Goal: Task Accomplishment & Management: Use online tool/utility

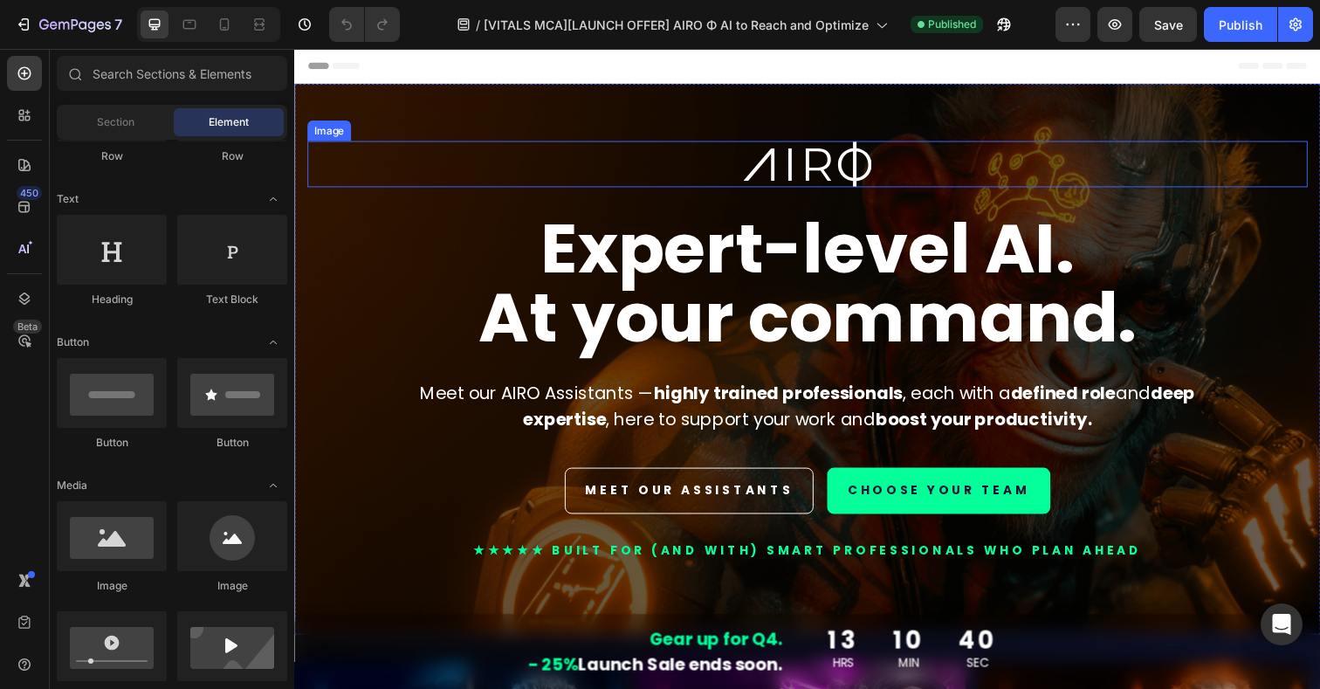
click at [387, 145] on div at bounding box center [817, 166] width 1021 height 47
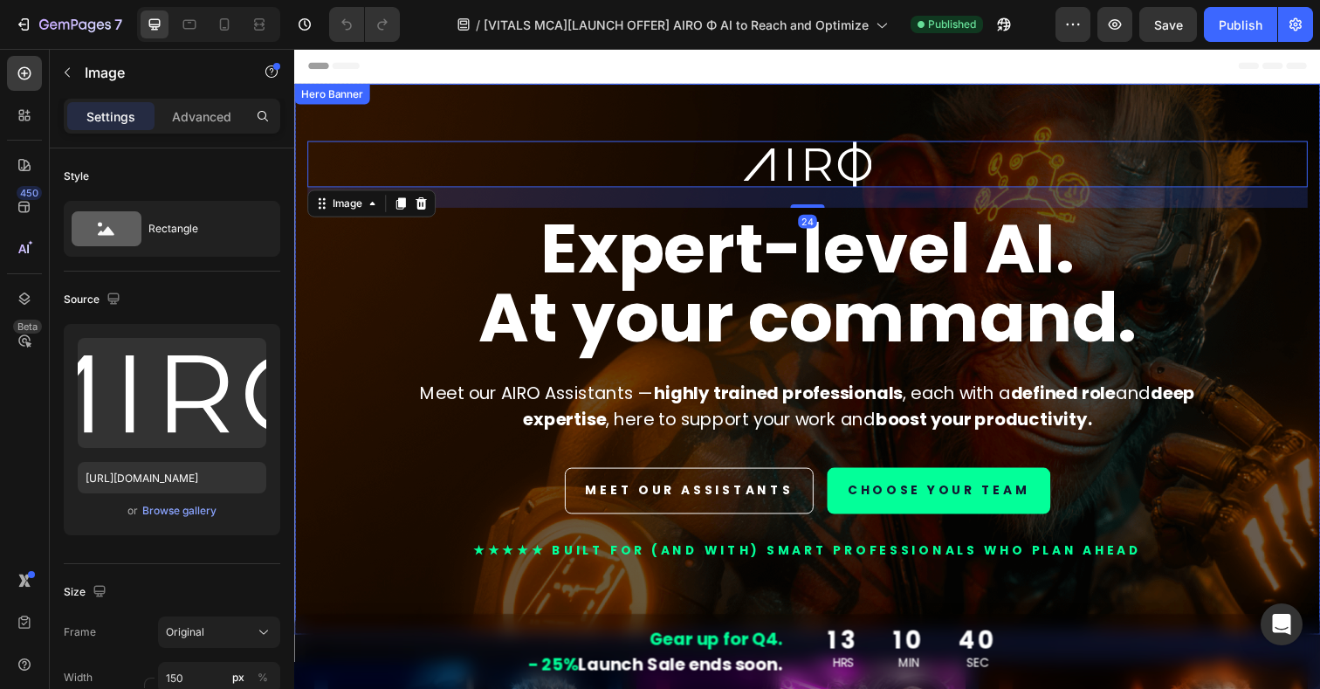
click at [380, 113] on div "Image 24 Expert-level AI. At your command. Heading Meet our AIRO Assistants — h…" at bounding box center [817, 366] width 1047 height 562
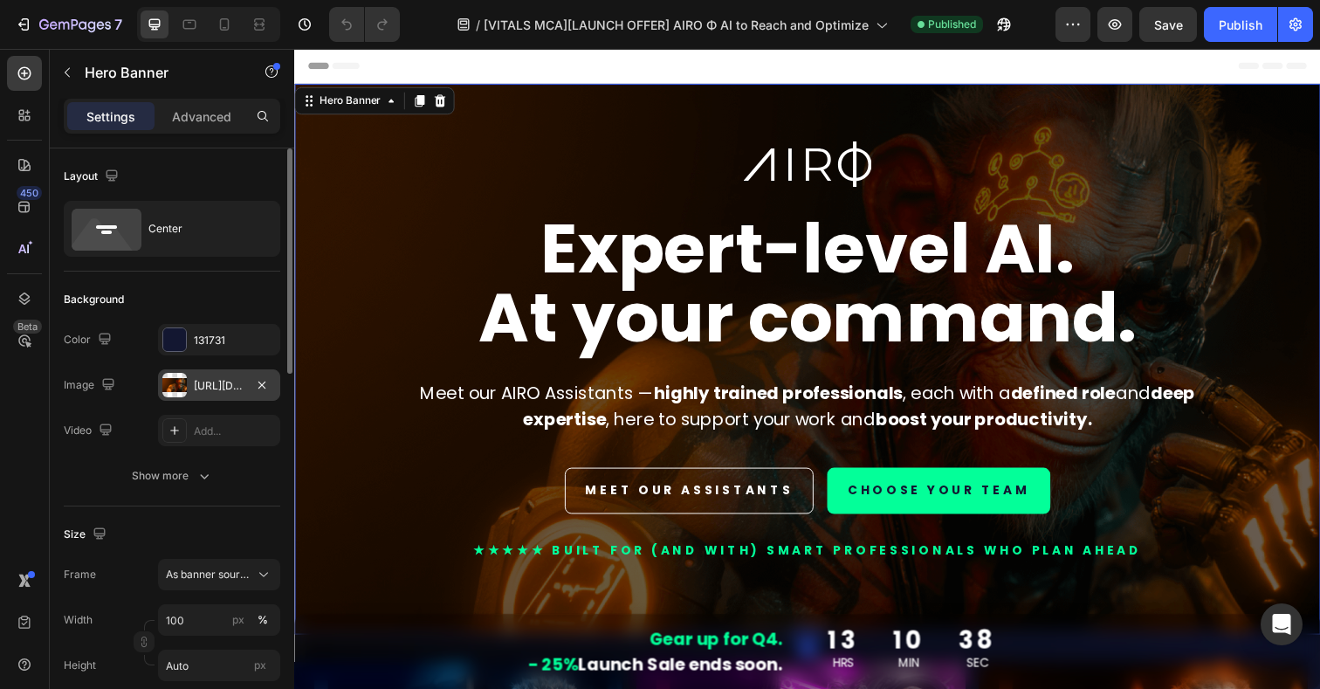
click at [209, 382] on div "https://cdn.shopify.com/s/files/1/0924/1975/2313/files/gempages_574669605969068…" at bounding box center [219, 386] width 51 height 16
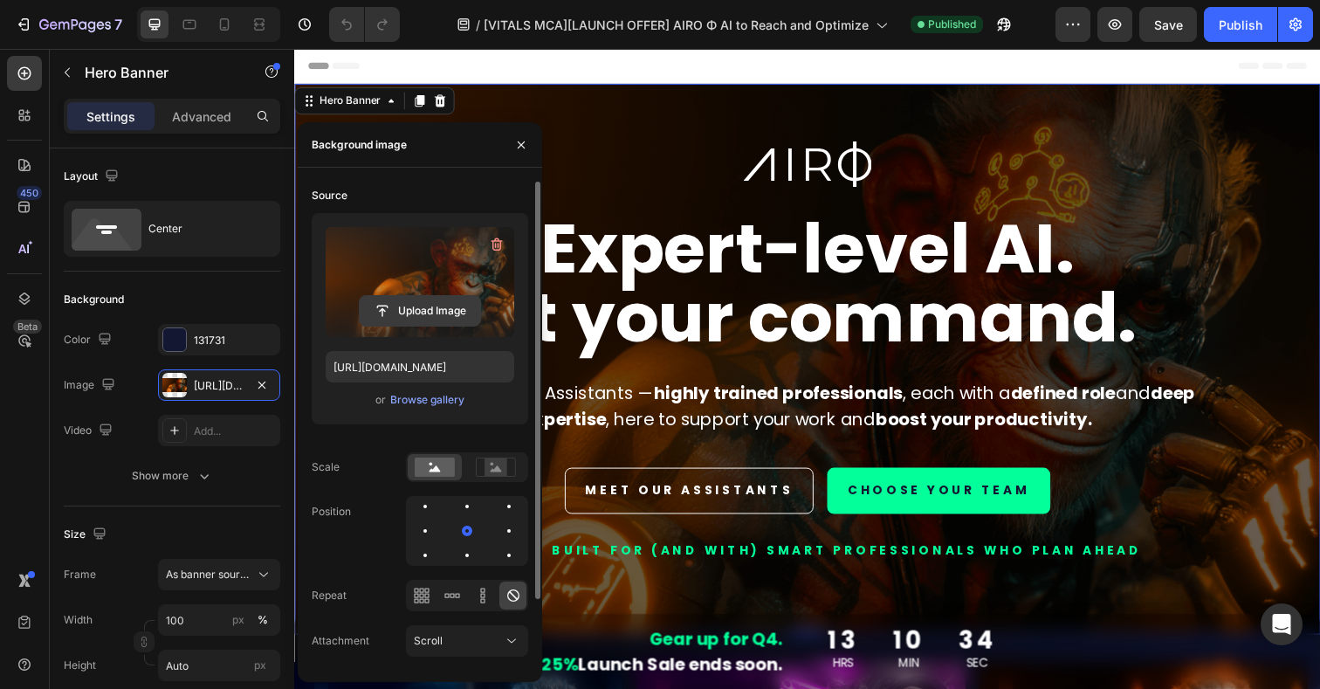
click at [422, 308] on input "file" at bounding box center [420, 311] width 120 height 30
click at [452, 304] on input "file" at bounding box center [420, 311] width 120 height 30
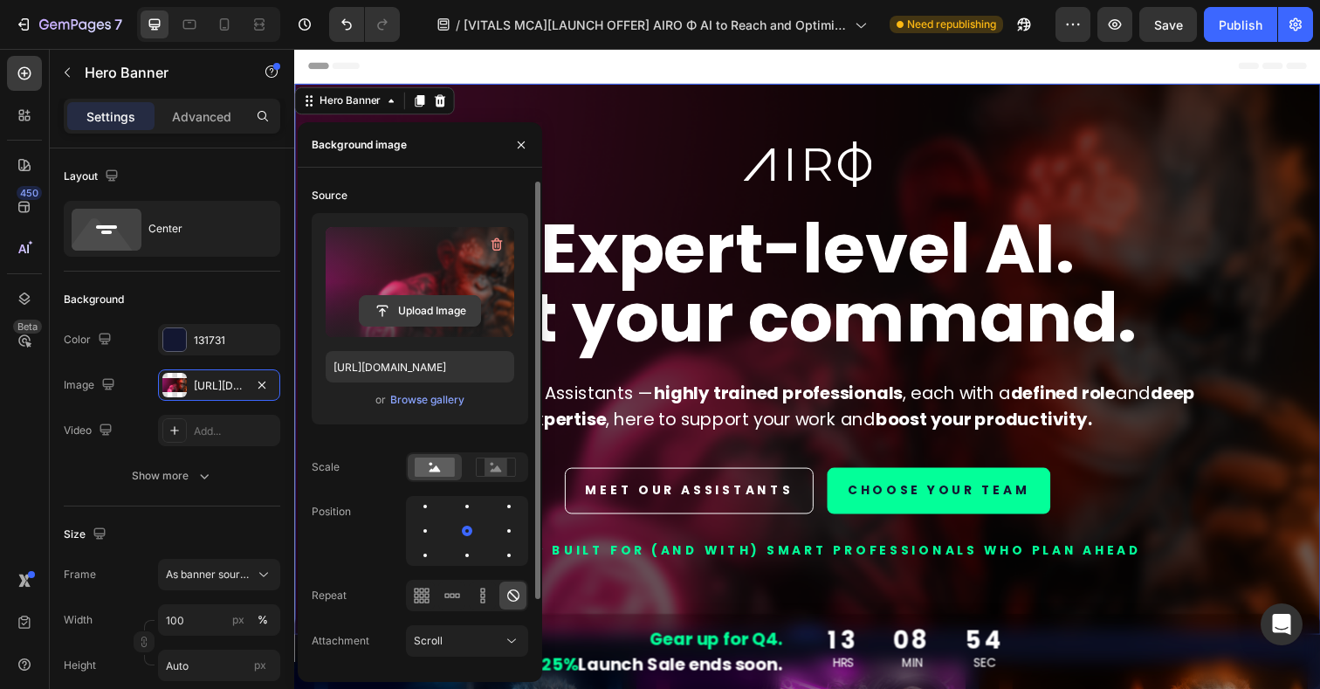
click at [442, 308] on input "file" at bounding box center [420, 311] width 120 height 30
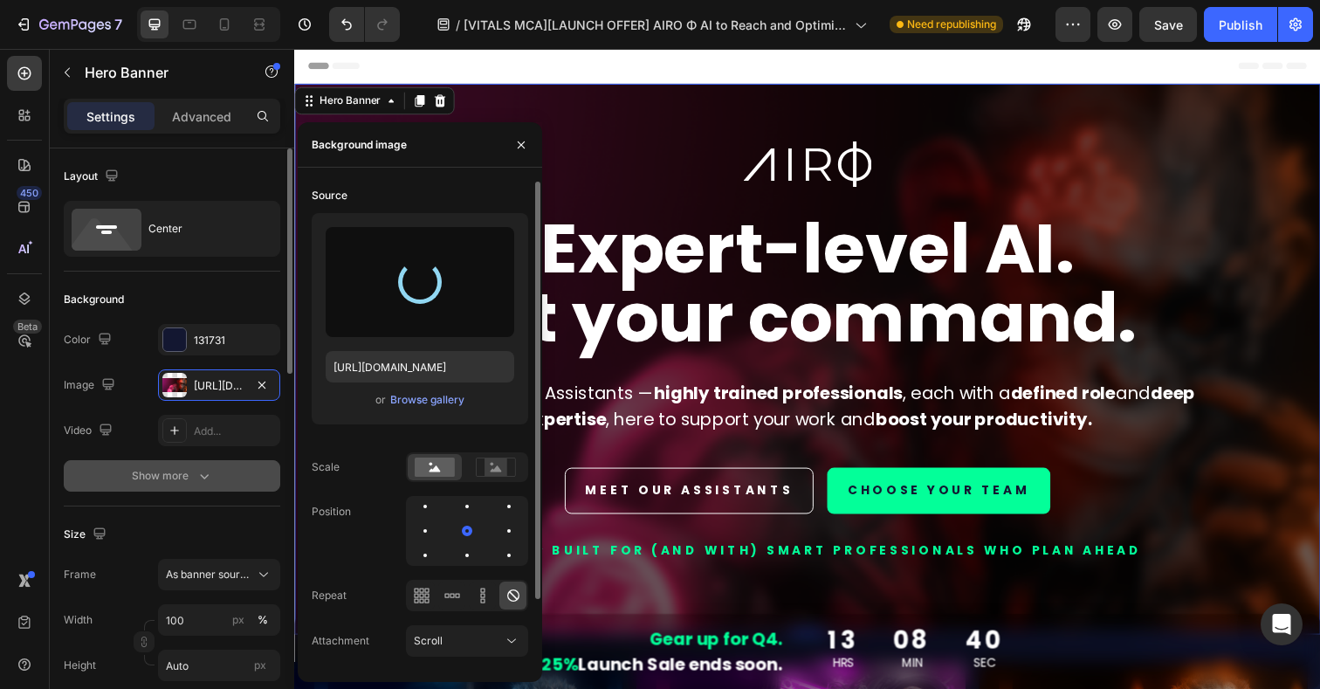
type input "https://cdn.shopify.com/s/files/1/0924/1975/2313/files/gempages_574669605969068…"
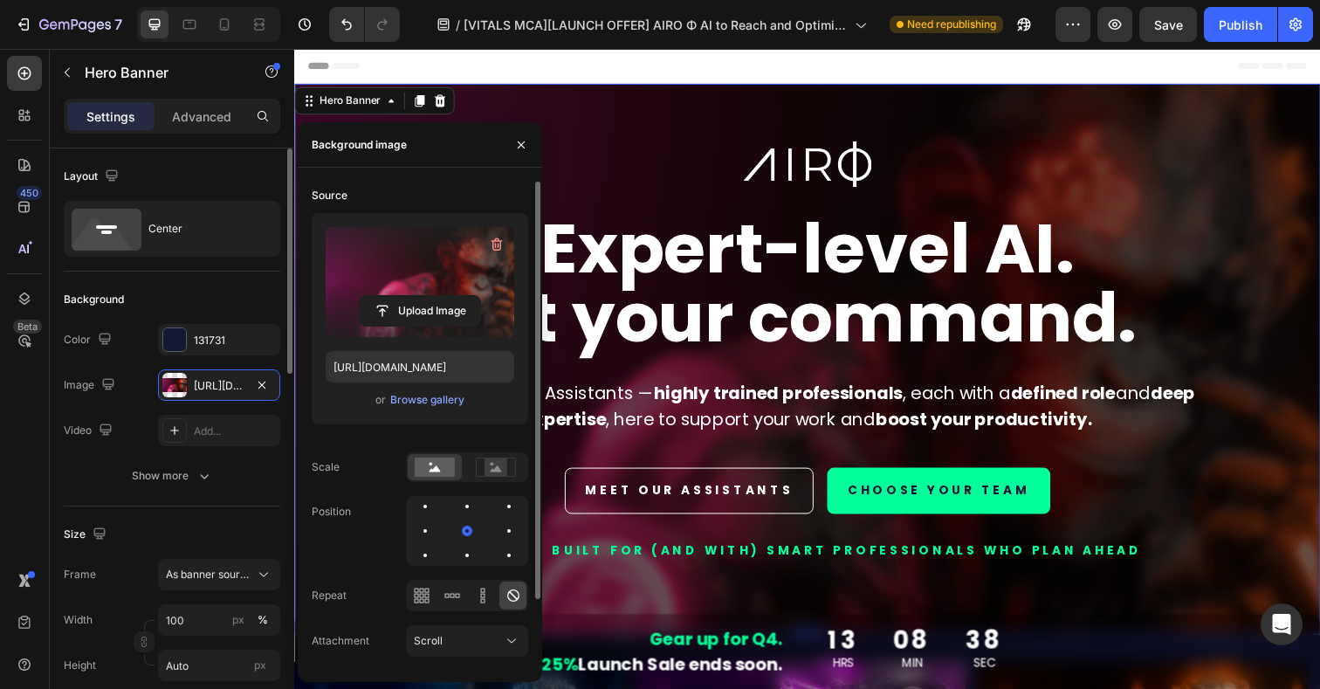
click at [141, 412] on div "The changes might be hidden by the image and the video. Color 131731 Image http…" at bounding box center [172, 385] width 216 height 122
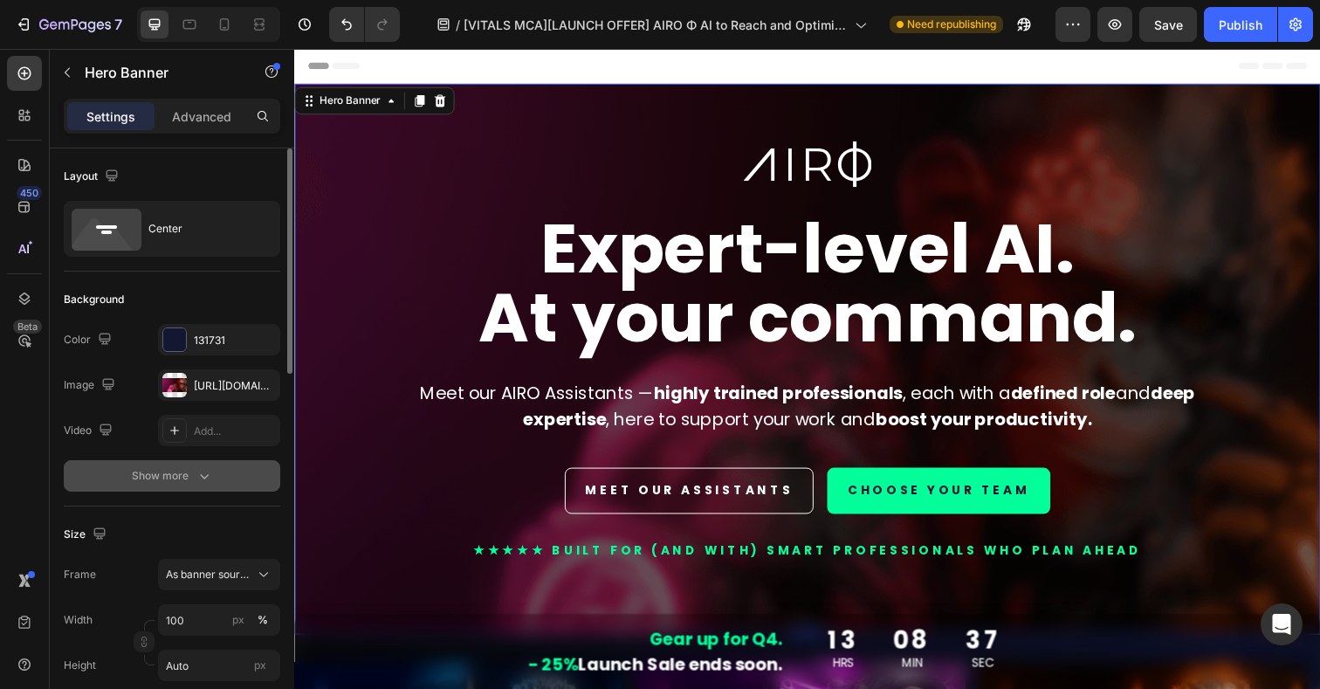
click at [183, 476] on div "Show more" at bounding box center [172, 475] width 81 height 17
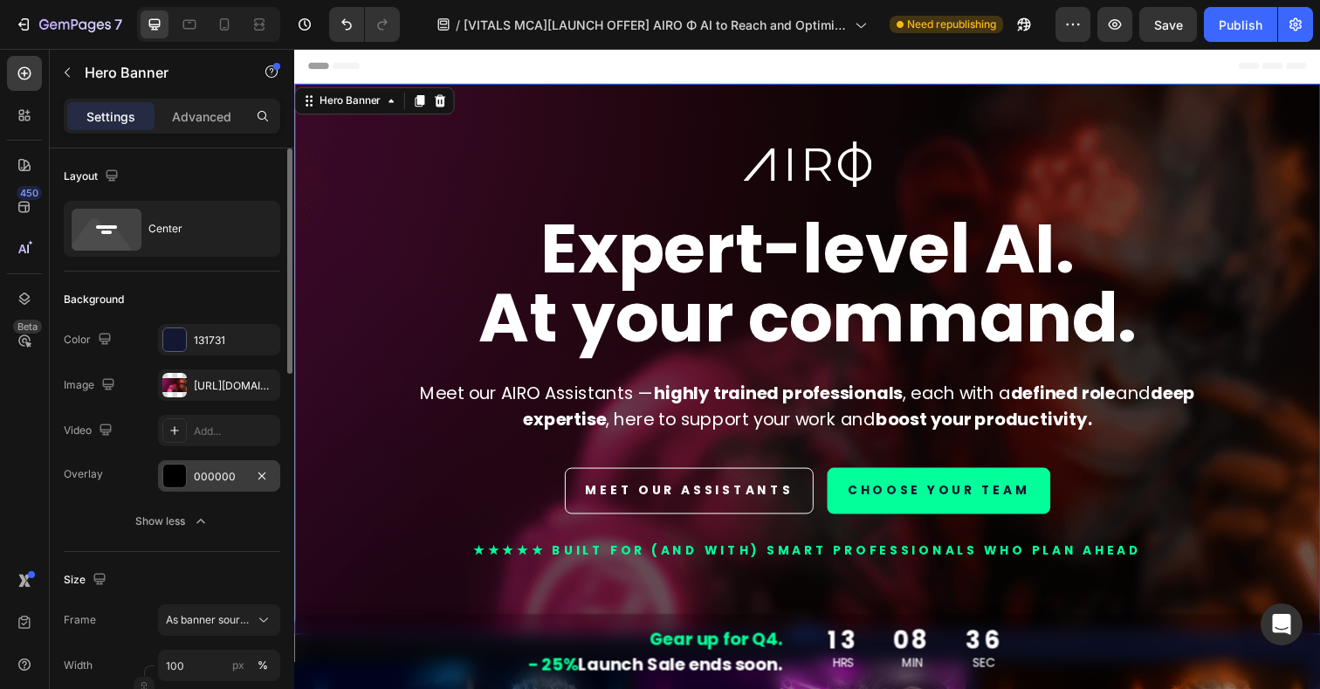
click at [183, 473] on div at bounding box center [174, 475] width 23 height 23
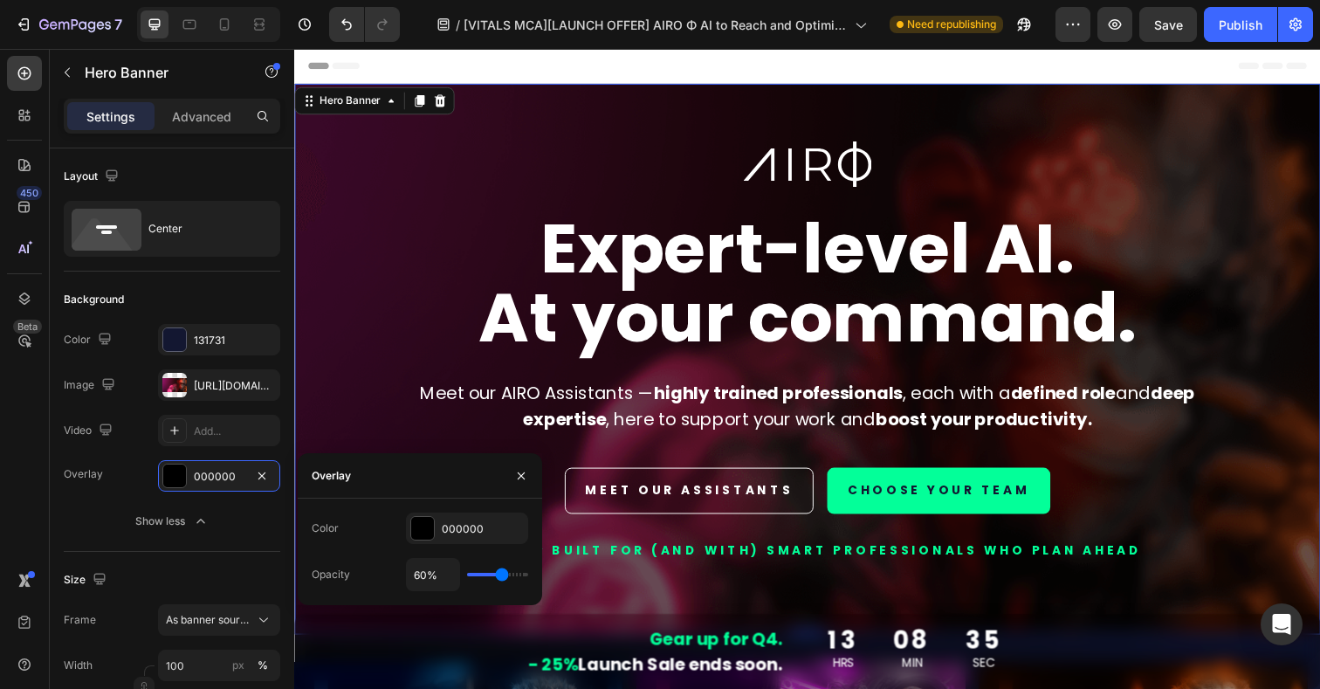
type input "43%"
type input "43"
type input "42%"
type input "42"
type input "40%"
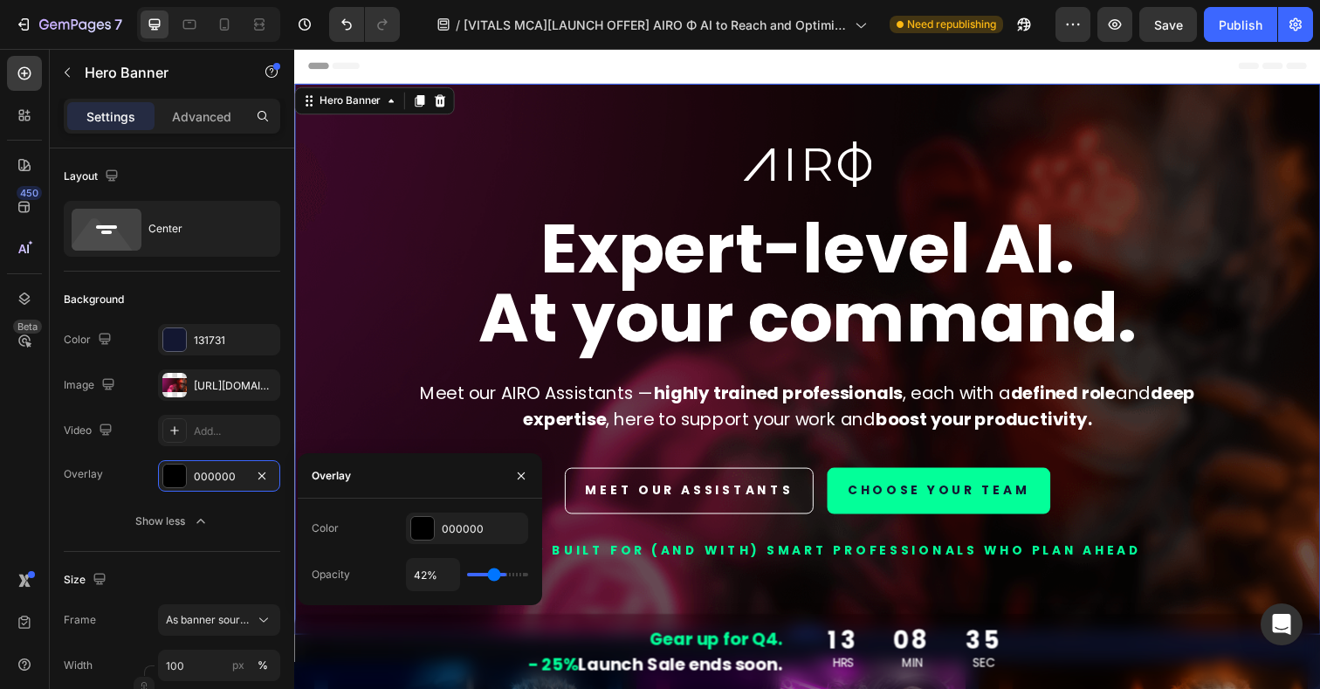
type input "40"
type input "39%"
type input "39"
type input "37%"
type input "37"
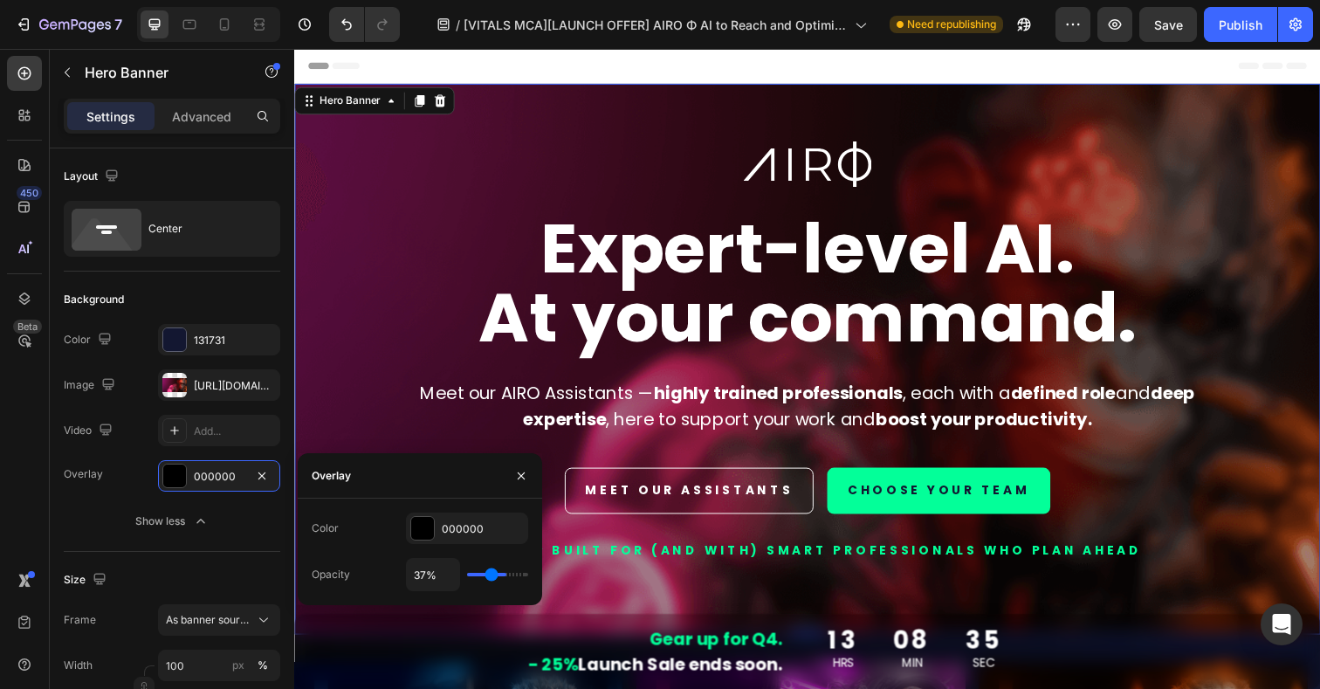
type input "35%"
type input "35"
type input "32%"
type input "32"
type input "28%"
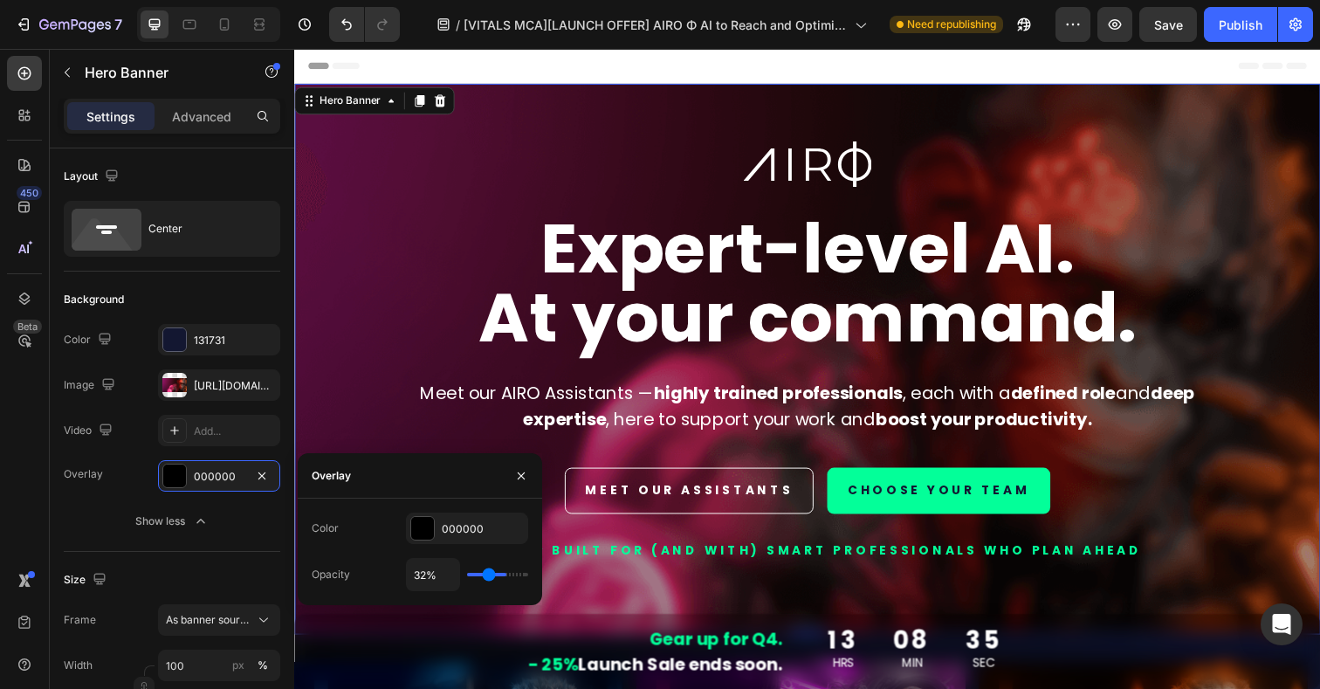
type input "28"
type input "23%"
type input "23"
type input "22%"
type input "22"
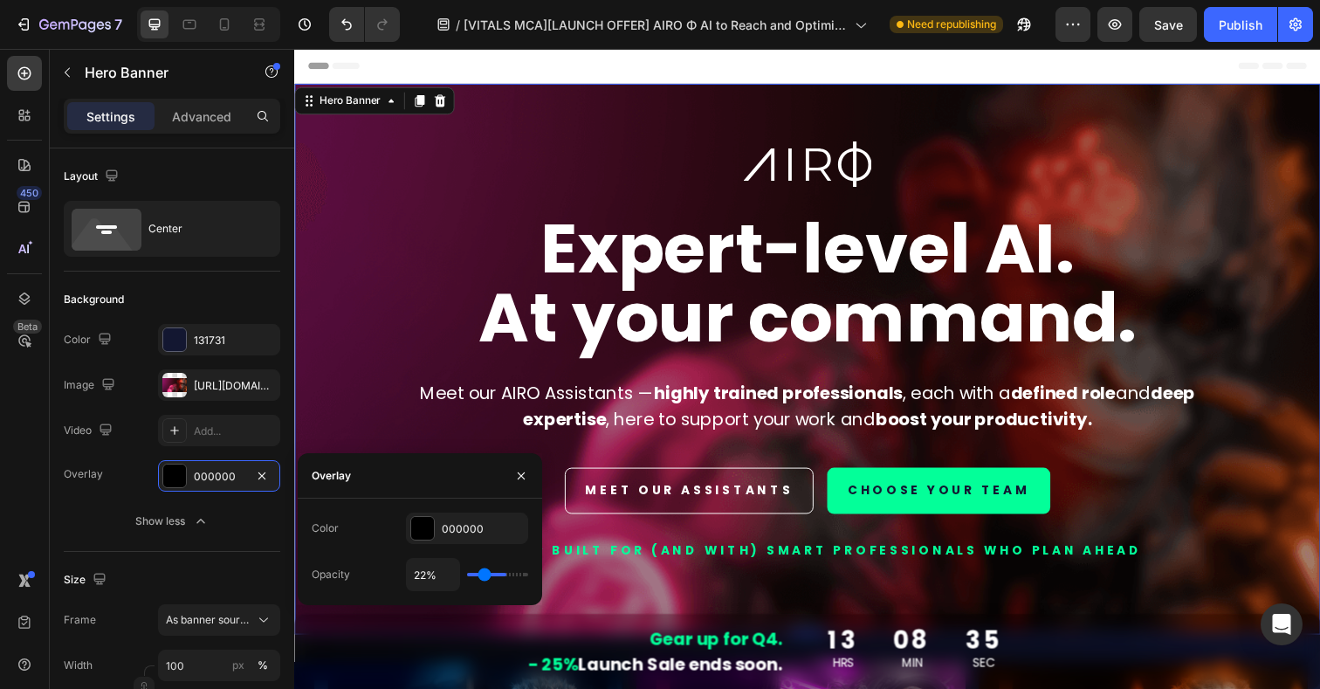
type input "19%"
type input "19"
type input "18%"
type input "18"
type input "17%"
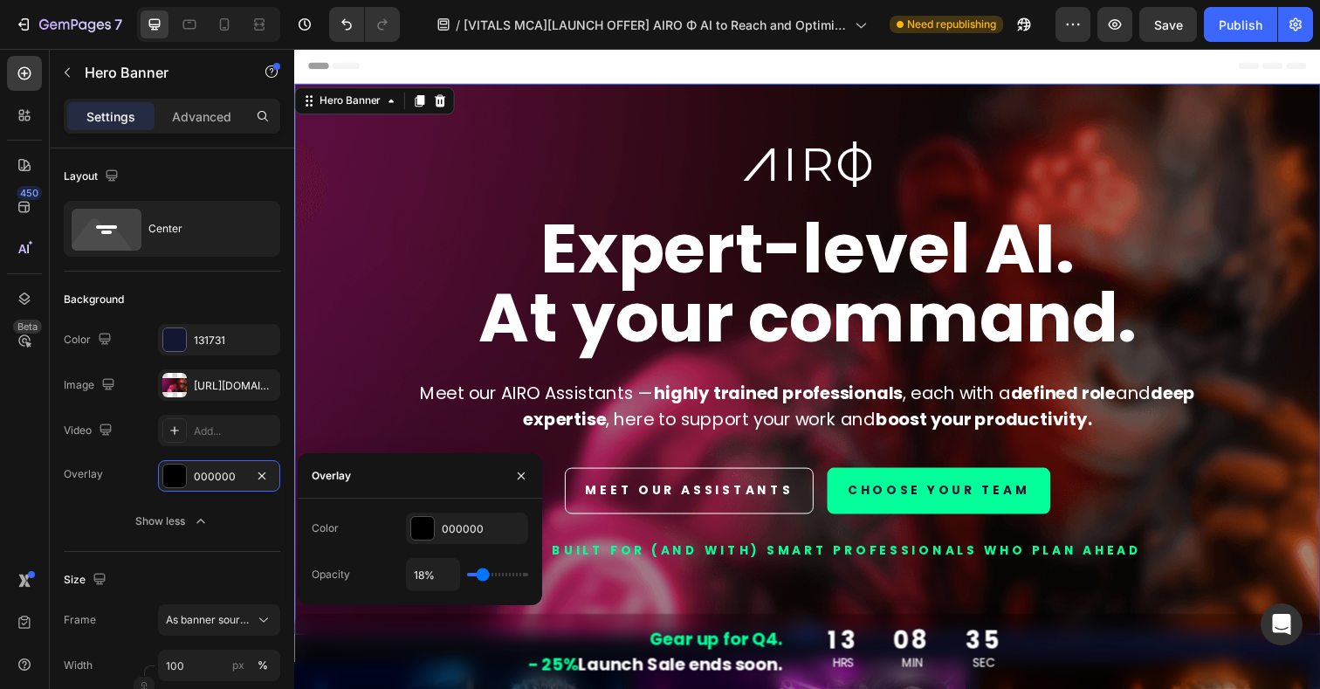
type input "17"
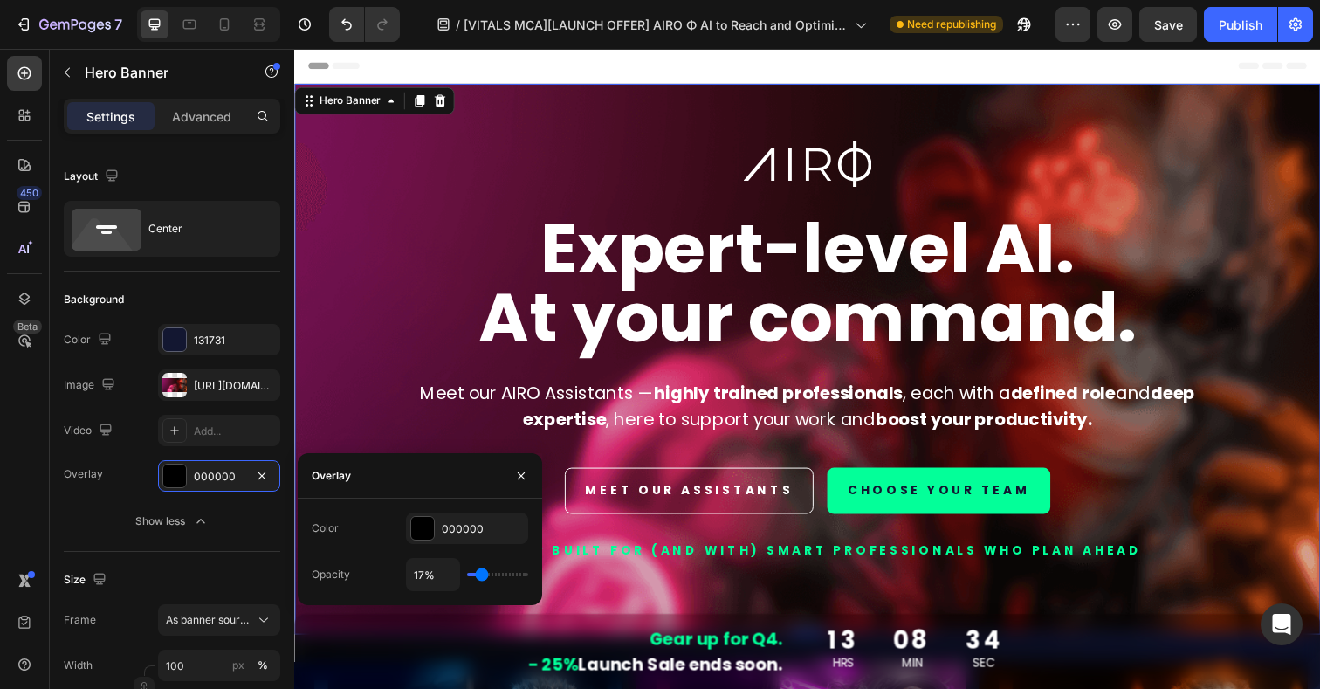
type input "16%"
type input "16"
type input "15%"
drag, startPoint x: 497, startPoint y: 574, endPoint x: 481, endPoint y: 576, distance: 16.7
type input "15"
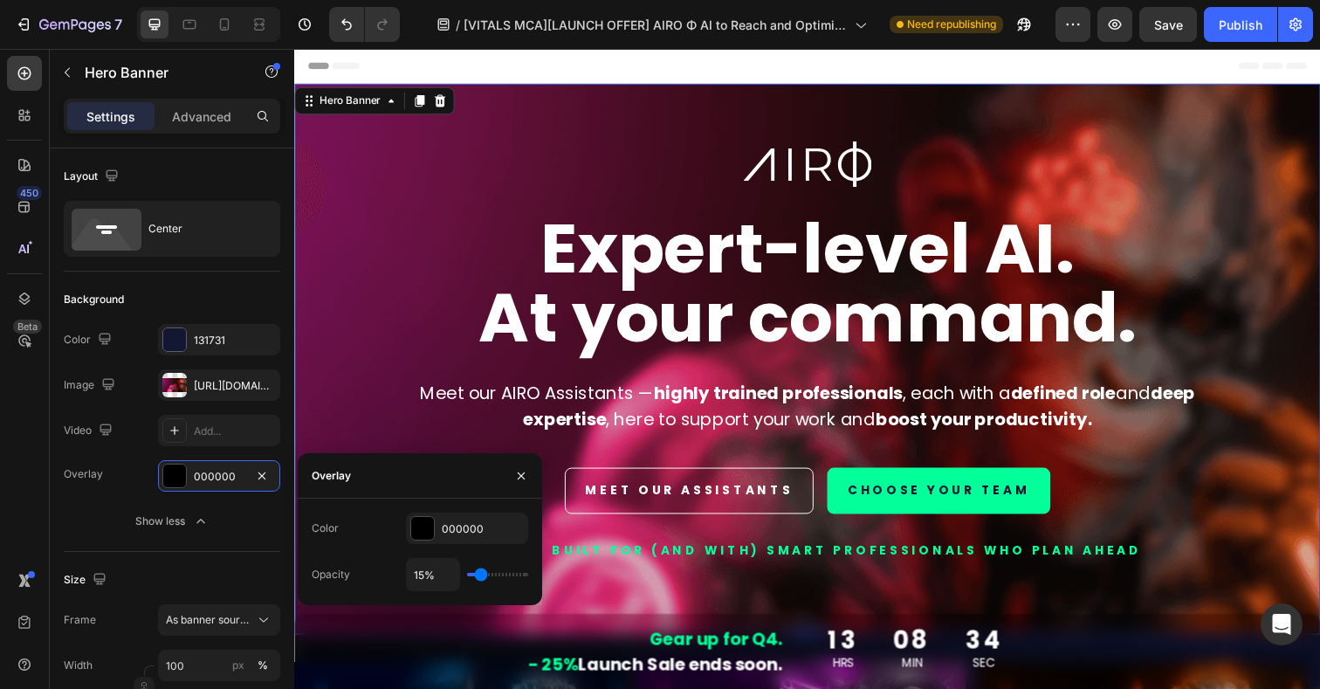
click at [481, 576] on input "range" at bounding box center [497, 573] width 61 height 3
type input "17%"
type input "17"
type input "18%"
type input "18"
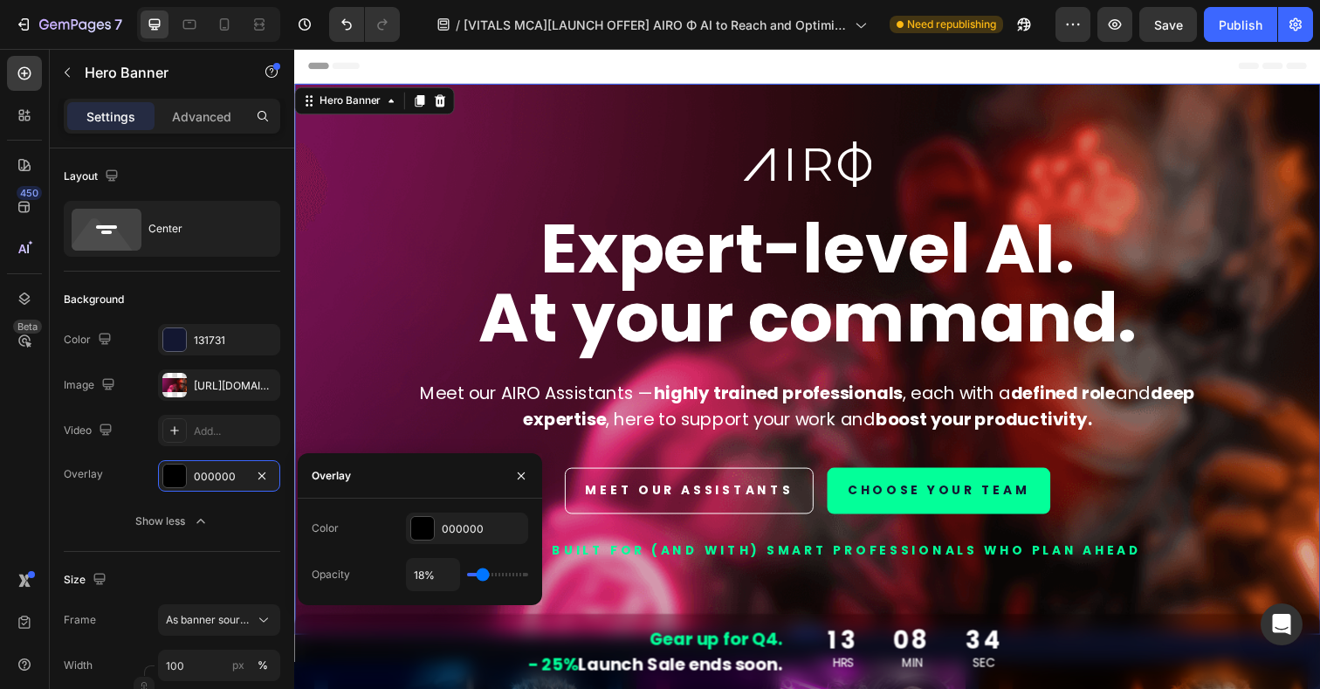
type input "19%"
type input "19"
type input "20%"
type input "20"
type input "21%"
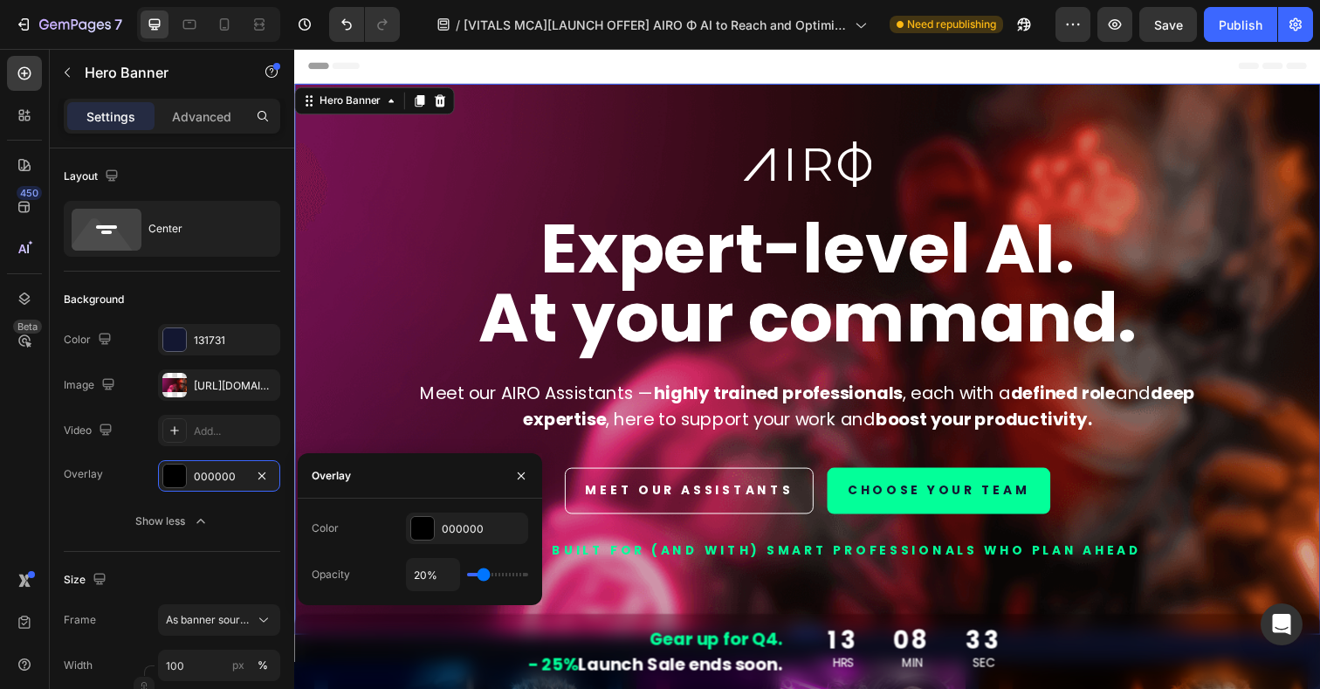
type input "21"
type input "22%"
type input "22"
type input "23%"
type input "23"
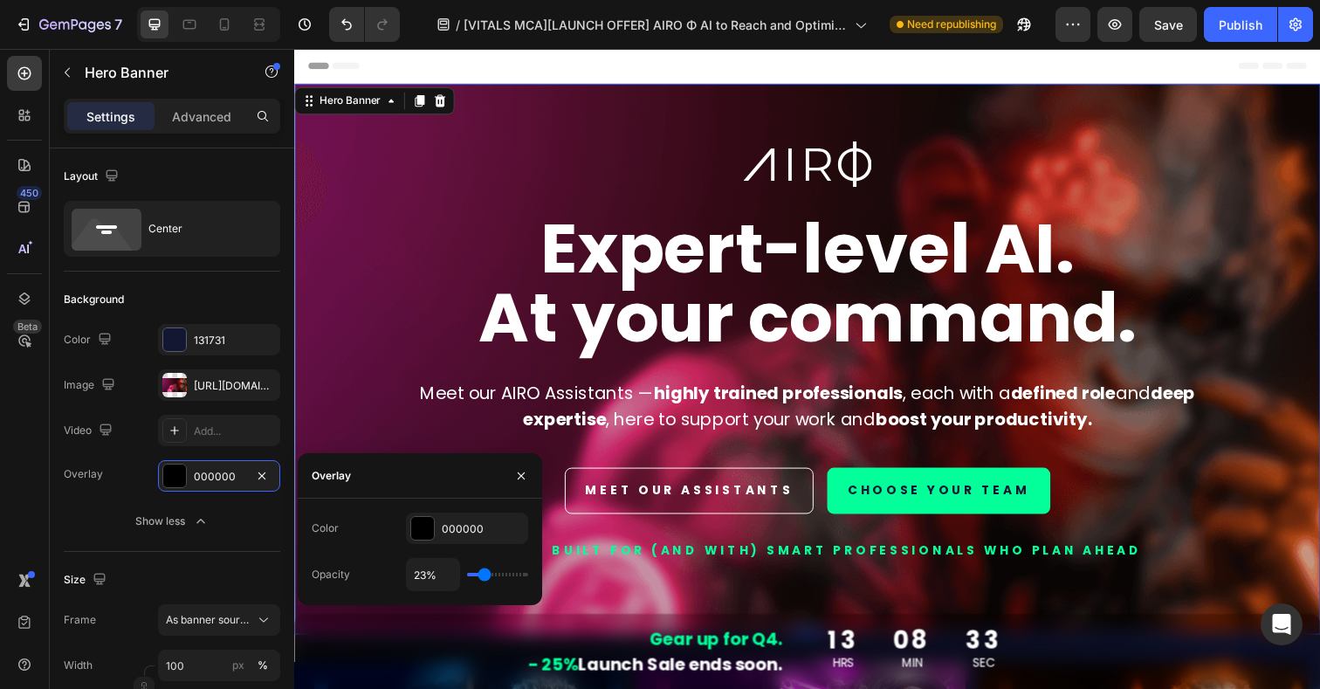
type input "25%"
type input "25"
type input "26%"
type input "26"
type input "27%"
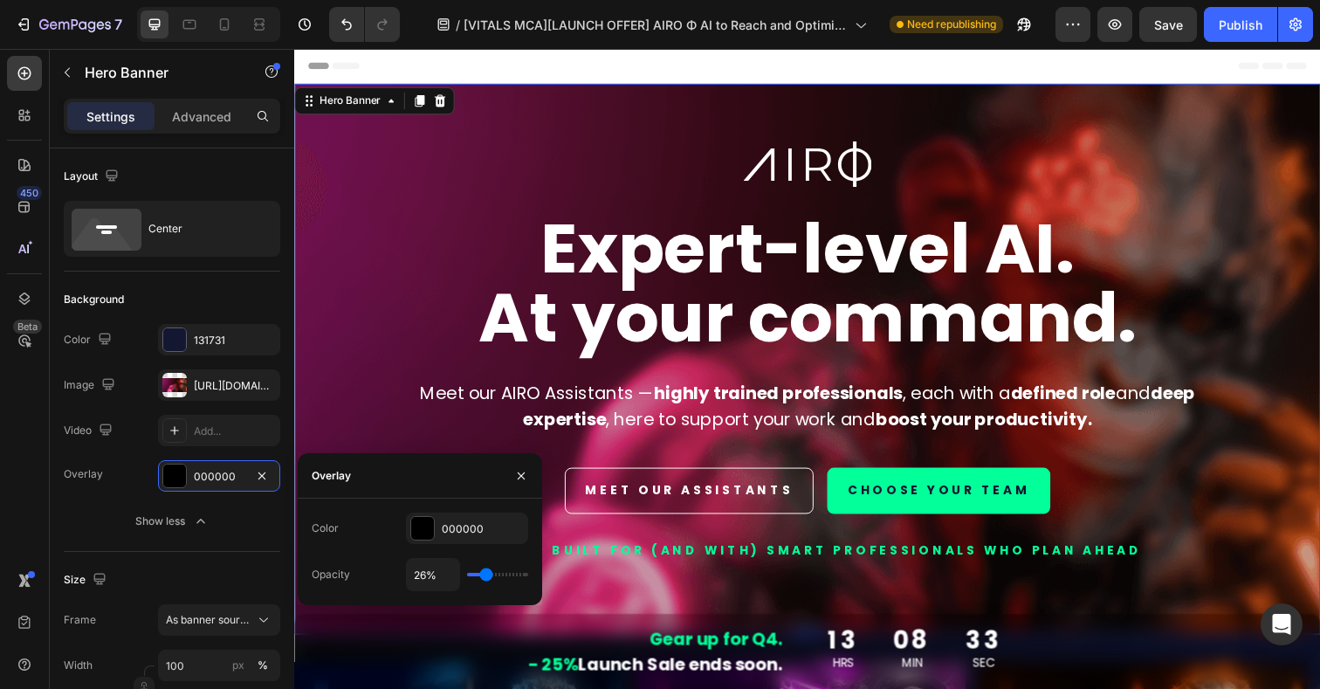
type input "27"
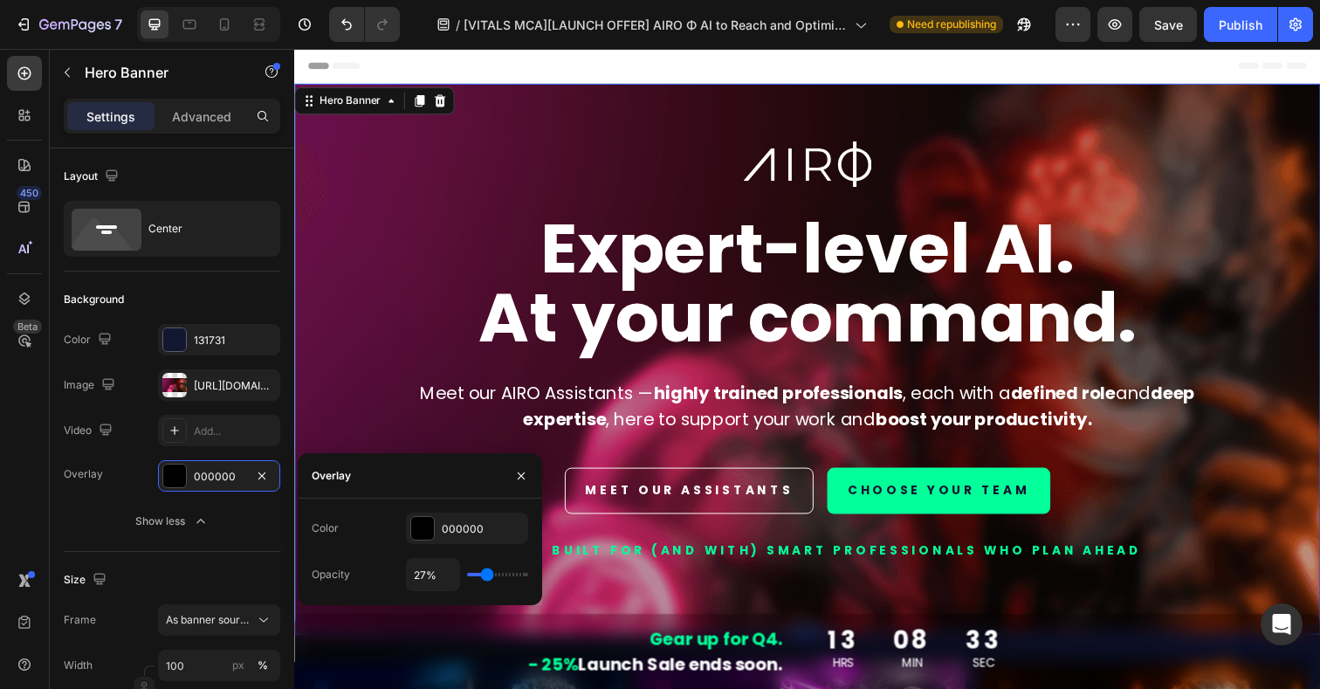
type input "28%"
type input "28"
type input "29%"
type input "29"
click at [487, 576] on input "range" at bounding box center [497, 573] width 61 height 3
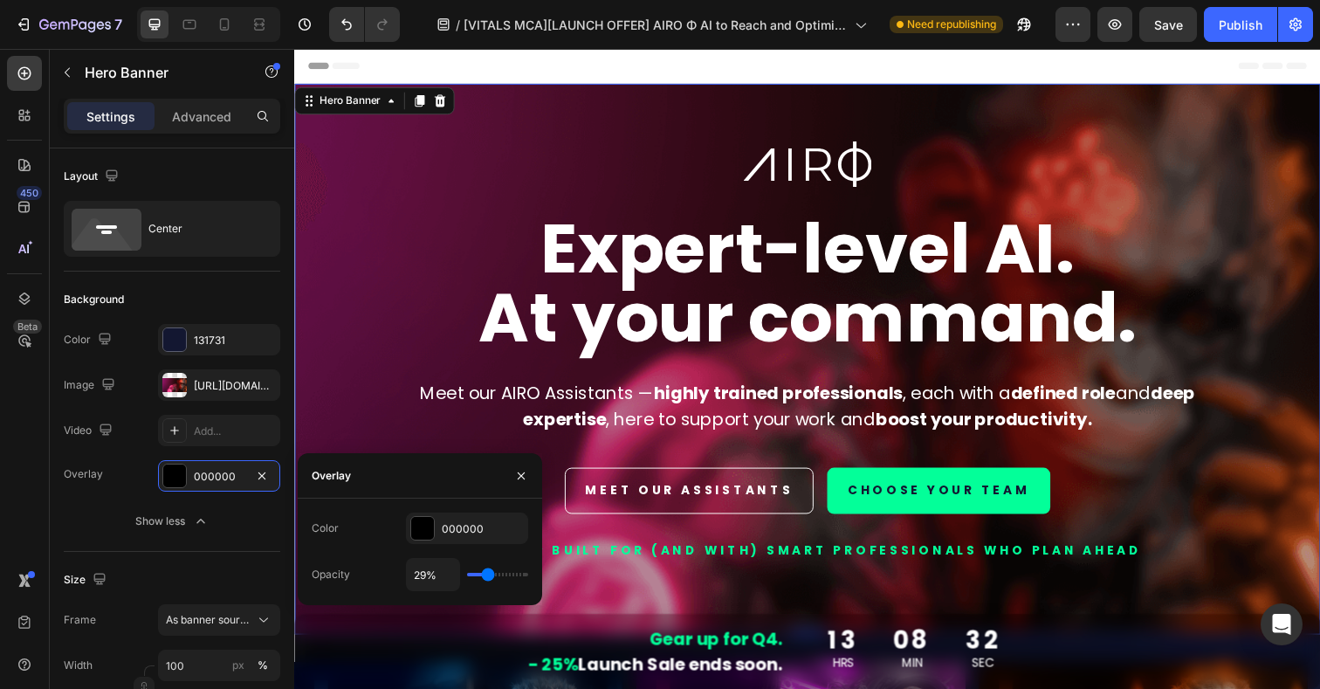
type input "31%"
type input "31"
type input "32%"
type input "32"
type input "33%"
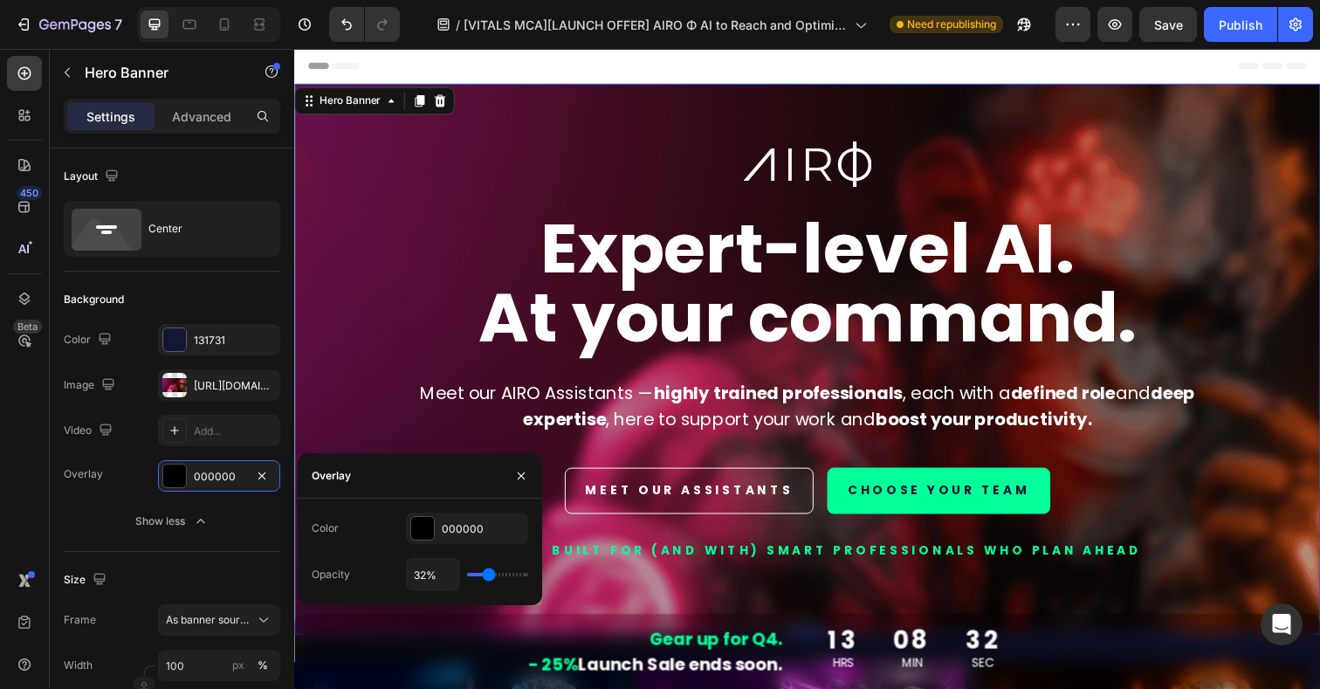
type input "33"
type input "34%"
type input "34"
type input "35%"
type input "35"
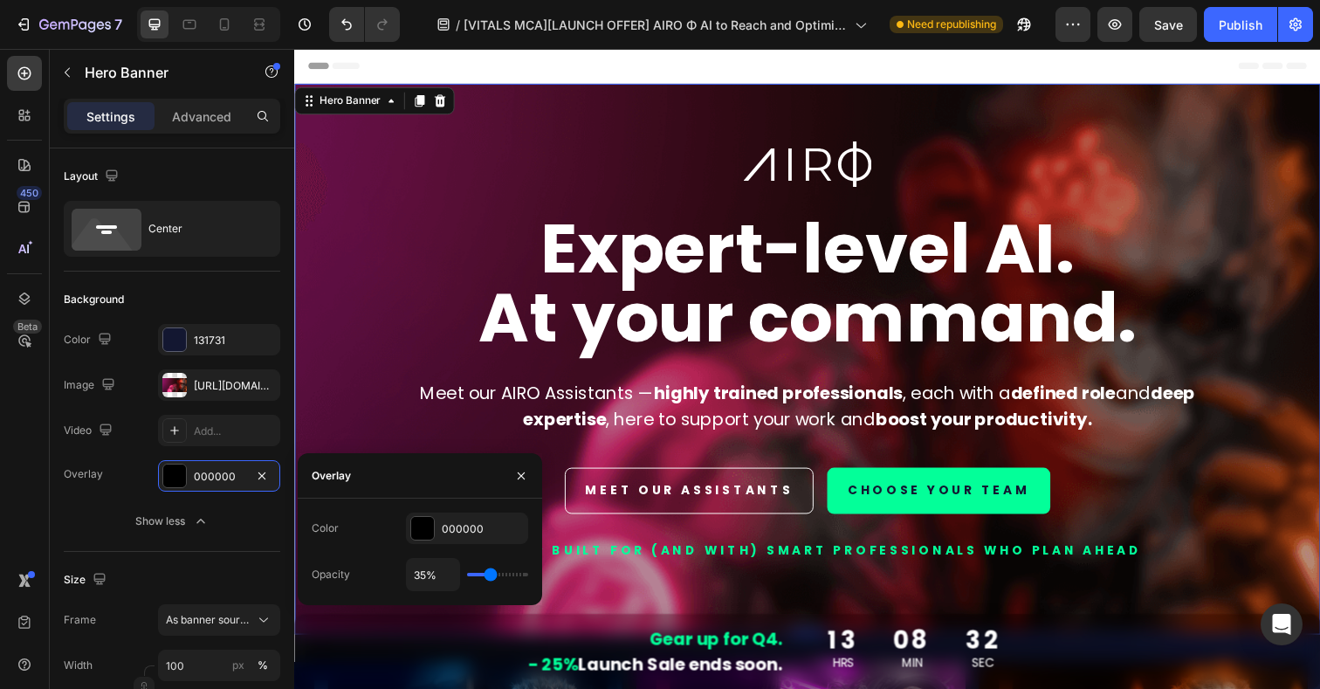
type input "36%"
type input "36"
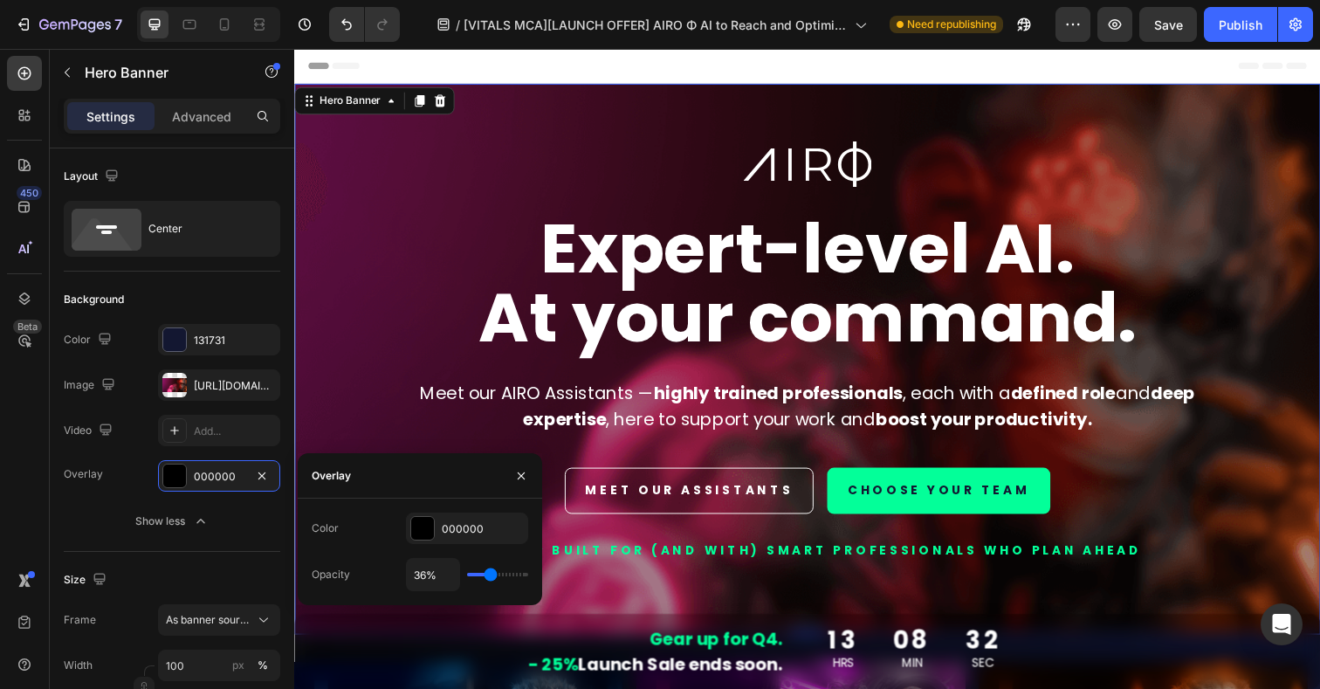
type input "37%"
type input "37"
type input "38%"
type input "38"
type input "40%"
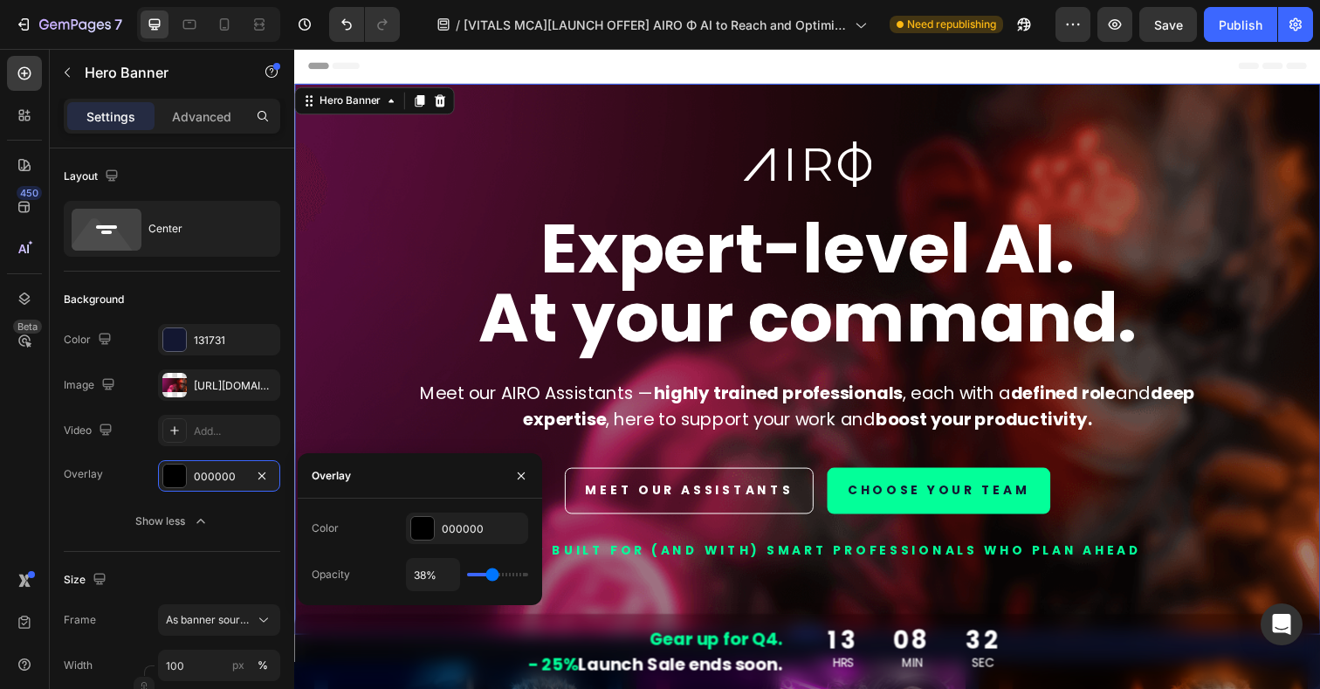
type input "40"
type input "41%"
type input "41"
type input "42%"
type input "42"
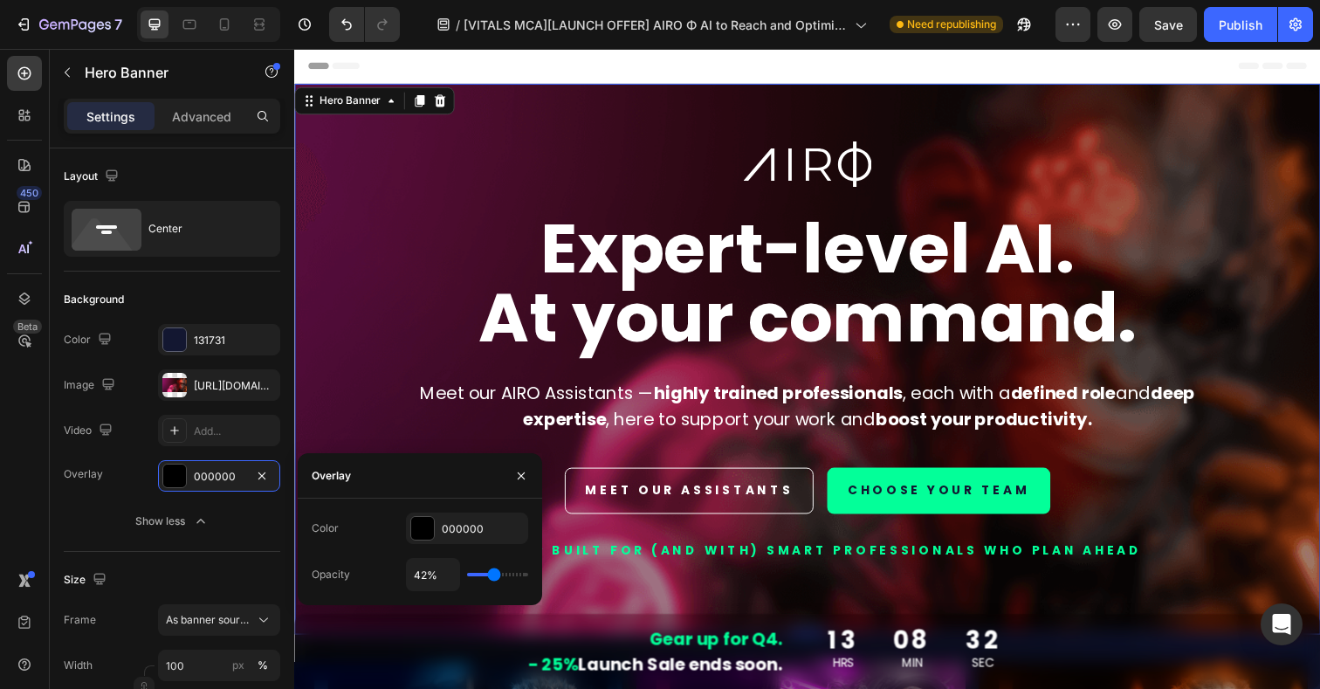
type input "43%"
type input "43"
type input "44%"
type input "44"
type input "45%"
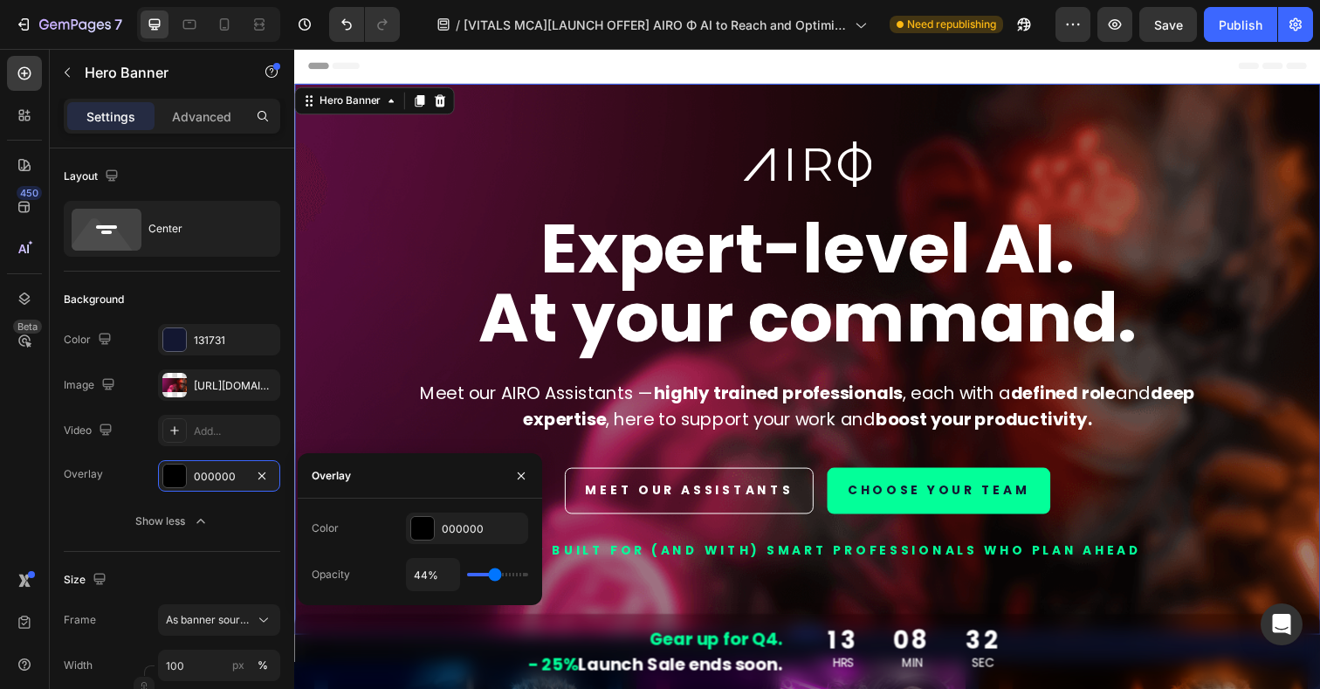
type input "45"
type input "46%"
type input "46"
type input "47%"
type input "47"
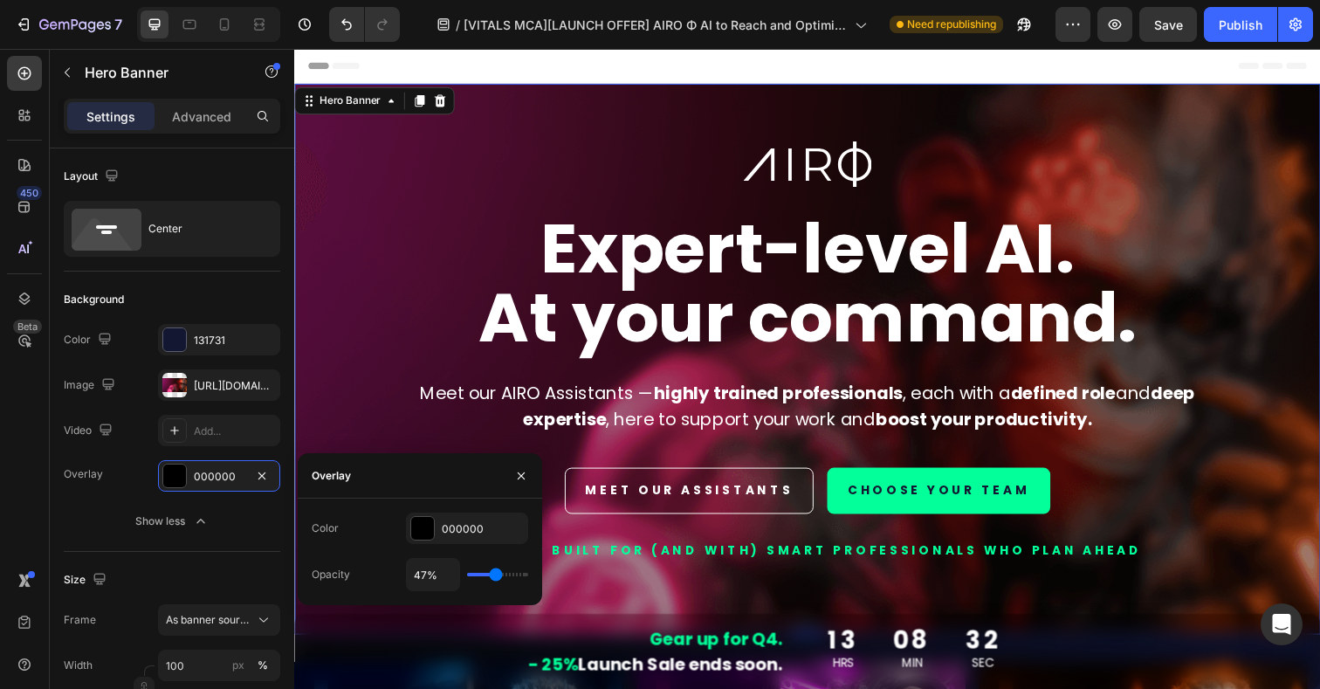
type input "48%"
type input "48"
type input "49%"
type input "49"
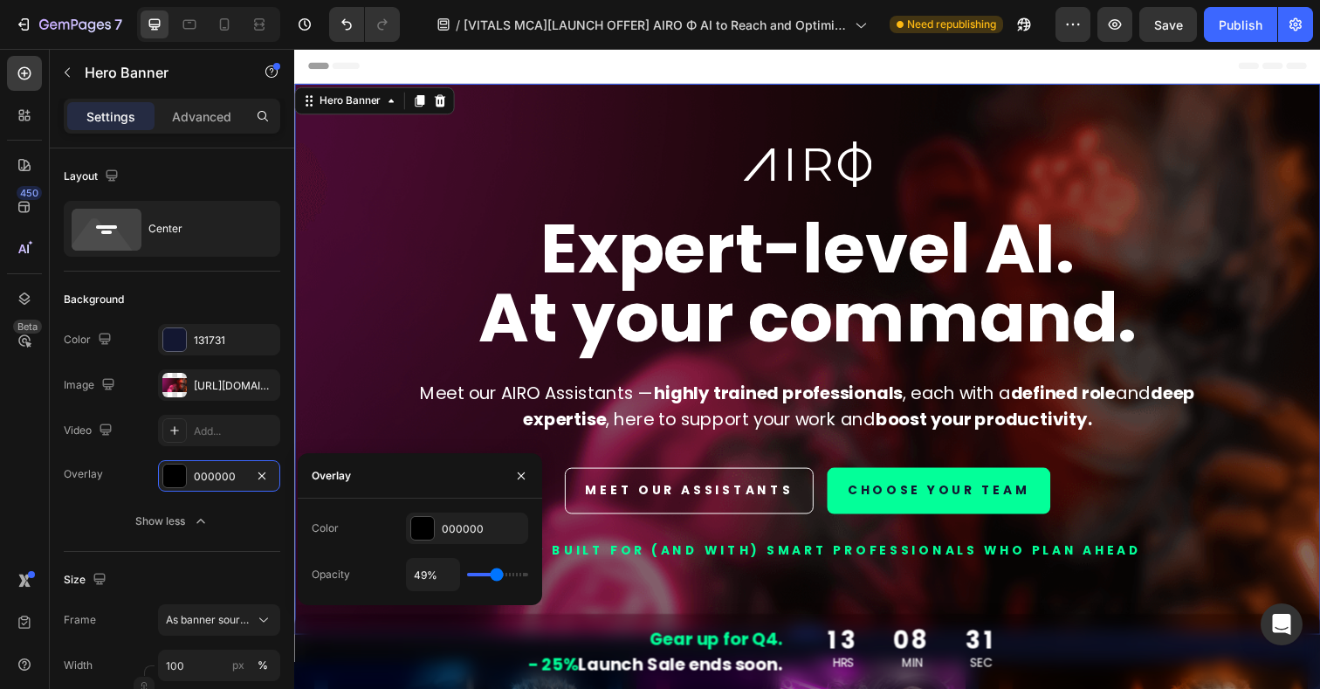
type input "50%"
type input "50"
type input "51%"
type input "51"
type input "53%"
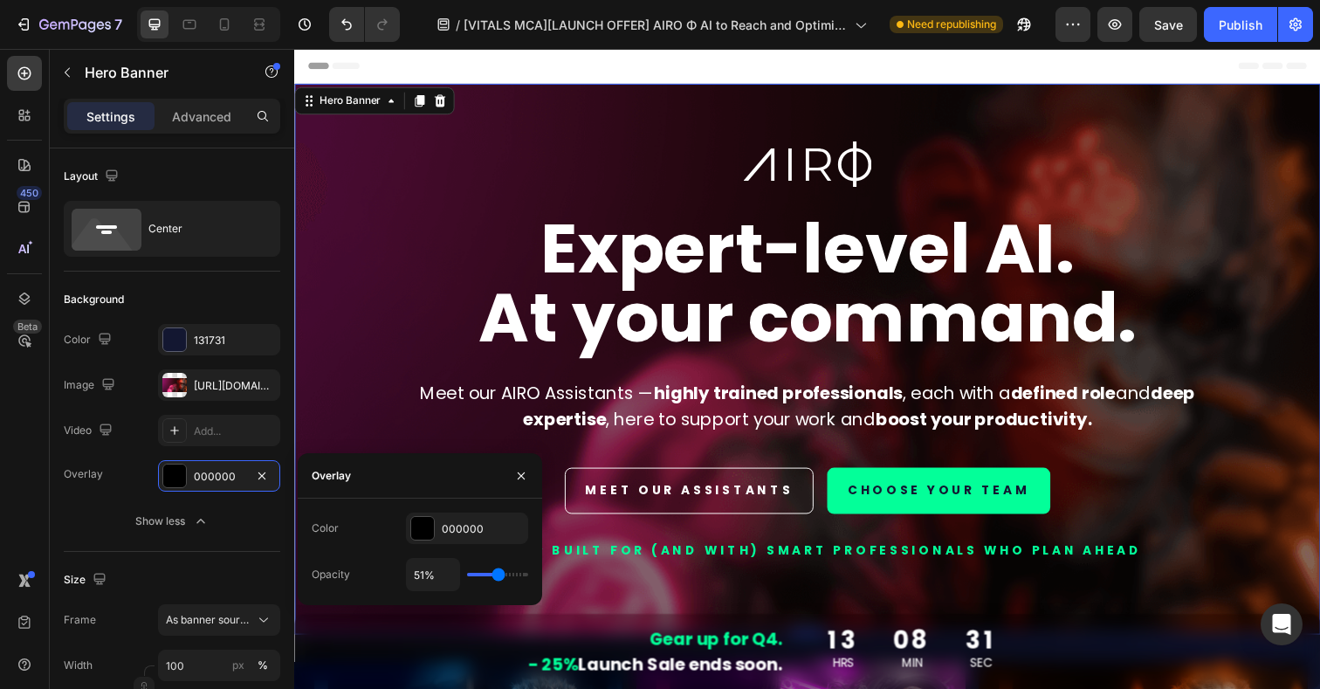
type input "53"
type input "54%"
type input "54"
type input "55%"
type input "55"
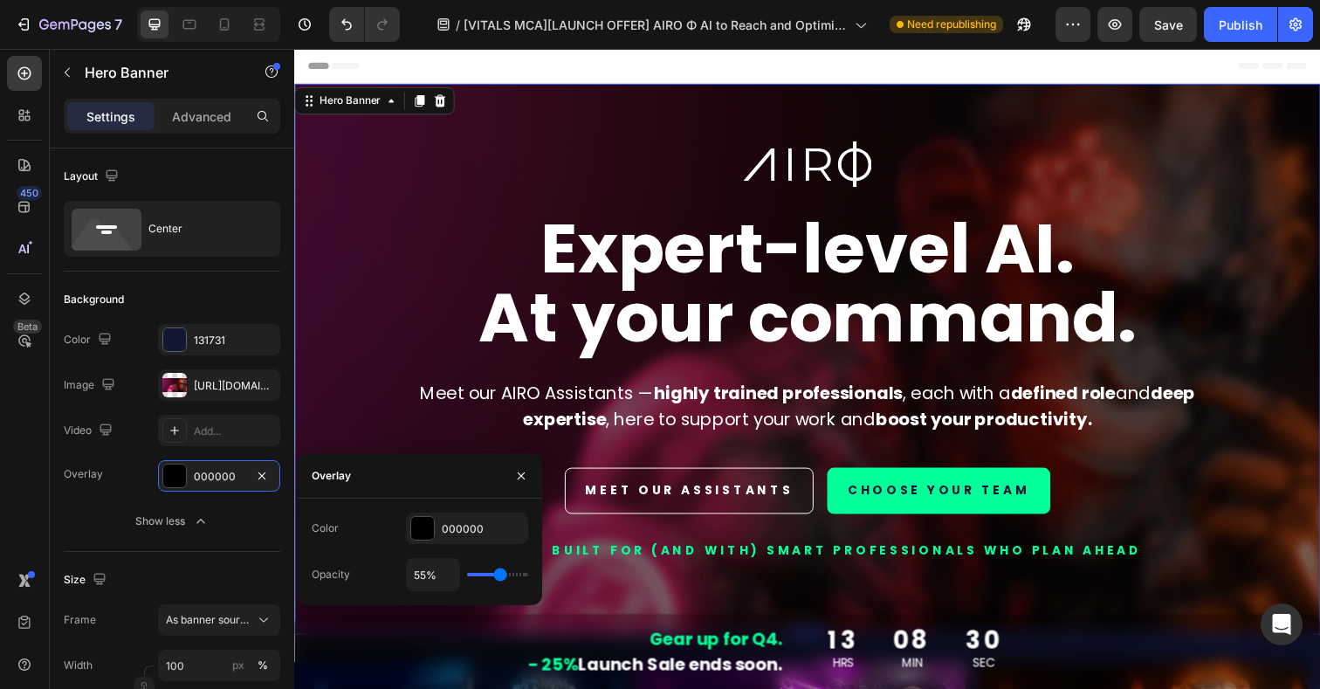
type input "56%"
type input "56"
type input "57%"
type input "57"
type input "58%"
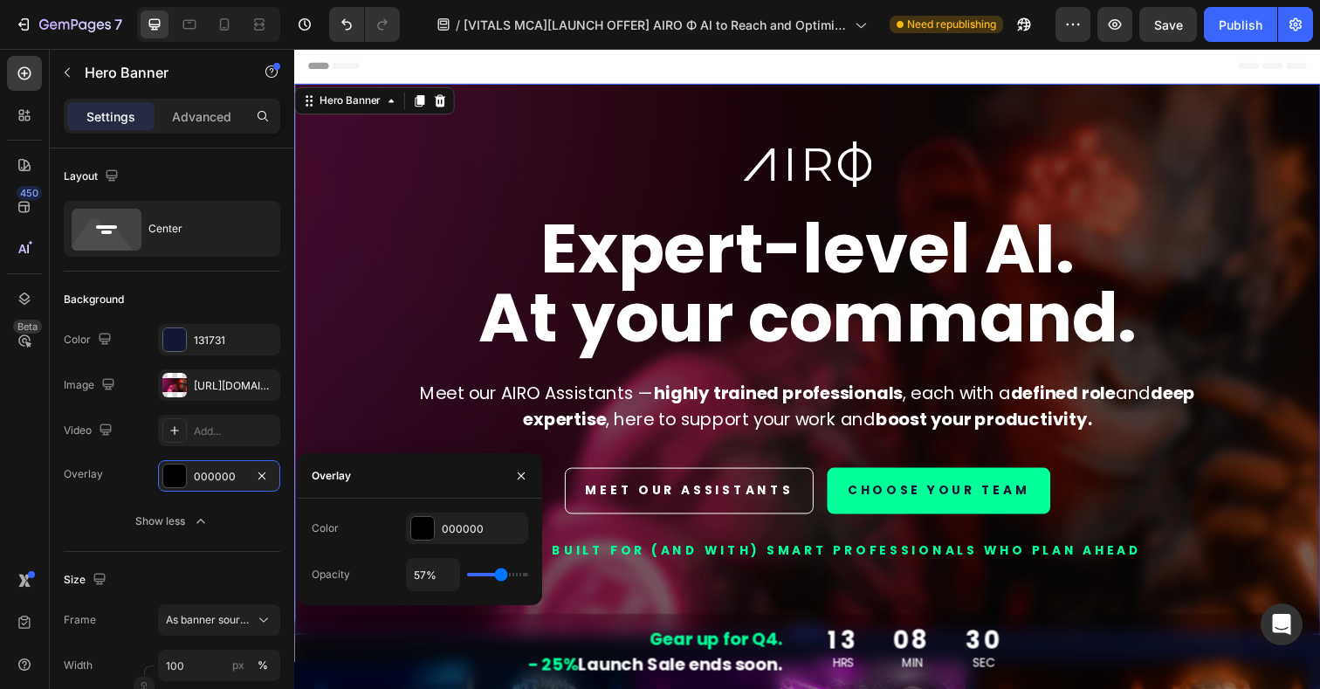
type input "58"
type input "61%"
type input "61"
type input "63%"
type input "63"
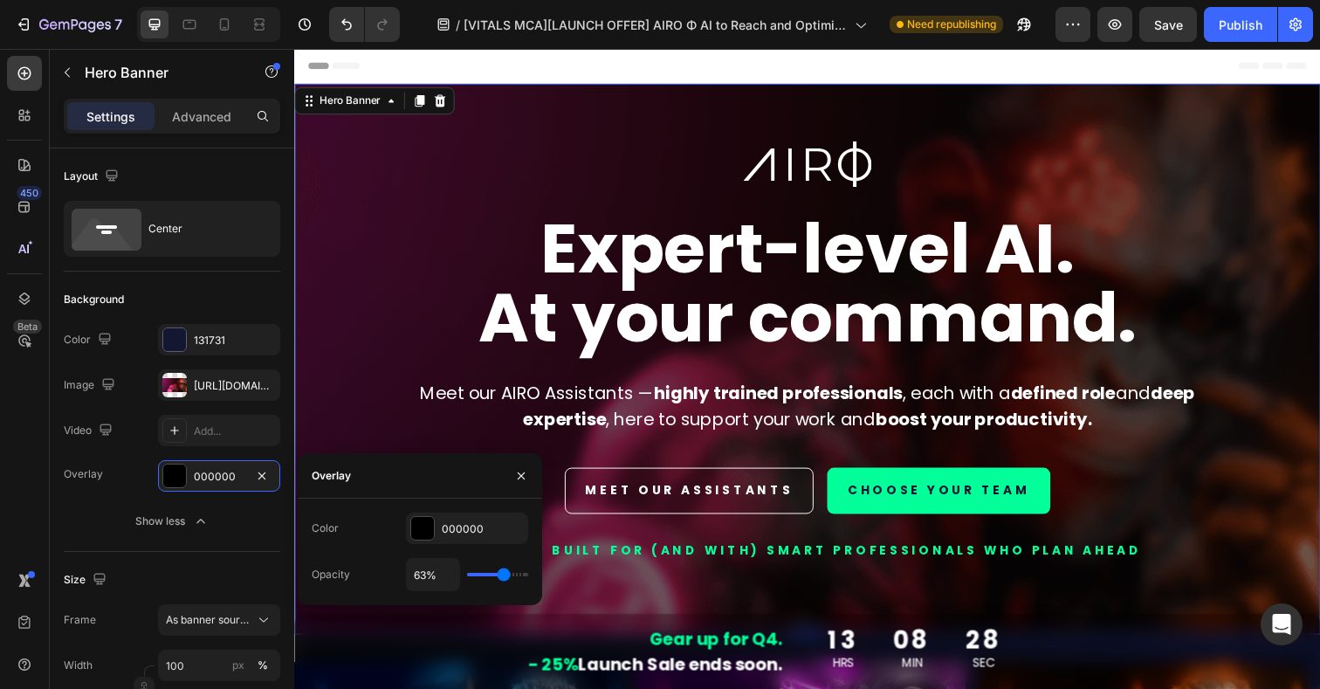
type input "65%"
type input "65"
type input "66%"
type input "66"
type input "68%"
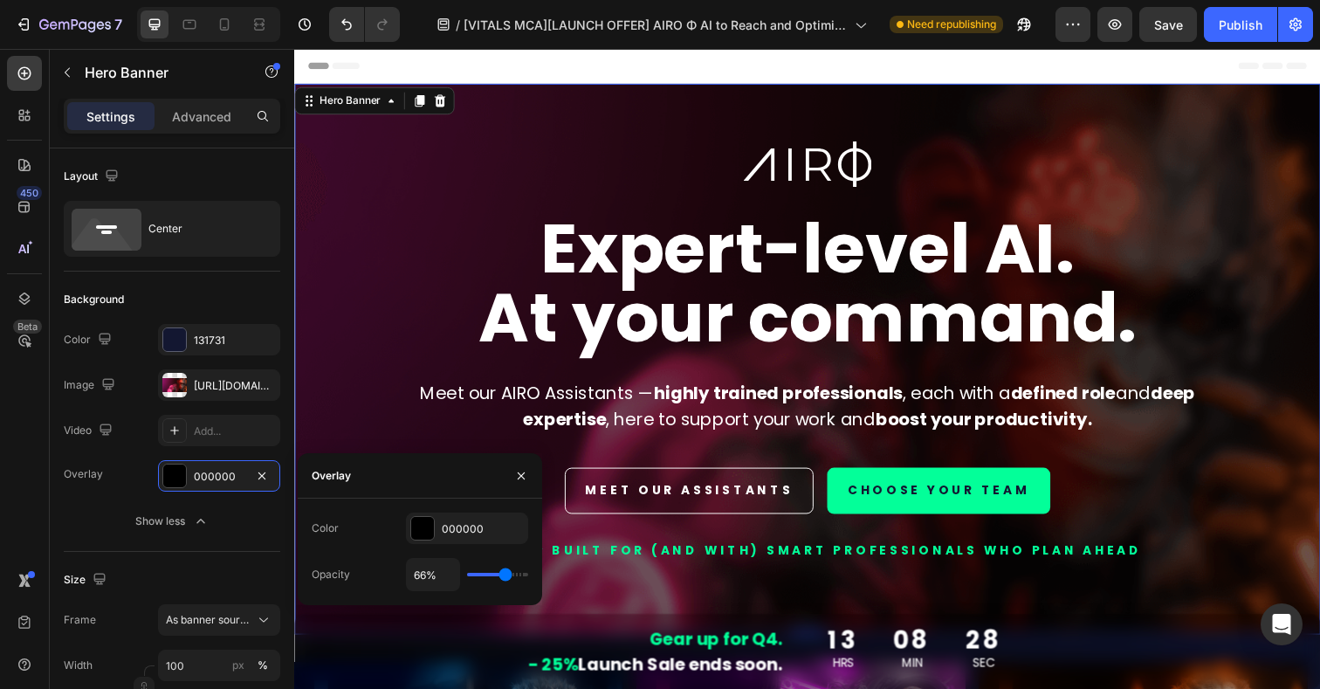
type input "68"
type input "69%"
type input "69"
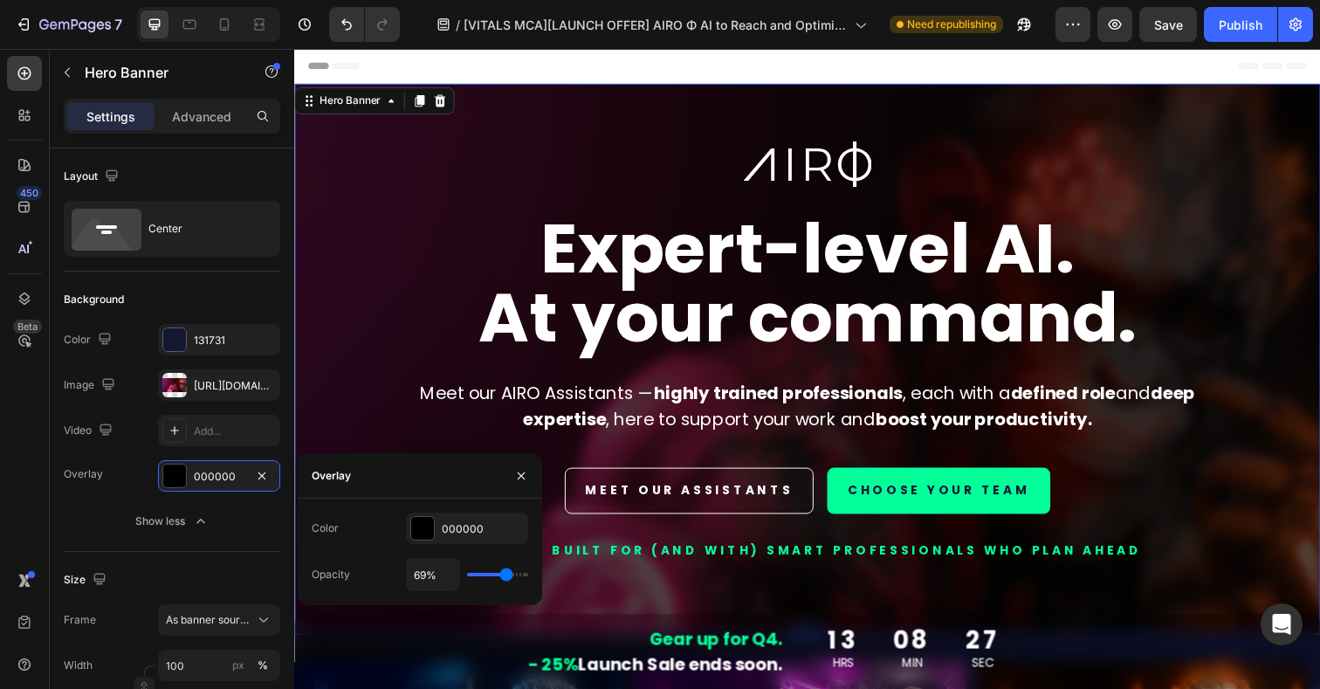
type input "70%"
type input "70"
type input "71%"
type input "71"
type input "72%"
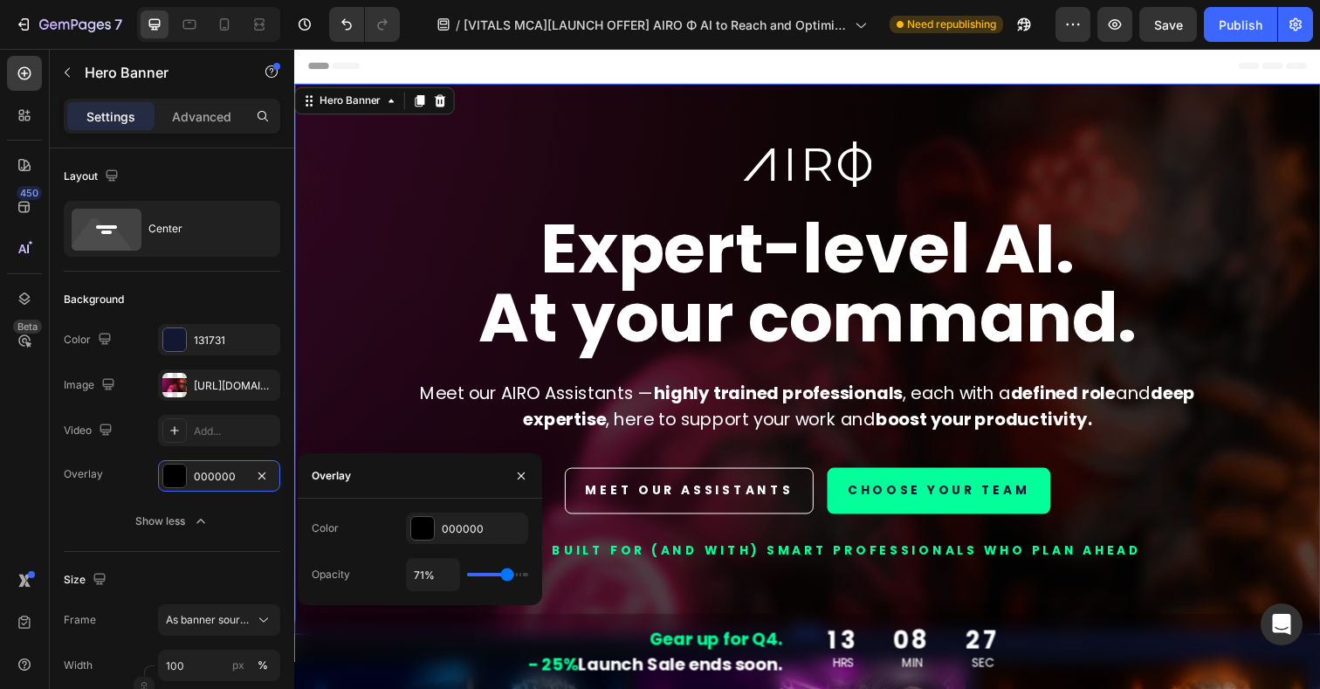
type input "72"
type input "73%"
type input "73"
type input "74%"
type input "74"
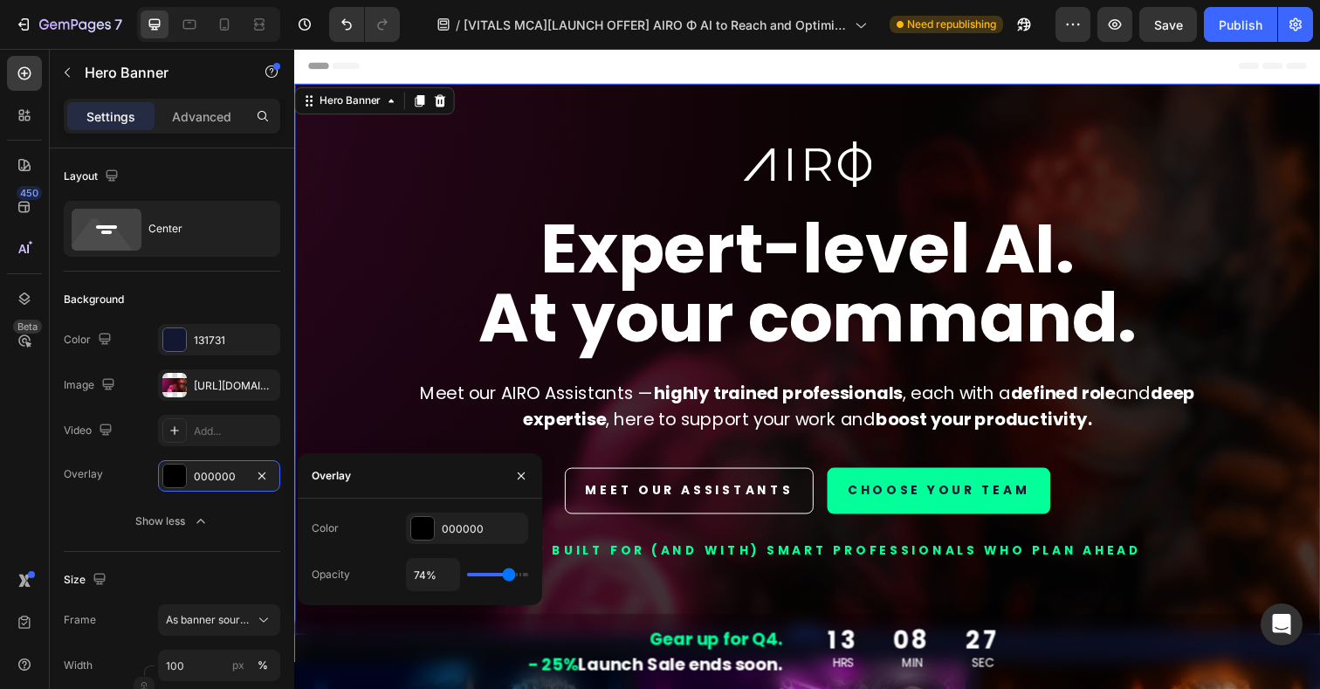
type input "73%"
type input "73"
type input "72%"
type input "72"
type input "71%"
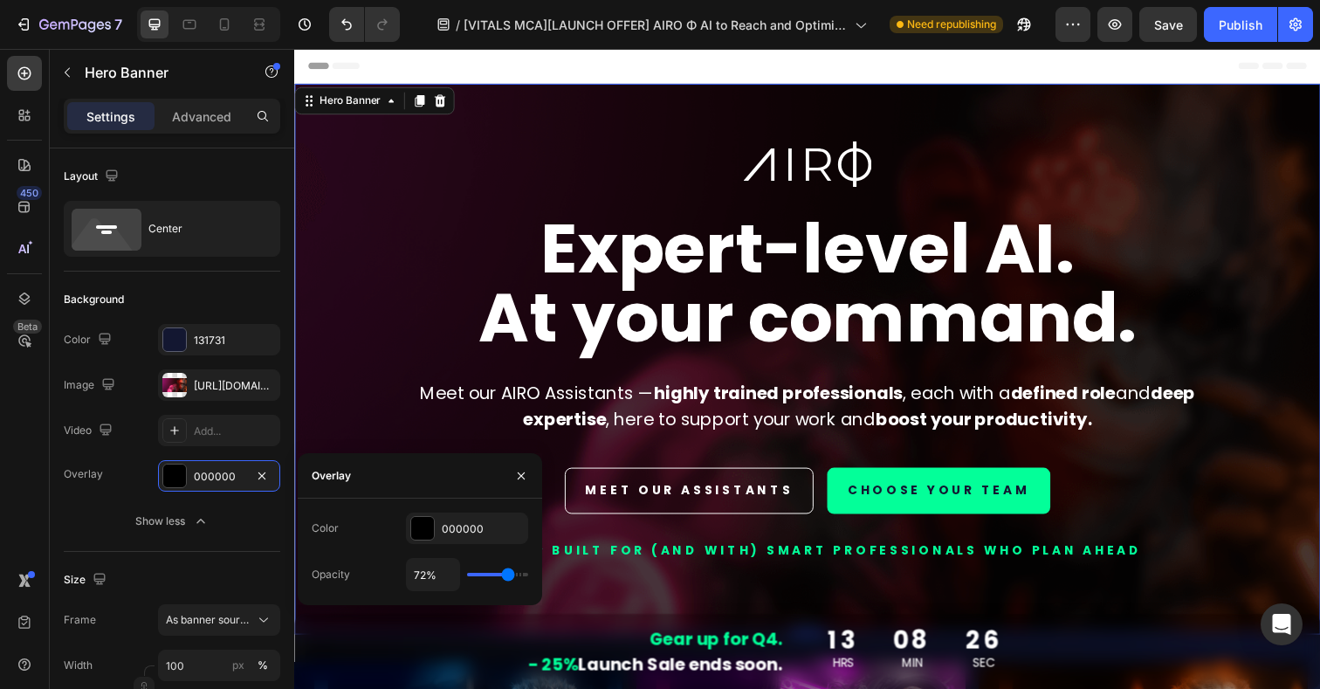
type input "71"
type input "69%"
type input "69"
type input "68%"
type input "68"
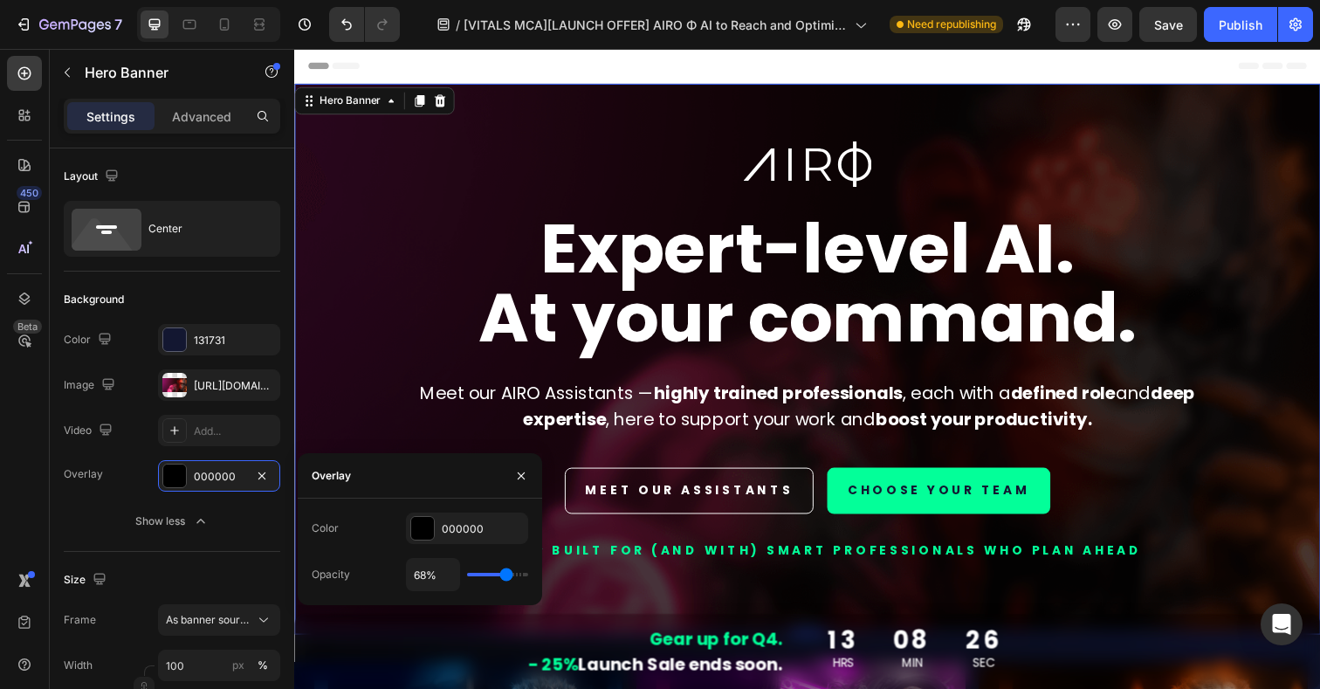
type input "67%"
type input "67"
type input "65%"
type input "65"
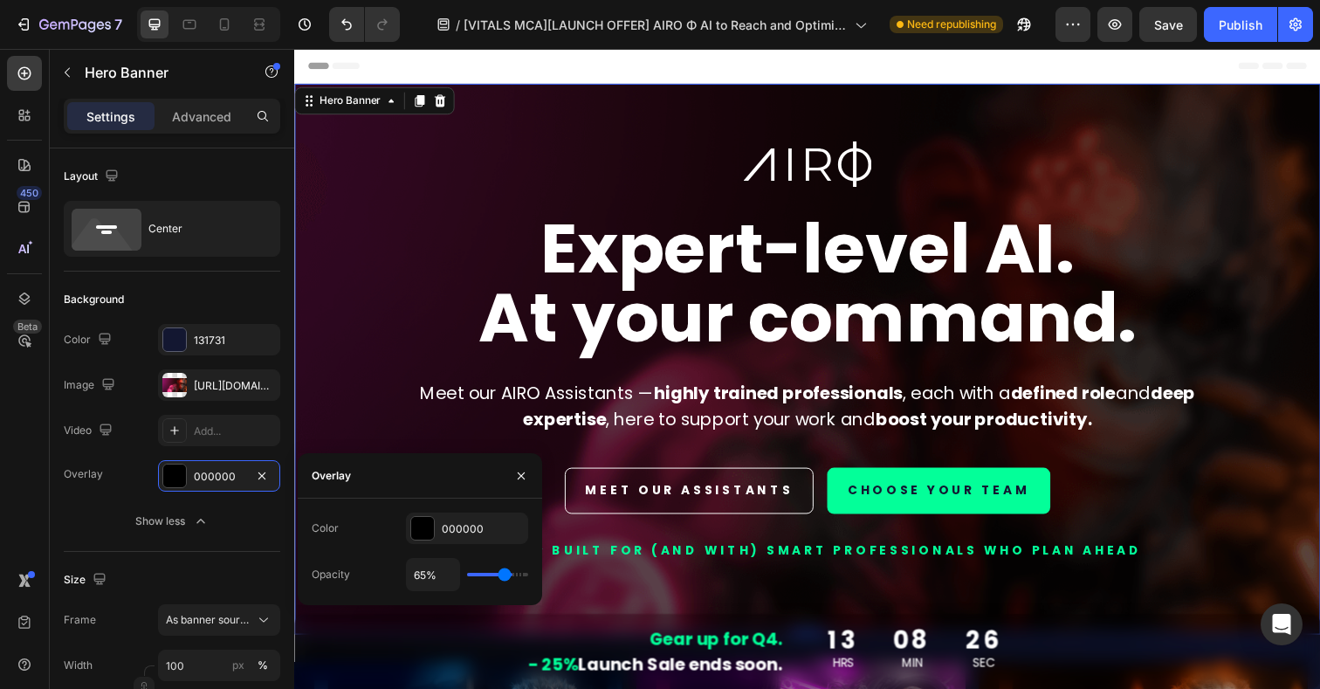
type input "63%"
type input "63"
type input "62%"
type input "62"
type input "61%"
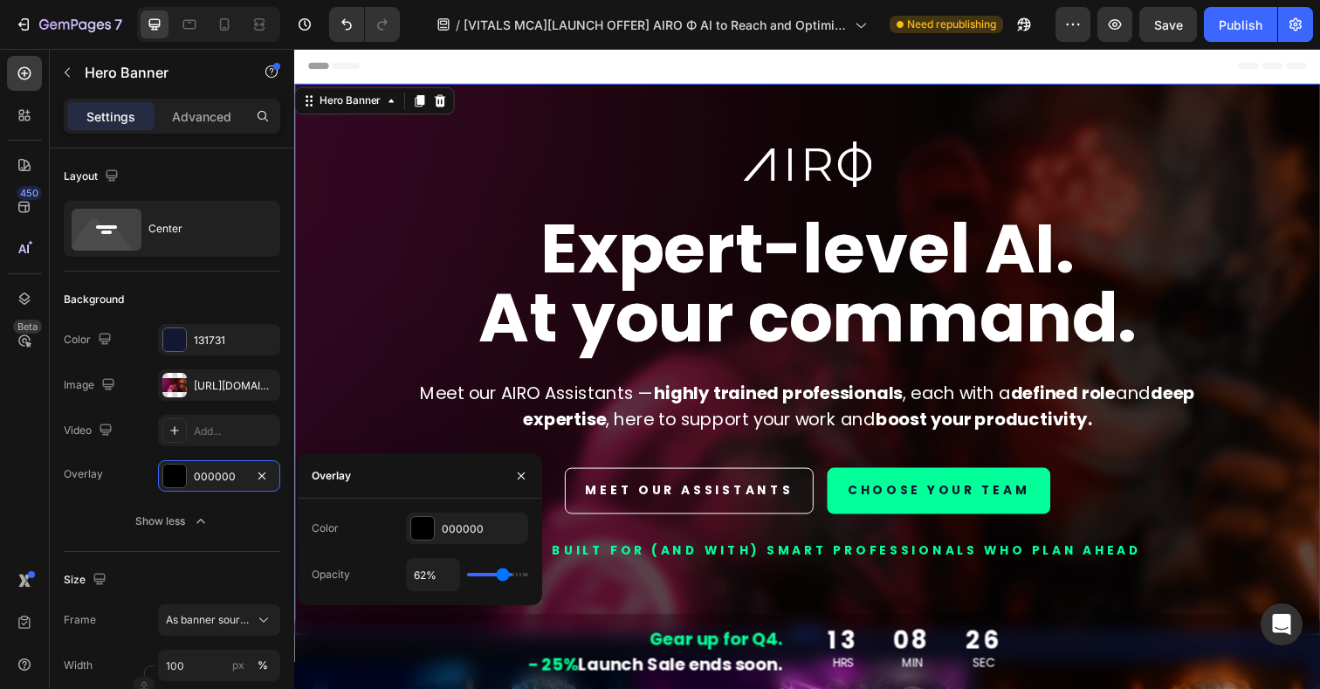
type input "61"
type input "60%"
type input "60"
type input "59%"
type input "59"
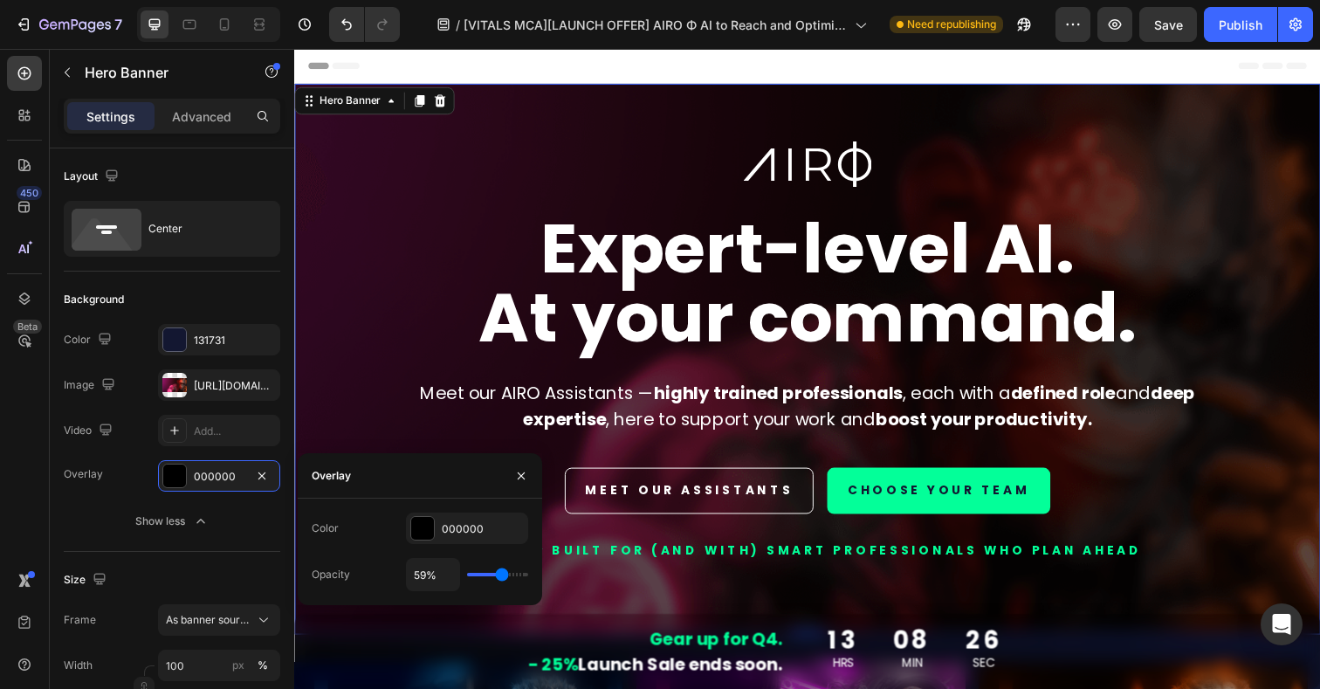
type input "58%"
type input "58"
type input "57%"
type input "57"
type input "56%"
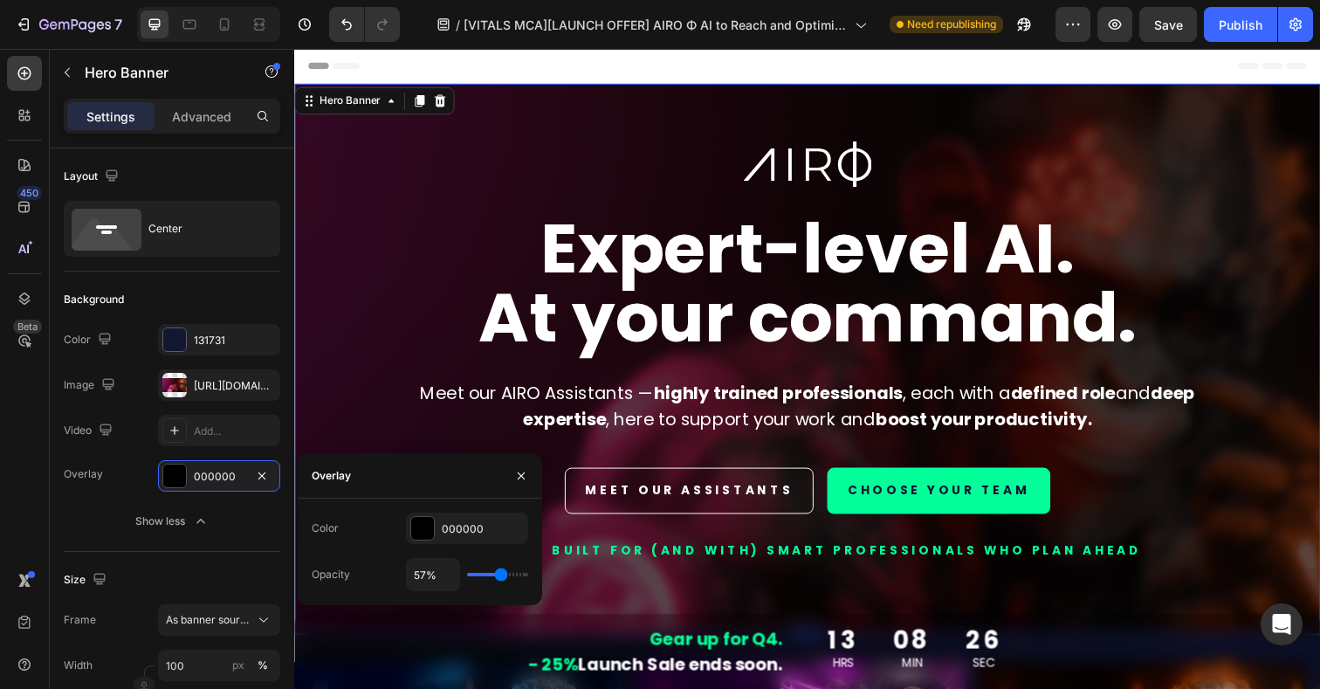
type input "56"
type input "55%"
type input "55"
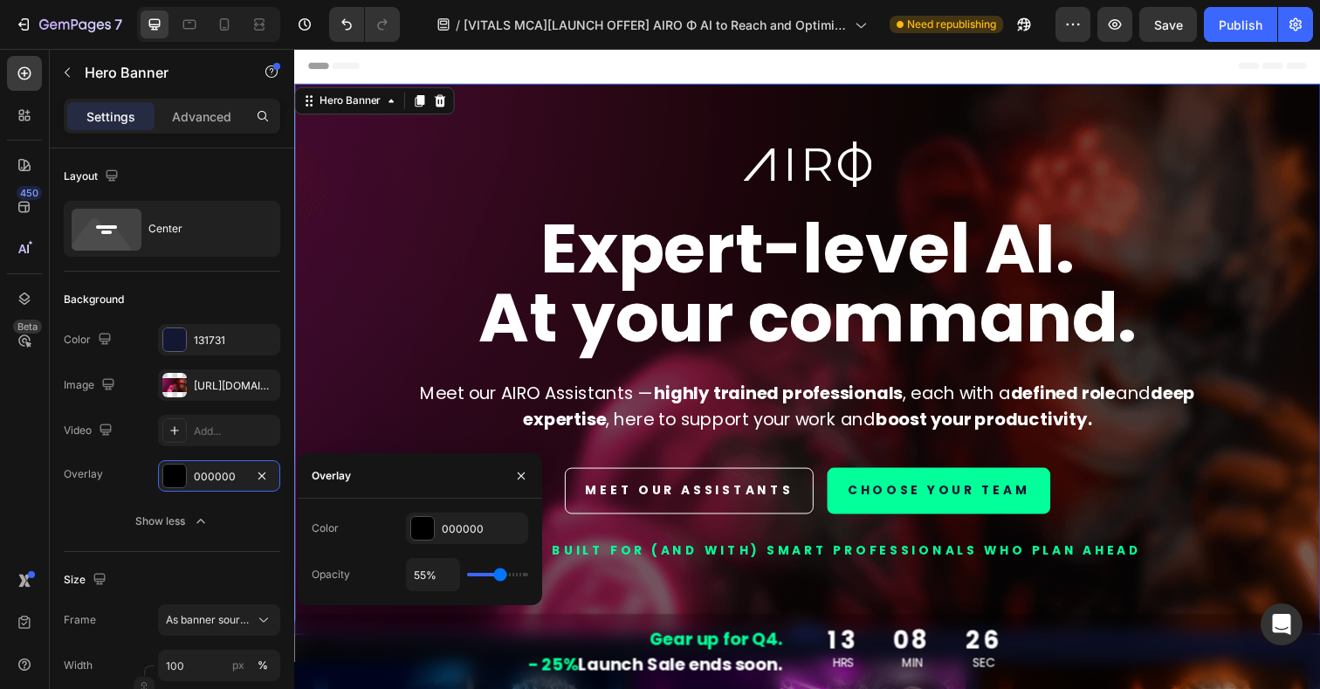
type input "54%"
type input "54"
type input "53%"
type input "53"
type input "52%"
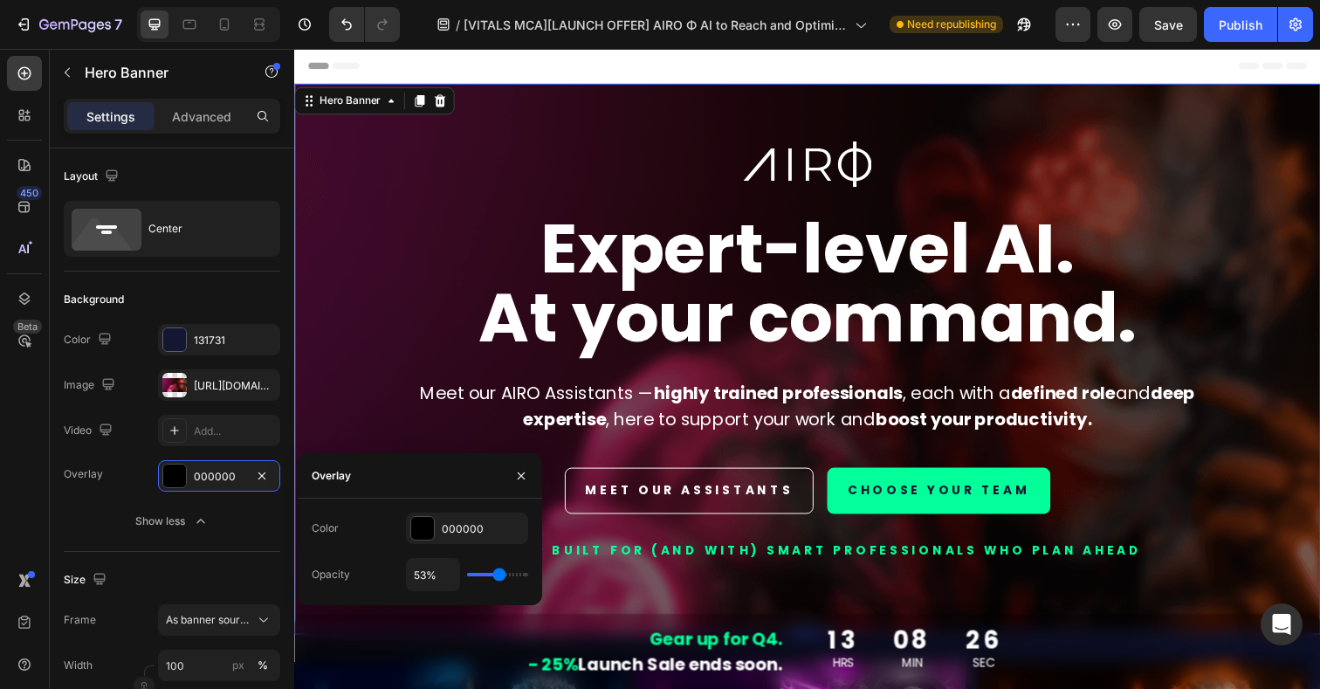
type input "52"
type input "51%"
type input "51"
type input "50%"
type input "50"
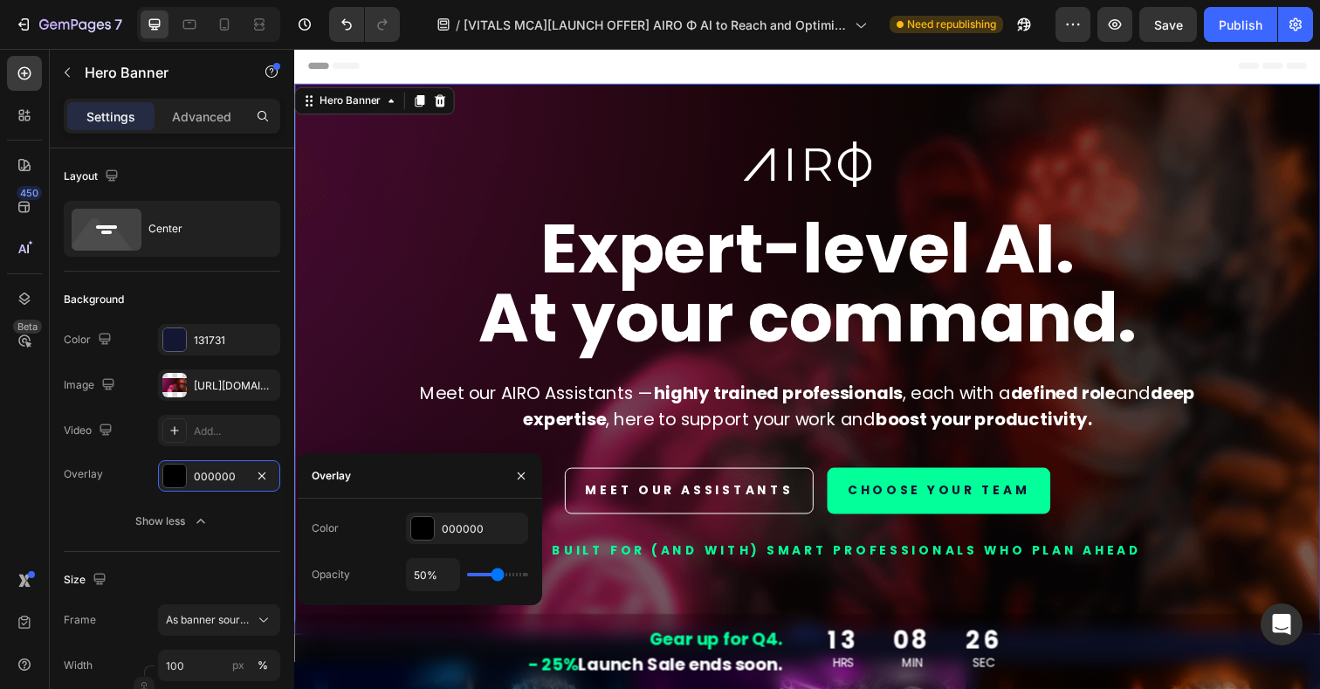
type input "49%"
type input "49"
type input "48%"
type input "48"
type input "47%"
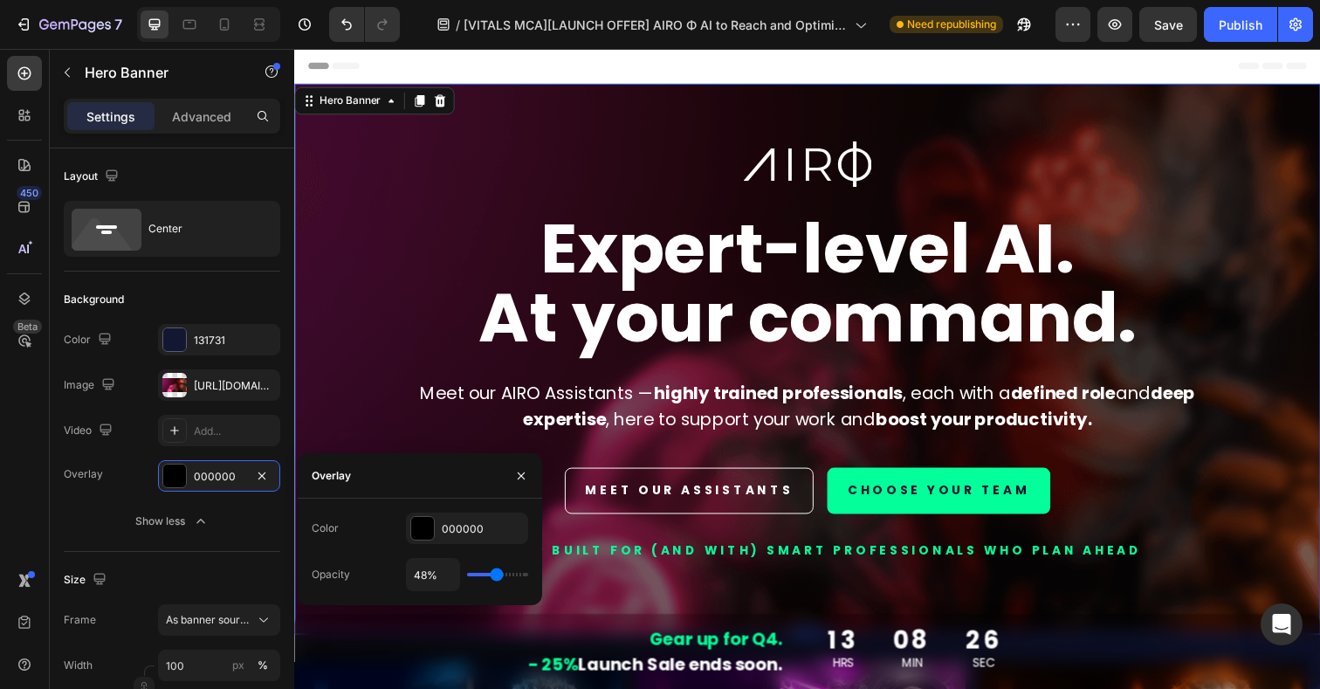
type input "47"
type input "46%"
type input "46"
type input "45%"
type input "45"
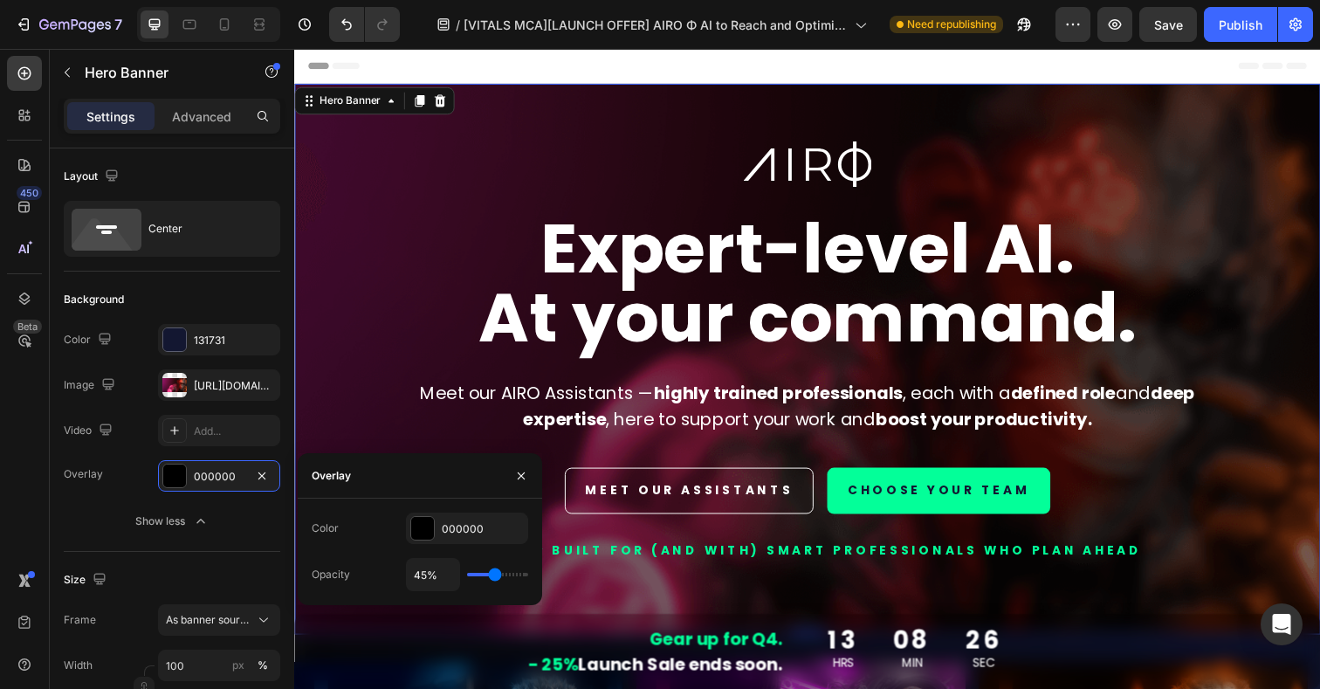
type input "44%"
type input "44"
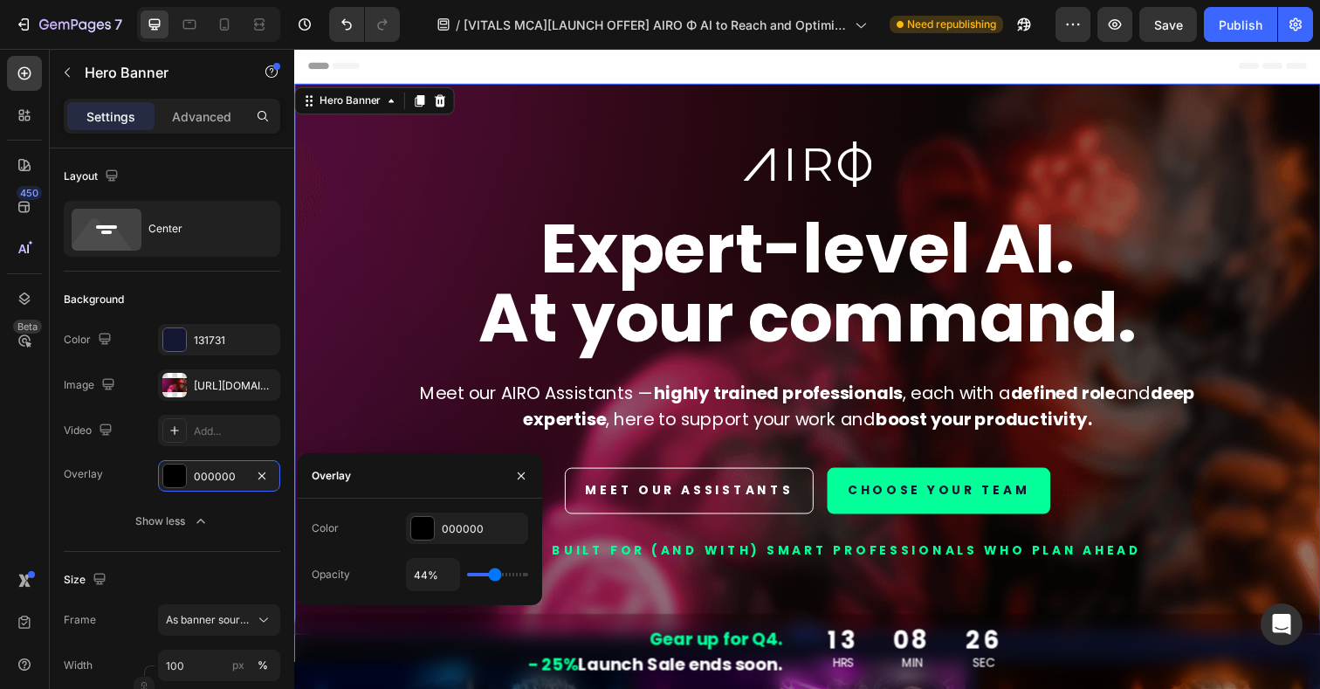
type input "42%"
type input "42"
type input "41%"
type input "41"
type input "40%"
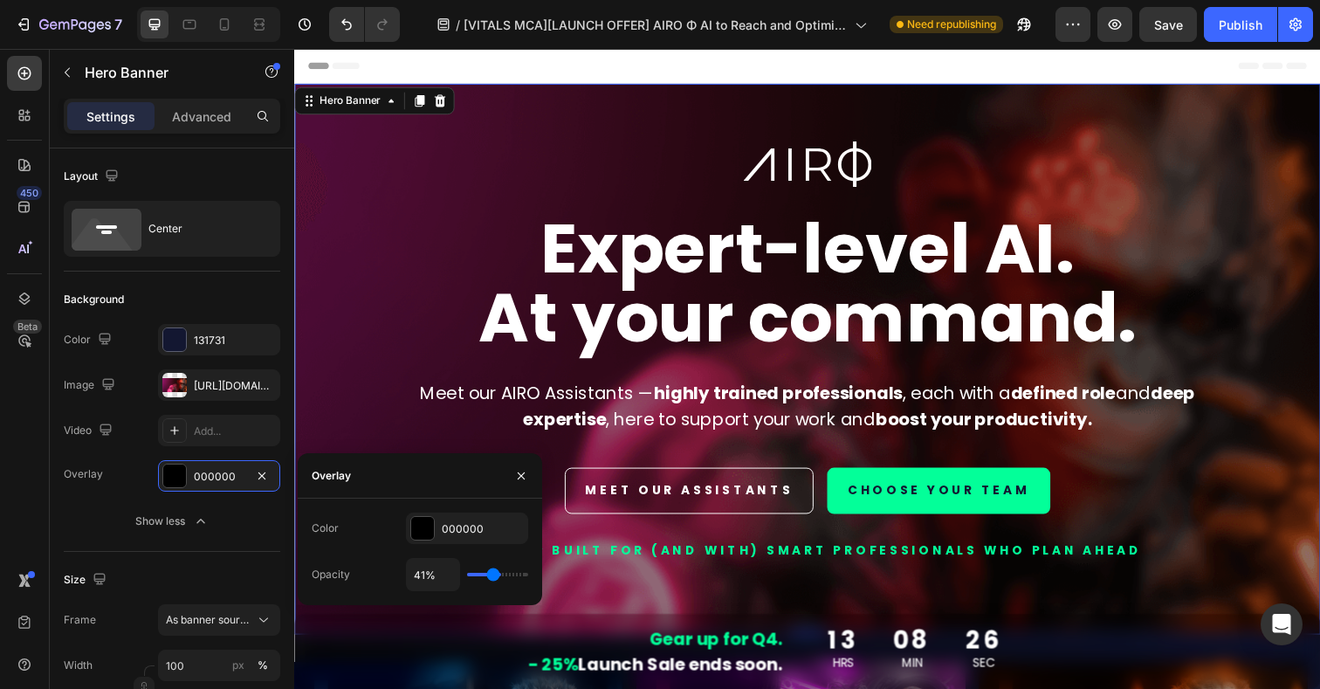
type input "40"
type input "39%"
type input "39"
type input "38%"
type input "38"
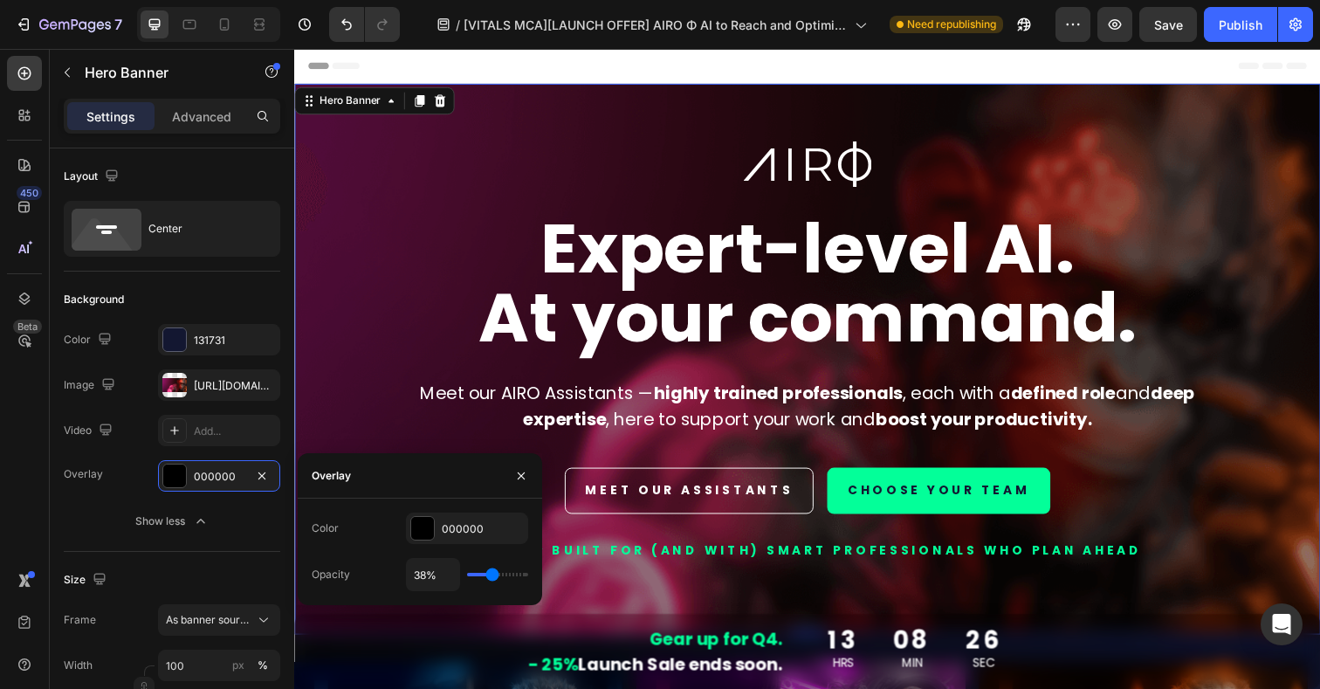
type input "37%"
type input "37"
type input "36%"
type input "36"
type input "35%"
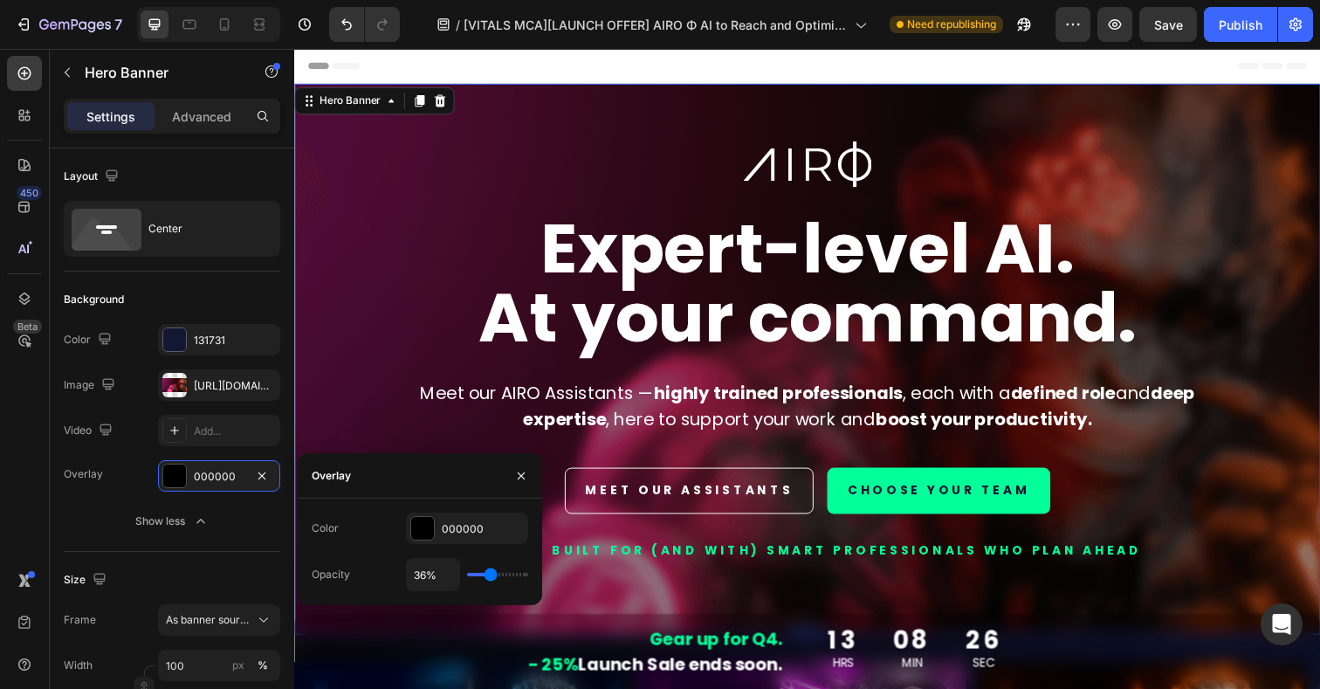
type input "35"
type input "34%"
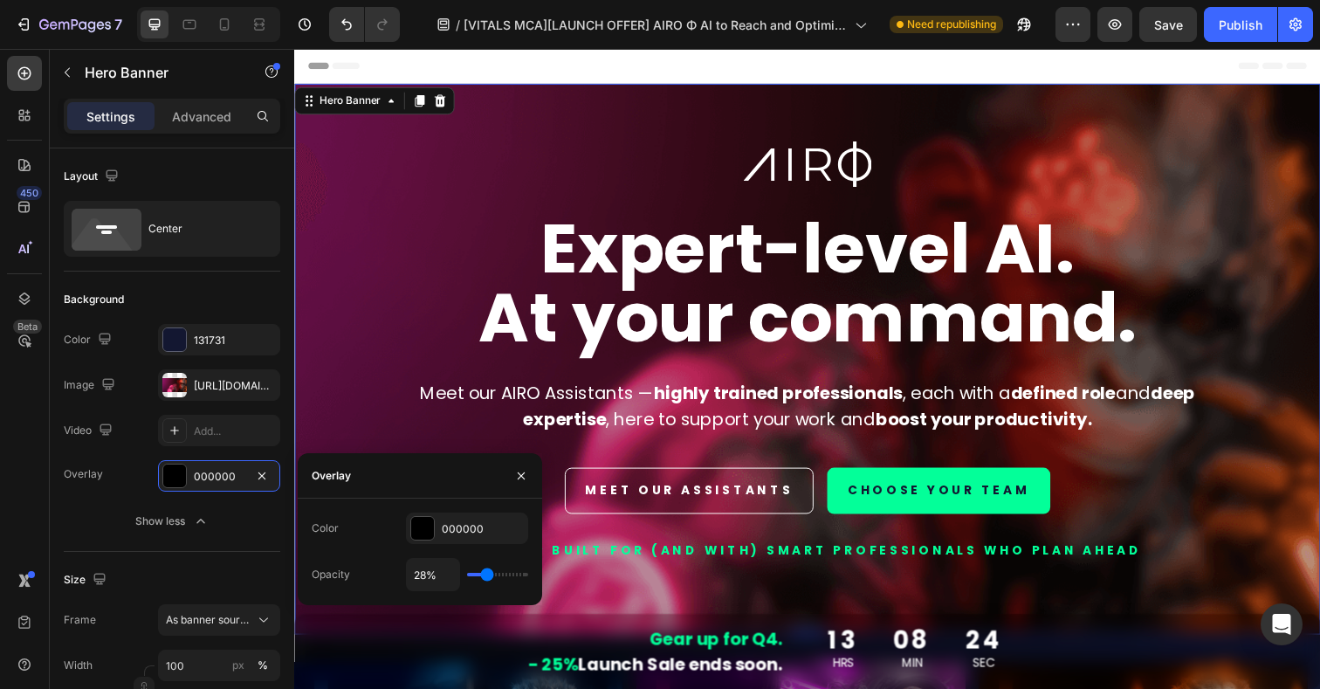
click at [487, 576] on input "range" at bounding box center [497, 573] width 61 height 3
click at [170, 385] on div at bounding box center [174, 385] width 24 height 24
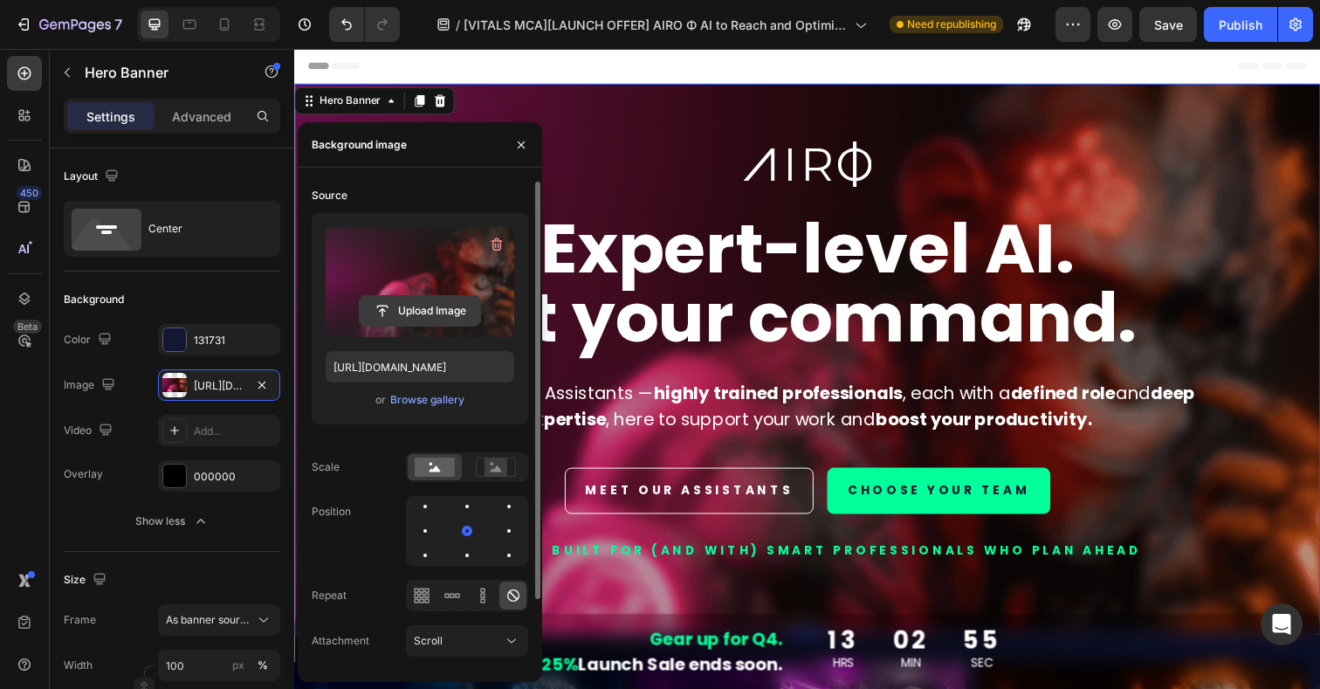
click at [441, 313] on input "file" at bounding box center [420, 311] width 120 height 30
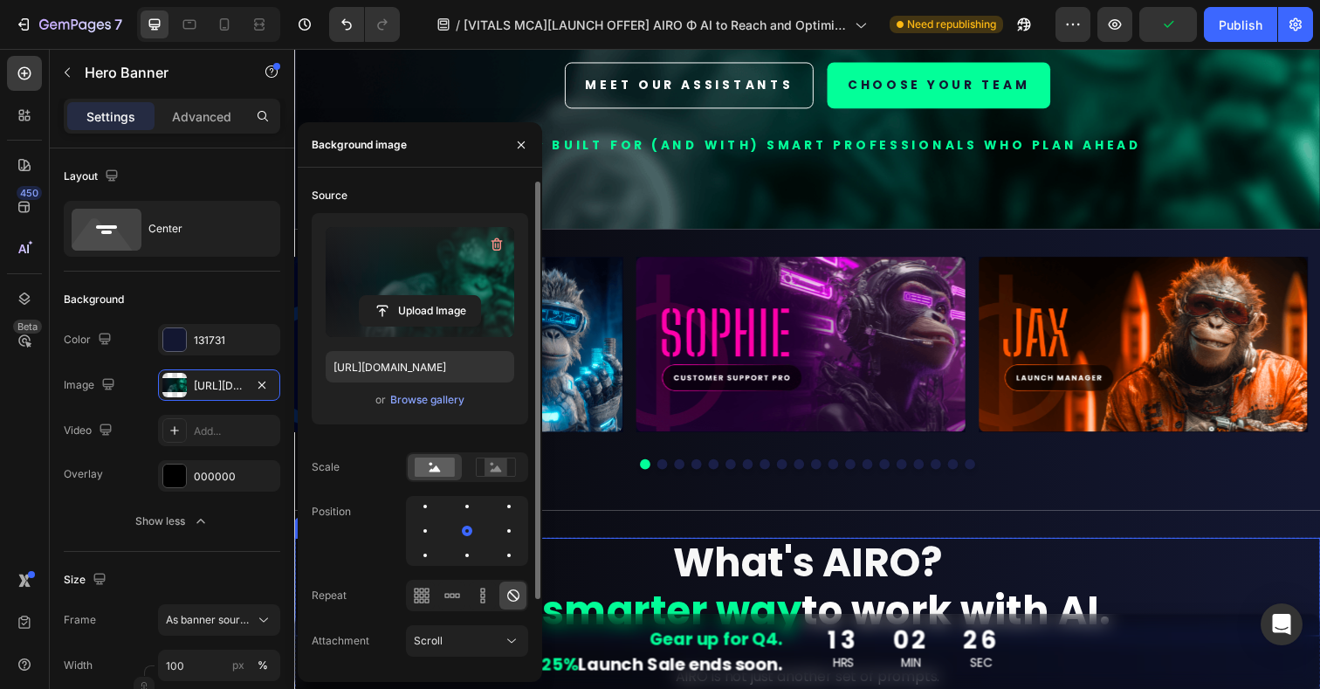
scroll to position [410, 0]
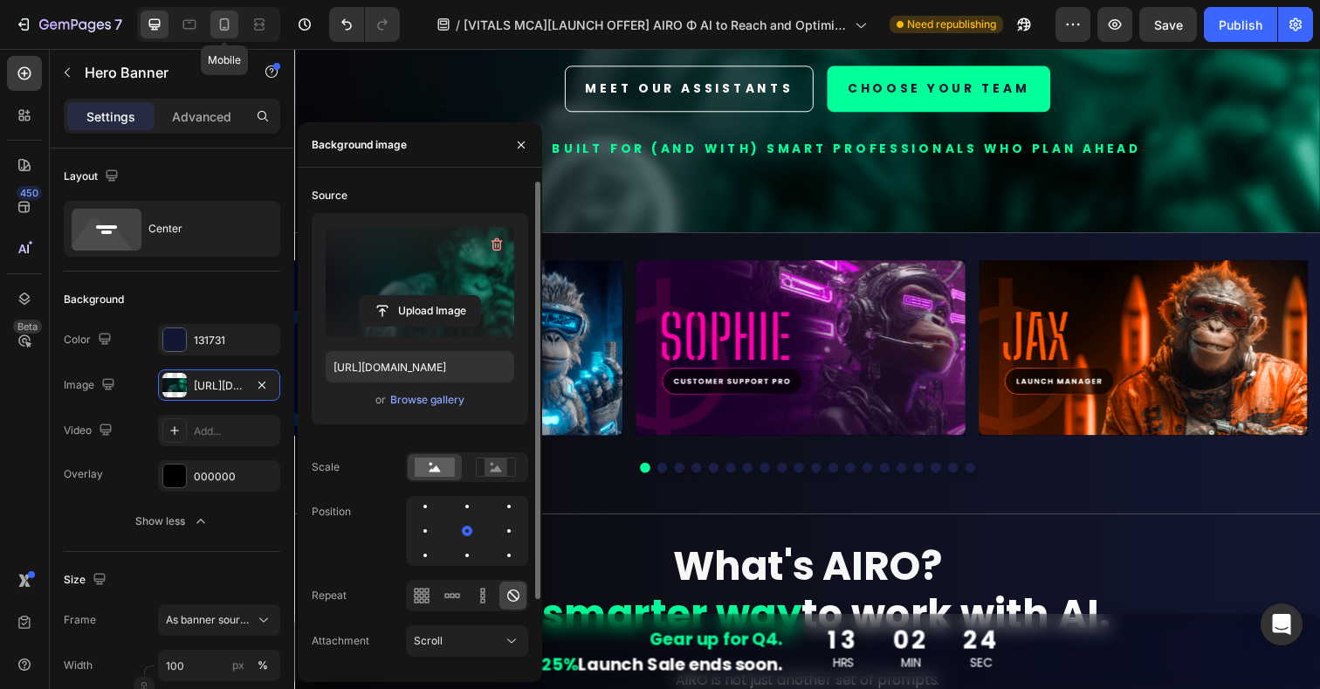
click at [223, 24] on icon at bounding box center [224, 24] width 17 height 17
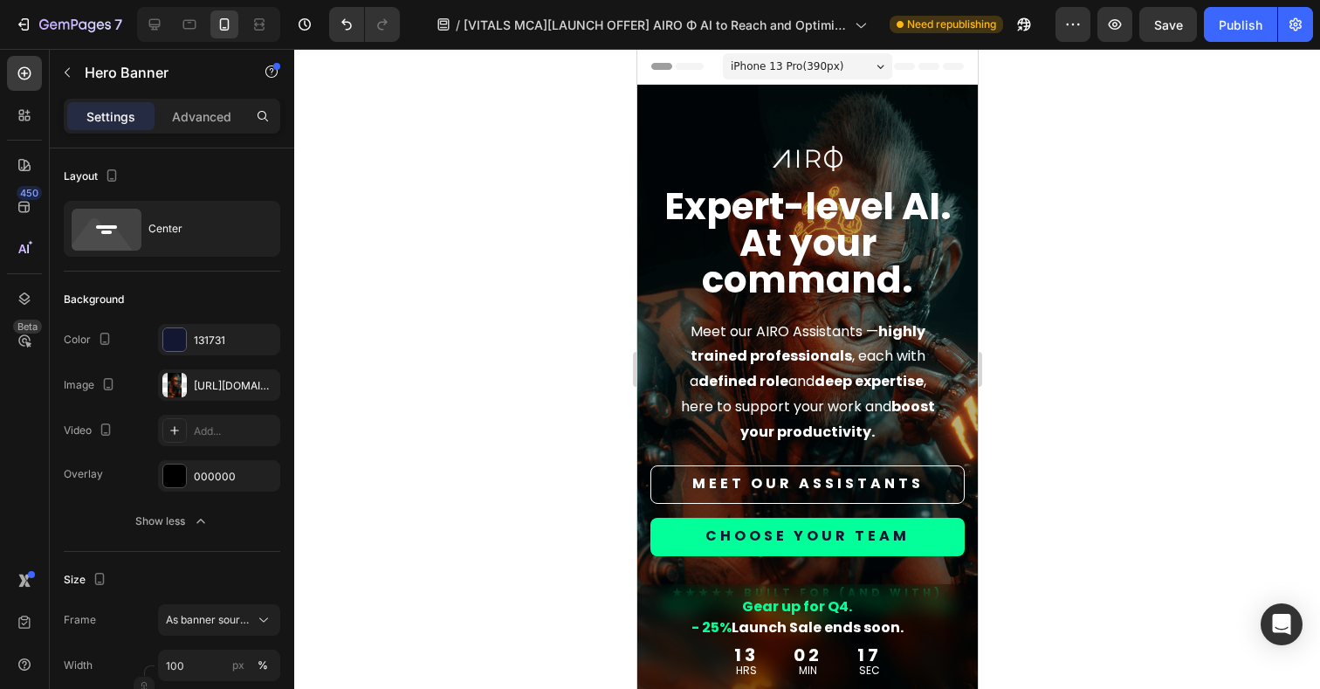
click at [645, 232] on div "Image Expert-level AI. At your command. Heading Meet our AIRO Assistants — high…" at bounding box center [806, 387] width 340 height 605
click at [179, 388] on div at bounding box center [174, 385] width 24 height 24
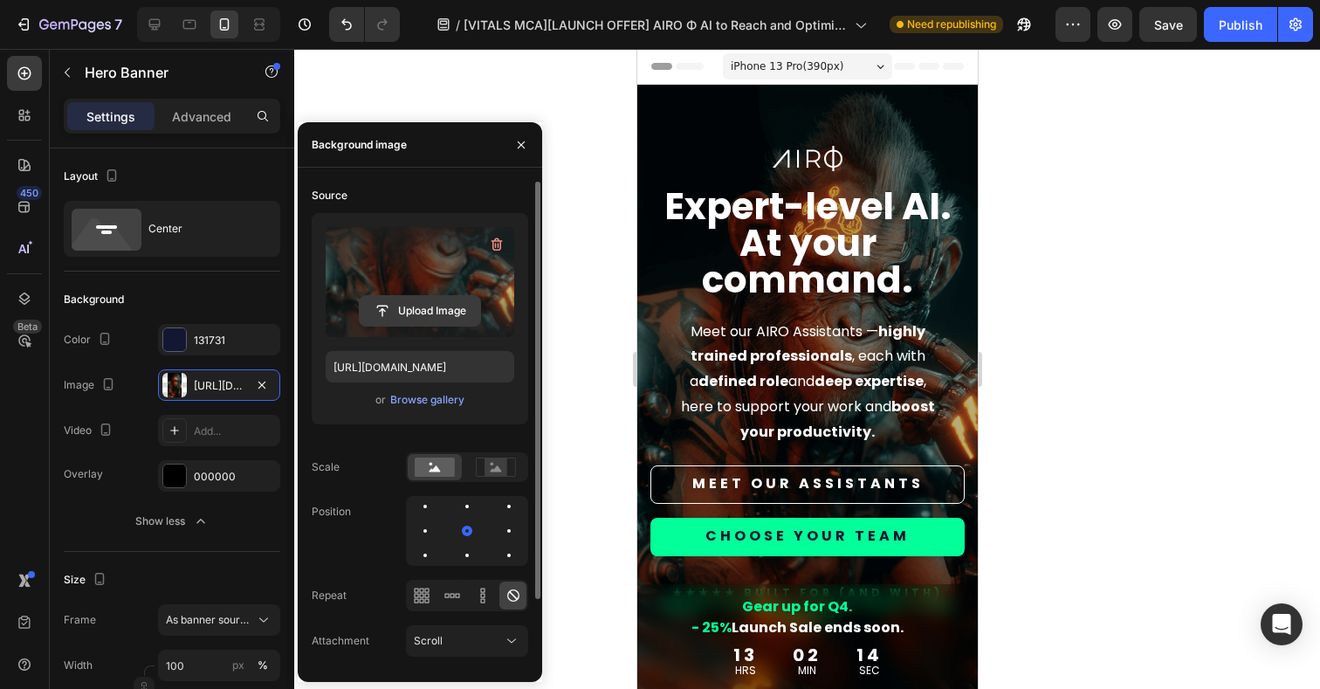
click at [440, 305] on input "file" at bounding box center [420, 311] width 120 height 30
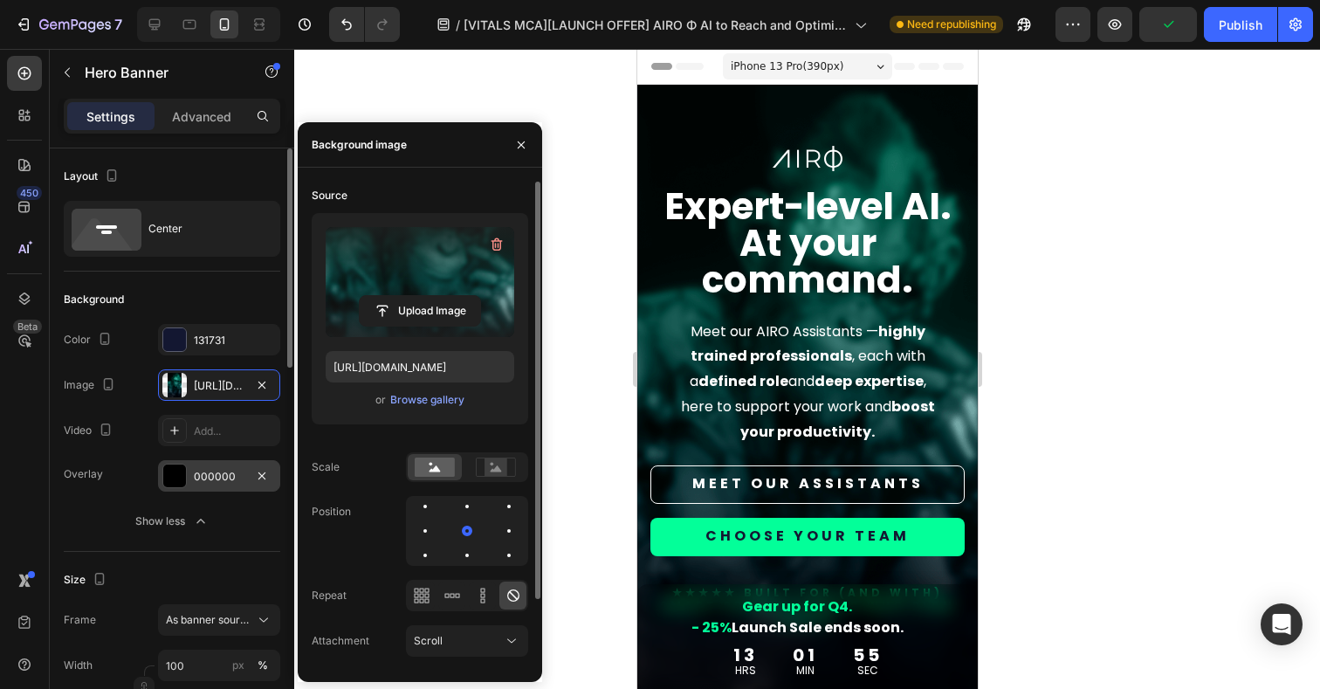
click at [174, 478] on div at bounding box center [174, 475] width 23 height 23
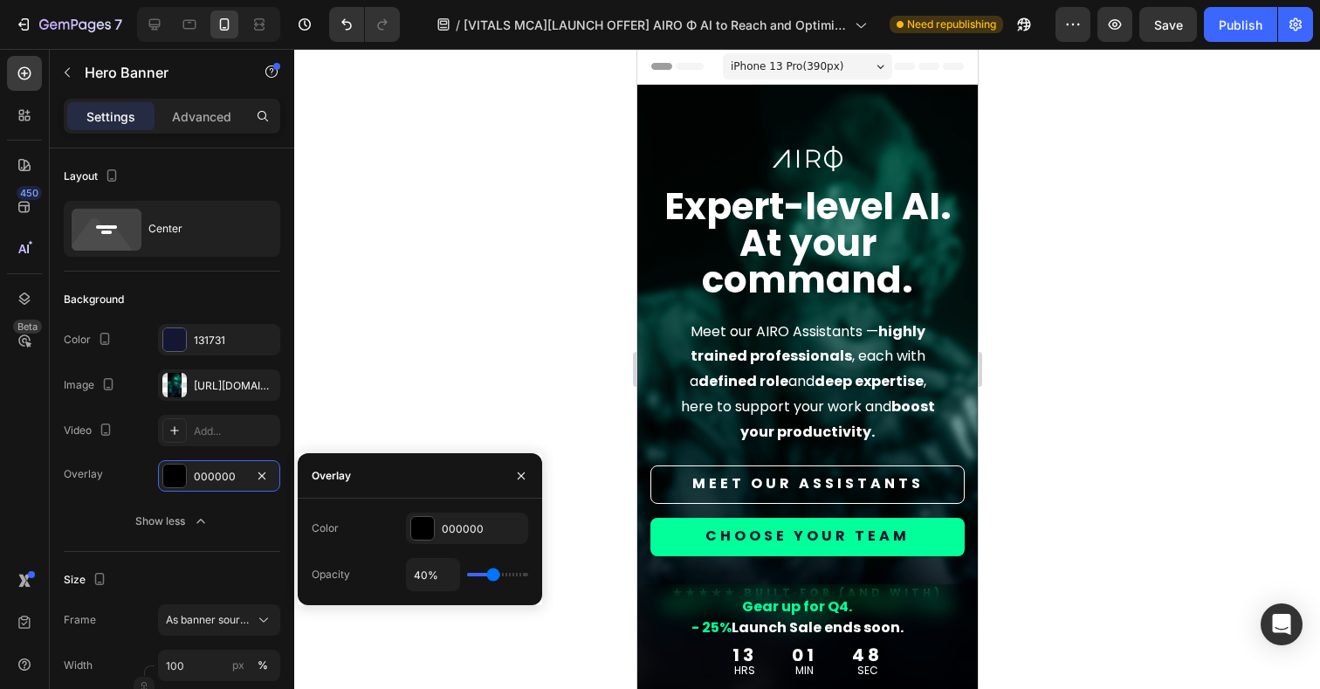
click at [492, 576] on input "range" at bounding box center [497, 573] width 61 height 3
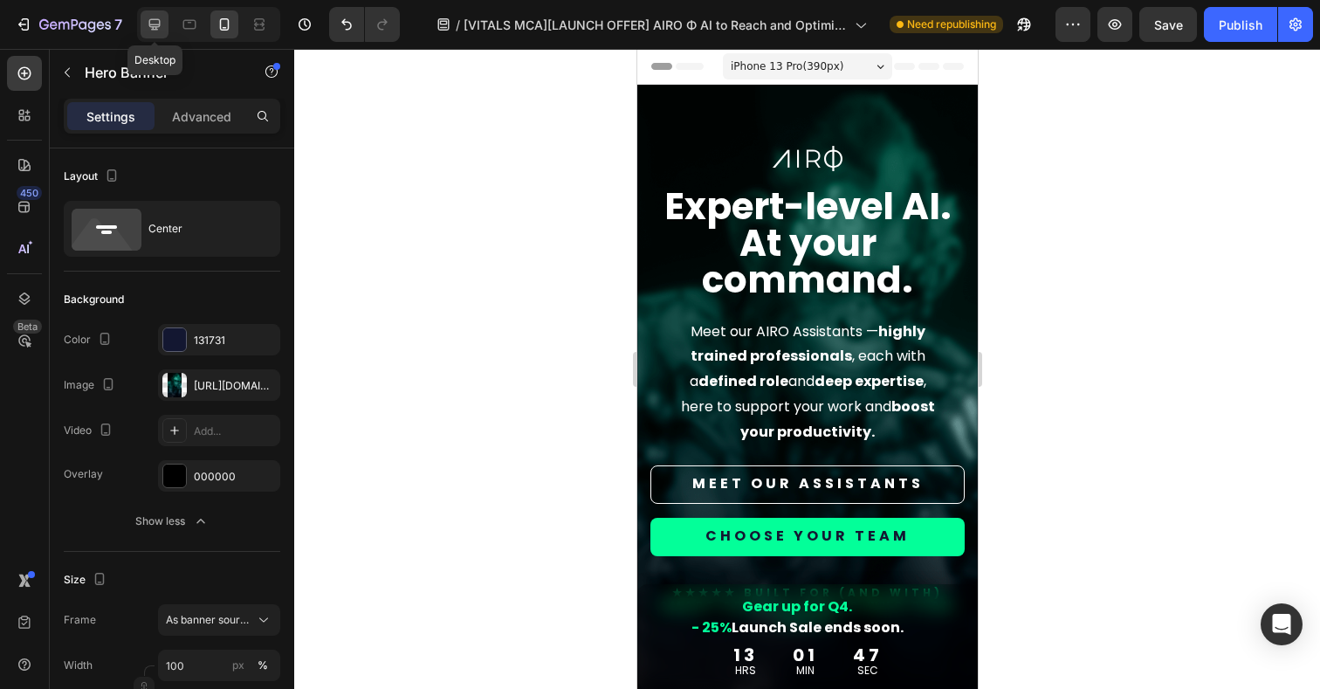
click at [150, 29] on icon at bounding box center [154, 24] width 17 height 17
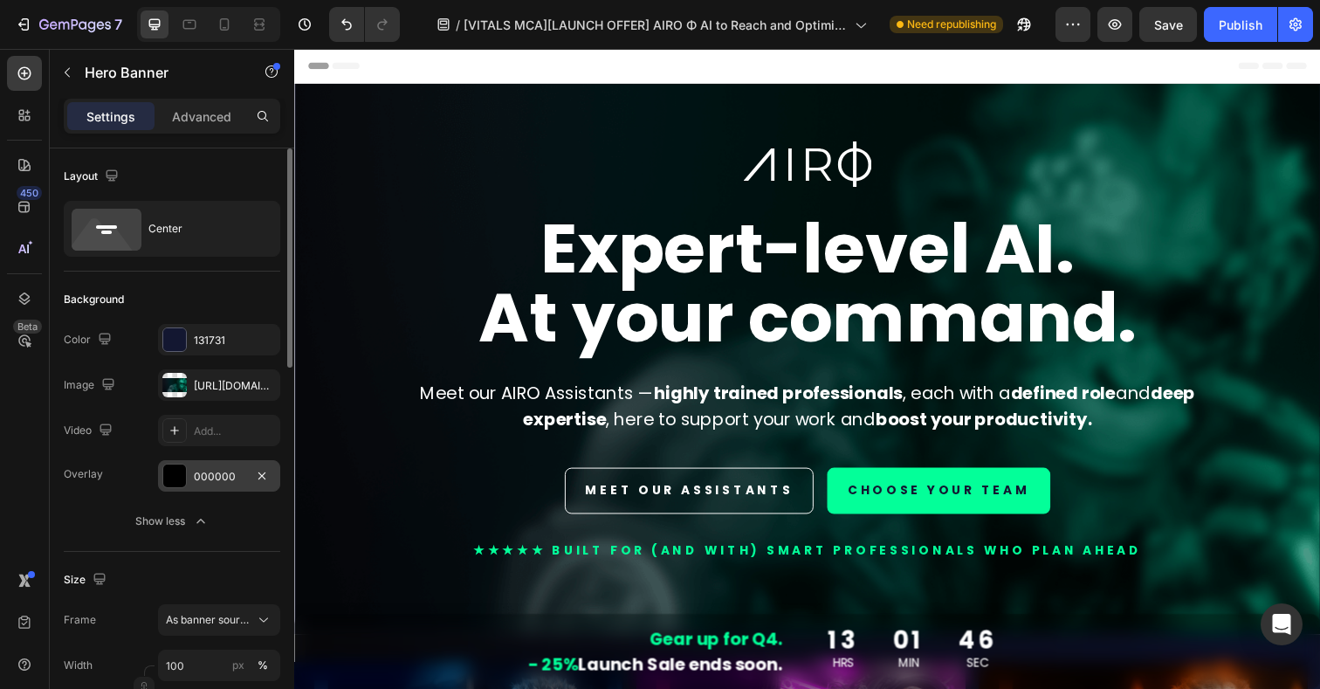
click at [182, 478] on div at bounding box center [174, 475] width 23 height 23
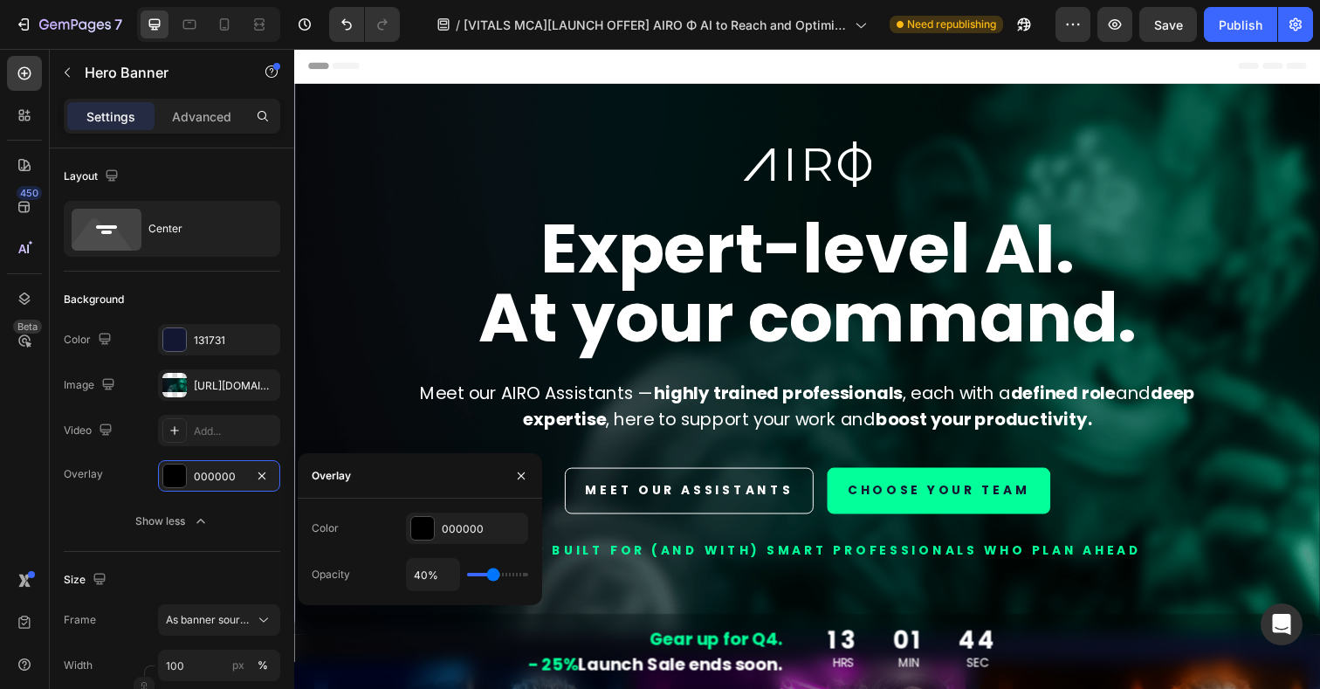
click at [826, 68] on div "Header" at bounding box center [817, 66] width 1019 height 35
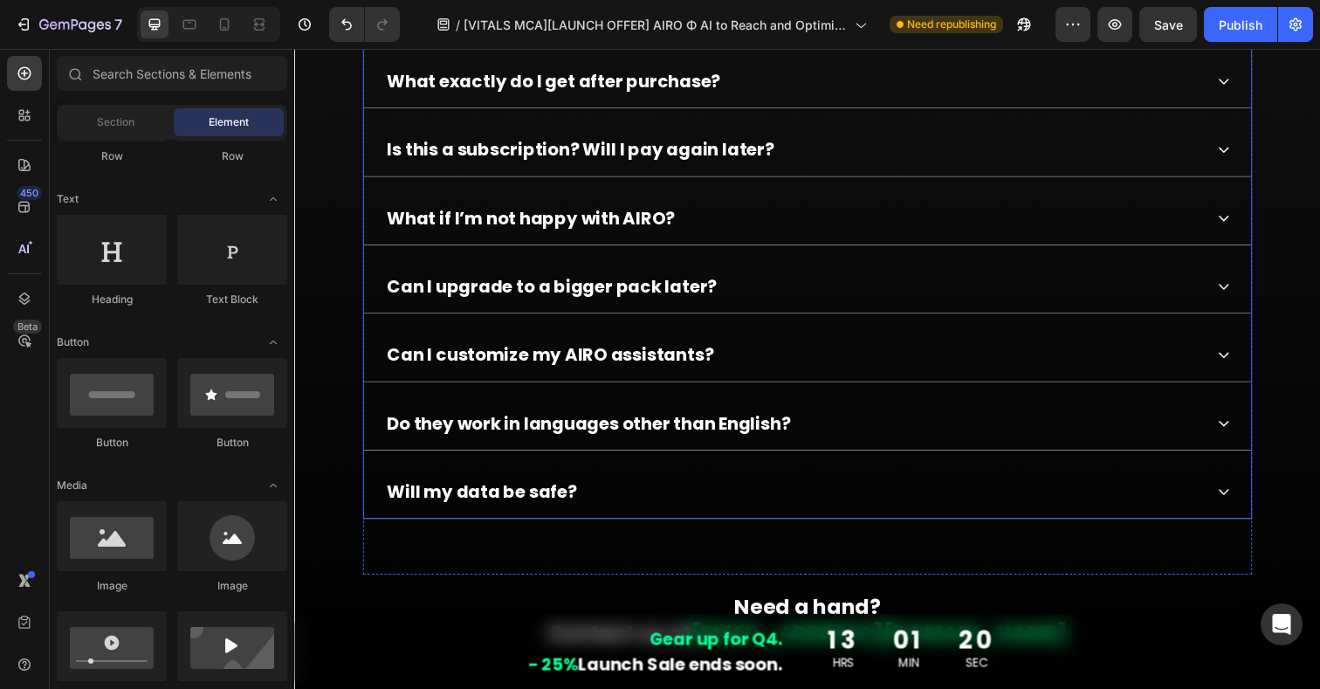
scroll to position [13817, 0]
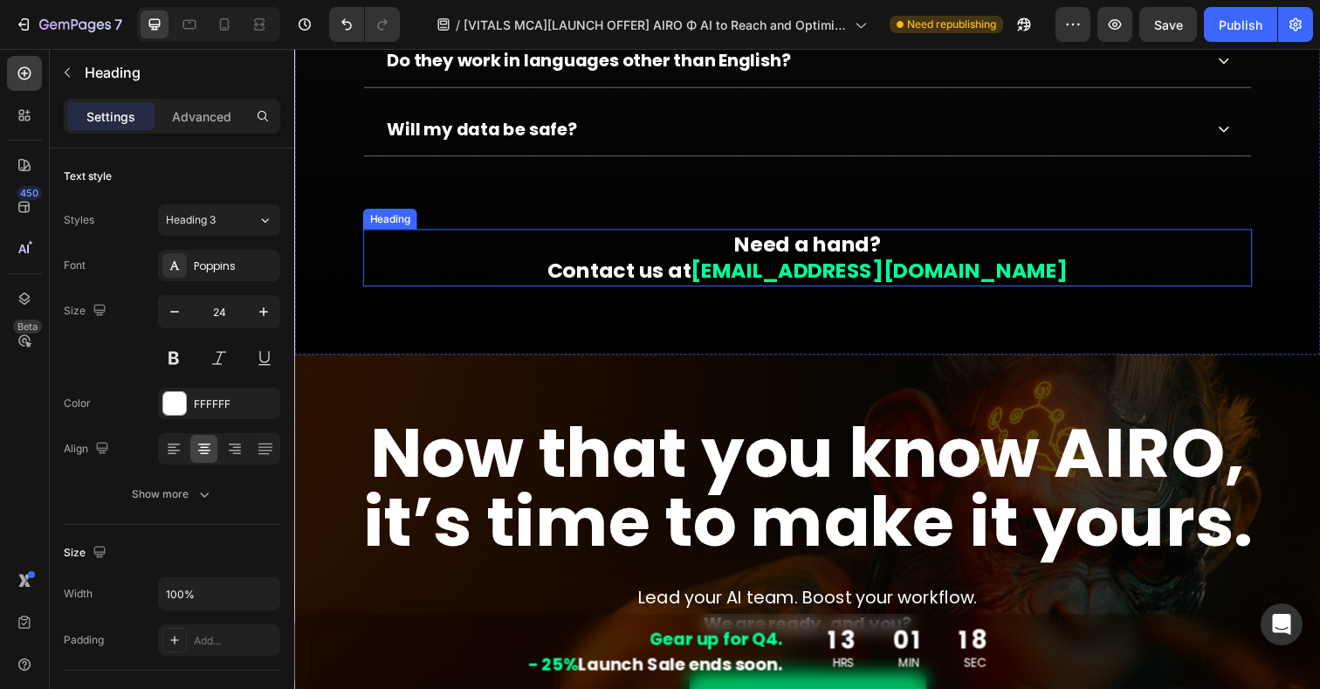
click at [1017, 257] on h2 "Need a hand? Contact us at info@airoproject.co" at bounding box center [818, 262] width 908 height 58
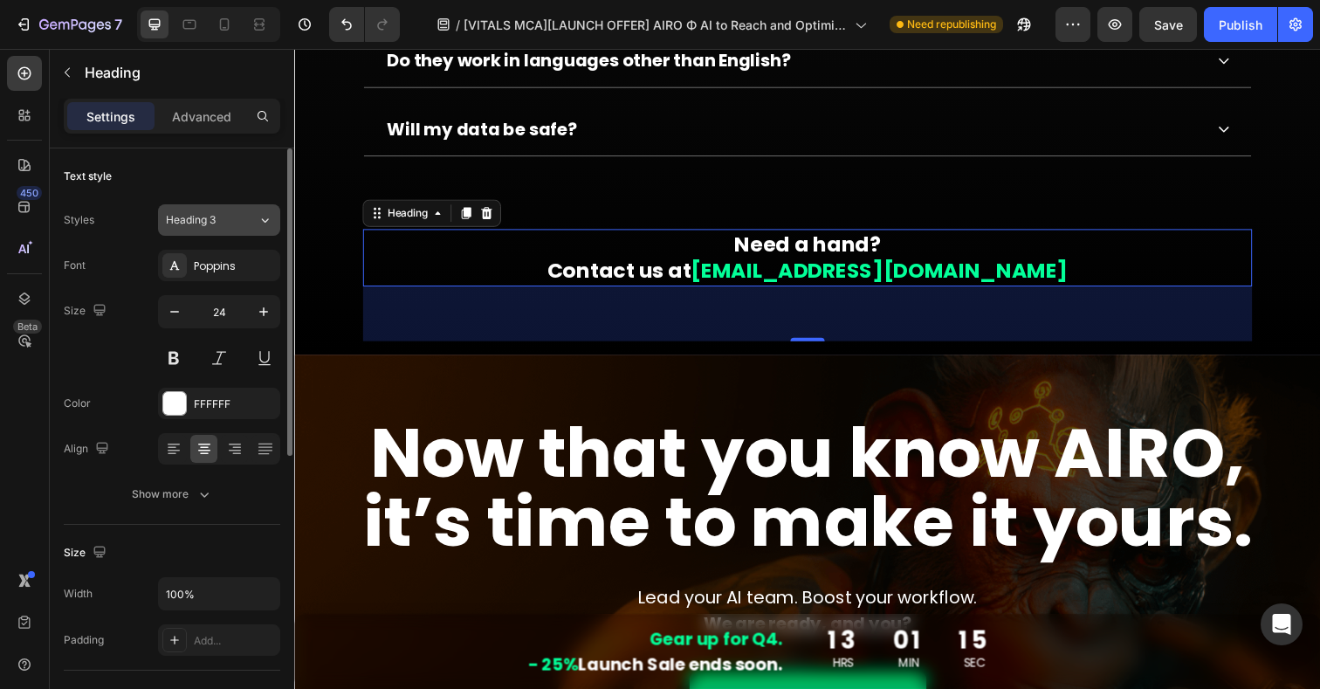
click at [236, 217] on div "Heading 3" at bounding box center [201, 220] width 71 height 16
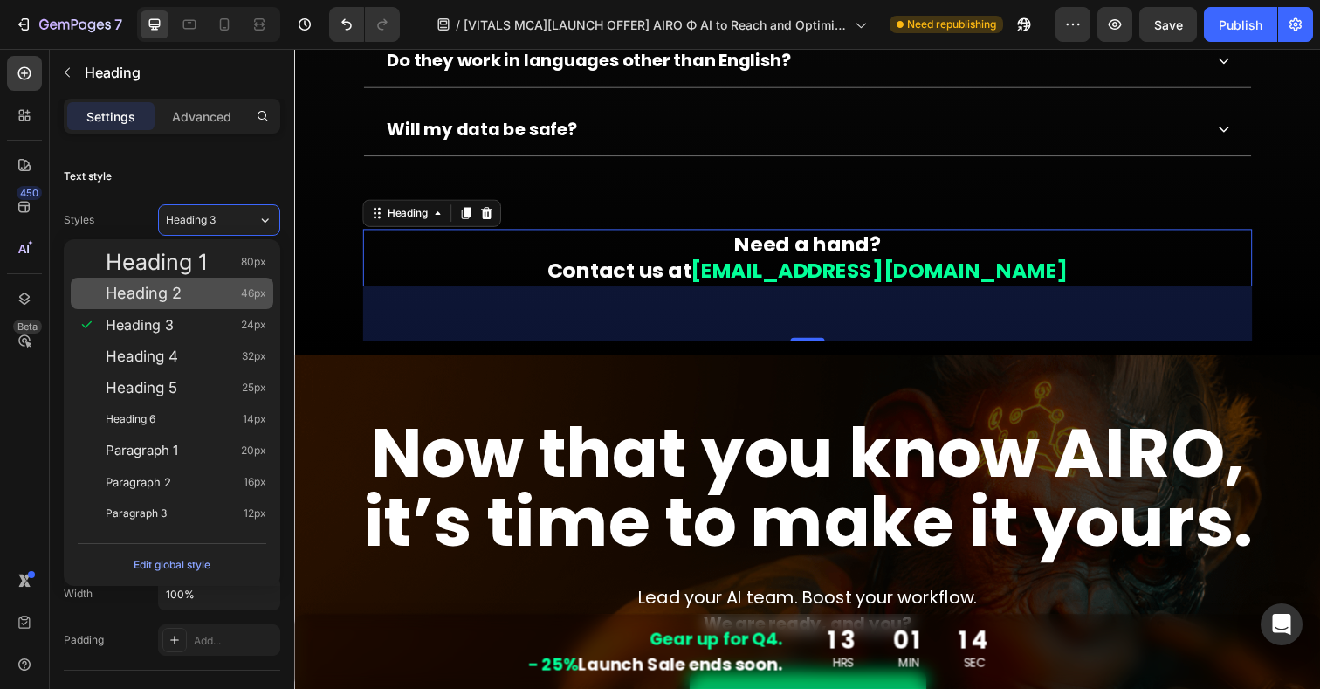
click at [162, 284] on span "Heading 2" at bounding box center [144, 292] width 76 height 17
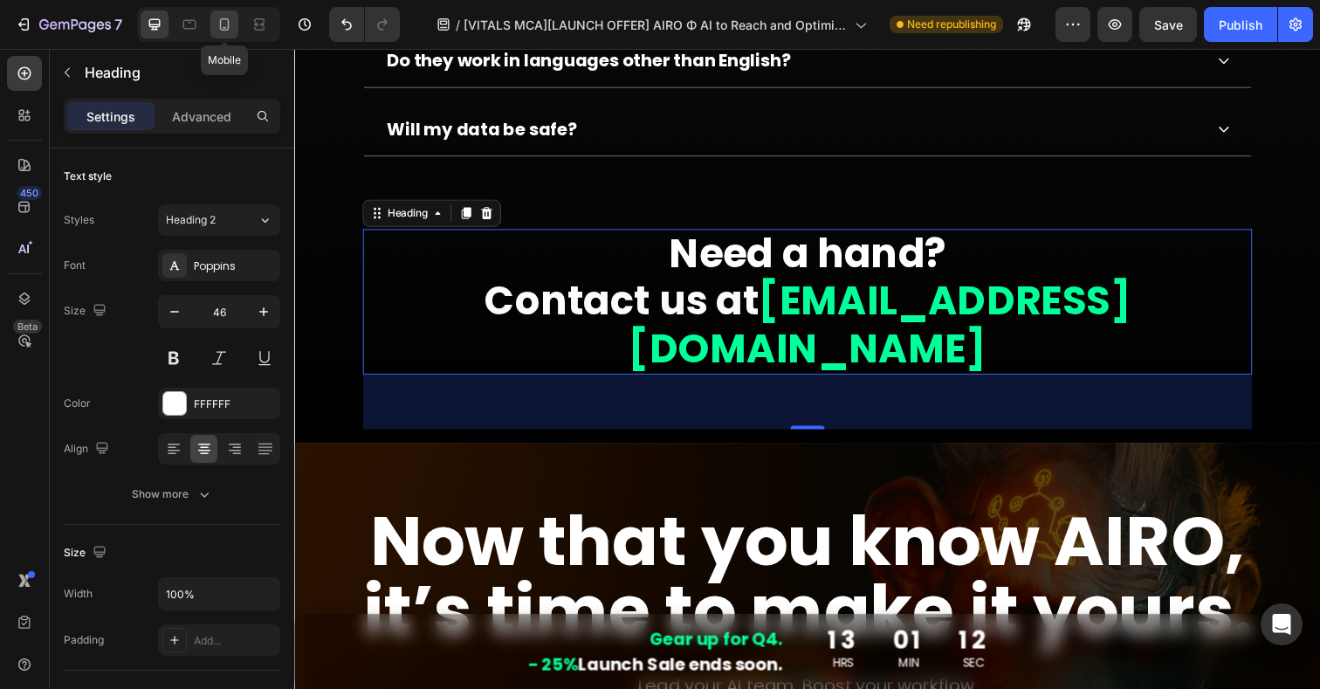
click at [217, 31] on icon at bounding box center [224, 24] width 17 height 17
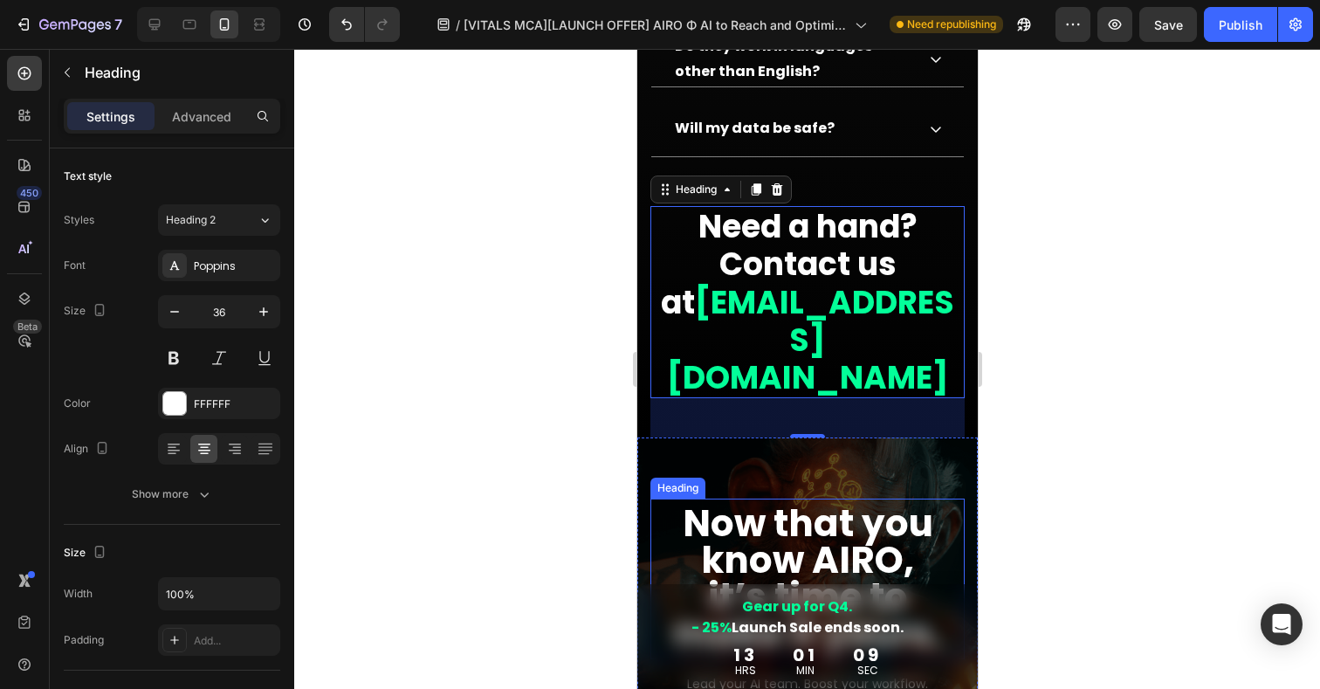
scroll to position [13368, 0]
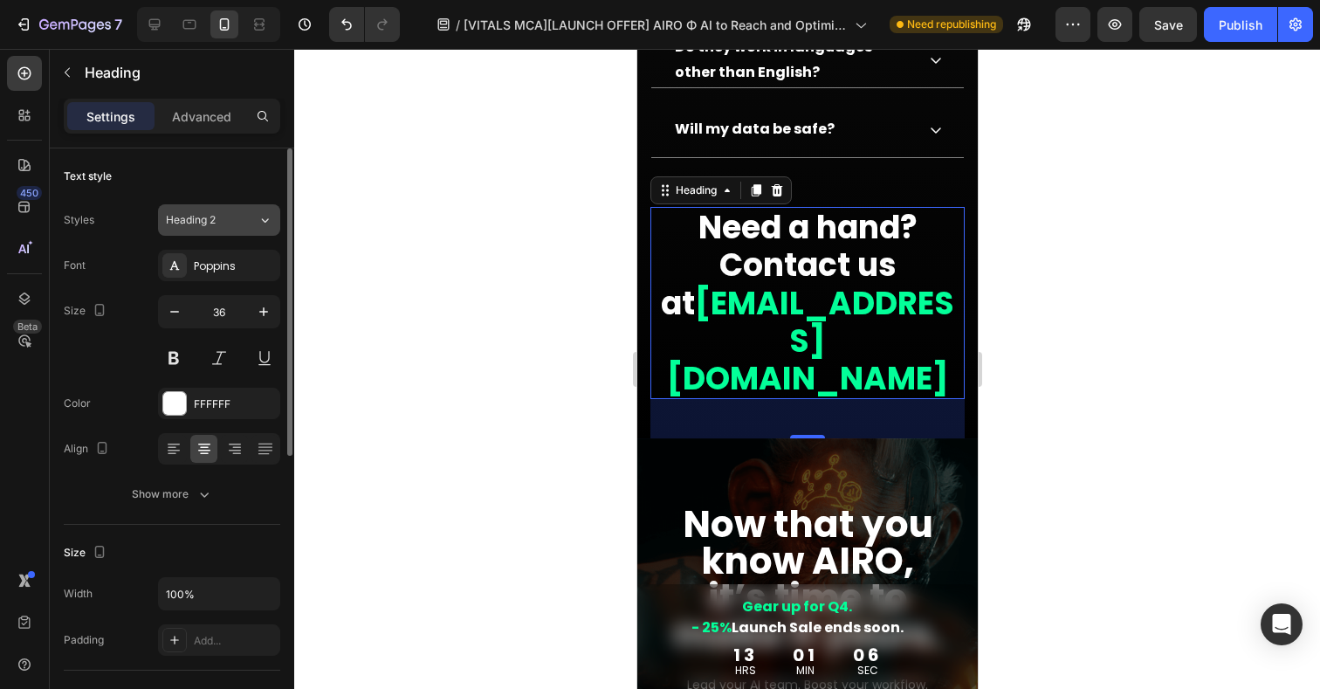
click at [221, 231] on button "Heading 2" at bounding box center [219, 219] width 122 height 31
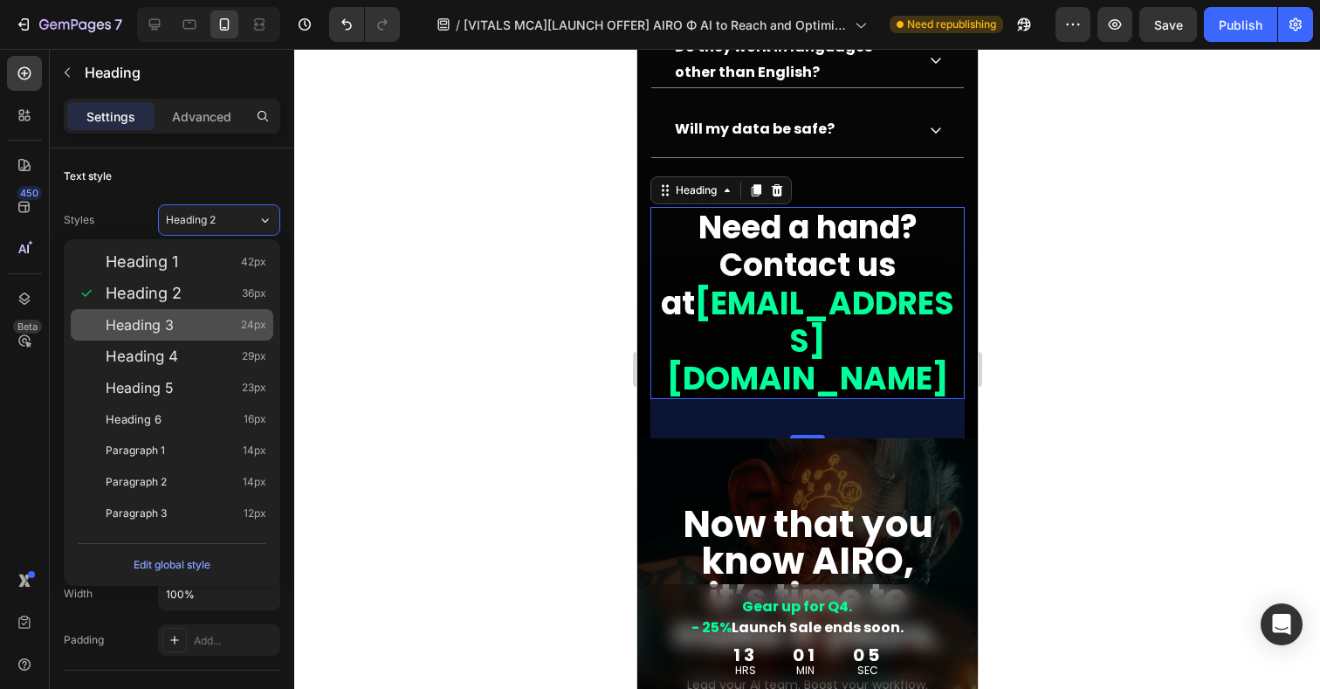
click at [160, 329] on span "Heading 3" at bounding box center [140, 324] width 68 height 17
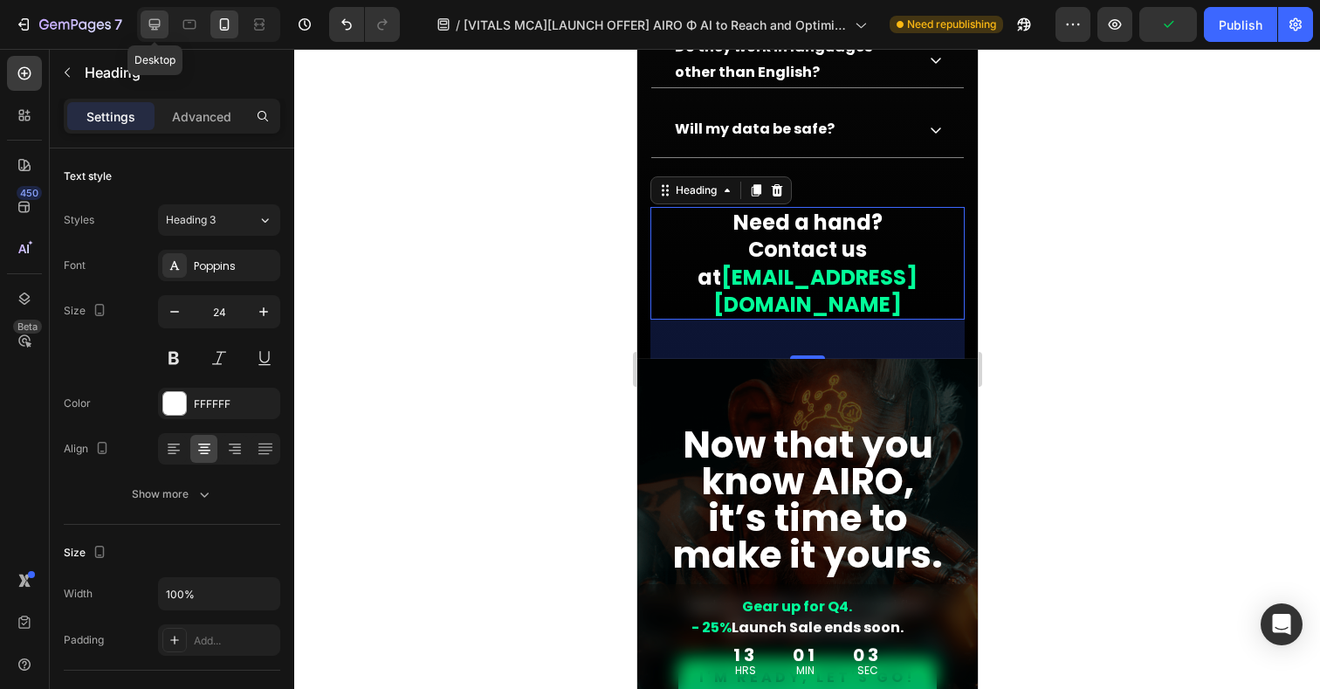
click at [166, 24] on div at bounding box center [155, 24] width 28 height 28
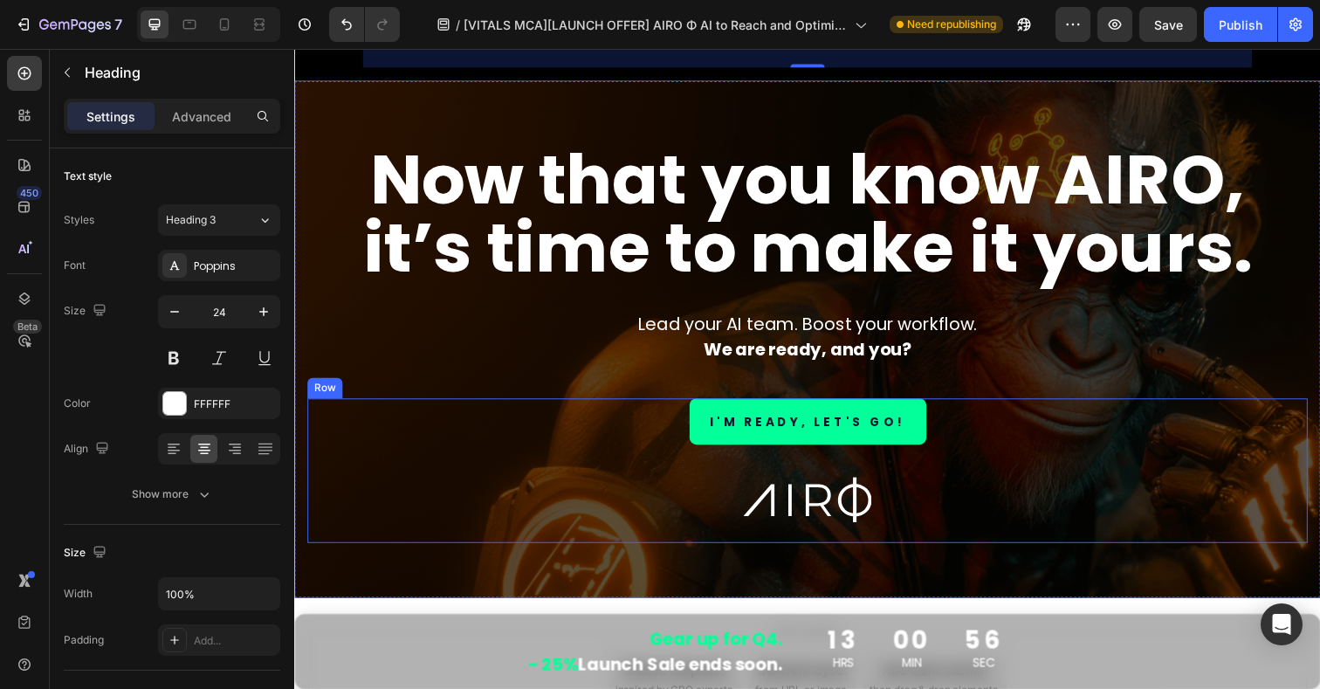
scroll to position [14126, 0]
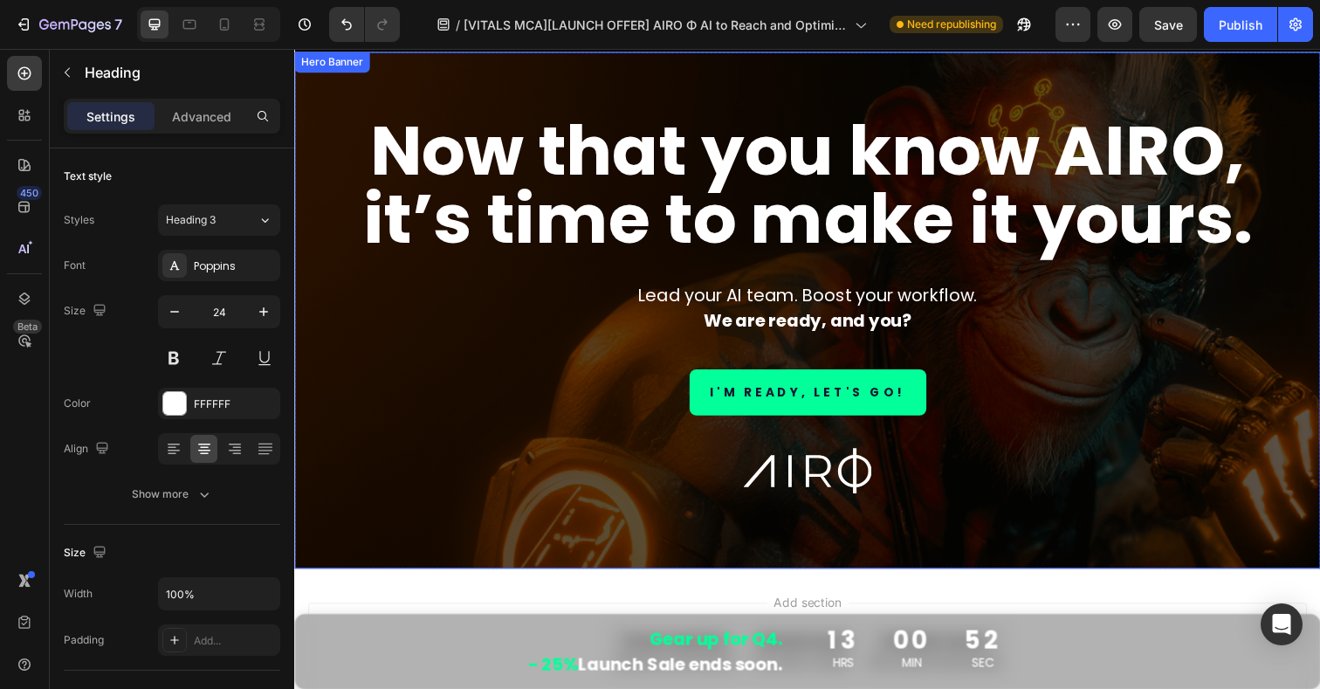
click at [317, 91] on div "Now that you know AIRO, it’s time to make it yours. Heading Lead your AI team. …" at bounding box center [817, 316] width 1047 height 528
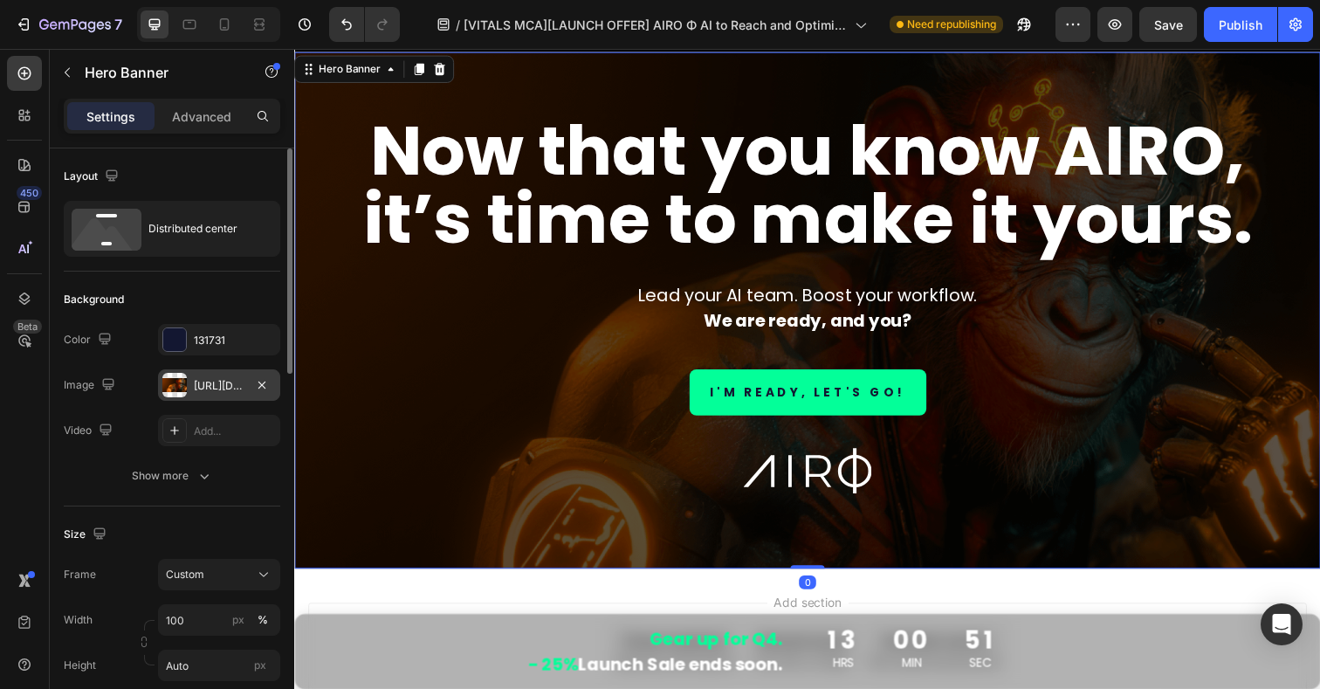
click at [181, 387] on div at bounding box center [174, 385] width 24 height 24
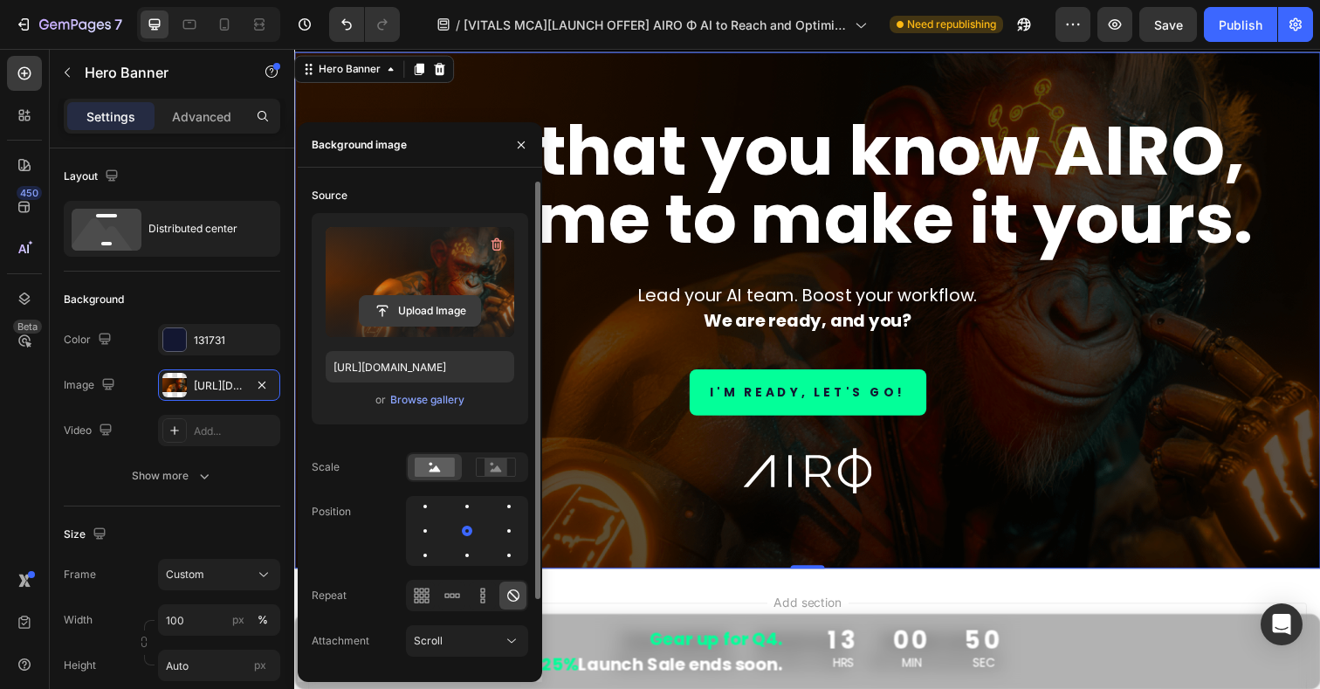
click at [426, 308] on input "file" at bounding box center [420, 311] width 120 height 30
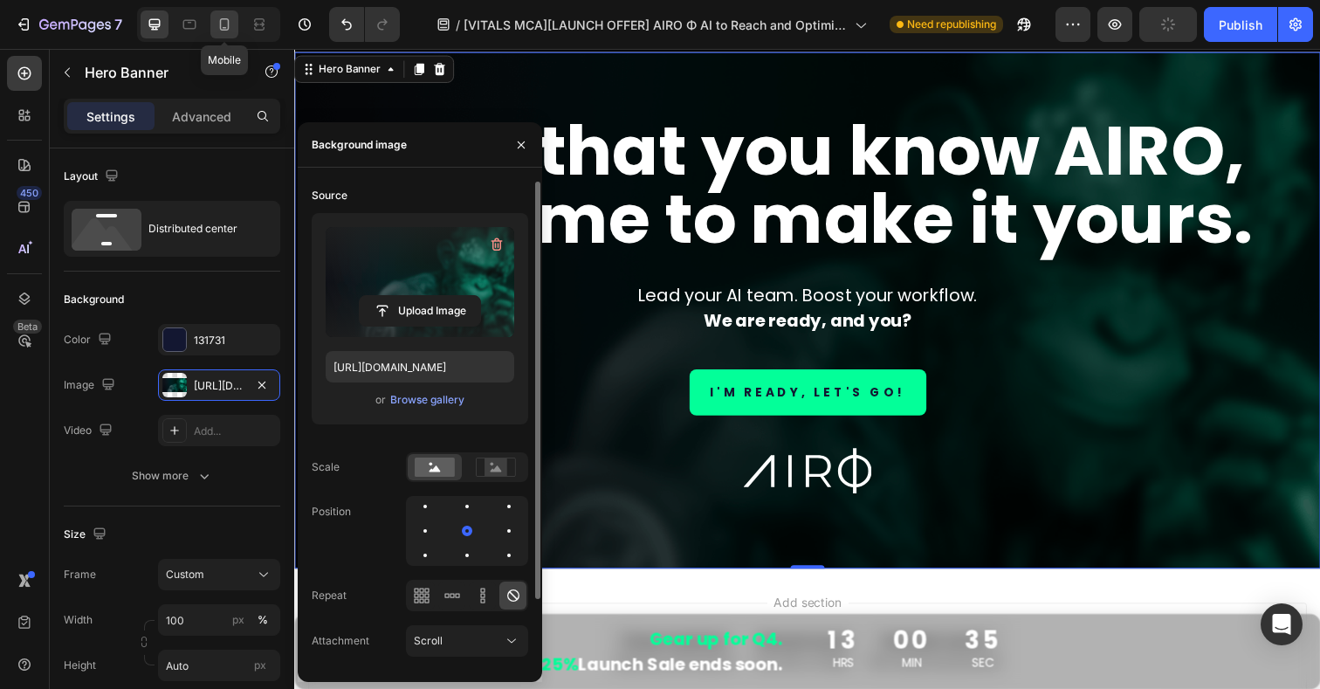
click at [230, 23] on icon at bounding box center [224, 24] width 17 height 17
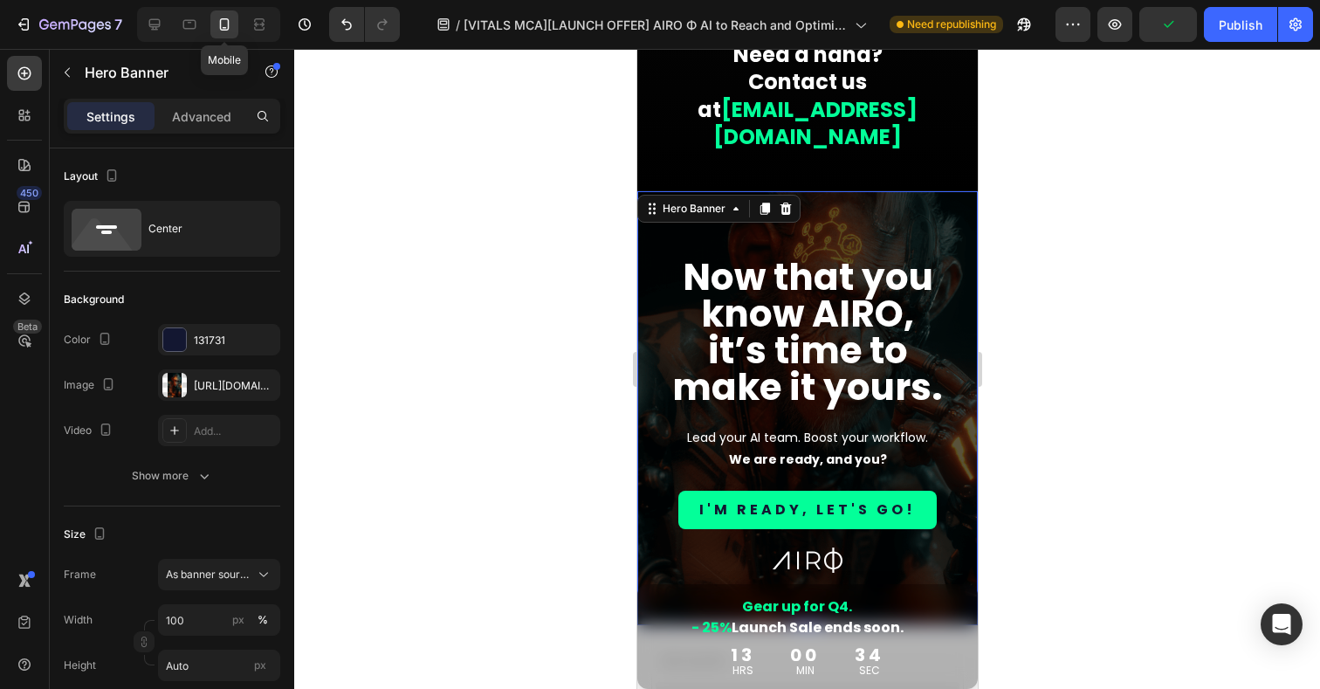
scroll to position [13590, 0]
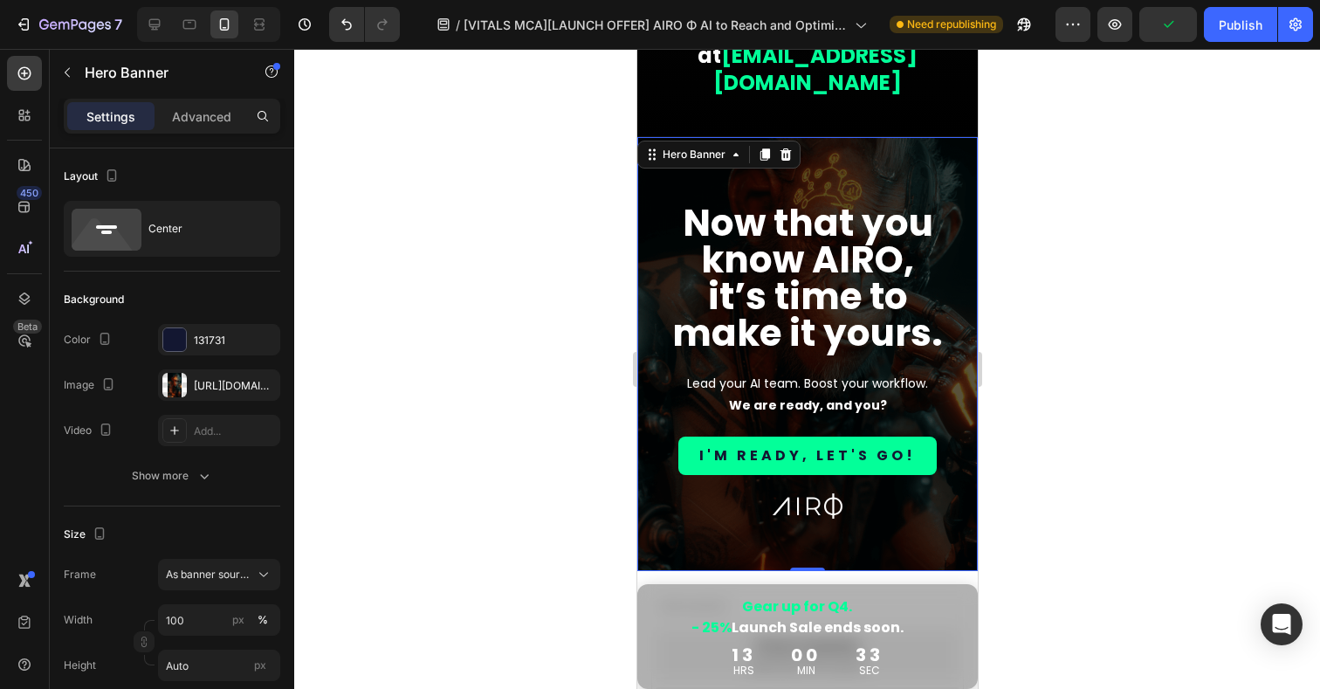
click at [1066, 175] on div at bounding box center [806, 369] width 1025 height 640
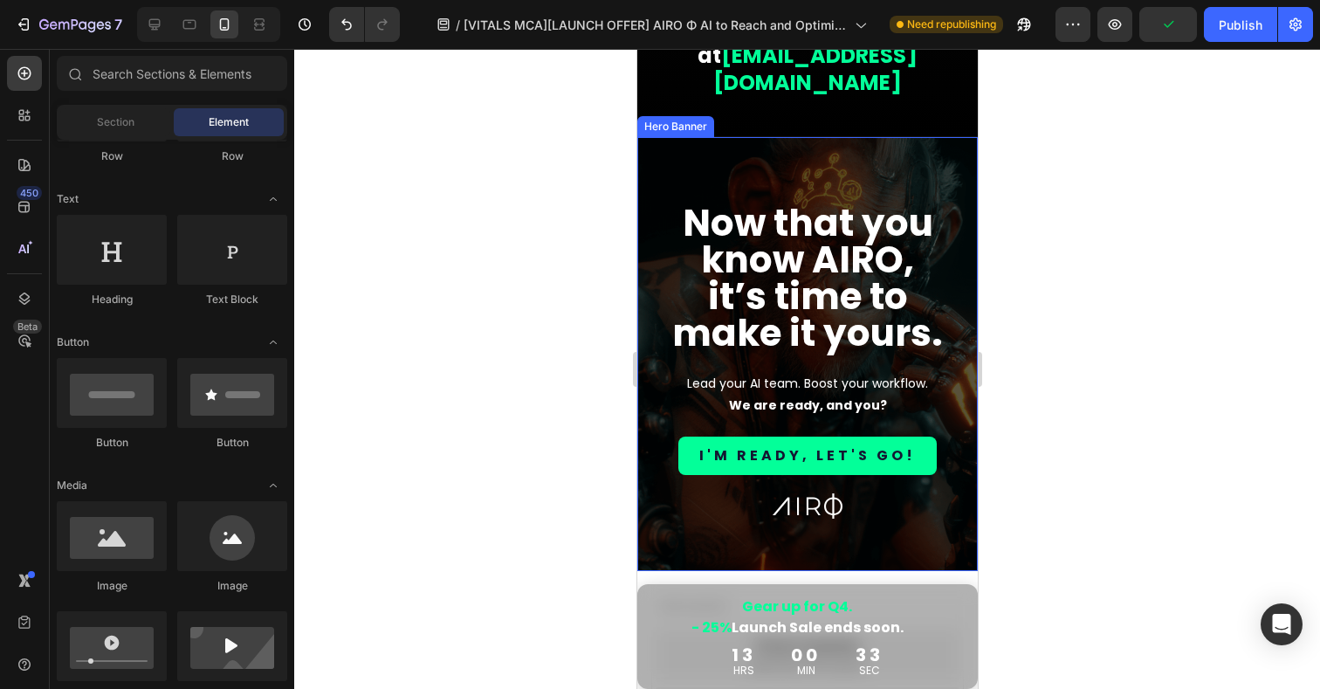
click at [940, 147] on div "Now that you know AIRO, it’s time to make it yours. Heading Lead your AI team. …" at bounding box center [806, 354] width 340 height 434
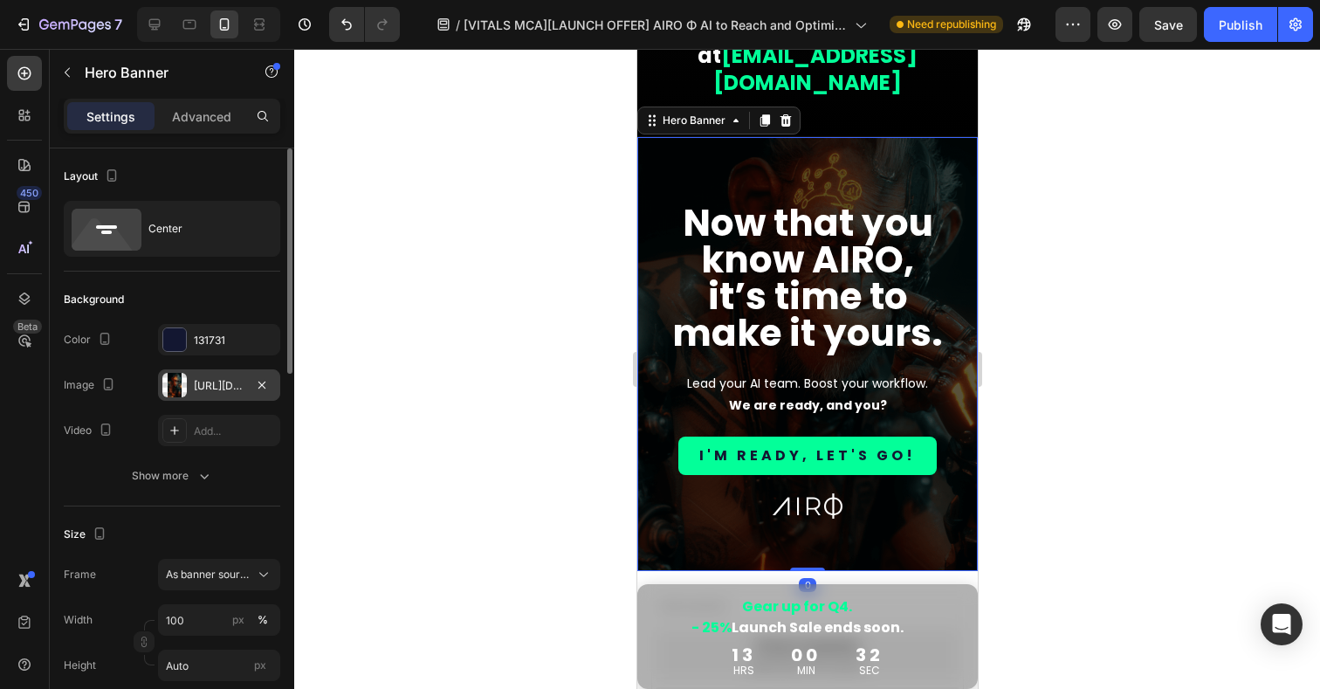
click at [182, 385] on div at bounding box center [174, 385] width 24 height 24
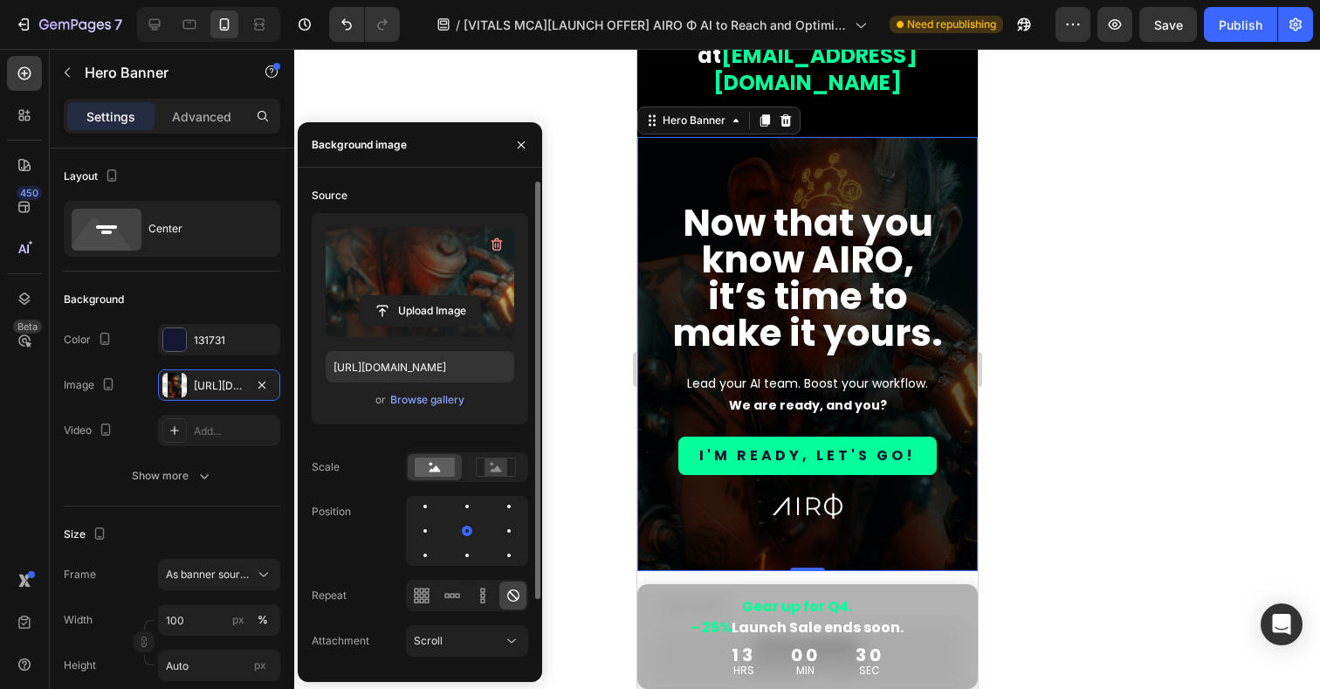
click at [464, 263] on label at bounding box center [420, 282] width 189 height 110
click at [464, 296] on input "file" at bounding box center [420, 311] width 120 height 30
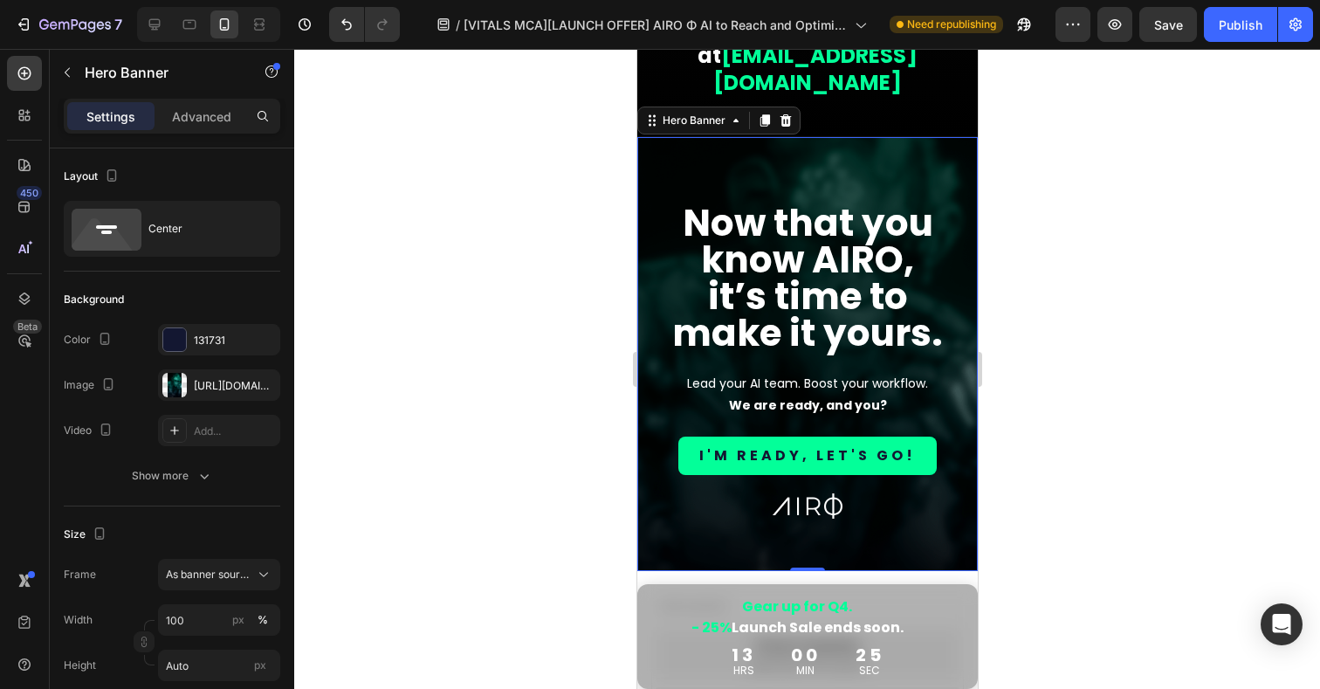
click at [1100, 360] on div at bounding box center [806, 369] width 1025 height 640
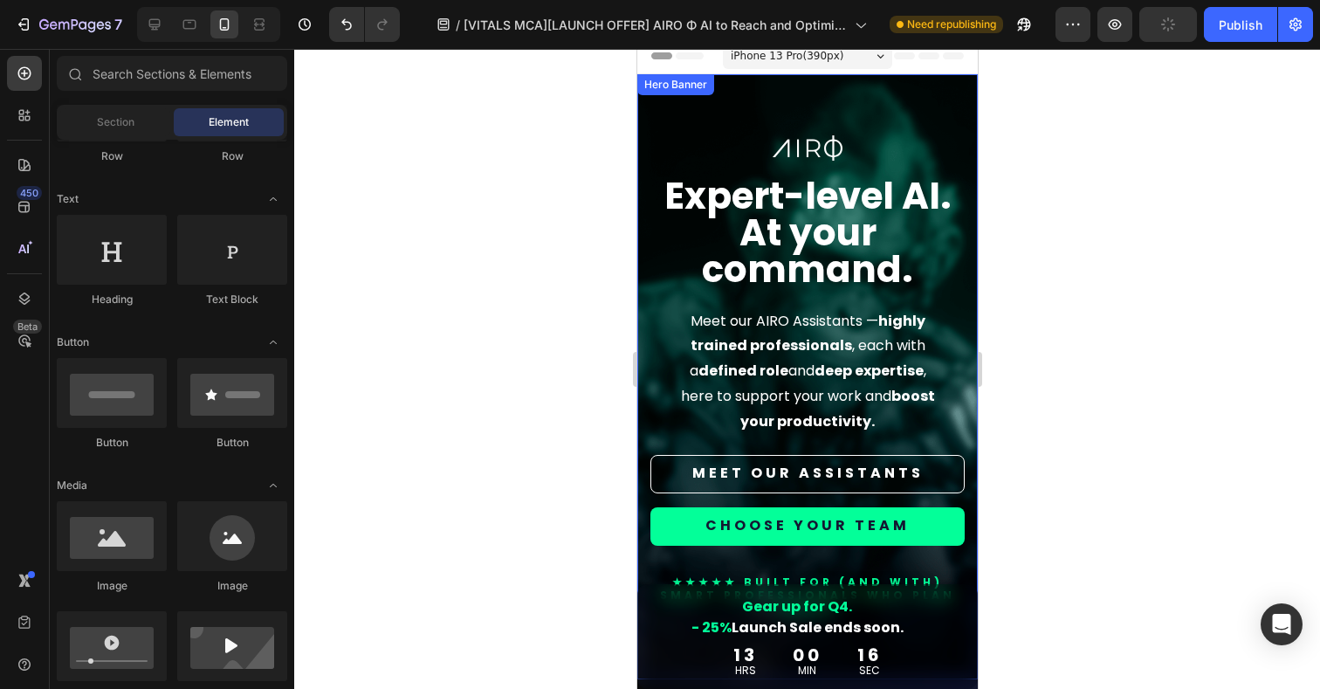
scroll to position [14, 0]
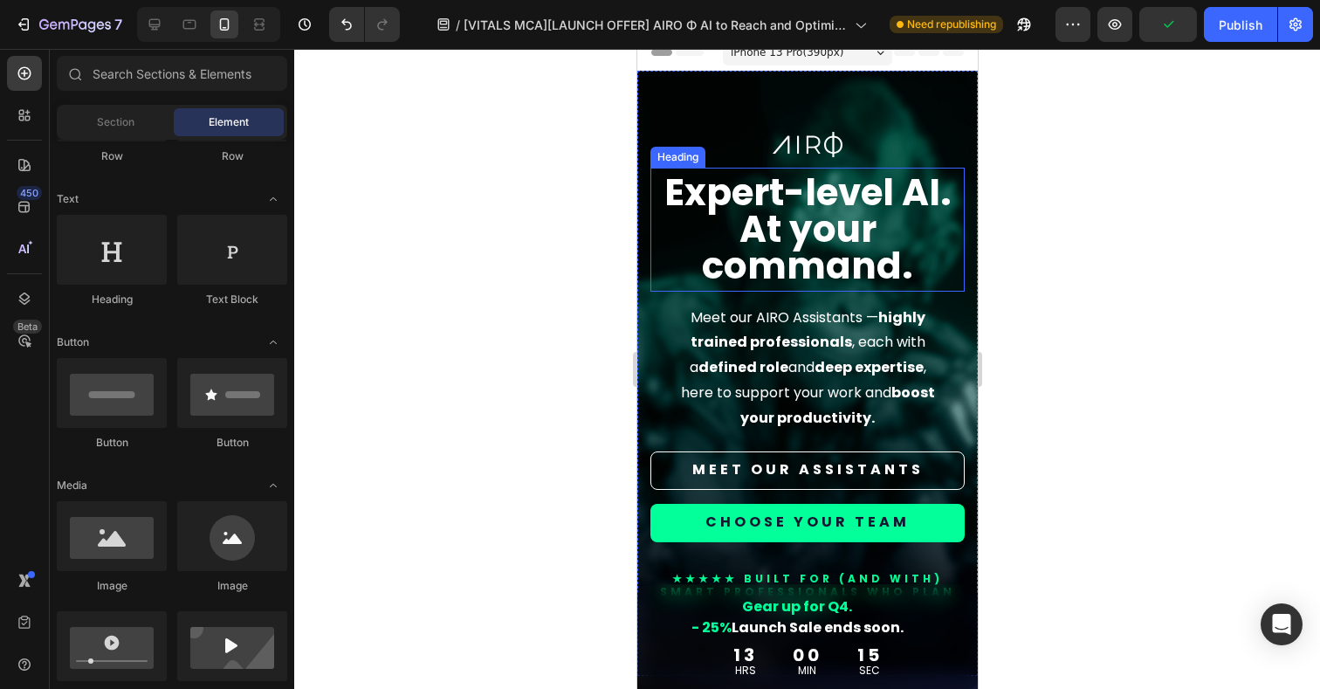
click at [840, 227] on strong "At your command." at bounding box center [806, 247] width 211 height 88
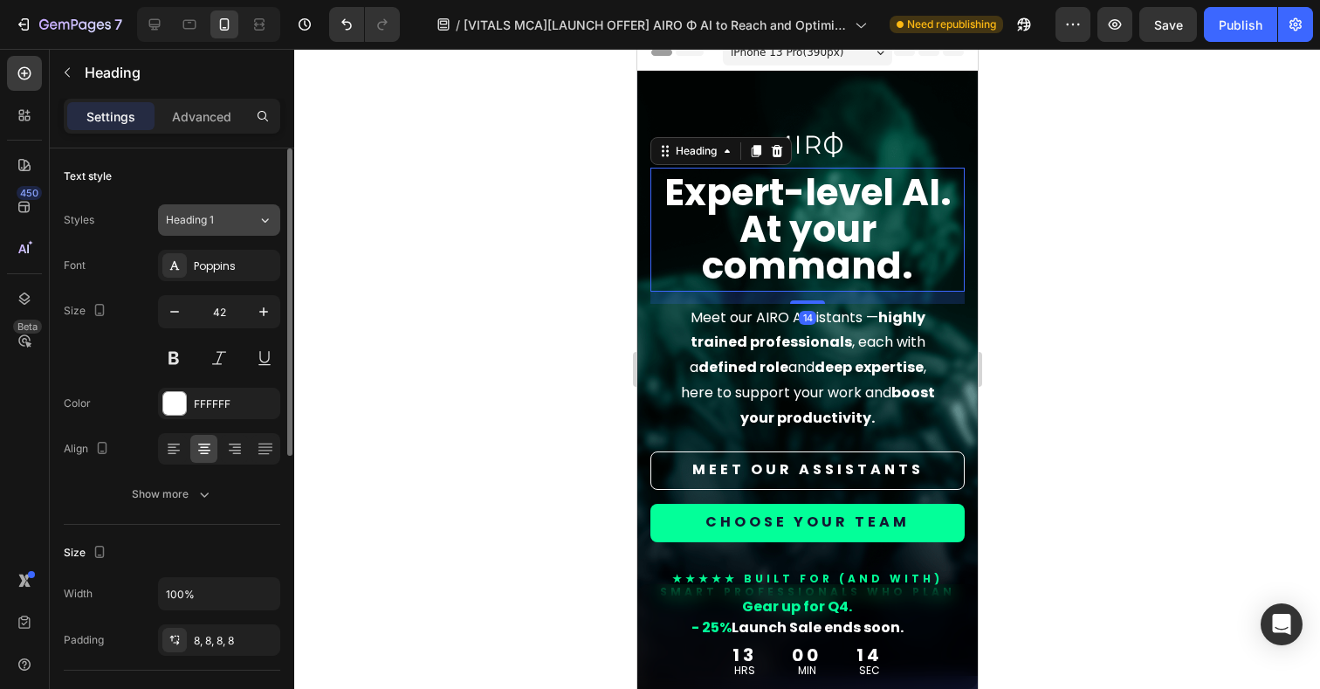
click at [210, 216] on span "Heading 1" at bounding box center [190, 220] width 48 height 16
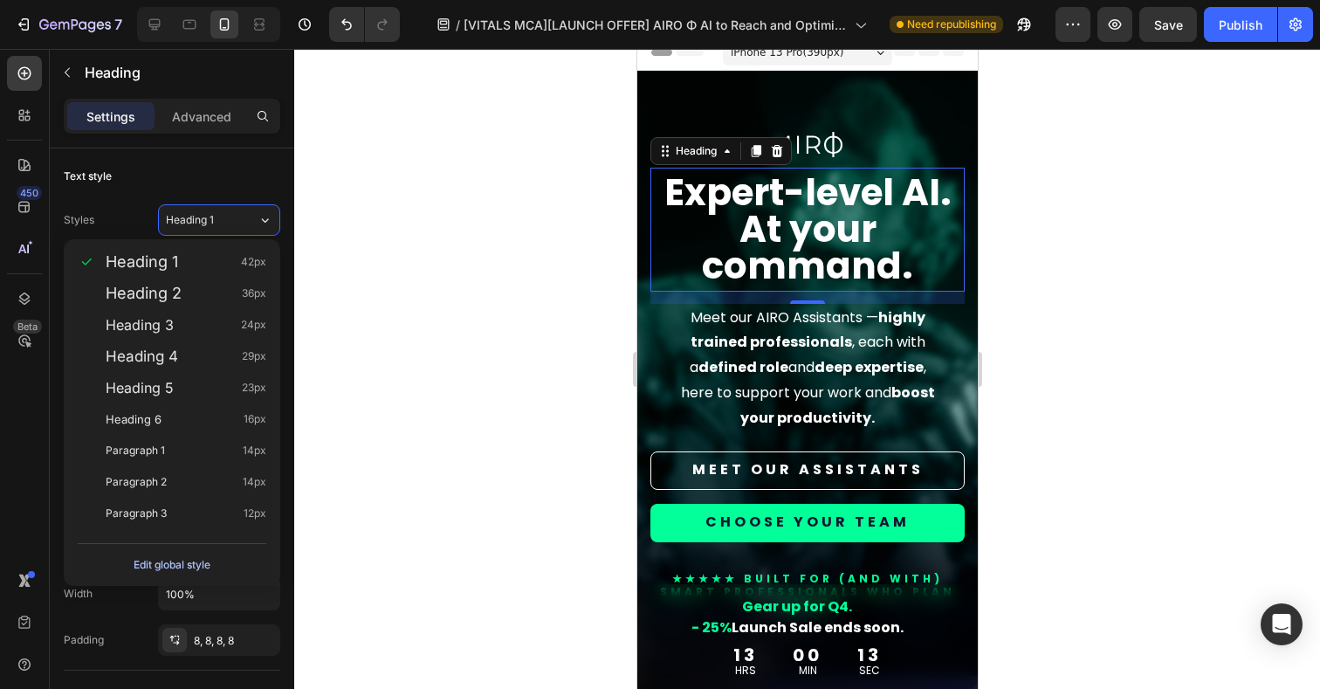
click at [181, 567] on div "Edit global style" at bounding box center [172, 564] width 77 height 21
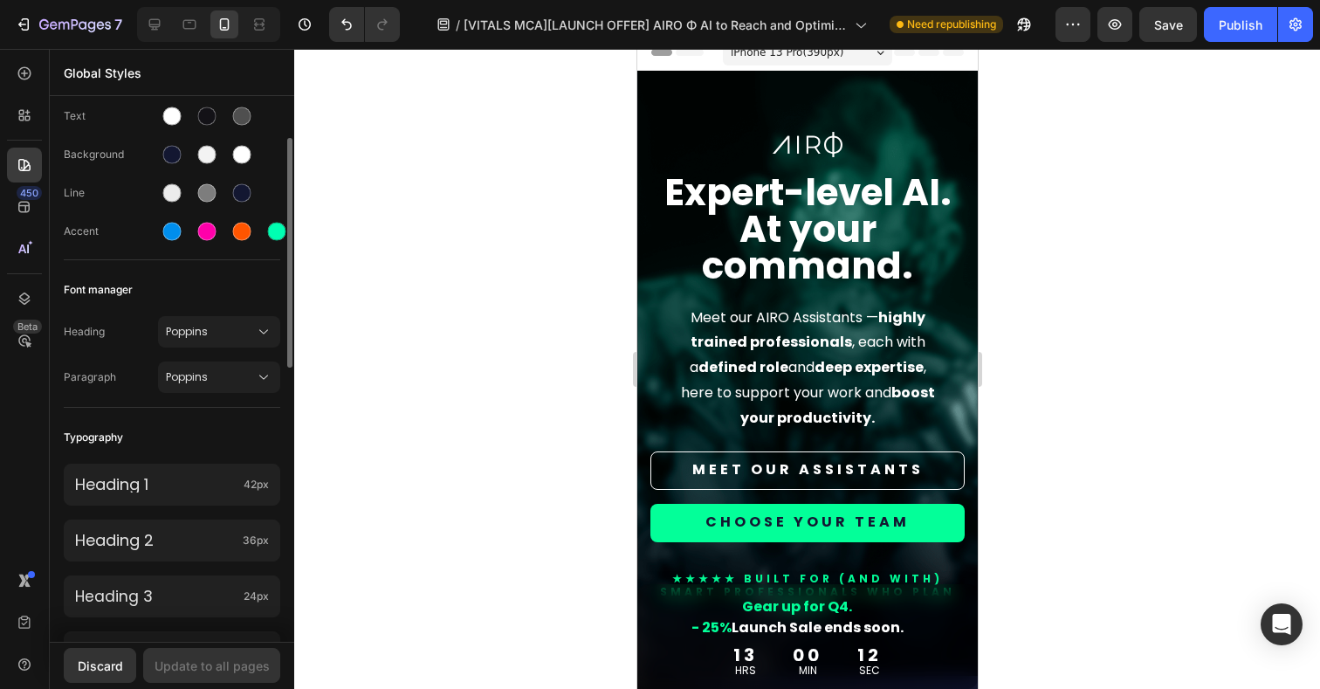
scroll to position [199, 0]
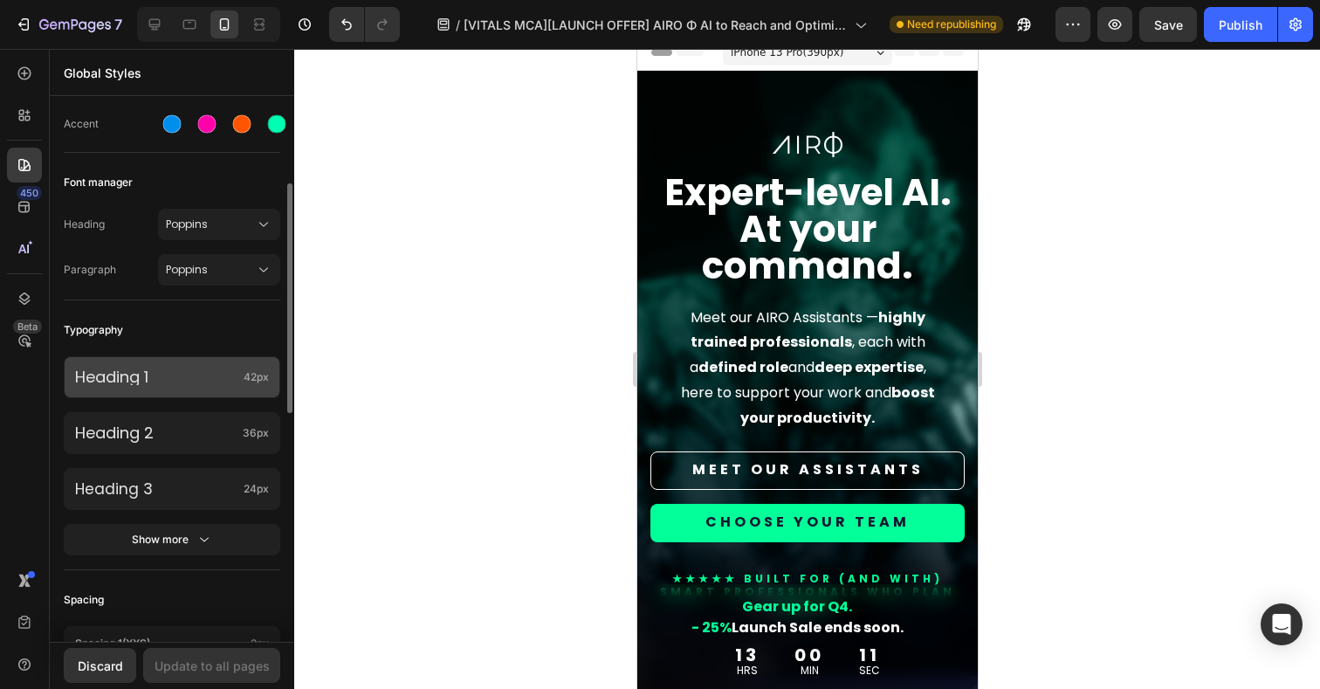
click at [179, 379] on p "Heading 1" at bounding box center [155, 377] width 161 height 16
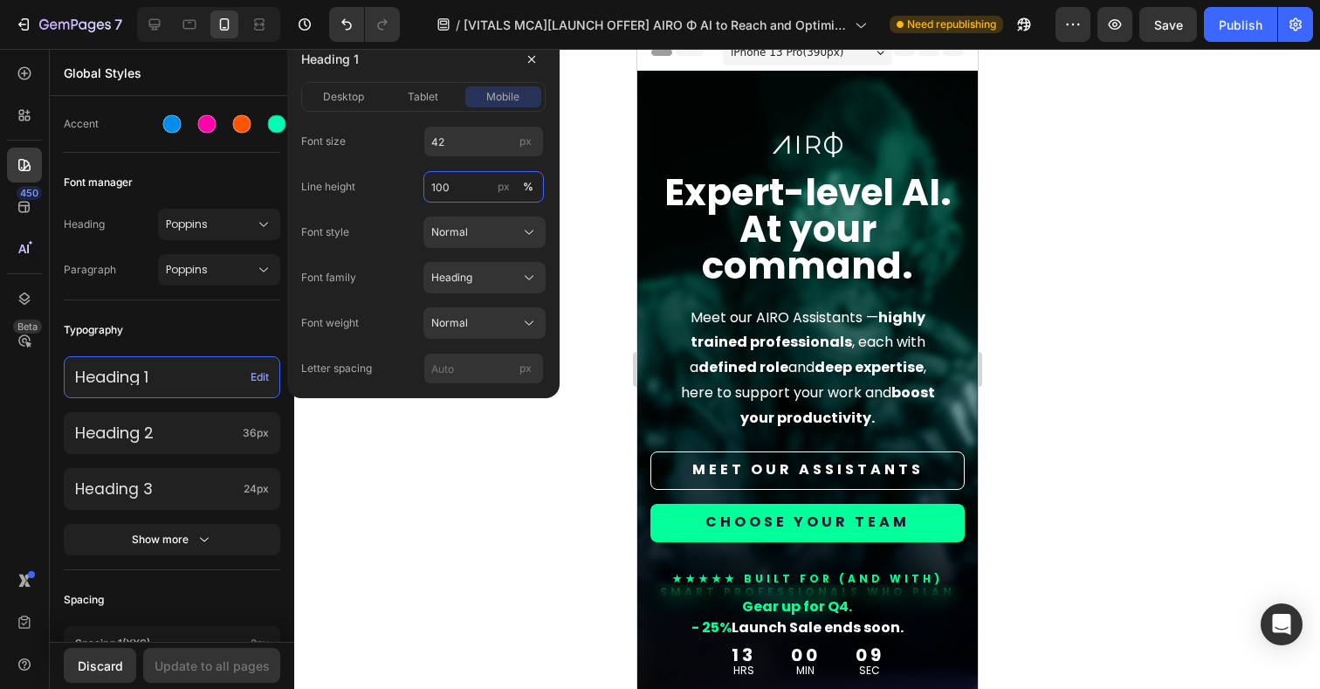
click at [459, 187] on input "100" at bounding box center [483, 186] width 120 height 31
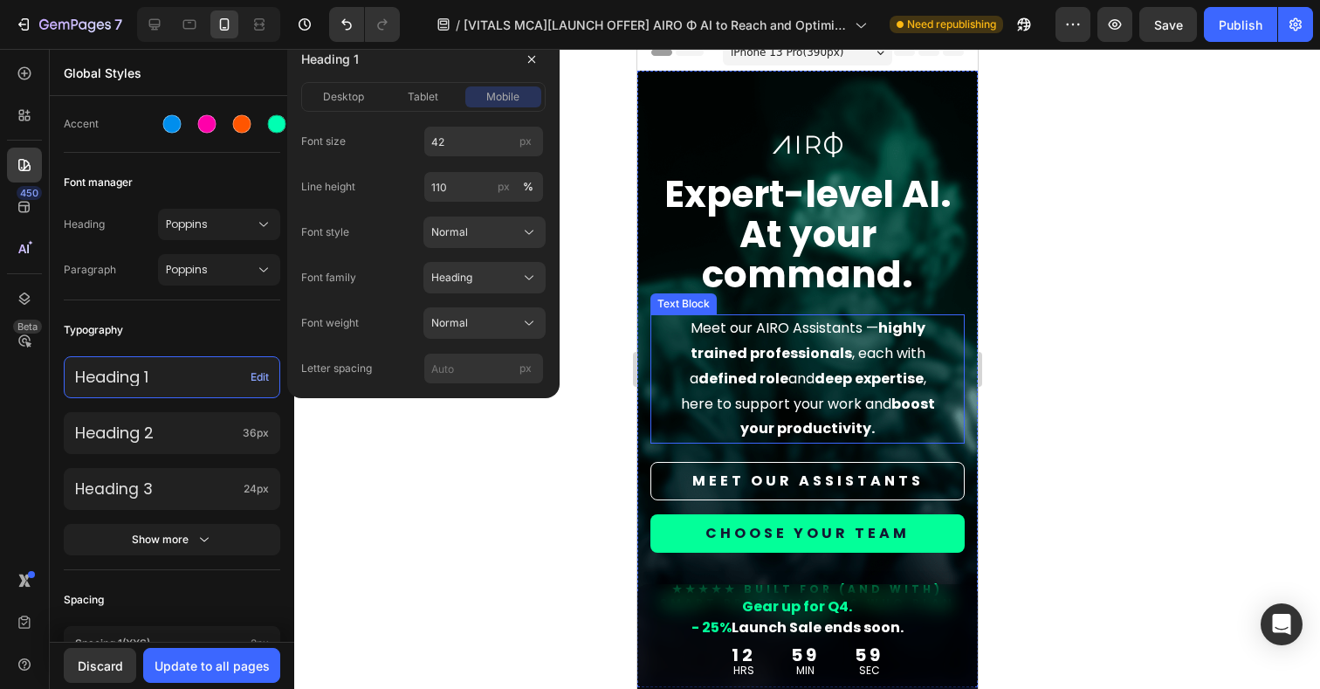
click at [836, 424] on strong "boost your productivity." at bounding box center [836, 416] width 195 height 45
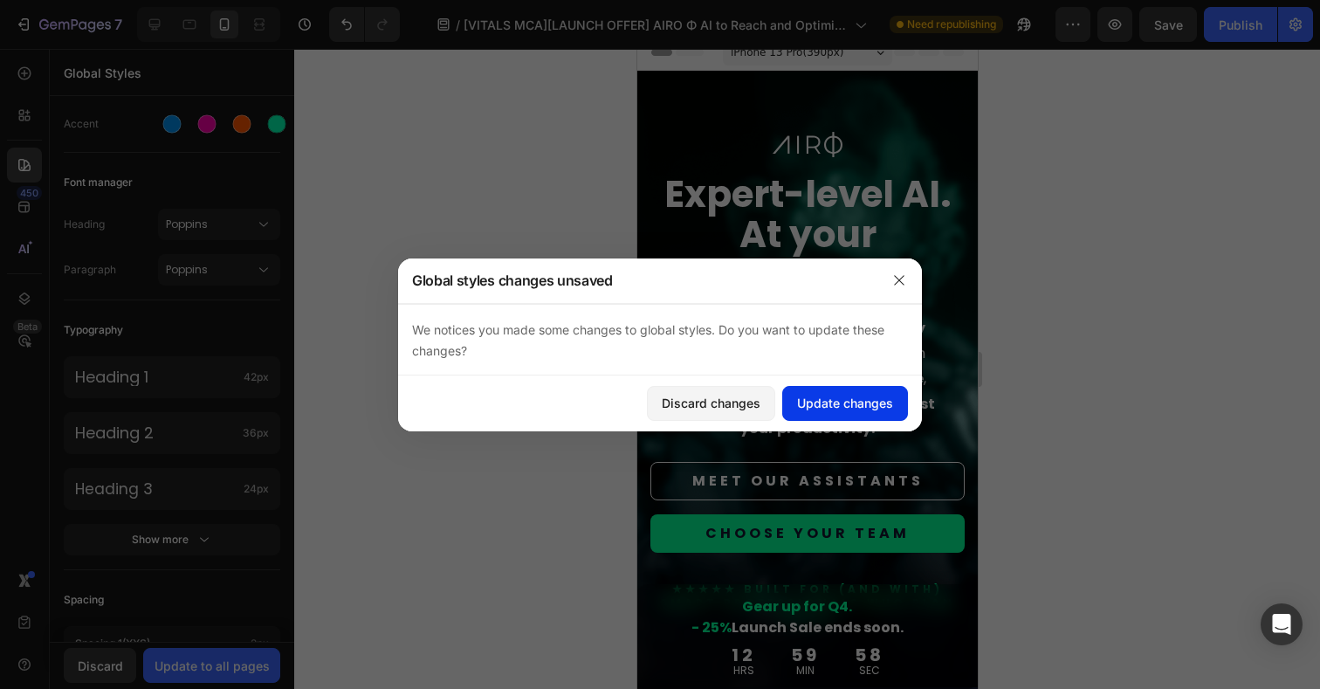
click at [805, 397] on div "Update changes" at bounding box center [845, 403] width 96 height 18
click at [864, 421] on p "Meet our AIRO Assistants — highly trained professionals , each with a defined r…" at bounding box center [806, 379] width 269 height 126
click at [843, 401] on div "Update changes" at bounding box center [845, 403] width 96 height 18
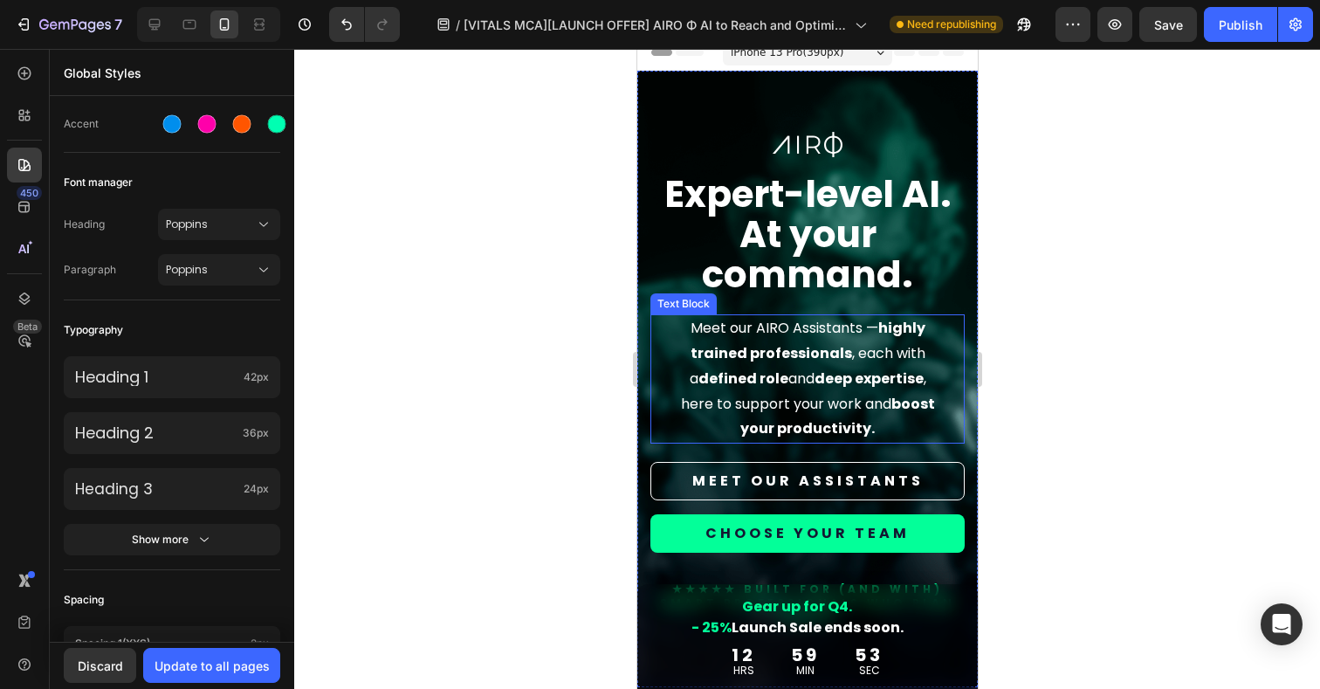
click at [827, 419] on strong "boost your productivity." at bounding box center [836, 416] width 195 height 45
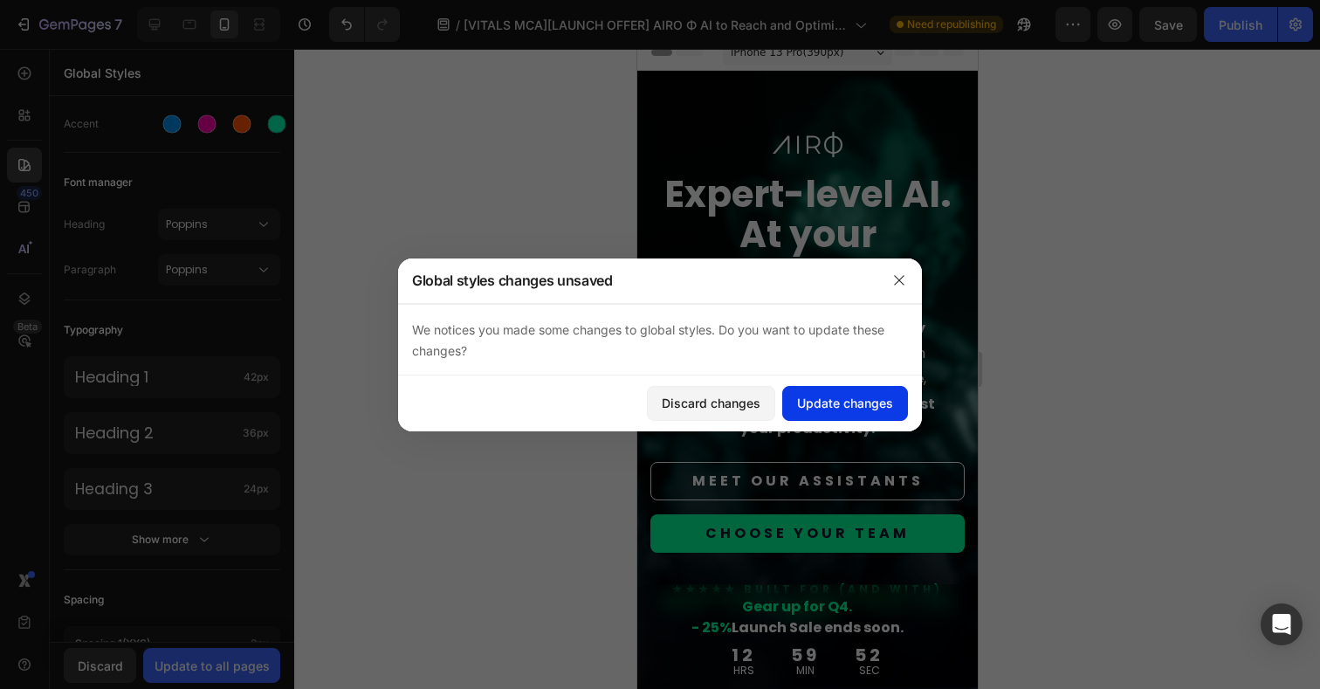
click at [826, 405] on div "Update changes" at bounding box center [845, 403] width 96 height 18
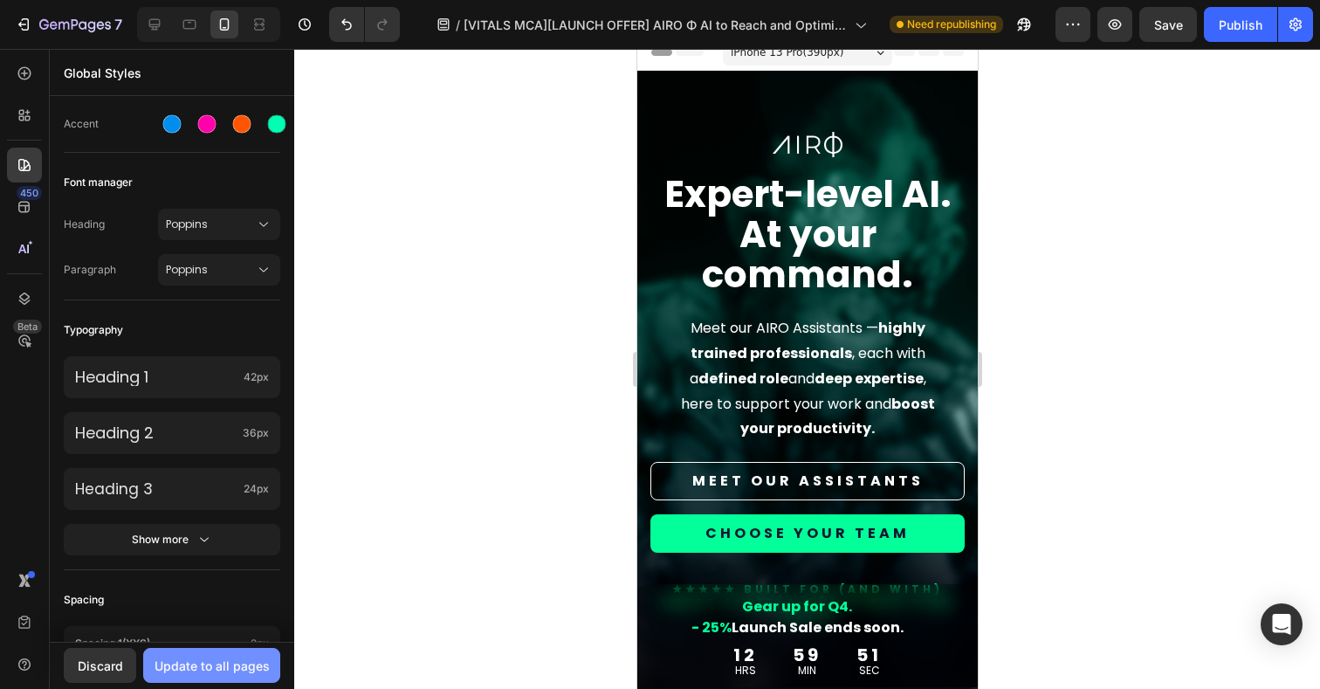
click at [225, 663] on div "Update to all pages" at bounding box center [211, 665] width 115 height 18
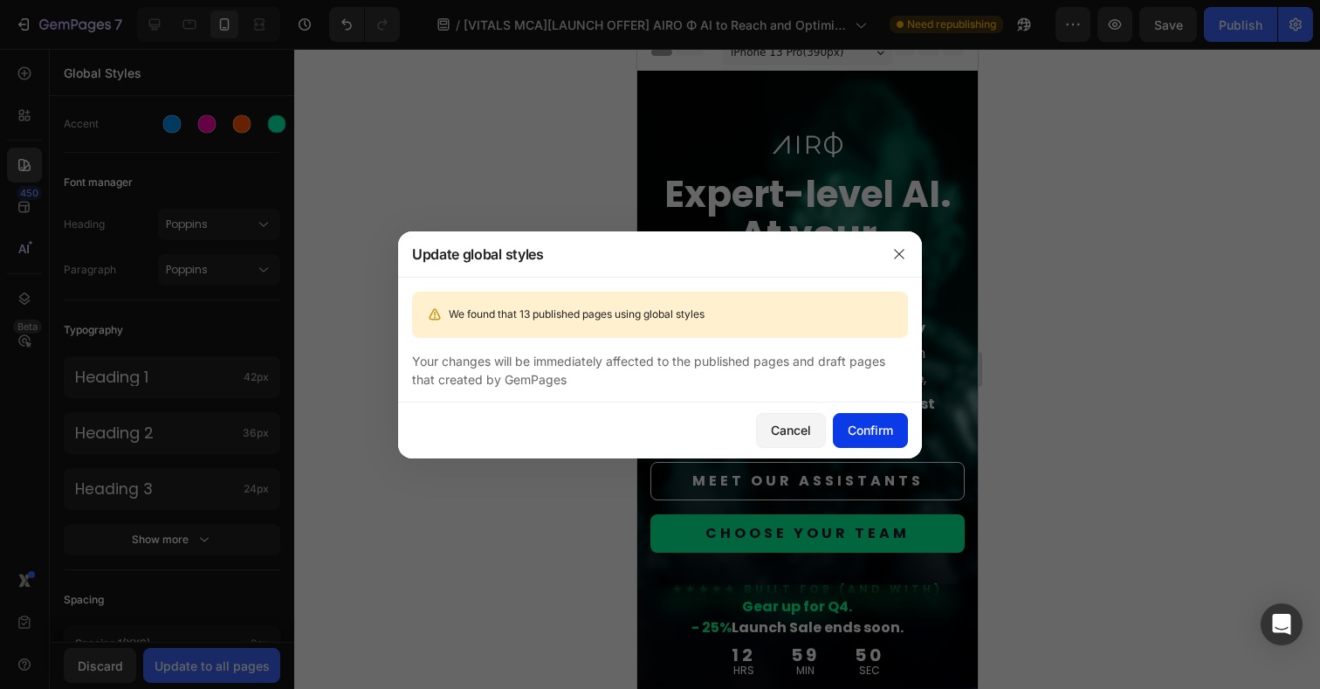
click at [874, 437] on div "Confirm" at bounding box center [869, 430] width 45 height 18
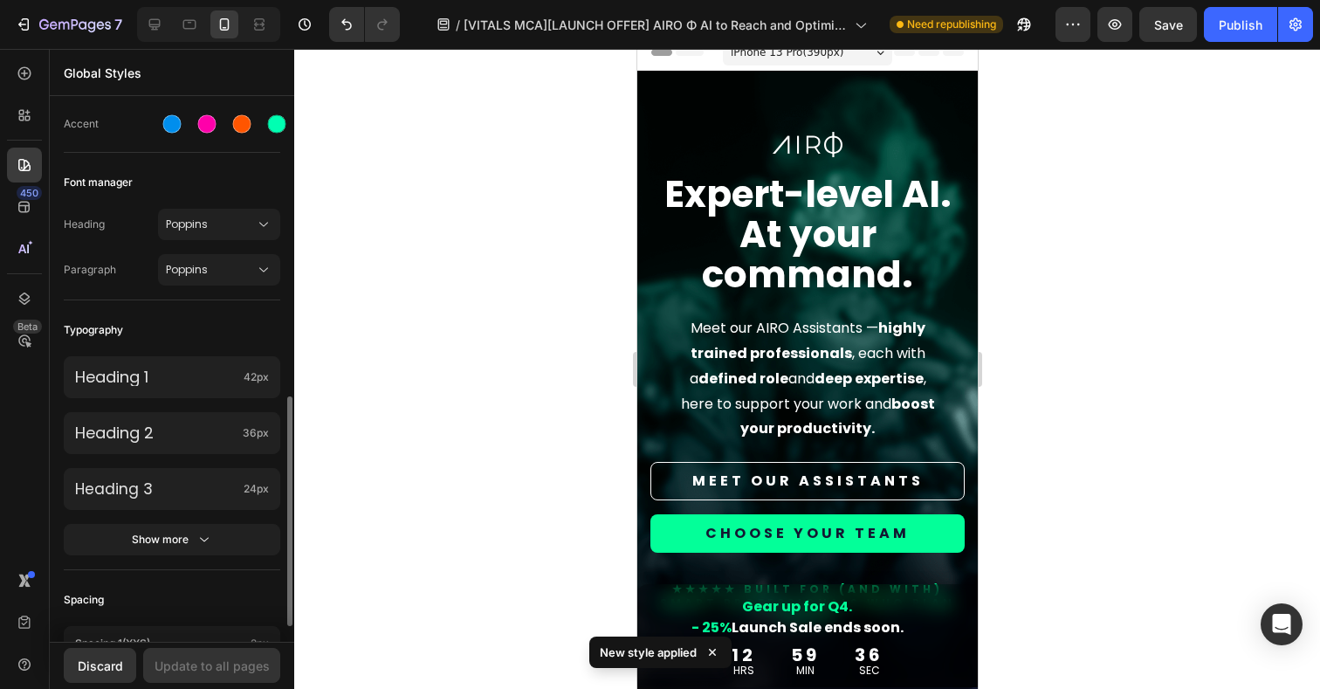
scroll to position [518, 0]
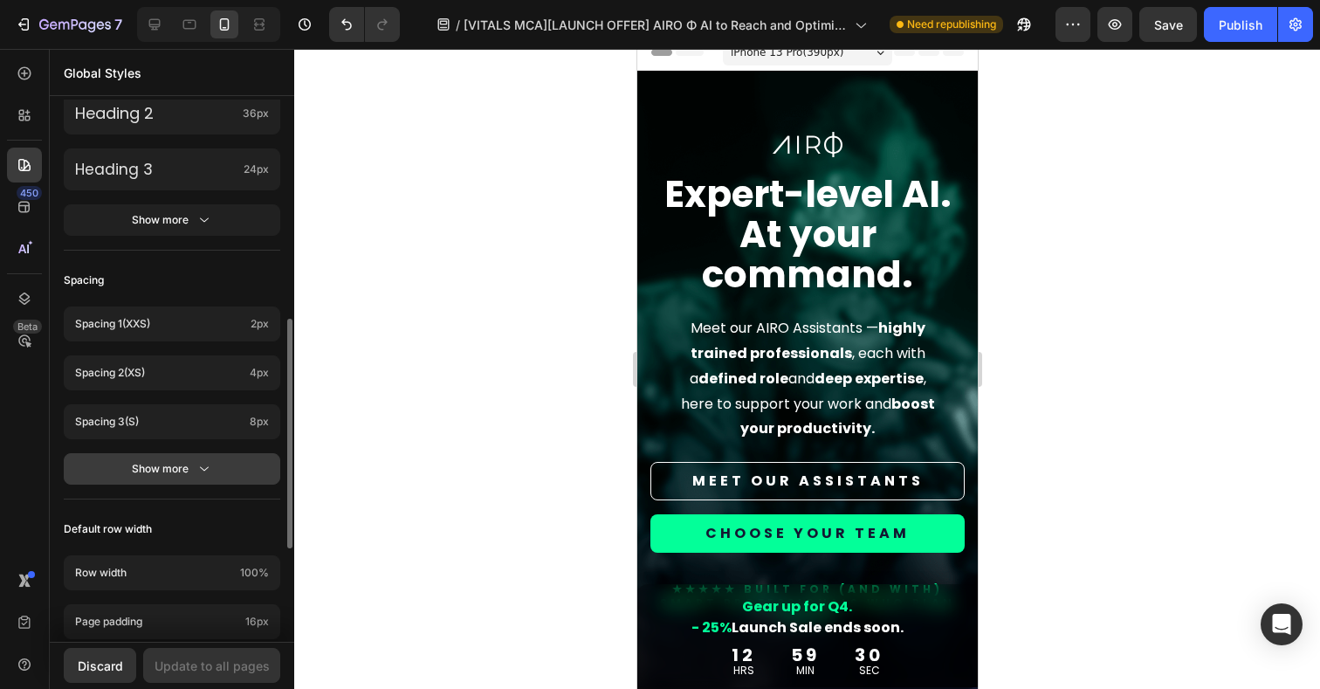
click at [250, 481] on button "Show more" at bounding box center [172, 468] width 216 height 31
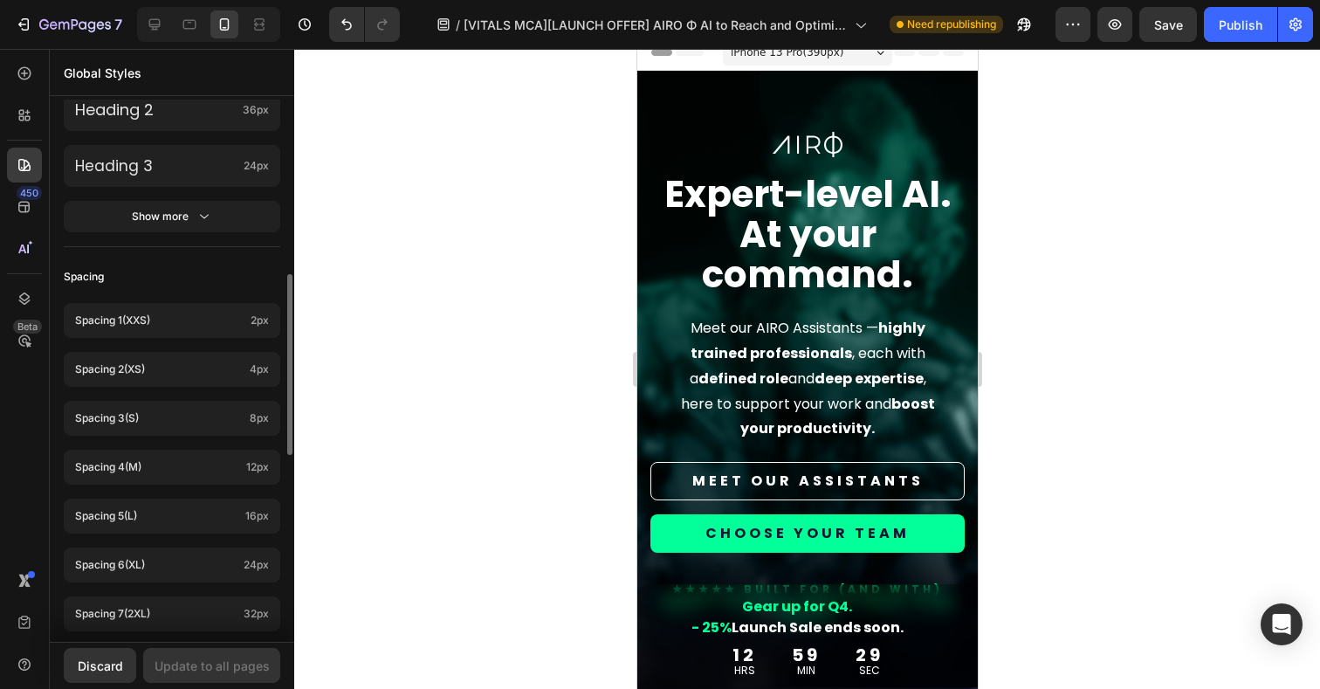
scroll to position [531, 0]
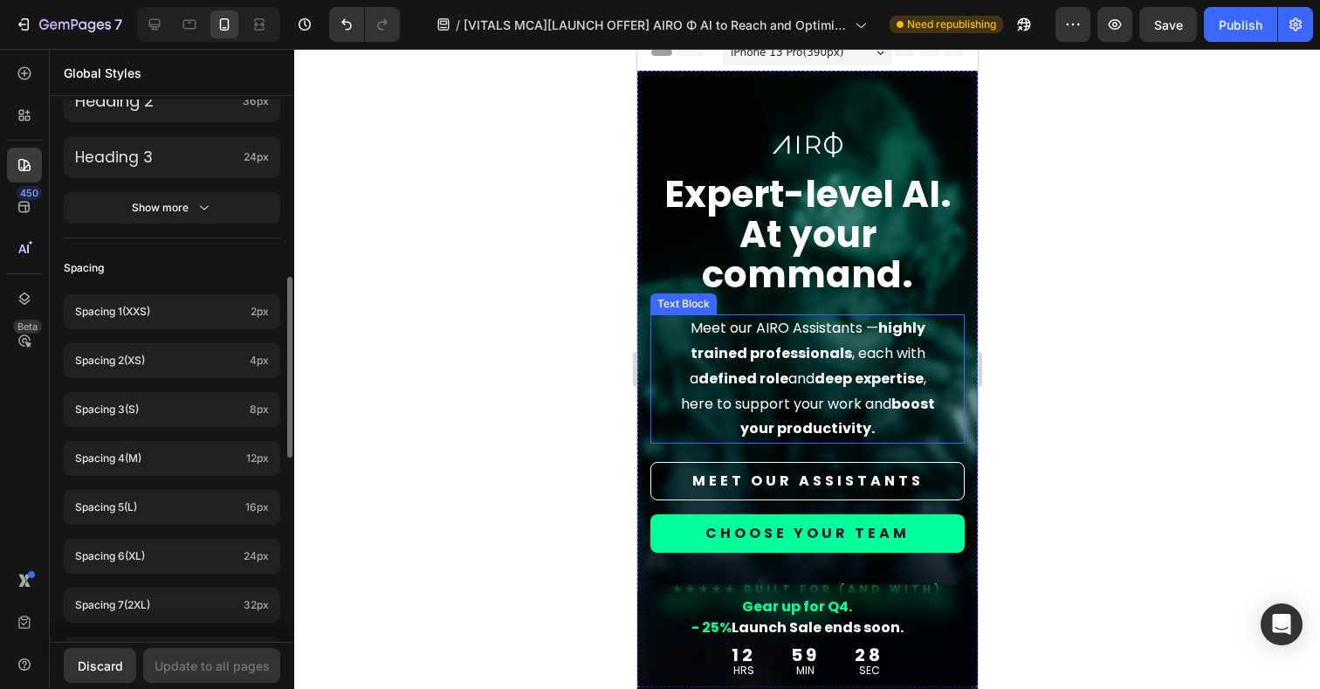
click at [815, 428] on strong "boost your productivity." at bounding box center [836, 416] width 195 height 45
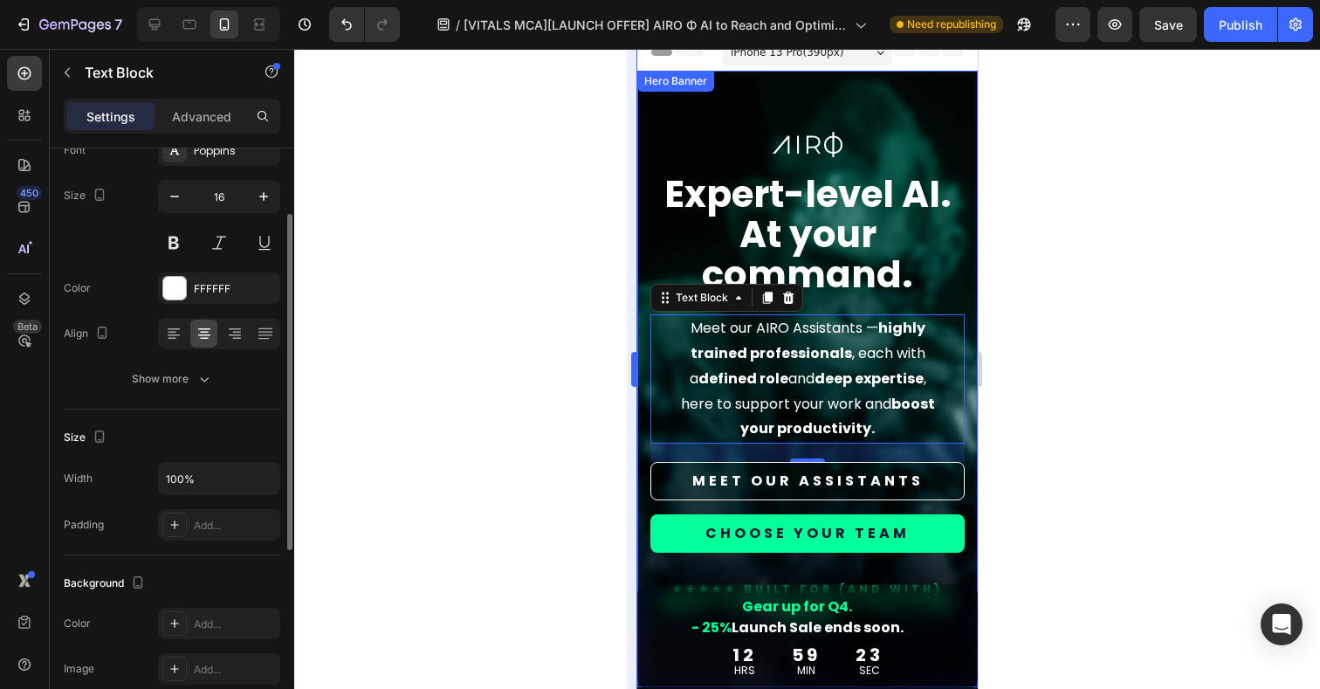
scroll to position [119, 0]
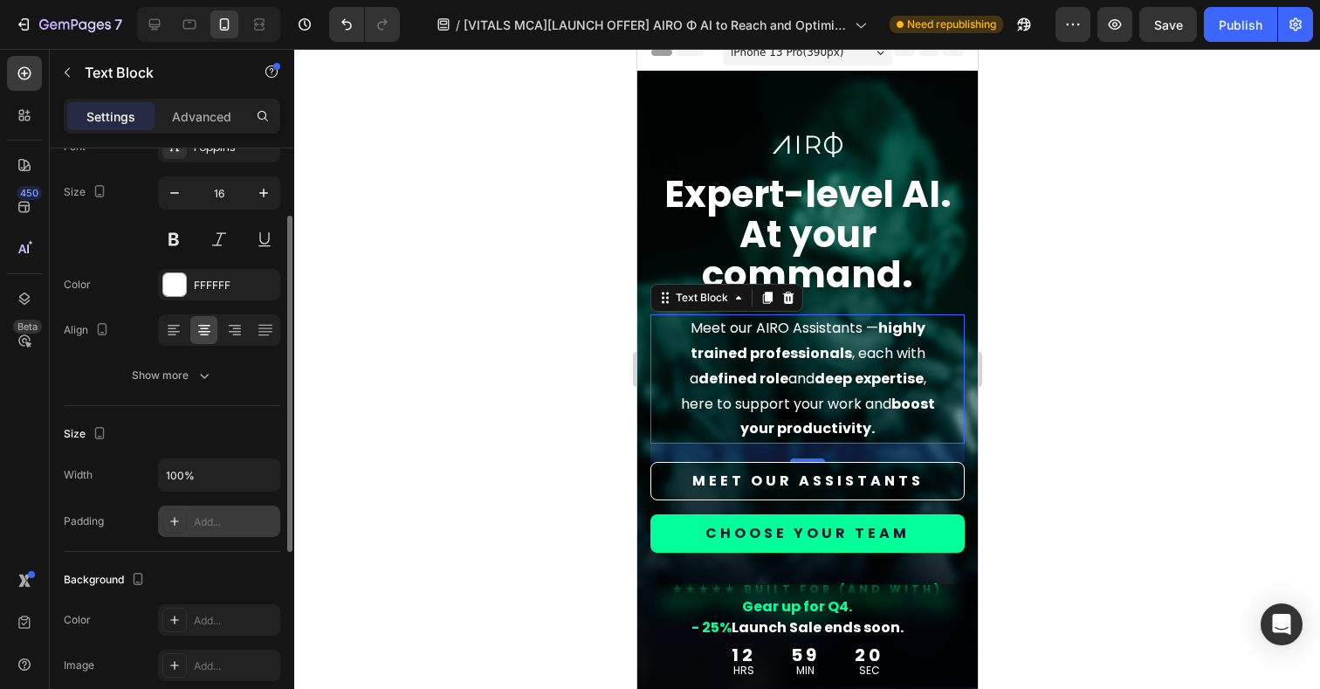
click at [224, 518] on div "Add..." at bounding box center [235, 522] width 82 height 16
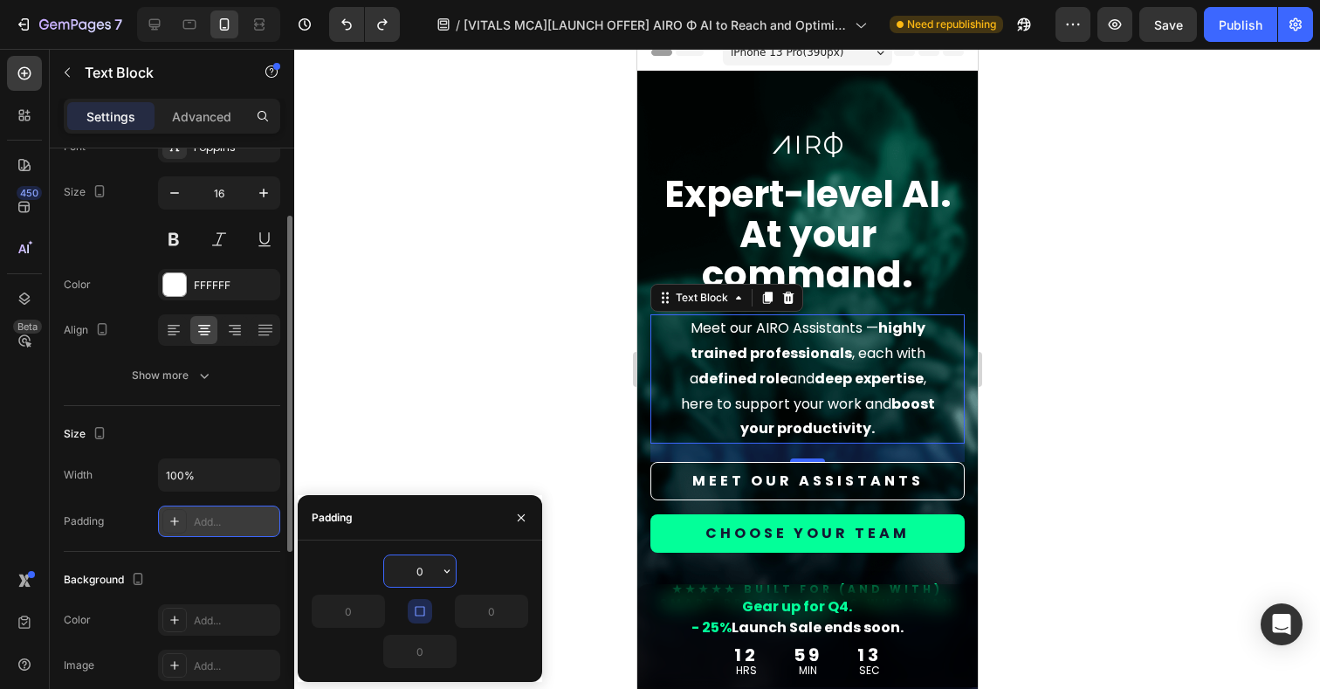
click at [1051, 478] on div at bounding box center [806, 369] width 1025 height 640
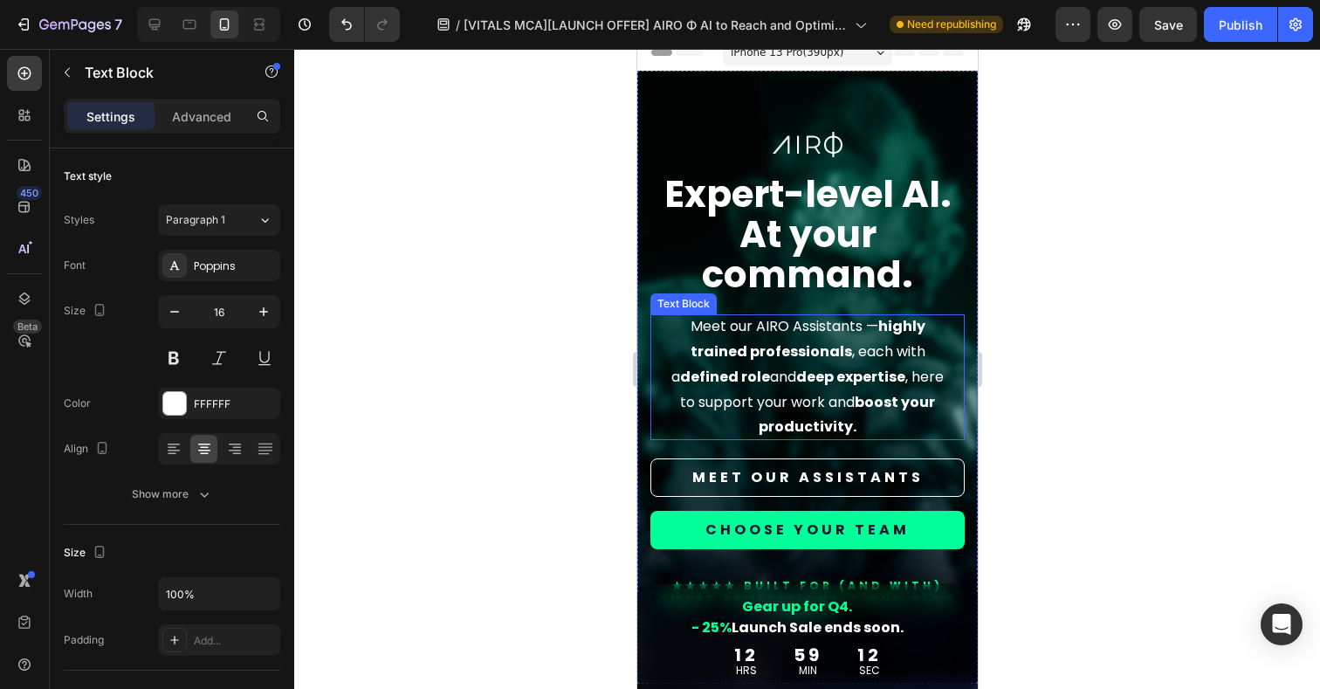
click at [835, 431] on strong "boost your productivity." at bounding box center [845, 414] width 176 height 45
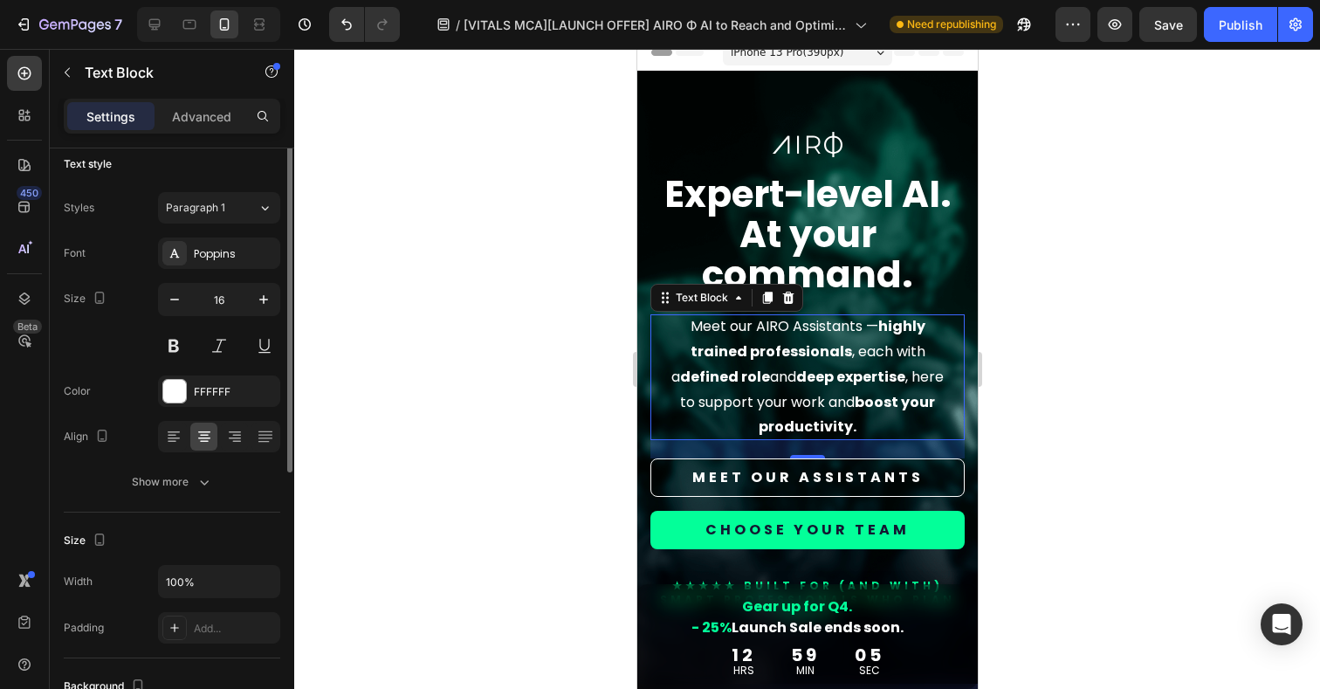
scroll to position [0, 0]
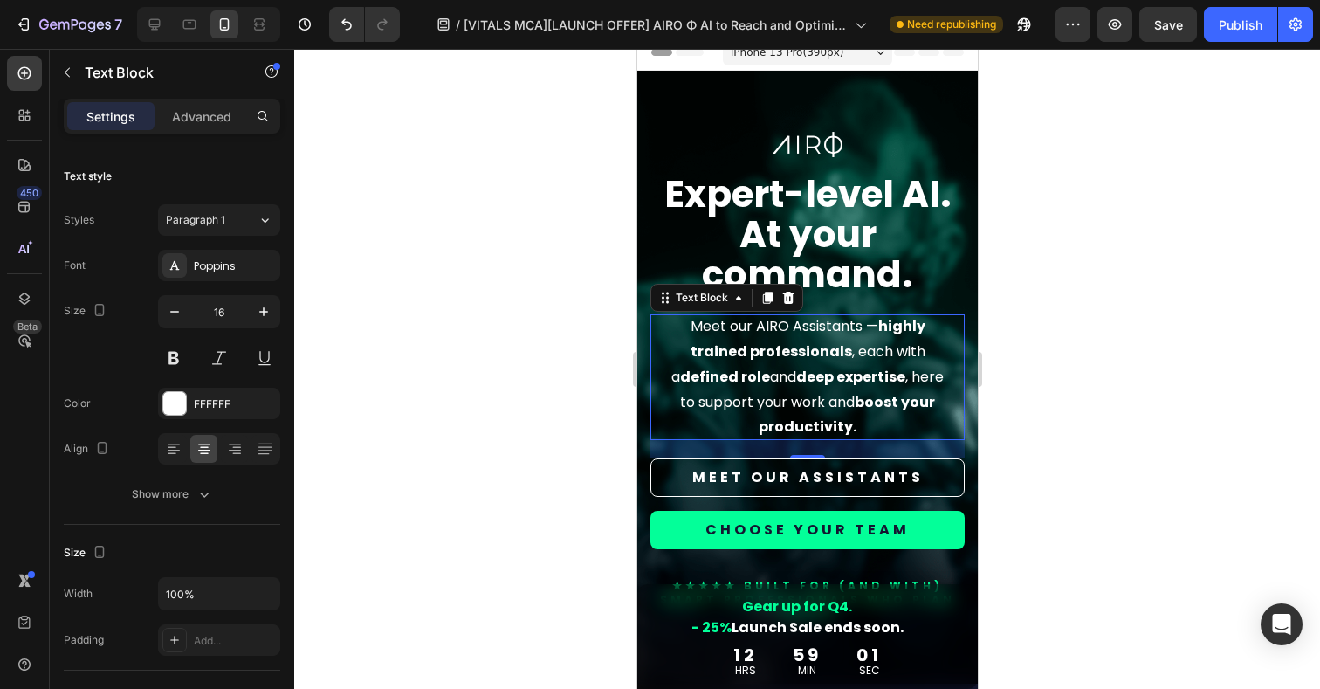
drag, startPoint x: 1038, startPoint y: 426, endPoint x: 290, endPoint y: 372, distance: 749.9
click at [1038, 426] on div at bounding box center [806, 369] width 1025 height 640
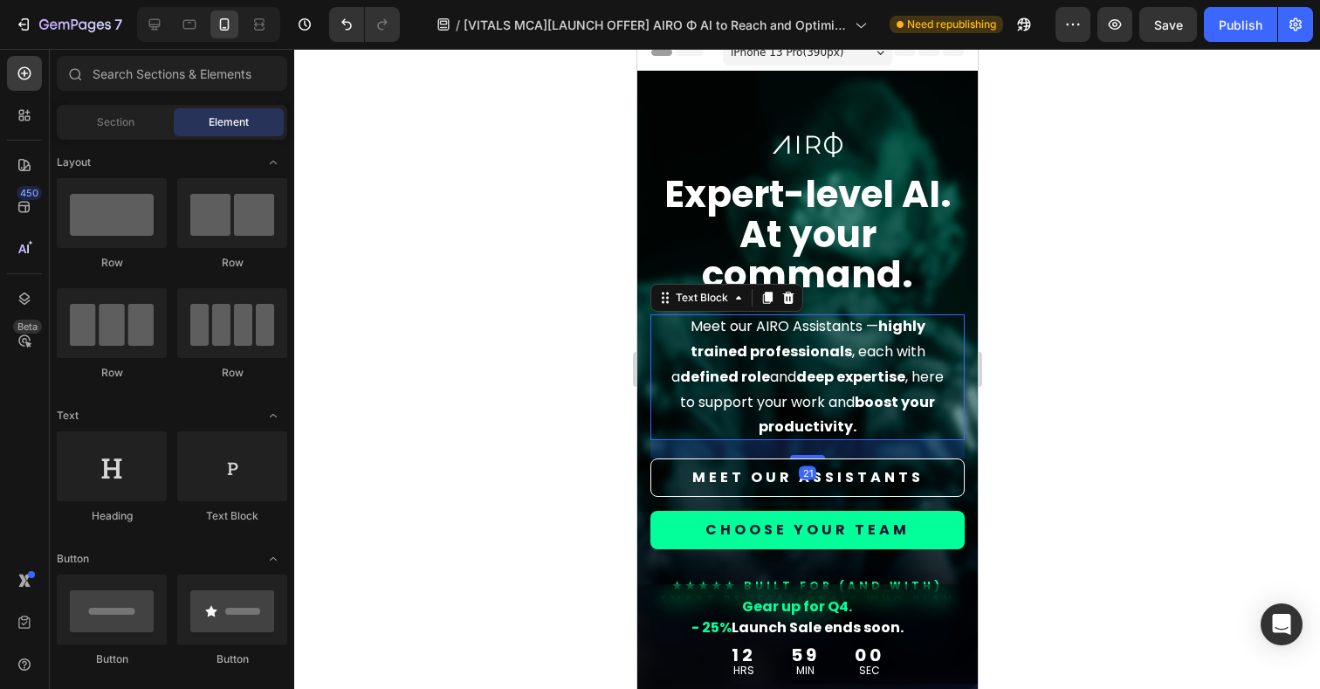
click at [833, 415] on p "Meet our AIRO Assistants — highly trained professionals , each with a defined r…" at bounding box center [806, 377] width 272 height 126
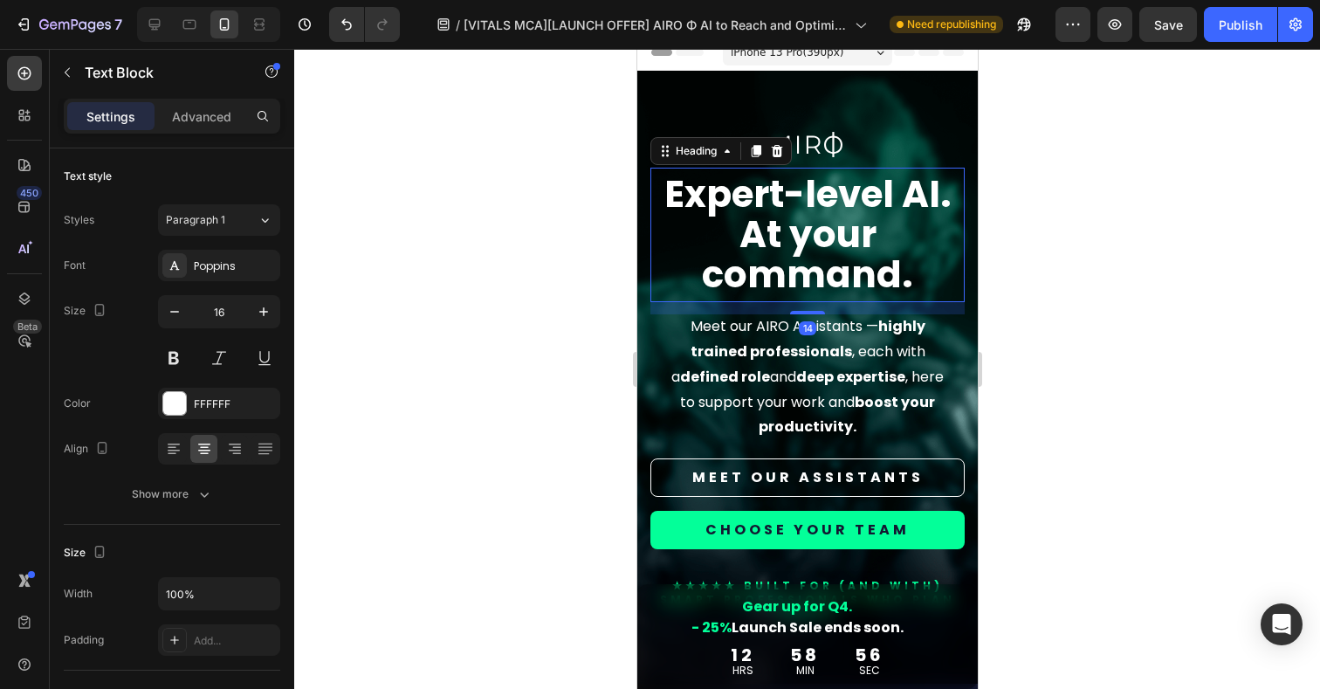
click at [864, 278] on strong "At your command." at bounding box center [806, 255] width 211 height 92
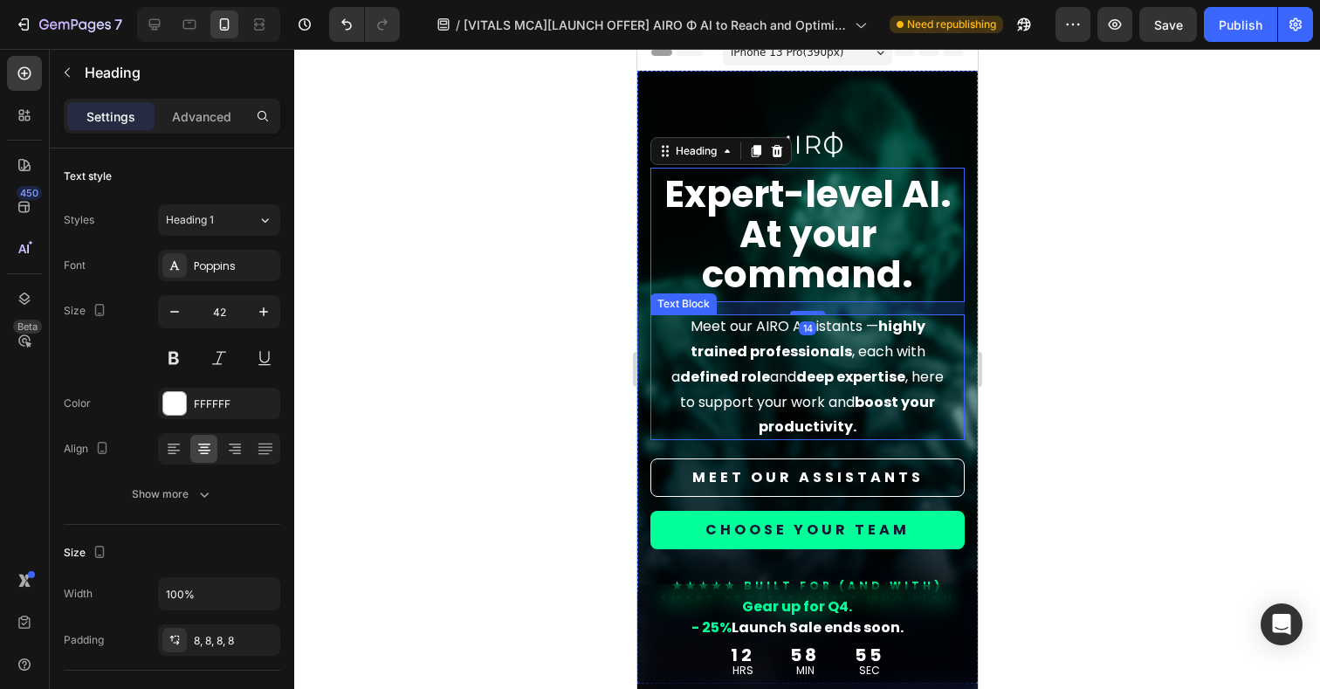
click at [832, 348] on p "Meet our AIRO Assistants — highly trained professionals , each with a defined r…" at bounding box center [806, 377] width 272 height 126
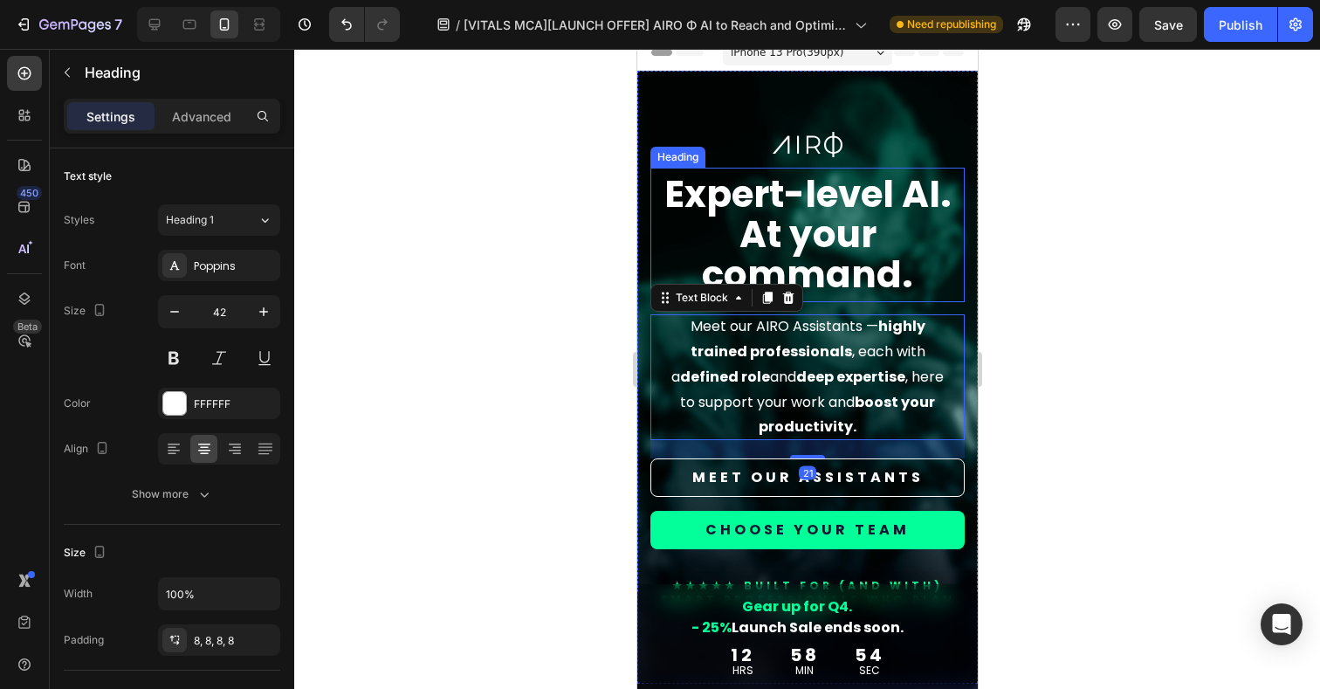
click at [870, 275] on strong "At your command." at bounding box center [806, 255] width 211 height 92
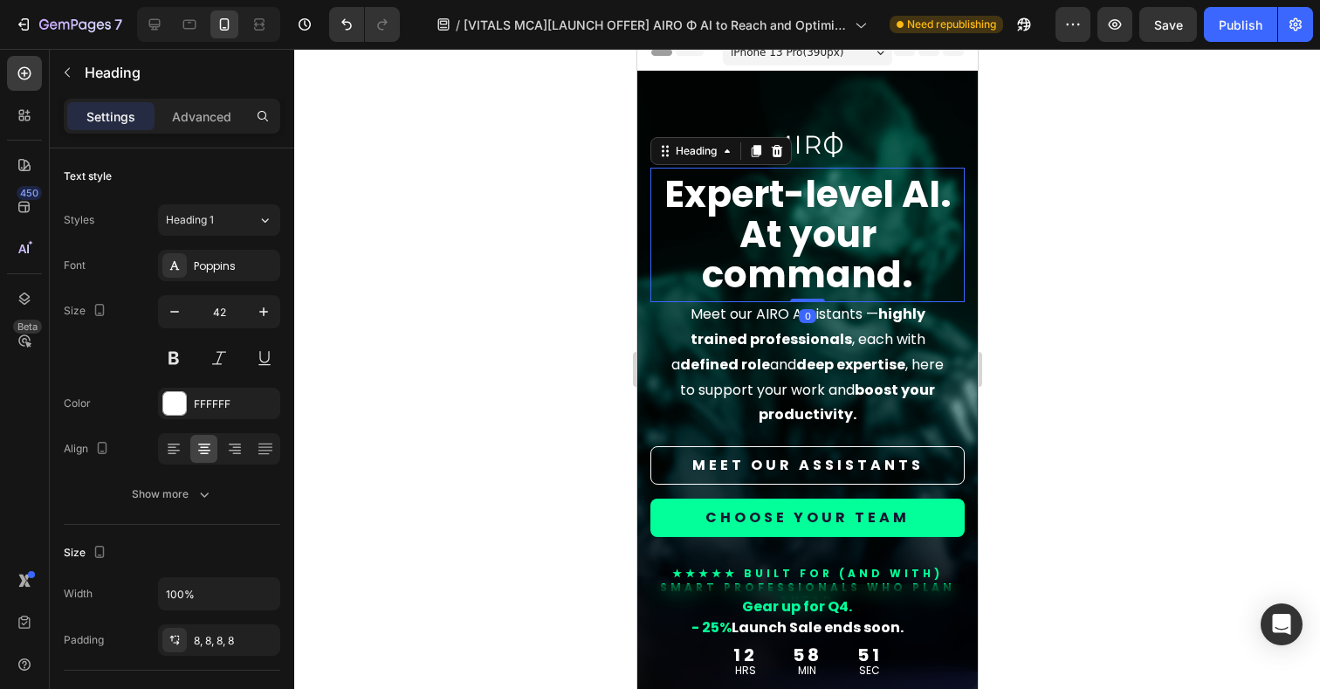
drag, startPoint x: 802, startPoint y: 312, endPoint x: 801, endPoint y: 291, distance: 21.0
click at [801, 291] on div "Expert-level AI. At your command. Heading 0" at bounding box center [806, 235] width 314 height 135
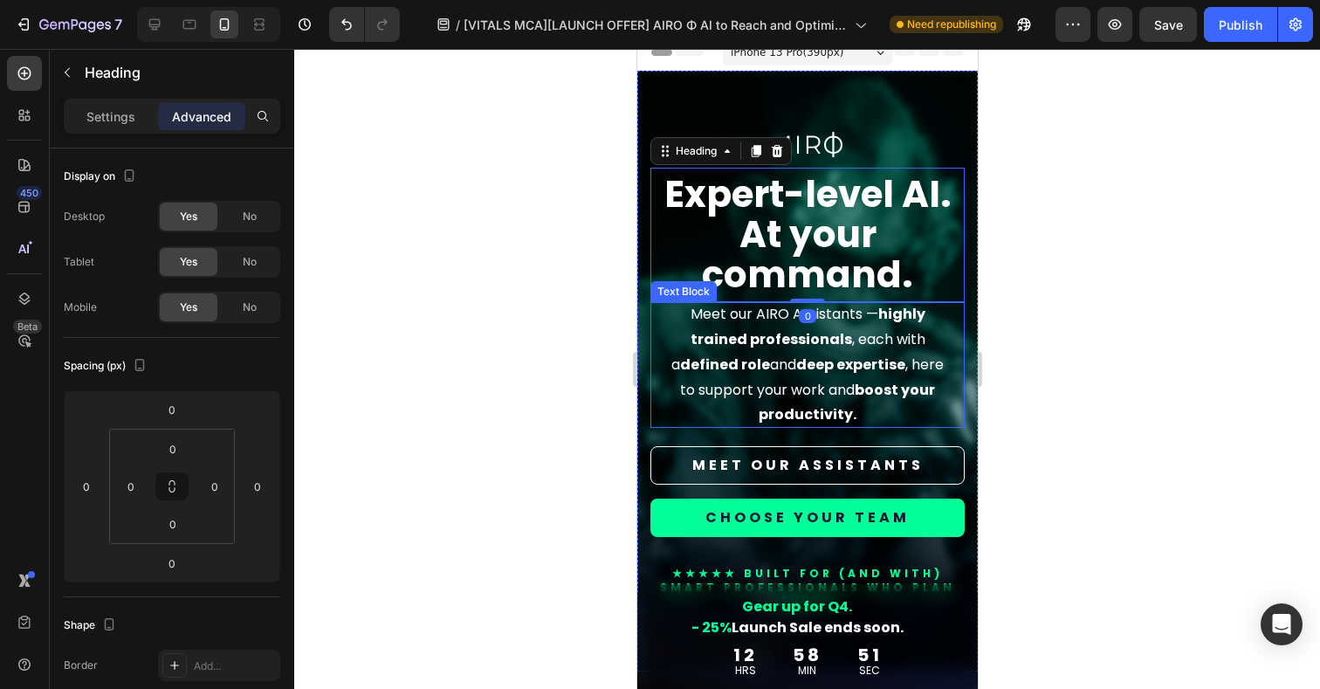
click at [814, 411] on strong "boost your productivity." at bounding box center [845, 402] width 176 height 45
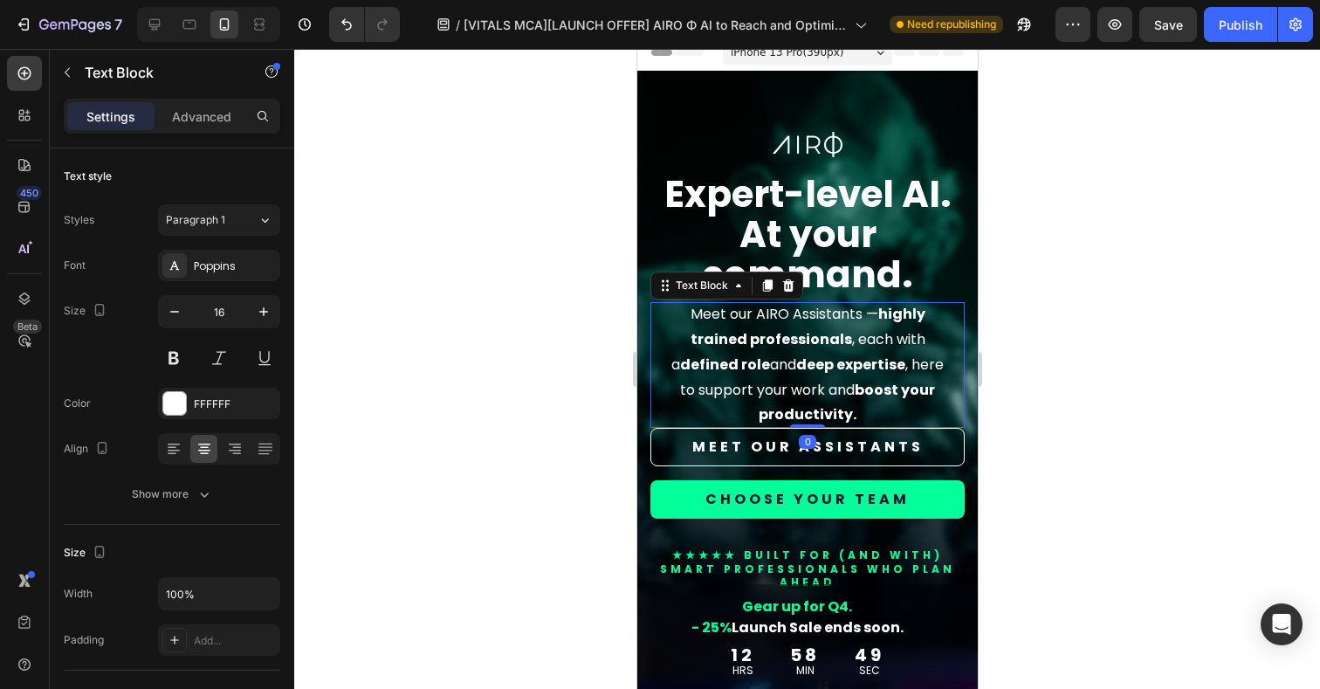
drag, startPoint x: 808, startPoint y: 443, endPoint x: 809, endPoint y: 418, distance: 25.3
click at [809, 418] on div "Meet our AIRO Assistants — highly trained professionals , each with a defined r…" at bounding box center [806, 365] width 314 height 126
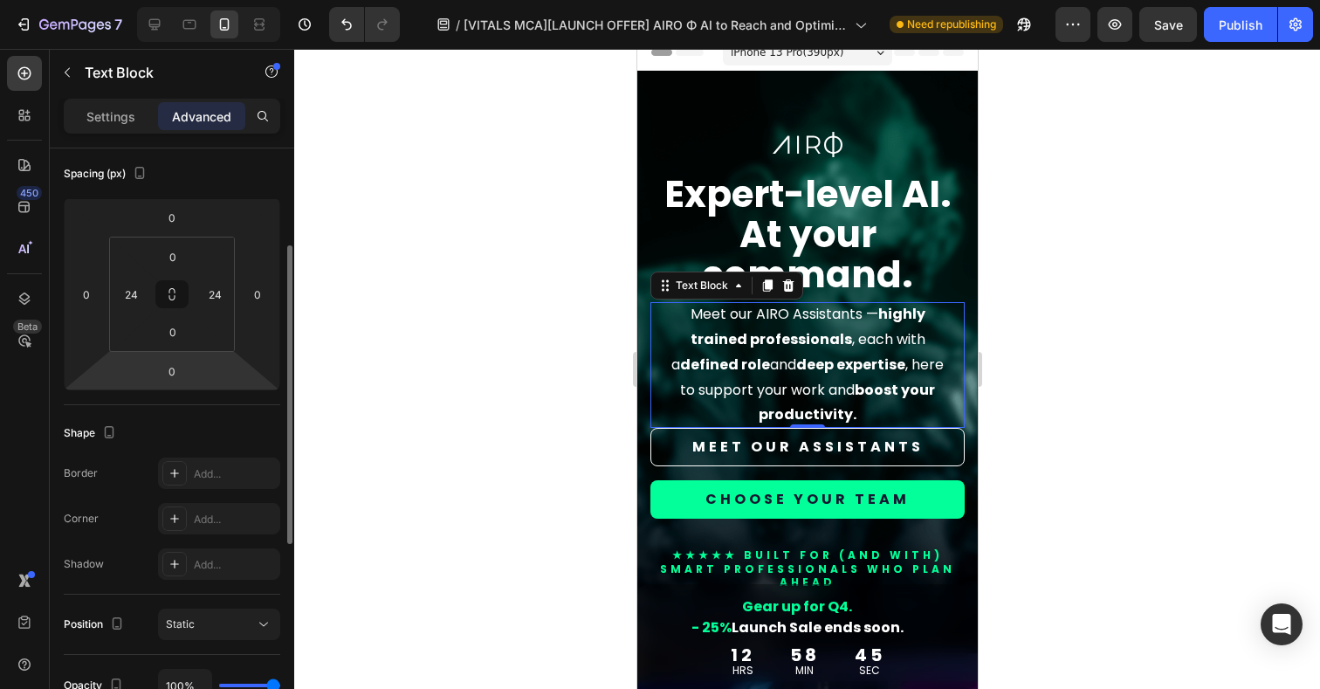
scroll to position [195, 0]
click at [207, 0] on html "7 Version history / [VITALS MCA][LAUNCH OFFER] AIRO Φ AI to Reach and Optimize …" at bounding box center [660, 0] width 1320 height 0
click at [181, 331] on input "0" at bounding box center [172, 328] width 35 height 26
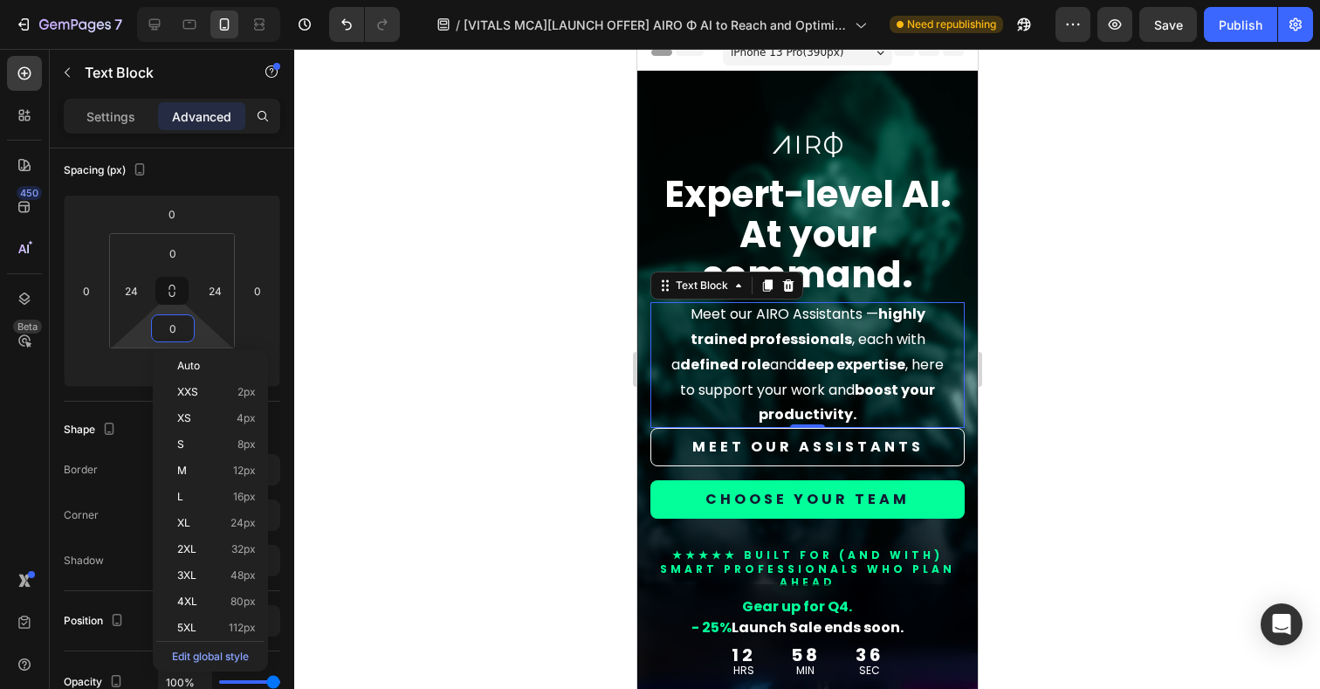
click at [477, 326] on div at bounding box center [806, 369] width 1025 height 640
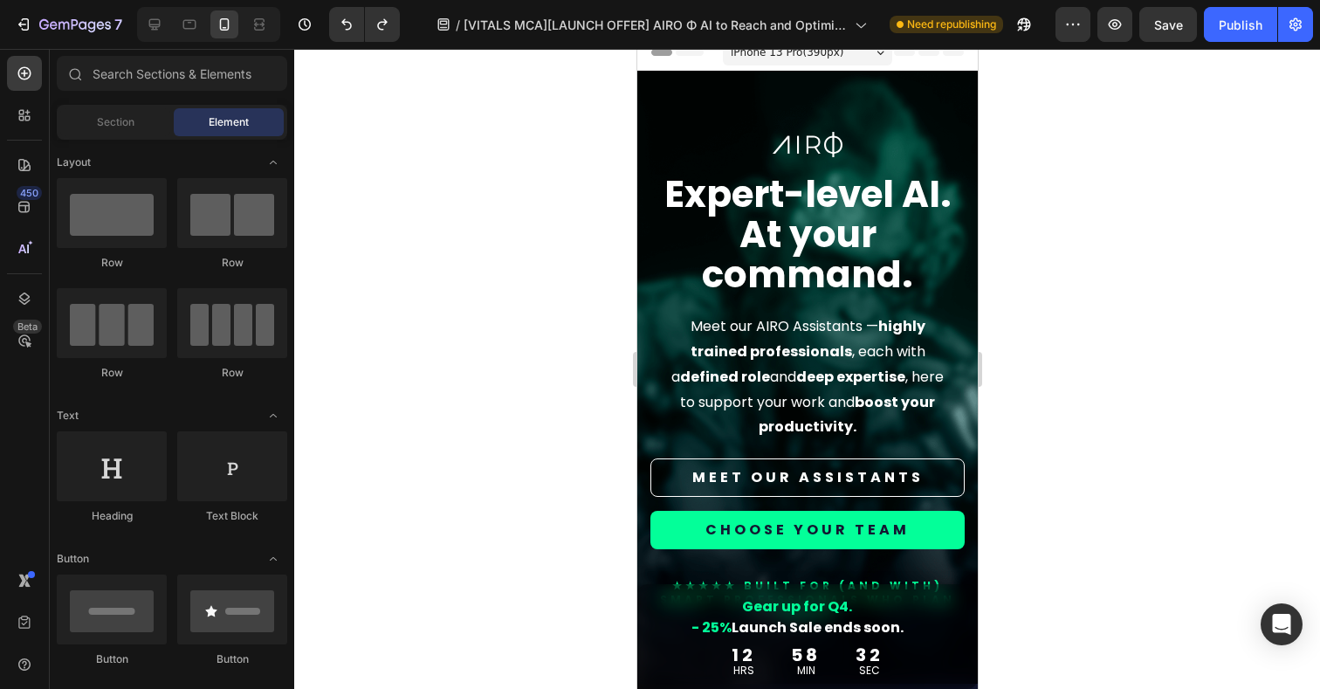
drag, startPoint x: 1108, startPoint y: 394, endPoint x: 1031, endPoint y: 393, distance: 77.7
click at [1107, 394] on div at bounding box center [806, 369] width 1025 height 640
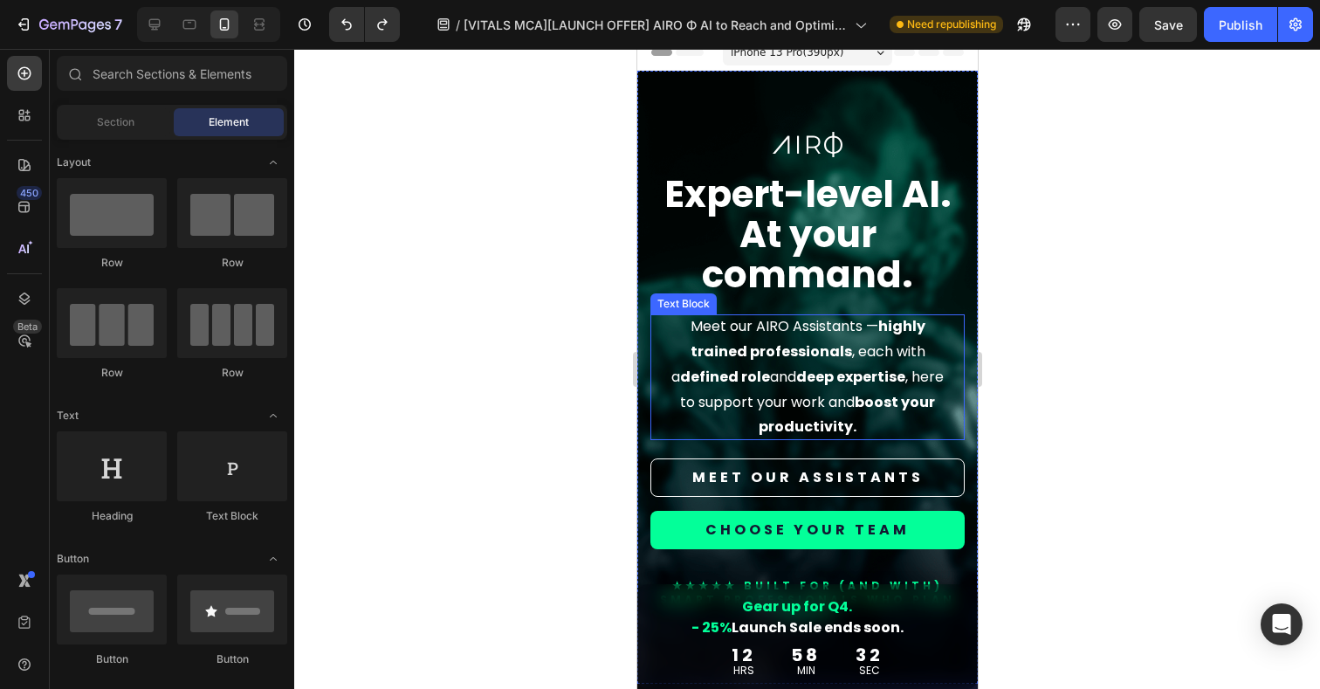
click at [882, 393] on p "Meet our AIRO Assistants — highly trained professionals , each with a defined r…" at bounding box center [806, 377] width 272 height 126
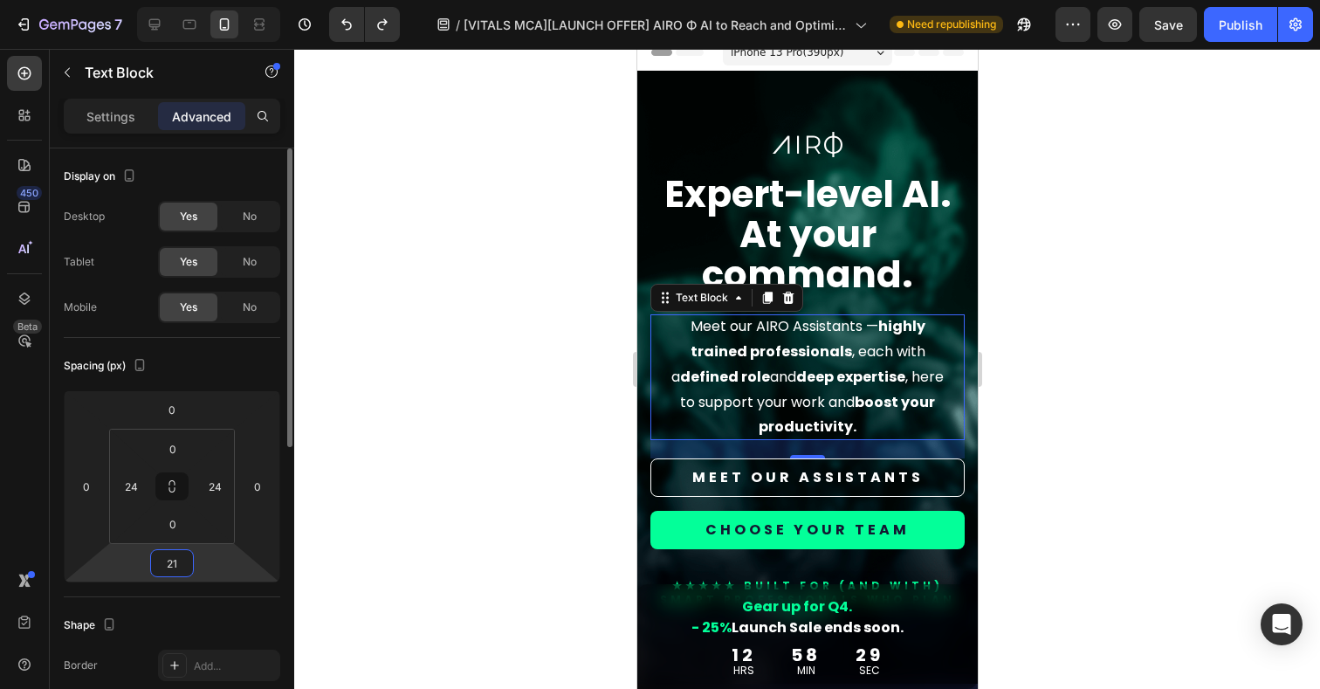
click at [181, 560] on input "21" at bounding box center [171, 563] width 35 height 26
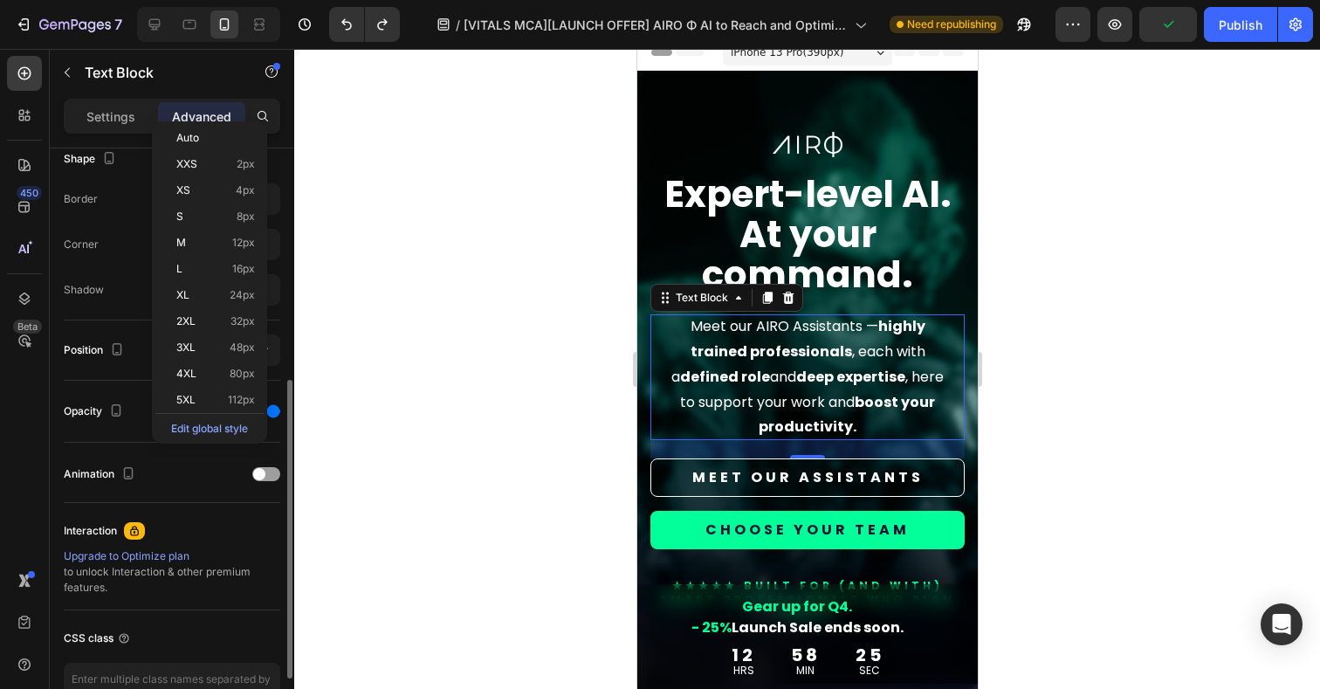
scroll to position [463, 0]
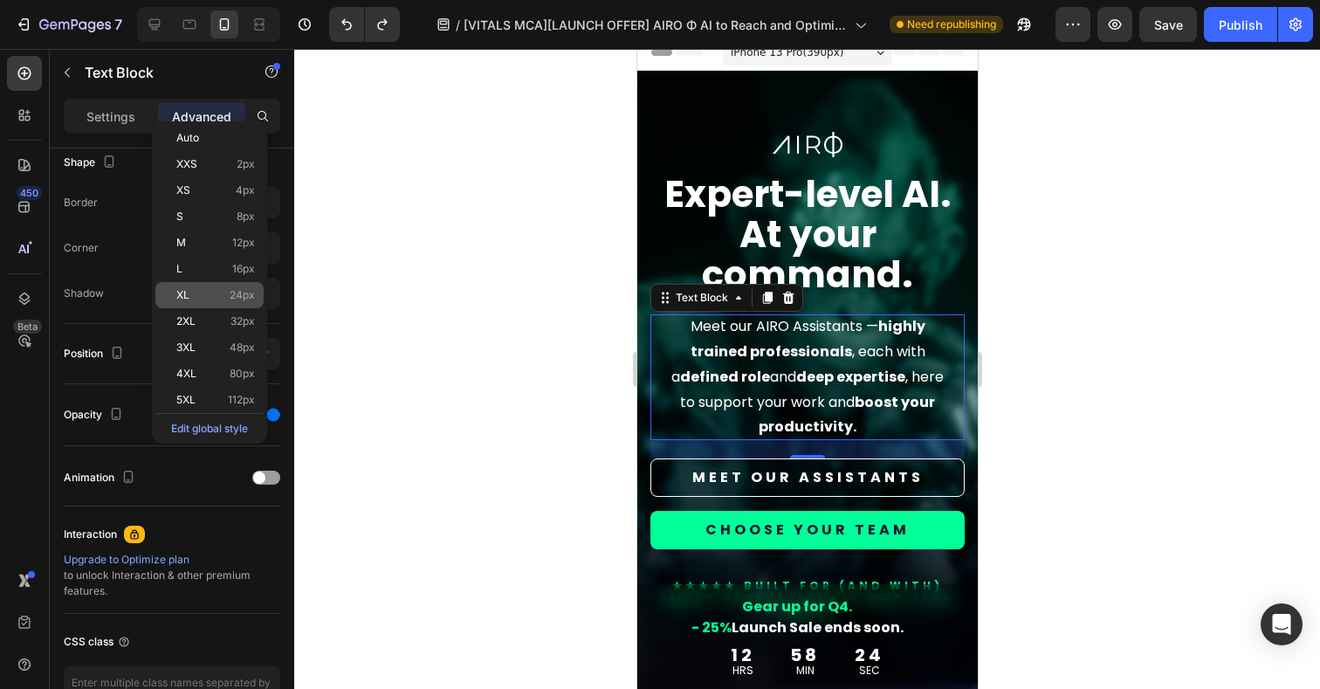
click at [241, 300] on span "24px" at bounding box center [242, 295] width 25 height 12
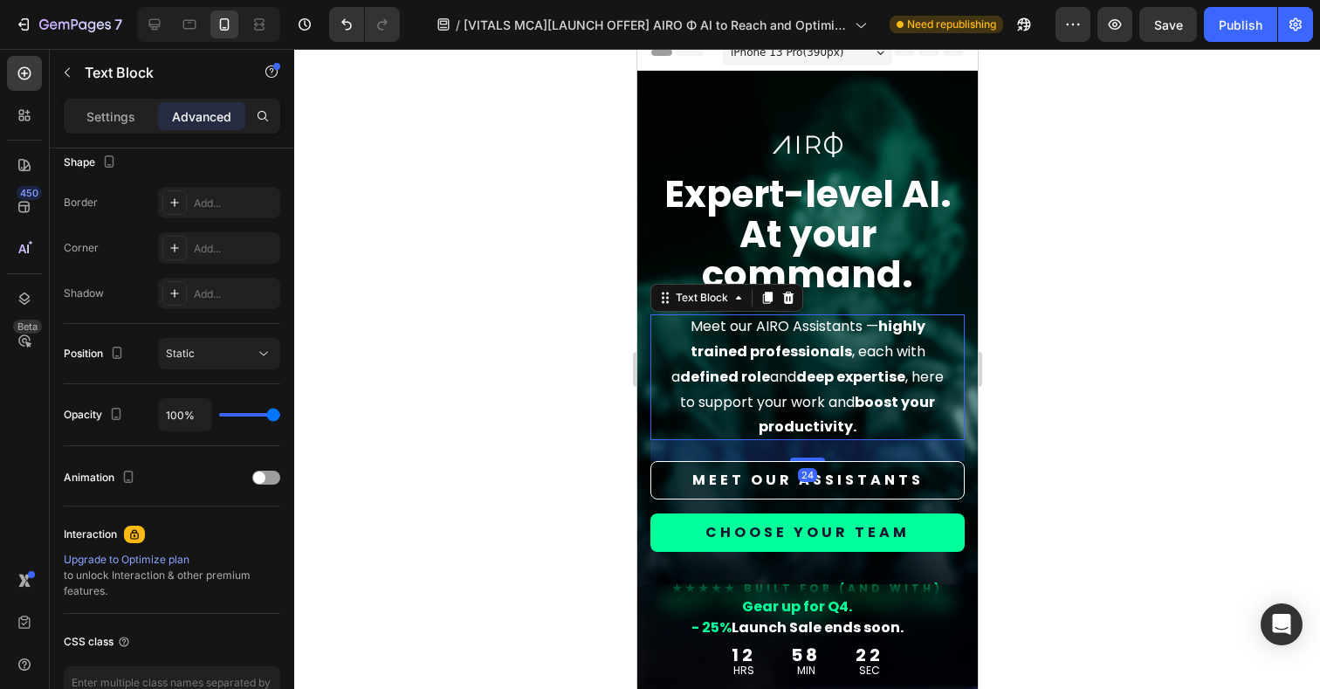
click at [1143, 452] on div at bounding box center [806, 369] width 1025 height 640
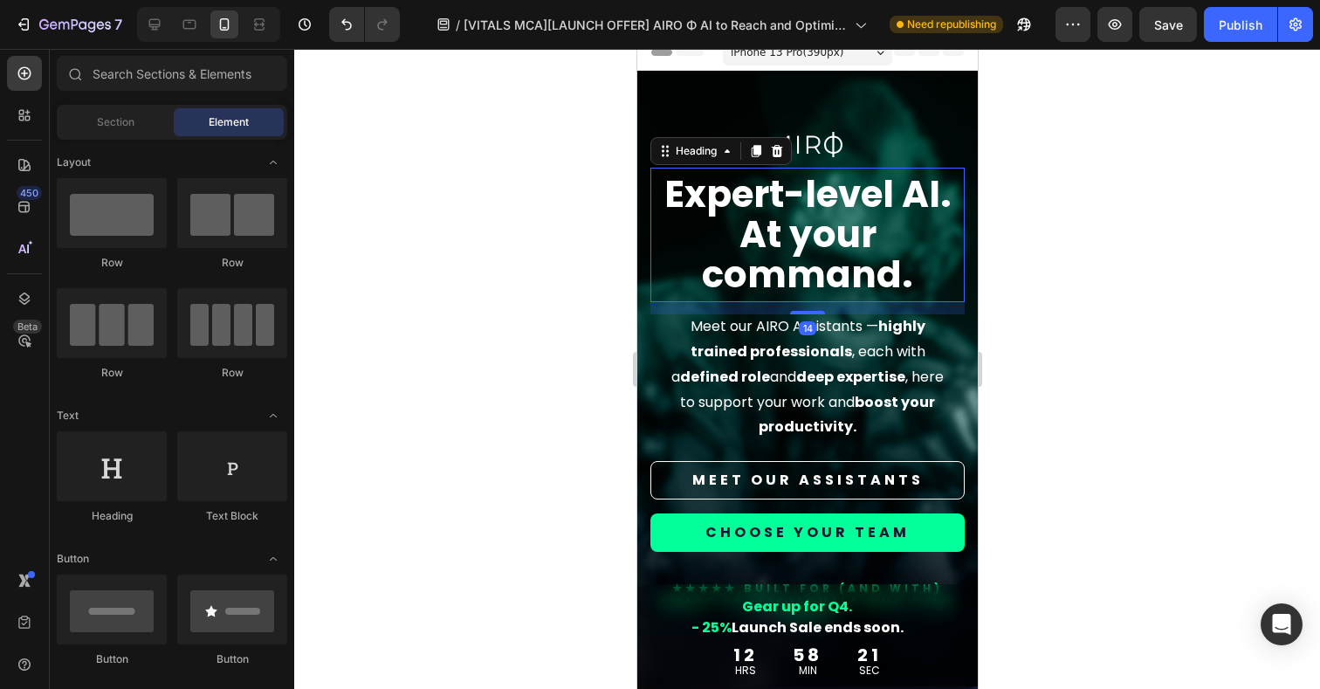
click at [837, 279] on strong "At your command." at bounding box center [806, 255] width 211 height 92
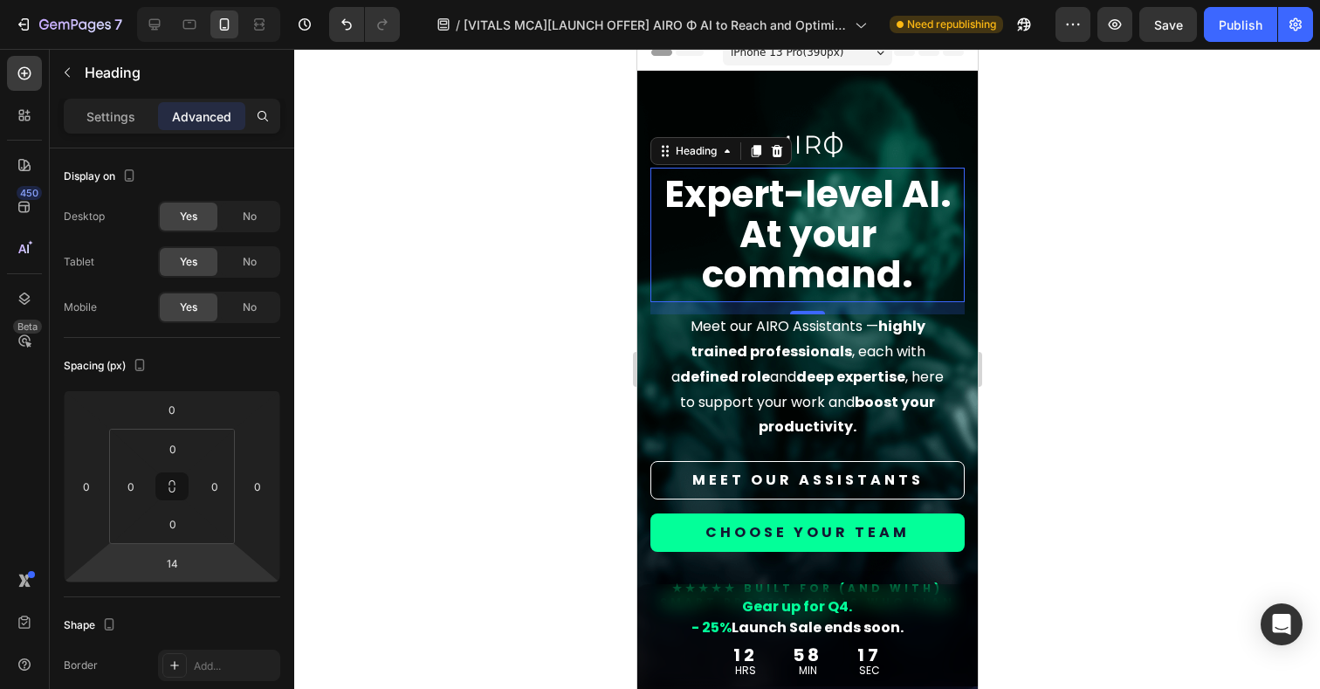
click at [195, 0] on html "7 Version history / [VITALS MCA][LAUNCH OFFER] AIRO Φ AI to Reach and Optimize …" at bounding box center [660, 0] width 1320 height 0
click at [171, 561] on input "14" at bounding box center [171, 563] width 35 height 26
click at [202, 674] on p "S 8px" at bounding box center [215, 679] width 79 height 12
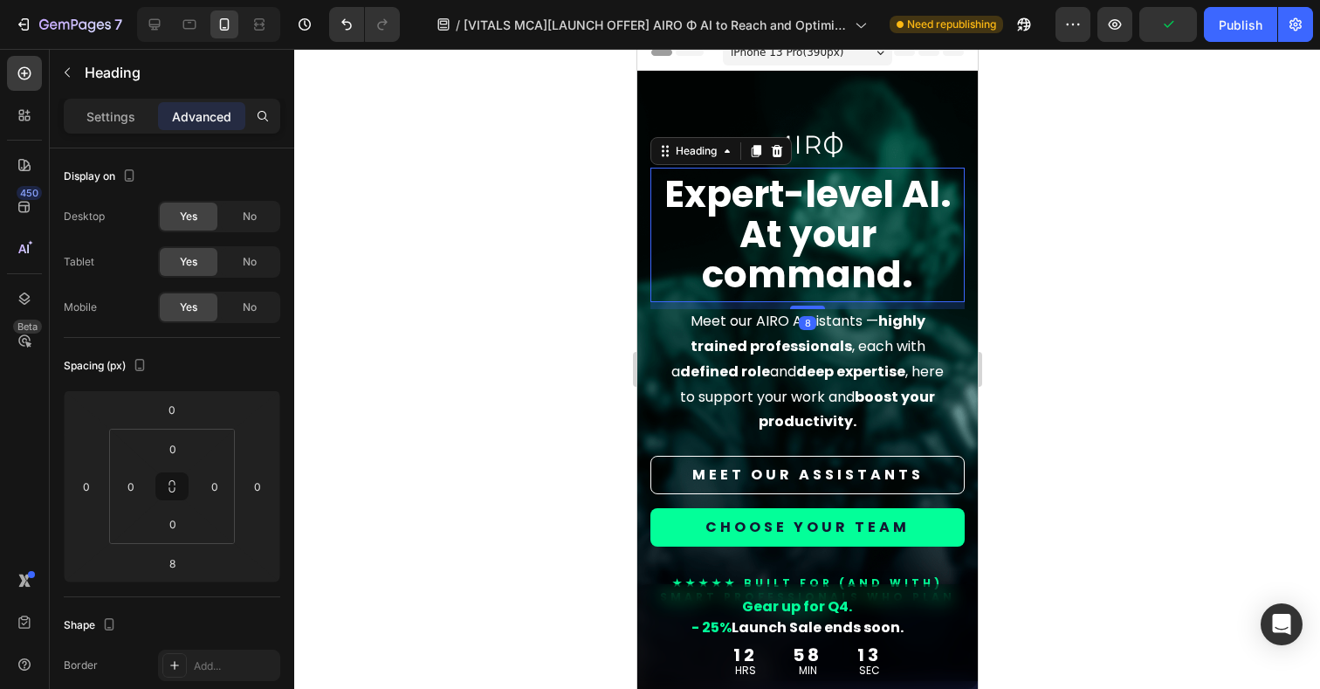
click at [1144, 332] on div at bounding box center [806, 369] width 1025 height 640
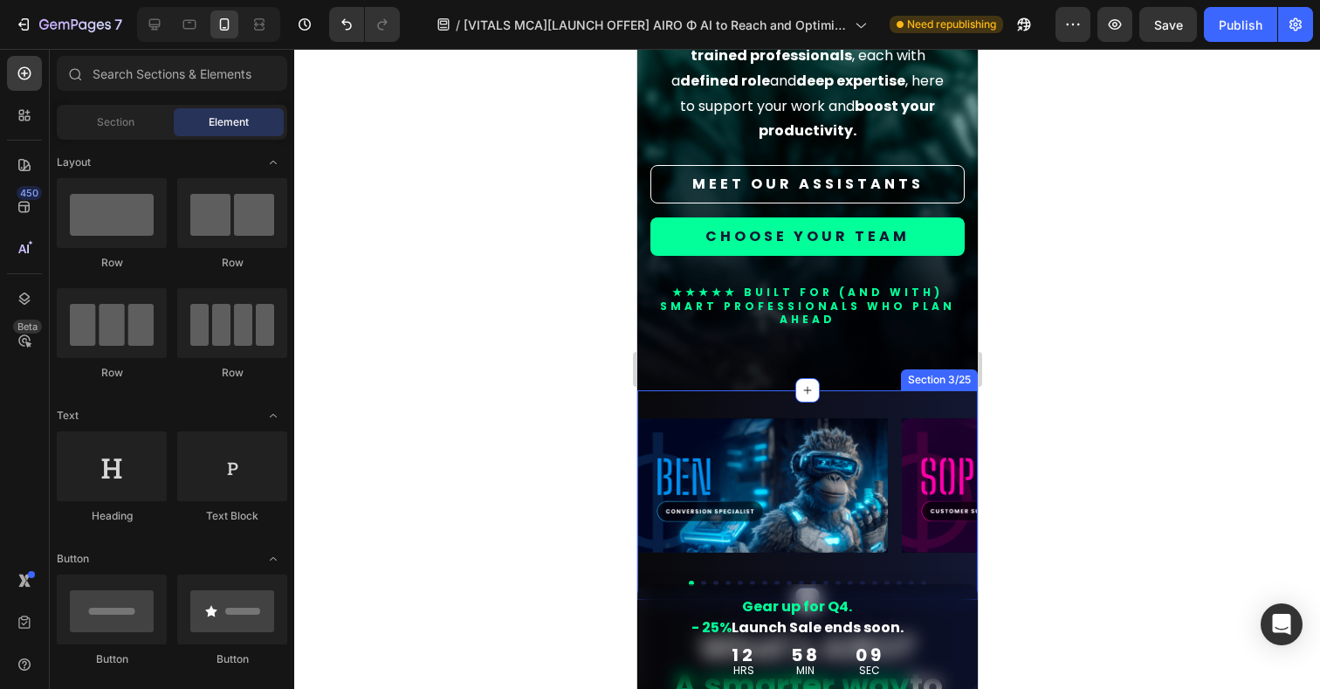
scroll to position [412, 0]
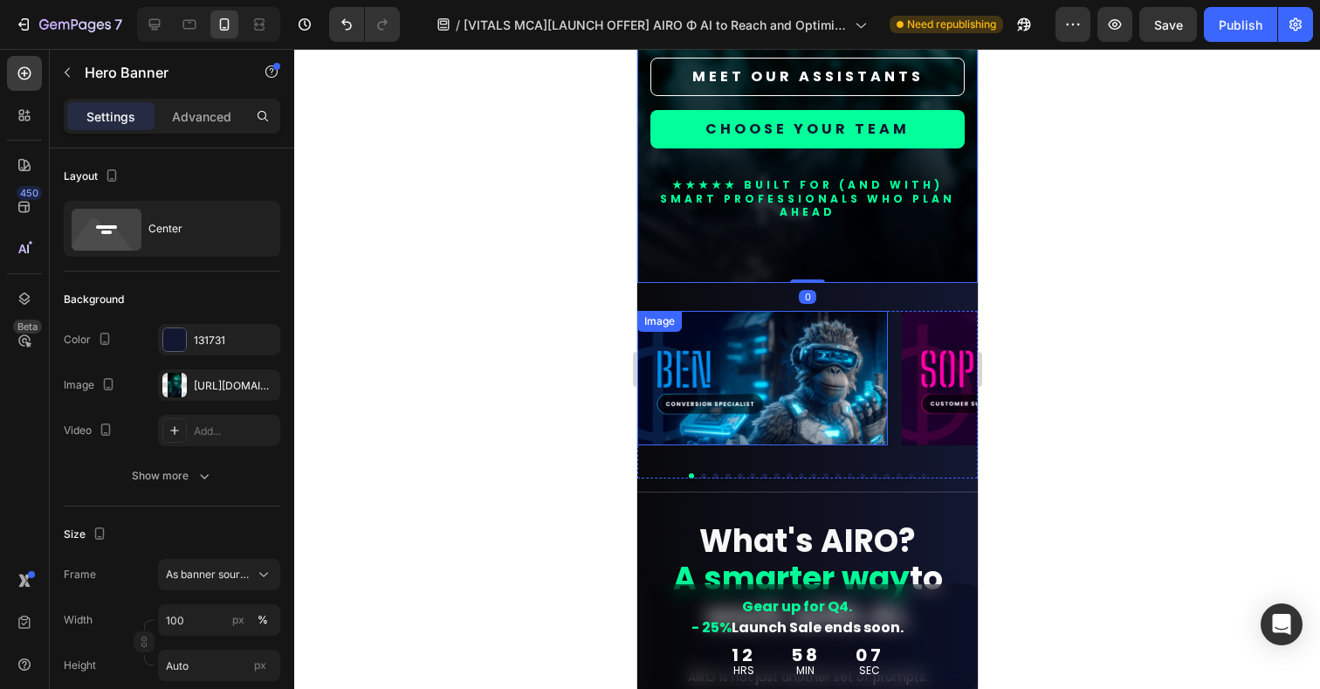
click at [833, 412] on img at bounding box center [761, 378] width 250 height 134
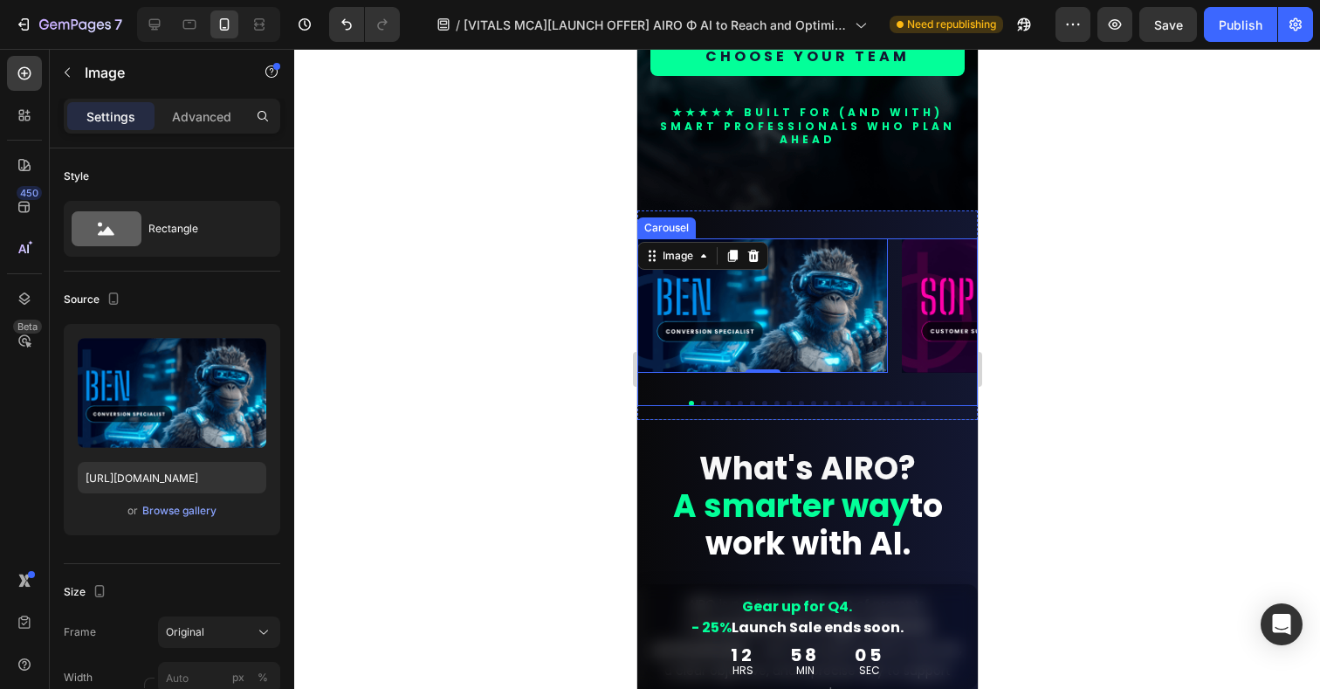
scroll to position [529, 0]
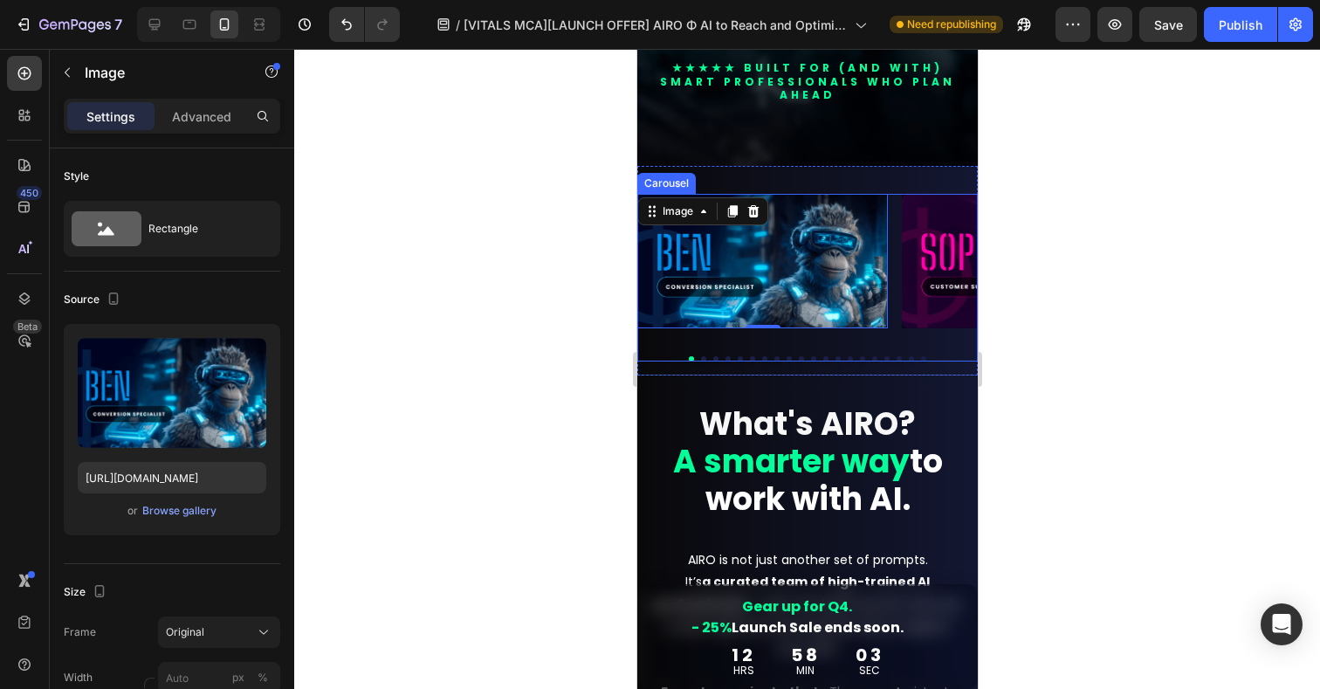
click at [933, 351] on div "Image 0 Image Image Image Image Image Image Image Image Image Image Image Image…" at bounding box center [806, 278] width 340 height 168
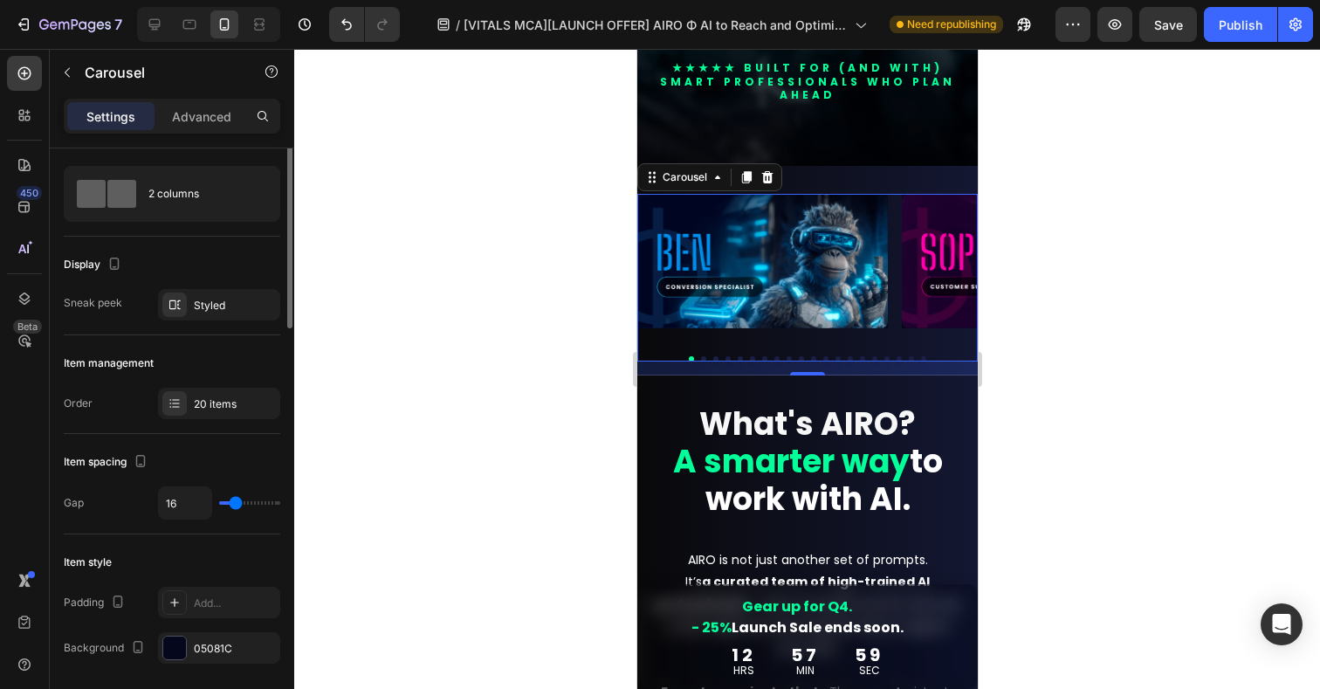
scroll to position [24, 0]
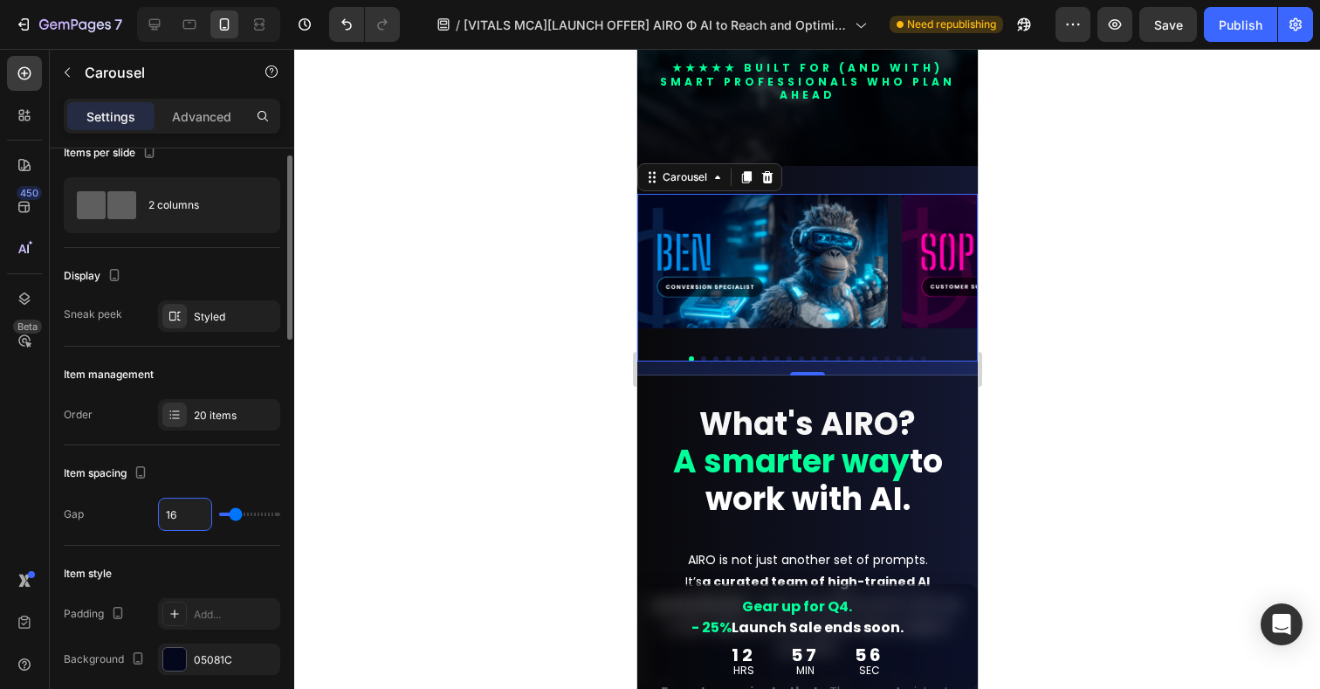
click at [198, 519] on input "16" at bounding box center [185, 513] width 52 height 31
click at [198, 517] on input "16" at bounding box center [185, 513] width 52 height 31
click at [224, 468] on div "Item spacing" at bounding box center [172, 473] width 216 height 28
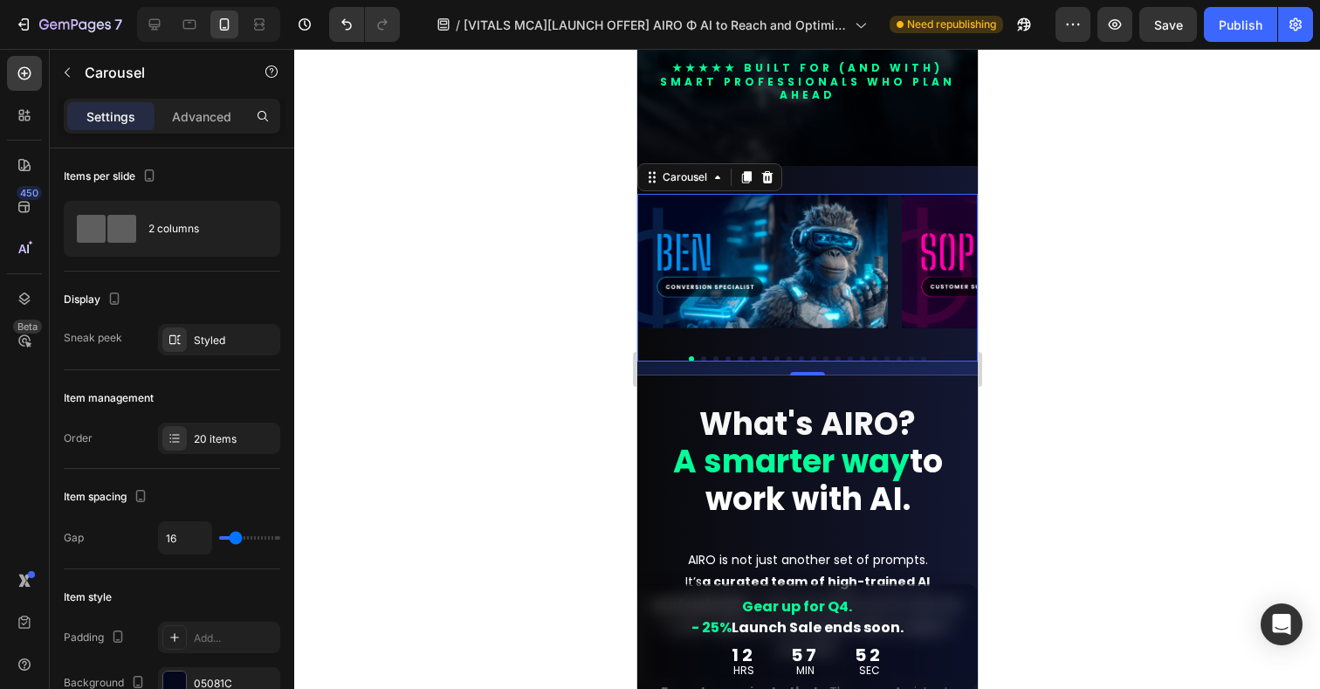
click at [602, 214] on div at bounding box center [806, 369] width 1025 height 640
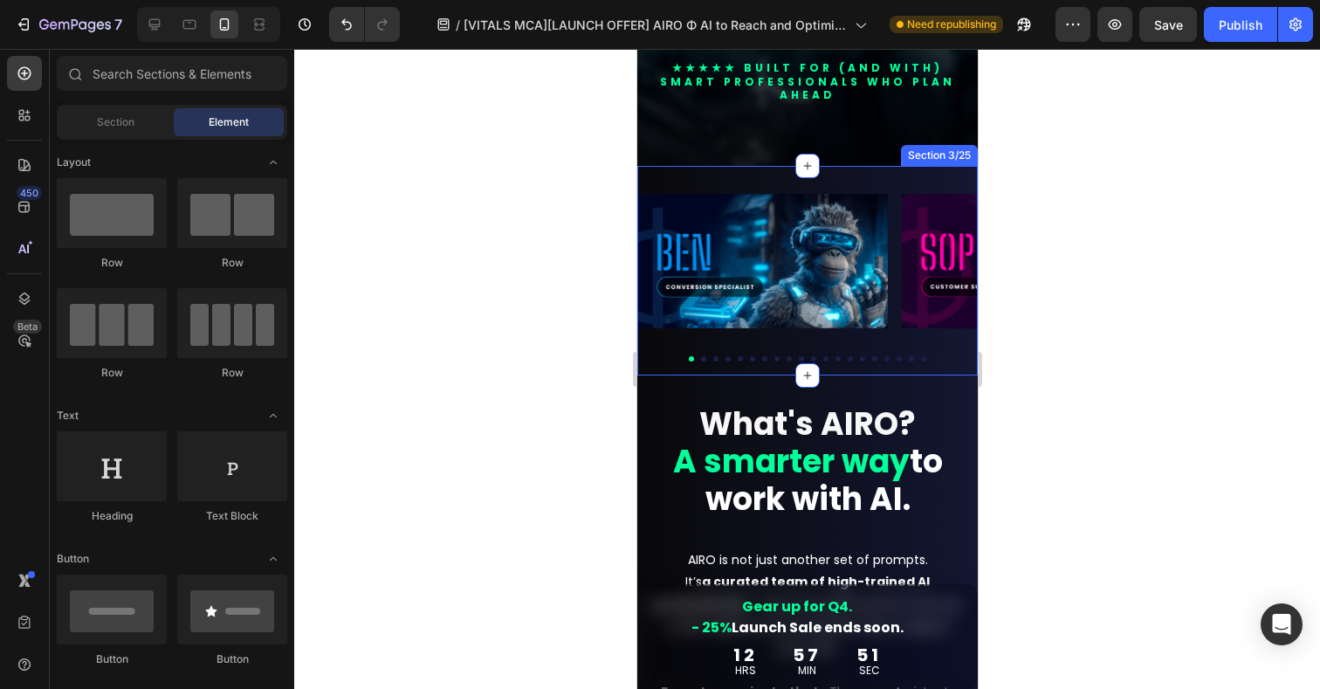
click at [670, 185] on div "Image Image Image Image Image Image Image Image Image Image Image Image Image I…" at bounding box center [806, 270] width 340 height 209
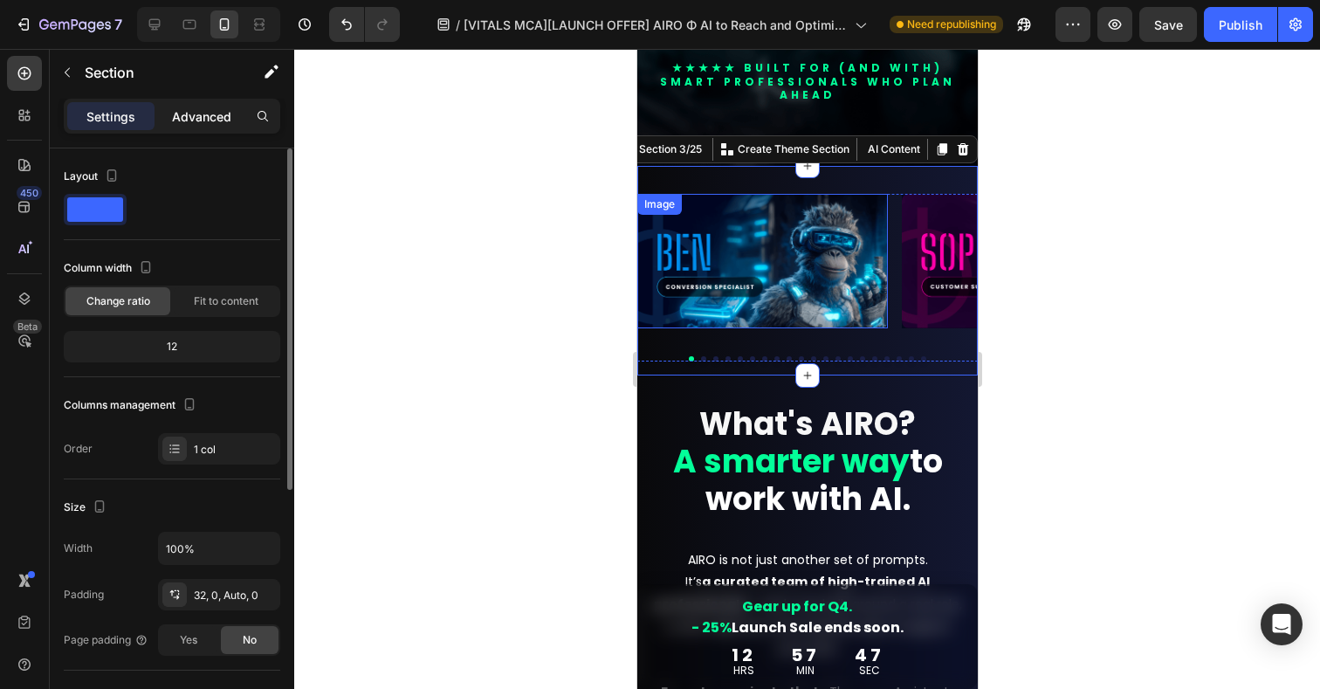
click at [209, 118] on p "Advanced" at bounding box center [201, 116] width 59 height 18
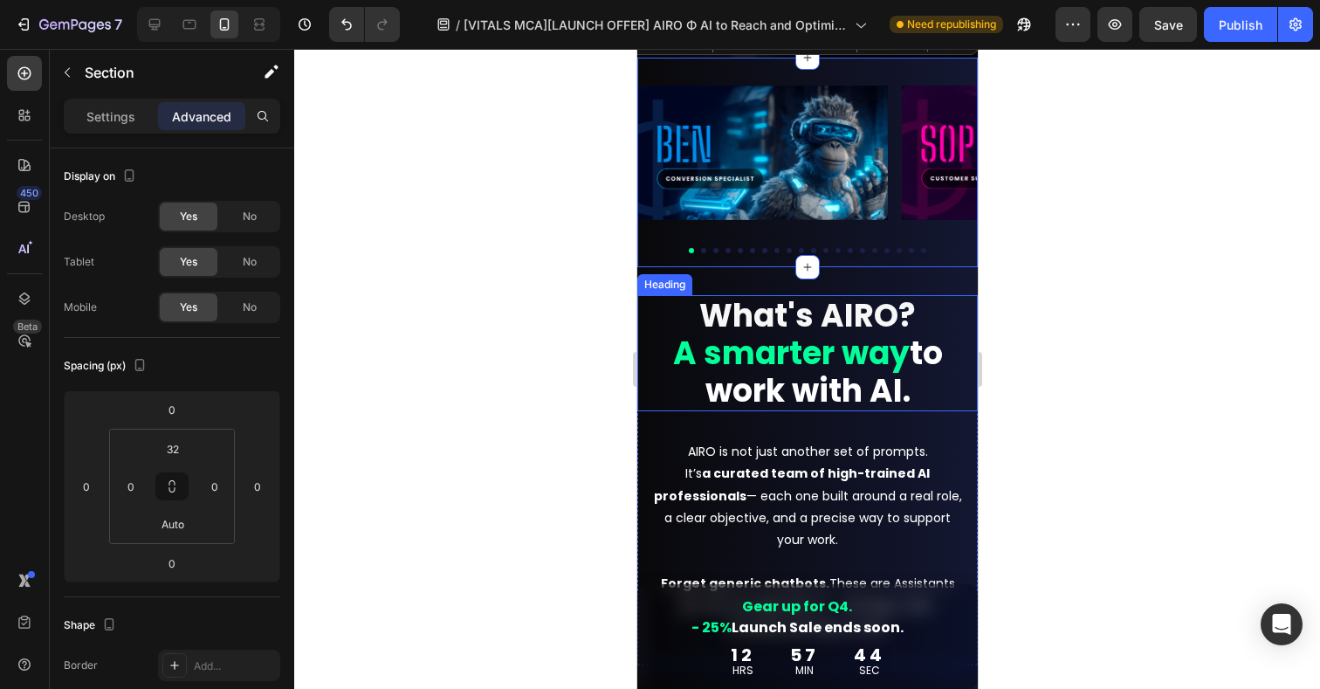
scroll to position [814, 0]
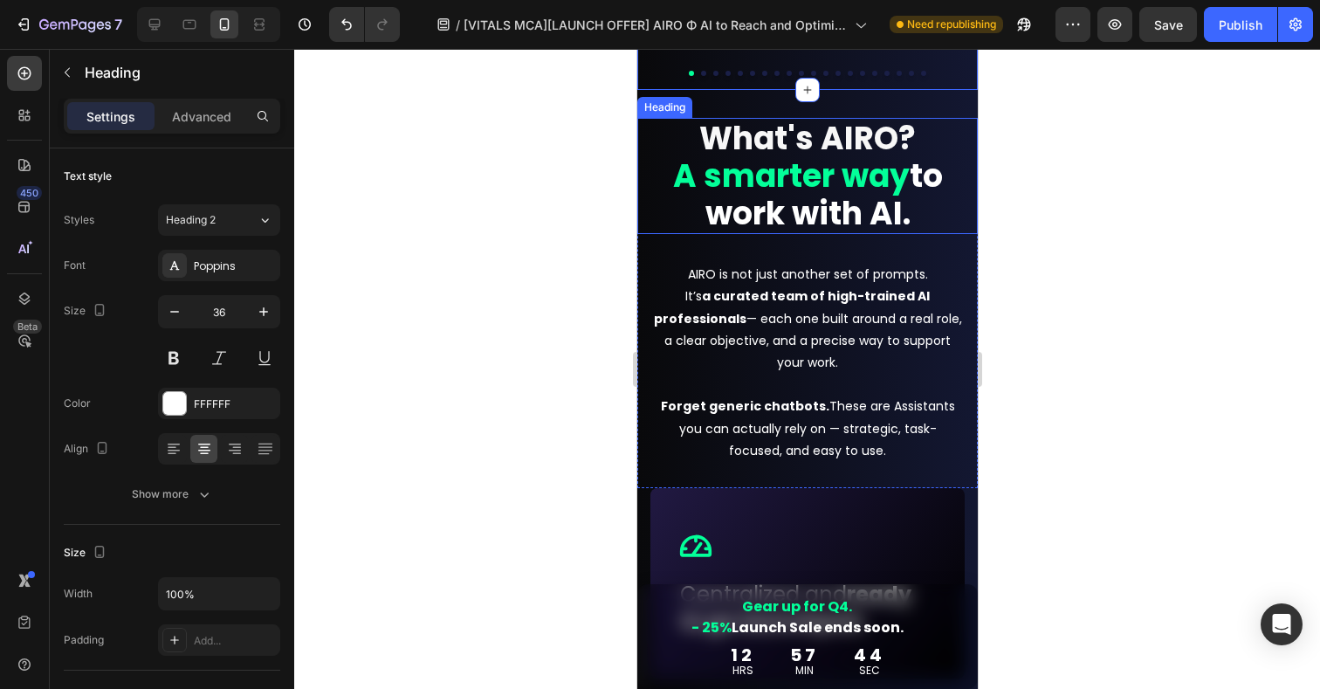
click at [875, 185] on strong "A smarter way" at bounding box center [790, 176] width 236 height 45
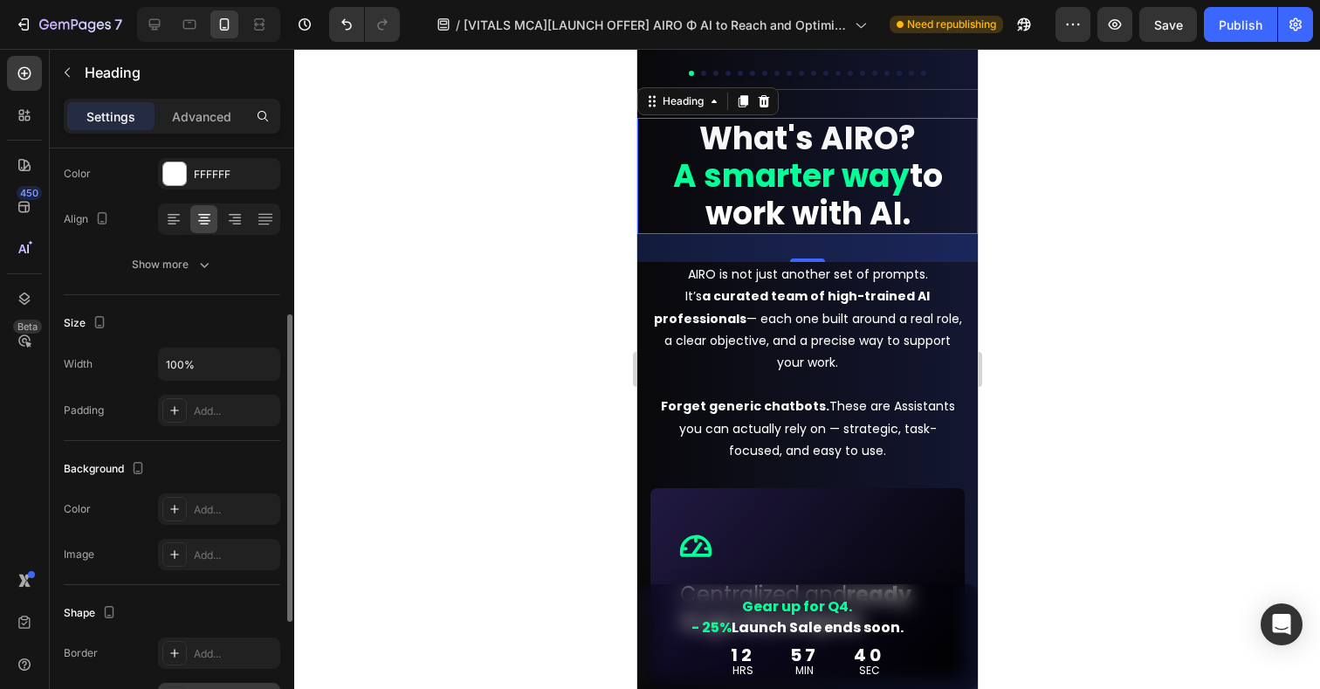
scroll to position [468, 0]
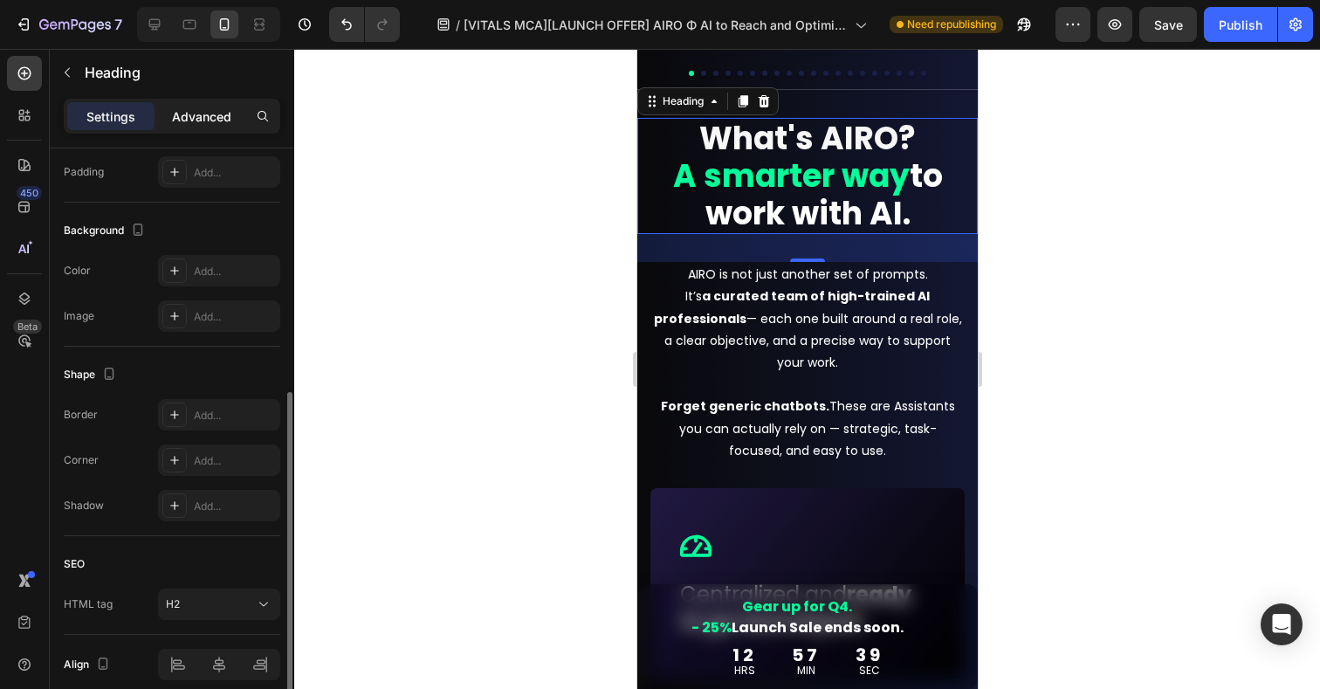
click at [207, 105] on div "Advanced" at bounding box center [201, 116] width 87 height 28
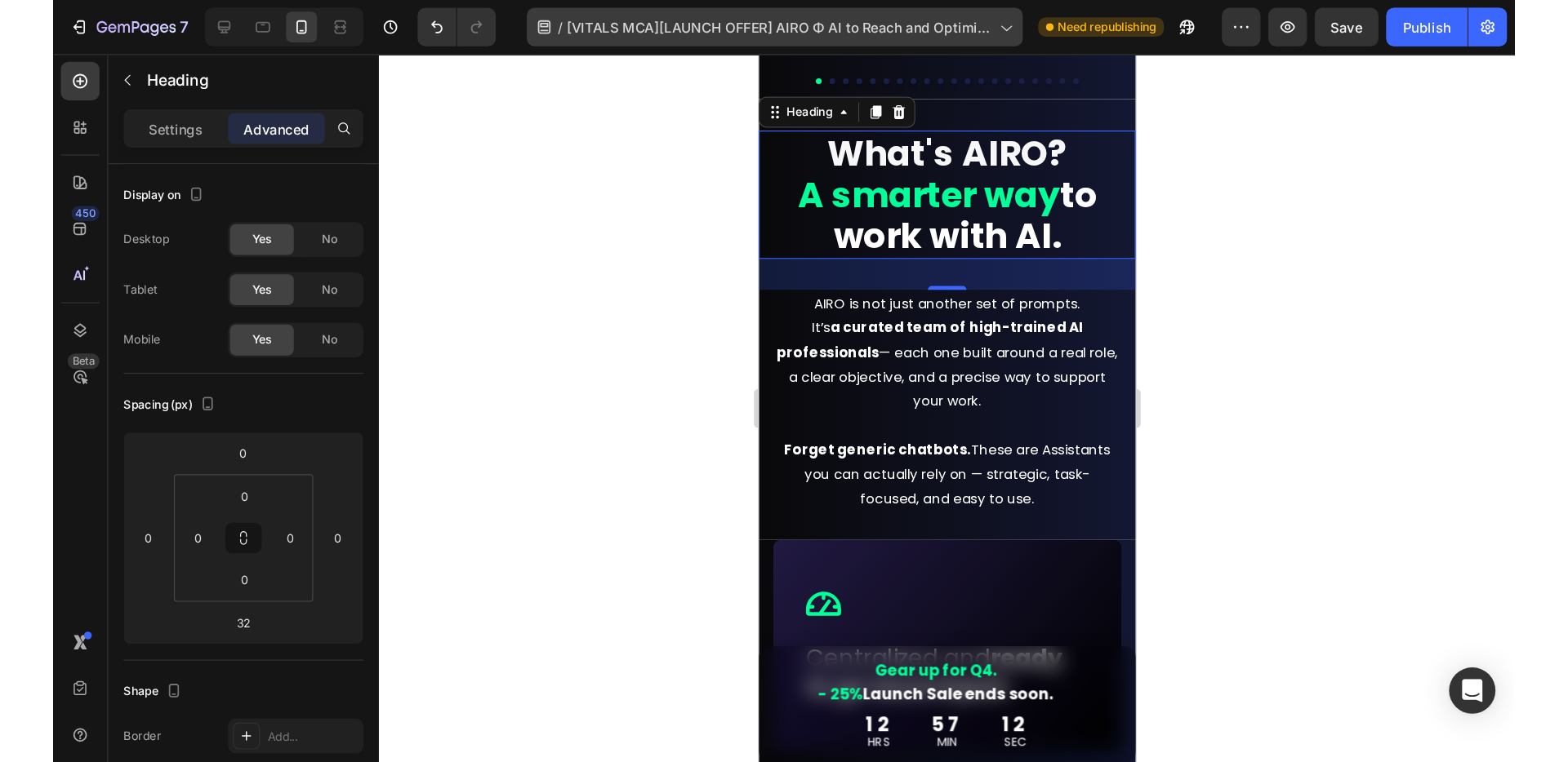
scroll to position [762, 0]
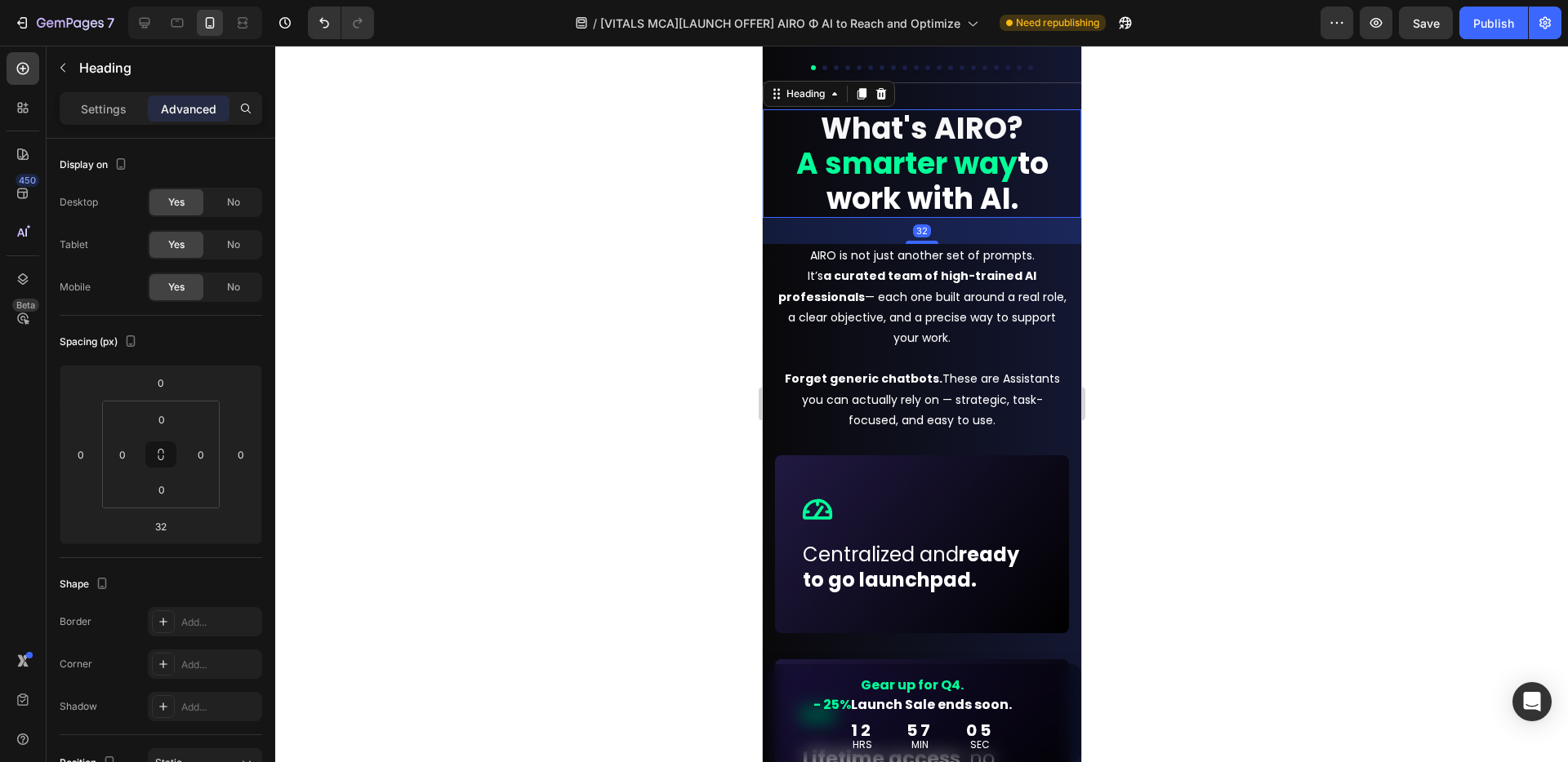
click at [798, 202] on h2 "What's AIRO? A smarter way to work with AI." at bounding box center [921, 164] width 318 height 109
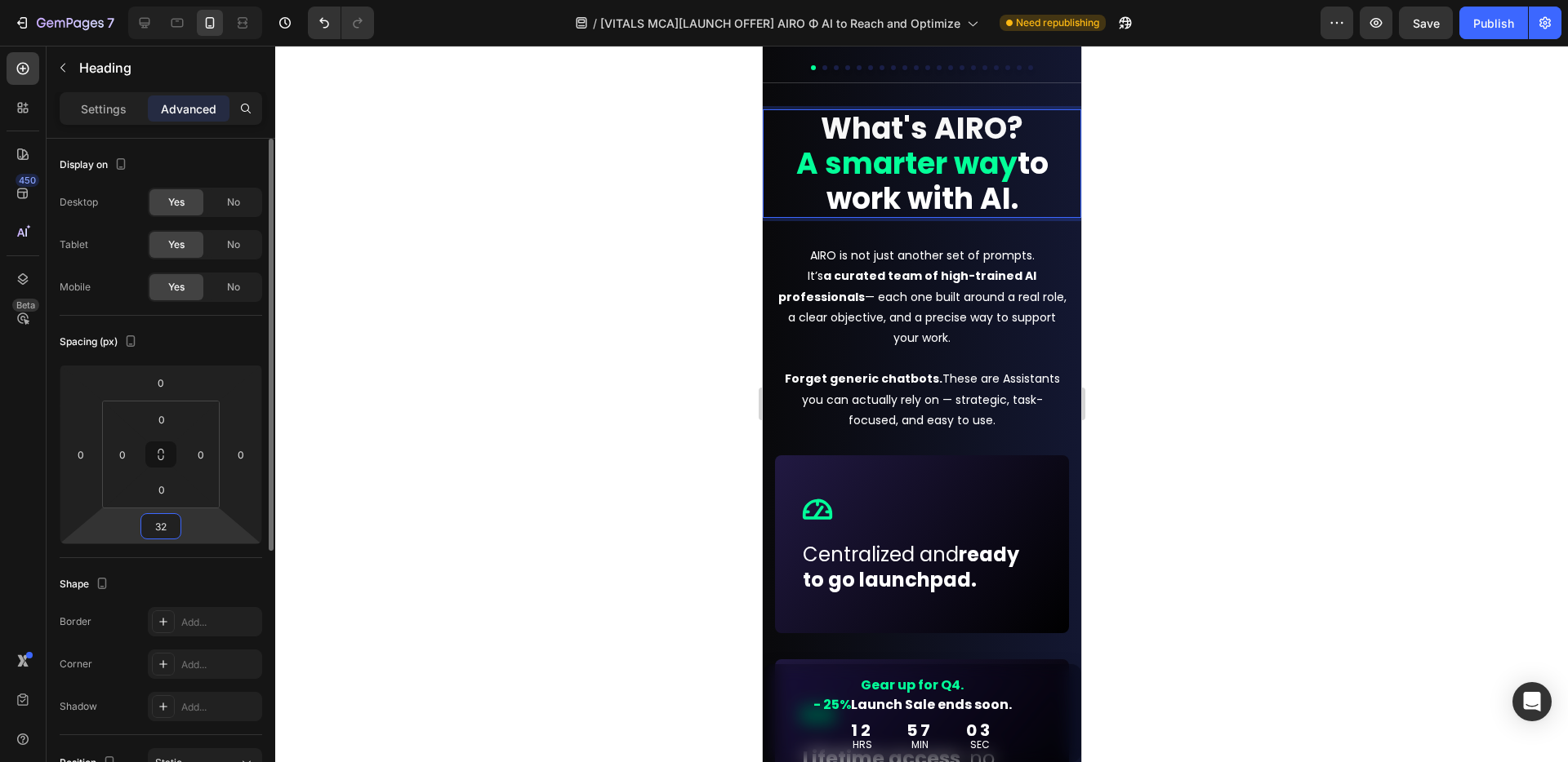
click at [176, 528] on input "32" at bounding box center [160, 526] width 33 height 24
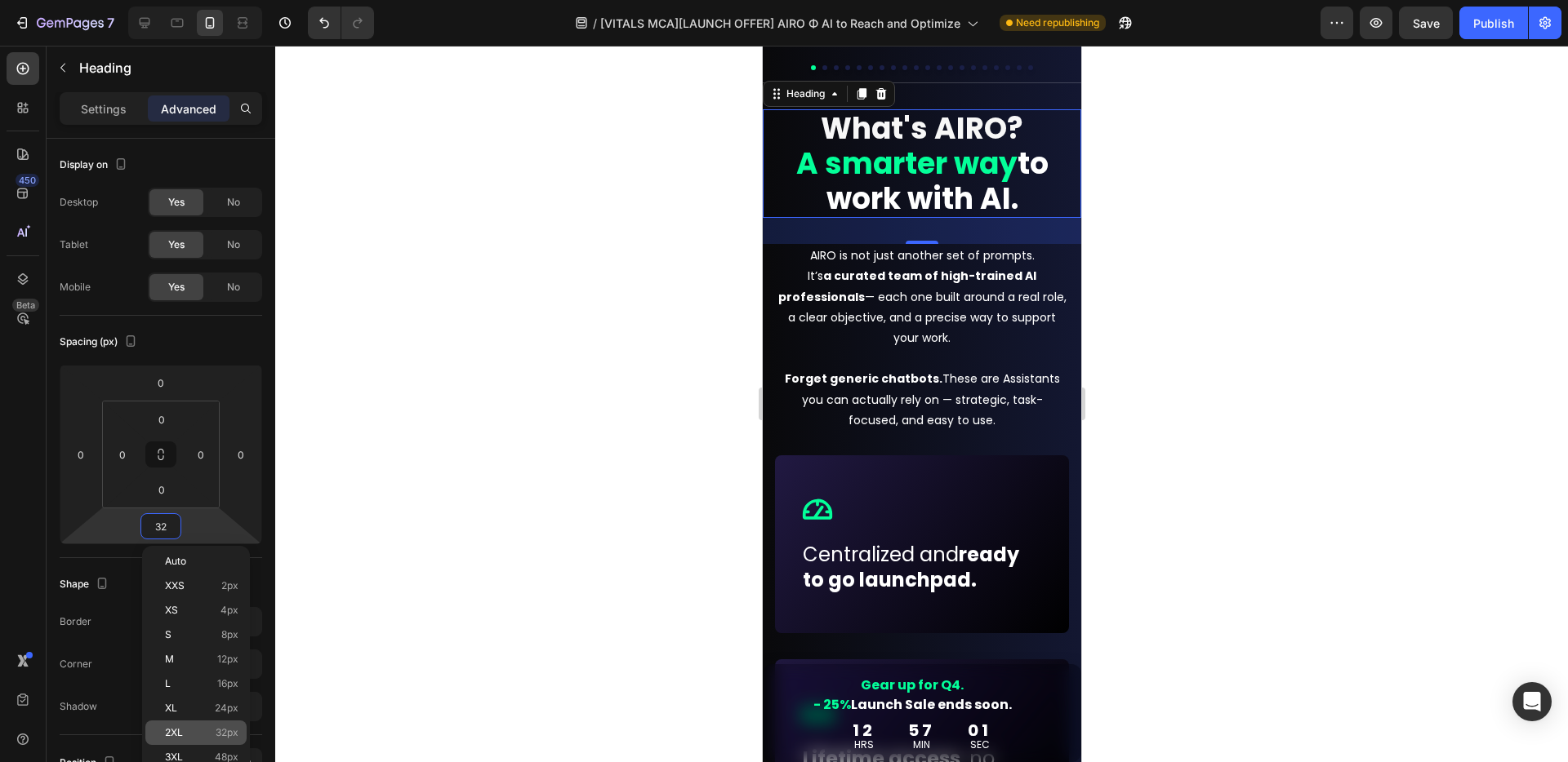
click at [215, 643] on span "32px" at bounding box center [226, 733] width 22 height 11
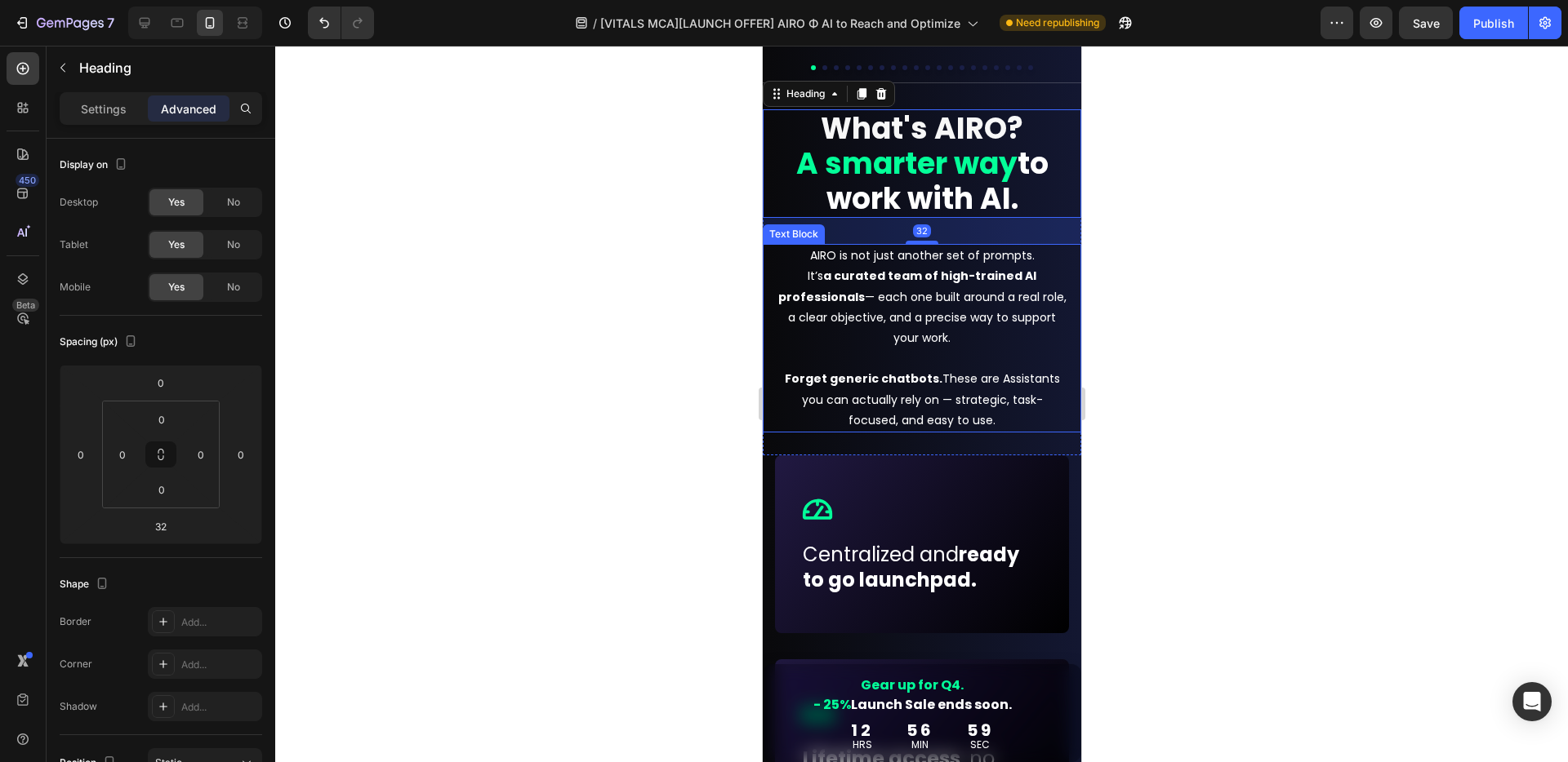
click at [940, 316] on p "AIRO is not just another set of prompts. It’s a curated team of high-trained AI…" at bounding box center [921, 338] width 289 height 185
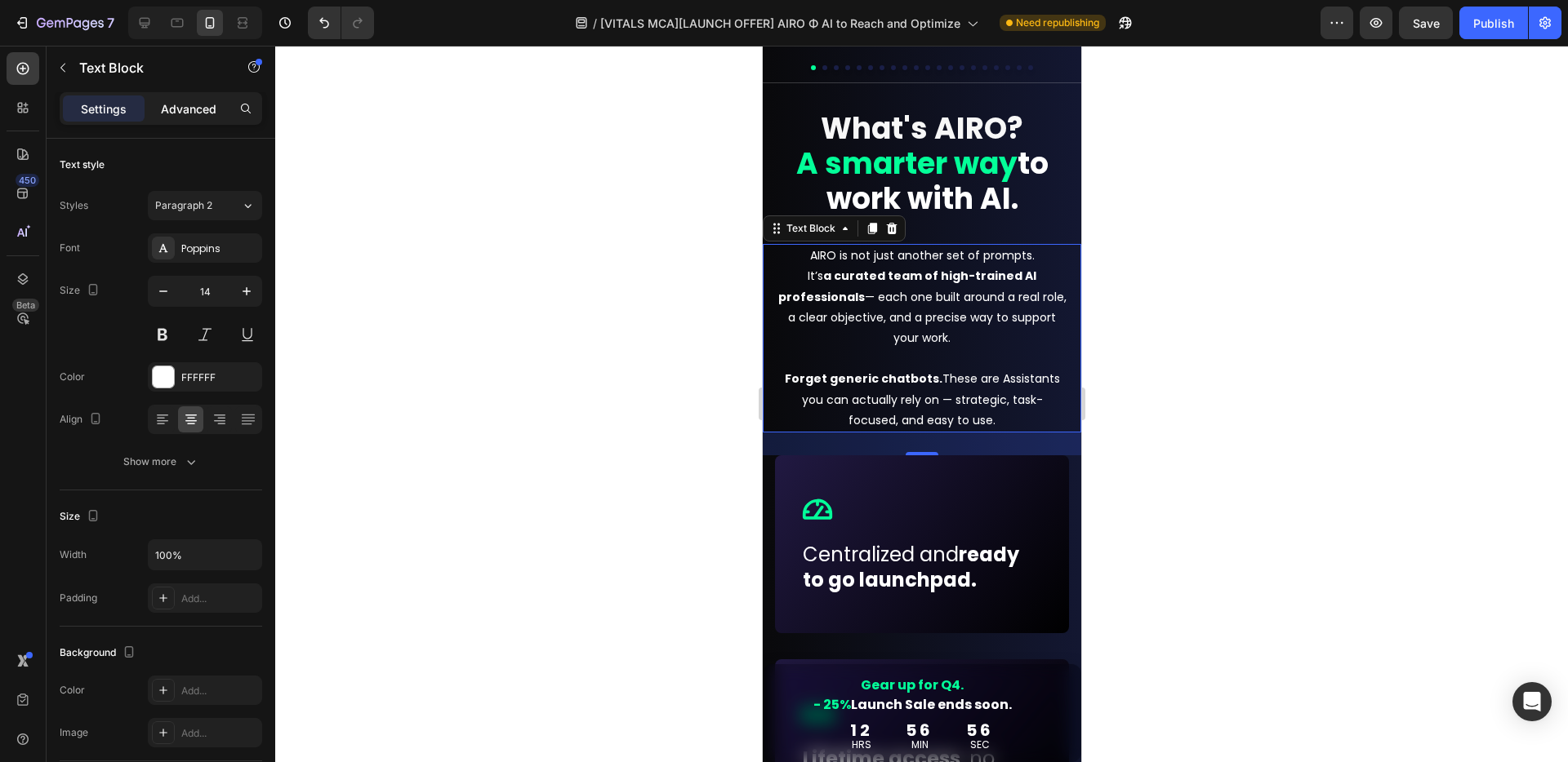
click at [196, 112] on p "Advanced" at bounding box center [188, 108] width 55 height 17
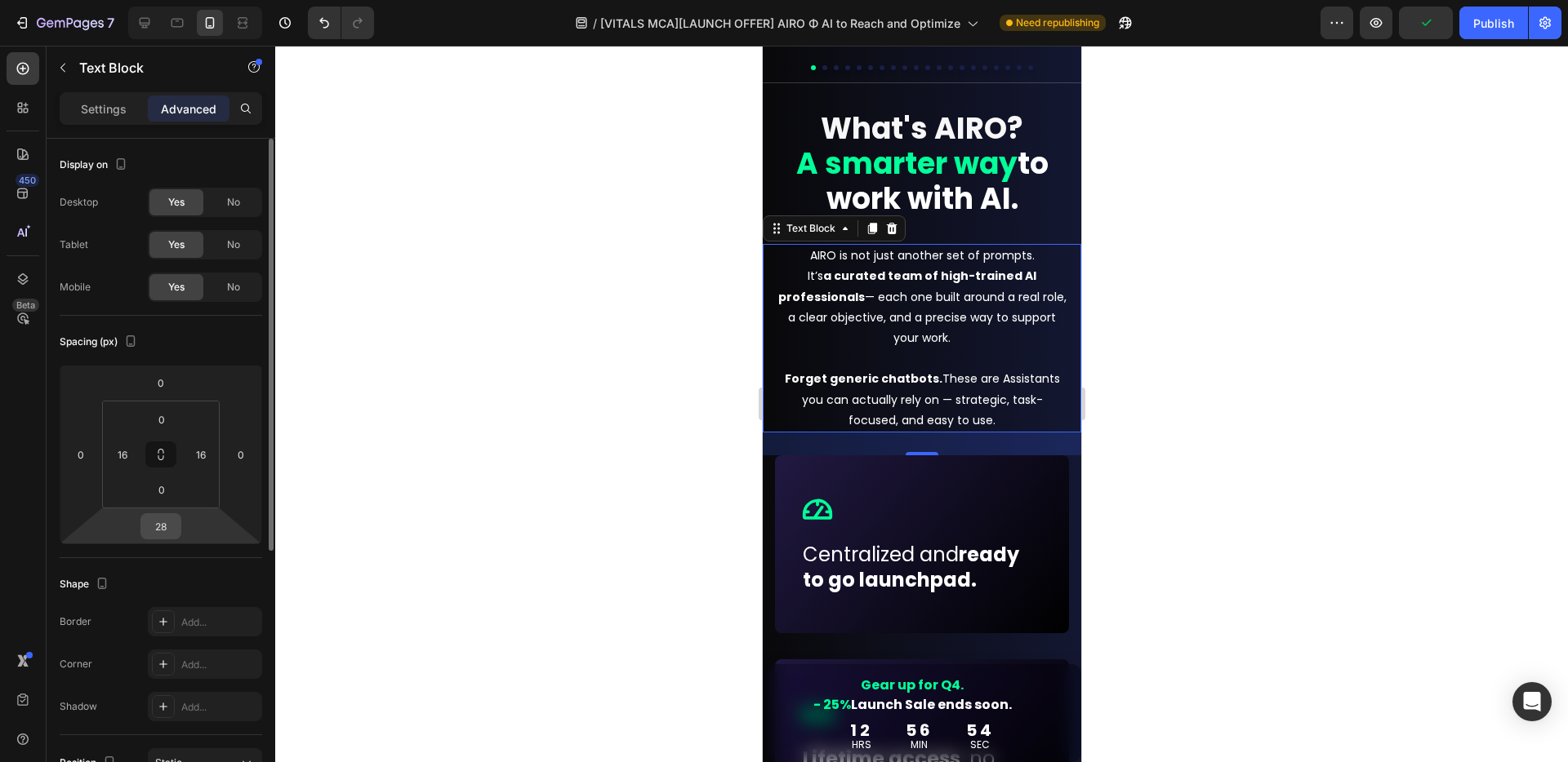
click at [170, 525] on input "28" at bounding box center [160, 526] width 33 height 24
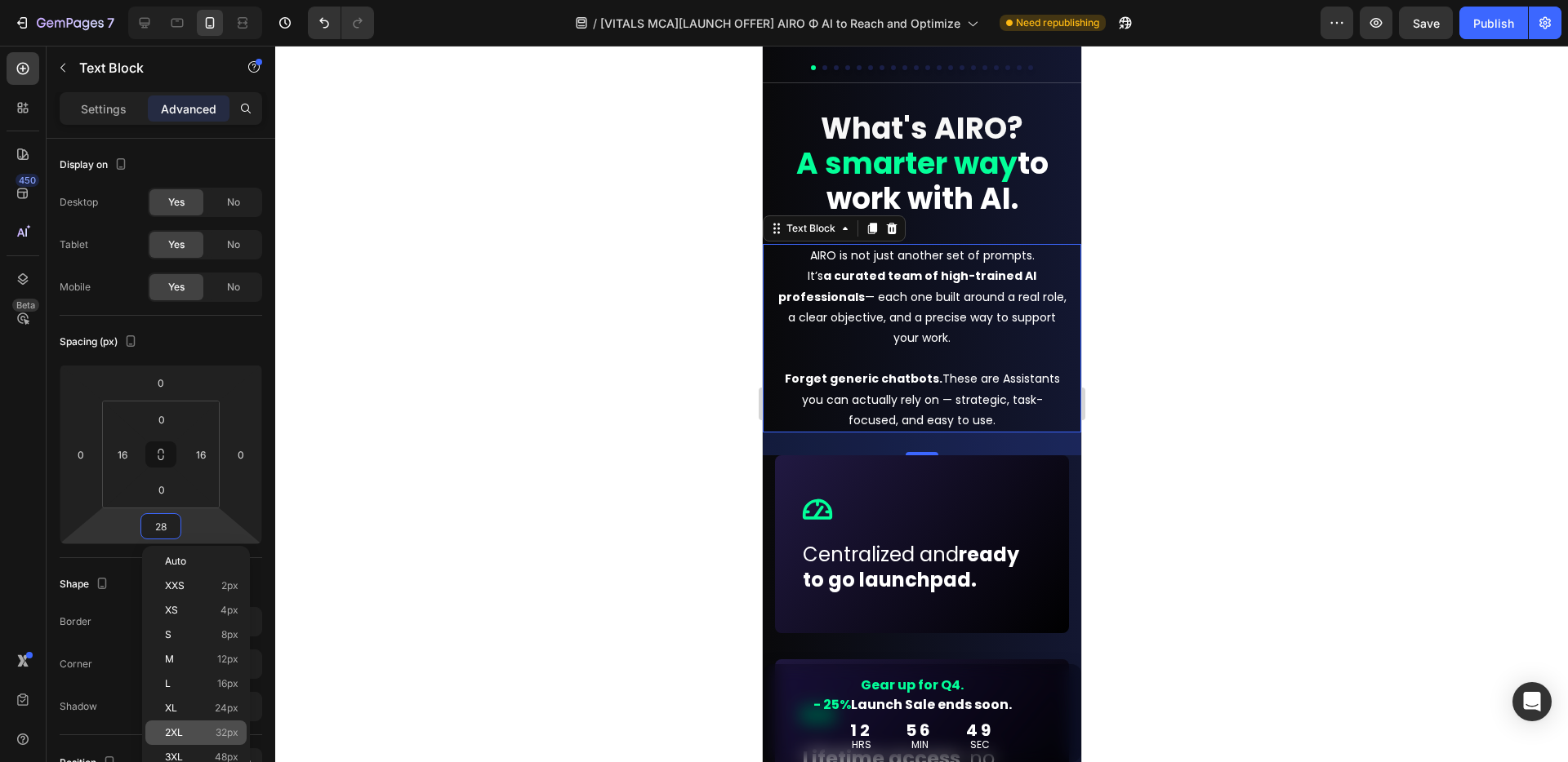
click at [204, 643] on p "2XL 32px" at bounding box center [201, 733] width 74 height 11
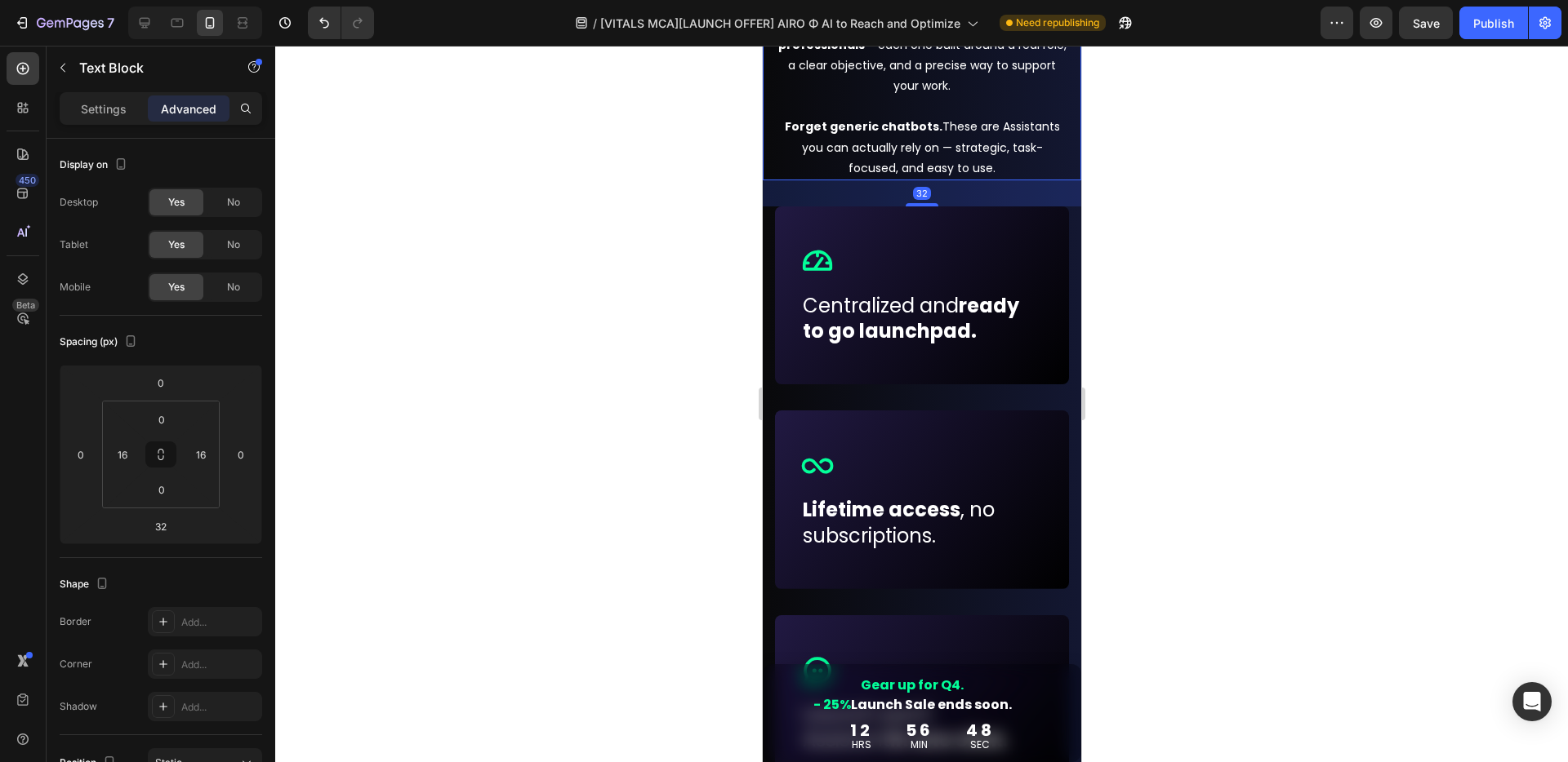
scroll to position [1083, 0]
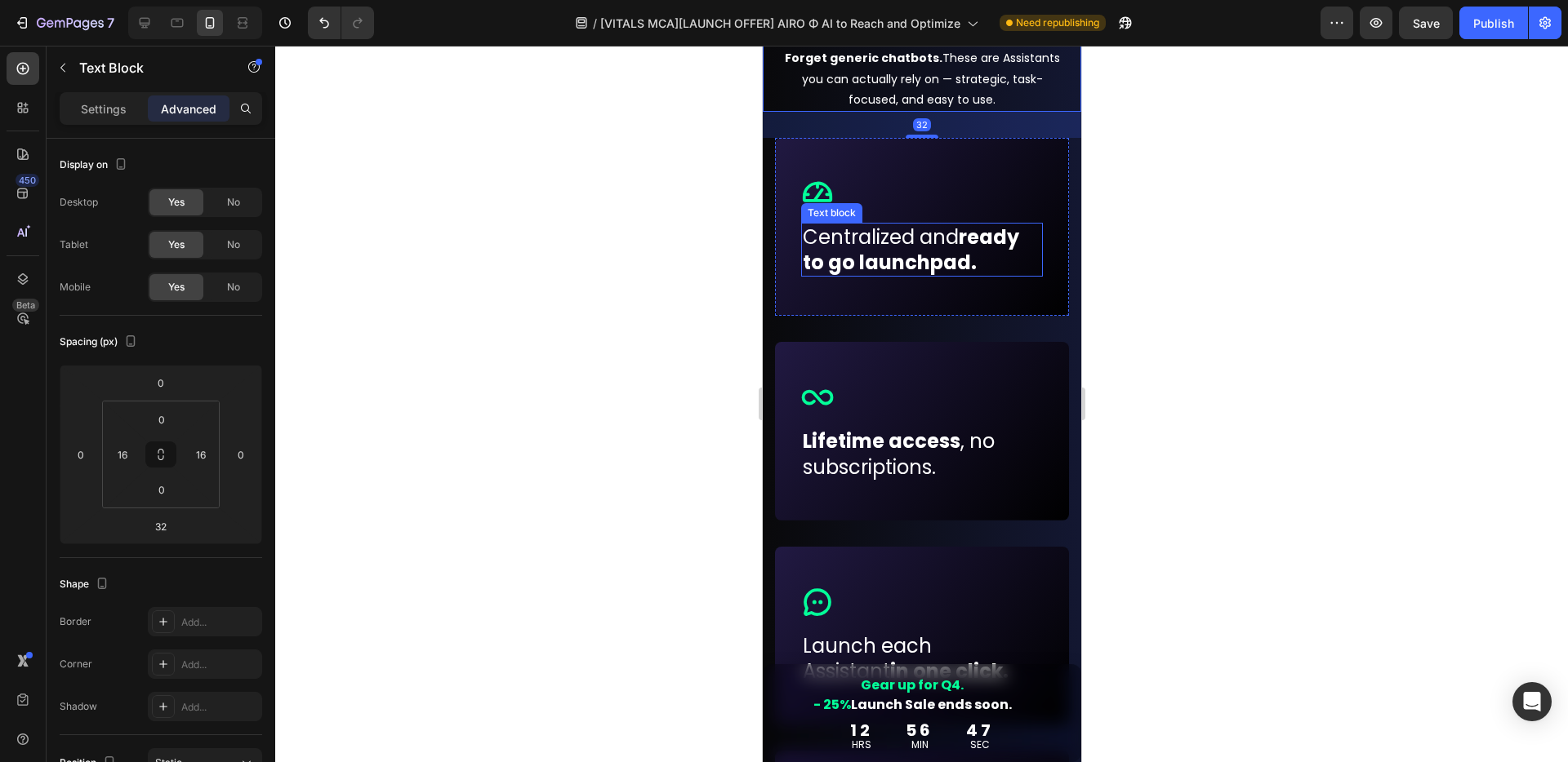
click at [1010, 274] on p "Centralized and ready to go launchpad." at bounding box center [921, 250] width 239 height 50
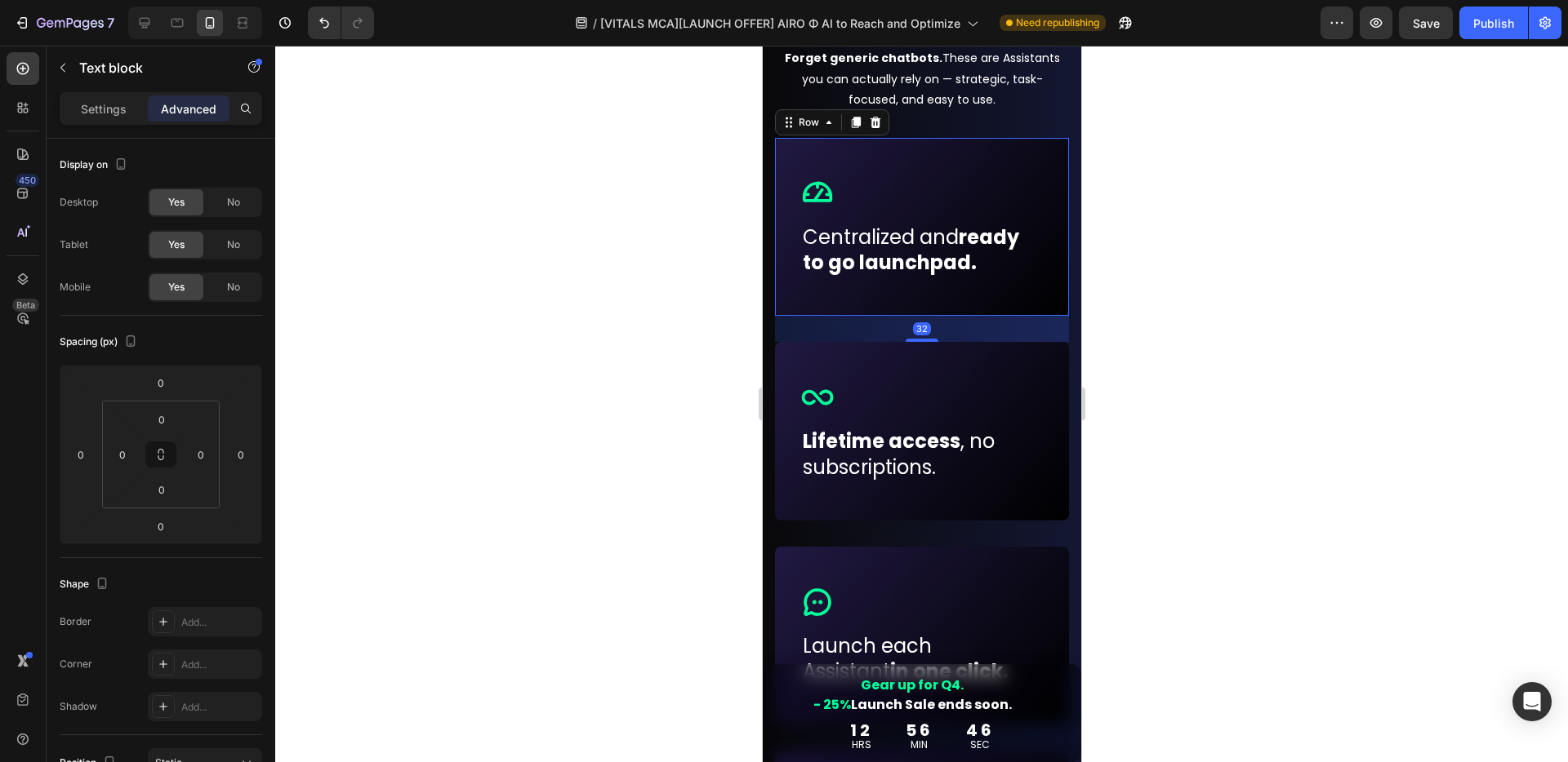
click at [1000, 293] on div "Icon Row Centralized and ready to go launchpad. Text block Row 32" at bounding box center [921, 226] width 294 height 178
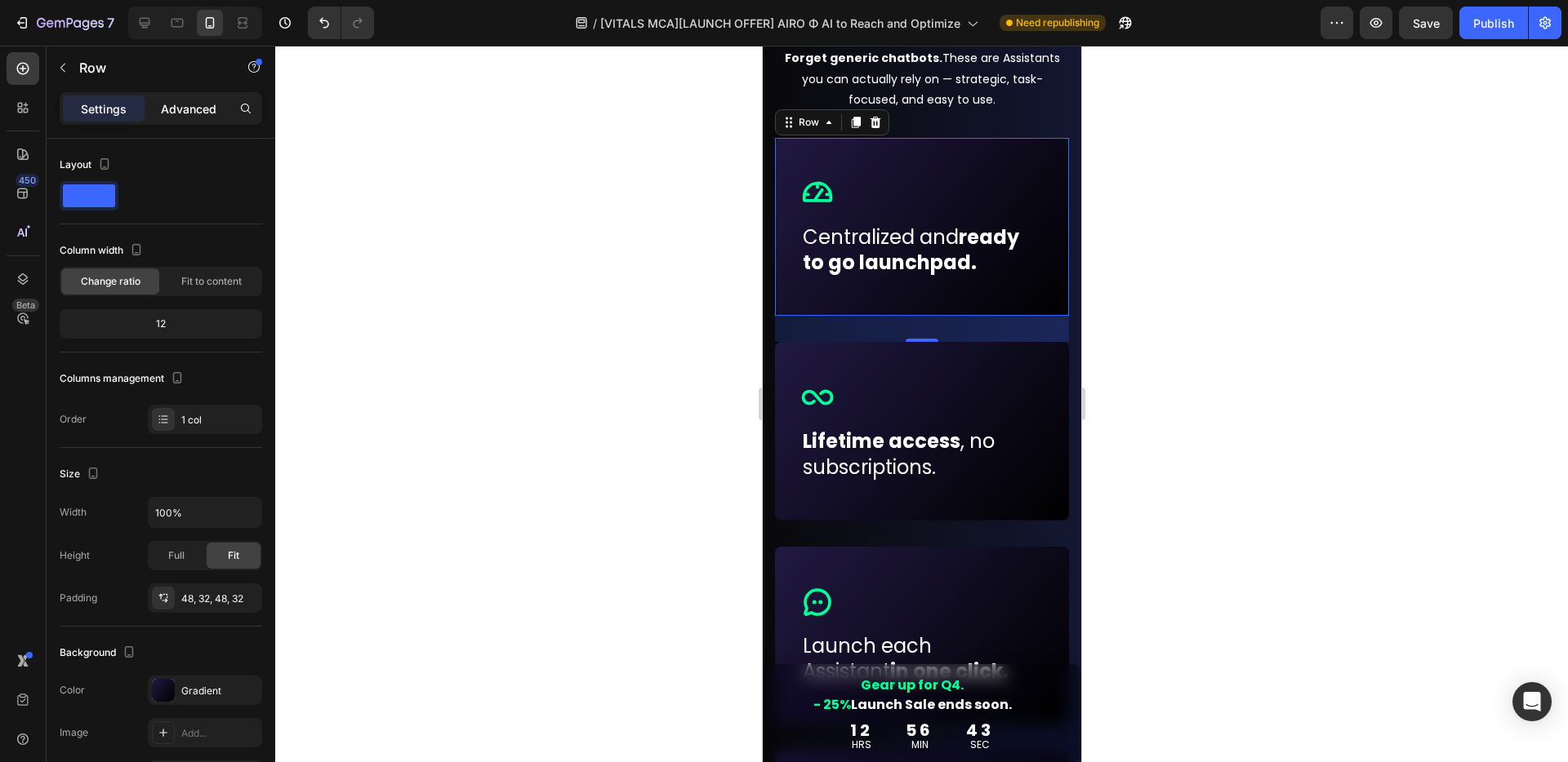
click at [194, 114] on p "Advanced" at bounding box center [188, 108] width 55 height 17
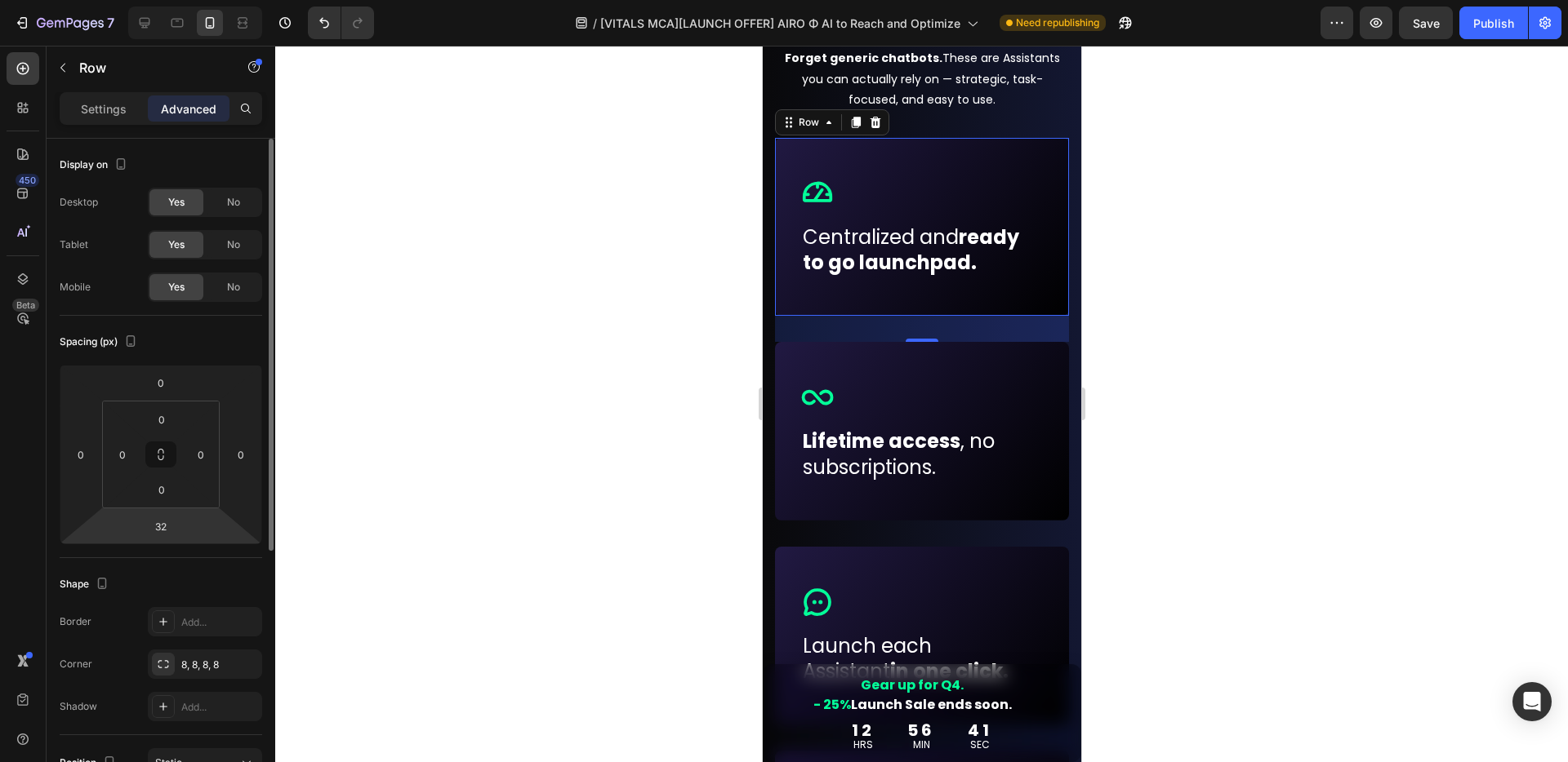
click at [181, 0] on html "7 Version history / [VITALS MCA][LAUNCH OFFER] AIRO Φ AI to Reach and Optimize …" at bounding box center [784, 0] width 1568 height 0
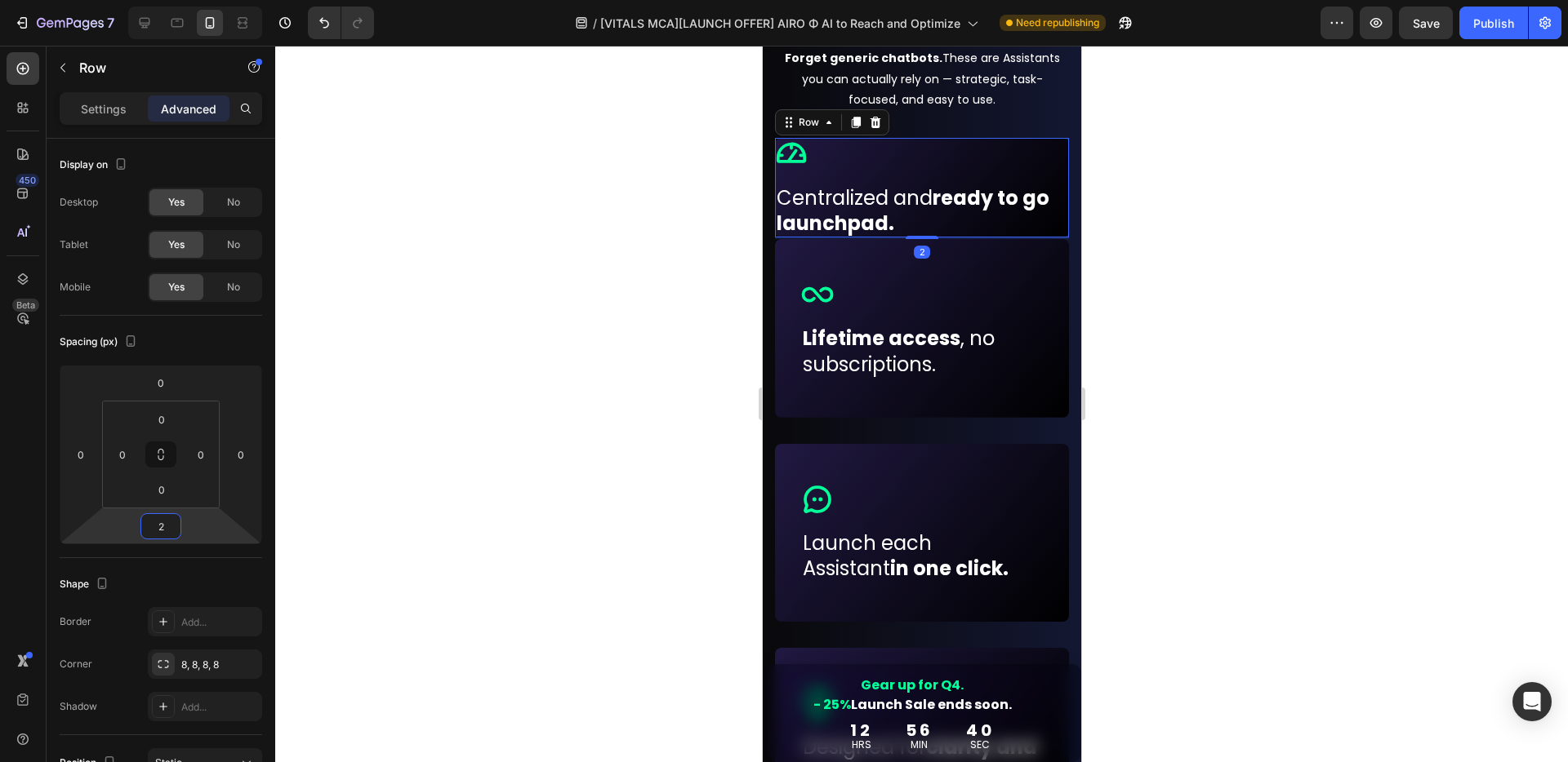
click at [213, 0] on html "7 Version history / [VITALS MCA][LAUNCH OFFER] AIRO Φ AI to Reach and Optimize …" at bounding box center [784, 0] width 1568 height 0
click at [170, 525] on input "0" at bounding box center [160, 526] width 33 height 24
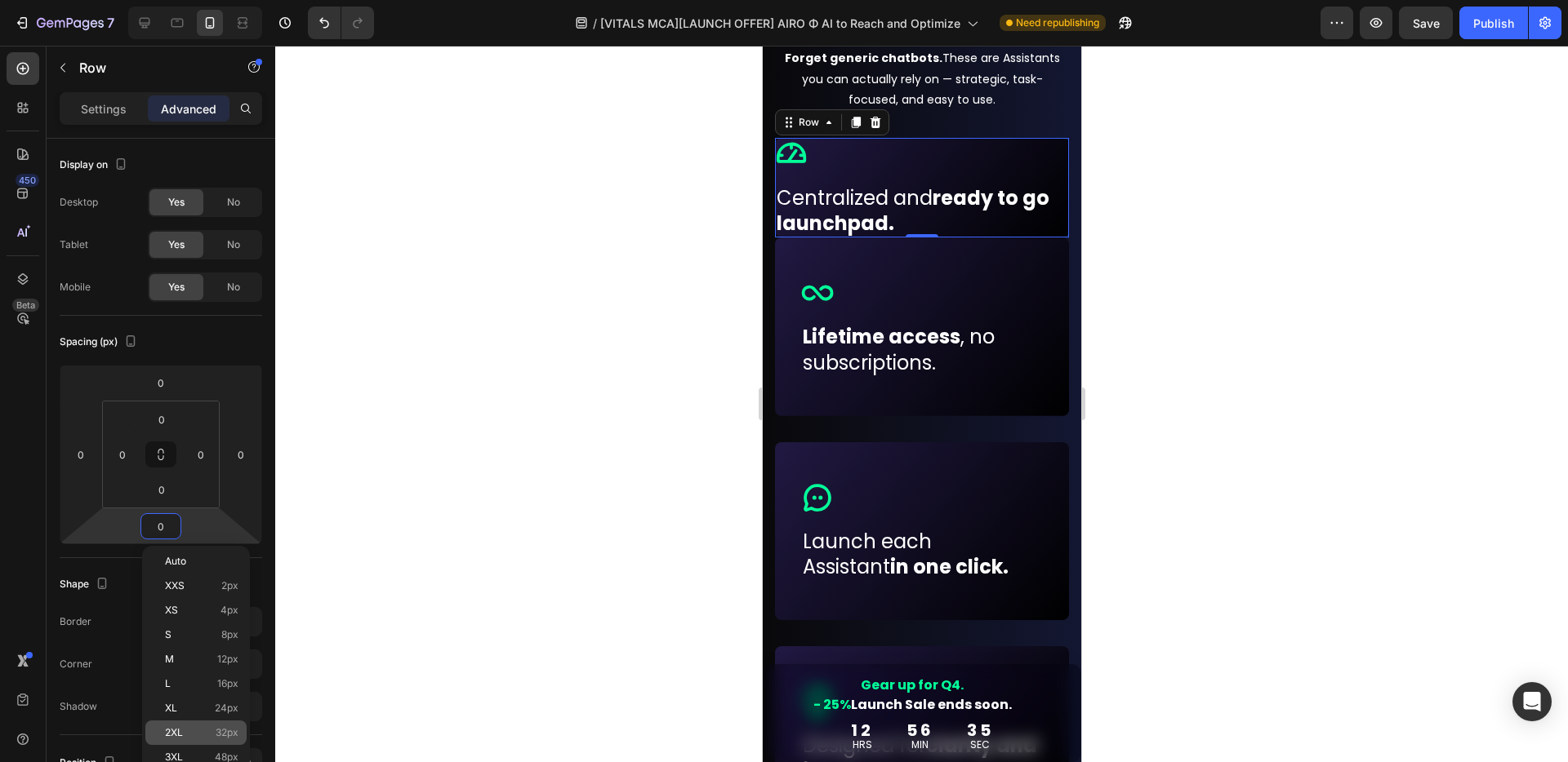
click at [217, 643] on div "2XL 32px" at bounding box center [196, 733] width 101 height 24
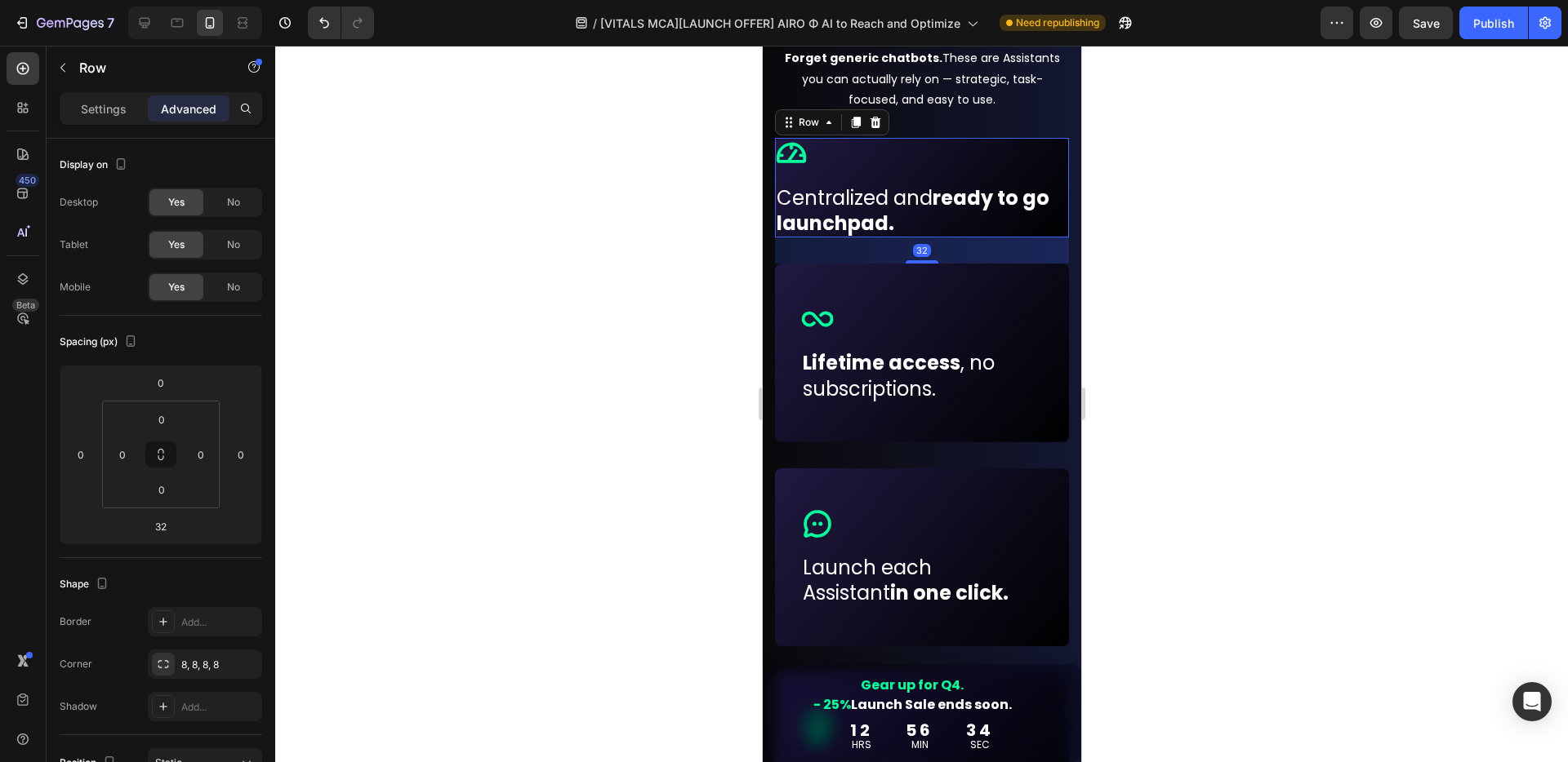
click at [1179, 266] on div at bounding box center [921, 404] width 1292 height 716
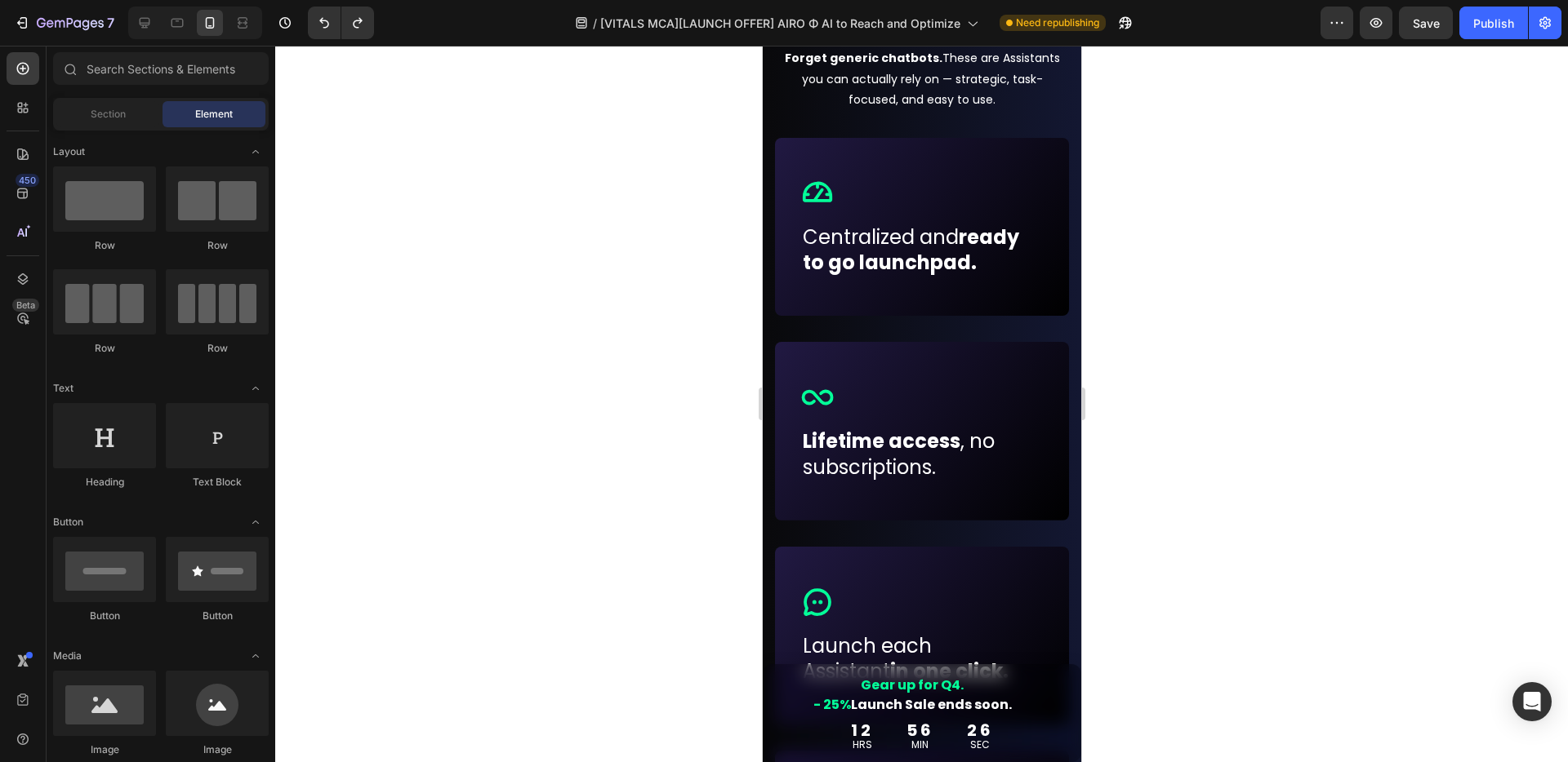
click at [1227, 212] on div at bounding box center [921, 404] width 1292 height 716
click at [946, 164] on div "Icon Row Centralized and ready to go launchpad. Text block Row" at bounding box center [921, 226] width 294 height 178
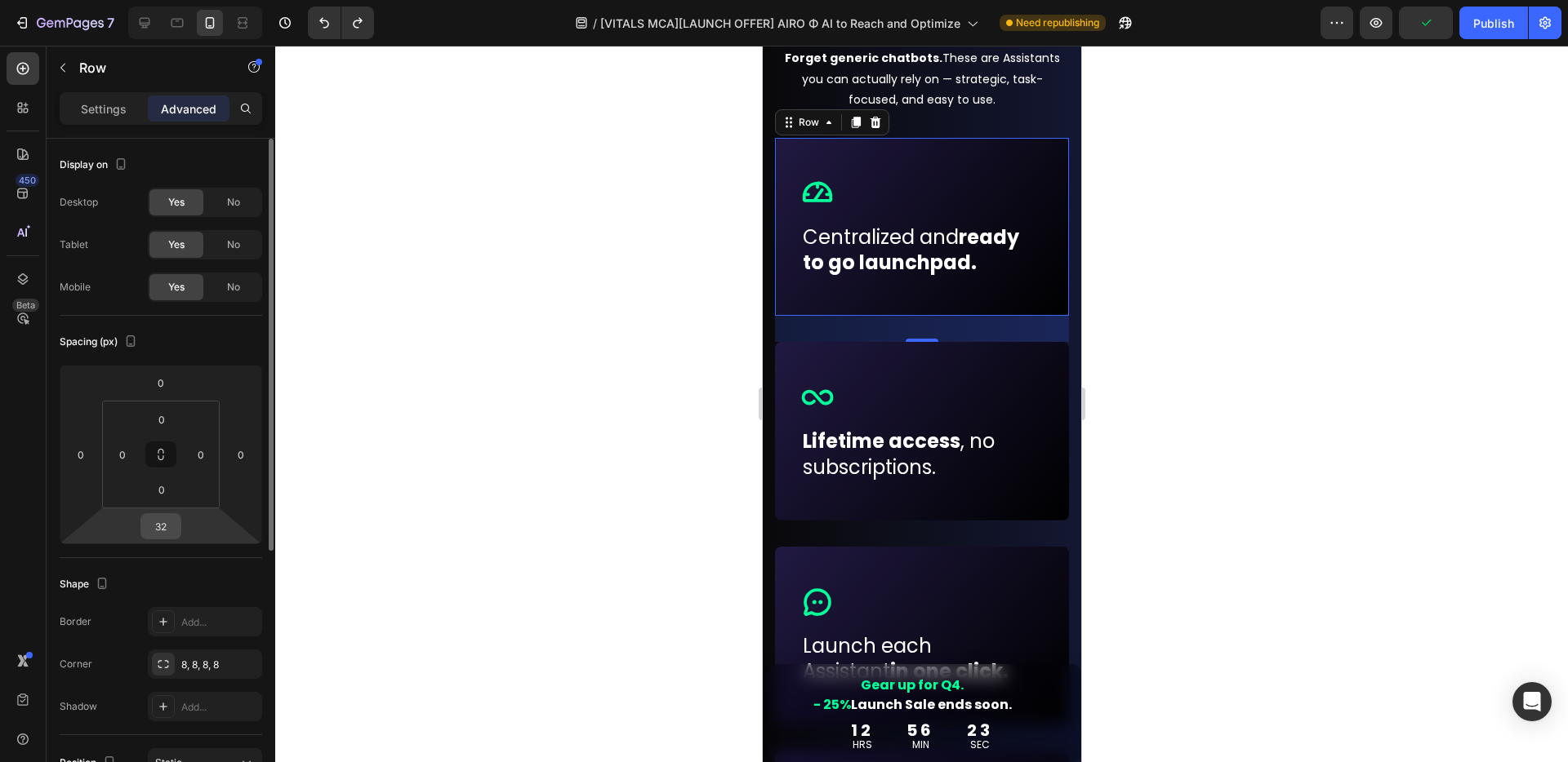
click at [164, 529] on input "32" at bounding box center [160, 526] width 33 height 24
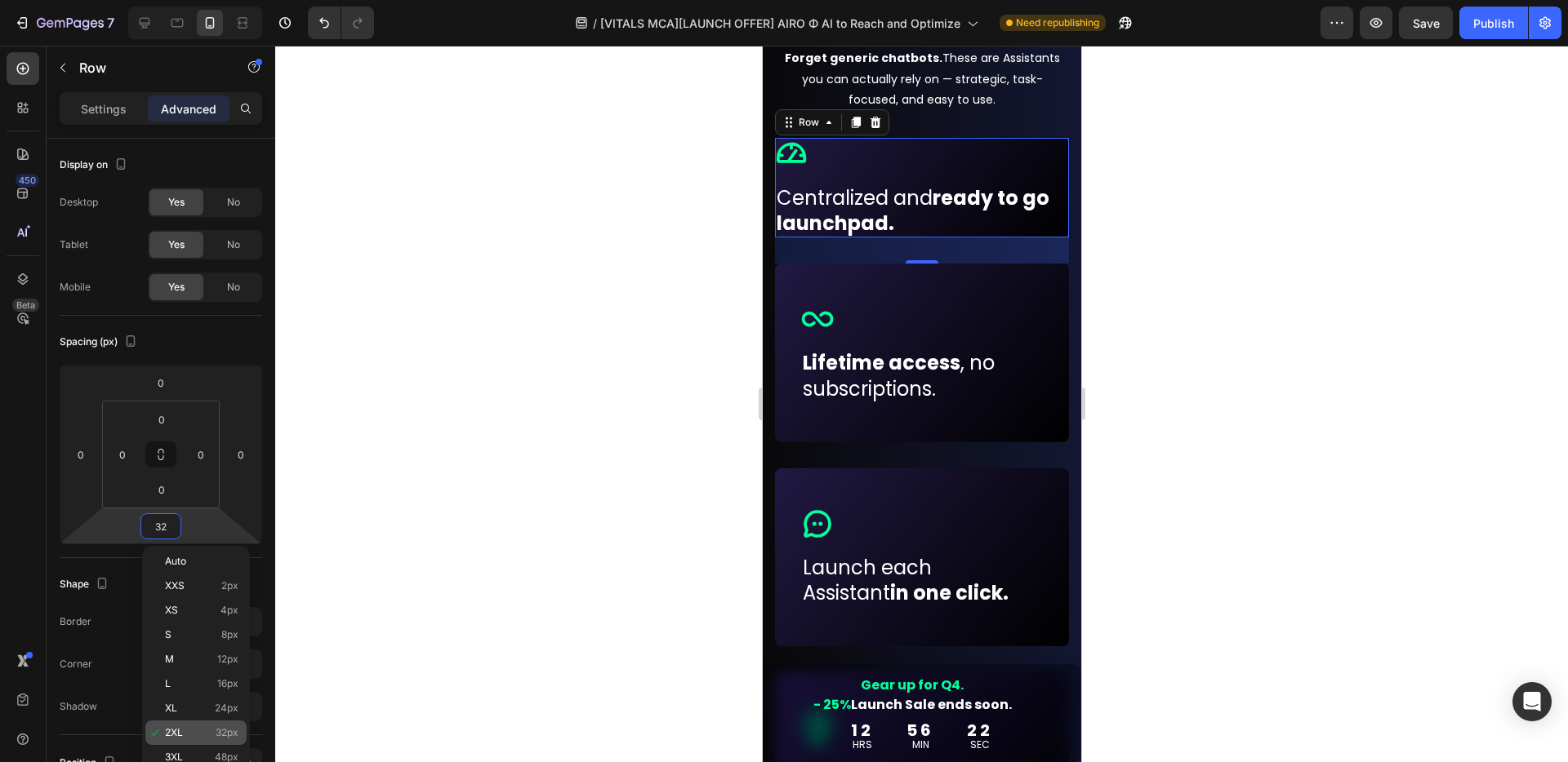
click at [207, 643] on p "2XL 32px" at bounding box center [201, 733] width 74 height 11
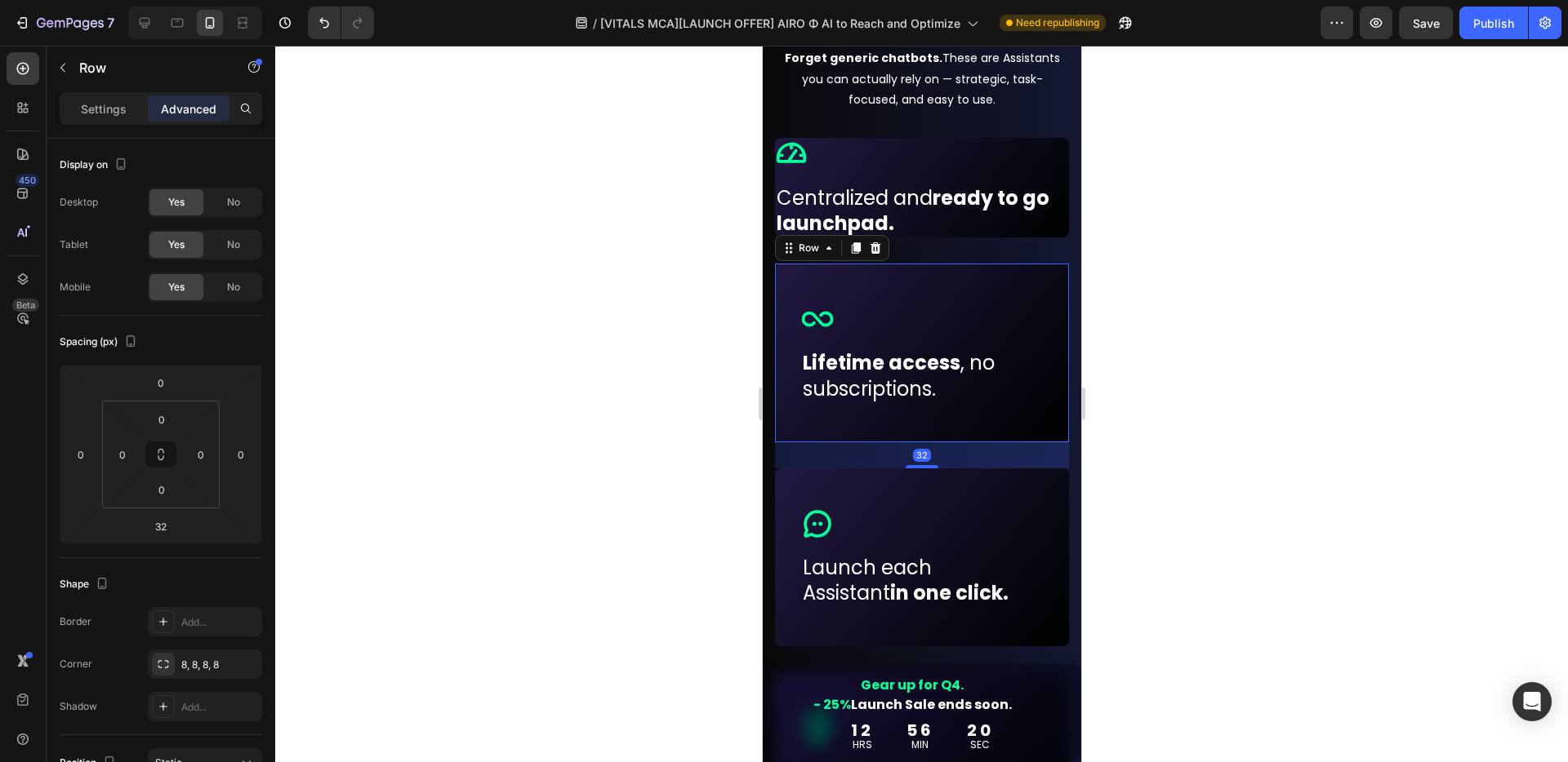
click at [1021, 429] on div "Icon Row Lifetime access , no subscriptions. Text block Row 32" at bounding box center [921, 352] width 294 height 178
click at [164, 519] on input "32" at bounding box center [160, 526] width 33 height 24
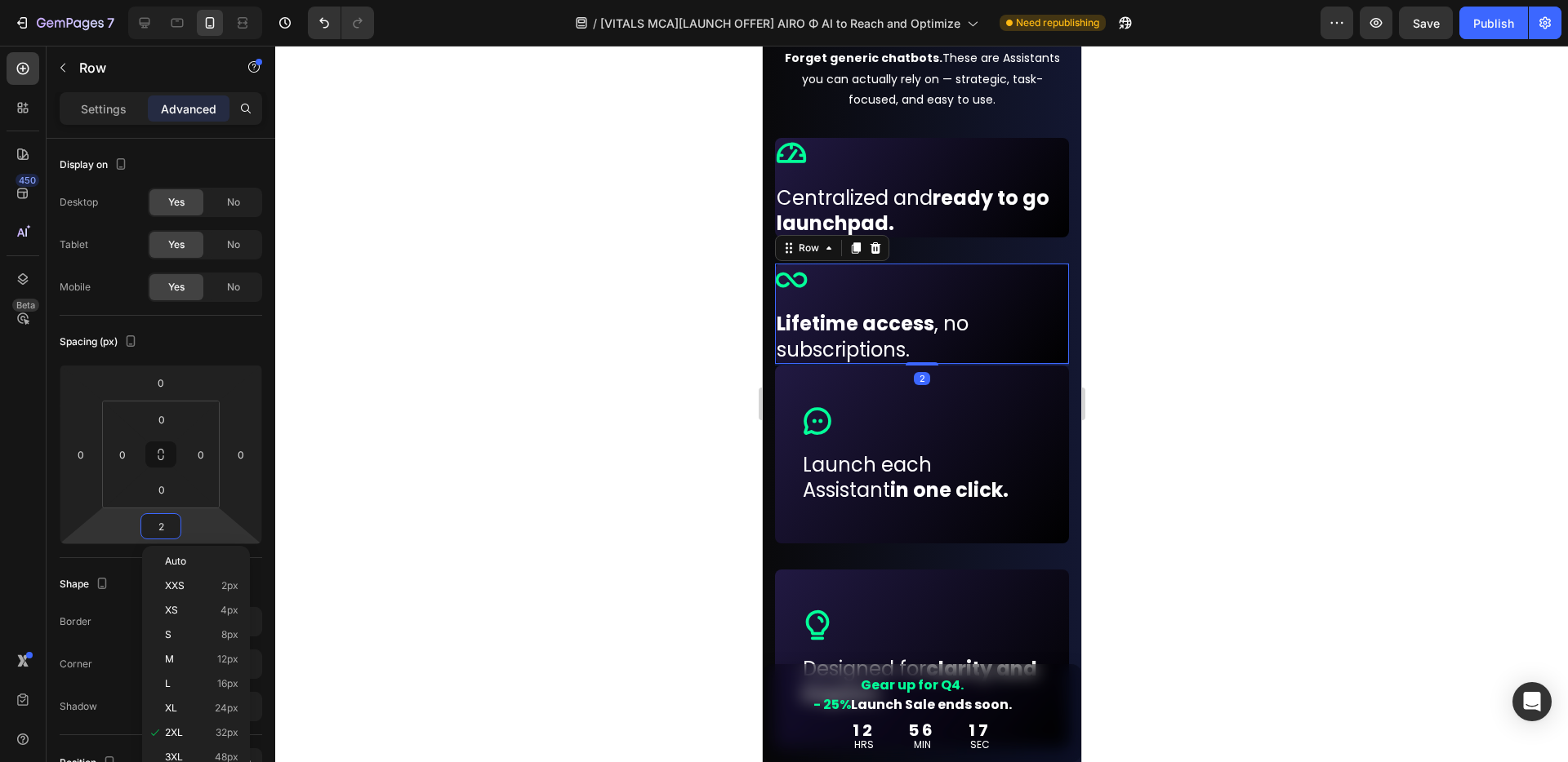
click at [441, 540] on div at bounding box center [921, 404] width 1292 height 716
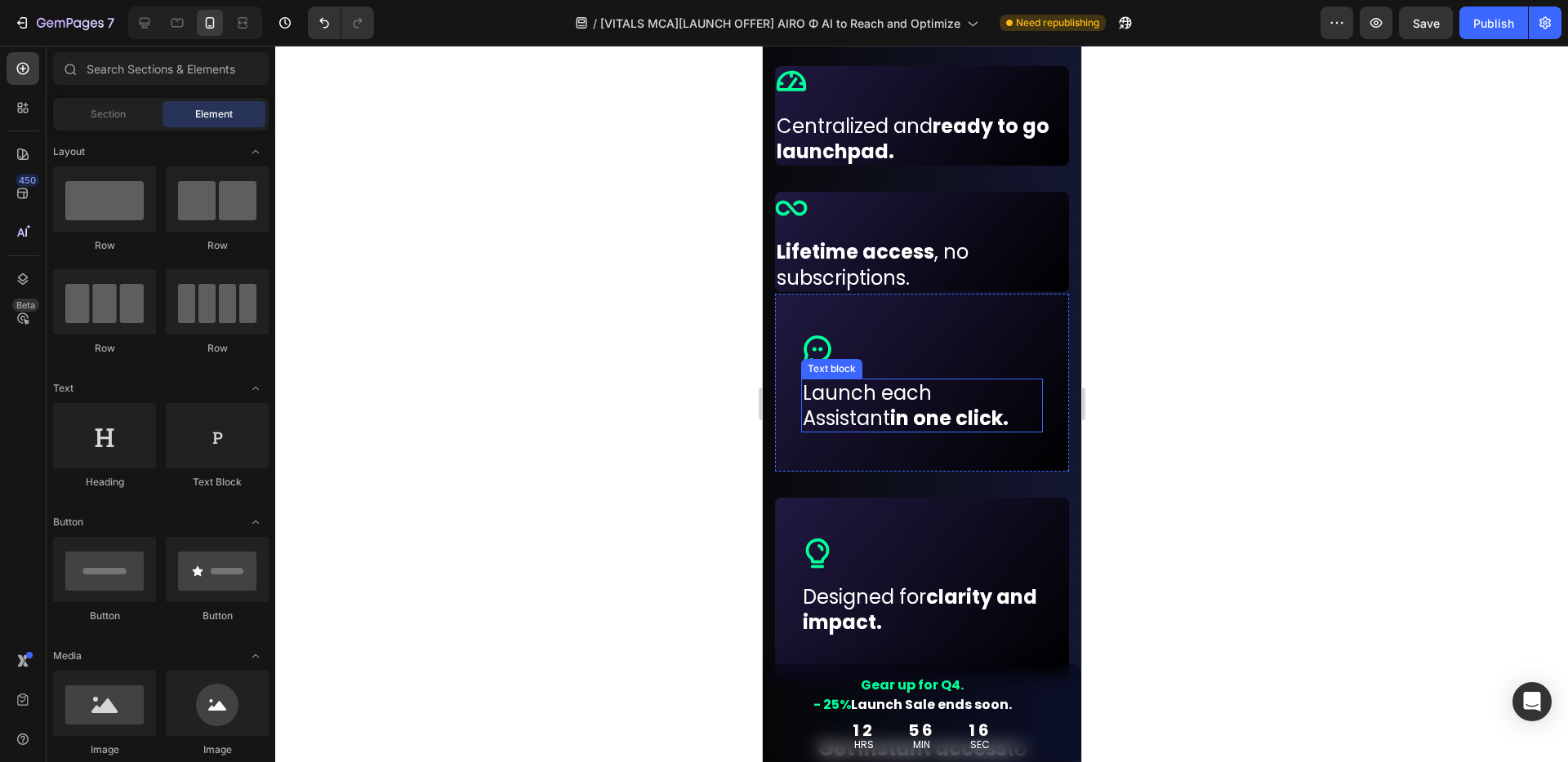
scroll to position [1156, 0]
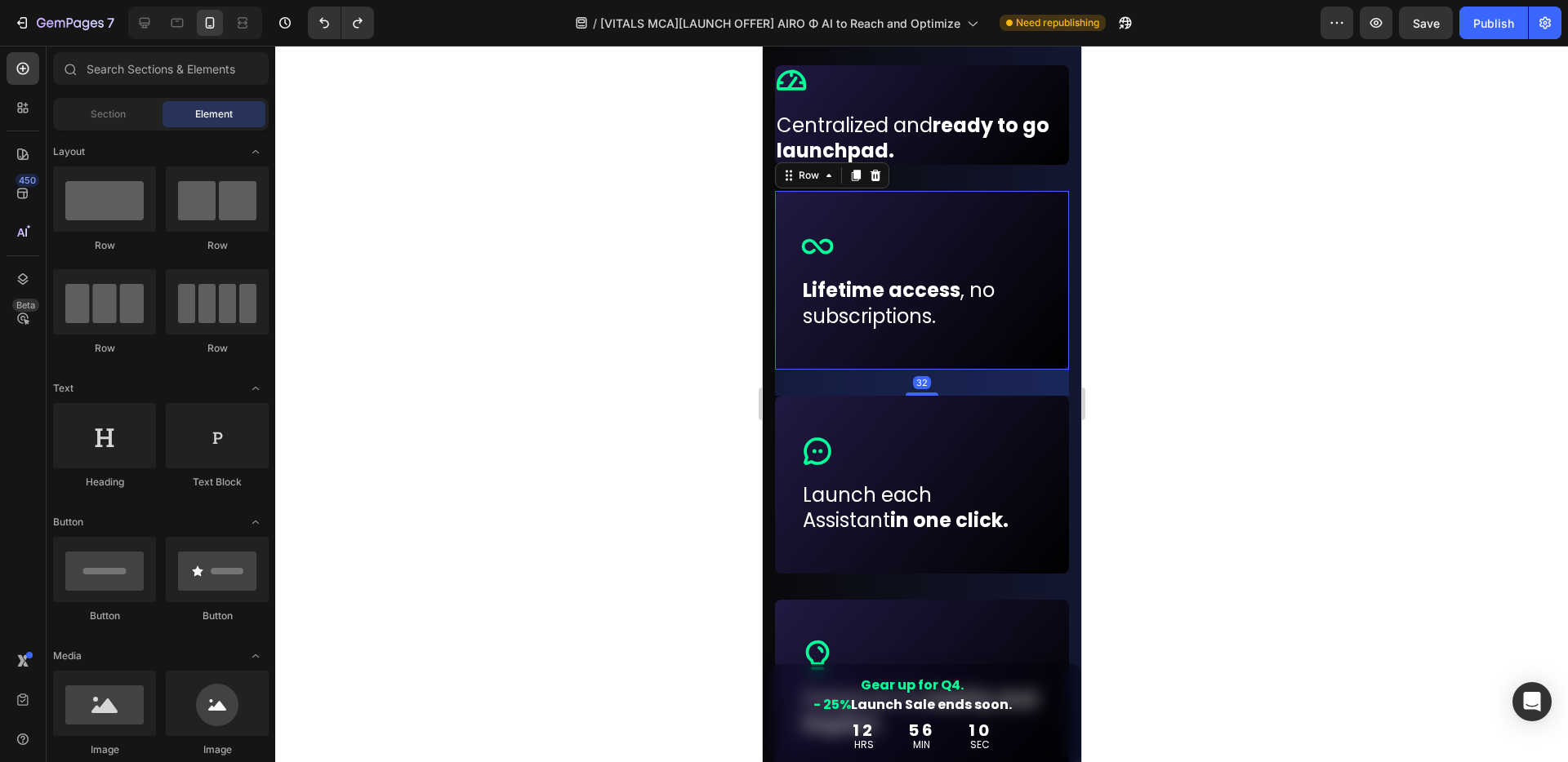
click at [907, 208] on div "Icon Row Lifetime access , no subscriptions. Text block Row 32" at bounding box center [921, 280] width 294 height 178
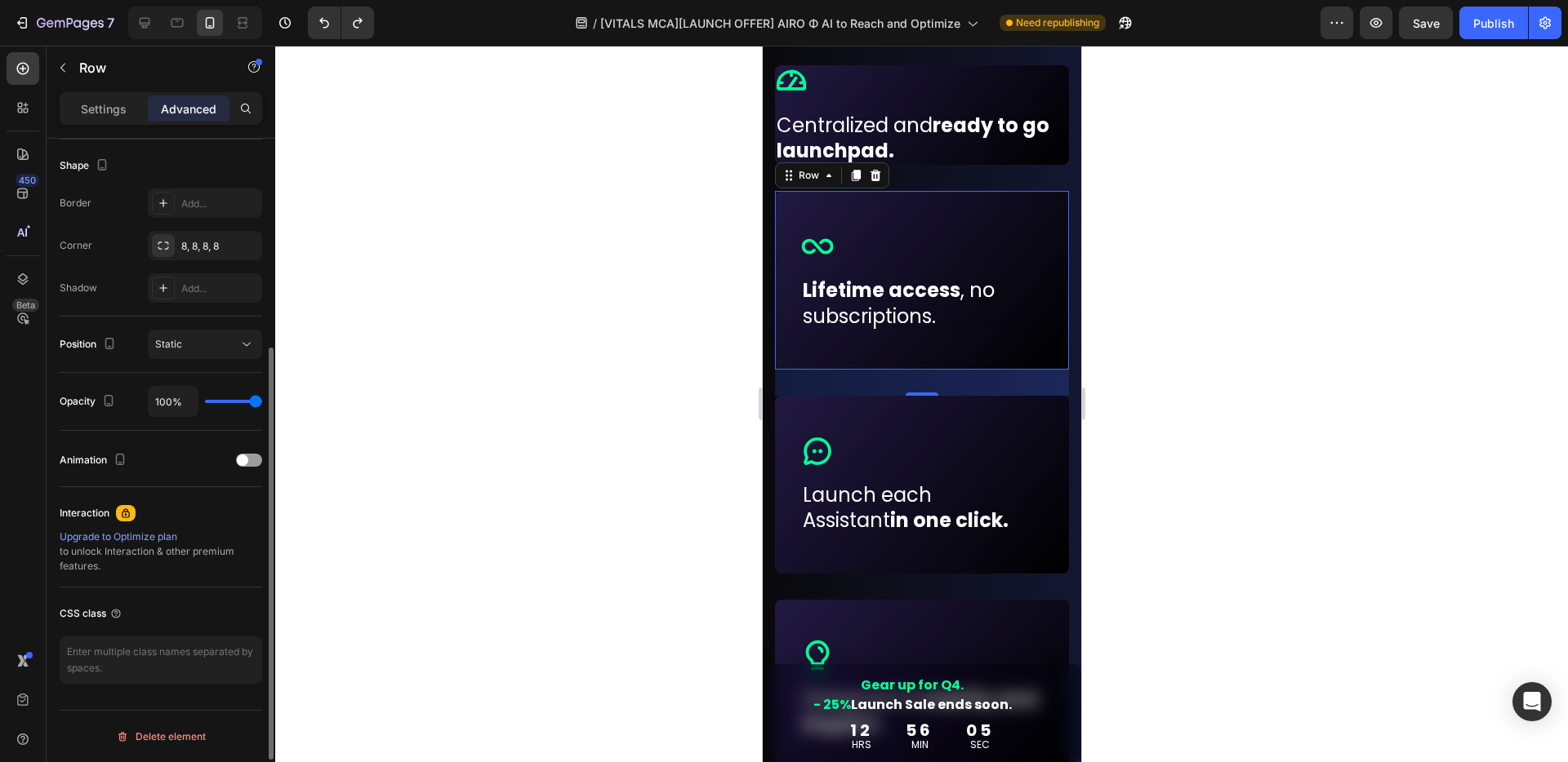
scroll to position [126, 0]
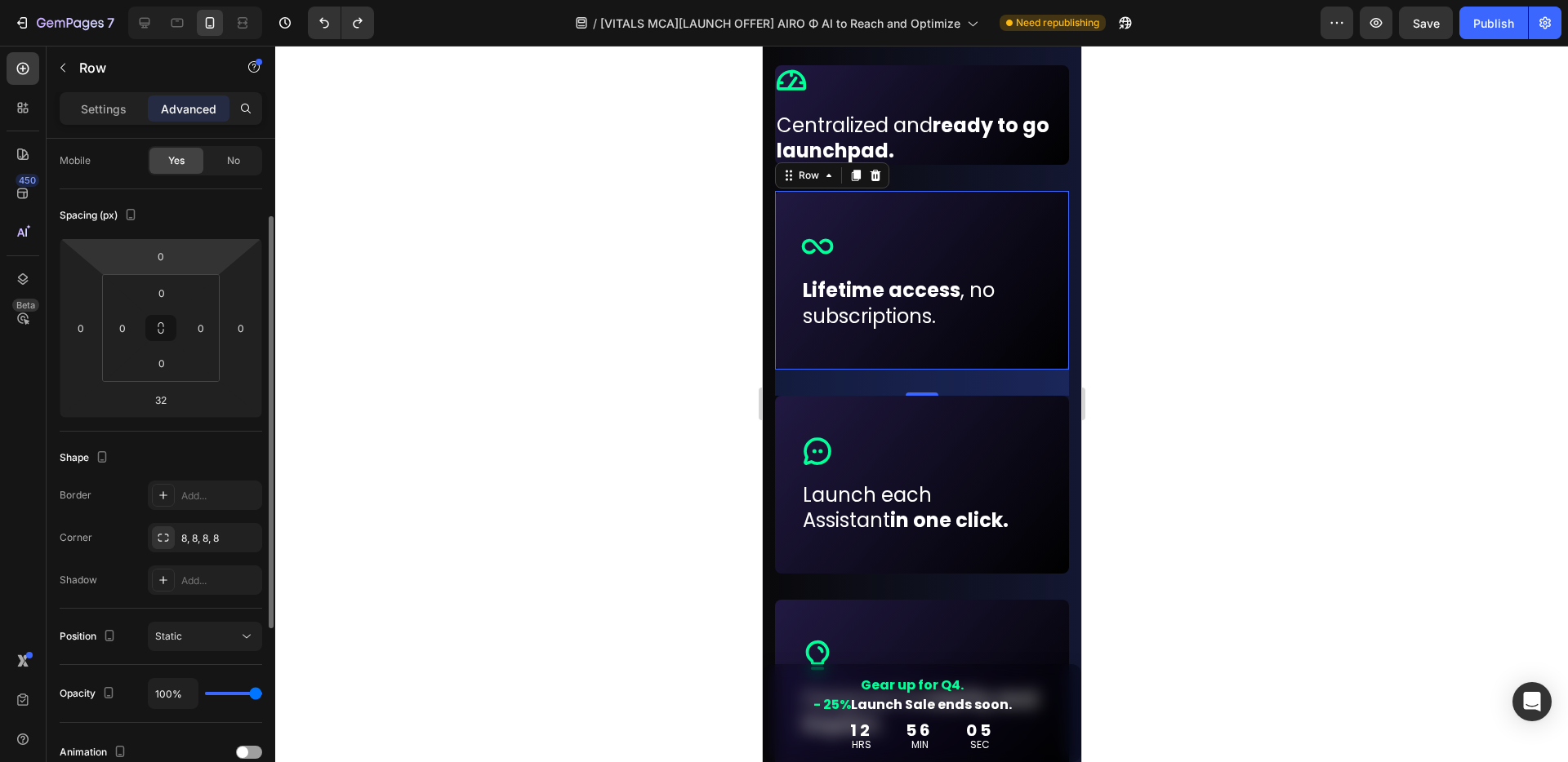
click at [98, 124] on div "Settings Advanced" at bounding box center [161, 108] width 202 height 33
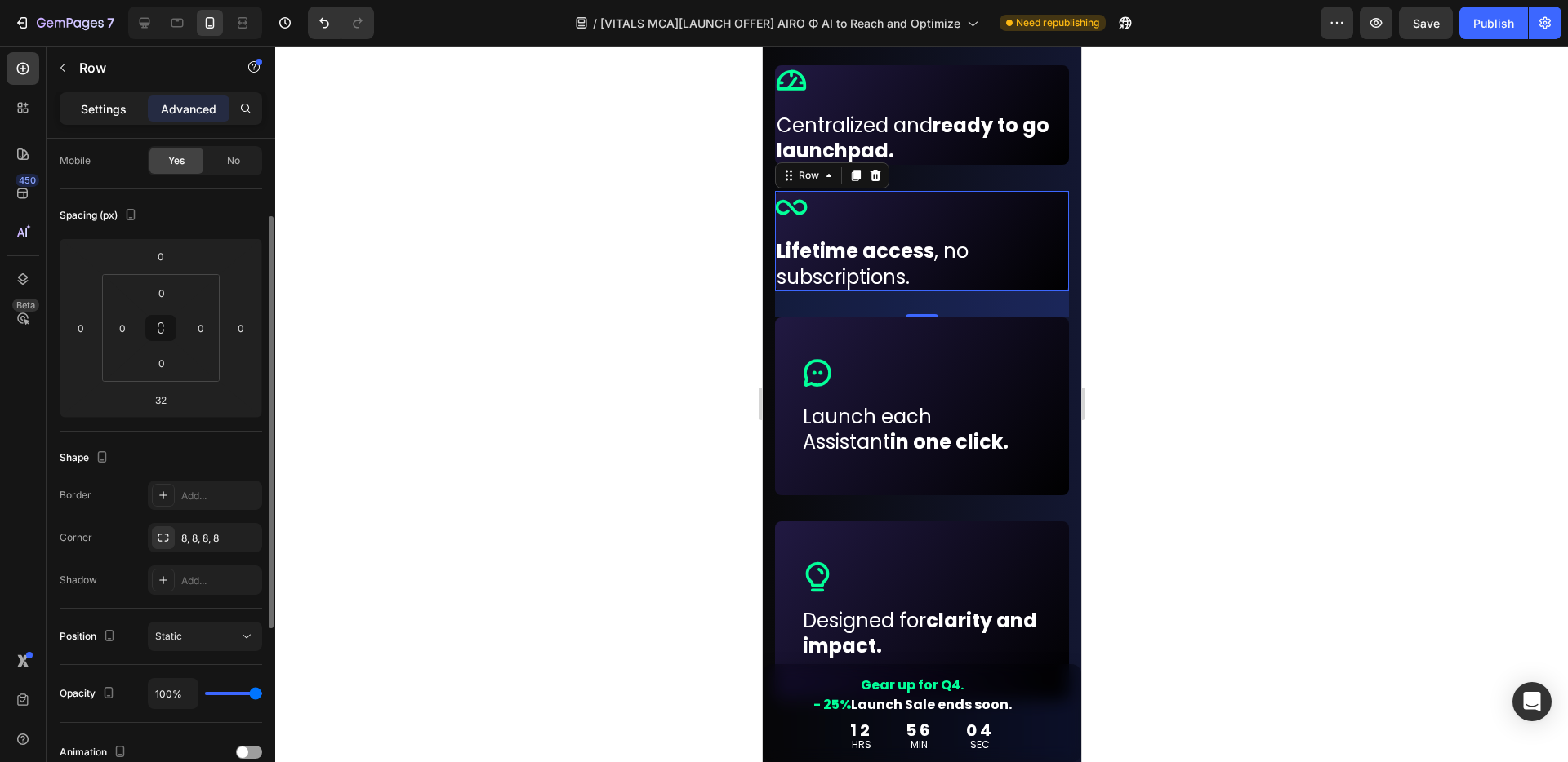
click at [108, 107] on p "Settings" at bounding box center [103, 108] width 46 height 17
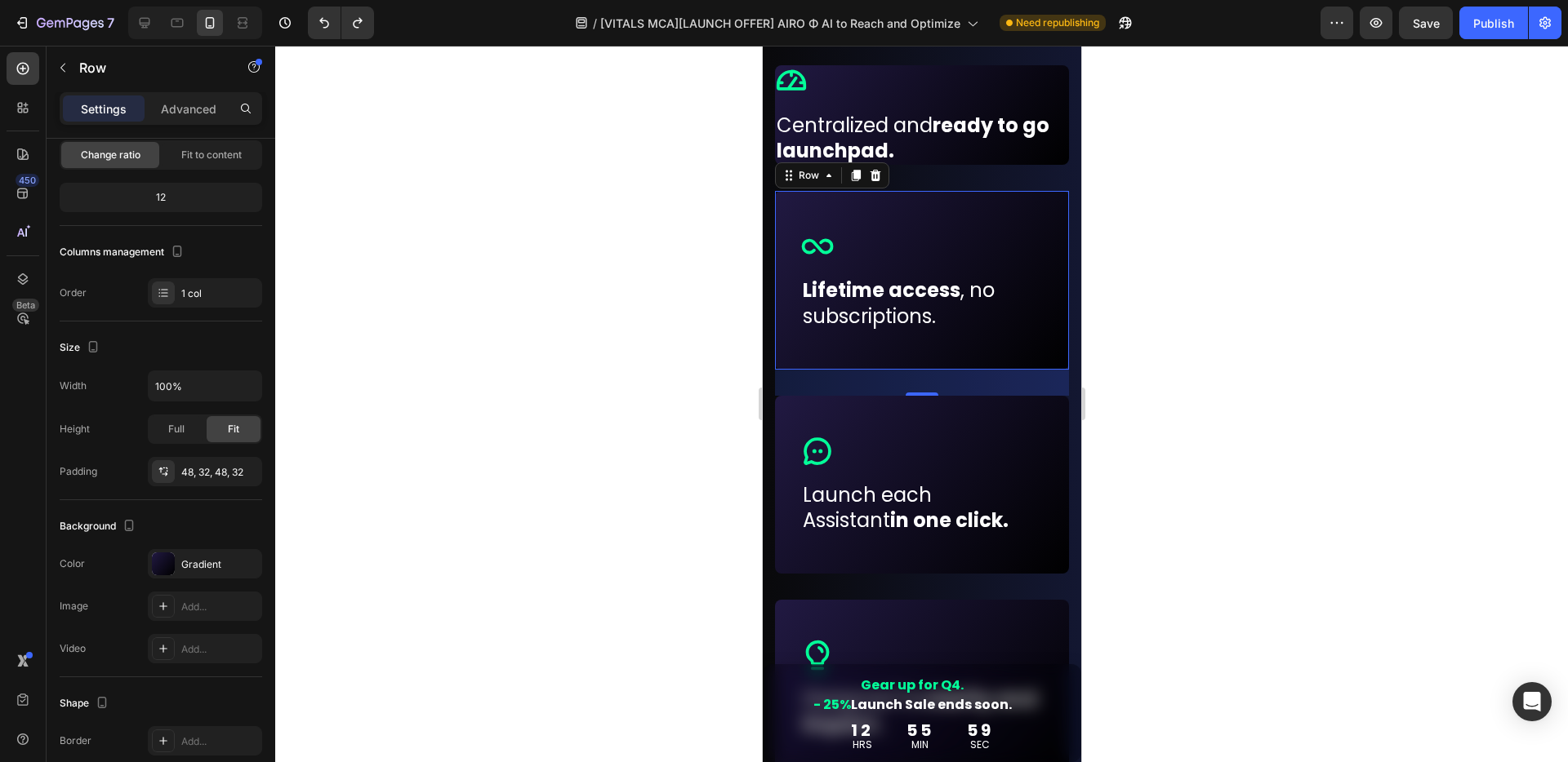
click at [1234, 306] on div at bounding box center [921, 404] width 1292 height 716
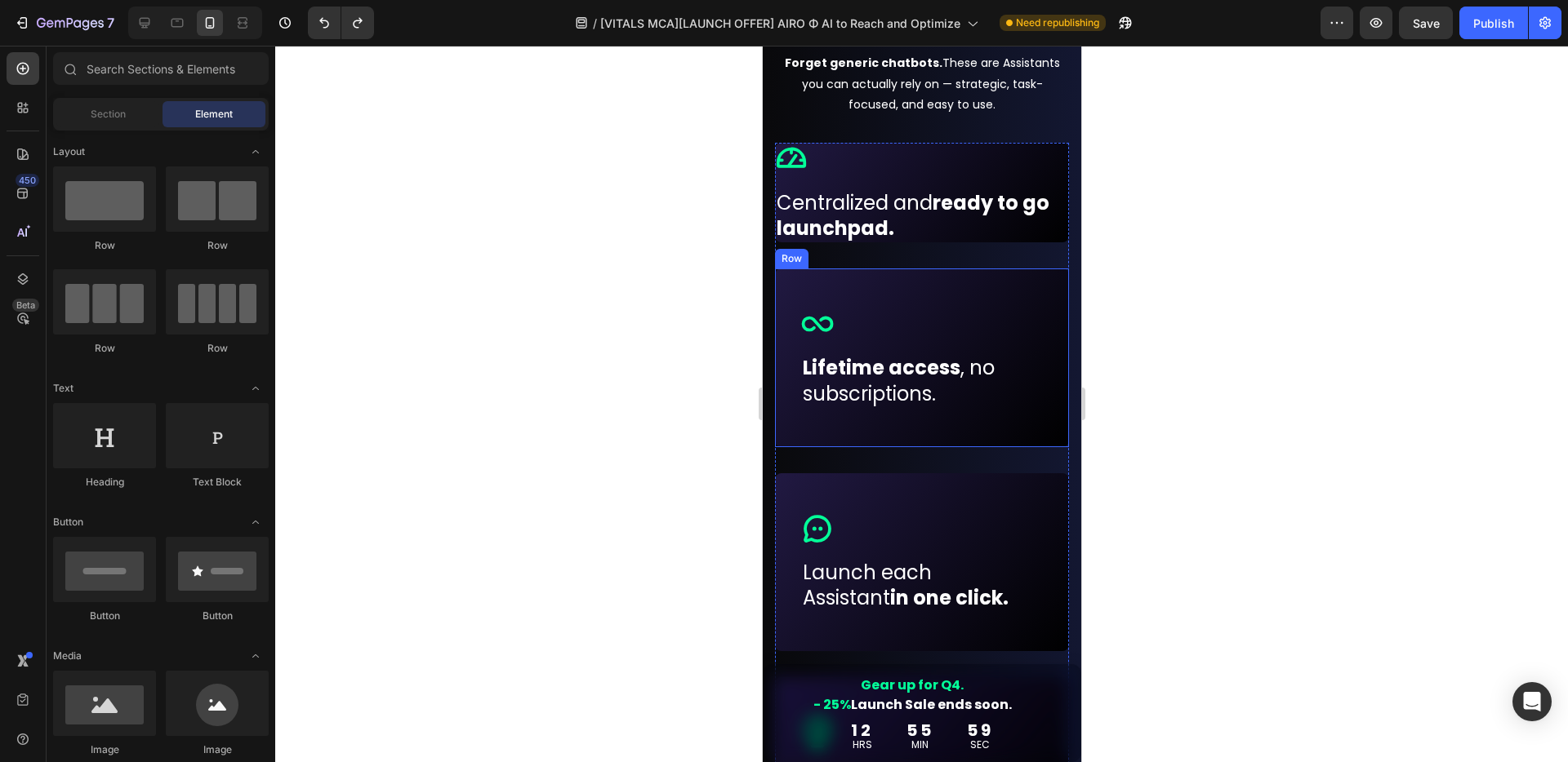
scroll to position [893, 0]
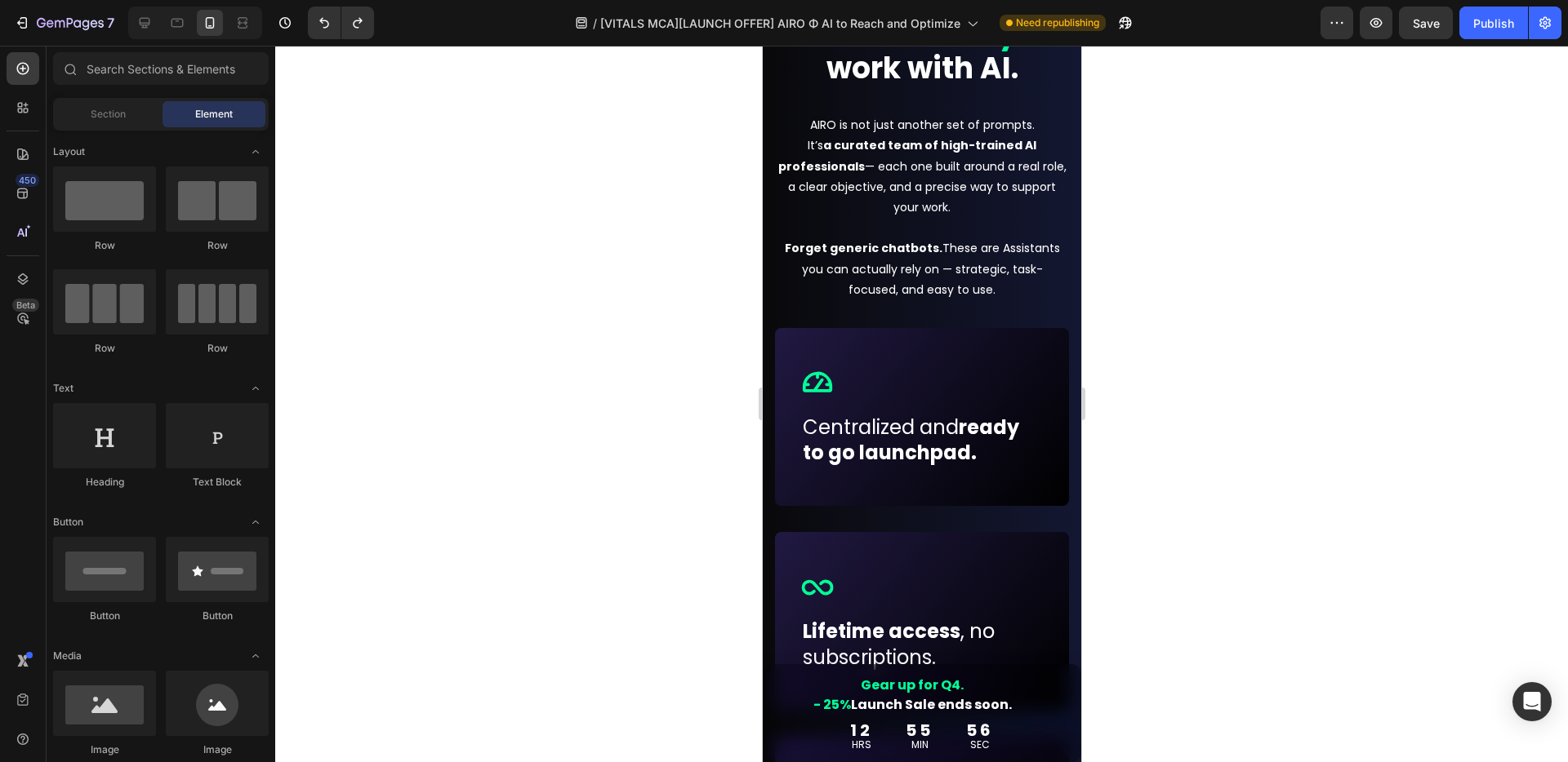
click at [1225, 444] on div at bounding box center [921, 404] width 1292 height 716
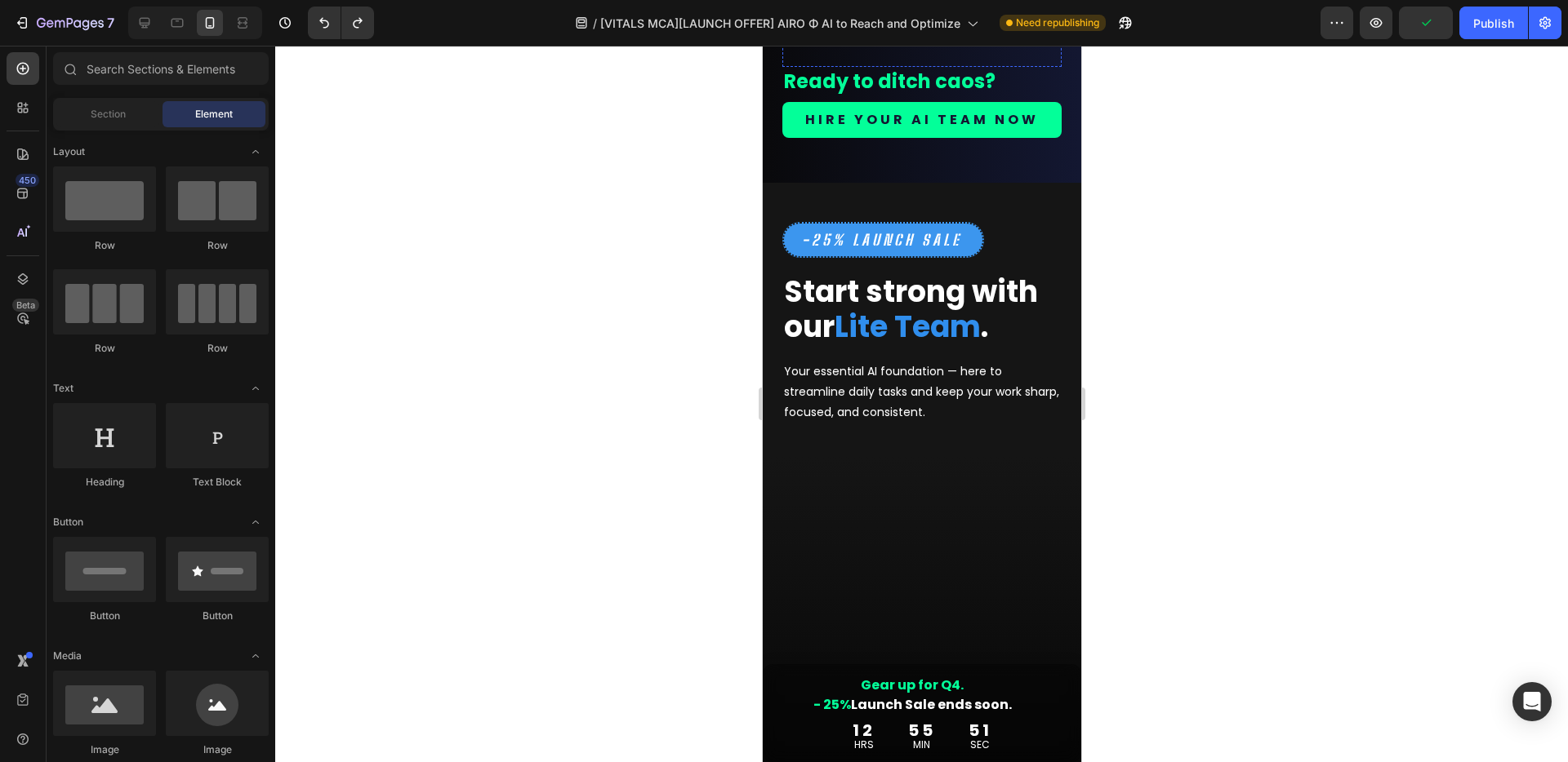
scroll to position [2640, 0]
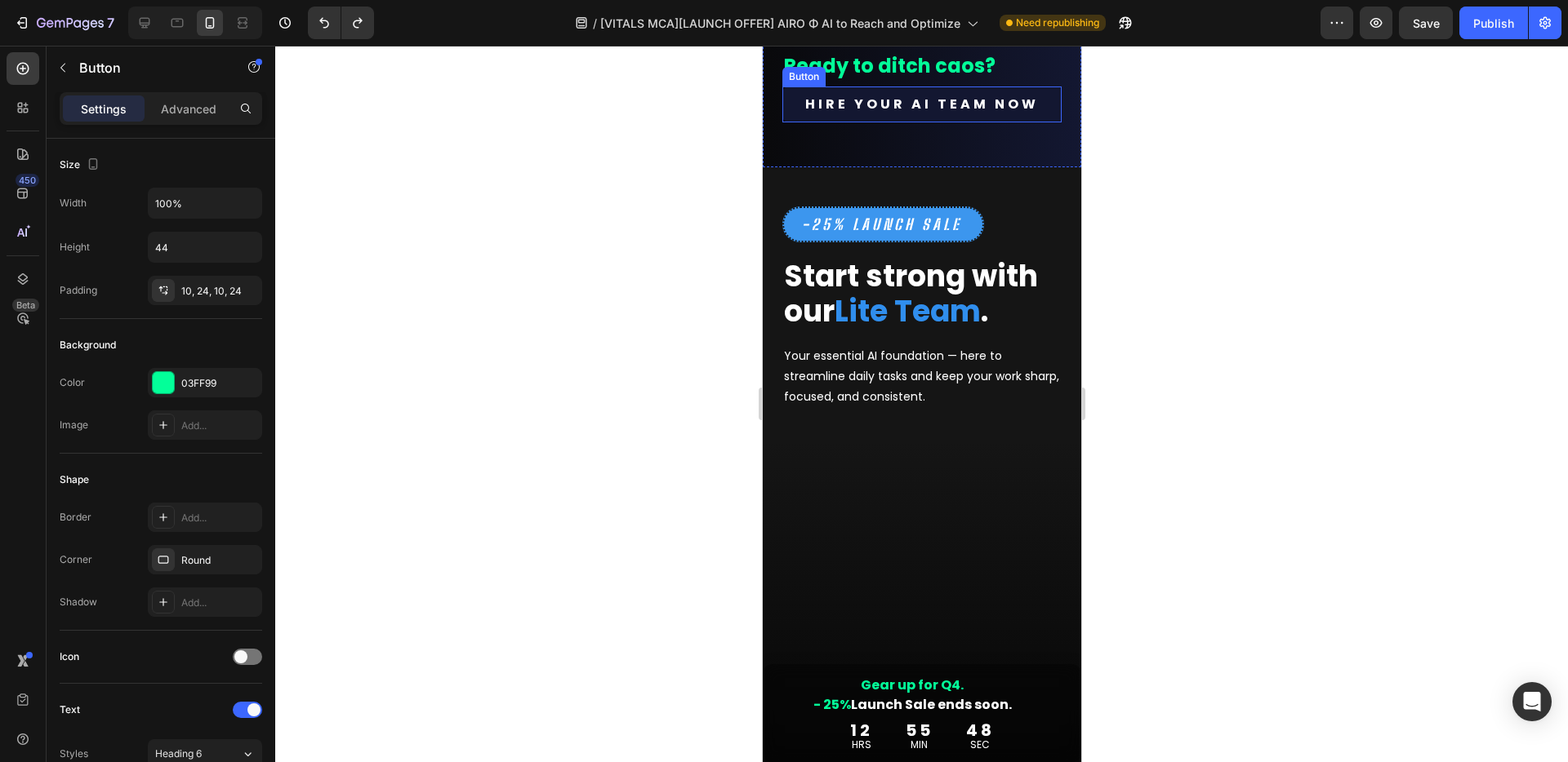
click at [1039, 122] on link "HIRE YOUR AI TEAM NOW" at bounding box center [921, 105] width 279 height 36
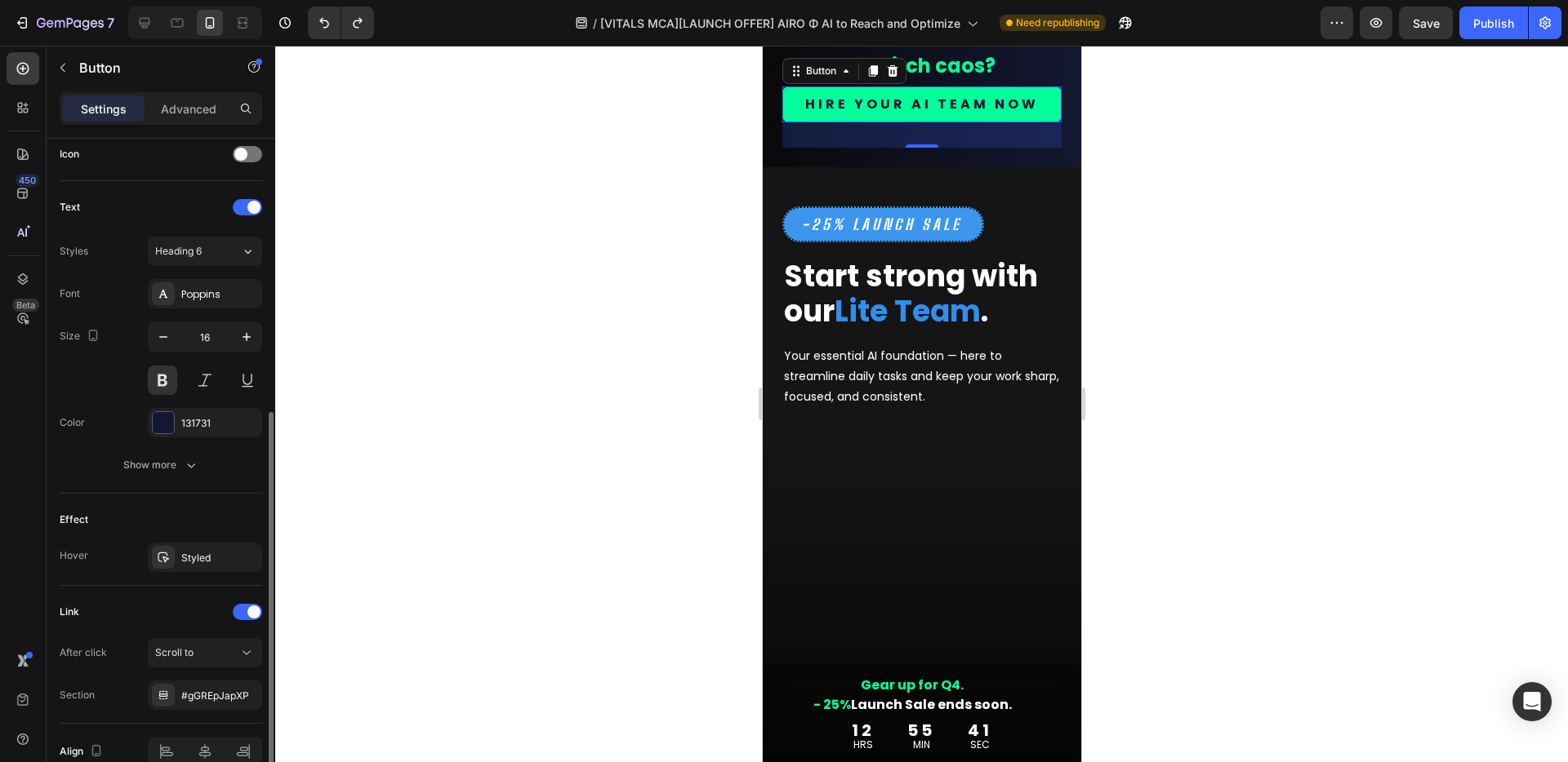
scroll to position [540, 0]
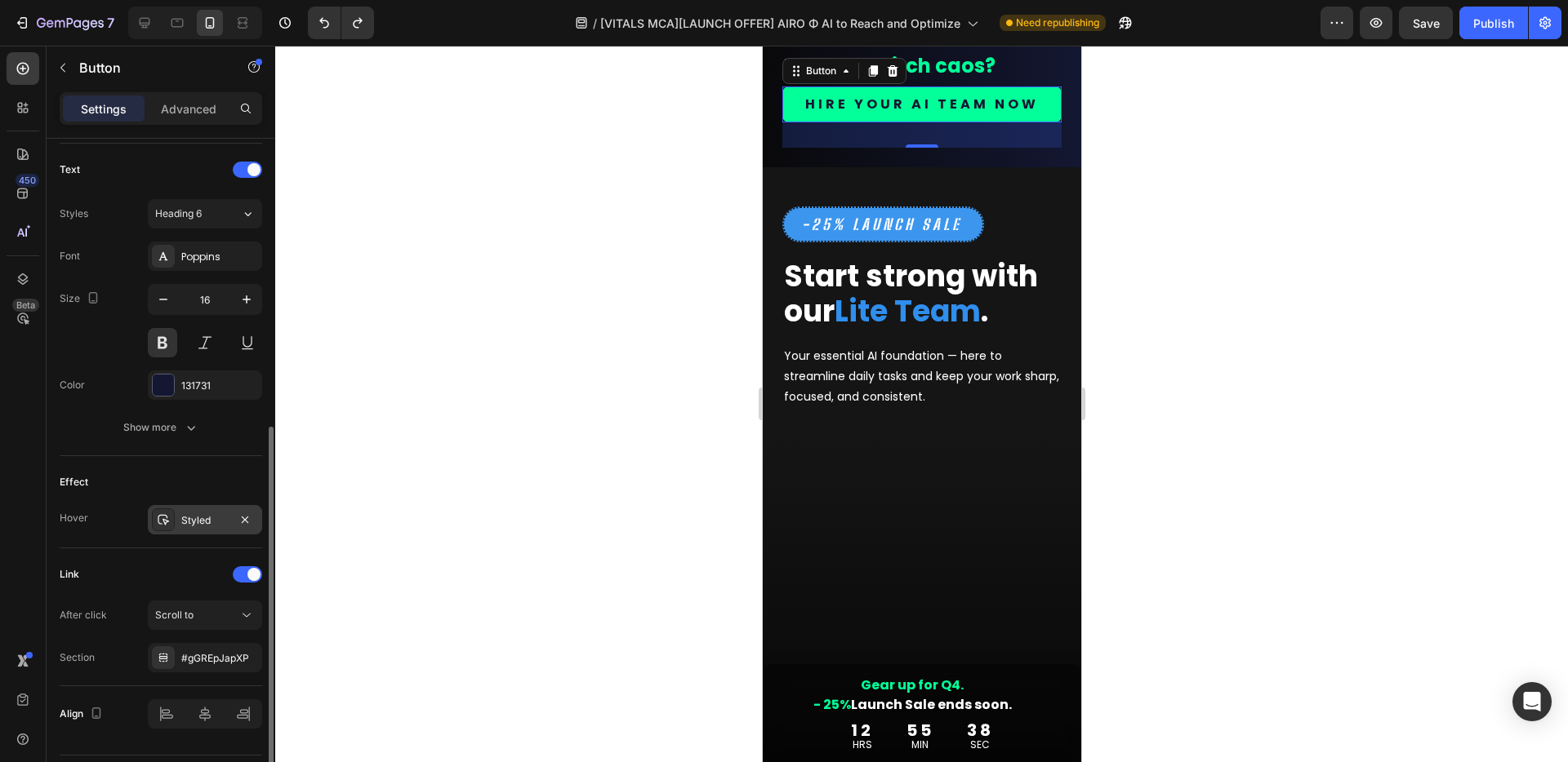
click at [182, 513] on div "Styled" at bounding box center [205, 521] width 48 height 15
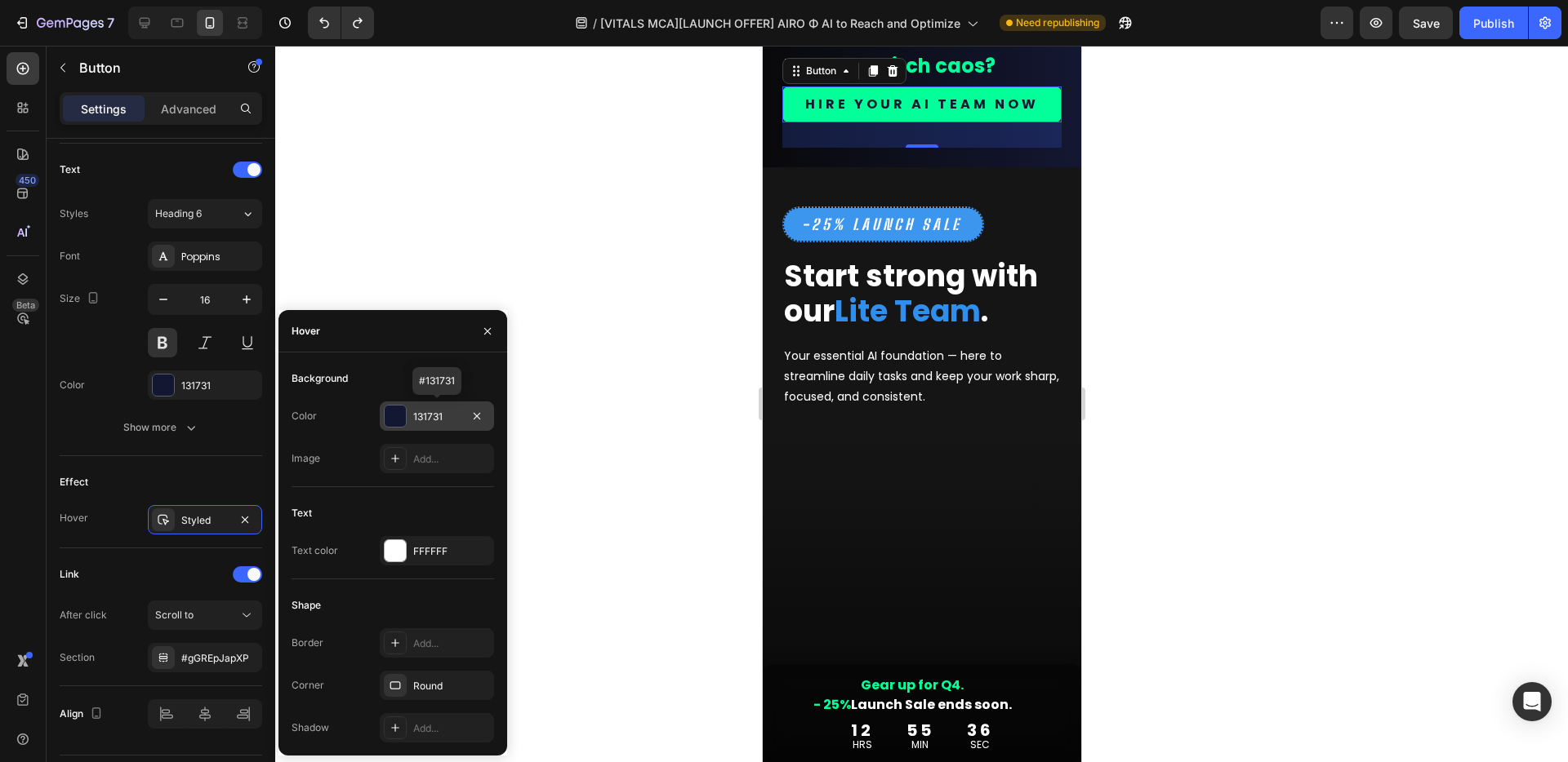
click at [438, 414] on div "131731" at bounding box center [437, 417] width 48 height 15
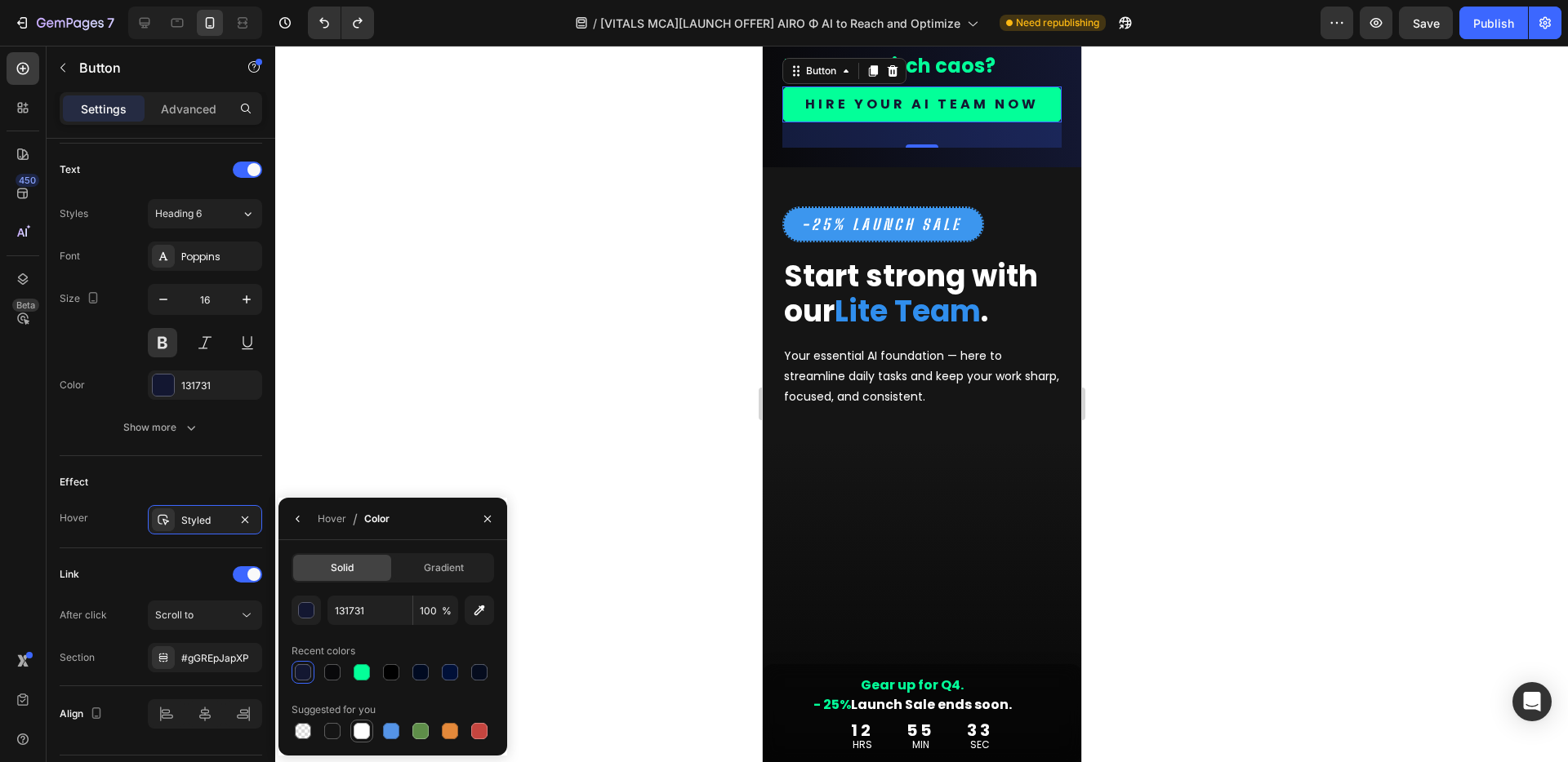
click at [367, 643] on div at bounding box center [361, 730] width 16 height 16
click at [327, 519] on div "Hover" at bounding box center [331, 519] width 29 height 15
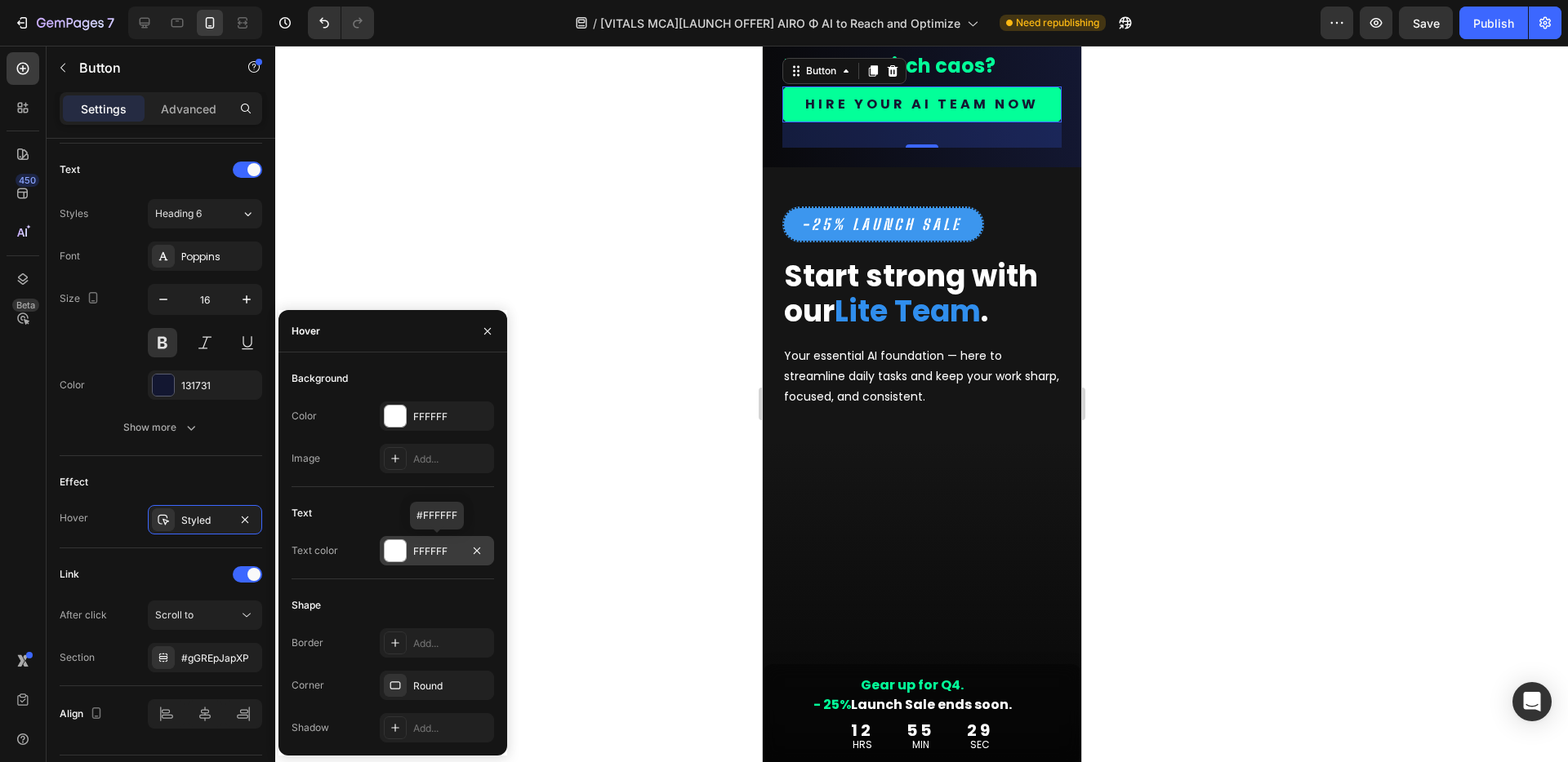
click at [433, 554] on div "FFFFFF" at bounding box center [437, 552] width 48 height 15
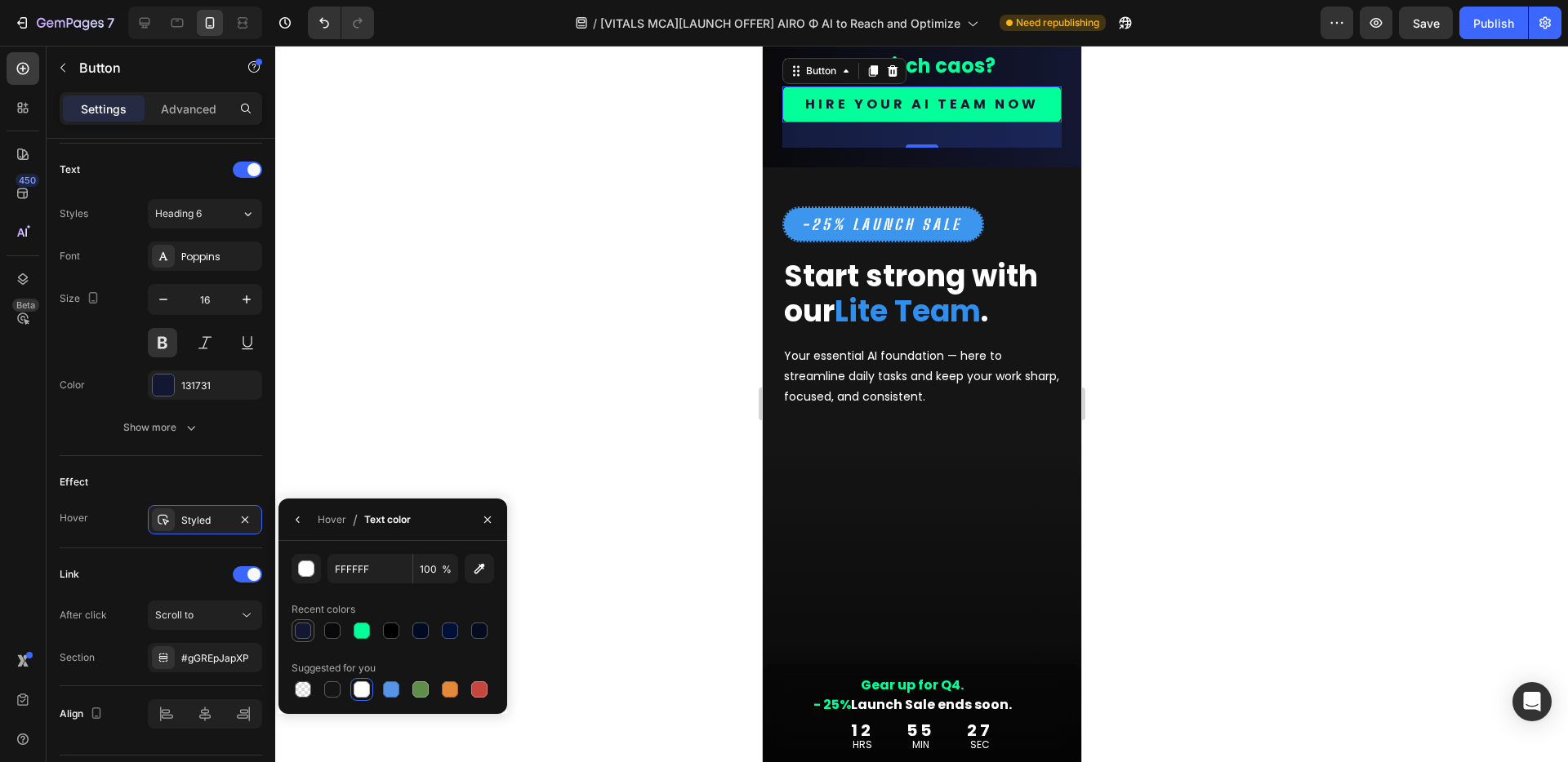
click at [300, 637] on div at bounding box center [302, 630] width 16 height 16
click at [631, 426] on div at bounding box center [921, 404] width 1292 height 716
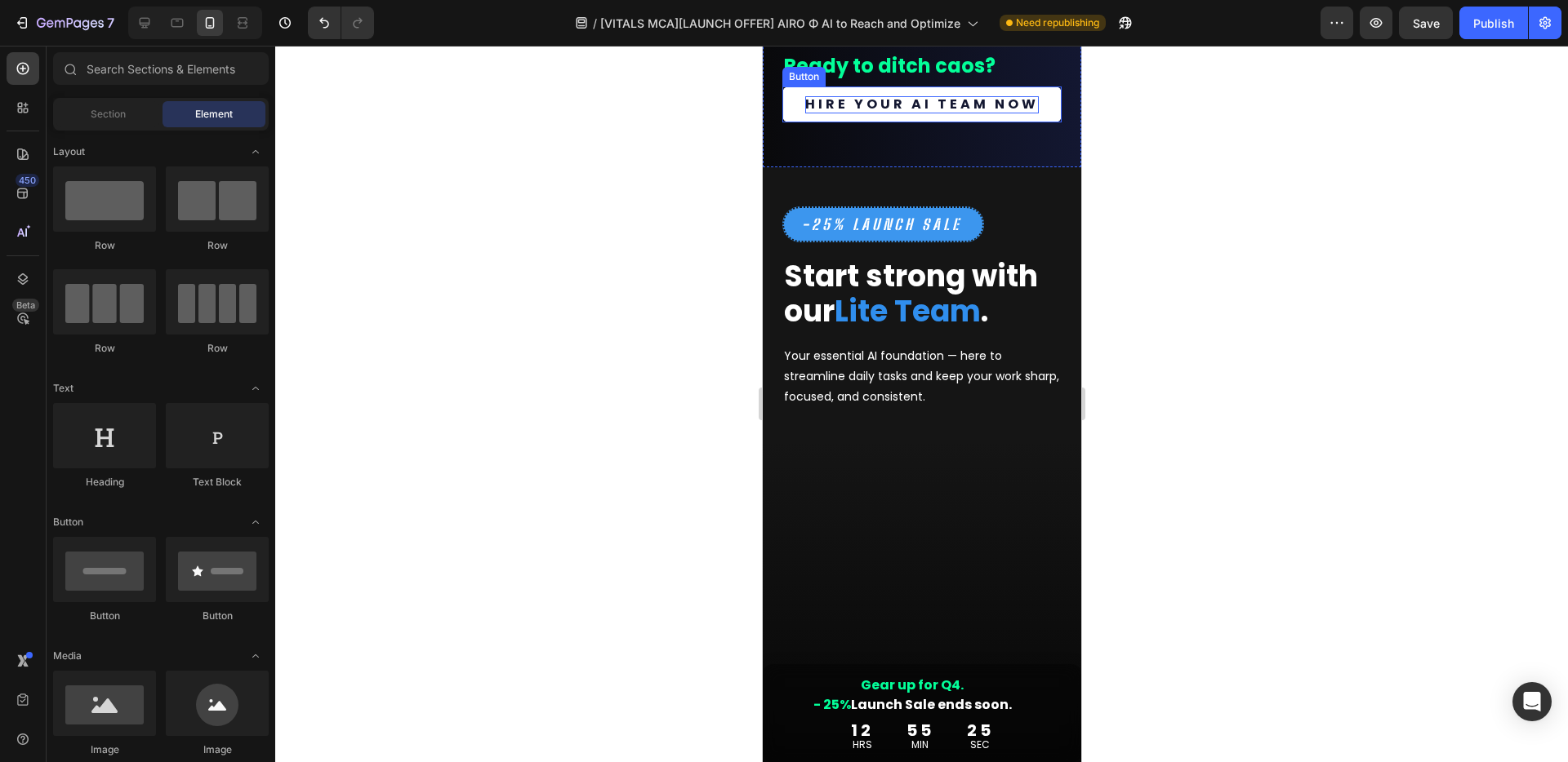
click at [806, 113] on p "HIRE YOUR AI TEAM NOW" at bounding box center [922, 105] width 234 height 17
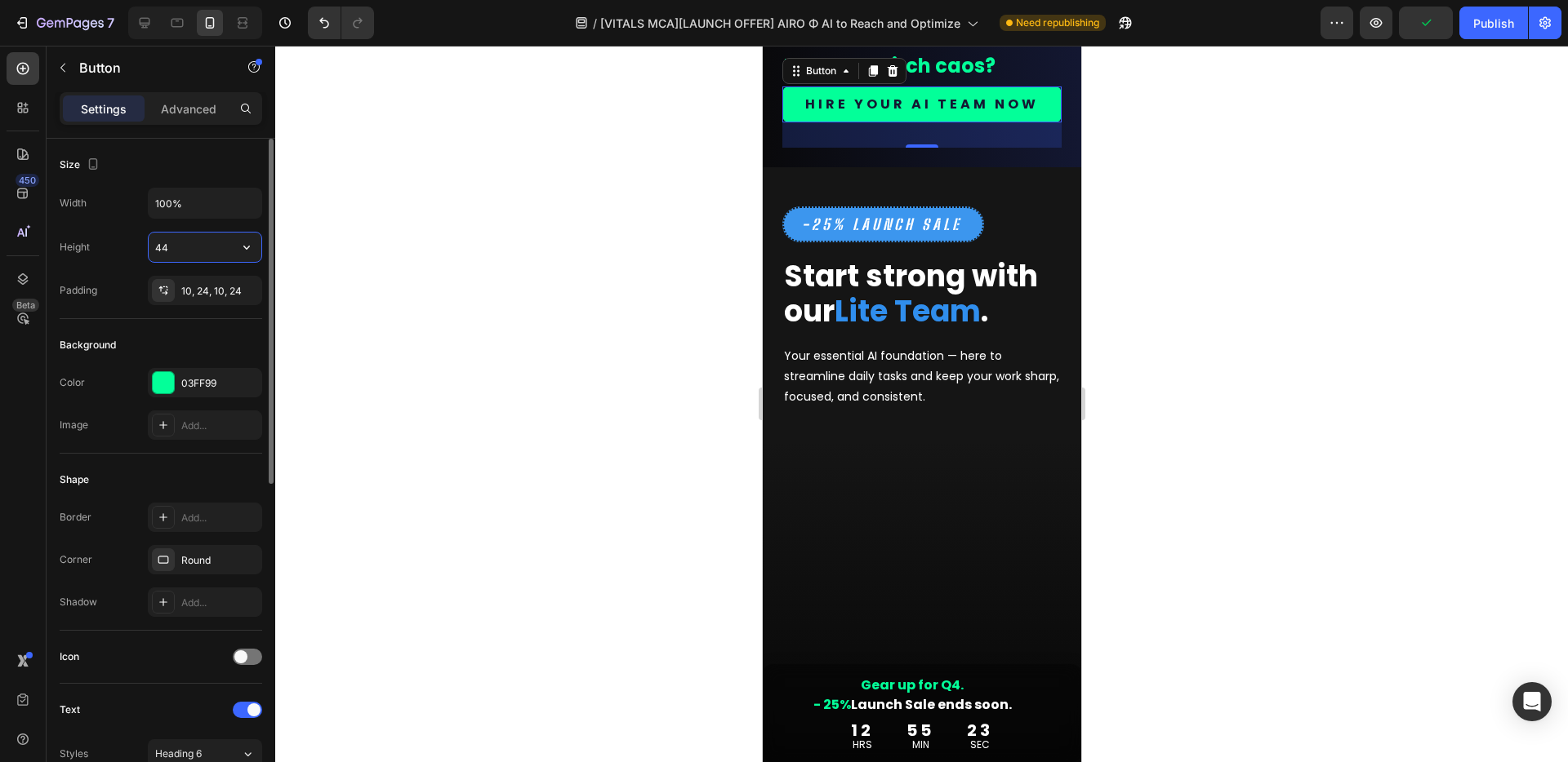
click at [202, 244] on input "44" at bounding box center [205, 247] width 112 height 29
click at [242, 252] on icon "button" at bounding box center [246, 247] width 16 height 16
click at [197, 285] on span "Fit content" at bounding box center [179, 289] width 49 height 15
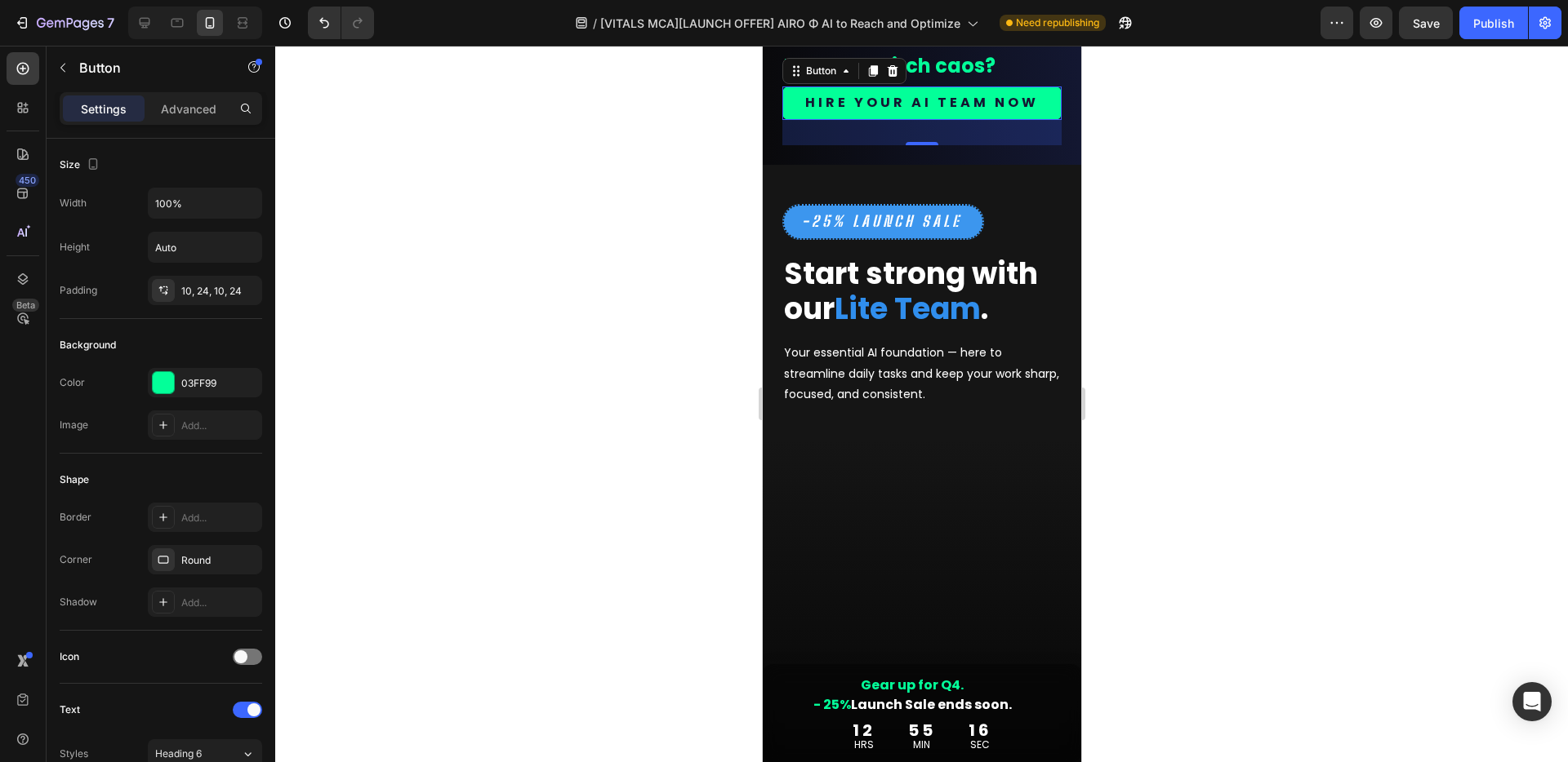
click at [1234, 436] on div at bounding box center [921, 404] width 1292 height 716
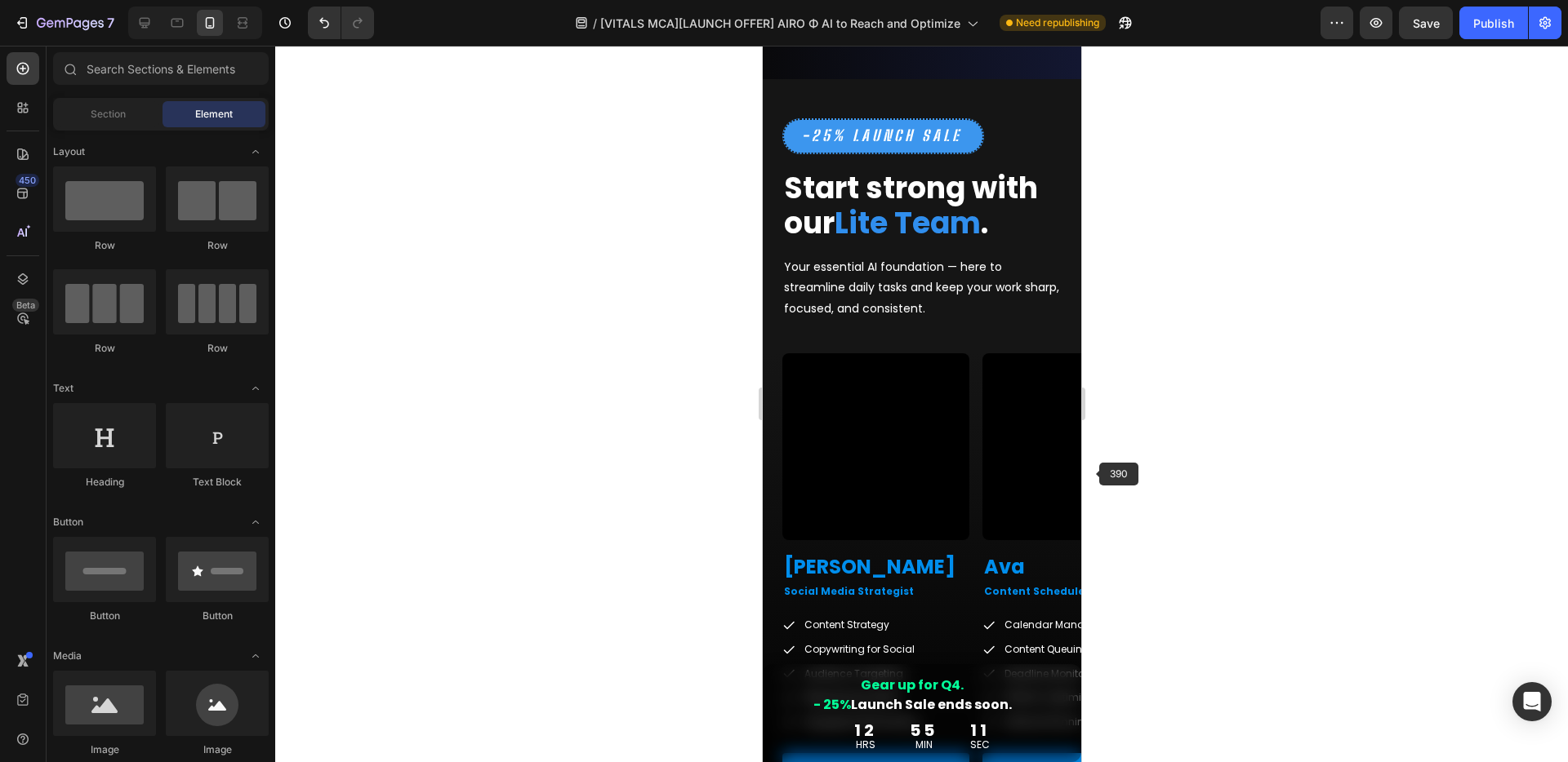
scroll to position [3089, 0]
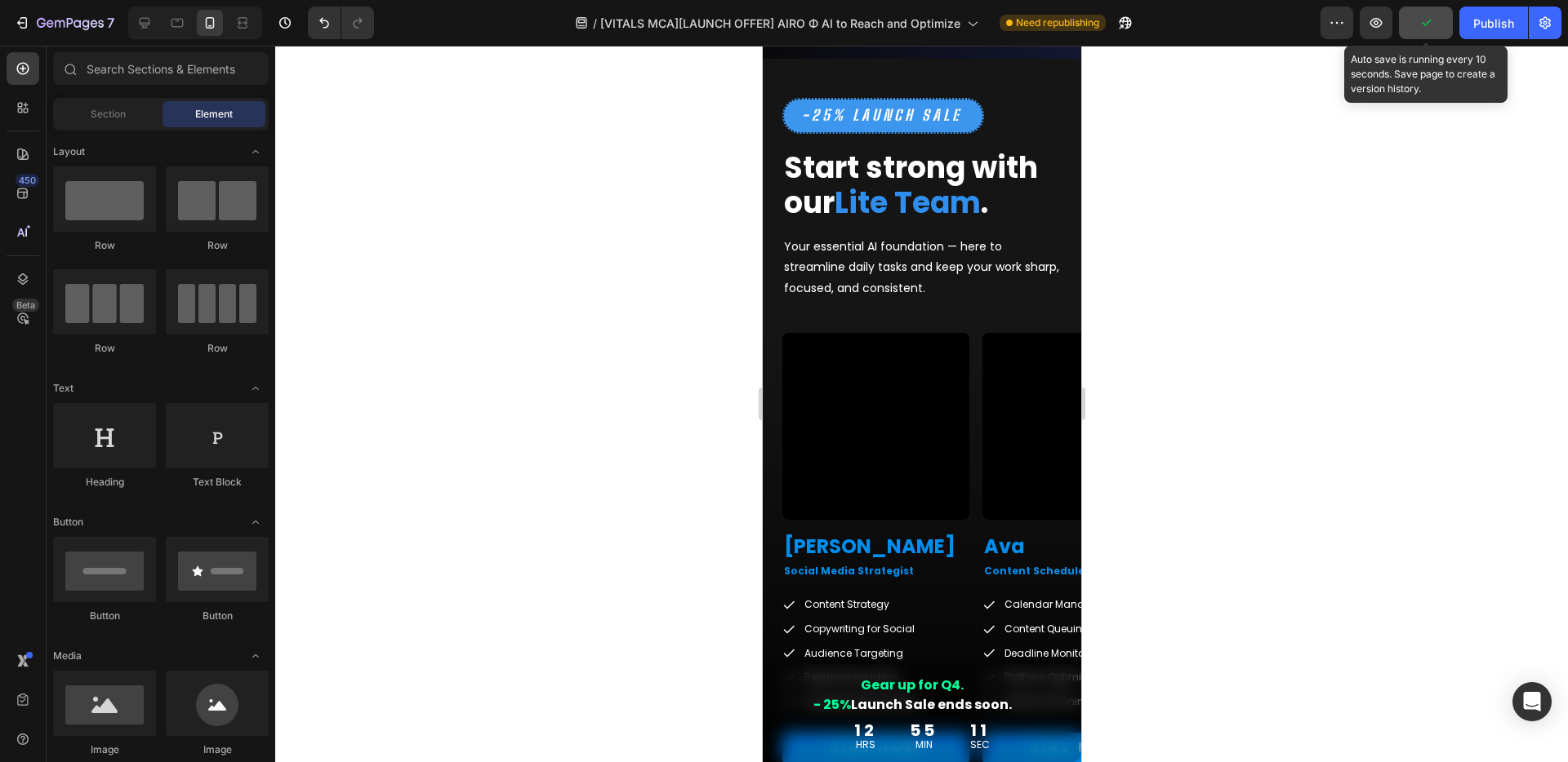
click at [1234, 17] on icon "button" at bounding box center [1425, 22] width 16 height 16
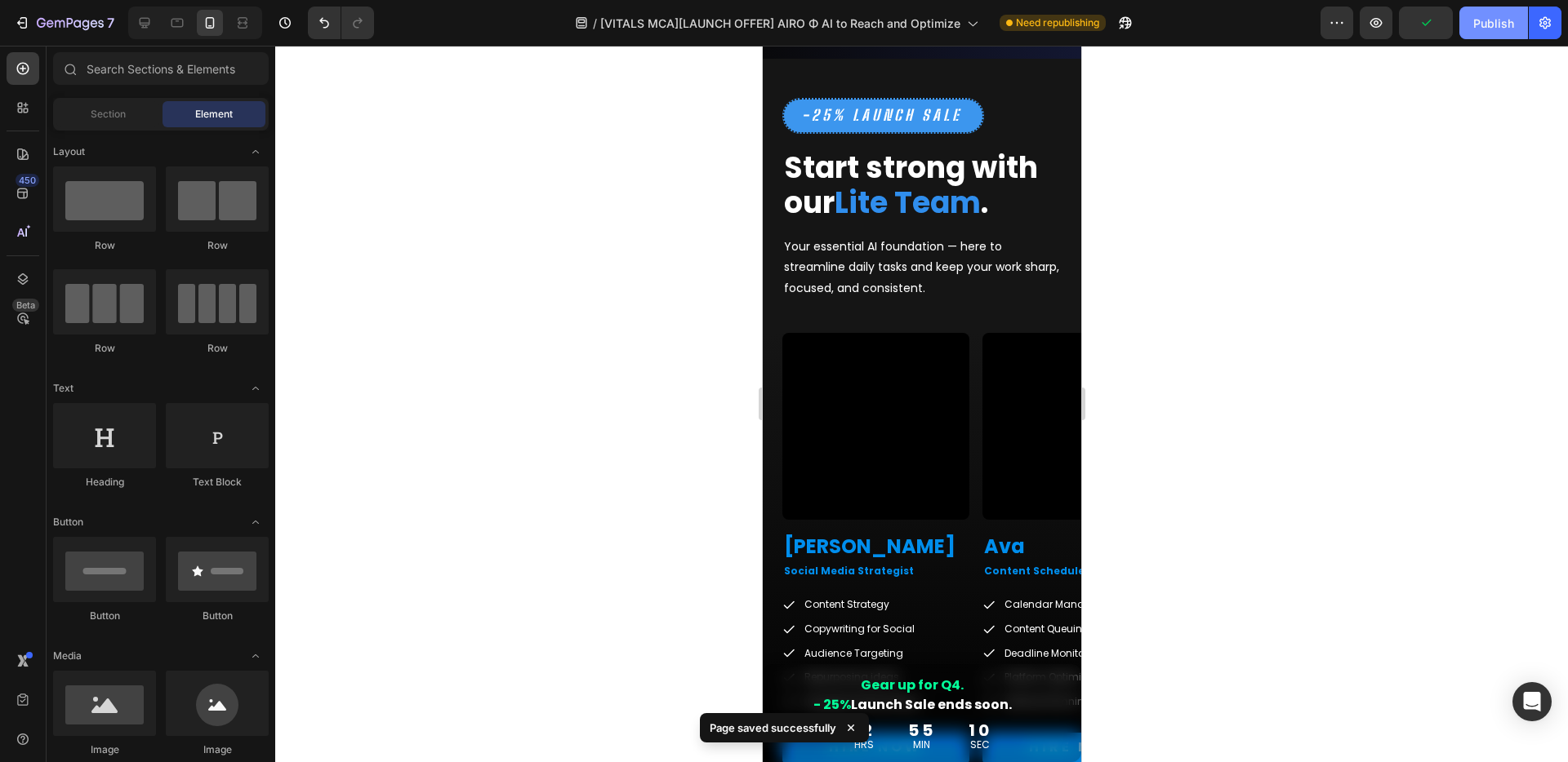
click at [1234, 22] on div "Publish" at bounding box center [1493, 23] width 41 height 17
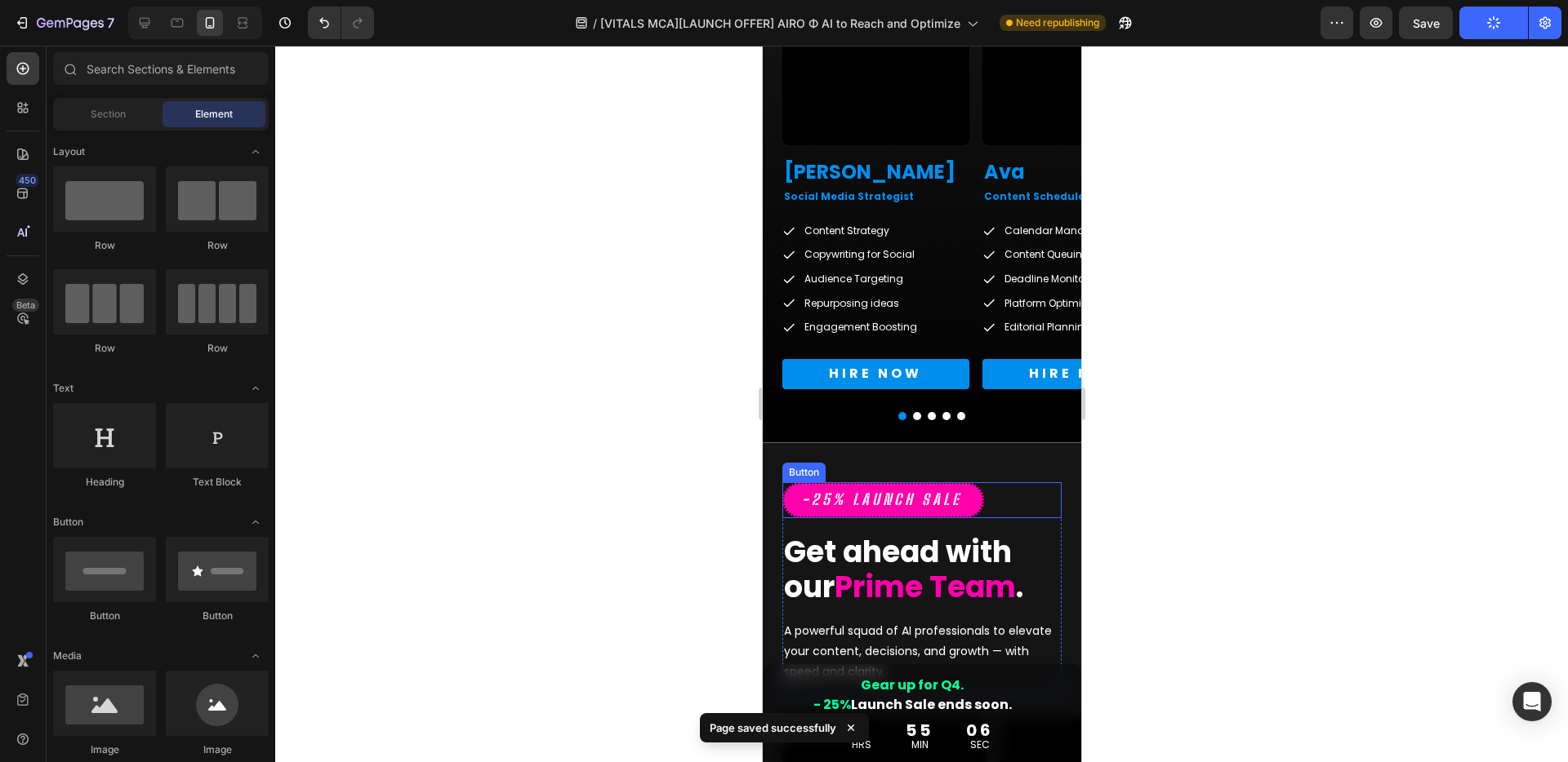
scroll to position [3501, 0]
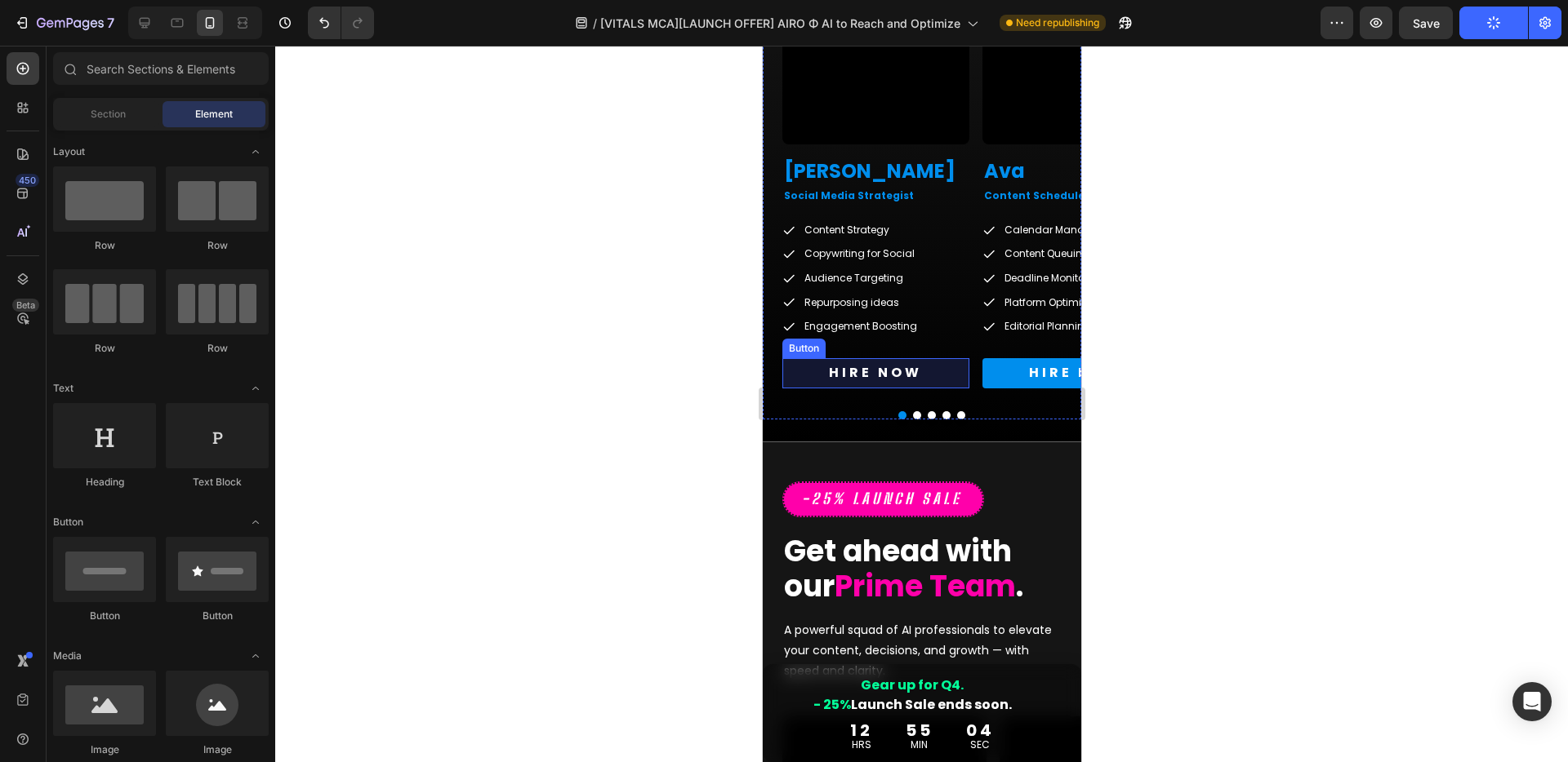
click at [951, 371] on link "HIRE NOW" at bounding box center [875, 373] width 187 height 30
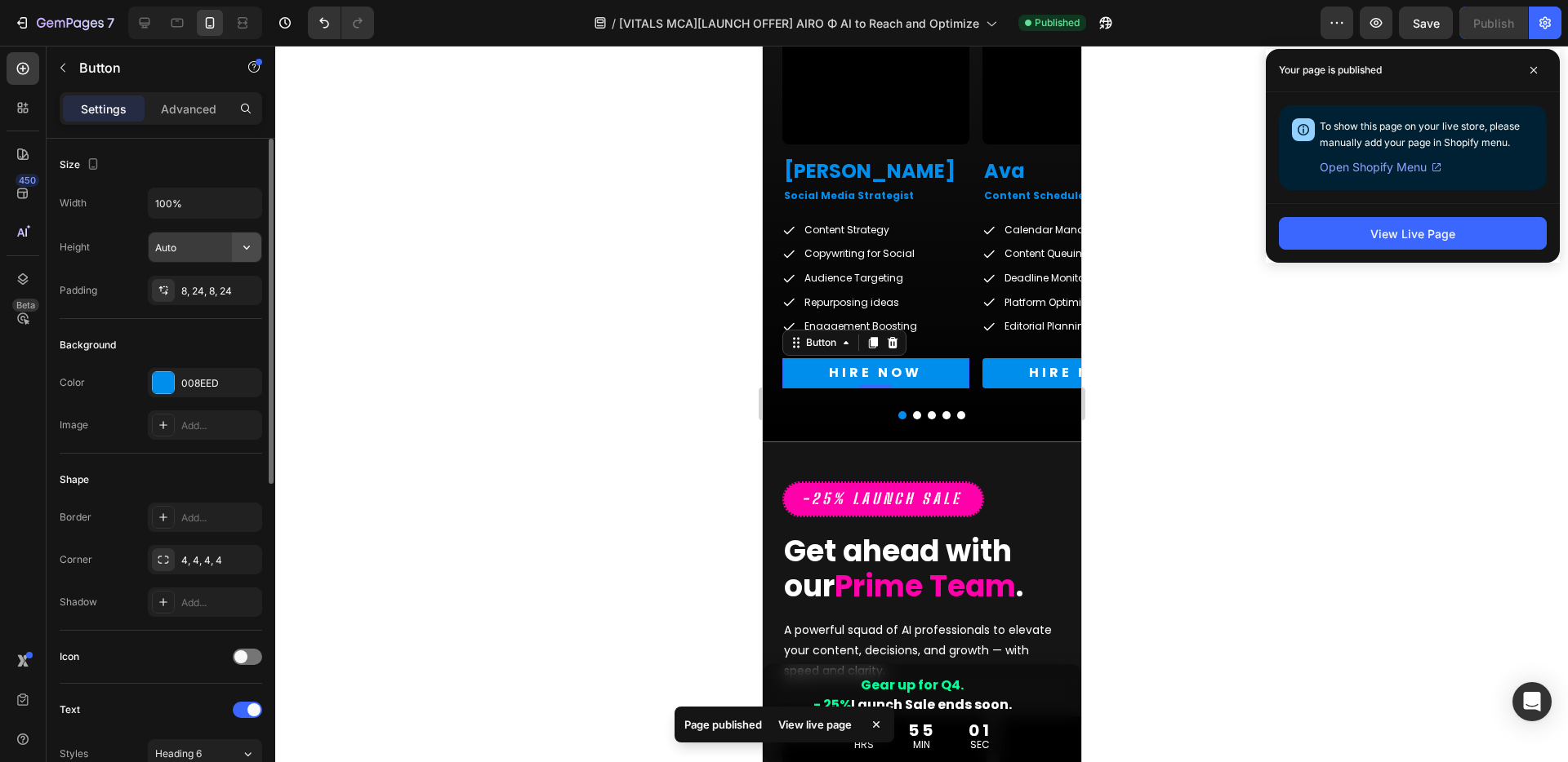
click at [241, 249] on icon "button" at bounding box center [246, 247] width 16 height 16
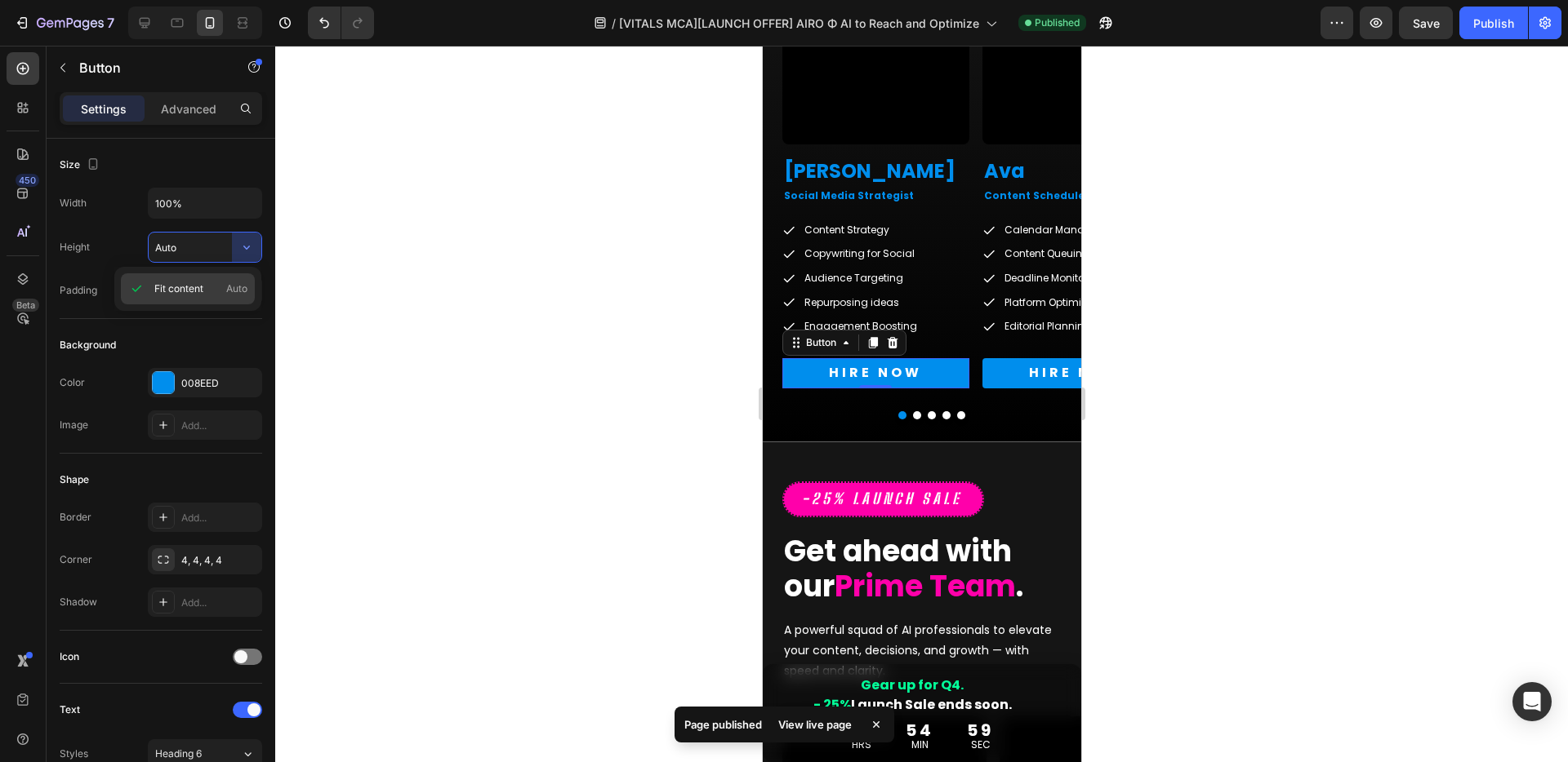
click at [164, 288] on span "Fit content" at bounding box center [179, 289] width 49 height 15
click at [554, 353] on div at bounding box center [921, 404] width 1292 height 716
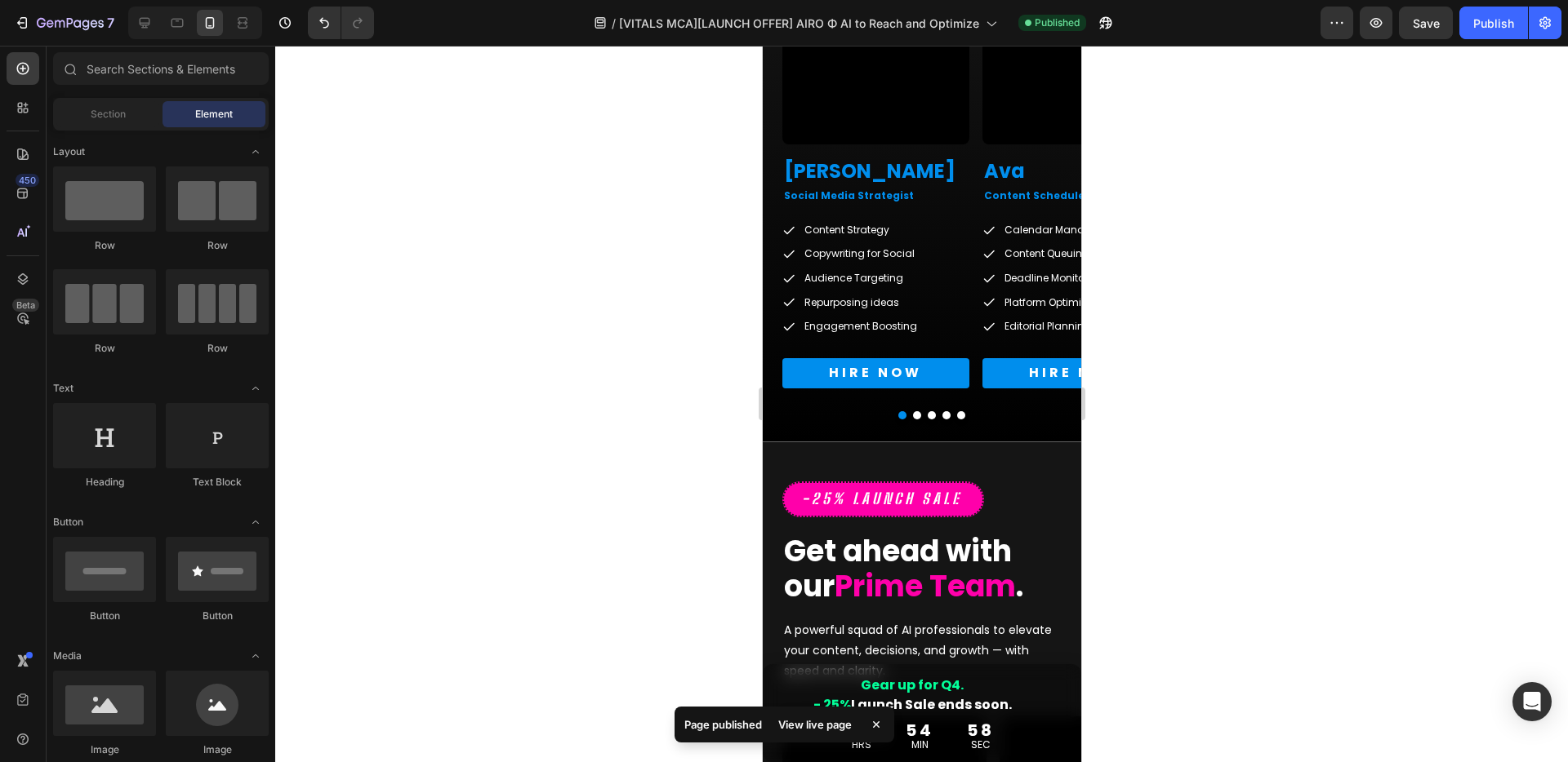
click at [574, 426] on div at bounding box center [921, 404] width 1292 height 716
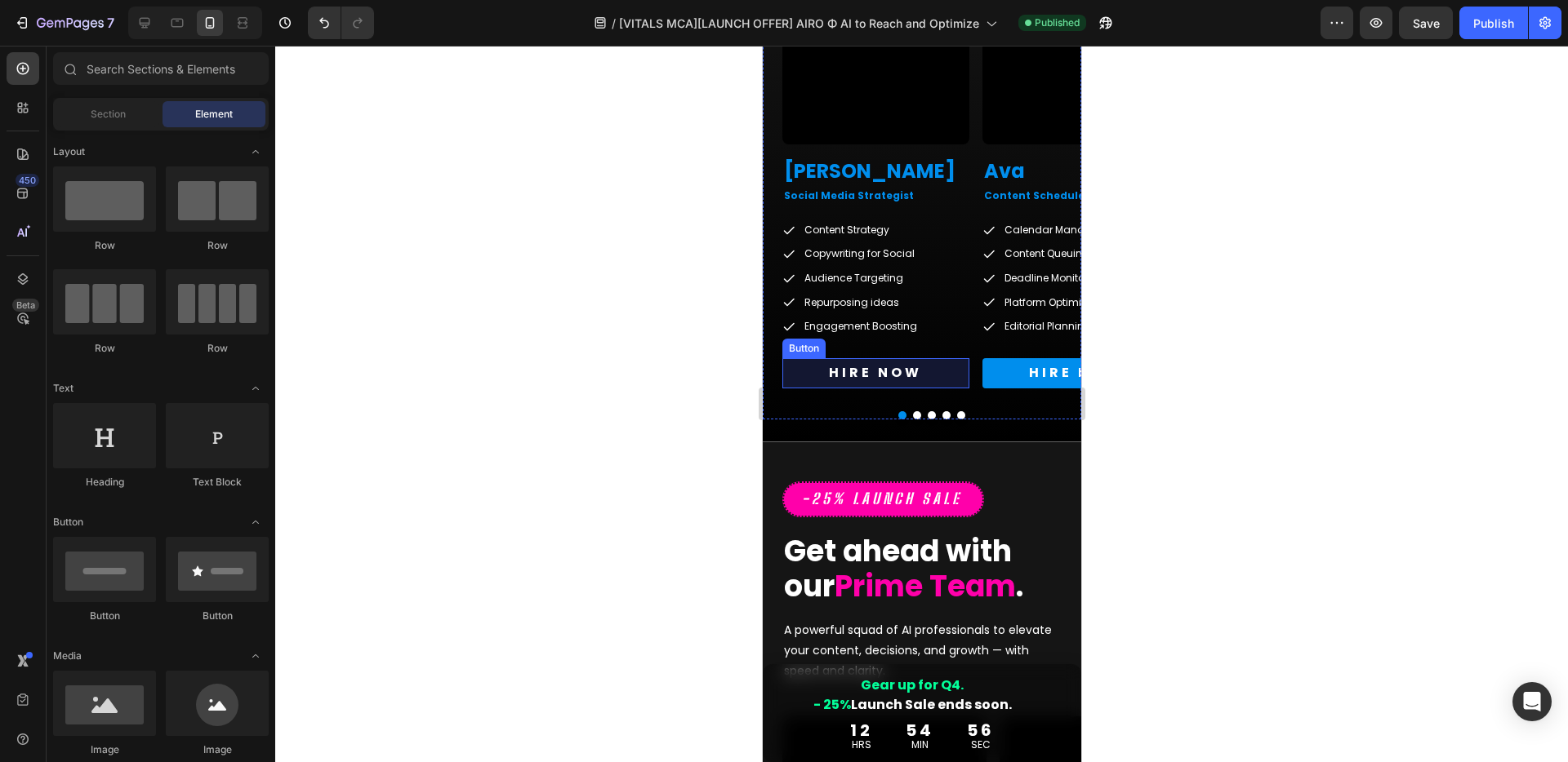
click at [932, 374] on link "HIRE NOW" at bounding box center [875, 373] width 187 height 30
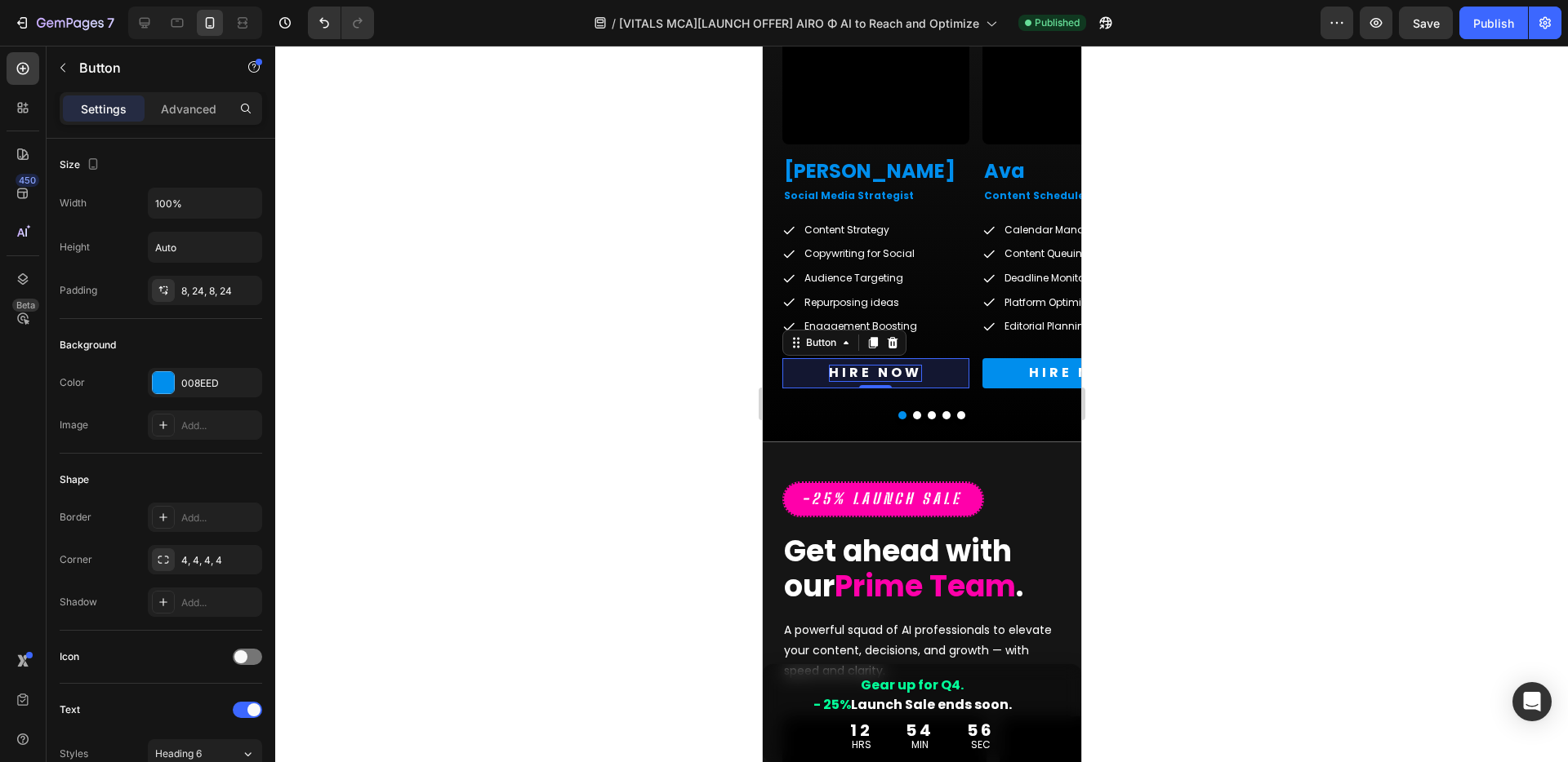
click at [915, 369] on p "HIRE NOW" at bounding box center [874, 373] width 93 height 17
click at [1163, 460] on div at bounding box center [921, 404] width 1292 height 716
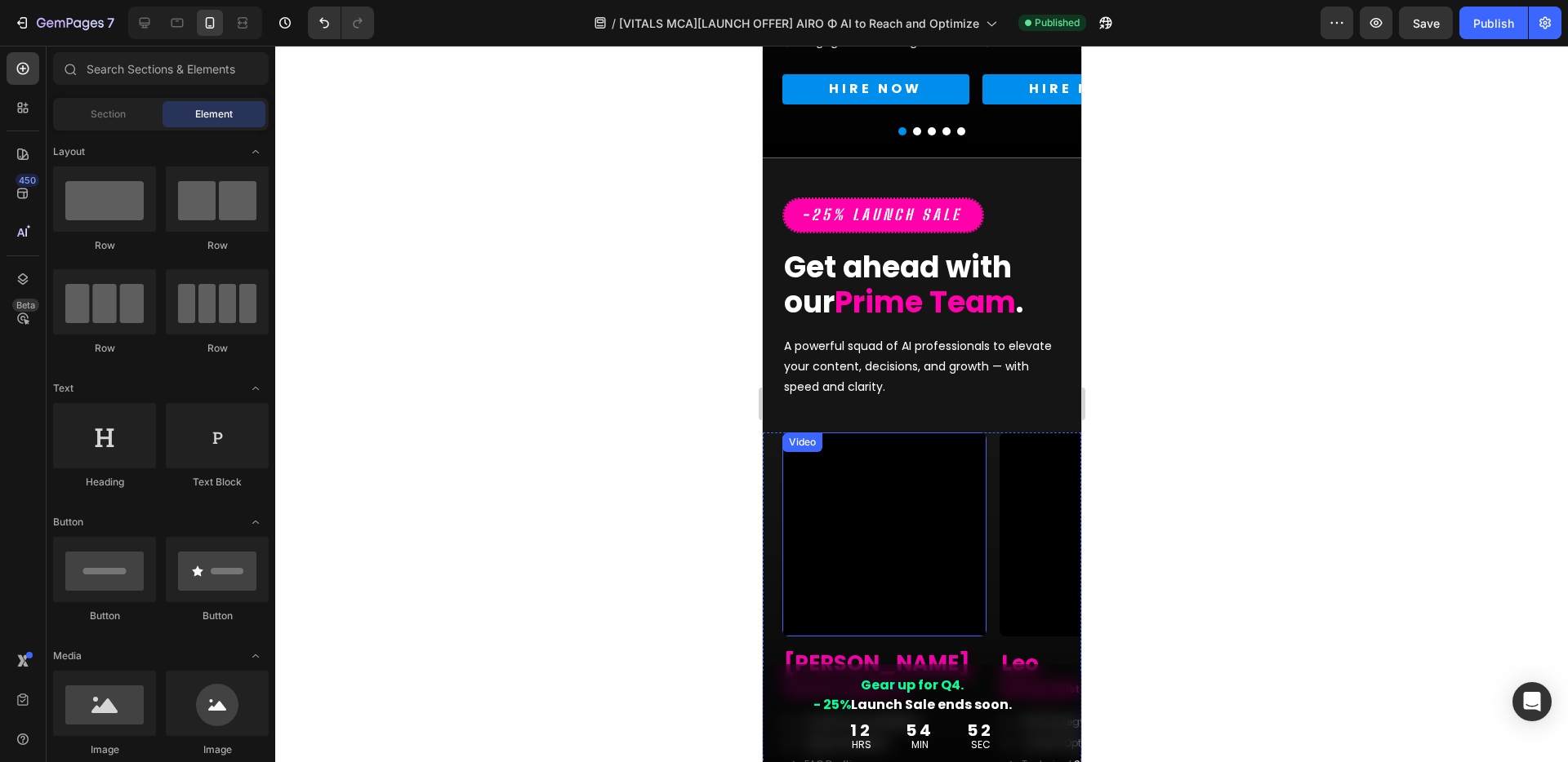
scroll to position [3849, 0]
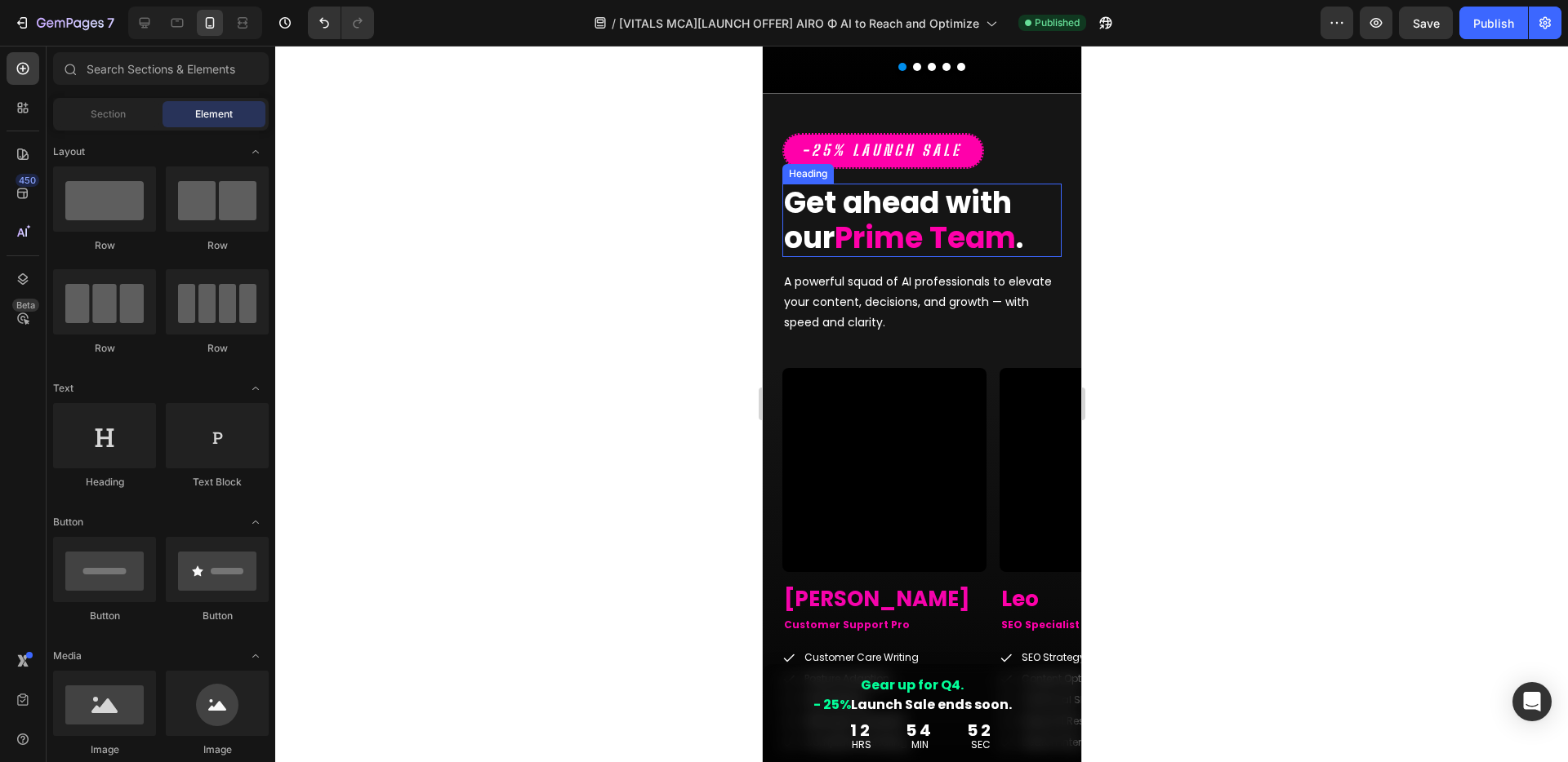
click at [869, 249] on strong "Prime Team" at bounding box center [924, 237] width 181 height 42
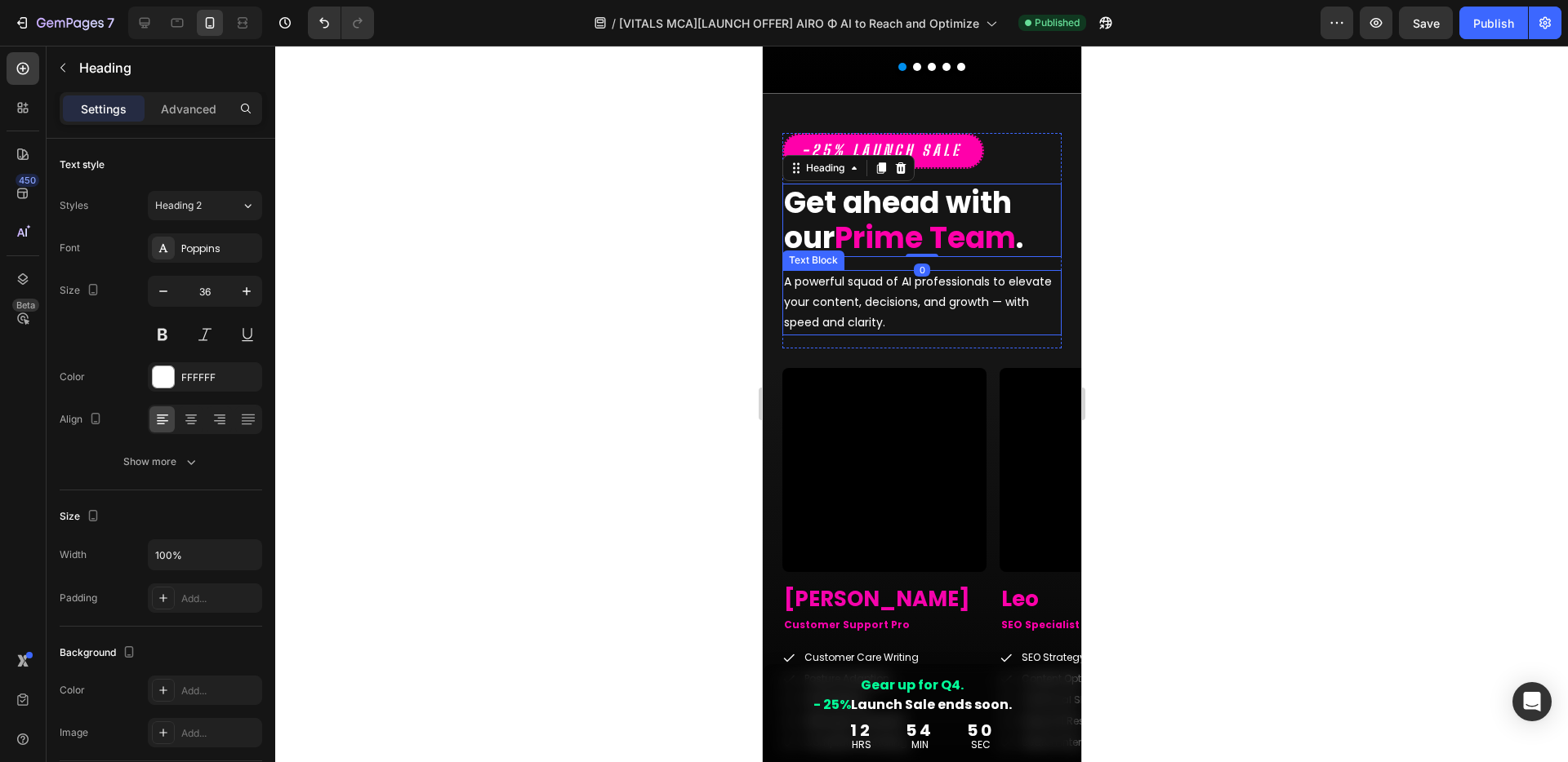
click at [886, 306] on p "A powerful squad of AI professionals to elevate your content, decisions, and gr…" at bounding box center [921, 303] width 276 height 62
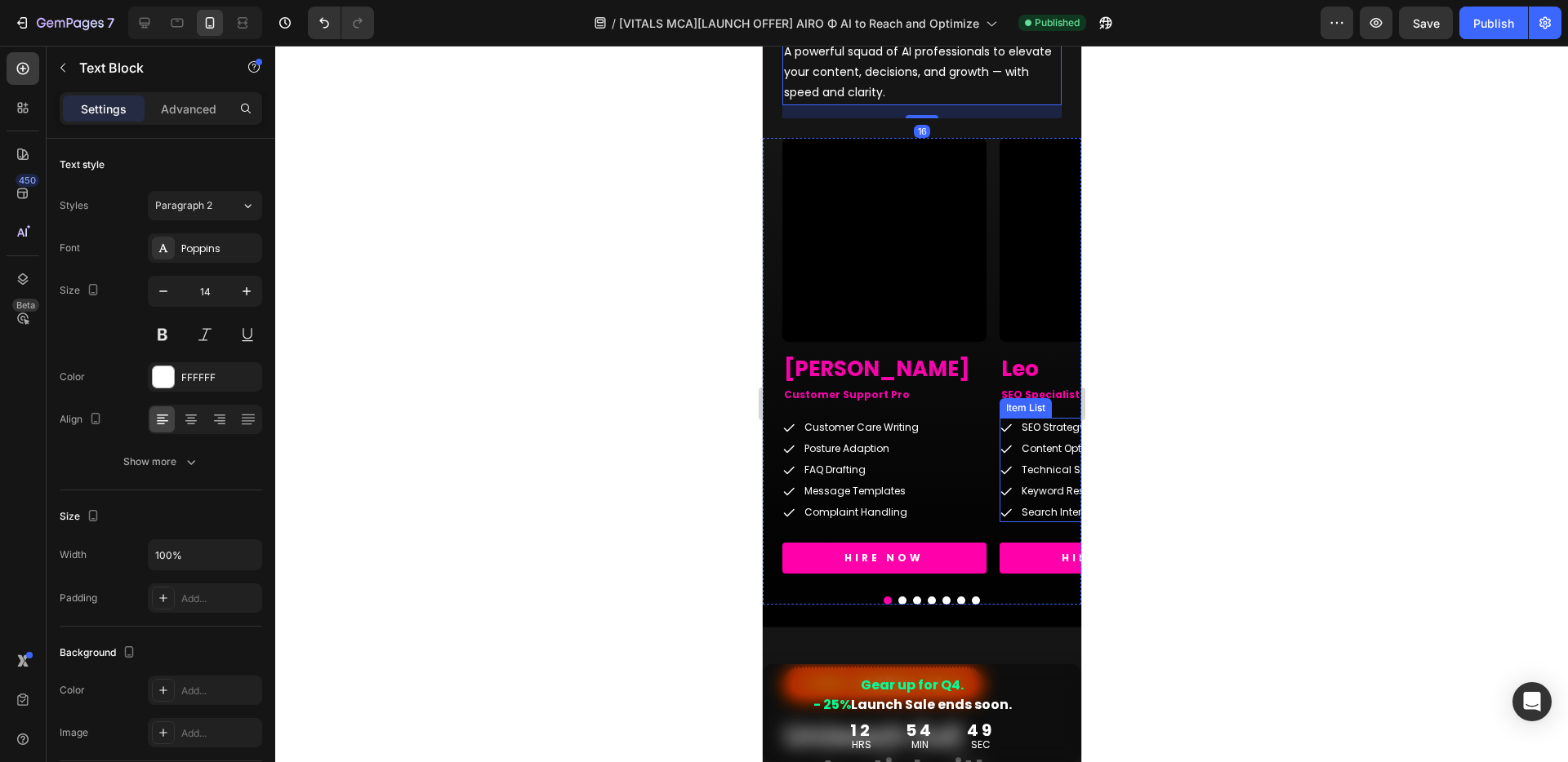
scroll to position [4099, 0]
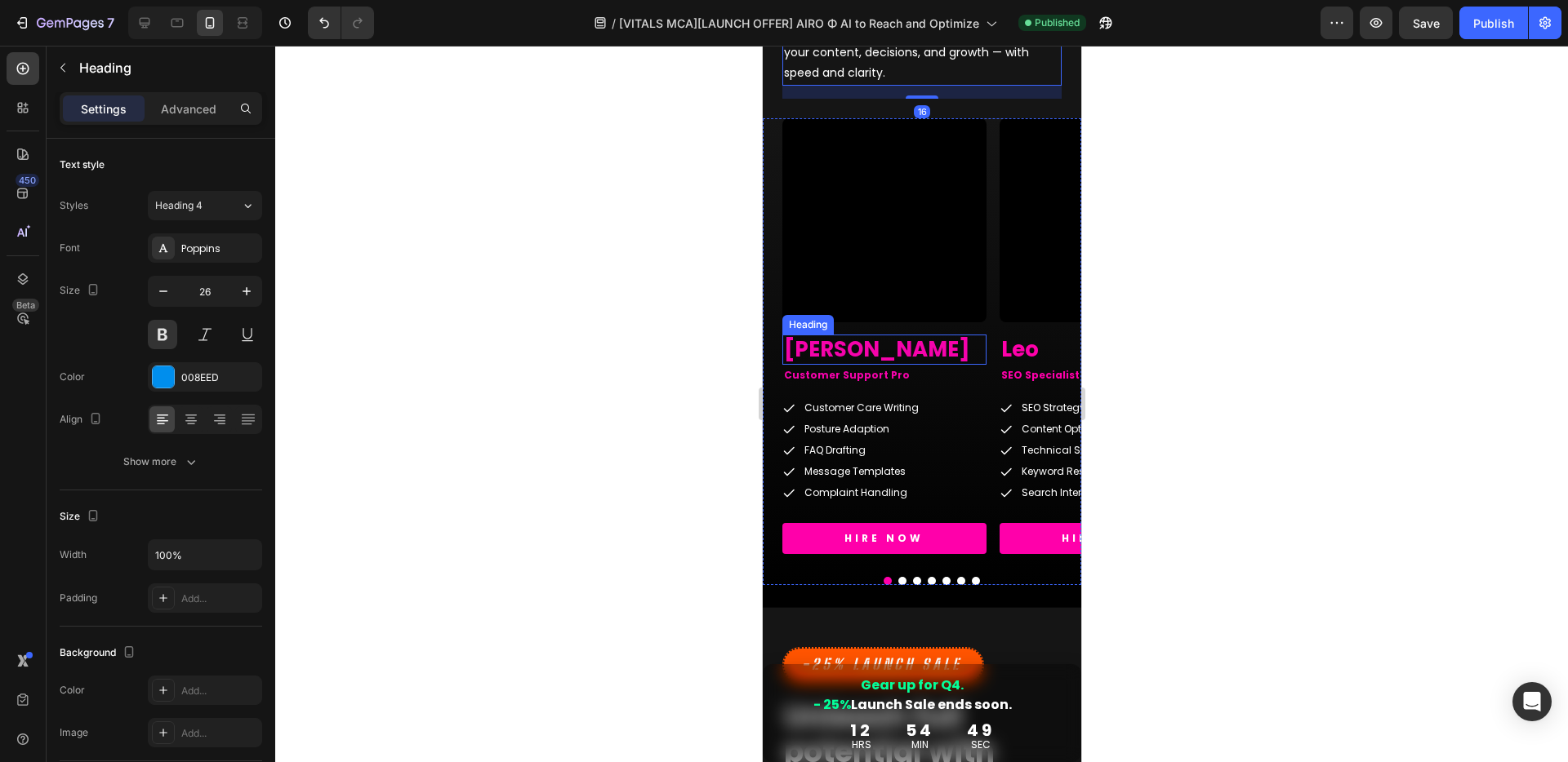
click at [817, 346] on span "[PERSON_NAME]" at bounding box center [876, 349] width 186 height 29
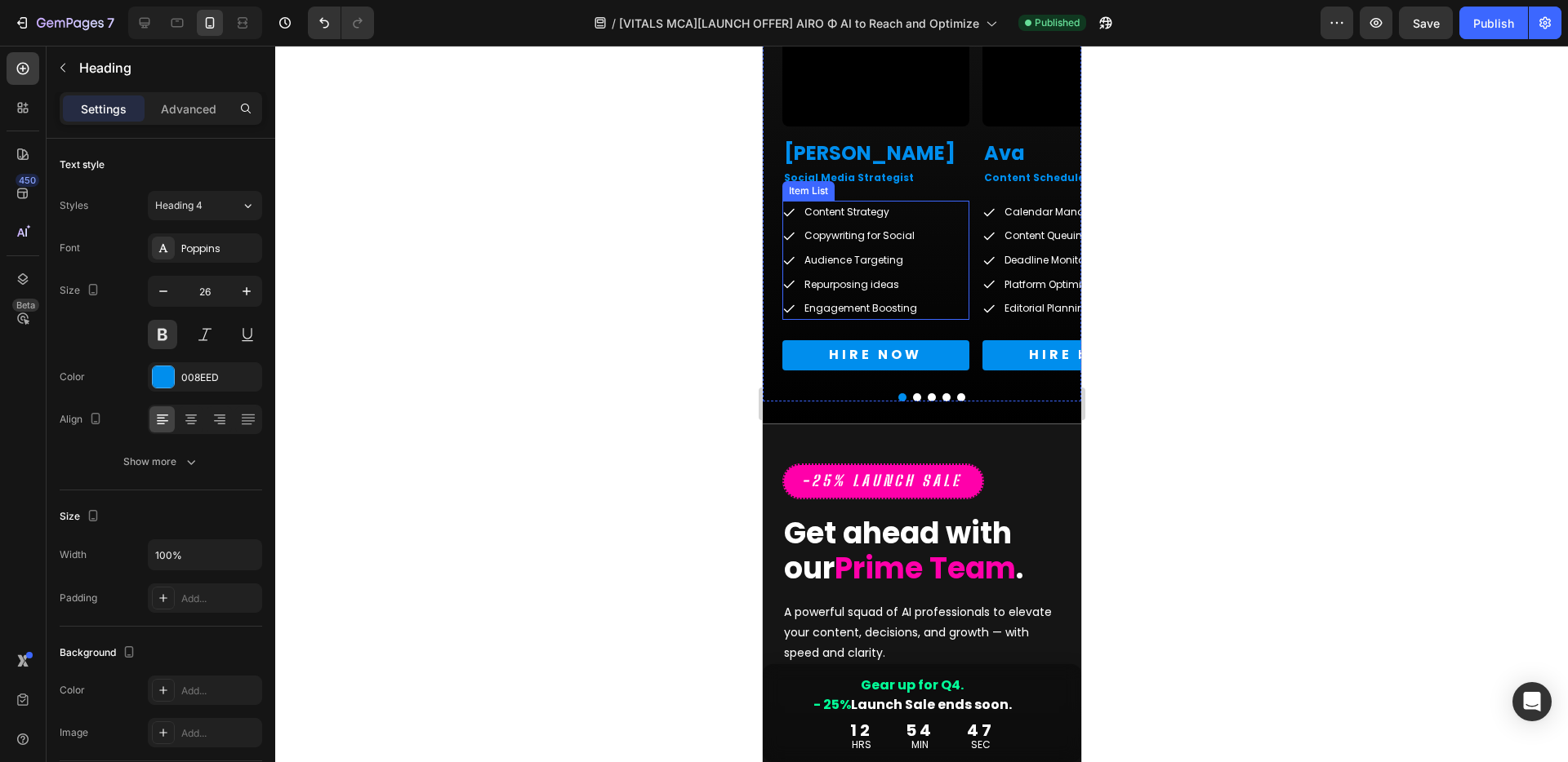
scroll to position [3315, 0]
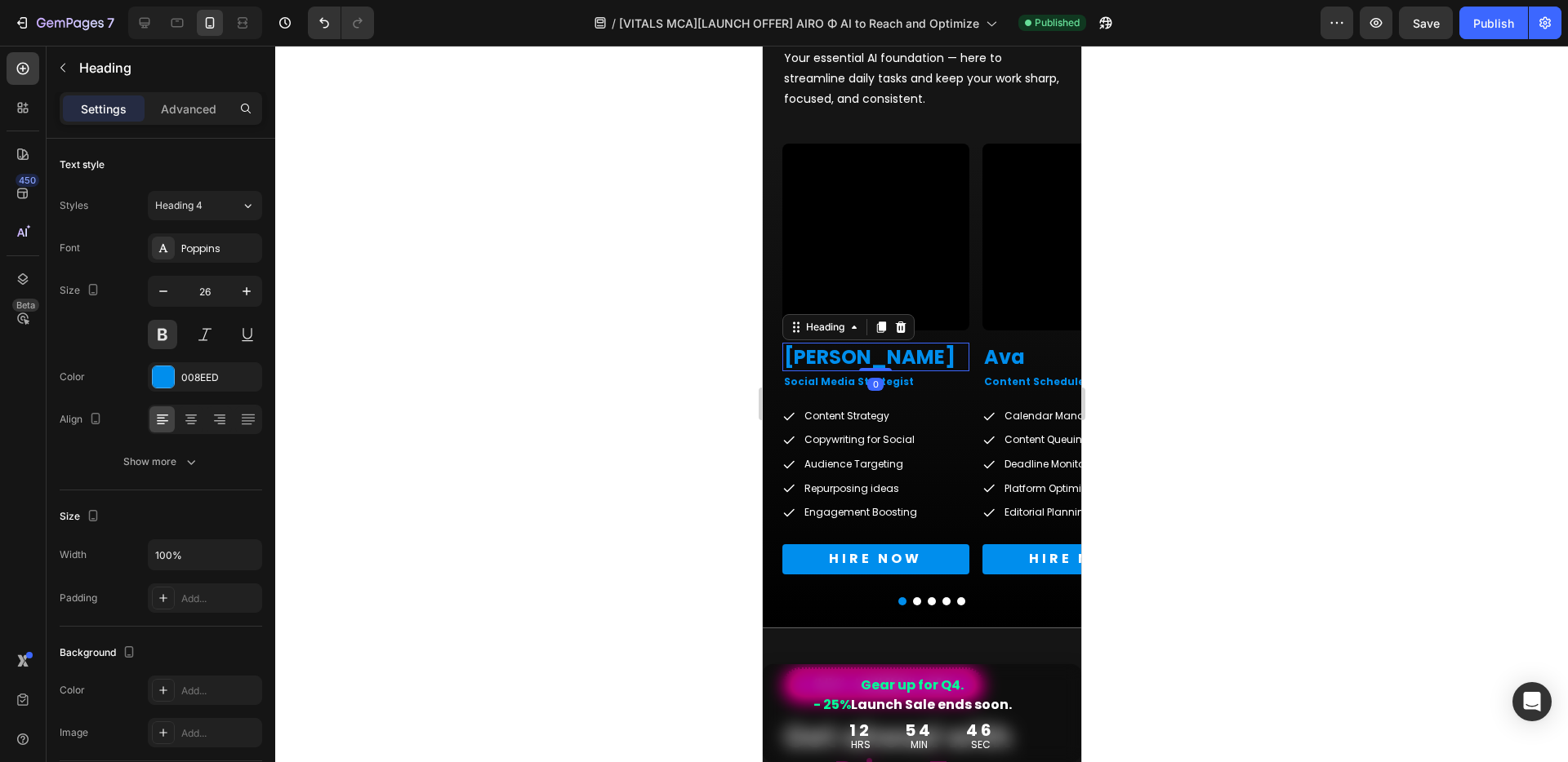
click at [897, 352] on h2 "[PERSON_NAME]" at bounding box center [875, 357] width 187 height 29
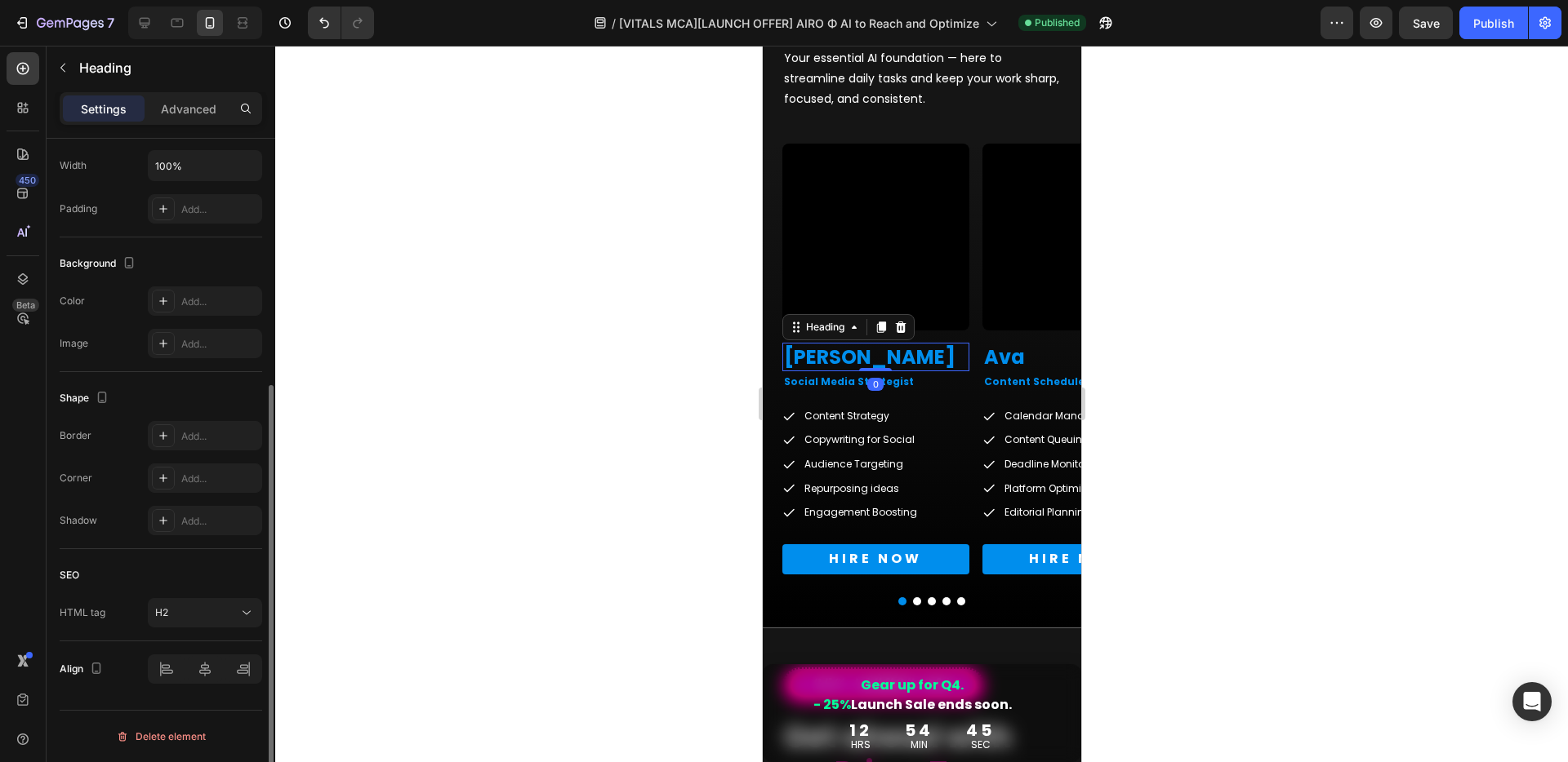
scroll to position [0, 0]
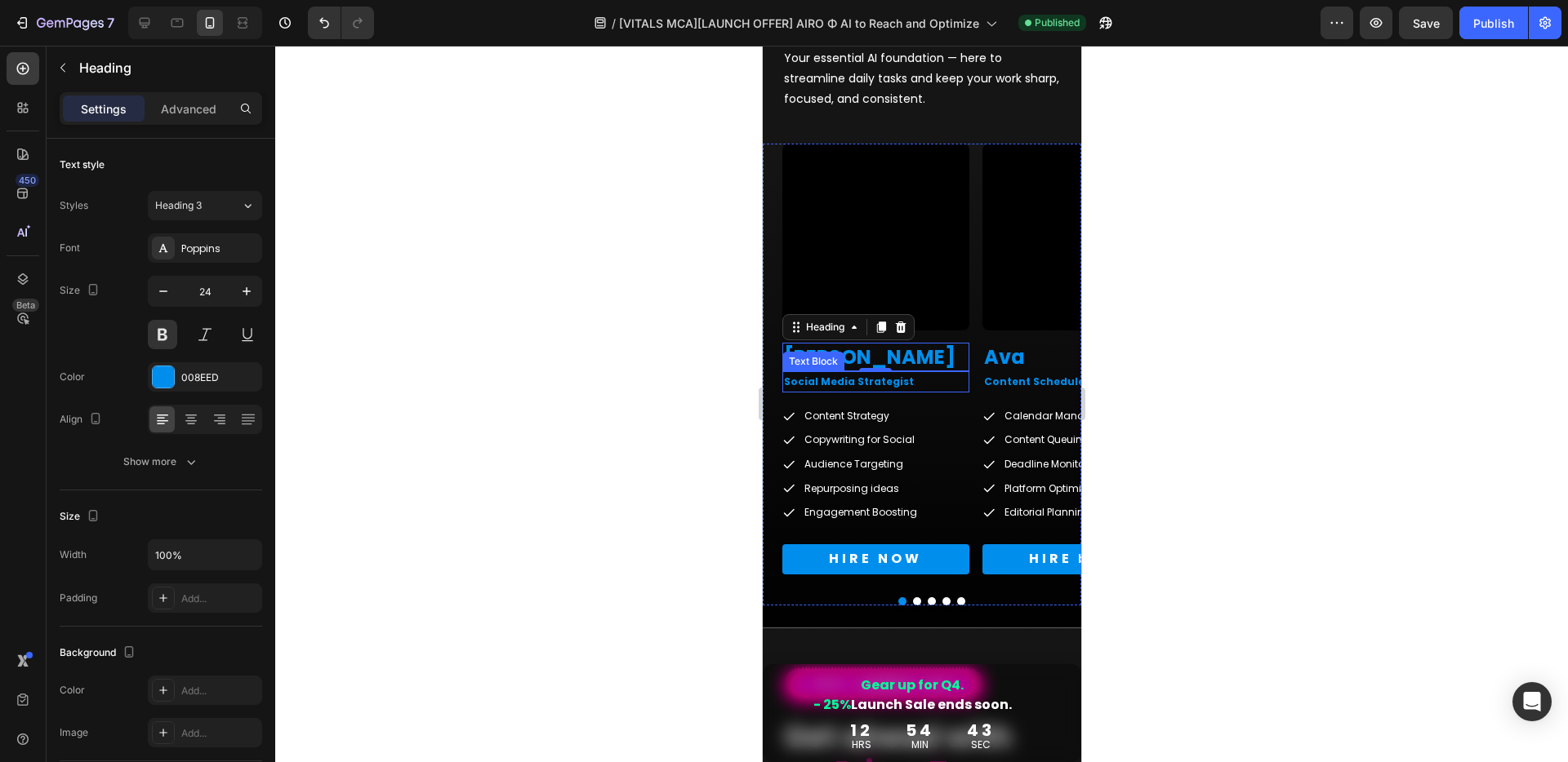
click at [886, 381] on p "Social Media Strategist" at bounding box center [875, 381] width 183 height 18
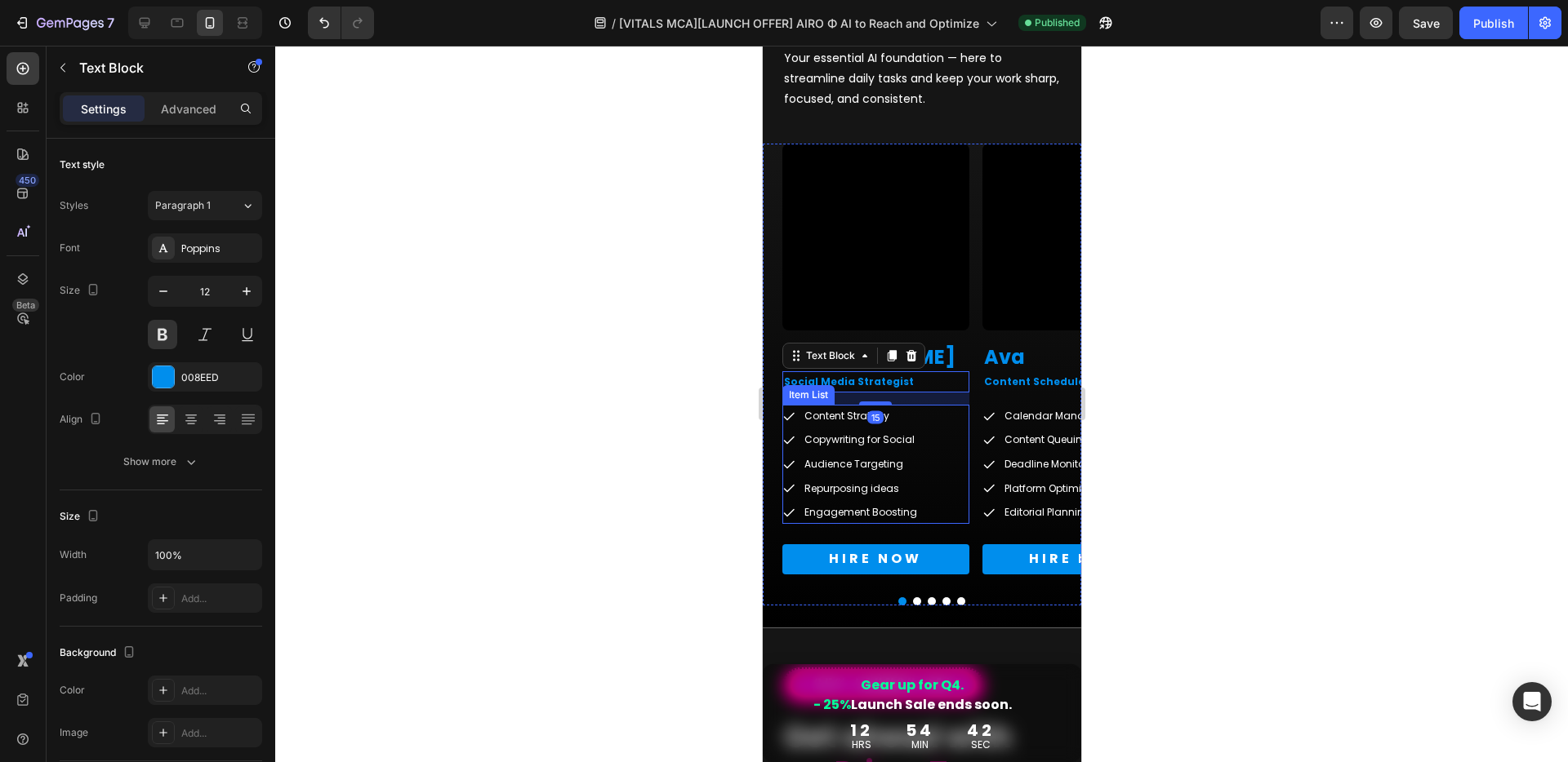
click at [946, 419] on div "Content Strategy Copywriting for Social Audience Targeting Repurposing ideas En…" at bounding box center [875, 464] width 187 height 119
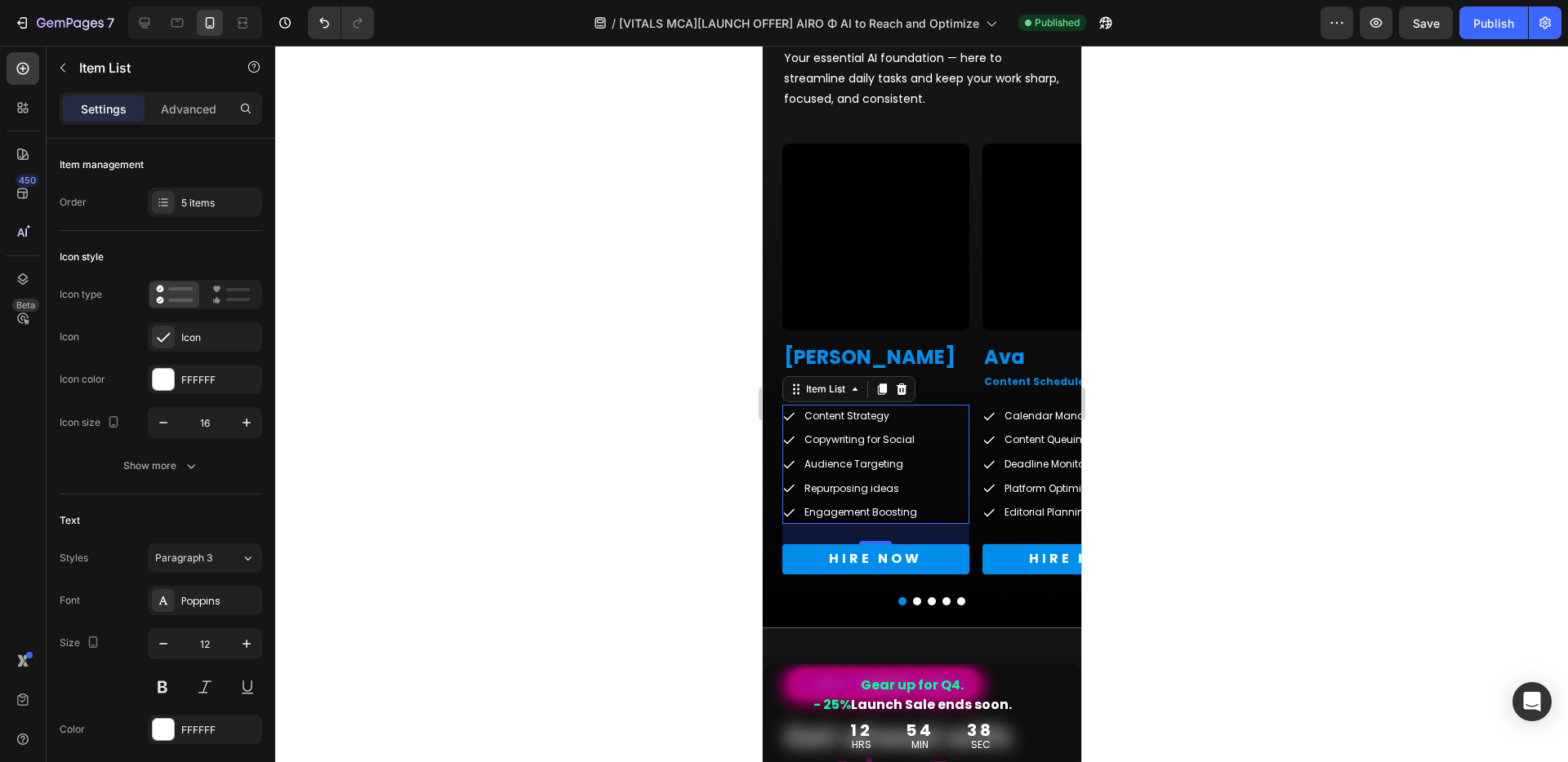
click at [835, 415] on p "Content Strategy" at bounding box center [860, 415] width 112 height 18
click at [704, 464] on div at bounding box center [921, 404] width 1292 height 716
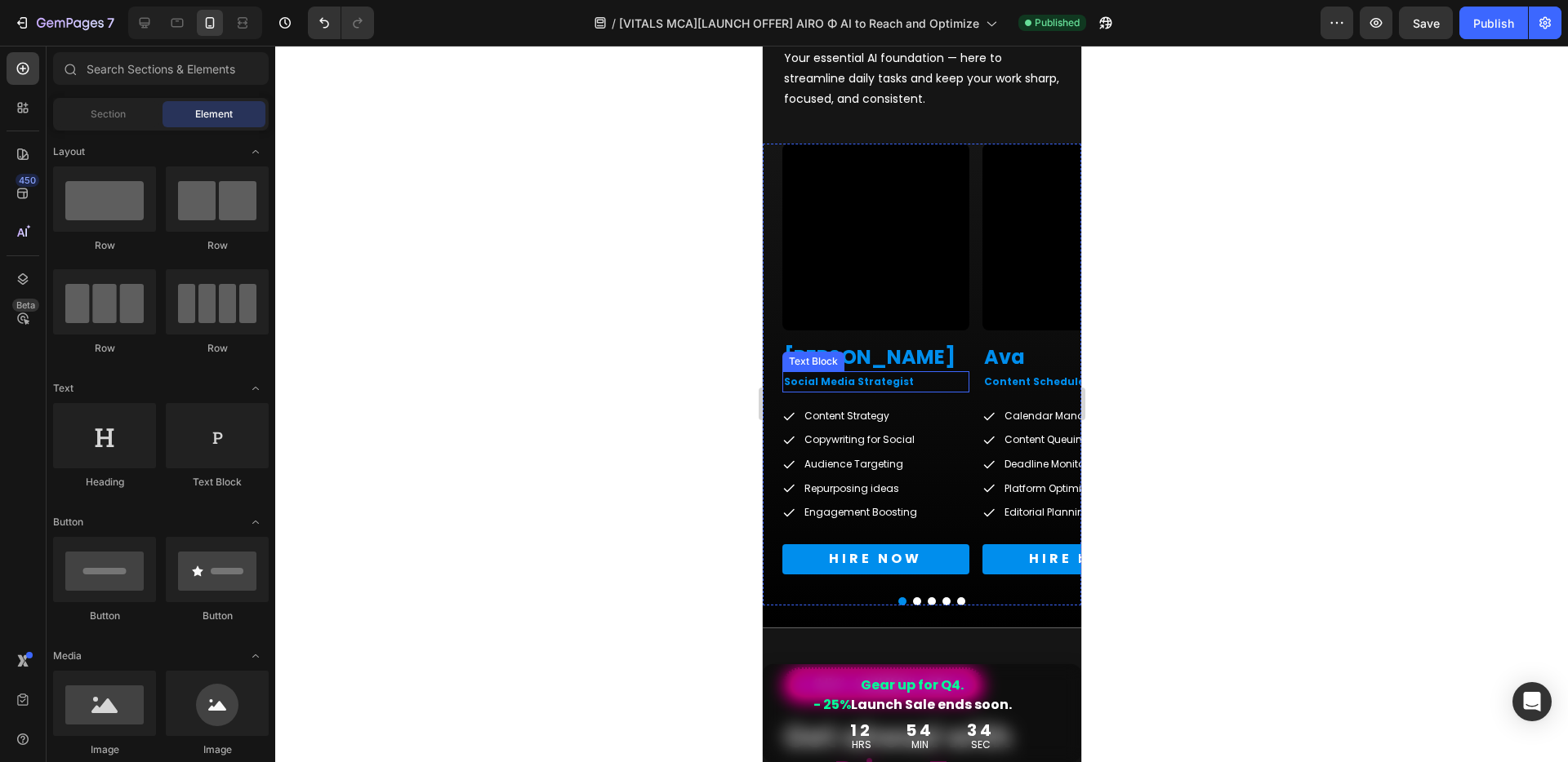
click at [914, 384] on p "Social Media Strategist" at bounding box center [875, 381] width 183 height 18
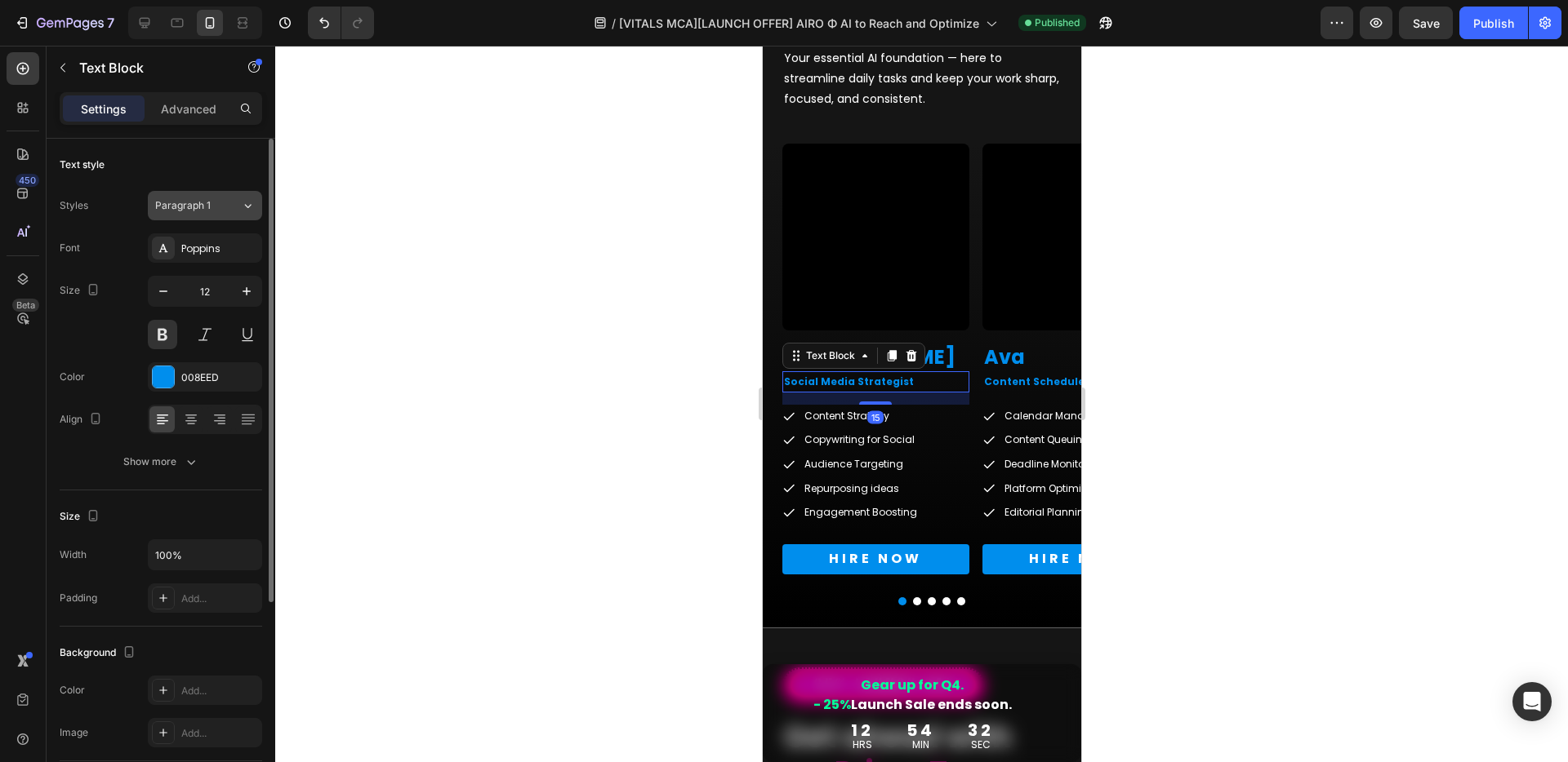
click at [251, 204] on icon at bounding box center [248, 206] width 7 height 4
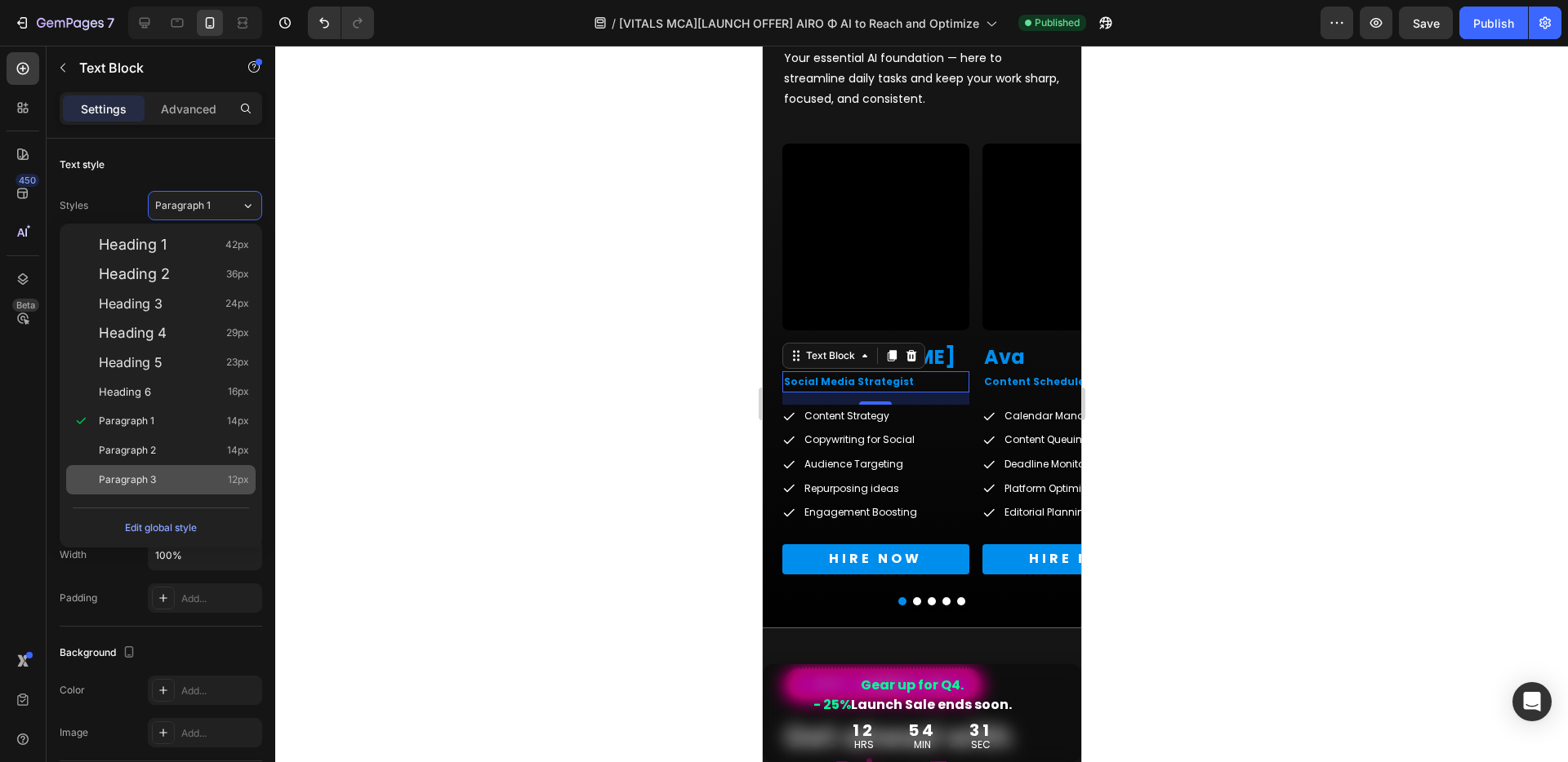
click at [142, 477] on span "Paragraph 3" at bounding box center [127, 479] width 57 height 16
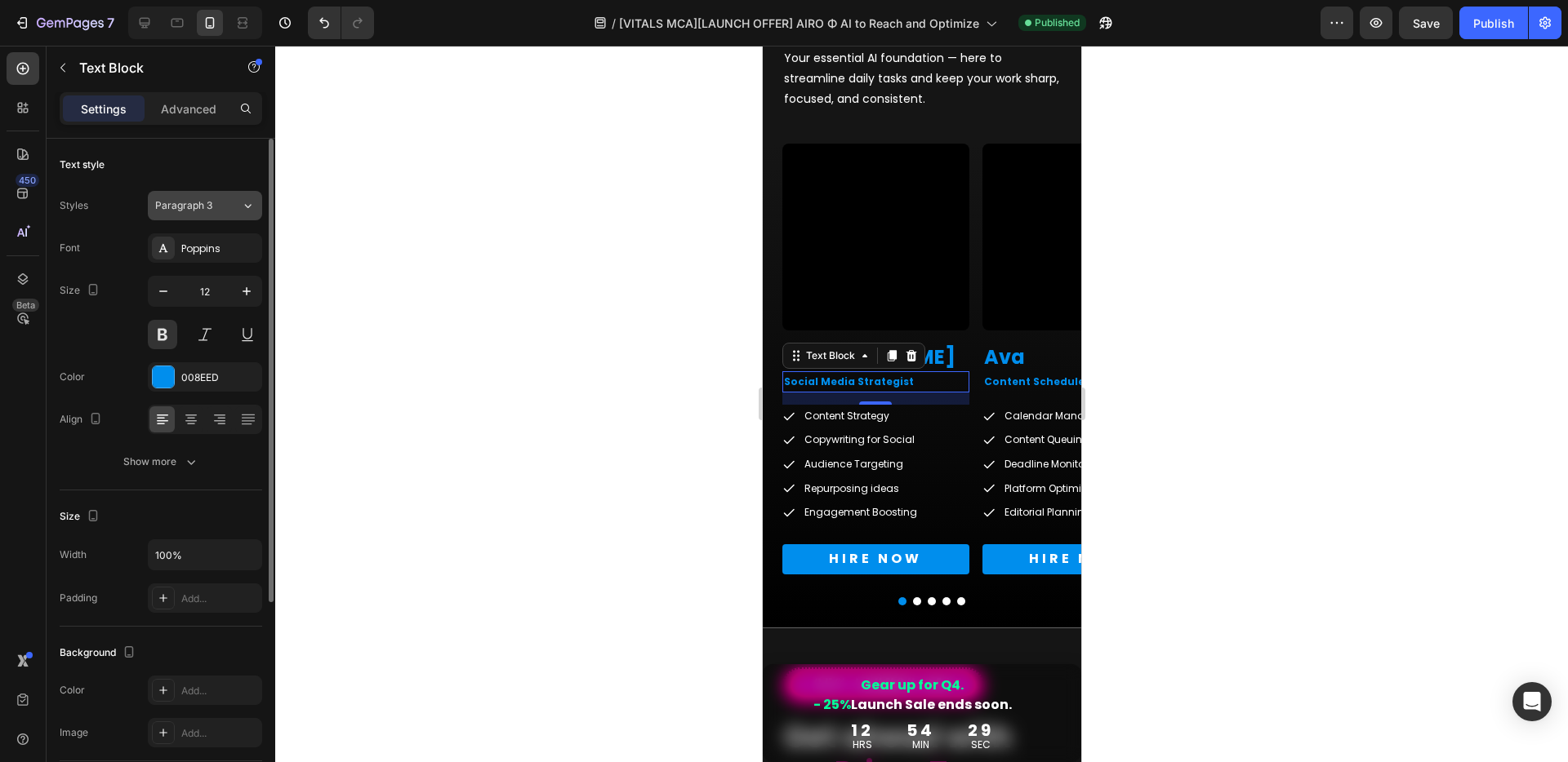
click at [242, 197] on icon at bounding box center [247, 205] width 14 height 16
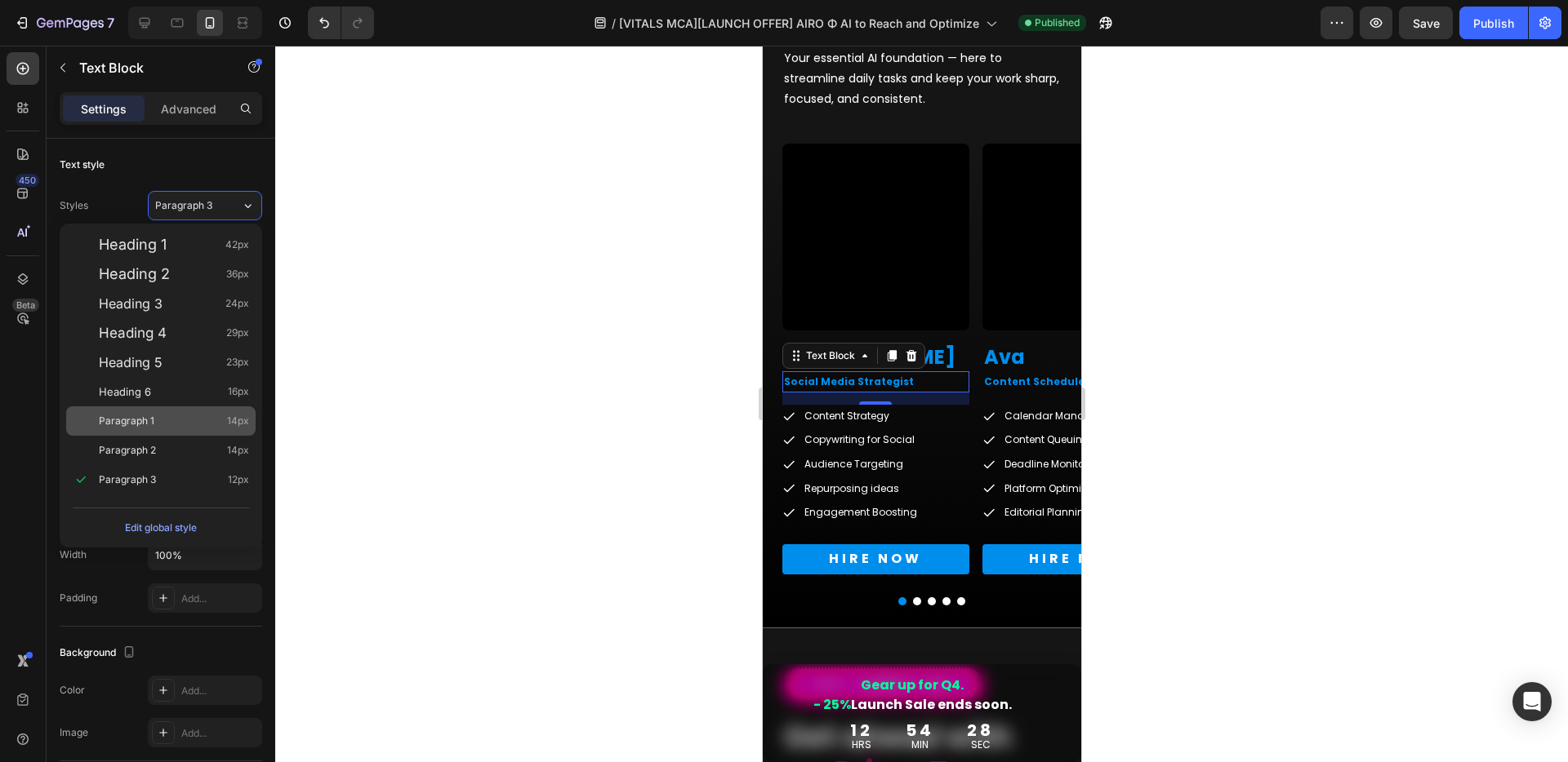
click at [132, 420] on span "Paragraph 1" at bounding box center [126, 421] width 55 height 16
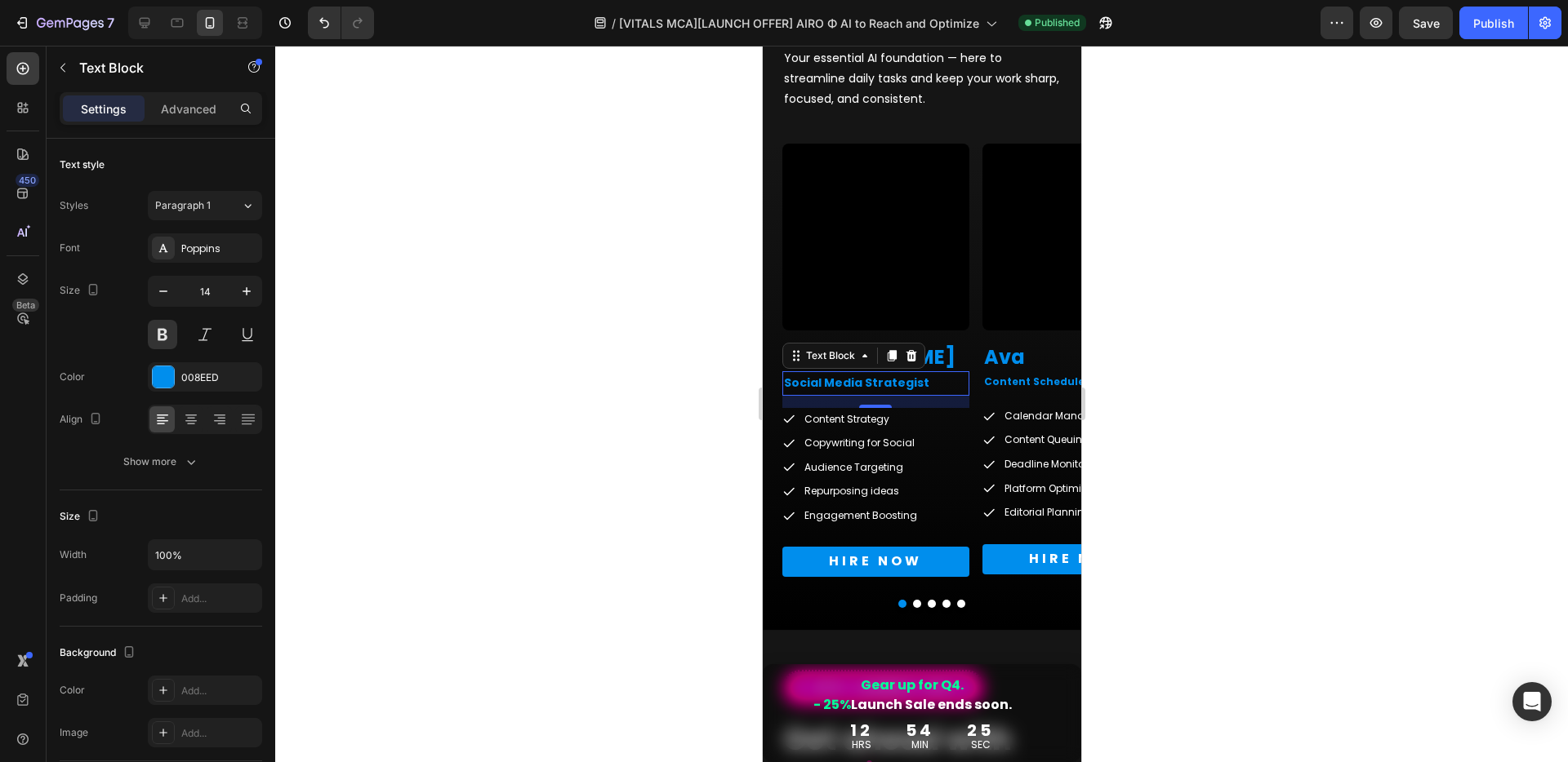
click at [663, 368] on div at bounding box center [921, 404] width 1292 height 716
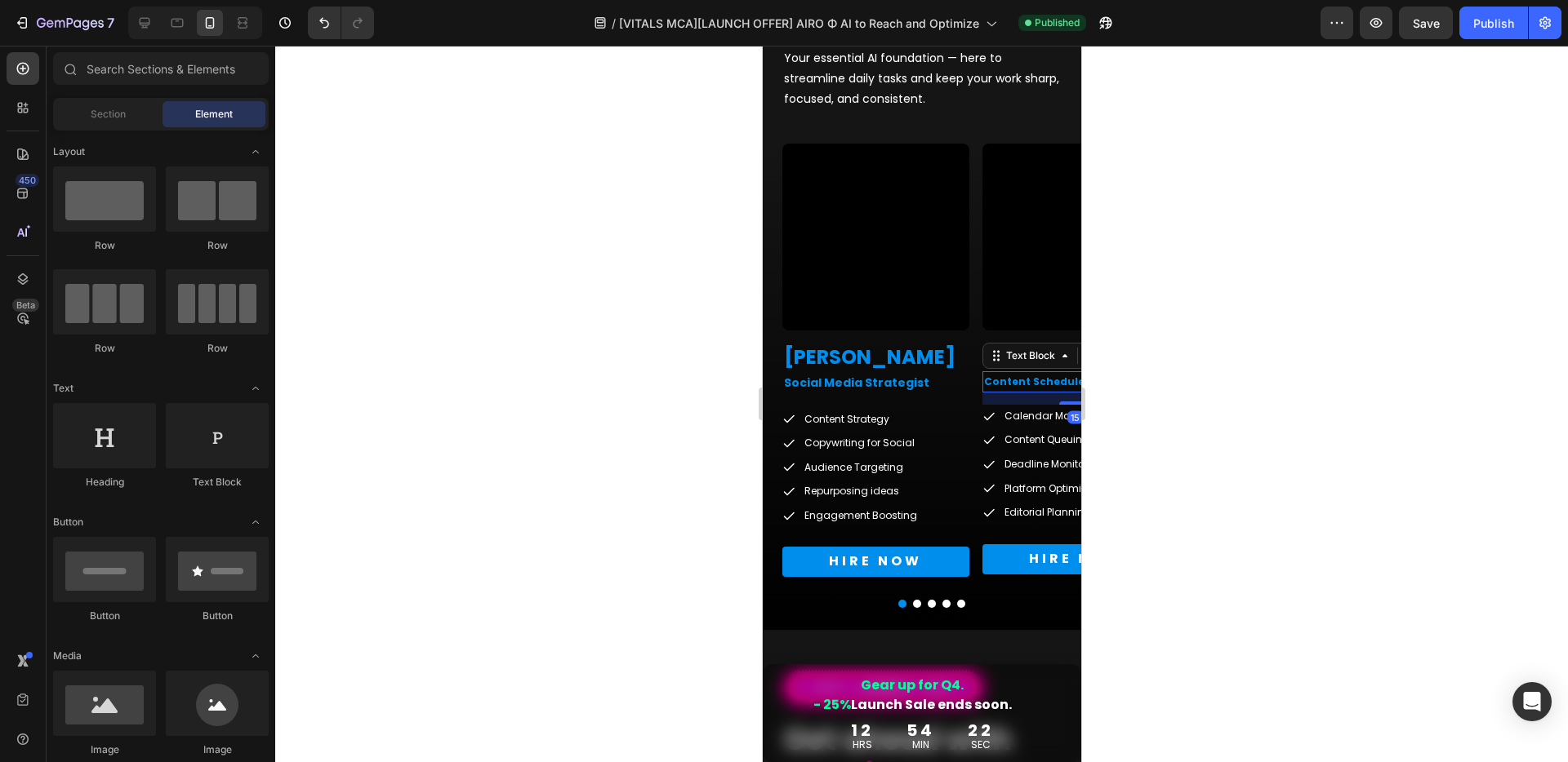
click at [1024, 379] on p "Content Scheduler" at bounding box center [1075, 381] width 183 height 18
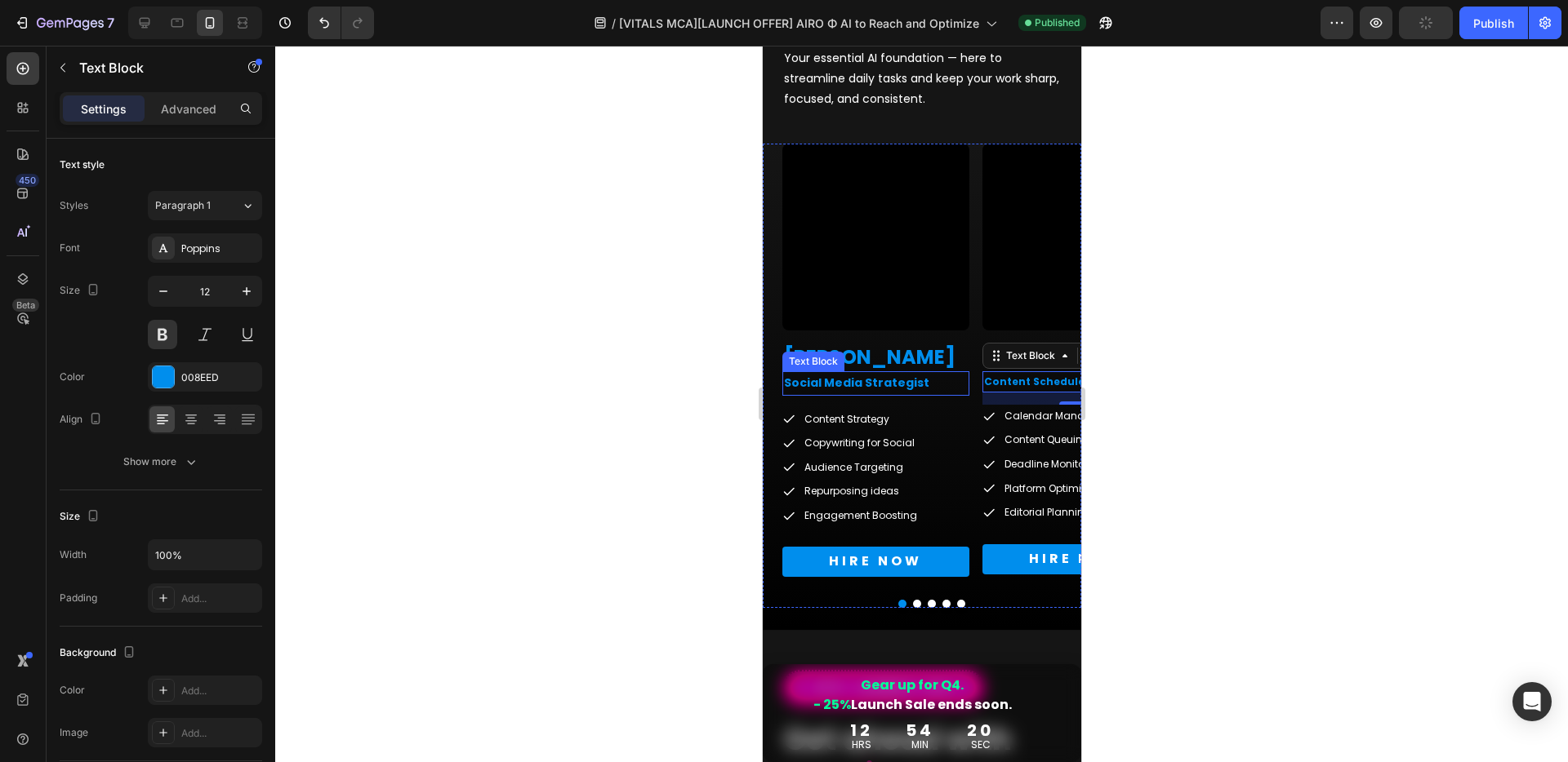
click at [901, 378] on p "Social Media Strategist" at bounding box center [875, 383] width 183 height 21
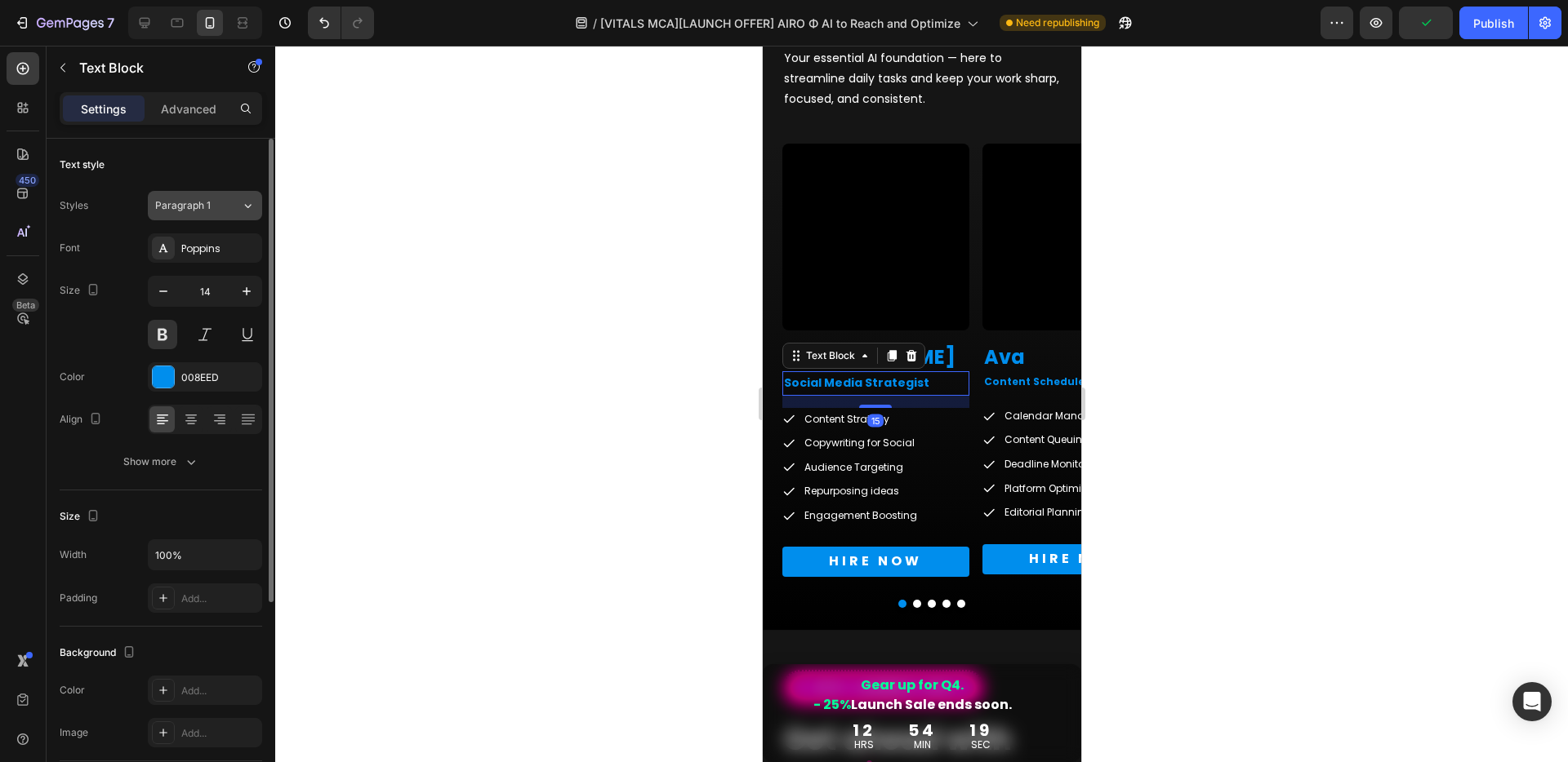
click at [197, 202] on span "Paragraph 1" at bounding box center [182, 206] width 55 height 15
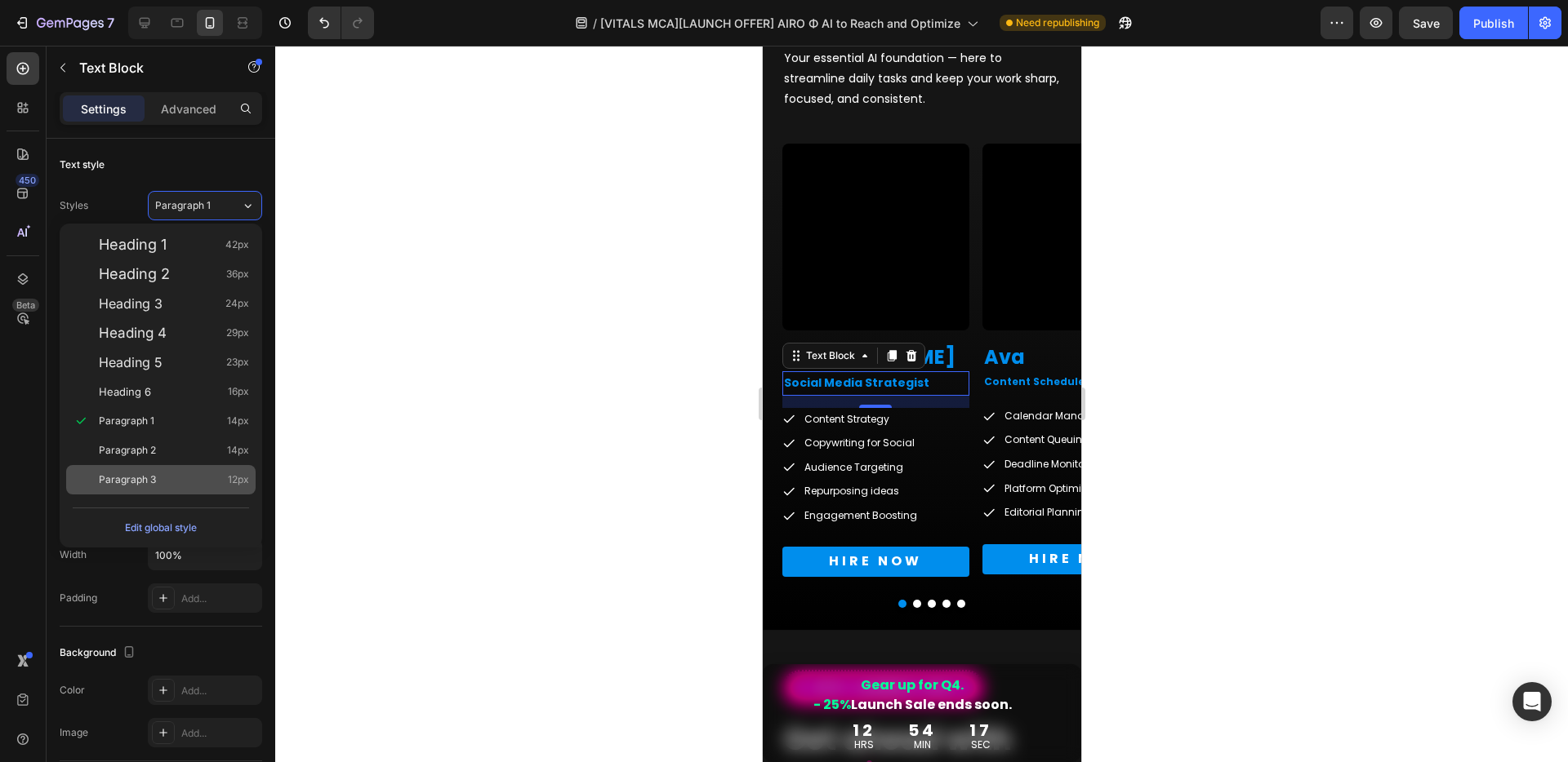
click at [134, 475] on span "Paragraph 3" at bounding box center [127, 479] width 57 height 16
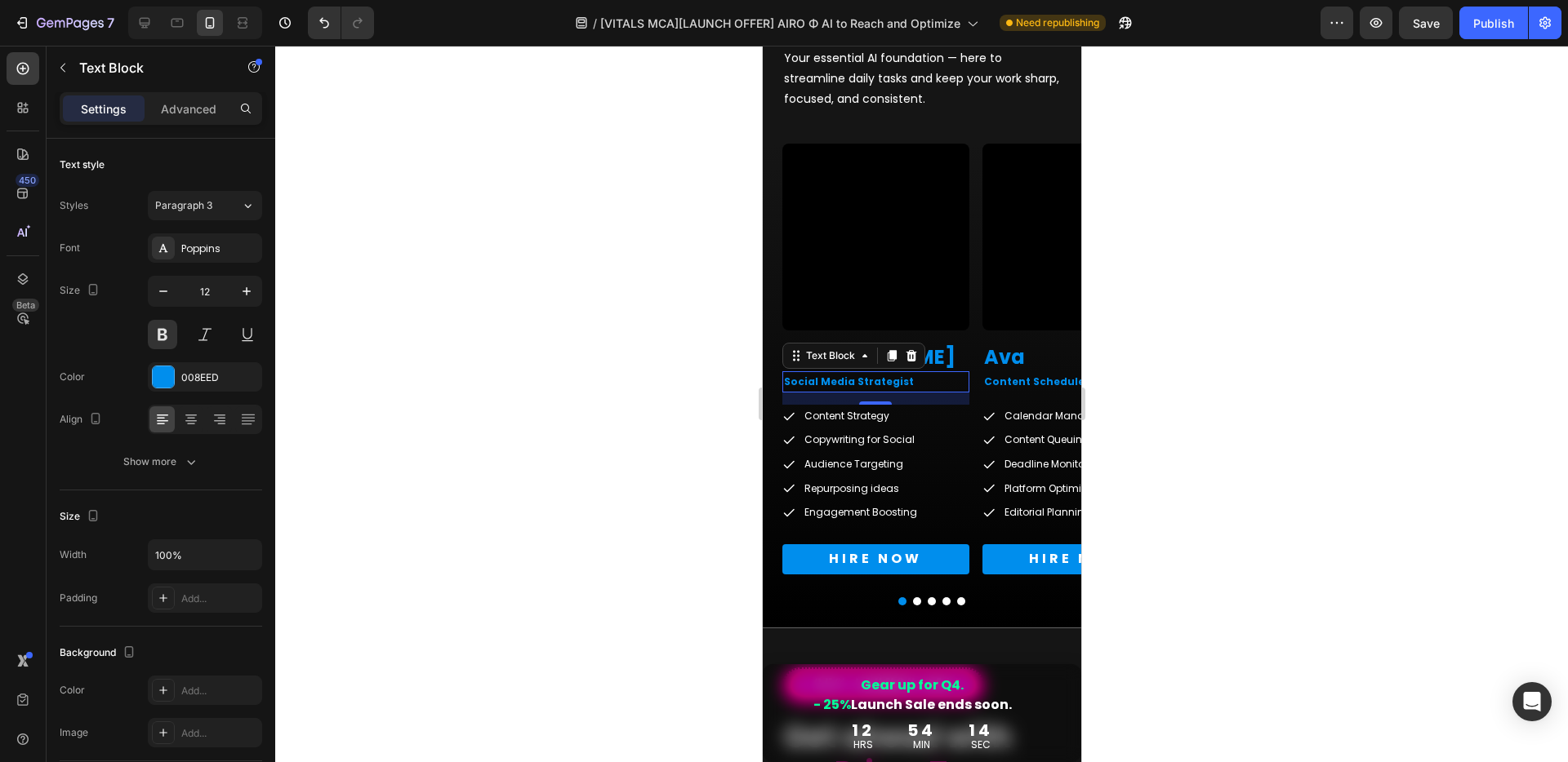
click at [1234, 441] on div at bounding box center [921, 404] width 1292 height 716
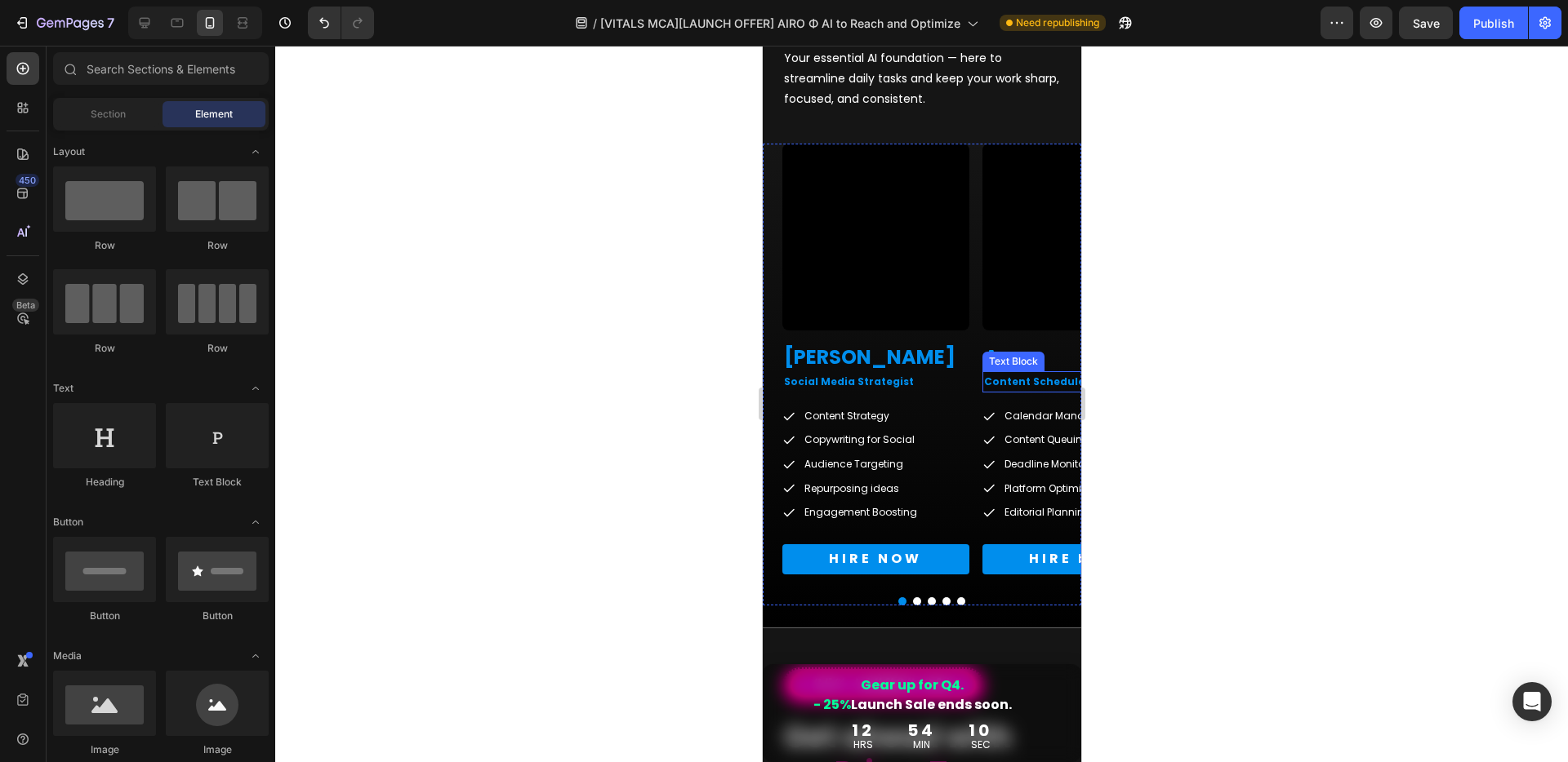
click at [1008, 381] on p "Content Scheduler" at bounding box center [1075, 381] width 183 height 18
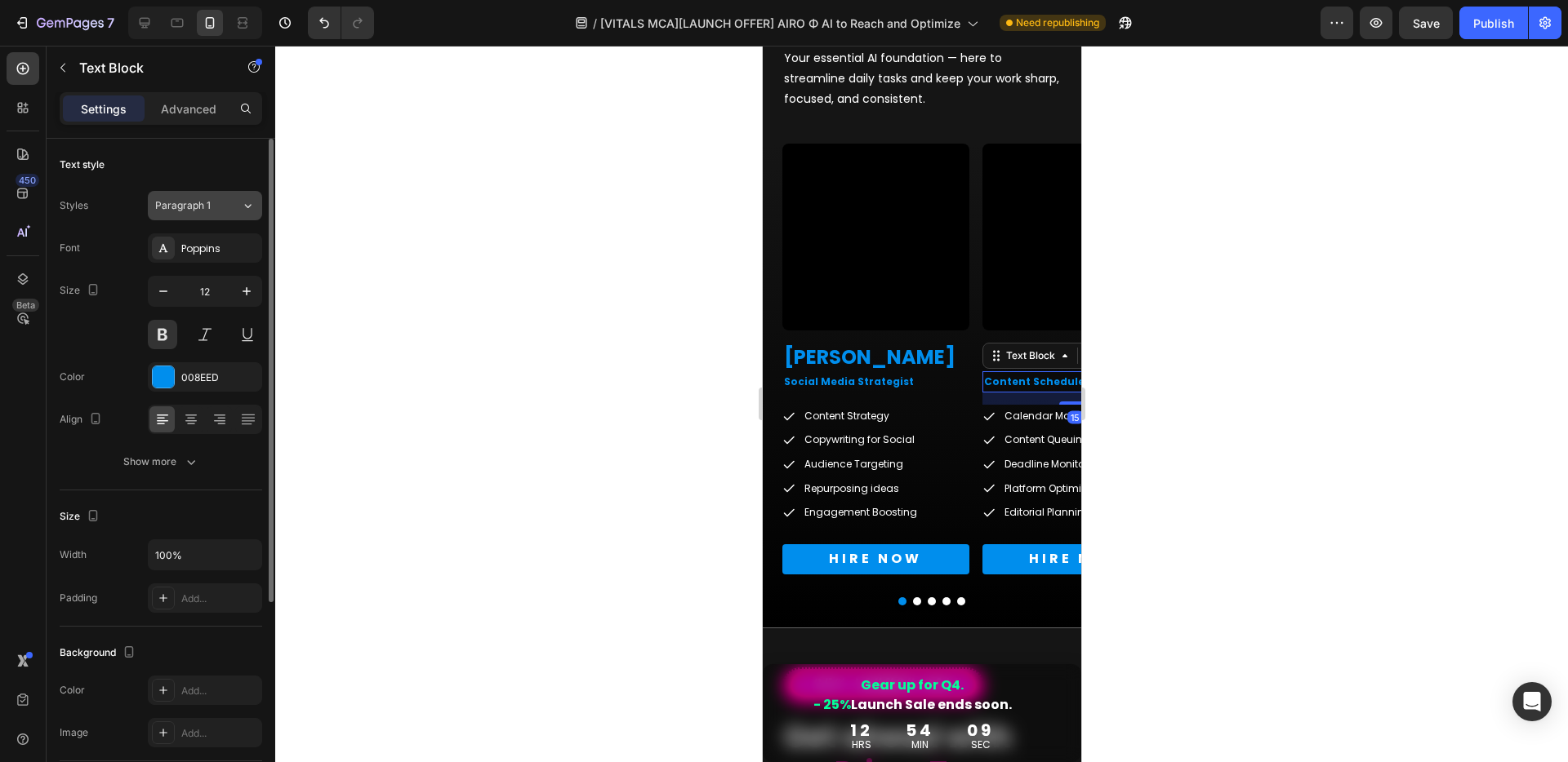
click at [166, 201] on span "Paragraph 1" at bounding box center [182, 206] width 55 height 15
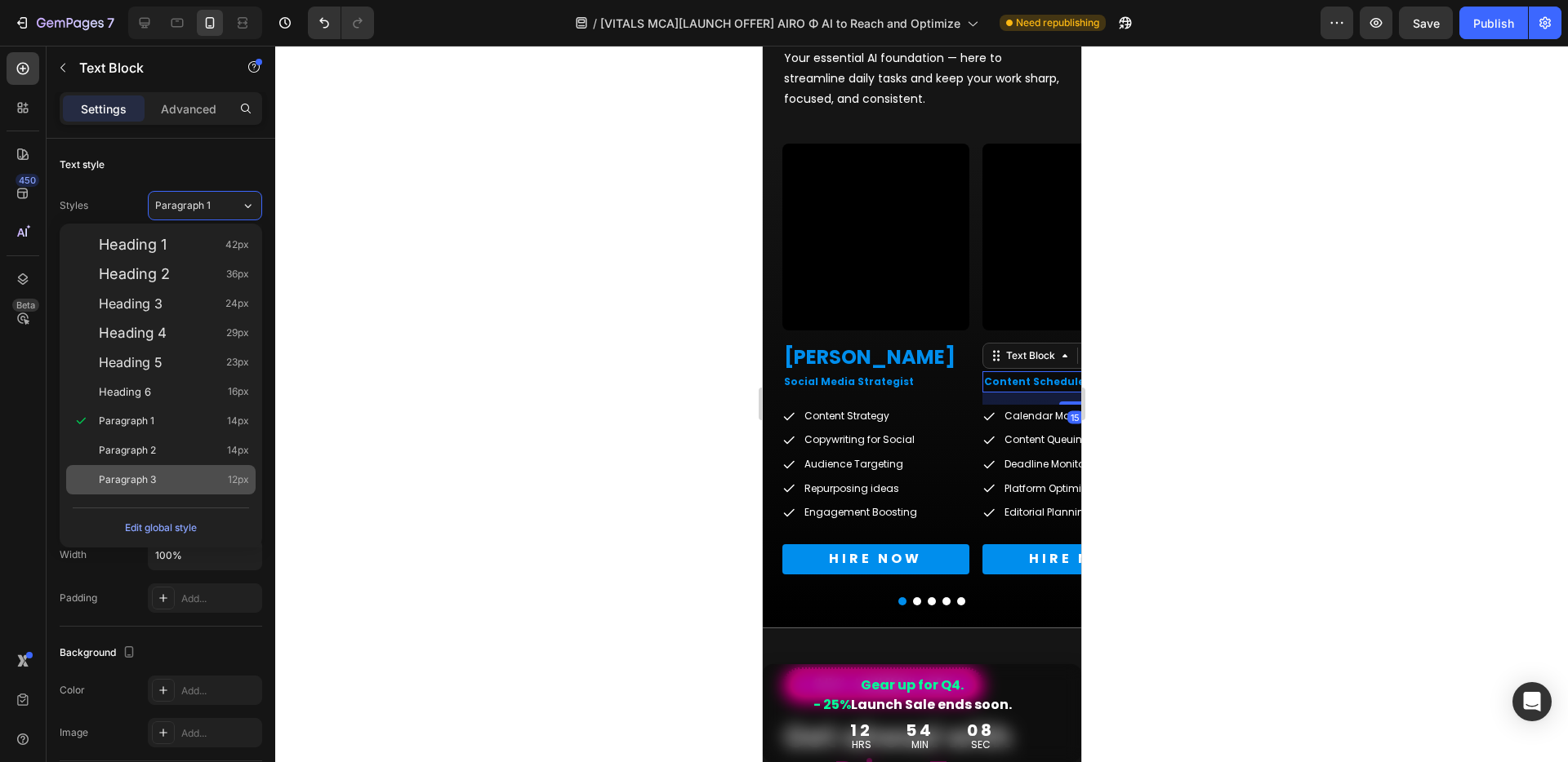
click at [132, 467] on div "Paragraph 3 12px" at bounding box center [161, 479] width 189 height 29
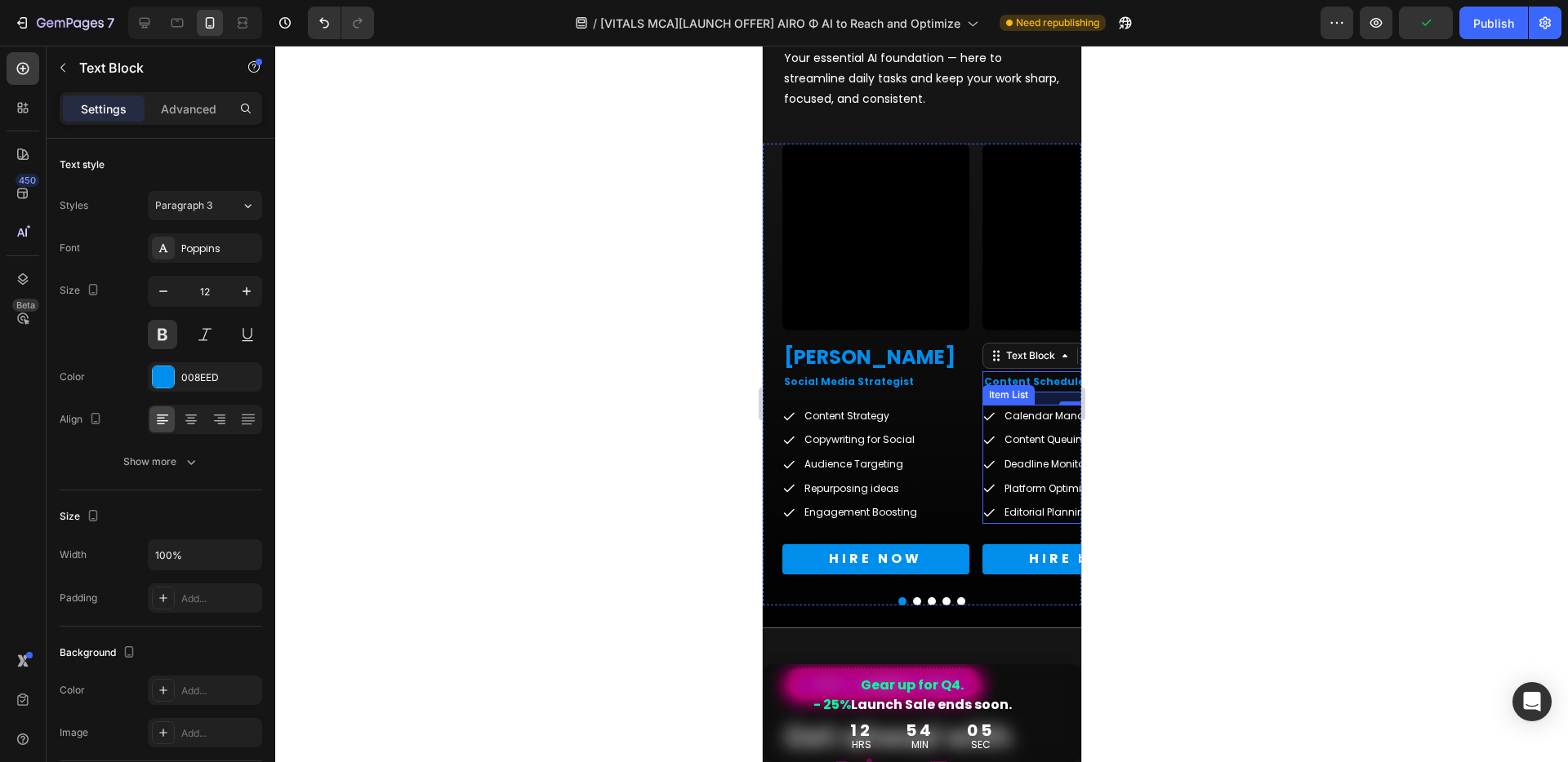
click at [995, 400] on div "Item List" at bounding box center [1008, 395] width 52 height 20
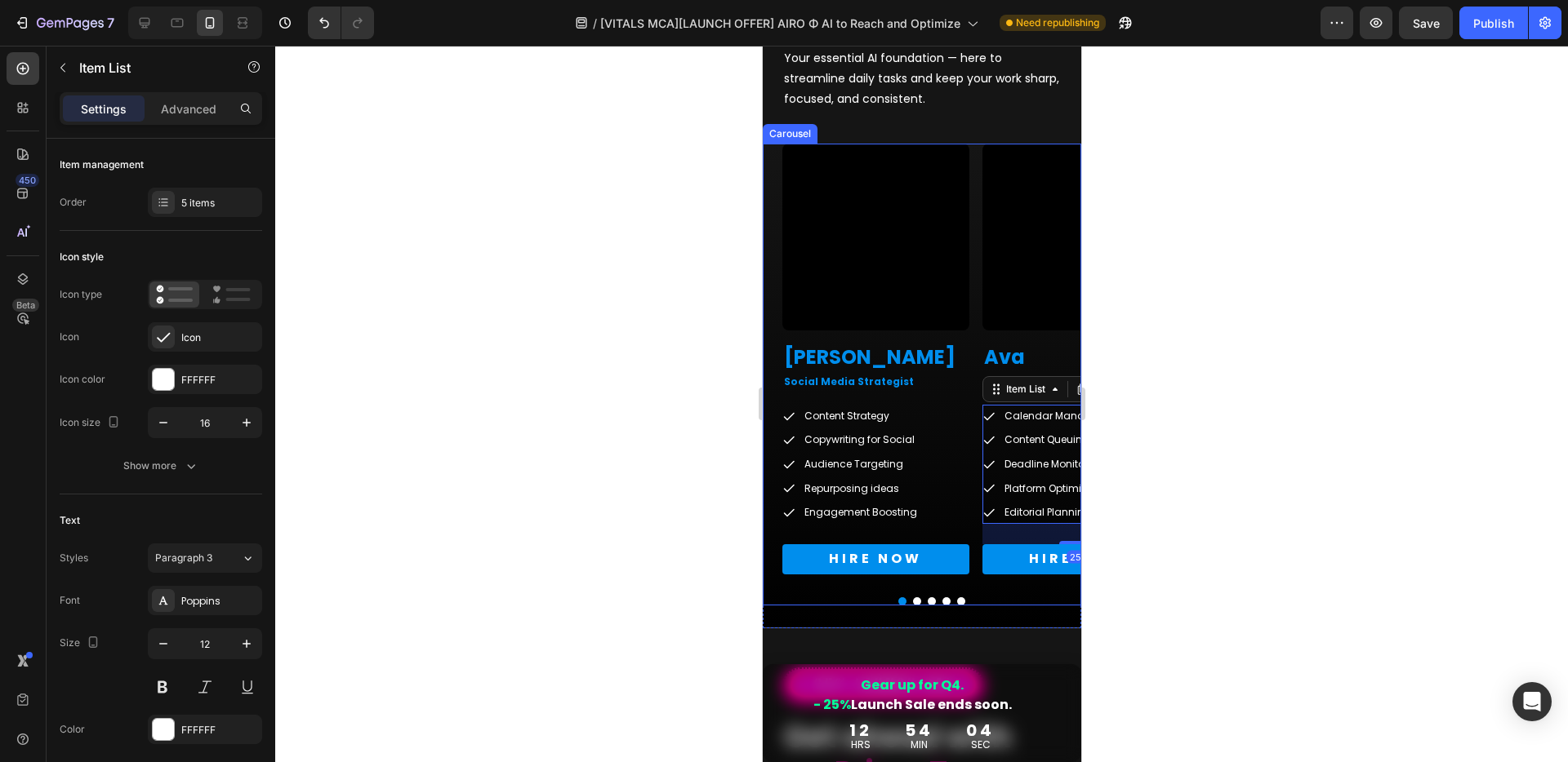
click at [912, 603] on button "Dot" at bounding box center [916, 601] width 8 height 8
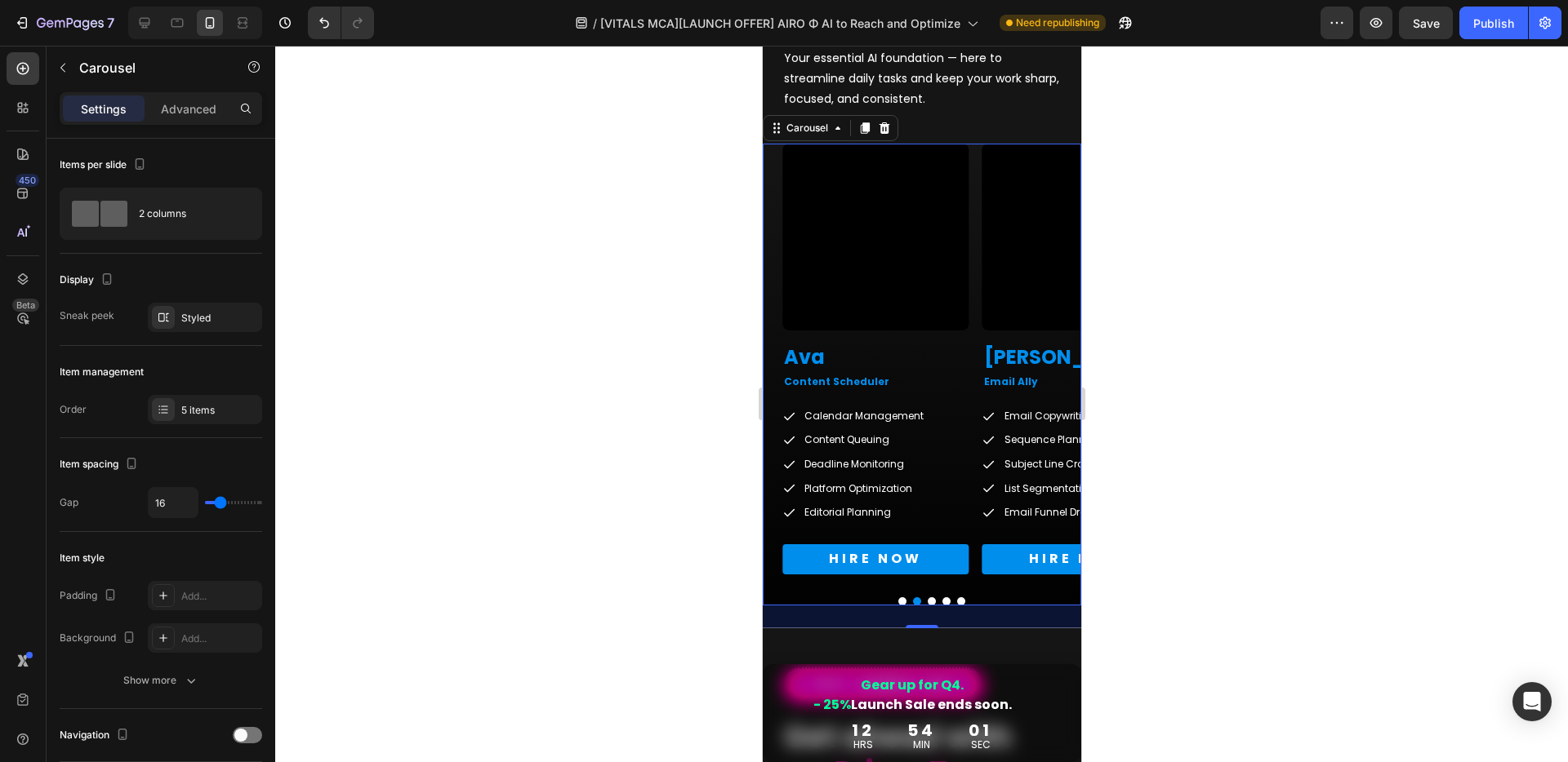
click at [927, 602] on button "Dot" at bounding box center [931, 601] width 8 height 8
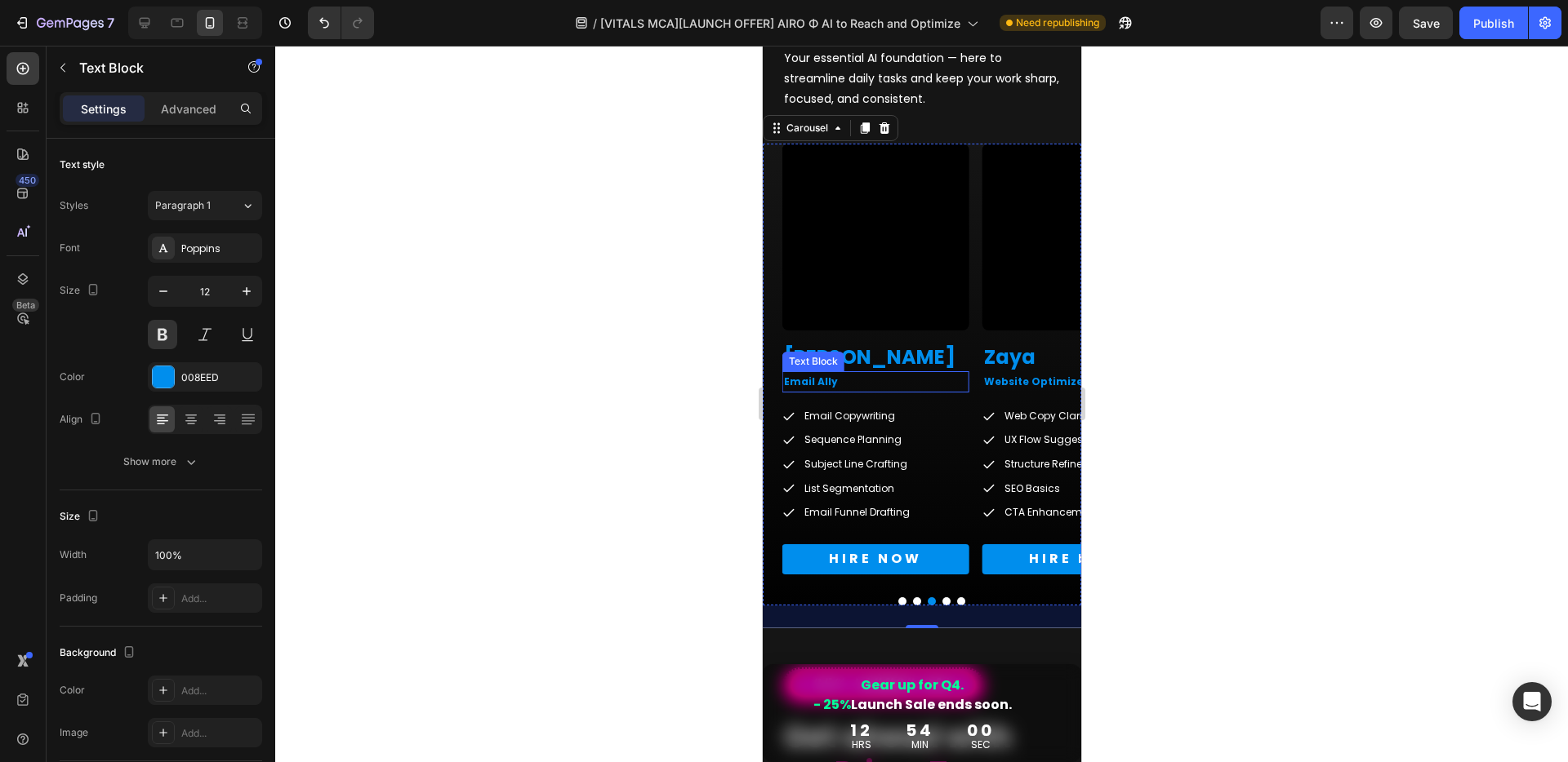
click at [807, 355] on div "Text Block" at bounding box center [812, 362] width 55 height 15
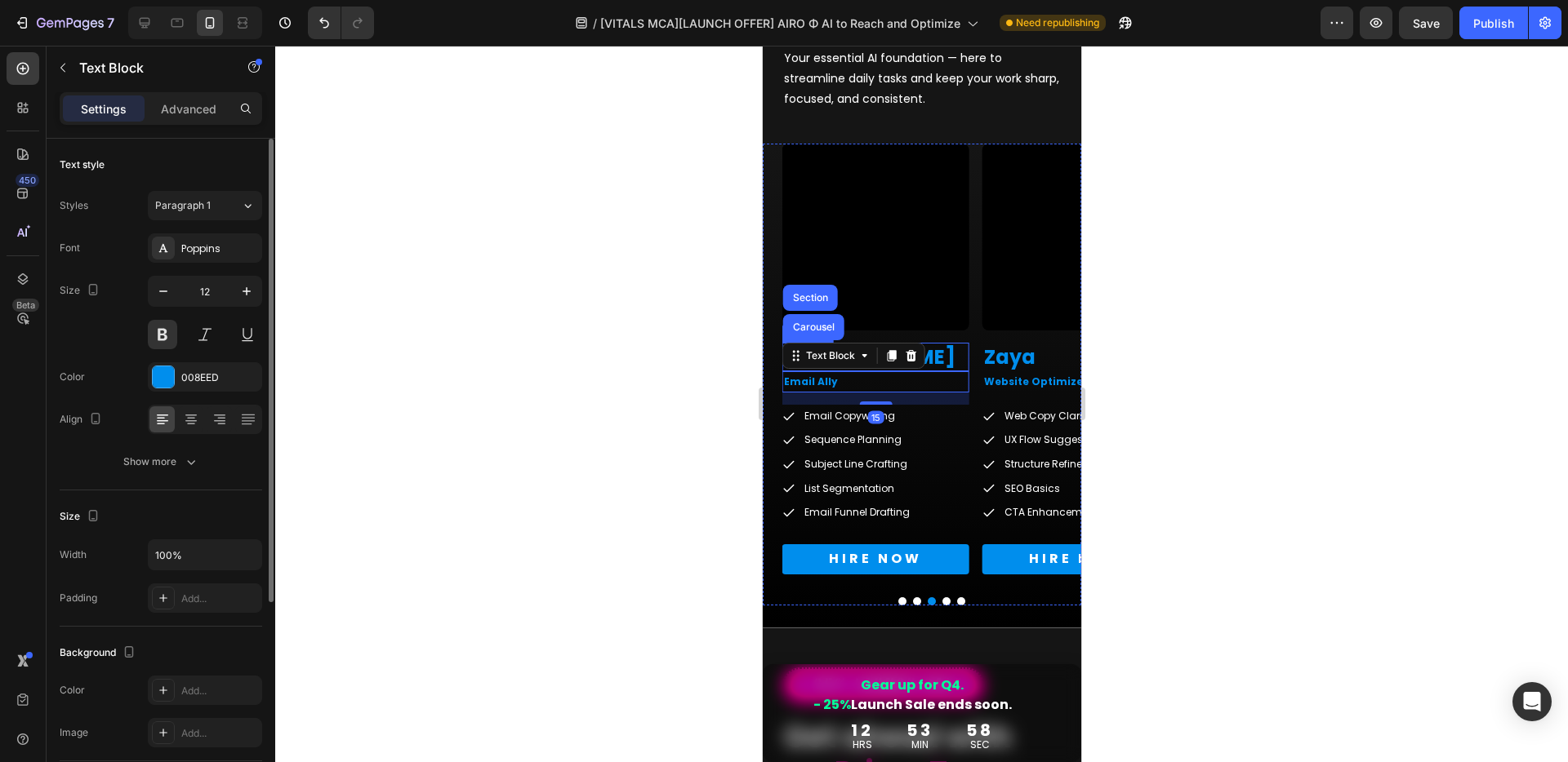
drag, startPoint x: 234, startPoint y: 209, endPoint x: 234, endPoint y: 221, distance: 12.0
click at [234, 209] on div "Paragraph 1" at bounding box center [198, 206] width 86 height 15
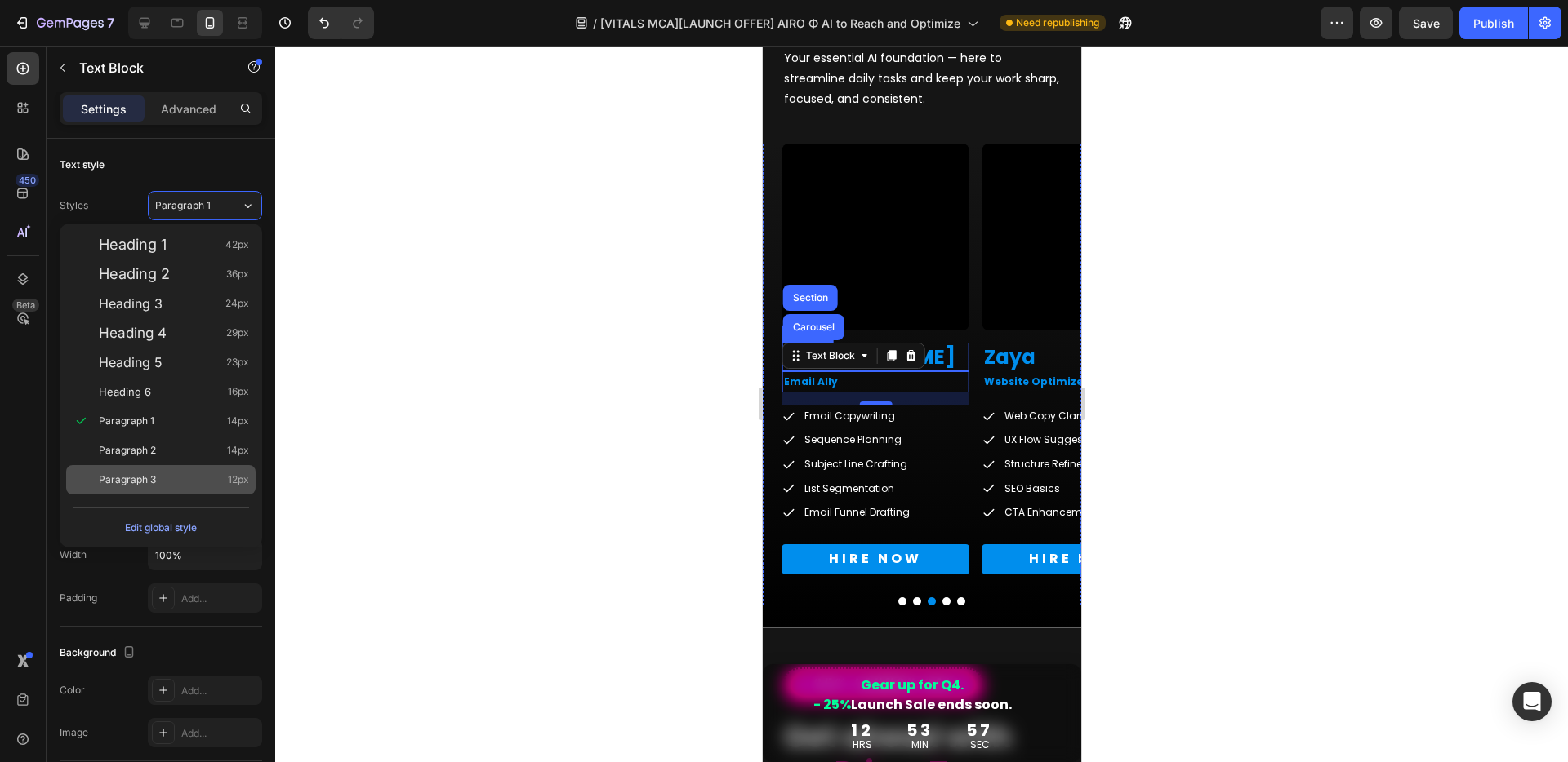
click at [147, 487] on span "Paragraph 3" at bounding box center [127, 479] width 57 height 16
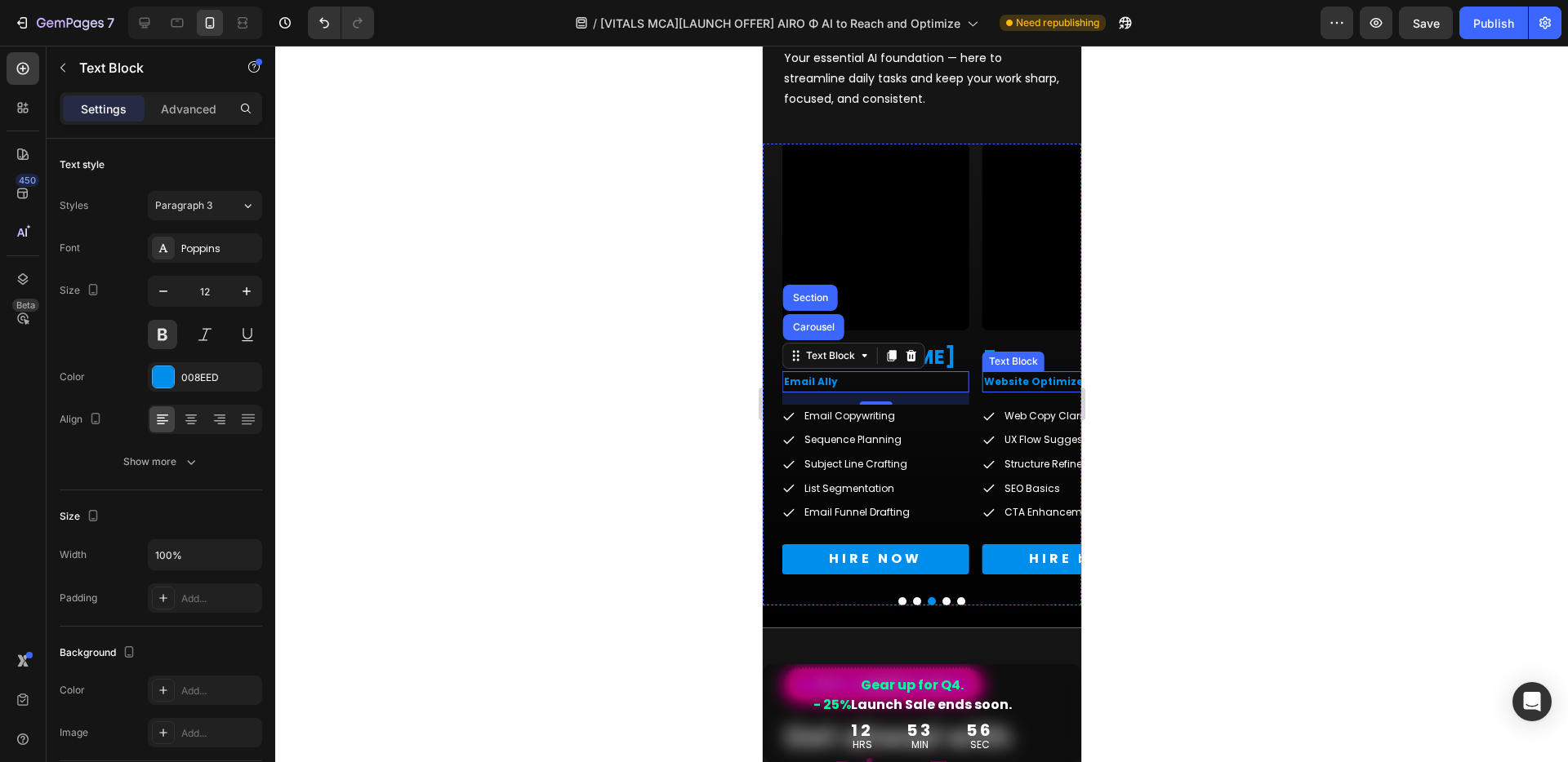
click at [1012, 381] on p "Website Optimizer" at bounding box center [1075, 381] width 183 height 18
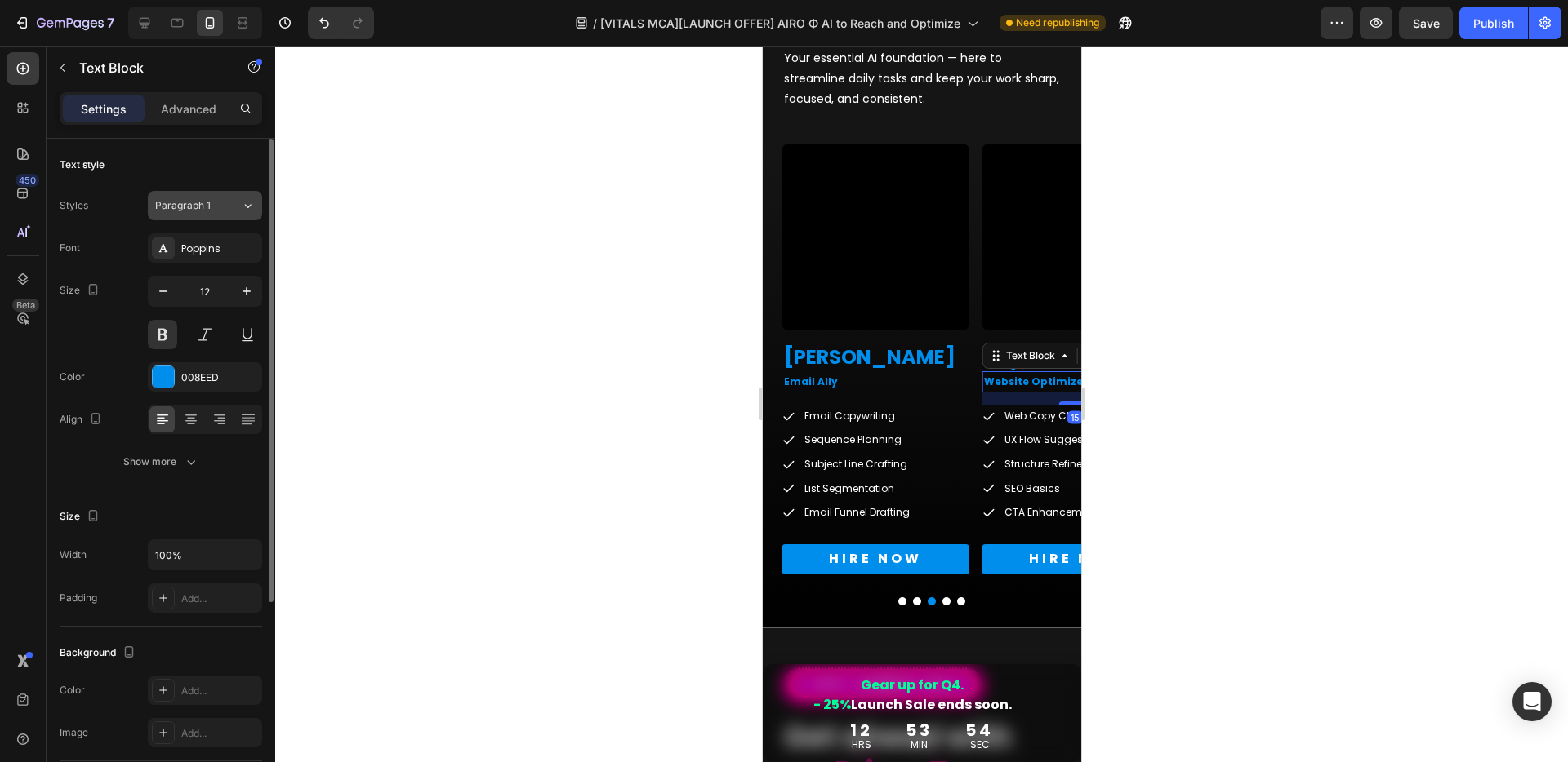
click at [251, 208] on icon at bounding box center [247, 205] width 14 height 16
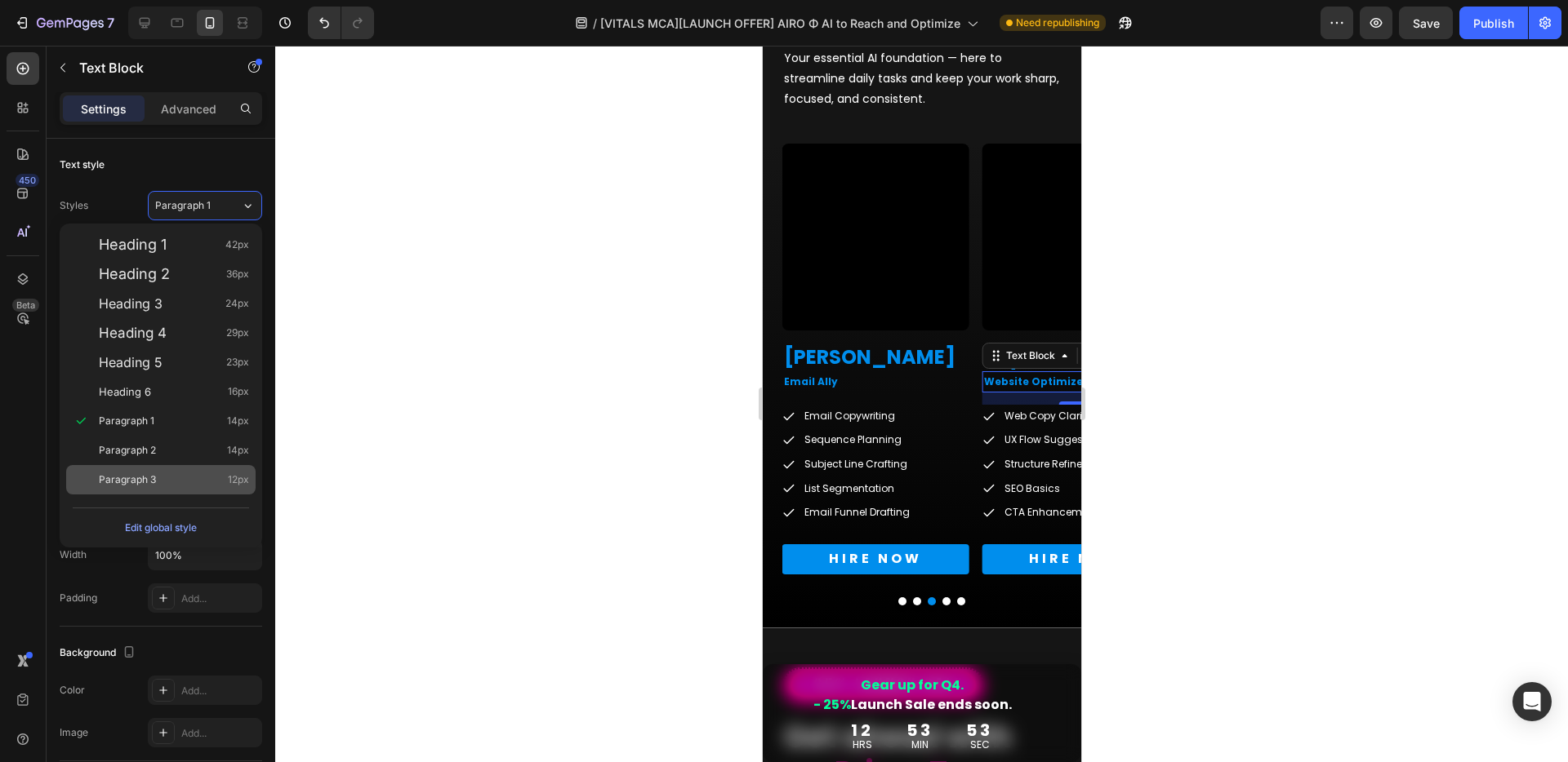
click at [155, 476] on span "Paragraph 3" at bounding box center [127, 479] width 57 height 16
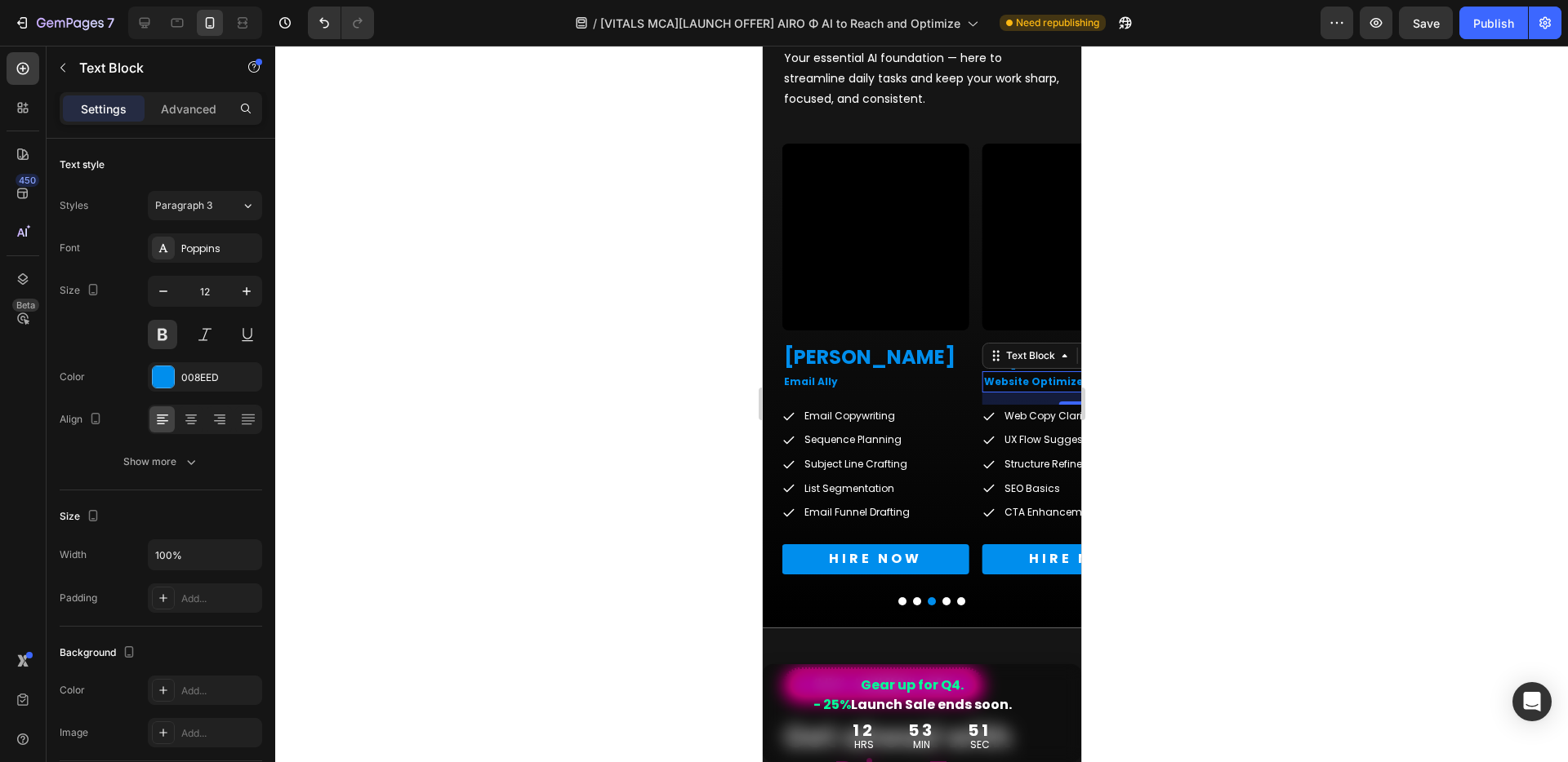
click at [1023, 381] on p "Website Optimizer" at bounding box center [1075, 381] width 183 height 18
click at [995, 408] on div "Web Copy Clarity" at bounding box center [1045, 416] width 128 height 22
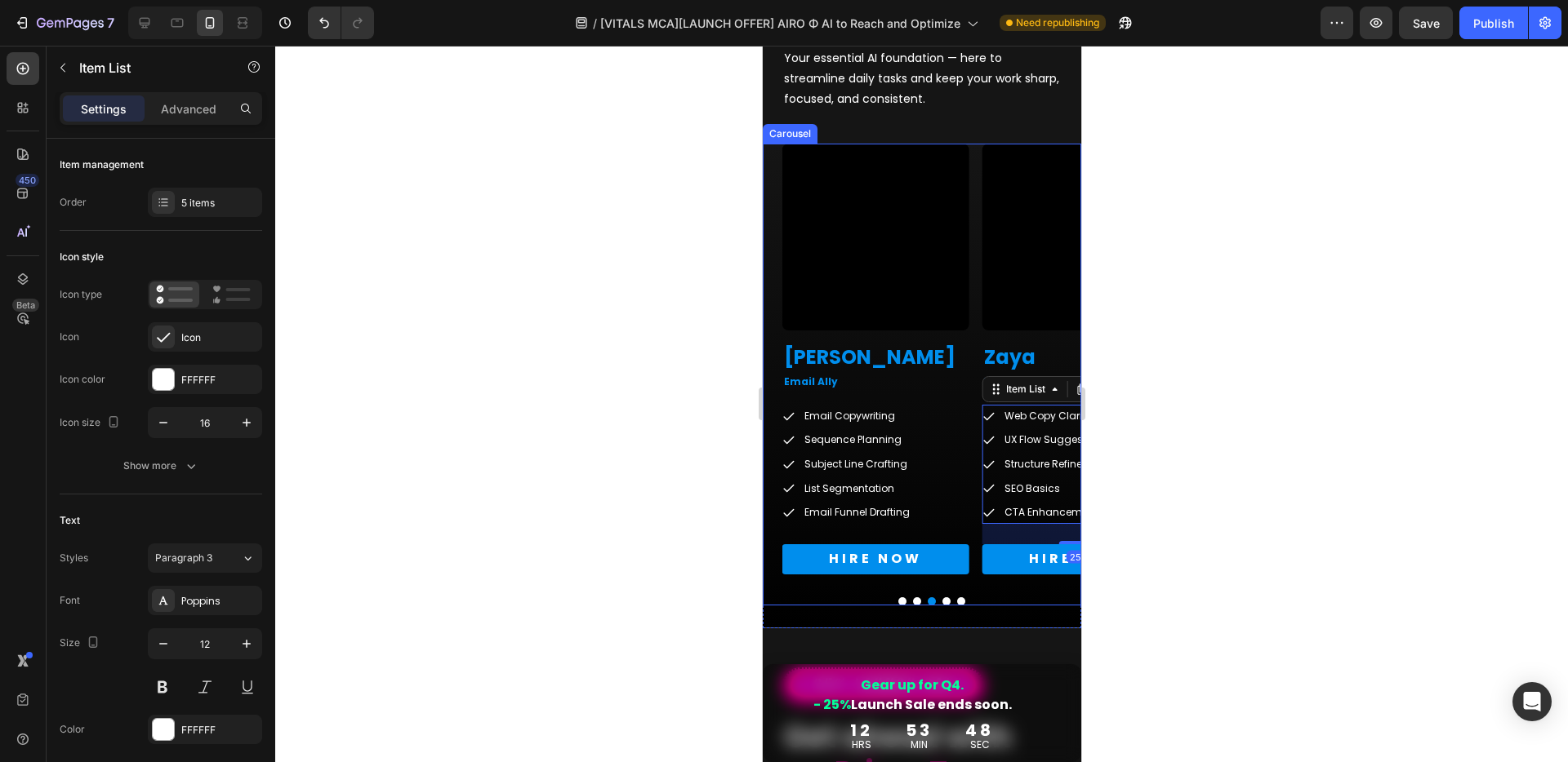
click at [941, 604] on button "Dot" at bounding box center [945, 601] width 8 height 8
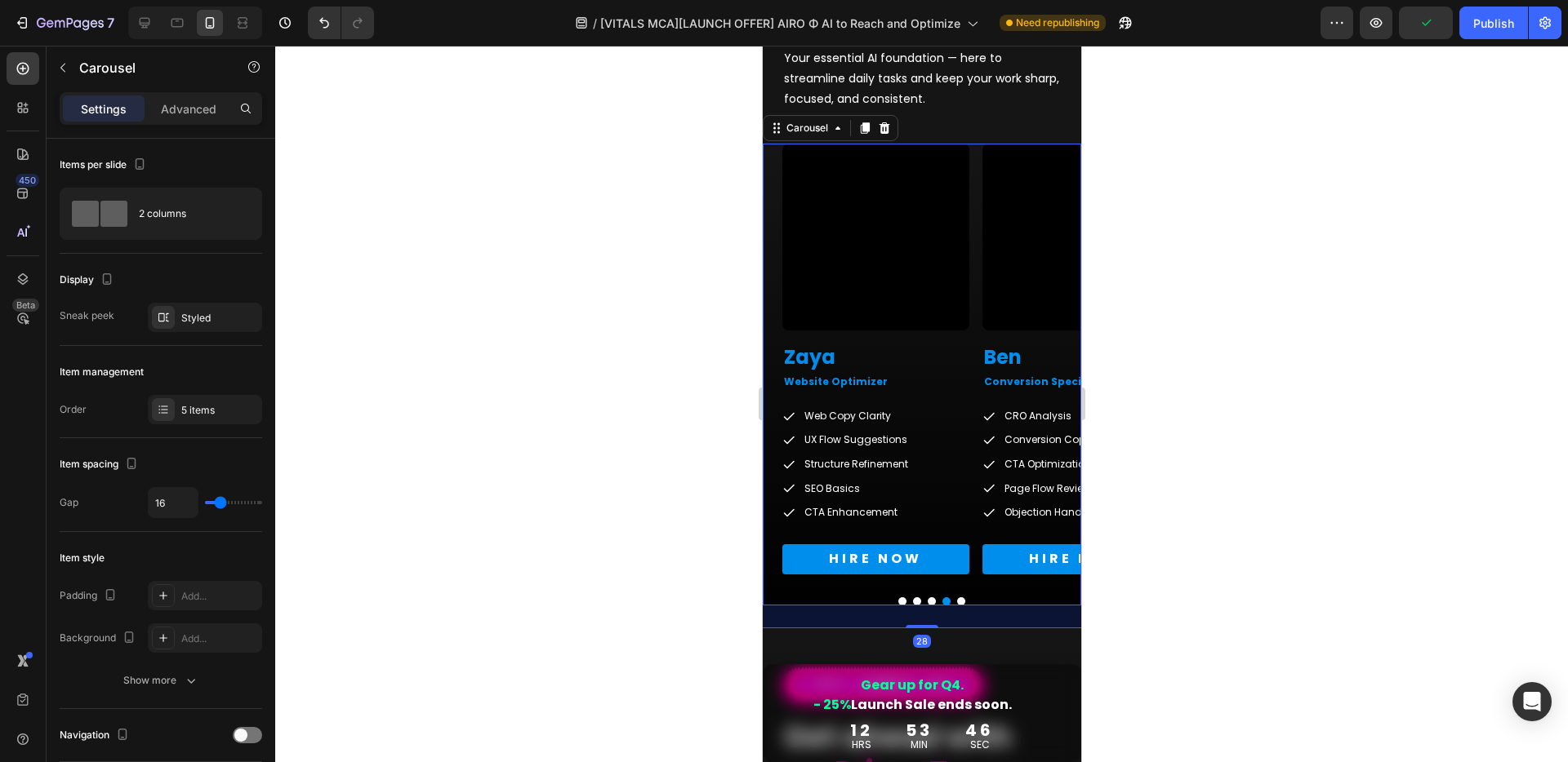
click at [958, 603] on button "Dot" at bounding box center [960, 601] width 8 height 8
click at [849, 386] on p "Conversion Specialist" at bounding box center [875, 381] width 183 height 18
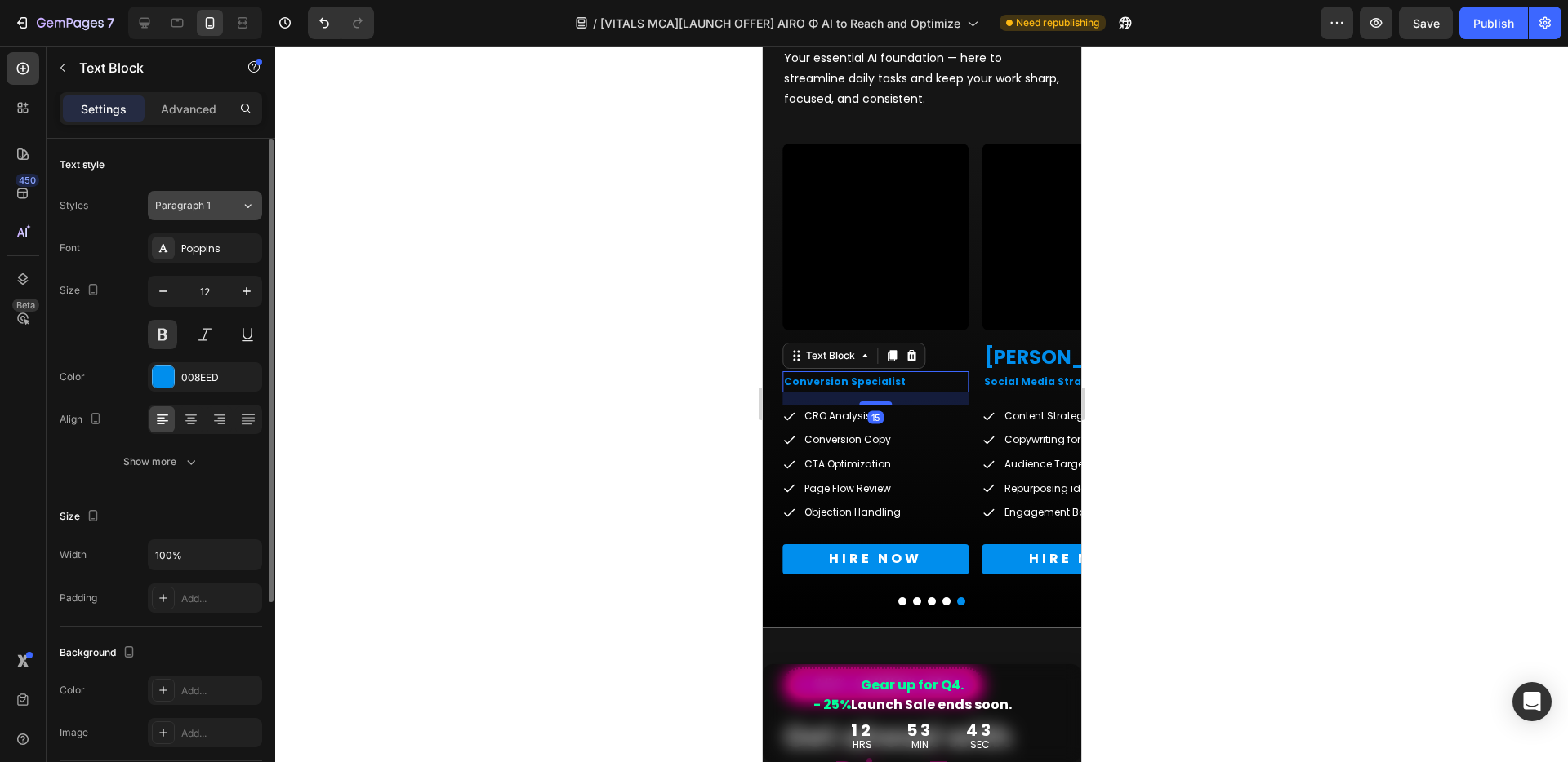
click at [215, 209] on div "Paragraph 1" at bounding box center [188, 206] width 66 height 15
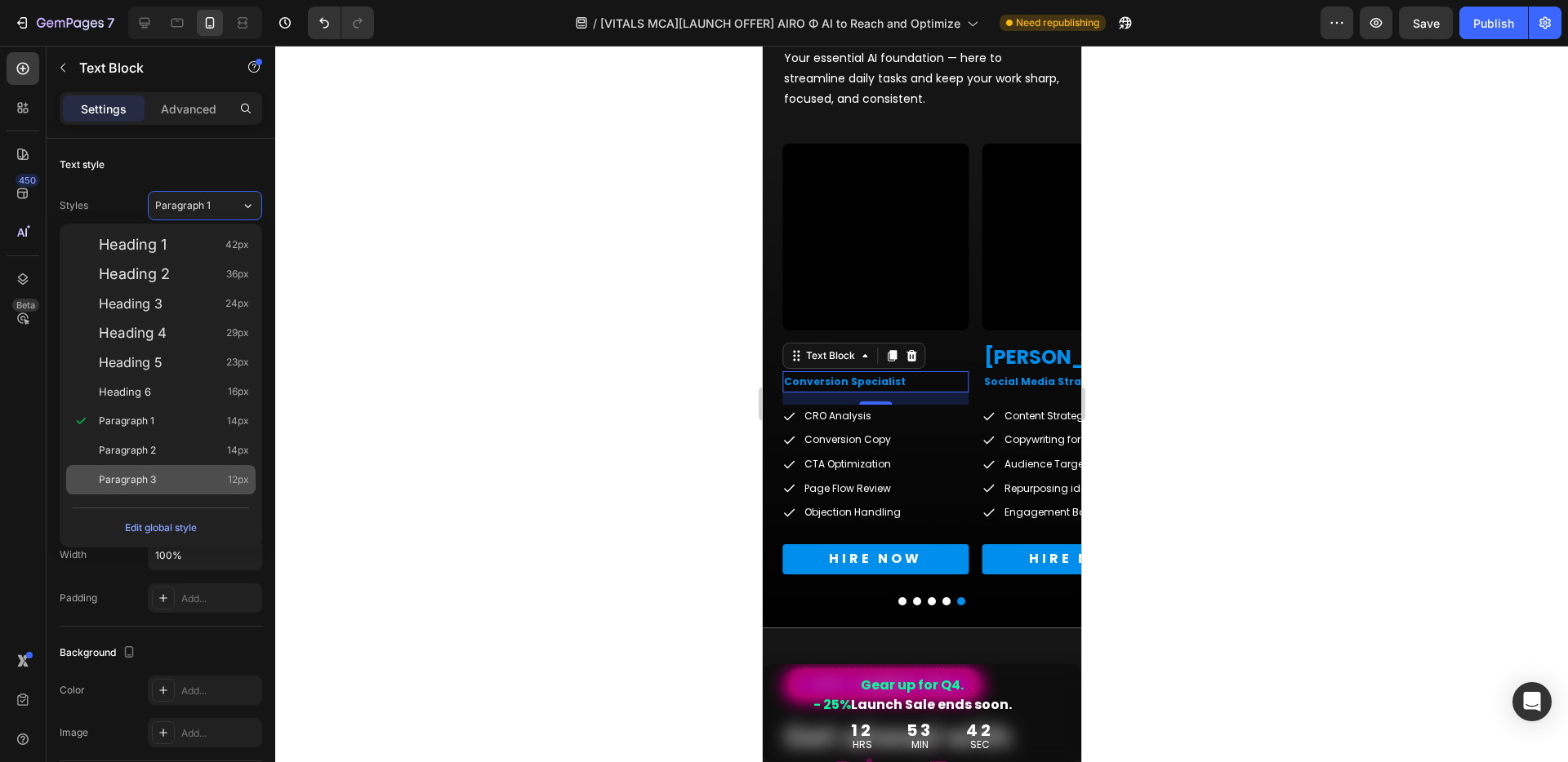
click at [144, 475] on span "Paragraph 3" at bounding box center [127, 479] width 57 height 16
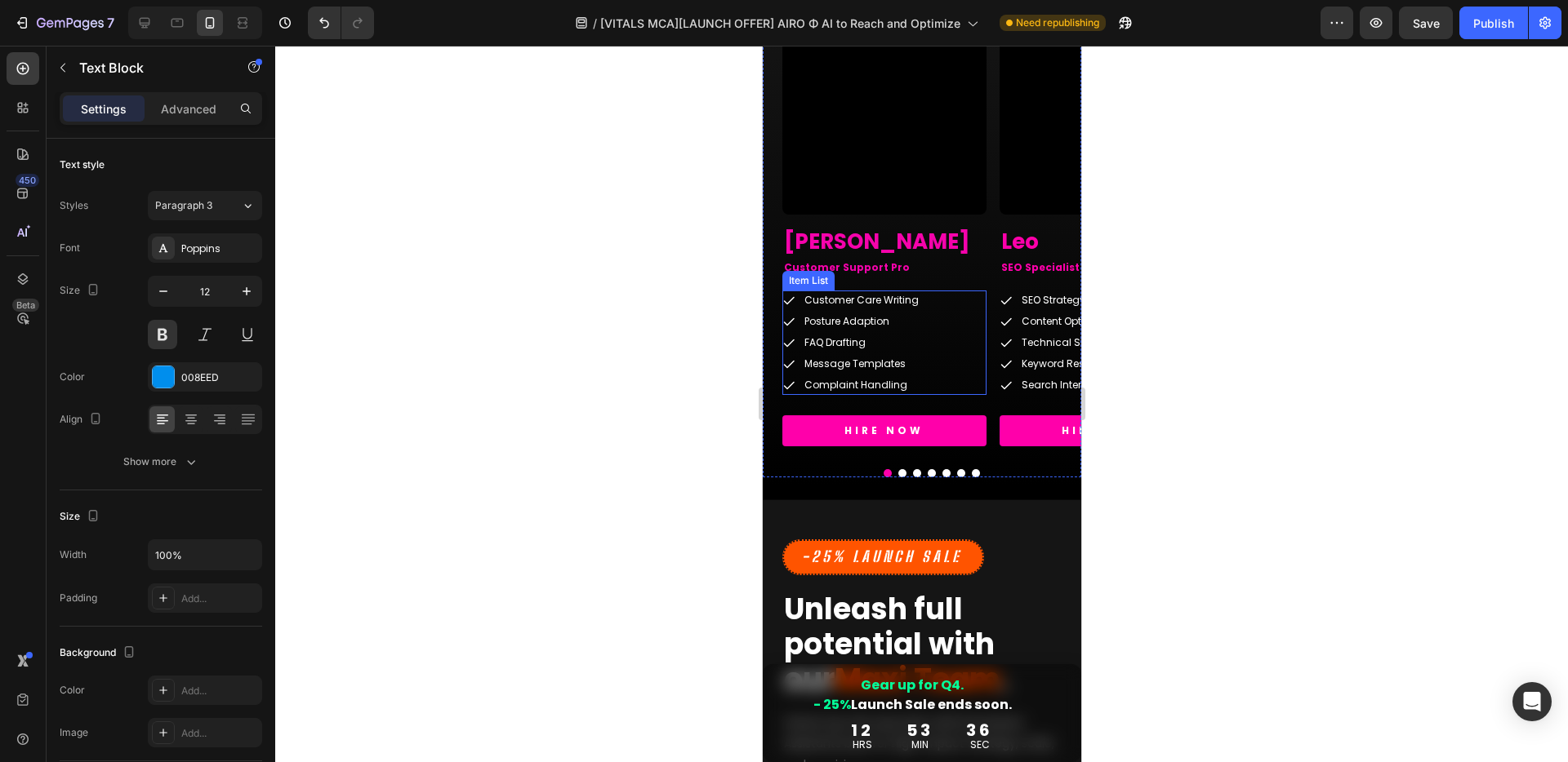
scroll to position [4195, 0]
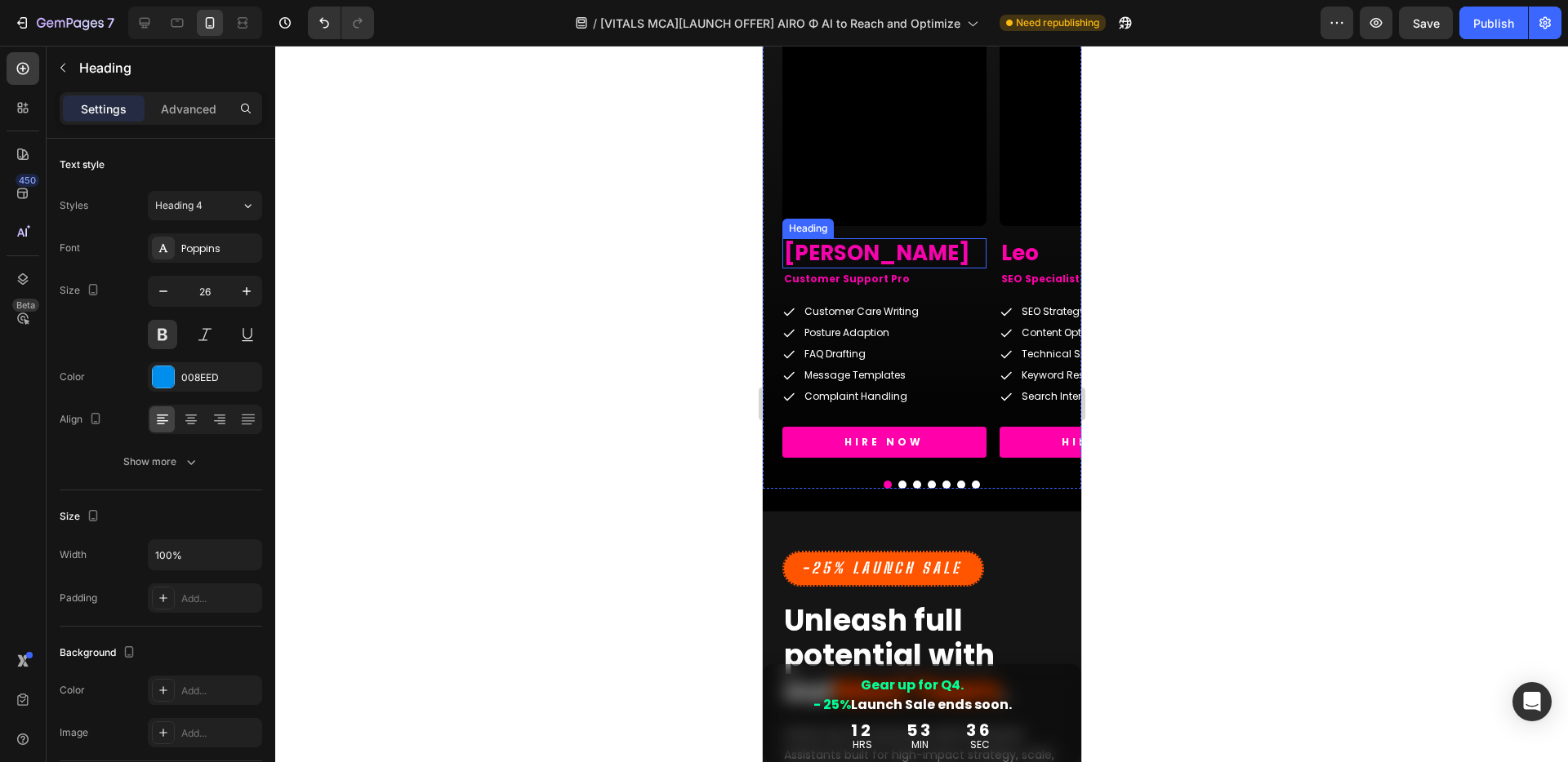
click at [862, 257] on h2 "[PERSON_NAME]" at bounding box center [883, 253] width 204 height 31
click at [236, 208] on div "Heading 4" at bounding box center [198, 206] width 86 height 15
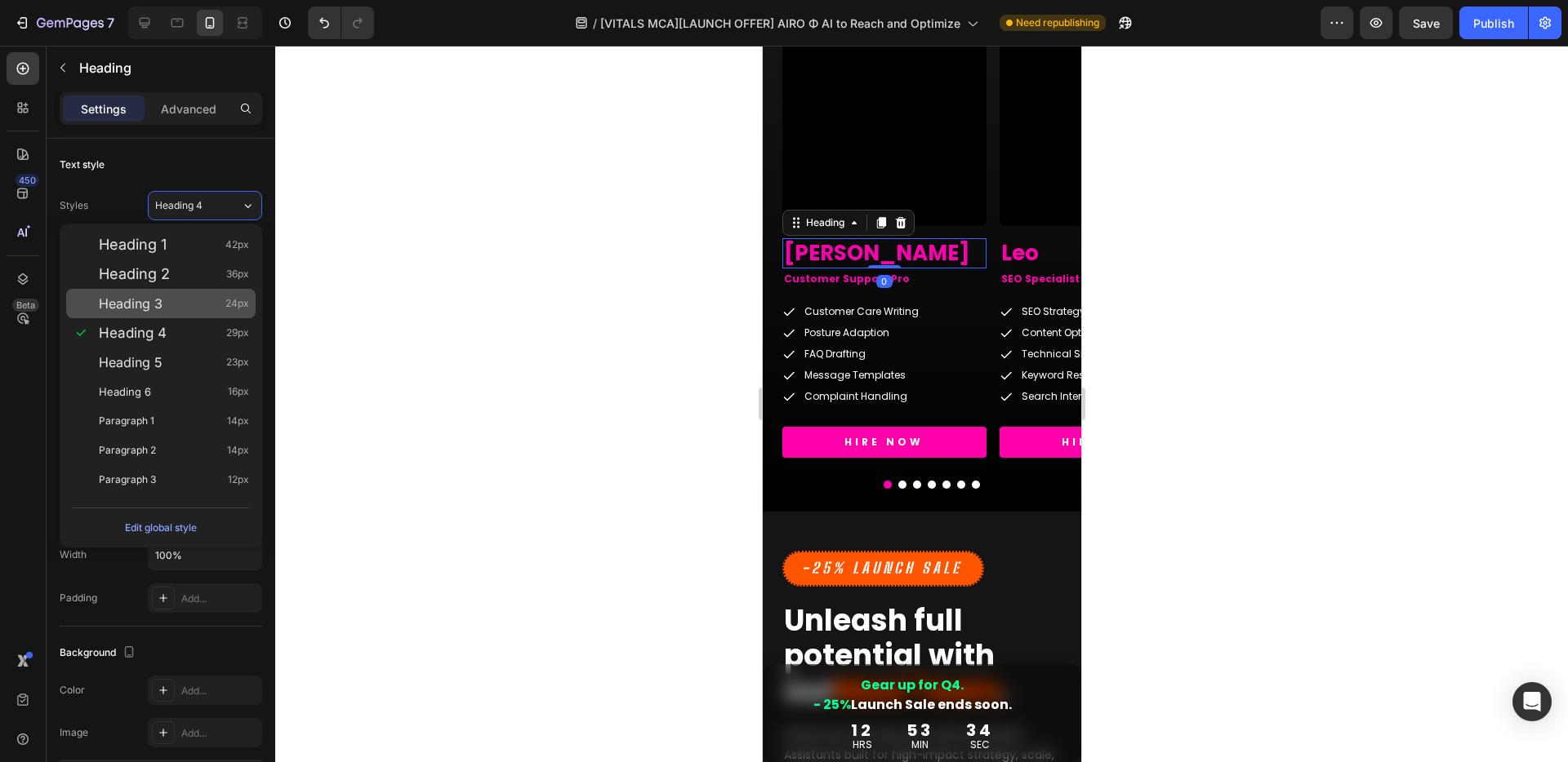
click at [147, 309] on span "Heading 3" at bounding box center [131, 303] width 64 height 16
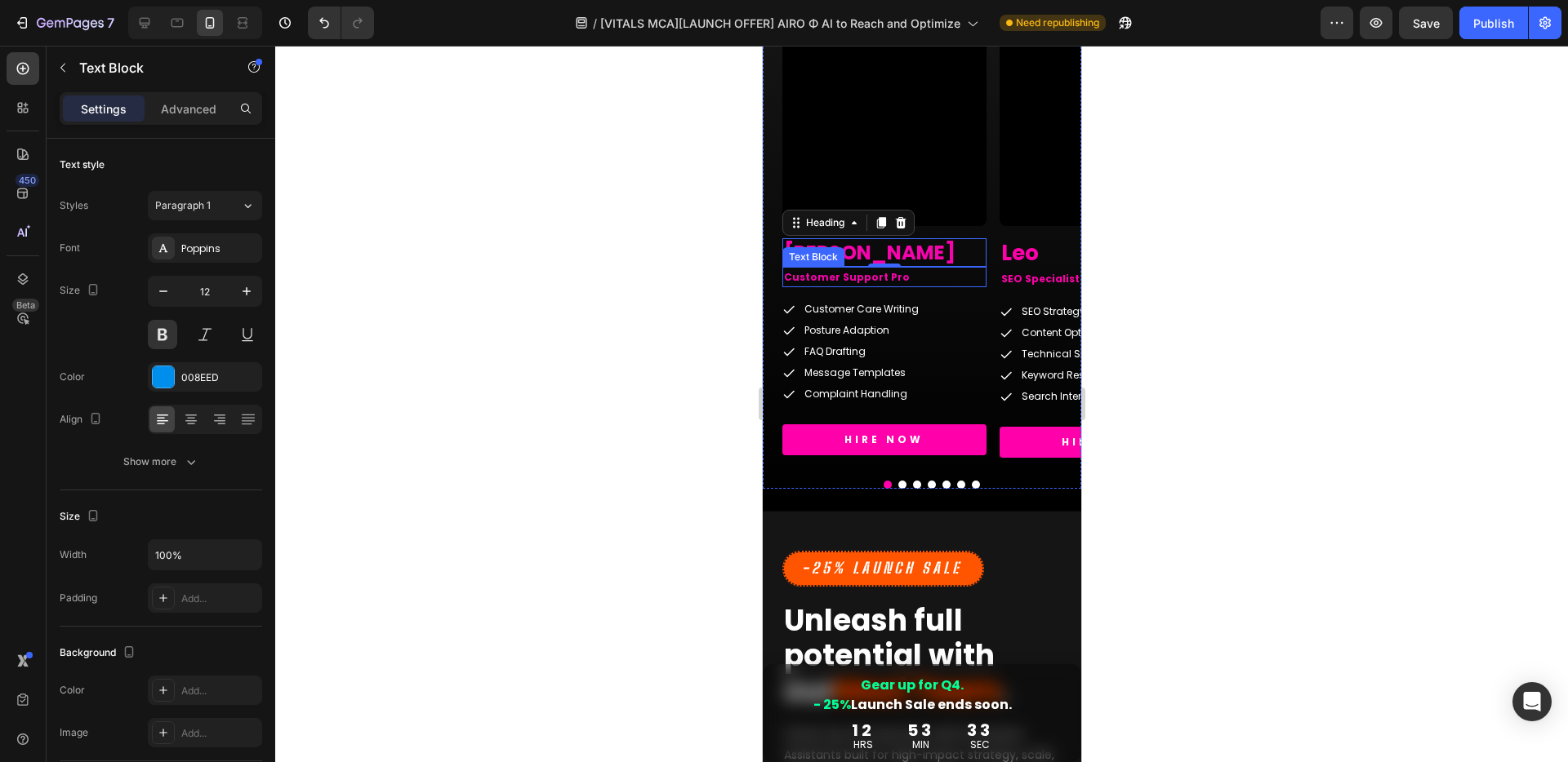
click at [831, 280] on span "Customer Support Pro" at bounding box center [846, 277] width 125 height 14
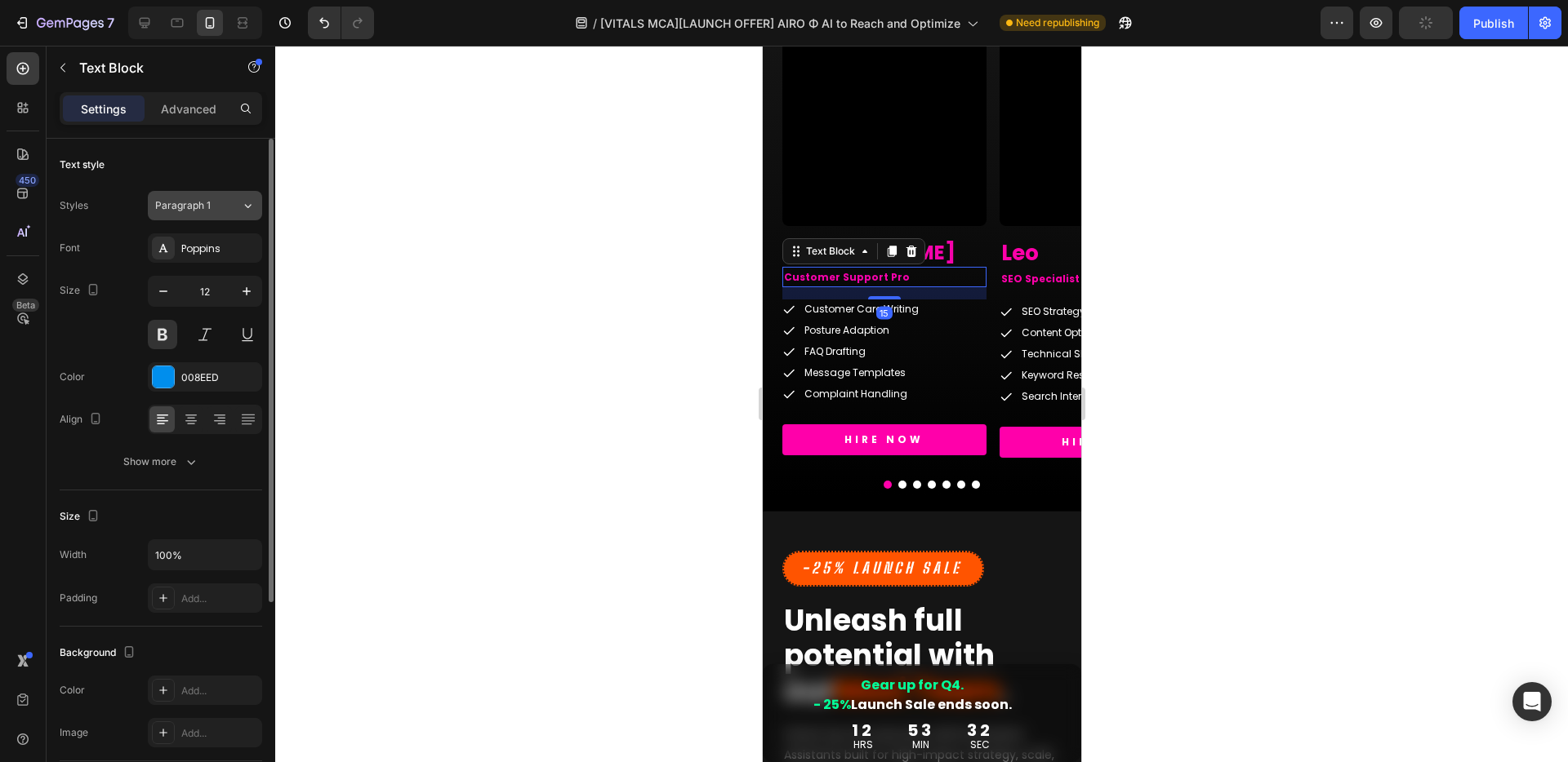
click at [223, 195] on button "Paragraph 1" at bounding box center [205, 205] width 114 height 29
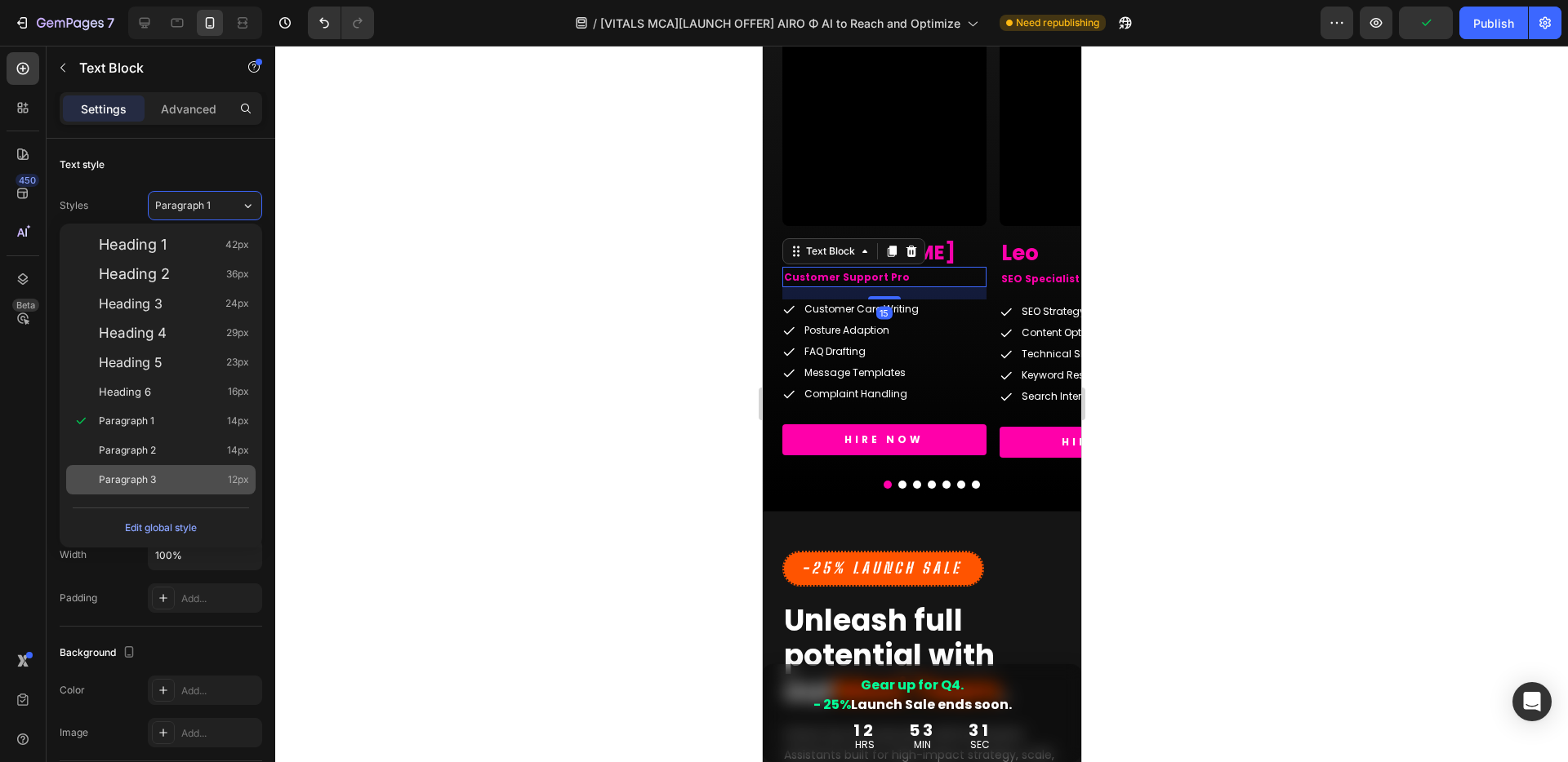
click at [150, 483] on span "Paragraph 3" at bounding box center [127, 479] width 57 height 16
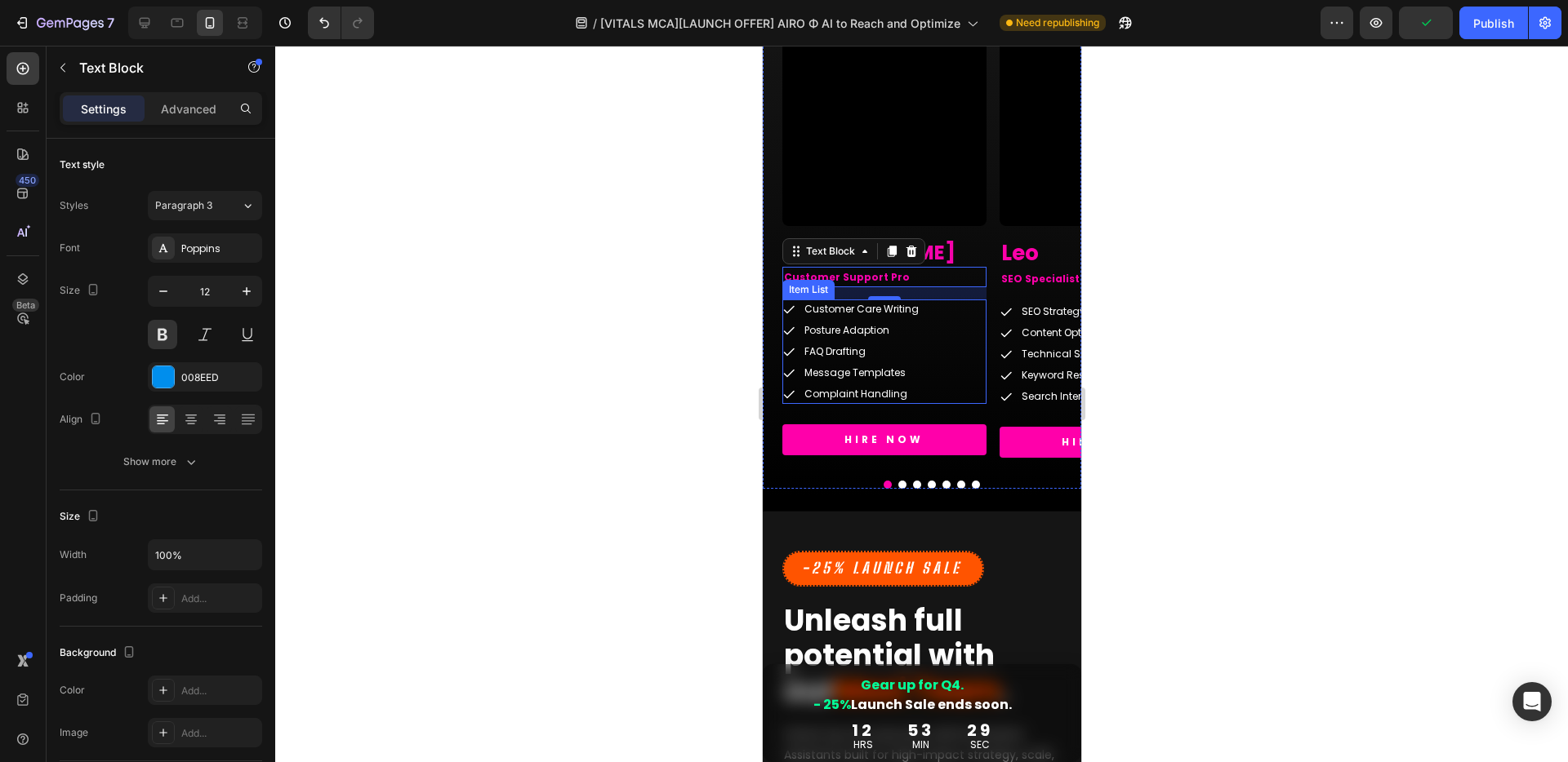
click at [948, 322] on div "Customer Care Writing Posture Adaption FAQ Drafting Message Templates Complaint…" at bounding box center [883, 352] width 204 height 105
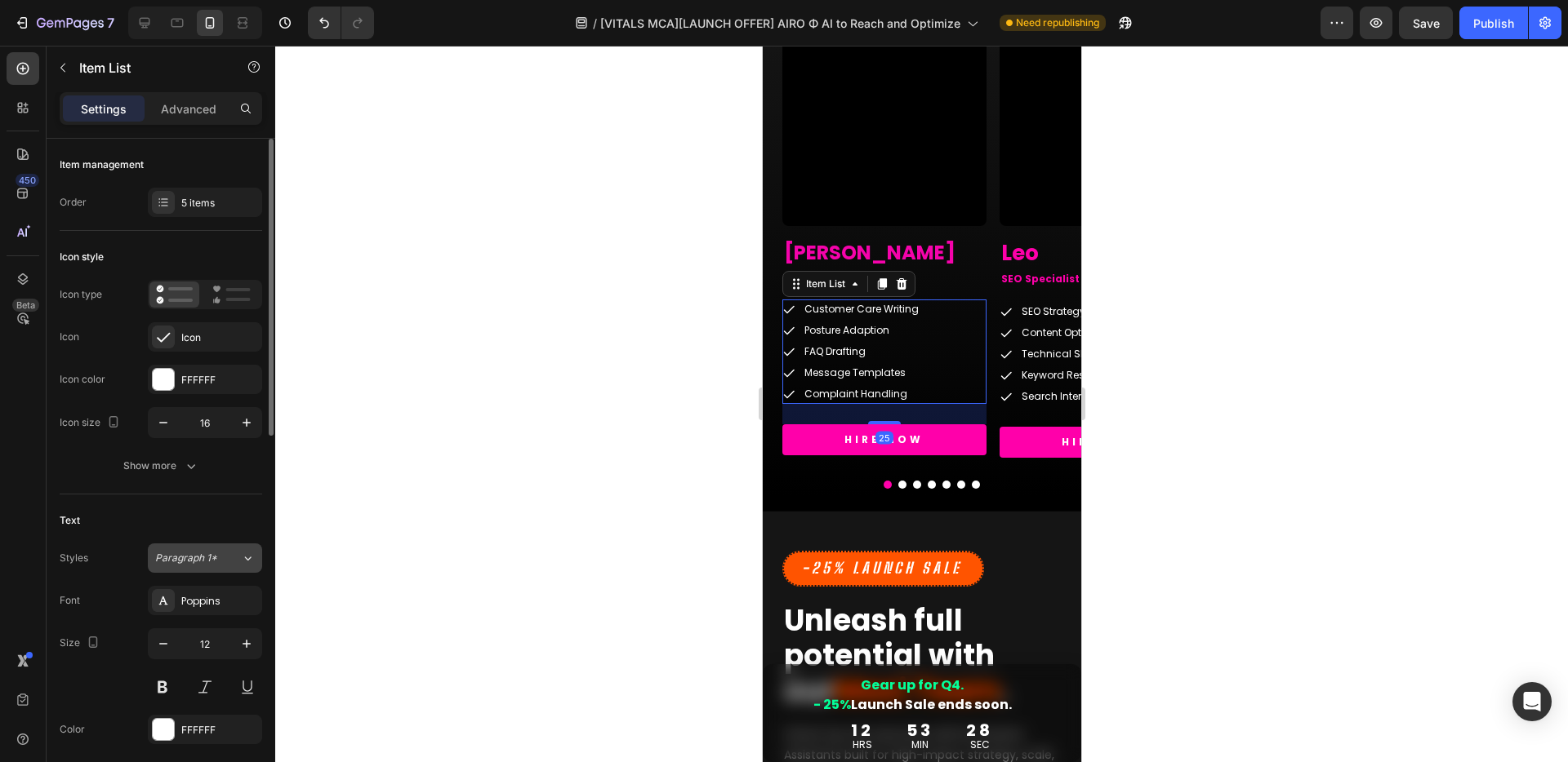
click at [205, 558] on span "Paragraph 1*" at bounding box center [186, 558] width 62 height 15
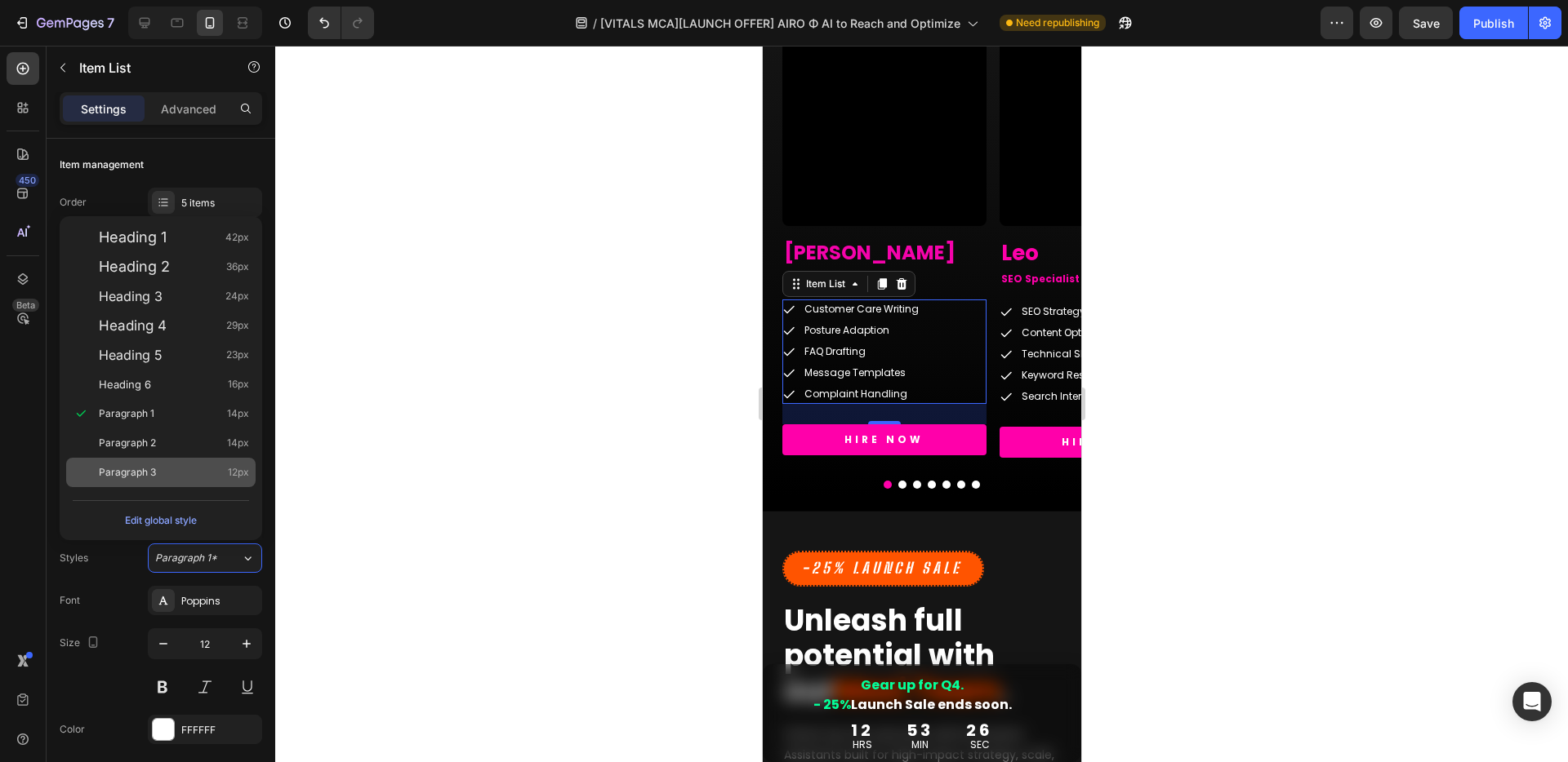
click at [128, 468] on span "Paragraph 3" at bounding box center [127, 472] width 57 height 16
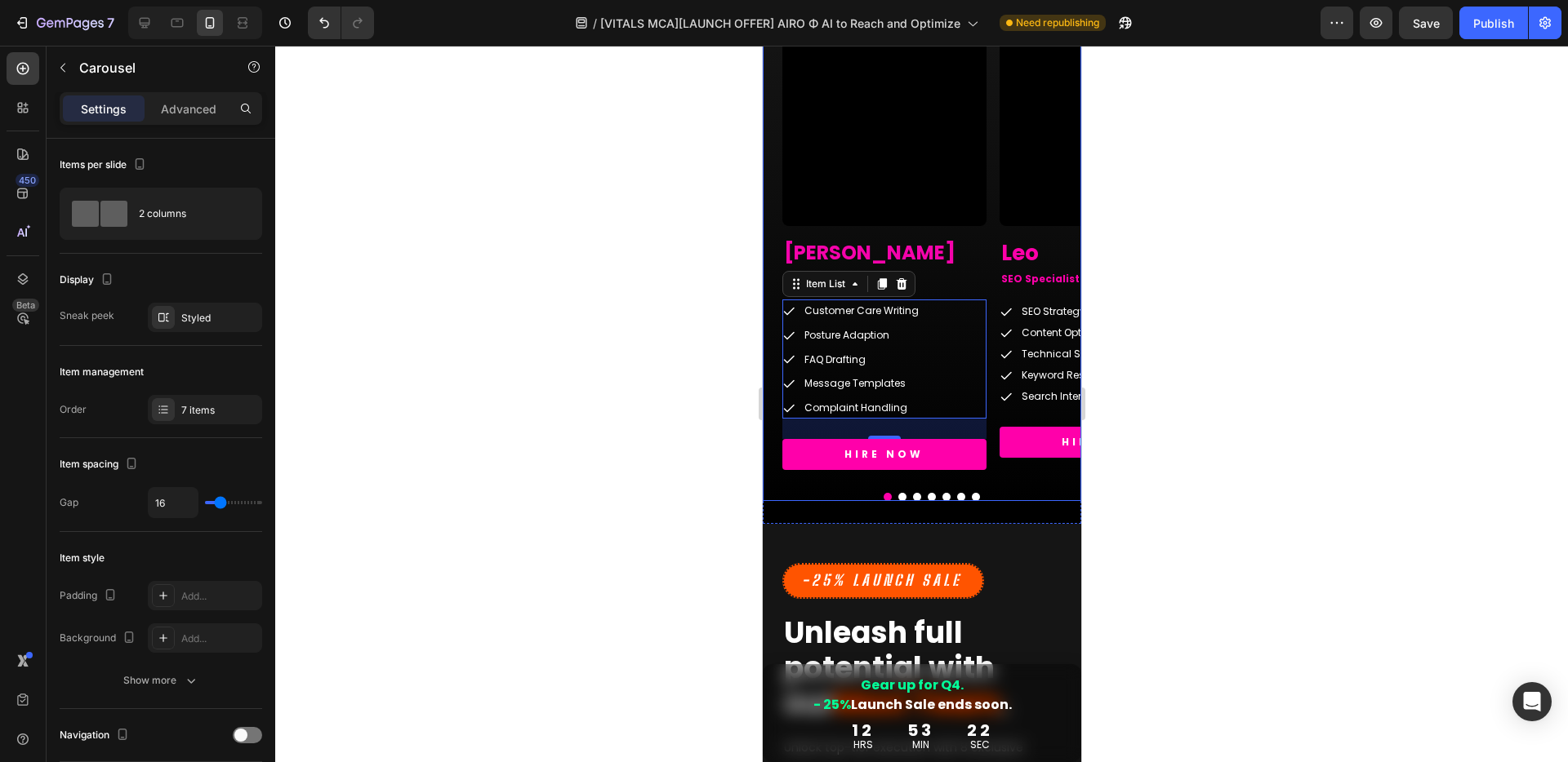
click at [897, 497] on button "Dot" at bounding box center [901, 496] width 8 height 8
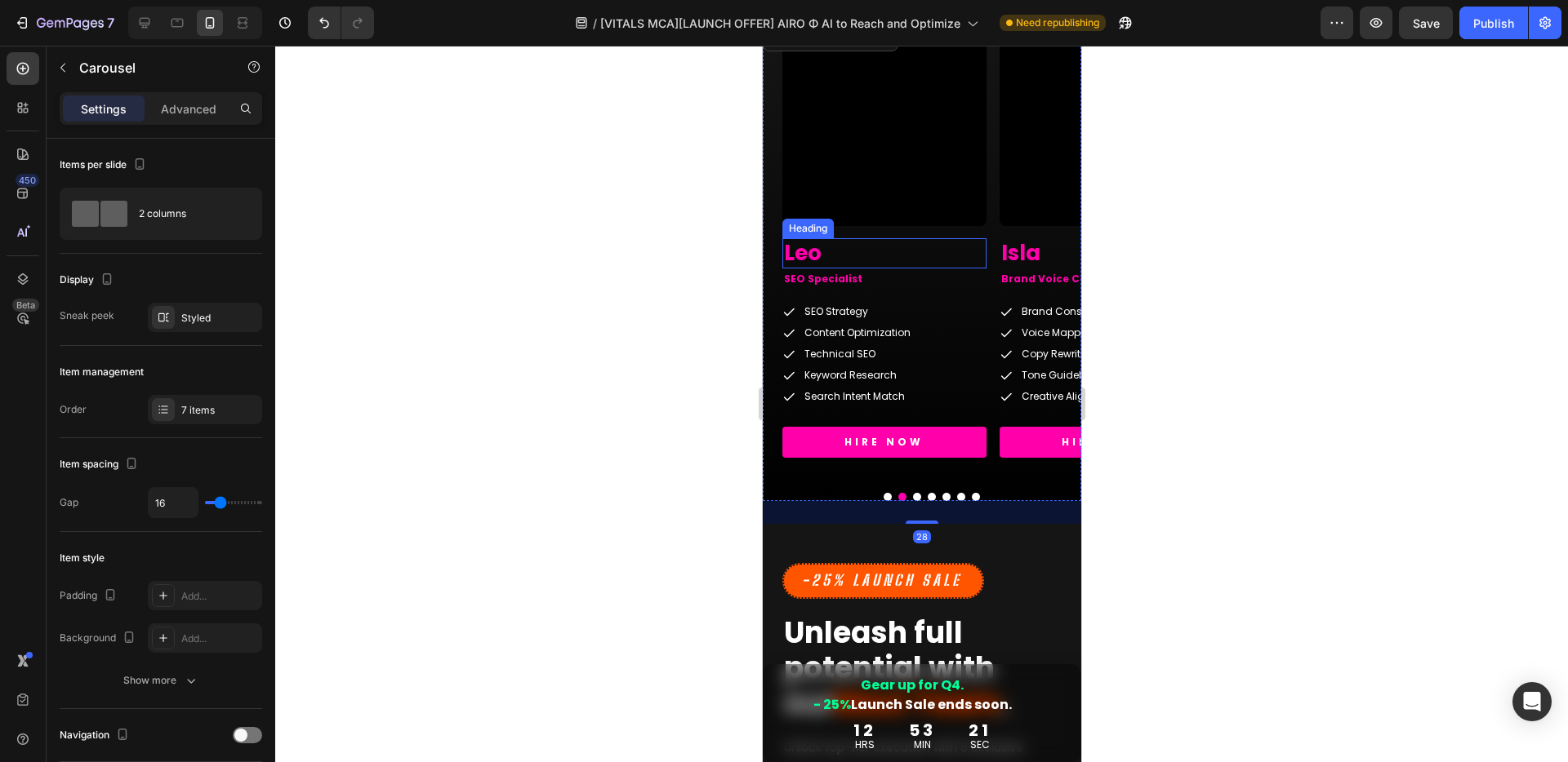
click at [810, 248] on h2 "Leo" at bounding box center [883, 253] width 204 height 31
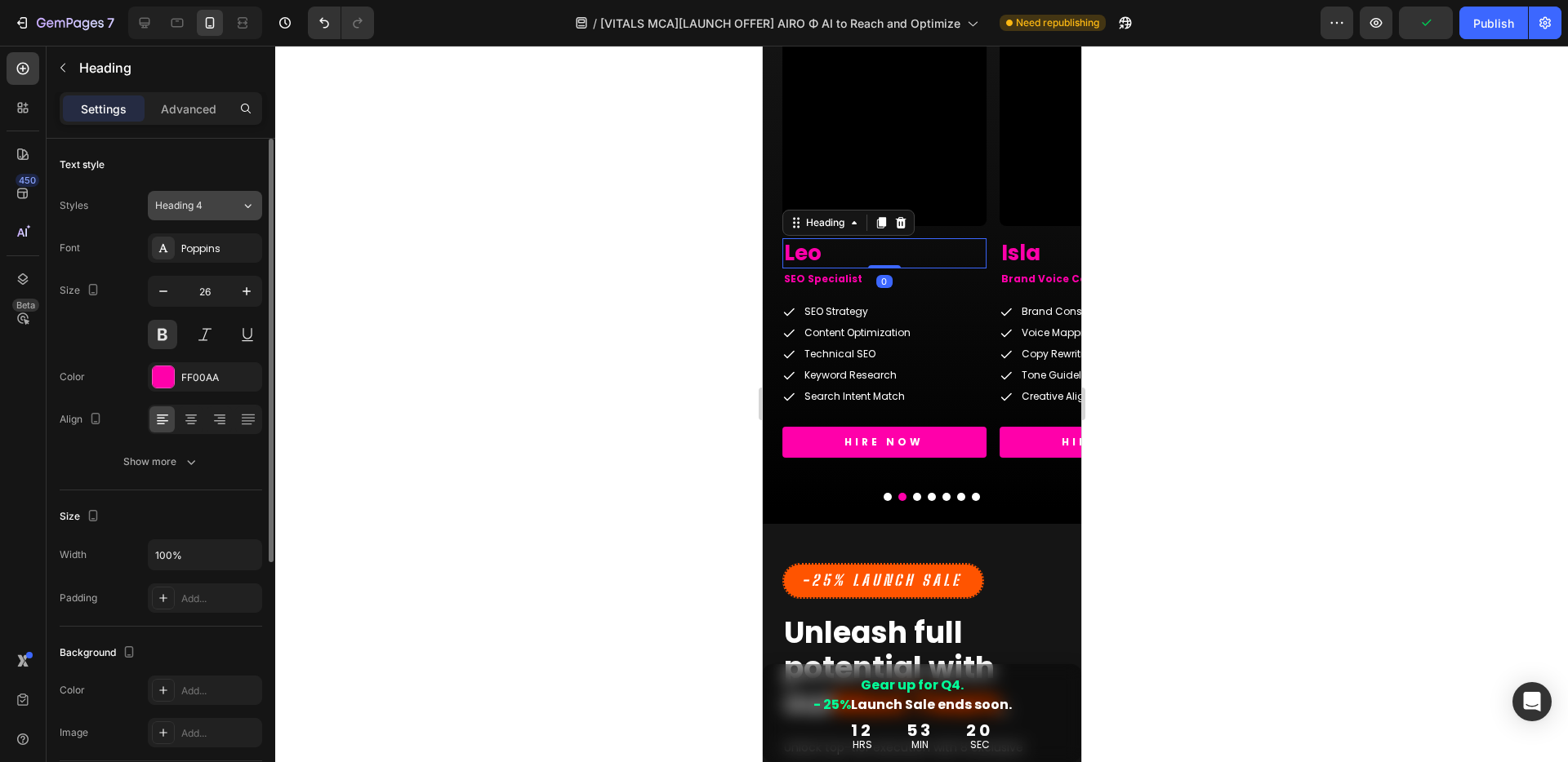
click at [188, 208] on span "Heading 4" at bounding box center [179, 206] width 48 height 15
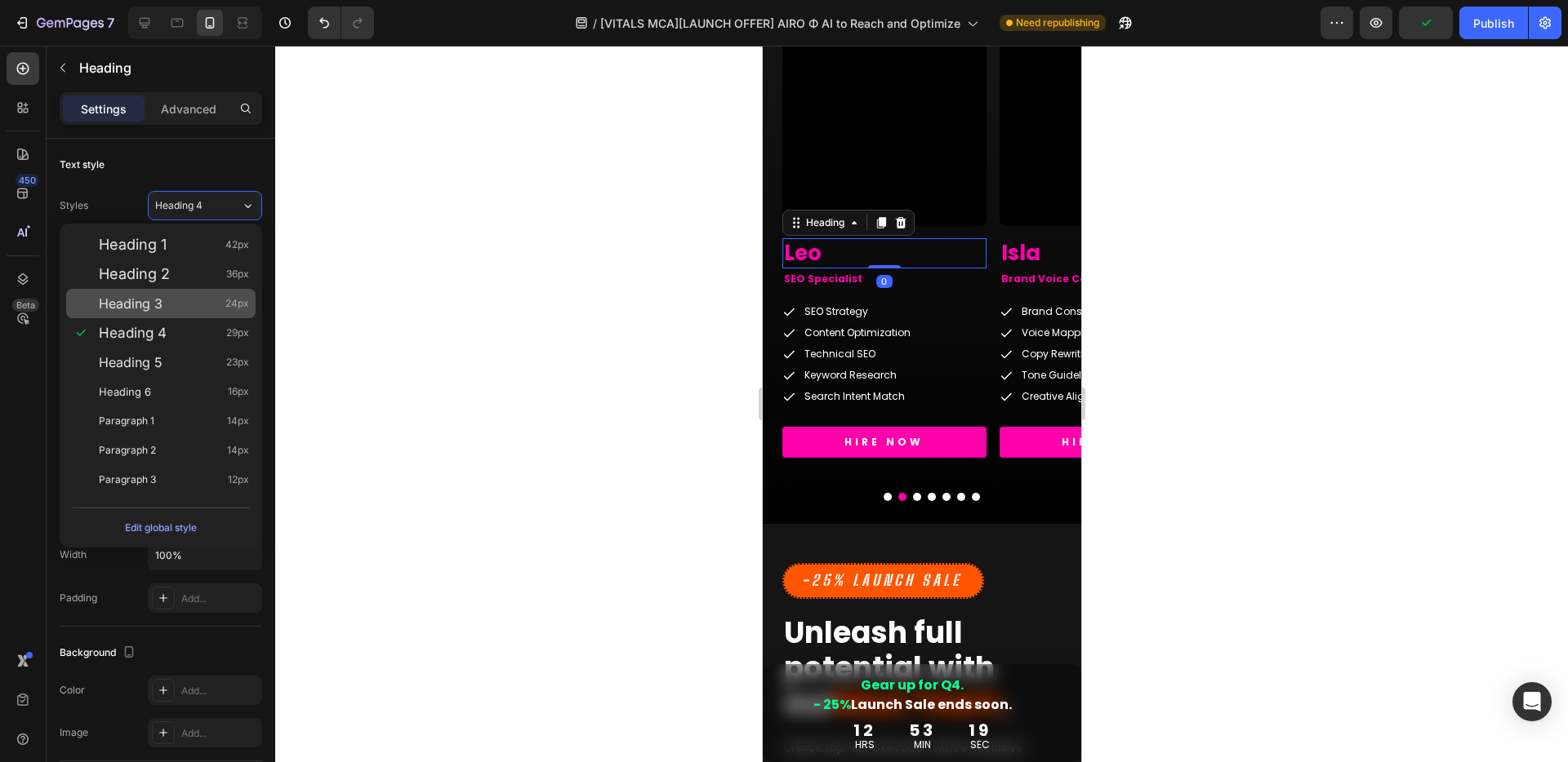
click at [139, 301] on span "Heading 3" at bounding box center [131, 303] width 64 height 16
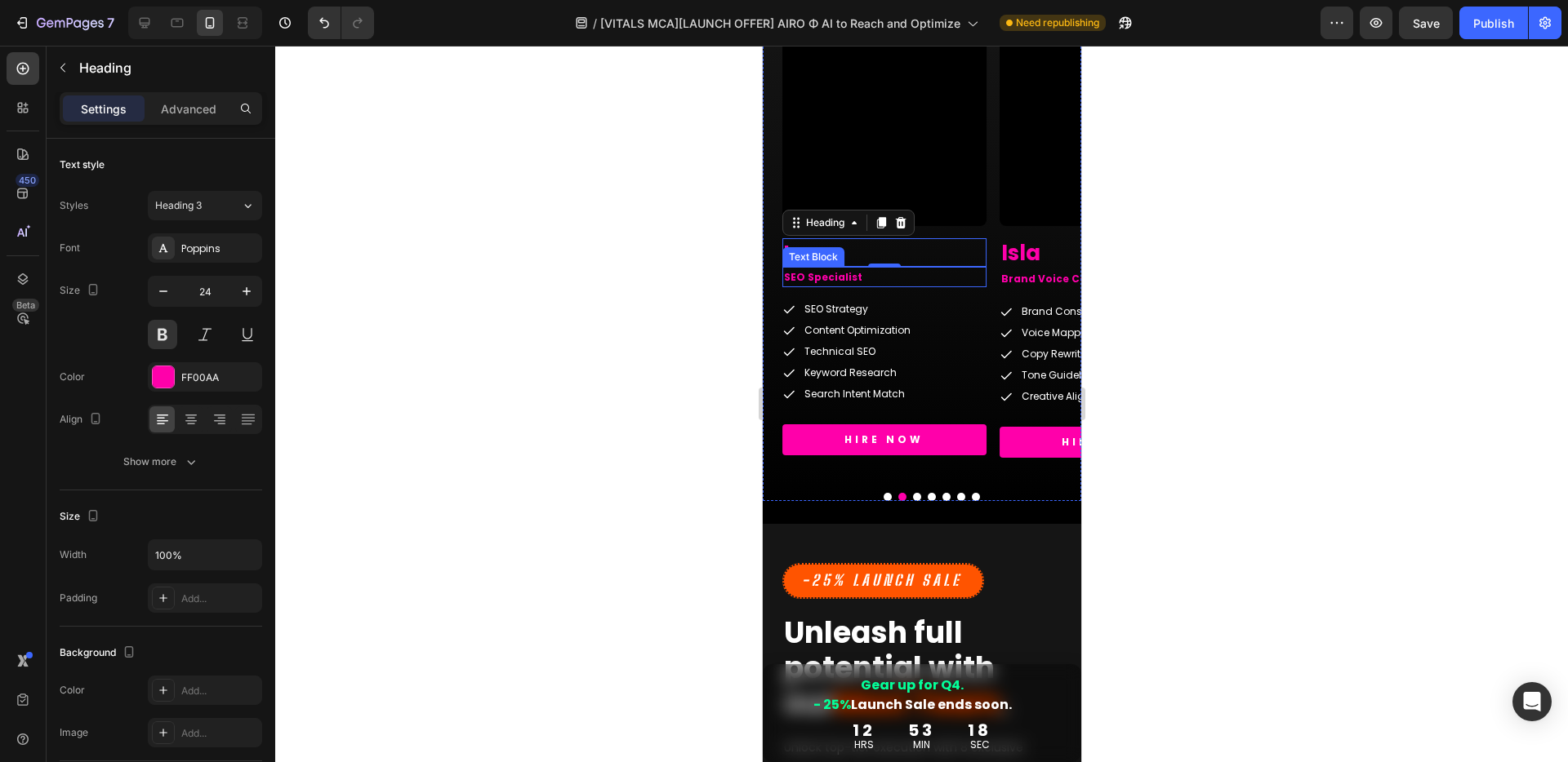
click at [843, 280] on p "SEO Specialist" at bounding box center [883, 277] width 201 height 18
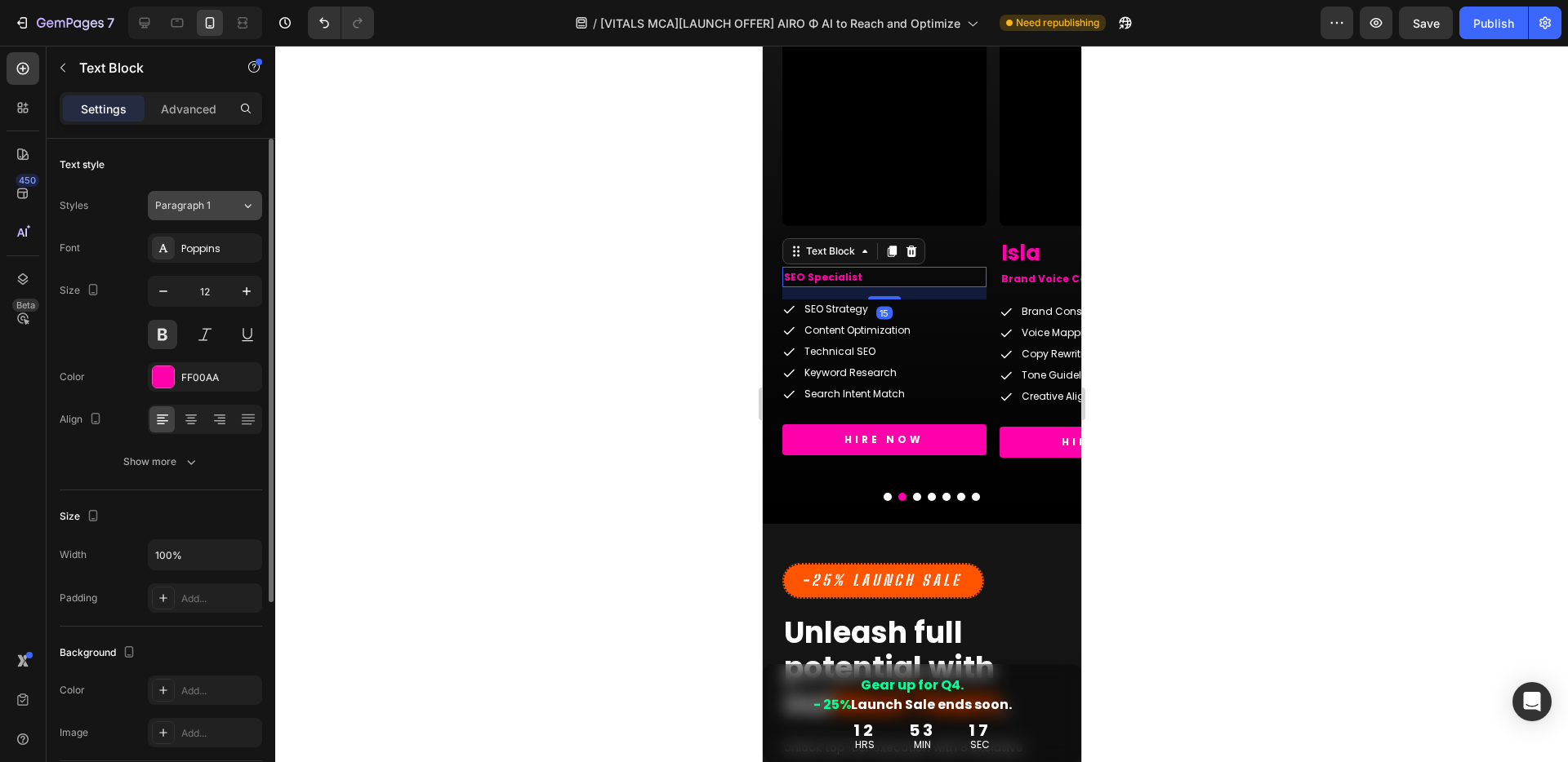
click at [185, 201] on span "Paragraph 1" at bounding box center [182, 206] width 55 height 15
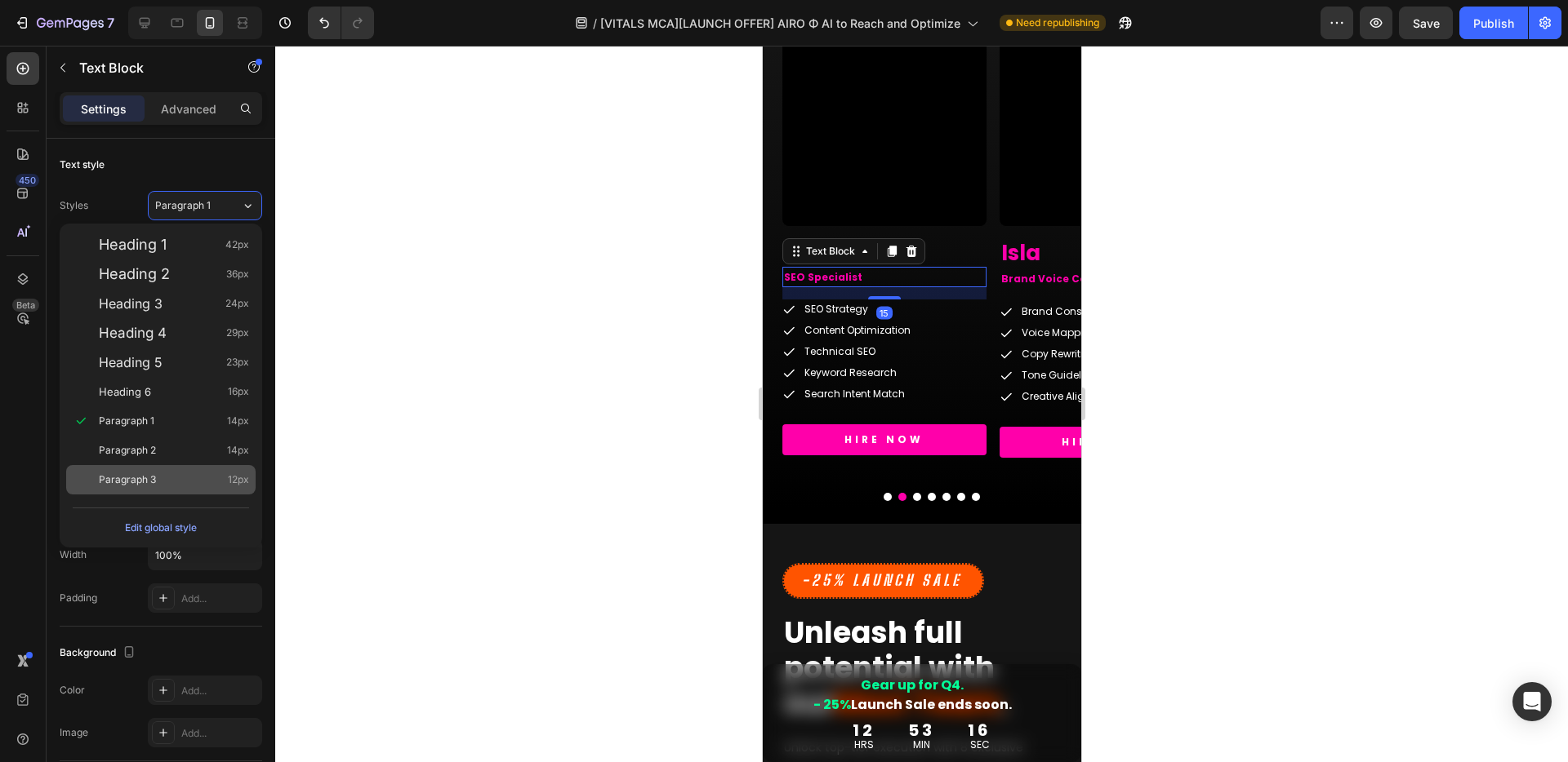
click at [150, 480] on span "Paragraph 3" at bounding box center [127, 479] width 57 height 16
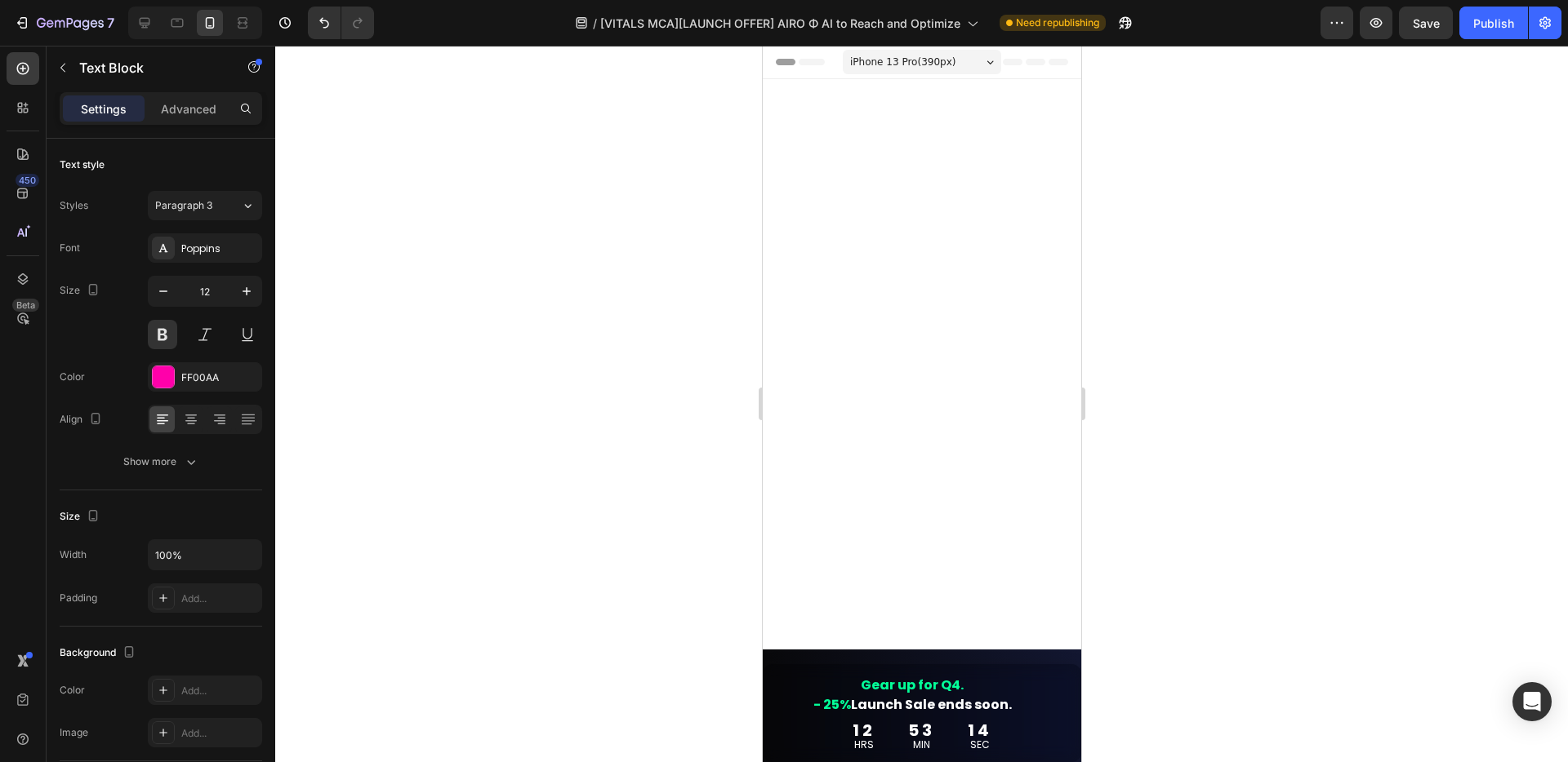
scroll to position [4195, 0]
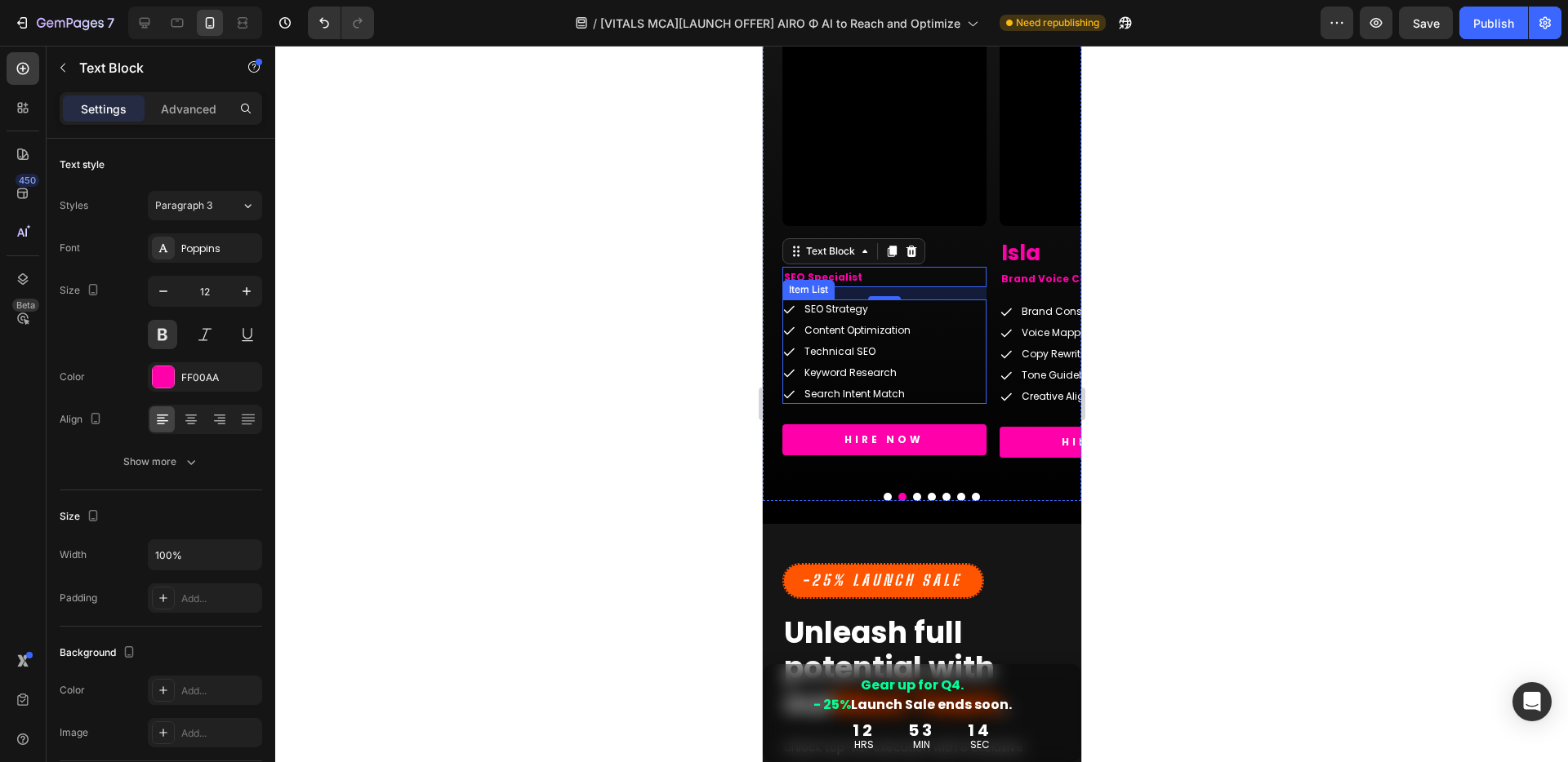
click at [960, 329] on div "SEO Strategy Content Optimization Technical SEO Keyword Research Search Intent …" at bounding box center [883, 352] width 204 height 105
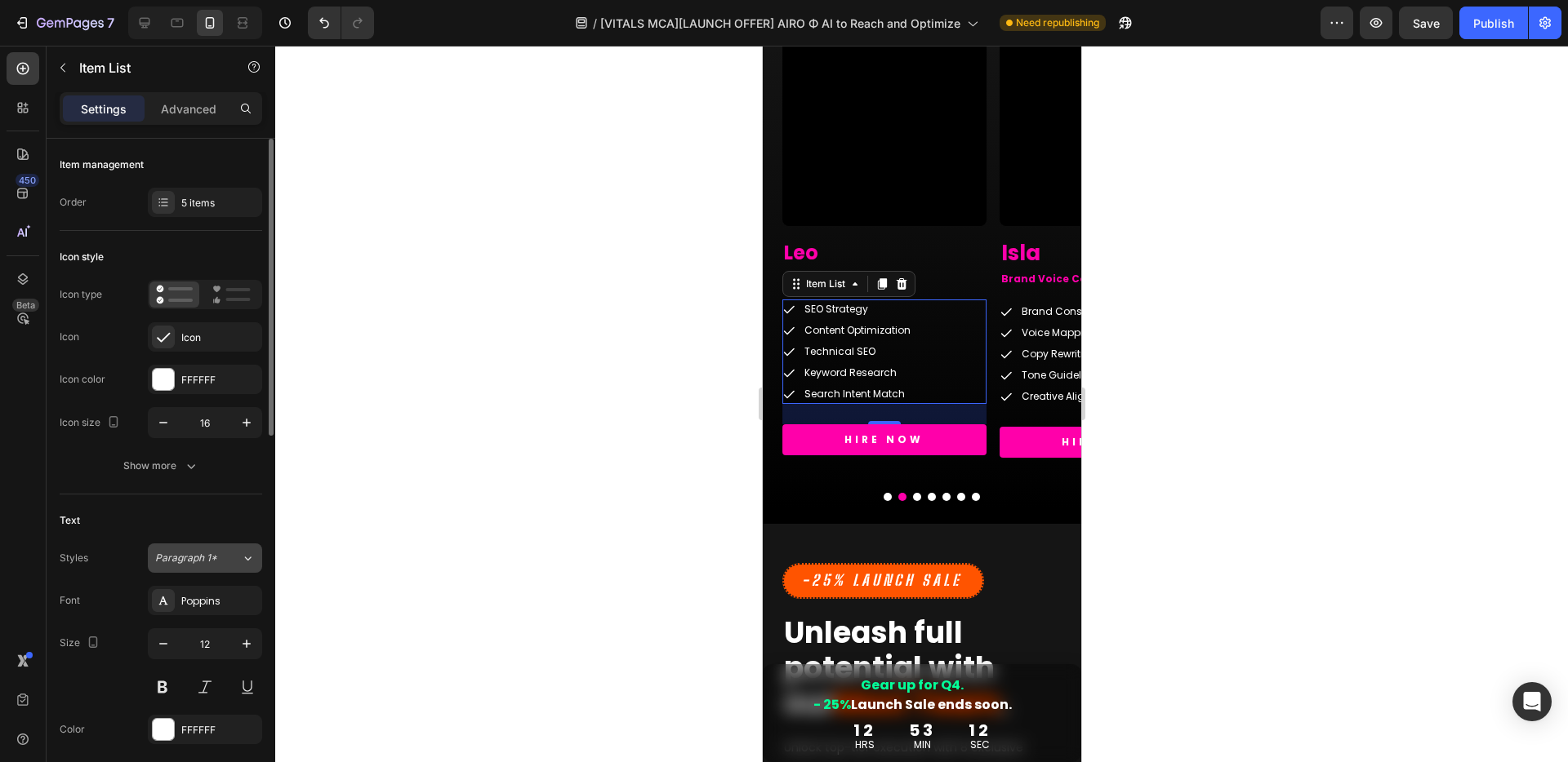
click at [195, 559] on span "Paragraph 1*" at bounding box center [186, 558] width 62 height 15
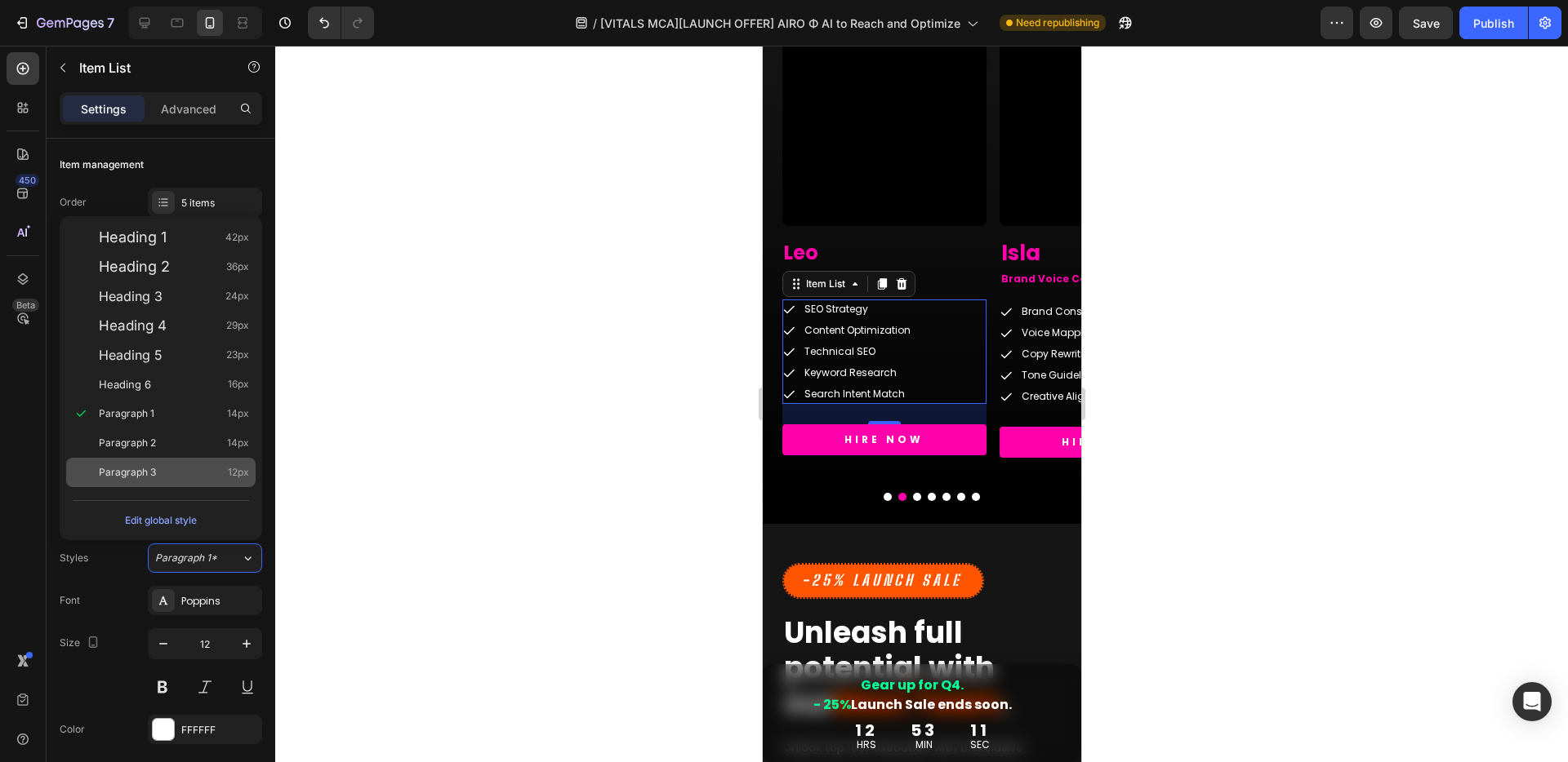
click at [130, 472] on span "Paragraph 3" at bounding box center [127, 472] width 57 height 16
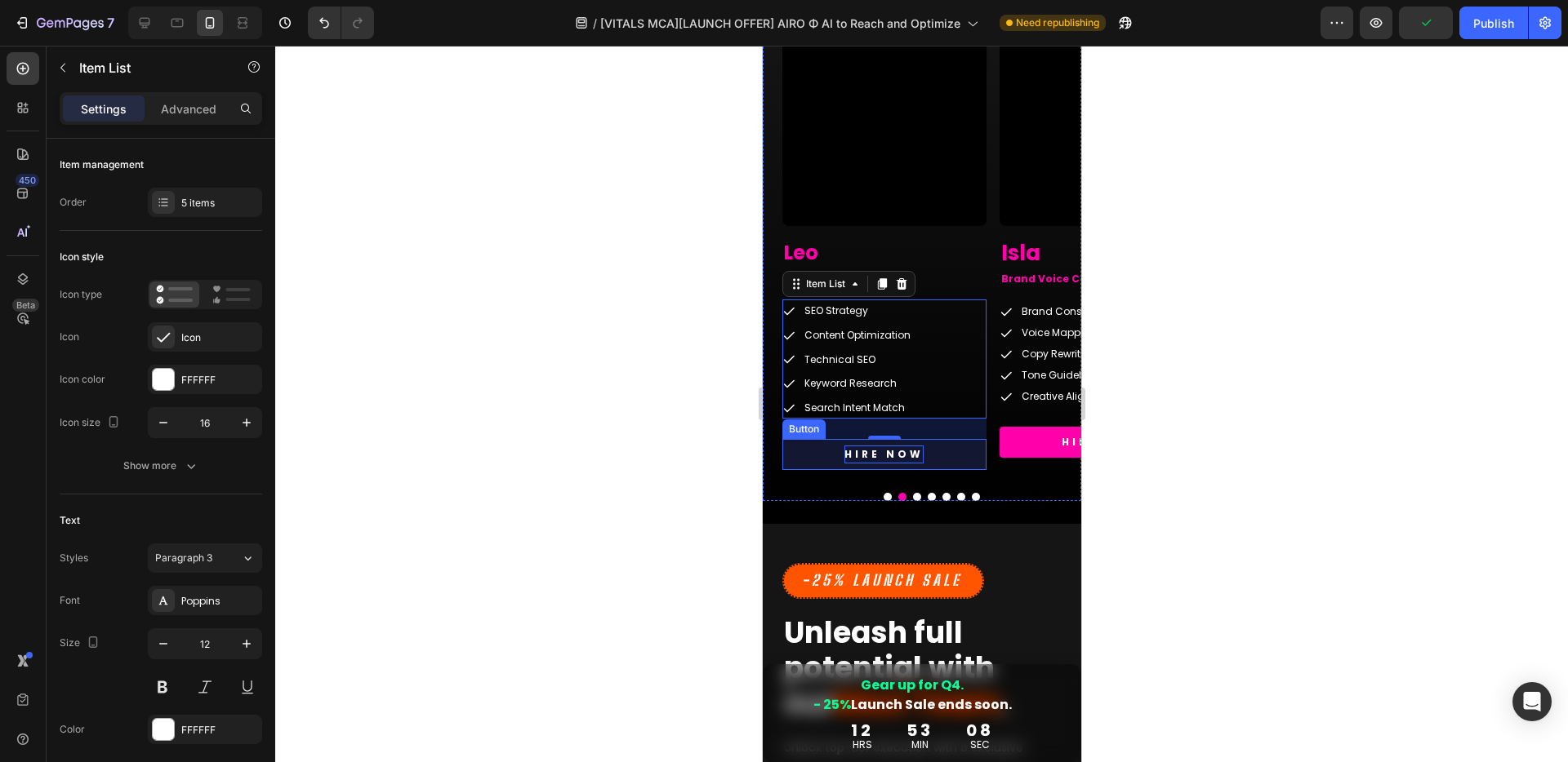
click at [910, 457] on p "HIRE NOW" at bounding box center [882, 453] width 80 height 18
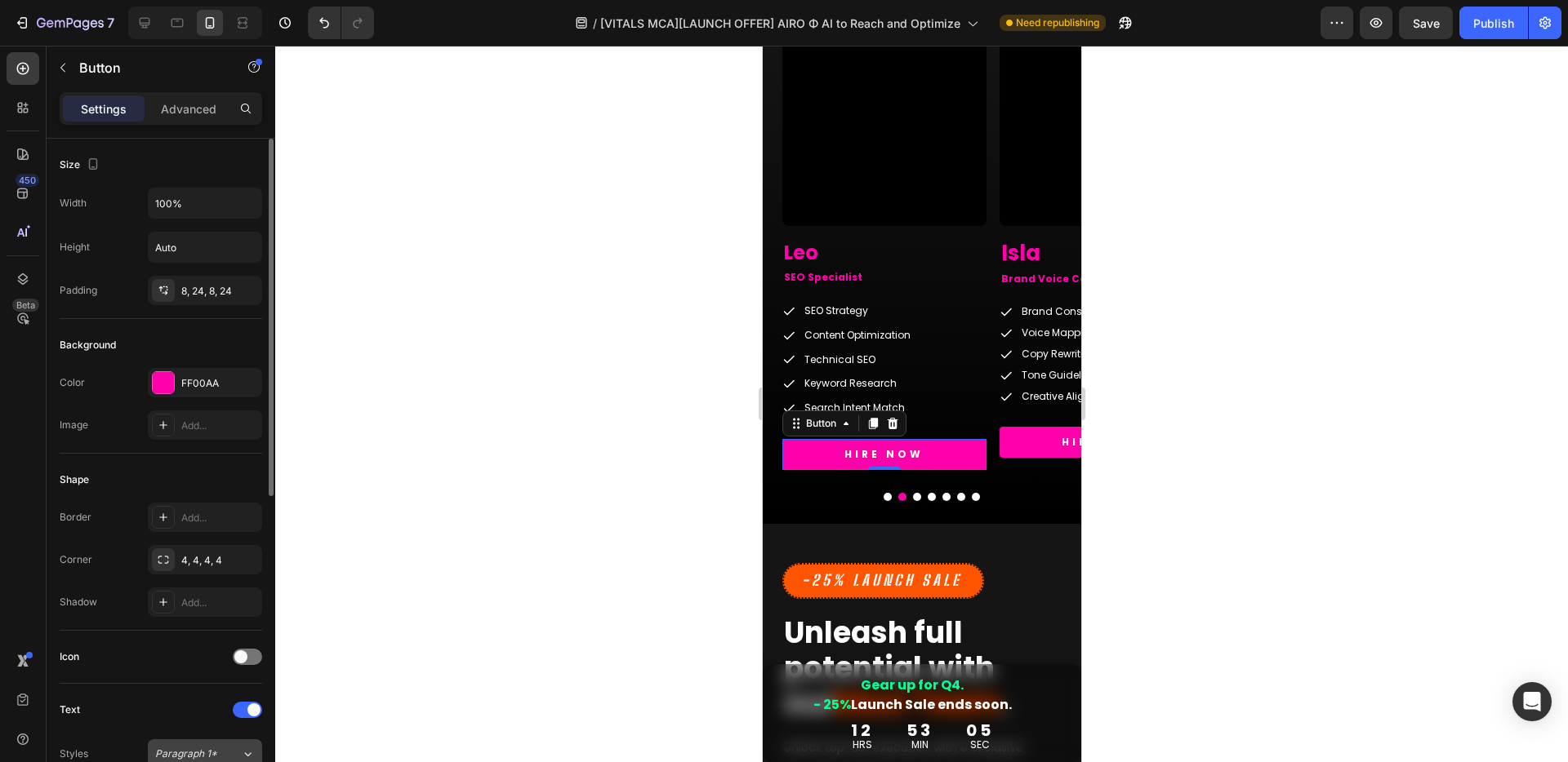
click at [194, 747] on span "Paragraph 1*" at bounding box center [186, 755] width 62 height 15
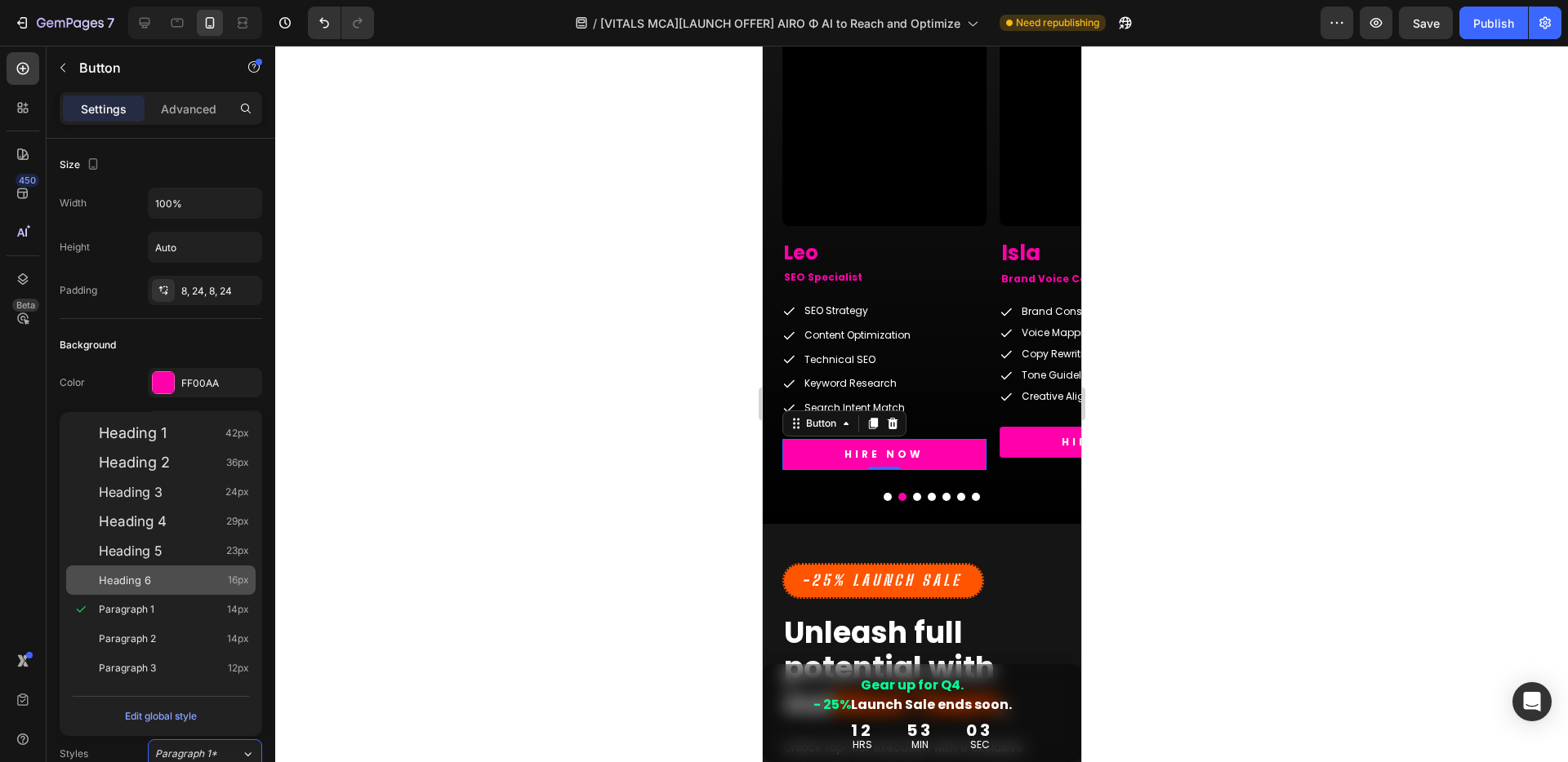
click at [153, 574] on div "Heading 6 16px" at bounding box center [174, 580] width 151 height 16
type input "16"
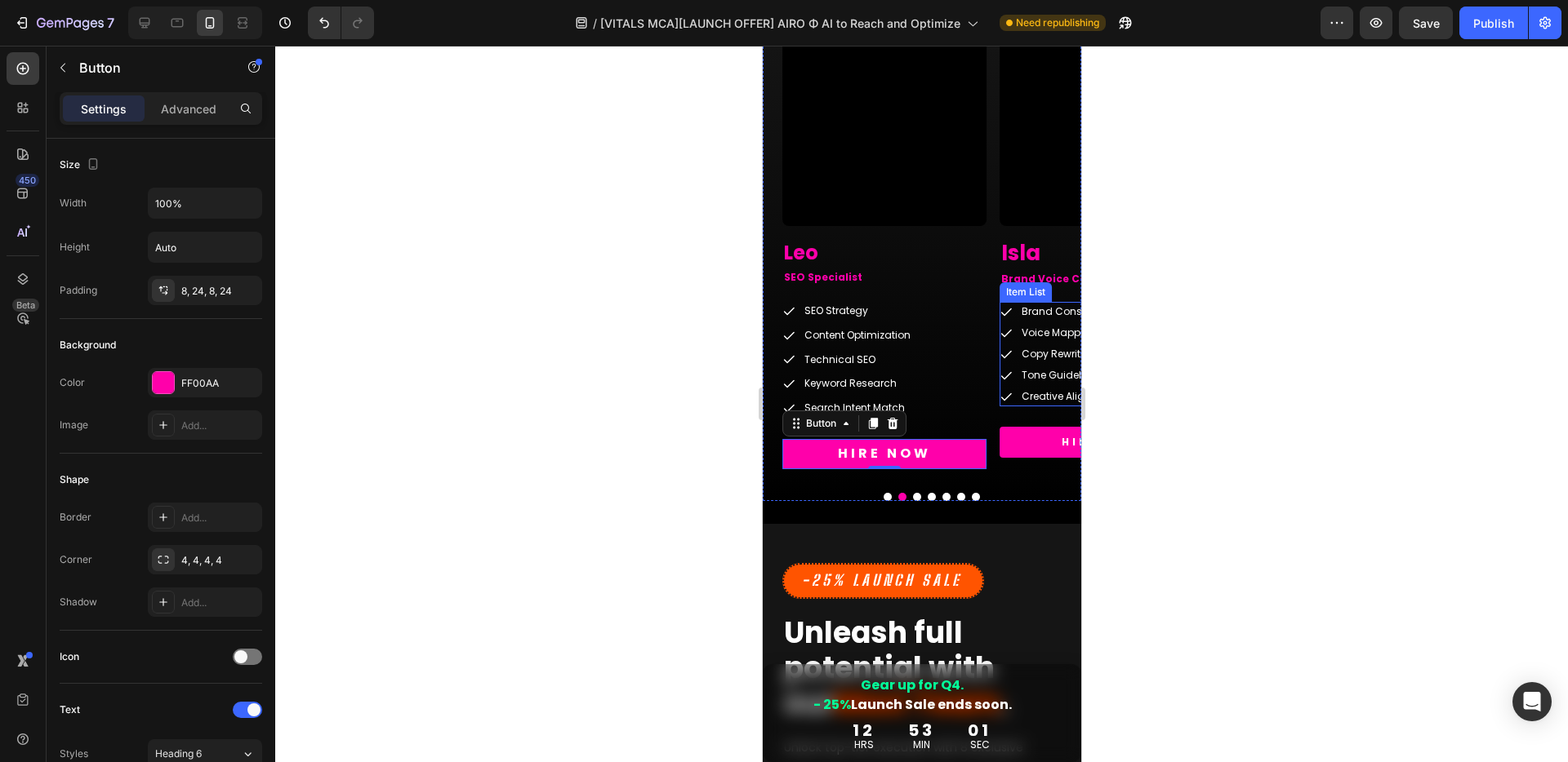
click at [1245, 425] on div at bounding box center [921, 404] width 1292 height 716
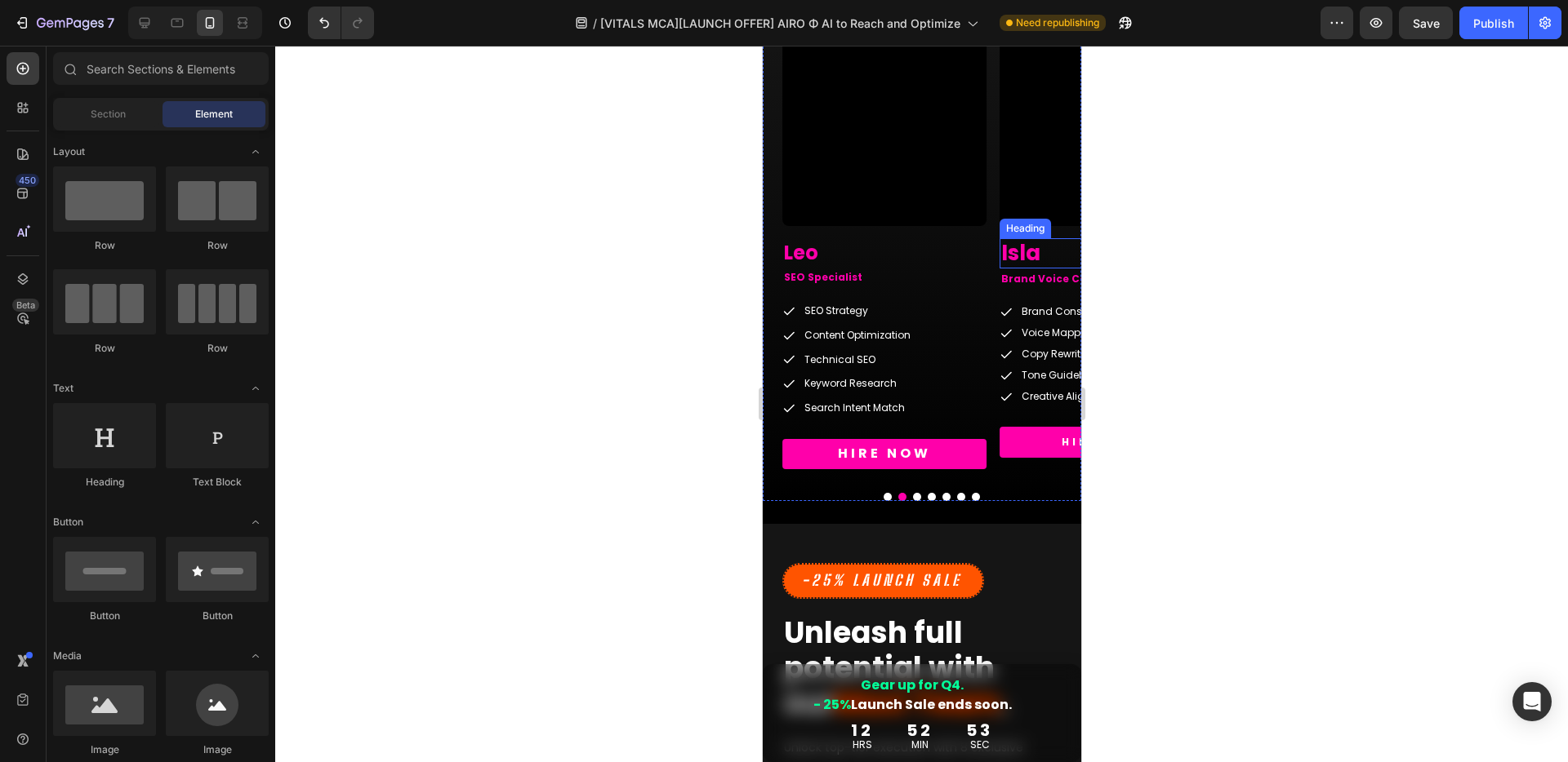
click at [1032, 253] on h2 "Isla" at bounding box center [1100, 253] width 204 height 31
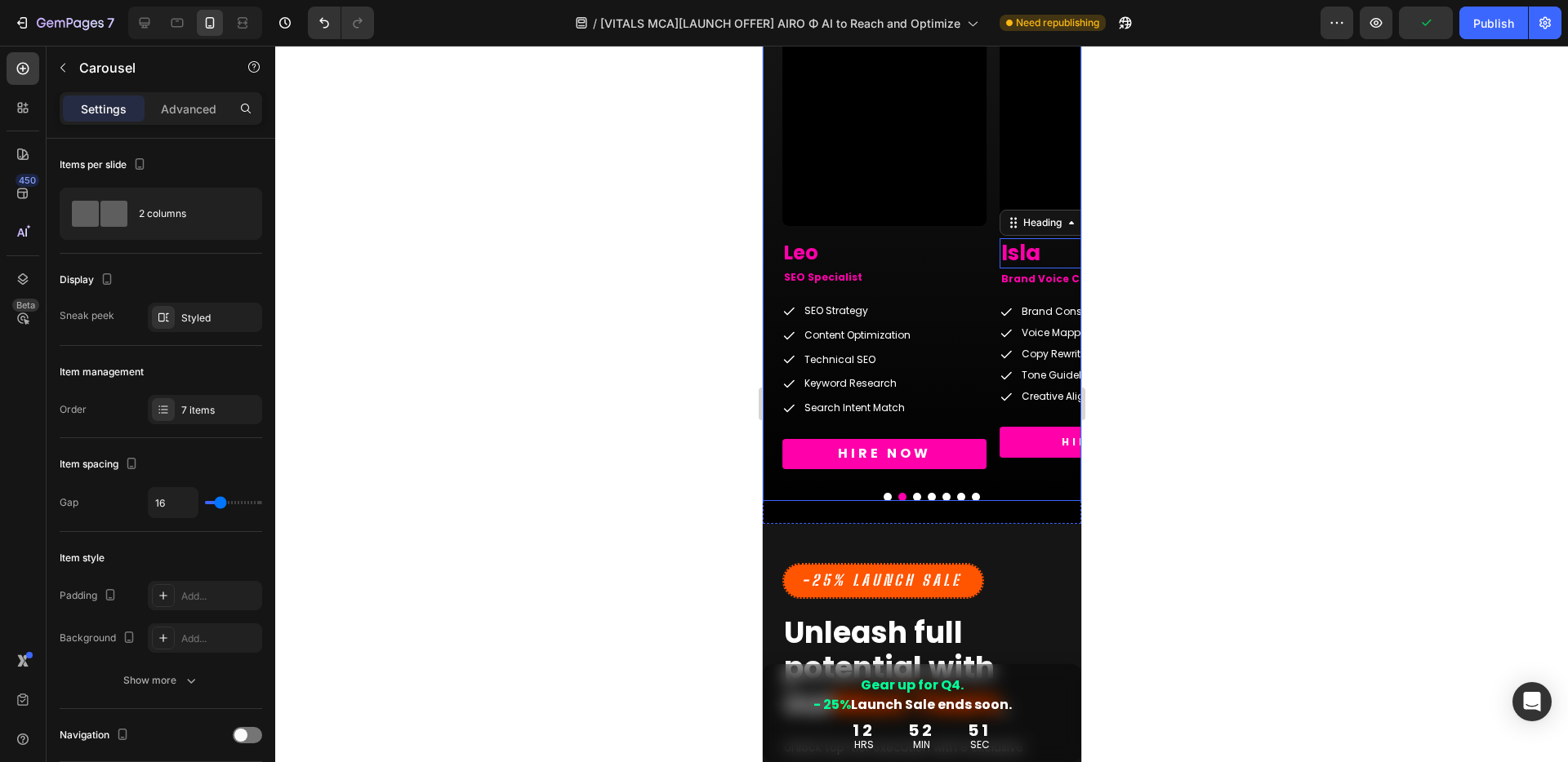
click at [912, 499] on button "Dot" at bounding box center [916, 496] width 8 height 8
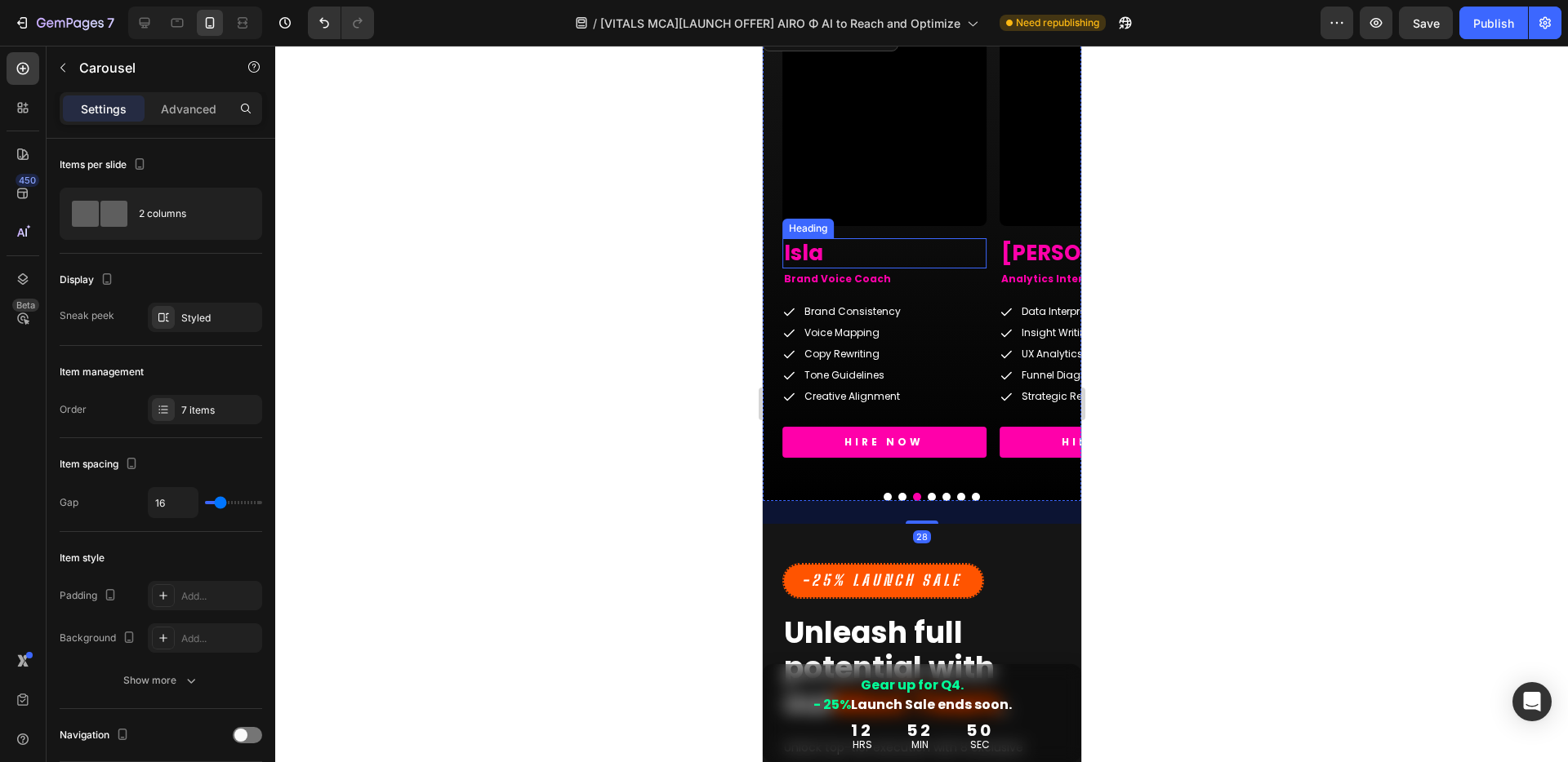
click at [843, 252] on h2 "Isla" at bounding box center [883, 253] width 204 height 31
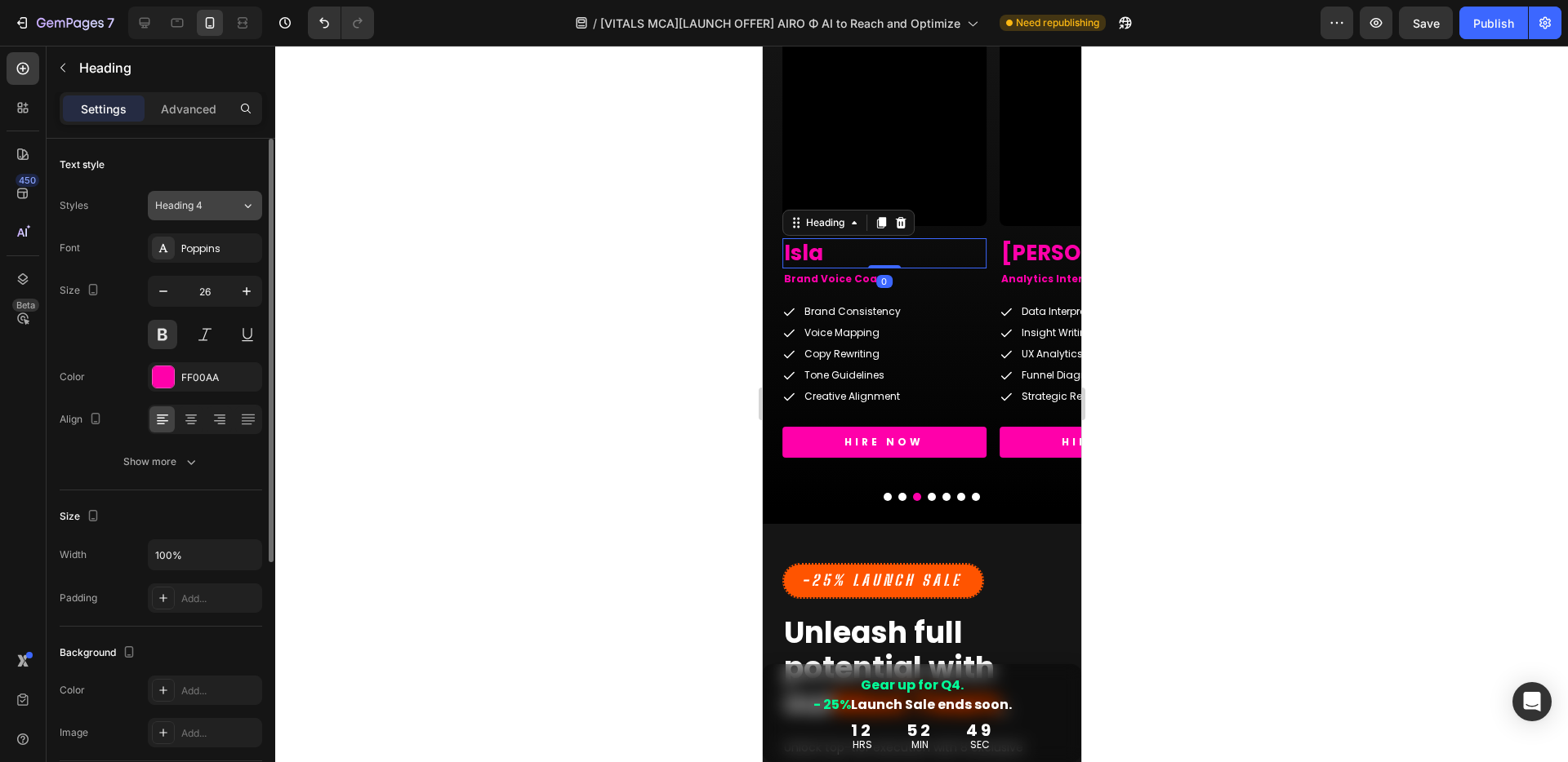
click at [204, 199] on div "Heading 4" at bounding box center [188, 206] width 66 height 15
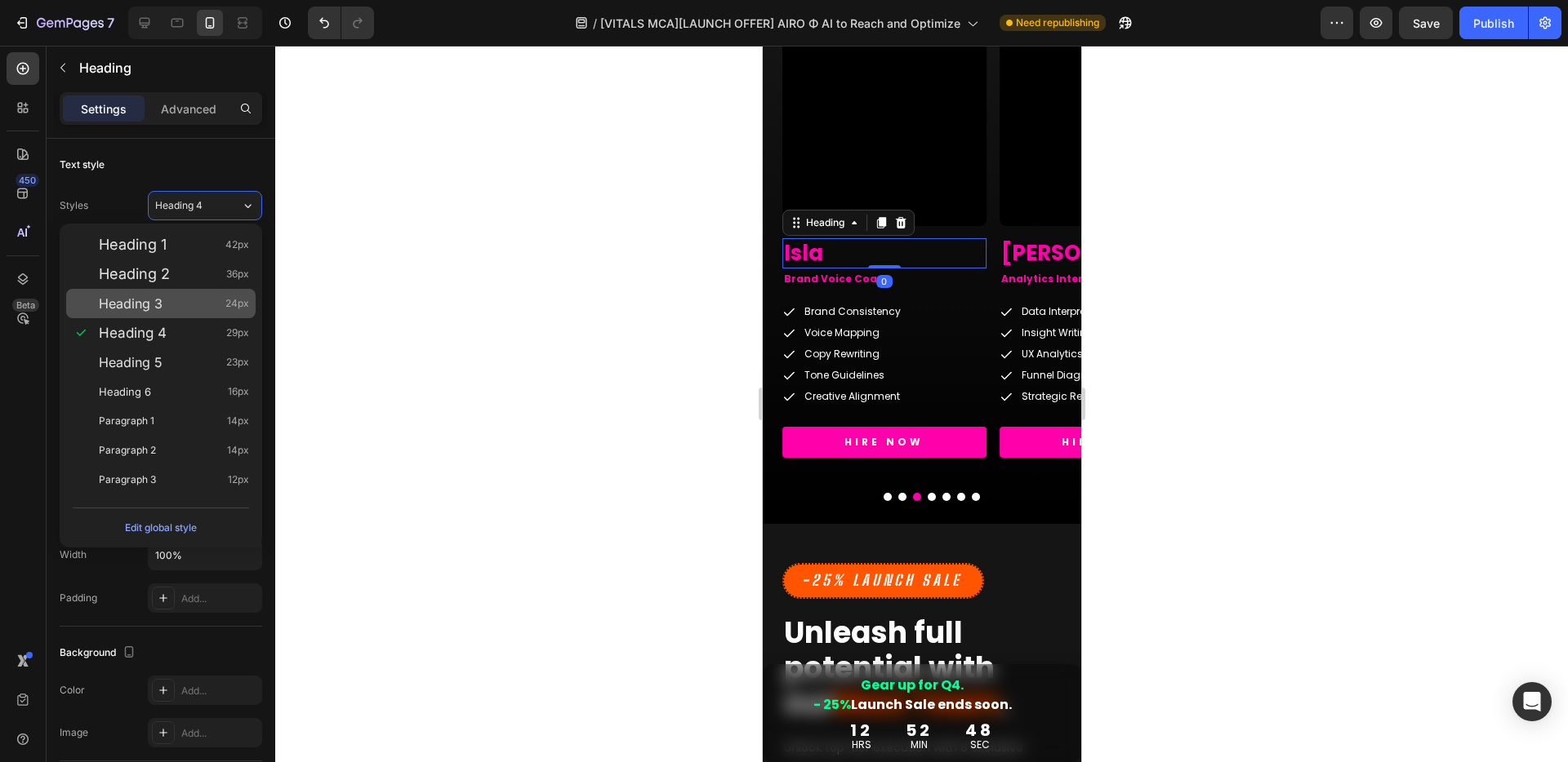
click at [149, 308] on span "Heading 3" at bounding box center [131, 303] width 64 height 16
type input "24"
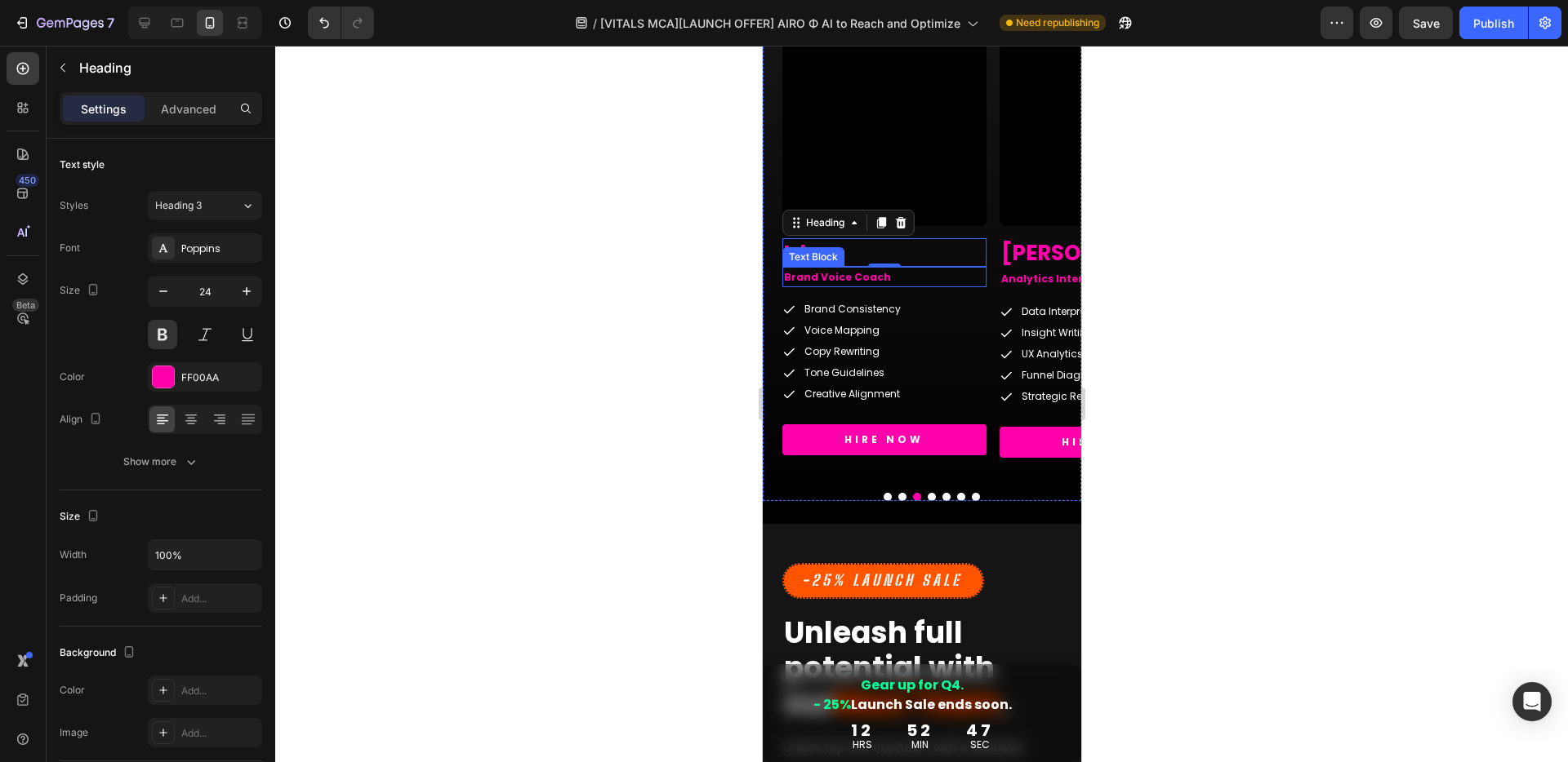
click at [864, 276] on p "Brand Voice Coach" at bounding box center [883, 277] width 201 height 18
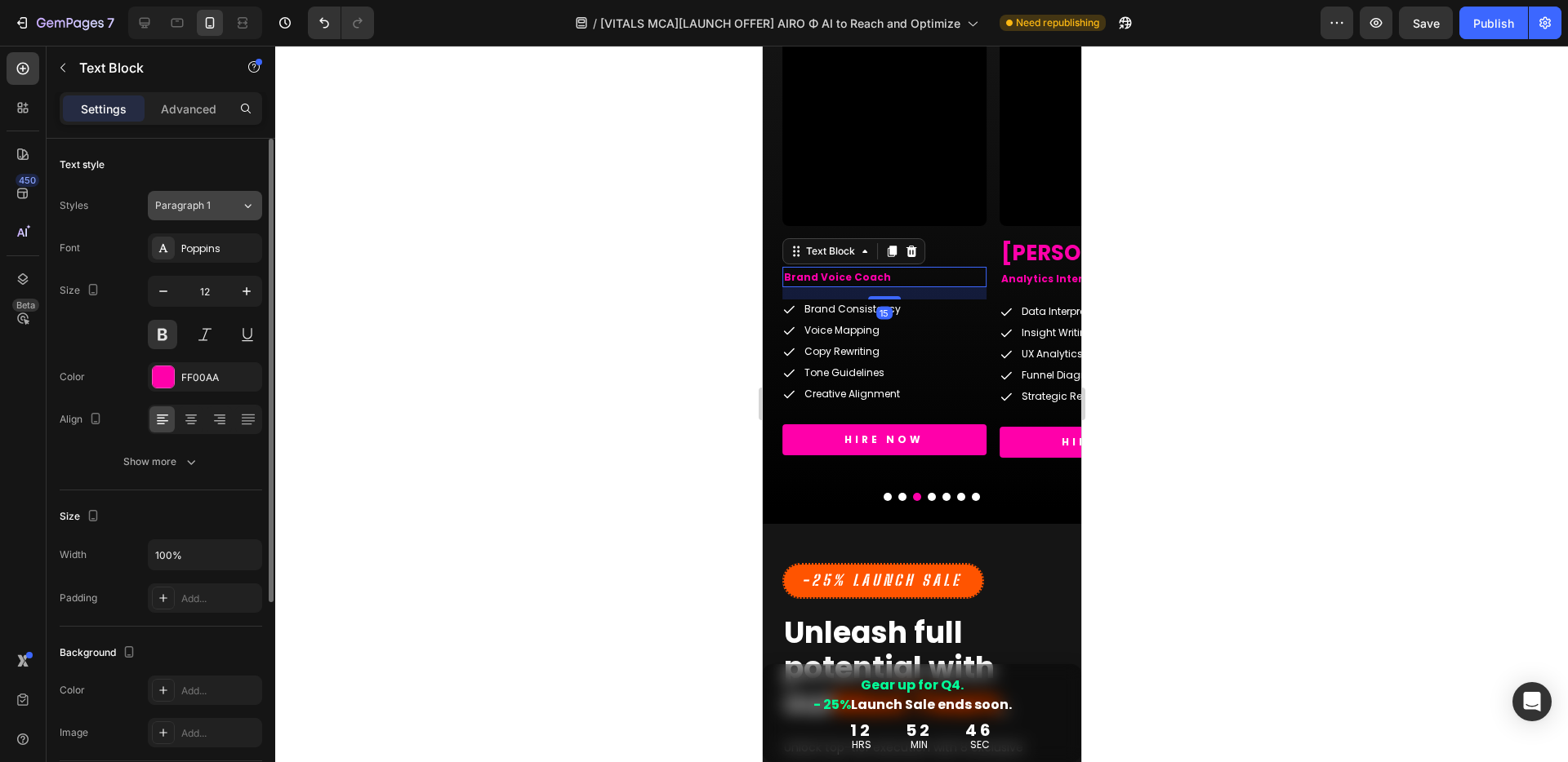
click at [183, 203] on span "Paragraph 1" at bounding box center [182, 206] width 55 height 15
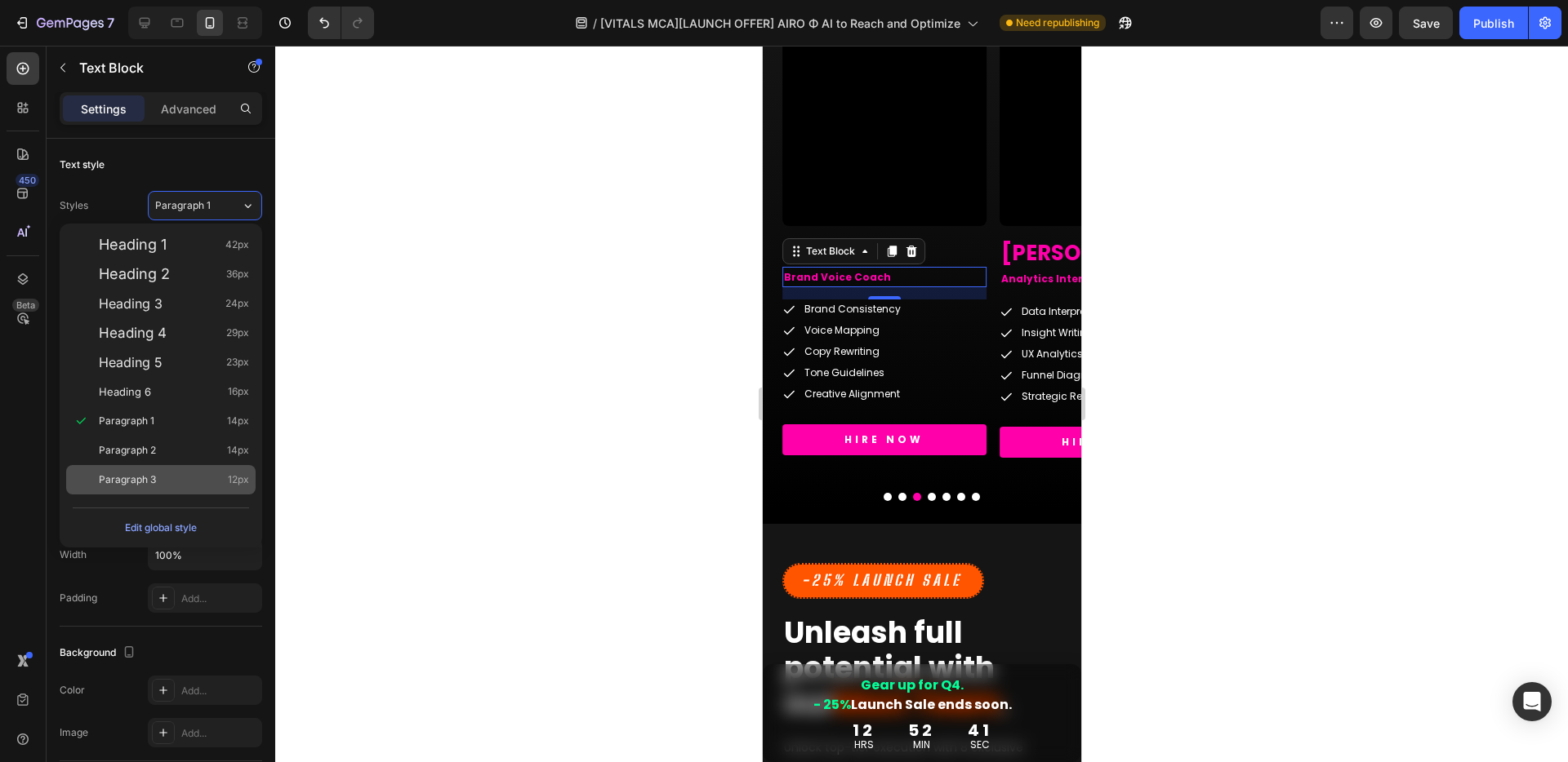
click at [154, 474] on span "Paragraph 3" at bounding box center [127, 479] width 57 height 16
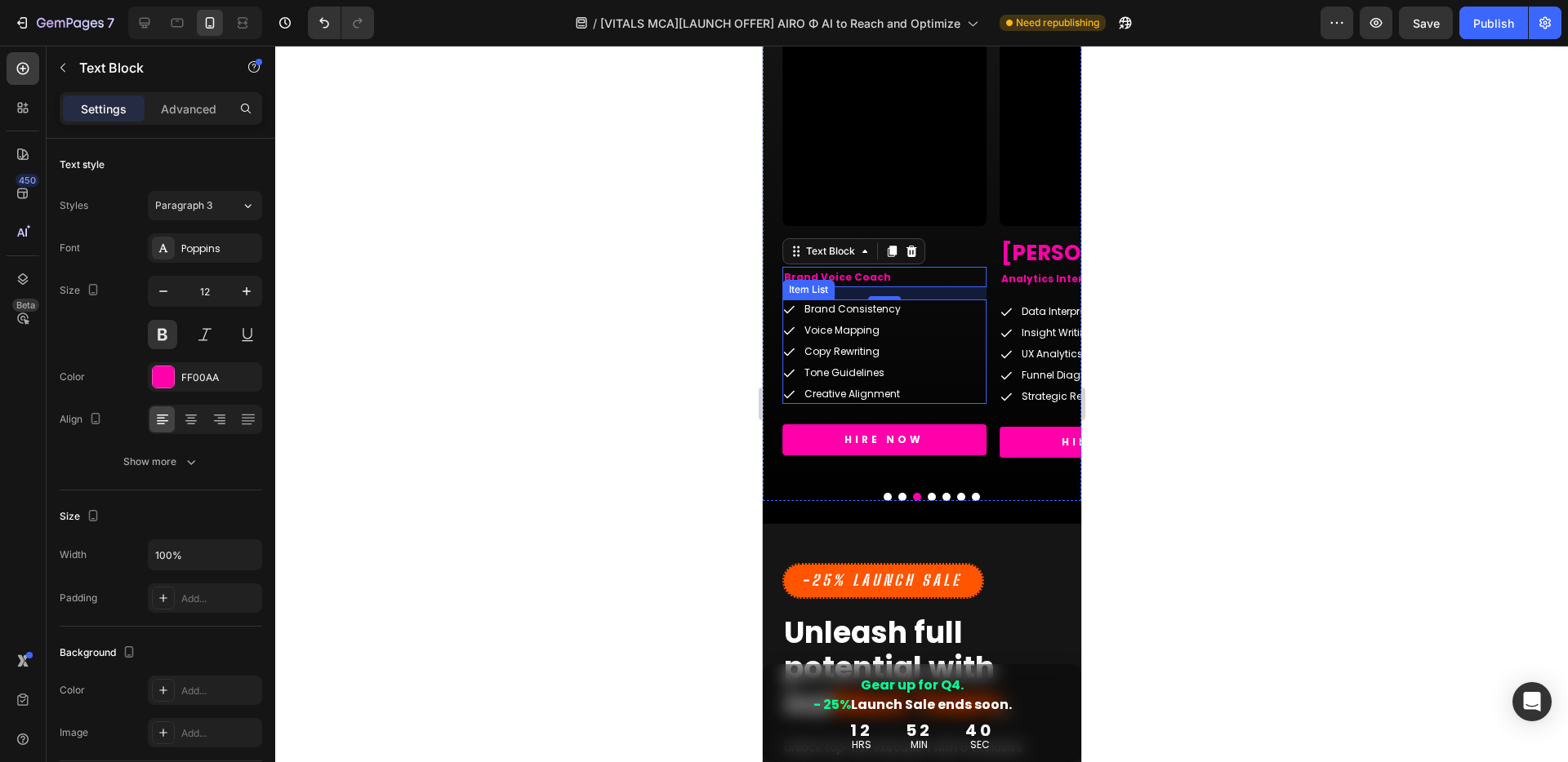
click at [946, 312] on div "Brand Consistency Voice Mapping Copy Rewriting Tone Guidelines Creative Alignme…" at bounding box center [883, 352] width 204 height 105
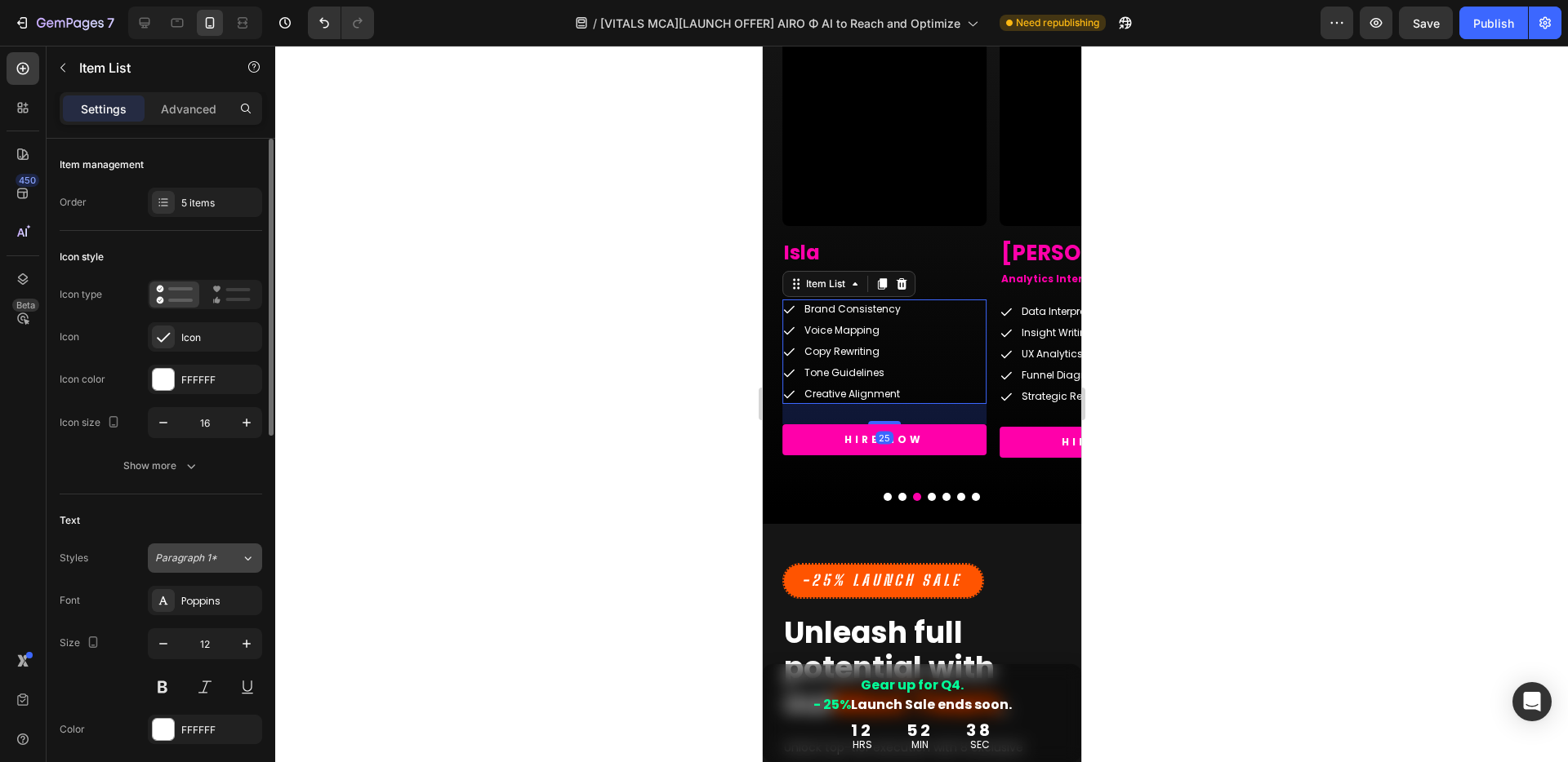
click at [203, 561] on span "Paragraph 1*" at bounding box center [186, 558] width 62 height 15
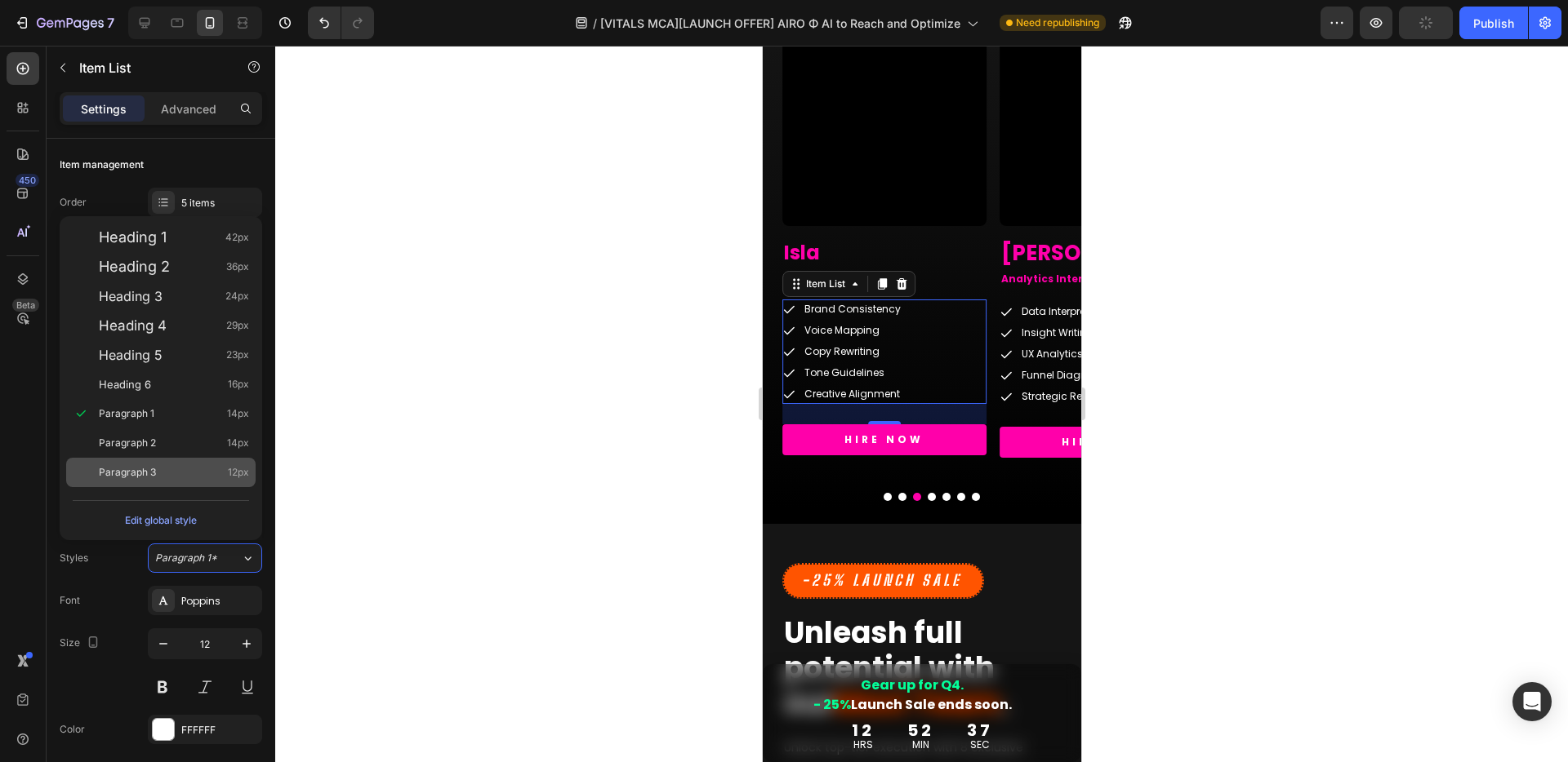
click at [150, 458] on div "Paragraph 3 12px" at bounding box center [161, 472] width 189 height 29
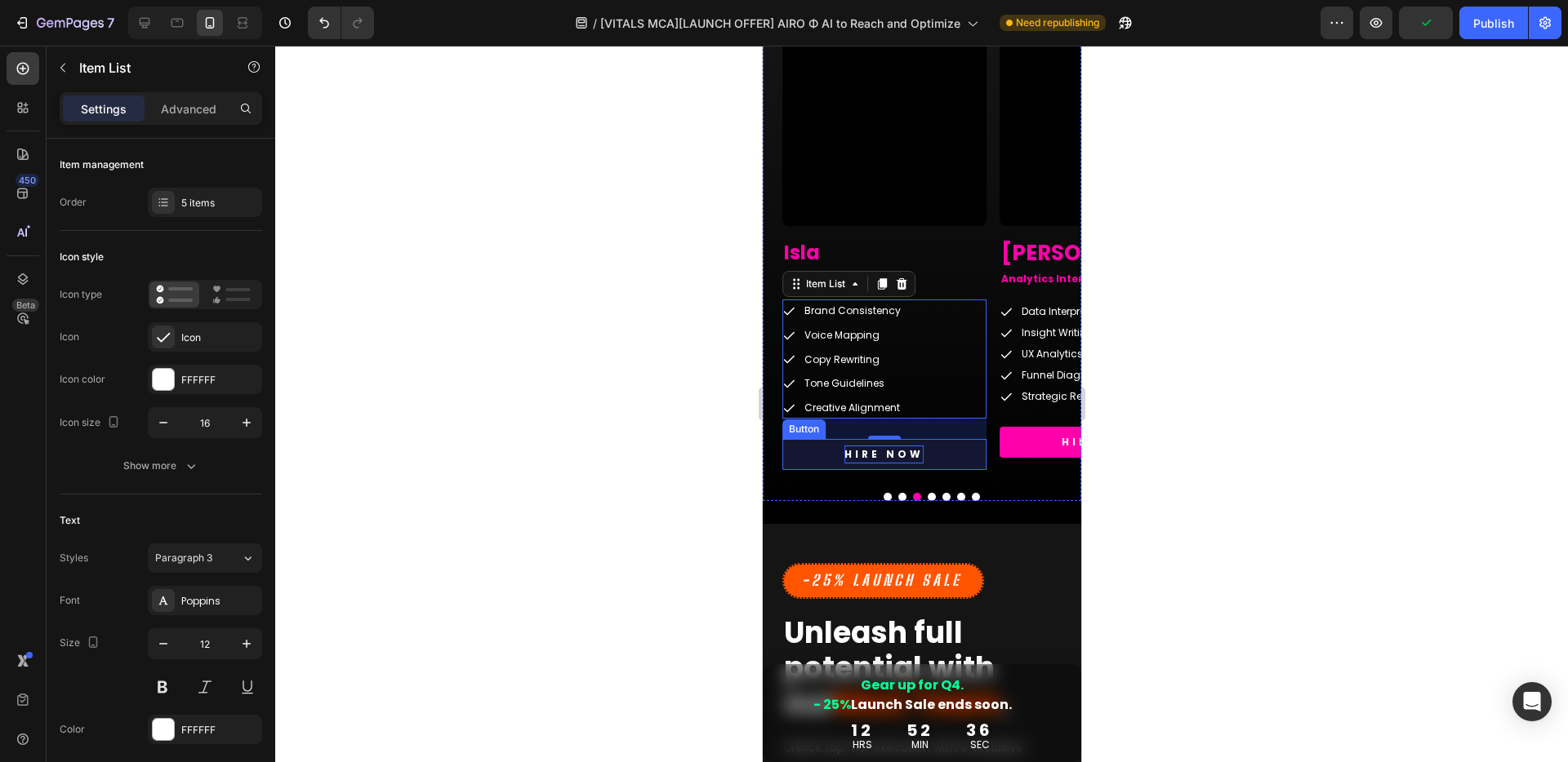
click at [892, 454] on p "HIRE NOW" at bounding box center [882, 453] width 80 height 18
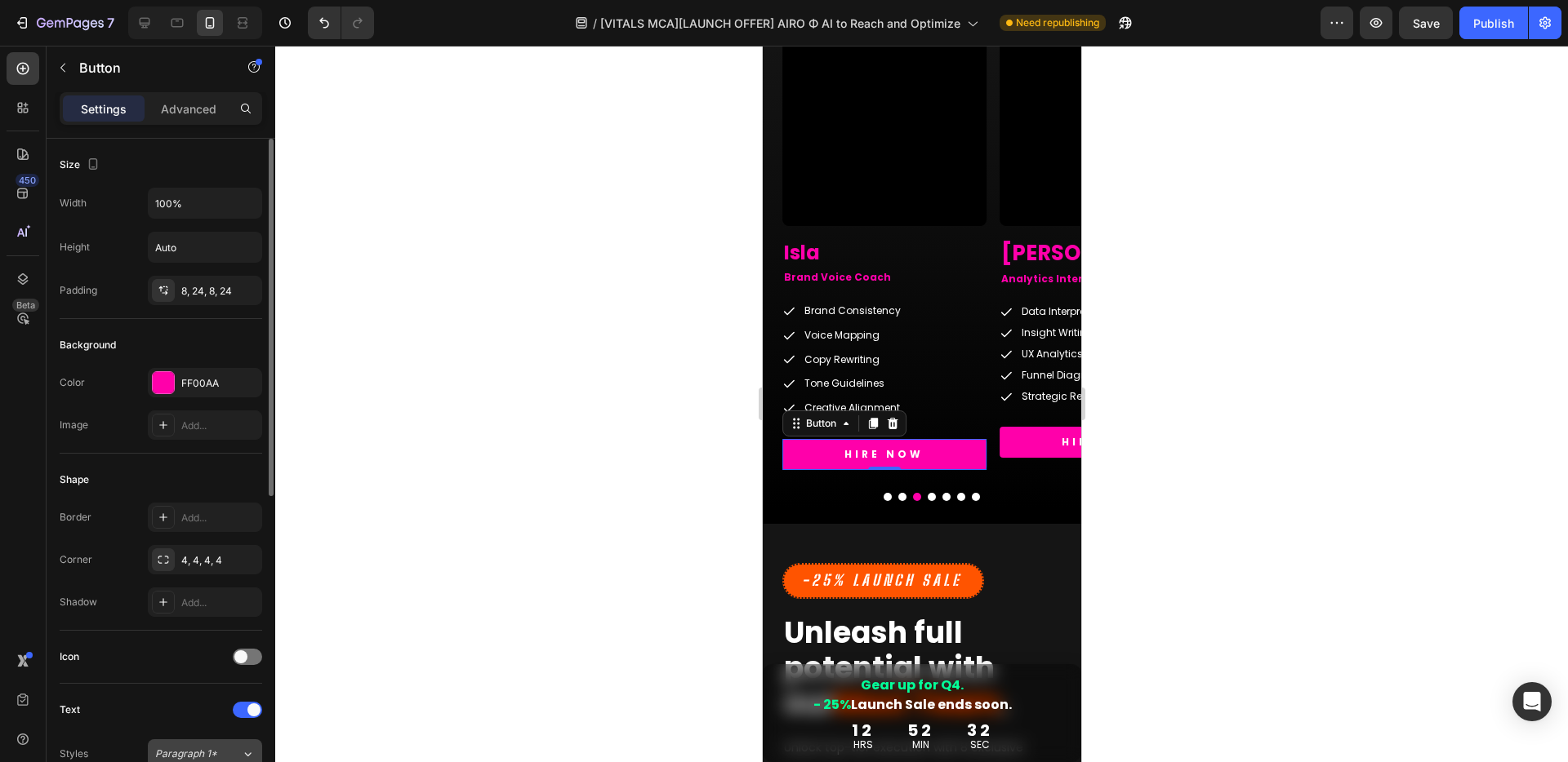
click at [182, 747] on span "Paragraph 1*" at bounding box center [186, 755] width 62 height 15
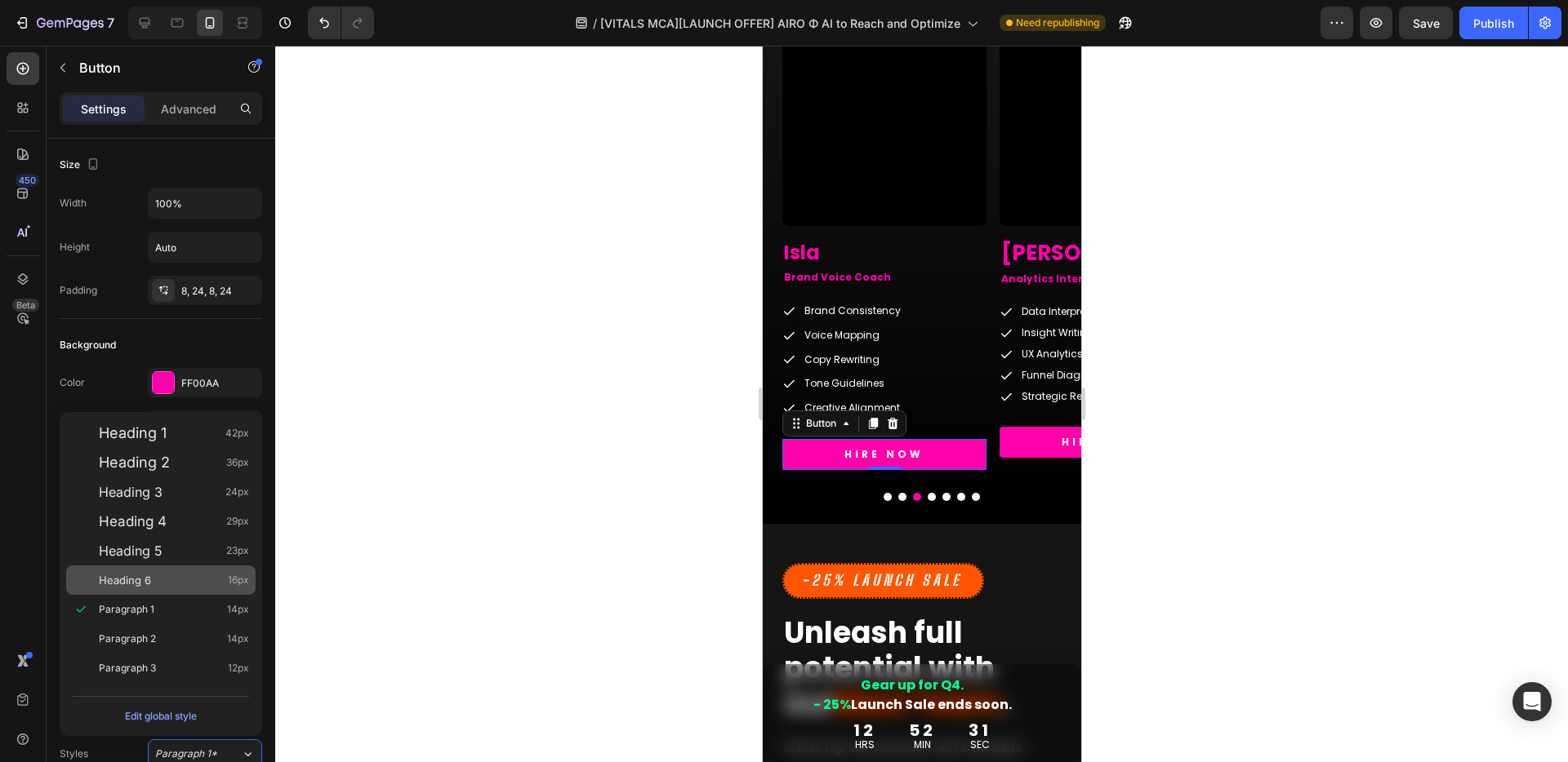
click at [178, 587] on div "Heading 6 16px" at bounding box center [174, 580] width 151 height 16
type input "16"
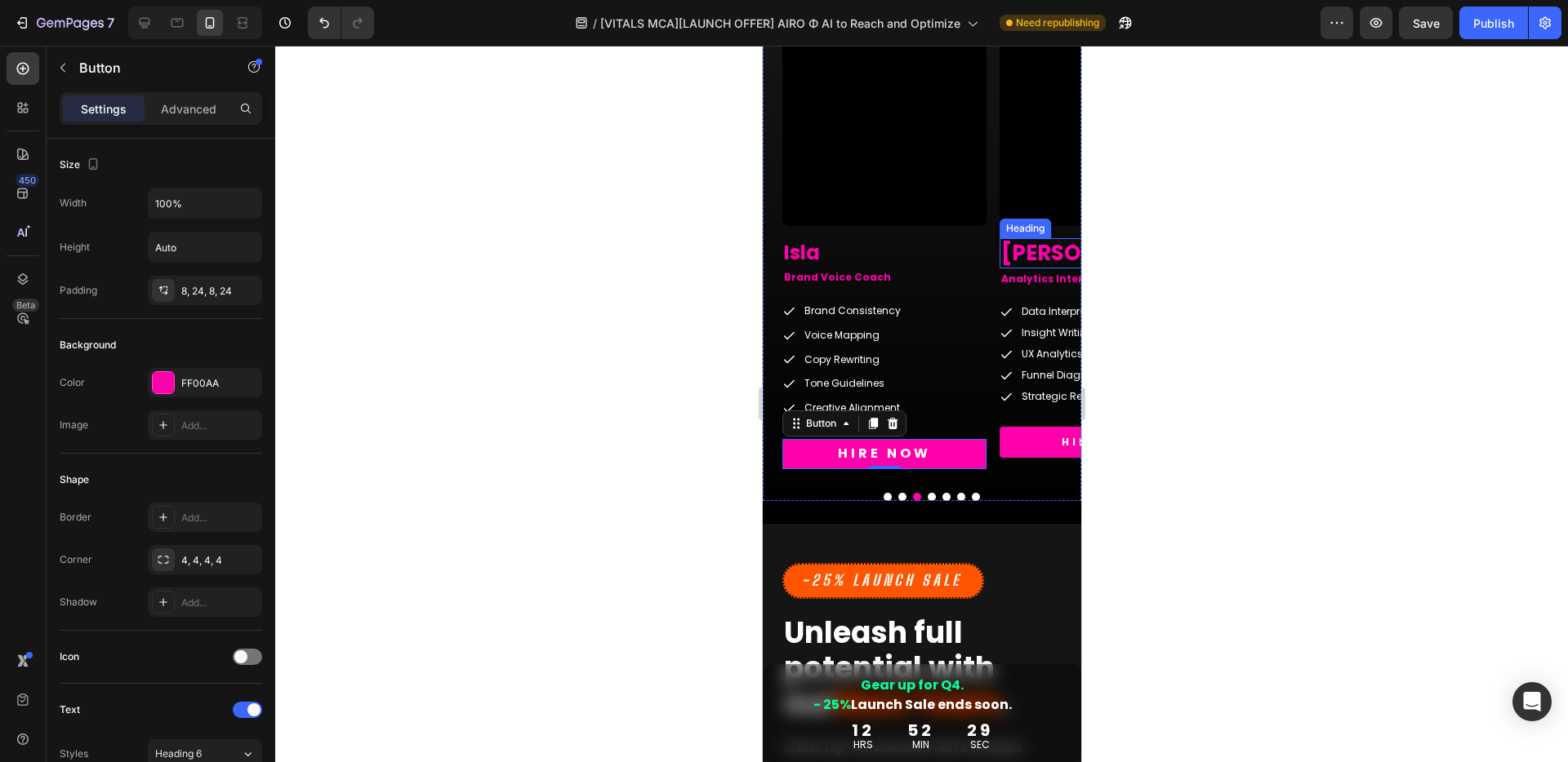
click at [1038, 250] on h2 "[PERSON_NAME]" at bounding box center [1100, 253] width 204 height 31
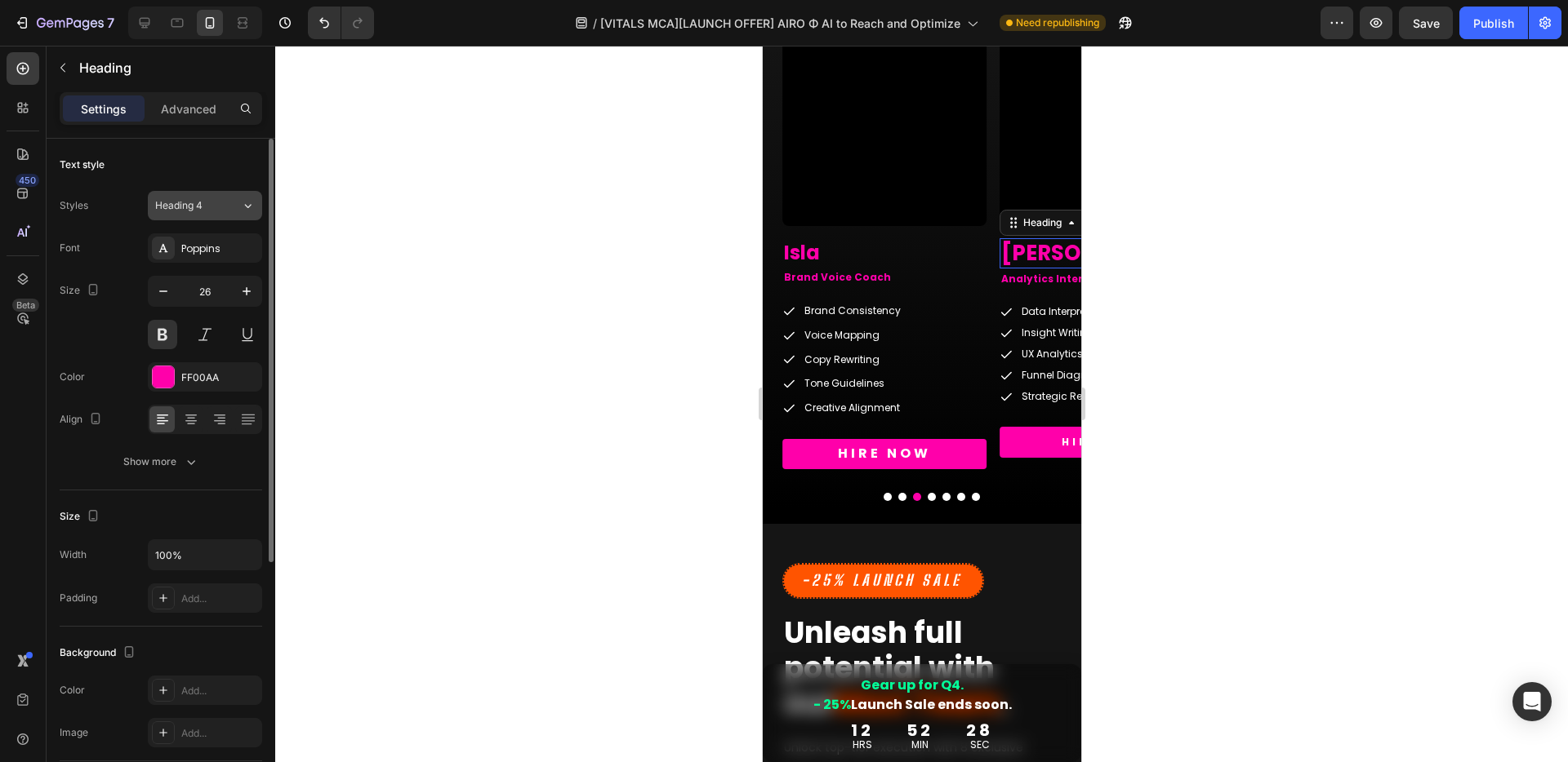
click at [219, 202] on div "Heading 4" at bounding box center [188, 206] width 66 height 15
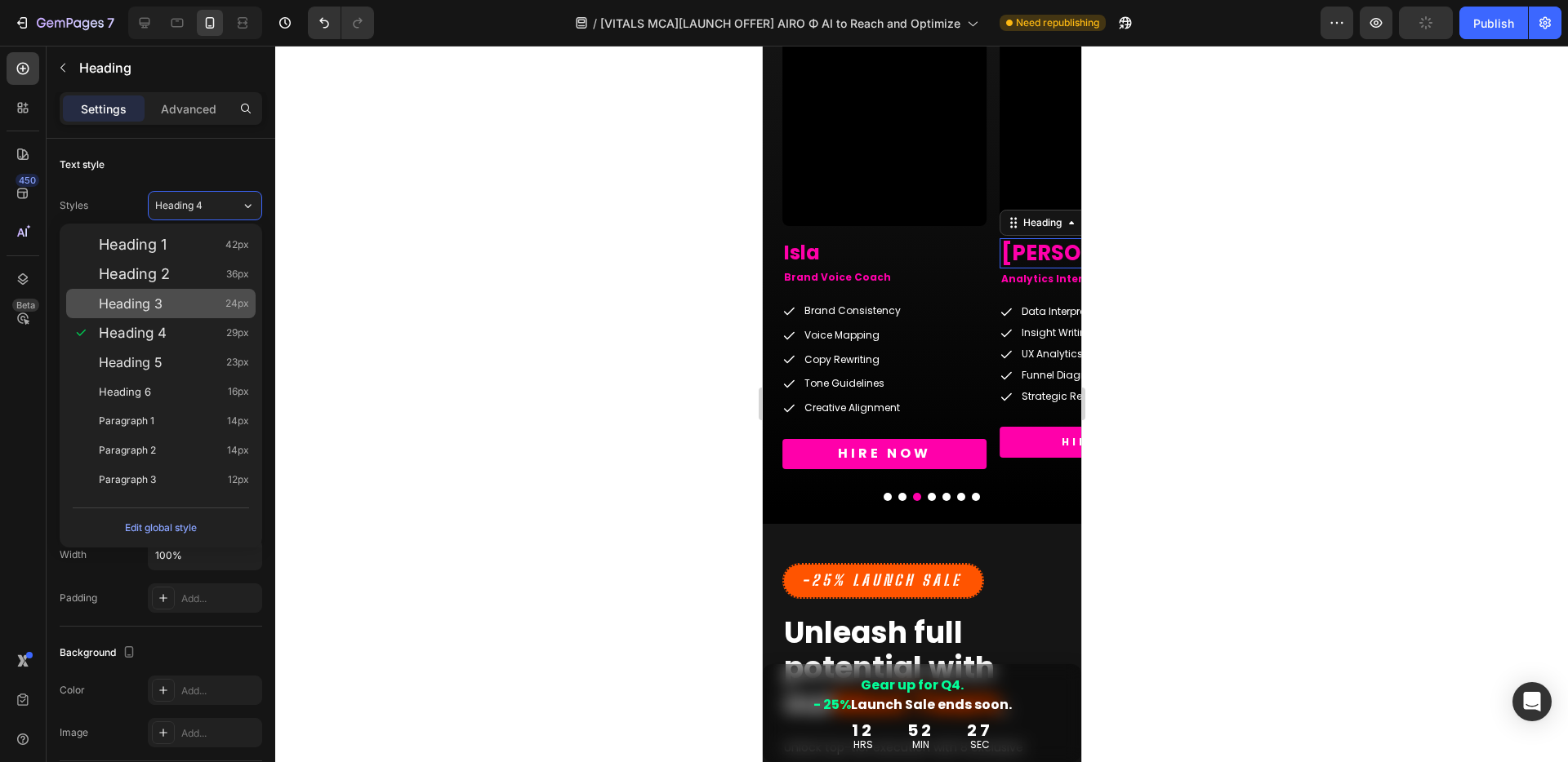
click at [152, 305] on span "Heading 3" at bounding box center [131, 303] width 64 height 16
type input "24"
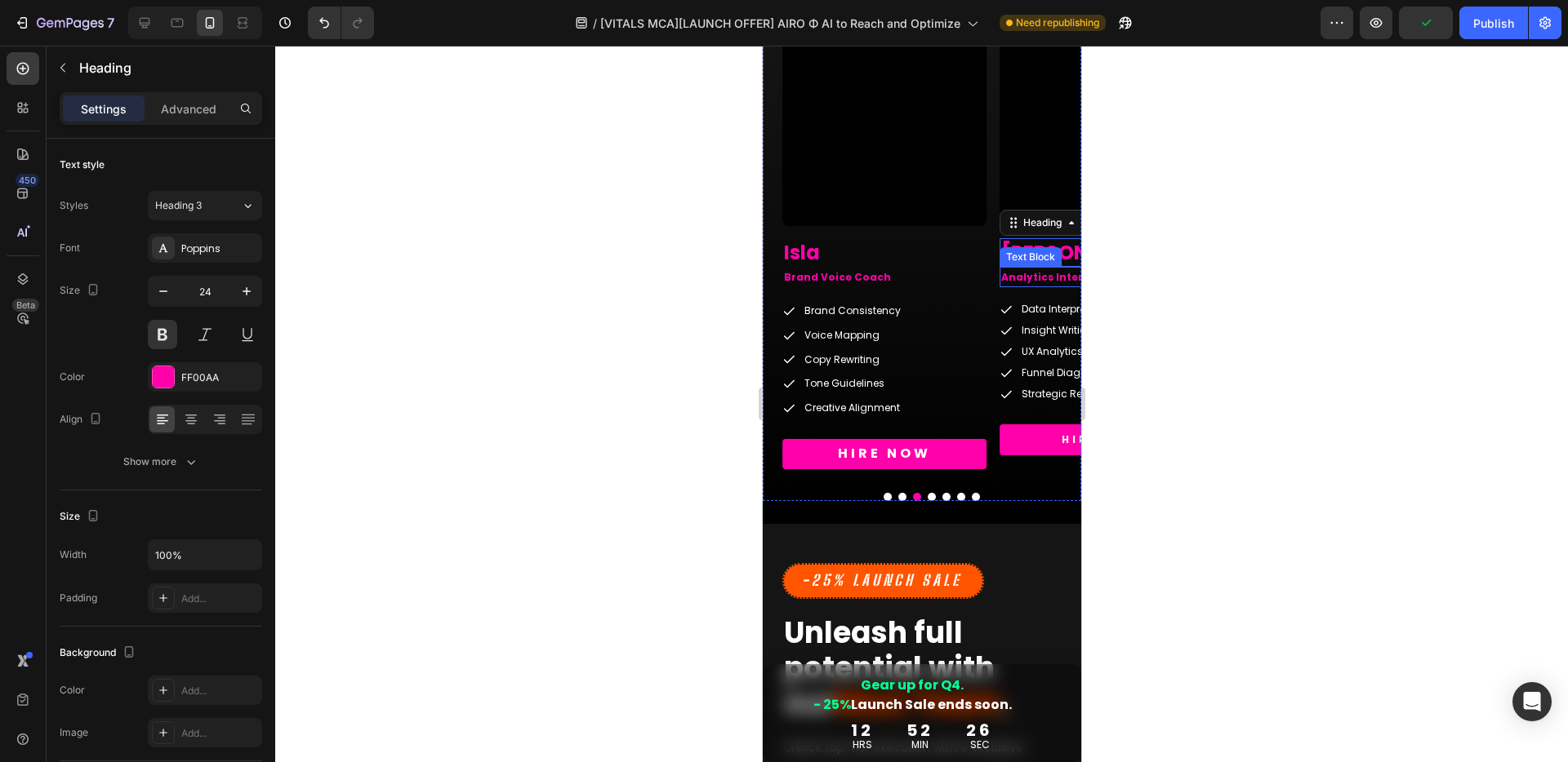
click at [1036, 279] on p "Analytics Interpreter" at bounding box center [1100, 277] width 201 height 18
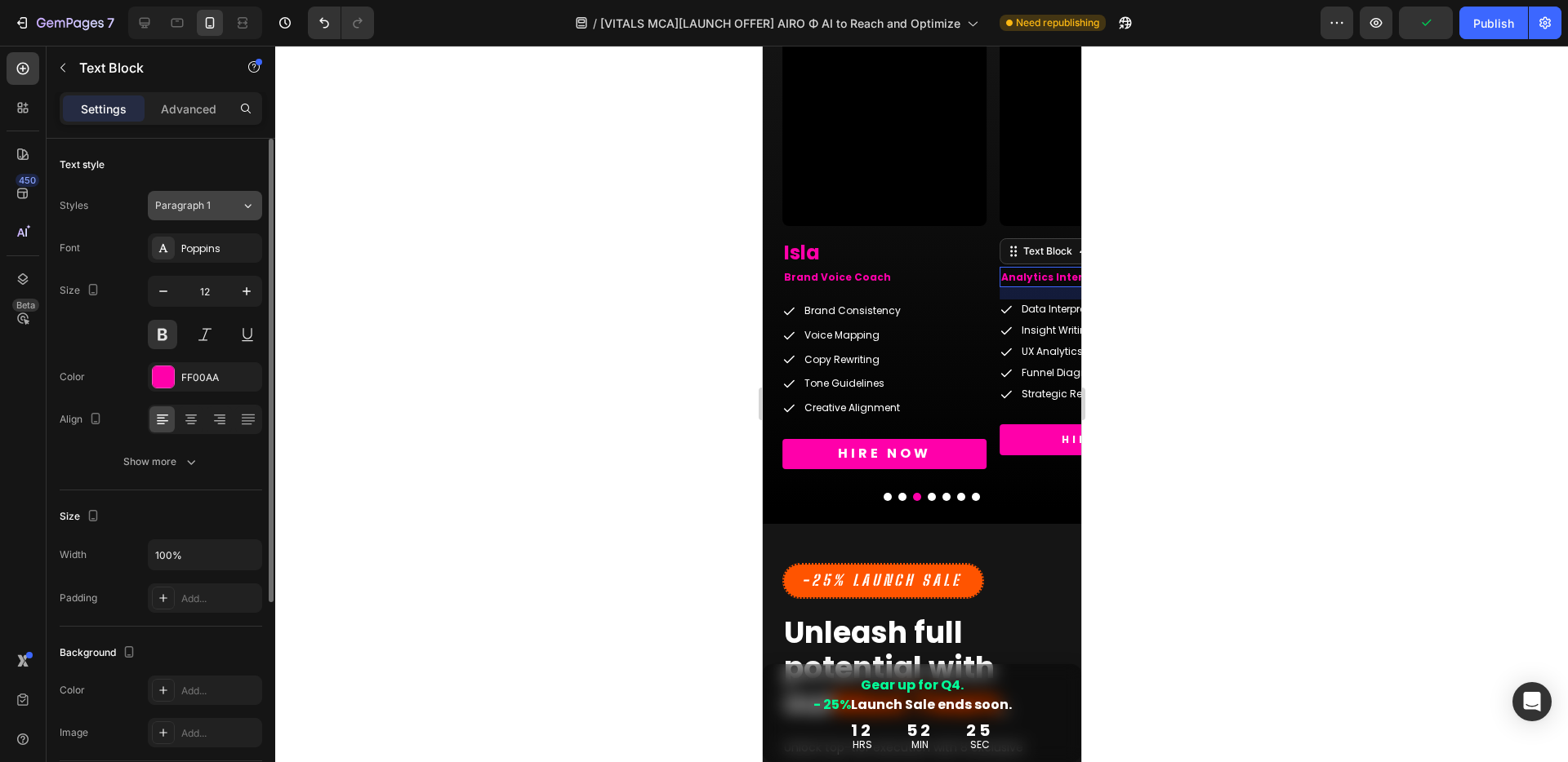
click at [190, 204] on span "Paragraph 1" at bounding box center [182, 206] width 55 height 15
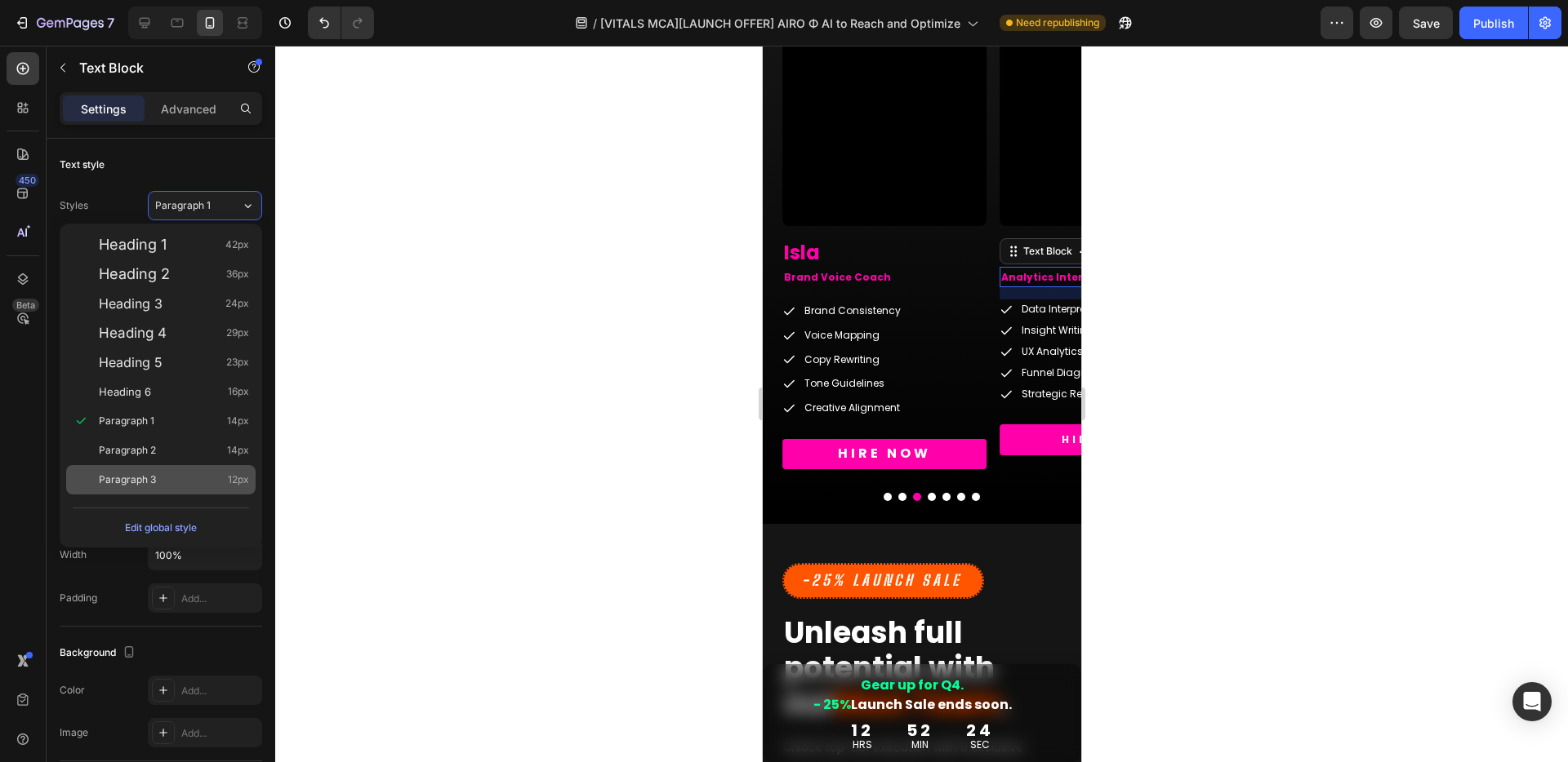
click at [174, 480] on div "Paragraph 3 12px" at bounding box center [174, 479] width 151 height 16
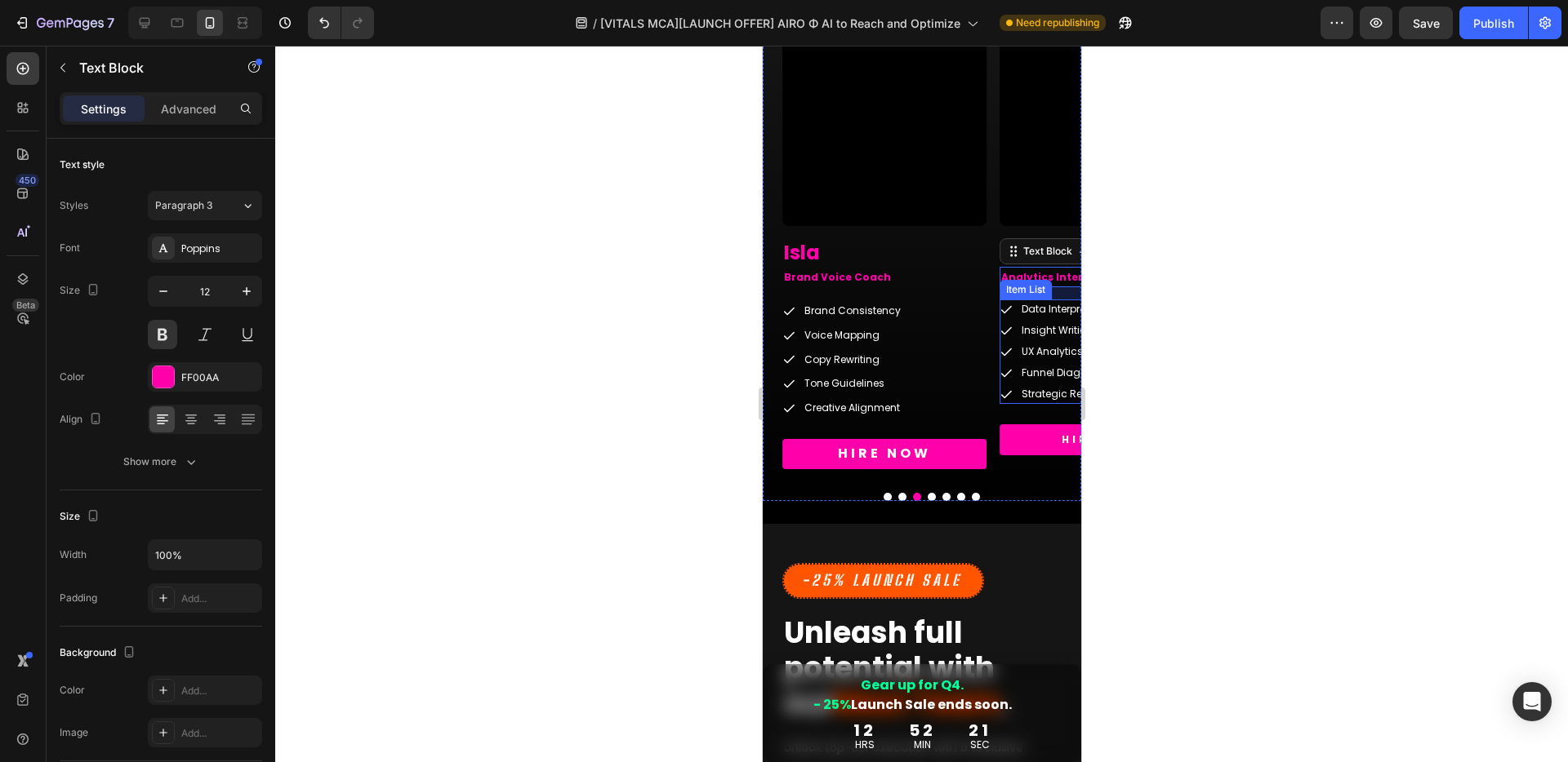
click at [1028, 350] on p "UX Analytics" at bounding box center [1068, 352] width 96 height 15
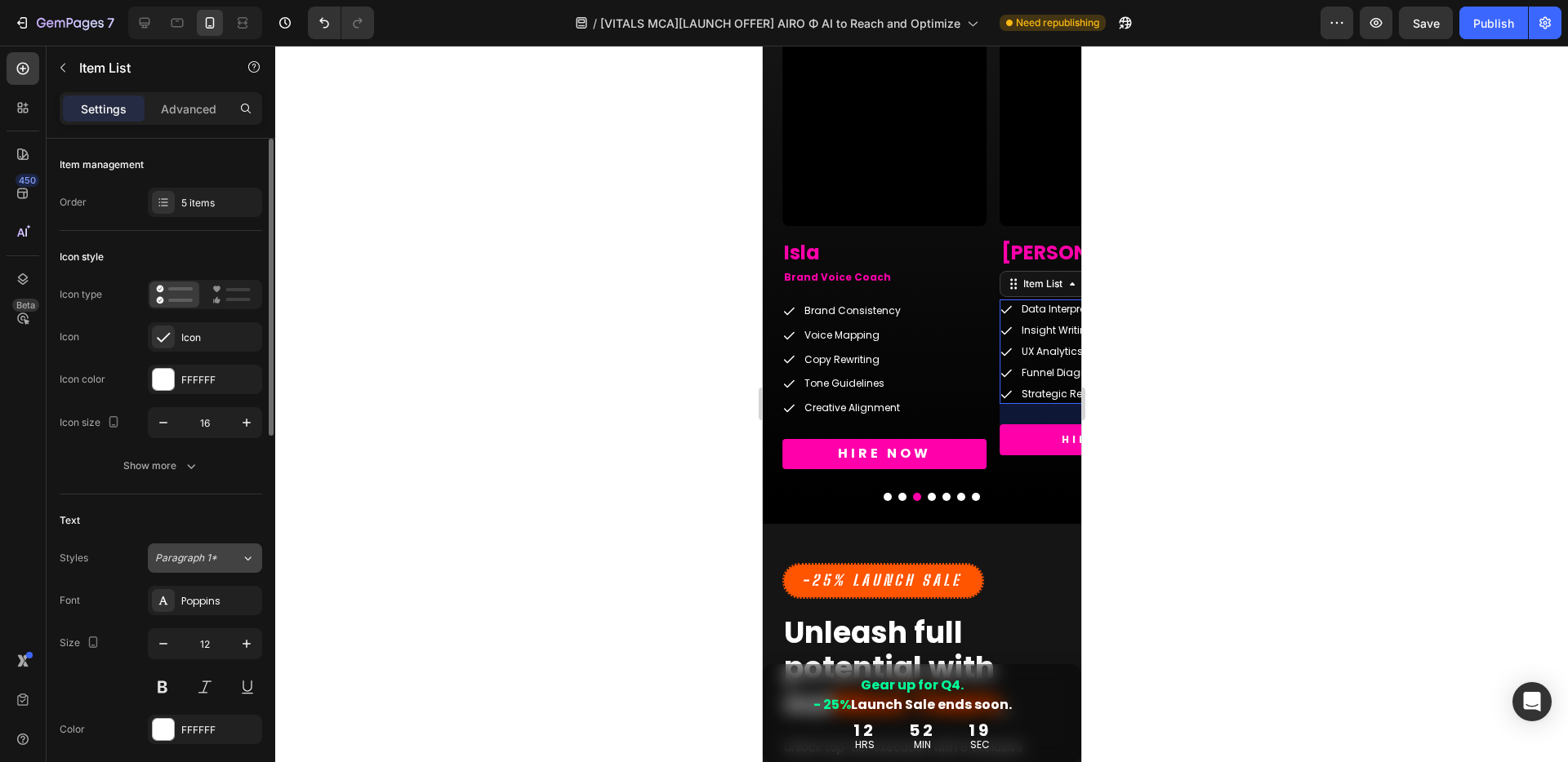
click at [200, 559] on span "Paragraph 1*" at bounding box center [186, 558] width 62 height 15
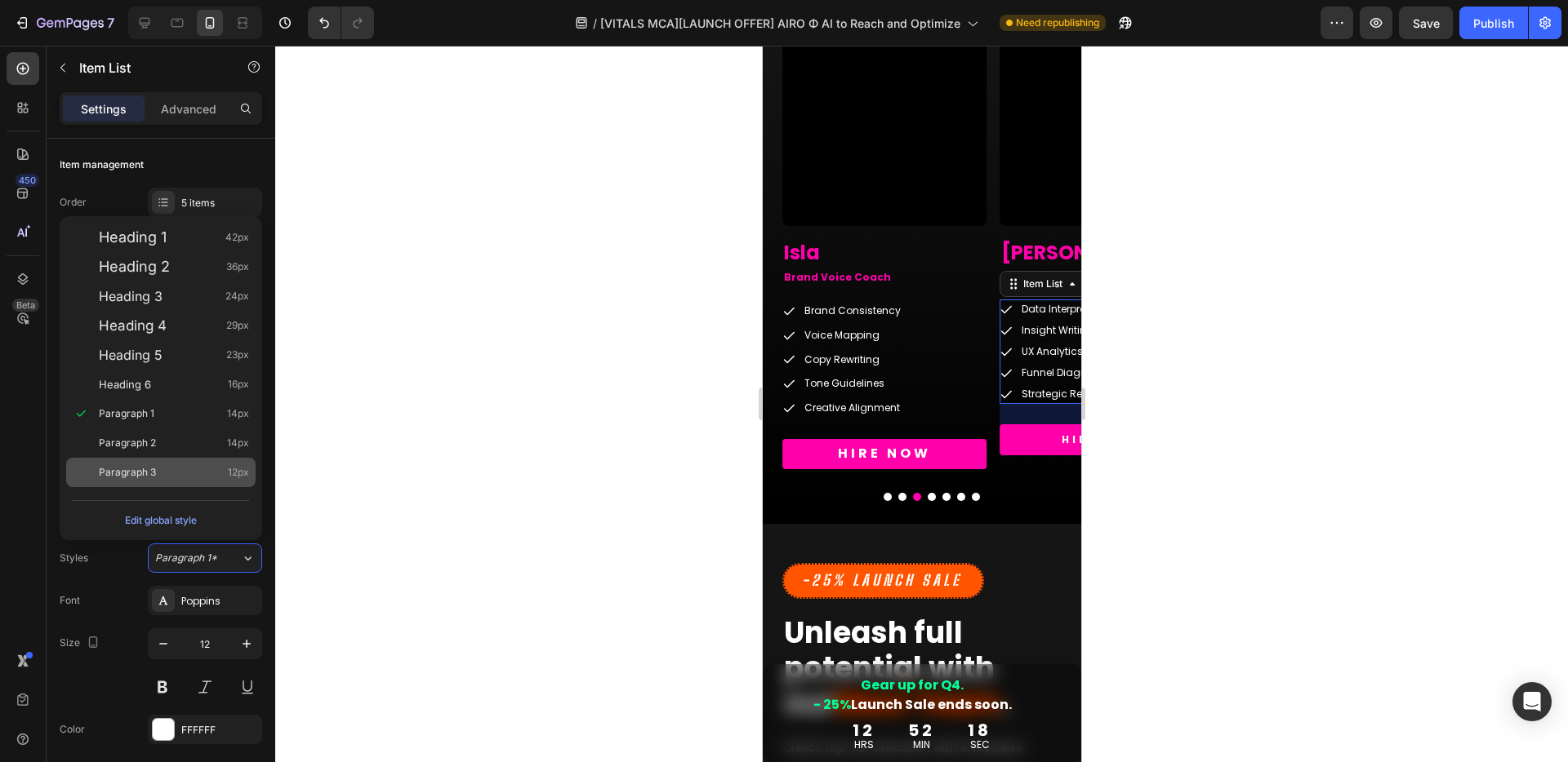
click at [134, 471] on span "Paragraph 3" at bounding box center [127, 472] width 57 height 16
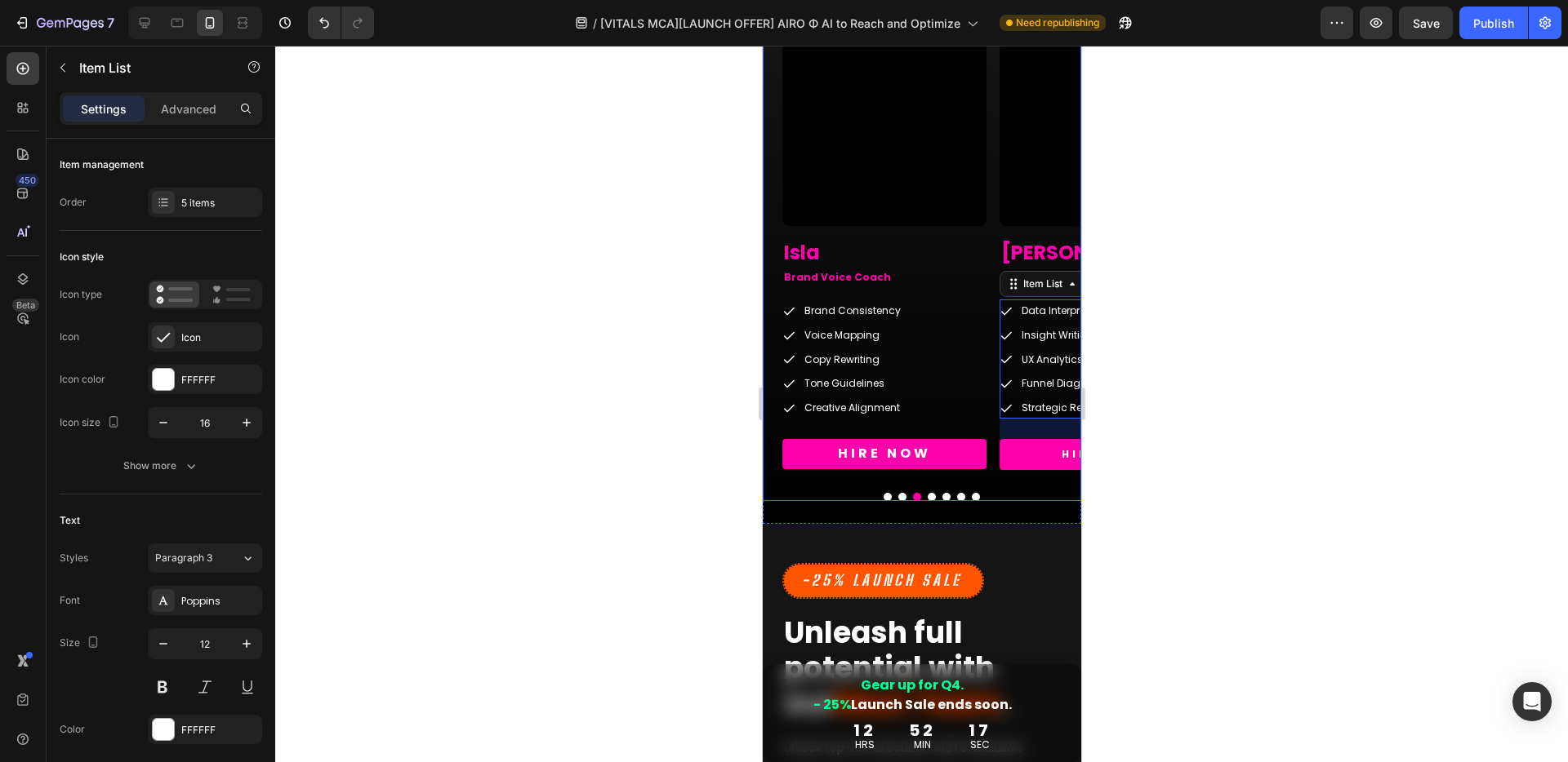
click at [928, 496] on button "Dot" at bounding box center [931, 496] width 8 height 8
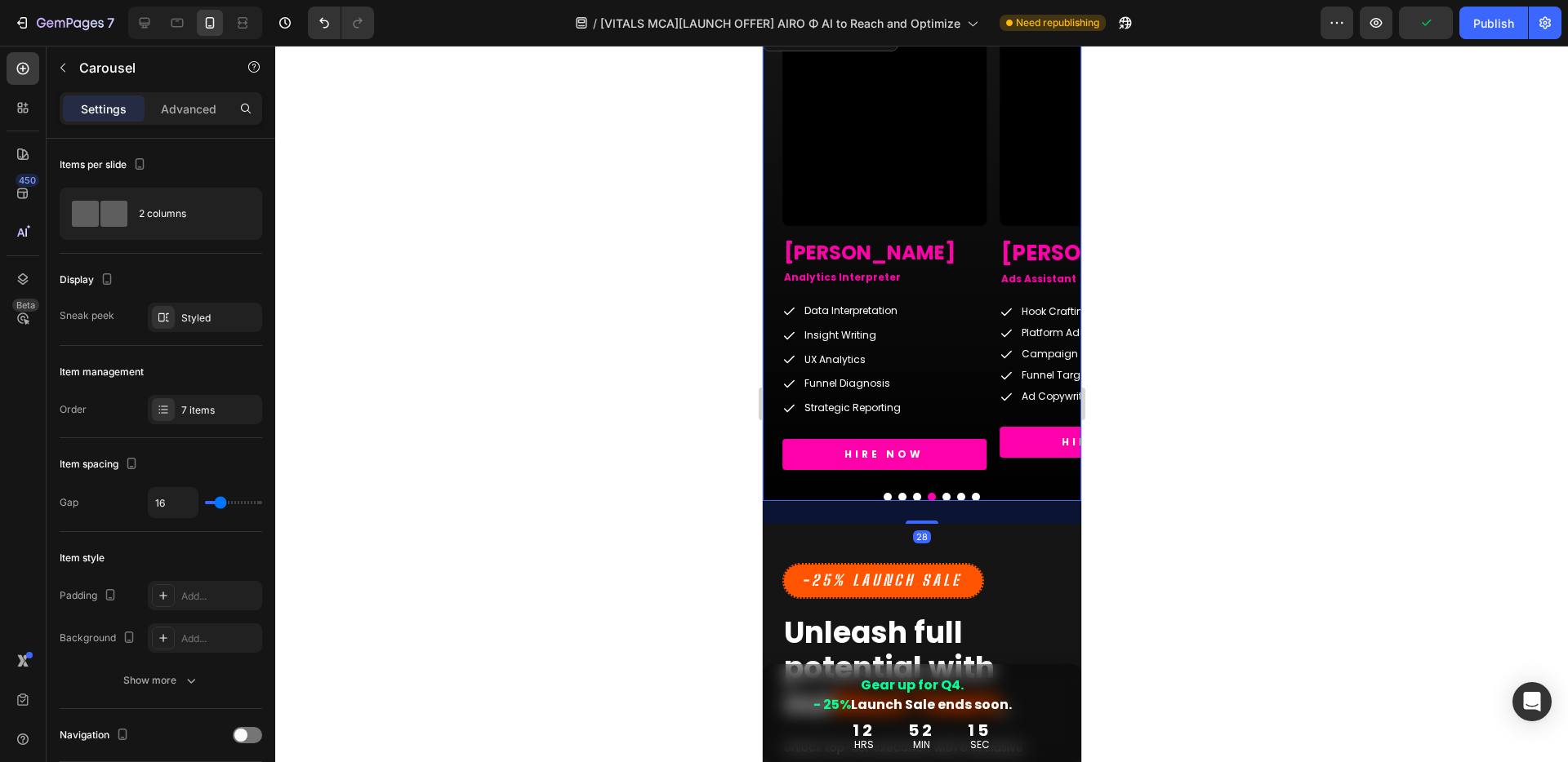
click at [943, 496] on div at bounding box center [930, 496] width 298 height 8
click at [941, 496] on button "Dot" at bounding box center [945, 496] width 8 height 8
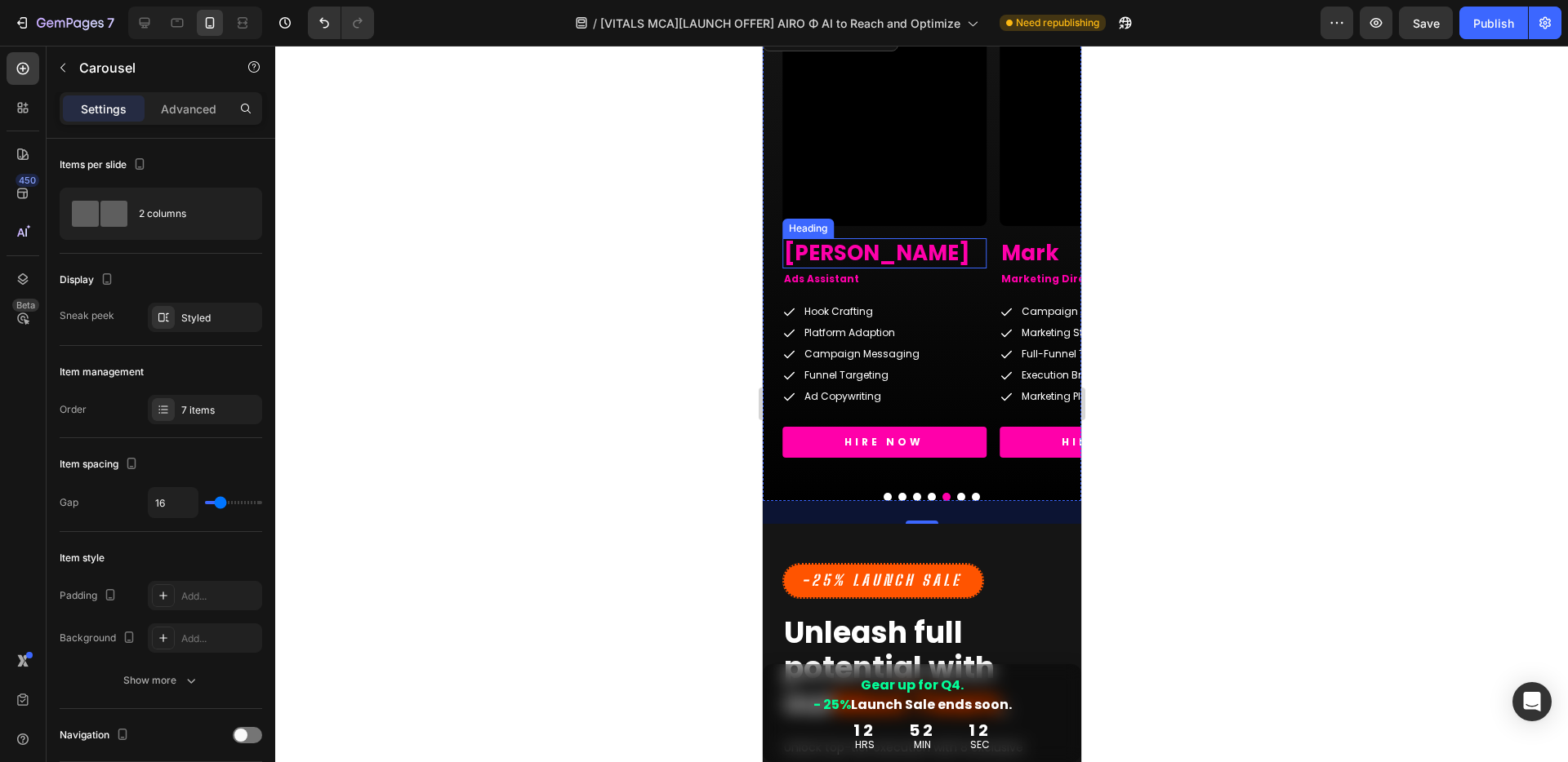
click at [844, 246] on h2 "[PERSON_NAME]" at bounding box center [883, 253] width 204 height 31
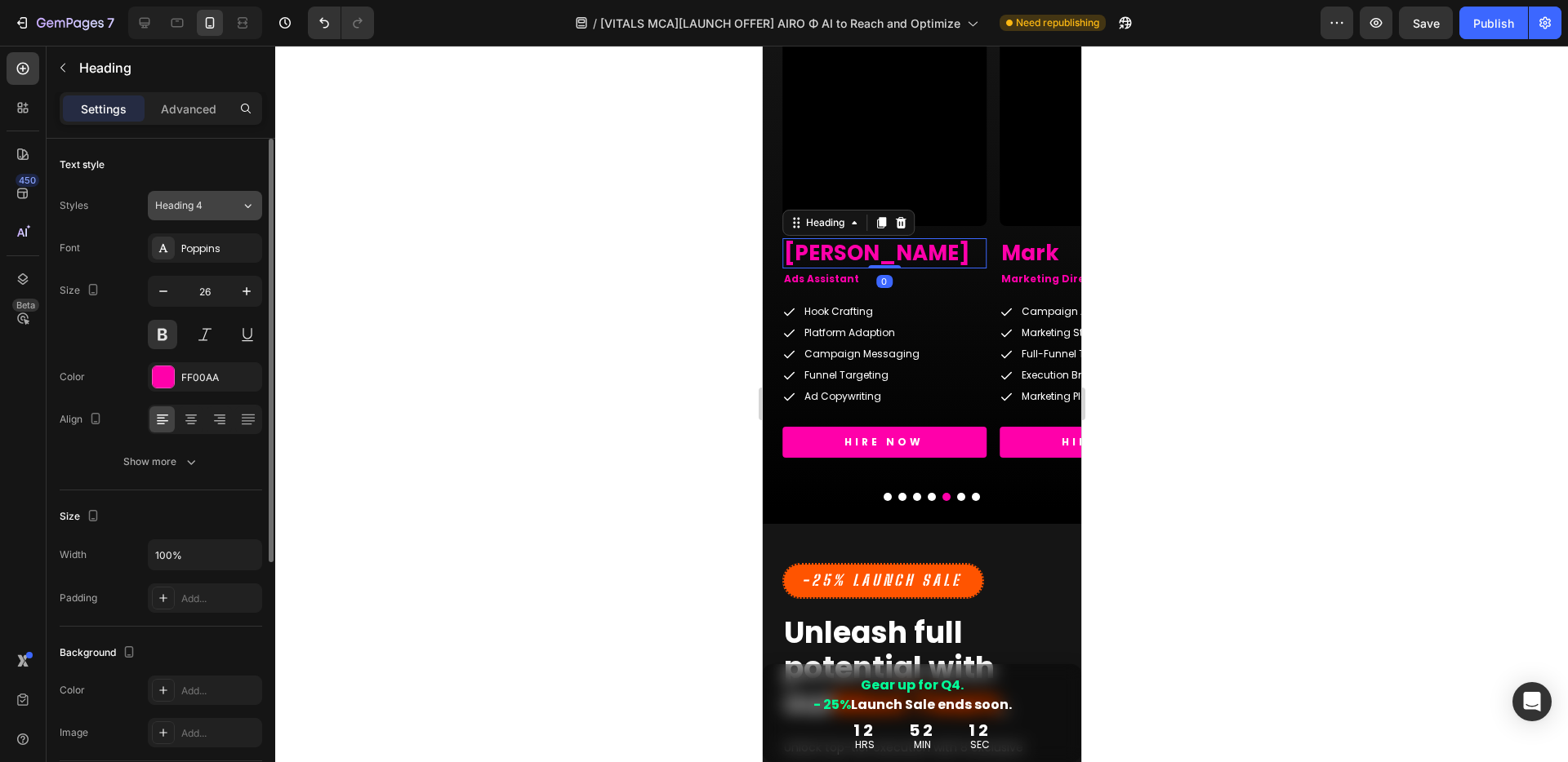
click at [188, 201] on span "Heading 4" at bounding box center [179, 206] width 48 height 15
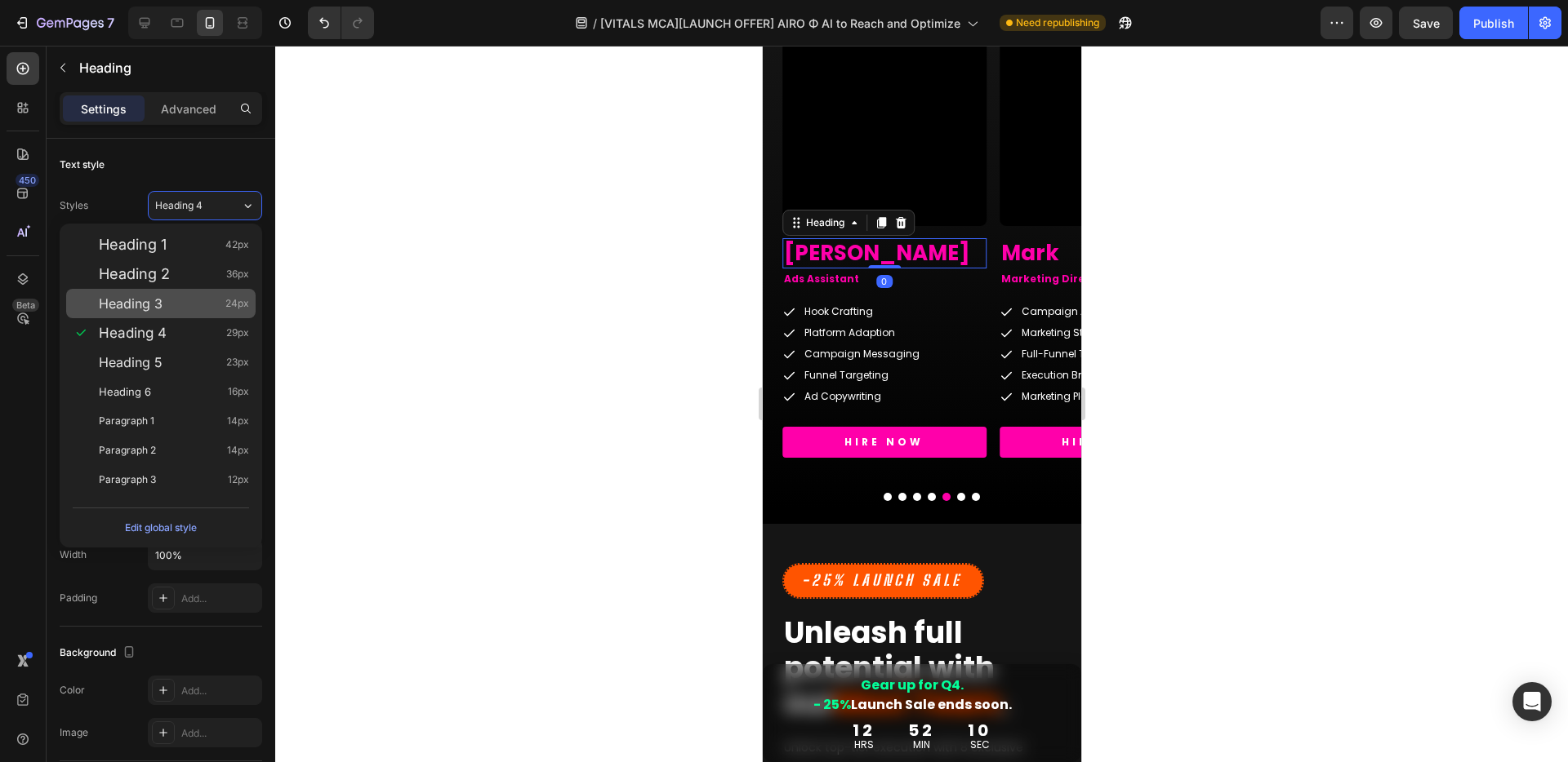
click at [165, 299] on div "Heading 3 24px" at bounding box center [174, 303] width 151 height 16
type input "24"
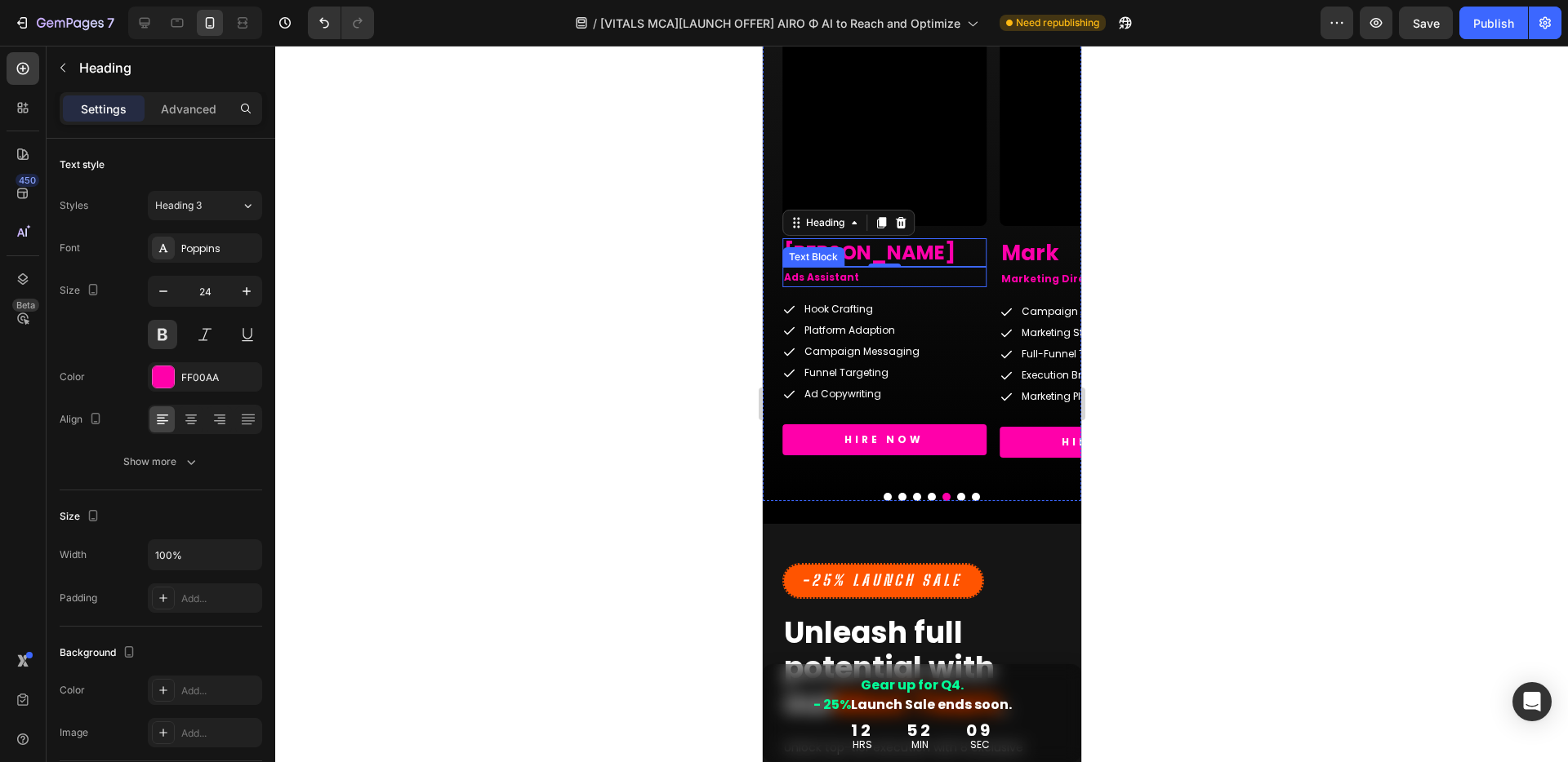
click at [841, 279] on p "Ads Assistant" at bounding box center [883, 277] width 201 height 18
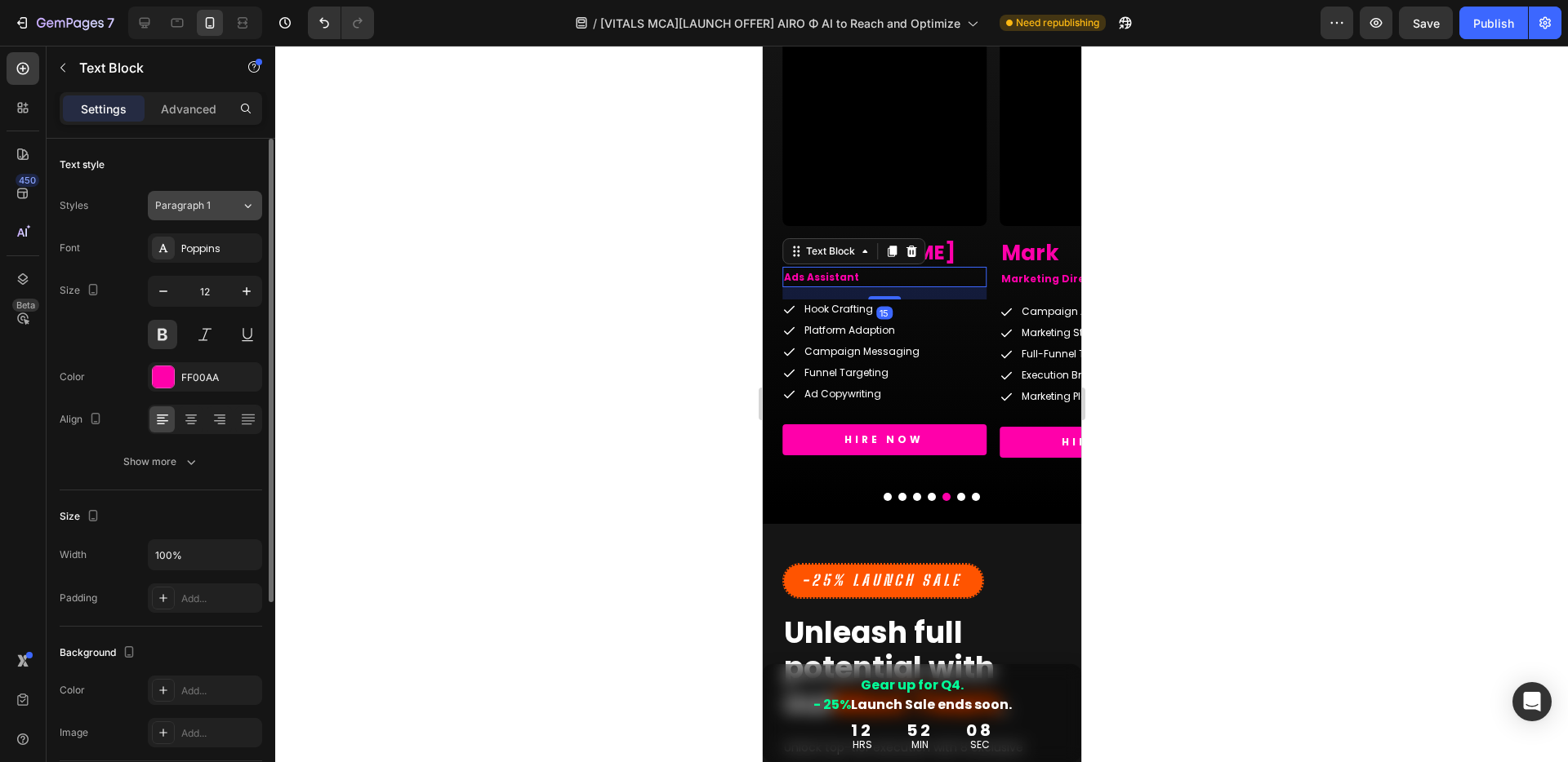
click at [215, 219] on button "Paragraph 1" at bounding box center [205, 205] width 114 height 29
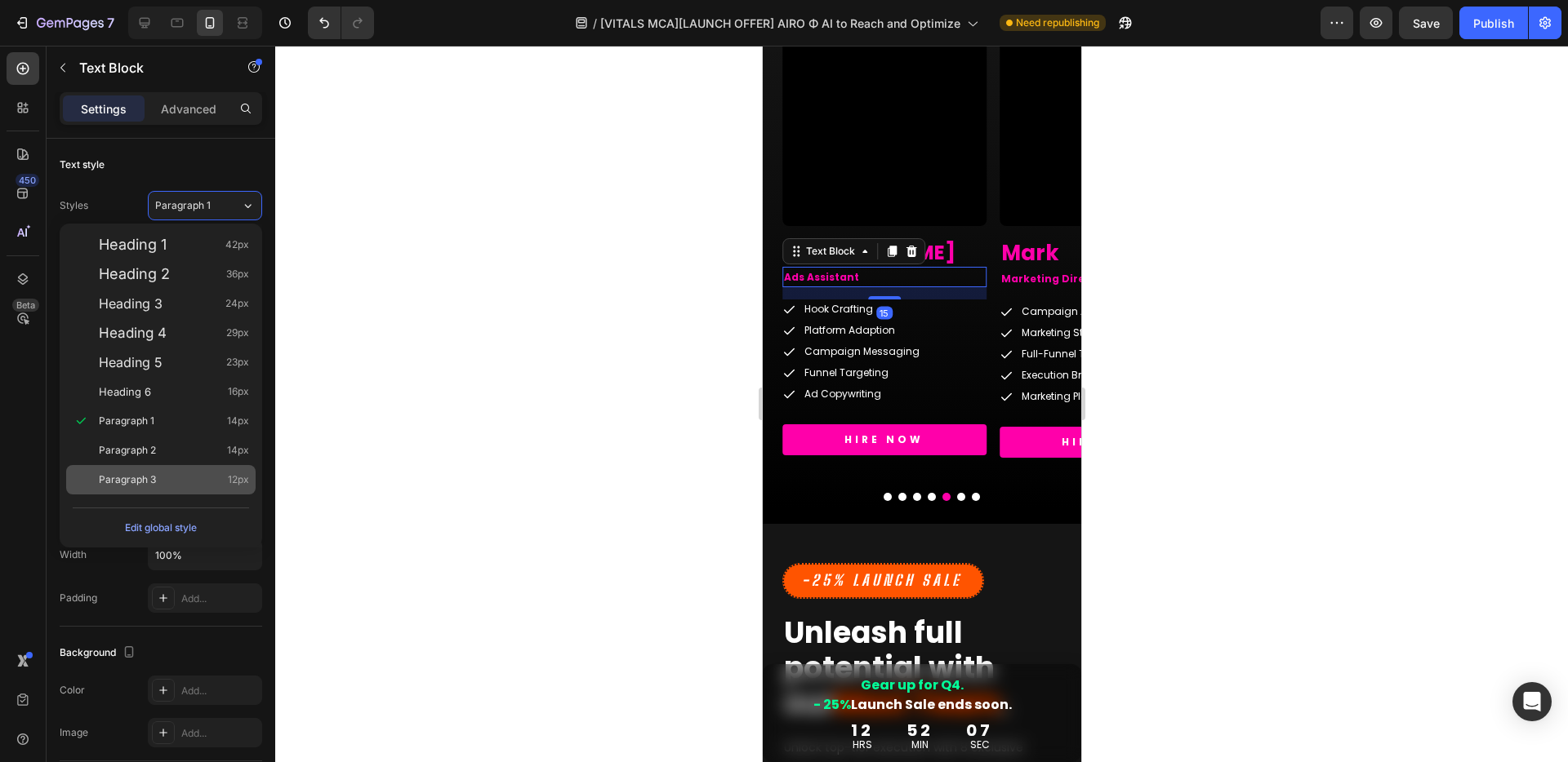
click at [118, 479] on span "Paragraph 3" at bounding box center [127, 479] width 57 height 16
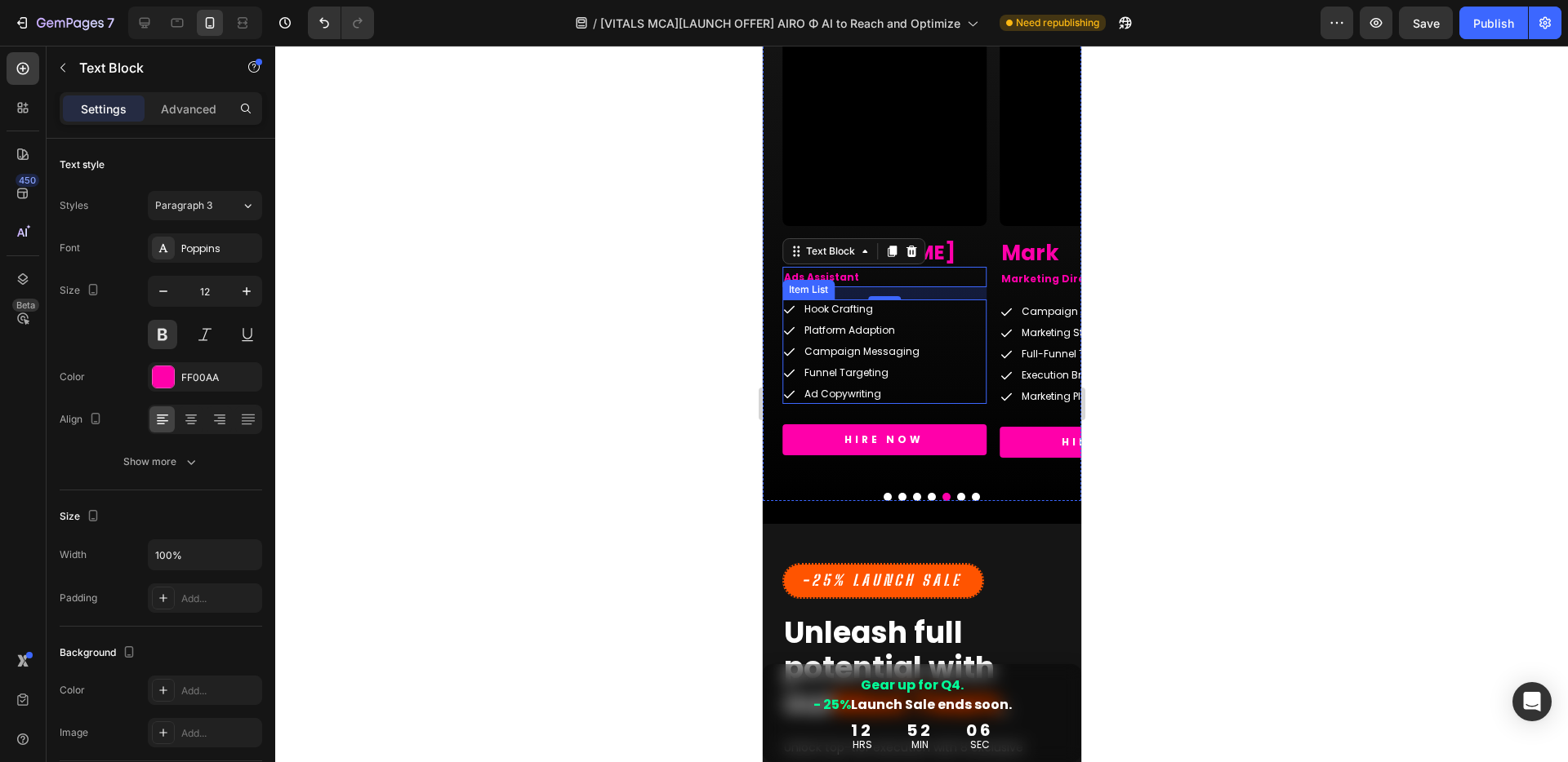
click at [951, 316] on div "Hook Crafting Platform Adaption Campaign Messaging Funnel Targeting Ad Copywrit…" at bounding box center [883, 352] width 204 height 105
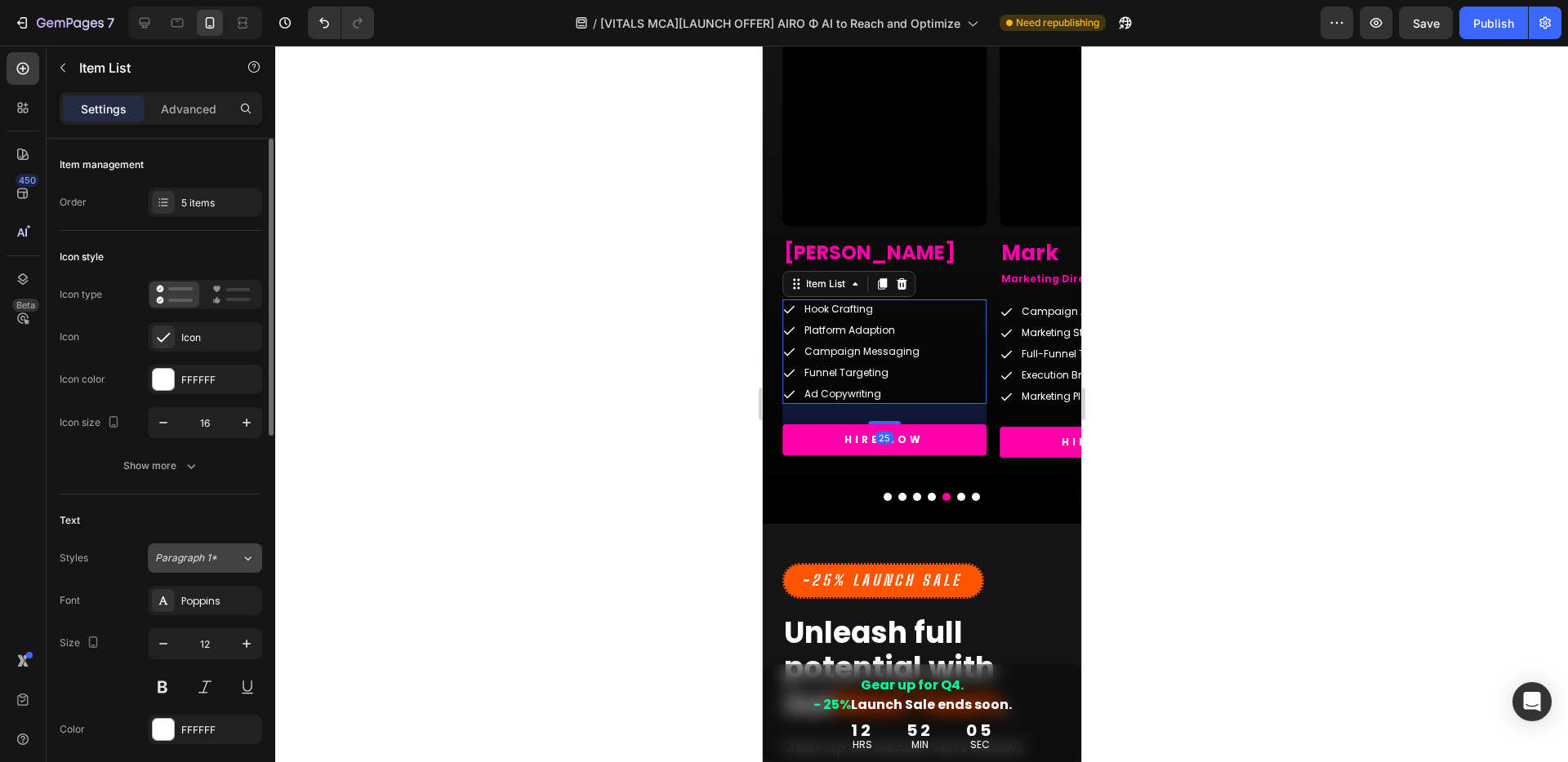
click at [214, 559] on span "Paragraph 1*" at bounding box center [186, 558] width 62 height 15
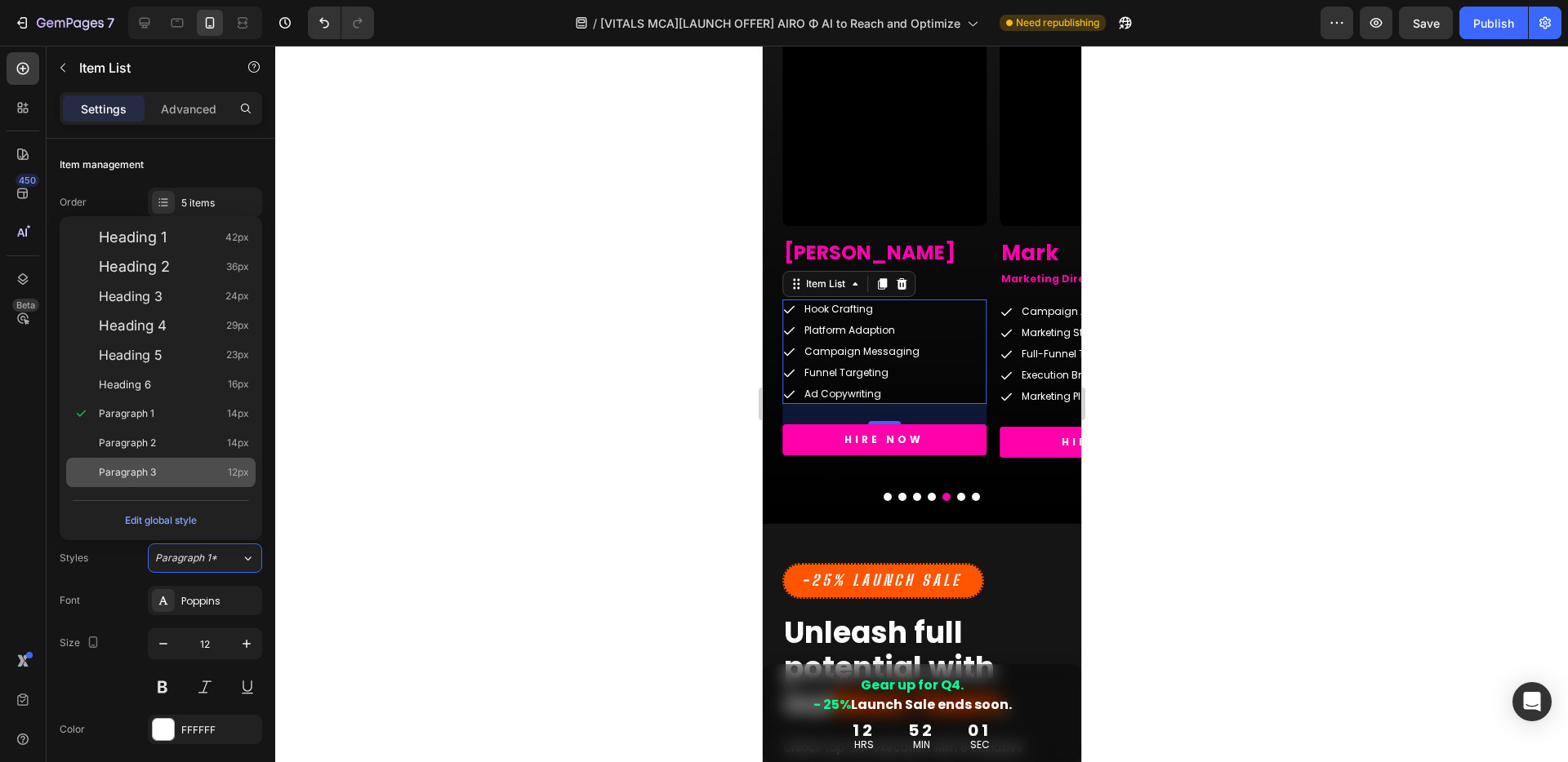
click at [146, 471] on span "Paragraph 3" at bounding box center [127, 472] width 57 height 16
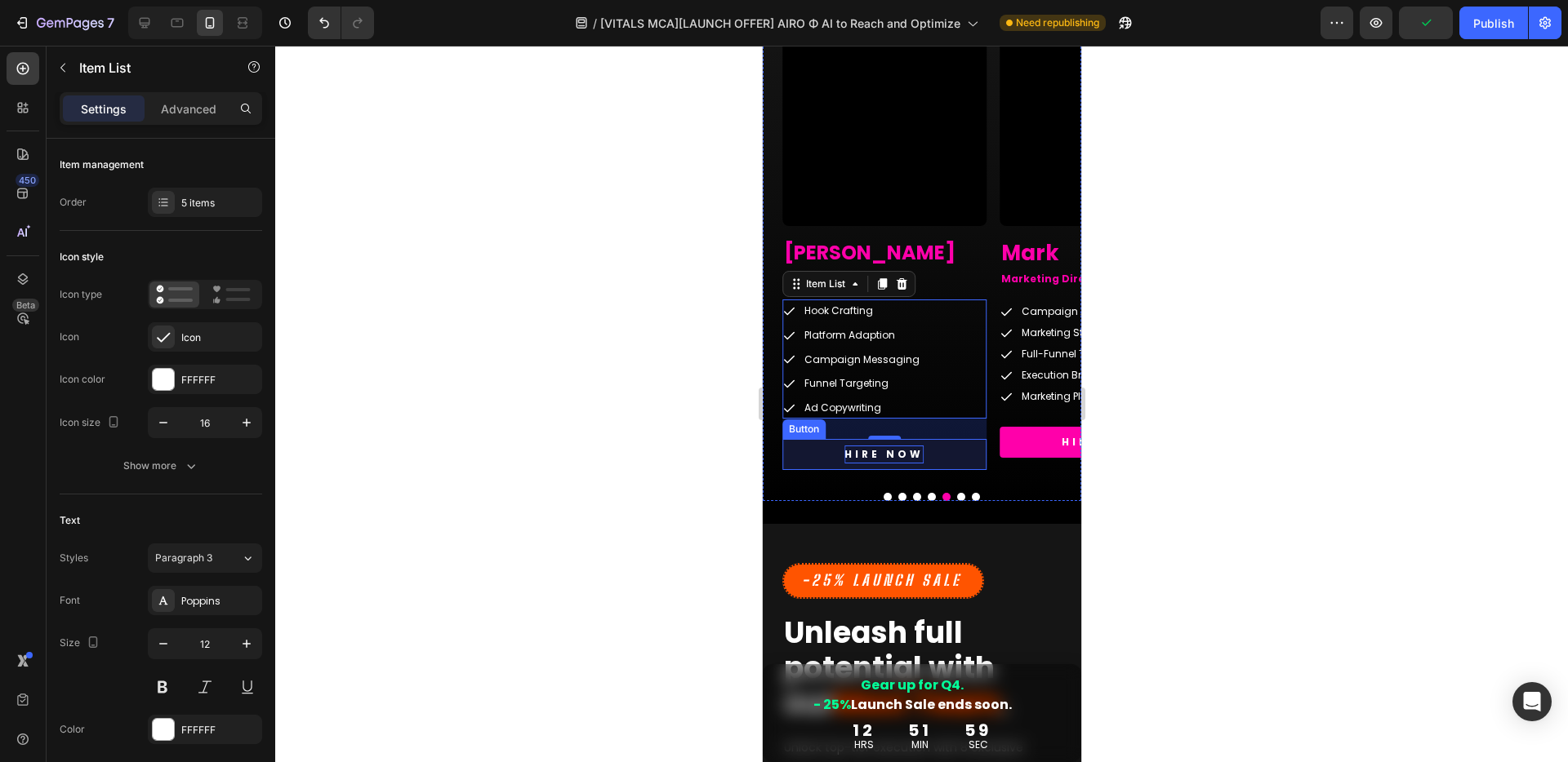
click at [913, 454] on p "HIRE NOW" at bounding box center [882, 453] width 80 height 18
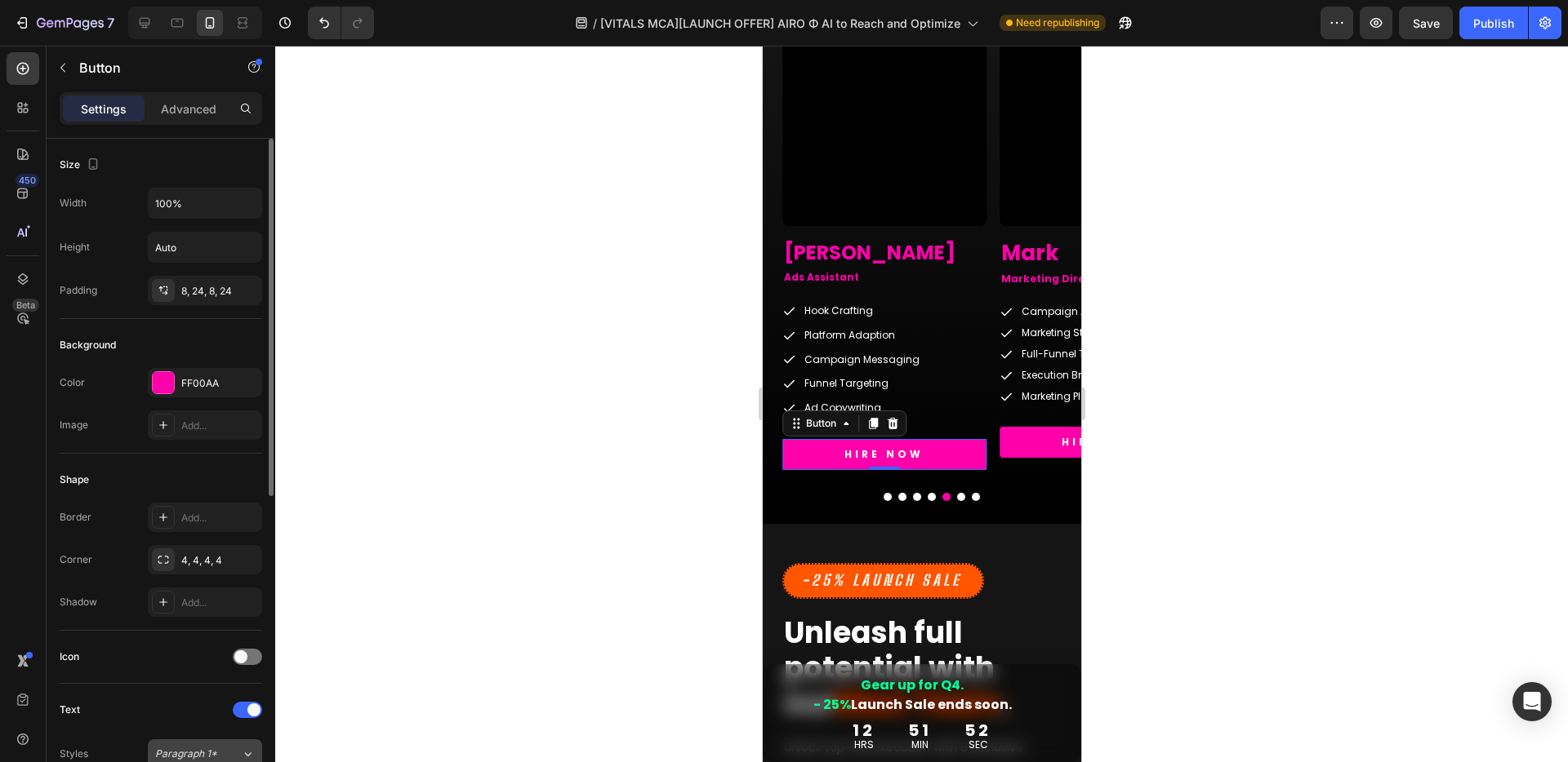
click at [191, 755] on span "Paragraph 1*" at bounding box center [186, 755] width 62 height 15
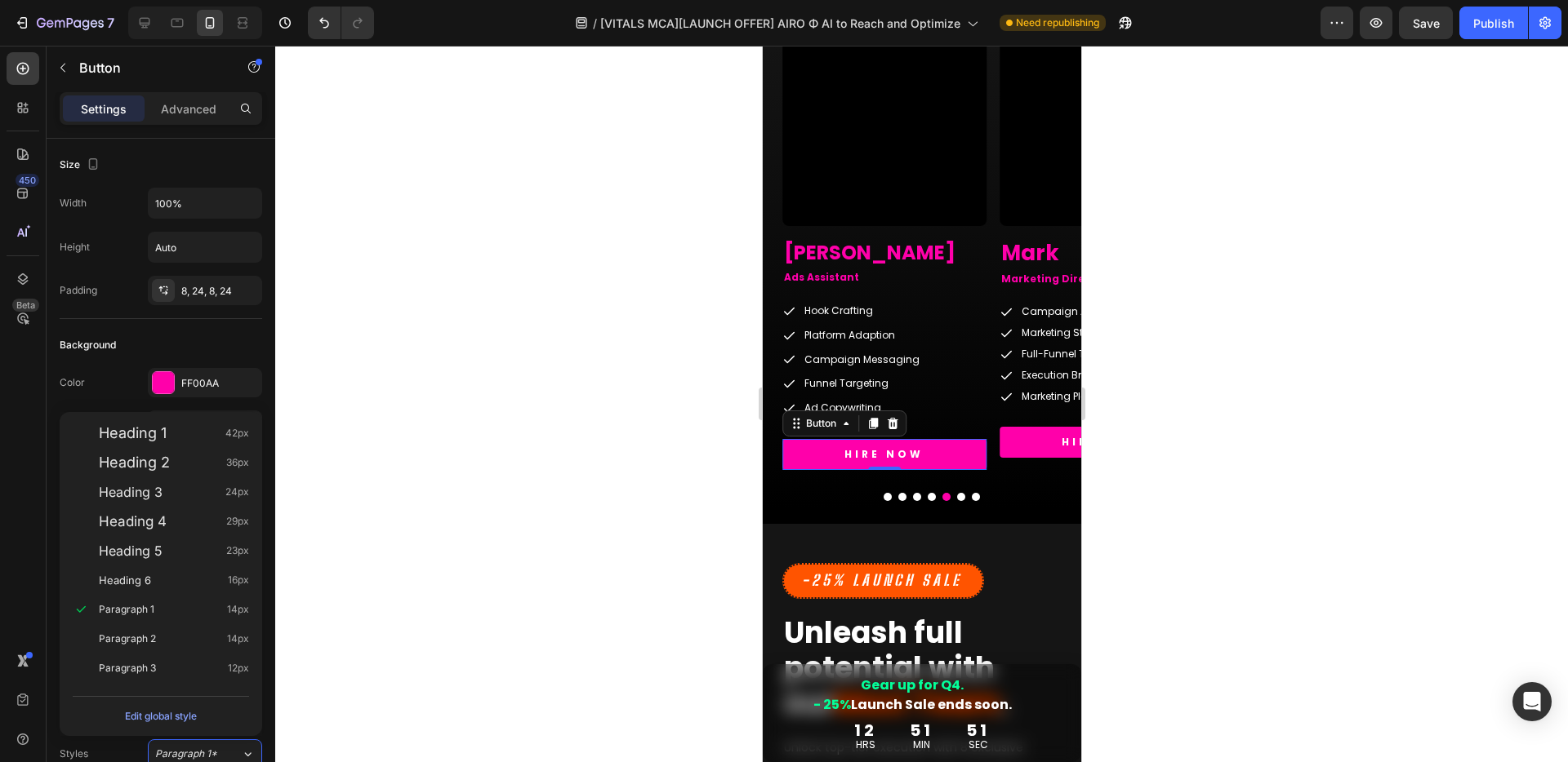
drag, startPoint x: 141, startPoint y: 577, endPoint x: 261, endPoint y: 538, distance: 126.2
click at [141, 577] on span "Heading 6" at bounding box center [125, 580] width 52 height 16
type input "16"
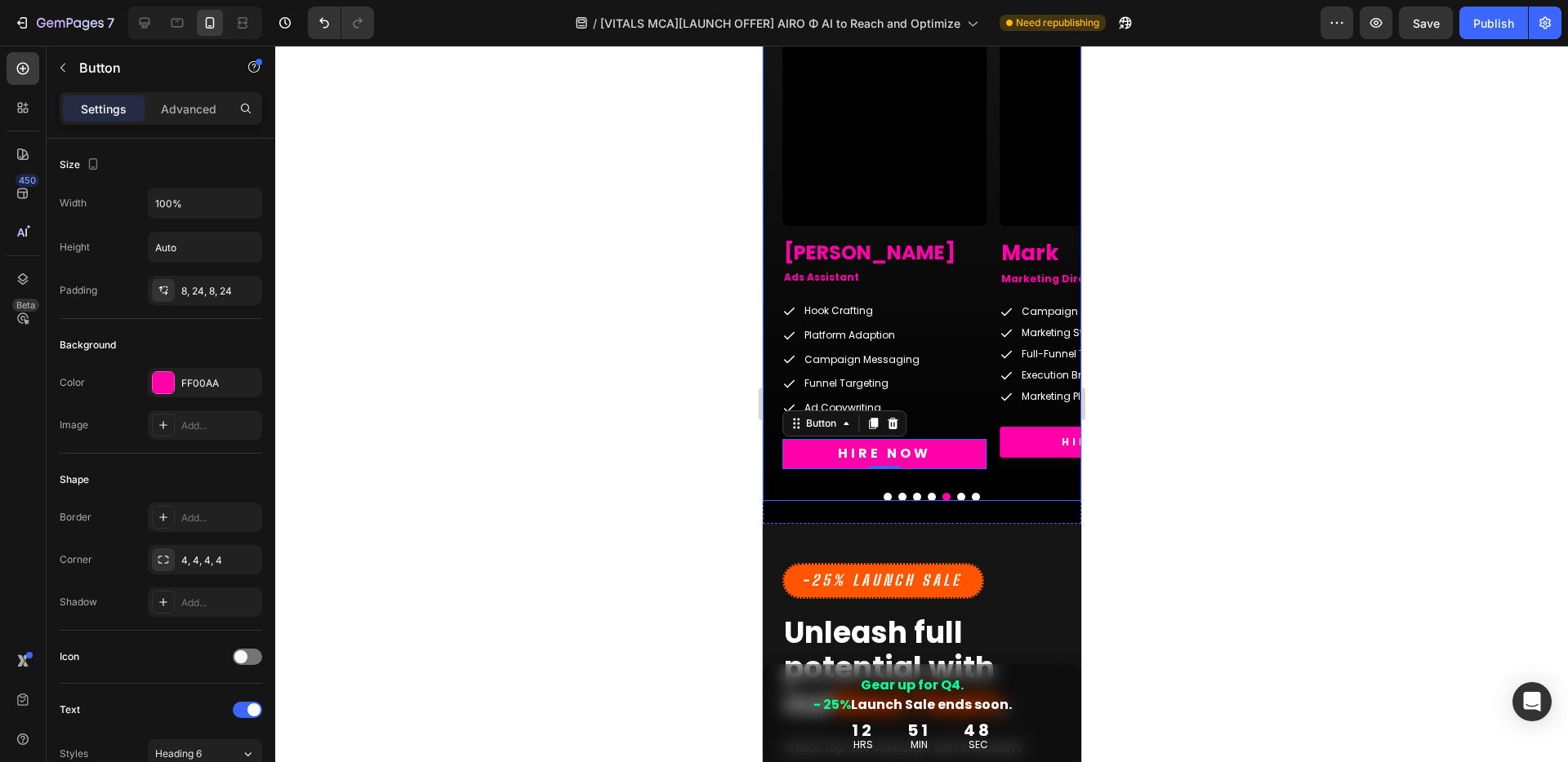
click at [956, 496] on button "Dot" at bounding box center [960, 496] width 8 height 8
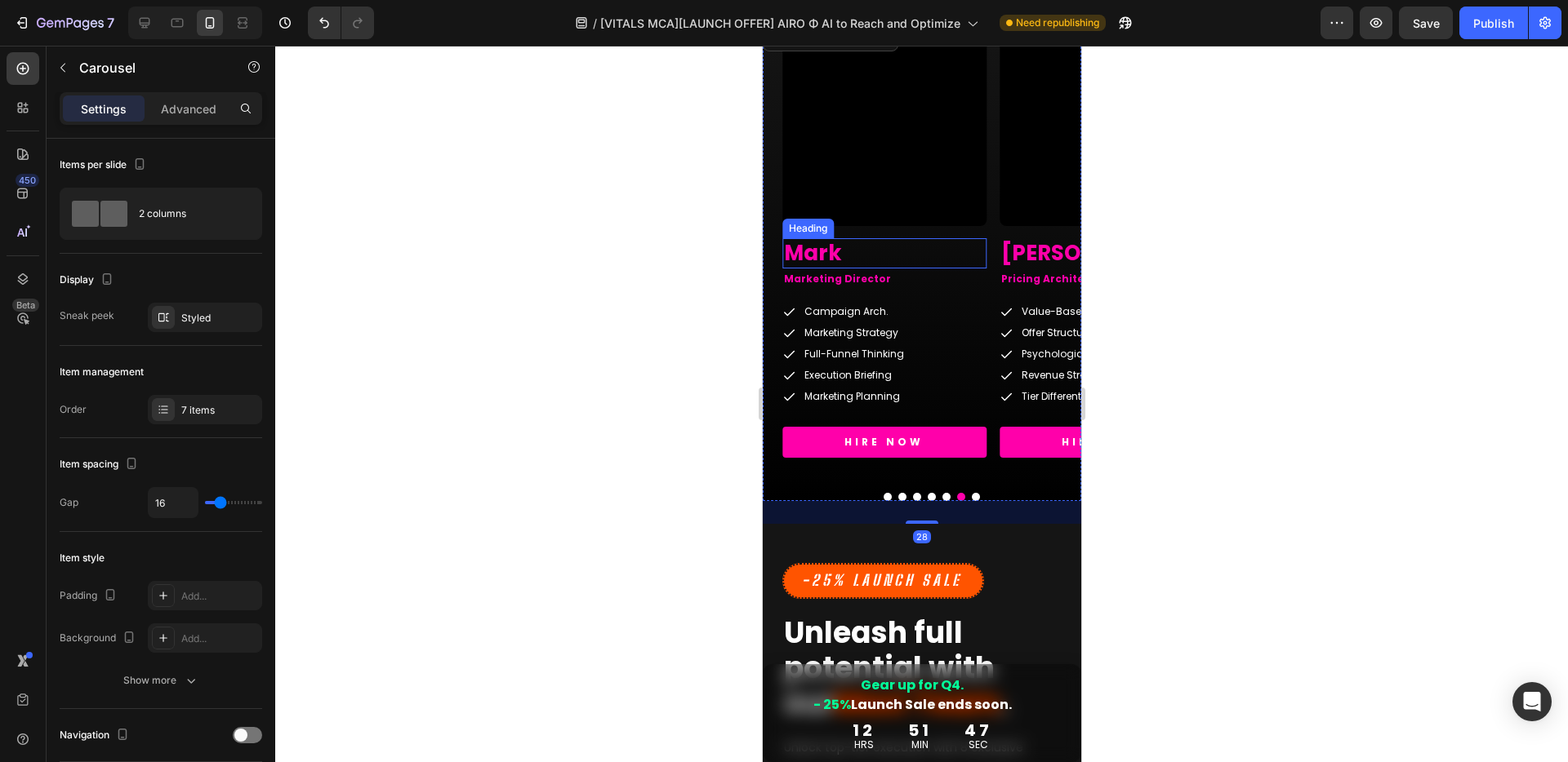
click at [827, 256] on h2 "Mark" at bounding box center [883, 253] width 204 height 31
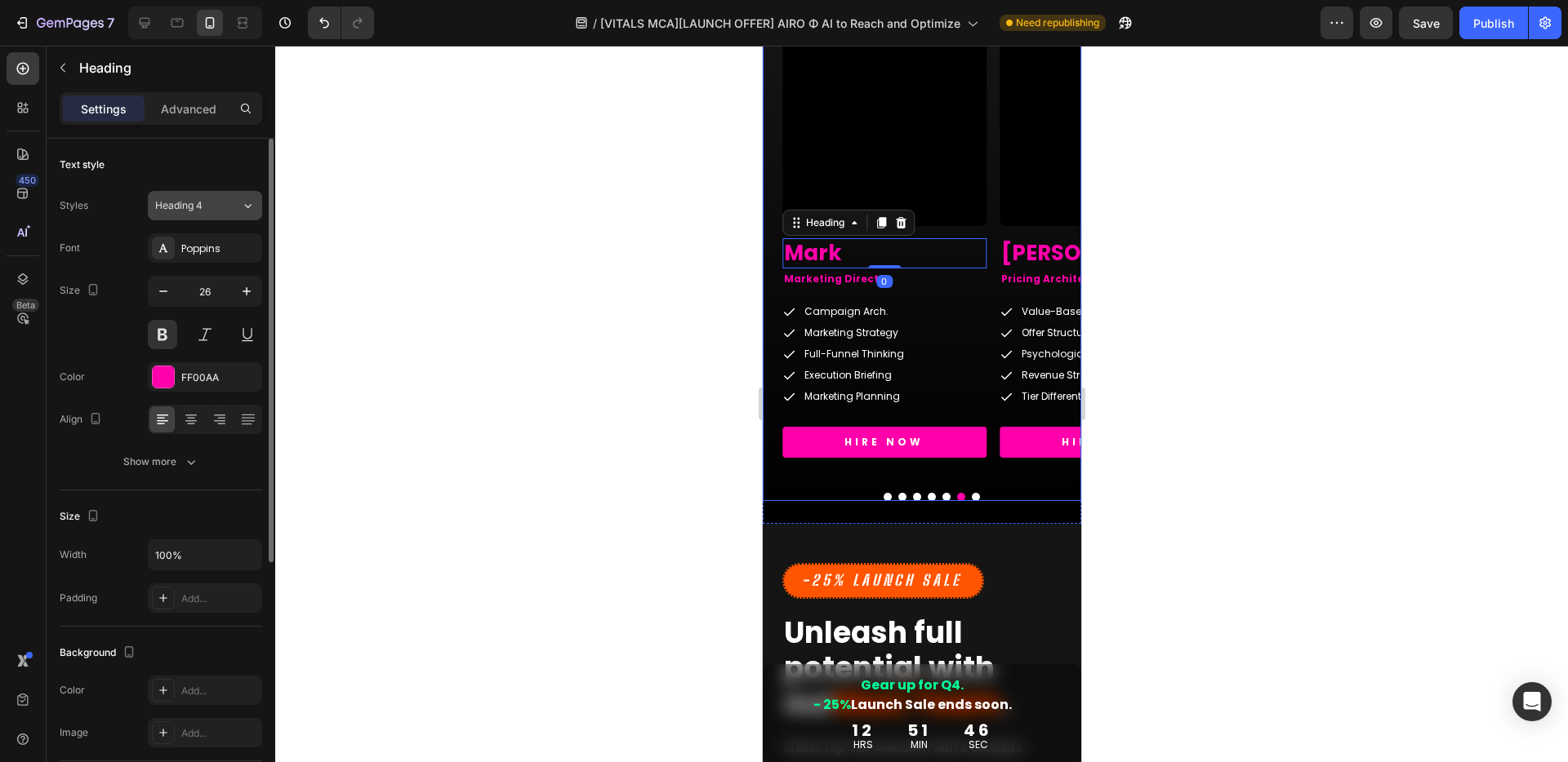
click at [207, 202] on div "Heading 4" at bounding box center [188, 206] width 66 height 15
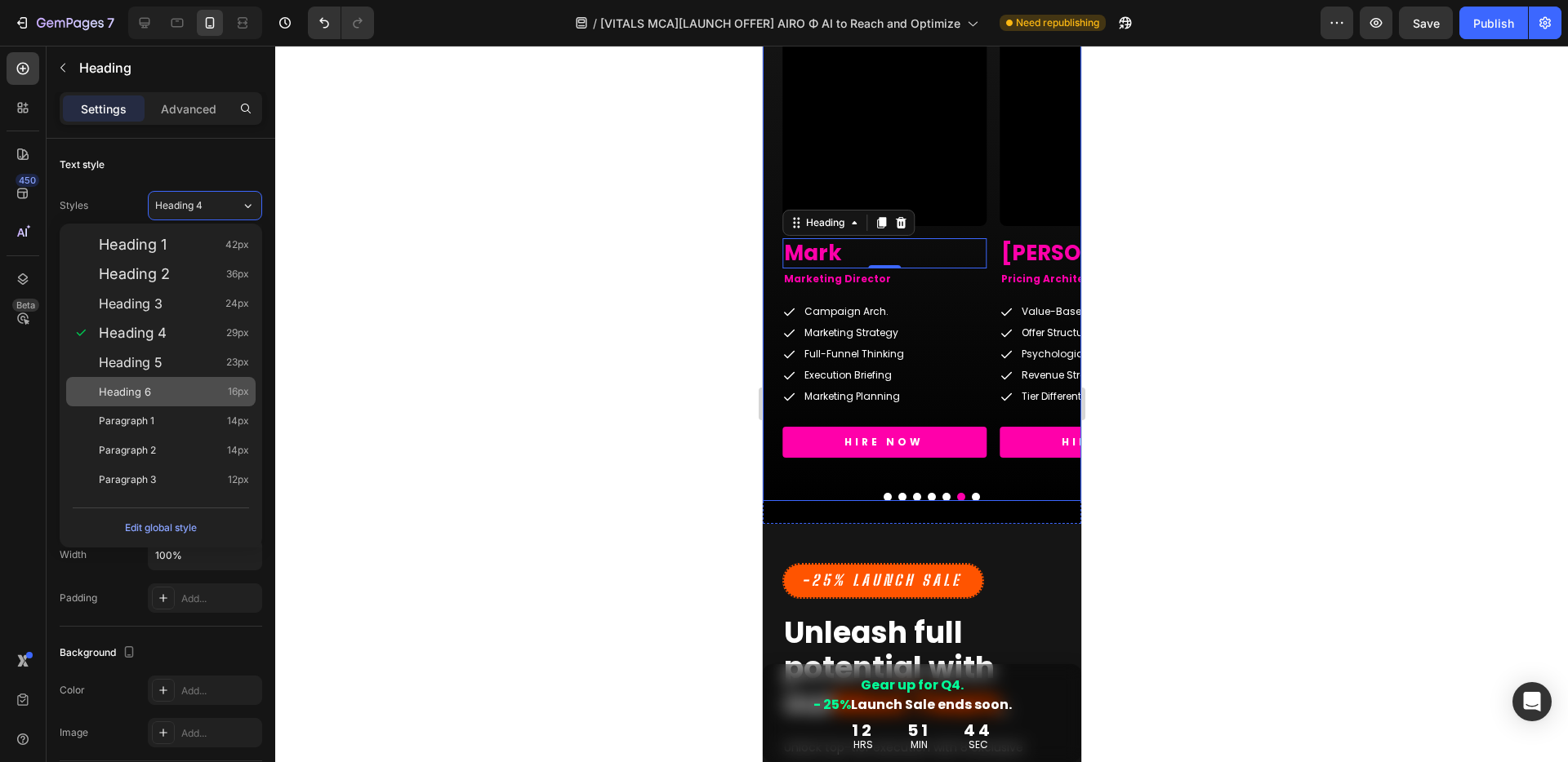
click at [148, 393] on span "Heading 6" at bounding box center [125, 391] width 52 height 16
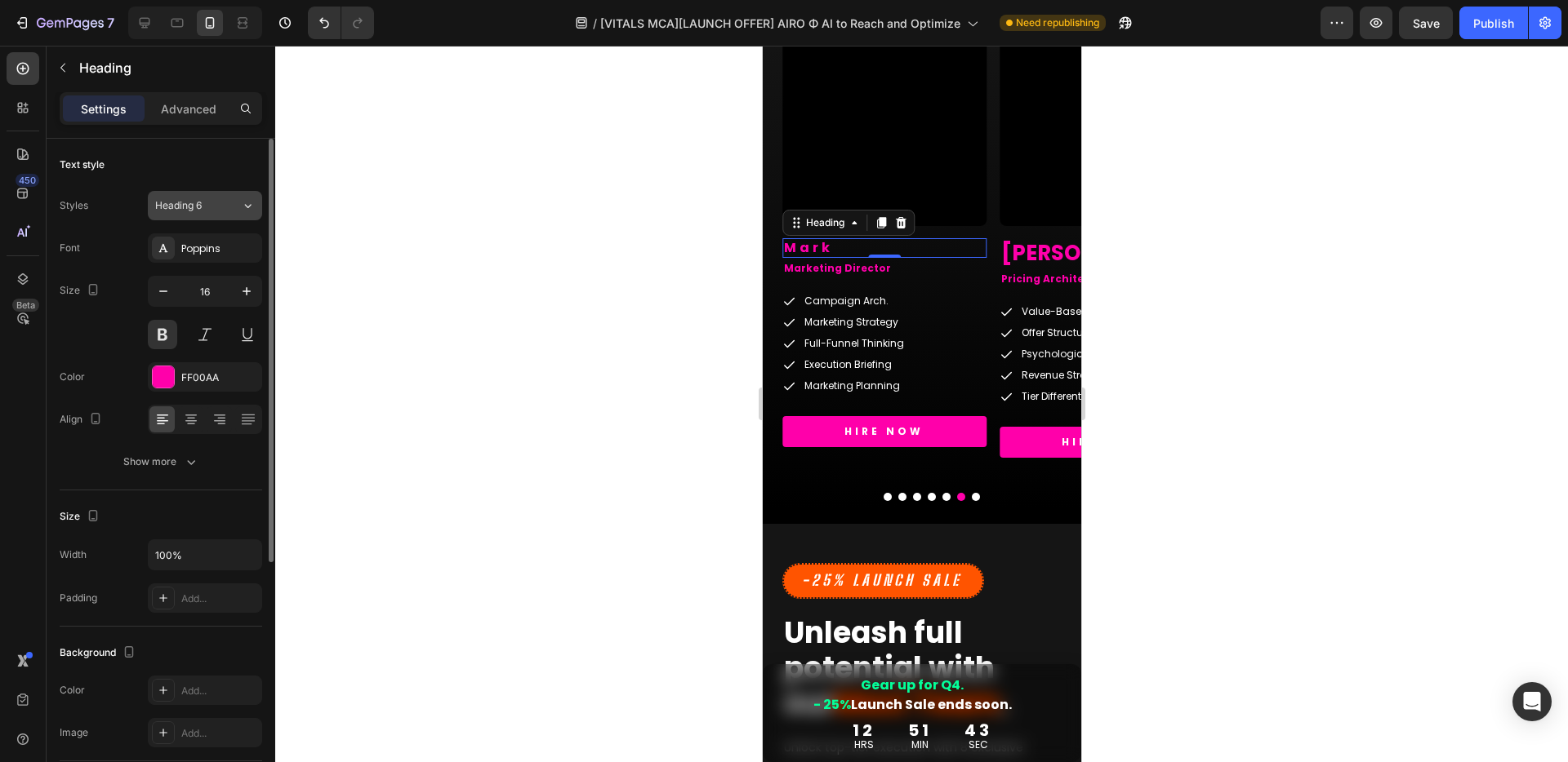
click at [223, 200] on div "Heading 6" at bounding box center [198, 206] width 86 height 15
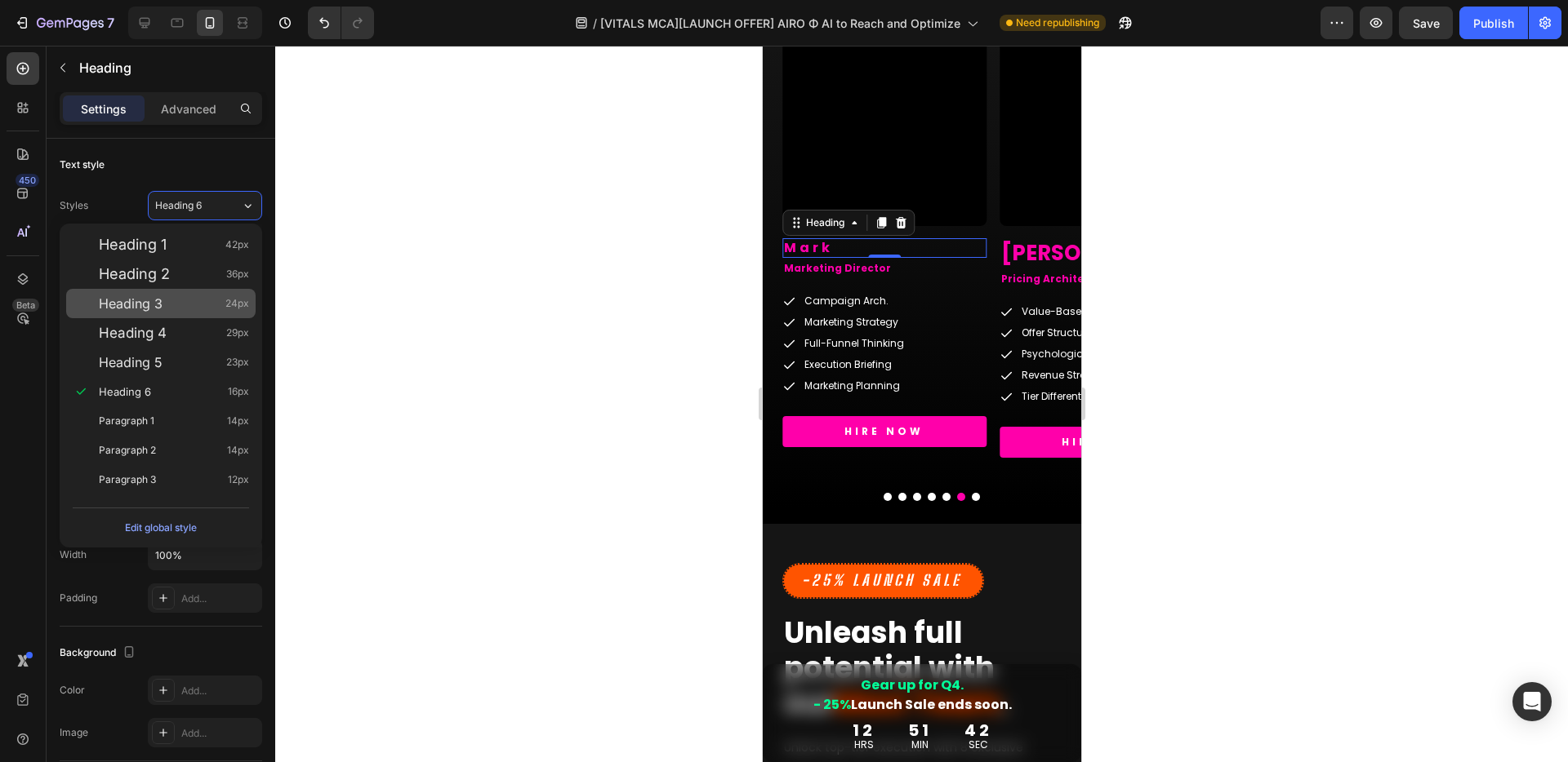
click at [164, 310] on div "Heading 3 24px" at bounding box center [174, 303] width 151 height 16
type input "24"
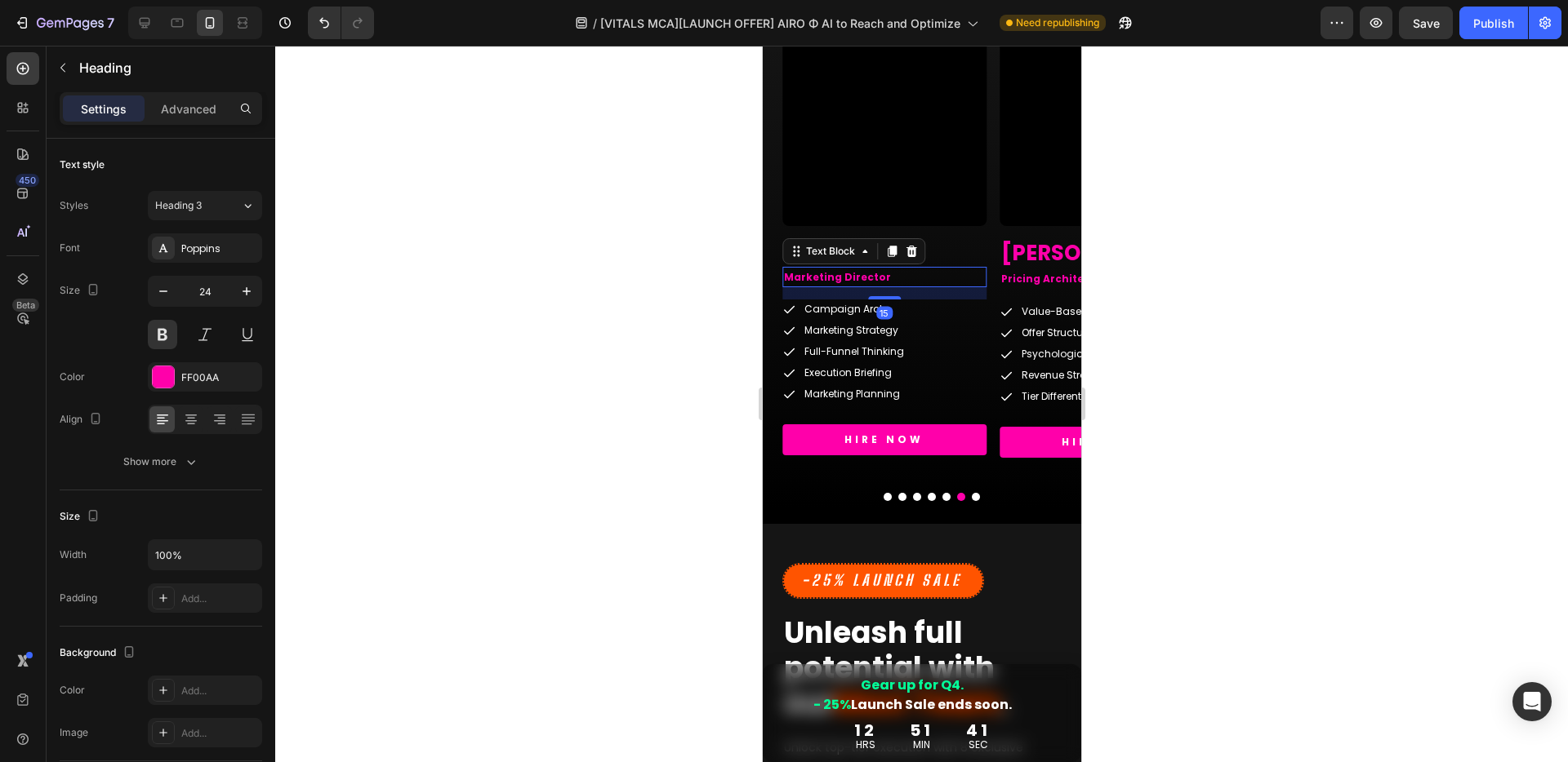
click at [870, 281] on p "Marketing Director" at bounding box center [883, 277] width 201 height 18
click at [202, 199] on span "Paragraph 1" at bounding box center [182, 206] width 55 height 15
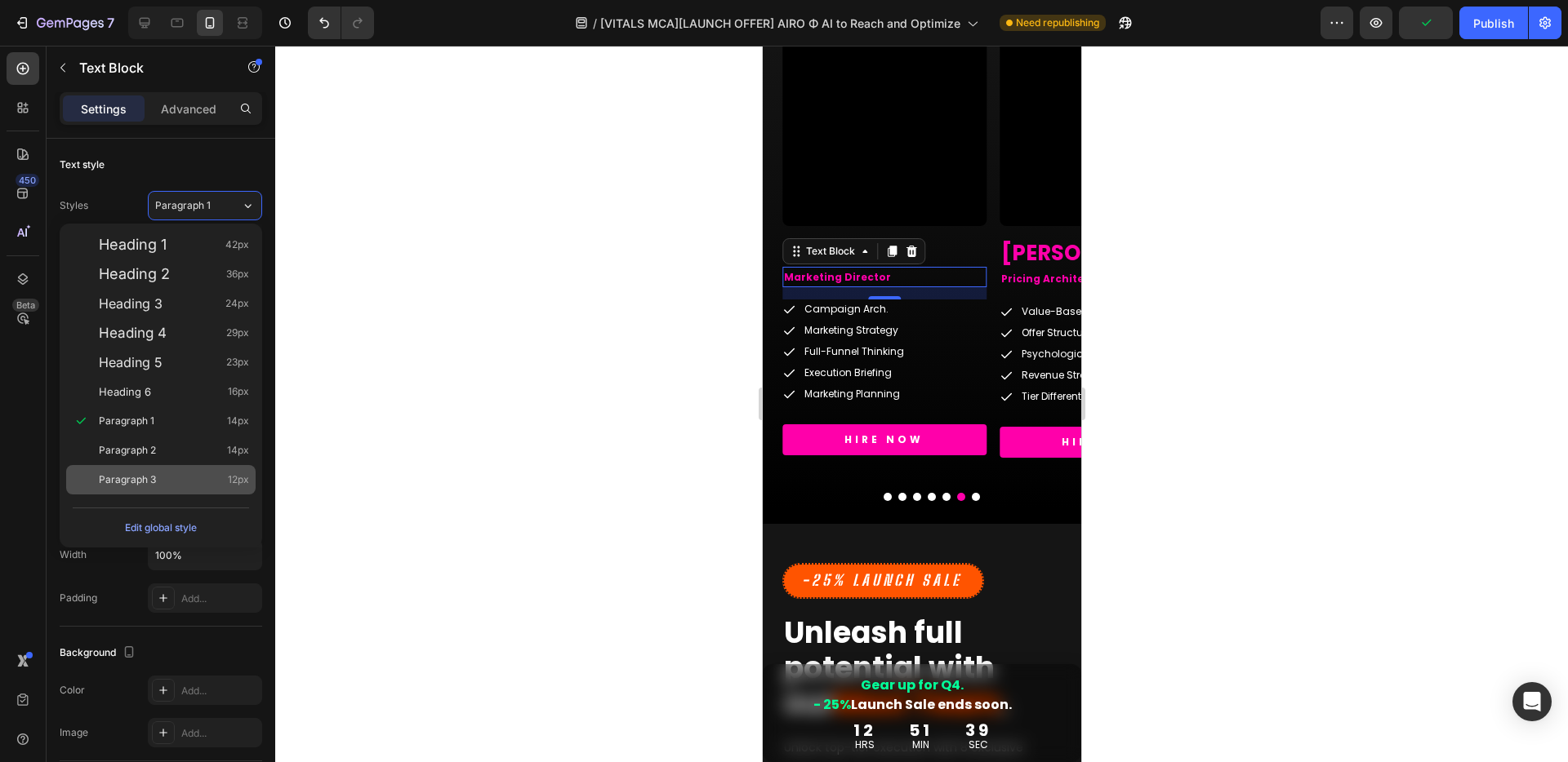
click at [151, 470] on div "Paragraph 3 12px" at bounding box center [161, 479] width 189 height 29
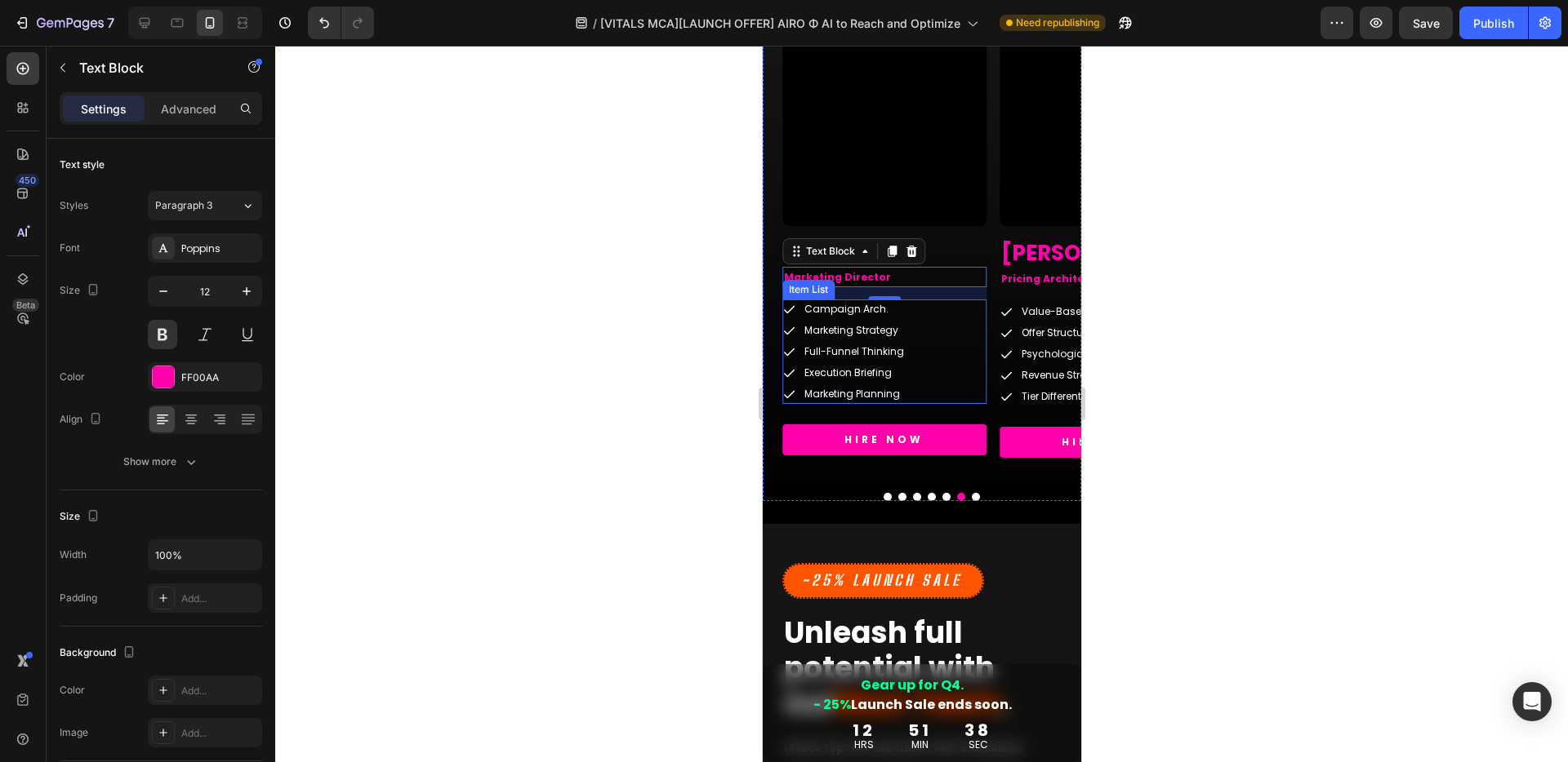
click at [939, 311] on div "Campaign Arch. Marketing Strategy Full-Funnel Thinking Execution Briefing Marke…" at bounding box center [883, 352] width 204 height 105
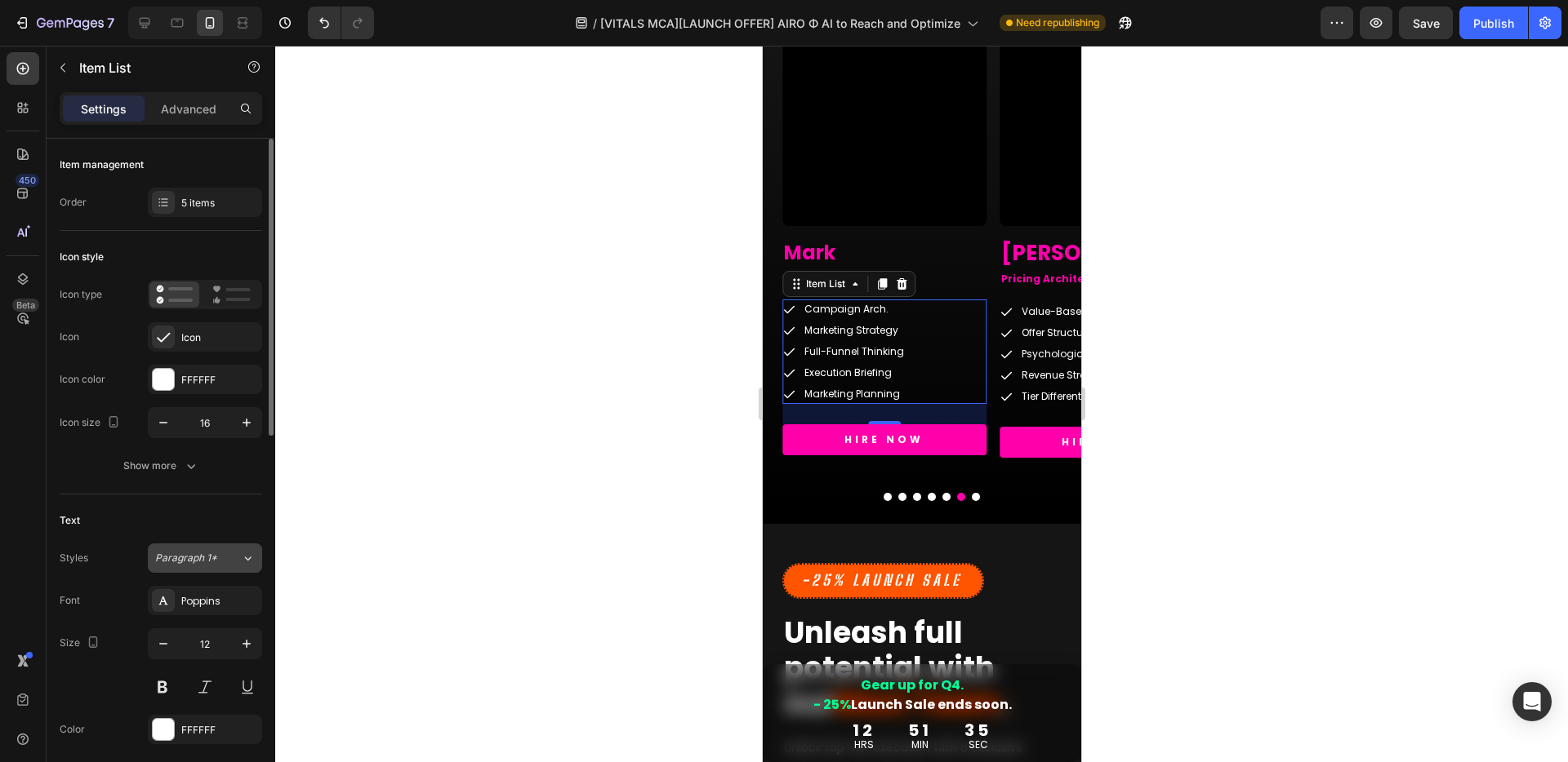
click at [211, 546] on button "Paragraph 1*" at bounding box center [205, 557] width 114 height 29
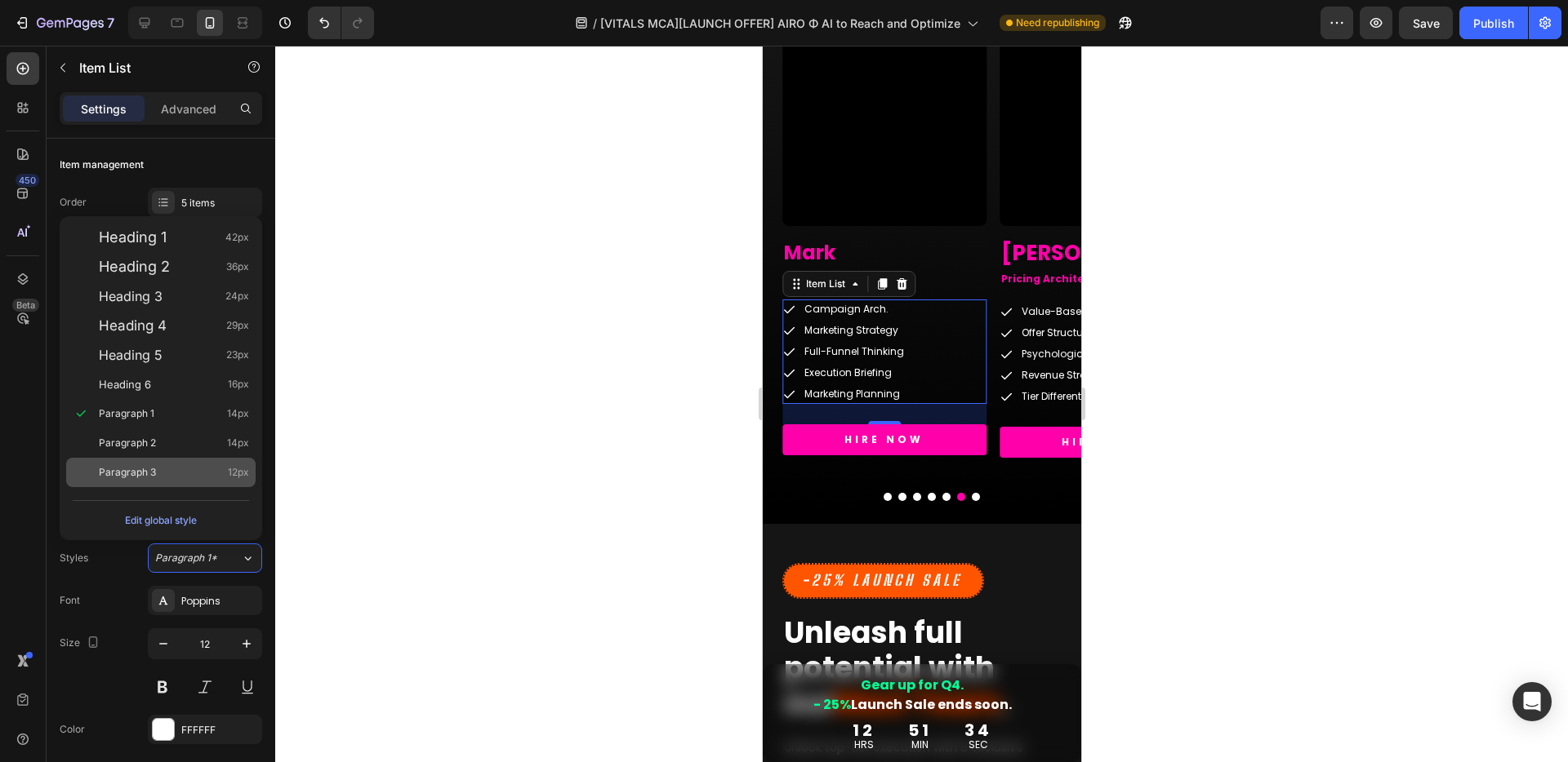
click at [139, 478] on span "Paragraph 3" at bounding box center [127, 472] width 57 height 16
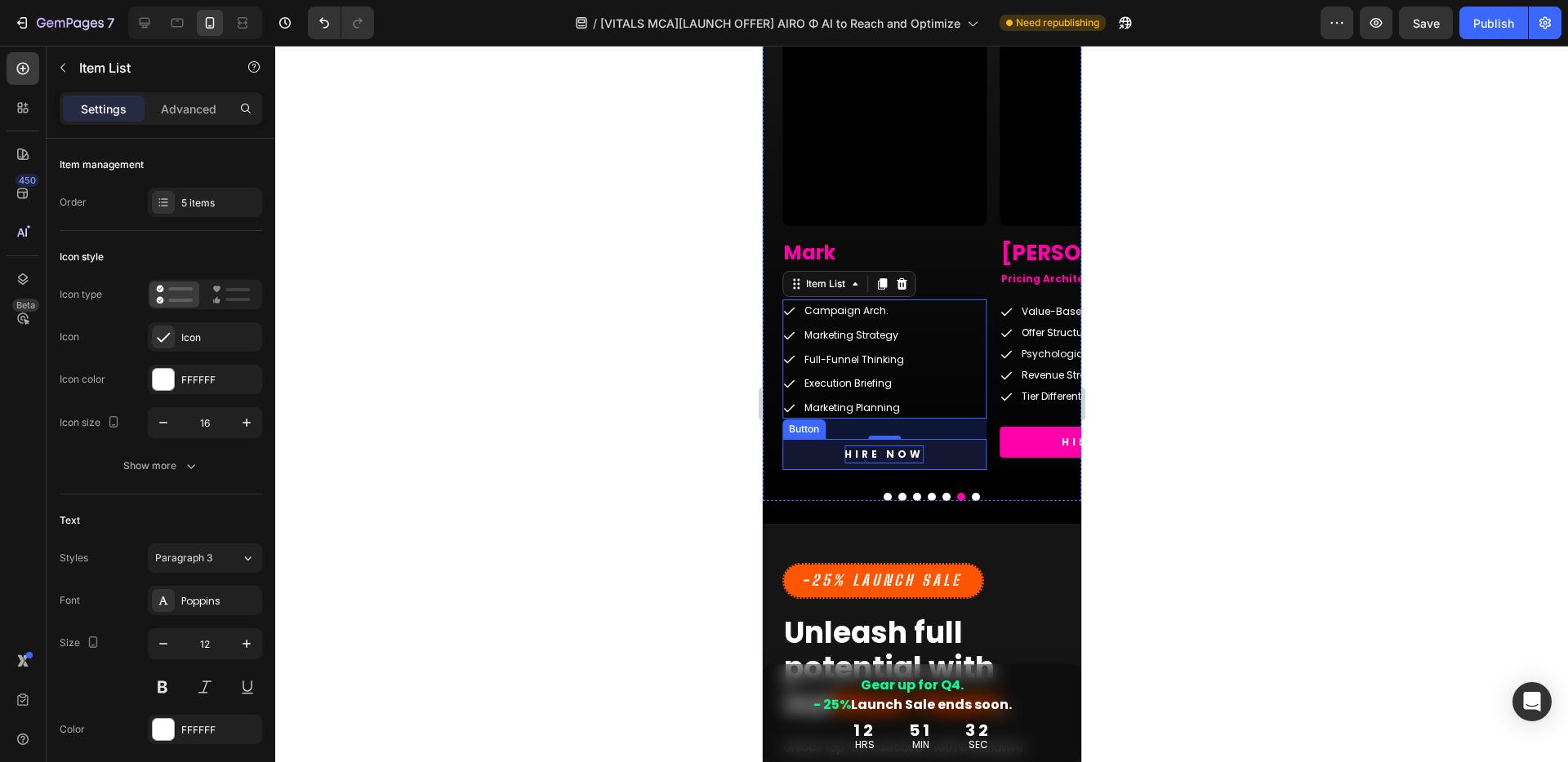
click at [911, 455] on p "HIRE NOW" at bounding box center [882, 453] width 80 height 18
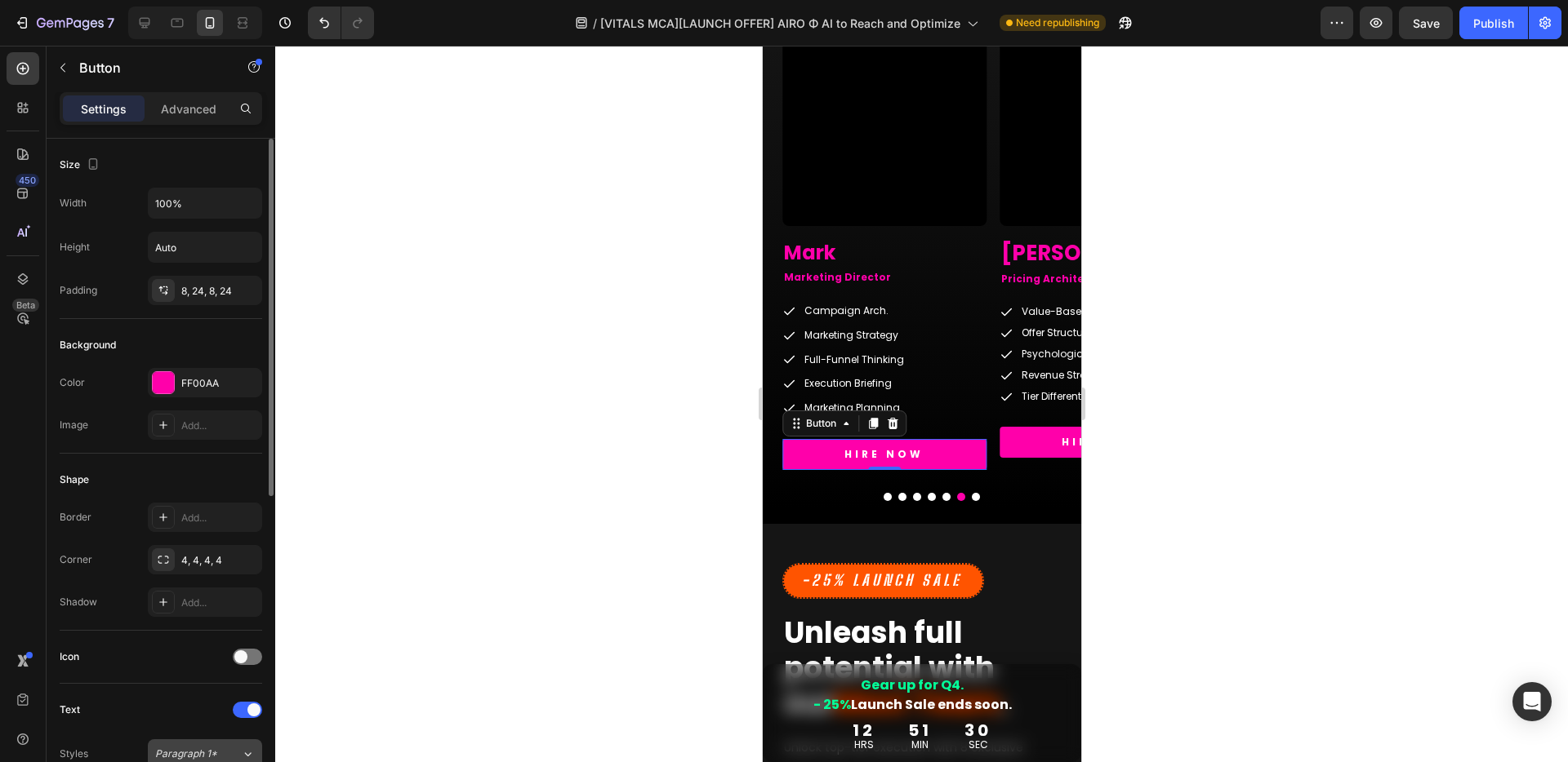
click at [183, 742] on button "Paragraph 1*" at bounding box center [205, 754] width 114 height 29
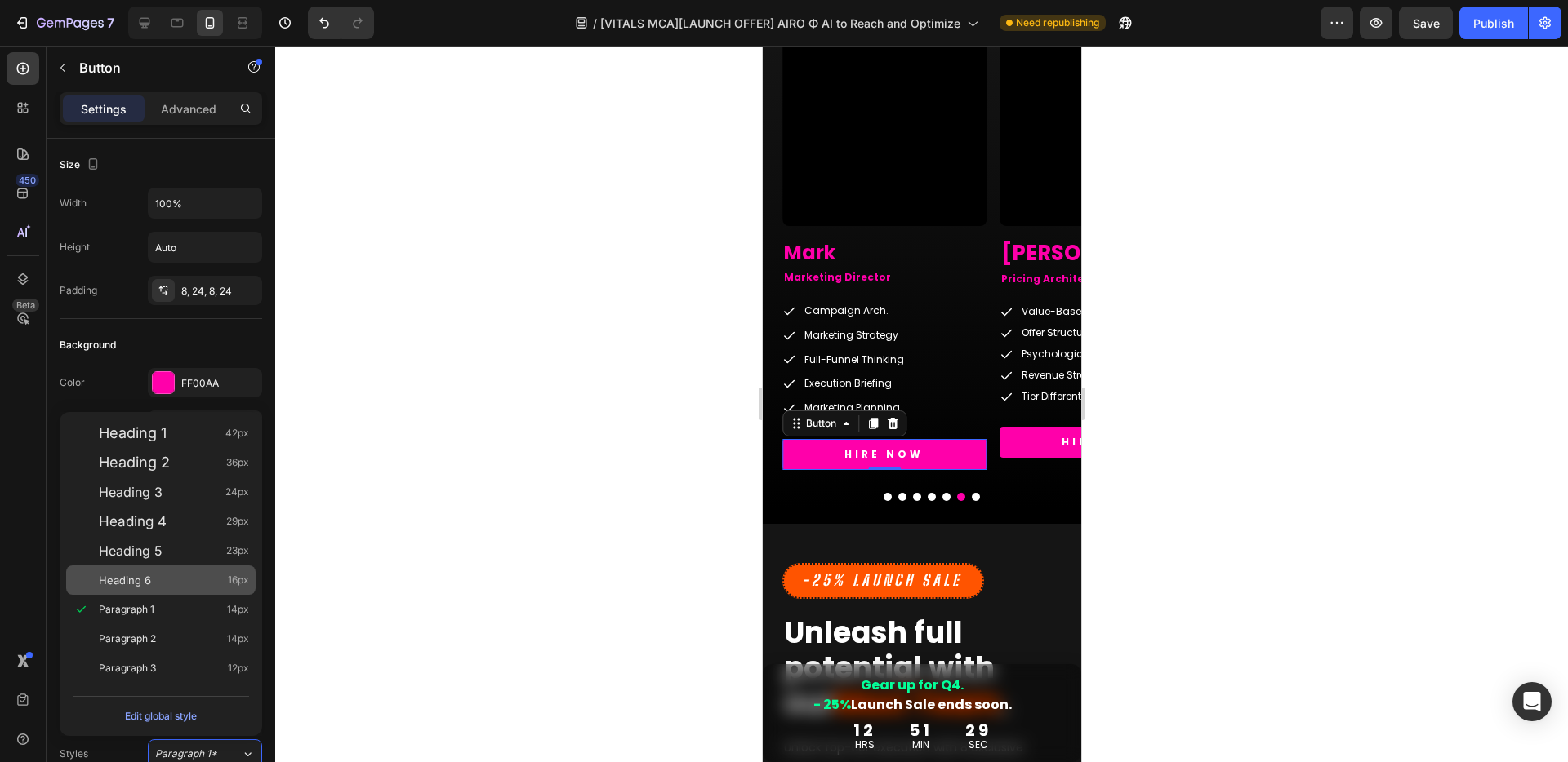
click at [168, 582] on div "Heading 6 16px" at bounding box center [174, 580] width 151 height 16
type input "16"
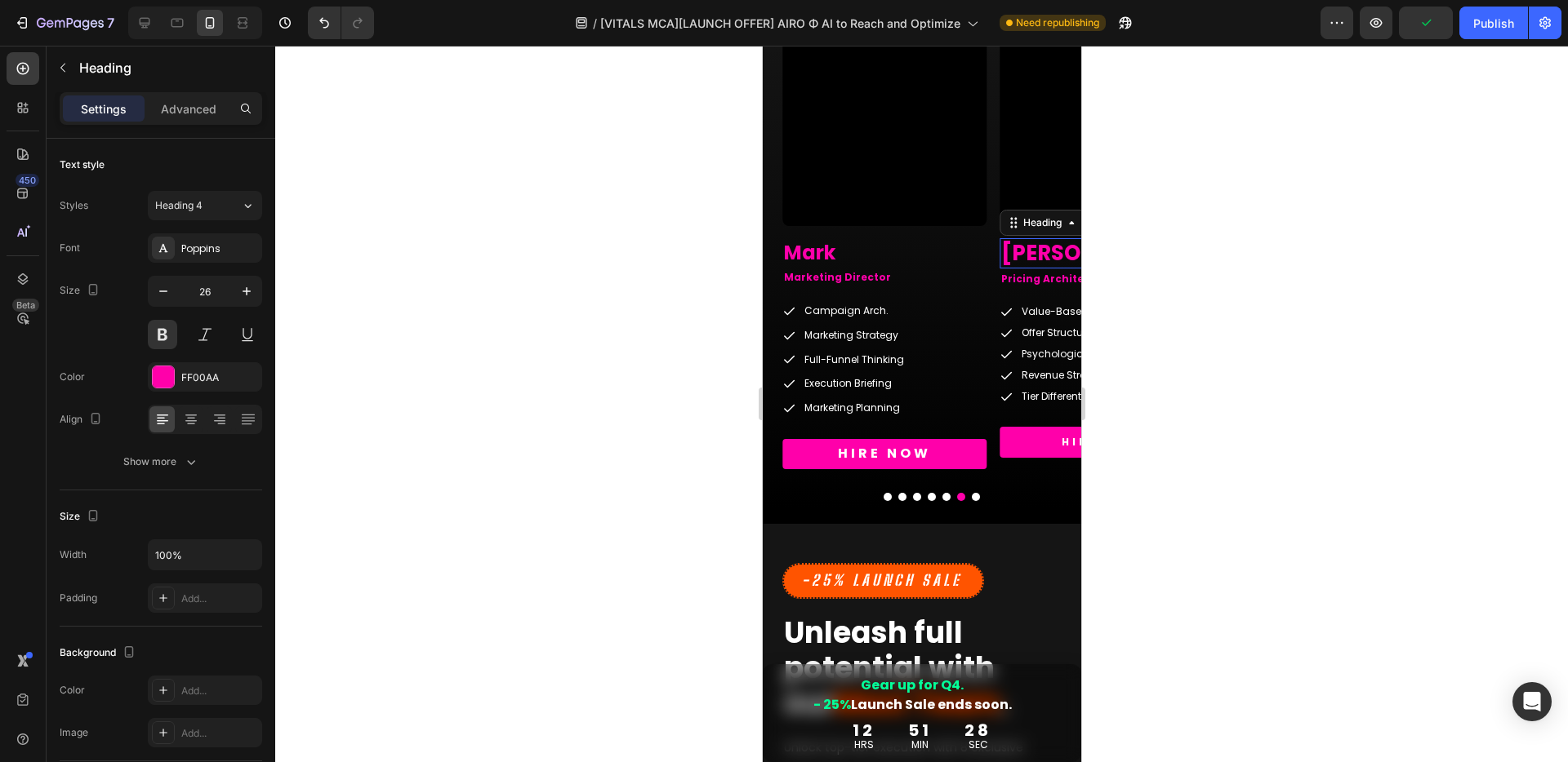
click at [1010, 252] on h2 "[PERSON_NAME]" at bounding box center [1100, 253] width 204 height 31
click at [972, 496] on button "Dot" at bounding box center [975, 496] width 8 height 8
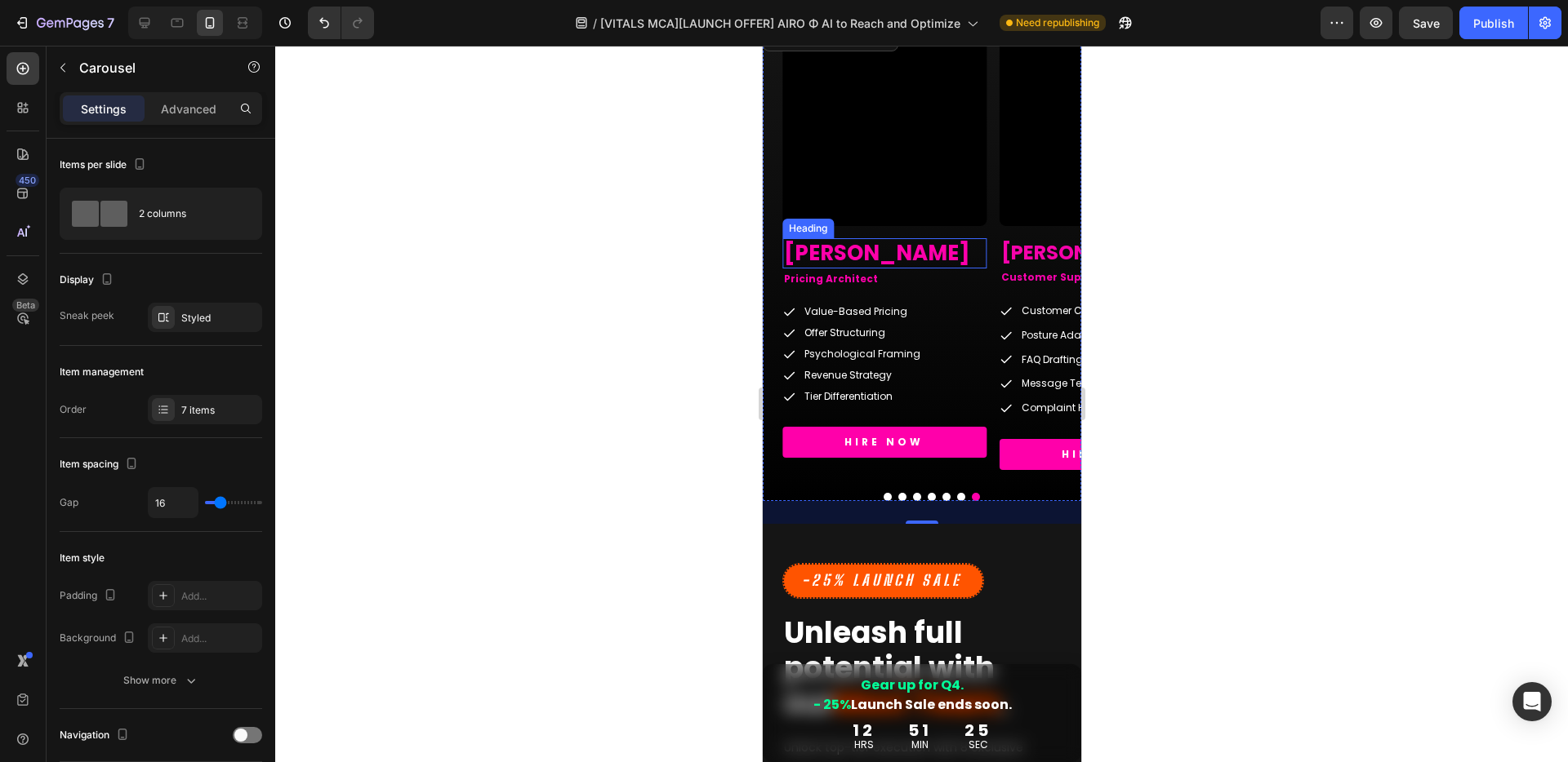
click at [829, 253] on h2 "[PERSON_NAME]" at bounding box center [883, 253] width 204 height 31
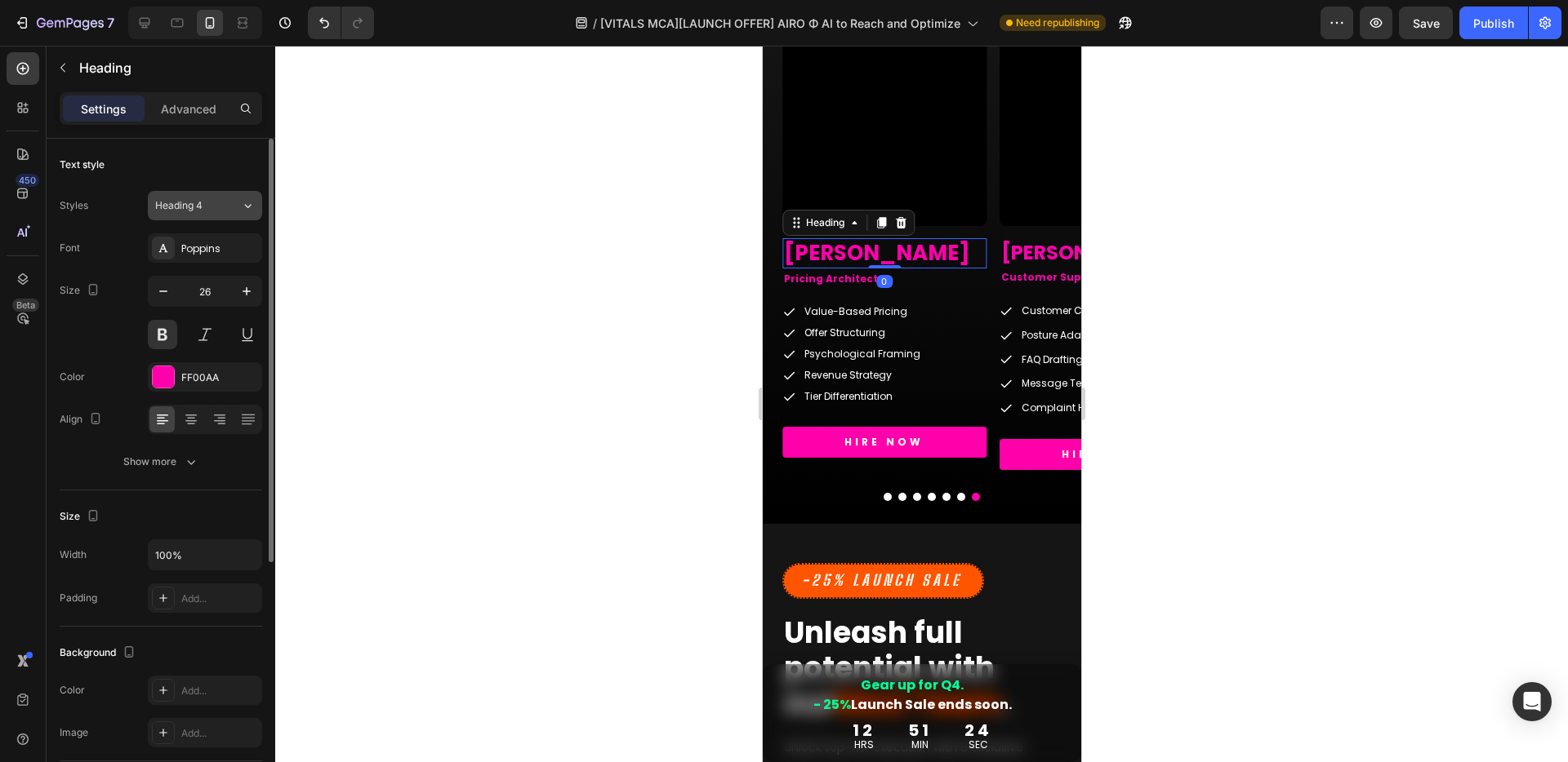
click at [190, 209] on span "Heading 4" at bounding box center [179, 206] width 48 height 15
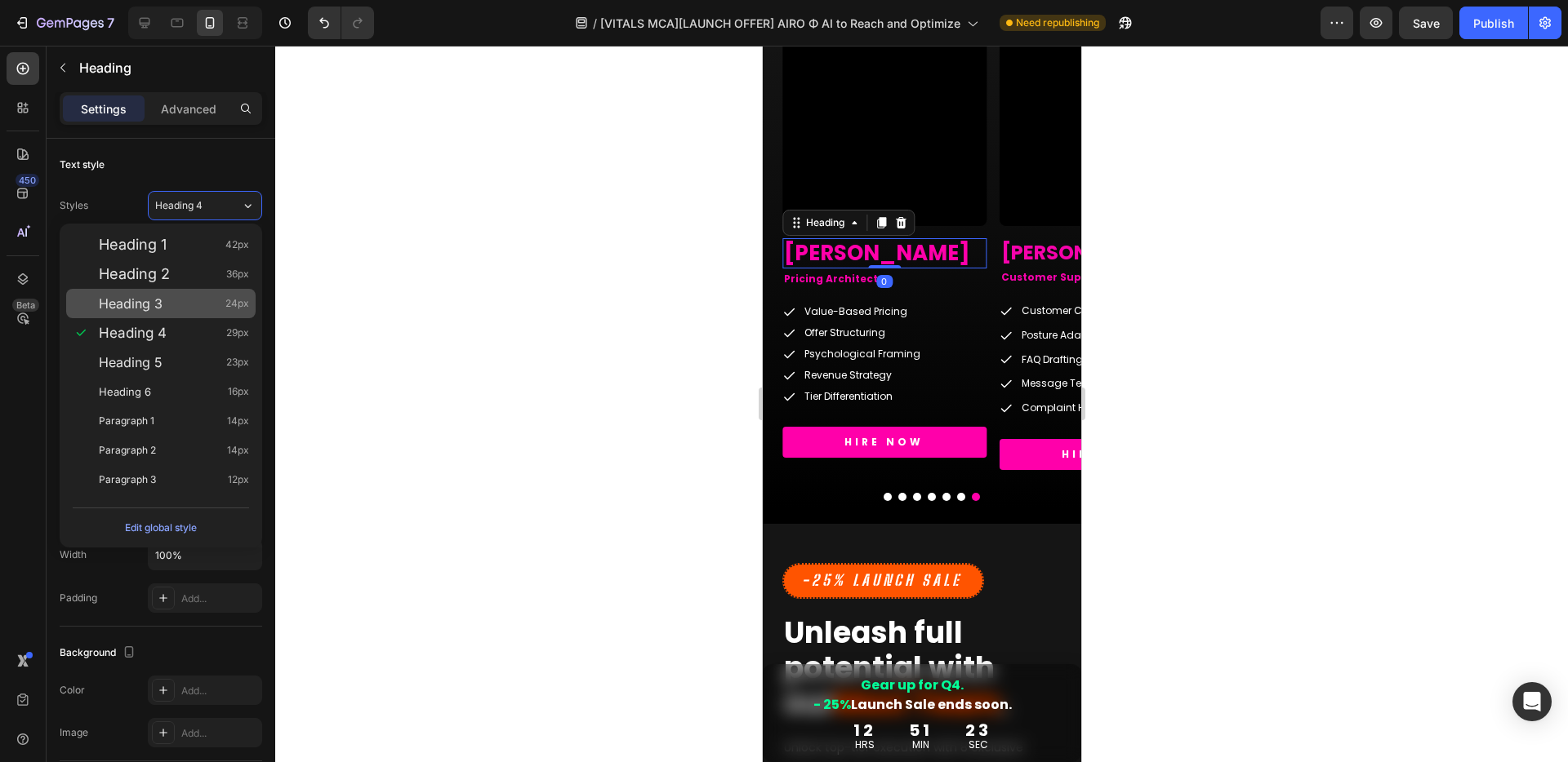
click at [161, 296] on span "Heading 3" at bounding box center [131, 303] width 64 height 16
type input "24"
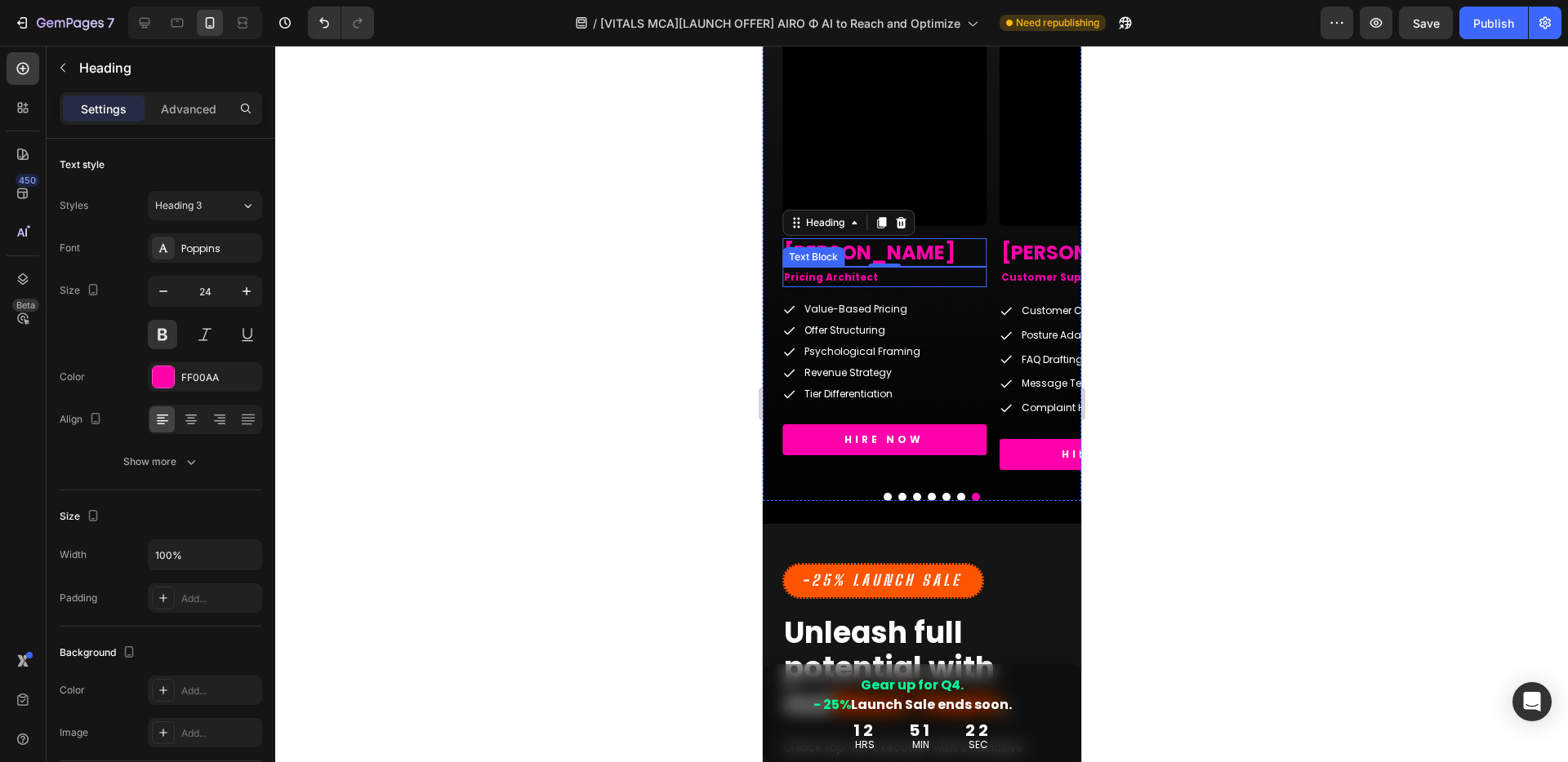
click at [824, 275] on p "Pricing Architect" at bounding box center [883, 277] width 201 height 18
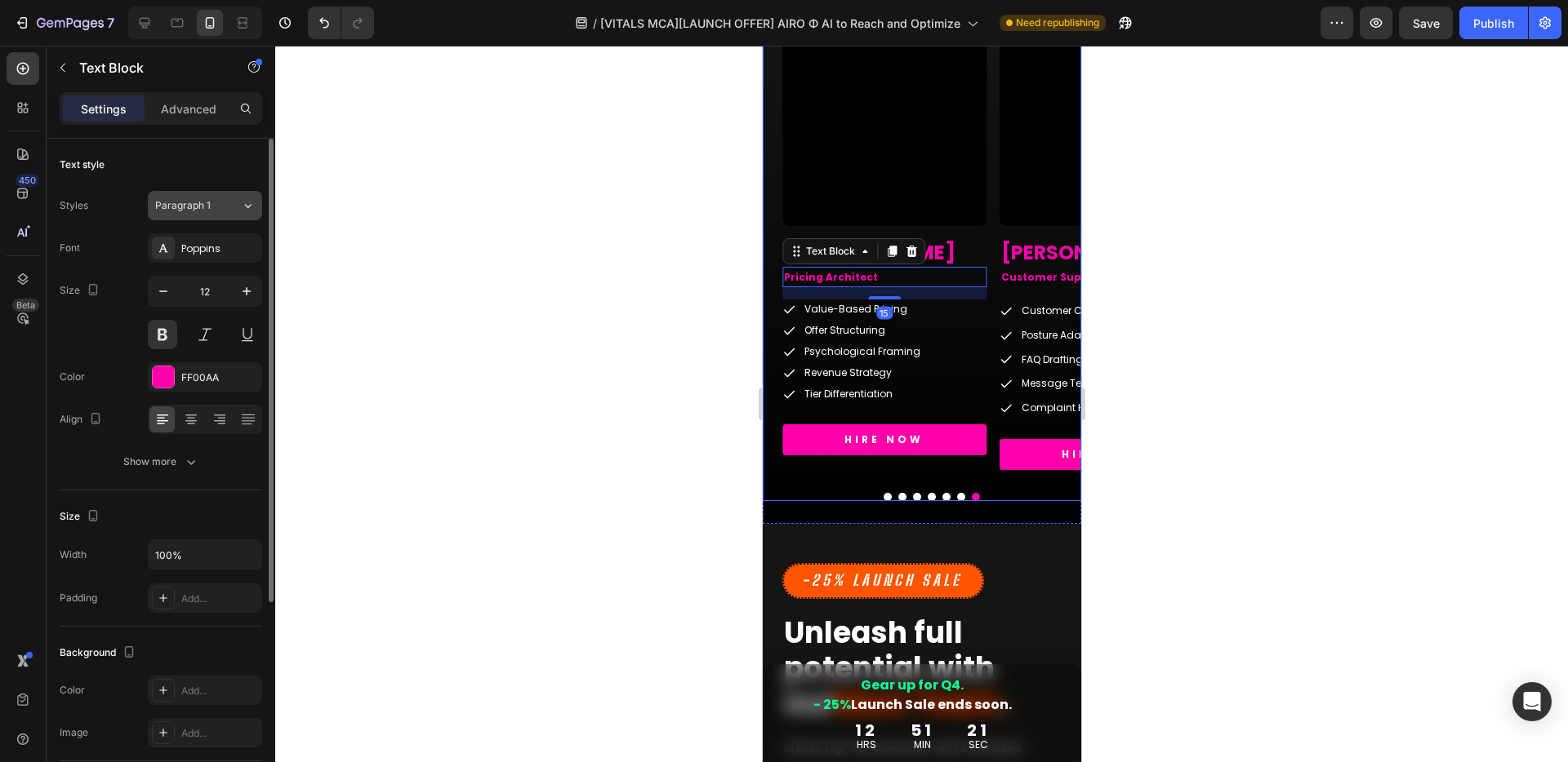
click at [195, 203] on span "Paragraph 1" at bounding box center [182, 206] width 55 height 15
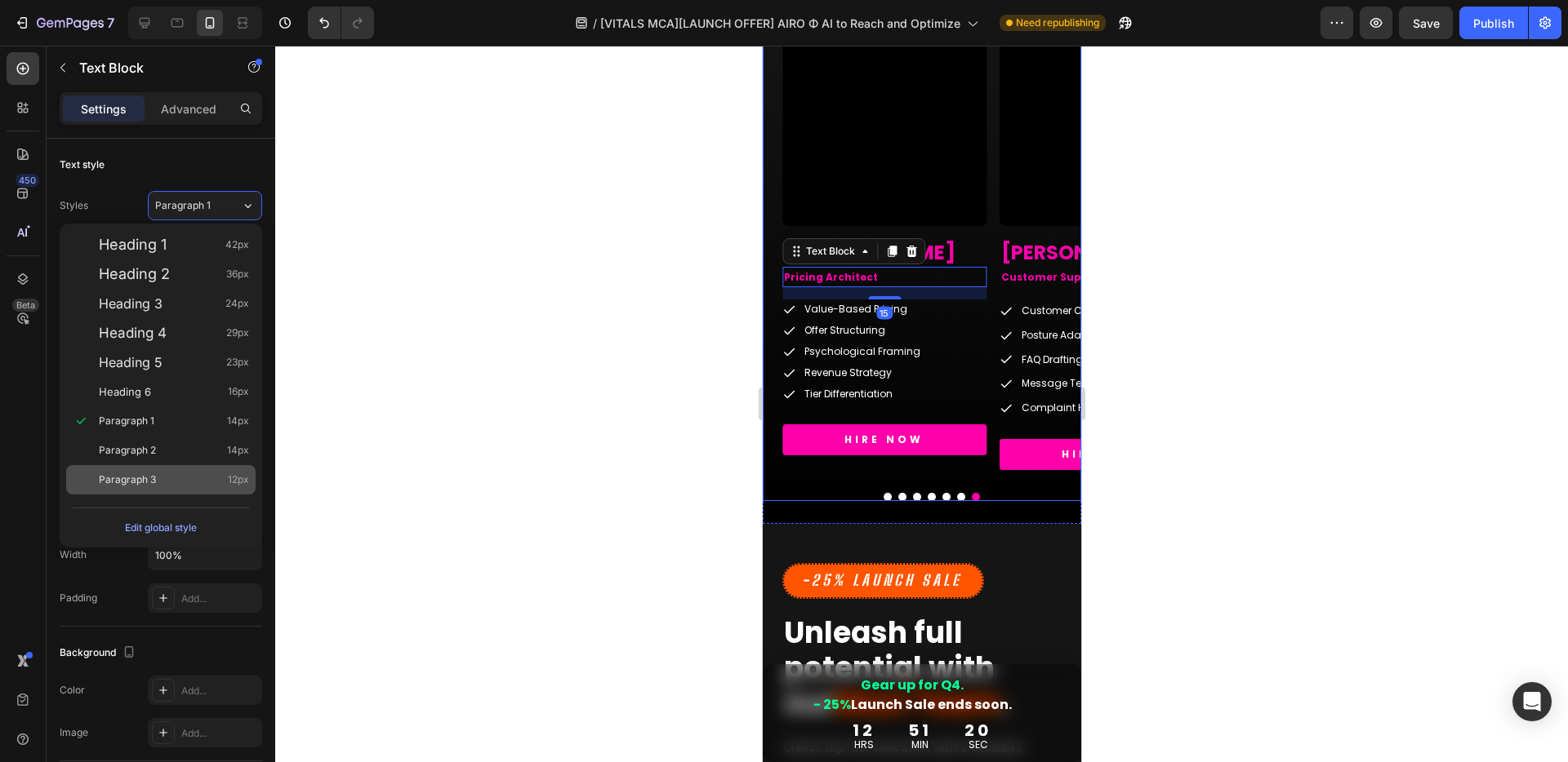
click at [173, 474] on div "Paragraph 3 12px" at bounding box center [174, 479] width 151 height 16
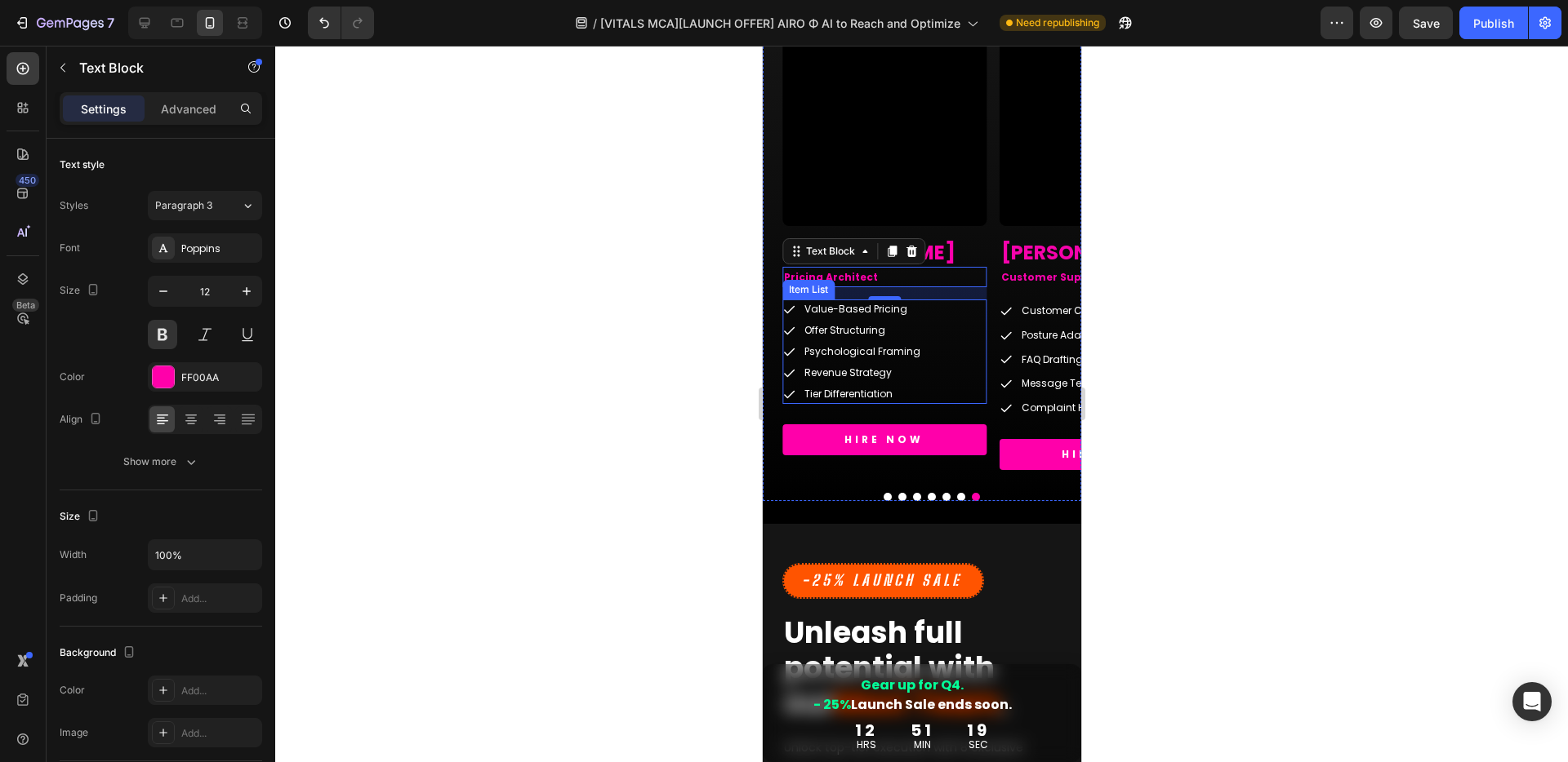
click at [959, 323] on div "Value-Based Pricing Offer Structuring Psychological Framing Revenue Strategy Ti…" at bounding box center [883, 352] width 204 height 105
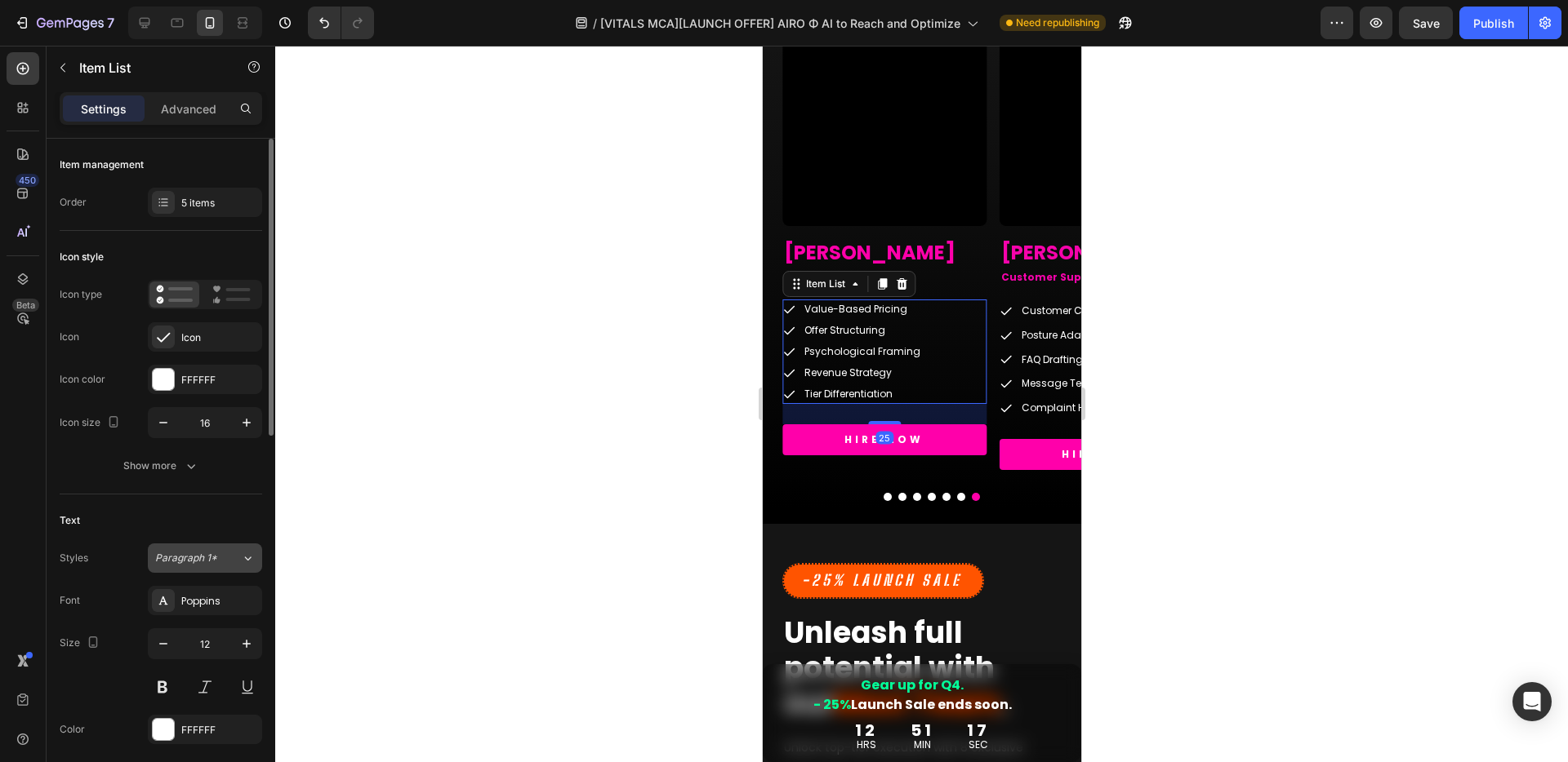
click at [210, 555] on span "Paragraph 1*" at bounding box center [186, 558] width 62 height 15
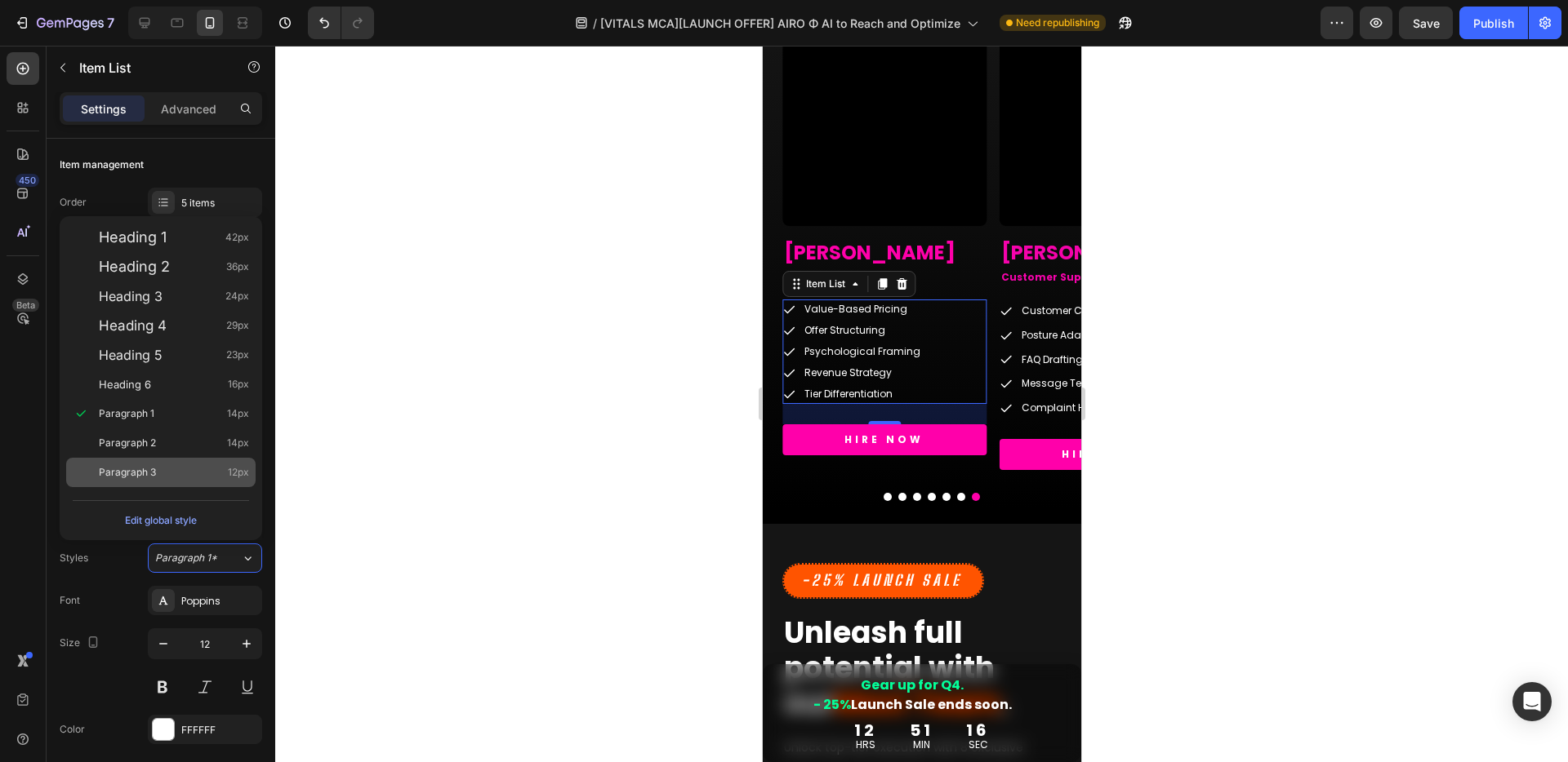
click at [145, 470] on span "Paragraph 3" at bounding box center [127, 472] width 57 height 16
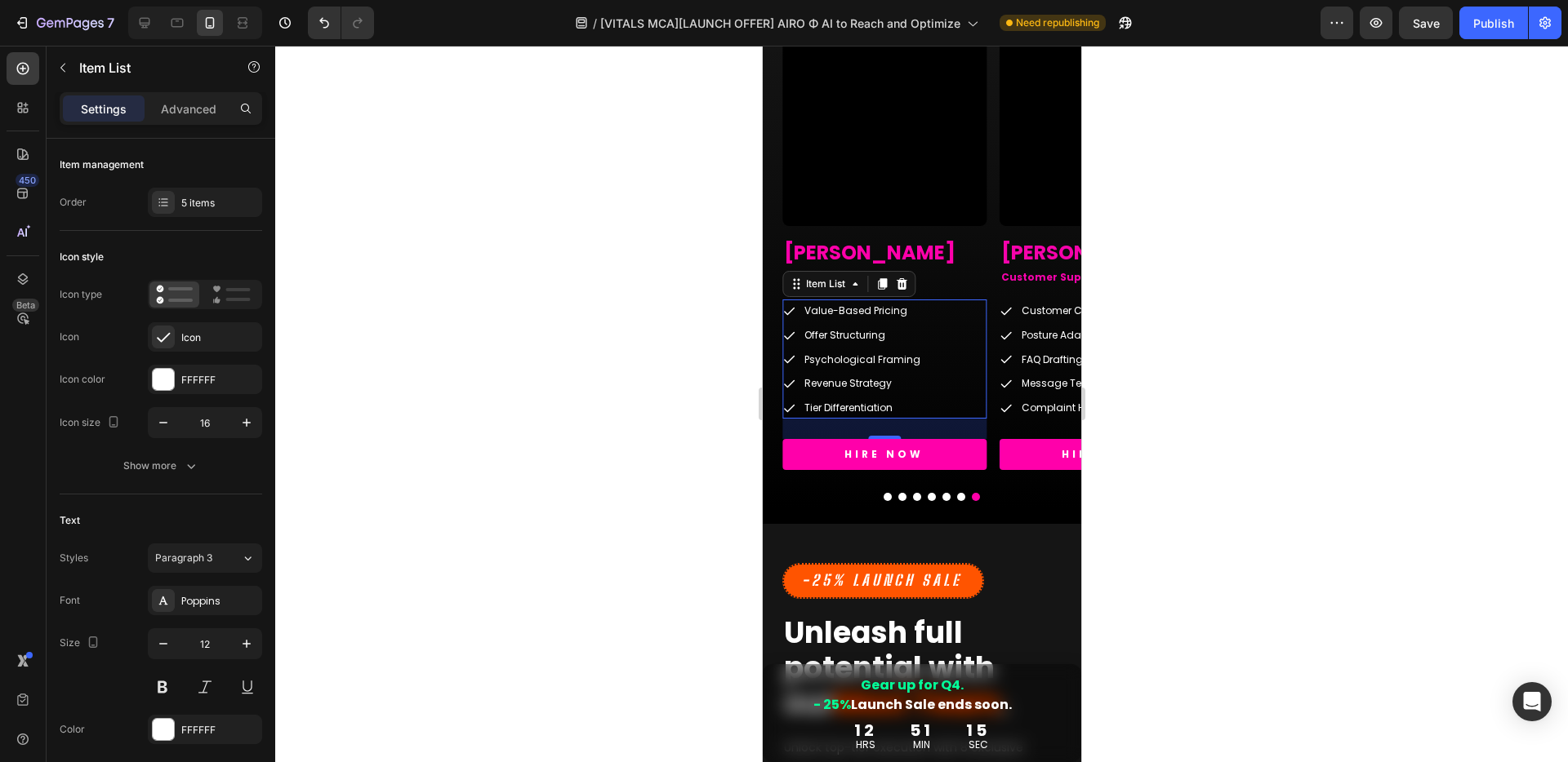
click at [880, 455] on div "25" at bounding box center [883, 452] width 18 height 13
click at [867, 456] on p "HIRE NOW" at bounding box center [882, 453] width 80 height 18
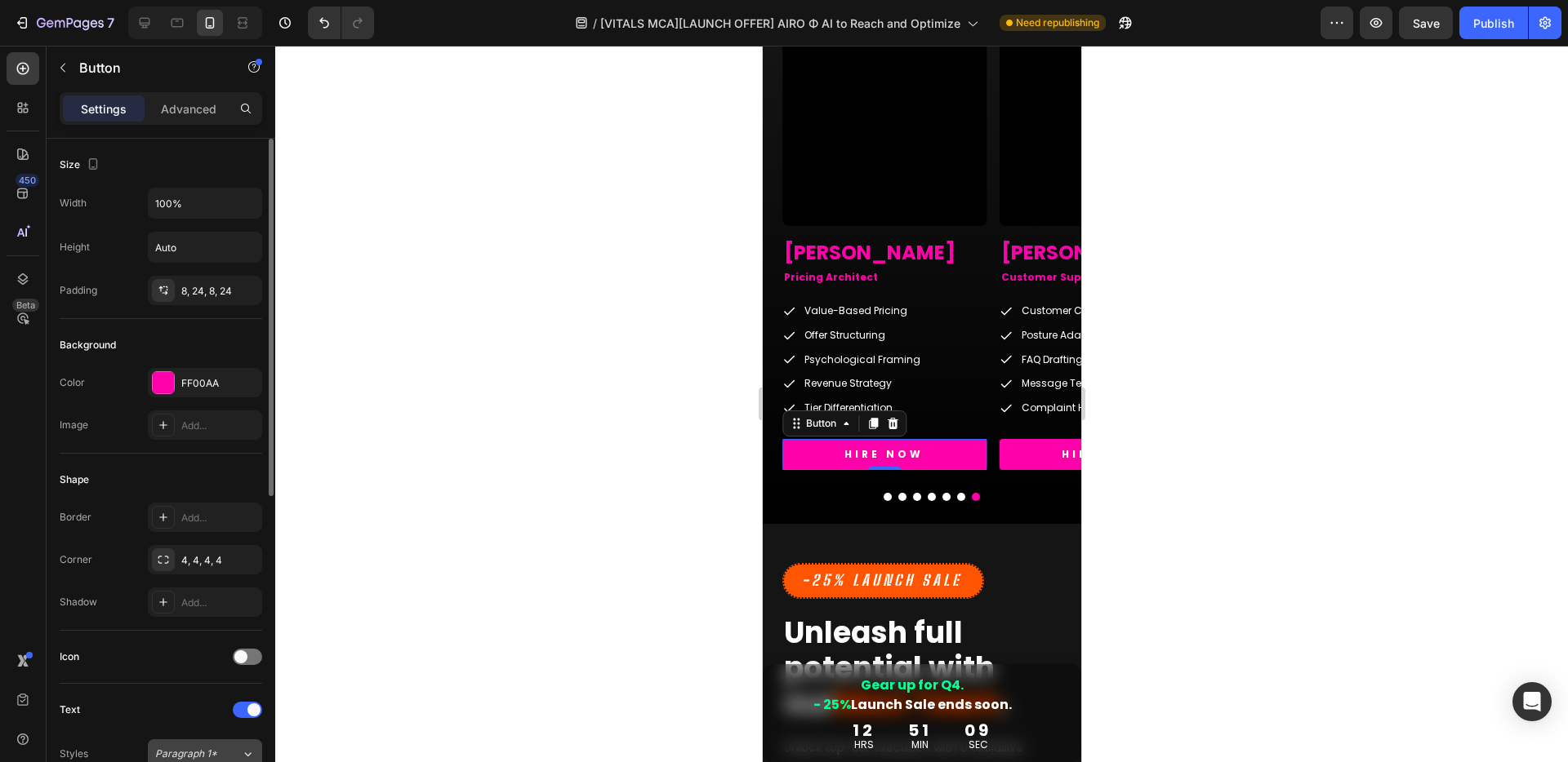
click at [210, 757] on span "Paragraph 1*" at bounding box center [186, 755] width 62 height 15
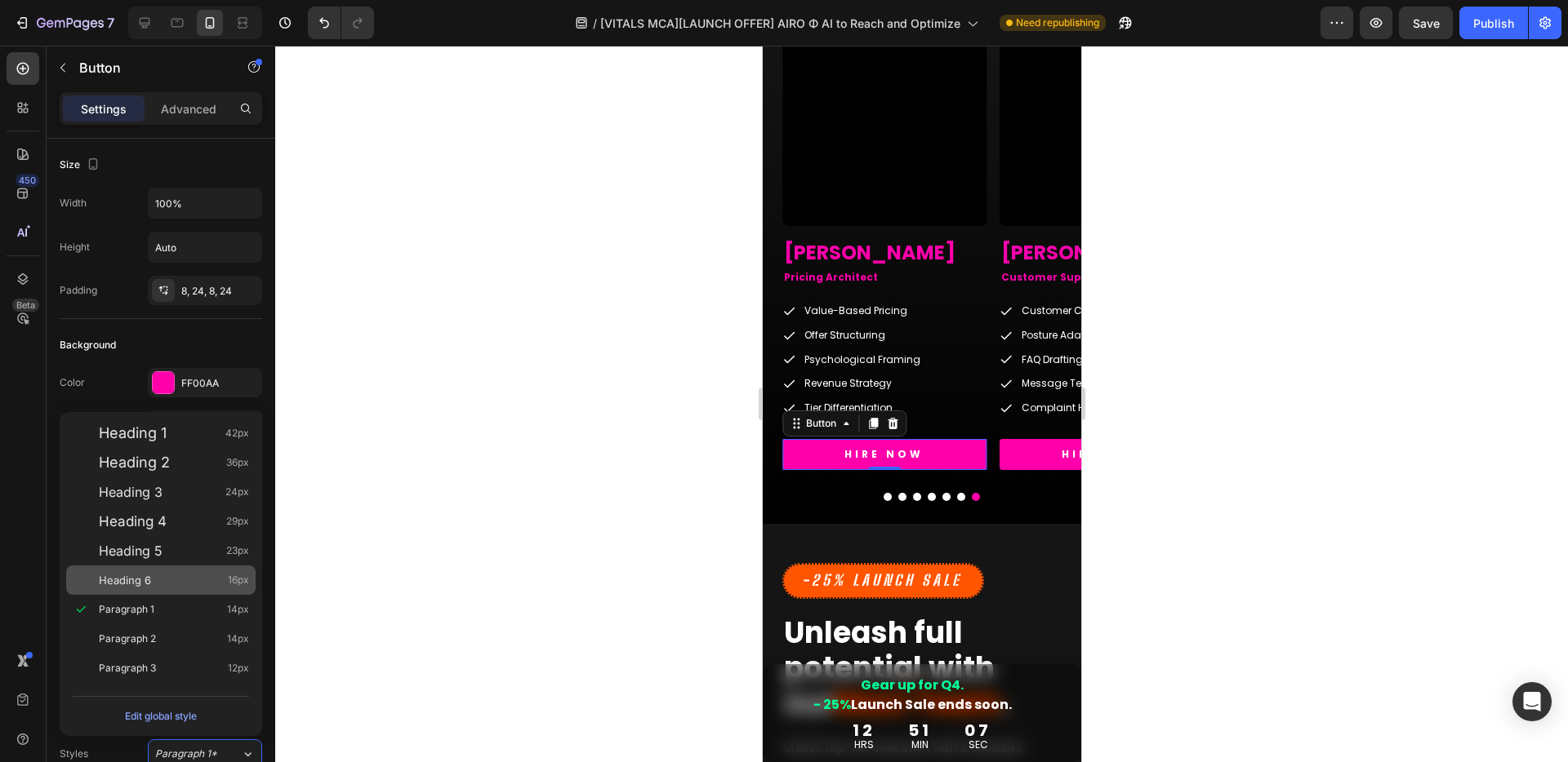
click at [151, 575] on div "Heading 6 16px" at bounding box center [174, 580] width 151 height 16
type input "16"
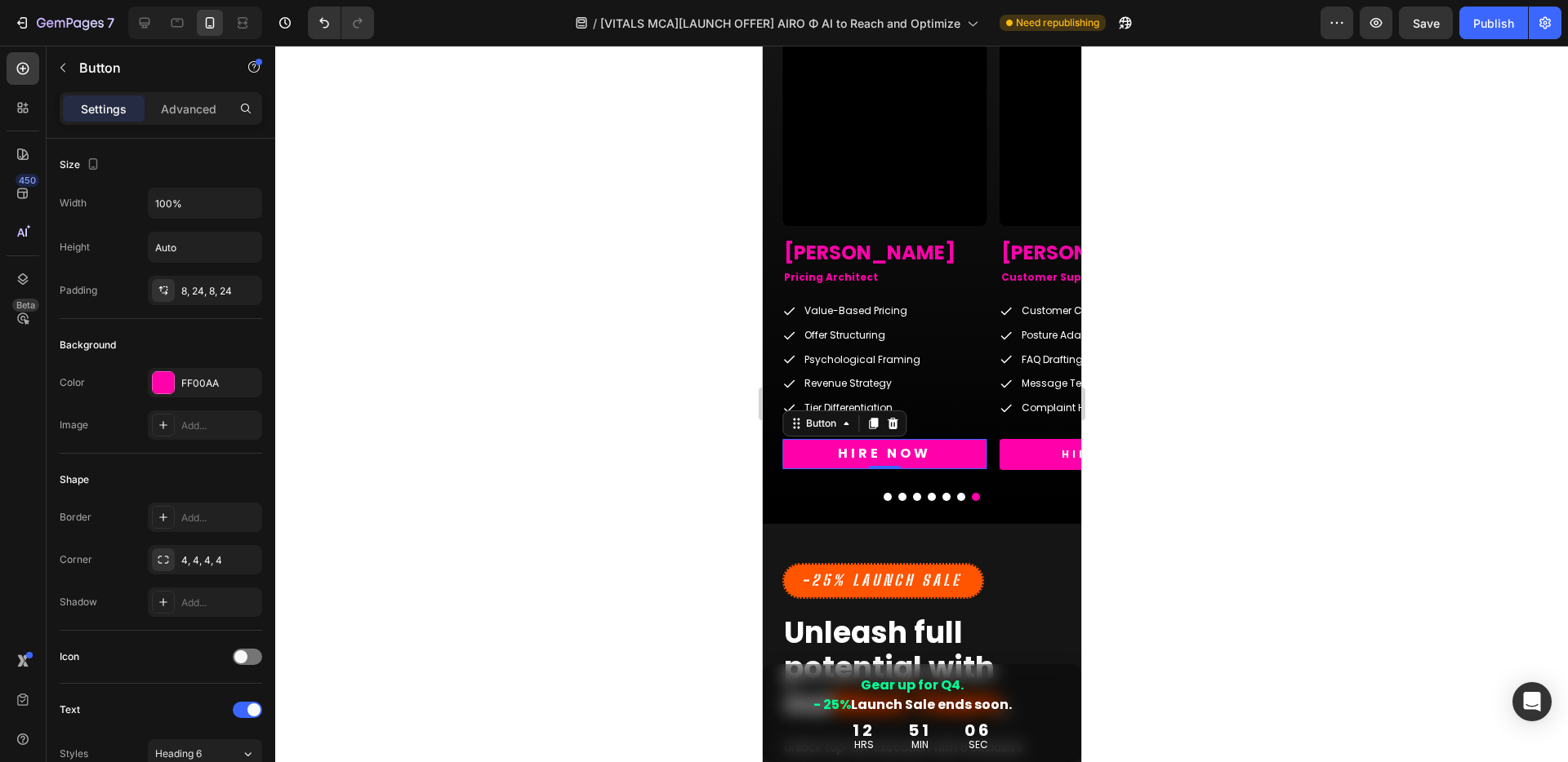
click at [1299, 442] on div at bounding box center [921, 404] width 1292 height 716
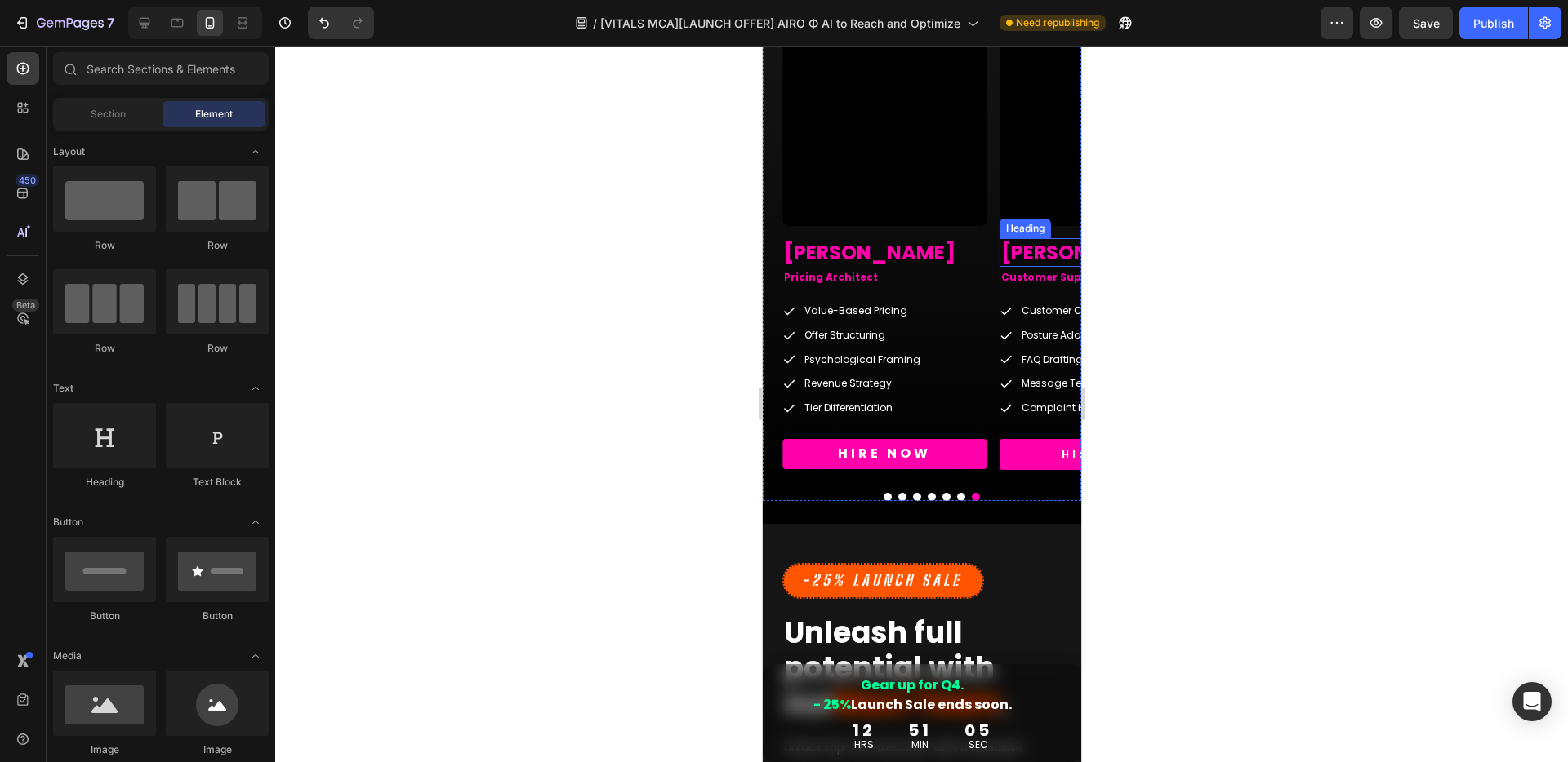
click at [1026, 253] on span "[PERSON_NAME]" at bounding box center [1085, 252] width 171 height 27
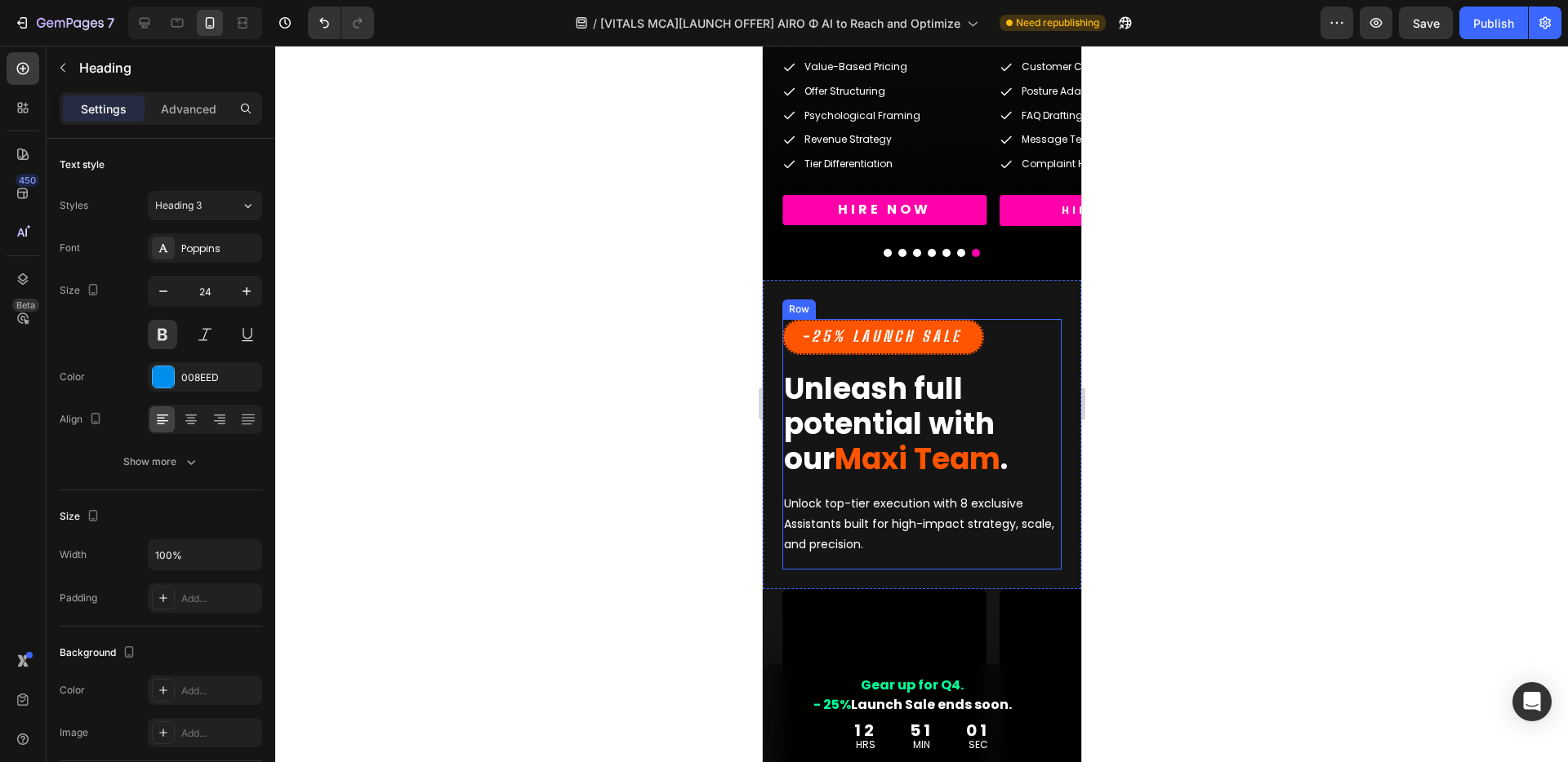
scroll to position [4442, 0]
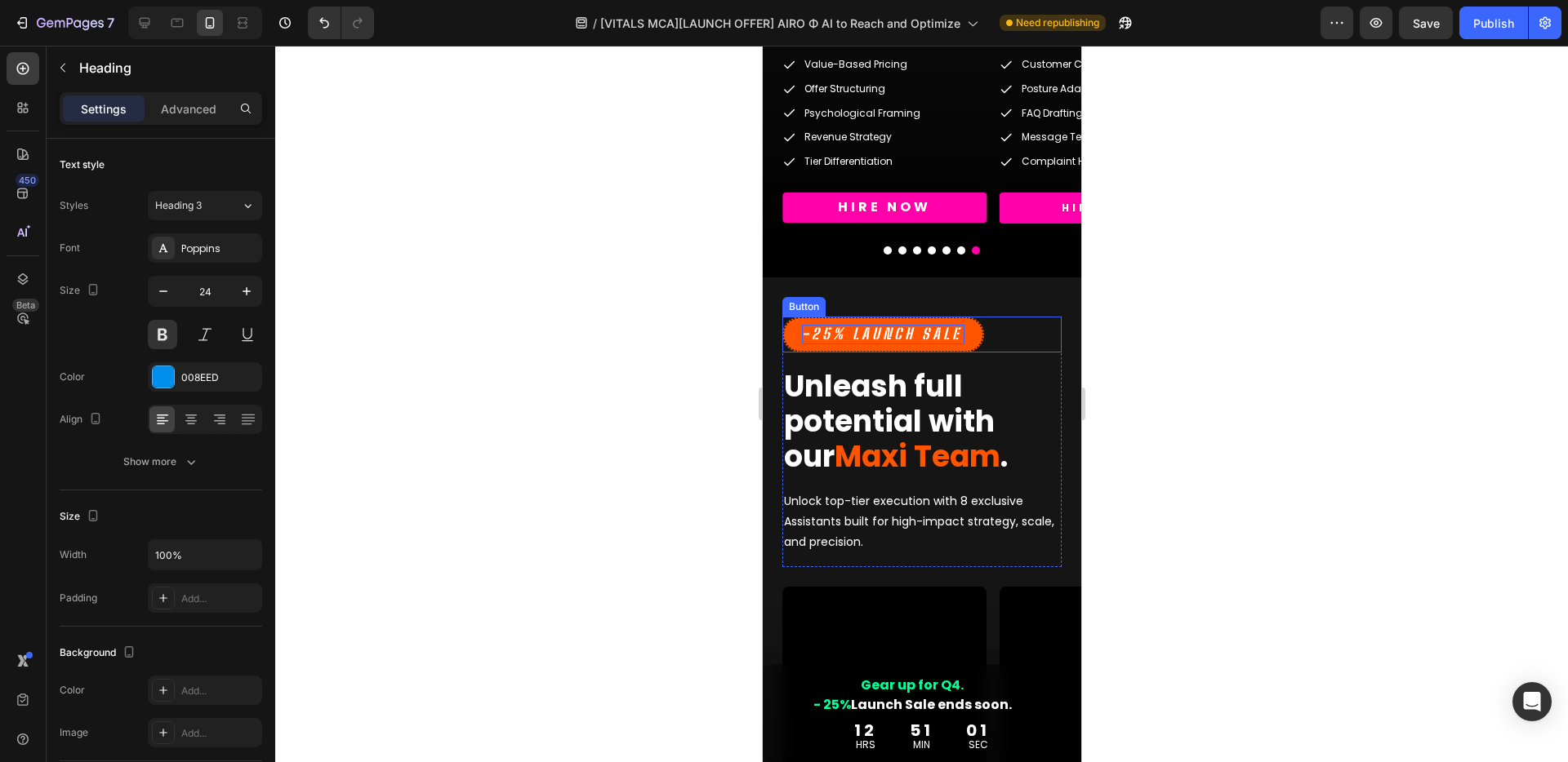
click at [896, 337] on p "-25% Launch SALE" at bounding box center [882, 334] width 163 height 19
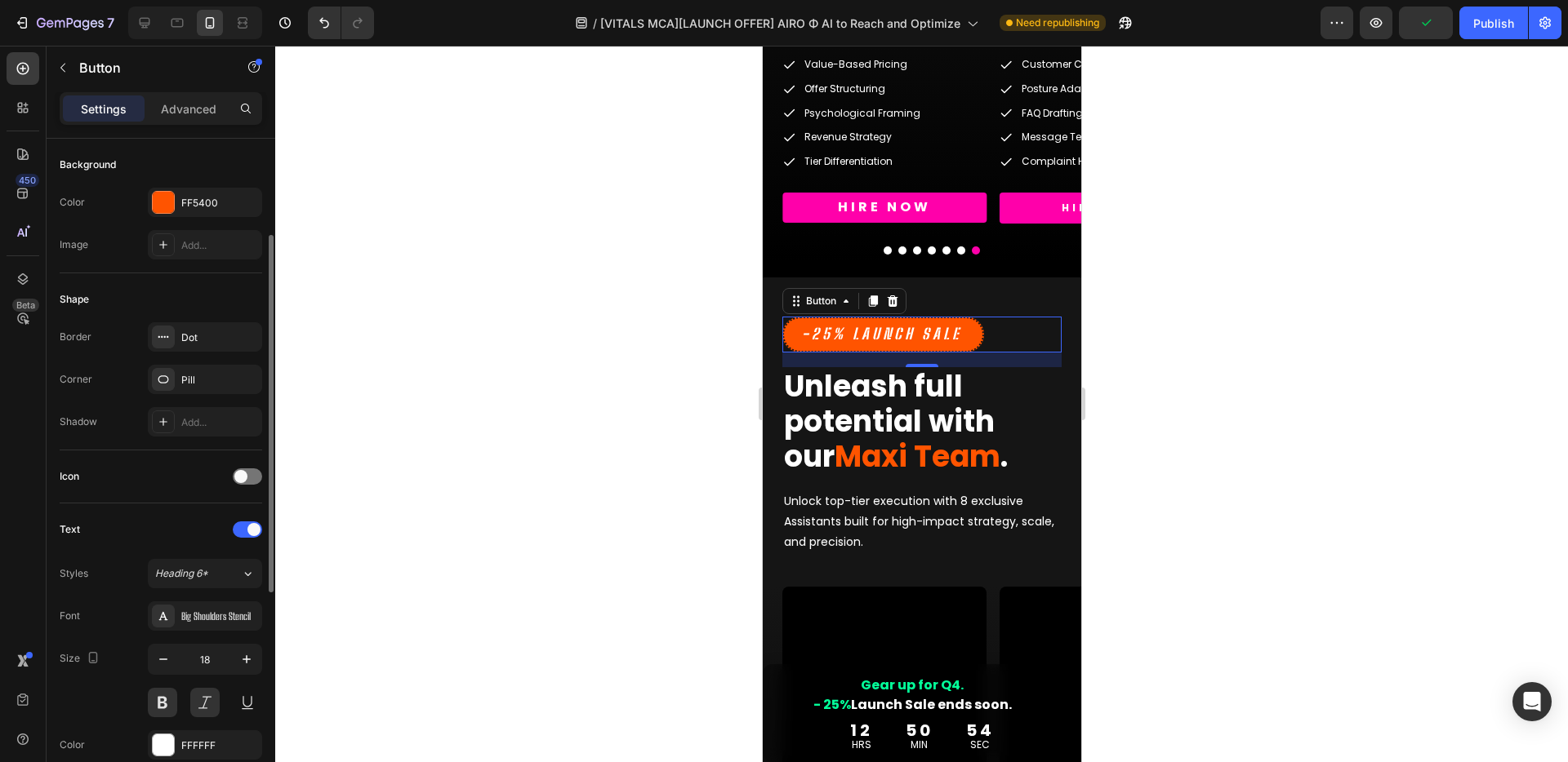
scroll to position [242, 0]
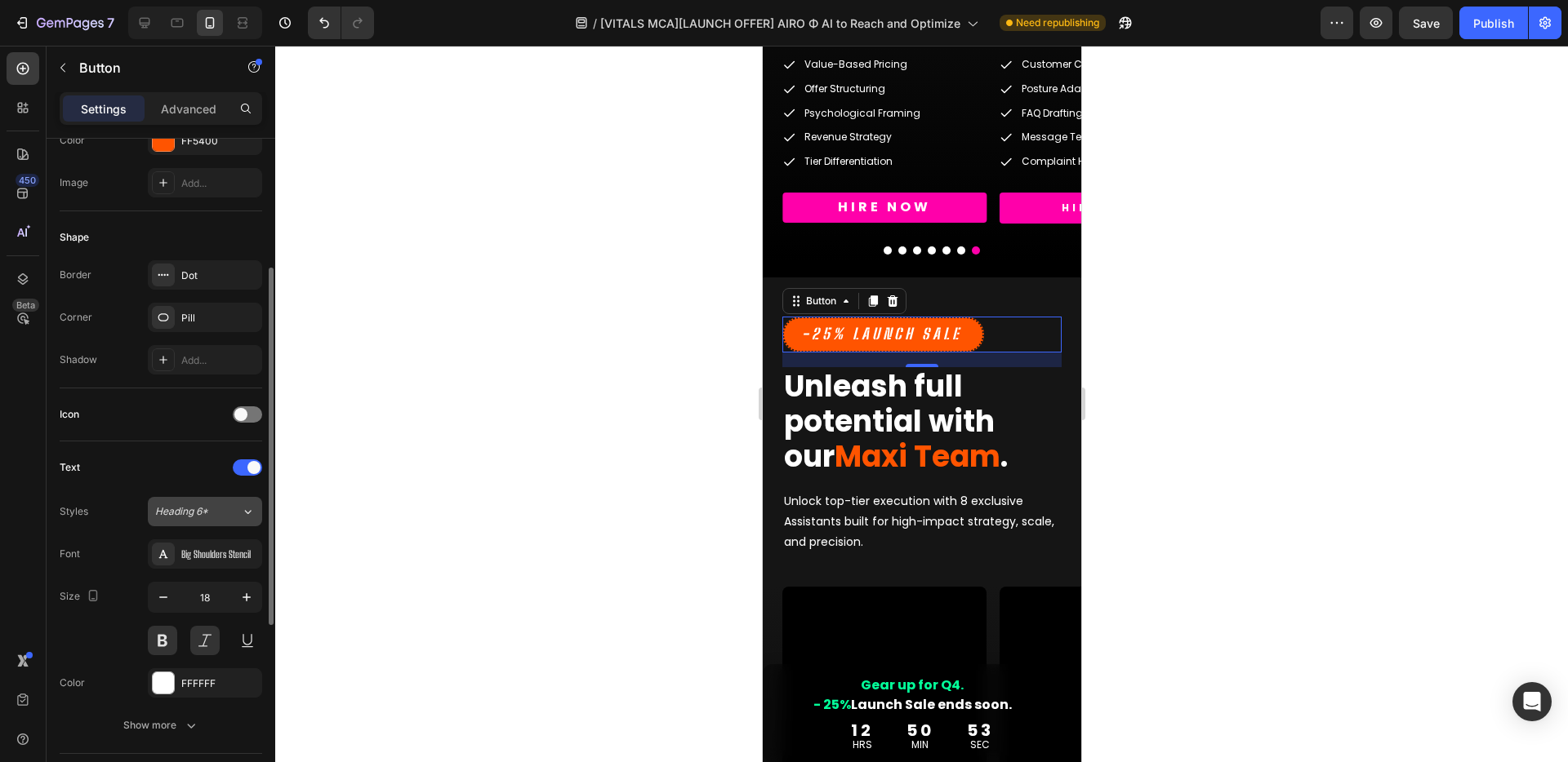
click at [217, 513] on div "Heading 6*" at bounding box center [188, 511] width 66 height 15
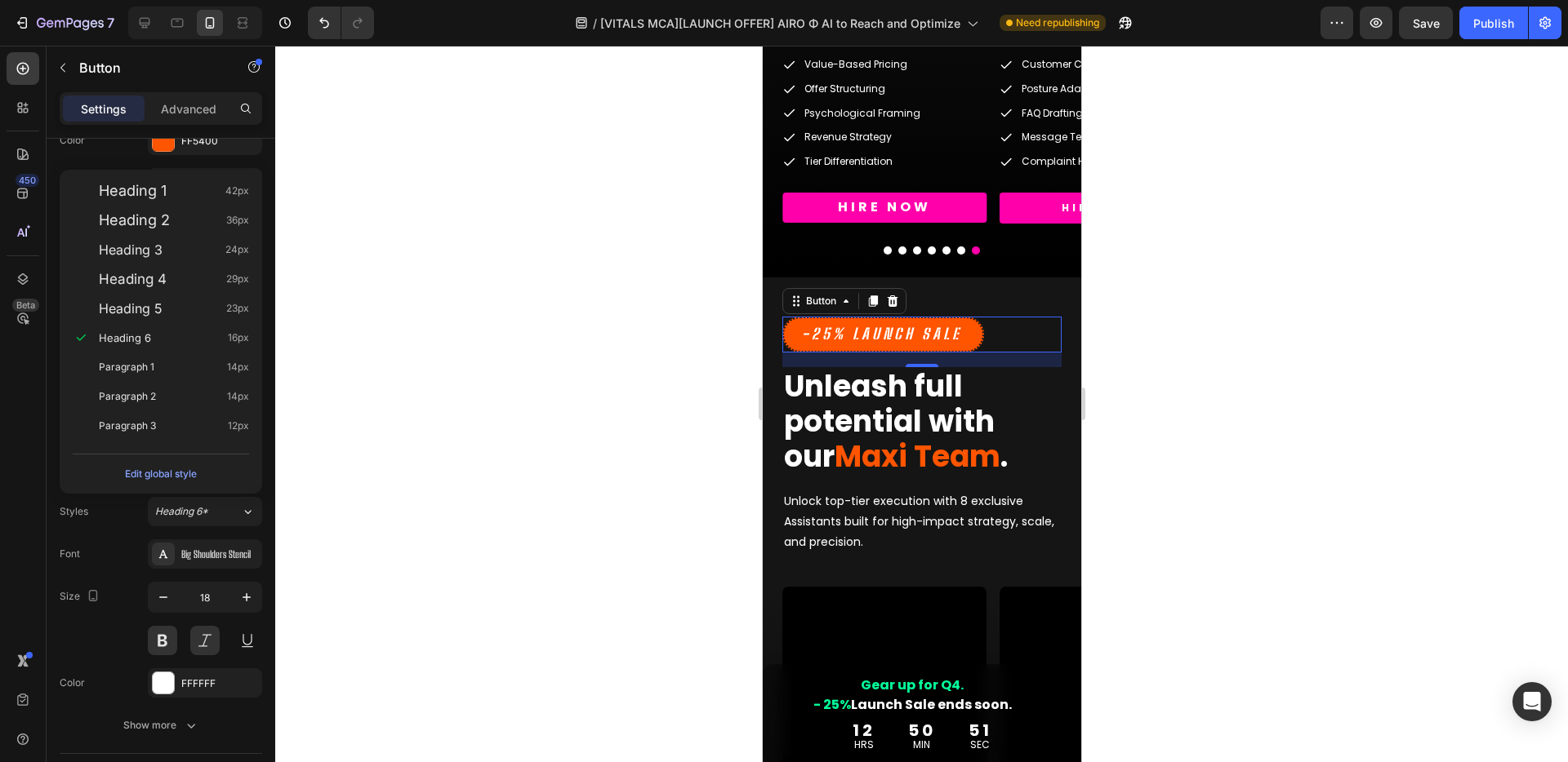
click at [522, 477] on div at bounding box center [921, 404] width 1292 height 716
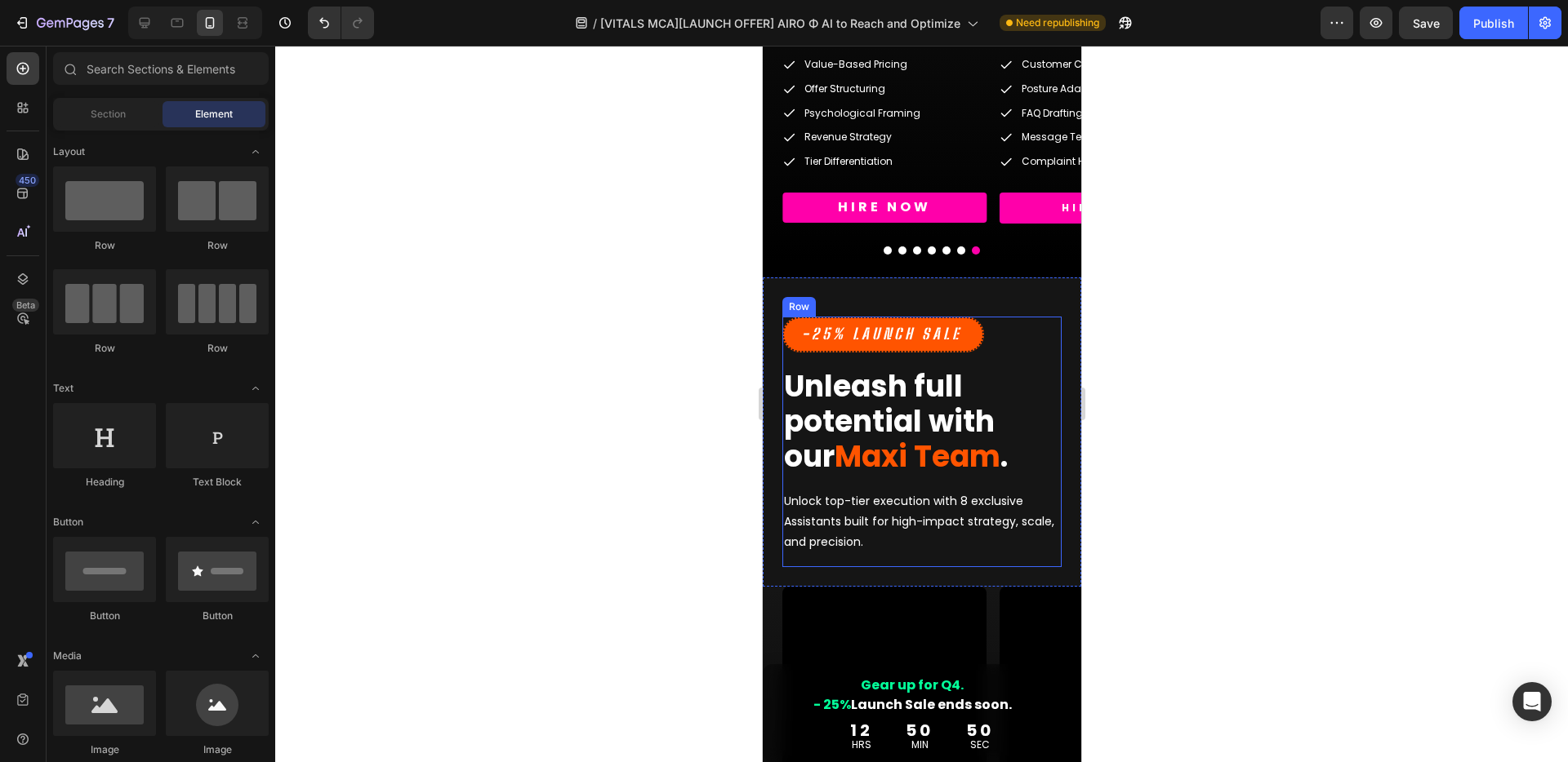
click at [1257, 439] on div at bounding box center [921, 404] width 1292 height 716
click at [856, 403] on strong "Unleash full potential with our" at bounding box center [888, 422] width 211 height 112
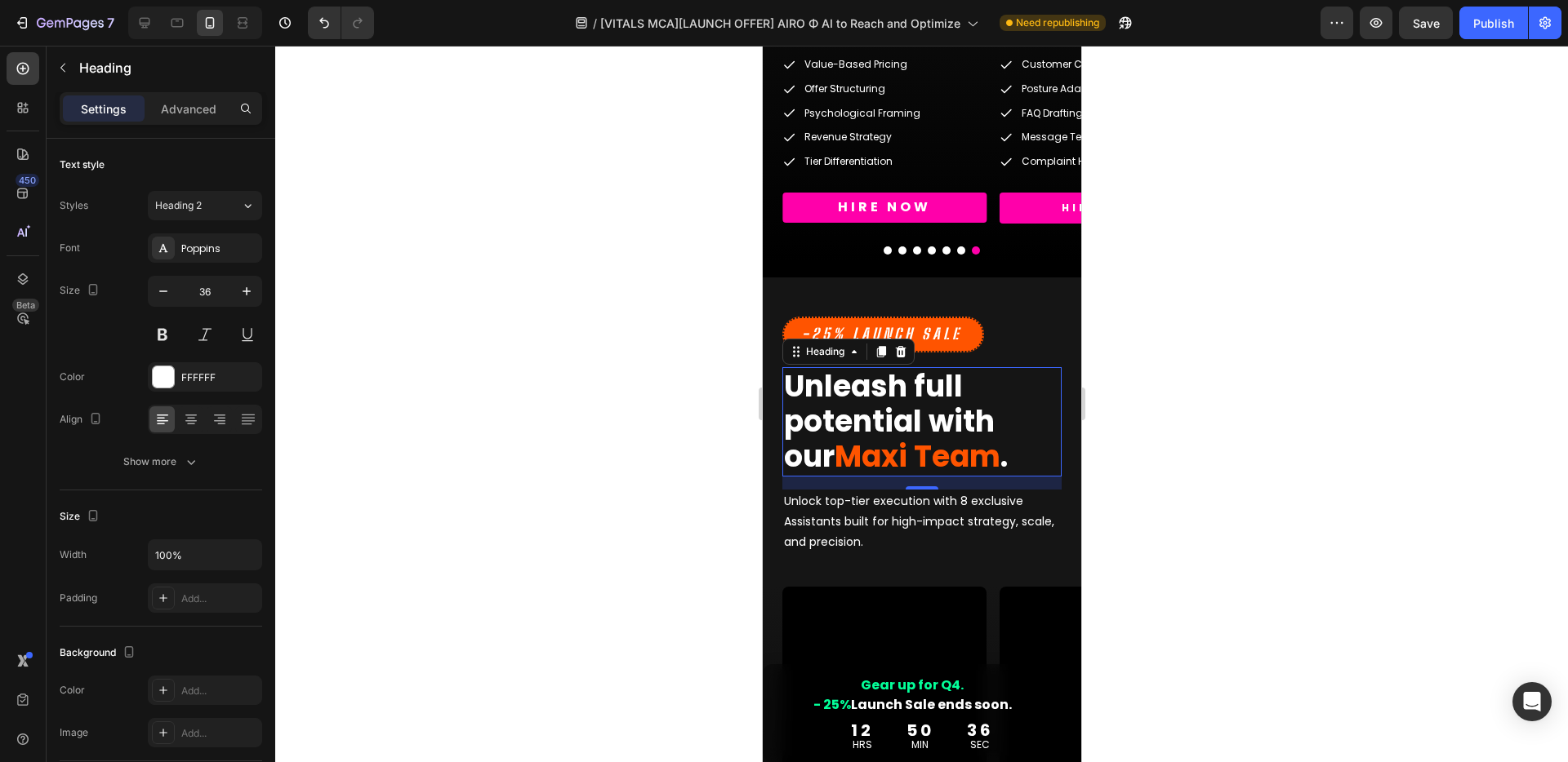
drag, startPoint x: 1298, startPoint y: 439, endPoint x: 1292, endPoint y: 447, distance: 10.0
click at [1299, 439] on div at bounding box center [921, 404] width 1292 height 716
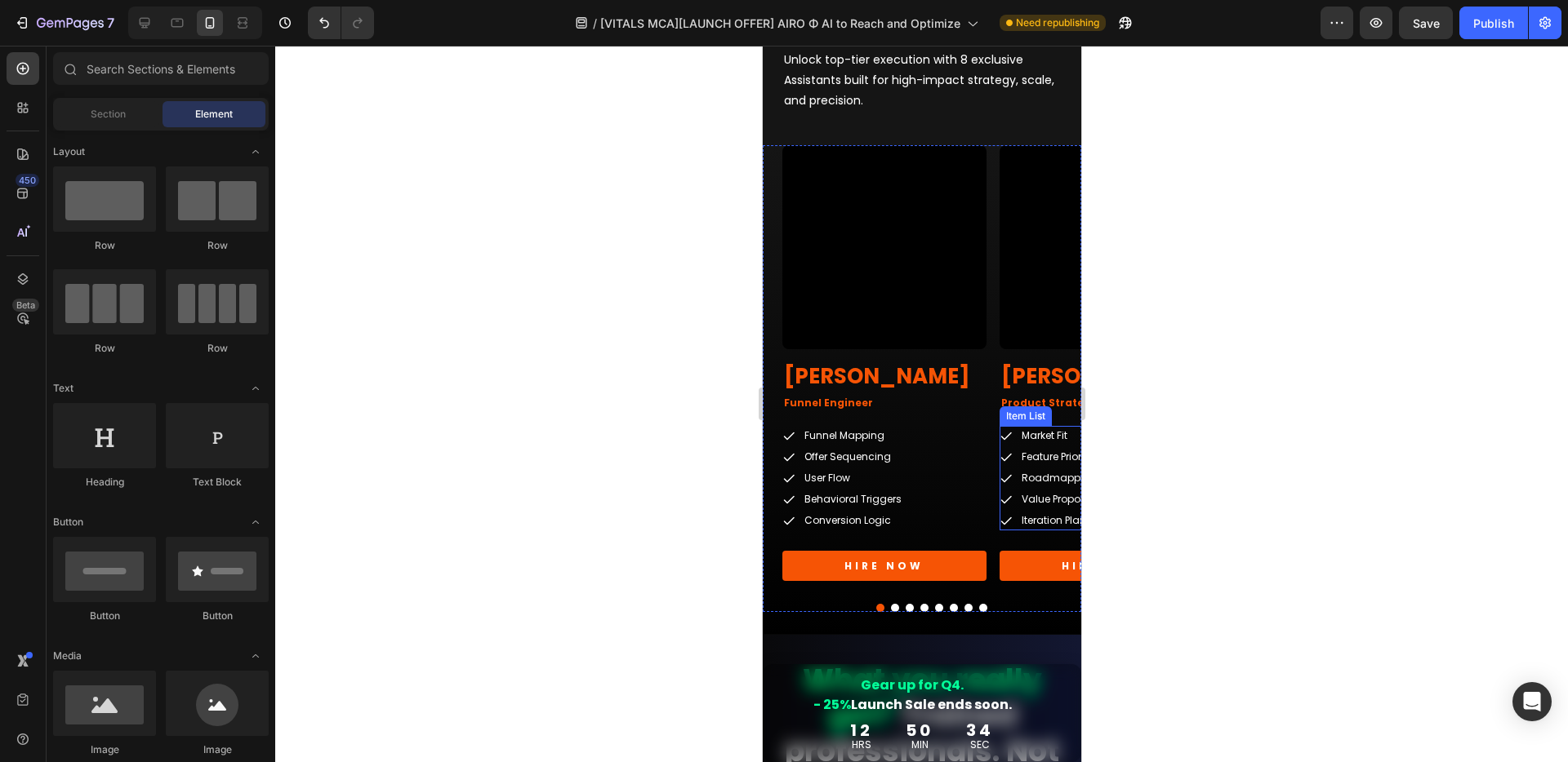
scroll to position [4844, 0]
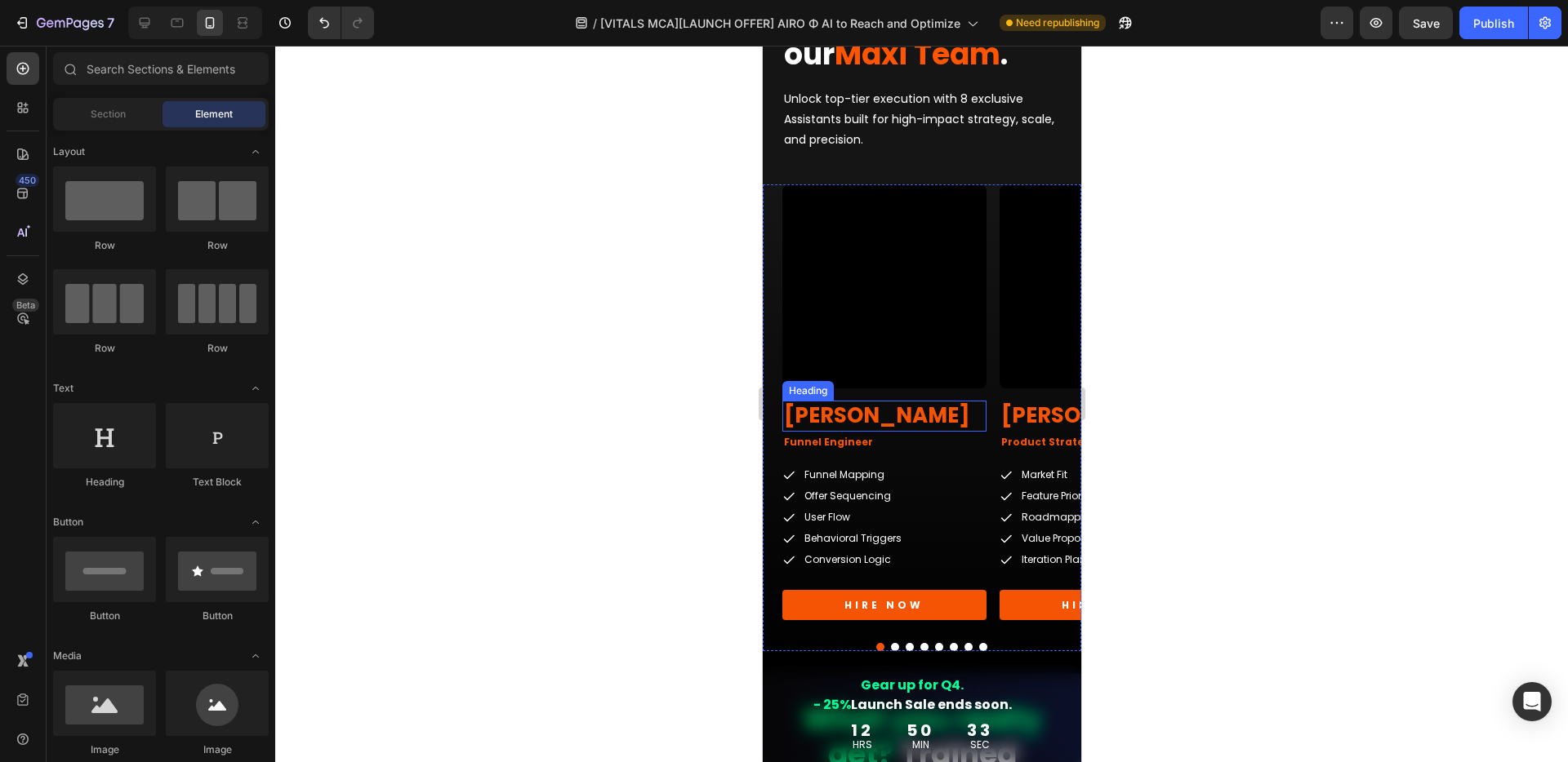
click at [829, 425] on h2 "[PERSON_NAME]" at bounding box center [883, 415] width 204 height 31
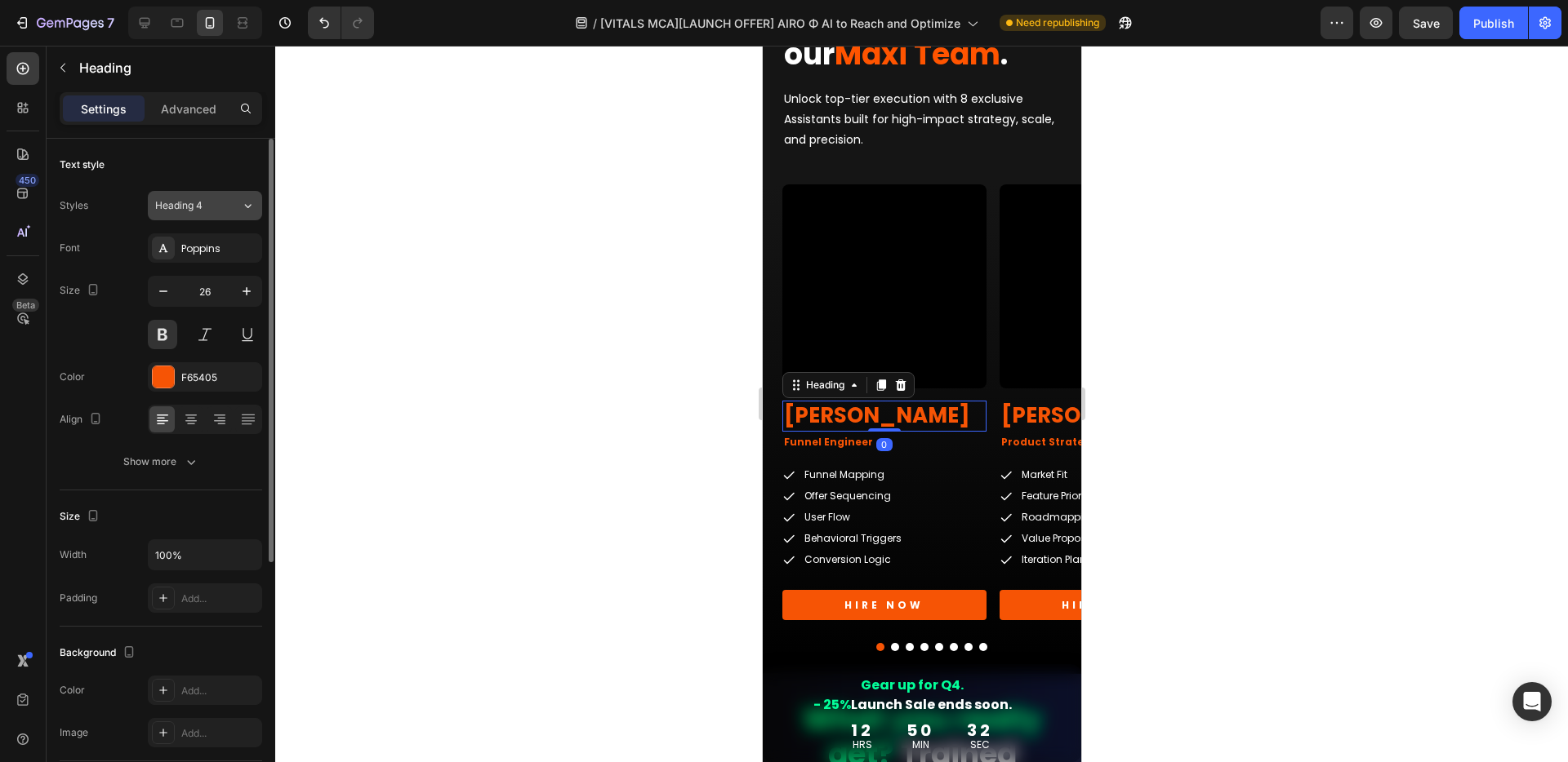
click at [221, 208] on div "Heading 4" at bounding box center [188, 206] width 66 height 15
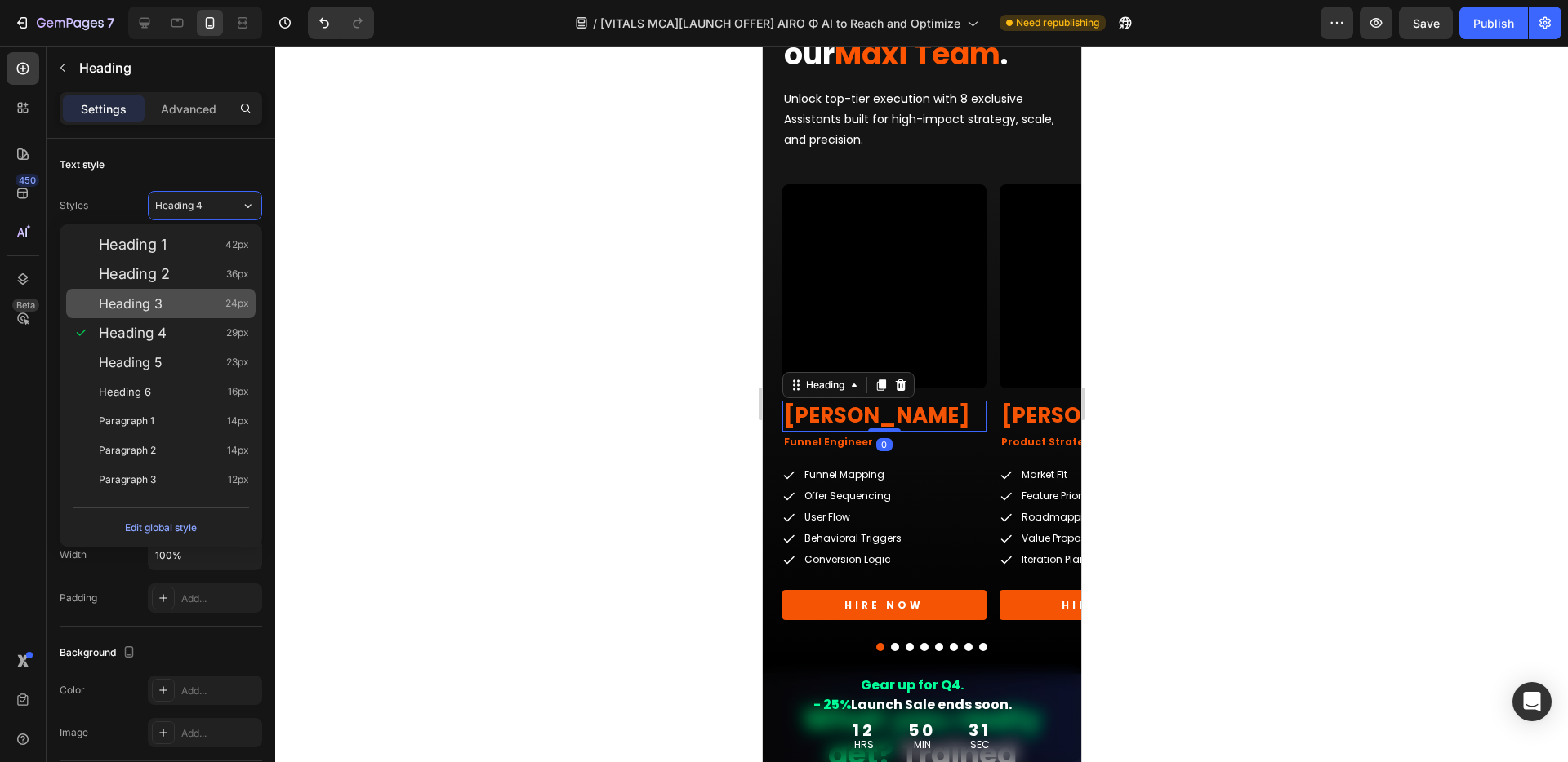
click at [156, 300] on span "Heading 3" at bounding box center [131, 303] width 64 height 16
type input "24"
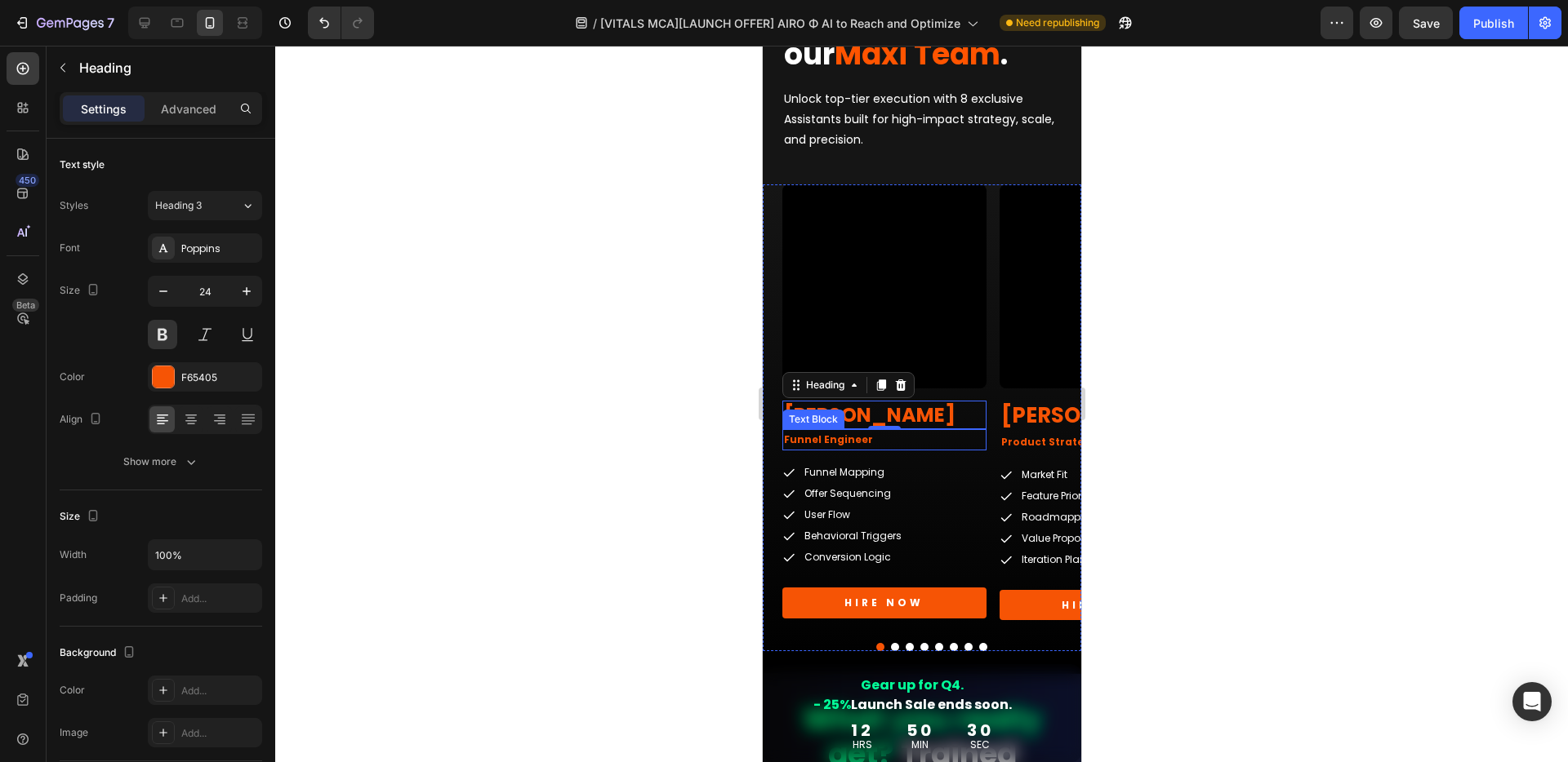
click at [817, 446] on p "Funnel Engineer" at bounding box center [883, 439] width 201 height 18
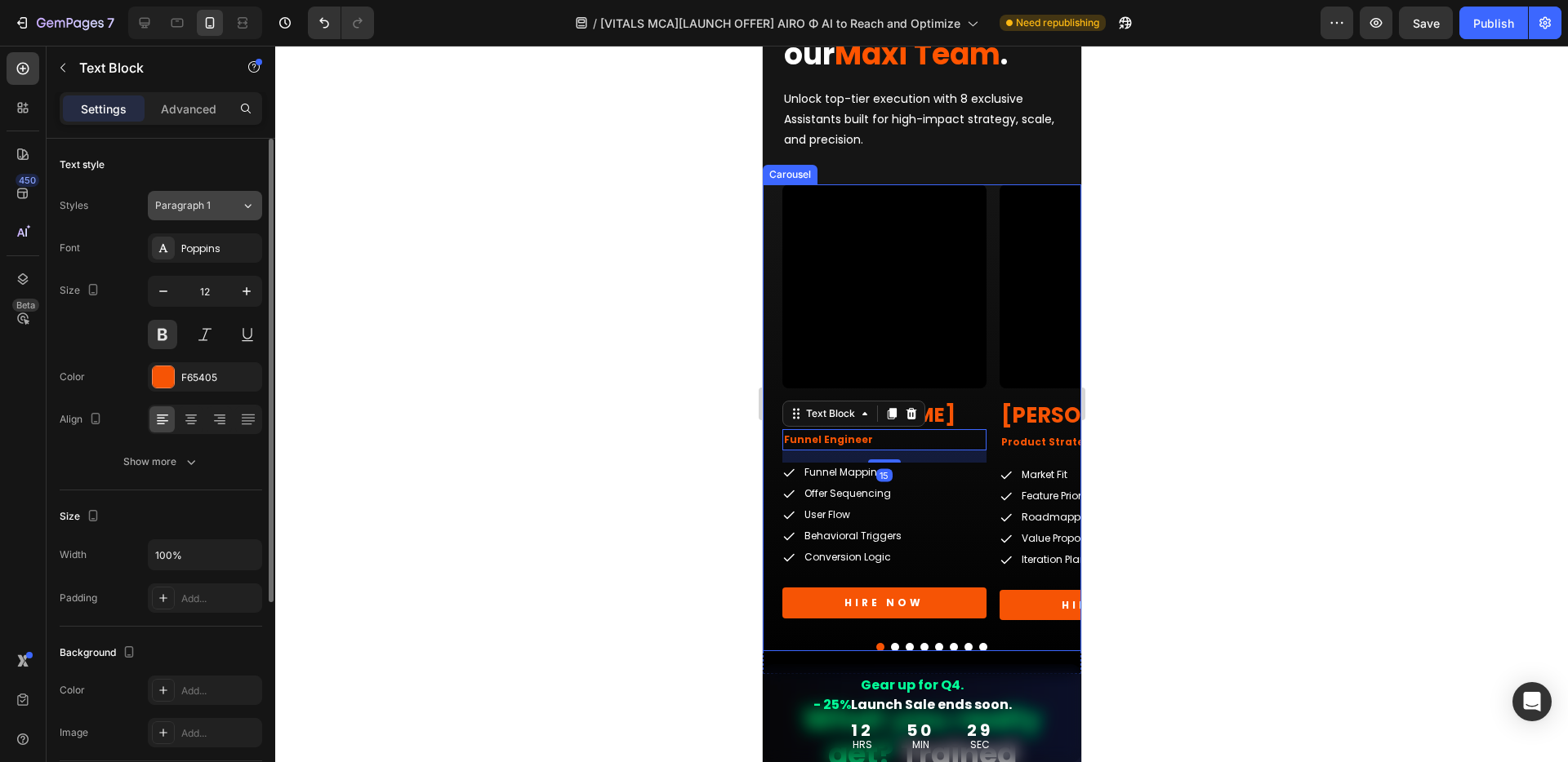
click at [188, 199] on span "Paragraph 1" at bounding box center [182, 206] width 55 height 15
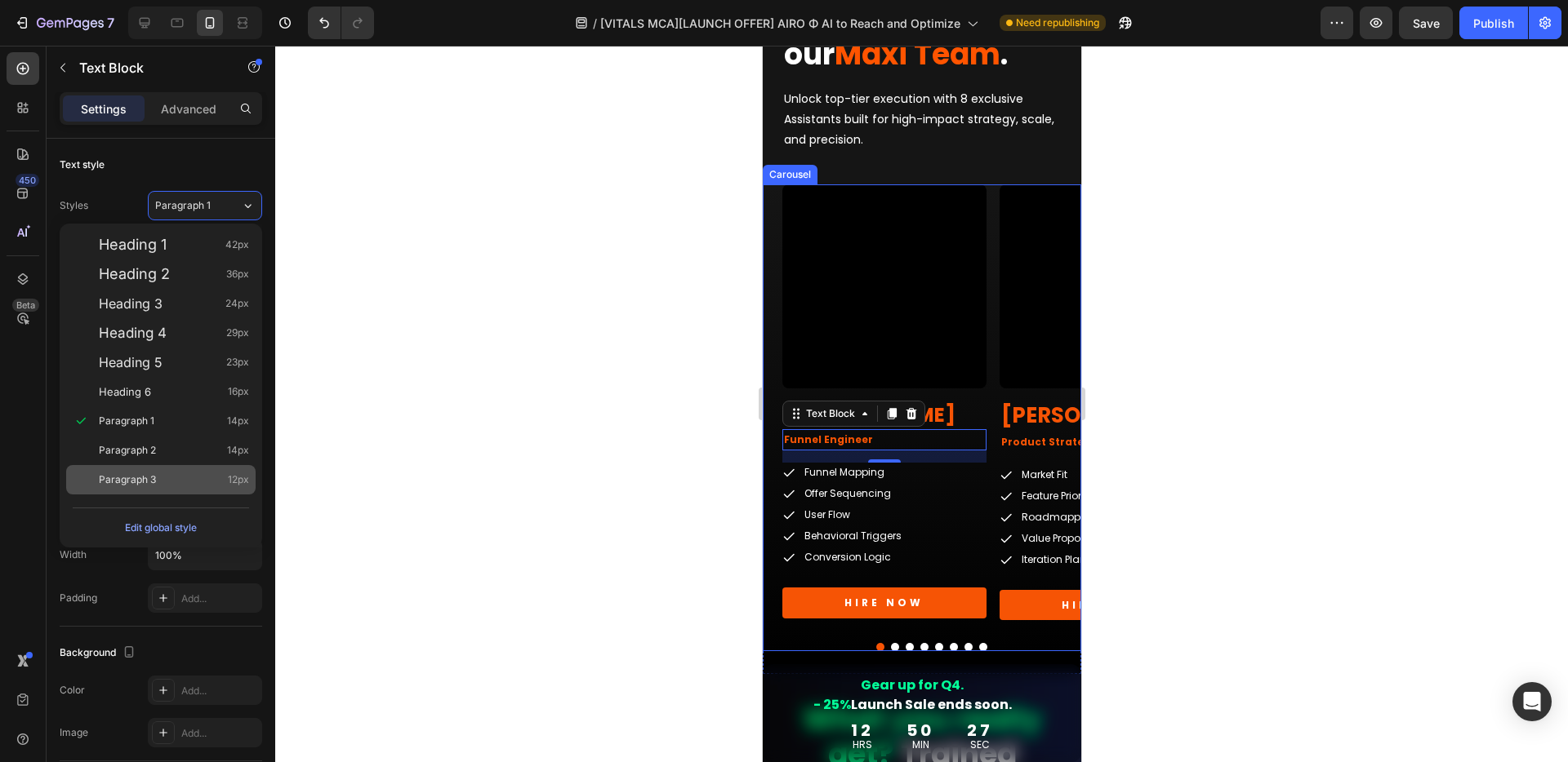
click at [146, 470] on div "Paragraph 3 12px" at bounding box center [161, 479] width 189 height 29
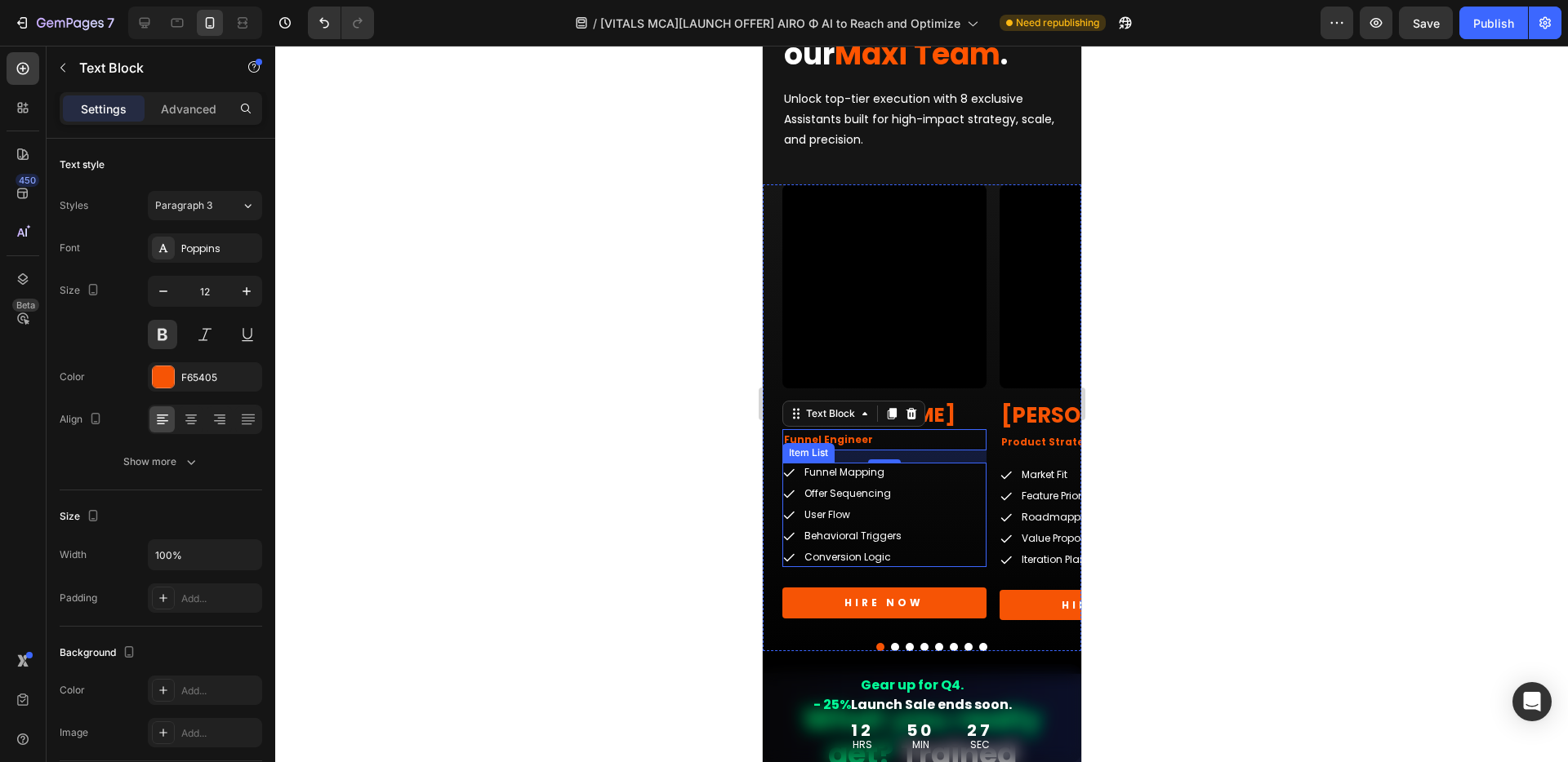
click at [936, 486] on div "Funnel Mapping Offer Sequencing User Flow Behavioral Triggers Conversion Logic" at bounding box center [883, 515] width 204 height 105
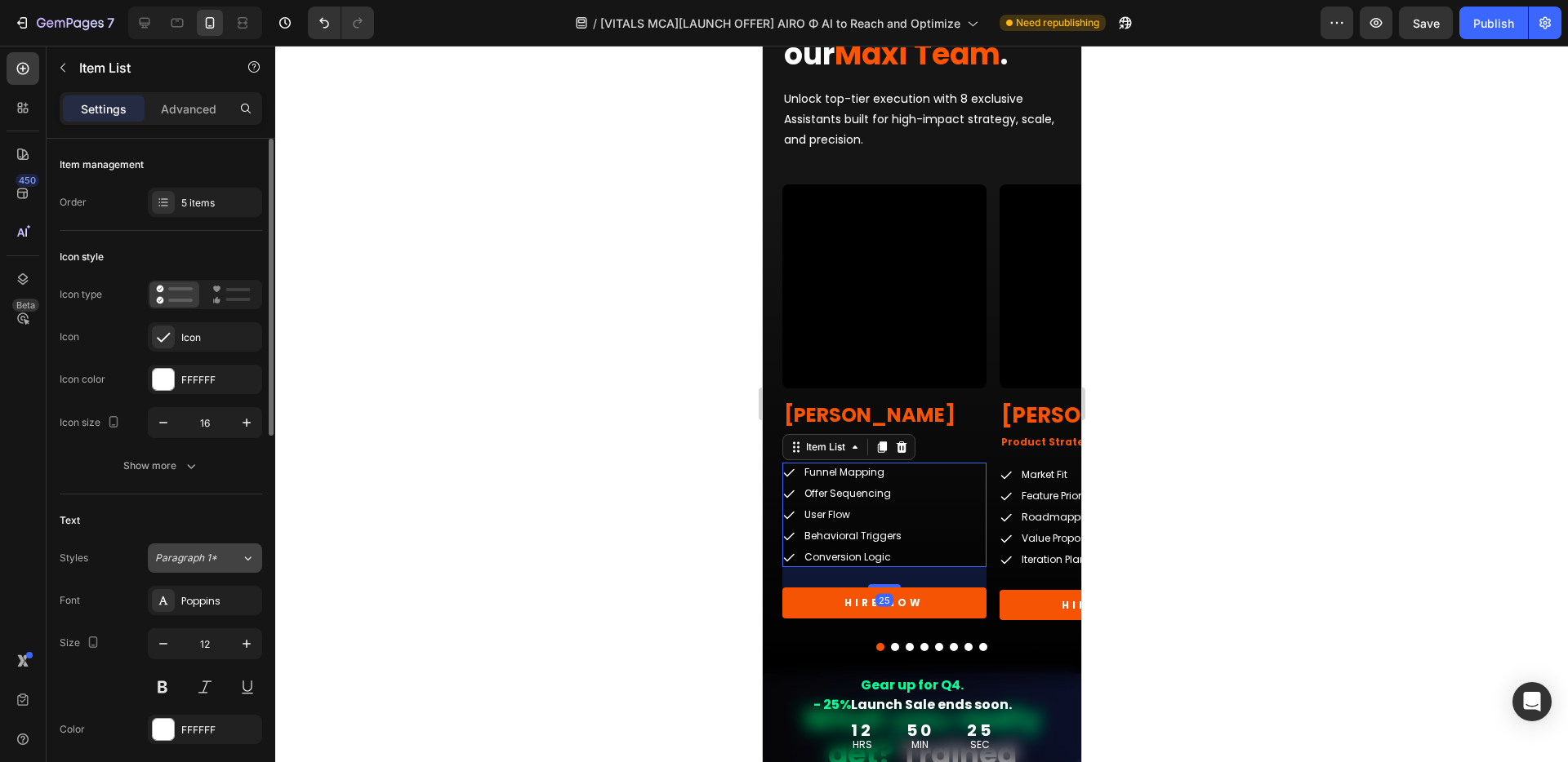
click at [203, 561] on span "Paragraph 1*" at bounding box center [186, 558] width 62 height 15
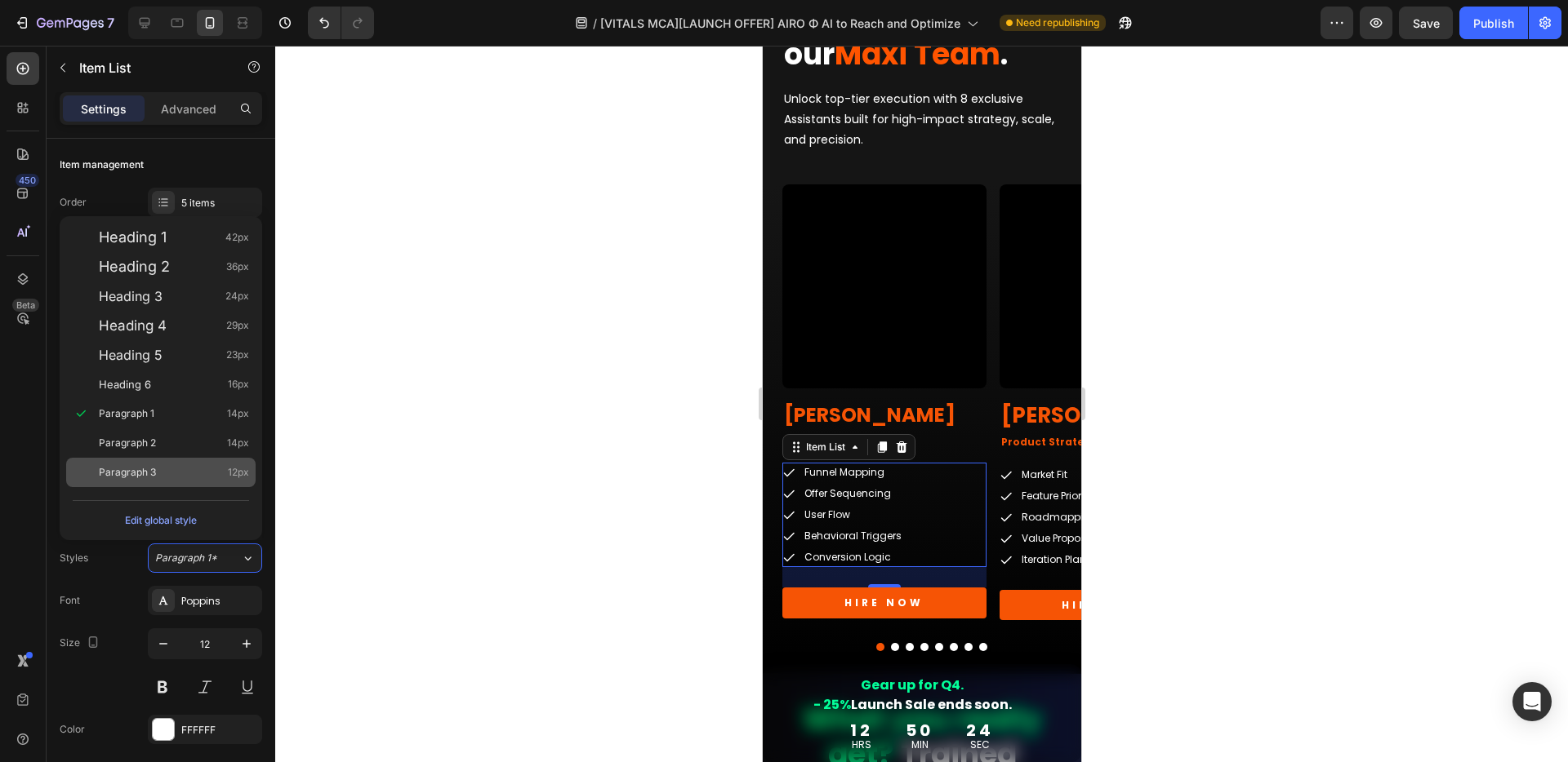
click at [136, 472] on span "Paragraph 3" at bounding box center [127, 472] width 57 height 16
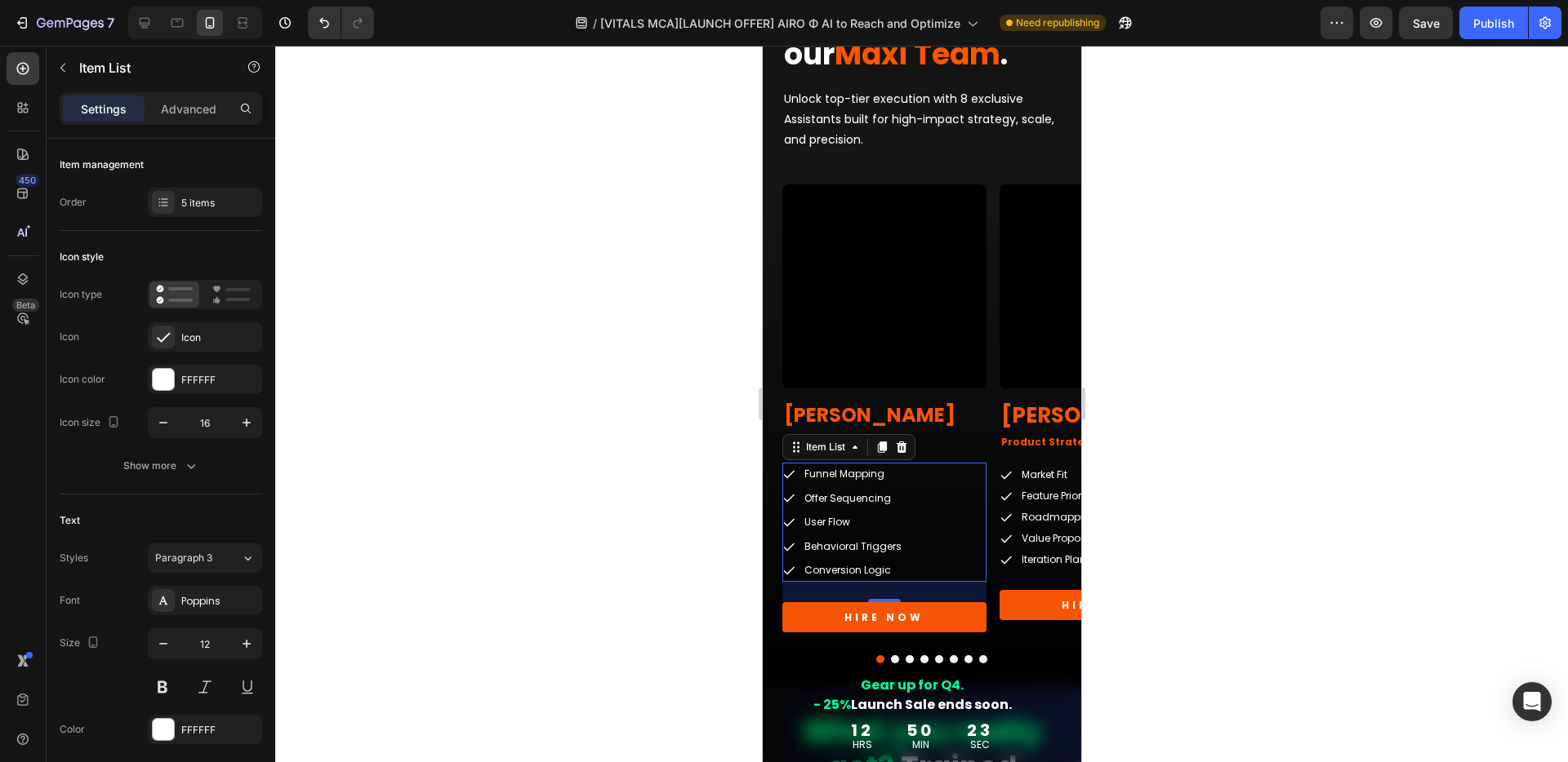
click at [890, 615] on div "25" at bounding box center [883, 615] width 18 height 13
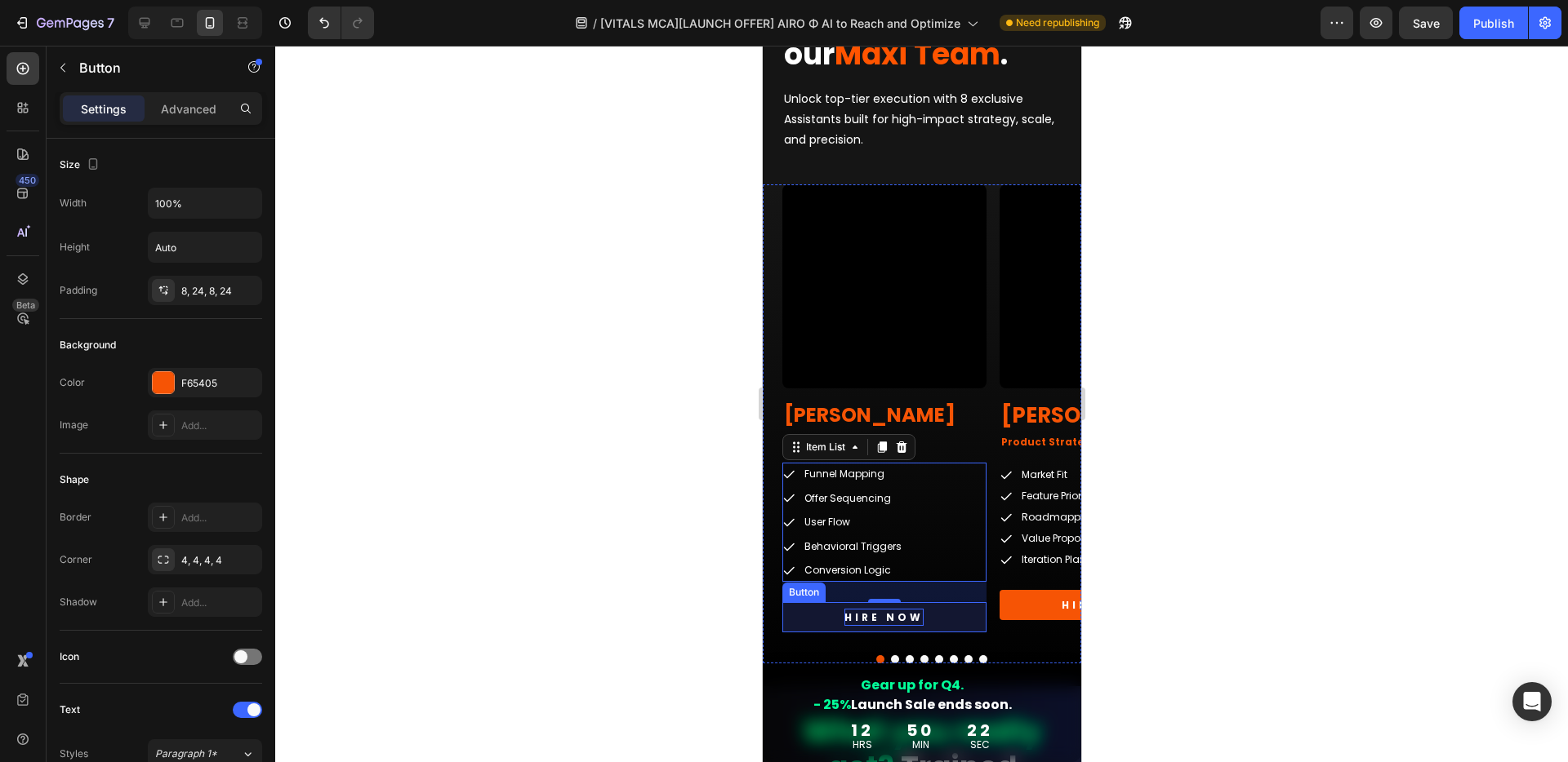
click at [850, 617] on p "HIRE NOW" at bounding box center [882, 617] width 80 height 18
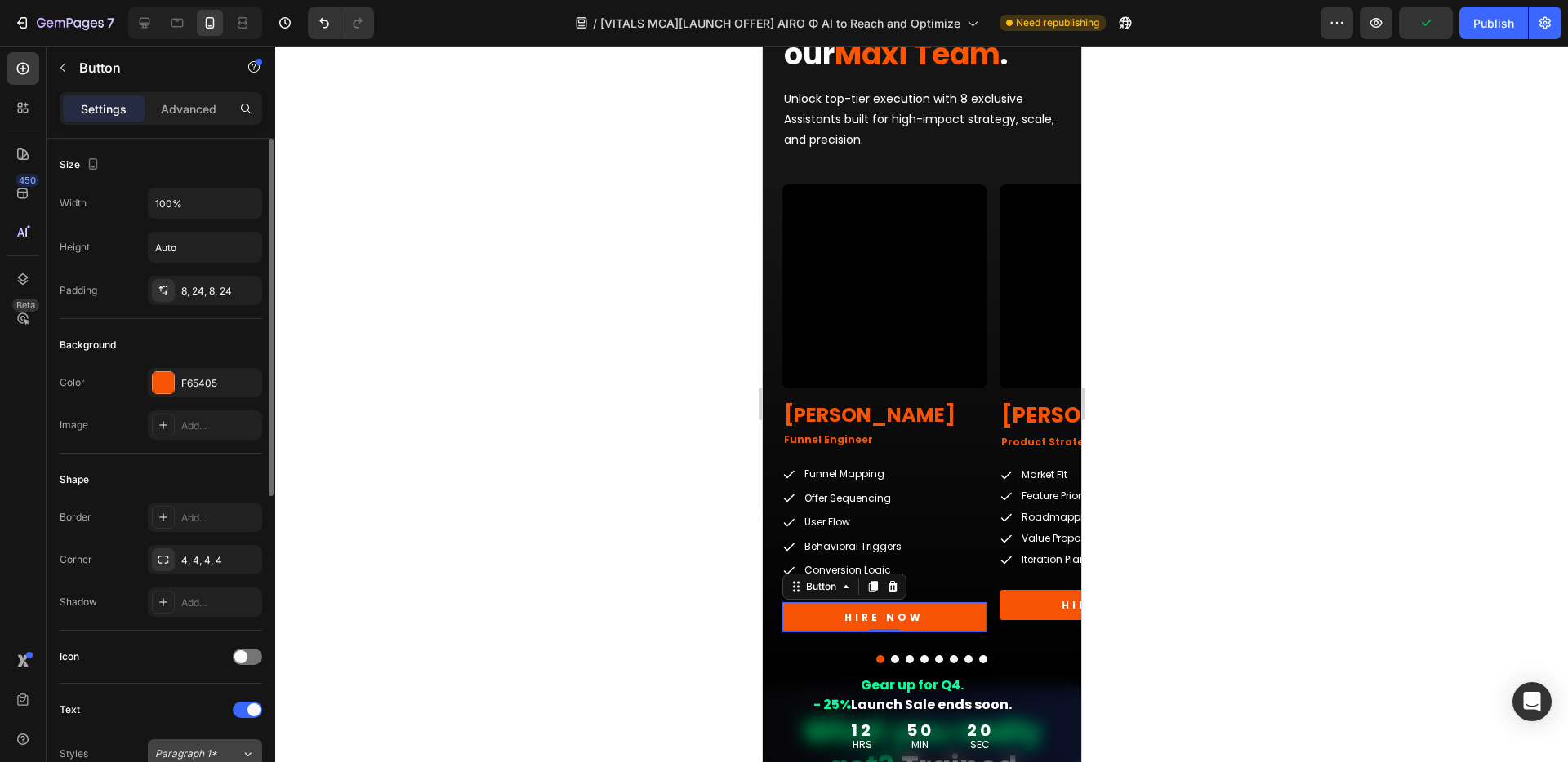
click at [187, 758] on span "Paragraph 1*" at bounding box center [186, 755] width 62 height 15
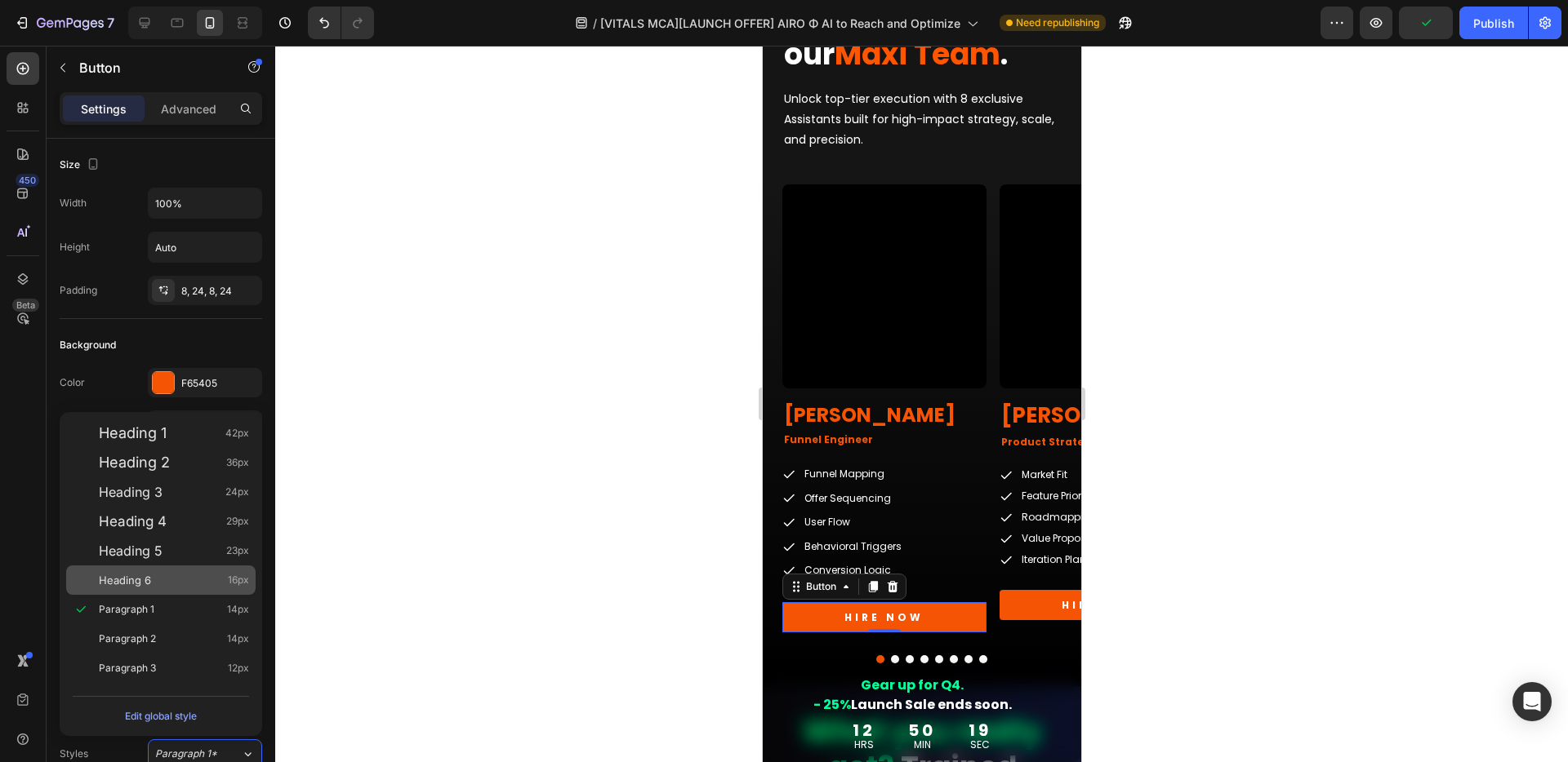
click at [141, 579] on span "Heading 6" at bounding box center [125, 580] width 52 height 16
type input "16"
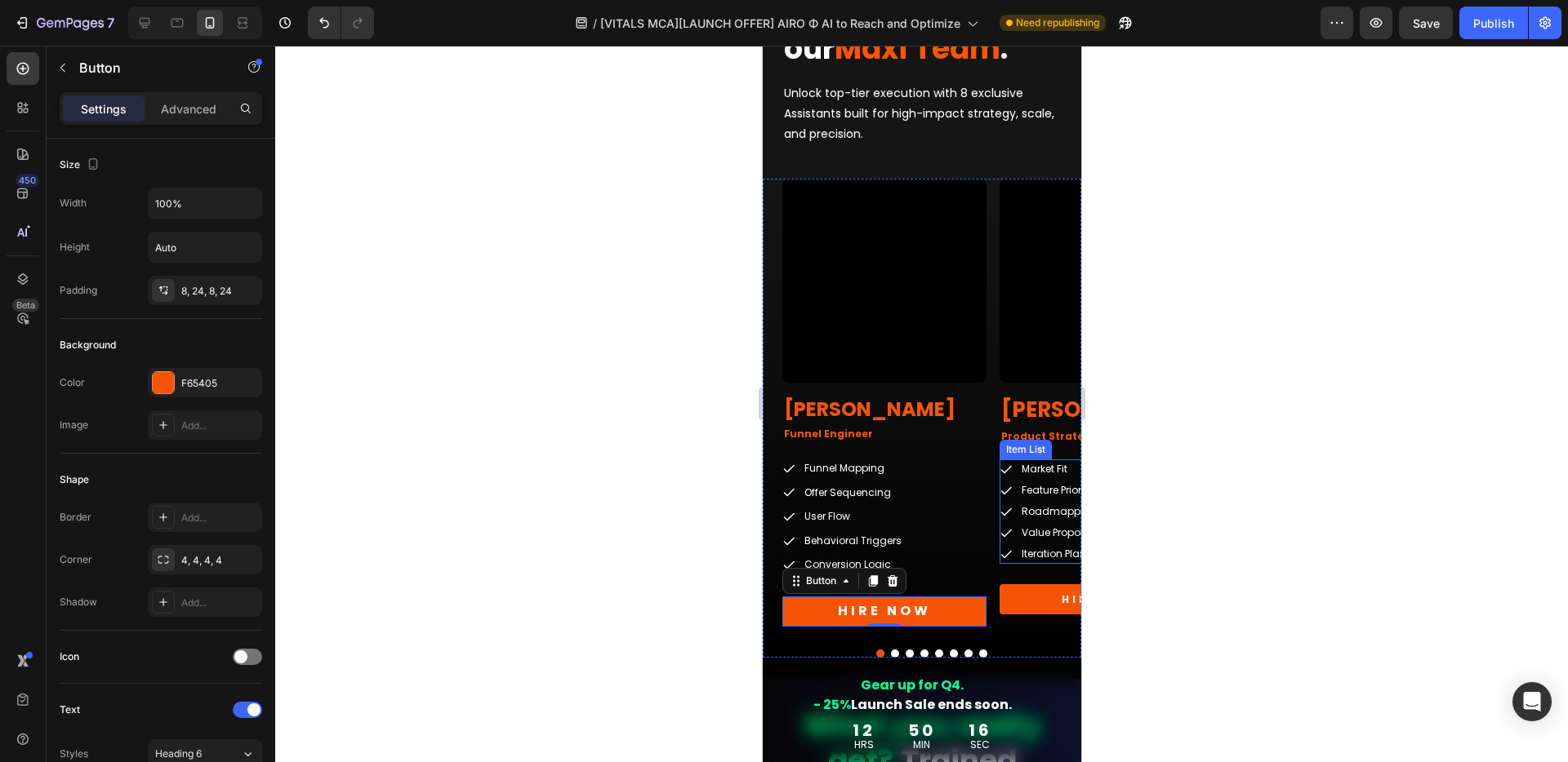
scroll to position [4854, 0]
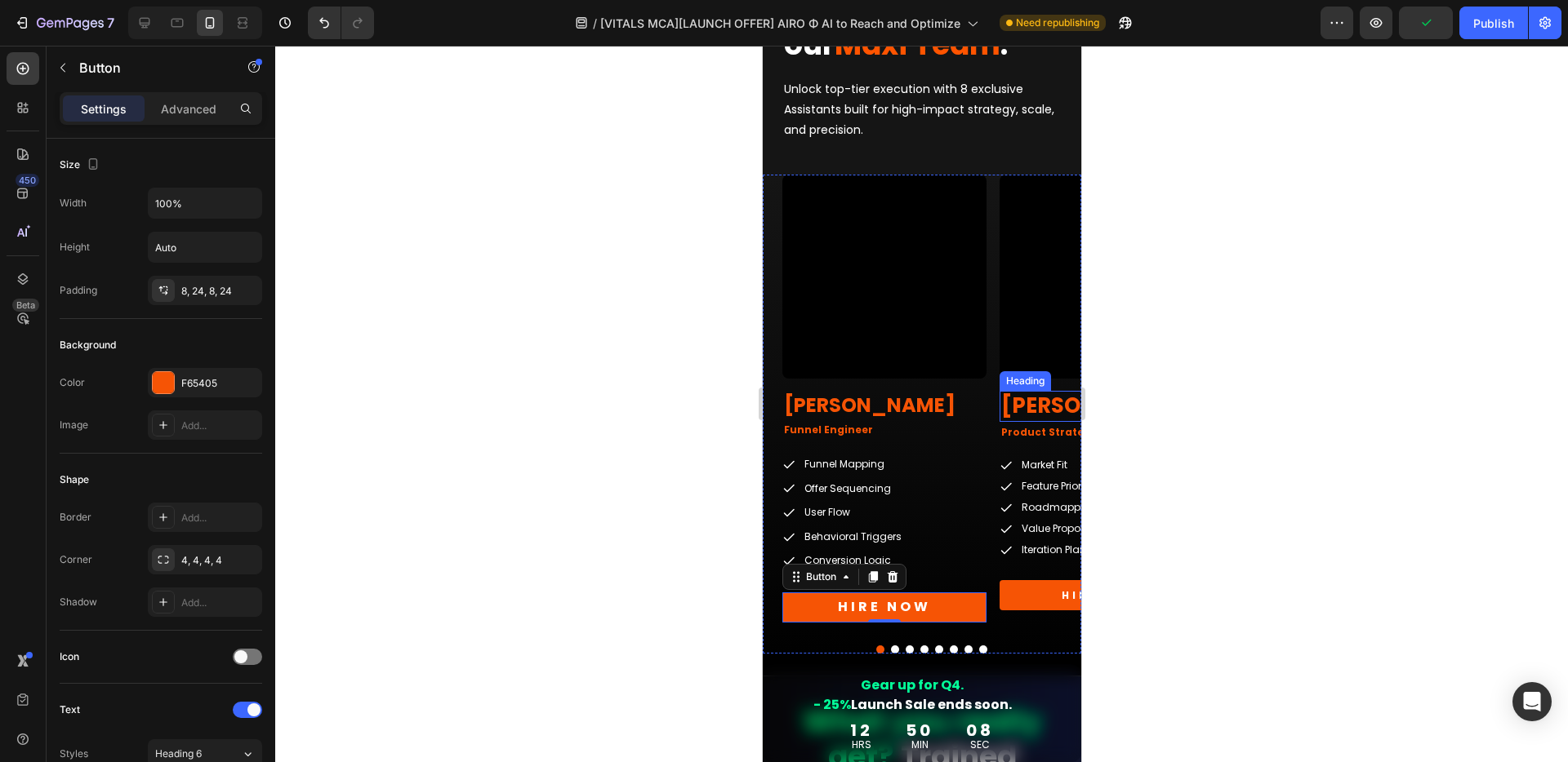
click at [1038, 410] on h2 "[PERSON_NAME]" at bounding box center [1100, 406] width 204 height 31
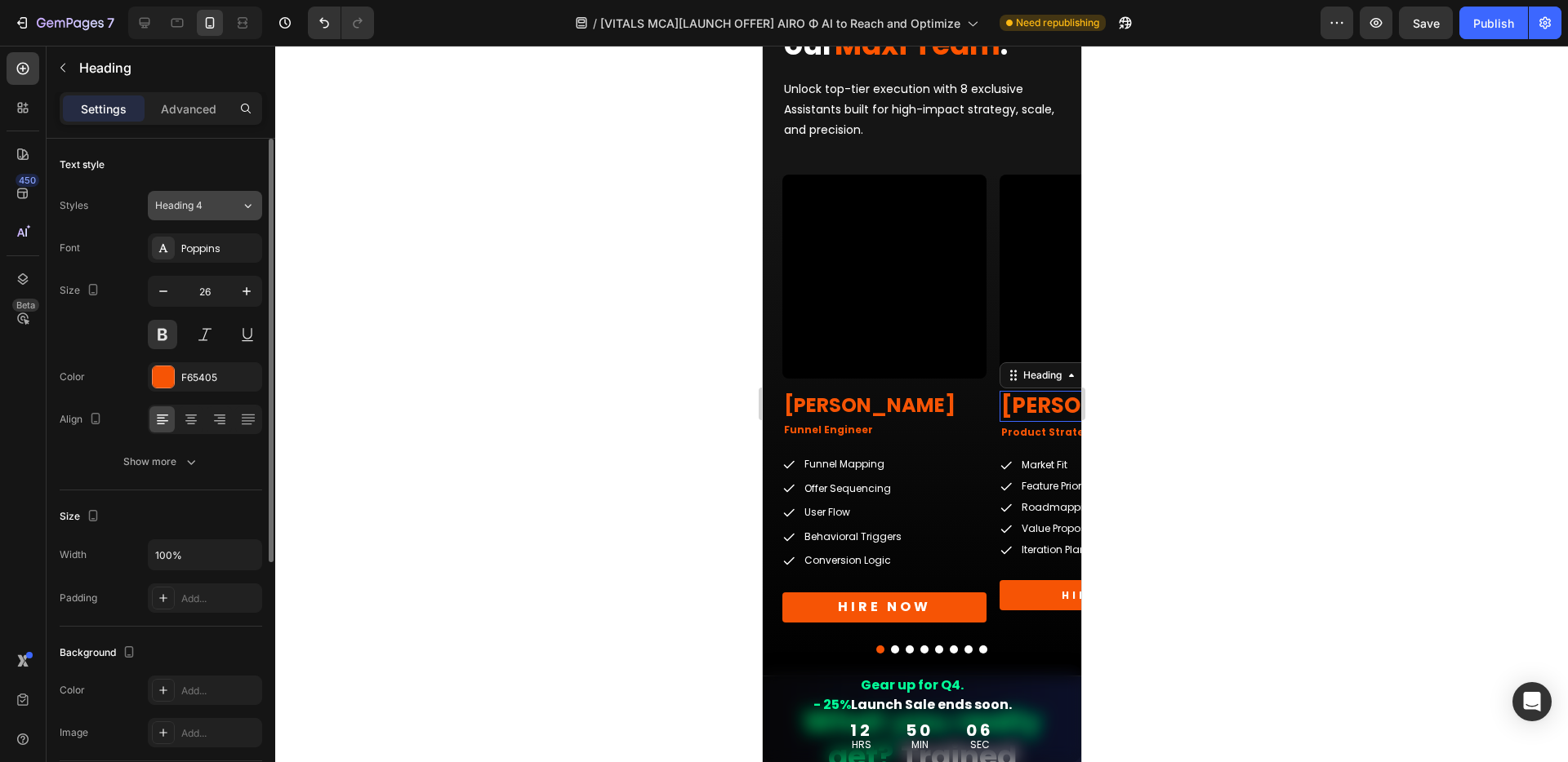
click at [215, 204] on div "Heading 4" at bounding box center [188, 206] width 66 height 15
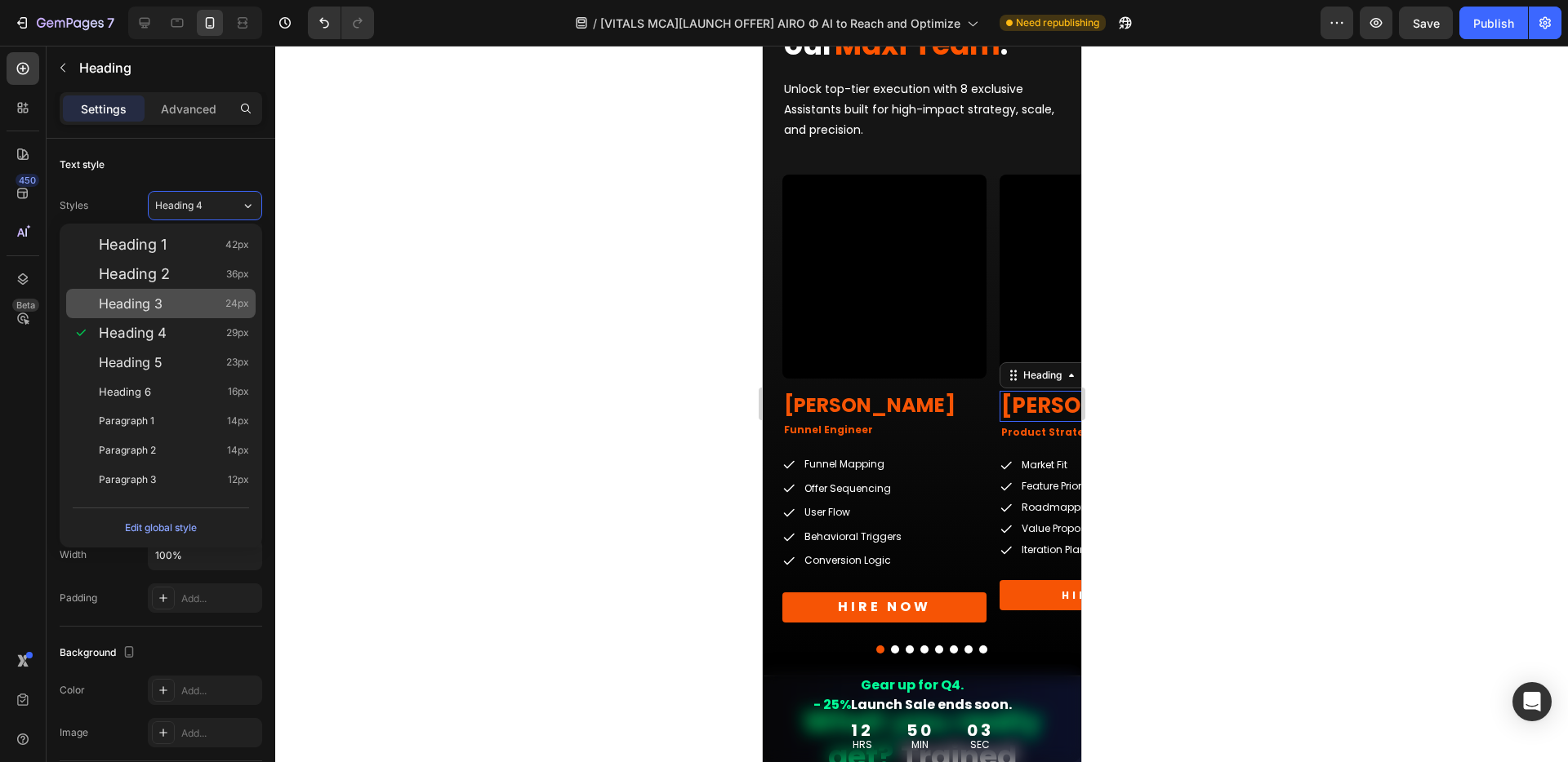
click at [148, 306] on span "Heading 3" at bounding box center [131, 303] width 64 height 16
type input "24"
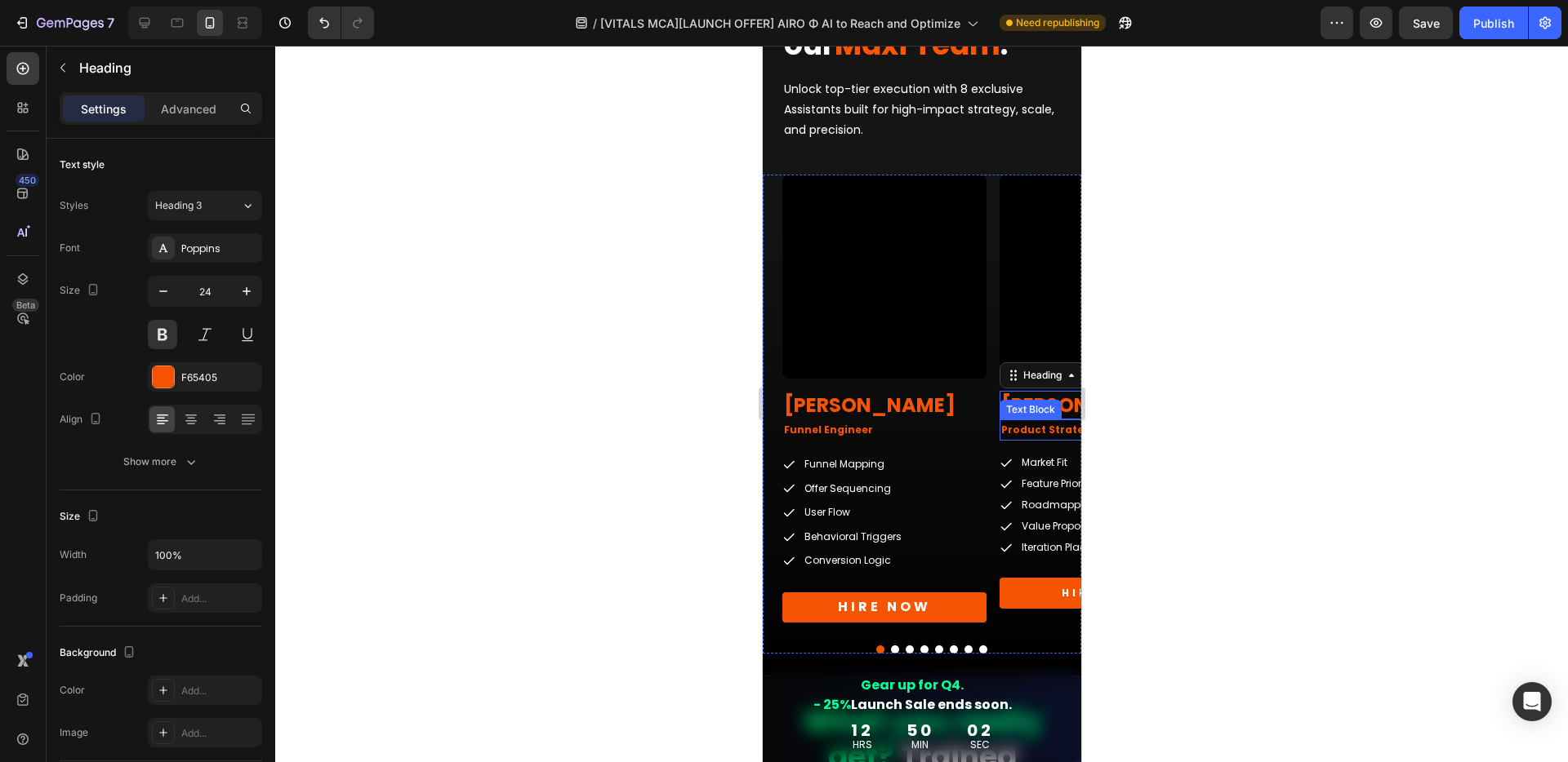
click at [1038, 432] on span "Product Strategist" at bounding box center [1052, 429] width 104 height 14
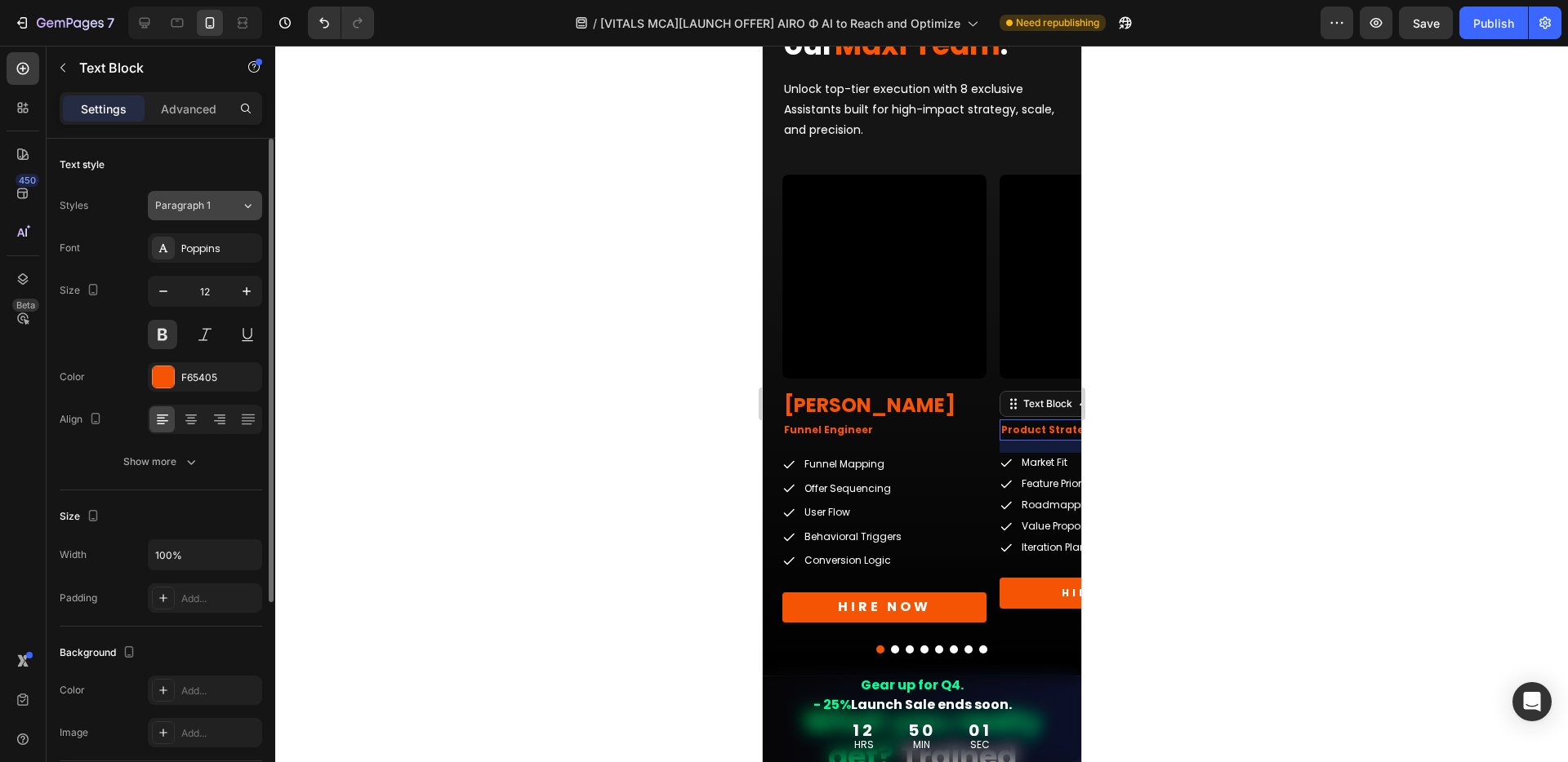
click at [190, 205] on span "Paragraph 1" at bounding box center [182, 206] width 55 height 15
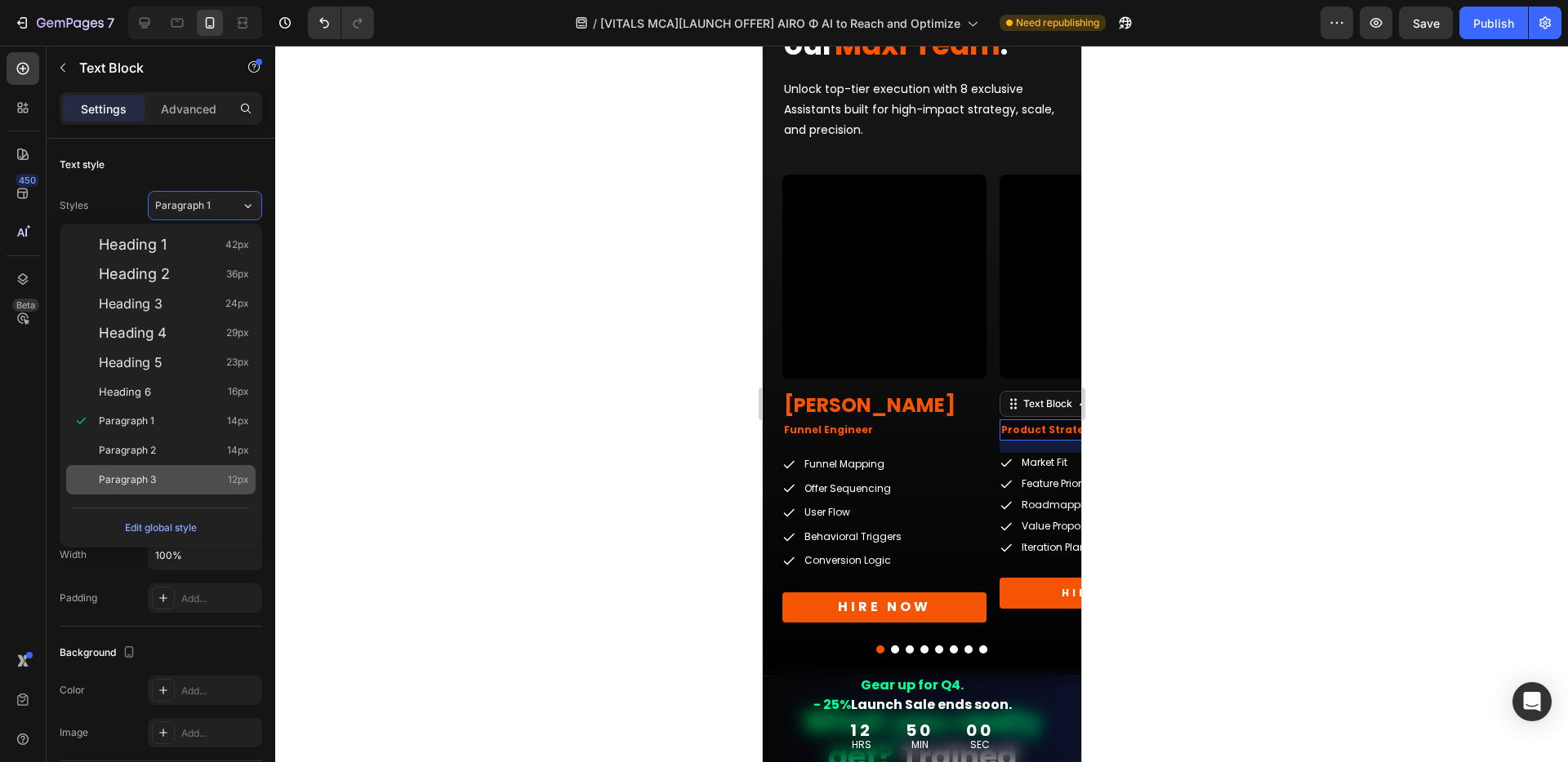
click at [145, 482] on span "Paragraph 3" at bounding box center [127, 479] width 57 height 16
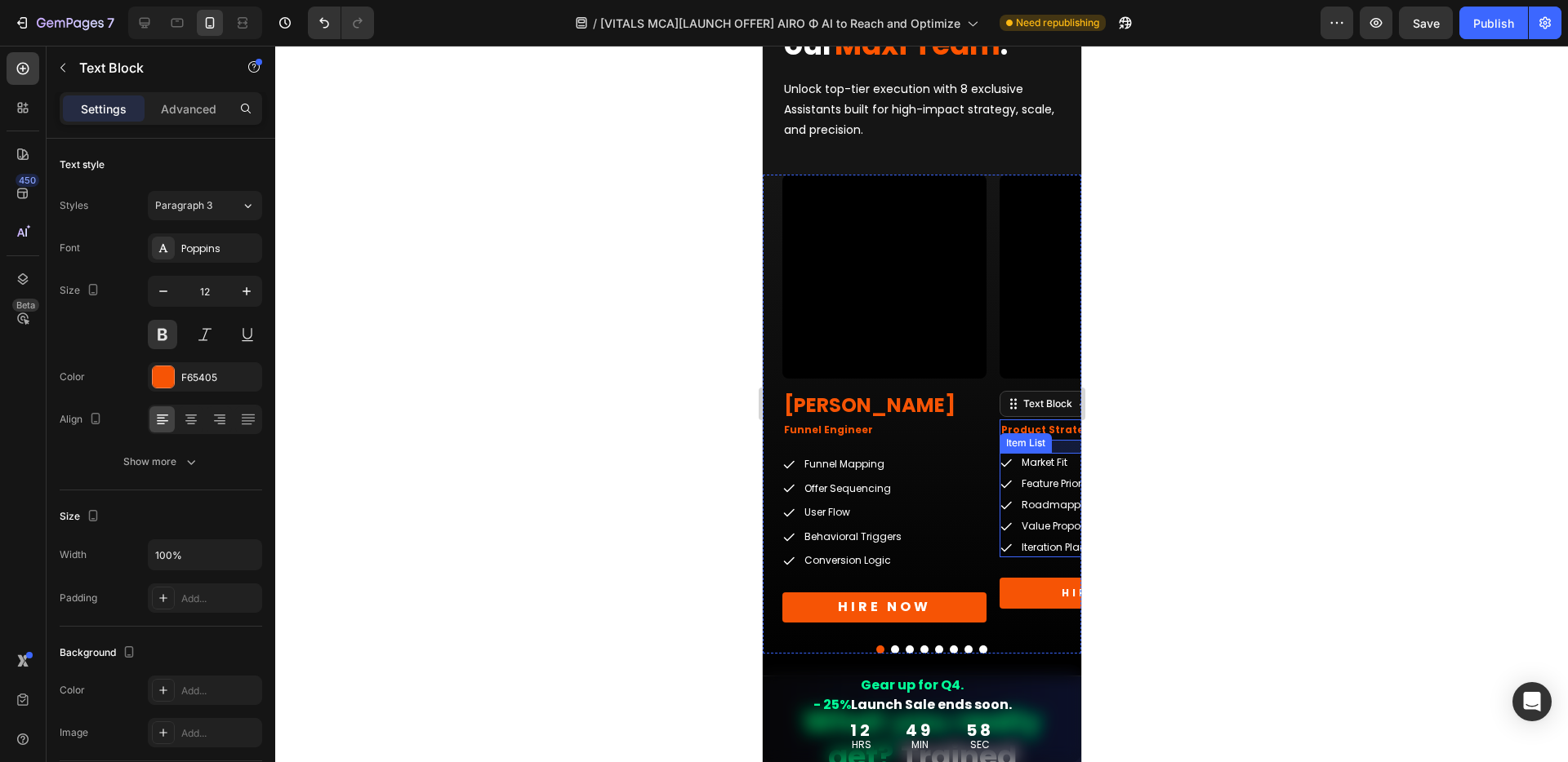
click at [1040, 546] on p "Iteration Planning" at bounding box center [1073, 548] width 106 height 15
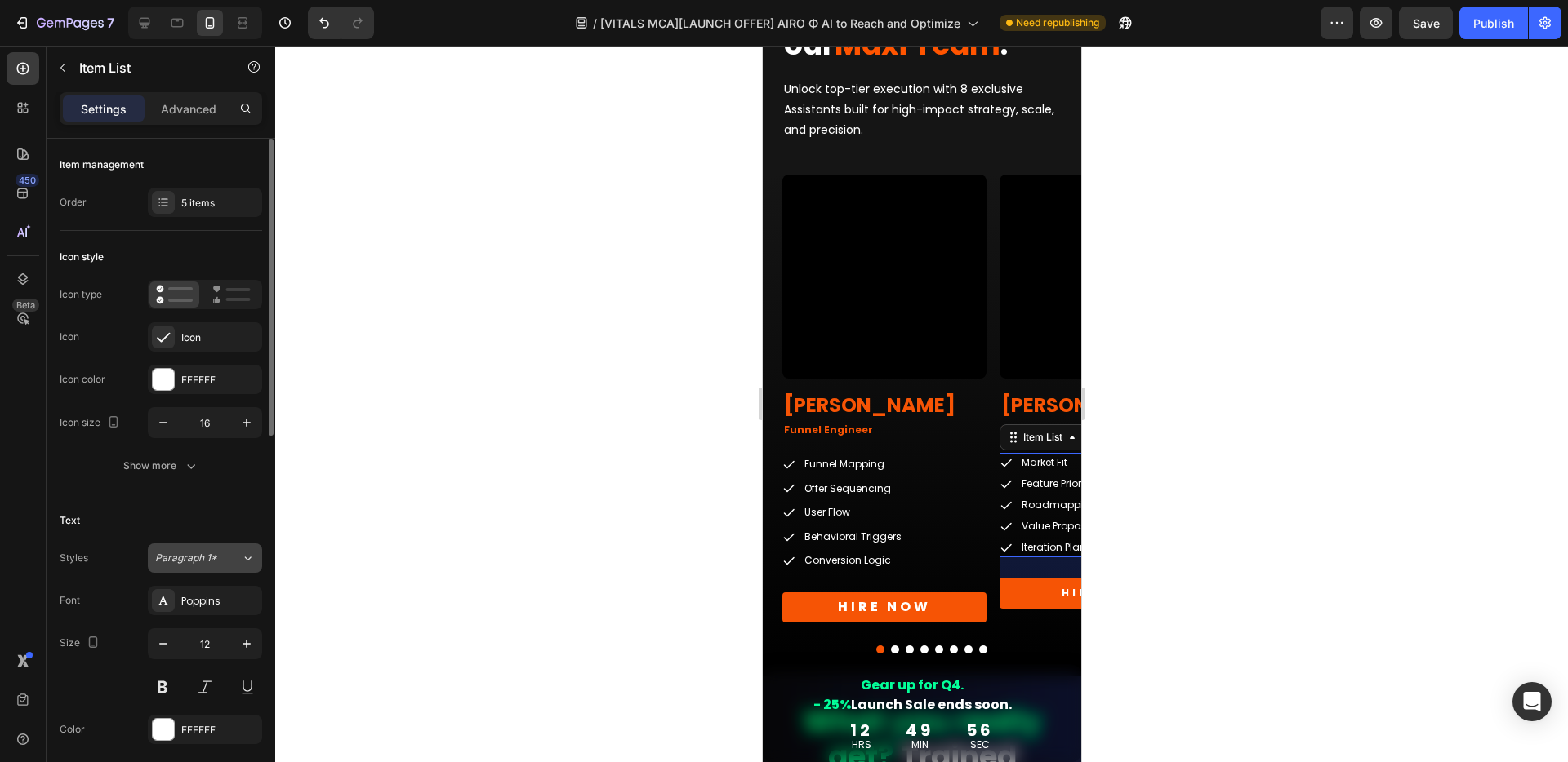
click at [207, 557] on span "Paragraph 1*" at bounding box center [186, 558] width 62 height 15
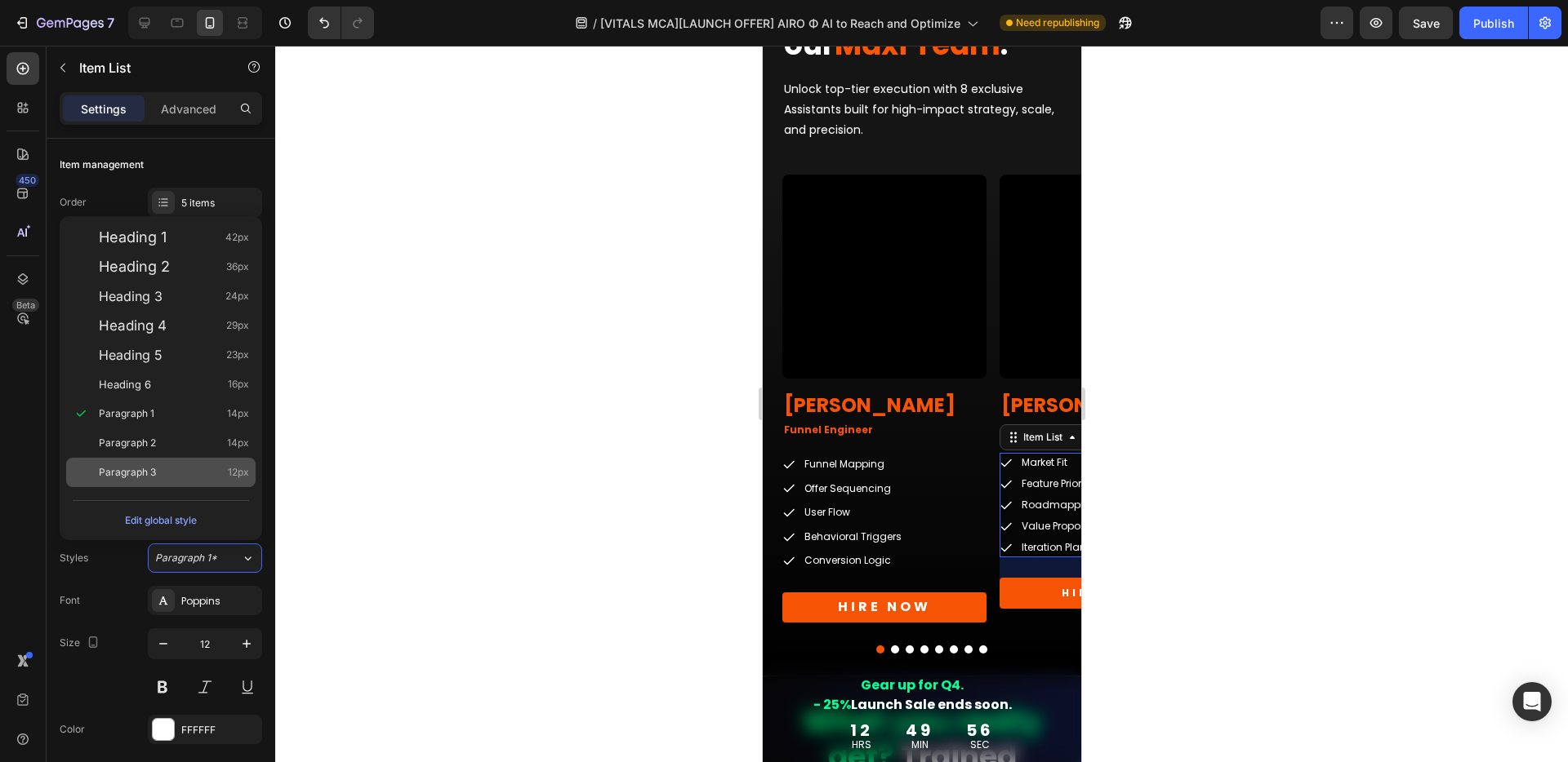
click at [147, 470] on span "Paragraph 3" at bounding box center [127, 472] width 57 height 16
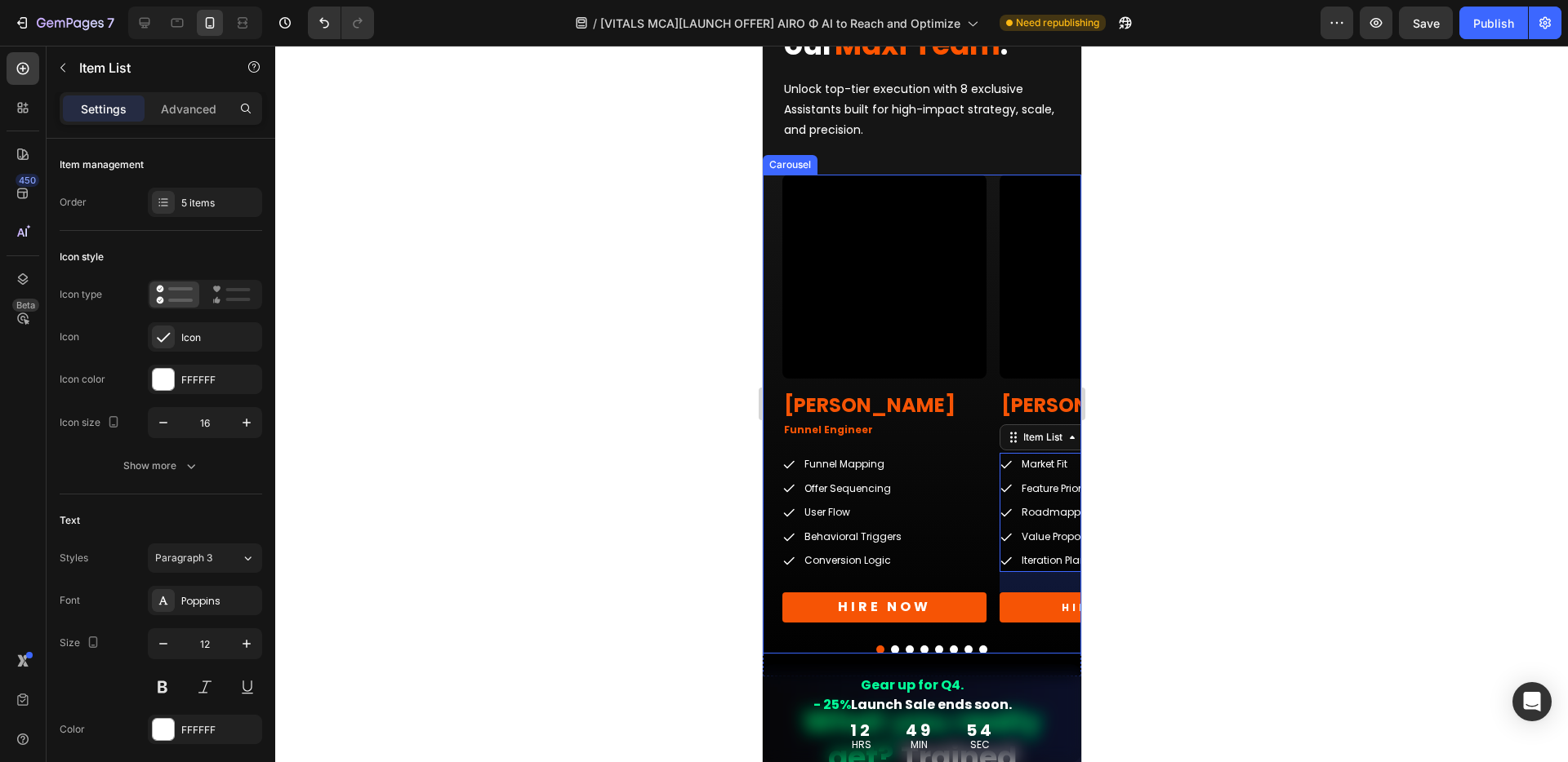
click at [890, 651] on button "Dot" at bounding box center [893, 649] width 8 height 8
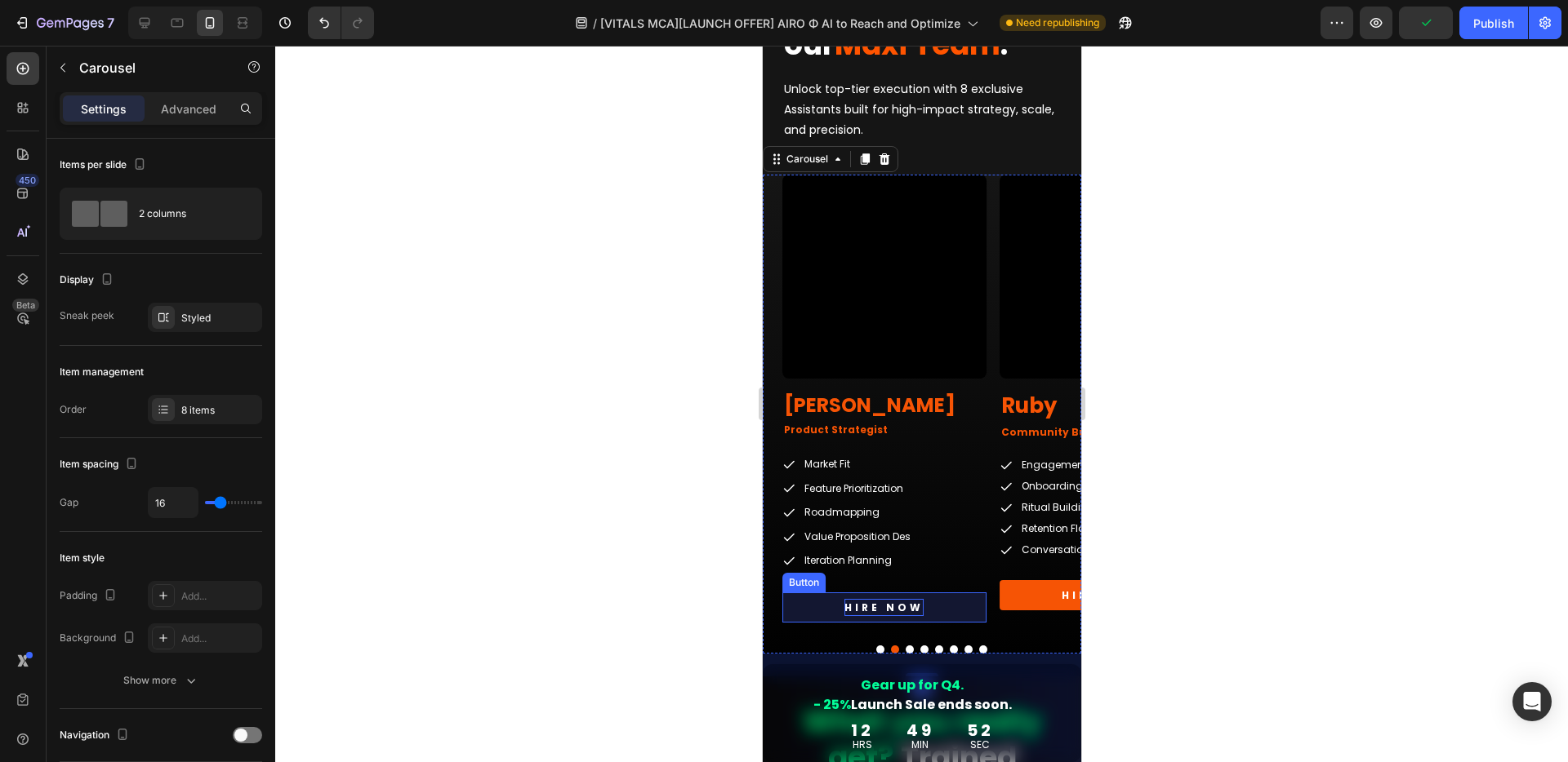
click at [906, 605] on p "HIRE NOW" at bounding box center [882, 608] width 80 height 18
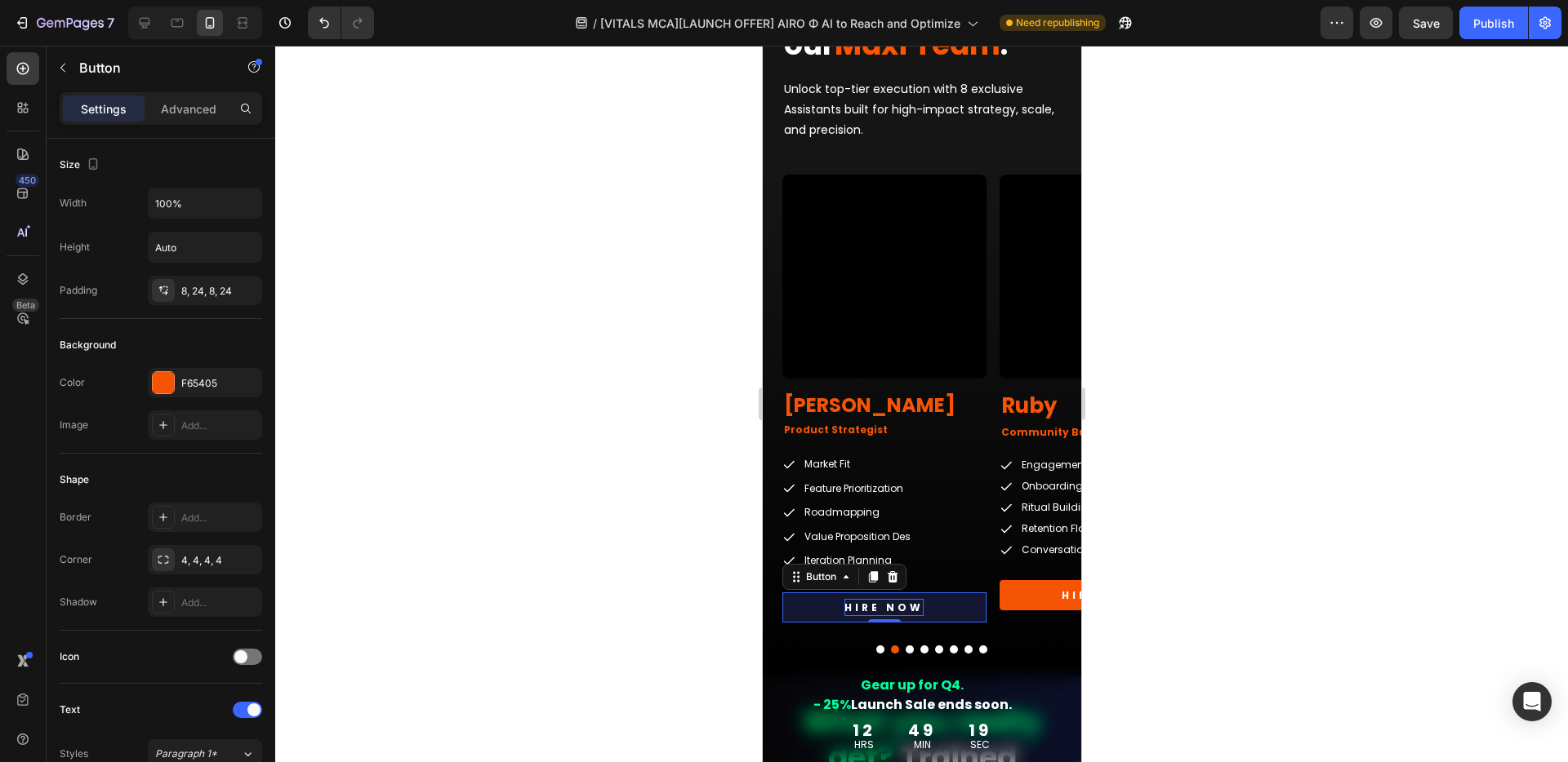
click at [907, 608] on p "HIRE NOW" at bounding box center [882, 608] width 80 height 18
click at [583, 592] on div at bounding box center [921, 404] width 1292 height 716
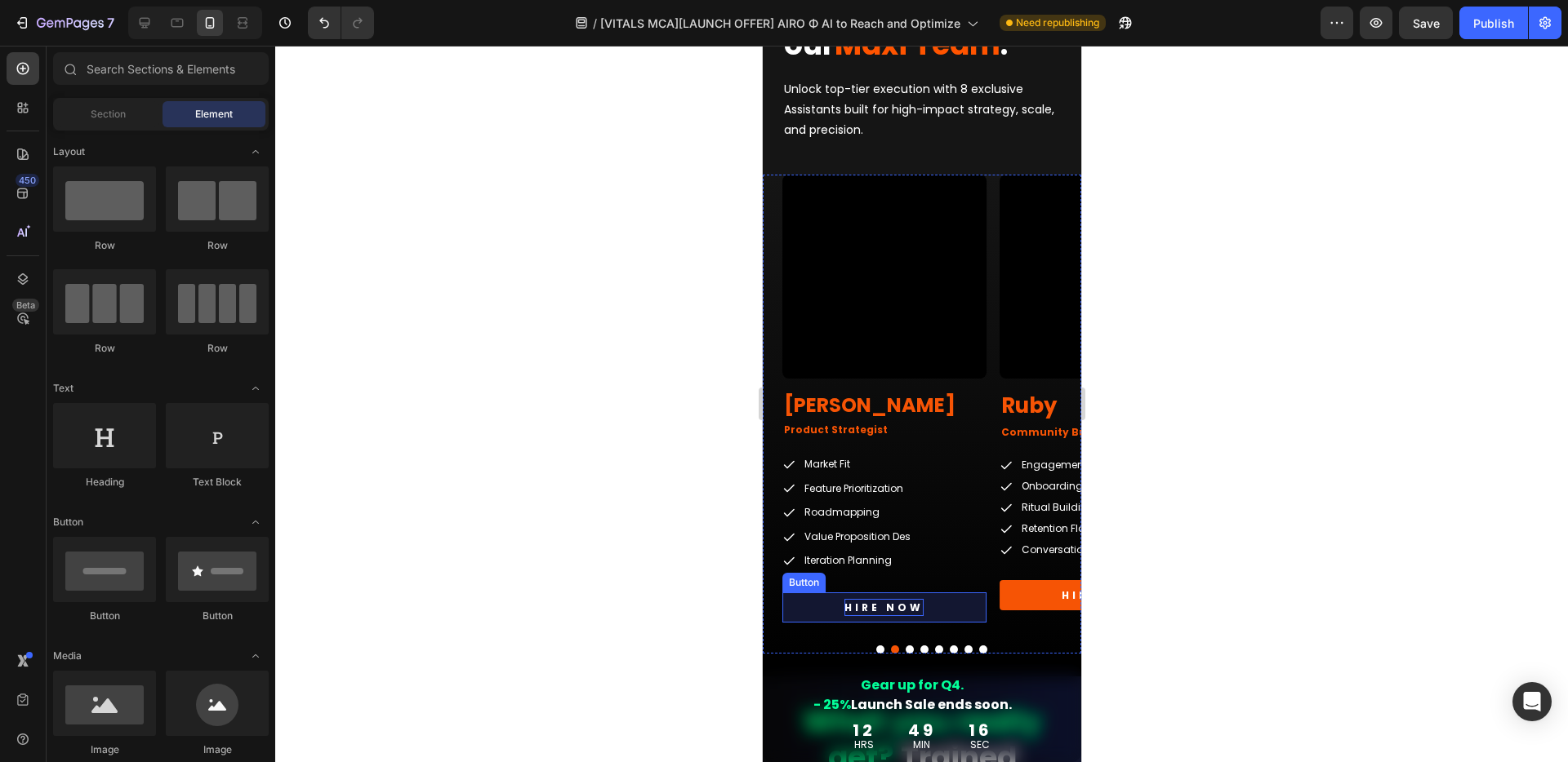
click at [916, 609] on p "HIRE NOW" at bounding box center [882, 608] width 80 height 18
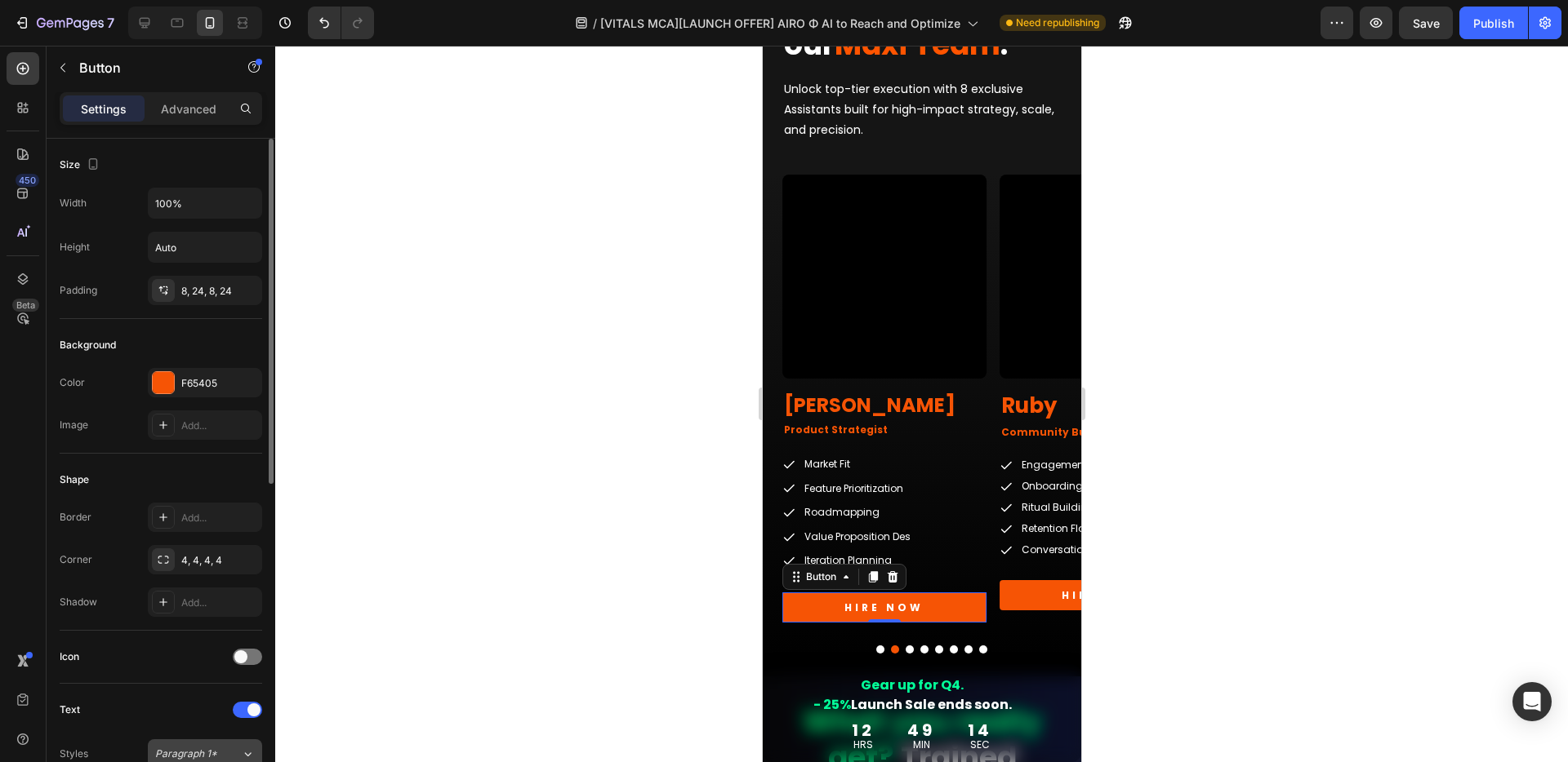
click at [181, 748] on span "Paragraph 1*" at bounding box center [186, 755] width 62 height 15
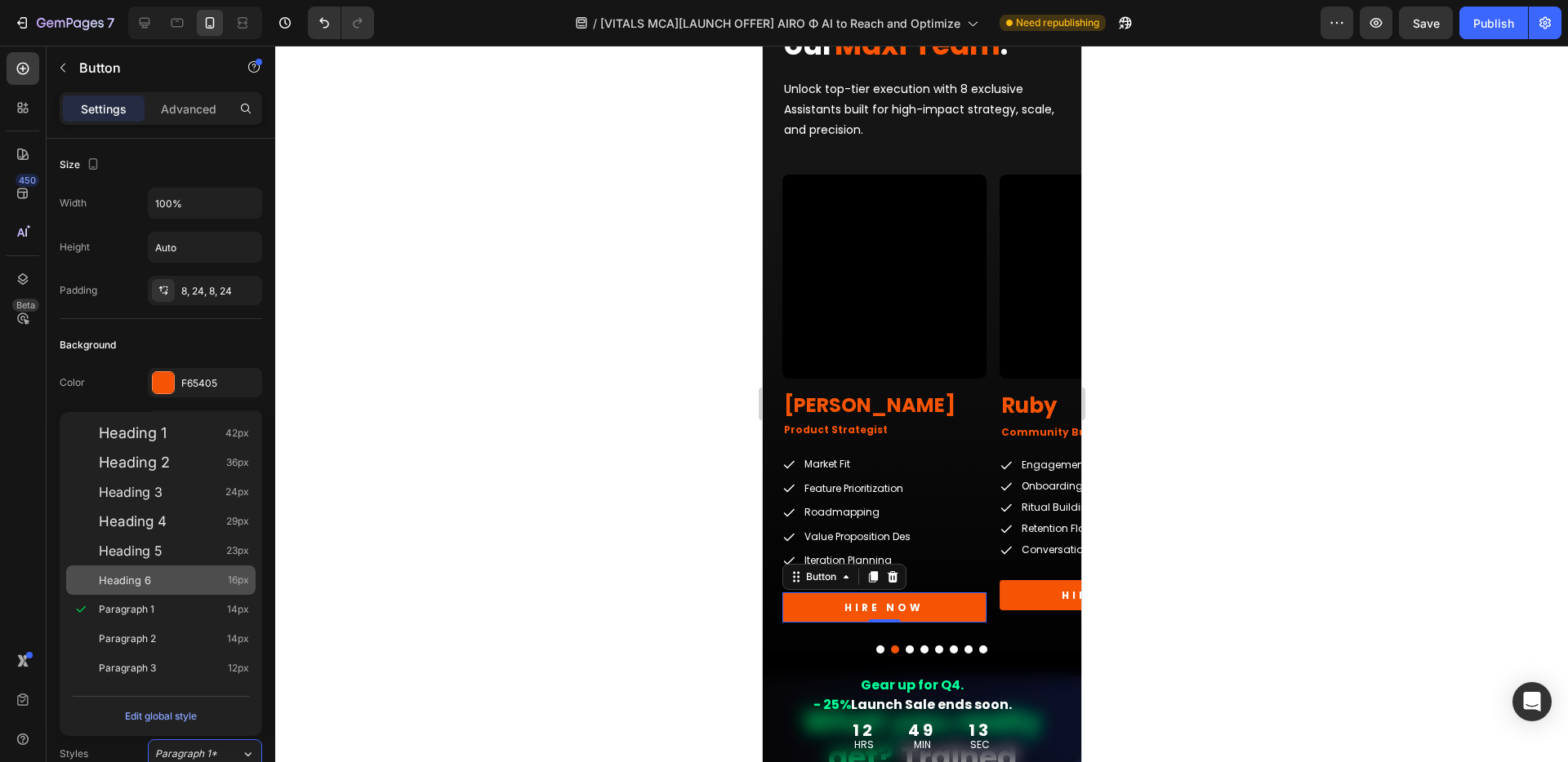
click at [170, 586] on div "Heading 6 16px" at bounding box center [174, 580] width 151 height 16
type input "16"
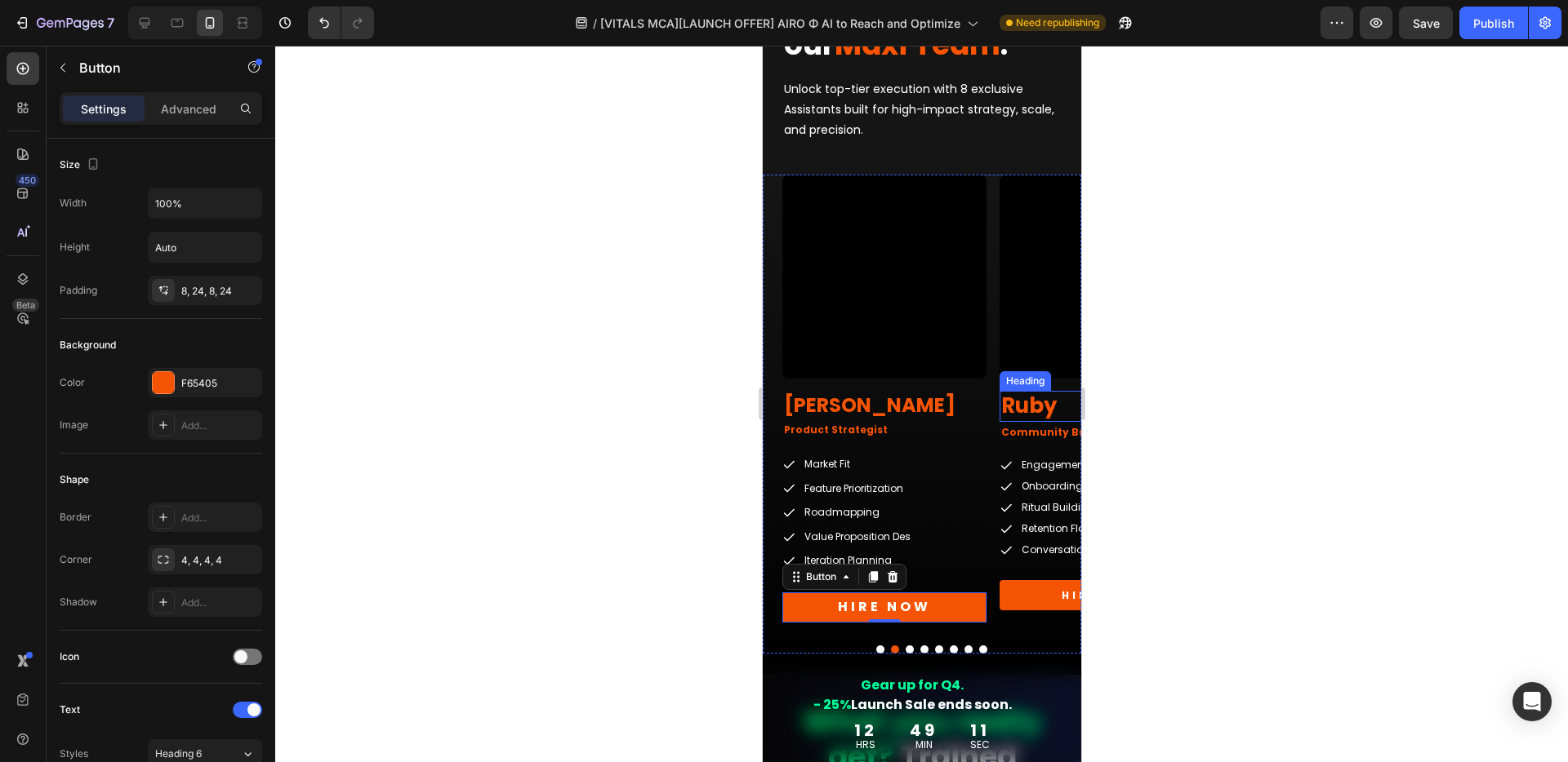
click at [1032, 407] on h2 "Ruby" at bounding box center [1100, 406] width 204 height 31
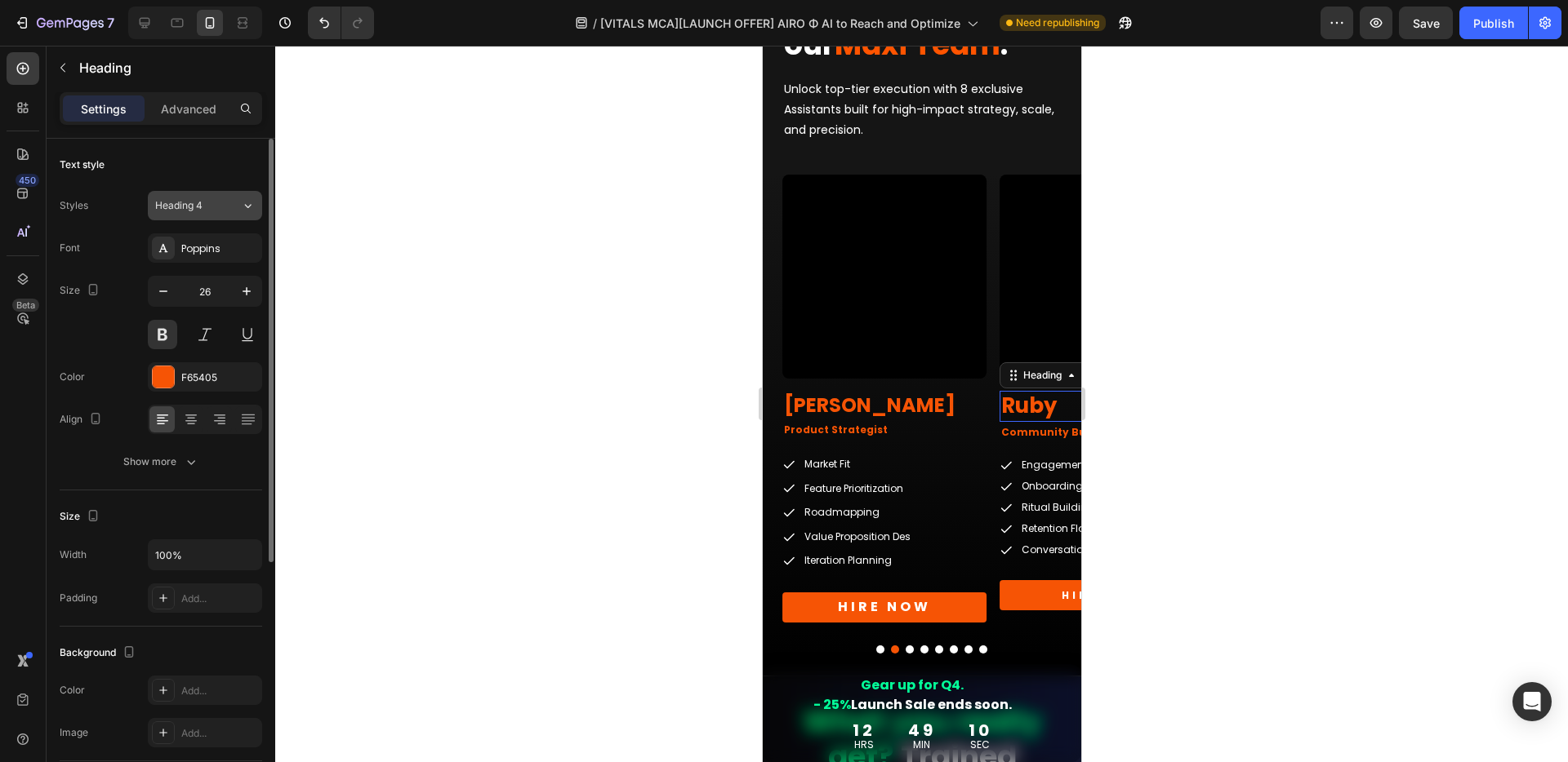
click at [215, 208] on div "Heading 4" at bounding box center [188, 206] width 66 height 15
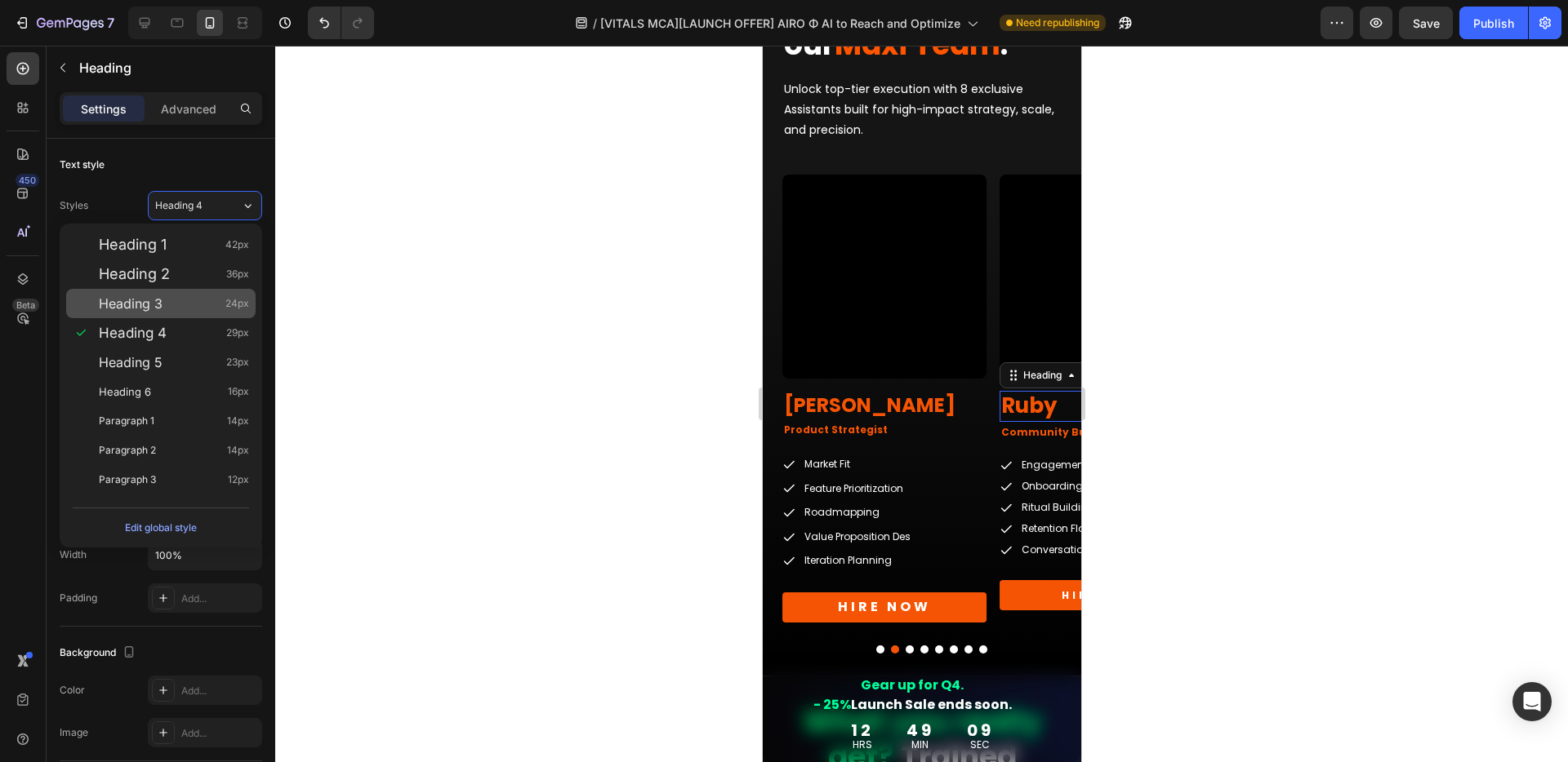
click at [150, 307] on span "Heading 3" at bounding box center [131, 303] width 64 height 16
type input "24"
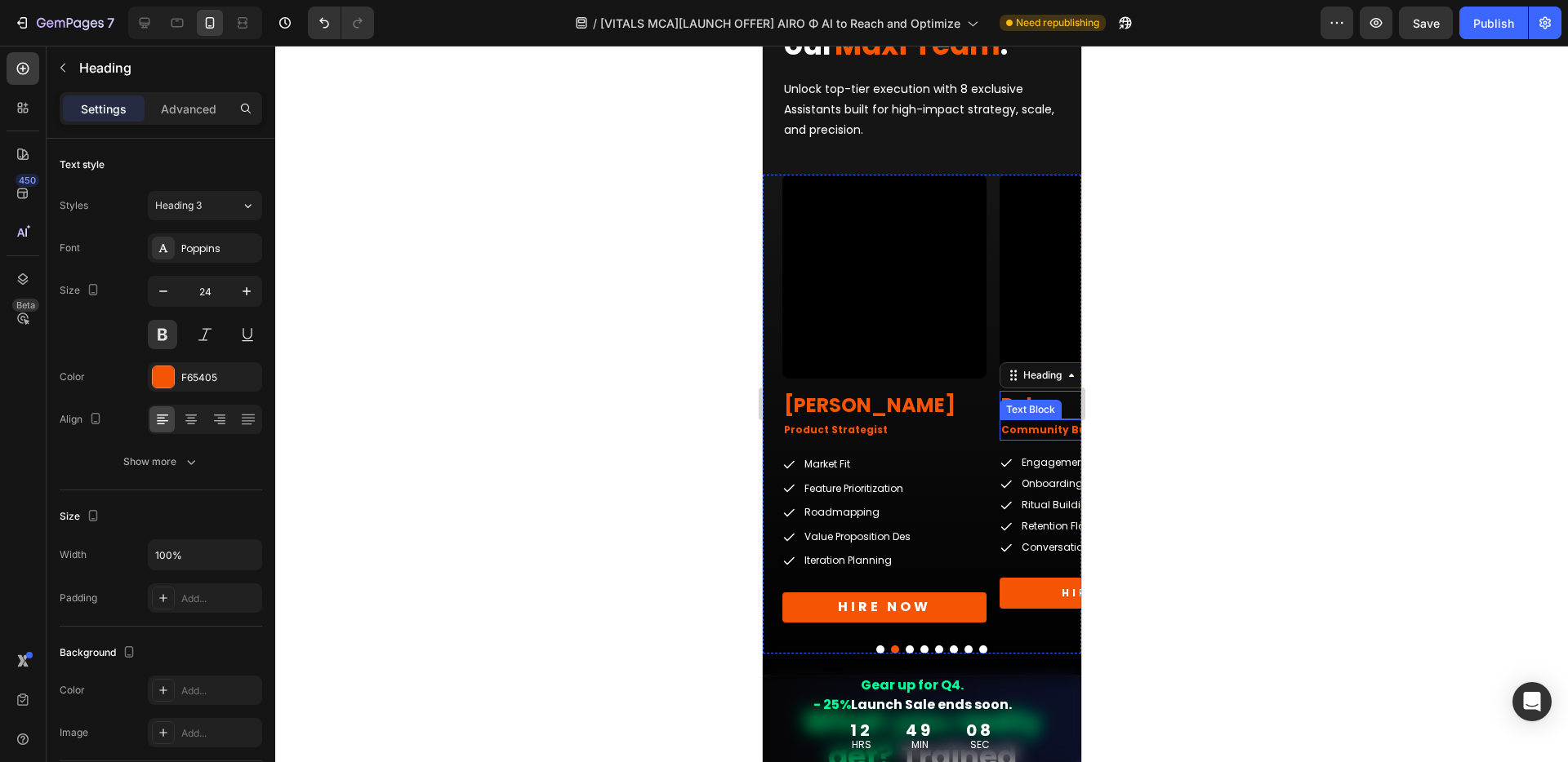
click at [1036, 433] on p "Community Builder" at bounding box center [1100, 429] width 201 height 18
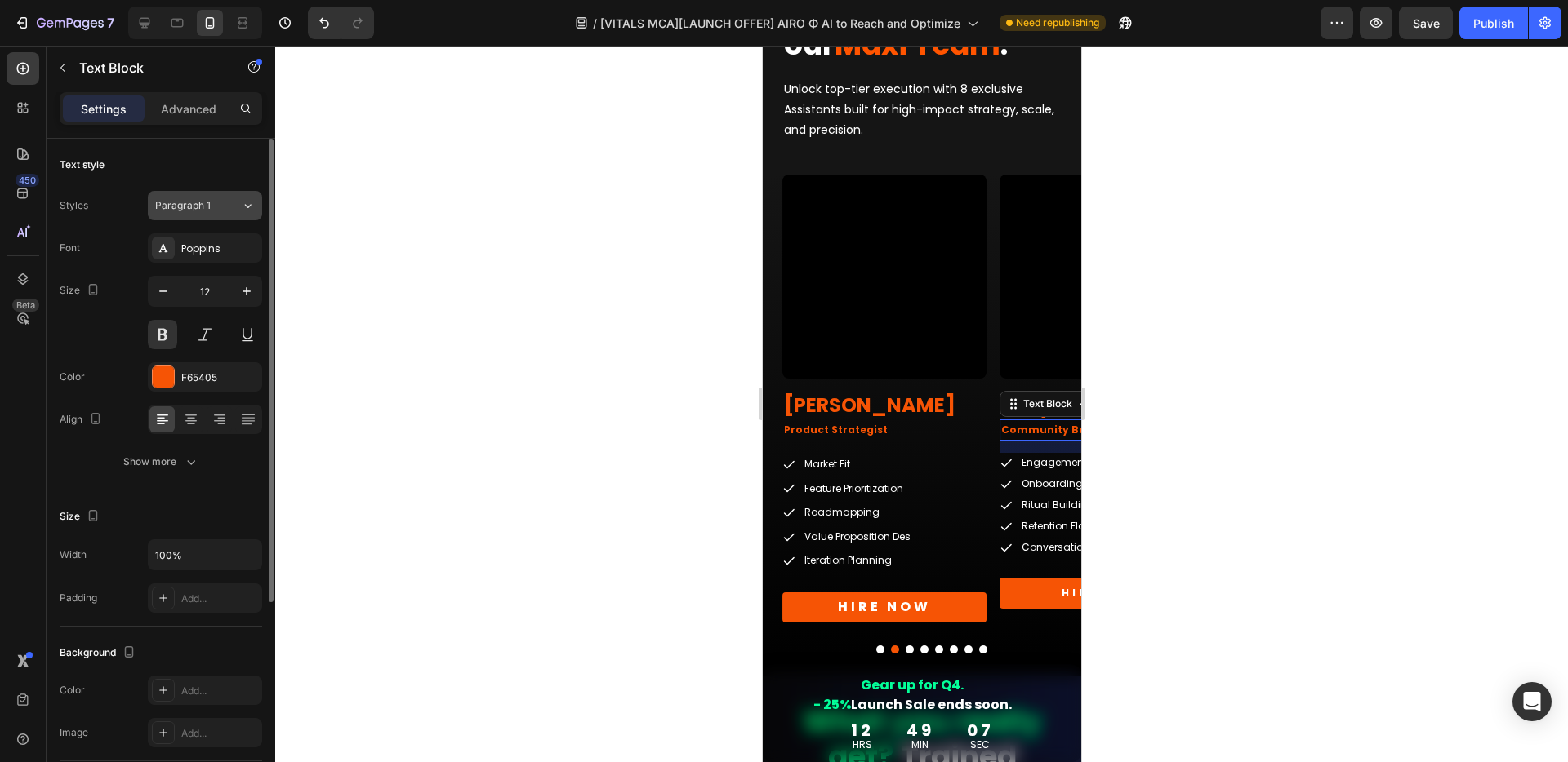
click at [208, 198] on span "Paragraph 1" at bounding box center [182, 206] width 55 height 15
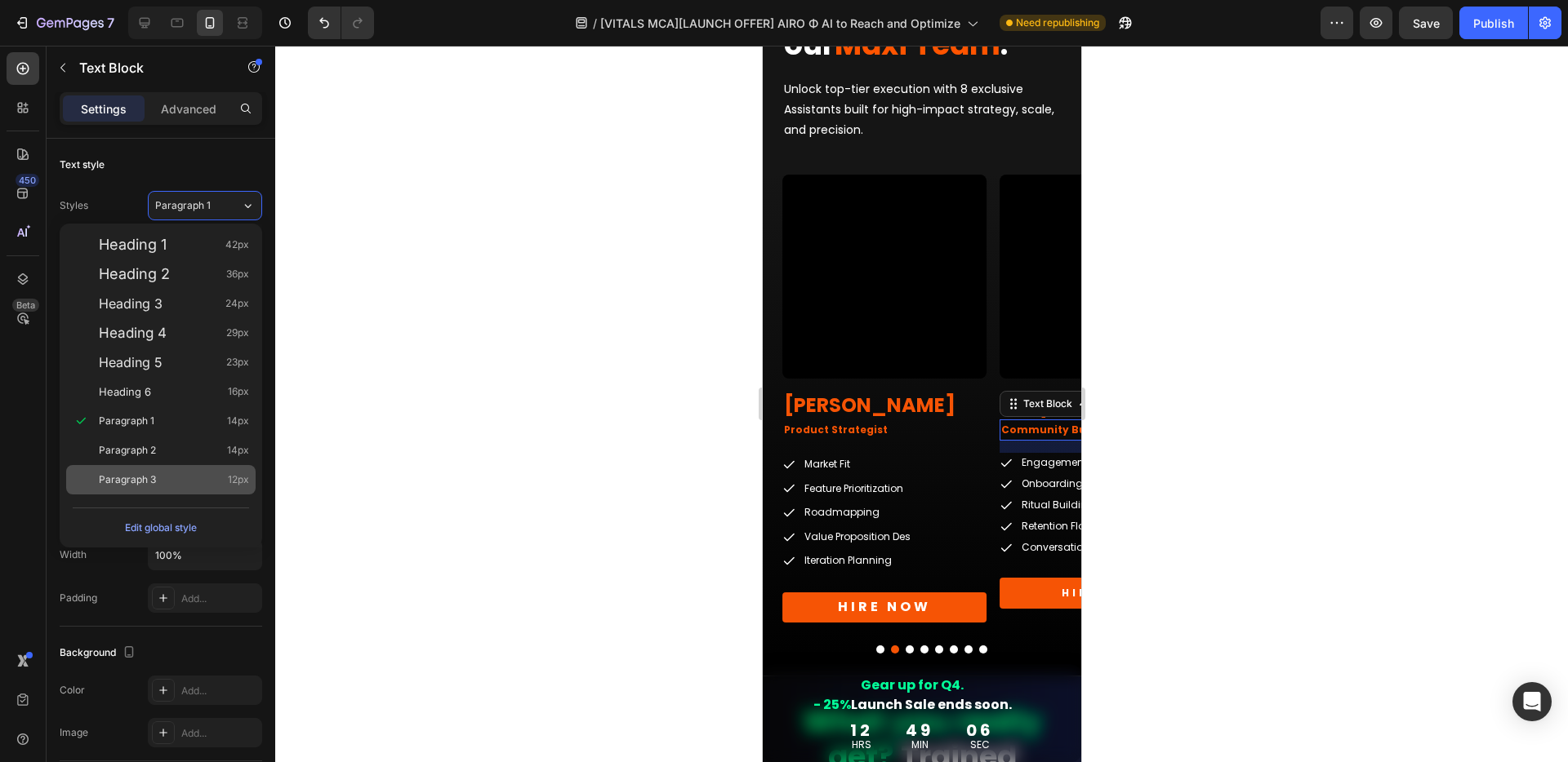
click at [138, 479] on span "Paragraph 3" at bounding box center [127, 479] width 57 height 16
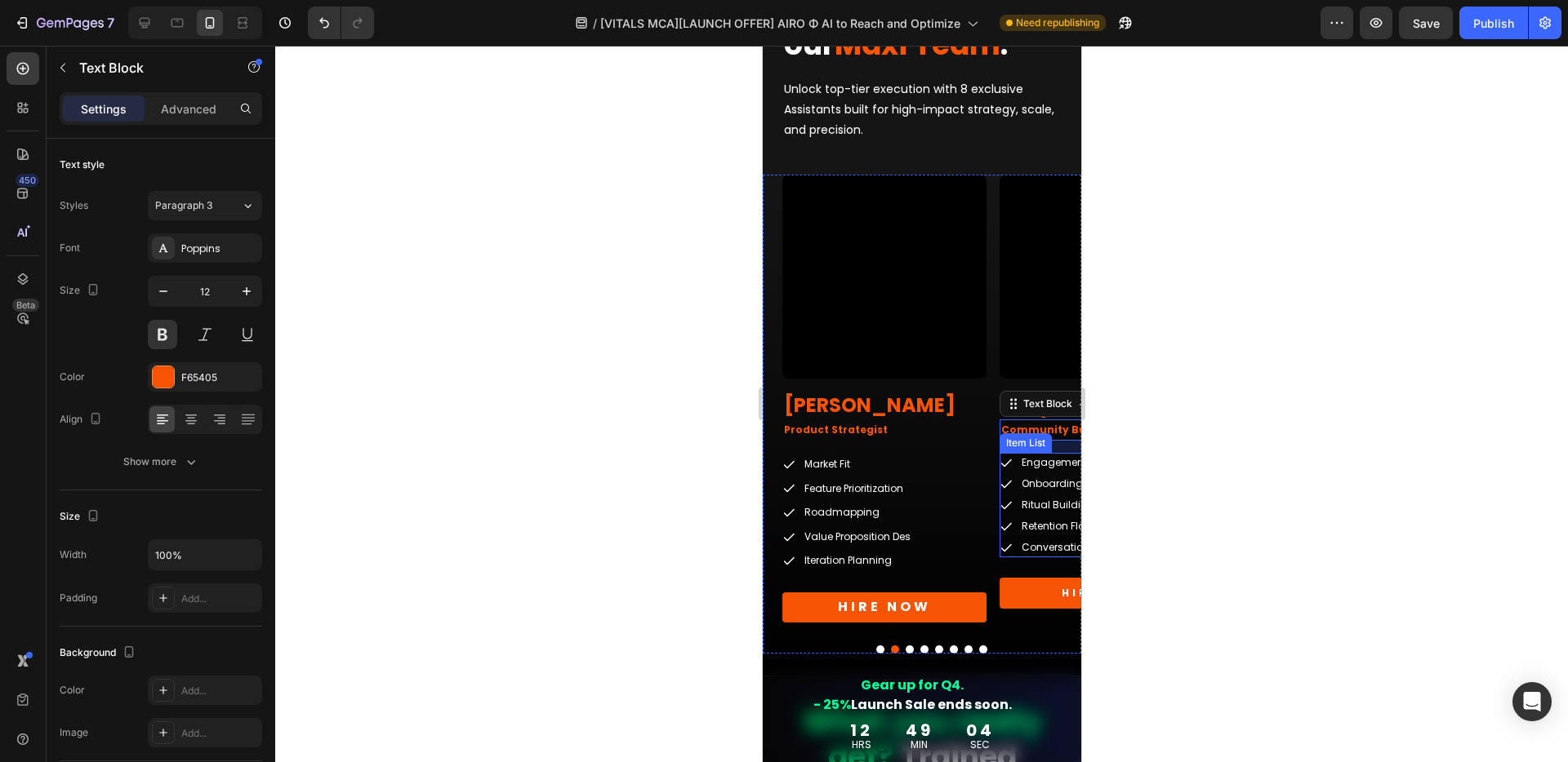
click at [1036, 552] on p "Conversation Design" at bounding box center [1076, 548] width 110 height 15
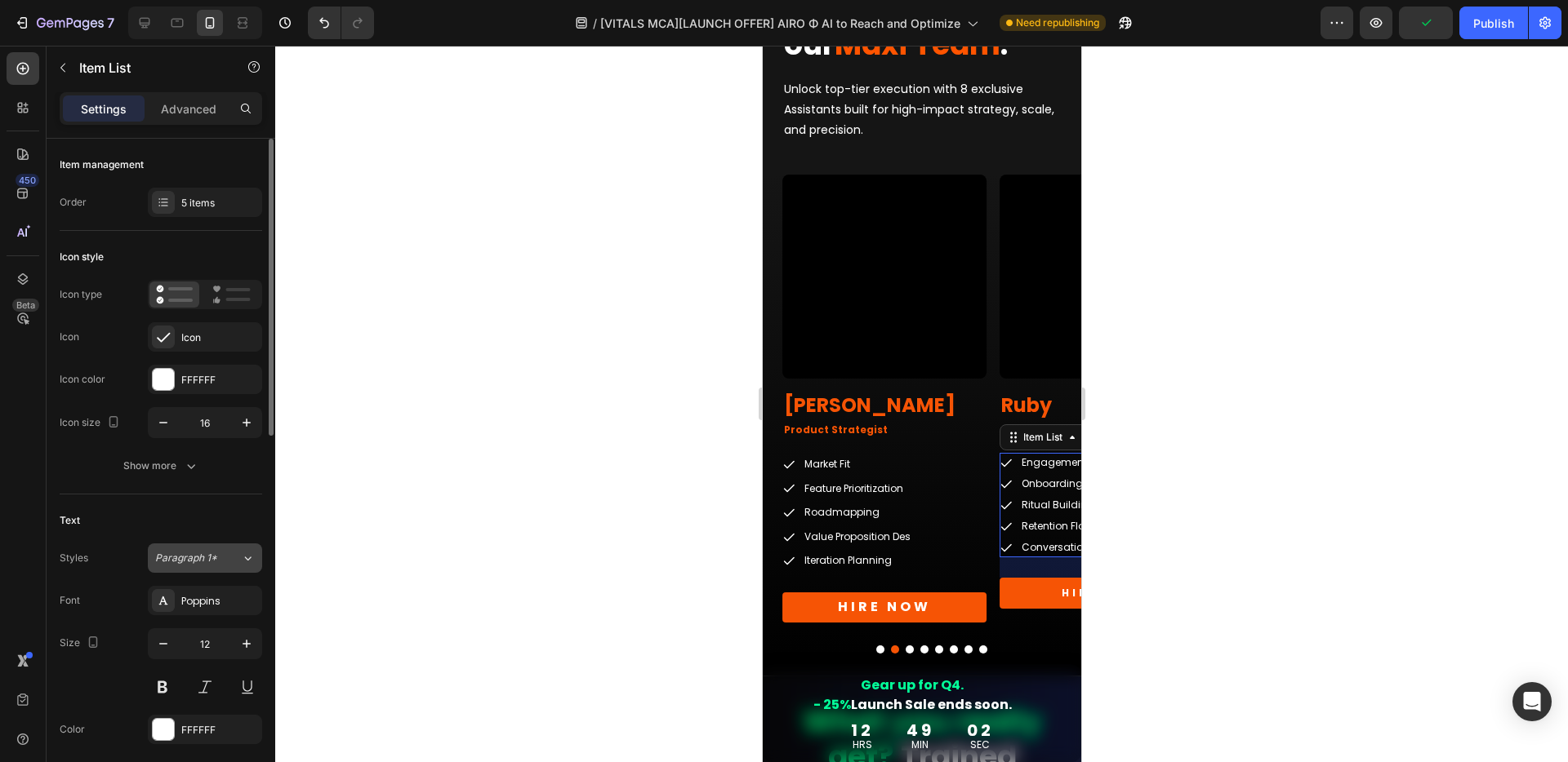
click at [225, 551] on div "Paragraph 1*" at bounding box center [198, 558] width 86 height 15
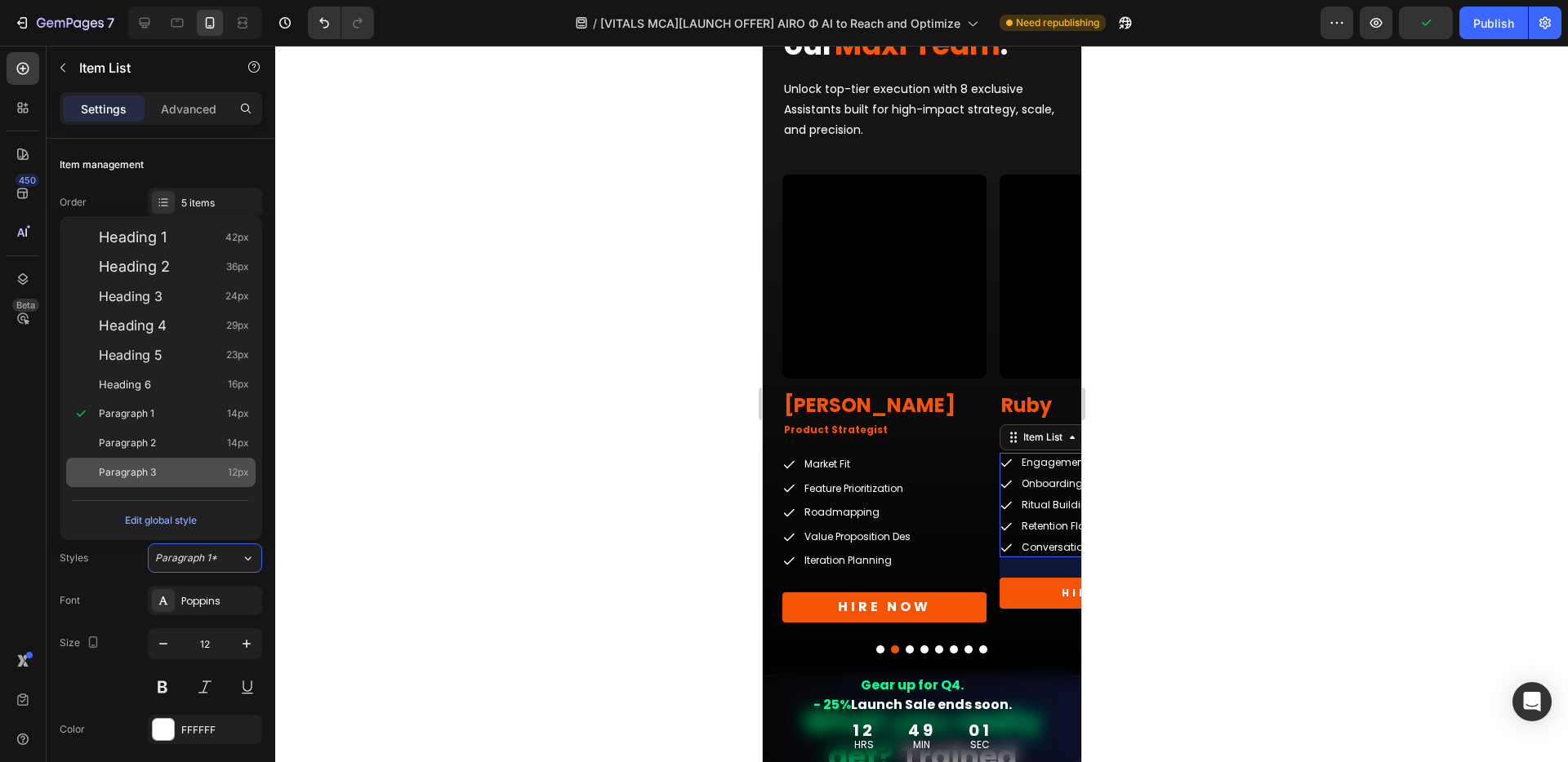
click at [131, 474] on span "Paragraph 3" at bounding box center [127, 472] width 57 height 16
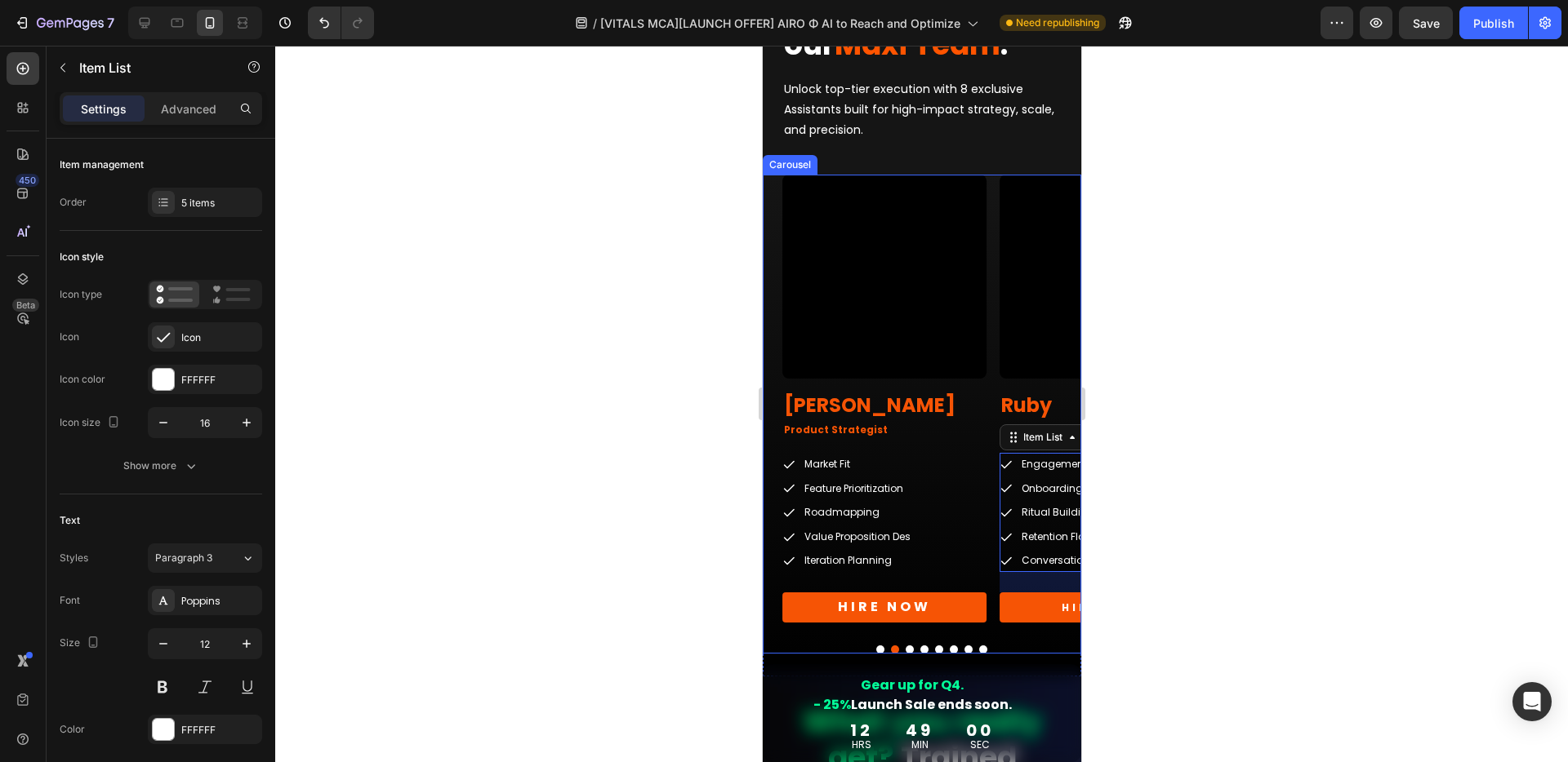
click at [905, 651] on button "Dot" at bounding box center [908, 649] width 8 height 8
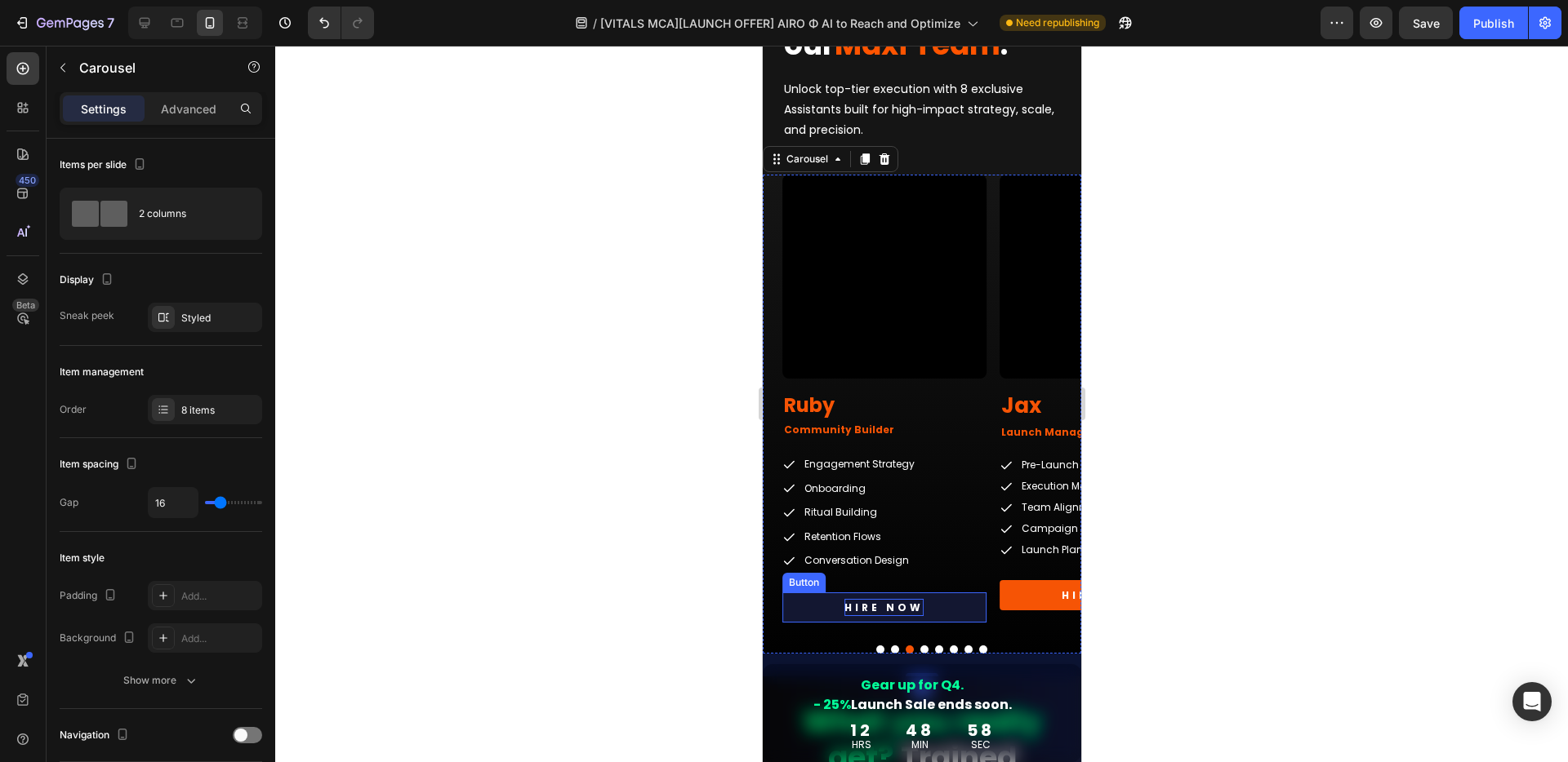
click at [905, 609] on p "HIRE NOW" at bounding box center [882, 608] width 80 height 18
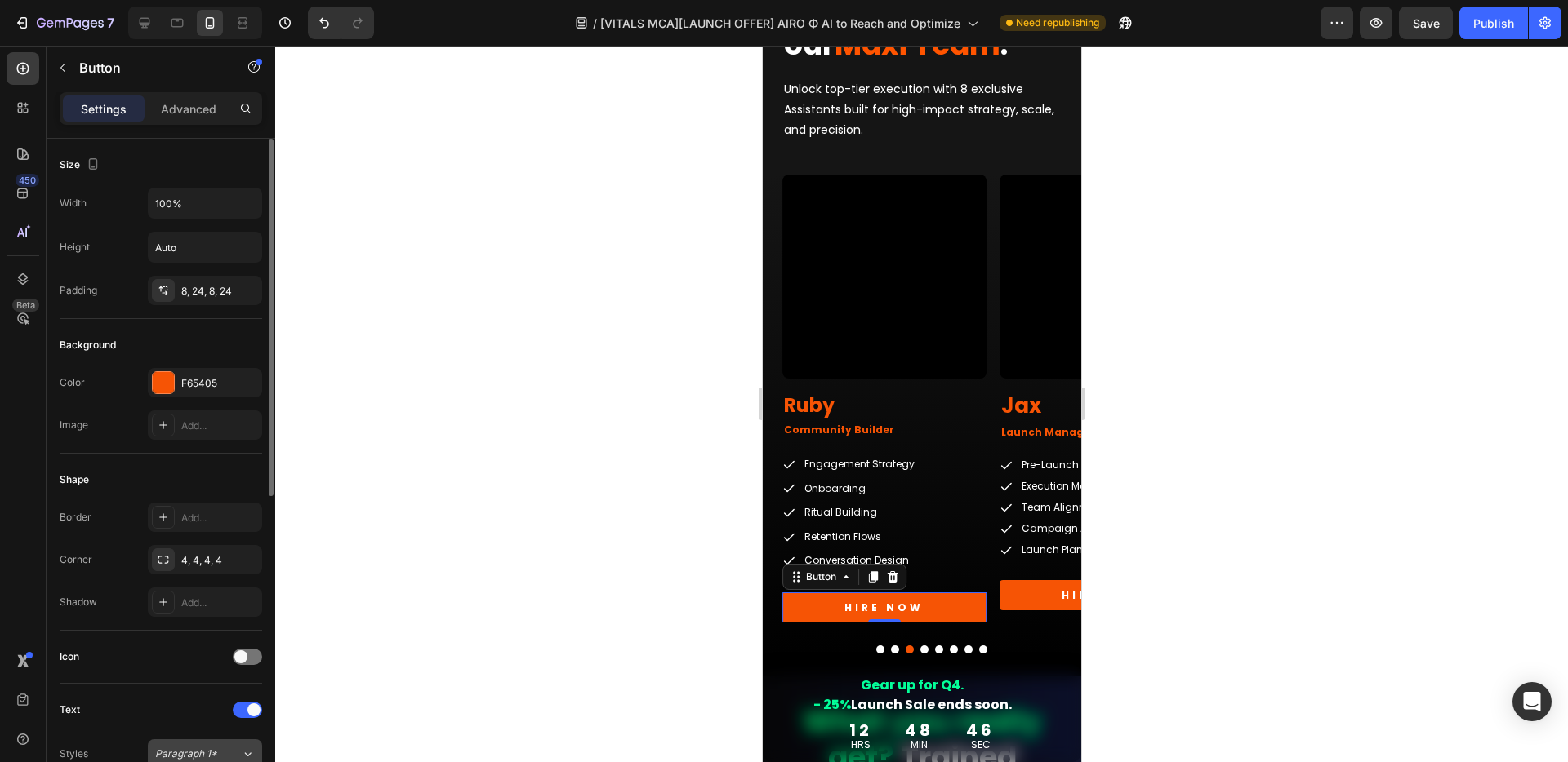
click at [197, 758] on span "Paragraph 1*" at bounding box center [186, 755] width 62 height 15
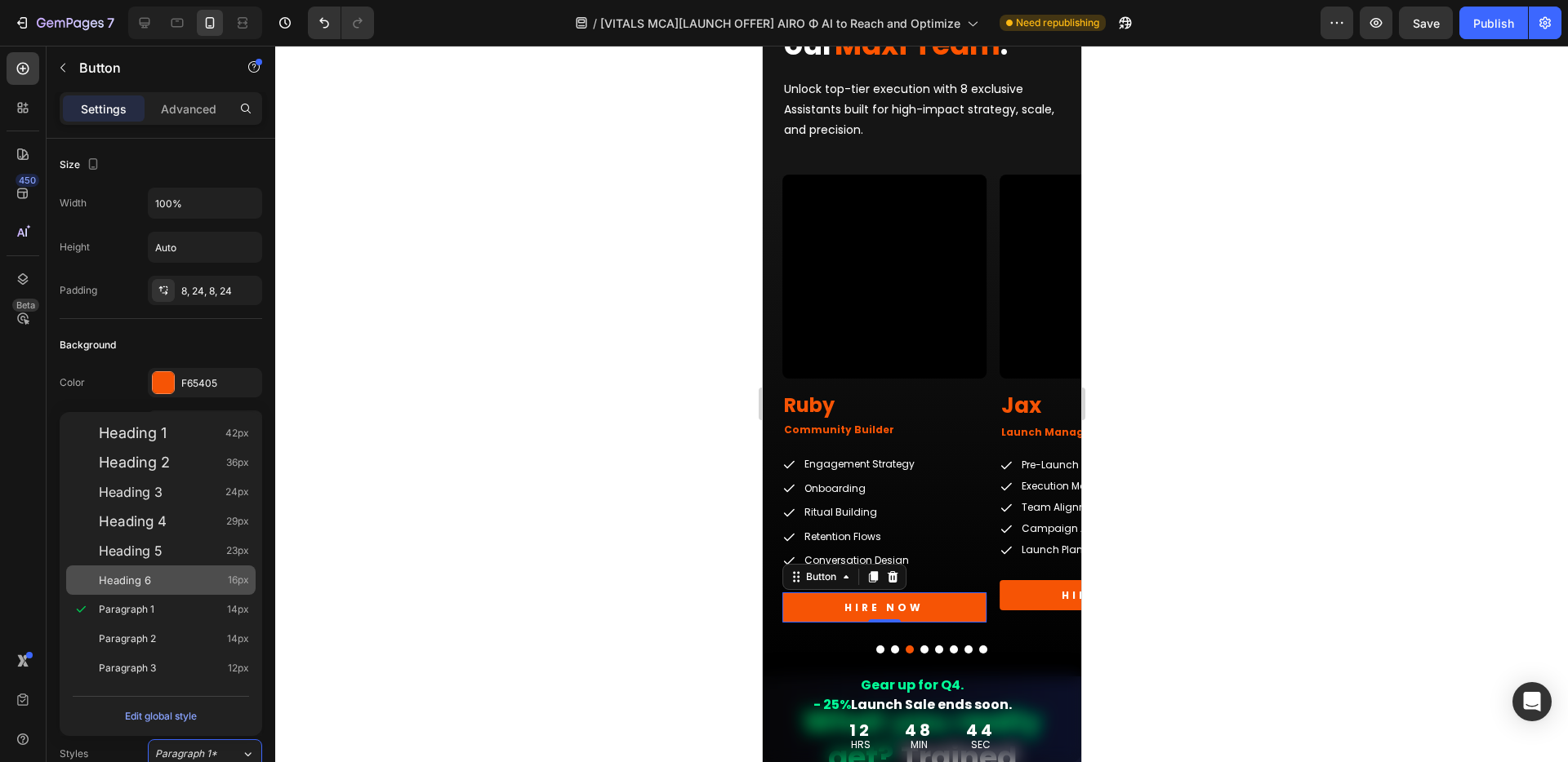
click at [138, 587] on span "Heading 6" at bounding box center [125, 580] width 52 height 16
type input "16"
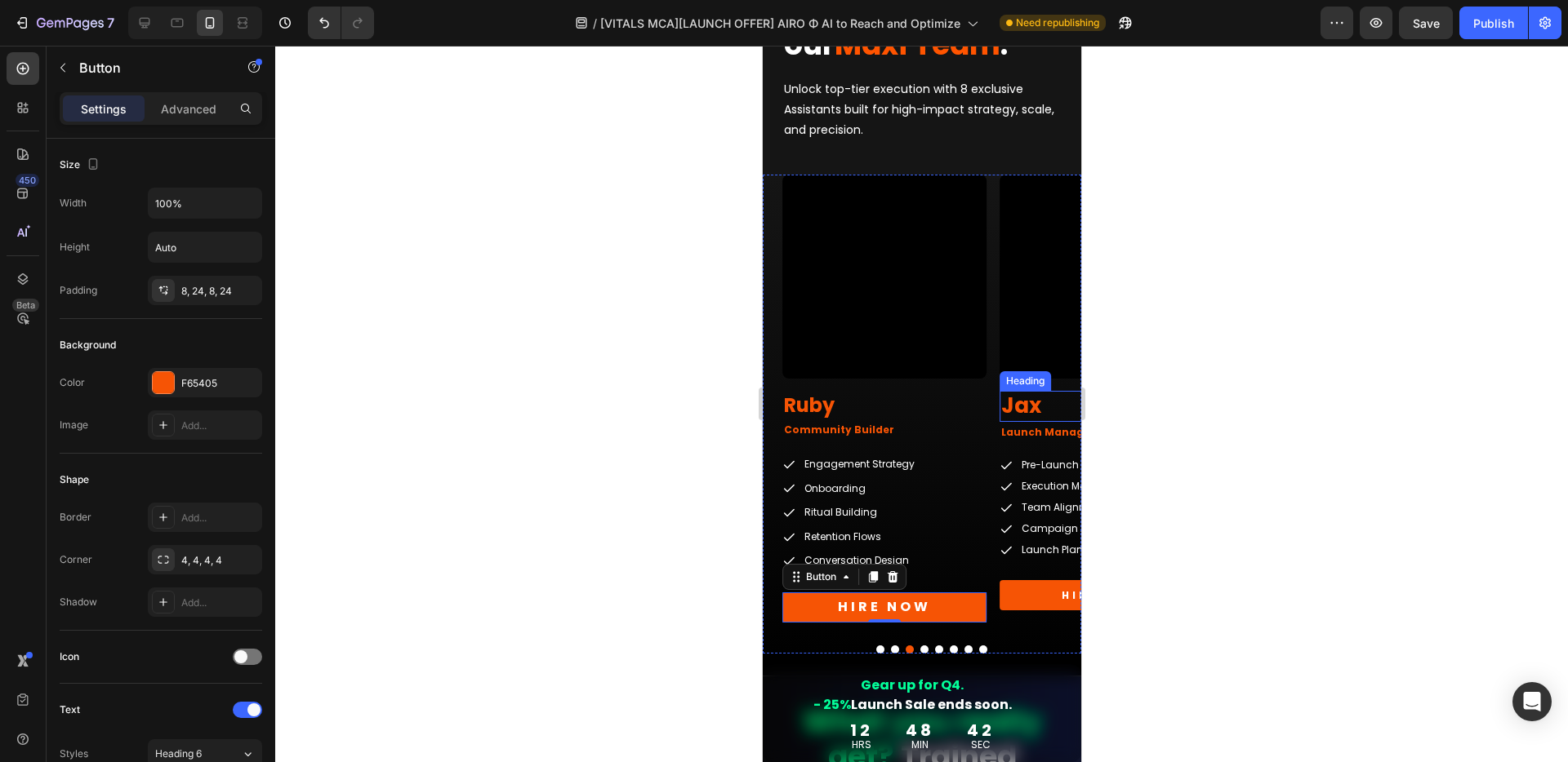
click at [1035, 406] on h2 "Jax" at bounding box center [1100, 406] width 204 height 31
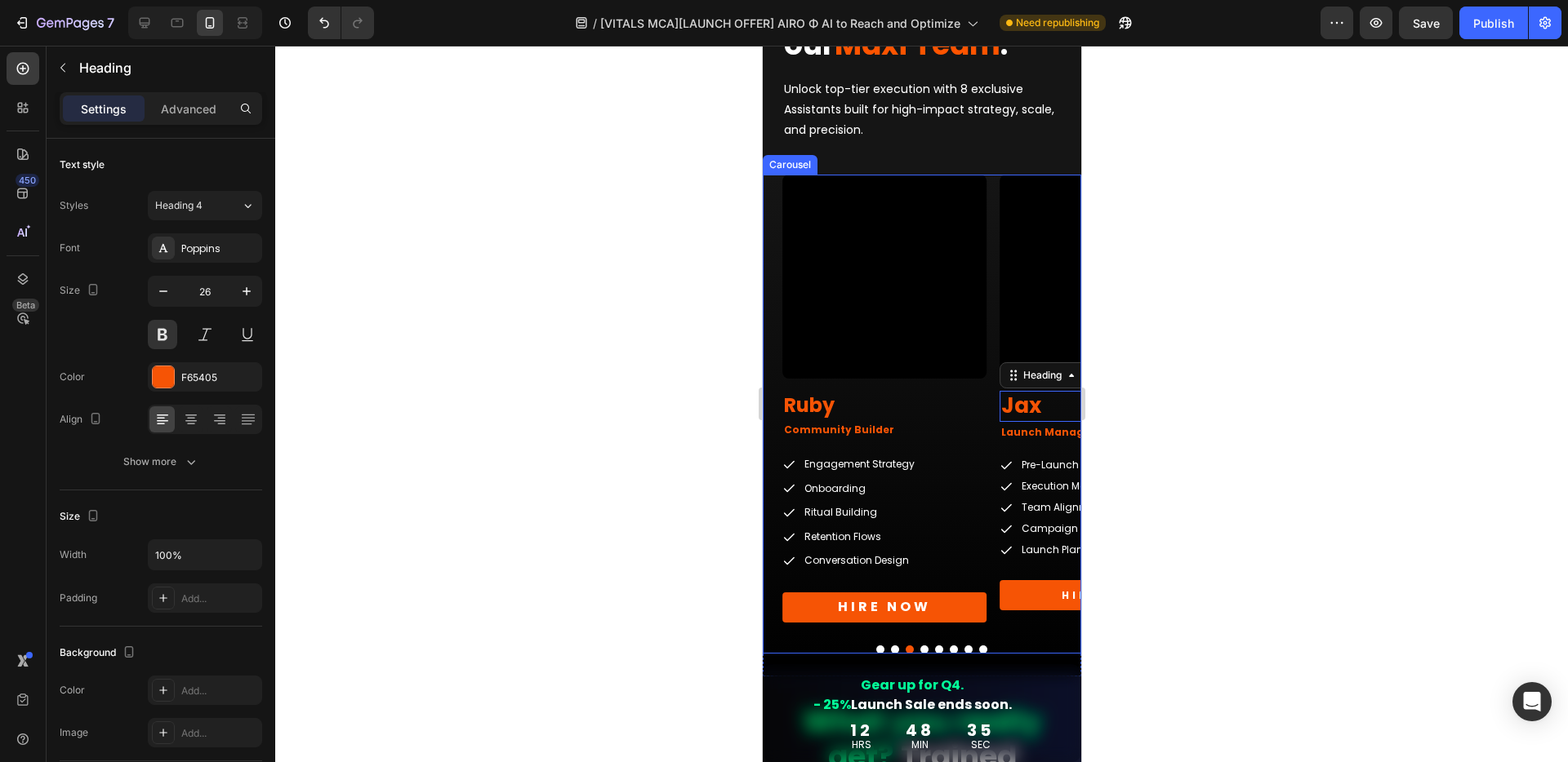
click at [920, 651] on button "Dot" at bounding box center [923, 649] width 8 height 8
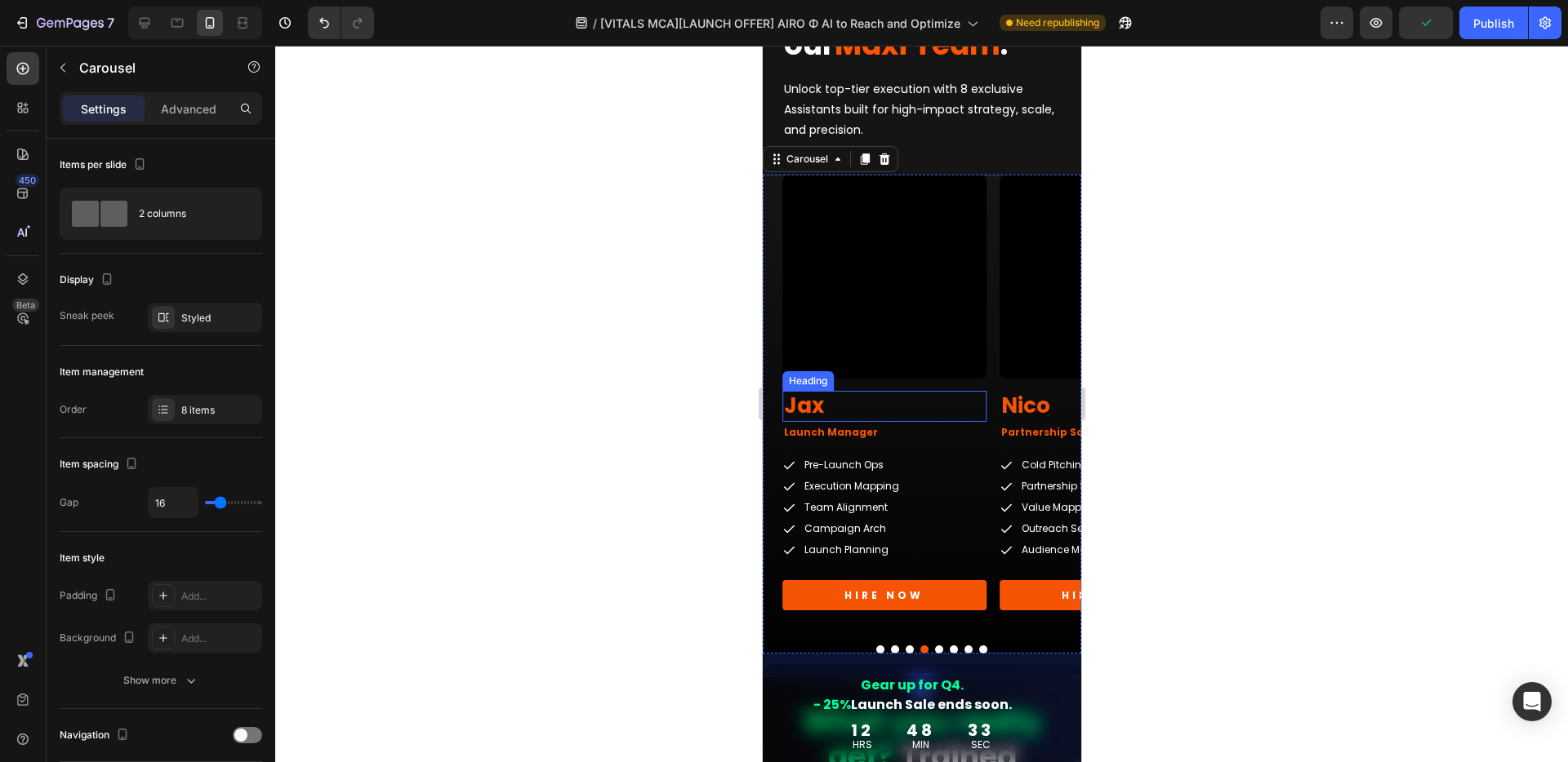
click at [893, 407] on h2 "Jax" at bounding box center [883, 406] width 204 height 31
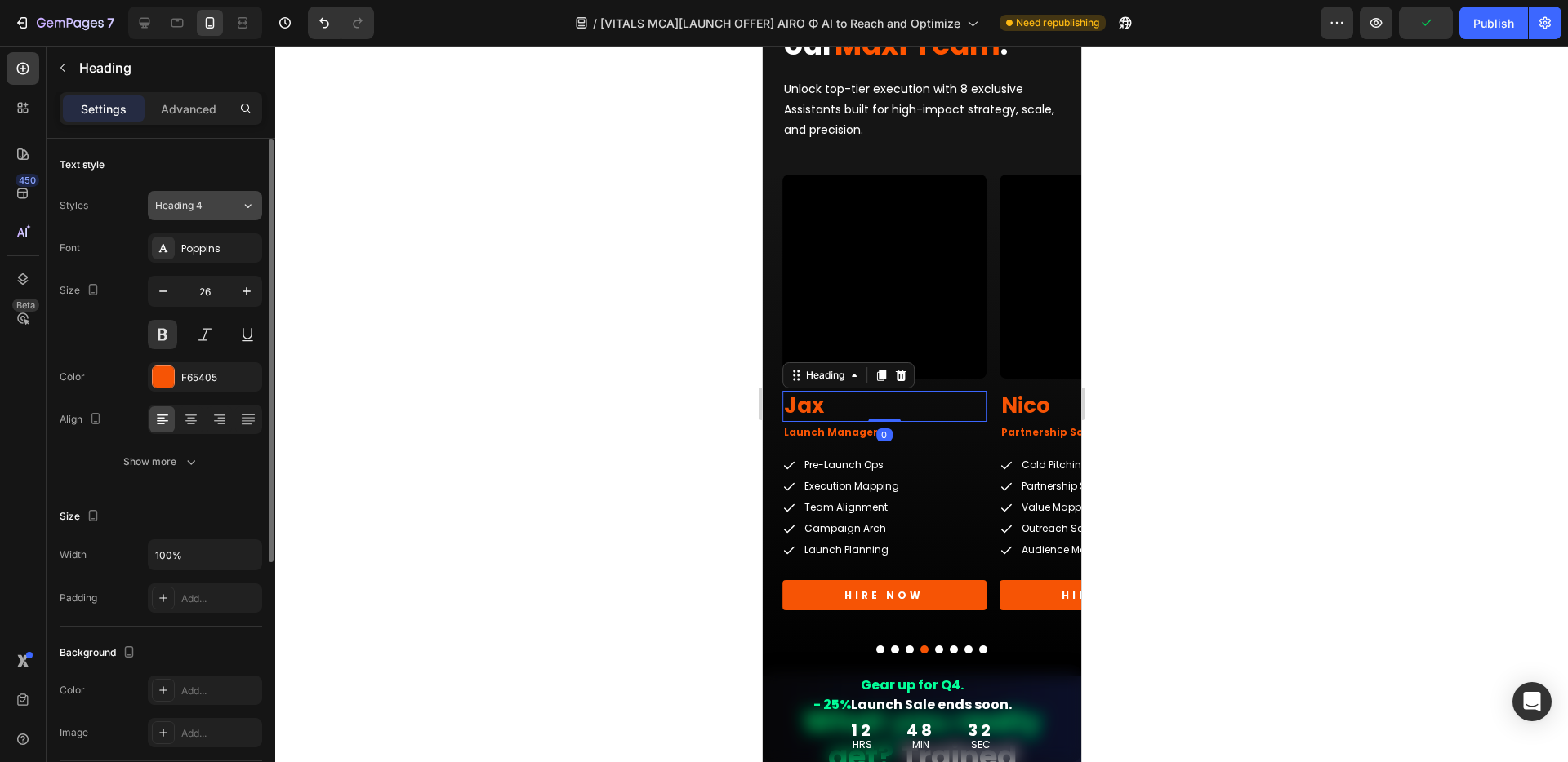
click at [186, 200] on span "Heading 4" at bounding box center [179, 206] width 48 height 15
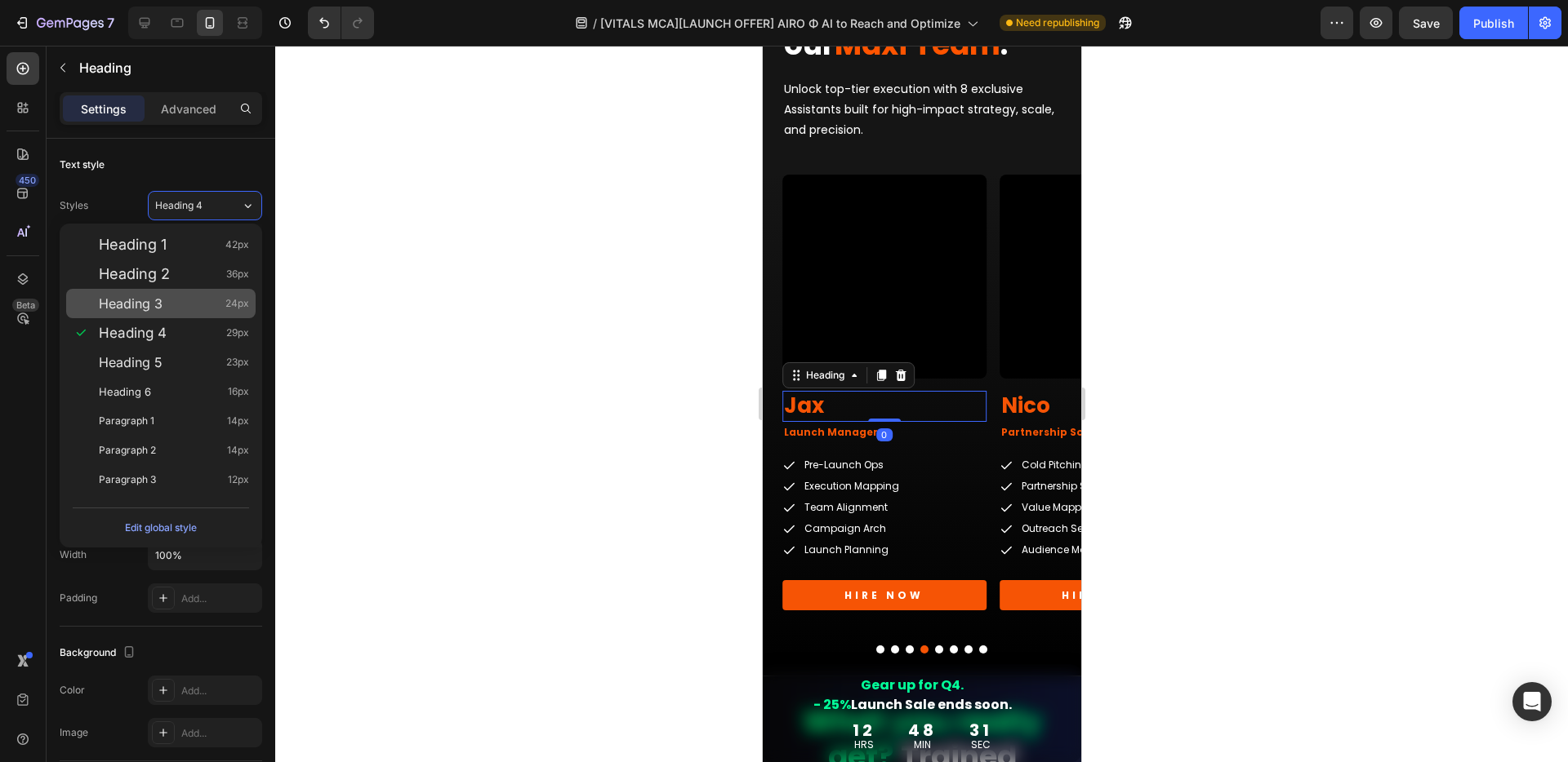
click at [139, 299] on span "Heading 3" at bounding box center [131, 303] width 64 height 16
type input "24"
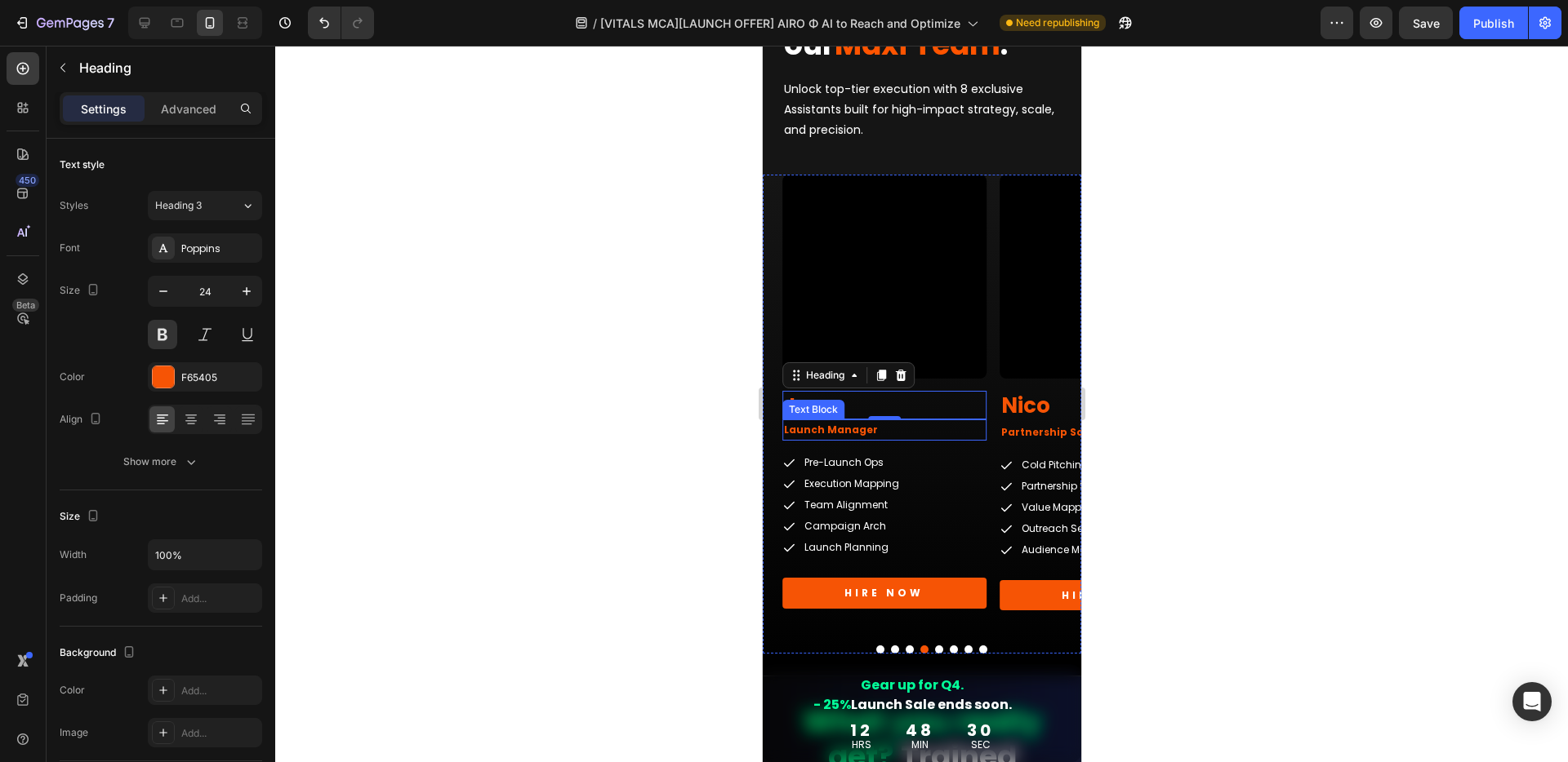
drag, startPoint x: 871, startPoint y: 427, endPoint x: 856, endPoint y: 427, distance: 15.0
click at [871, 427] on p "Launch Manager" at bounding box center [883, 429] width 201 height 18
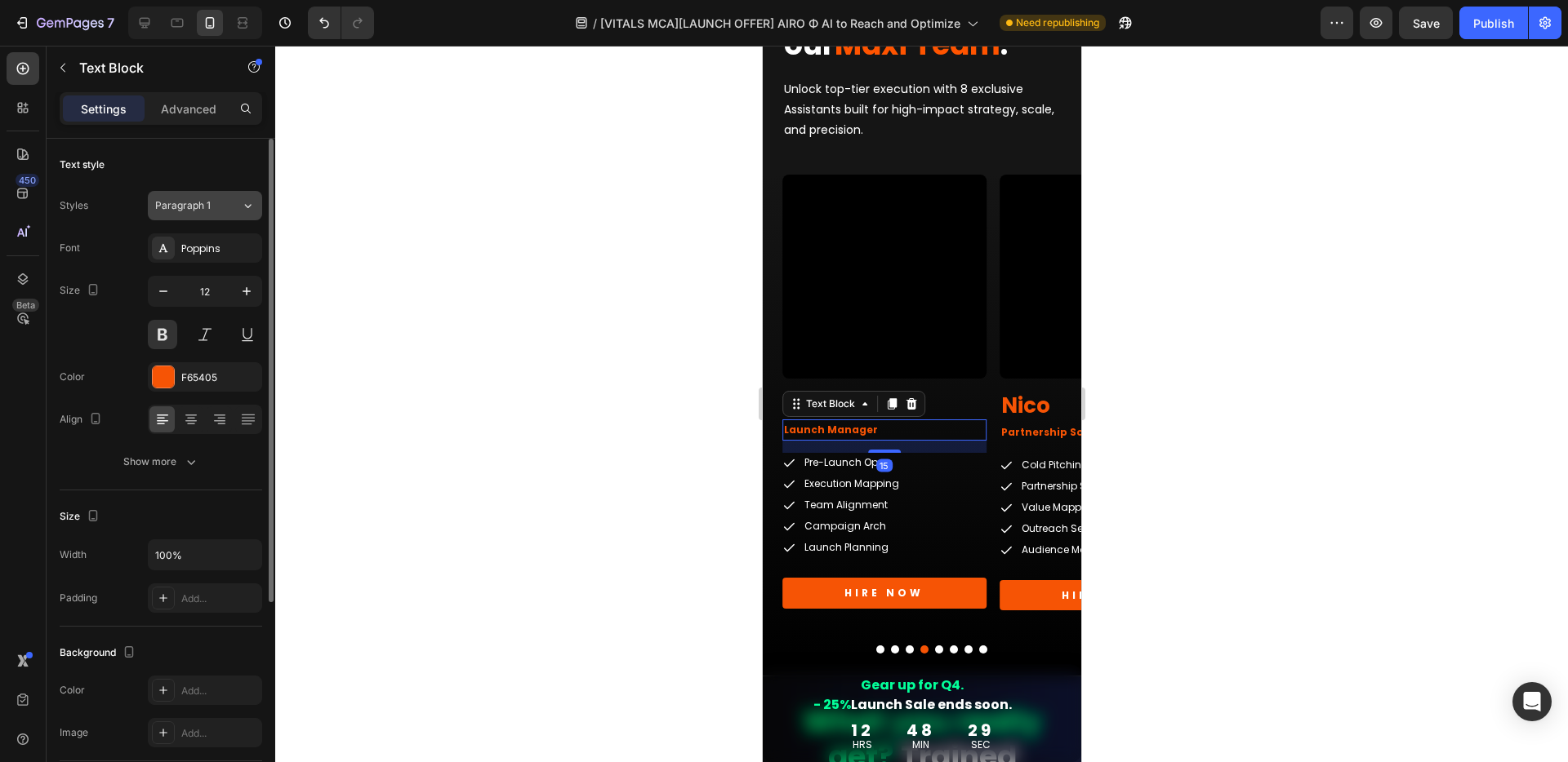
click at [224, 204] on div "Paragraph 1" at bounding box center [198, 206] width 86 height 15
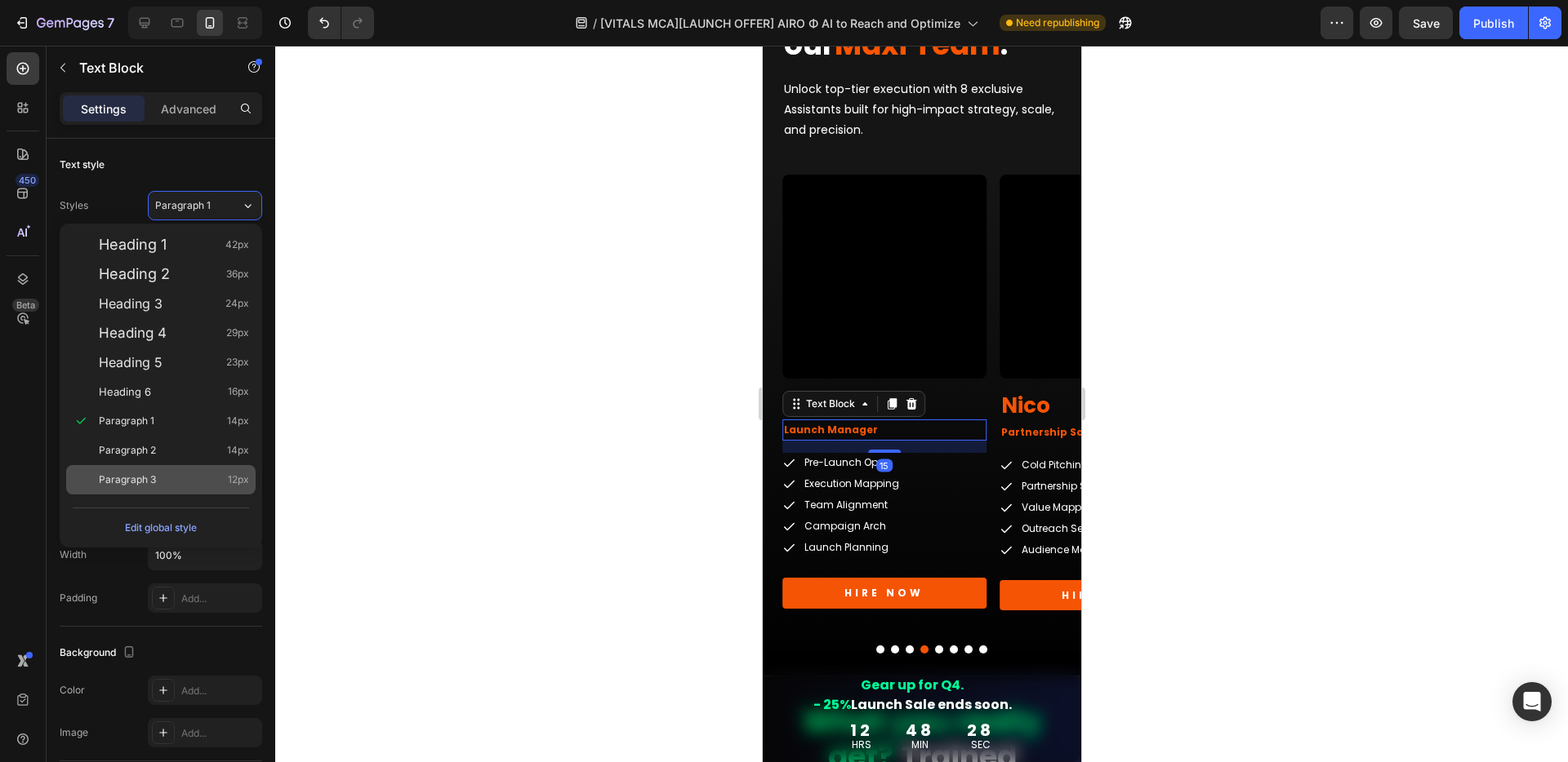
click at [138, 477] on span "Paragraph 3" at bounding box center [127, 479] width 57 height 16
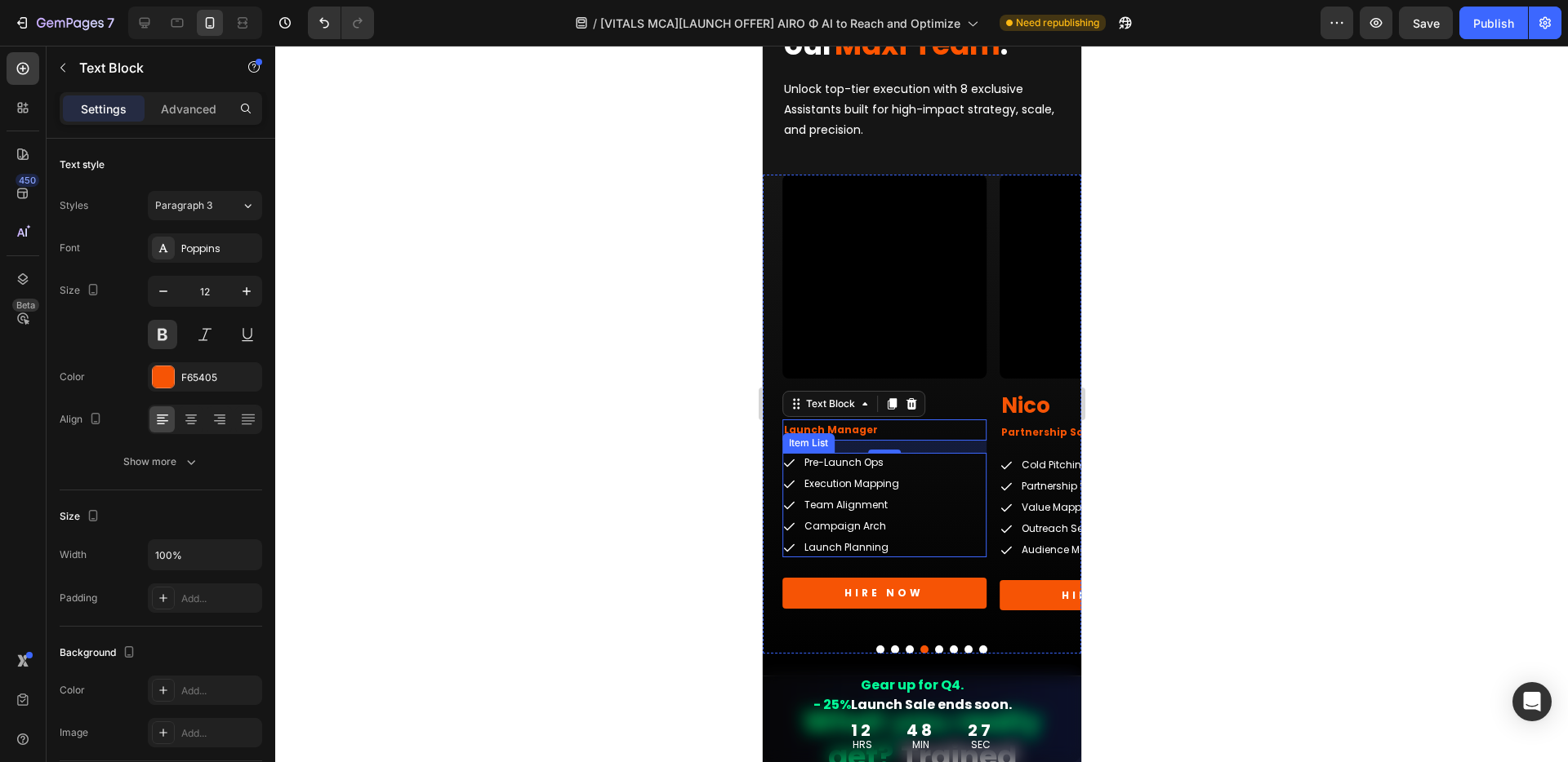
click at [972, 471] on div "Pre-Launch Ops Execution Mapping Team Alignment Campaign Arch Launch Planning" at bounding box center [883, 505] width 204 height 105
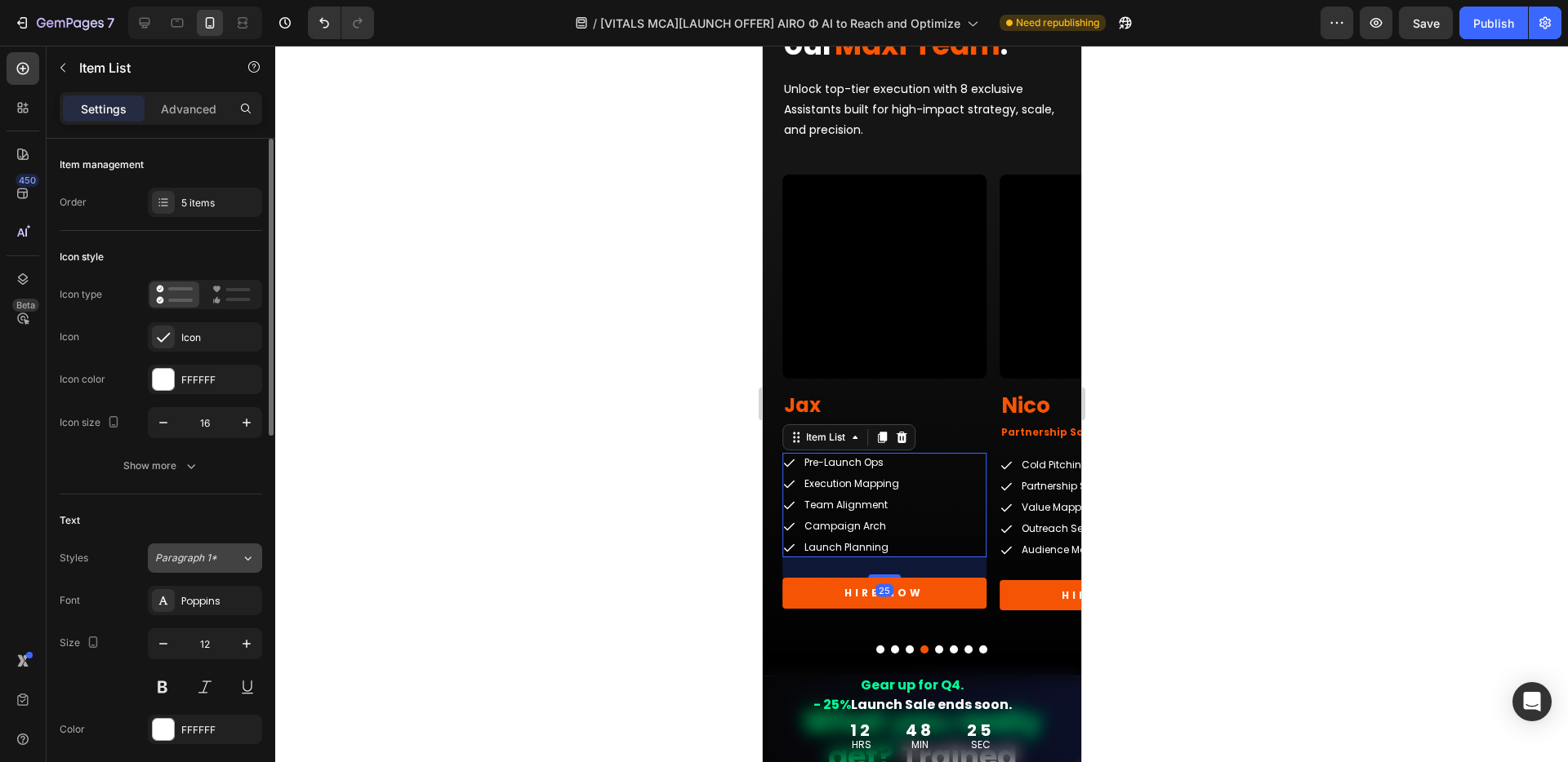
click at [220, 561] on div "Paragraph 1*" at bounding box center [188, 558] width 66 height 15
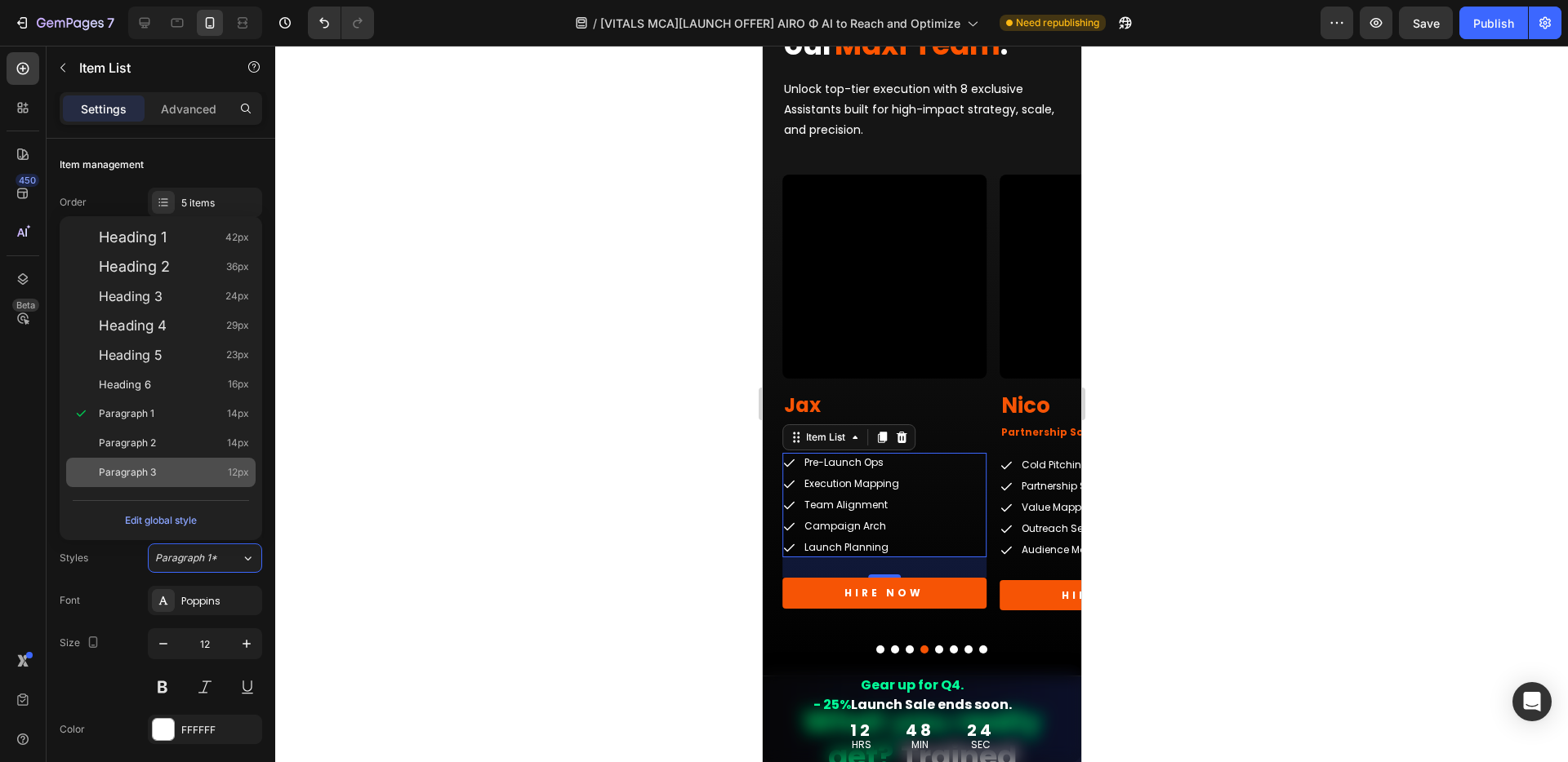
click at [123, 469] on span "Paragraph 3" at bounding box center [127, 472] width 57 height 16
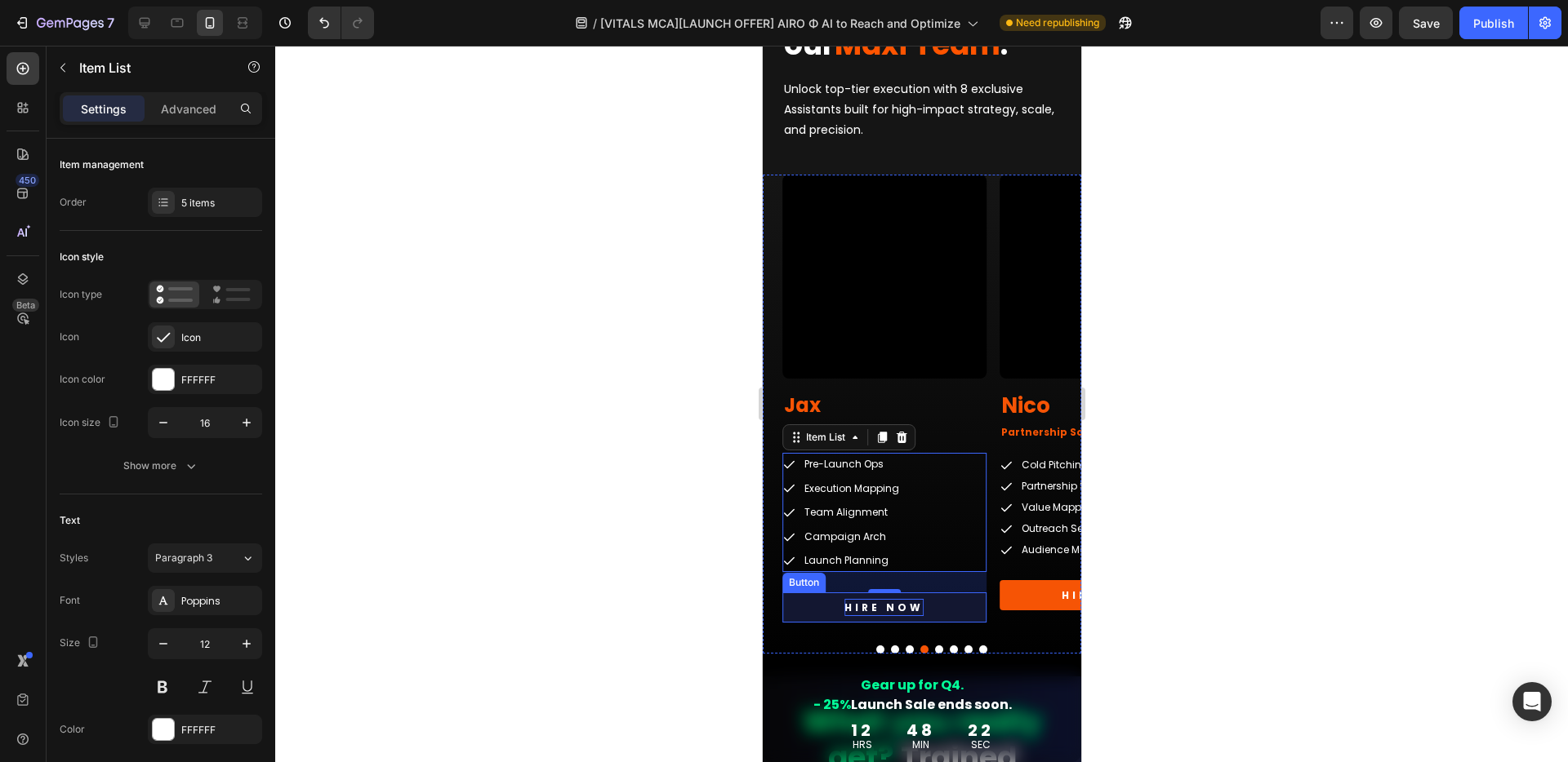
click at [916, 606] on p "HIRE NOW" at bounding box center [882, 608] width 80 height 18
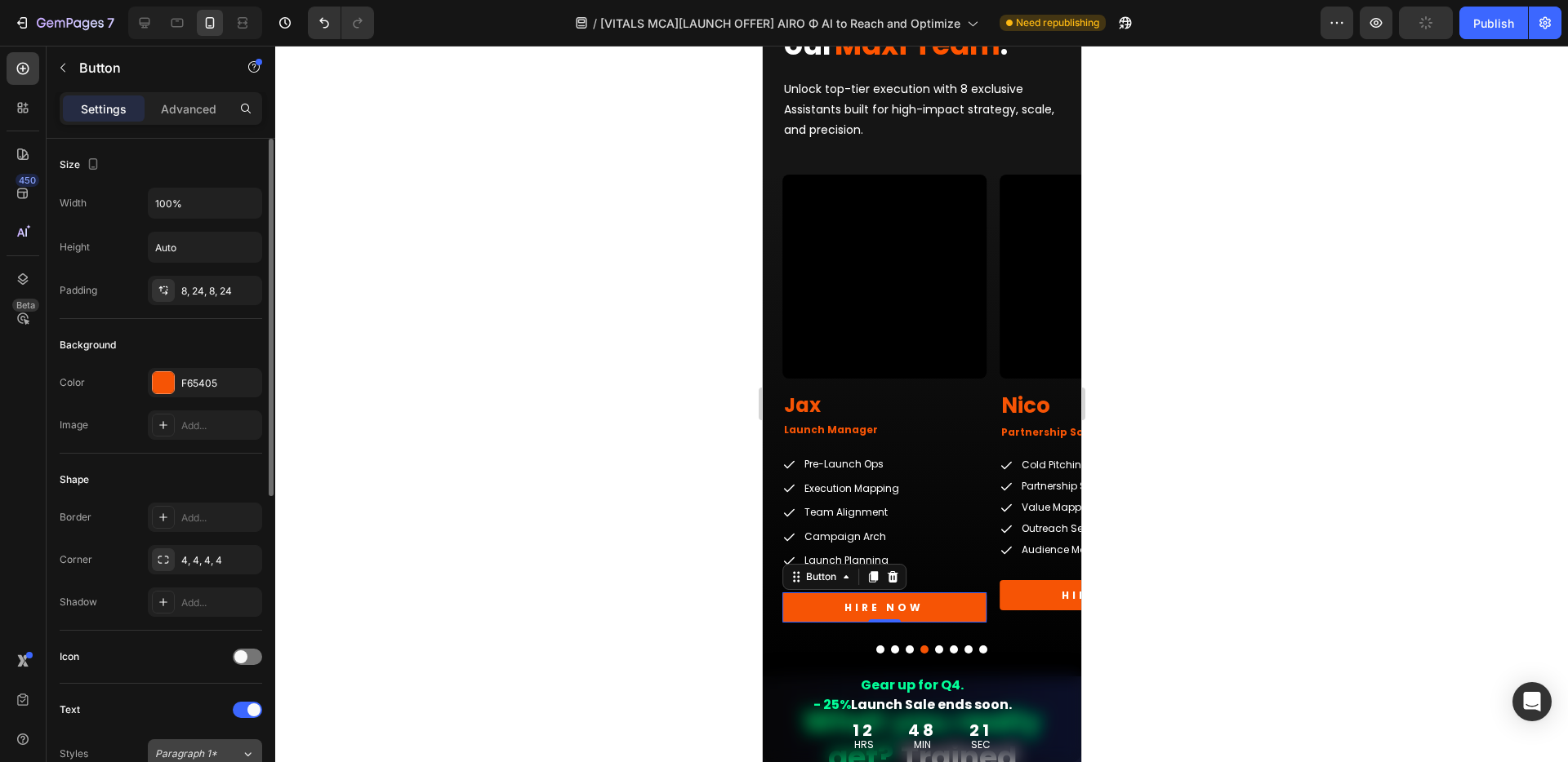
click at [171, 741] on button "Paragraph 1*" at bounding box center [205, 754] width 114 height 29
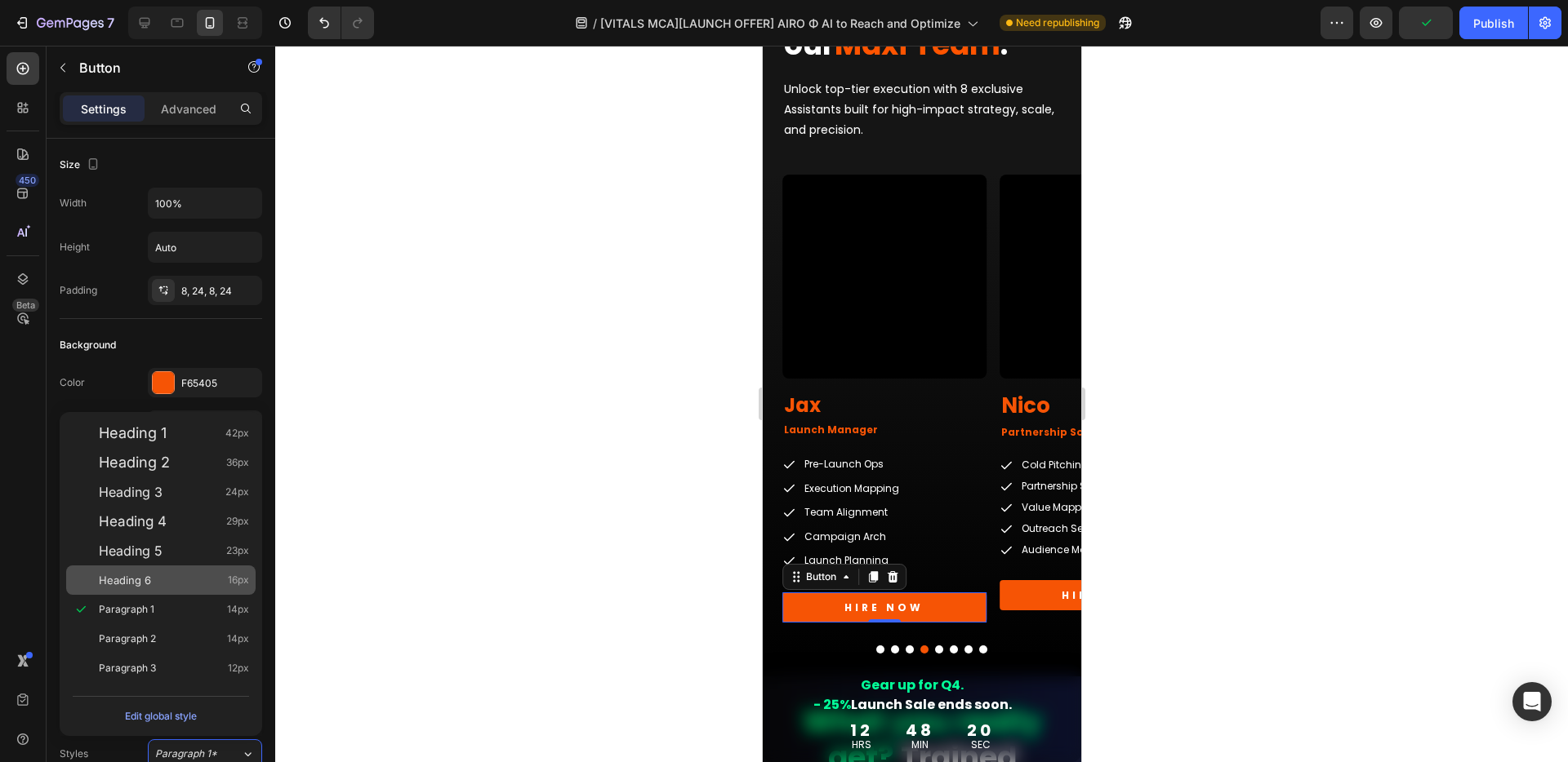
click at [165, 586] on div "Heading 6 16px" at bounding box center [174, 580] width 151 height 16
type input "16"
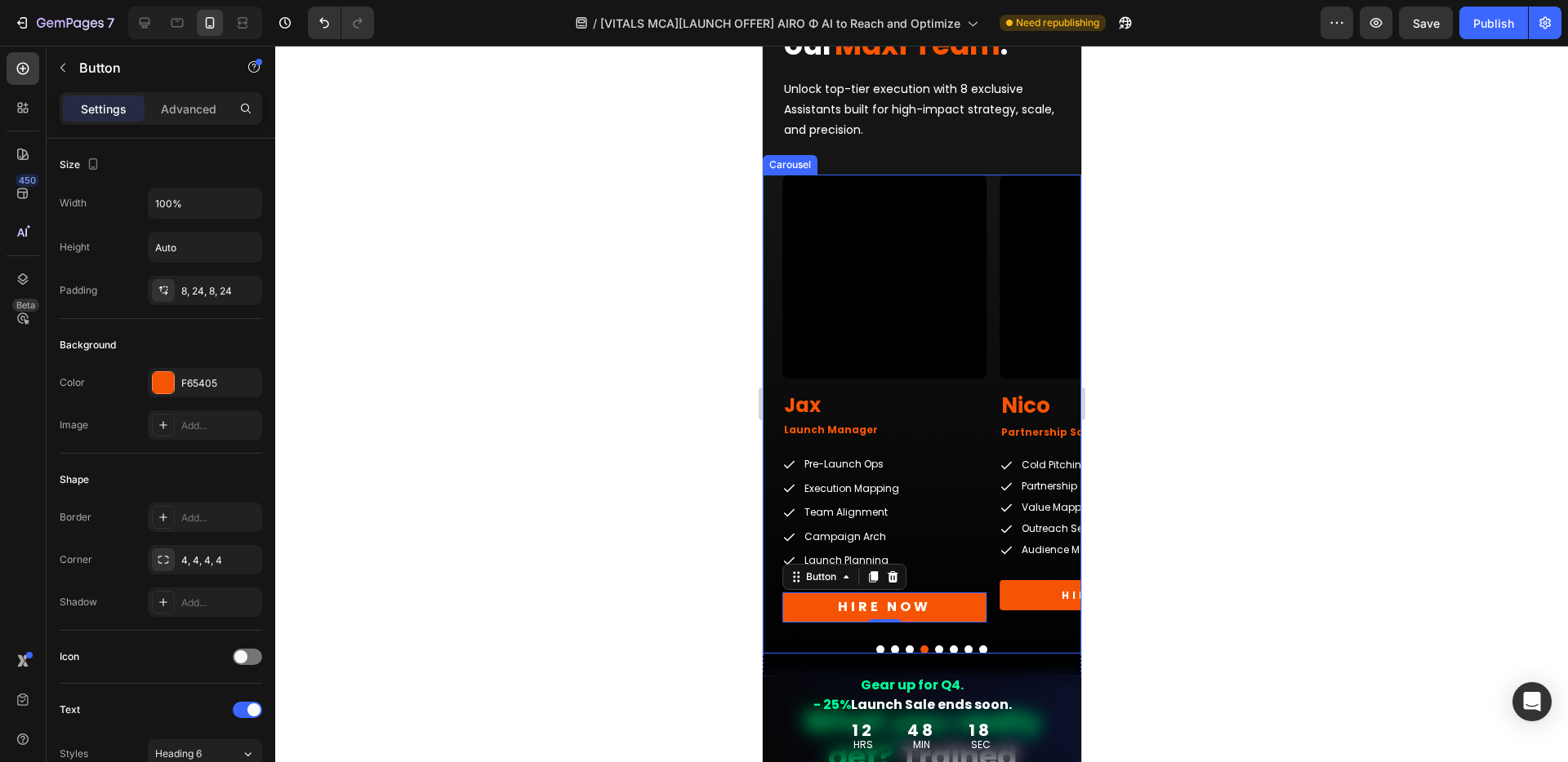
click at [934, 650] on button "Dot" at bounding box center [937, 649] width 8 height 8
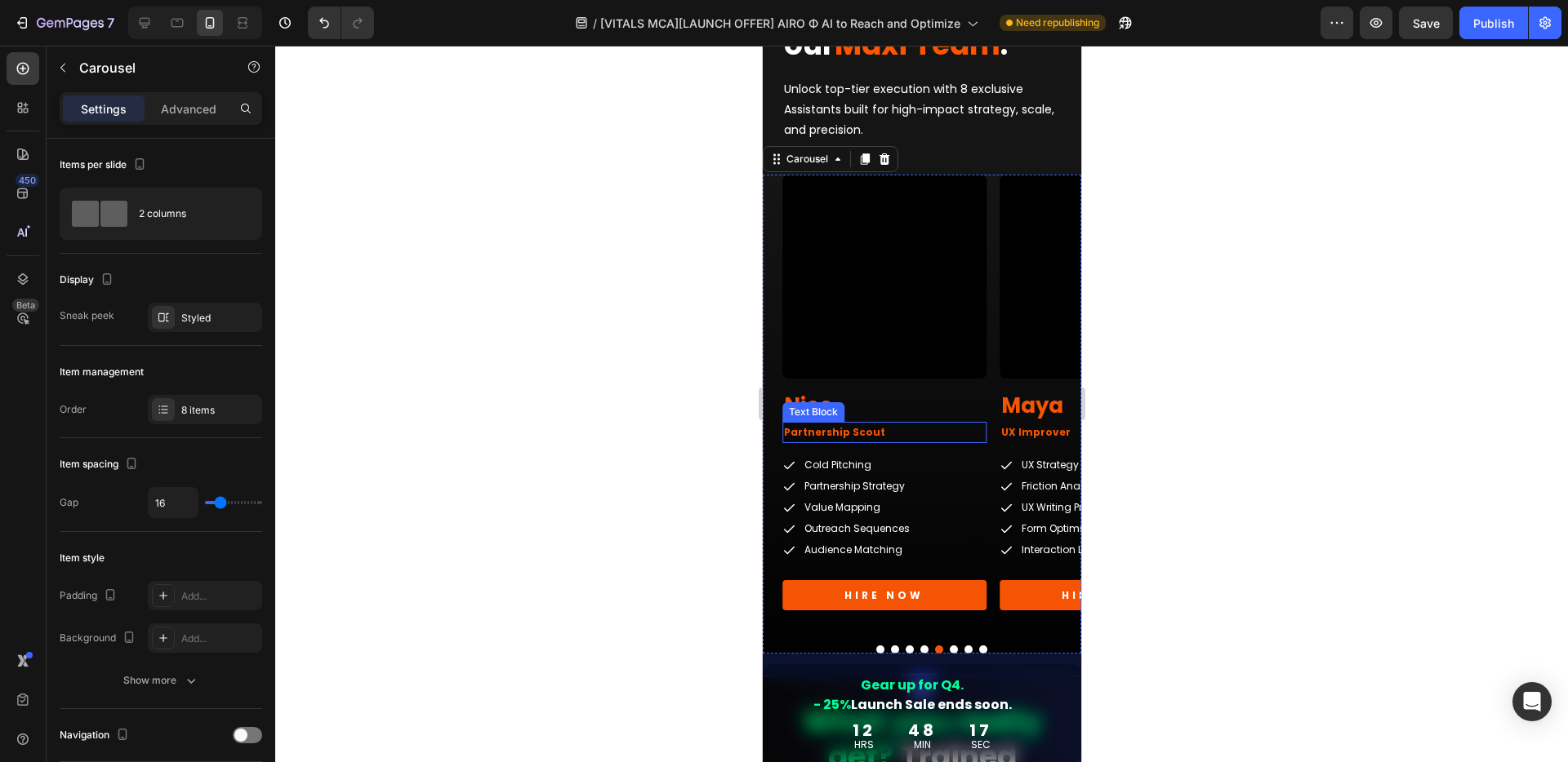
click at [819, 405] on div "Text Block" at bounding box center [812, 412] width 55 height 15
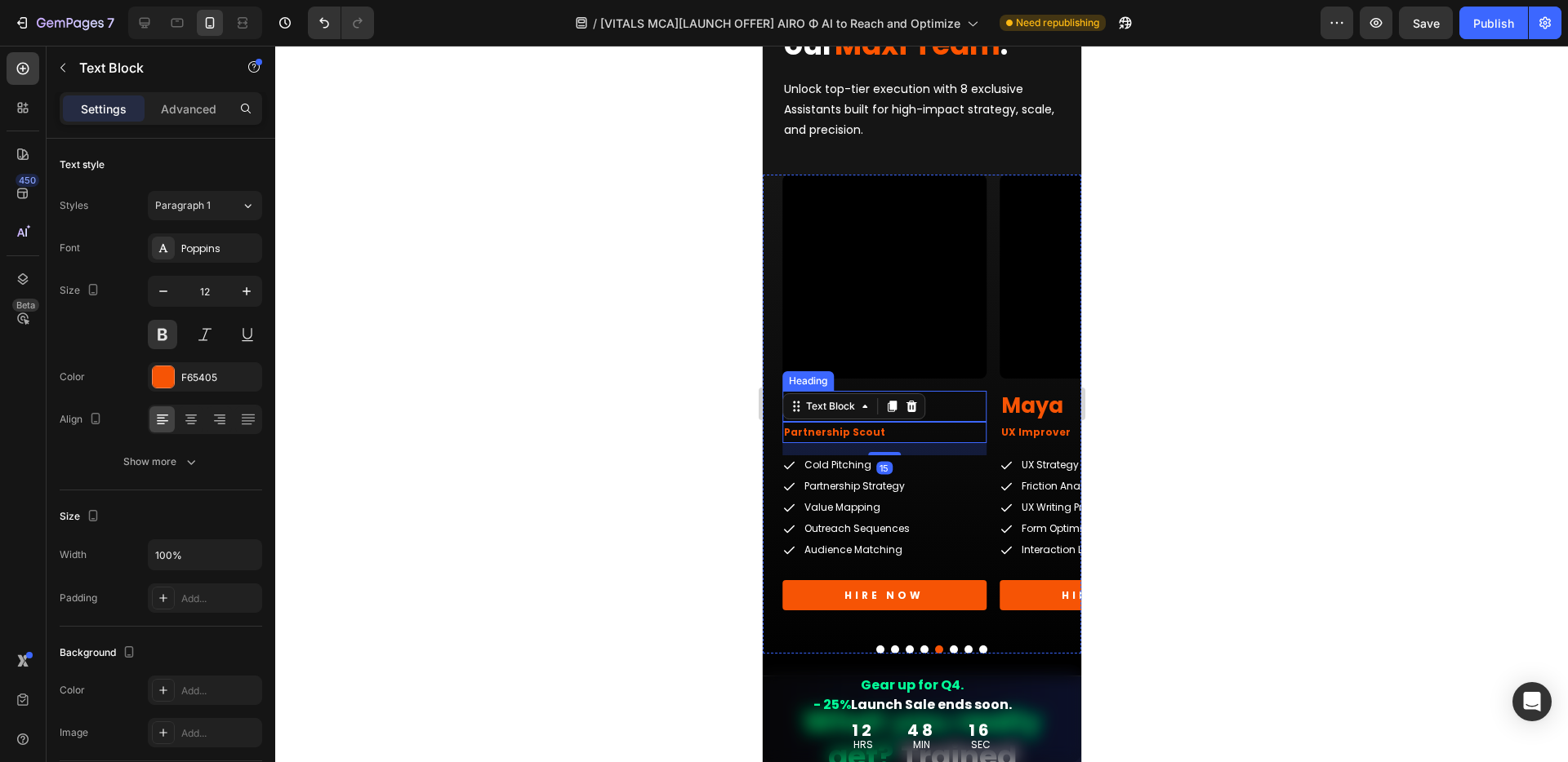
click at [965, 409] on h2 "Nico" at bounding box center [883, 406] width 204 height 31
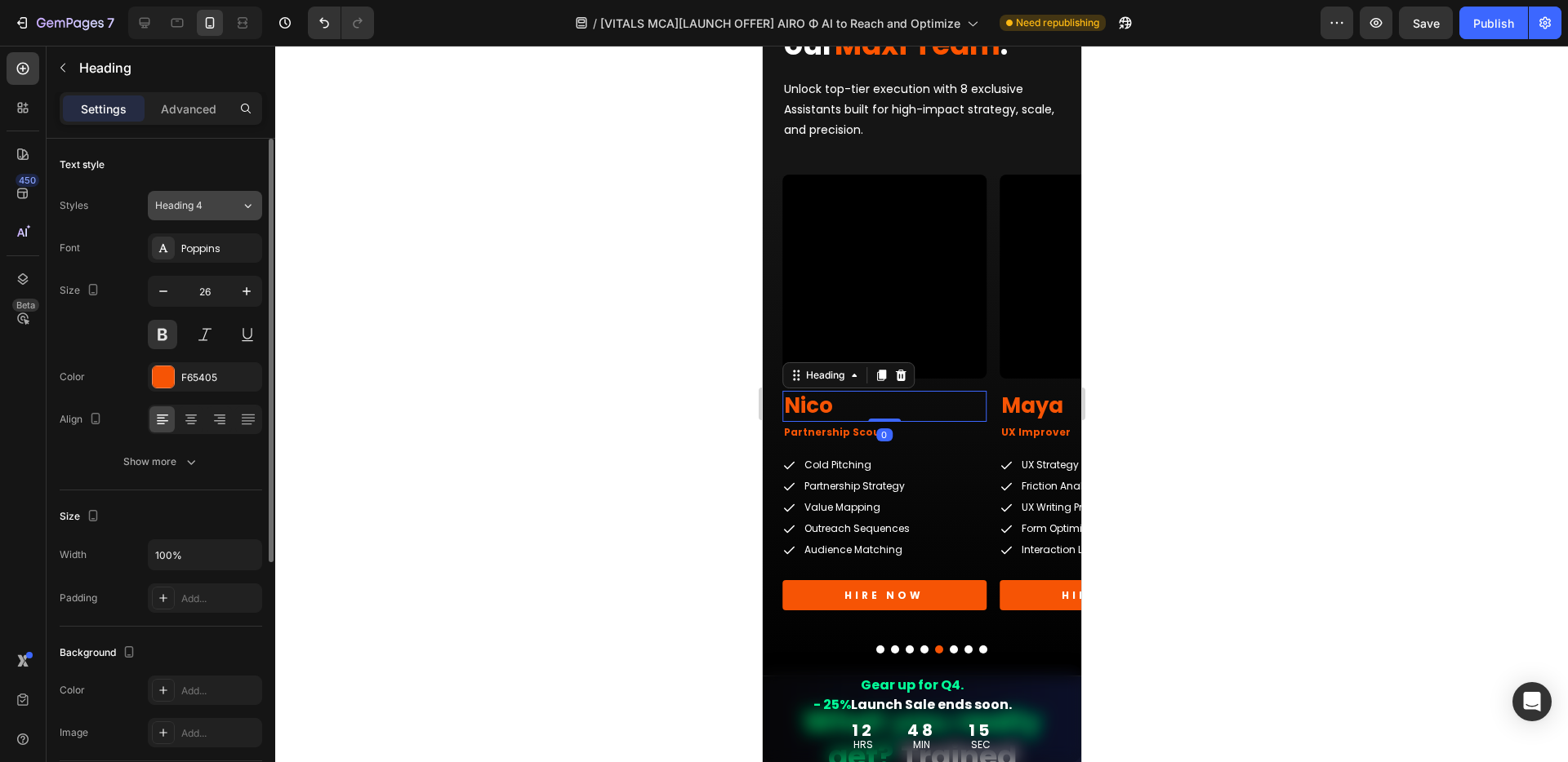
click at [221, 210] on div "Heading 4" at bounding box center [198, 206] width 86 height 15
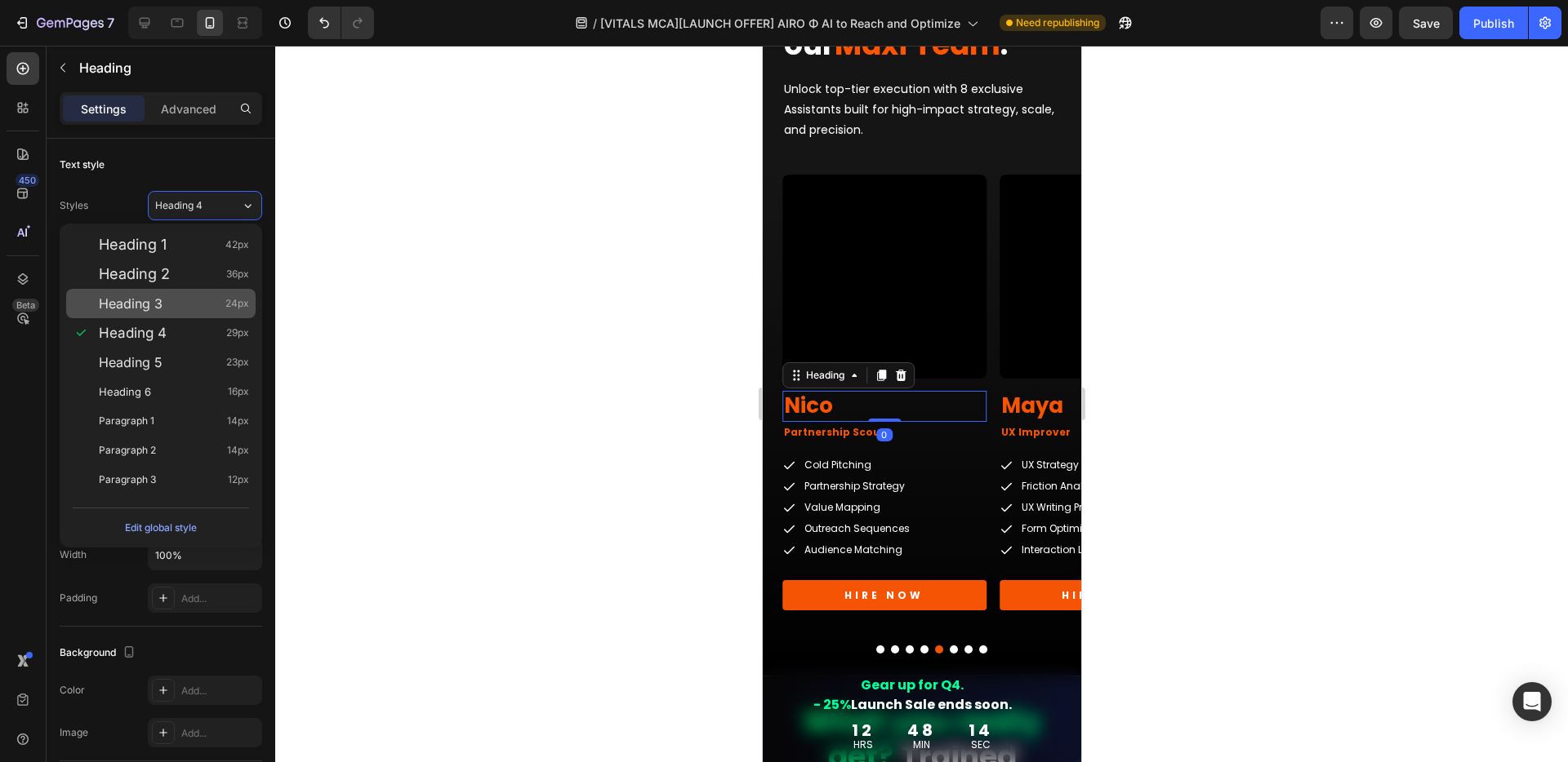
click at [156, 300] on span "Heading 3" at bounding box center [131, 303] width 64 height 16
type input "24"
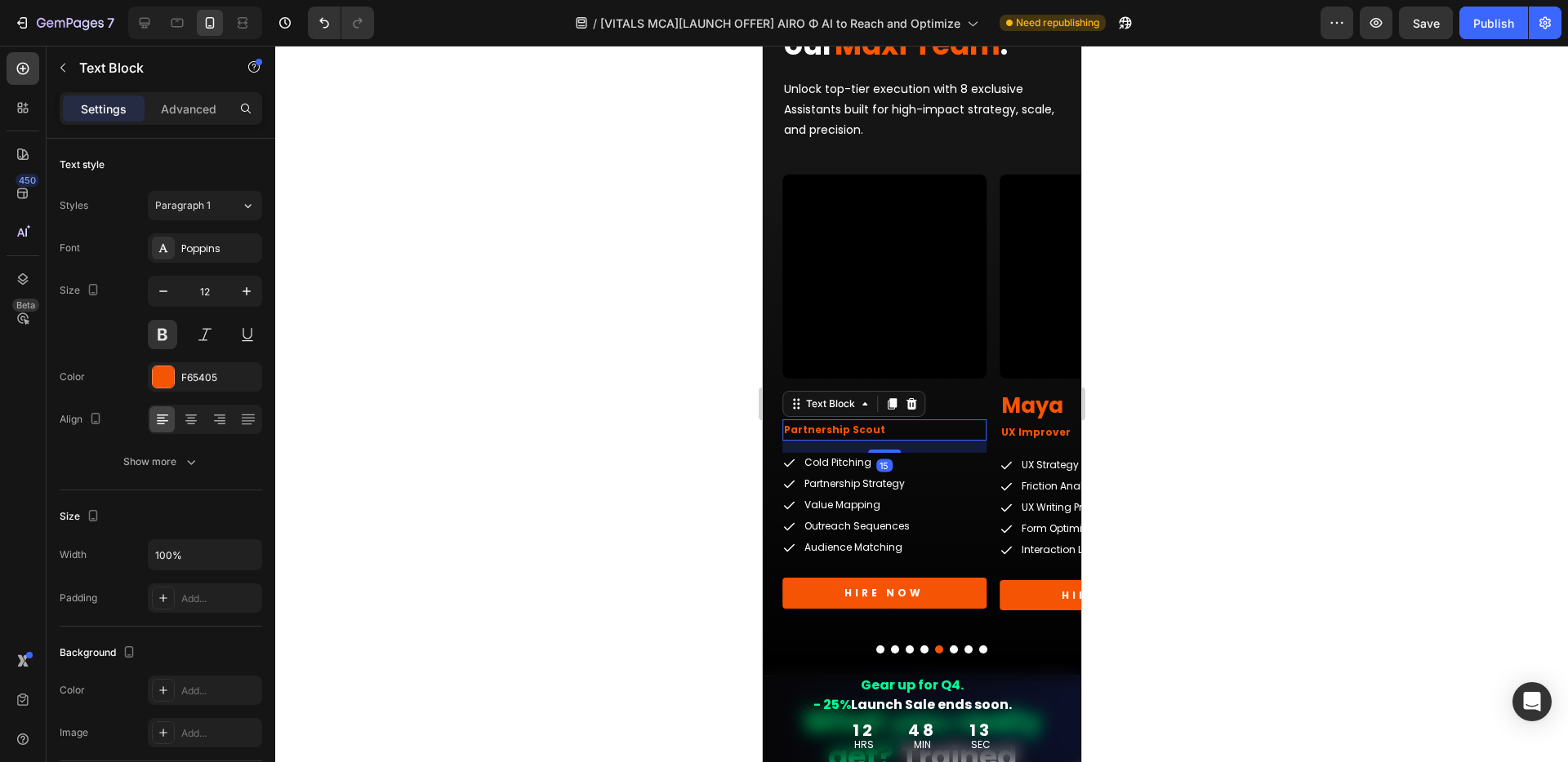
click at [922, 427] on p "Partnership Scout" at bounding box center [883, 429] width 201 height 18
click at [220, 213] on button "Paragraph 1" at bounding box center [205, 205] width 114 height 29
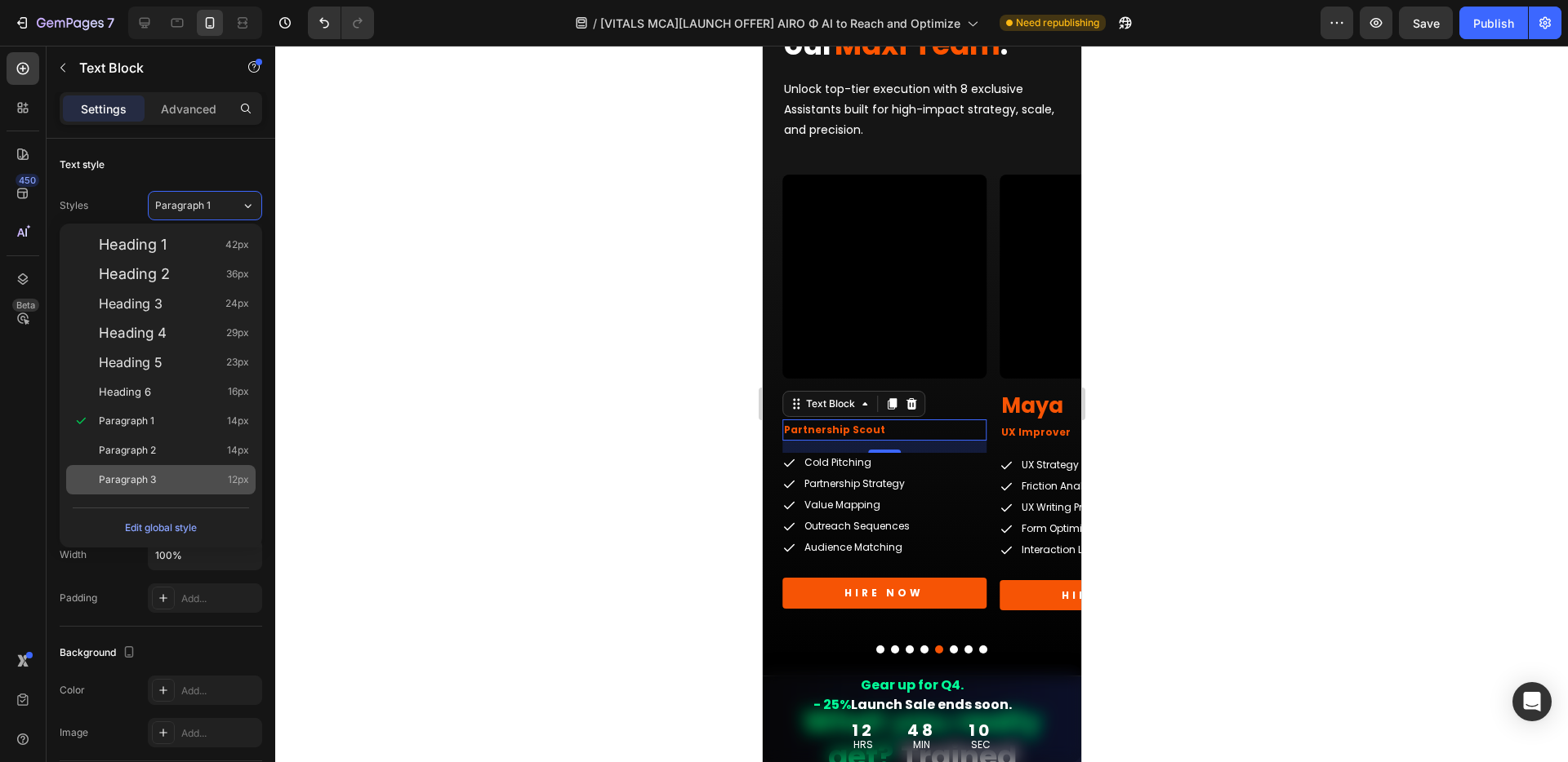
click at [165, 469] on div "Paragraph 3 12px" at bounding box center [161, 479] width 189 height 29
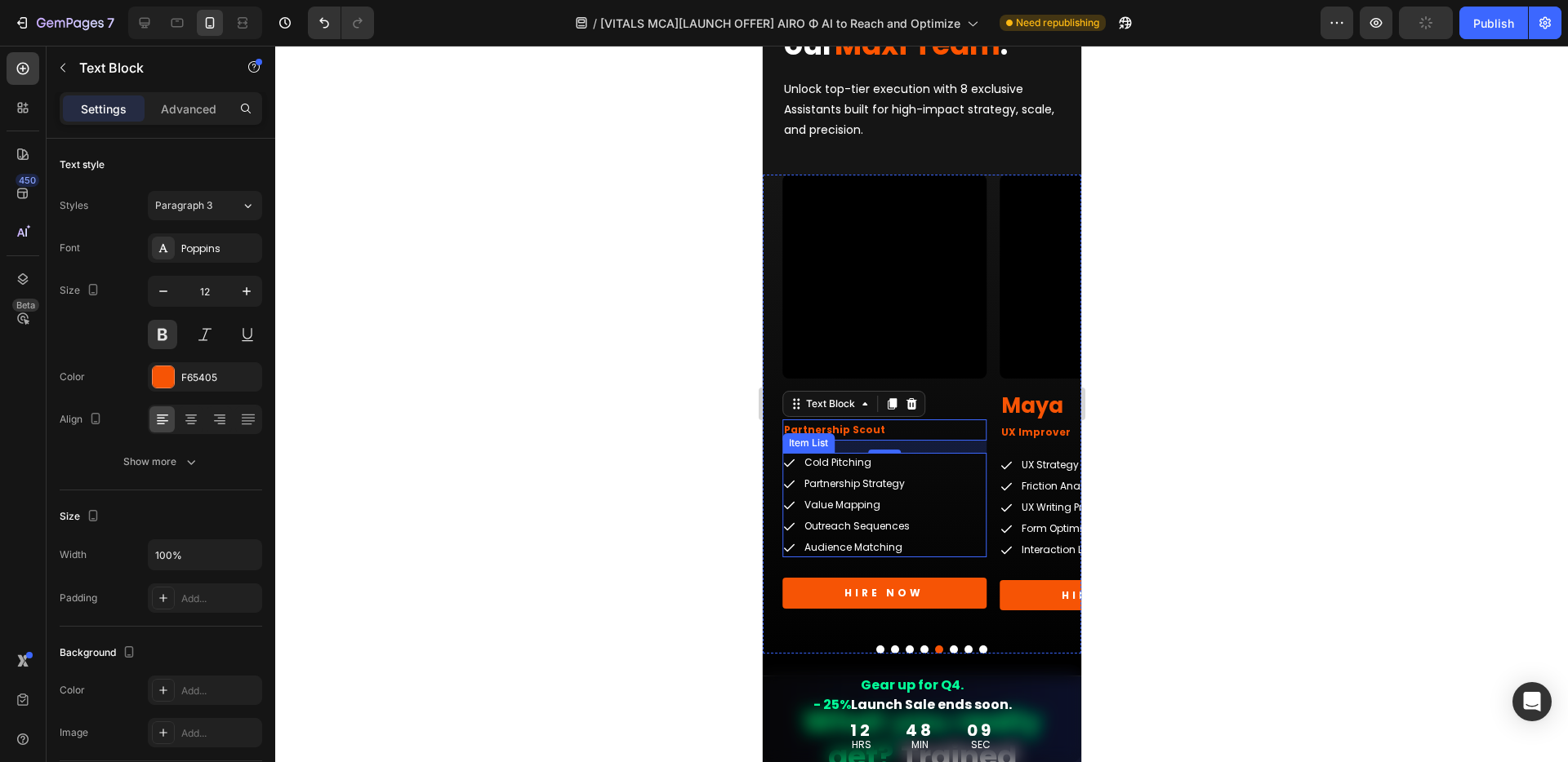
click at [973, 474] on div "Cold Pitching Partnership Strategy Value Mapping Outreach Sequences Audience Ma…" at bounding box center [883, 505] width 204 height 105
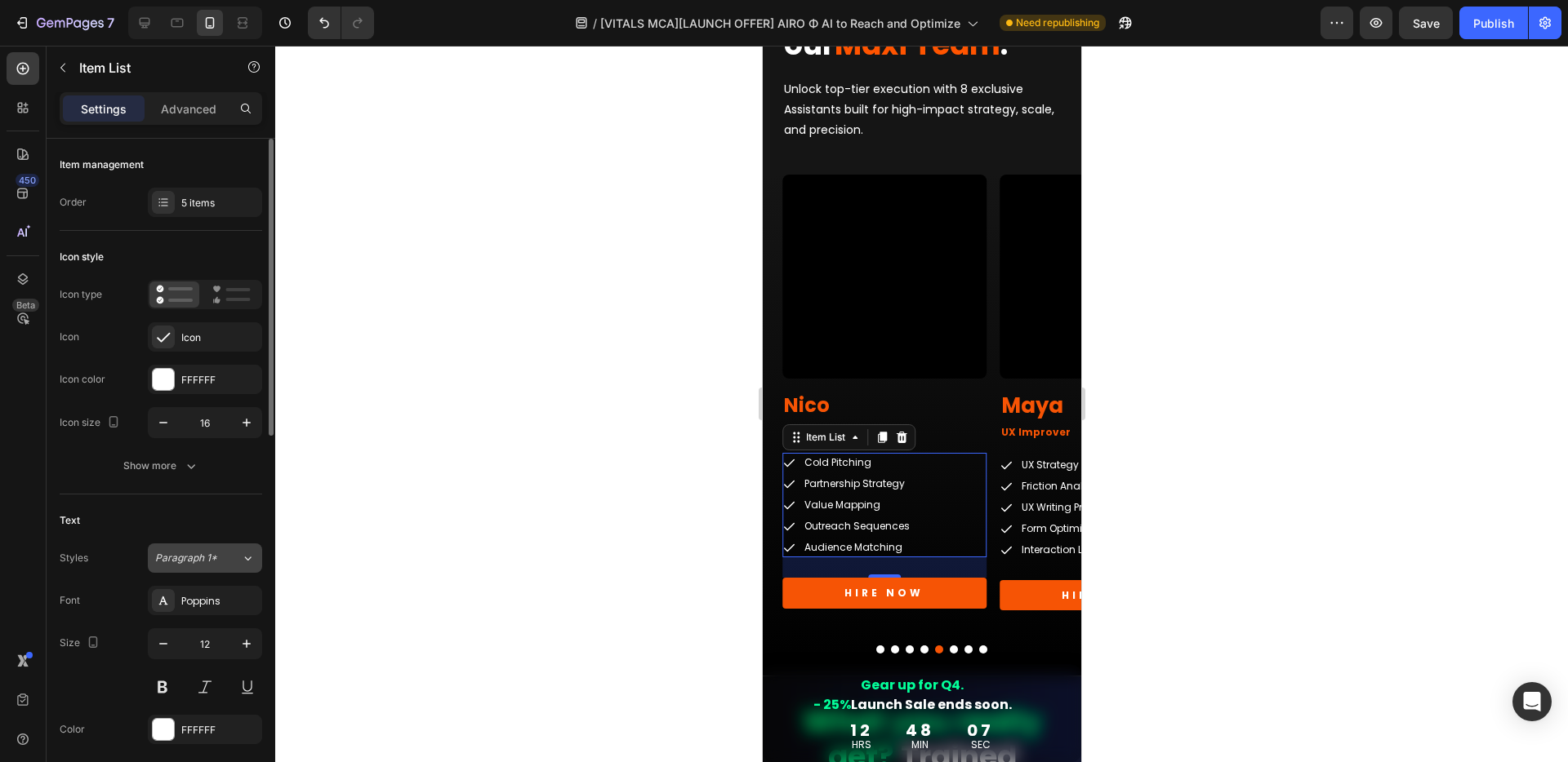
click at [186, 558] on span "Paragraph 1*" at bounding box center [186, 558] width 62 height 15
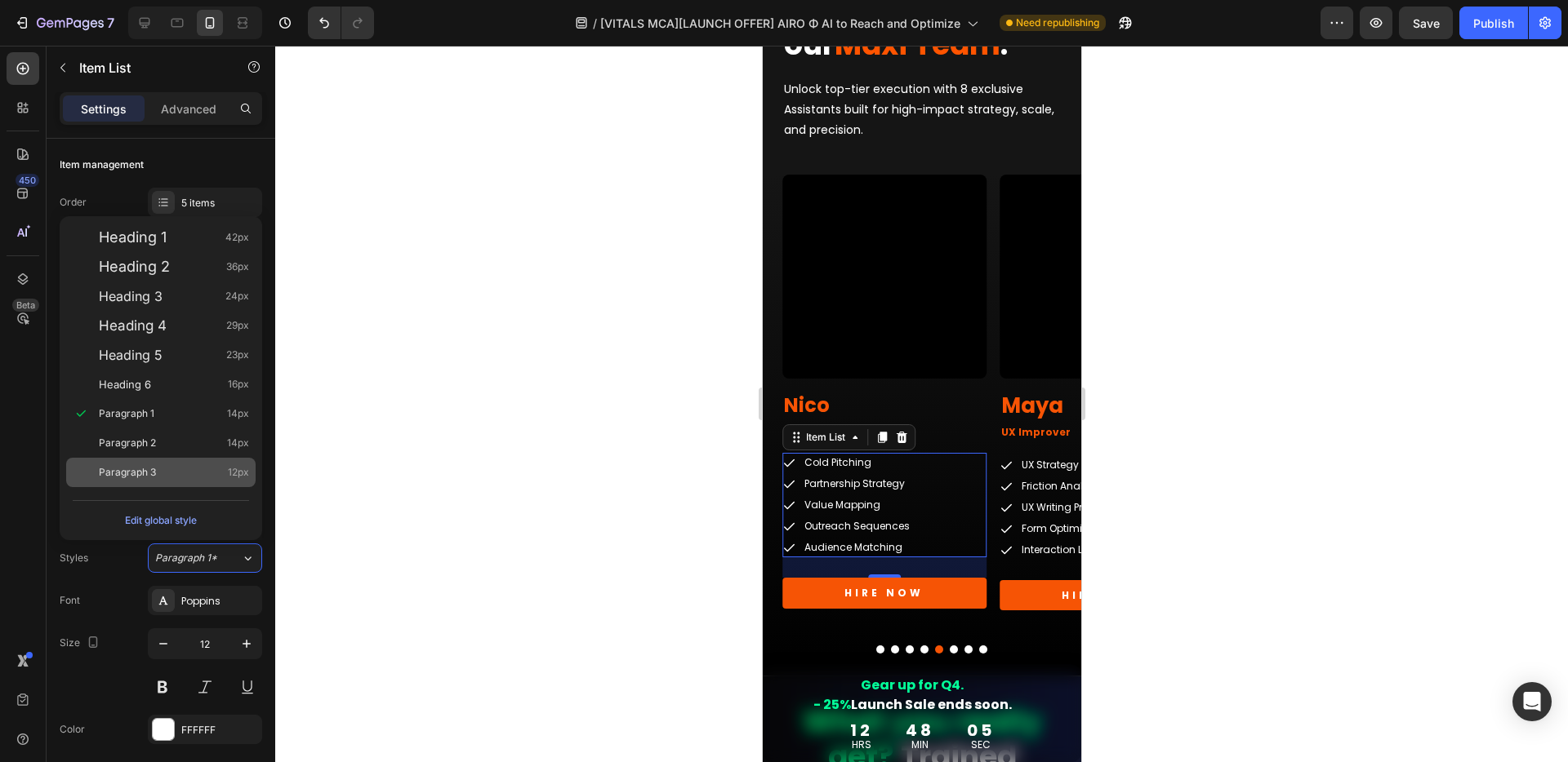
click at [155, 465] on span "Paragraph 3" at bounding box center [127, 472] width 57 height 16
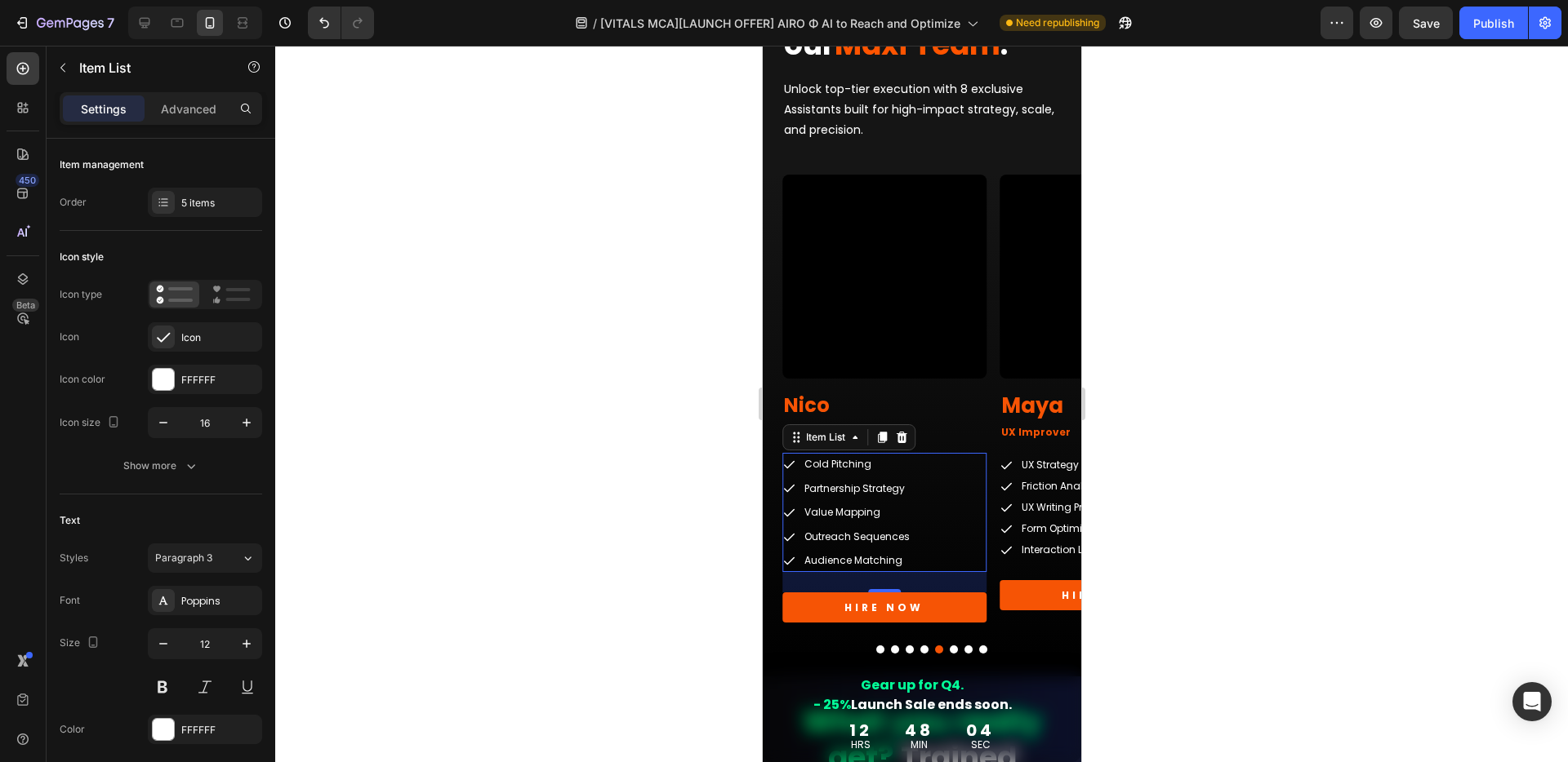
click at [889, 604] on div "25" at bounding box center [883, 606] width 18 height 13
click at [888, 608] on div "25" at bounding box center [883, 606] width 18 height 13
click at [921, 606] on link "HIRE NOW" at bounding box center [883, 608] width 204 height 31
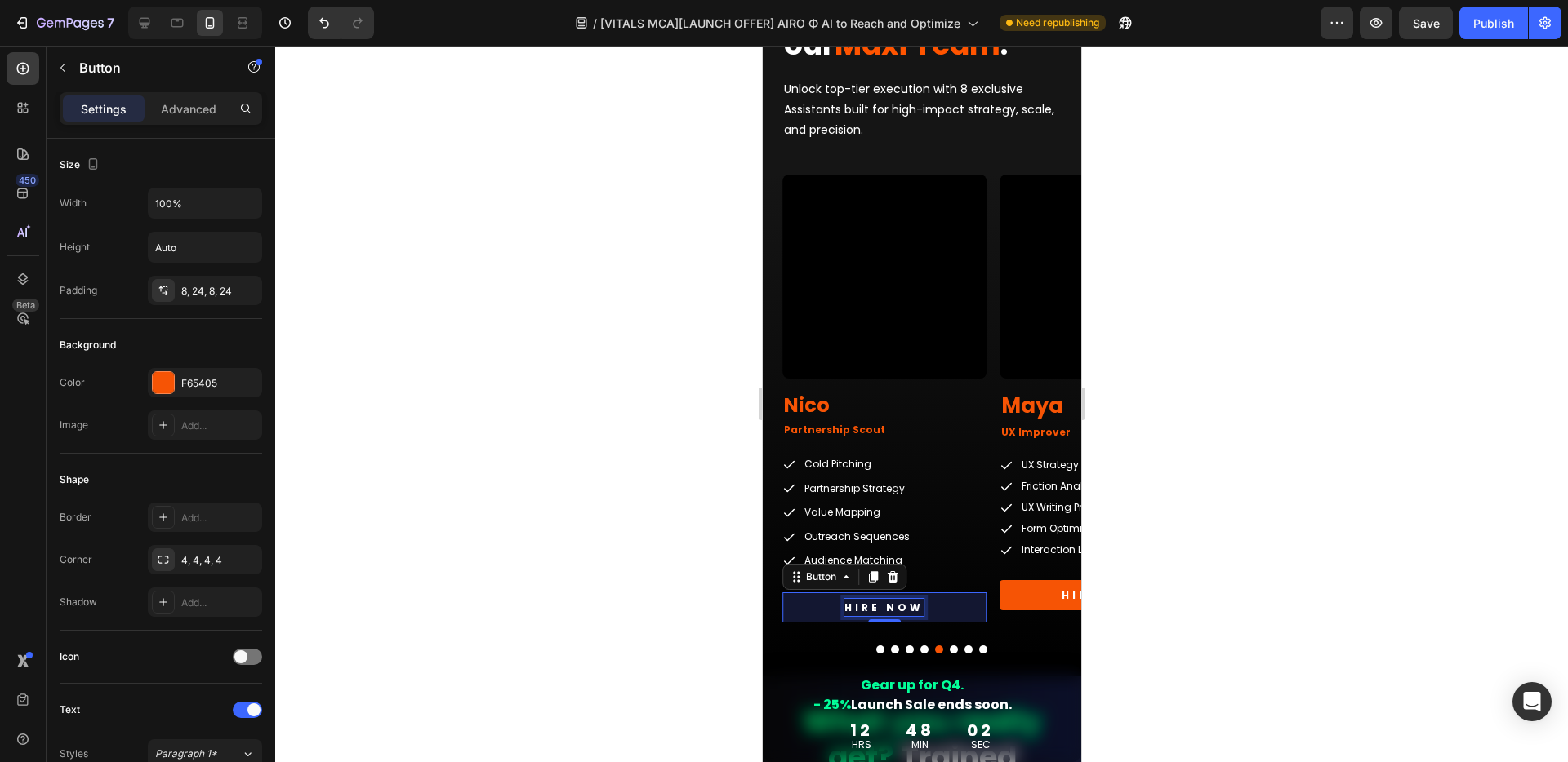
click at [906, 608] on p "HIRE NOW" at bounding box center [882, 608] width 80 height 18
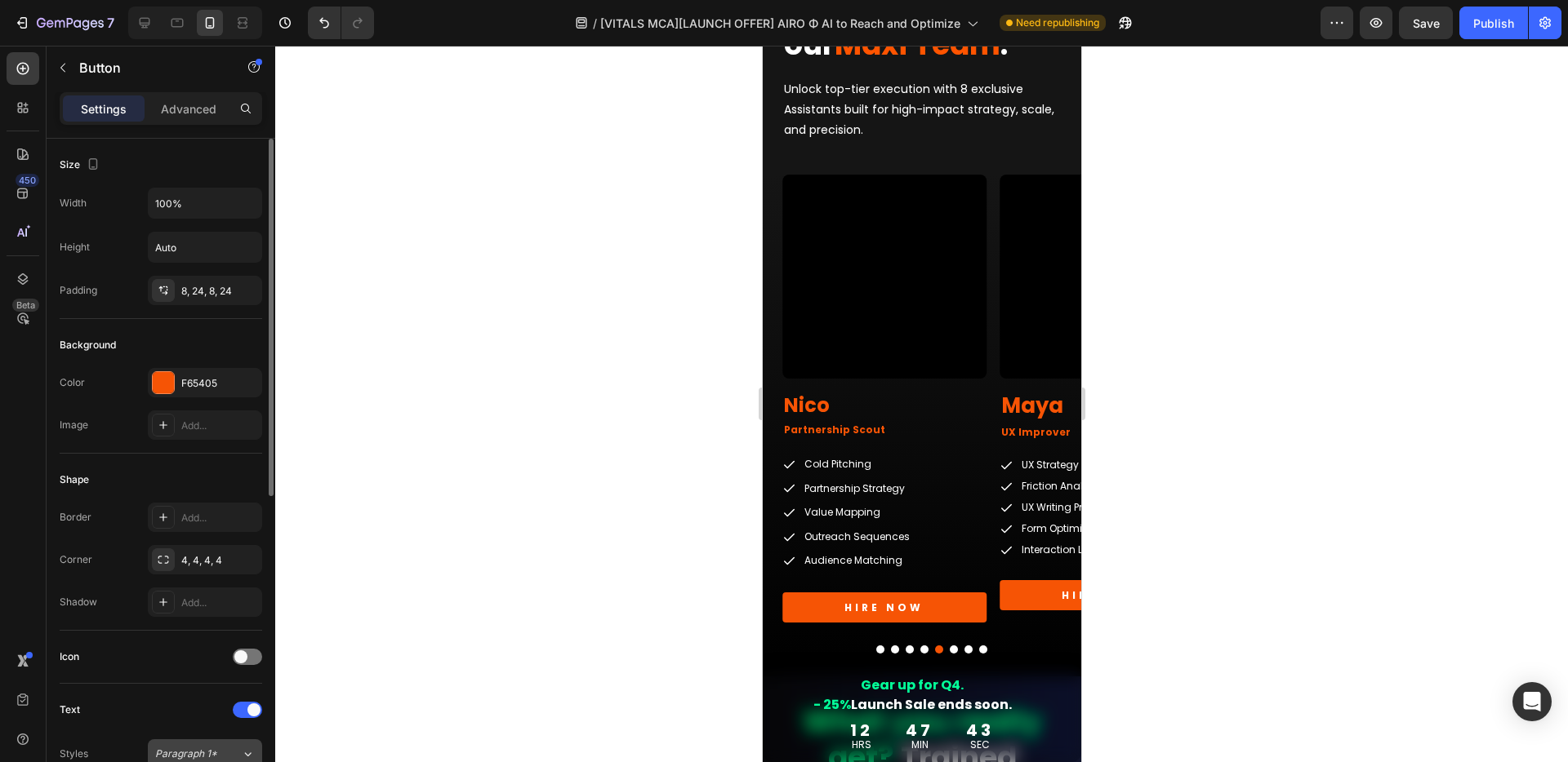
click at [182, 752] on span "Paragraph 1*" at bounding box center [186, 755] width 62 height 15
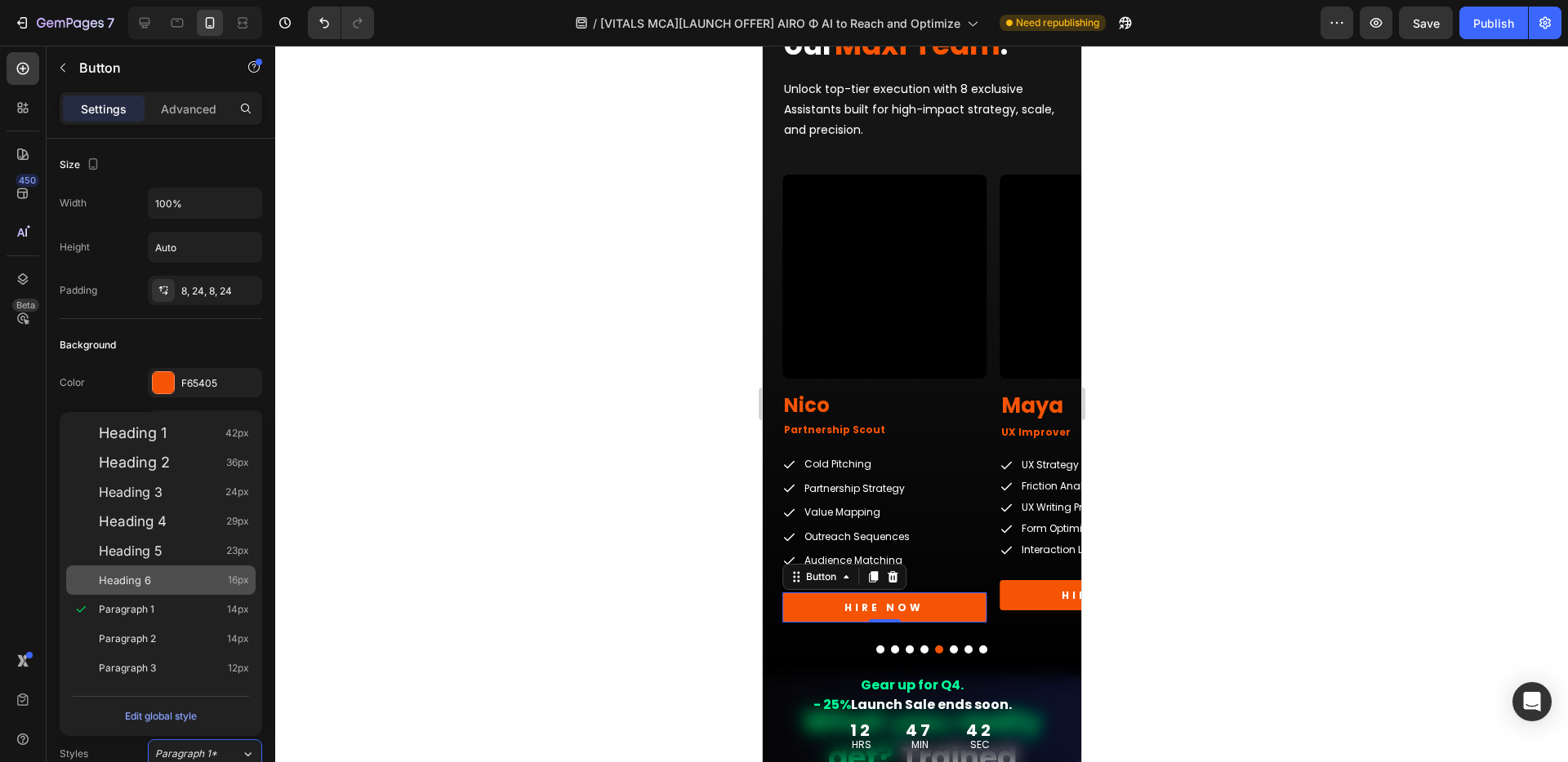
click at [158, 584] on div "Heading 6 16px" at bounding box center [174, 580] width 151 height 16
type input "16"
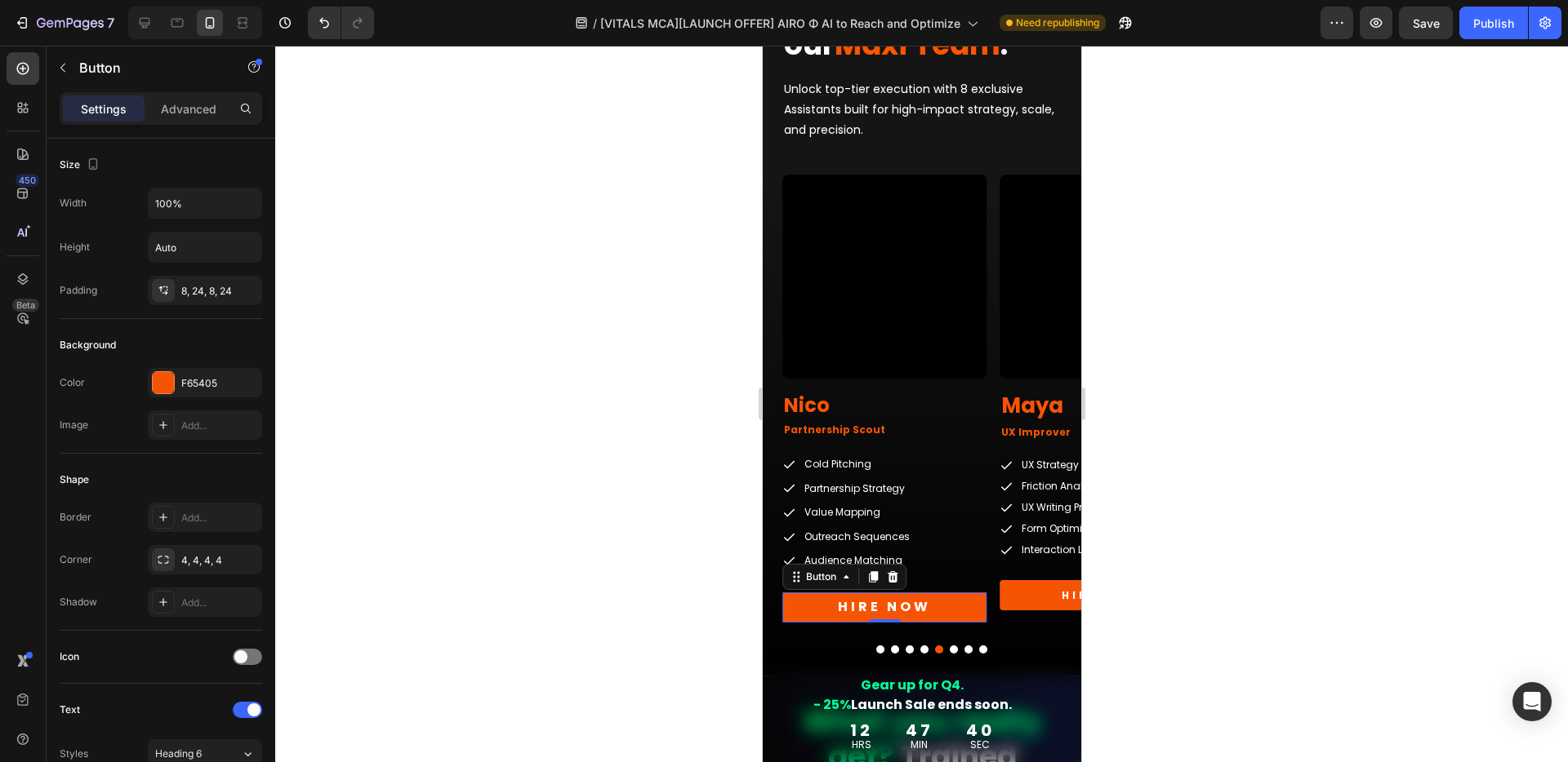
click at [1253, 597] on div at bounding box center [921, 404] width 1292 height 716
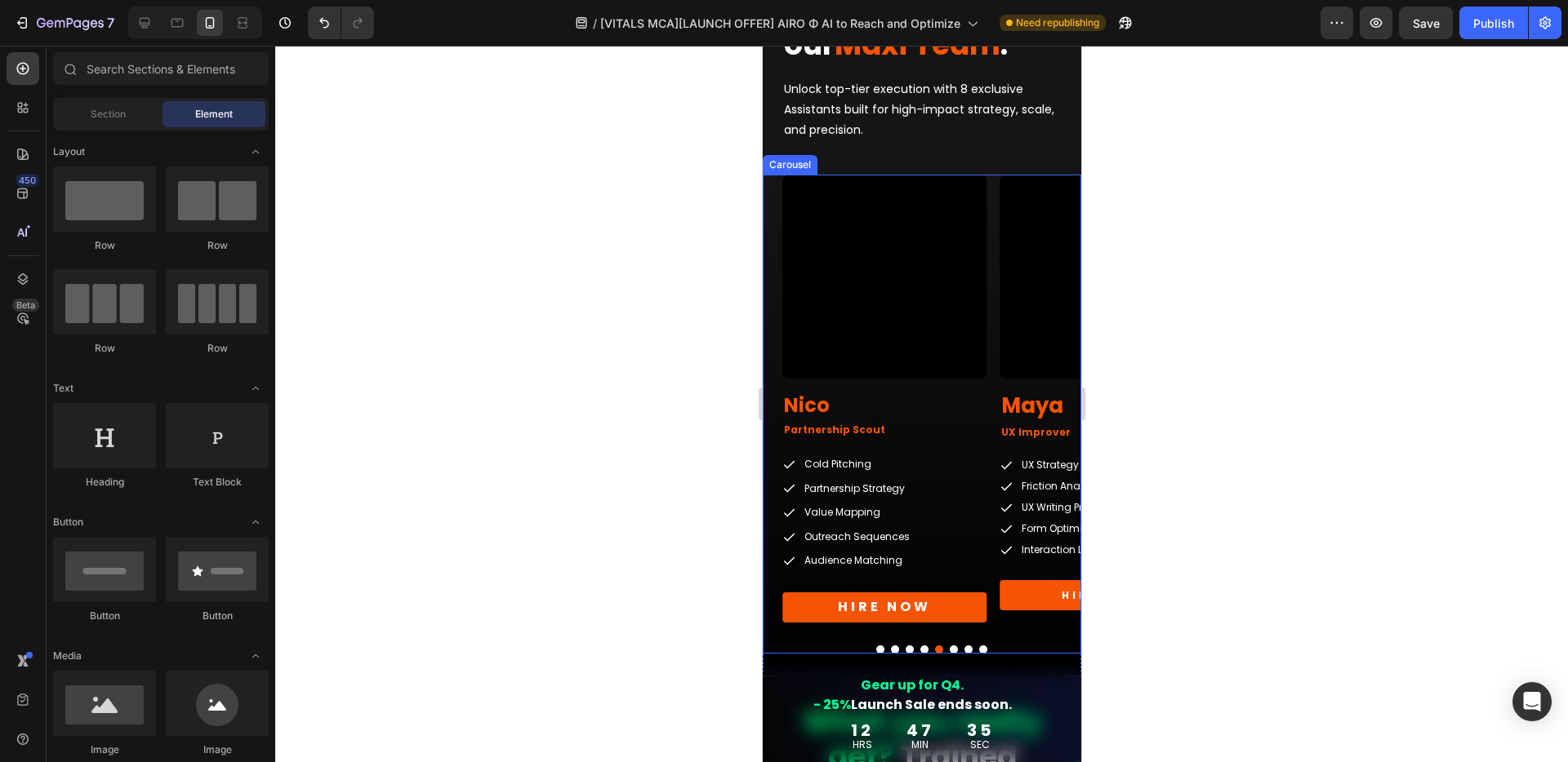
click at [949, 651] on button "Dot" at bounding box center [952, 649] width 8 height 8
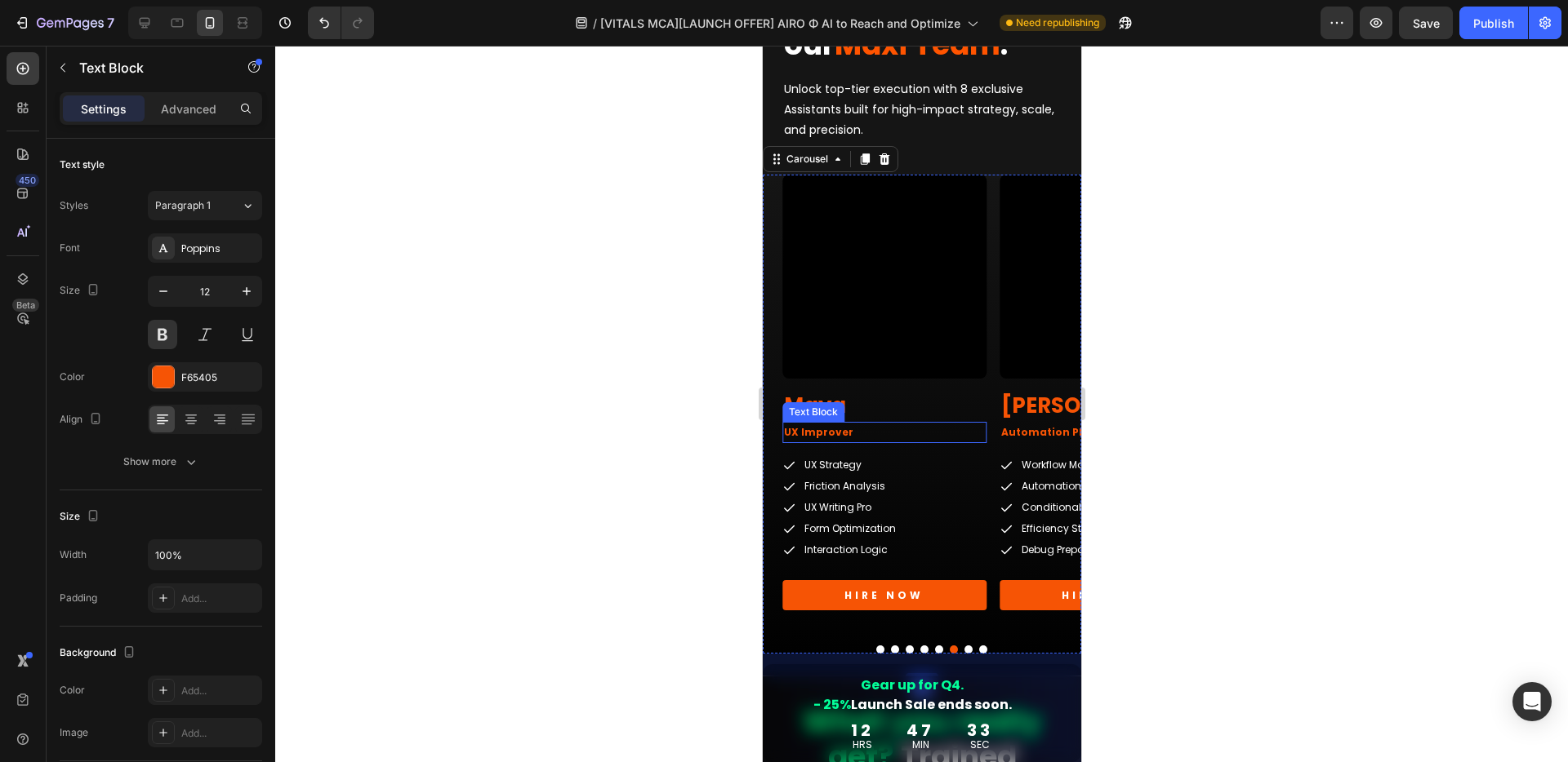
click at [835, 412] on div "Text Block" at bounding box center [812, 412] width 55 height 15
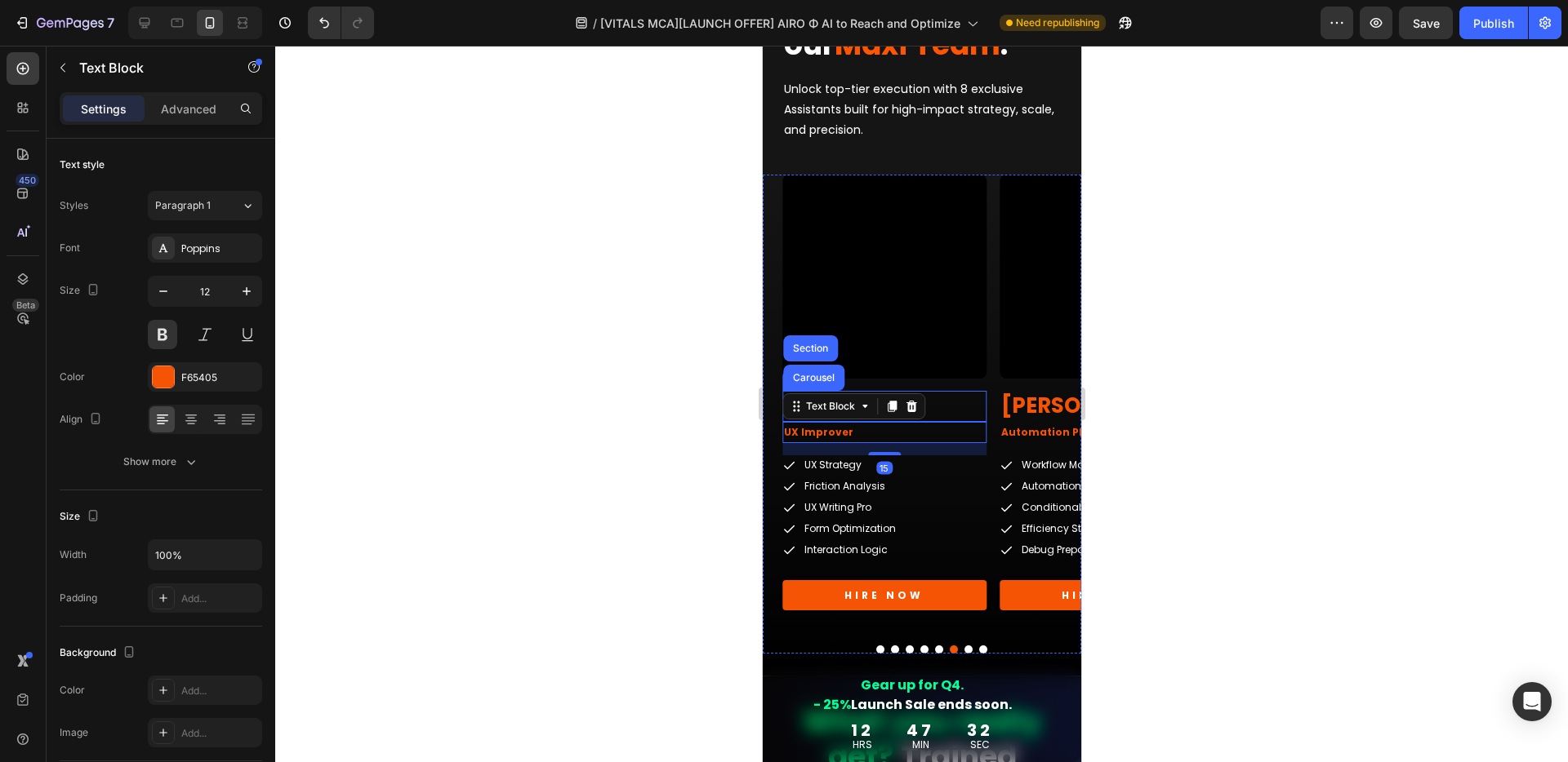
click at [952, 408] on h2 "Maya" at bounding box center [883, 406] width 204 height 31
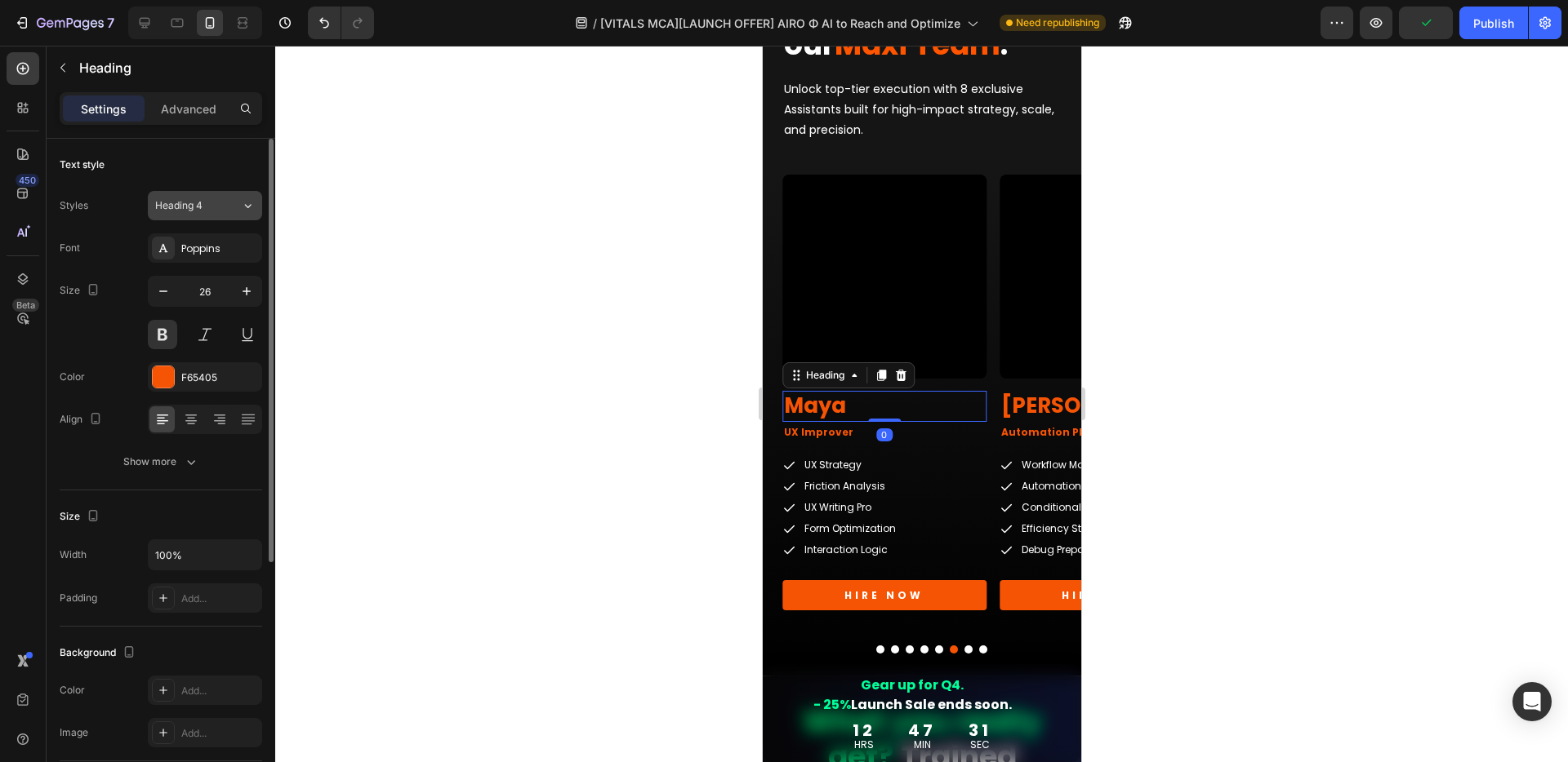
click at [190, 203] on span "Heading 4" at bounding box center [179, 206] width 48 height 15
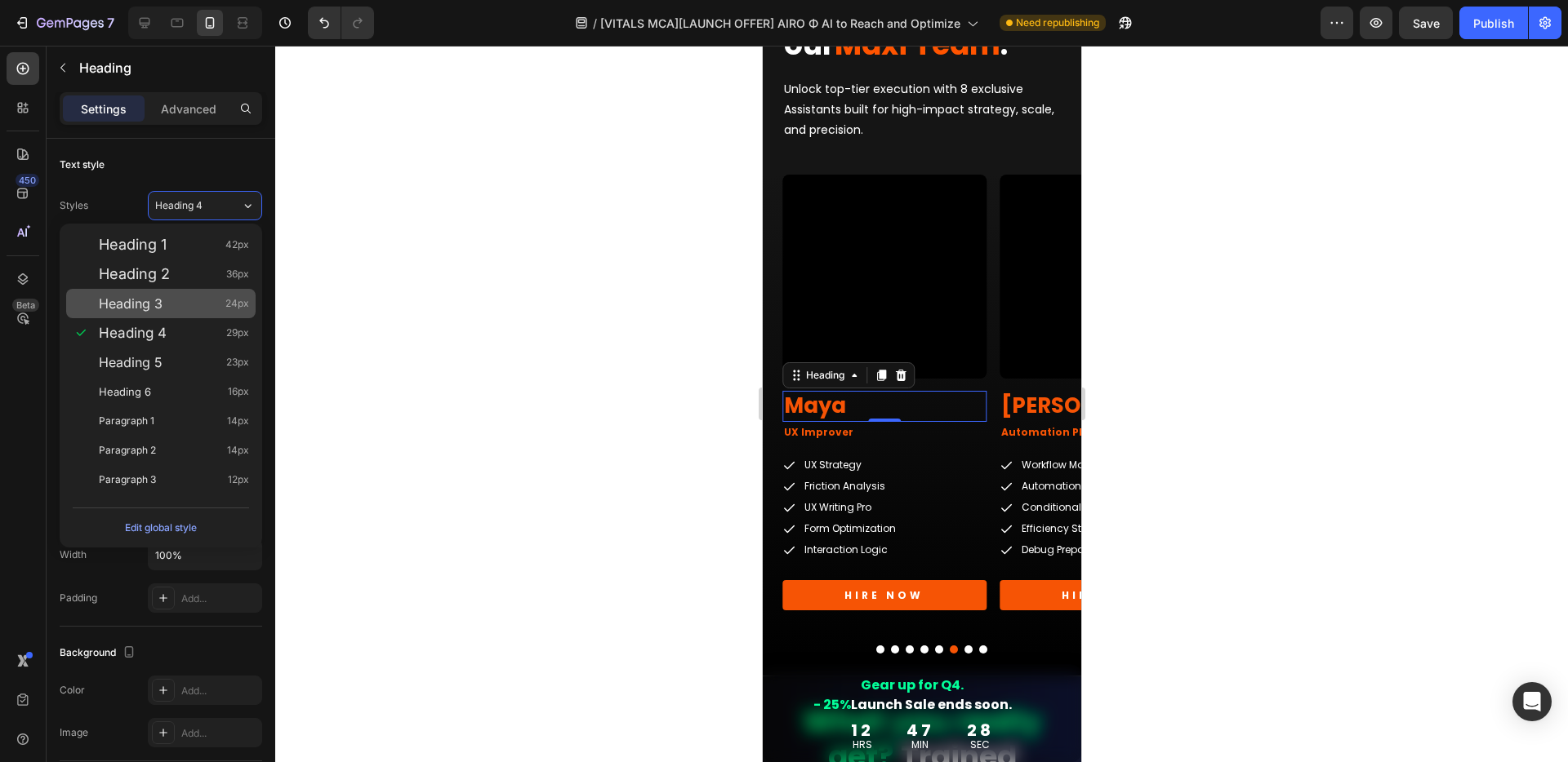
click at [150, 303] on span "Heading 3" at bounding box center [131, 303] width 64 height 16
type input "24"
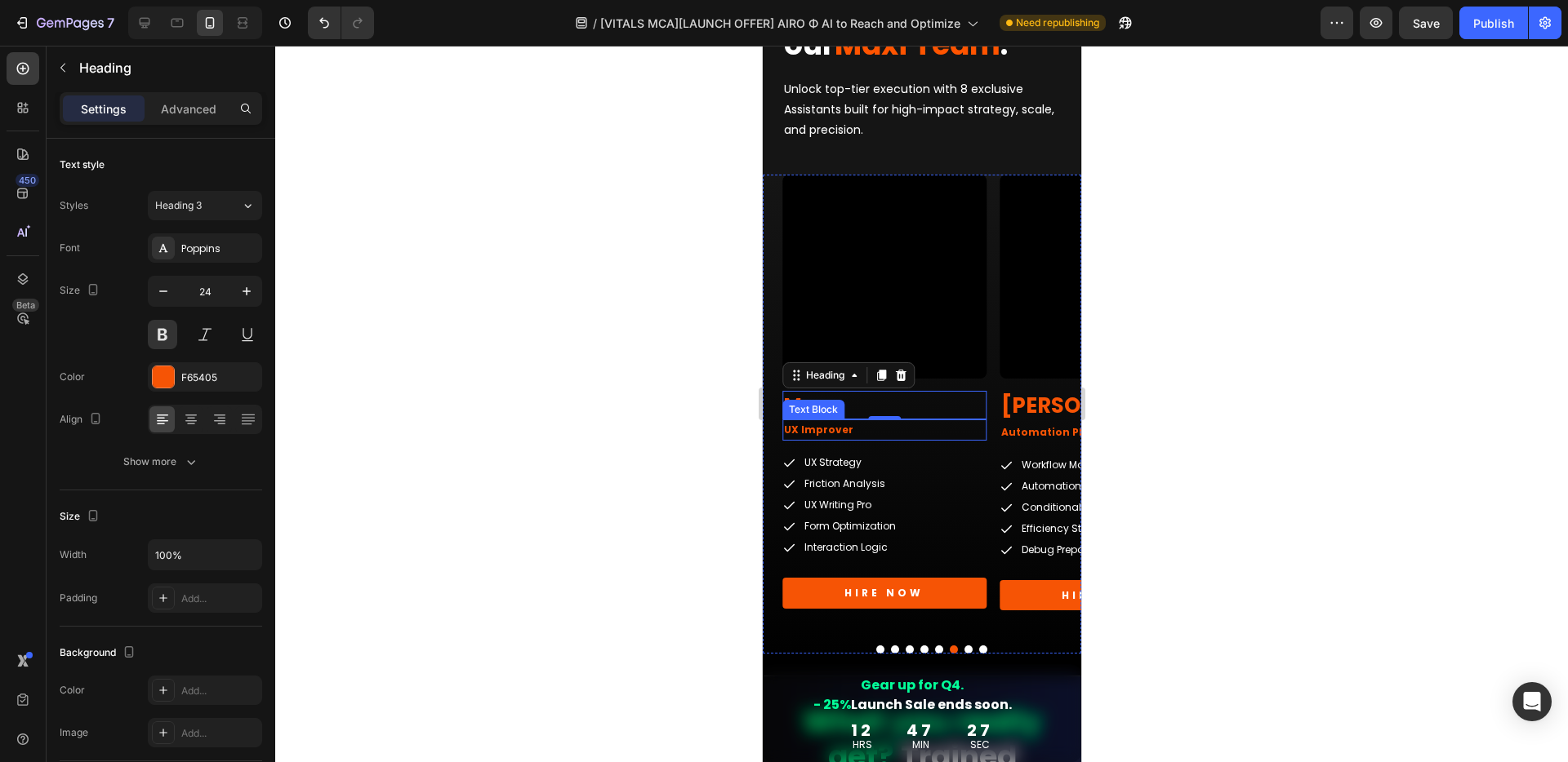
click at [824, 433] on p "UX Improver" at bounding box center [883, 429] width 201 height 18
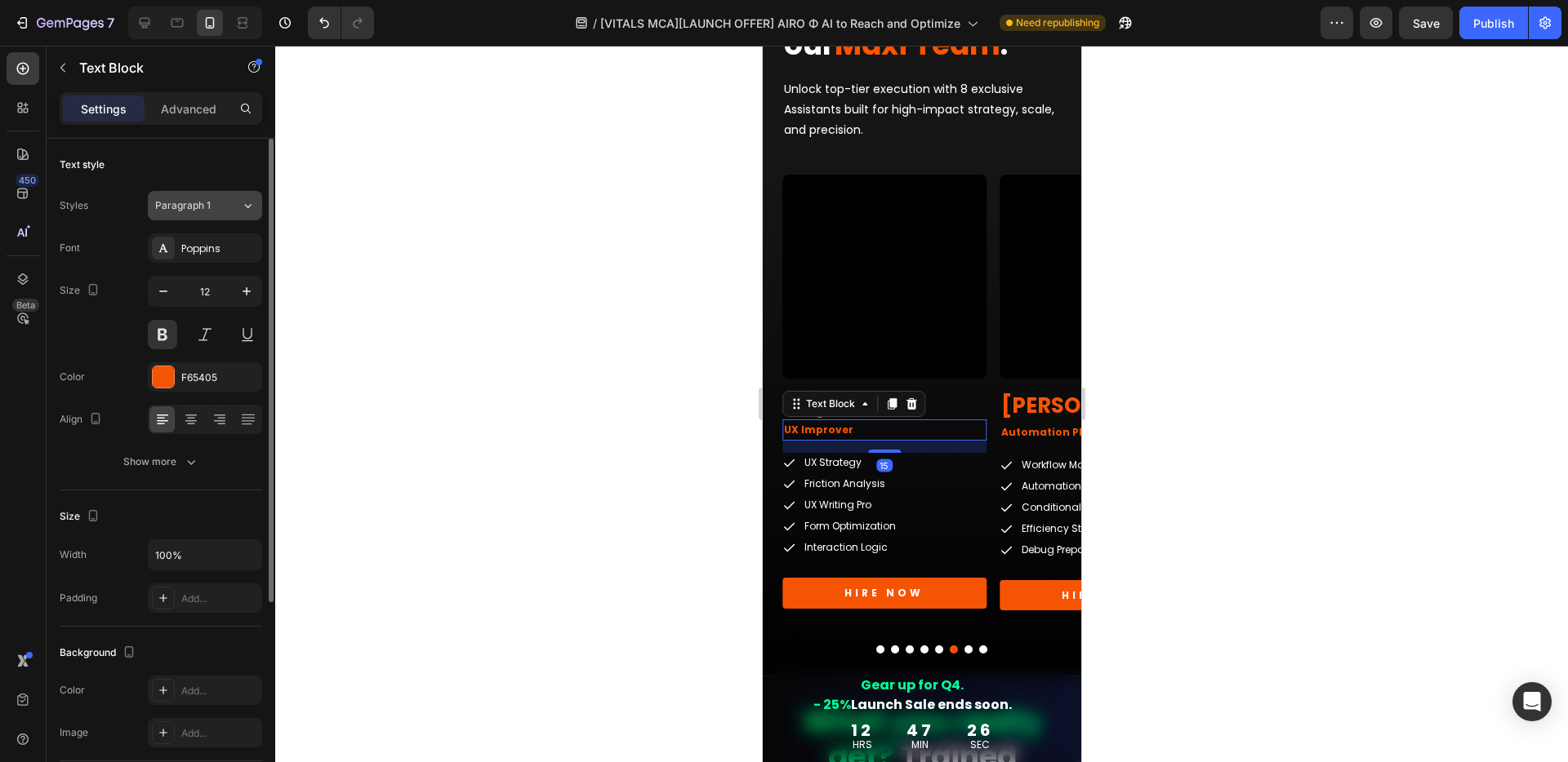
click at [175, 204] on span "Paragraph 1" at bounding box center [182, 206] width 55 height 15
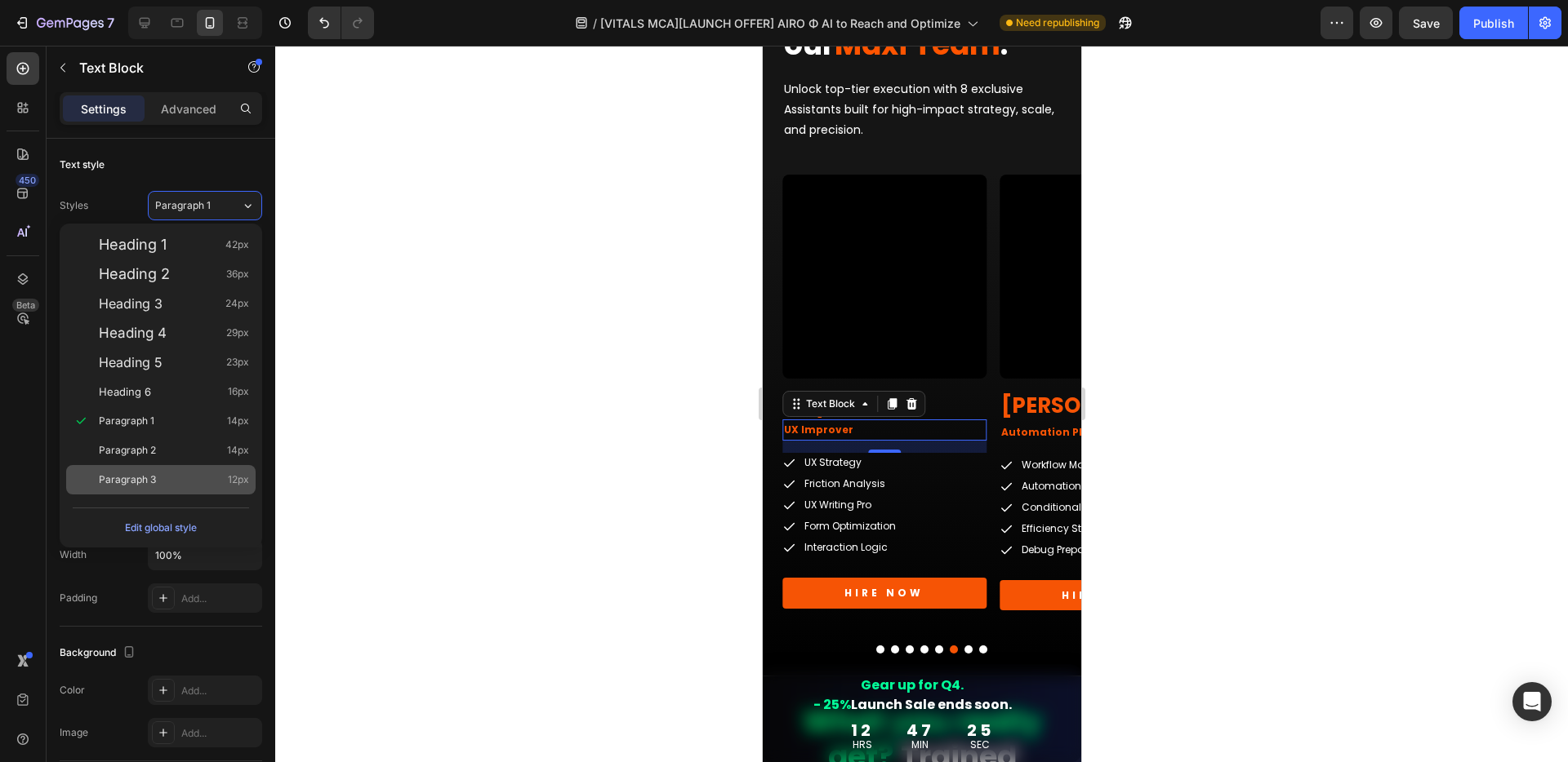
click at [131, 470] on div "Paragraph 3 12px" at bounding box center [161, 479] width 189 height 29
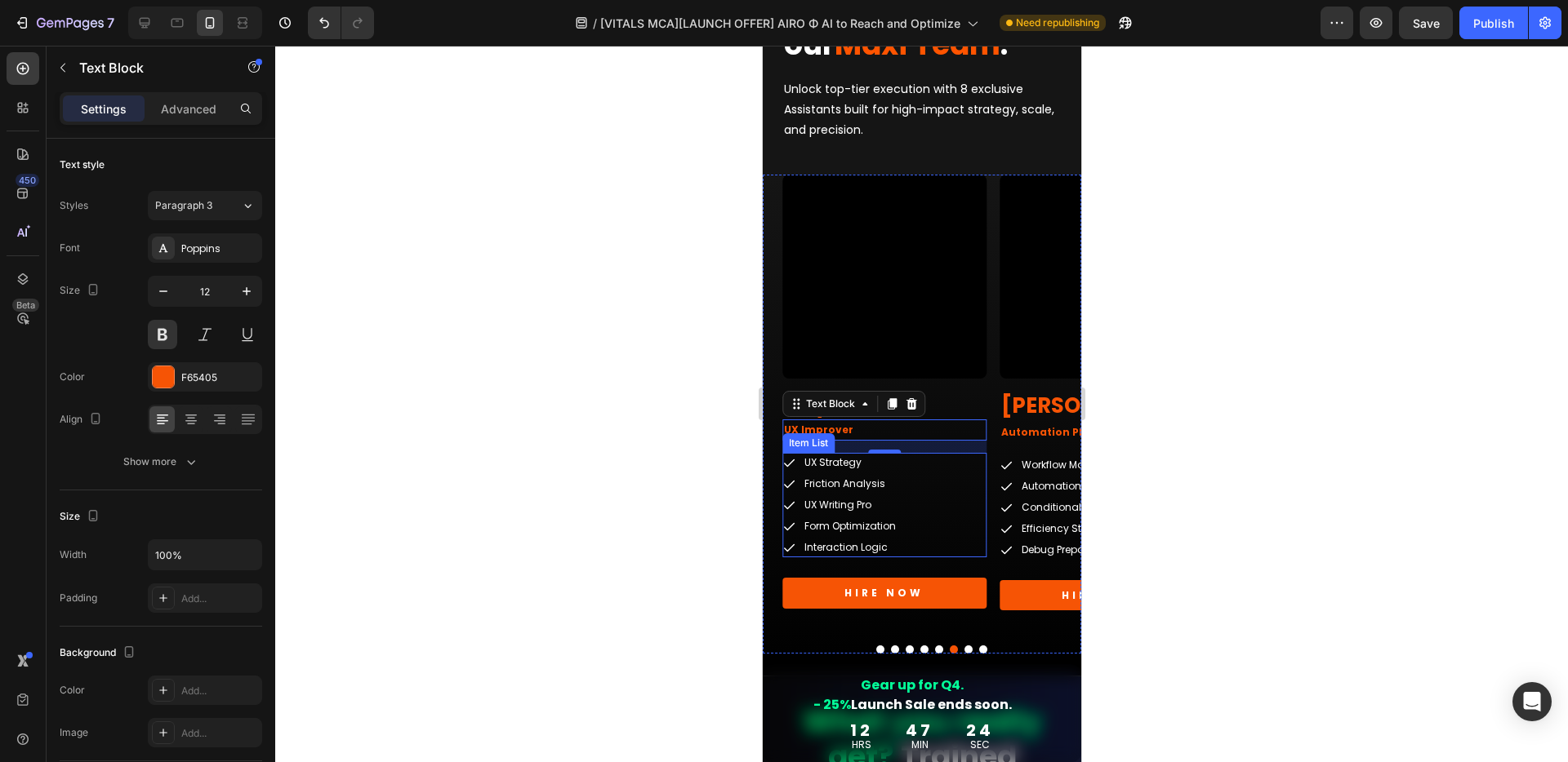
click at [953, 476] on div "UX Strategy Friction Analysis UX Writing Pro Form Optimization Interaction Logic" at bounding box center [883, 505] width 204 height 105
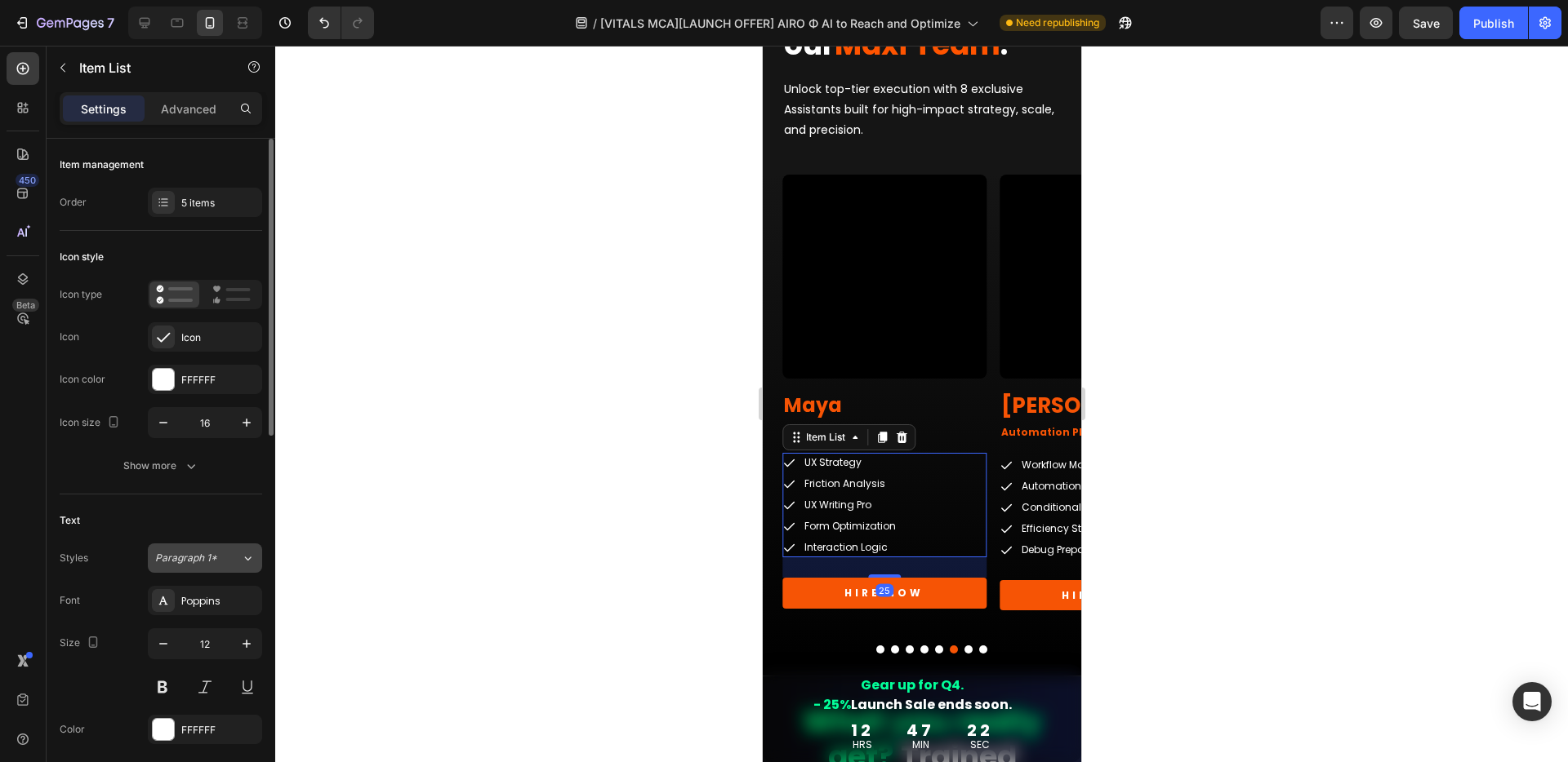
click at [209, 565] on span "Paragraph 1*" at bounding box center [186, 558] width 62 height 15
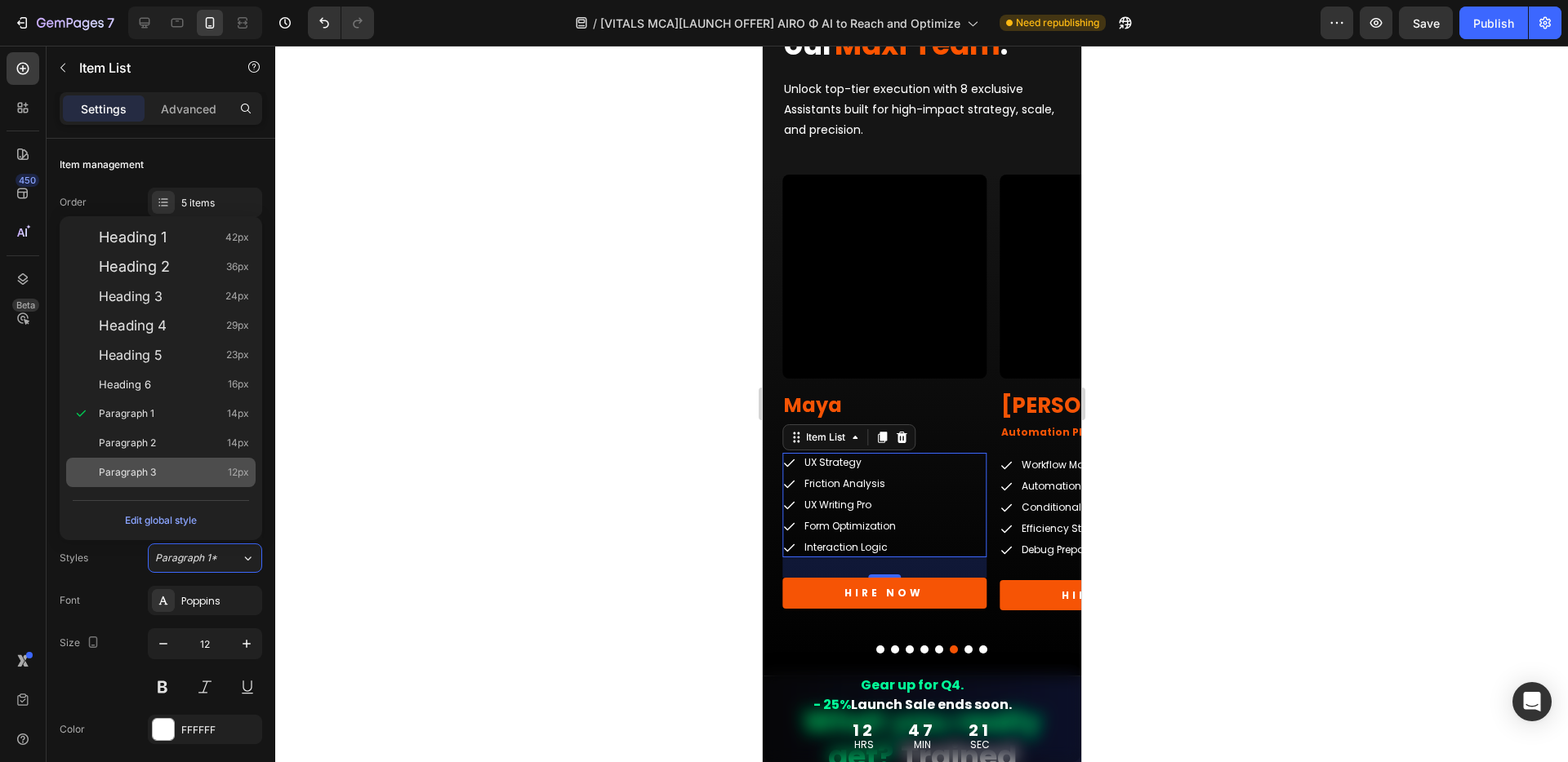
click at [135, 467] on span "Paragraph 3" at bounding box center [127, 472] width 57 height 16
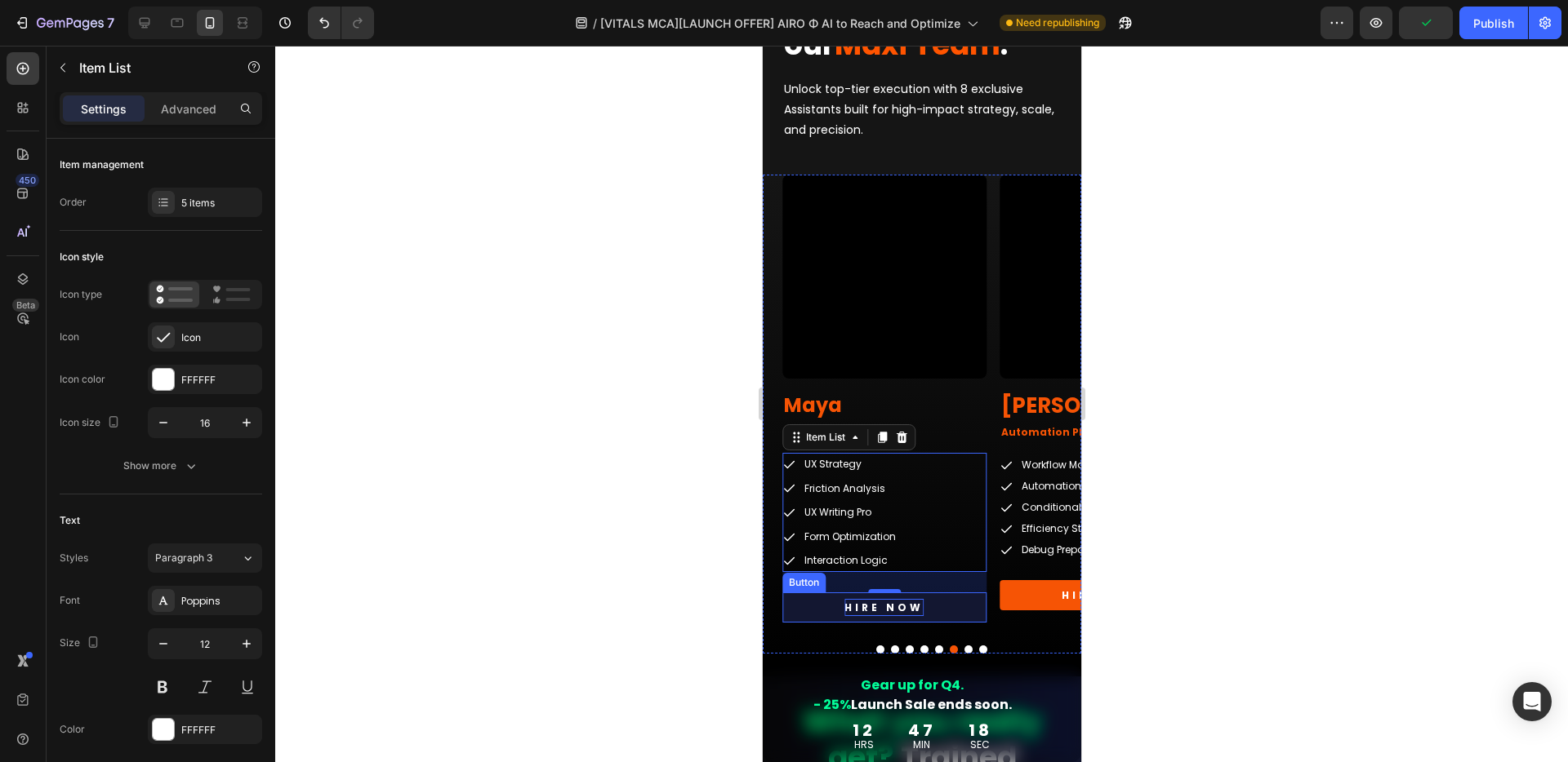
click at [904, 608] on p "HIRE NOW" at bounding box center [882, 608] width 80 height 18
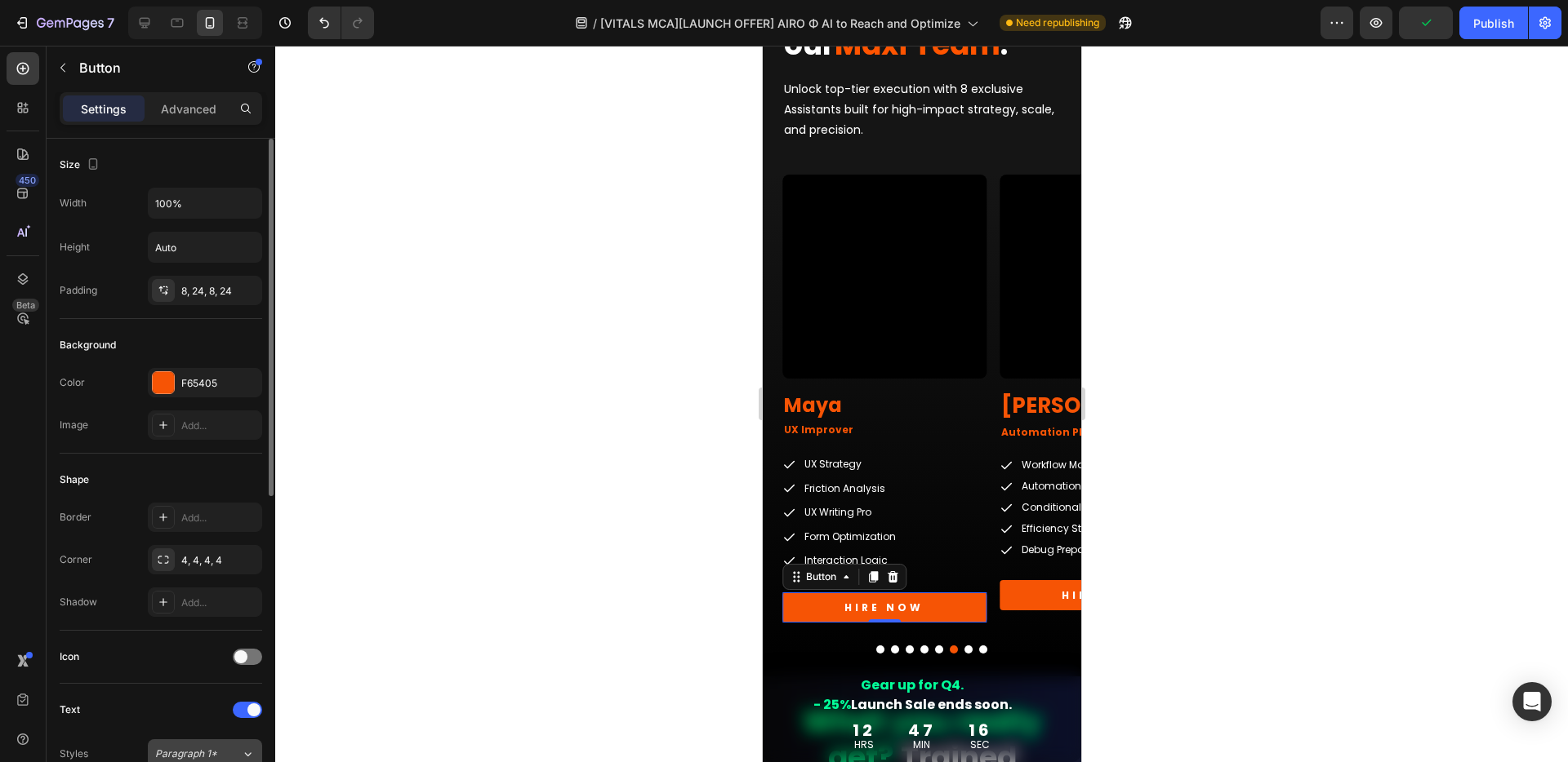
click at [157, 751] on span "Paragraph 1*" at bounding box center [186, 755] width 62 height 15
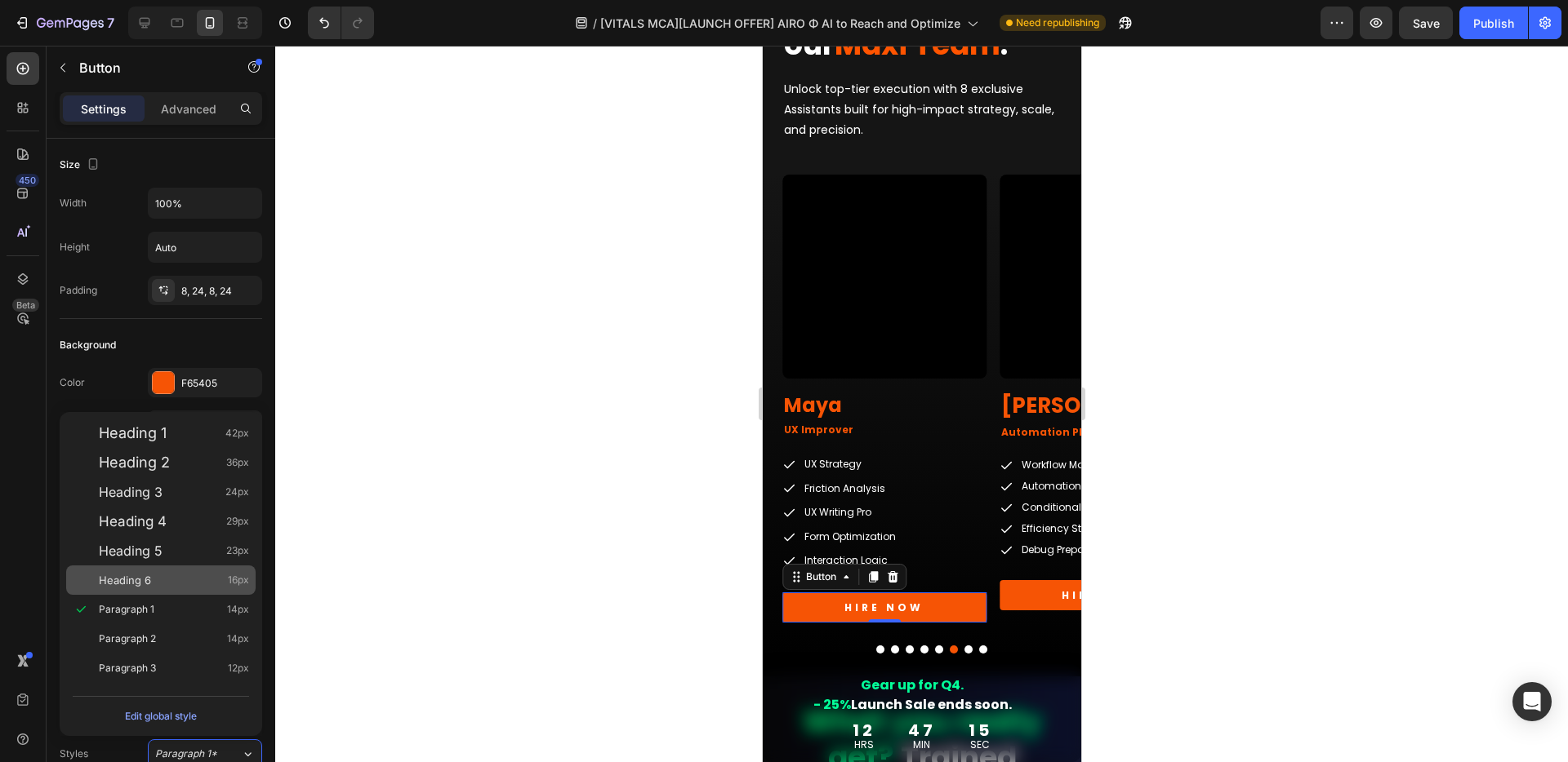
click at [146, 591] on div "Heading 6 16px" at bounding box center [161, 580] width 189 height 29
type input "16"
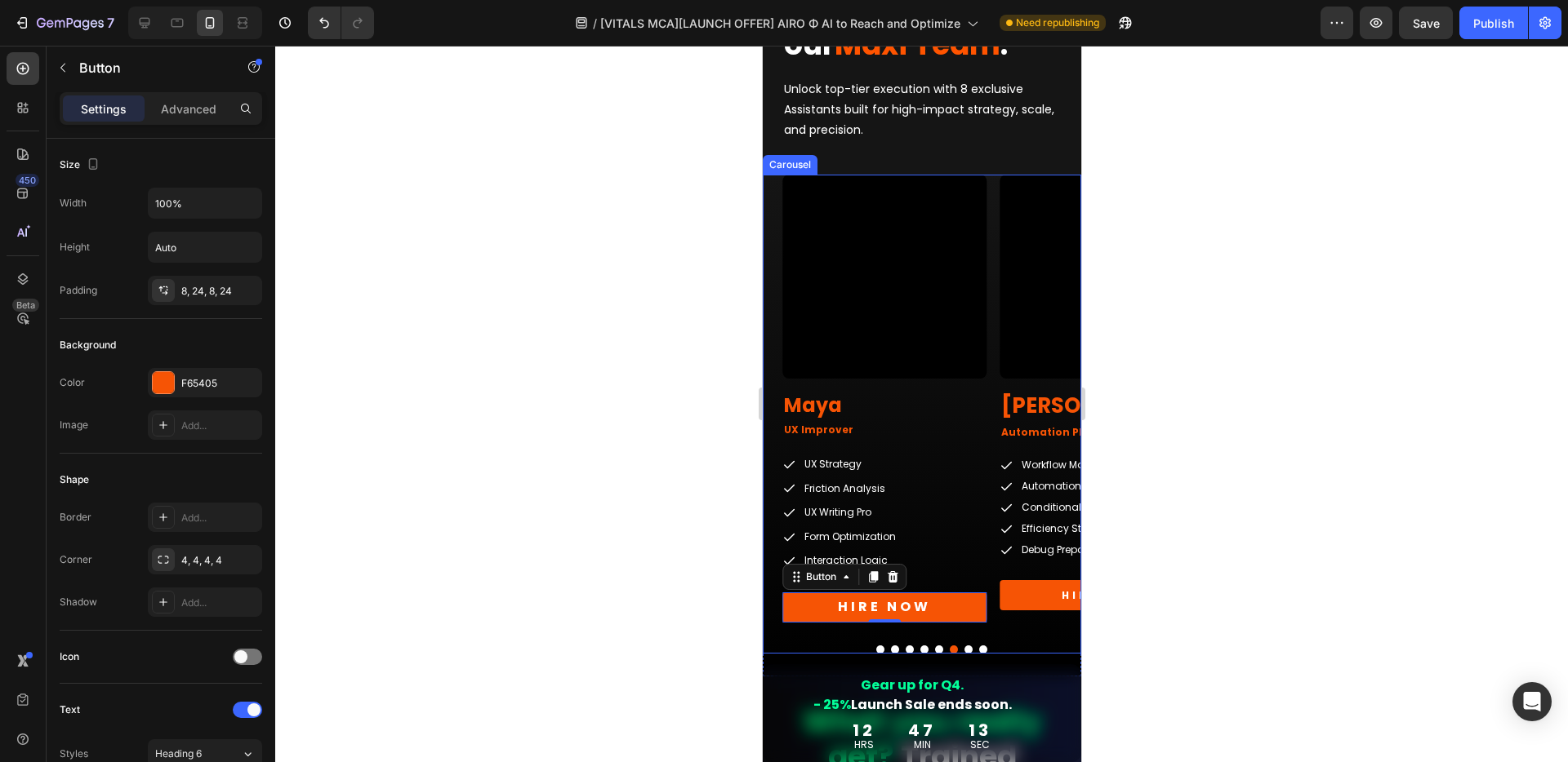
click at [964, 650] on button "Dot" at bounding box center [967, 649] width 8 height 8
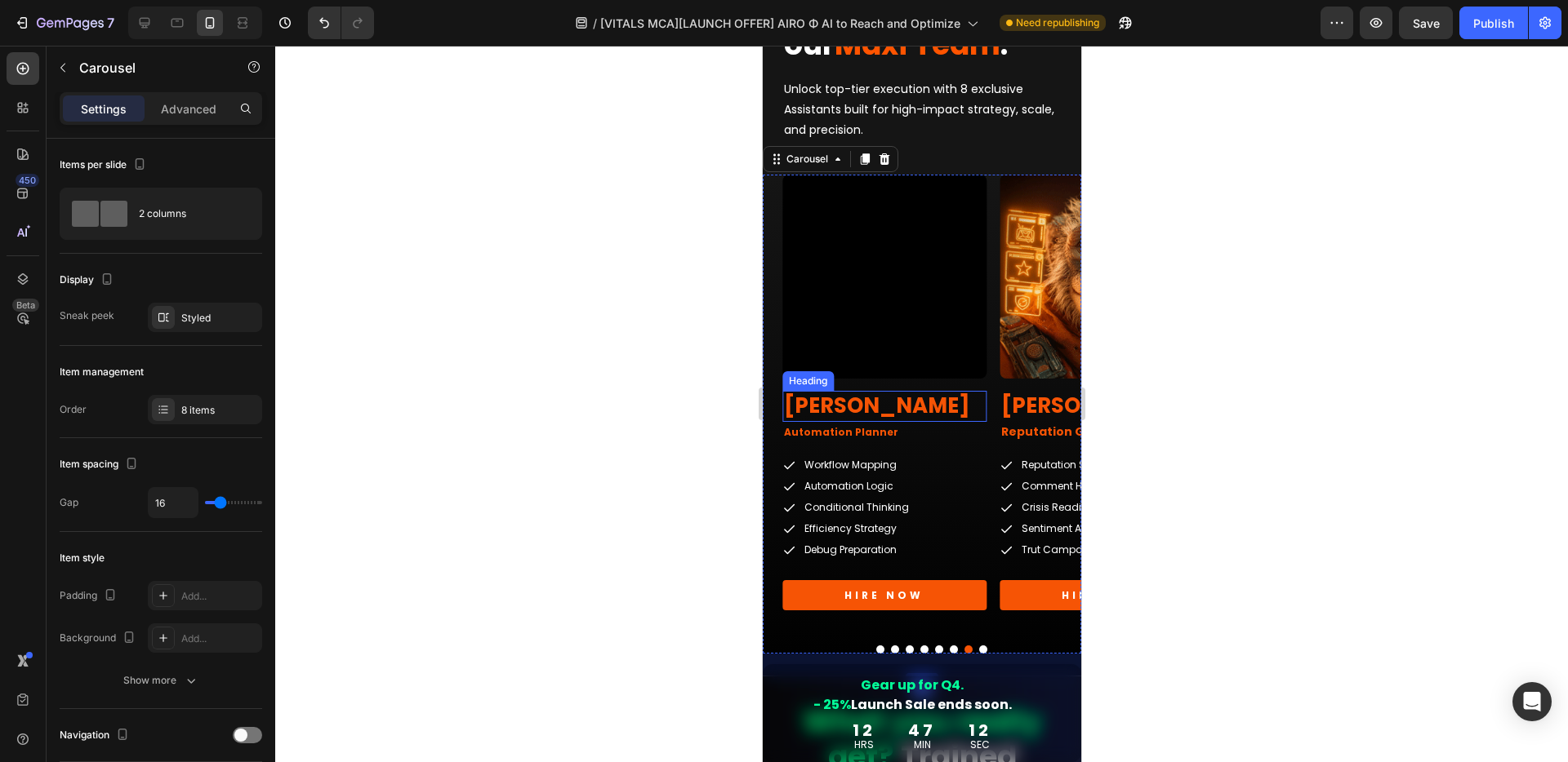
click at [803, 403] on h2 "[PERSON_NAME]" at bounding box center [883, 406] width 204 height 31
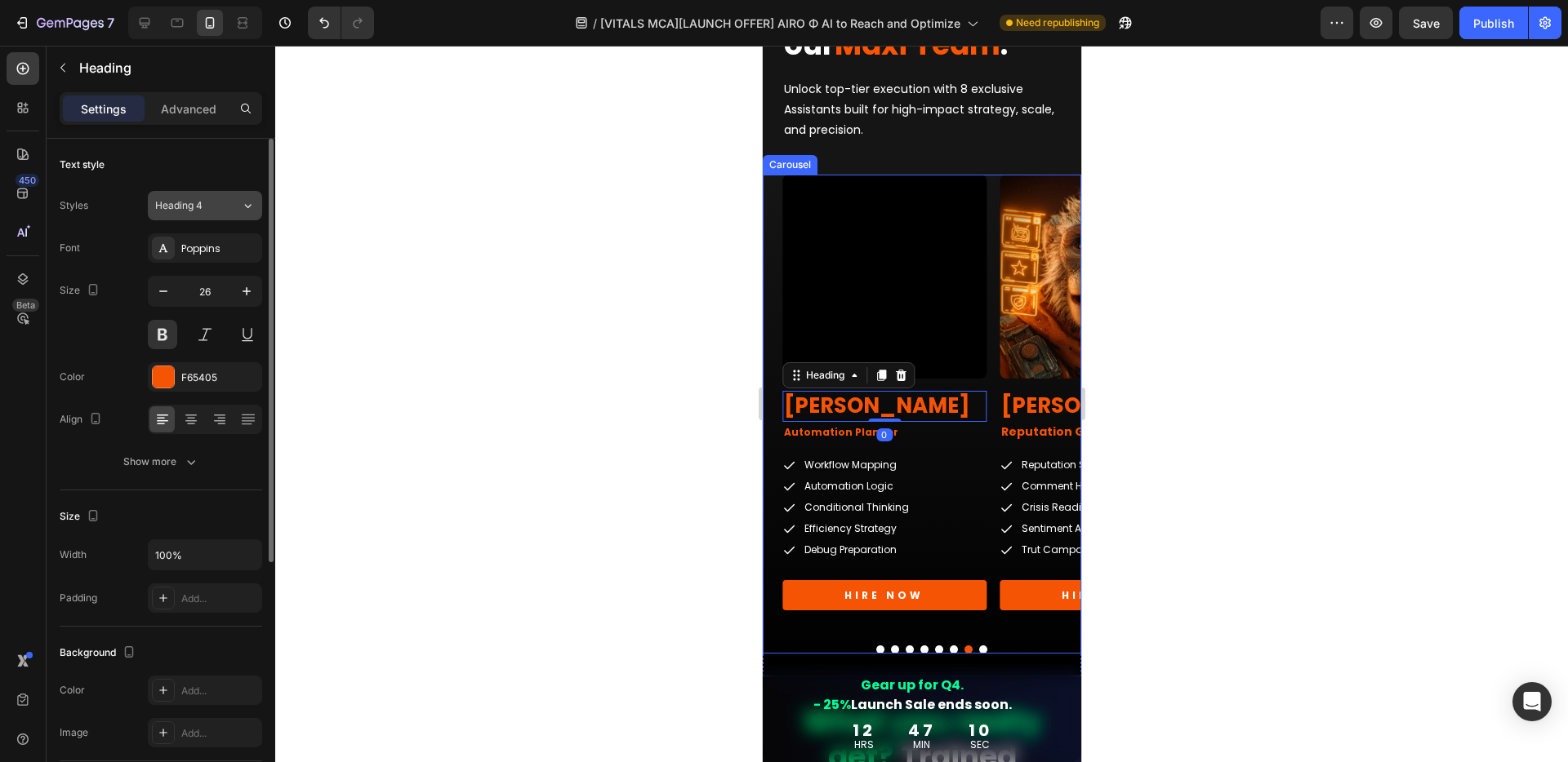
click at [234, 194] on button "Heading 4" at bounding box center [205, 205] width 114 height 29
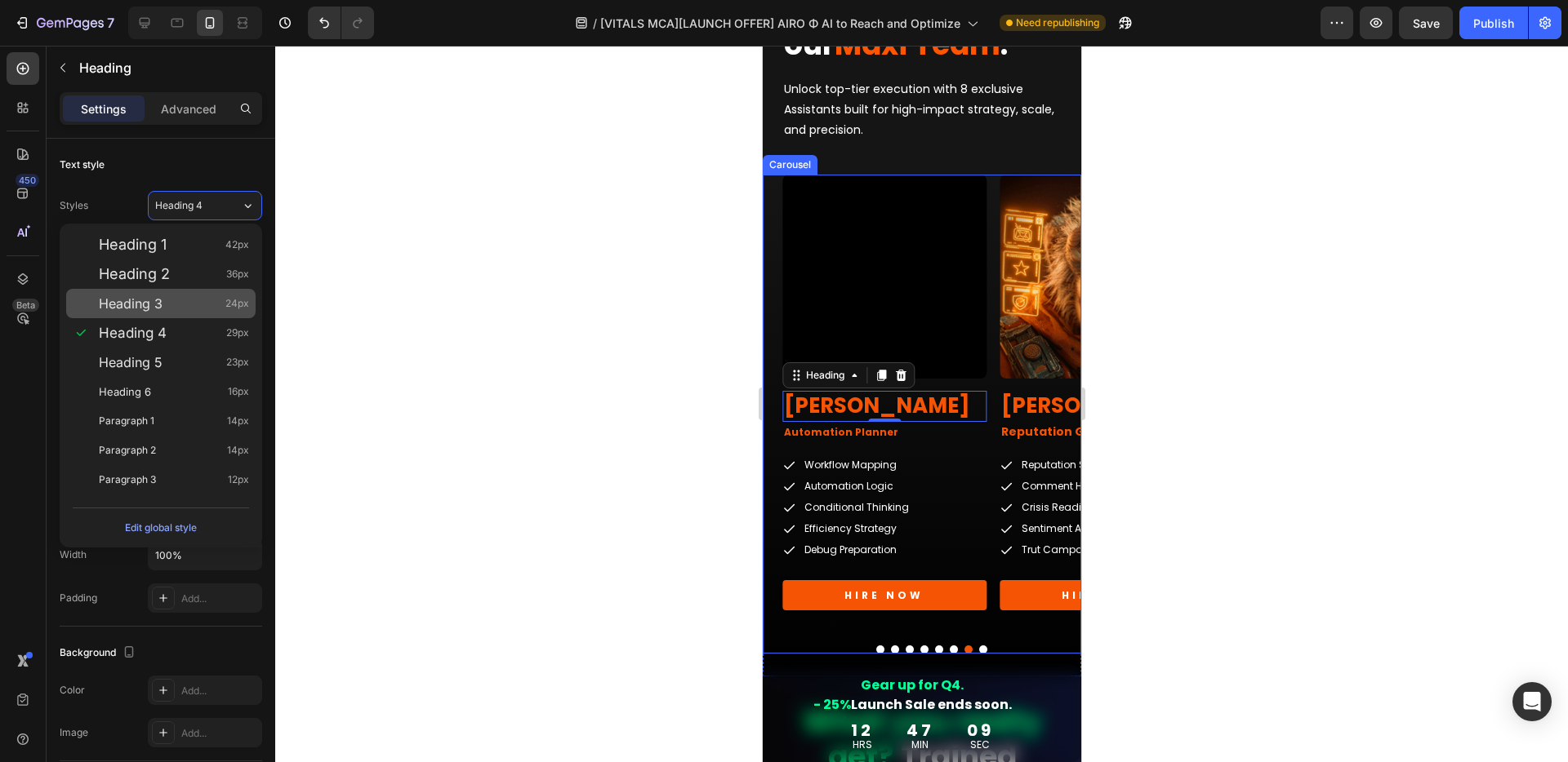
click at [149, 299] on span "Heading 3" at bounding box center [131, 303] width 64 height 16
type input "24"
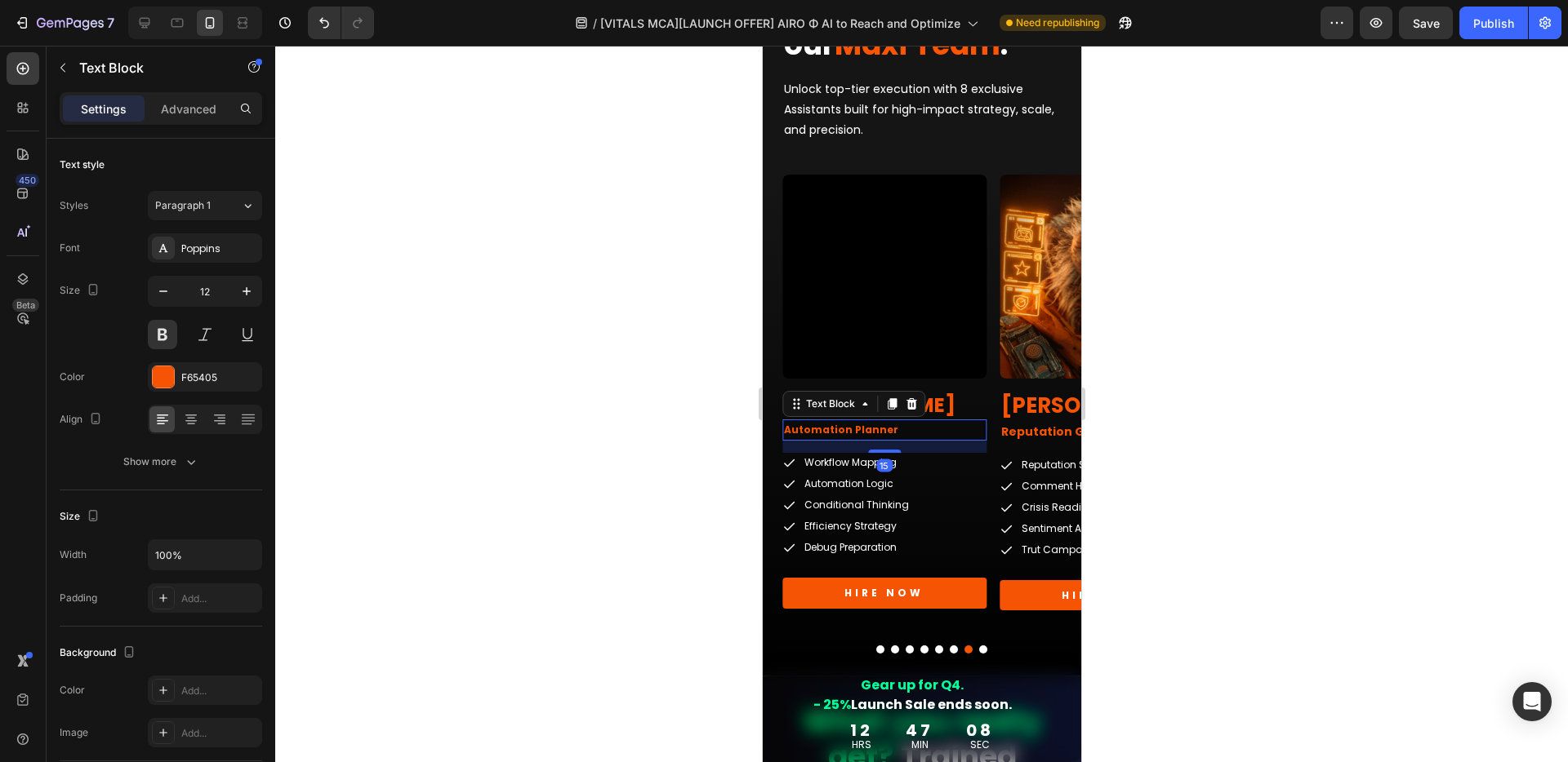
click at [902, 434] on p "Automation Planner" at bounding box center [883, 429] width 201 height 18
click at [214, 202] on div "Paragraph 1" at bounding box center [188, 206] width 66 height 15
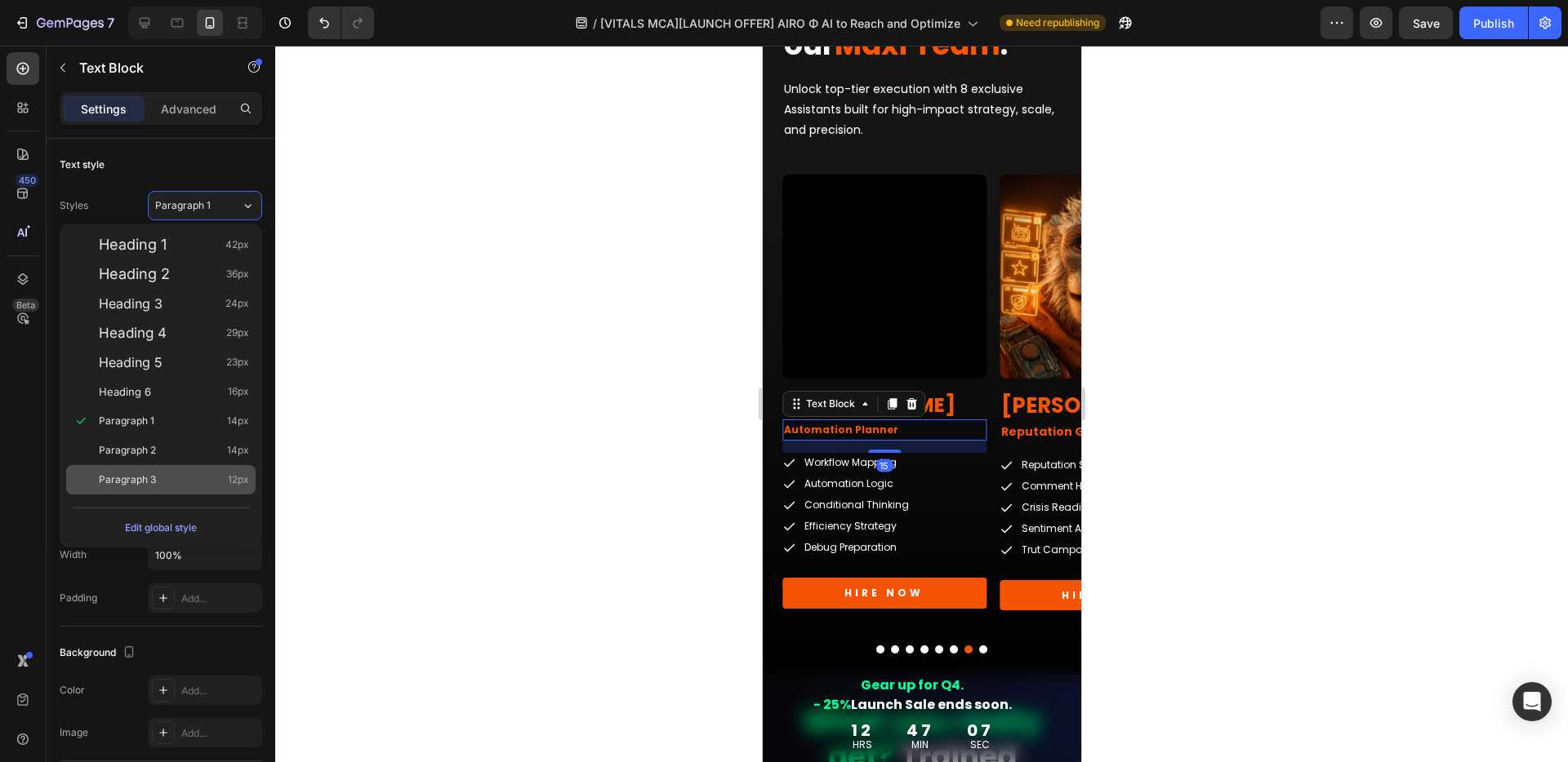
click at [160, 479] on div "Paragraph 3 12px" at bounding box center [174, 479] width 151 height 16
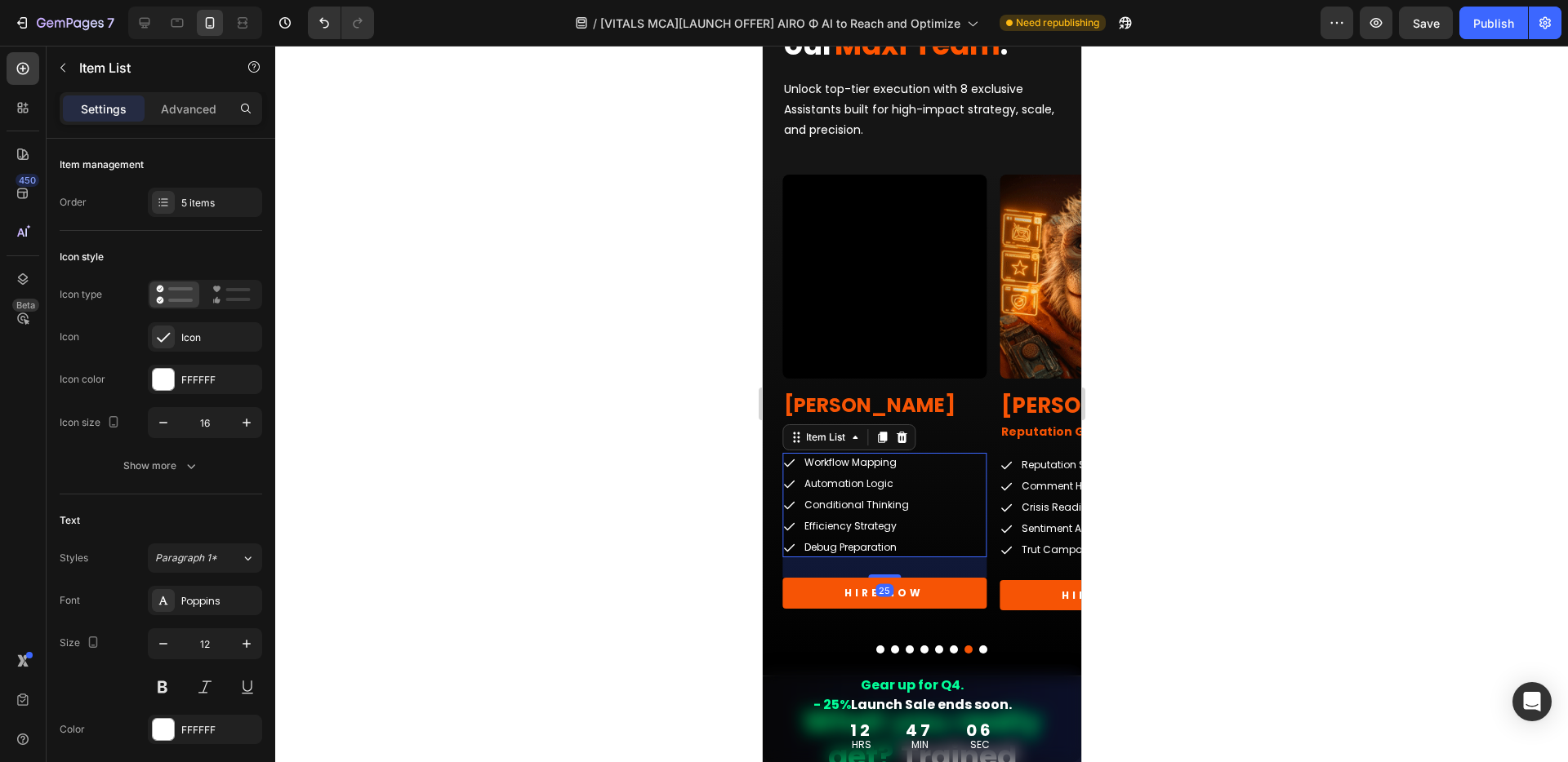
click at [946, 474] on div "Workflow Mapping Automation Logic Conditional Thinking Efficiency Strategy Debu…" at bounding box center [883, 505] width 204 height 105
click at [212, 543] on button "Paragraph 1*" at bounding box center [205, 557] width 114 height 29
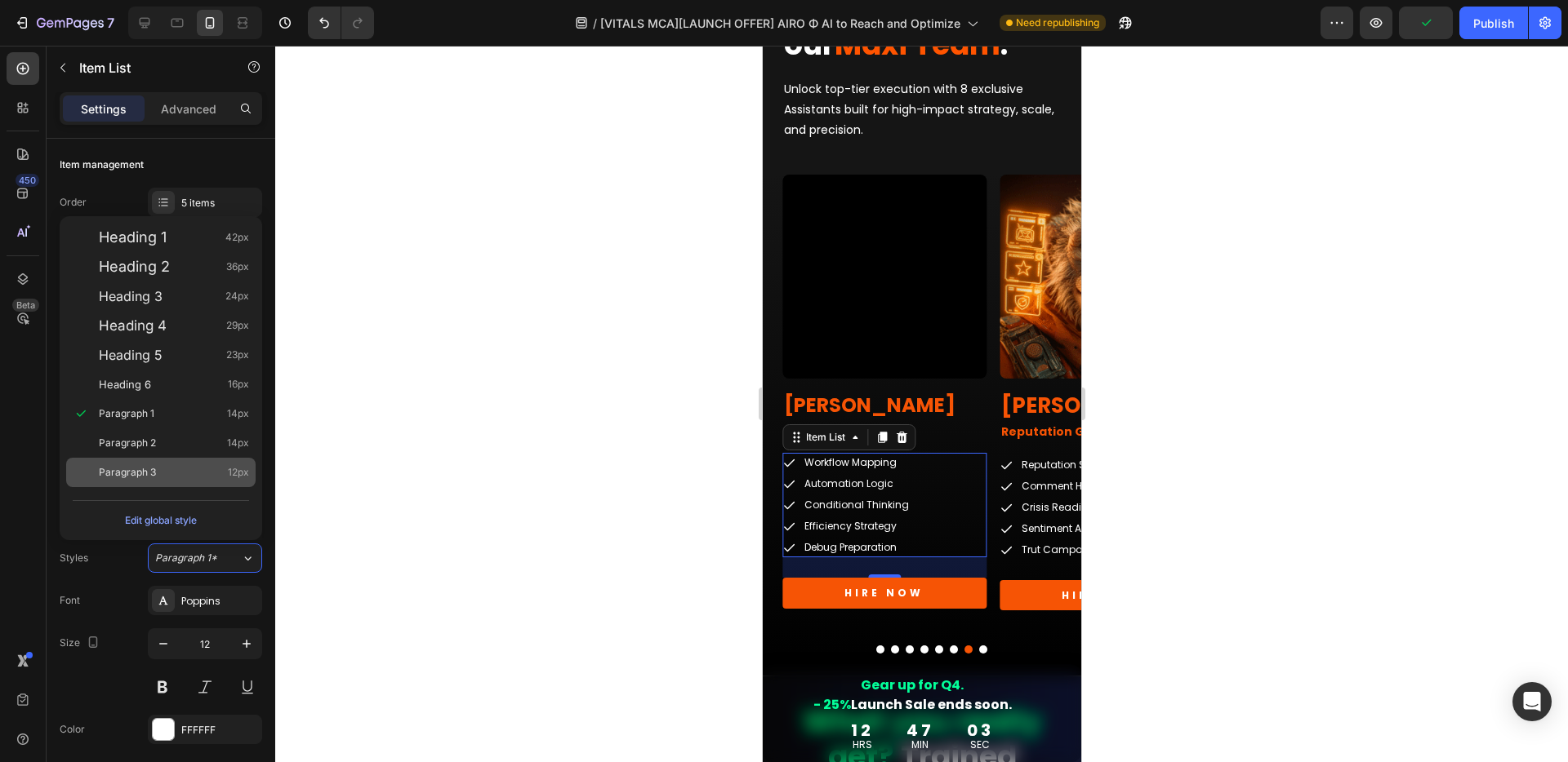
click at [147, 467] on span "Paragraph 3" at bounding box center [127, 472] width 57 height 16
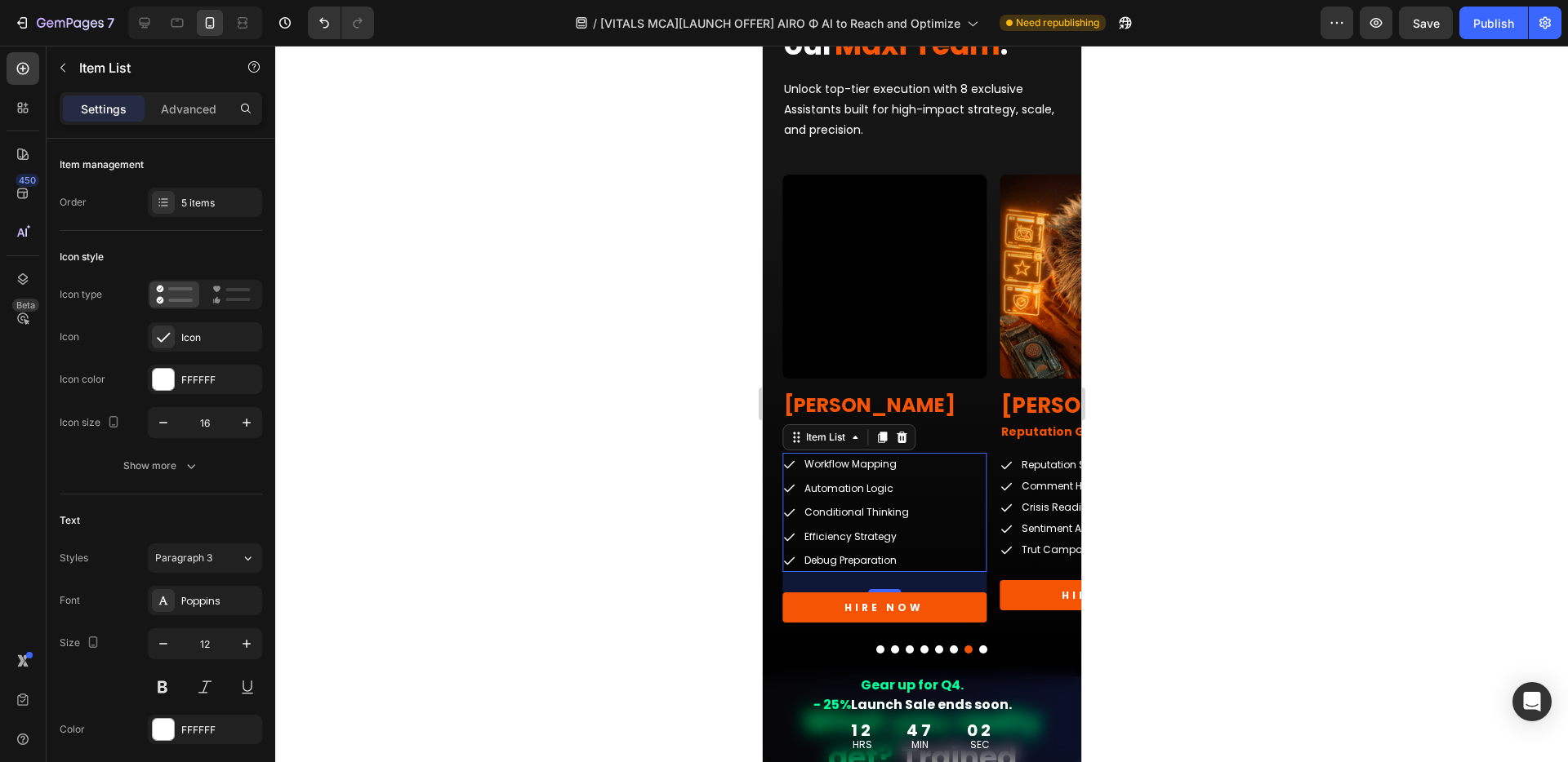
click at [886, 611] on div "25" at bounding box center [883, 606] width 18 height 13
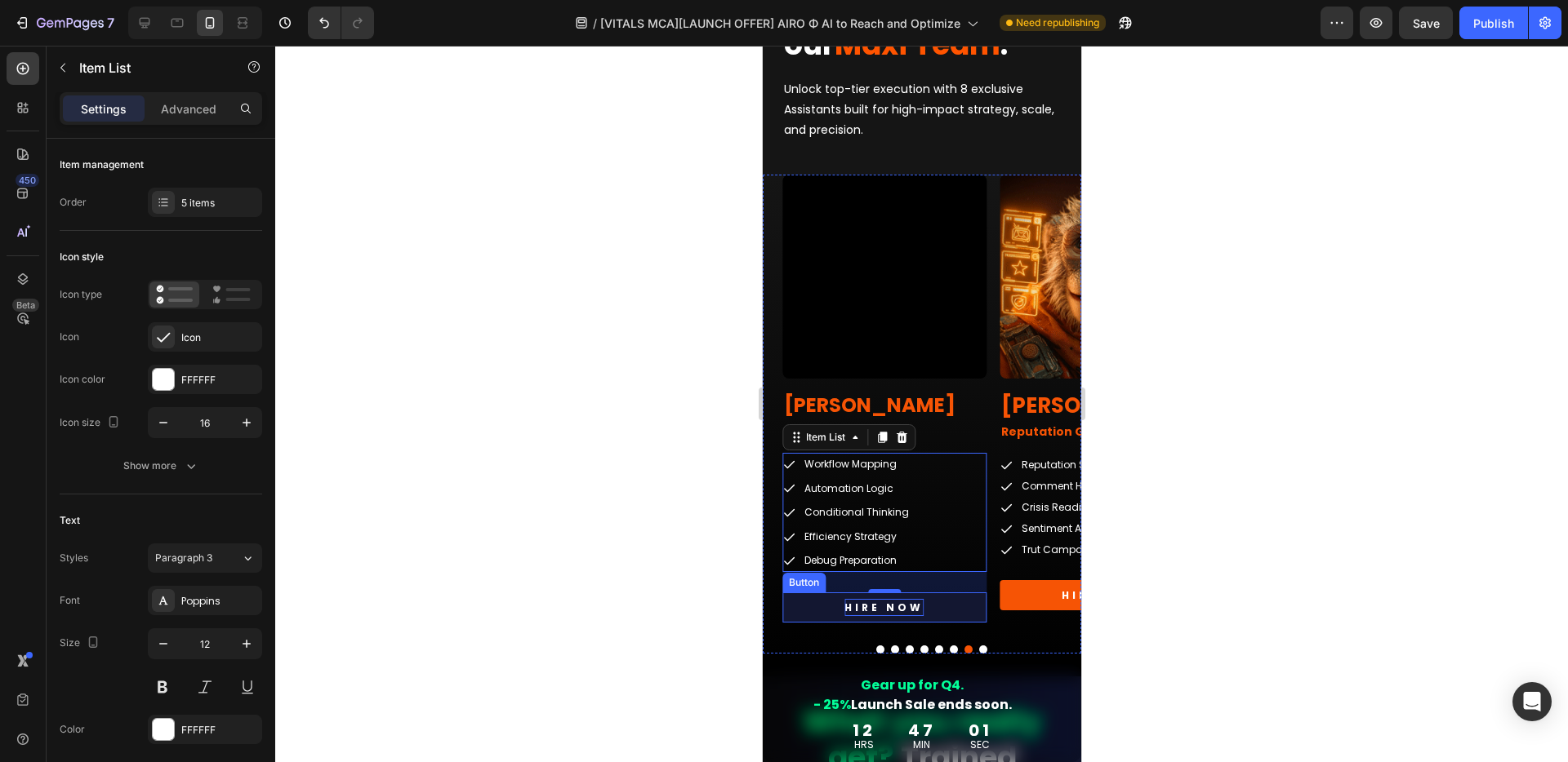
click at [855, 607] on p "HIRE NOW" at bounding box center [882, 608] width 80 height 18
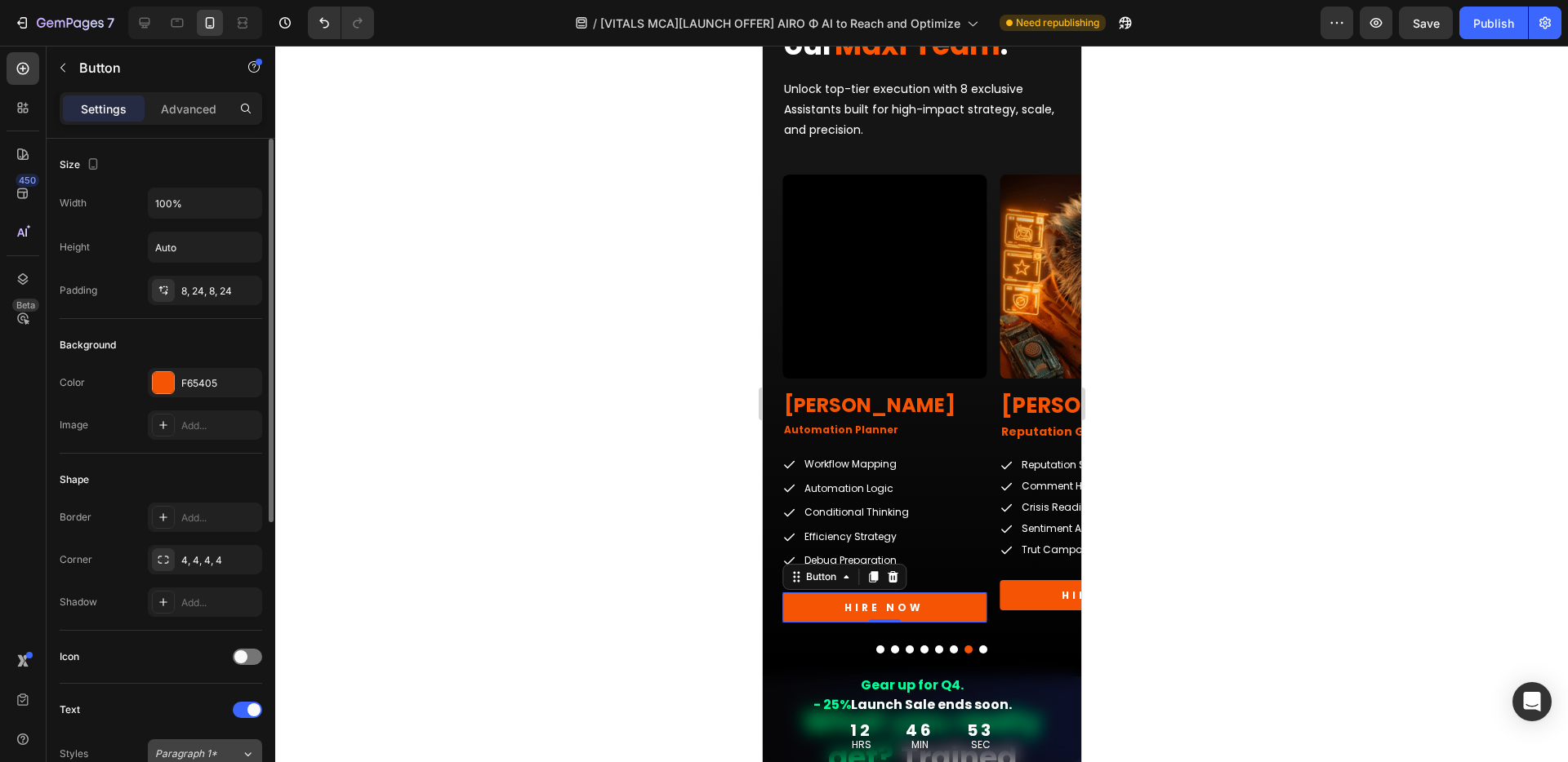
click at [215, 755] on span "Paragraph 1*" at bounding box center [186, 755] width 62 height 15
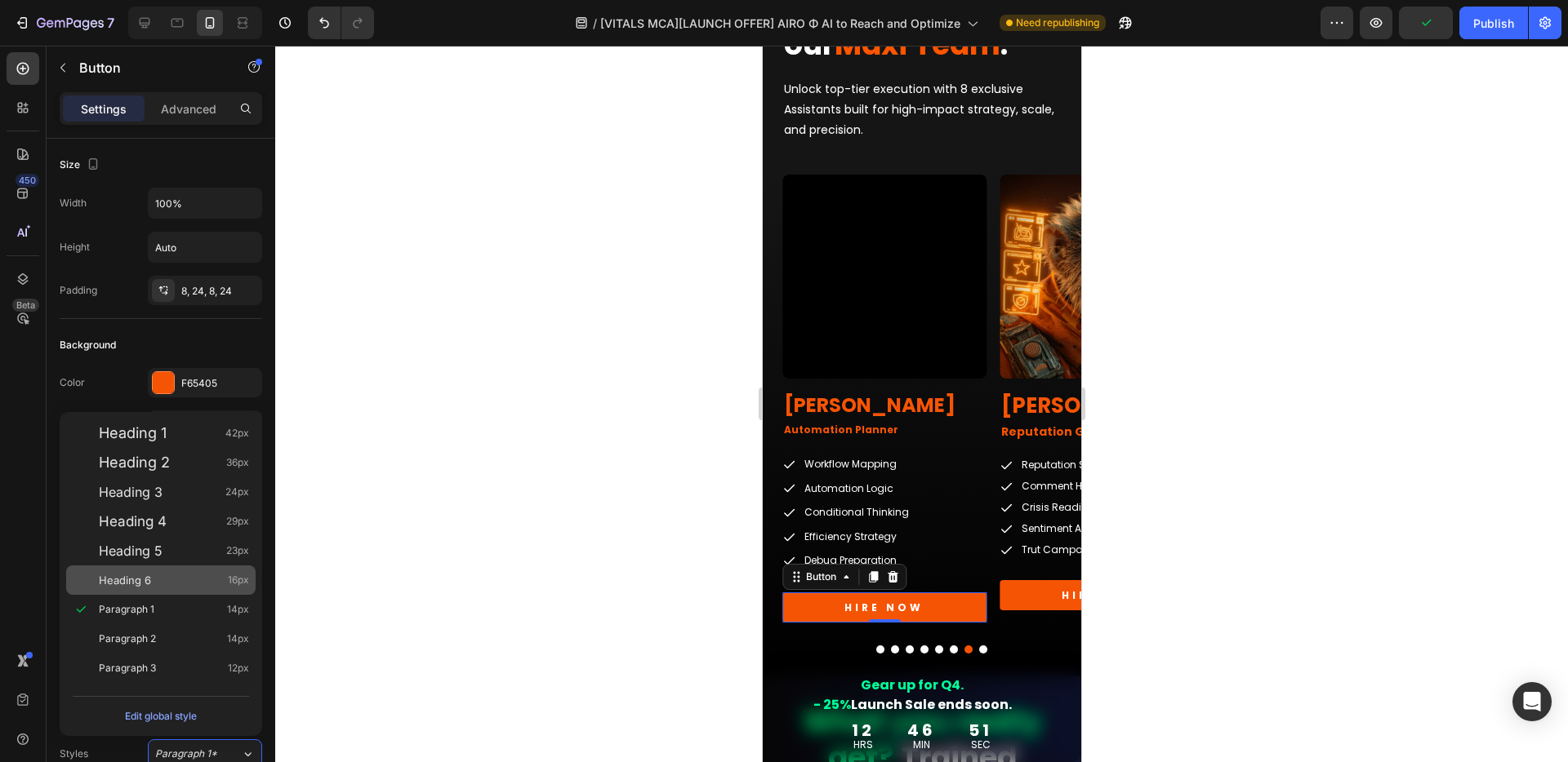
click at [138, 572] on span "Heading 6" at bounding box center [125, 580] width 52 height 16
type input "16"
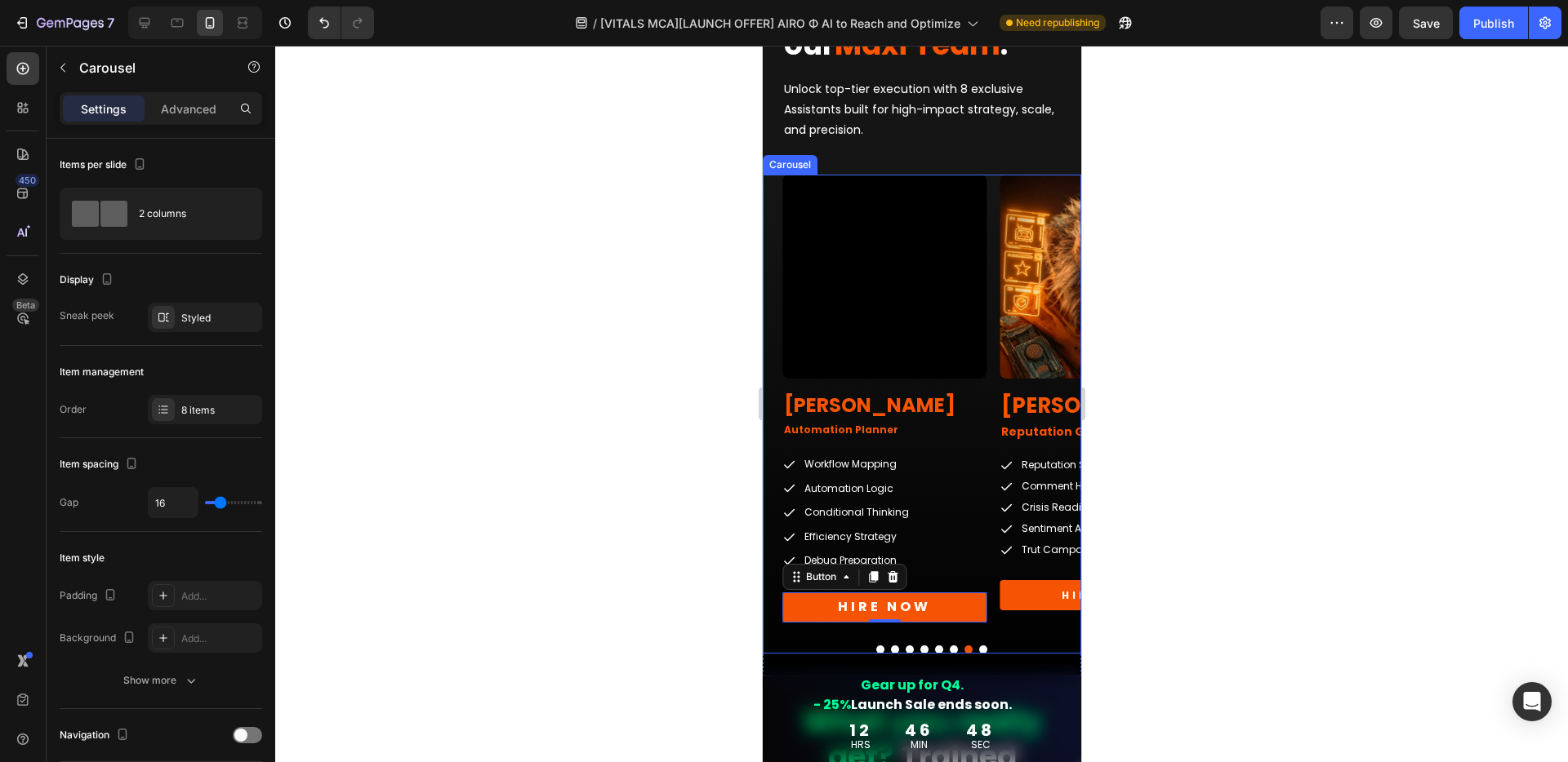
click at [978, 651] on button "Dot" at bounding box center [981, 649] width 8 height 8
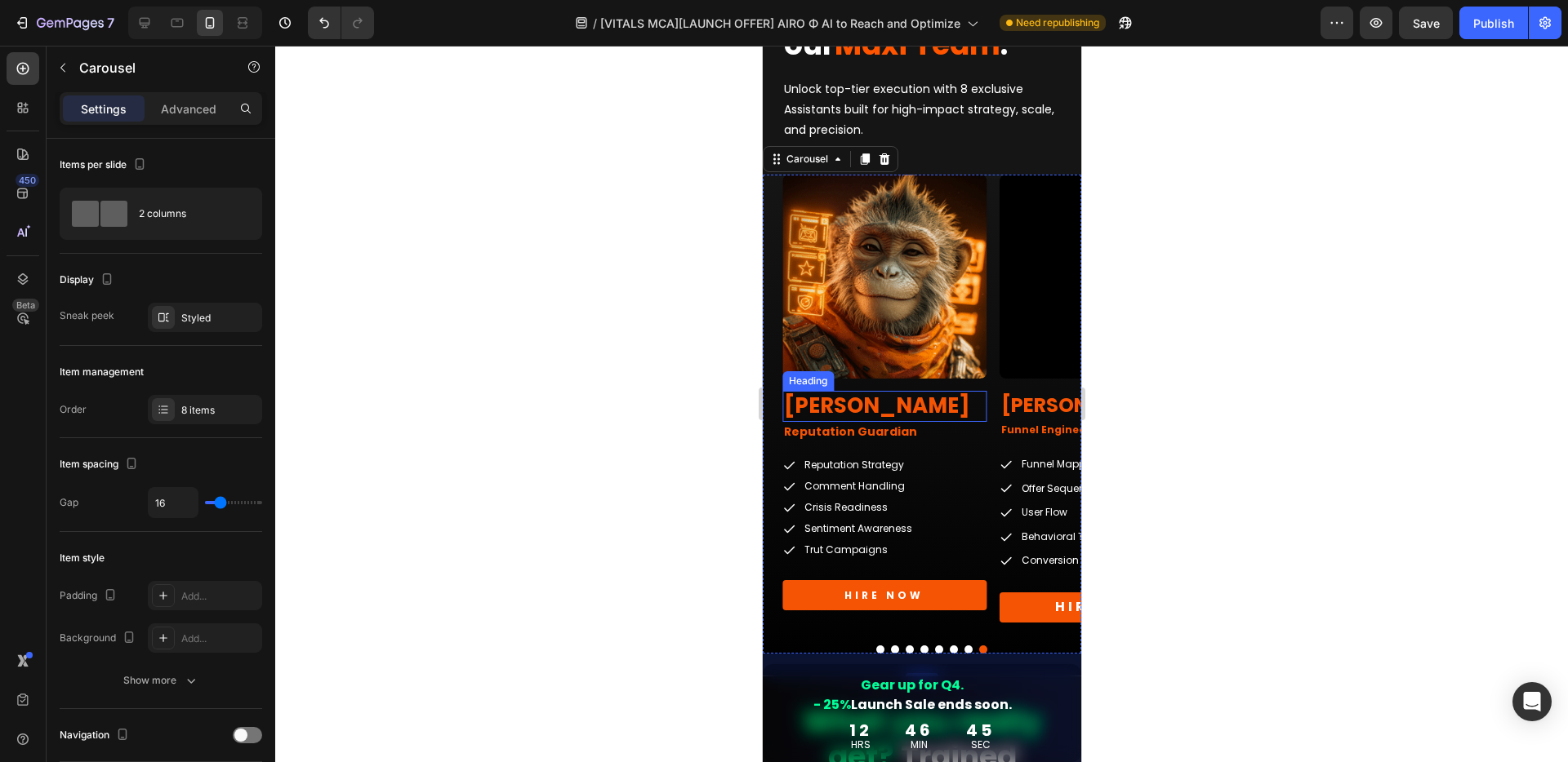
click at [849, 402] on h2 "[PERSON_NAME]" at bounding box center [883, 406] width 204 height 31
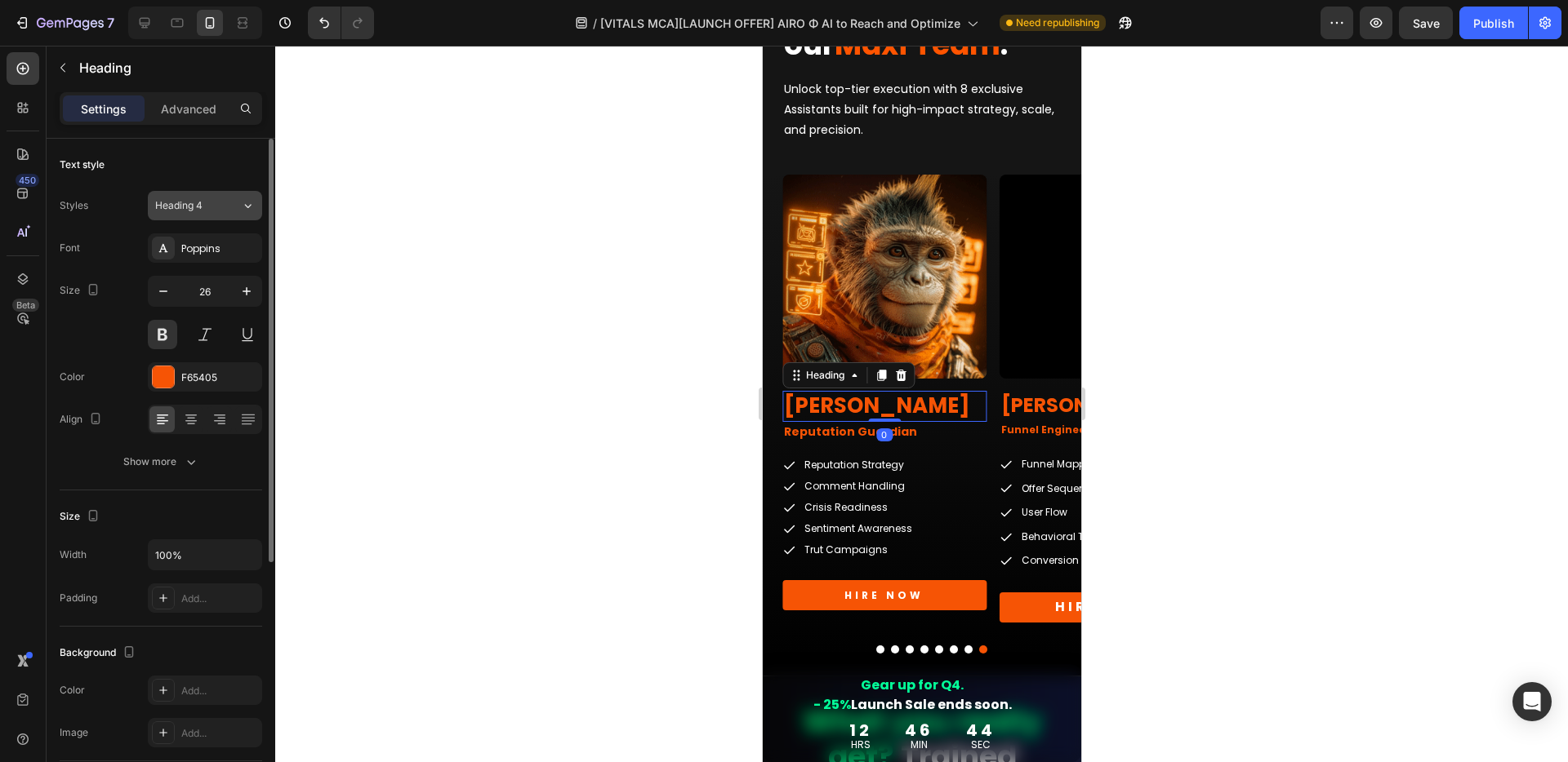
click at [220, 212] on div "Heading 4" at bounding box center [188, 206] width 66 height 15
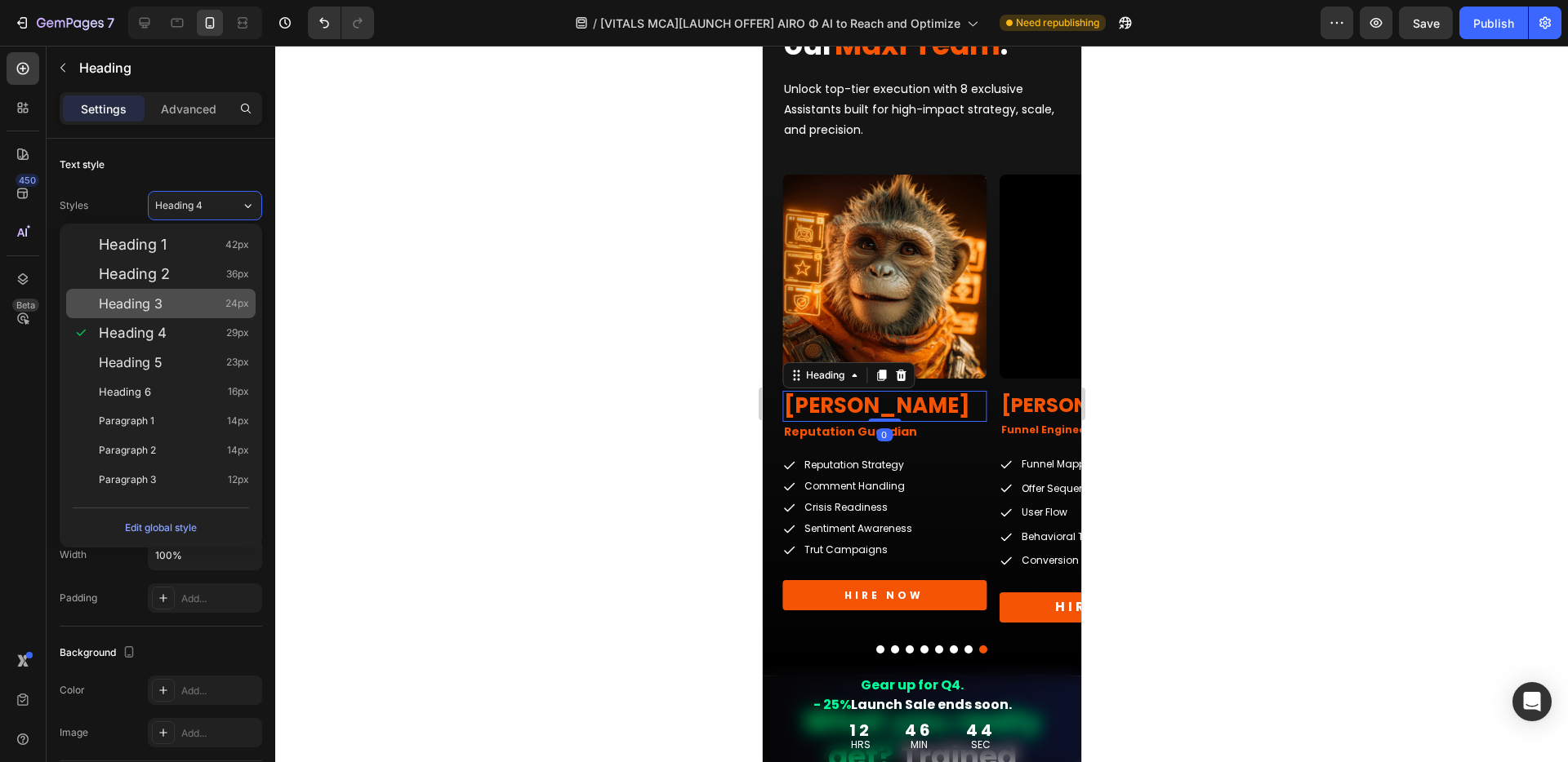
click at [181, 306] on div "Heading 3 24px" at bounding box center [174, 303] width 151 height 16
type input "24"
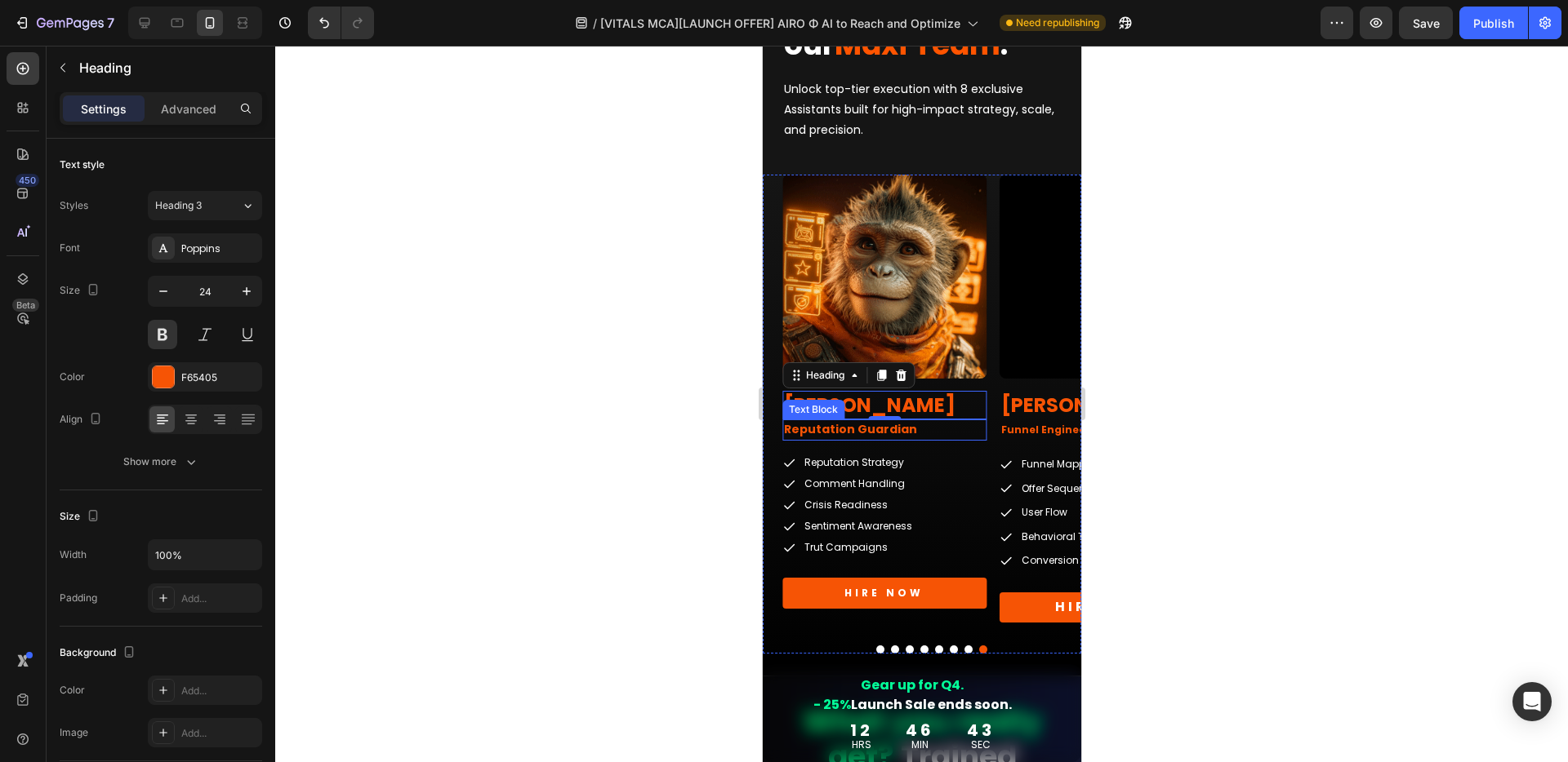
click at [921, 433] on p "Reputation Guardian" at bounding box center [883, 429] width 201 height 18
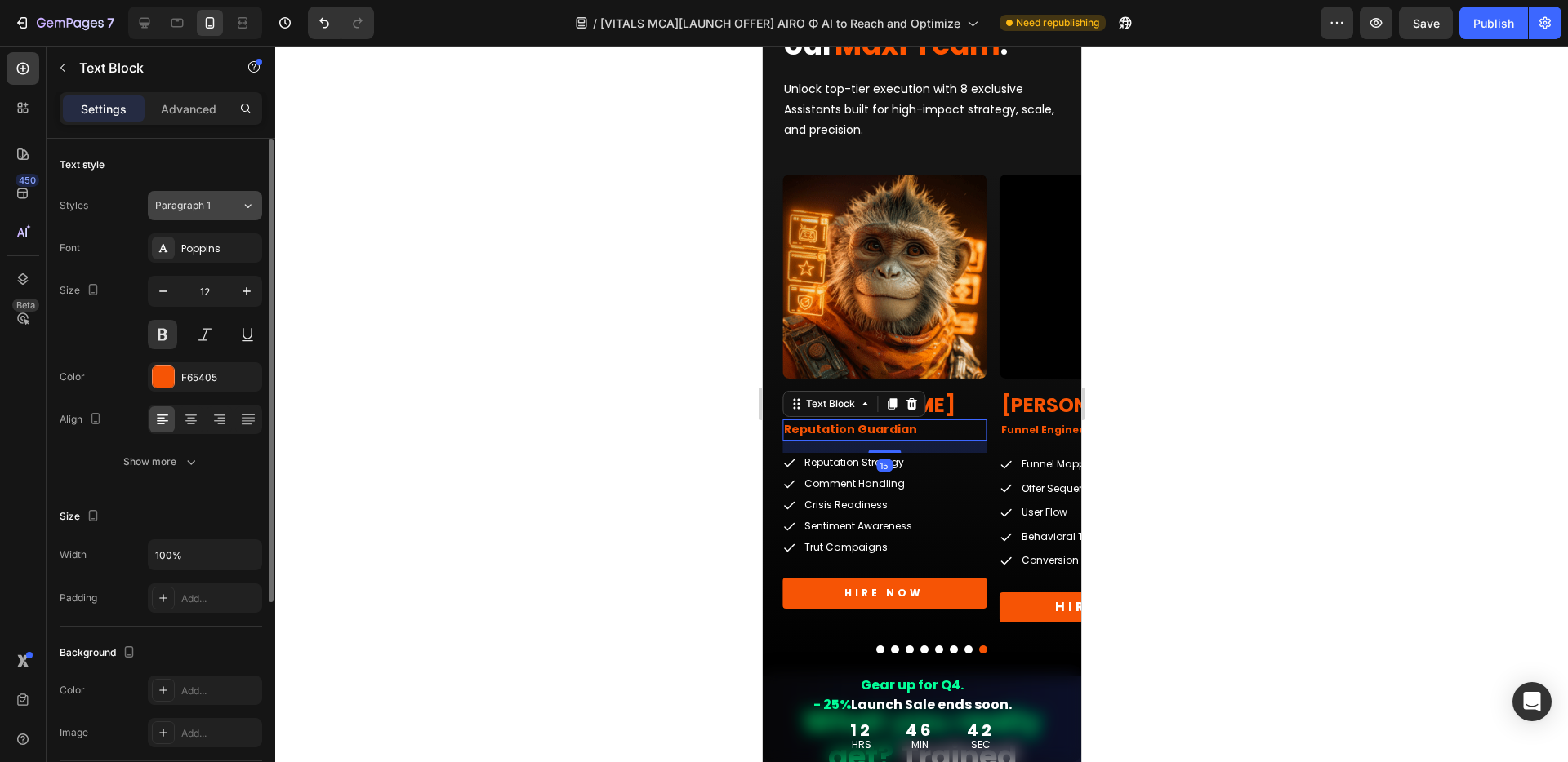
click at [220, 210] on div "Paragraph 1" at bounding box center [188, 206] width 66 height 15
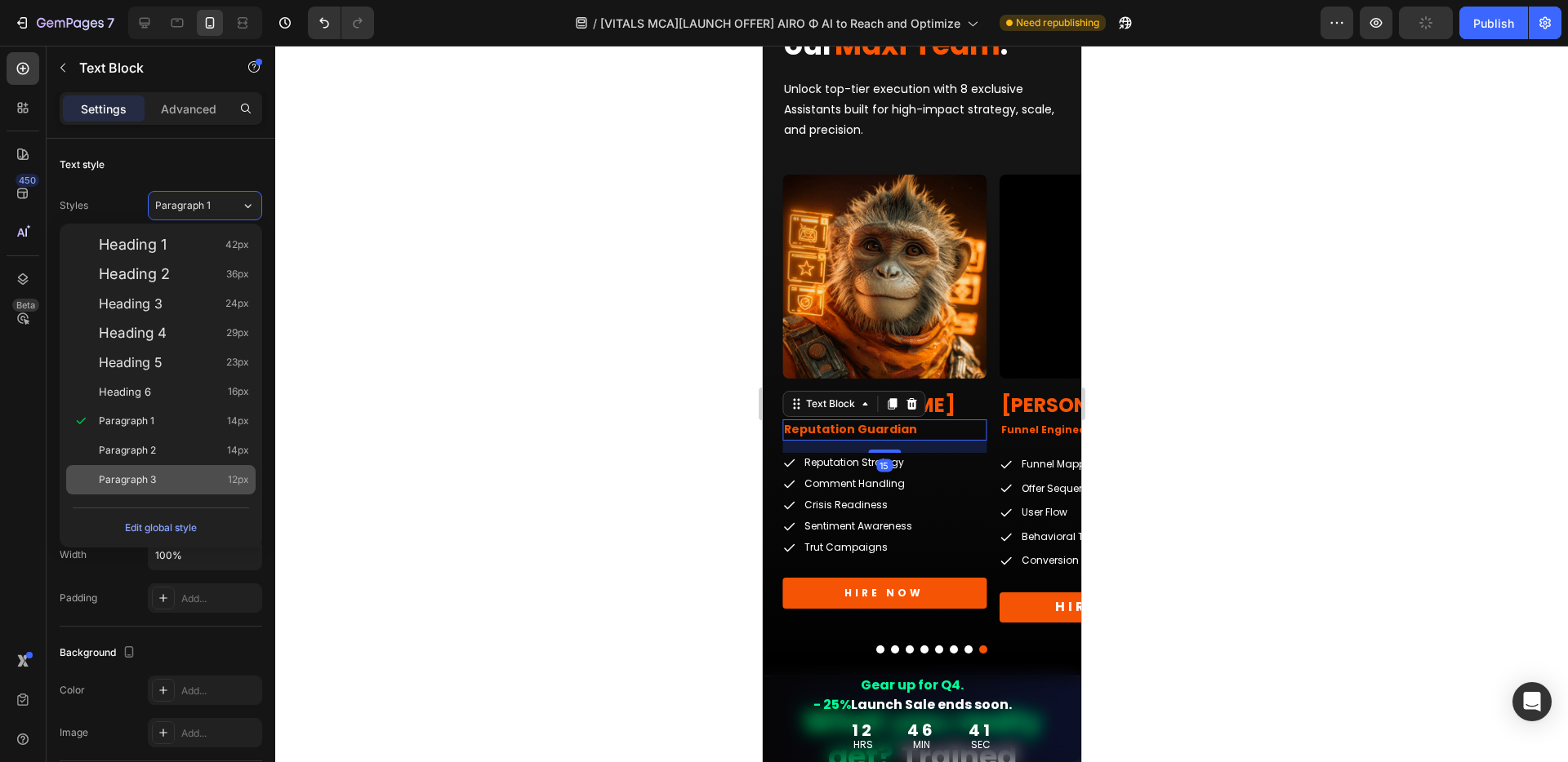
click at [163, 484] on div "Paragraph 3 12px" at bounding box center [174, 479] width 151 height 16
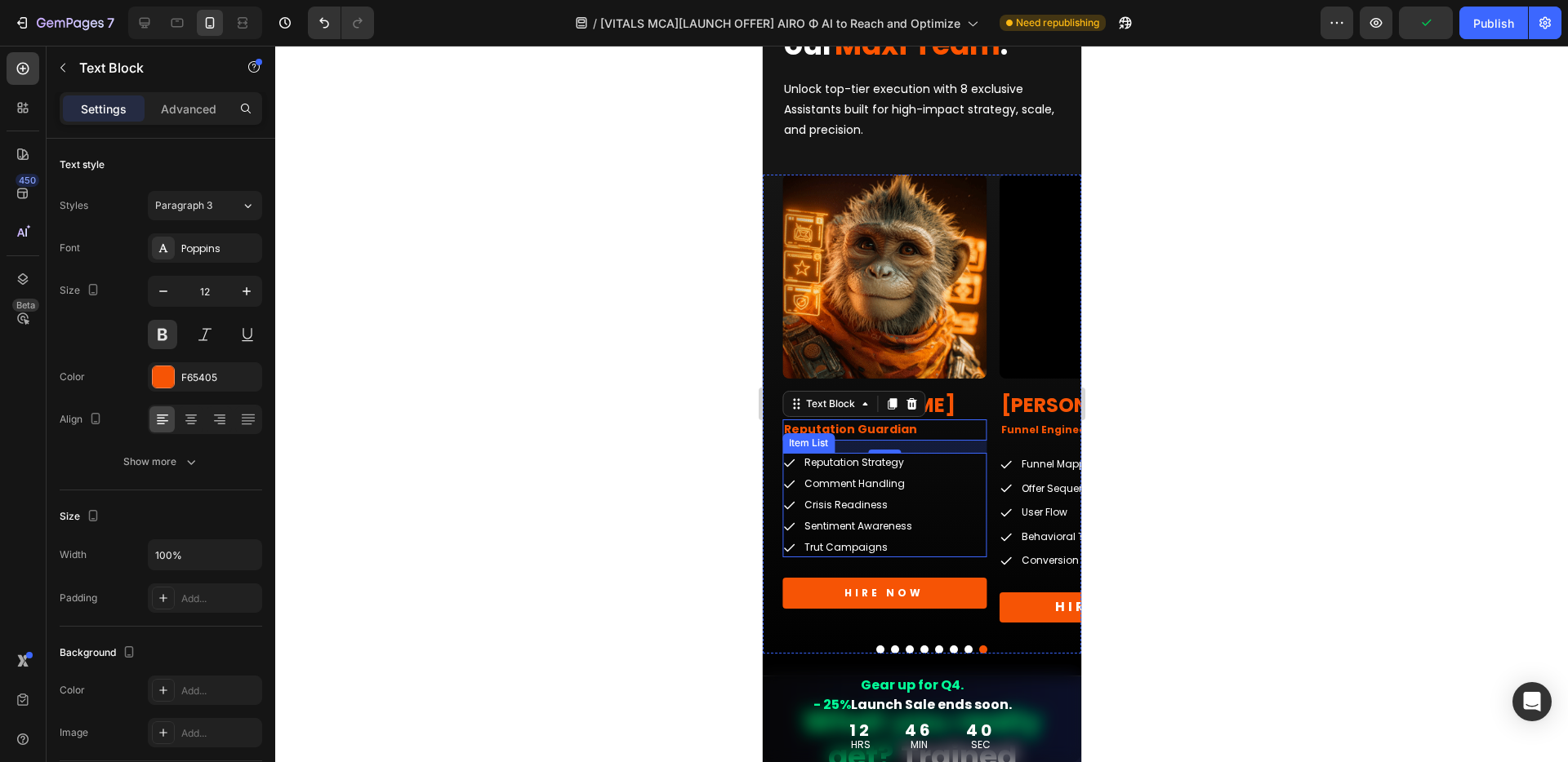
click at [966, 473] on div "Reputation Strategy Comment Handling Crisis Readiness Sentiment Awareness Trut …" at bounding box center [883, 505] width 204 height 105
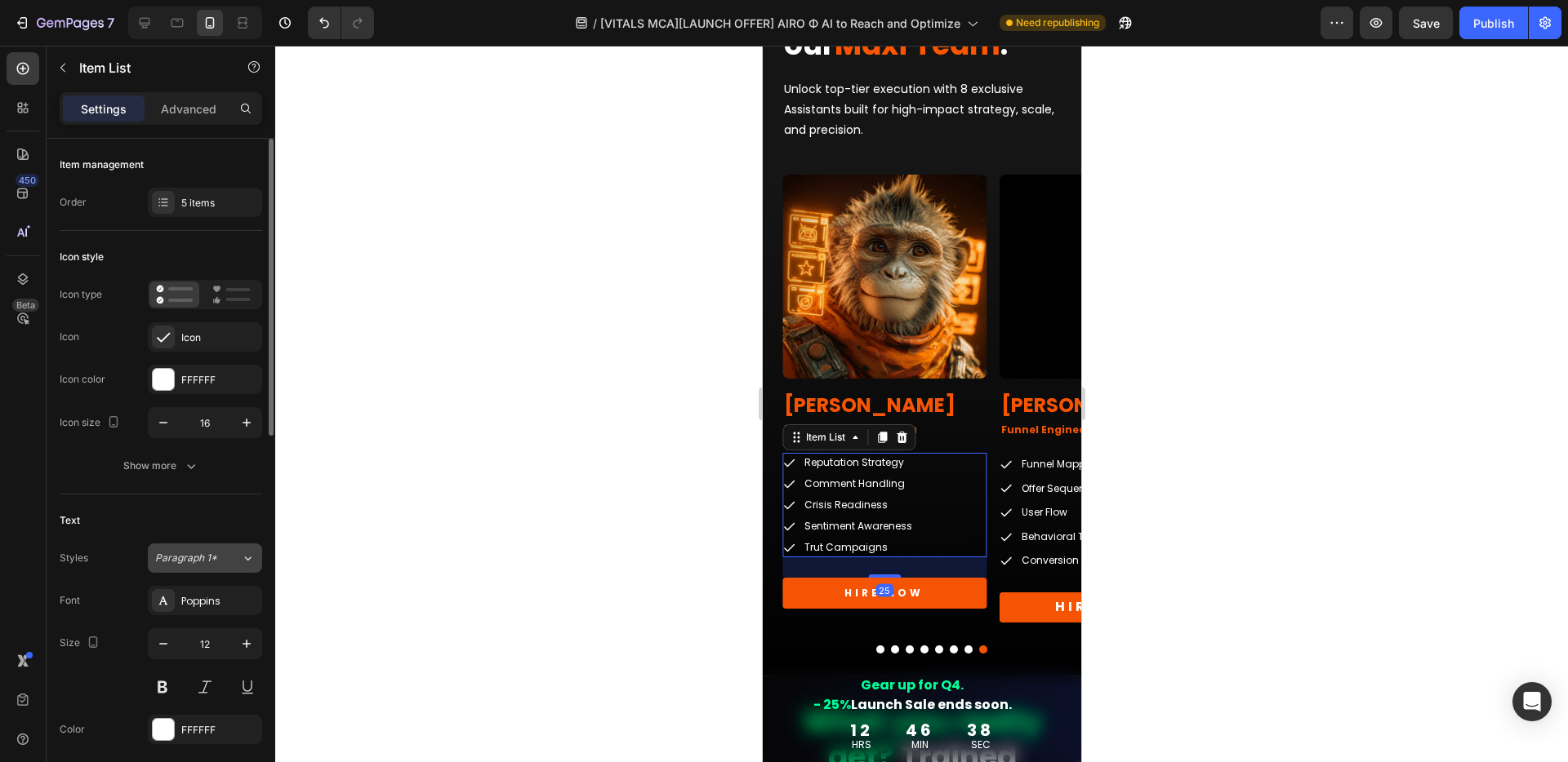
click at [198, 551] on span "Paragraph 1*" at bounding box center [186, 558] width 62 height 15
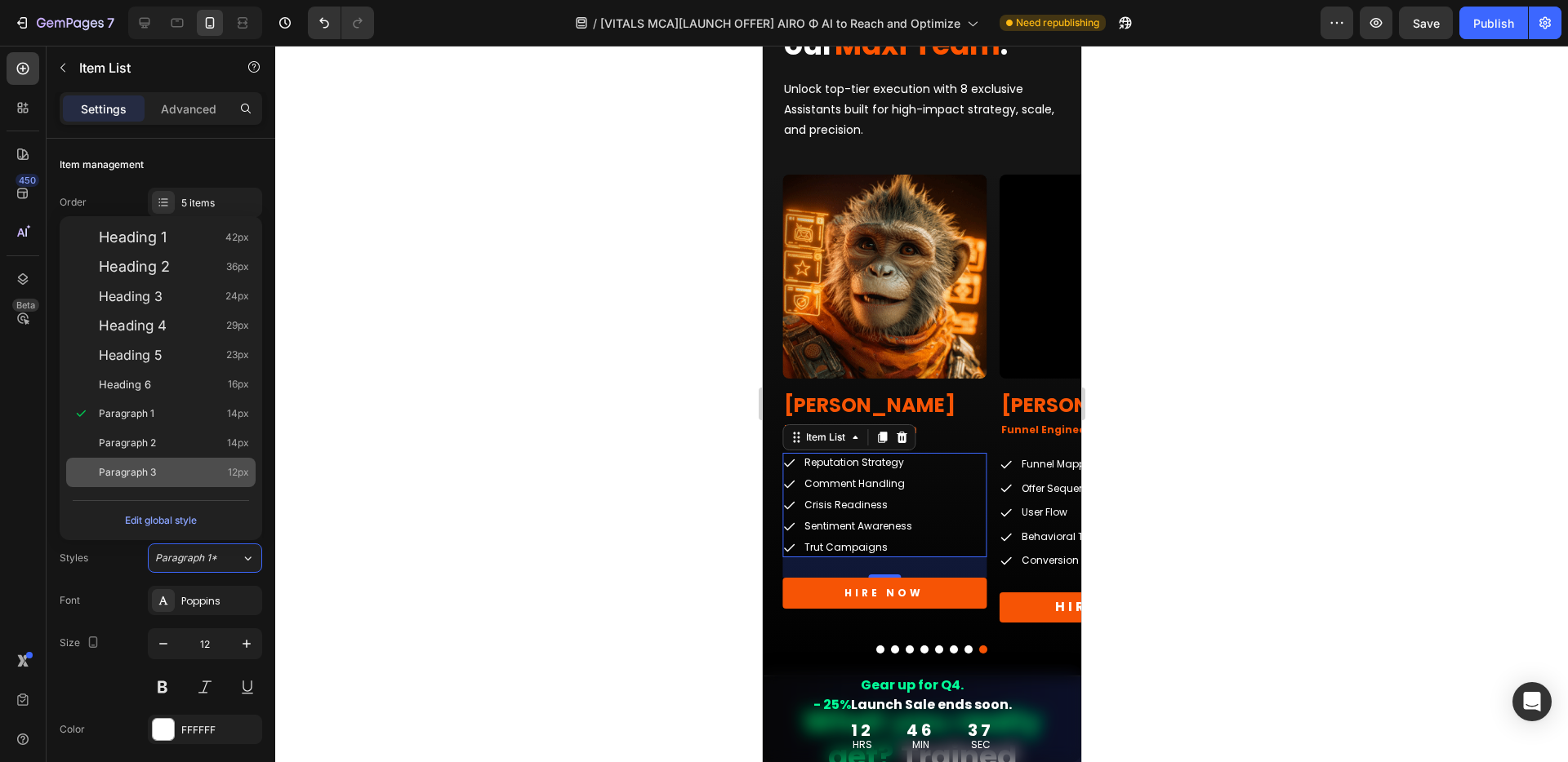
click at [159, 467] on div "Paragraph 3 12px" at bounding box center [174, 472] width 151 height 16
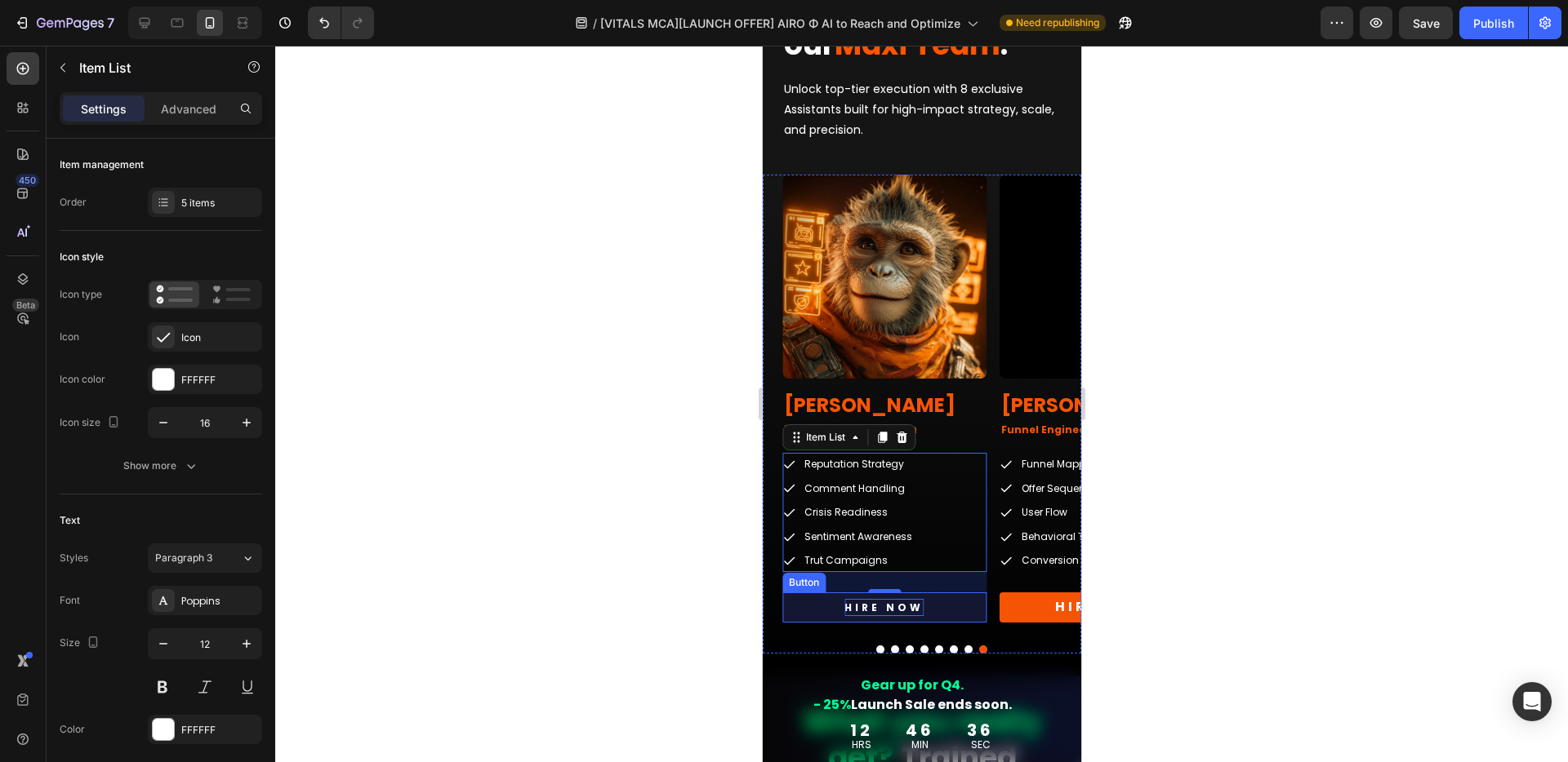
click at [907, 605] on p "HIRE NOW" at bounding box center [882, 608] width 80 height 18
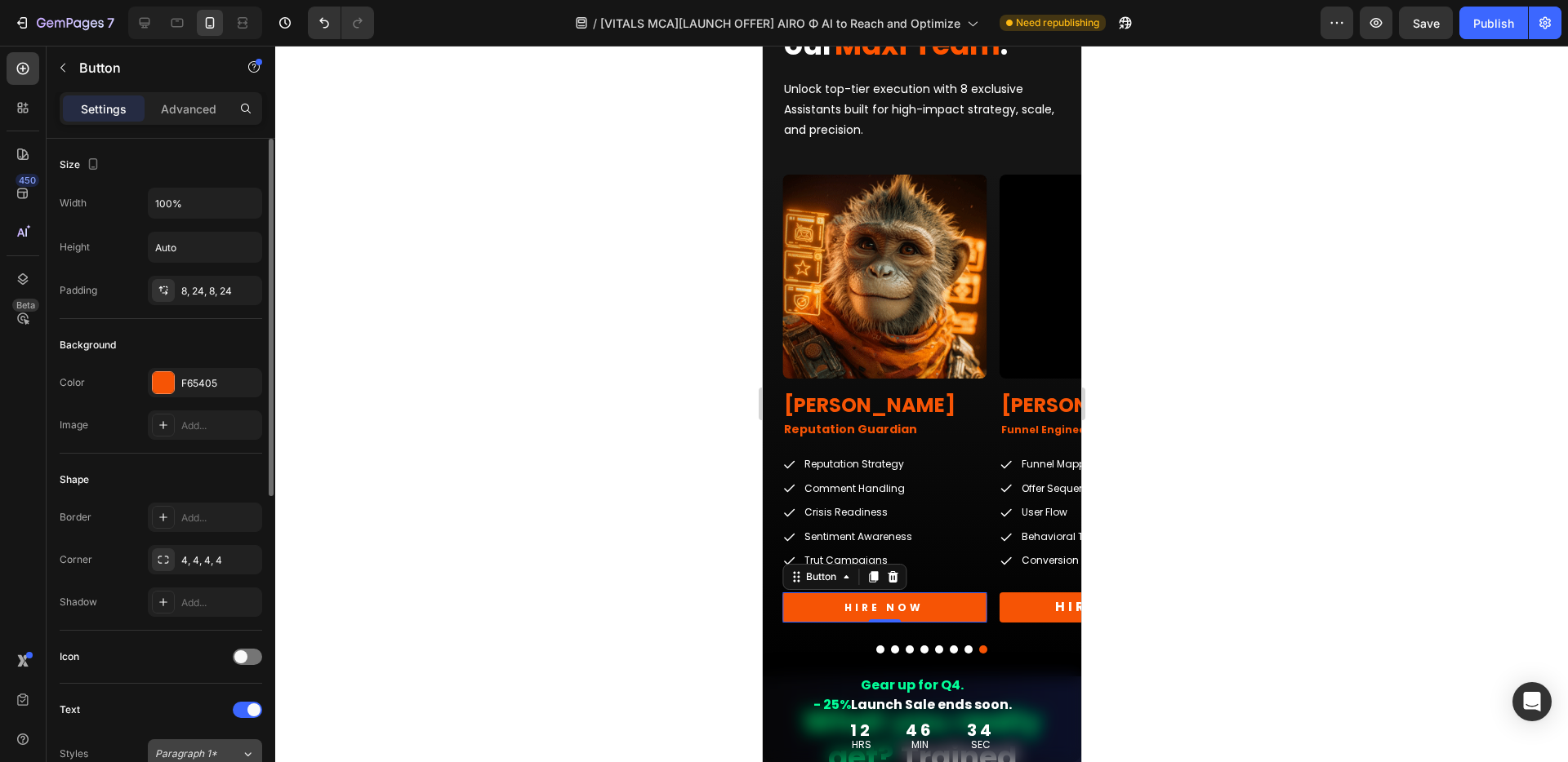
click at [200, 747] on span "Paragraph 1*" at bounding box center [186, 755] width 62 height 15
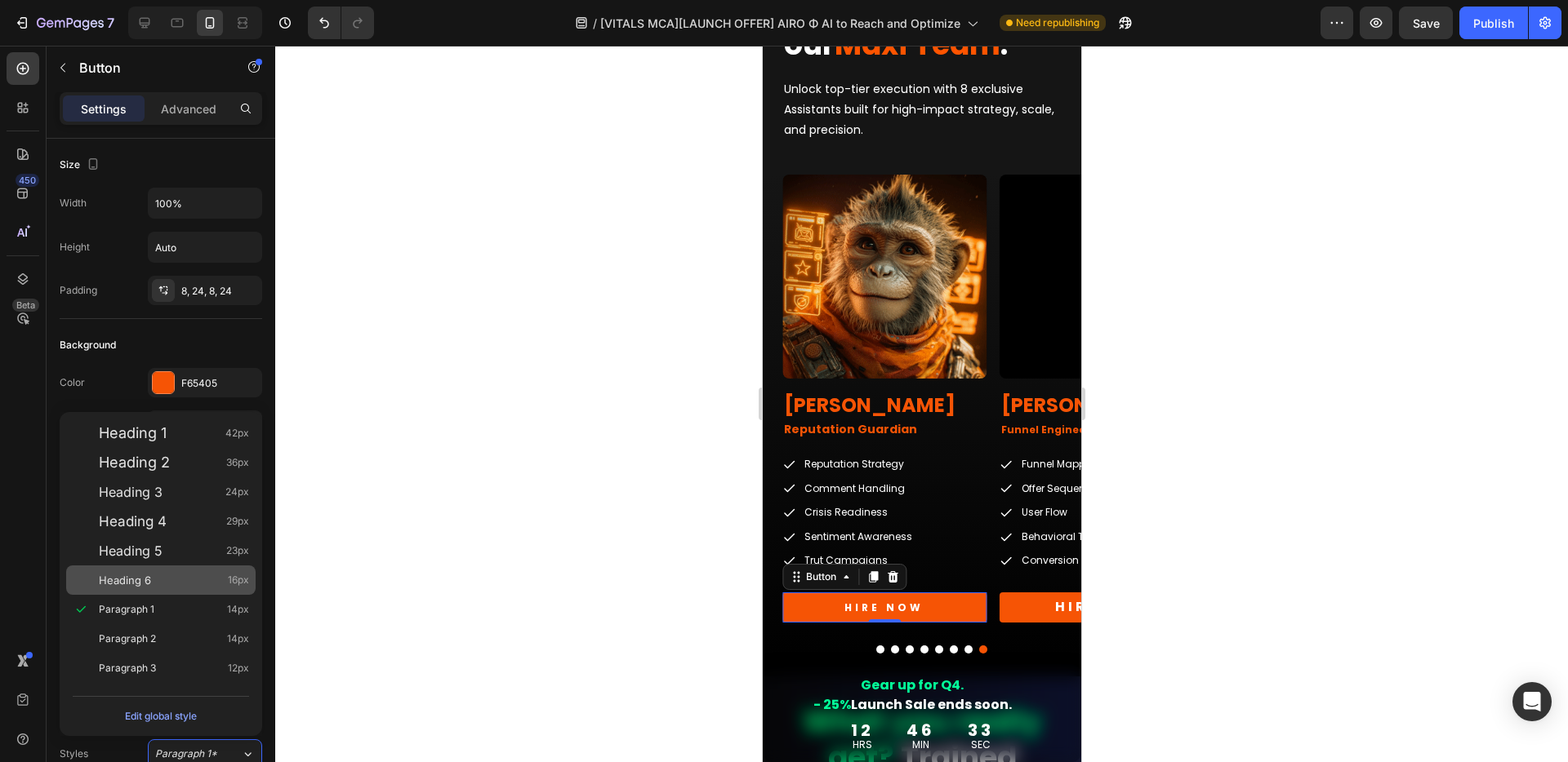
click at [149, 578] on span "Heading 6" at bounding box center [125, 580] width 52 height 16
type input "16"
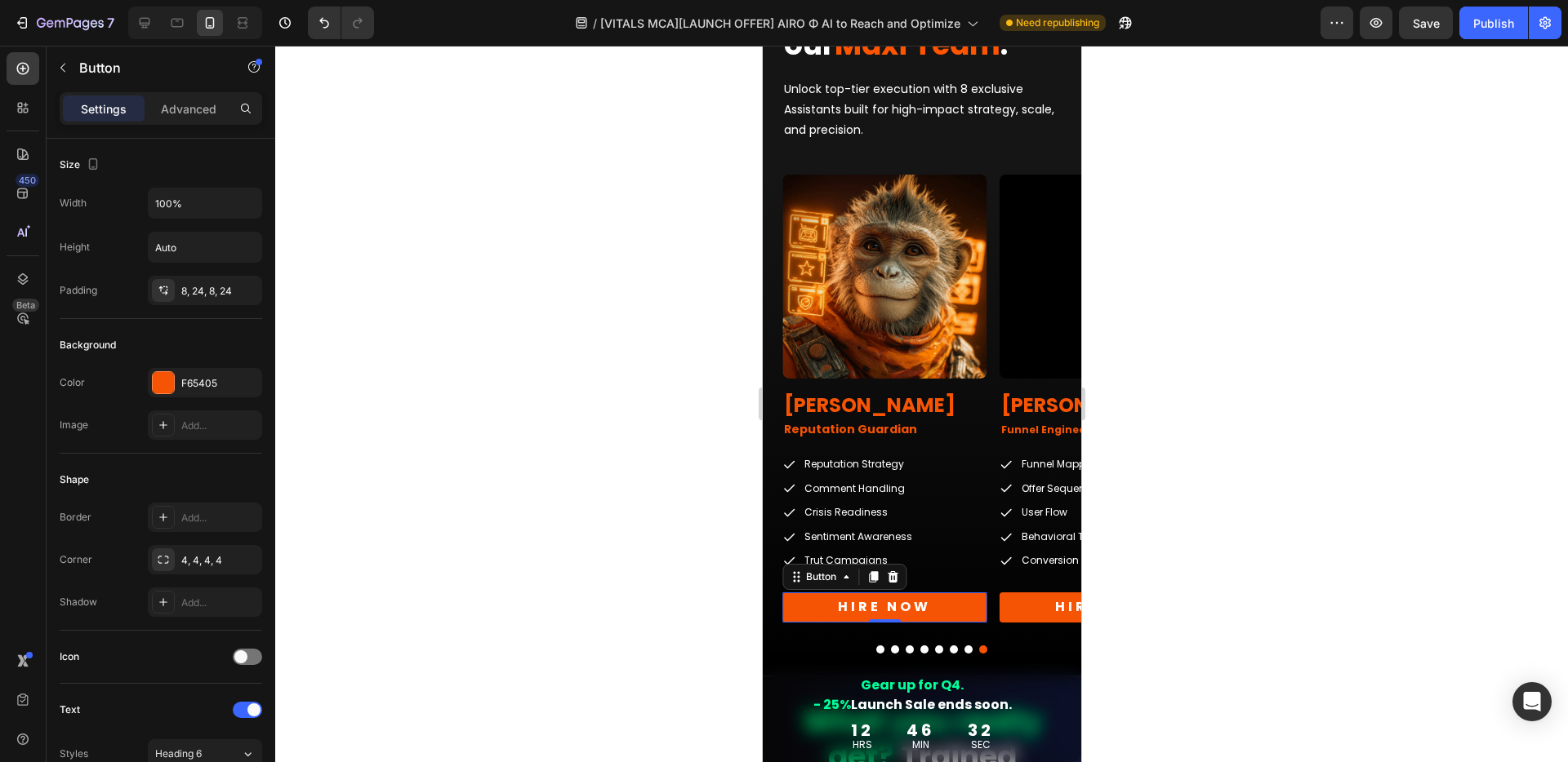
click at [1350, 603] on div at bounding box center [921, 404] width 1292 height 716
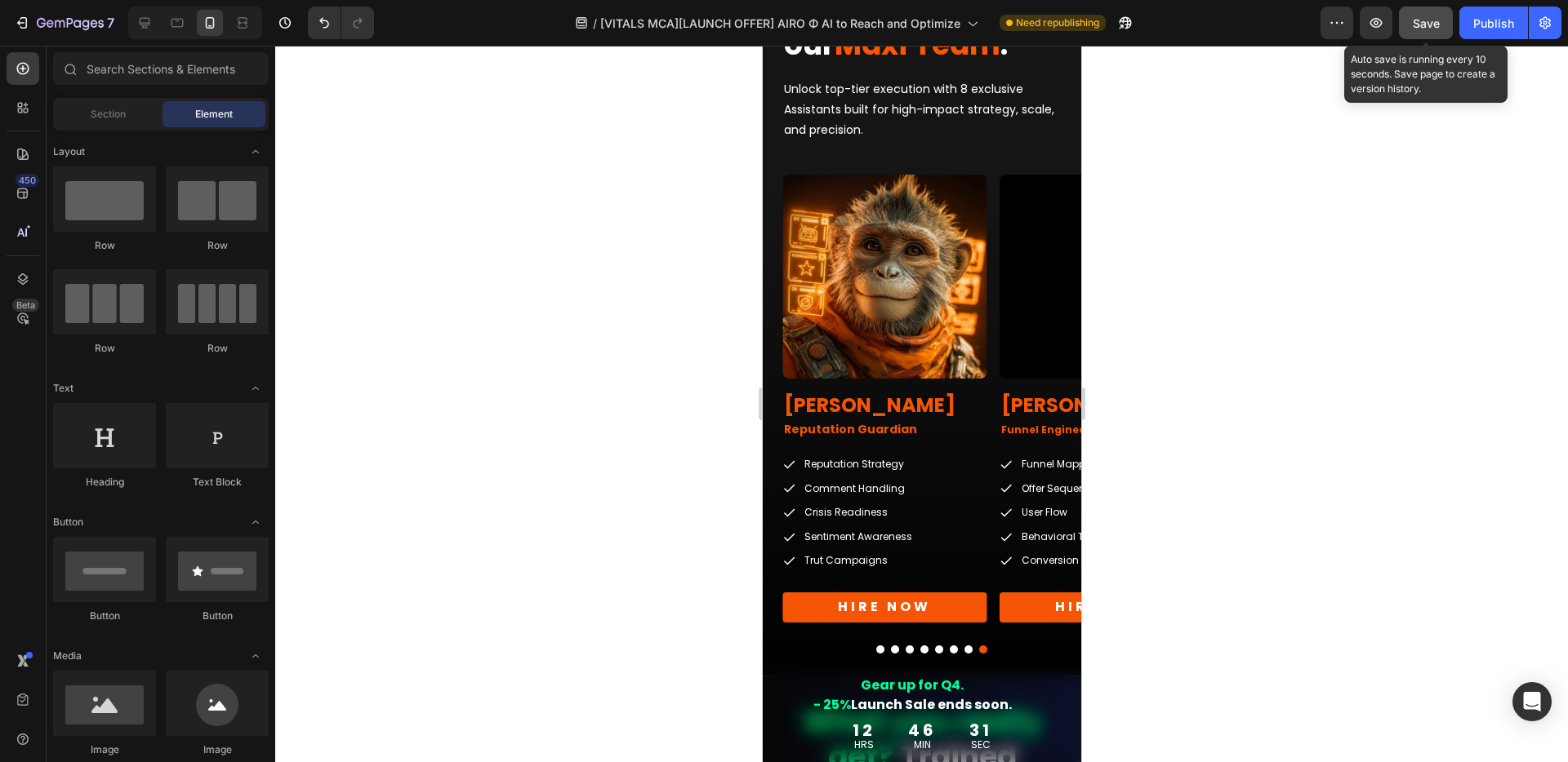
click at [1419, 26] on span "Save" at bounding box center [1426, 22] width 27 height 14
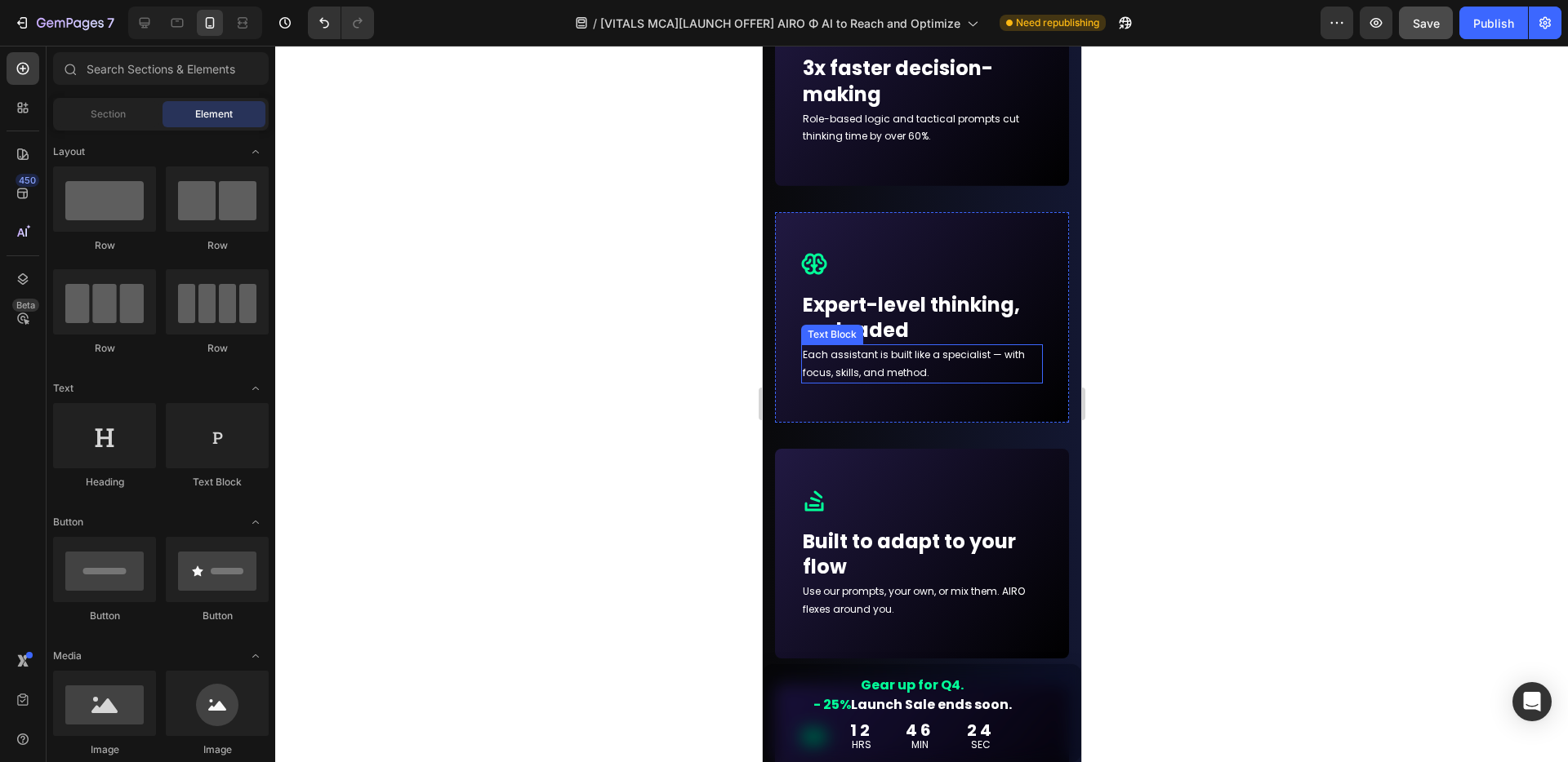
scroll to position [6726, 0]
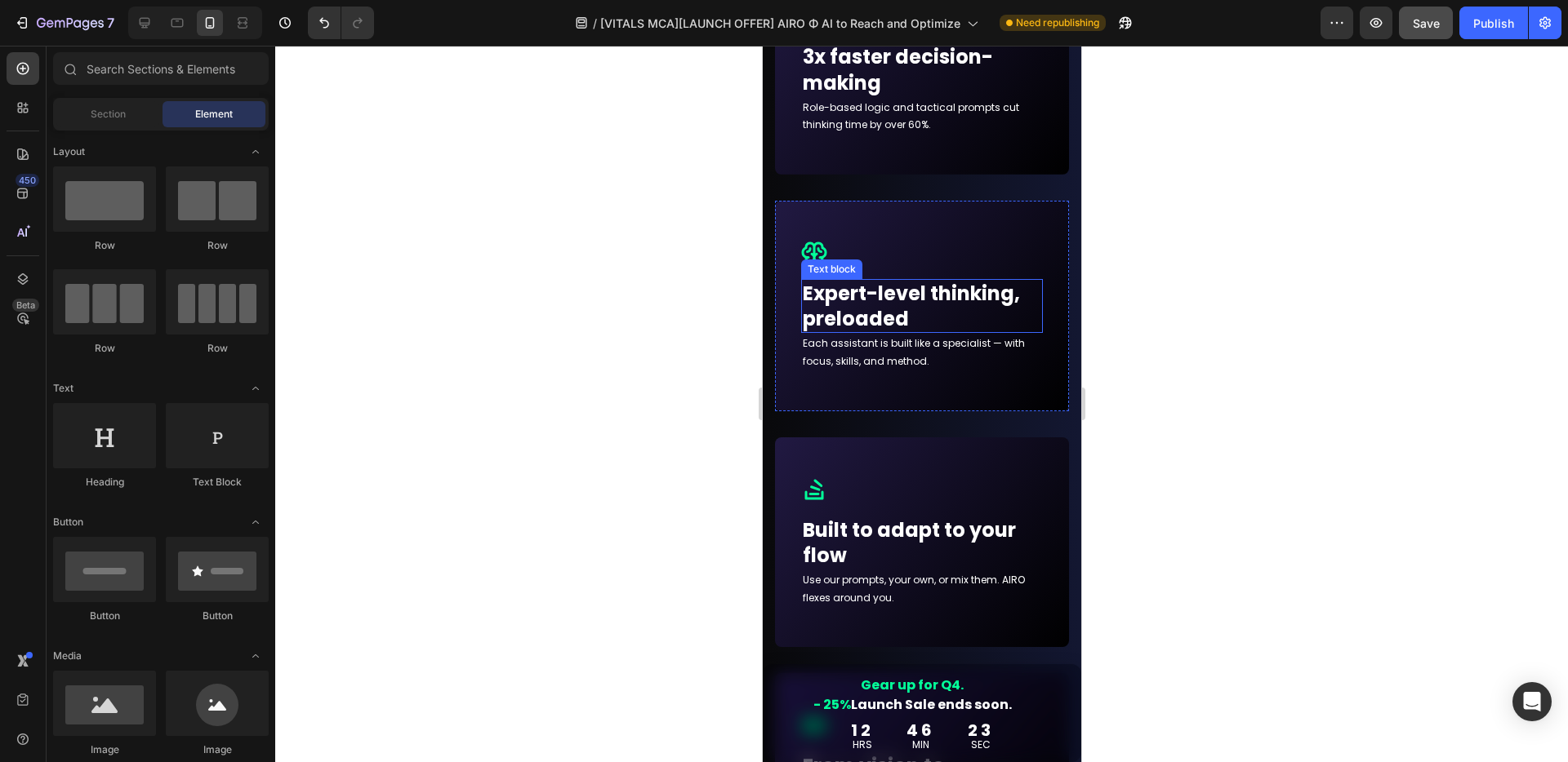
click at [886, 299] on p "Expert-level thinking, preloaded" at bounding box center [921, 306] width 239 height 50
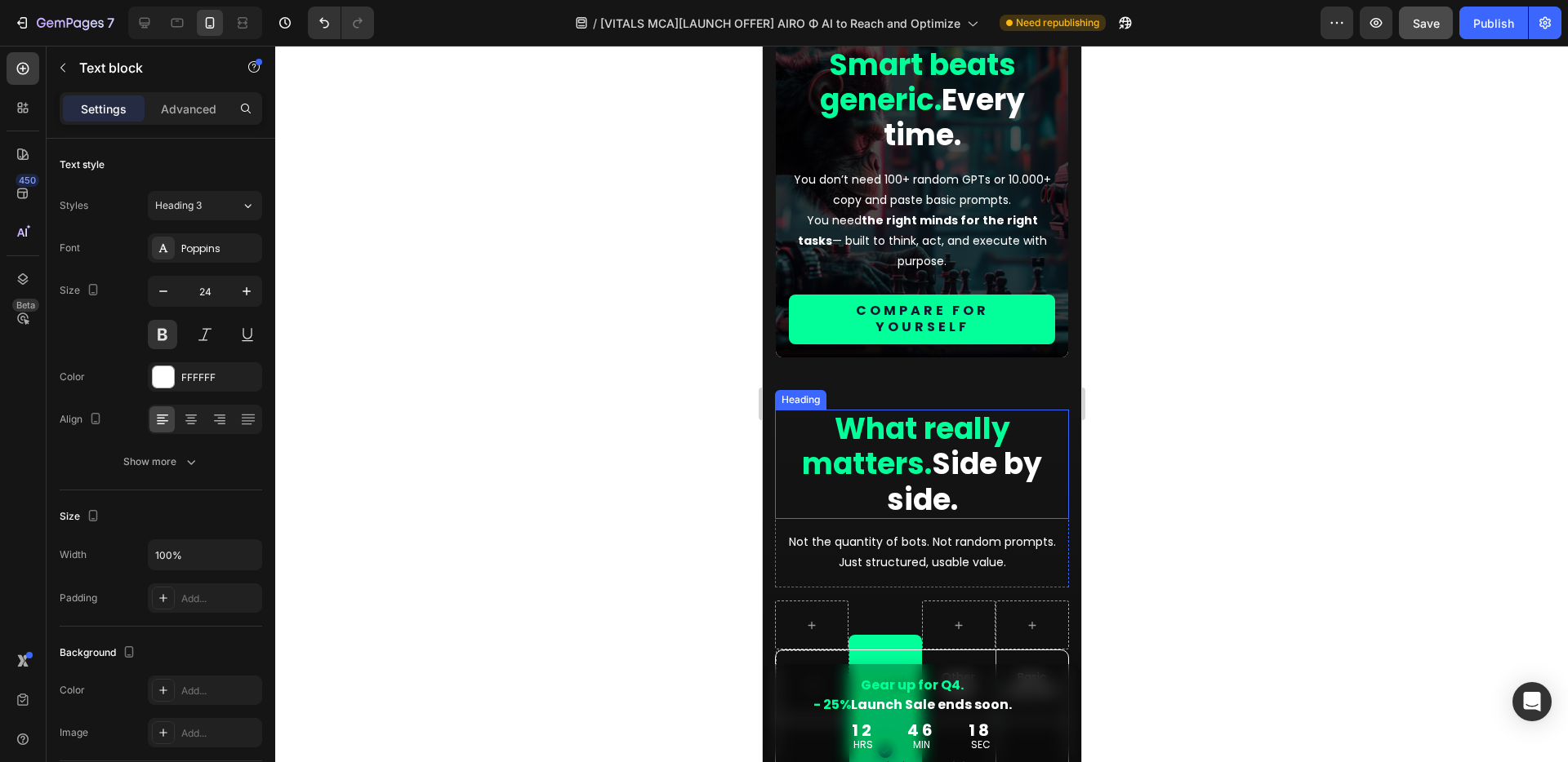
scroll to position [7929, 0]
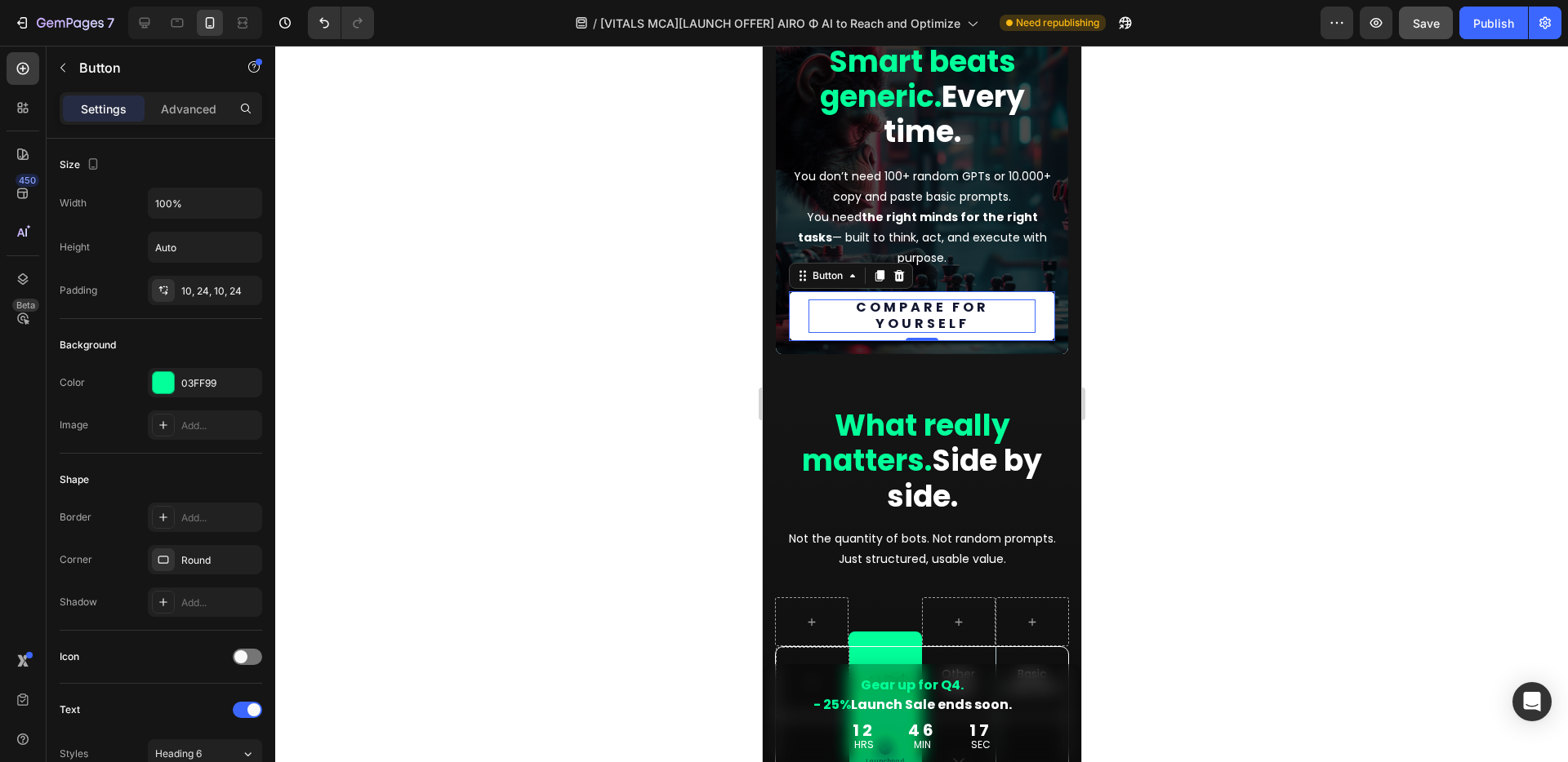
click at [944, 309] on p "Compare for yourself" at bounding box center [921, 316] width 227 height 35
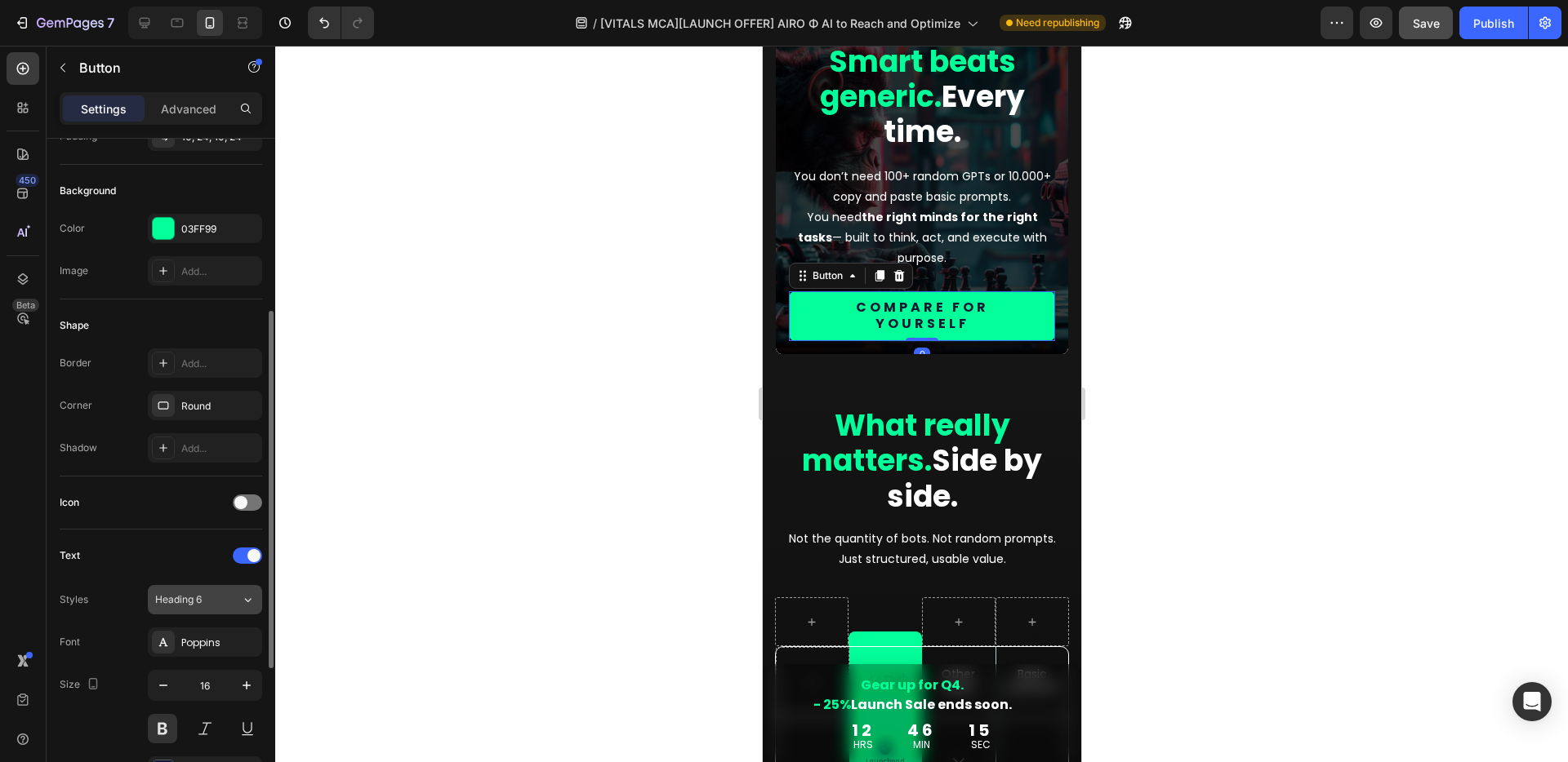
scroll to position [310, 0]
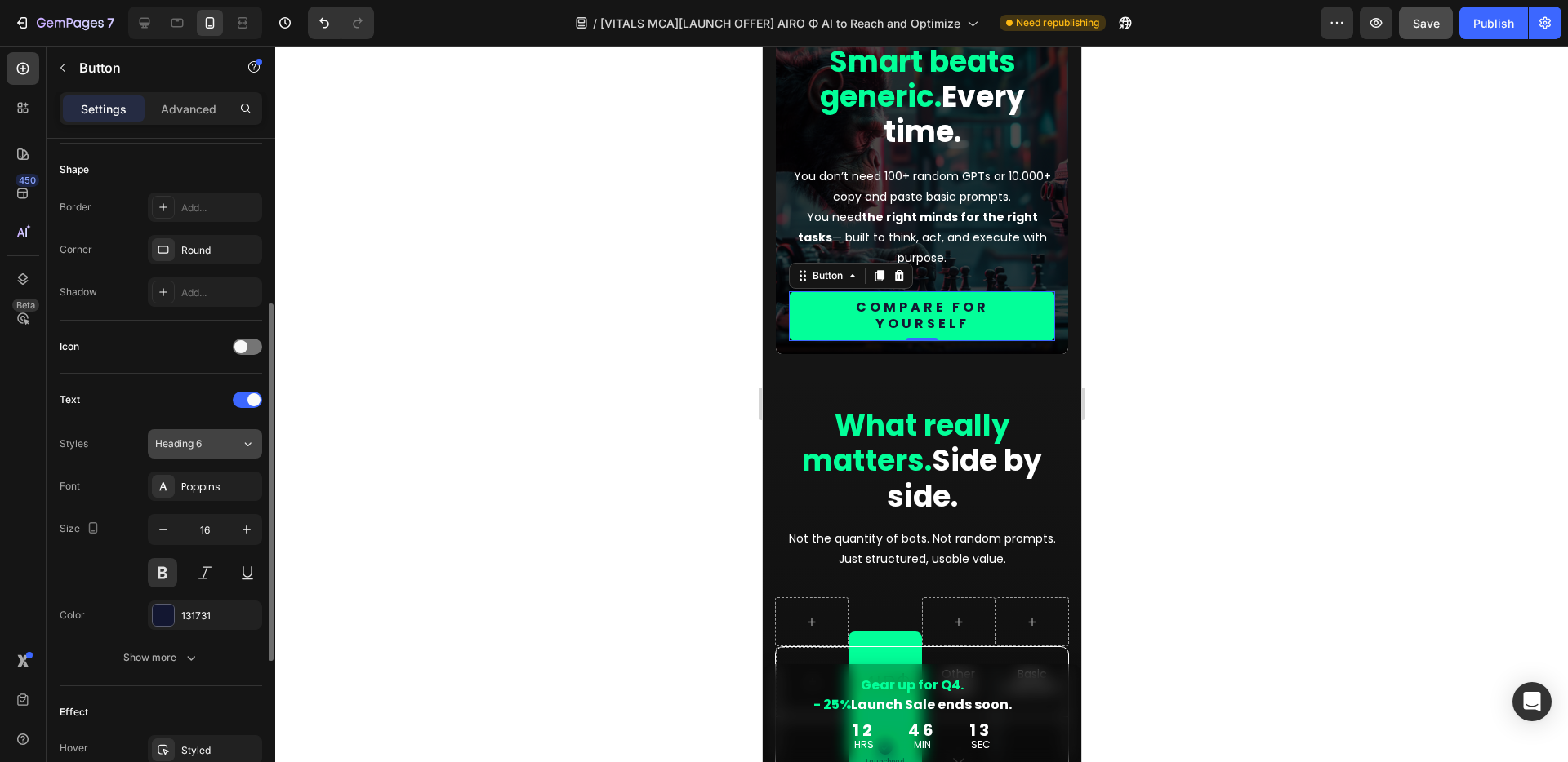
click at [212, 445] on div "Heading 6" at bounding box center [188, 444] width 66 height 15
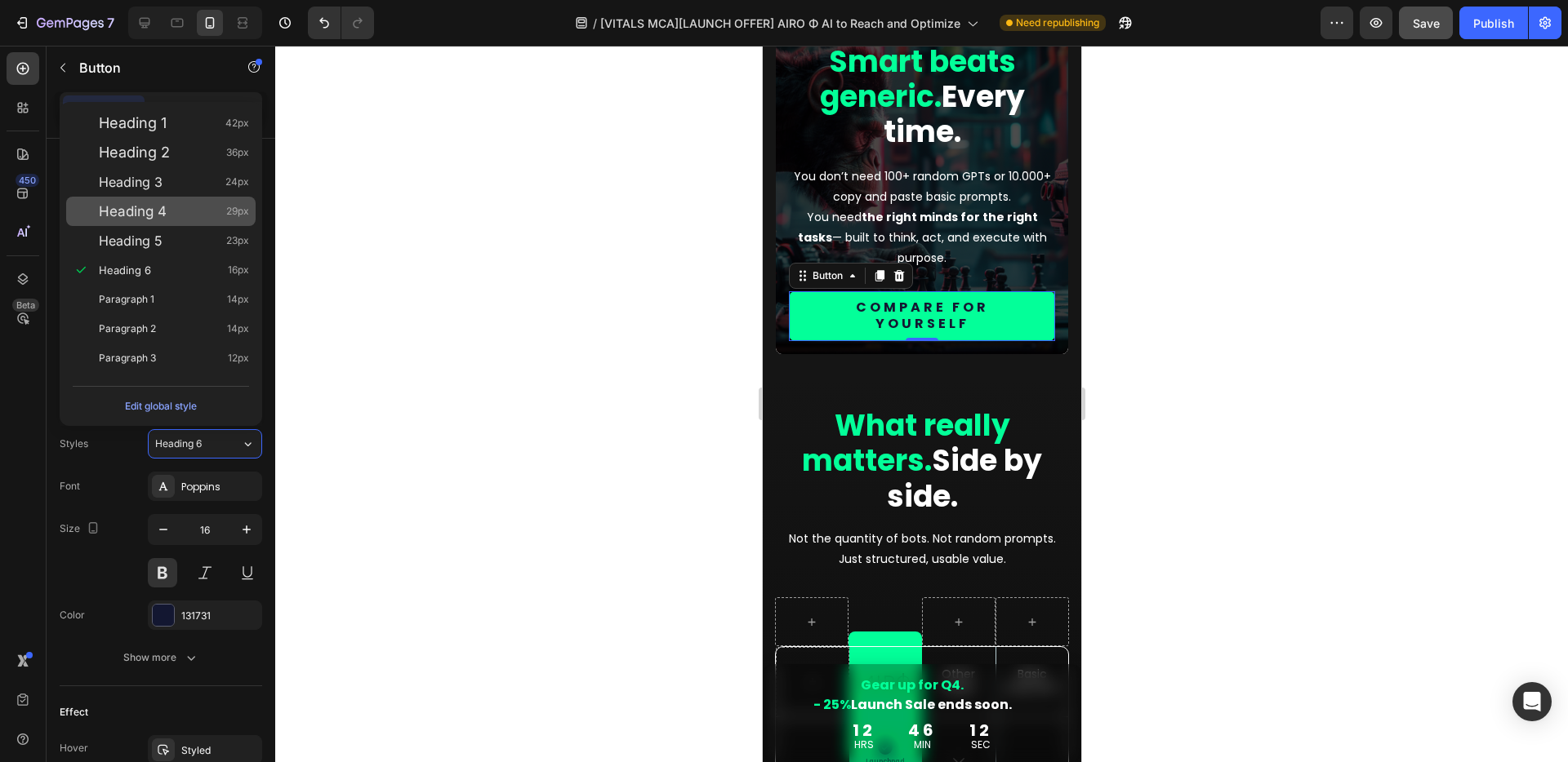
click at [168, 219] on div "Heading 4 29px" at bounding box center [174, 210] width 151 height 16
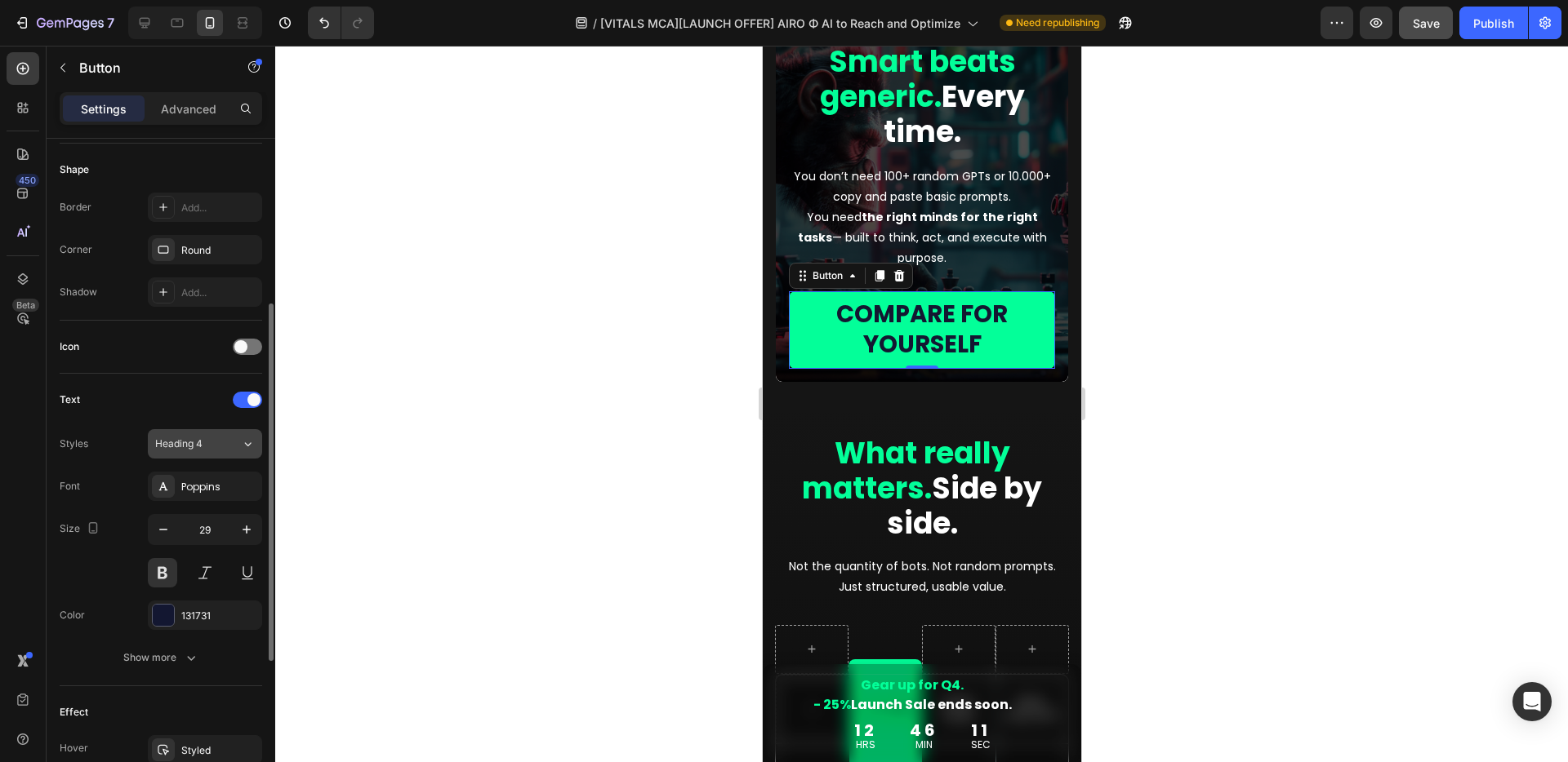
click at [197, 447] on span "Heading 4" at bounding box center [179, 444] width 48 height 15
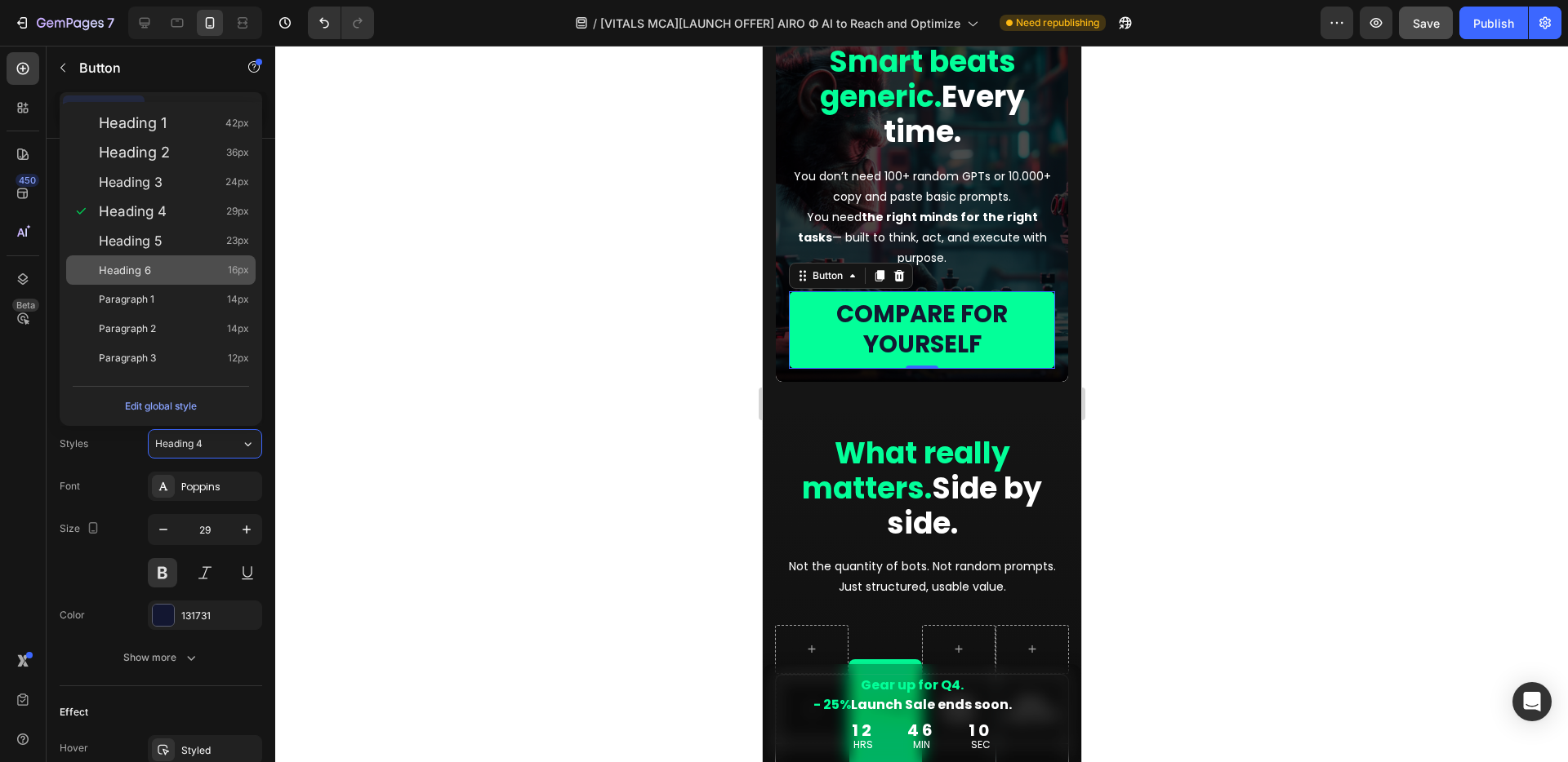
click at [143, 265] on span "Heading 6" at bounding box center [125, 269] width 52 height 16
type input "16"
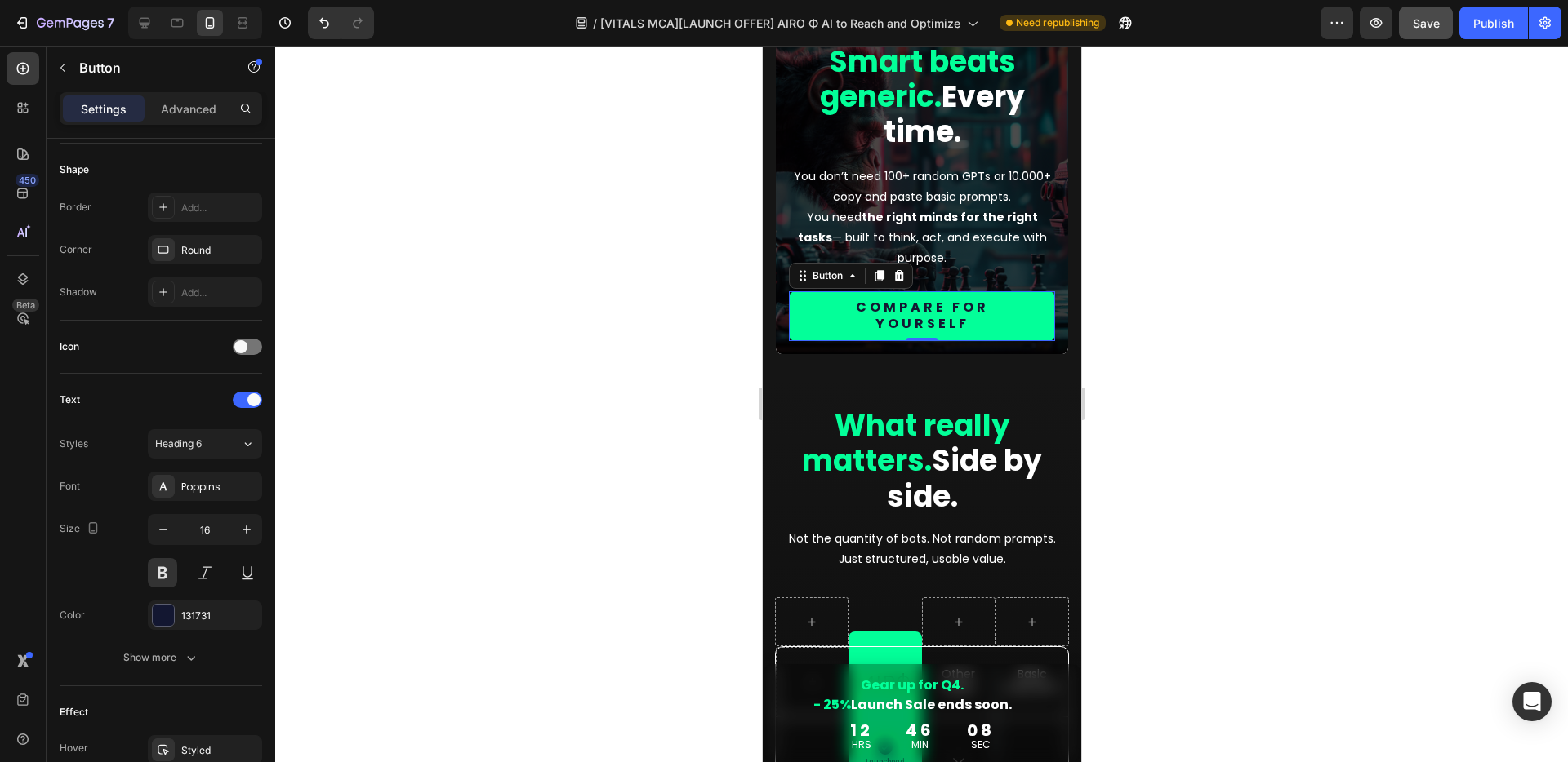
click at [1255, 425] on div at bounding box center [921, 404] width 1292 height 716
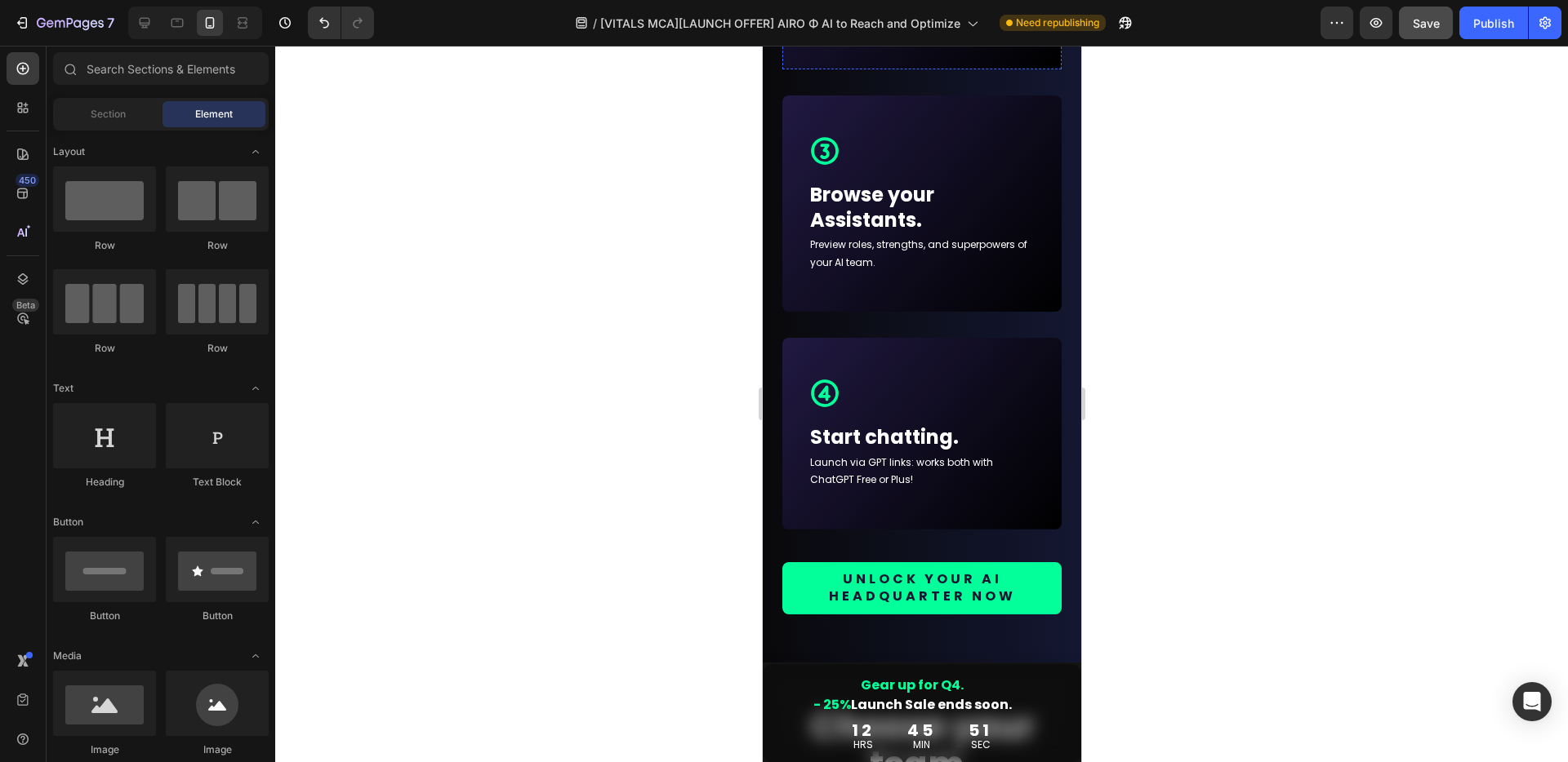
scroll to position [10530, 0]
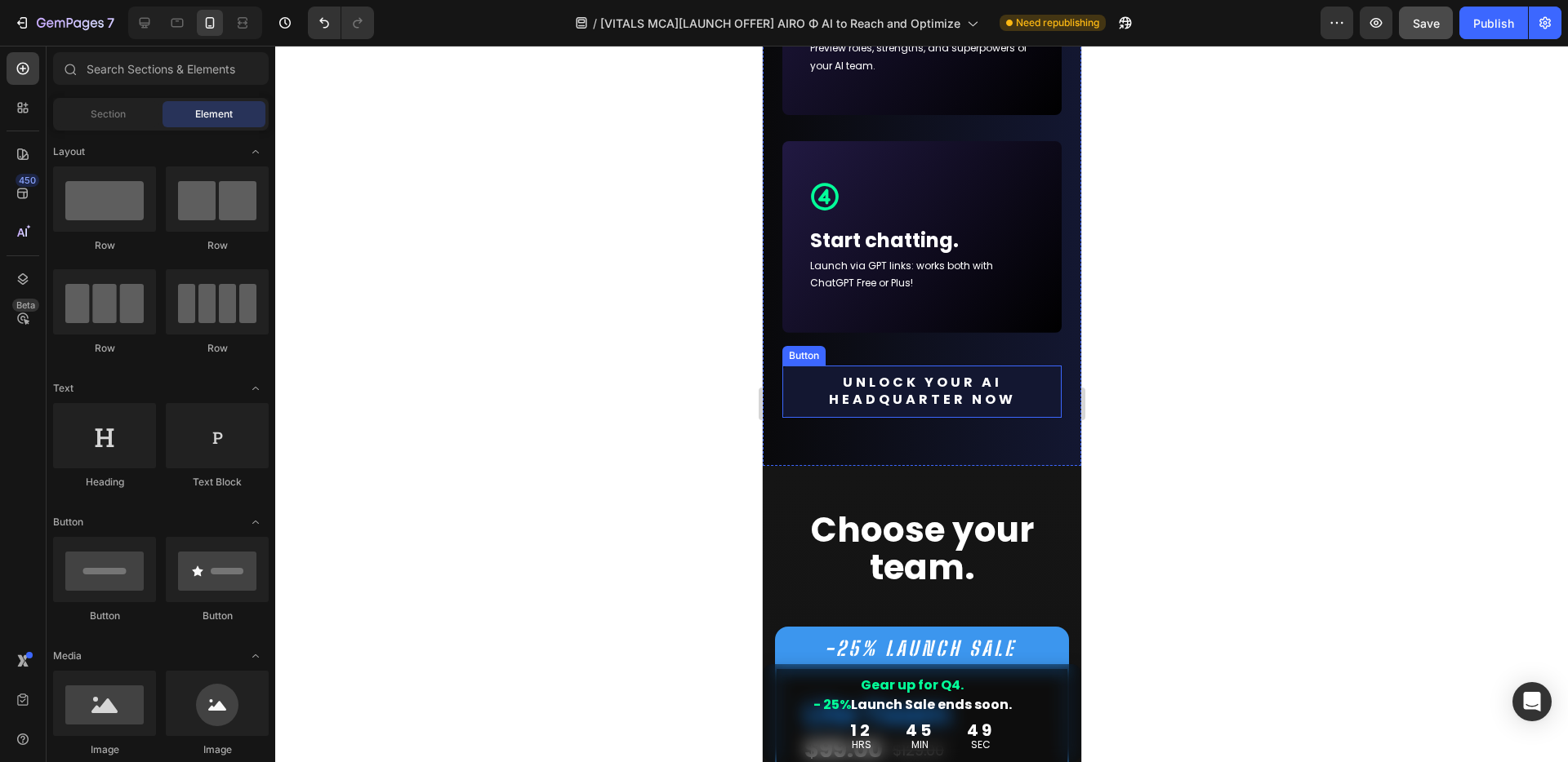
click at [1038, 404] on link "Unlock your AI HEADQUARTER now" at bounding box center [921, 392] width 279 height 52
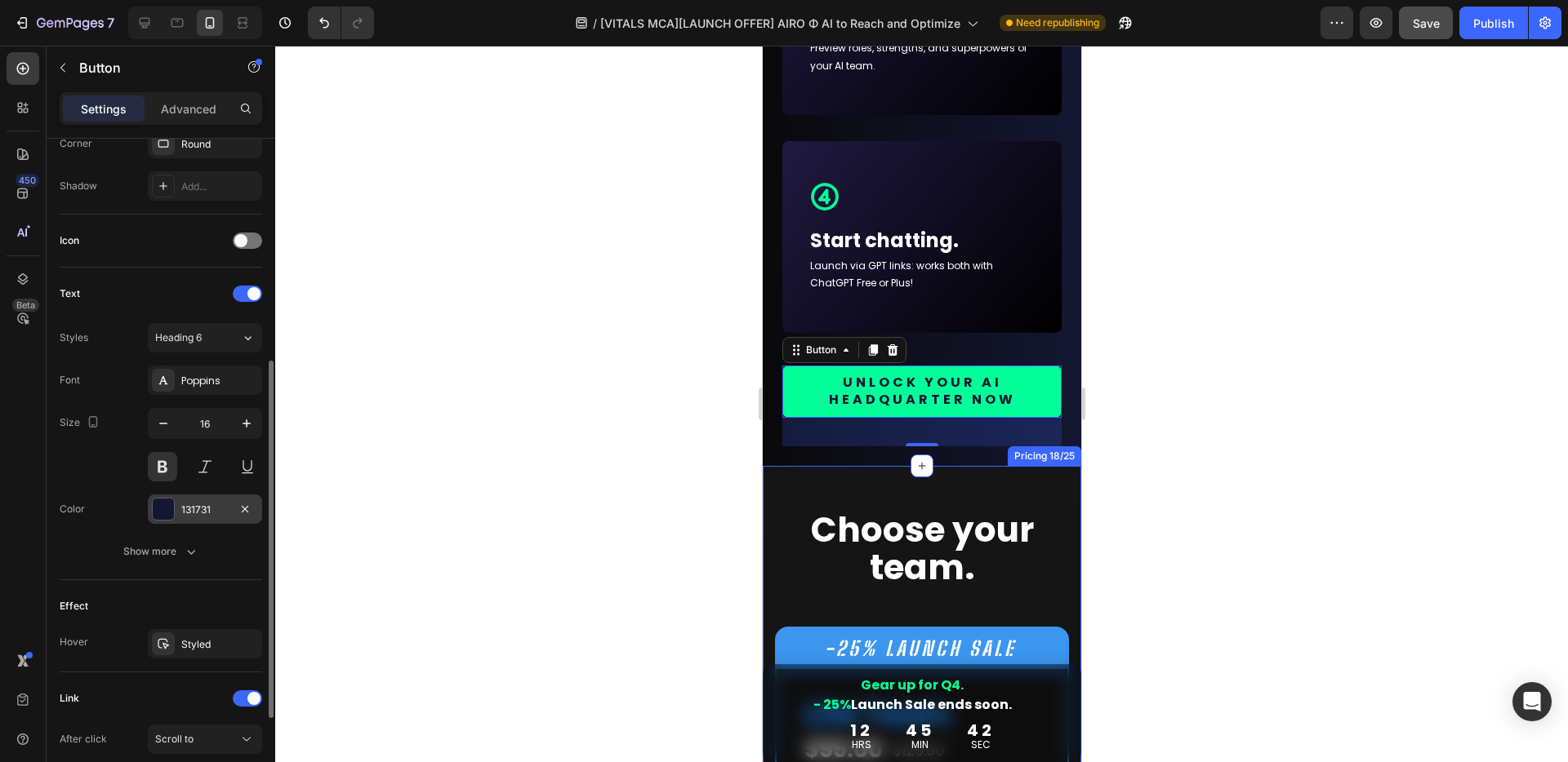
scroll to position [458, 0]
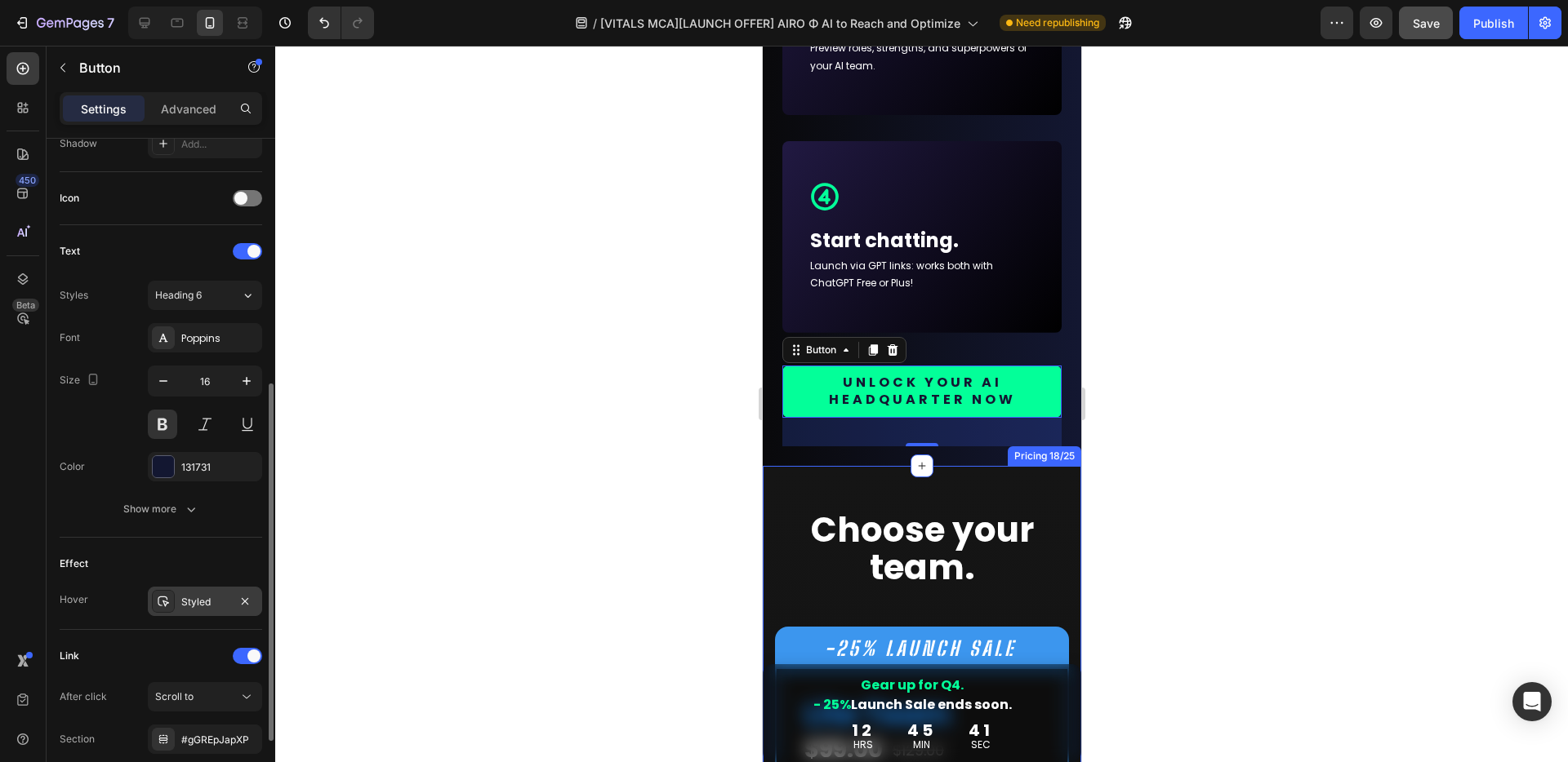
click at [170, 606] on div at bounding box center [163, 601] width 22 height 22
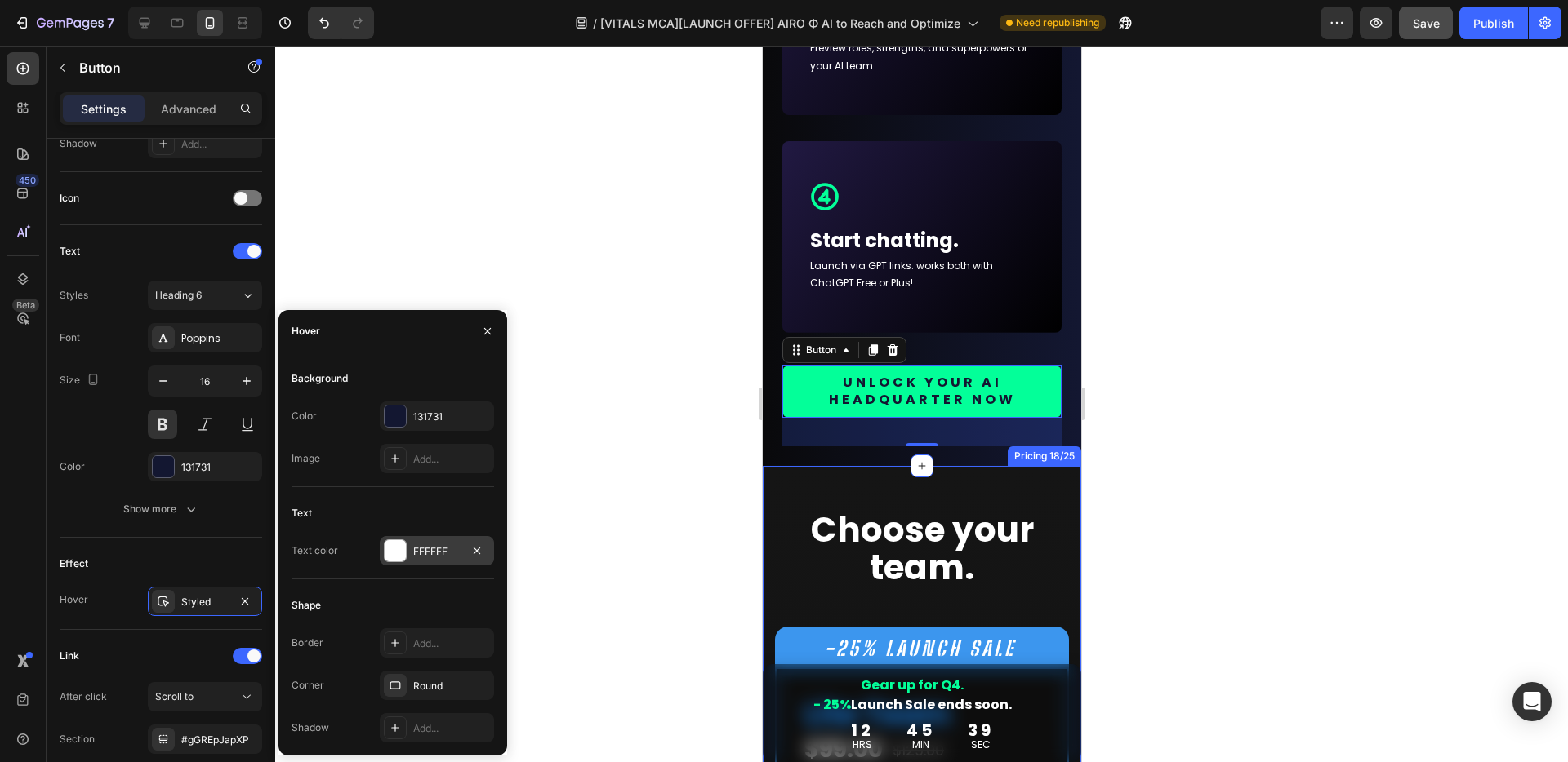
click at [399, 554] on div at bounding box center [395, 551] width 22 height 22
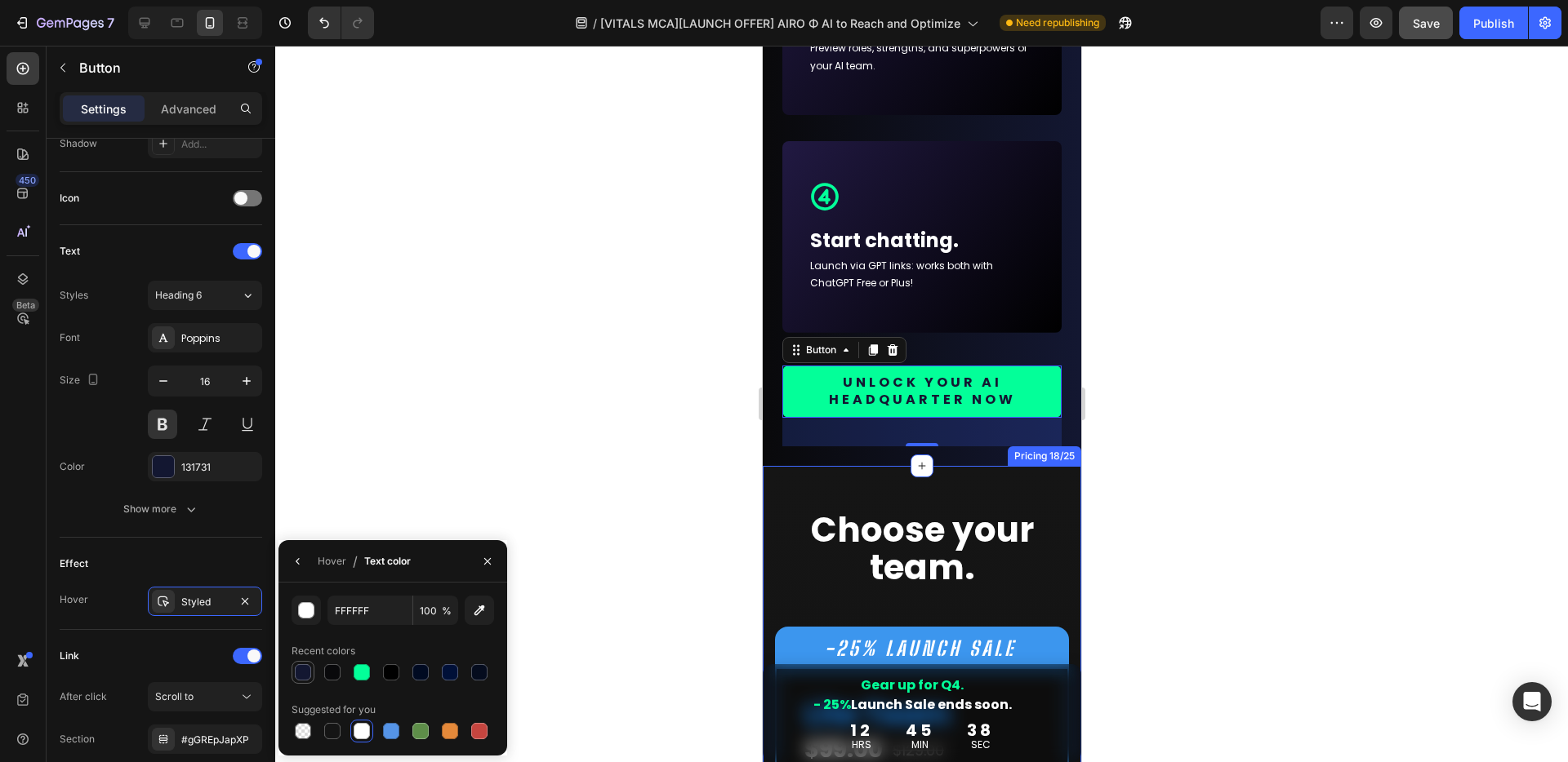
click at [304, 674] on div at bounding box center [302, 671] width 16 height 16
type input "131731"
click at [313, 564] on div "Hover / Text color" at bounding box center [348, 561] width 138 height 42
click at [324, 559] on div "Hover" at bounding box center [331, 562] width 29 height 15
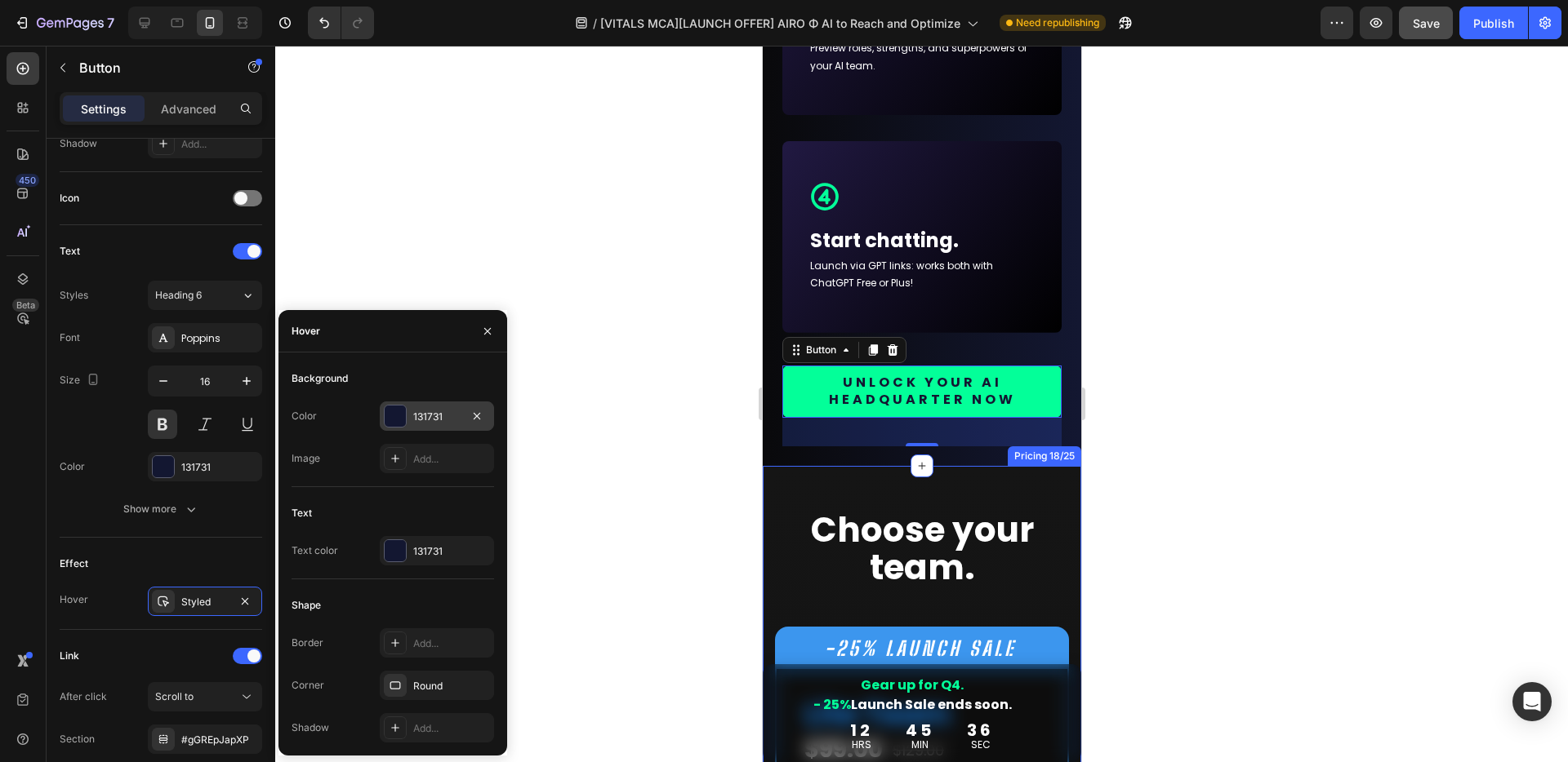
click at [391, 415] on div at bounding box center [395, 416] width 22 height 22
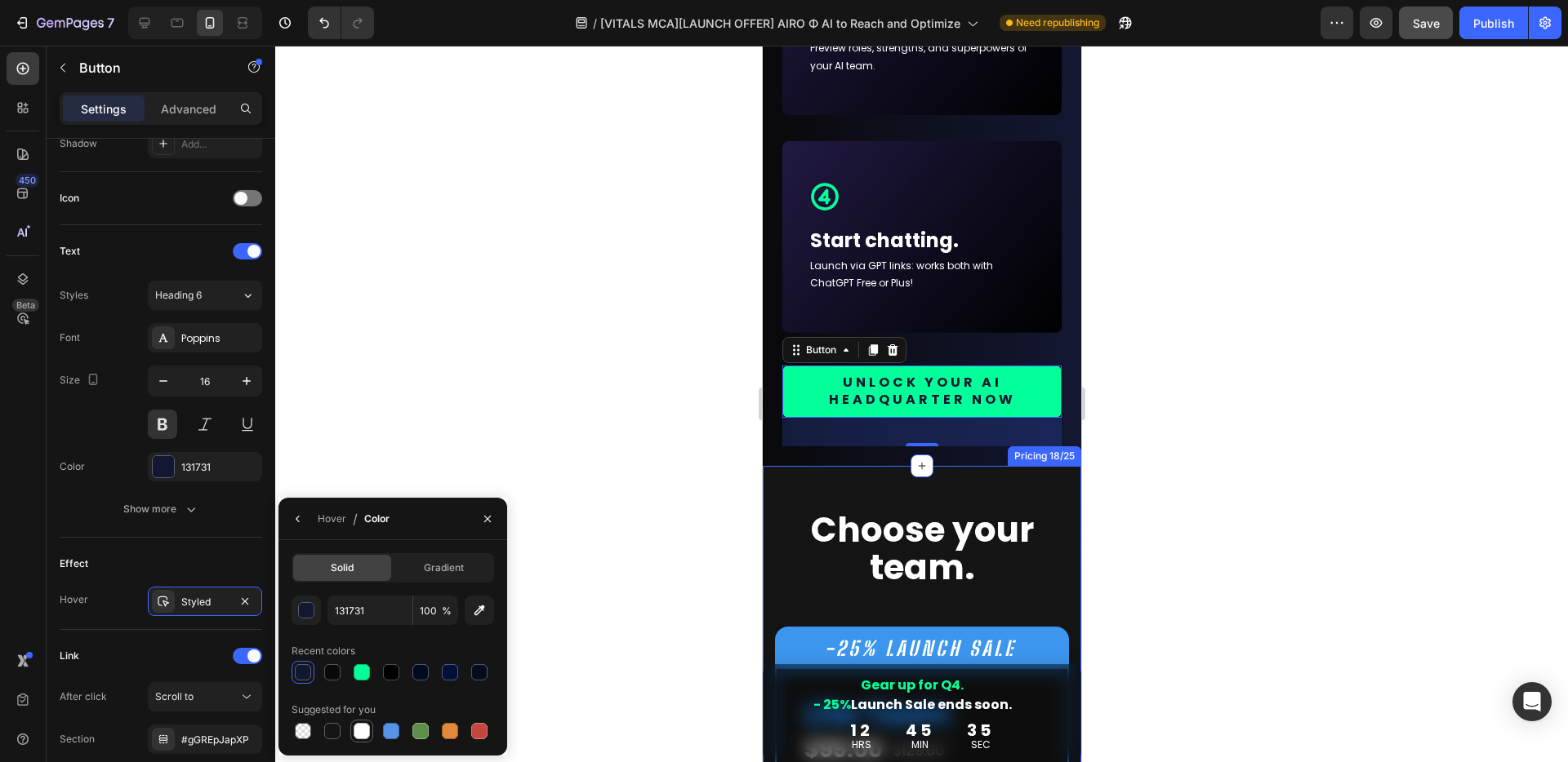
click at [359, 728] on div at bounding box center [361, 730] width 16 height 16
type input "FFFFFF"
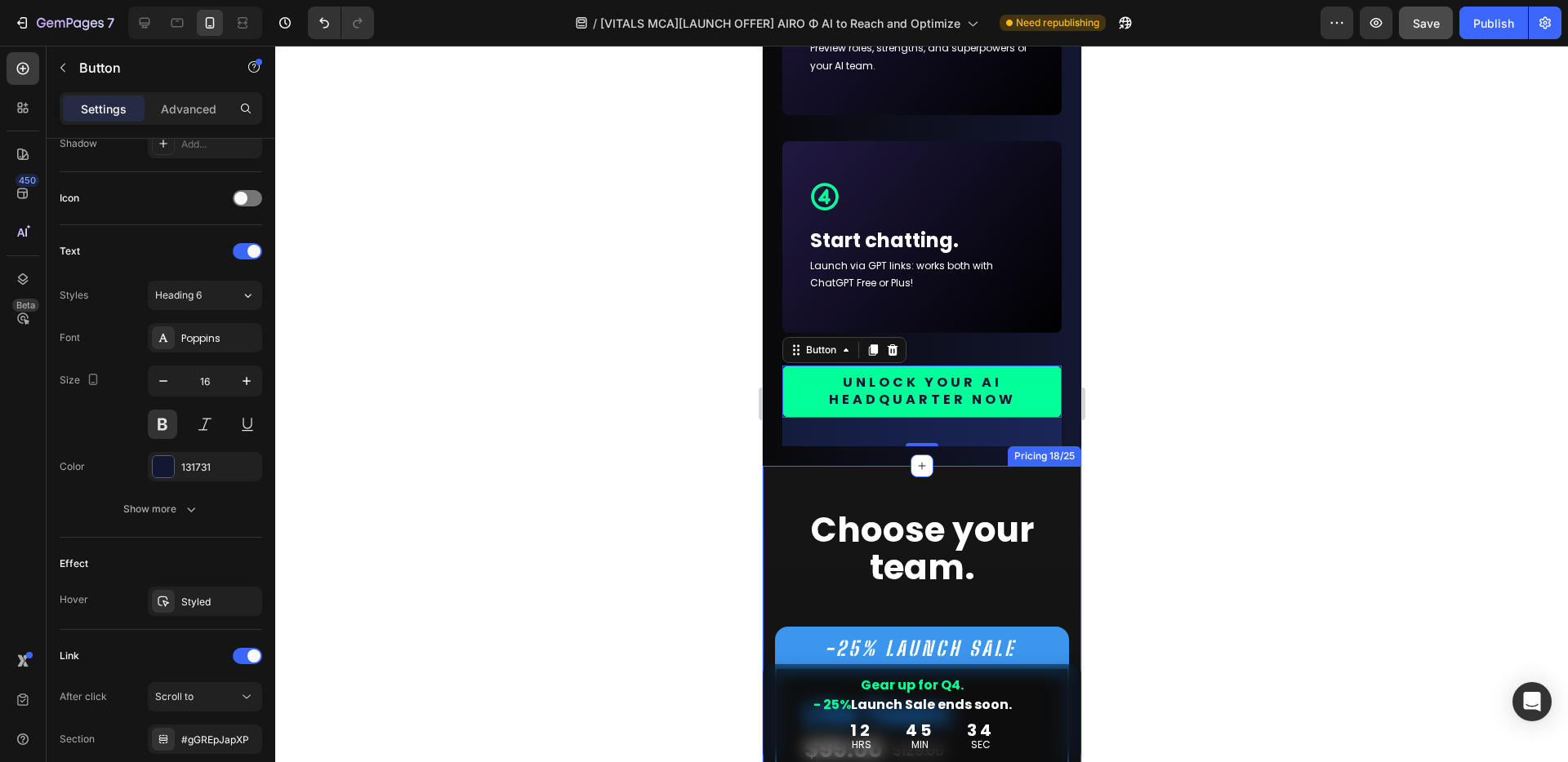
click at [445, 404] on div at bounding box center [921, 404] width 1292 height 716
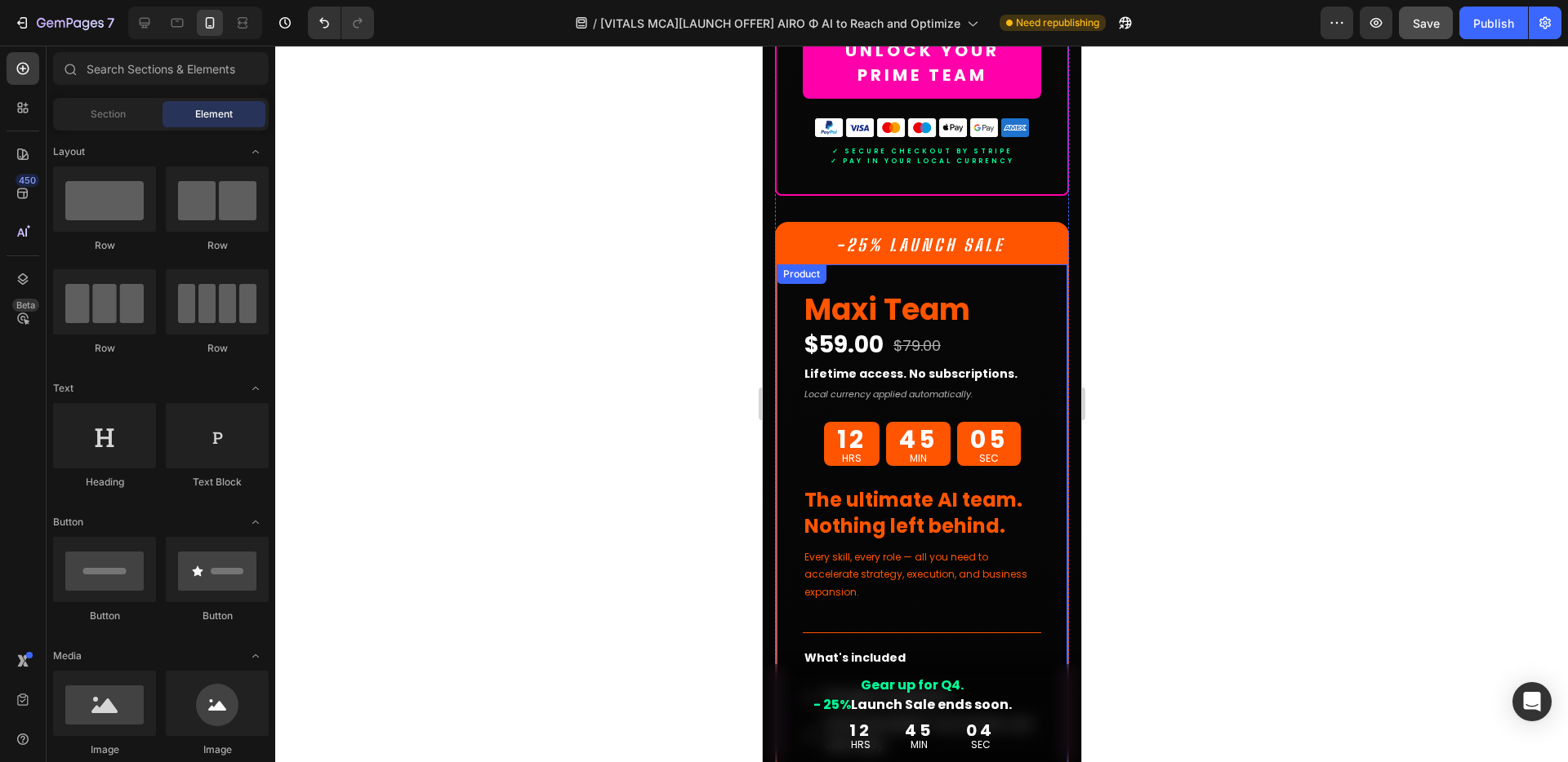
scroll to position [13815, 0]
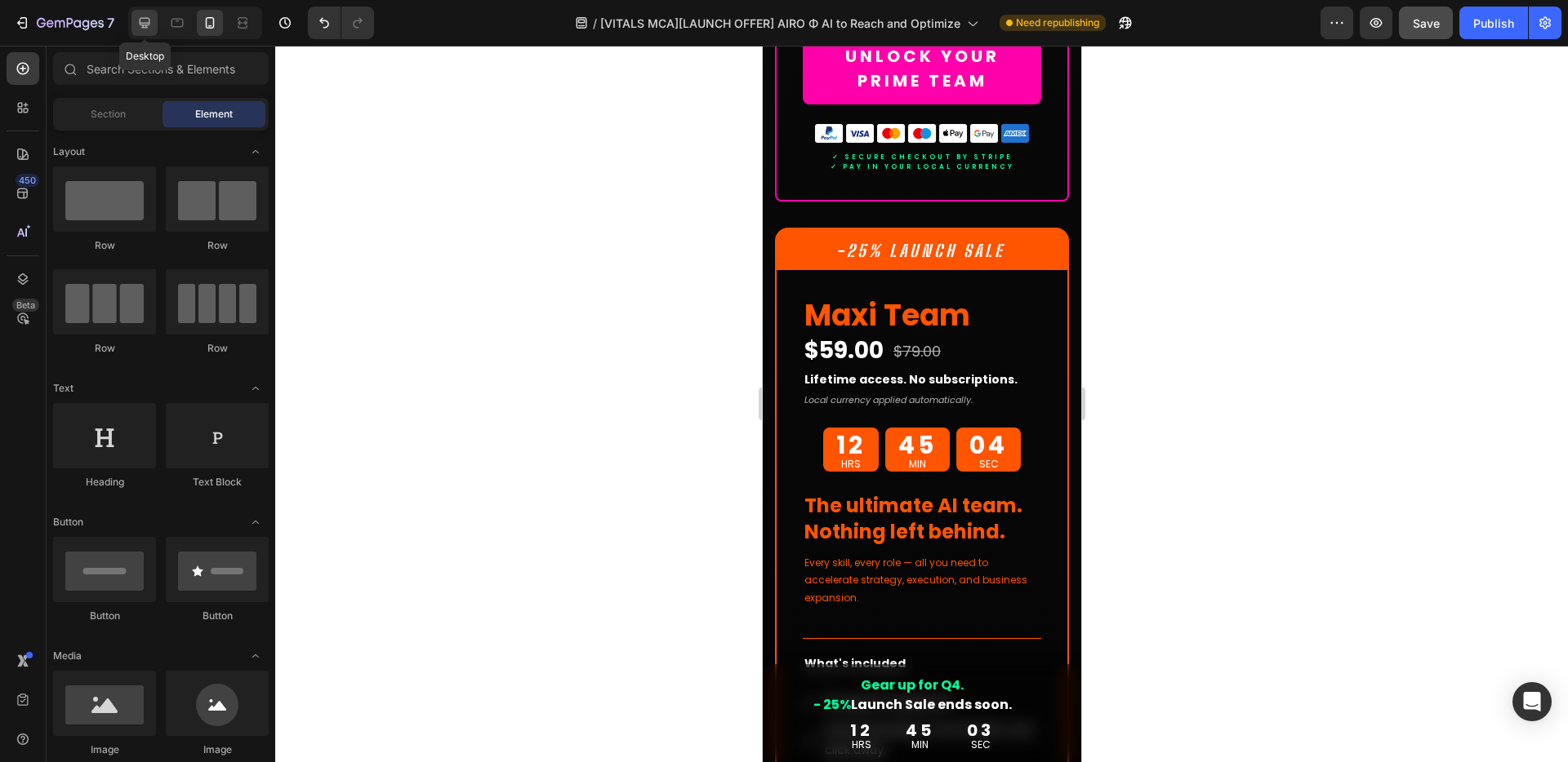
click at [154, 31] on div at bounding box center [145, 22] width 26 height 26
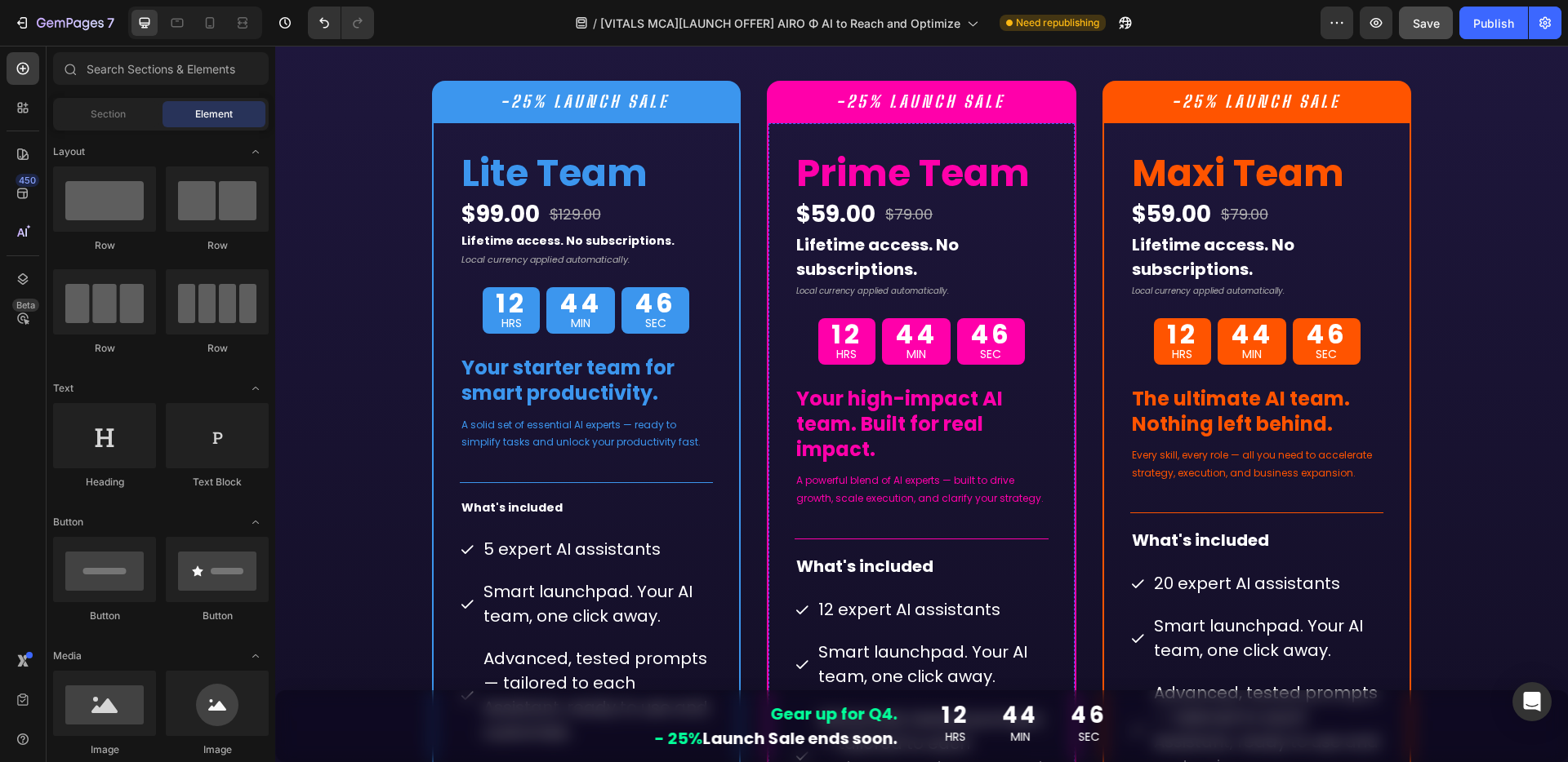
scroll to position [11475, 0]
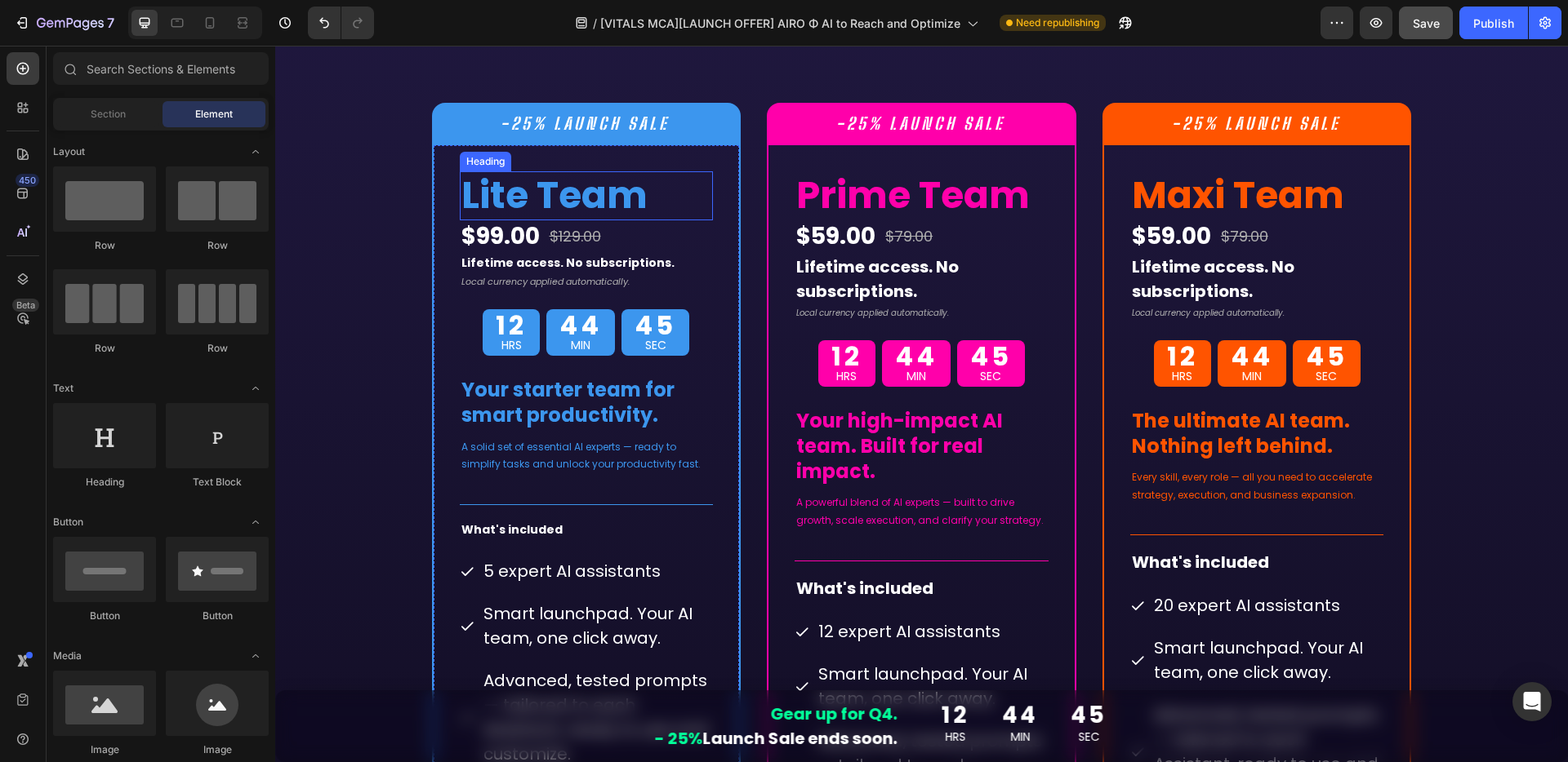
click at [699, 179] on h2 "Lite Team" at bounding box center [586, 194] width 254 height 48
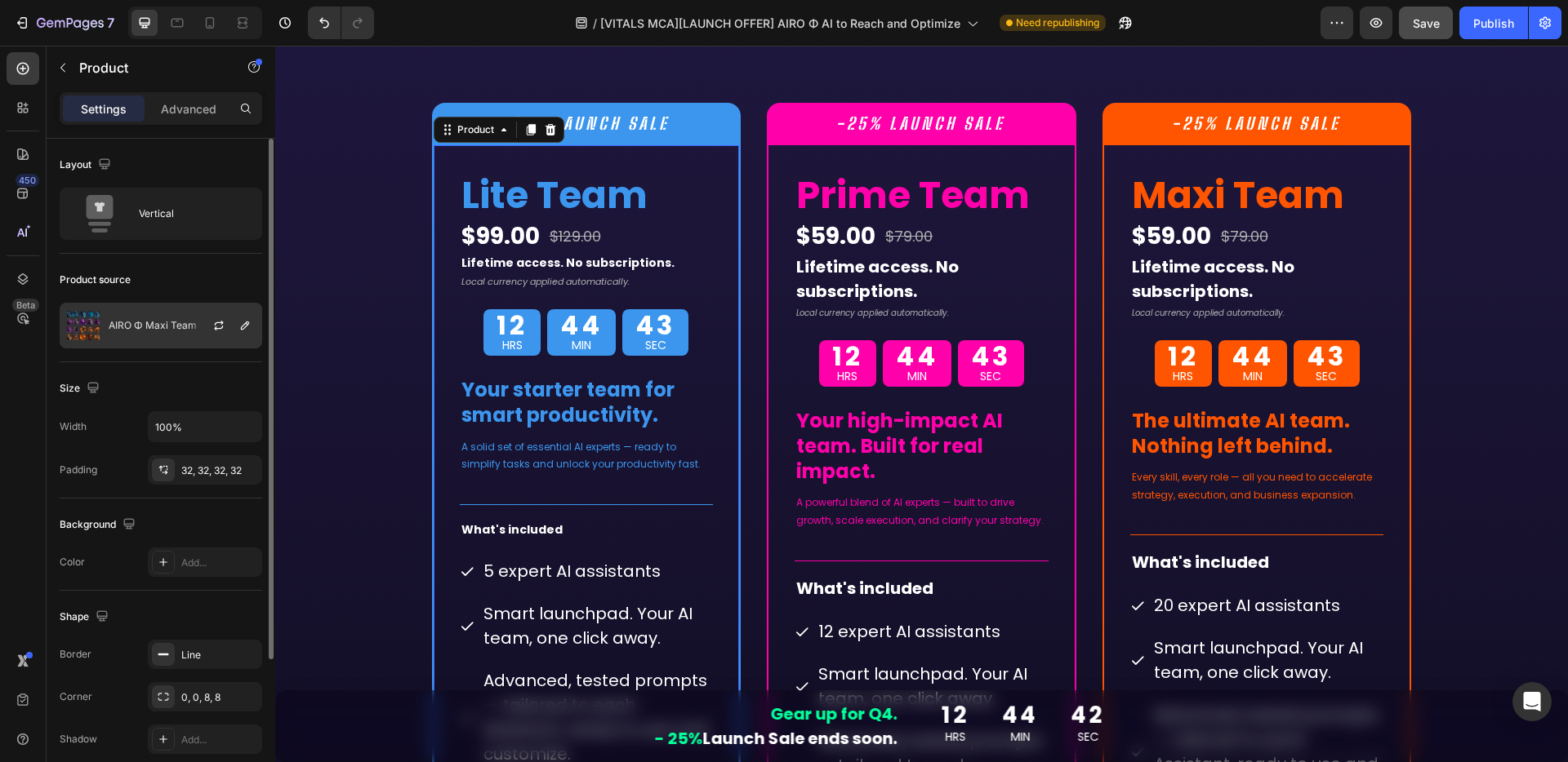
click at [152, 329] on p "AIRO Φ Maxi Team" at bounding box center [152, 325] width 88 height 11
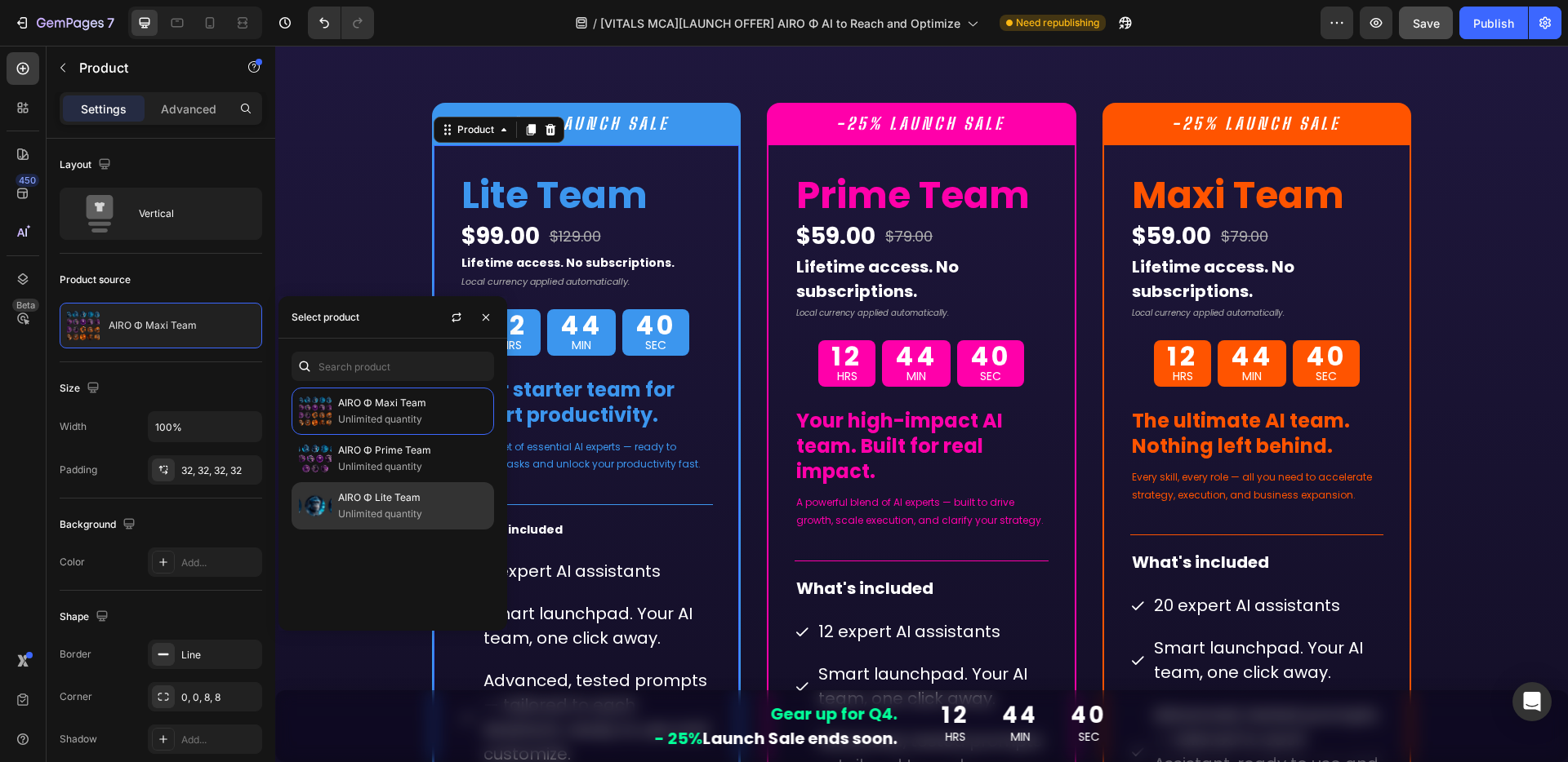
click at [352, 500] on p "AIRO Φ Lite Team" at bounding box center [412, 497] width 149 height 16
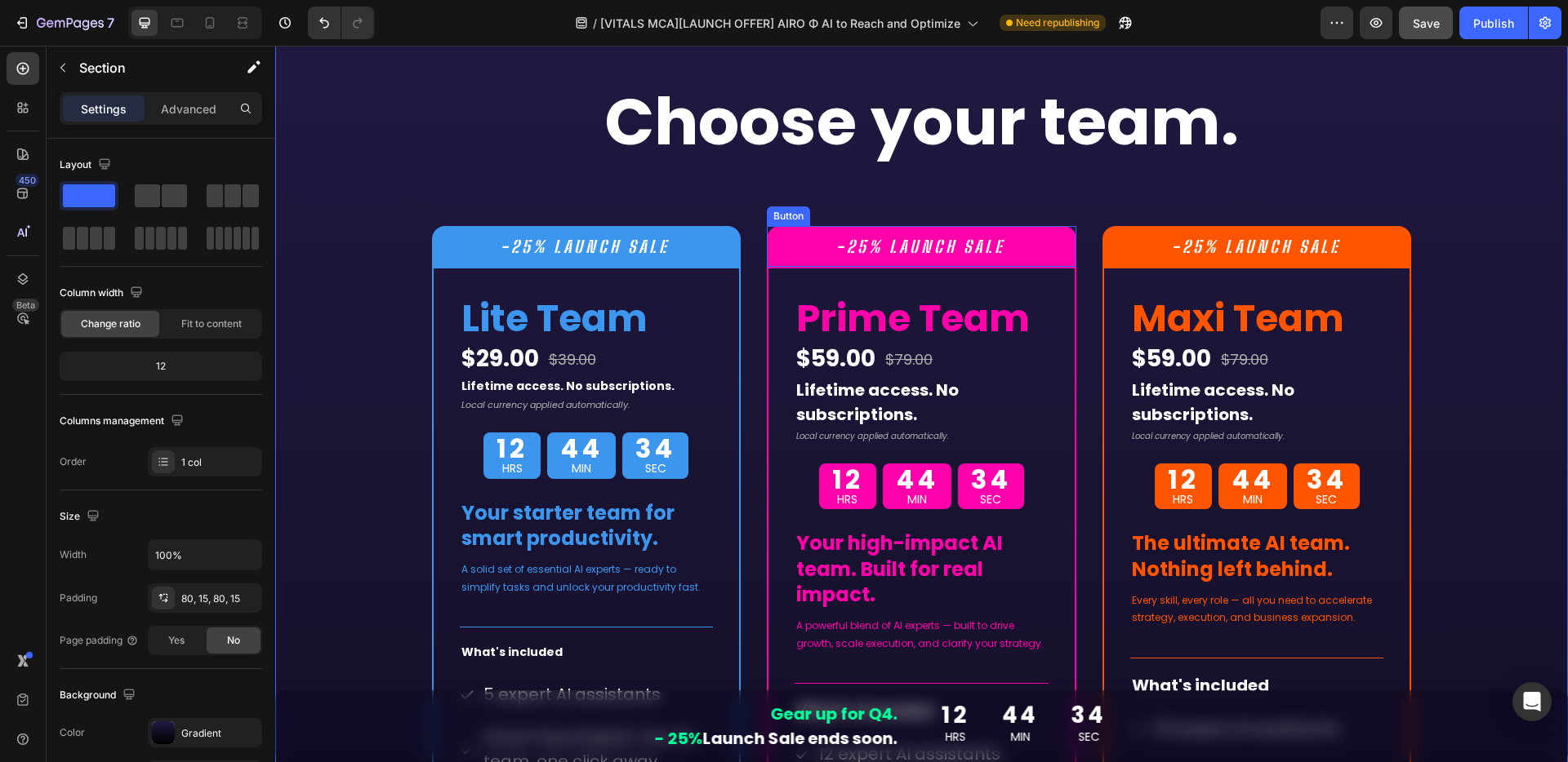
scroll to position [10977, 0]
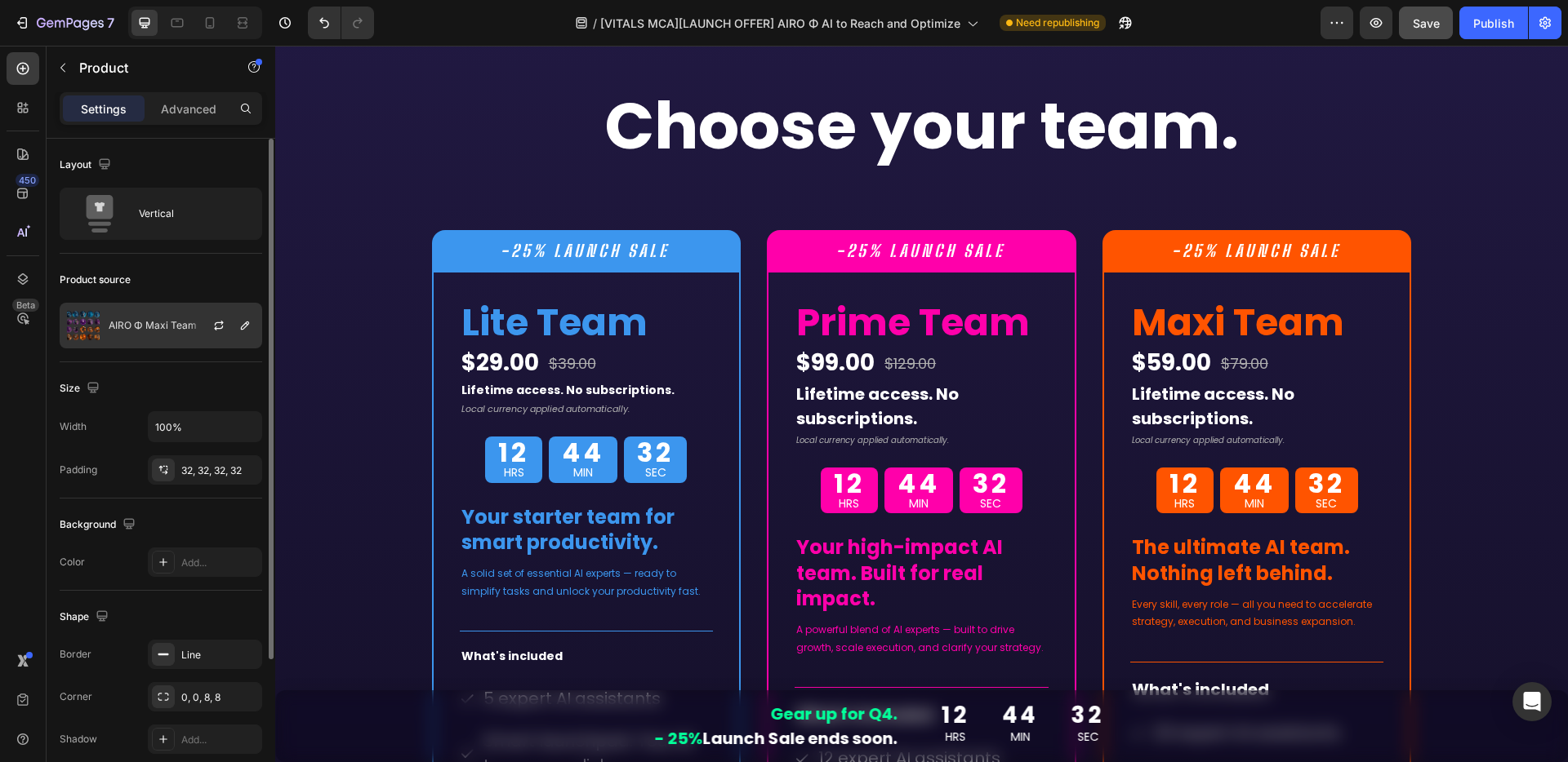
click at [124, 332] on div "AIRO Φ Maxi Team" at bounding box center [161, 325] width 202 height 46
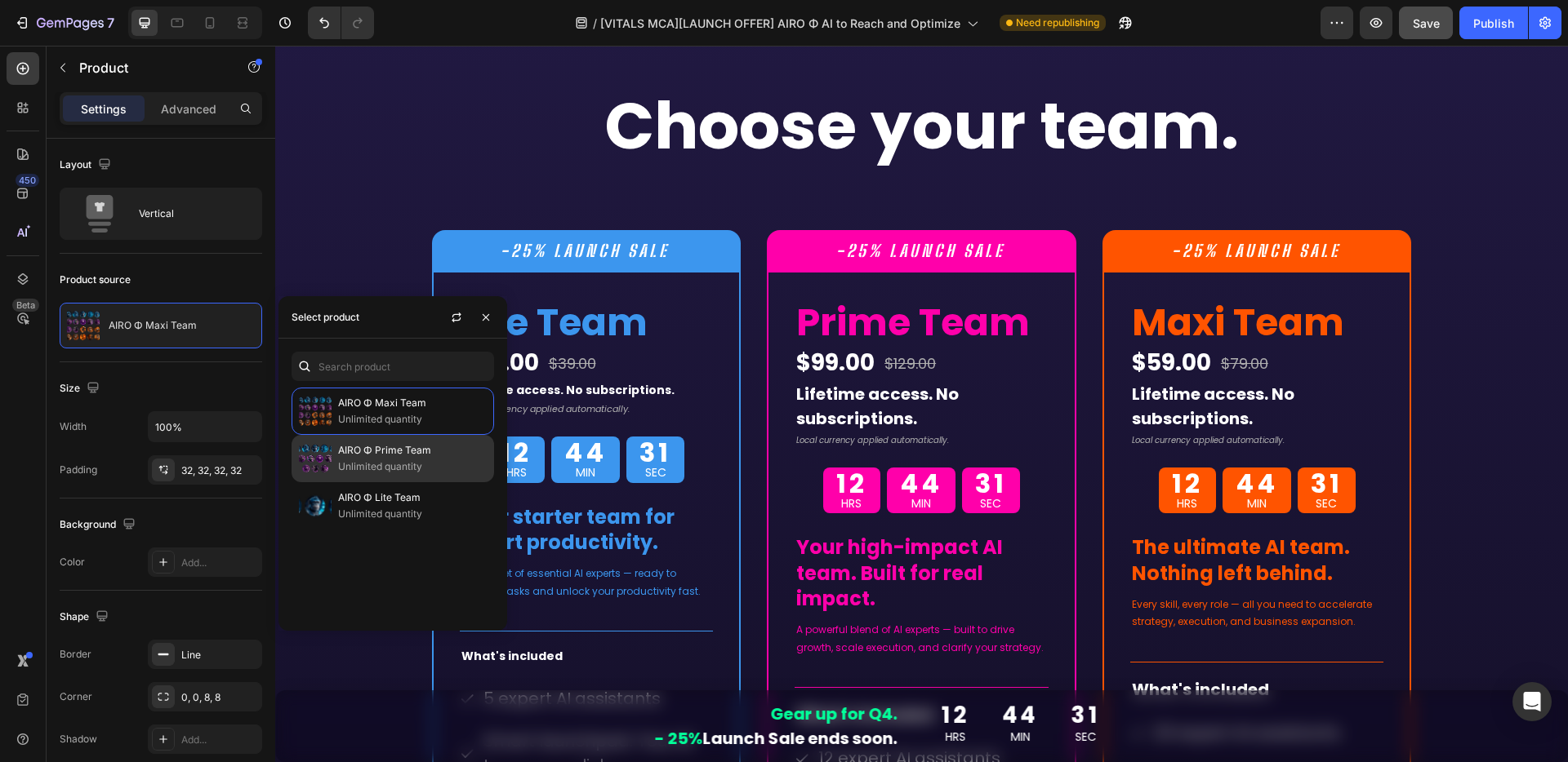
click at [353, 461] on p "Unlimited quantity" at bounding box center [412, 466] width 149 height 16
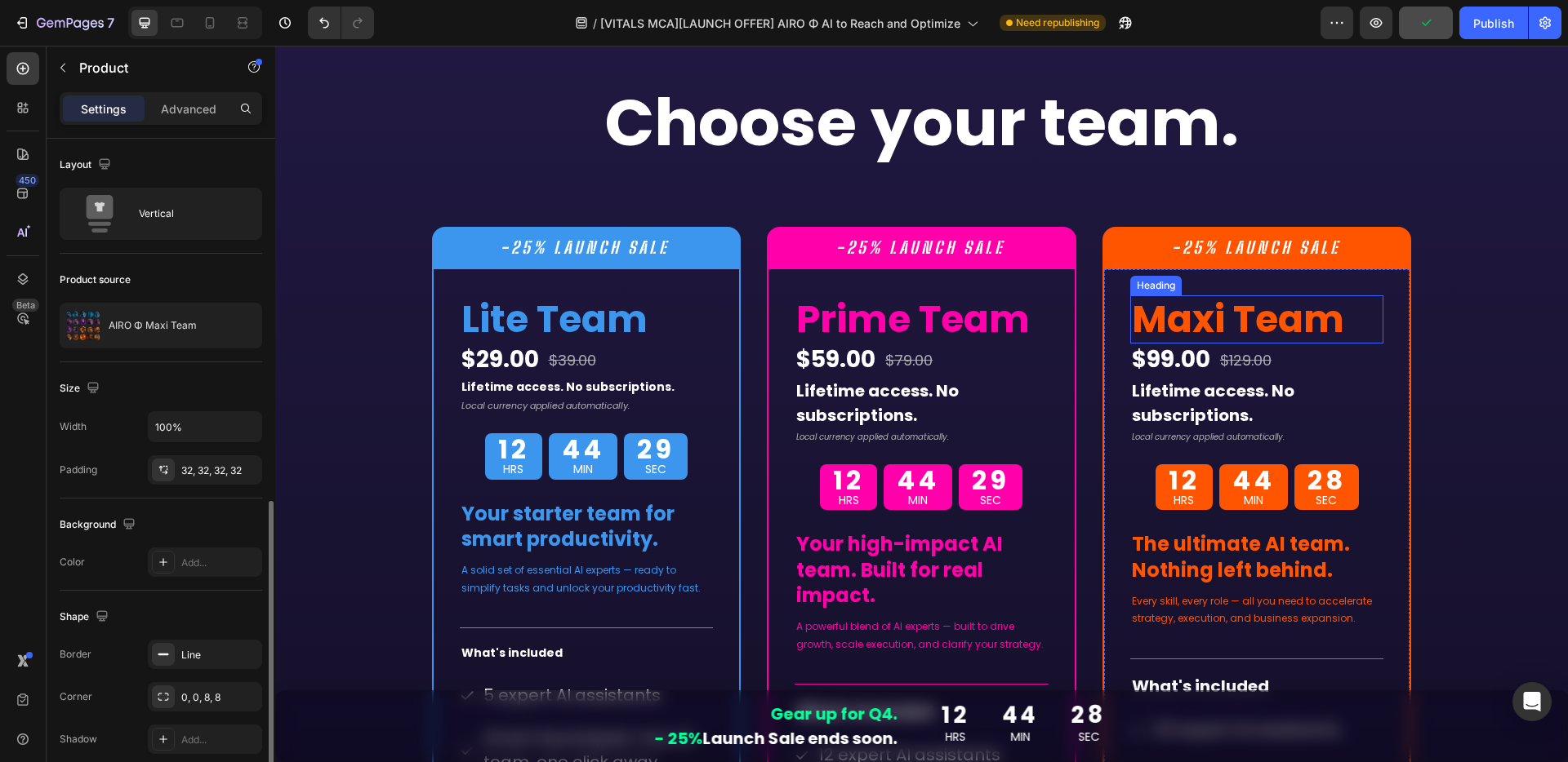
scroll to position [205, 0]
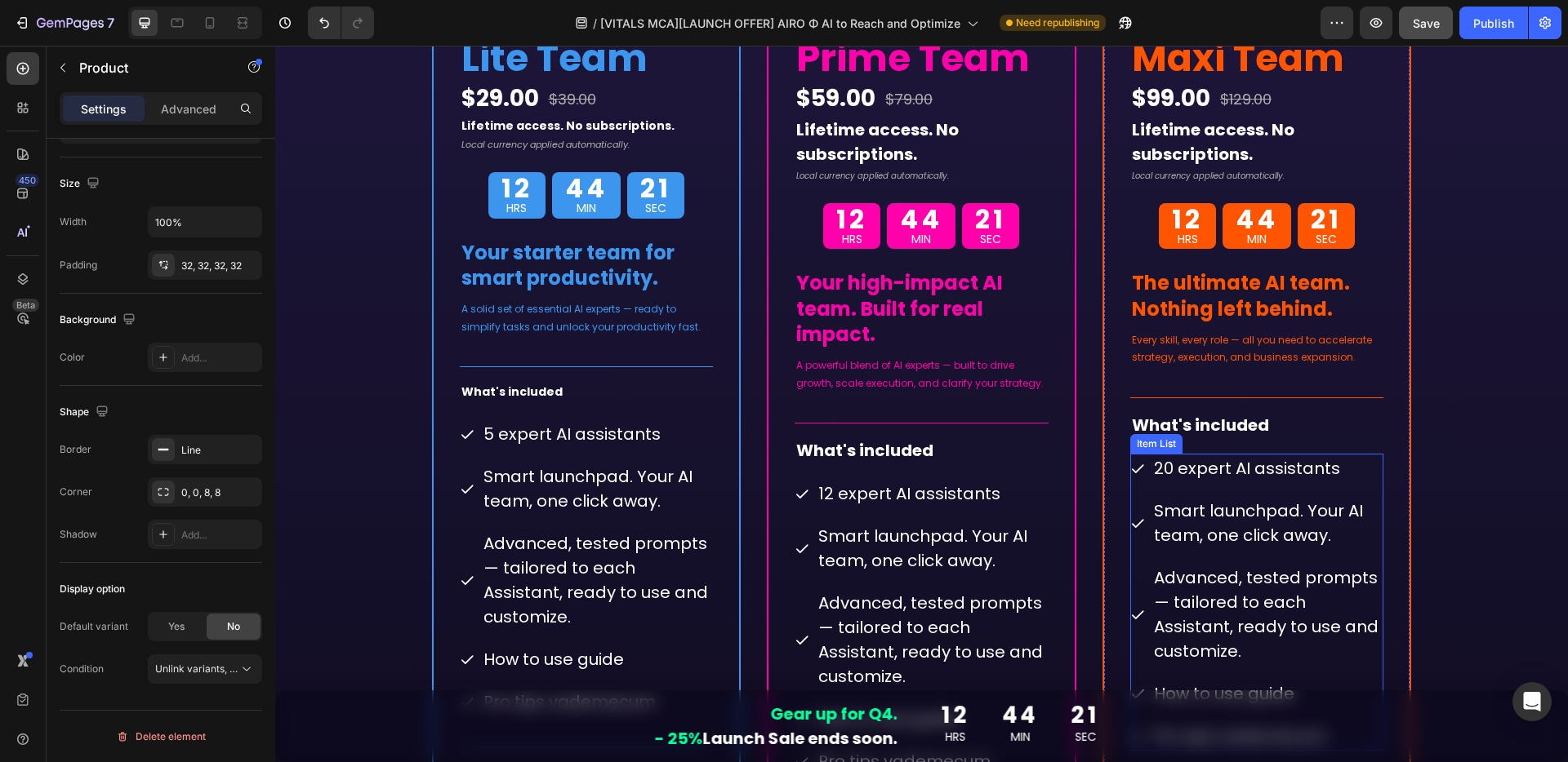
scroll to position [11145, 0]
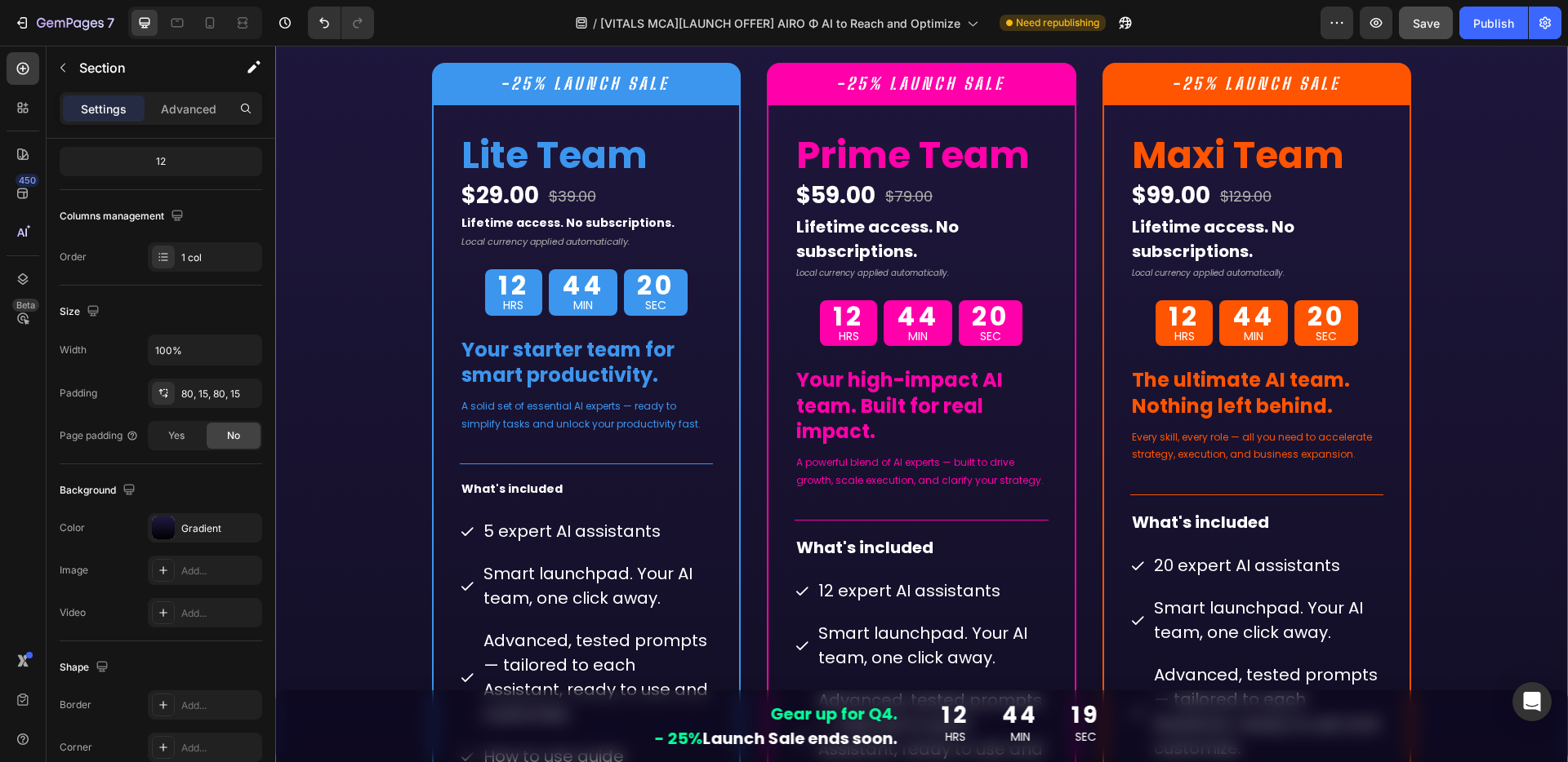
scroll to position [0, 0]
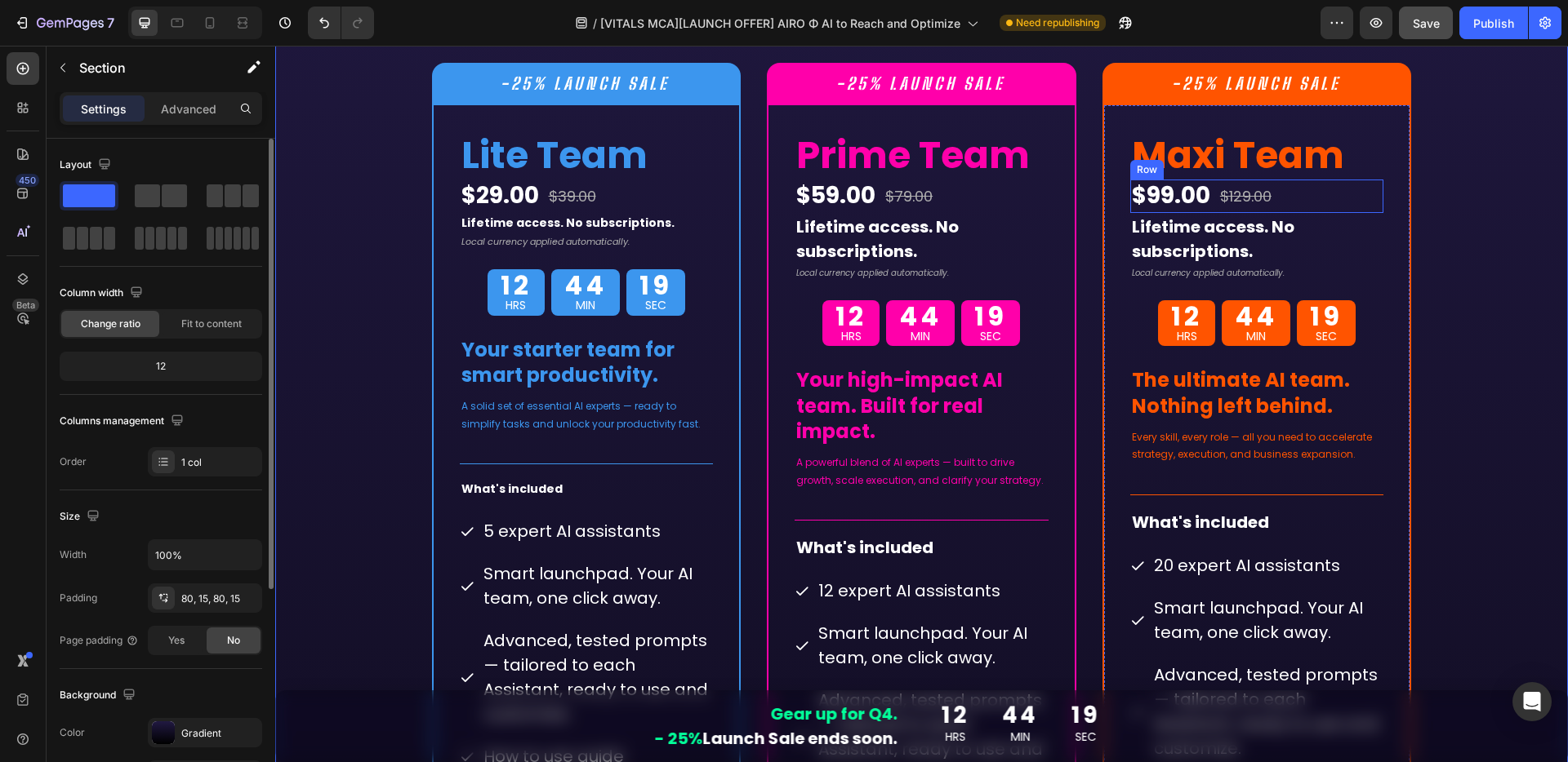
click at [1371, 181] on div "$99.00 (P) Price (P) Price $129.00 (P) Price (P) Price Row" at bounding box center [1256, 195] width 254 height 33
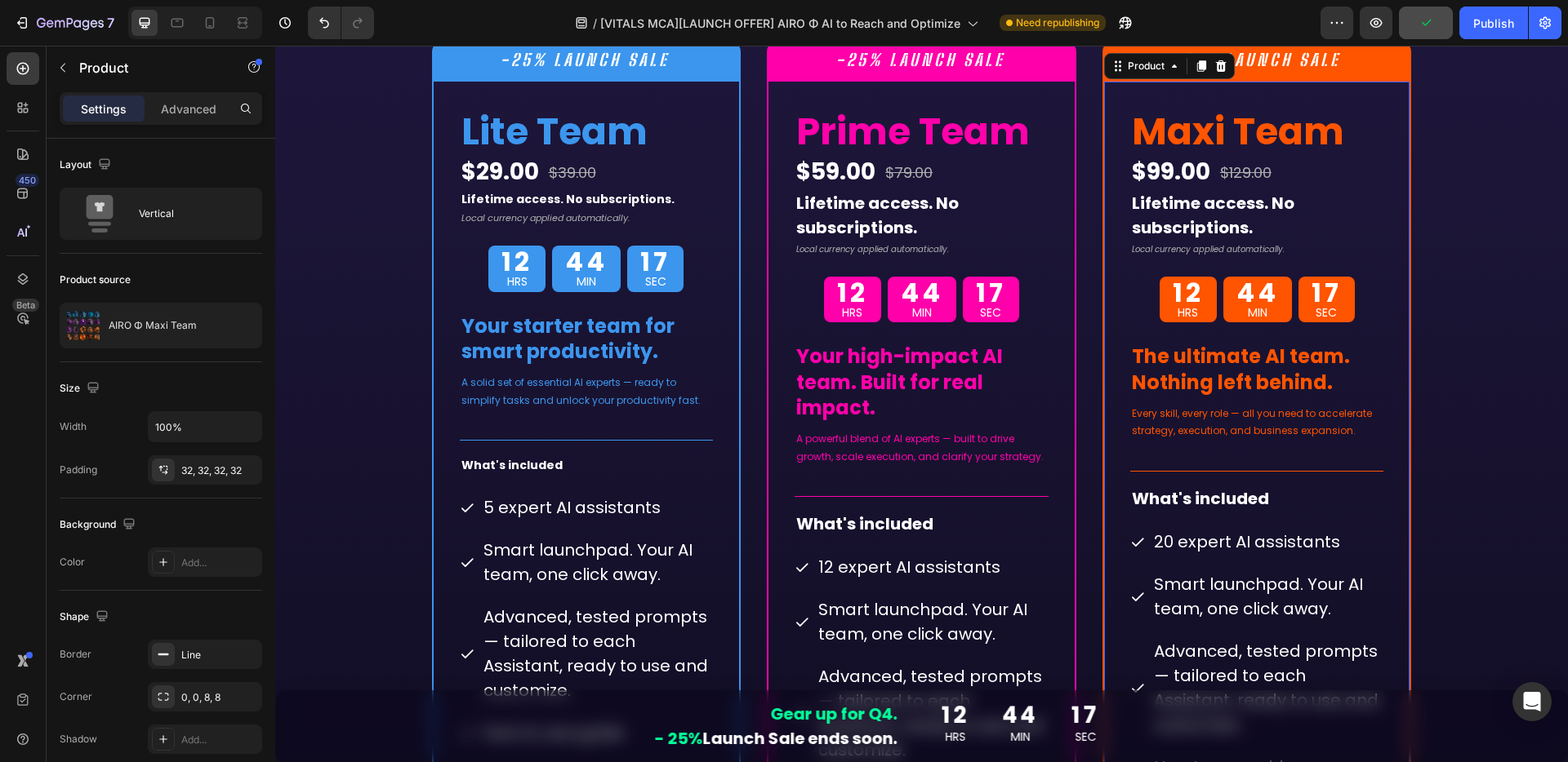
scroll to position [11236, 0]
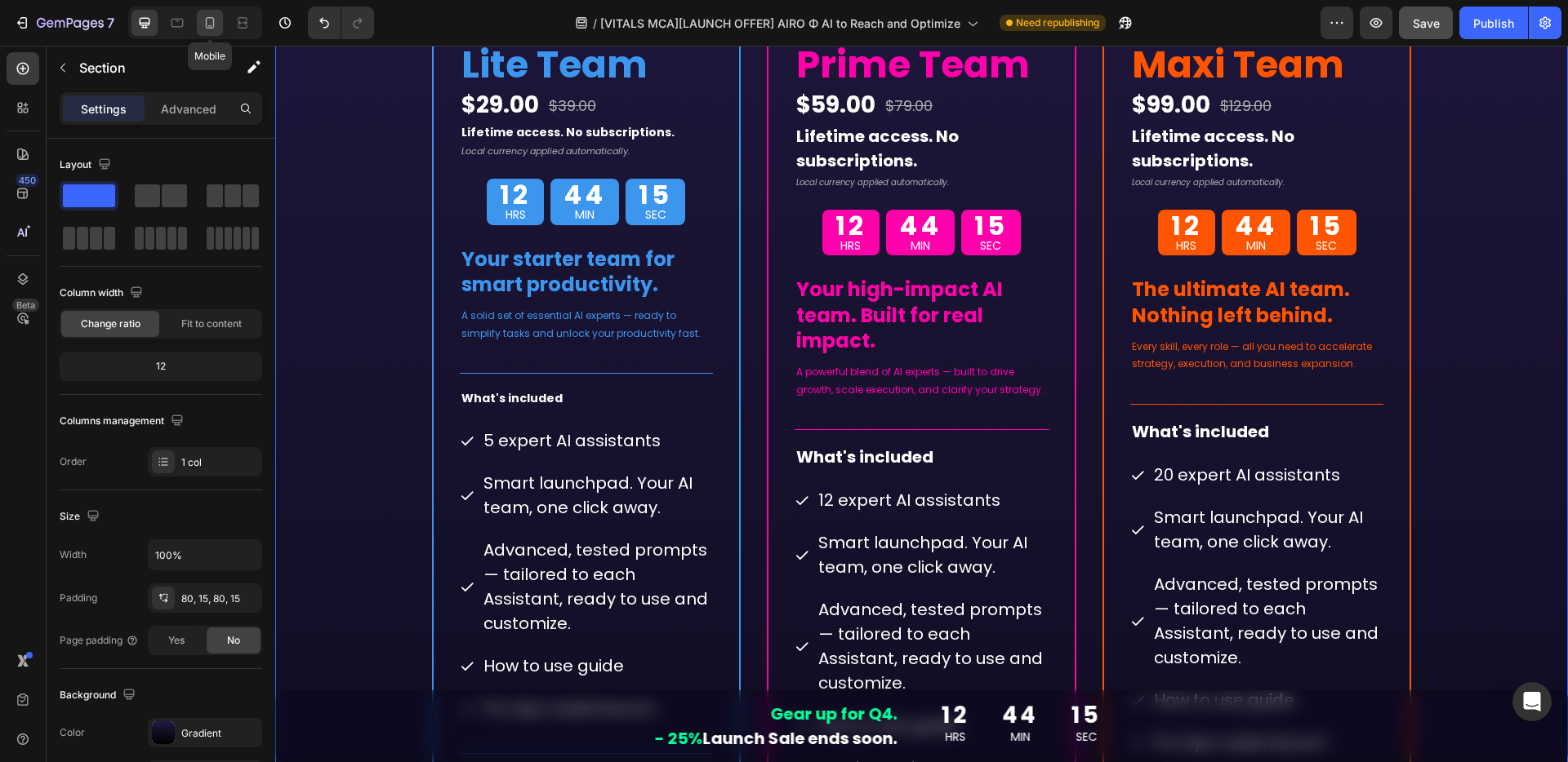
click at [206, 24] on icon at bounding box center [211, 22] width 9 height 11
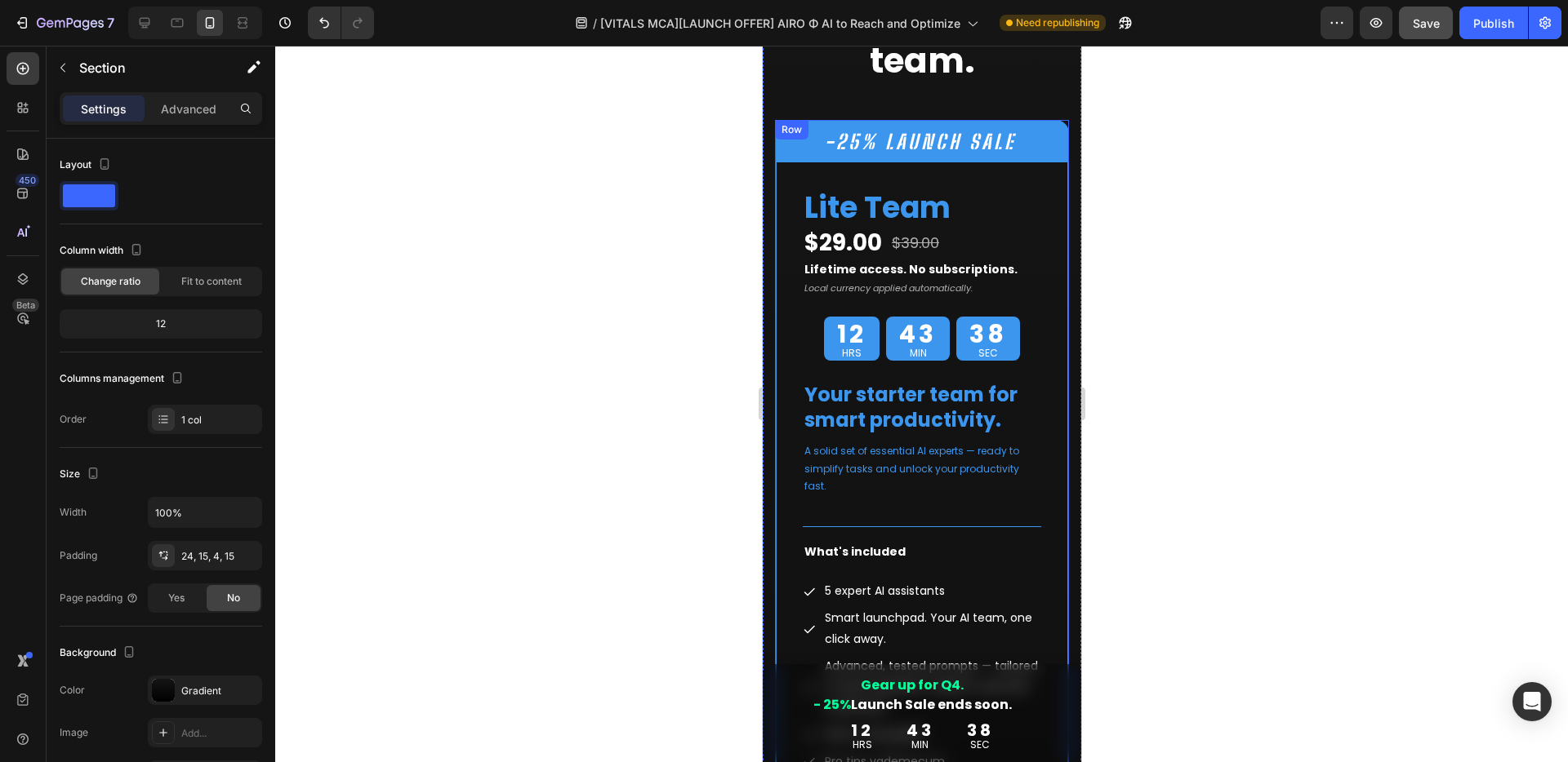
scroll to position [11049, 0]
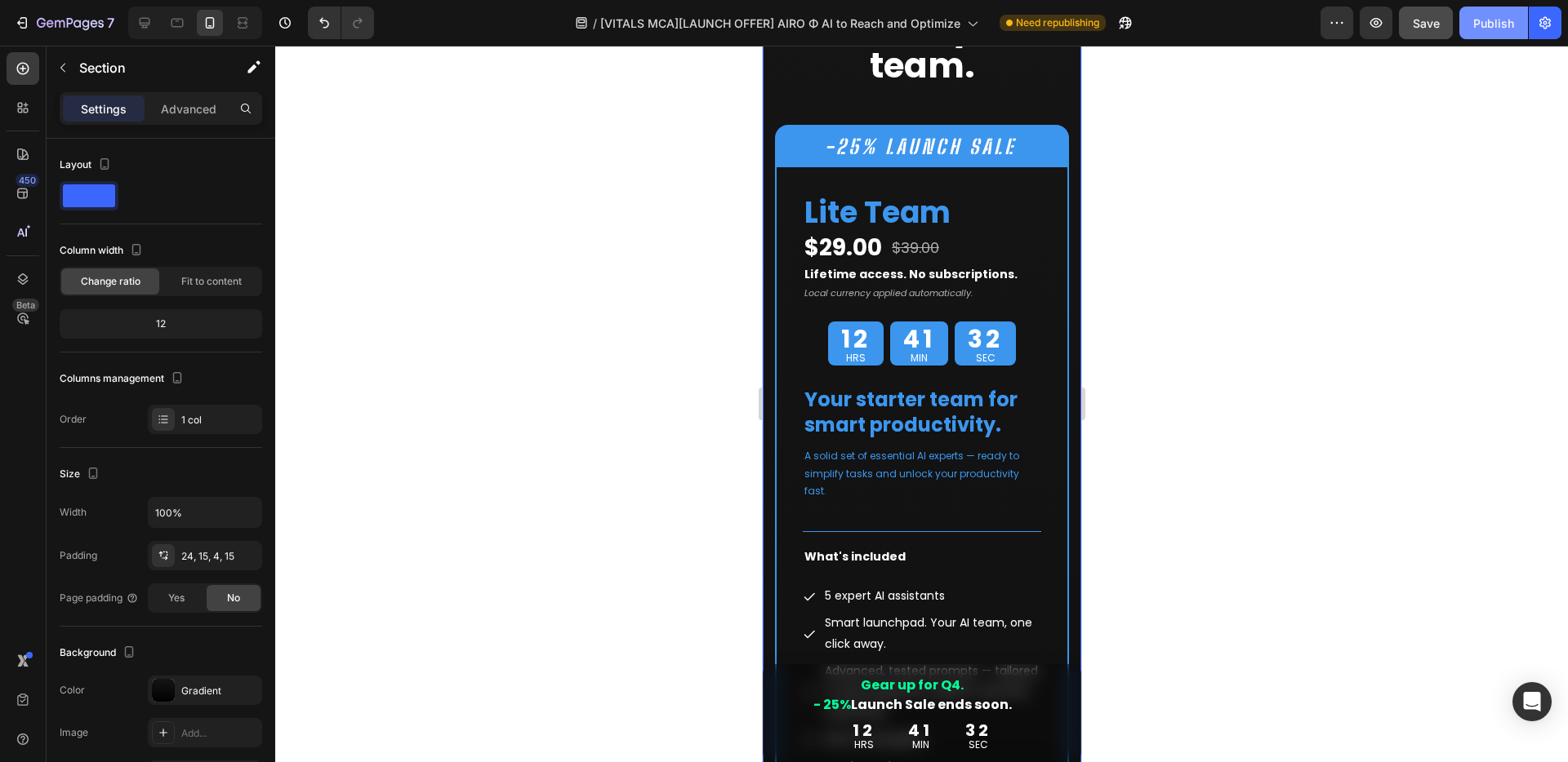
click at [1507, 23] on div "Publish" at bounding box center [1493, 23] width 41 height 17
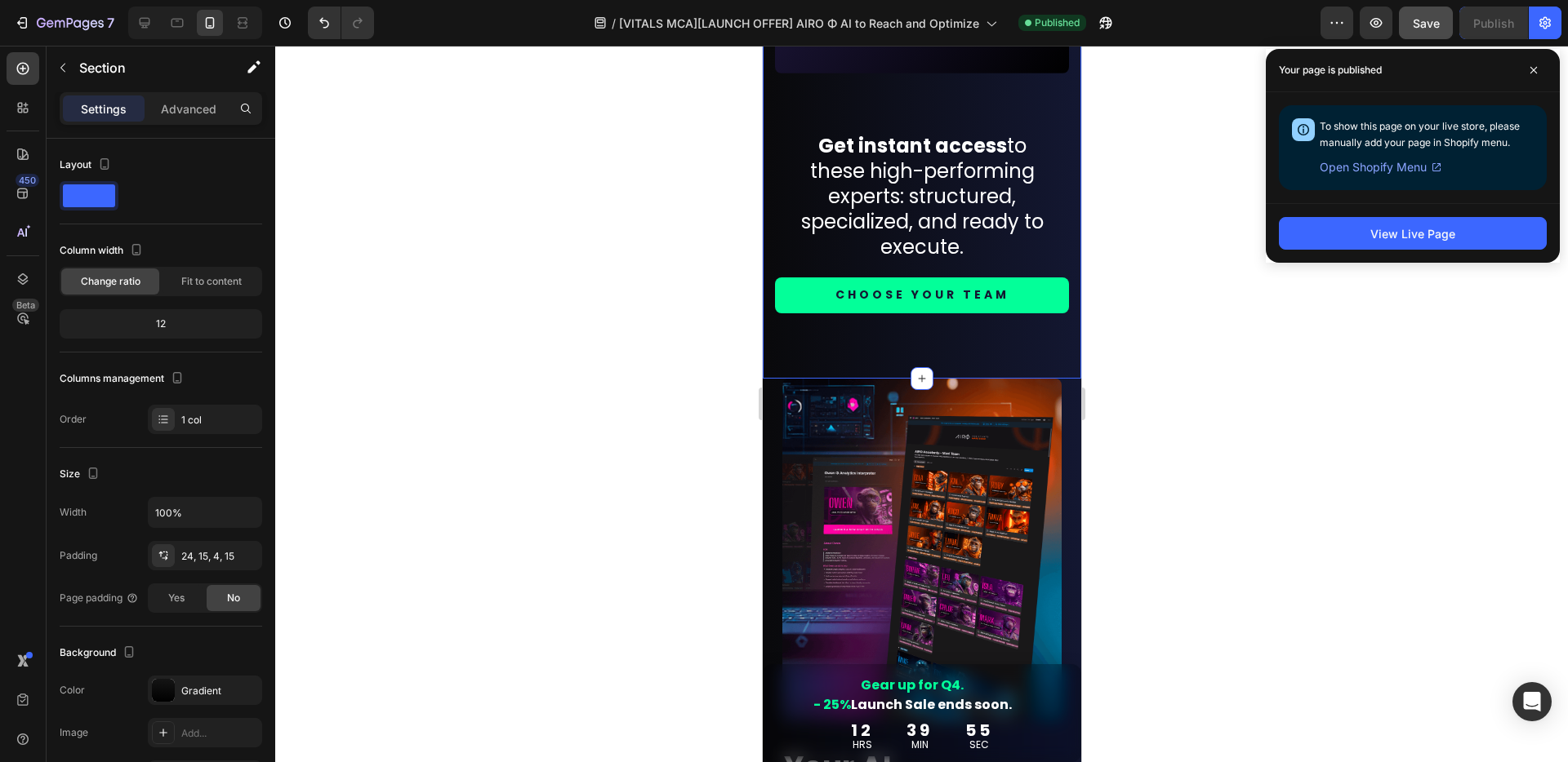
scroll to position [2279, 0]
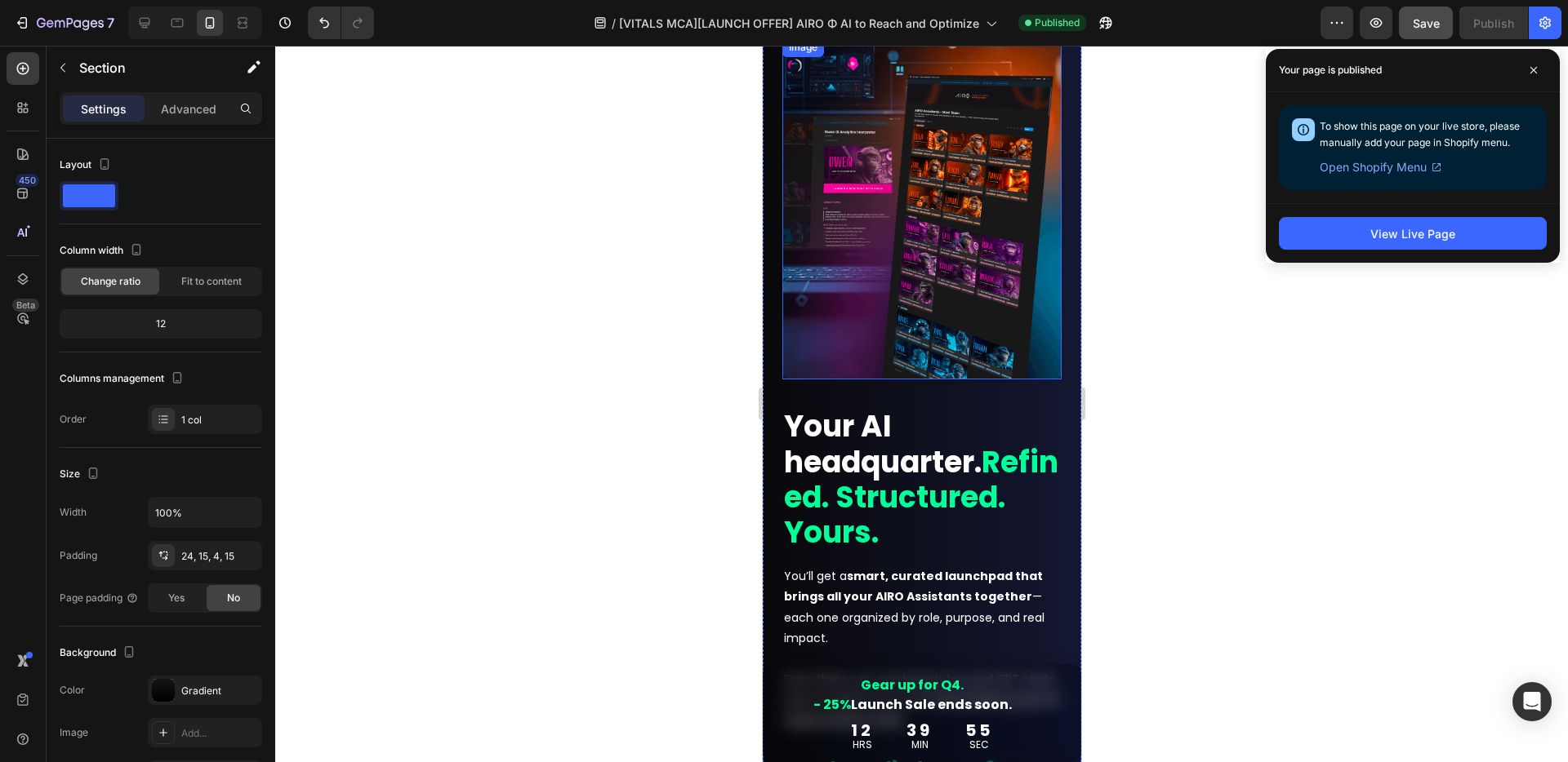
click at [932, 237] on img at bounding box center [921, 208] width 279 height 343
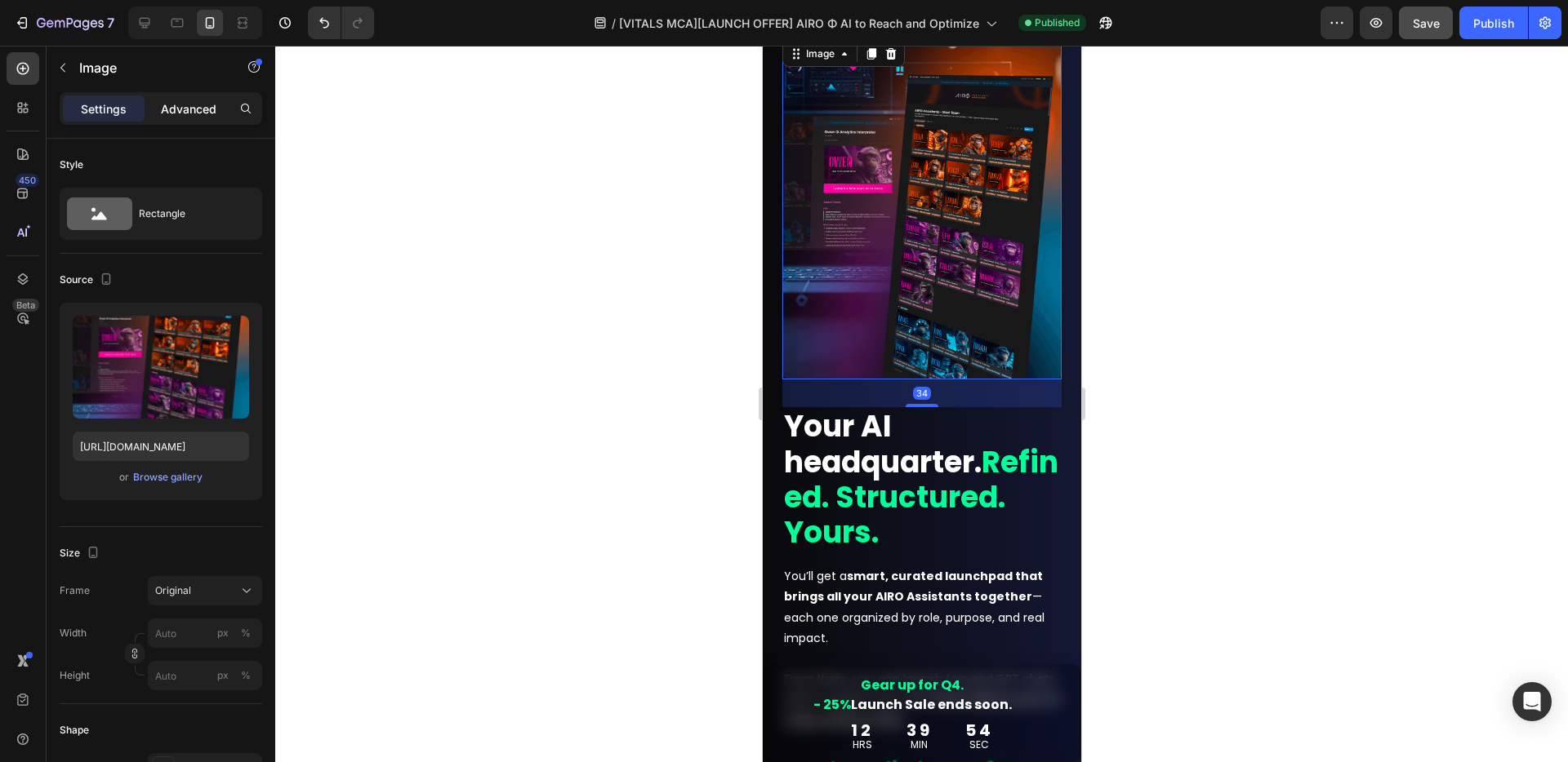
click at [190, 112] on p "Advanced" at bounding box center [188, 108] width 55 height 17
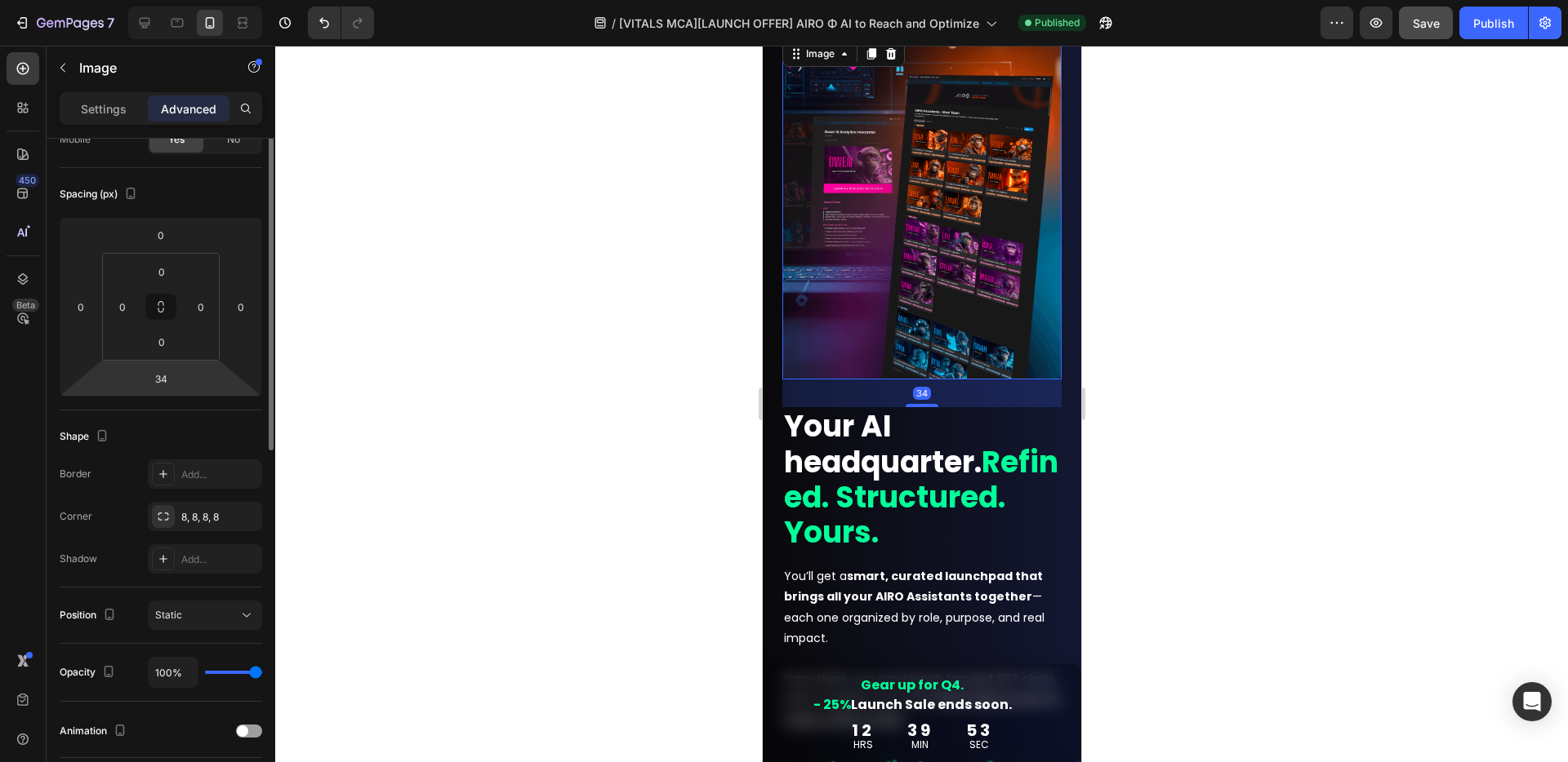
scroll to position [419, 0]
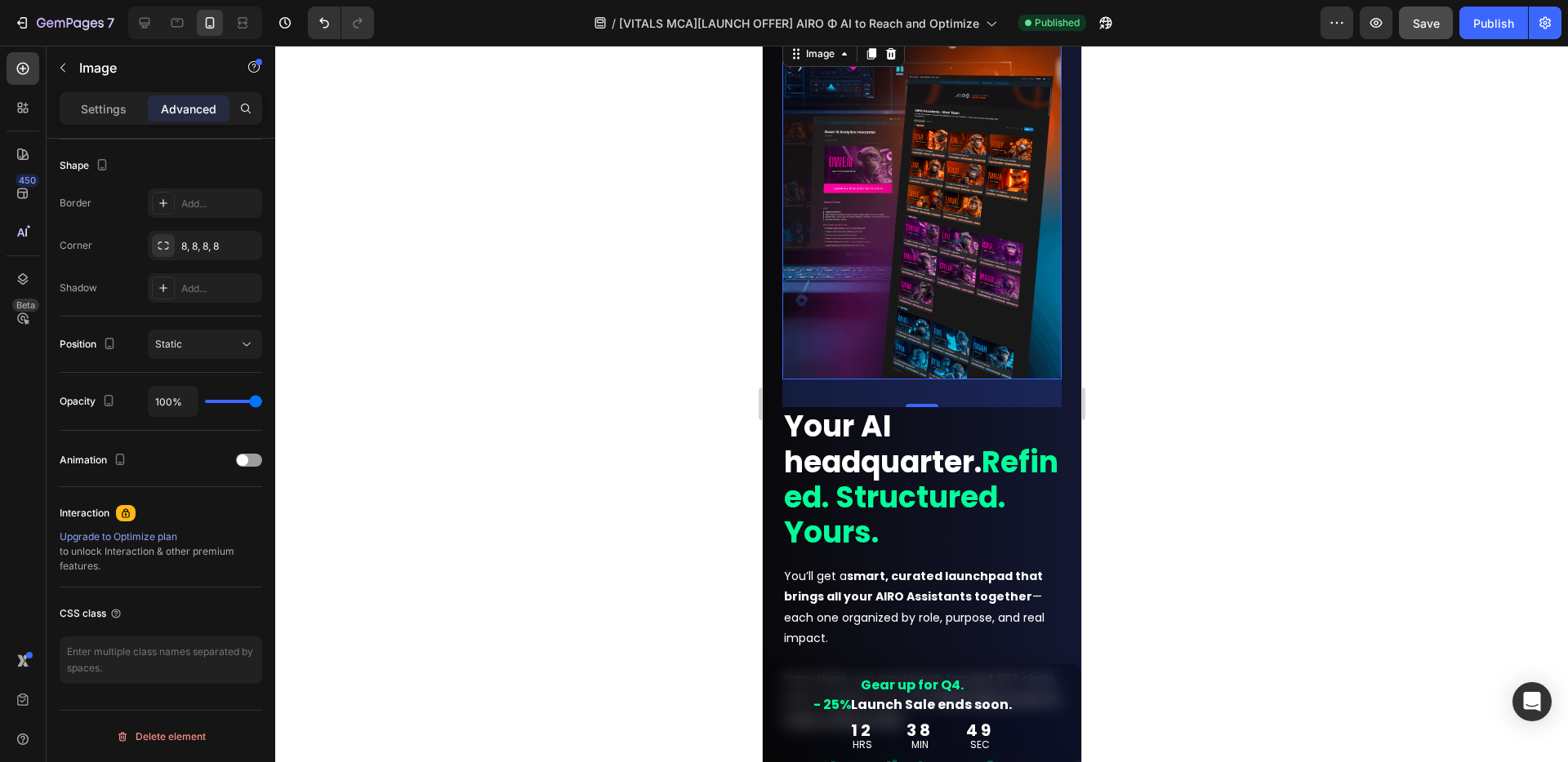
drag, startPoint x: 99, startPoint y: 358, endPoint x: 1112, endPoint y: 356, distance: 1013.0
click at [1253, 290] on div at bounding box center [921, 404] width 1292 height 716
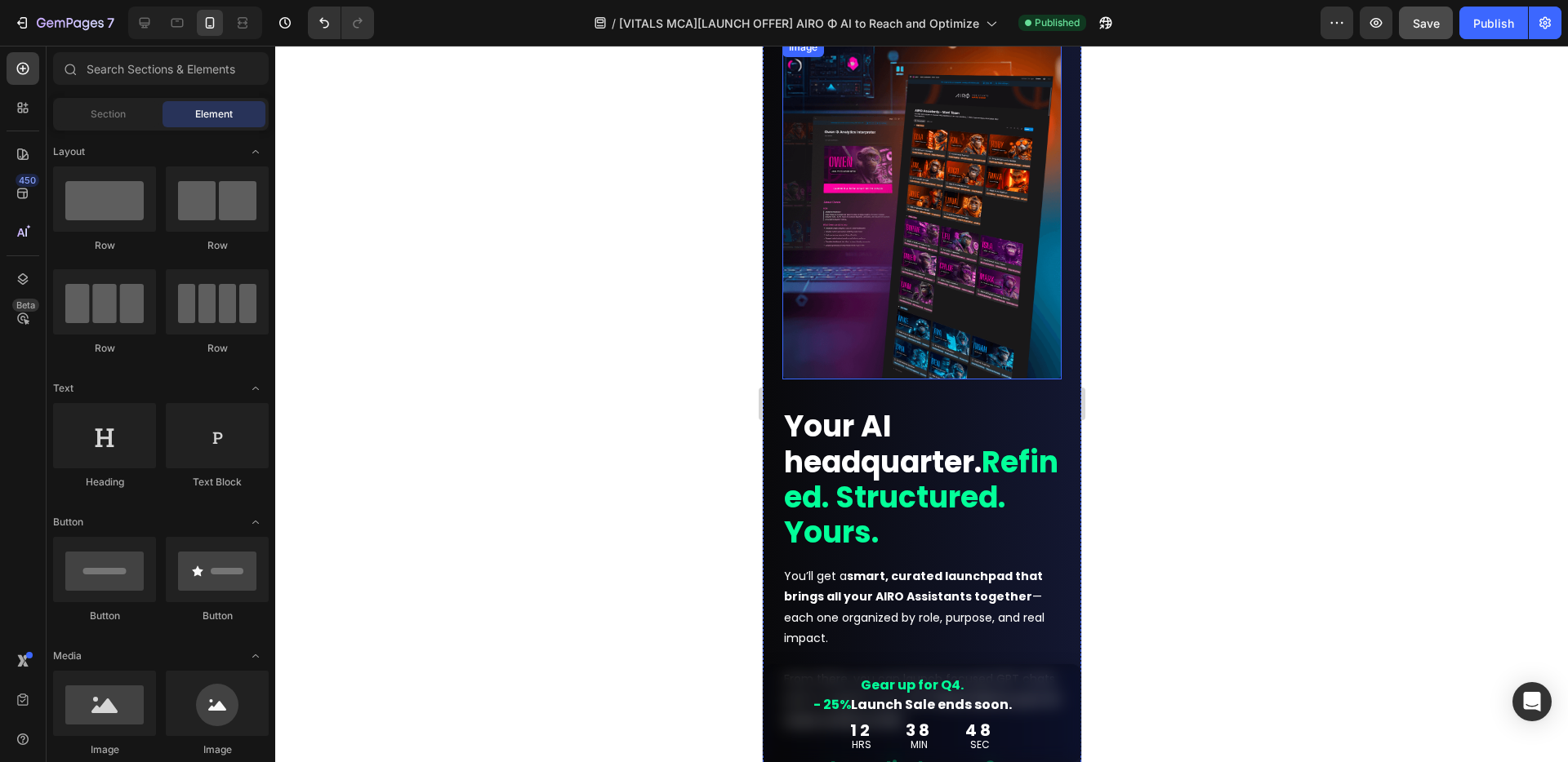
click at [926, 317] on img at bounding box center [921, 208] width 279 height 343
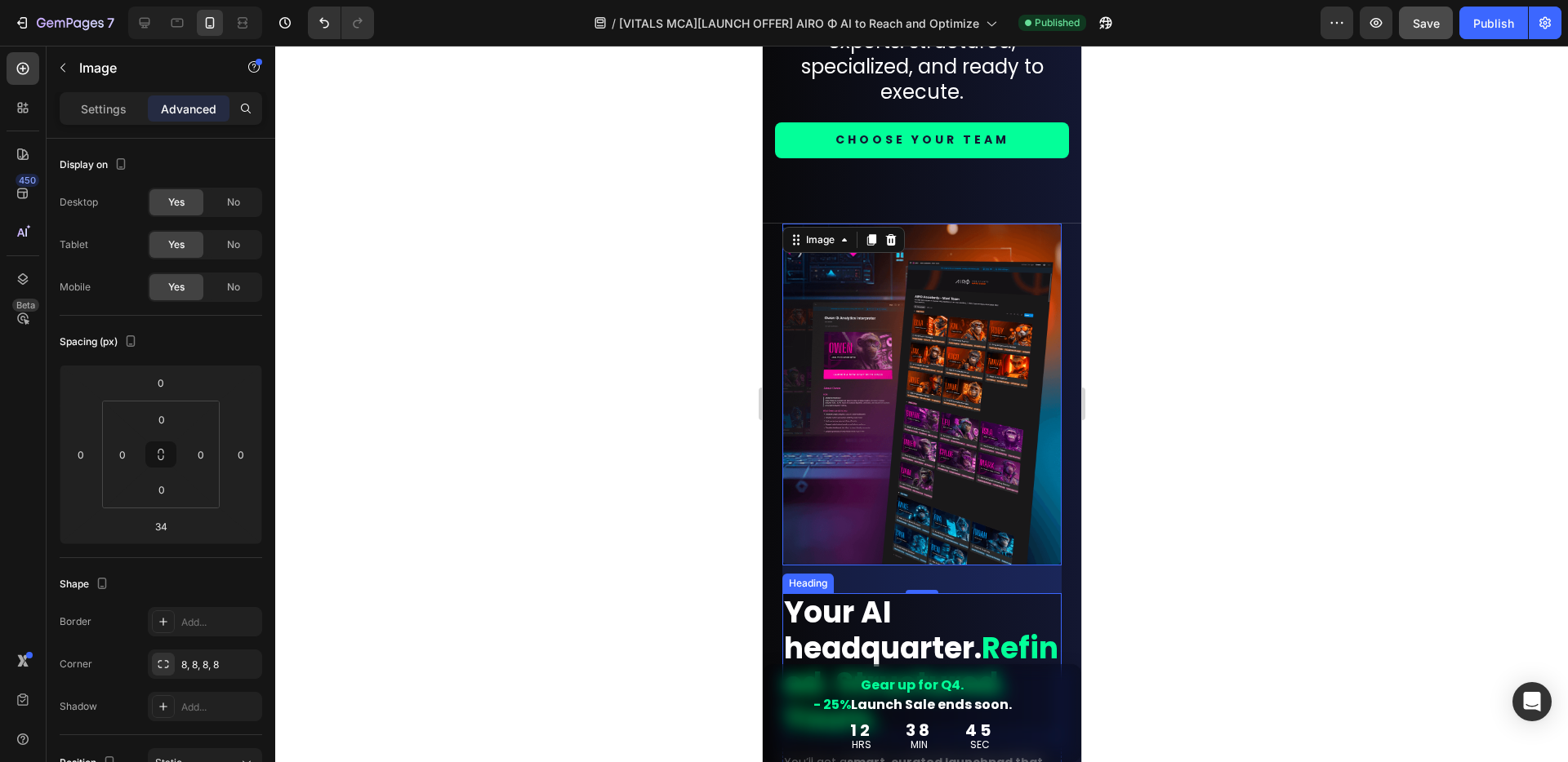
scroll to position [2054, 0]
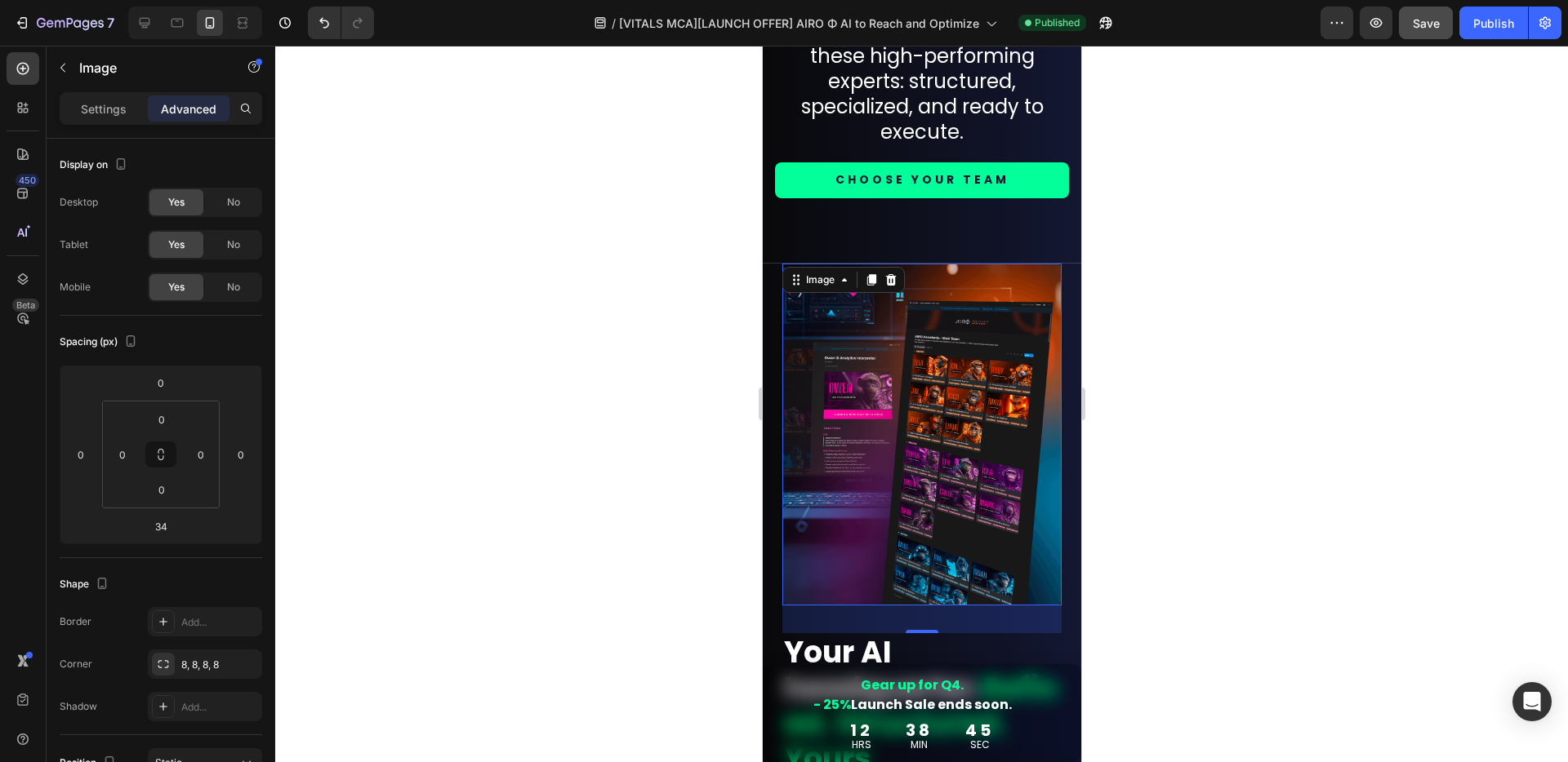
click at [1198, 437] on div at bounding box center [921, 404] width 1292 height 716
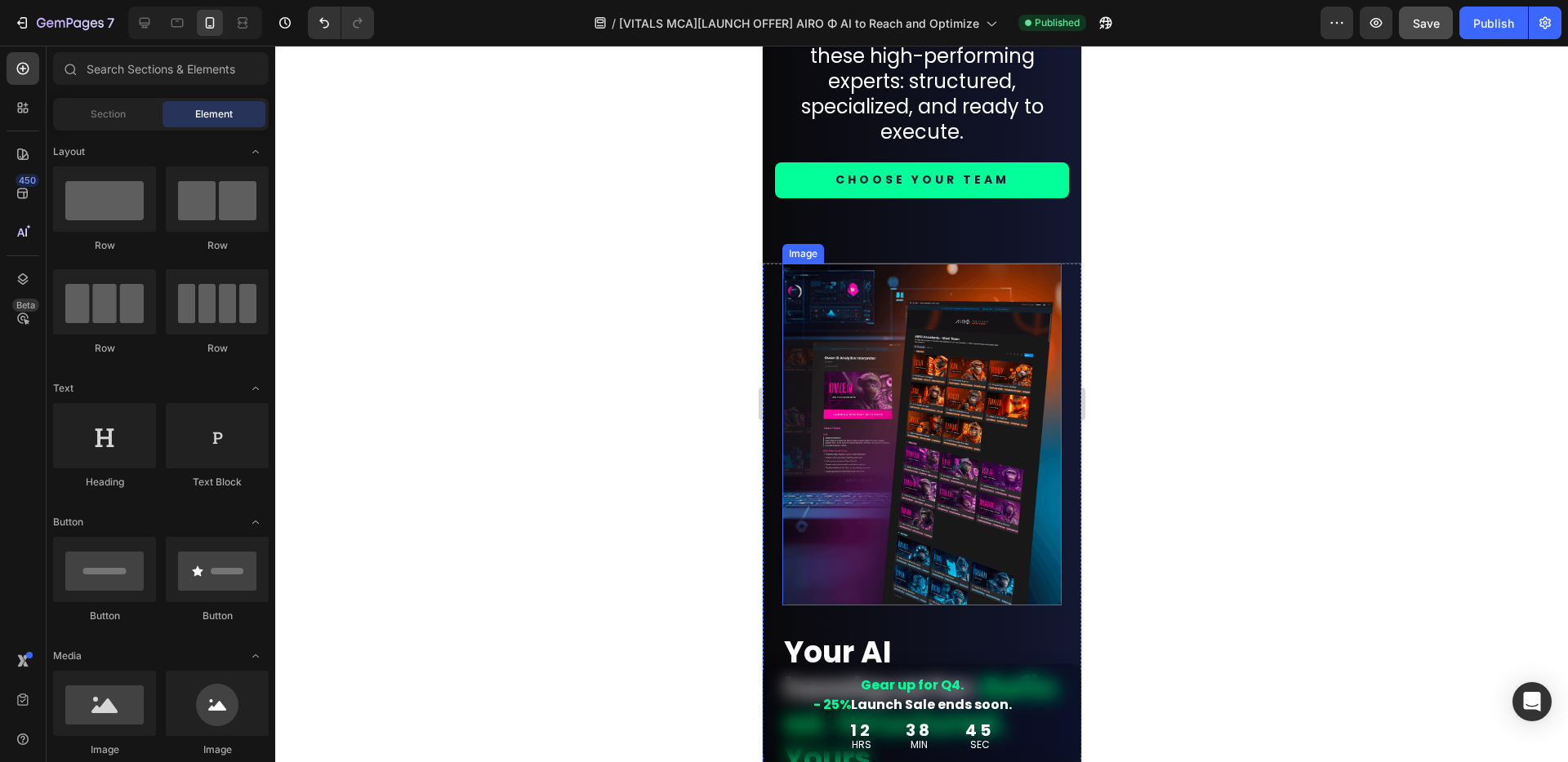
click at [933, 407] on img at bounding box center [921, 435] width 279 height 343
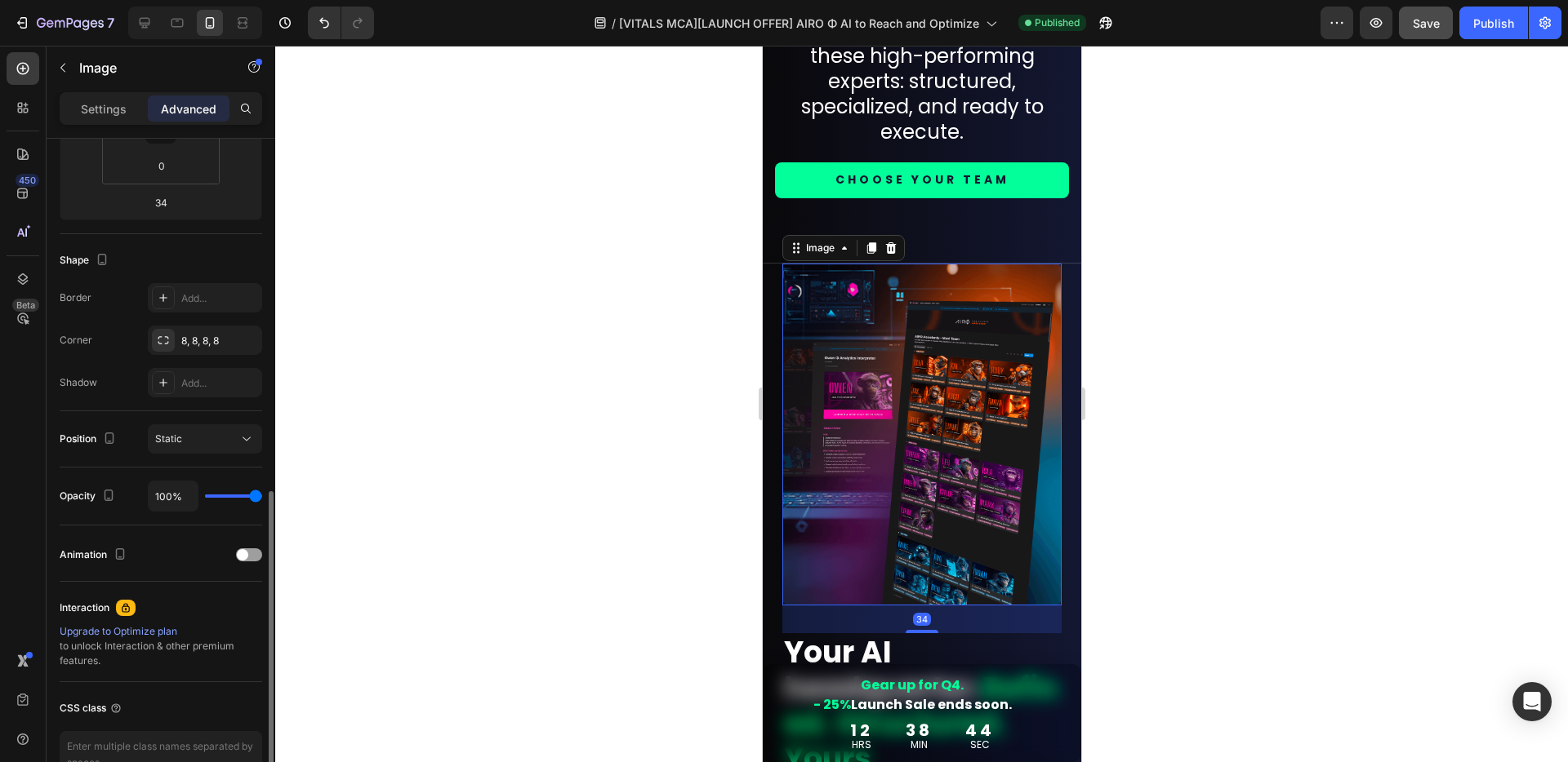
scroll to position [419, 0]
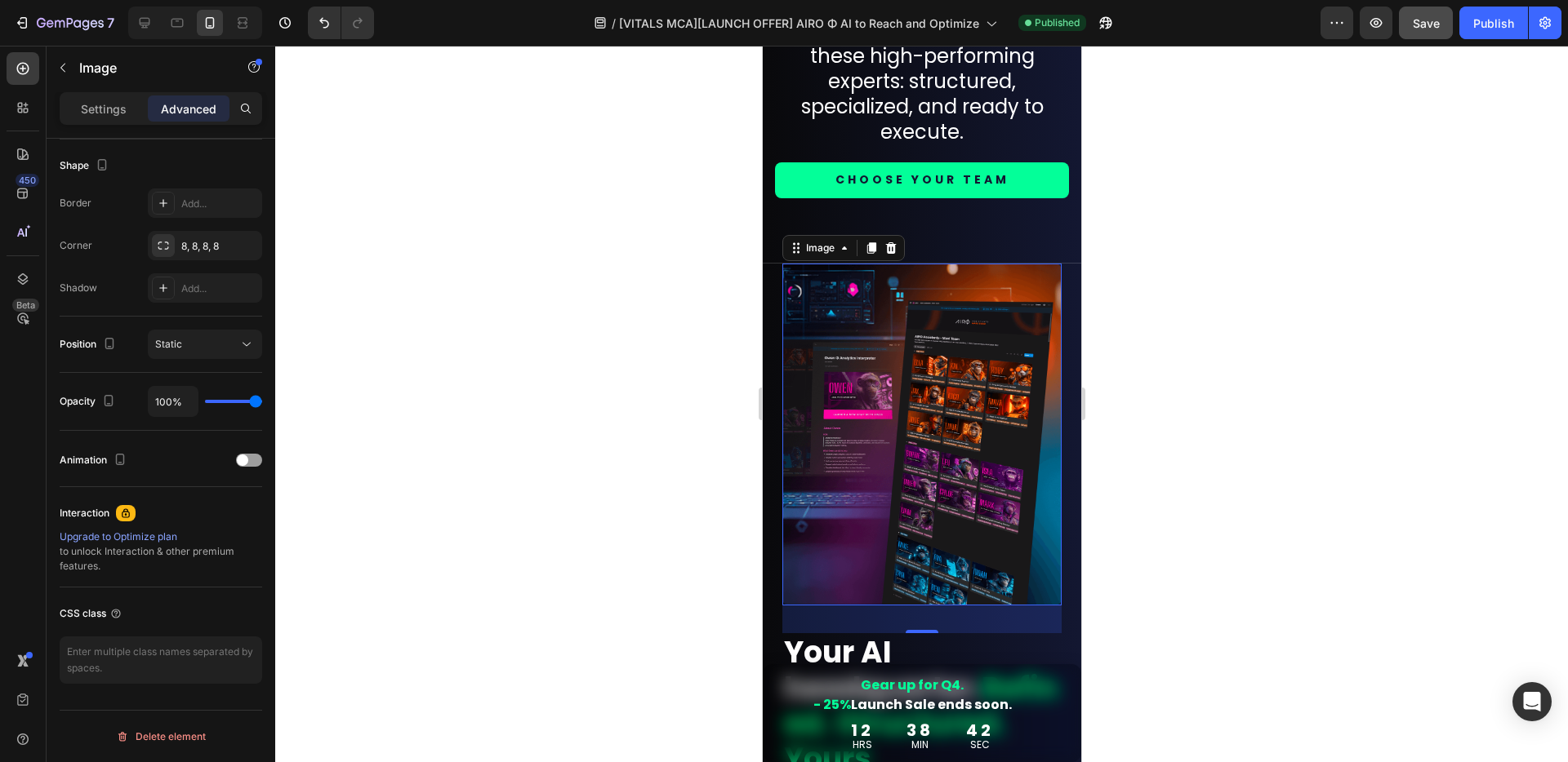
click at [563, 543] on div at bounding box center [921, 404] width 1292 height 716
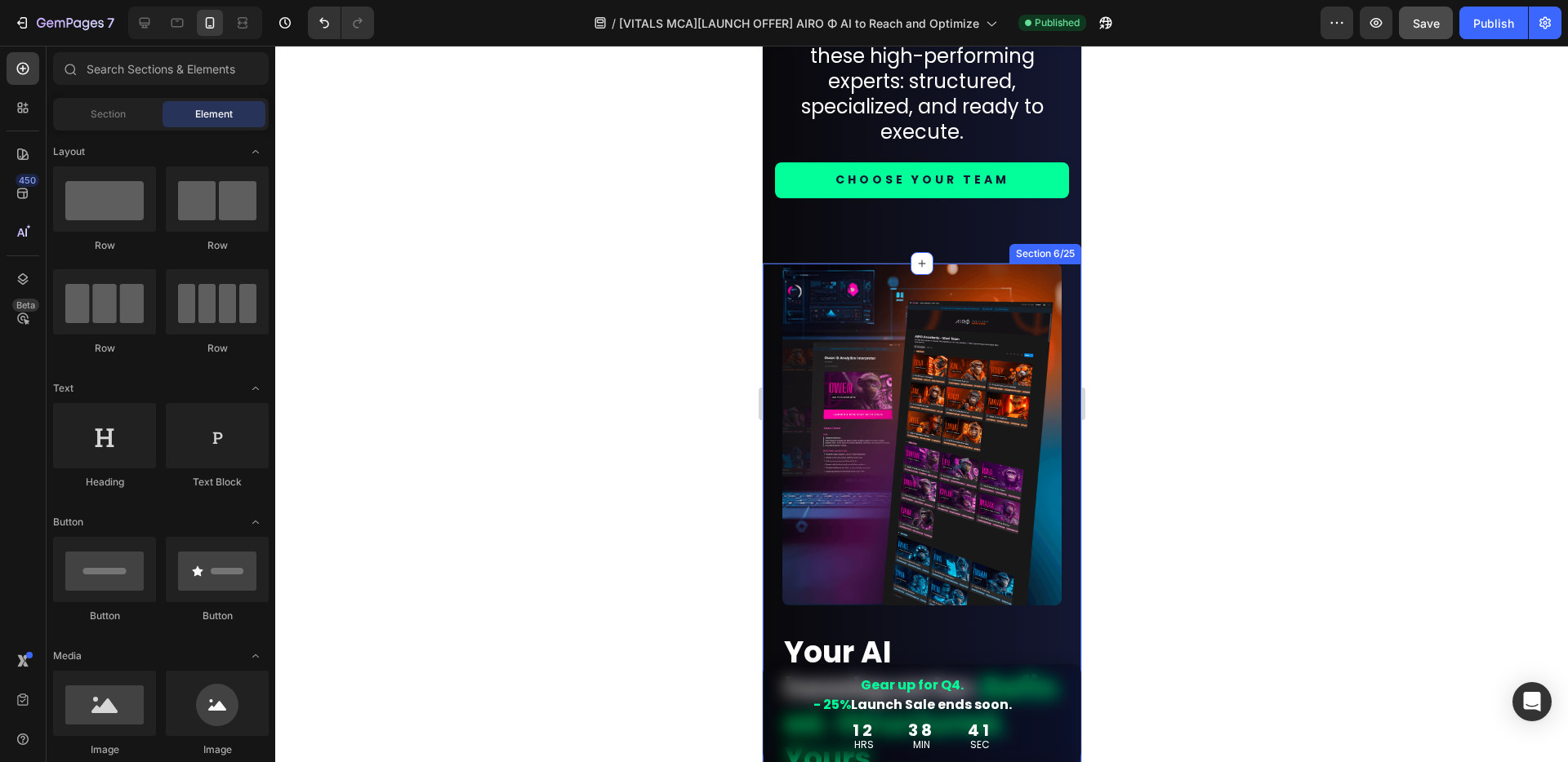
click at [773, 587] on div "Image Your AI headquarter. Refined. Structured. Yours. Heading You’ll get a sma…" at bounding box center [921, 679] width 318 height 830
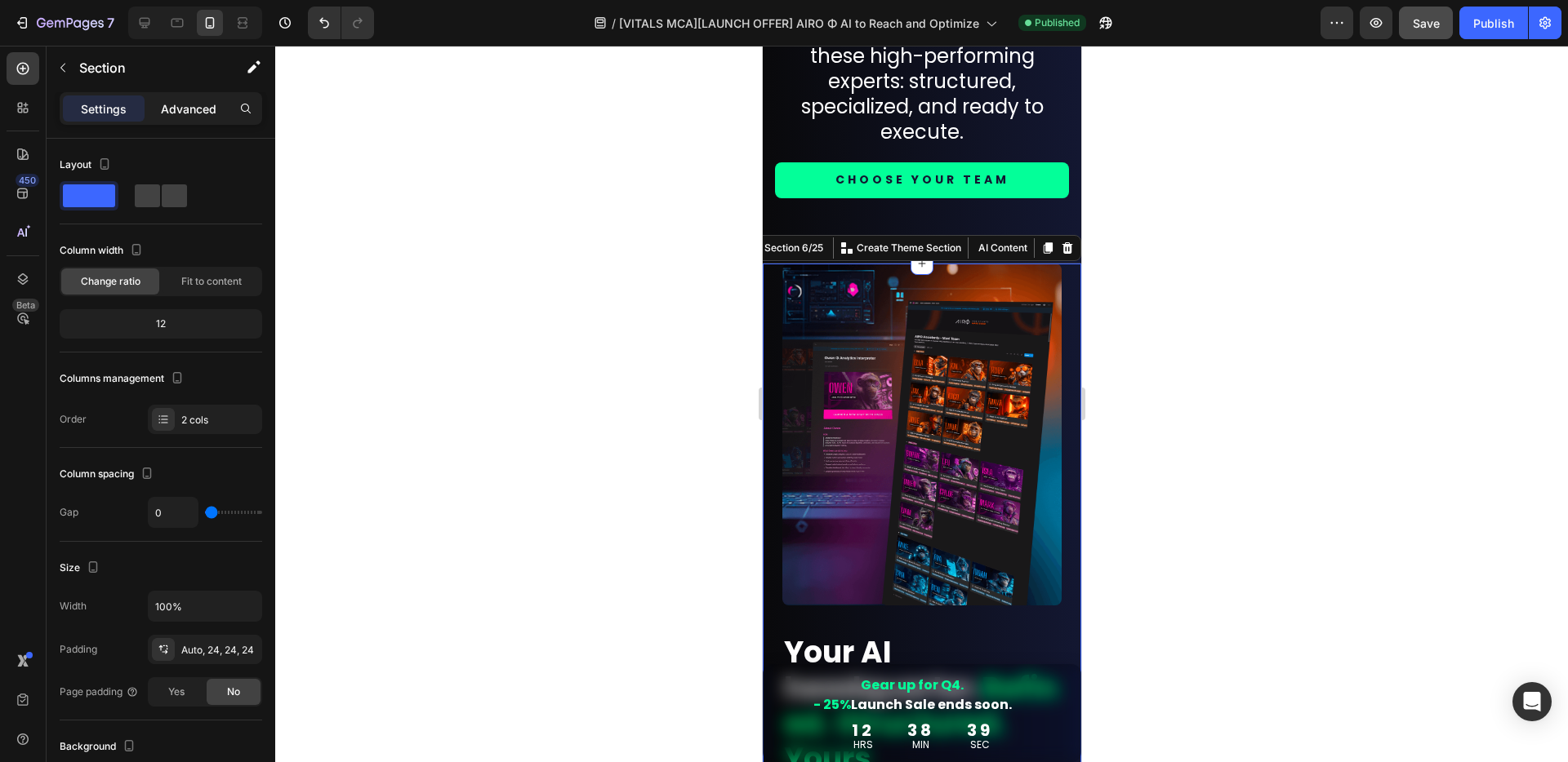
click at [186, 108] on p "Advanced" at bounding box center [188, 108] width 55 height 17
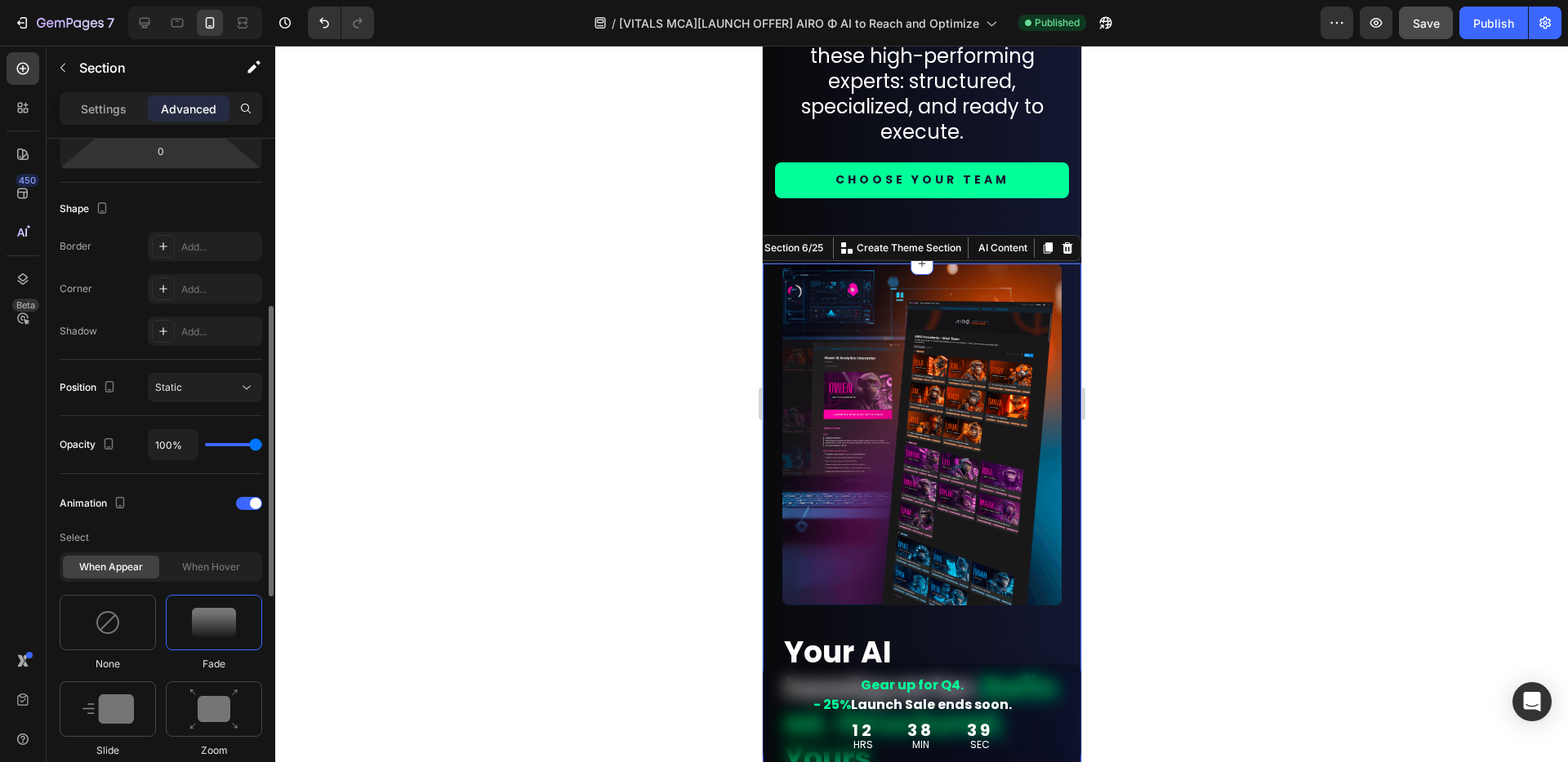
scroll to position [634, 0]
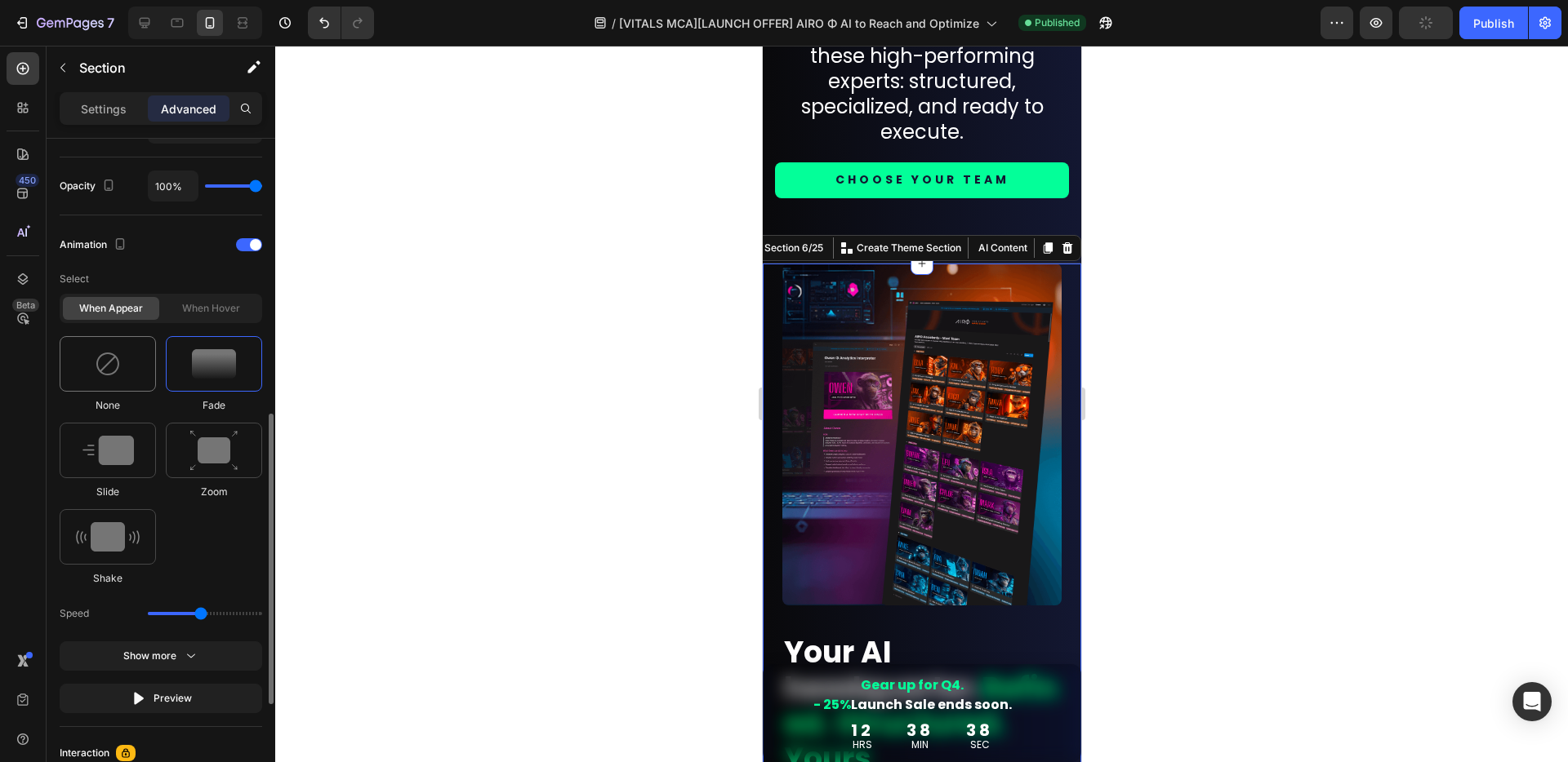
click at [104, 352] on img at bounding box center [108, 364] width 26 height 26
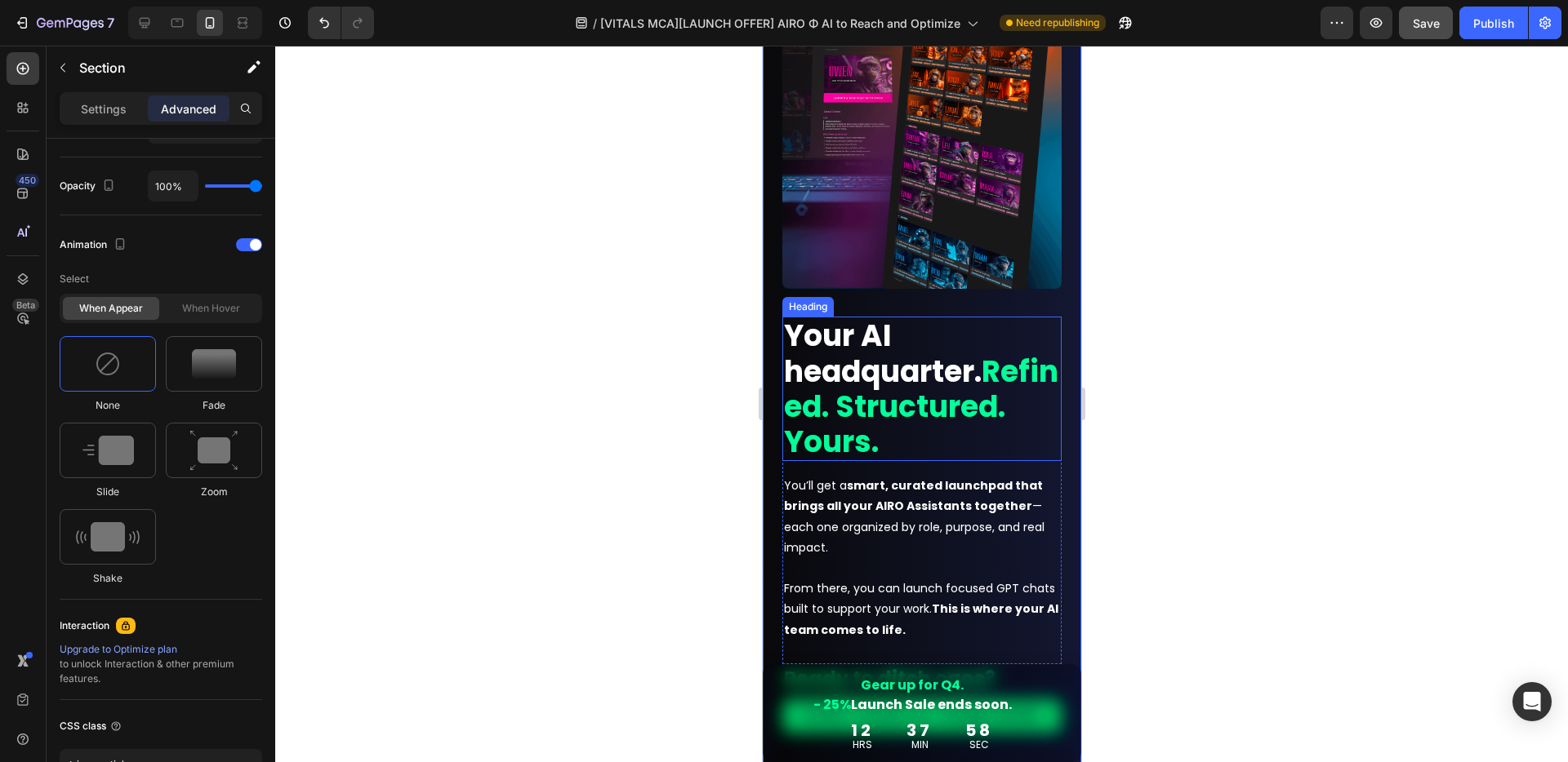
scroll to position [2344, 0]
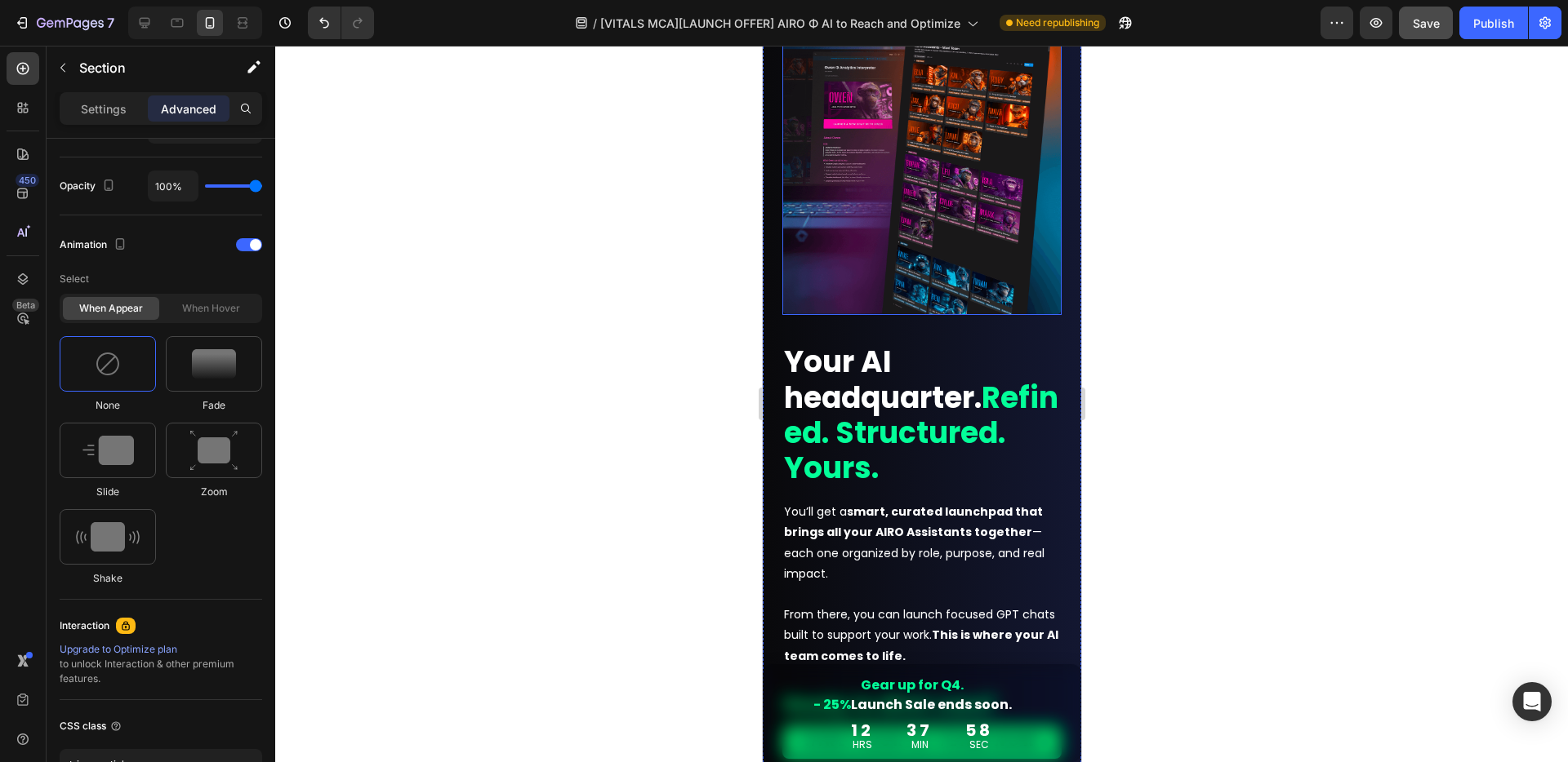
click at [911, 289] on img at bounding box center [921, 144] width 279 height 343
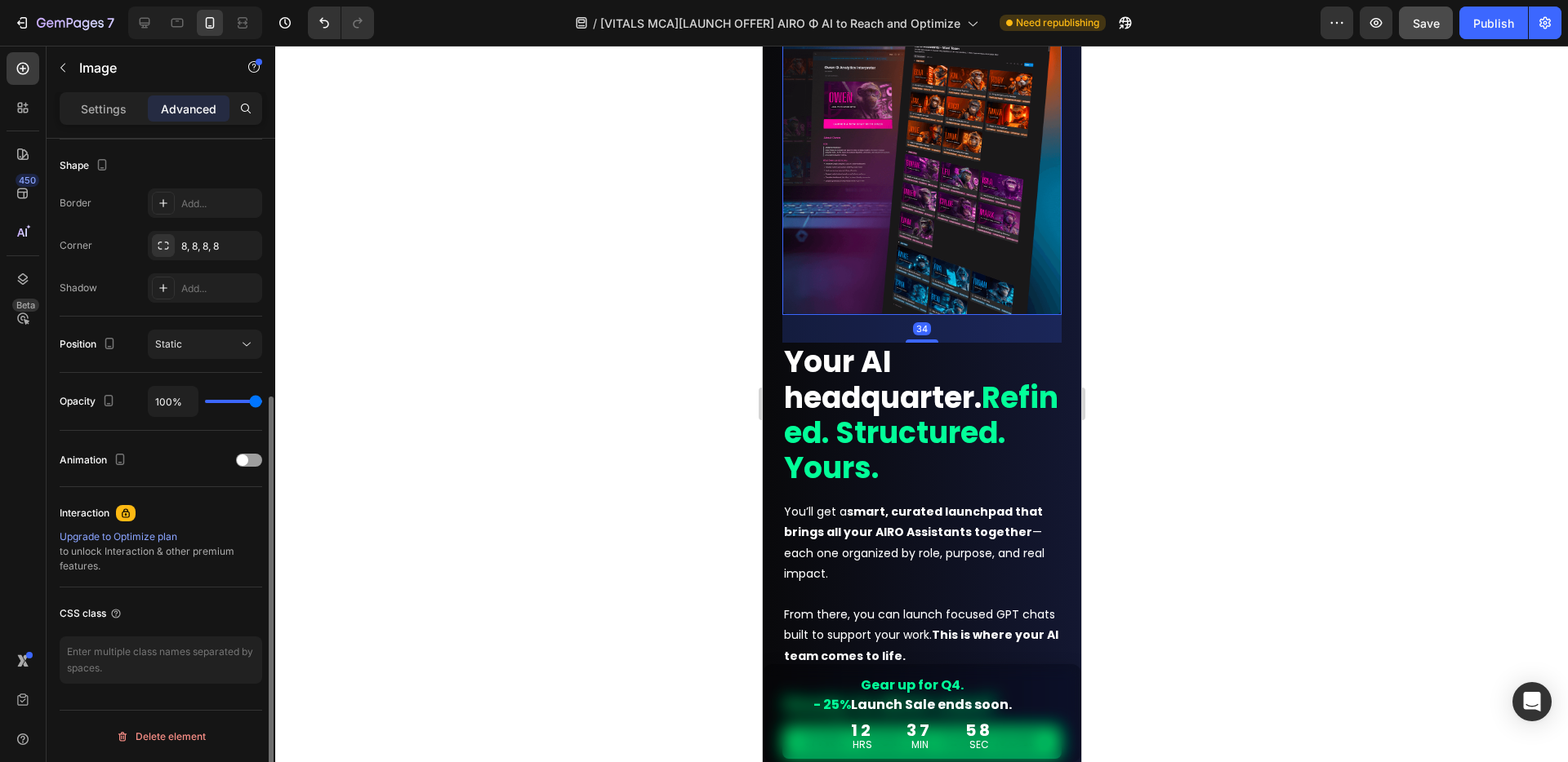
scroll to position [0, 0]
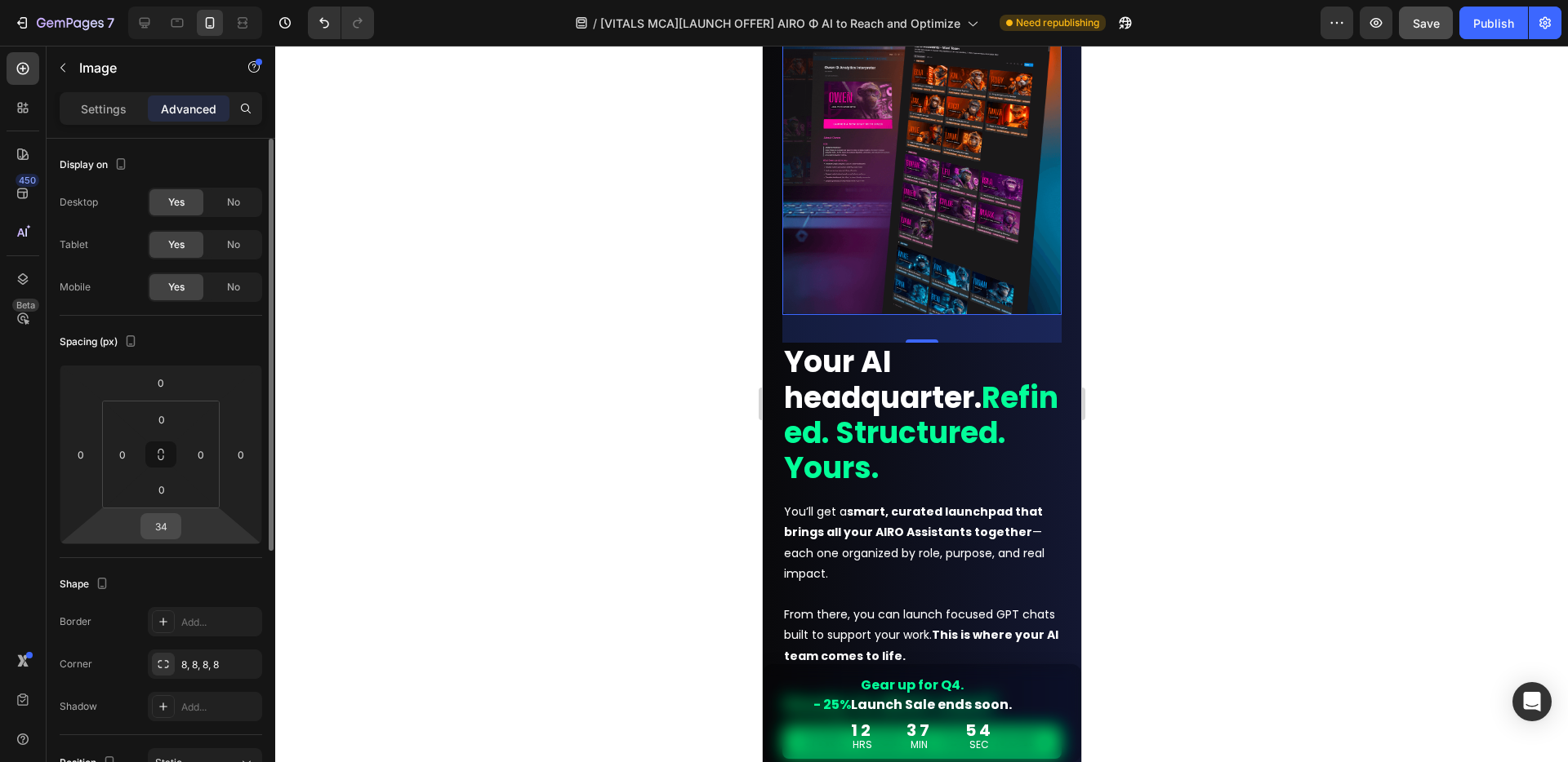
click at [170, 529] on input "34" at bounding box center [160, 526] width 33 height 24
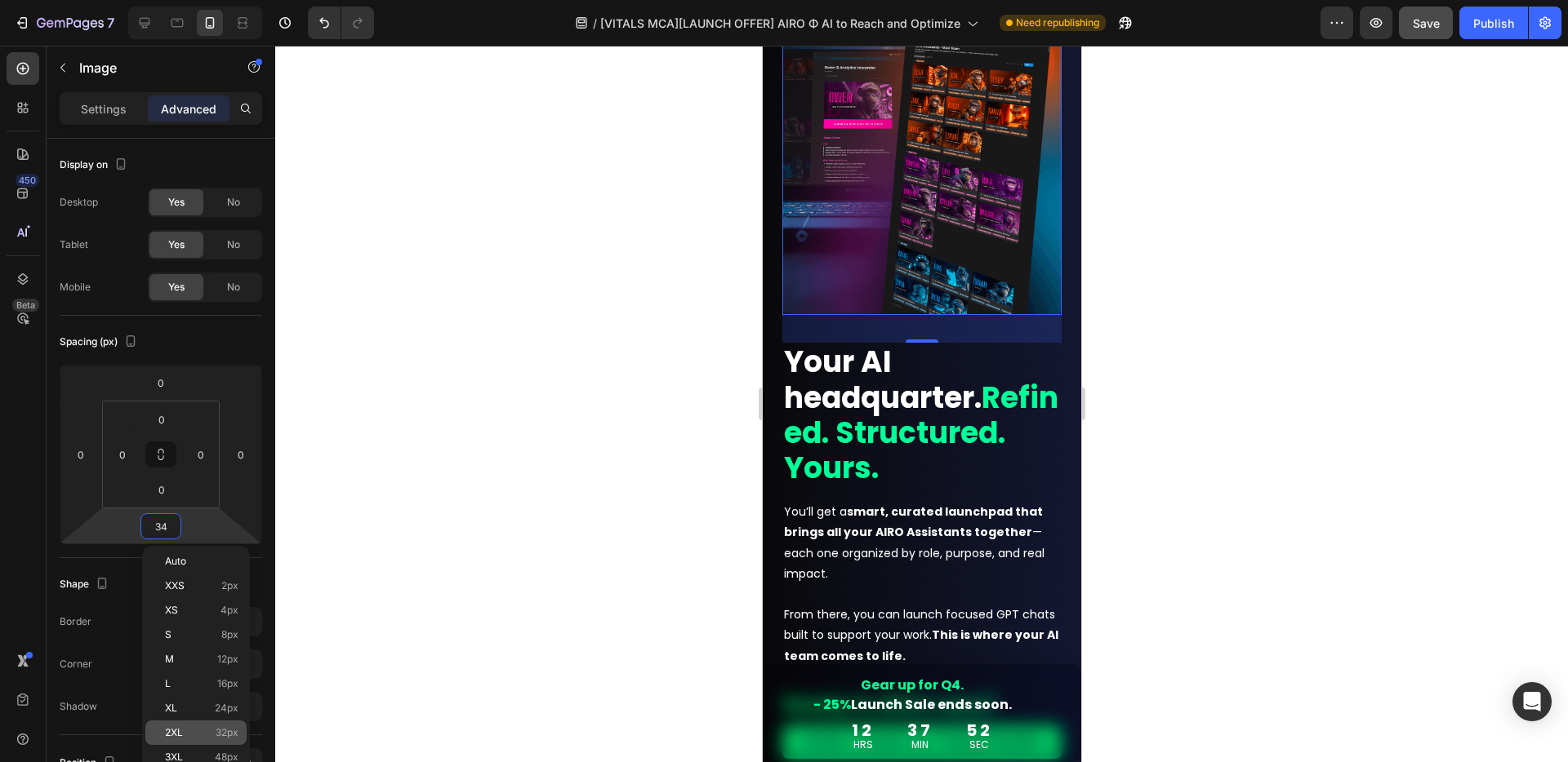
click at [187, 737] on p "2XL 32px" at bounding box center [201, 733] width 74 height 11
type input "32"
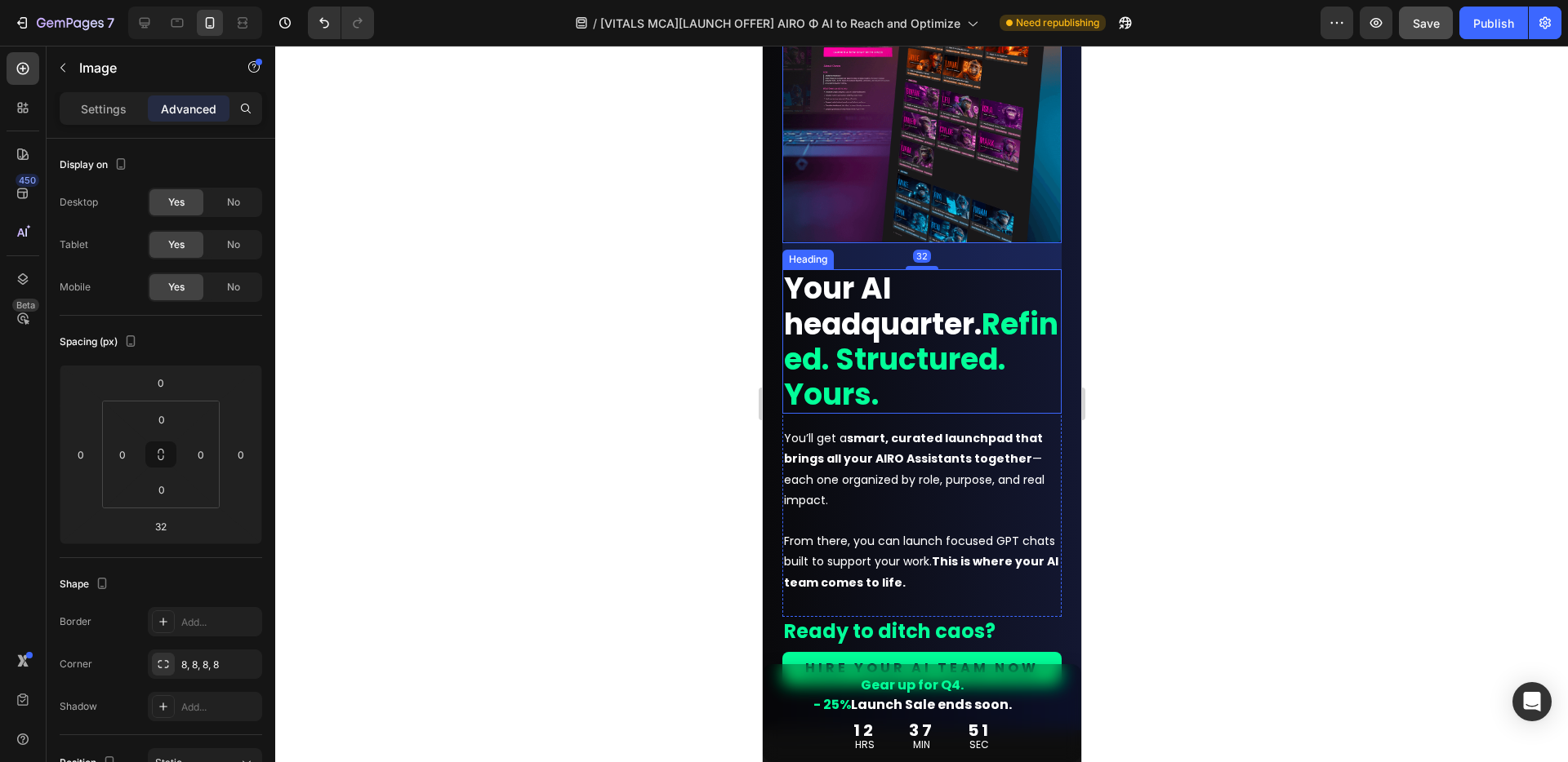
scroll to position [2429, 0]
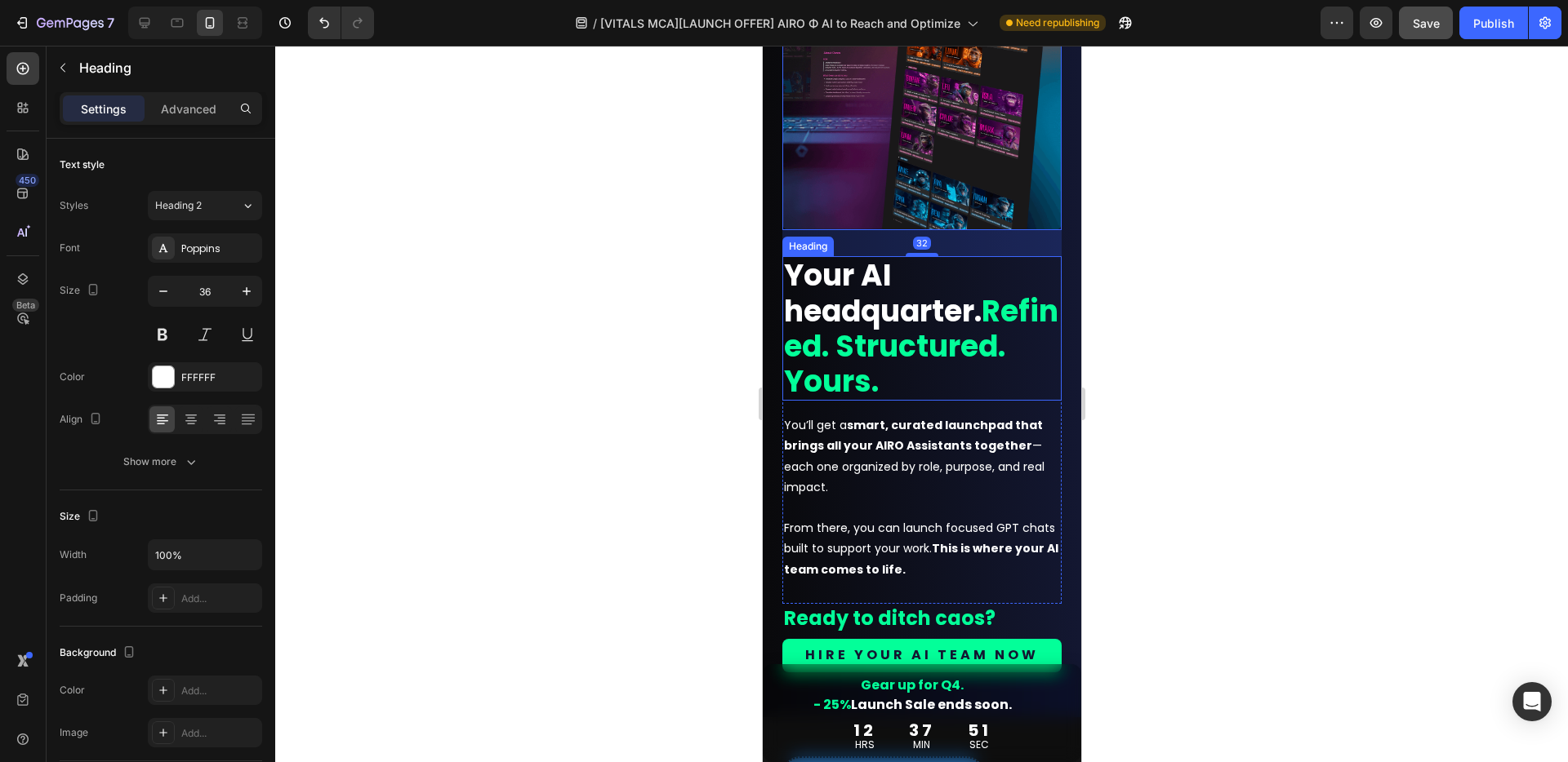
click at [913, 368] on strong "Refined. Structured. Yours." at bounding box center [920, 347] width 274 height 112
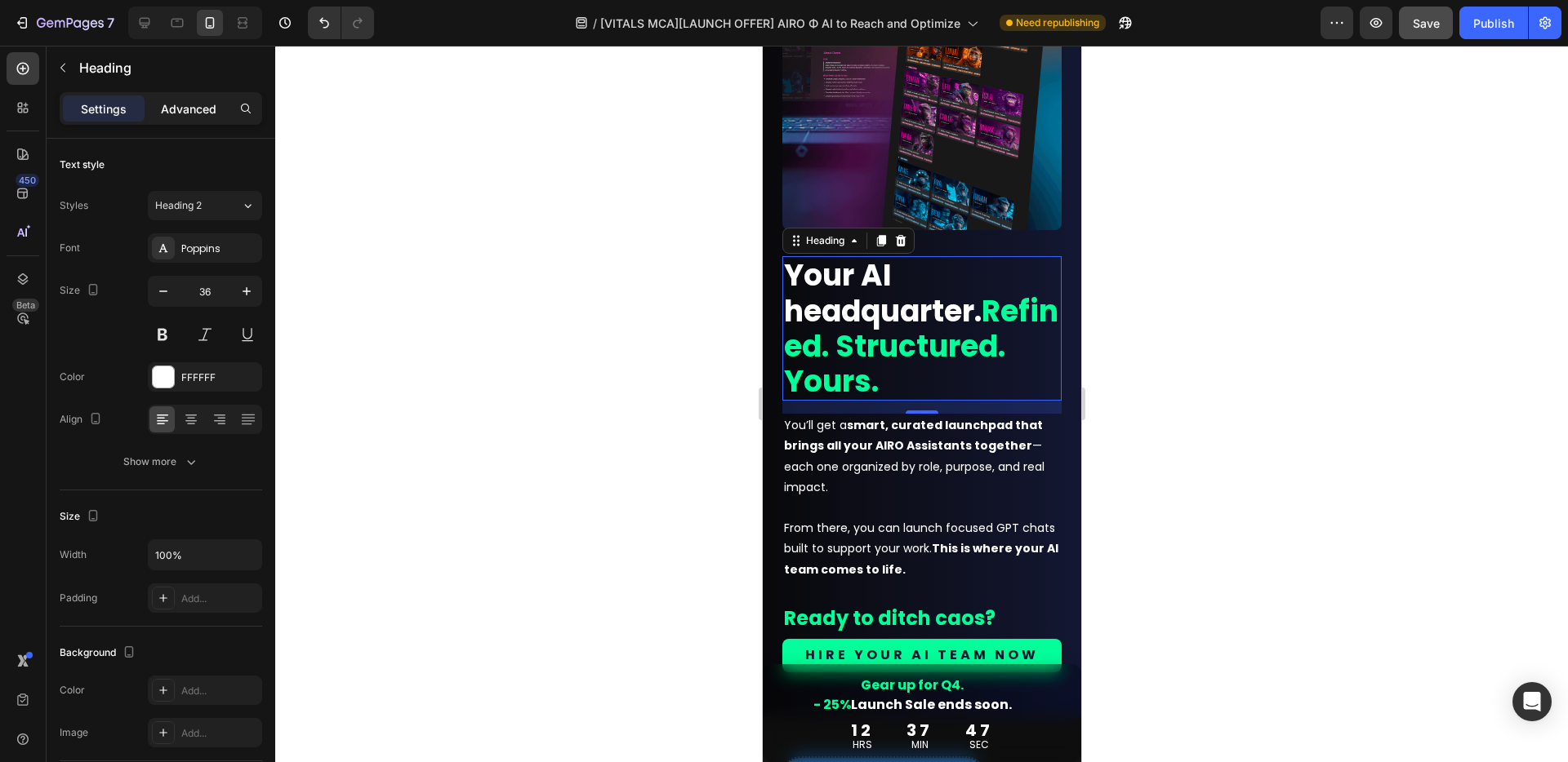
click at [193, 118] on div "Advanced" at bounding box center [188, 108] width 81 height 26
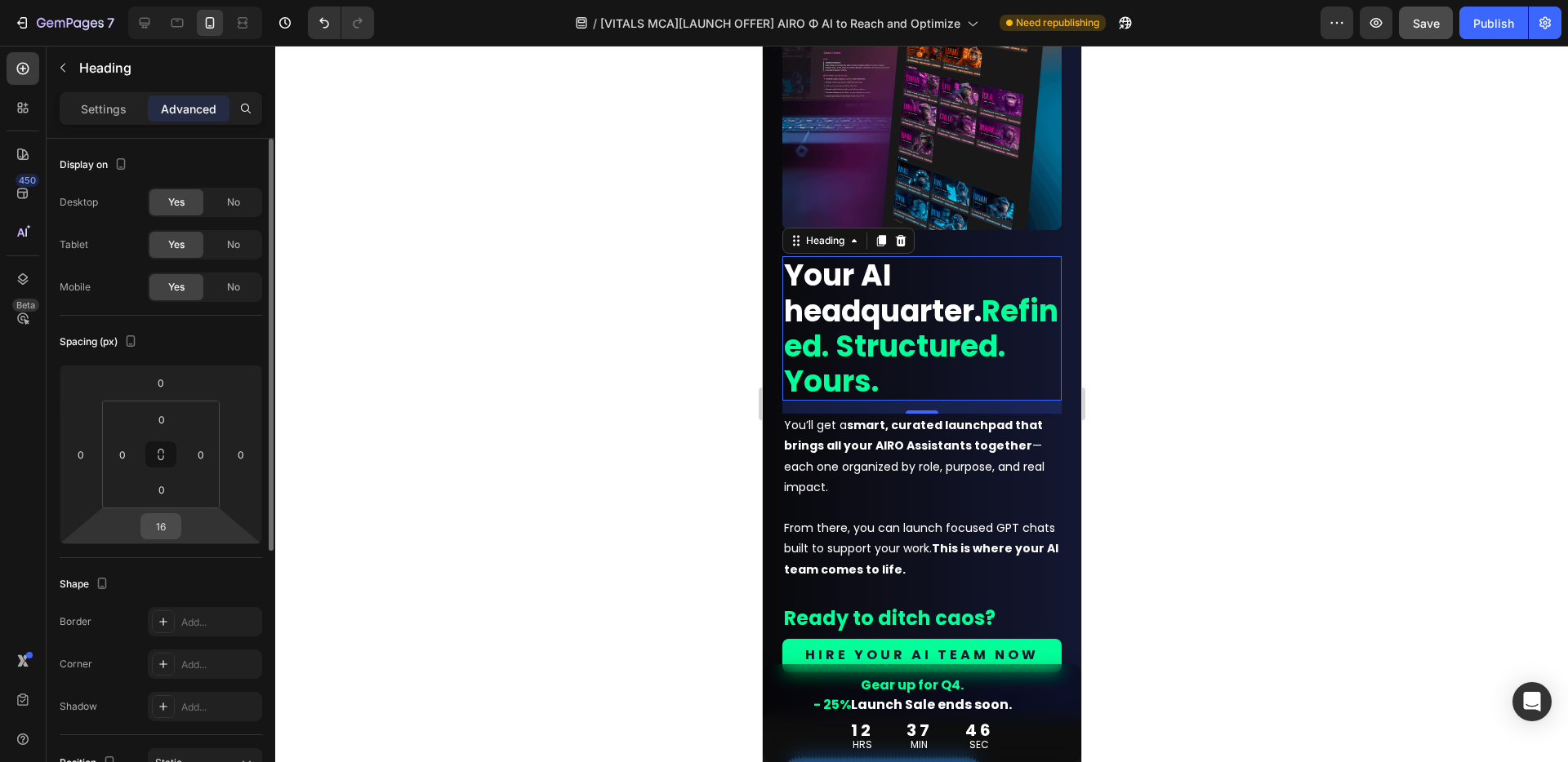
click at [174, 526] on input "16" at bounding box center [160, 526] width 33 height 24
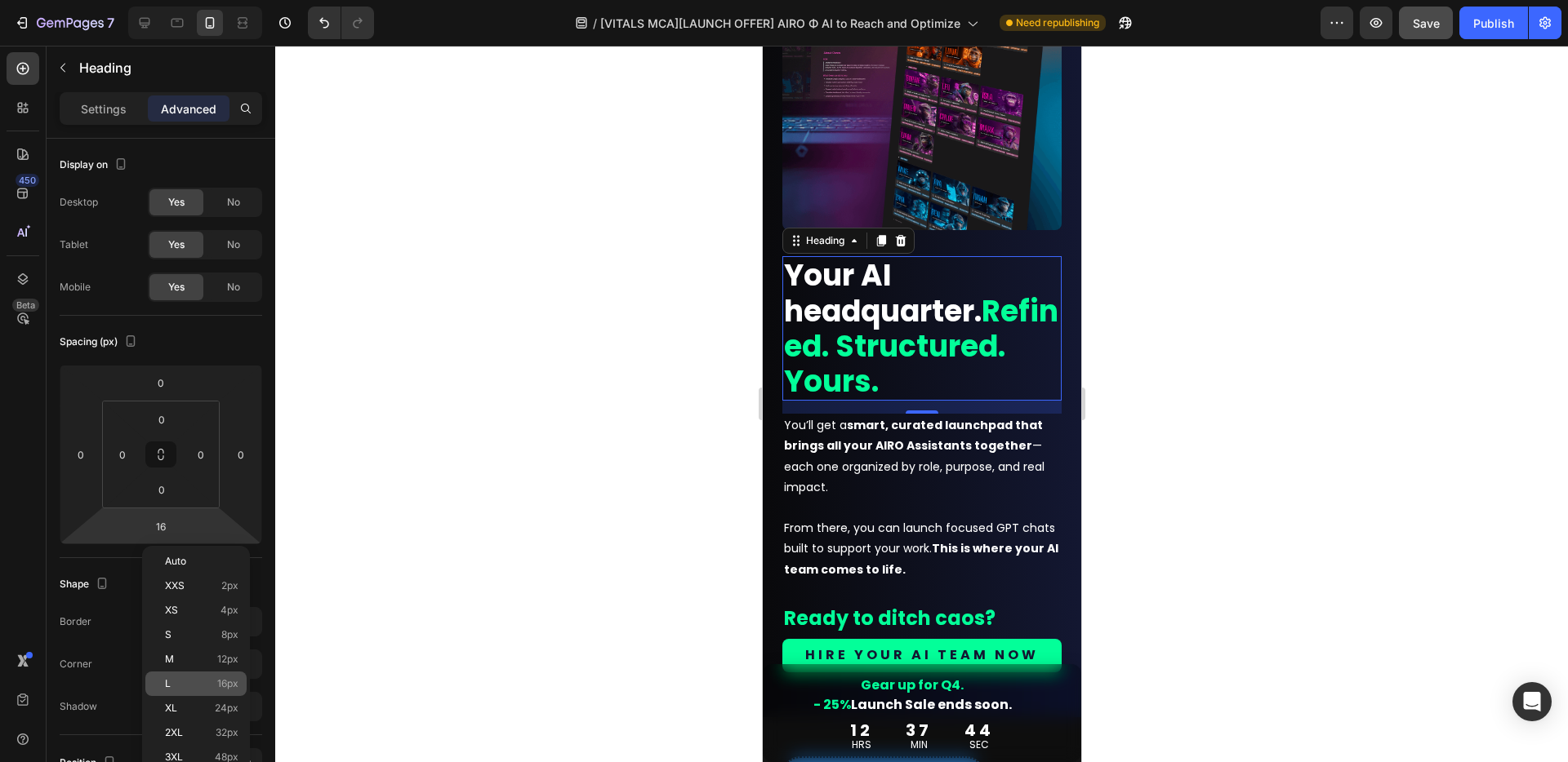
click at [205, 689] on div "L 16px" at bounding box center [196, 683] width 101 height 24
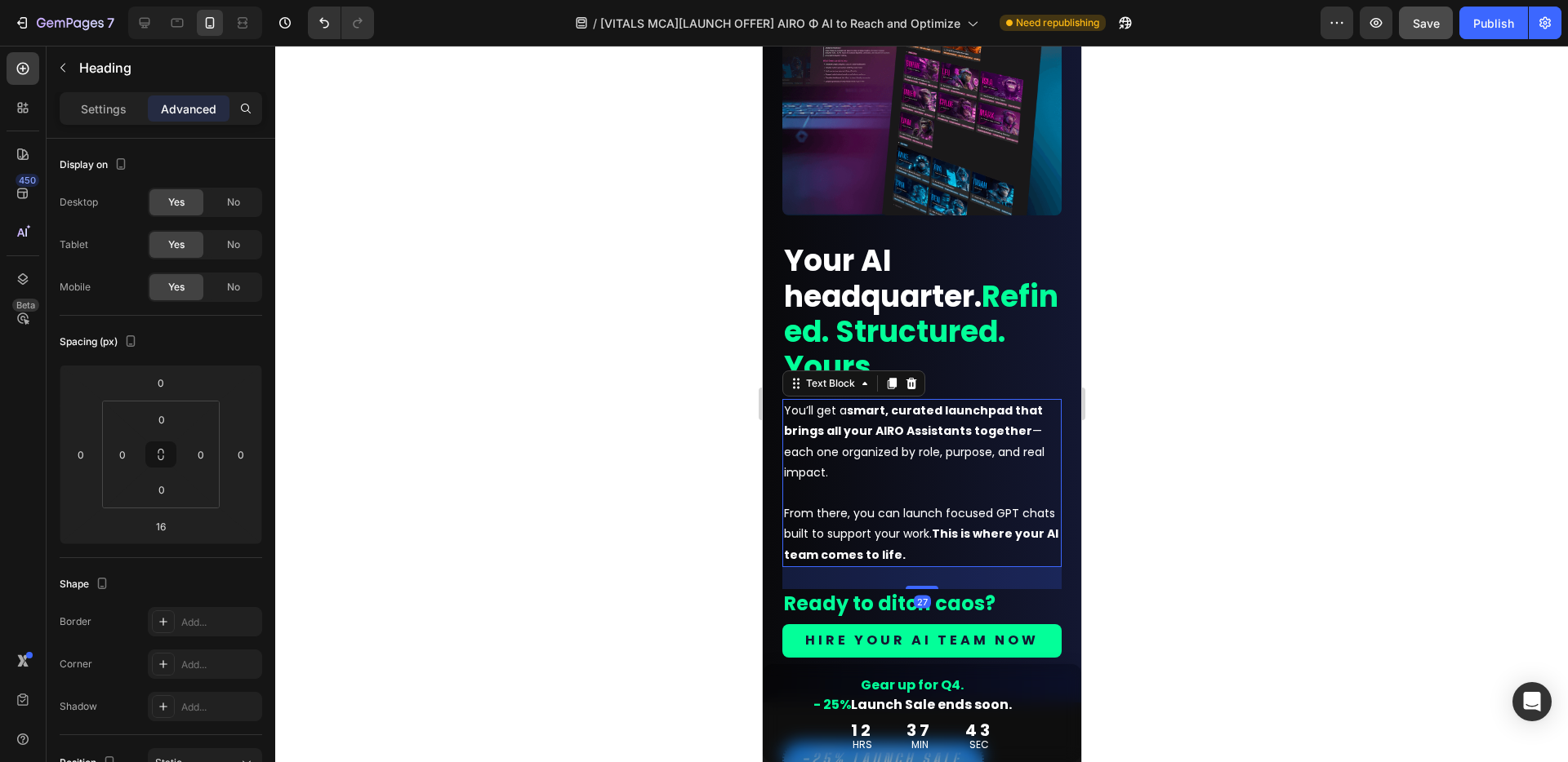
click at [835, 478] on p "You’ll get a smart, curated launchpad that brings all your AIRO Assistants toge…" at bounding box center [921, 482] width 276 height 165
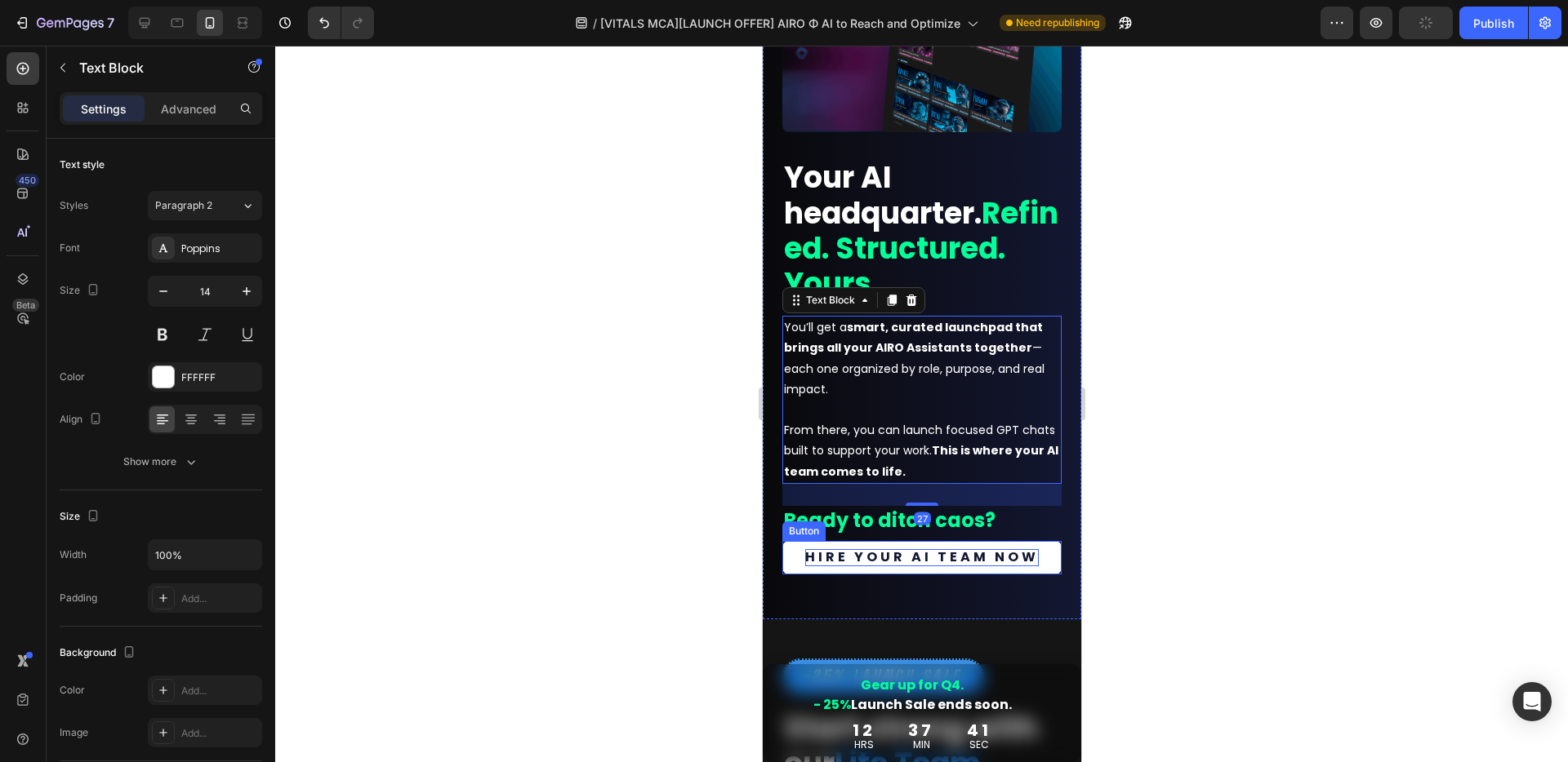
scroll to position [2551, 0]
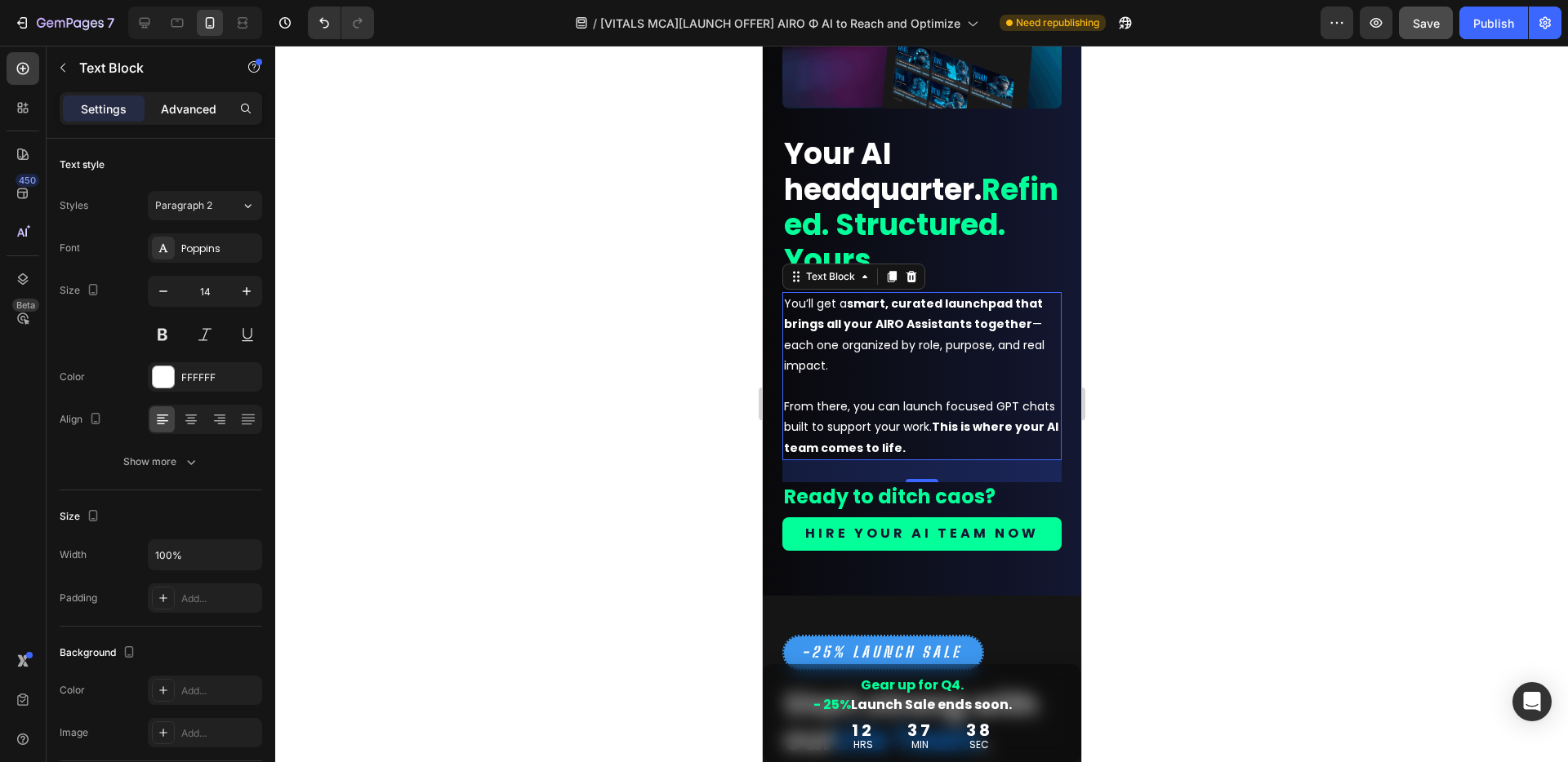
click at [181, 108] on p "Advanced" at bounding box center [188, 108] width 55 height 17
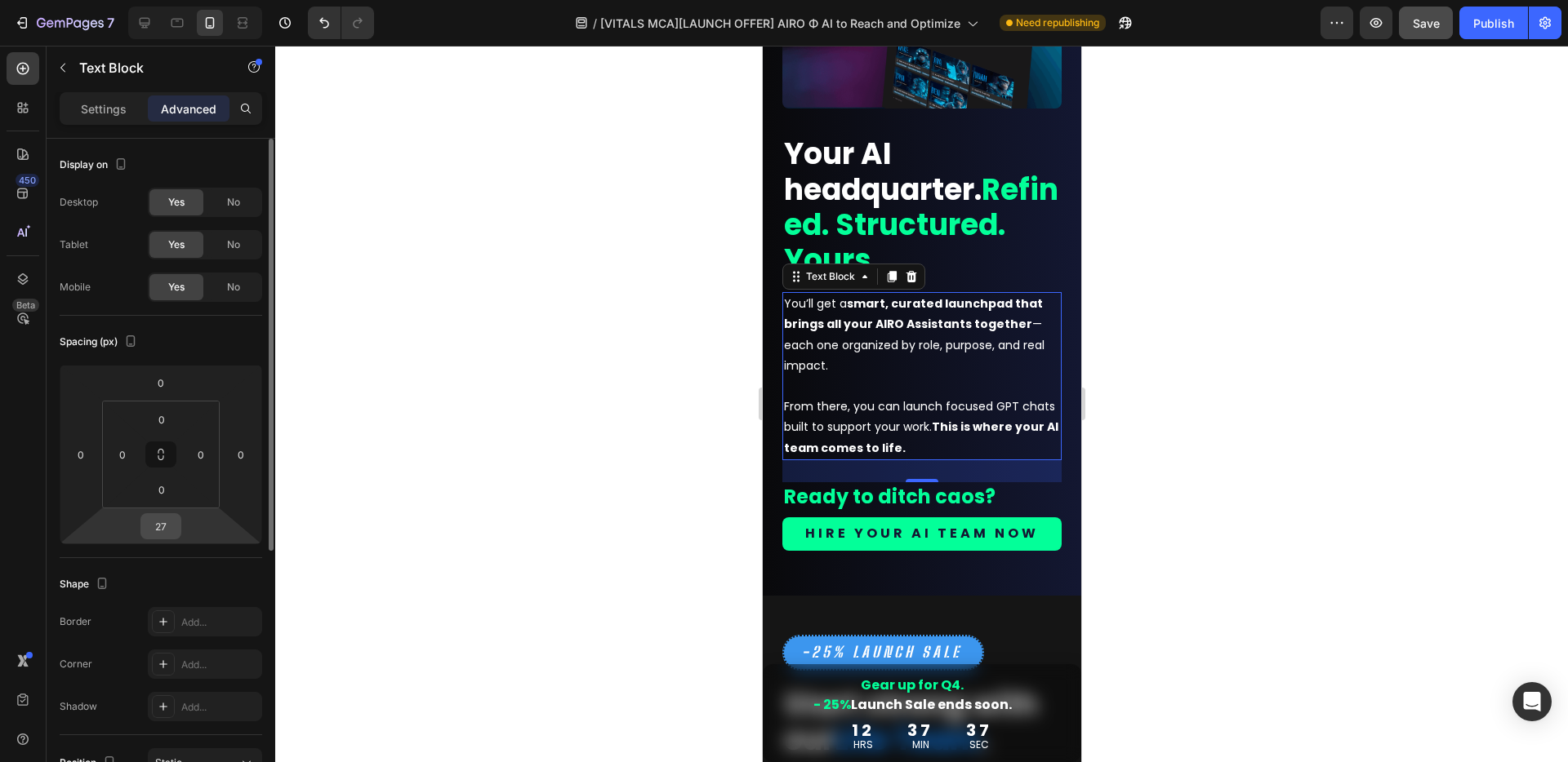
click at [160, 524] on input "27" at bounding box center [160, 526] width 33 height 24
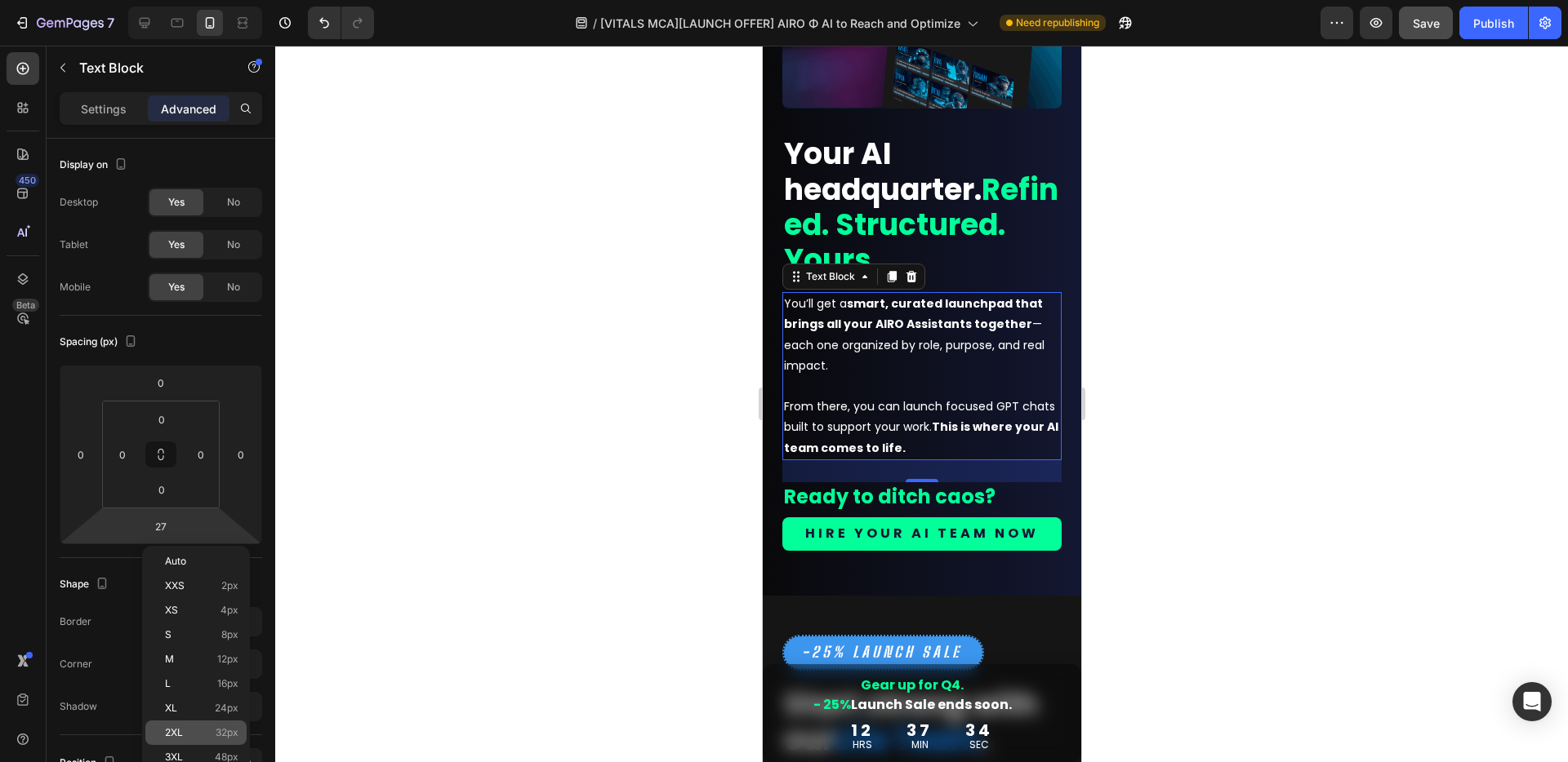
click at [193, 736] on p "2XL 32px" at bounding box center [201, 733] width 74 height 11
type input "32"
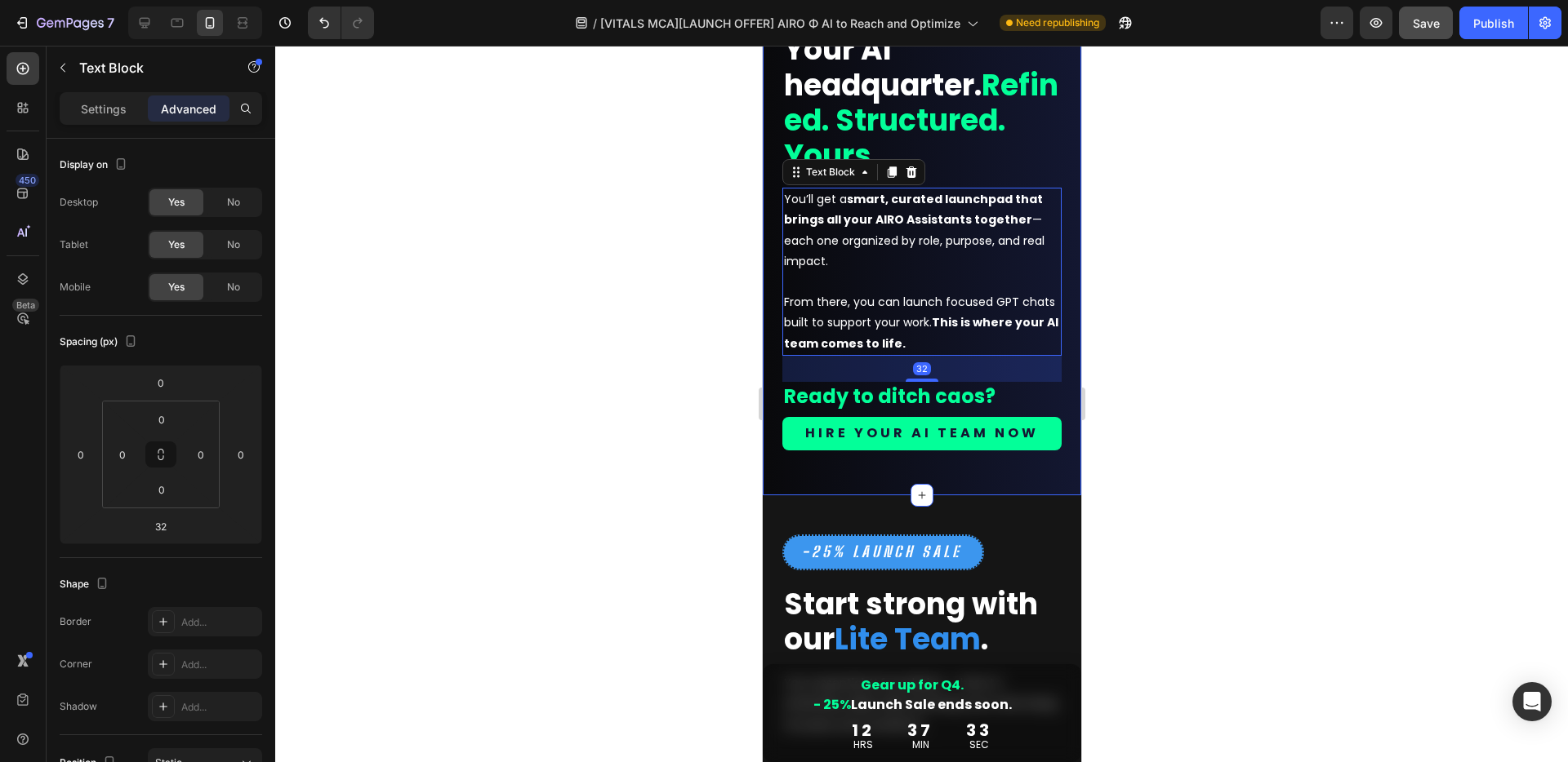
scroll to position [2677, 0]
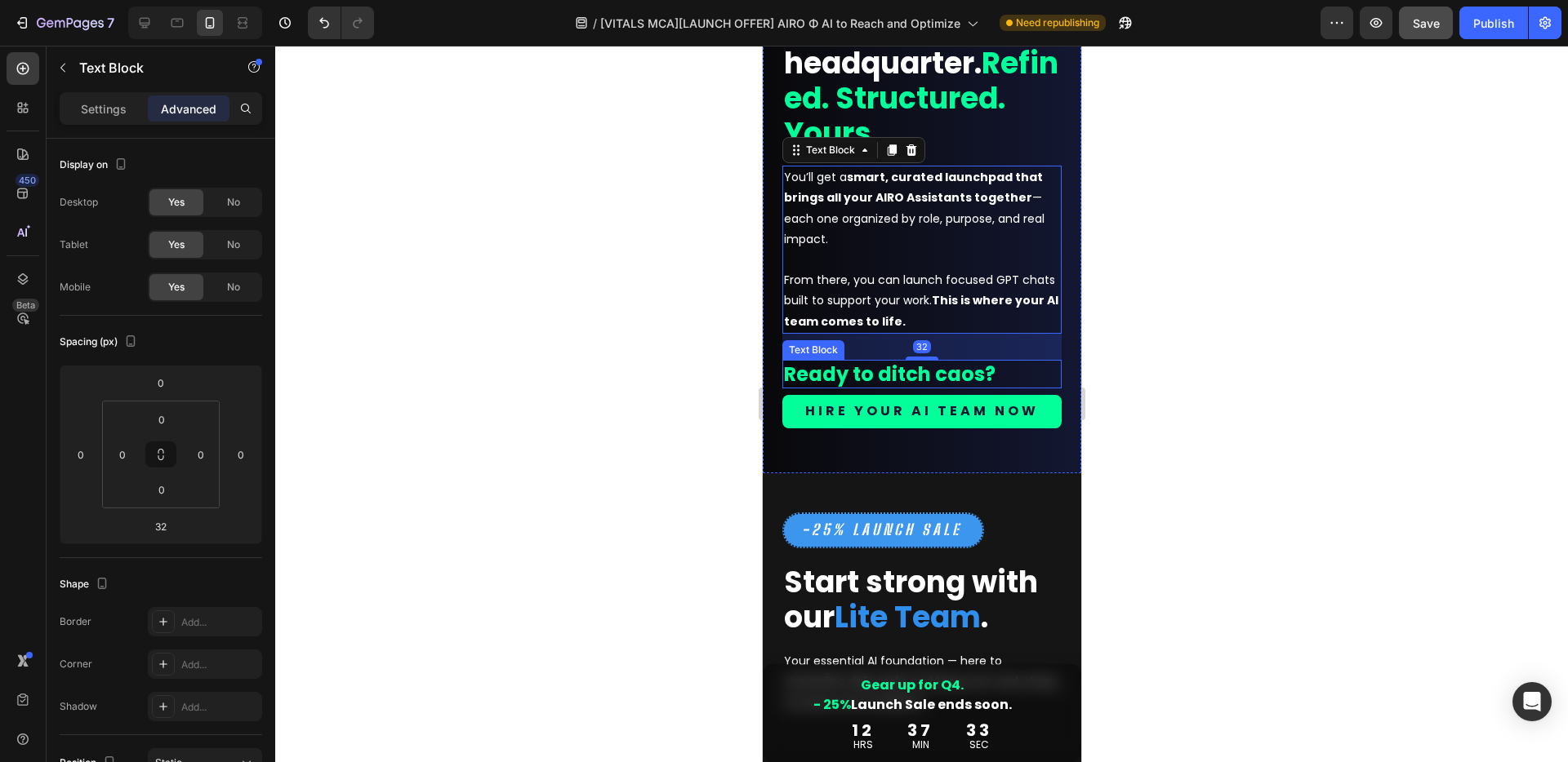
click at [840, 388] on strong "Ready to ditch caos?" at bounding box center [889, 374] width 211 height 27
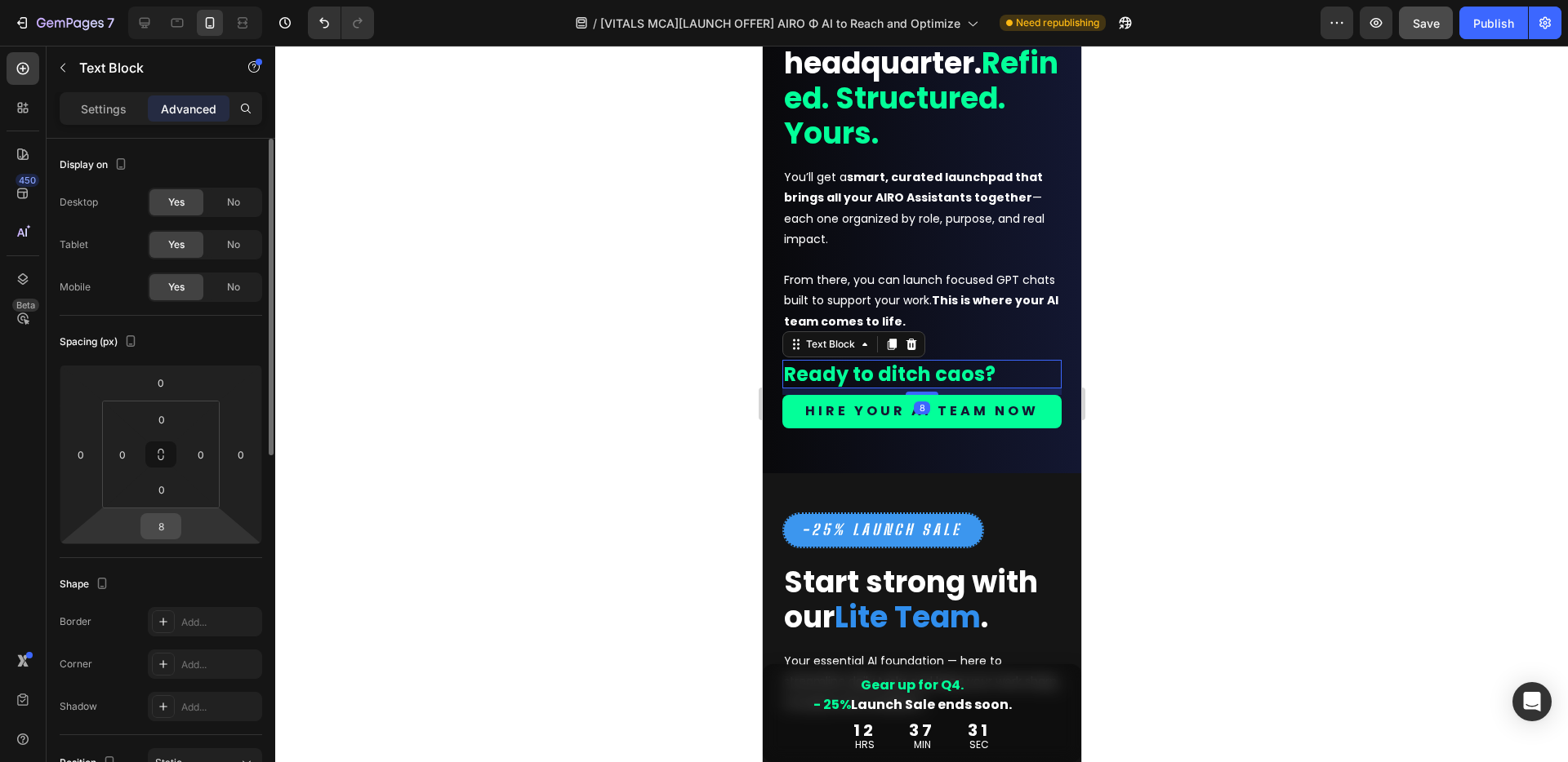
click at [170, 529] on input "8" at bounding box center [160, 526] width 33 height 24
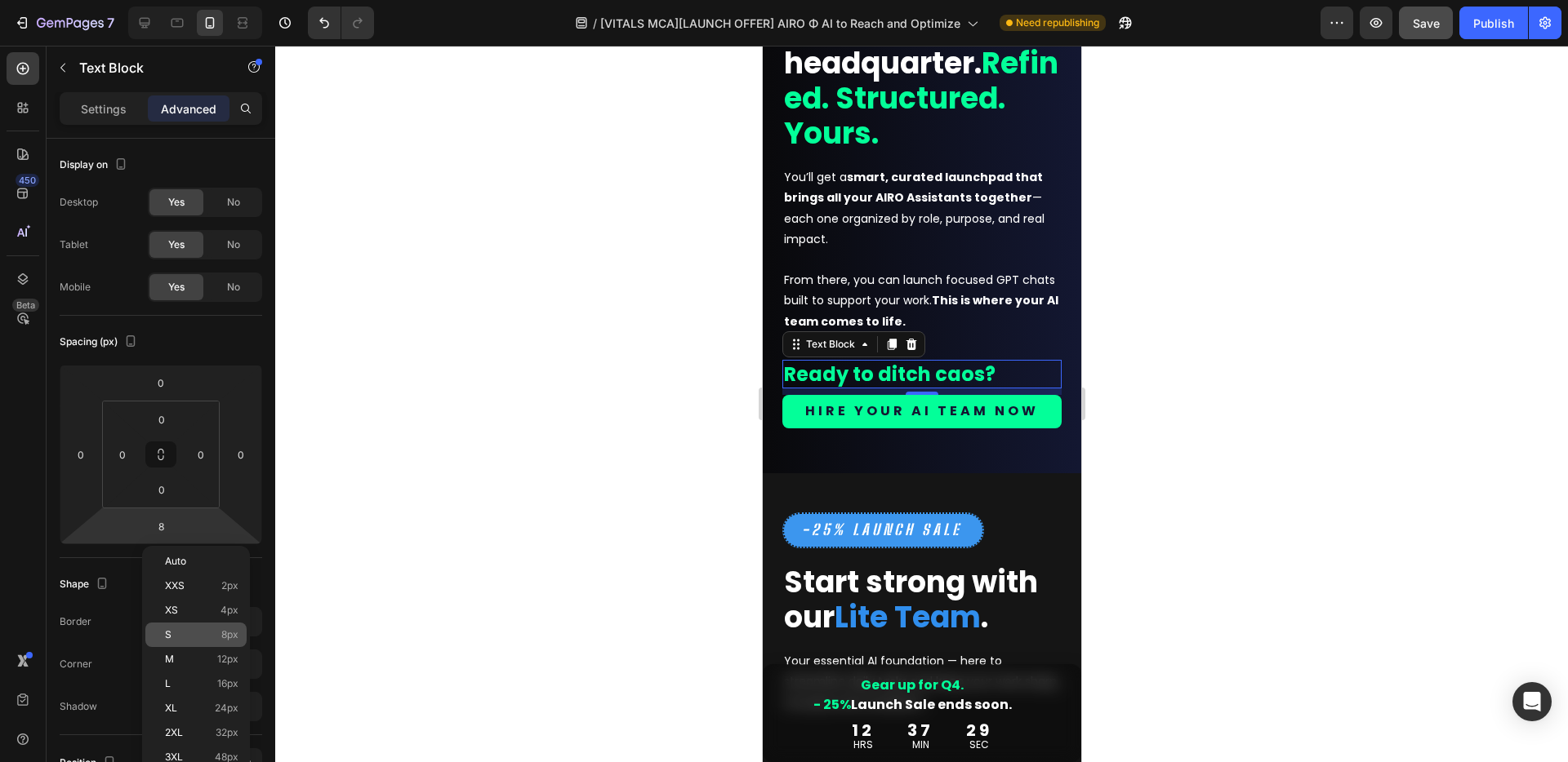
click at [198, 639] on p "S 8px" at bounding box center [201, 635] width 74 height 11
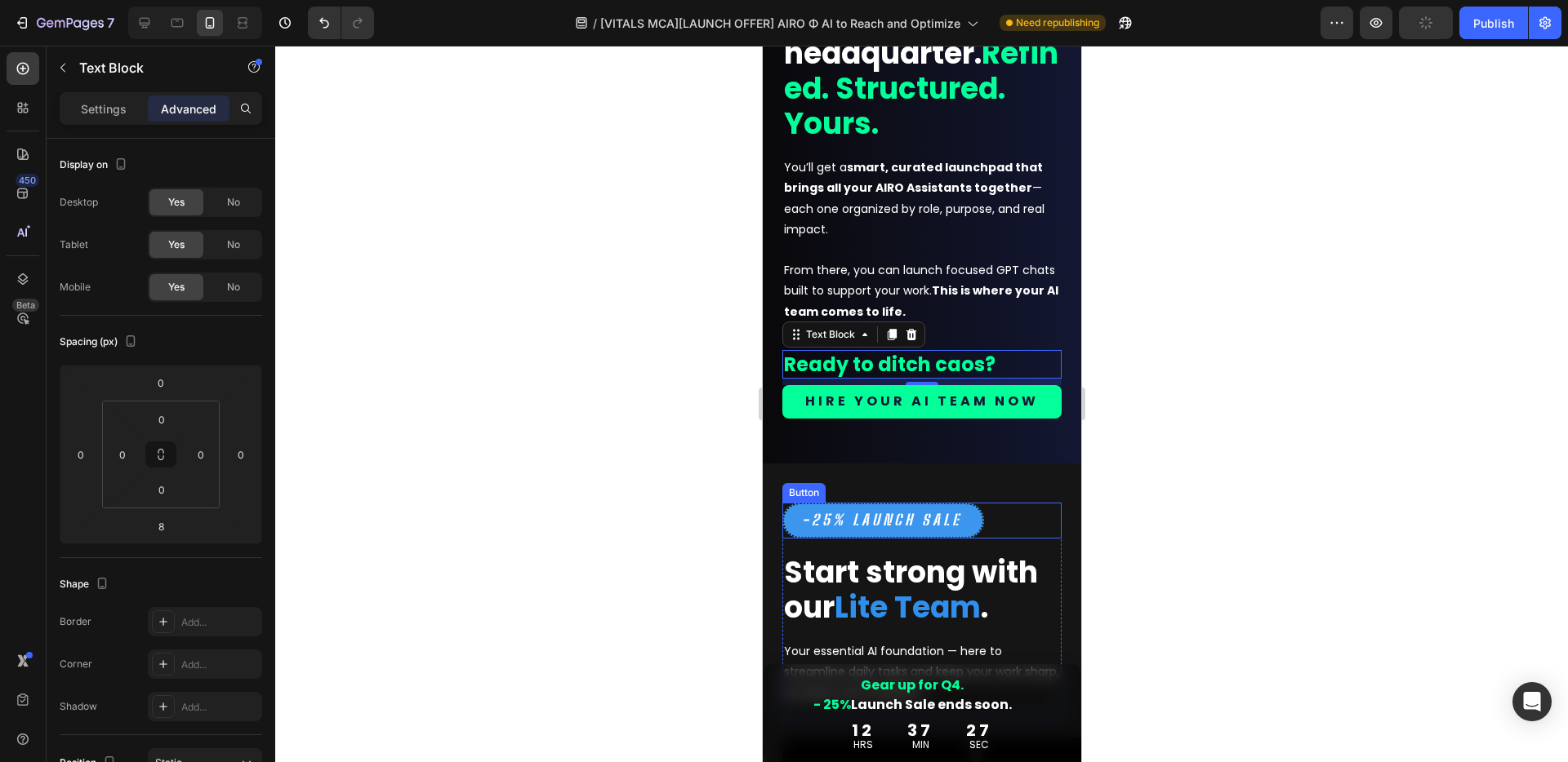
scroll to position [2746, 0]
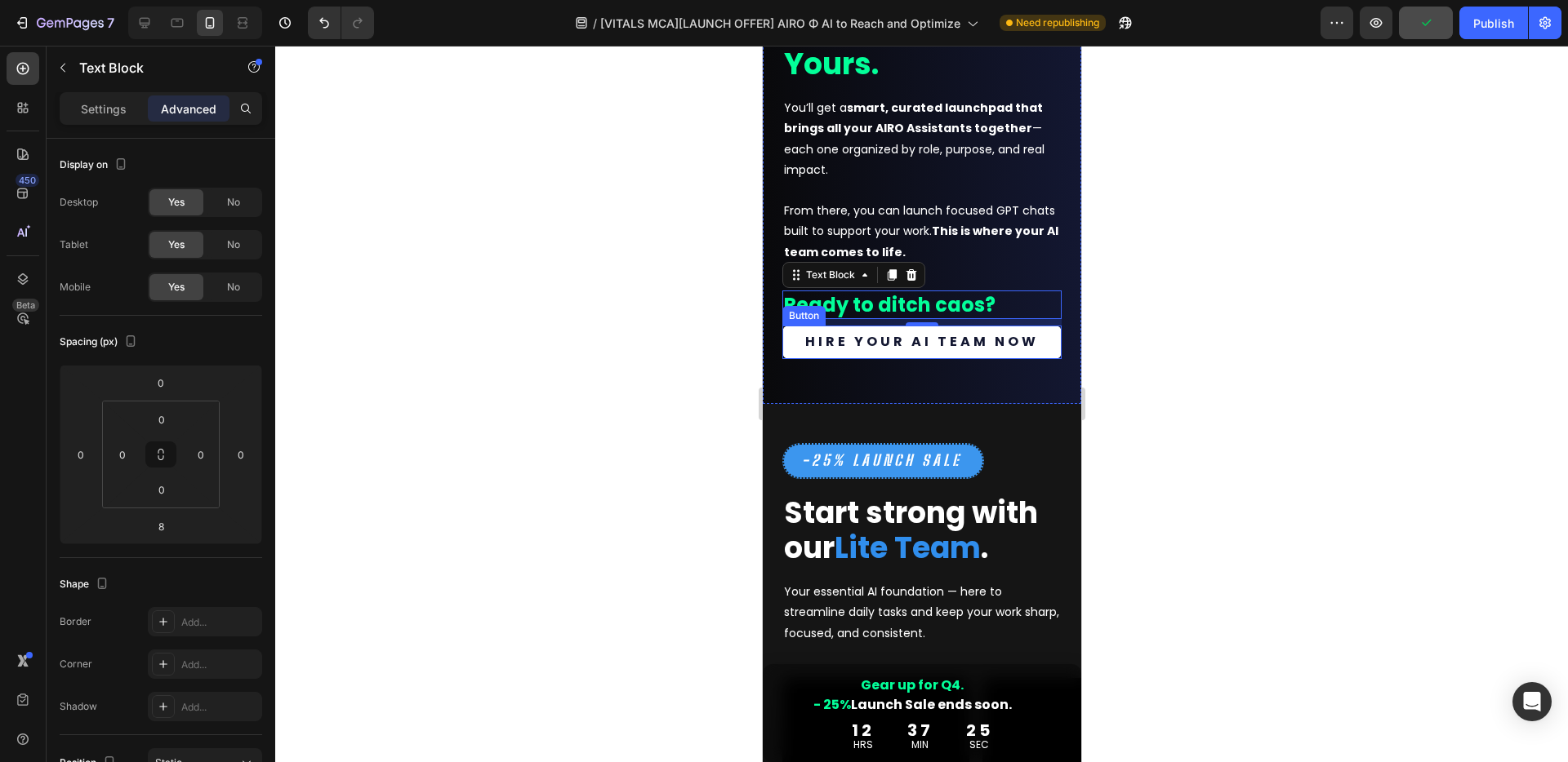
click at [1038, 359] on link "HIRE YOUR AI TEAM NOW" at bounding box center [921, 342] width 279 height 34
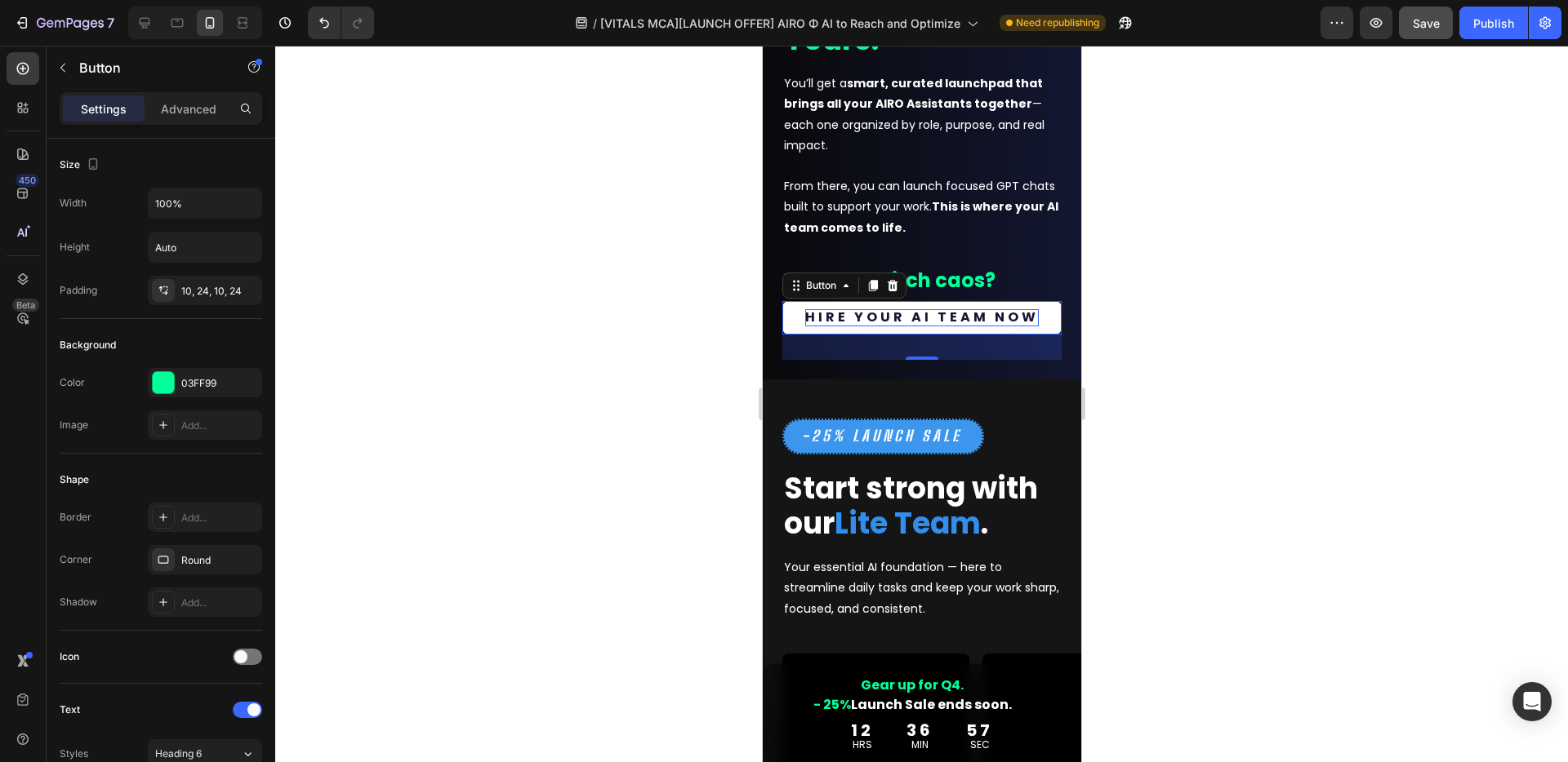
scroll to position [2817, 0]
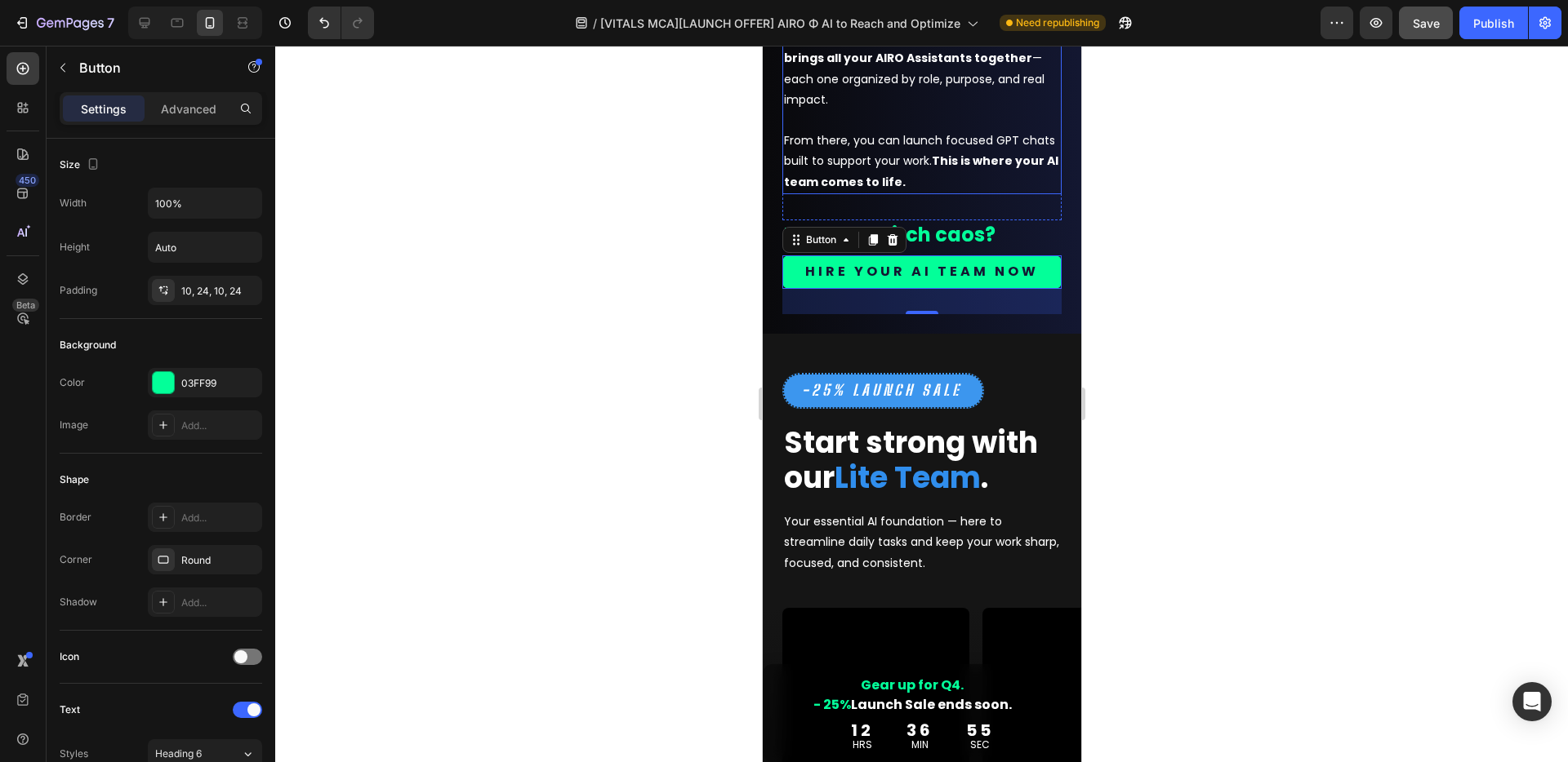
click at [928, 189] on strong "This is where your AI team comes to life." at bounding box center [920, 170] width 274 height 36
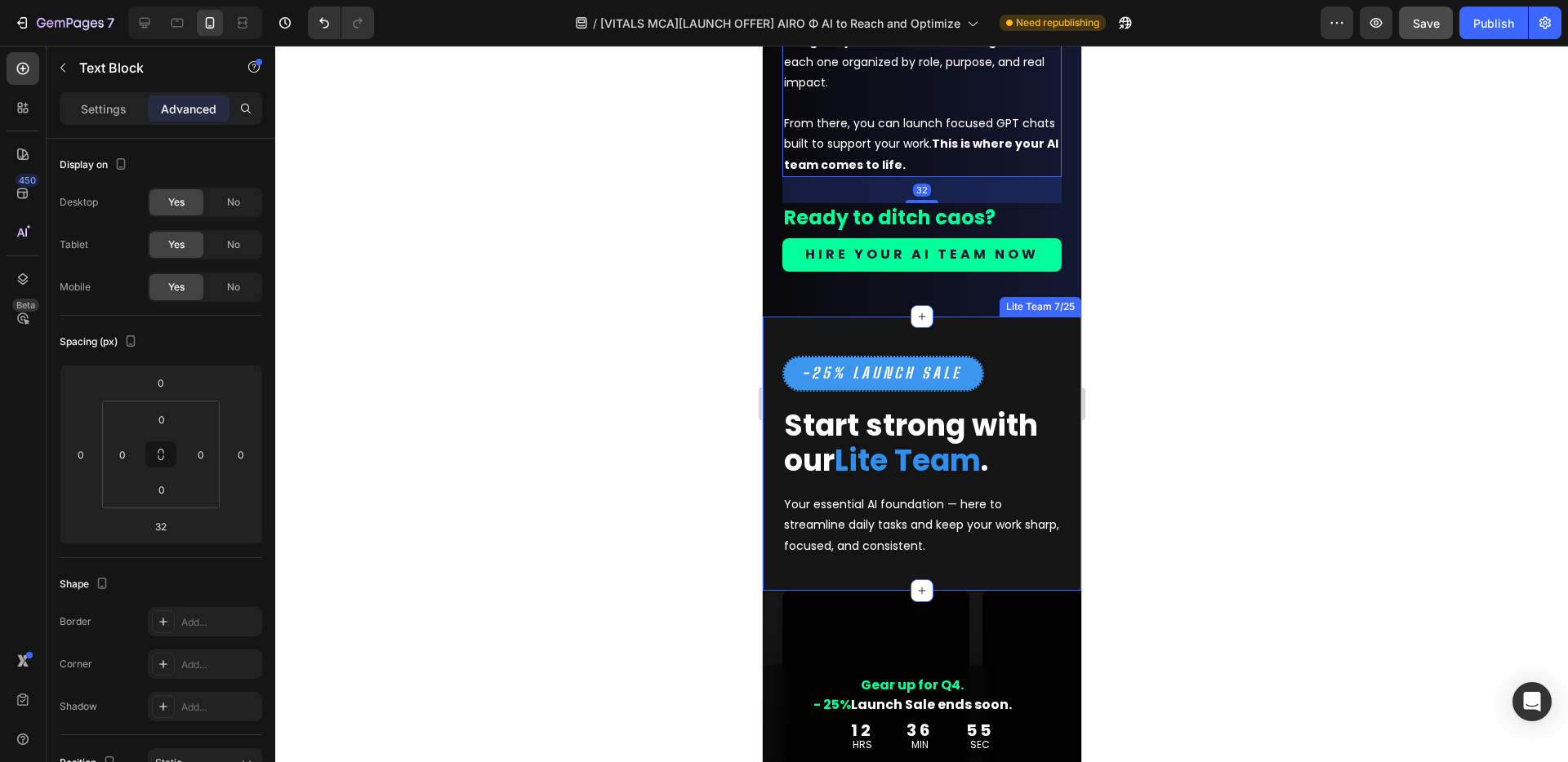
scroll to position [2843, 0]
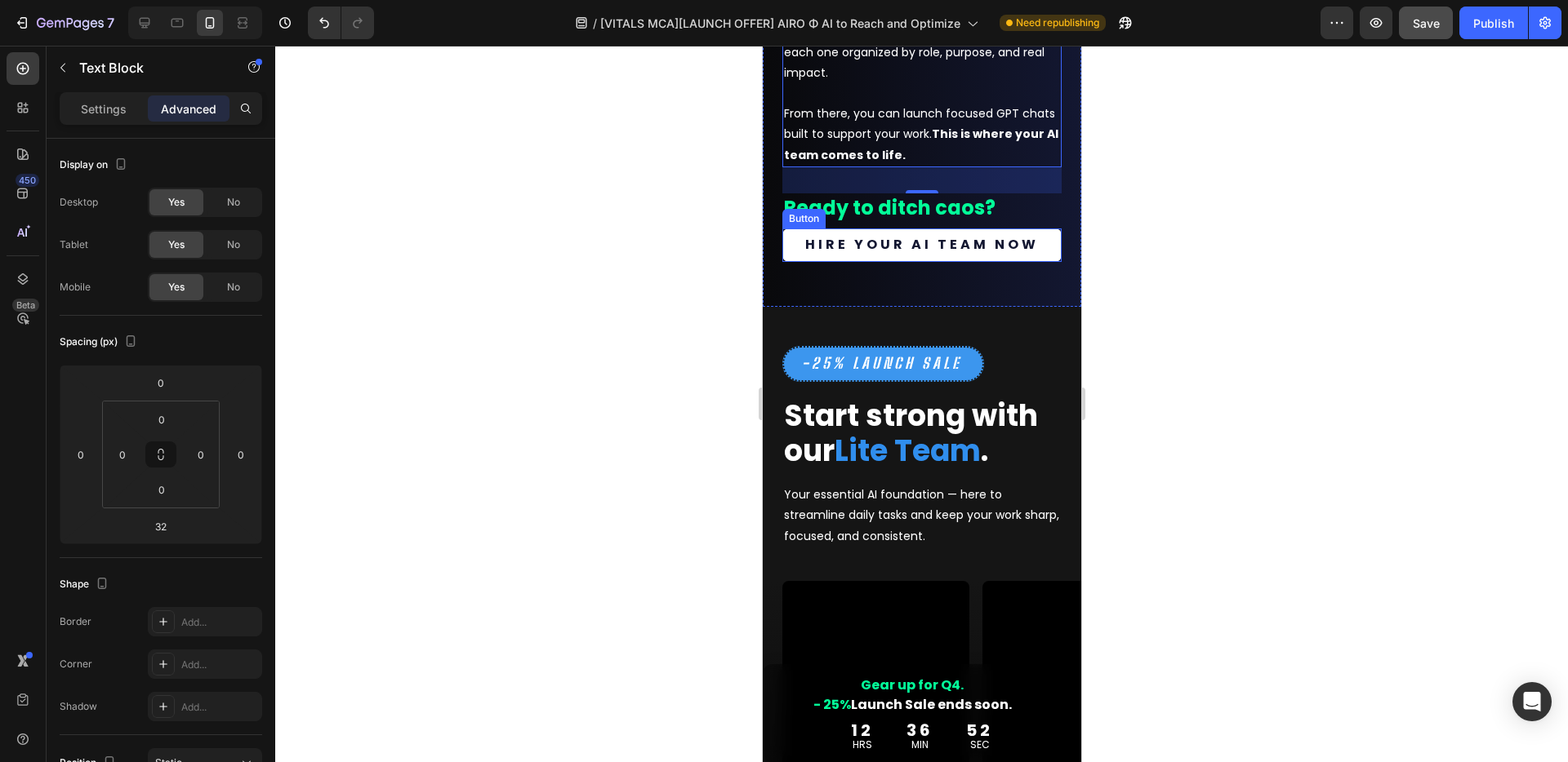
click at [1038, 262] on link "HIRE YOUR AI TEAM NOW" at bounding box center [921, 245] width 279 height 34
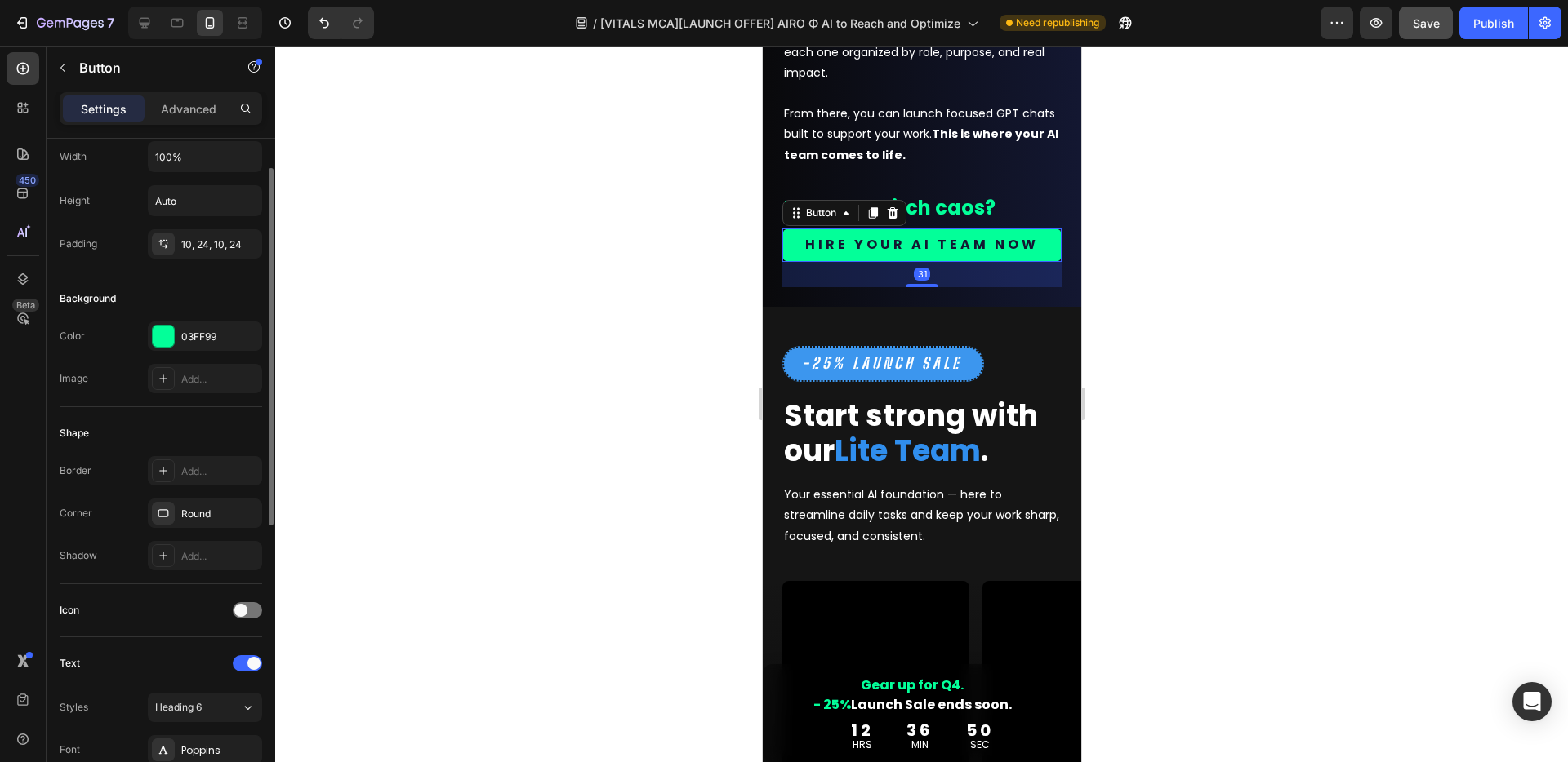
scroll to position [191, 0]
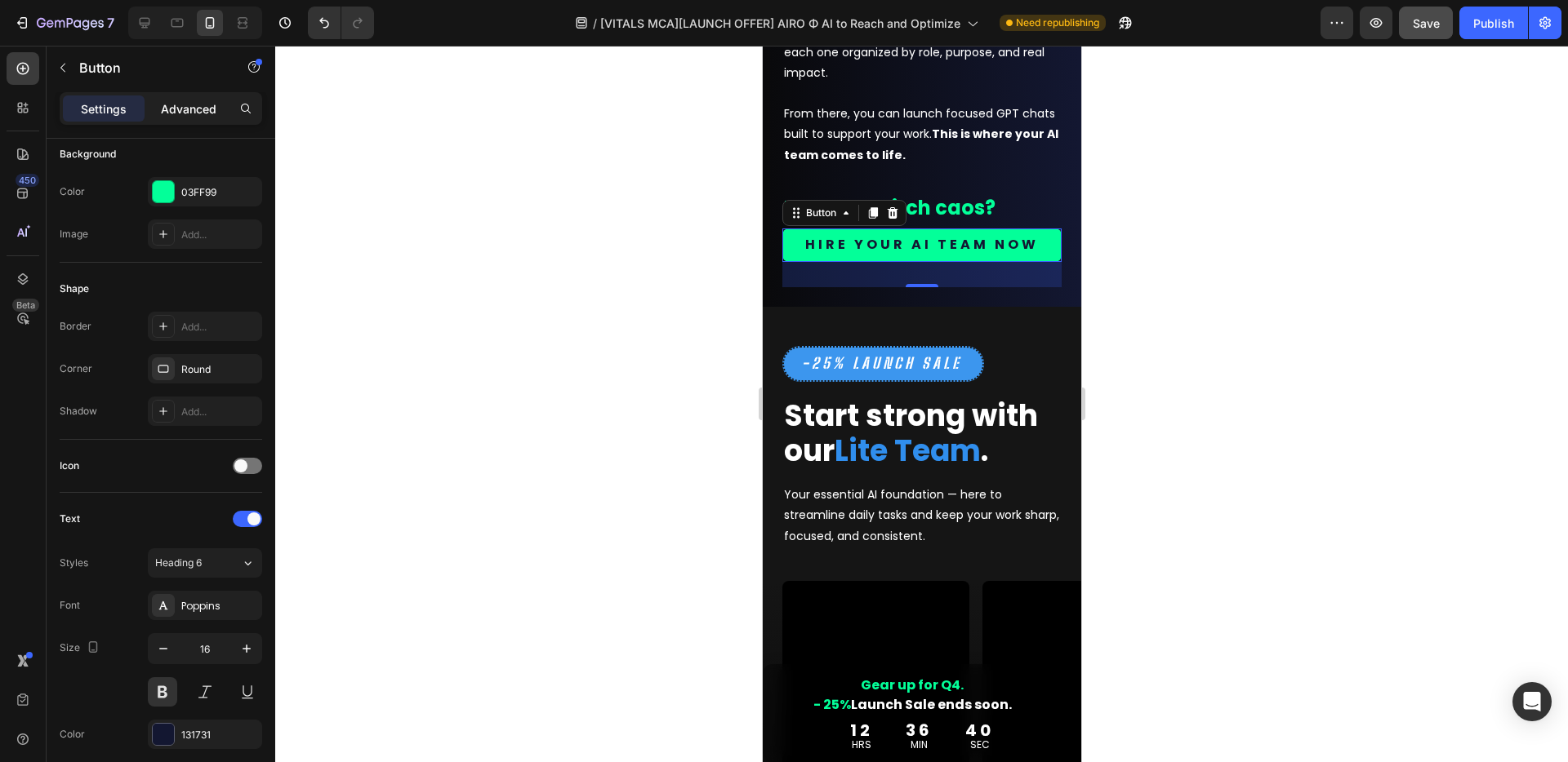
click at [194, 102] on p "Advanced" at bounding box center [188, 108] width 55 height 17
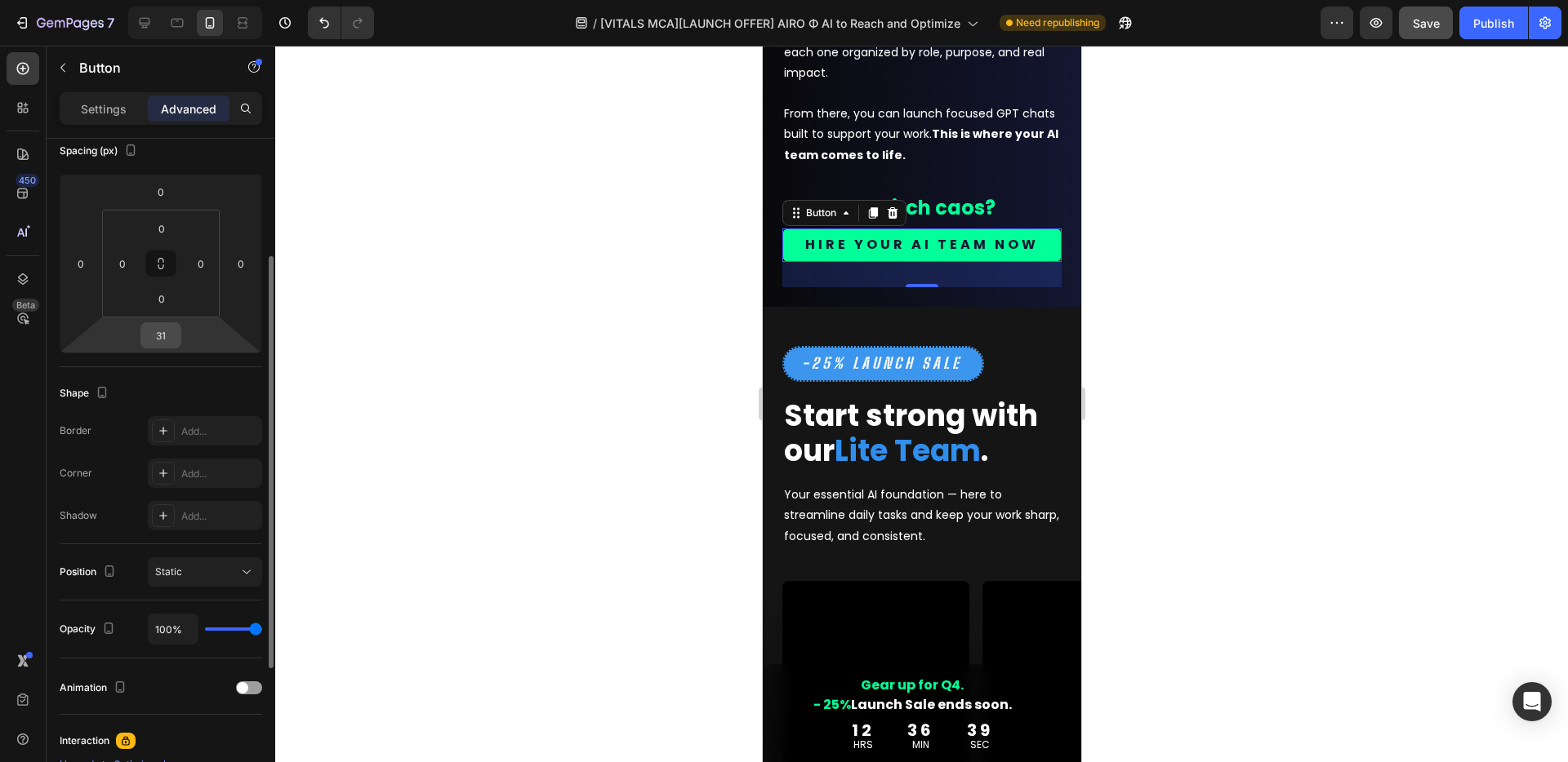
click at [163, 340] on input "31" at bounding box center [160, 336] width 33 height 24
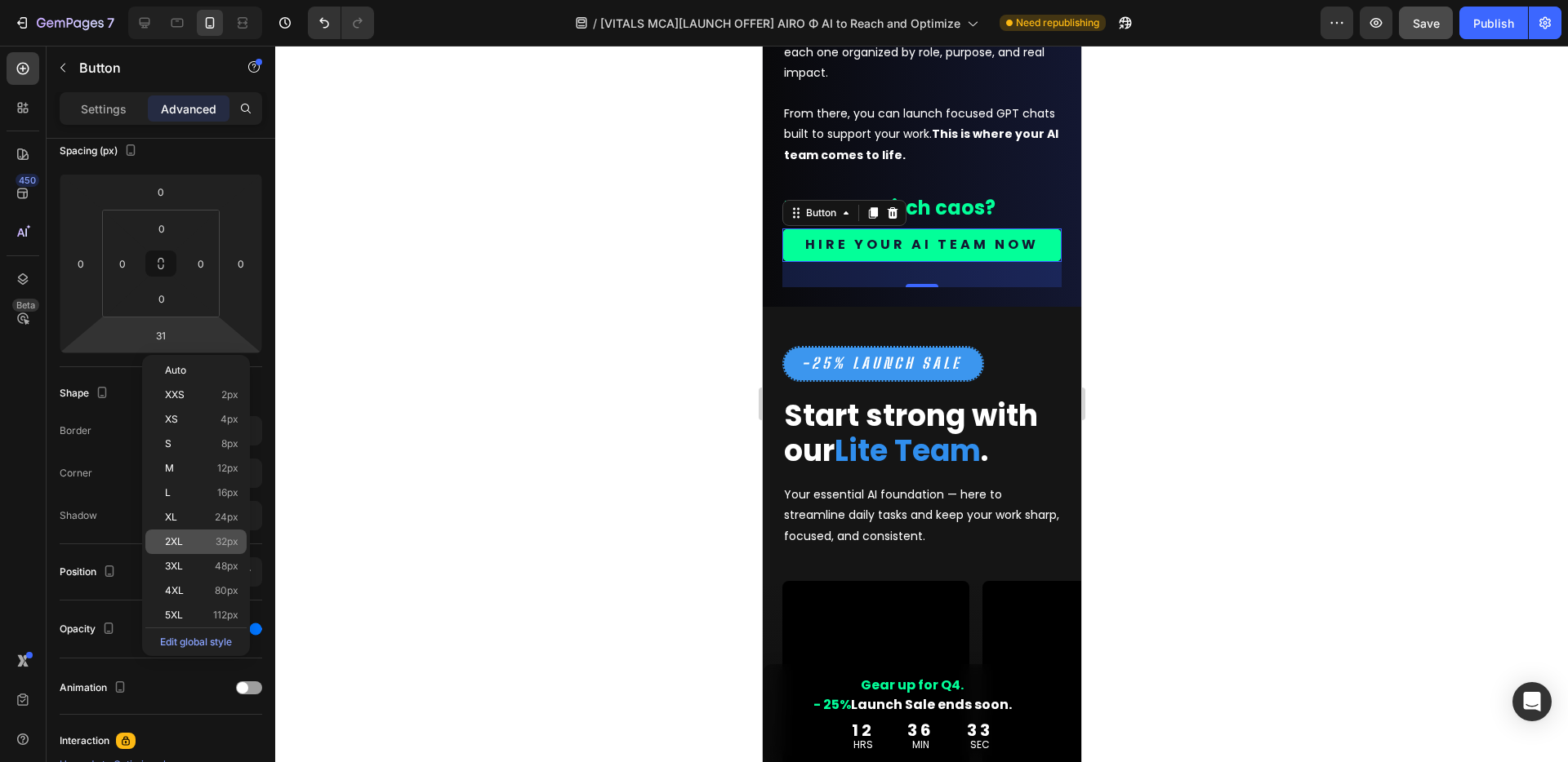
click at [202, 545] on p "2XL 32px" at bounding box center [201, 541] width 74 height 11
type input "32"
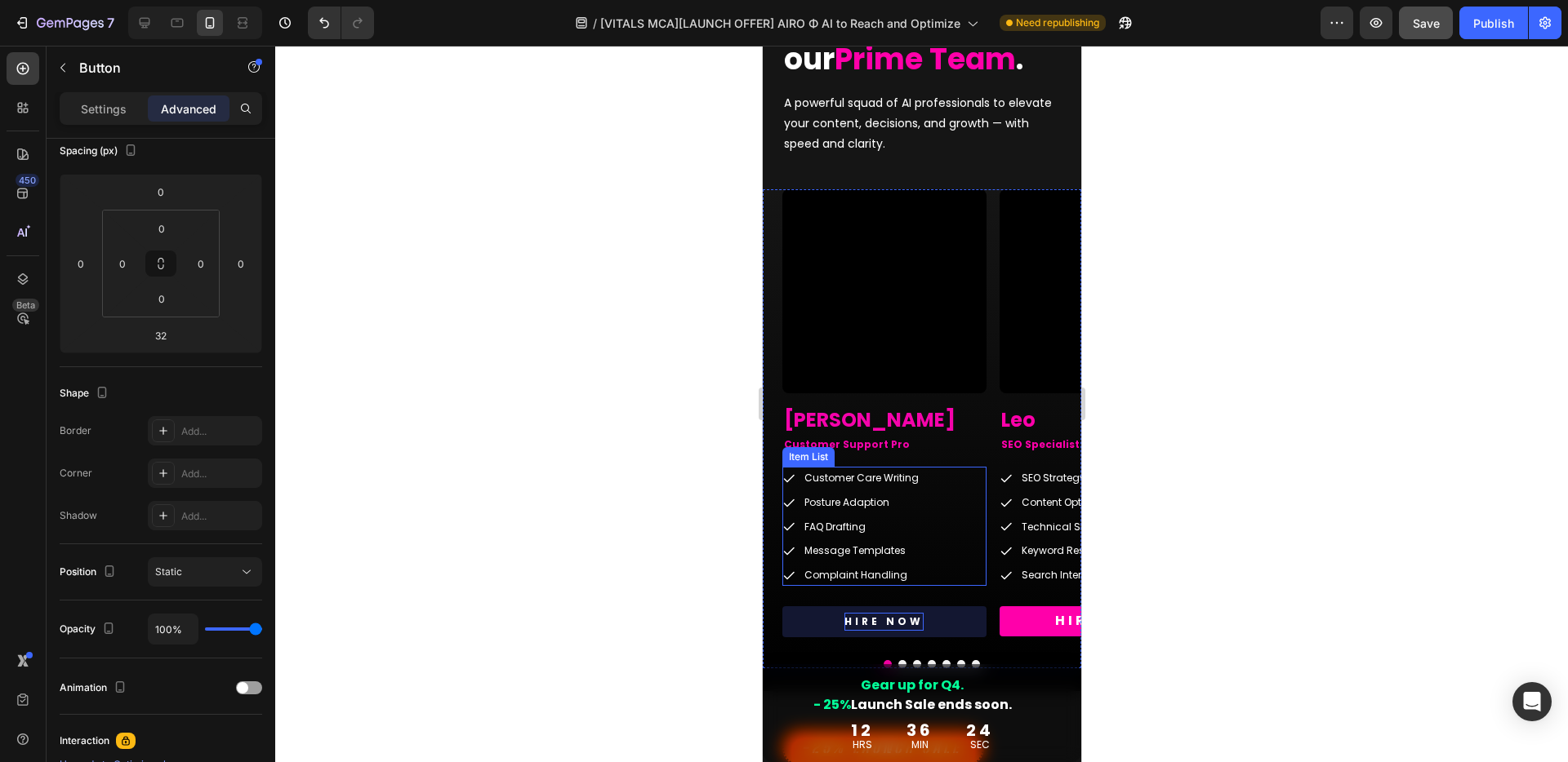
scroll to position [4042, 0]
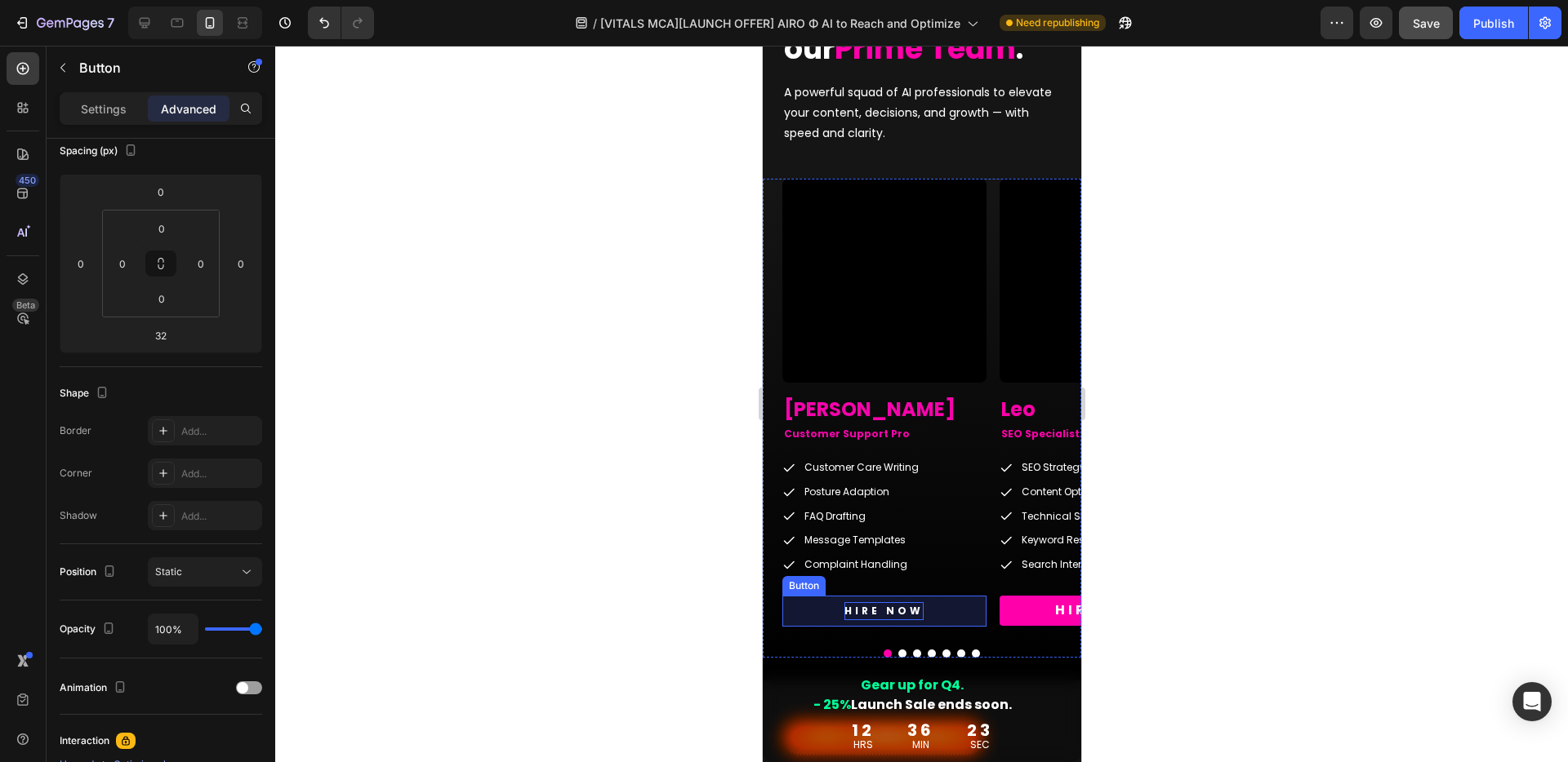
click at [903, 612] on p "HIRE NOW" at bounding box center [882, 611] width 80 height 18
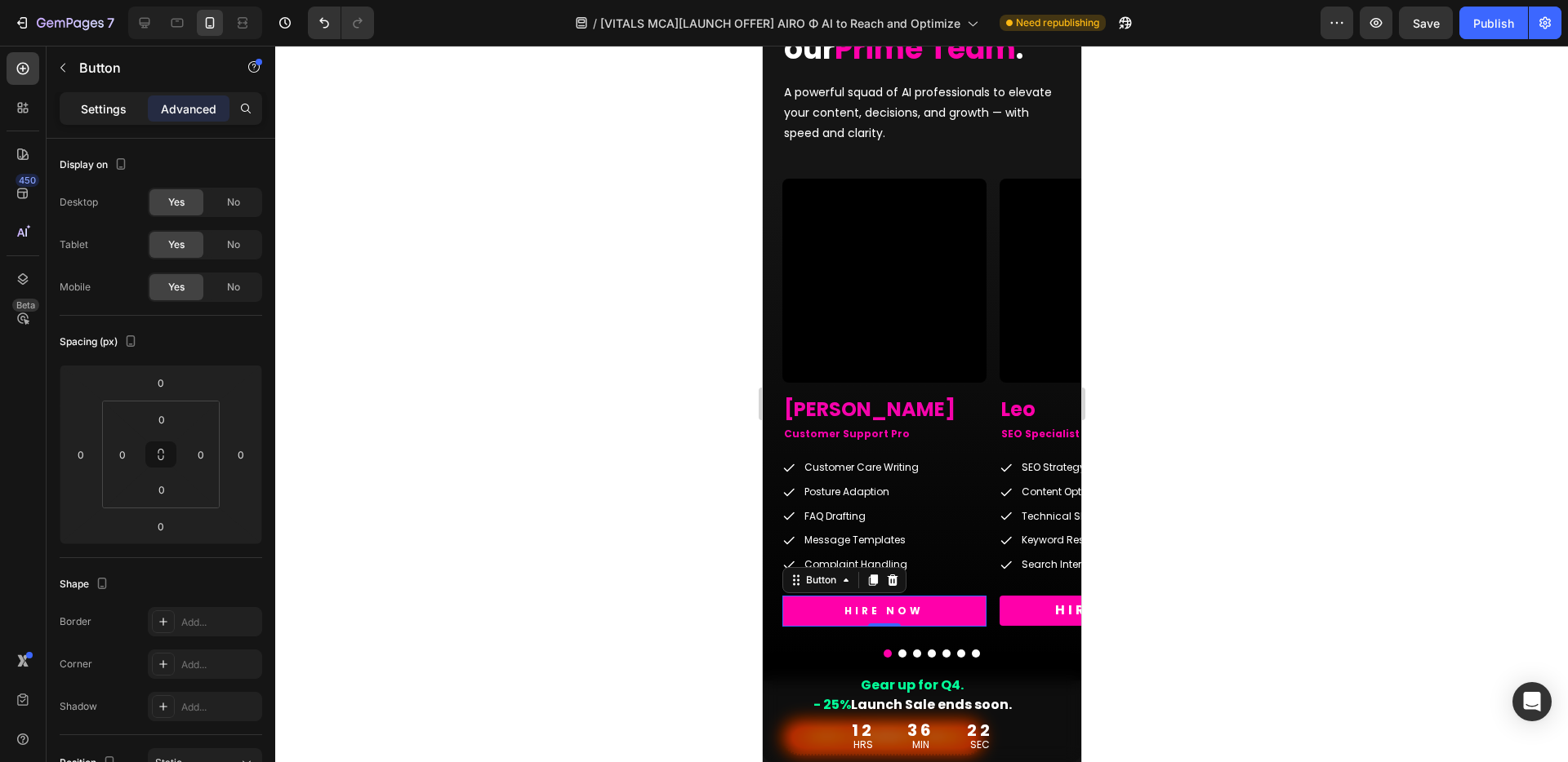
scroll to position [191, 0]
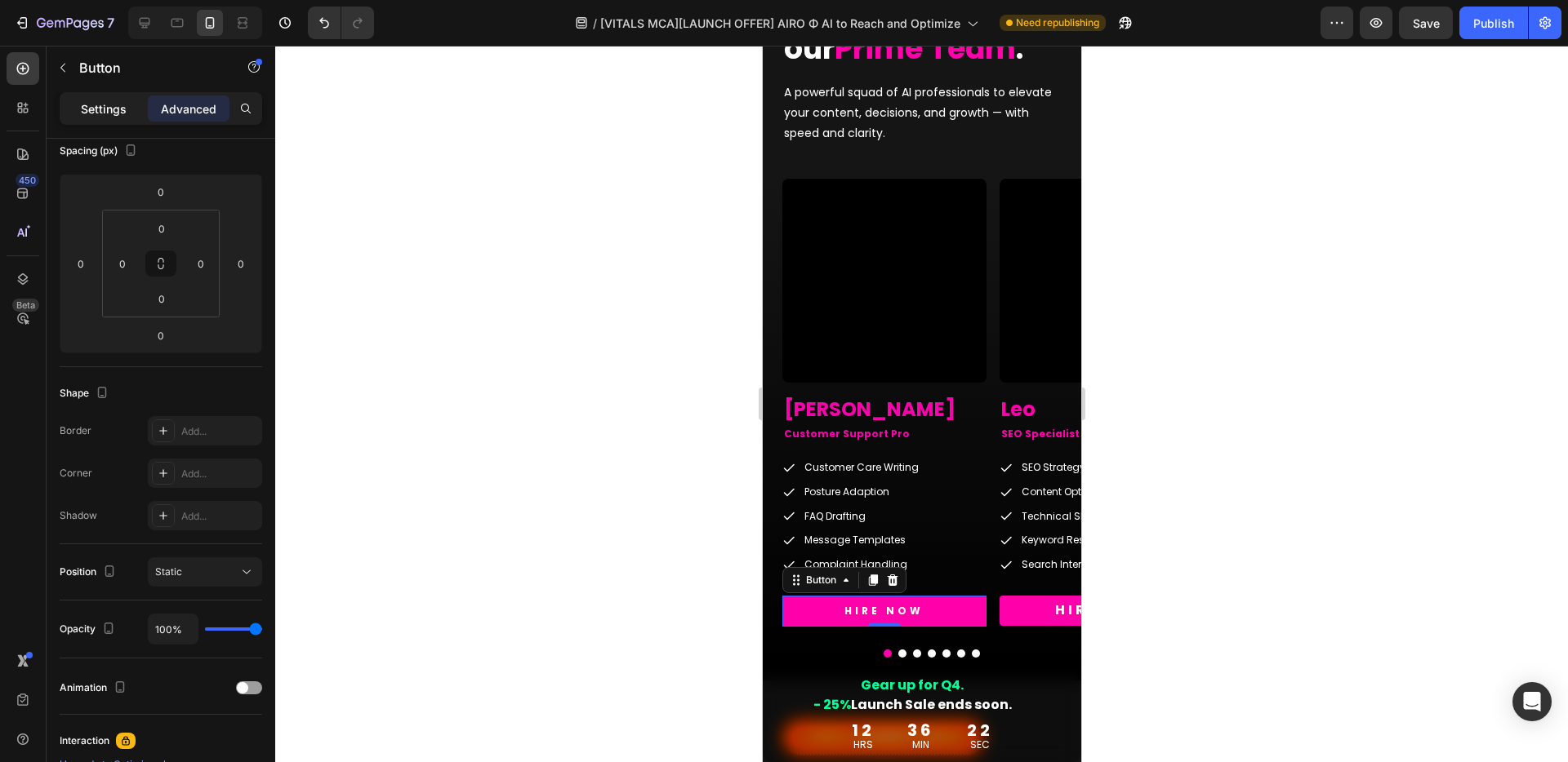
click at [85, 117] on p "Settings" at bounding box center [103, 108] width 46 height 17
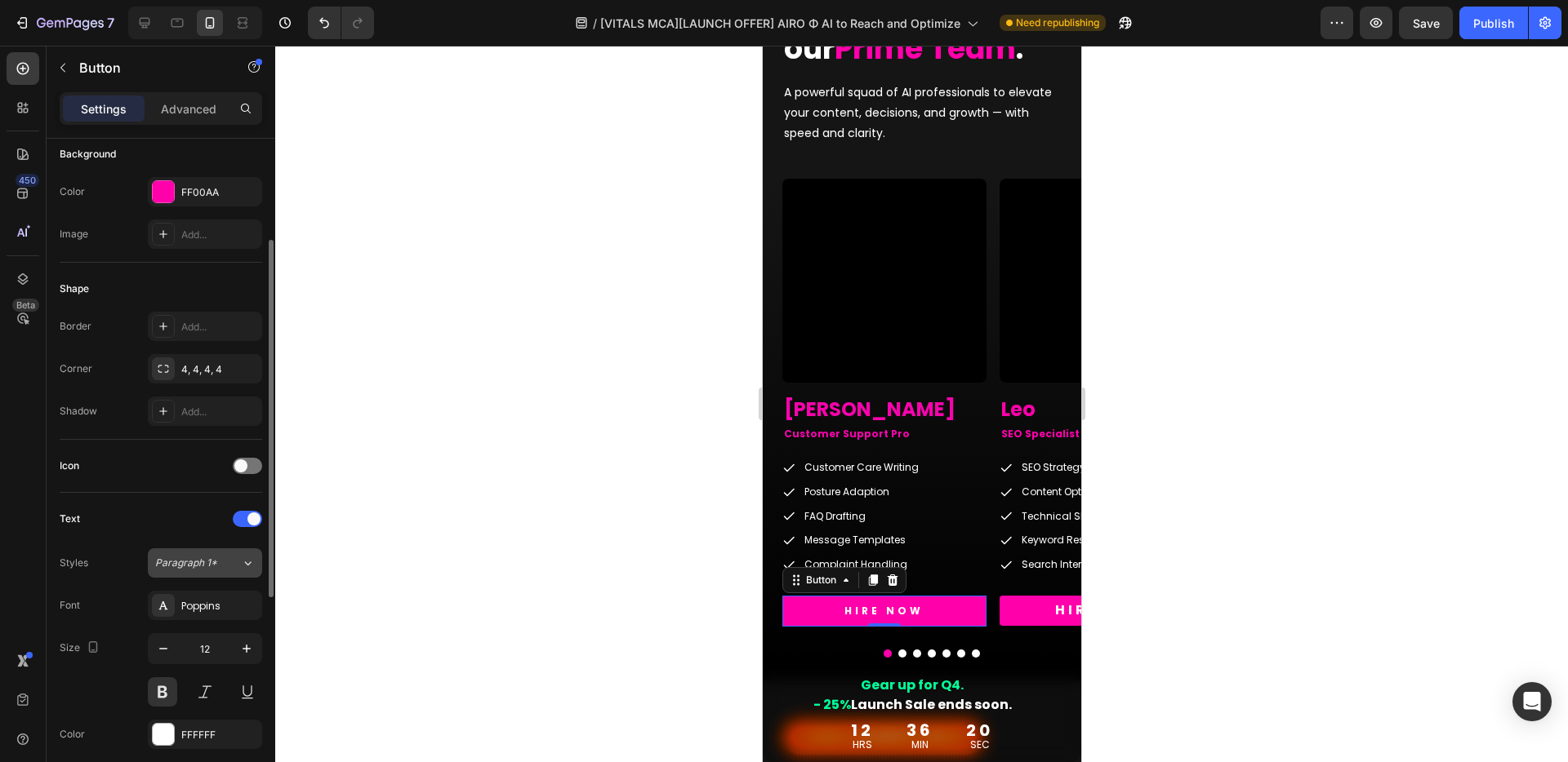
click at [189, 566] on span "Paragraph 1*" at bounding box center [186, 563] width 62 height 15
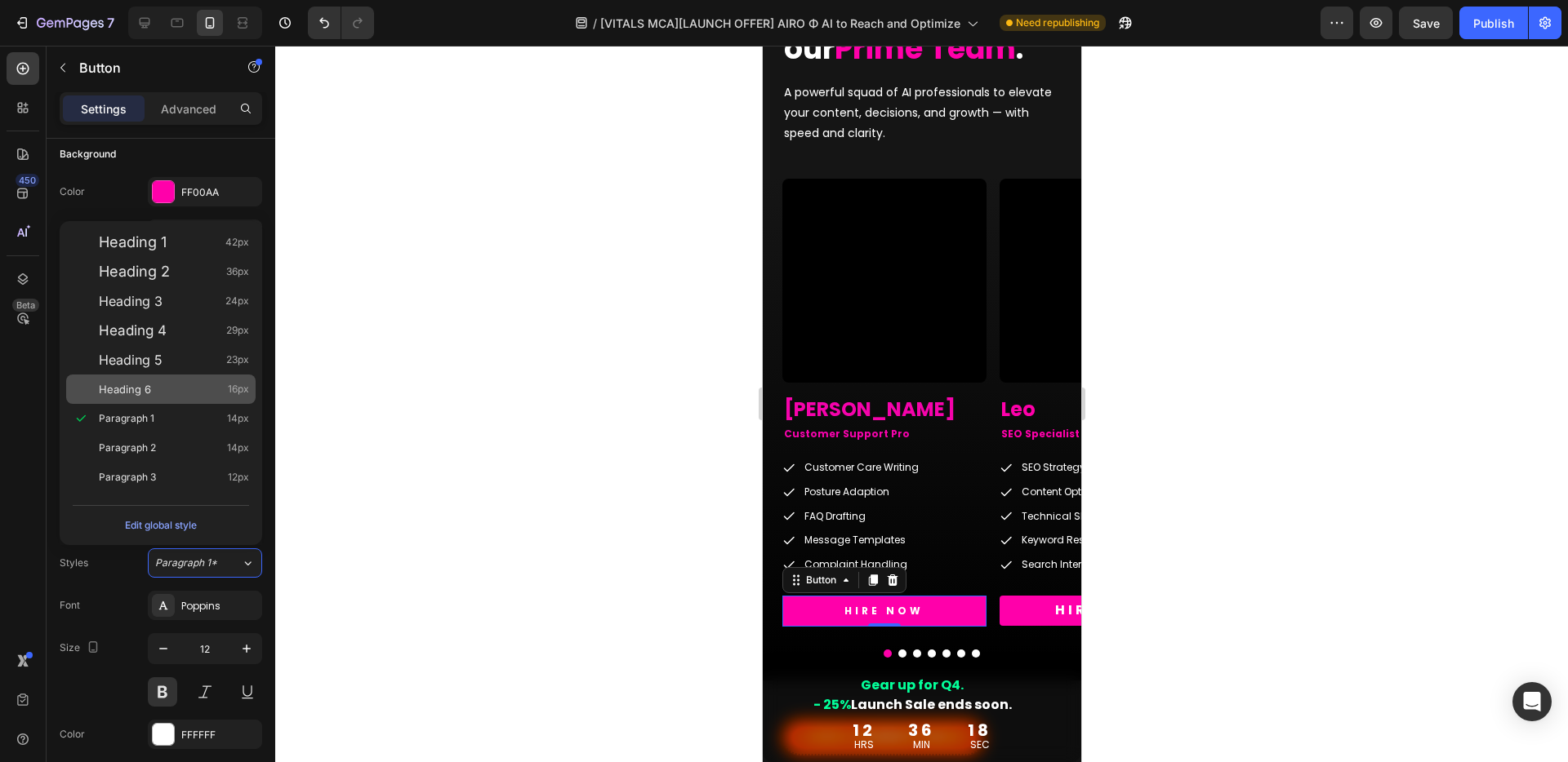
click at [152, 392] on div "Heading 6 16px" at bounding box center [174, 389] width 151 height 16
type input "16"
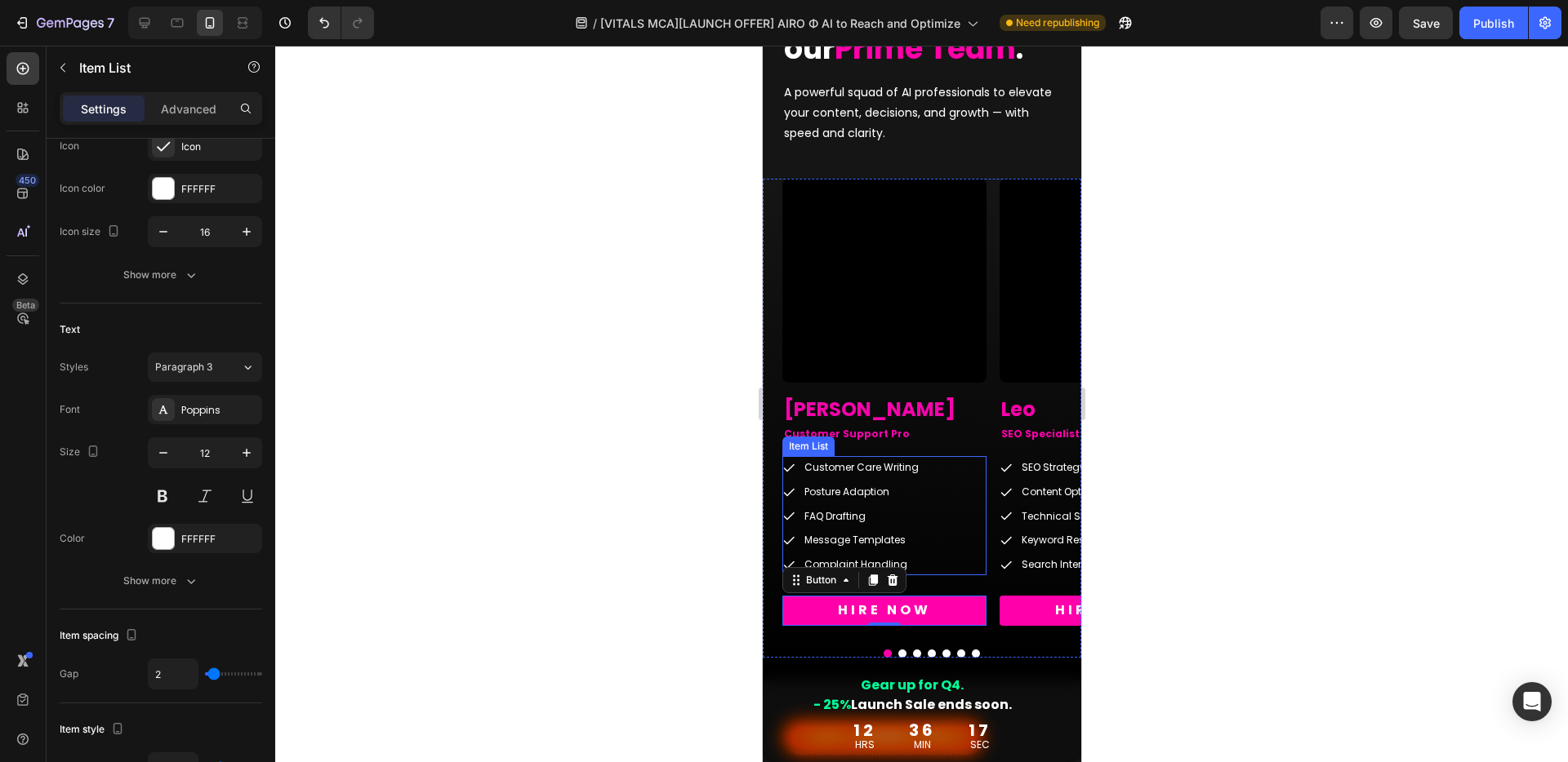
click at [951, 470] on div "Customer Care Writing Posture Adaption FAQ Drafting Message Templates Complaint…" at bounding box center [883, 515] width 204 height 119
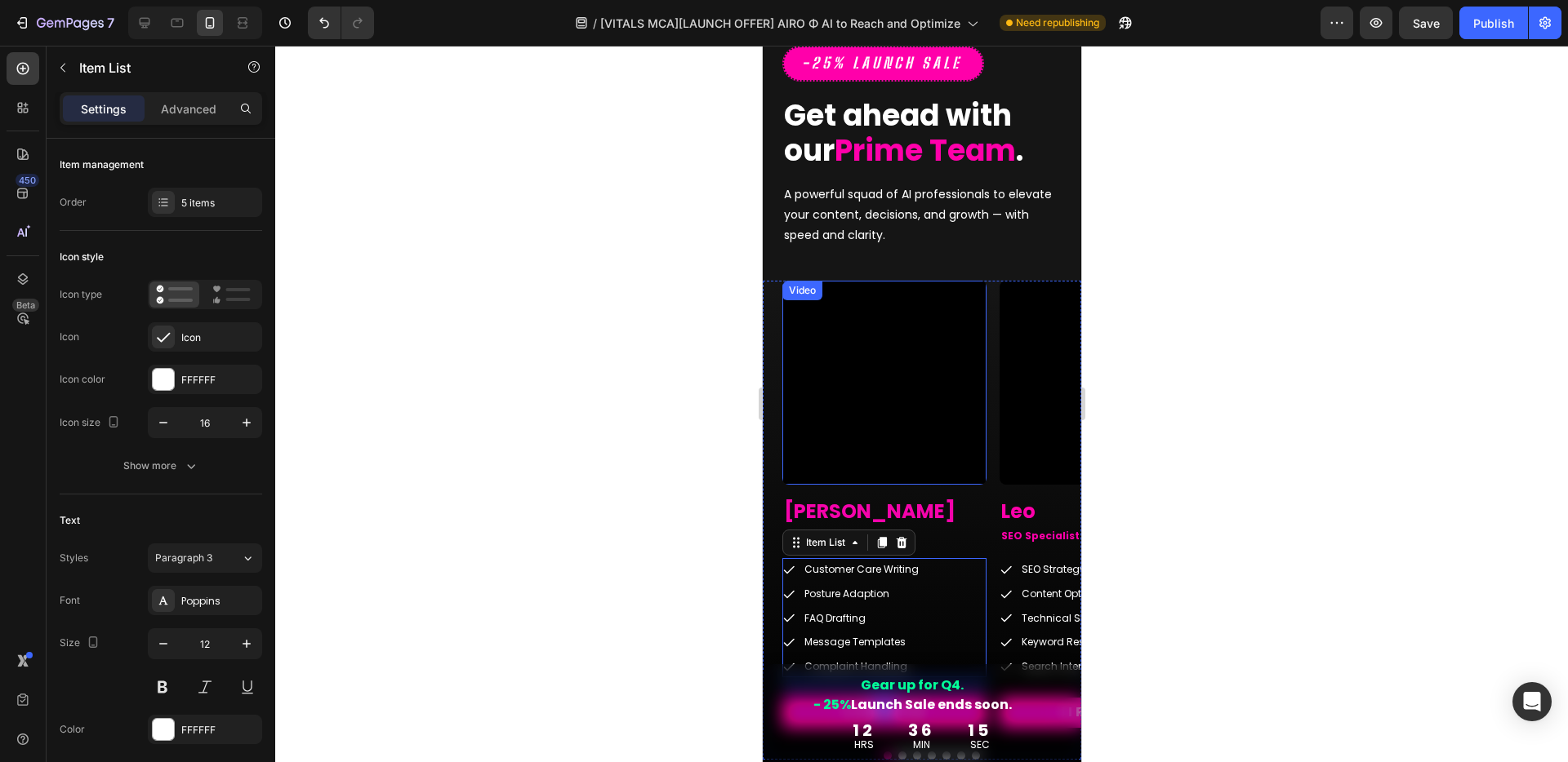
scroll to position [3894, 0]
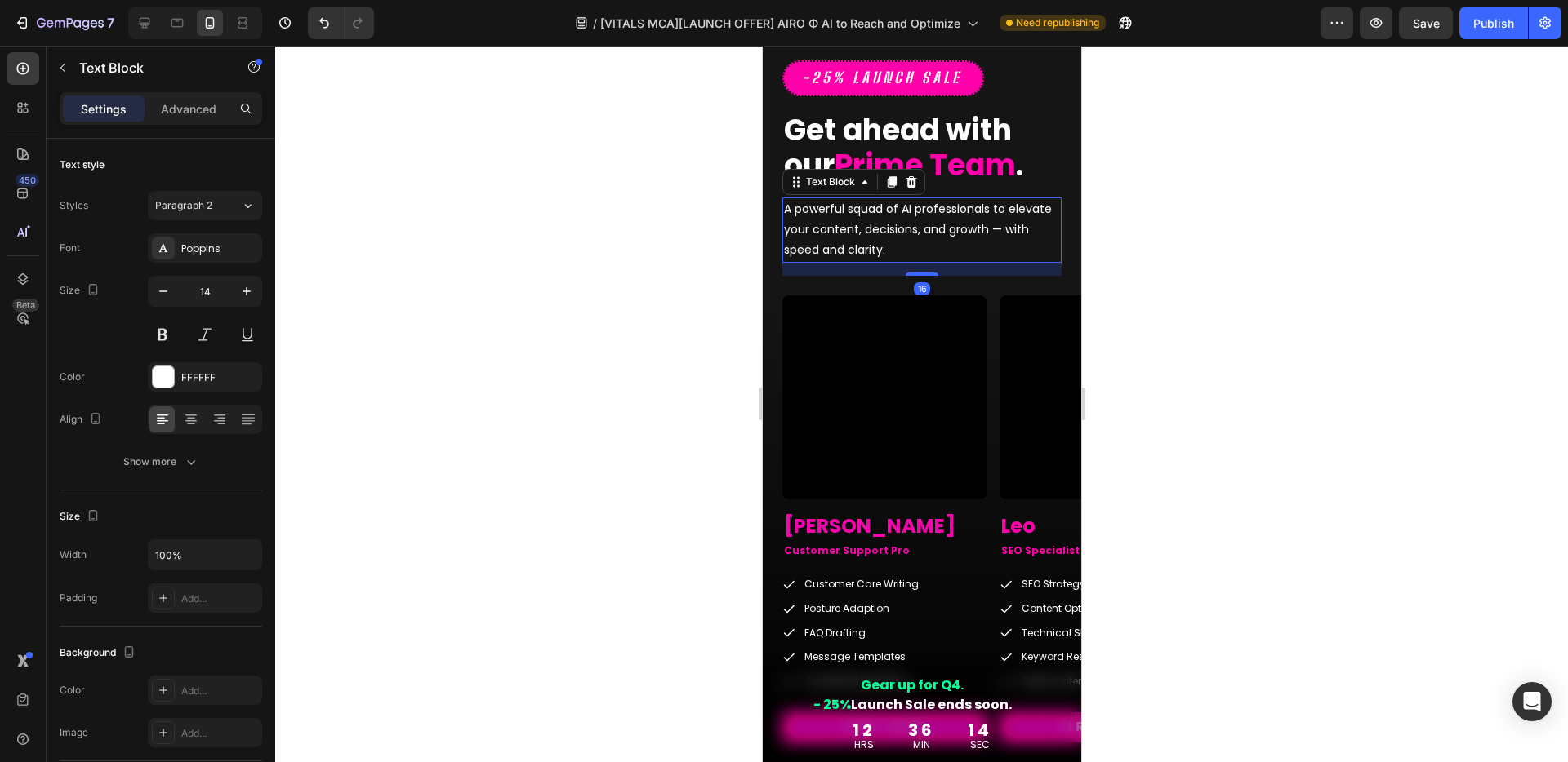
click at [907, 226] on p "A powerful squad of AI professionals to elevate your content, decisions, and gr…" at bounding box center [921, 230] width 276 height 62
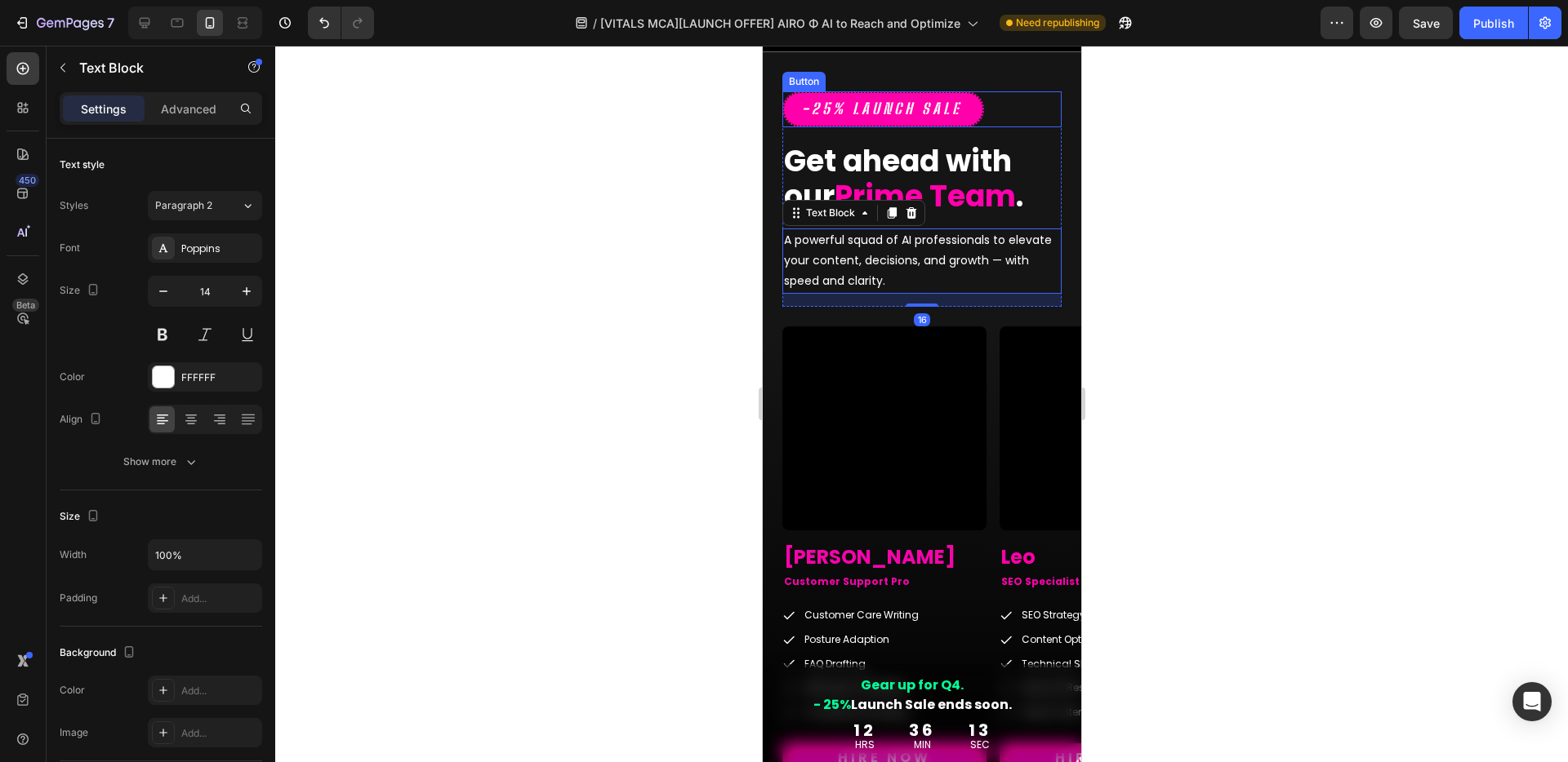
scroll to position [3526, 0]
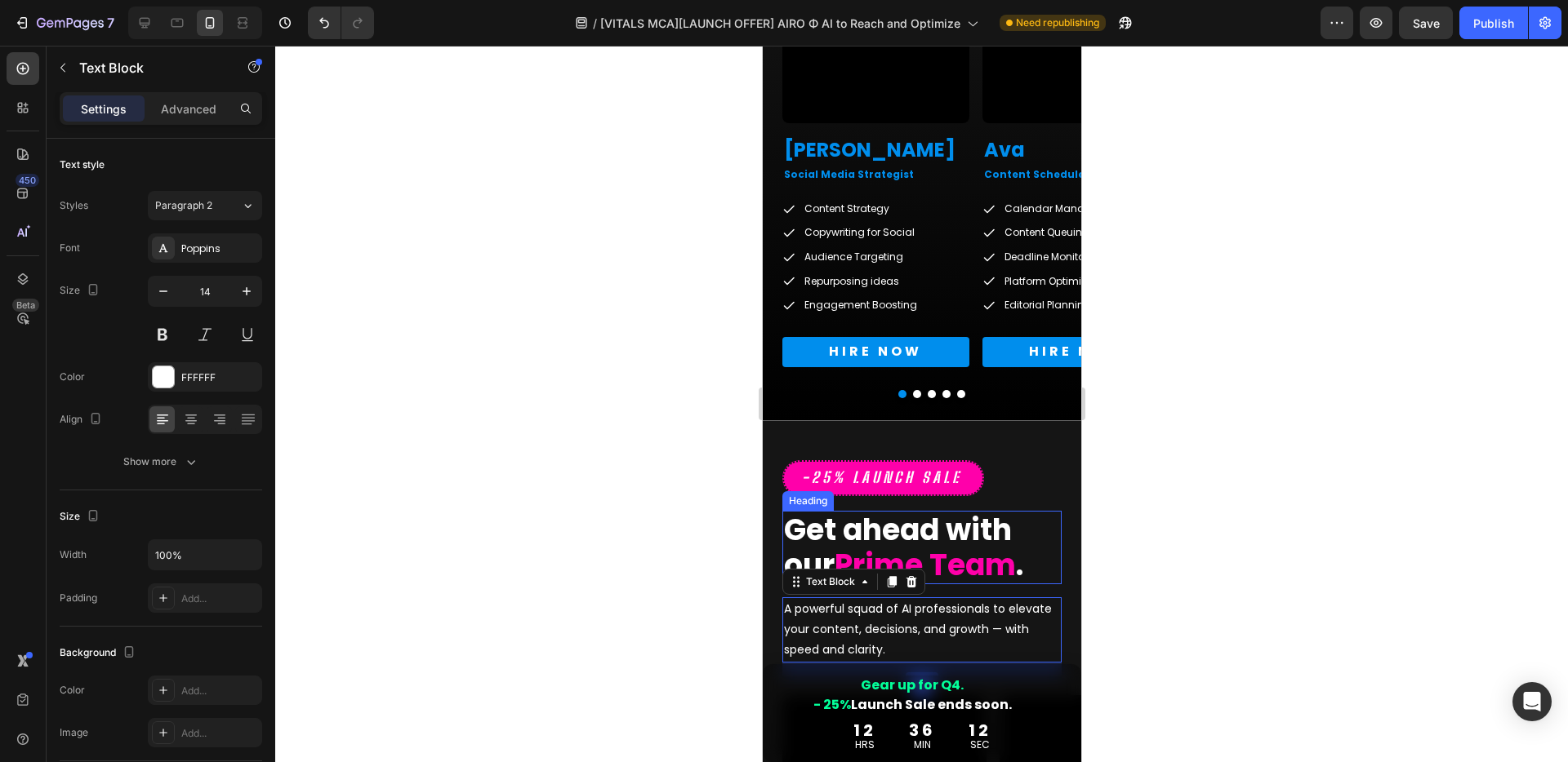
click at [944, 546] on strong "Prime Team" at bounding box center [924, 565] width 181 height 42
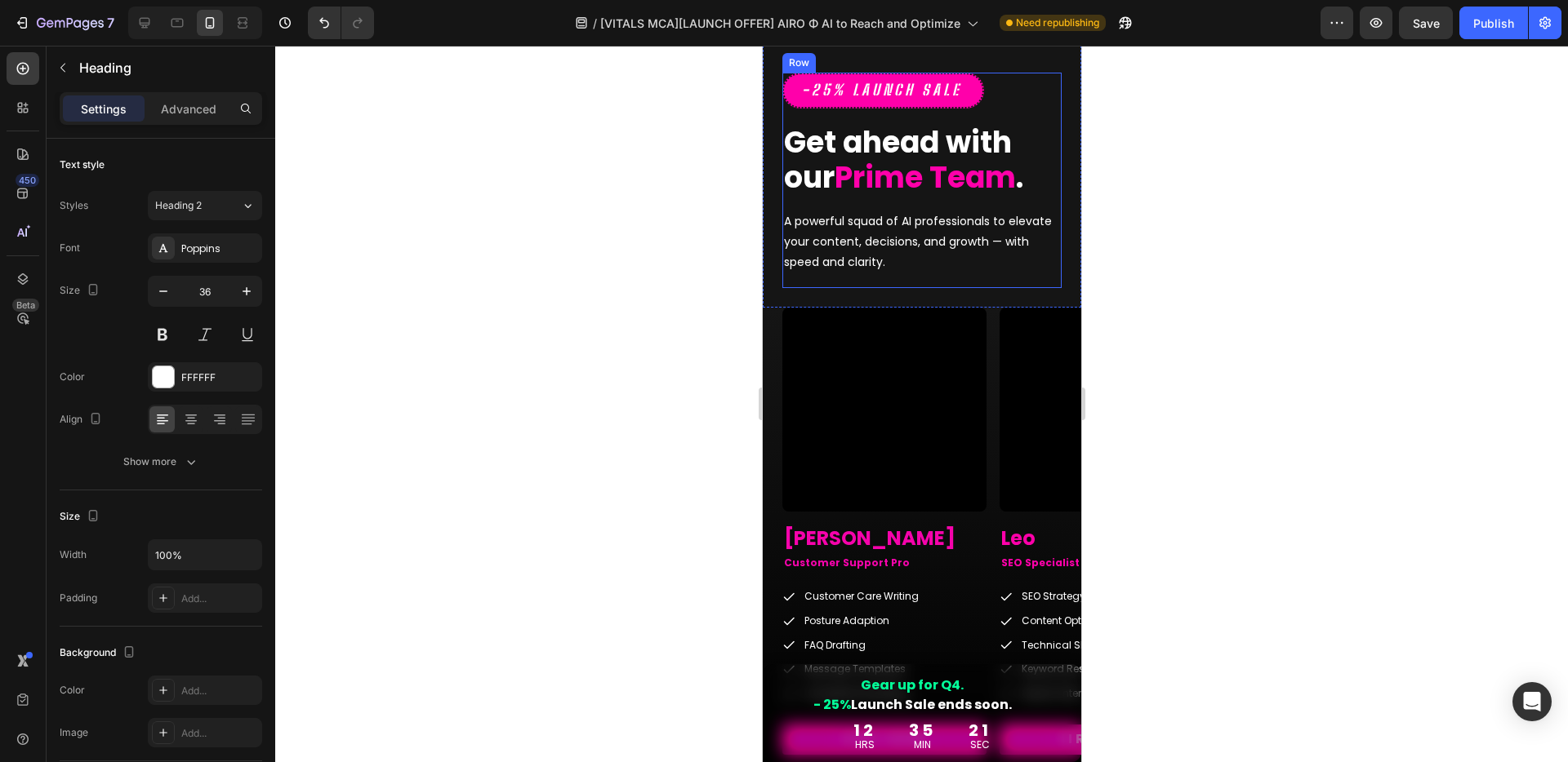
scroll to position [3707, 0]
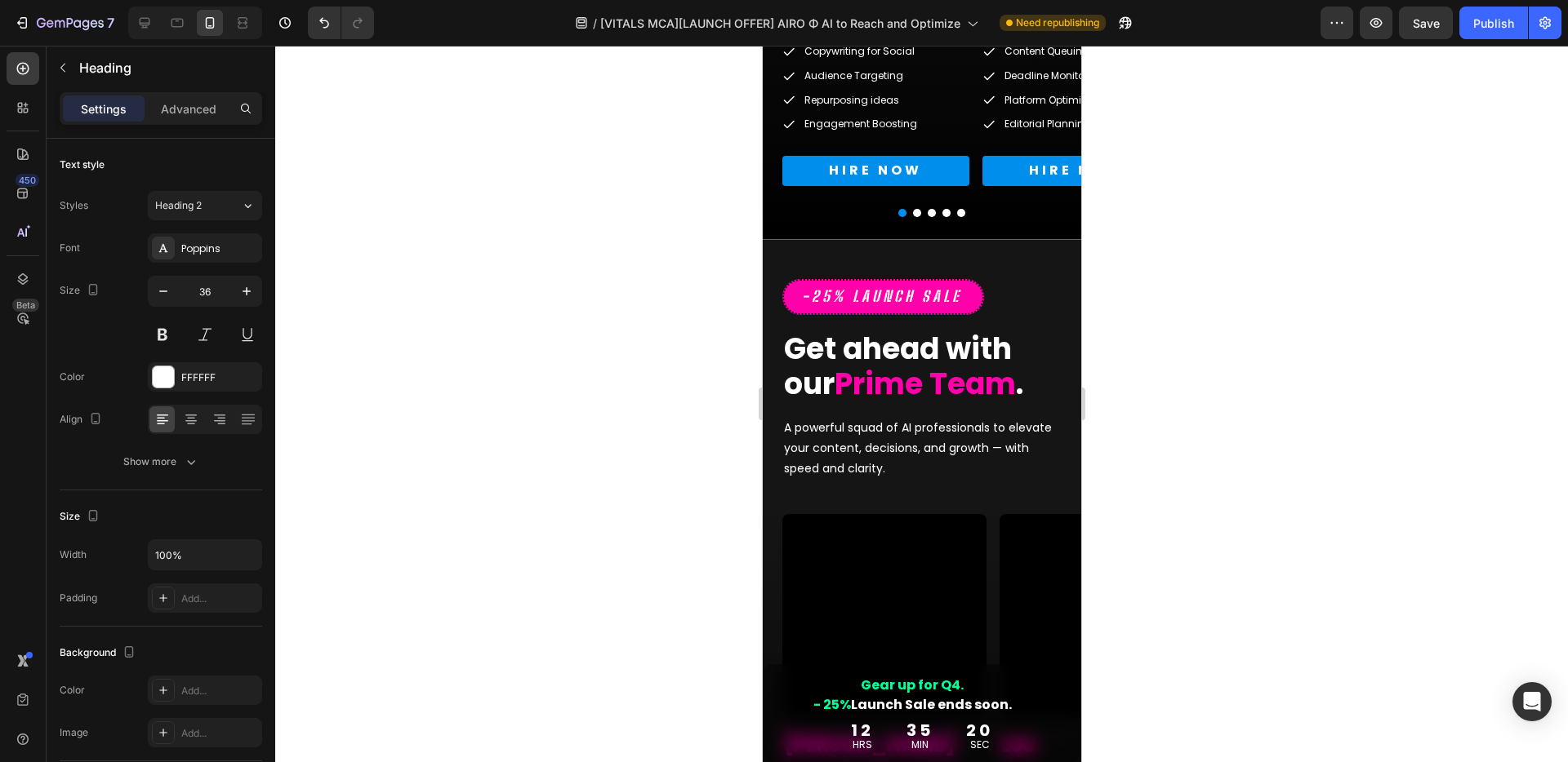
click at [927, 471] on p "A powerful squad of AI professionals to elevate your content, decisions, and gr…" at bounding box center [921, 449] width 276 height 62
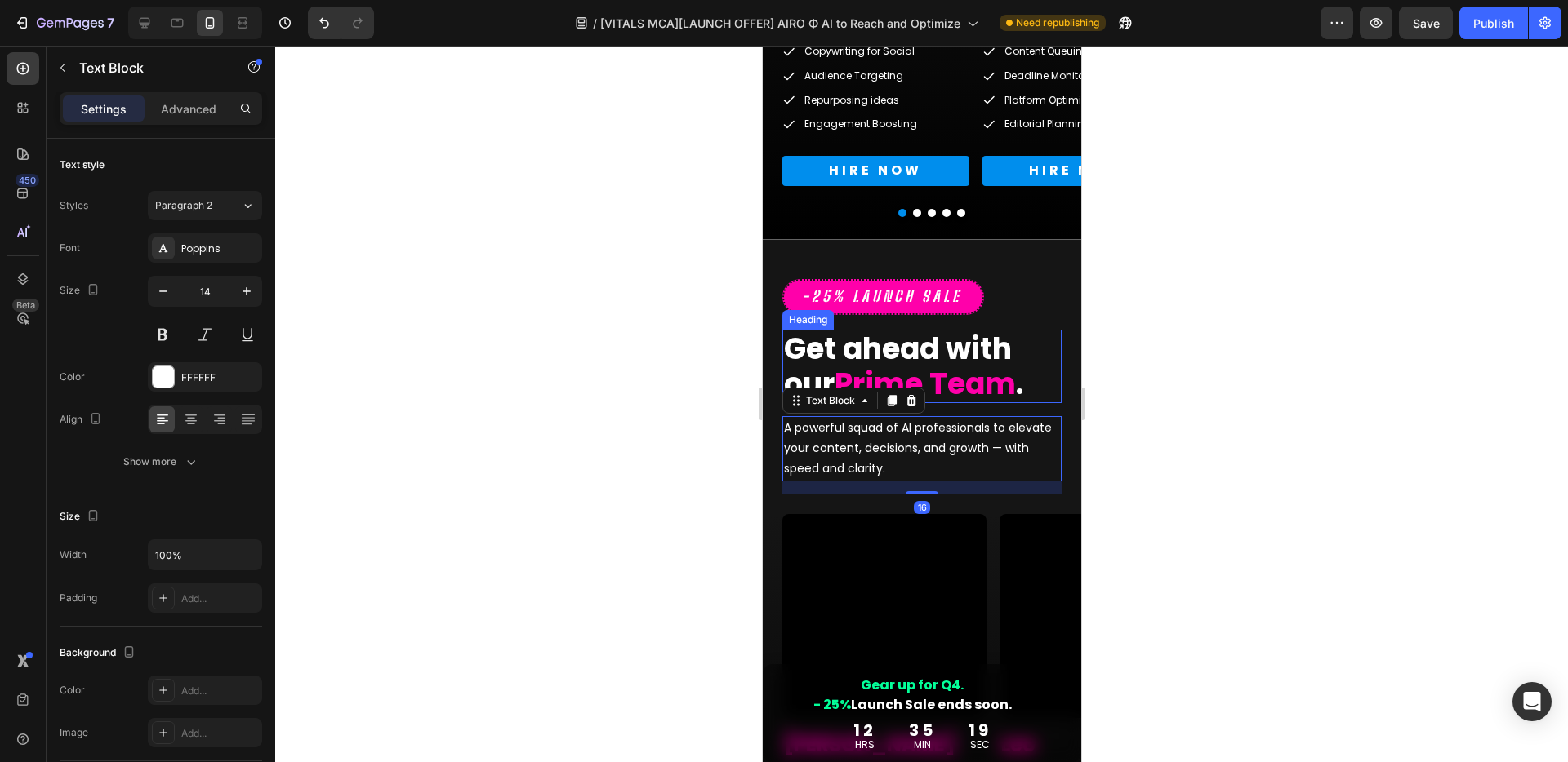
click at [972, 379] on strong "Prime Team" at bounding box center [924, 383] width 181 height 42
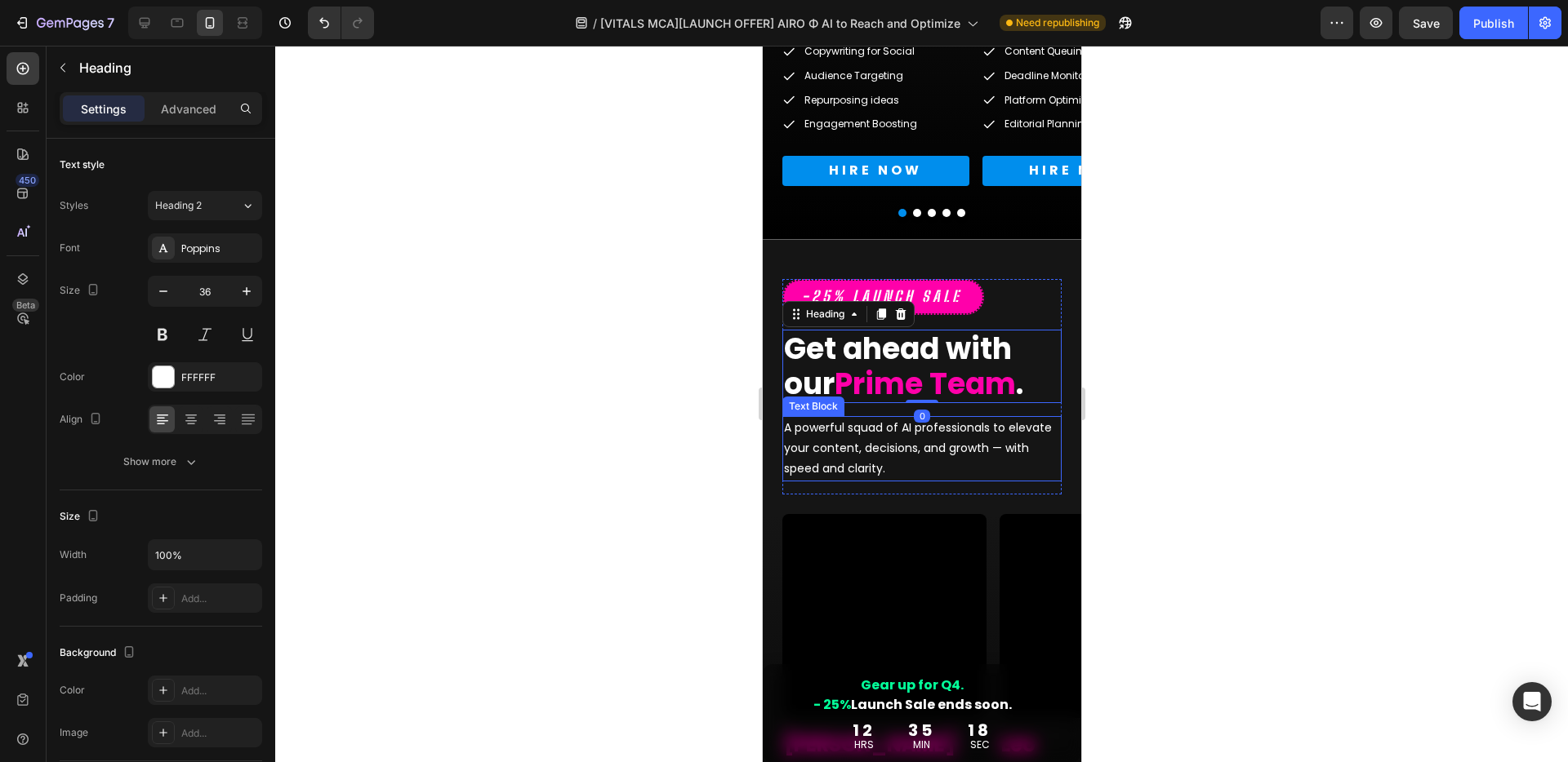
click at [951, 439] on p "A powerful squad of AI professionals to elevate your content, decisions, and gr…" at bounding box center [921, 449] width 276 height 62
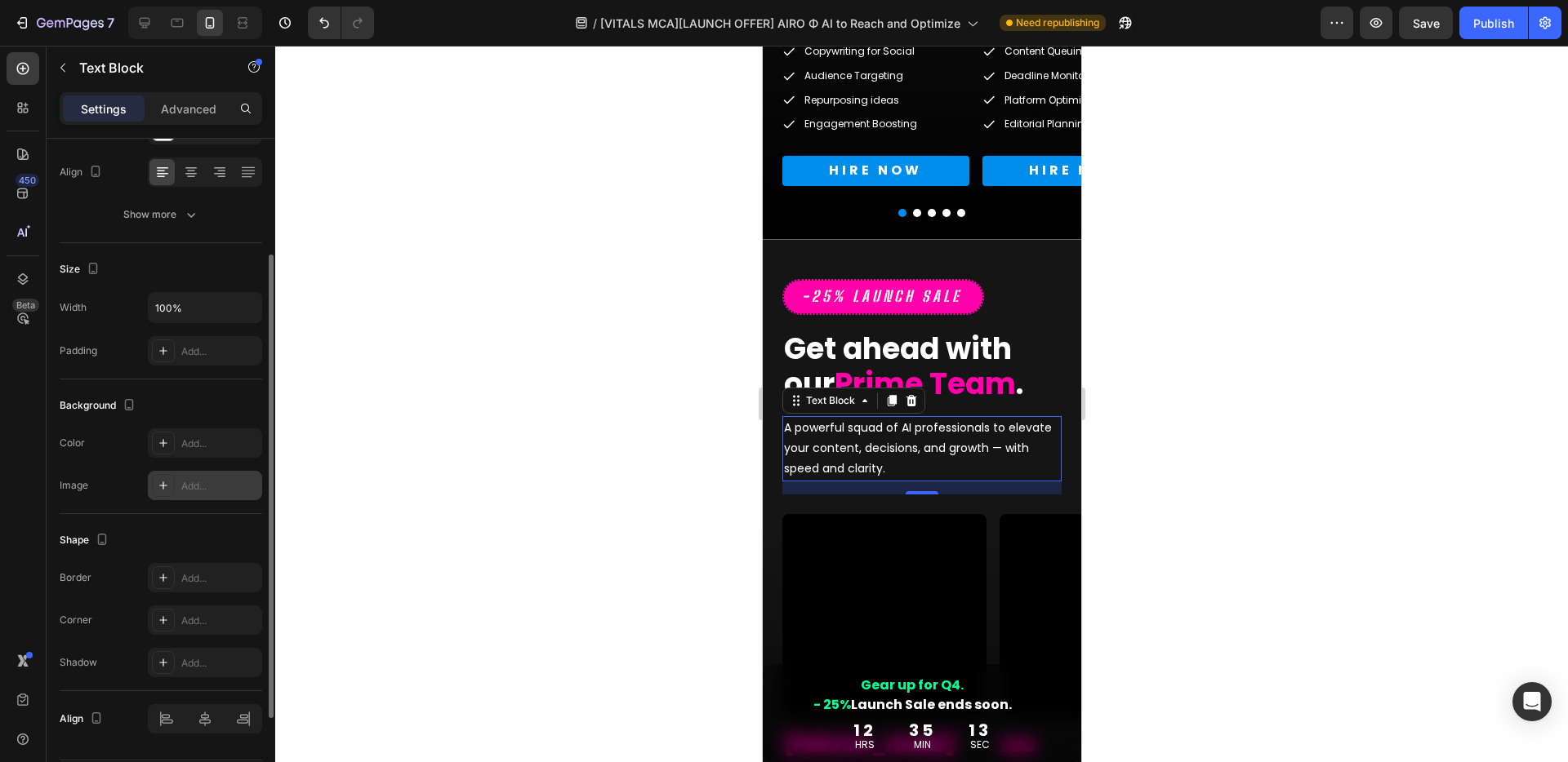
scroll to position [0, 0]
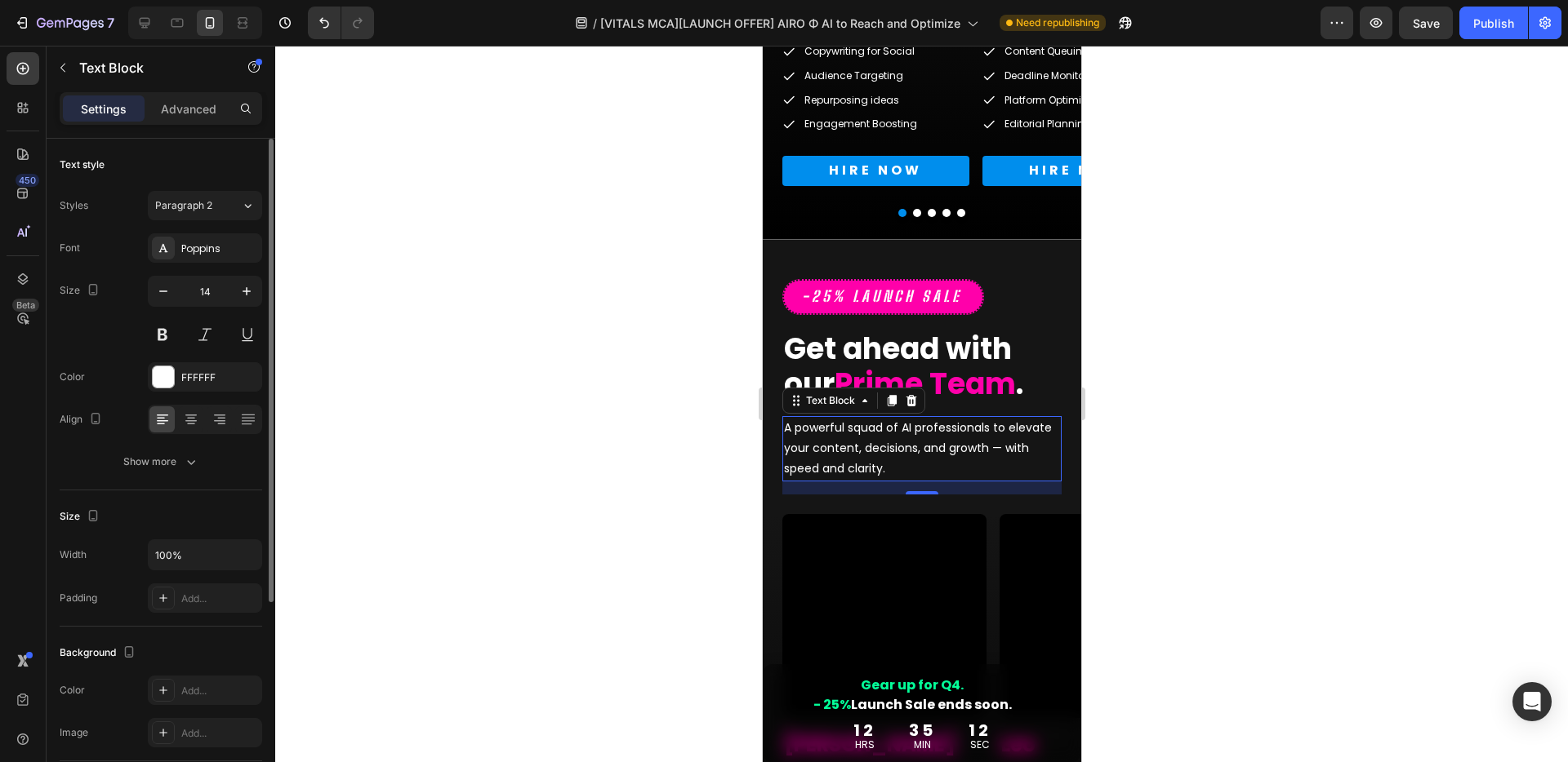
click at [195, 125] on div "Settings Advanced" at bounding box center [161, 116] width 228 height 47
click at [200, 108] on p "Advanced" at bounding box center [188, 108] width 55 height 17
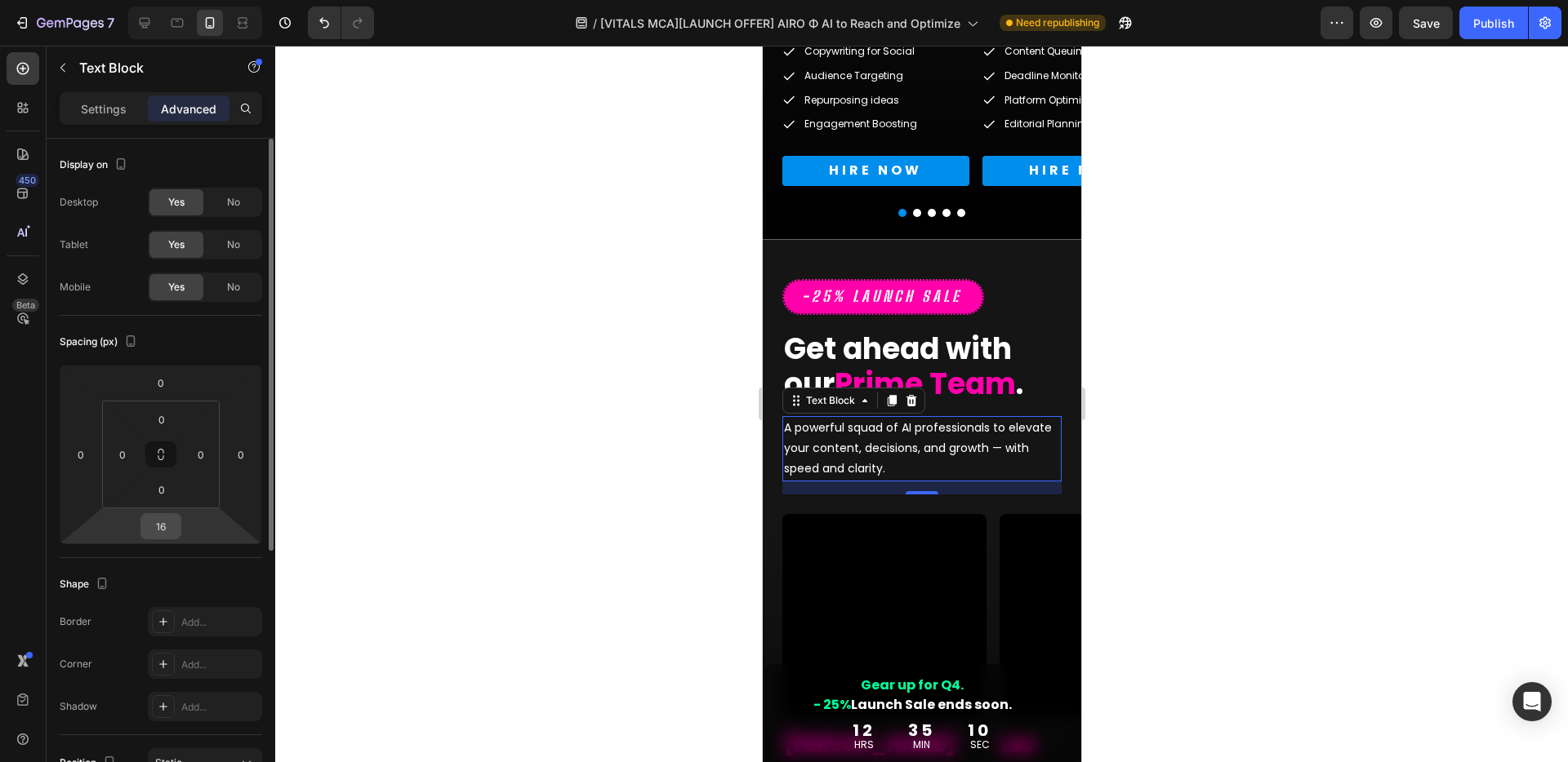
click at [170, 525] on input "16" at bounding box center [160, 526] width 33 height 24
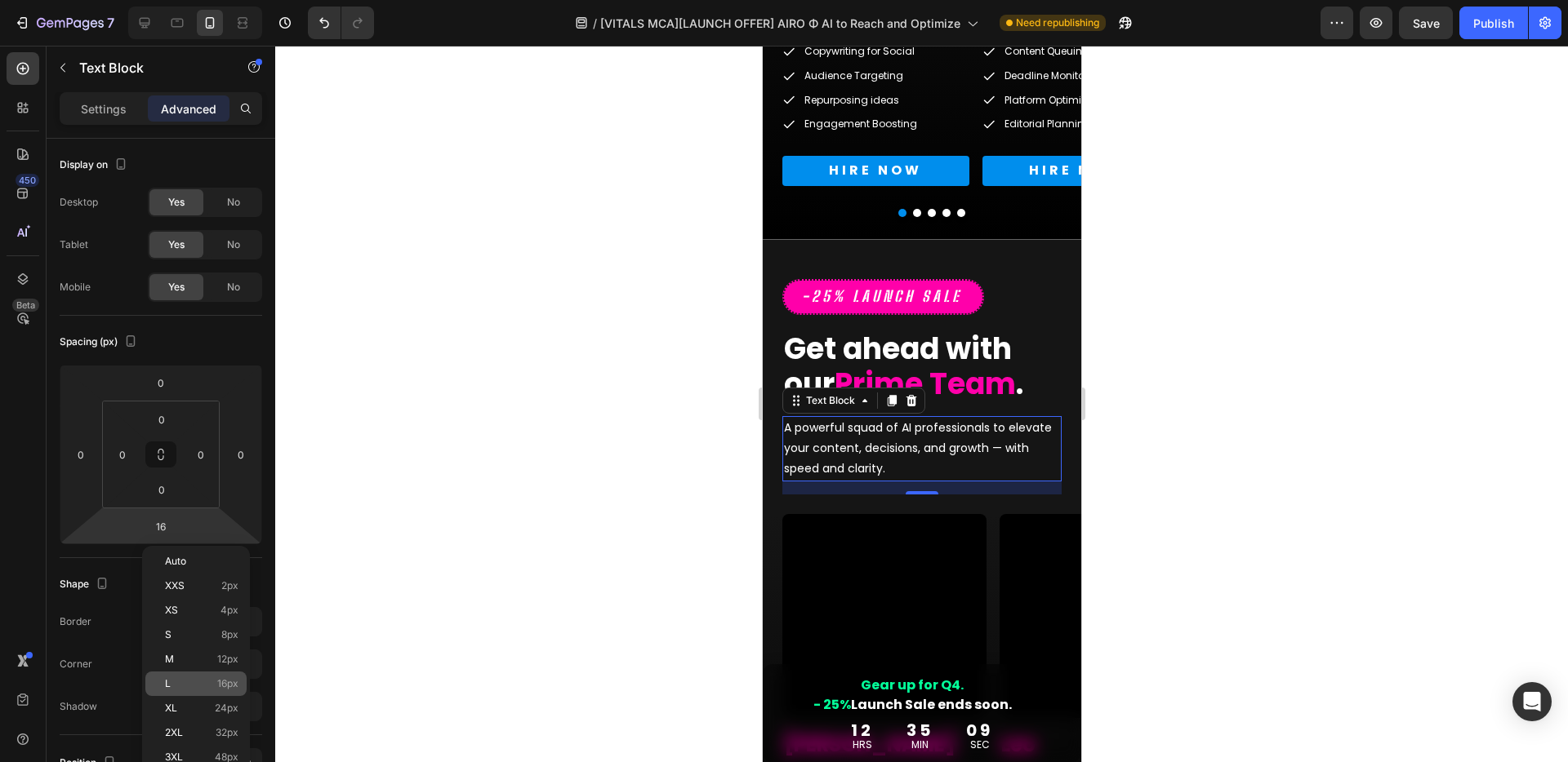
click at [205, 683] on p "L 16px" at bounding box center [201, 683] width 74 height 11
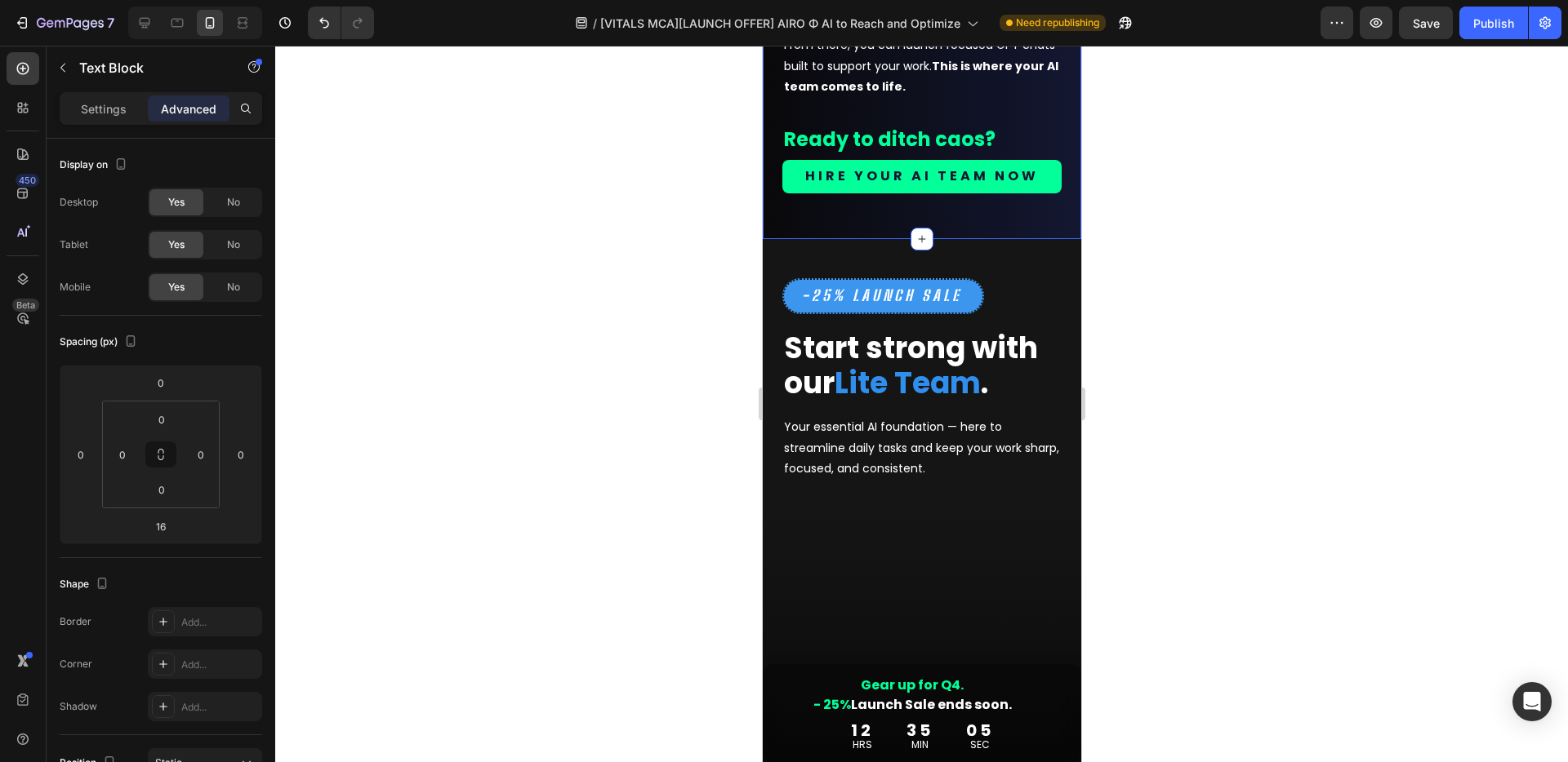
scroll to position [2688, 0]
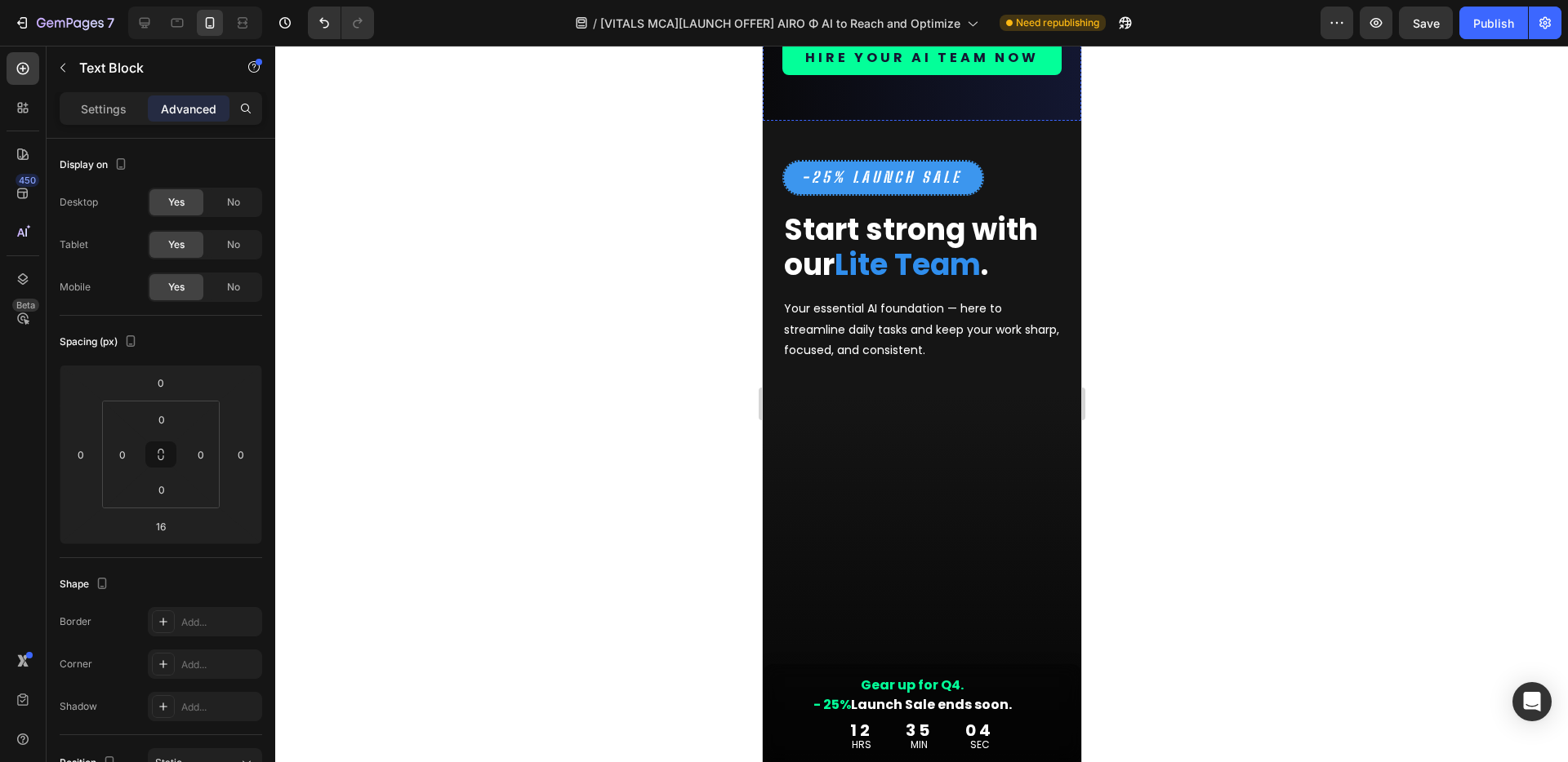
click at [922, 35] on strong "Ready to ditch caos?" at bounding box center [889, 21] width 211 height 27
click at [167, 529] on input "8" at bounding box center [160, 526] width 33 height 24
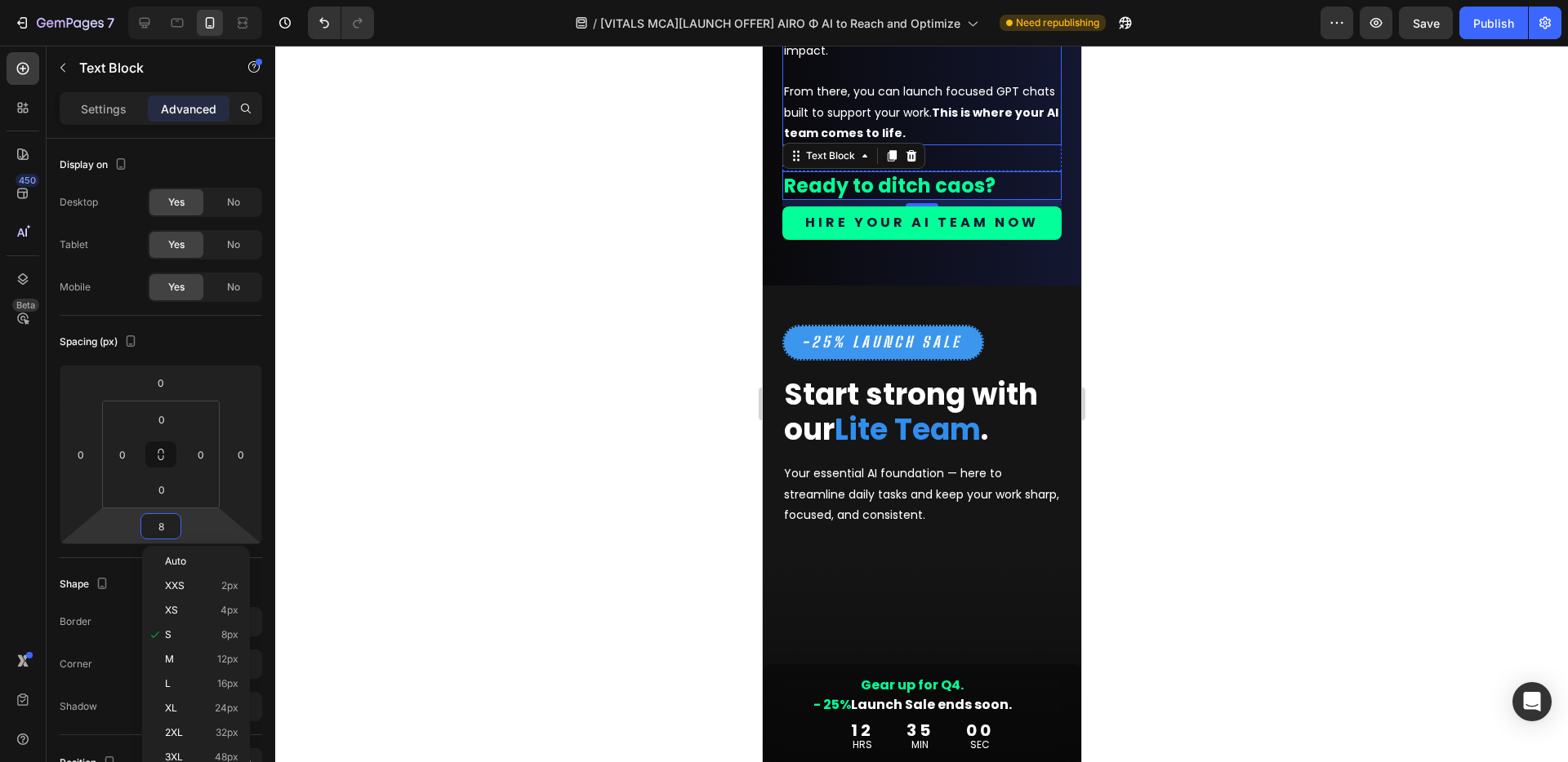
scroll to position [2485, 0]
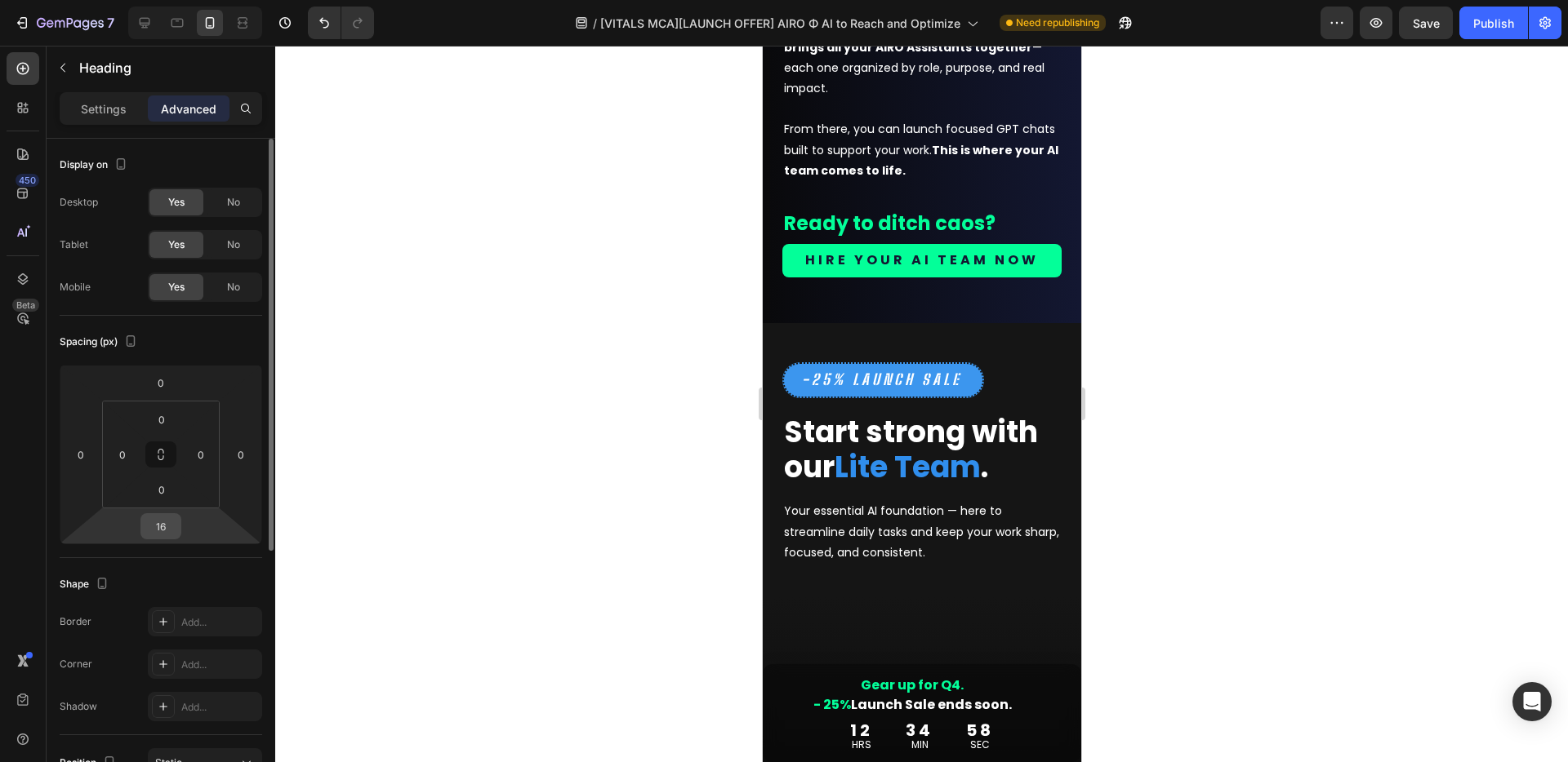
click at [159, 525] on input "16" at bounding box center [160, 526] width 33 height 24
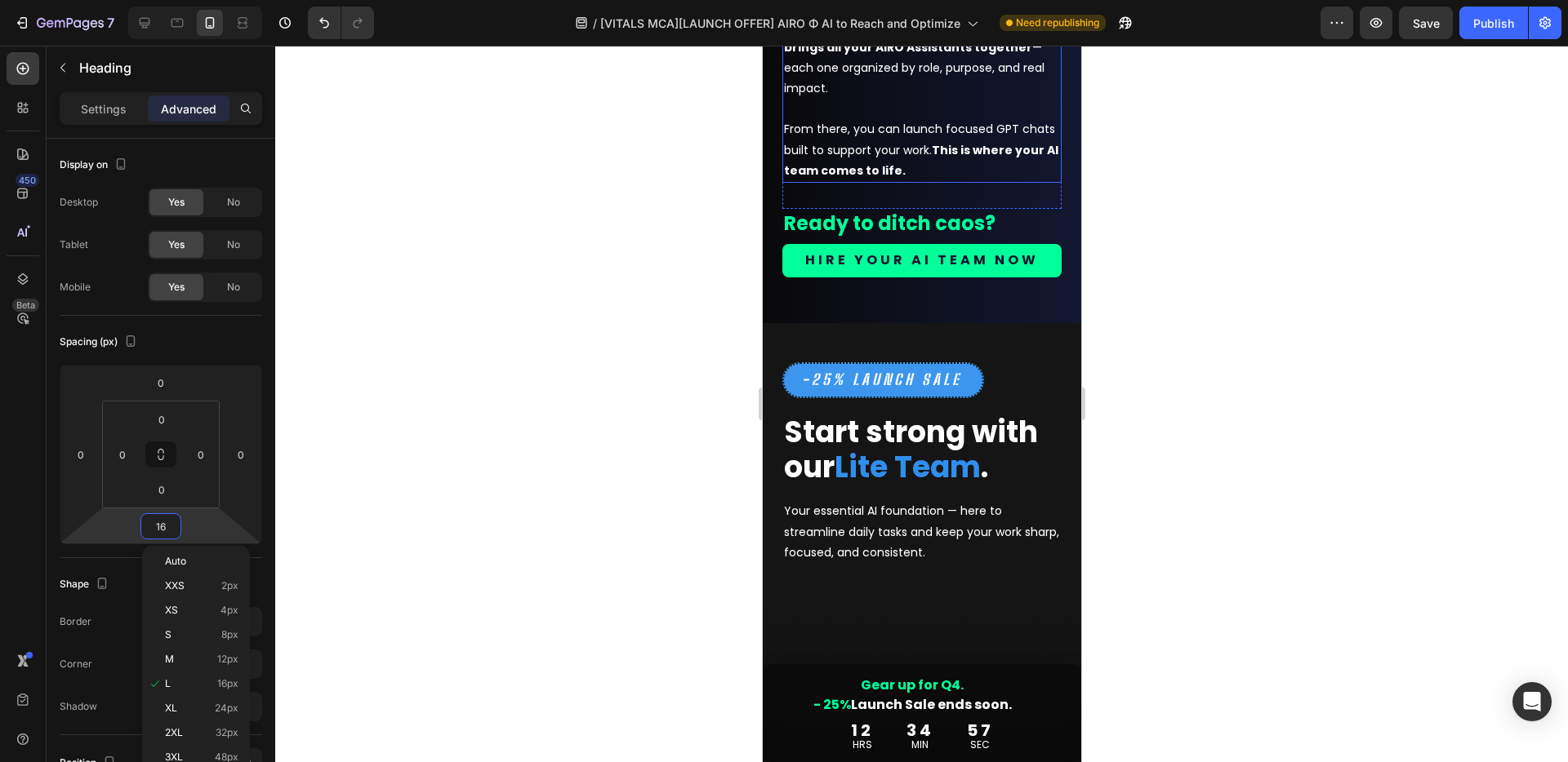
click at [905, 181] on p "You’ll get a smart, curated launchpad that brings all your AIRO Assistants toge…" at bounding box center [921, 98] width 276 height 165
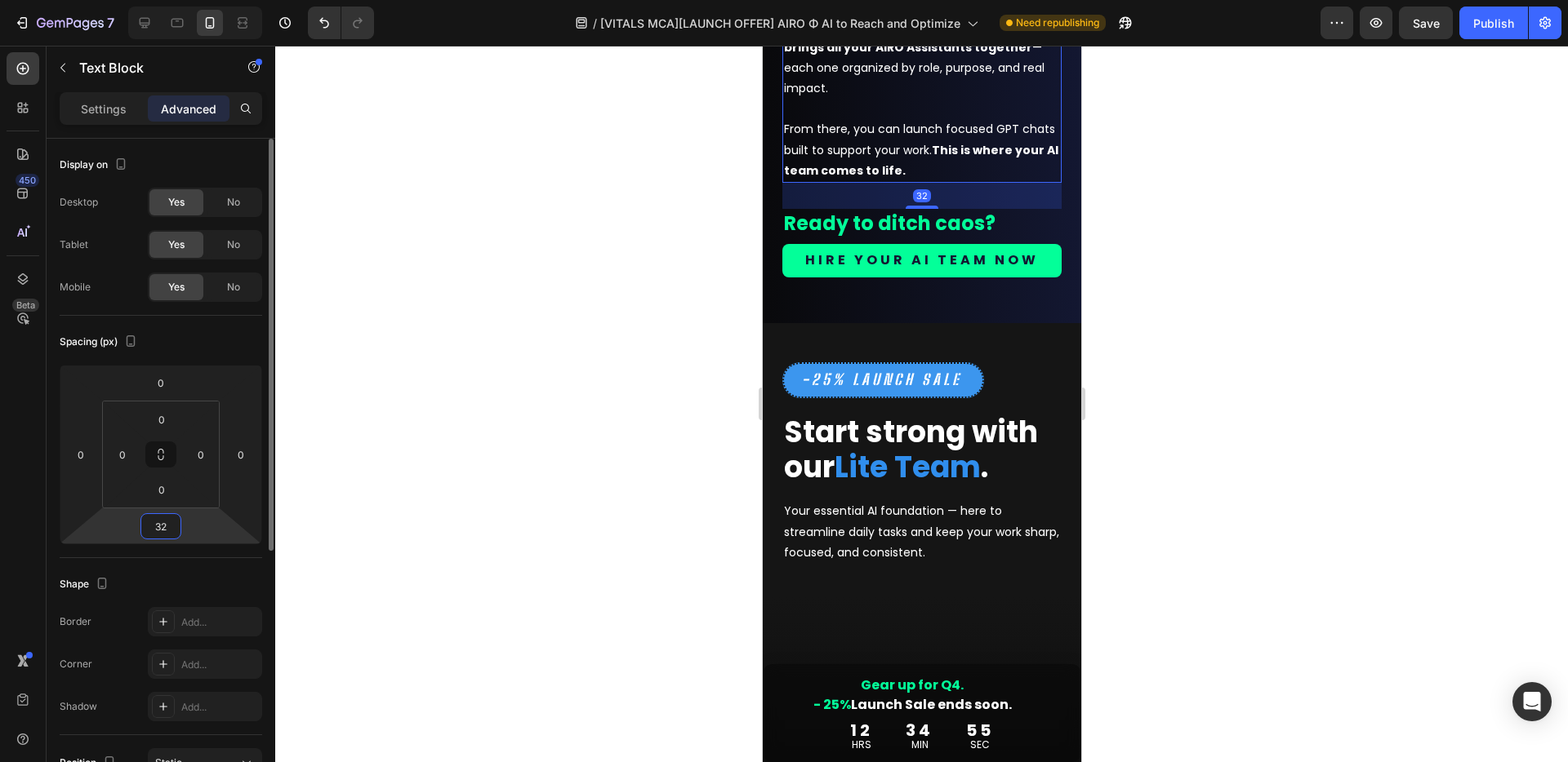
click at [163, 531] on input "32" at bounding box center [160, 526] width 33 height 24
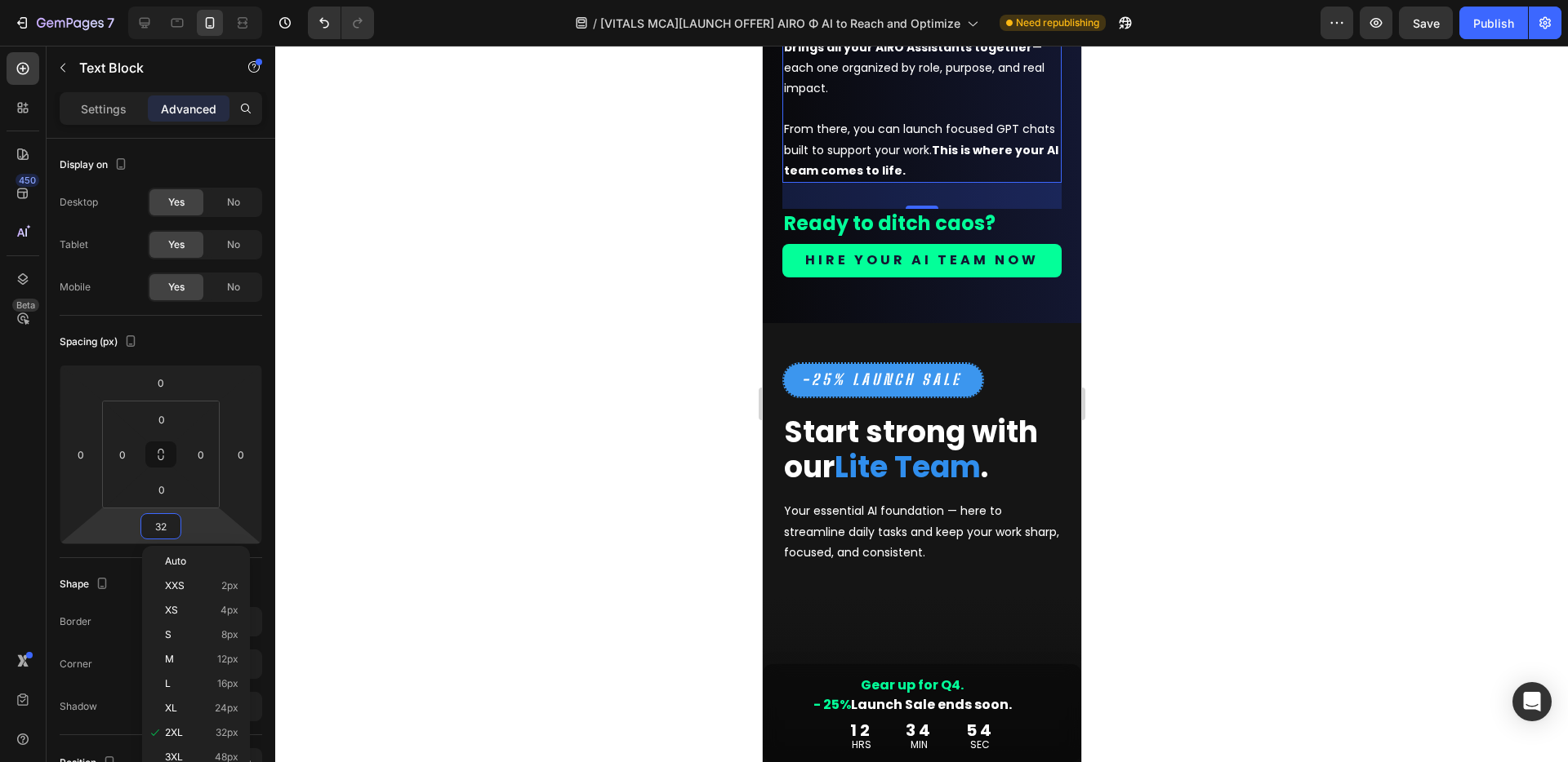
type input "2"
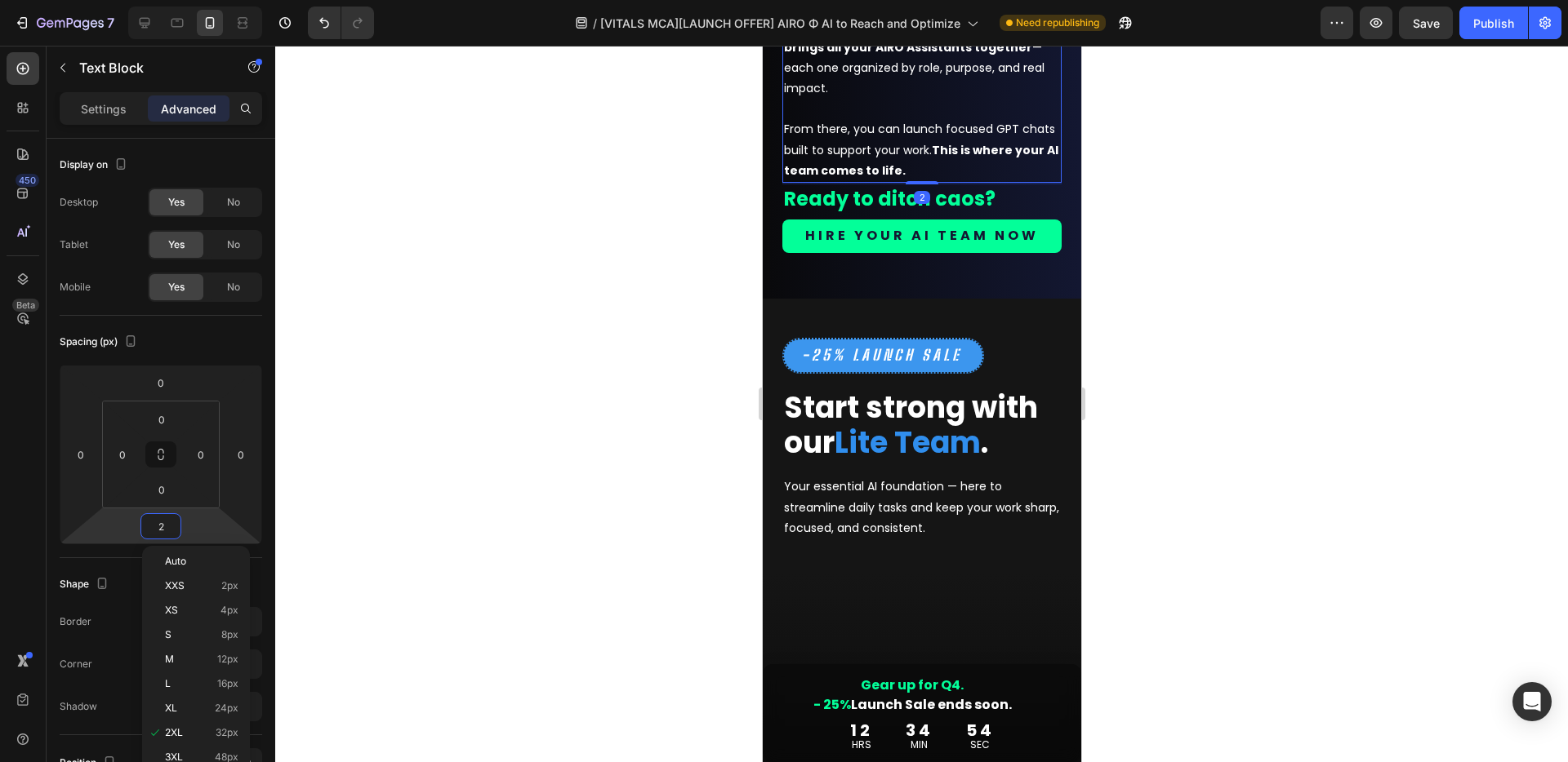
click at [1382, 412] on div at bounding box center [921, 404] width 1292 height 716
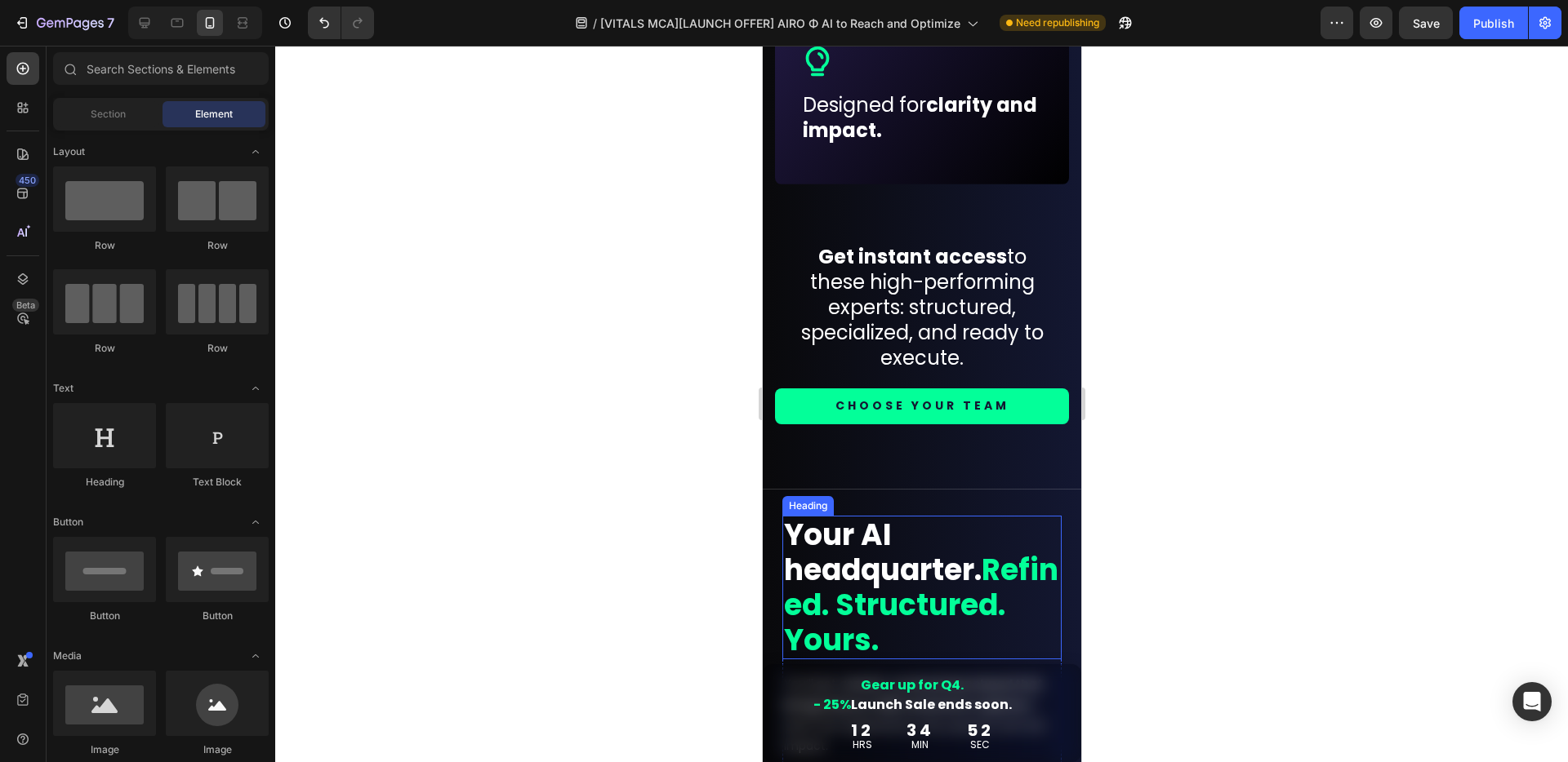
scroll to position [1780, 0]
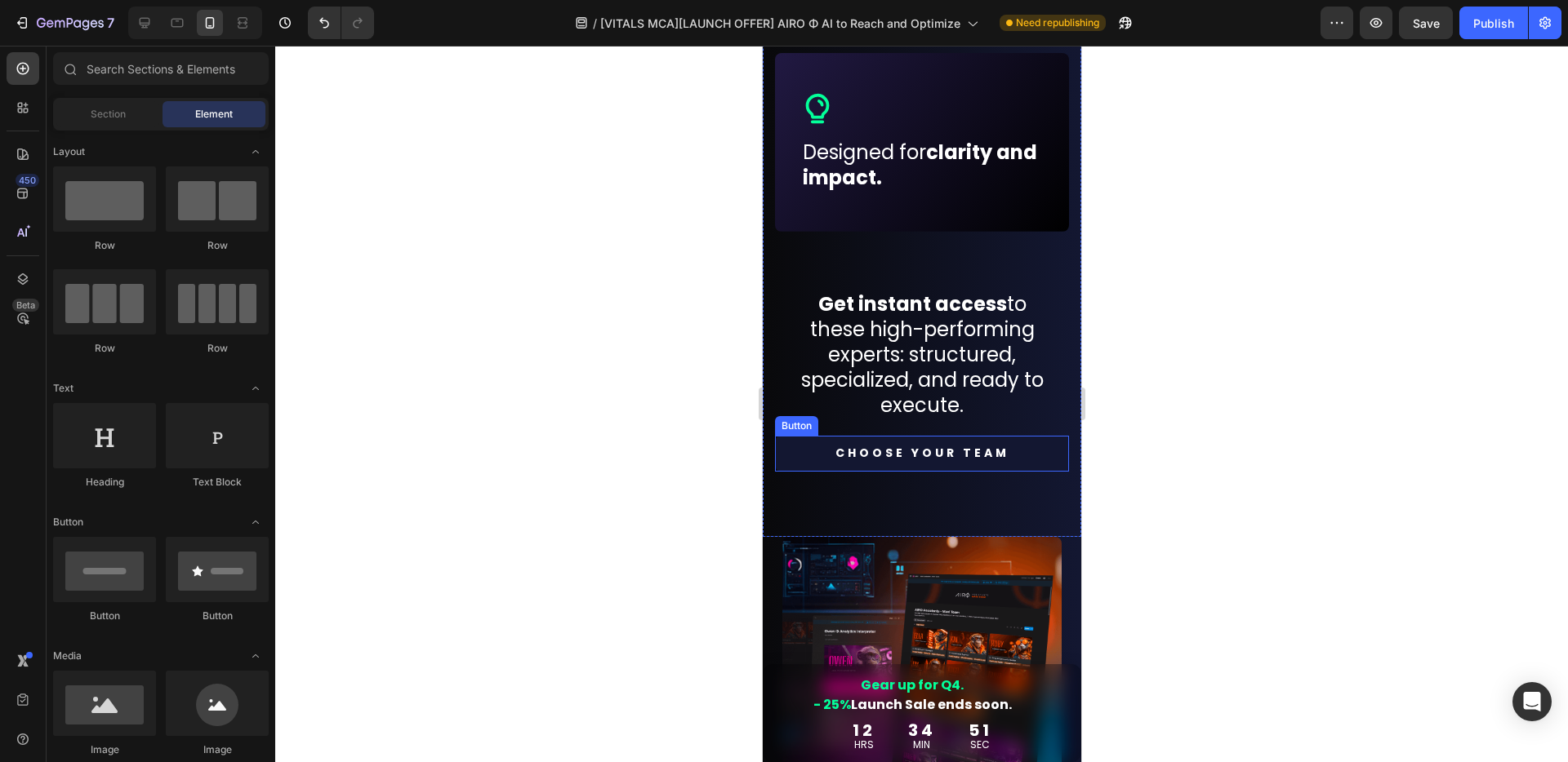
click at [1009, 452] on link "CHOOSE YOUR TEAM" at bounding box center [921, 453] width 294 height 36
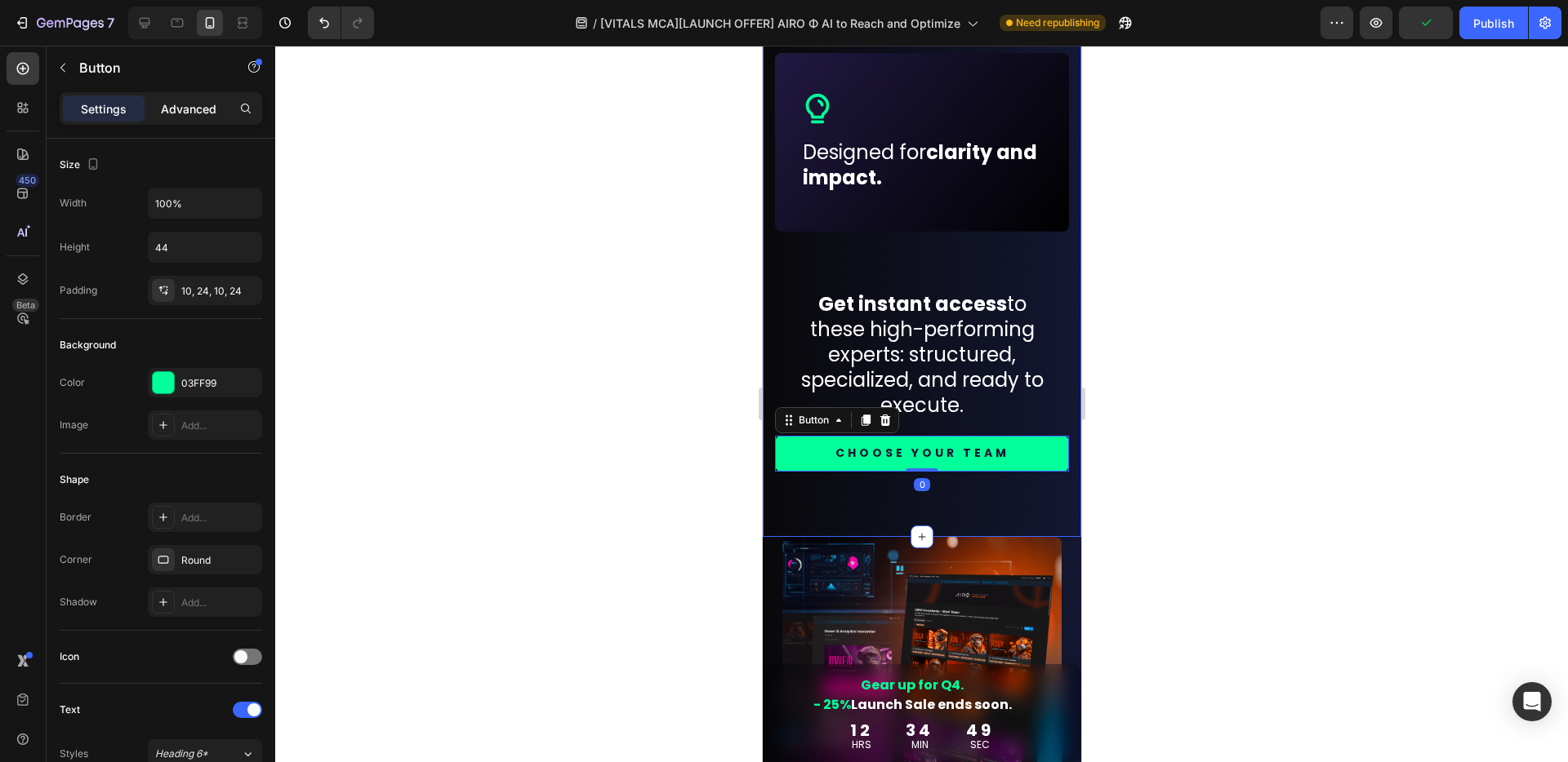
click at [183, 112] on p "Advanced" at bounding box center [188, 108] width 55 height 17
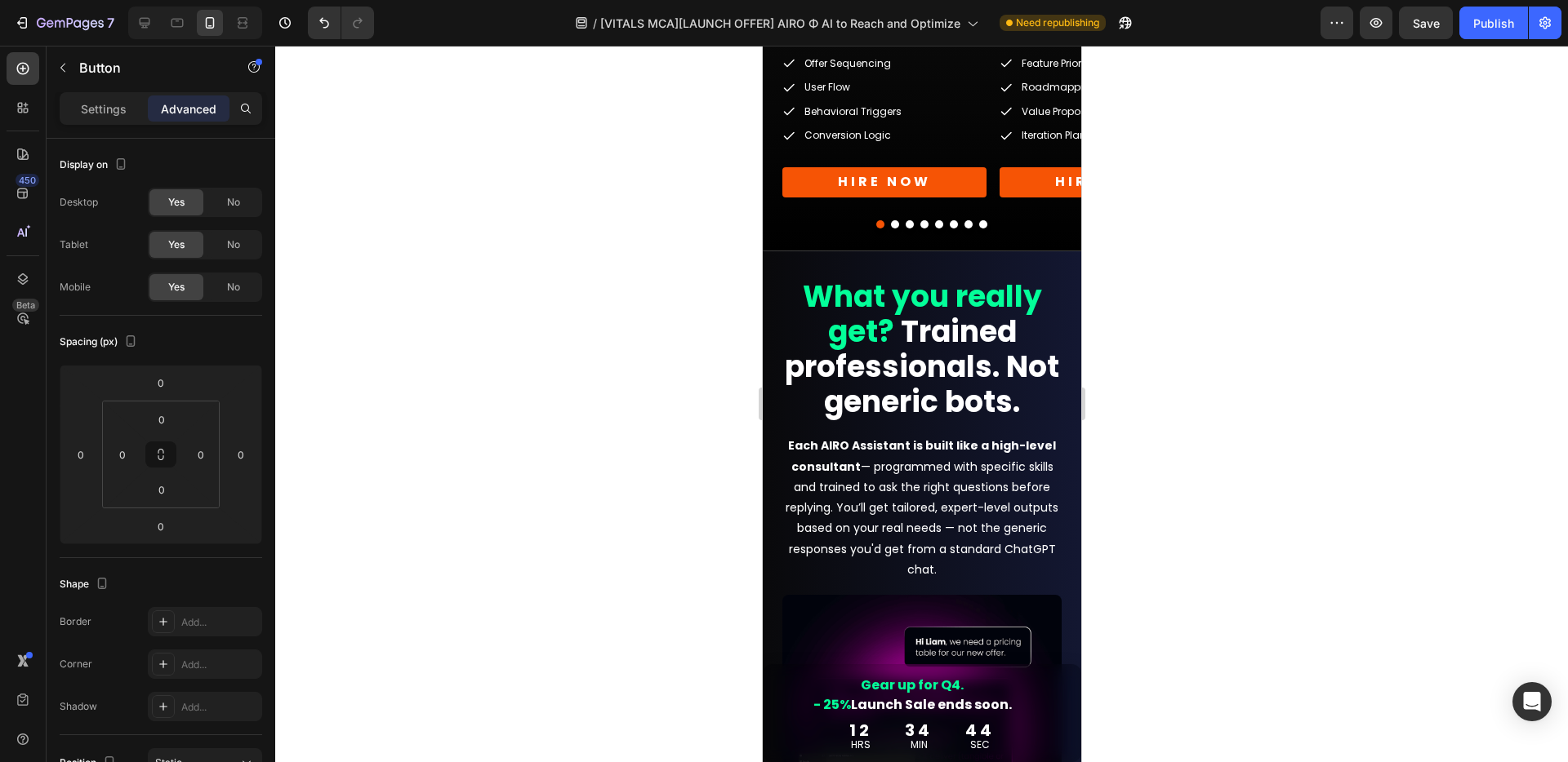
scroll to position [5361, 0]
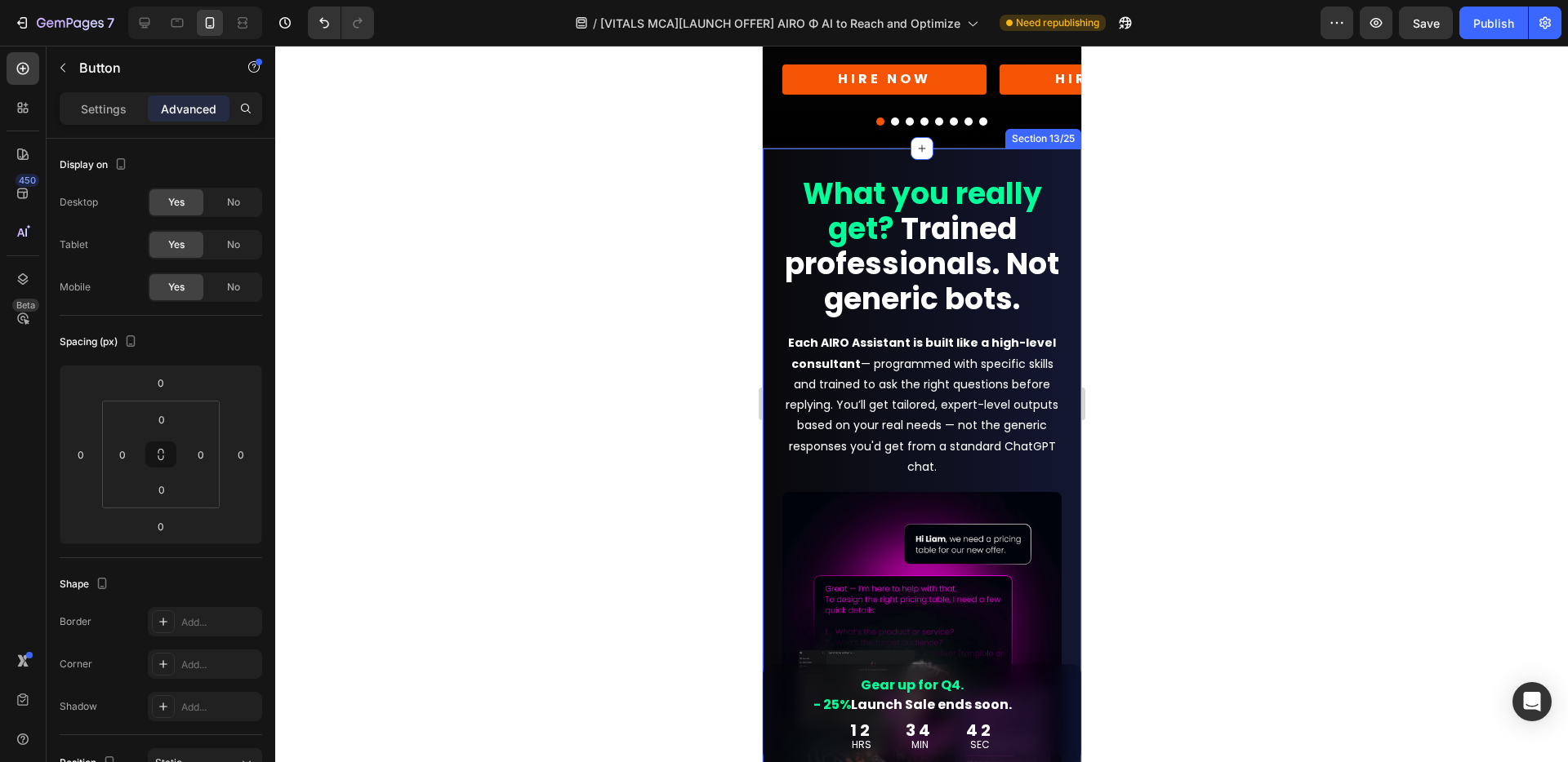
click at [1046, 161] on div "What you really get? Trained professionals. Not generic bots. Heading Each AIRO…" at bounding box center [921, 499] width 318 height 702
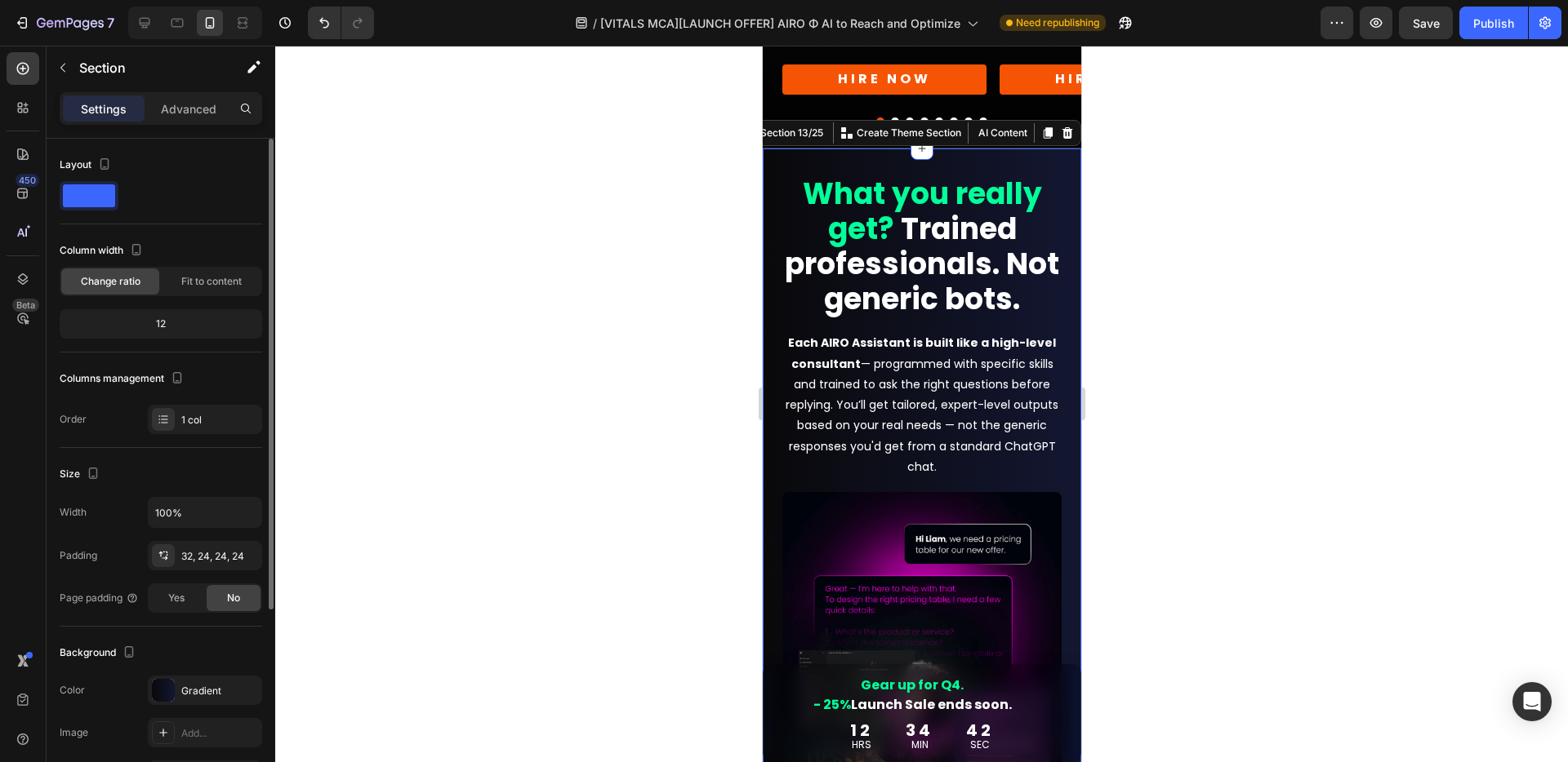
scroll to position [283, 0]
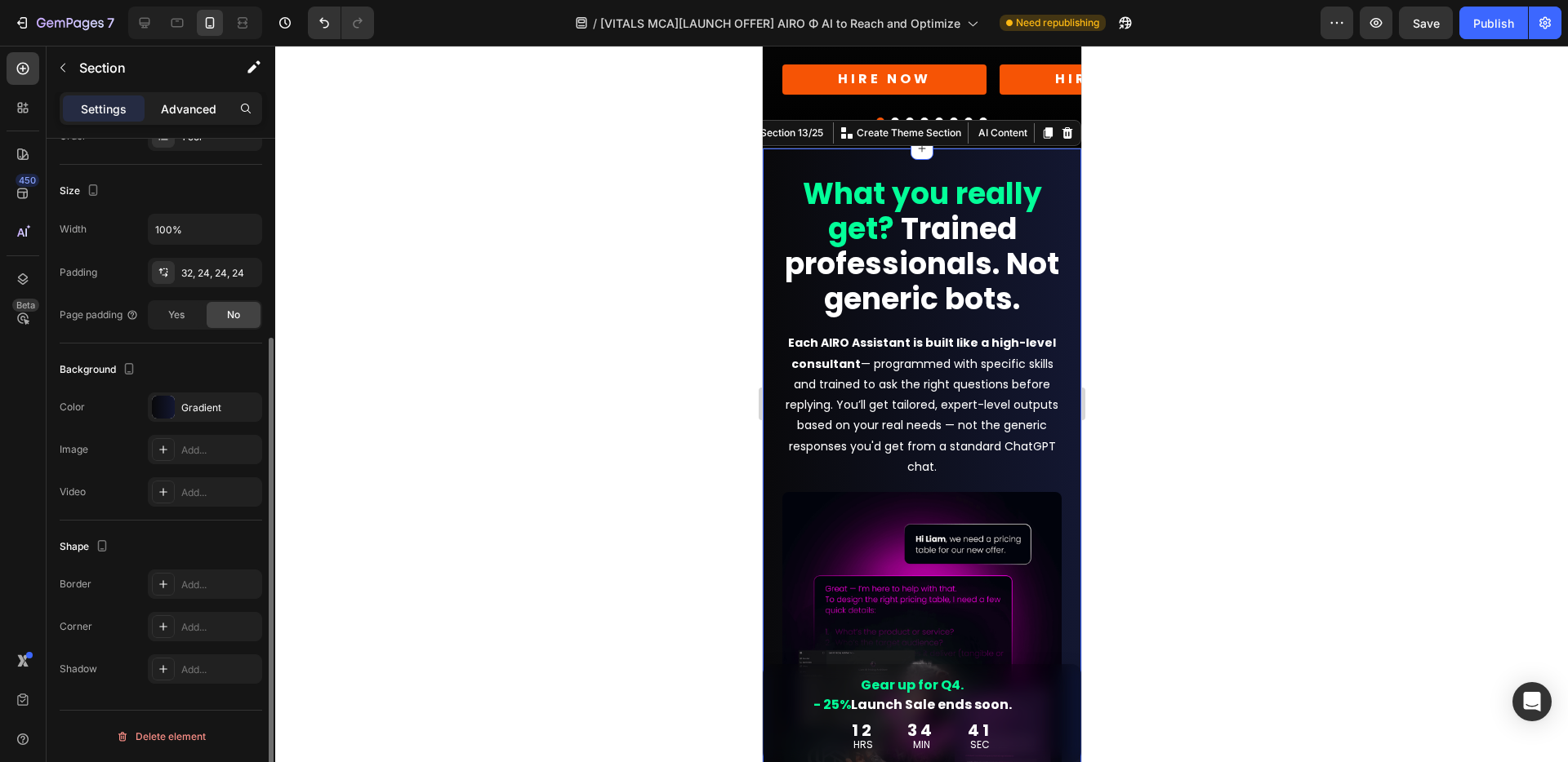
click at [196, 95] on div "Advanced" at bounding box center [188, 108] width 81 height 26
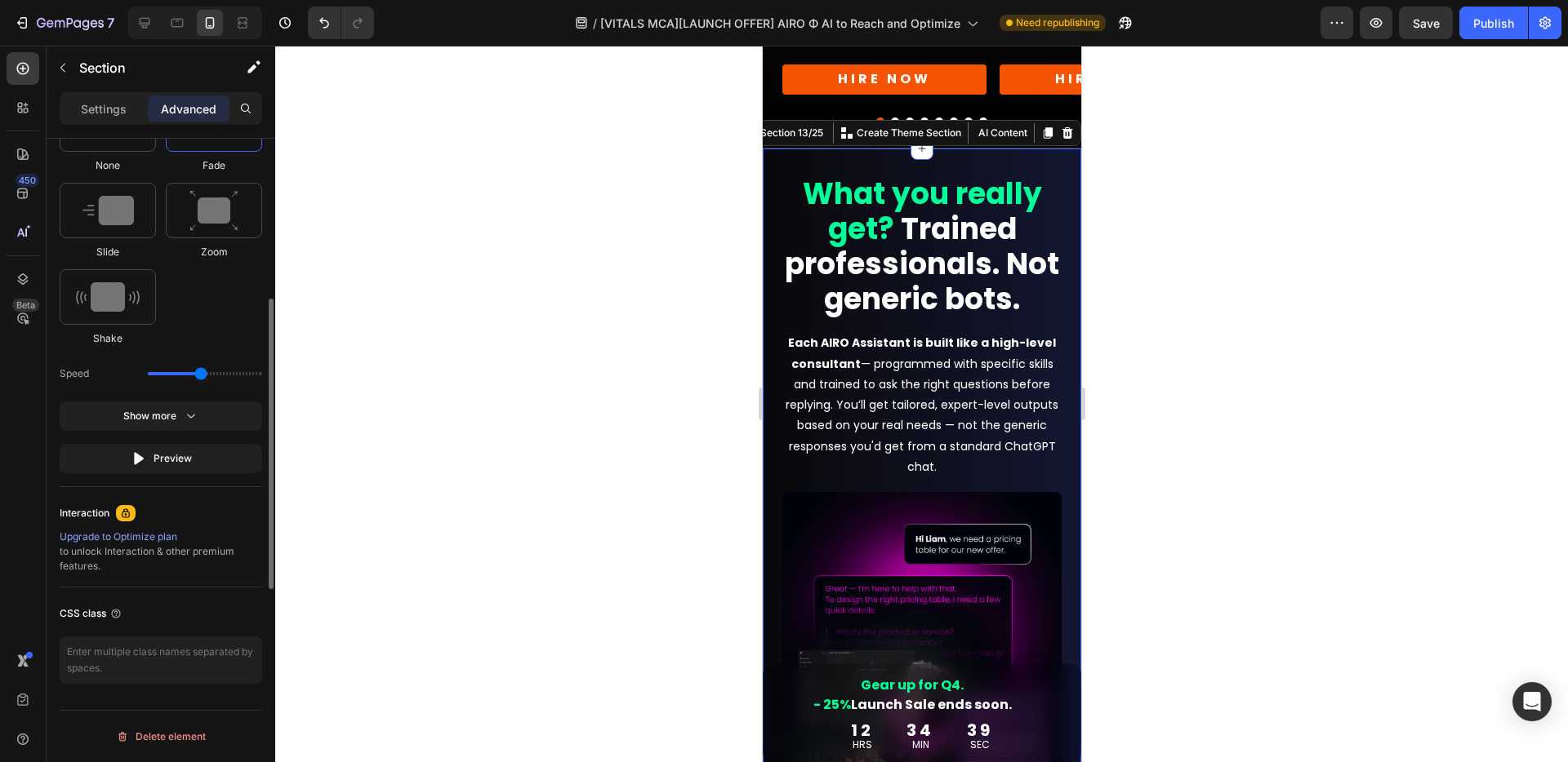
scroll to position [552, 0]
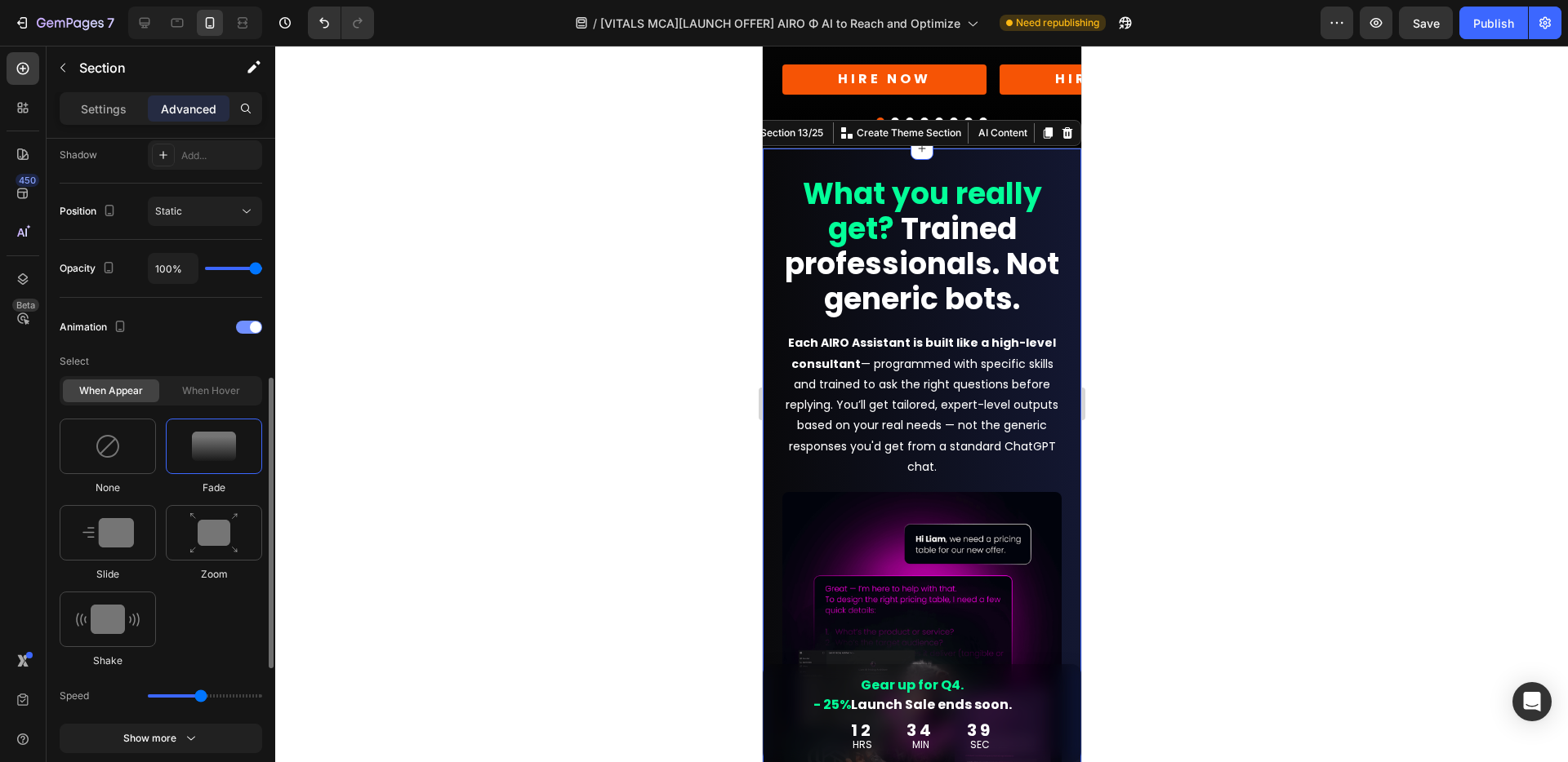
click at [247, 326] on div at bounding box center [249, 327] width 26 height 13
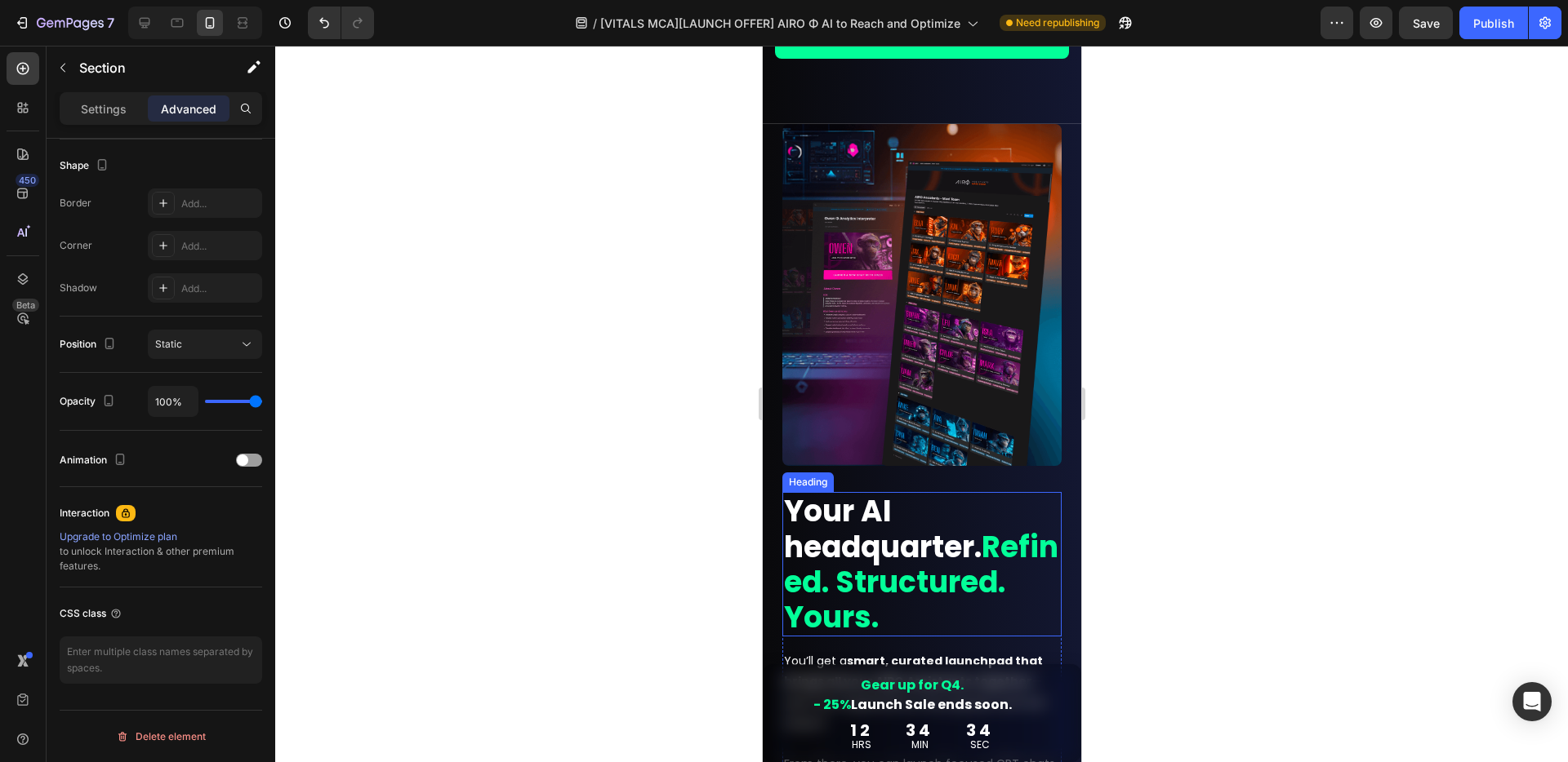
scroll to position [2181, 0]
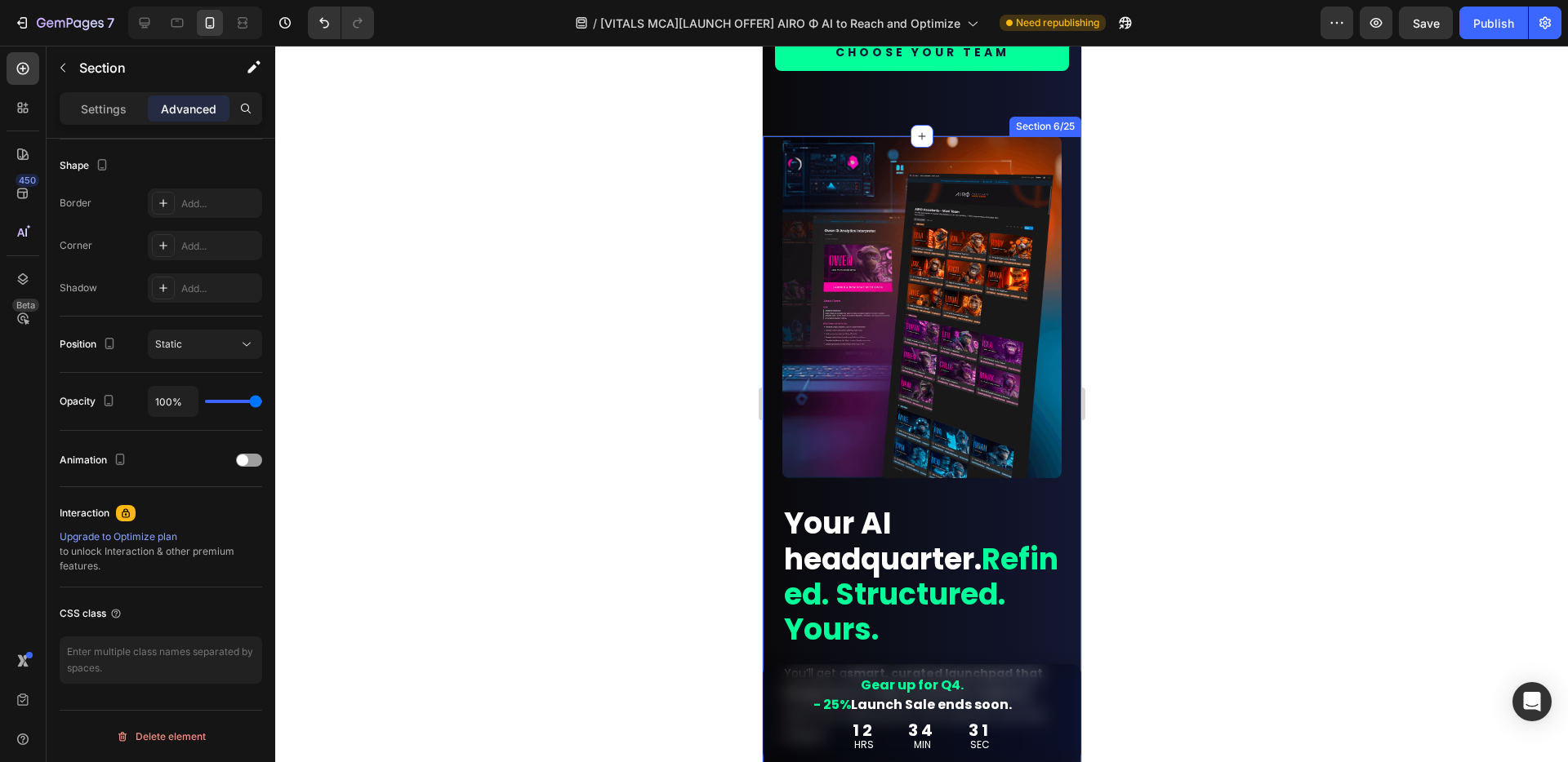
click at [1058, 490] on div "Image Your AI headquarter. Refined. Structured. Yours. Heading You’ll get a sma…" at bounding box center [921, 541] width 318 height 810
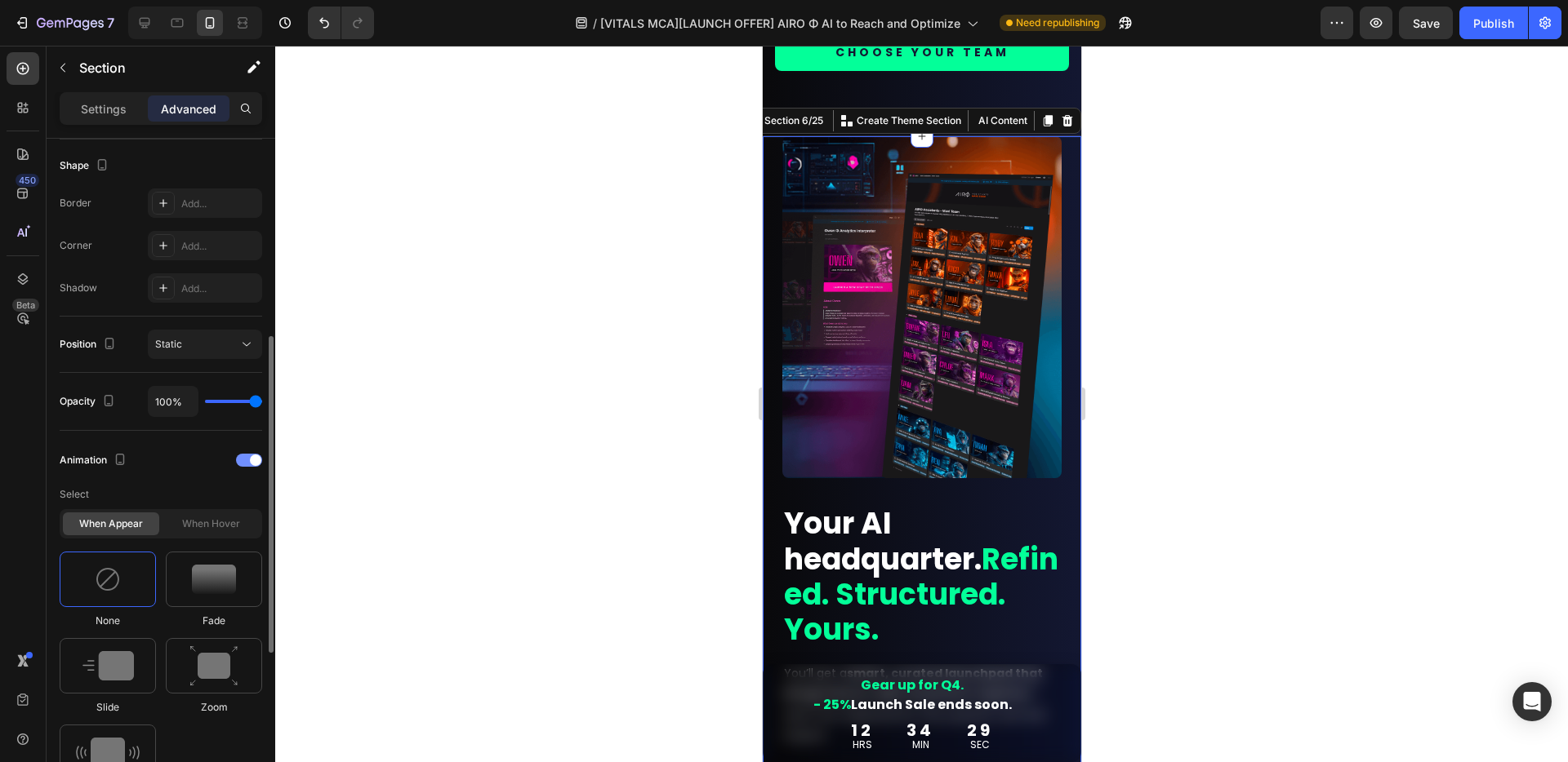
click at [248, 458] on div at bounding box center [249, 460] width 26 height 13
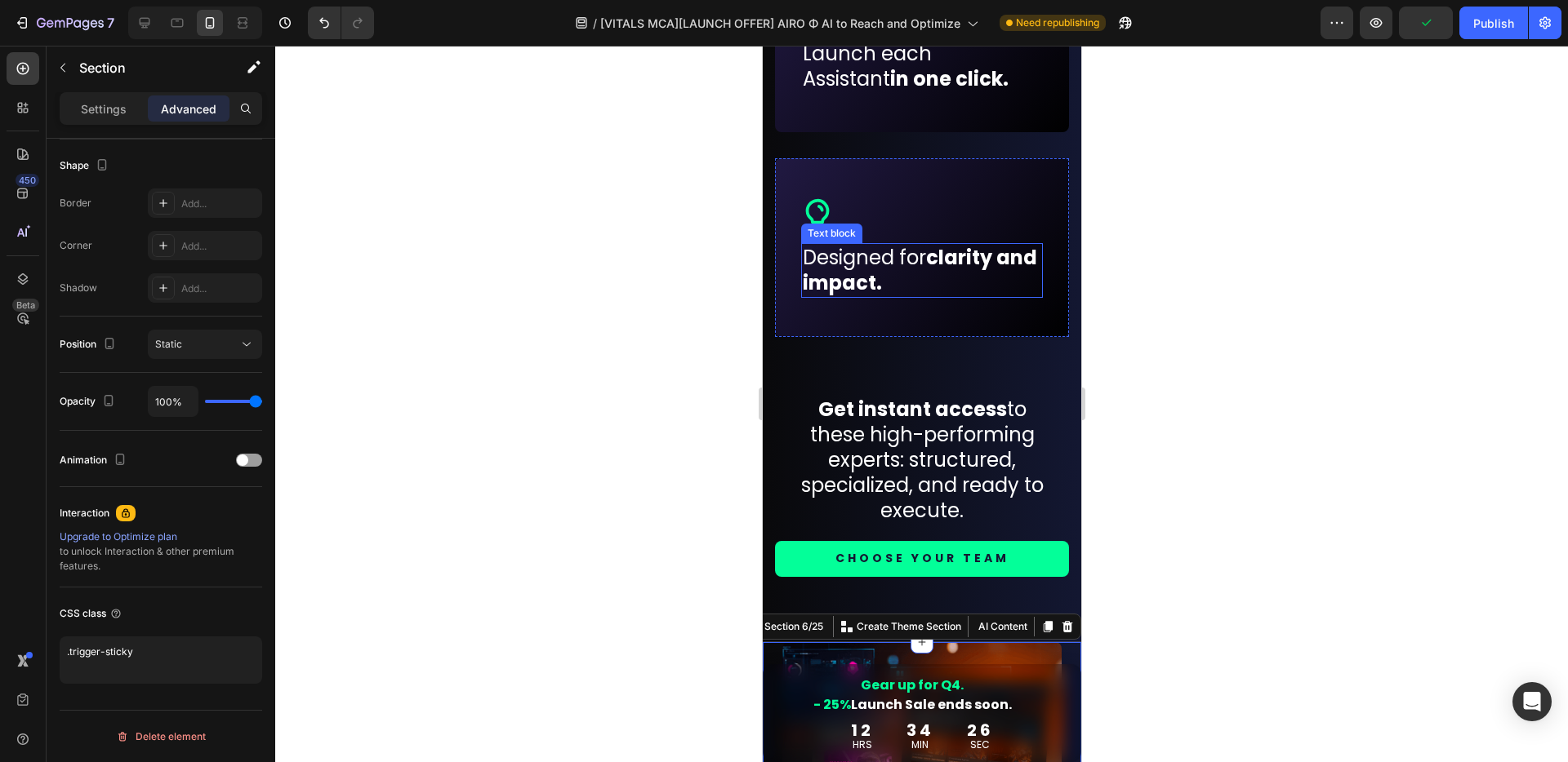
scroll to position [1675, 0]
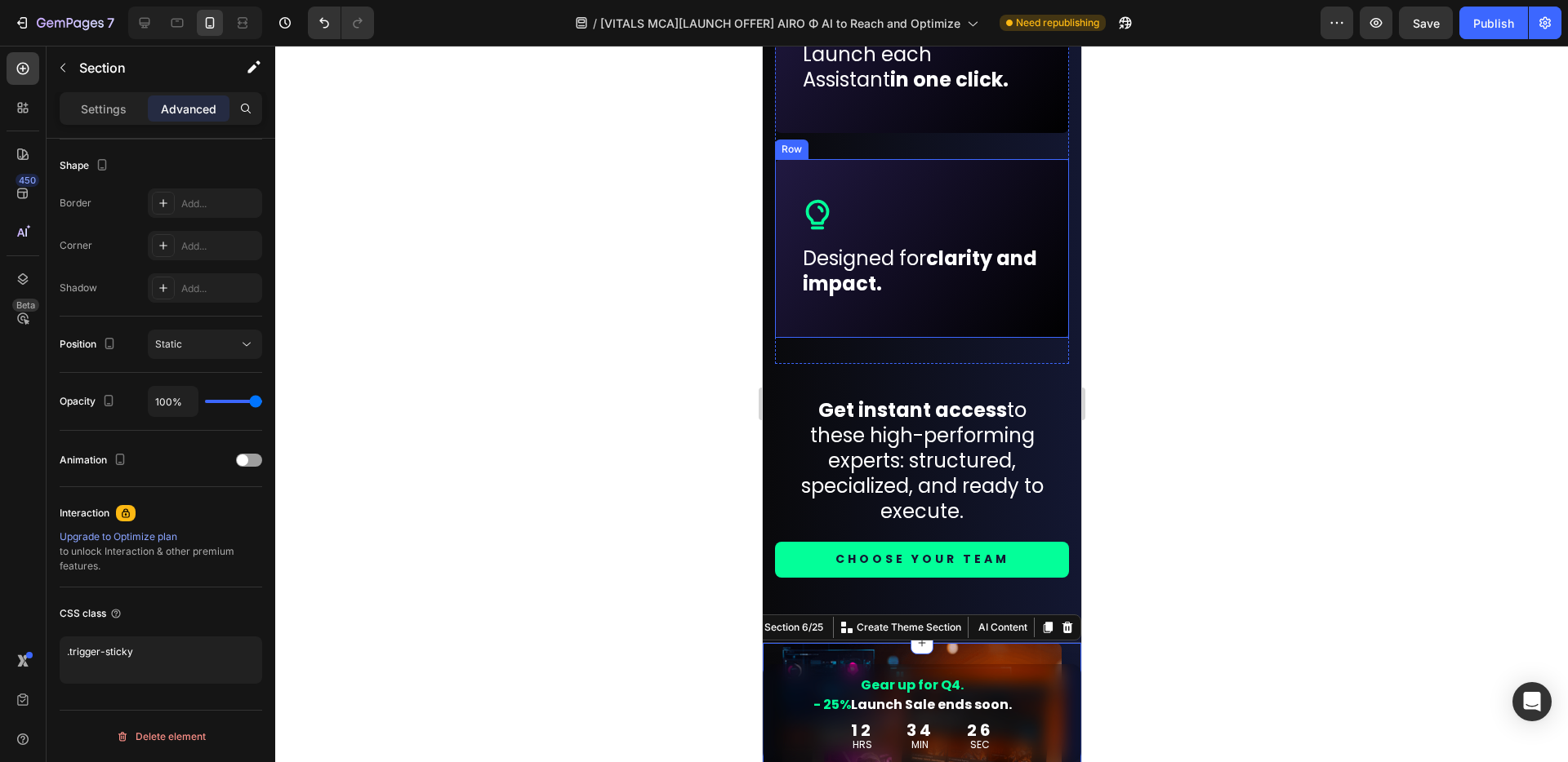
click at [1020, 323] on div "Icon Row Designed for clarity and impact. Text block Row" at bounding box center [921, 248] width 294 height 178
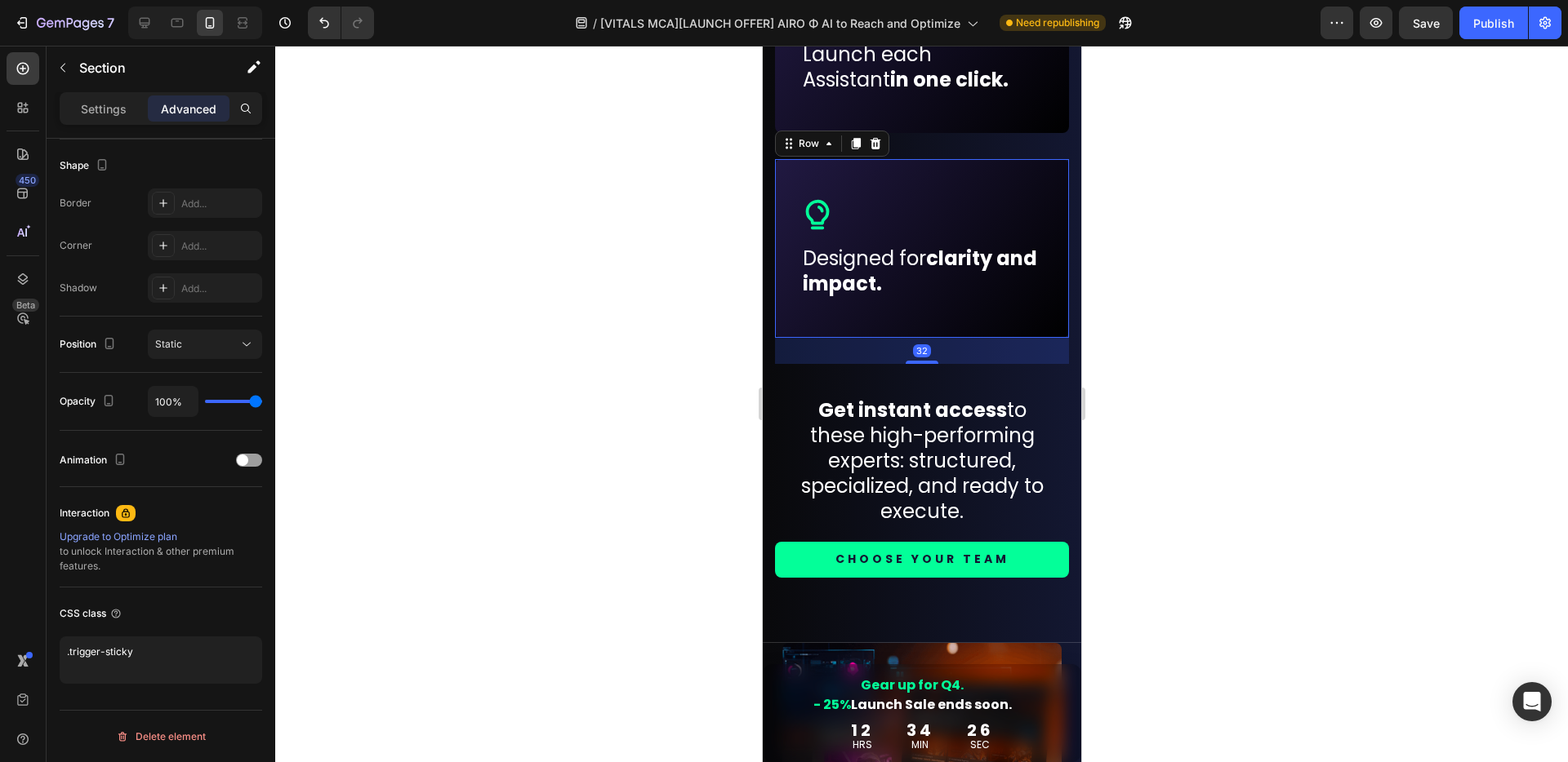
scroll to position [0, 0]
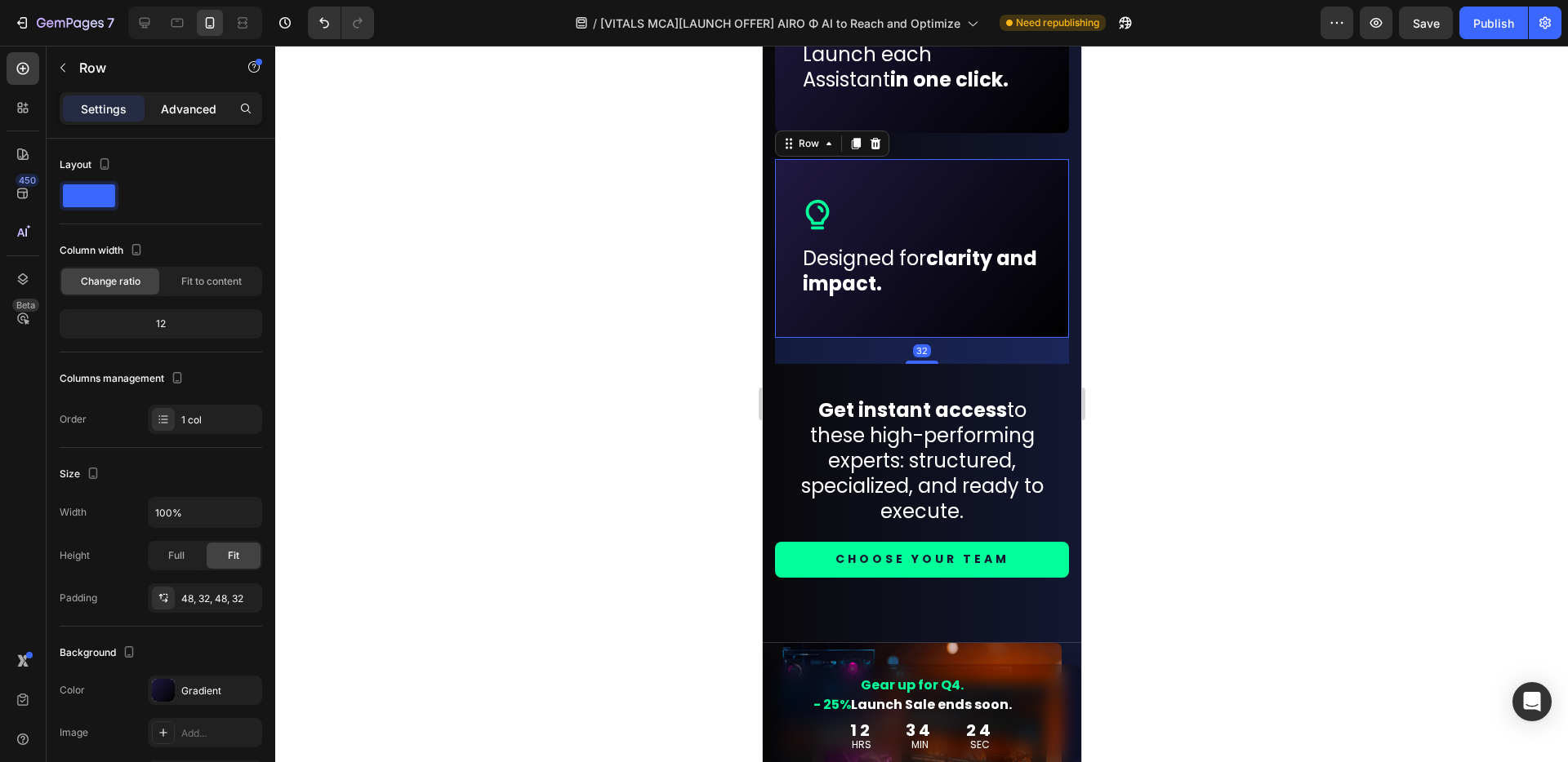
click at [164, 108] on p "Advanced" at bounding box center [188, 108] width 55 height 17
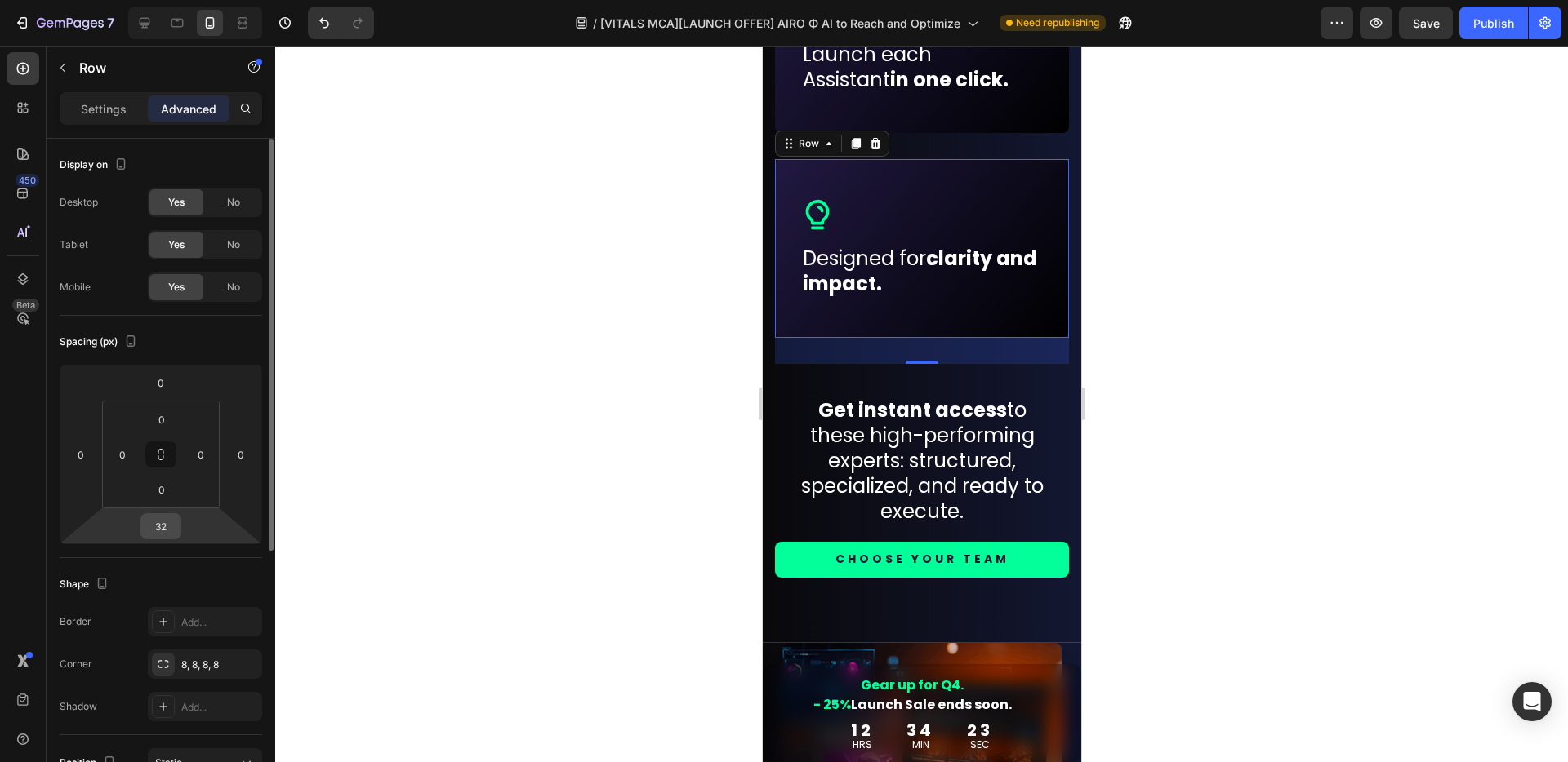
click at [168, 531] on input "32" at bounding box center [160, 526] width 33 height 24
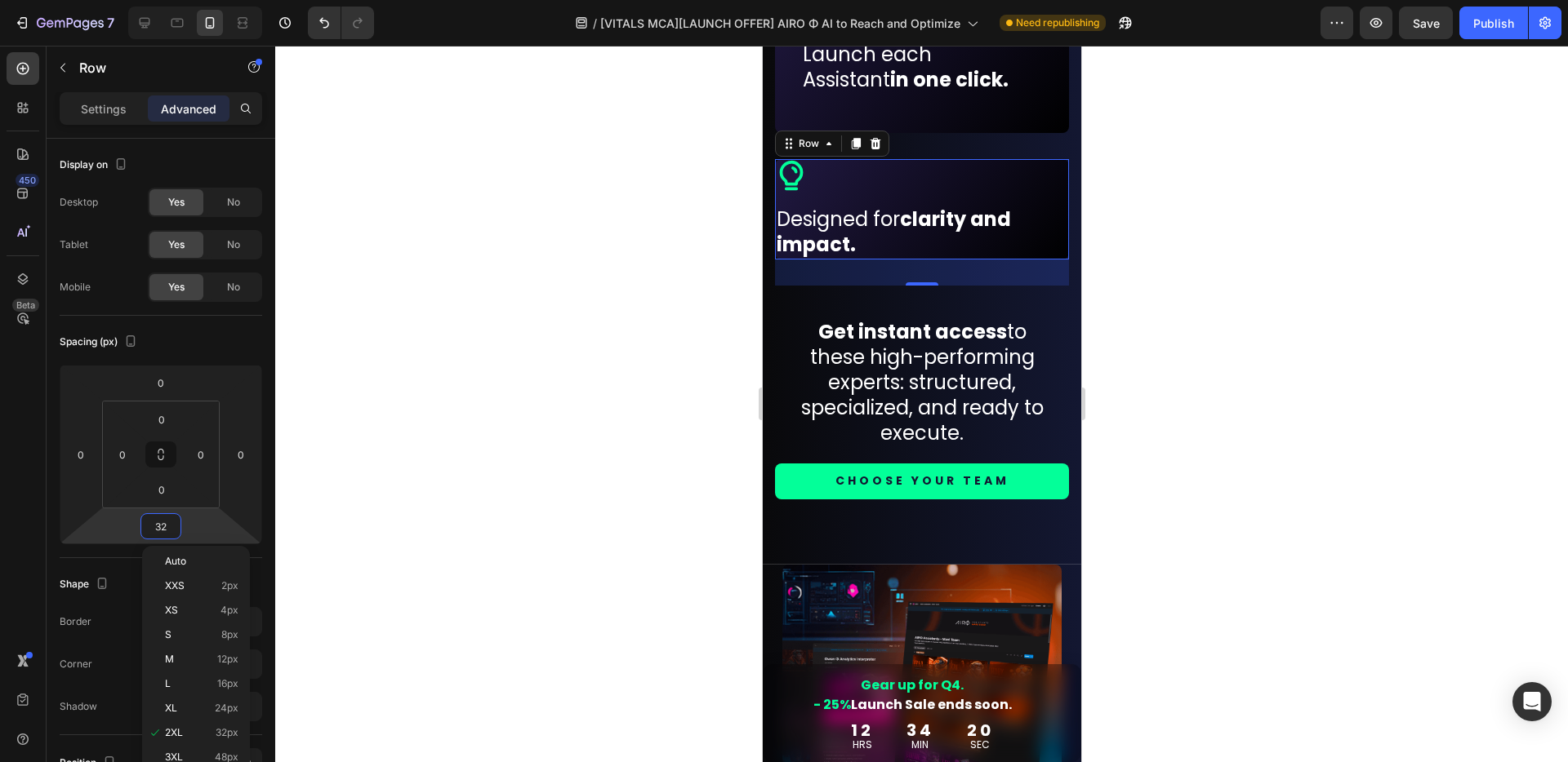
type input "2"
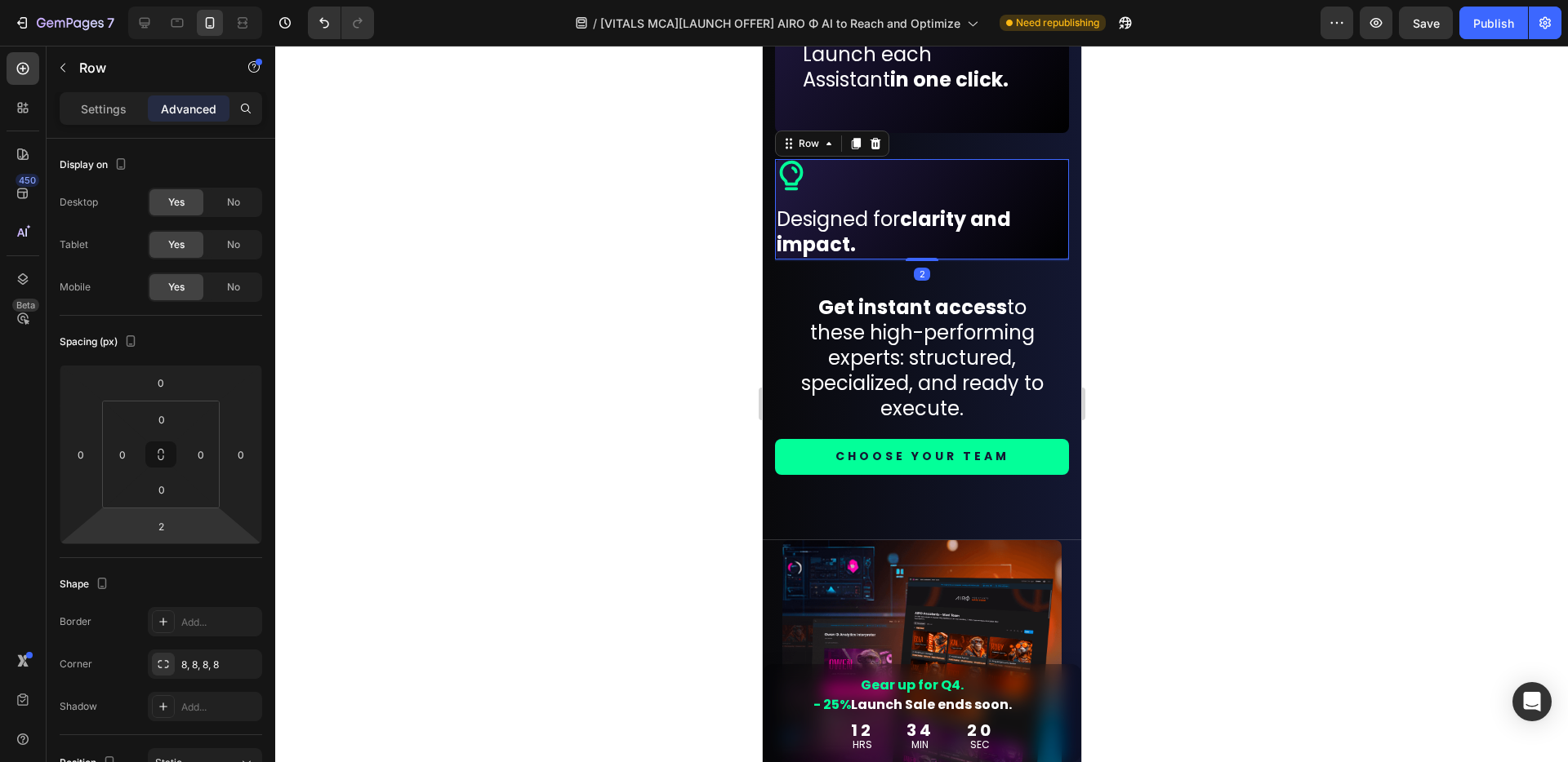
click at [548, 427] on div at bounding box center [921, 404] width 1292 height 716
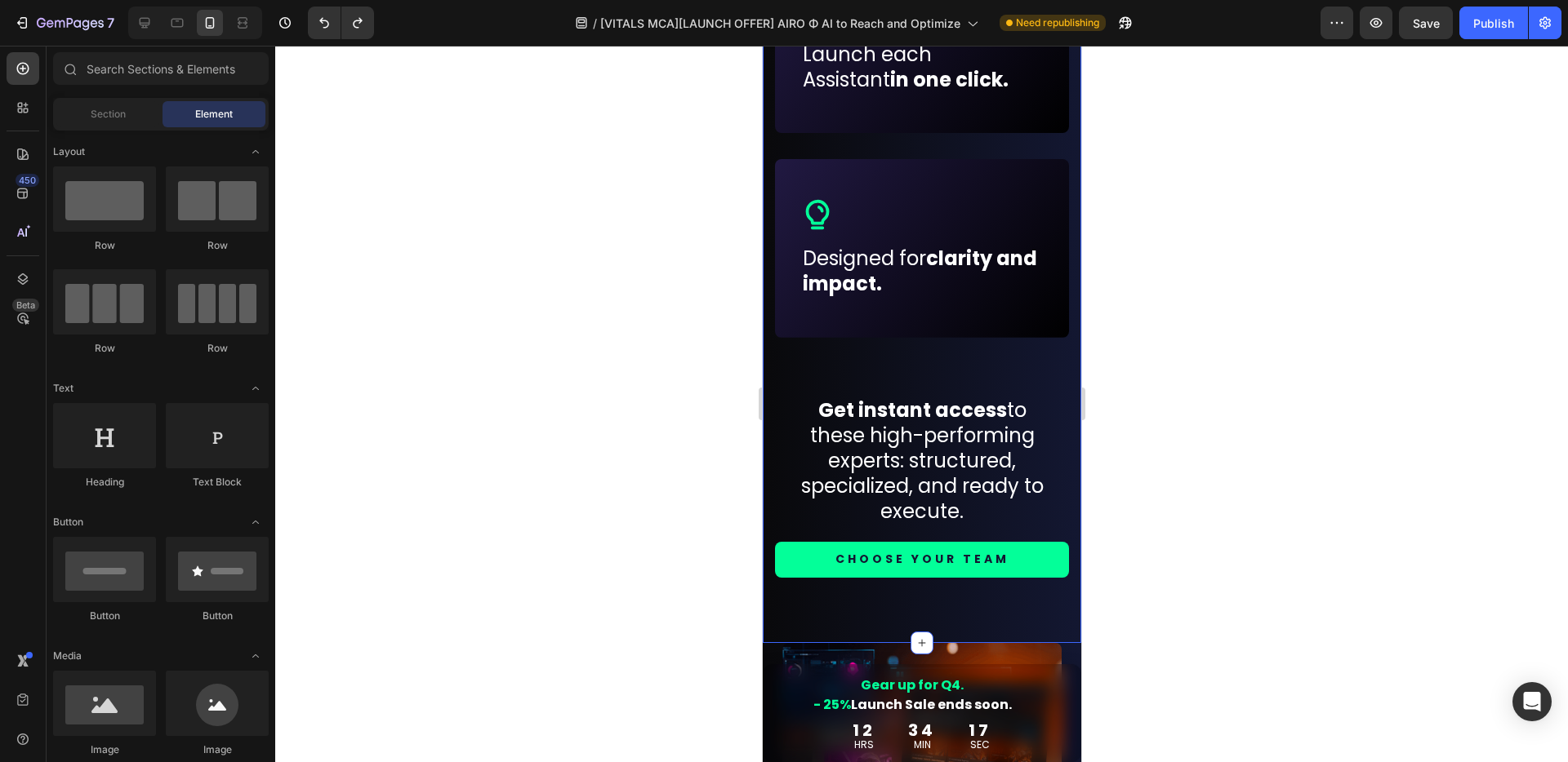
click at [613, 446] on div at bounding box center [921, 404] width 1292 height 716
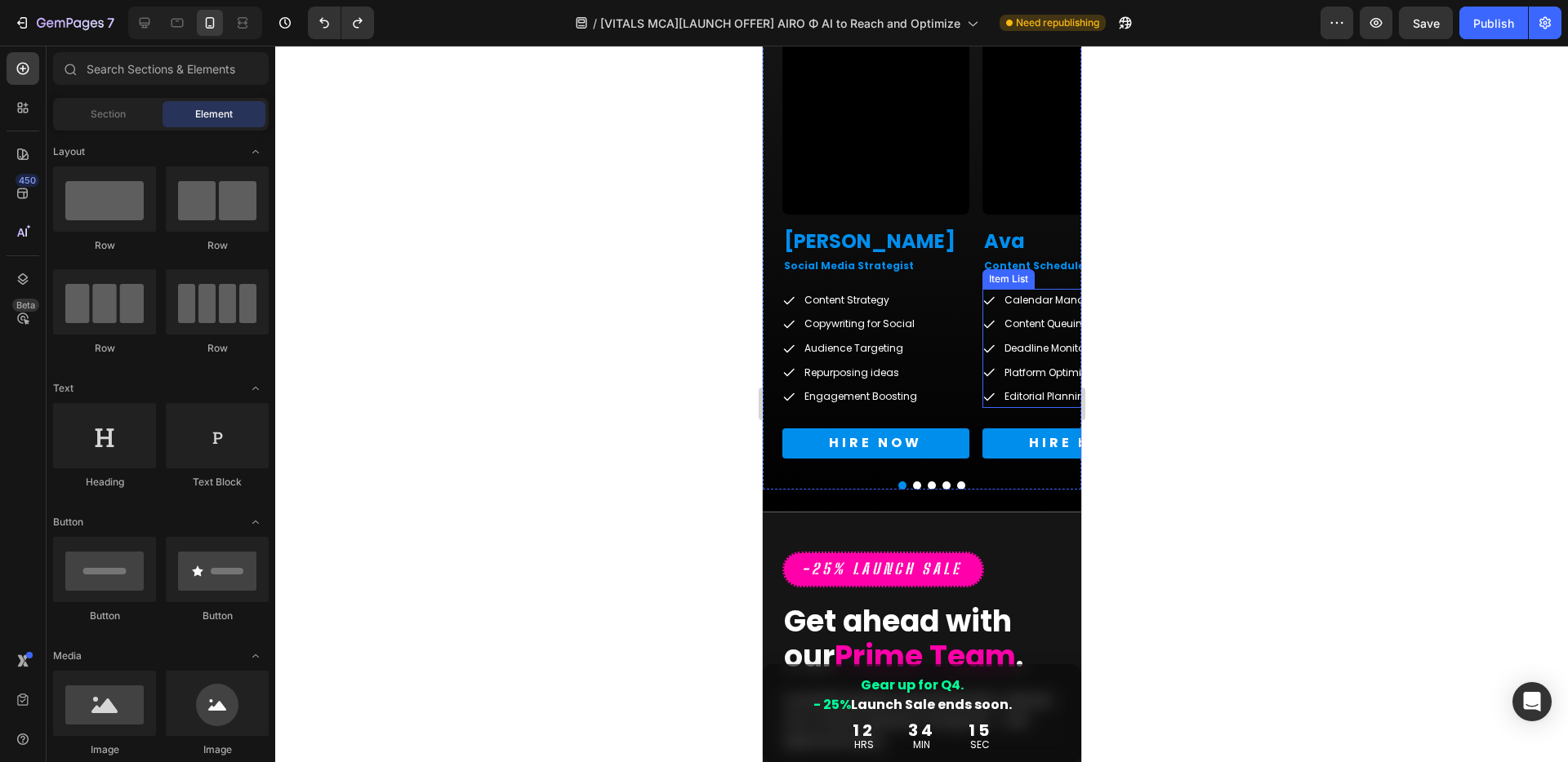
scroll to position [3468, 0]
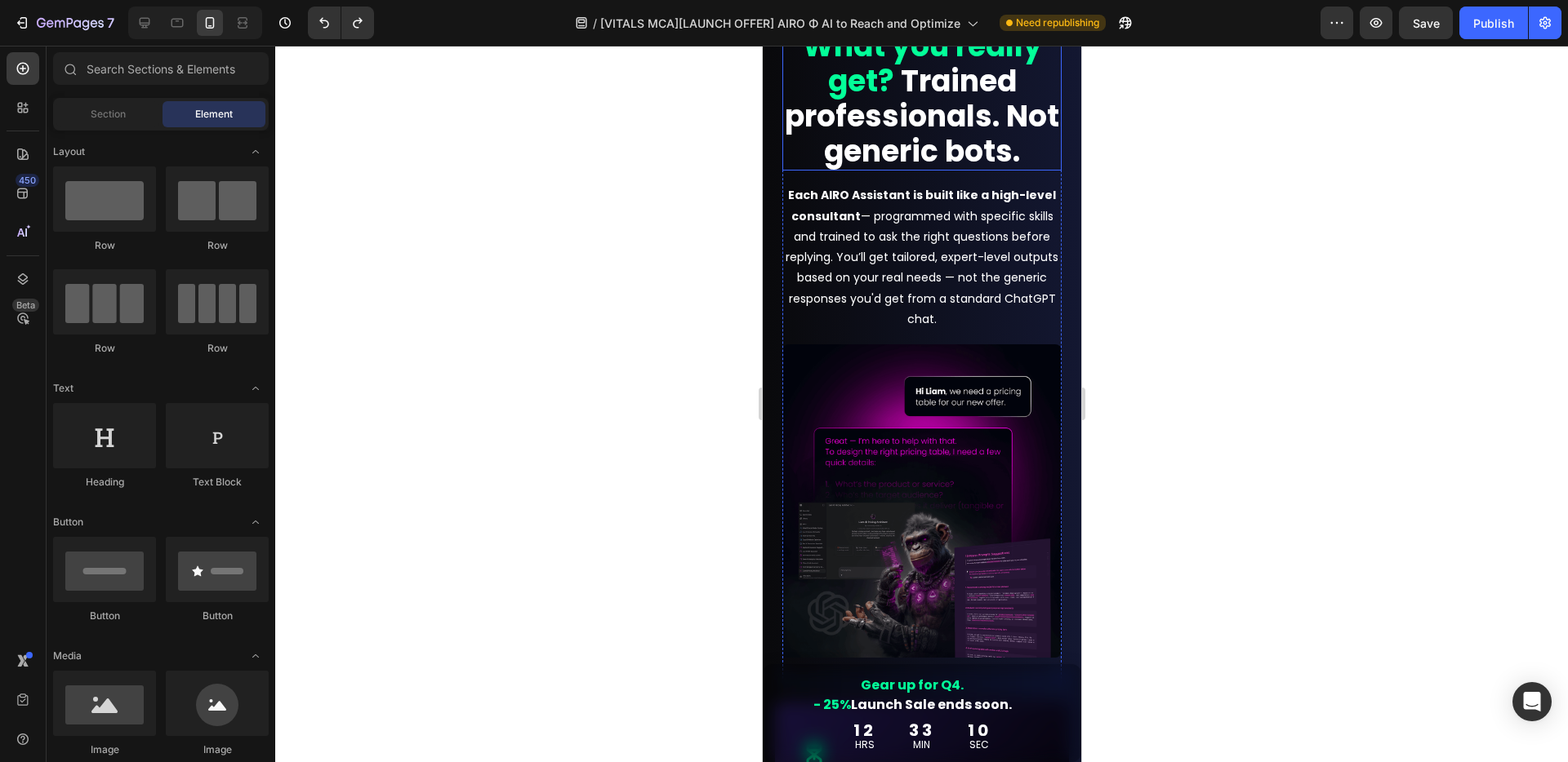
click at [940, 172] on strong "Trained professionals. Not generic bots." at bounding box center [921, 117] width 274 height 112
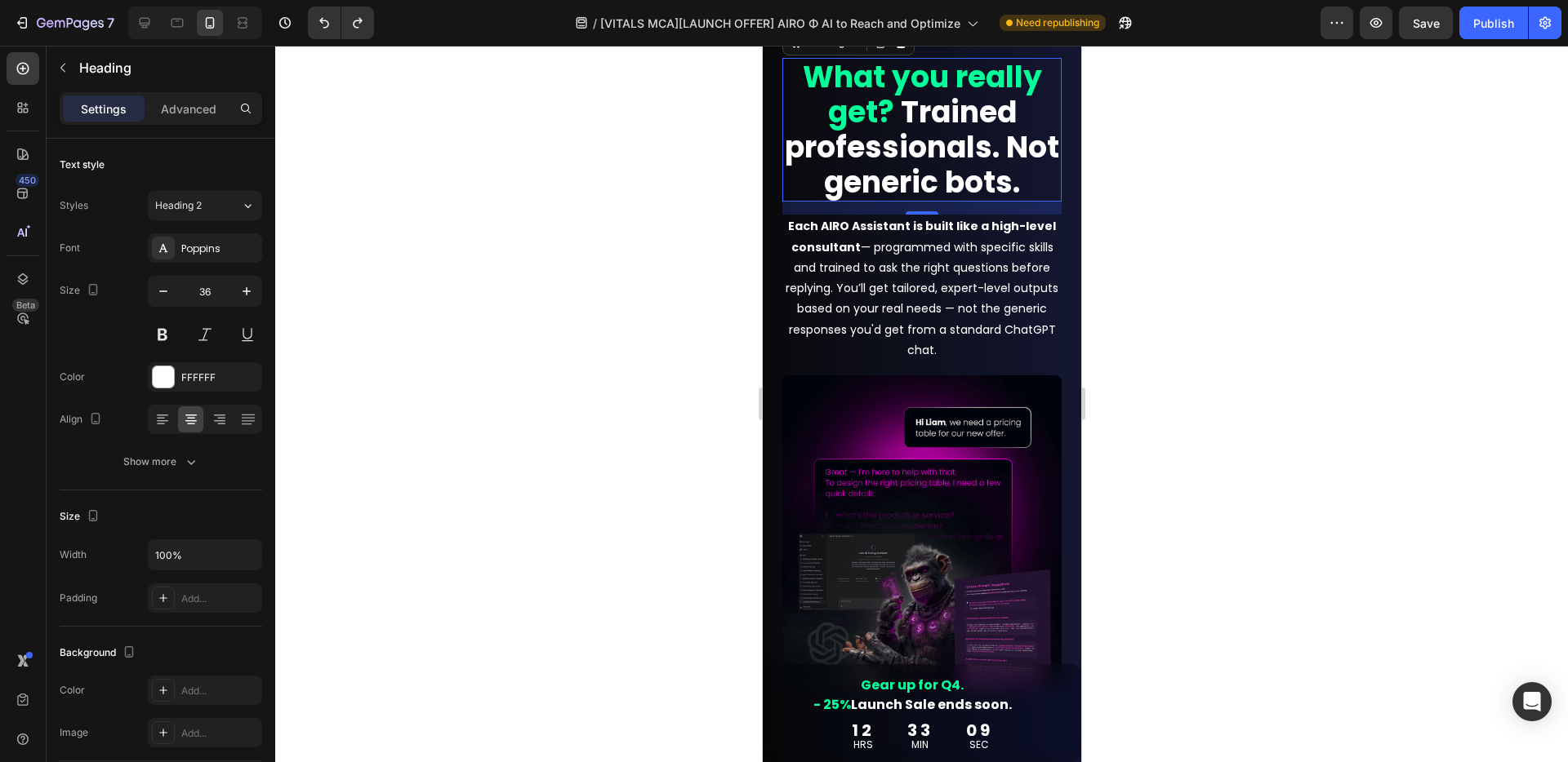
scroll to position [5367, 0]
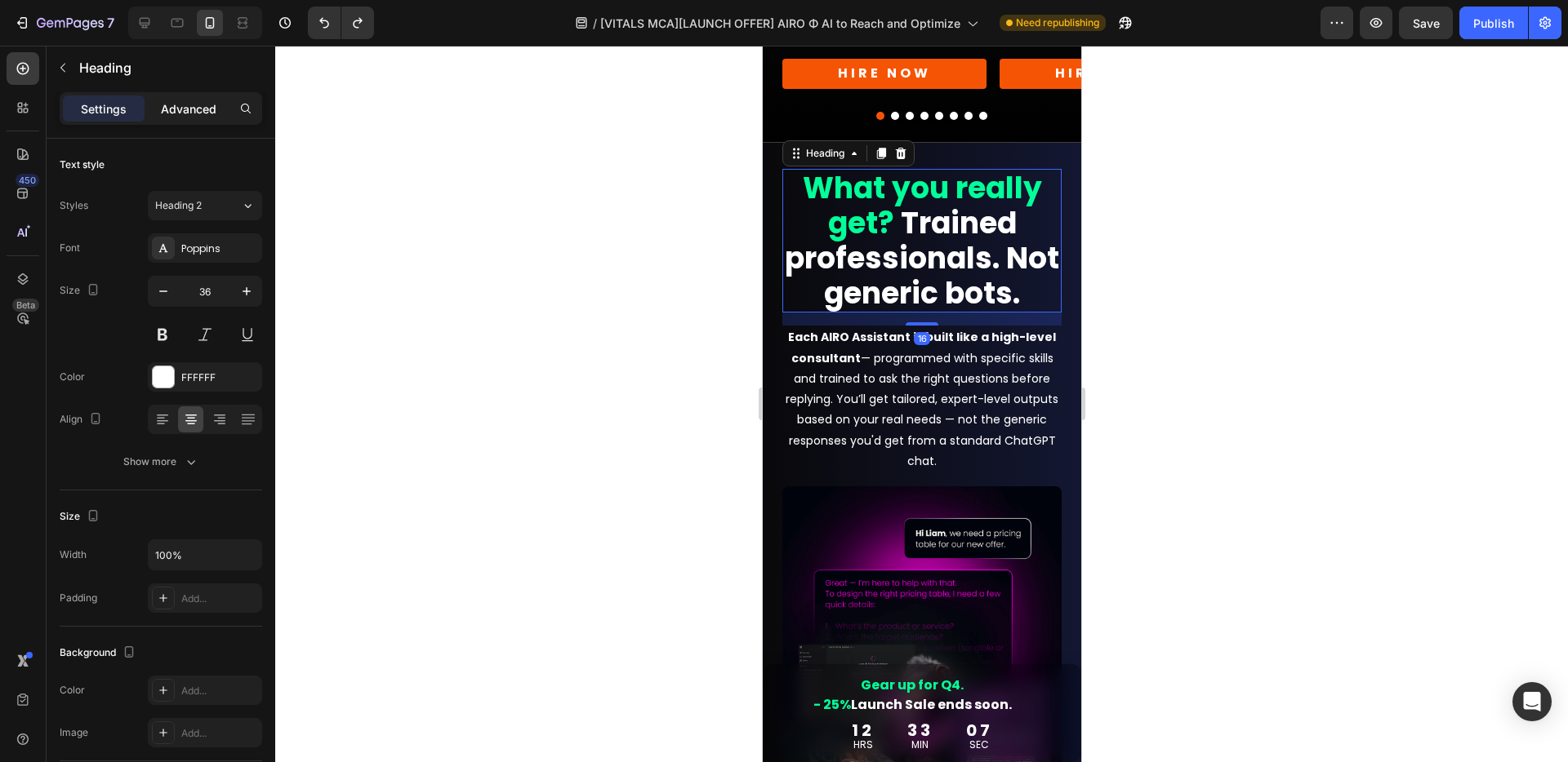
click at [182, 105] on p "Advanced" at bounding box center [188, 108] width 55 height 17
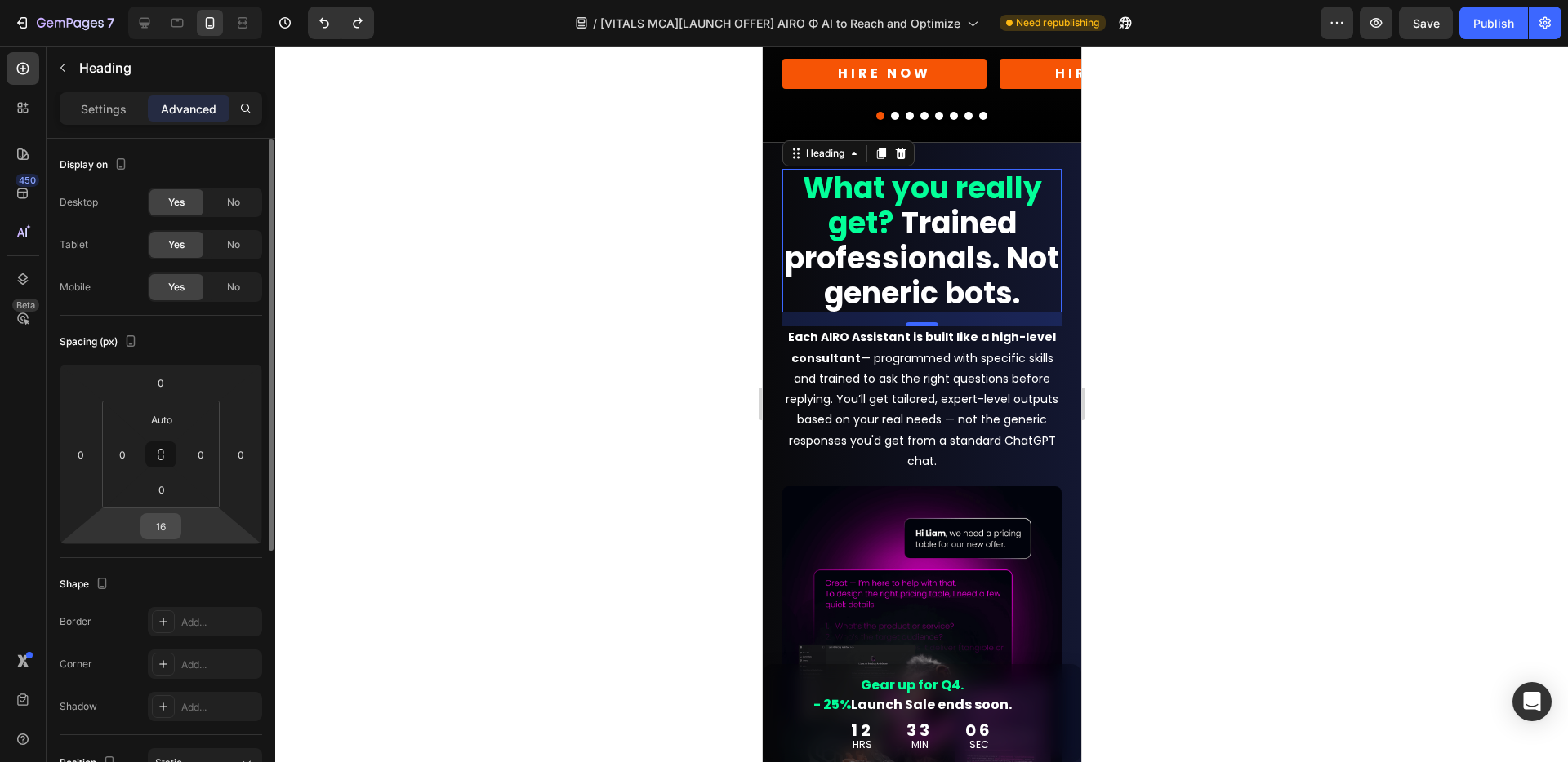
click at [164, 525] on input "16" at bounding box center [160, 526] width 33 height 24
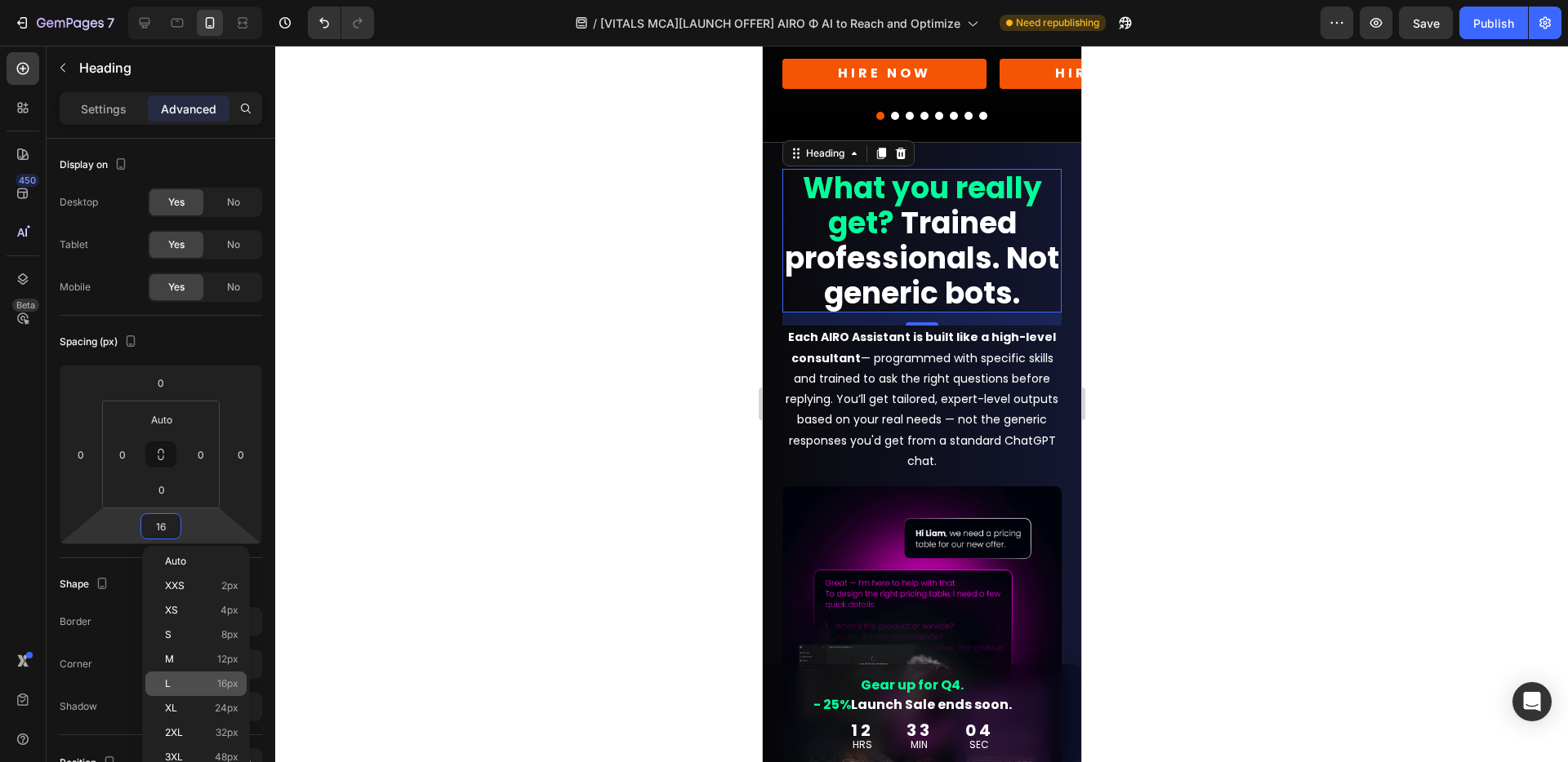
click at [196, 687] on p "L 16px" at bounding box center [201, 683] width 74 height 11
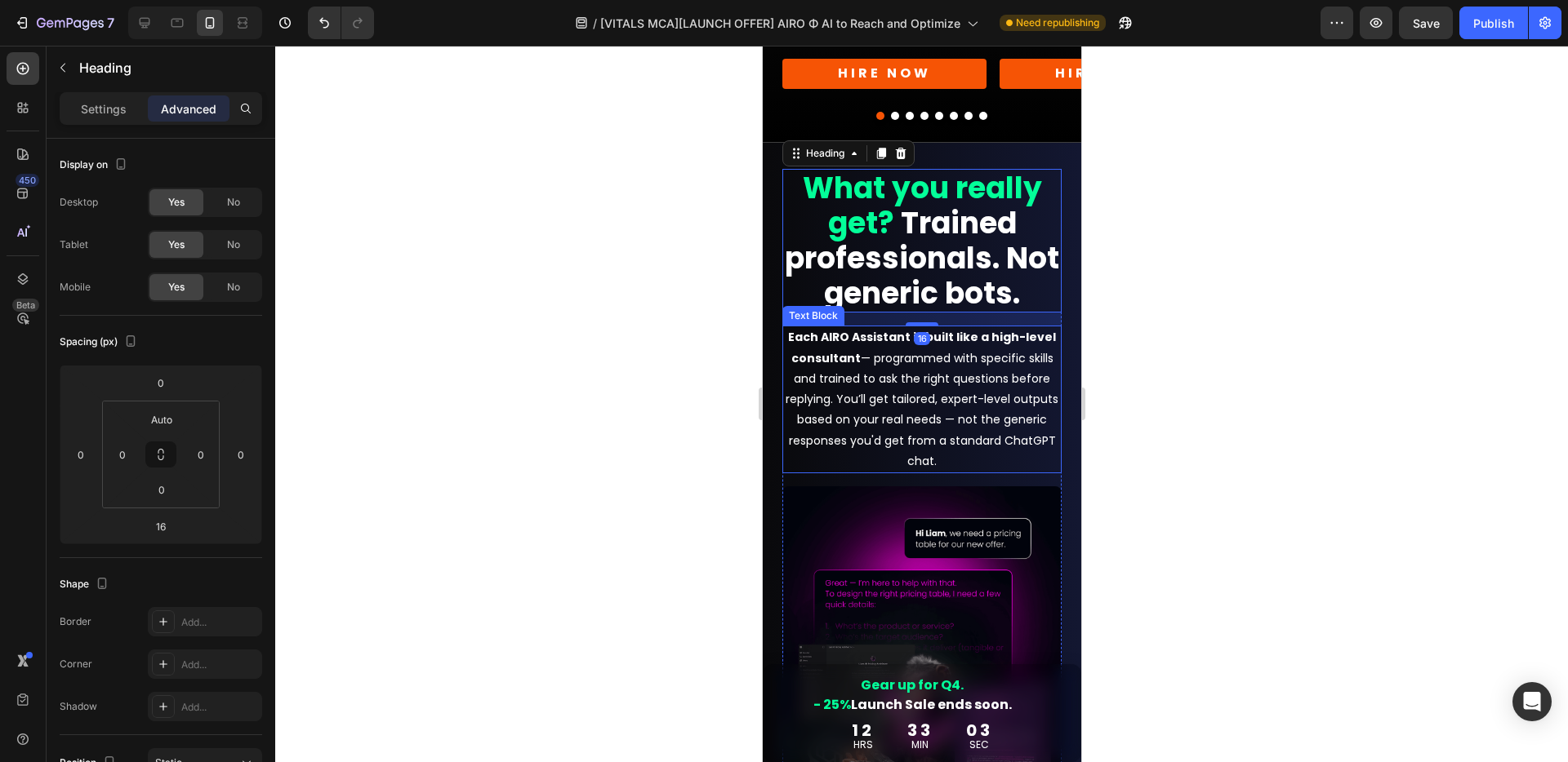
click at [901, 400] on p "Each AIRO Assistant is built like a high-level consultant — programmed with spe…" at bounding box center [921, 399] width 276 height 144
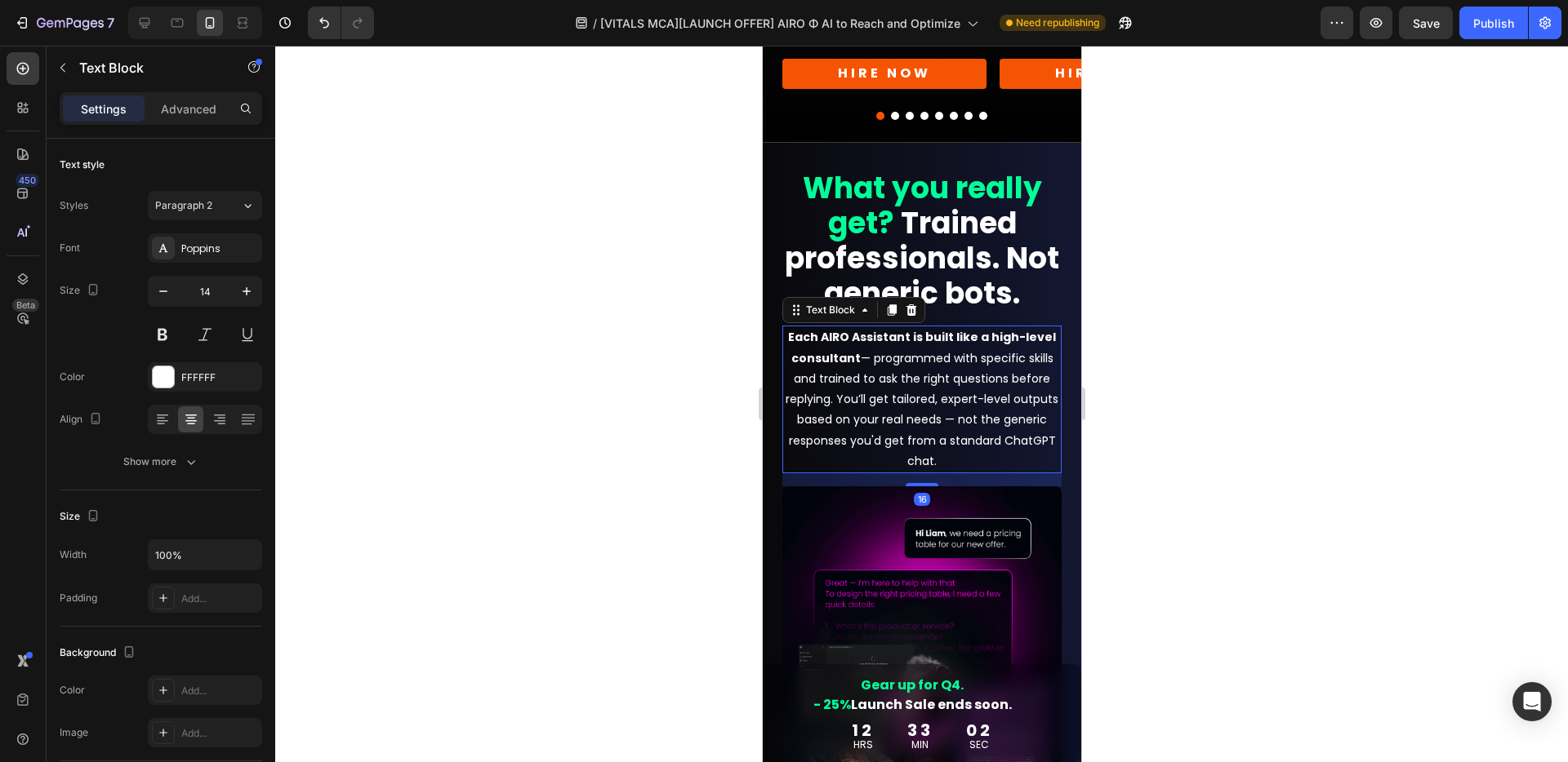
click at [185, 126] on div "Settings Advanced" at bounding box center [161, 116] width 228 height 47
drag, startPoint x: 187, startPoint y: 107, endPoint x: 182, endPoint y: 125, distance: 18.7
click at [187, 107] on p "Advanced" at bounding box center [188, 108] width 55 height 17
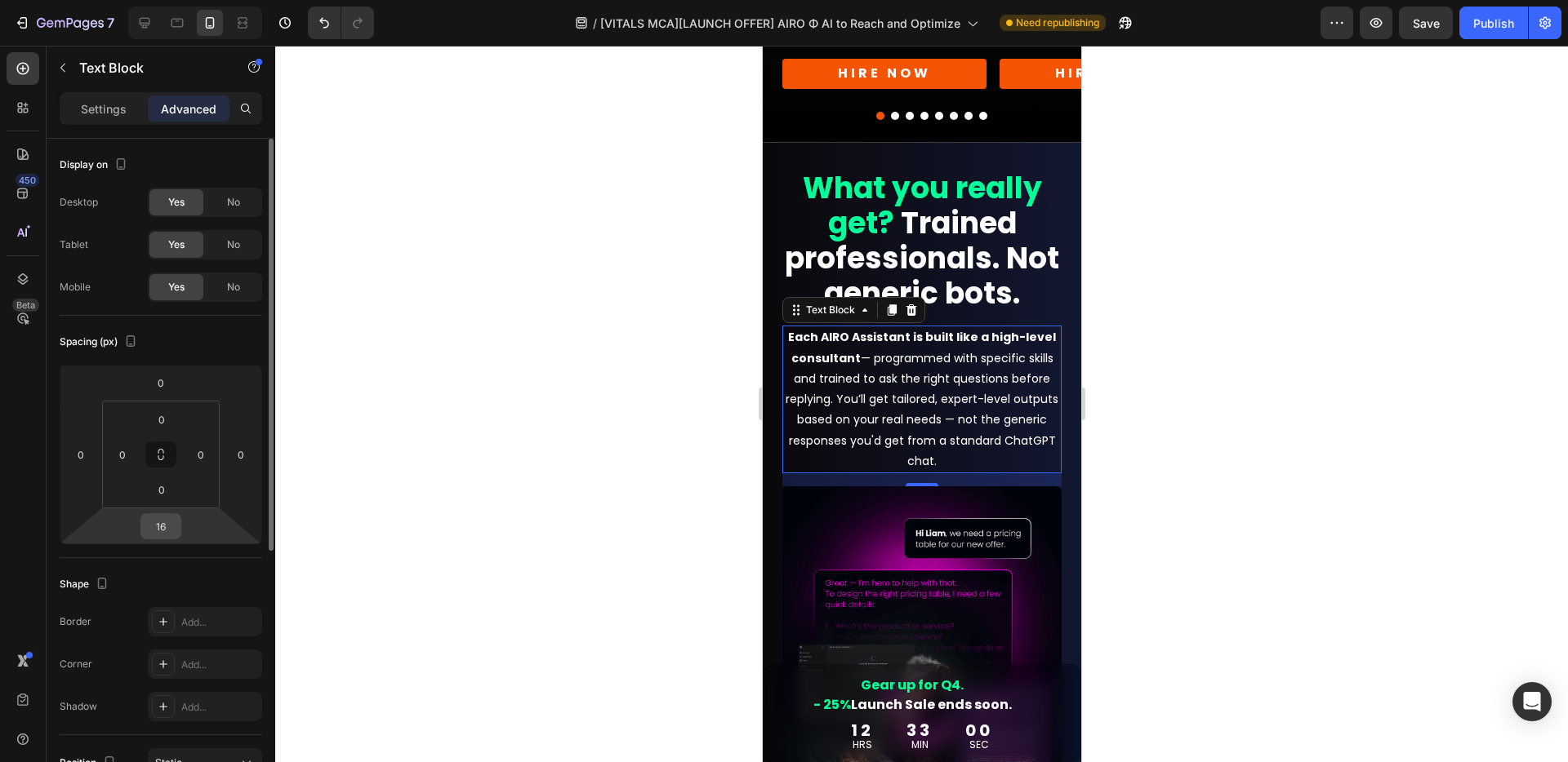
click at [164, 531] on input "16" at bounding box center [160, 526] width 33 height 24
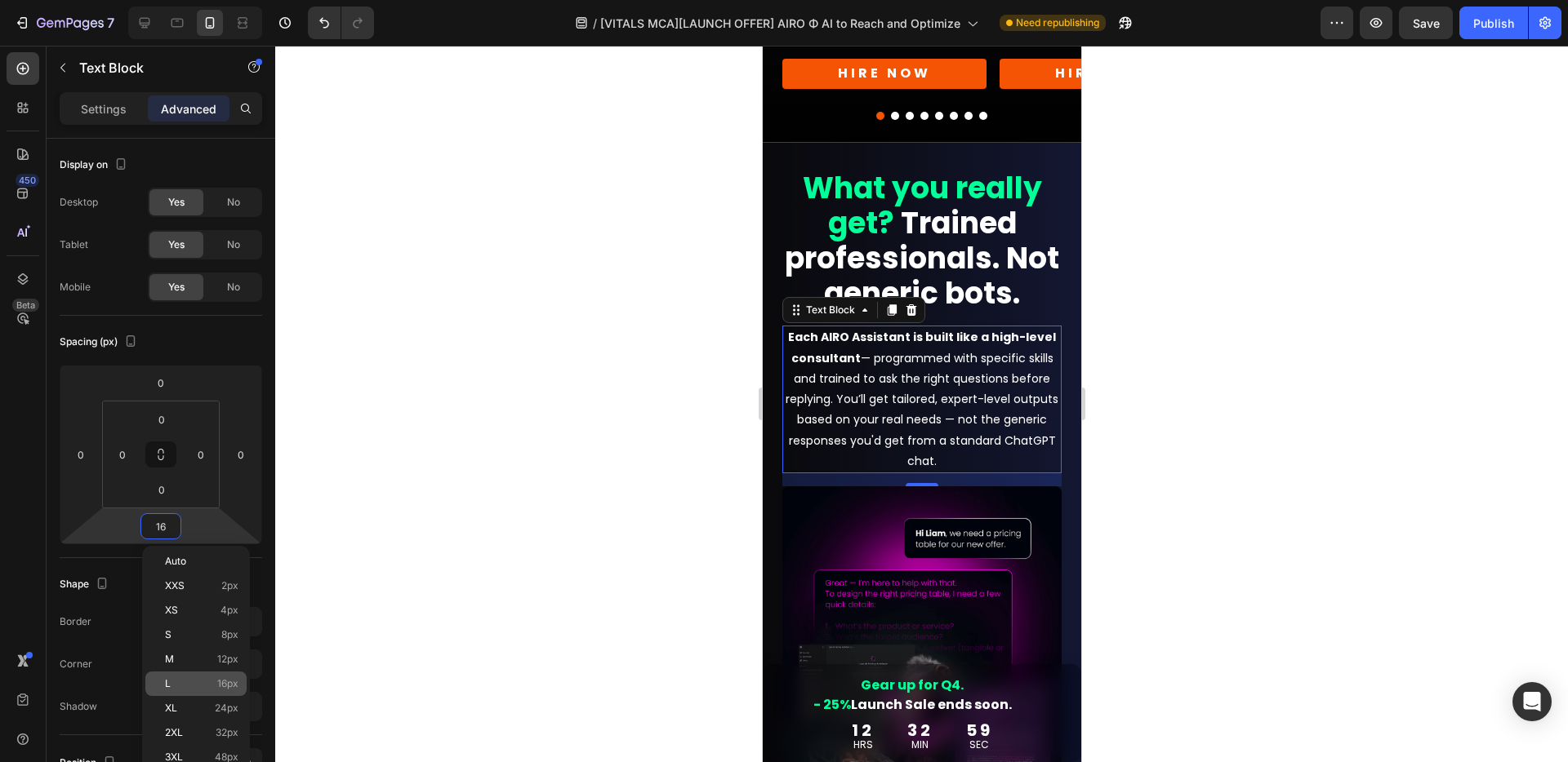
click at [185, 683] on p "L 16px" at bounding box center [201, 683] width 74 height 11
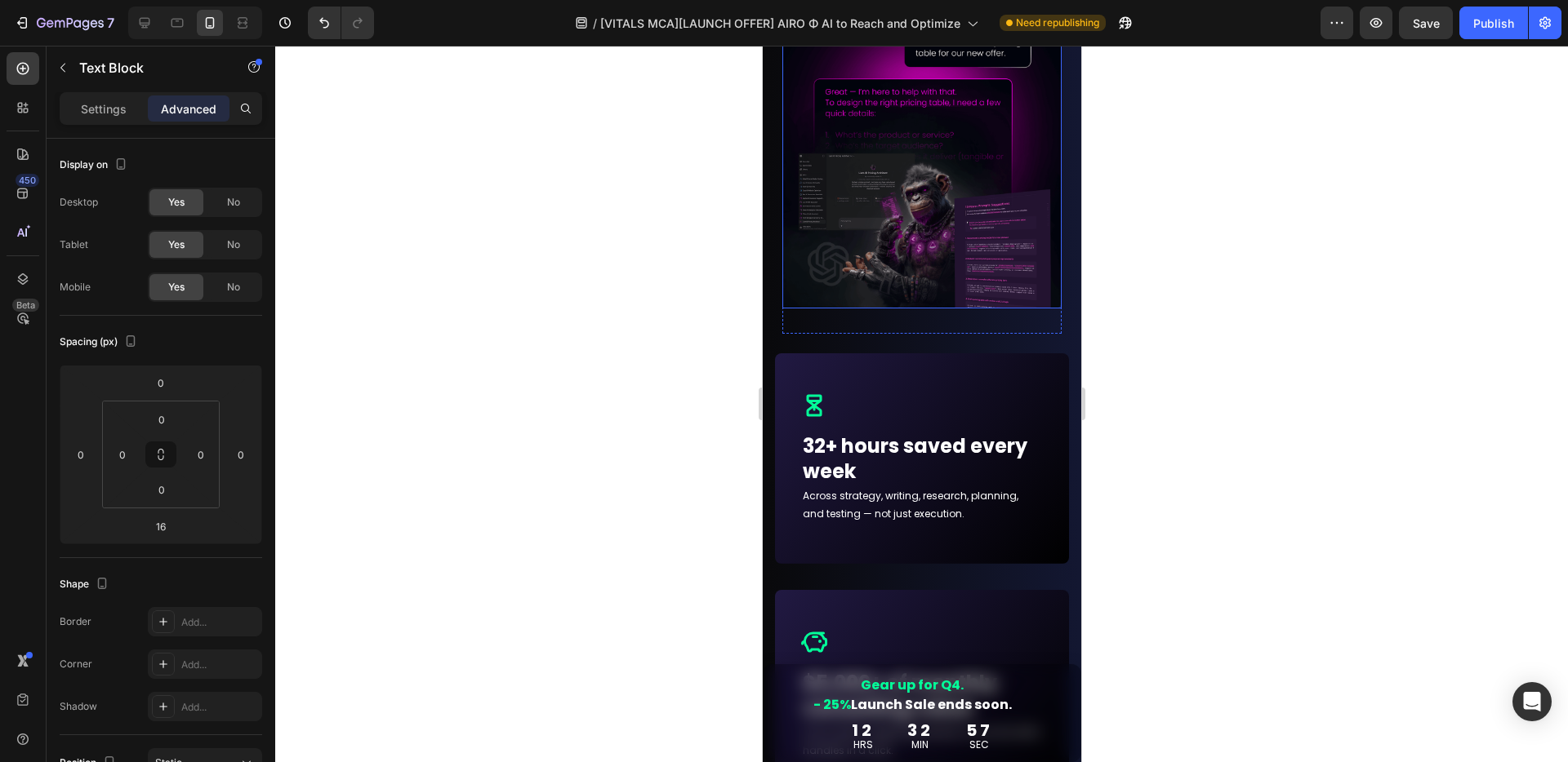
scroll to position [5857, 0]
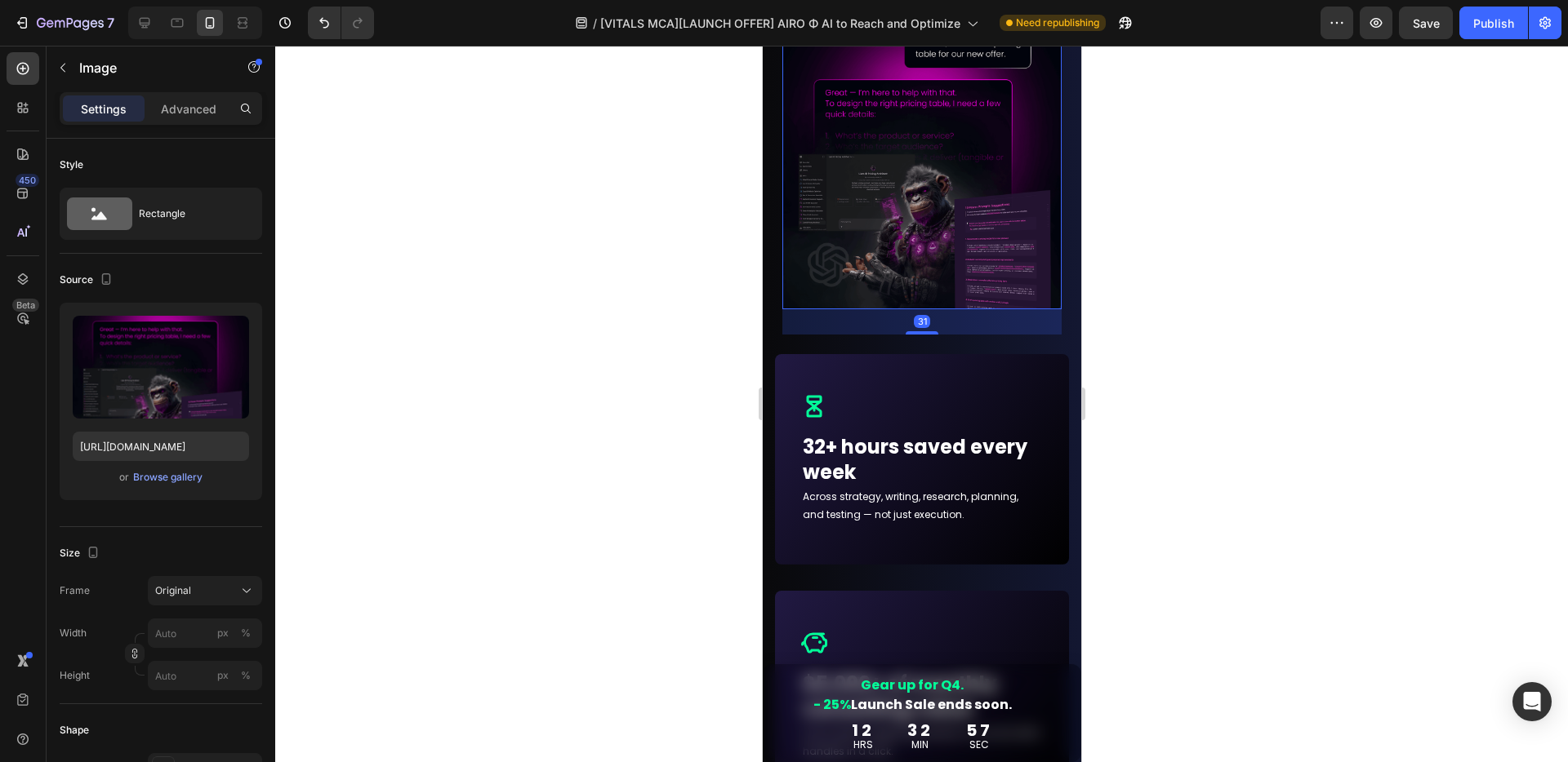
click at [908, 240] on img at bounding box center [921, 152] width 279 height 313
click at [195, 107] on p "Advanced" at bounding box center [188, 108] width 55 height 17
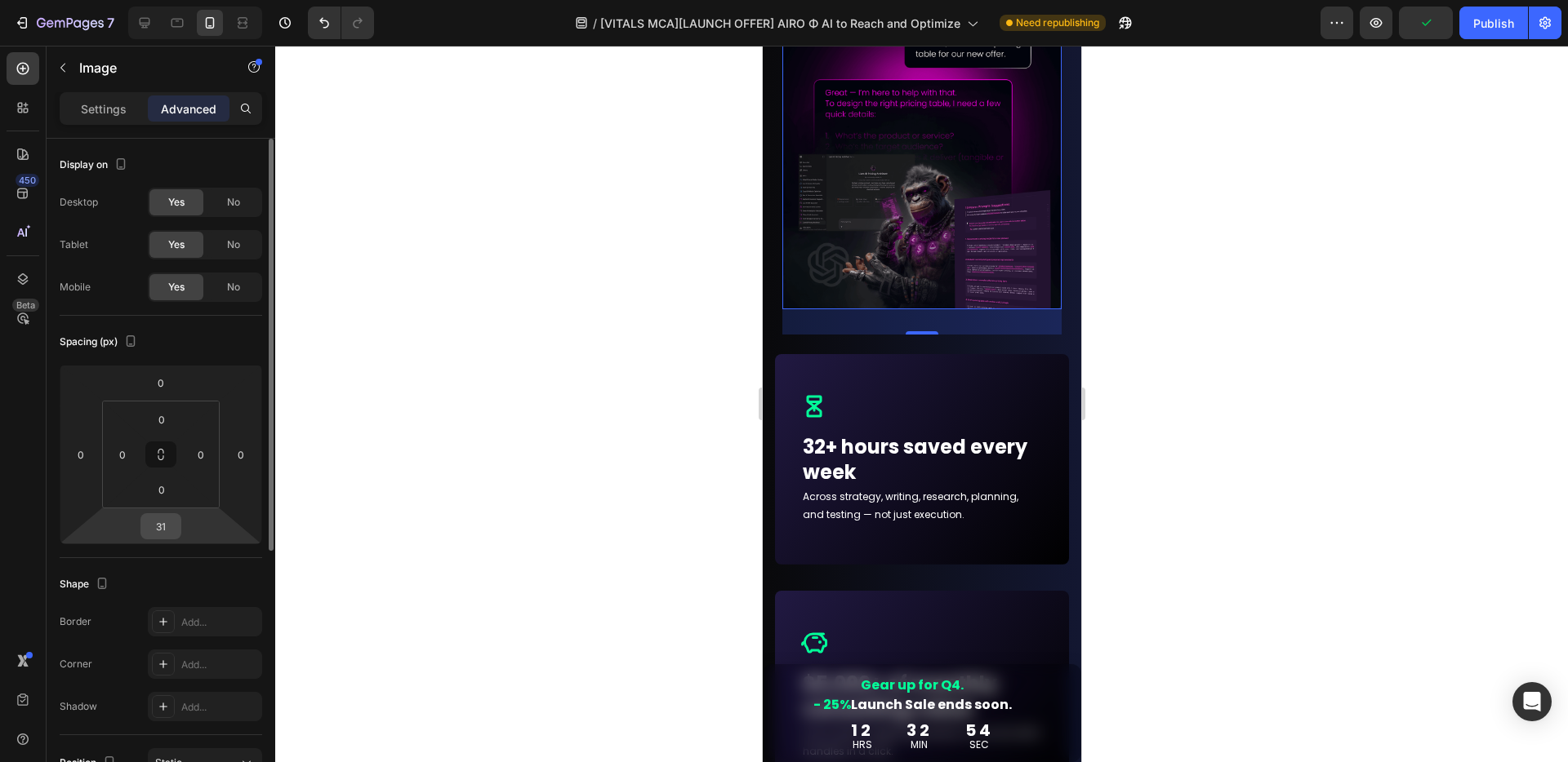
click at [170, 529] on input "31" at bounding box center [160, 526] width 33 height 24
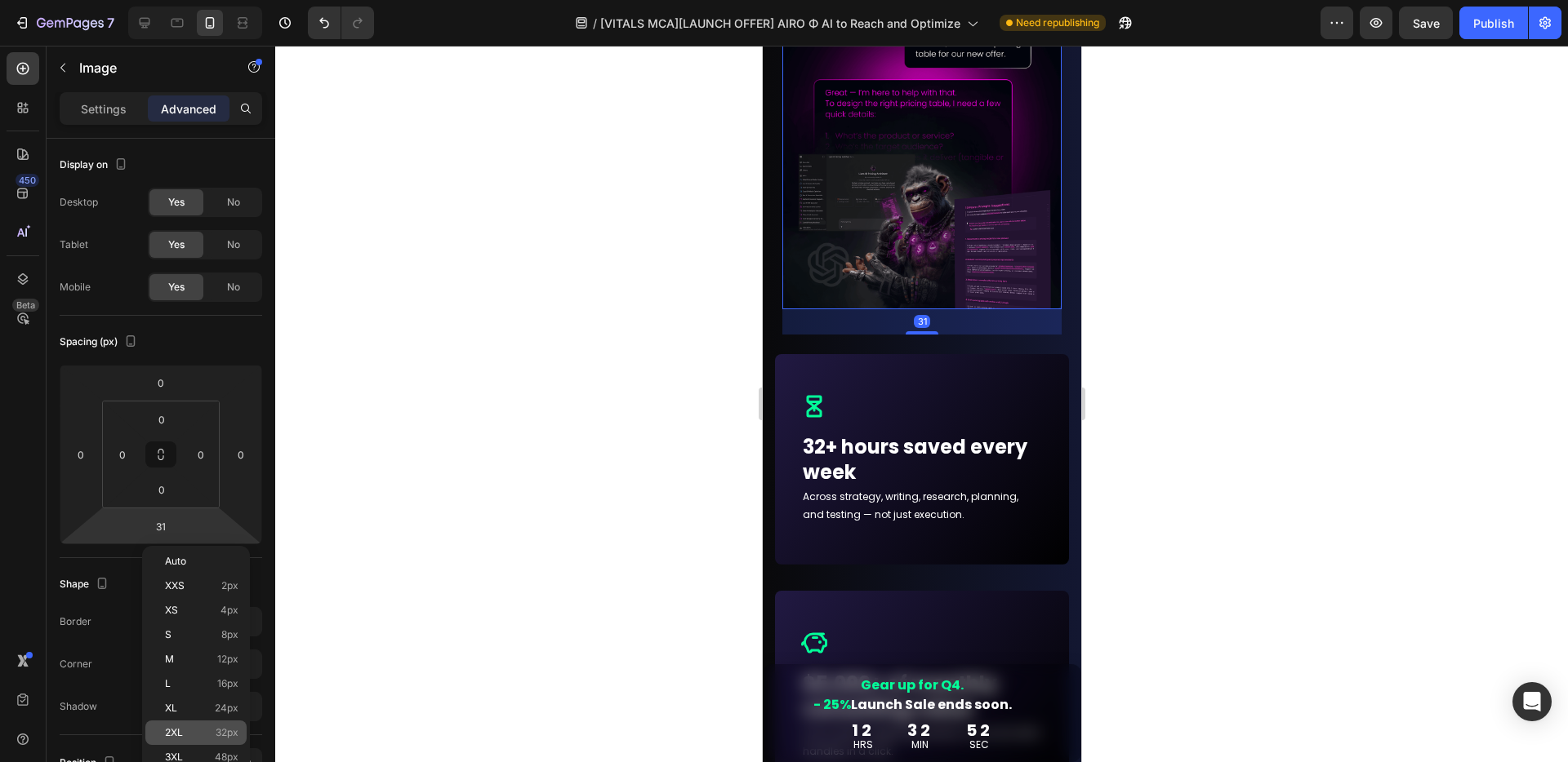
click at [189, 727] on p "2XL 32px" at bounding box center [201, 733] width 74 height 11
type input "32"
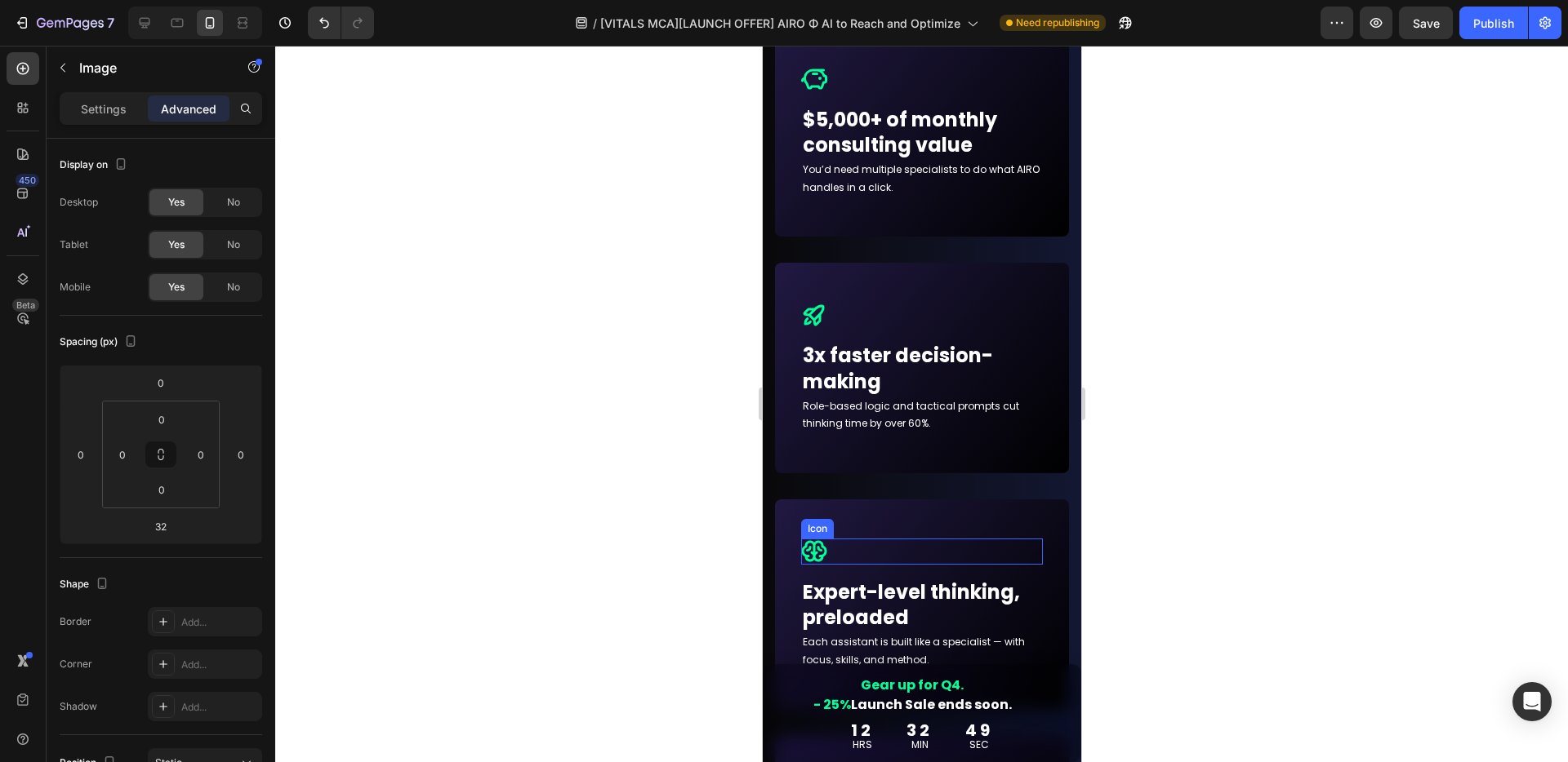
scroll to position [6491, 0]
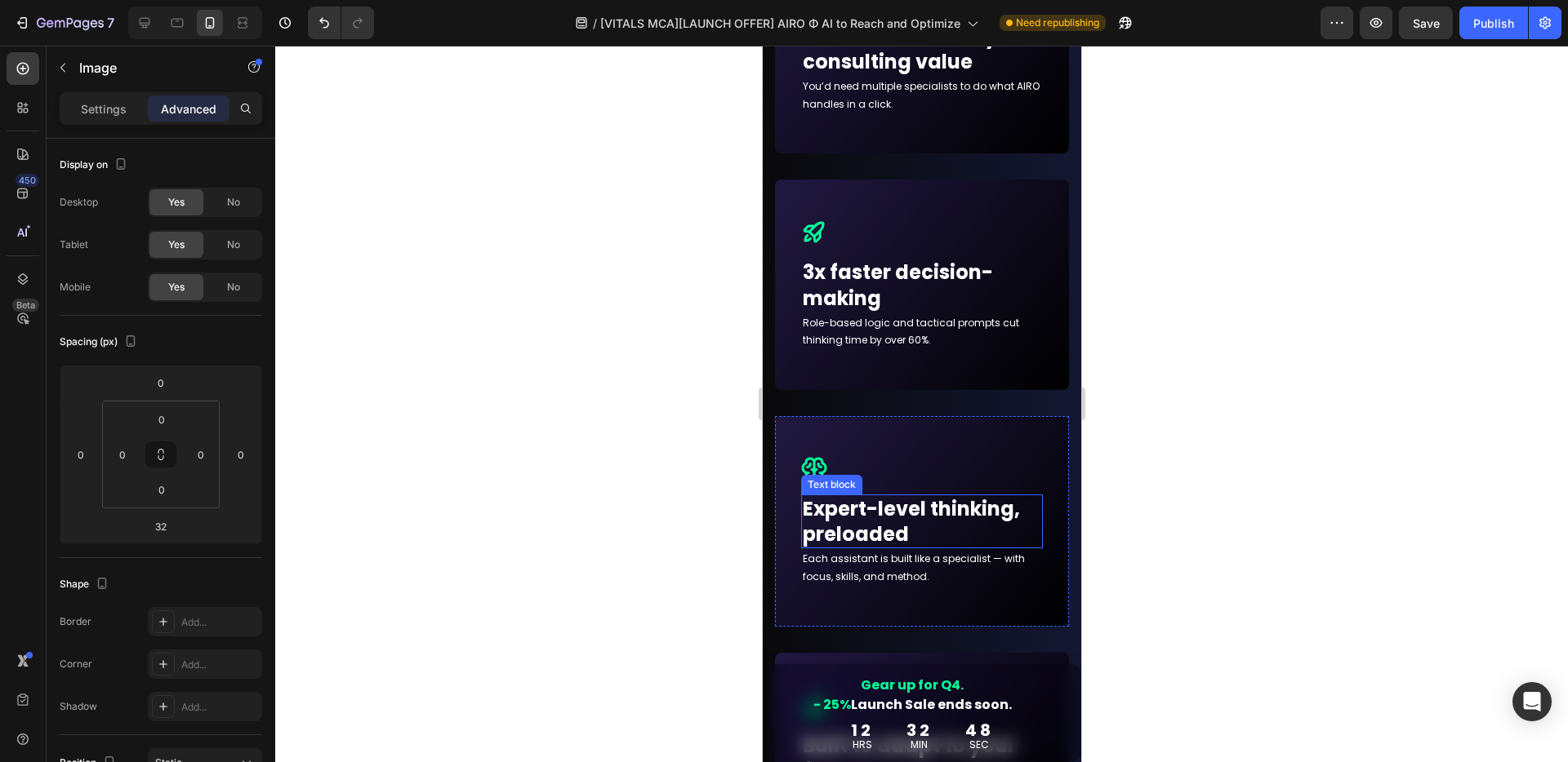
click at [907, 503] on p "Expert-level thinking, preloaded" at bounding box center [921, 522] width 239 height 50
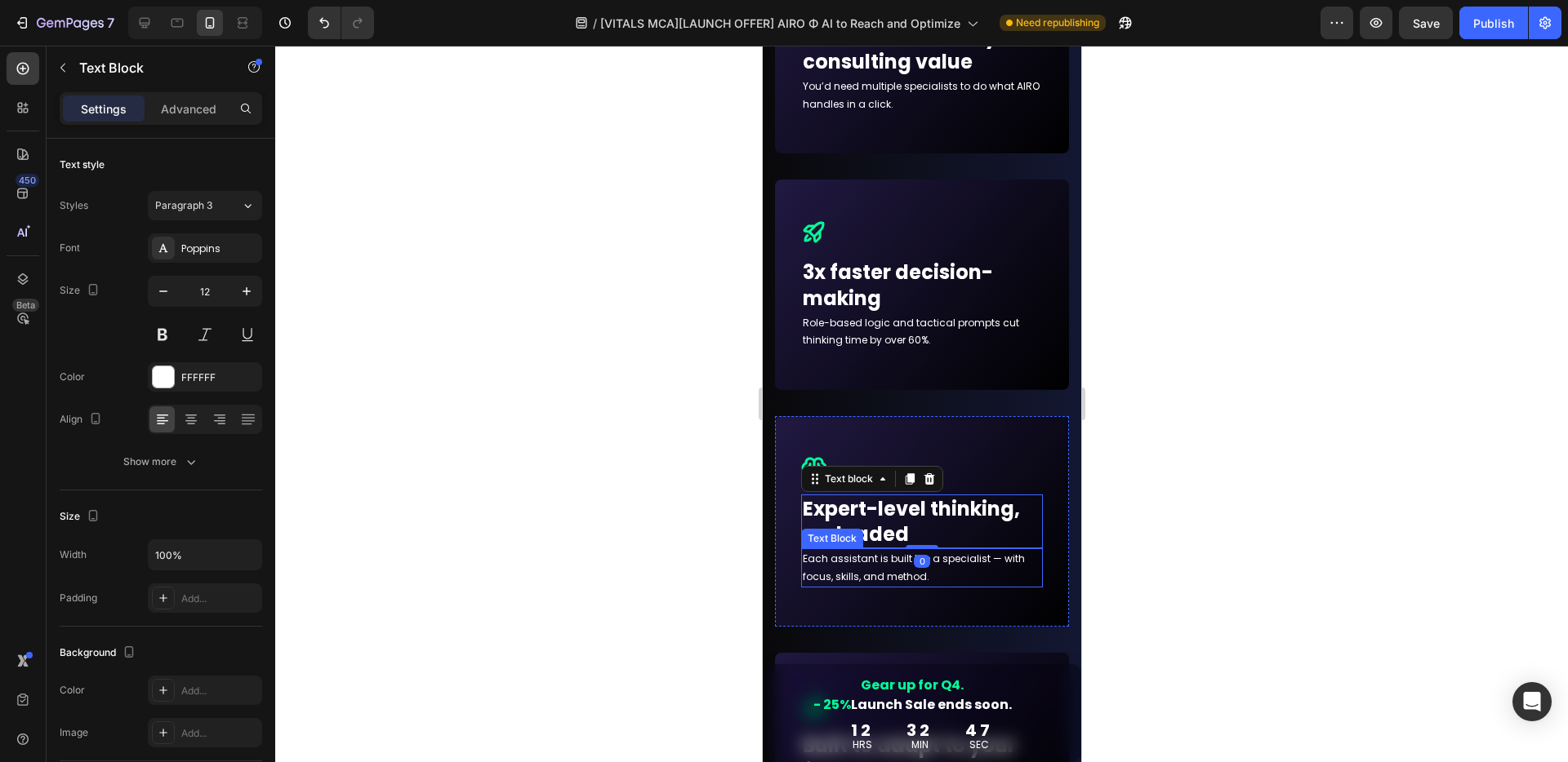
click at [894, 571] on p "Each assistant is built like a specialist — with focus, skills, and method." at bounding box center [921, 568] width 239 height 36
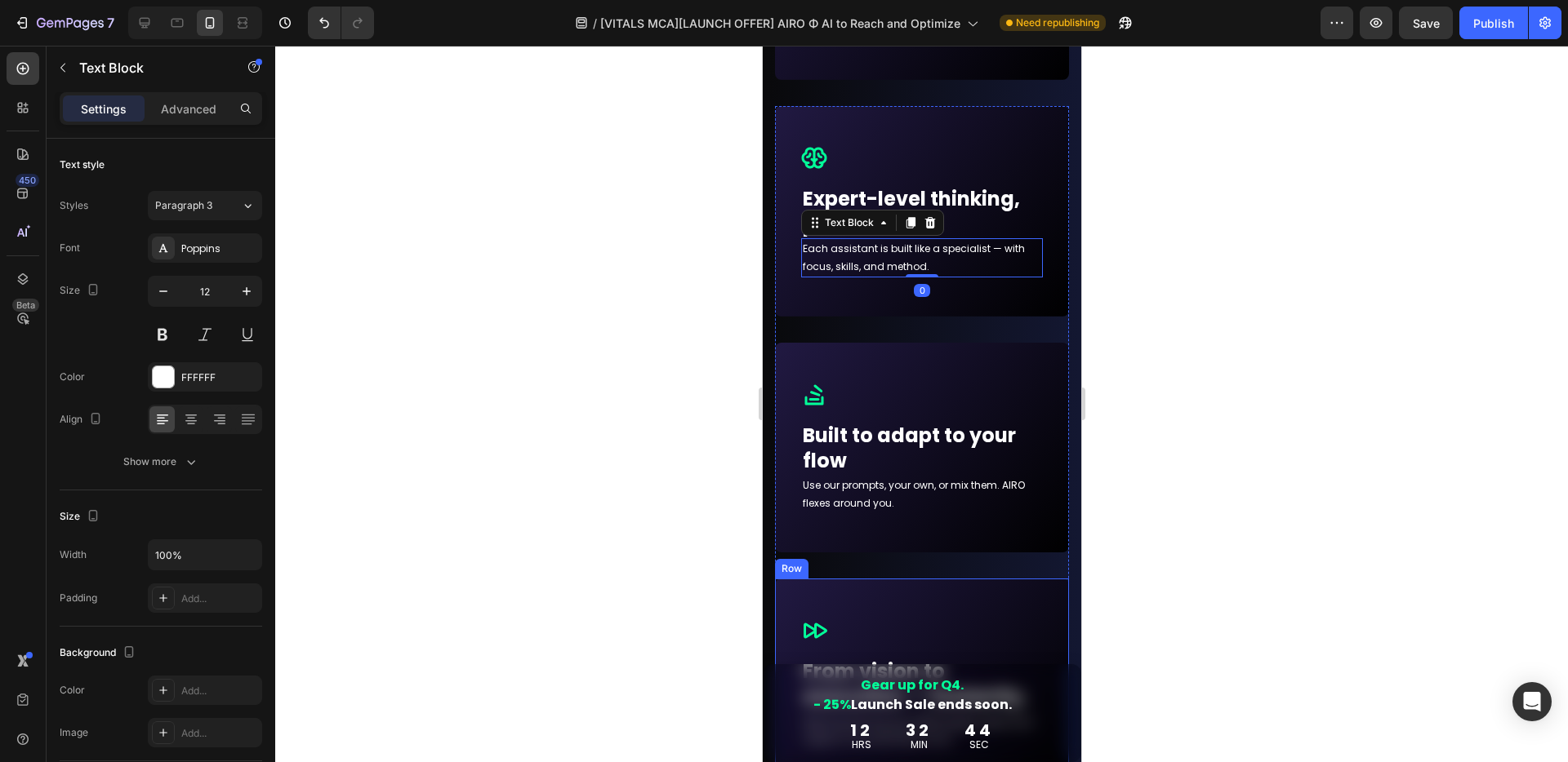
scroll to position [6805, 0]
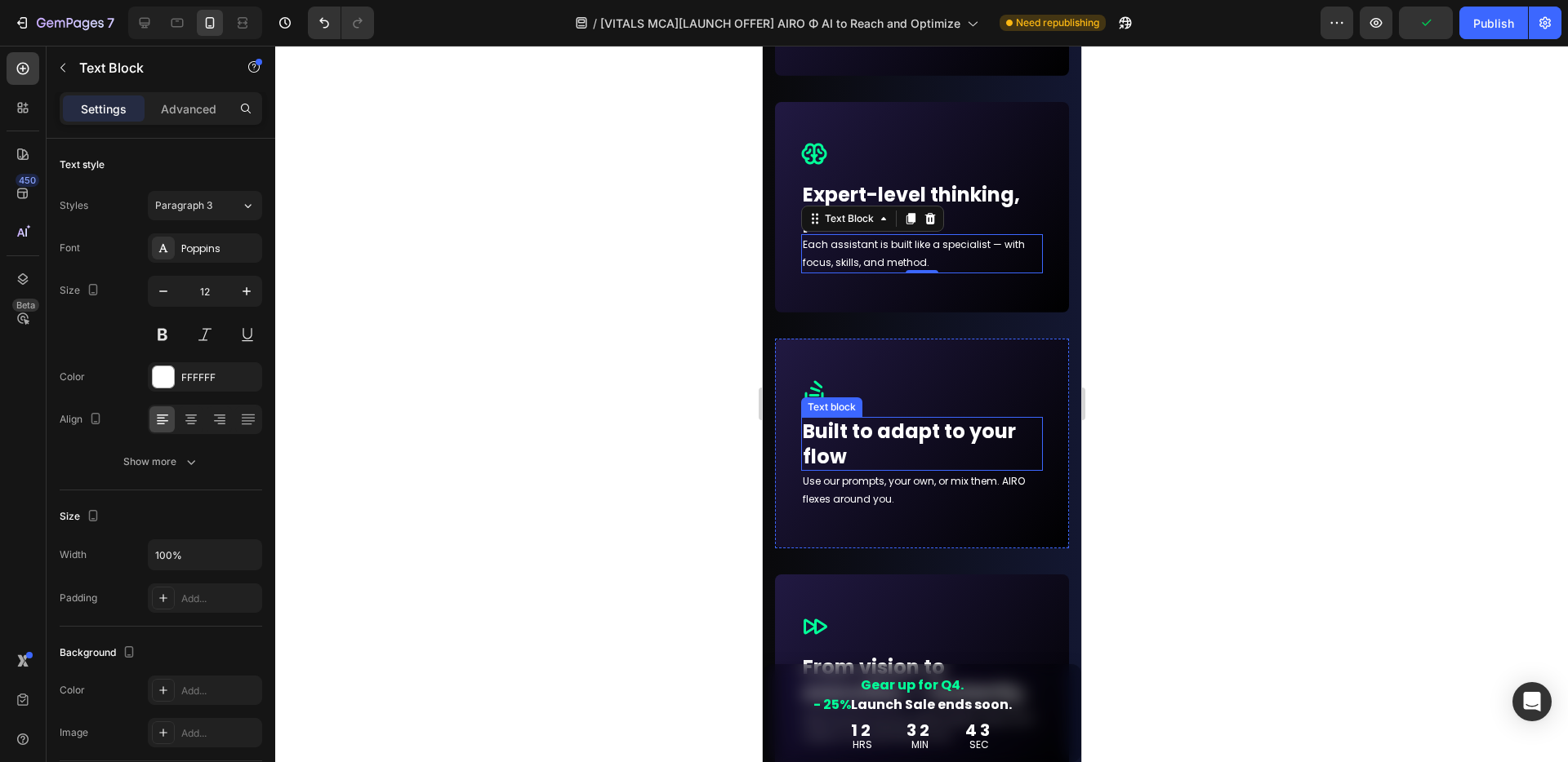
click at [869, 432] on p "Built to adapt to your flow" at bounding box center [921, 444] width 239 height 50
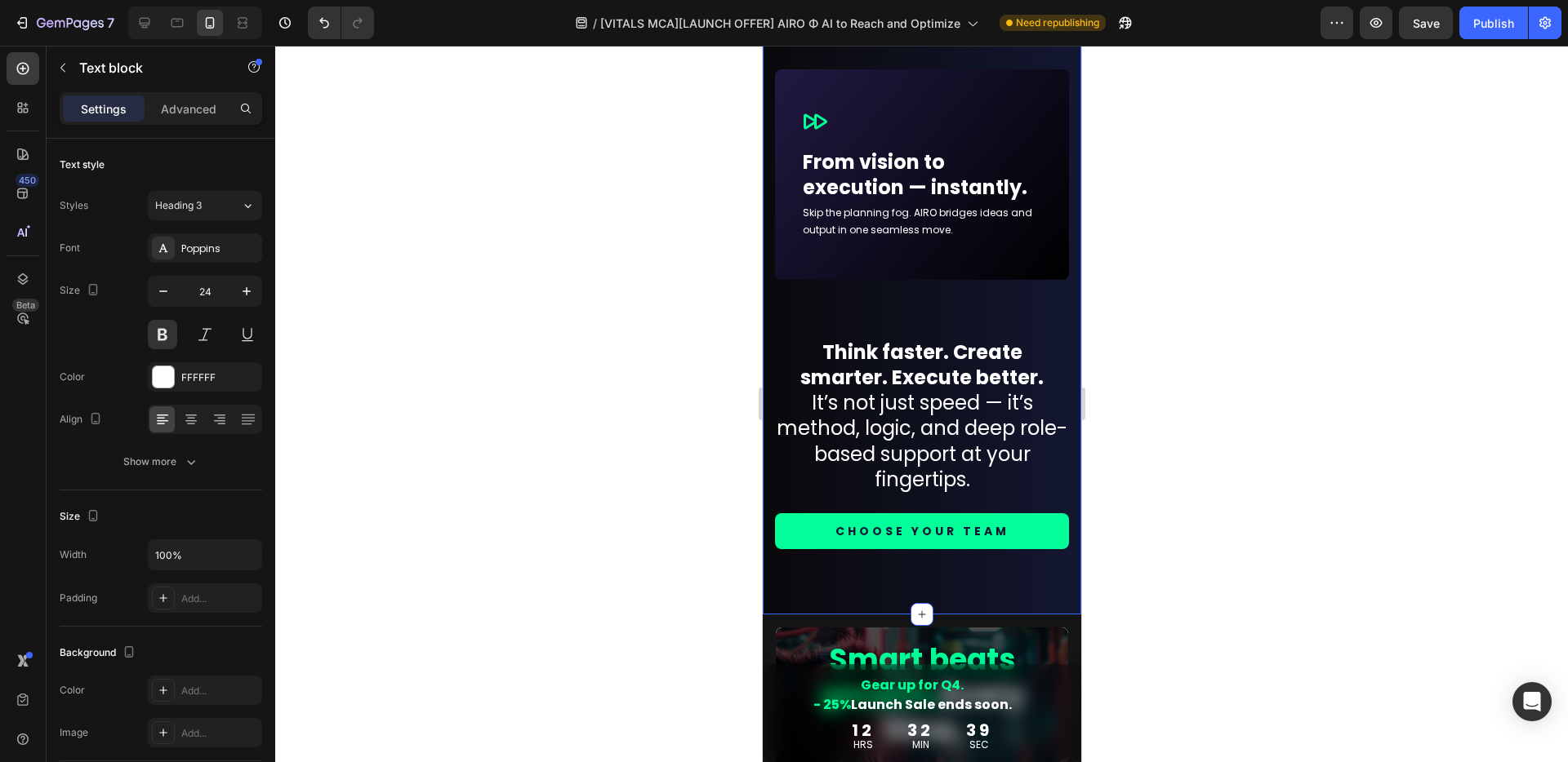
scroll to position [7334, 0]
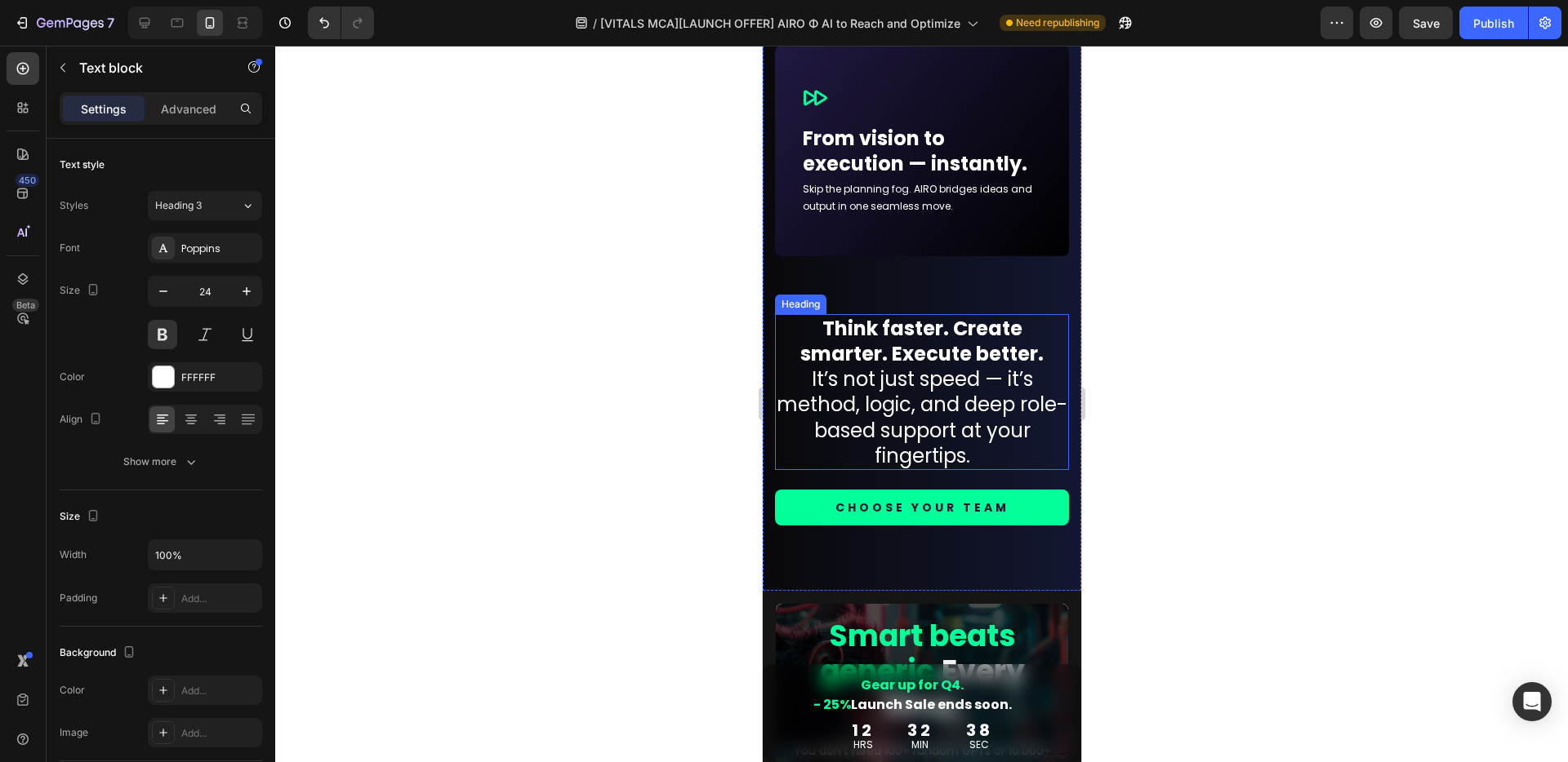
click at [963, 424] on h2 "Think faster. Create smarter. Execute better. It’s not just speed — it’s method…" at bounding box center [921, 392] width 294 height 156
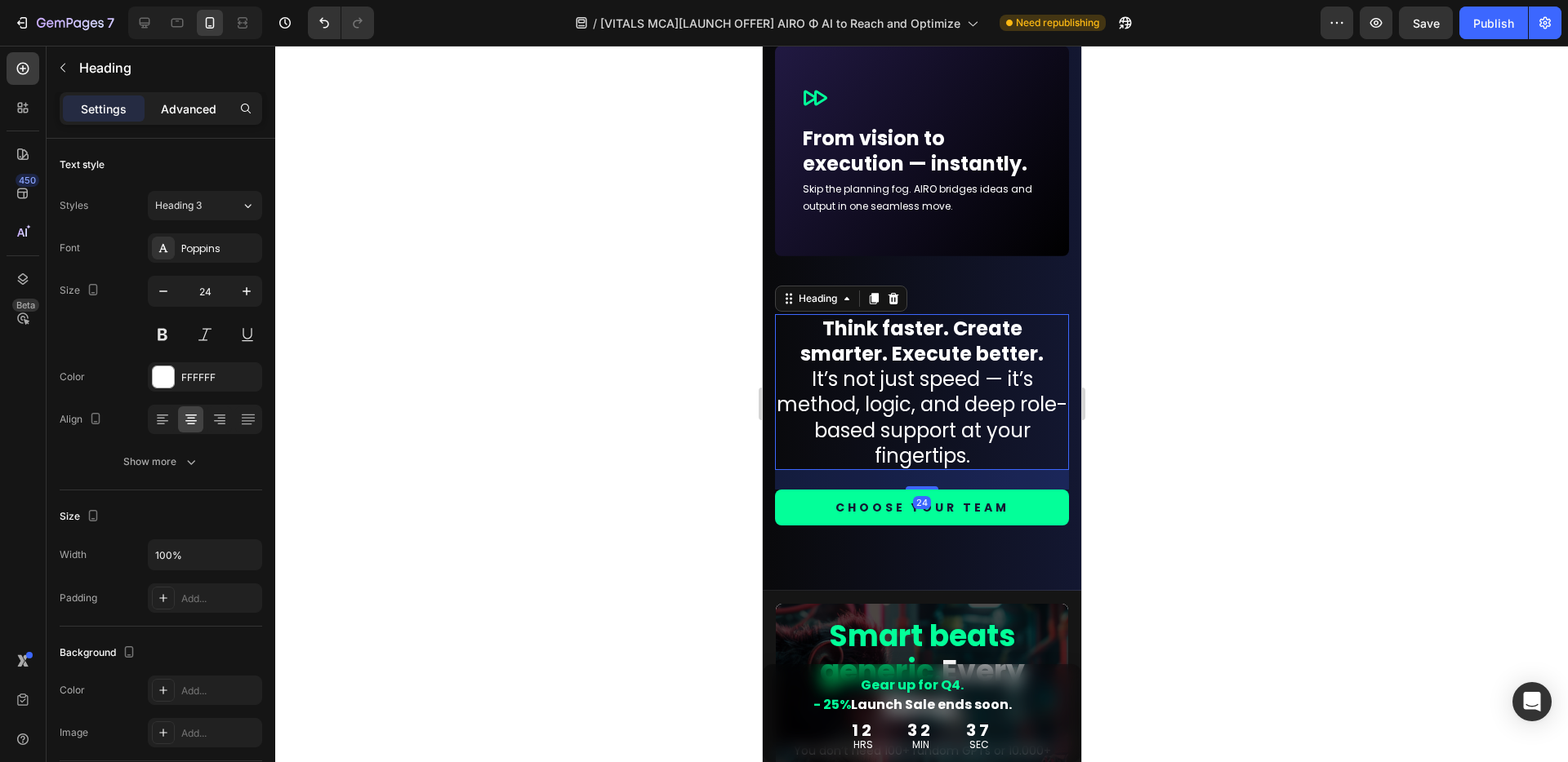
click at [173, 100] on p "Advanced" at bounding box center [188, 108] width 55 height 17
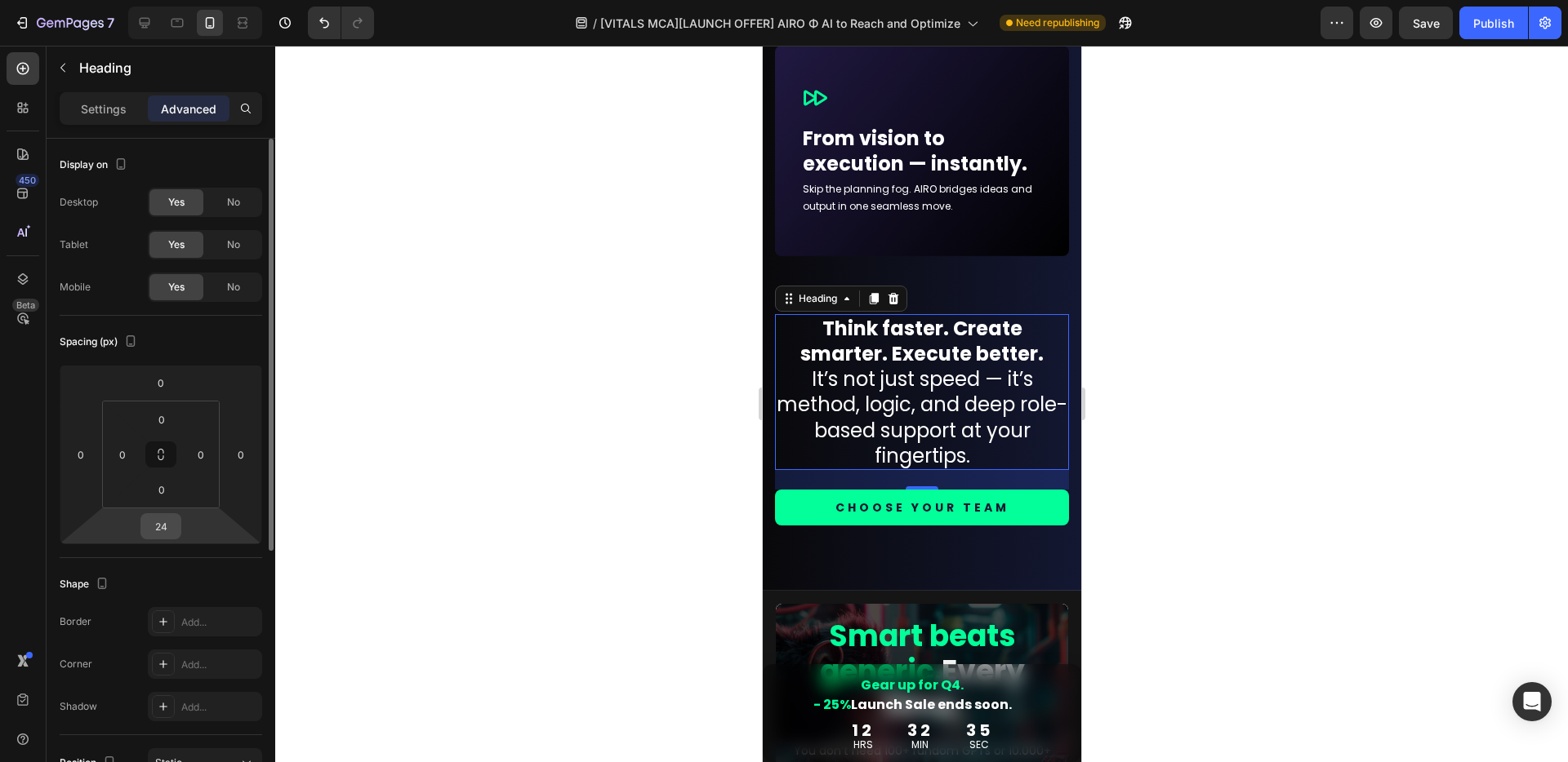
click at [160, 531] on input "24" at bounding box center [160, 526] width 33 height 24
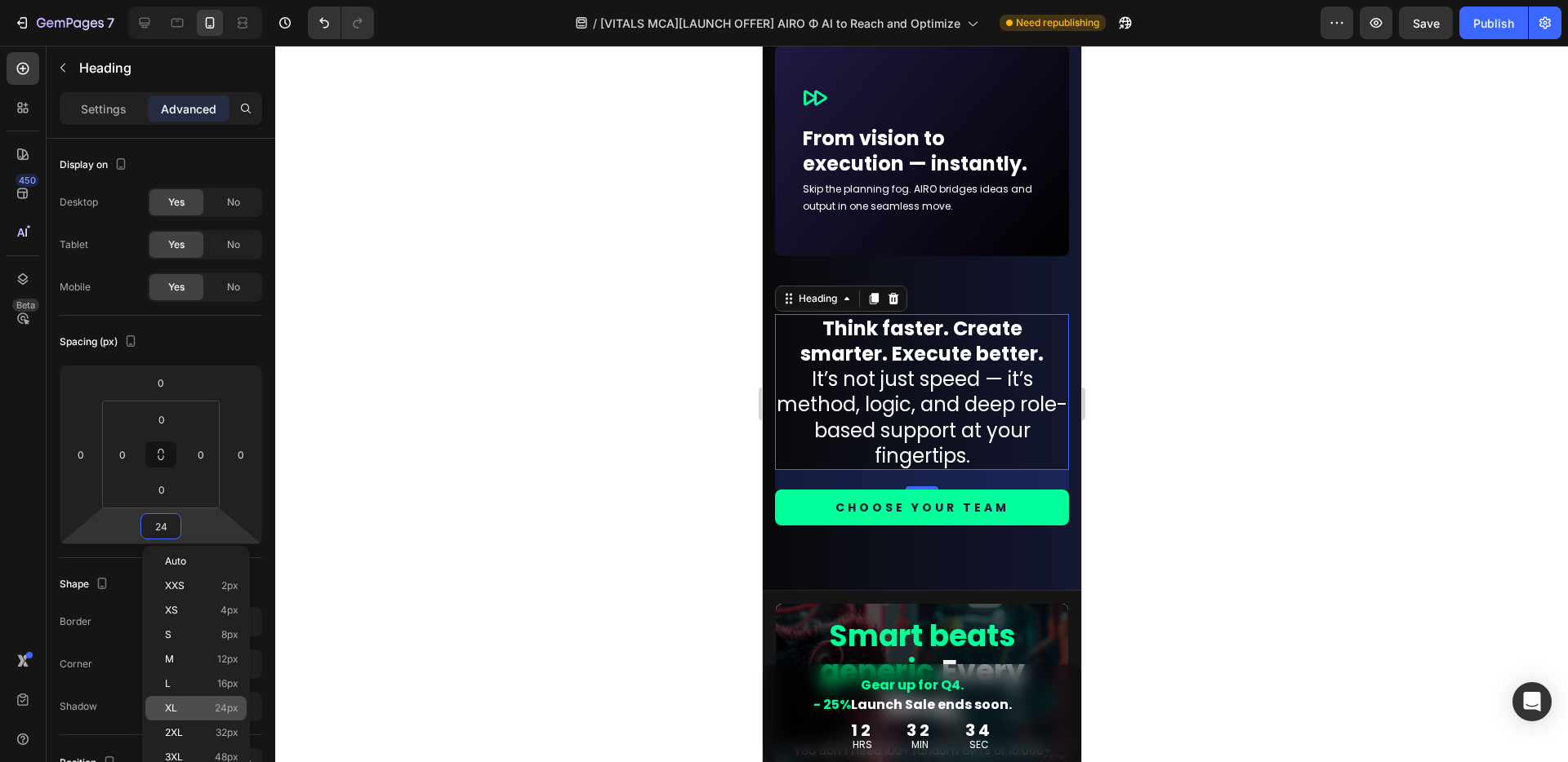
click at [192, 699] on div "XL 24px" at bounding box center [196, 708] width 101 height 24
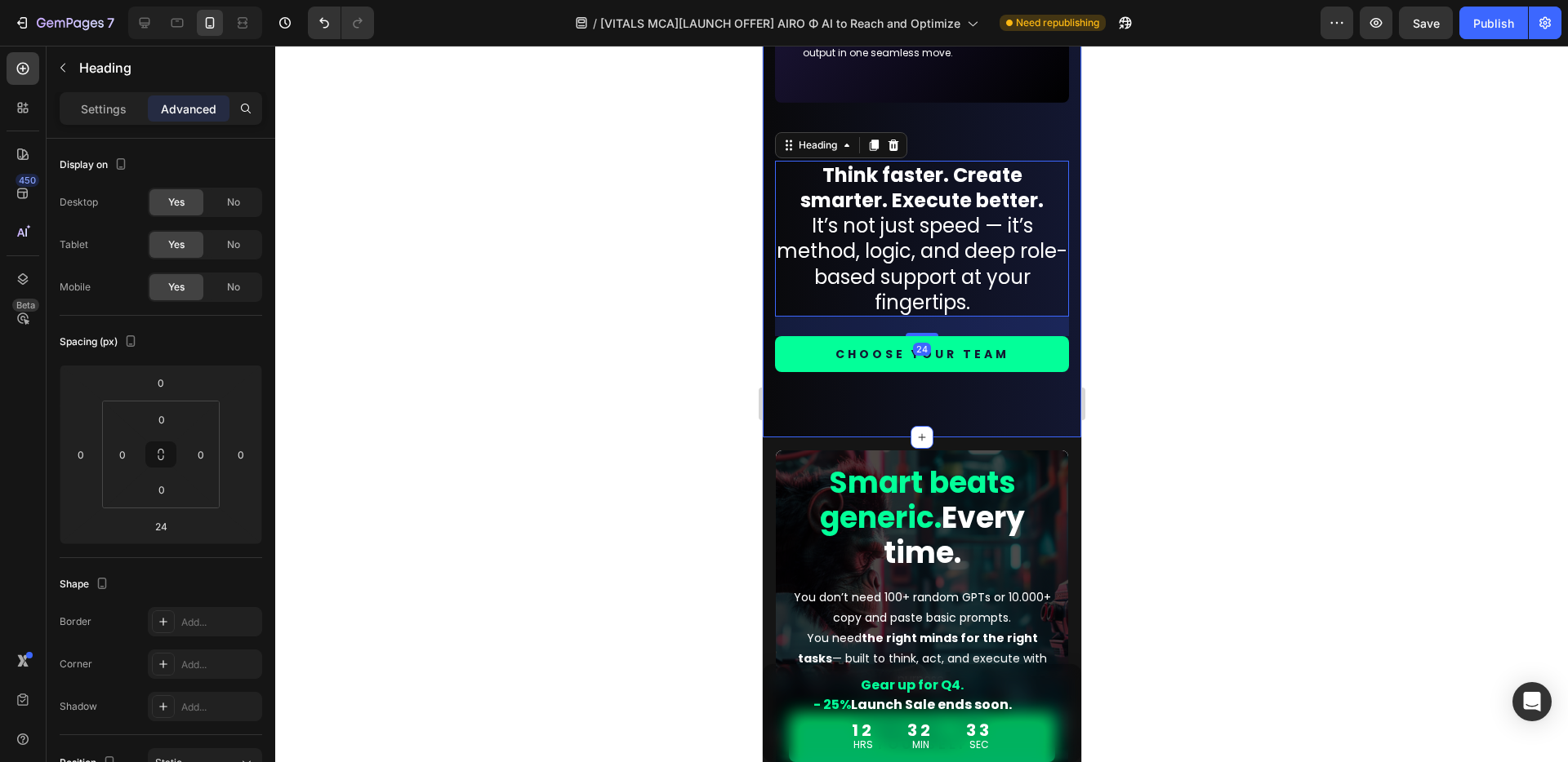
scroll to position [7489, 0]
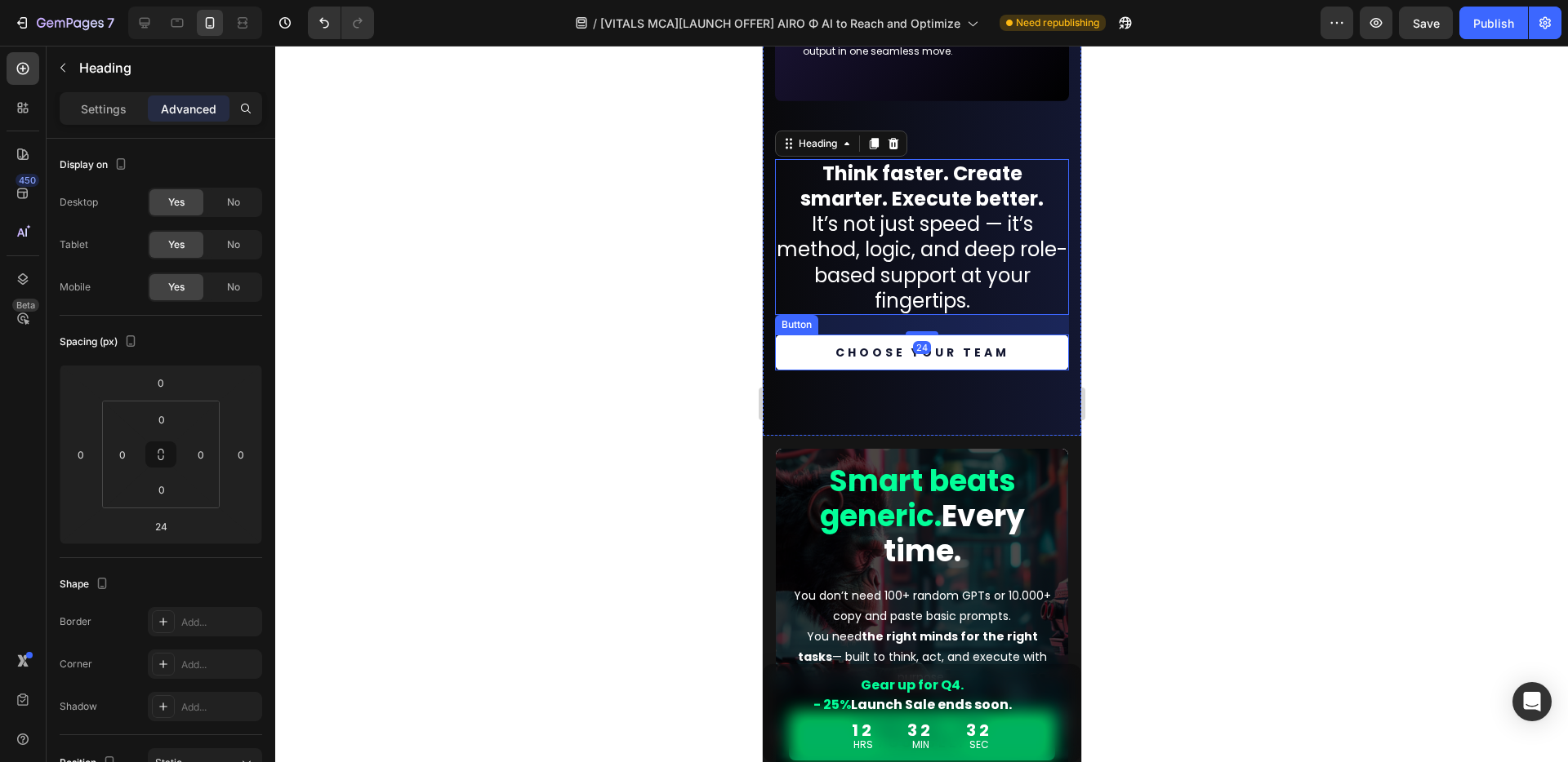
click at [1016, 350] on link "CHOOSE YOUR TEAM" at bounding box center [921, 352] width 294 height 36
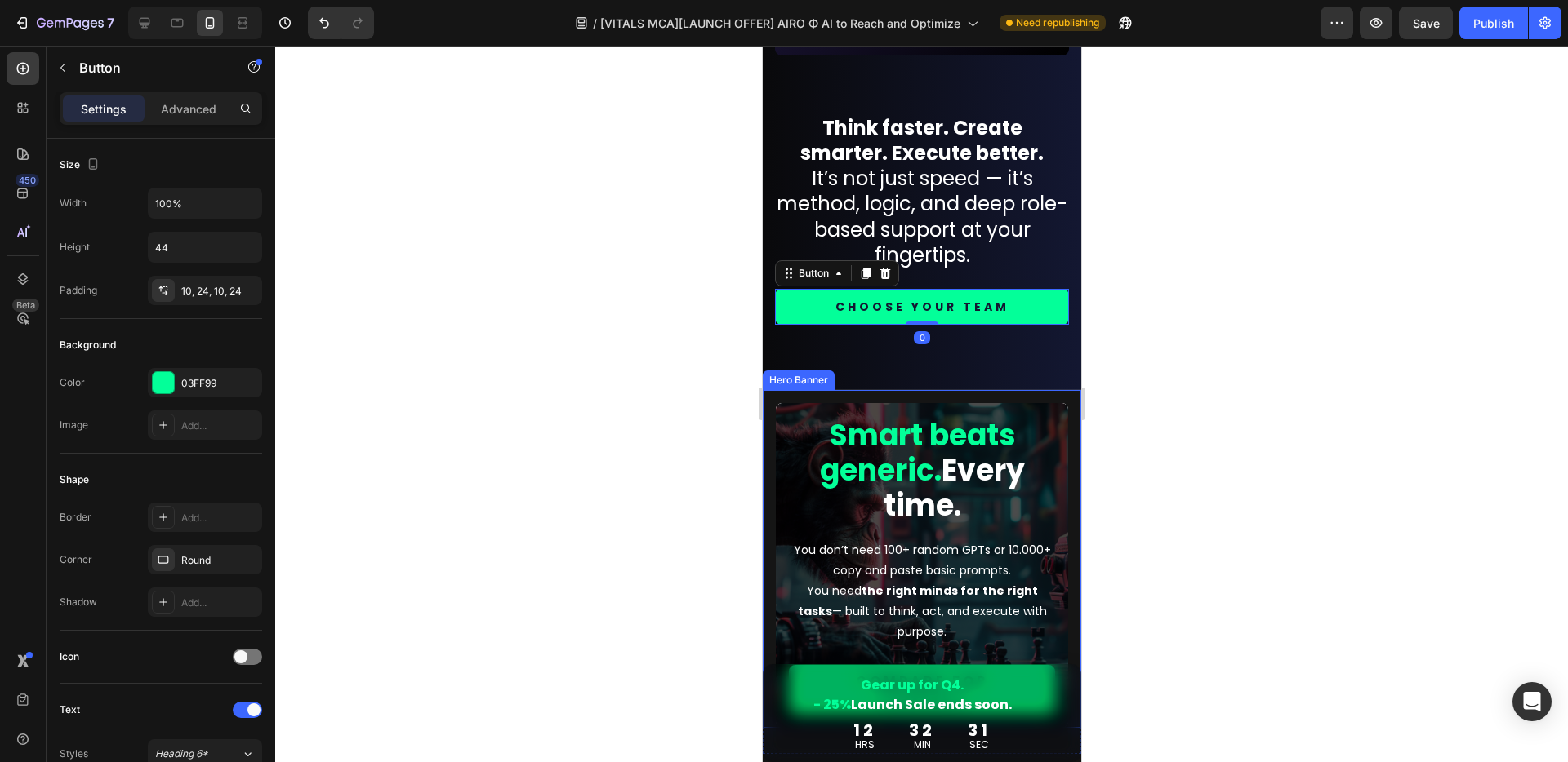
scroll to position [7702, 0]
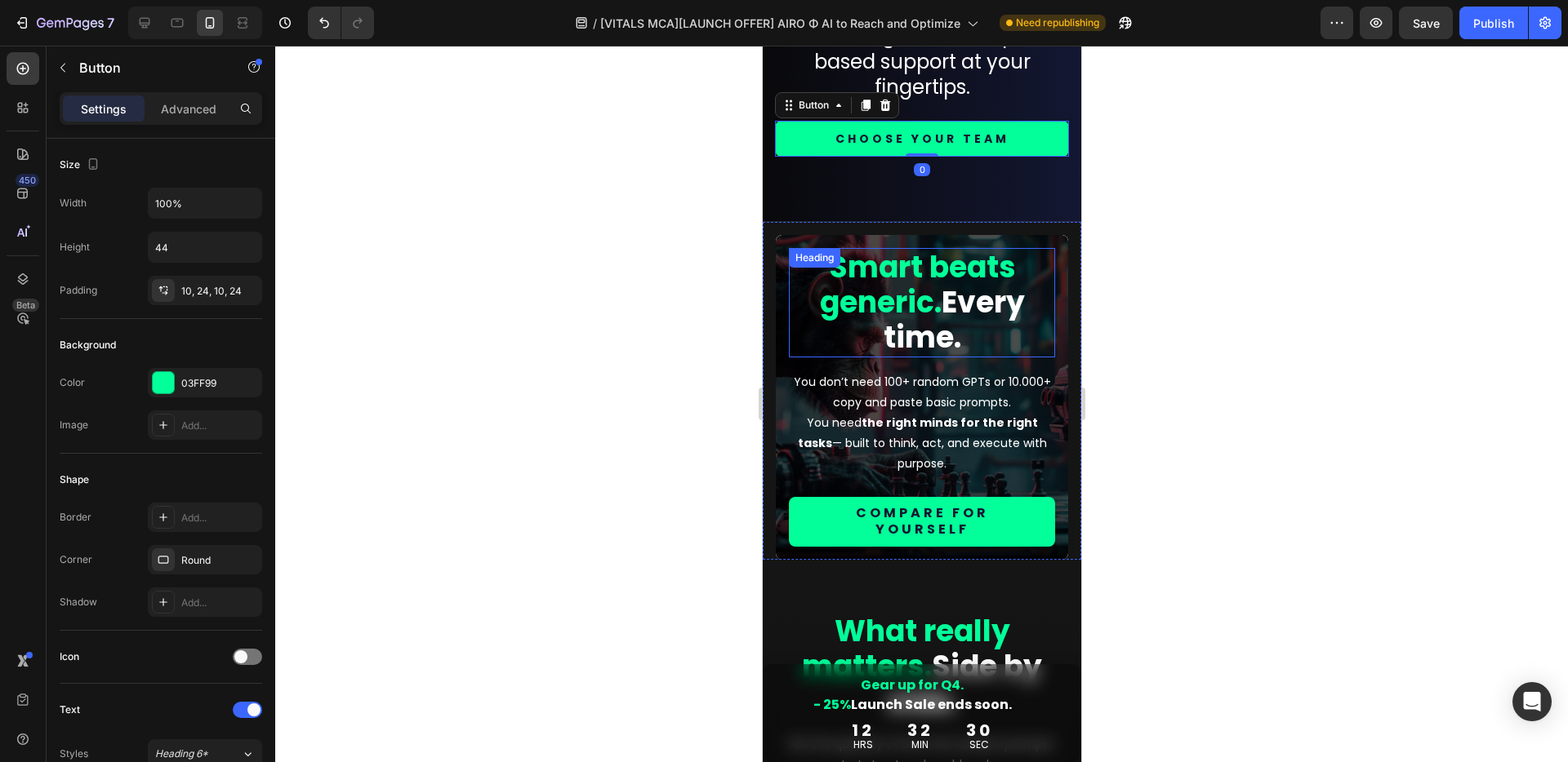
click at [975, 317] on h2 "Smart beats generic. Every time." at bounding box center [921, 302] width 266 height 109
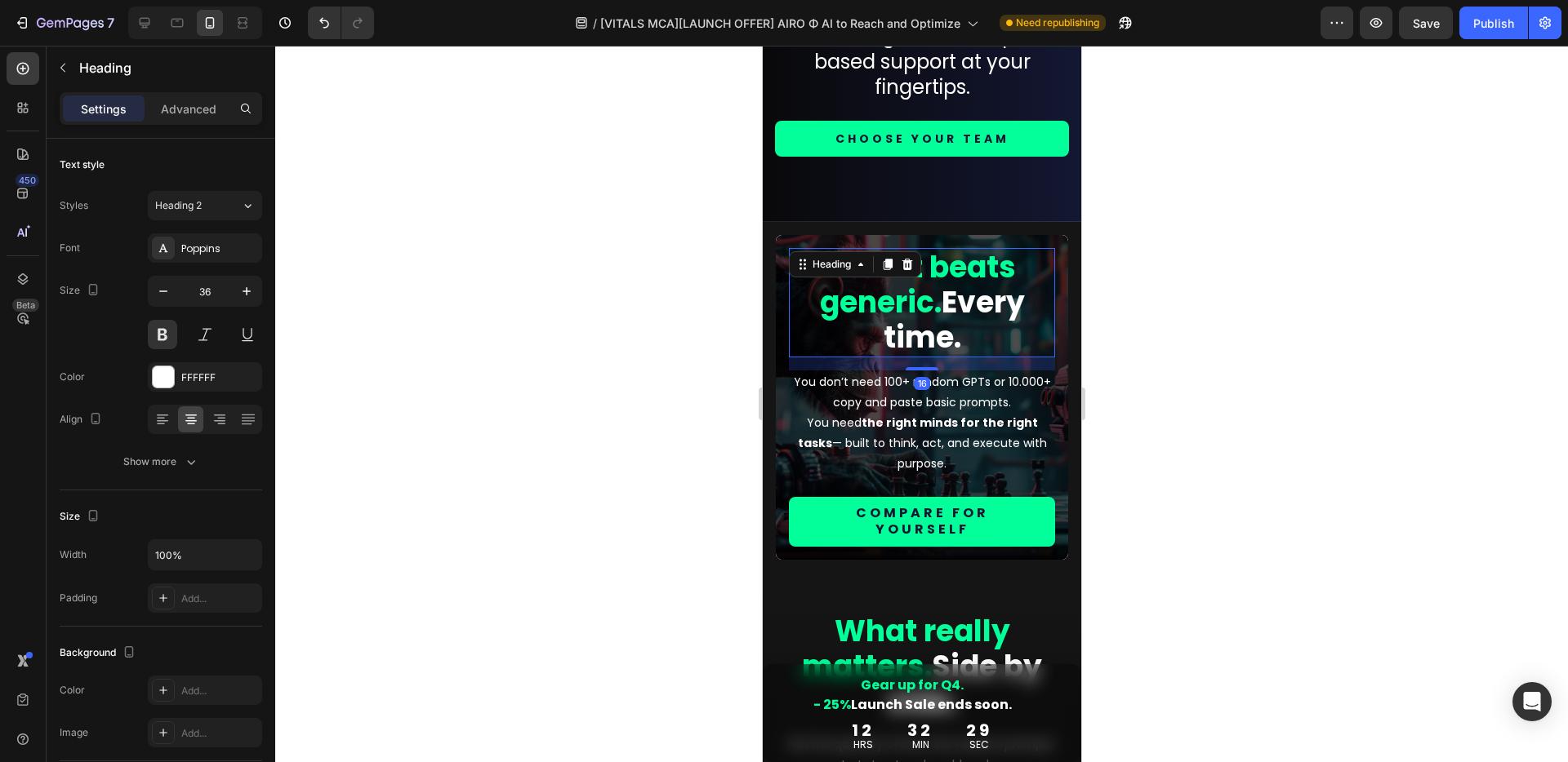
click at [197, 93] on div "Settings Advanced" at bounding box center [161, 108] width 202 height 33
click at [198, 116] on p "Advanced" at bounding box center [188, 108] width 55 height 17
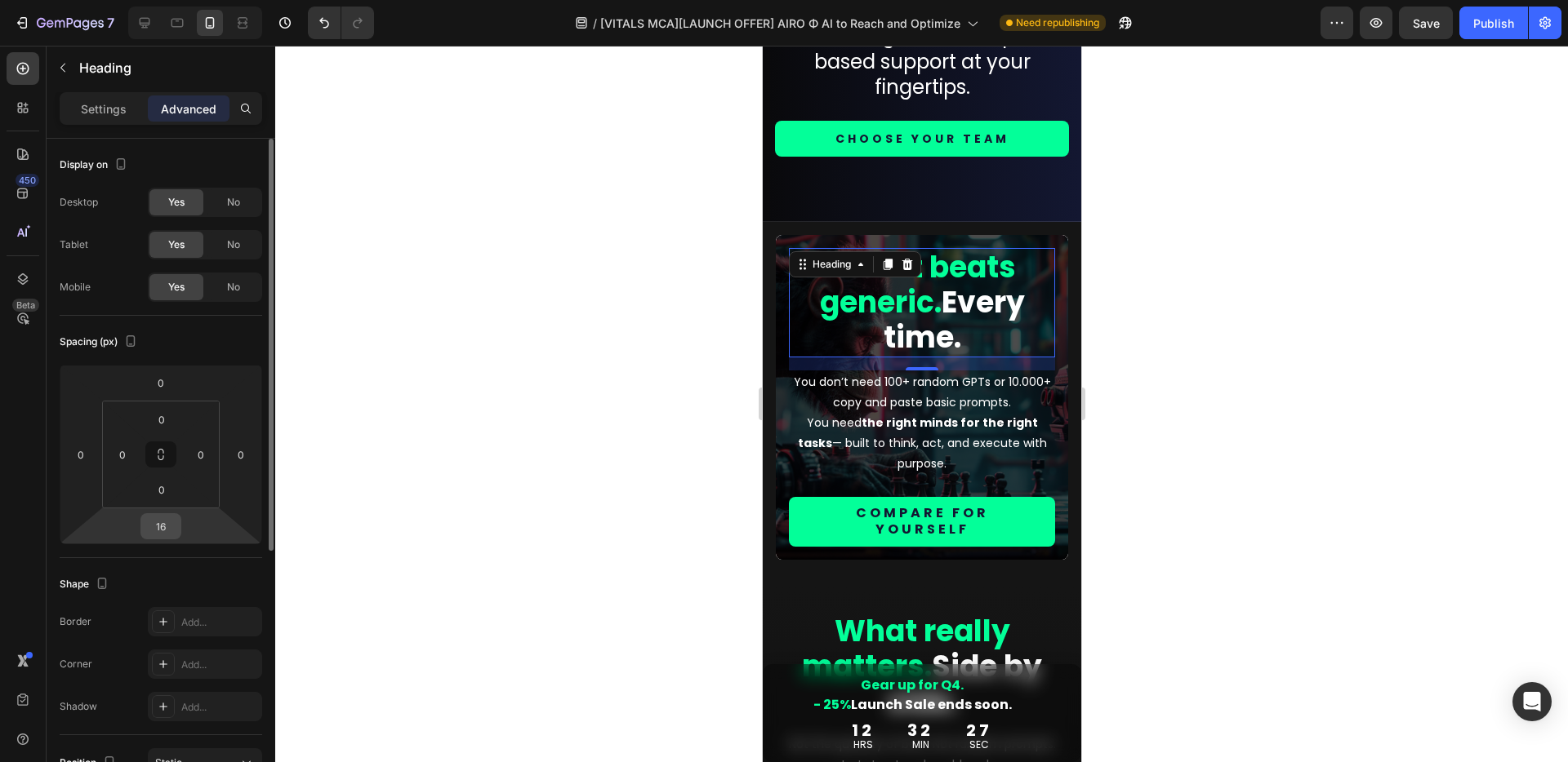
click at [167, 526] on input "16" at bounding box center [160, 526] width 33 height 24
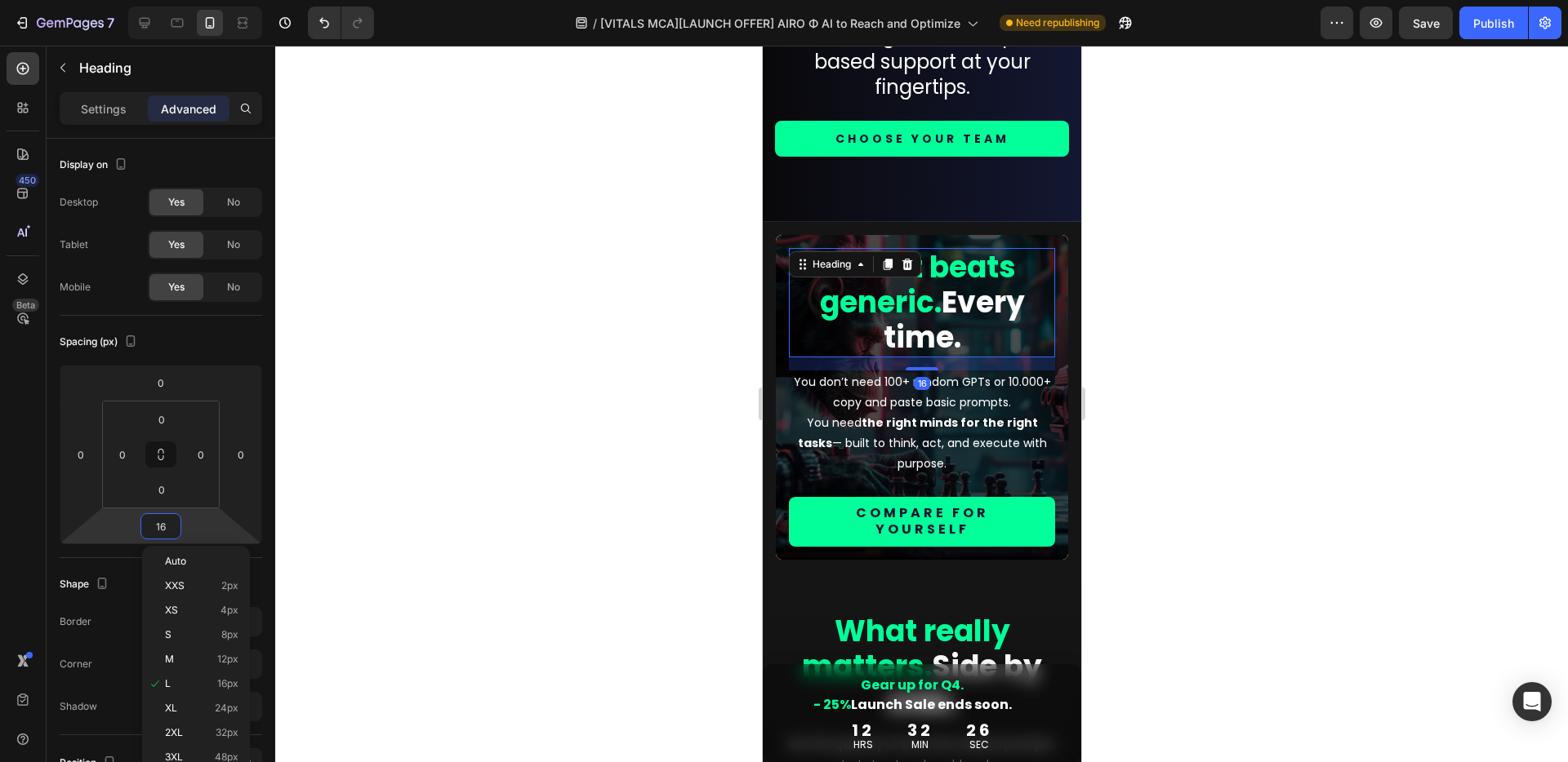
click at [605, 529] on div at bounding box center [921, 404] width 1292 height 716
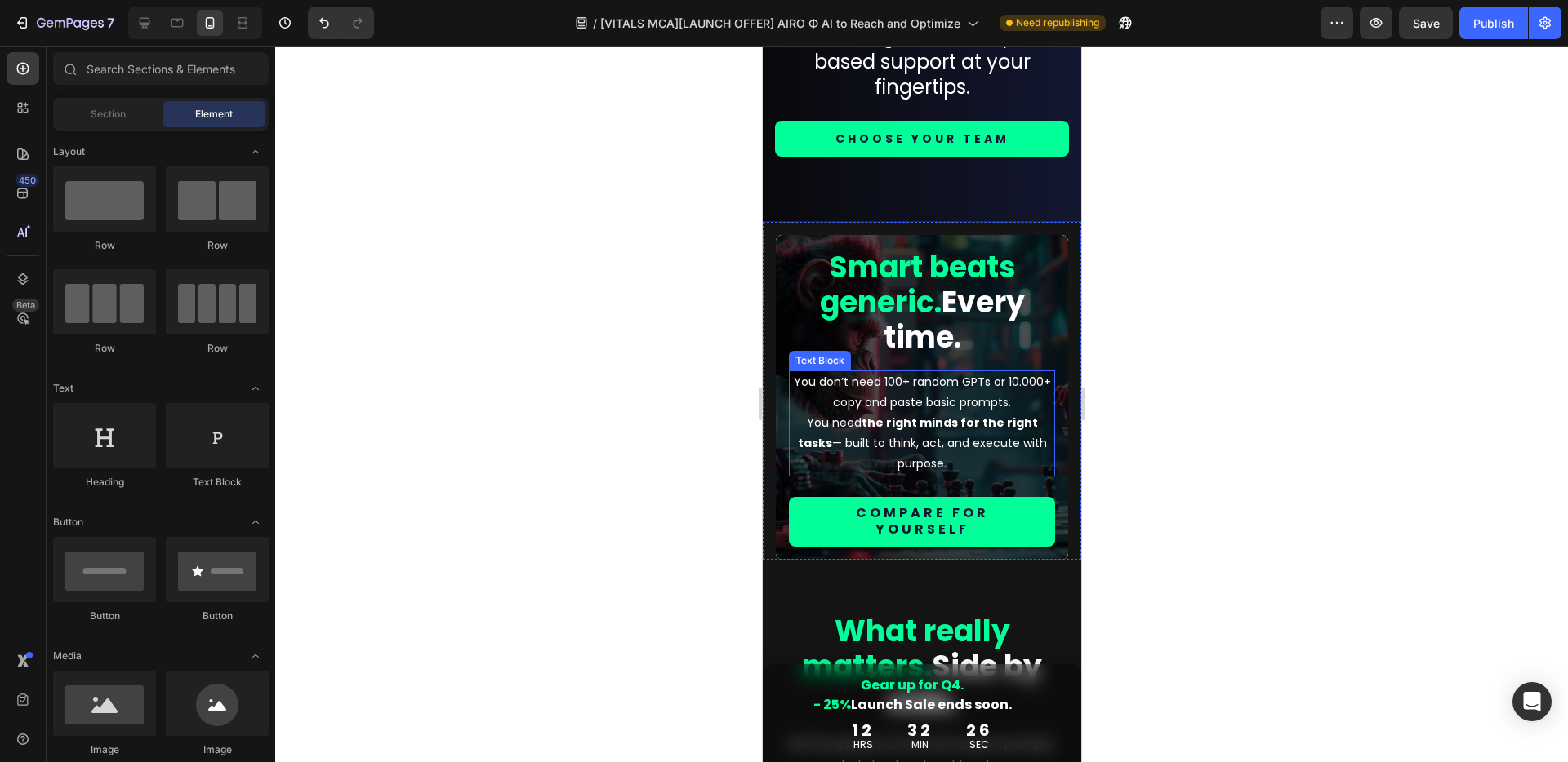
click at [883, 401] on p "You don’t need 100+ random GPTs or 10.000+ copy and paste basic prompts. You ne…" at bounding box center [921, 424] width 263 height 103
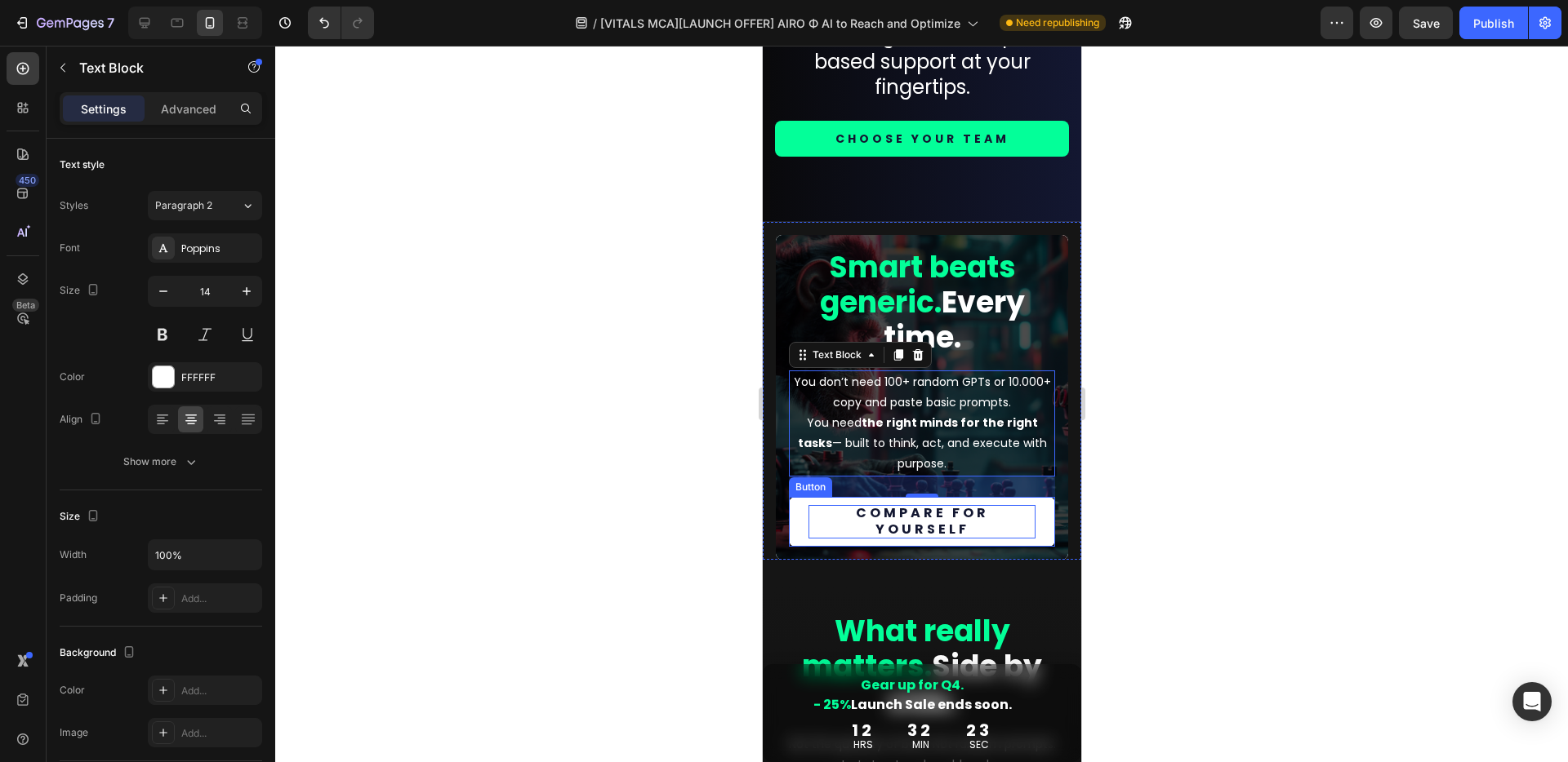
click at [891, 518] on p "Compare for yourself" at bounding box center [921, 522] width 227 height 35
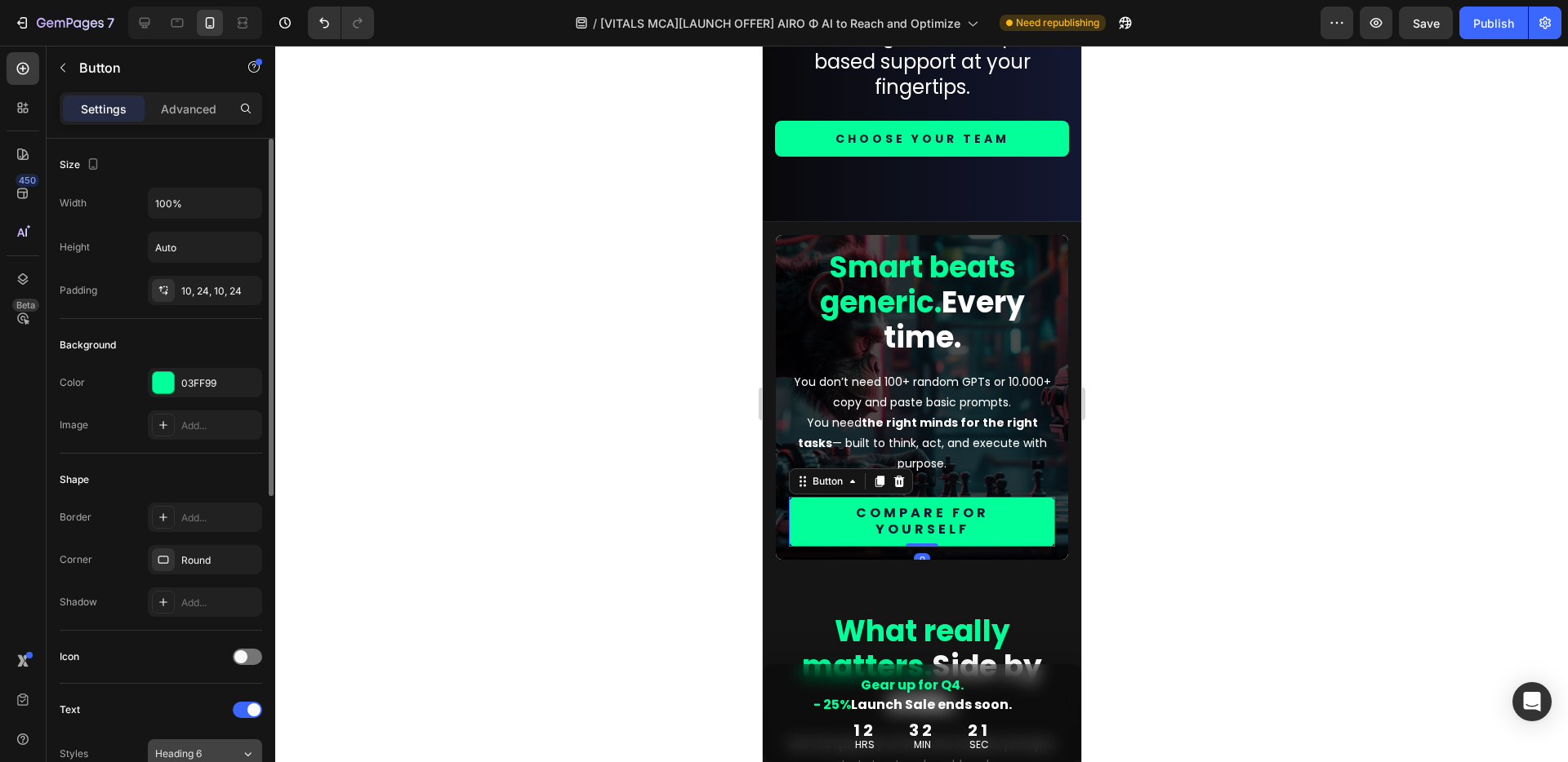
click at [198, 757] on span "Heading 6" at bounding box center [179, 755] width 47 height 15
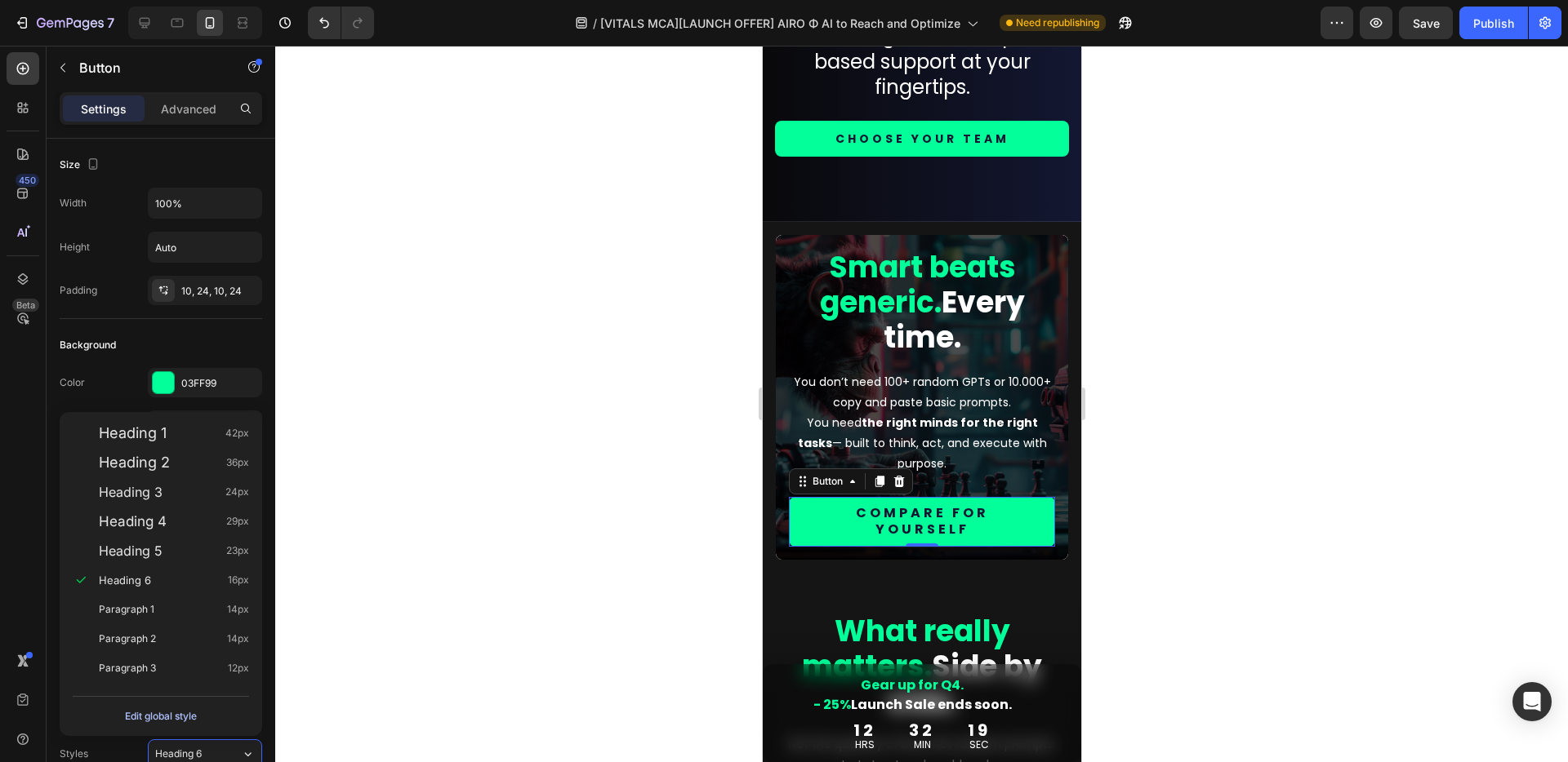
click at [183, 712] on div "Edit global style" at bounding box center [161, 716] width 72 height 20
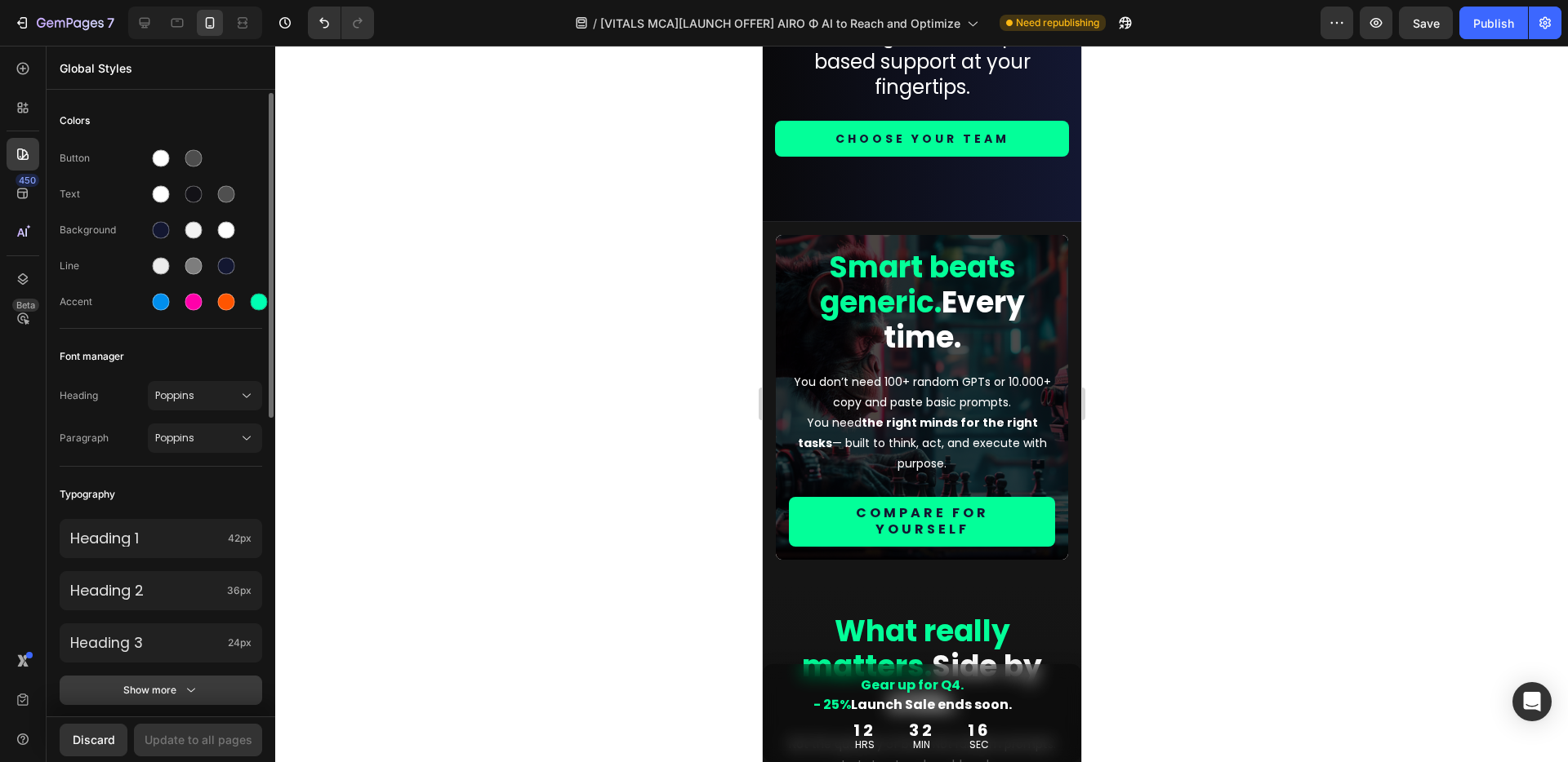
click at [170, 689] on div "Show more" at bounding box center [161, 690] width 76 height 16
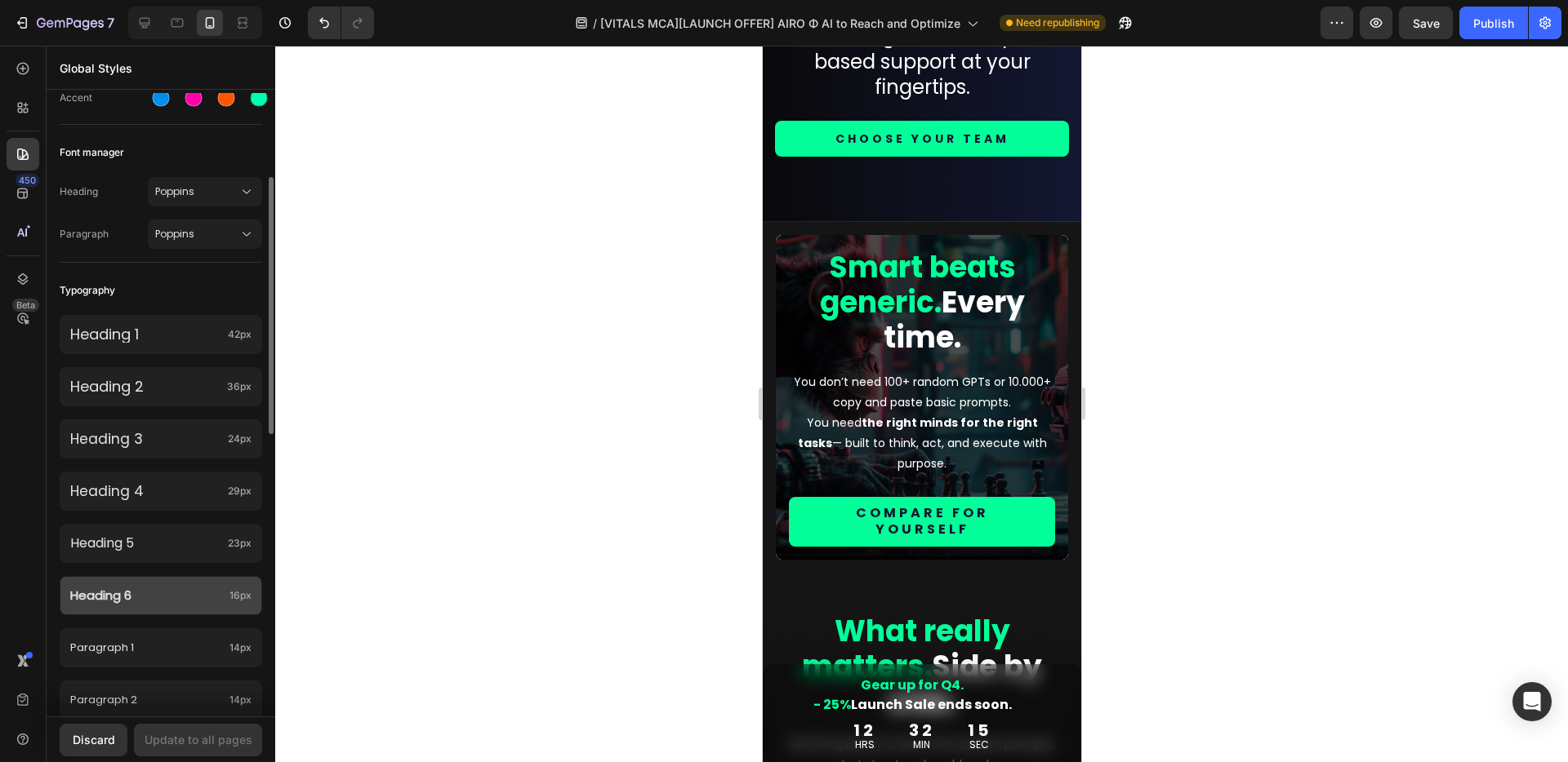
scroll to position [208, 0]
click at [161, 594] on p "Heading 6" at bounding box center [146, 592] width 152 height 16
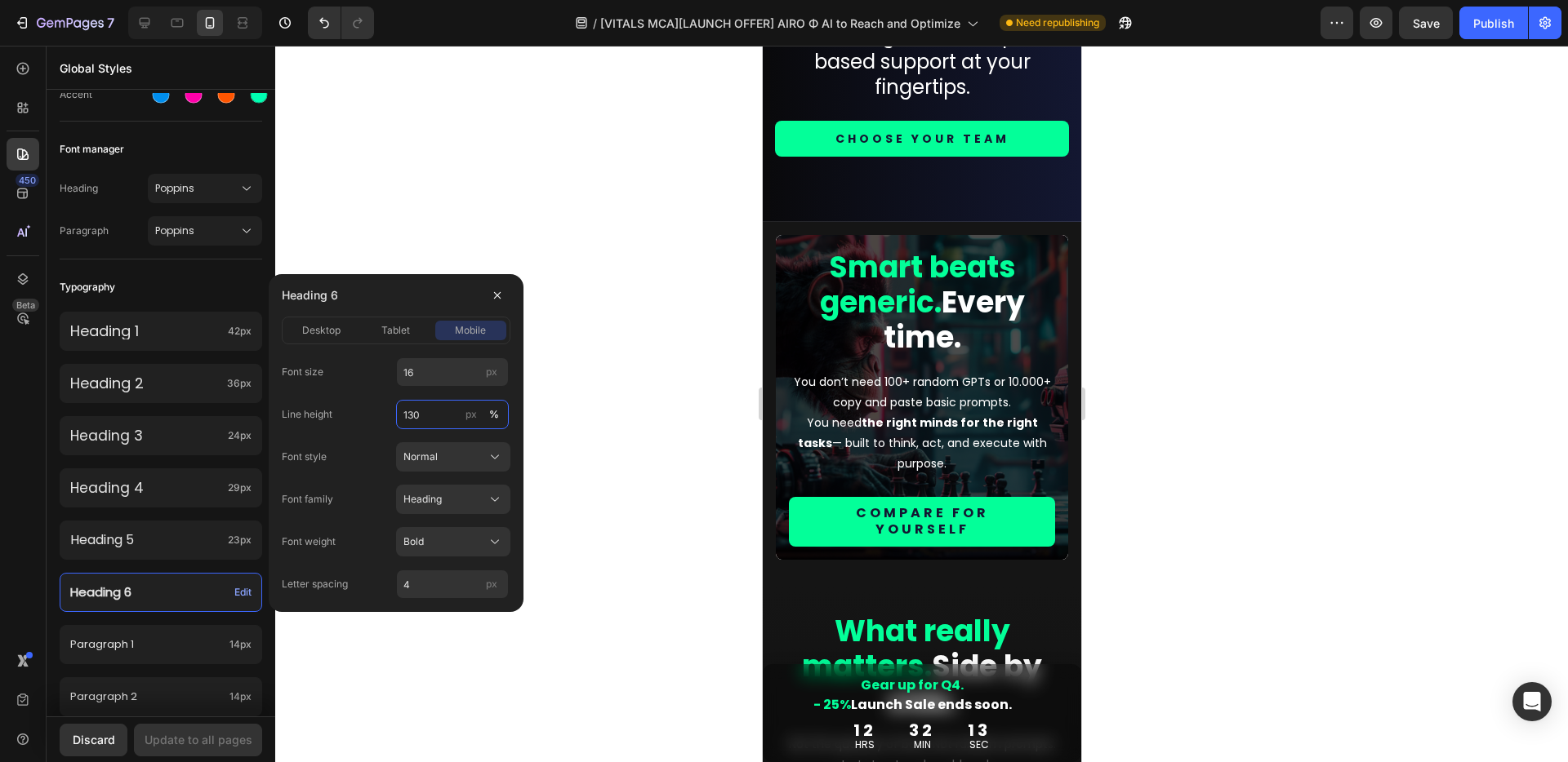
click at [445, 413] on input "130" at bounding box center [452, 414] width 112 height 29
type input "150"
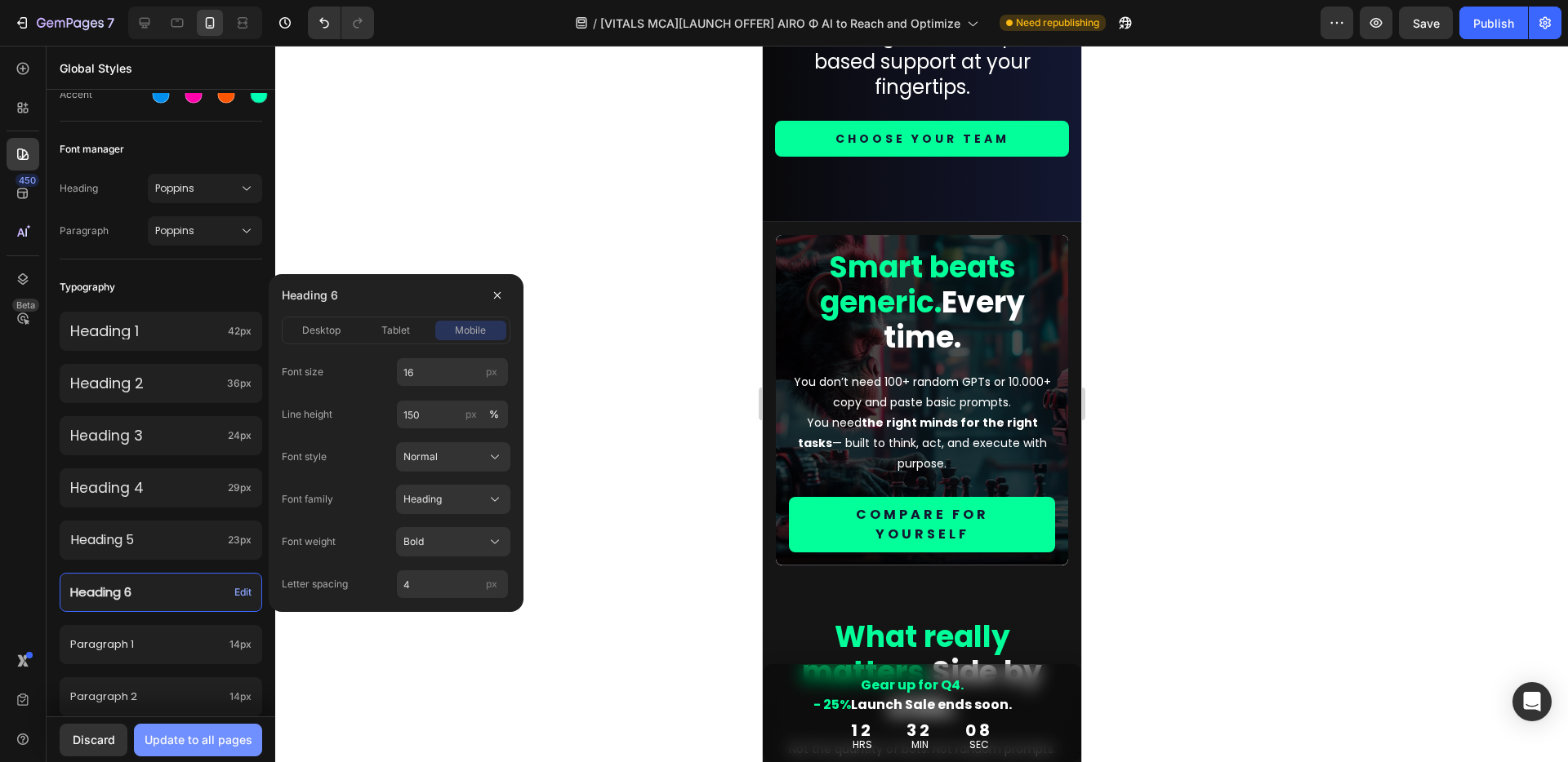
click at [243, 740] on div "Update to all pages" at bounding box center [197, 740] width 108 height 17
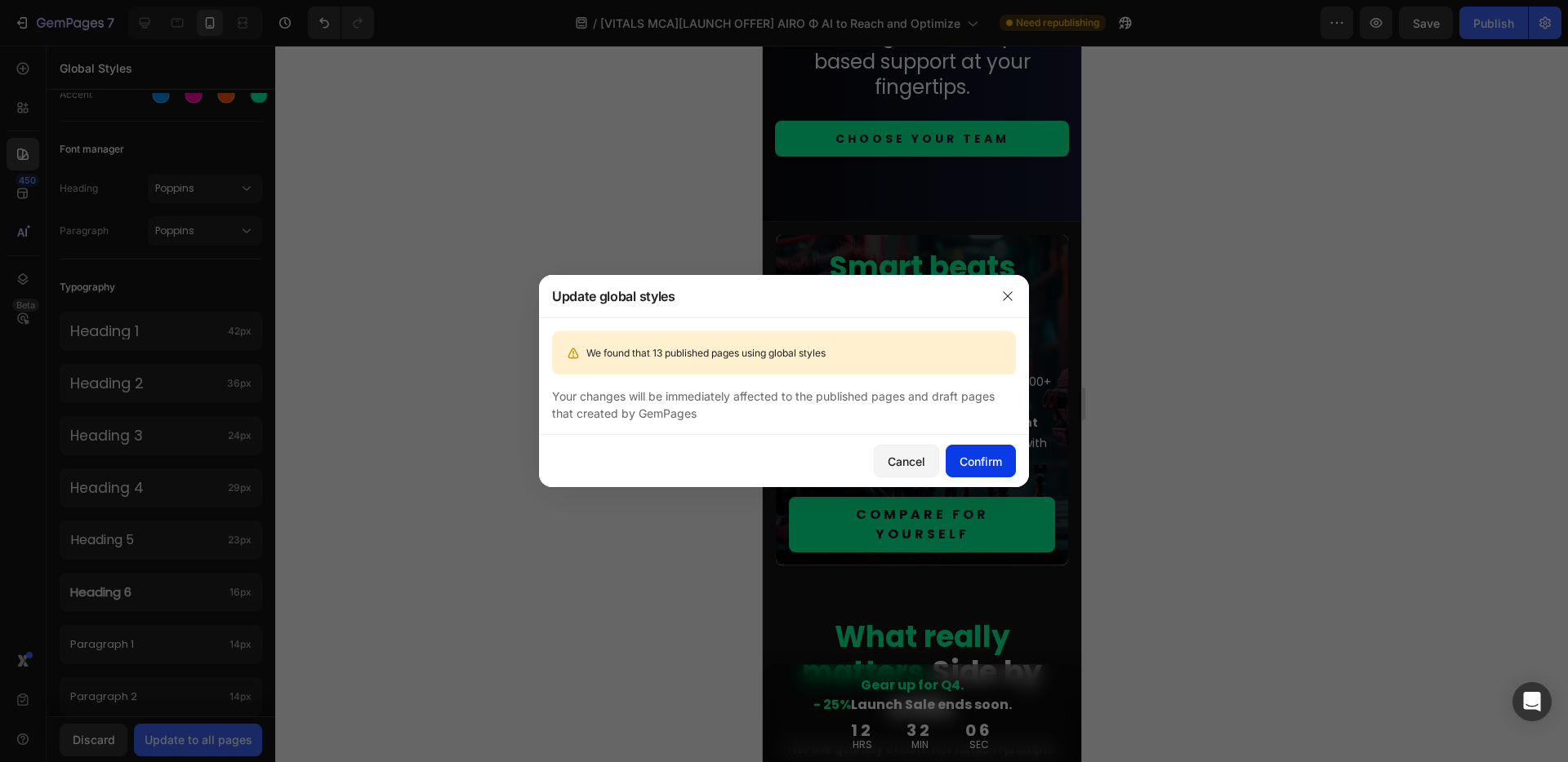
click at [985, 468] on div "Confirm" at bounding box center [980, 461] width 42 height 17
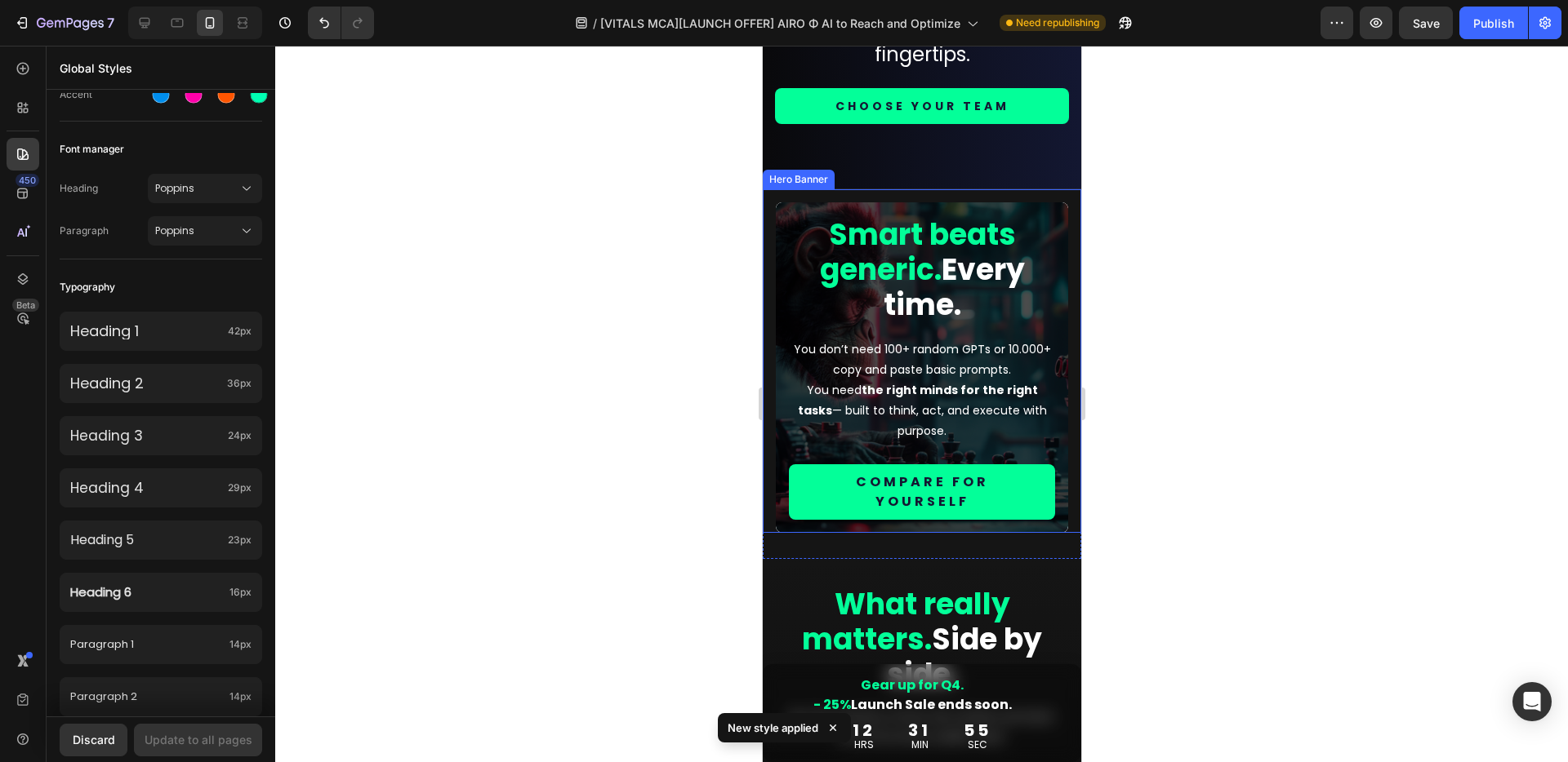
scroll to position [7724, 0]
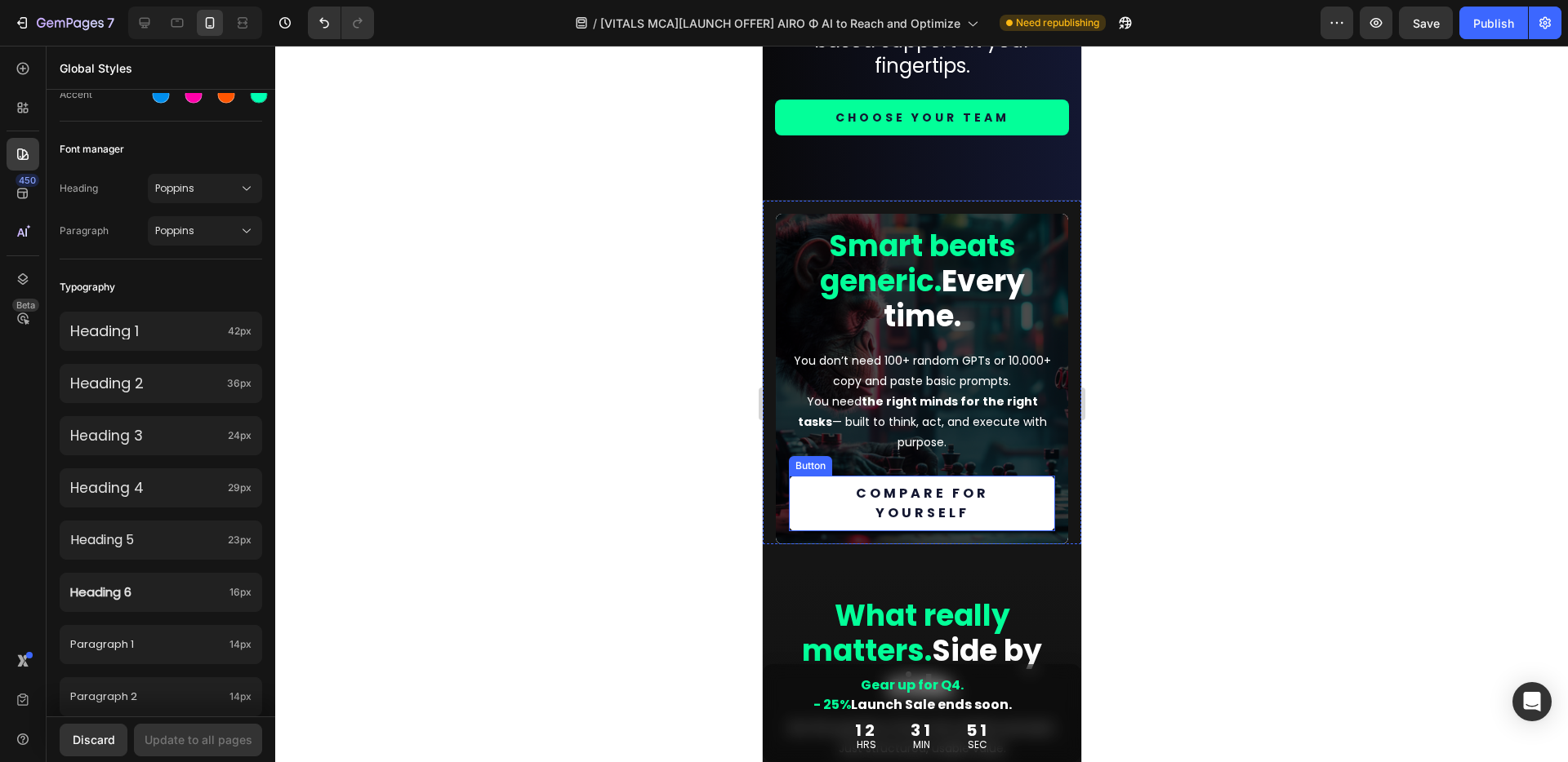
click at [1029, 487] on link "Compare for yourself" at bounding box center [921, 503] width 266 height 55
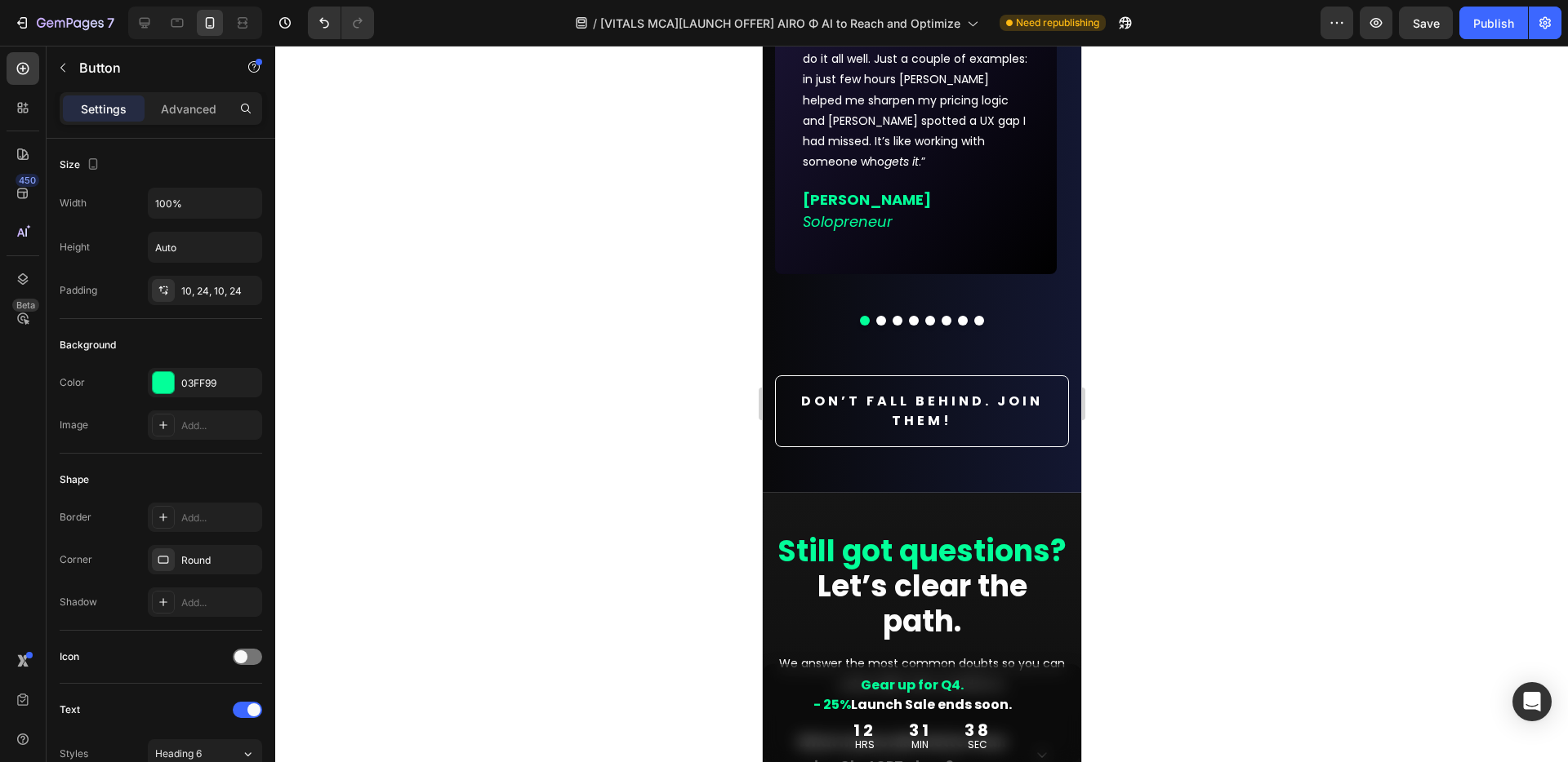
scroll to position [15735, 0]
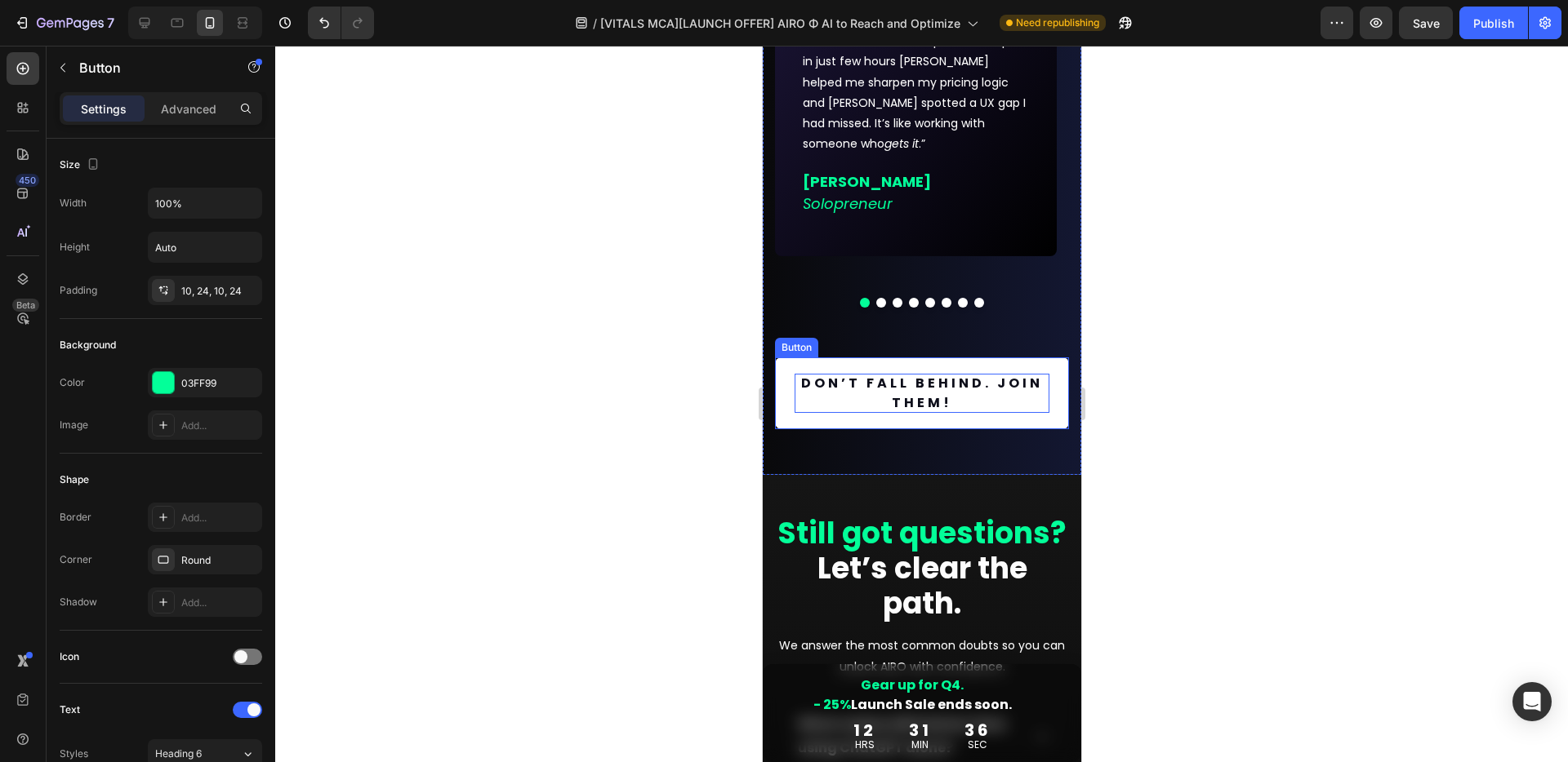
click at [949, 400] on p "Don’t fall behind. JOIN THEM!" at bounding box center [921, 394] width 254 height 39
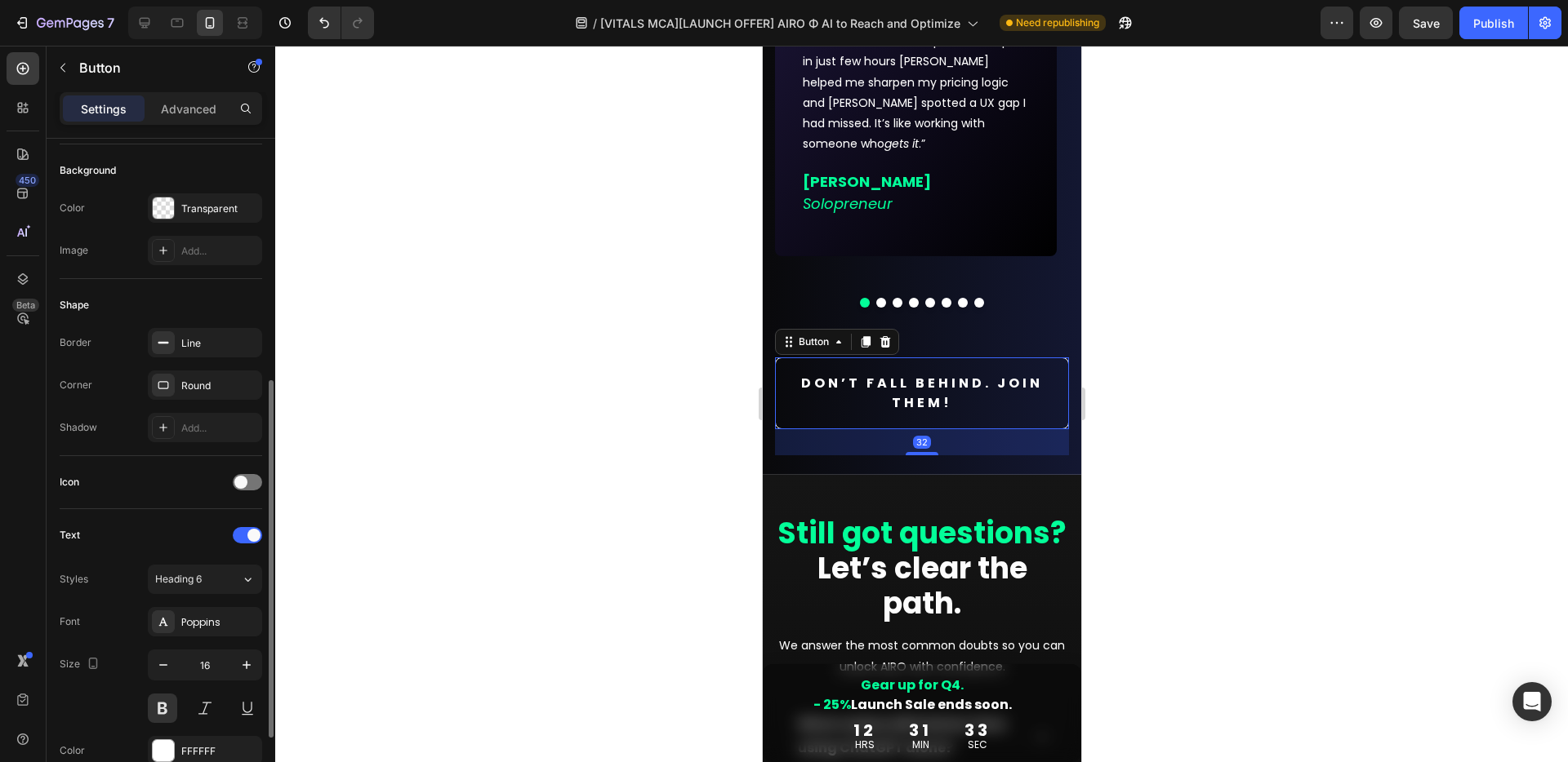
scroll to position [272, 0]
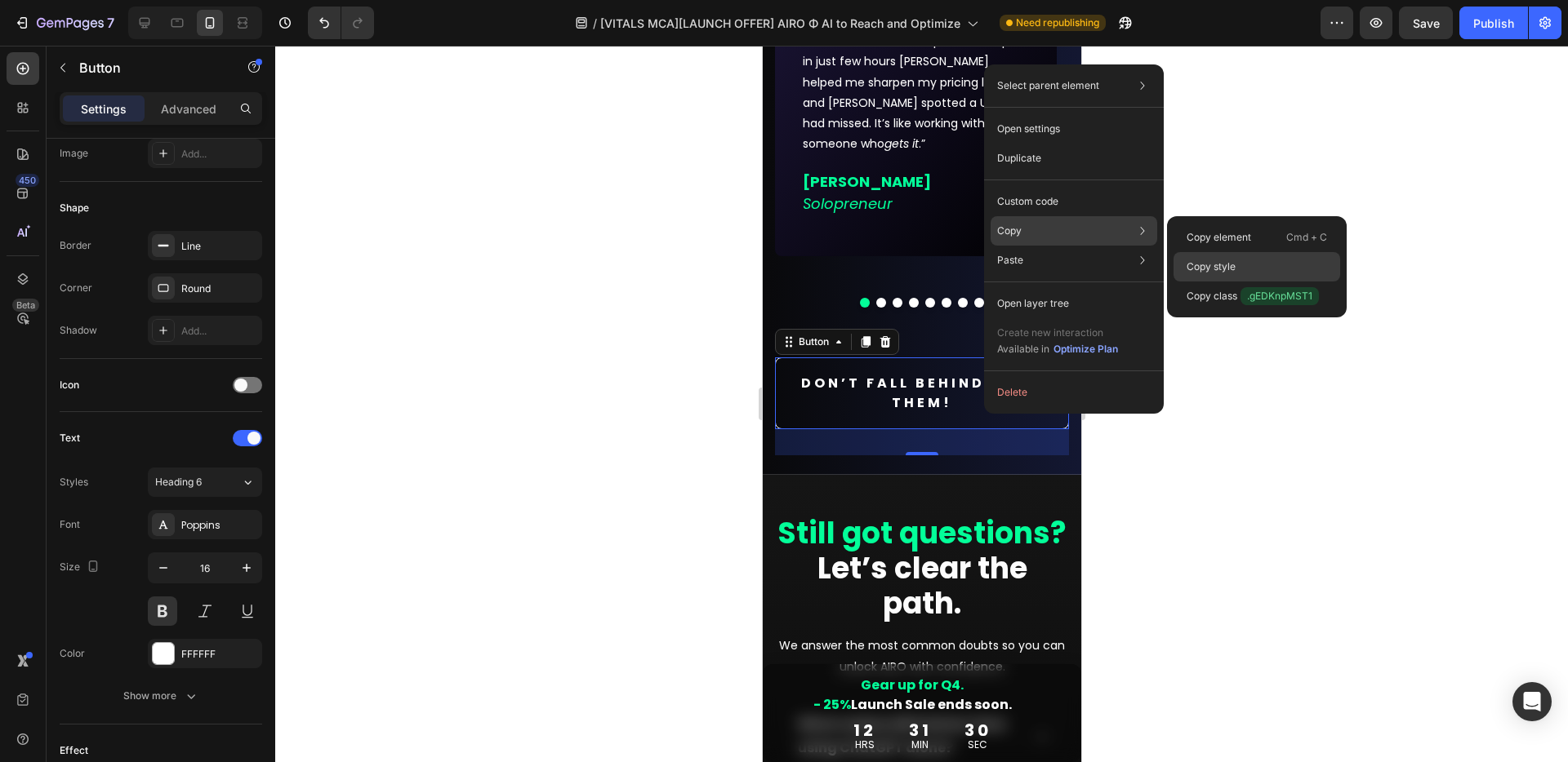
click at [1199, 264] on p "Copy style" at bounding box center [1211, 267] width 49 height 15
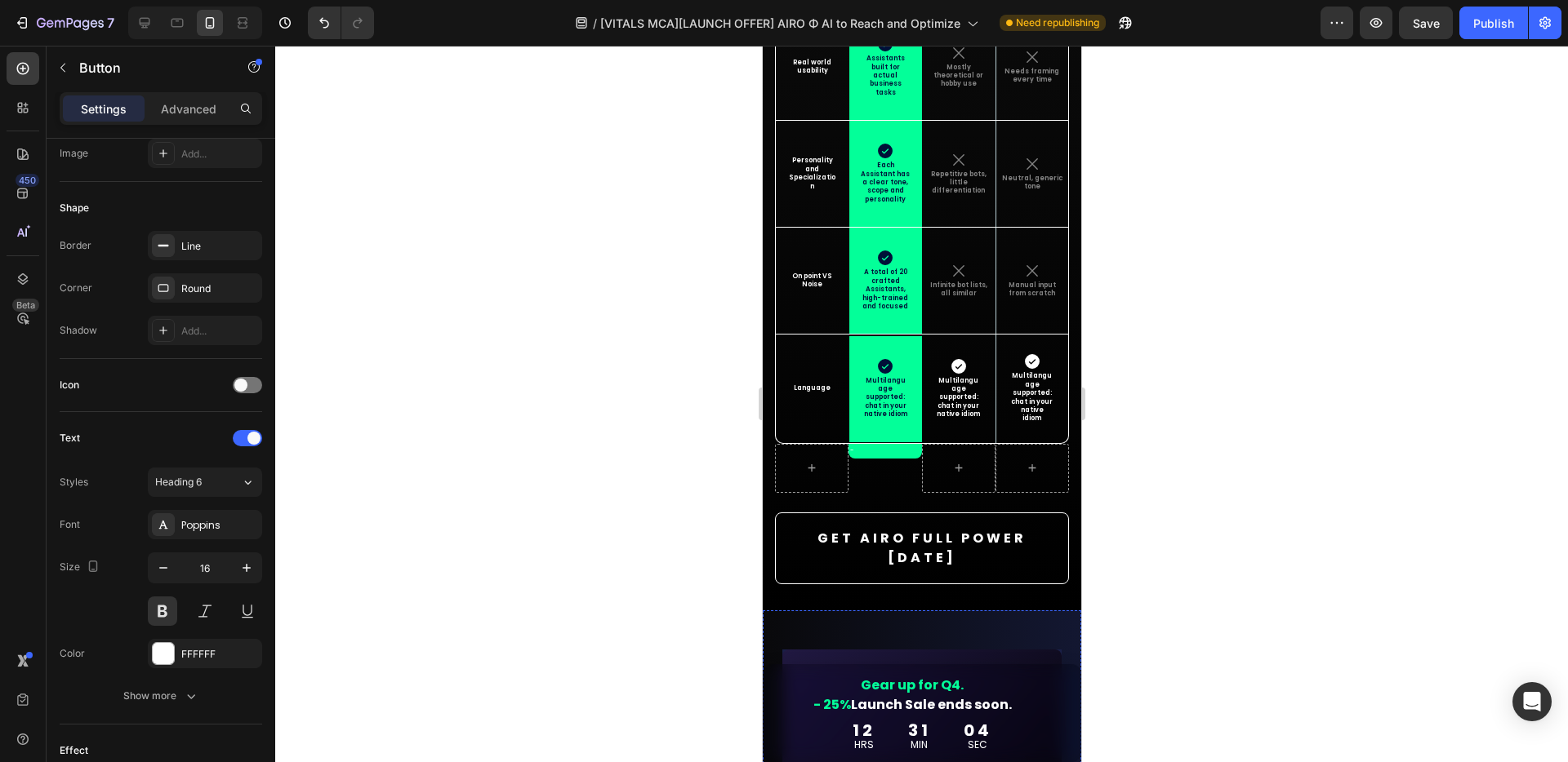
scroll to position [8876, 0]
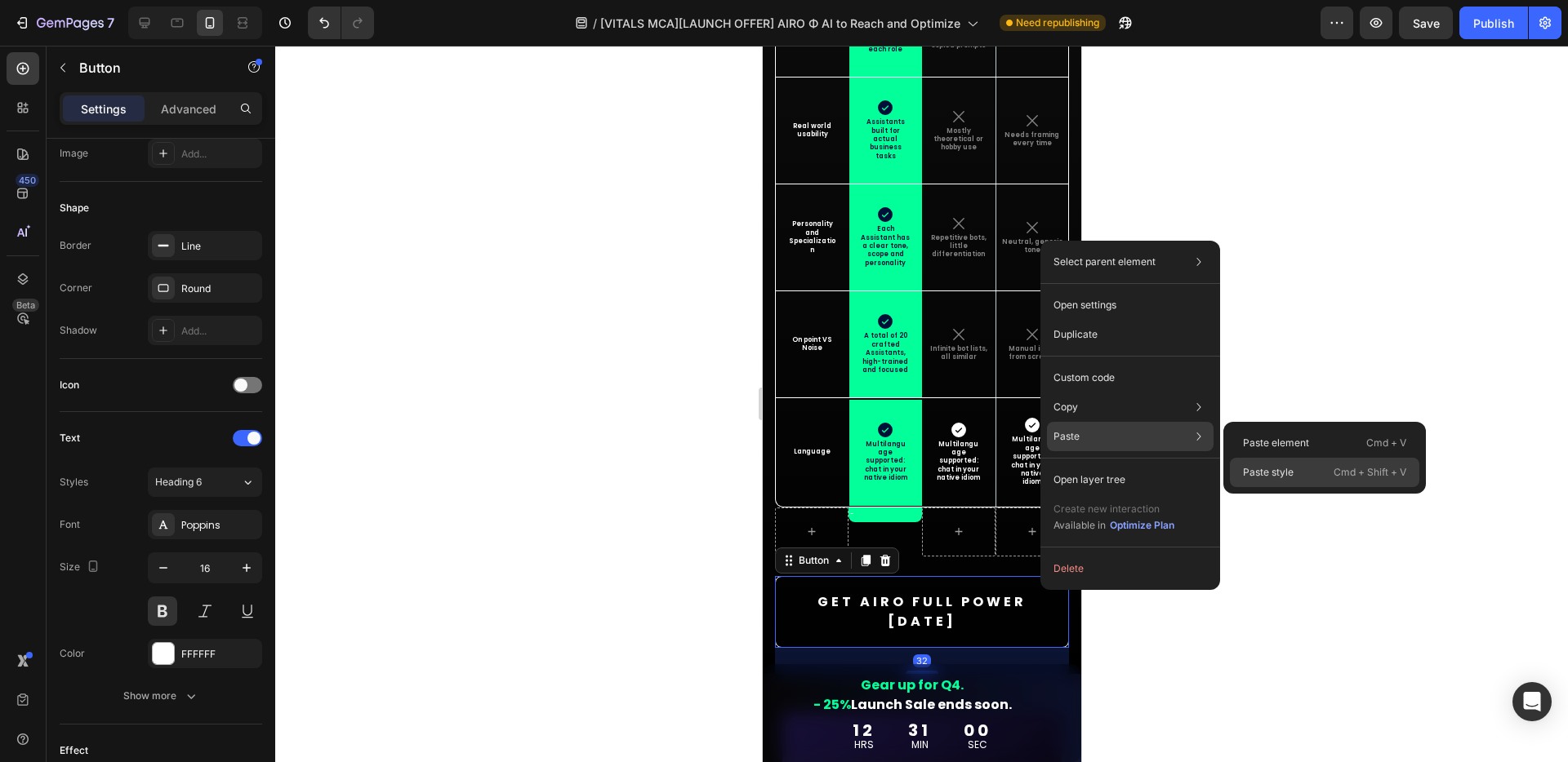
click at [1275, 478] on p "Paste style" at bounding box center [1268, 472] width 51 height 15
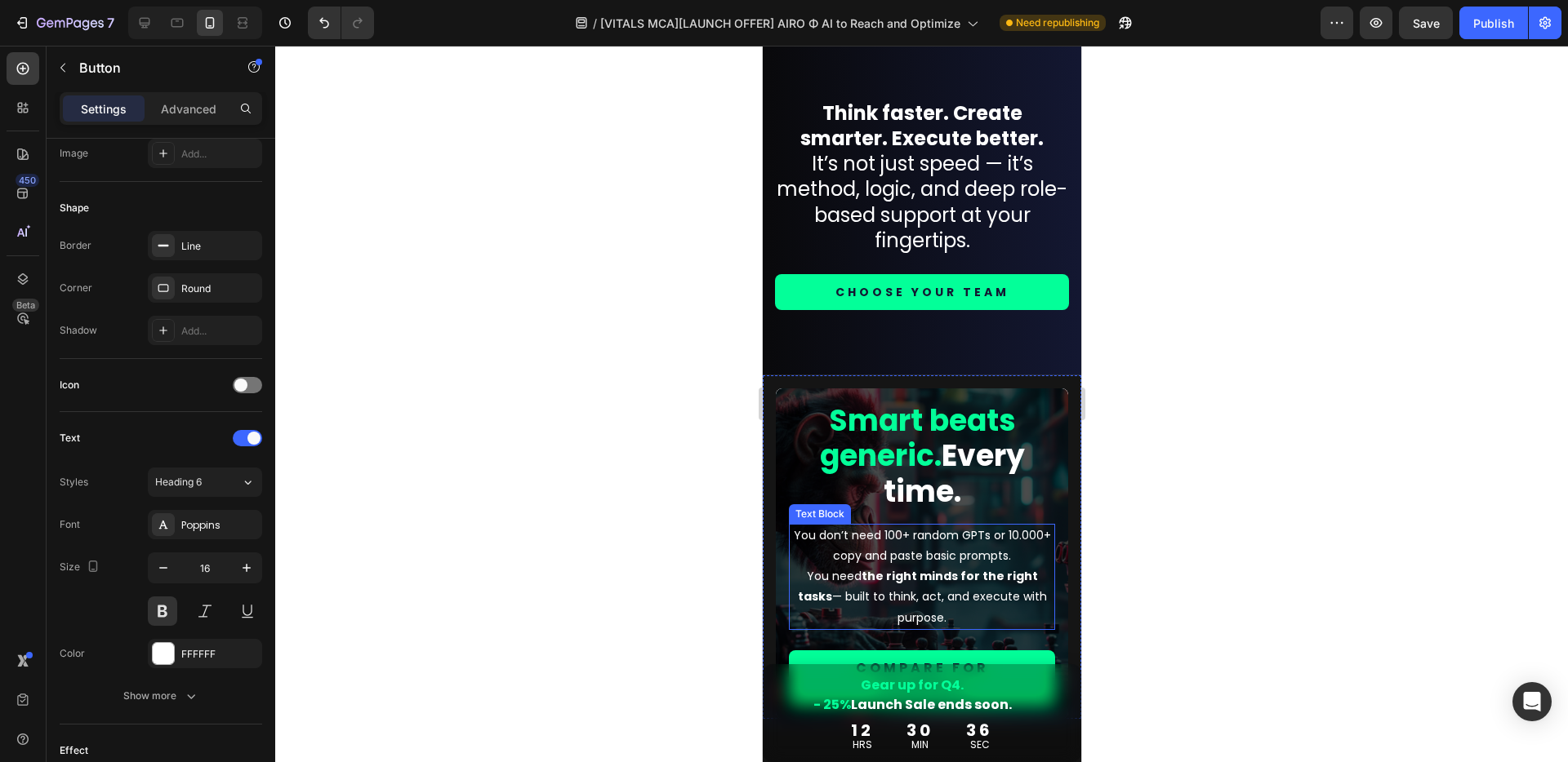
scroll to position [7808, 0]
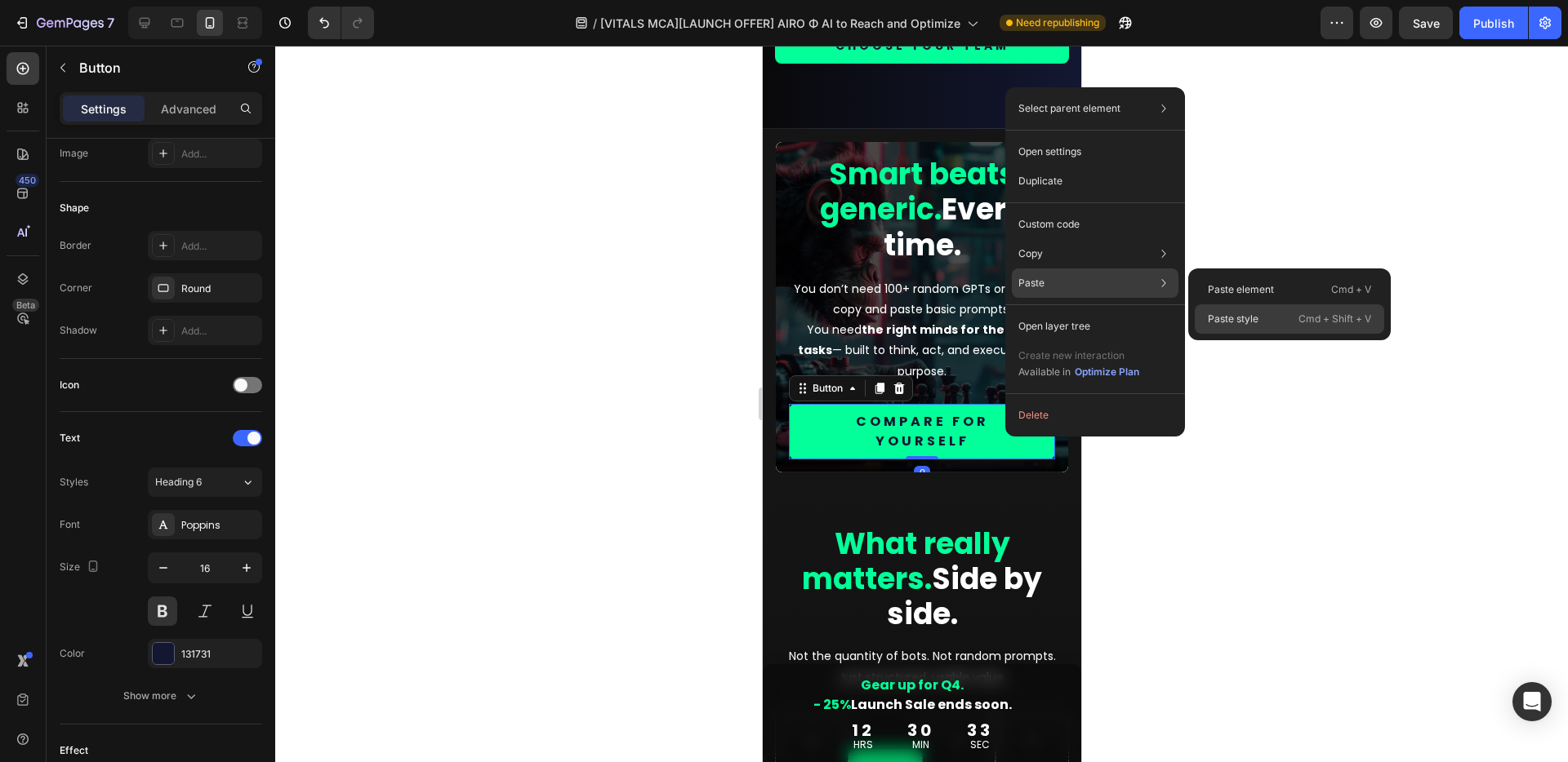
click at [1254, 327] on div "Paste style Cmd + Shift + V" at bounding box center [1289, 319] width 189 height 29
type input "88"
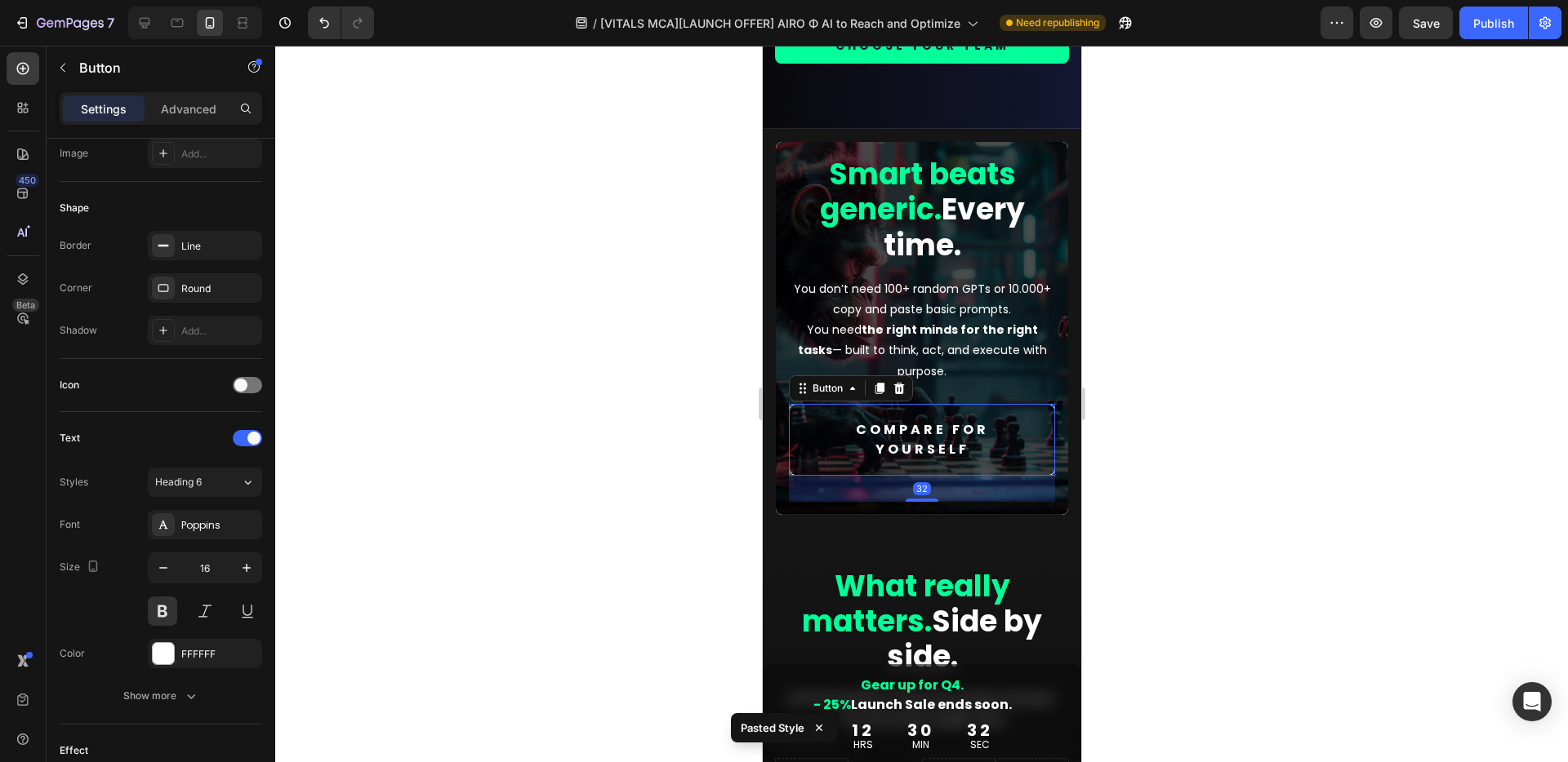
click at [1180, 531] on div at bounding box center [921, 404] width 1292 height 716
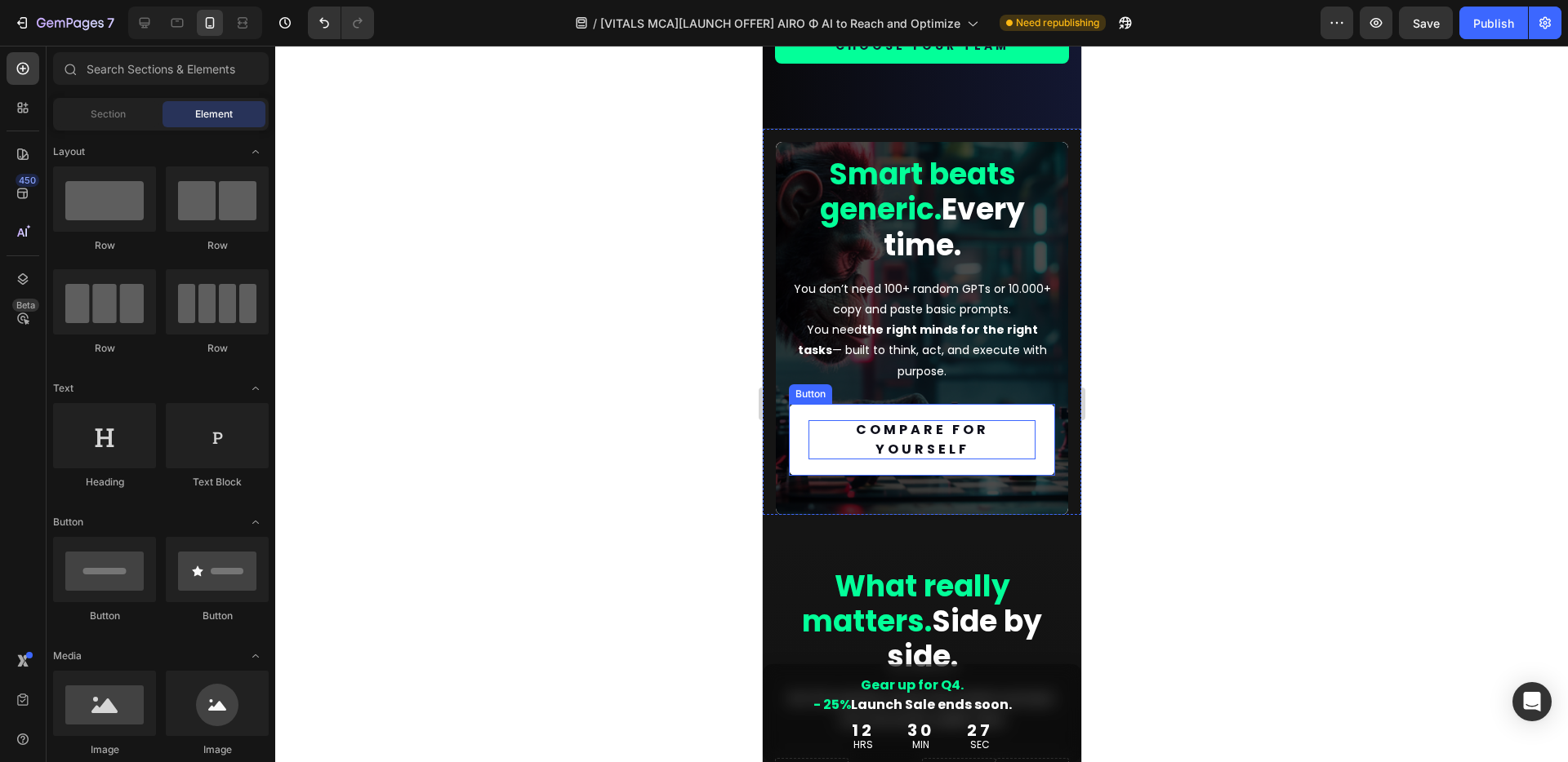
click at [1012, 458] on p "Compare for yourself" at bounding box center [921, 439] width 227 height 39
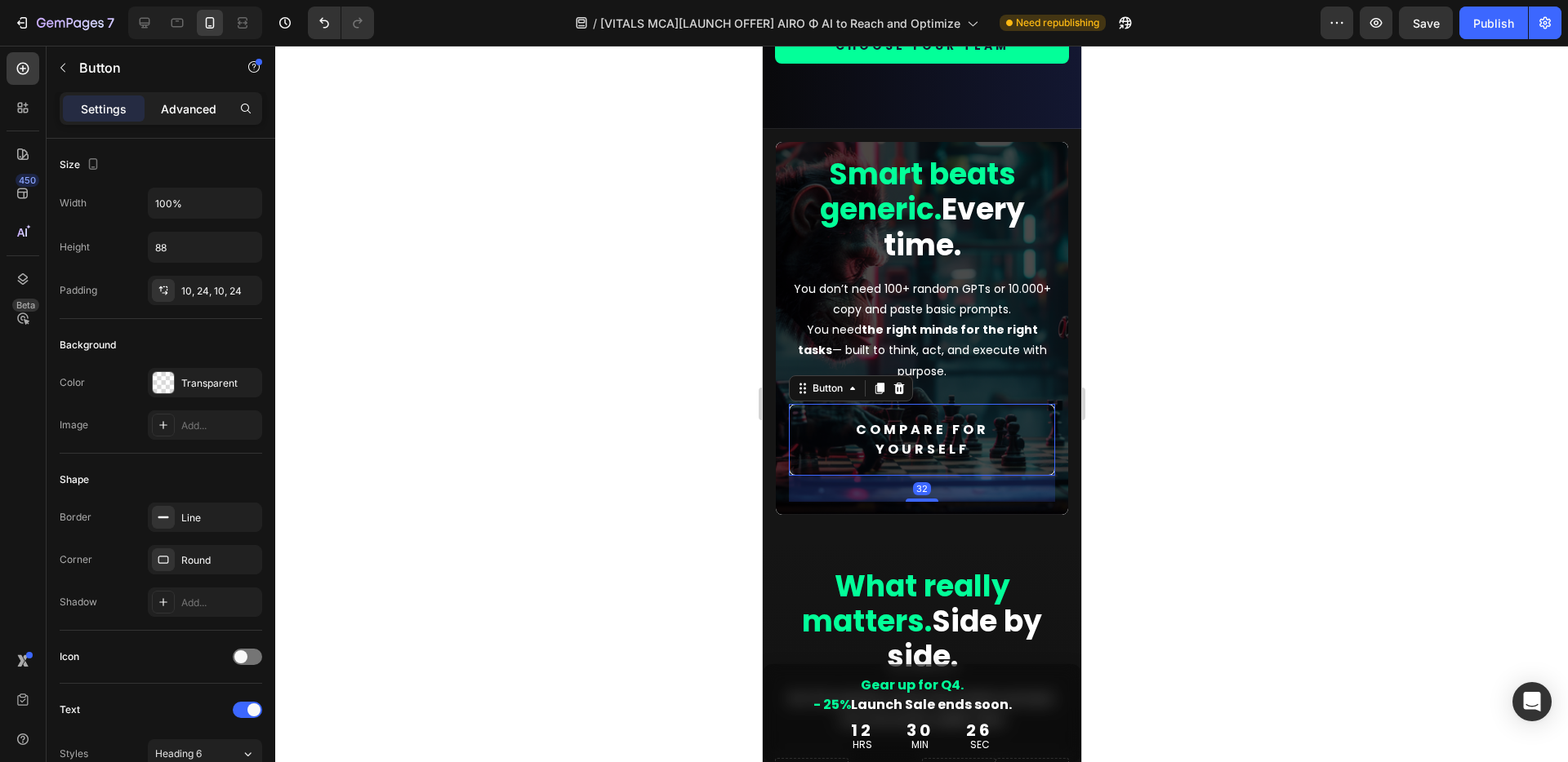
click at [185, 109] on p "Advanced" at bounding box center [188, 108] width 55 height 17
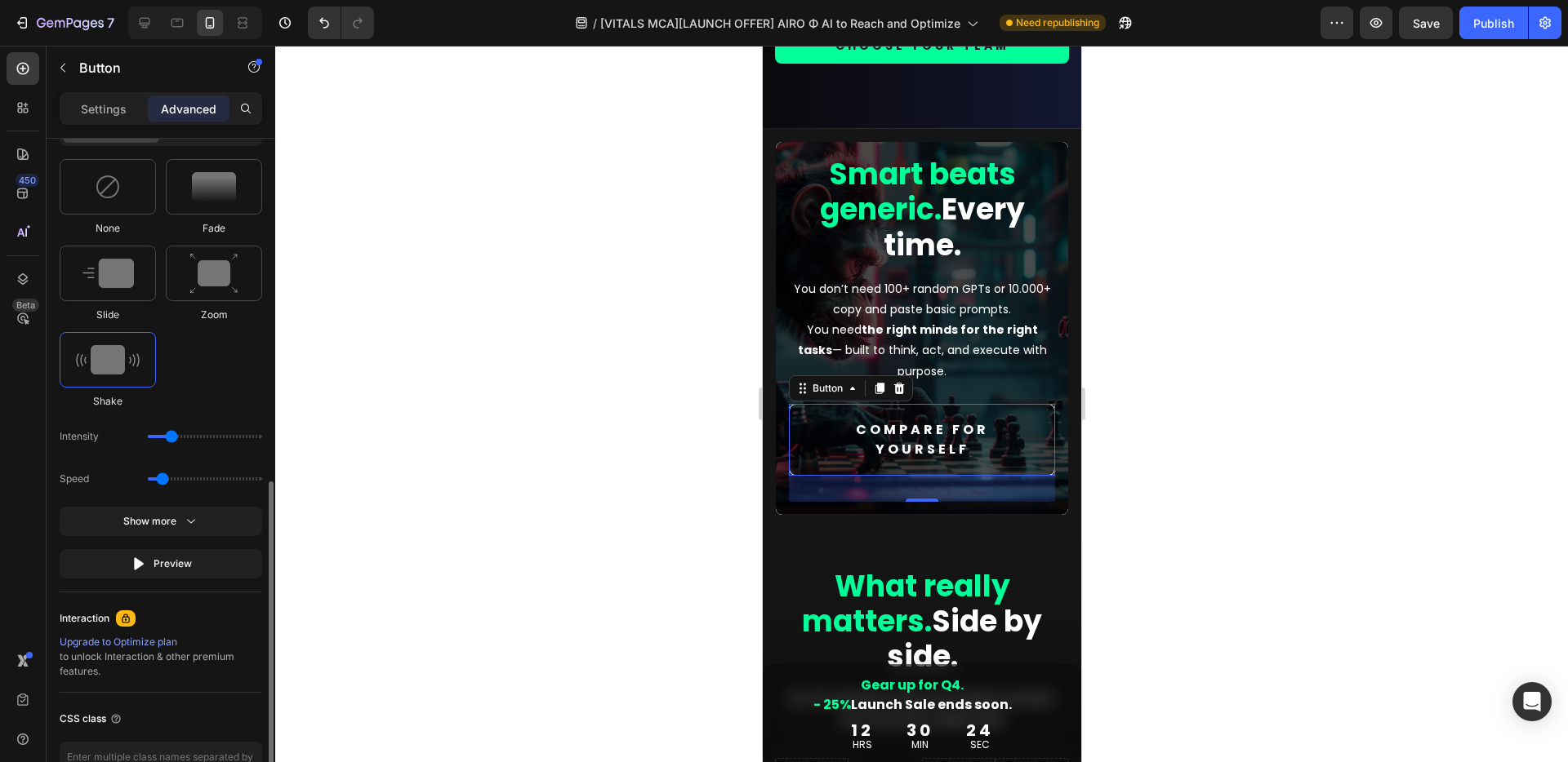
scroll to position [736, 0]
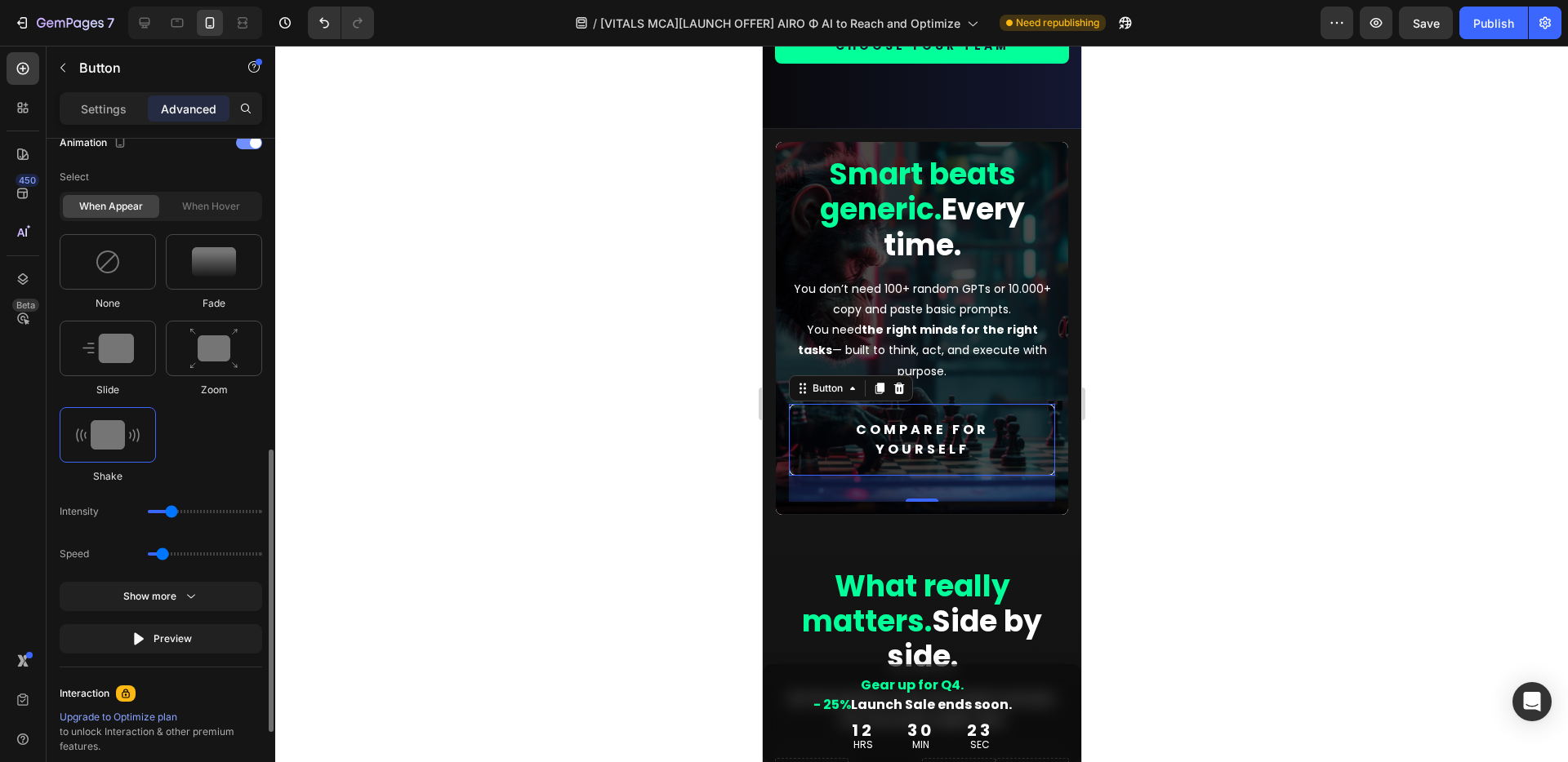
click at [244, 140] on div at bounding box center [249, 143] width 26 height 13
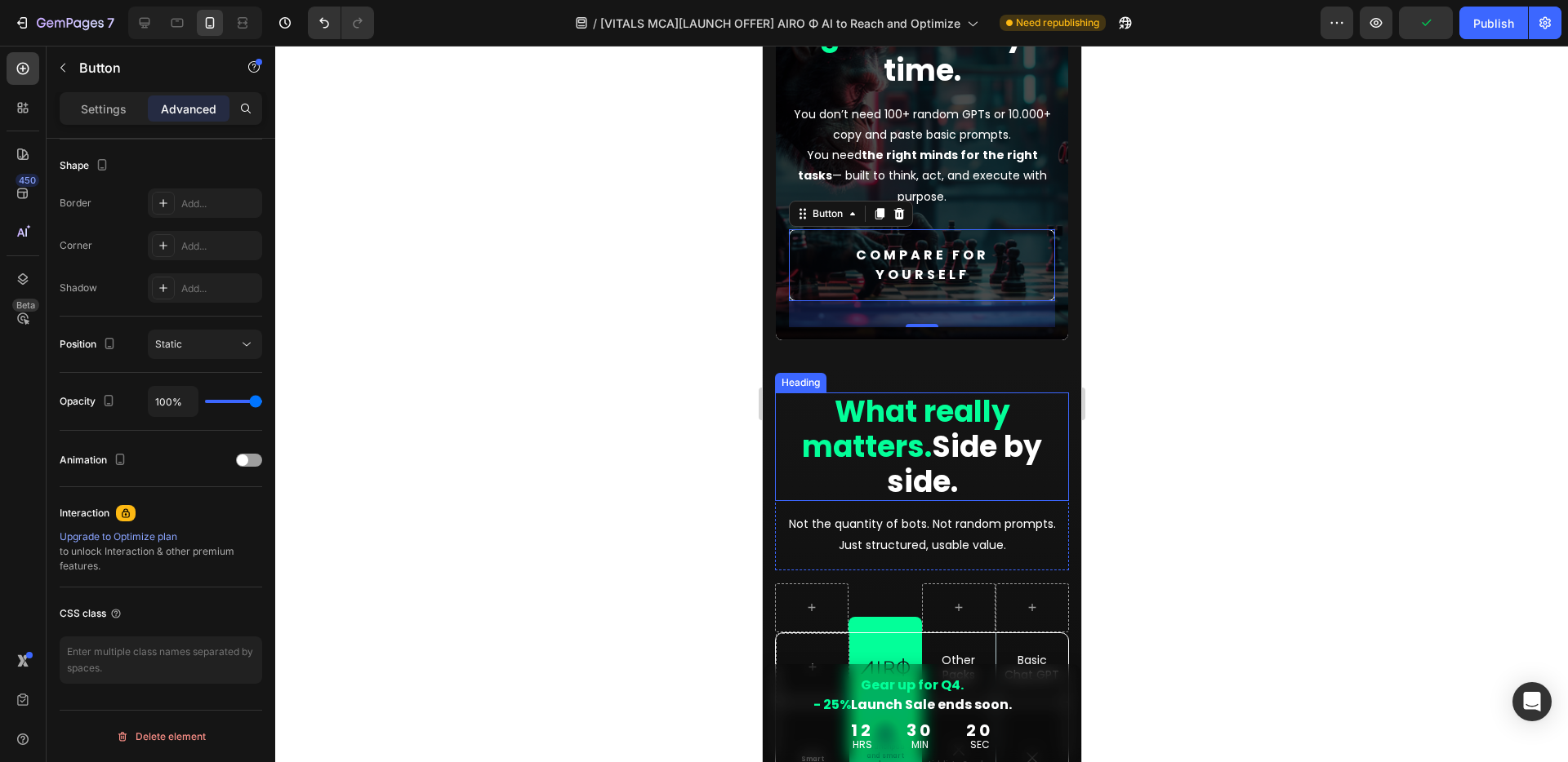
scroll to position [8078, 0]
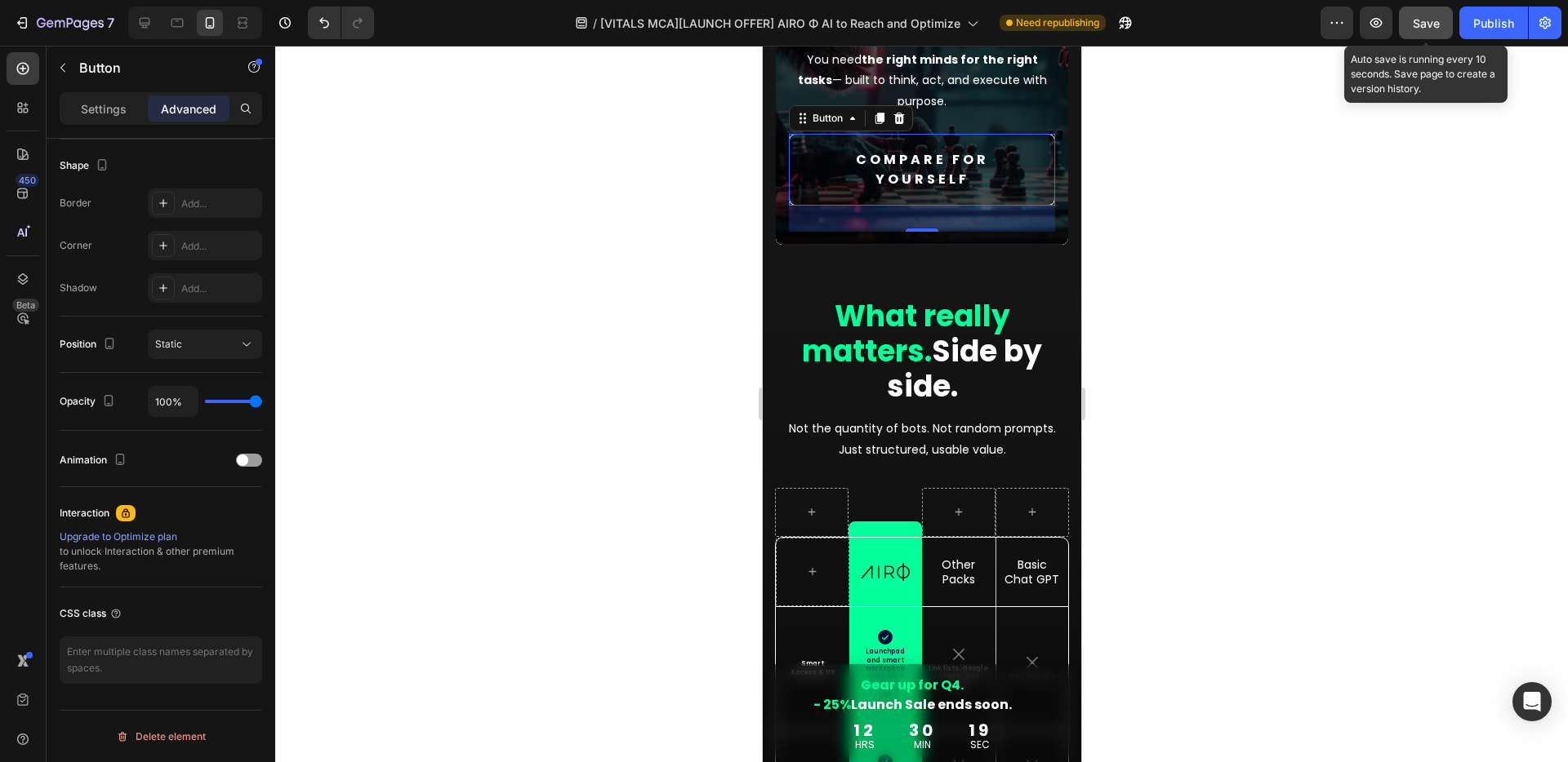
click at [1434, 15] on div "Save" at bounding box center [1426, 23] width 27 height 17
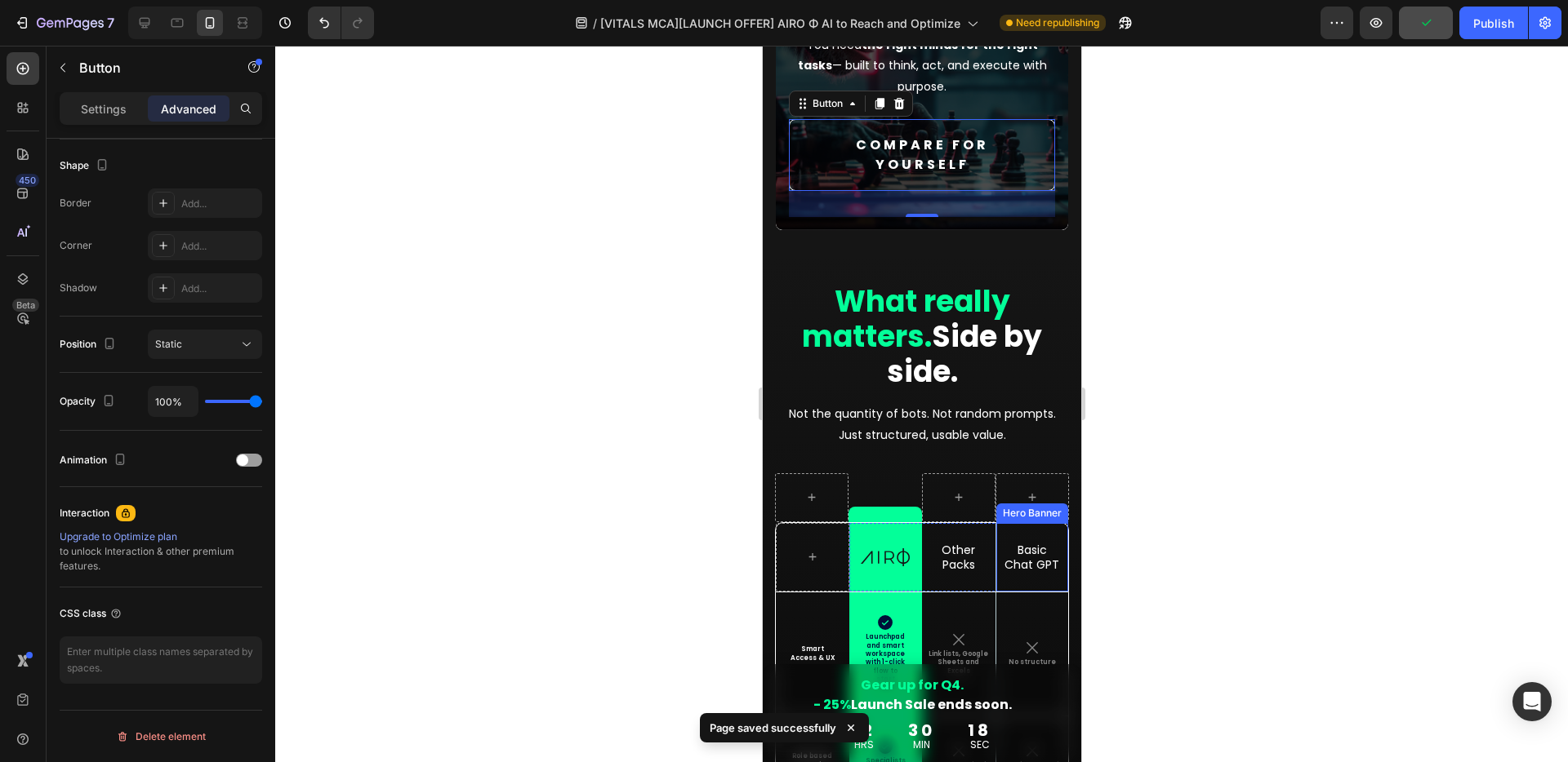
scroll to position [8098, 0]
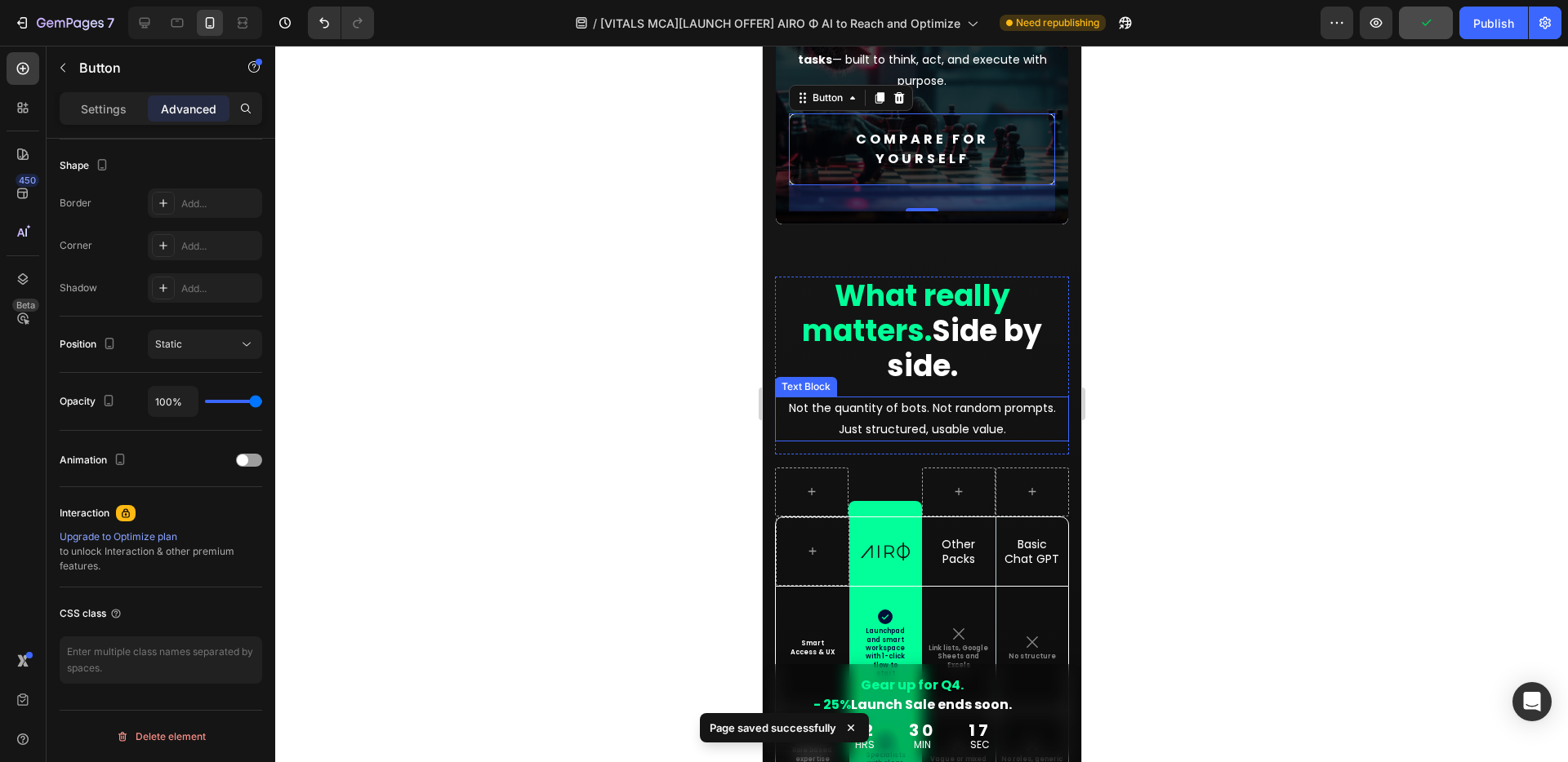
click at [977, 426] on p "Not the quantity of bots. Not random prompts. Just structured, usable value." at bounding box center [921, 419] width 291 height 41
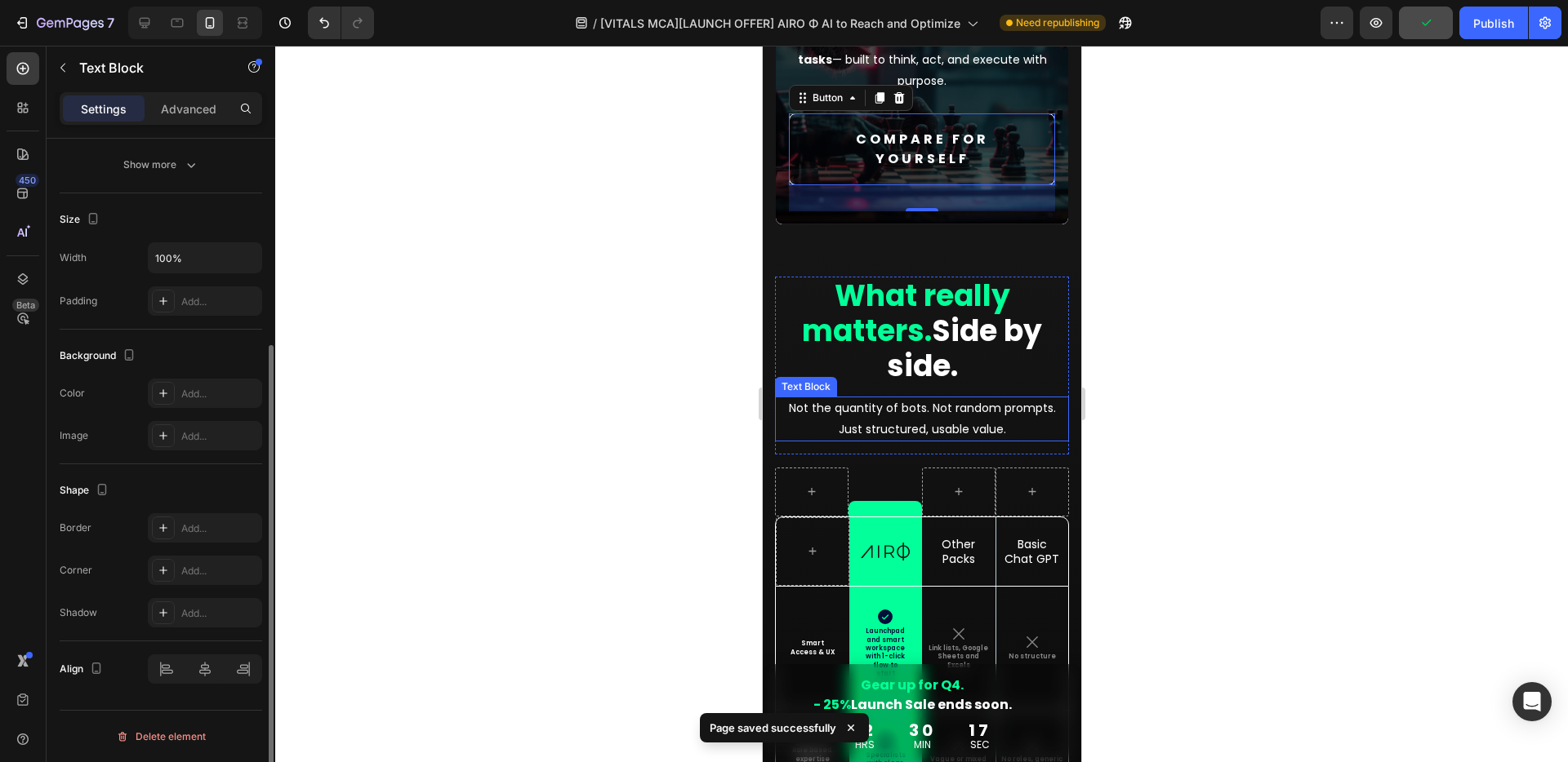
scroll to position [0, 0]
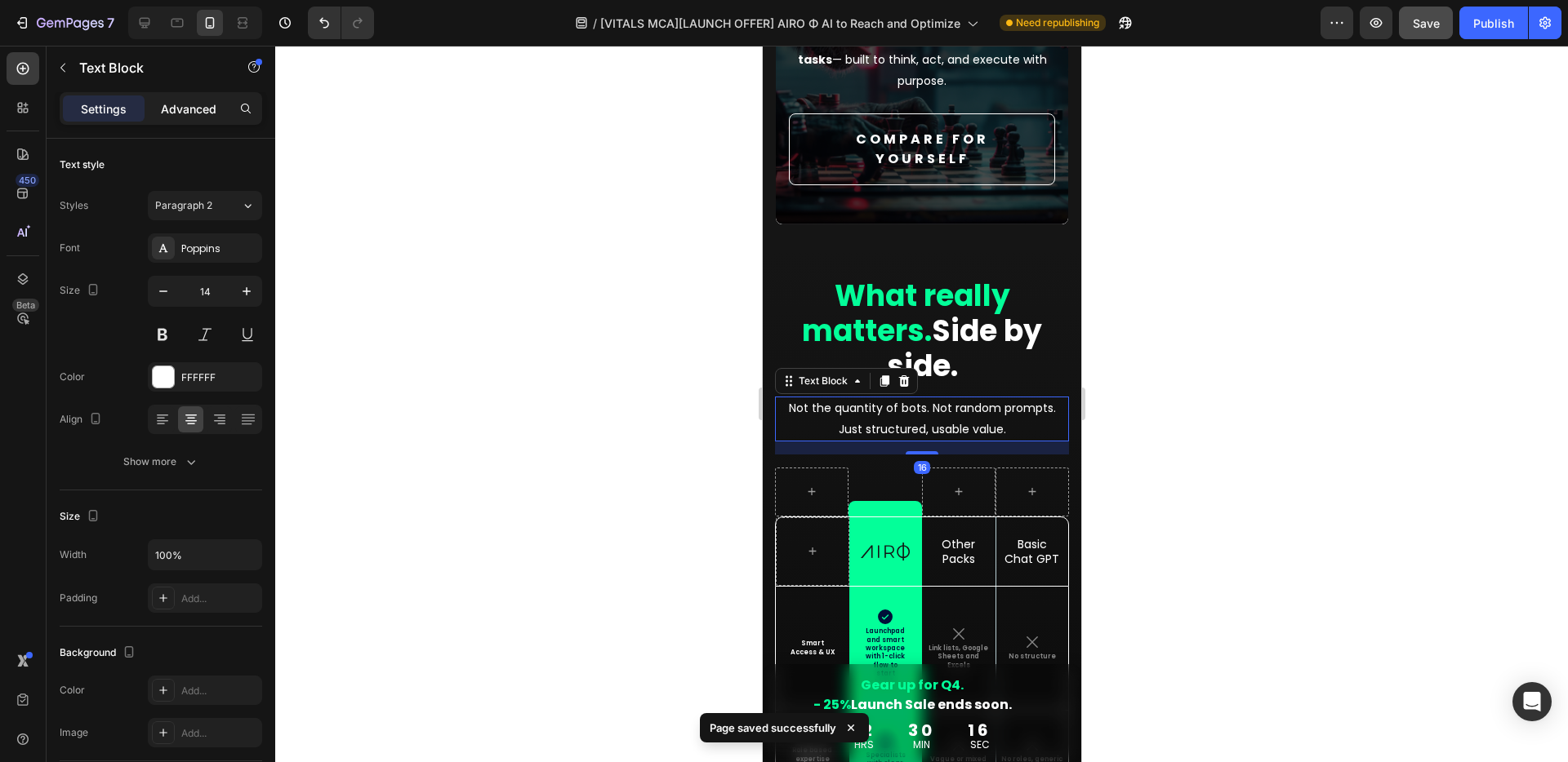
click at [192, 113] on p "Advanced" at bounding box center [188, 108] width 55 height 17
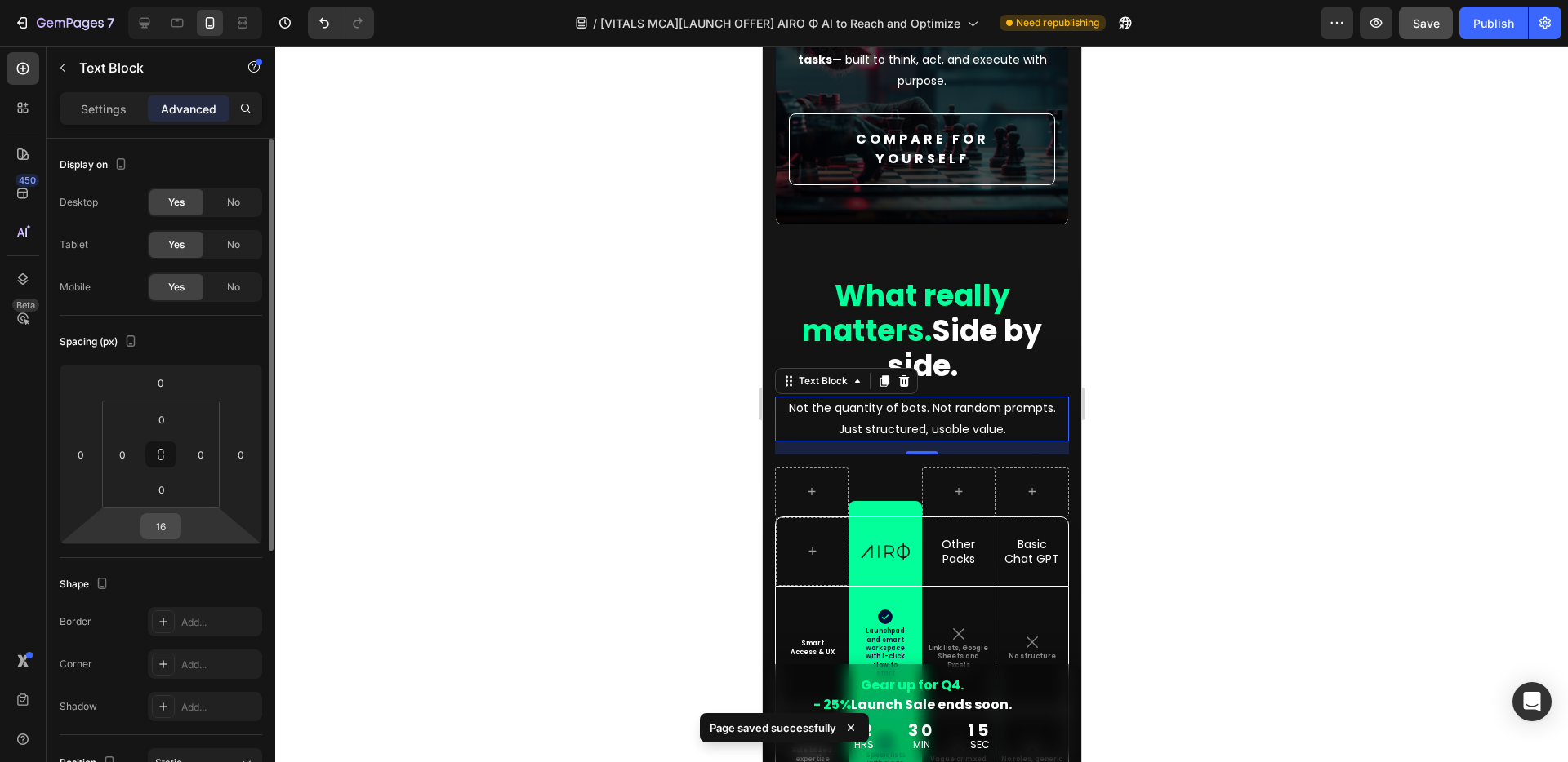
click at [165, 522] on input "16" at bounding box center [160, 526] width 33 height 24
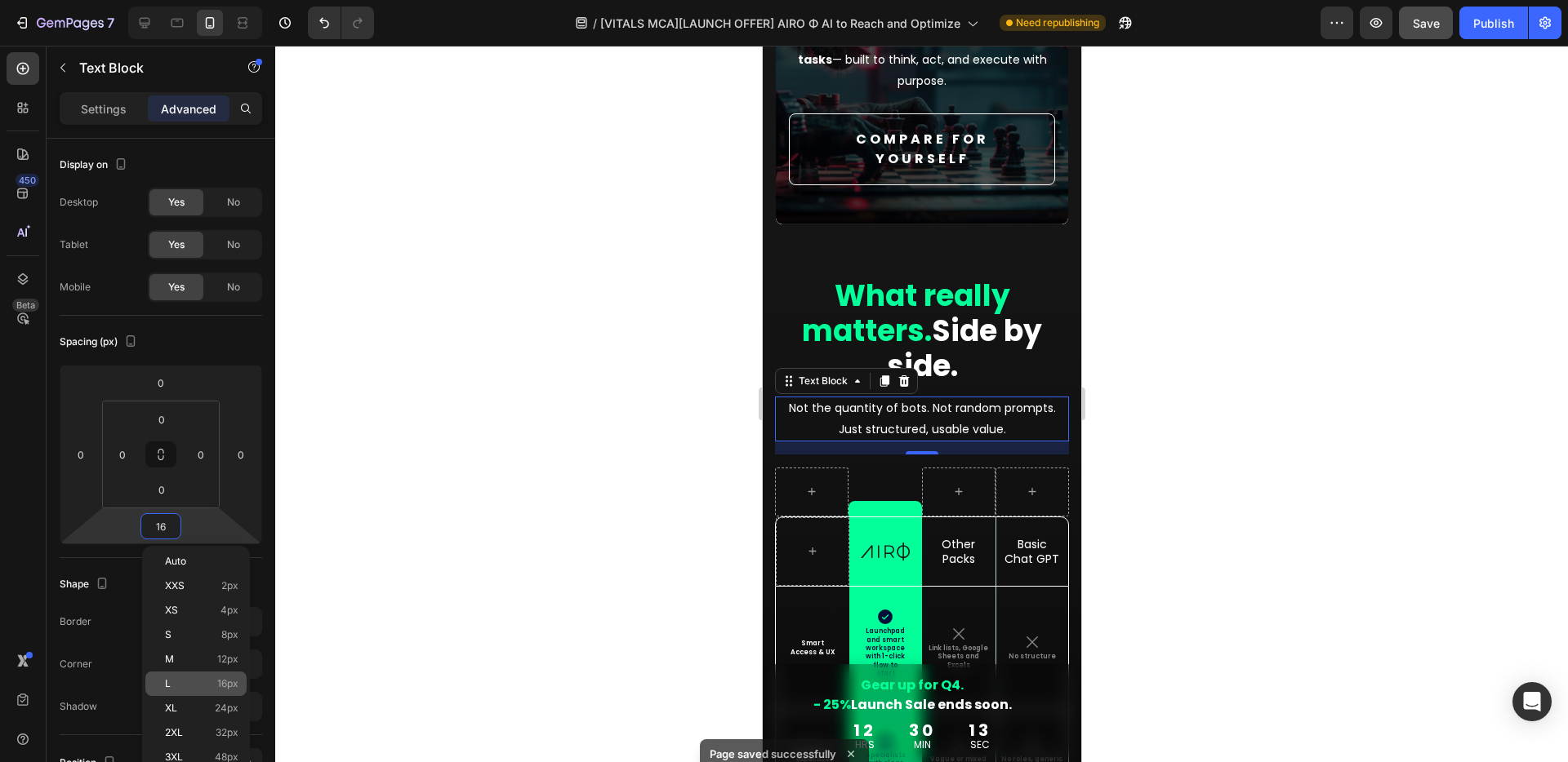
click at [189, 686] on p "L 16px" at bounding box center [201, 683] width 74 height 11
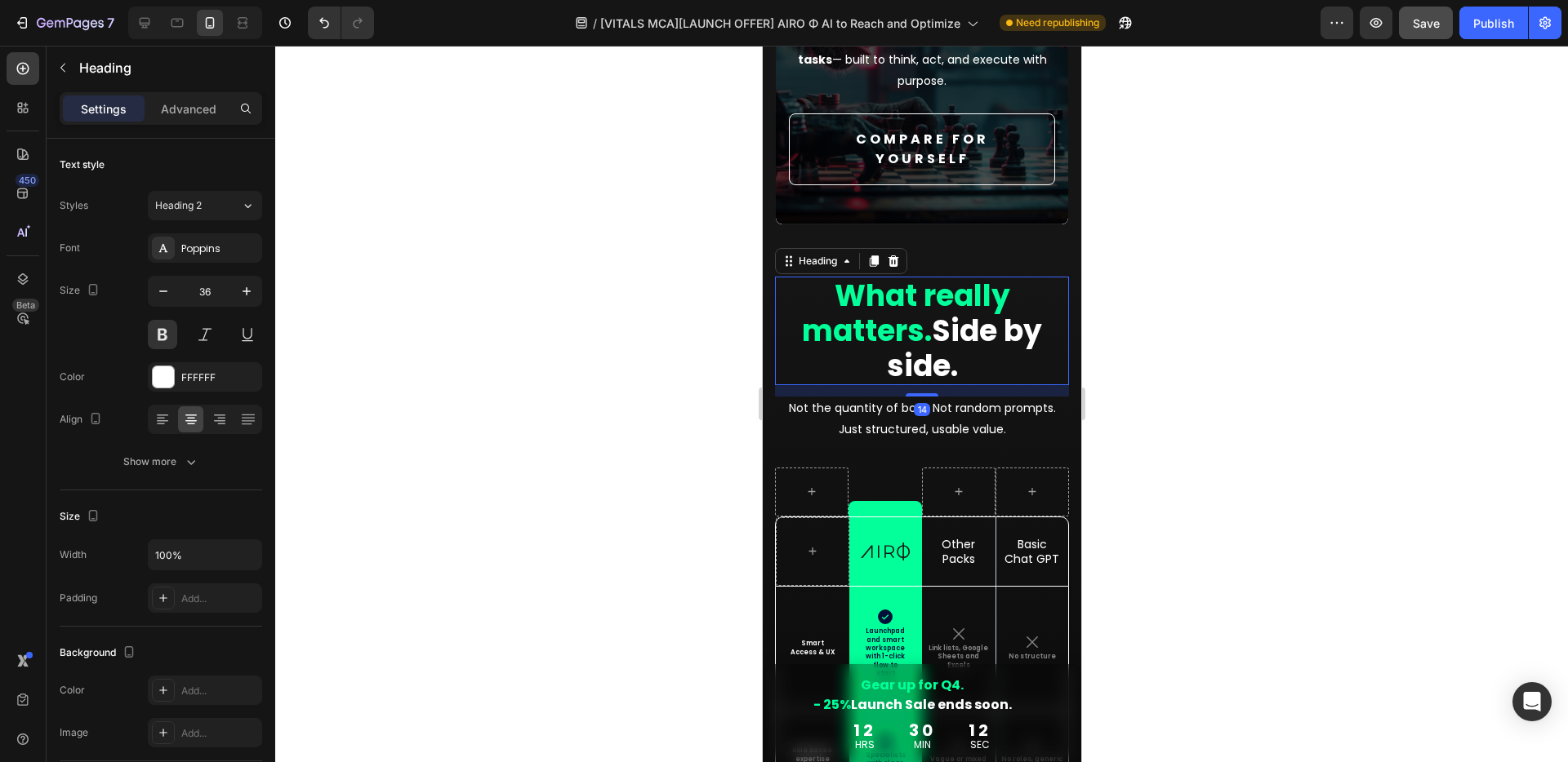
click at [946, 337] on h2 "What really matters. Side by side." at bounding box center [921, 331] width 294 height 109
click at [190, 109] on p "Advanced" at bounding box center [188, 108] width 55 height 17
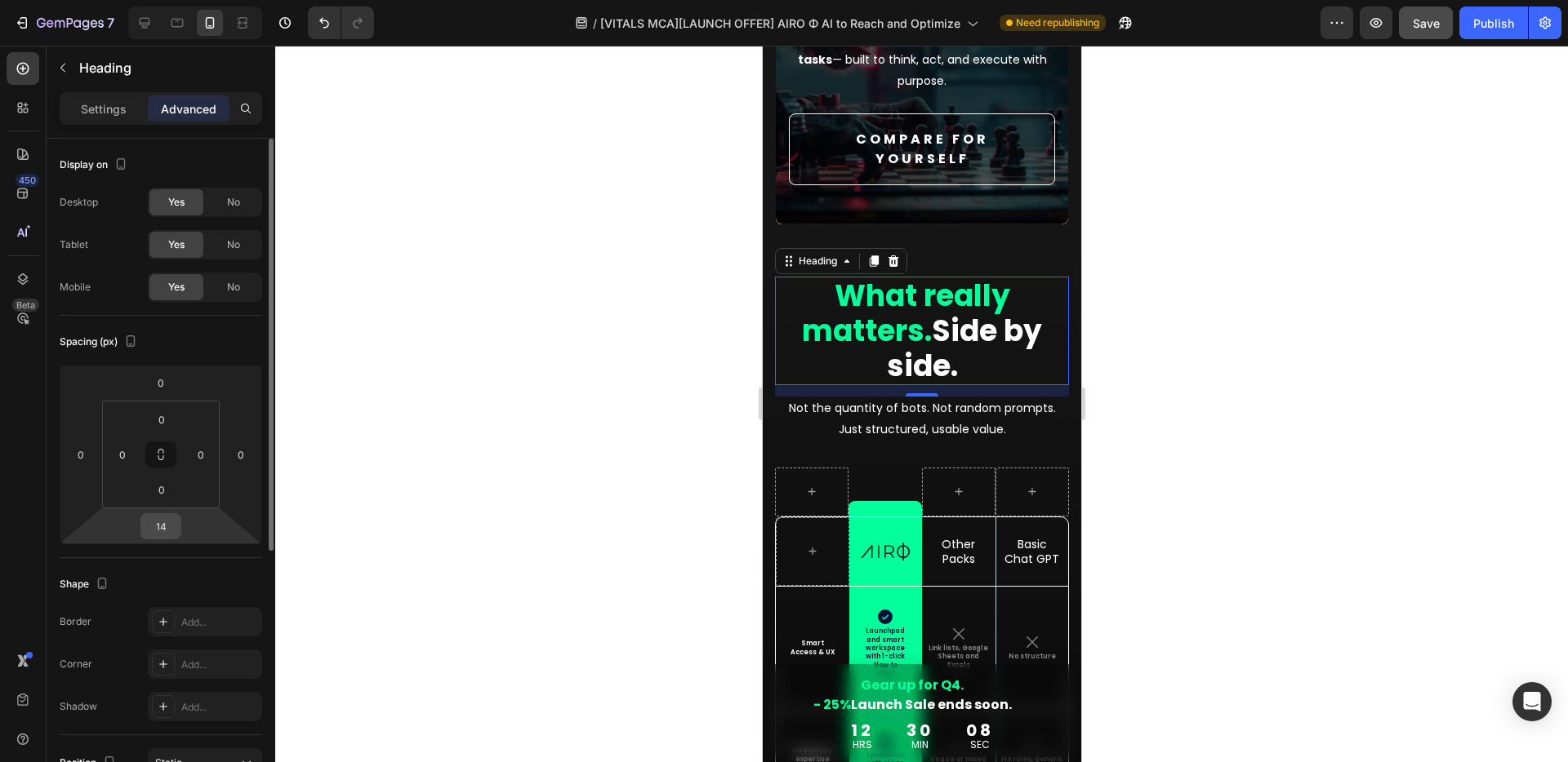
click at [165, 524] on input "14" at bounding box center [160, 526] width 33 height 24
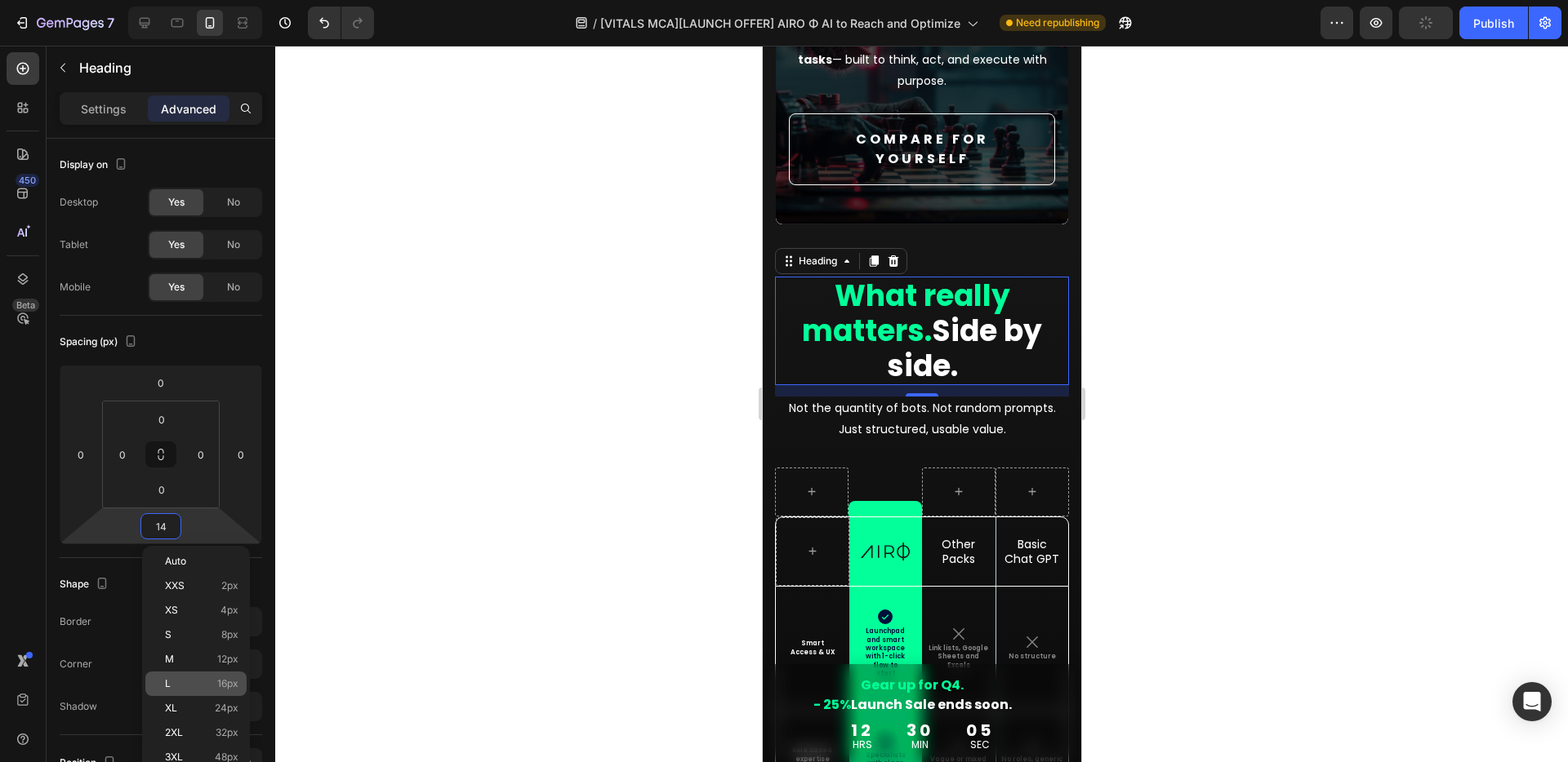
click at [200, 684] on p "L 16px" at bounding box center [201, 683] width 74 height 11
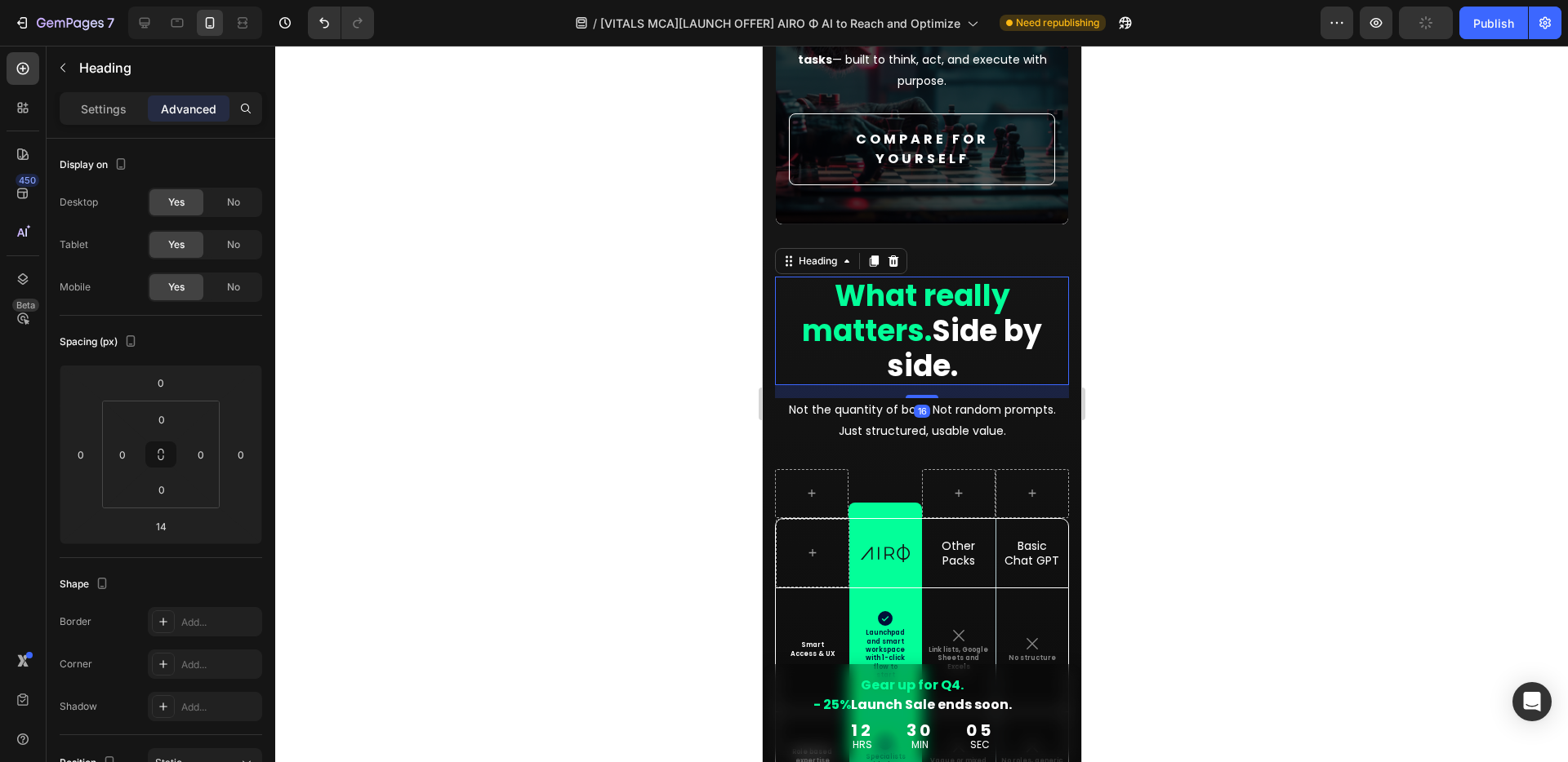
type input "16"
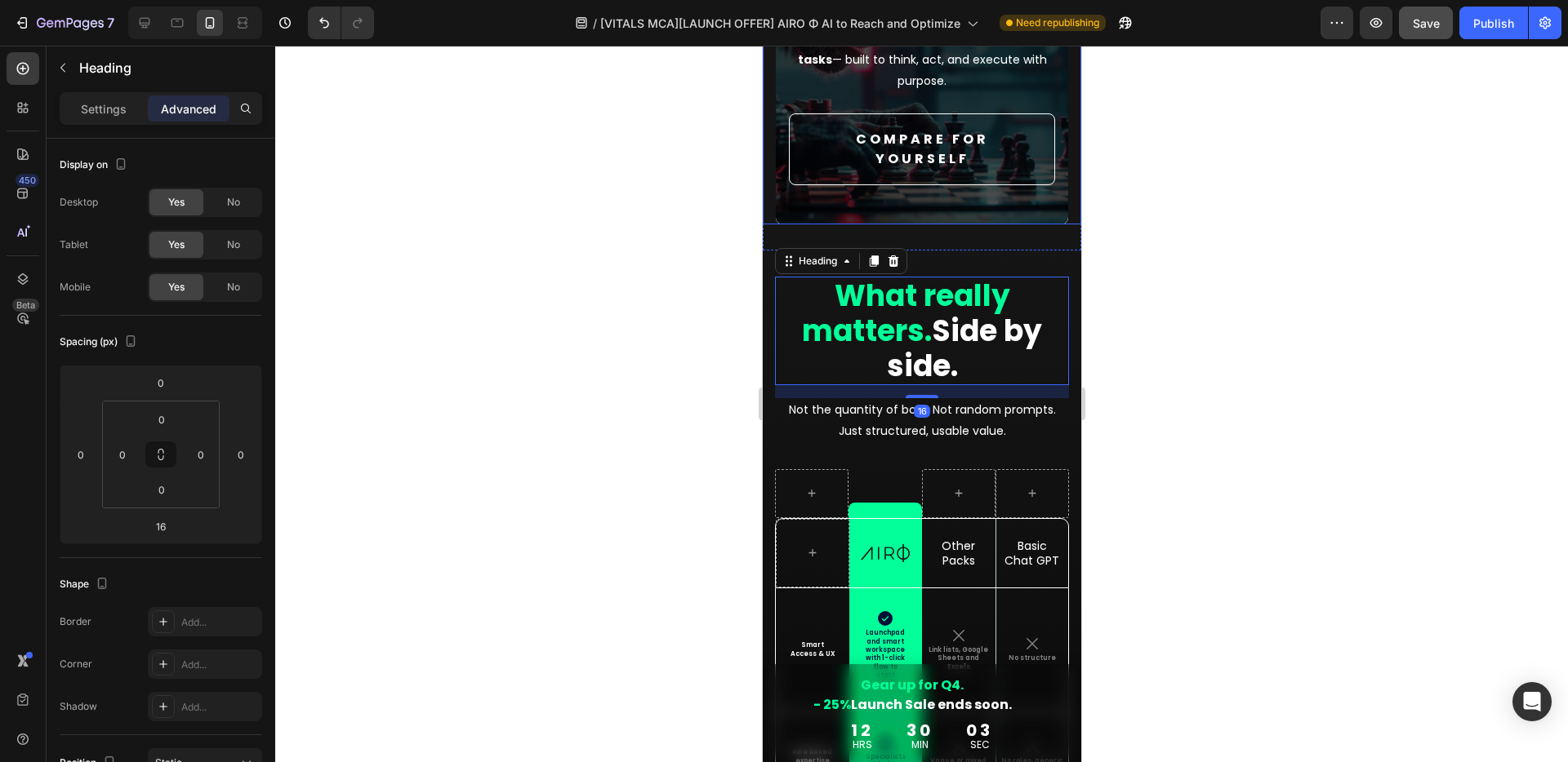
click at [980, 208] on div "Compare for yourself Button" at bounding box center [921, 162] width 266 height 98
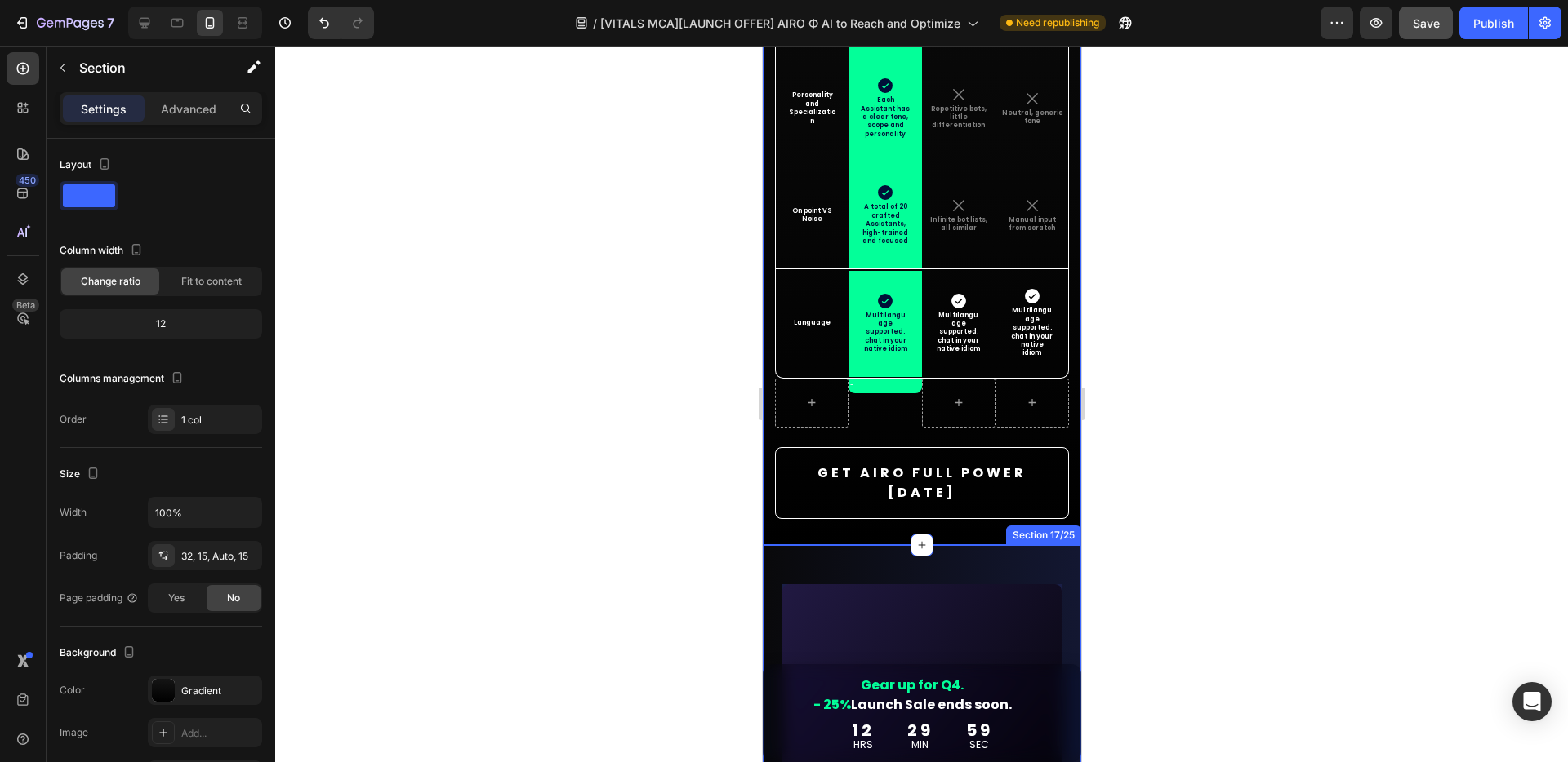
scroll to position [9060, 0]
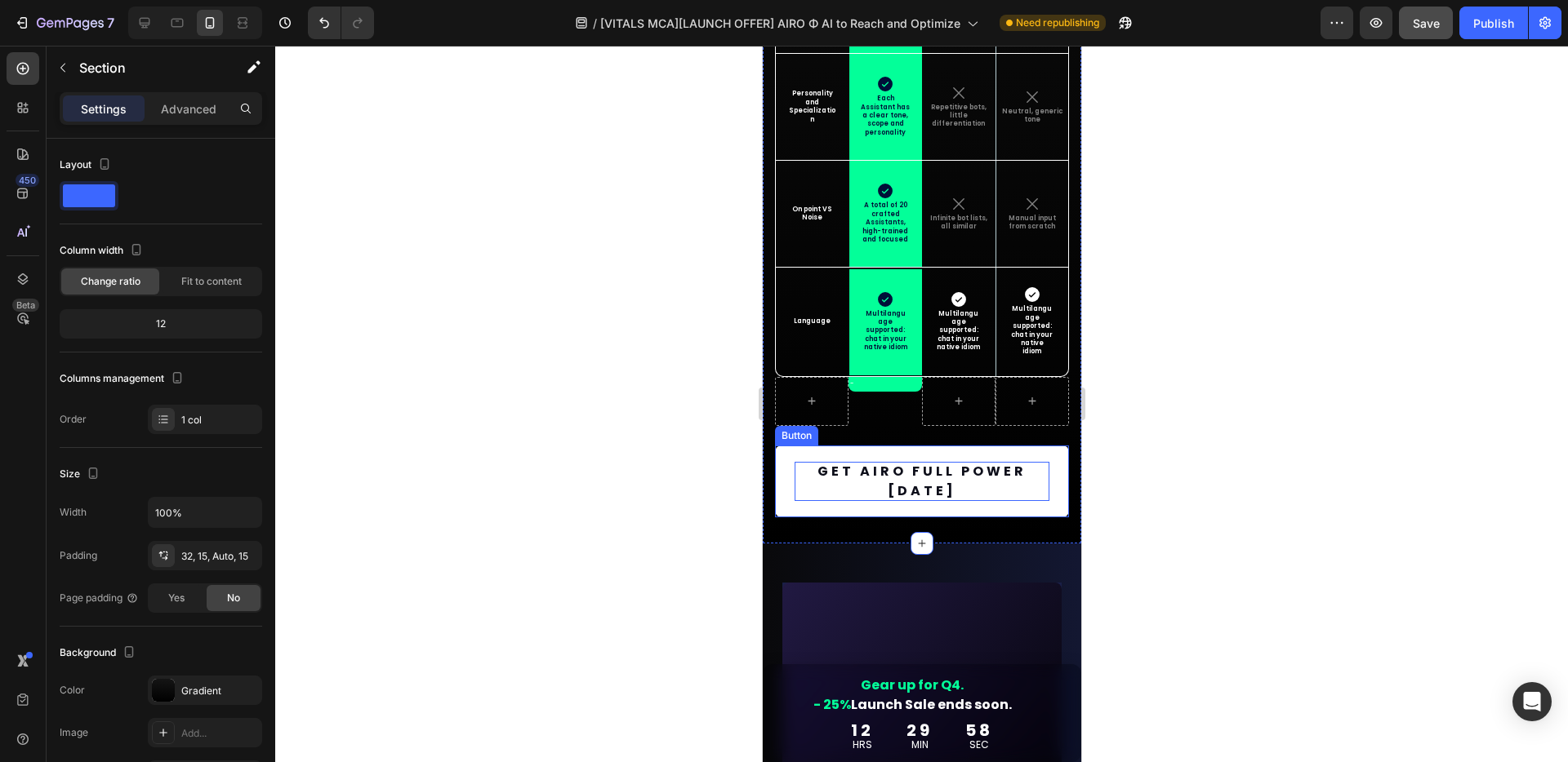
click at [1014, 472] on p "GET AIRO FULL POWER [DATE]" at bounding box center [921, 482] width 254 height 39
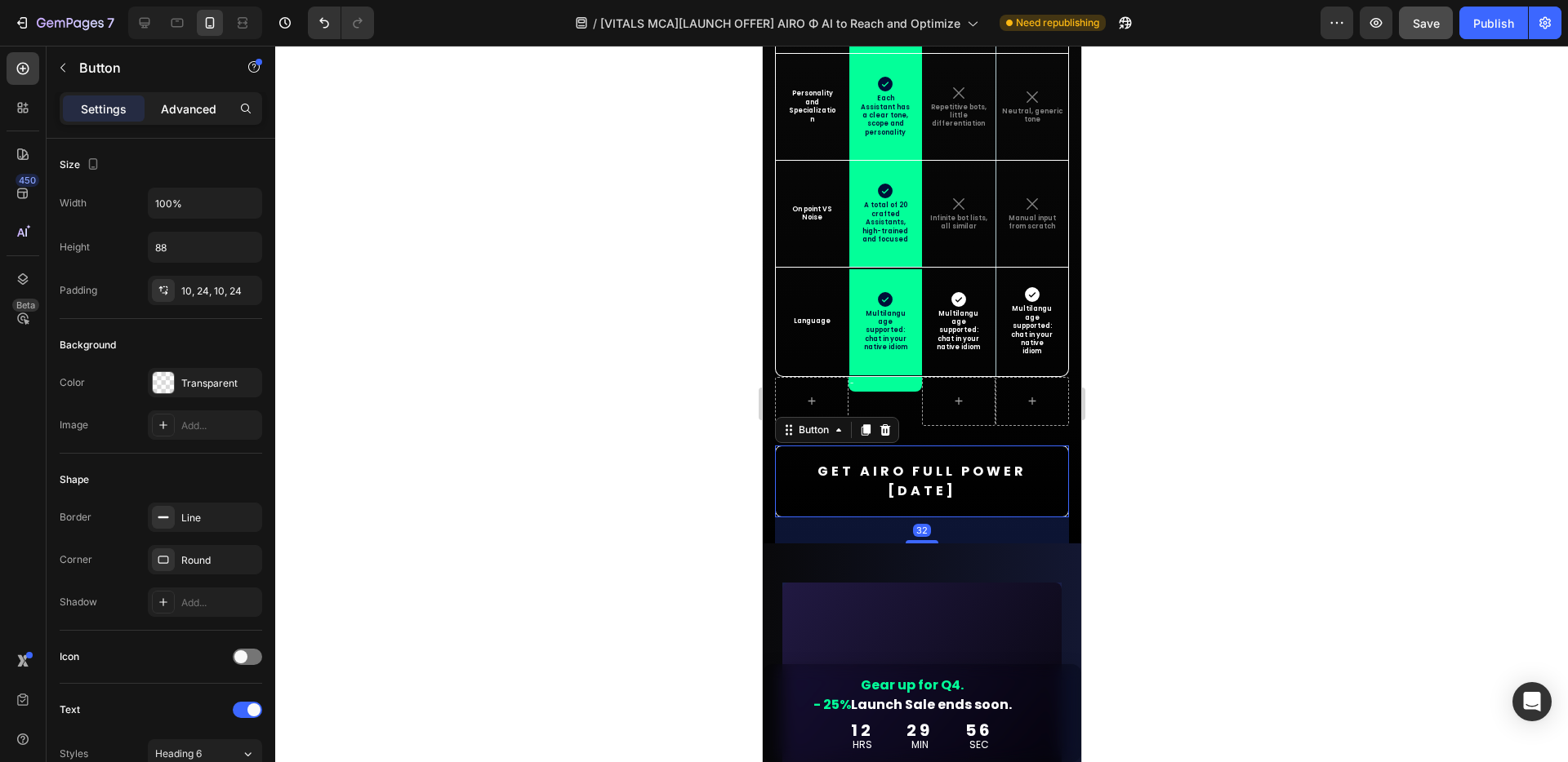
click at [189, 113] on p "Advanced" at bounding box center [188, 108] width 55 height 17
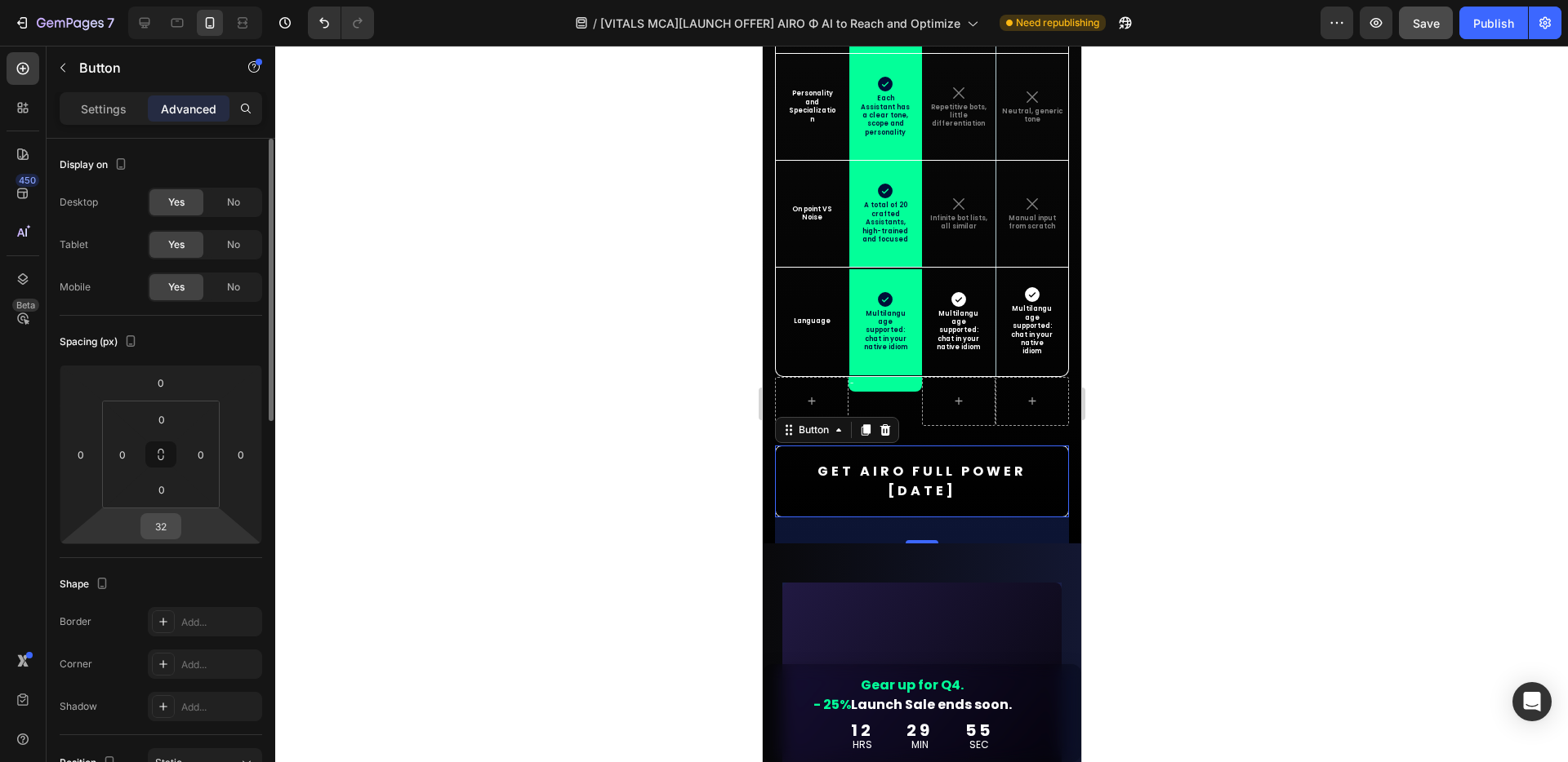
click at [152, 526] on input "32" at bounding box center [160, 526] width 33 height 24
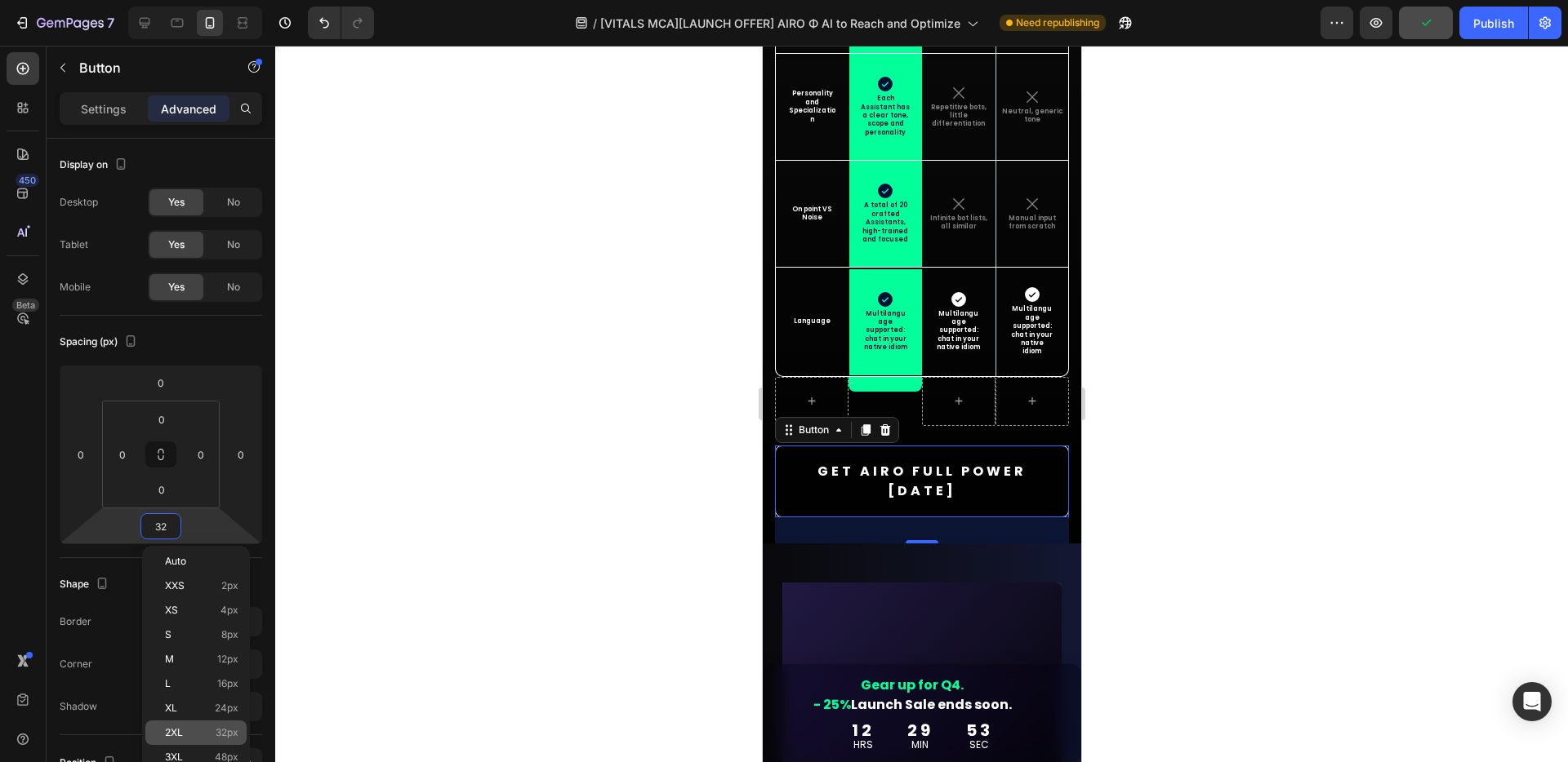
click at [193, 725] on div "2XL 32px" at bounding box center [196, 733] width 101 height 24
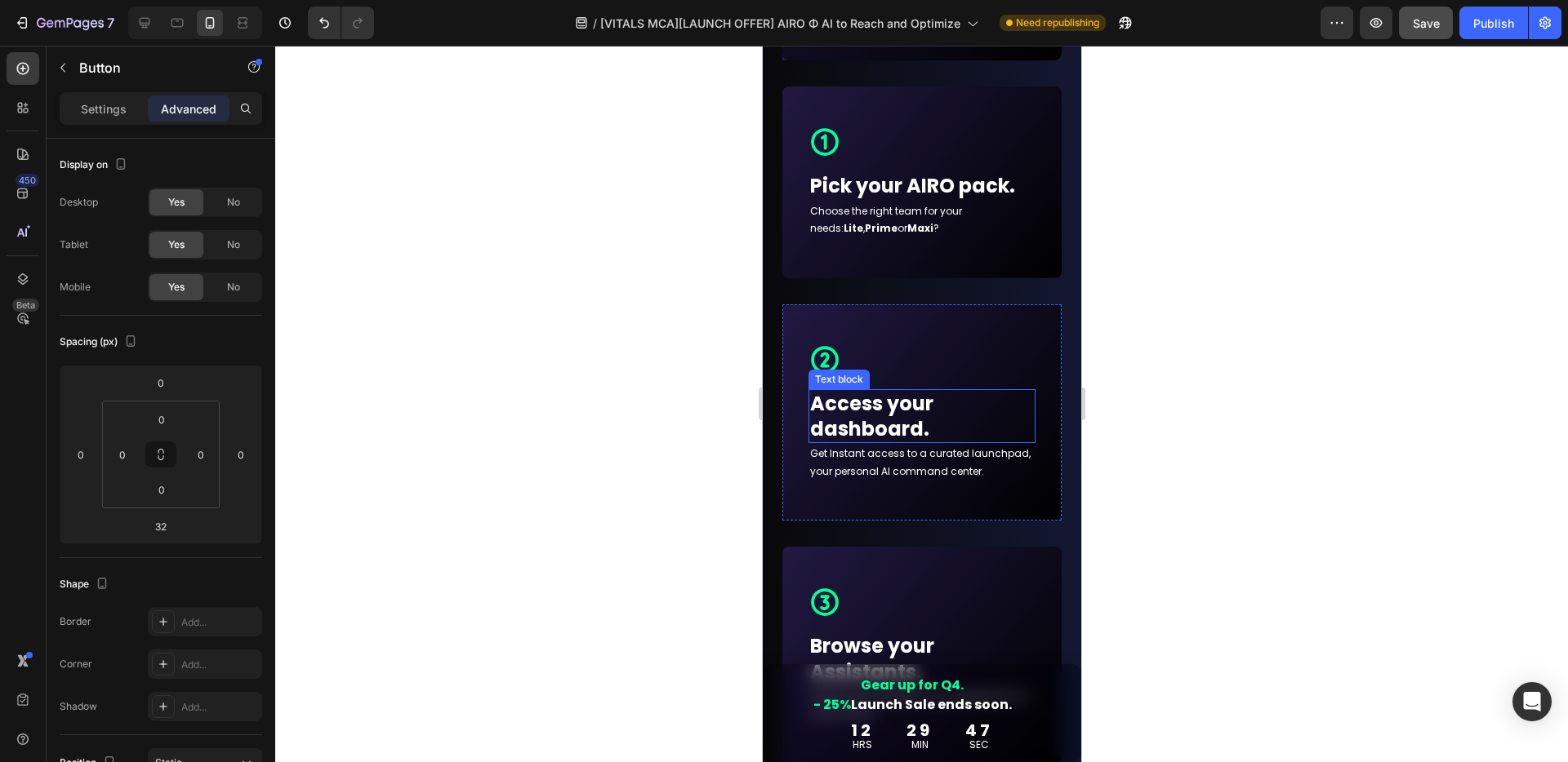
scroll to position [9925, 0]
click at [951, 186] on p "Pick your AIRO pack." at bounding box center [921, 183] width 224 height 25
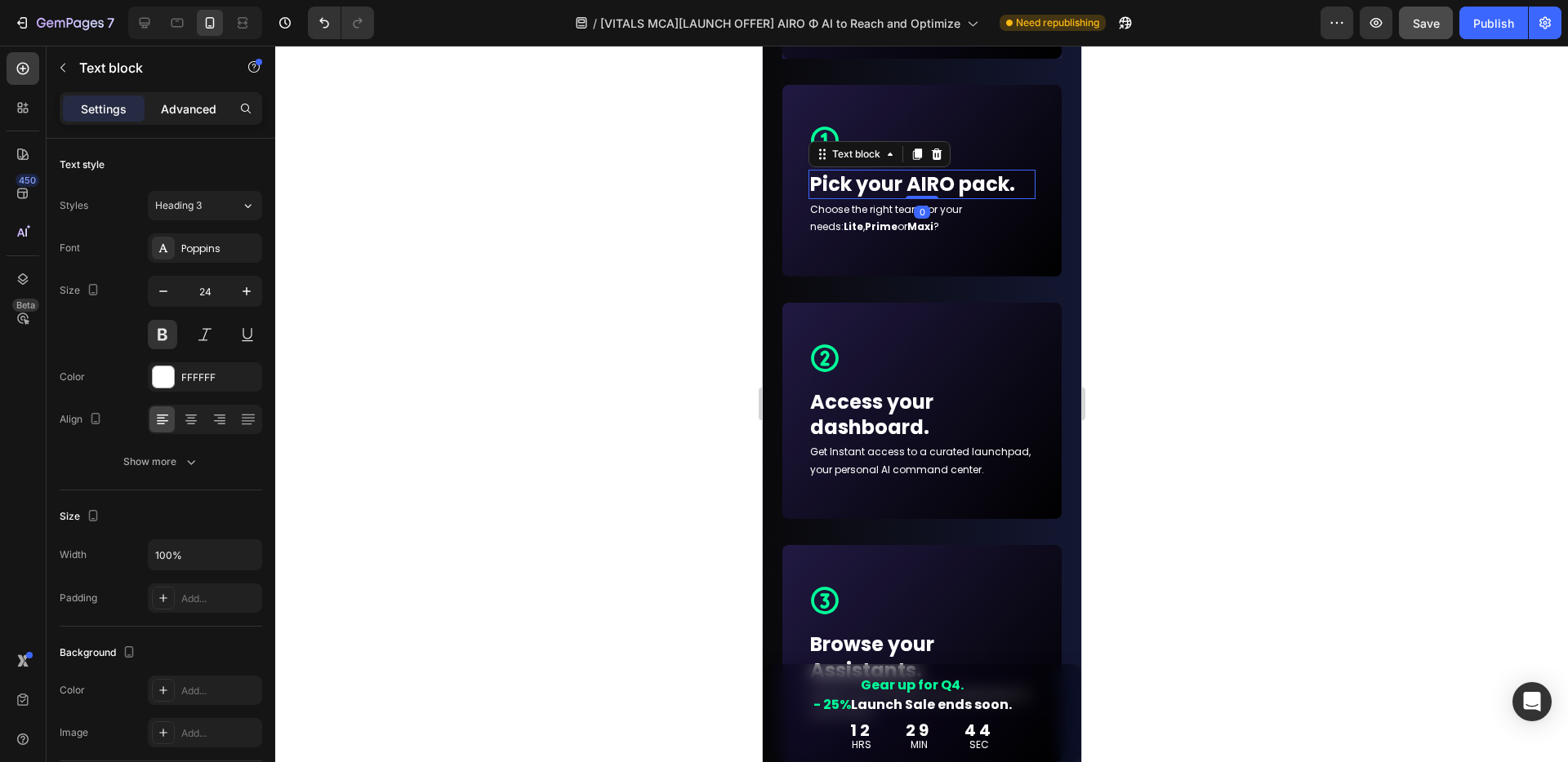
click at [197, 107] on p "Advanced" at bounding box center [188, 108] width 55 height 17
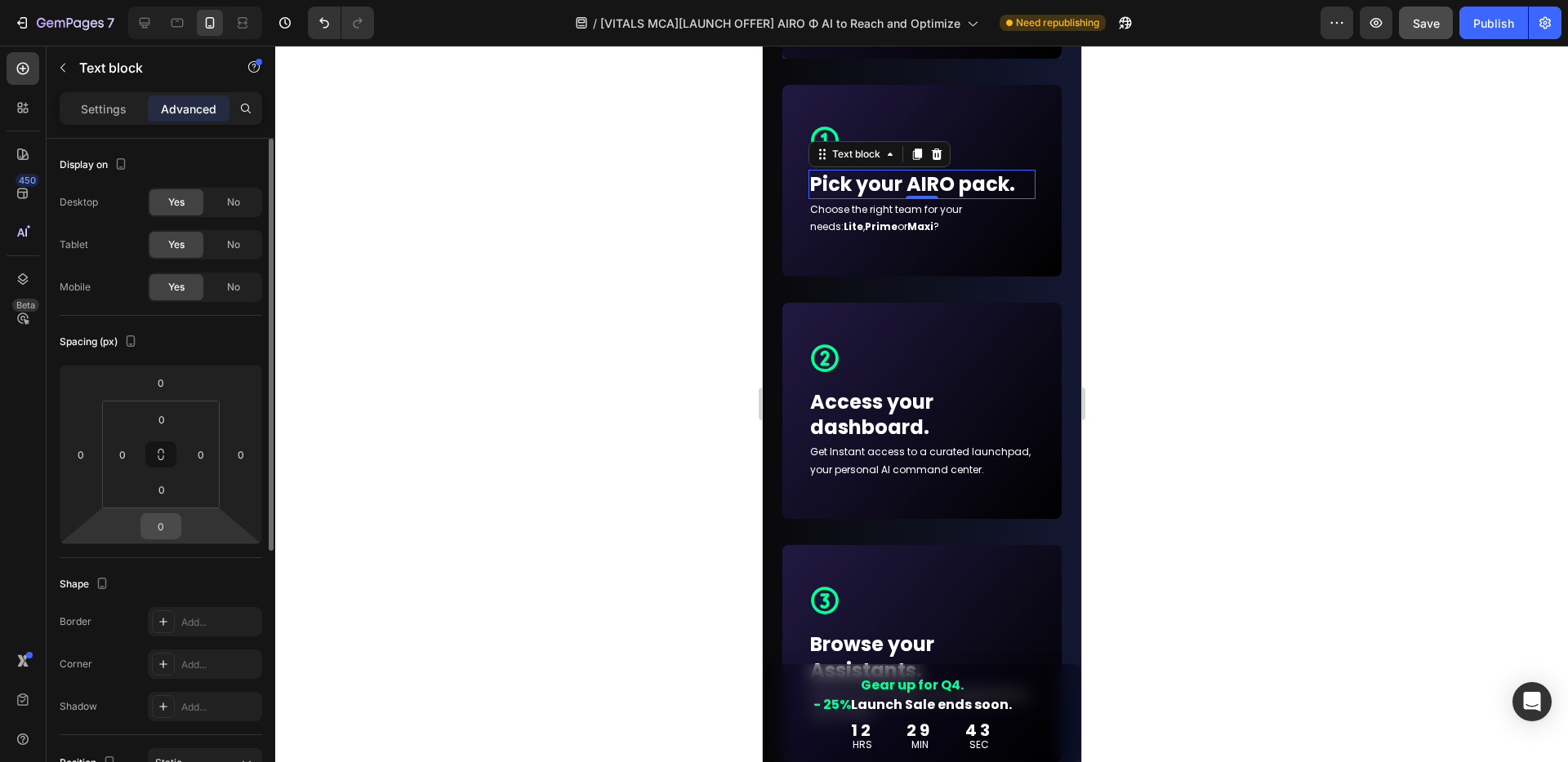
click at [166, 526] on input "0" at bounding box center [160, 526] width 33 height 24
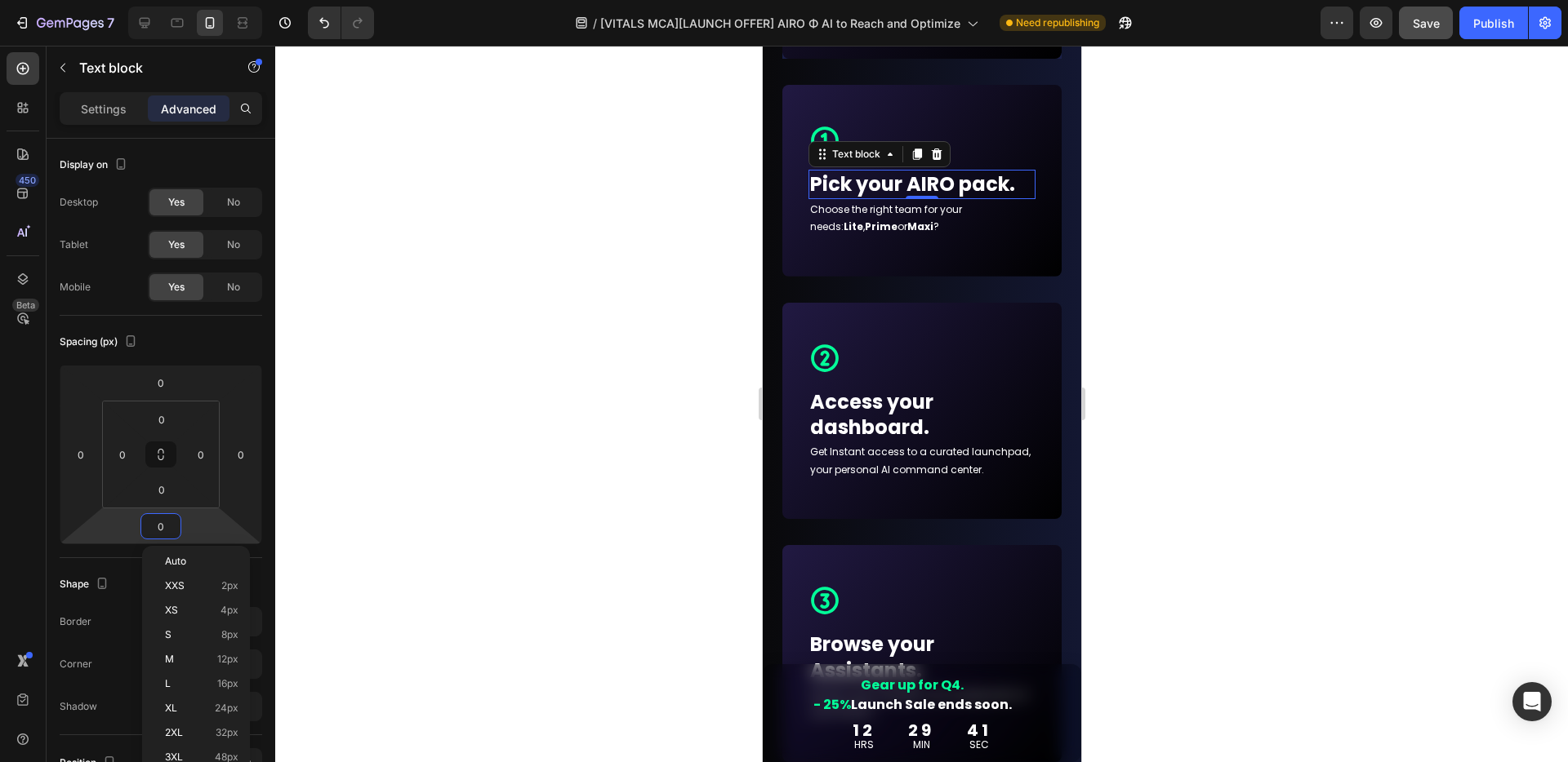
click at [588, 238] on div at bounding box center [921, 404] width 1292 height 716
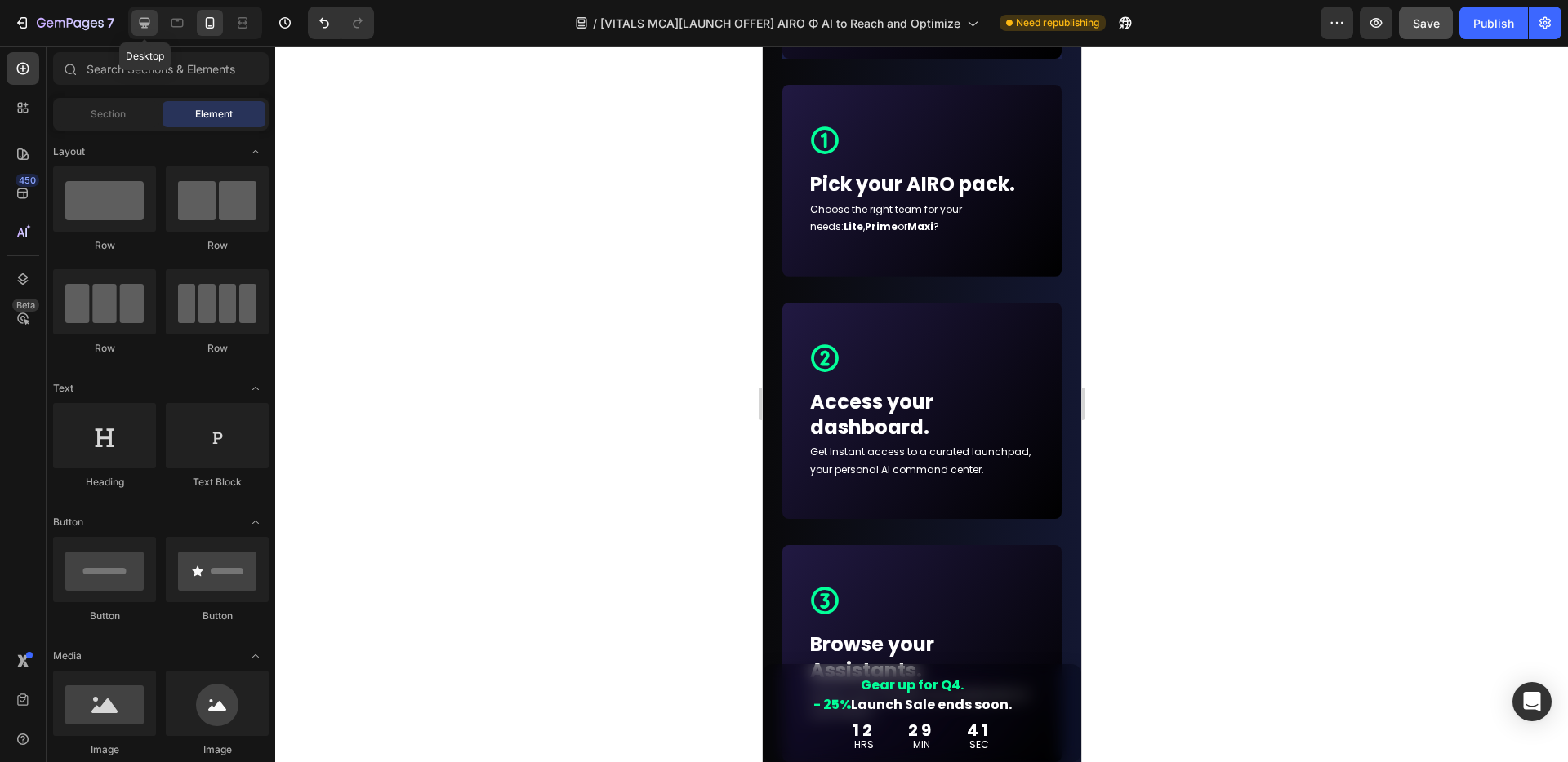
click at [142, 20] on icon at bounding box center [144, 22] width 16 height 16
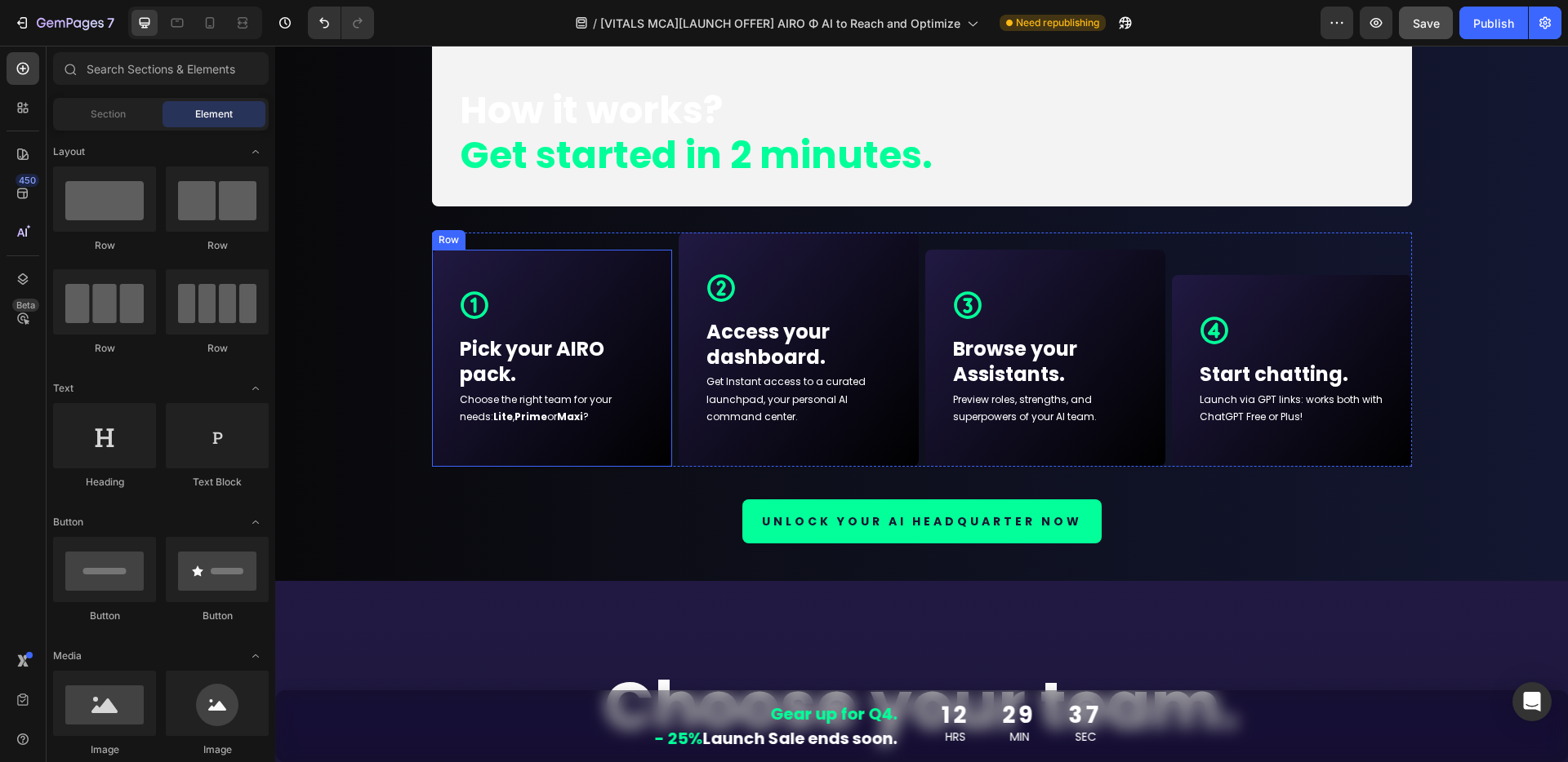
scroll to position [10339, 0]
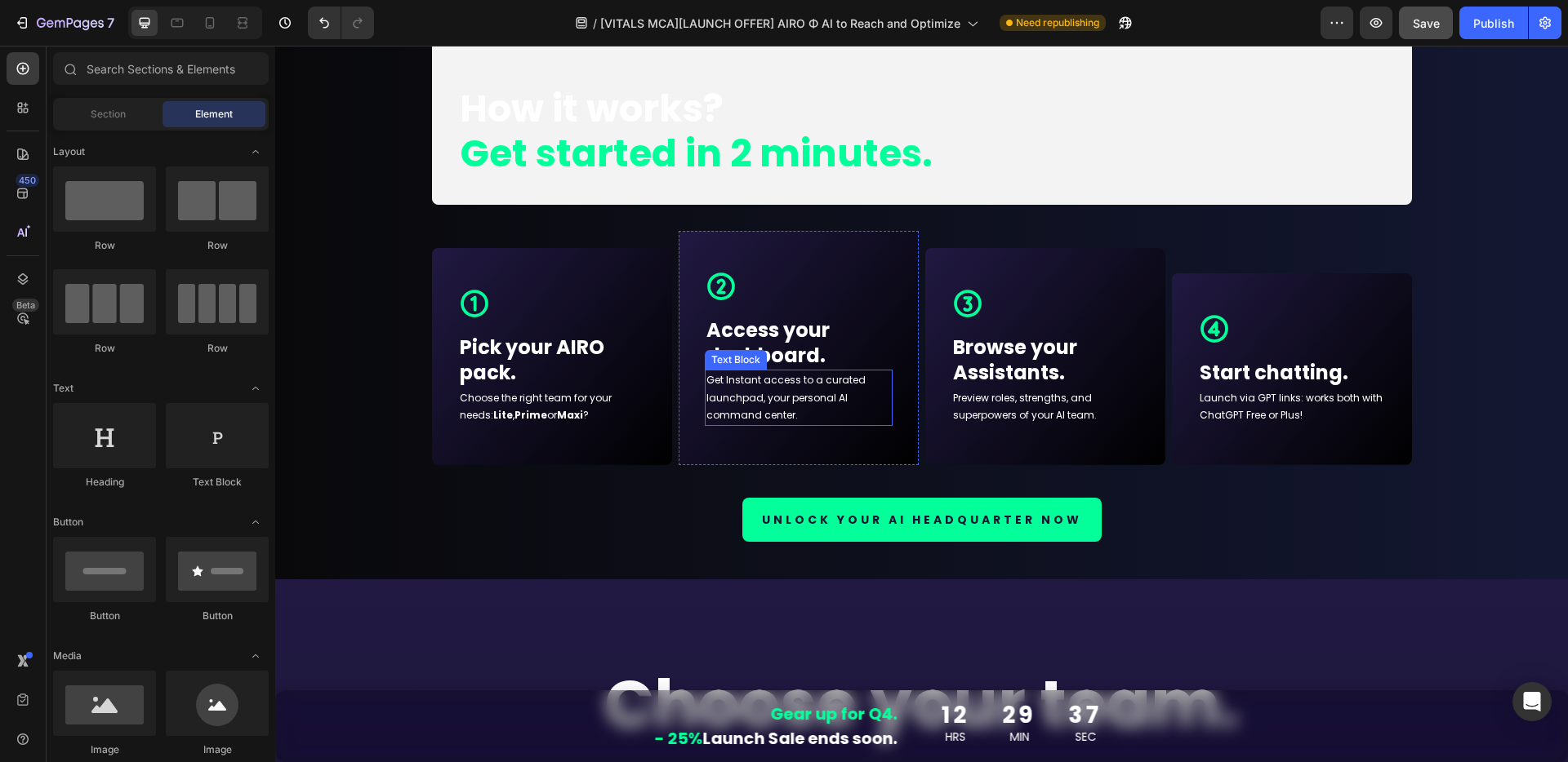
click at [733, 346] on strong "Access your dashboard." at bounding box center [768, 343] width 123 height 52
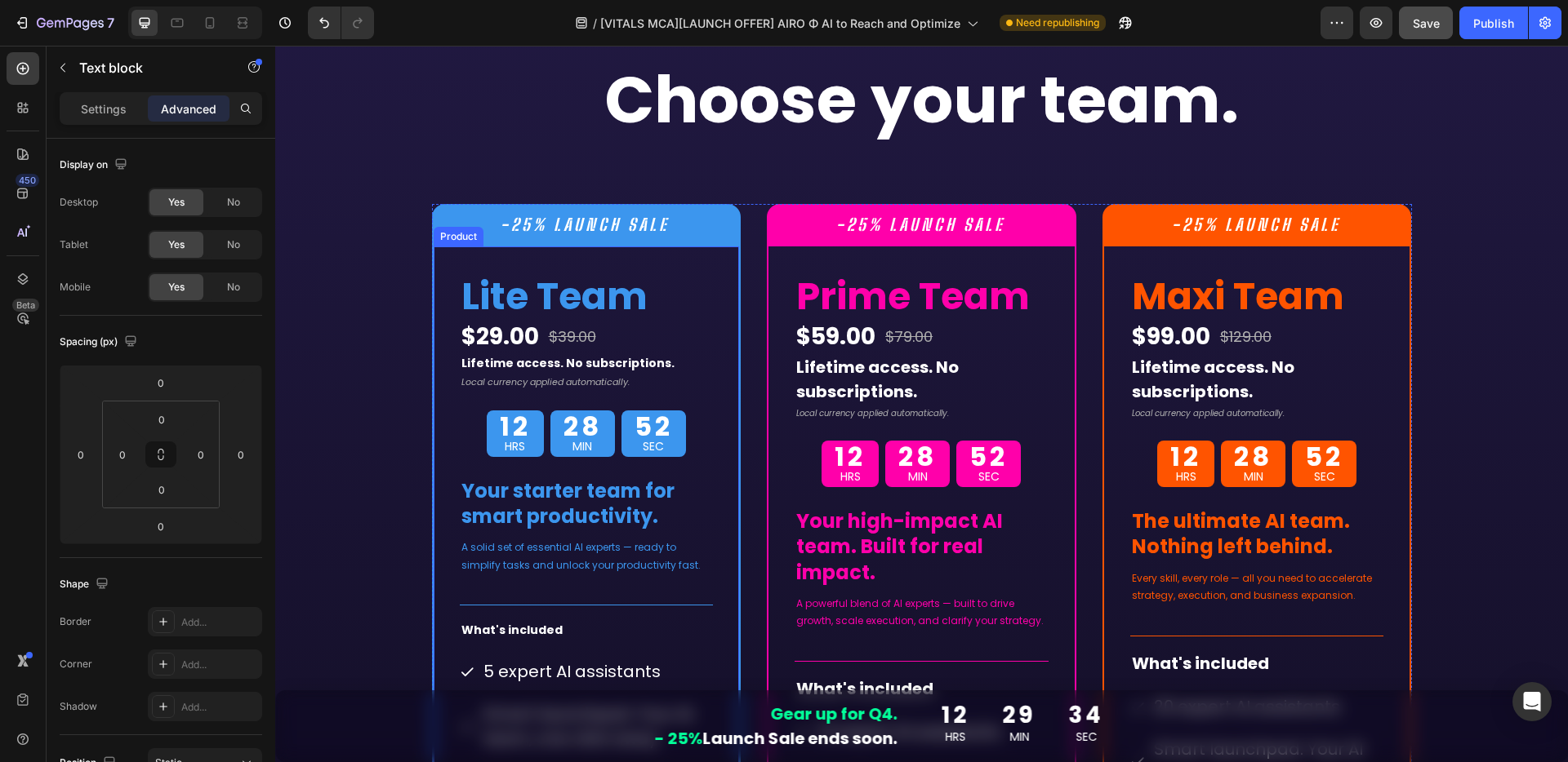
scroll to position [10969, 0]
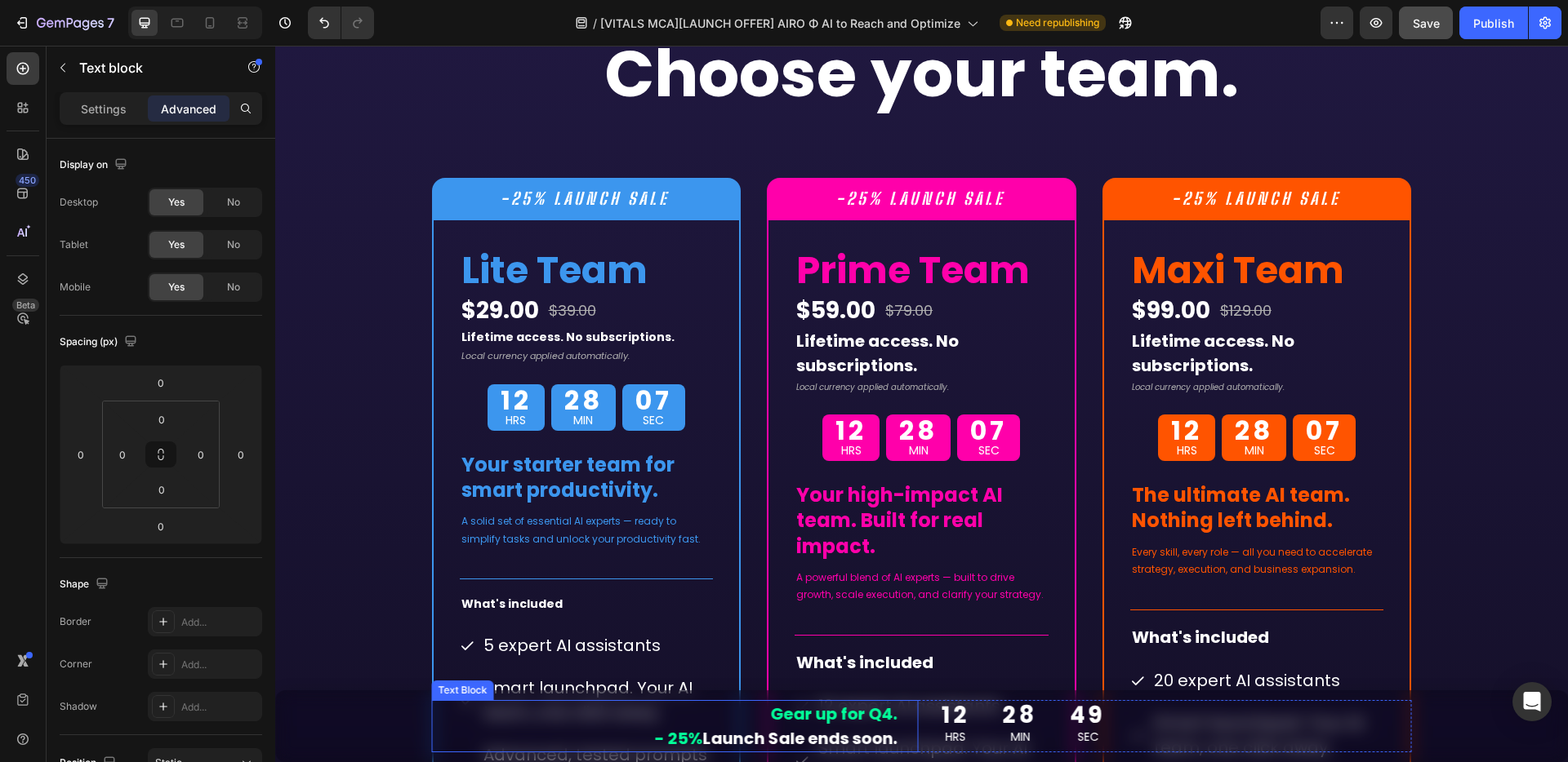
click at [672, 740] on strong "- 25%" at bounding box center [678, 739] width 48 height 22
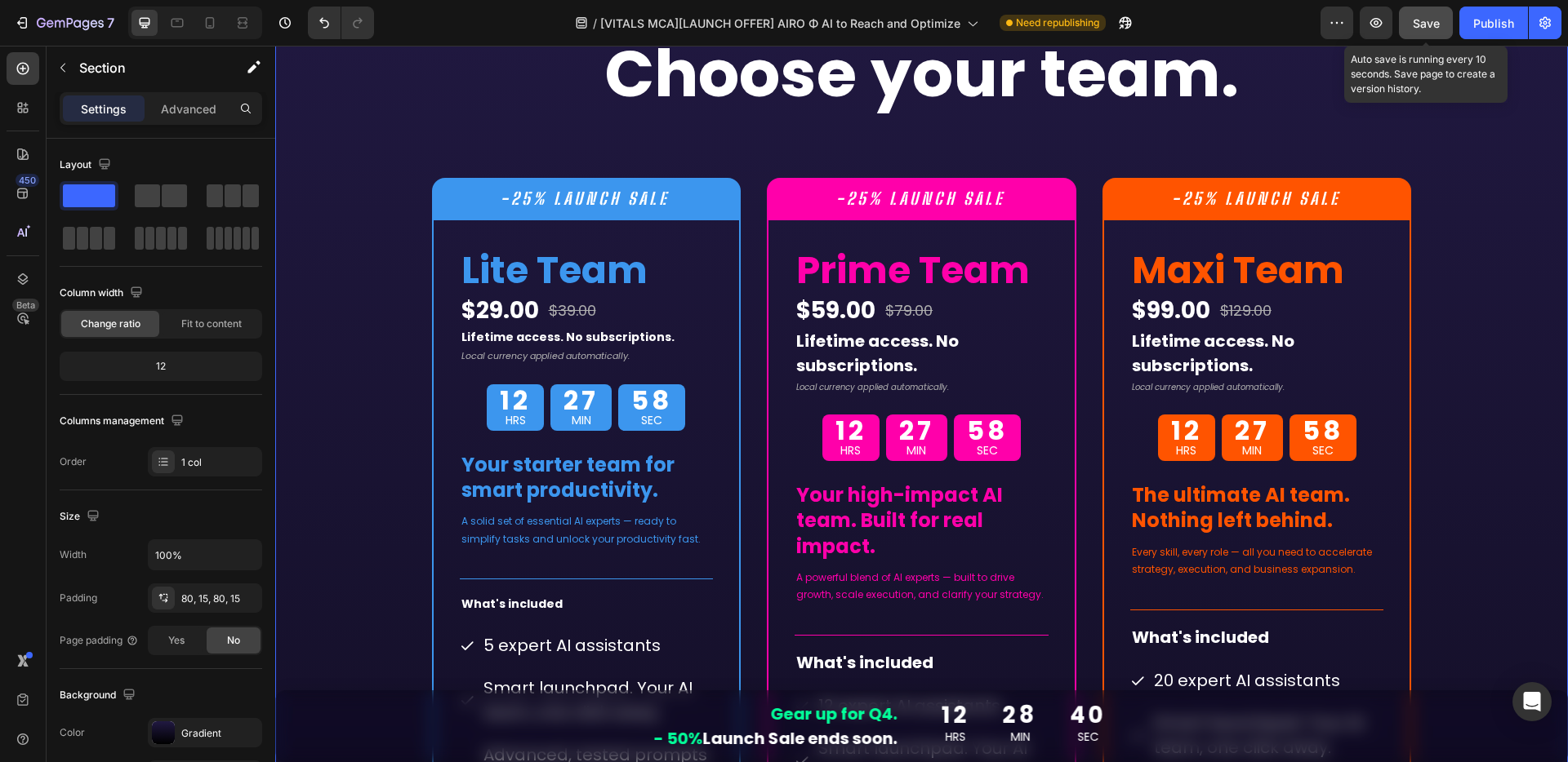
click at [1416, 26] on span "Save" at bounding box center [1426, 22] width 27 height 14
click at [1431, 18] on span "Save" at bounding box center [1426, 22] width 27 height 14
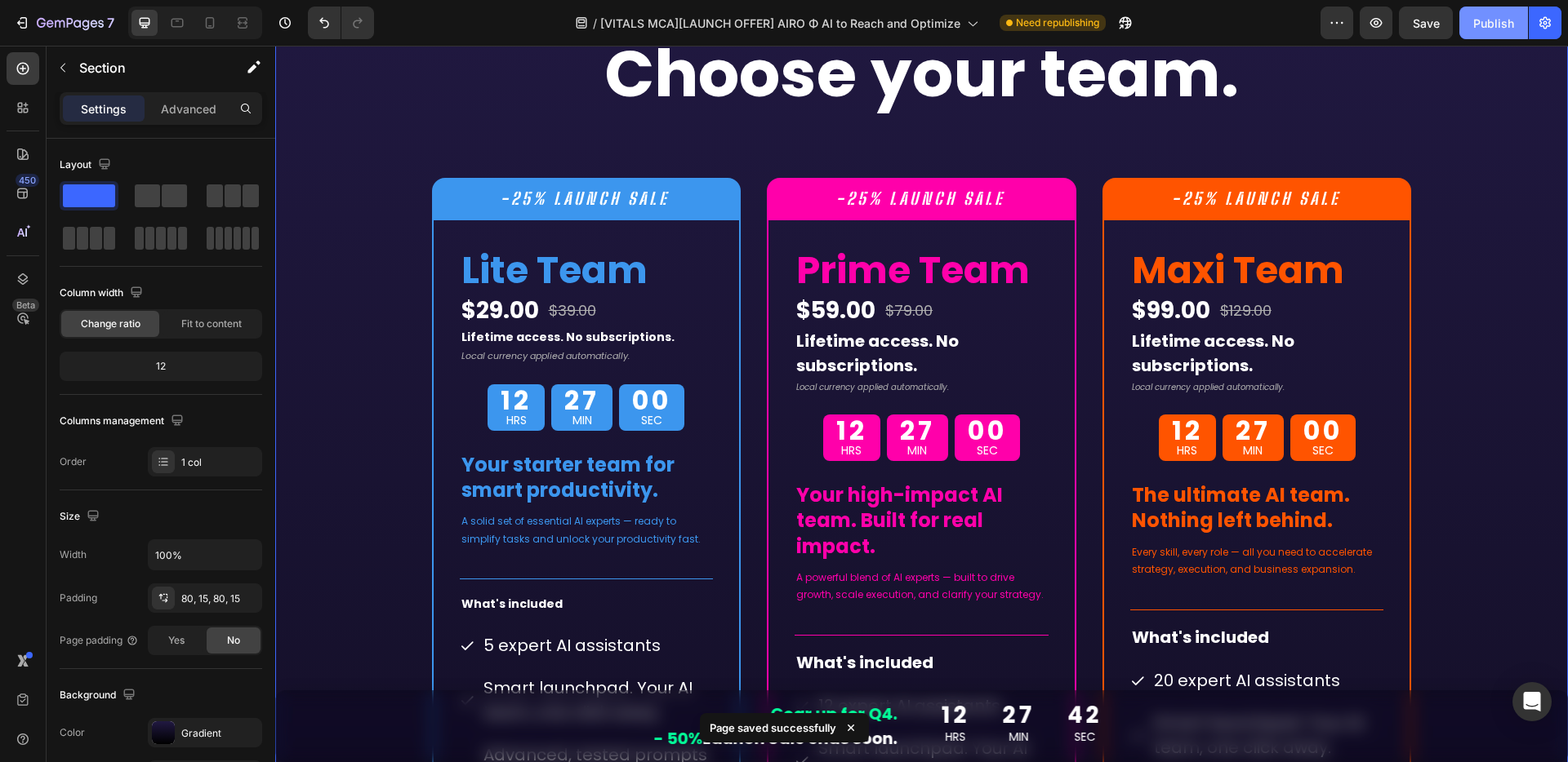
click at [1491, 16] on div "Publish" at bounding box center [1493, 23] width 41 height 17
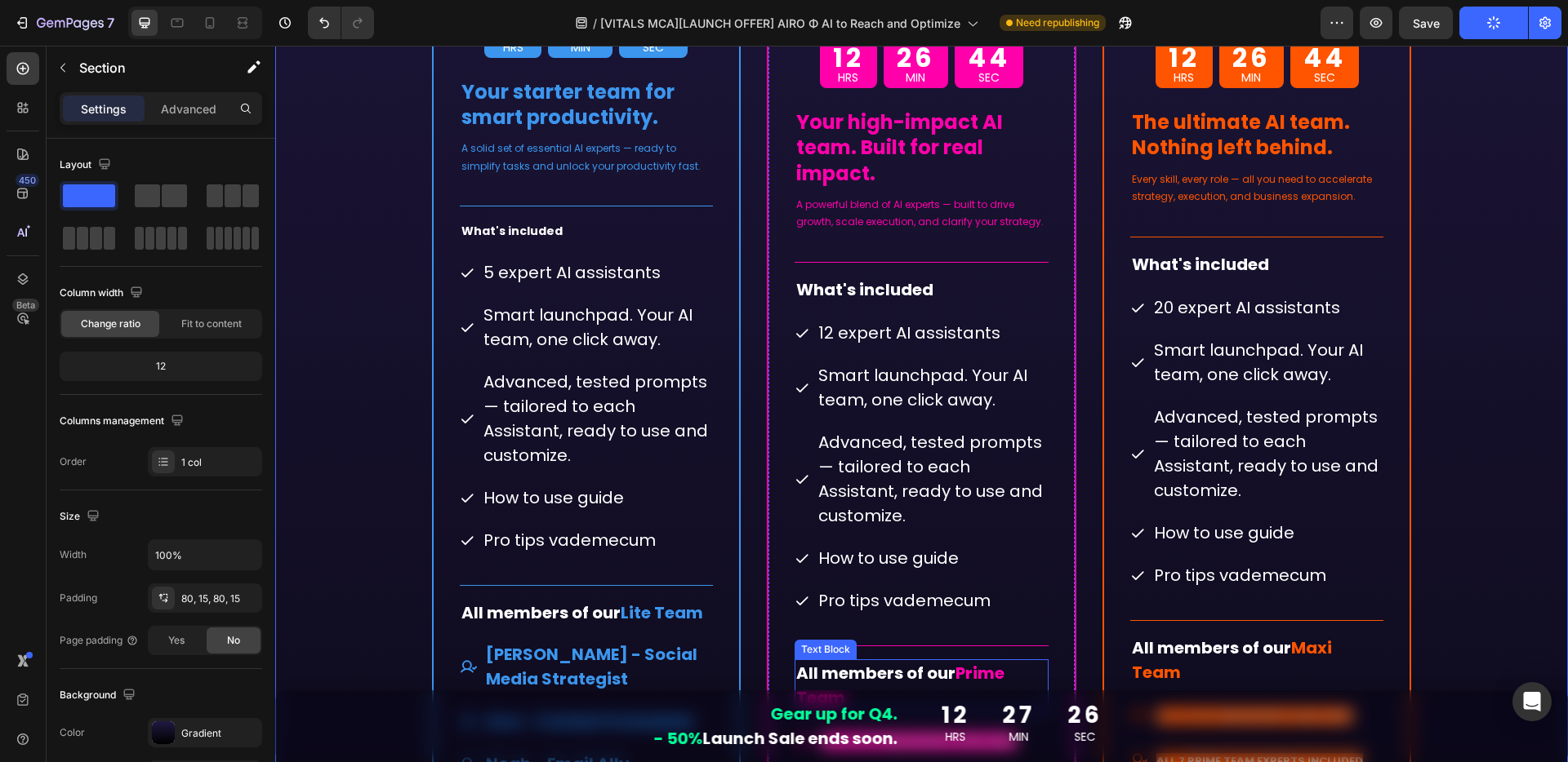
scroll to position [11338, 0]
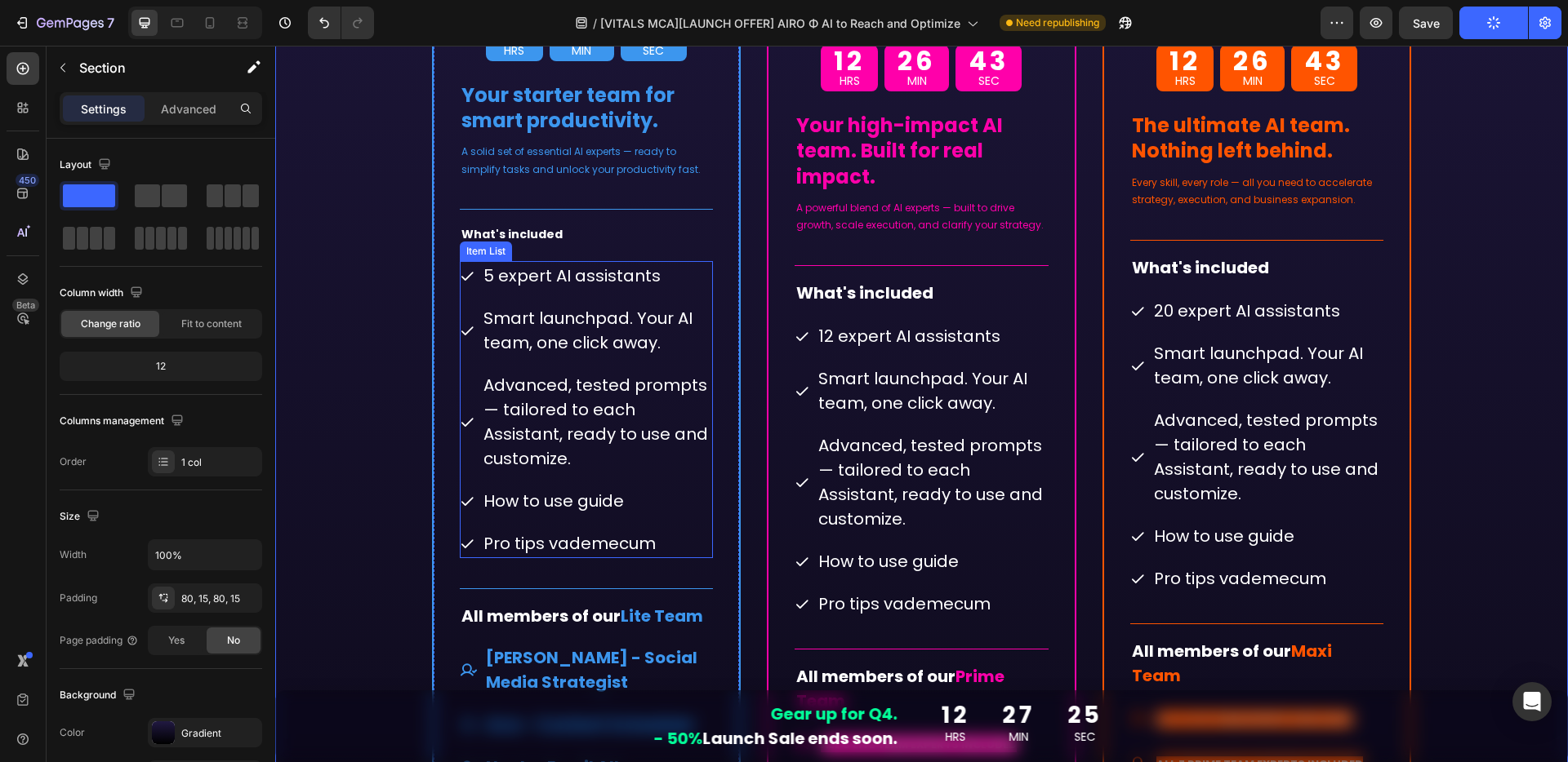
click at [688, 287] on p "5 expert AI assistants" at bounding box center [597, 276] width 227 height 24
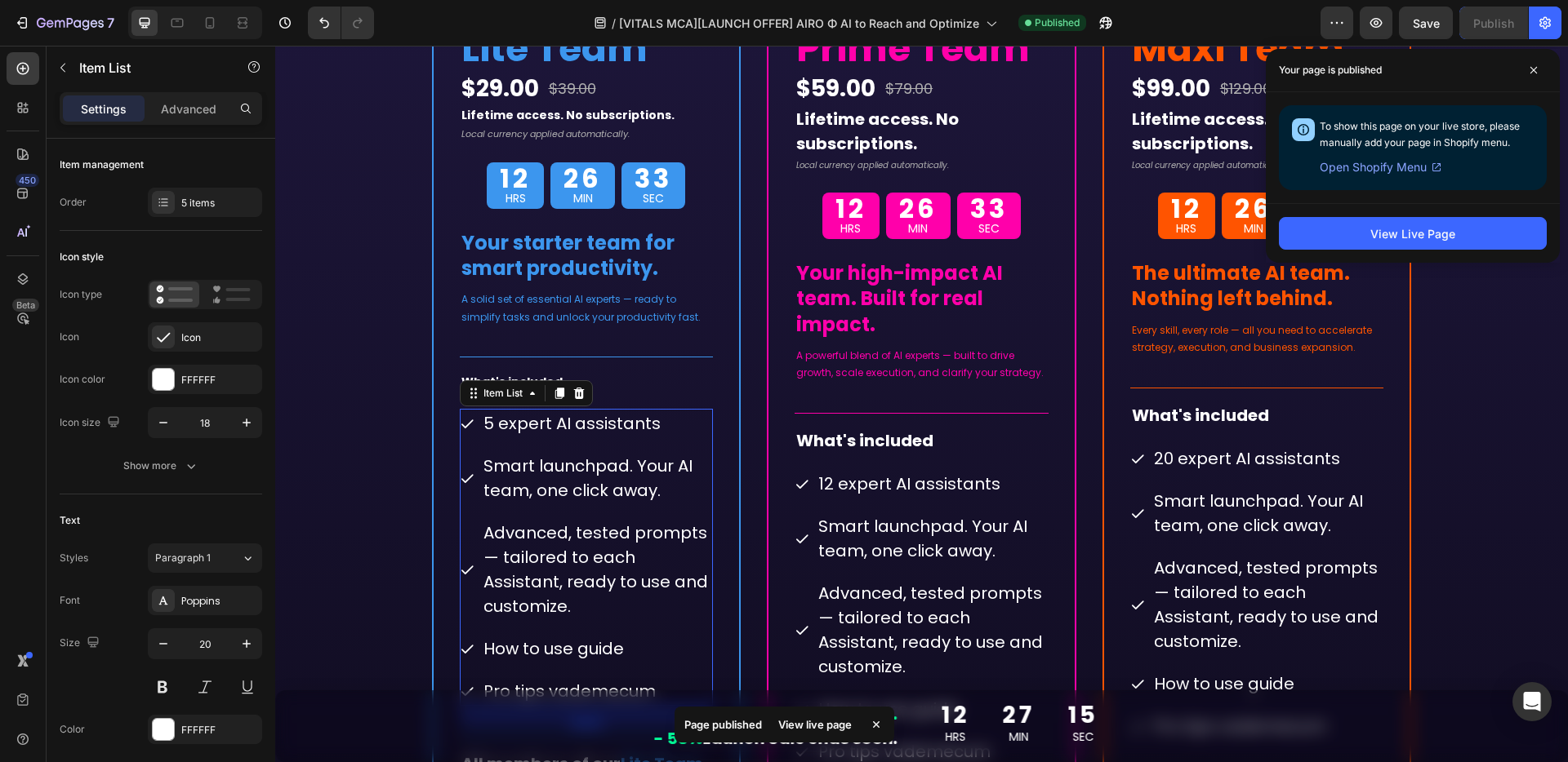
scroll to position [11123, 0]
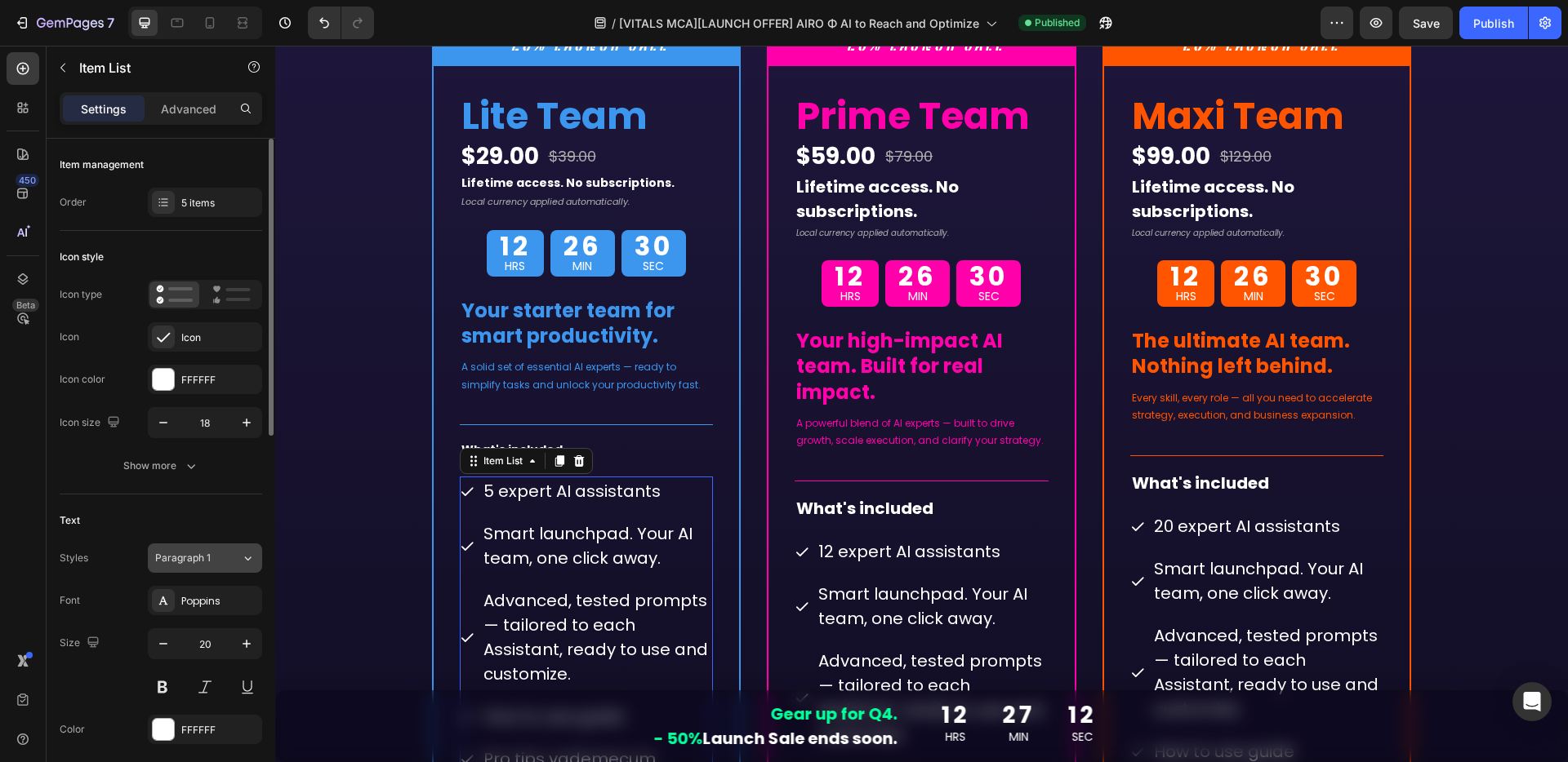
click at [225, 560] on div "Paragraph 1" at bounding box center [198, 558] width 86 height 15
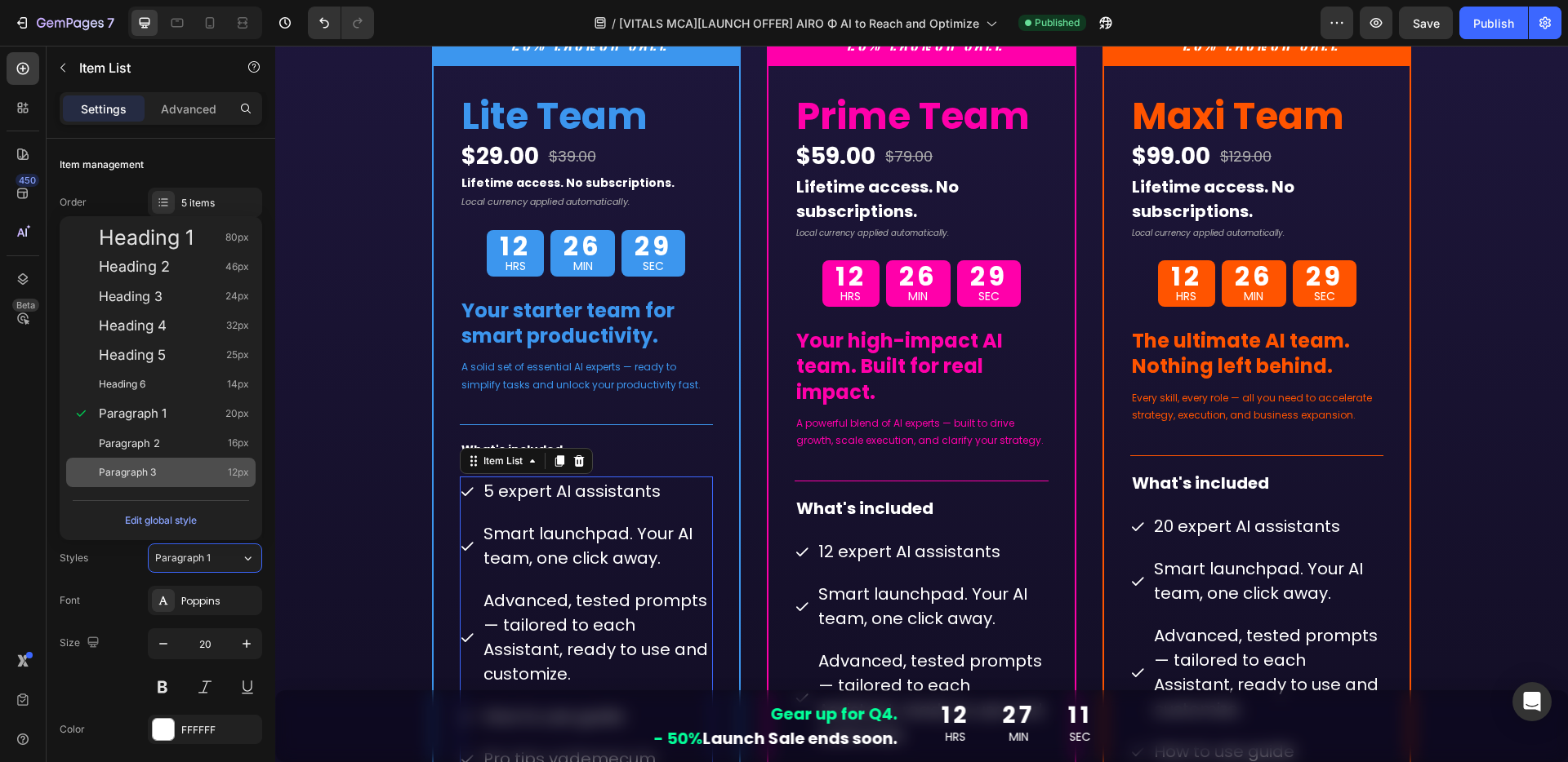
click at [150, 460] on div "Paragraph 3 12px" at bounding box center [161, 472] width 189 height 29
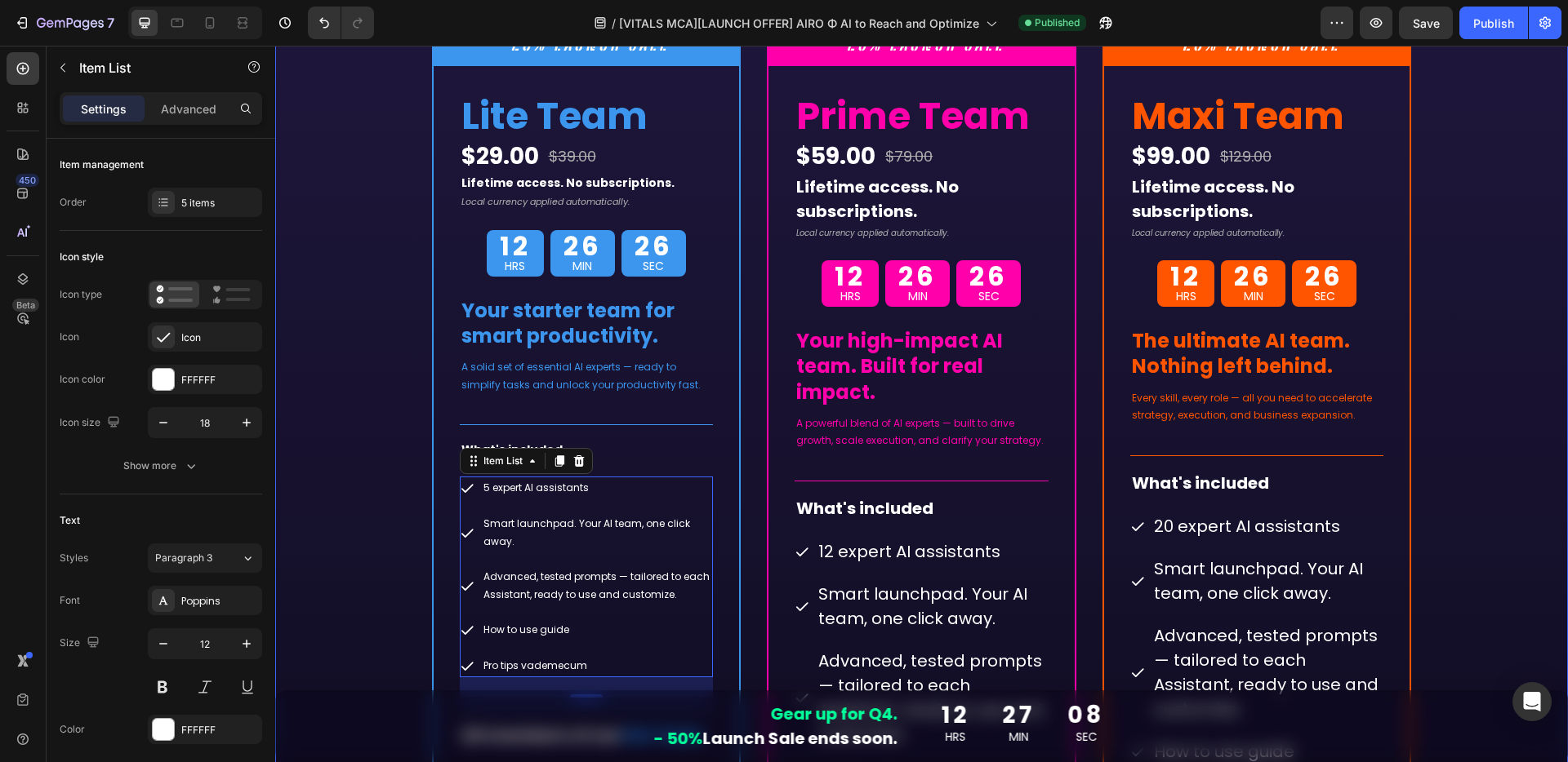
type input "20"
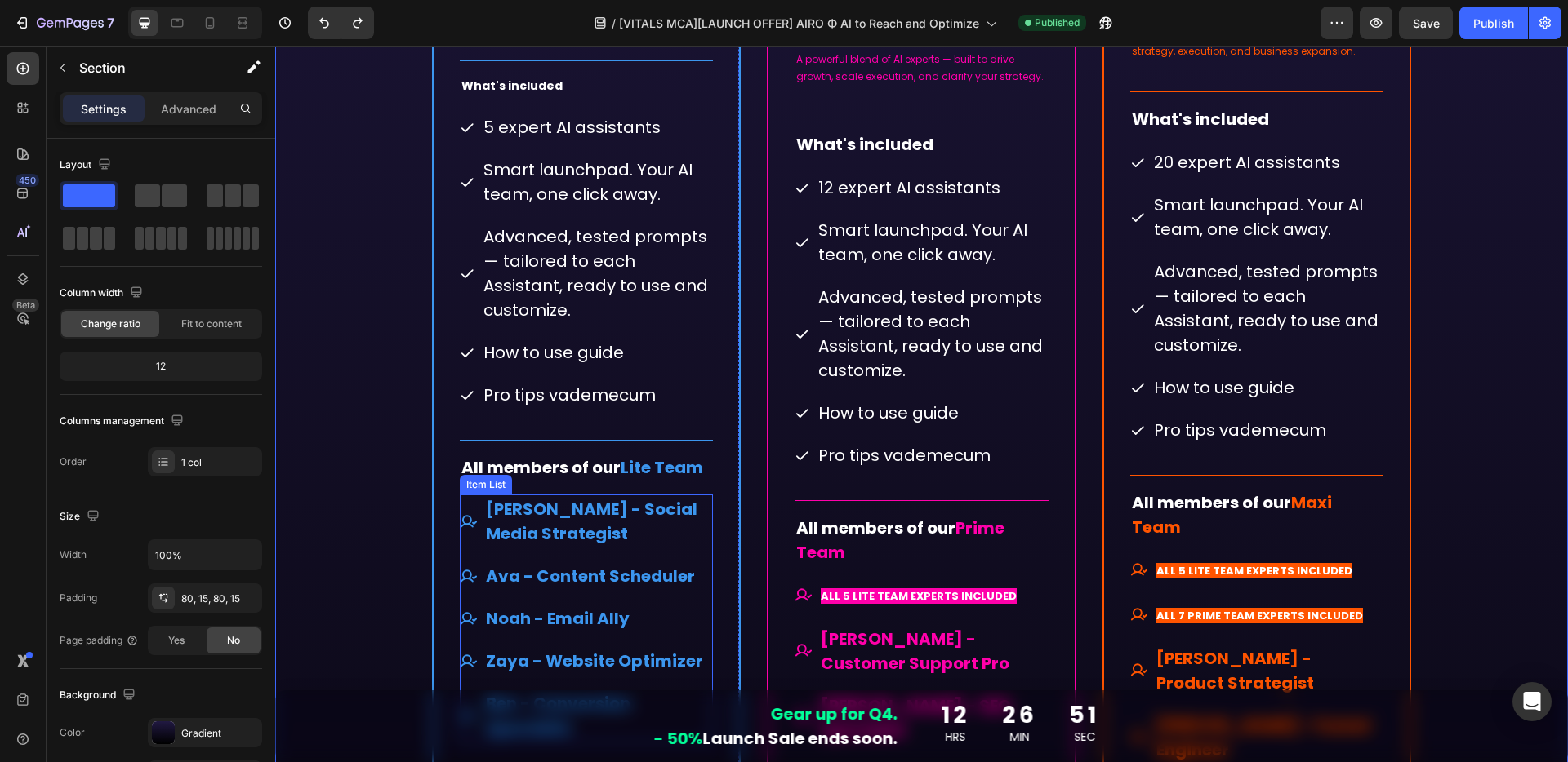
scroll to position [11404, 0]
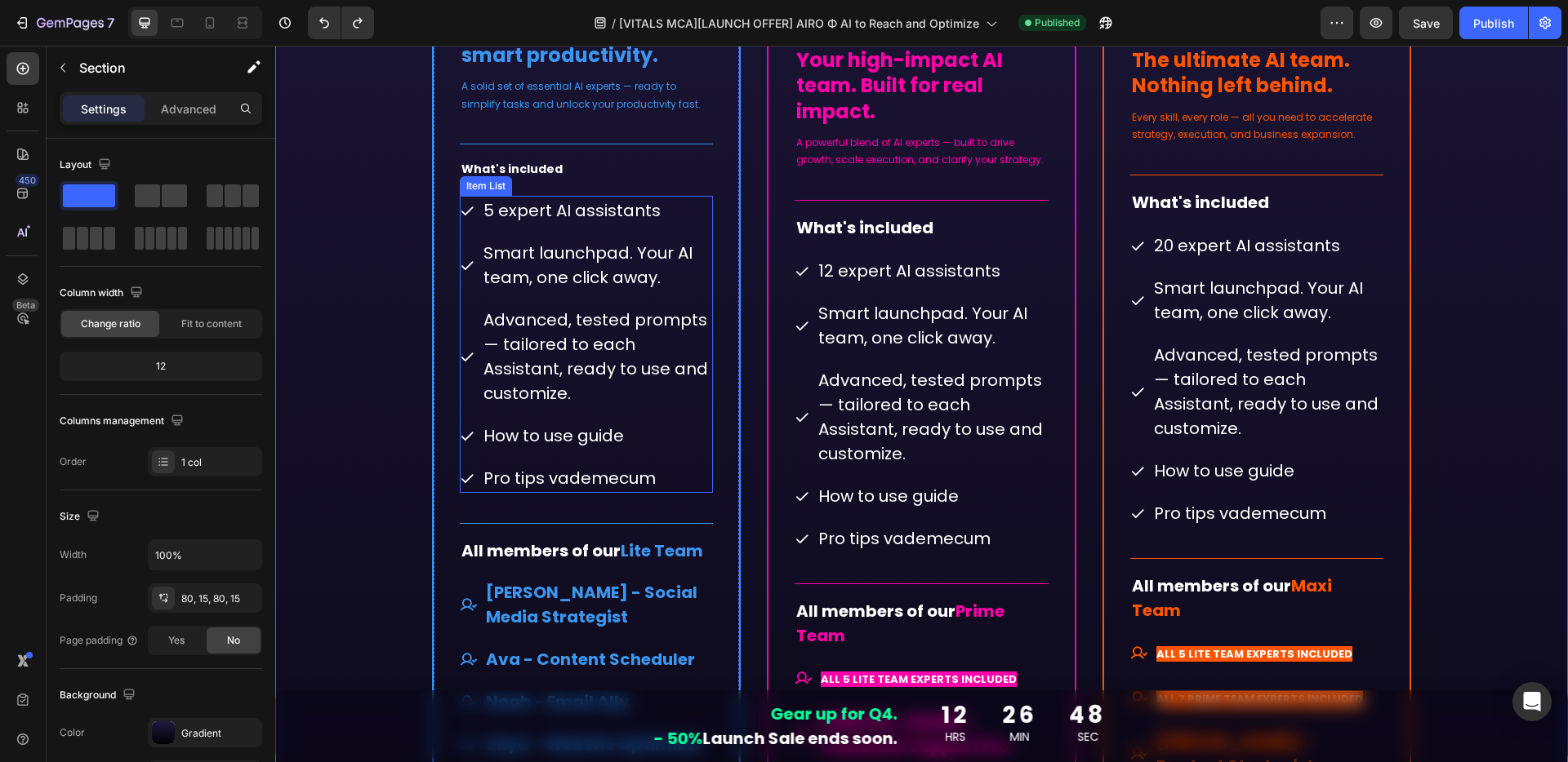
click at [527, 313] on p "Advanced, tested prompts — tailored to each Assistant, ready to use and customi…" at bounding box center [597, 356] width 227 height 98
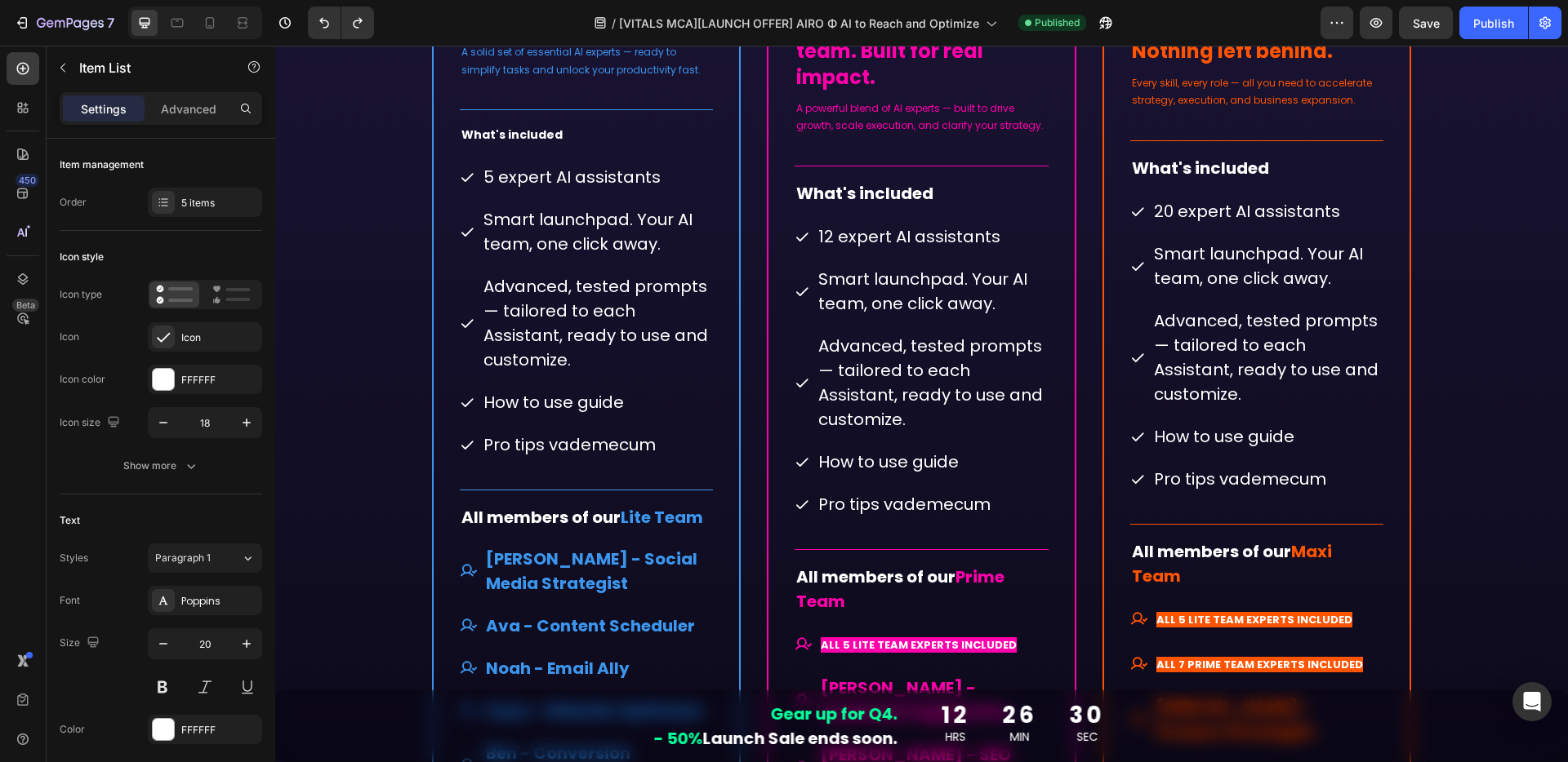
scroll to position [9071, 0]
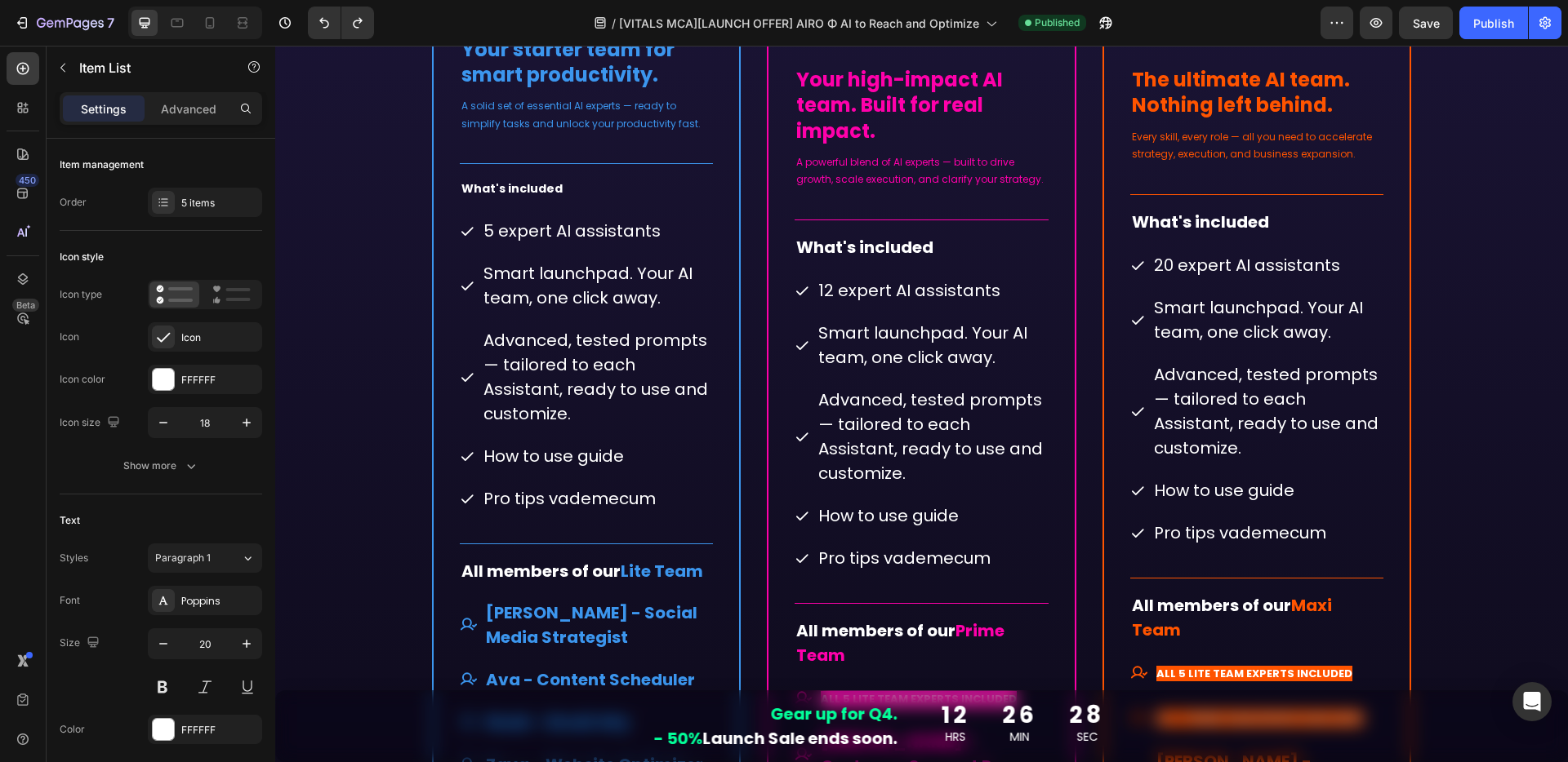
click at [675, 236] on p "5 expert AI assistants" at bounding box center [597, 231] width 227 height 24
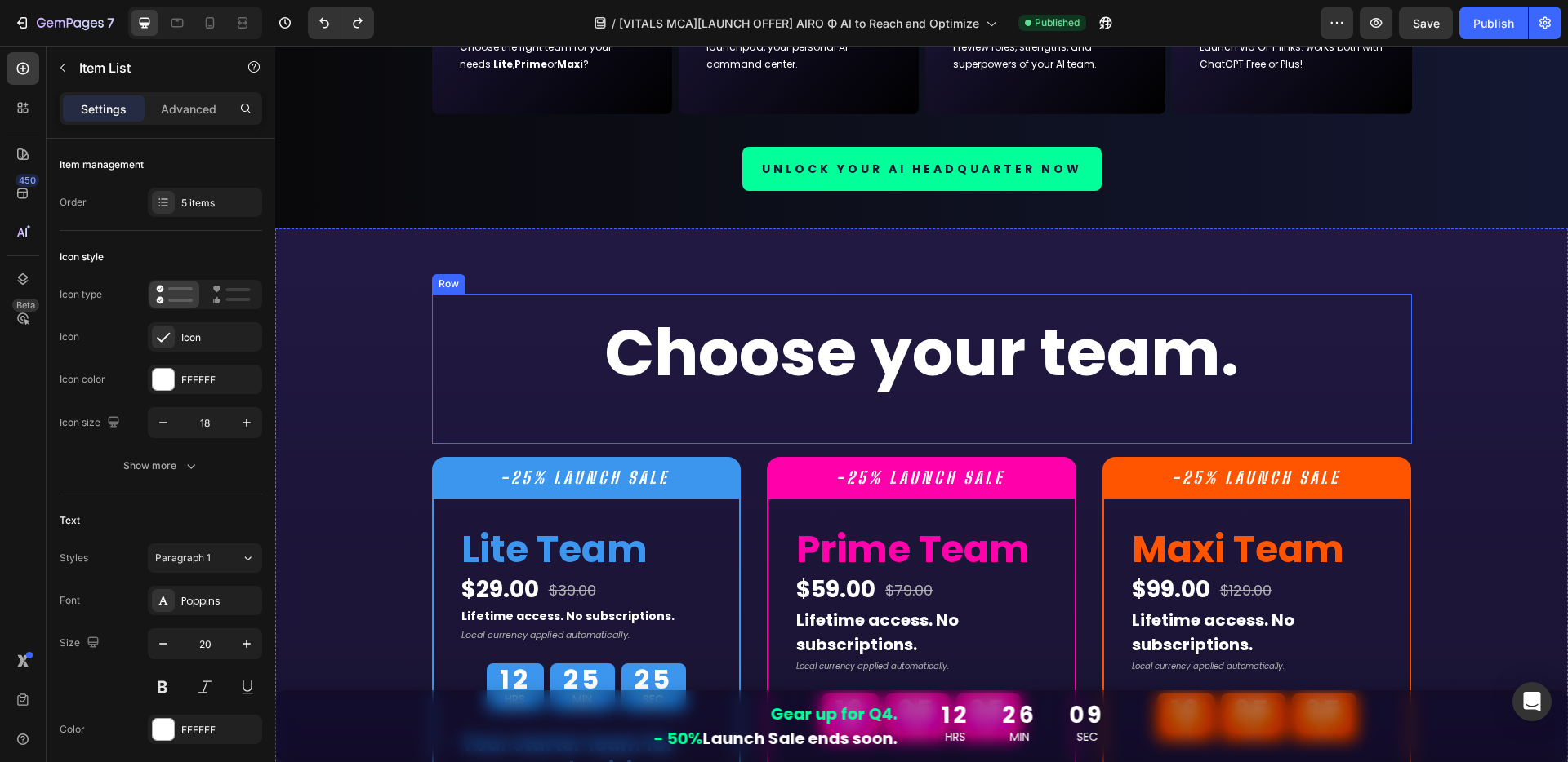
scroll to position [8375, 0]
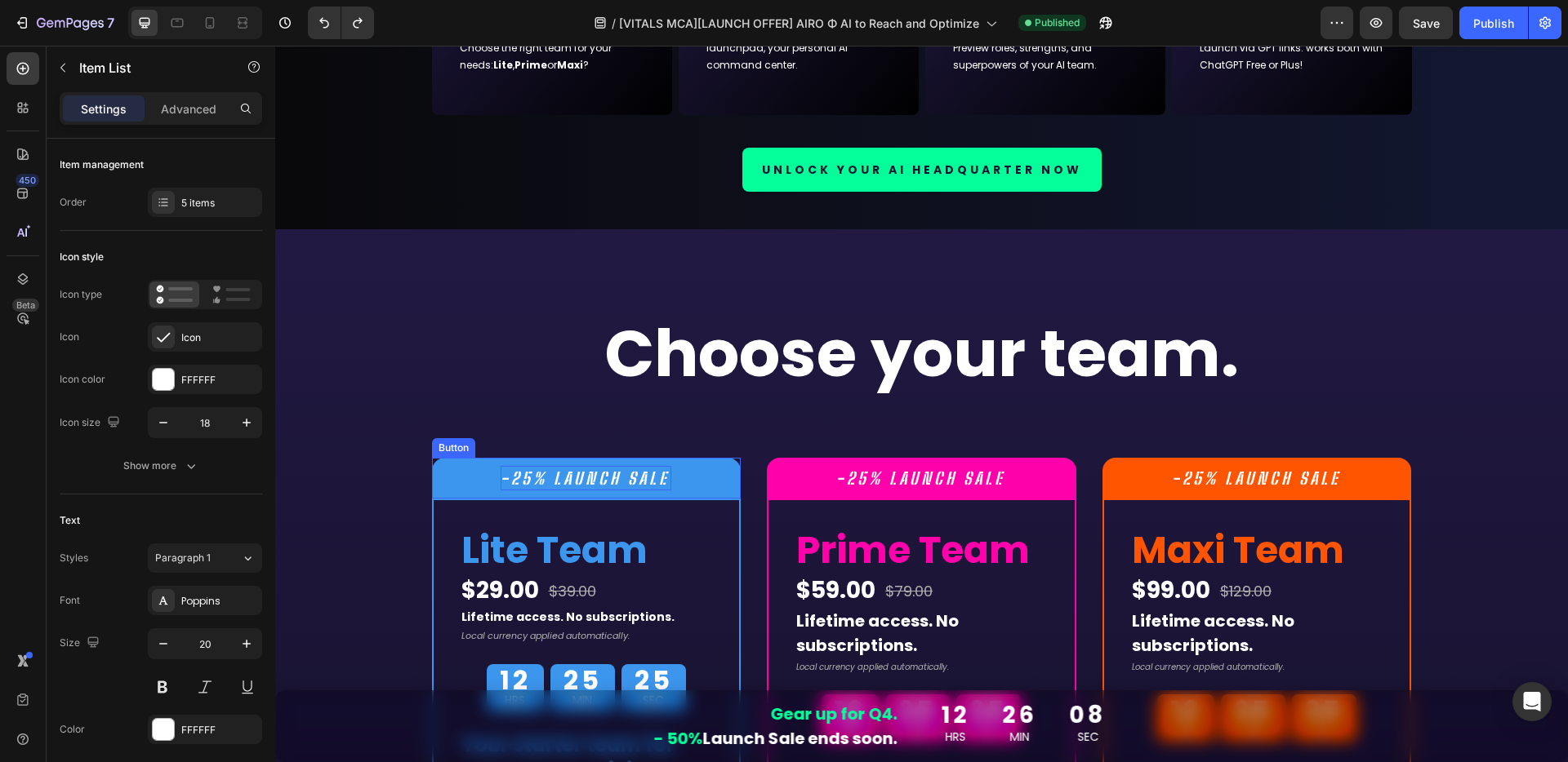
click at [516, 478] on span "-25% LAUNCH SALE" at bounding box center [585, 478] width 168 height 20
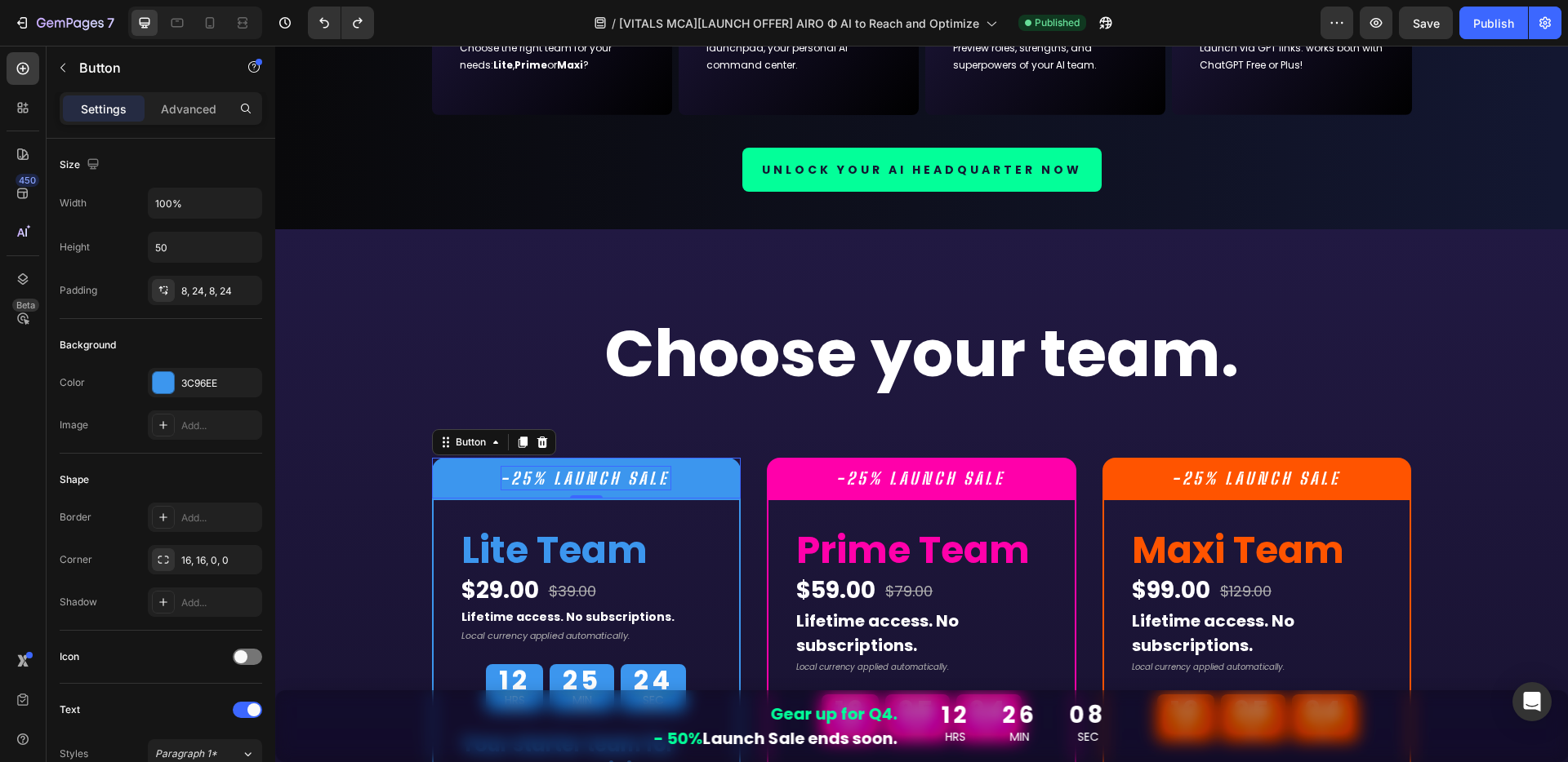
click at [516, 478] on span "-25% LAUNCH SALE" at bounding box center [585, 478] width 168 height 20
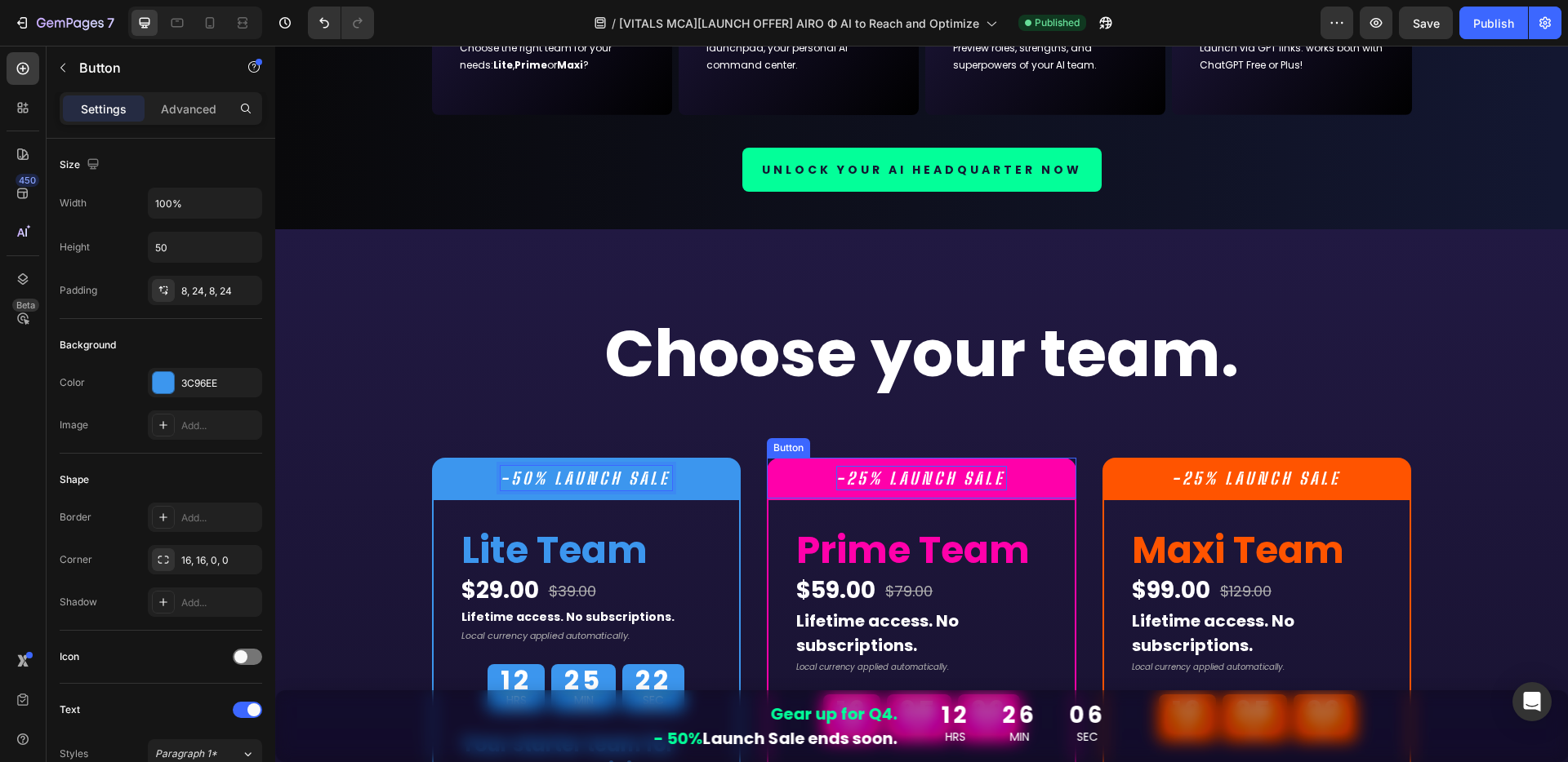
click at [855, 477] on span "-25% LAUNCH SALE" at bounding box center [921, 478] width 168 height 20
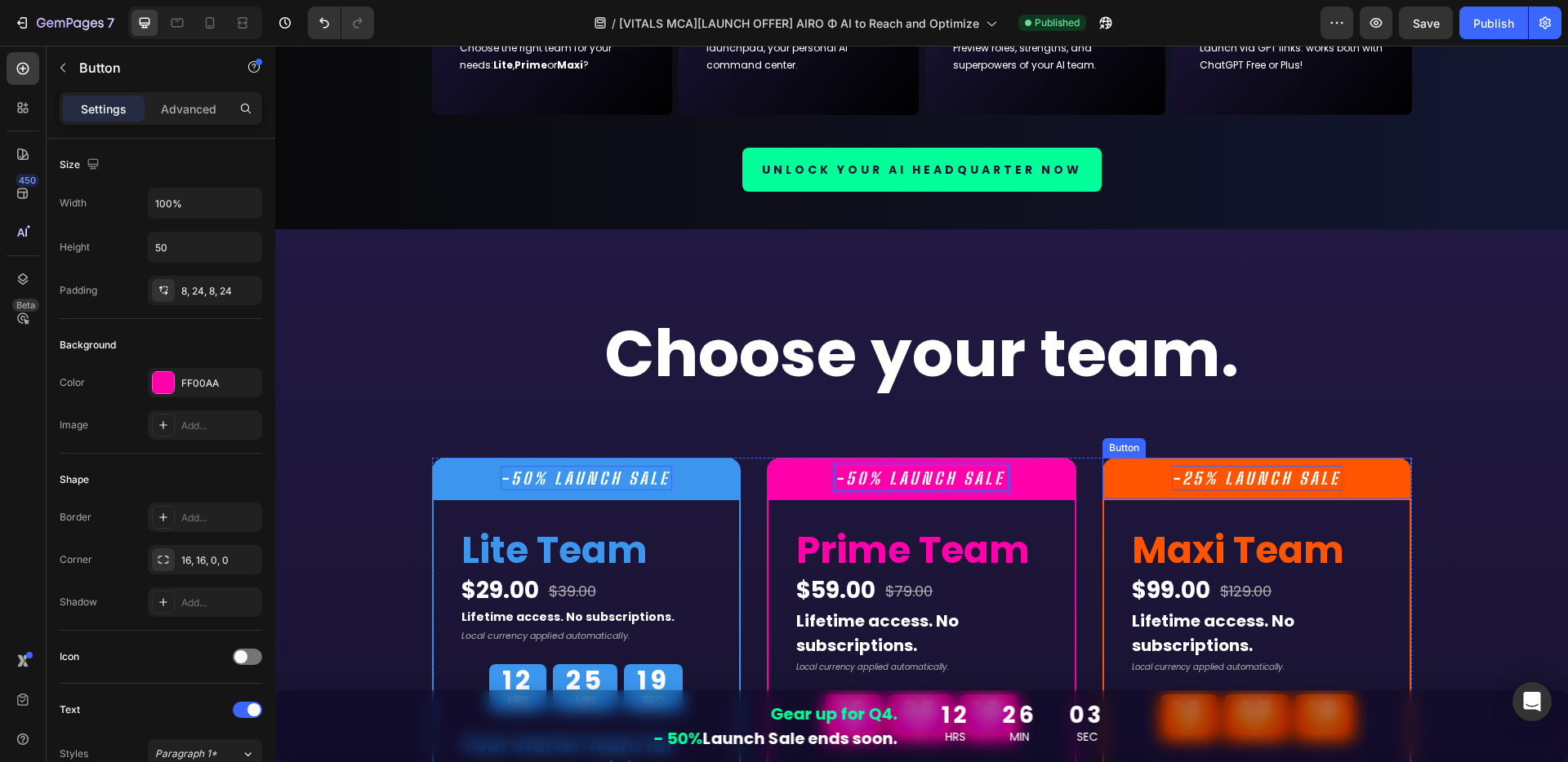
click at [1190, 481] on span "-25% LAUNCH SALE" at bounding box center [1256, 478] width 168 height 20
click at [215, 22] on icon at bounding box center [210, 22] width 16 height 16
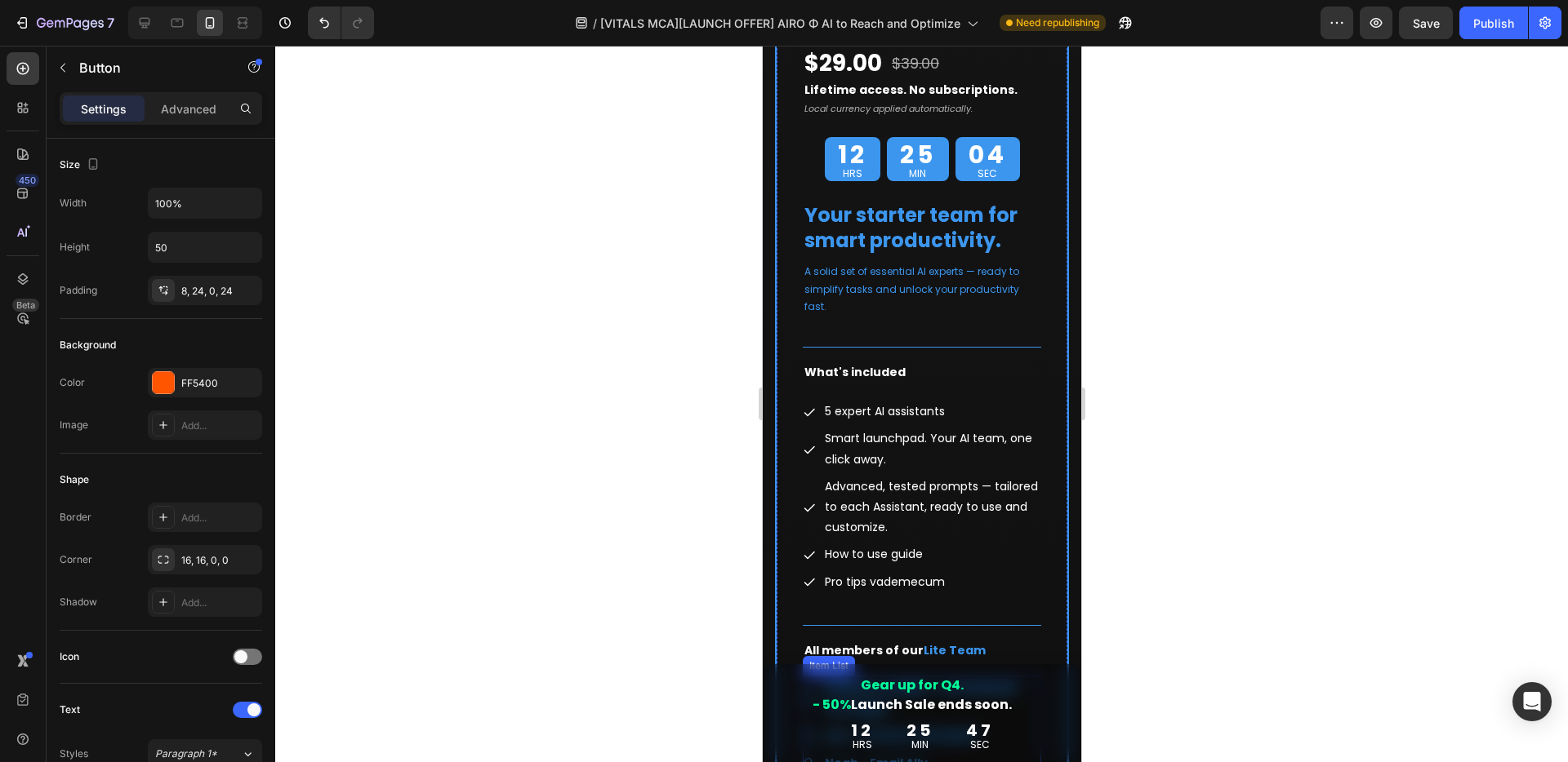
scroll to position [8607, 0]
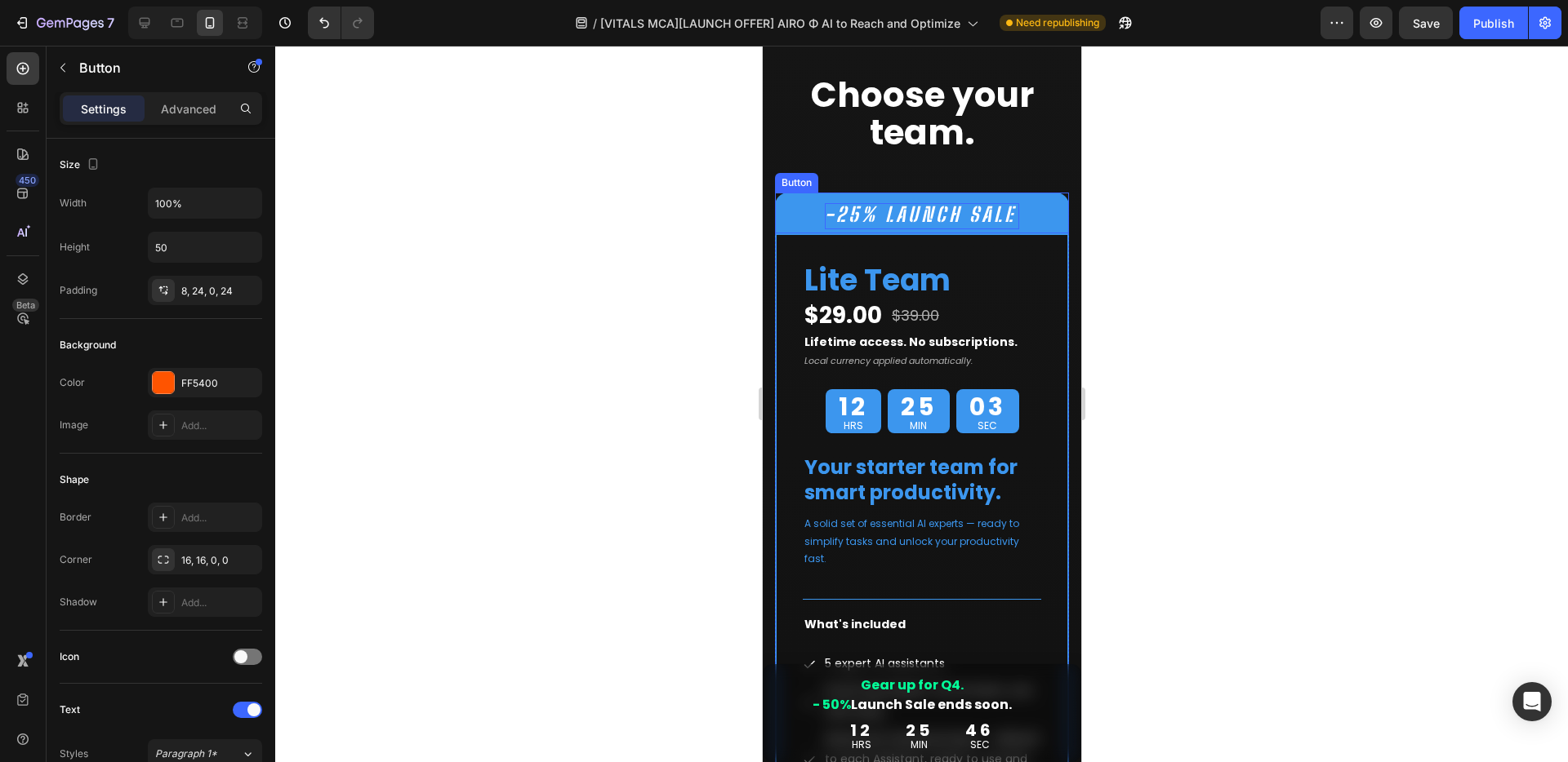
click at [840, 217] on span "-25% LAUNCH SALE" at bounding box center [920, 213] width 191 height 23
click at [674, 220] on div at bounding box center [921, 404] width 1292 height 716
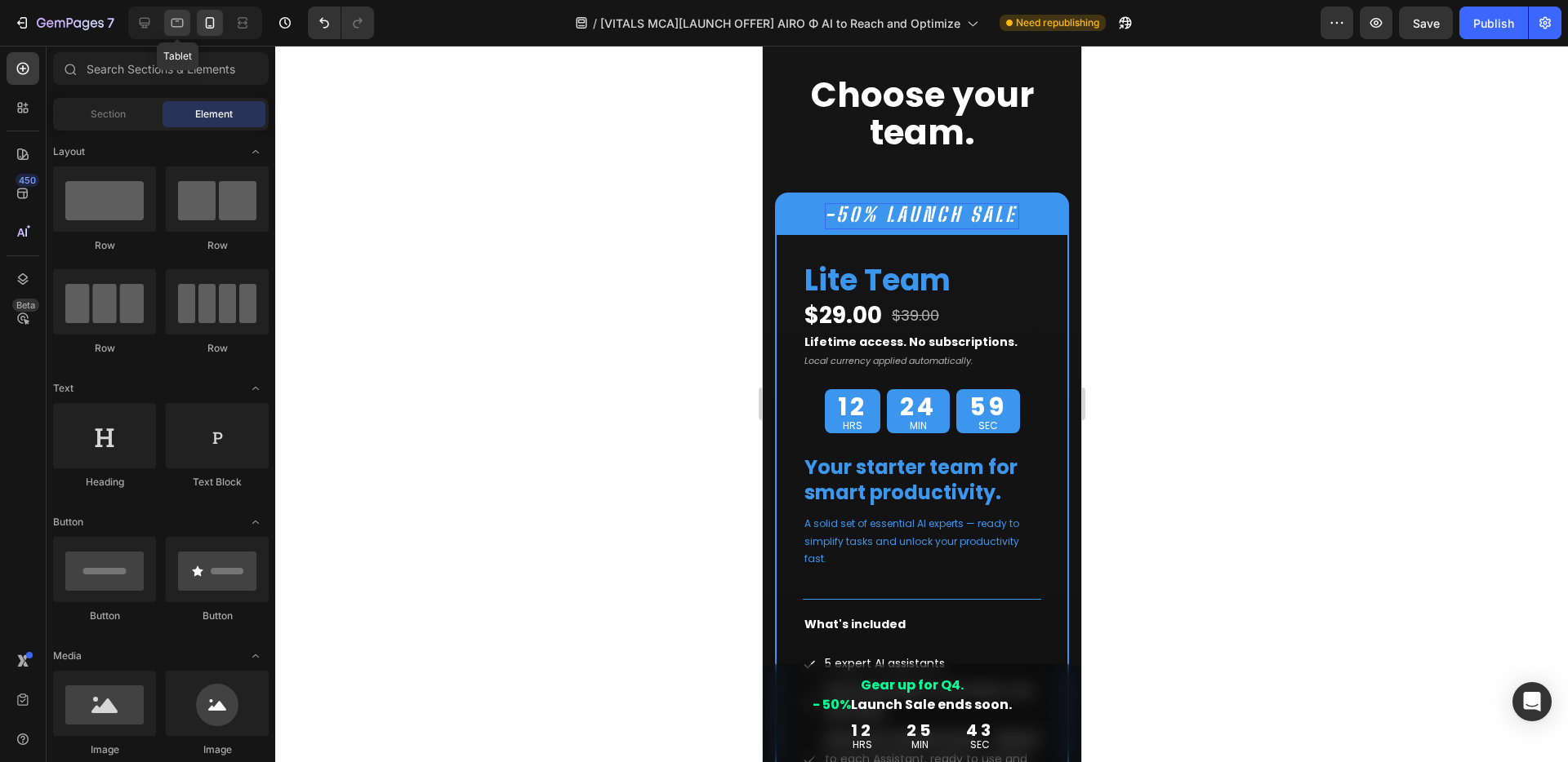
click at [172, 15] on icon at bounding box center [177, 22] width 16 height 16
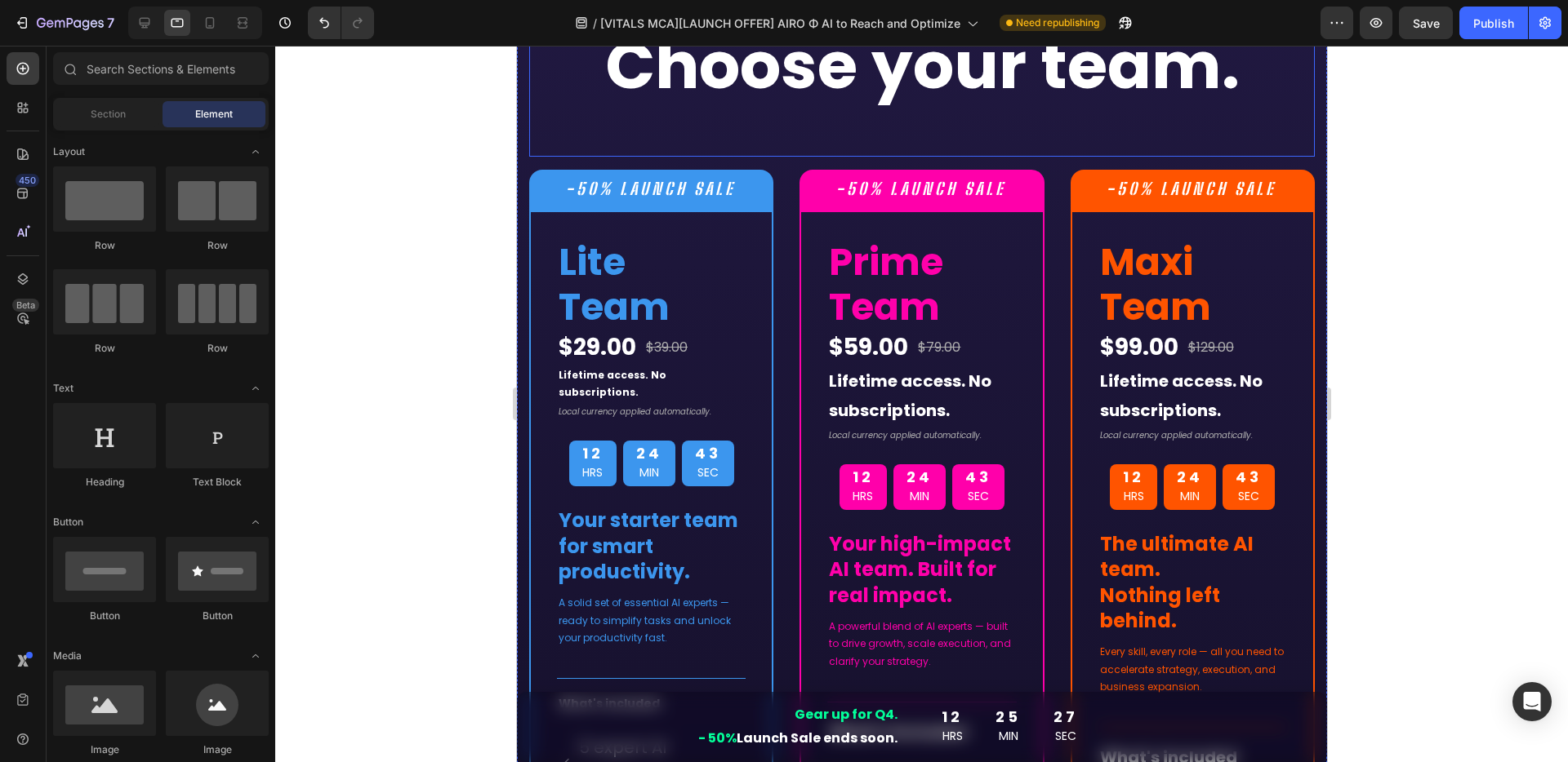
scroll to position [8291, 0]
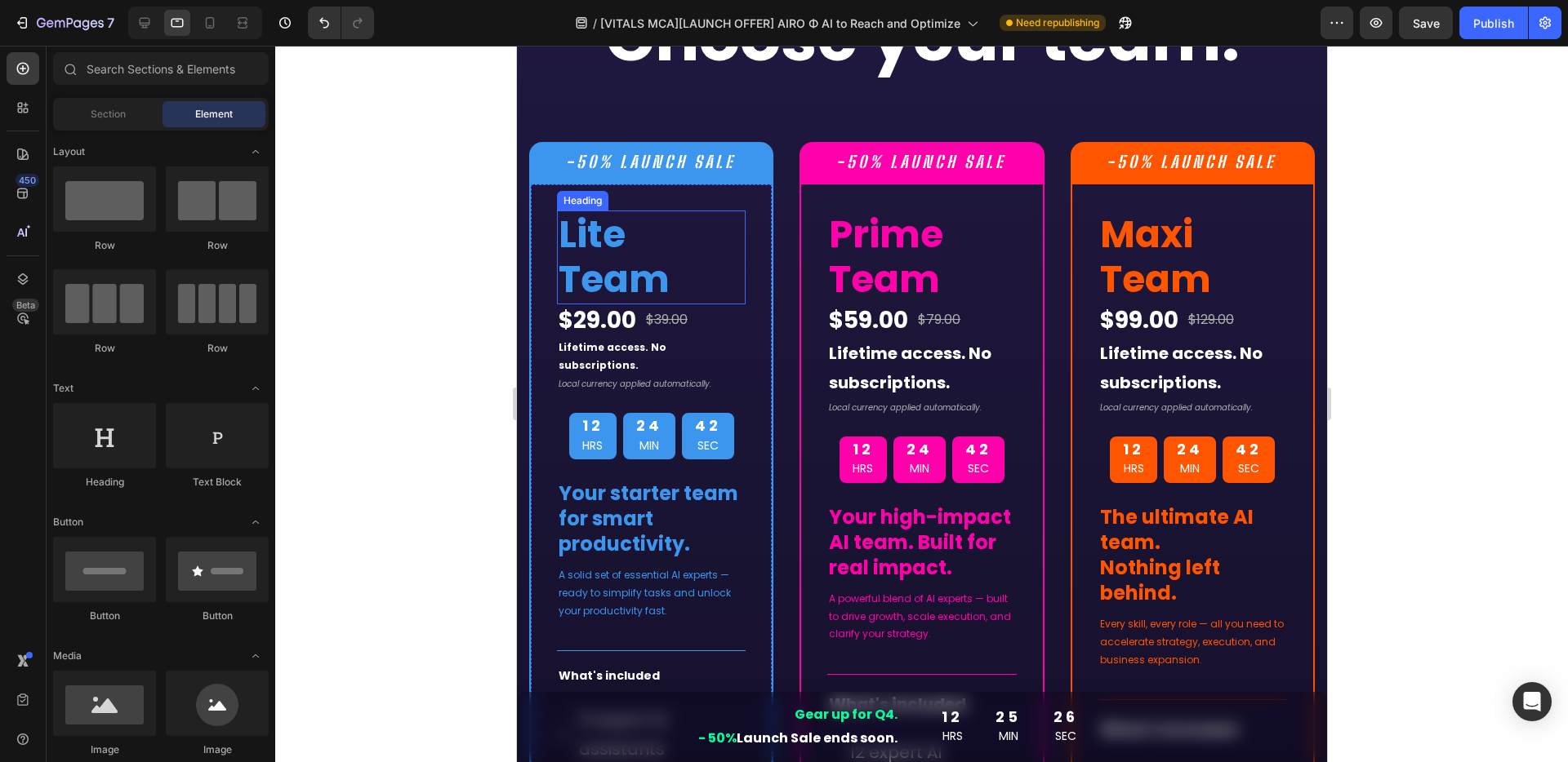
click at [694, 256] on h2 "Lite Team" at bounding box center [650, 256] width 189 height 93
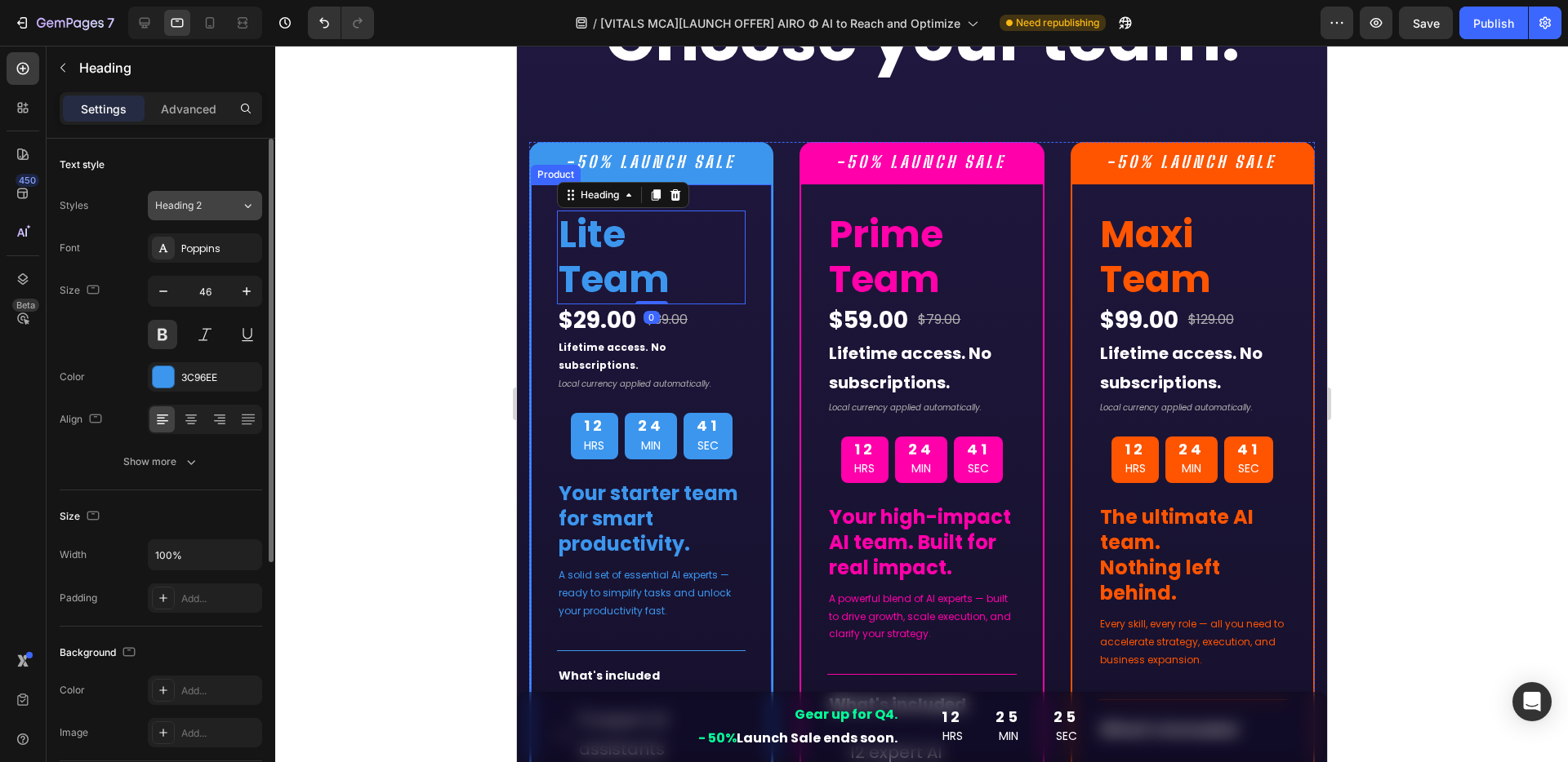
click at [202, 202] on span "Heading 2" at bounding box center [179, 206] width 47 height 15
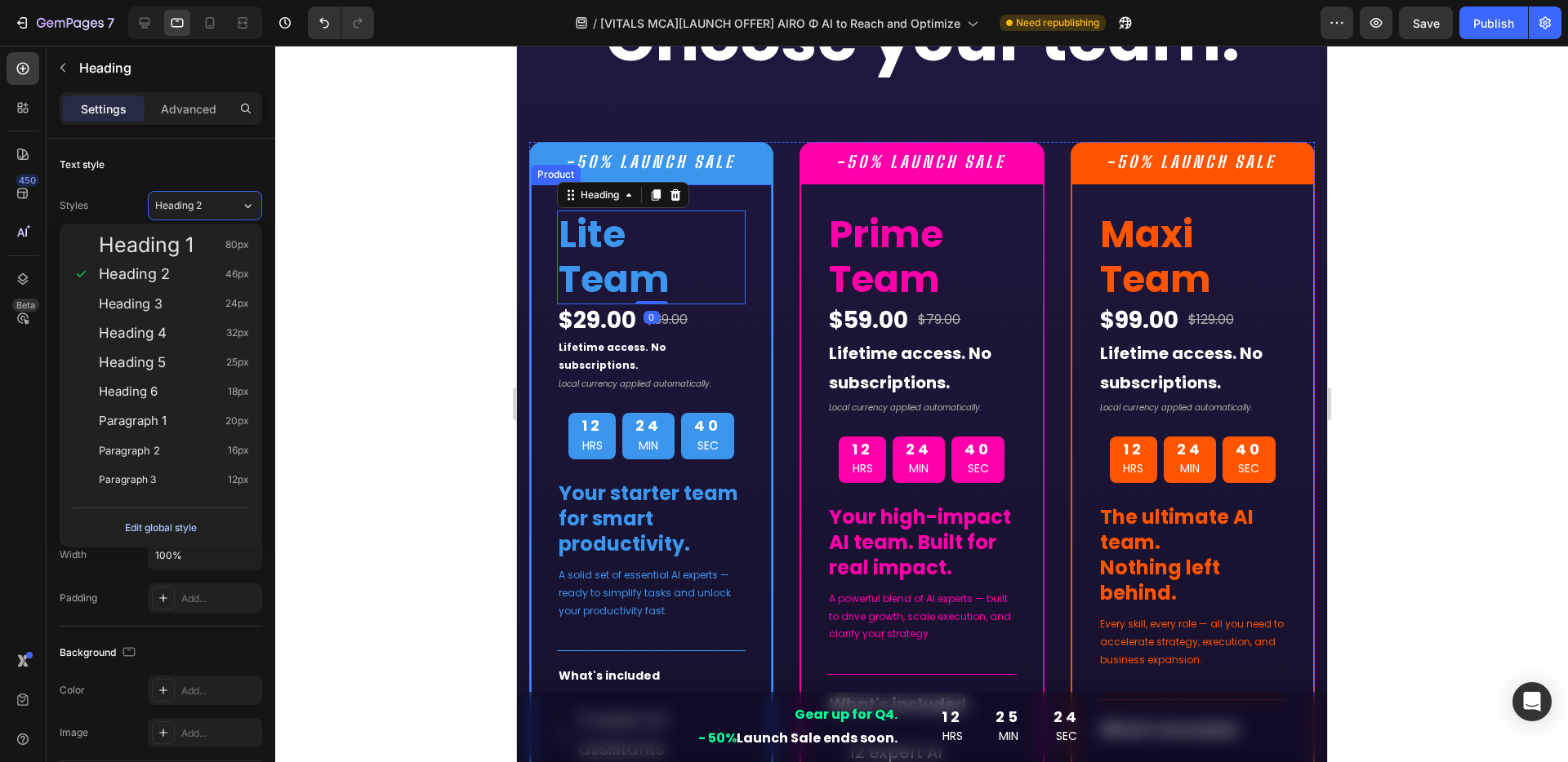
click at [152, 525] on div "Edit global style" at bounding box center [161, 527] width 72 height 20
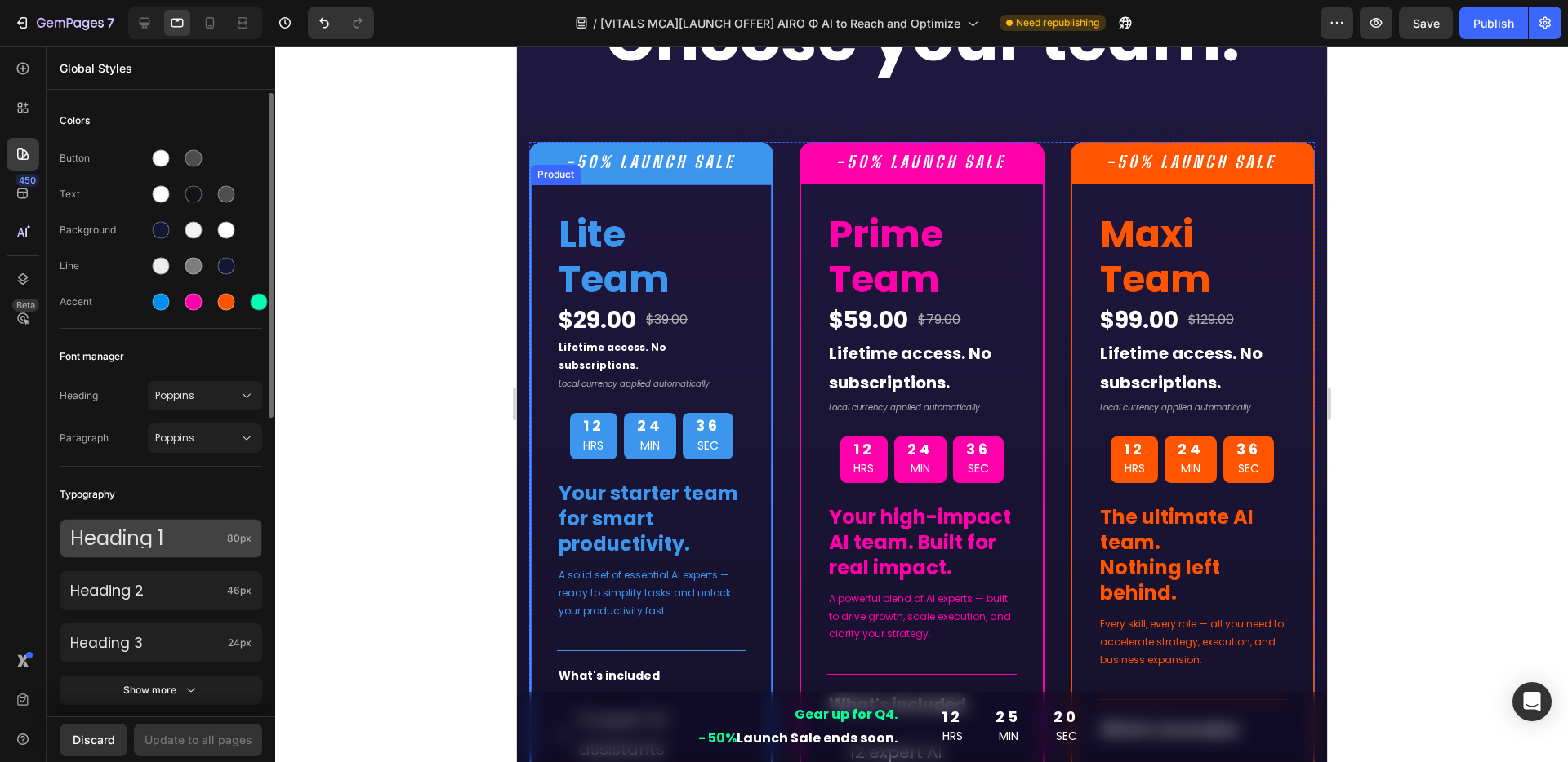
click at [177, 533] on p "Heading 1" at bounding box center [145, 539] width 151 height 20
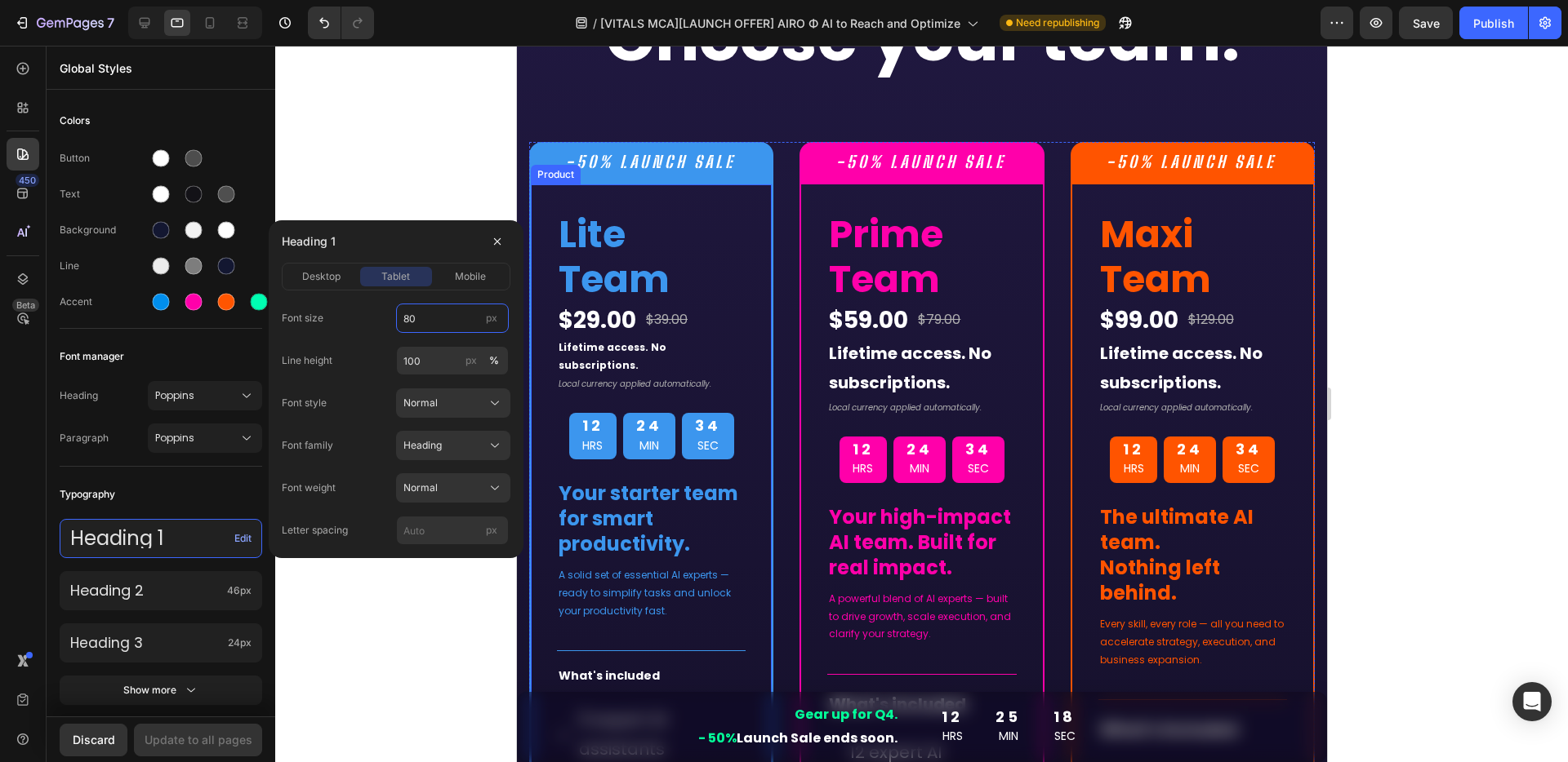
click at [442, 317] on input "80" at bounding box center [452, 318] width 112 height 29
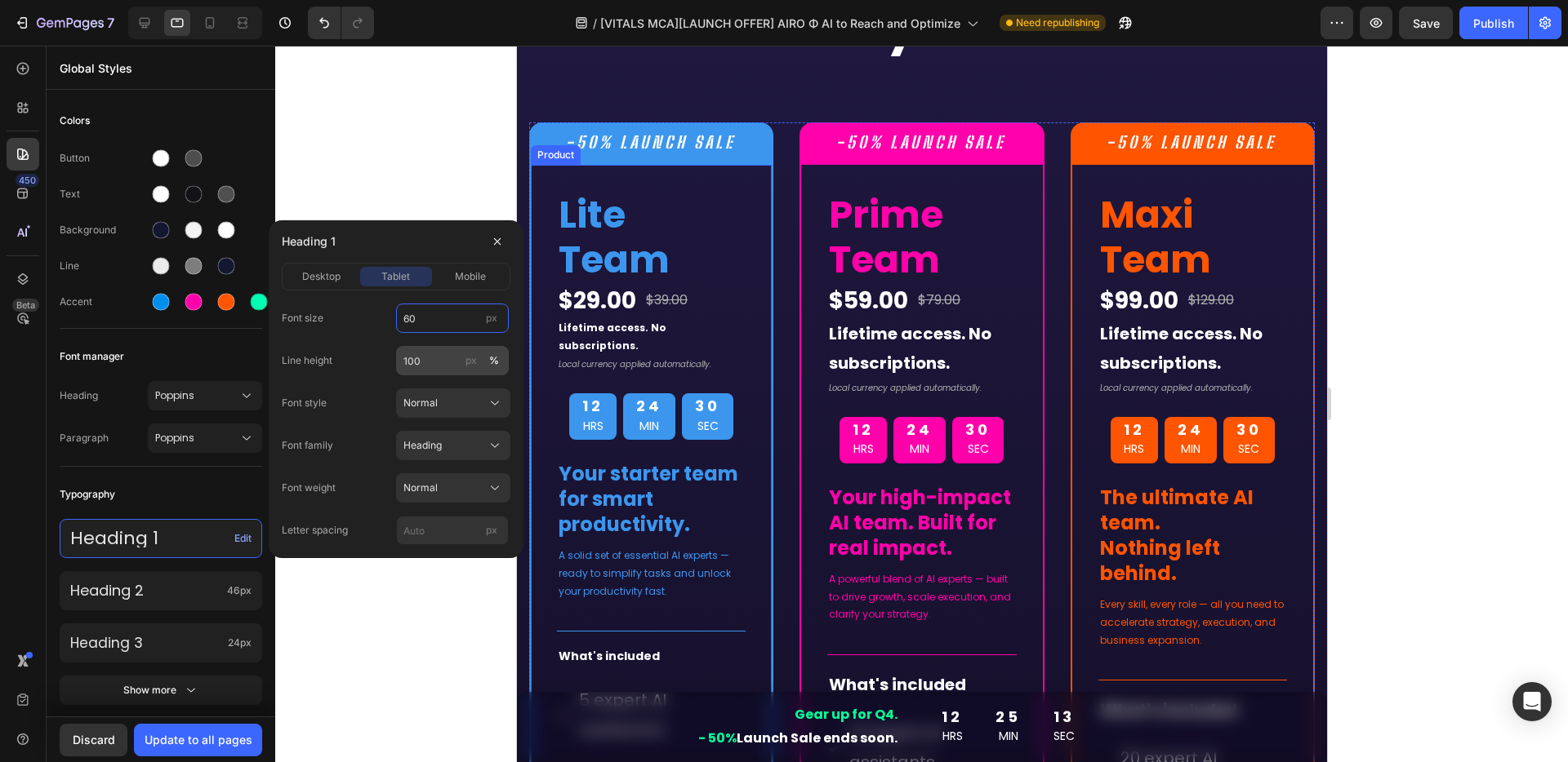
type input "60"
click at [419, 362] on input "100" at bounding box center [452, 360] width 112 height 29
click at [445, 320] on input "60" at bounding box center [452, 318] width 112 height 29
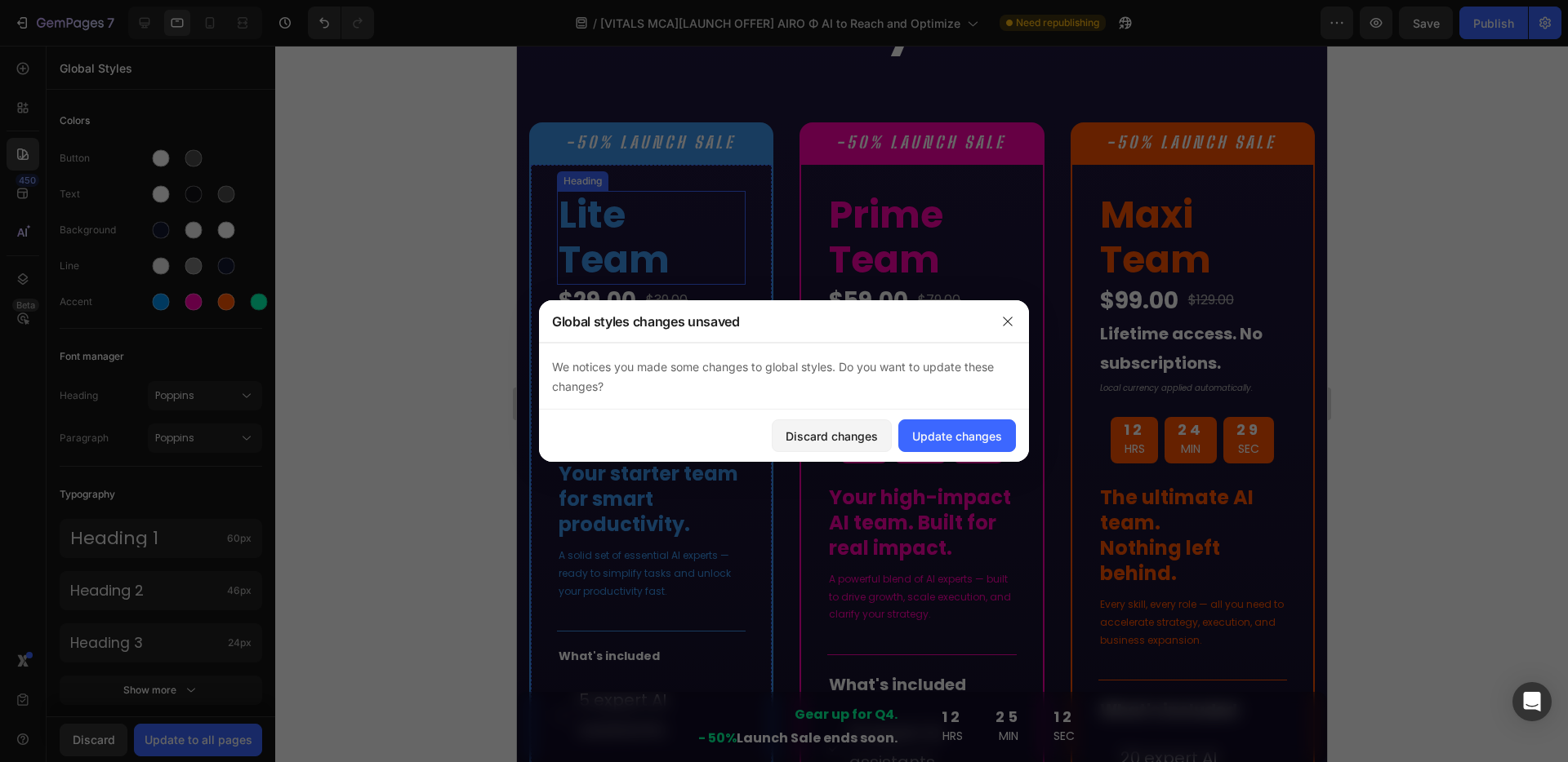
click at [621, 243] on h2 "Lite Team" at bounding box center [650, 237] width 189 height 93
click at [849, 439] on div "Discard changes" at bounding box center [832, 436] width 93 height 17
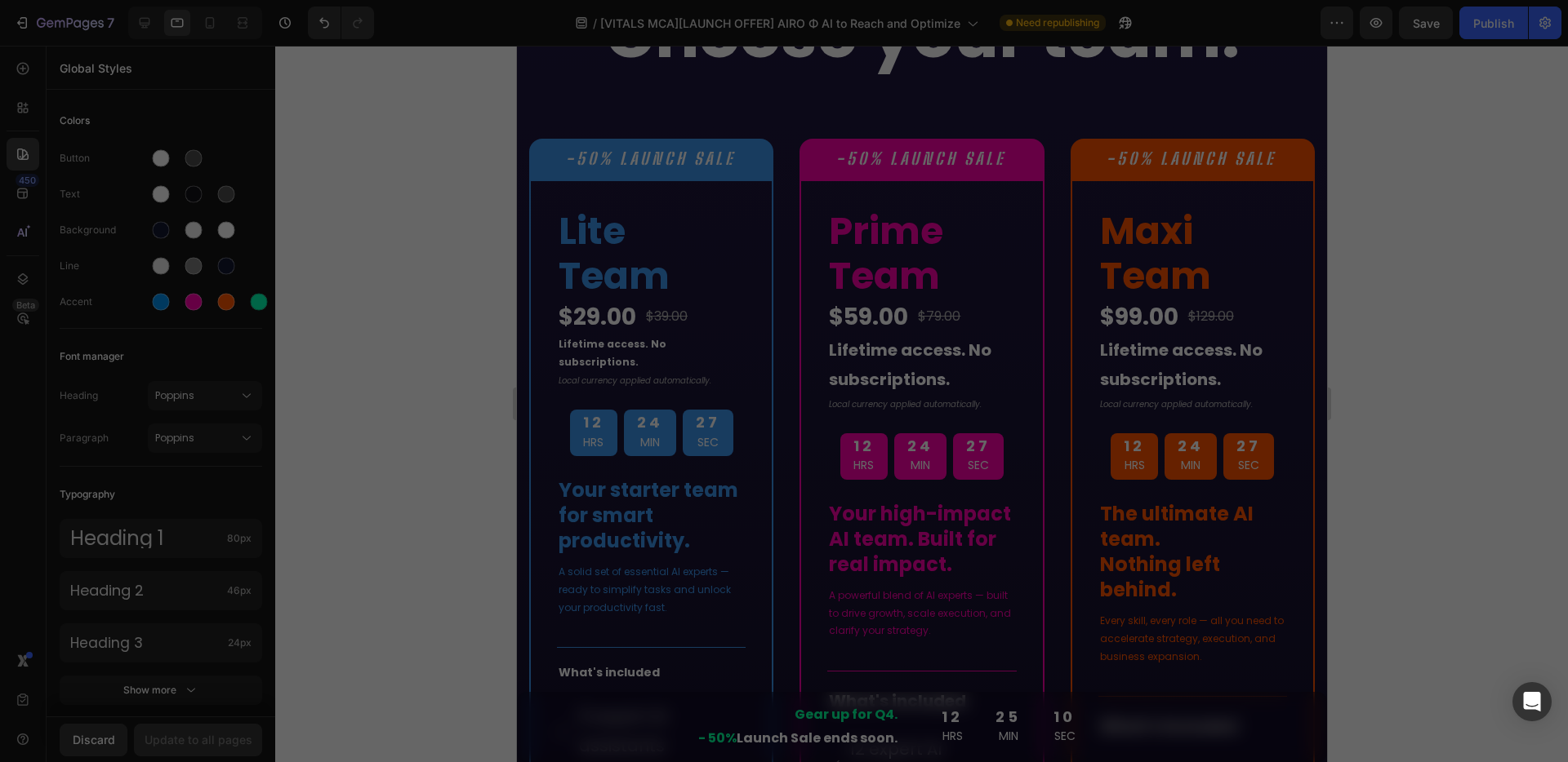
scroll to position [8291, 0]
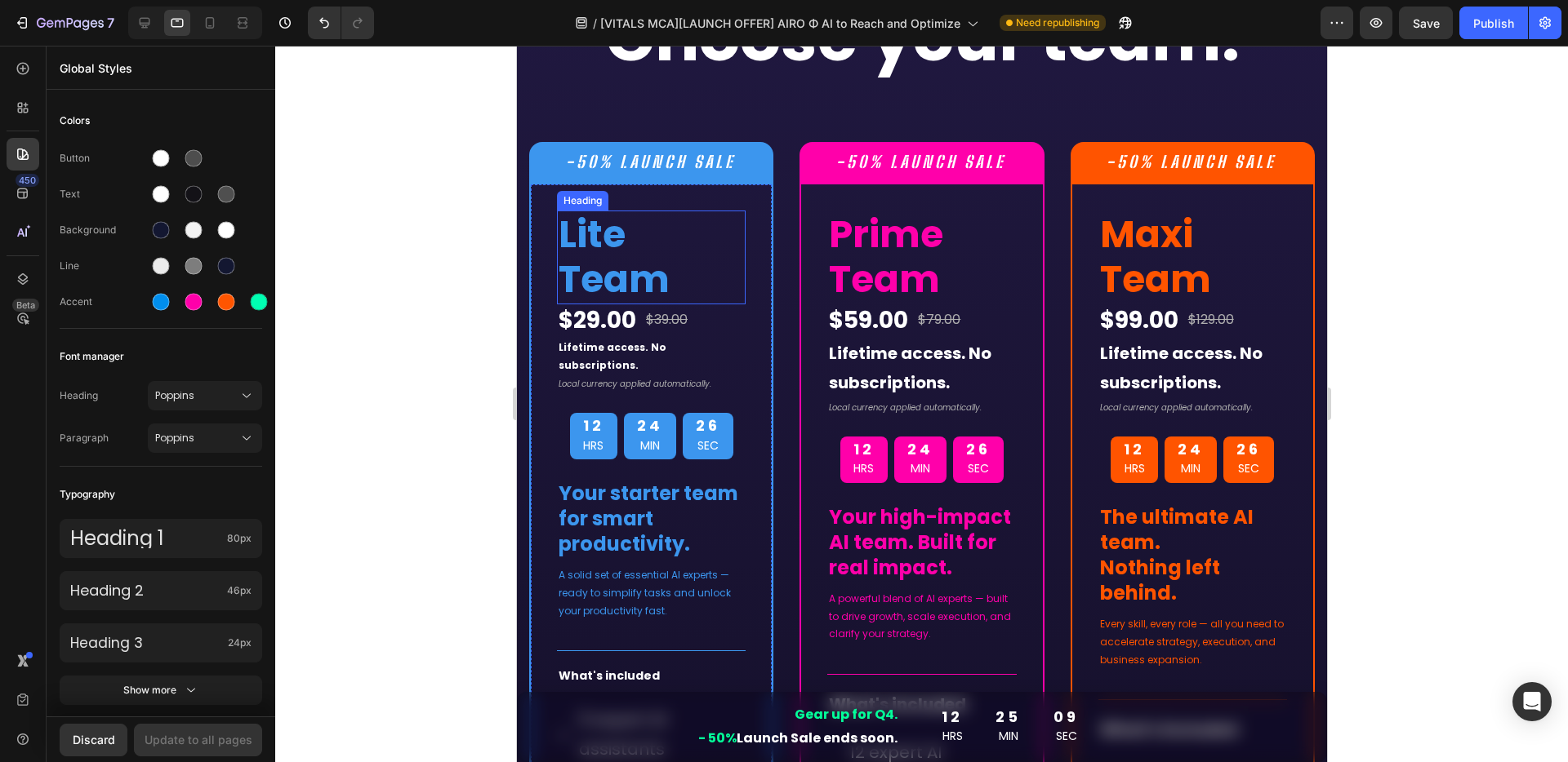
click at [587, 225] on h2 "Lite Team" at bounding box center [650, 256] width 189 height 93
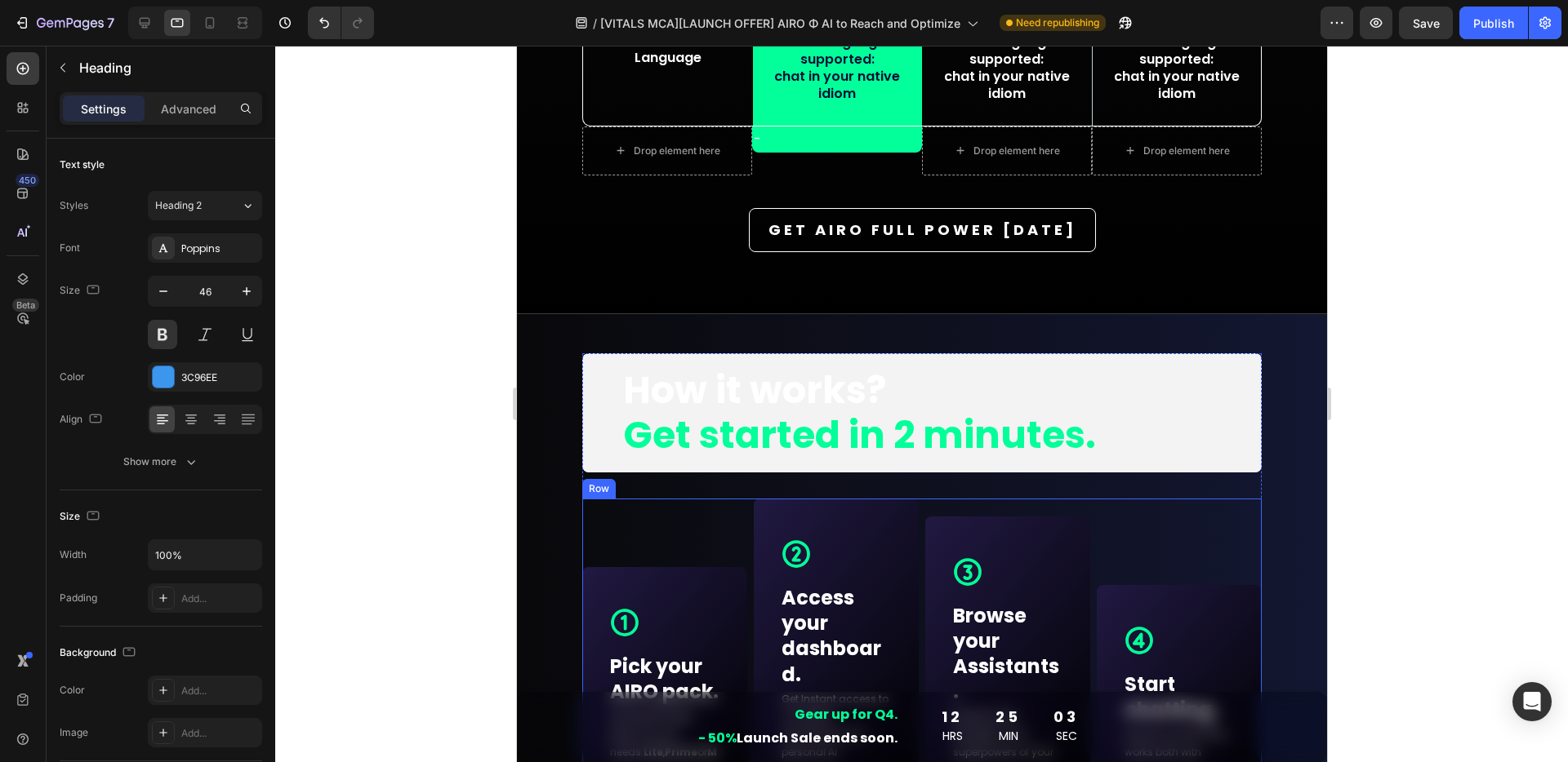
scroll to position [7541, 0]
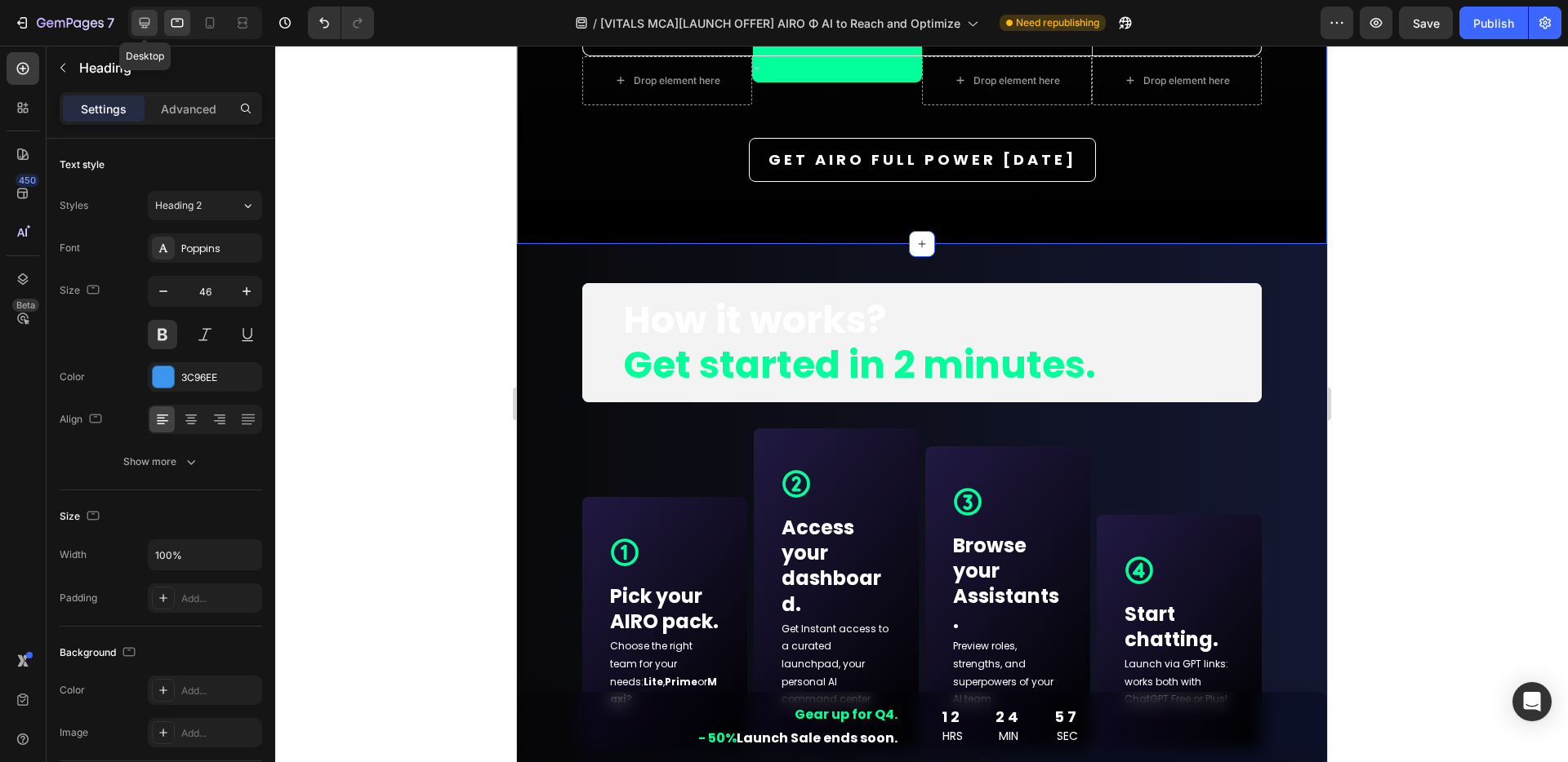
click at [141, 24] on icon at bounding box center [144, 22] width 10 height 10
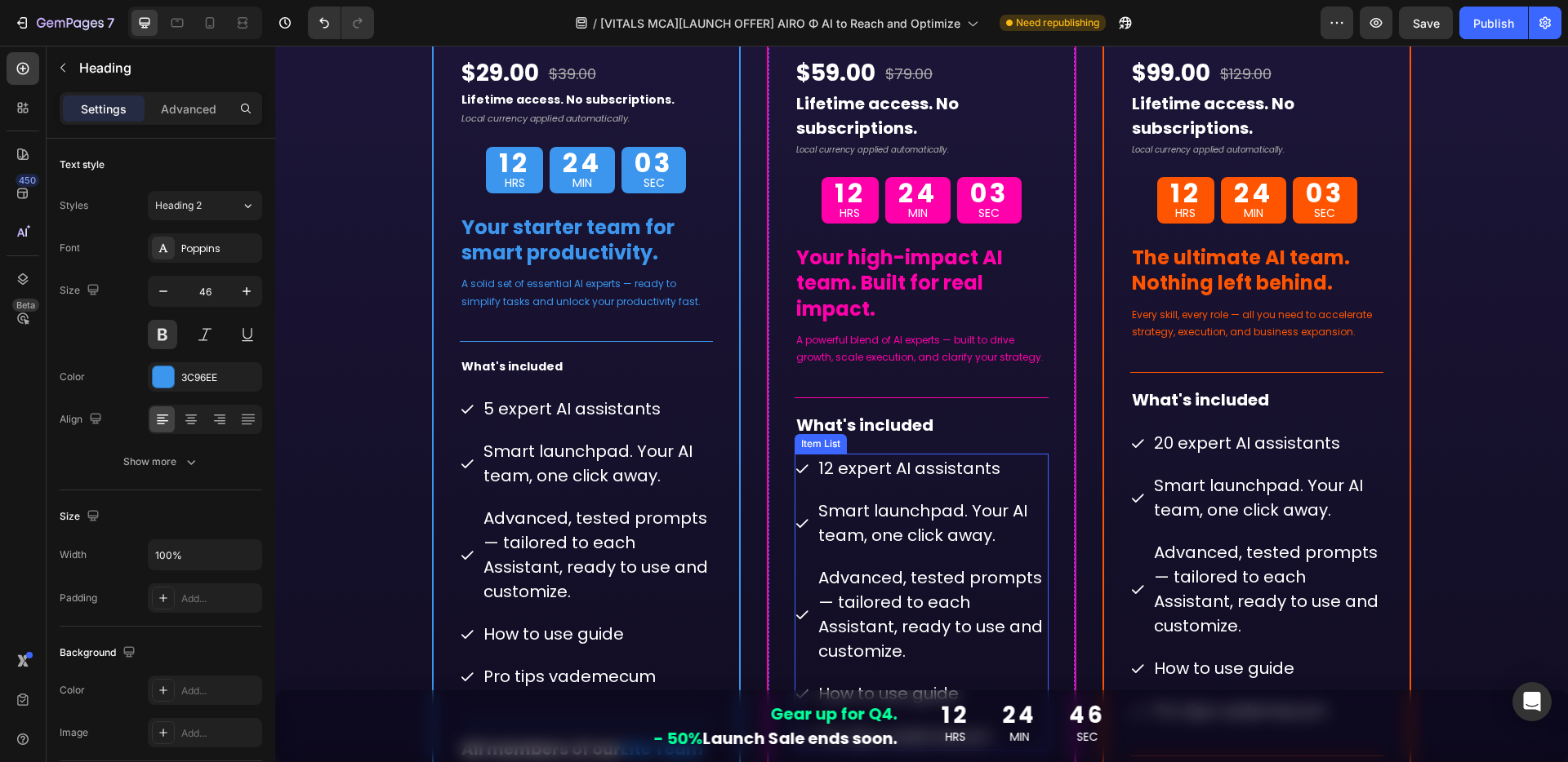
scroll to position [9240, 0]
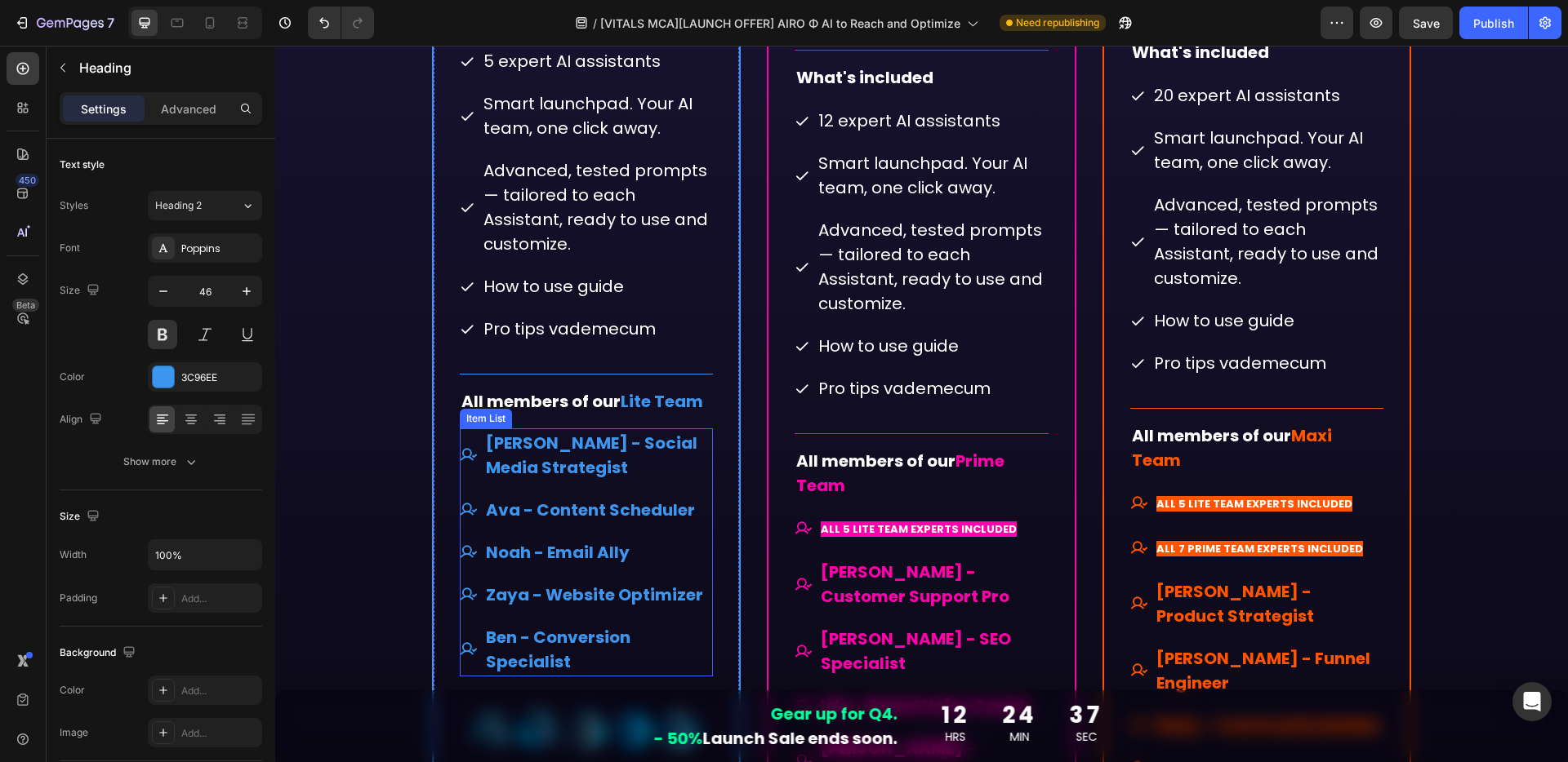
click at [701, 462] on p "[PERSON_NAME] - Social Media Strategist" at bounding box center [598, 455] width 225 height 49
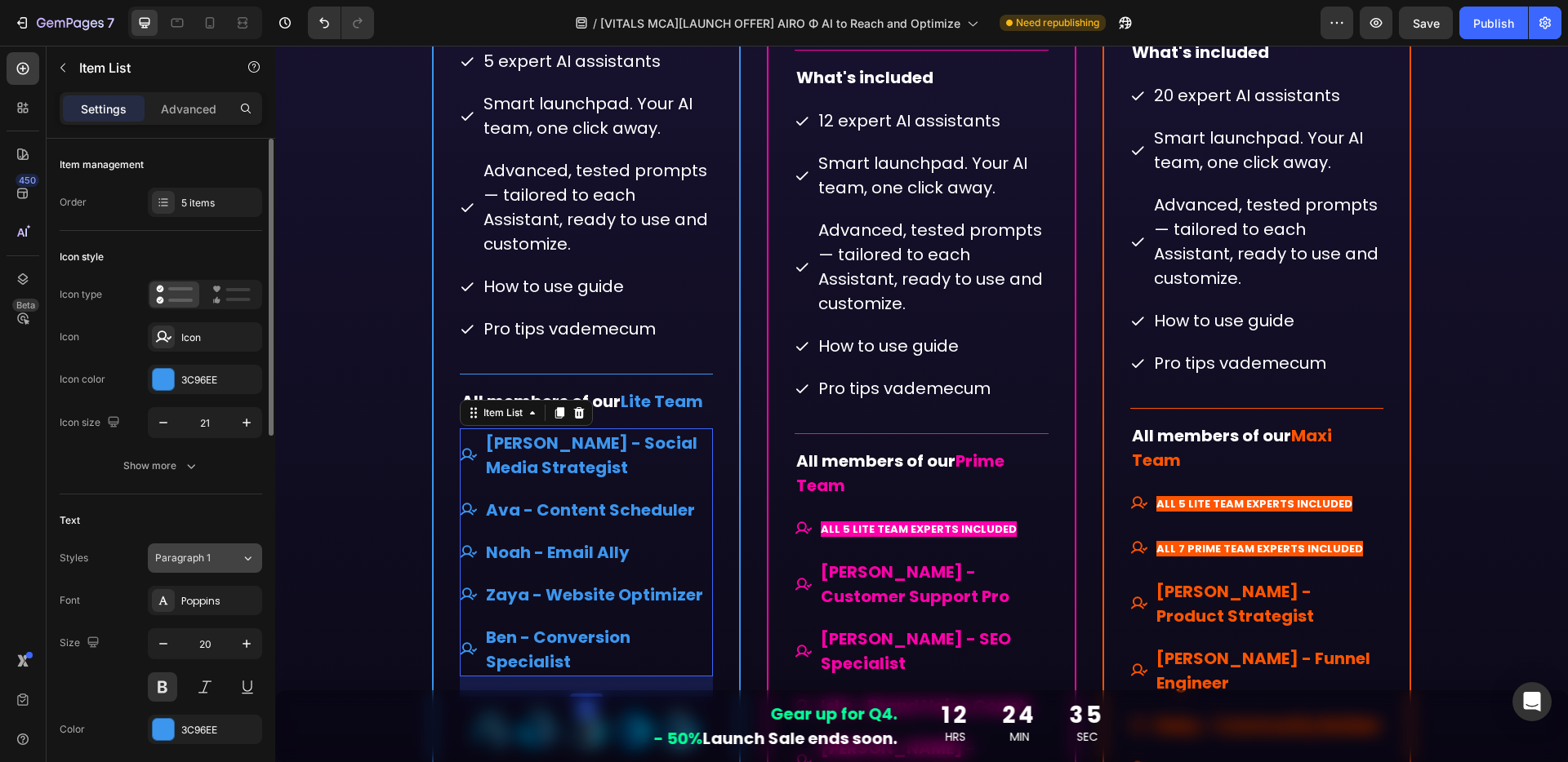
click at [205, 562] on span "Paragraph 1" at bounding box center [182, 558] width 55 height 15
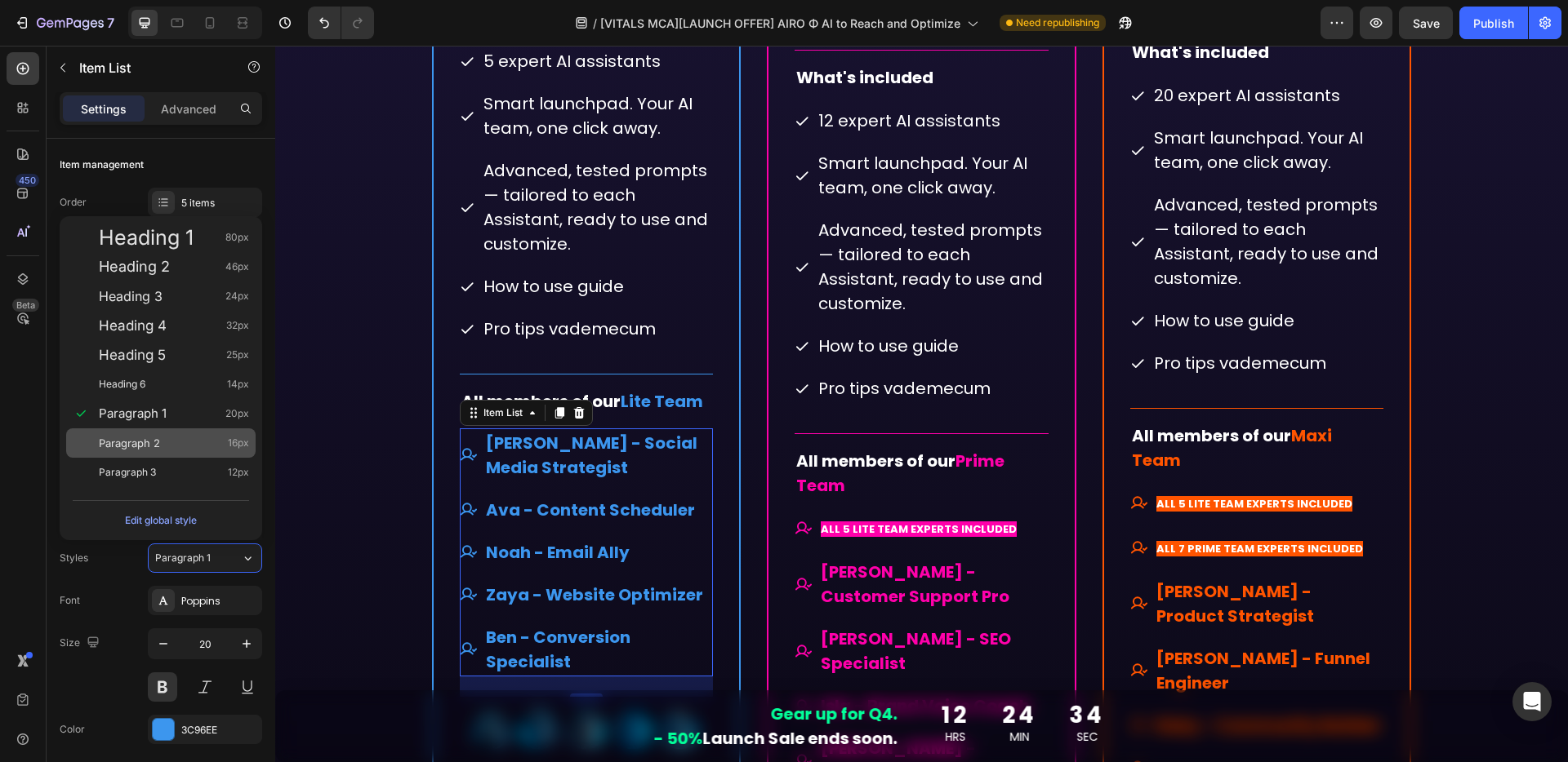
click at [121, 445] on span "Paragraph 2" at bounding box center [129, 442] width 61 height 16
type input "16"
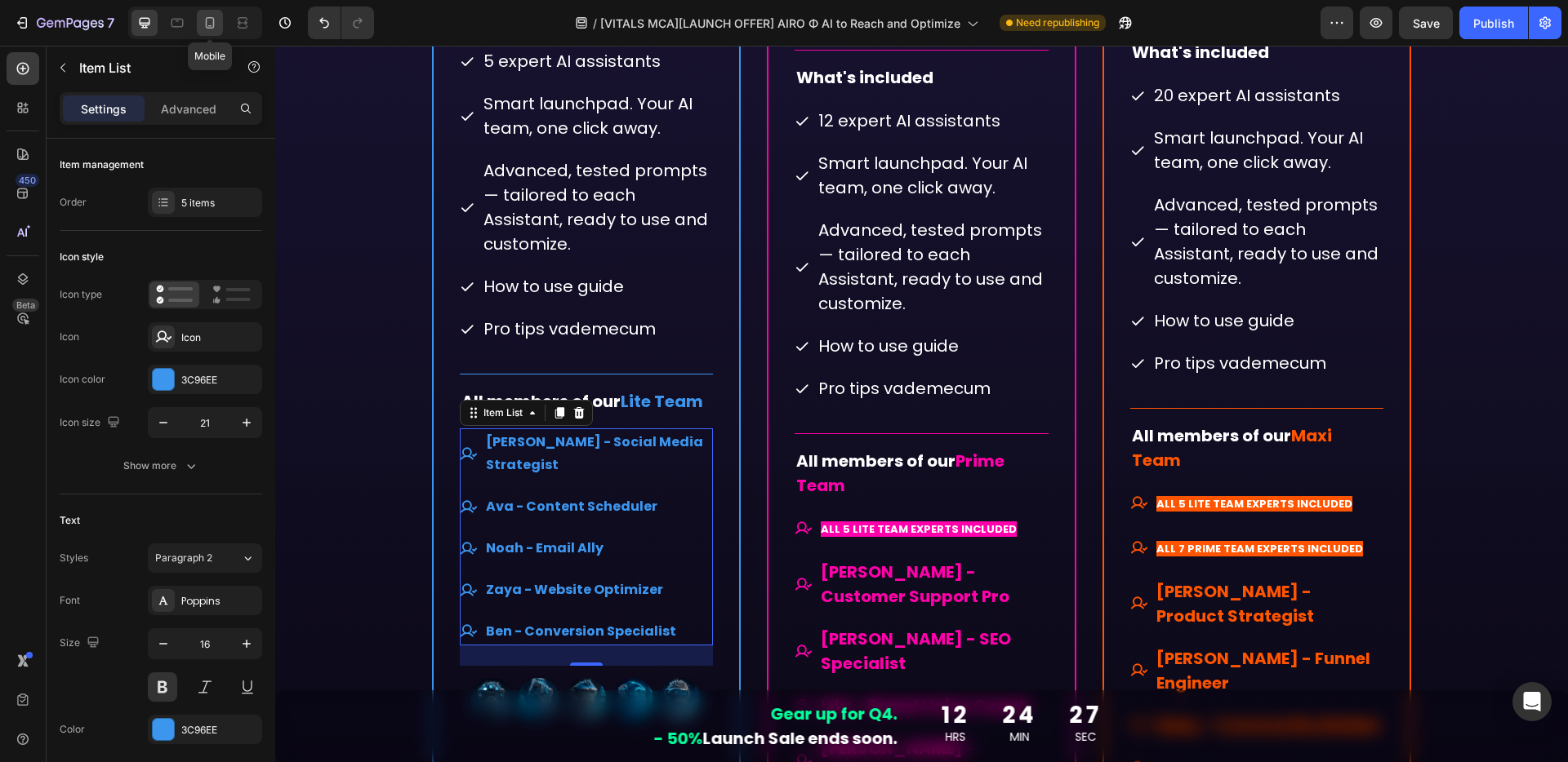
click at [213, 25] on icon at bounding box center [211, 22] width 9 height 11
type input "16"
type input "14"
type input "2"
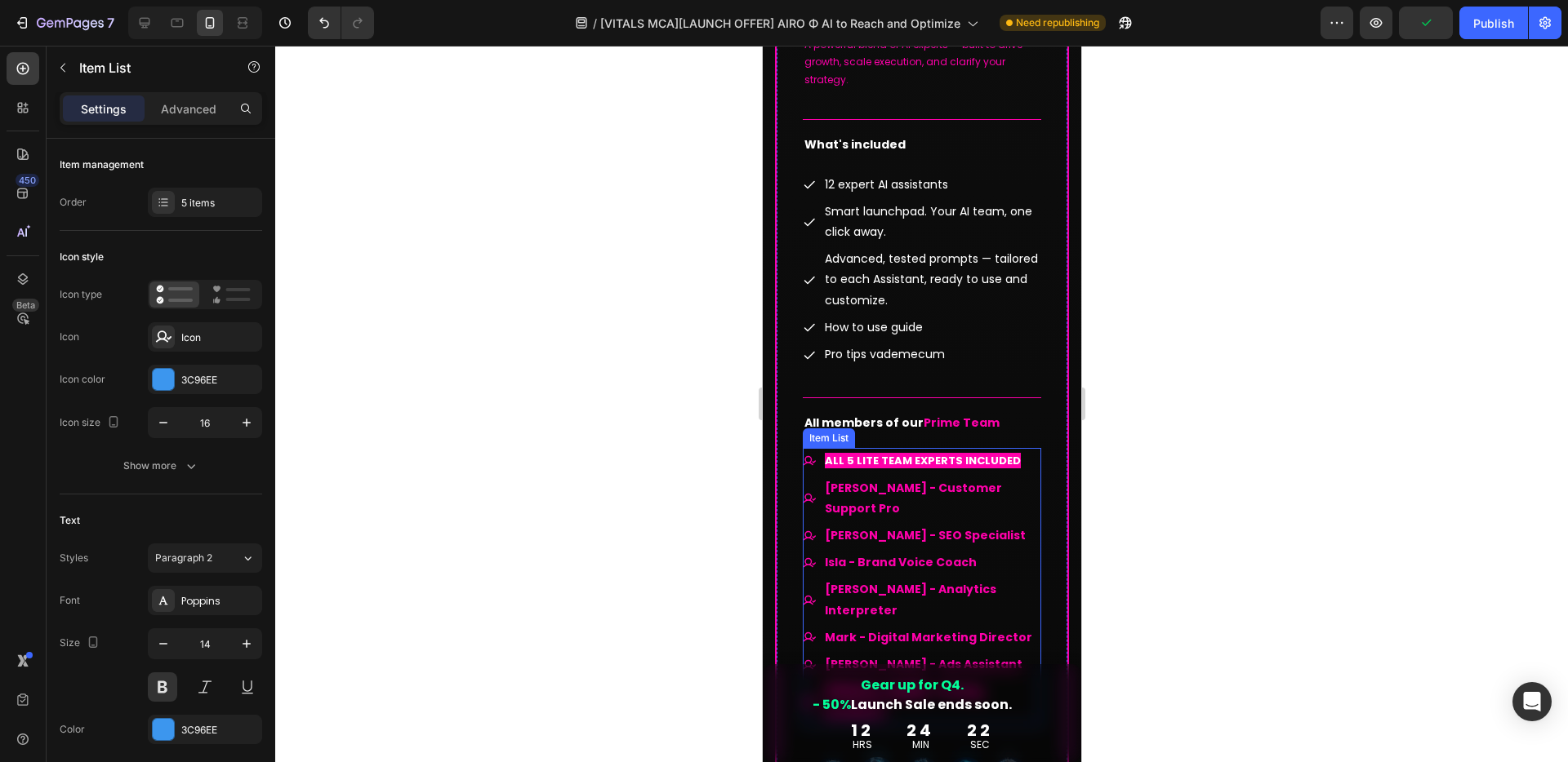
scroll to position [9996, 0]
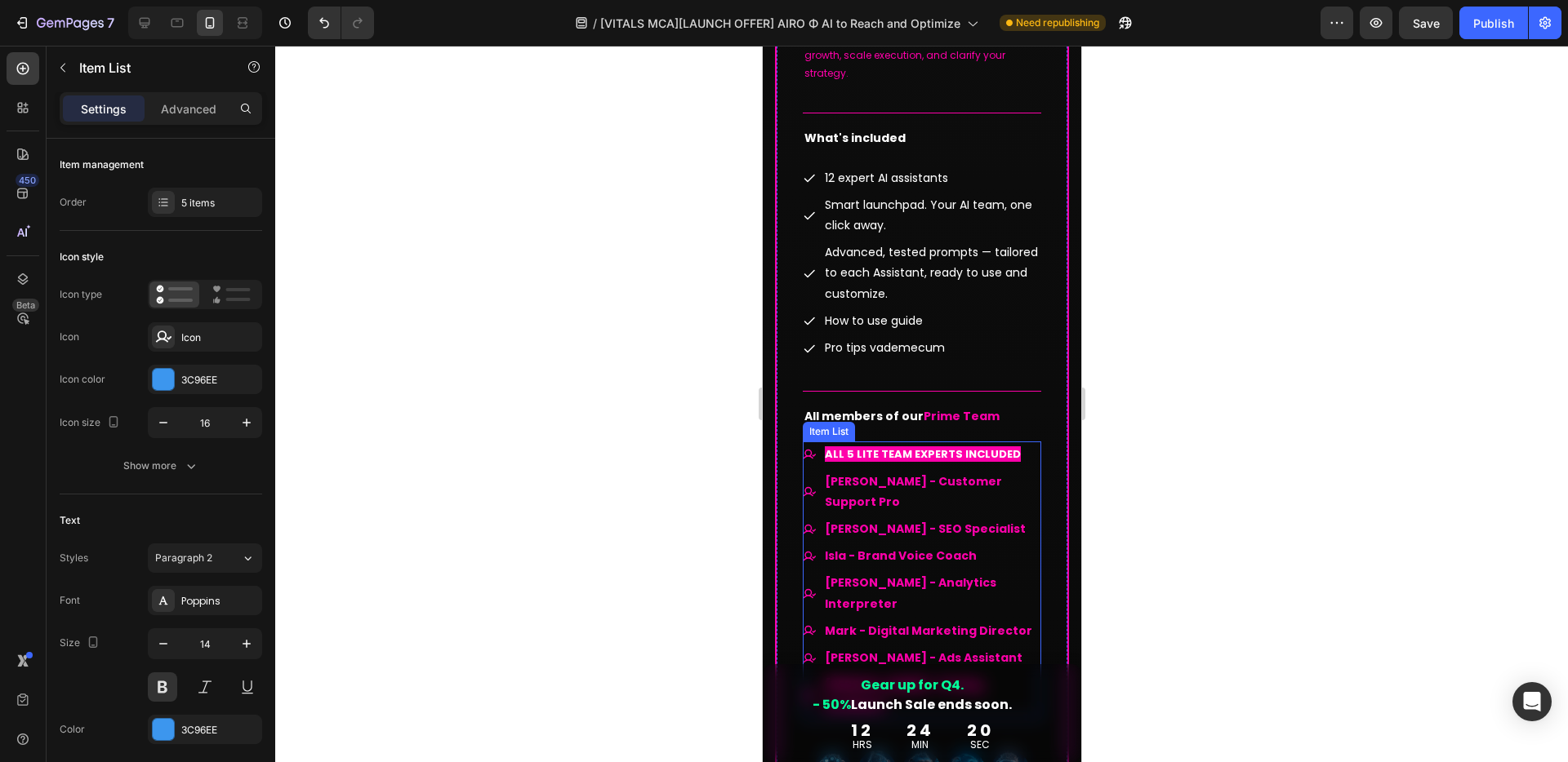
click at [1021, 453] on div "ALL 5 LITE TEAM EXPERTS INCLUDED [PERSON_NAME] - Customer Support Pro [PERSON_N…" at bounding box center [921, 580] width 239 height 277
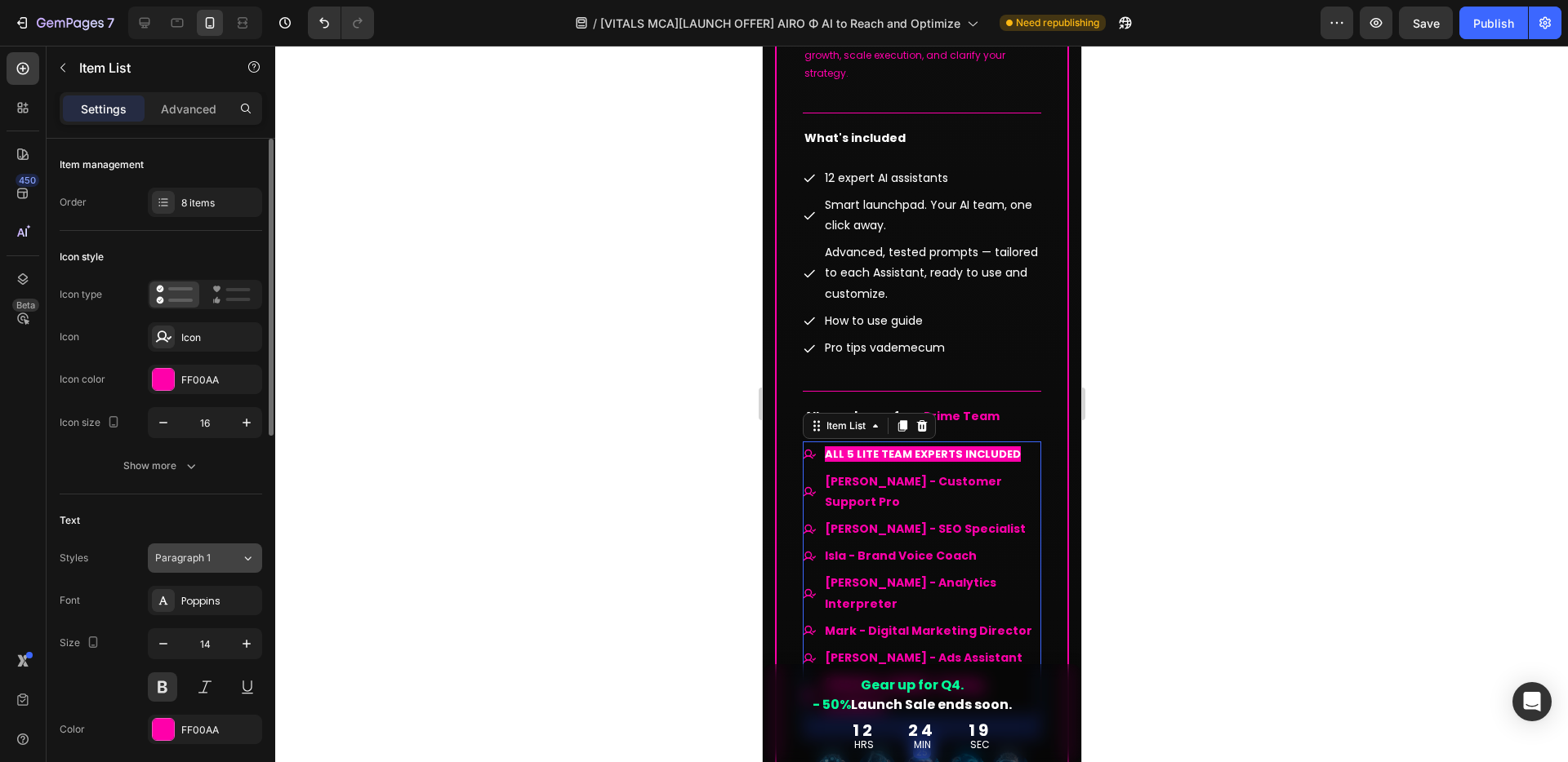
click at [202, 556] on span "Paragraph 1" at bounding box center [182, 558] width 55 height 15
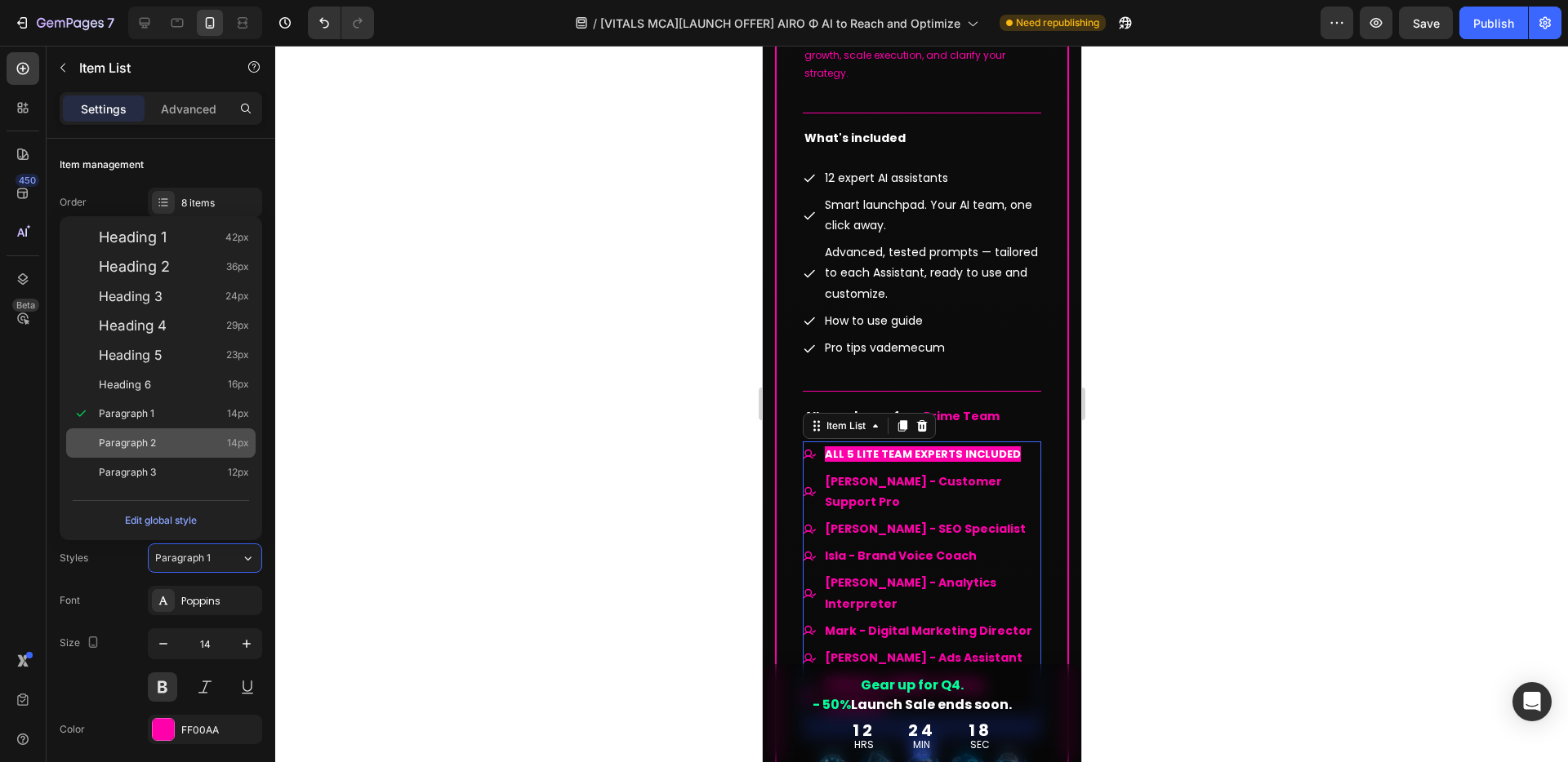
click at [150, 439] on span "Paragraph 2" at bounding box center [127, 442] width 57 height 16
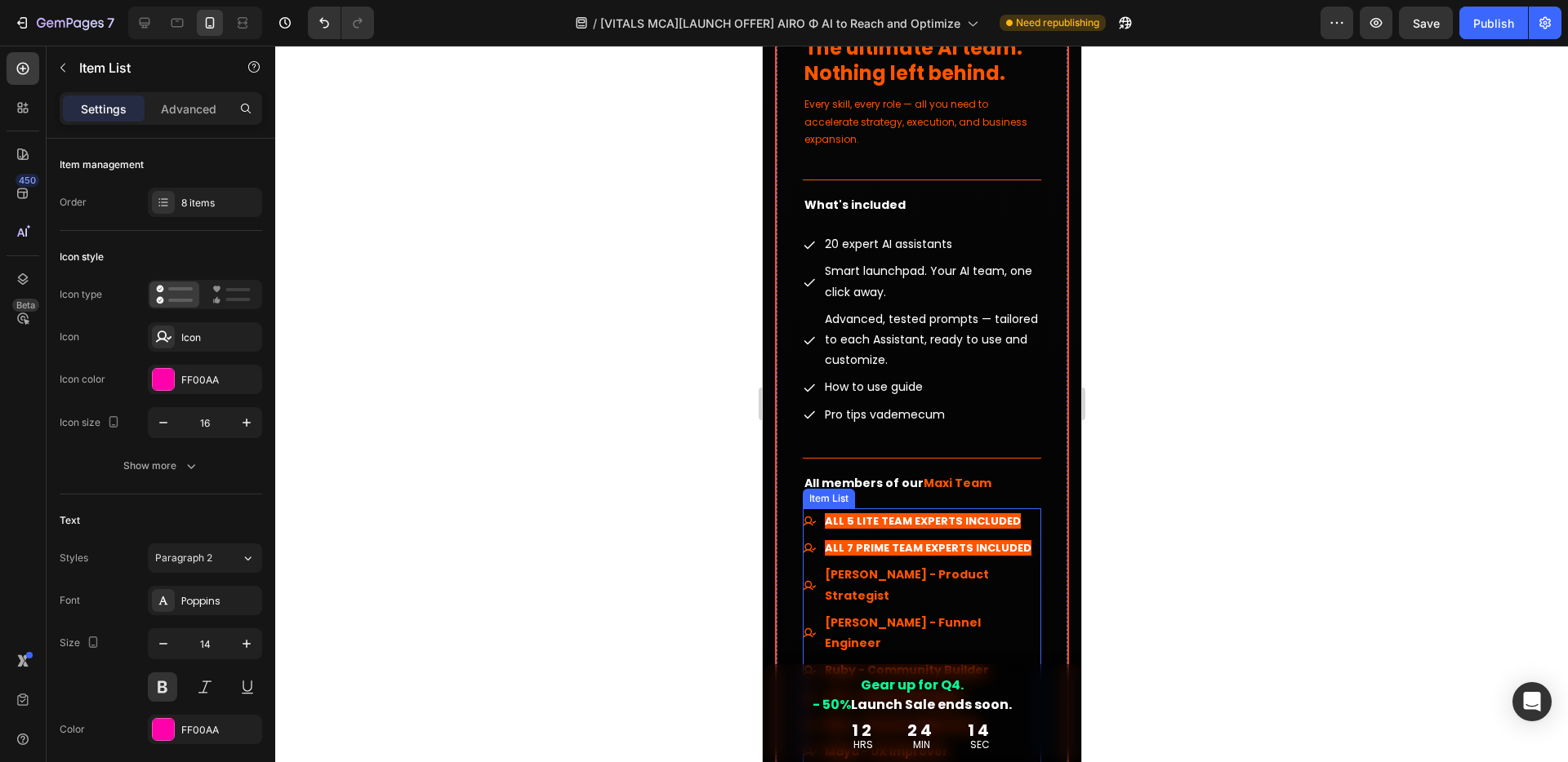
scroll to position [11500, 0]
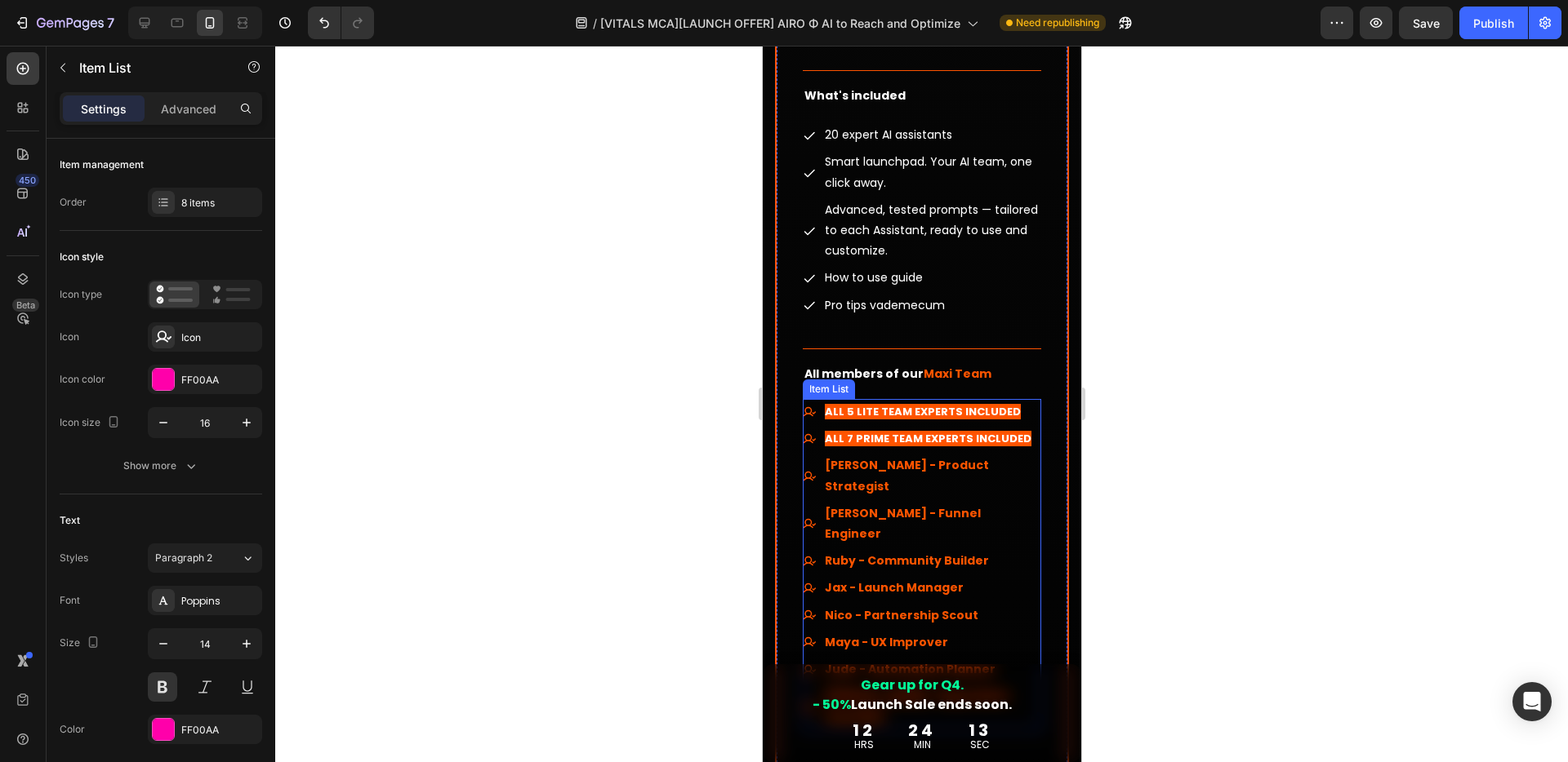
click at [1016, 578] on p "Jax - Launch Manager" at bounding box center [931, 588] width 214 height 21
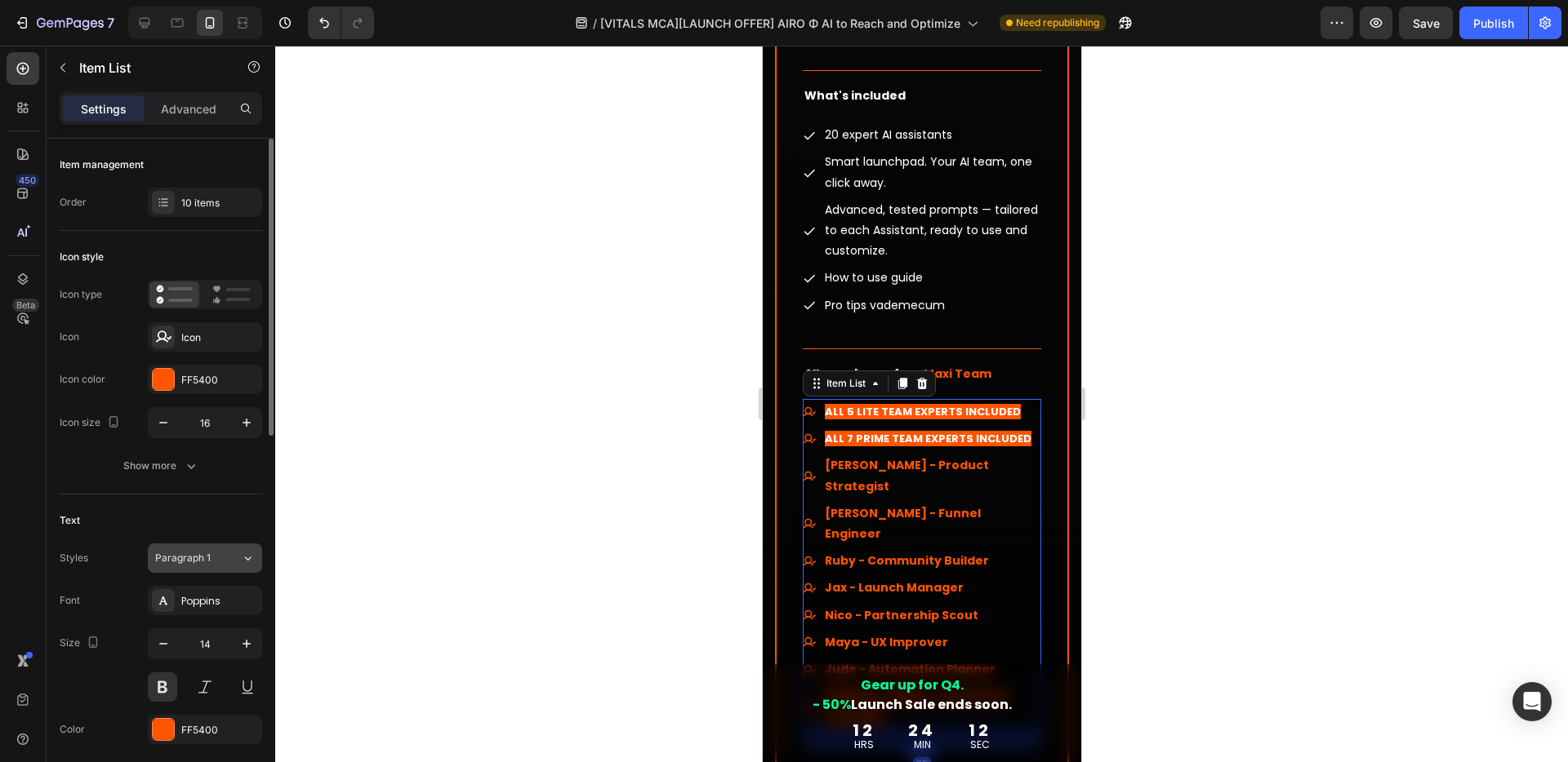
click at [205, 553] on span "Paragraph 1" at bounding box center [182, 558] width 55 height 15
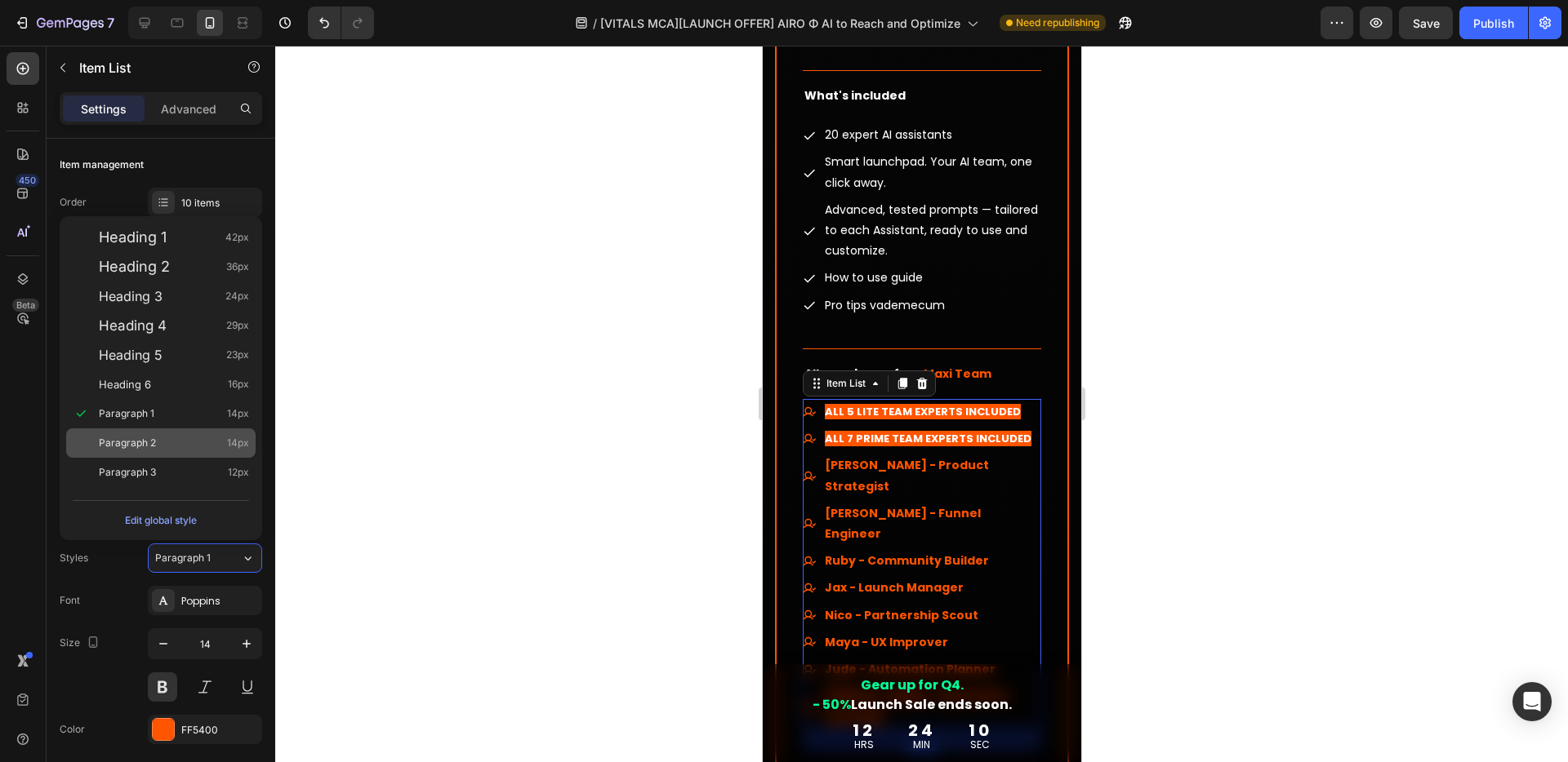
click at [137, 452] on div "Paragraph 2 14px" at bounding box center [161, 442] width 189 height 29
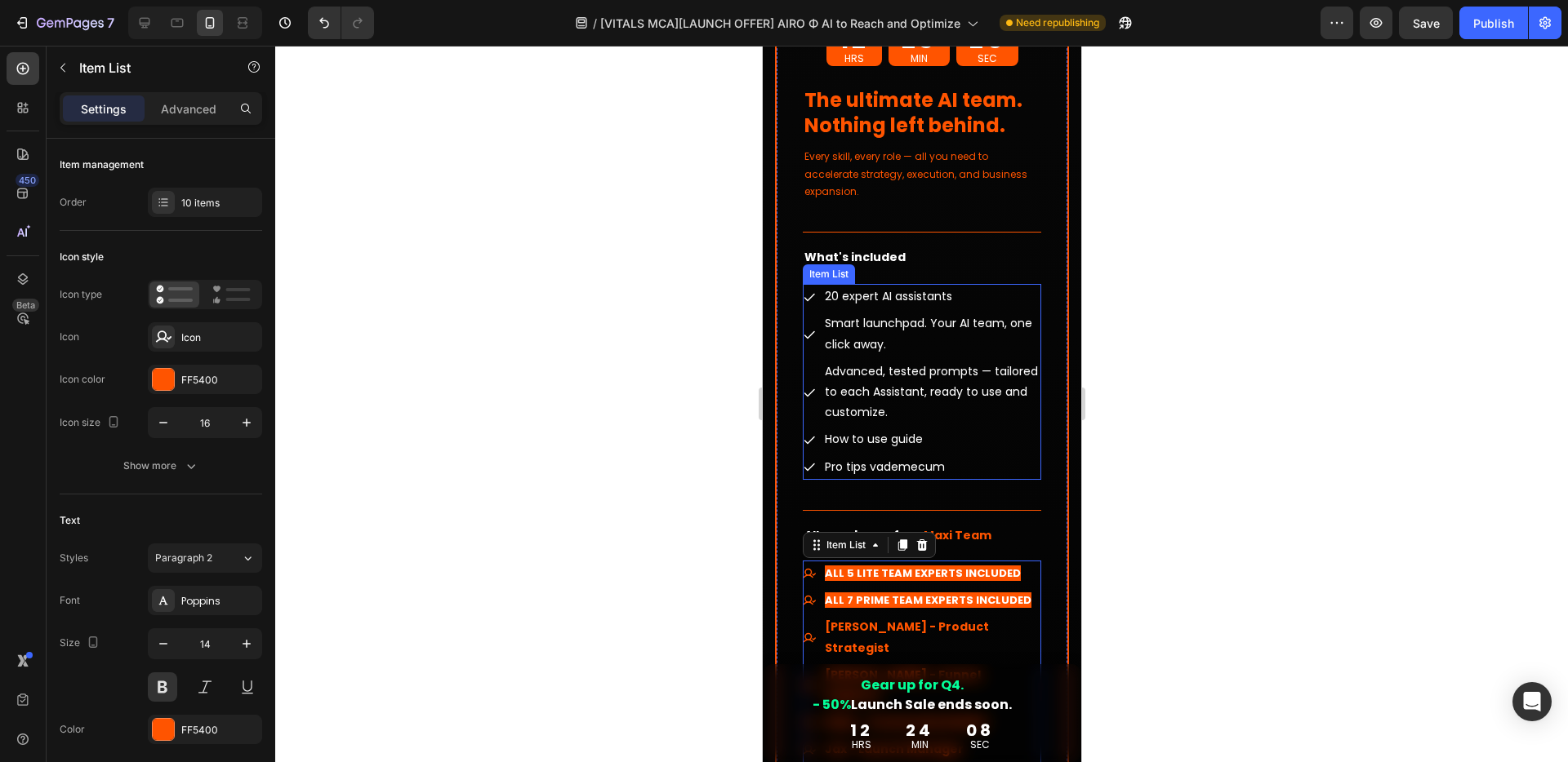
scroll to position [11323, 0]
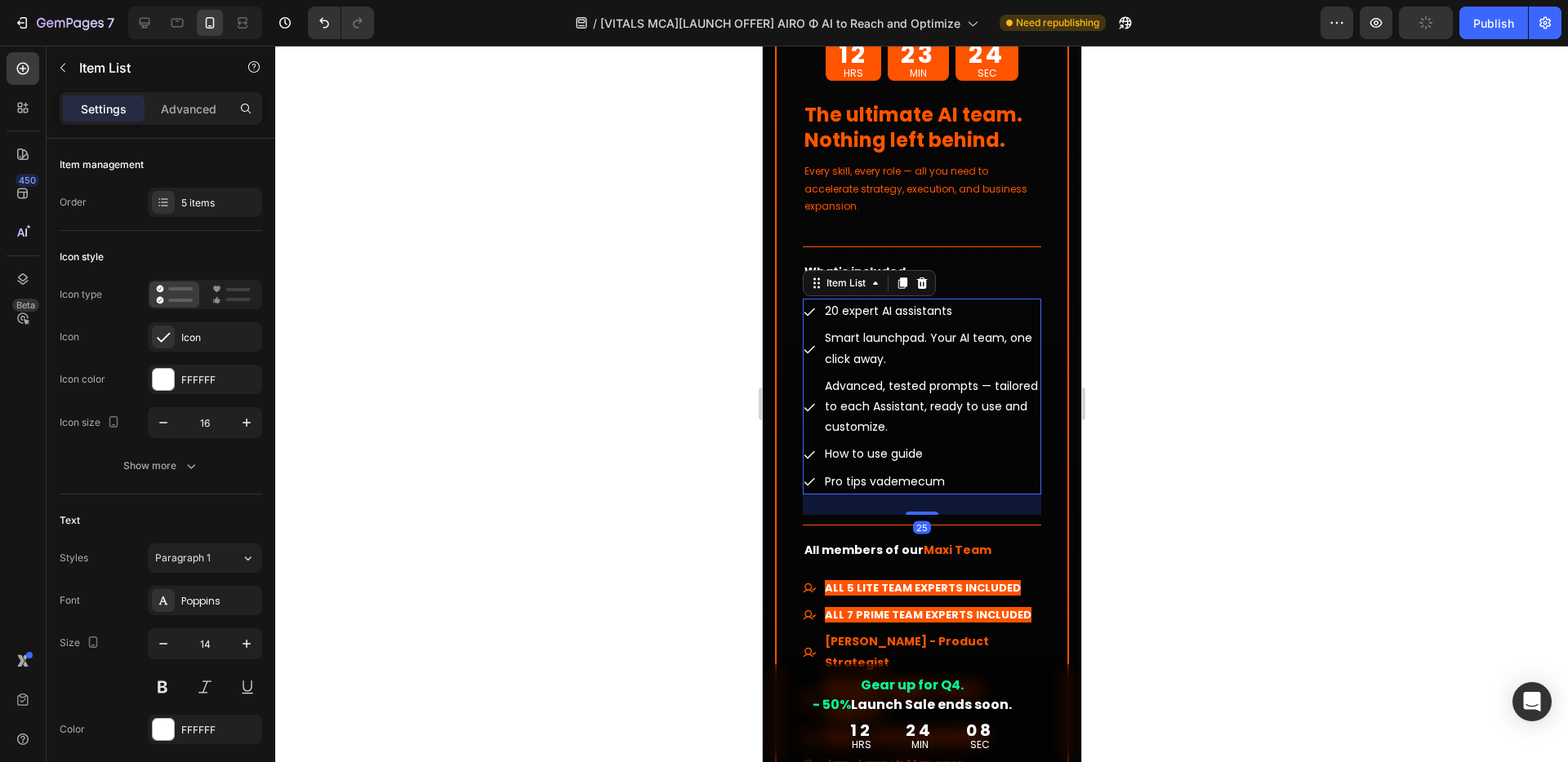
click at [999, 444] on p "How to use guide" at bounding box center [931, 454] width 214 height 21
click at [211, 570] on button "Paragraph 1" at bounding box center [205, 557] width 114 height 29
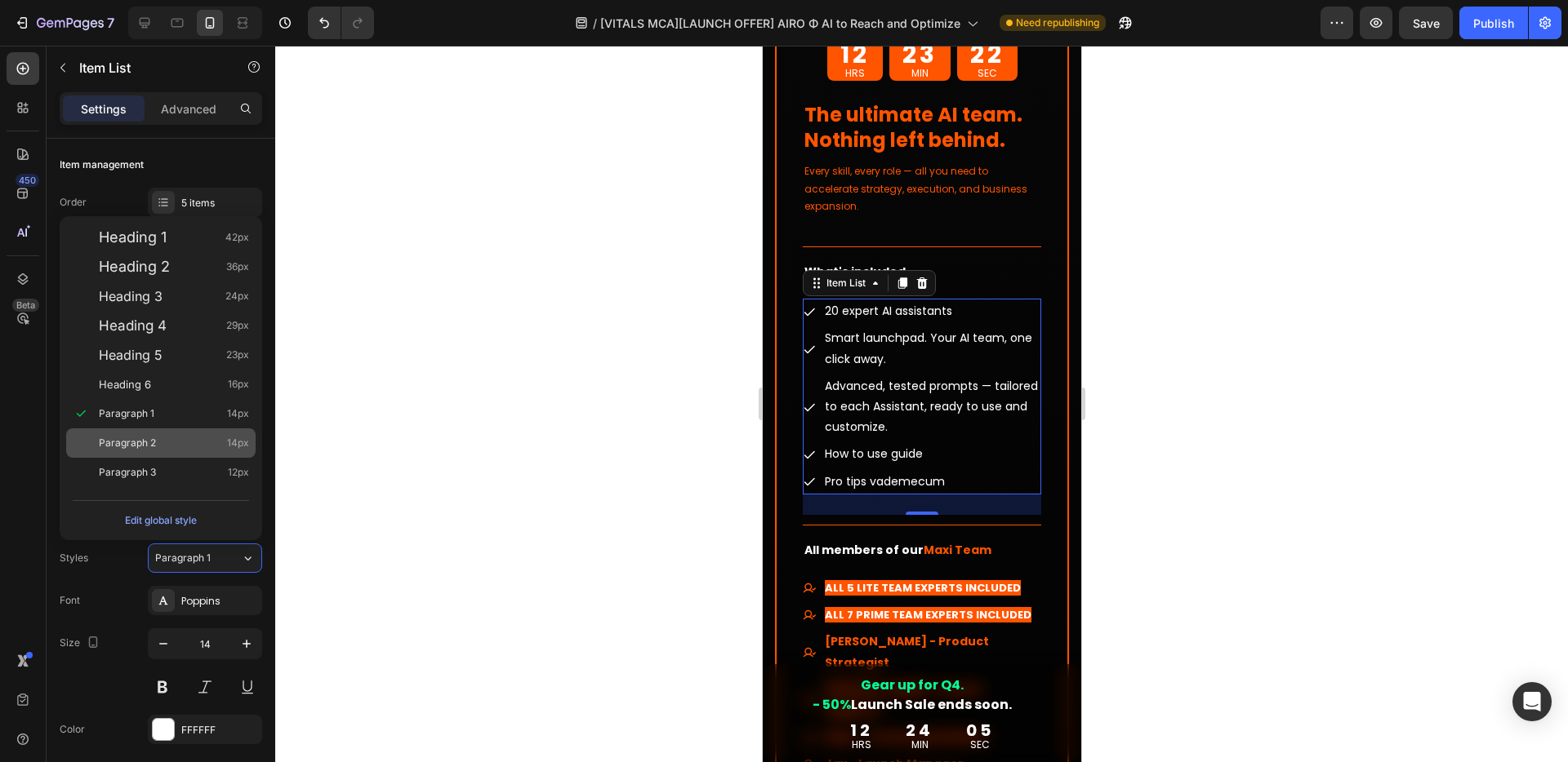
click at [138, 439] on span "Paragraph 2" at bounding box center [127, 442] width 57 height 16
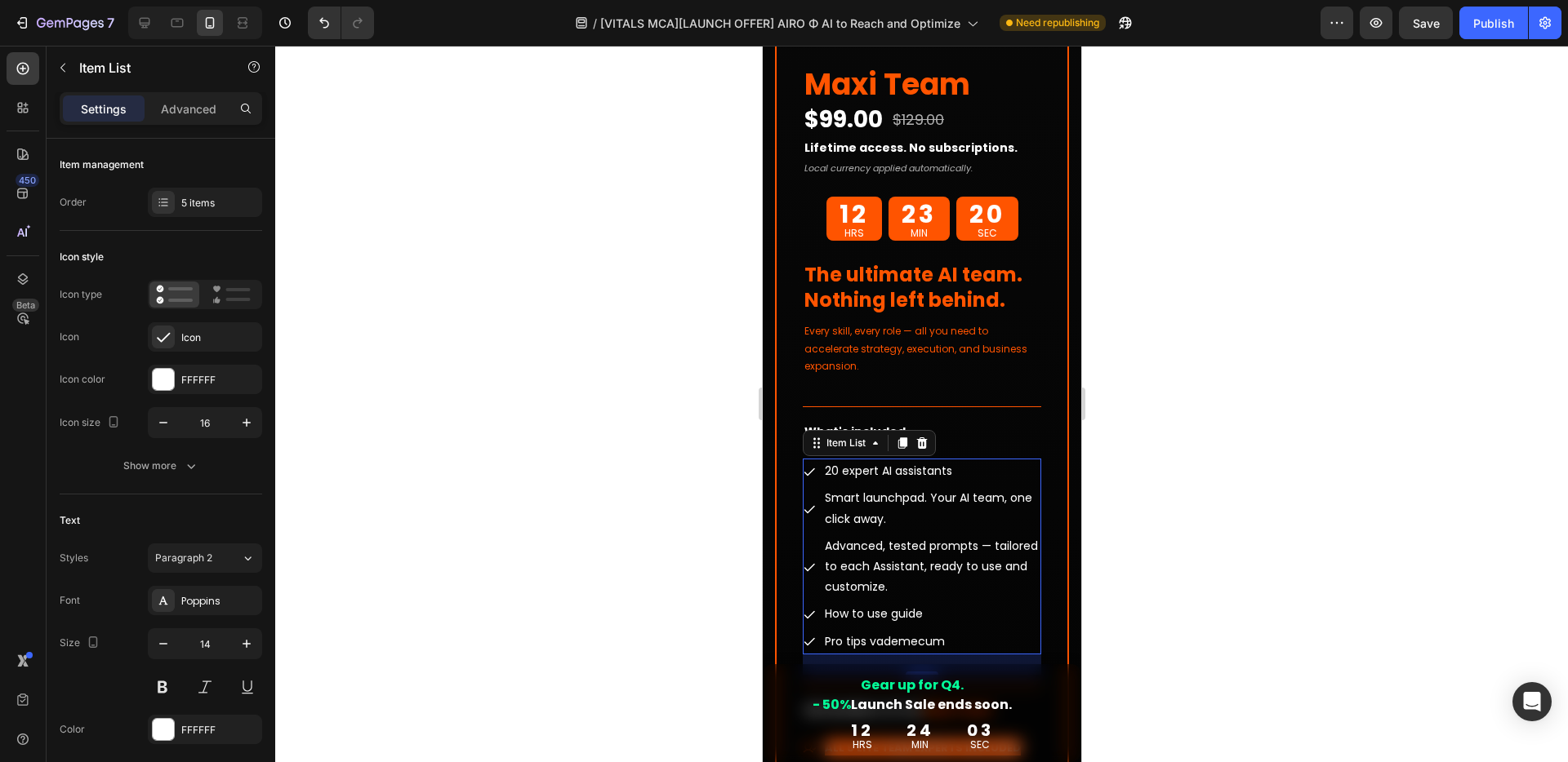
scroll to position [11063, 0]
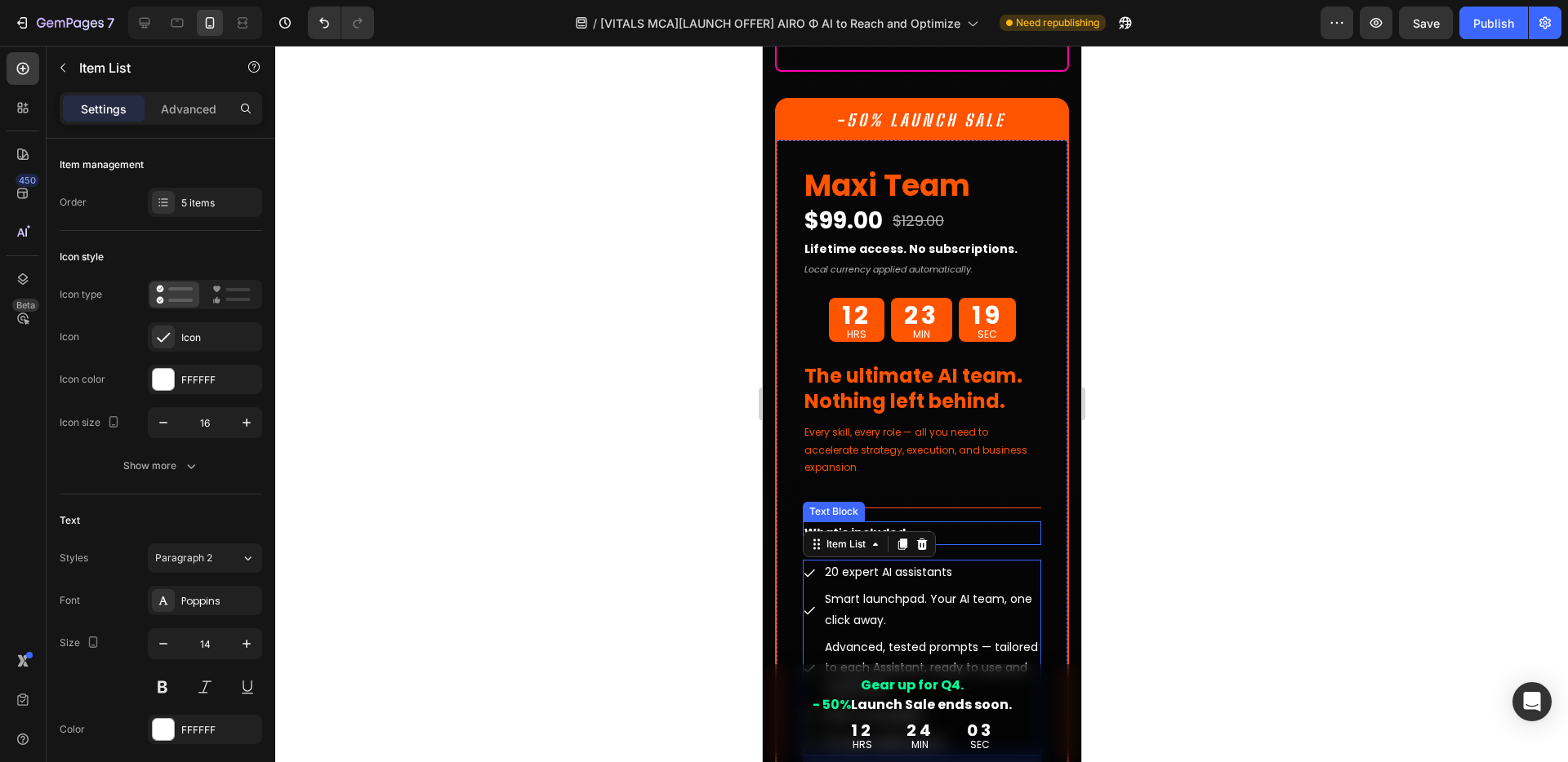
click at [990, 523] on p "What's included" at bounding box center [921, 533] width 235 height 21
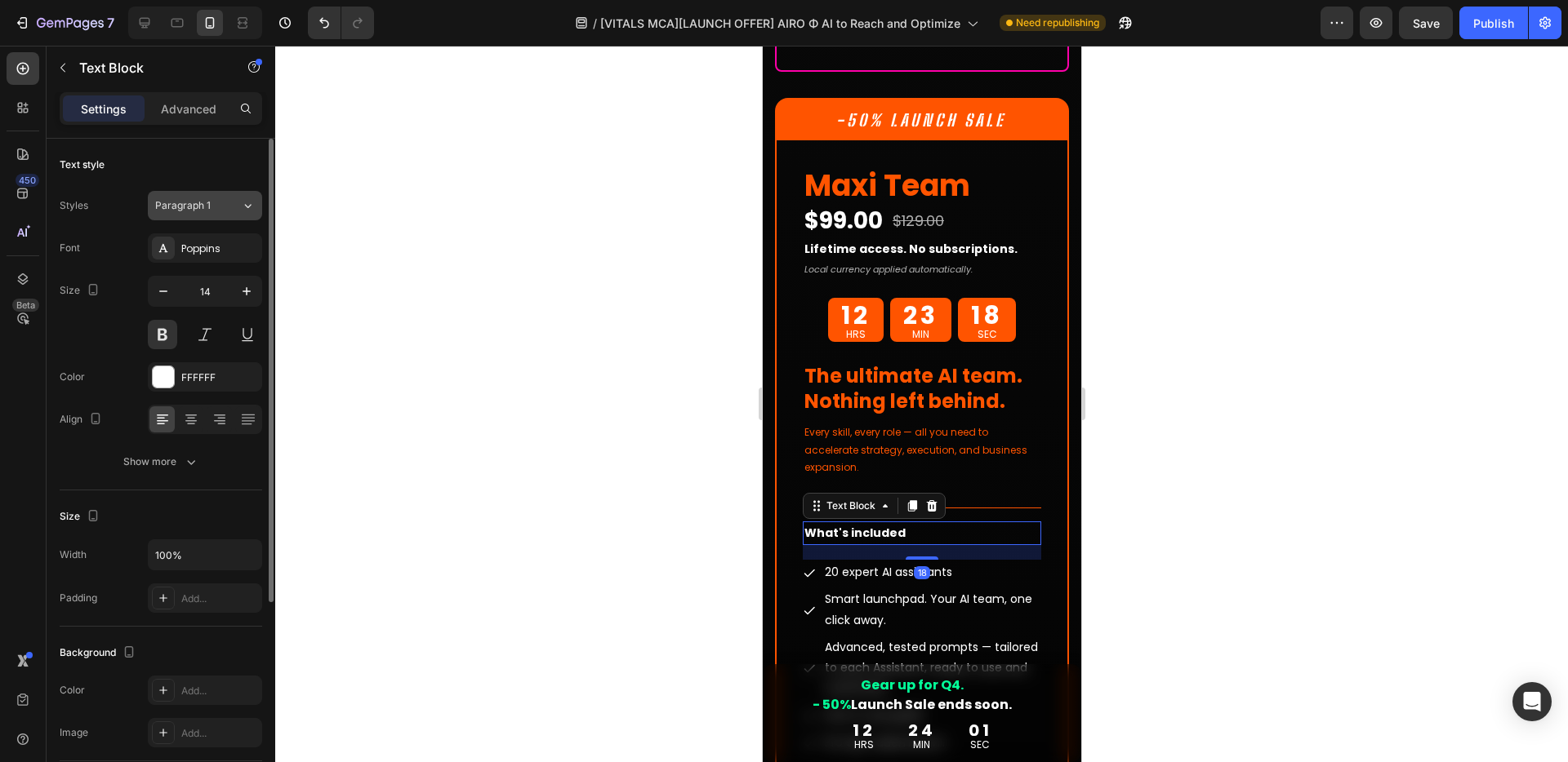
click at [196, 207] on span "Paragraph 1" at bounding box center [182, 206] width 55 height 15
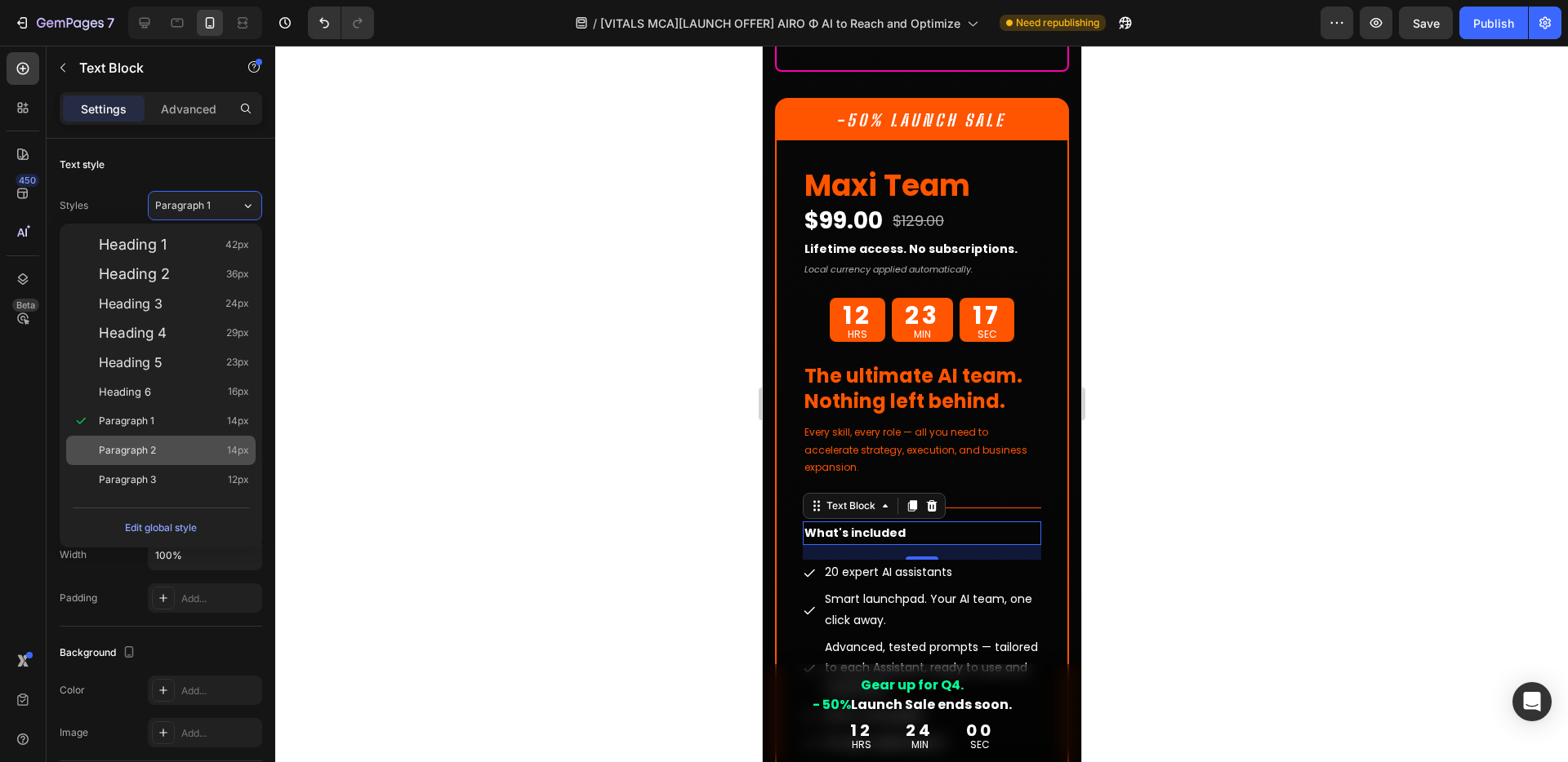
click at [125, 439] on div "Paragraph 2 14px" at bounding box center [161, 450] width 189 height 29
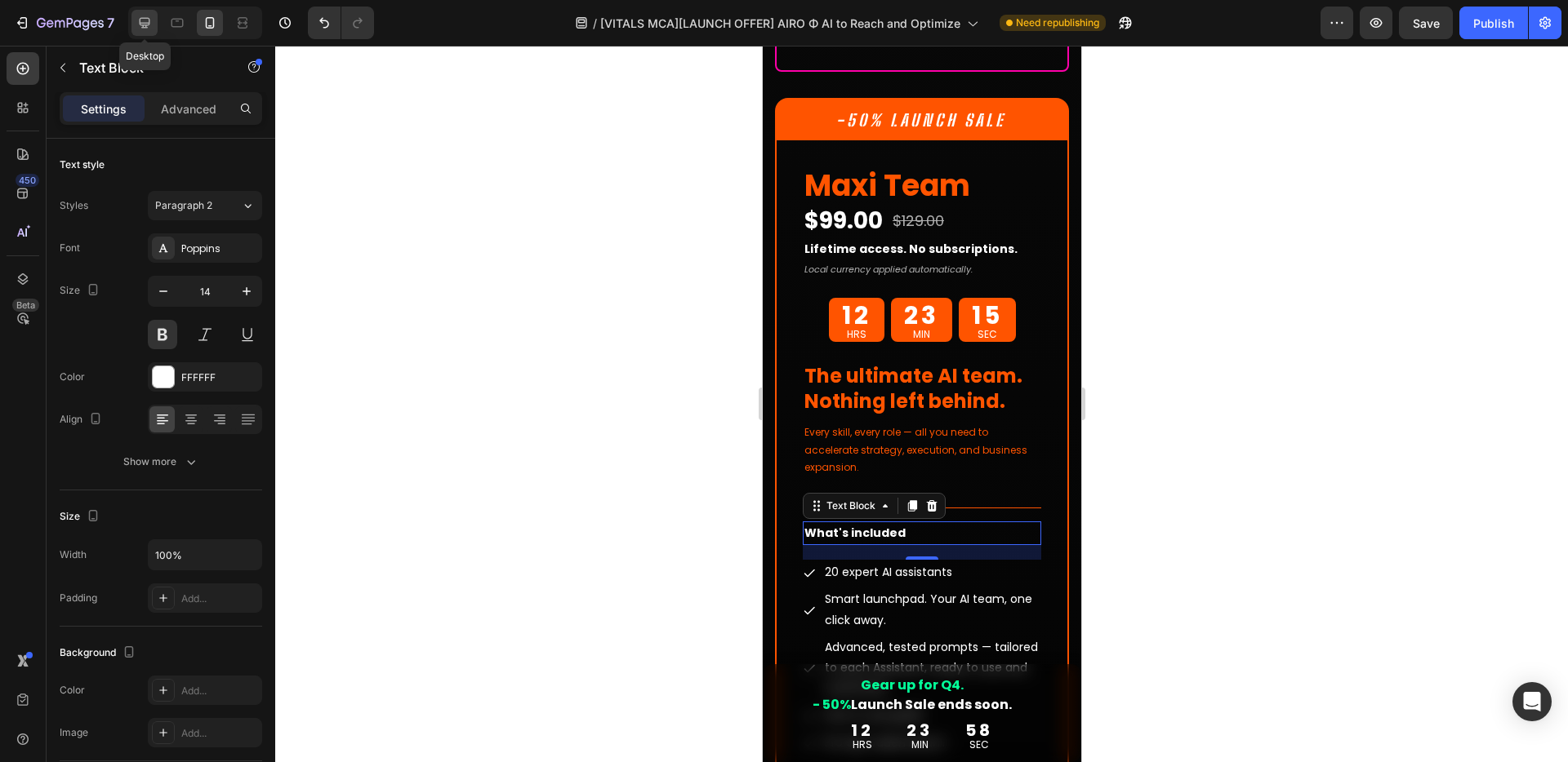
click at [146, 24] on icon at bounding box center [144, 22] width 10 height 10
type input "16"
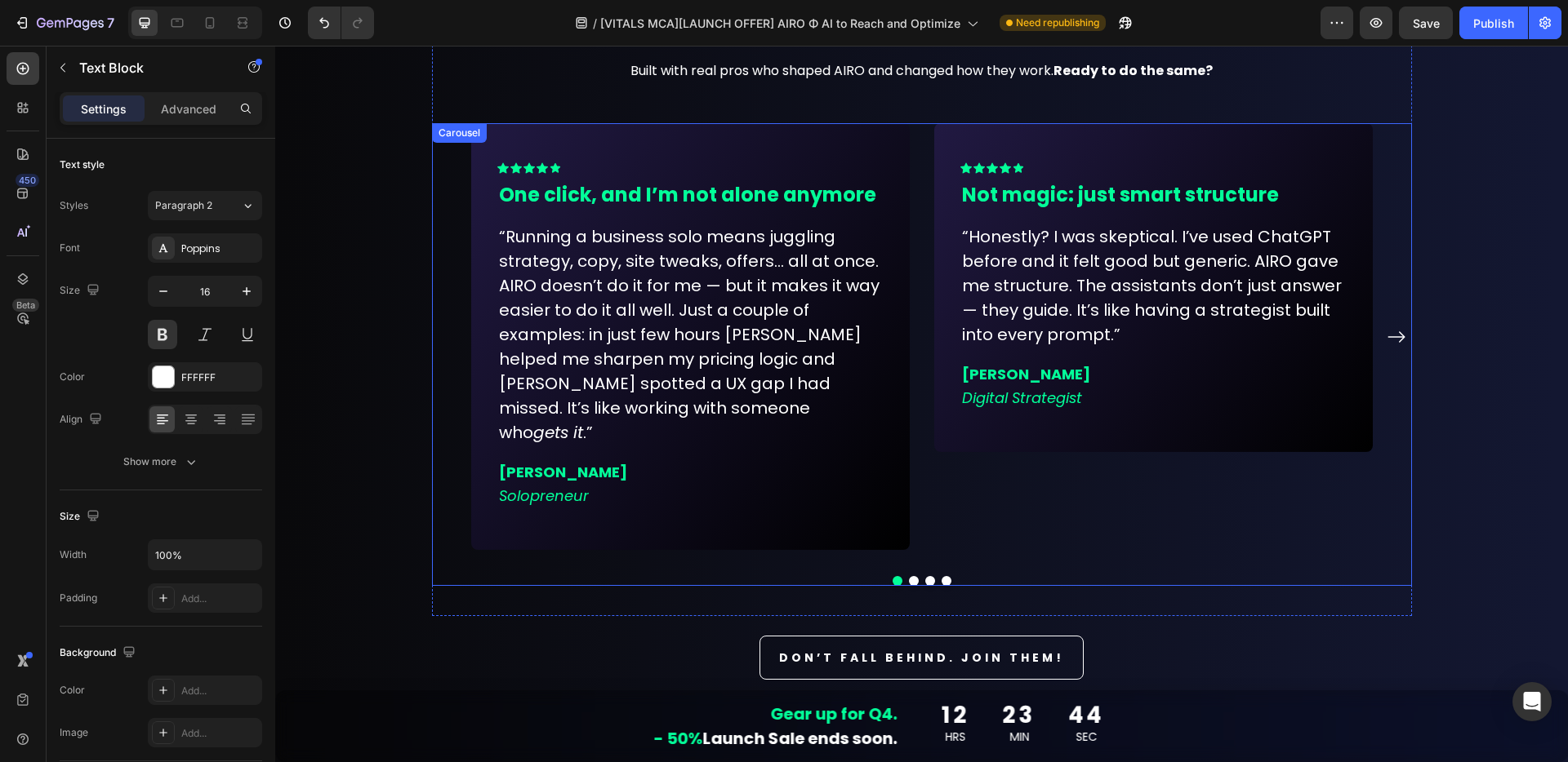
scroll to position [10765, 0]
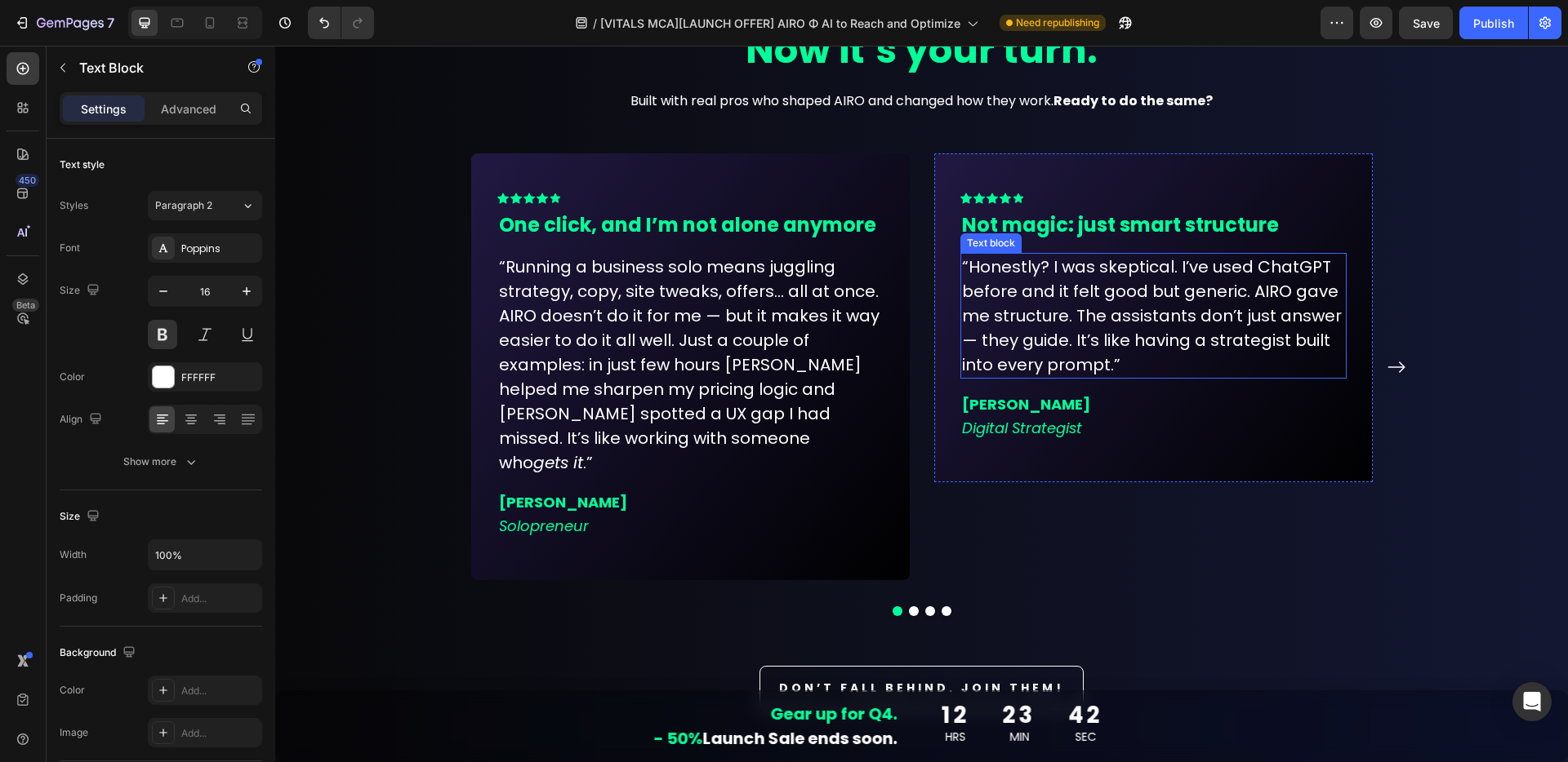
click at [1149, 375] on p "“Honestly? I was skeptical. I’ve used ChatGPT before and it felt good but gener…" at bounding box center [1153, 315] width 383 height 122
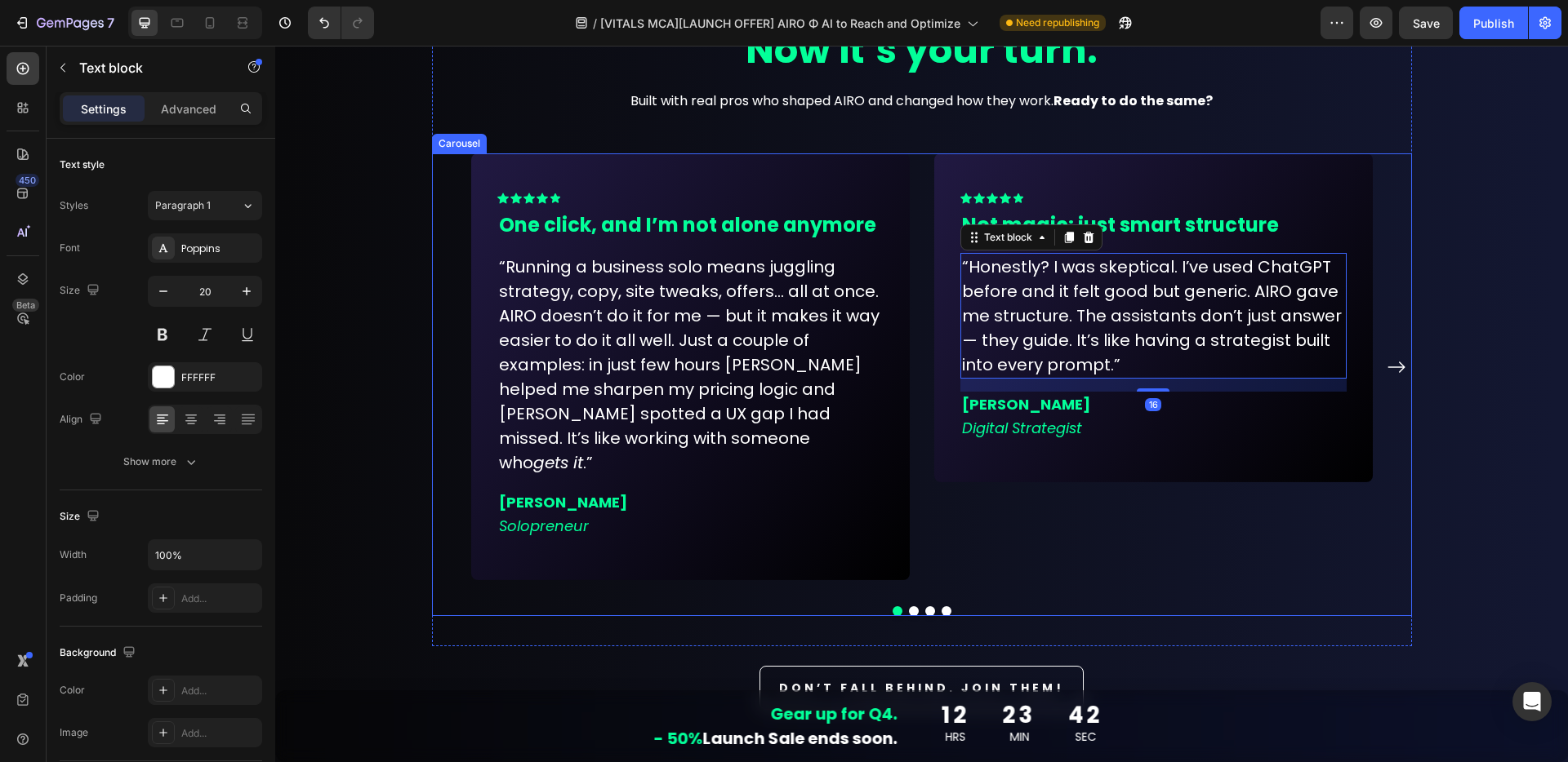
click at [1255, 525] on div "Icon Icon Icon Icon Icon Row Not magic: just smart structure Text block “Honest…" at bounding box center [1153, 367] width 439 height 426
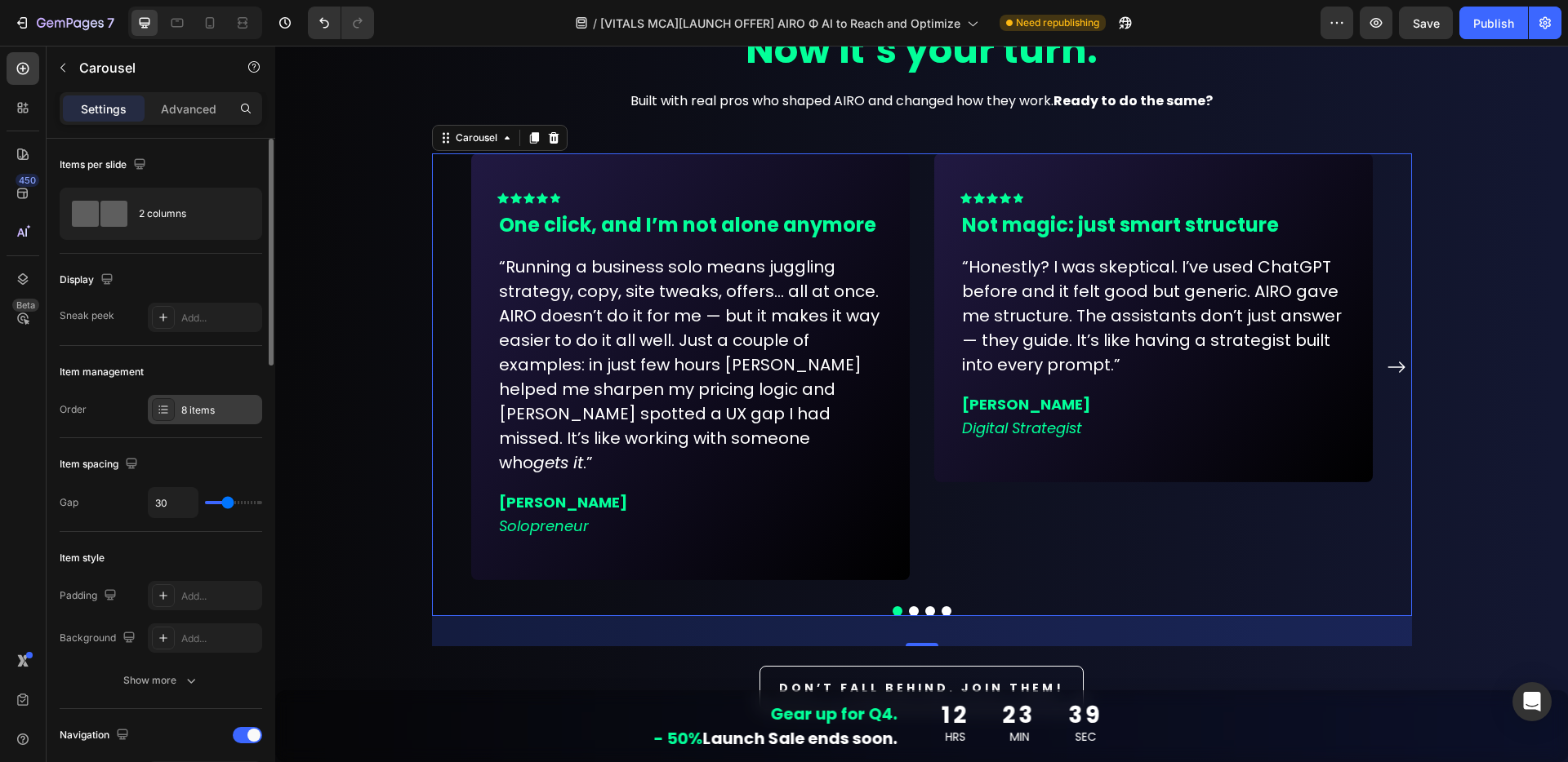
click at [215, 410] on div "8 items" at bounding box center [220, 410] width 77 height 15
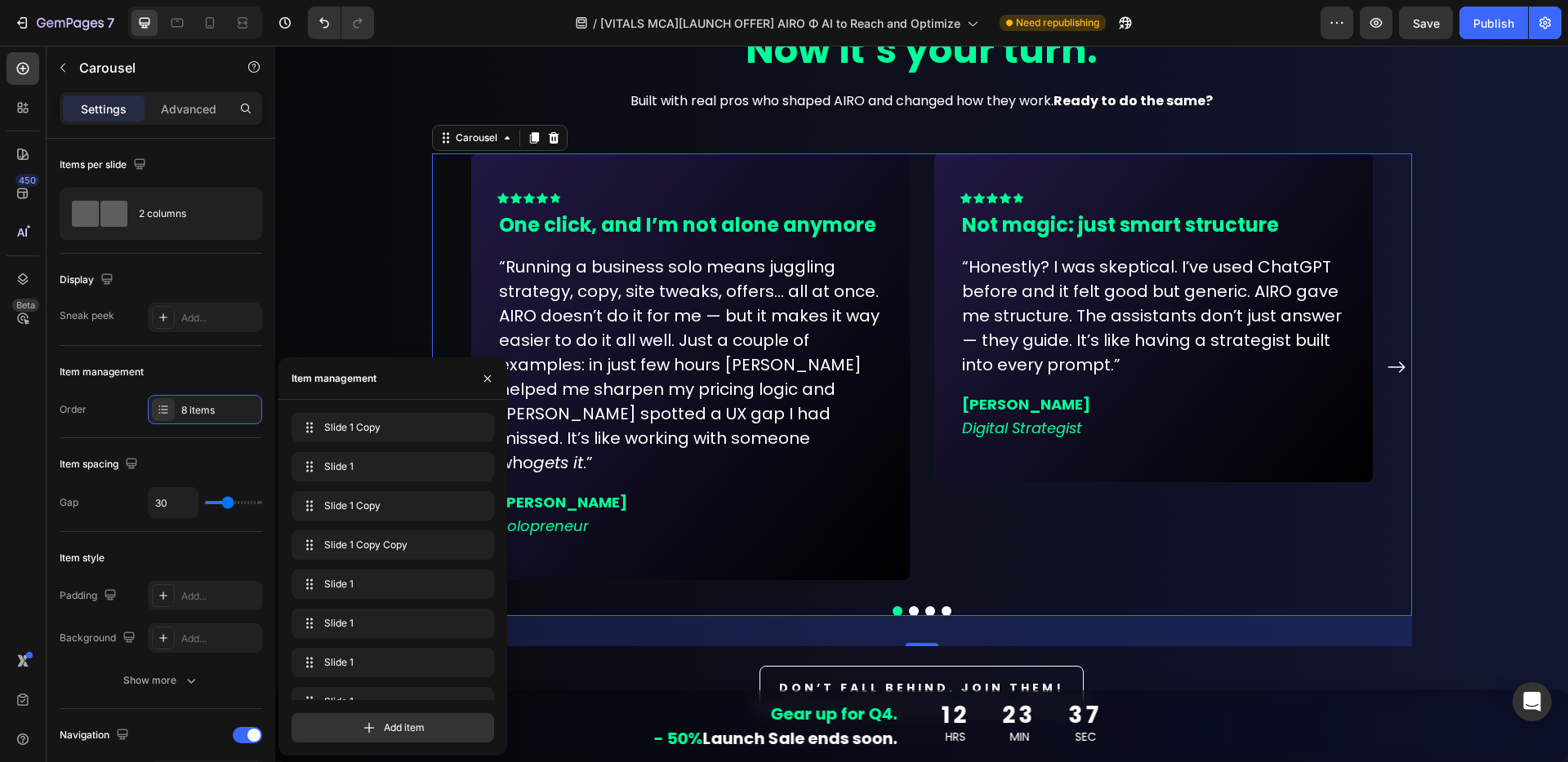
click at [1390, 354] on button "Carousel Next Arrow" at bounding box center [1396, 367] width 26 height 26
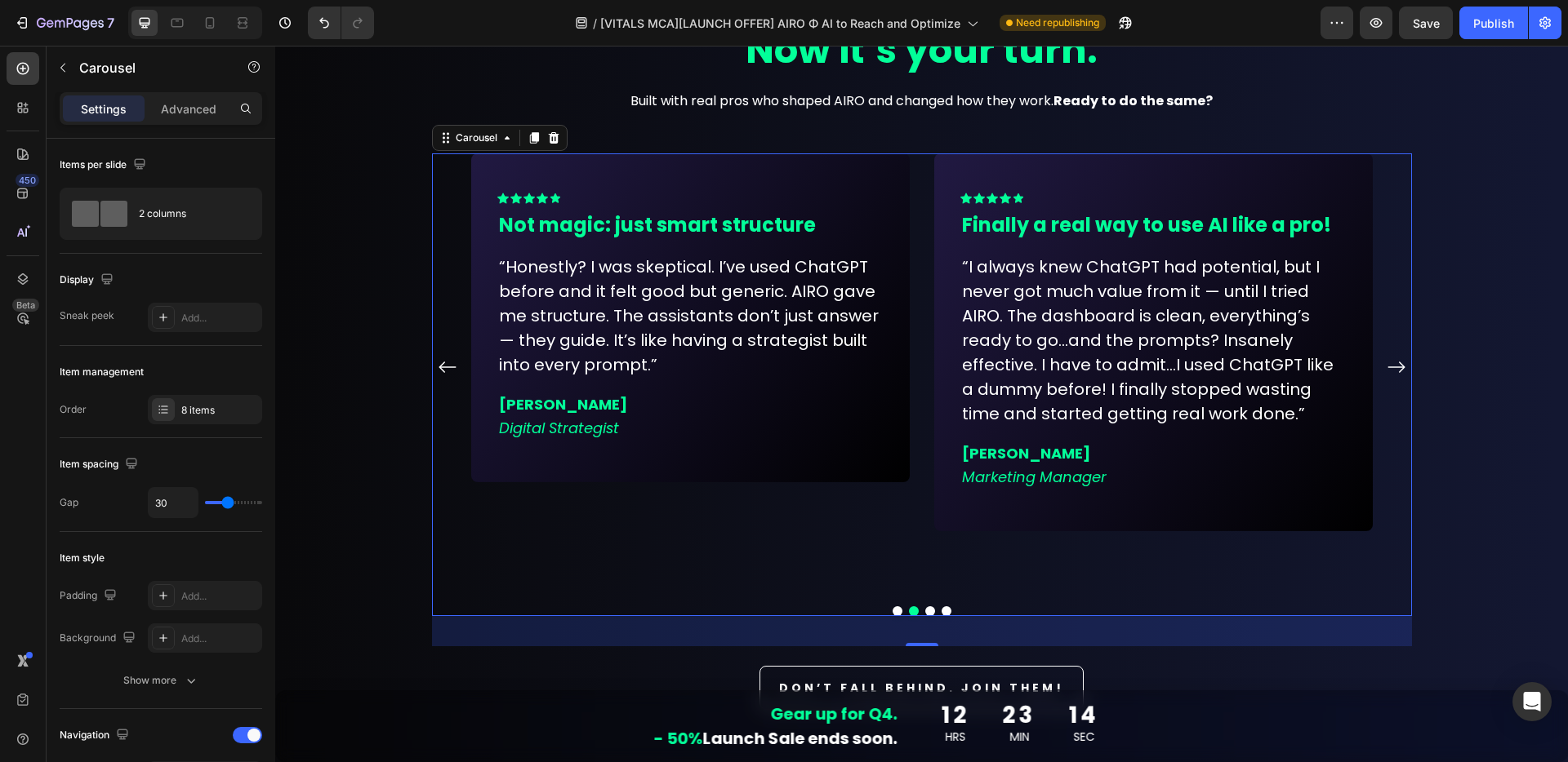
click at [1392, 357] on icon "Carousel Next Arrow" at bounding box center [1396, 367] width 20 height 20
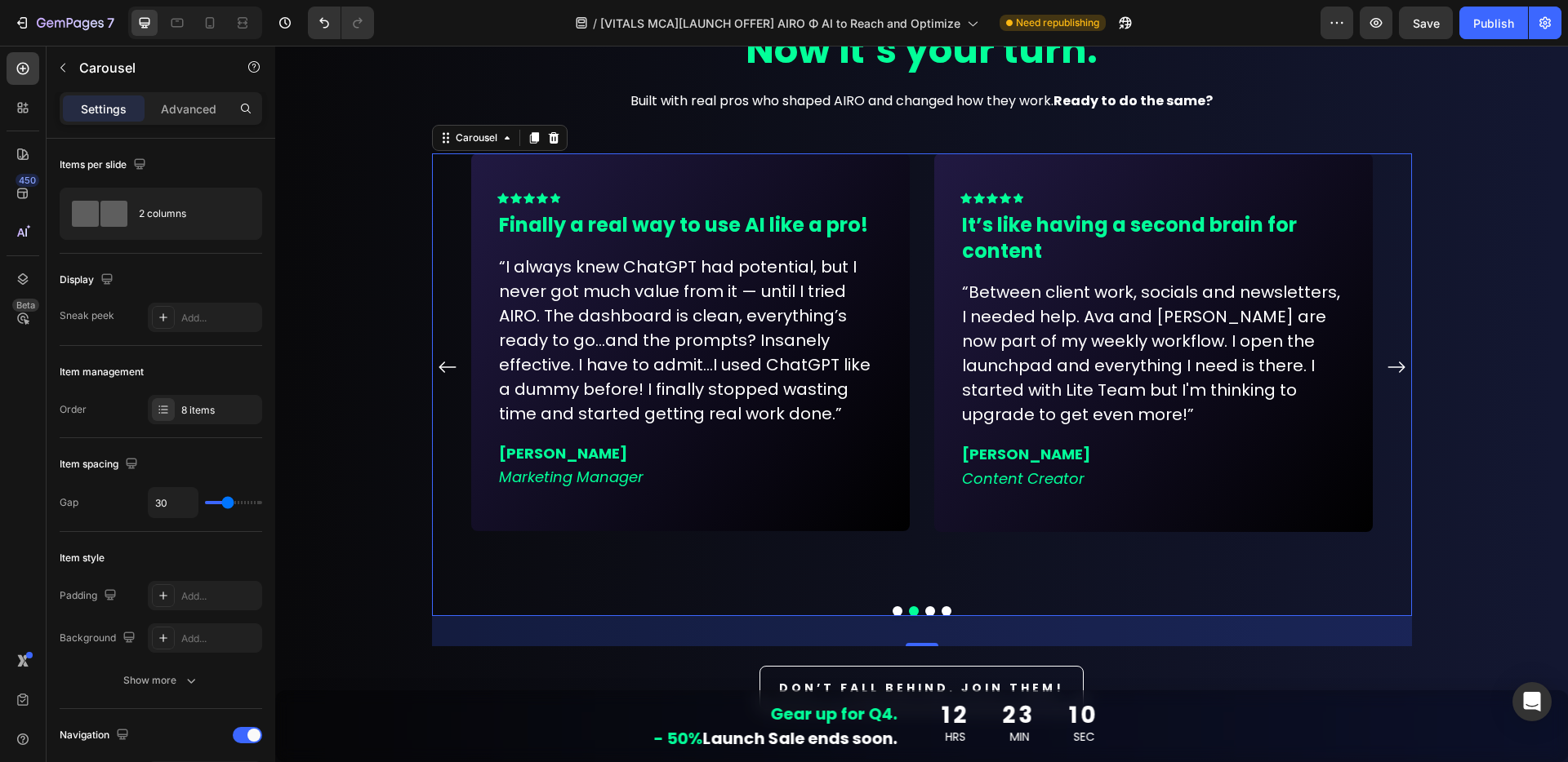
click at [1395, 362] on icon "Carousel Next Arrow" at bounding box center [1396, 367] width 17 height 11
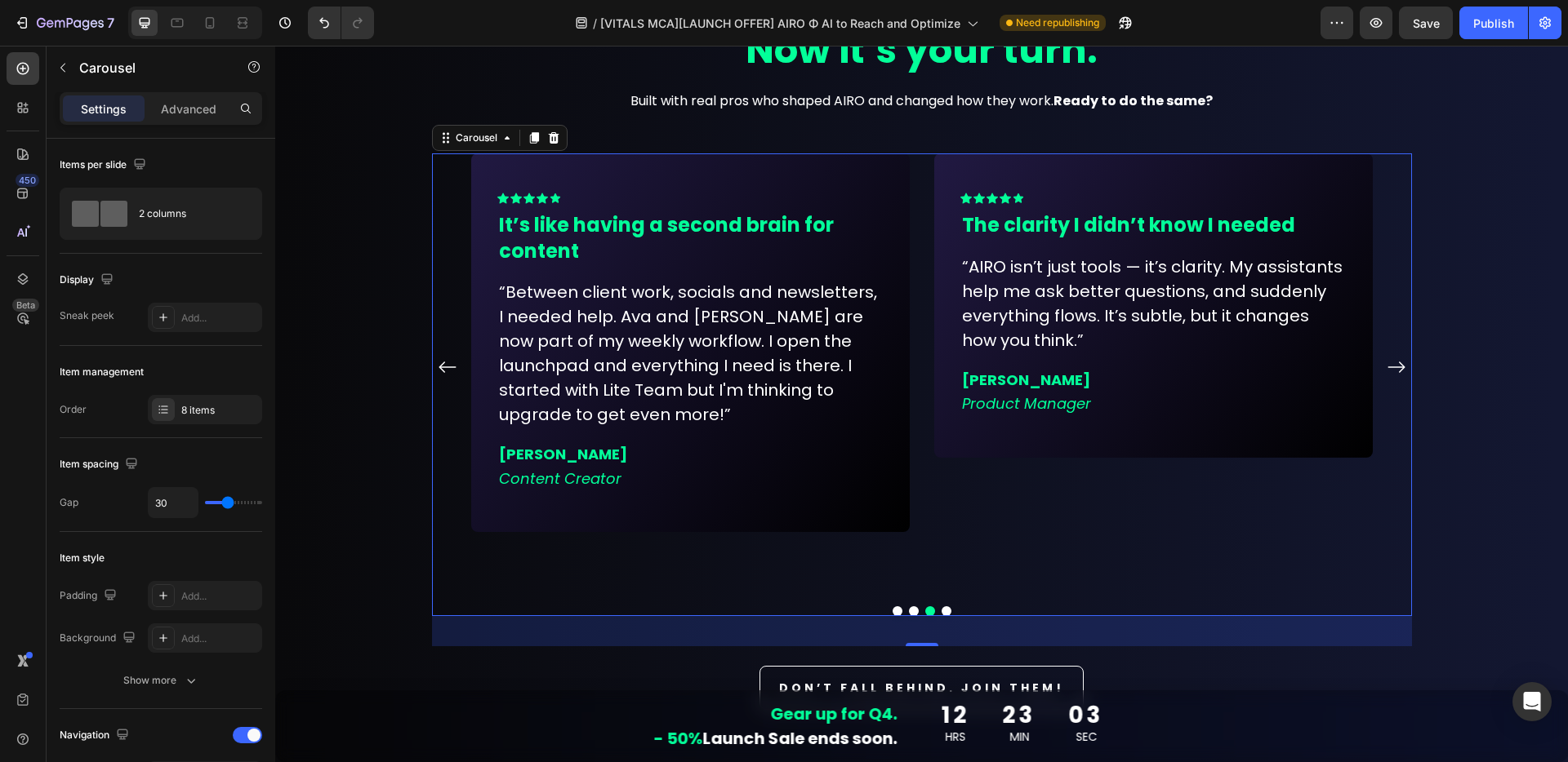
click at [1395, 362] on icon "Carousel Next Arrow" at bounding box center [1396, 367] width 17 height 11
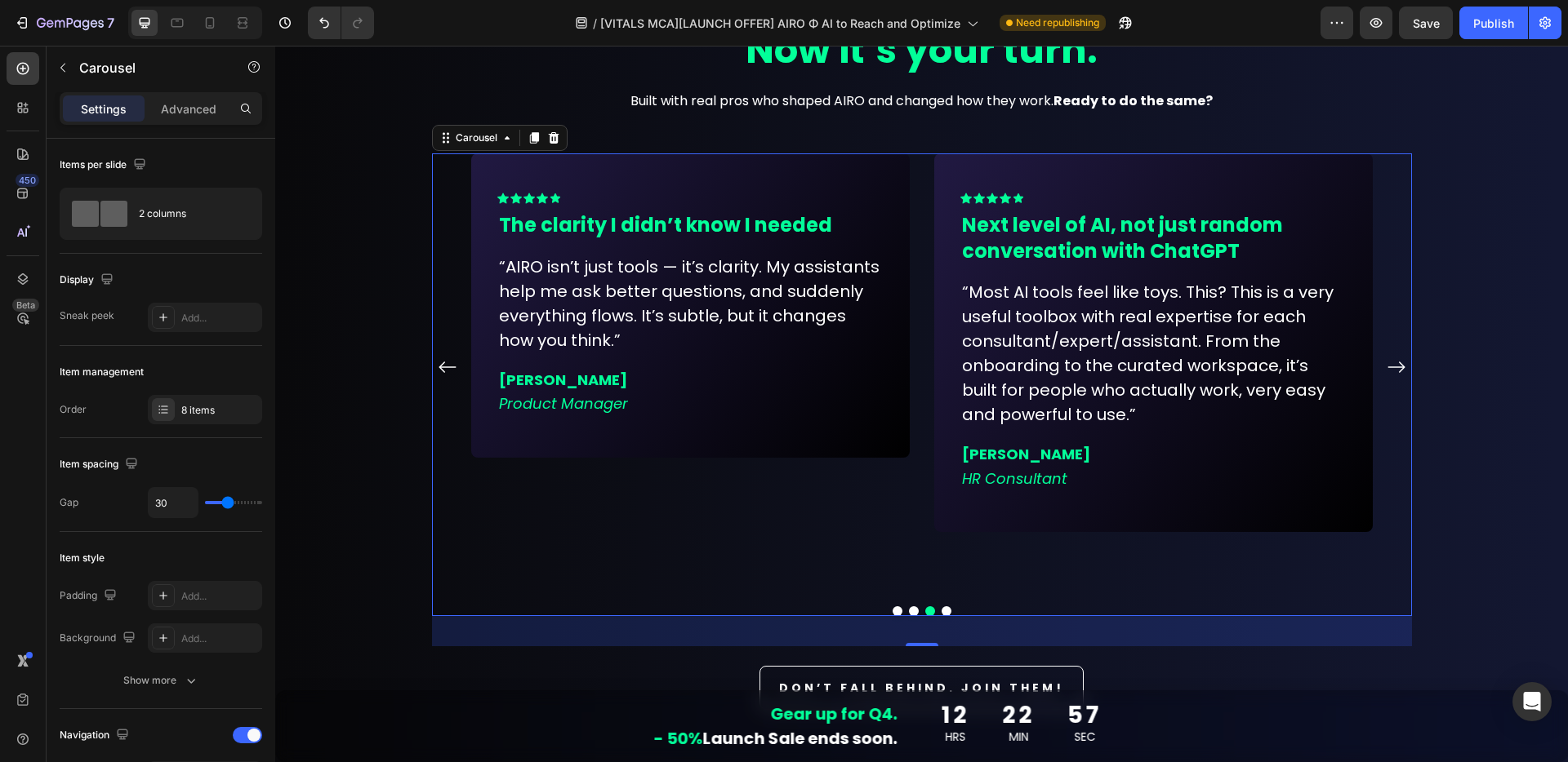
click at [441, 357] on icon "Carousel Back Arrow" at bounding box center [447, 367] width 20 height 20
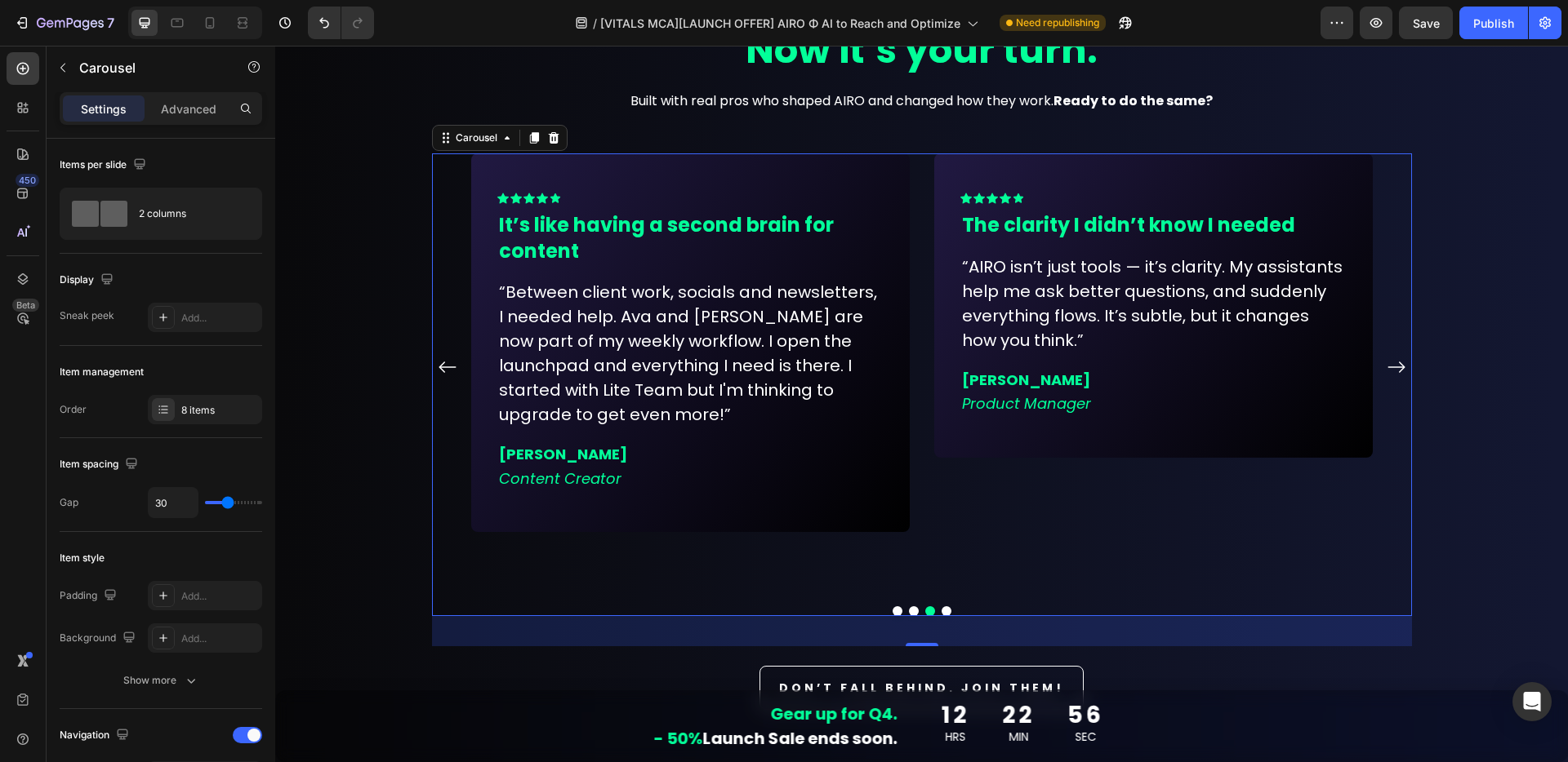
click at [441, 357] on icon "Carousel Back Arrow" at bounding box center [447, 367] width 20 height 20
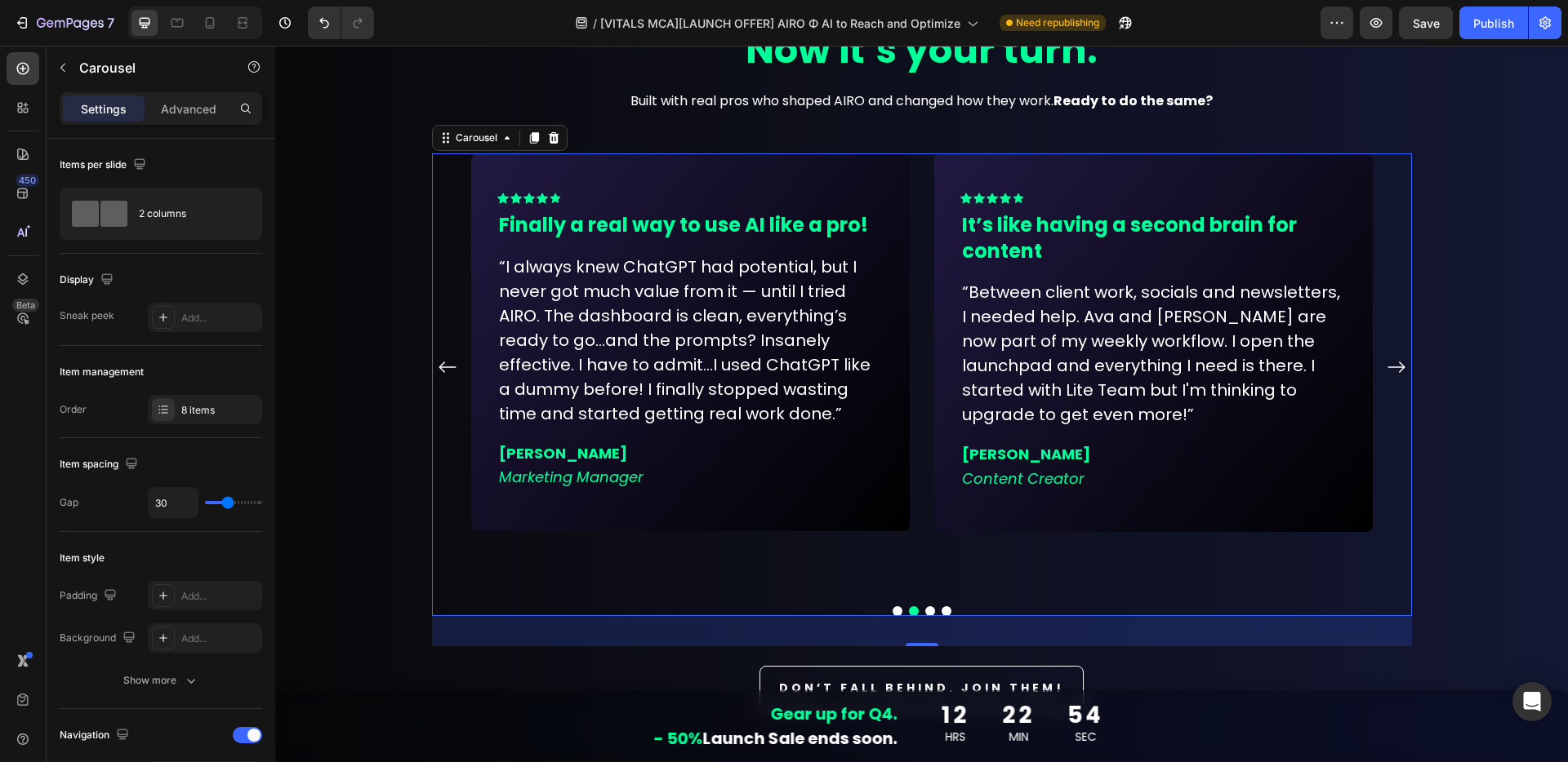
click at [441, 357] on icon "Carousel Back Arrow" at bounding box center [447, 367] width 20 height 20
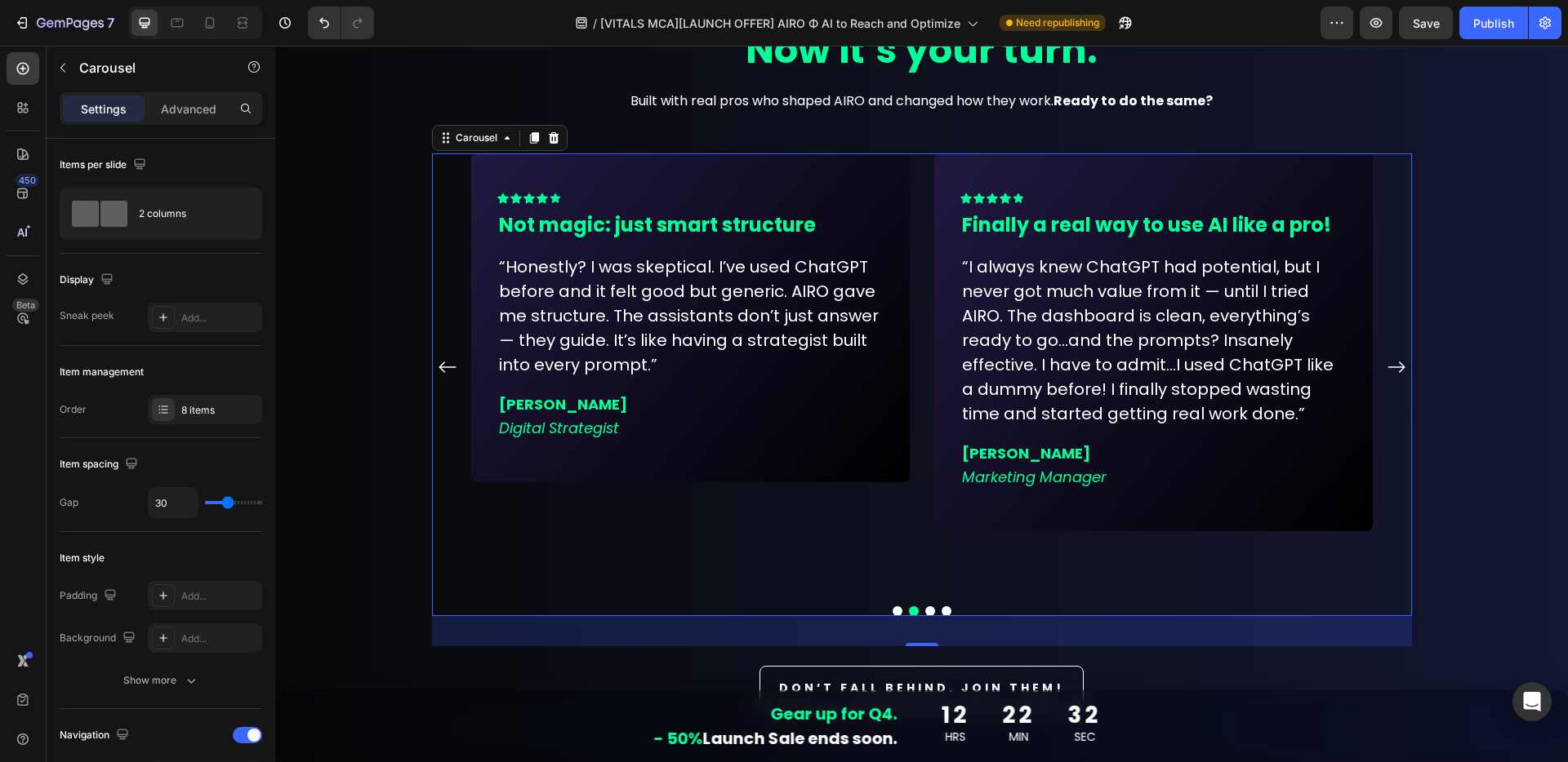
click at [438, 357] on icon "Carousel Back Arrow" at bounding box center [447, 367] width 20 height 20
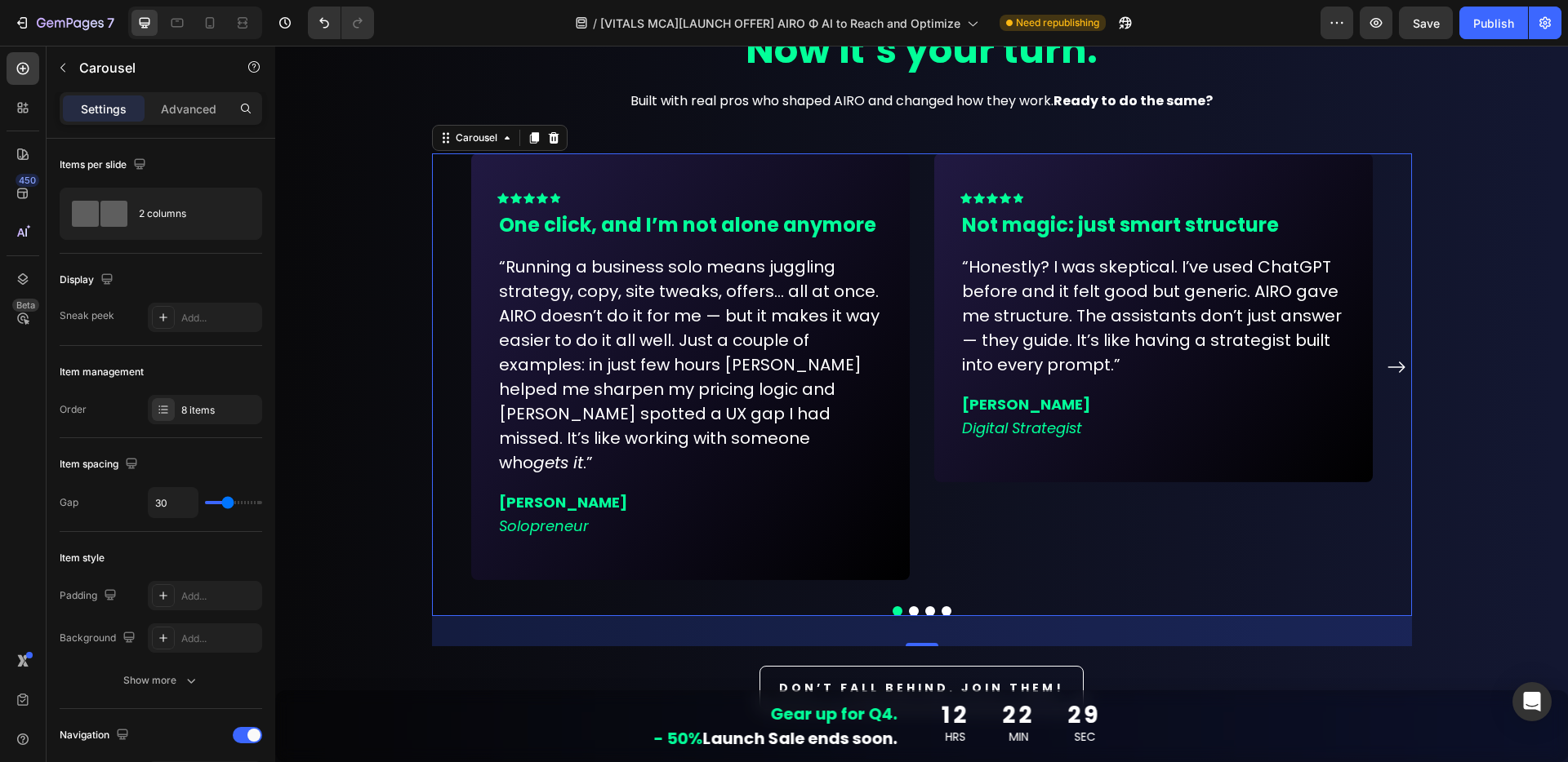
click at [438, 355] on div "Icon Icon Icon Icon Icon Row One click, and I’m not alone anymore Text block “R…" at bounding box center [922, 367] width 980 height 426
click at [1398, 362] on icon "Carousel Next Arrow" at bounding box center [1396, 367] width 17 height 11
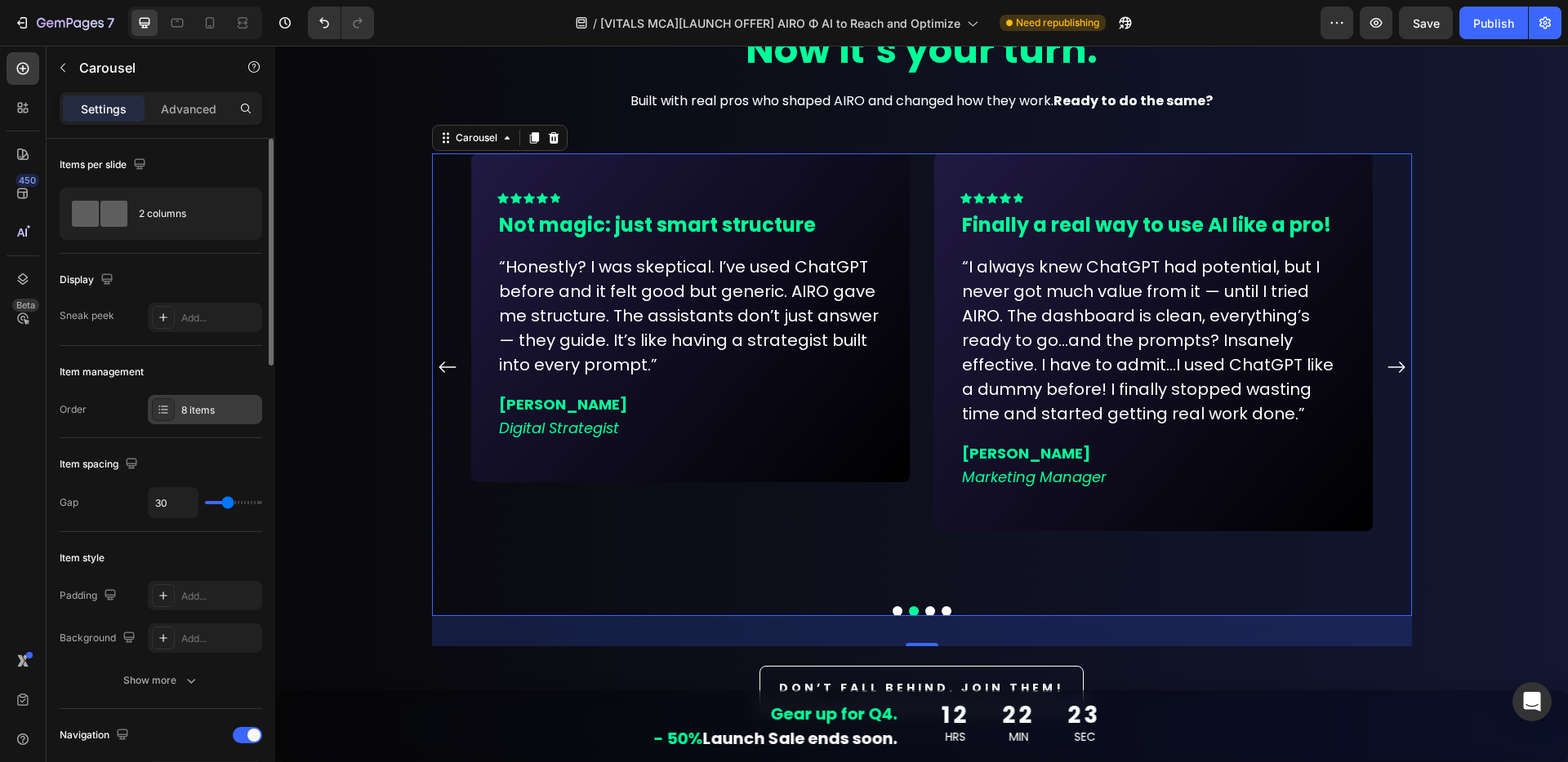
click at [157, 414] on icon at bounding box center [164, 410] width 13 height 13
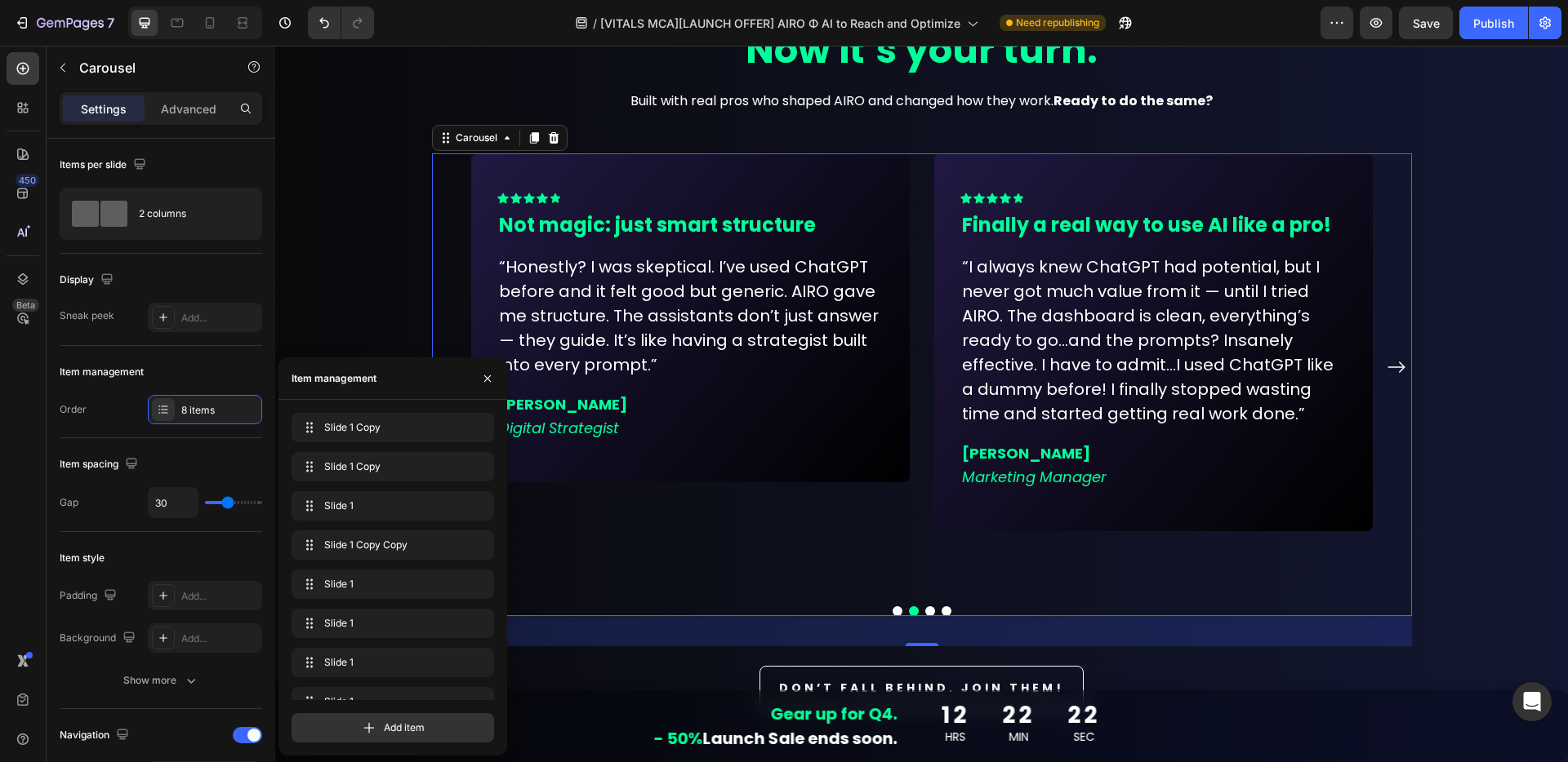
drag, startPoint x: 310, startPoint y: 503, endPoint x: 305, endPoint y: 404, distance: 99.1
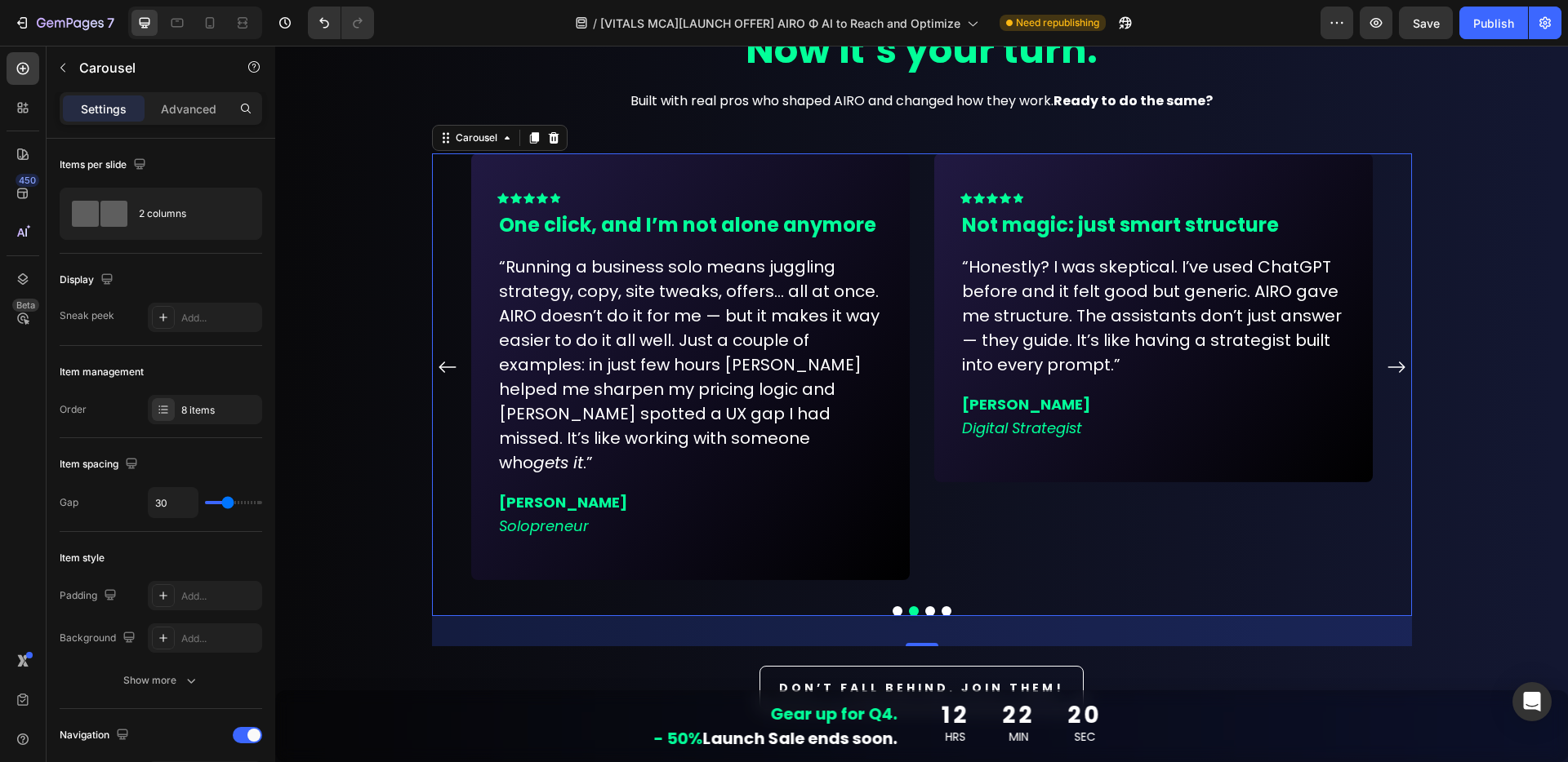
click at [893, 606] on button "Dot" at bounding box center [897, 611] width 9 height 9
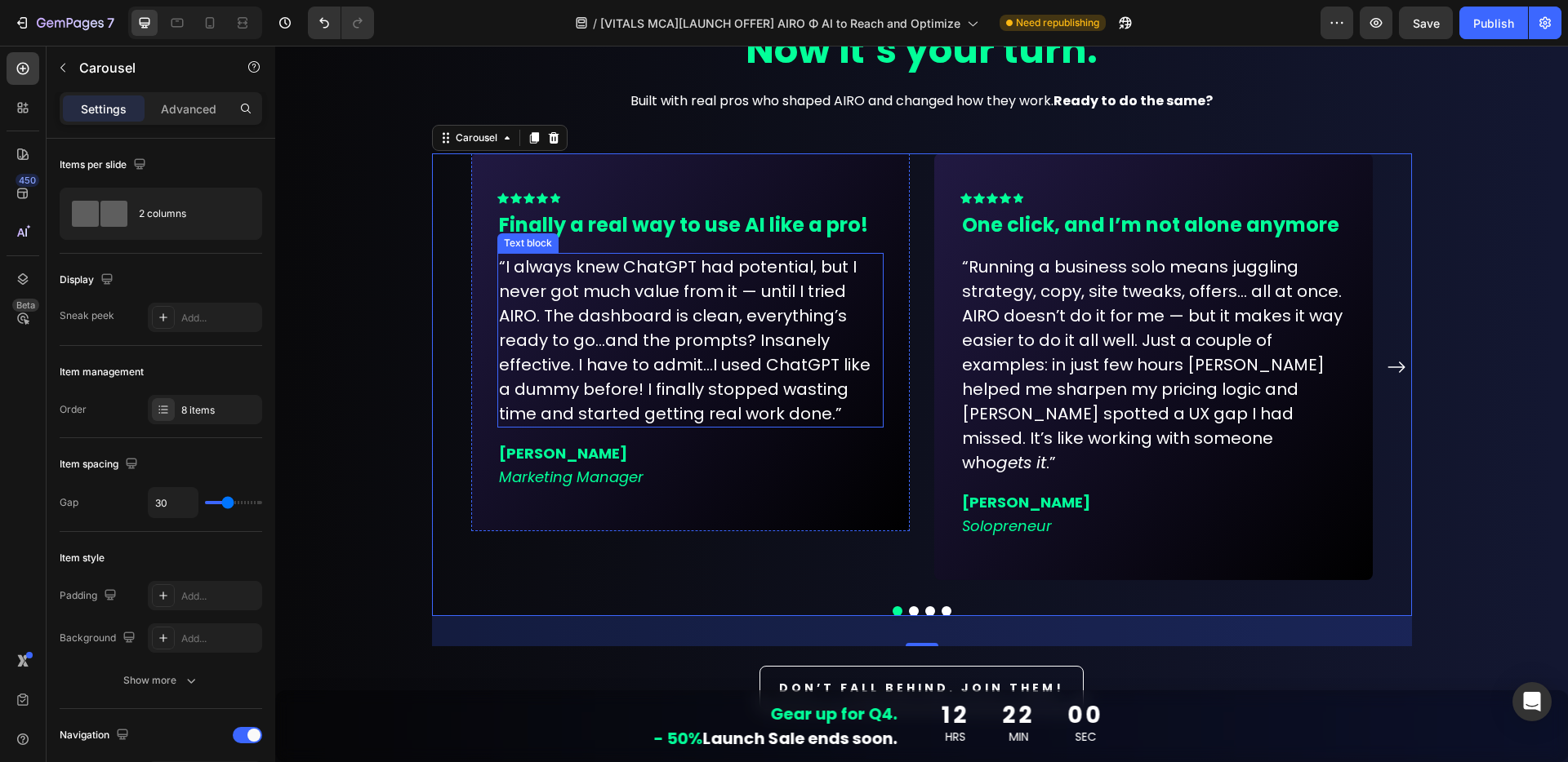
click at [651, 399] on p "“I always knew ChatGPT had potential, but I never got much value from it — unti…" at bounding box center [690, 339] width 383 height 171
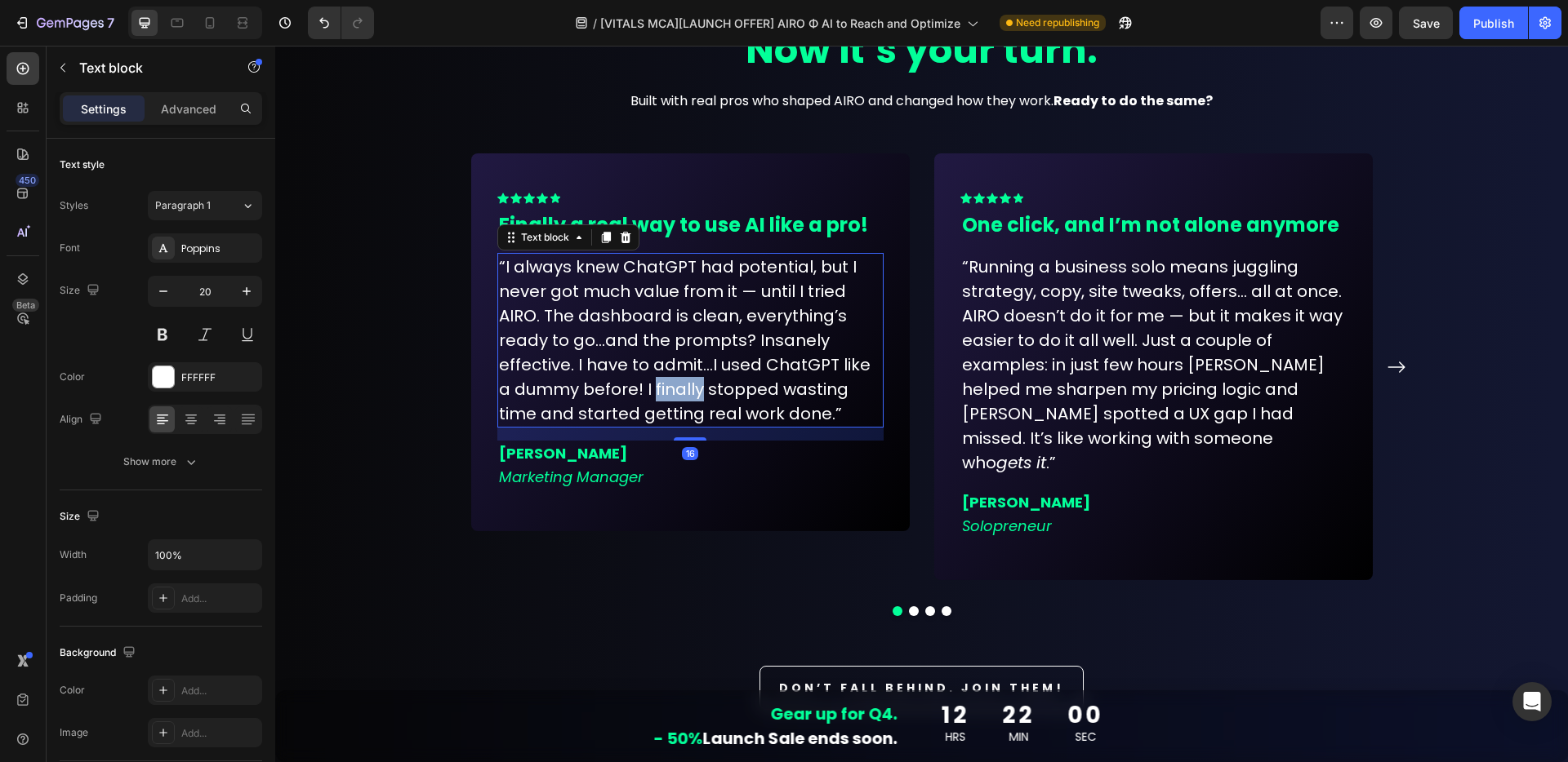
click at [651, 399] on p "“I always knew ChatGPT had potential, but I never got much value from it — unti…" at bounding box center [690, 339] width 383 height 171
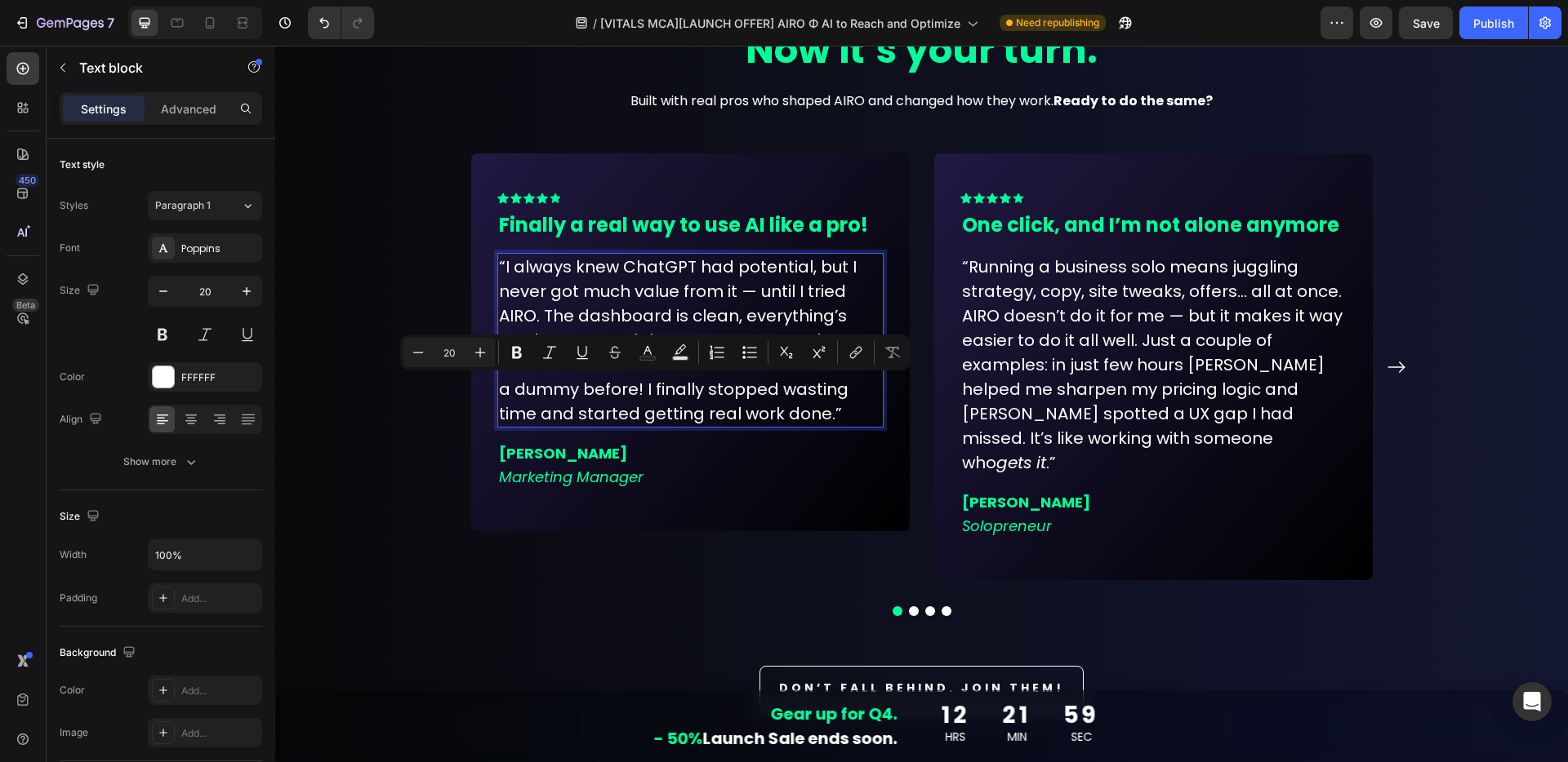
click at [626, 395] on p "“I always knew ChatGPT had potential, but I never got much value from it — unti…" at bounding box center [690, 339] width 383 height 171
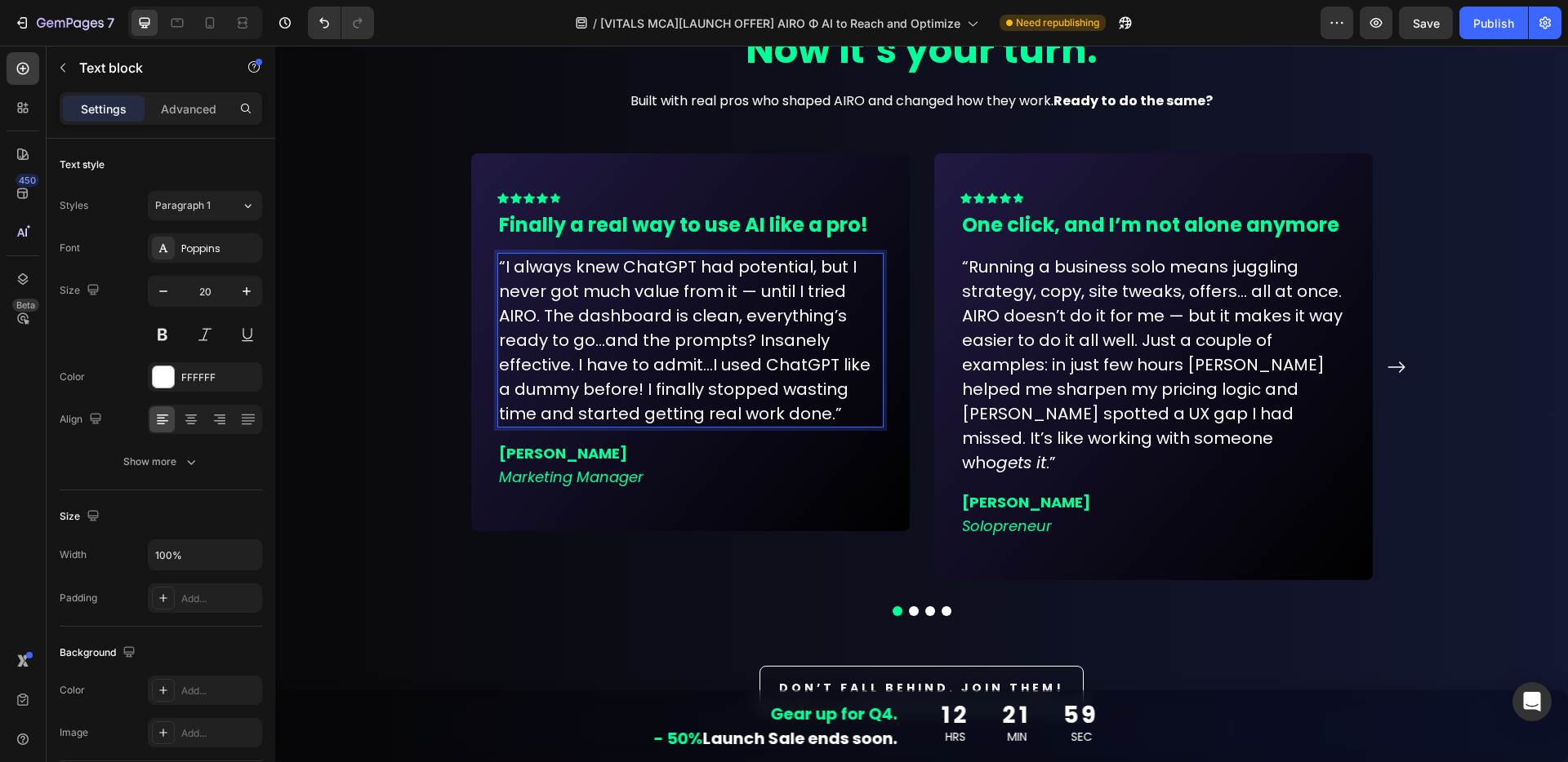
click at [620, 395] on p "“I always knew ChatGPT had potential, but I never got much value from it — unti…" at bounding box center [690, 339] width 383 height 171
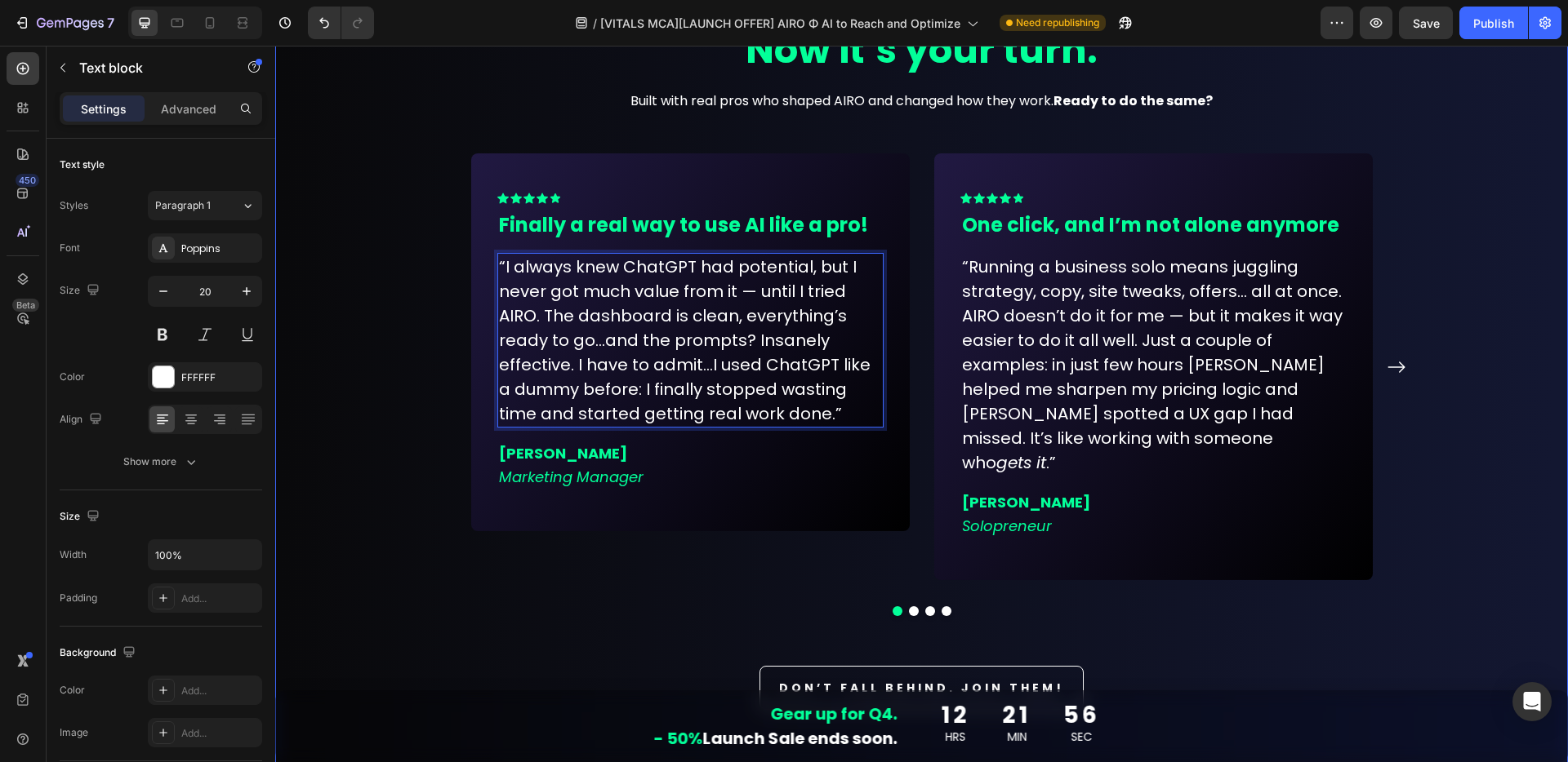
click at [505, 628] on div "Co-created with early adopters. Now it’s your turn. Heading Built with real pro…" at bounding box center [921, 370] width 1268 height 778
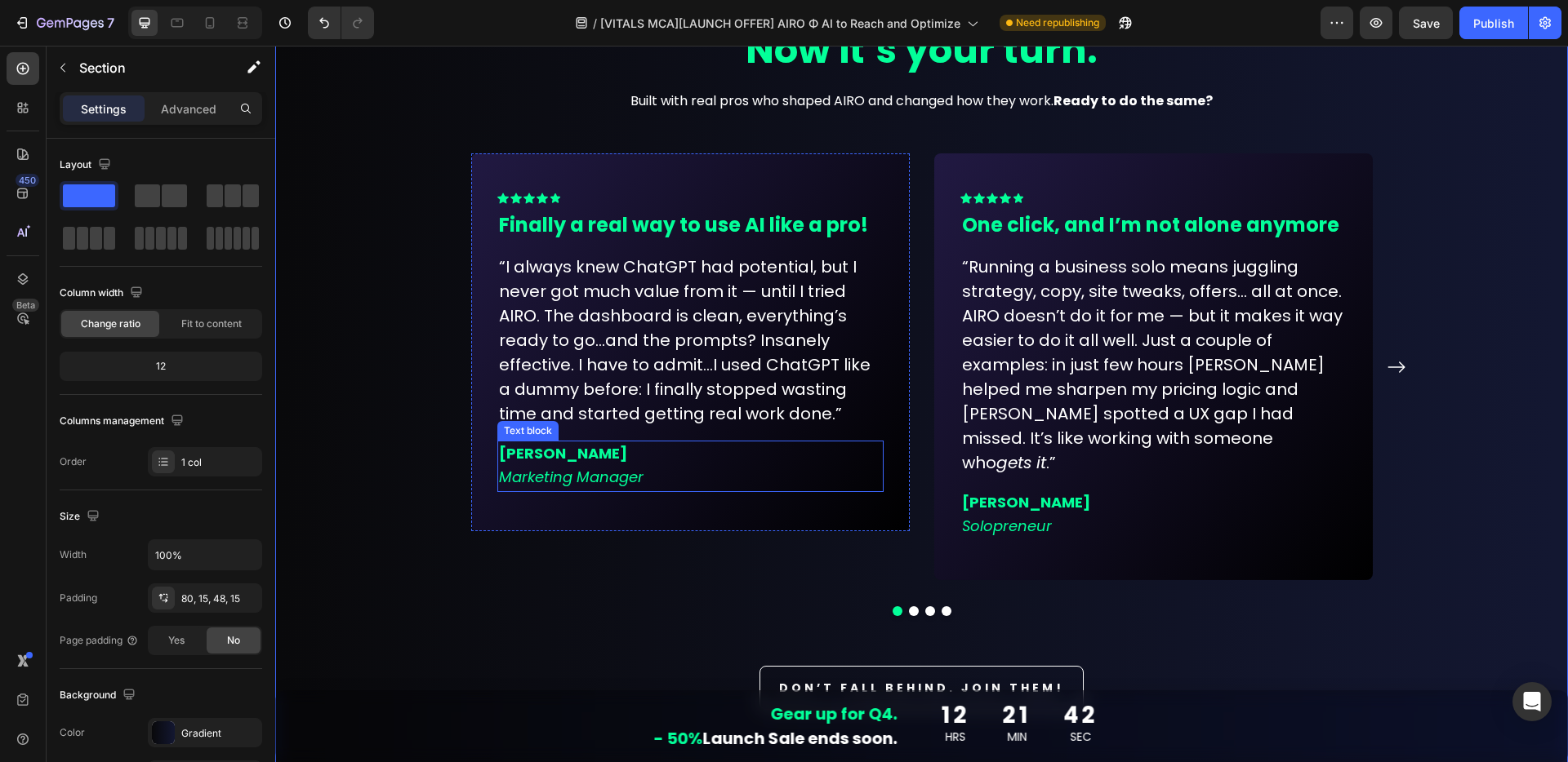
click at [529, 453] on strong "[PERSON_NAME]" at bounding box center [562, 453] width 128 height 21
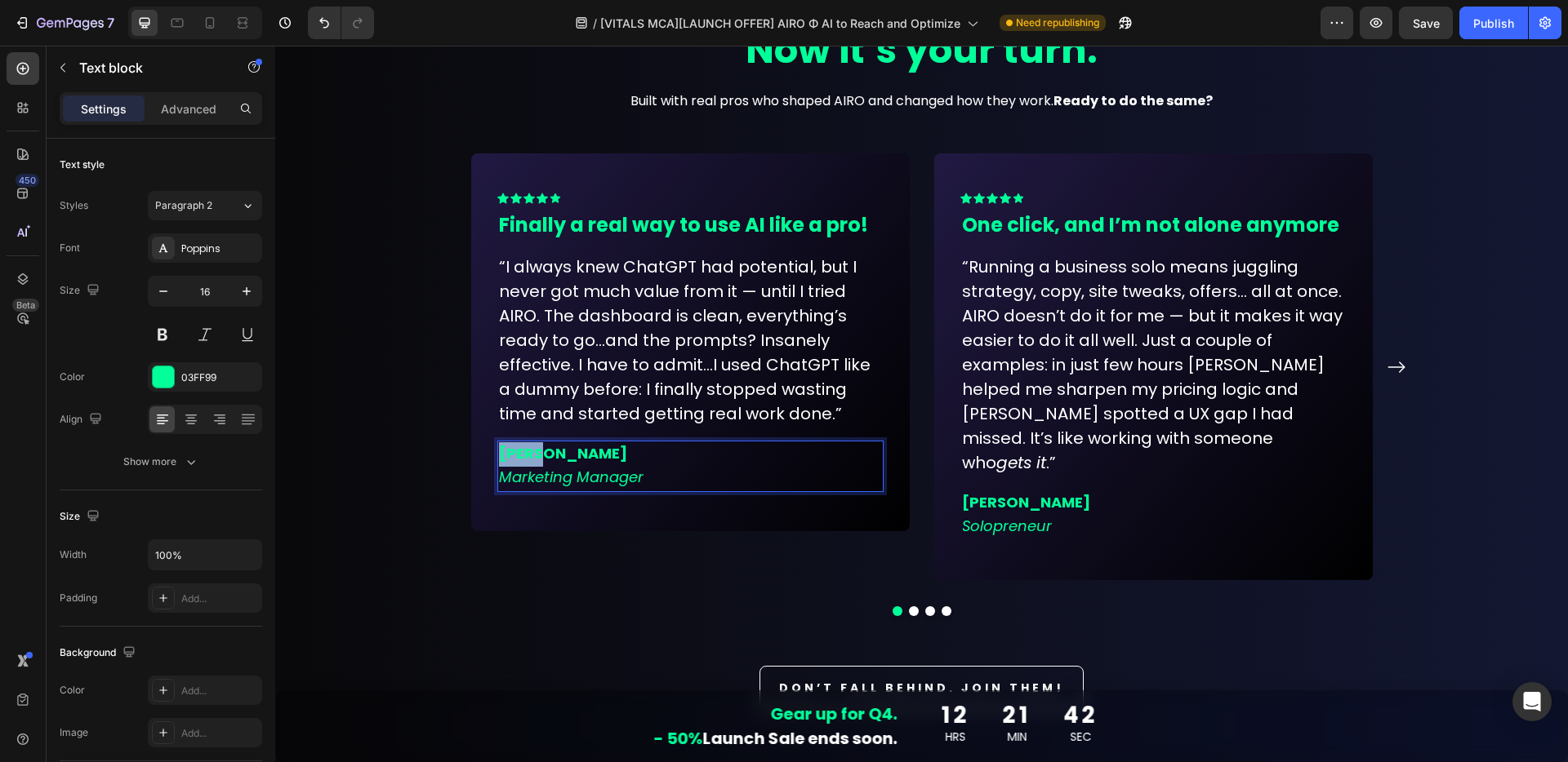
click at [529, 453] on strong "[PERSON_NAME]" at bounding box center [562, 453] width 128 height 21
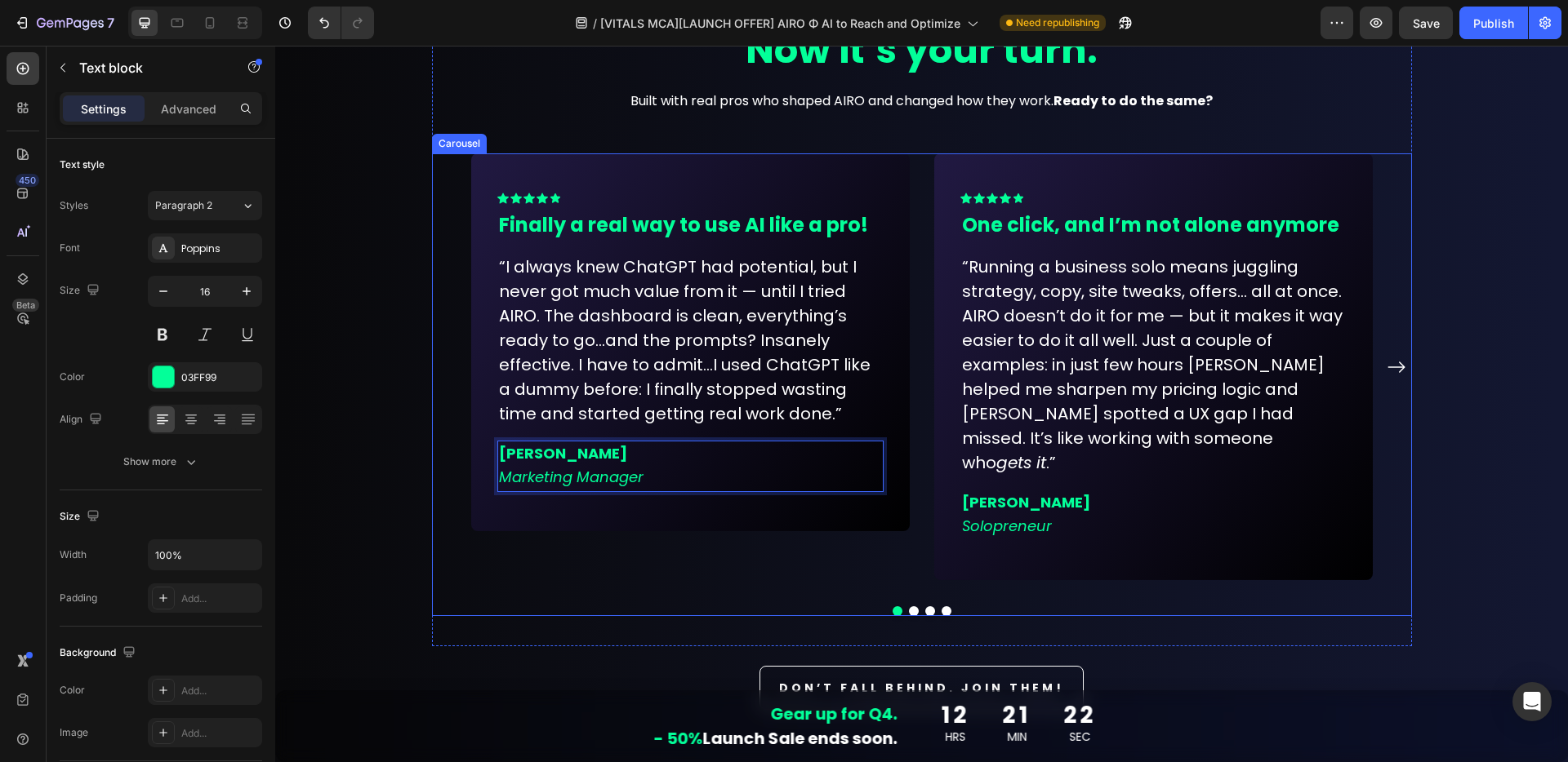
click at [1394, 357] on icon "Carousel Next Arrow" at bounding box center [1396, 367] width 20 height 20
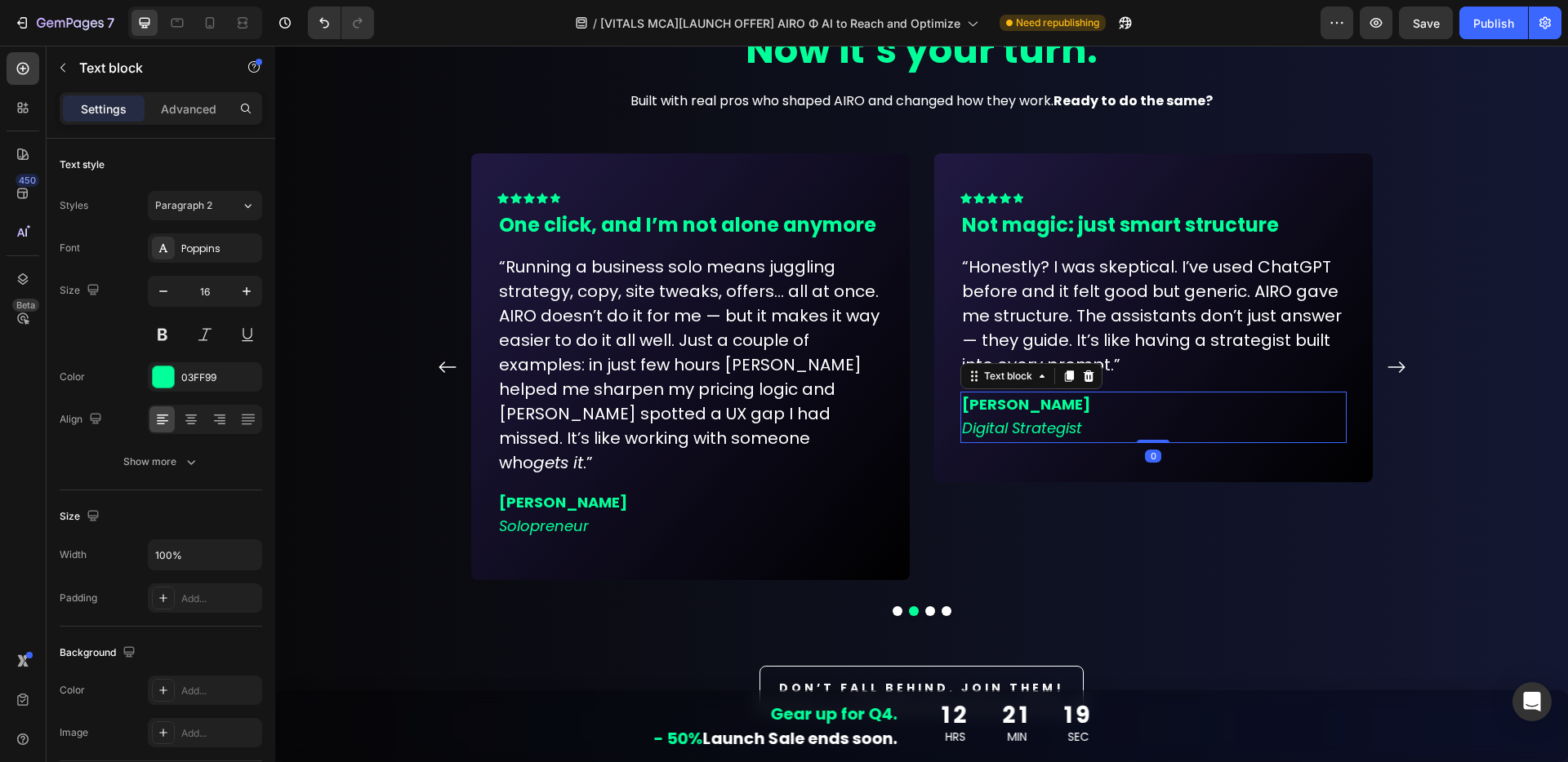
click at [989, 409] on strong "[PERSON_NAME]" at bounding box center [1025, 405] width 128 height 21
drag, startPoint x: 1018, startPoint y: 402, endPoint x: 962, endPoint y: 412, distance: 56.9
click at [962, 412] on strong "[PERSON_NAME]" at bounding box center [1025, 405] width 128 height 21
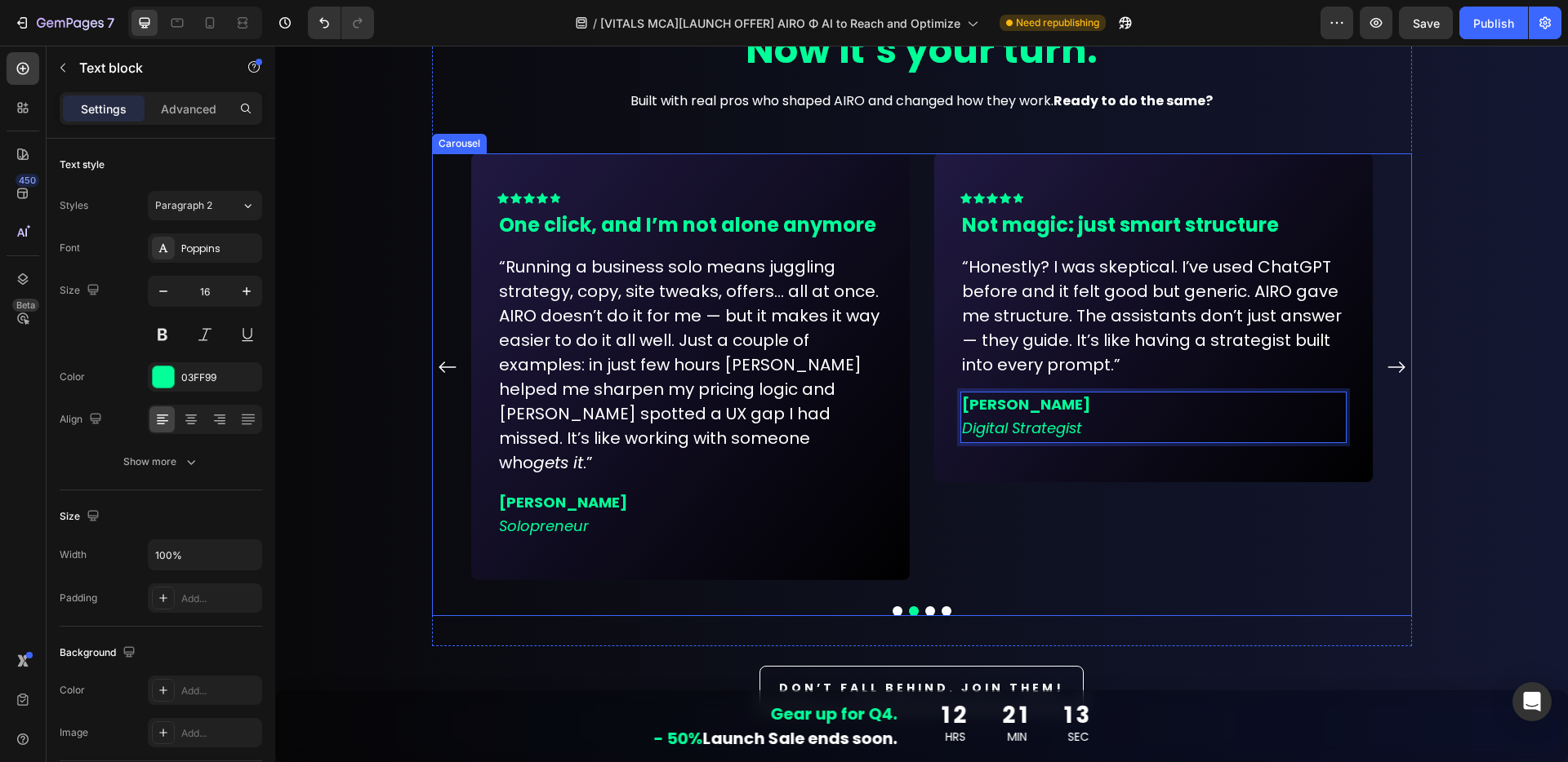
click at [438, 358] on icon "Carousel Back Arrow" at bounding box center [447, 367] width 20 height 20
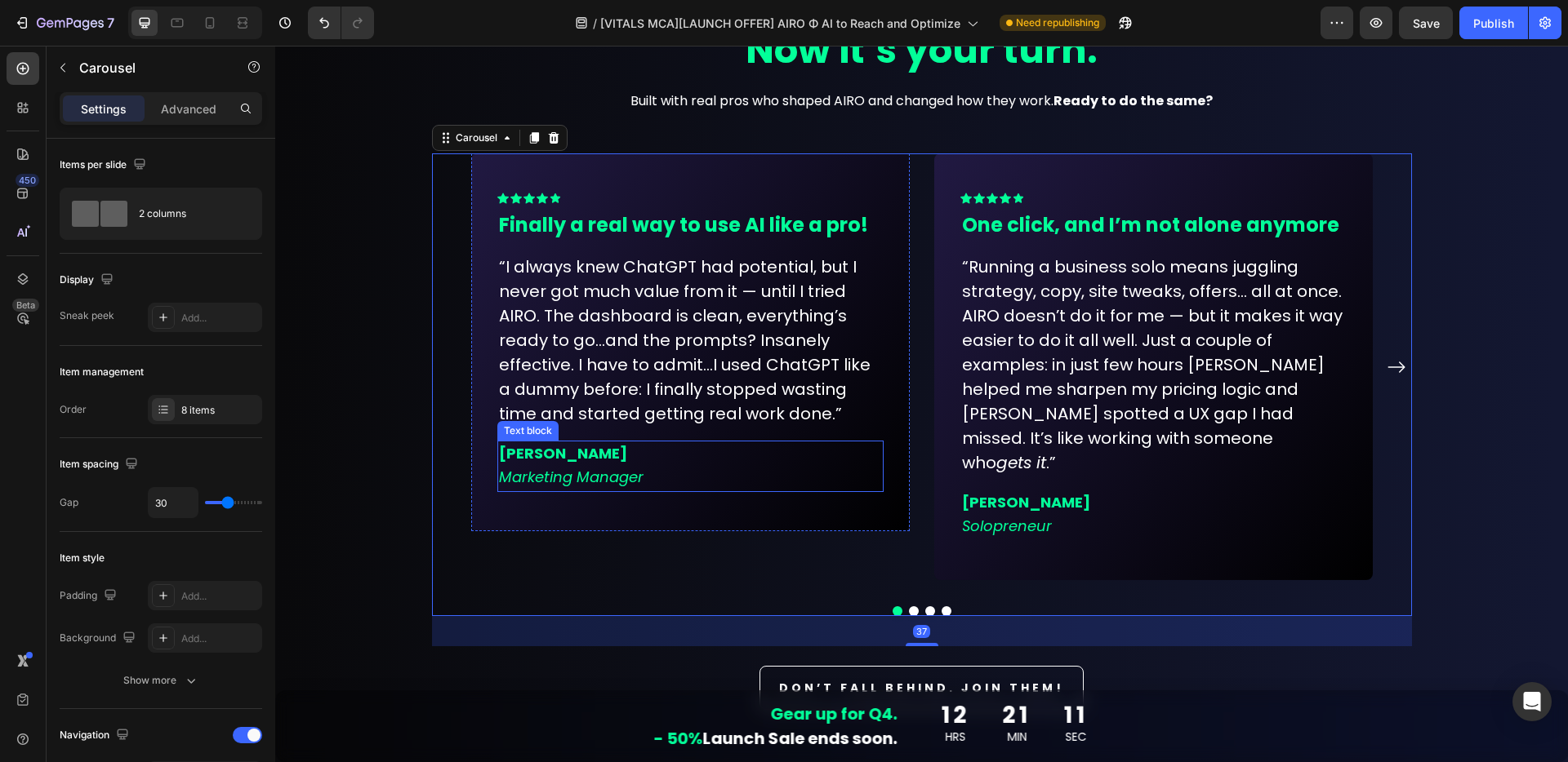
click at [514, 448] on strong "[PERSON_NAME]" at bounding box center [562, 453] width 128 height 21
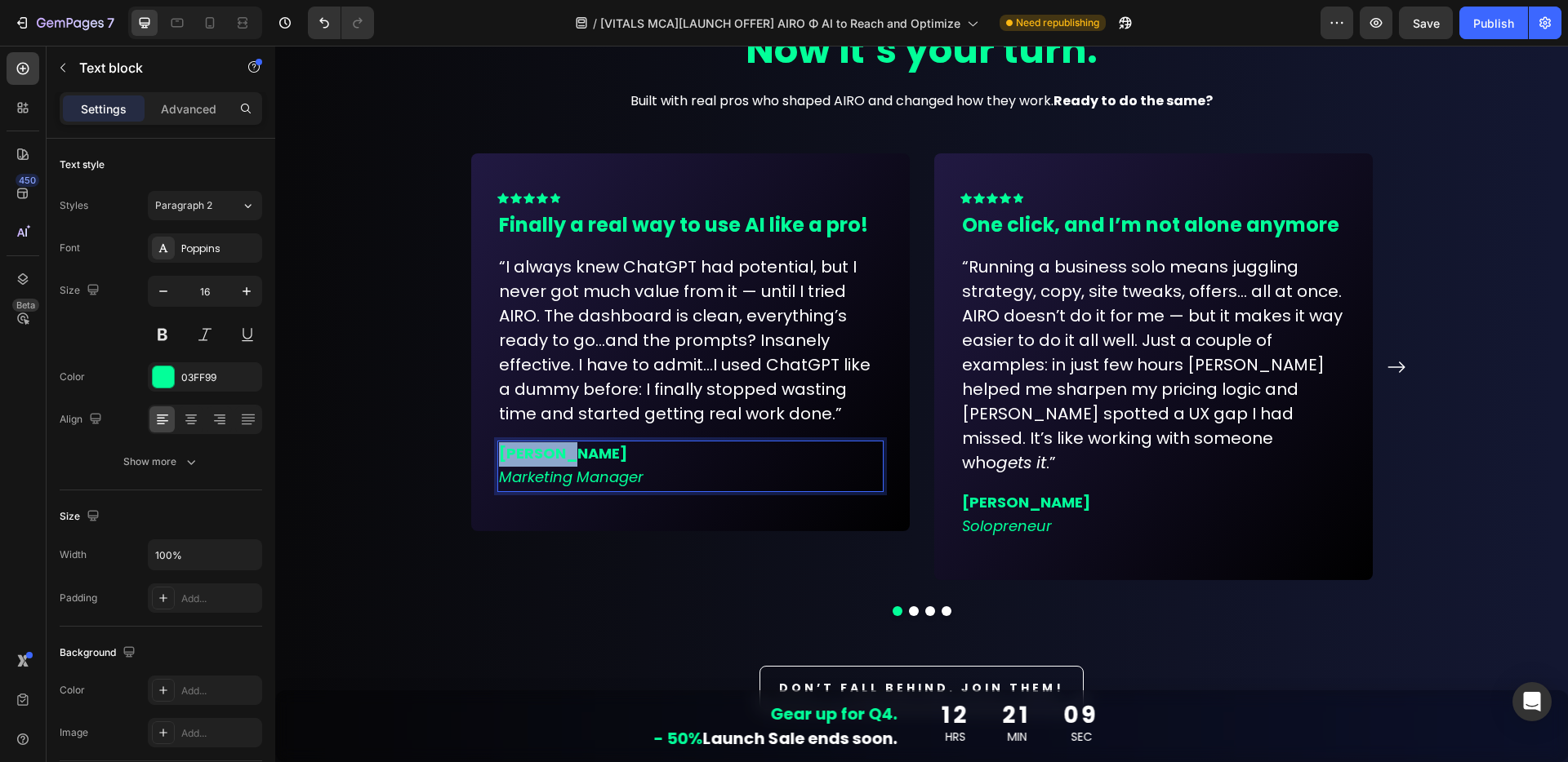
drag, startPoint x: 564, startPoint y: 461, endPoint x: 480, endPoint y: 453, distance: 84.4
click at [480, 453] on div "Icon Icon Icon Icon Icon Row Finally a real way to use AI like a pro! Text bloc…" at bounding box center [690, 342] width 439 height 378
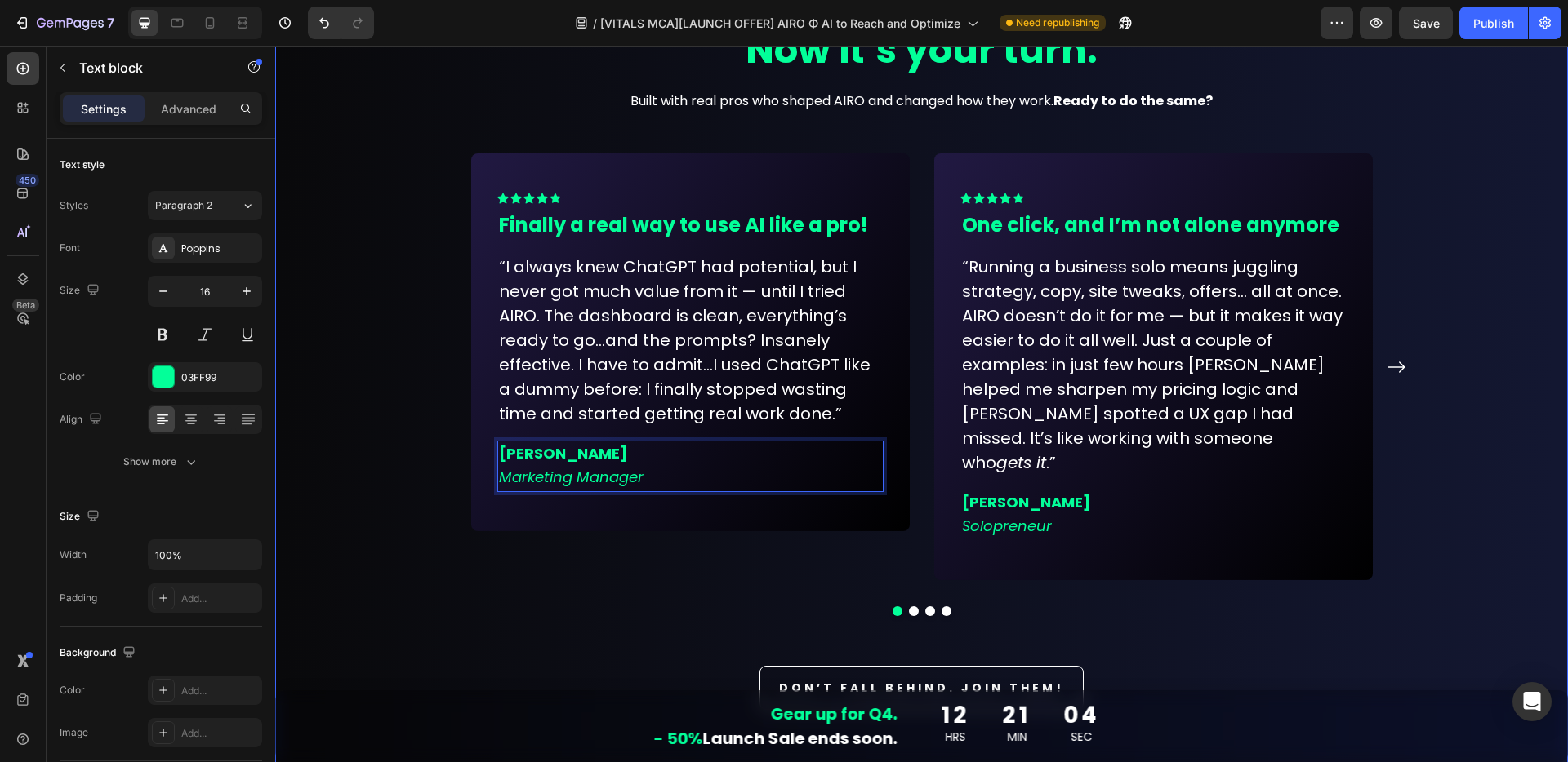
click at [396, 570] on div "Co-created with early adopters. Now it’s your turn. Heading Built with real pro…" at bounding box center [921, 370] width 1268 height 778
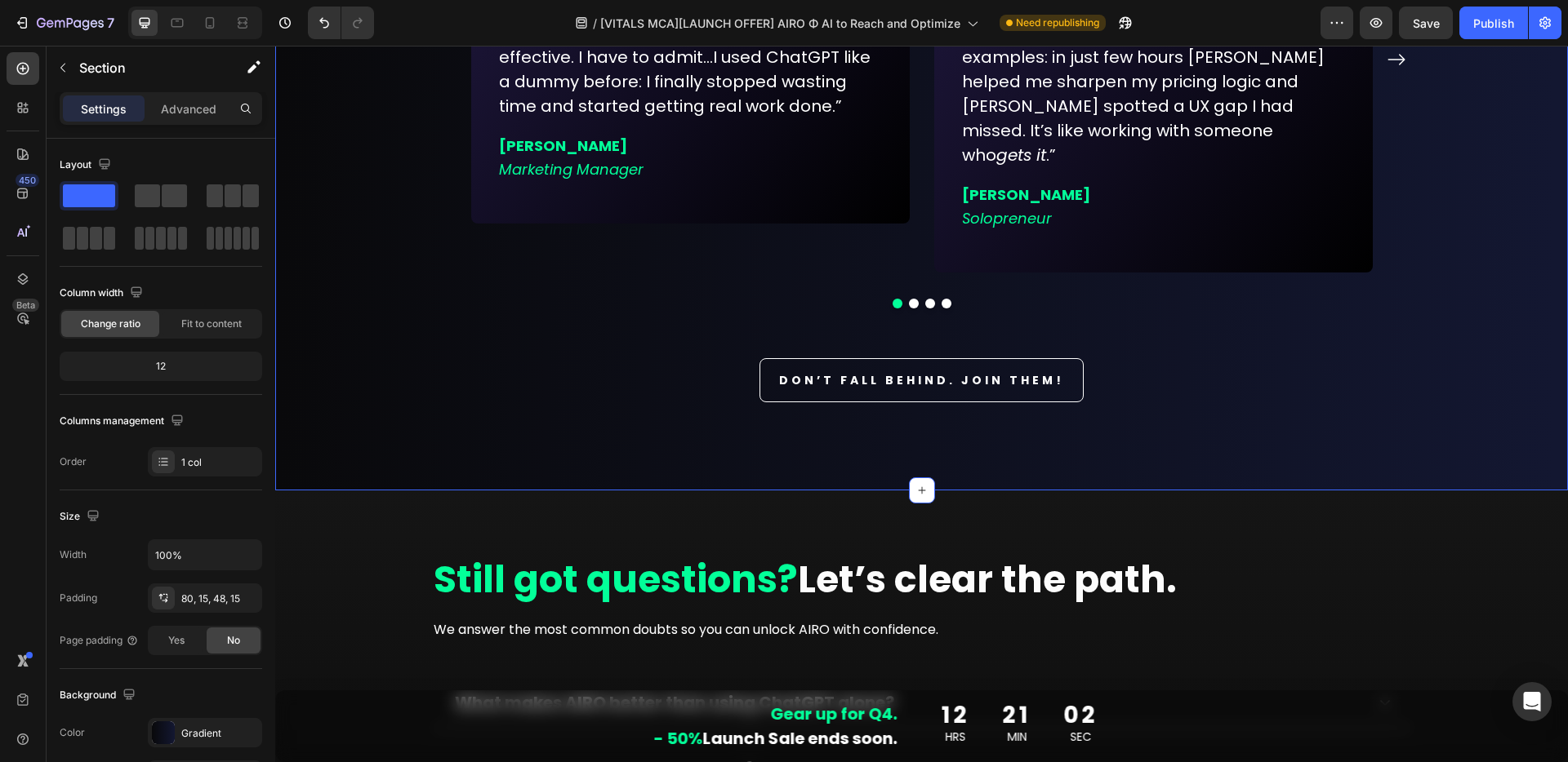
scroll to position [11418, 0]
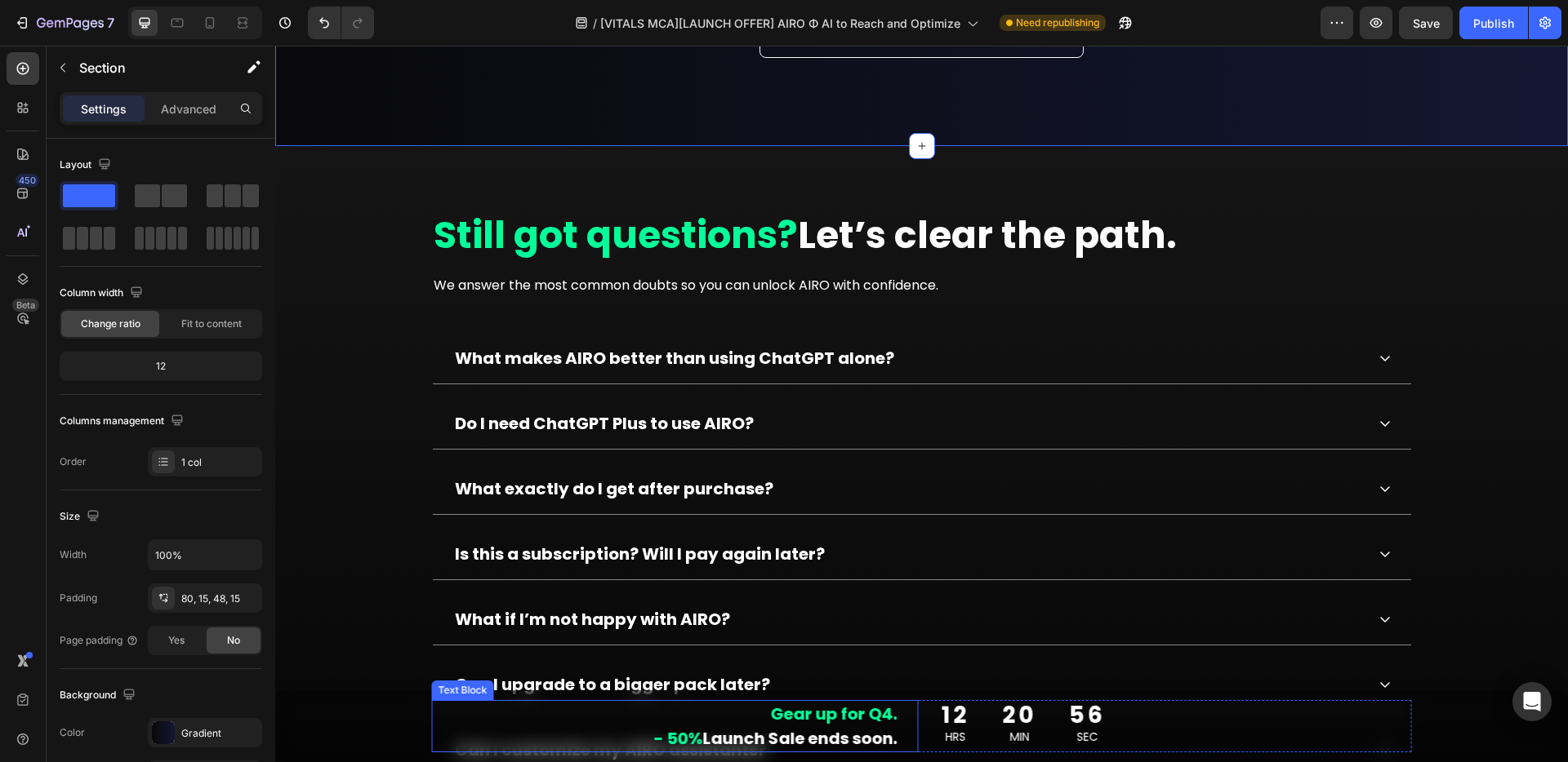
click at [849, 714] on strong "Gear up for Q4." at bounding box center [834, 713] width 126 height 22
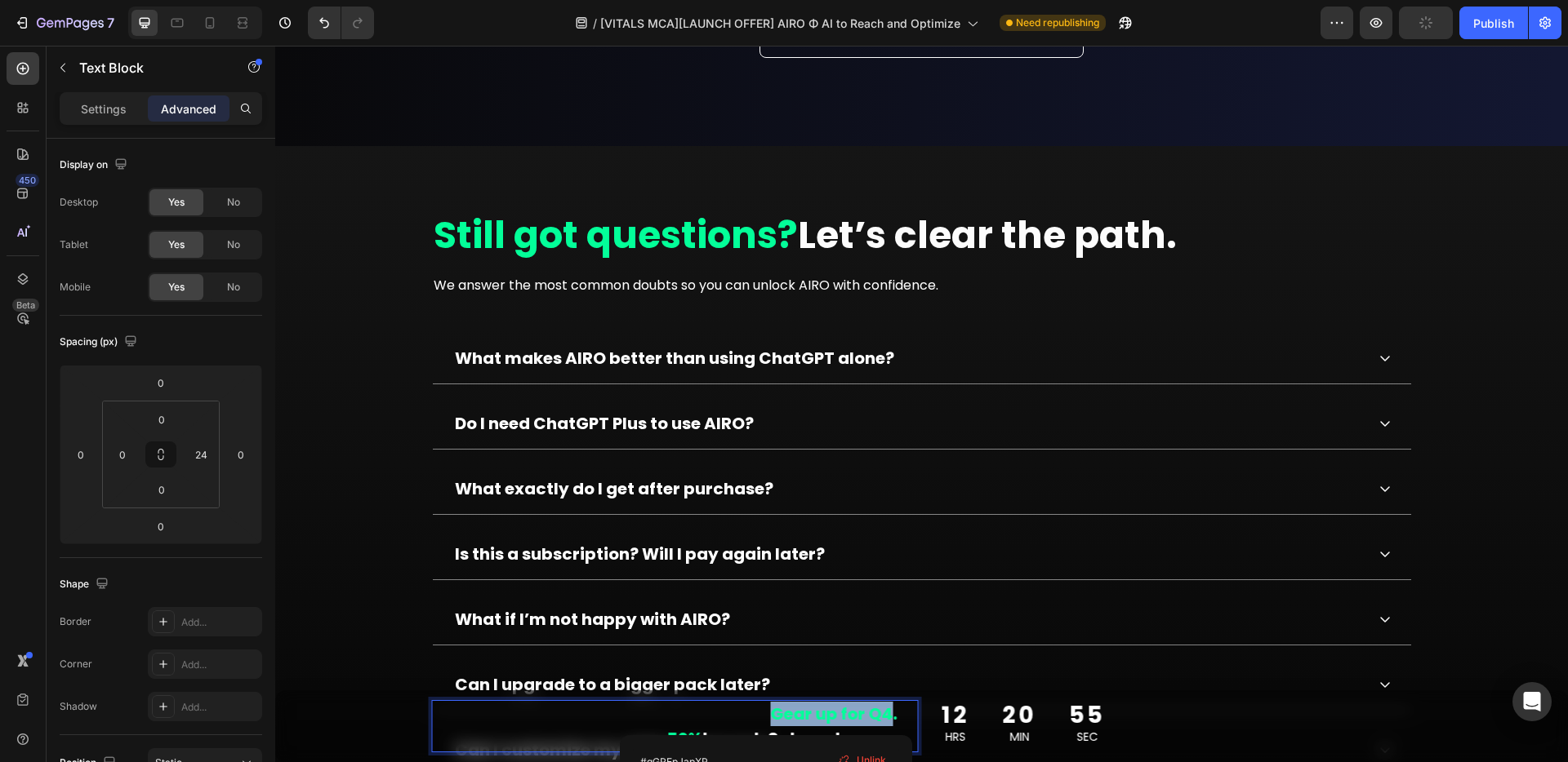
click at [882, 714] on strong "Gear up for Q4." at bounding box center [834, 713] width 126 height 22
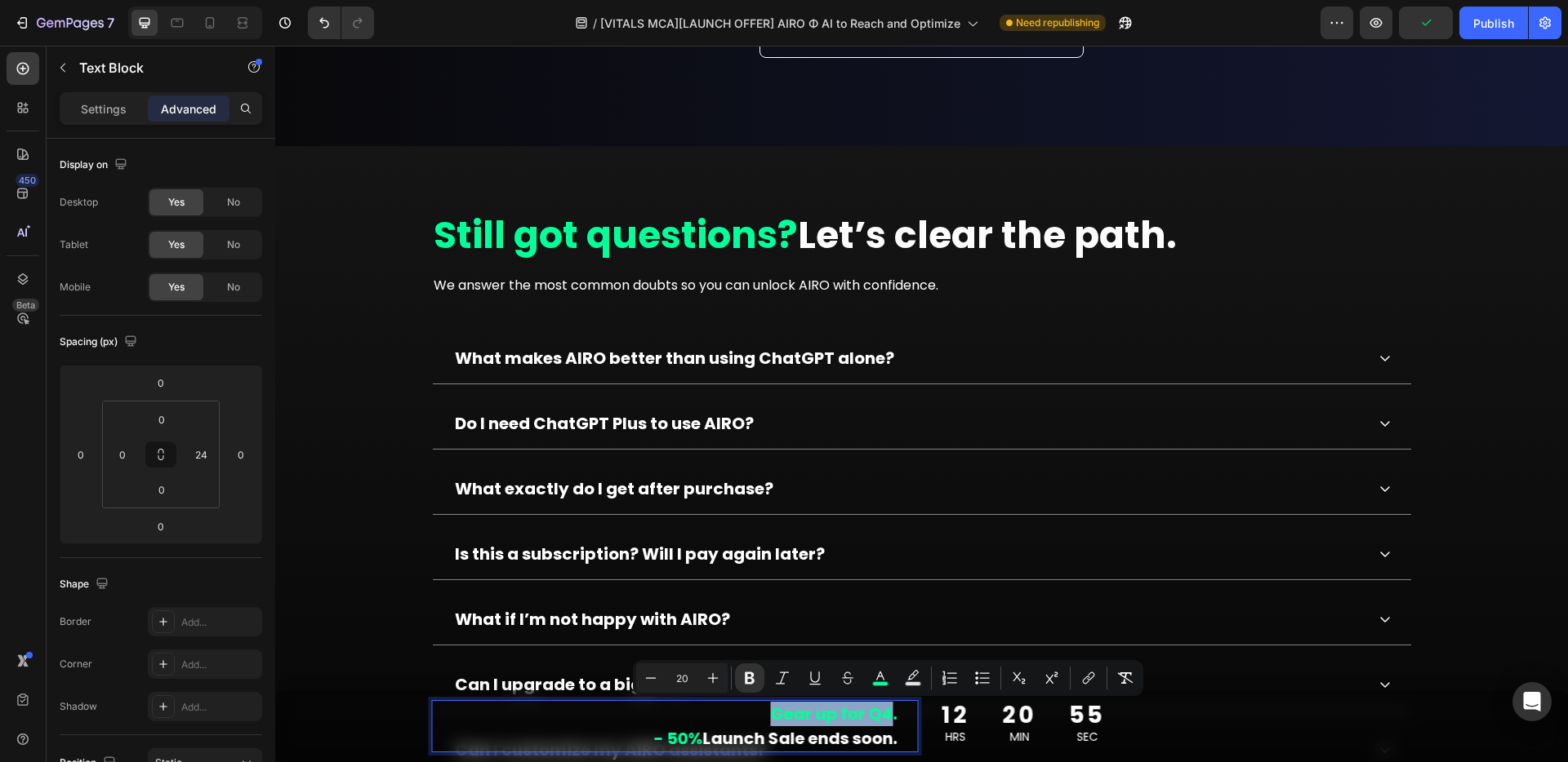
click at [887, 714] on strong "Gear up for Q4." at bounding box center [834, 713] width 126 height 22
drag, startPoint x: 887, startPoint y: 714, endPoint x: 762, endPoint y: 712, distance: 125.0
click at [762, 712] on p "Gear up for Q4. - 50% Launch Sale ends soon." at bounding box center [665, 726] width 464 height 49
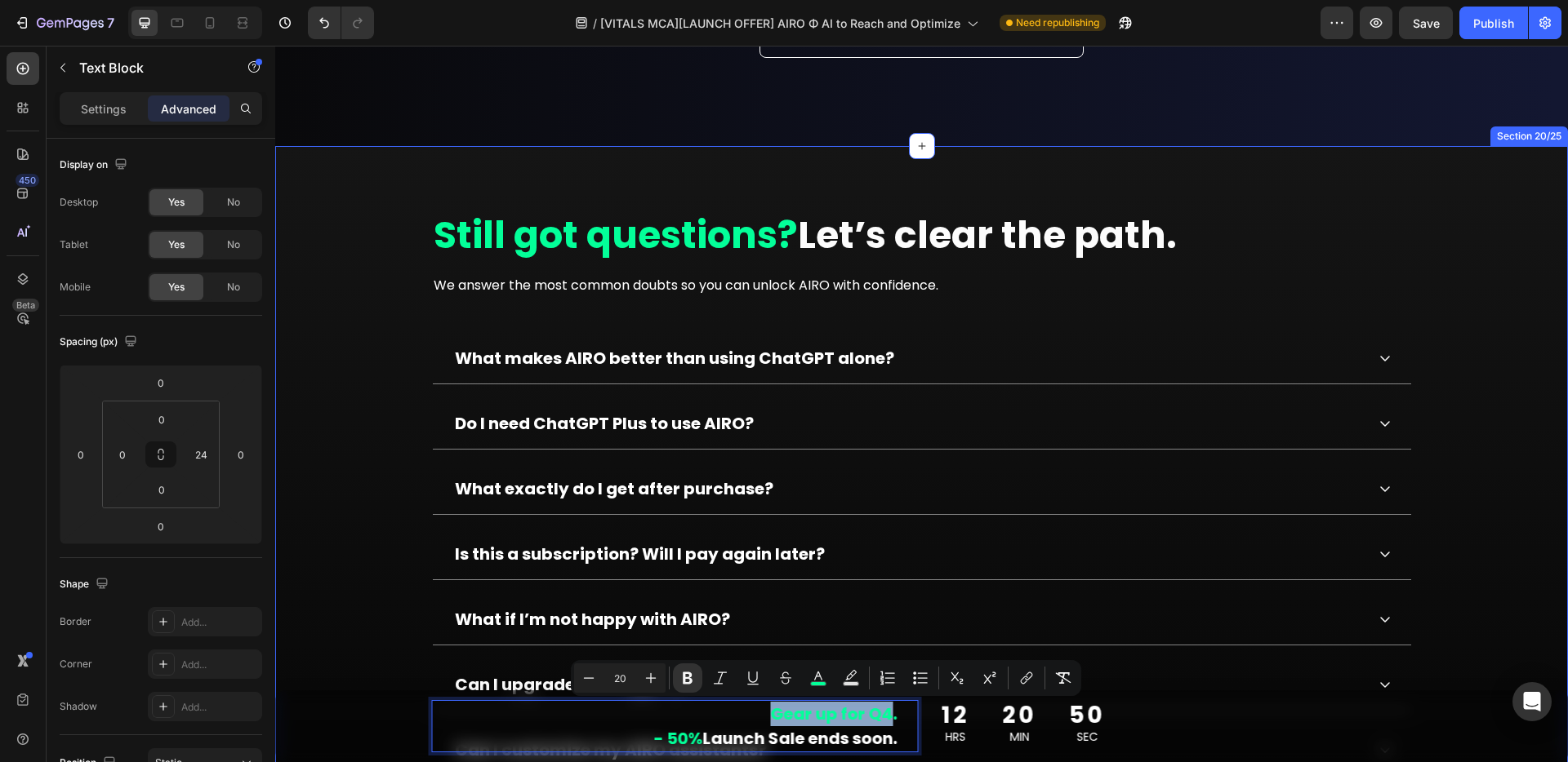
click at [1488, 633] on div "Still got questions? Let’s clear the path. Heading We answer the most common do…" at bounding box center [922, 646] width 1162 height 870
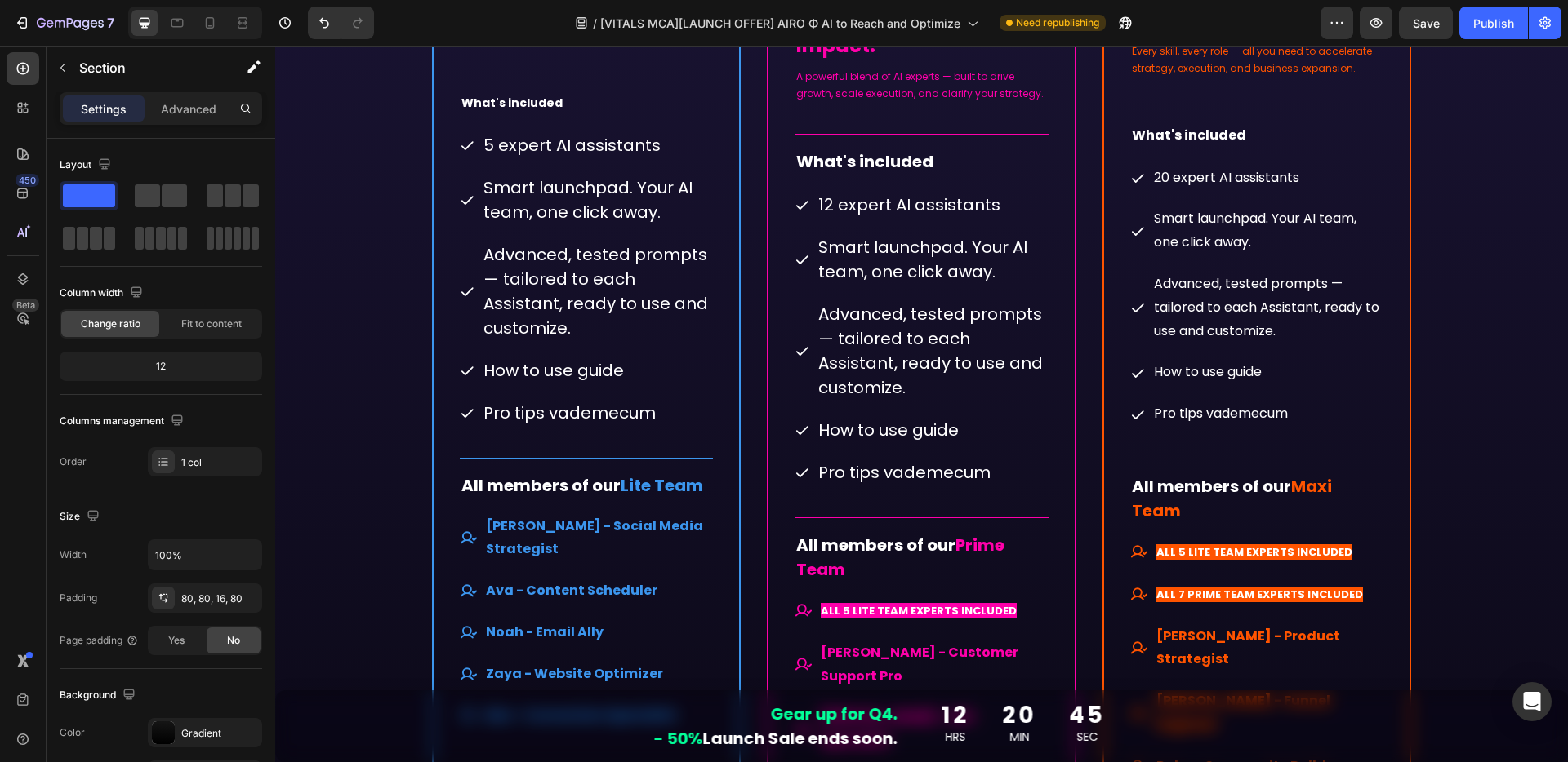
scroll to position [9065, 0]
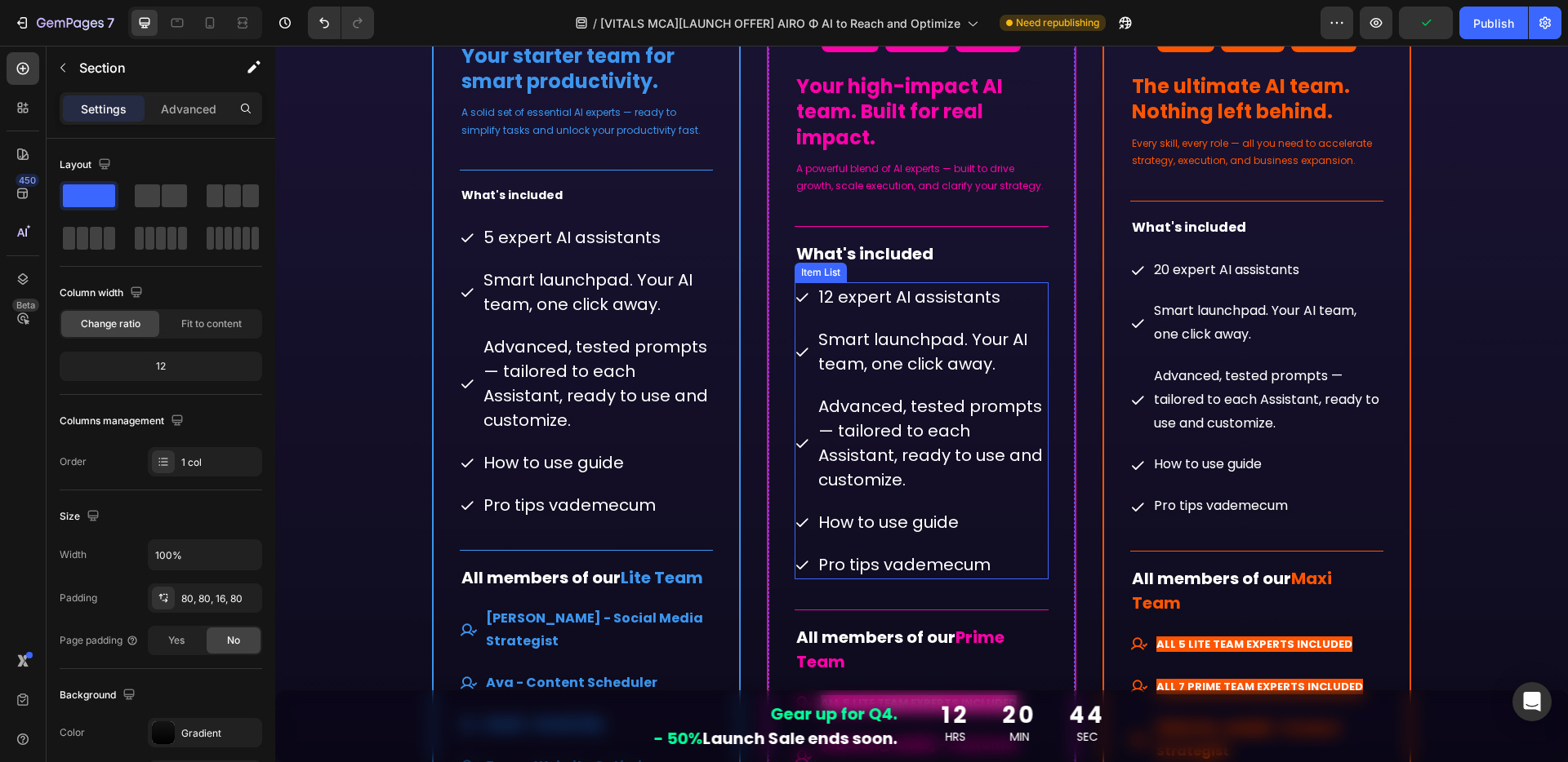
click at [1032, 305] on p "12 expert AI assistants" at bounding box center [931, 297] width 227 height 24
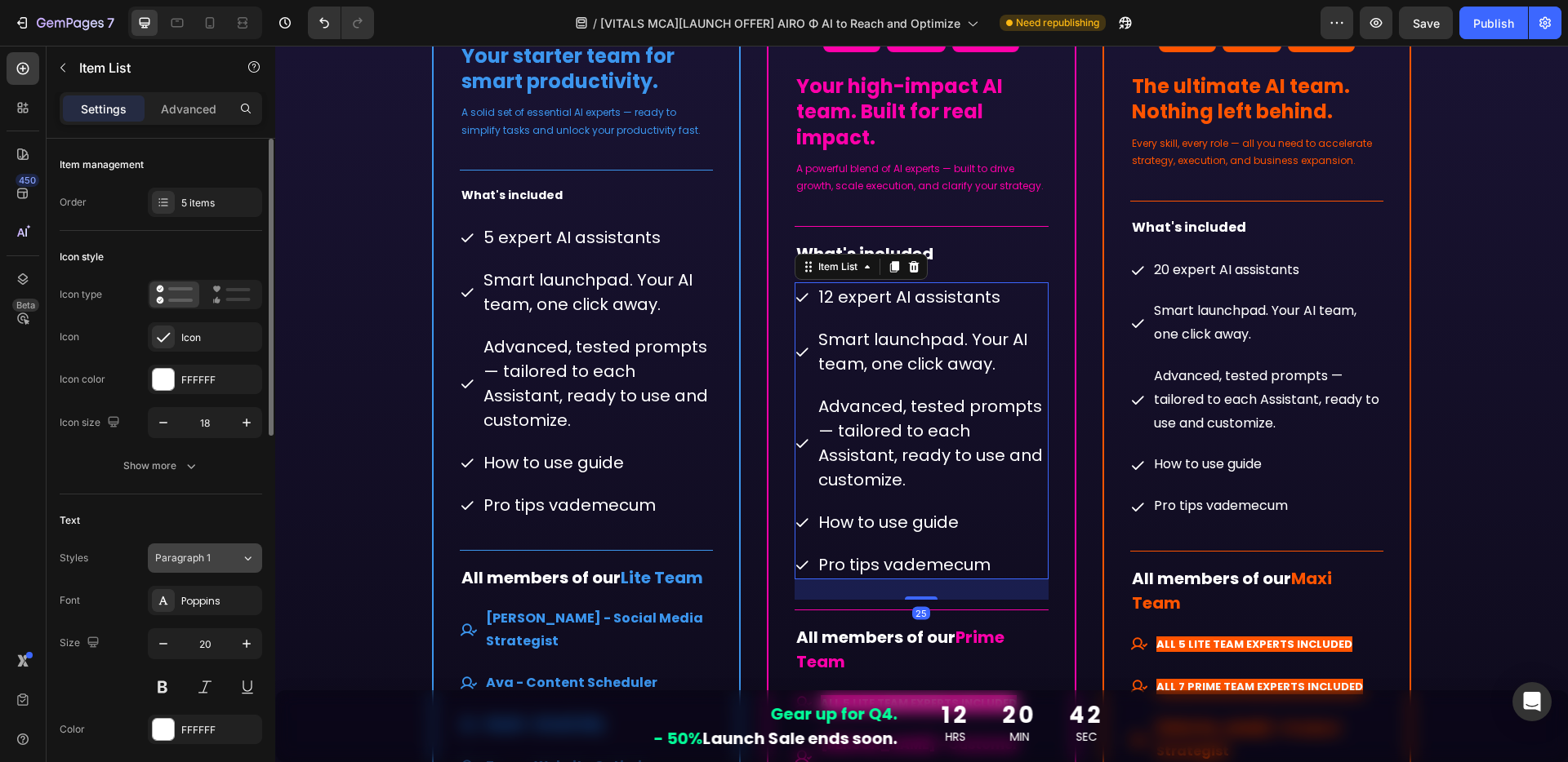
click at [200, 554] on span "Paragraph 1" at bounding box center [182, 558] width 55 height 15
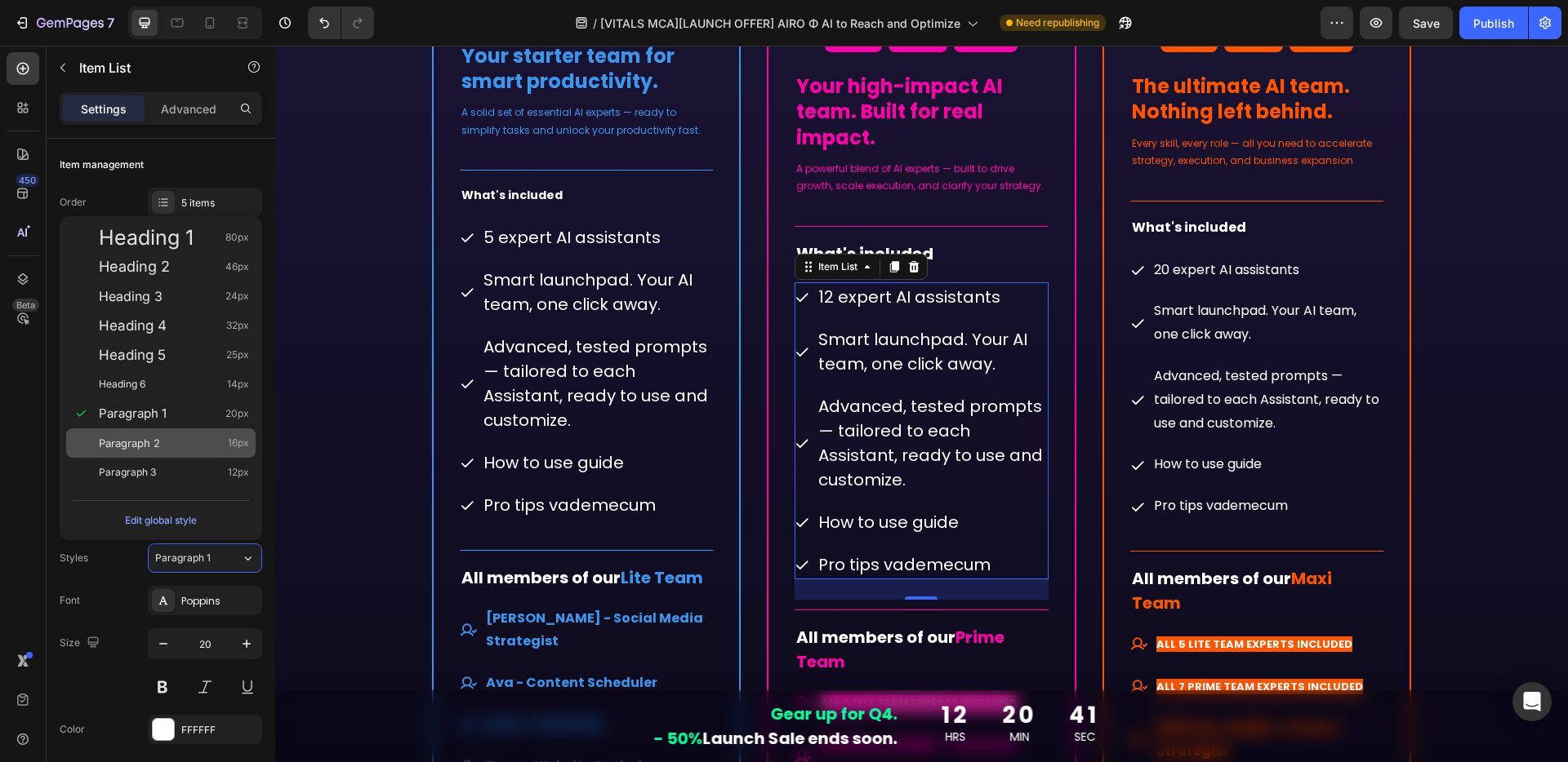
click at [152, 449] on span "Paragraph 2" at bounding box center [129, 442] width 61 height 16
type input "16"
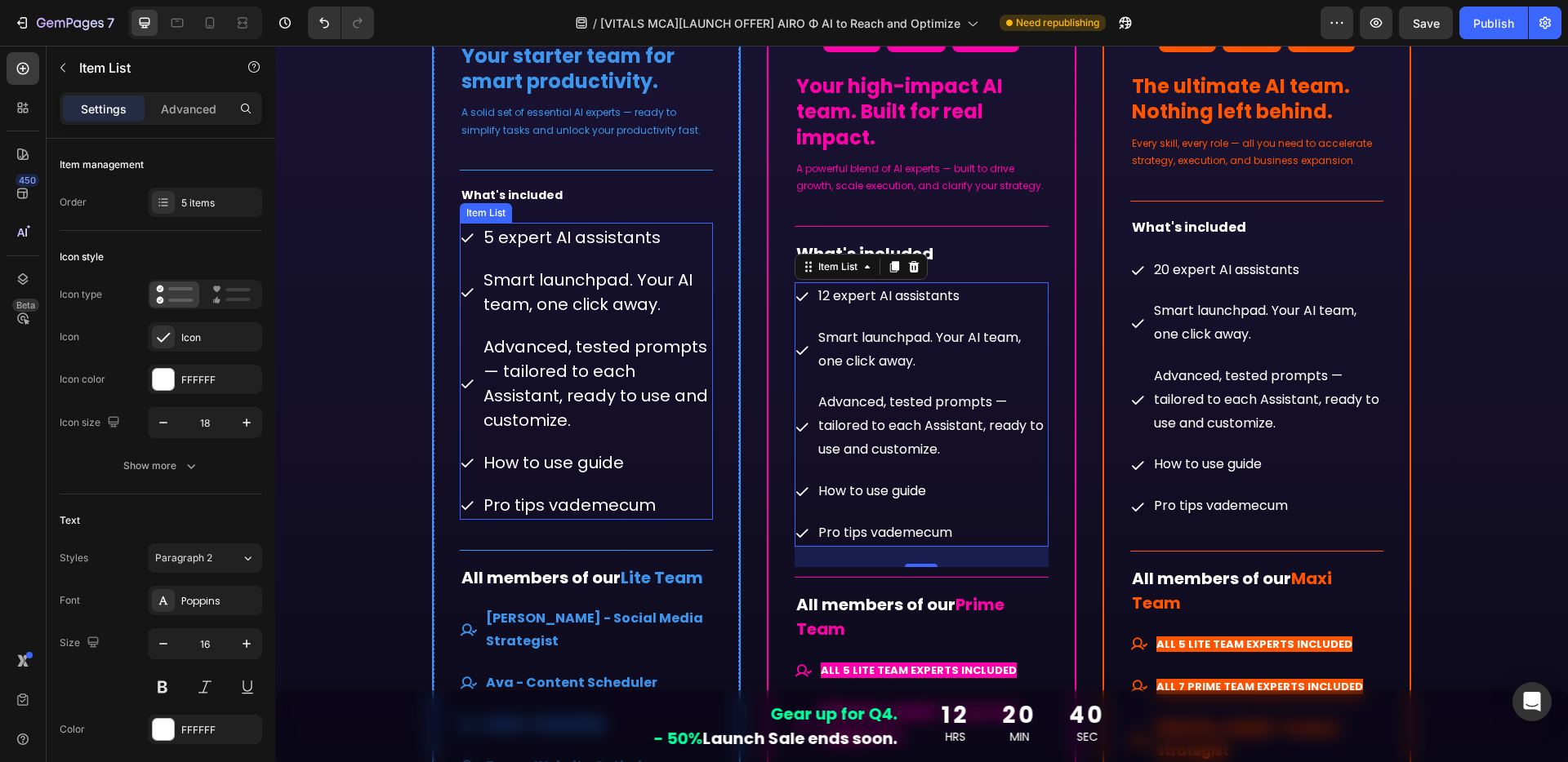
click at [693, 244] on p "5 expert AI assistants" at bounding box center [597, 237] width 227 height 24
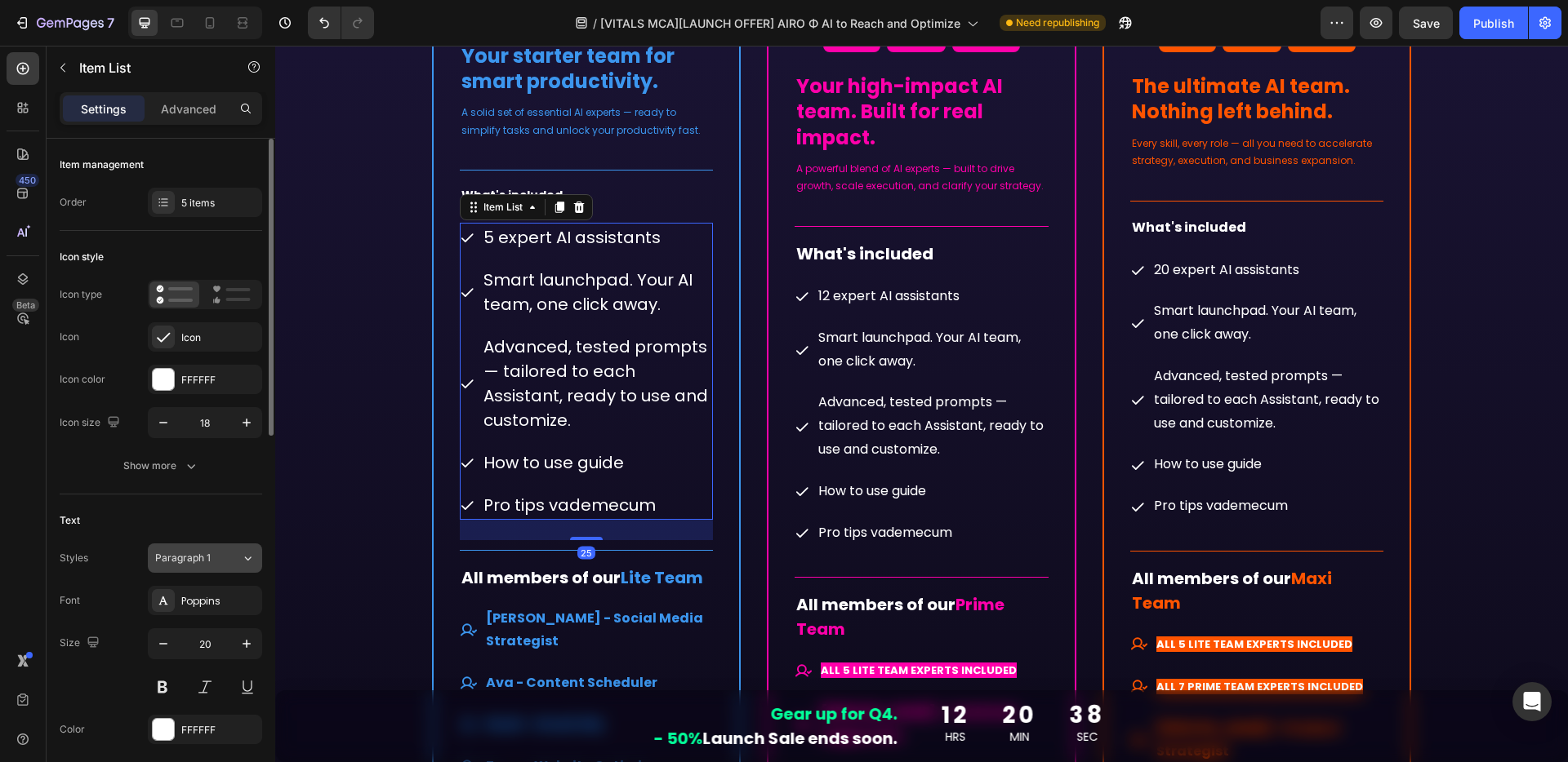
click at [214, 554] on div "Paragraph 1" at bounding box center [188, 558] width 66 height 15
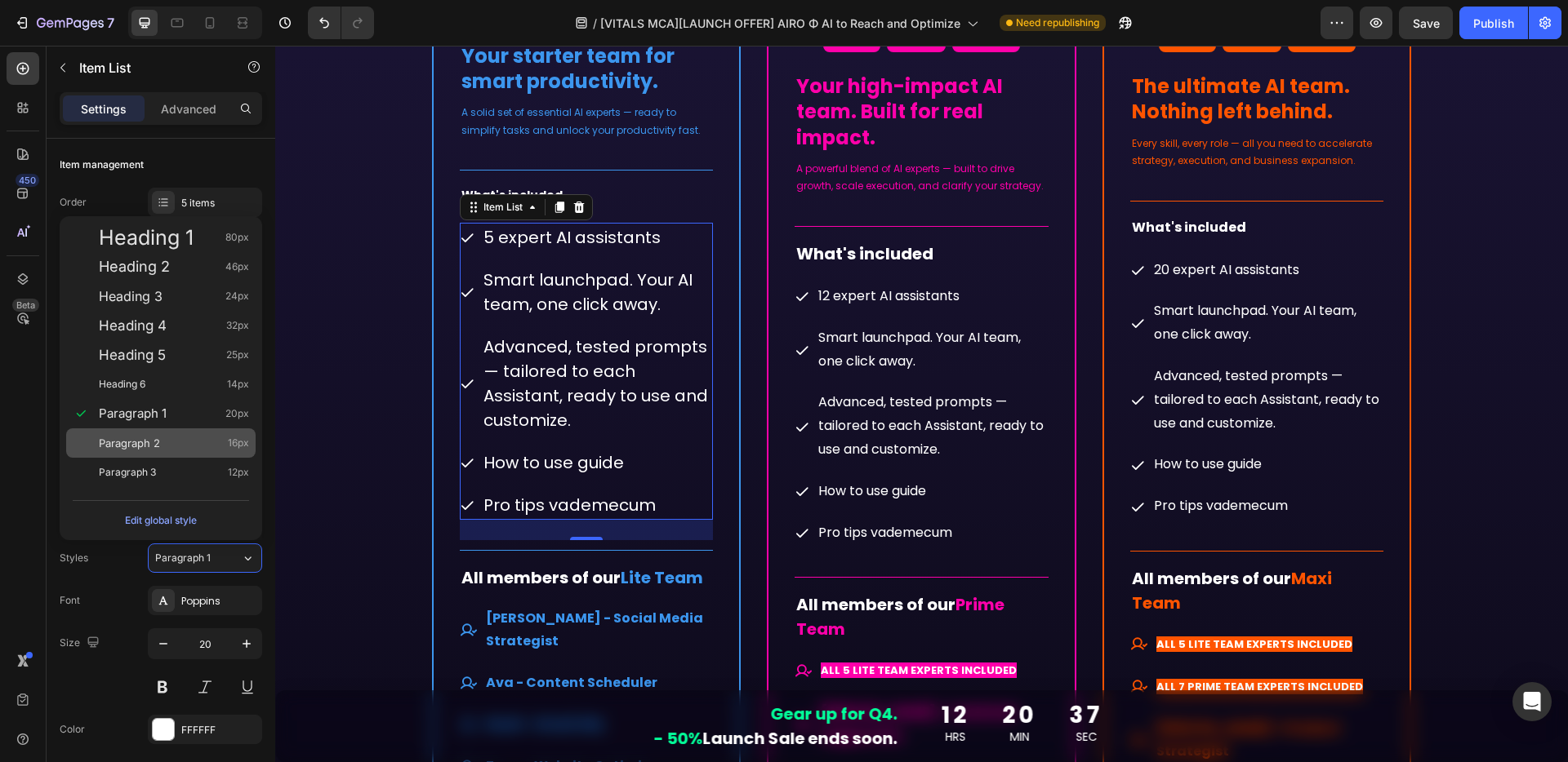
click at [157, 439] on span "Paragraph 2" at bounding box center [129, 442] width 61 height 16
type input "16"
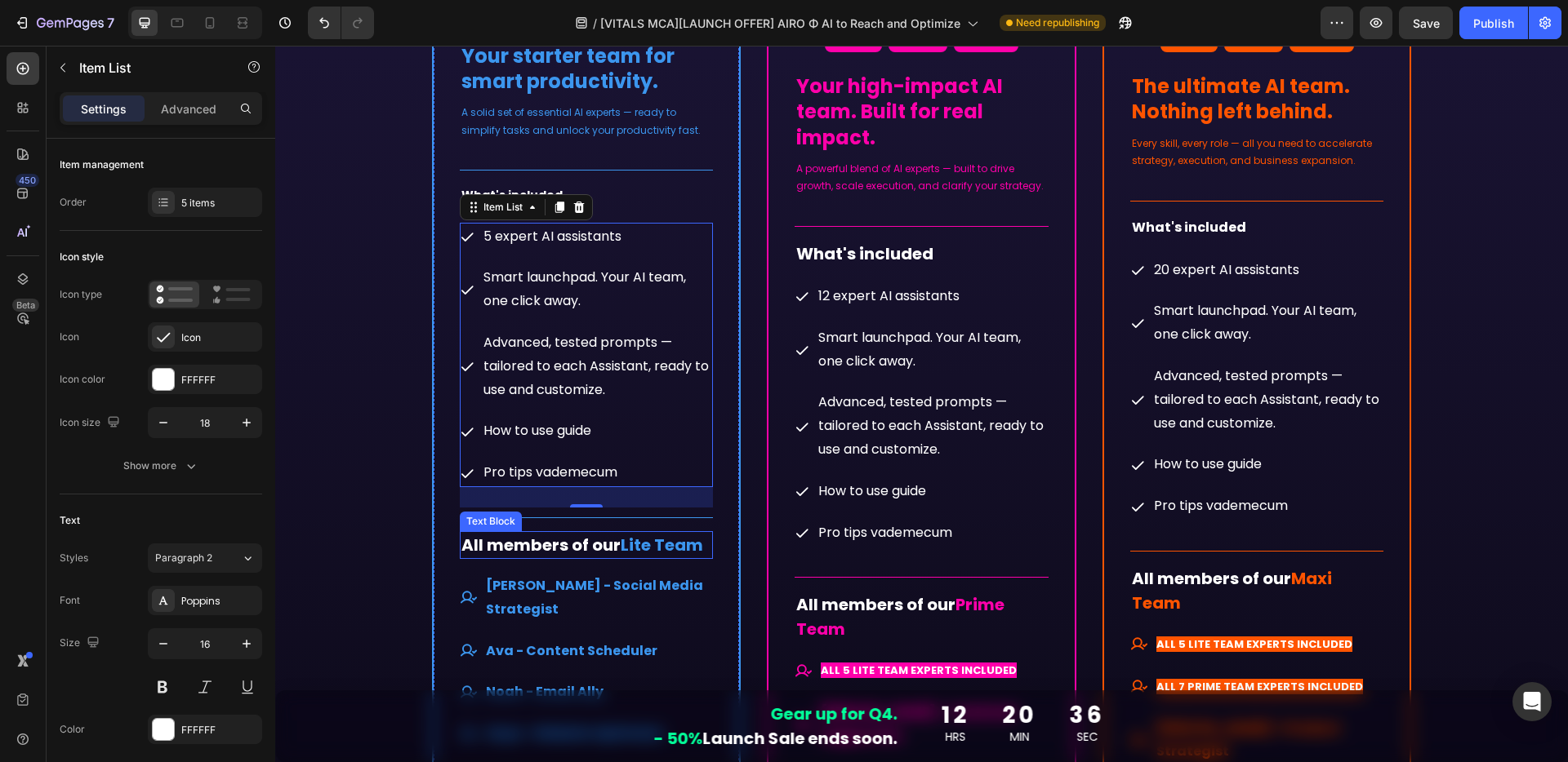
click at [690, 549] on strong "Lite Team" at bounding box center [661, 545] width 82 height 22
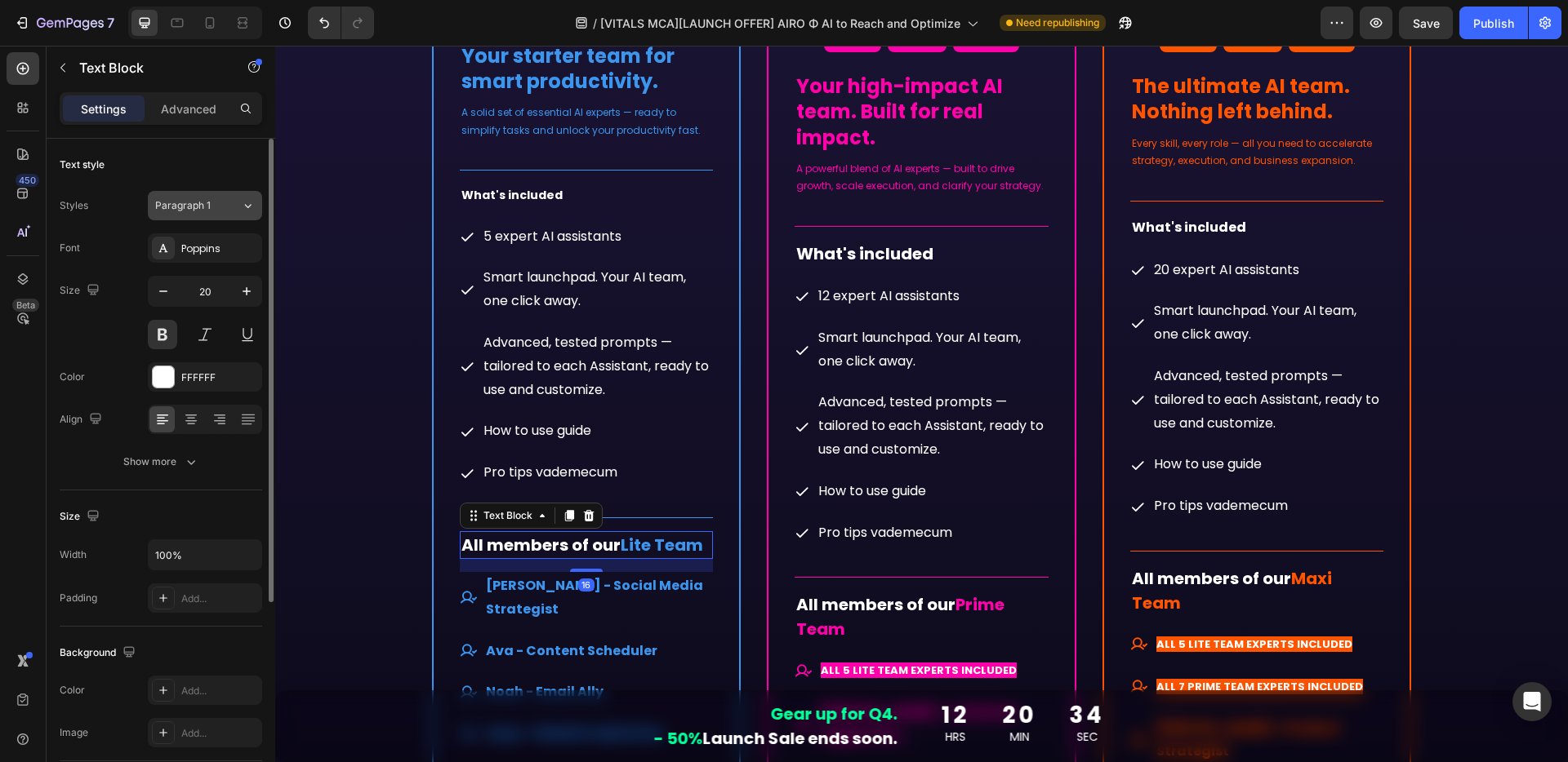
click at [224, 201] on div "Paragraph 1" at bounding box center [198, 206] width 86 height 15
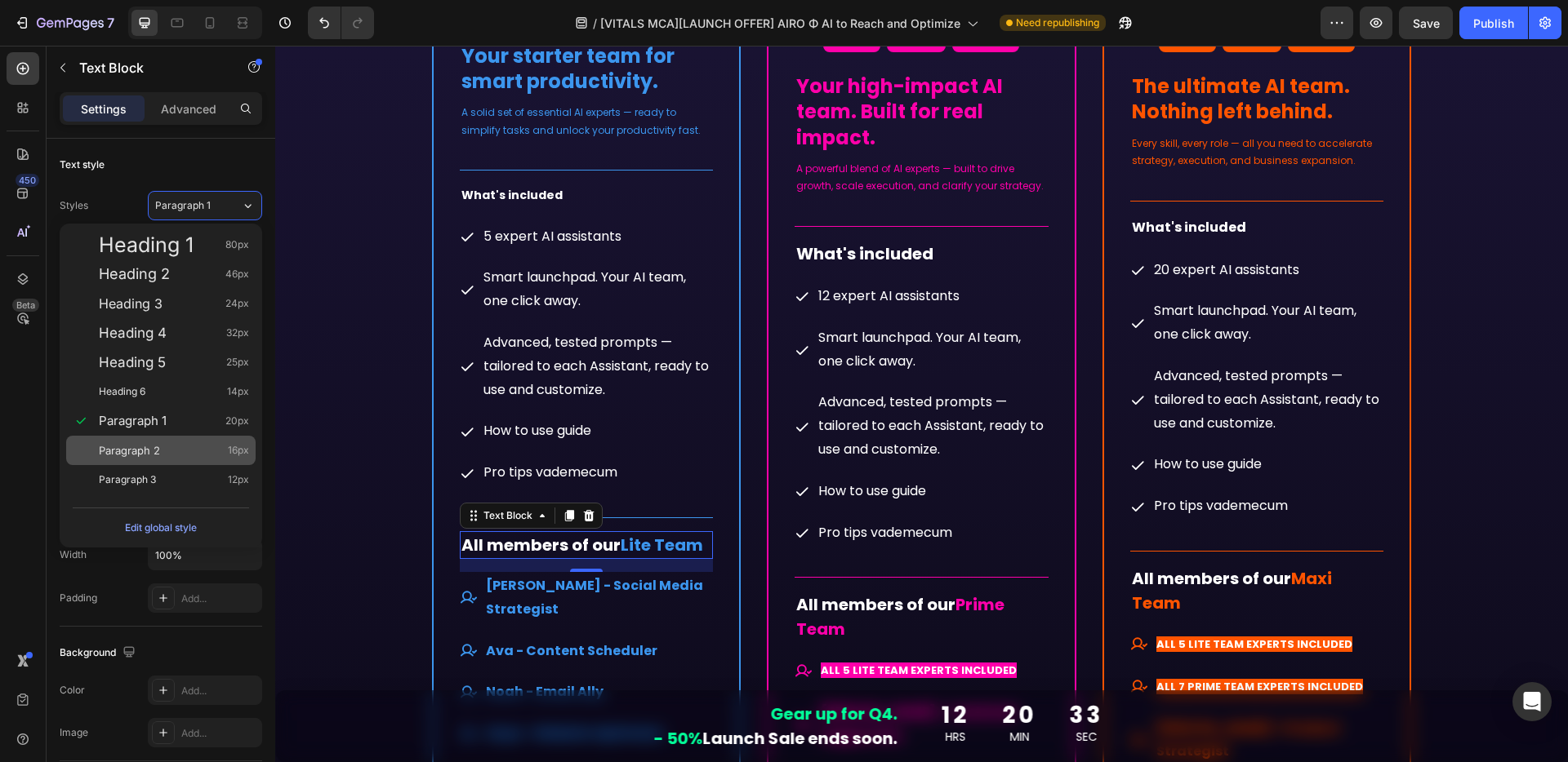
click at [143, 451] on span "Paragraph 2" at bounding box center [129, 450] width 61 height 16
type input "16"
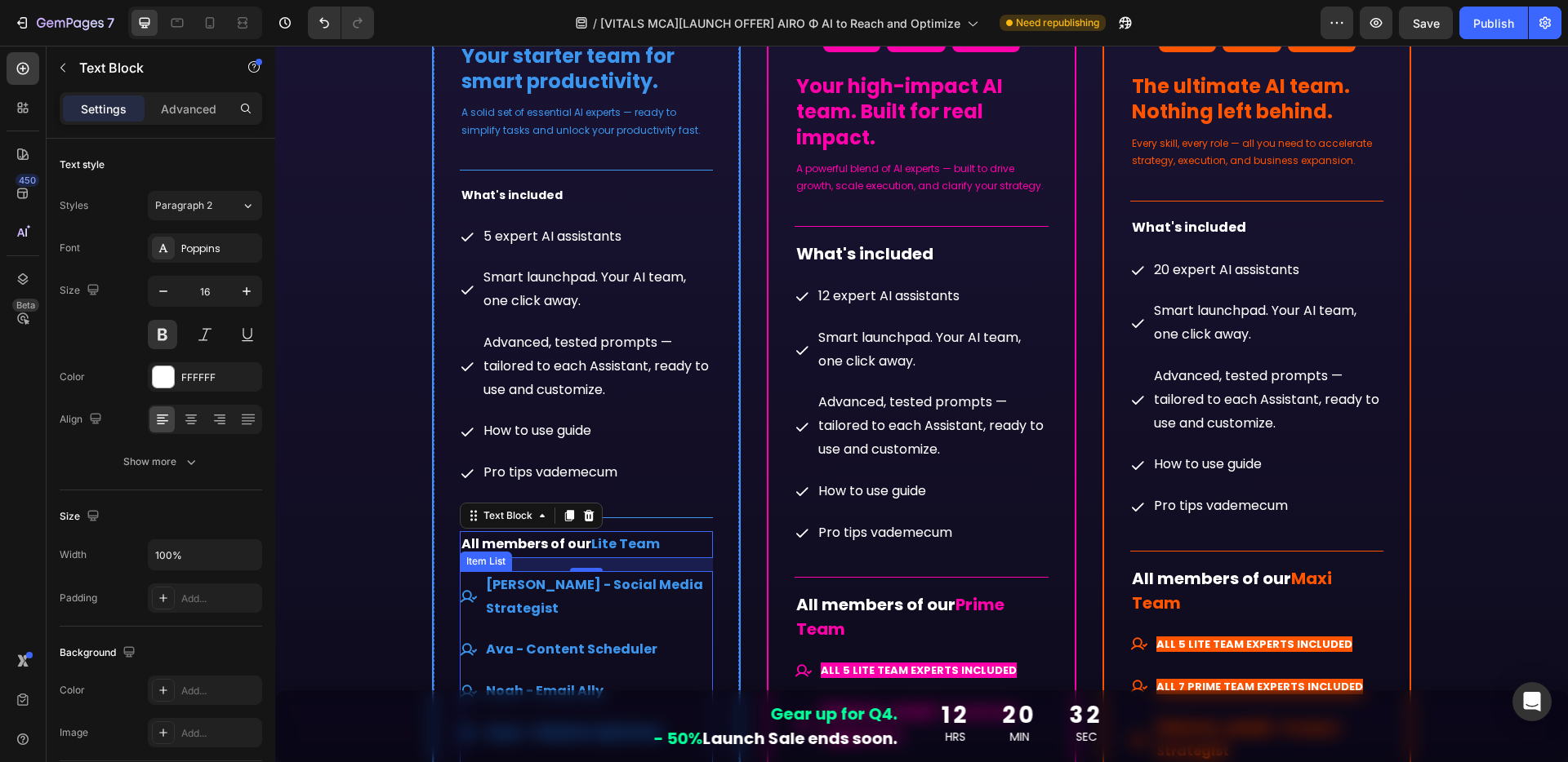
click at [702, 597] on div "Mike - Social Media Strategist Ava - Content Scheduler Noah - Email Ally Zaya -…" at bounding box center [586, 680] width 254 height 218
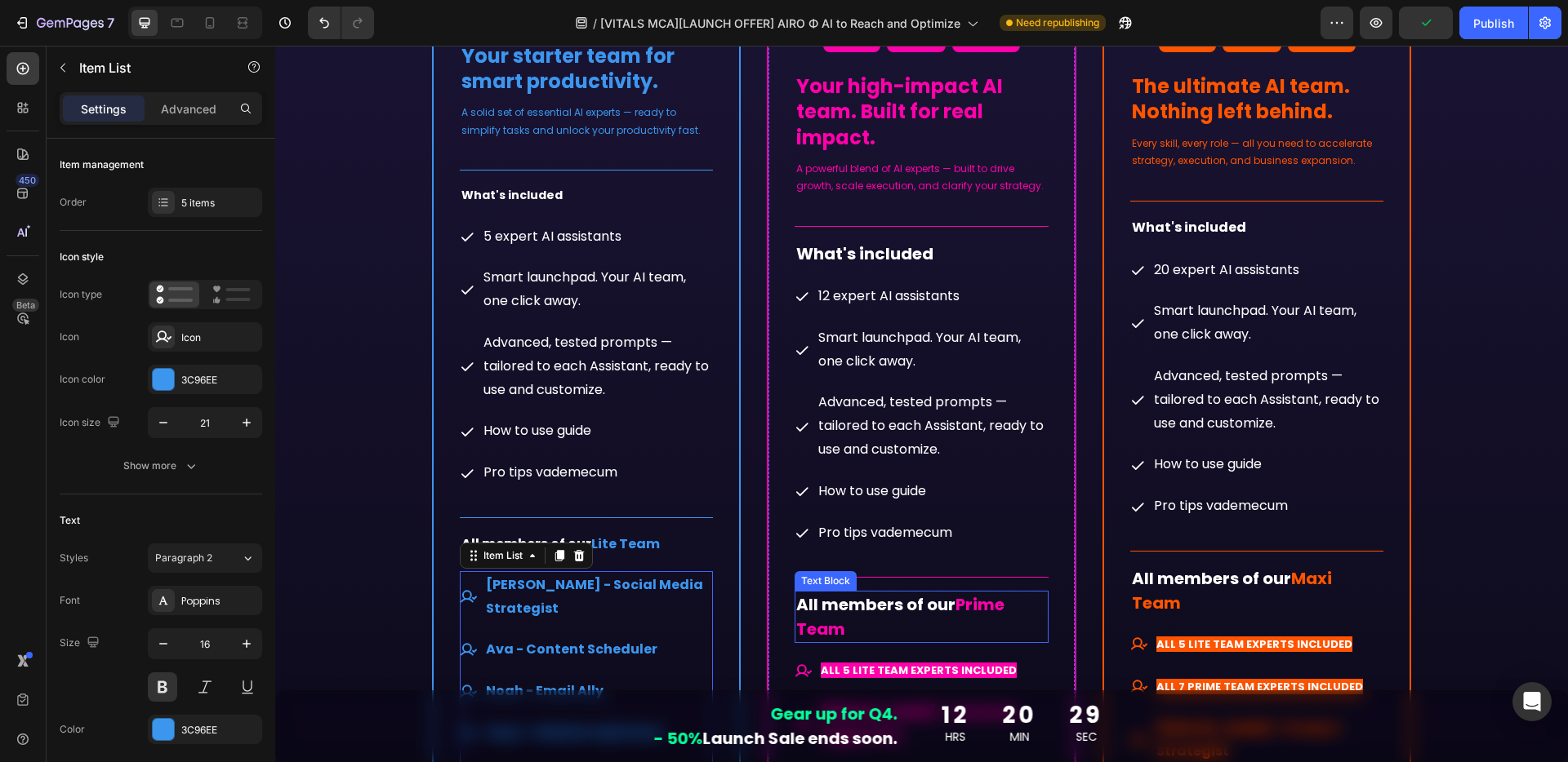
click at [1021, 611] on p "All members of our Prime Team" at bounding box center [922, 617] width 251 height 49
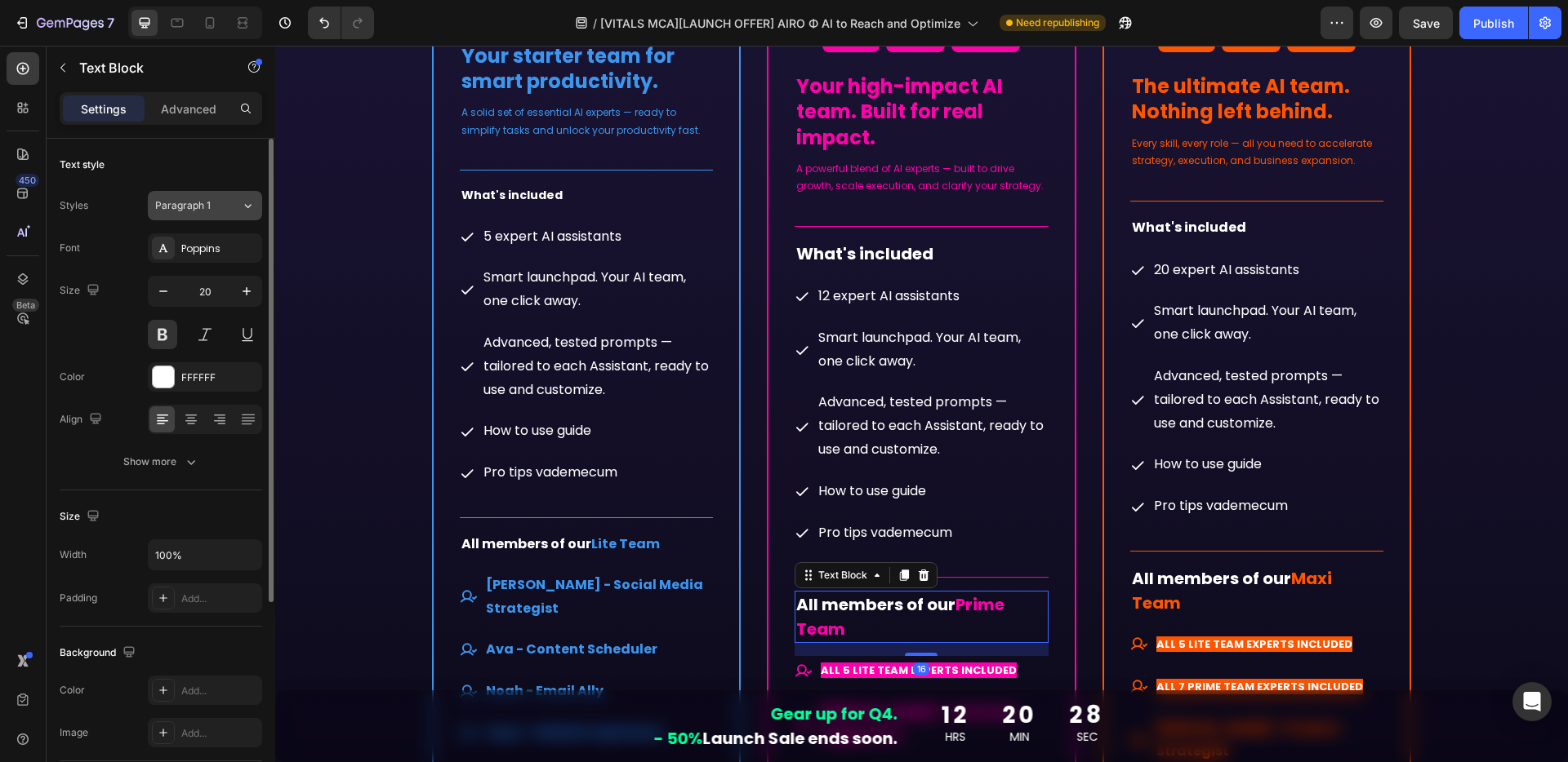
click at [240, 211] on div "Paragraph 1" at bounding box center [198, 206] width 86 height 15
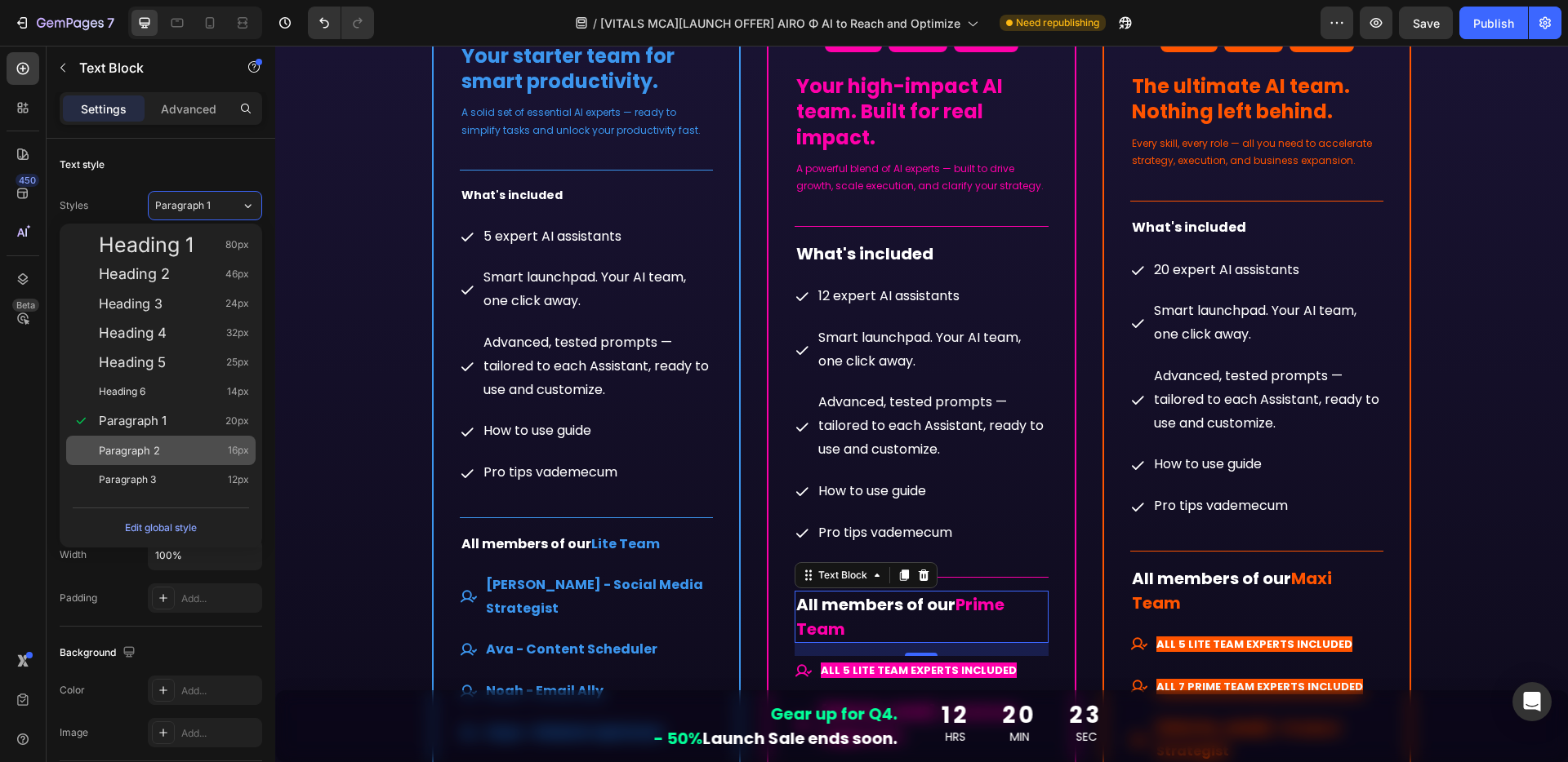
click at [145, 448] on span "Paragraph 2" at bounding box center [129, 450] width 61 height 16
type input "16"
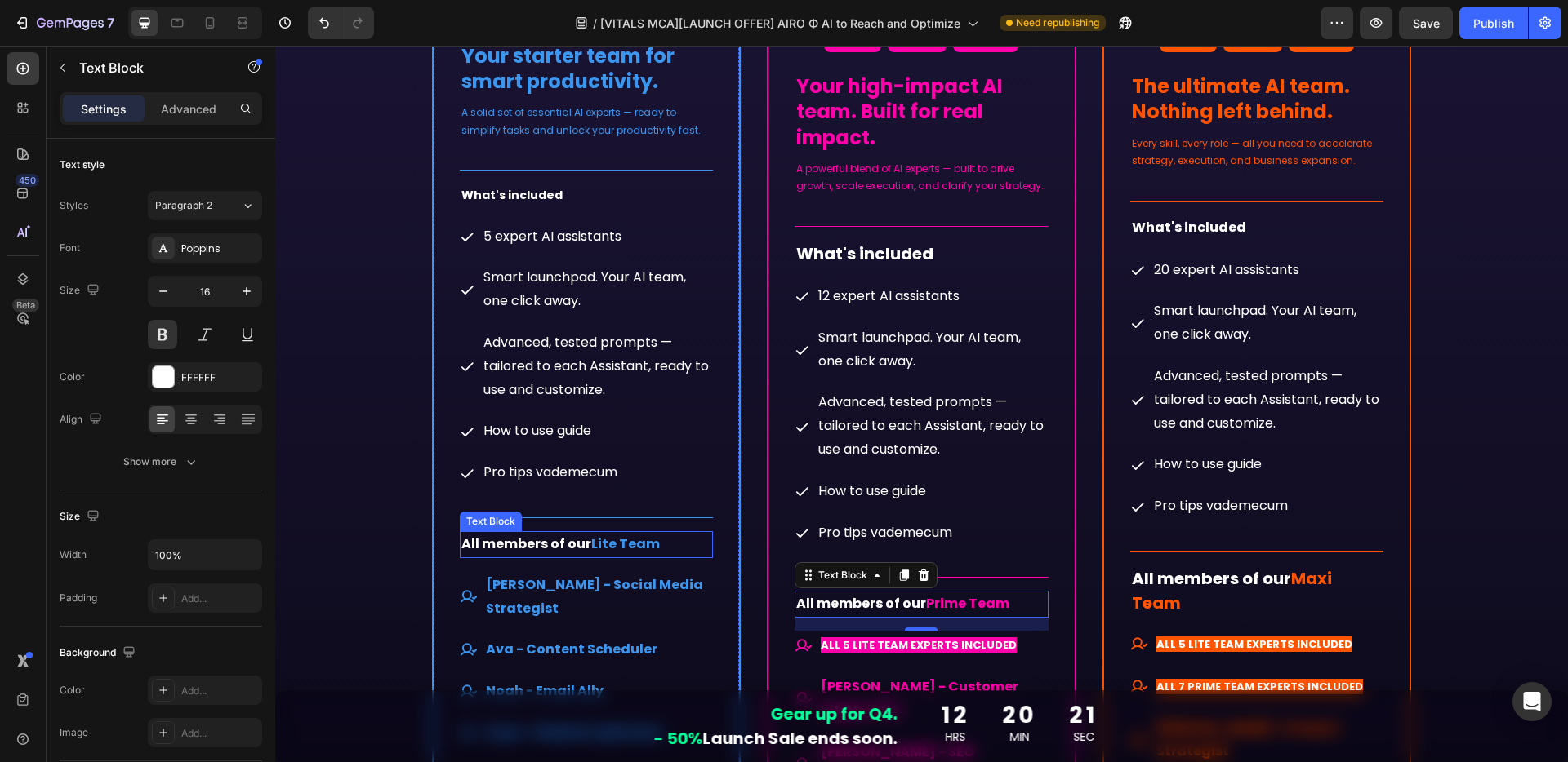
click at [568, 548] on span "All members of our" at bounding box center [526, 544] width 130 height 19
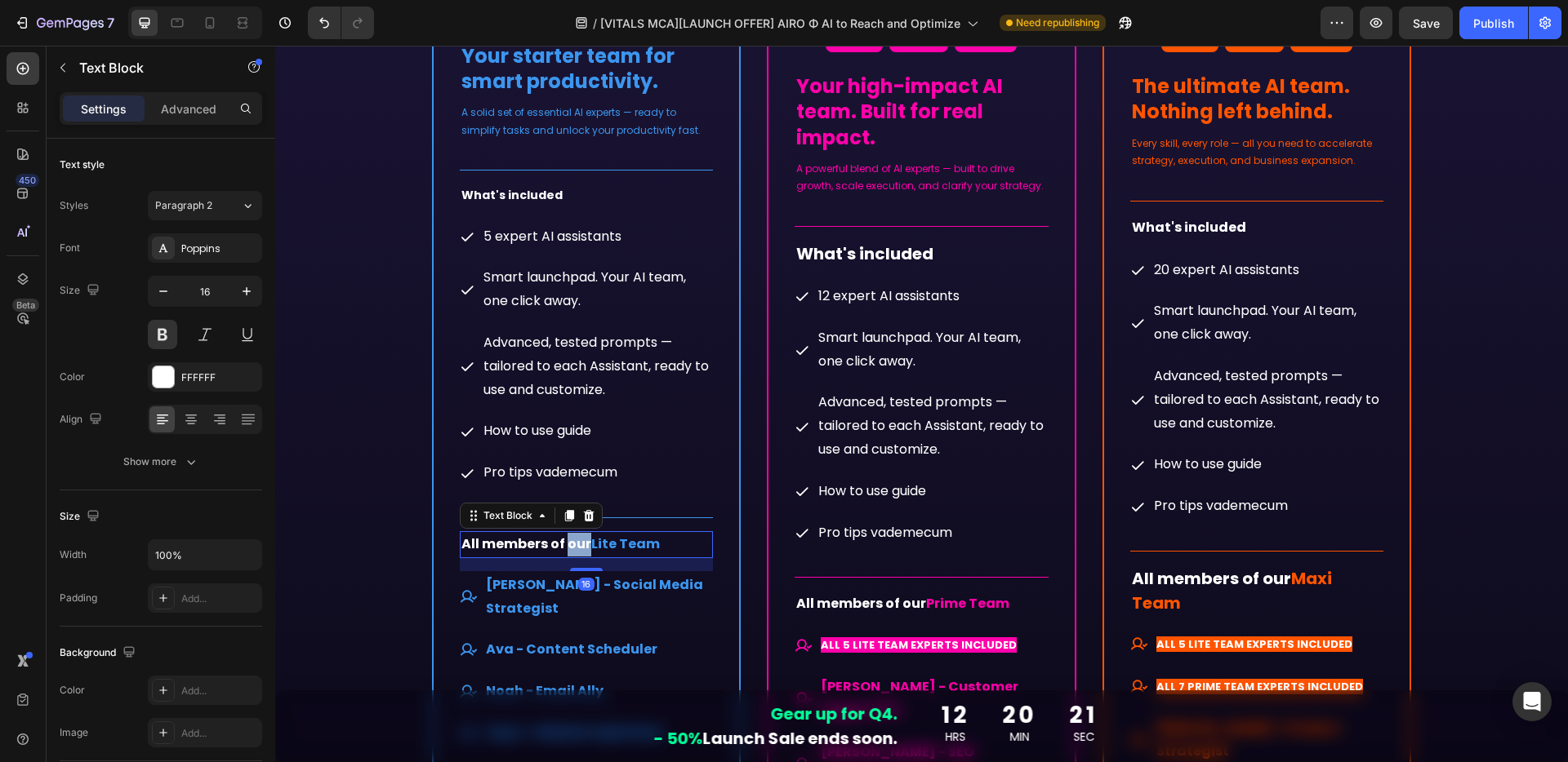
click at [568, 548] on span "All members of our" at bounding box center [526, 544] width 130 height 19
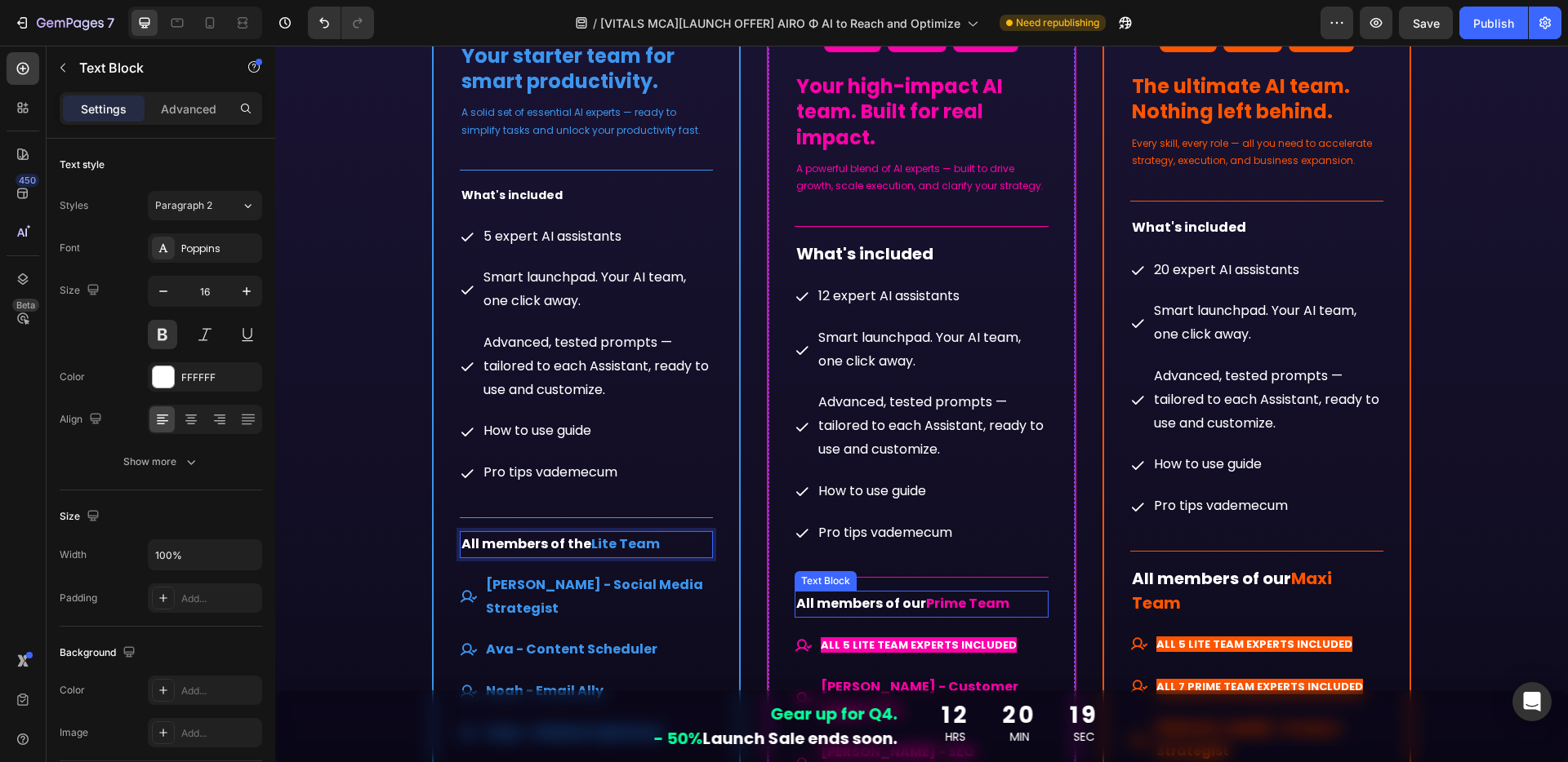
click at [907, 609] on span "All members of our" at bounding box center [861, 603] width 130 height 19
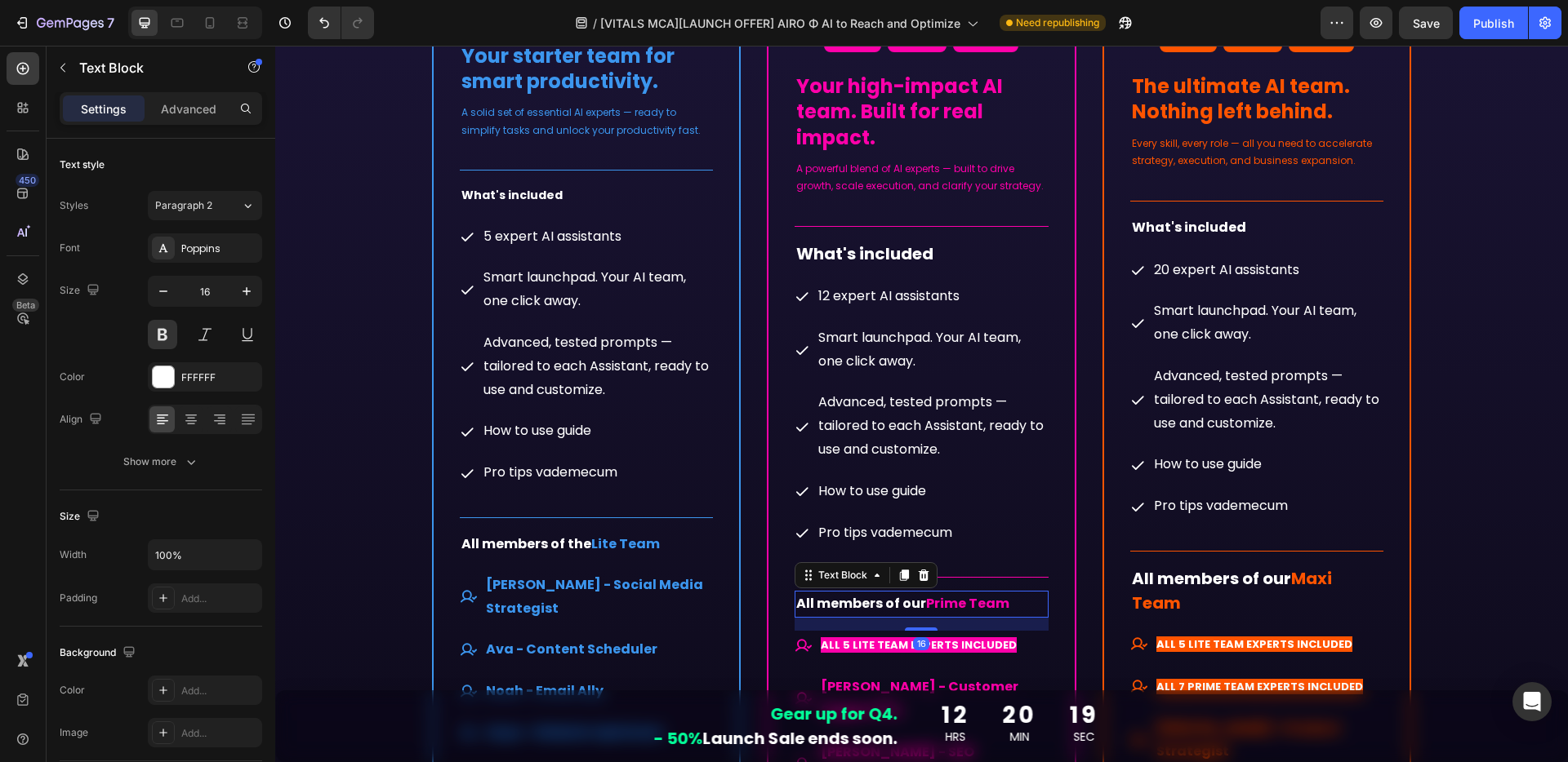
click at [907, 609] on span "All members of our" at bounding box center [861, 603] width 130 height 19
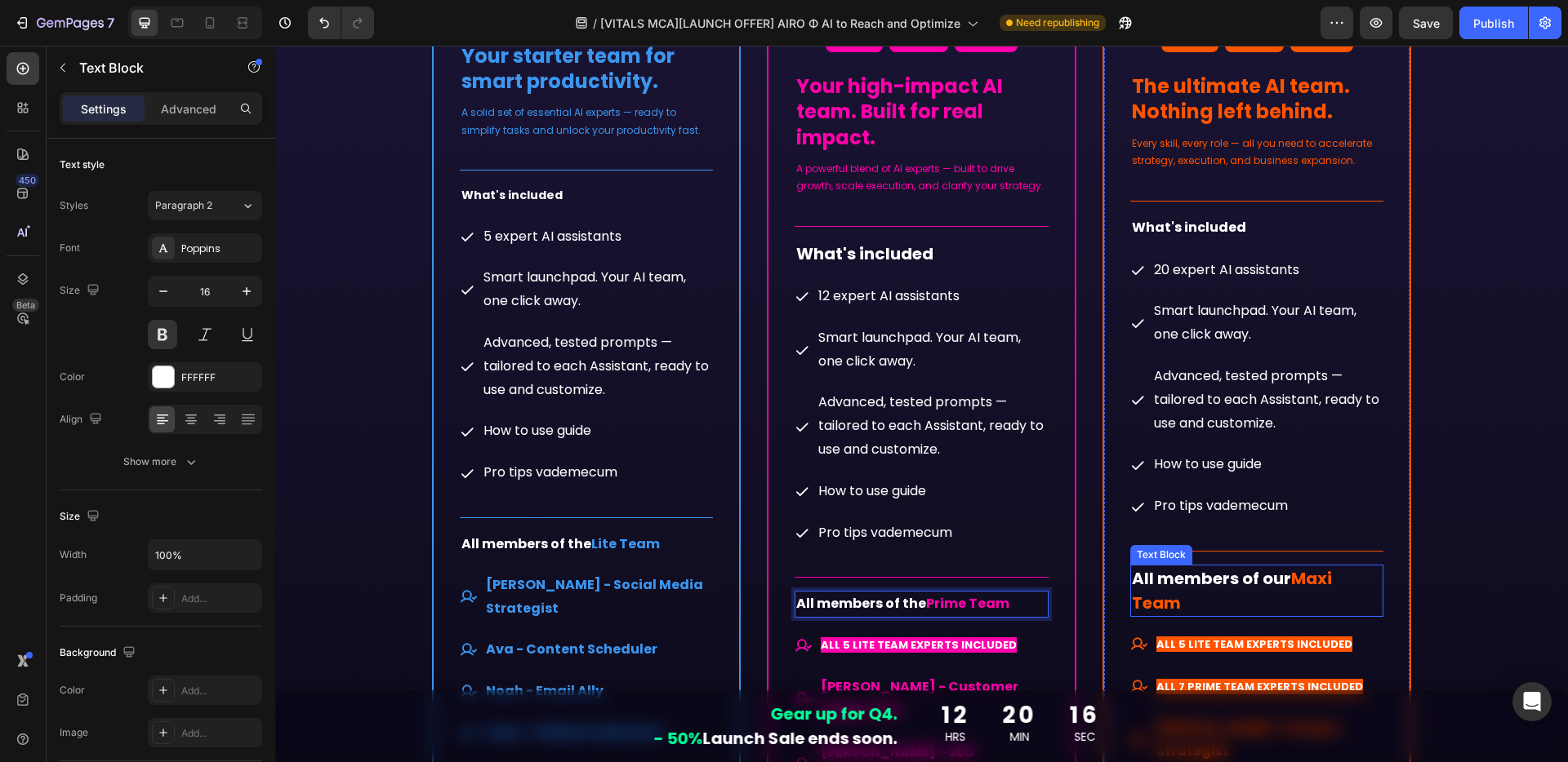
click at [1274, 577] on span "All members of our" at bounding box center [1212, 579] width 159 height 22
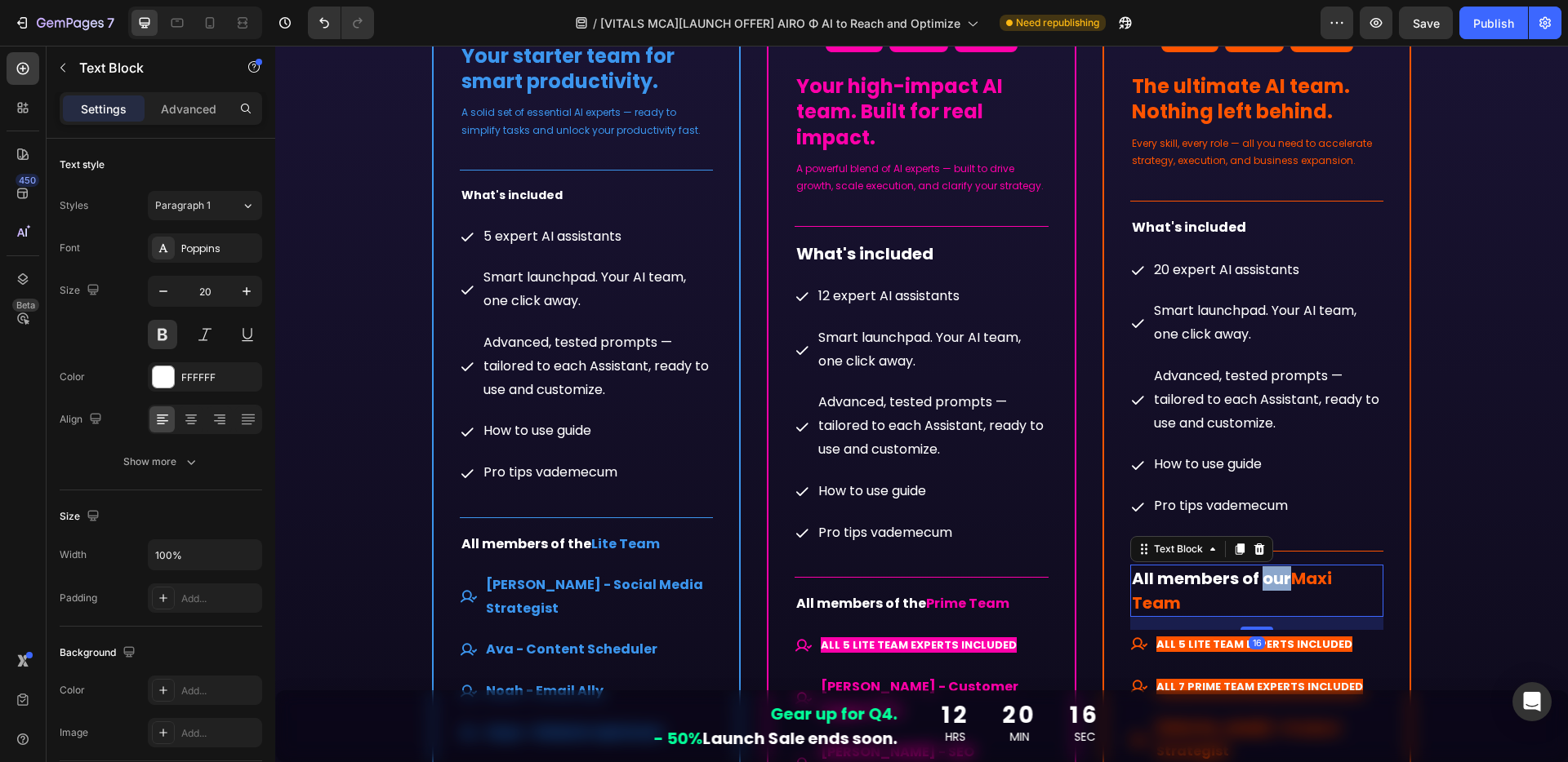
click at [1274, 577] on span "All members of our" at bounding box center [1212, 579] width 159 height 22
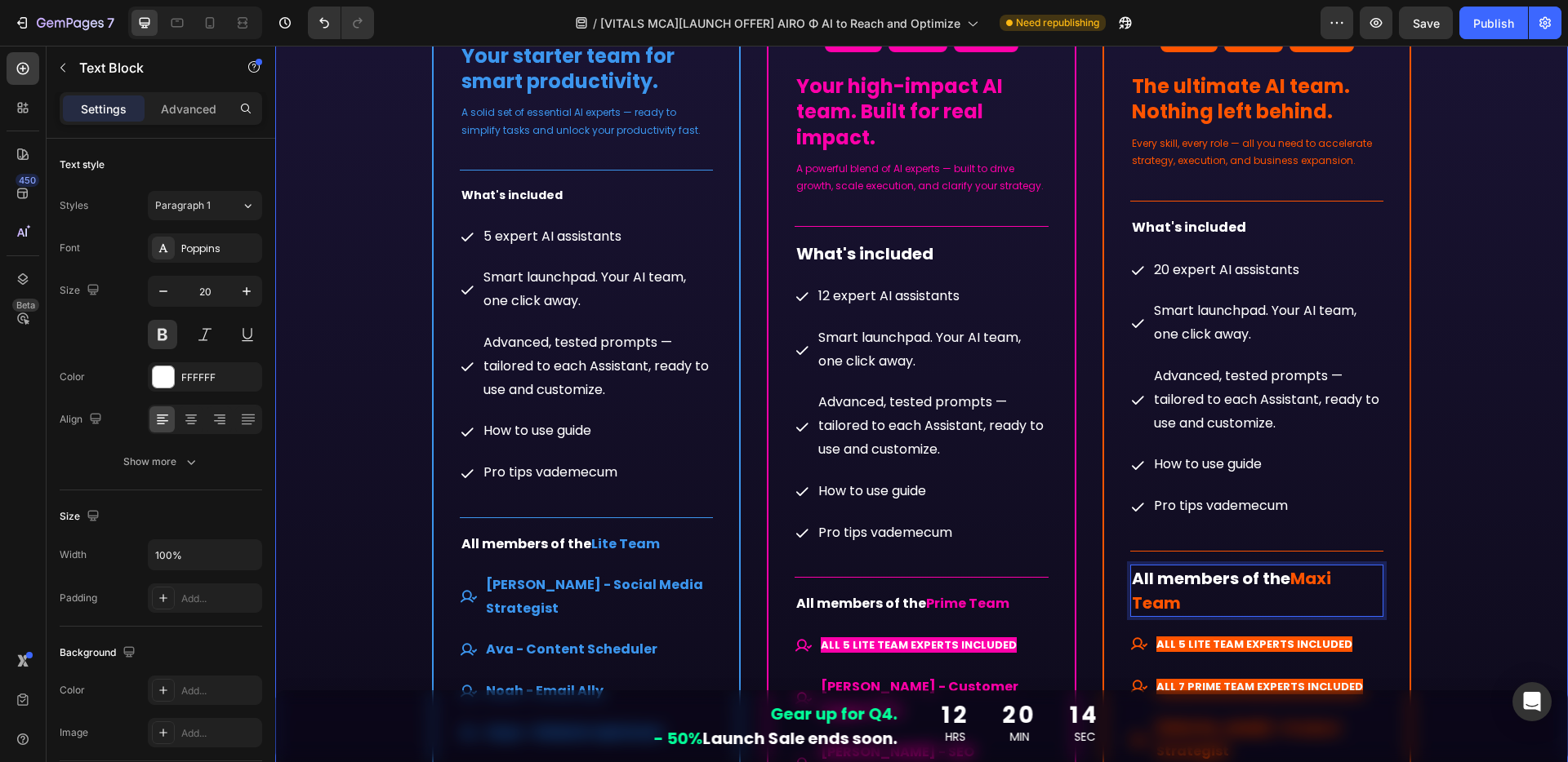
drag, startPoint x: 1459, startPoint y: 569, endPoint x: 1413, endPoint y: 604, distance: 57.8
click at [1459, 569] on div "Choose your team. Heading Row -50% LAUNCH SALE Button Row Row -50% LAUNCH SALE …" at bounding box center [921, 602] width 1268 height 1994
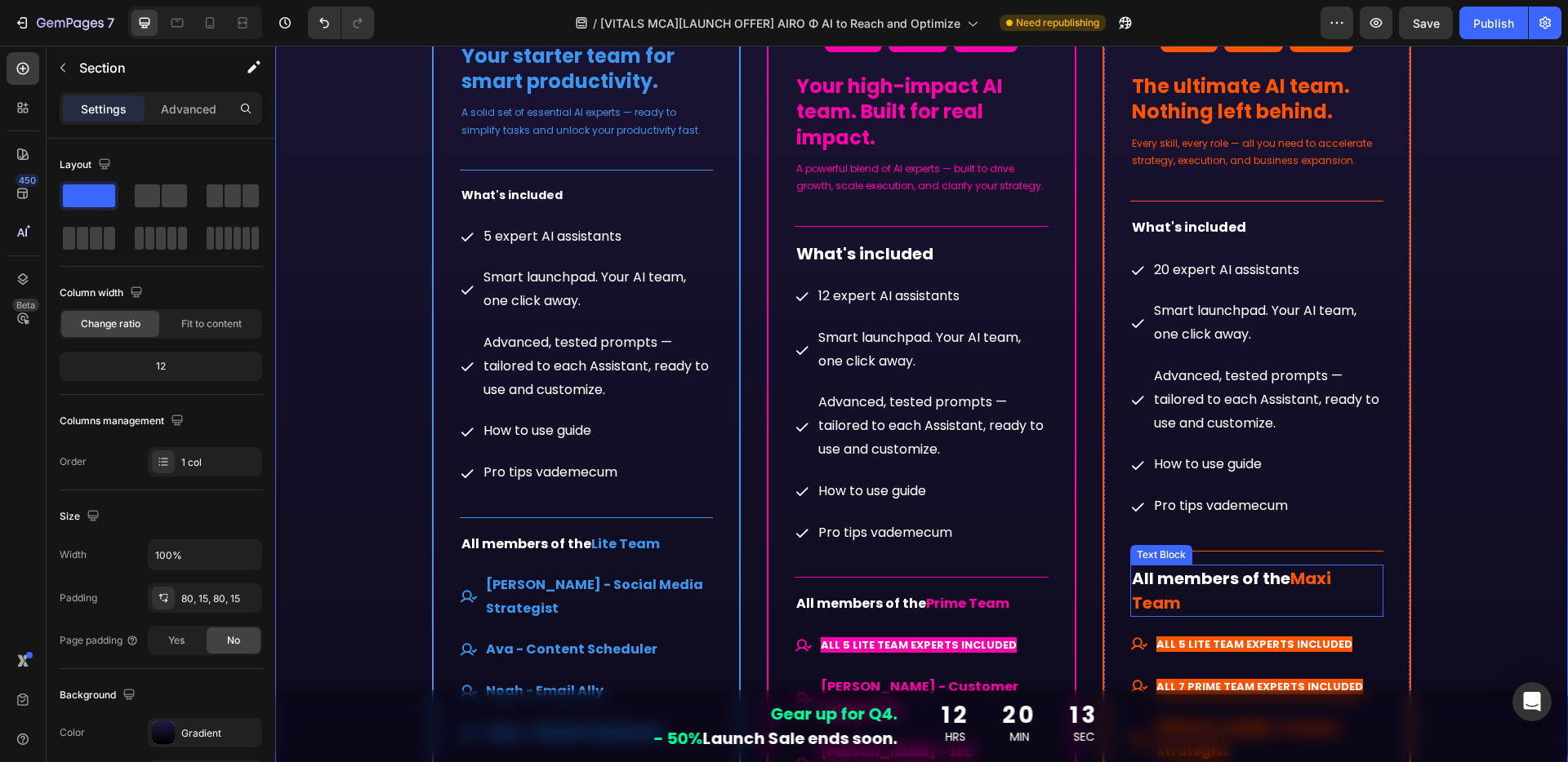
click at [1325, 606] on p "All members of the Maxi Team" at bounding box center [1257, 591] width 251 height 49
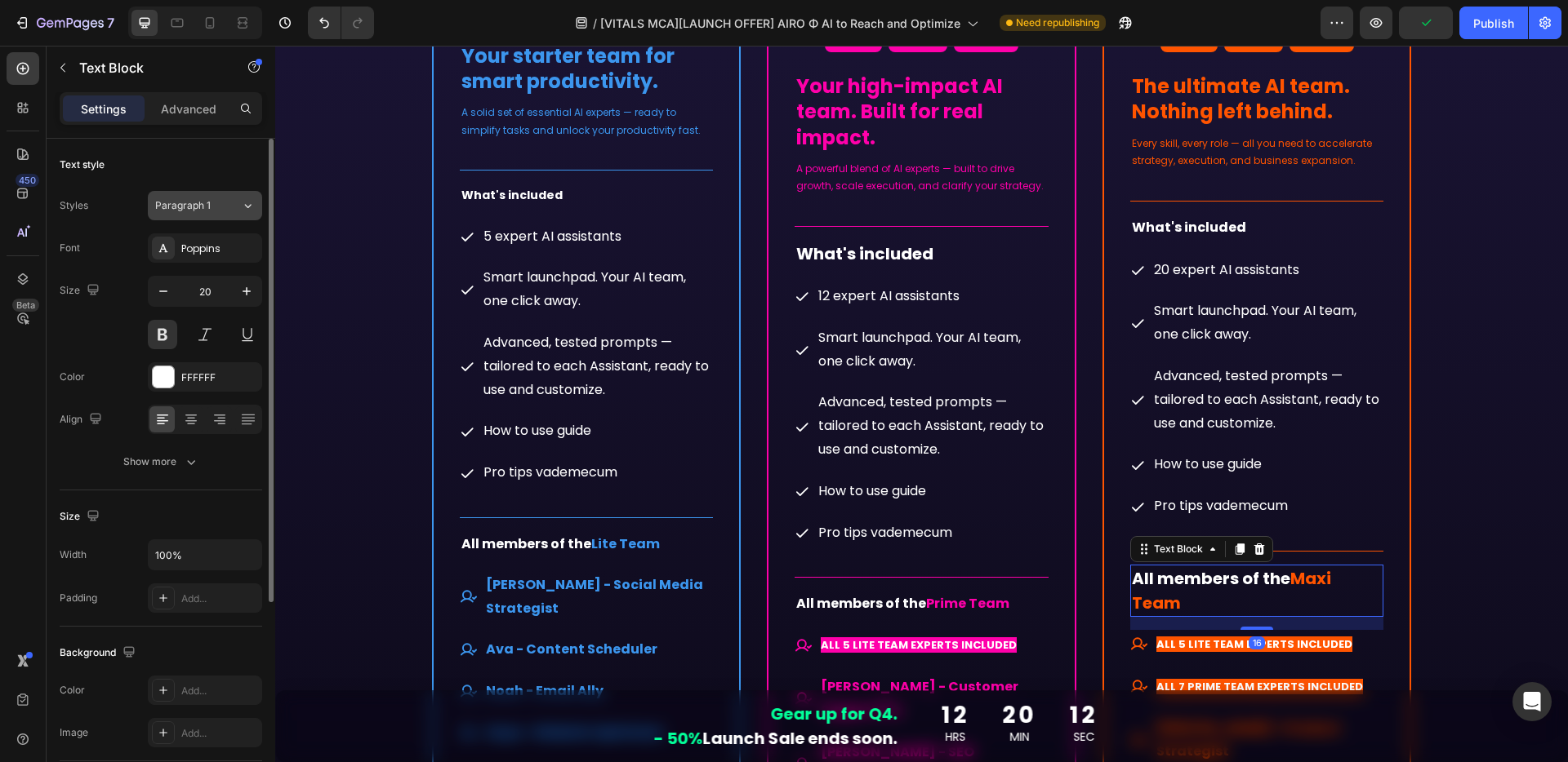
click at [177, 208] on span "Paragraph 1" at bounding box center [182, 206] width 55 height 15
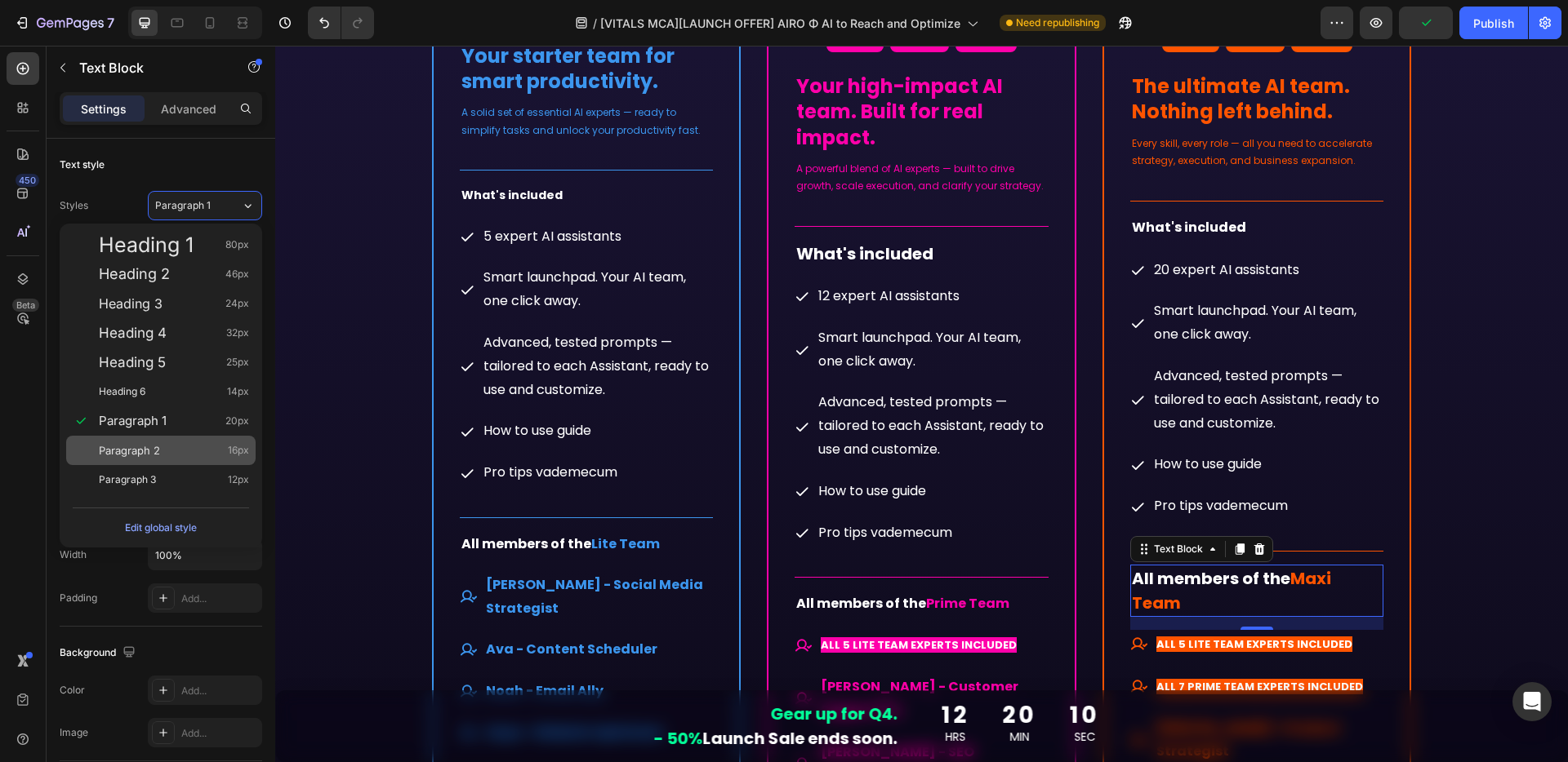
click at [128, 453] on span "Paragraph 2" at bounding box center [129, 450] width 61 height 16
type input "16"
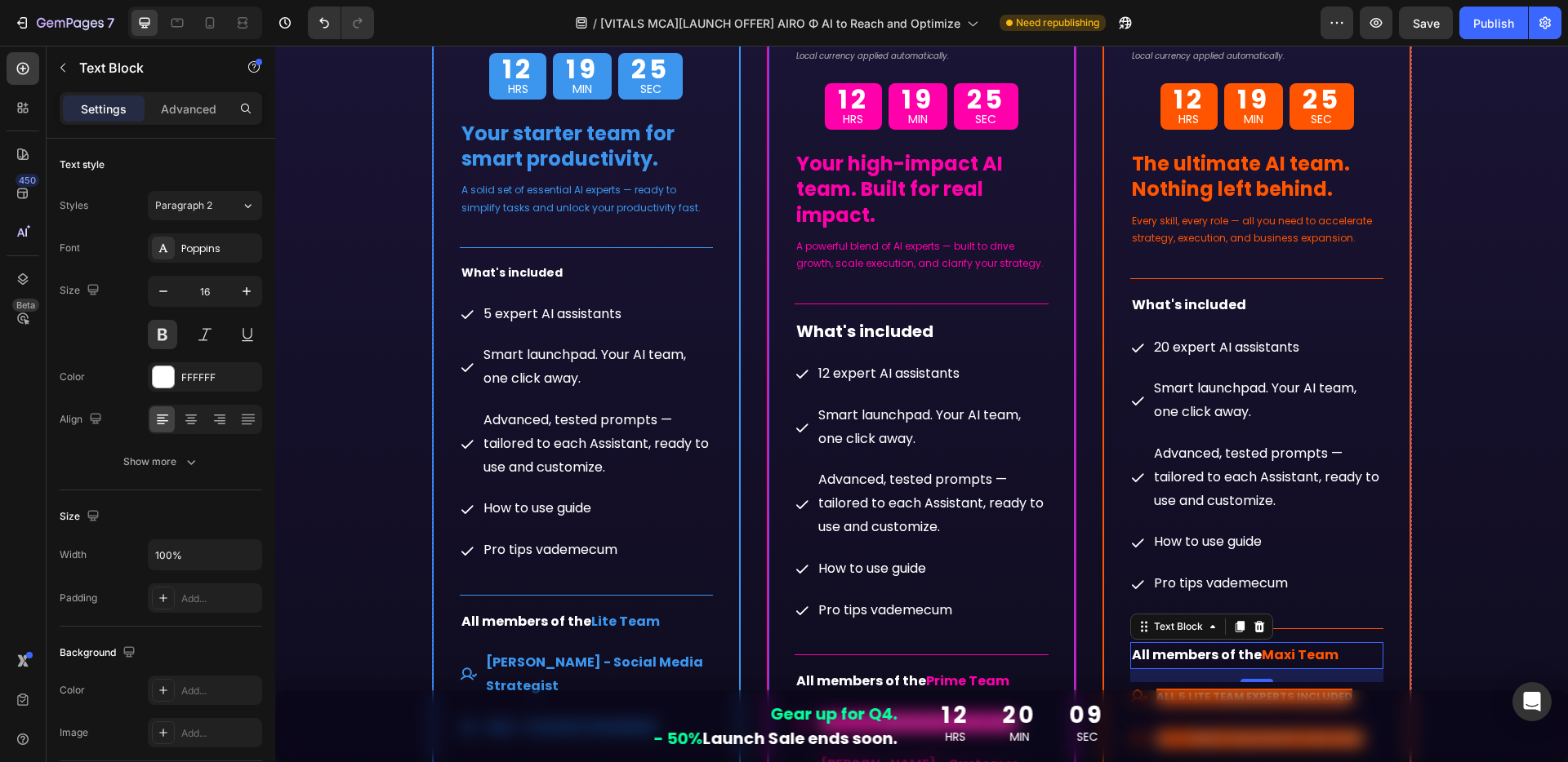
scroll to position [8977, 0]
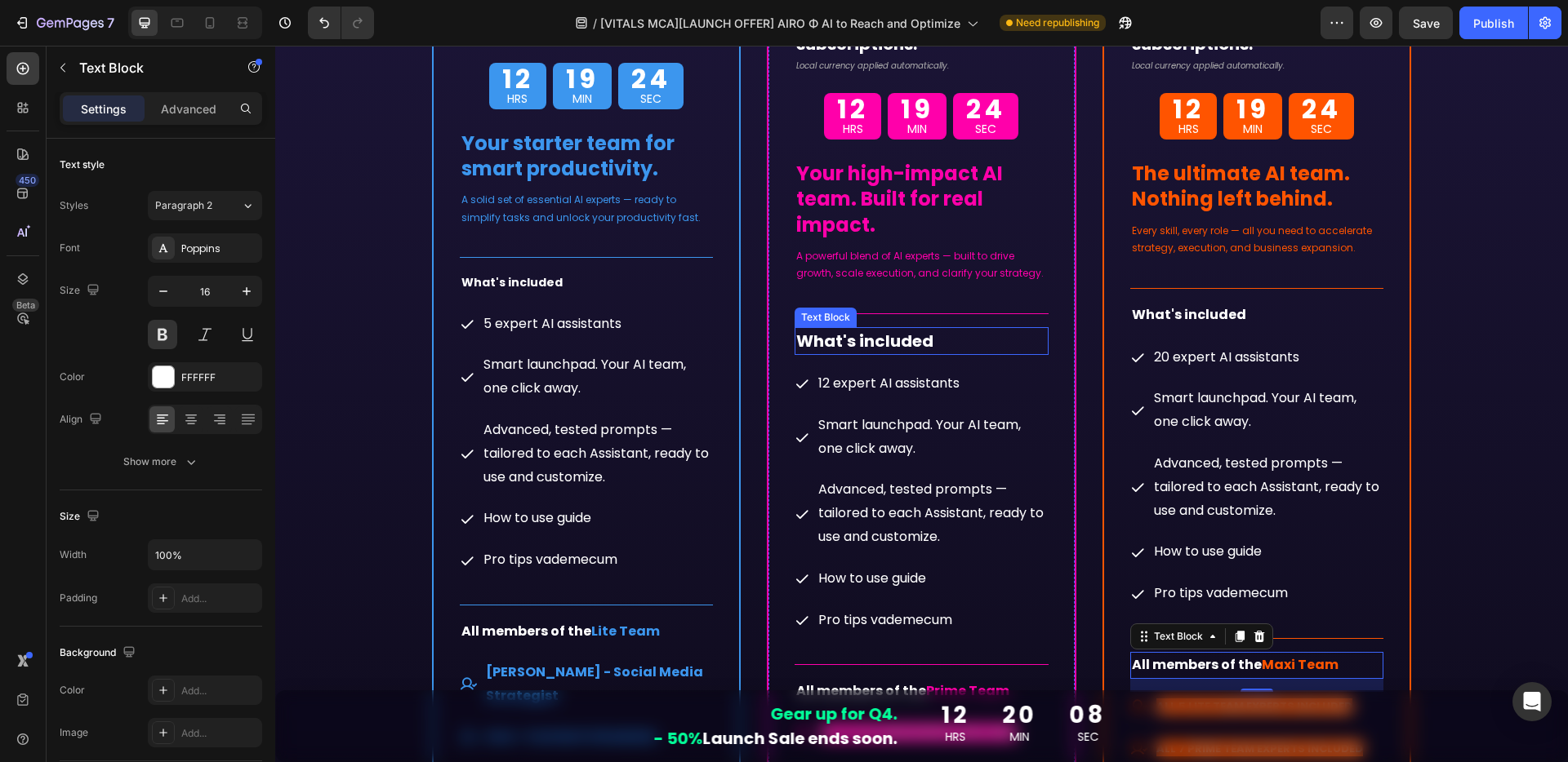
click at [891, 340] on span "What's included" at bounding box center [864, 341] width 138 height 22
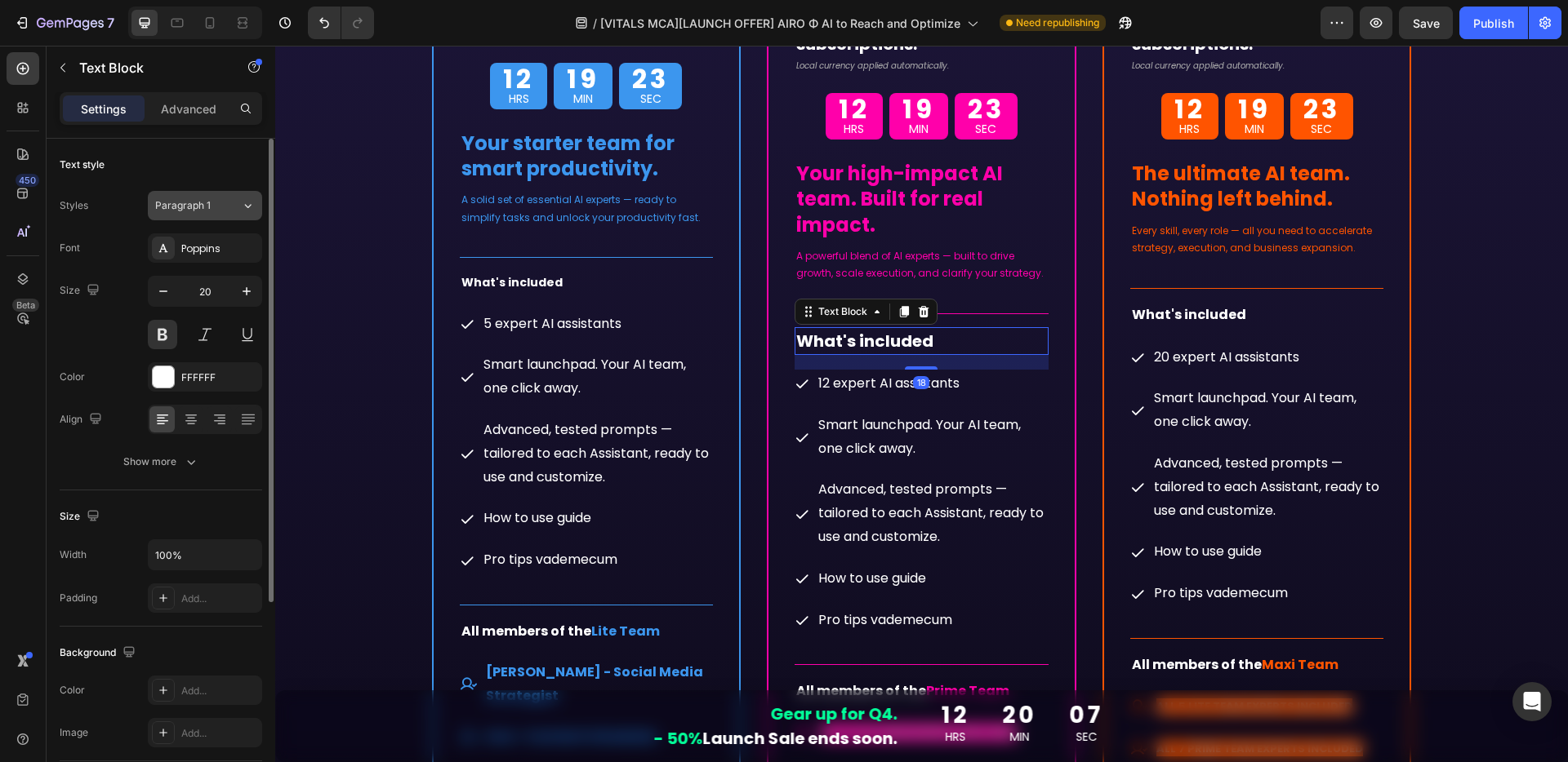
click at [203, 207] on span "Paragraph 1" at bounding box center [182, 206] width 55 height 15
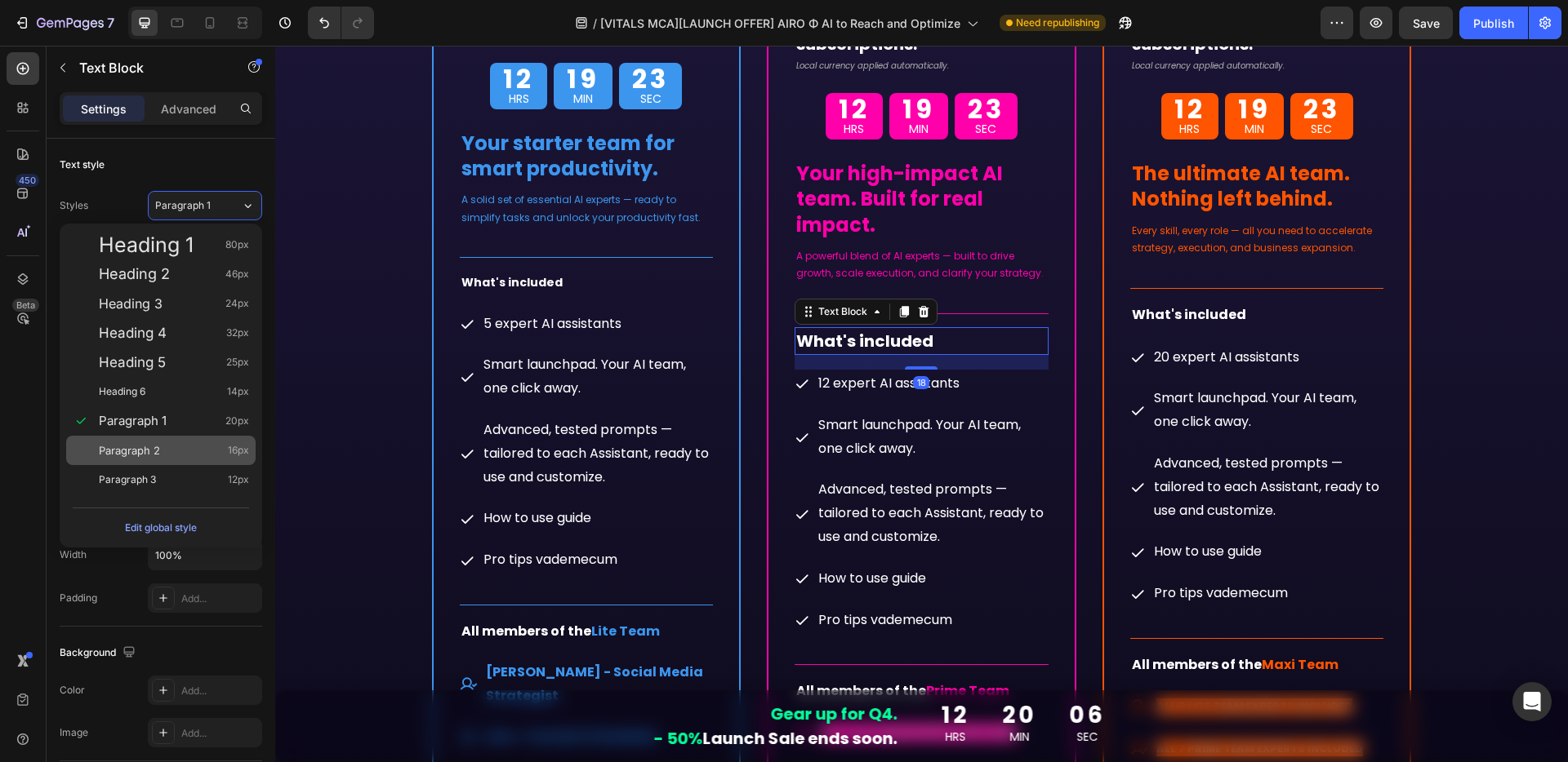
click at [170, 454] on div "Paragraph 2 16px" at bounding box center [174, 450] width 151 height 16
type input "16"
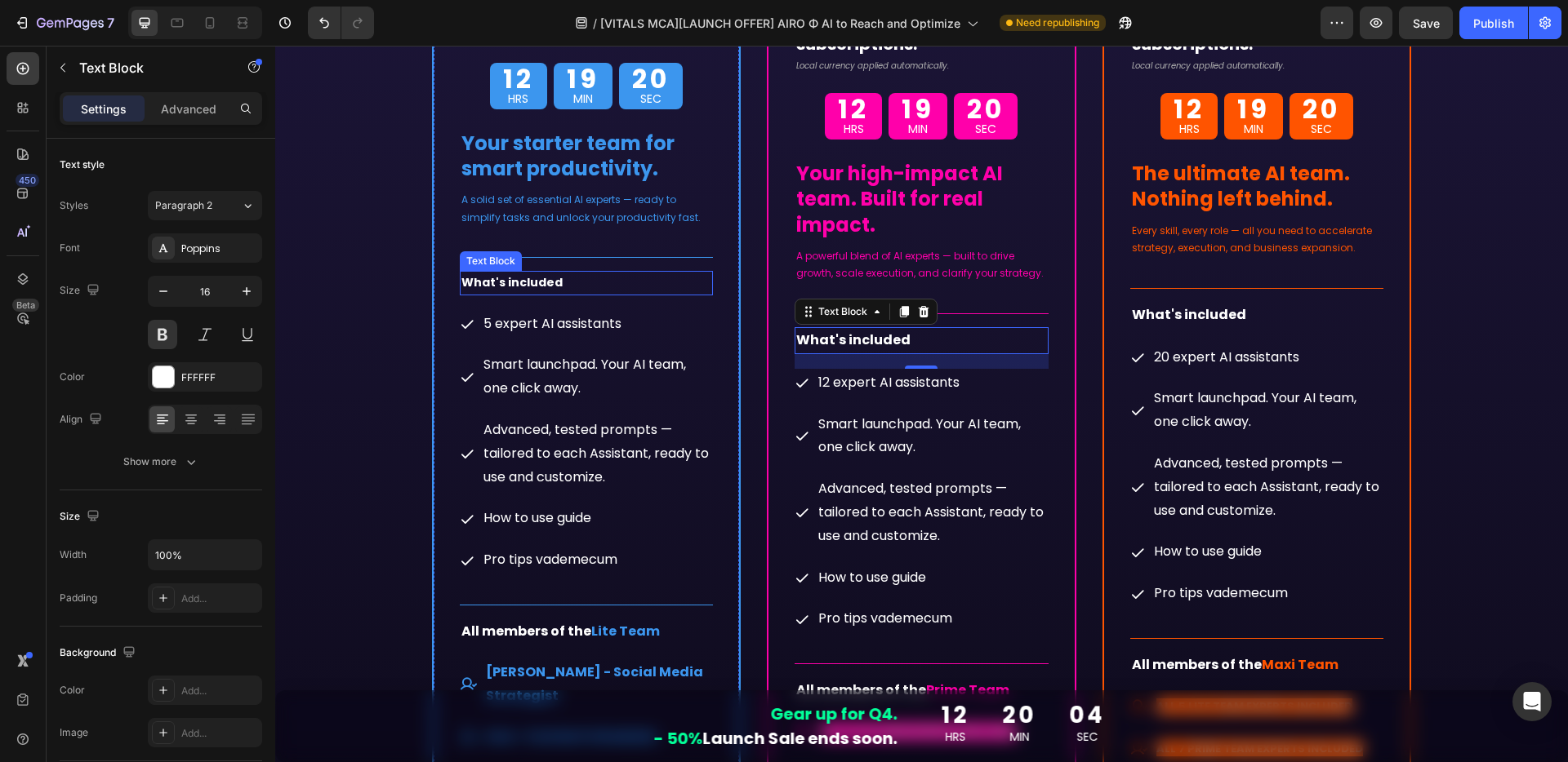
click at [540, 283] on span "What's included" at bounding box center [512, 281] width 101 height 16
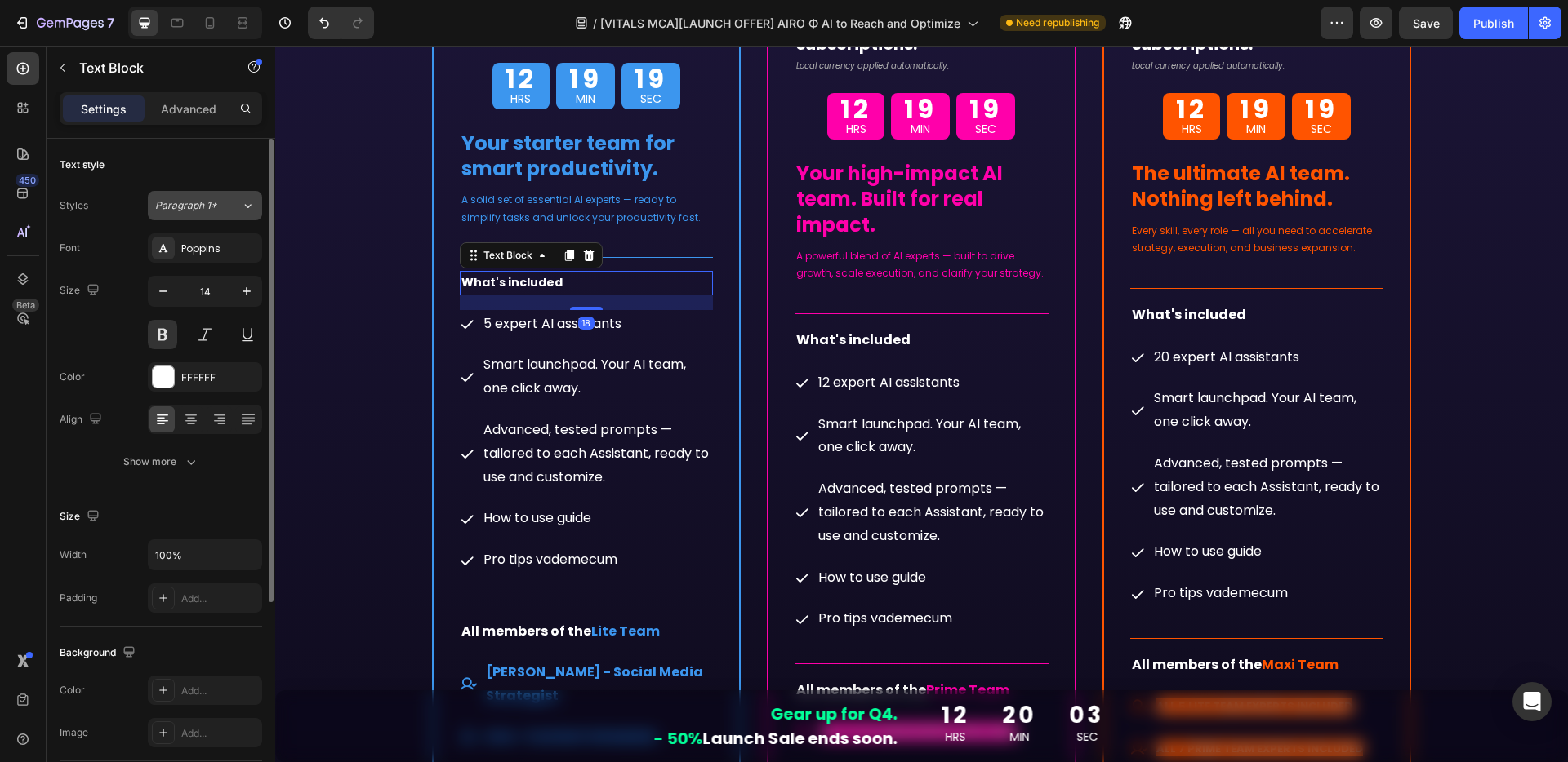
click at [217, 203] on div "Paragraph 1*" at bounding box center [188, 206] width 66 height 15
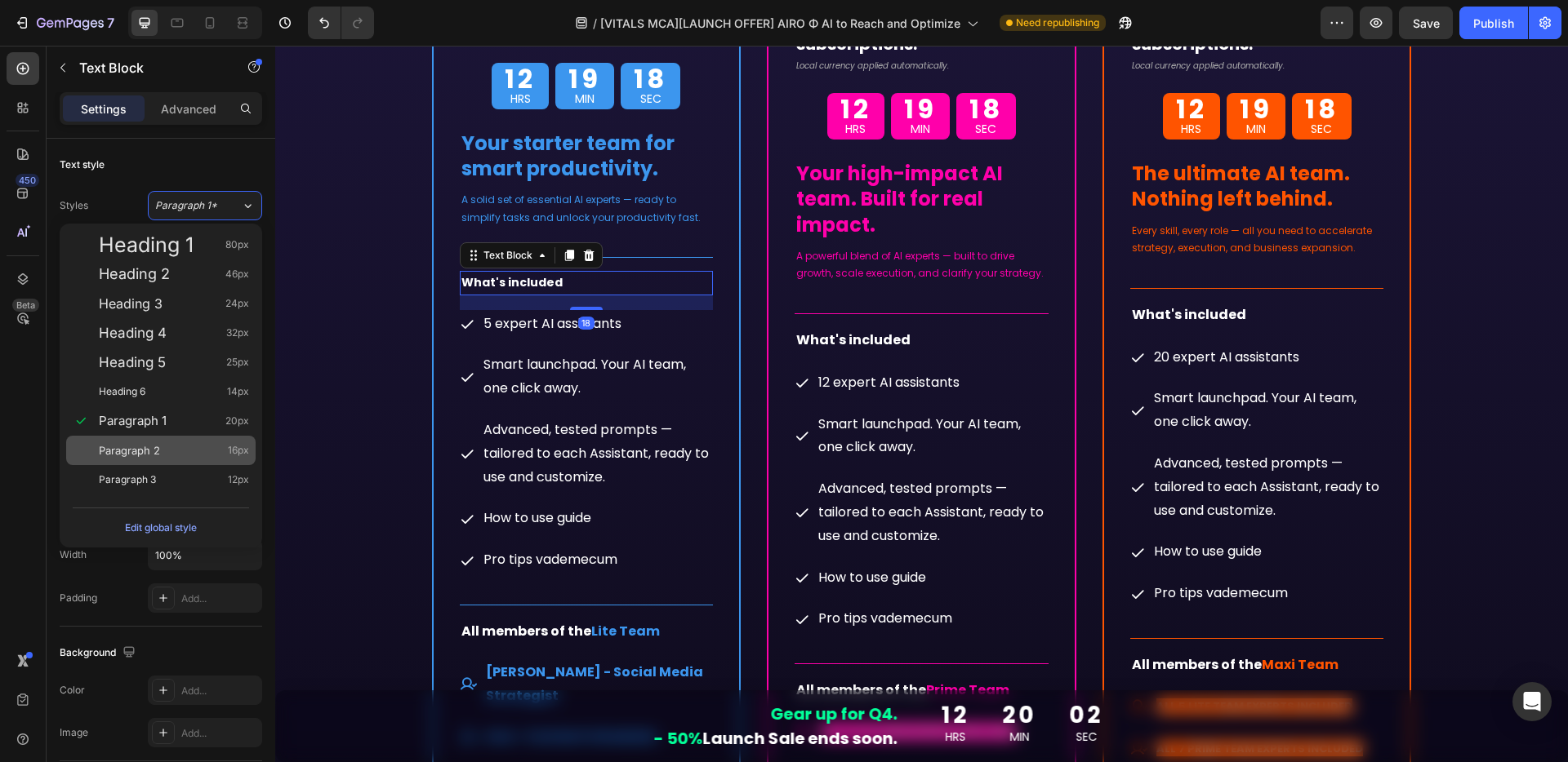
click at [169, 447] on div "Paragraph 2 16px" at bounding box center [174, 450] width 151 height 16
type input "16"
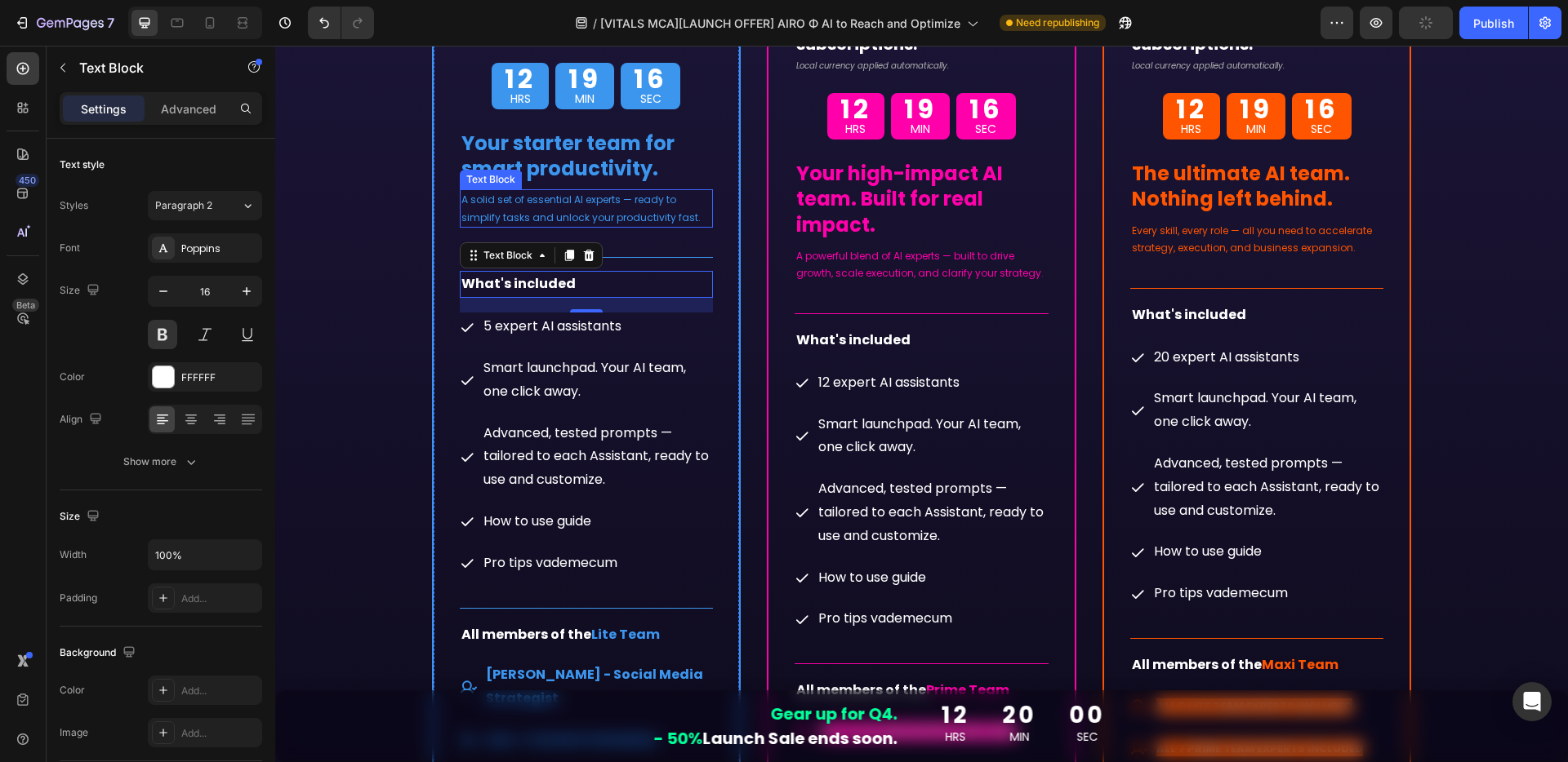
click at [676, 220] on p "A solid set of essential AI experts — ready to simplify tasks and unlock your p…" at bounding box center [587, 208] width 251 height 36
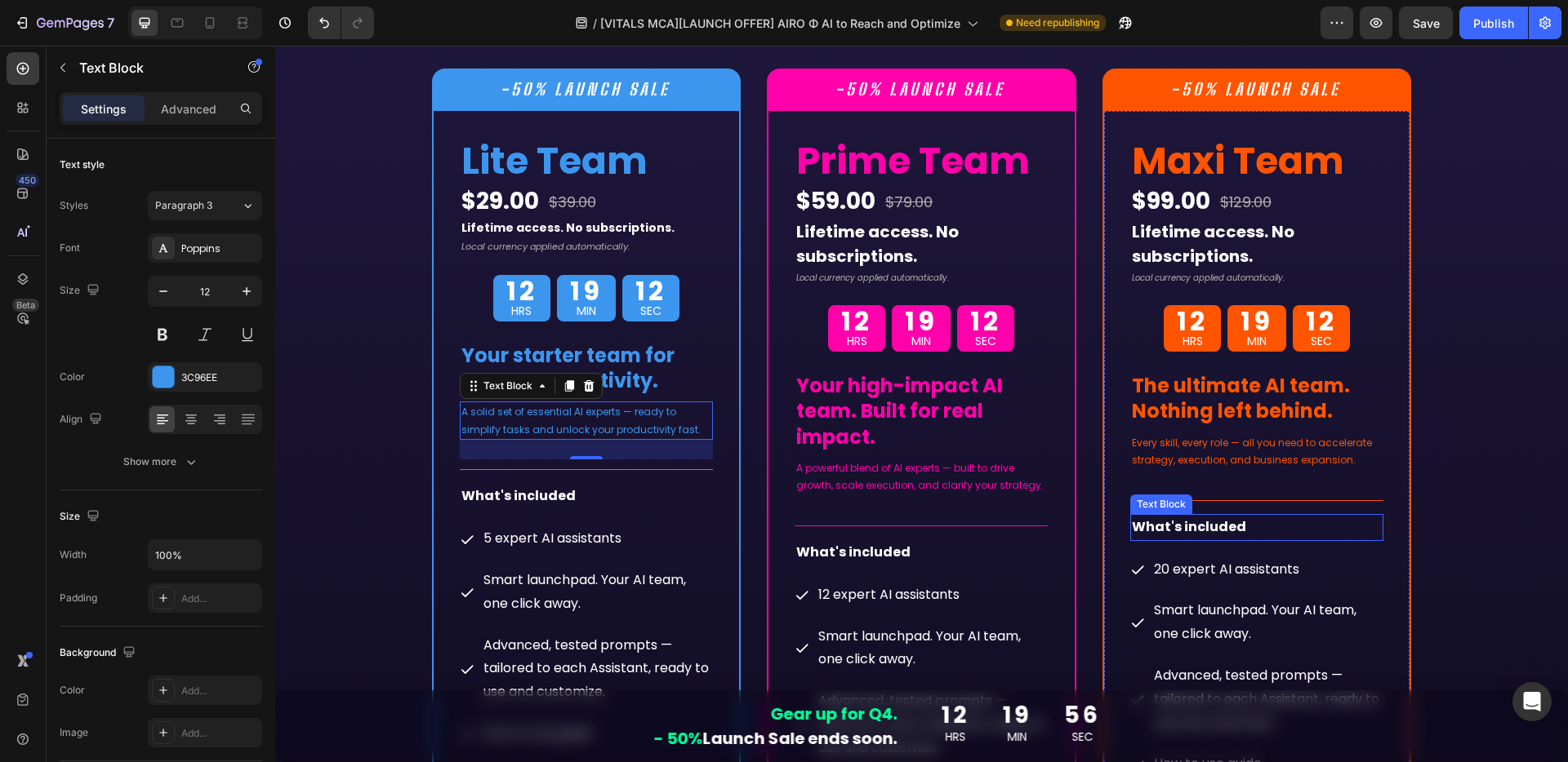
scroll to position [8765, 0]
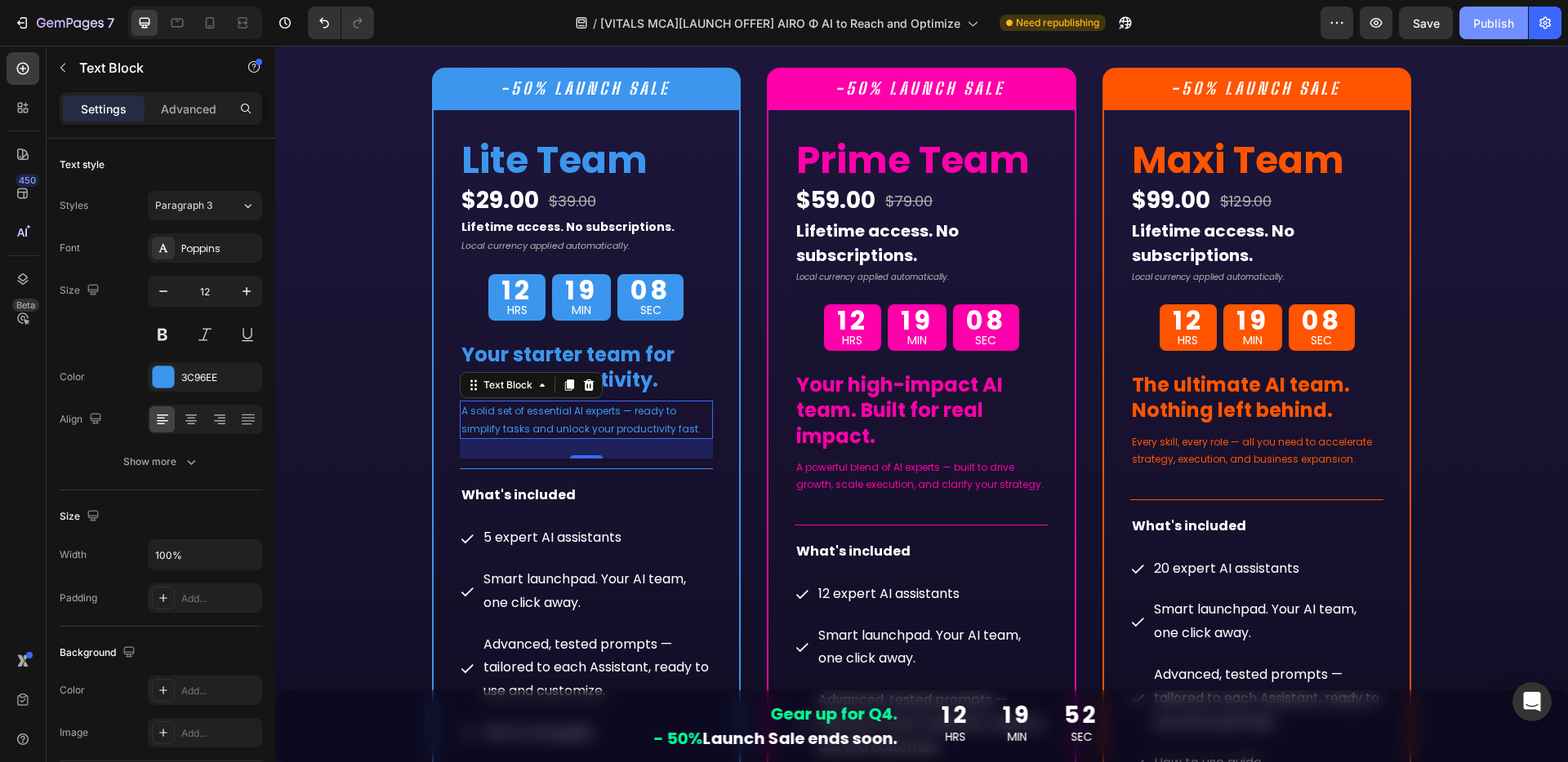
click at [1494, 28] on div "Publish" at bounding box center [1493, 23] width 41 height 17
click at [215, 20] on icon at bounding box center [210, 22] width 16 height 16
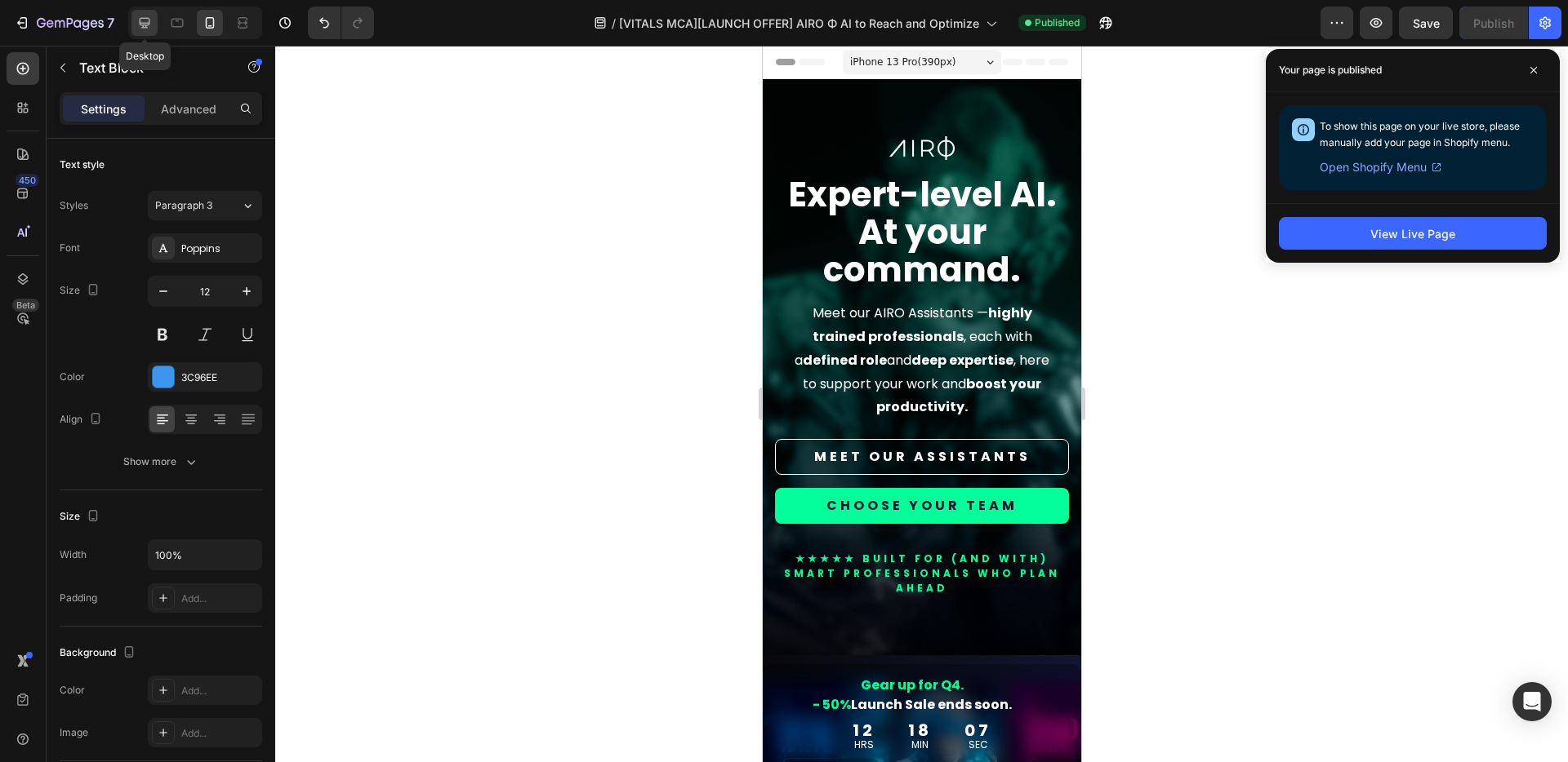
click at [143, 21] on icon at bounding box center [144, 22] width 16 height 16
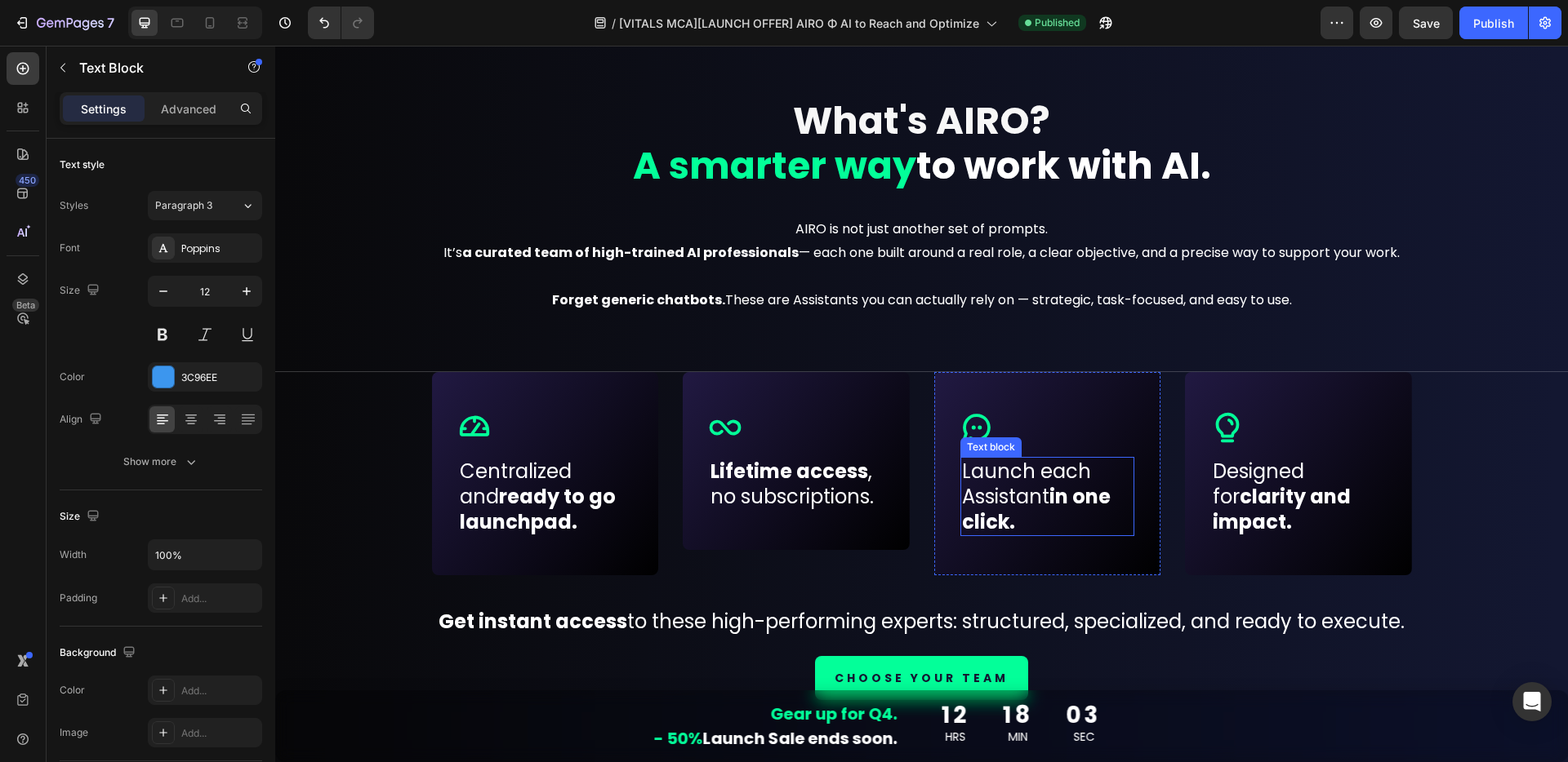
scroll to position [1071, 0]
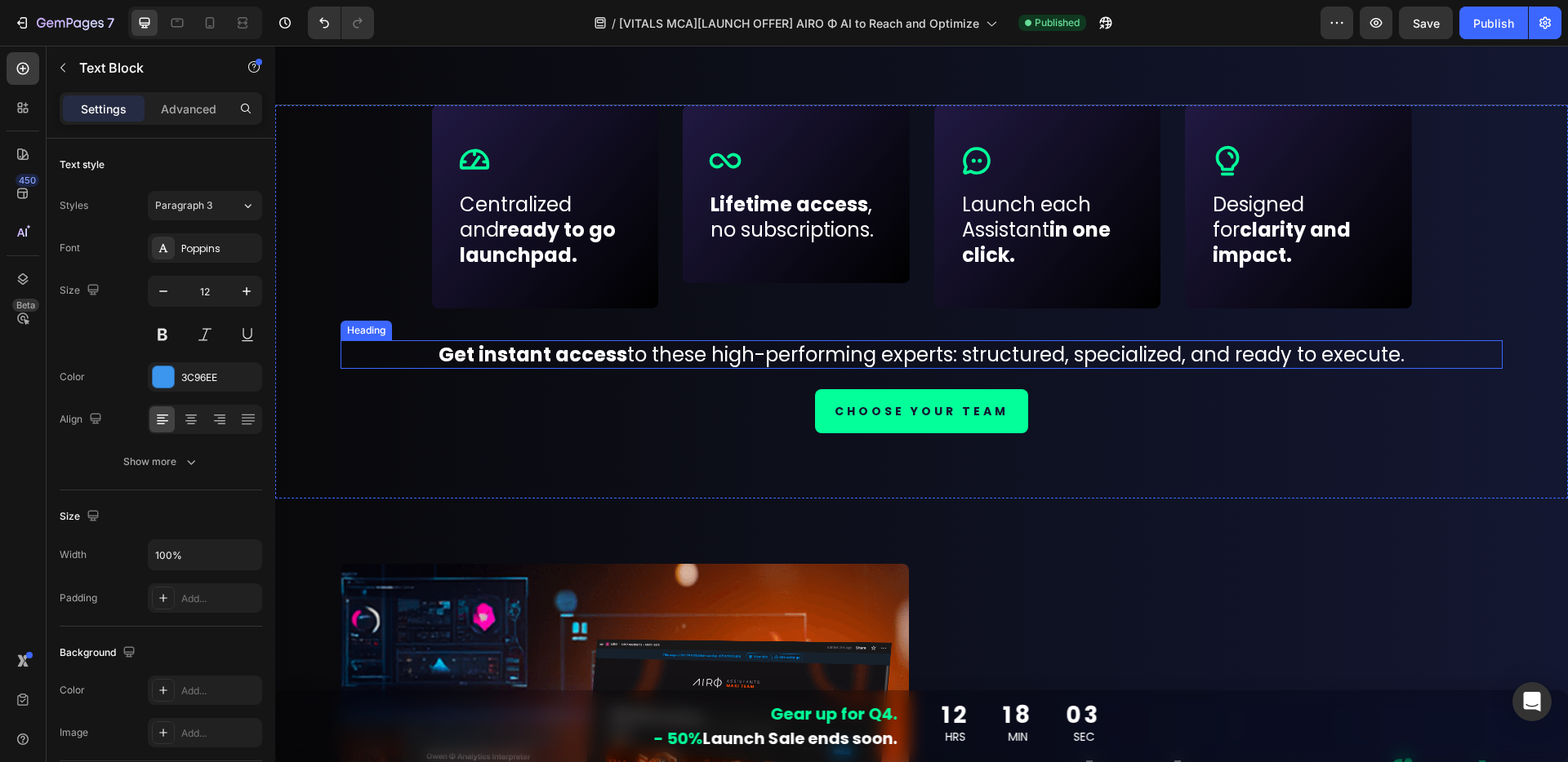
click at [1175, 358] on h2 "Get instant access to these high-performing experts: structured, specialized, a…" at bounding box center [922, 354] width 1162 height 29
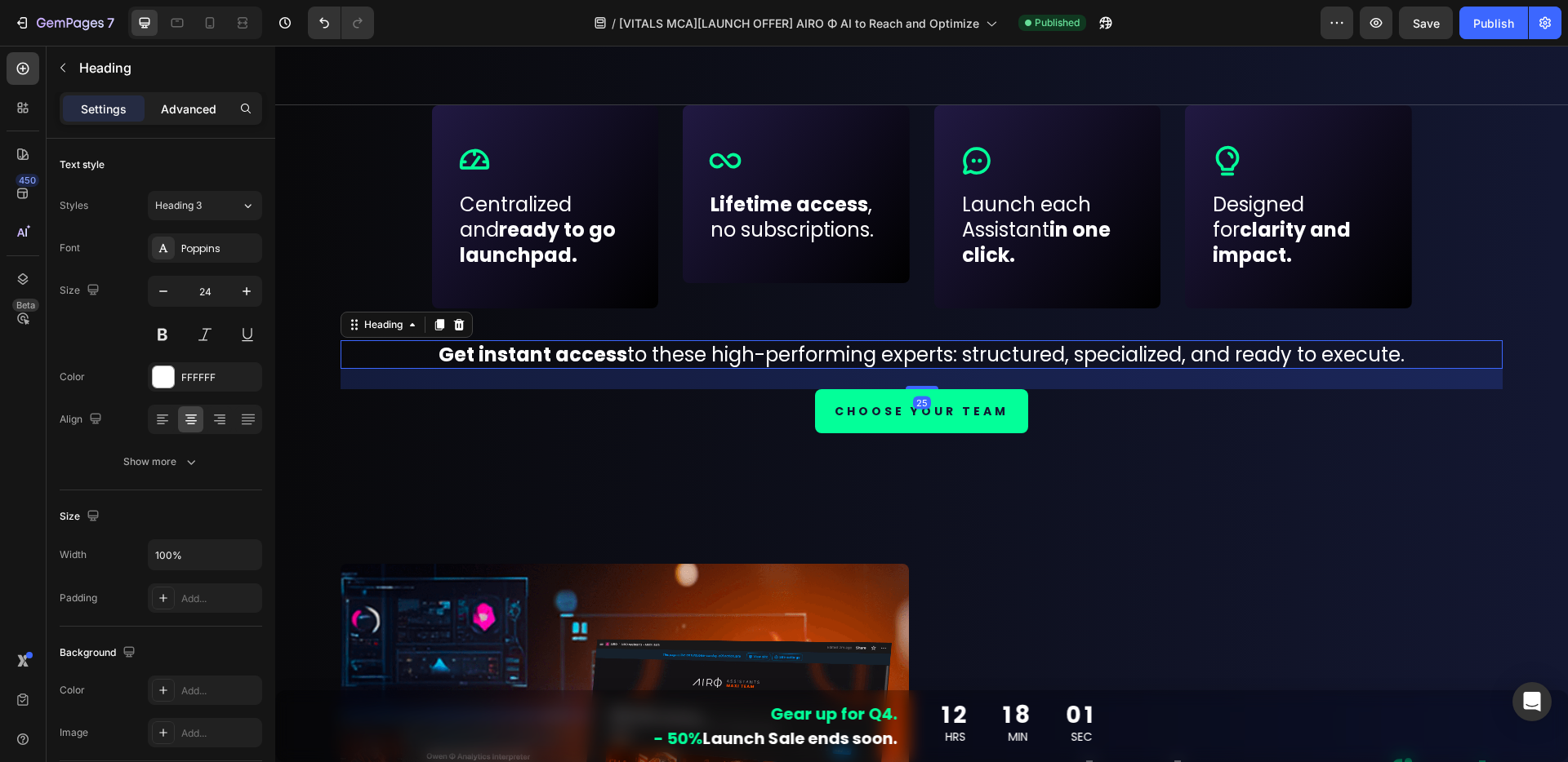
click at [192, 104] on p "Advanced" at bounding box center [188, 108] width 55 height 17
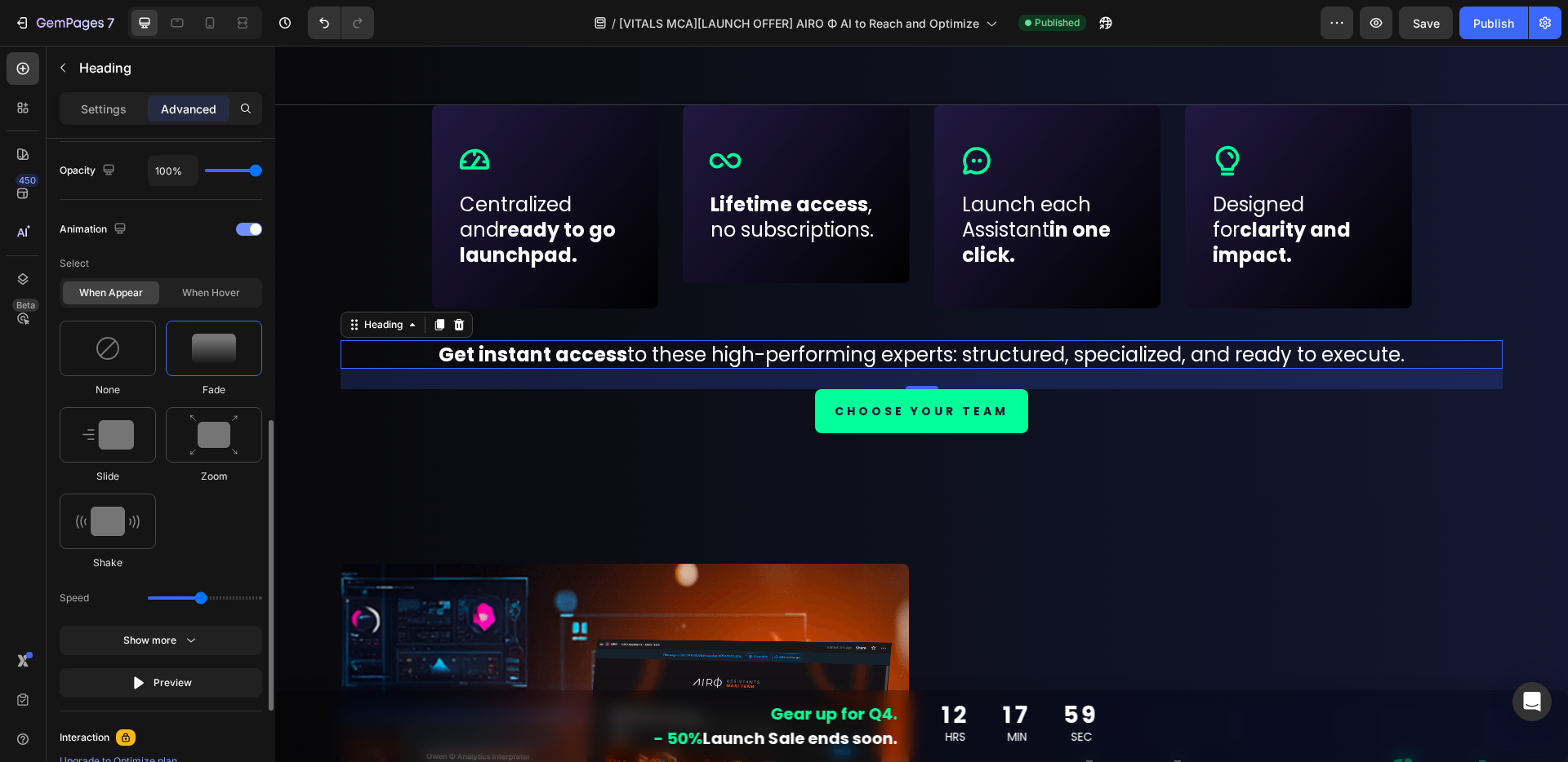
click at [250, 232] on span at bounding box center [255, 229] width 11 height 11
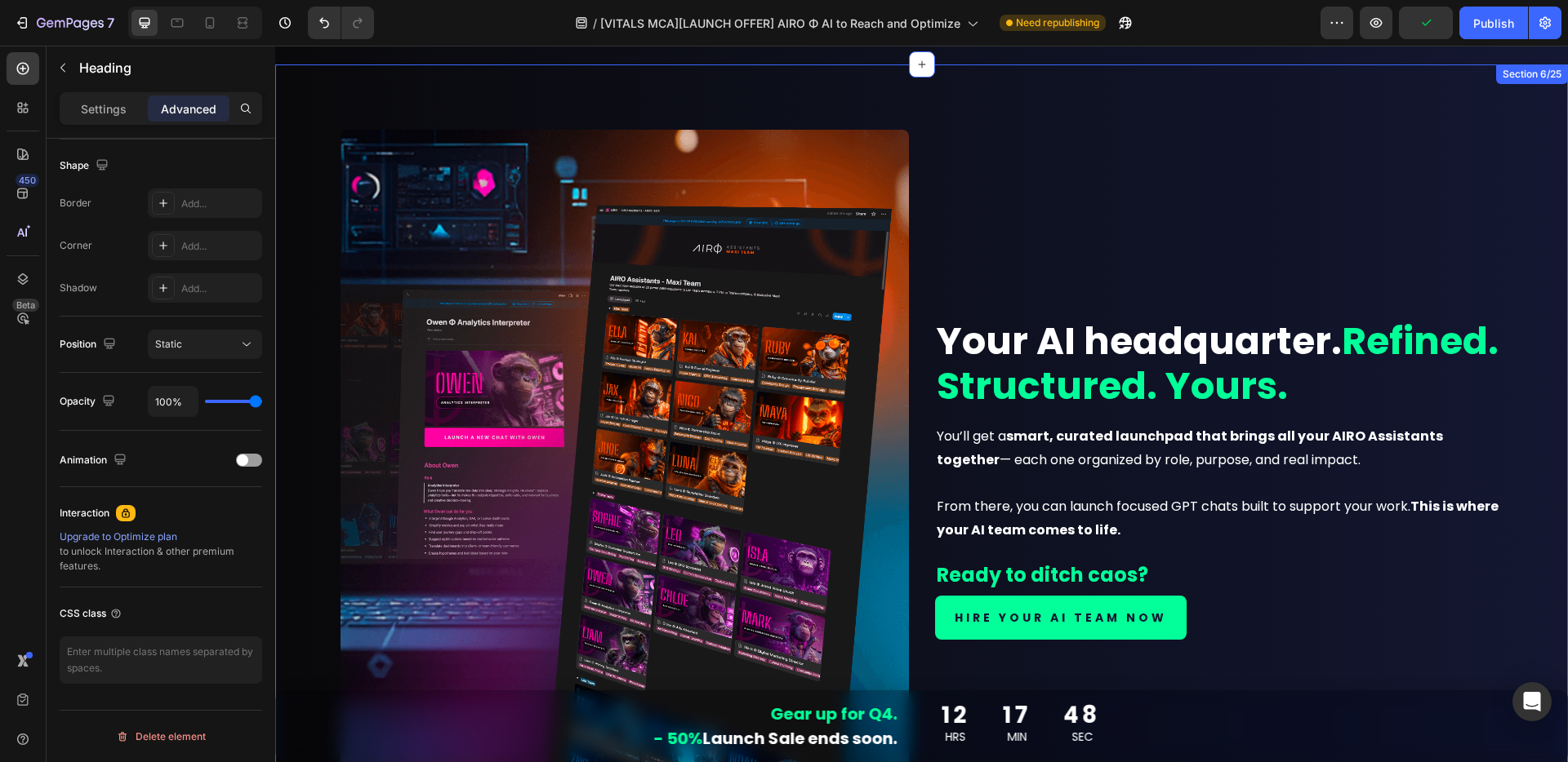
scroll to position [1661, 0]
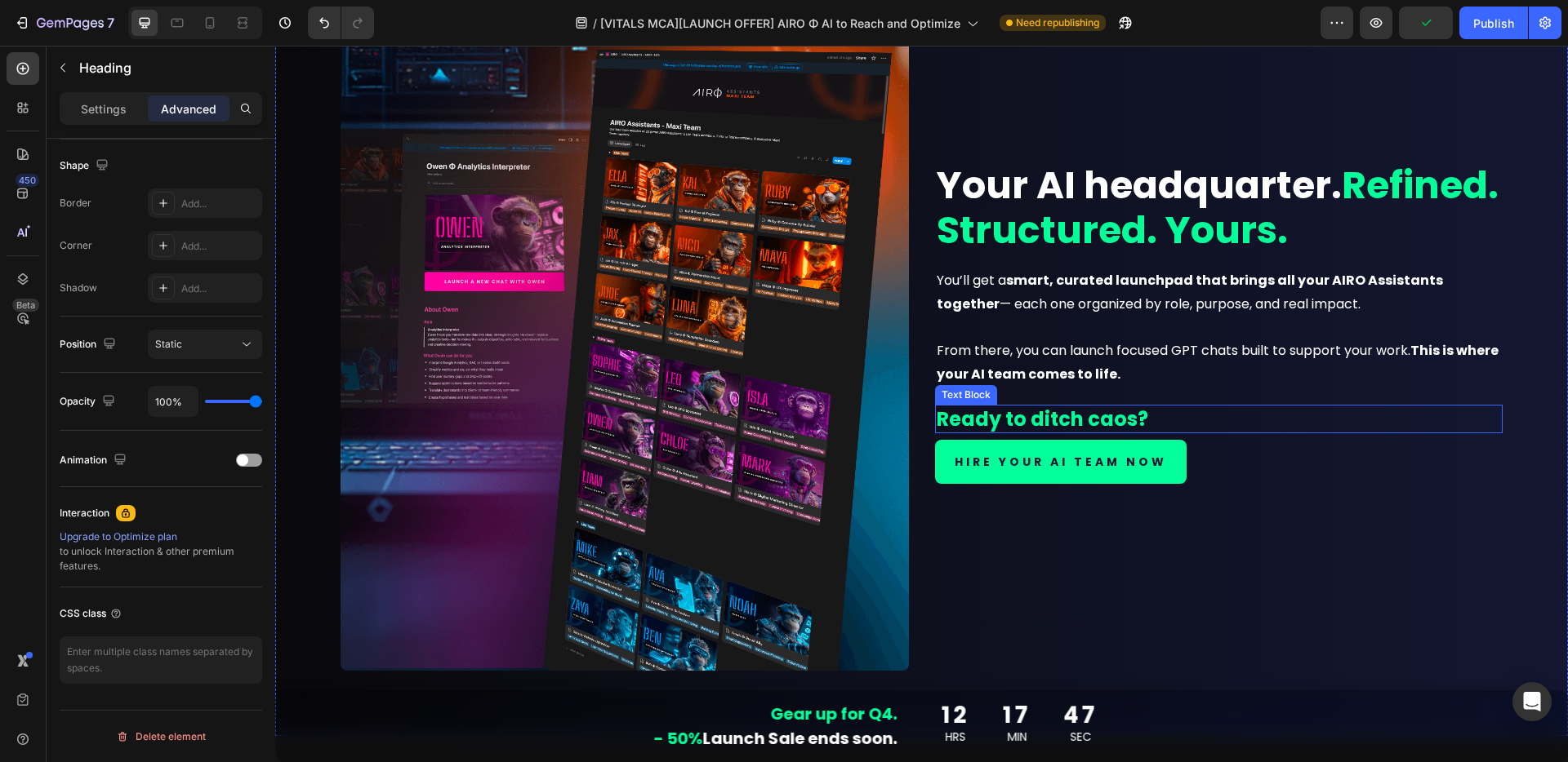
click at [1051, 413] on strong "Ready to ditch caos?" at bounding box center [1042, 419] width 211 height 27
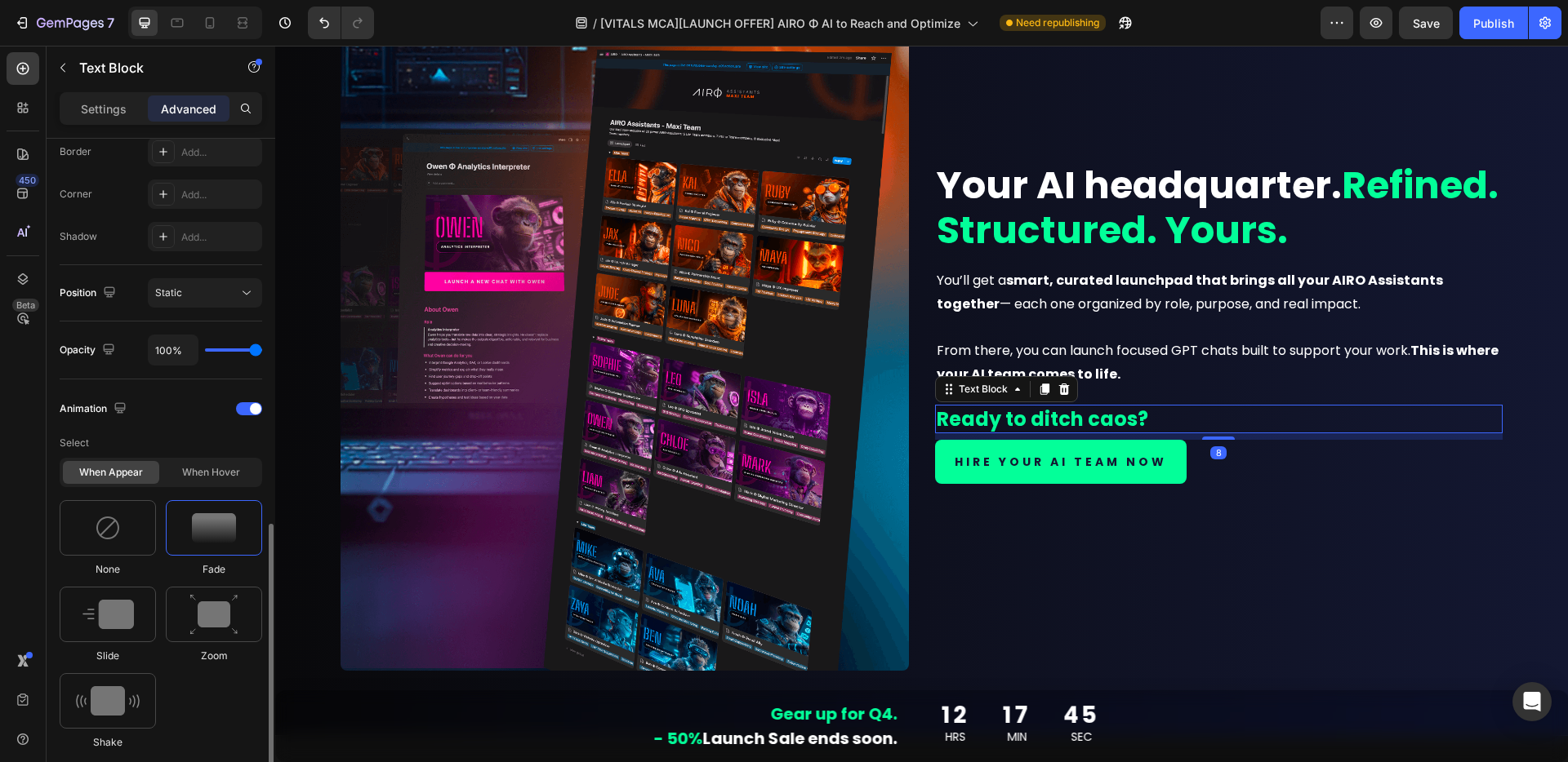
scroll to position [597, 0]
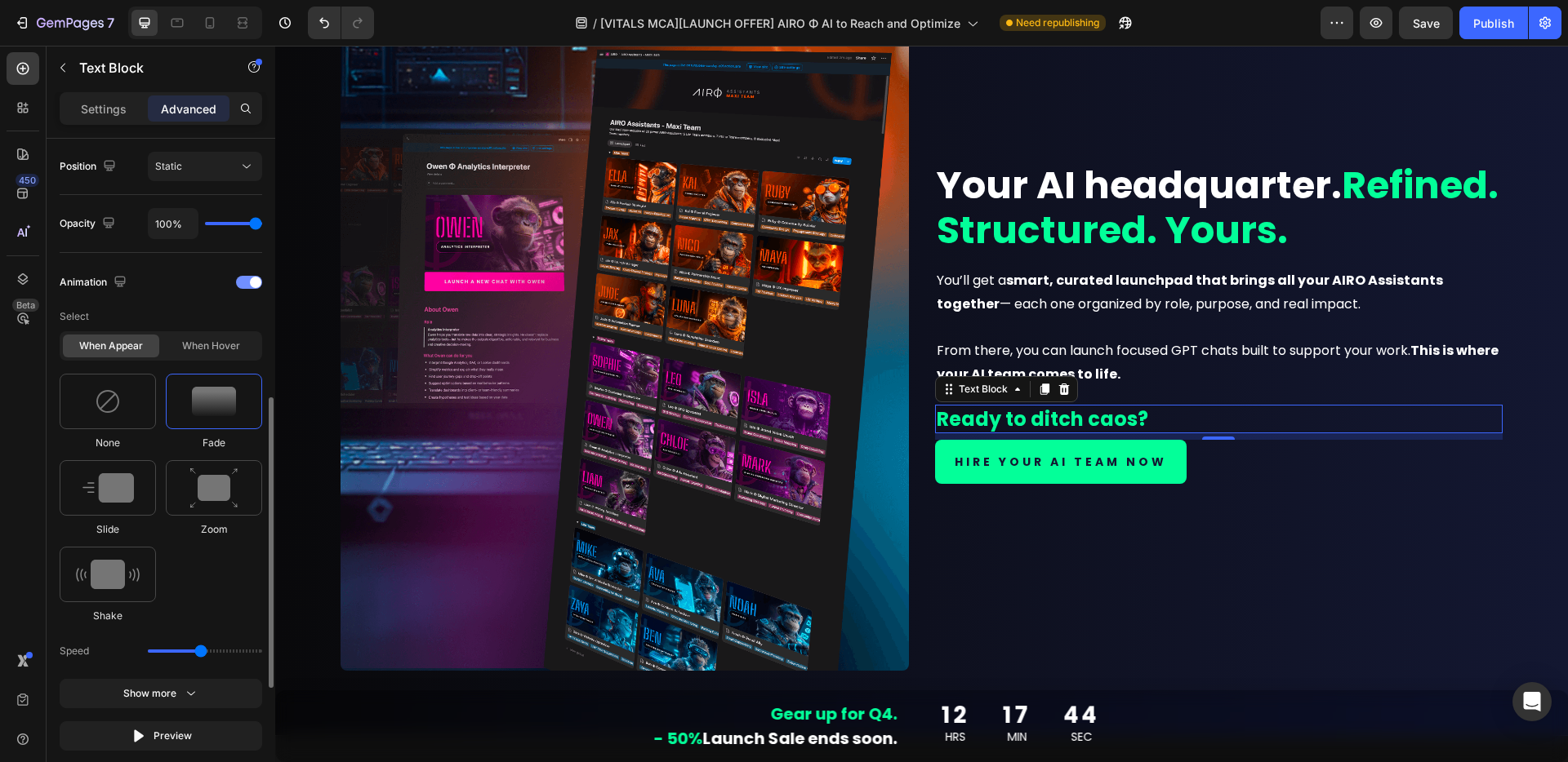
drag, startPoint x: 240, startPoint y: 274, endPoint x: 249, endPoint y: 278, distance: 9.8
click at [249, 278] on div "Animation" at bounding box center [161, 282] width 202 height 26
click at [250, 282] on span at bounding box center [255, 282] width 11 height 11
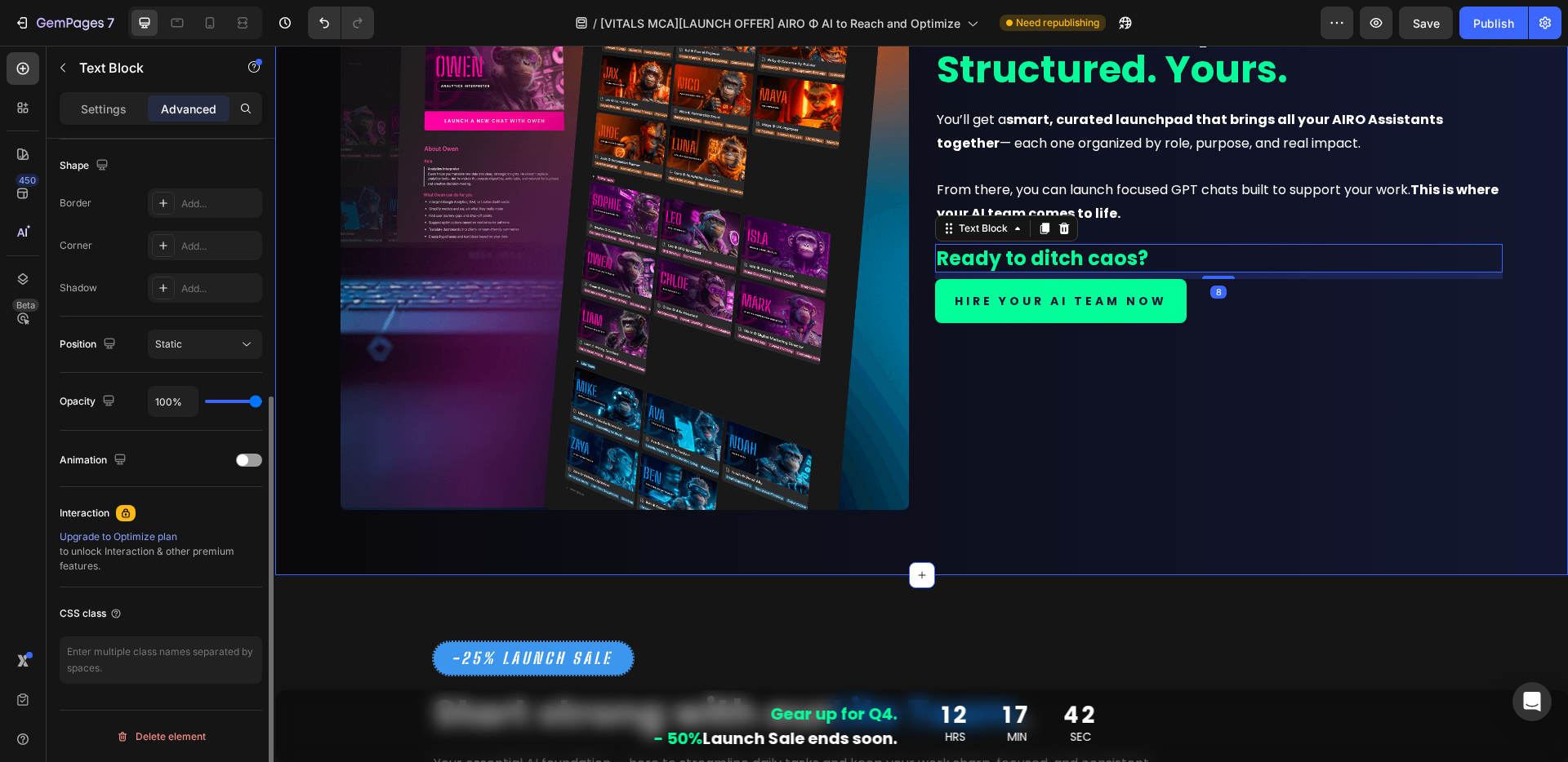
scroll to position [1838, 0]
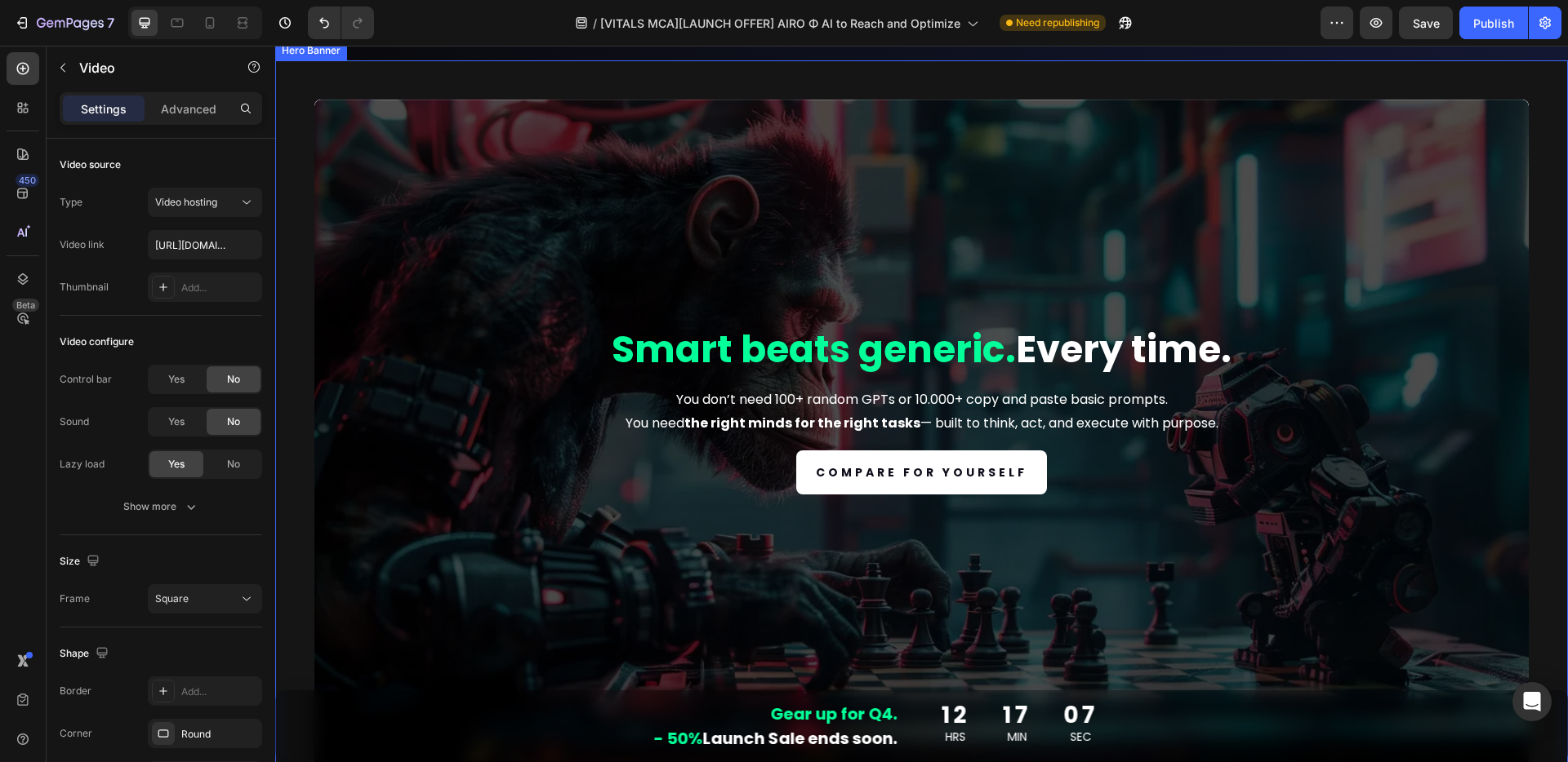
scroll to position [6721, 0]
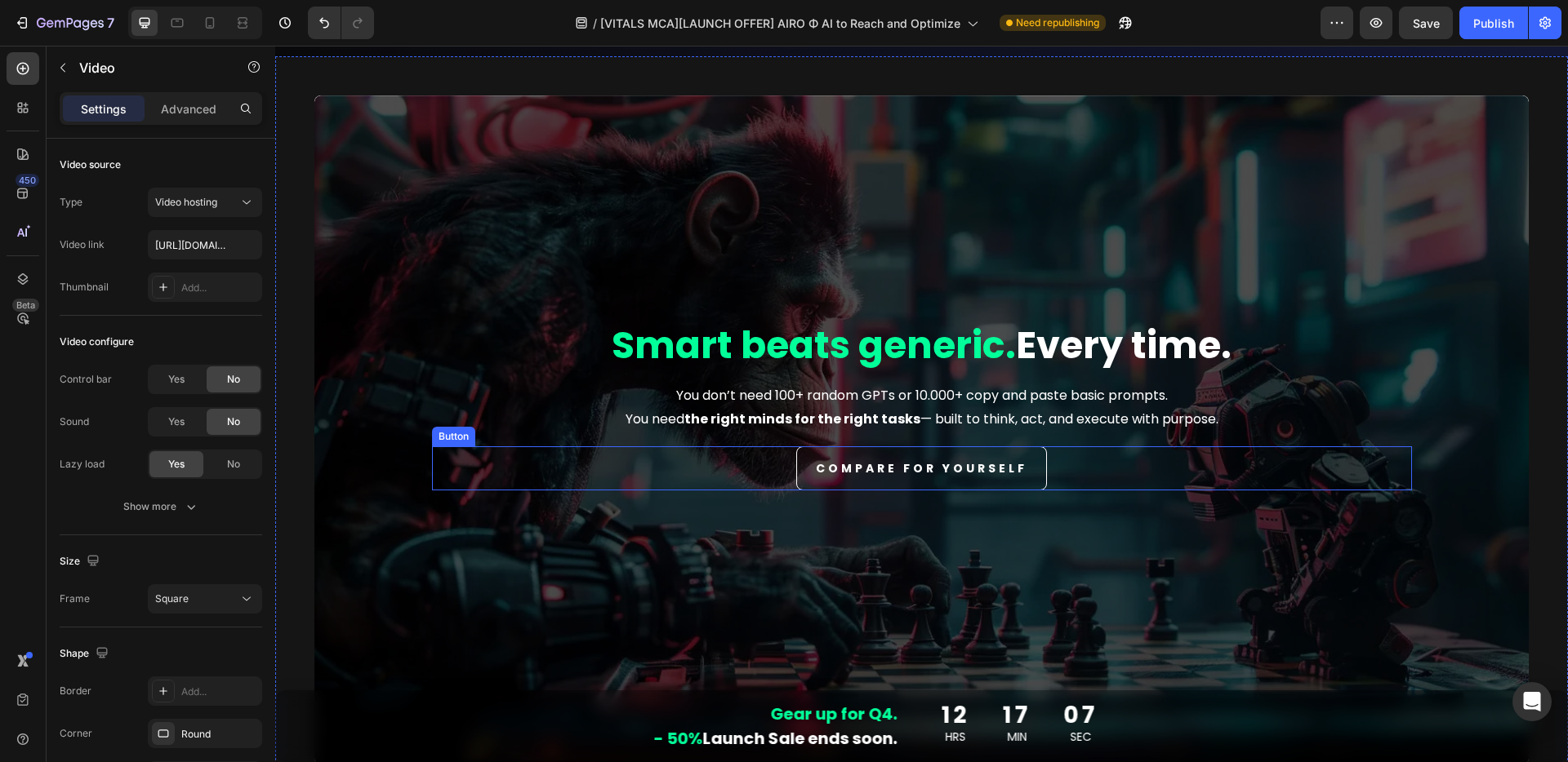
click at [1071, 467] on div "Compare for yourself Button" at bounding box center [922, 467] width 980 height 44
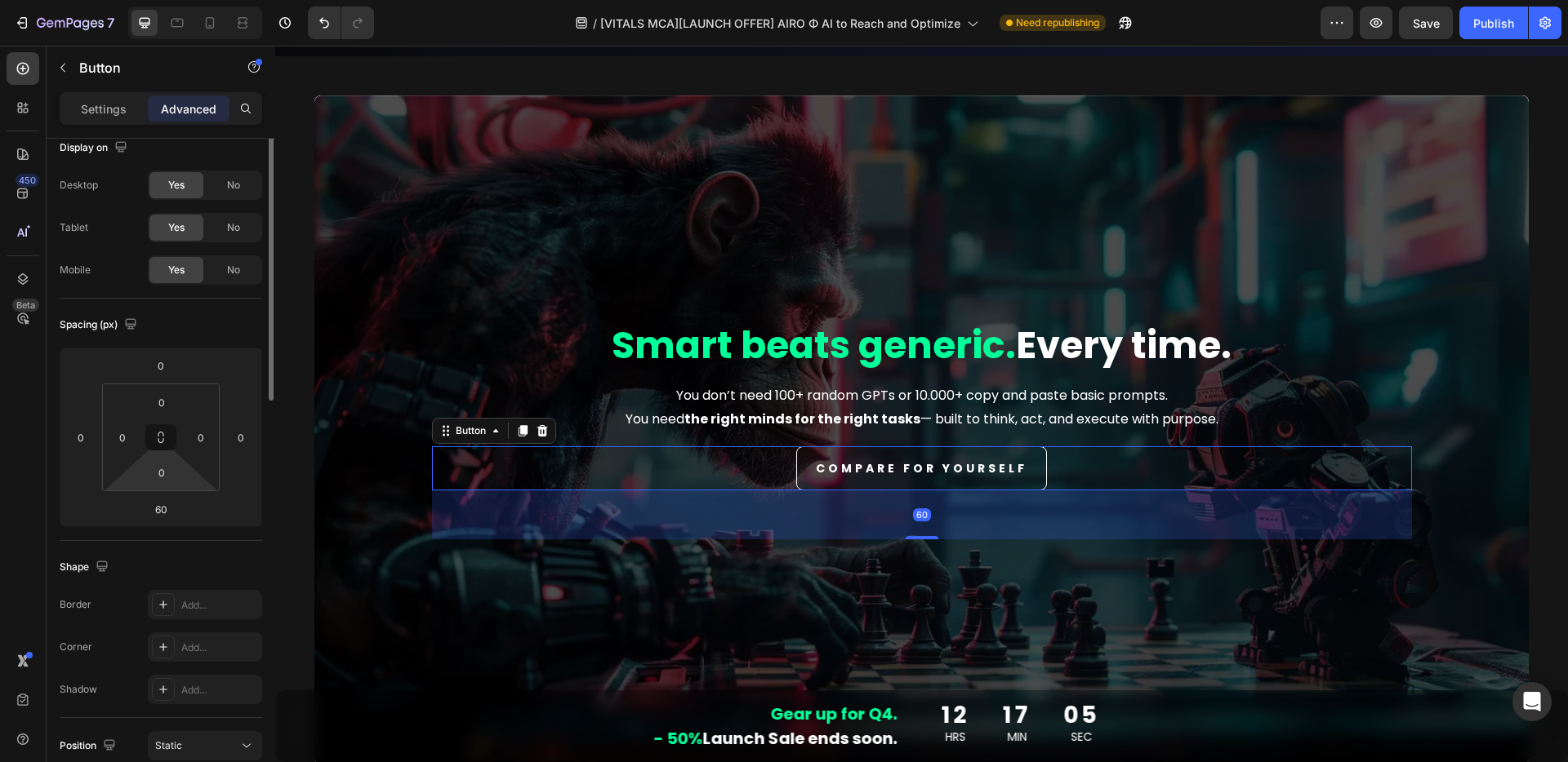
scroll to position [335, 0]
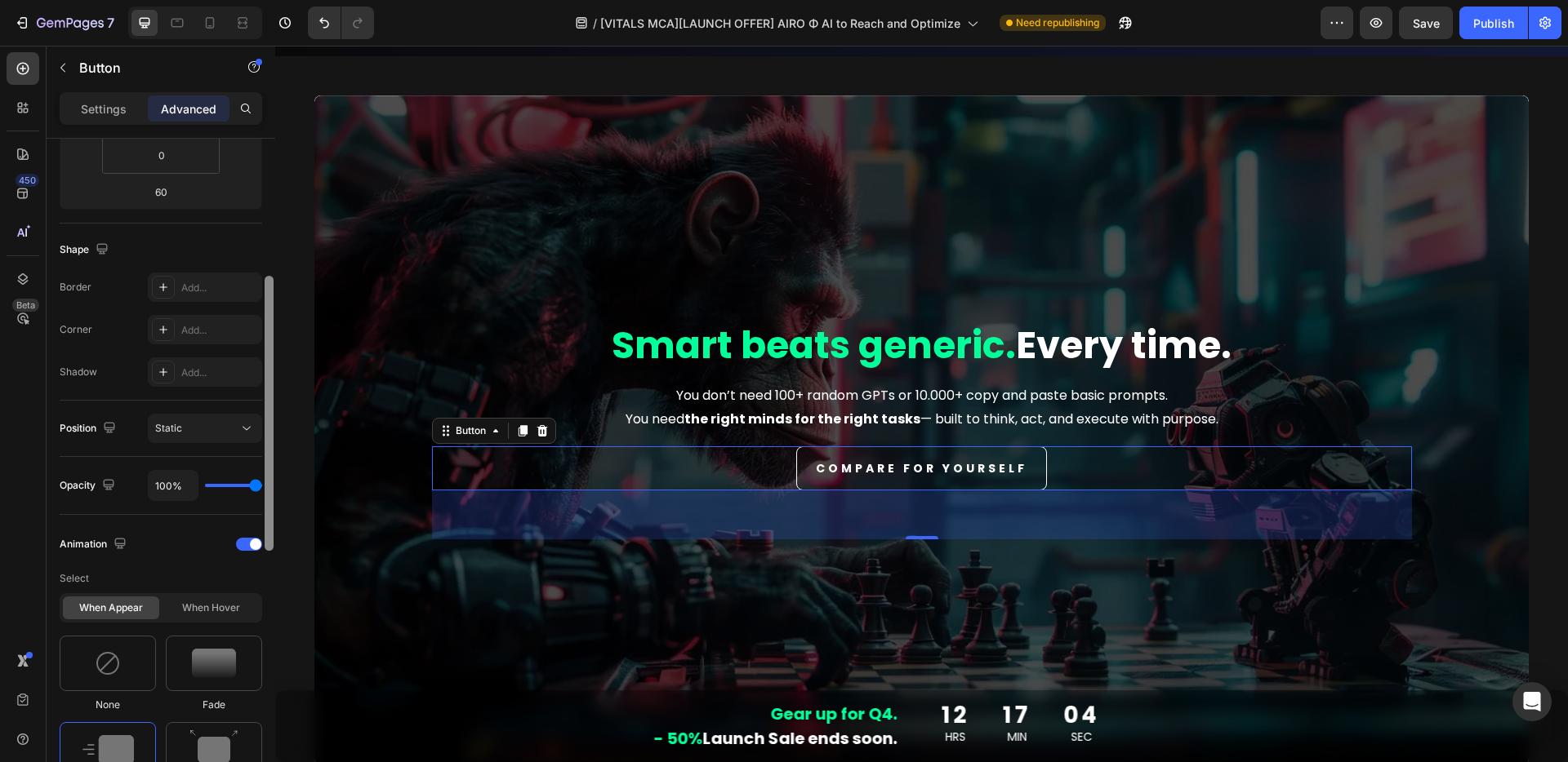
click at [247, 543] on div at bounding box center [249, 544] width 26 height 13
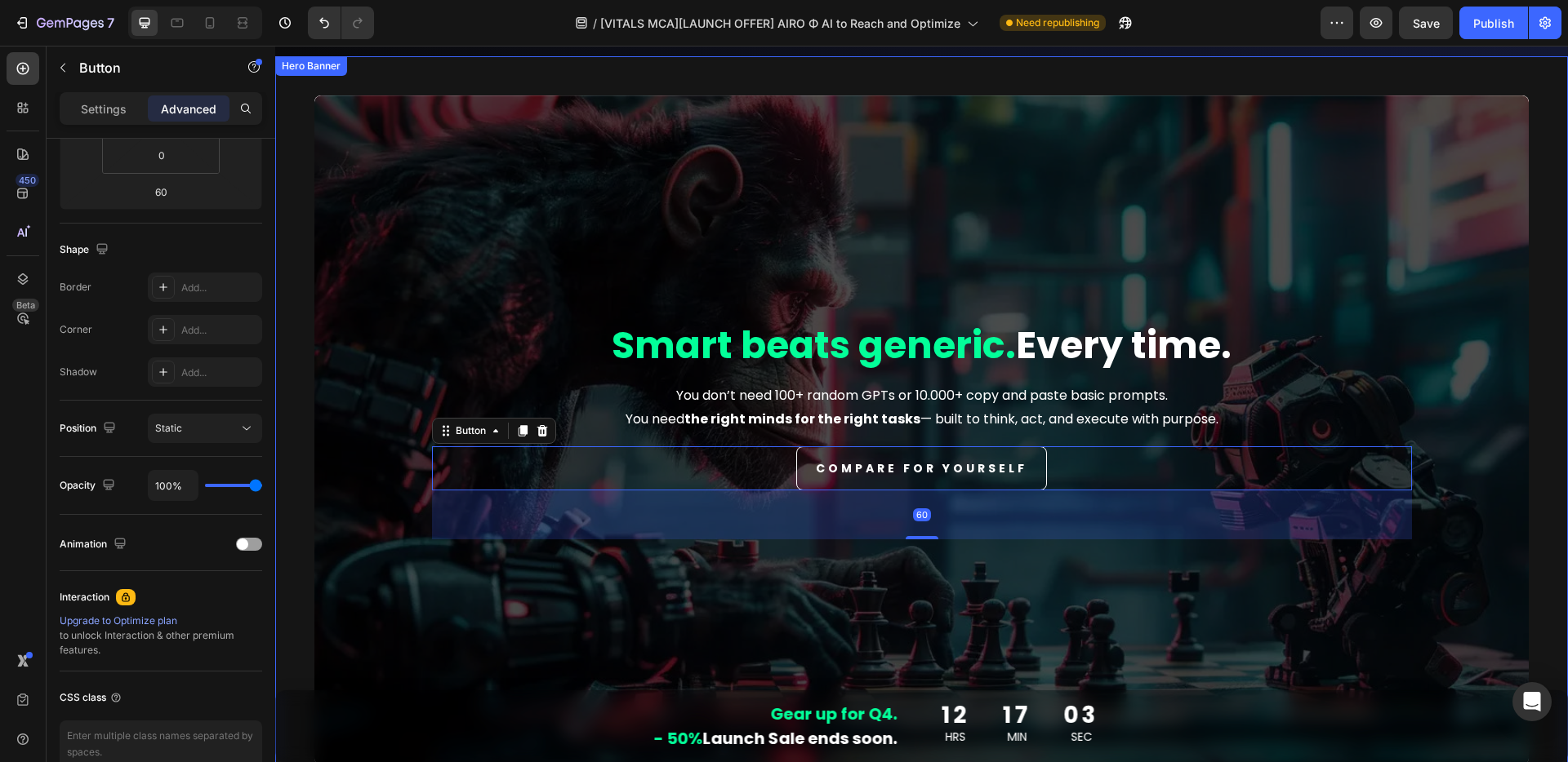
click at [485, 245] on div "Overlay" at bounding box center [922, 430] width 1214 height 669
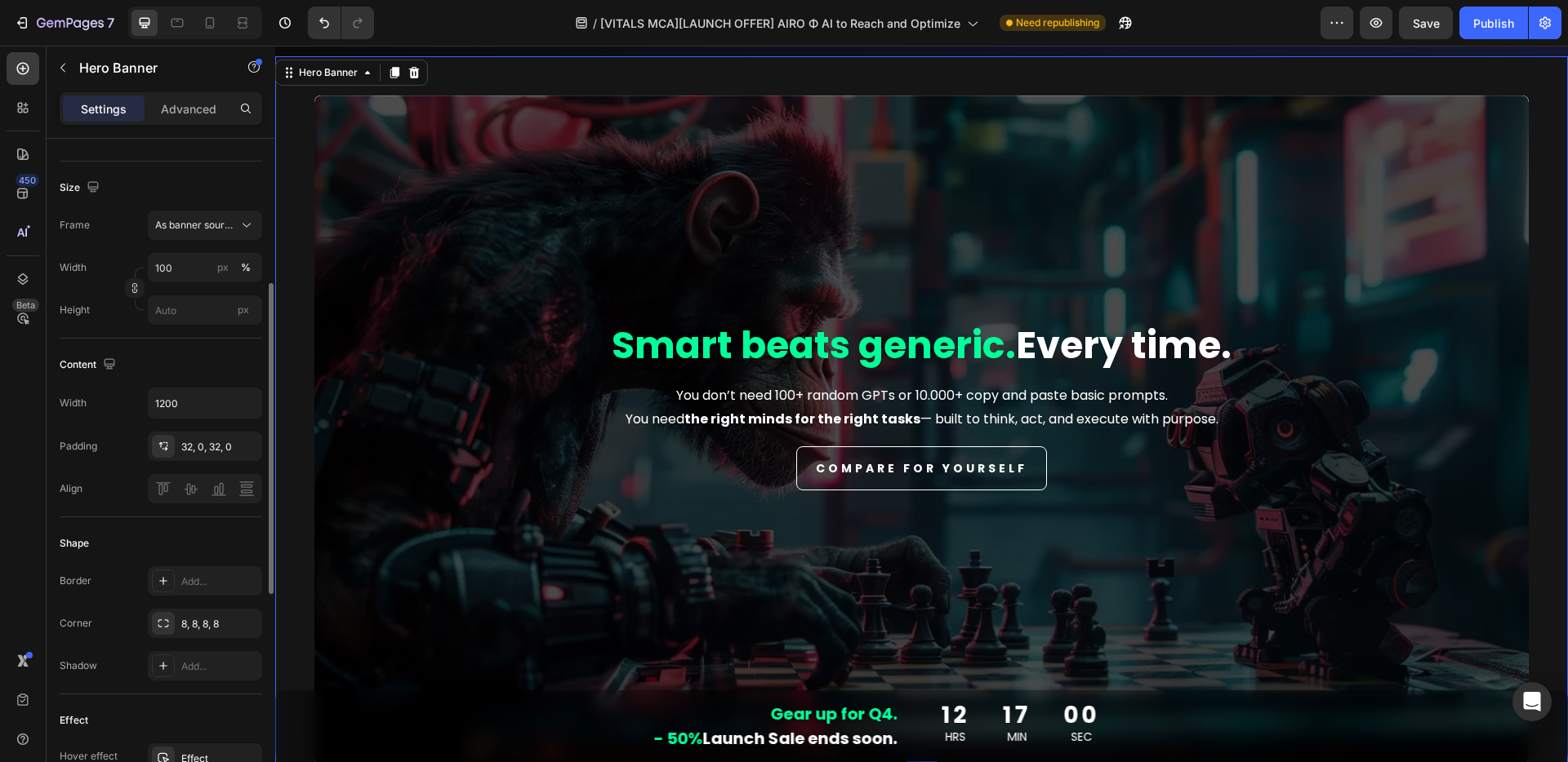
scroll to position [403, 0]
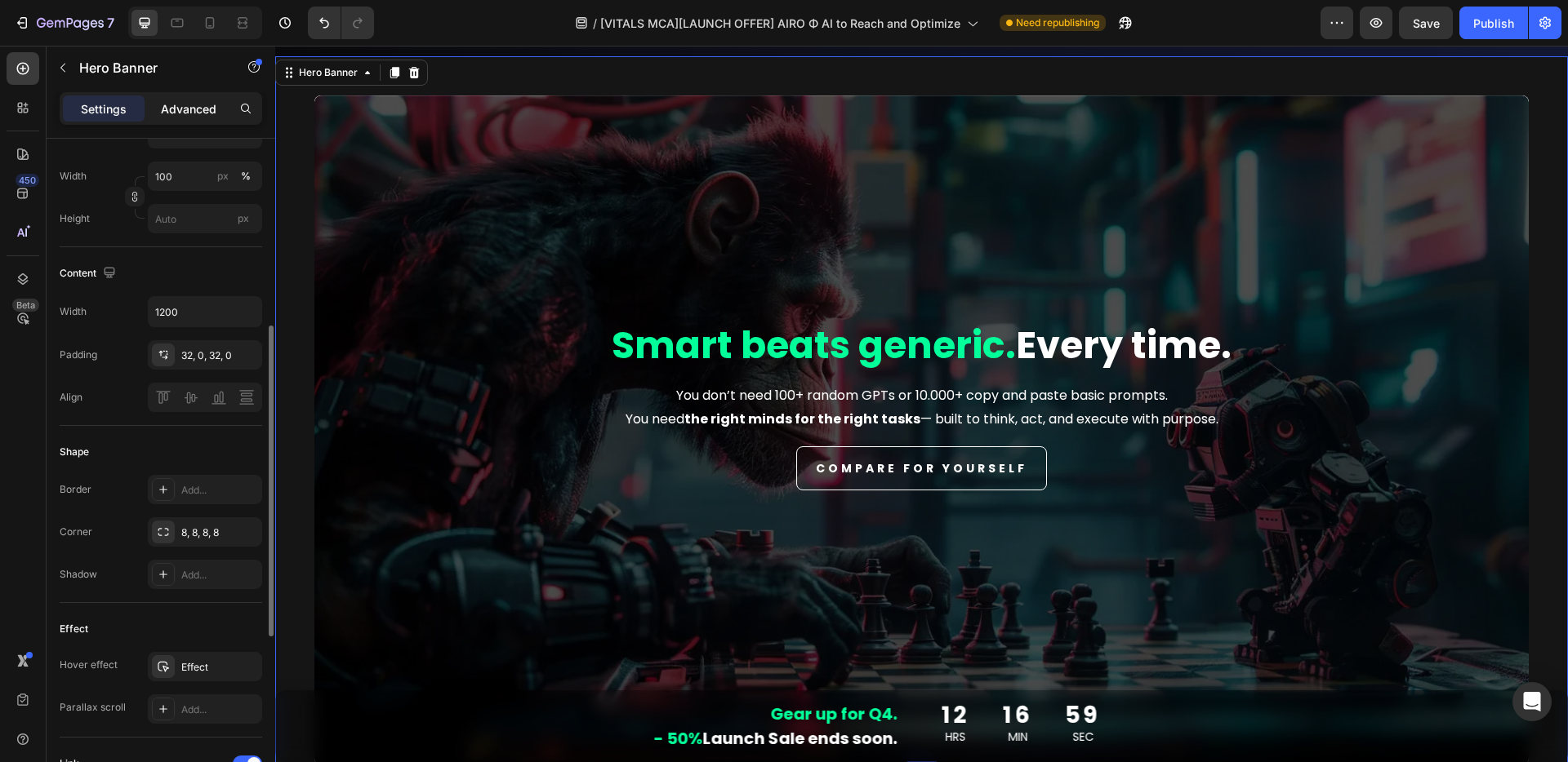
click at [206, 105] on p "Advanced" at bounding box center [188, 108] width 55 height 17
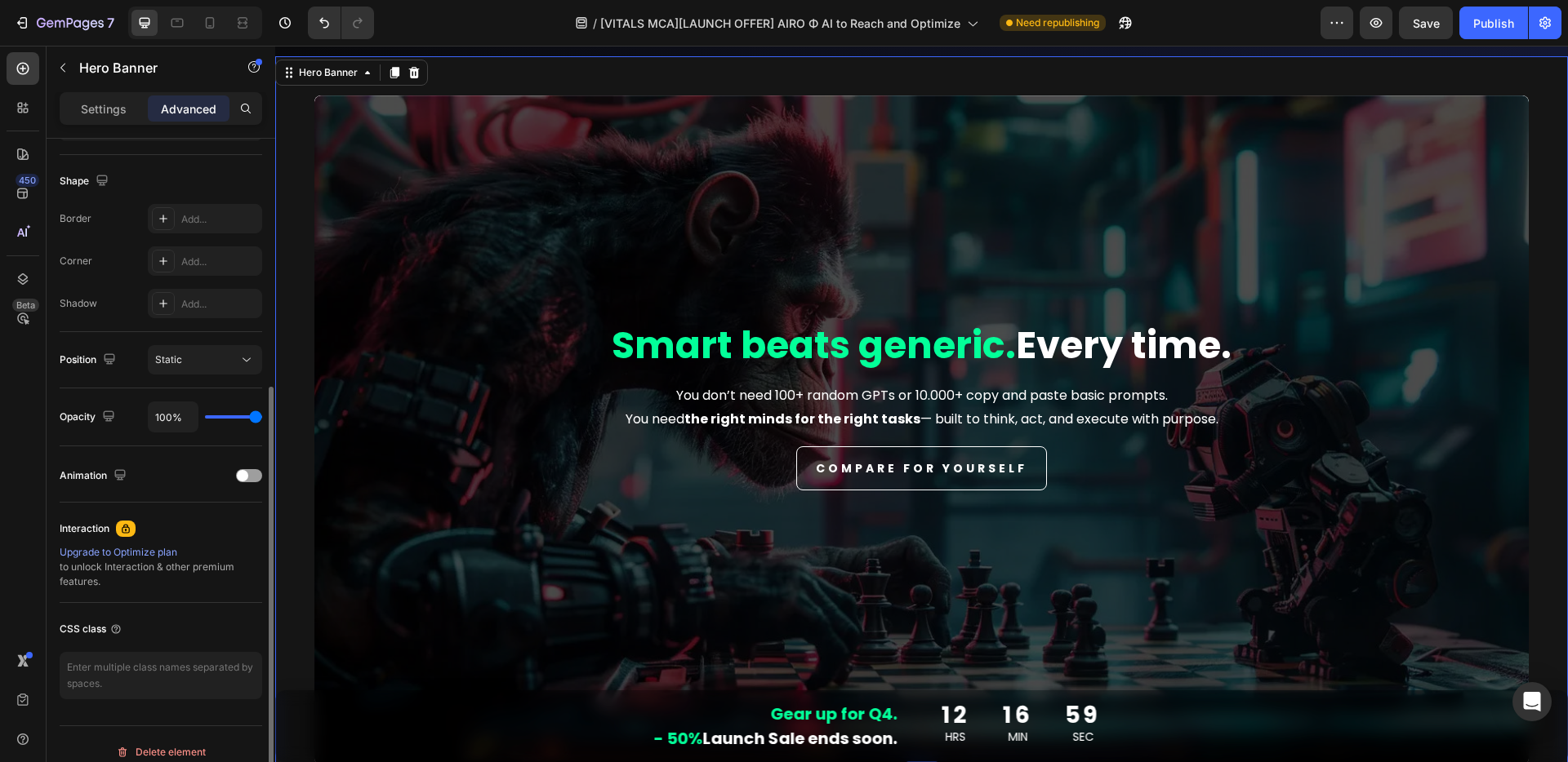
scroll to position [419, 0]
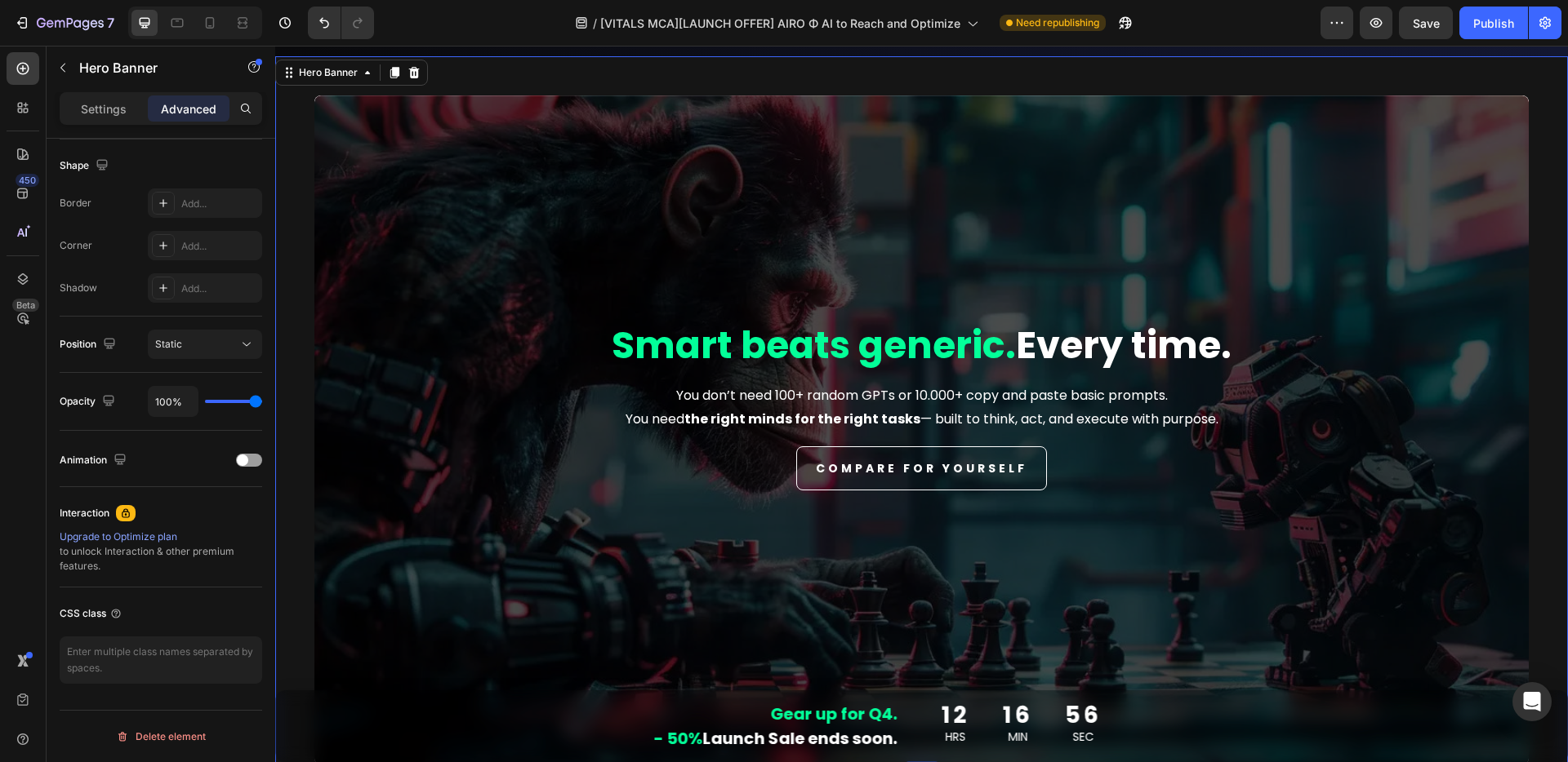
click at [535, 230] on div "Overlay" at bounding box center [922, 430] width 1214 height 669
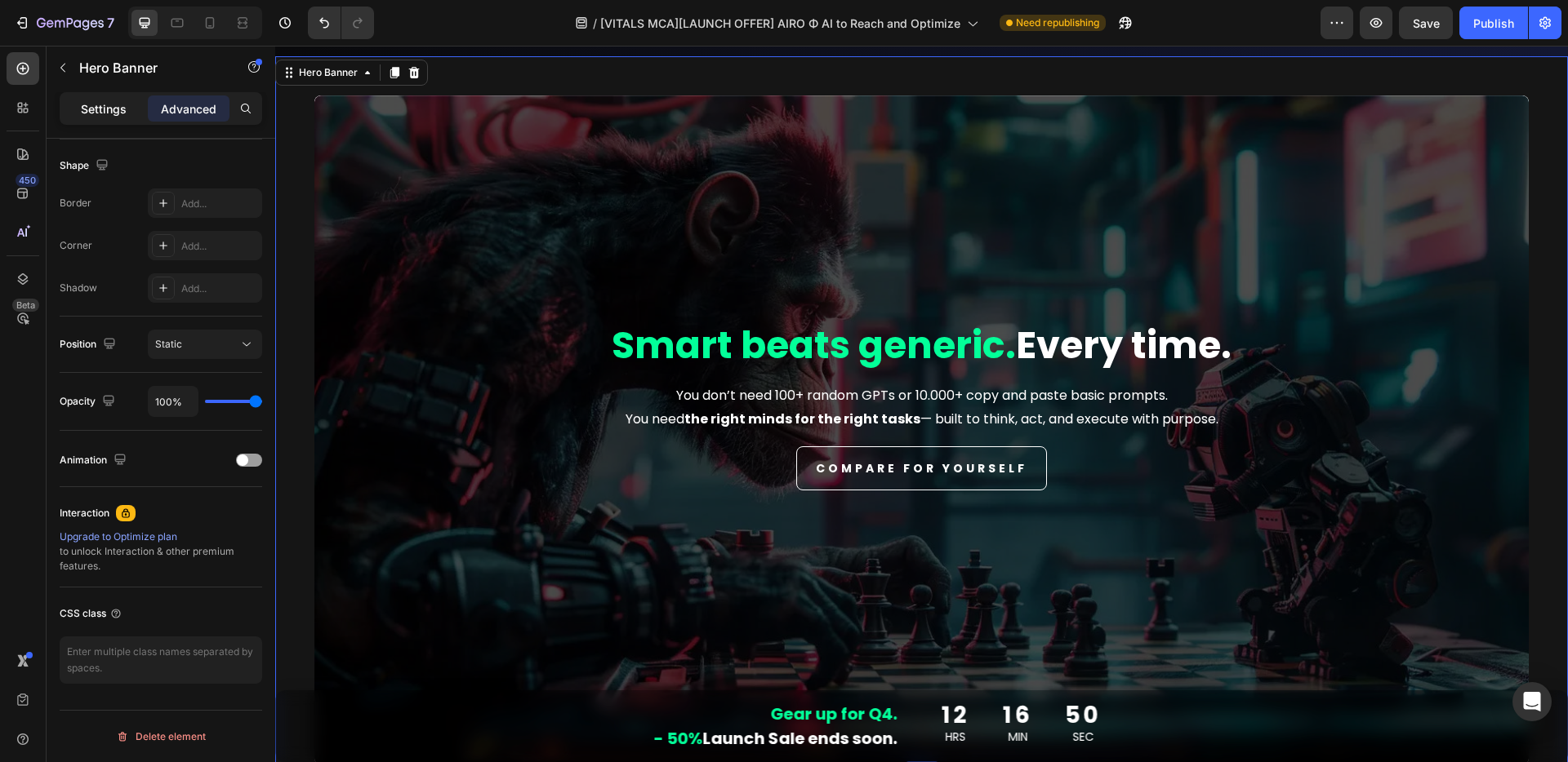
click at [110, 114] on p "Settings" at bounding box center [103, 108] width 46 height 17
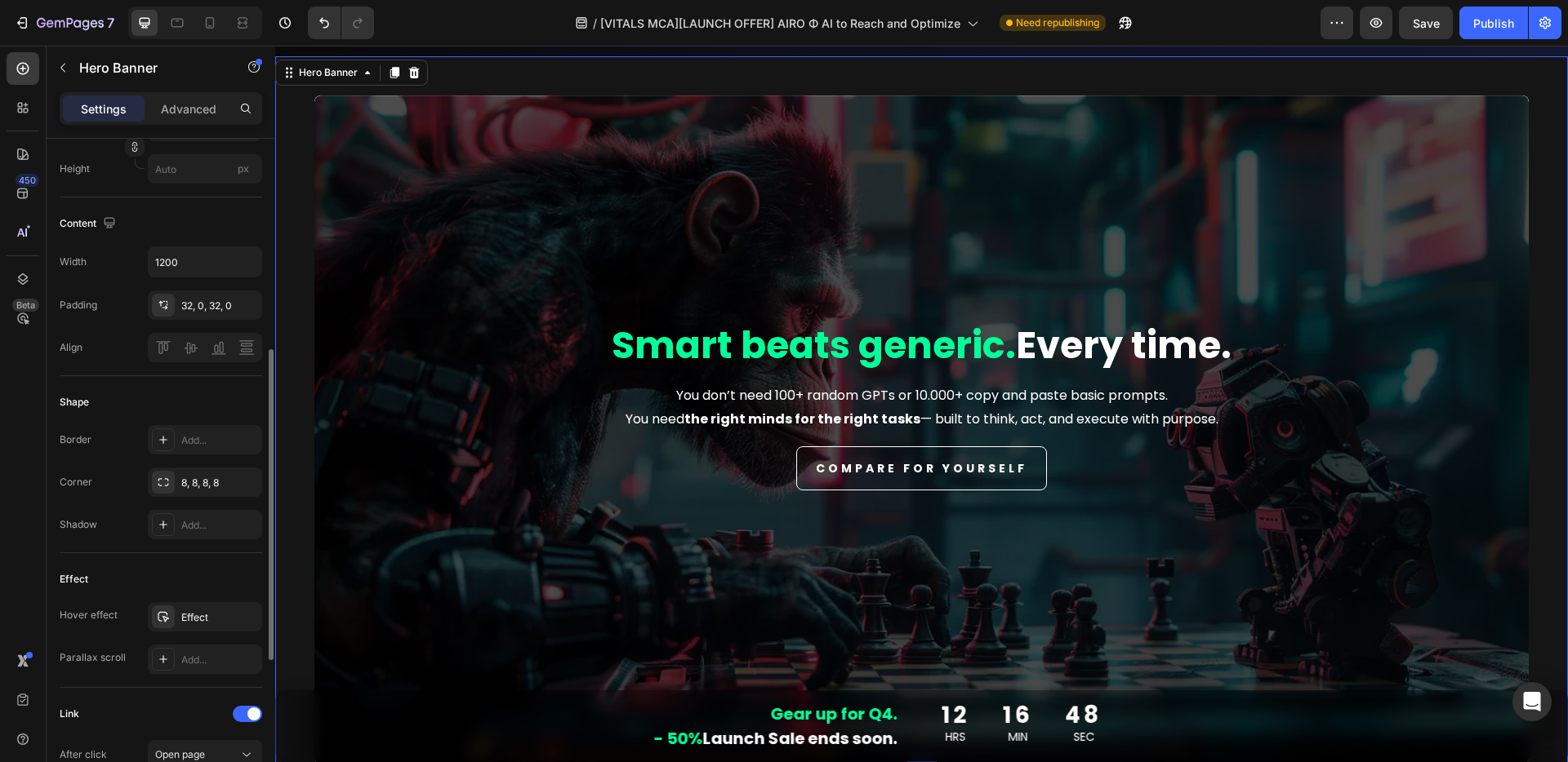
scroll to position [548, 0]
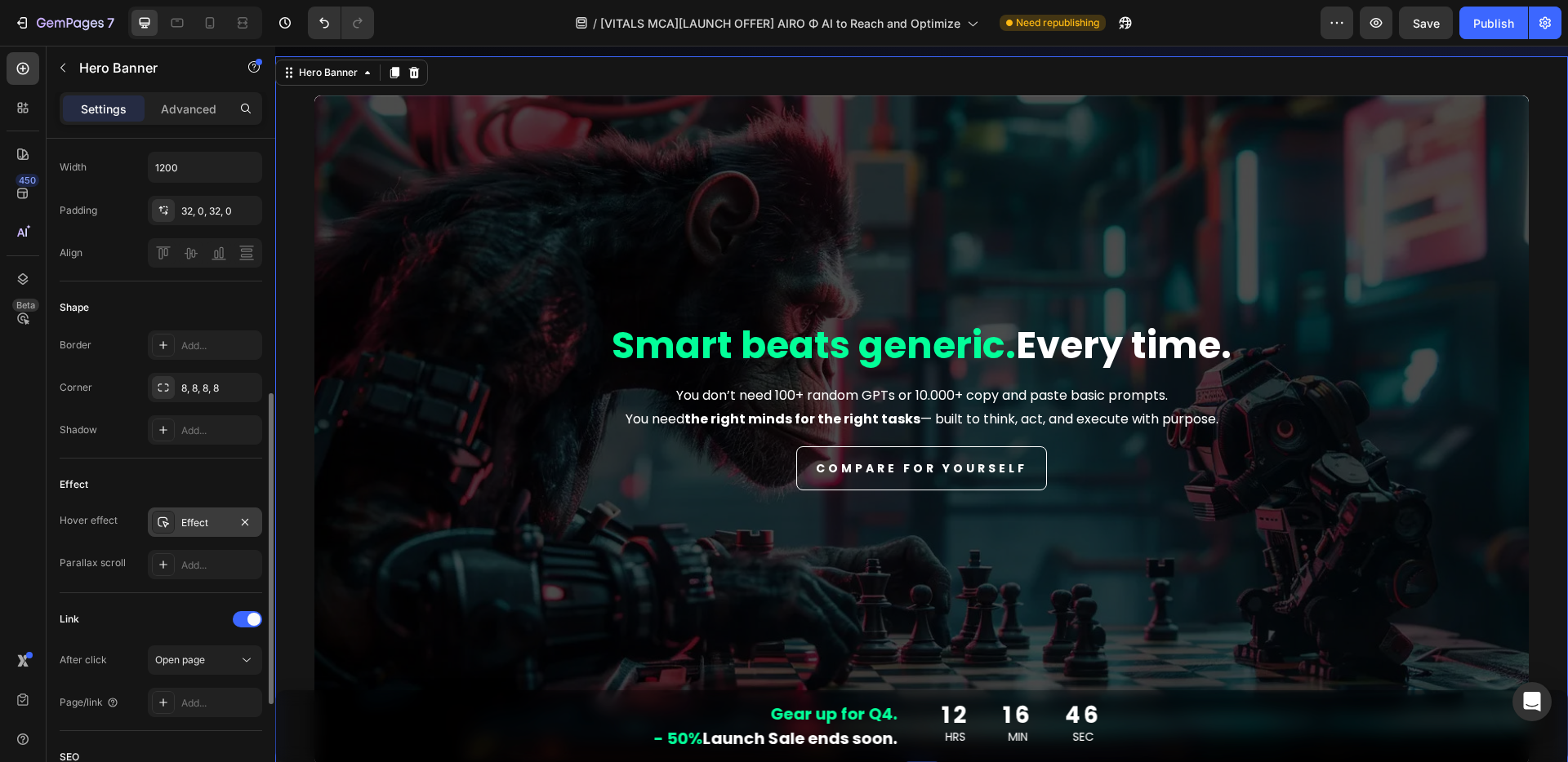
click at [214, 517] on div "Effect" at bounding box center [205, 524] width 48 height 15
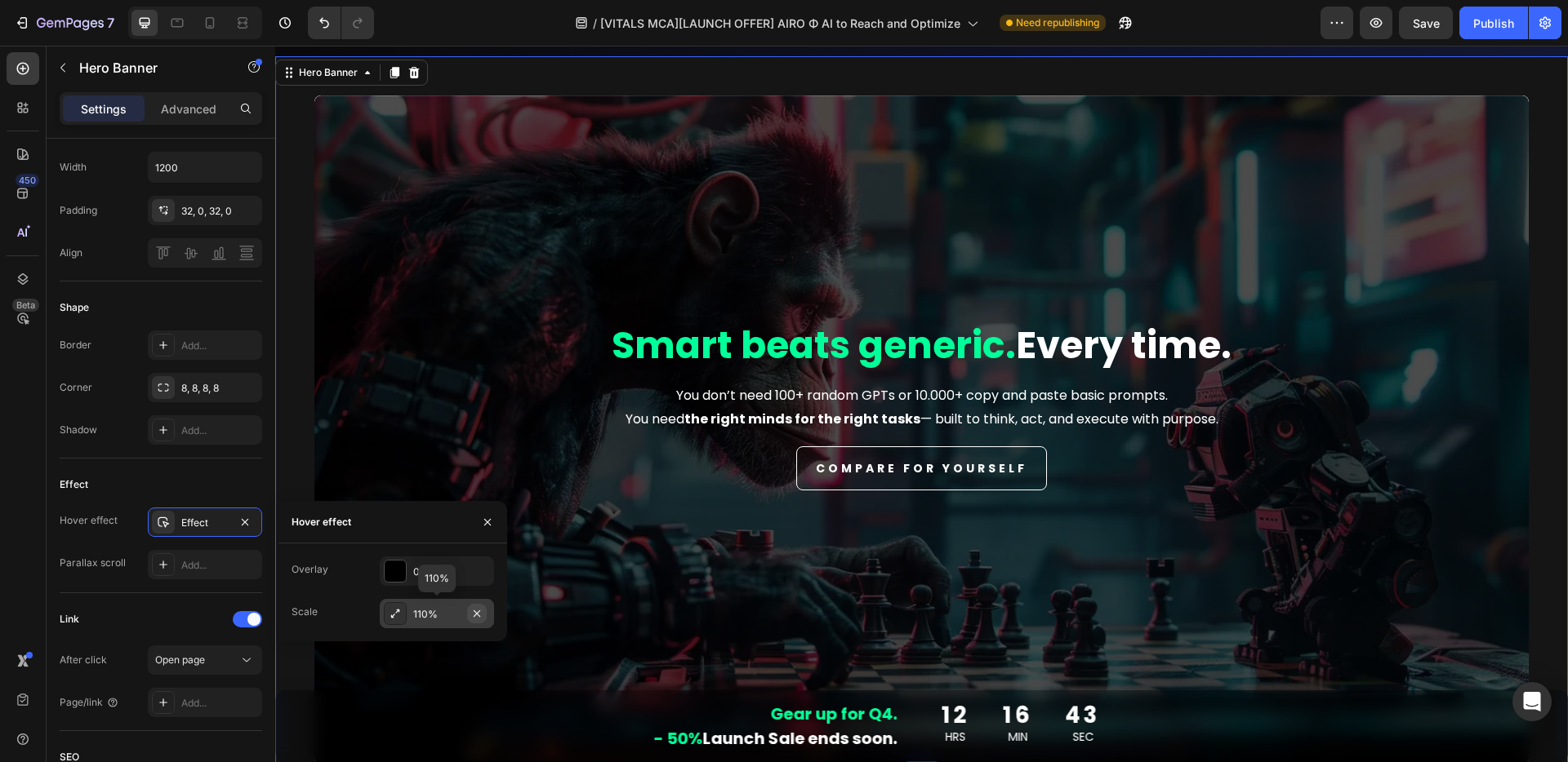
click at [475, 613] on icon "button" at bounding box center [476, 612] width 7 height 7
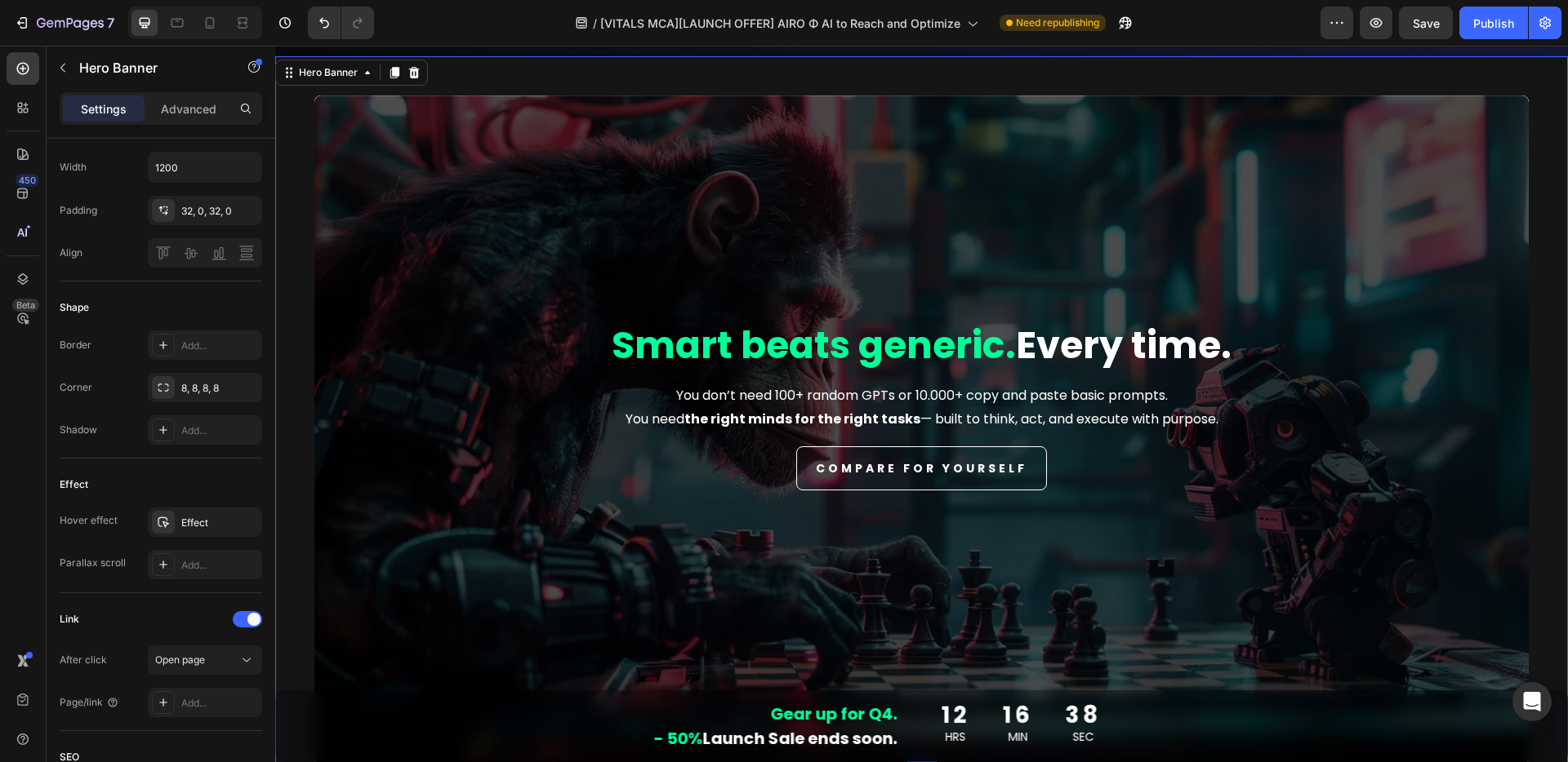
click at [470, 240] on div "Overlay" at bounding box center [922, 430] width 1214 height 669
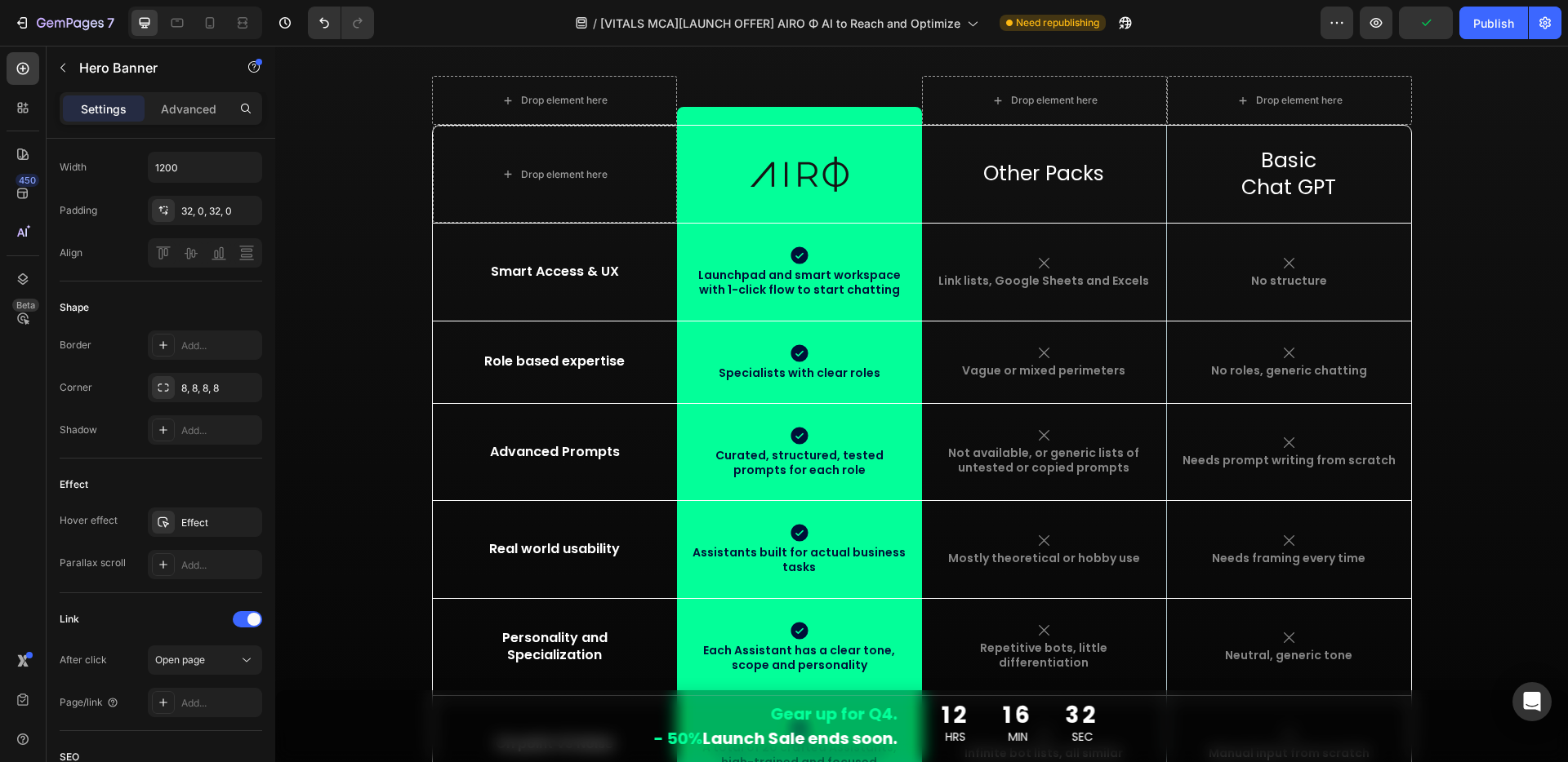
scroll to position [8332, 0]
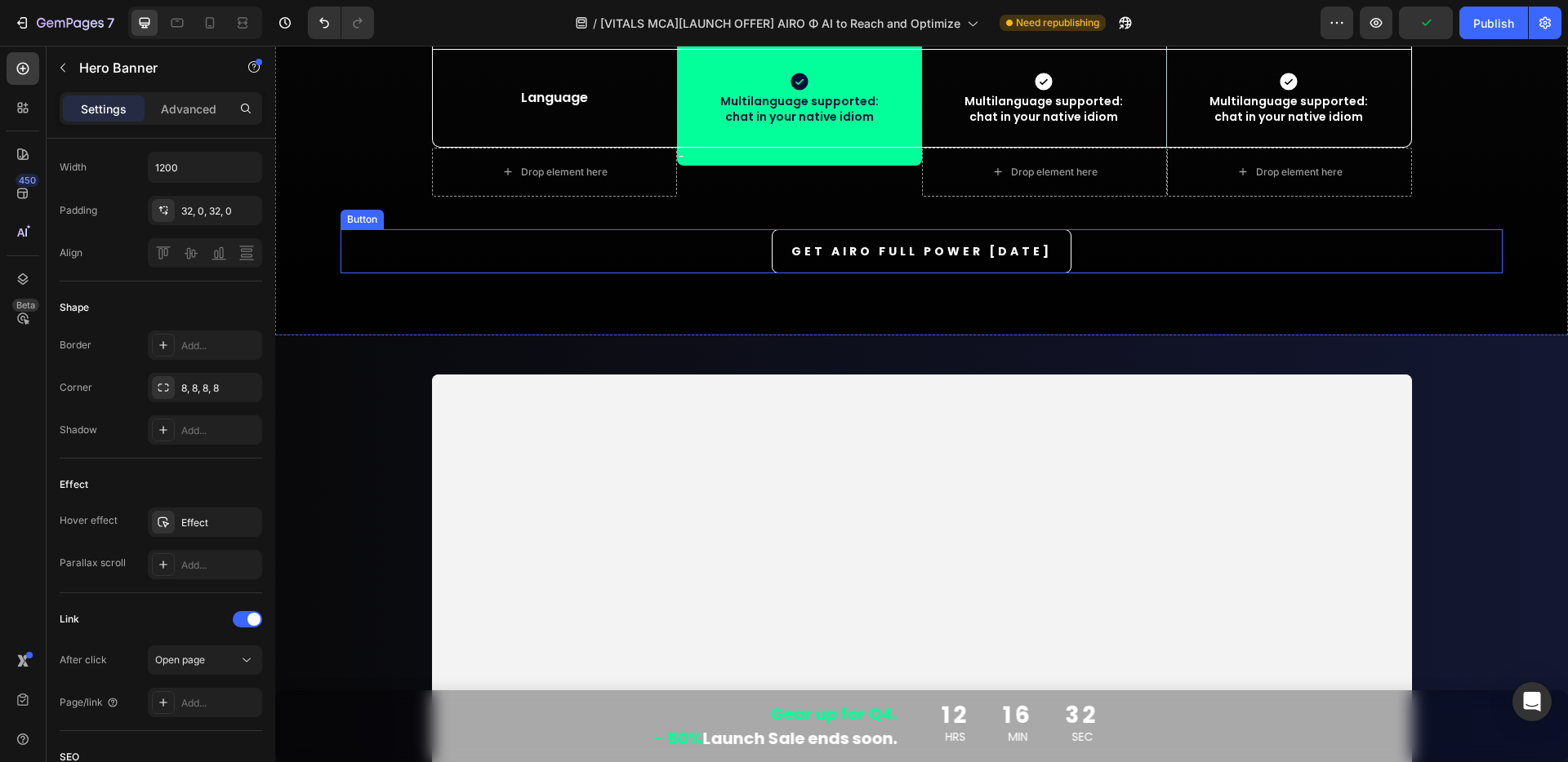
click at [1082, 254] on div "GET AIRO FULL POWER TODAY Button" at bounding box center [922, 251] width 1162 height 44
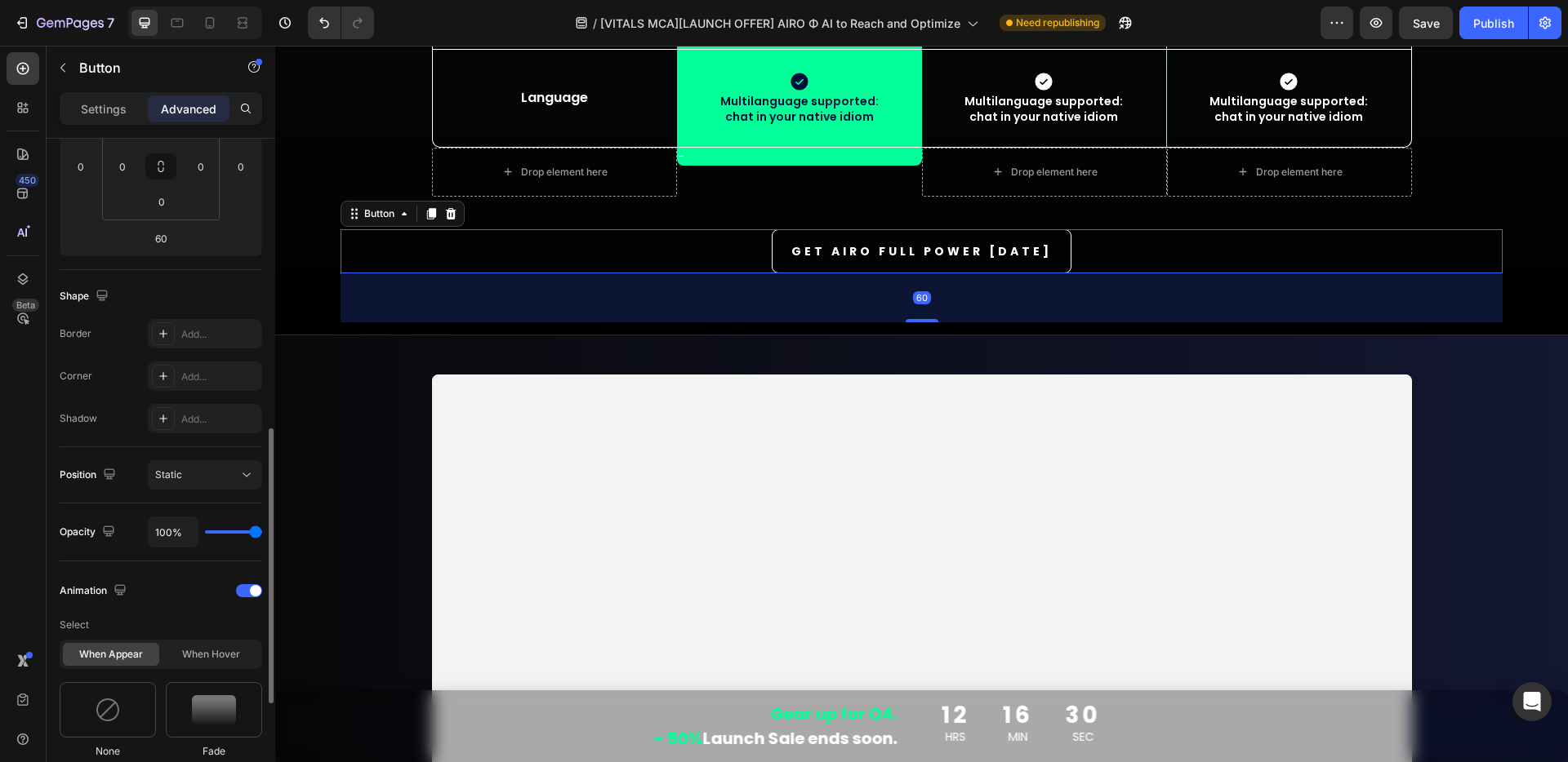
scroll to position [410, 0]
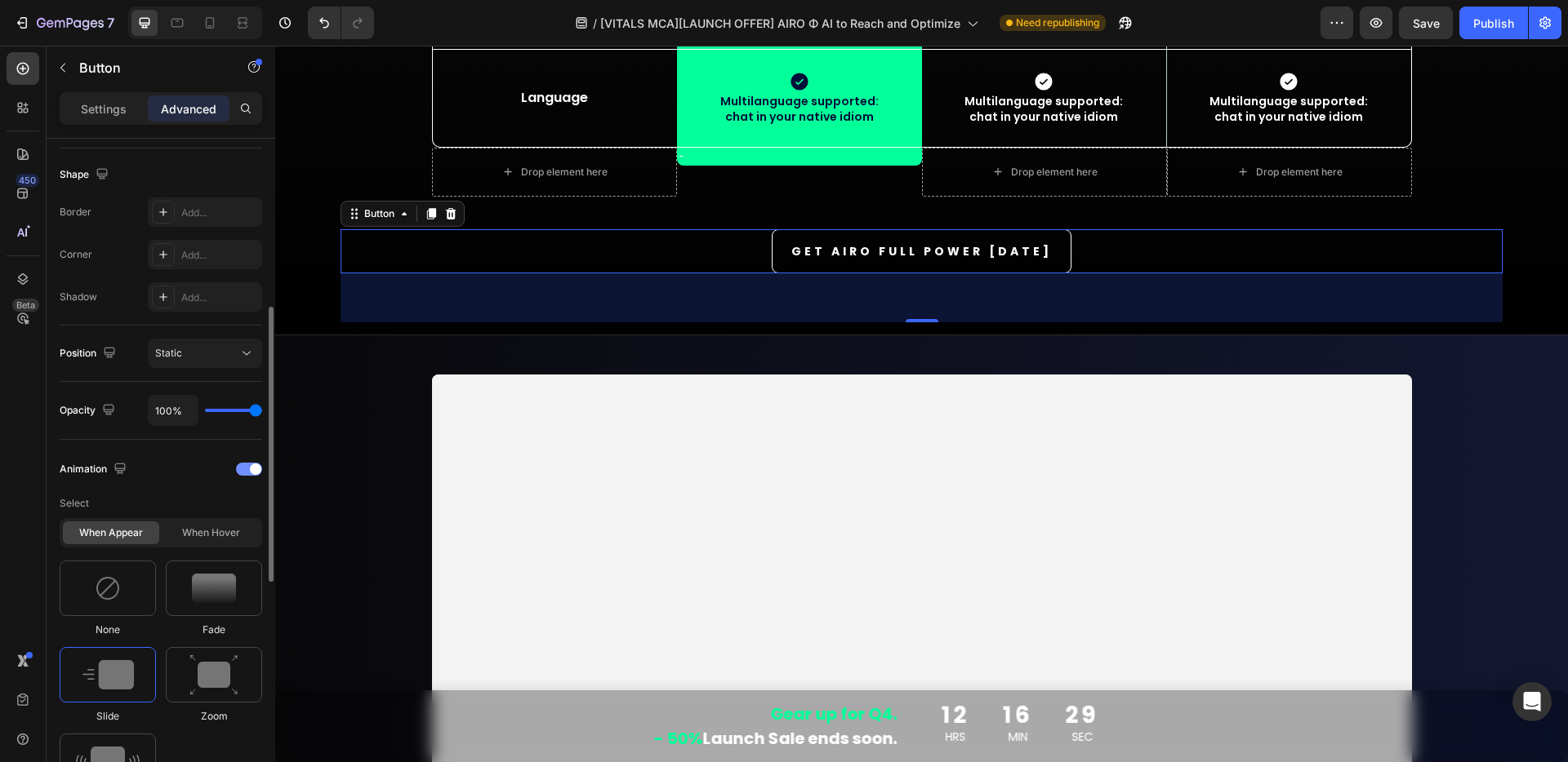
click at [247, 468] on div at bounding box center [249, 469] width 26 height 13
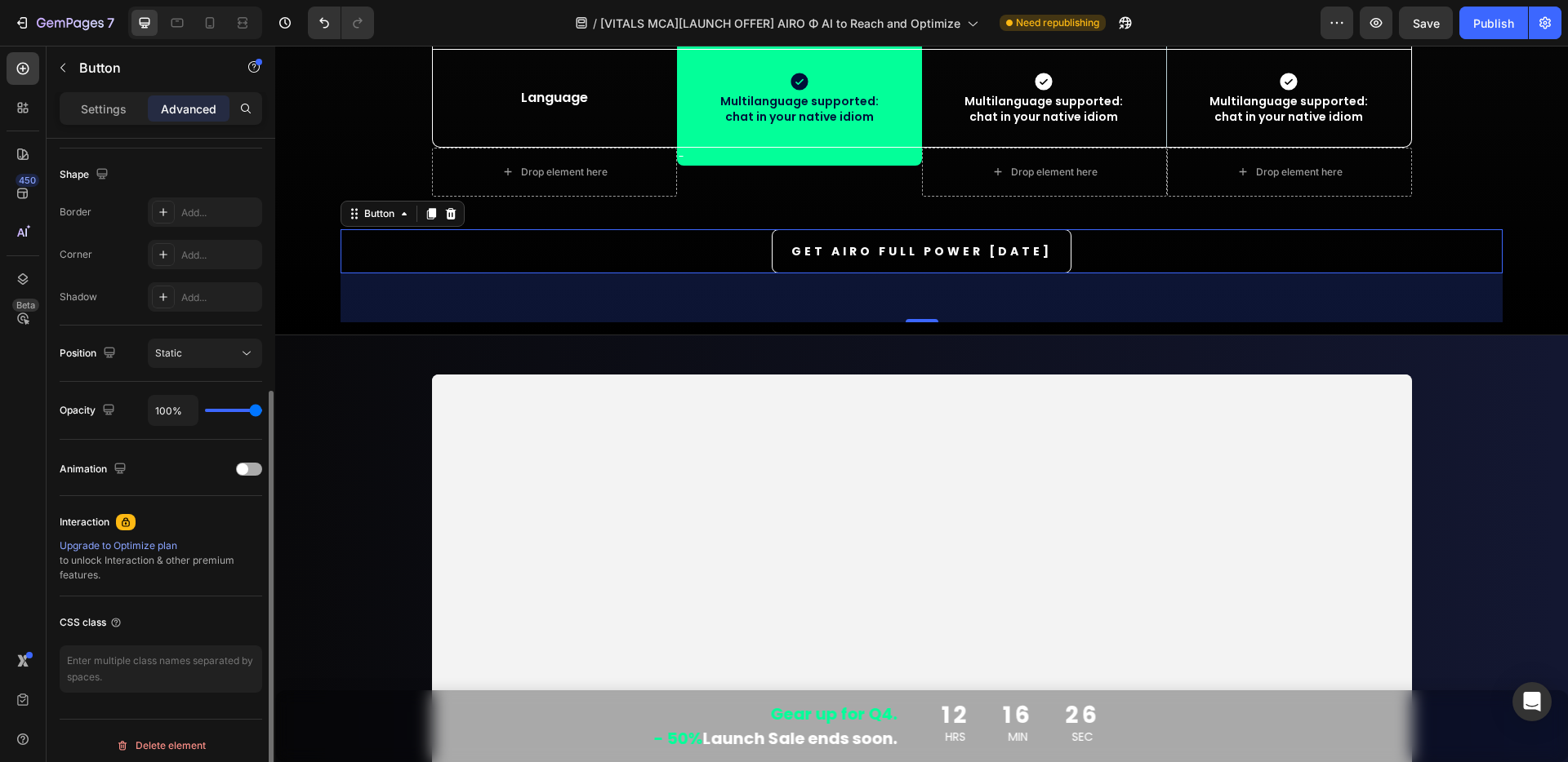
click at [246, 469] on span at bounding box center [242, 469] width 11 height 11
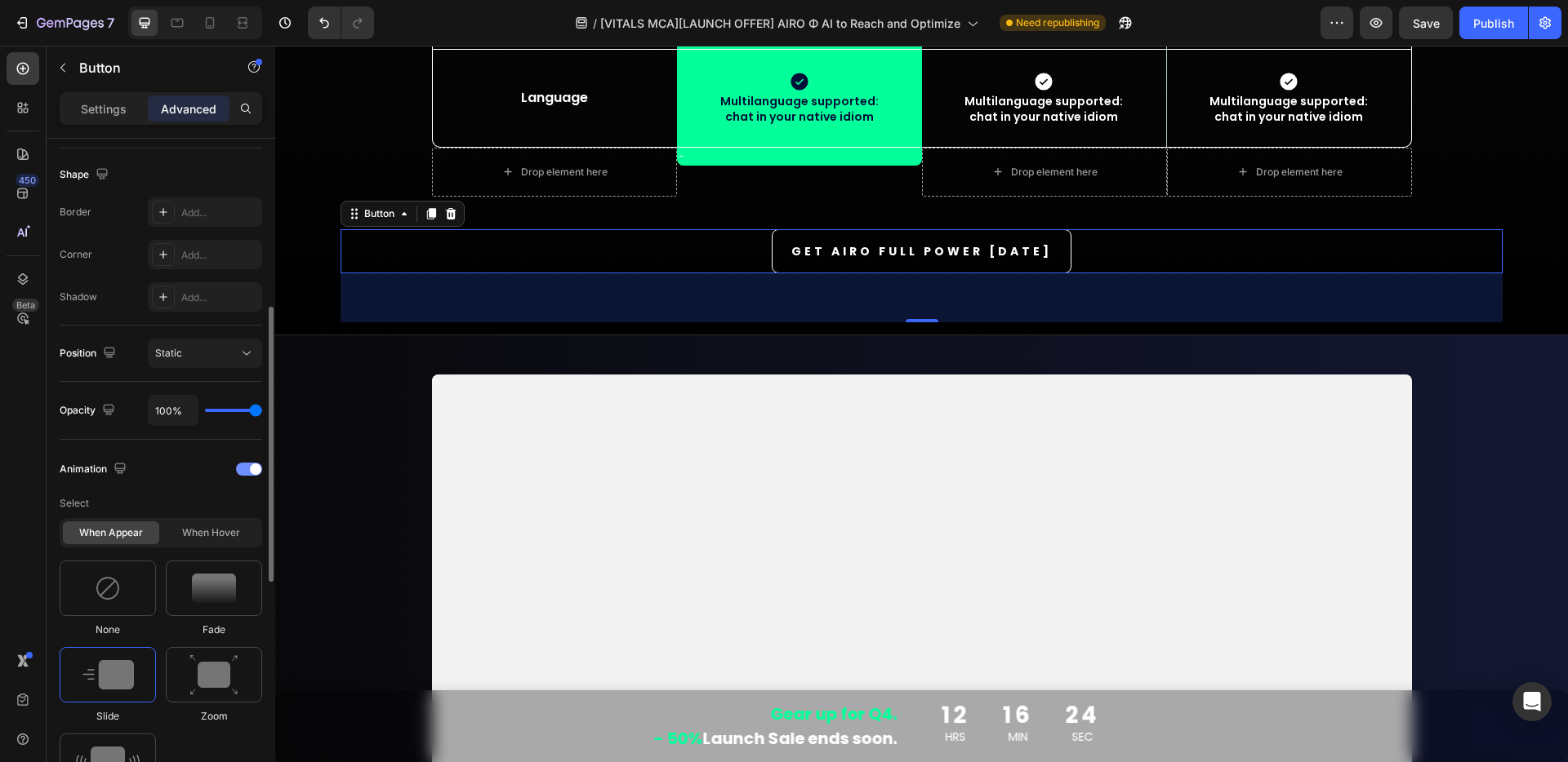
click at [248, 469] on div at bounding box center [249, 469] width 26 height 13
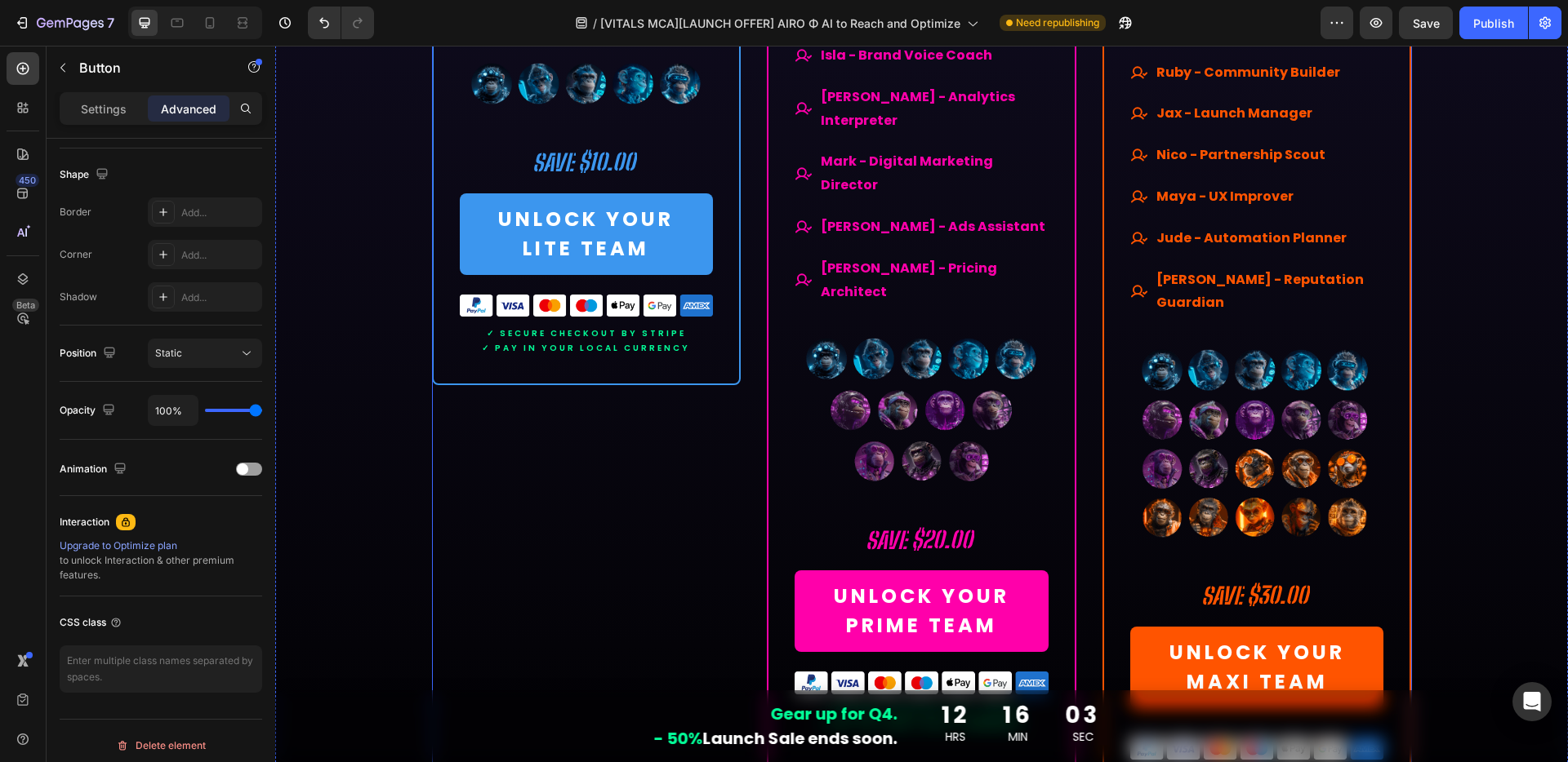
scroll to position [10985, 0]
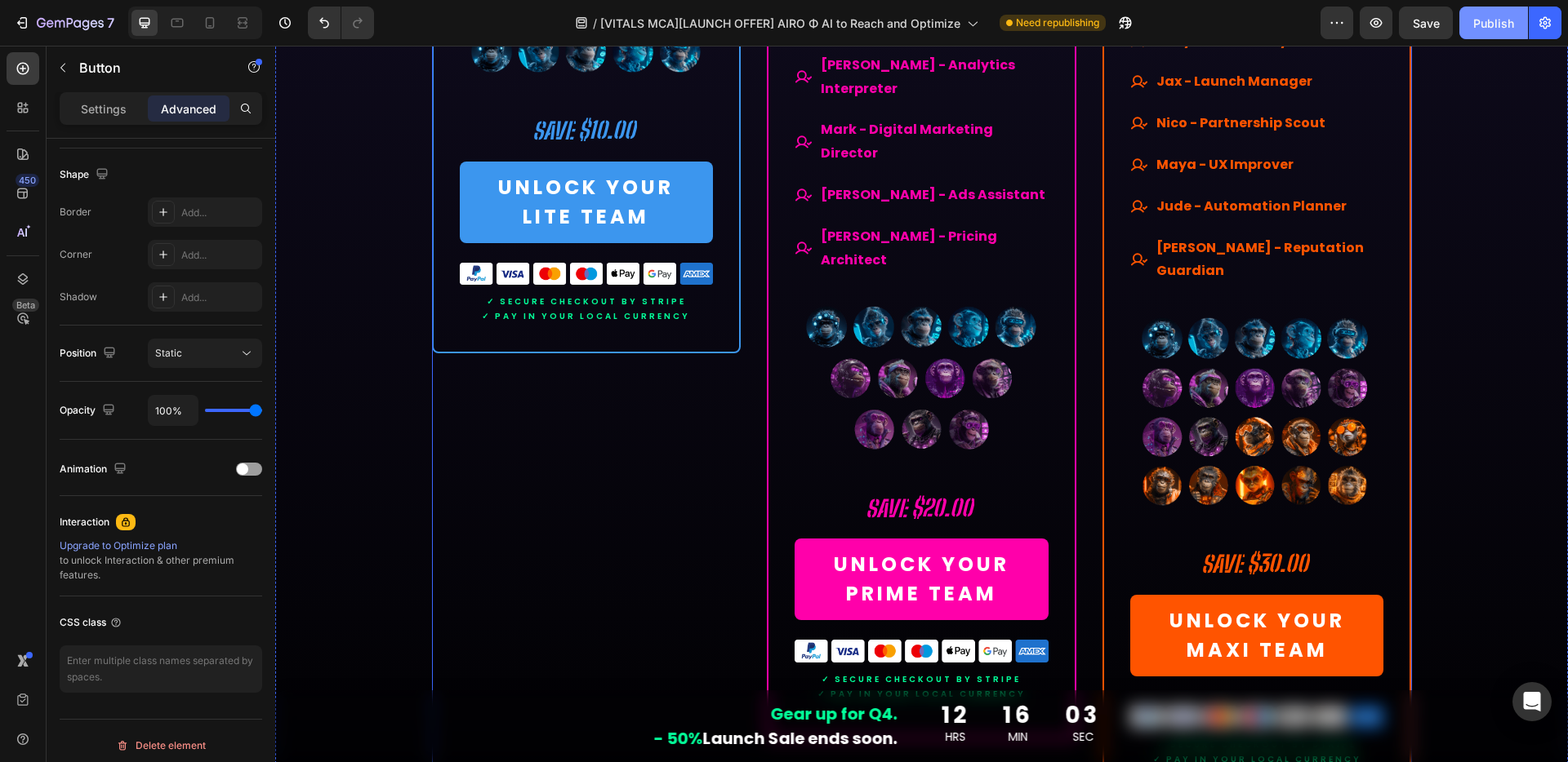
drag, startPoint x: 473, startPoint y: 453, endPoint x: 1487, endPoint y: 22, distance: 1101.8
click at [1416, 18] on span "Save" at bounding box center [1426, 22] width 27 height 14
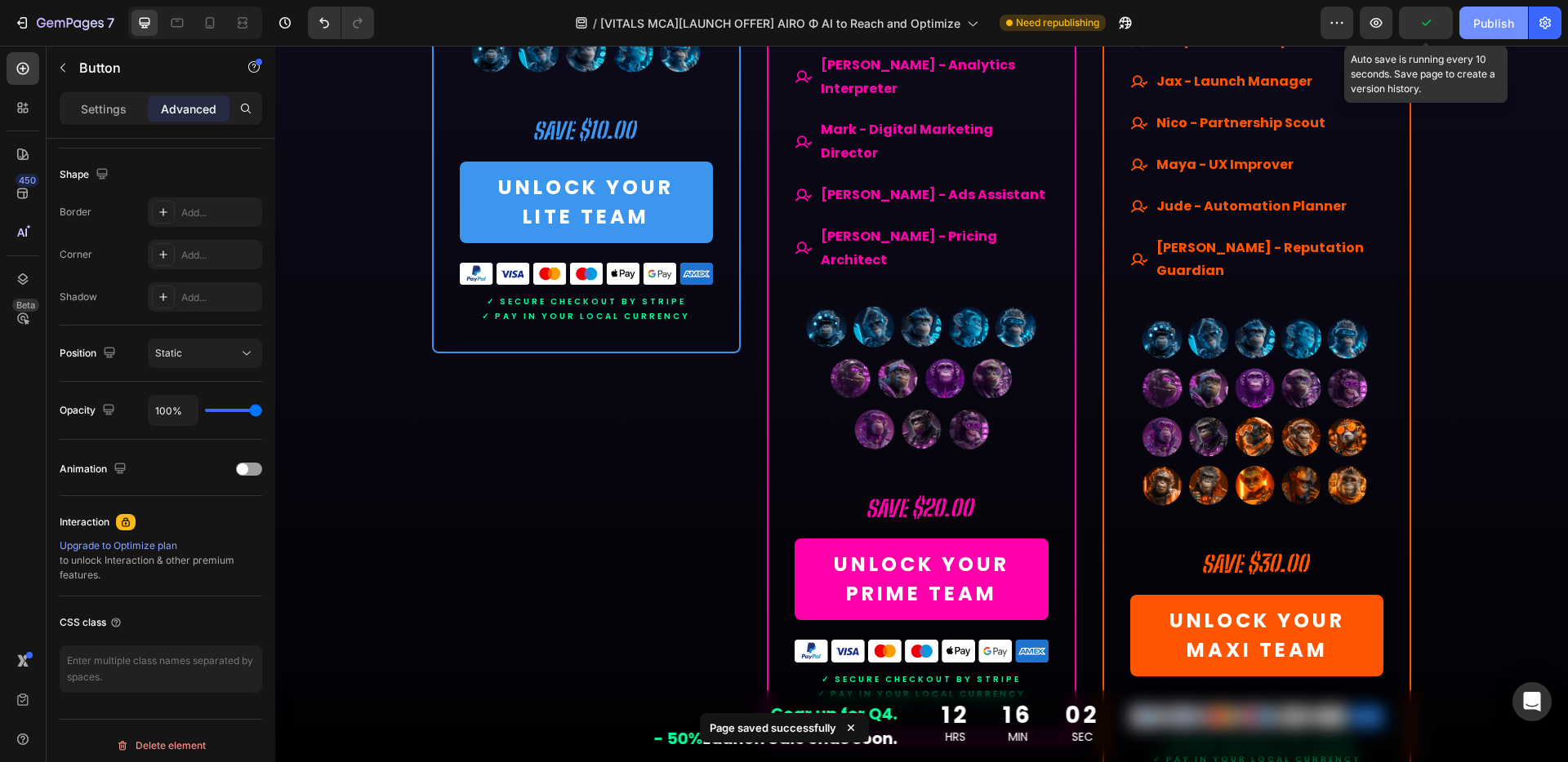
click at [1487, 22] on div "Publish" at bounding box center [1493, 23] width 41 height 17
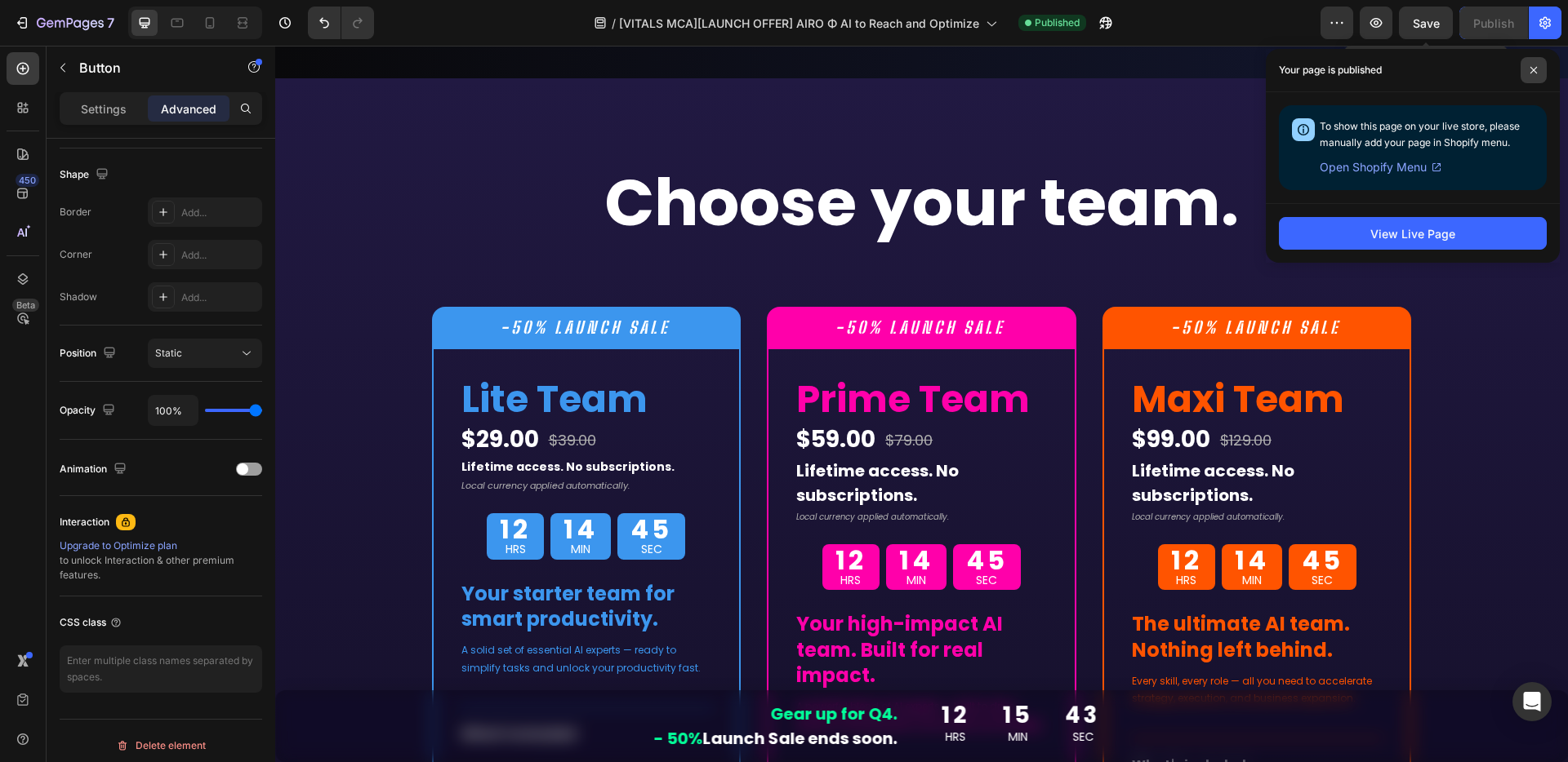
click at [1532, 74] on icon at bounding box center [1533, 70] width 8 height 8
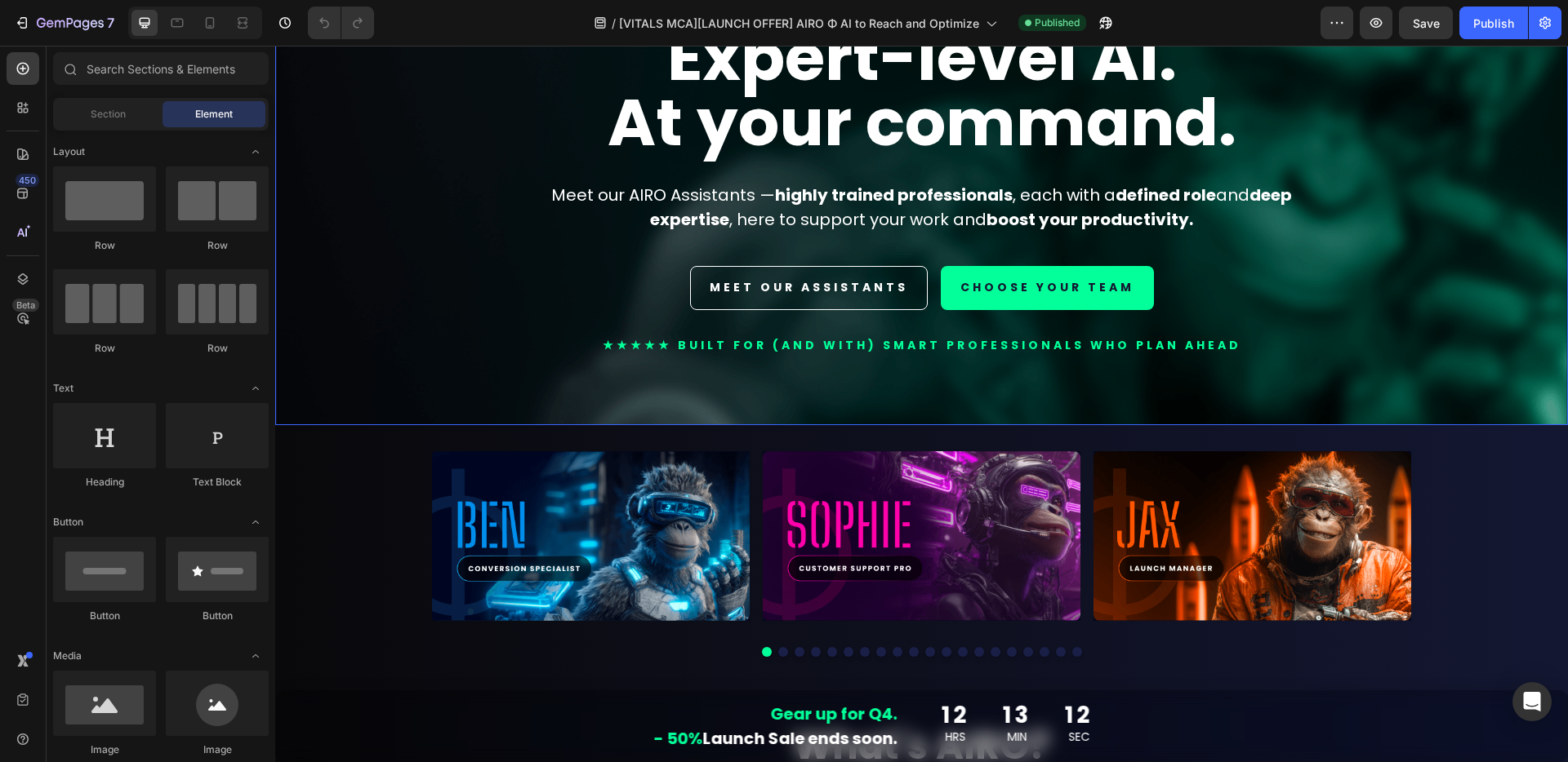
scroll to position [226, 0]
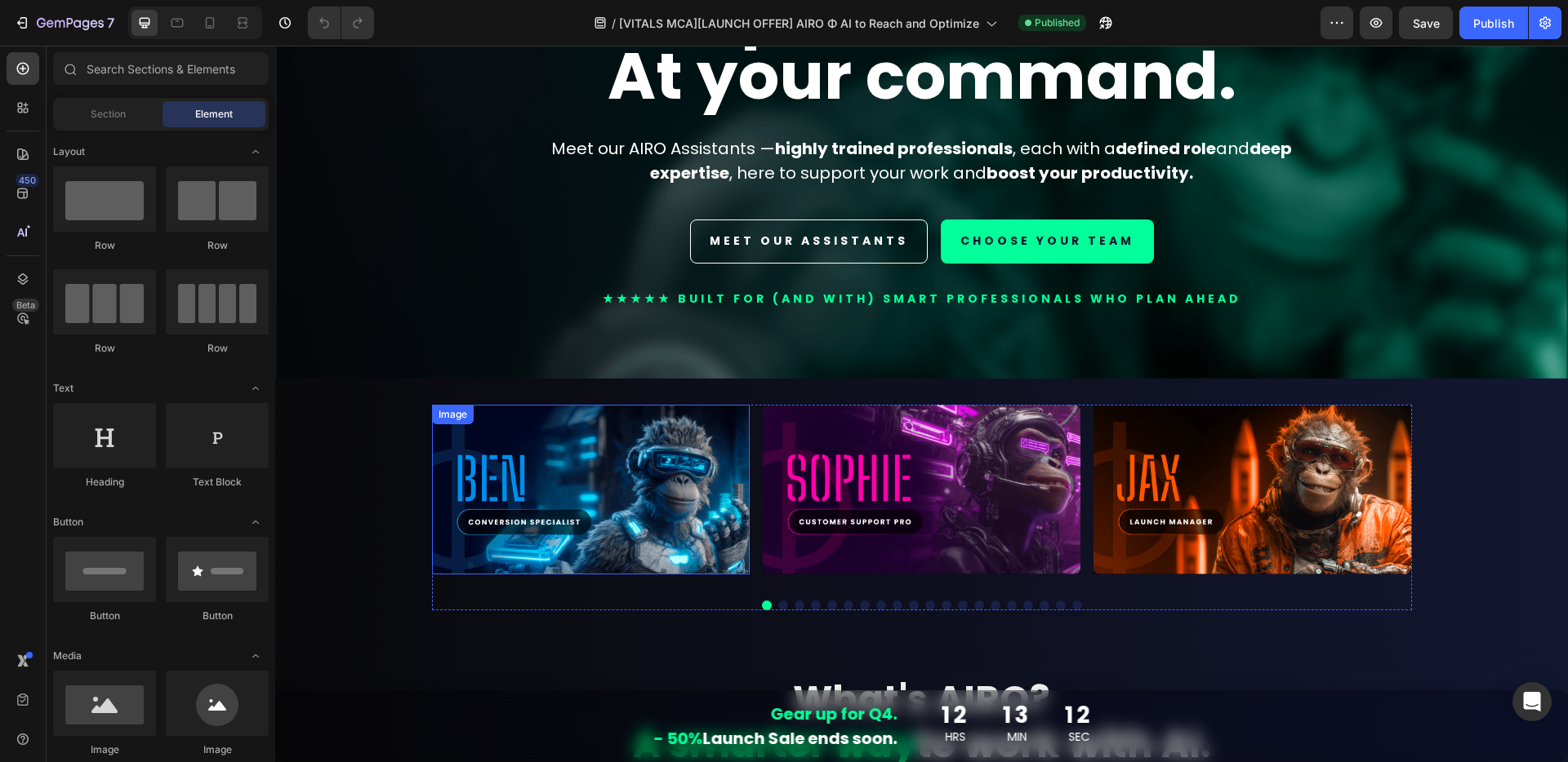
click at [676, 481] on img at bounding box center [590, 490] width 317 height 170
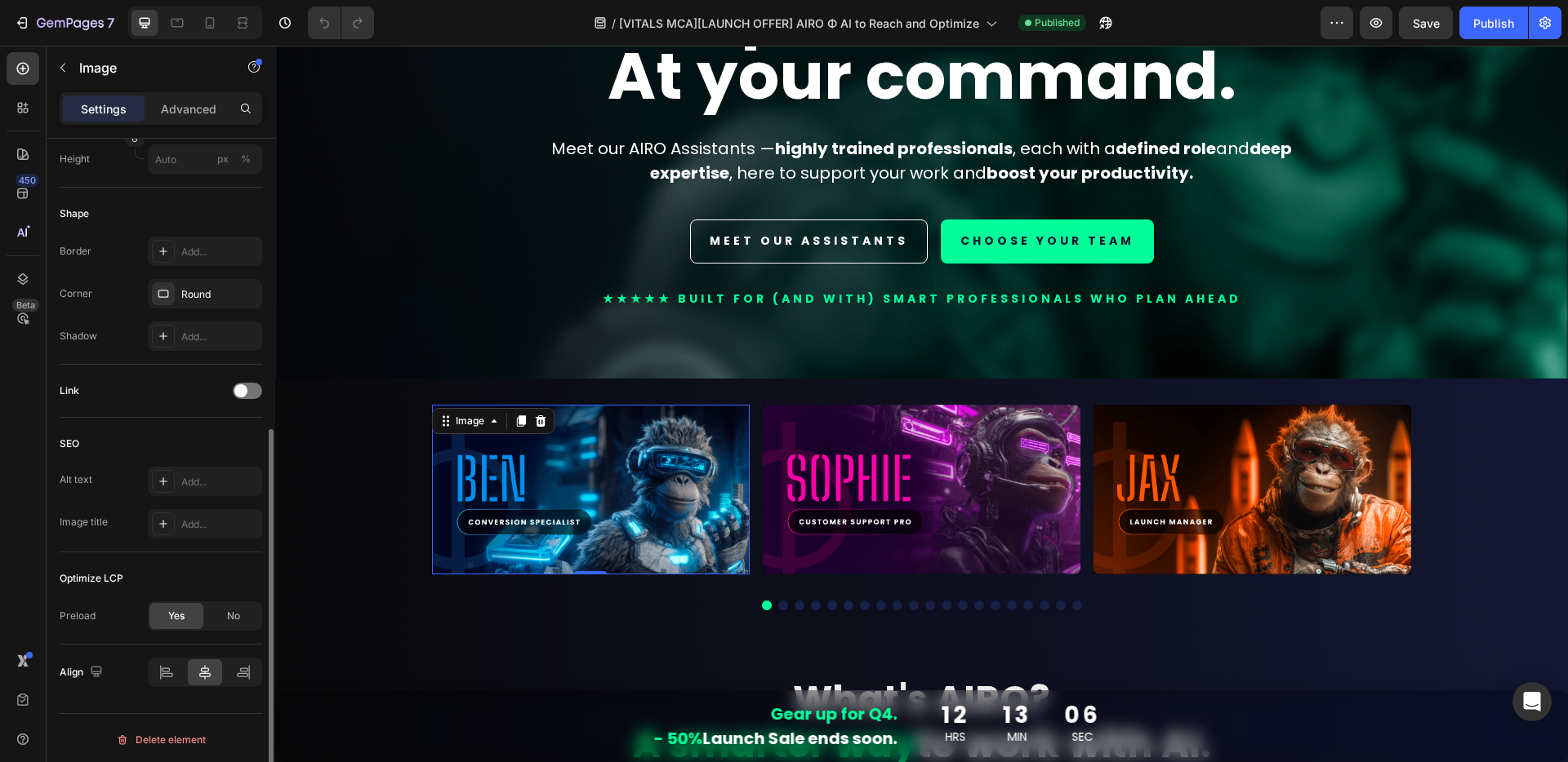
scroll to position [520, 0]
click at [242, 618] on div "No" at bounding box center [234, 612] width 54 height 26
click at [165, 612] on div "Yes" at bounding box center [177, 612] width 54 height 26
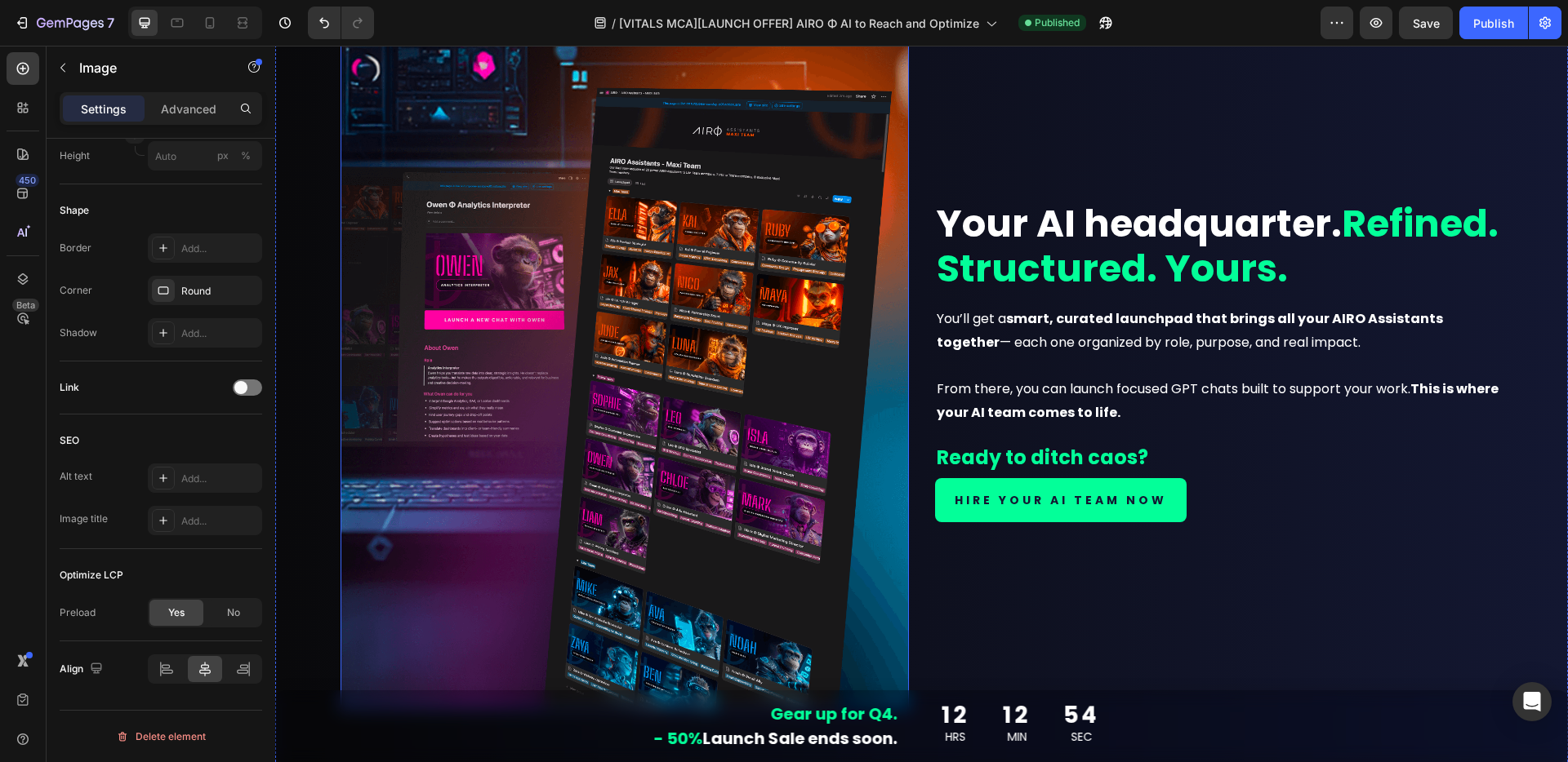
scroll to position [1749, 0]
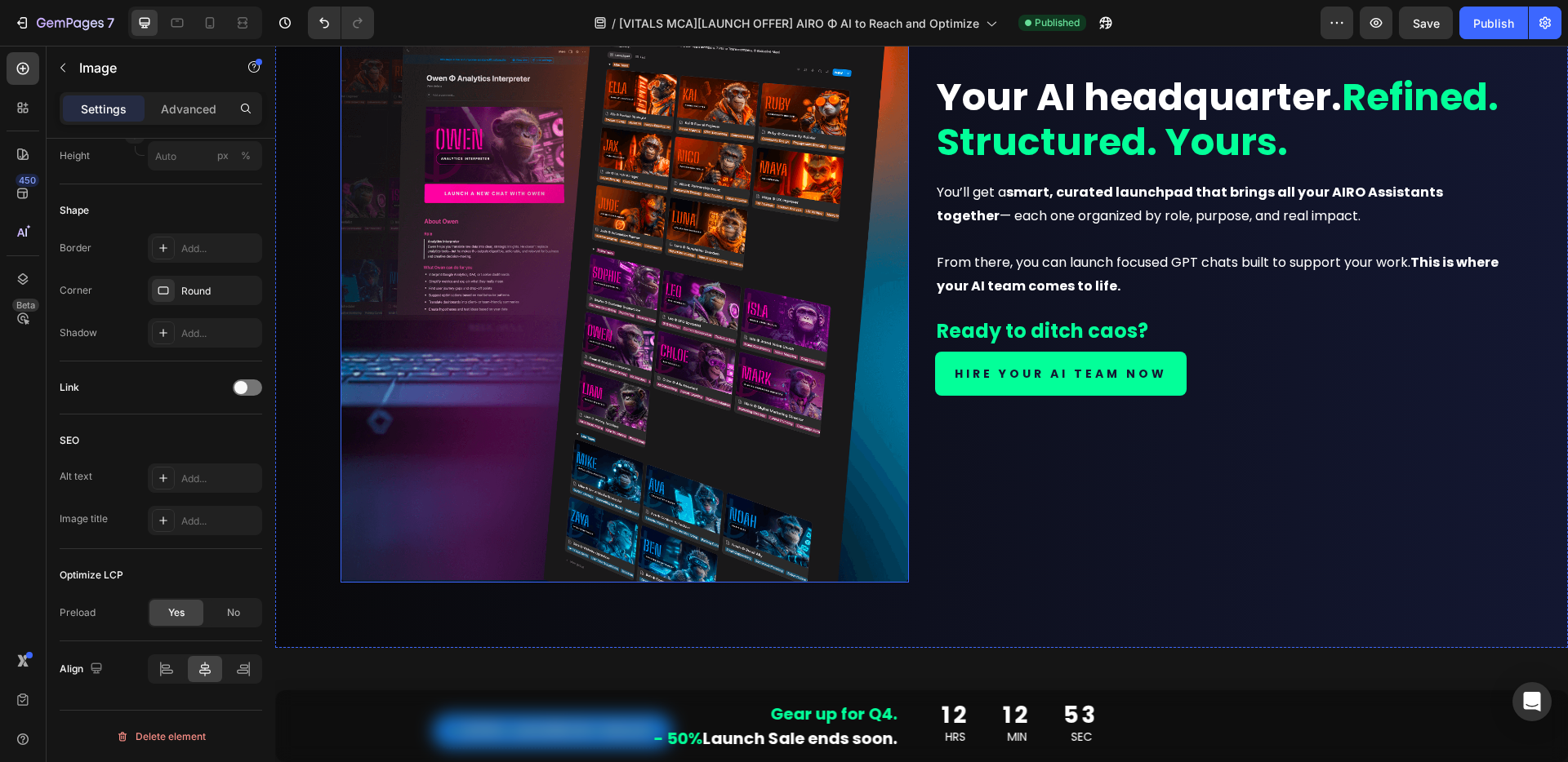
click at [698, 439] on img at bounding box center [624, 234] width 568 height 697
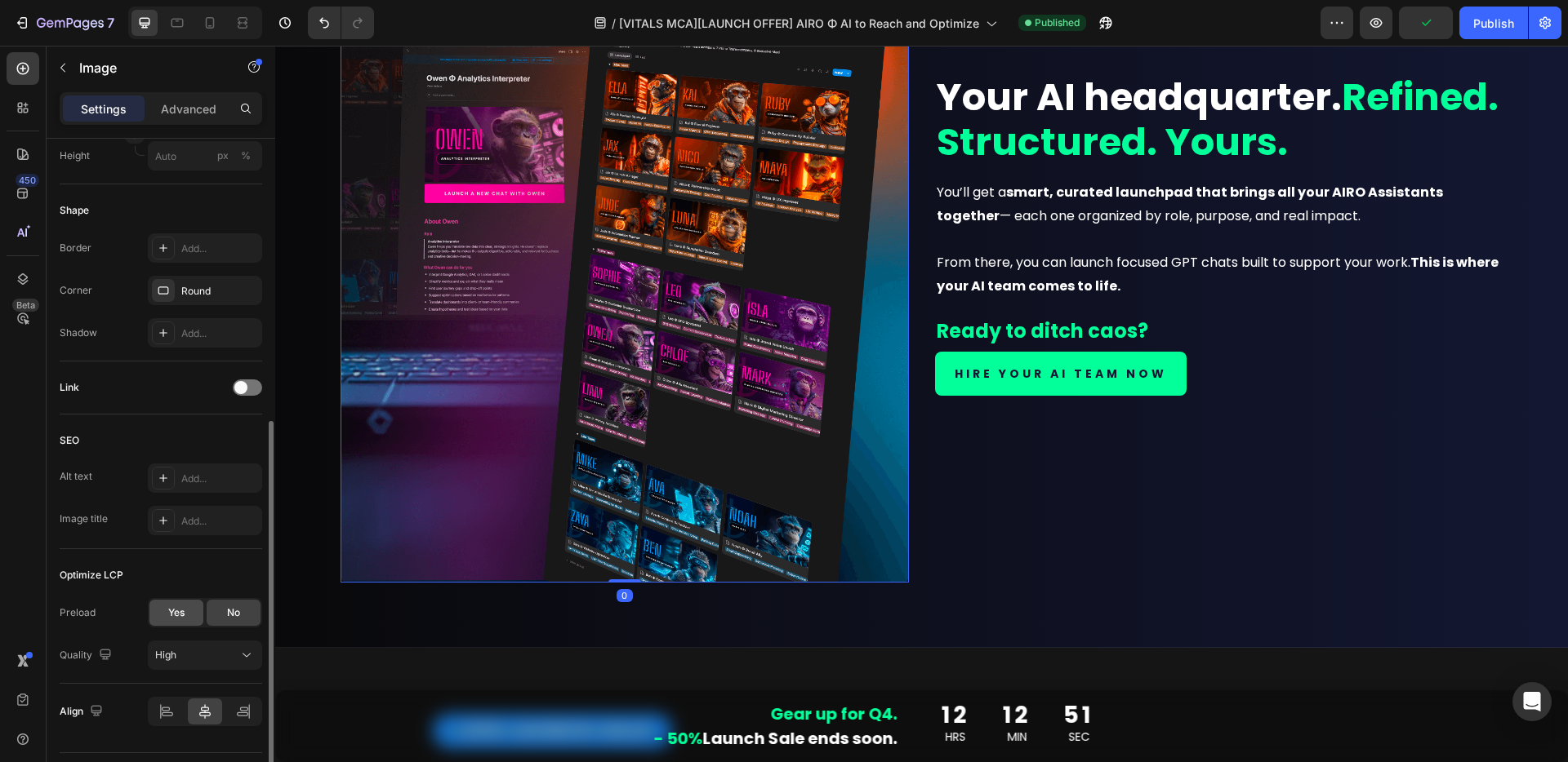
click at [175, 613] on span "Yes" at bounding box center [176, 613] width 16 height 15
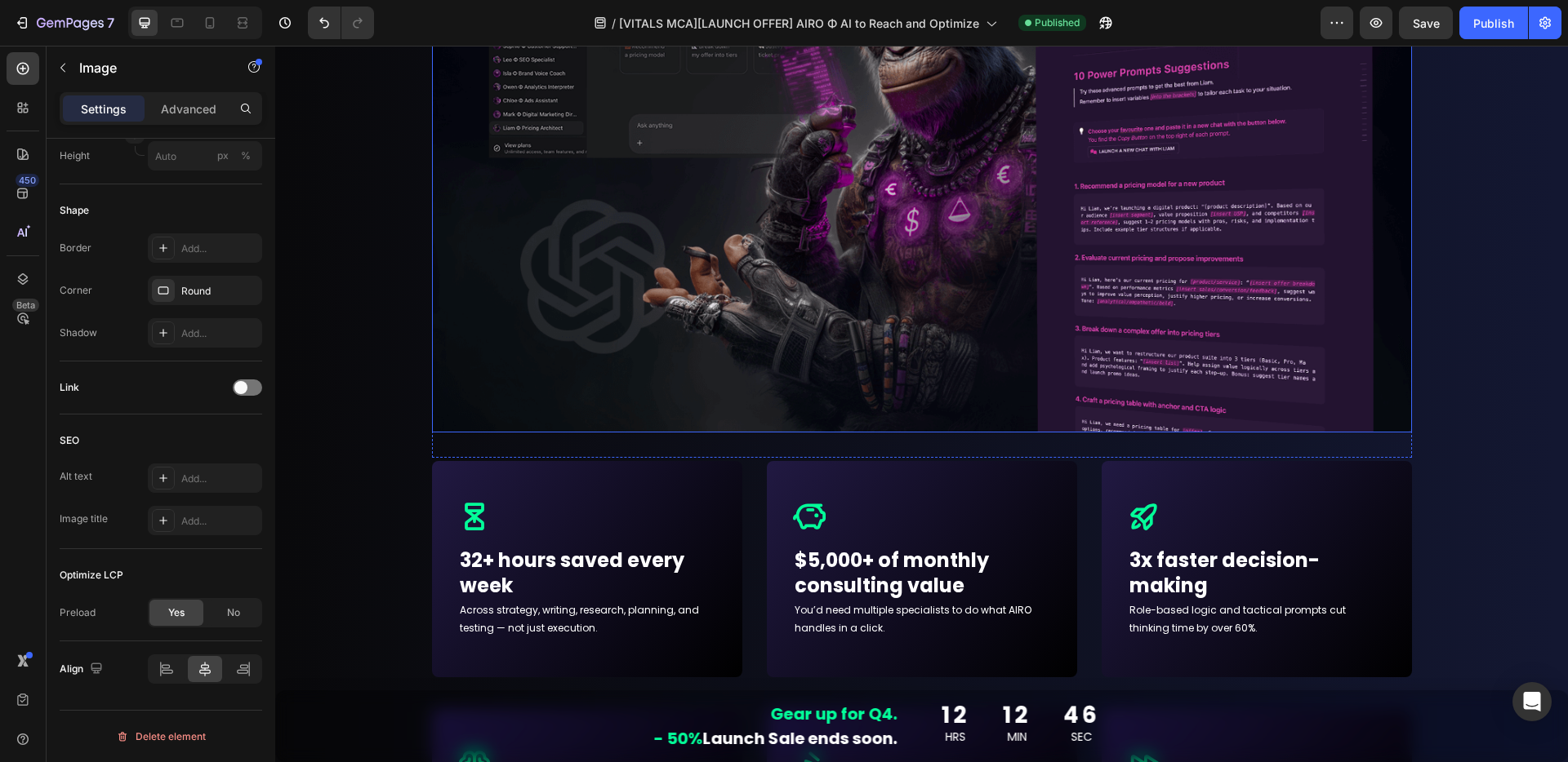
scroll to position [5777, 0]
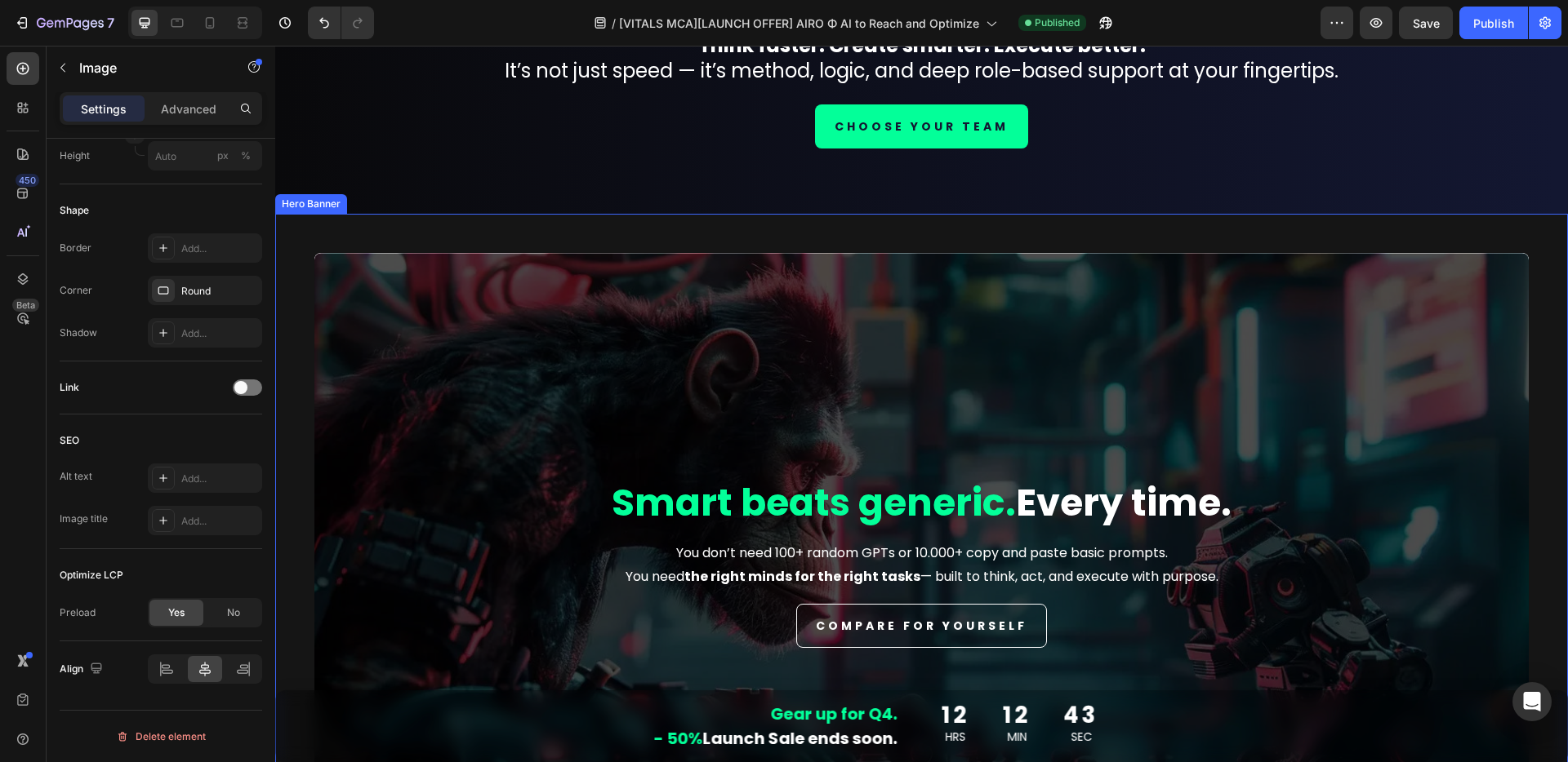
scroll to position [6625, 0]
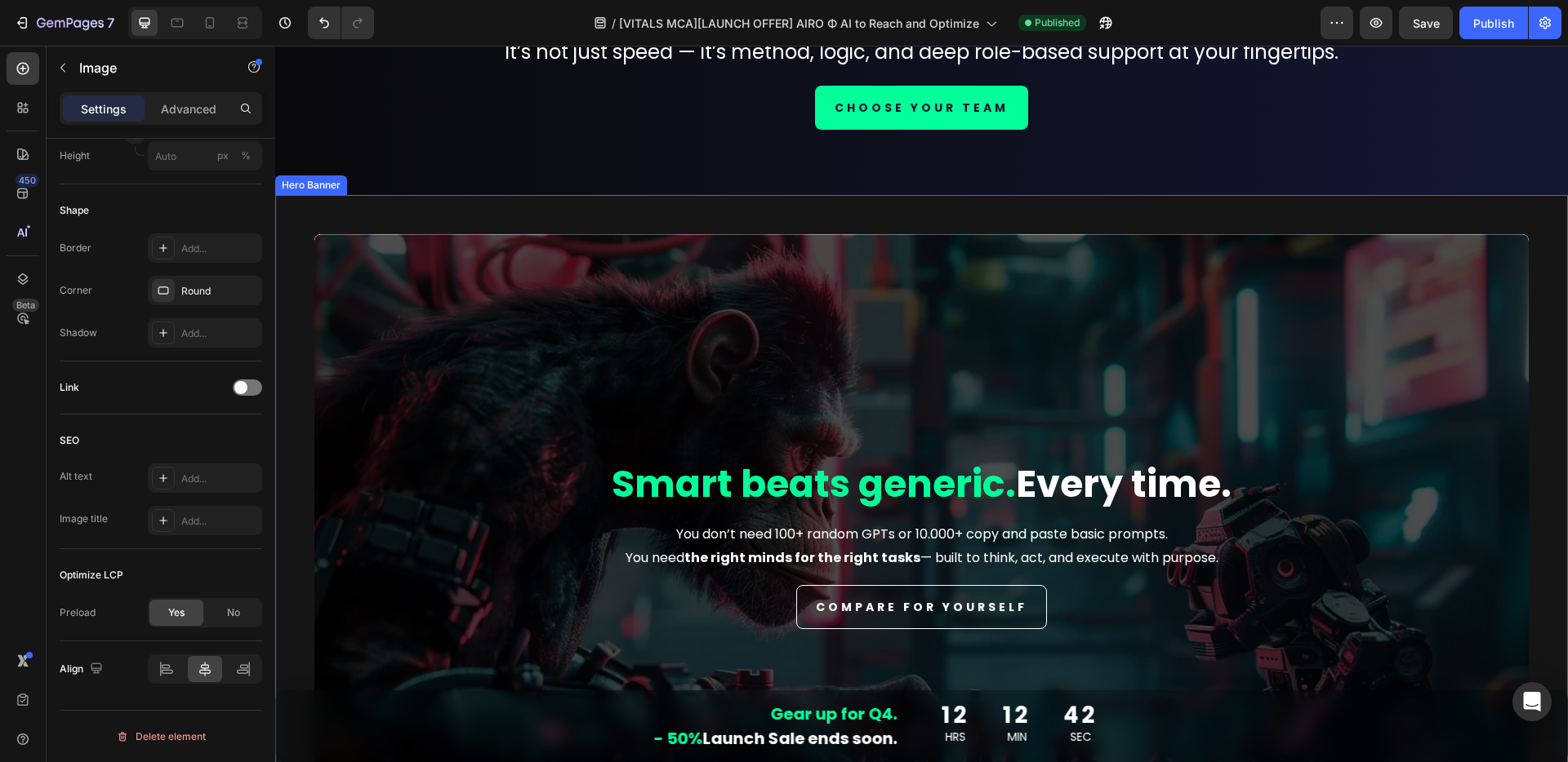
click at [829, 326] on div "Overlay" at bounding box center [922, 568] width 1214 height 669
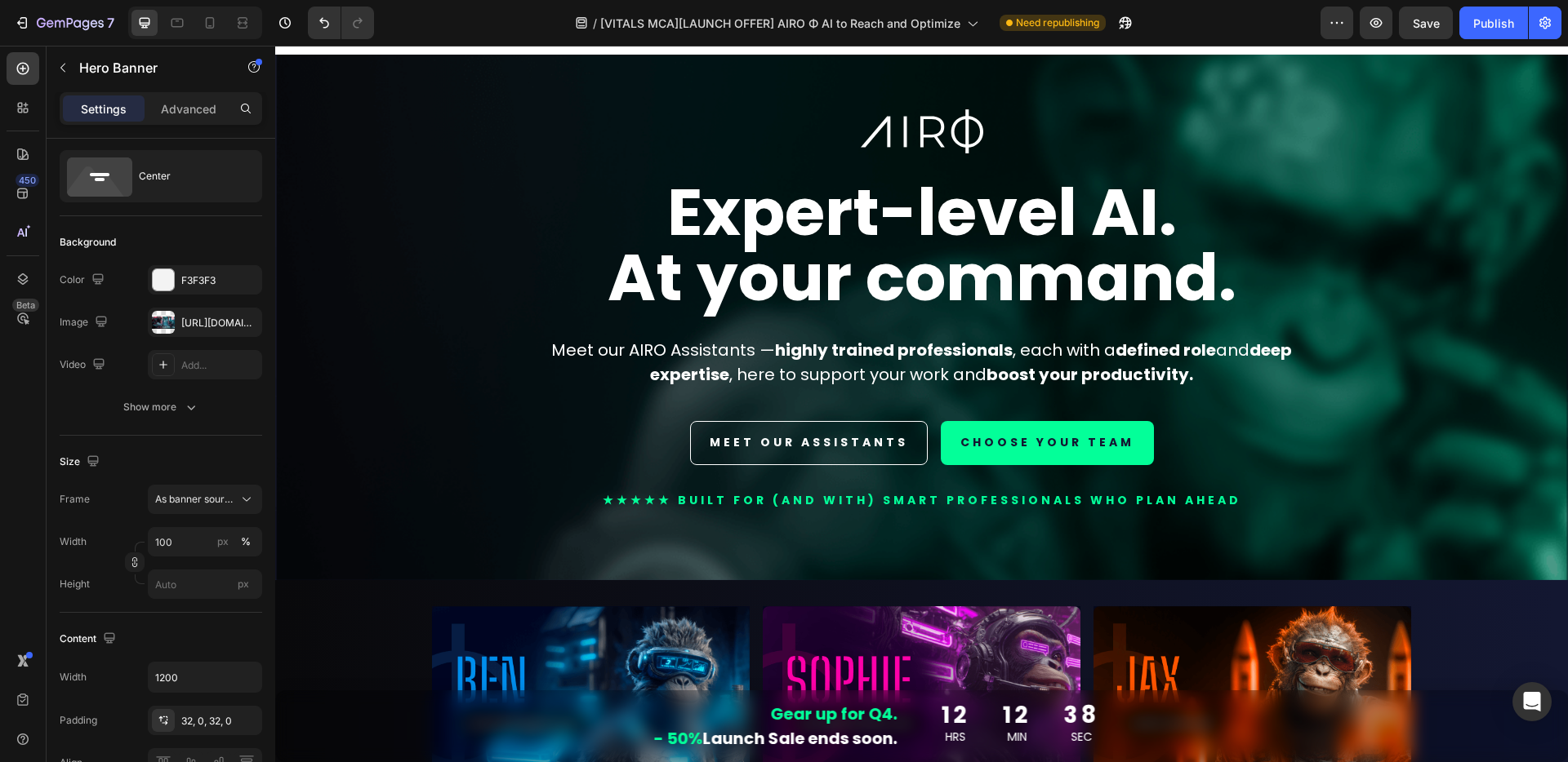
scroll to position [0, 0]
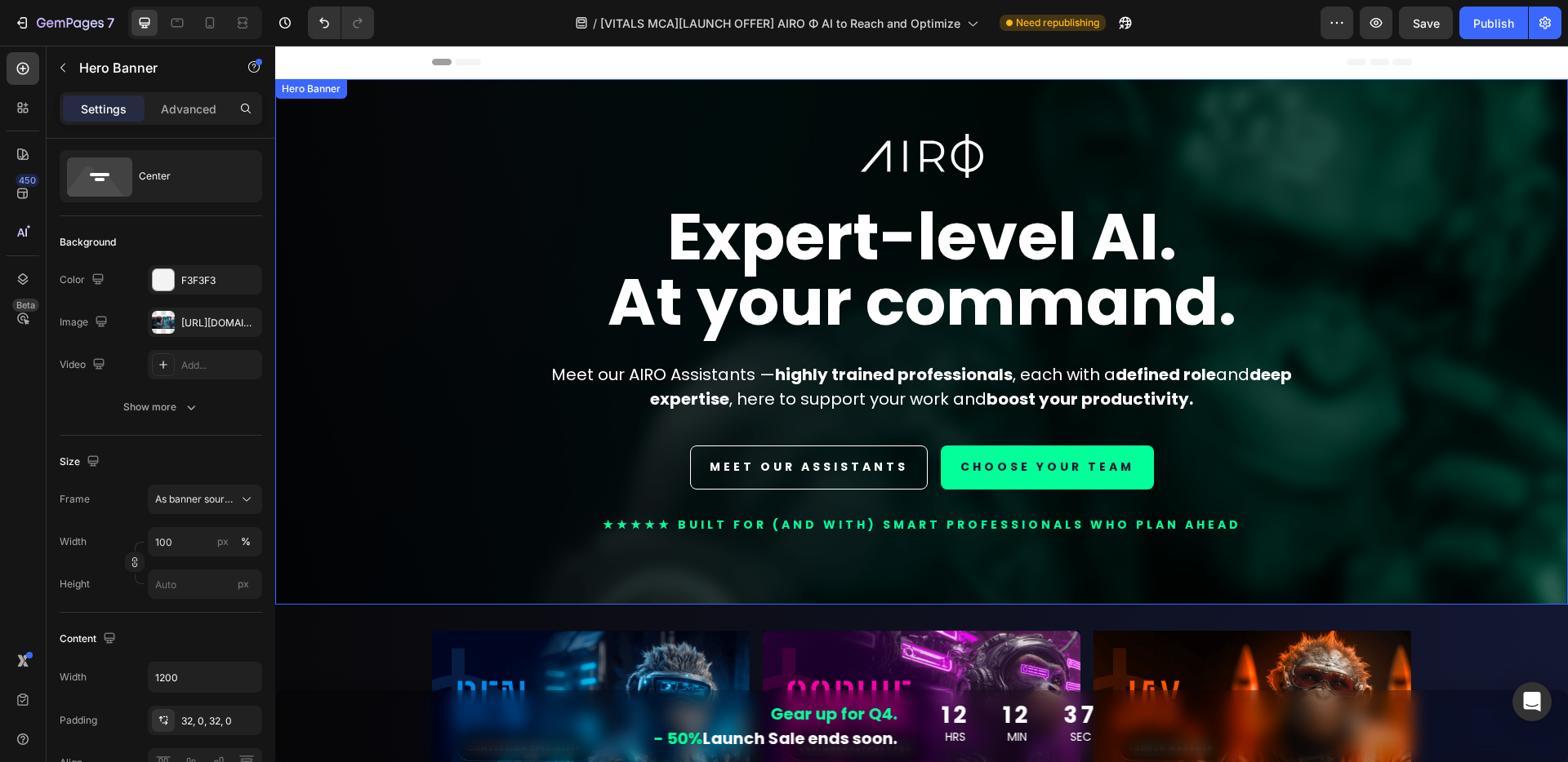
click at [408, 173] on div "Overlay" at bounding box center [921, 342] width 1292 height 525
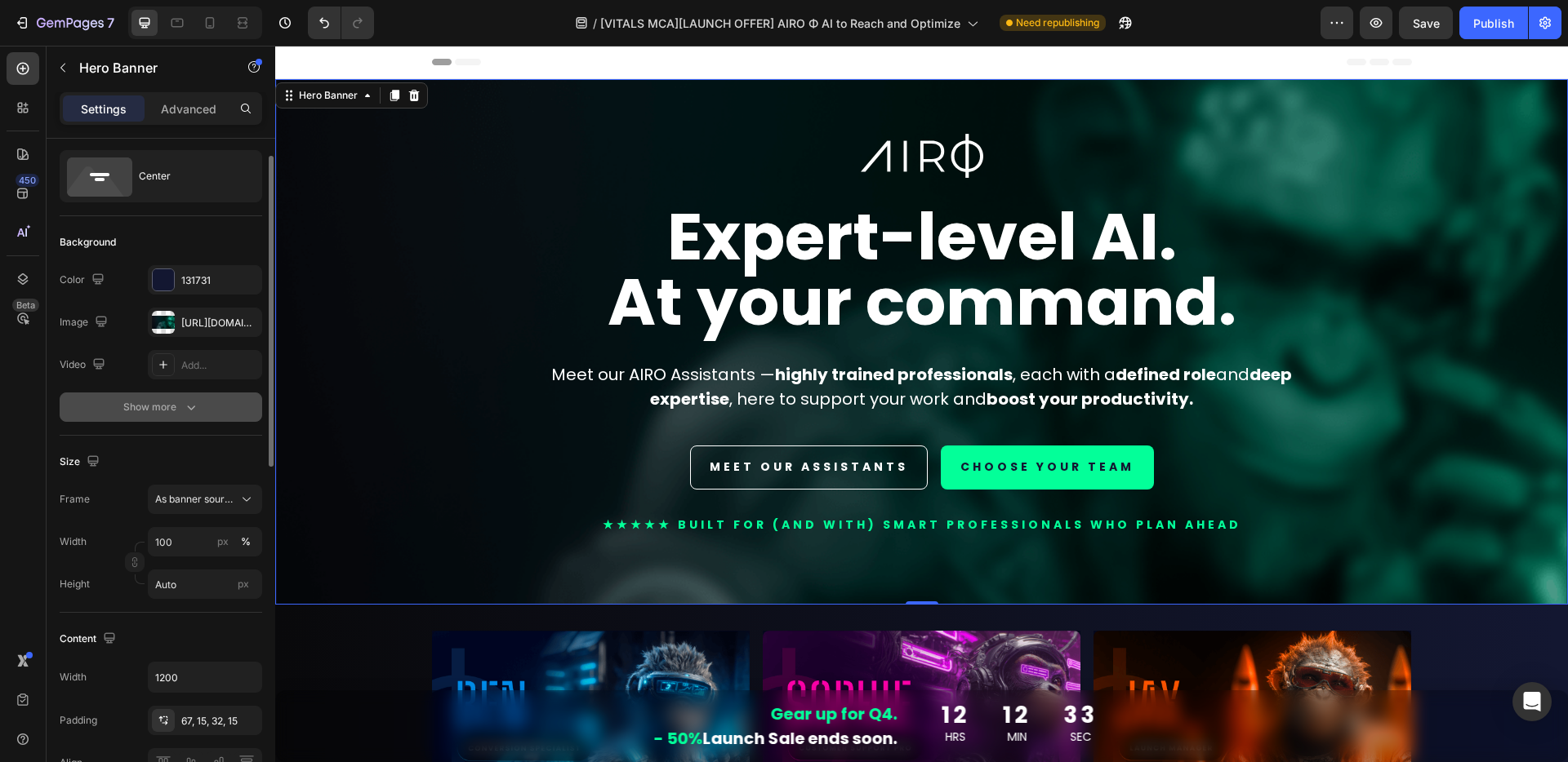
click at [164, 406] on div "Show more" at bounding box center [161, 407] width 76 height 16
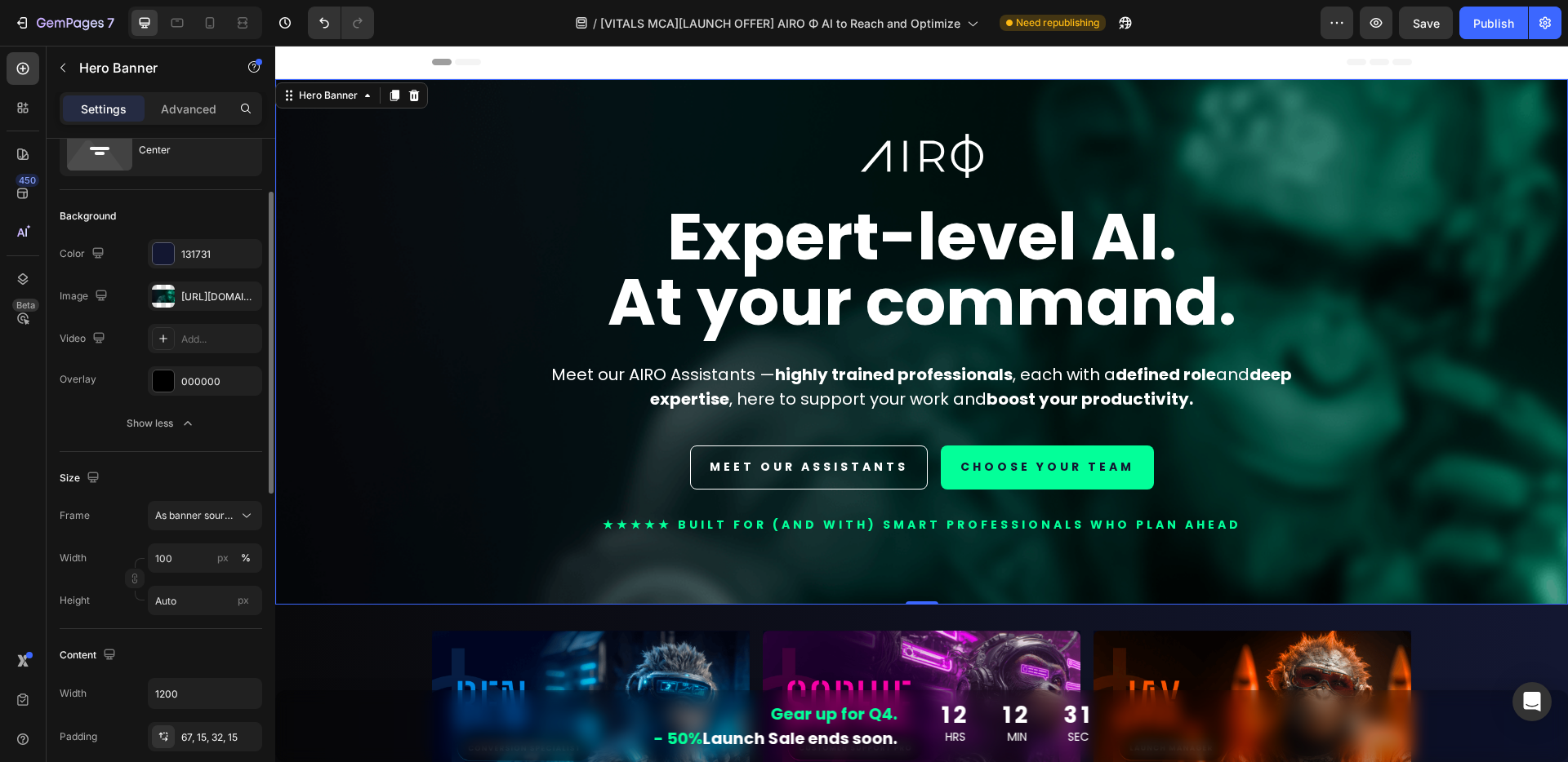
scroll to position [80, 0]
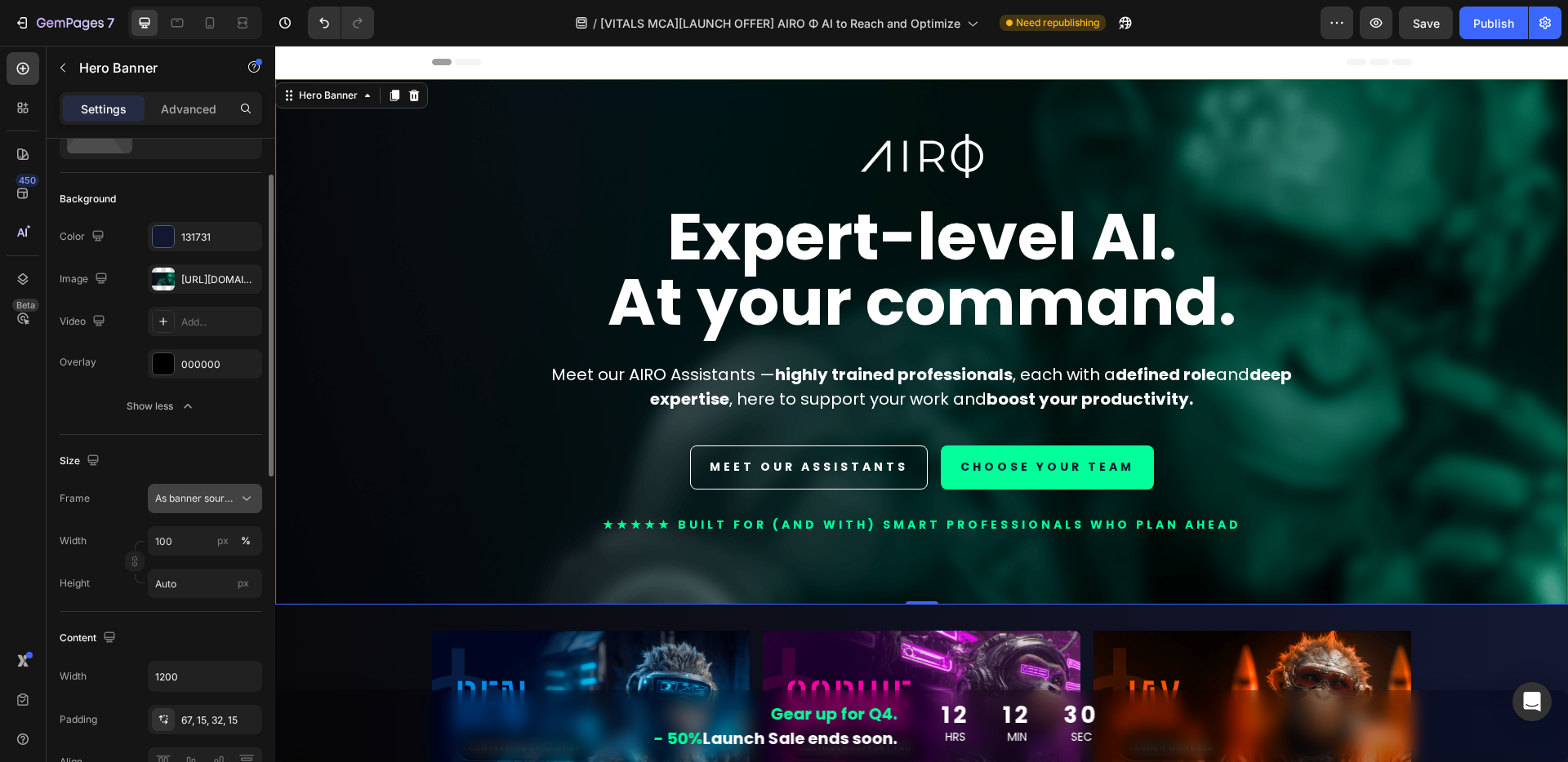
click at [189, 500] on span "As banner source" at bounding box center [196, 498] width 80 height 15
click at [182, 446] on div "Size Frame As banner source Width 100 px % Height Auto px" at bounding box center [161, 523] width 202 height 177
click at [183, 501] on span "As banner source" at bounding box center [196, 498] width 80 height 15
click at [174, 575] on div "Custom" at bounding box center [191, 567] width 131 height 29
click at [194, 448] on div "Size" at bounding box center [161, 461] width 202 height 26
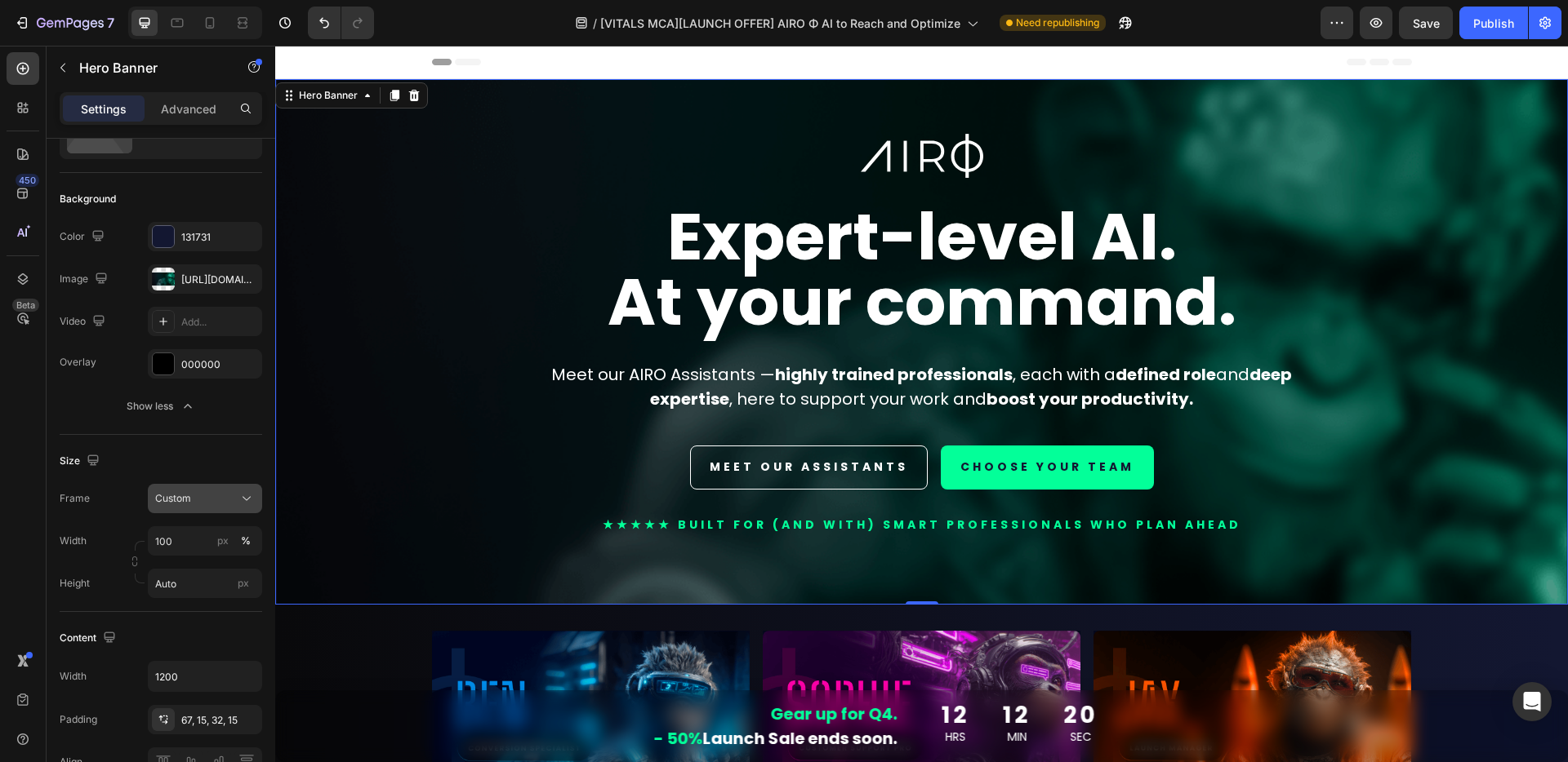
click at [183, 488] on button "Custom" at bounding box center [205, 498] width 114 height 29
click at [163, 541] on span "As banner source" at bounding box center [195, 538] width 80 height 15
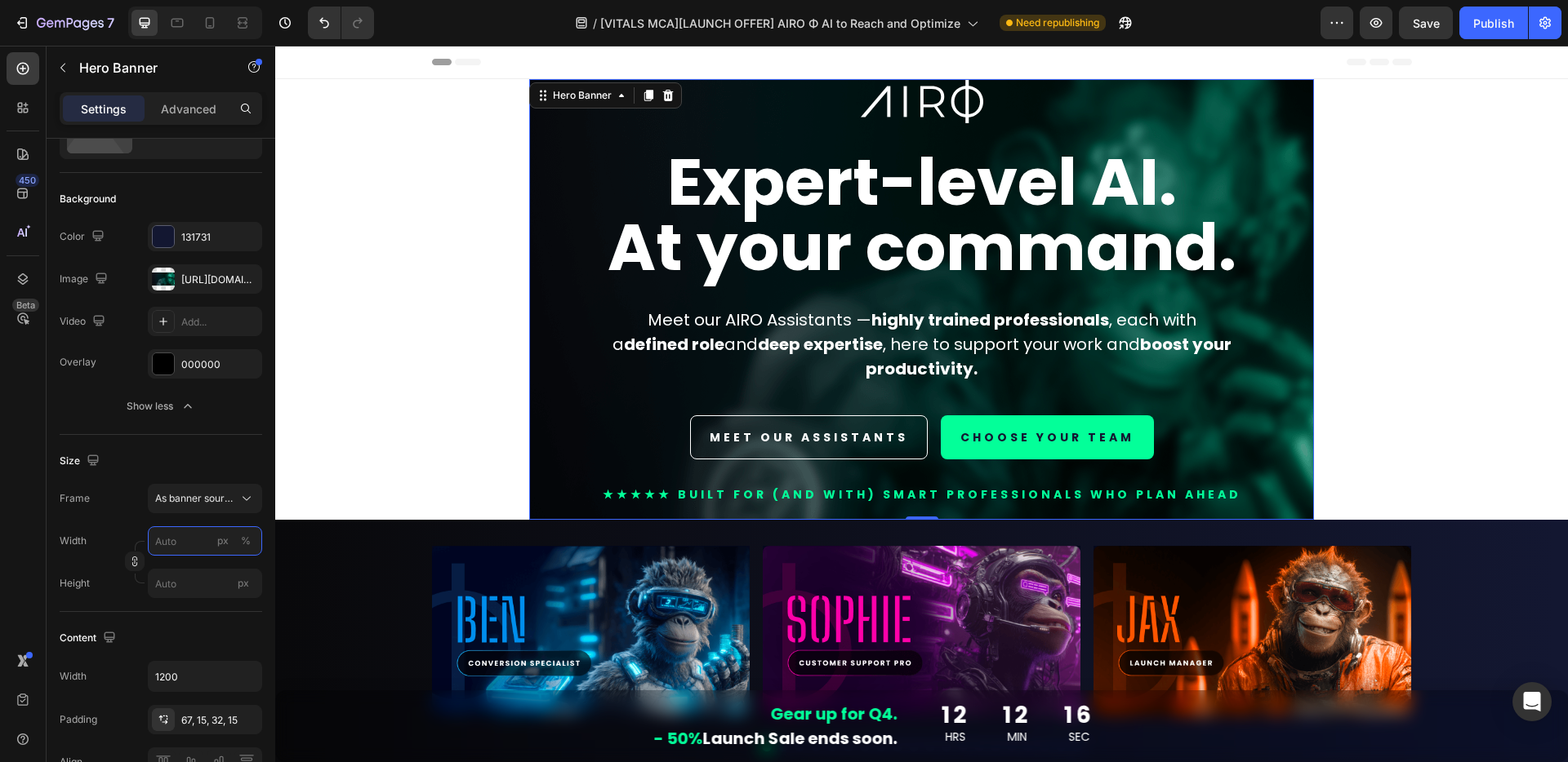
click at [194, 546] on input "px %" at bounding box center [205, 540] width 114 height 29
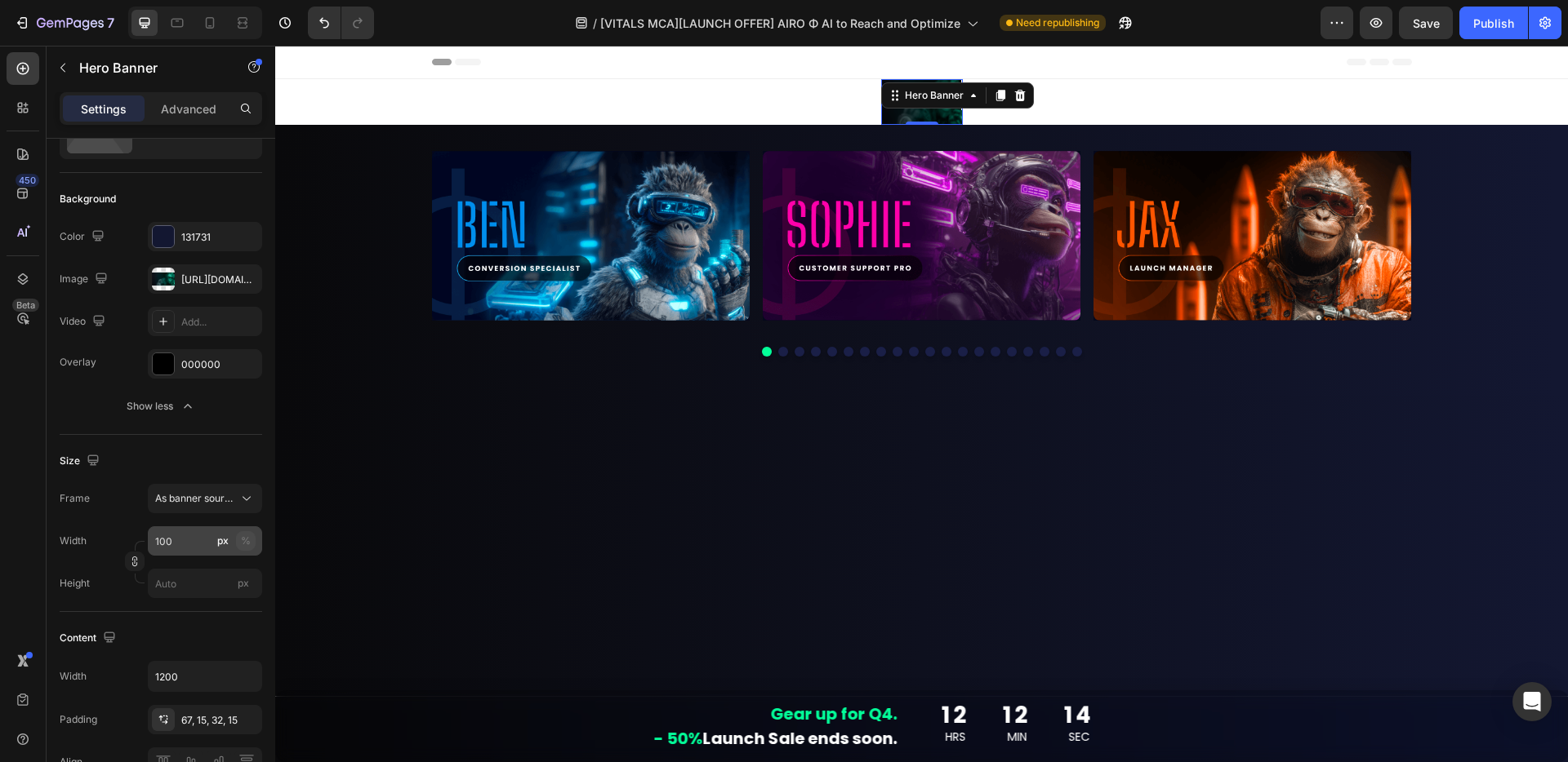
click at [247, 537] on div "%" at bounding box center [245, 541] width 9 height 15
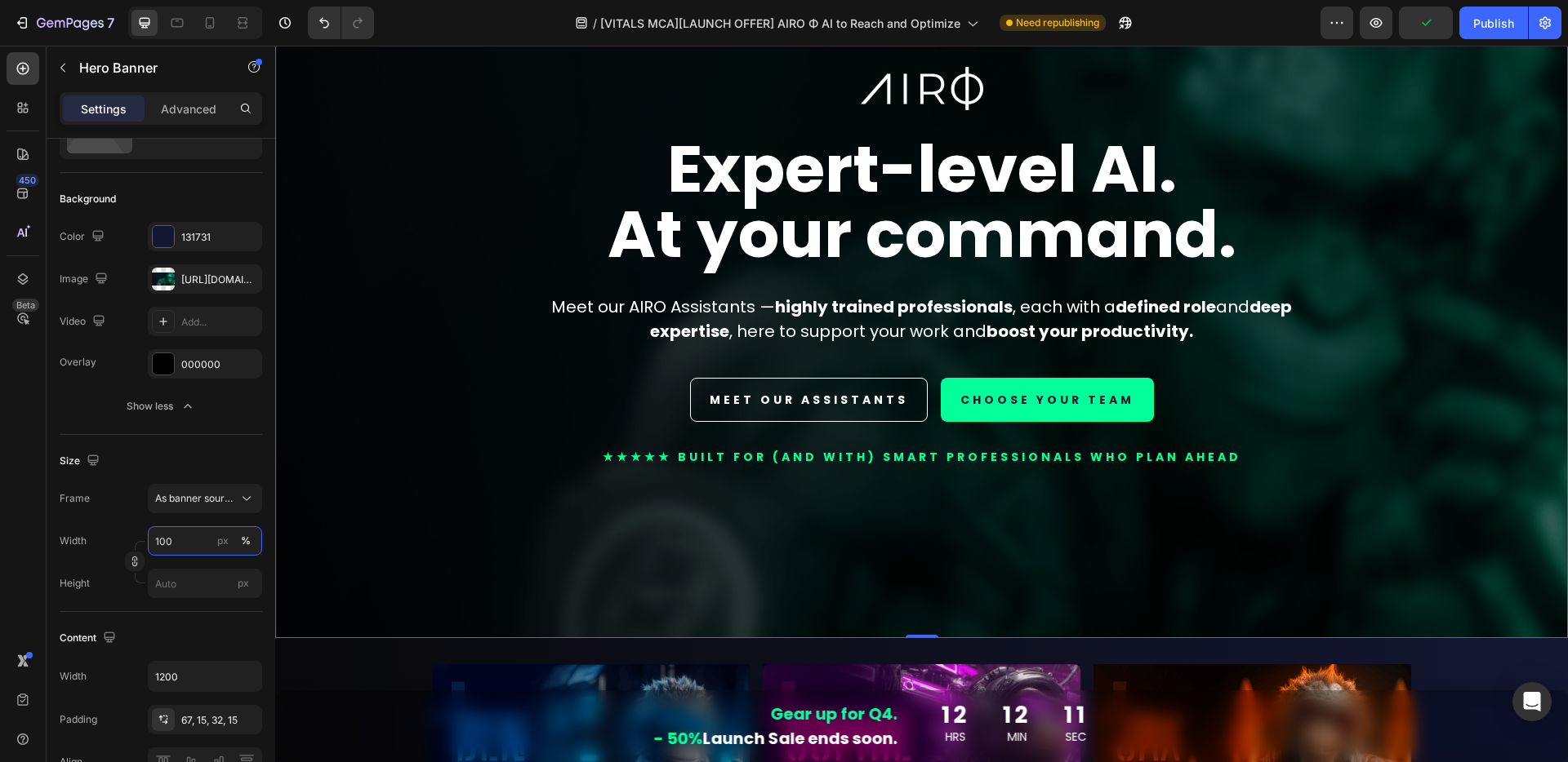
scroll to position [0, 0]
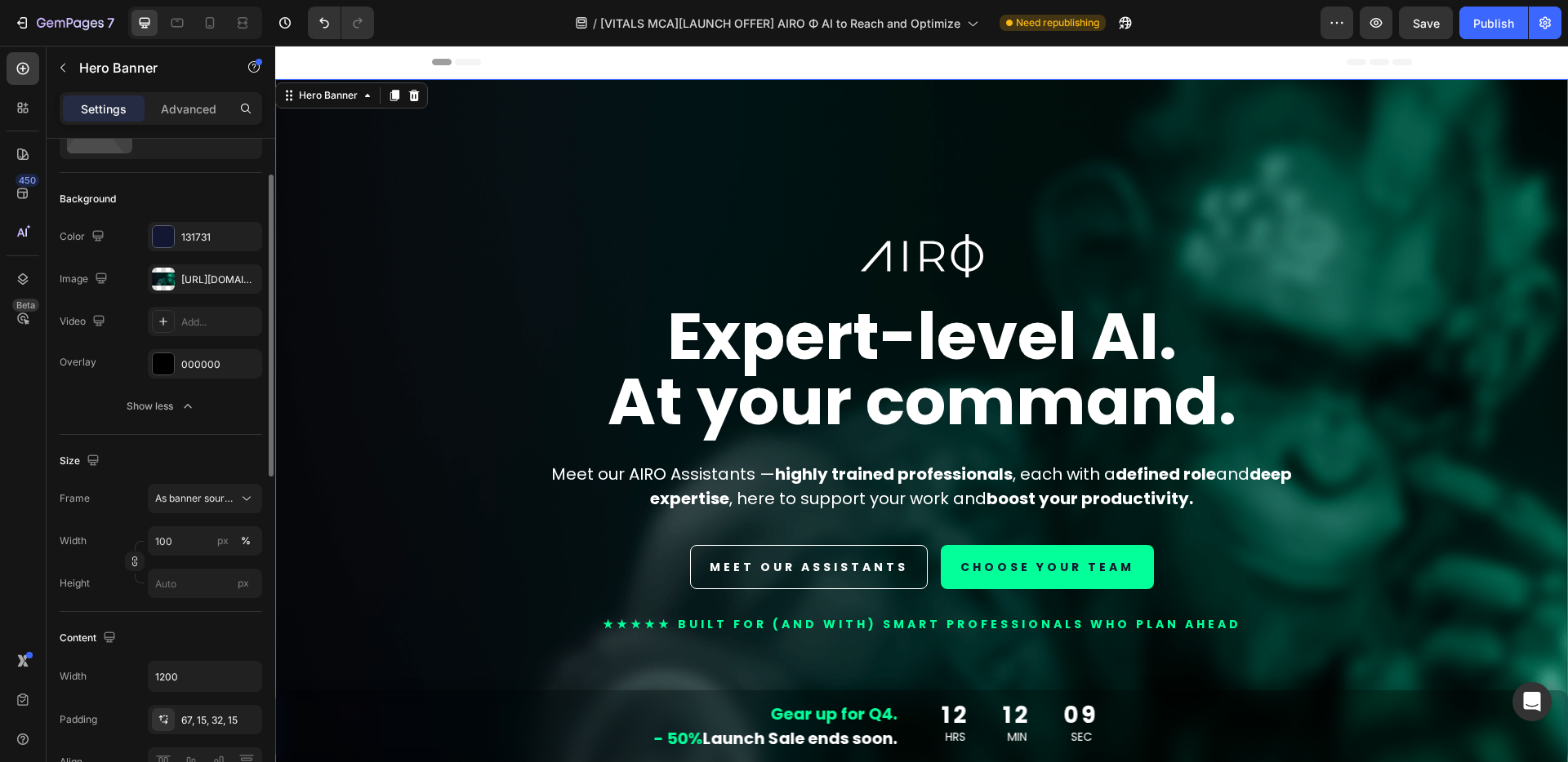
click at [144, 465] on div "Size" at bounding box center [161, 461] width 202 height 26
click at [168, 494] on span "As banner source" at bounding box center [196, 498] width 80 height 15
click at [174, 534] on span "As banner source" at bounding box center [195, 538] width 80 height 15
click at [182, 552] on input "100" at bounding box center [205, 540] width 114 height 29
click at [166, 602] on span "Default" at bounding box center [171, 610] width 34 height 15
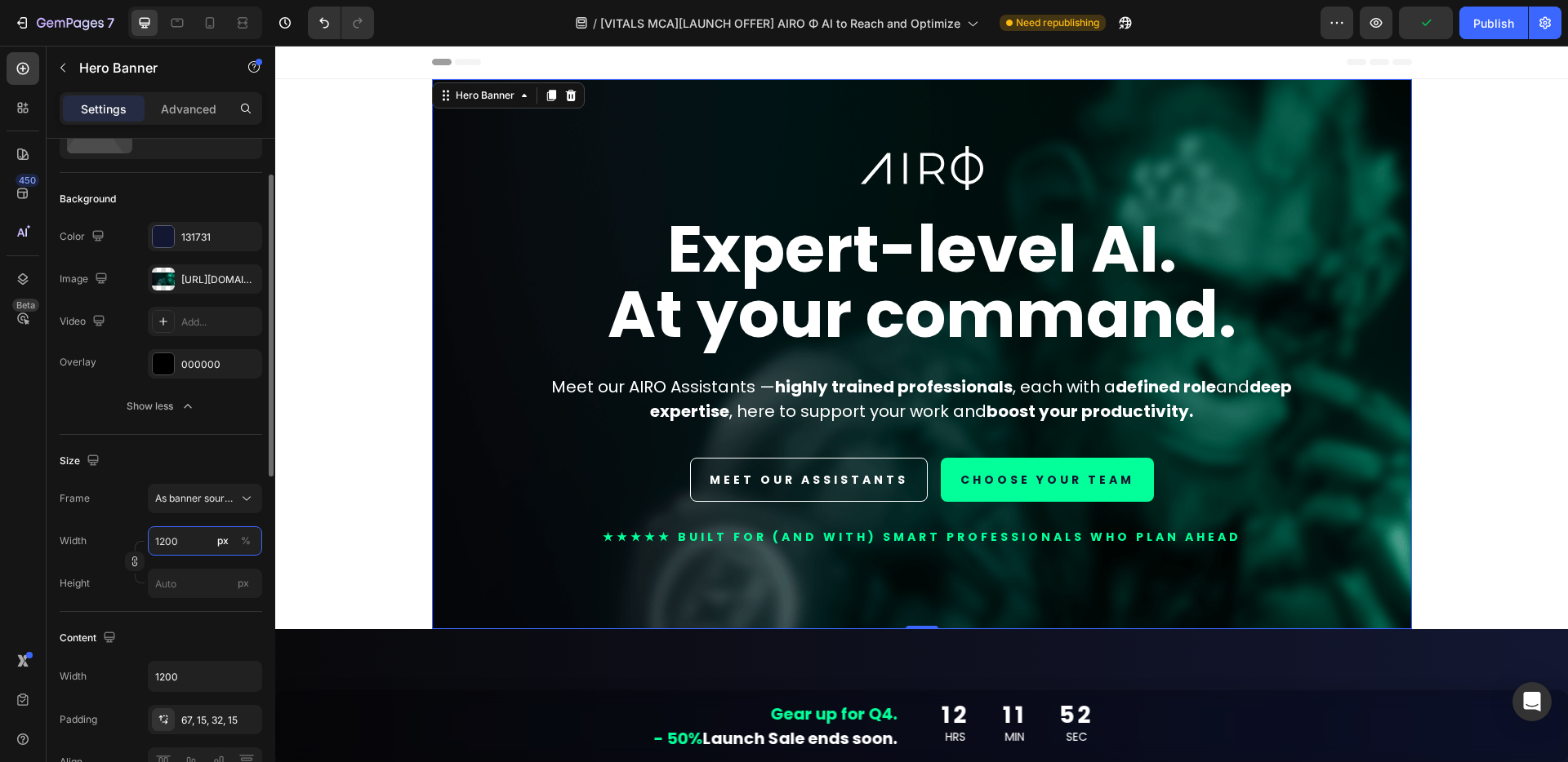
click at [185, 548] on input "1200" at bounding box center [205, 540] width 114 height 29
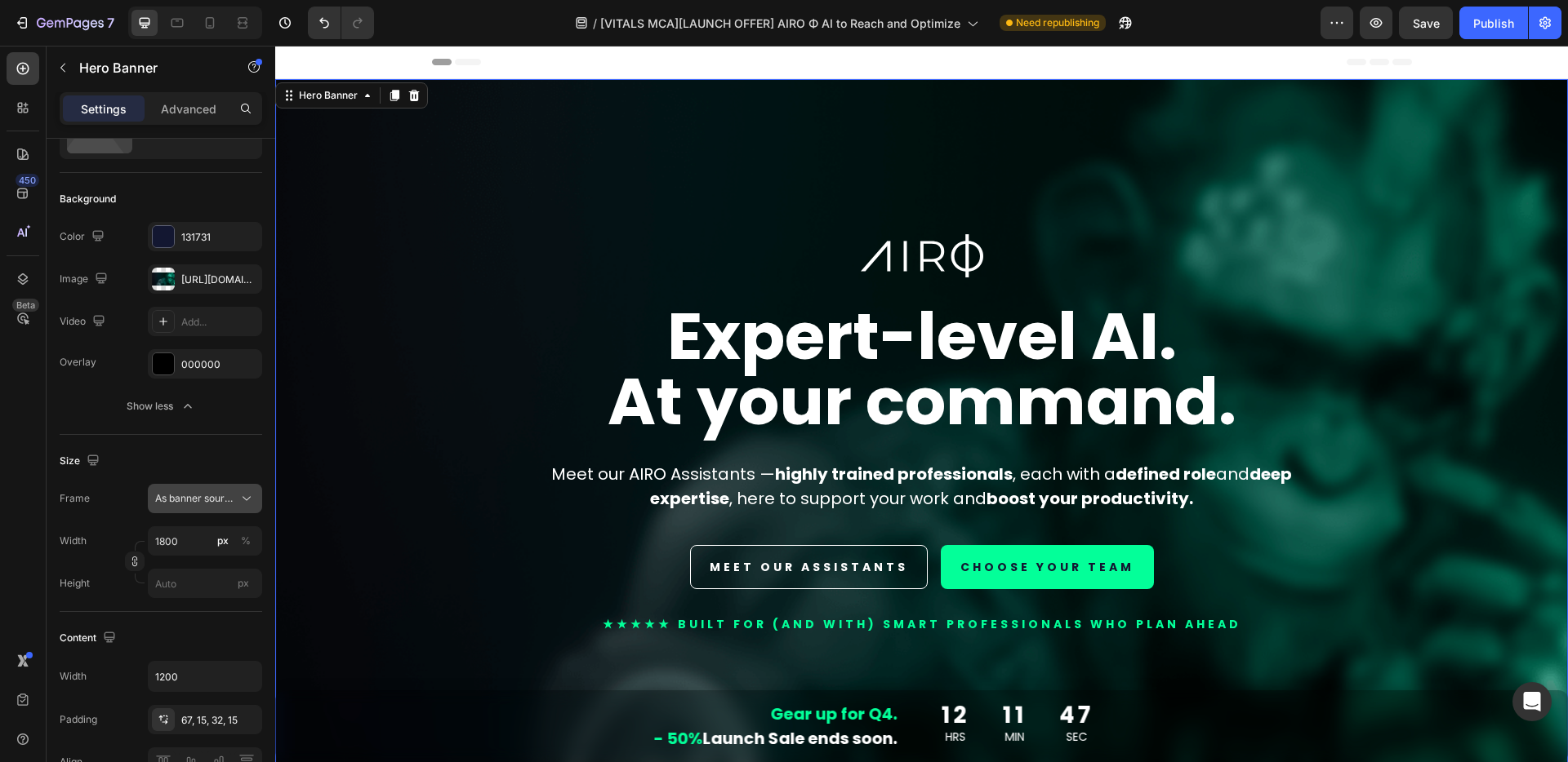
click at [220, 504] on span "As banner source" at bounding box center [196, 498] width 80 height 15
click at [203, 461] on div "Size" at bounding box center [161, 461] width 202 height 26
click at [202, 498] on span "As banner source" at bounding box center [196, 498] width 80 height 15
click at [188, 533] on span "As banner source" at bounding box center [195, 538] width 80 height 15
click at [246, 543] on div "%" at bounding box center [245, 541] width 9 height 15
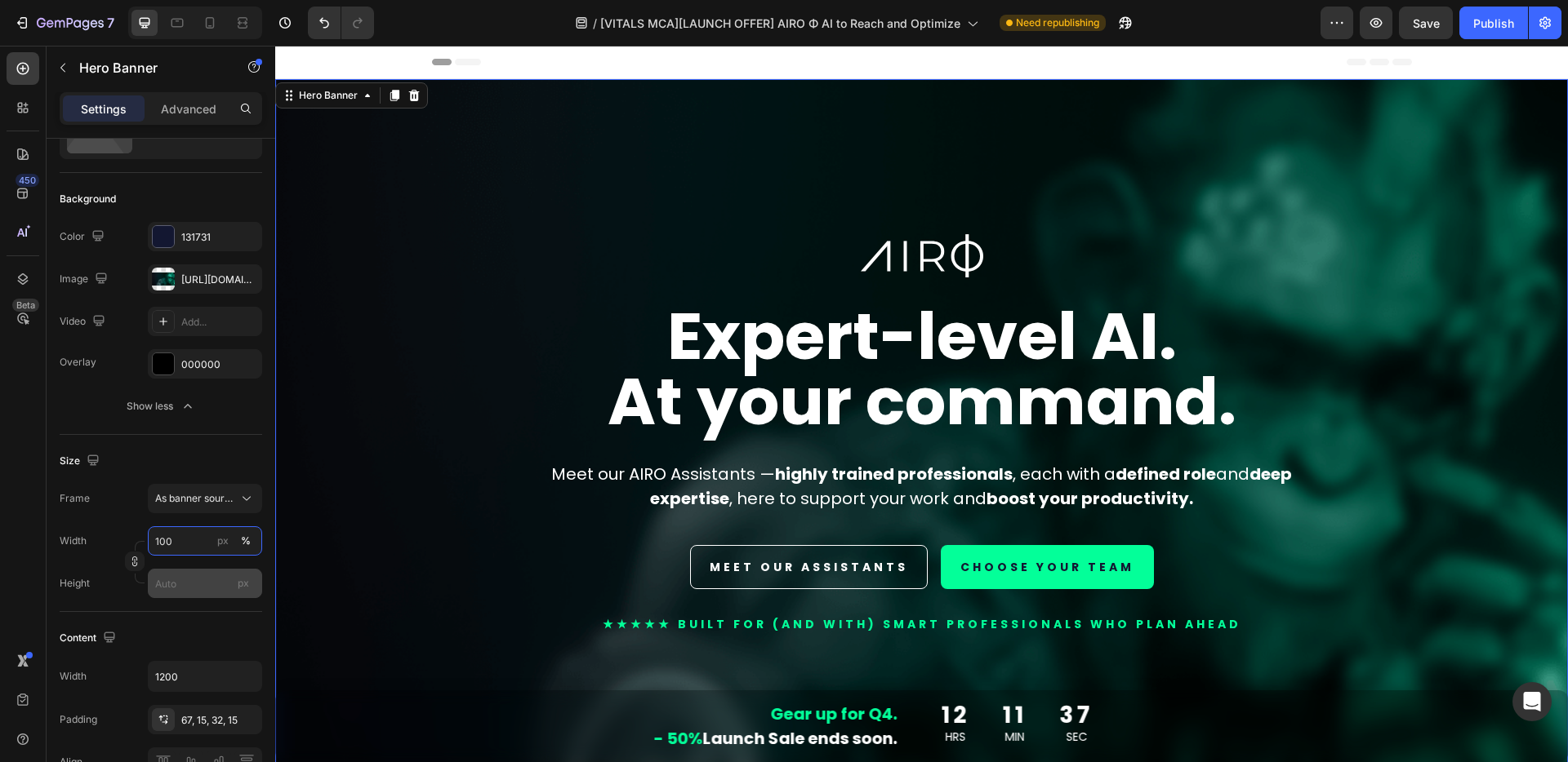
type input "100"
click at [179, 582] on input "px" at bounding box center [205, 582] width 114 height 29
click at [186, 541] on input "100" at bounding box center [205, 540] width 114 height 29
click at [173, 580] on p "Full 100%" at bounding box center [201, 581] width 94 height 15
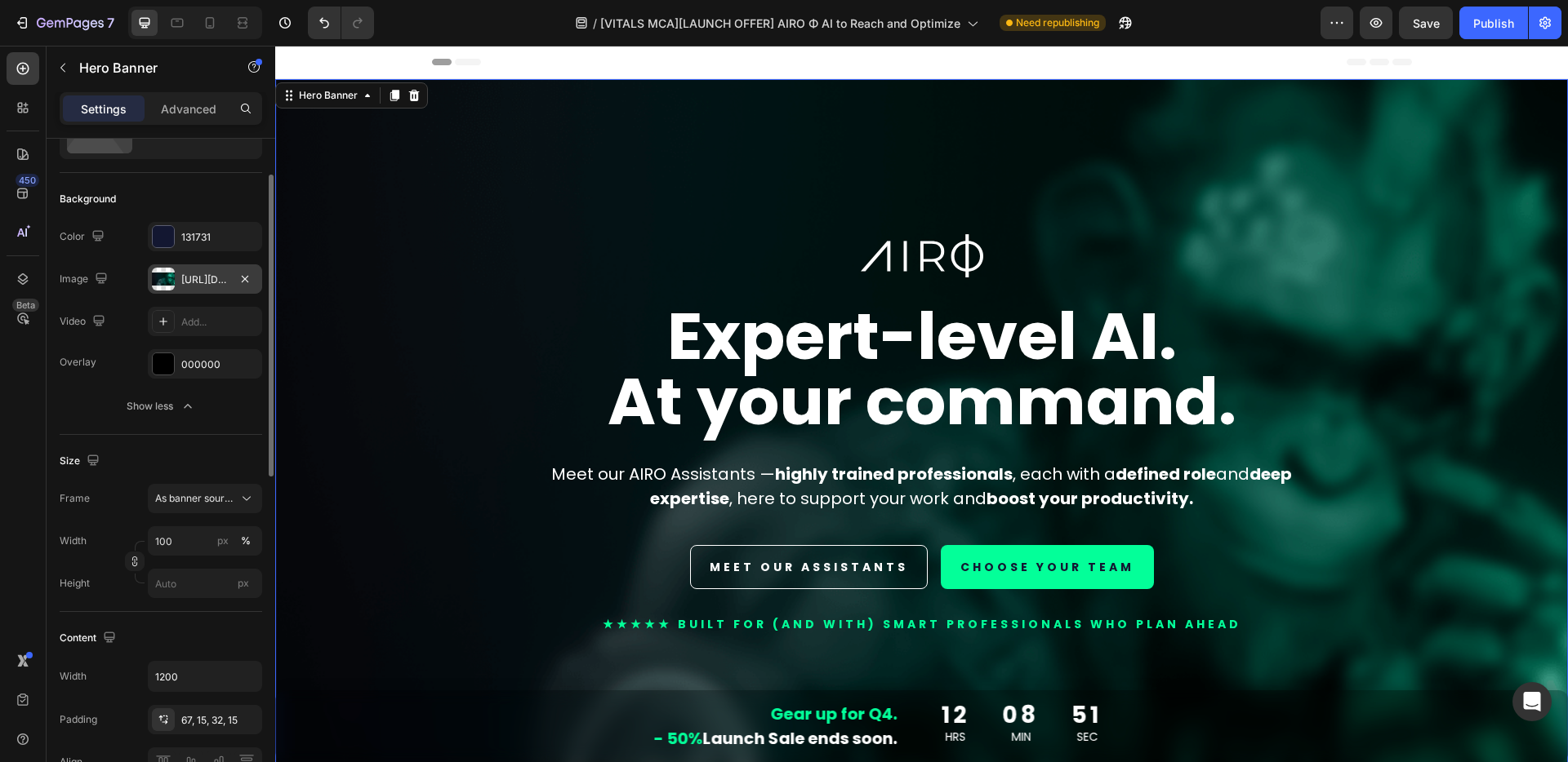
click at [167, 277] on div at bounding box center [163, 279] width 22 height 22
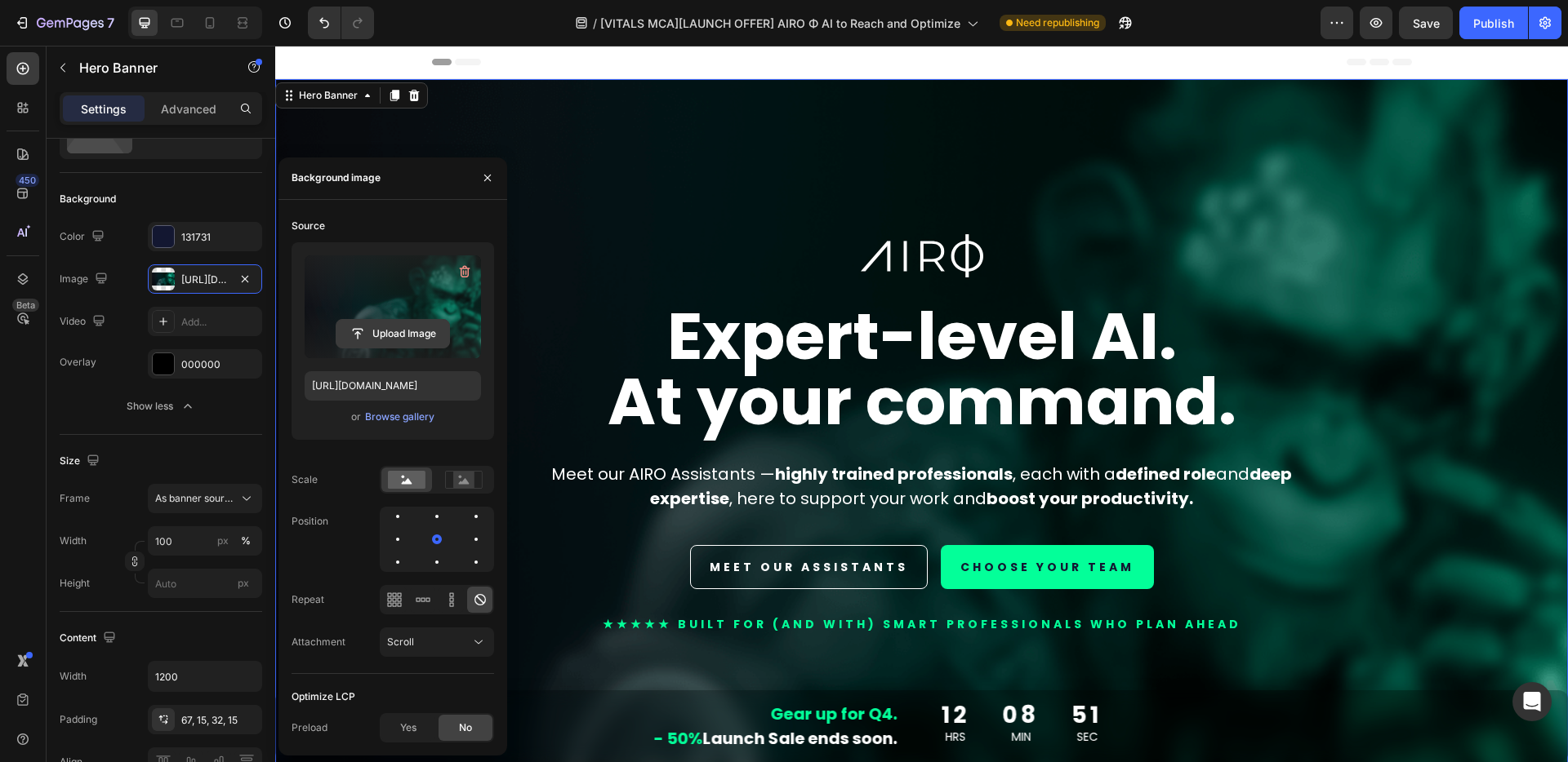
click at [378, 328] on input "file" at bounding box center [393, 334] width 112 height 28
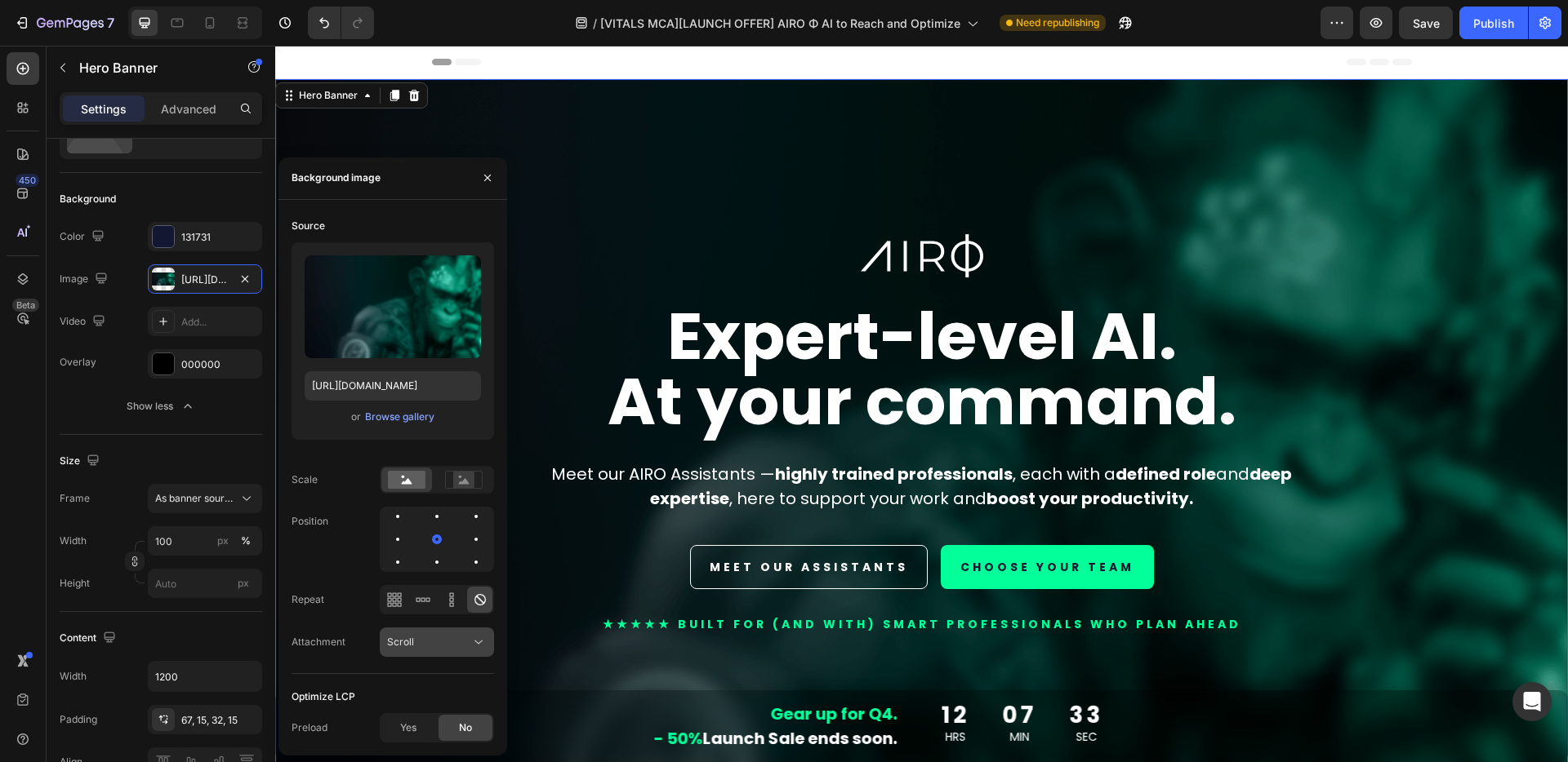
click at [433, 650] on div "Scroll" at bounding box center [437, 641] width 99 height 16
click at [405, 603] on span "Local" at bounding box center [399, 602] width 25 height 15
click at [444, 638] on div "Local" at bounding box center [428, 642] width 83 height 15
click at [400, 555] on div "Scroll" at bounding box center [420, 570] width 134 height 31
click at [340, 565] on div "Position" at bounding box center [393, 539] width 202 height 65
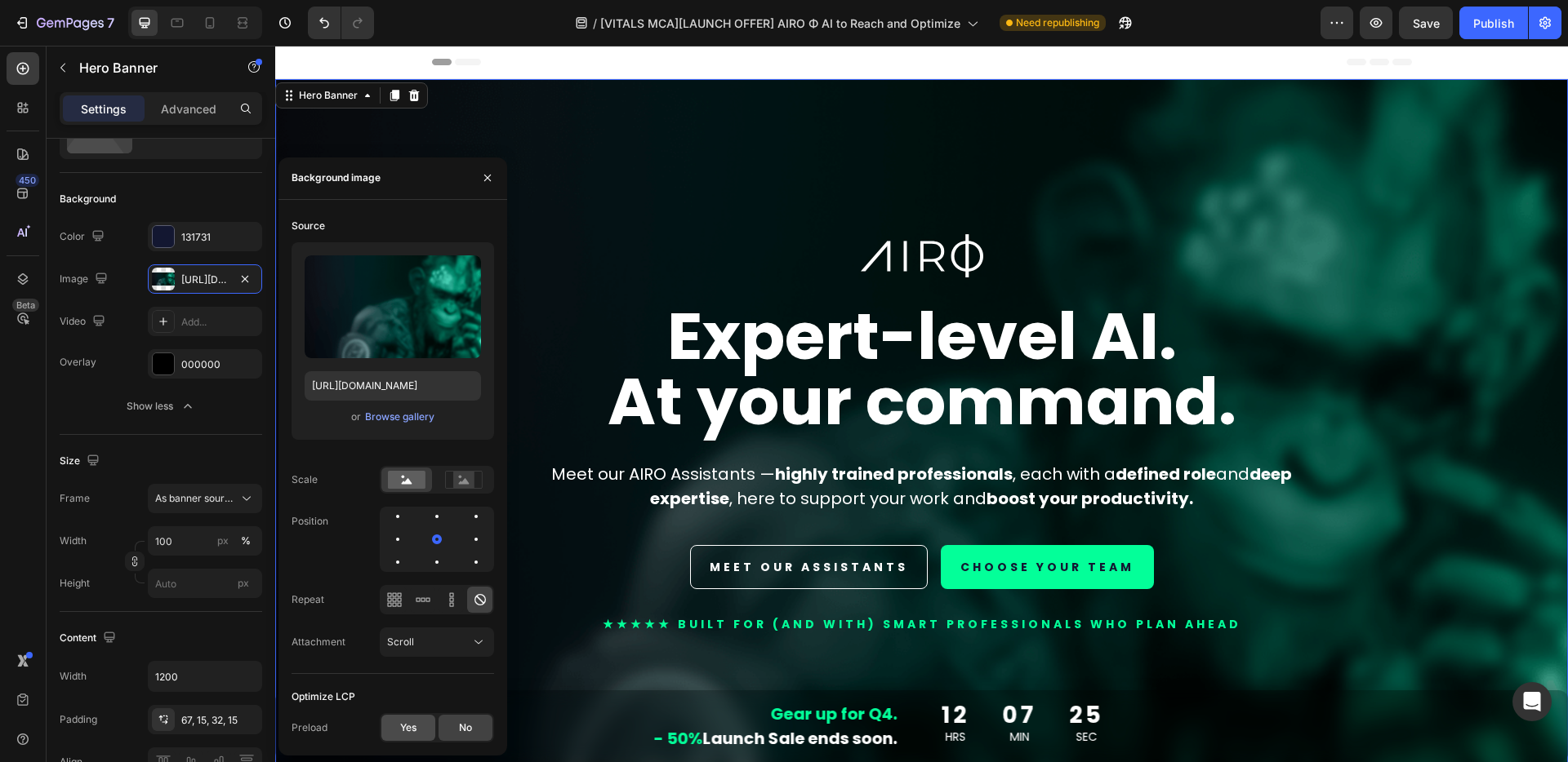
click at [416, 729] on div "Yes" at bounding box center [409, 727] width 54 height 26
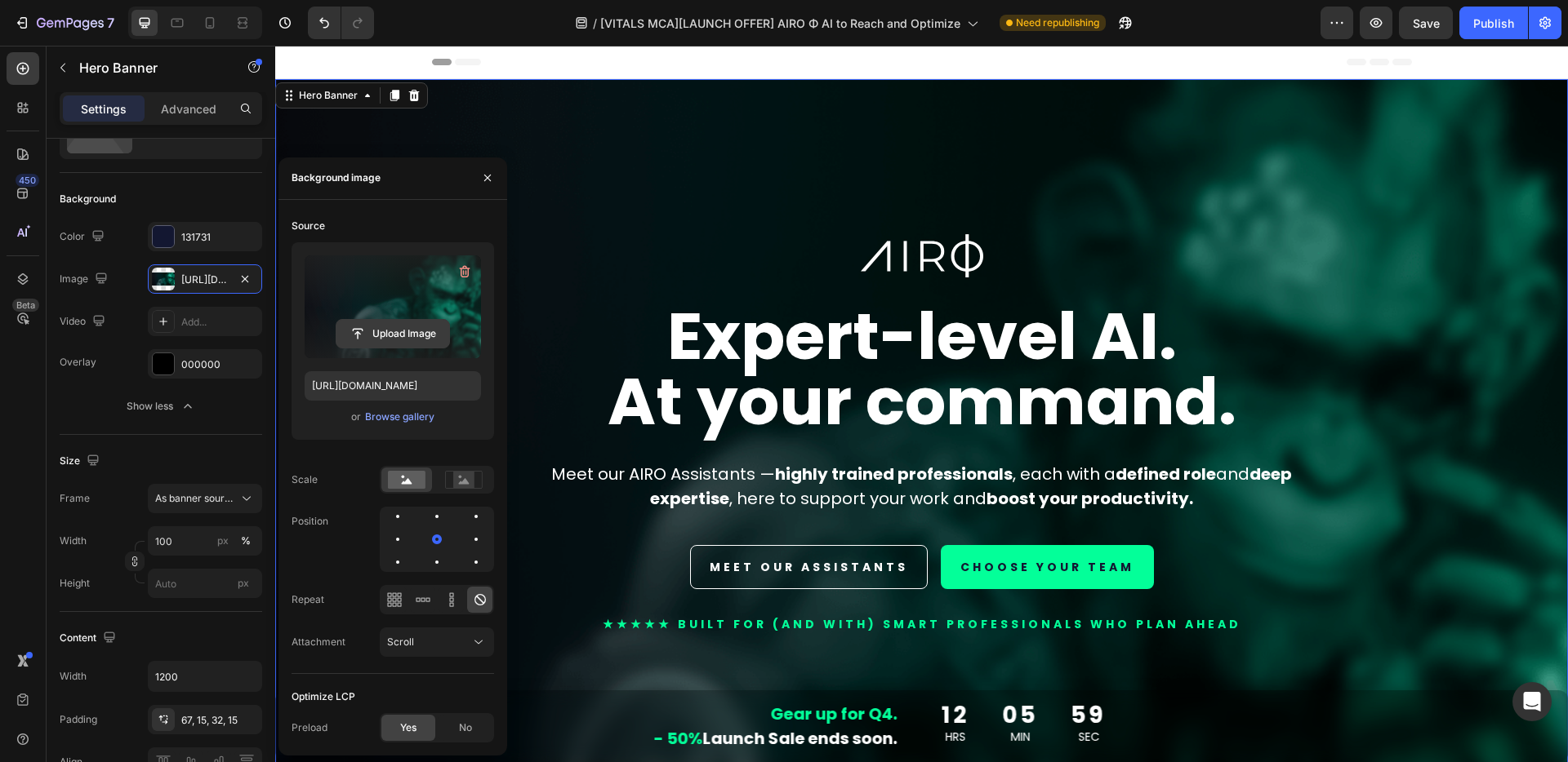
click at [400, 337] on input "file" at bounding box center [393, 334] width 112 height 28
type input "[URL][DOMAIN_NAME]"
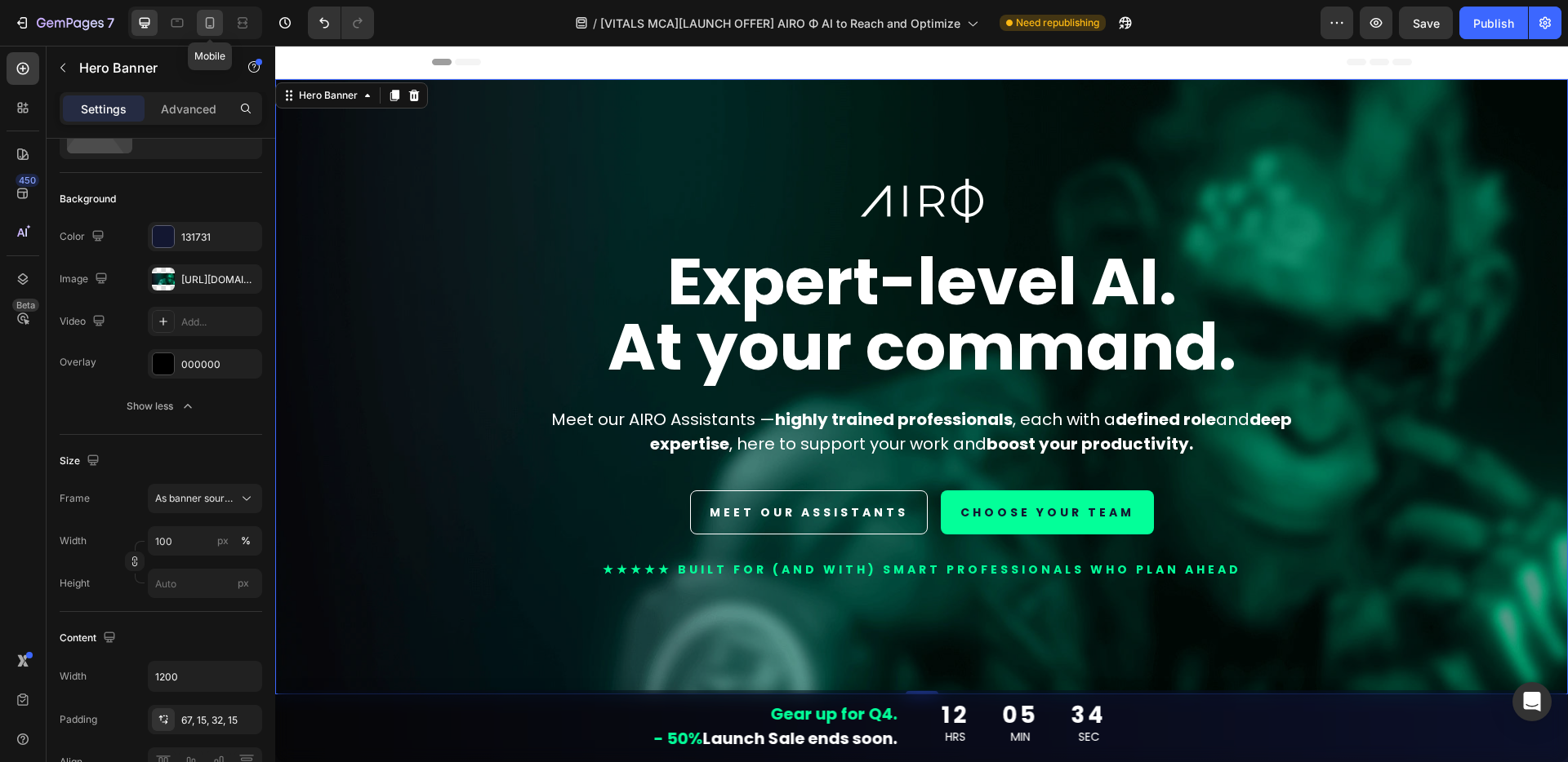
click at [213, 24] on icon at bounding box center [211, 22] width 9 height 11
type input "Auto"
type input "100%"
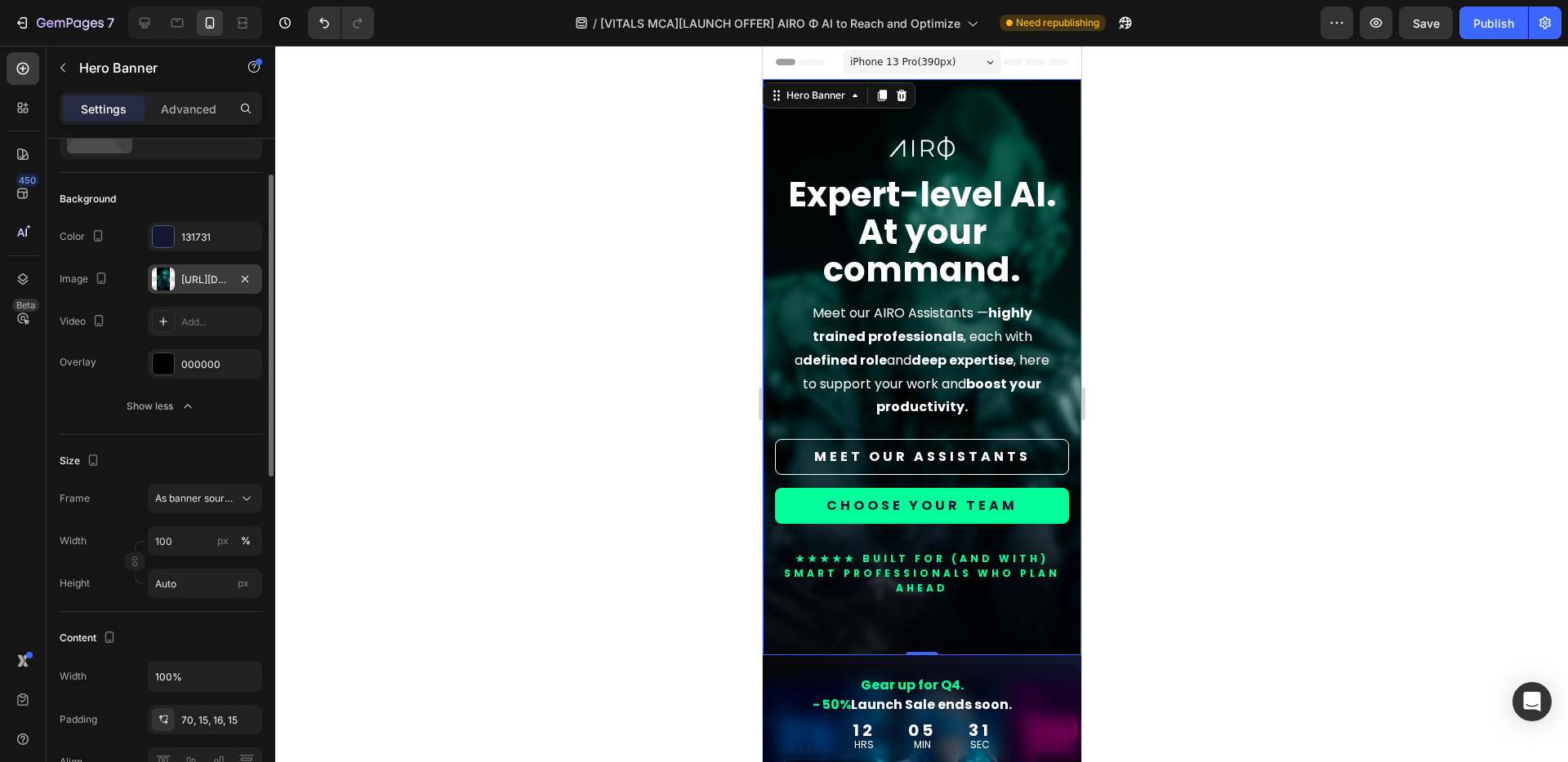
click at [170, 280] on div at bounding box center [163, 279] width 22 height 22
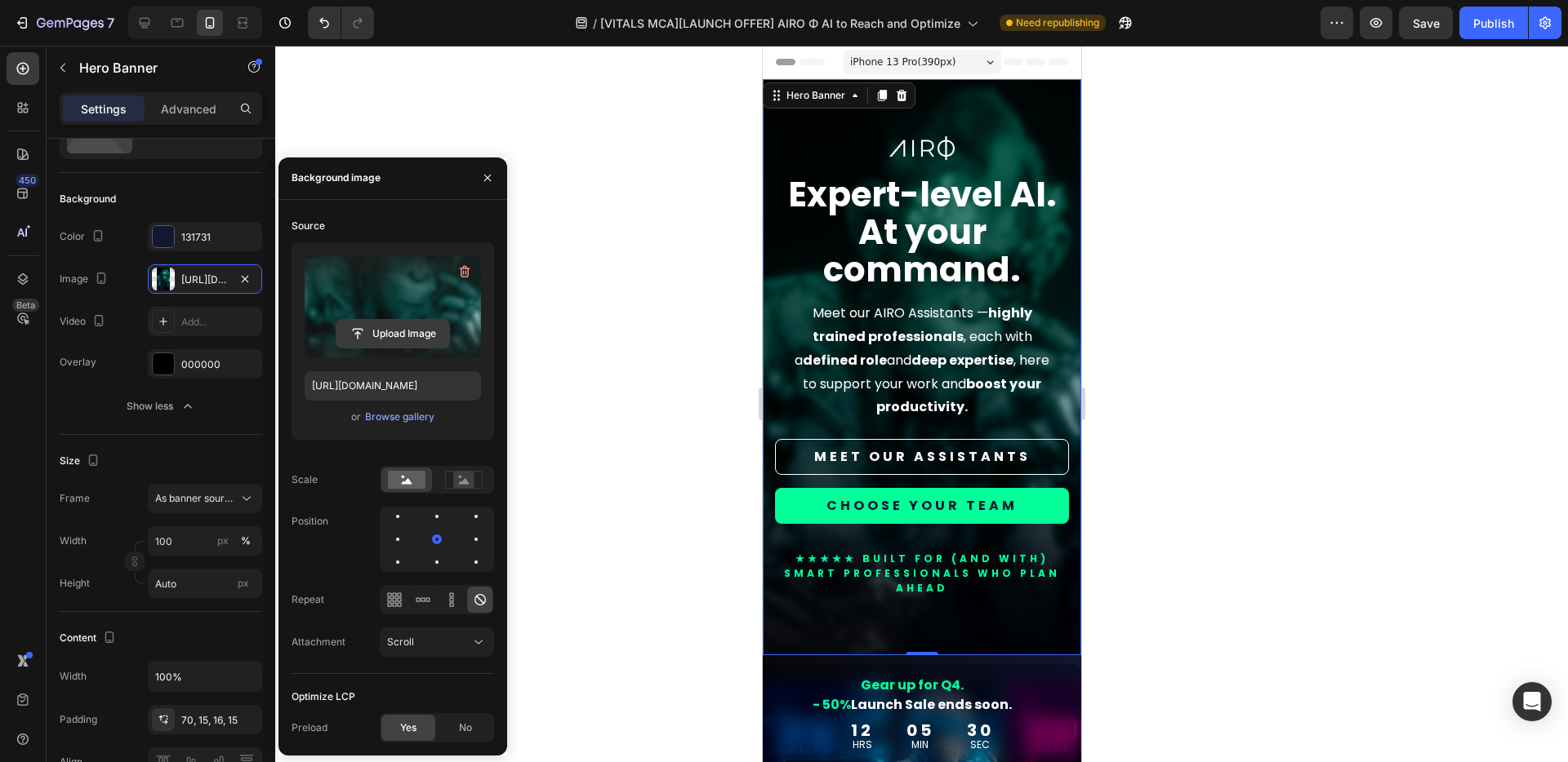
click at [413, 330] on input "file" at bounding box center [393, 334] width 112 height 28
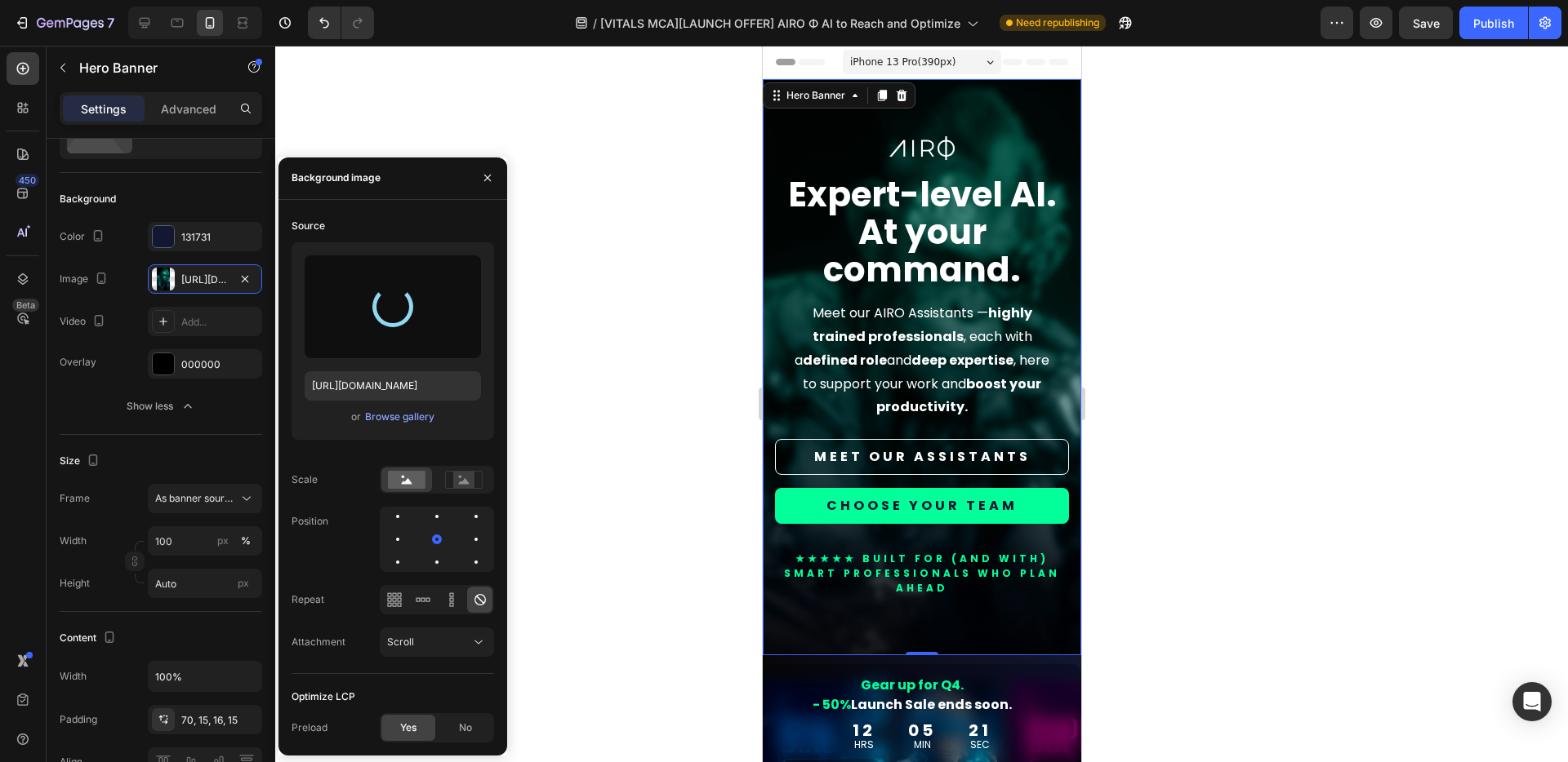
type input "https://cdn.shopify.com/s/files/1/0924/1975/2313/files/gempages_574669605969068…"
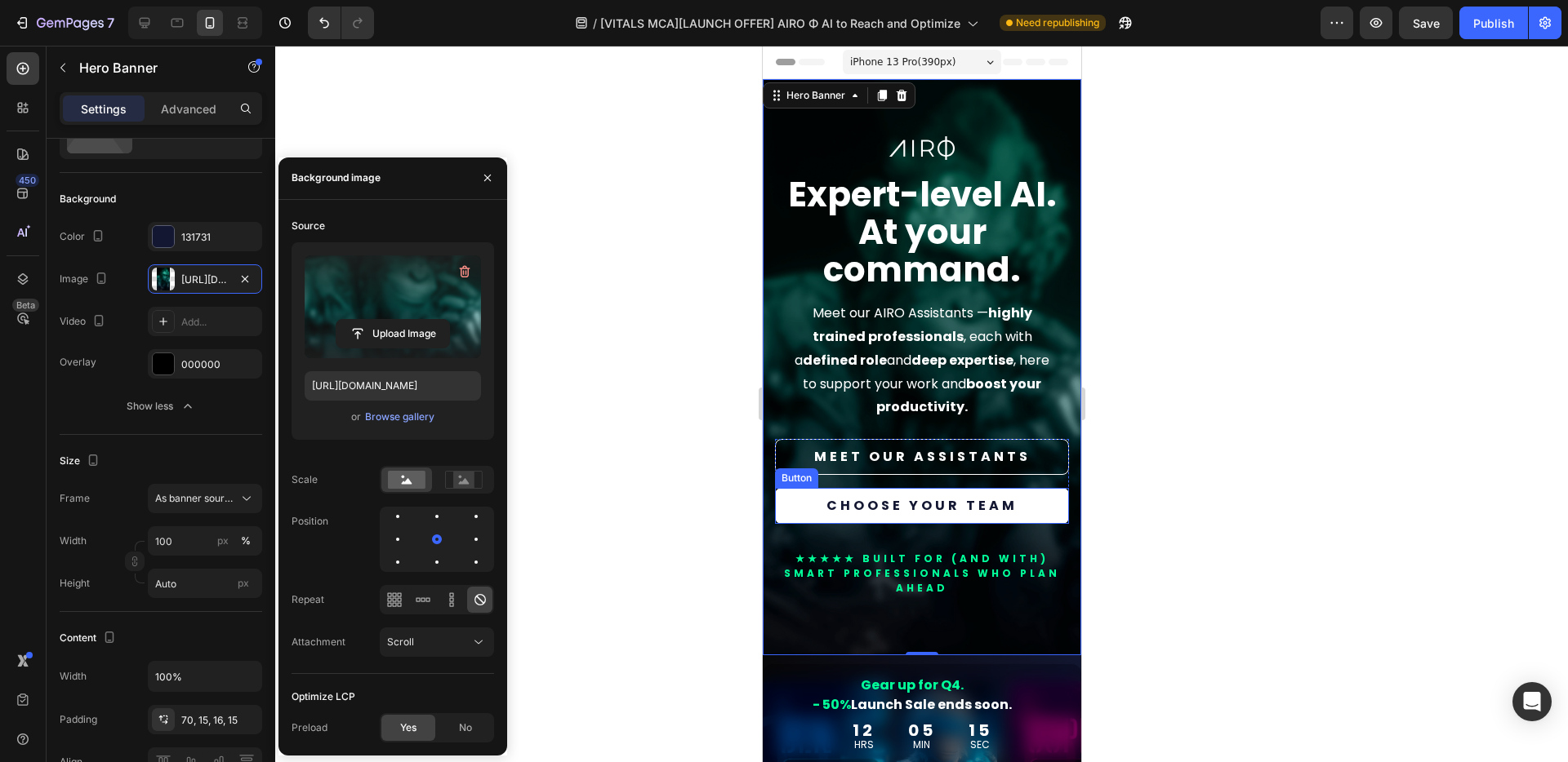
click at [1029, 503] on link "CHOOSE YOUR TEAM" at bounding box center [921, 506] width 294 height 36
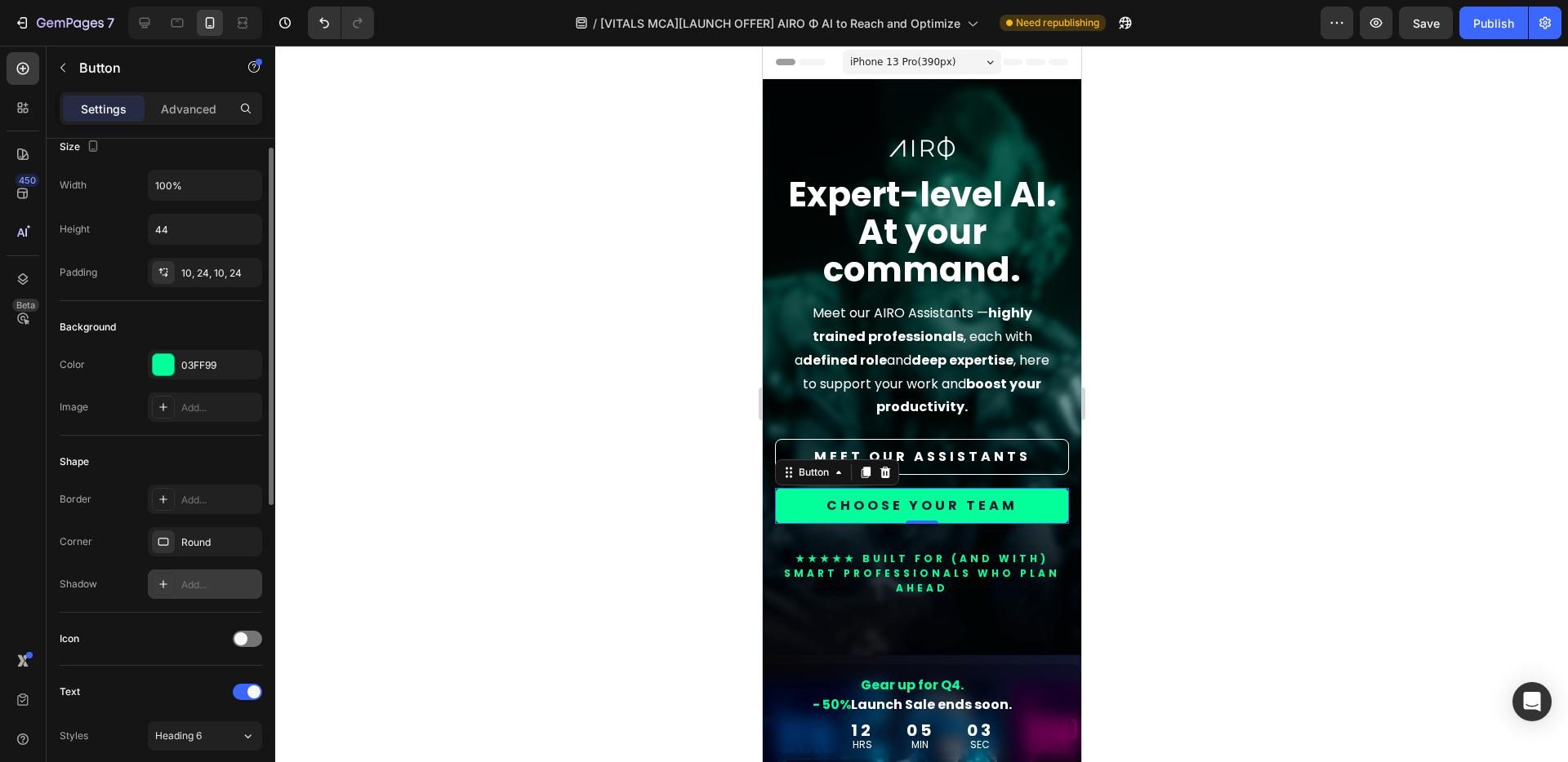
scroll to position [1, 0]
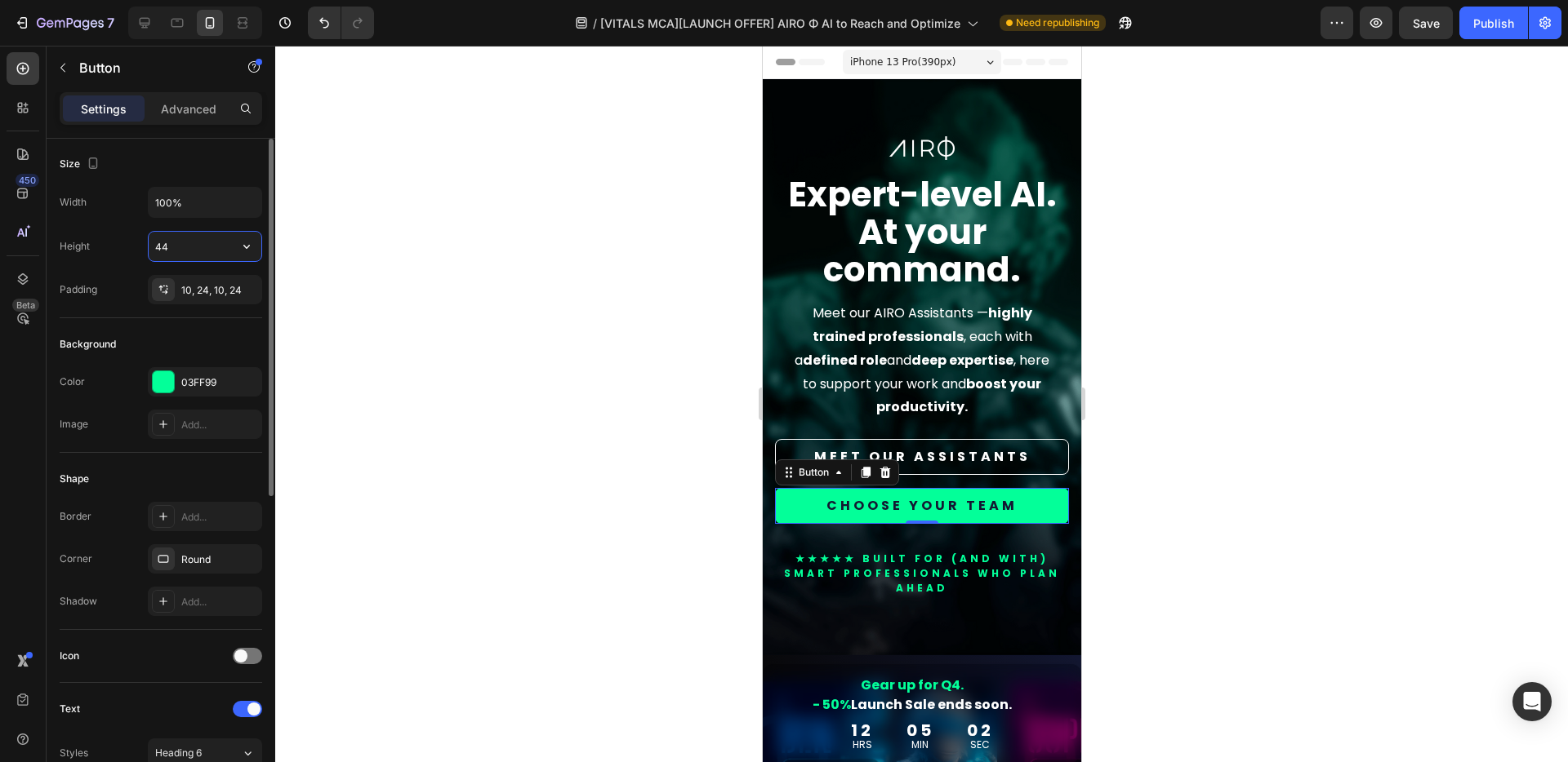
click at [212, 252] on input "44" at bounding box center [205, 246] width 112 height 29
click at [240, 251] on icon "button" at bounding box center [246, 246] width 16 height 16
click at [168, 290] on span "Fit content" at bounding box center [179, 288] width 49 height 15
type input "Auto"
click at [211, 245] on input "Auto" at bounding box center [205, 246] width 112 height 29
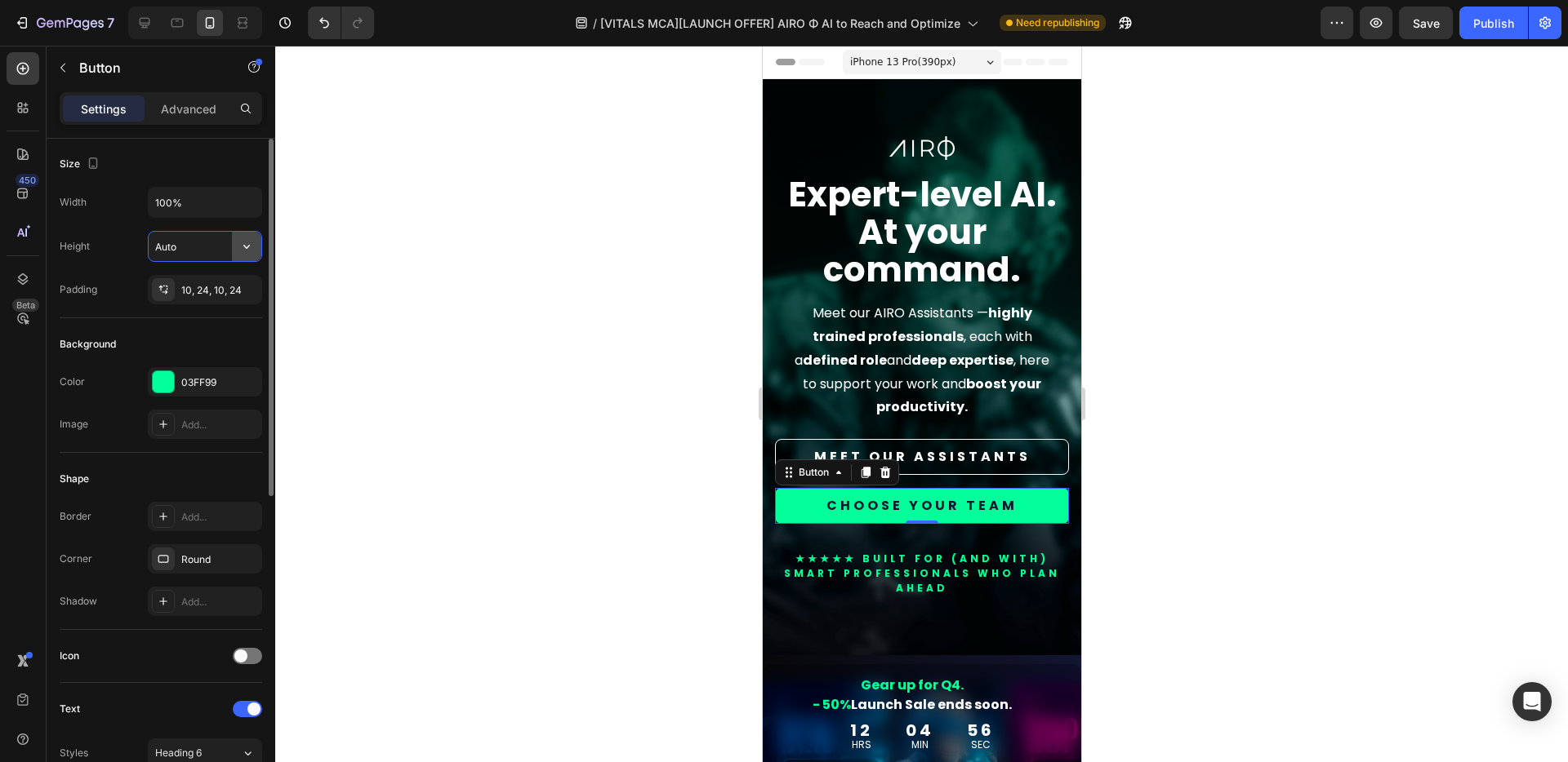
click at [251, 251] on icon "button" at bounding box center [246, 246] width 16 height 16
click at [202, 292] on span "Fit content" at bounding box center [179, 288] width 49 height 15
click at [1026, 463] on link "MEET OUR ASSISTANTS" at bounding box center [921, 457] width 294 height 36
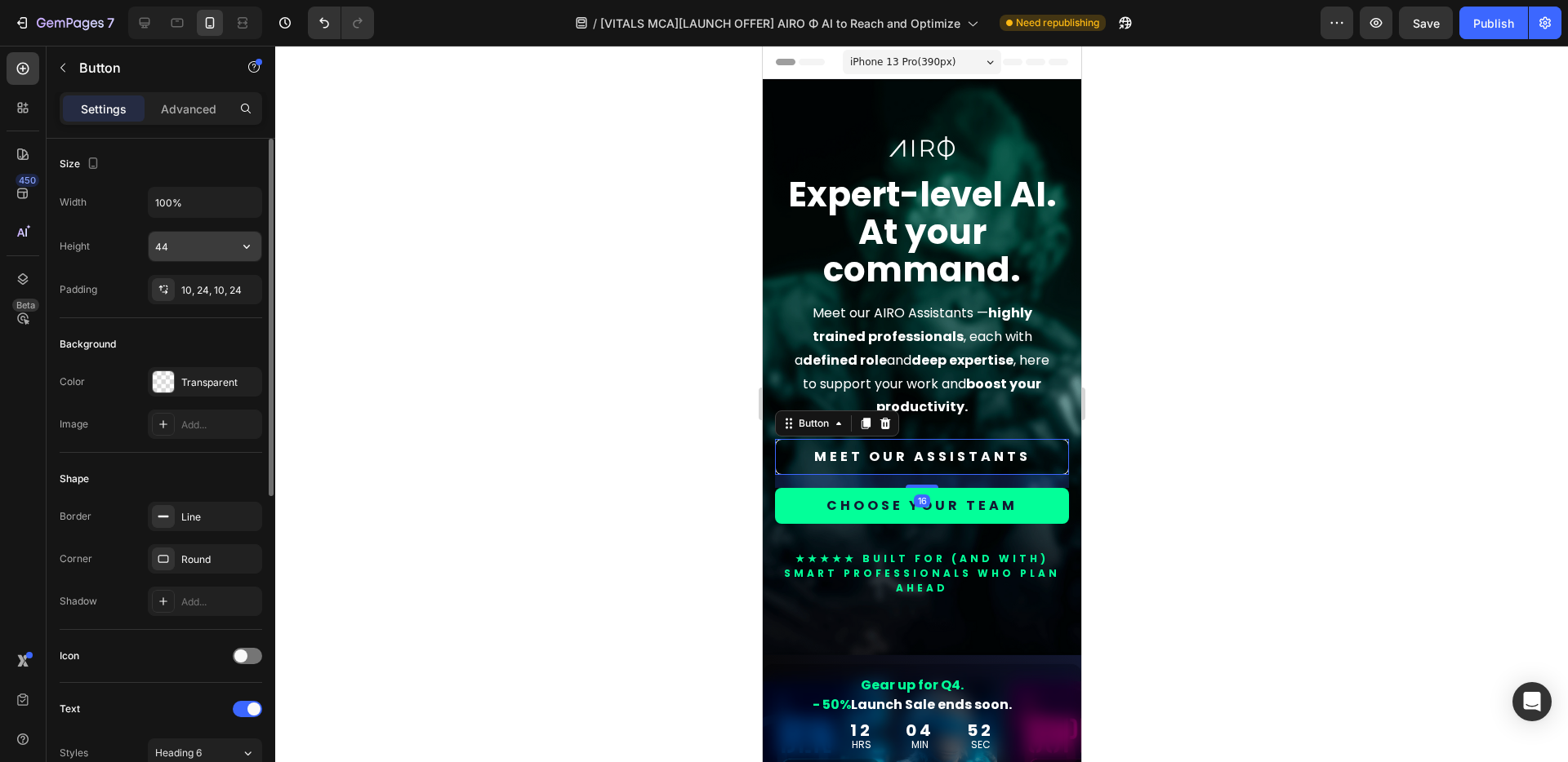
click at [234, 247] on button "button" at bounding box center [246, 246] width 29 height 29
click at [177, 295] on span "Fit content" at bounding box center [179, 288] width 49 height 15
type input "Auto"
click at [1180, 512] on div at bounding box center [921, 404] width 1292 height 716
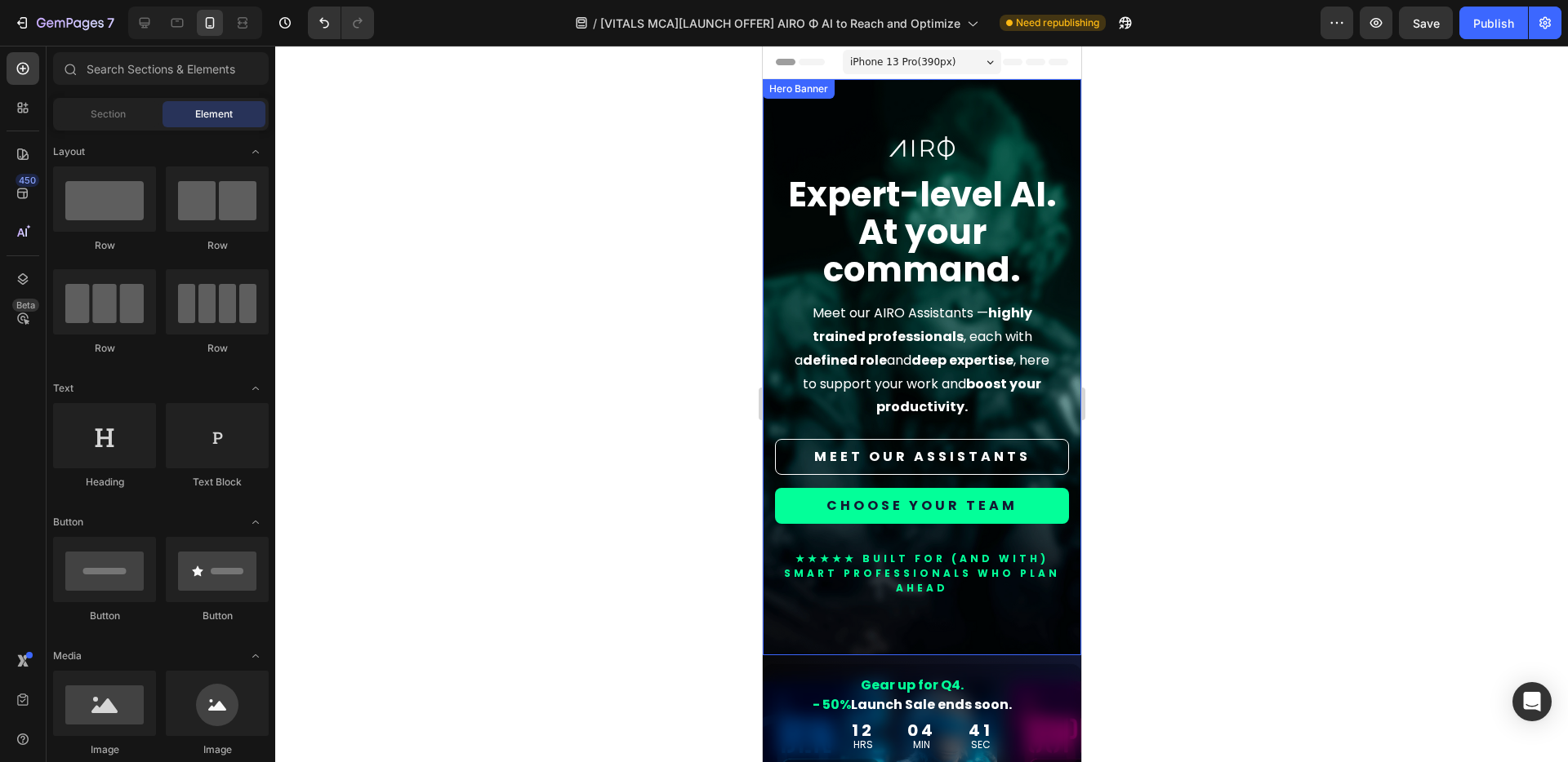
click at [1047, 134] on div "Image Expert-level AI. At your command. Heading Meet our AIRO Assistants — high…" at bounding box center [921, 367] width 318 height 576
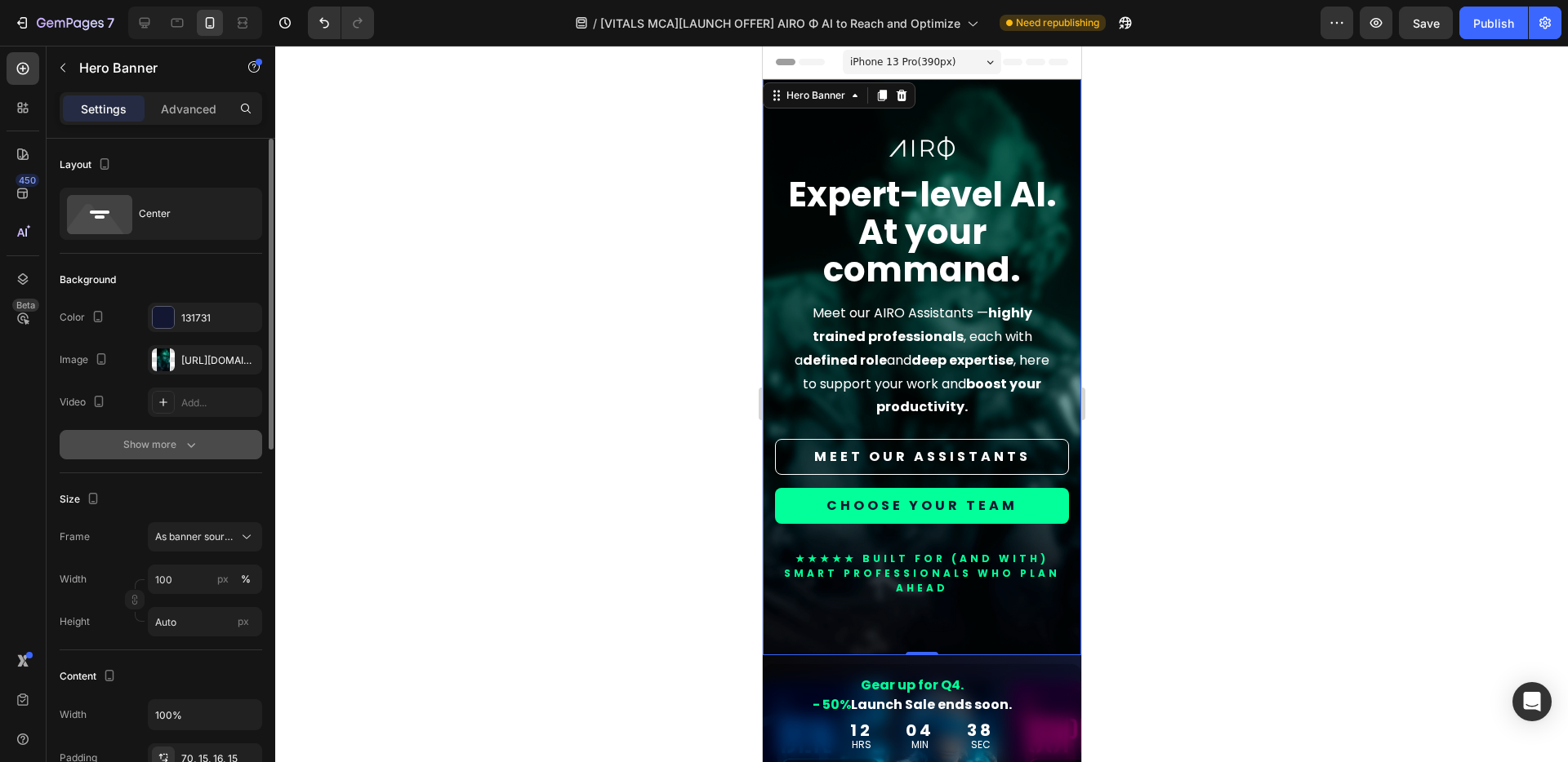
click at [196, 439] on icon "button" at bounding box center [190, 444] width 16 height 16
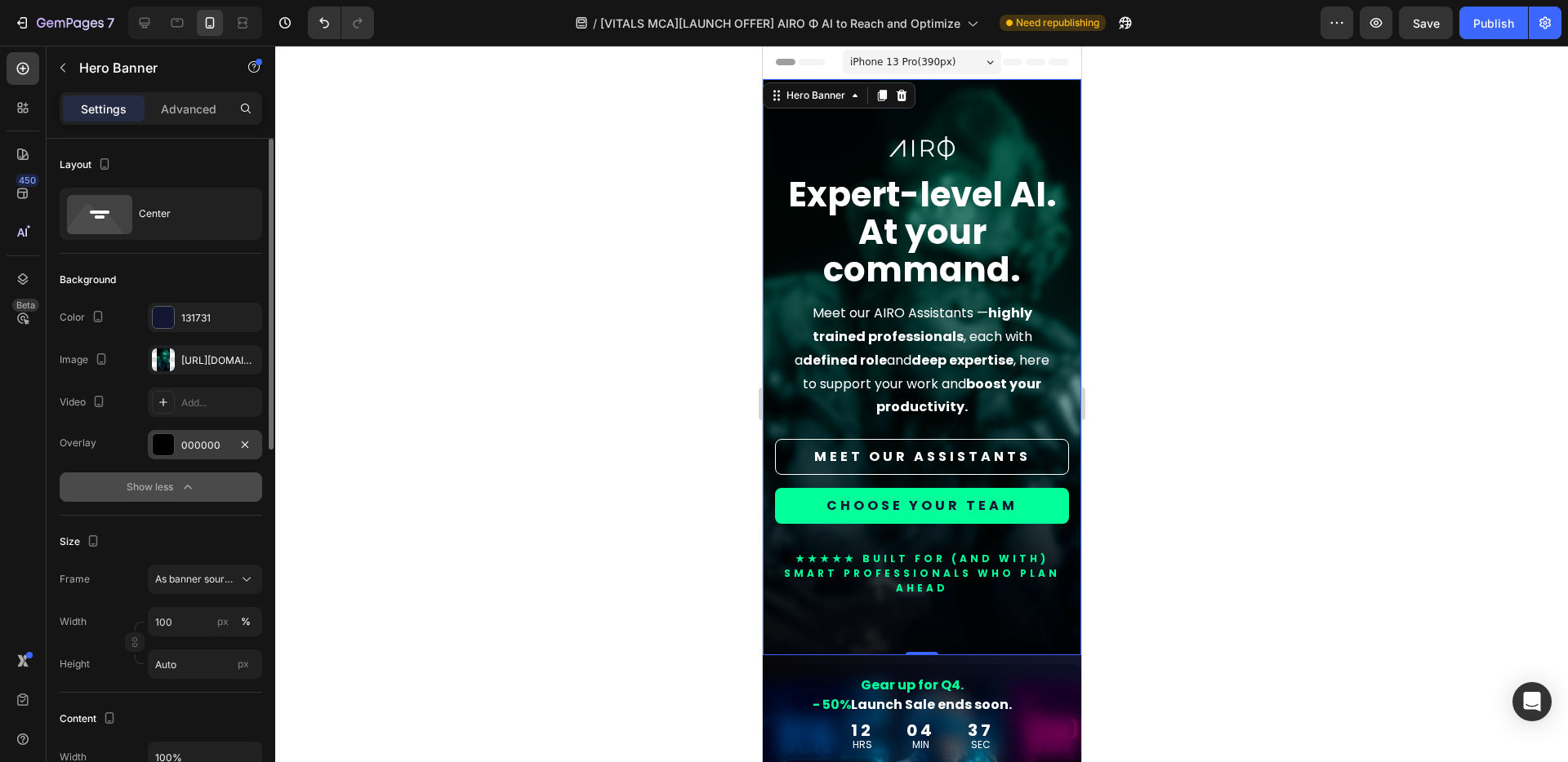
click at [191, 448] on div "000000" at bounding box center [205, 446] width 48 height 15
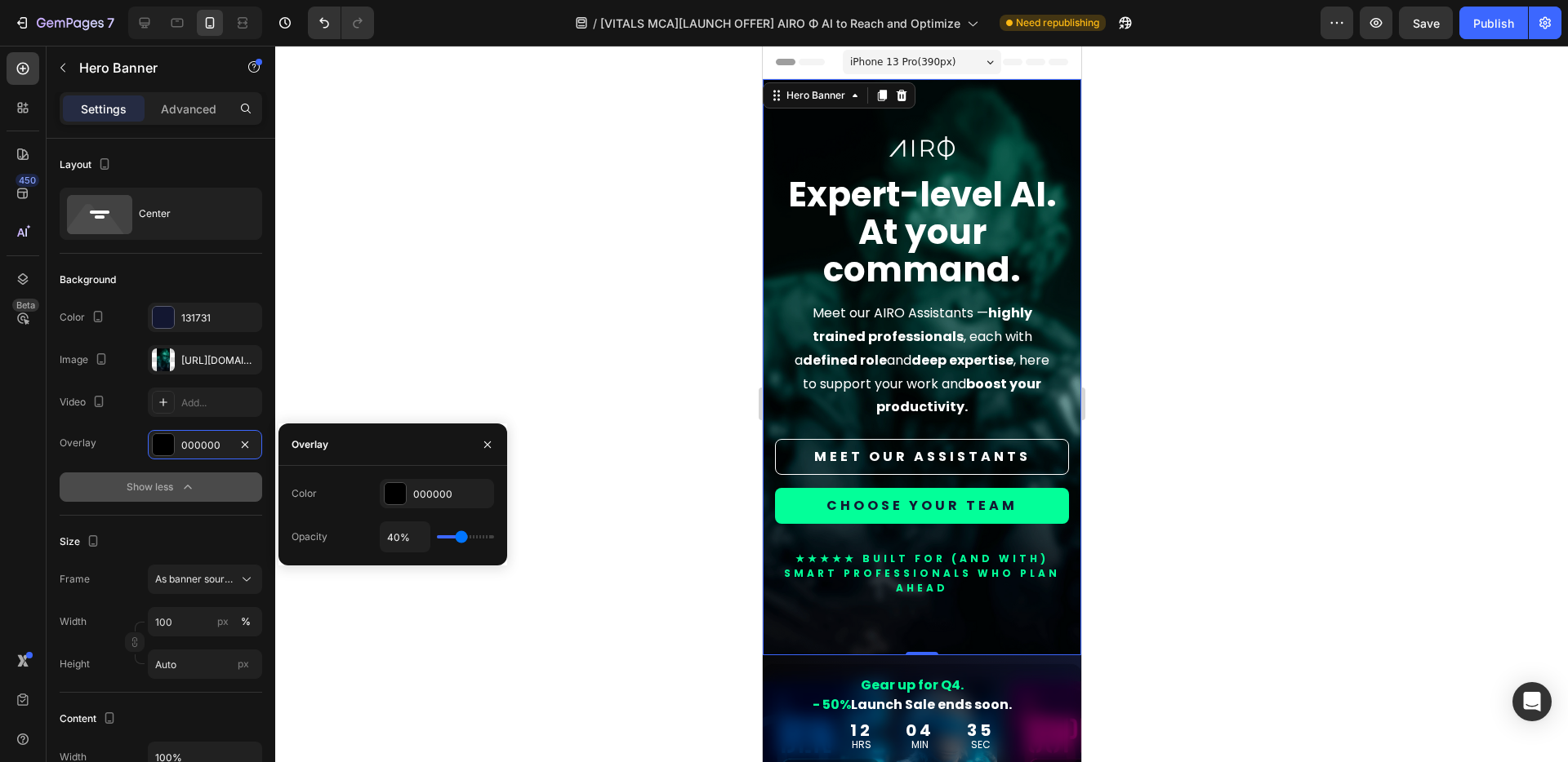
type input "34%"
type input "34"
type input "33%"
type input "33"
type input "32%"
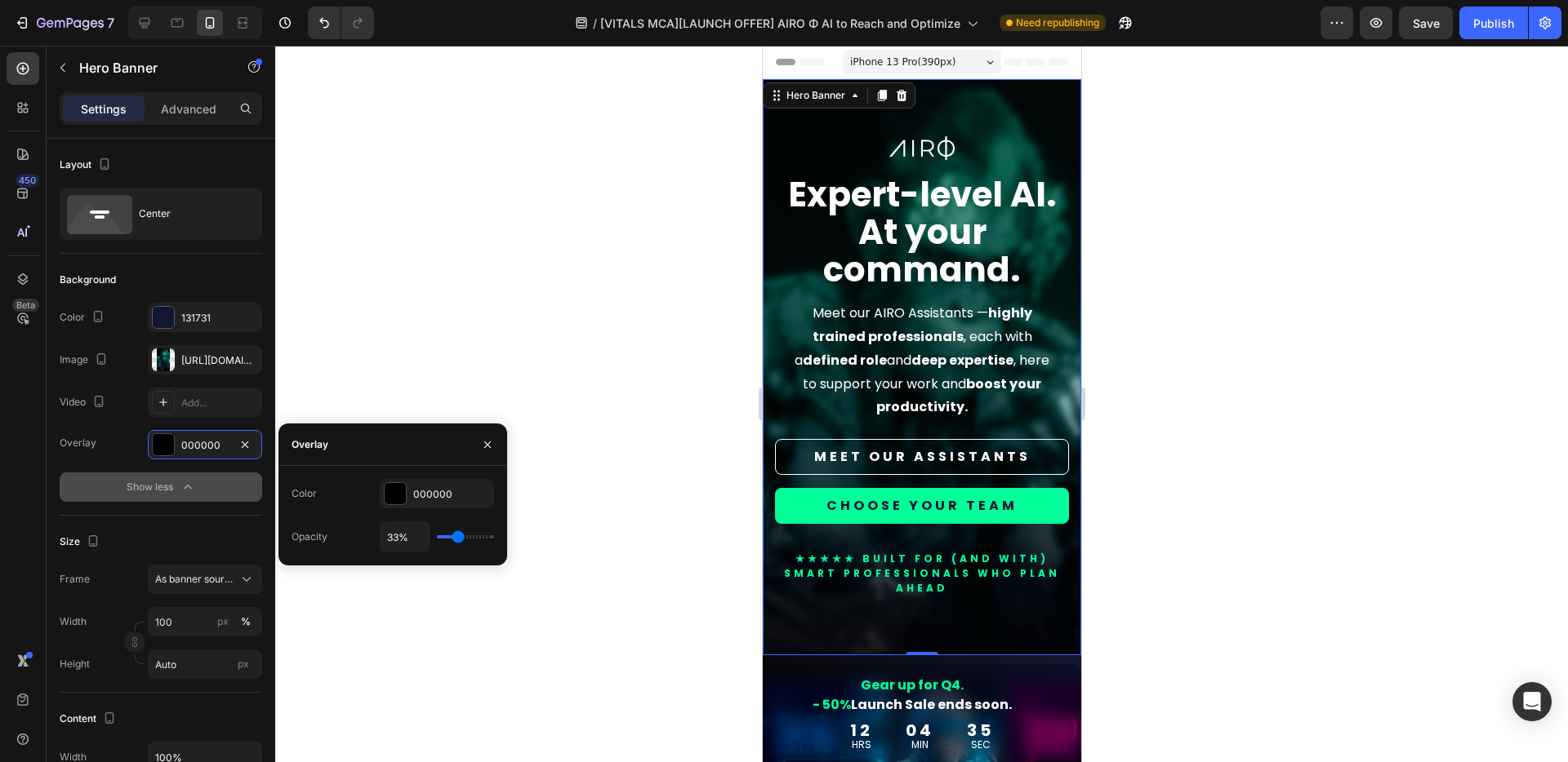
type input "32"
type input "31%"
type input "31"
type input "30%"
type input "30"
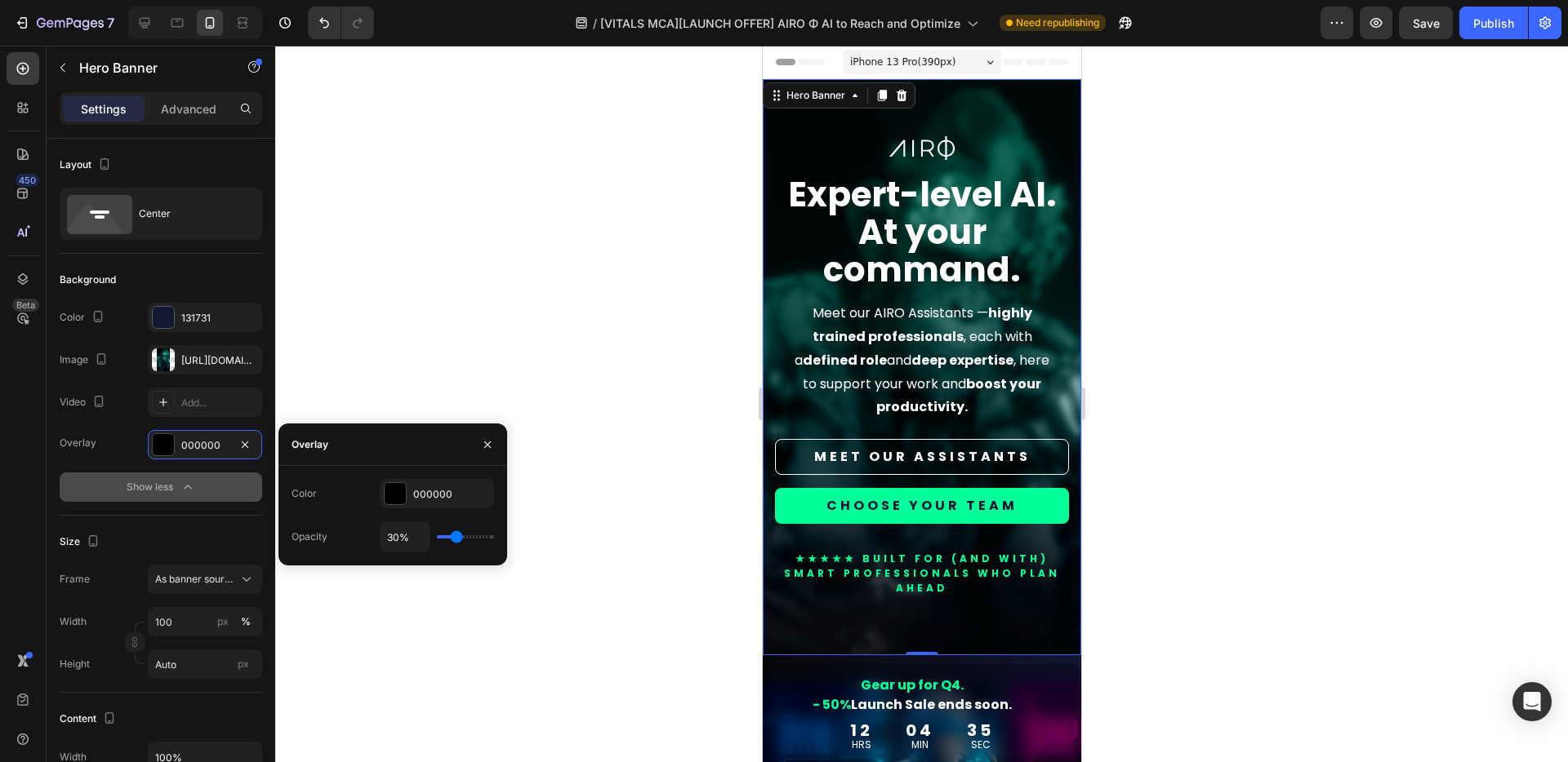
type input "29%"
type input "29"
type input "28%"
type input "28"
type input "27%"
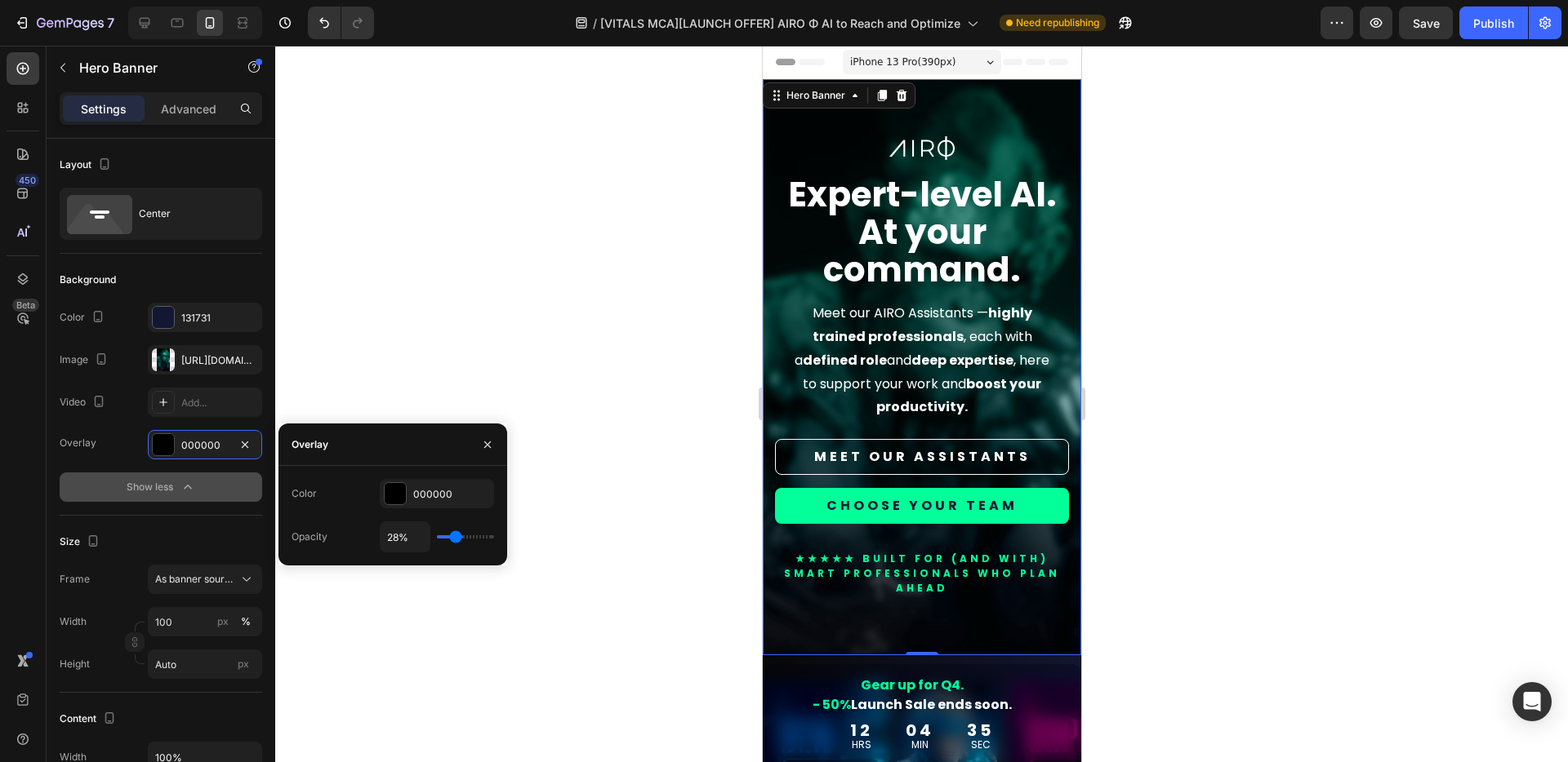
type input "27"
type input "25%"
type input "25"
type input "24%"
type input "24"
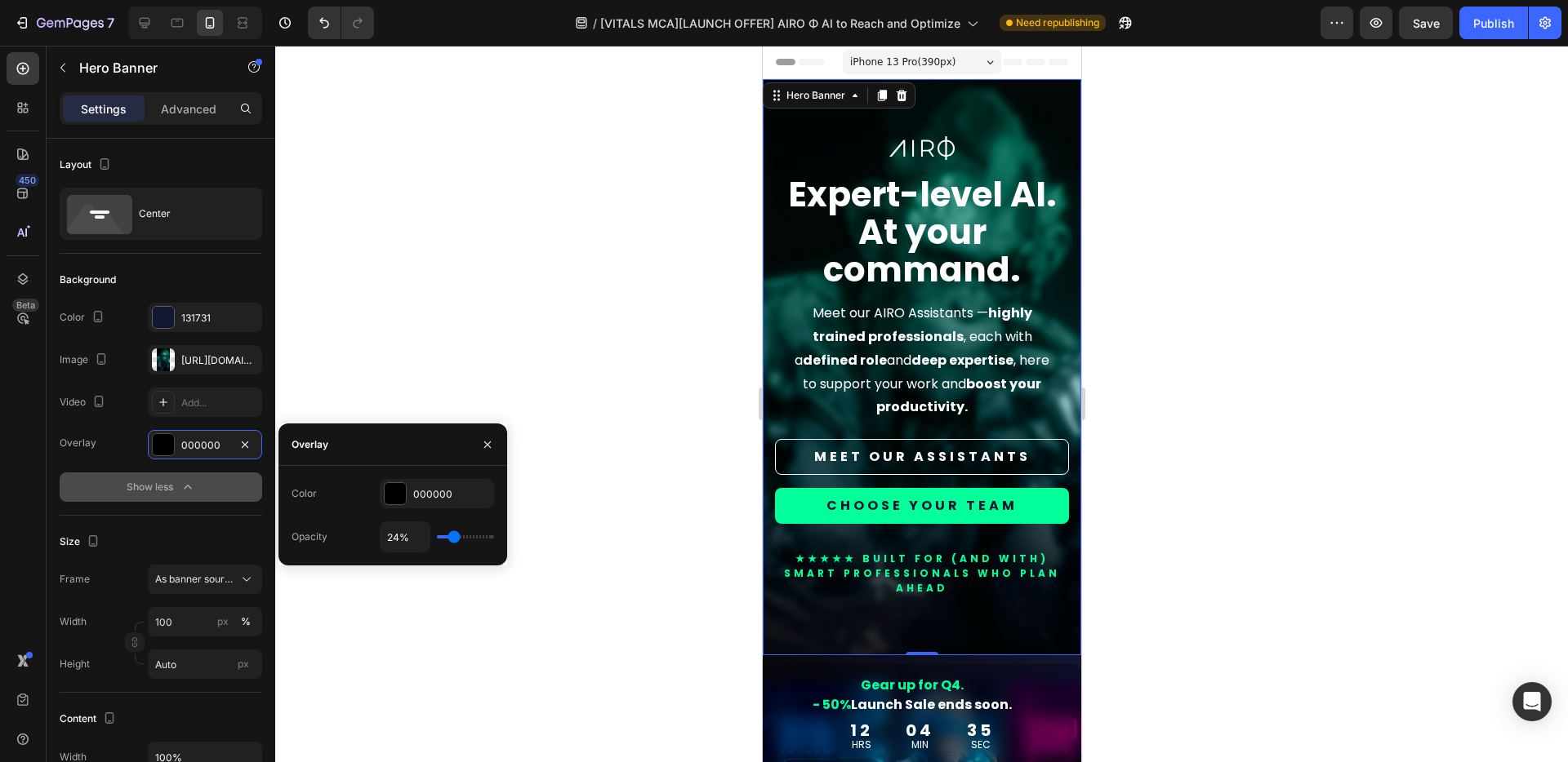
type input "21%"
type input "21"
type input "19%"
type input "19"
type input "18%"
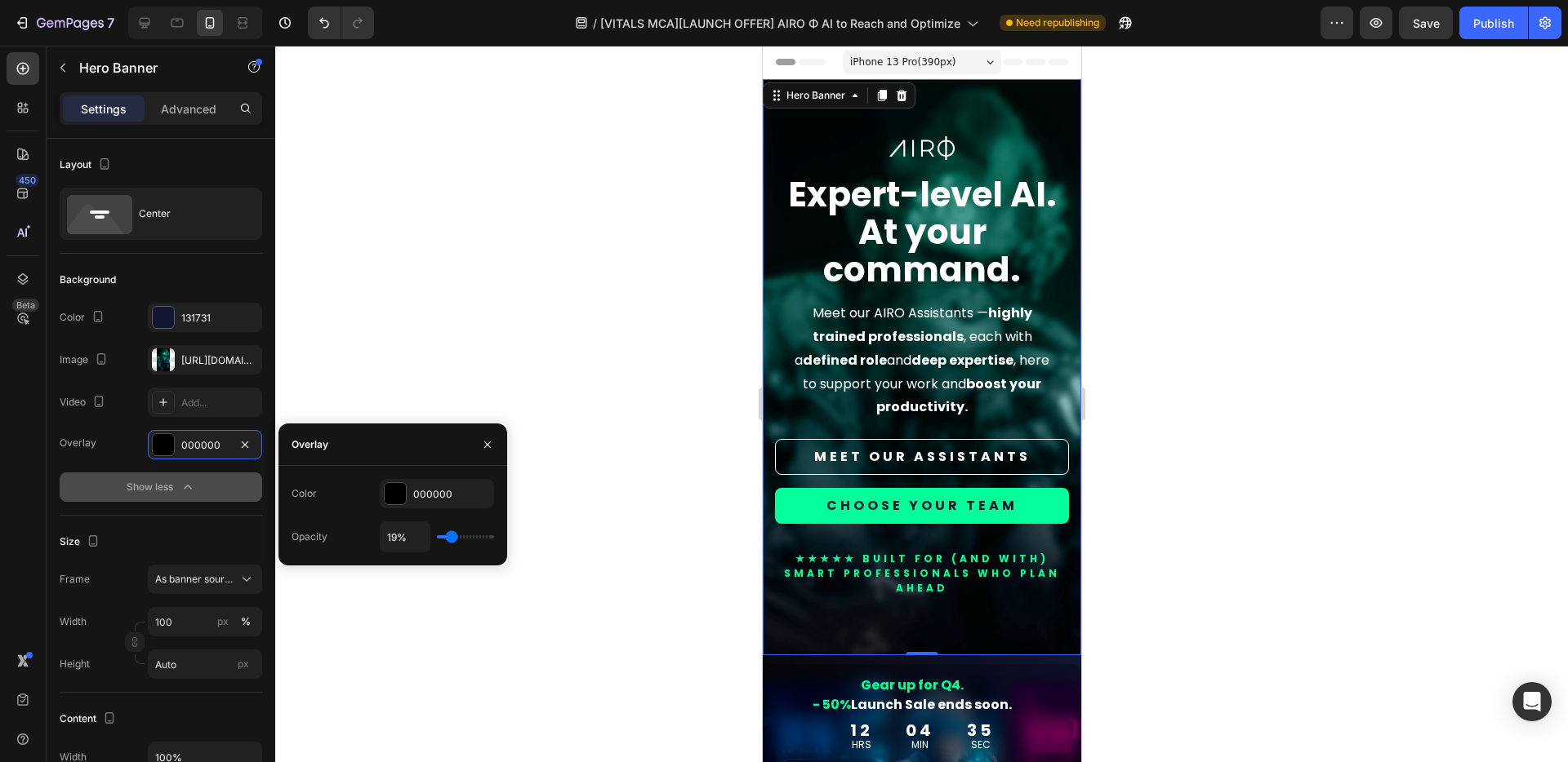
type input "18"
type input "17%"
type input "17"
type input "16%"
type input "16"
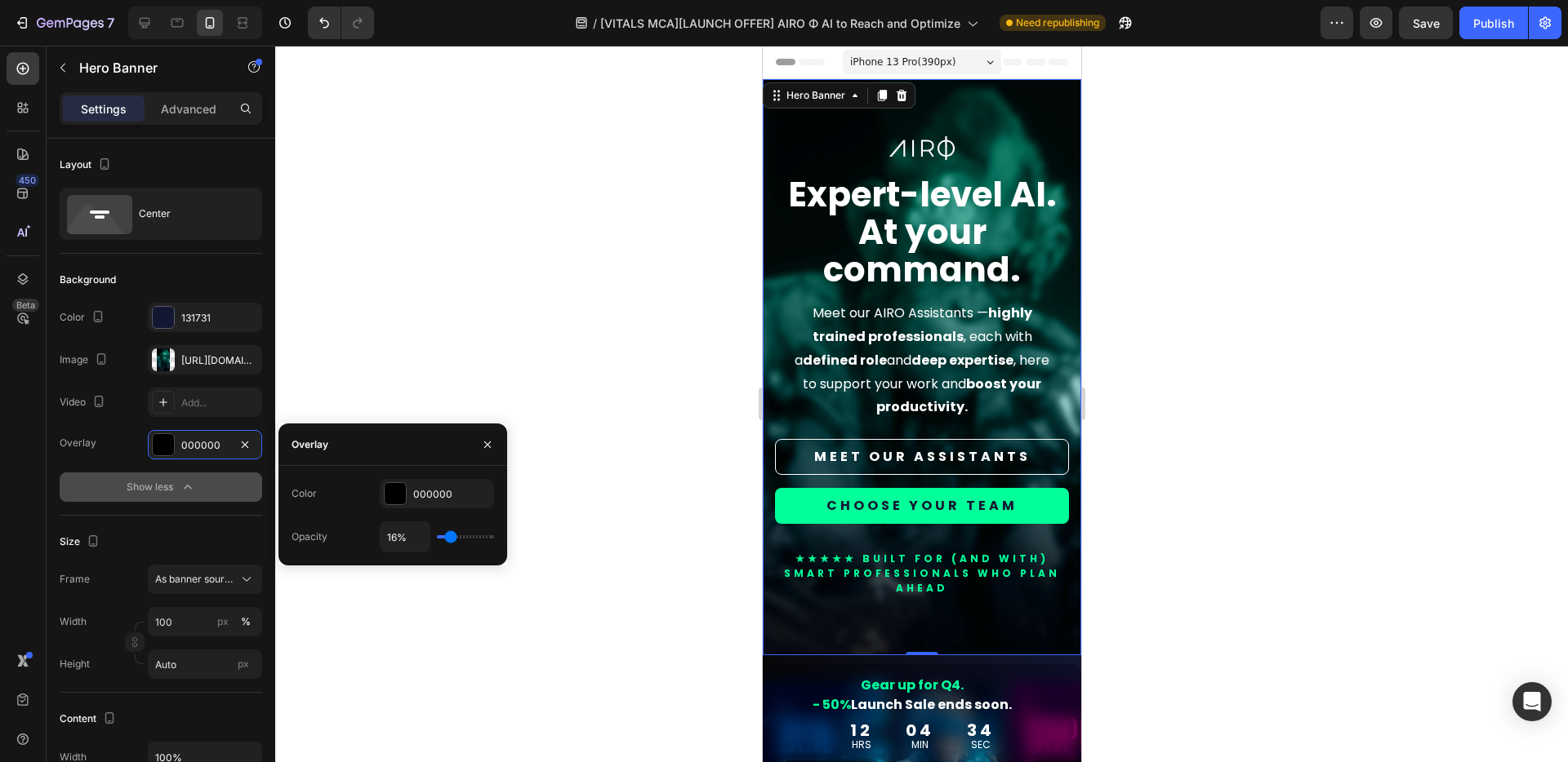
type input "19%"
type input "19"
type input "20%"
type input "20"
type input "21%"
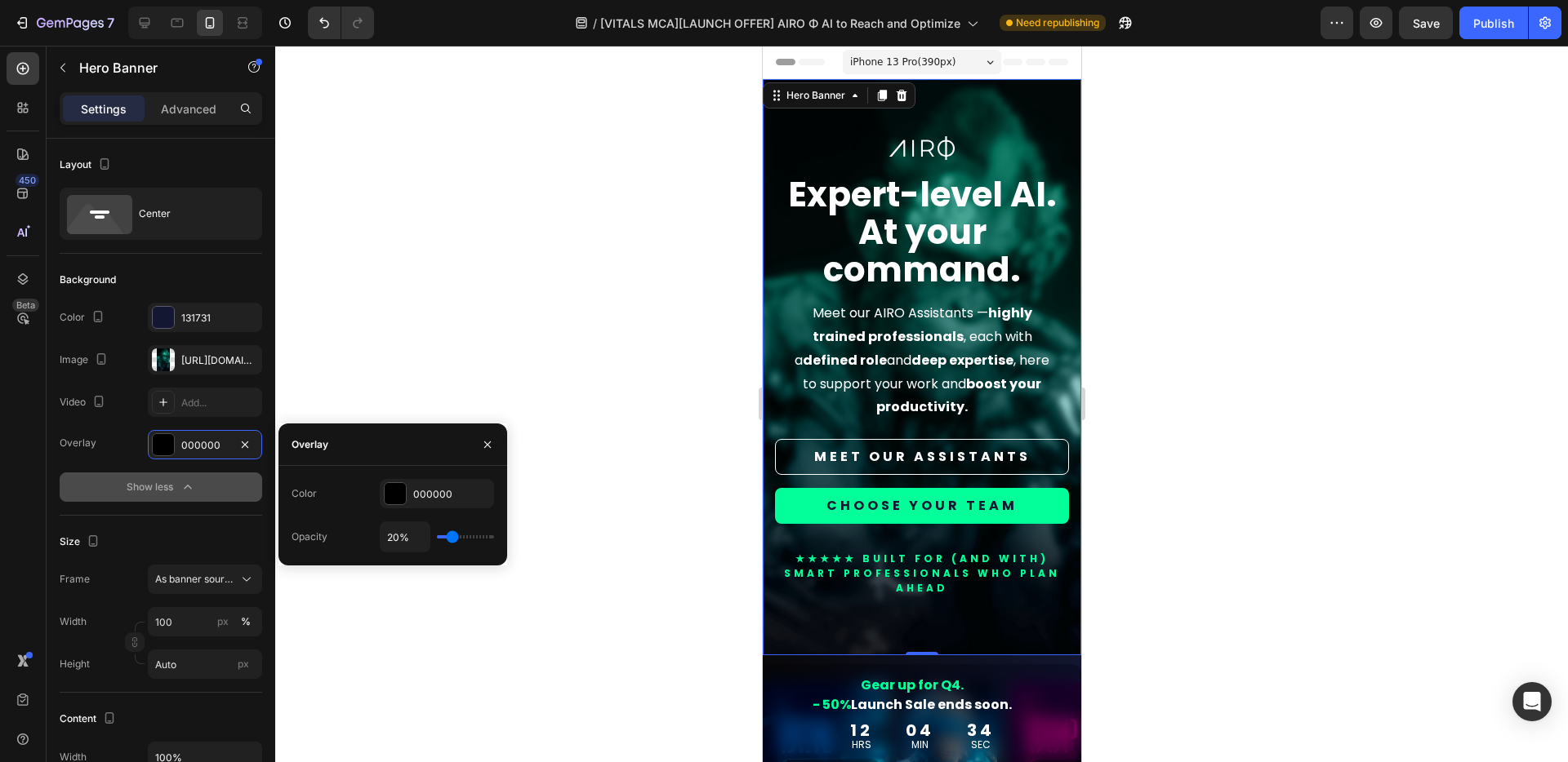
type input "21"
type input "22%"
type input "22"
type input "23%"
type input "23"
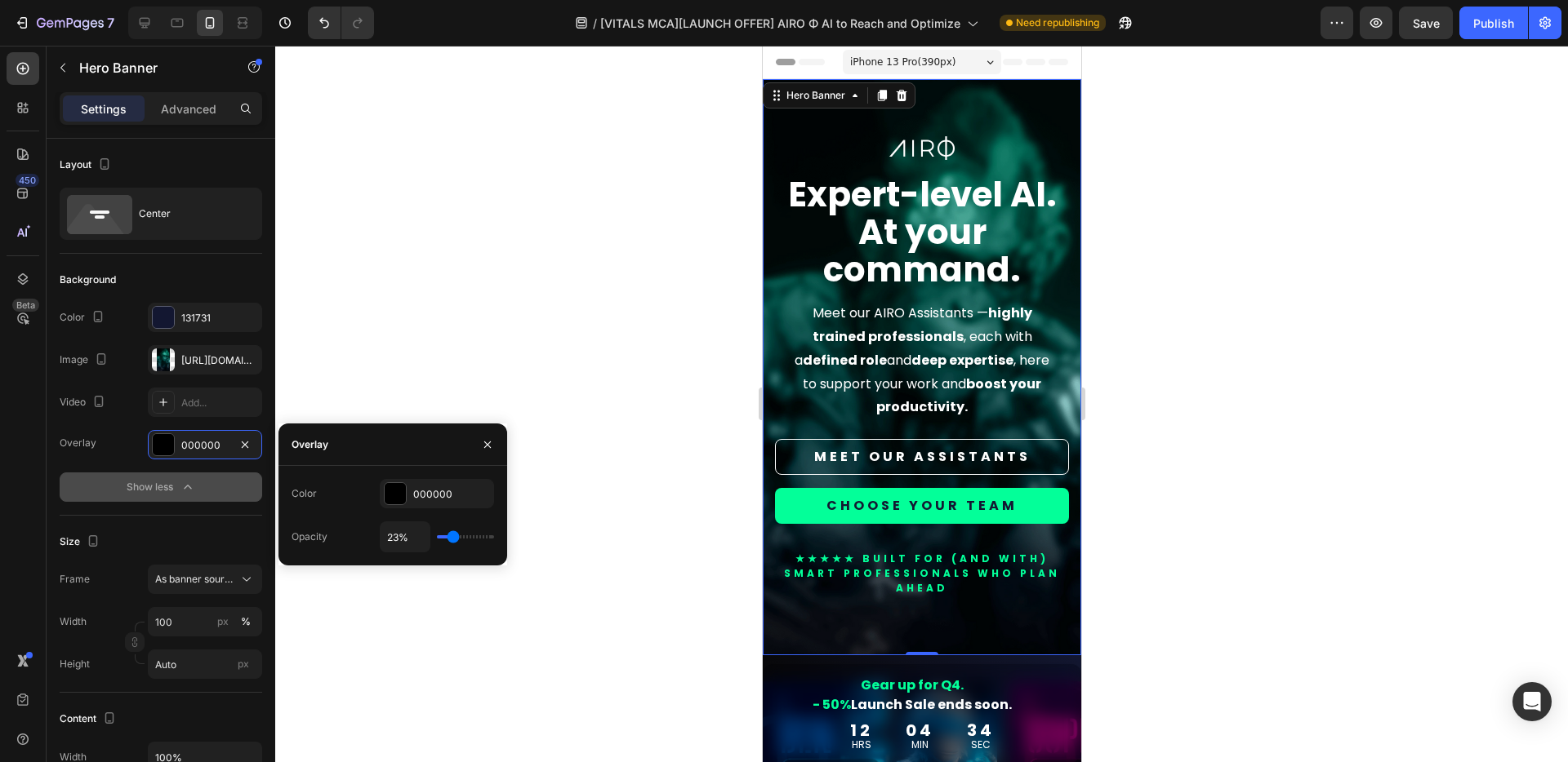
type input "24%"
type input "24"
type input "25%"
type input "25"
click at [454, 539] on input "range" at bounding box center [465, 536] width 57 height 3
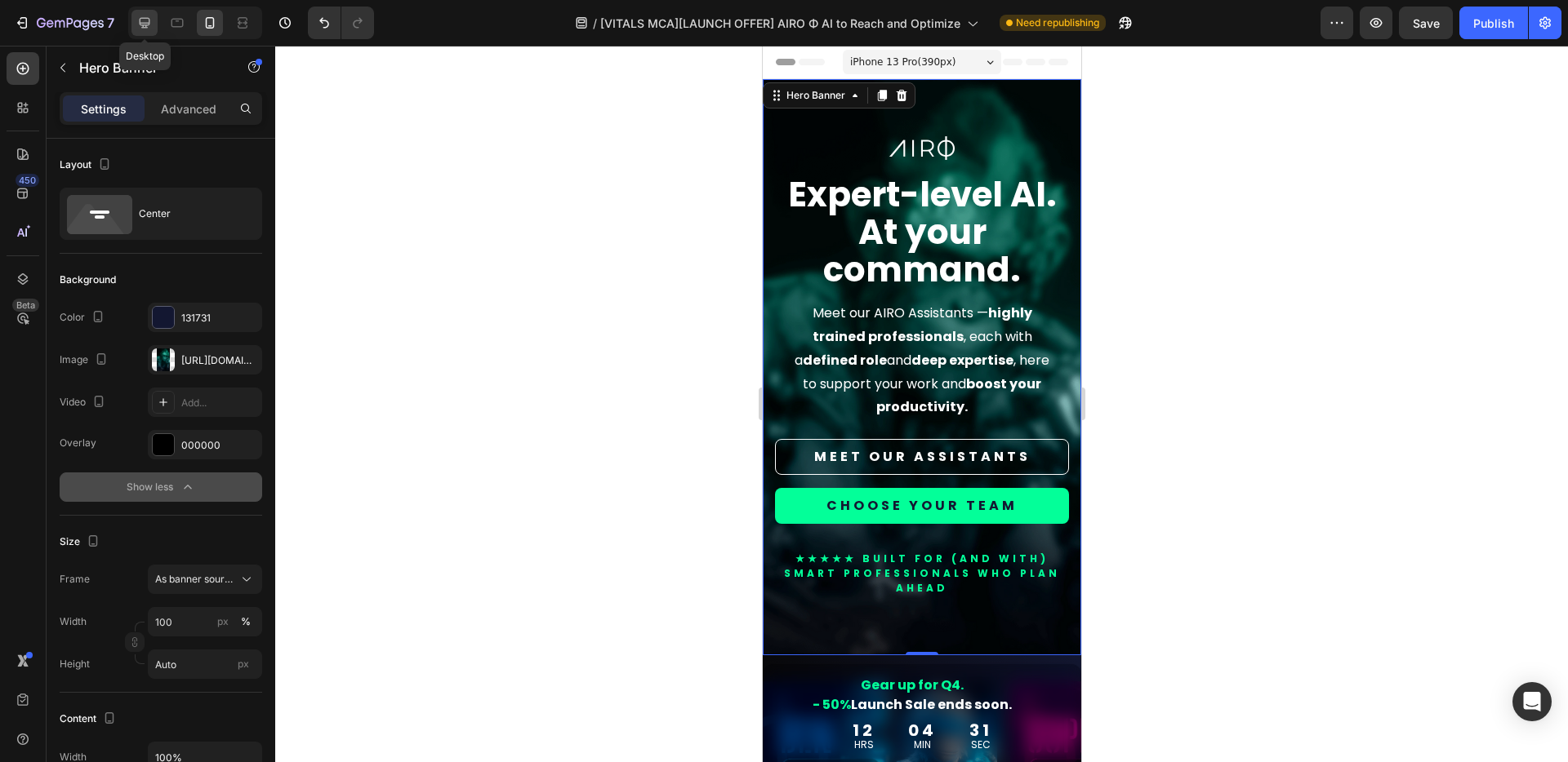
click at [137, 21] on icon at bounding box center [144, 22] width 16 height 16
type input "1200"
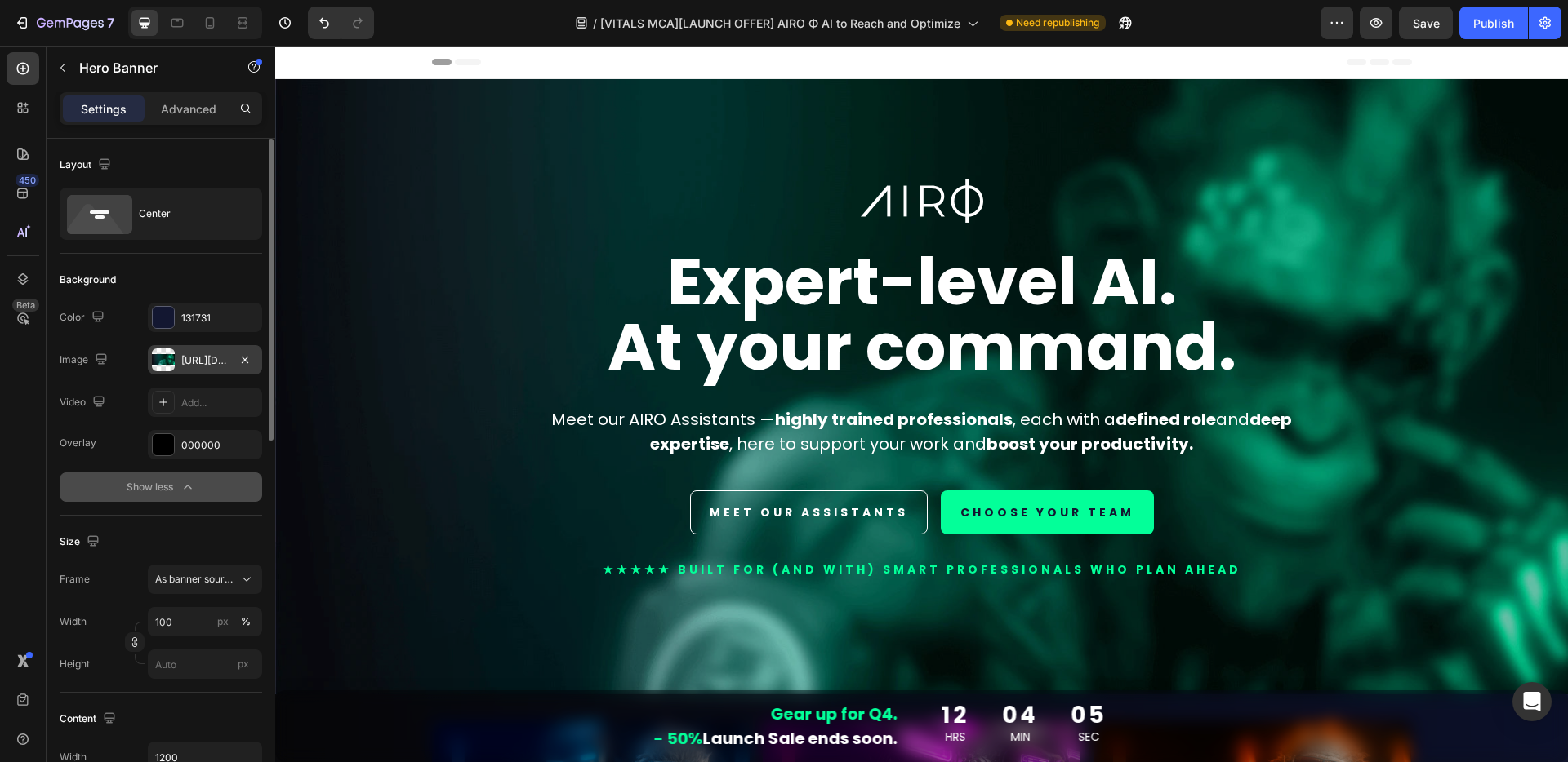
click at [182, 362] on div "[URL][DOMAIN_NAME]" at bounding box center [205, 361] width 48 height 15
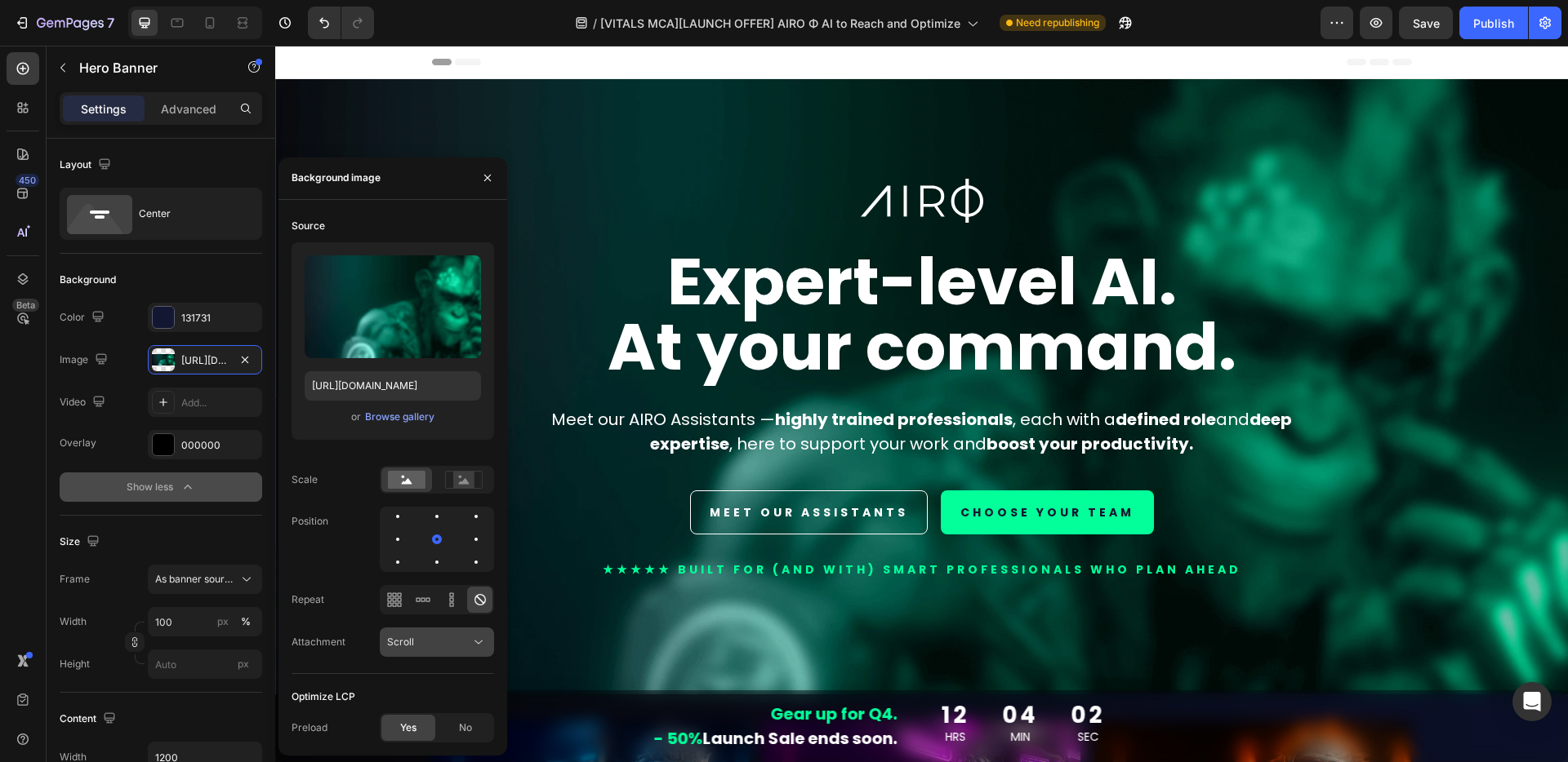
click at [452, 646] on div "Scroll" at bounding box center [428, 642] width 83 height 15
click at [454, 645] on div "Scroll" at bounding box center [428, 642] width 83 height 15
click at [413, 542] on span "Scroll" at bounding box center [400, 540] width 27 height 15
click at [207, 24] on icon at bounding box center [211, 22] width 9 height 11
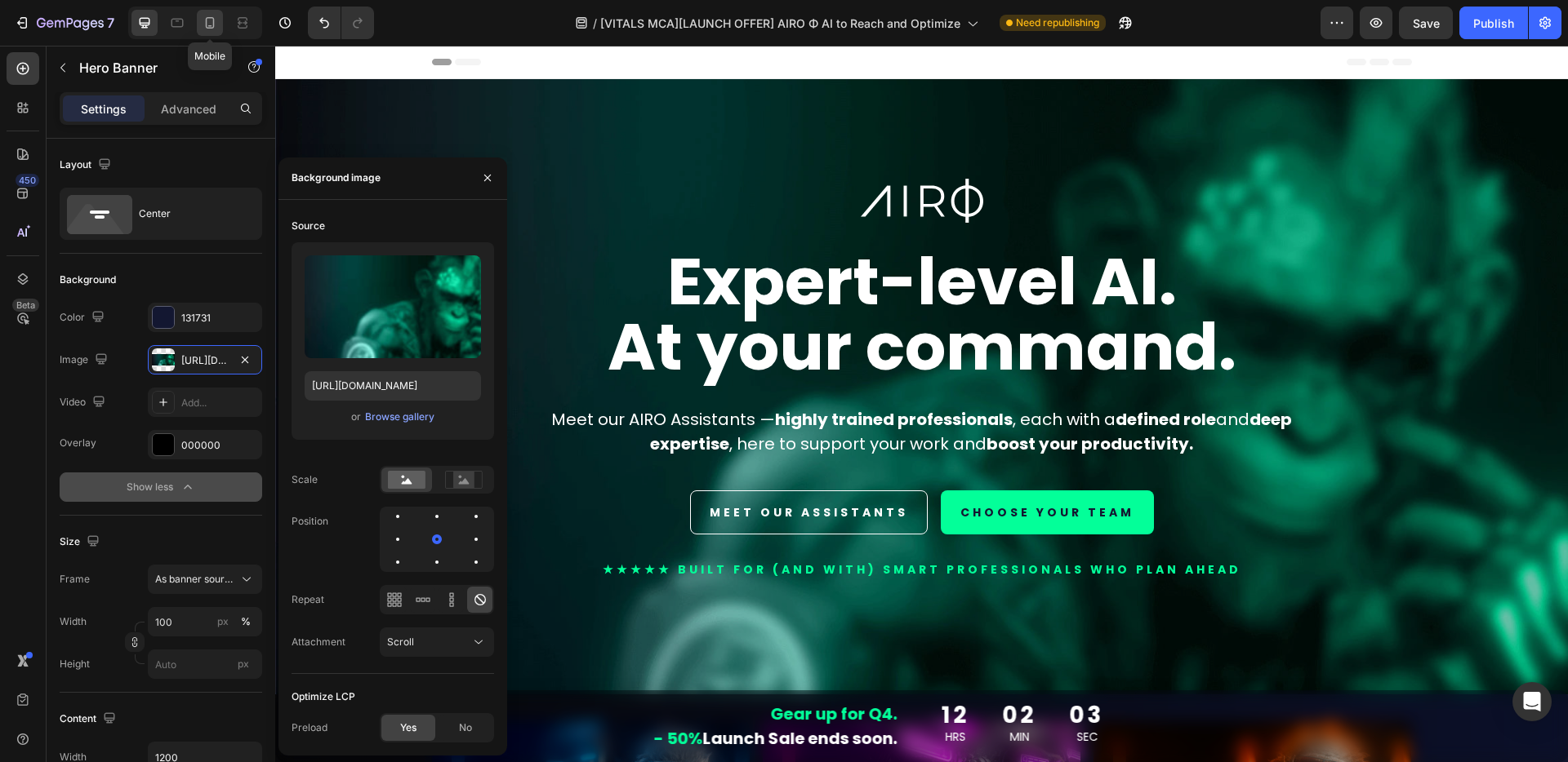
type input "Auto"
type input "100%"
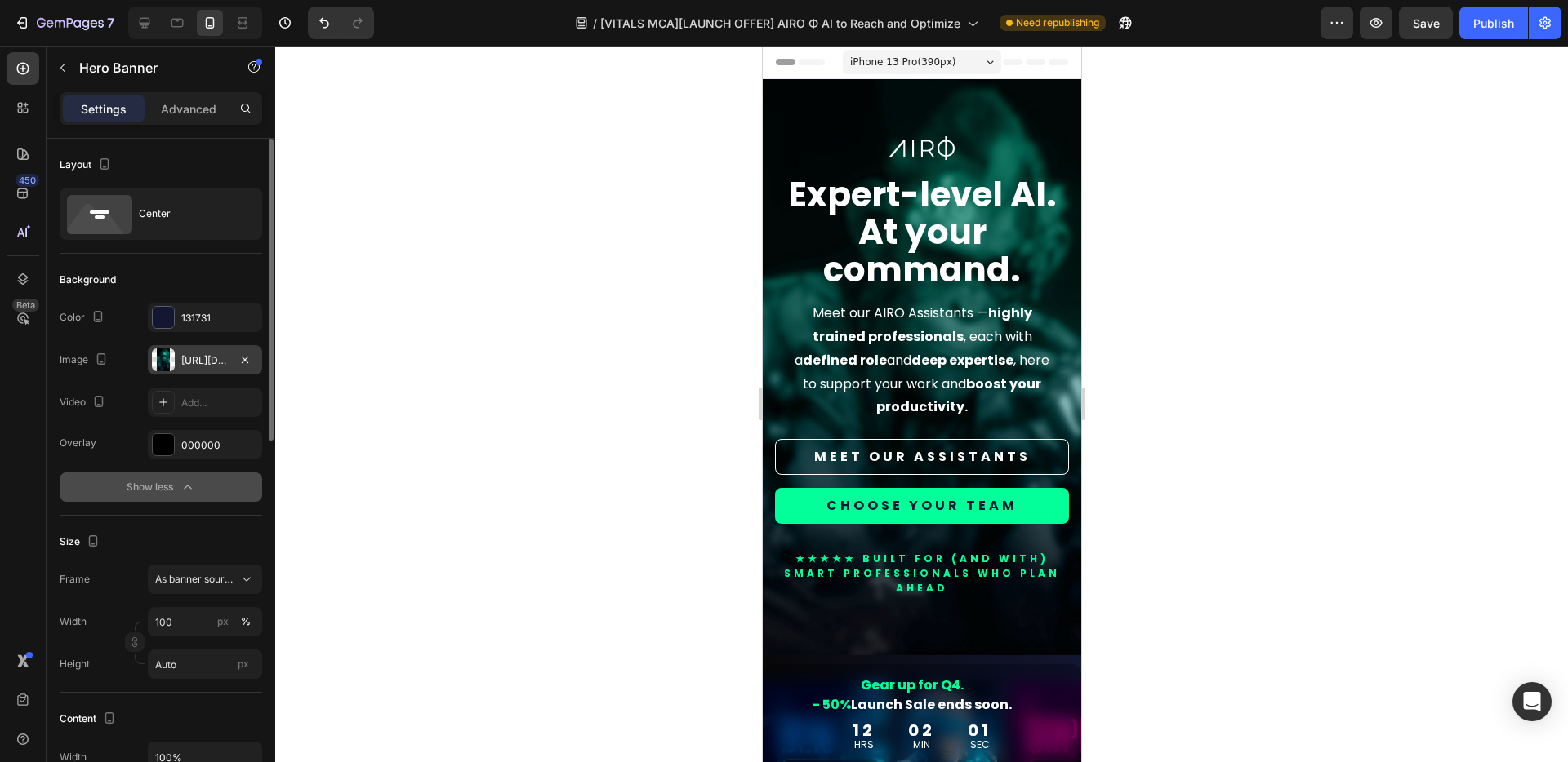
click at [167, 360] on div at bounding box center [163, 360] width 22 height 22
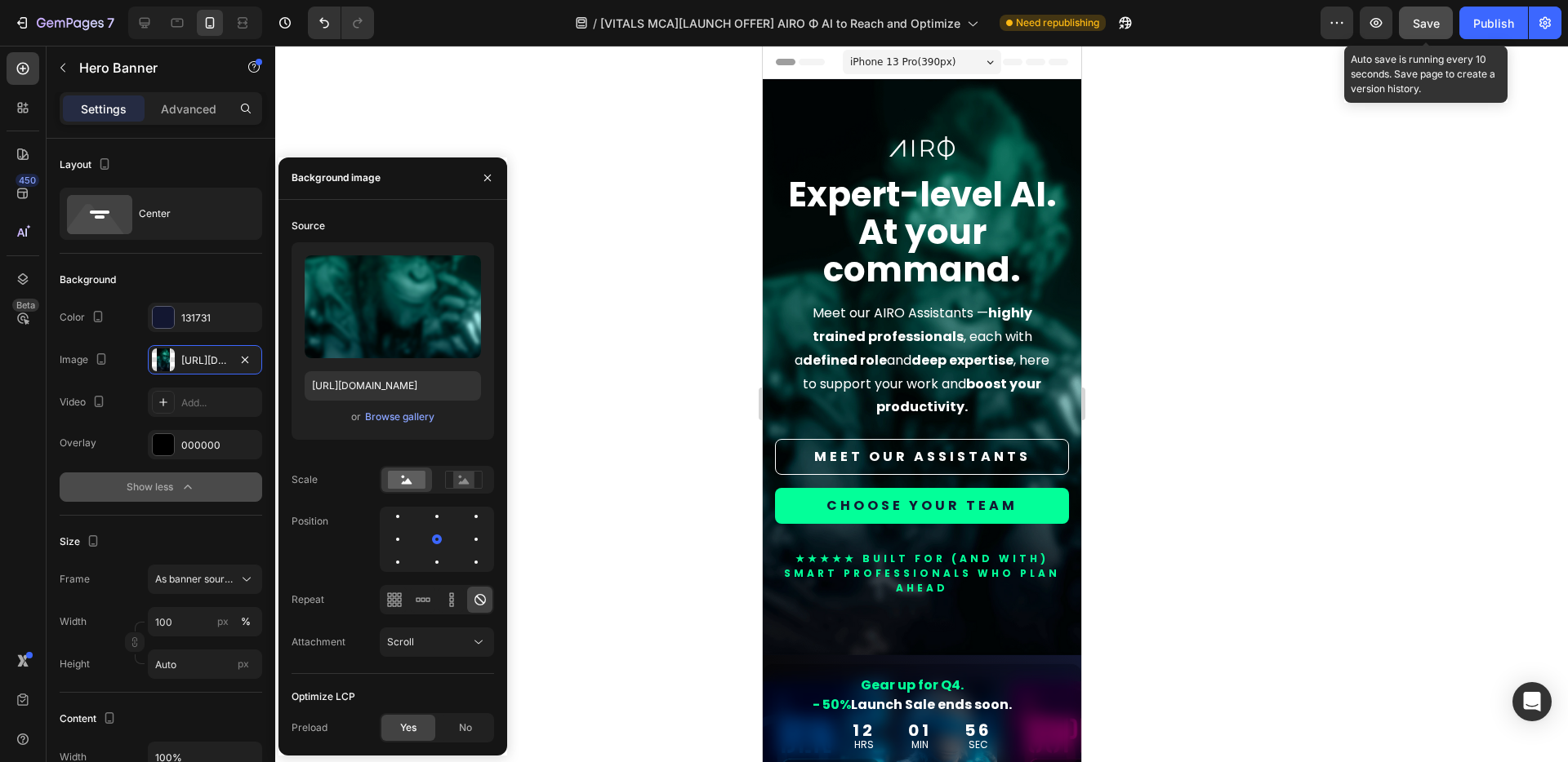
click at [1432, 25] on span "Save" at bounding box center [1426, 22] width 27 height 14
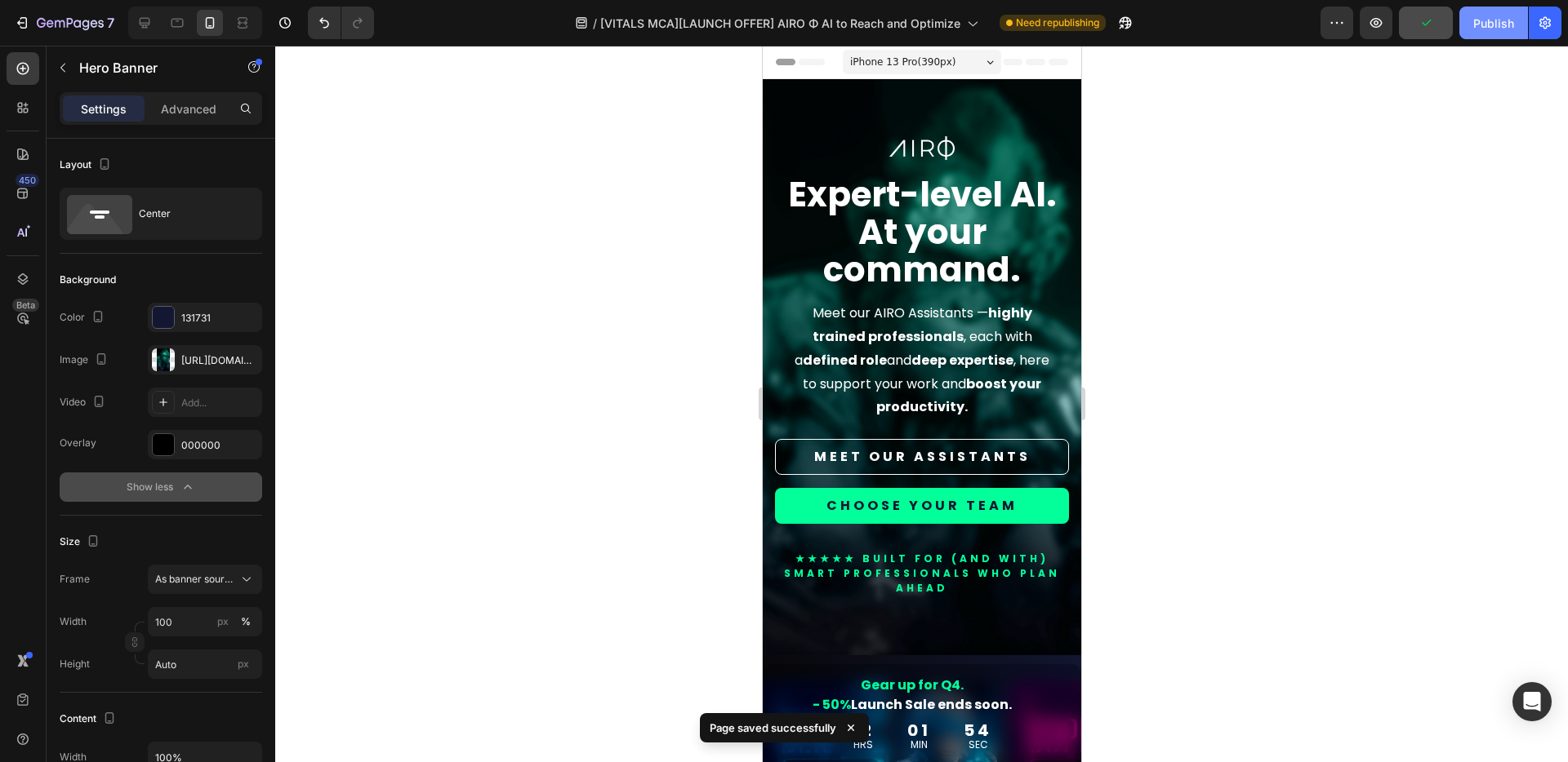
click at [1485, 22] on div "Publish" at bounding box center [1493, 23] width 41 height 17
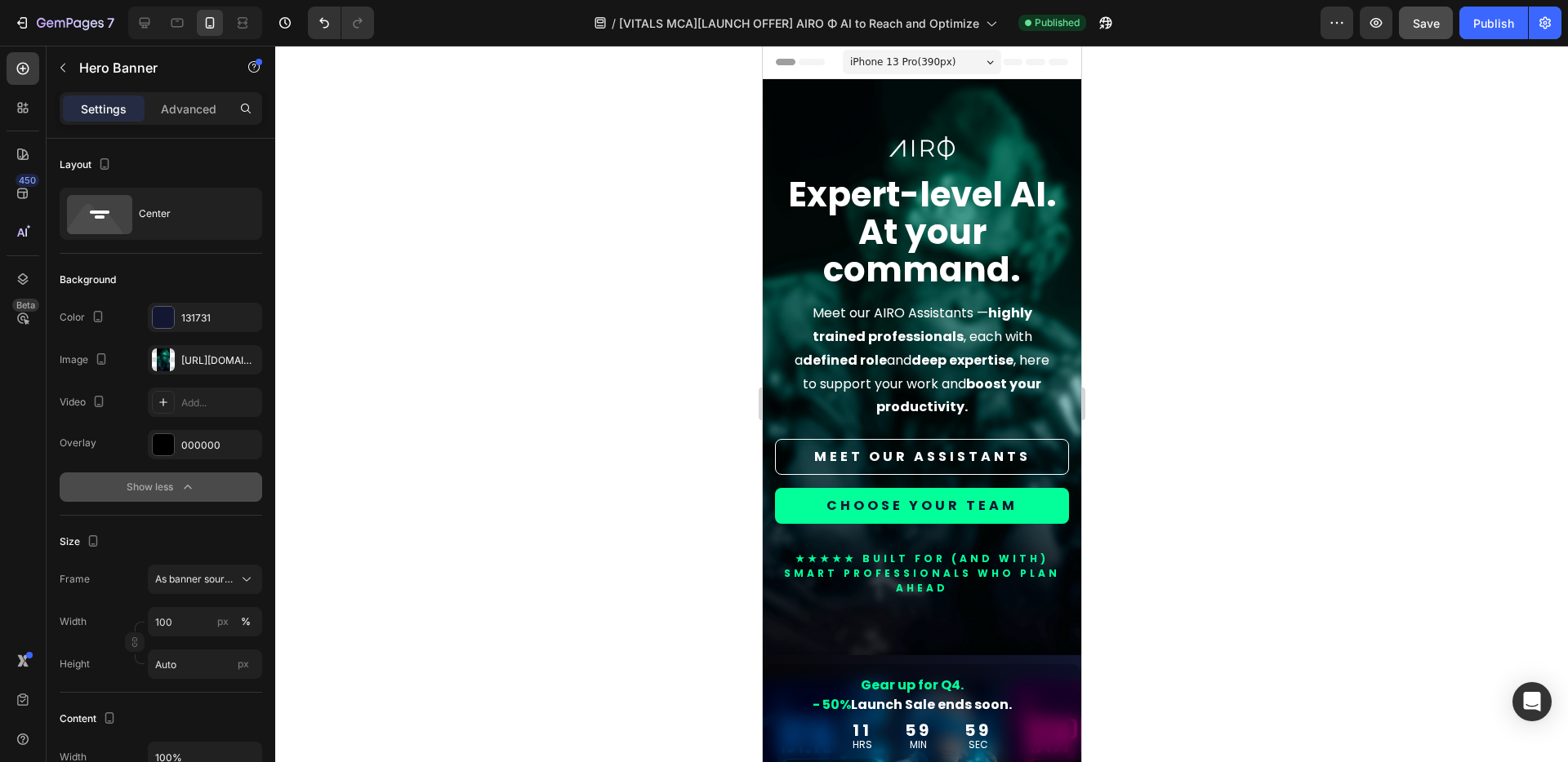
click at [1152, 276] on div at bounding box center [921, 404] width 1292 height 716
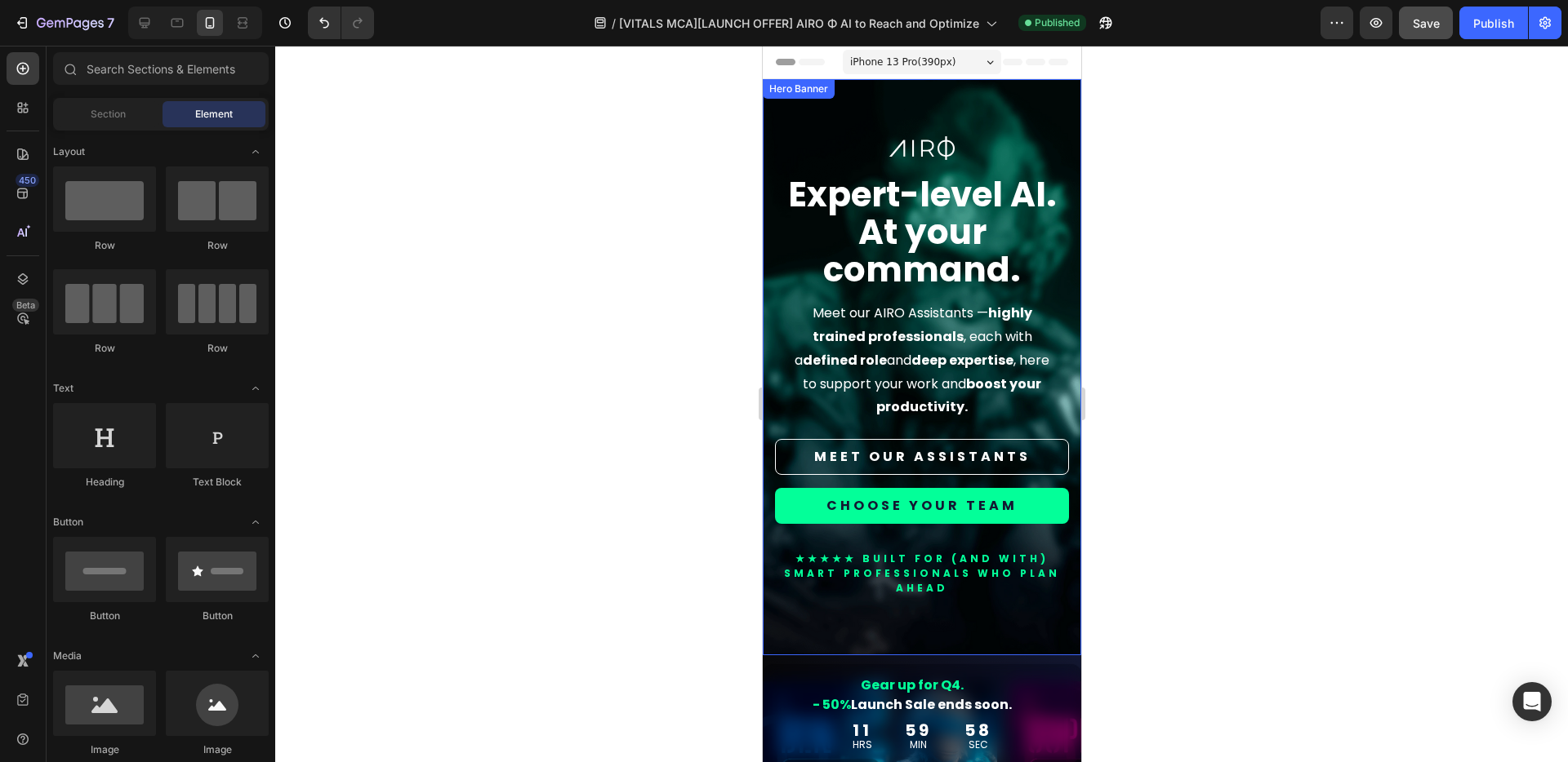
click at [1039, 128] on div "Image Expert-level AI. At your command. Heading Meet our AIRO Assistants — high…" at bounding box center [921, 367] width 318 height 576
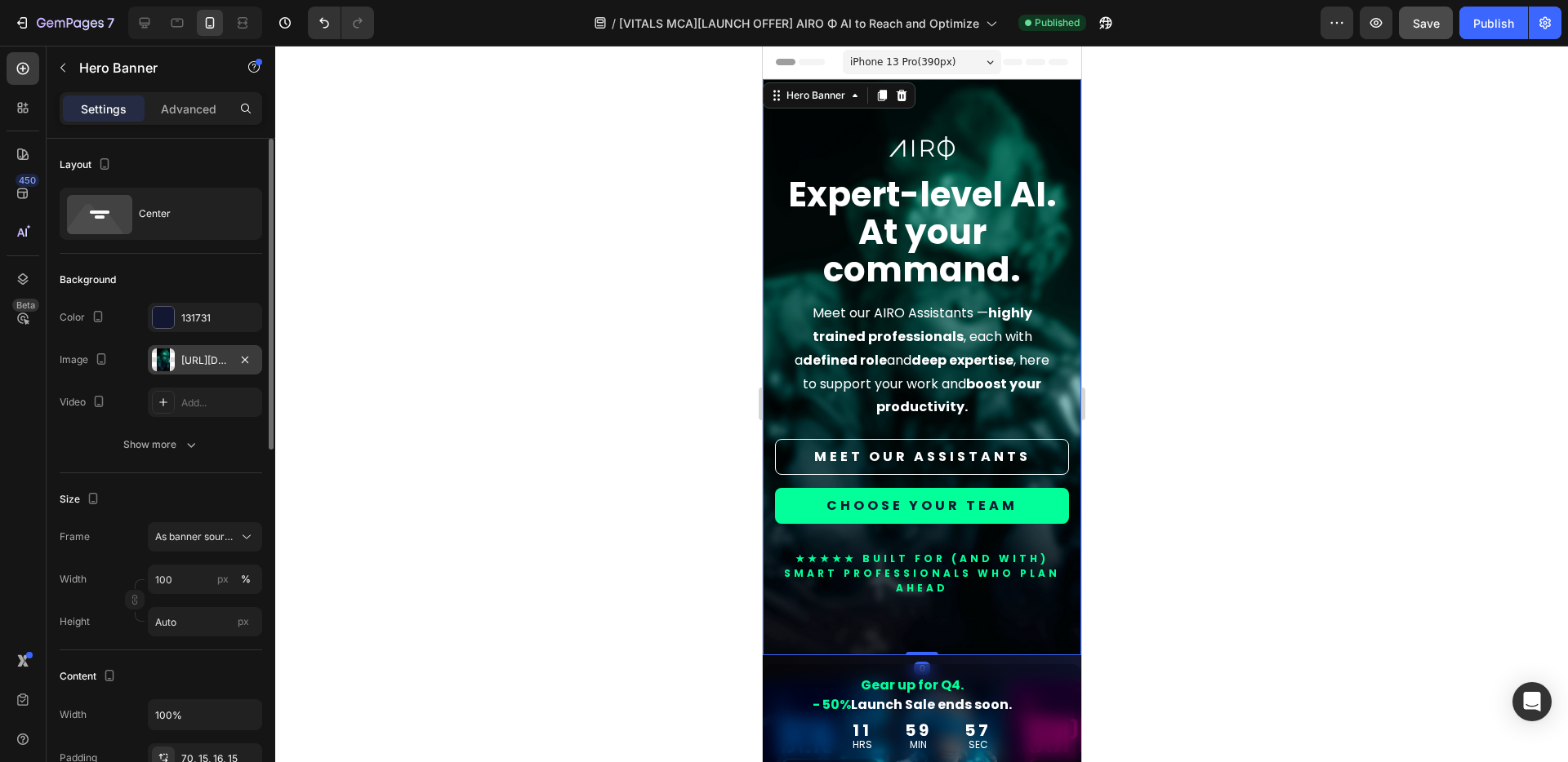
click at [192, 355] on div "https://cdn.shopify.com/s/files/1/0924/1975/2313/files/gempages_574669605969068…" at bounding box center [205, 361] width 48 height 15
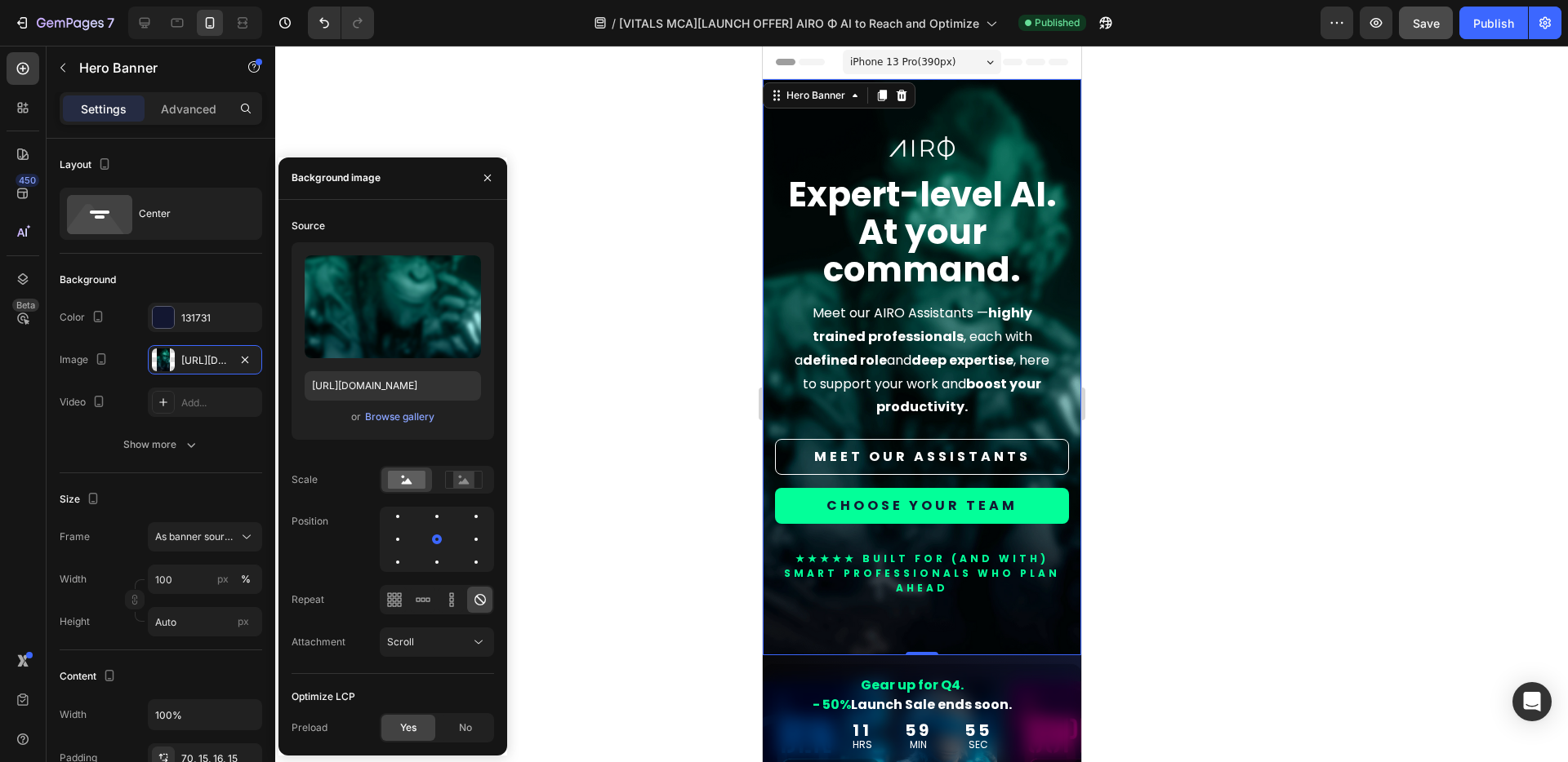
click at [400, 726] on span "Yes" at bounding box center [408, 728] width 16 height 15
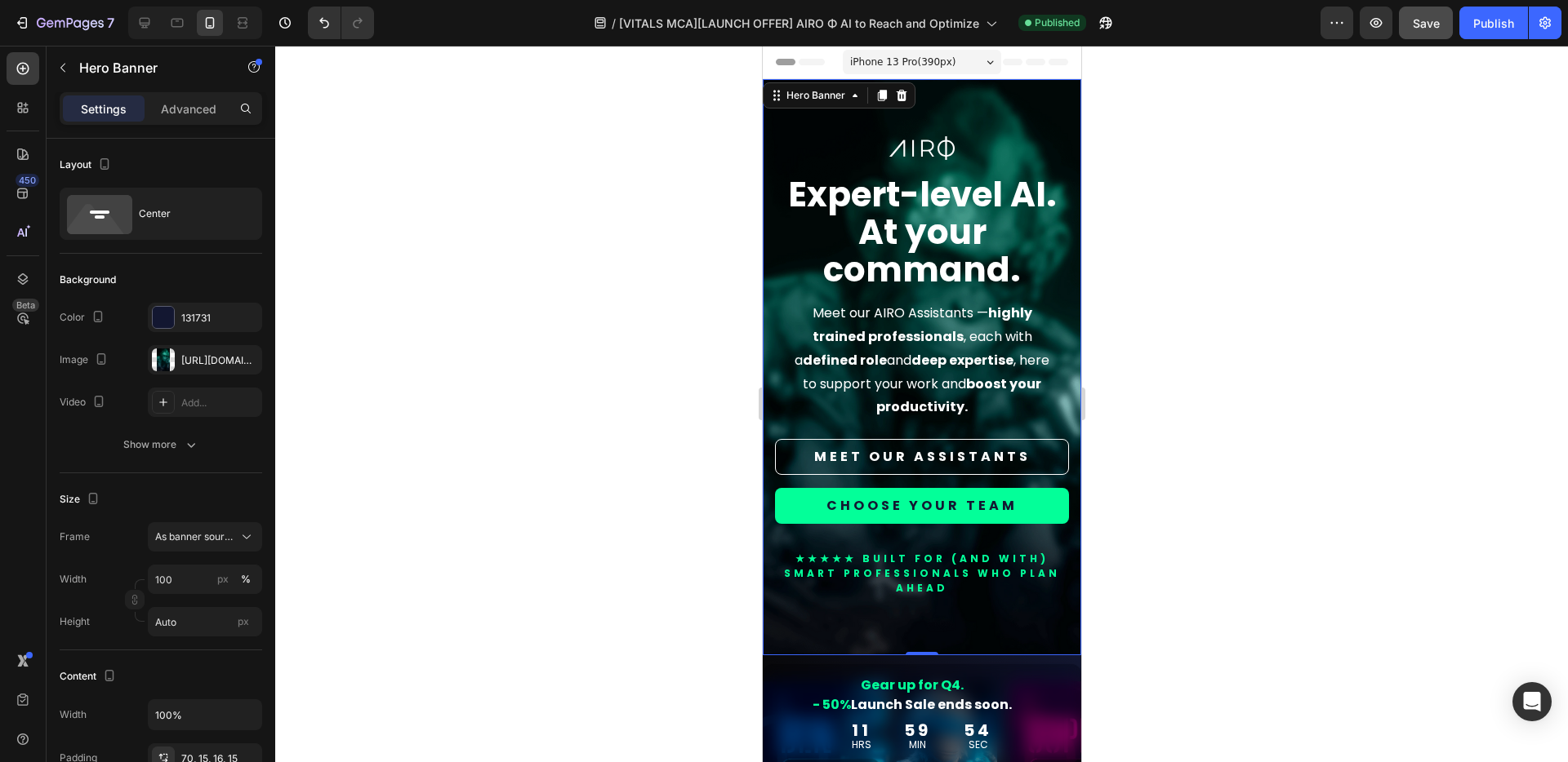
click at [581, 611] on div at bounding box center [921, 404] width 1292 height 716
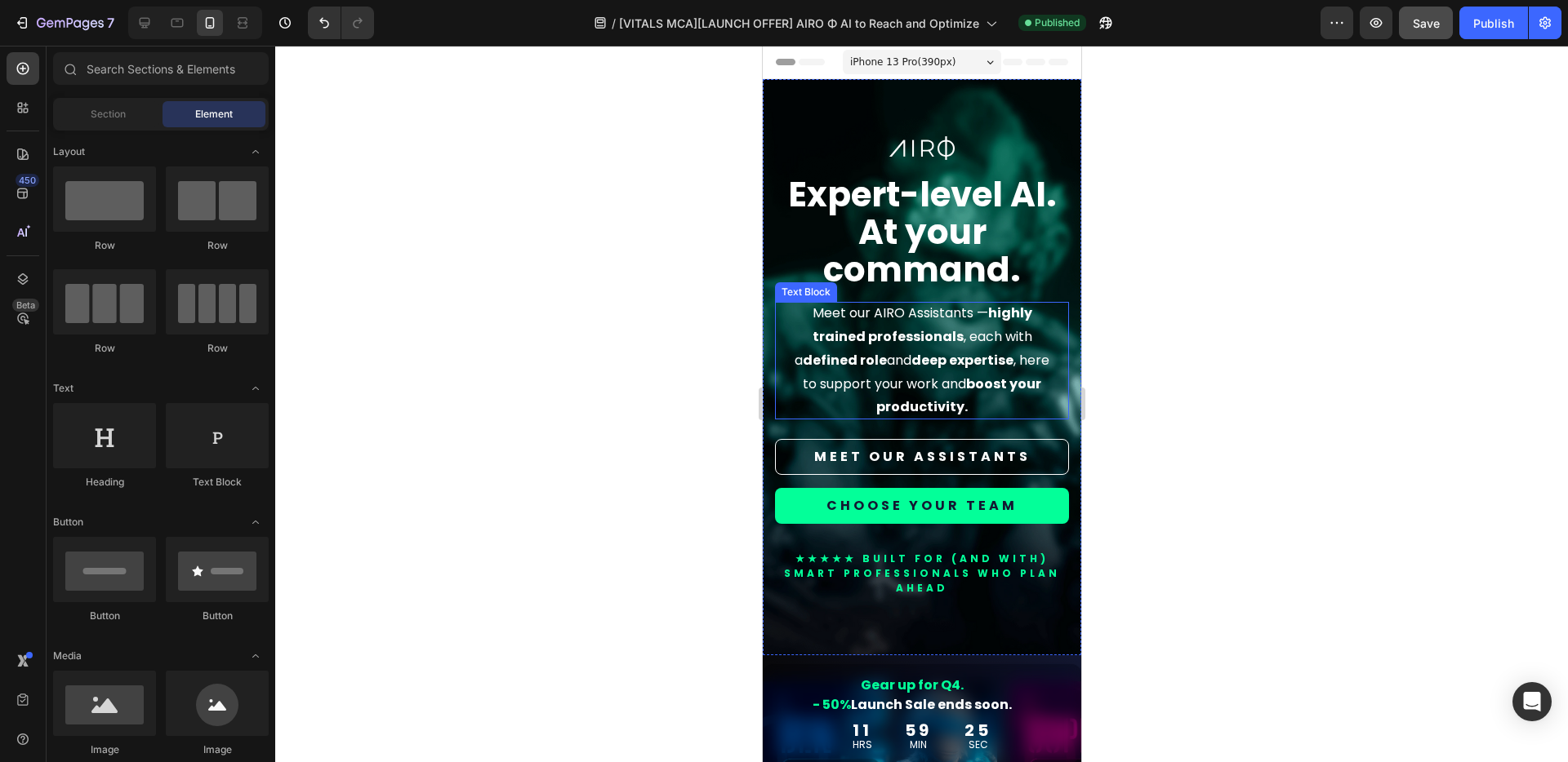
click at [916, 237] on strong "At your command." at bounding box center [921, 252] width 197 height 86
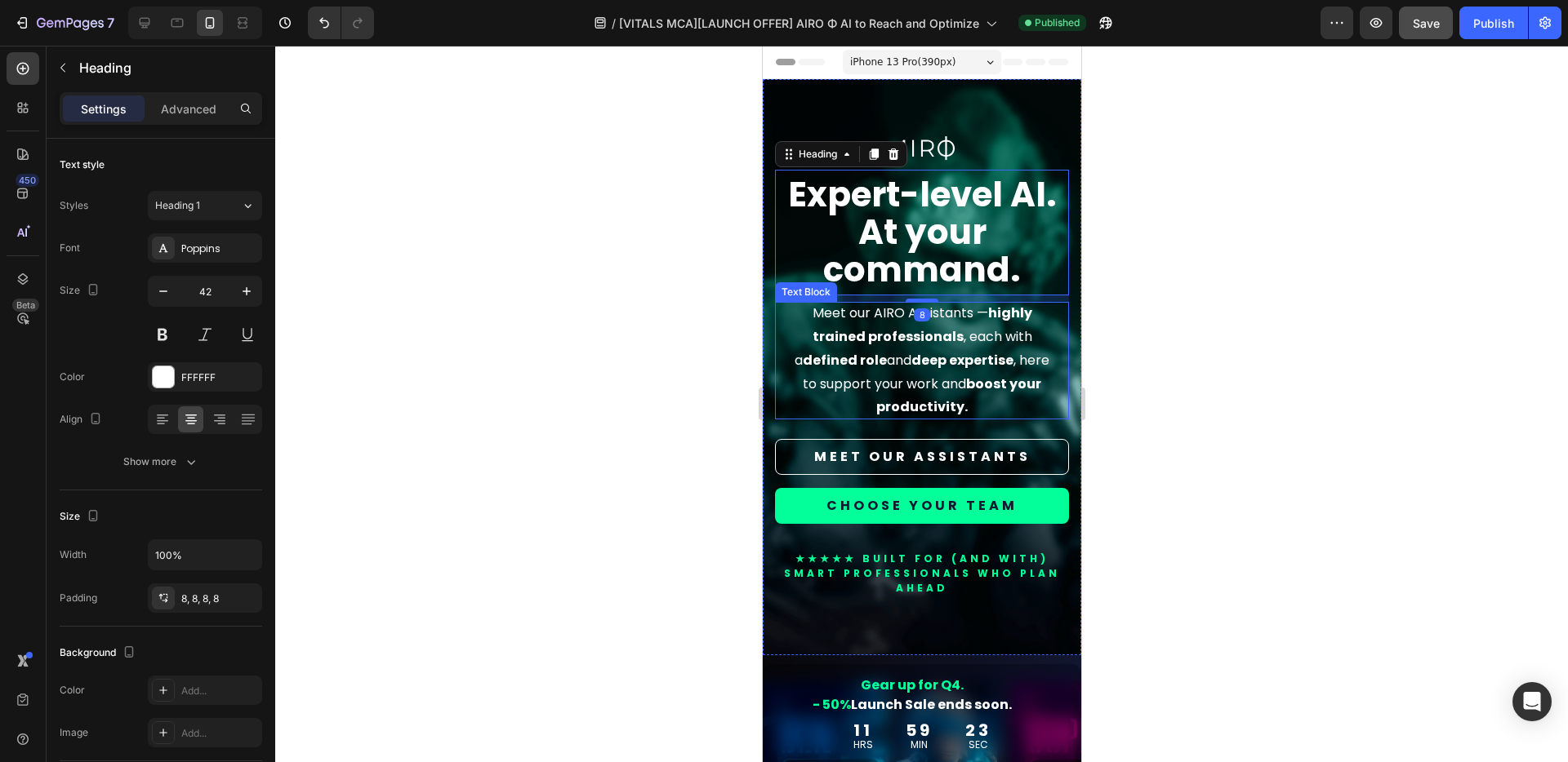
click at [918, 373] on p "Meet our AIRO Assistants — highly trained professionals , each with a defined r…" at bounding box center [921, 361] width 254 height 118
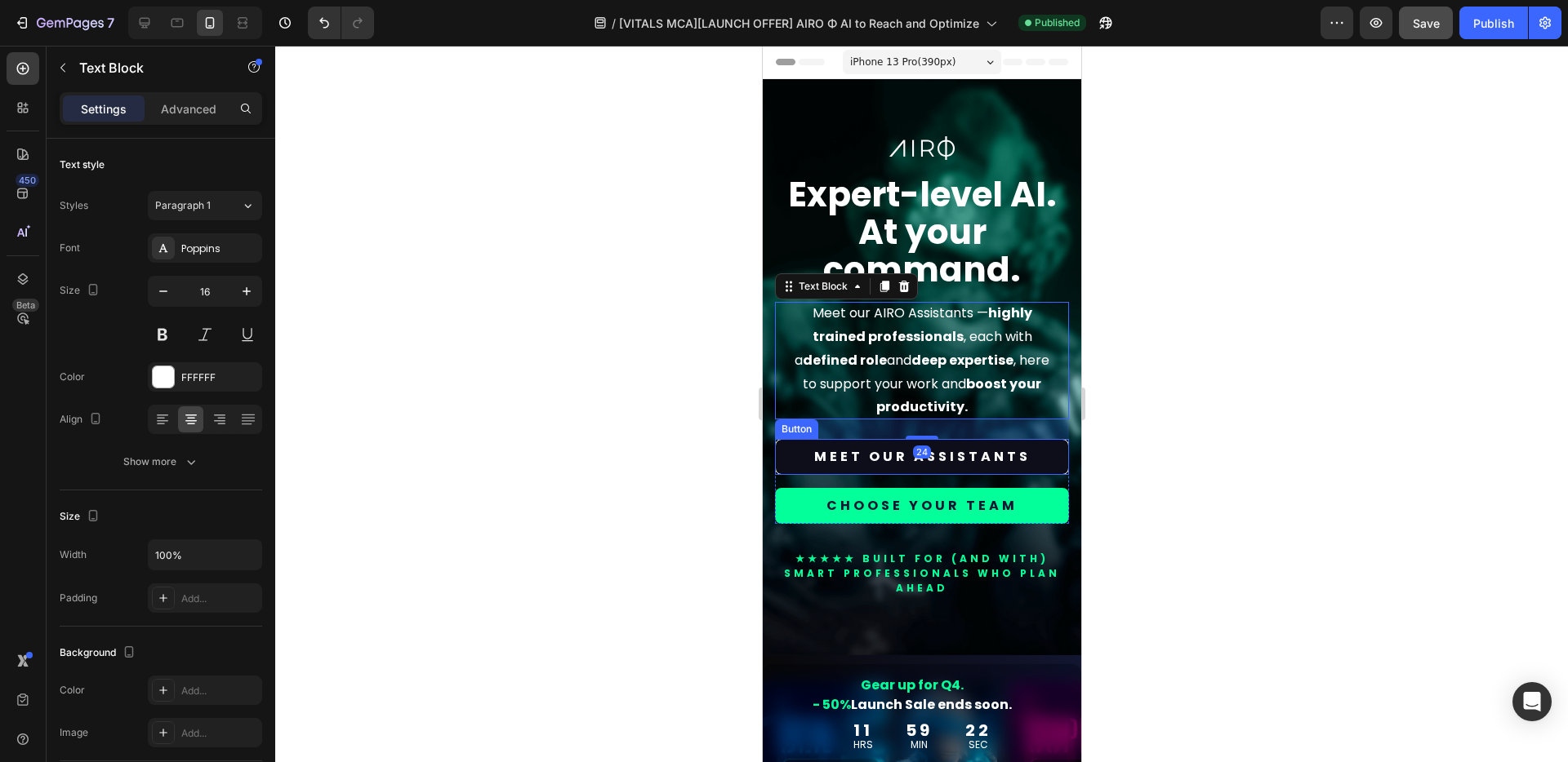
click at [1044, 459] on link "MEET OUR ASSISTANTS" at bounding box center [921, 457] width 294 height 36
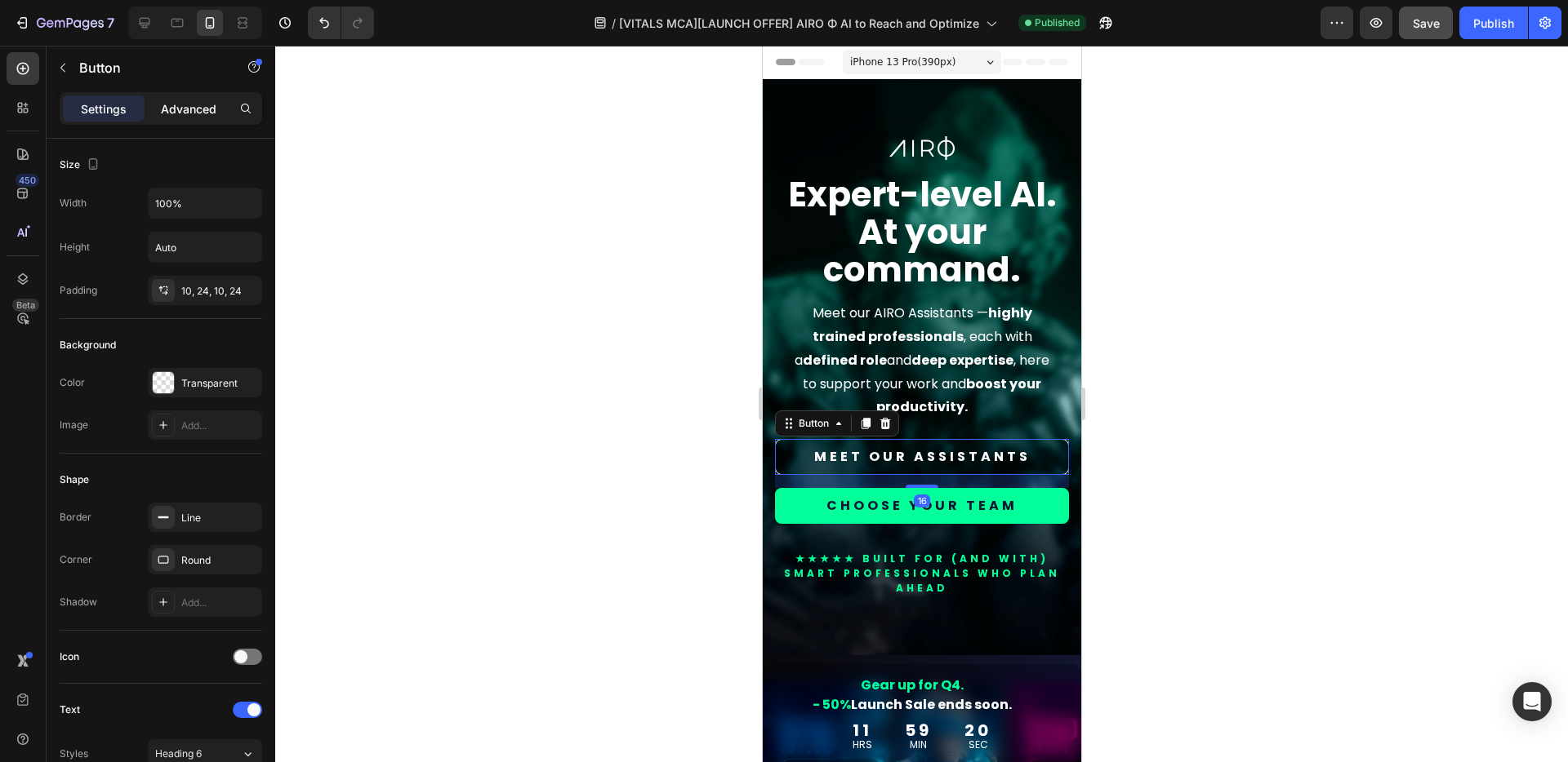
click at [177, 108] on p "Advanced" at bounding box center [188, 108] width 55 height 17
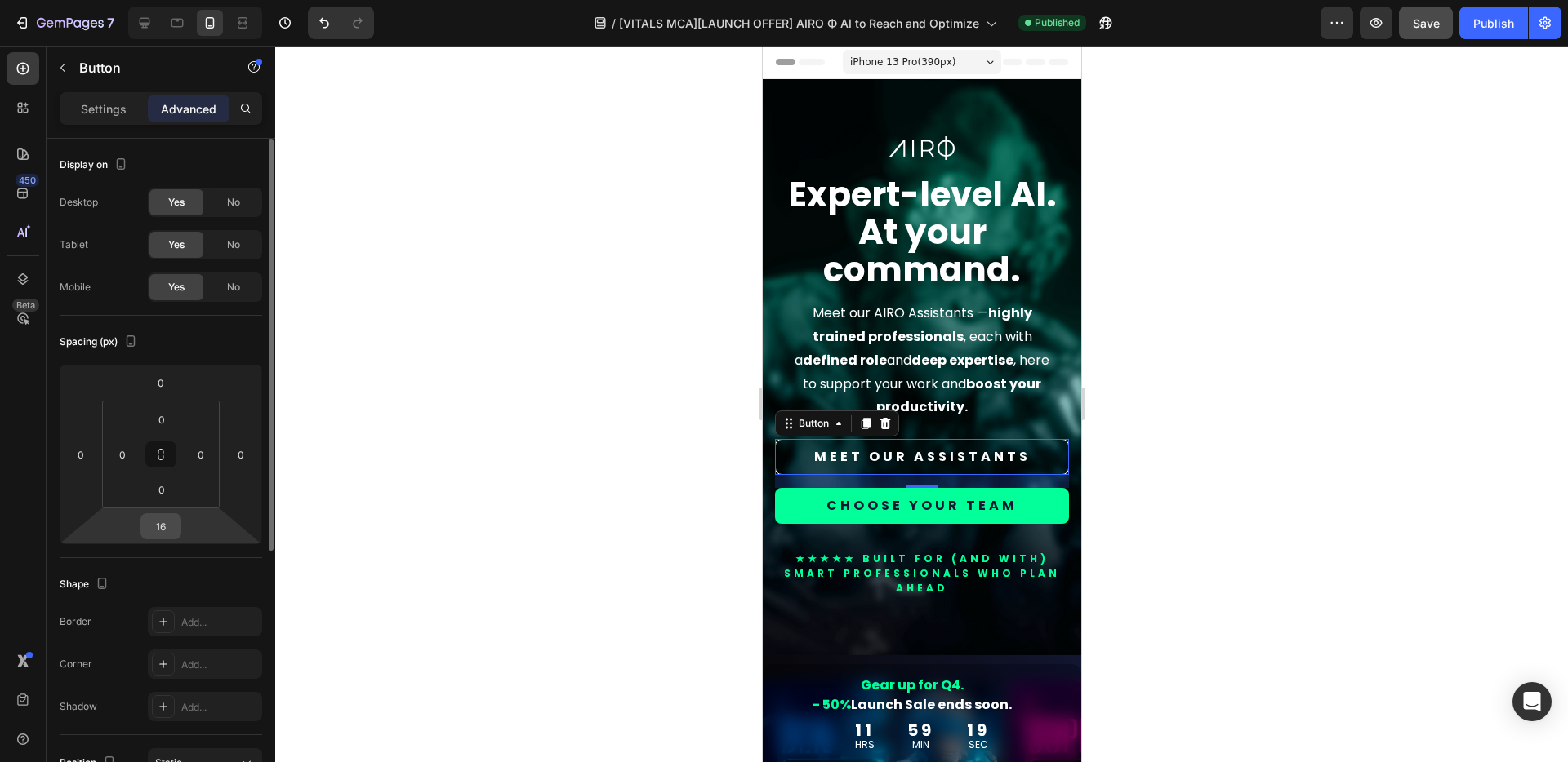
click at [174, 531] on input "16" at bounding box center [160, 526] width 33 height 24
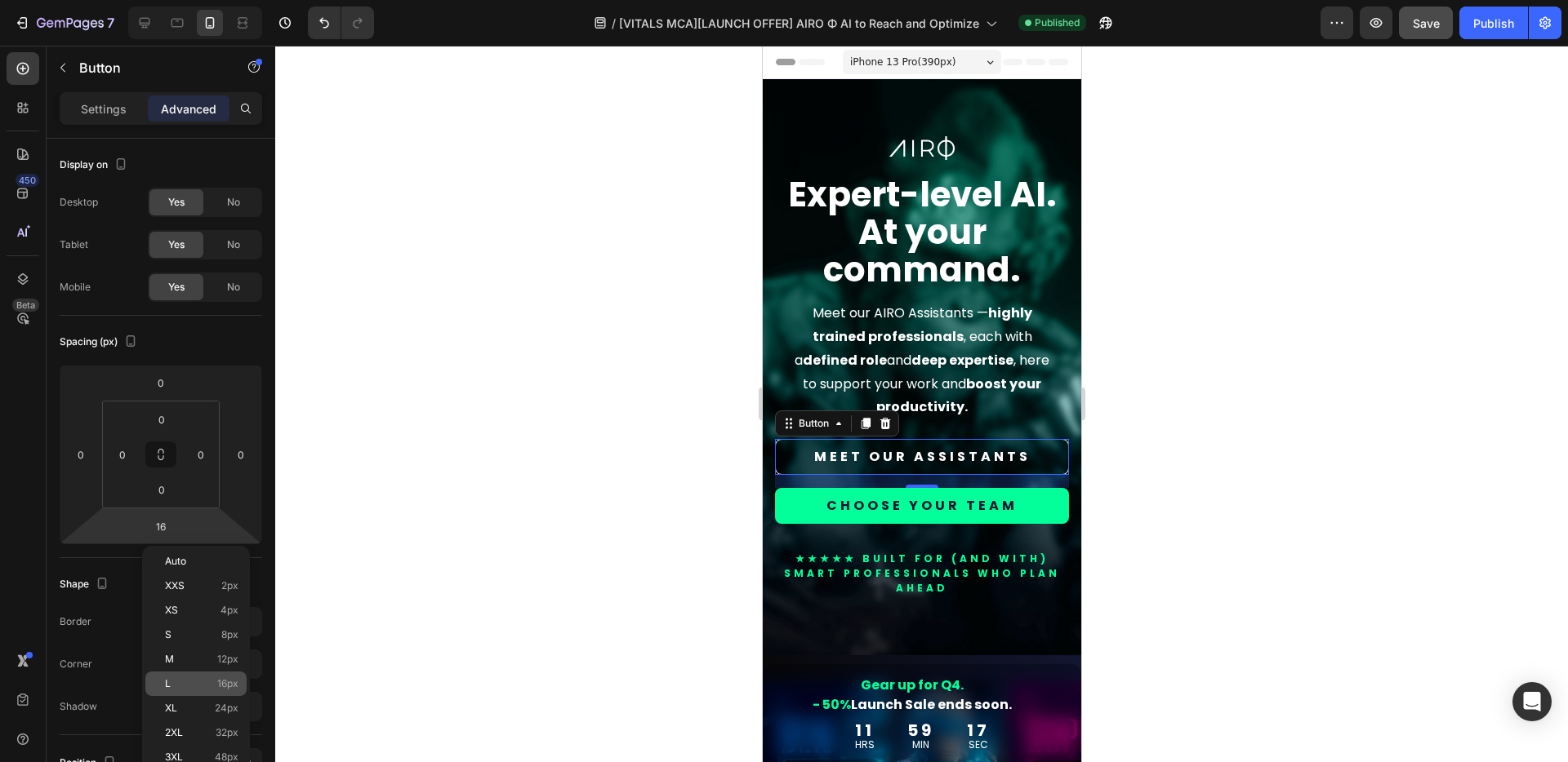
click at [204, 686] on p "L 16px" at bounding box center [201, 683] width 74 height 11
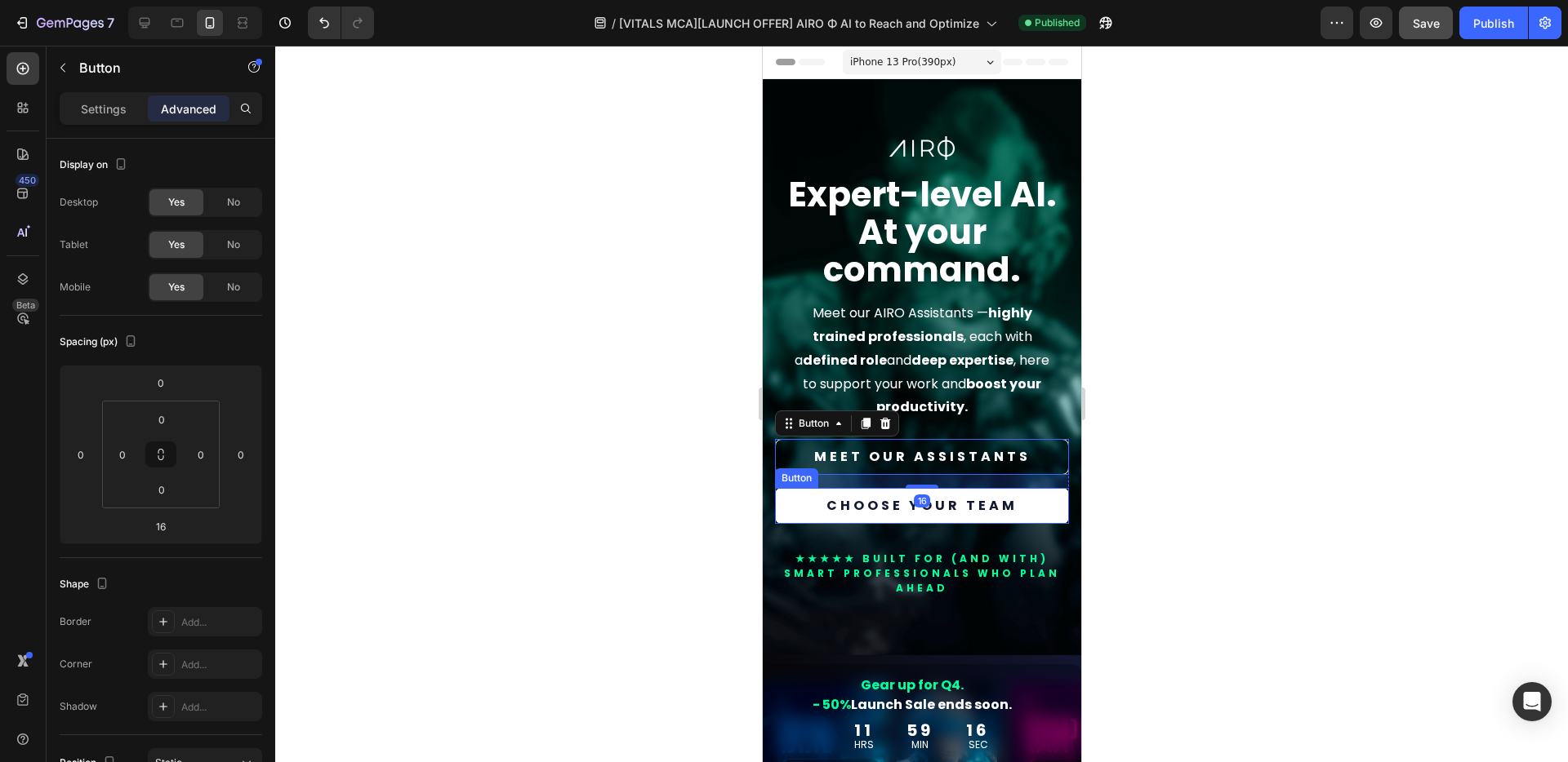
click at [805, 516] on link "CHOOSE YOUR TEAM" at bounding box center [921, 506] width 294 height 36
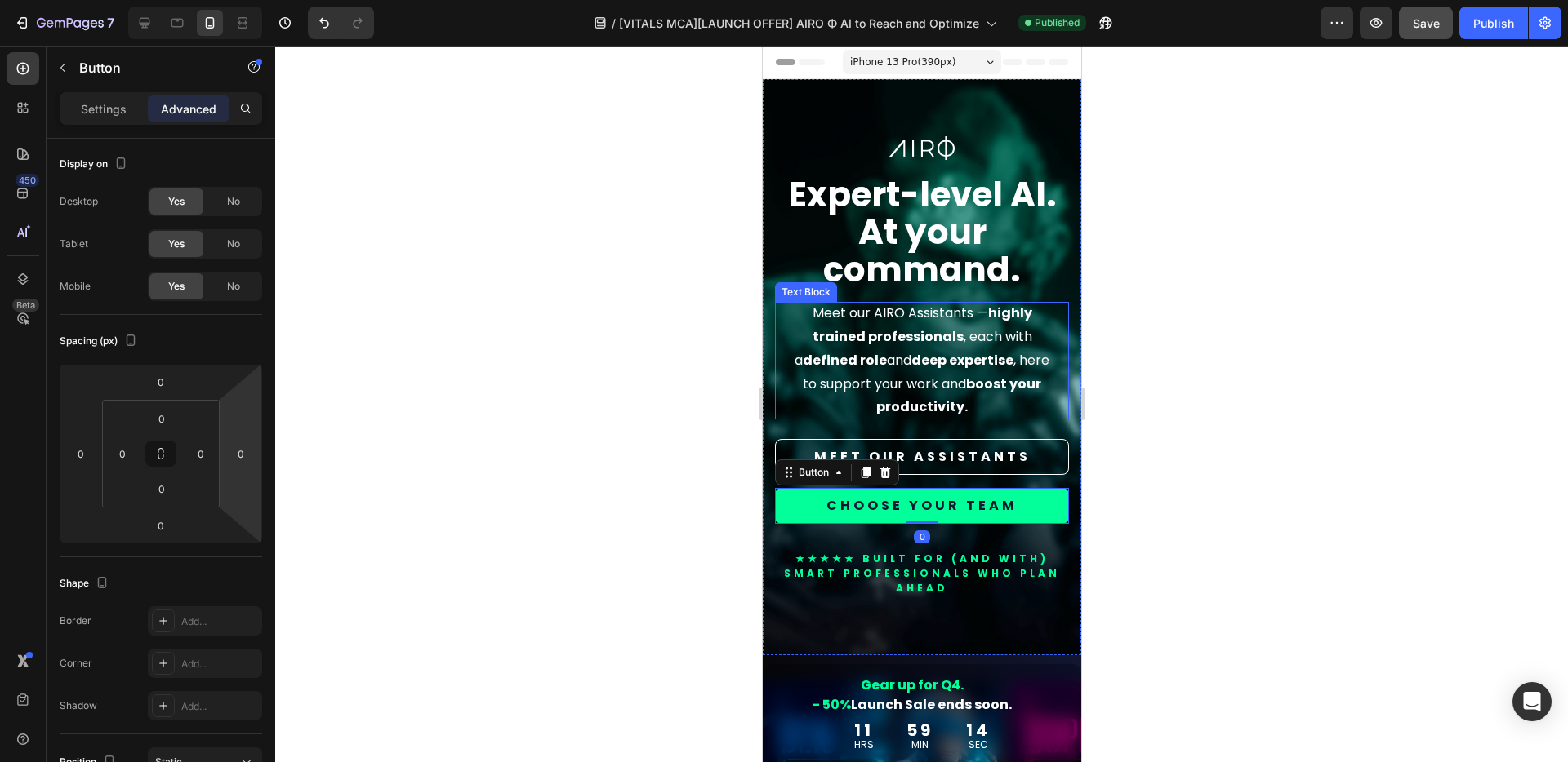
click at [882, 392] on p "Meet our AIRO Assistants — highly trained professionals , each with a defined r…" at bounding box center [921, 361] width 254 height 118
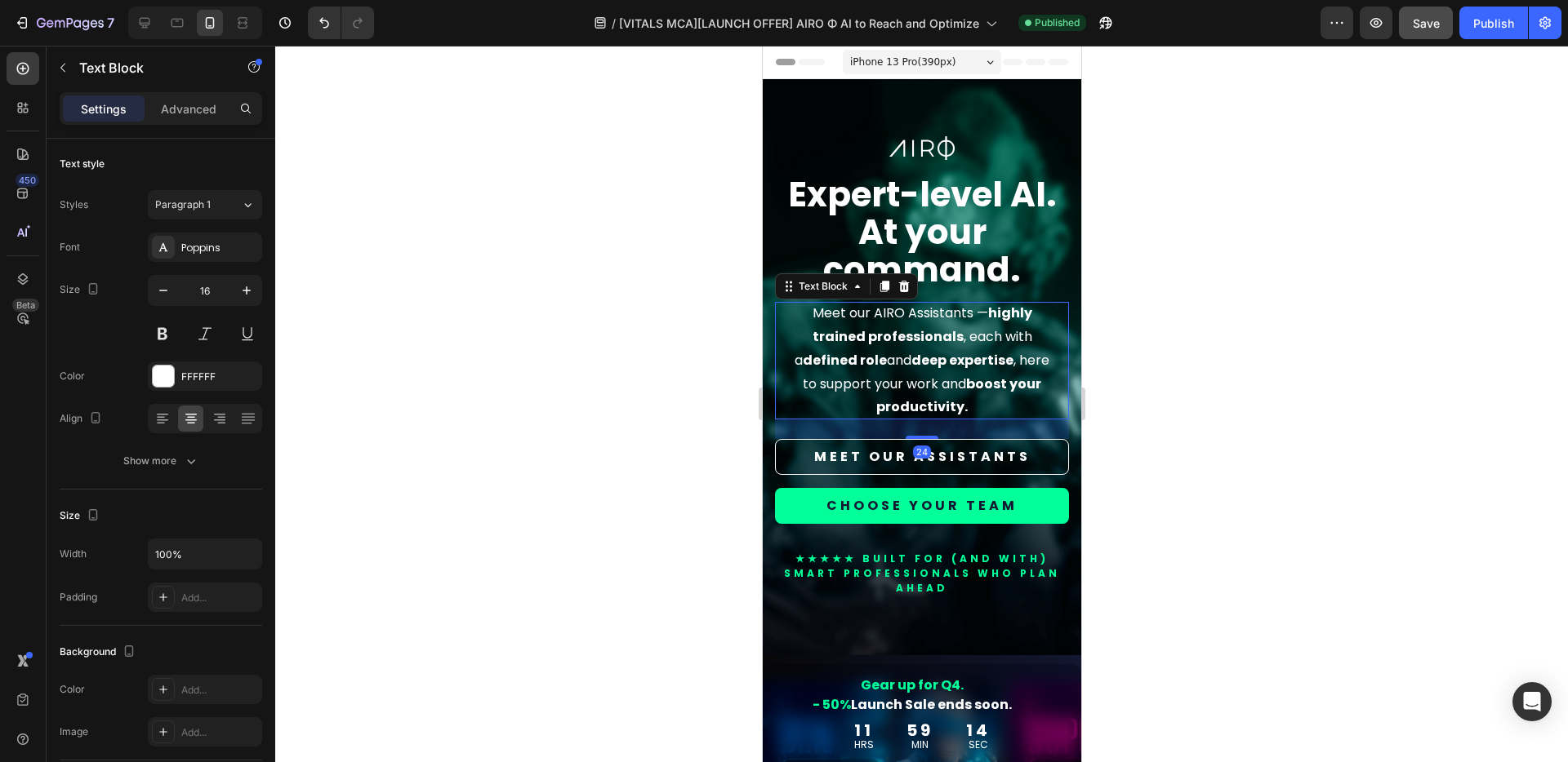
scroll to position [0, 0]
click at [192, 117] on div "Advanced" at bounding box center [188, 108] width 81 height 26
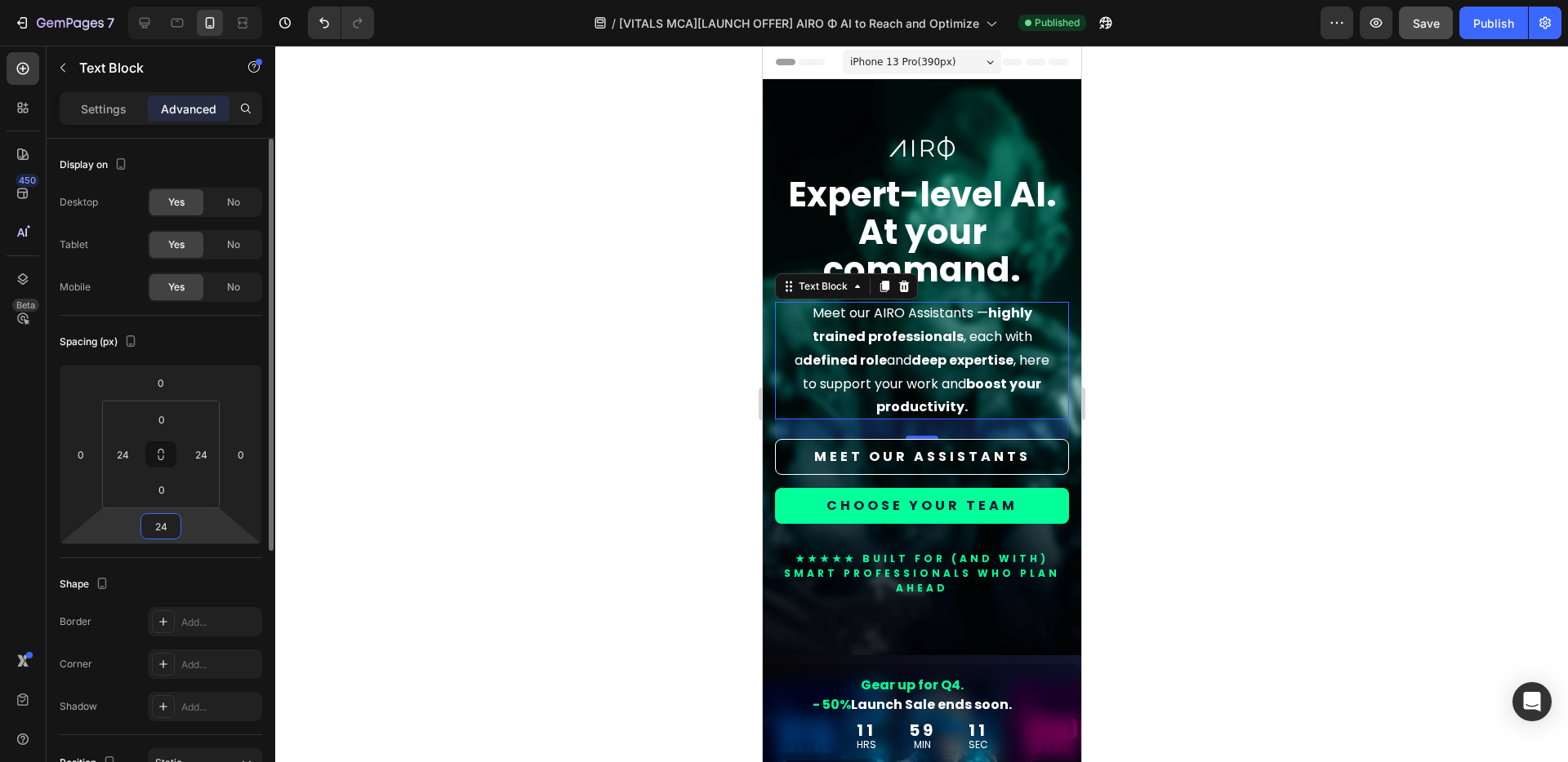
click at [161, 526] on input "24" at bounding box center [160, 526] width 33 height 24
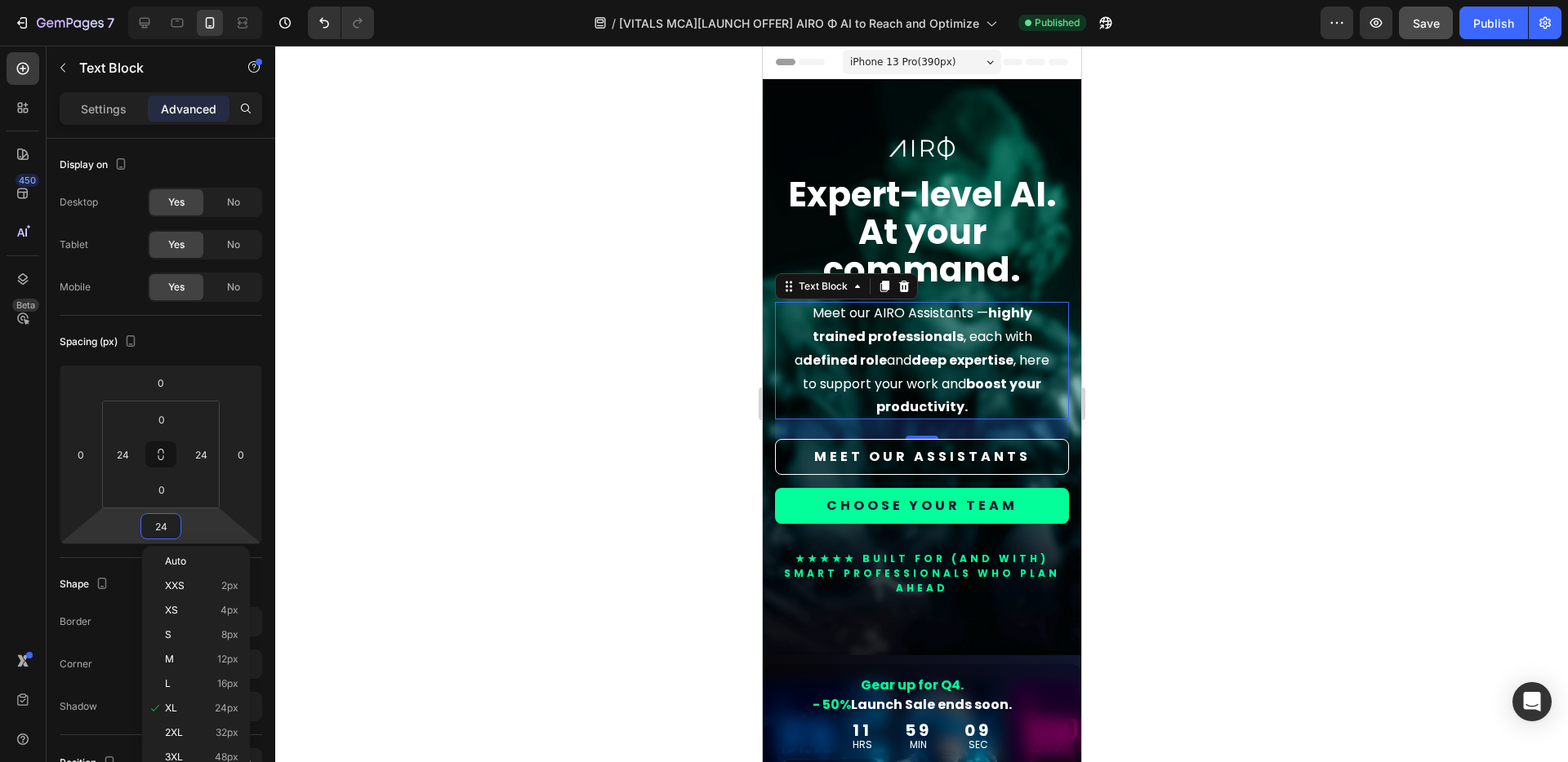
click at [583, 401] on div at bounding box center [921, 404] width 1292 height 716
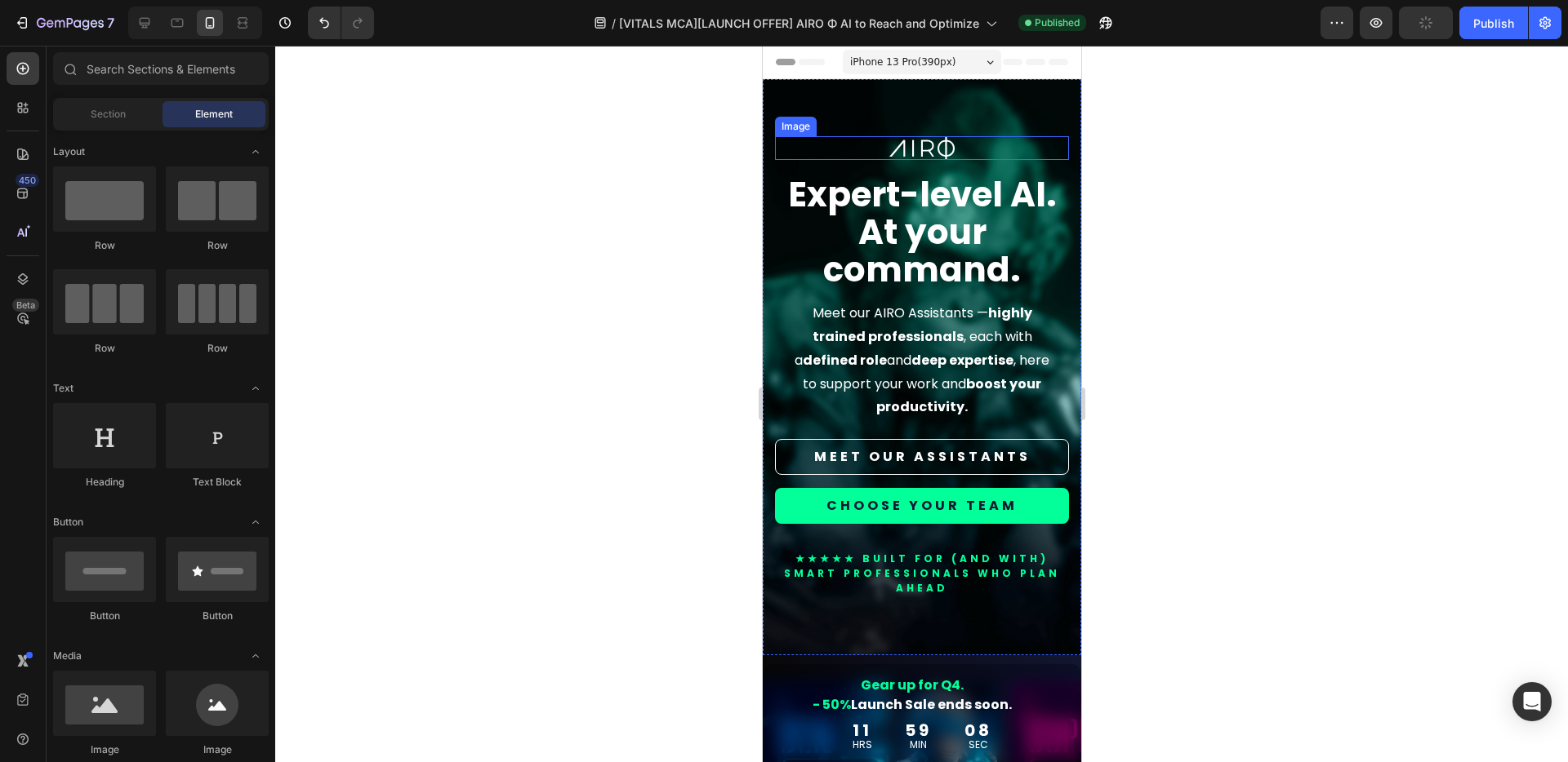
click at [932, 139] on img at bounding box center [921, 148] width 65 height 23
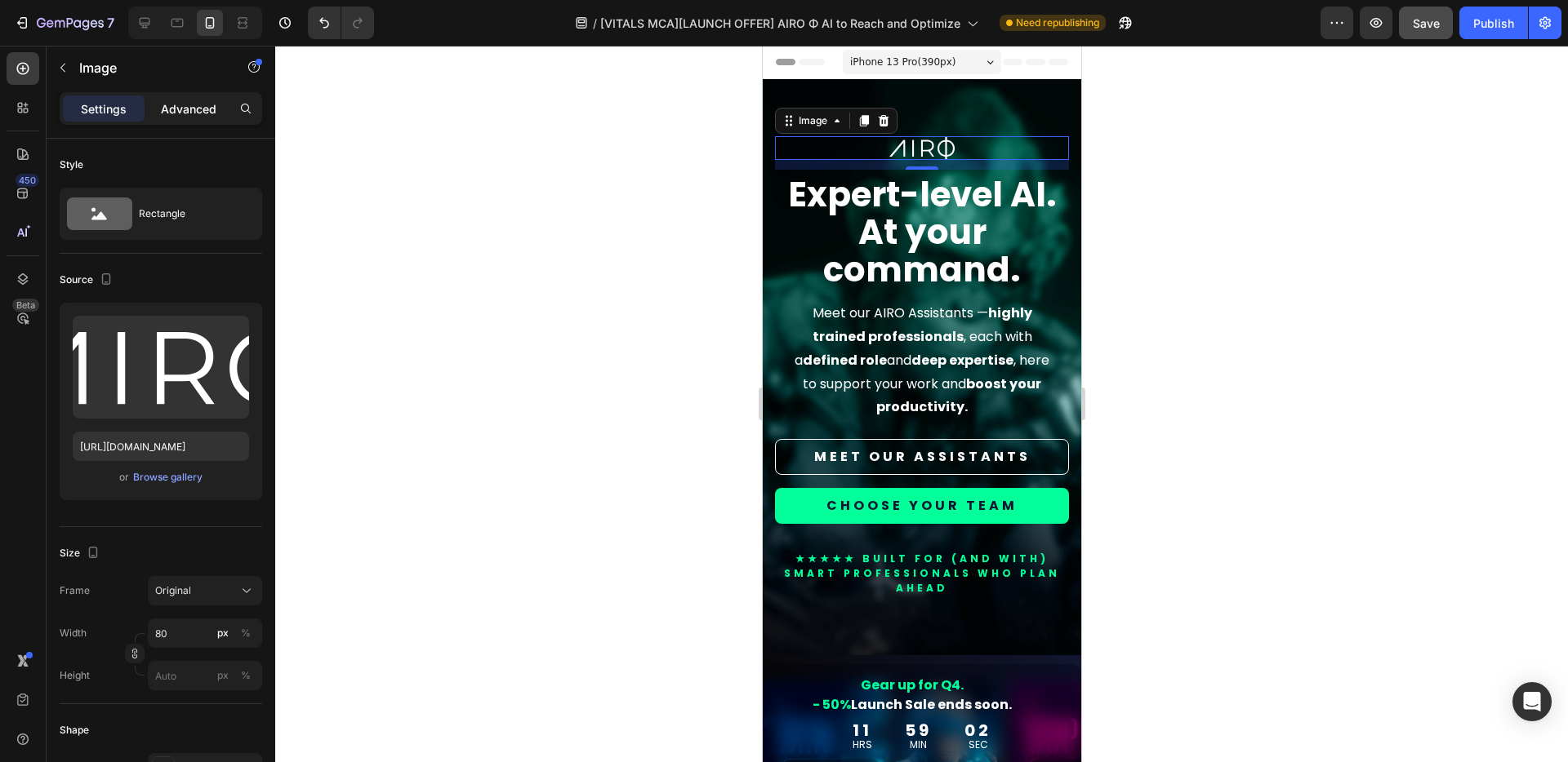
click at [182, 109] on p "Advanced" at bounding box center [188, 108] width 55 height 17
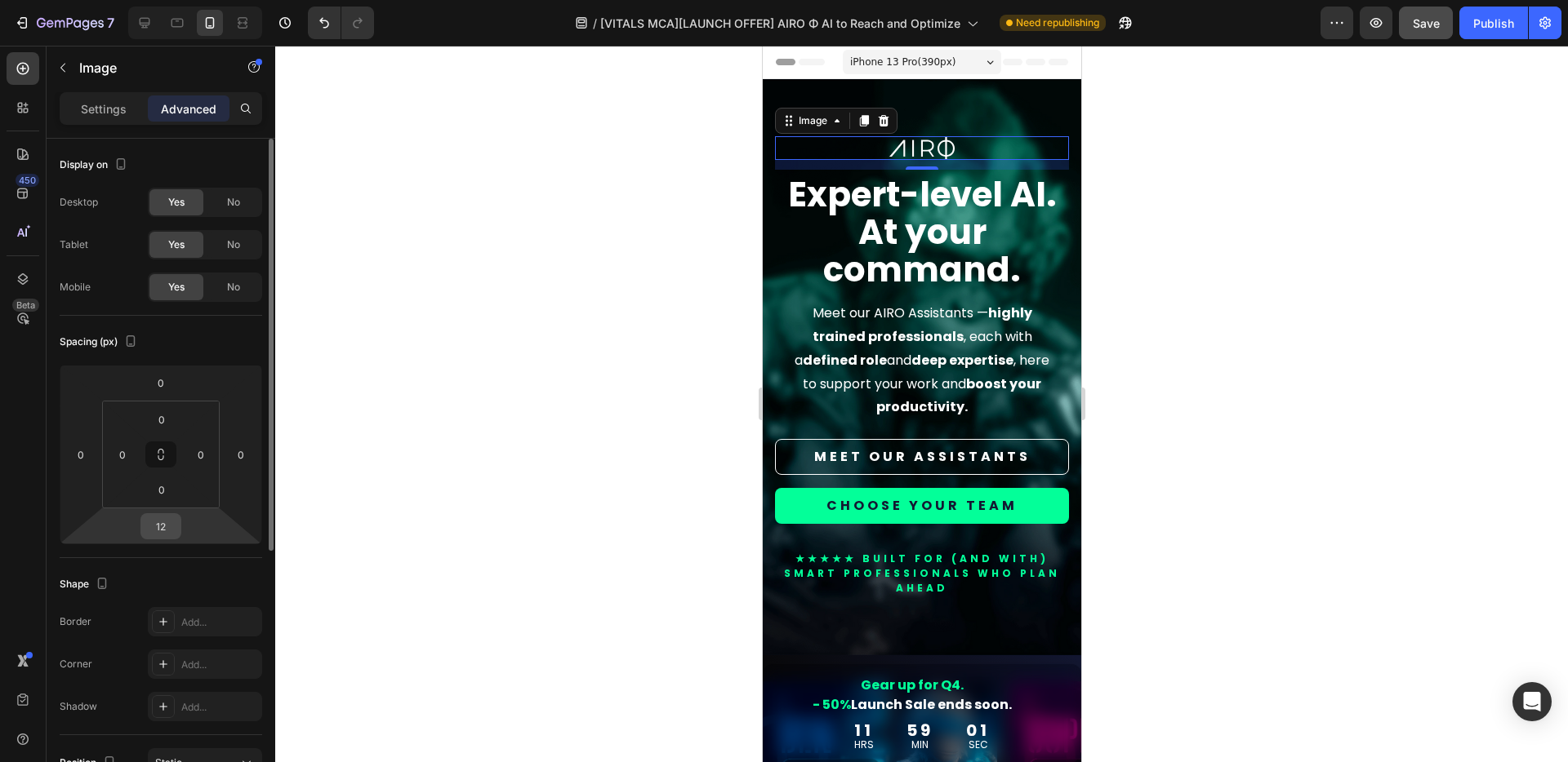
click at [164, 526] on input "12" at bounding box center [160, 526] width 33 height 24
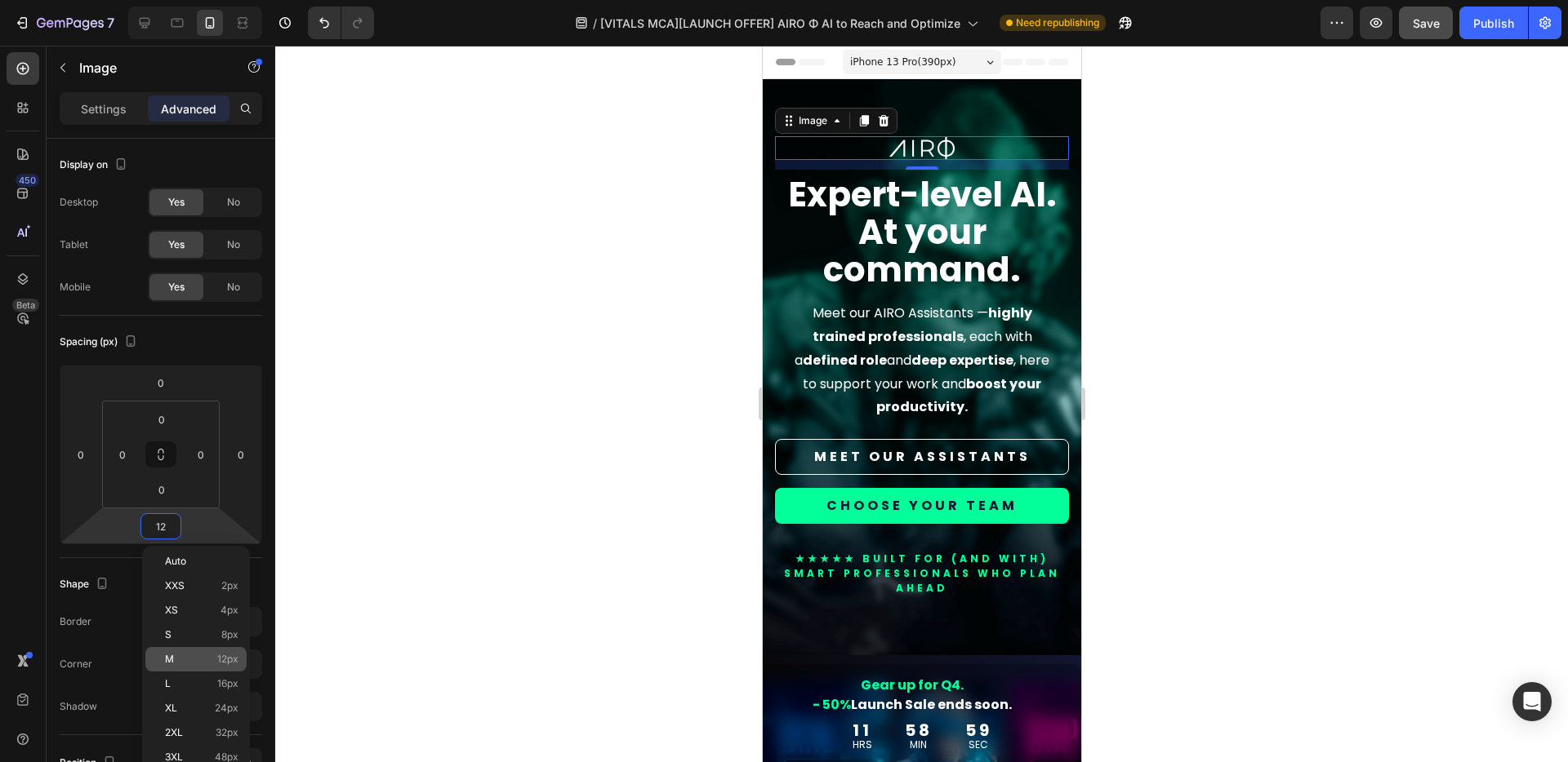
click at [208, 657] on p "M 12px" at bounding box center [201, 659] width 74 height 11
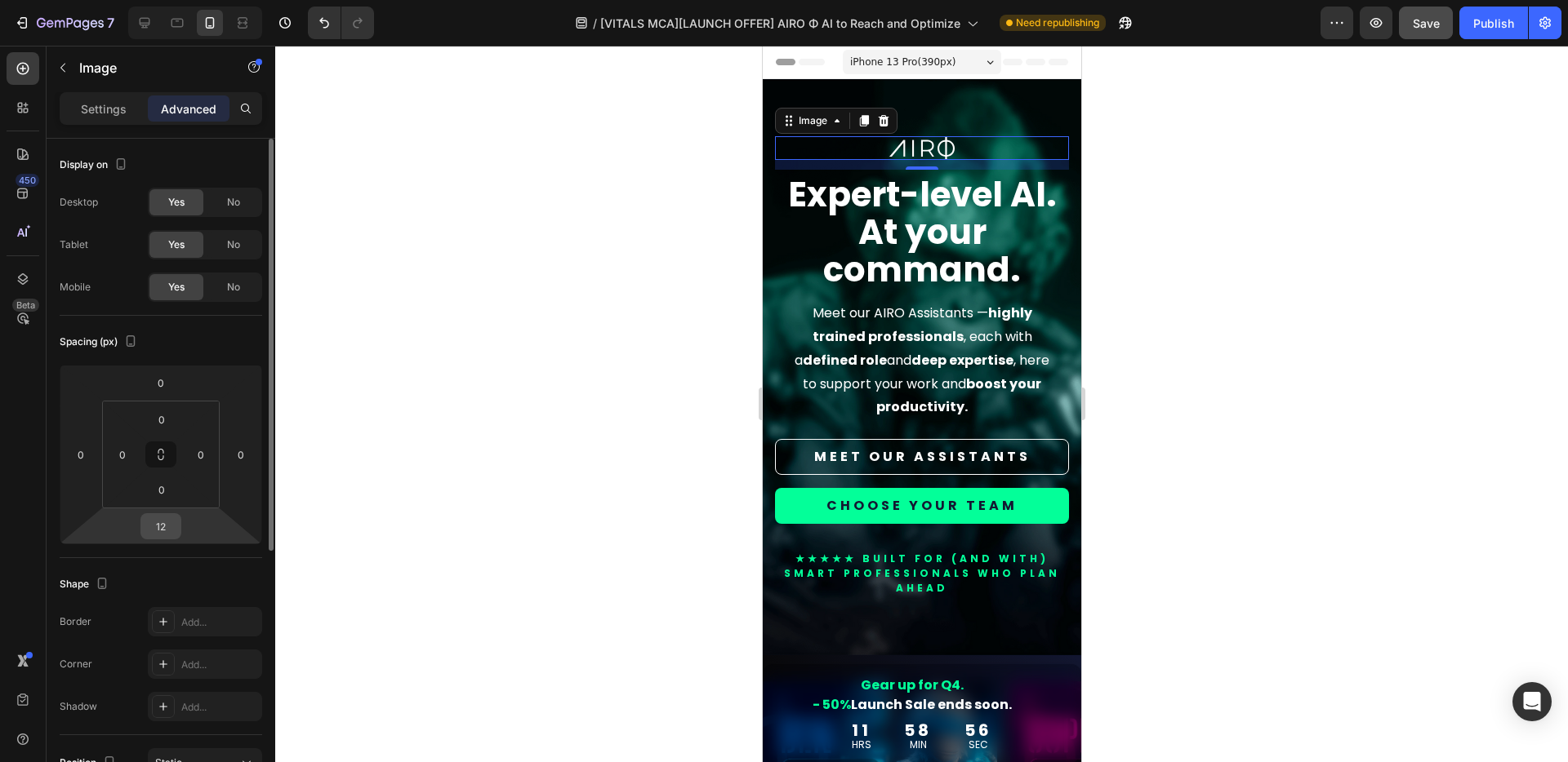
click at [165, 525] on input "12" at bounding box center [160, 526] width 33 height 24
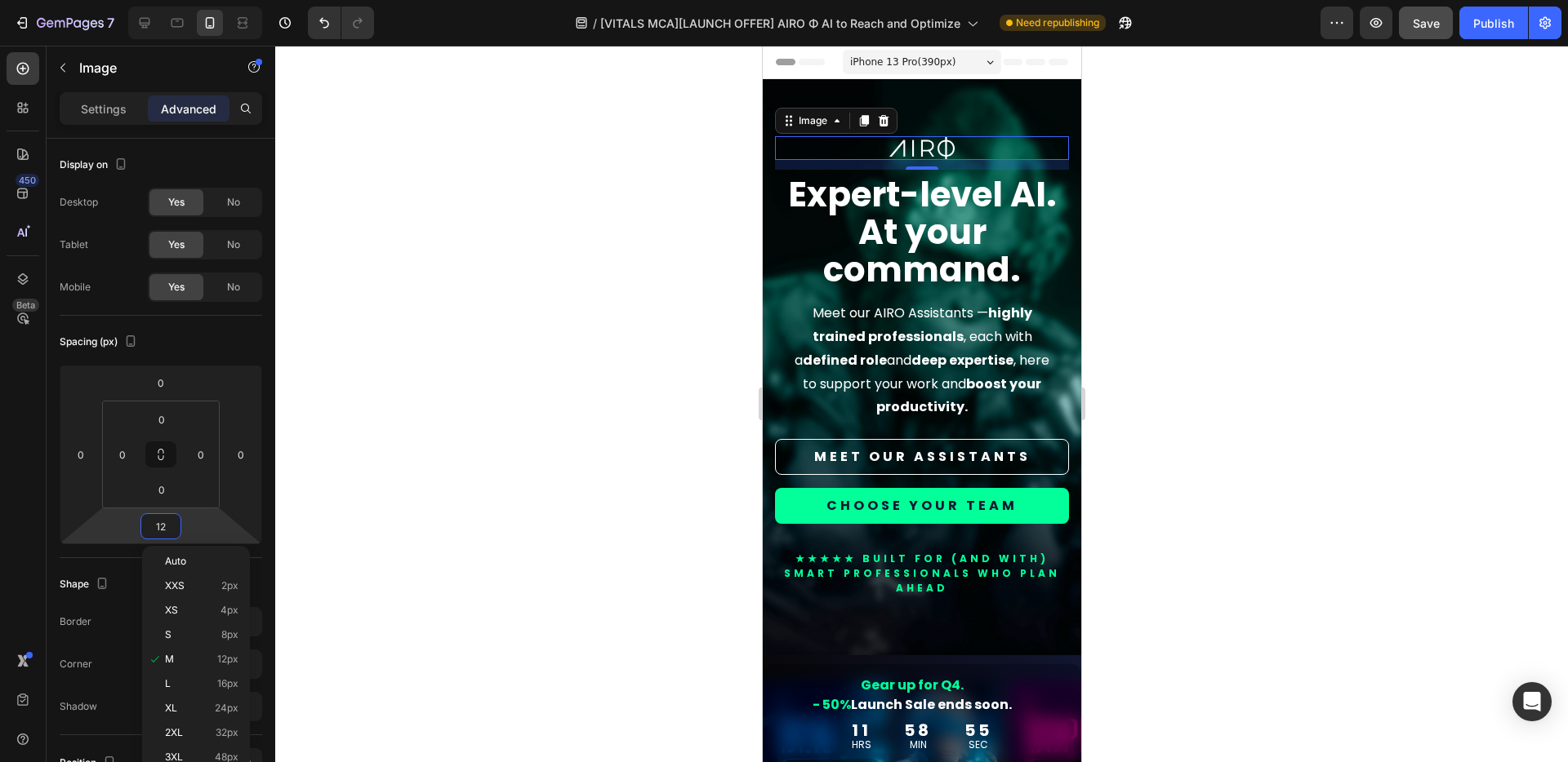
click at [409, 535] on div at bounding box center [921, 404] width 1292 height 716
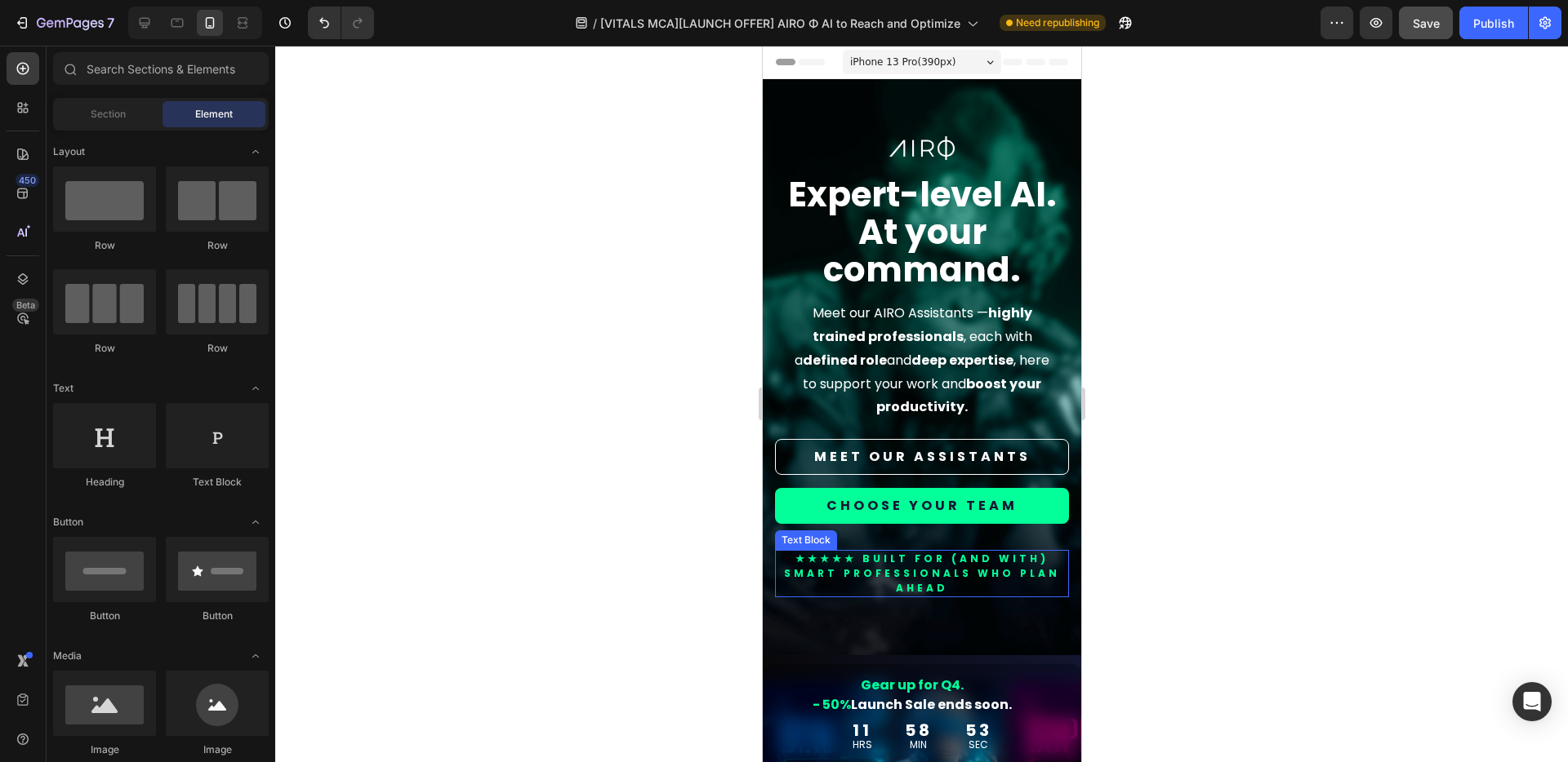
click at [941, 569] on p "★★★★★ BUILT FOR (AND WITH) smart professionals who plan ahead" at bounding box center [921, 573] width 291 height 44
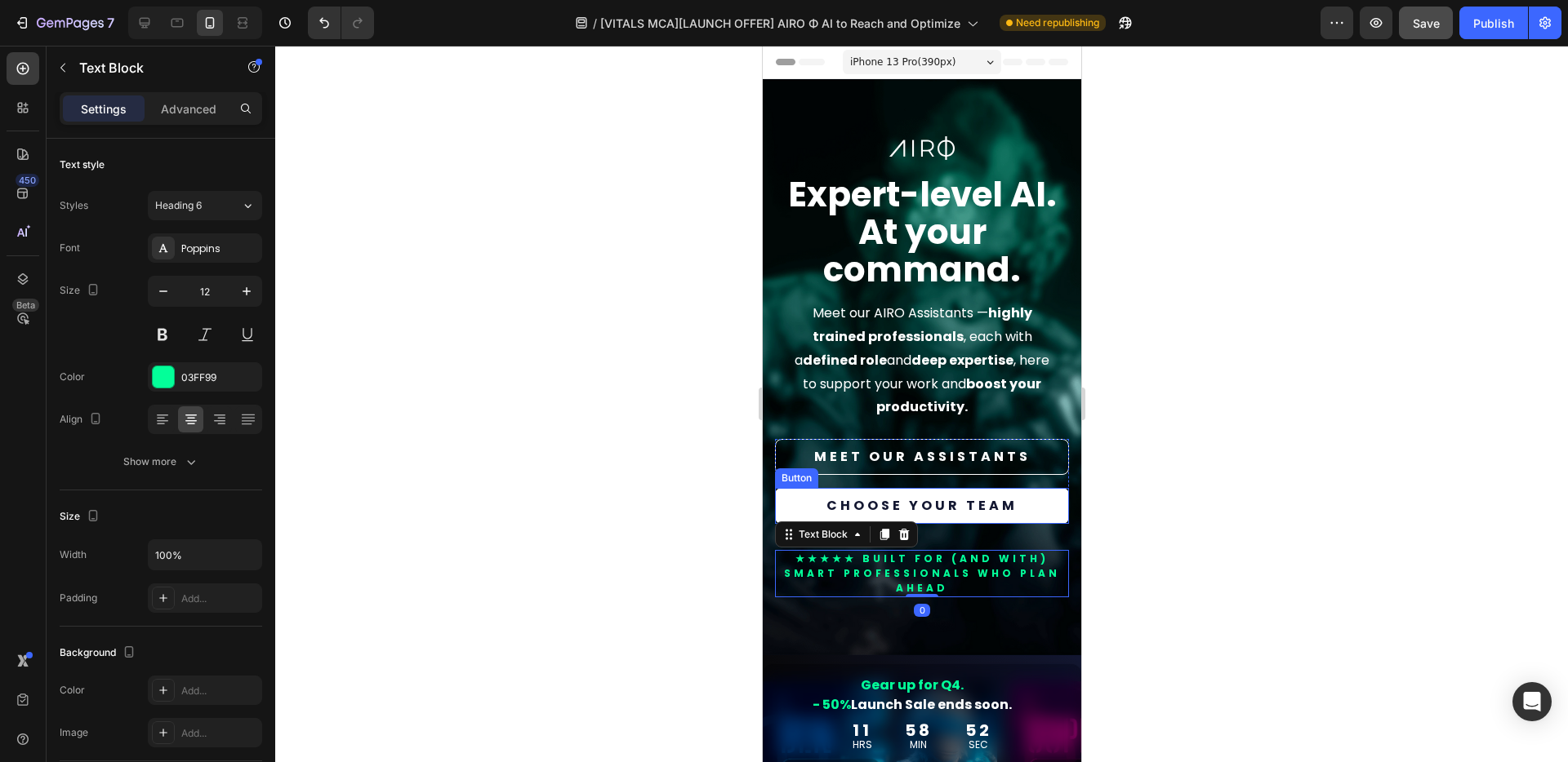
click at [1020, 513] on link "CHOOSE YOUR TEAM" at bounding box center [921, 506] width 294 height 36
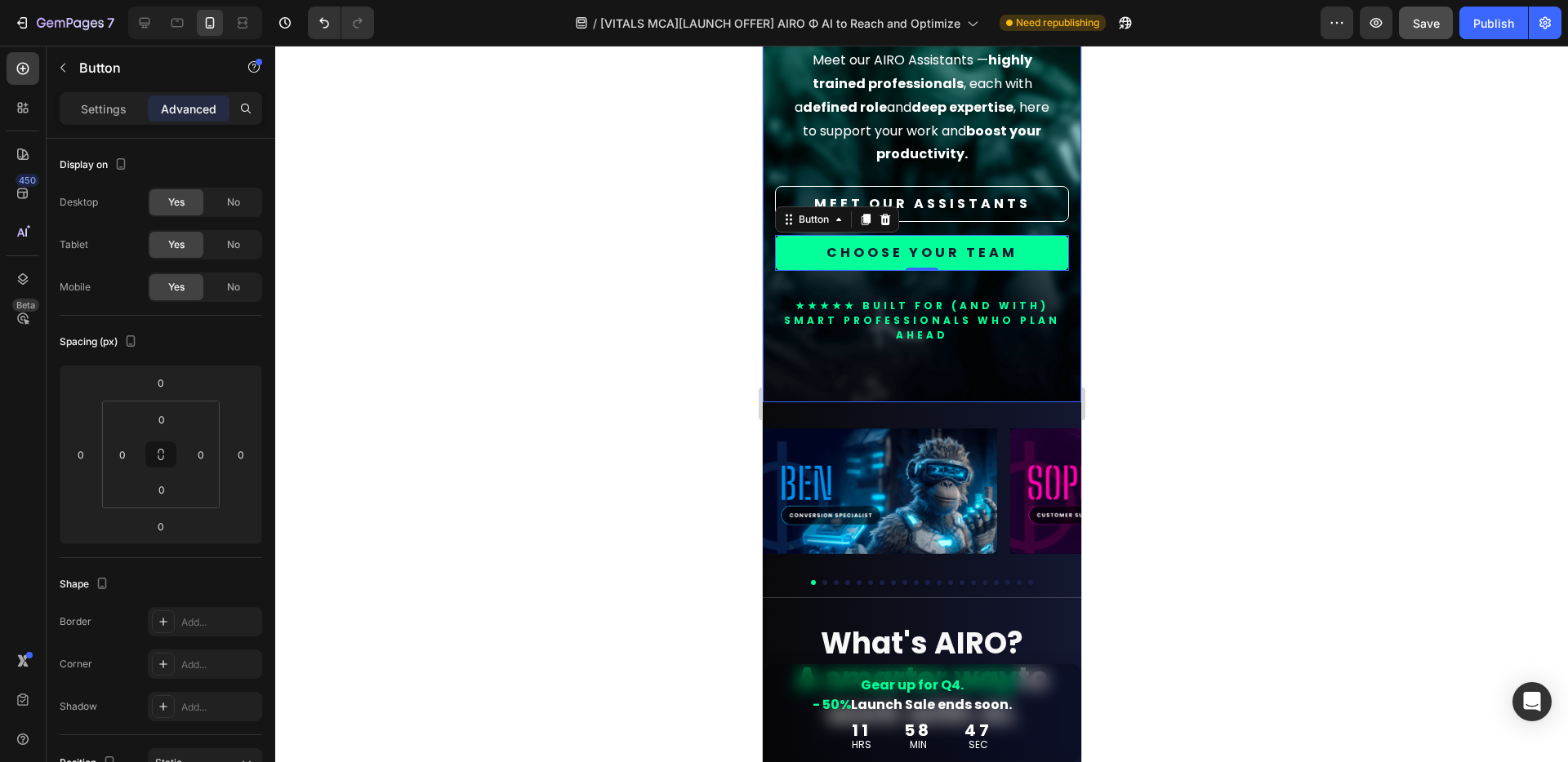
scroll to position [258, 0]
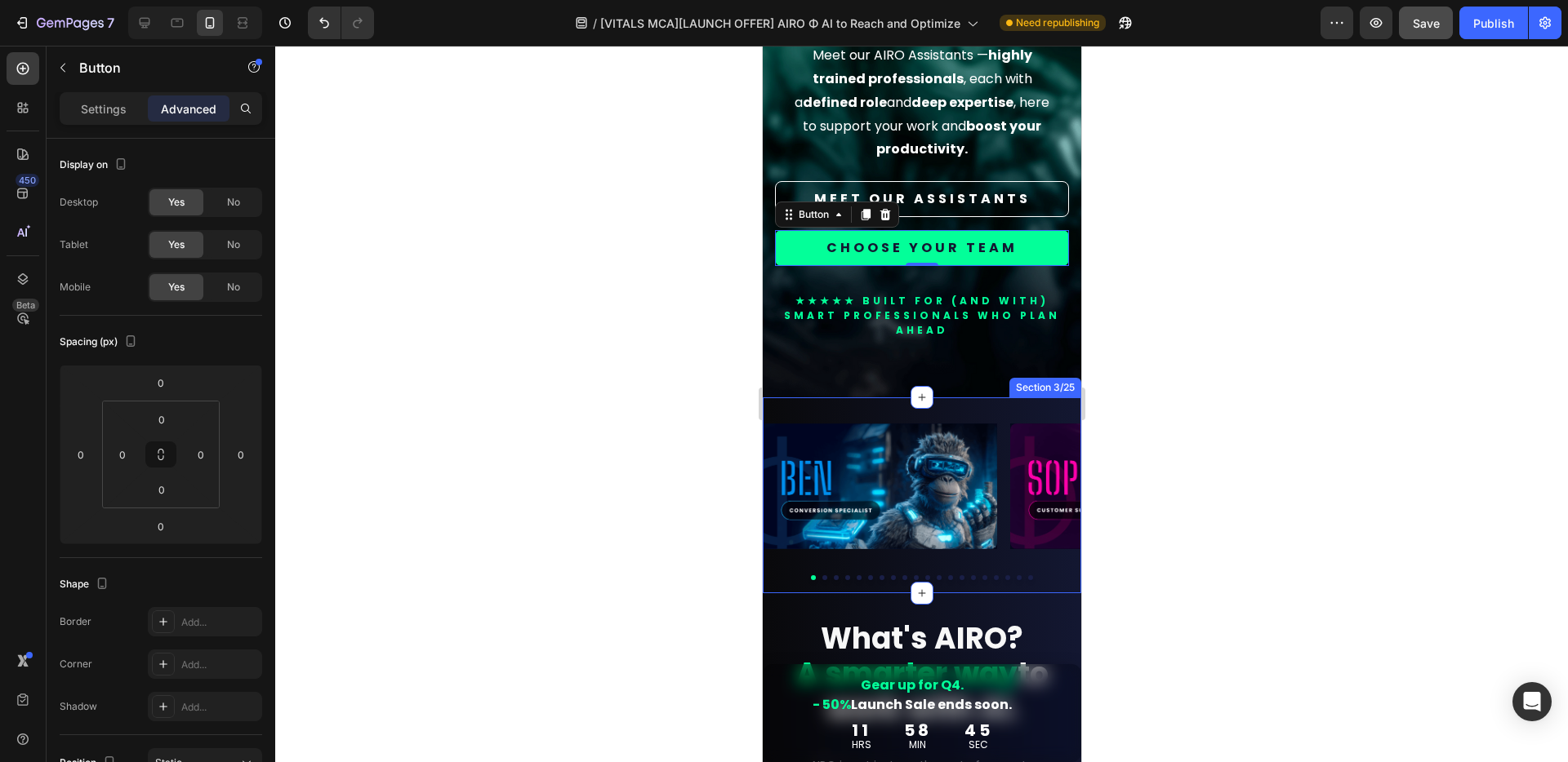
click at [997, 419] on div "Image Image Image Image Image Image Image Image Image Image Image Image Image I…" at bounding box center [921, 495] width 318 height 195
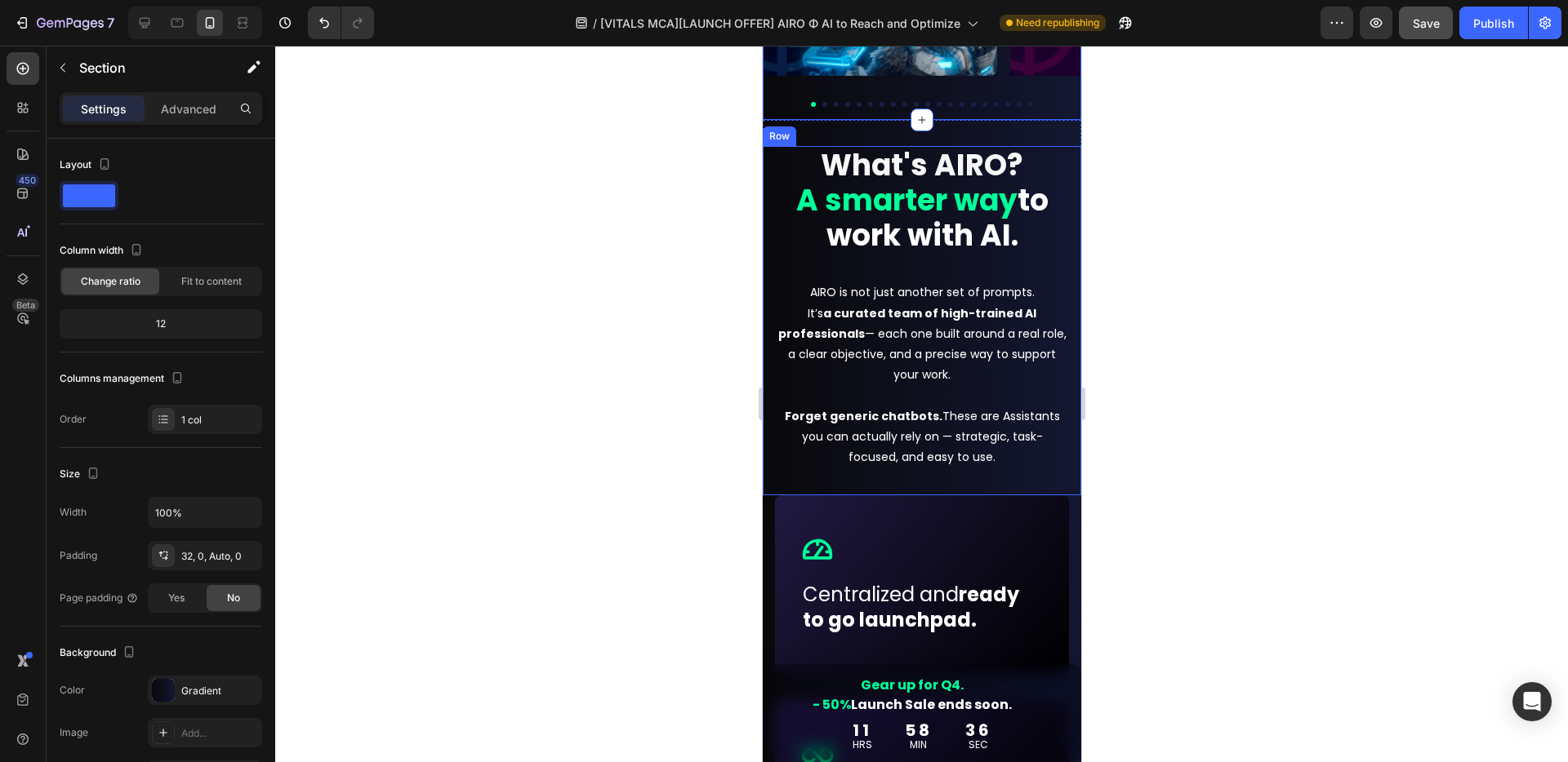
scroll to position [748, 0]
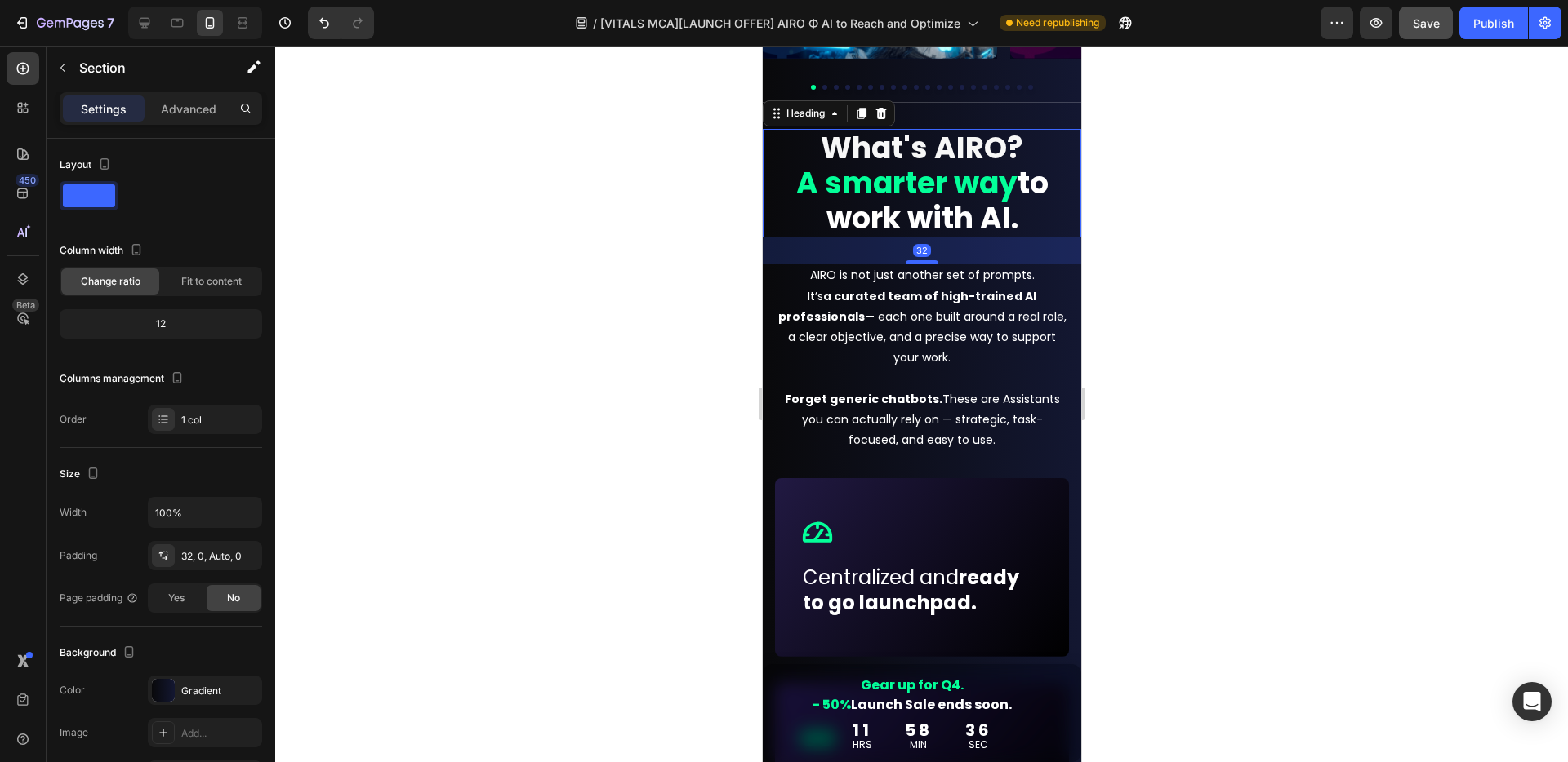
click at [916, 202] on strong "to work with AI." at bounding box center [936, 201] width 222 height 77
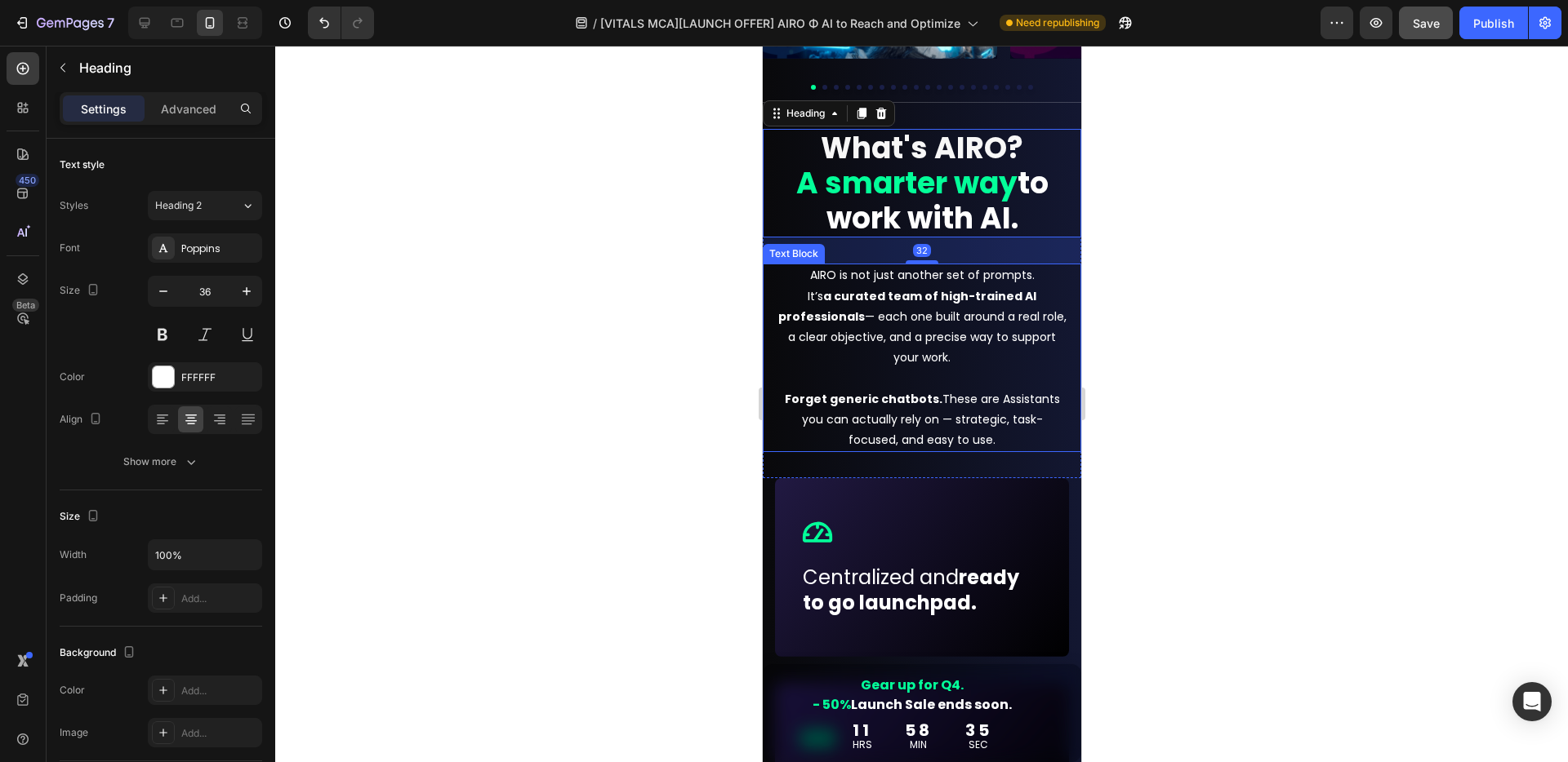
click at [961, 404] on p "AIRO is not just another set of prompts. It’s a curated team of high-trained AI…" at bounding box center [921, 358] width 289 height 185
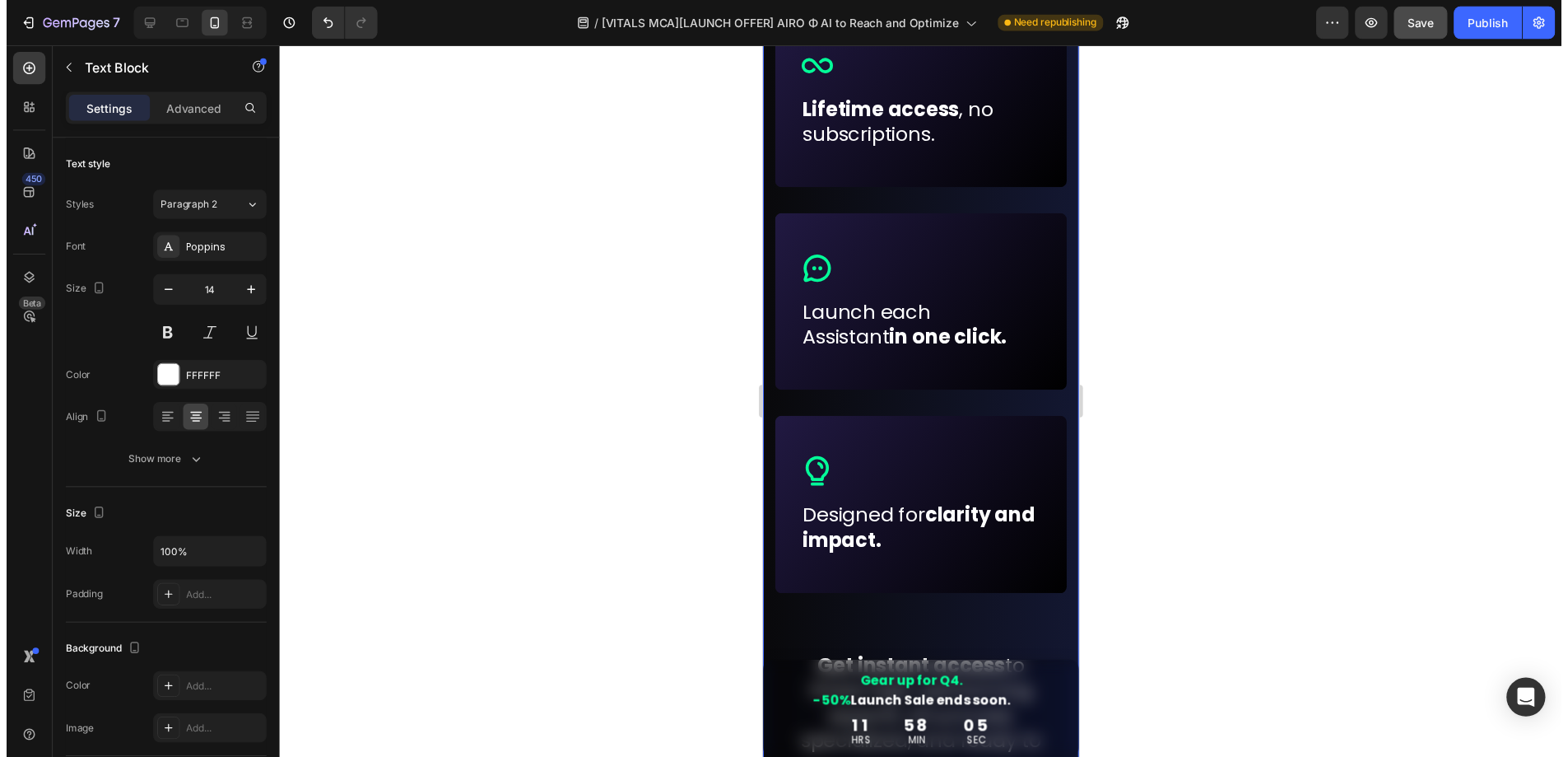
scroll to position [1982, 0]
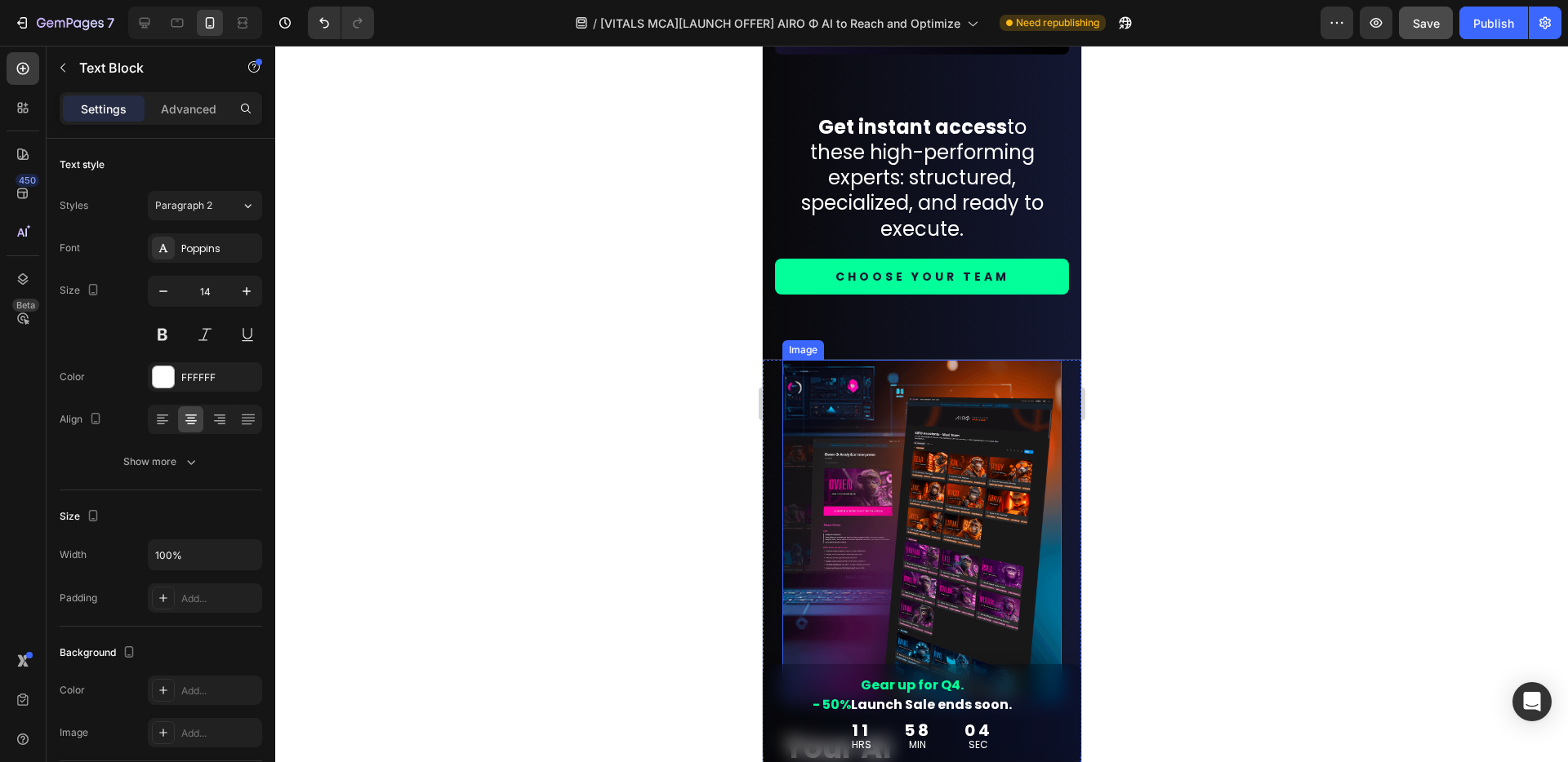
click at [937, 439] on img at bounding box center [921, 531] width 279 height 343
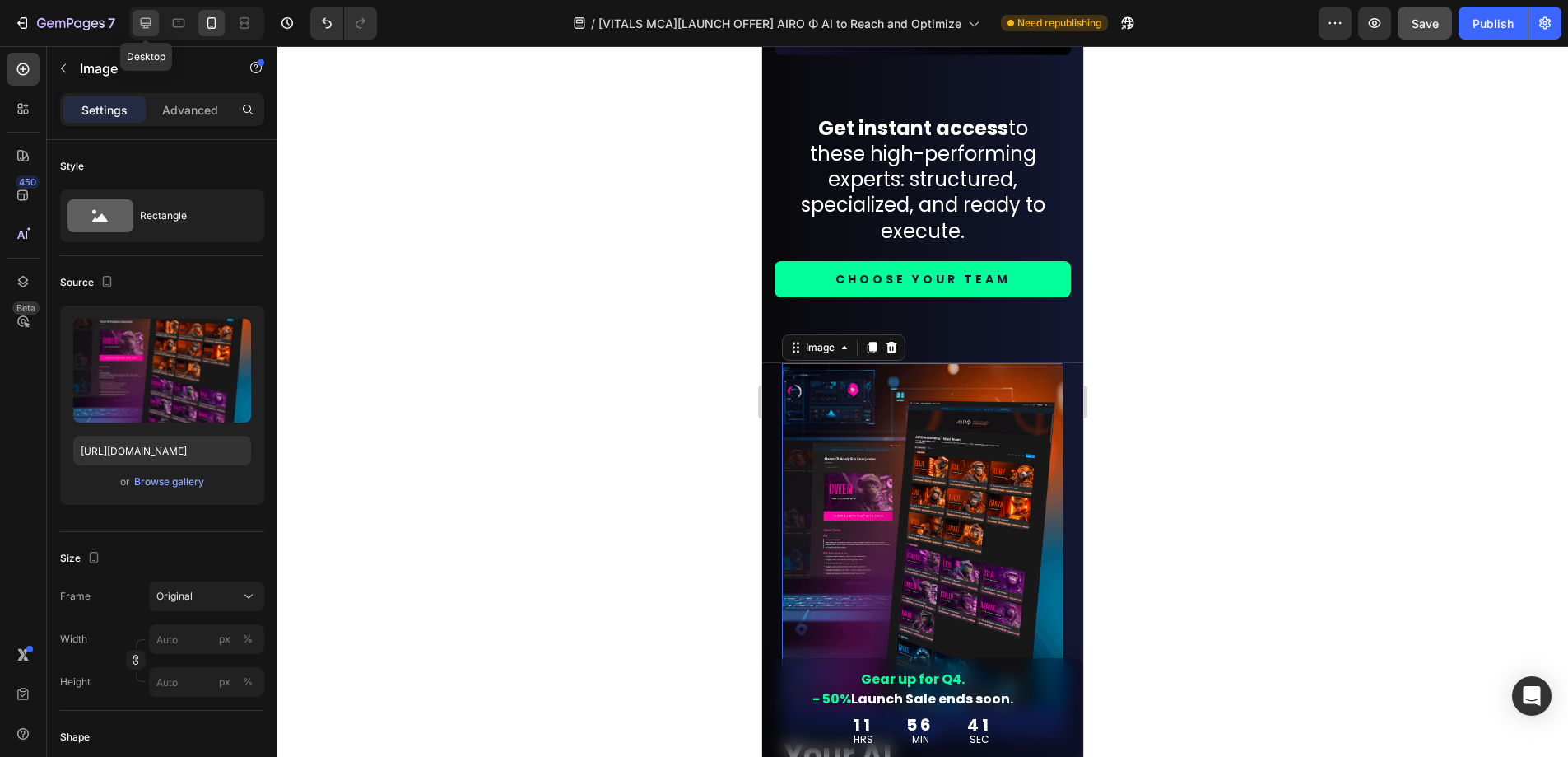
drag, startPoint x: 138, startPoint y: 35, endPoint x: 785, endPoint y: 329, distance: 710.7
click at [138, 35] on div at bounding box center [146, 23] width 26 height 26
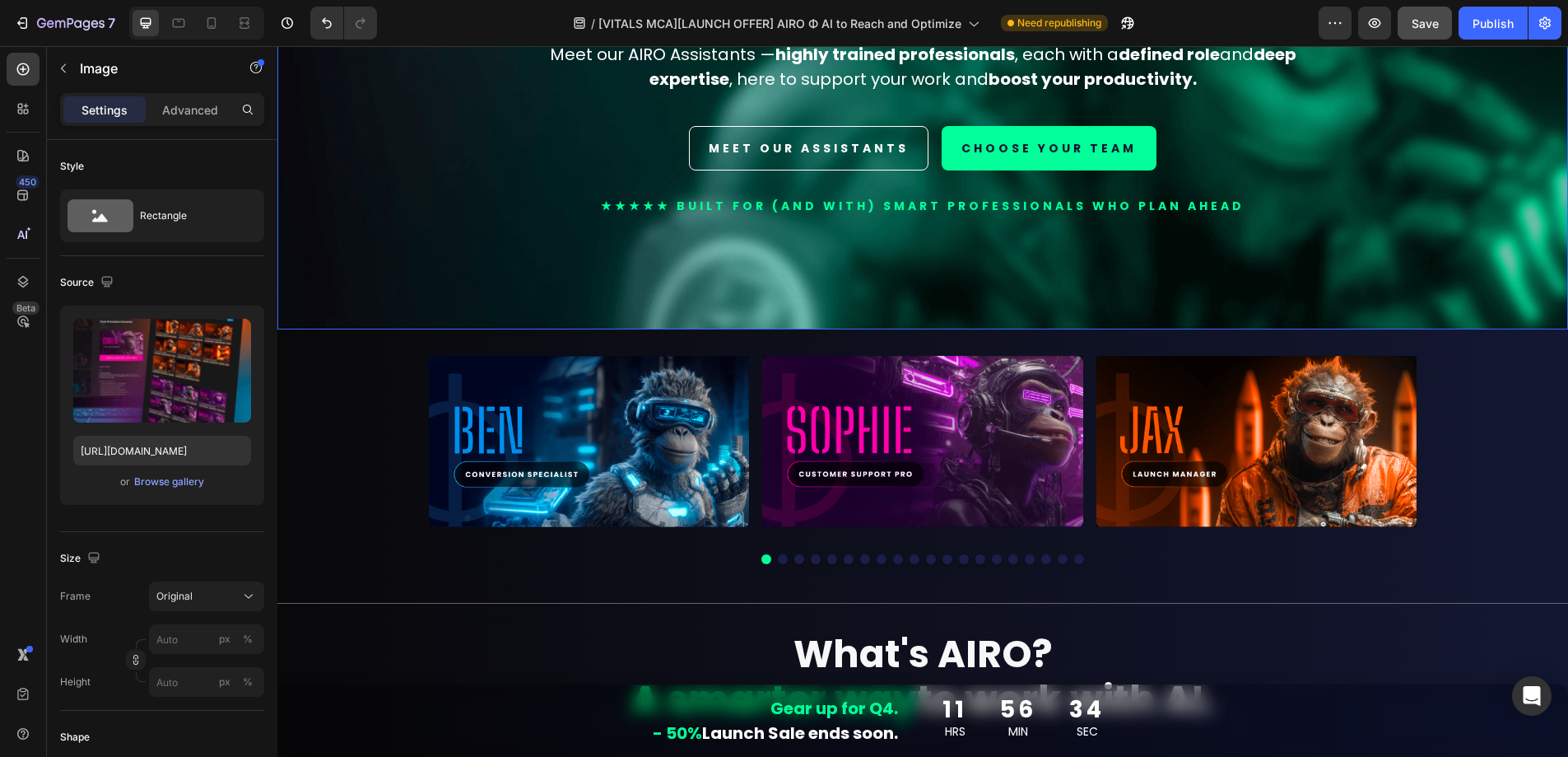
scroll to position [449, 0]
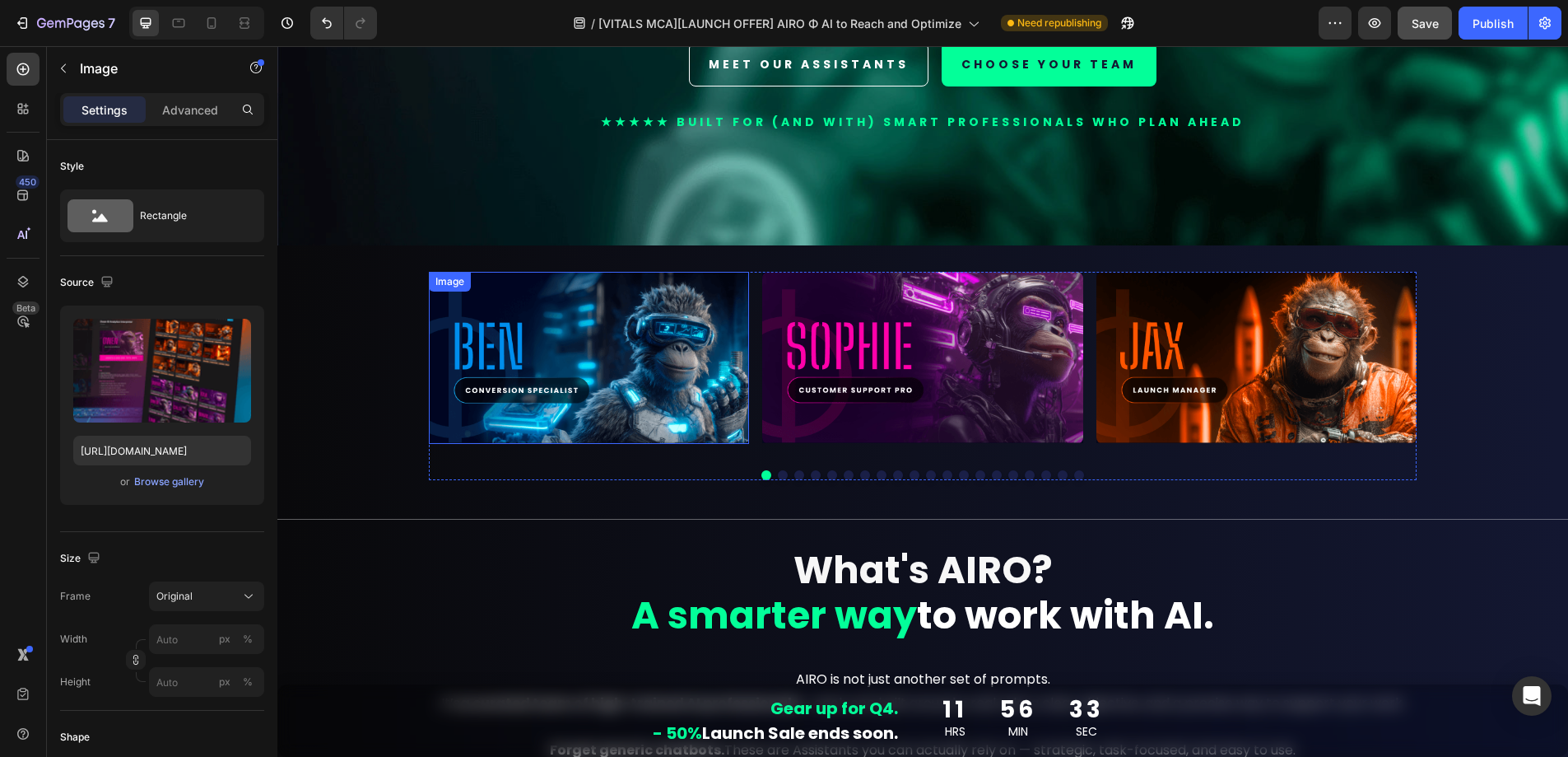
click at [570, 377] on img at bounding box center [589, 358] width 320 height 172
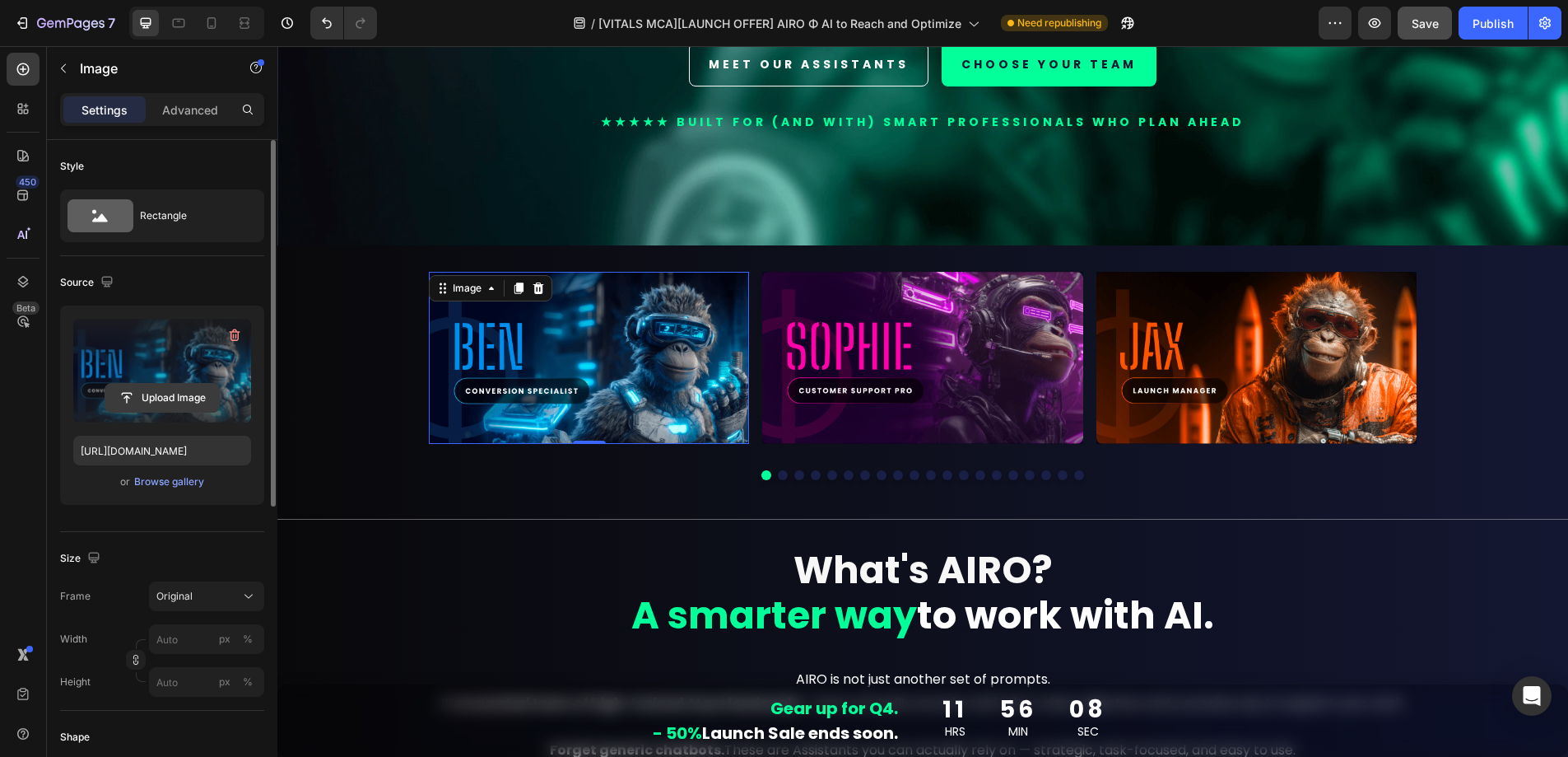
click at [167, 395] on input "file" at bounding box center [162, 398] width 113 height 28
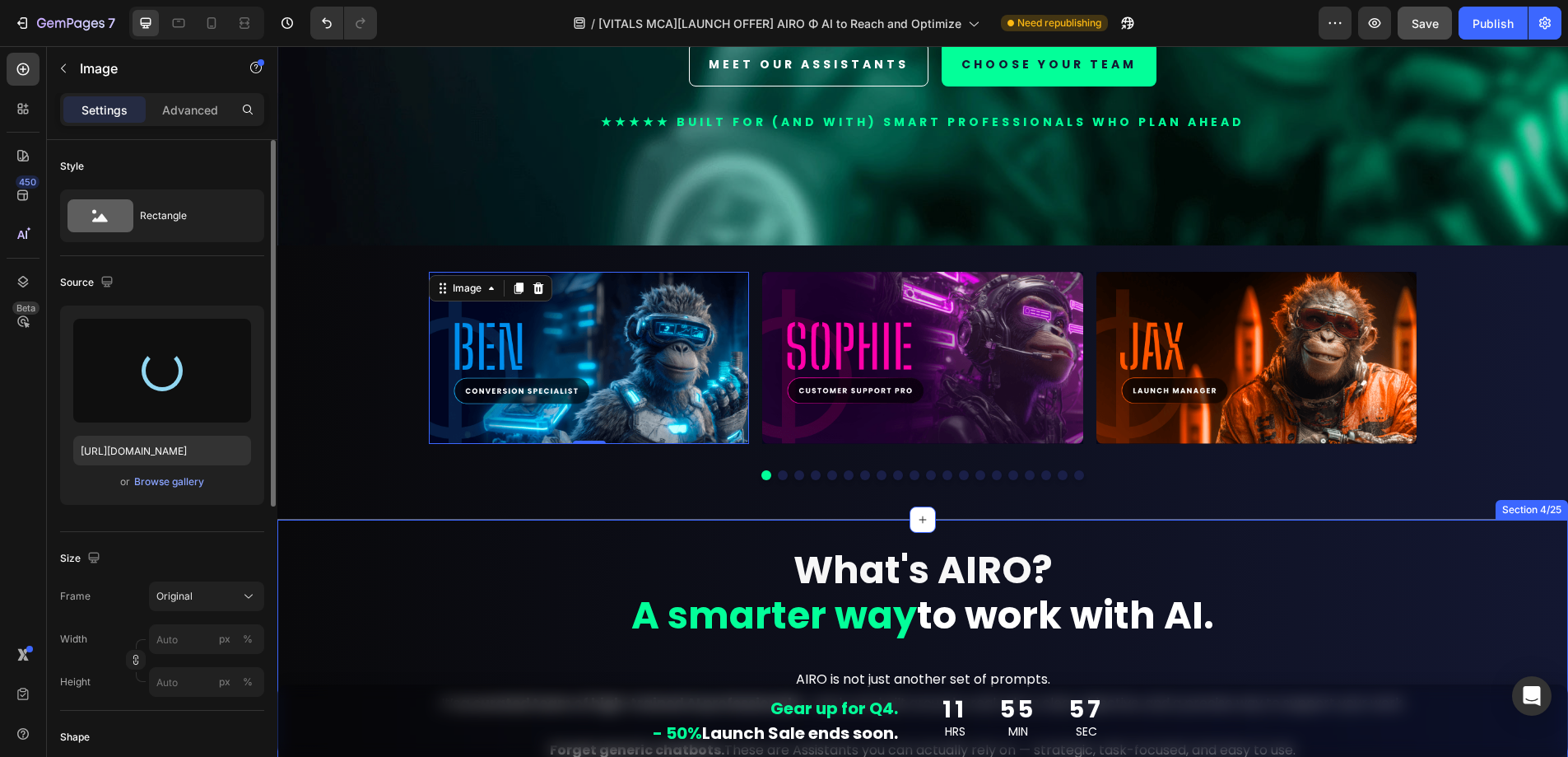
type input "https://cdn.shopify.com/s/files/1/0924/1975/2313/files/gempages_574669605969068…"
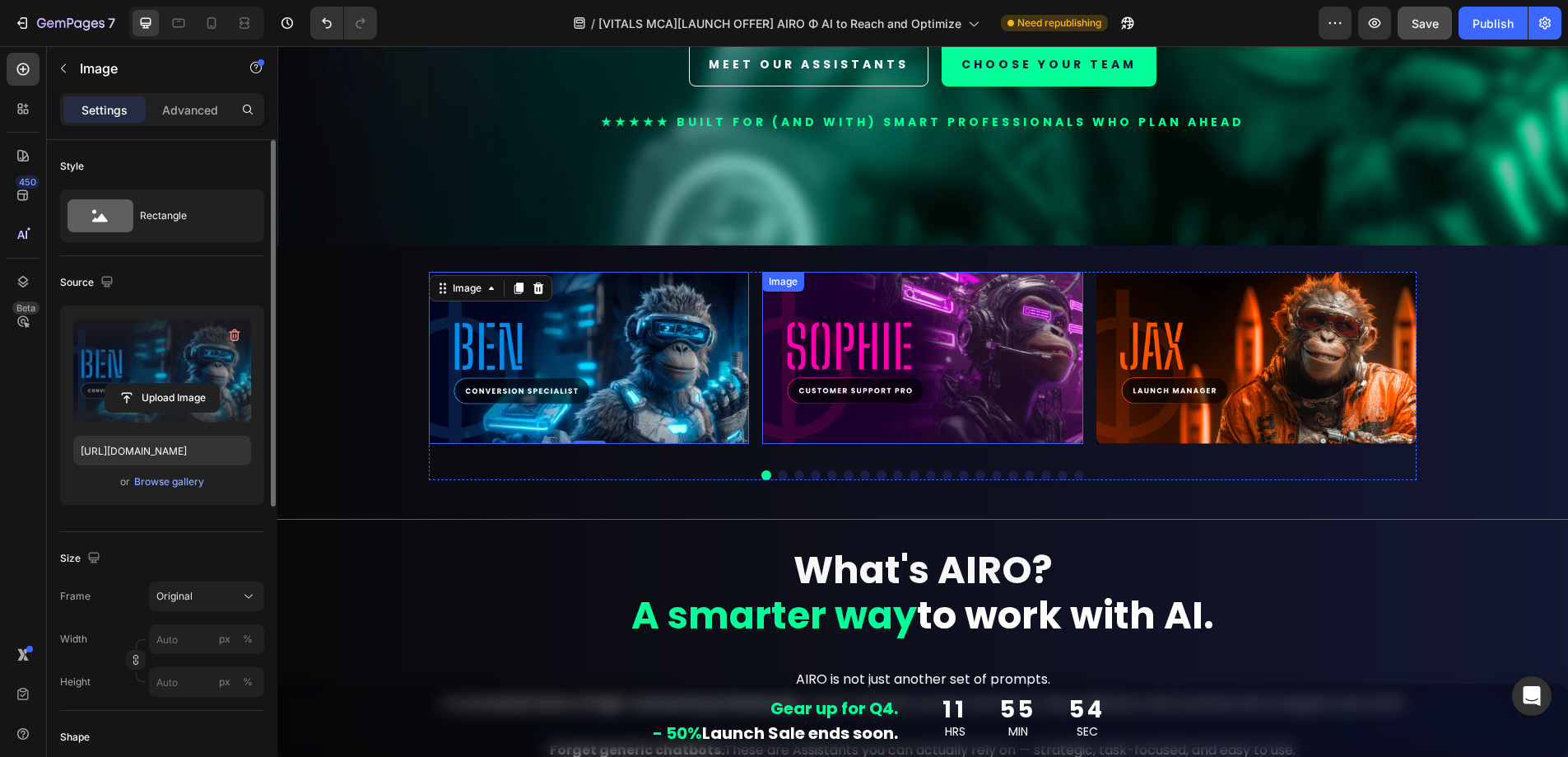
click at [916, 364] on img at bounding box center [922, 358] width 320 height 172
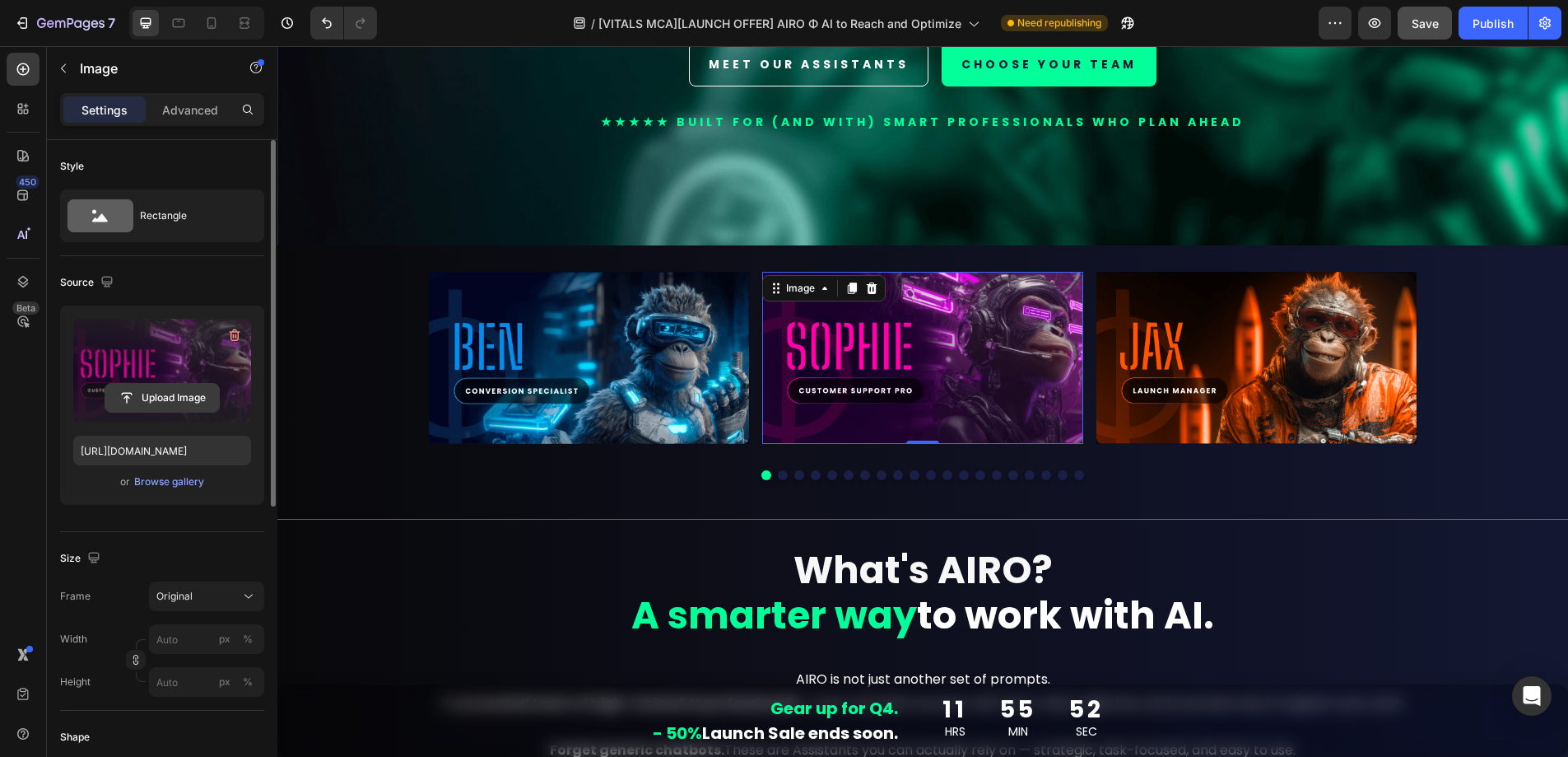
click at [177, 402] on input "file" at bounding box center [162, 398] width 113 height 28
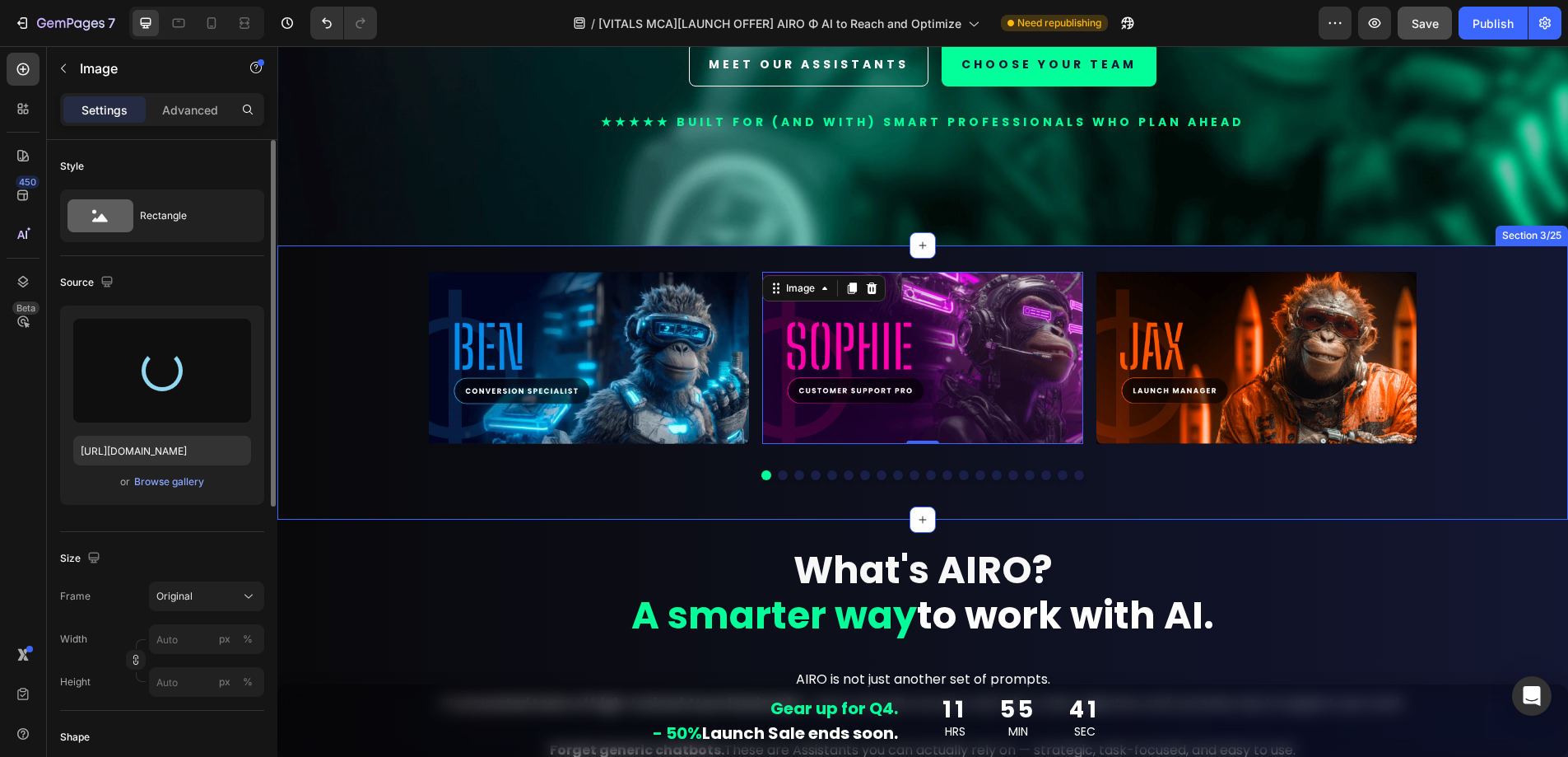
type input "https://cdn.shopify.com/s/files/1/0924/1975/2313/files/gempages_574669605969068…"
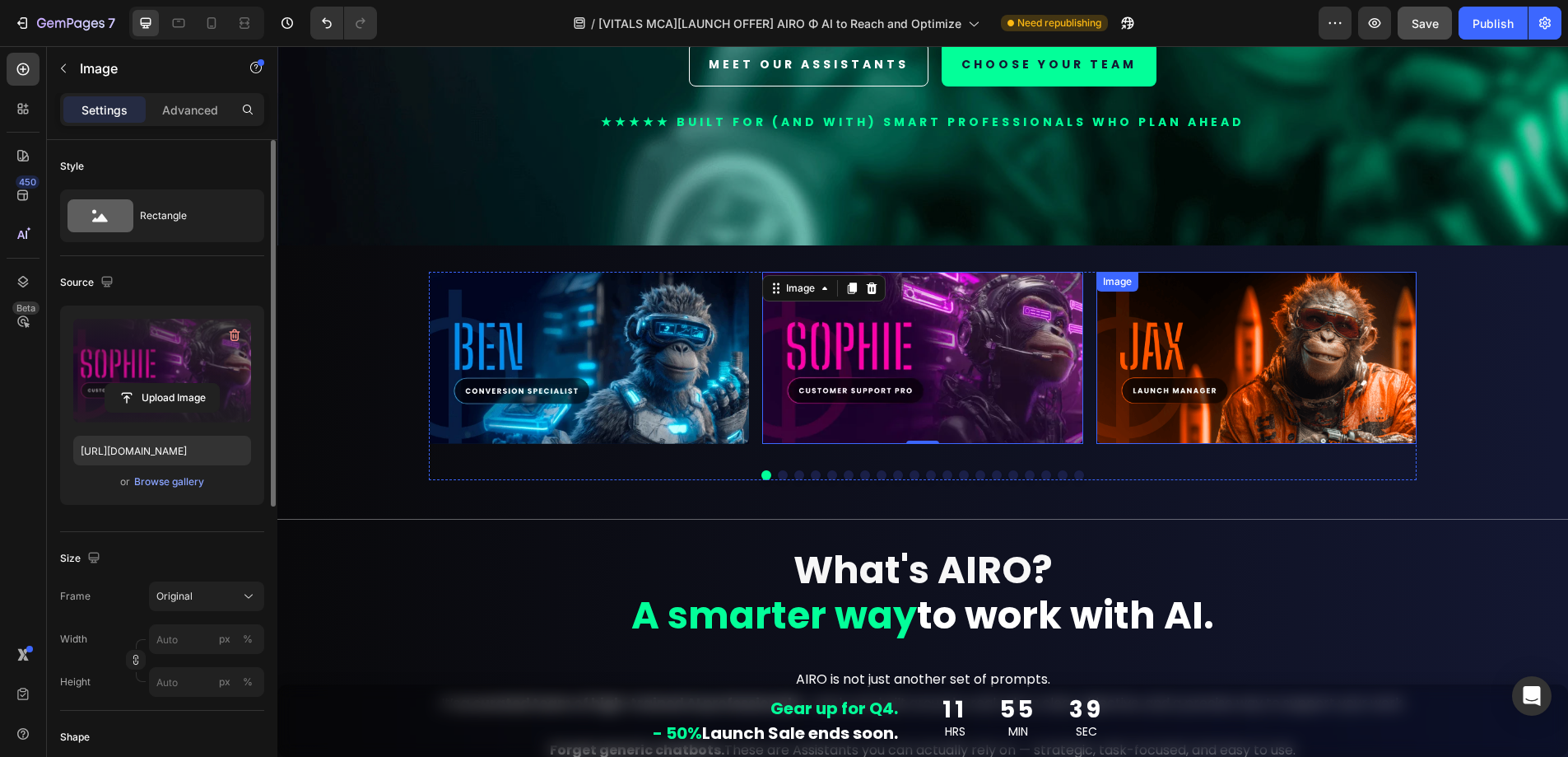
click at [1253, 349] on img at bounding box center [1256, 358] width 320 height 172
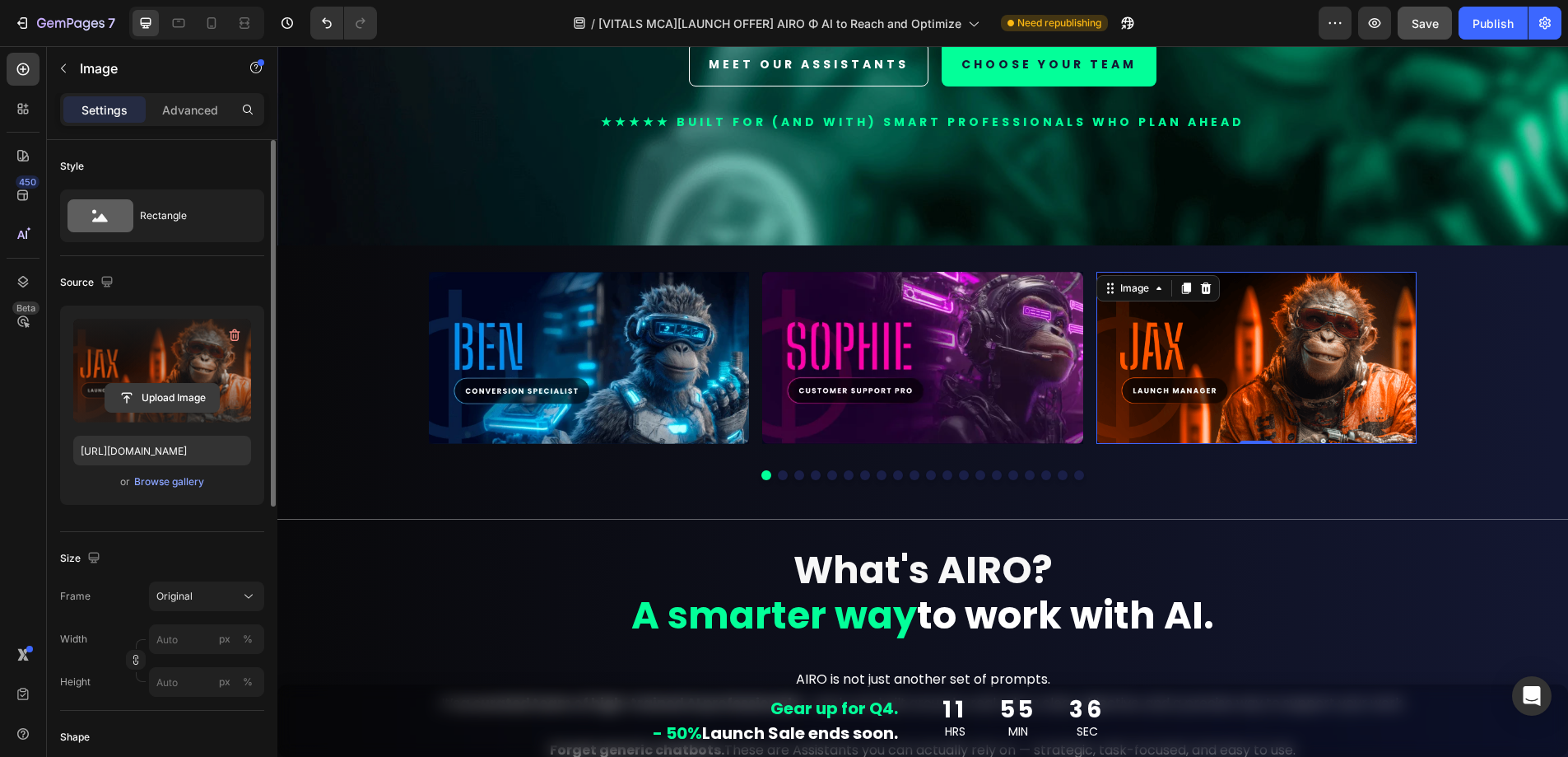
click at [183, 396] on input "file" at bounding box center [162, 398] width 113 height 28
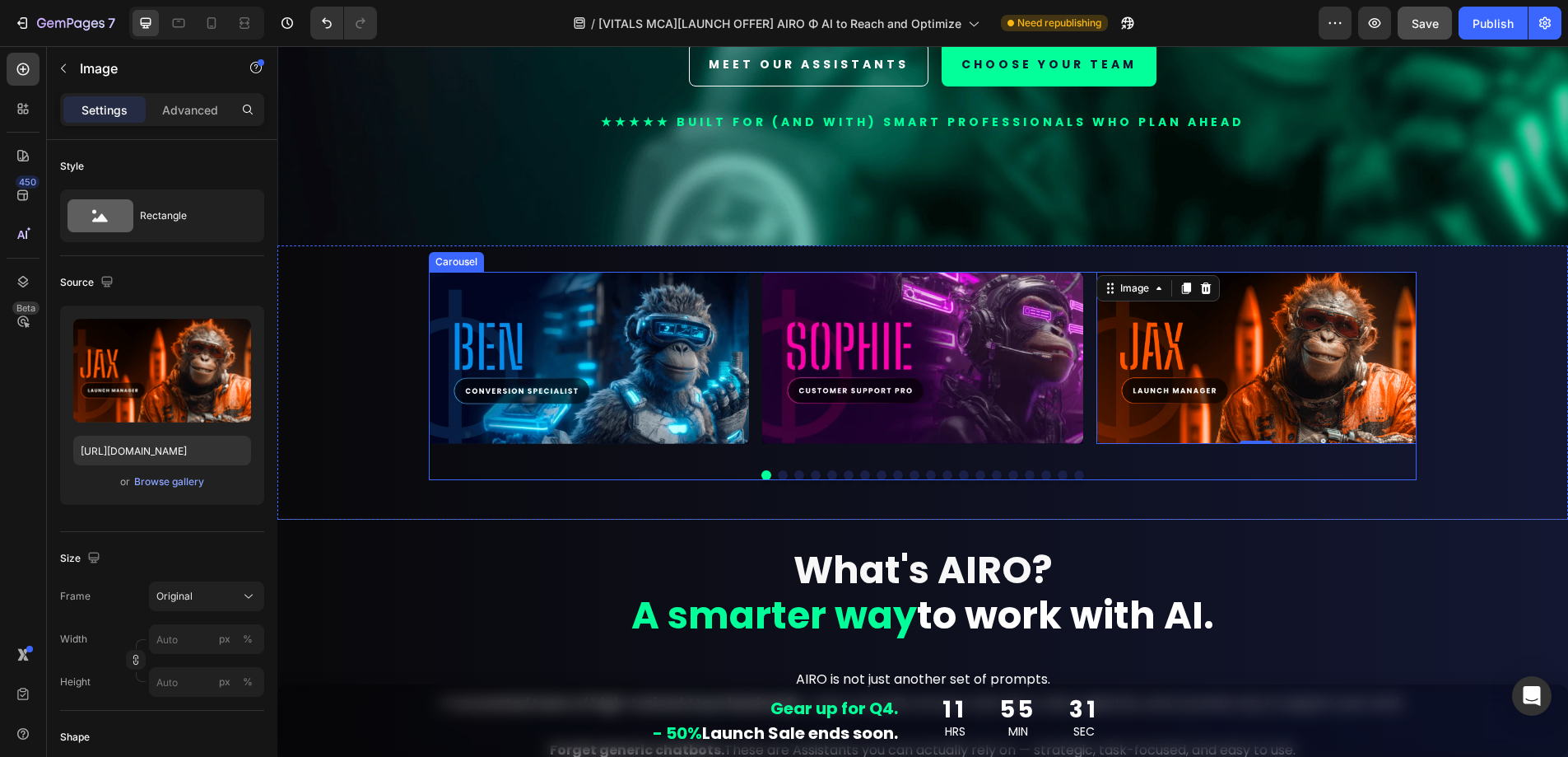
click at [780, 472] on div at bounding box center [923, 475] width 988 height 9
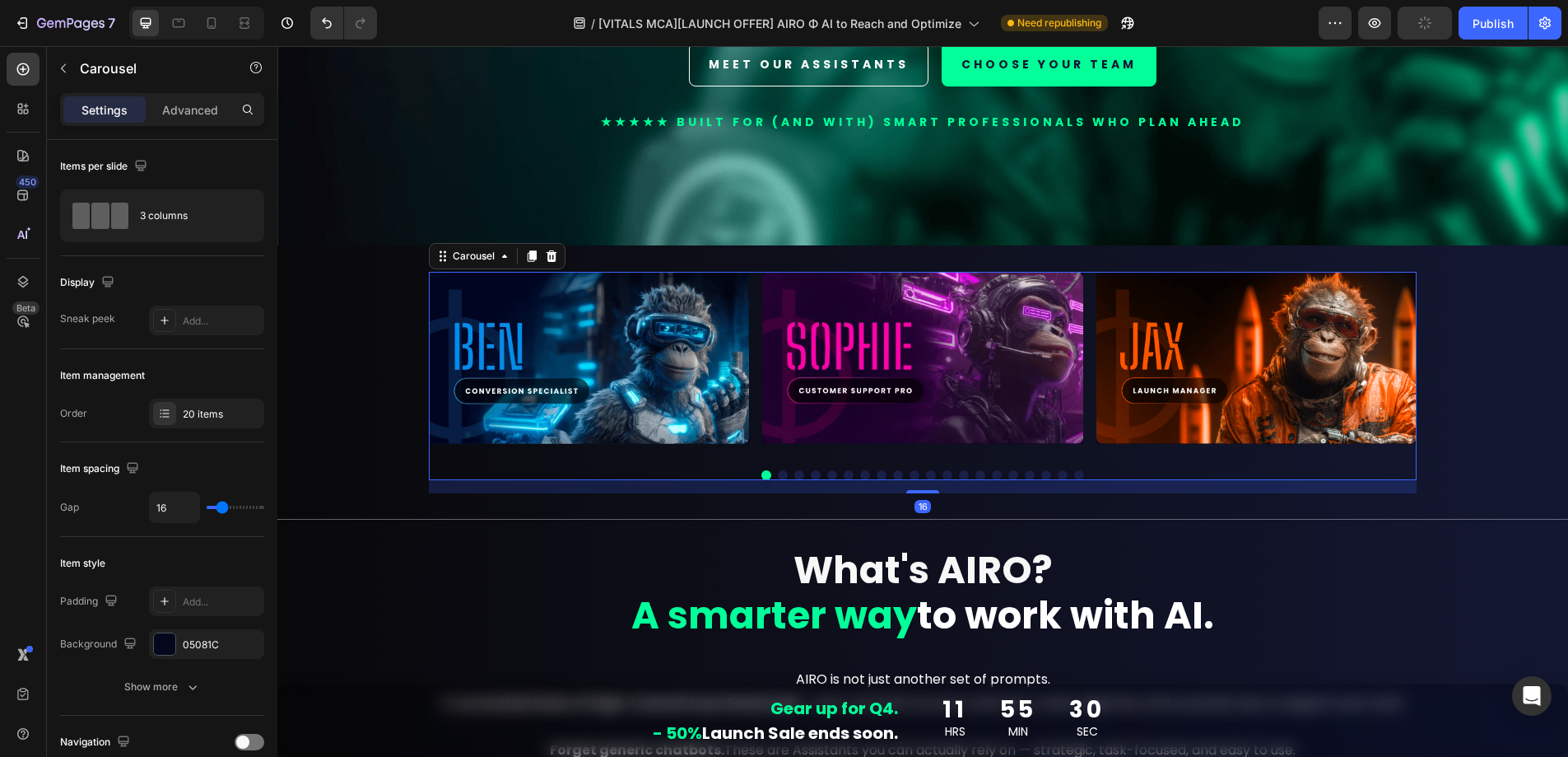
click at [778, 470] on button "Dot" at bounding box center [783, 475] width 9 height 9
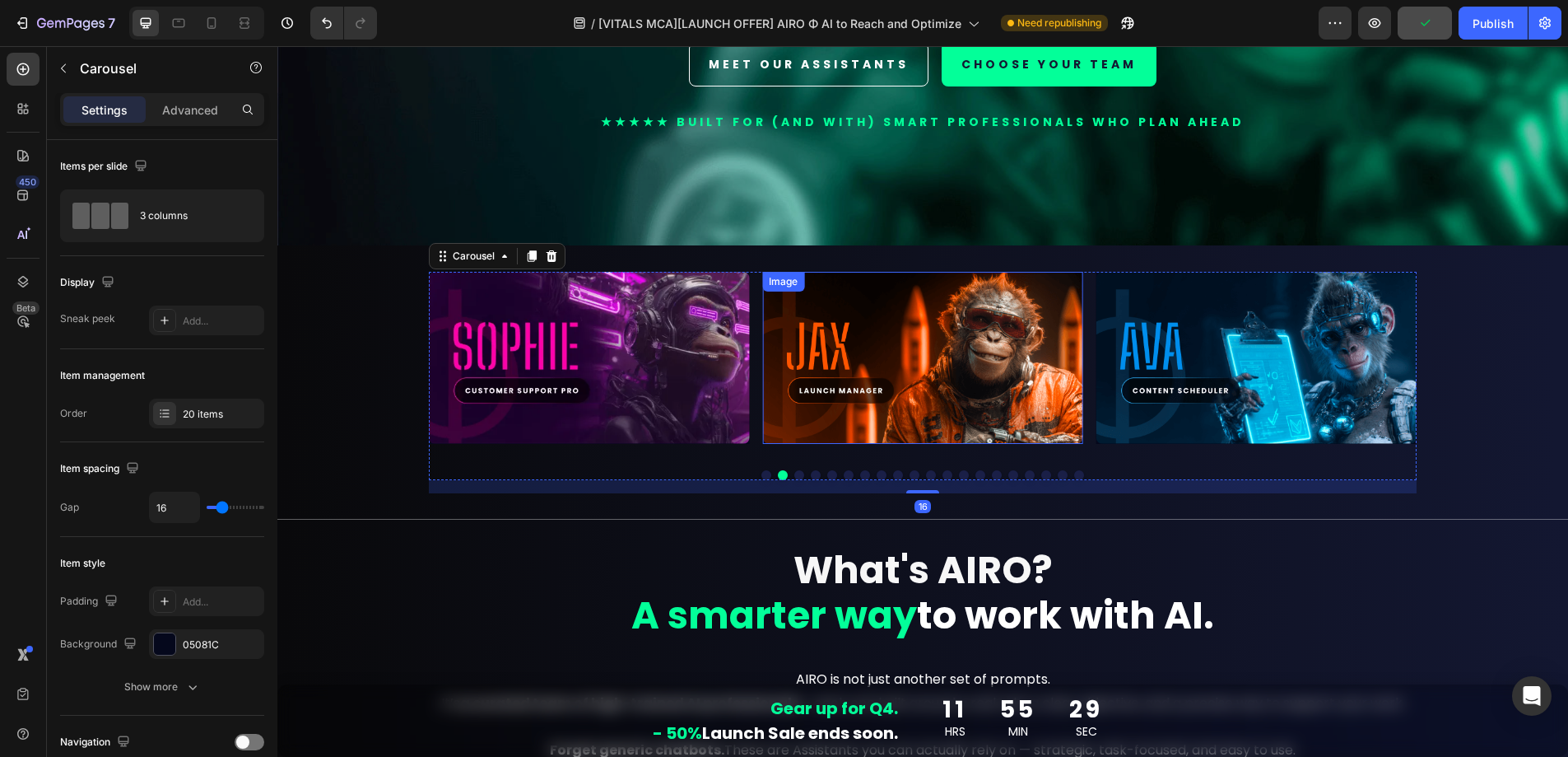
click at [883, 361] on img at bounding box center [922, 358] width 320 height 172
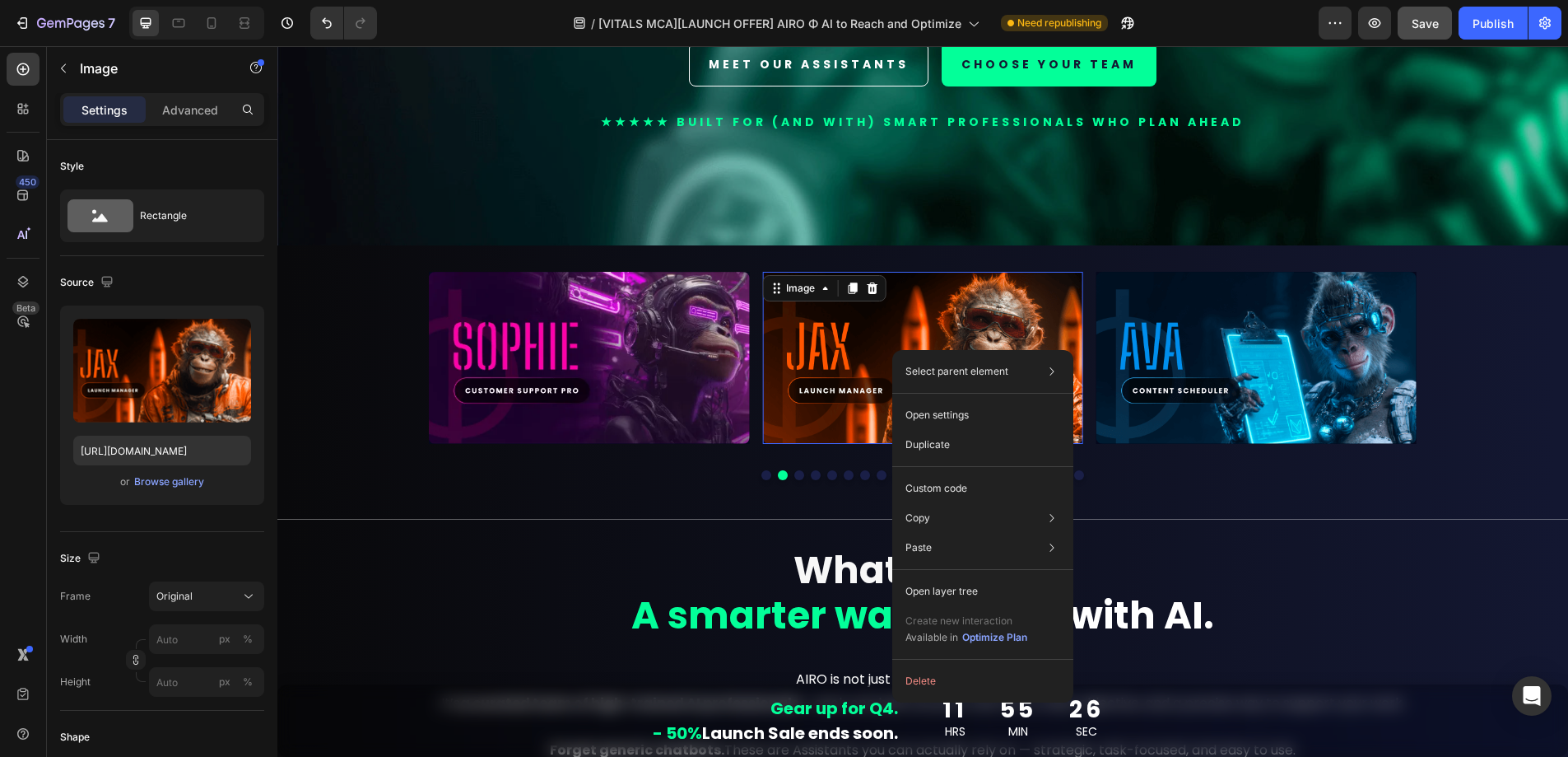
click at [804, 359] on img at bounding box center [922, 358] width 320 height 172
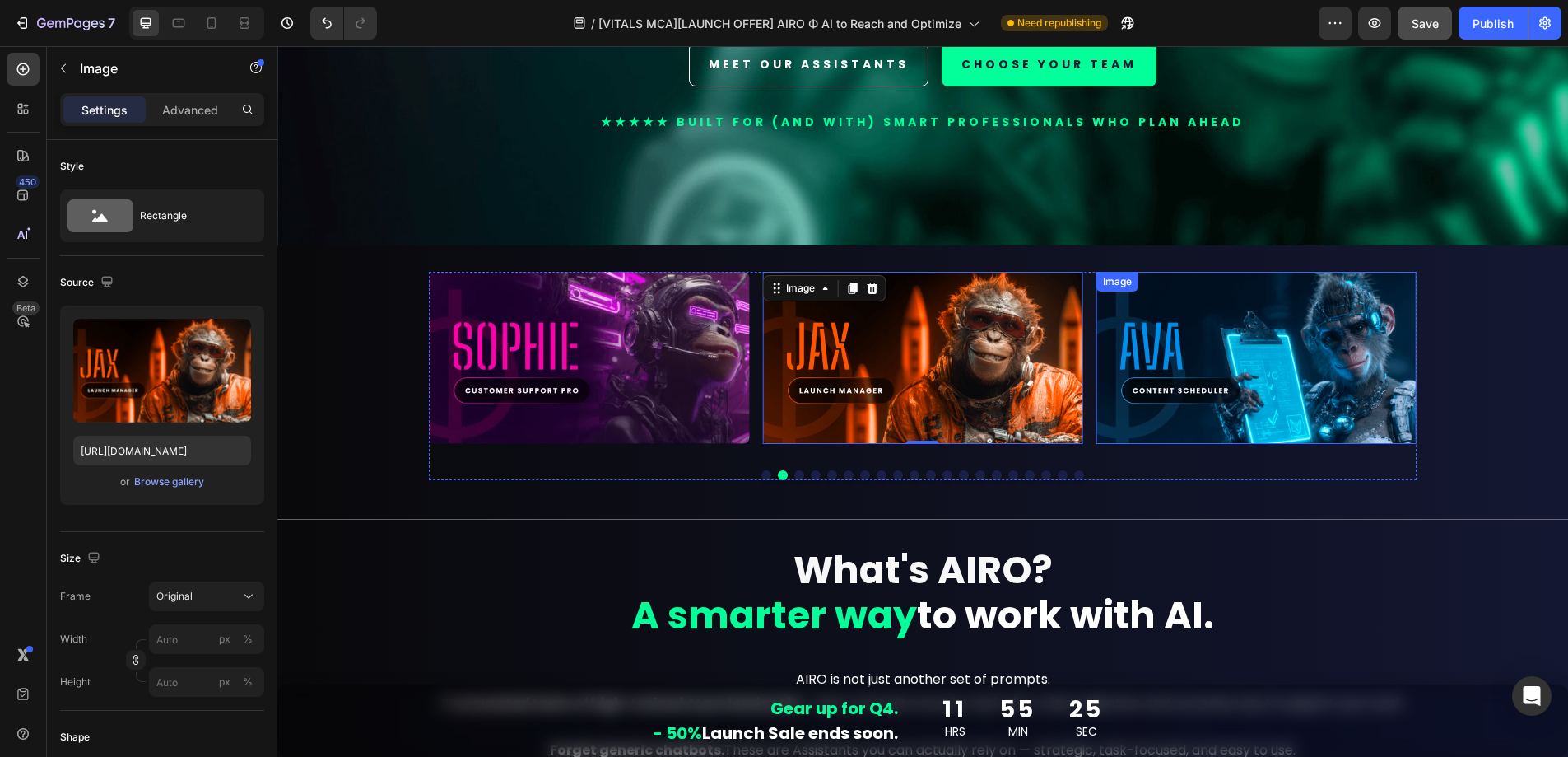
click at [1183, 364] on img at bounding box center [1256, 358] width 320 height 172
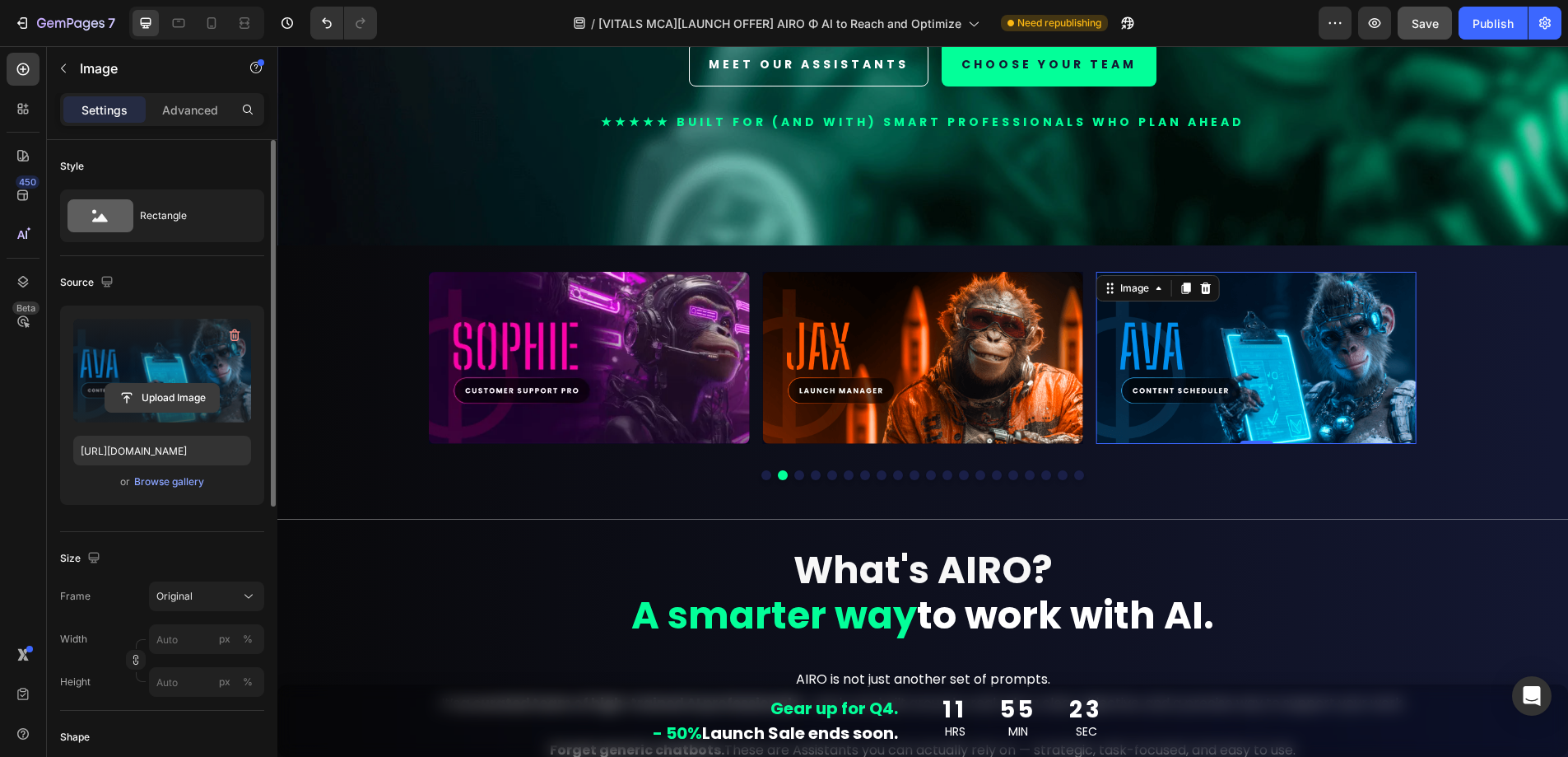
click at [173, 400] on input "file" at bounding box center [162, 398] width 113 height 28
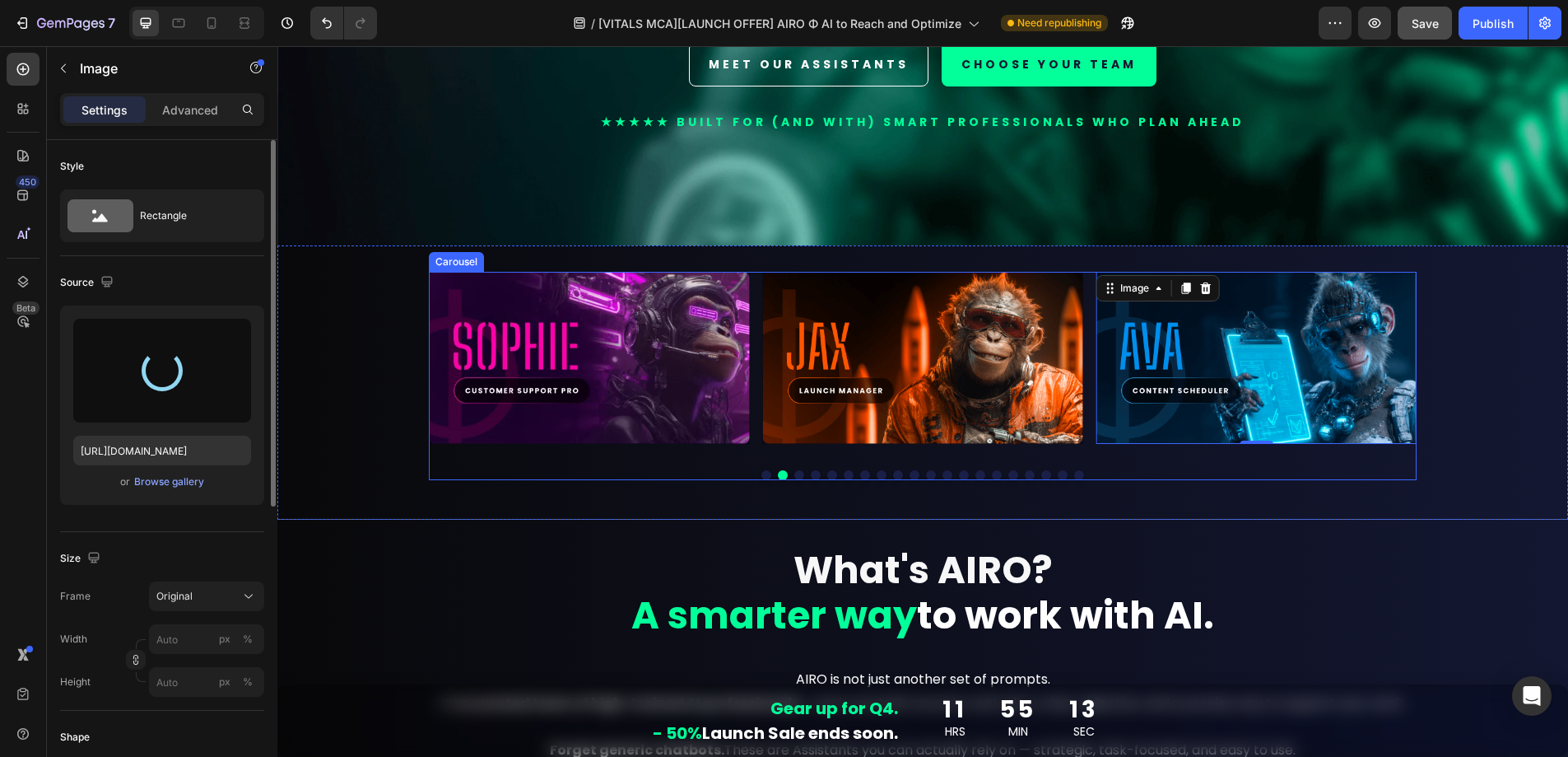
type input "https://cdn.shopify.com/s/files/1/0924/1975/2313/files/gempages_574669605969068…"
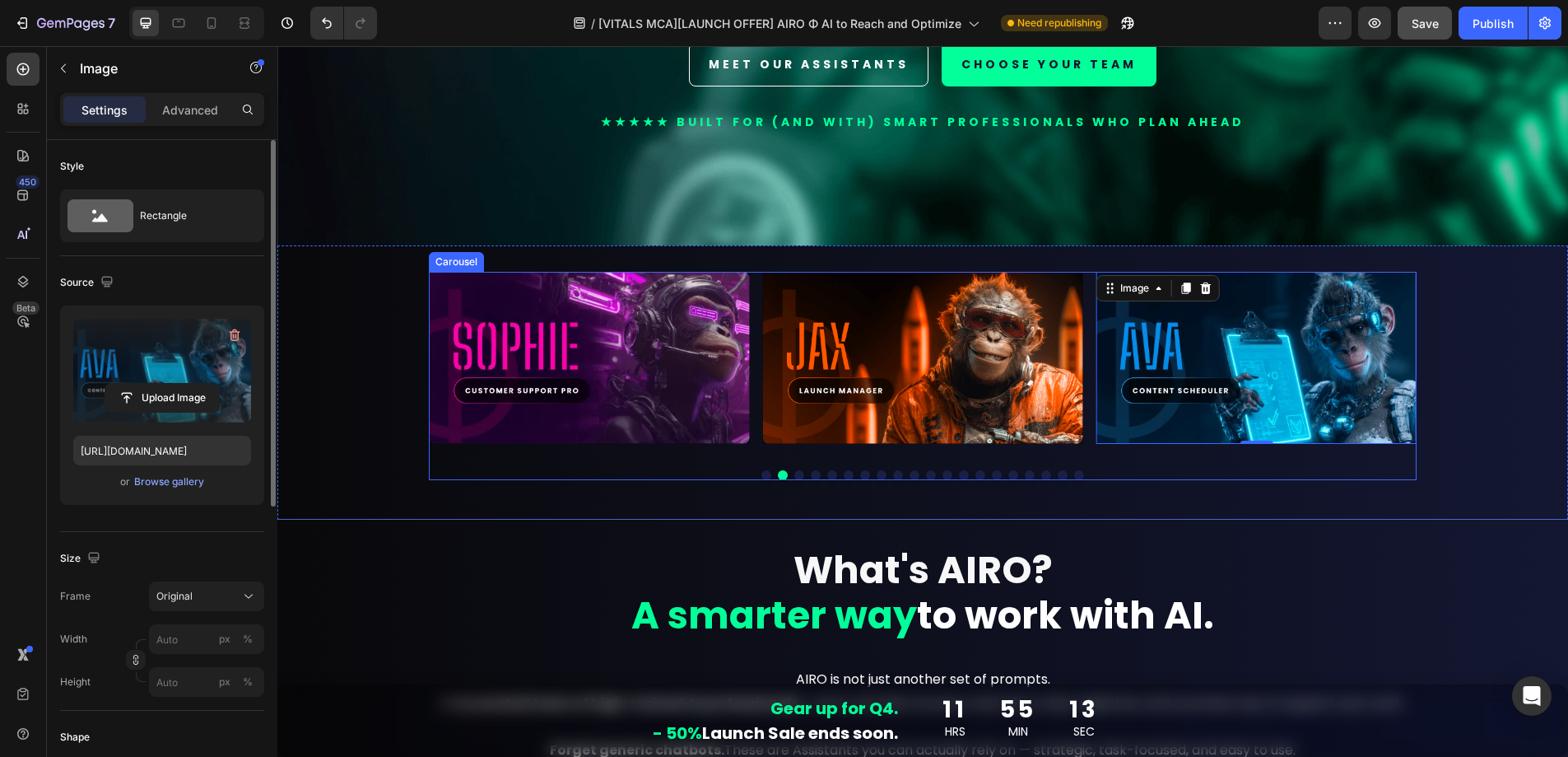
click at [794, 472] on button "Dot" at bounding box center [799, 475] width 9 height 9
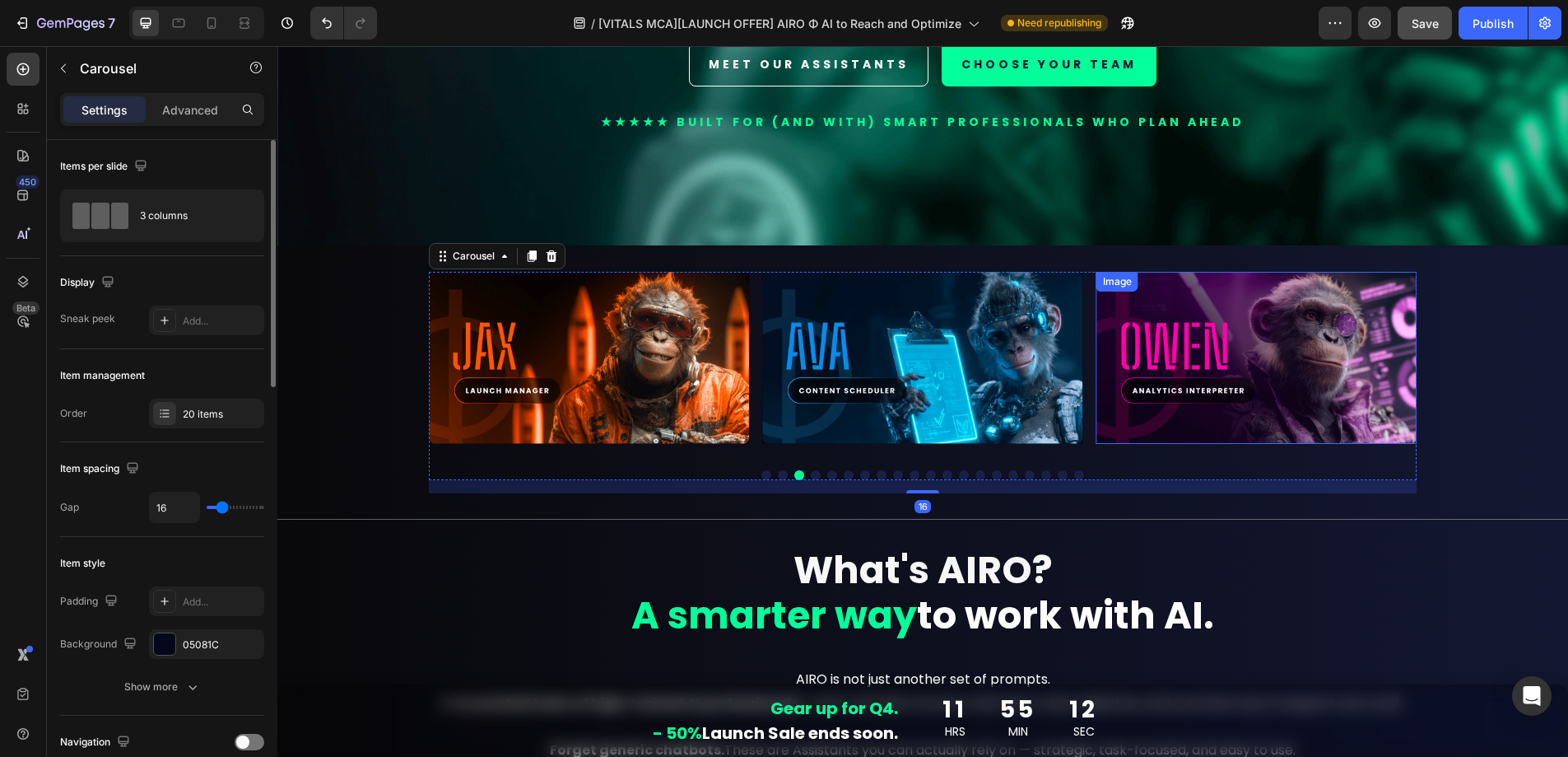
click at [1296, 337] on img at bounding box center [1256, 358] width 320 height 172
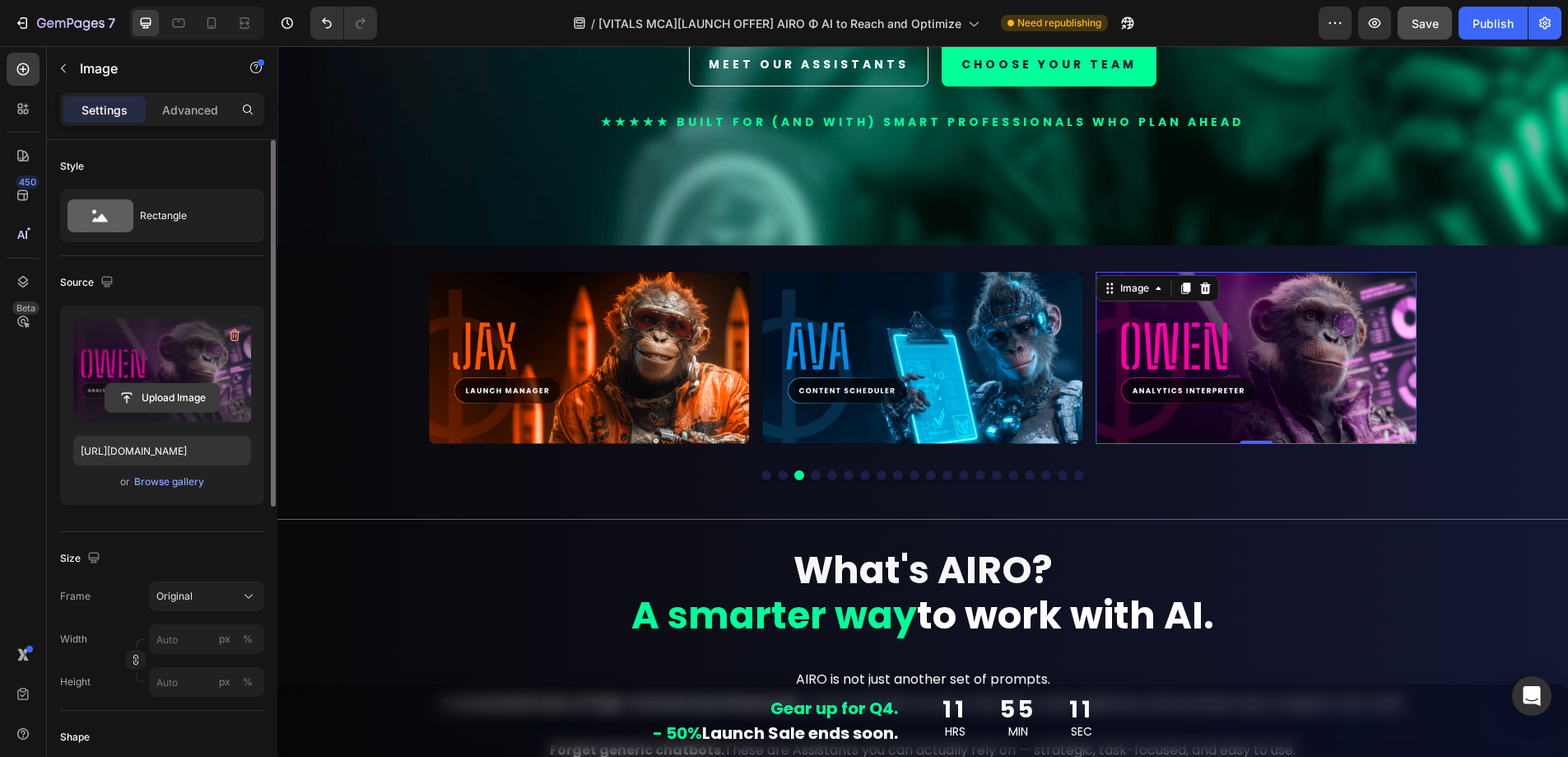
click at [150, 400] on input "file" at bounding box center [162, 398] width 113 height 28
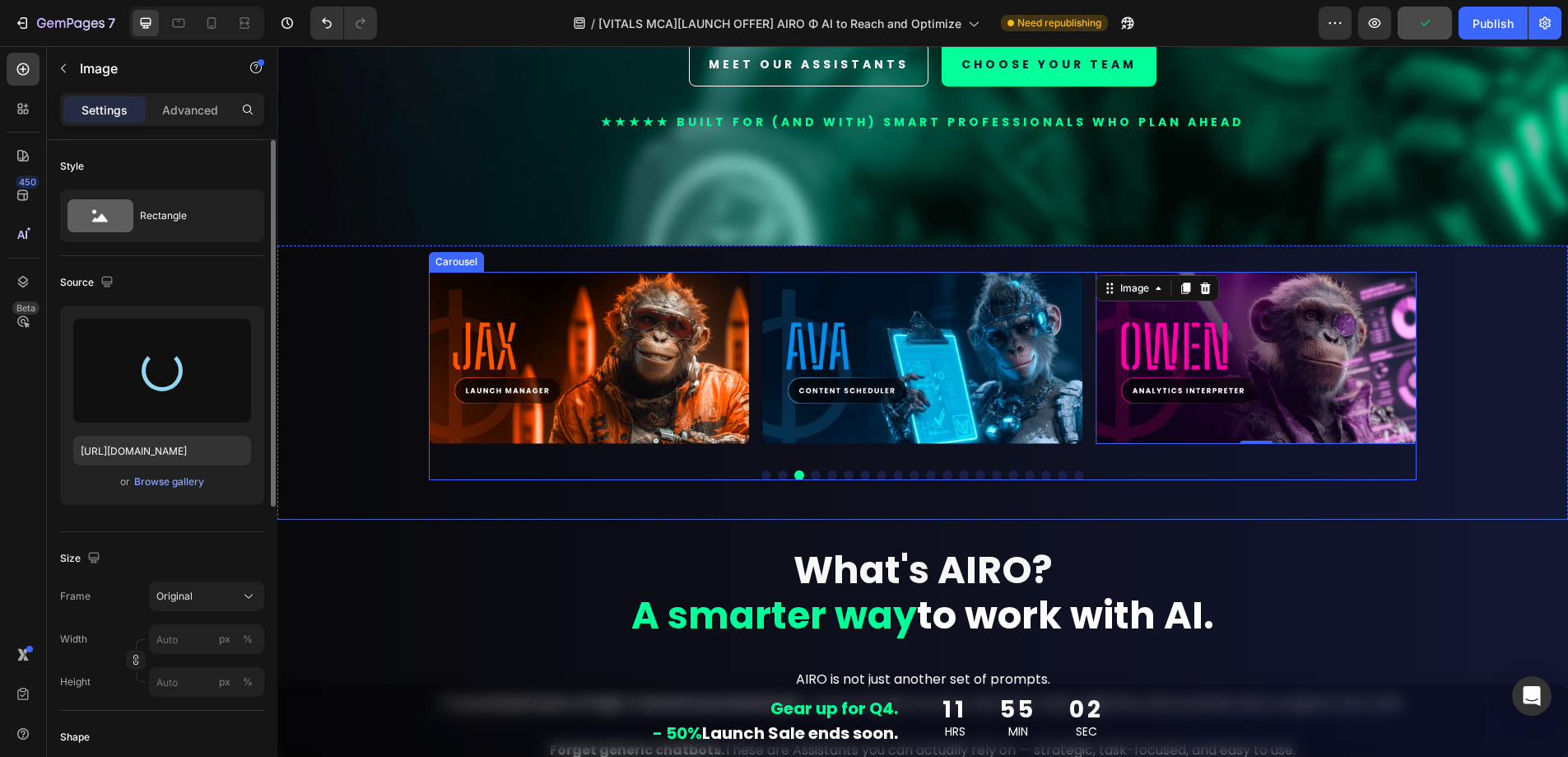
type input "https://cdn.shopify.com/s/files/1/0924/1975/2313/files/gempages_574669605969068…"
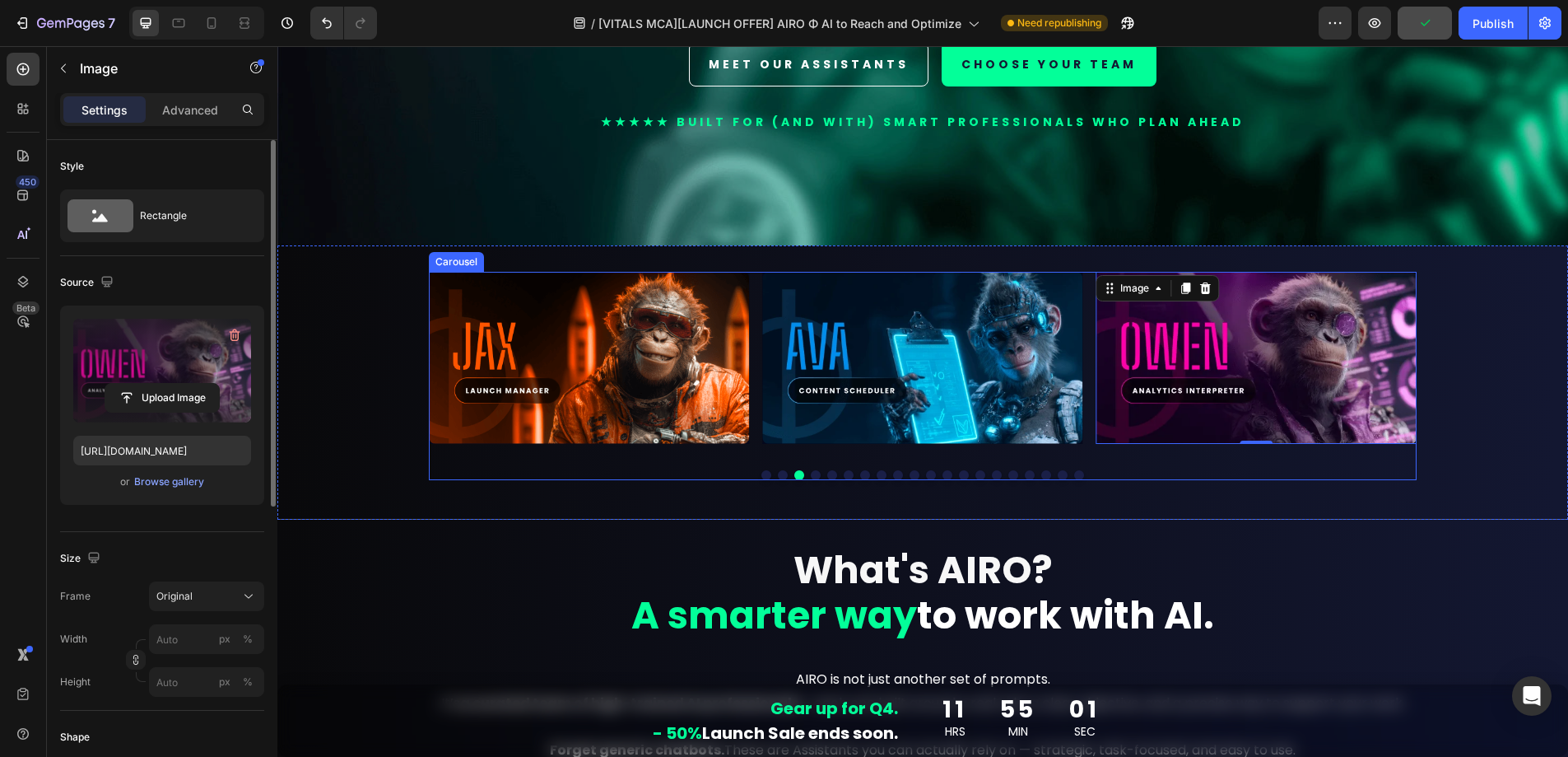
click at [811, 470] on button "Dot" at bounding box center [816, 475] width 9 height 9
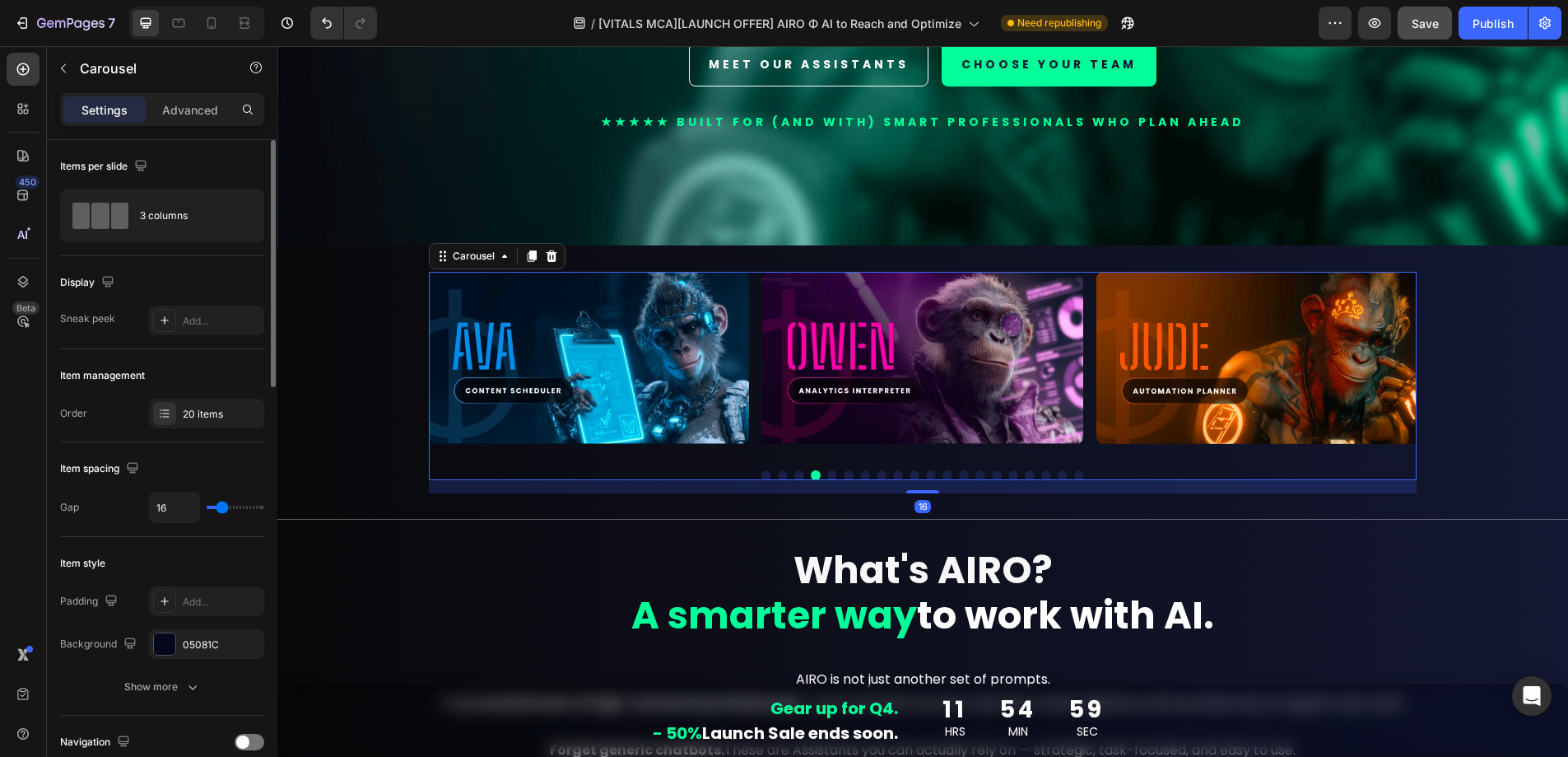
click at [829, 470] on button "Dot" at bounding box center [832, 475] width 9 height 9
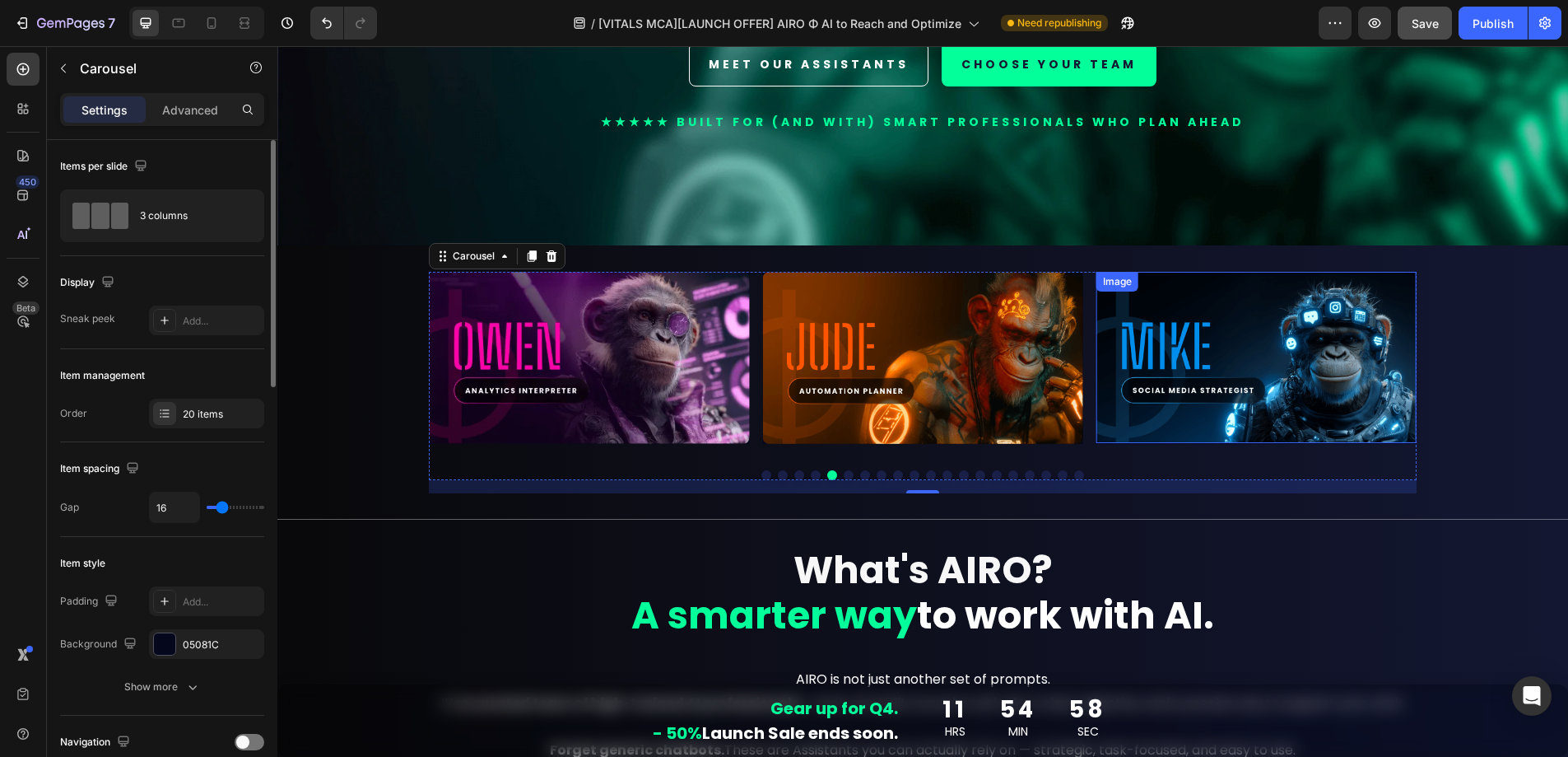
click at [1215, 384] on img at bounding box center [1256, 358] width 320 height 172
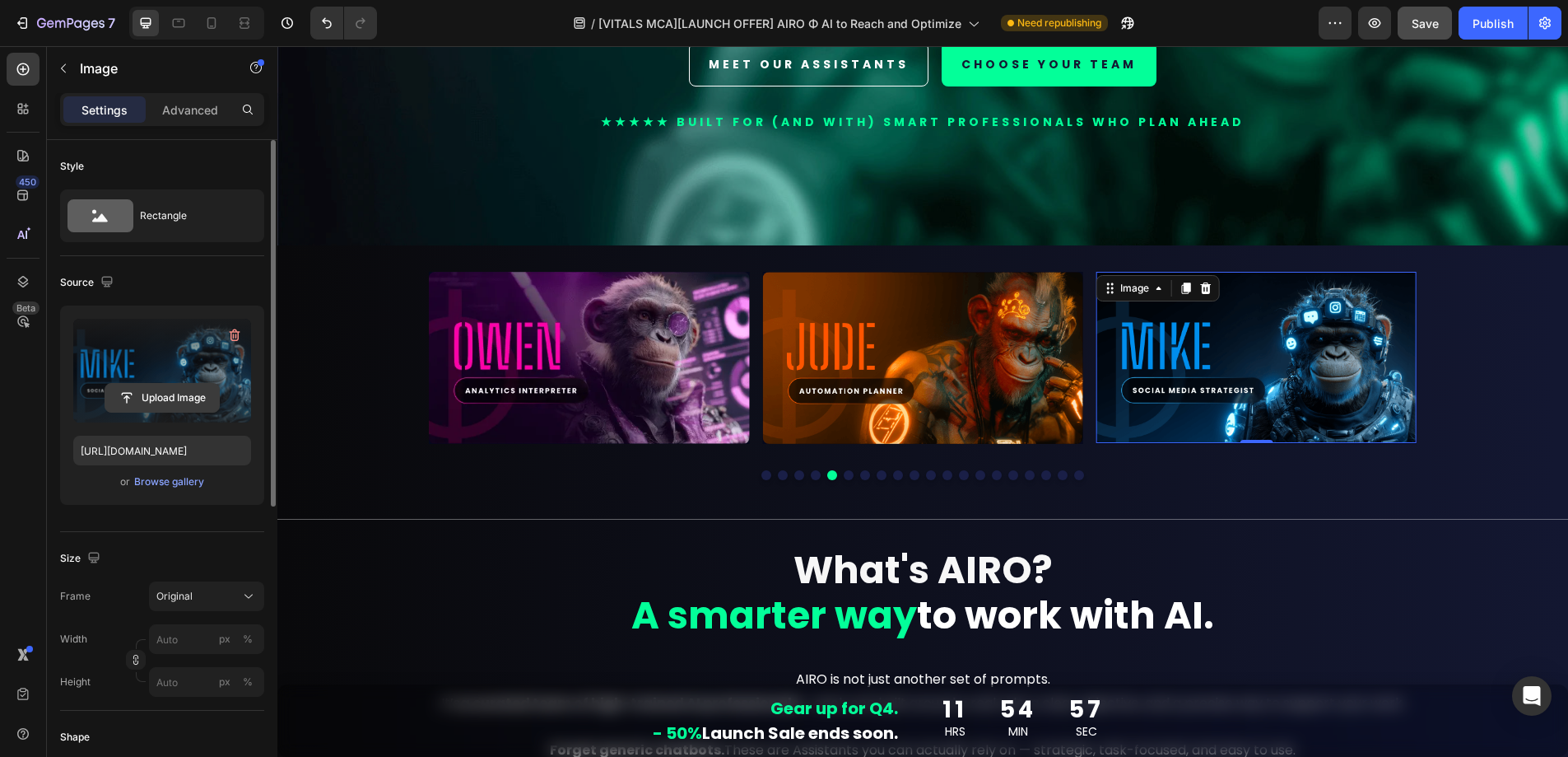
click at [153, 393] on input "file" at bounding box center [162, 398] width 113 height 28
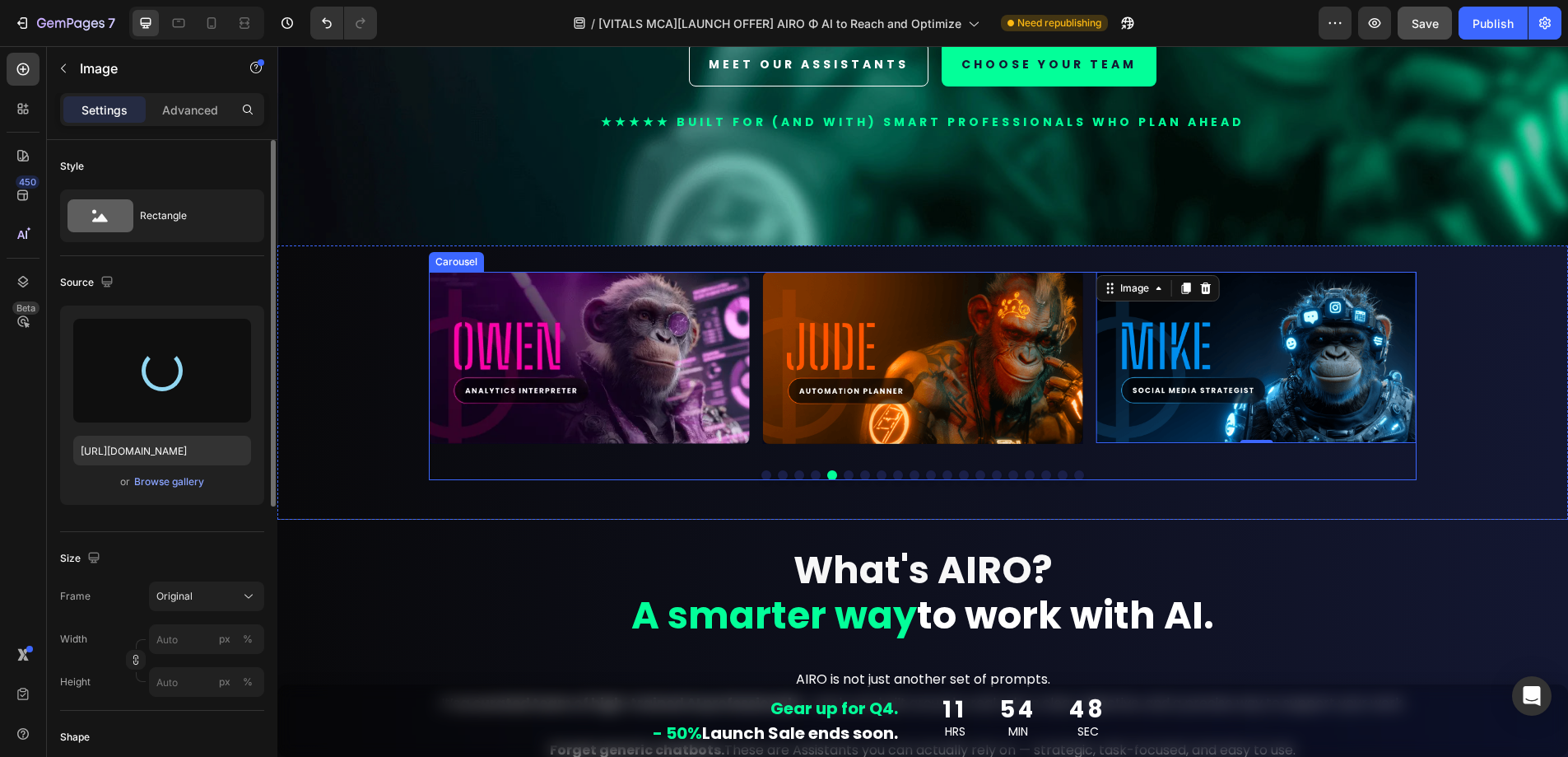
click at [844, 471] on button "Dot" at bounding box center [849, 475] width 9 height 9
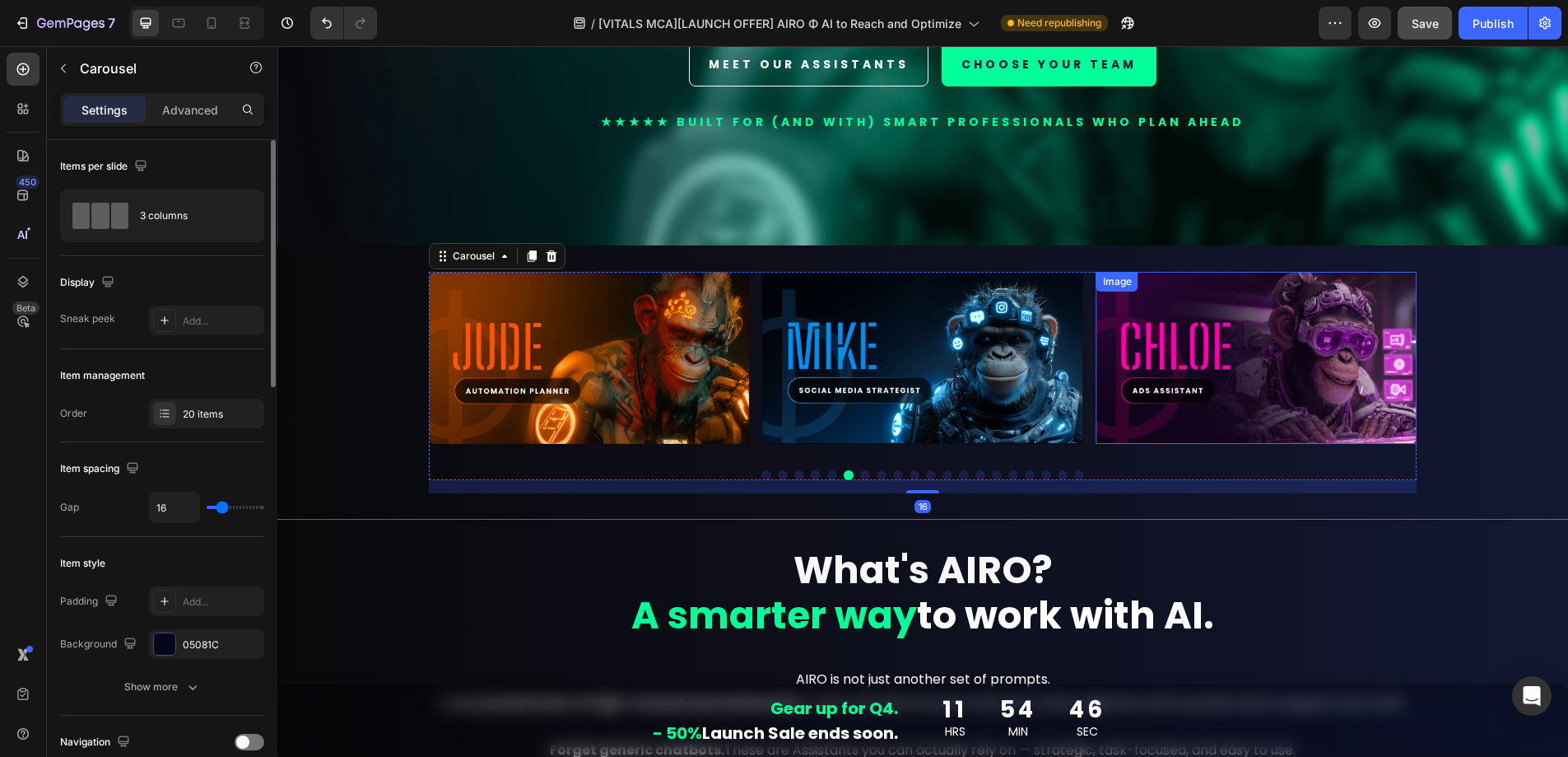
click at [1259, 379] on img at bounding box center [1256, 358] width 320 height 172
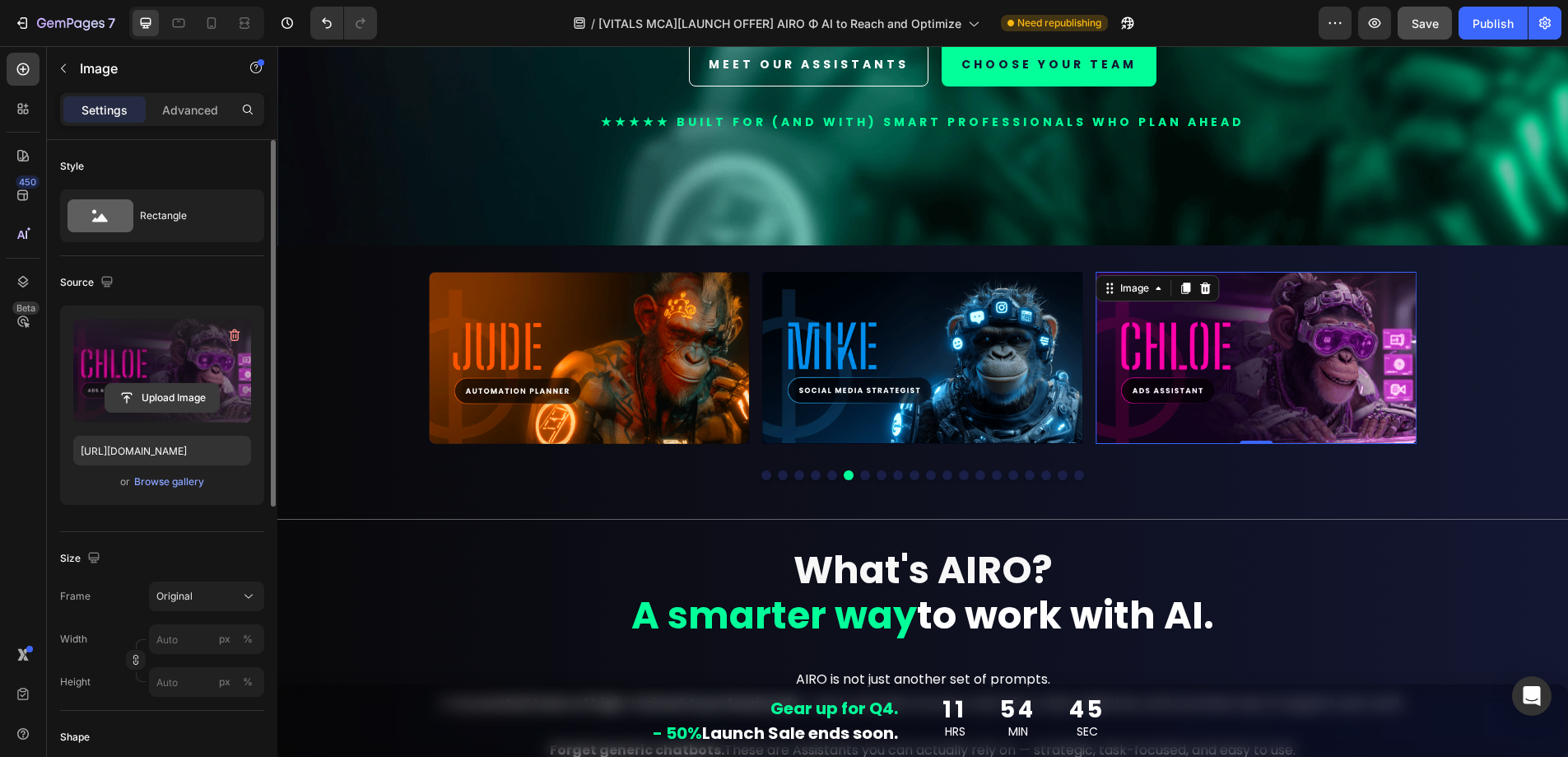
click at [173, 391] on input "file" at bounding box center [162, 398] width 113 height 28
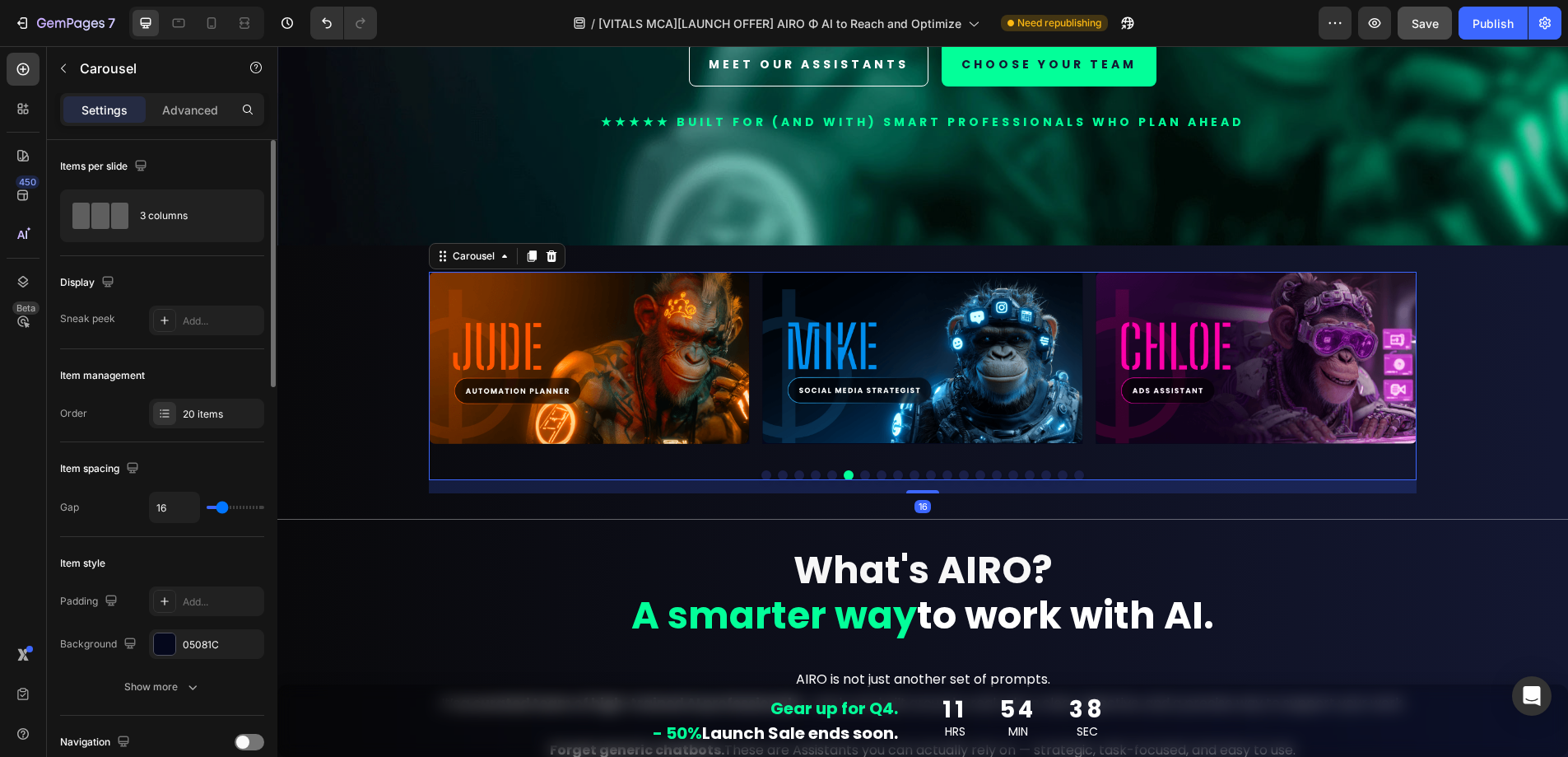
click at [860, 472] on button "Dot" at bounding box center [865, 475] width 9 height 9
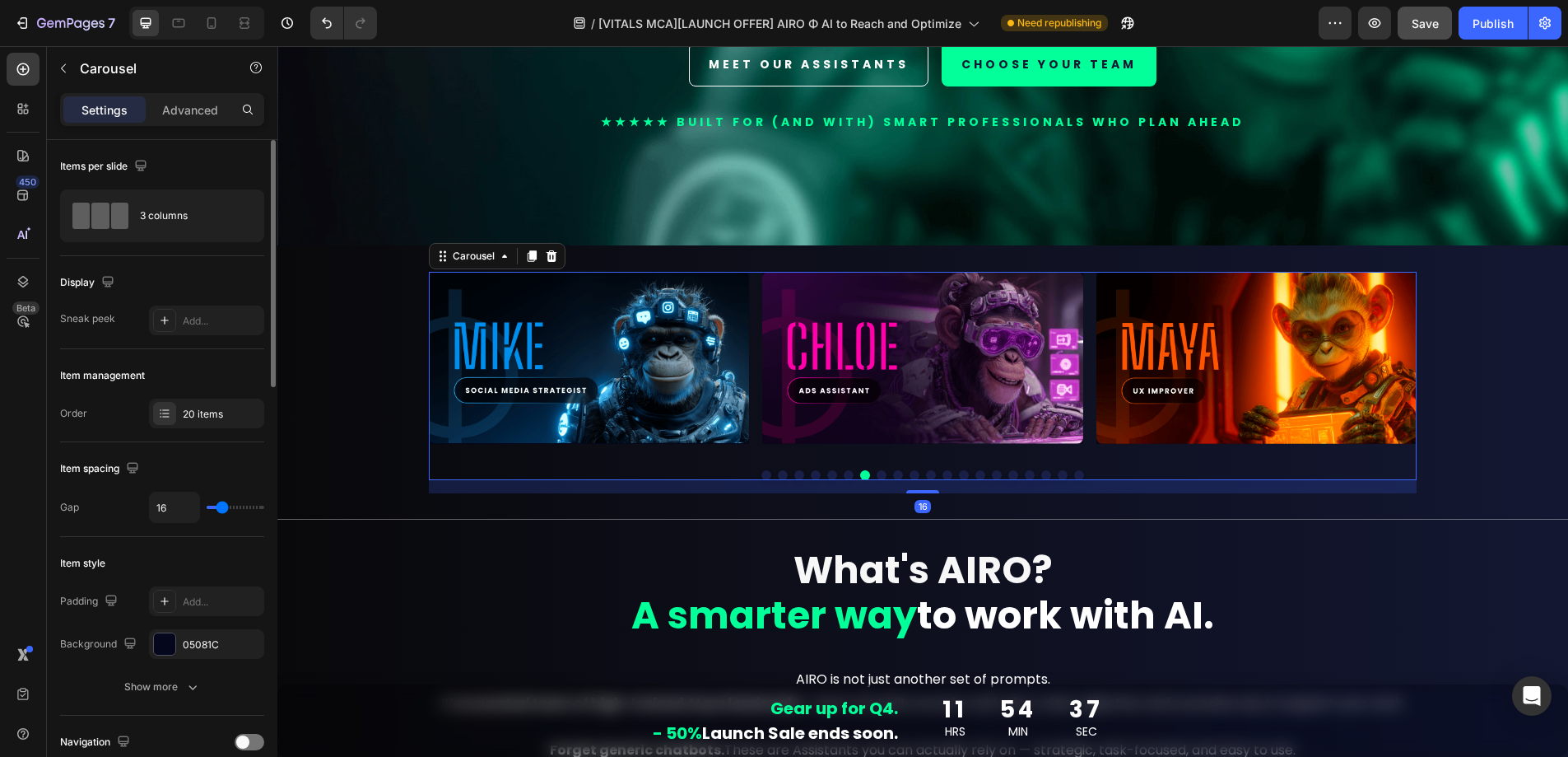
click at [877, 470] on button "Dot" at bounding box center [881, 475] width 9 height 9
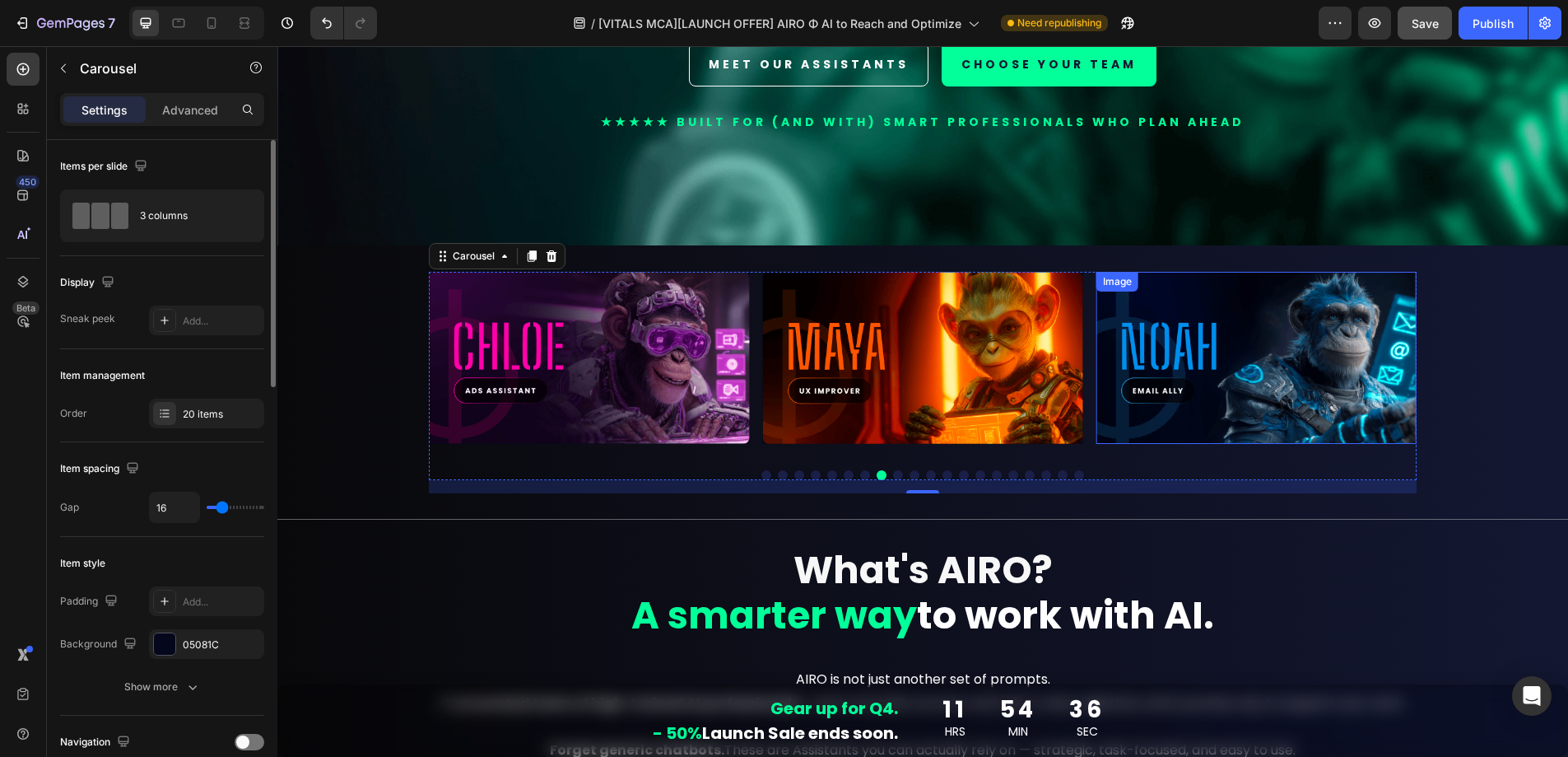
click at [1256, 359] on img at bounding box center [1256, 358] width 320 height 172
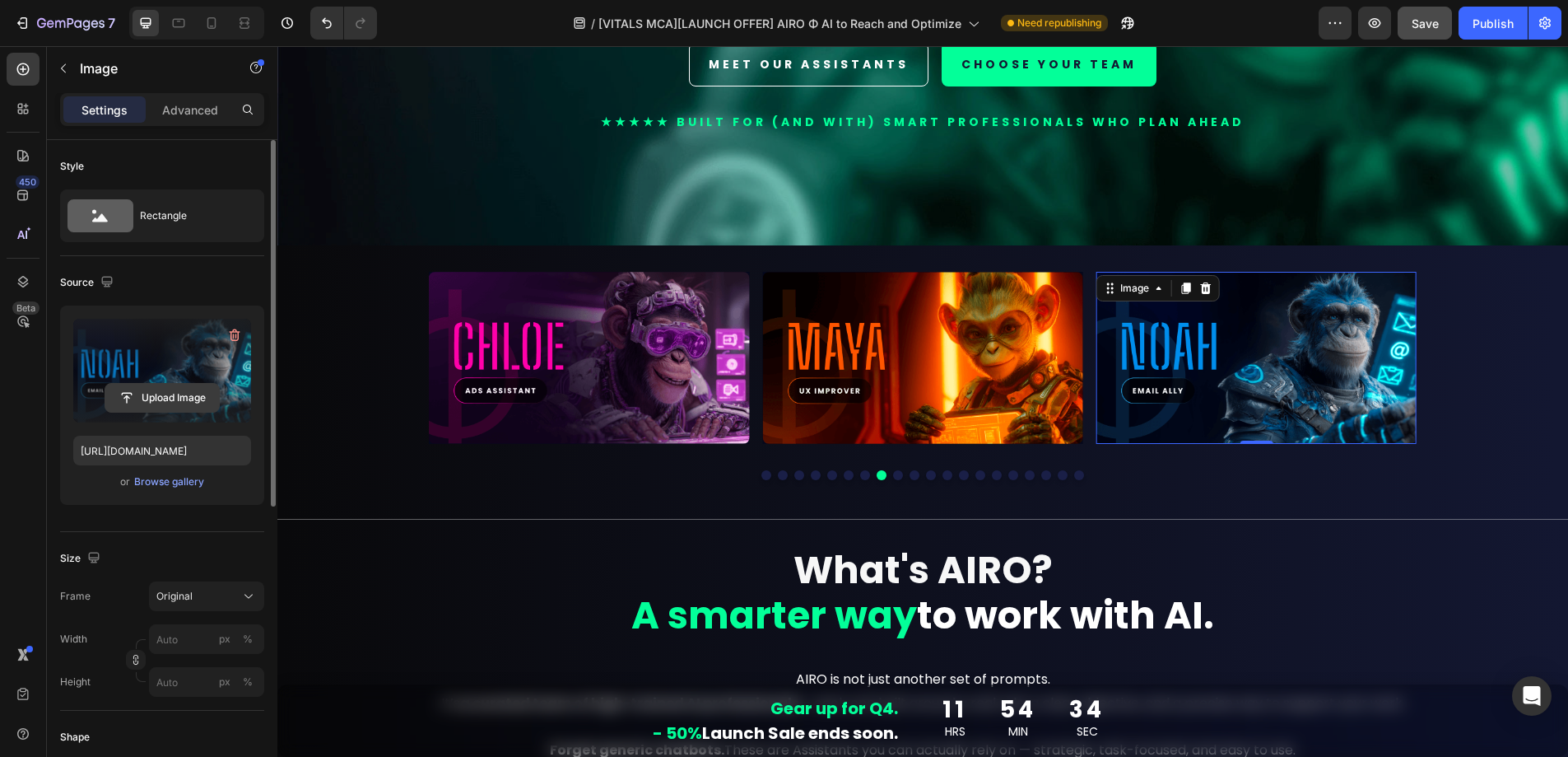
click at [177, 397] on input "file" at bounding box center [162, 398] width 113 height 28
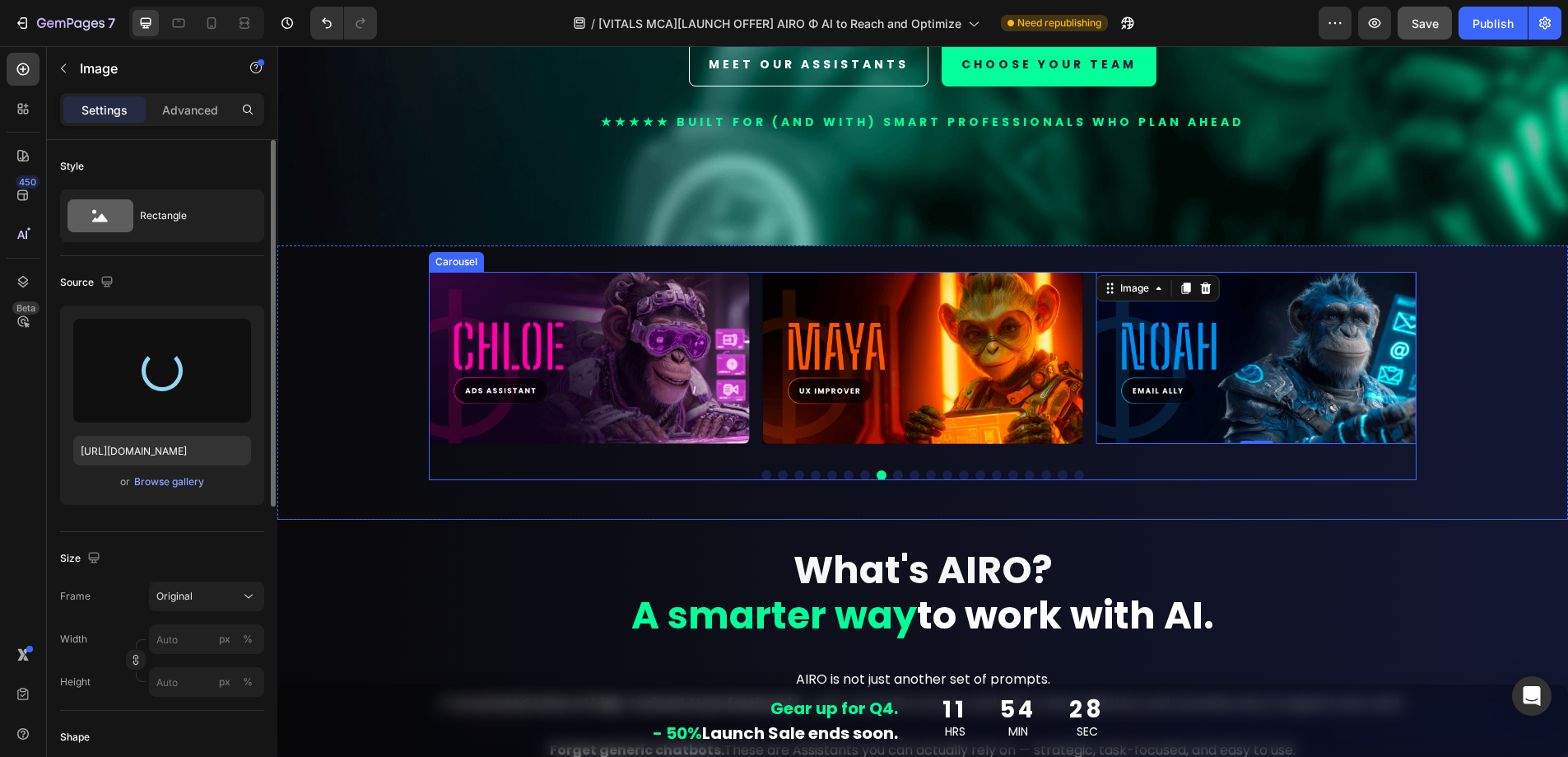
click at [895, 470] on button "Dot" at bounding box center [898, 475] width 9 height 9
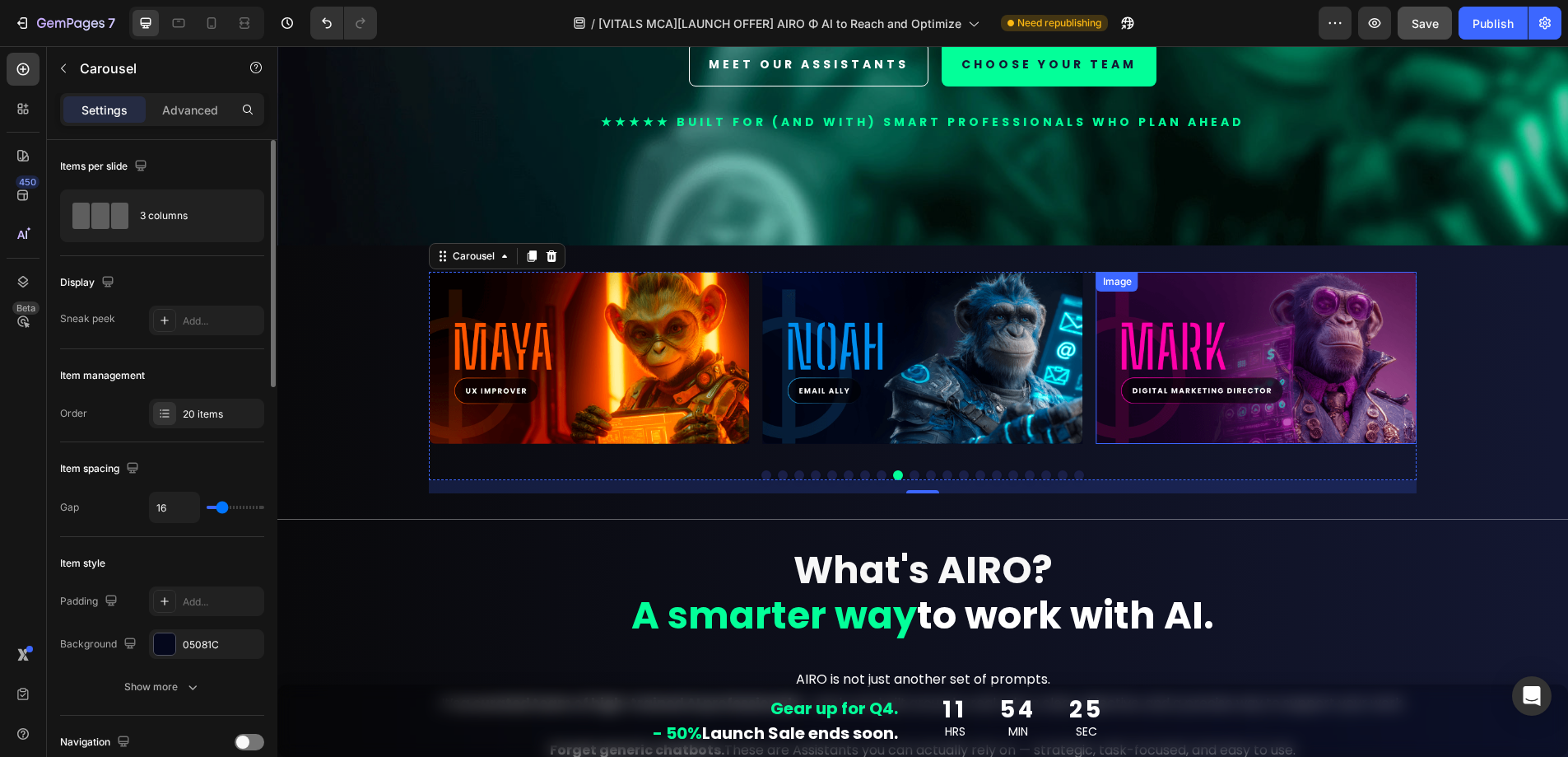
click at [1291, 390] on img at bounding box center [1256, 358] width 320 height 172
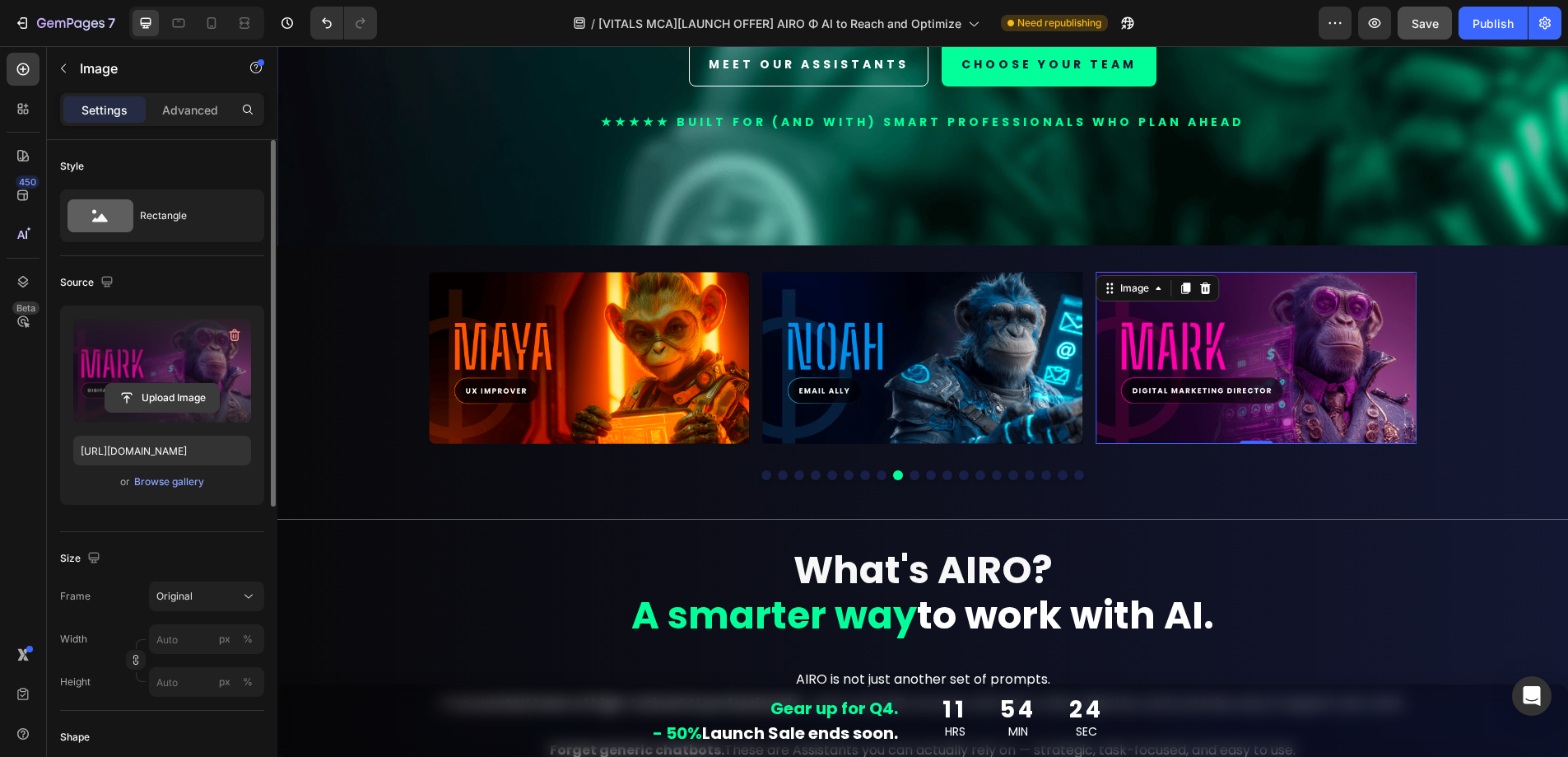
click at [173, 397] on input "file" at bounding box center [162, 398] width 113 height 28
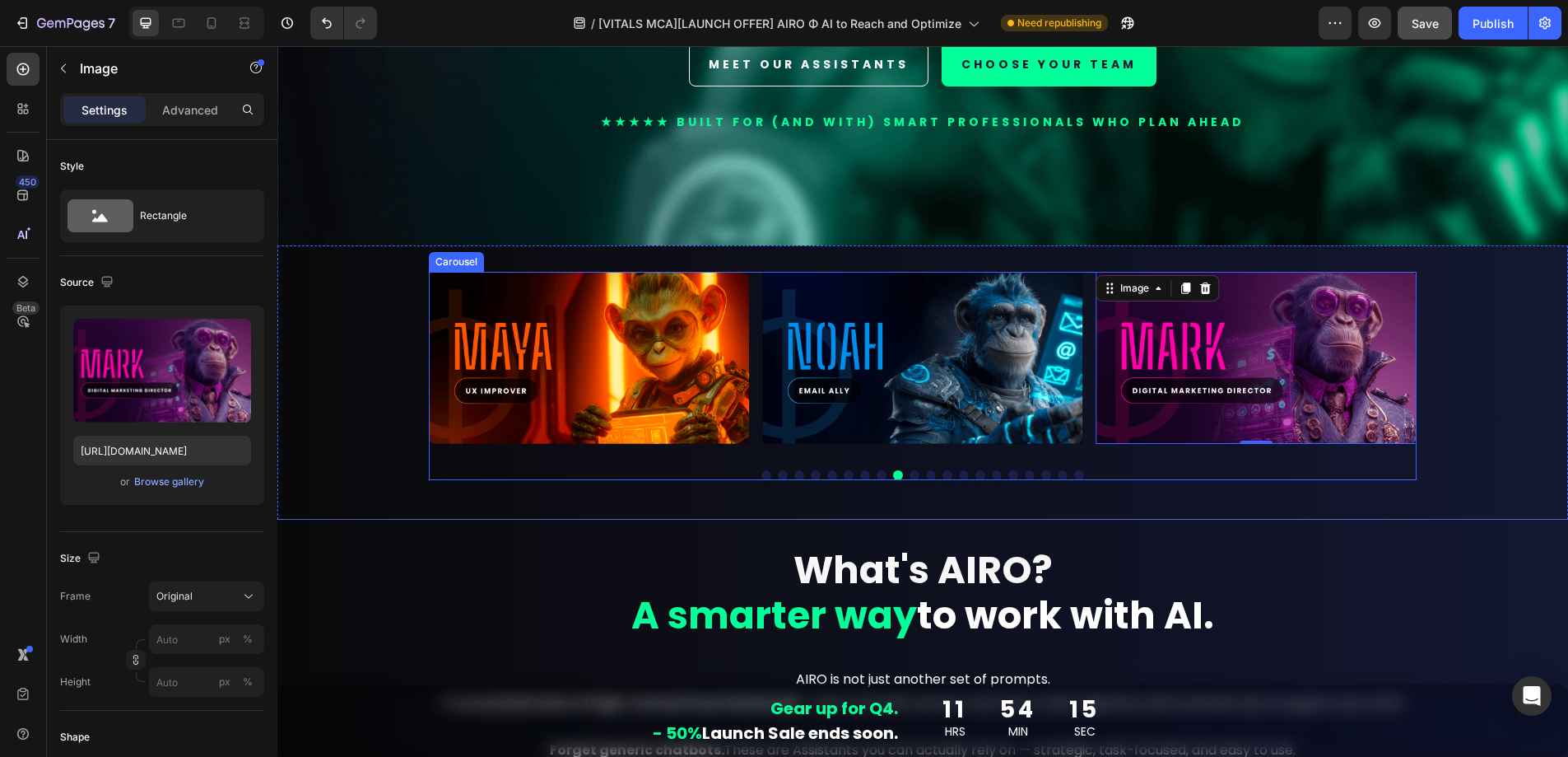
click at [909, 470] on button "Dot" at bounding box center [914, 475] width 9 height 9
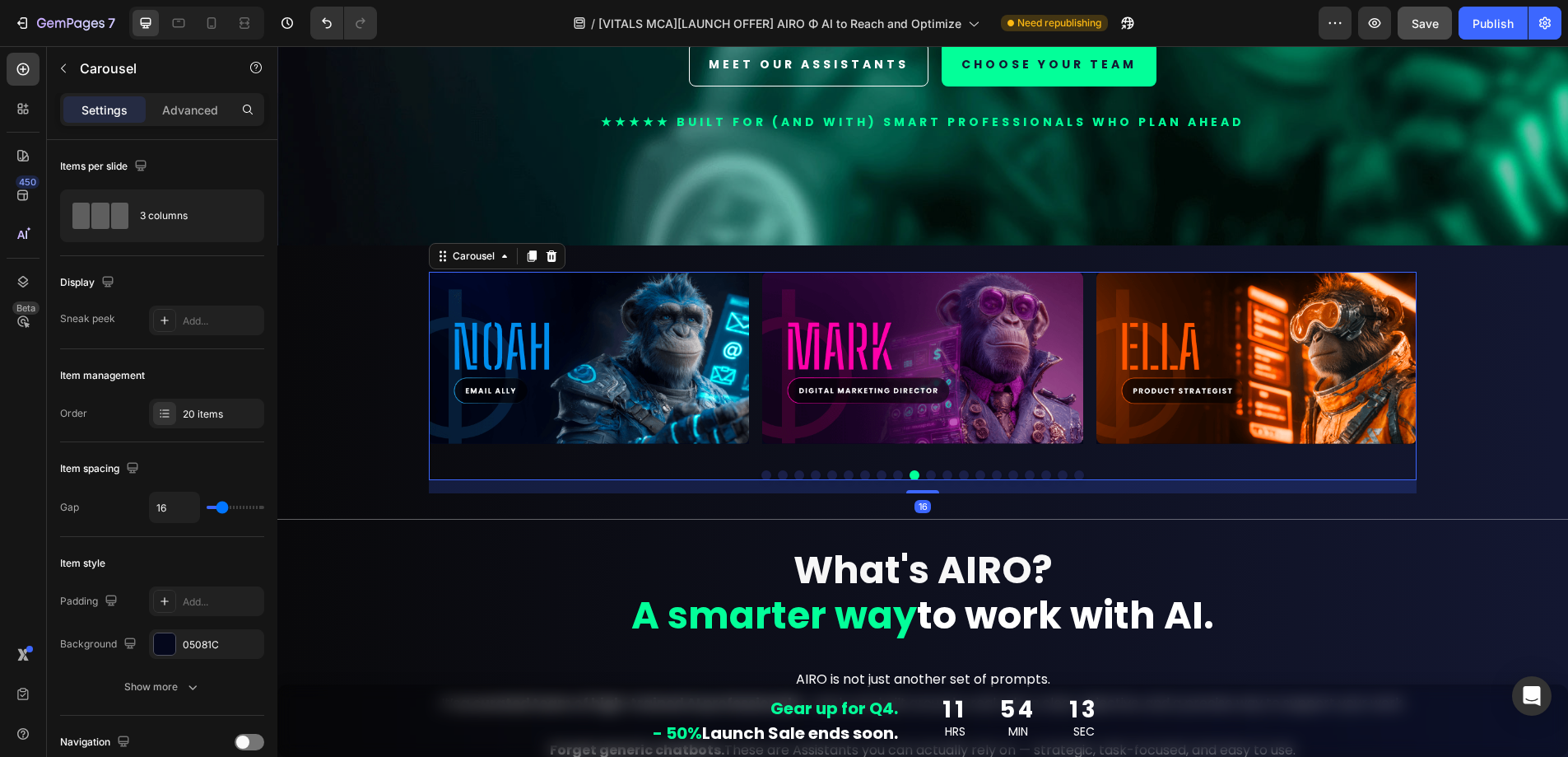
click at [926, 470] on button "Dot" at bounding box center [931, 475] width 9 height 9
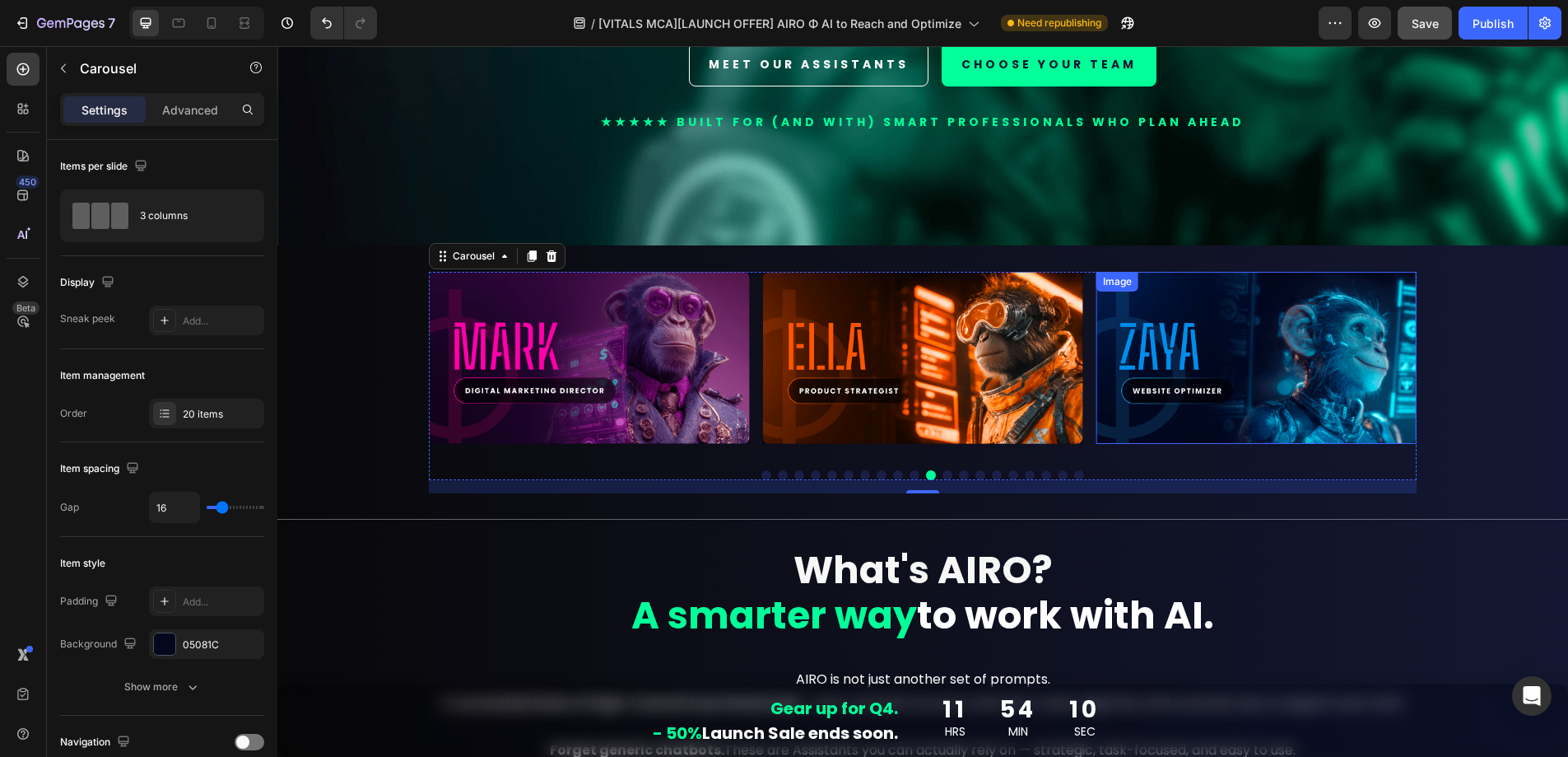
click at [1314, 362] on img at bounding box center [1256, 358] width 320 height 172
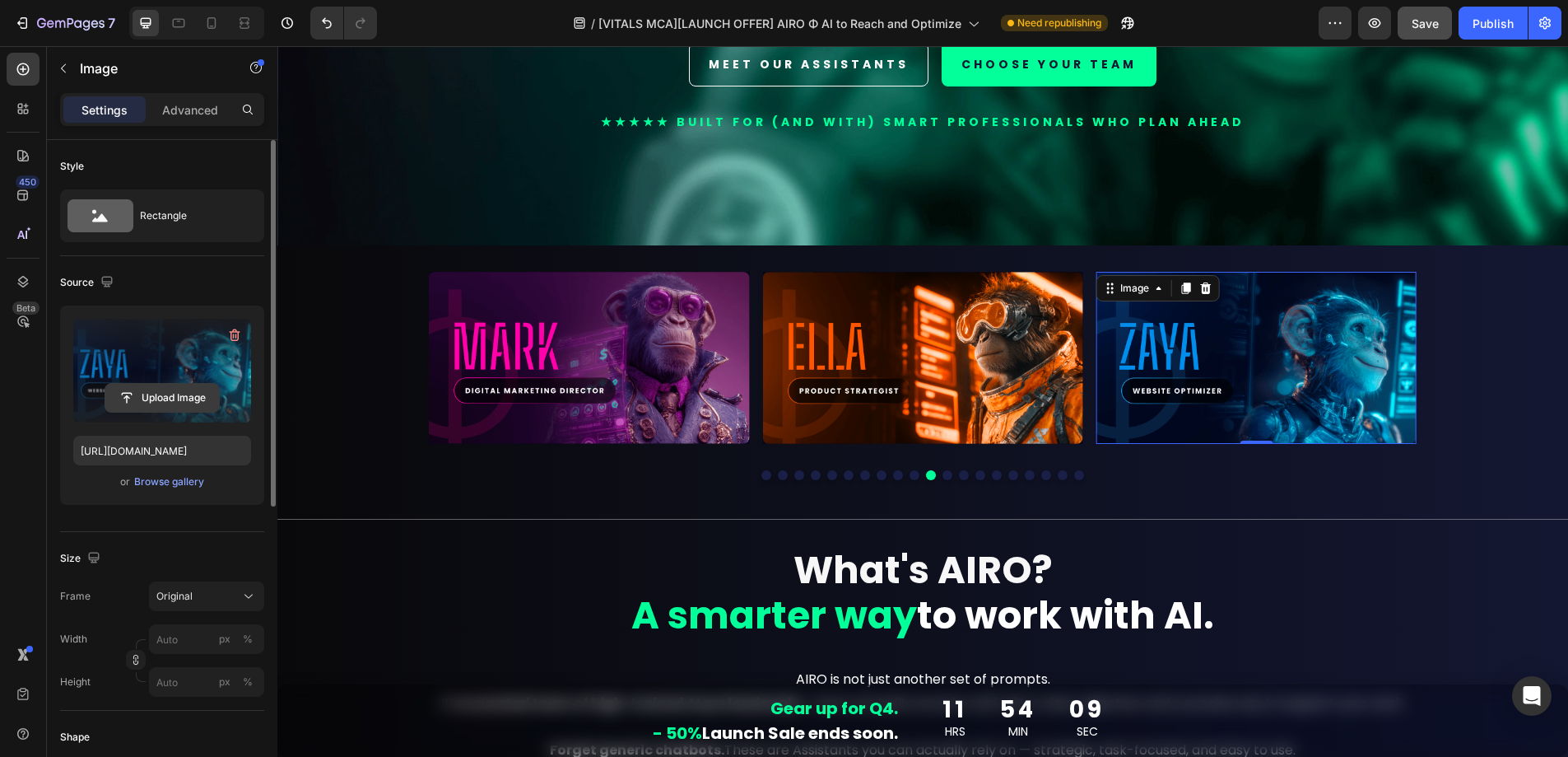
click at [158, 409] on input "file" at bounding box center [162, 398] width 113 height 28
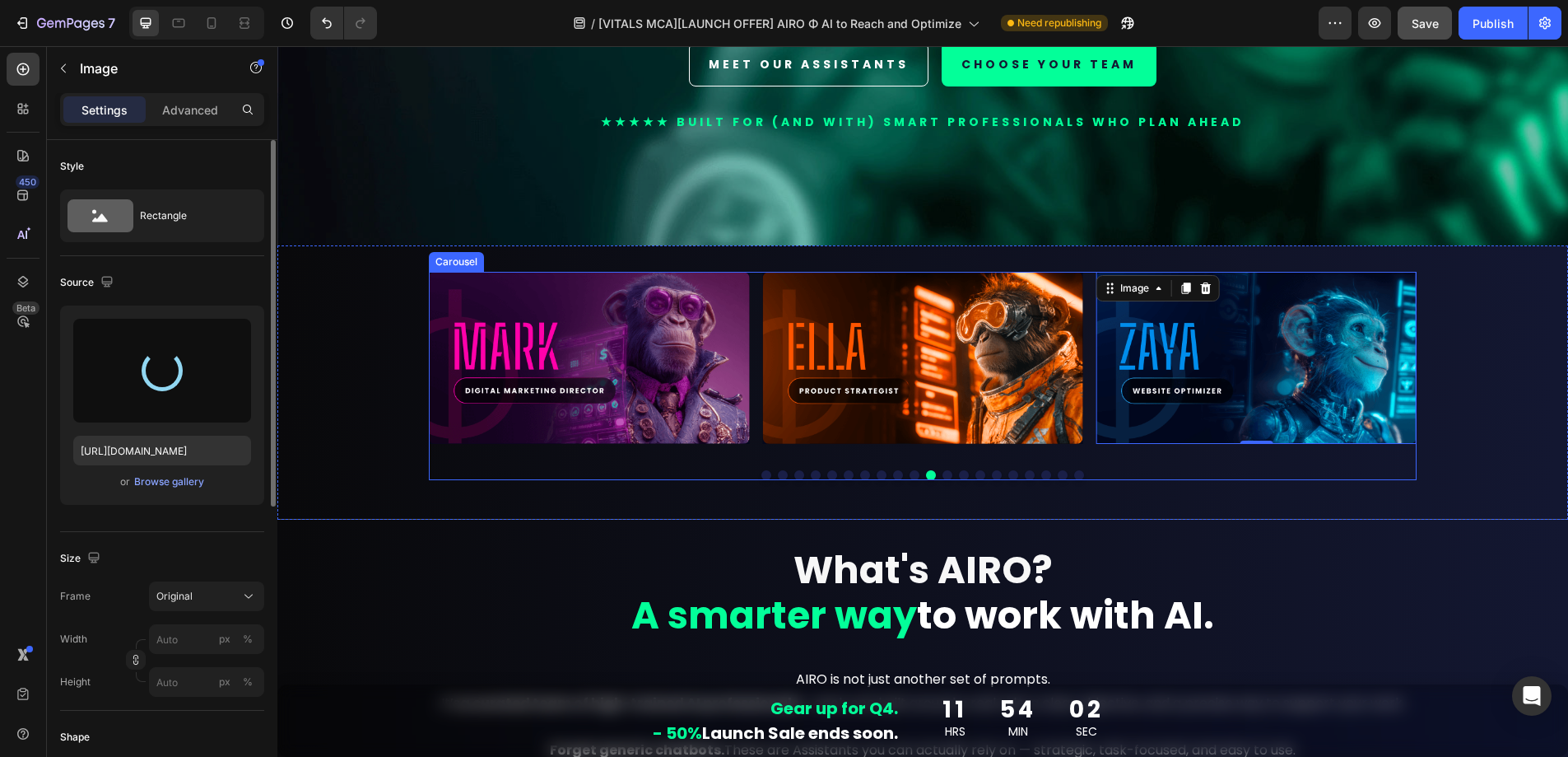
click at [942, 470] on button "Dot" at bounding box center [947, 475] width 9 height 9
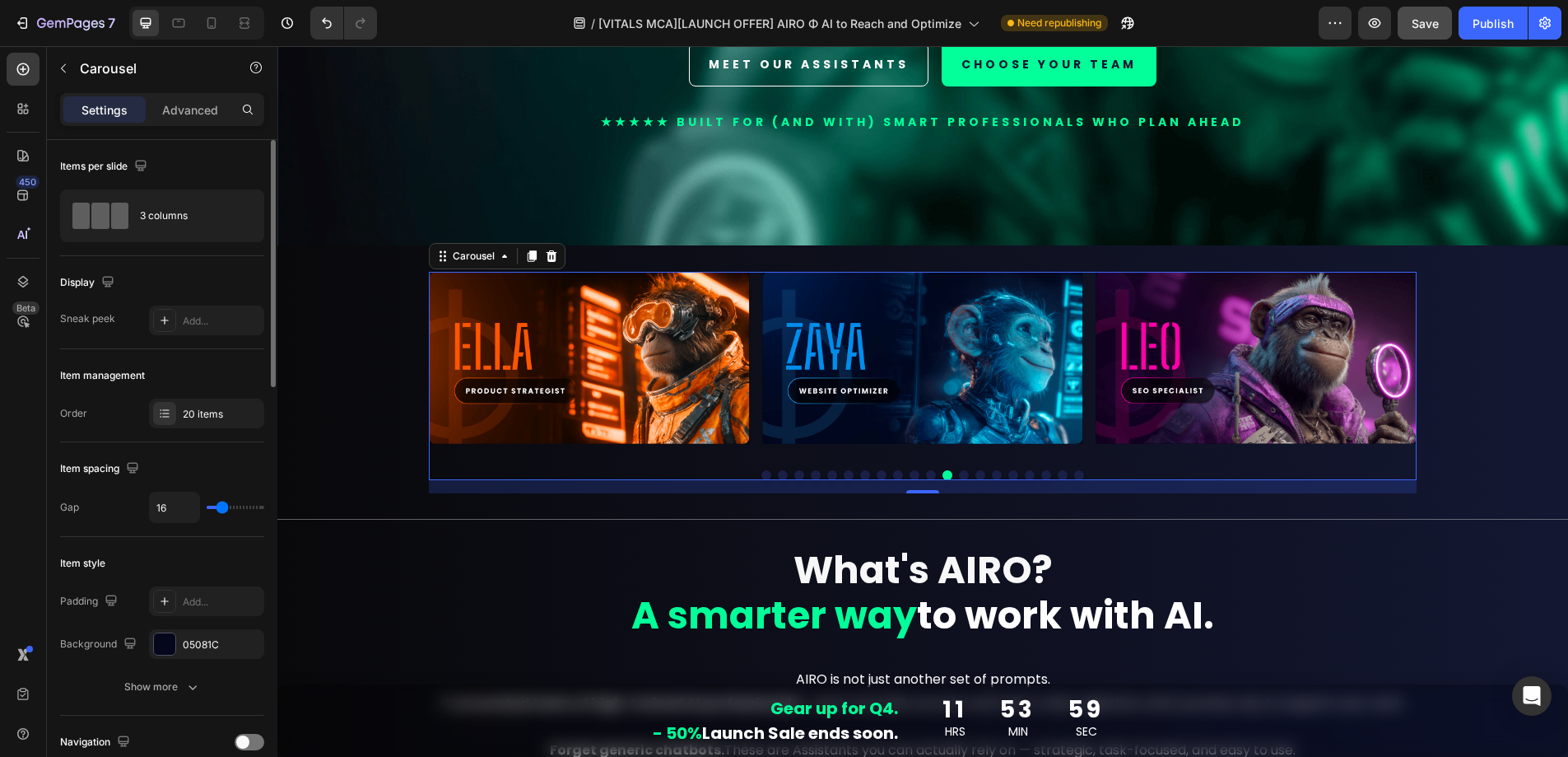
click at [959, 470] on button "Dot" at bounding box center [964, 475] width 9 height 9
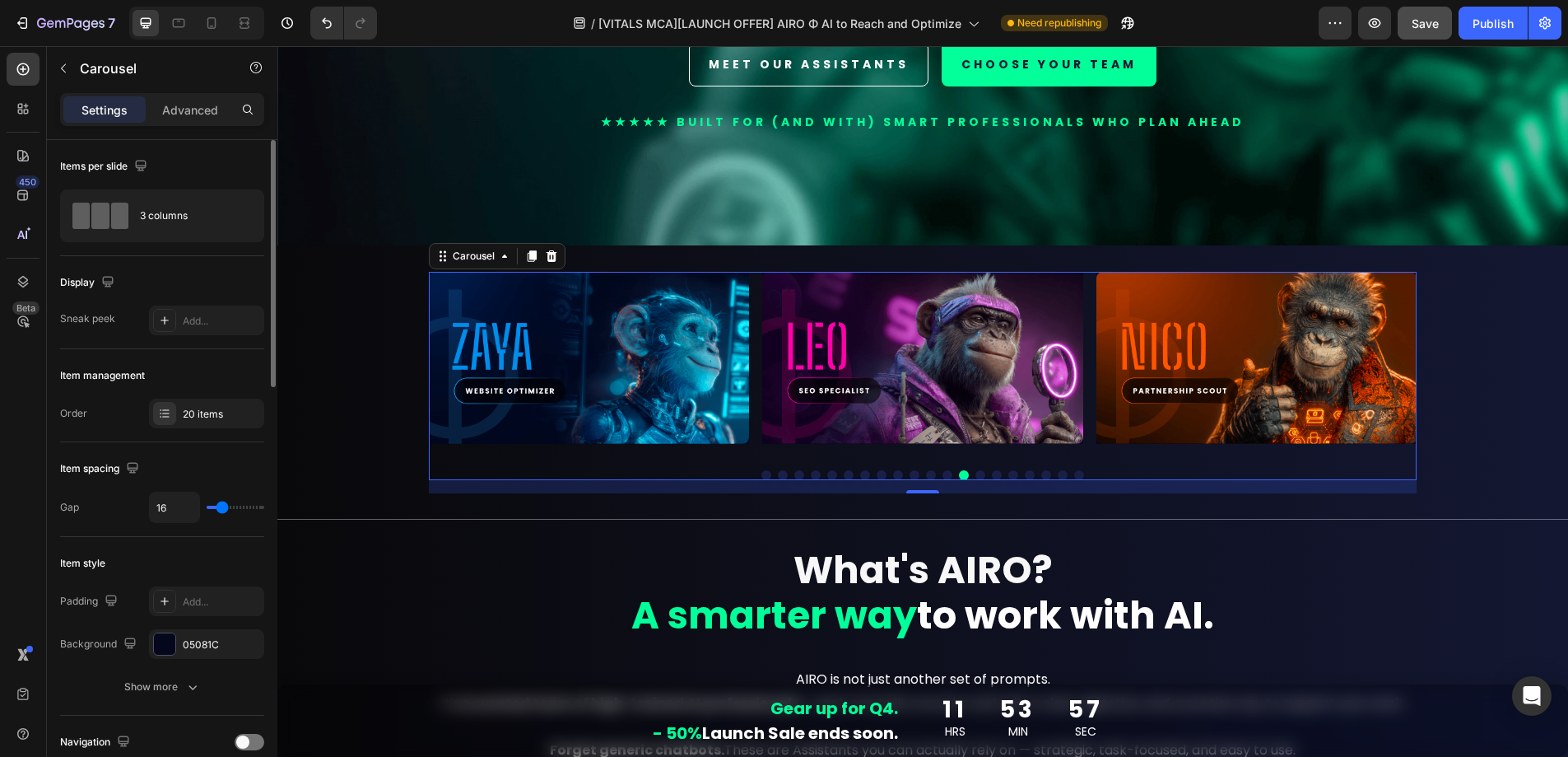
click at [976, 470] on button "Dot" at bounding box center [980, 475] width 9 height 9
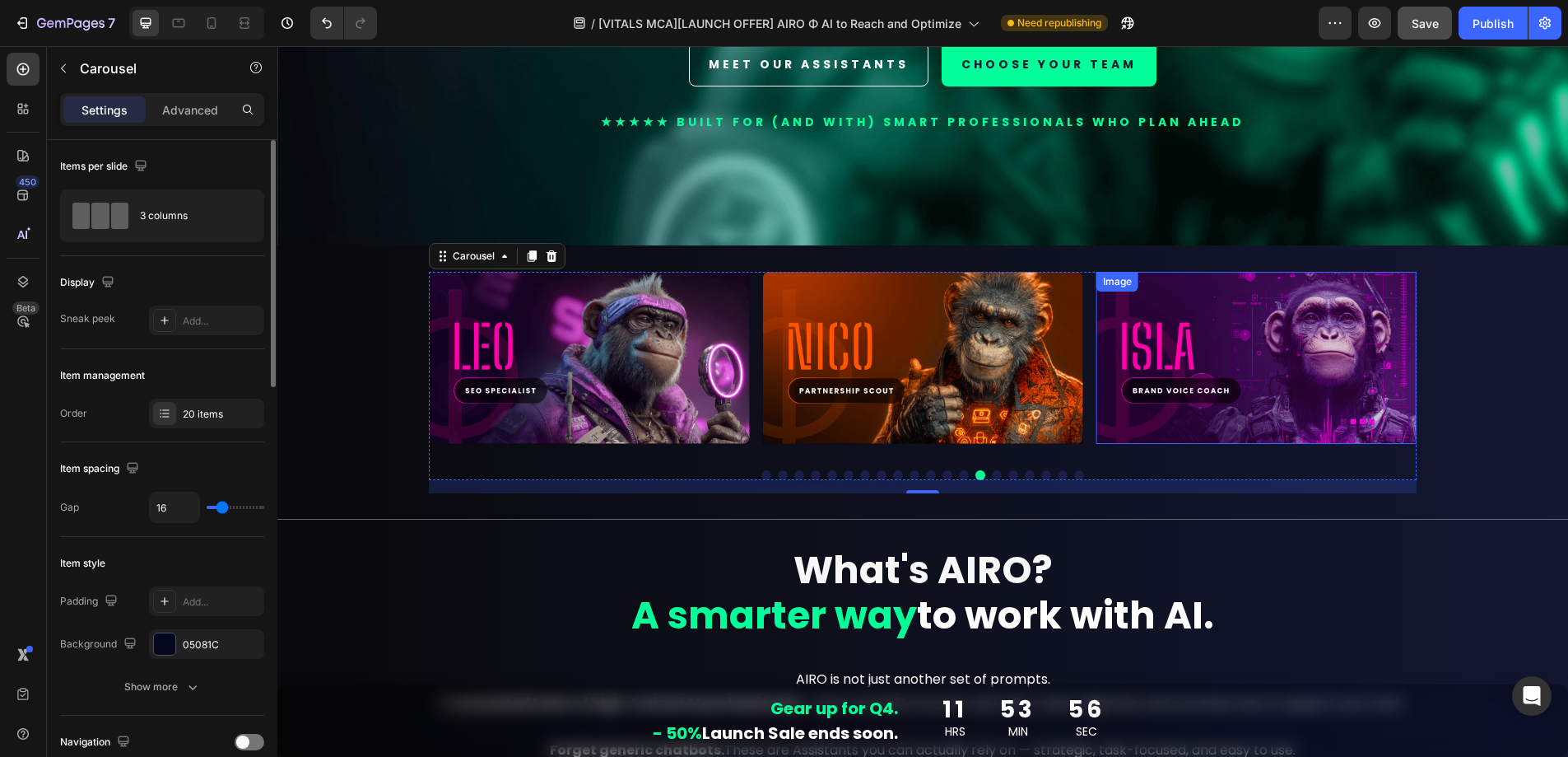
click at [1198, 373] on img at bounding box center [1256, 358] width 320 height 172
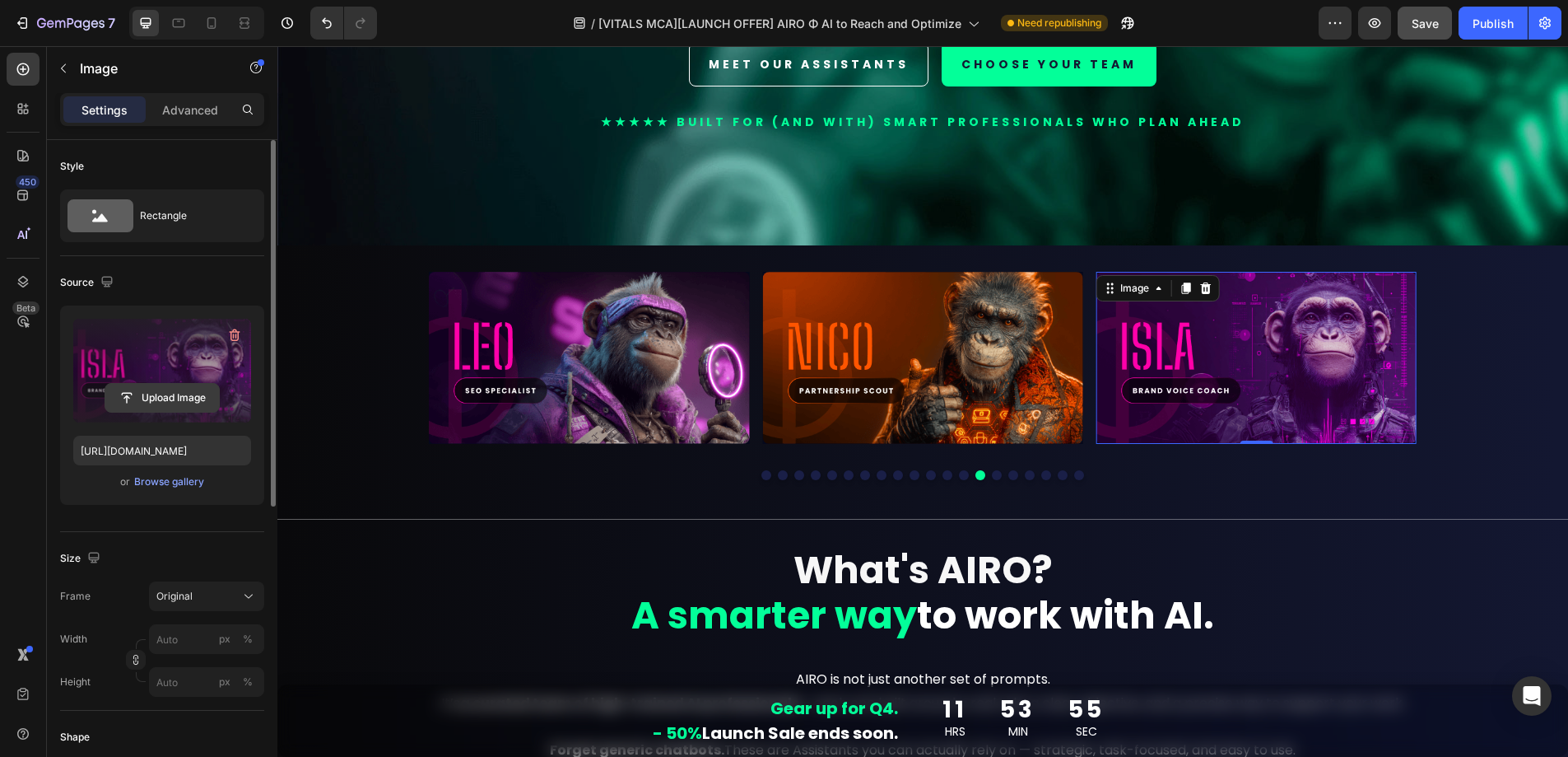
click at [170, 386] on input "file" at bounding box center [162, 398] width 113 height 28
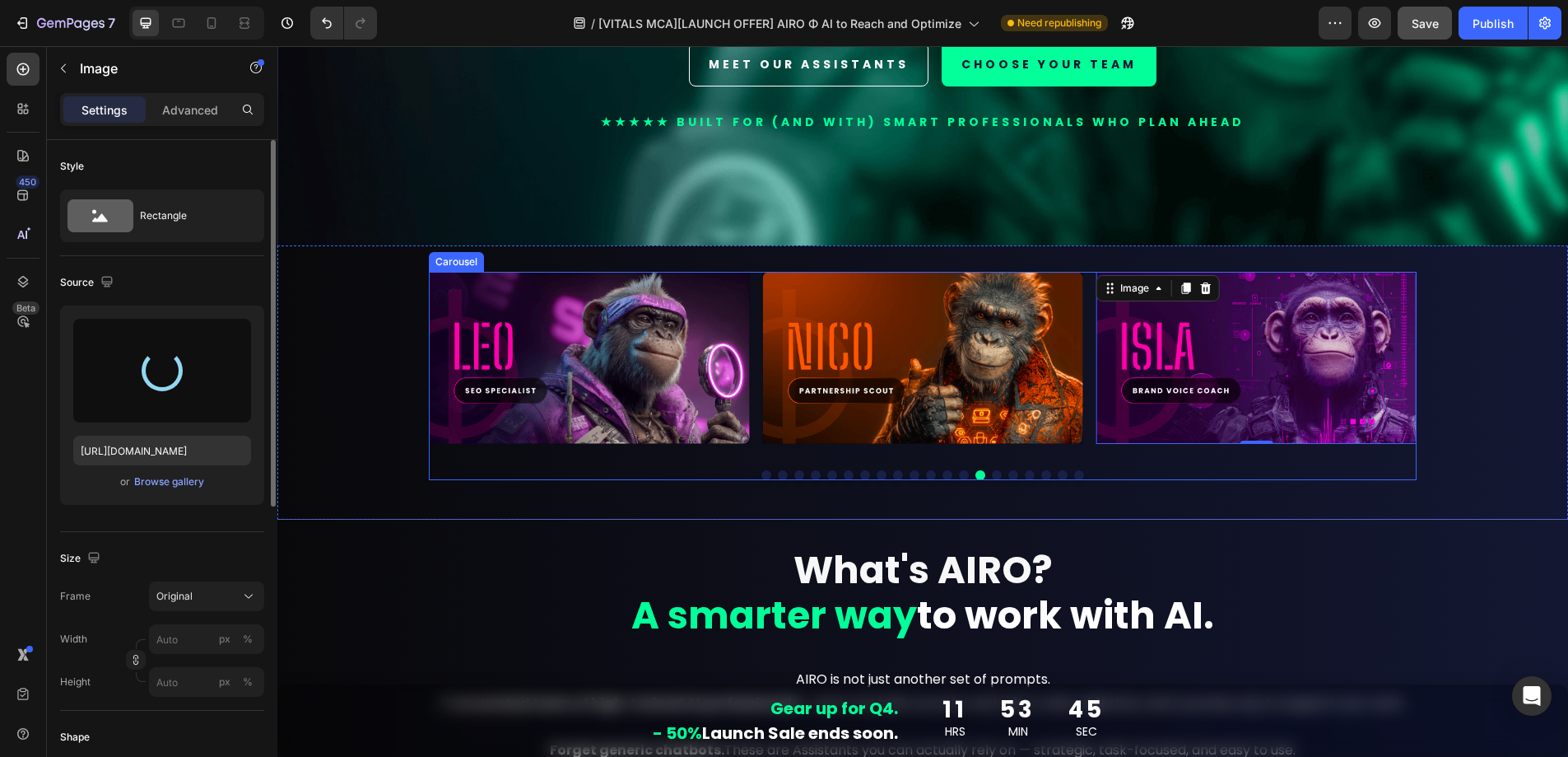
type input "https://cdn.shopify.com/s/files/1/0924/1975/2313/files/gempages_574669605969068…"
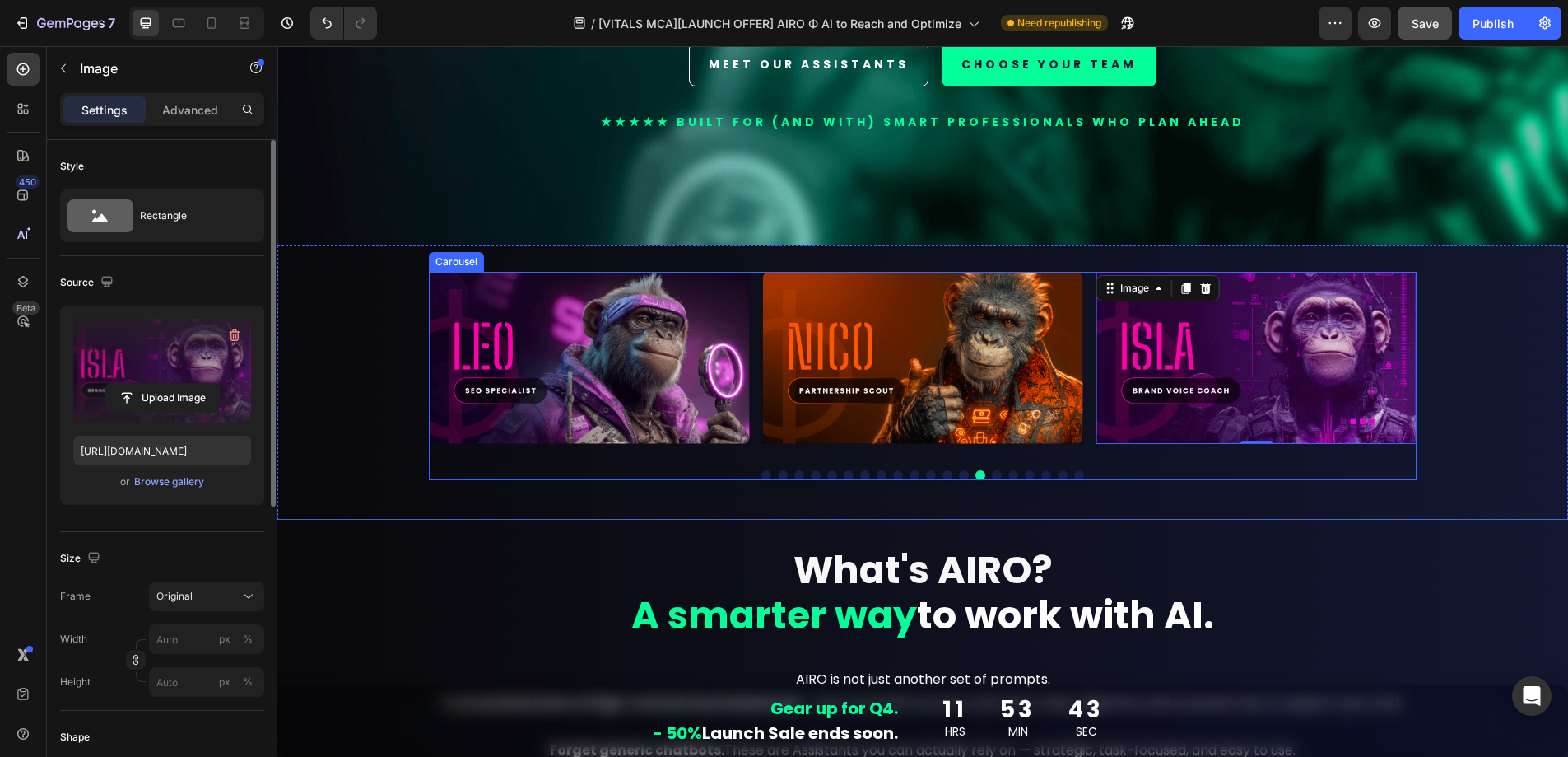
click at [993, 470] on button "Dot" at bounding box center [997, 475] width 9 height 9
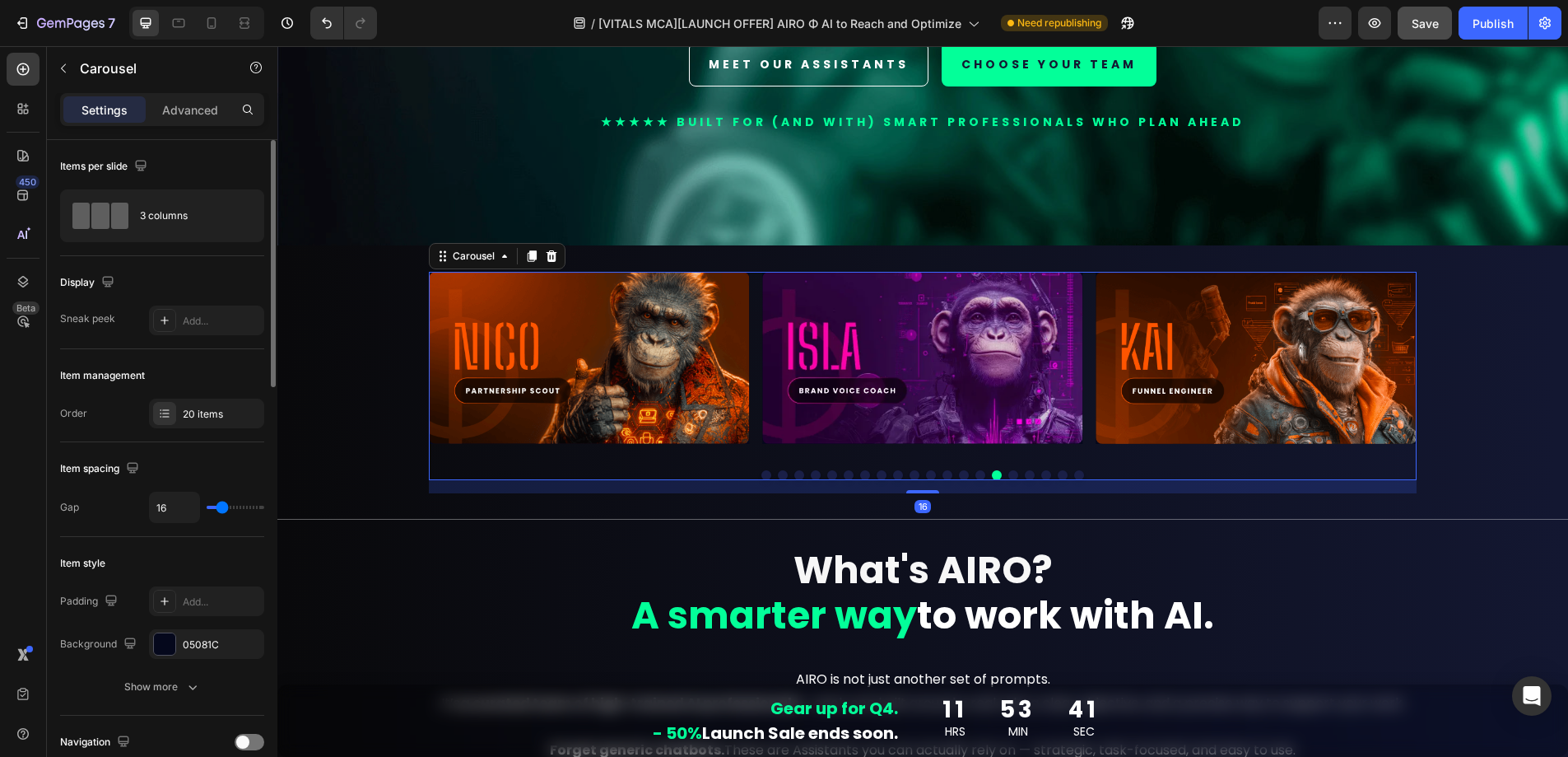
click at [1009, 470] on button "Dot" at bounding box center [1013, 475] width 9 height 9
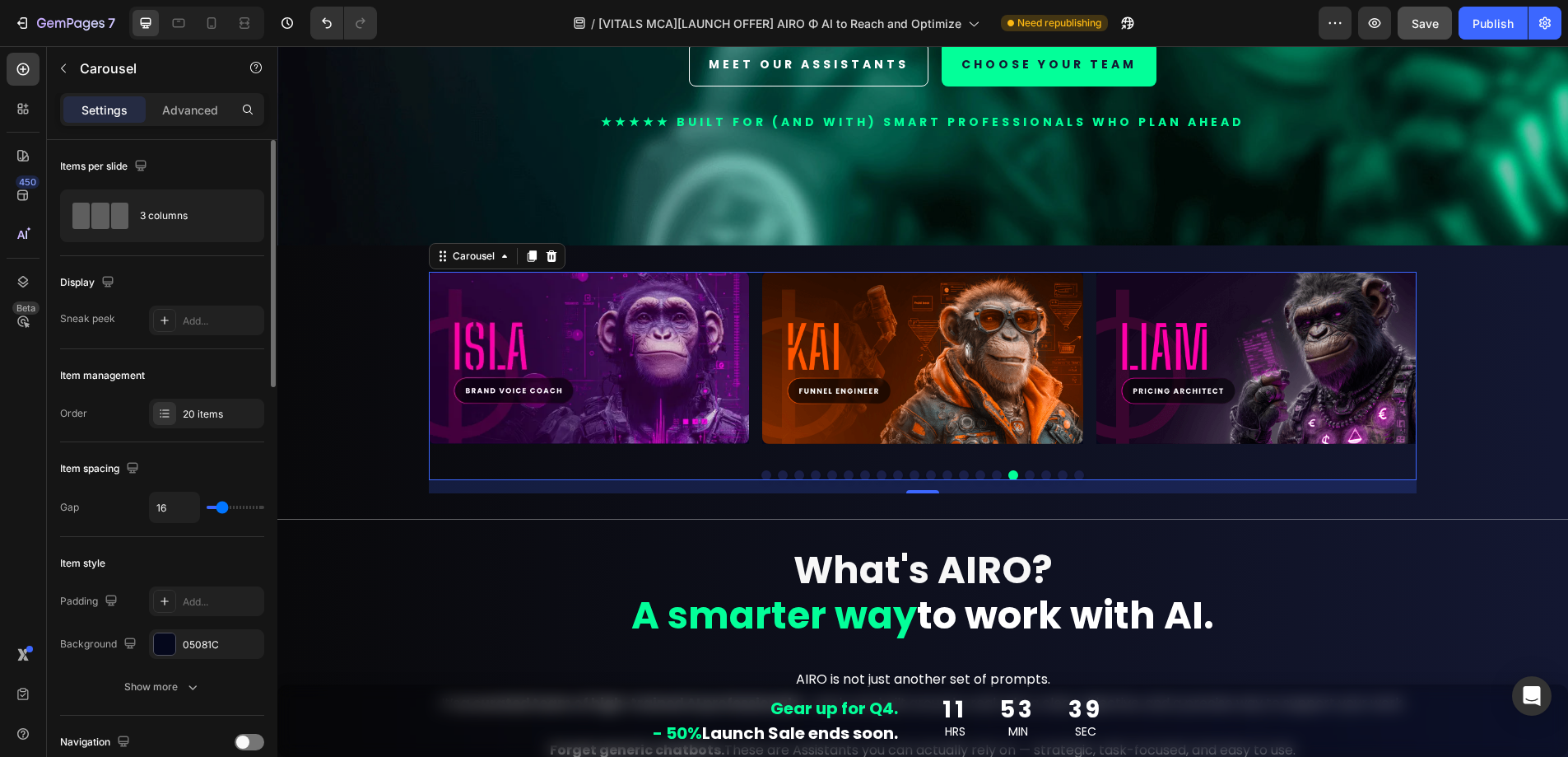
click at [1025, 470] on button "Dot" at bounding box center [1029, 475] width 9 height 9
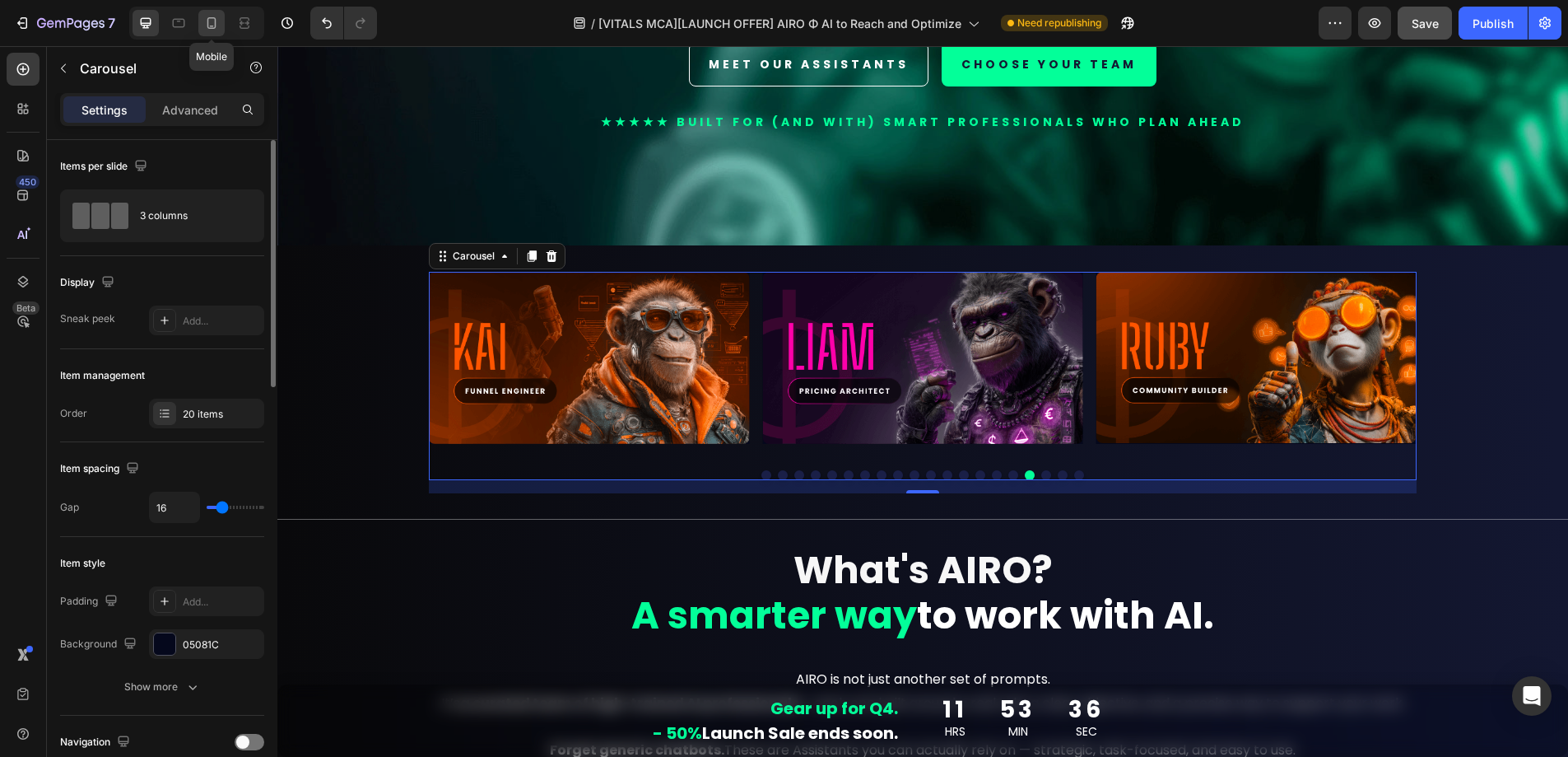
click at [213, 27] on icon at bounding box center [212, 23] width 9 height 11
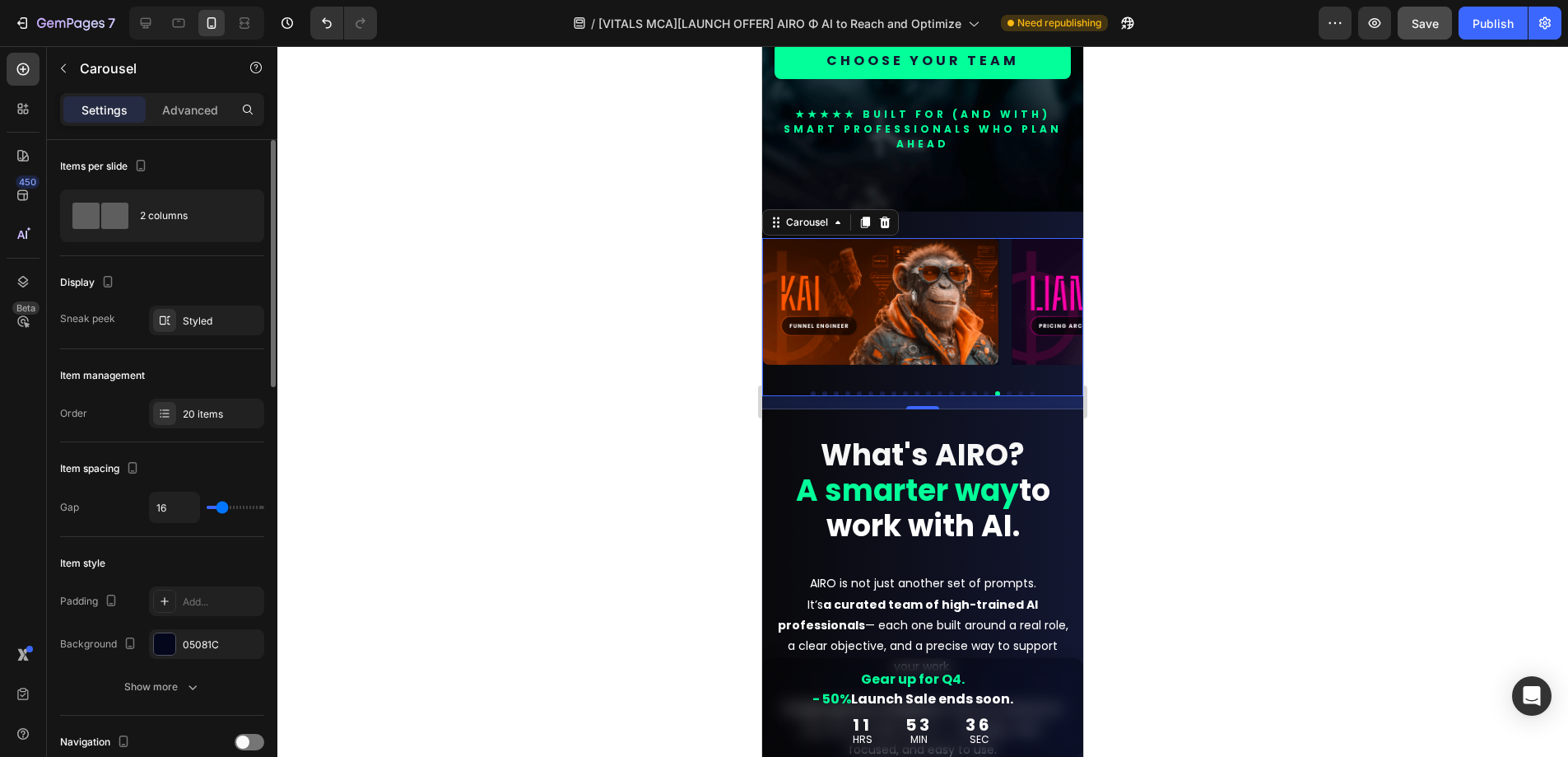
scroll to position [584, 0]
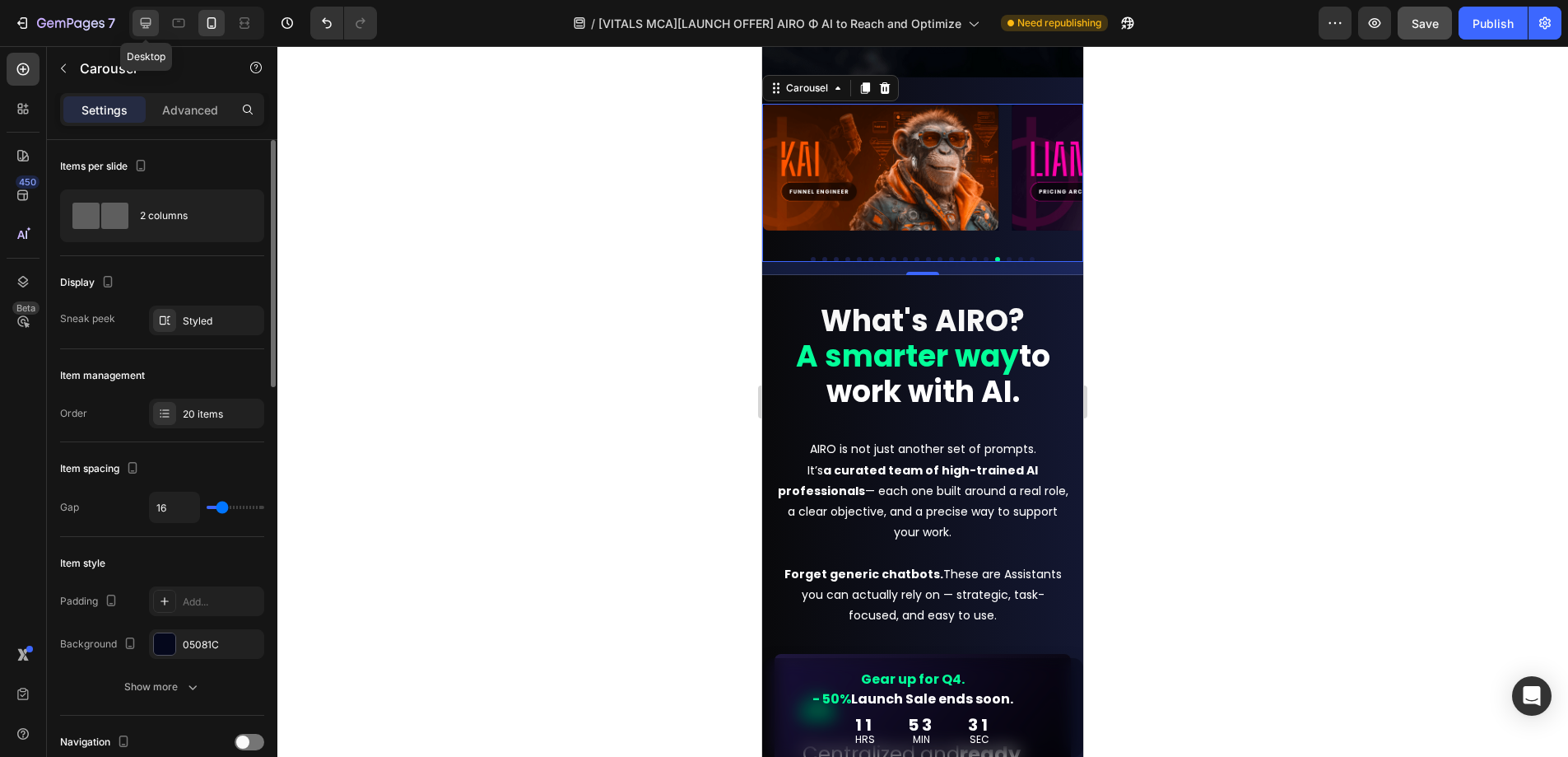
click at [150, 26] on icon at bounding box center [145, 23] width 16 height 16
type input "1200"
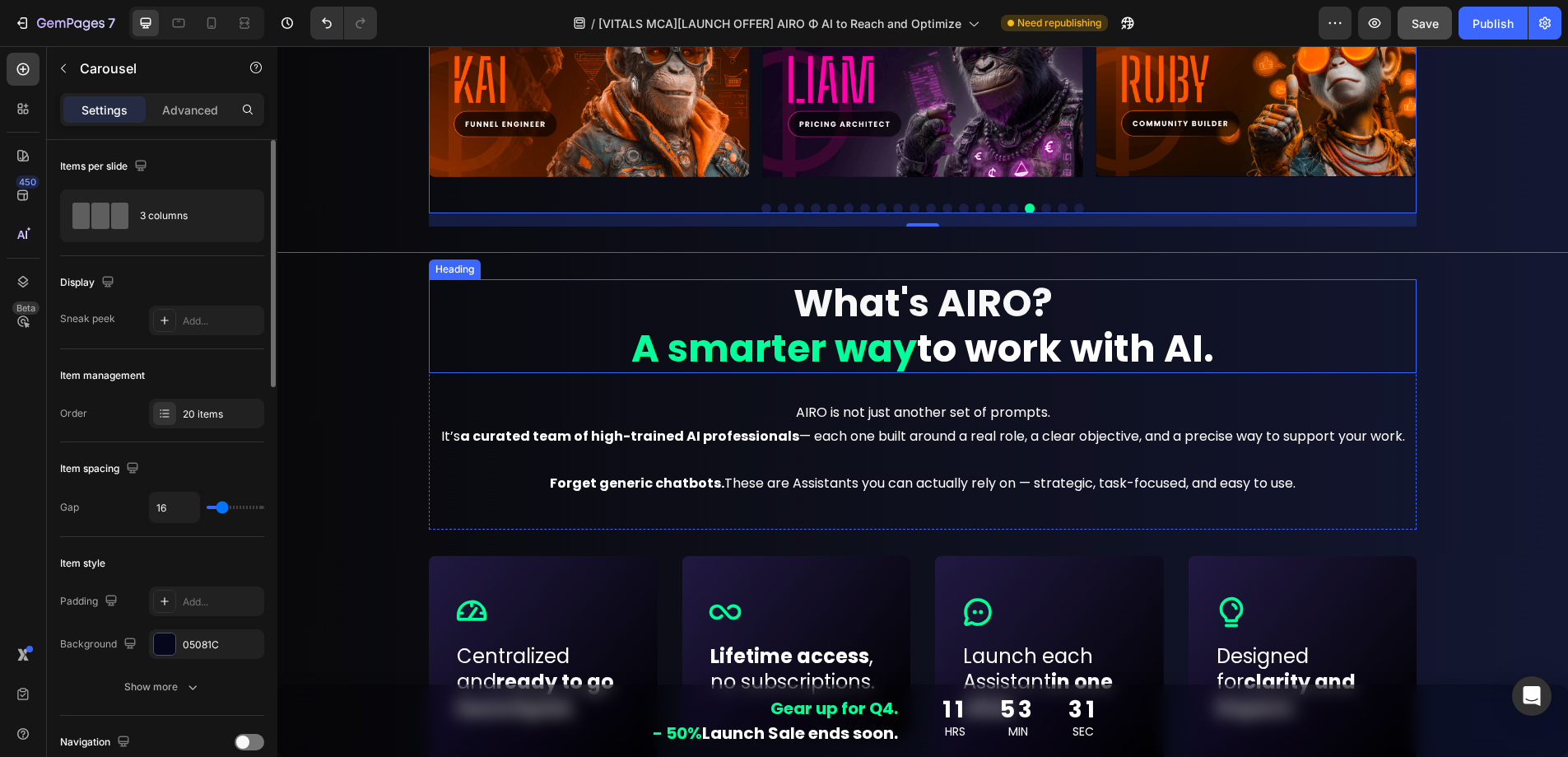
scroll to position [483, 0]
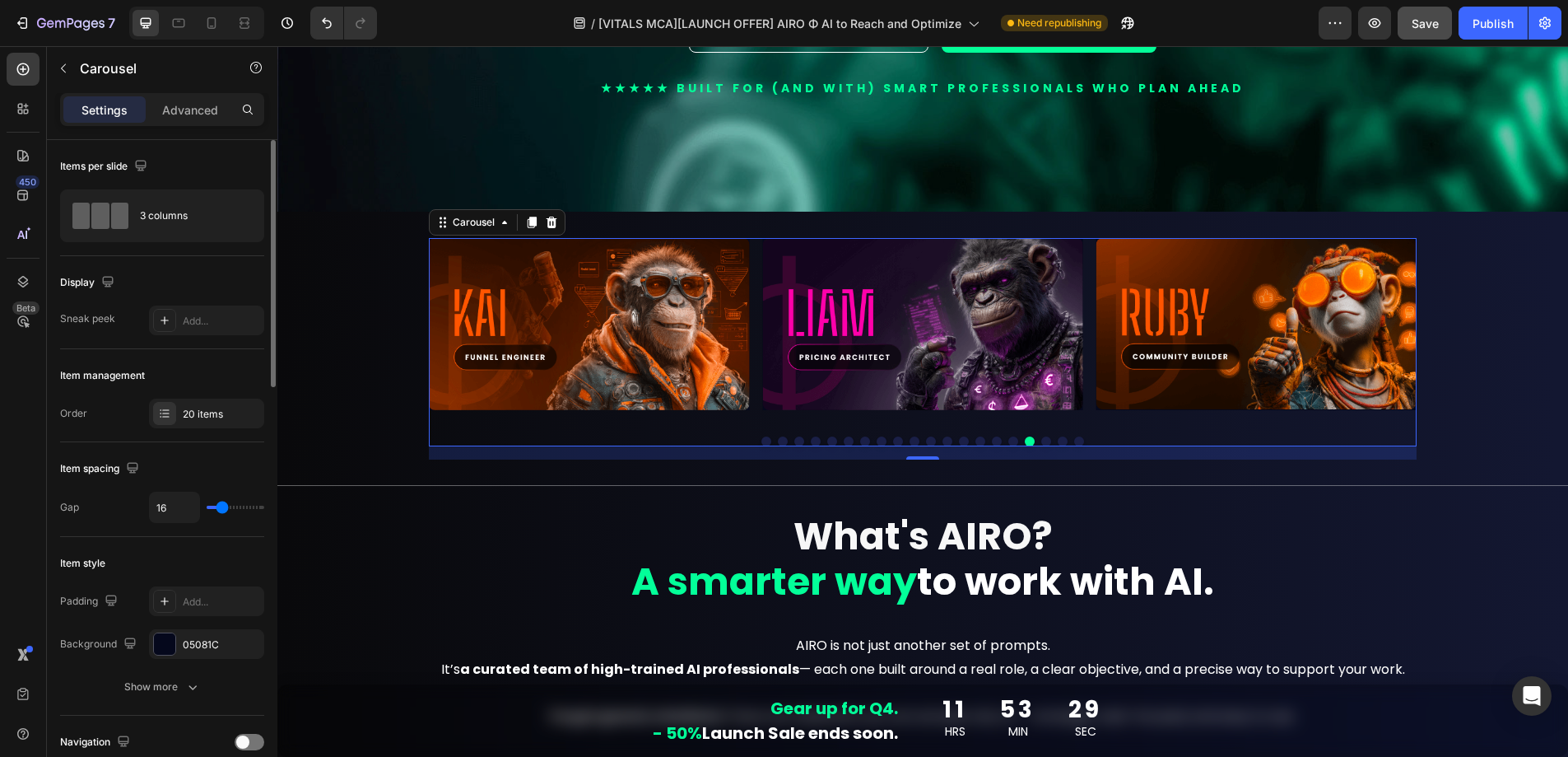
click at [1009, 437] on button "Dot" at bounding box center [1013, 442] width 9 height 9
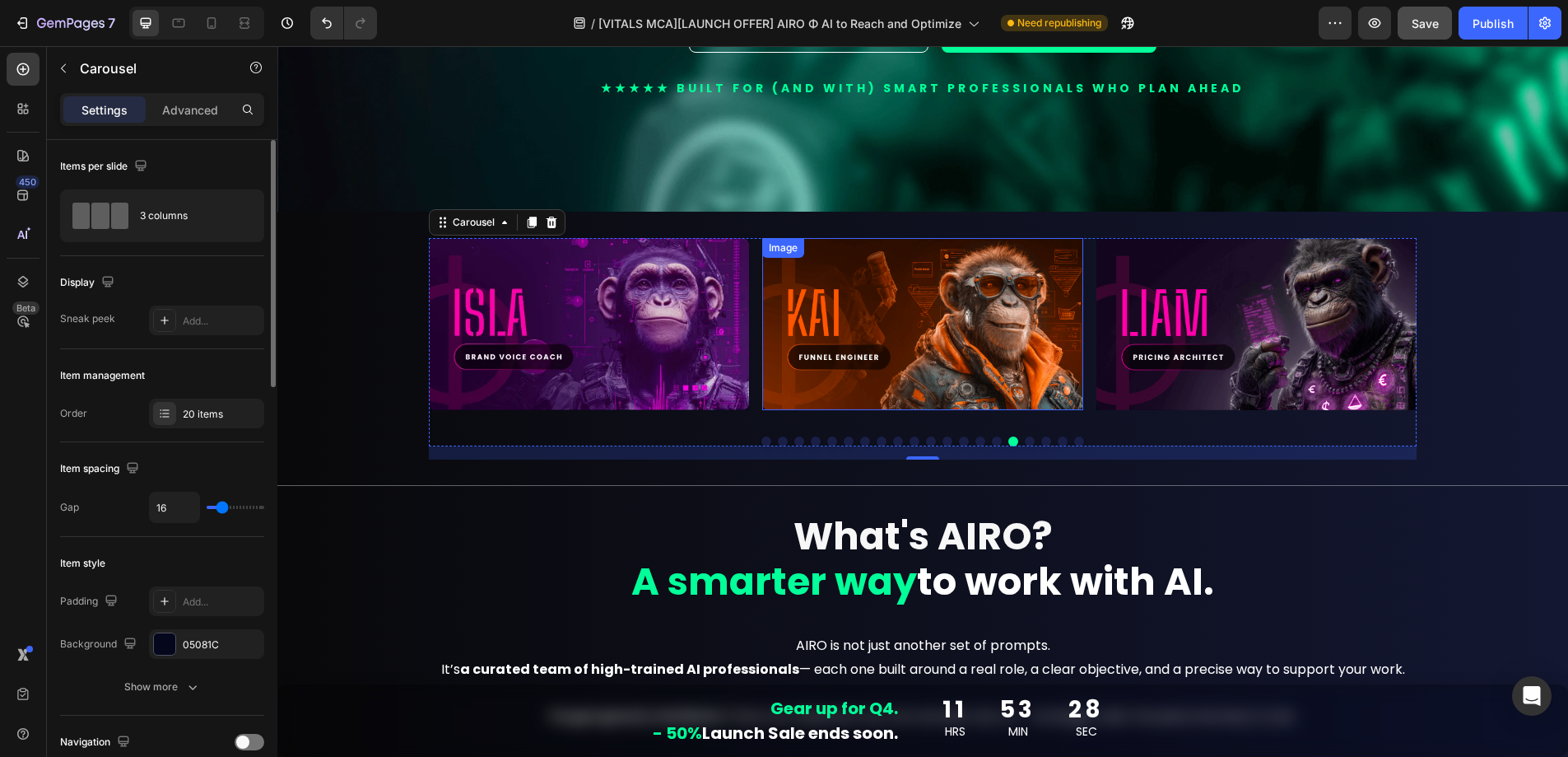
click at [586, 271] on img at bounding box center [589, 324] width 320 height 172
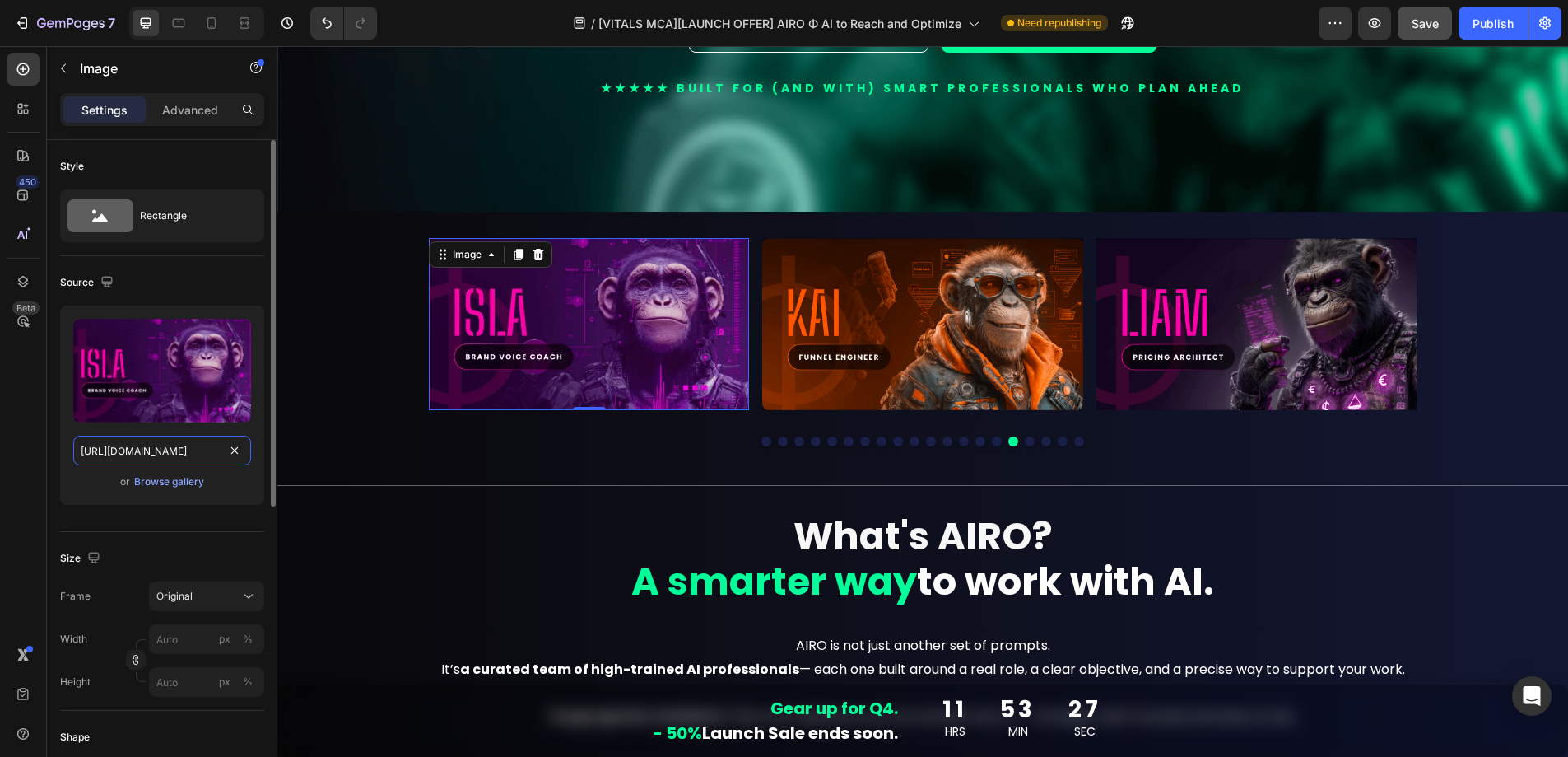
click at [191, 449] on input "https://cdn.shopify.com/s/files/1/0924/1975/2313/files/gempages_574669605969068…" at bounding box center [162, 450] width 178 height 29
click at [201, 23] on div at bounding box center [211, 23] width 26 height 26
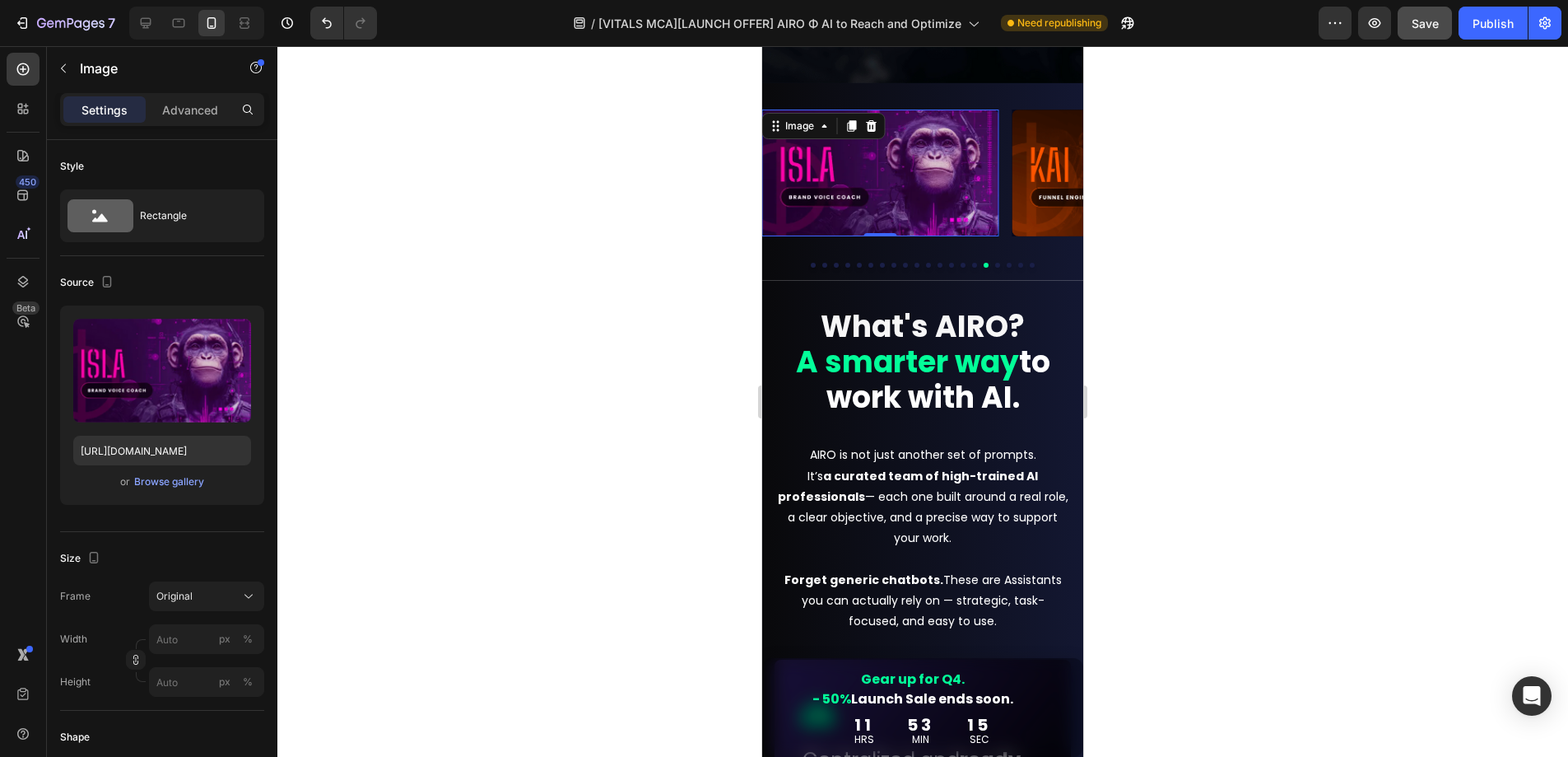
scroll to position [584, 0]
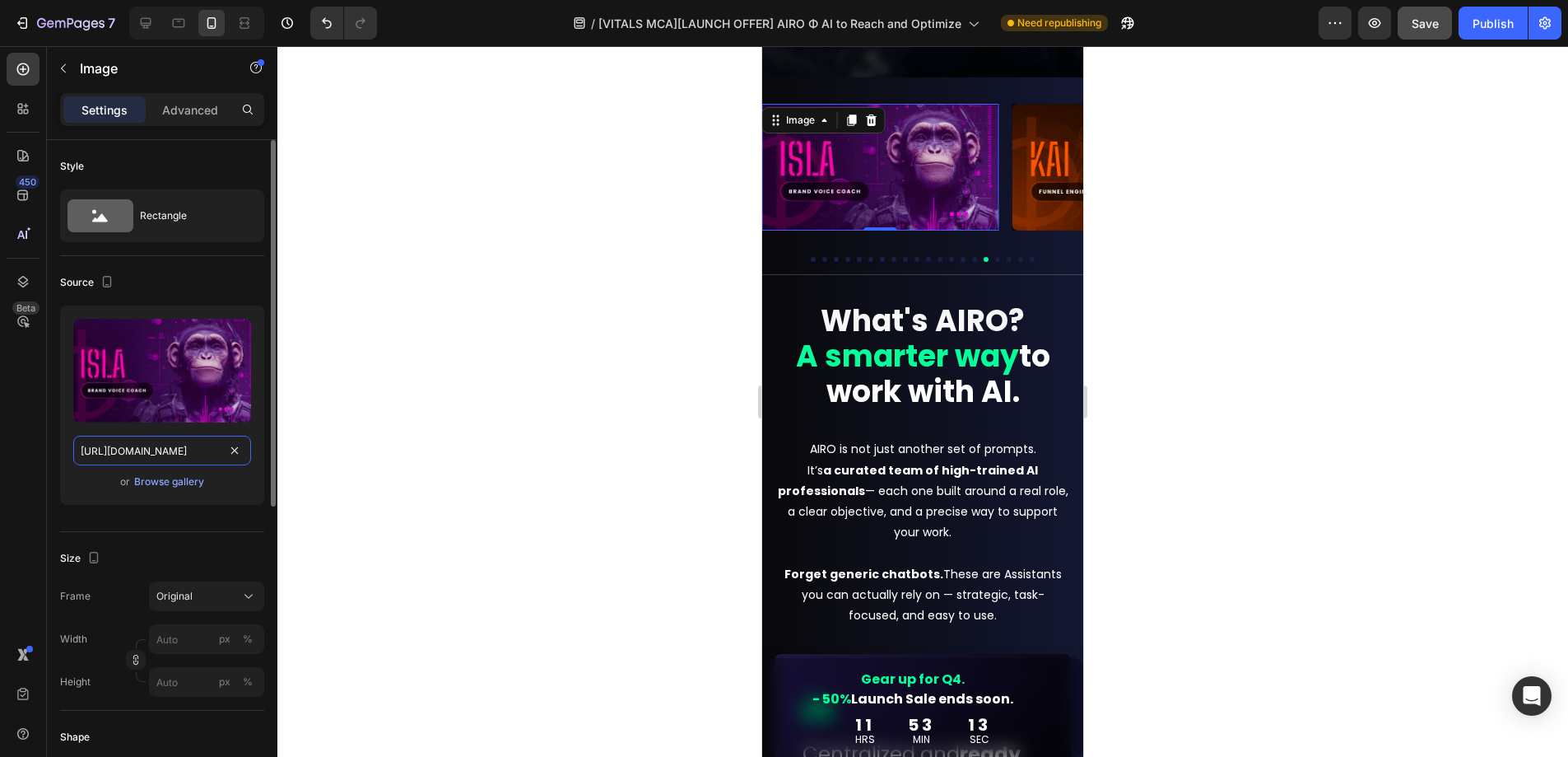
click at [179, 449] on input "https://cdn.shopify.com/s/files/1/0924/1975/2313/files/gempages_574669605969068…" at bounding box center [162, 450] width 178 height 29
click at [586, 310] on div at bounding box center [923, 401] width 1291 height 711
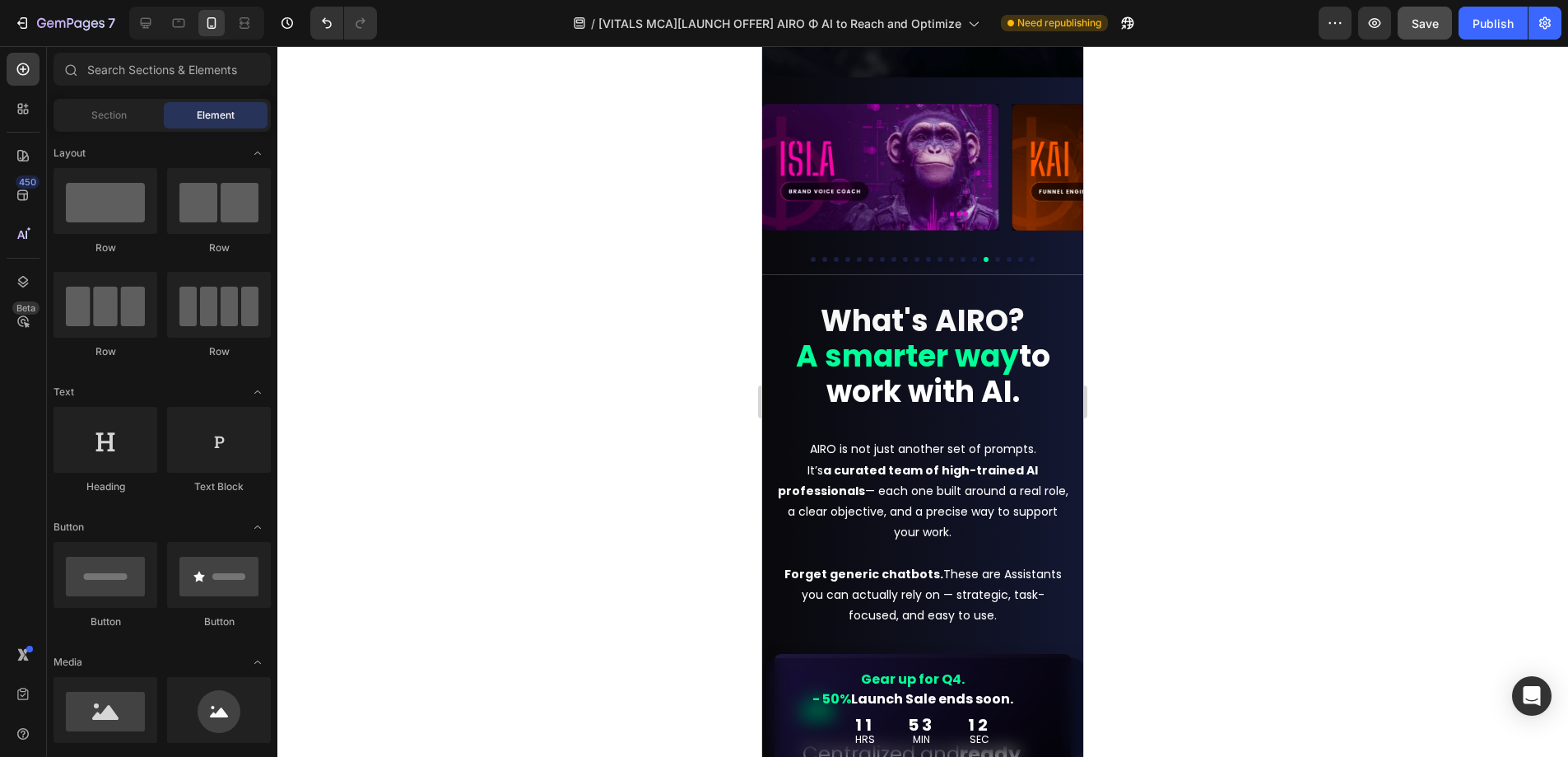
click at [1058, 167] on img at bounding box center [1130, 167] width 236 height 126
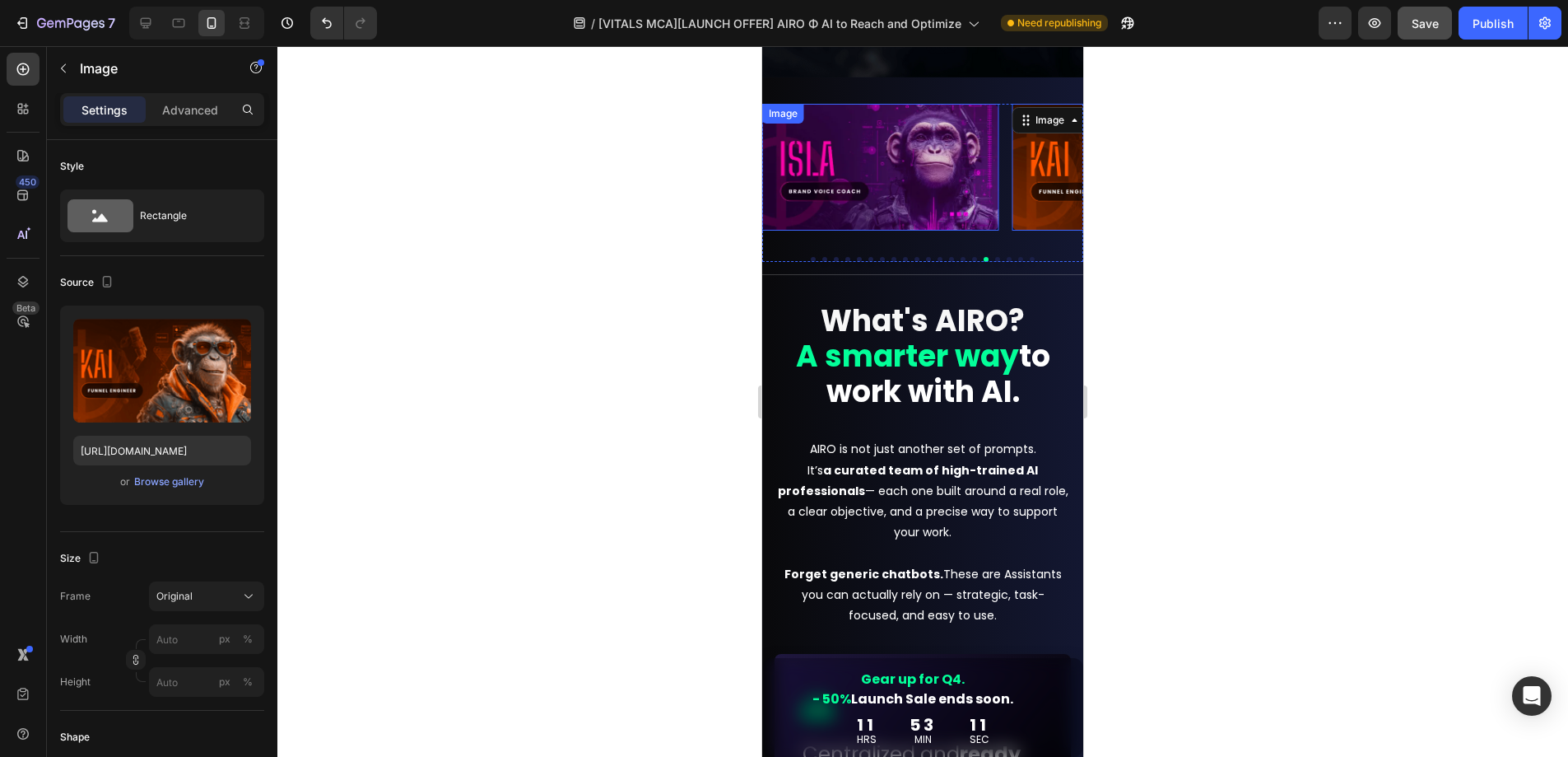
click at [856, 160] on img at bounding box center [880, 167] width 236 height 126
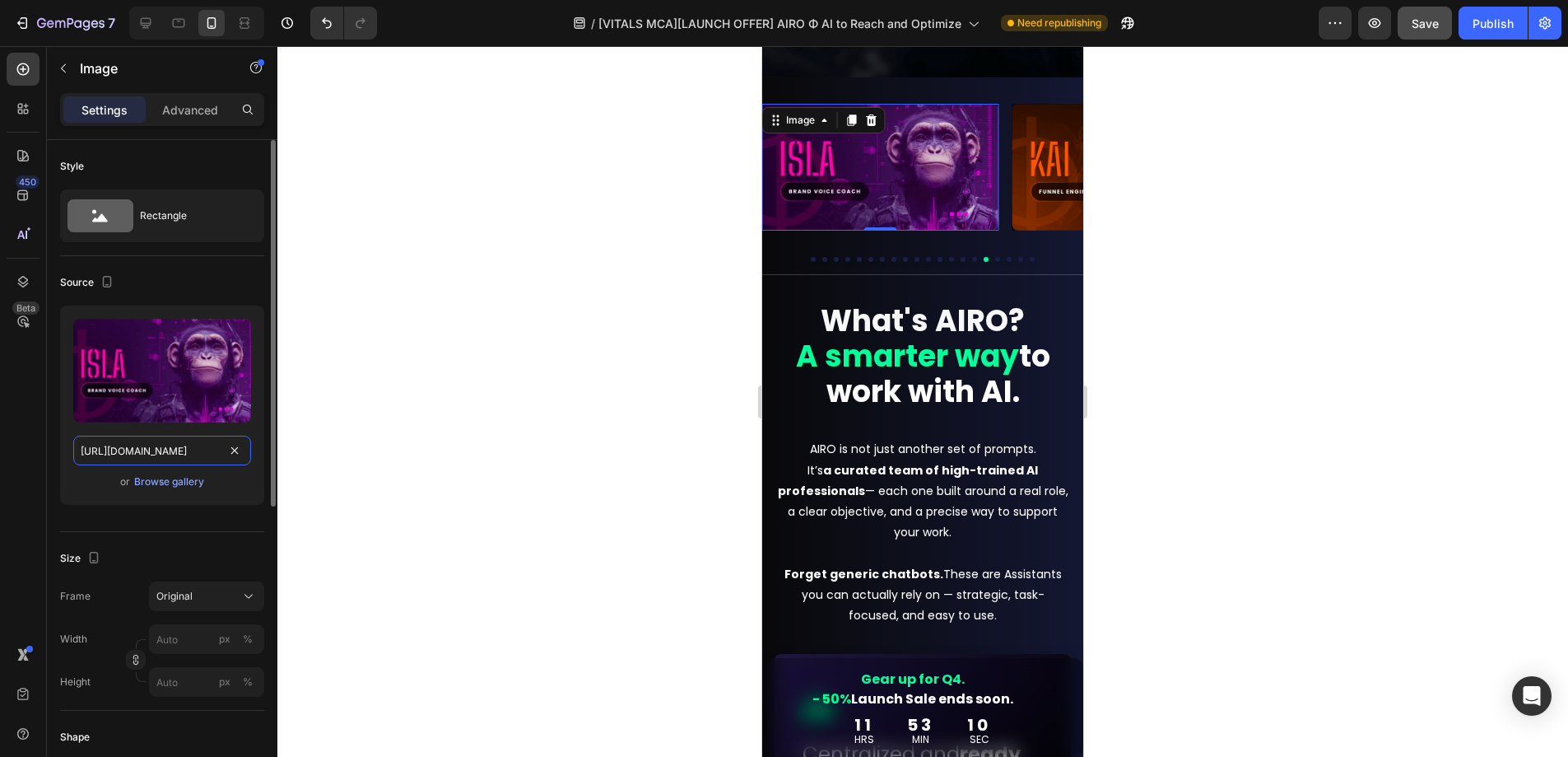
click at [174, 449] on input "https://cdn.shopify.com/s/files/1/0924/1975/2313/files/gempages_574669605969068…" at bounding box center [162, 450] width 178 height 29
click at [1344, 327] on div at bounding box center [923, 401] width 1291 height 711
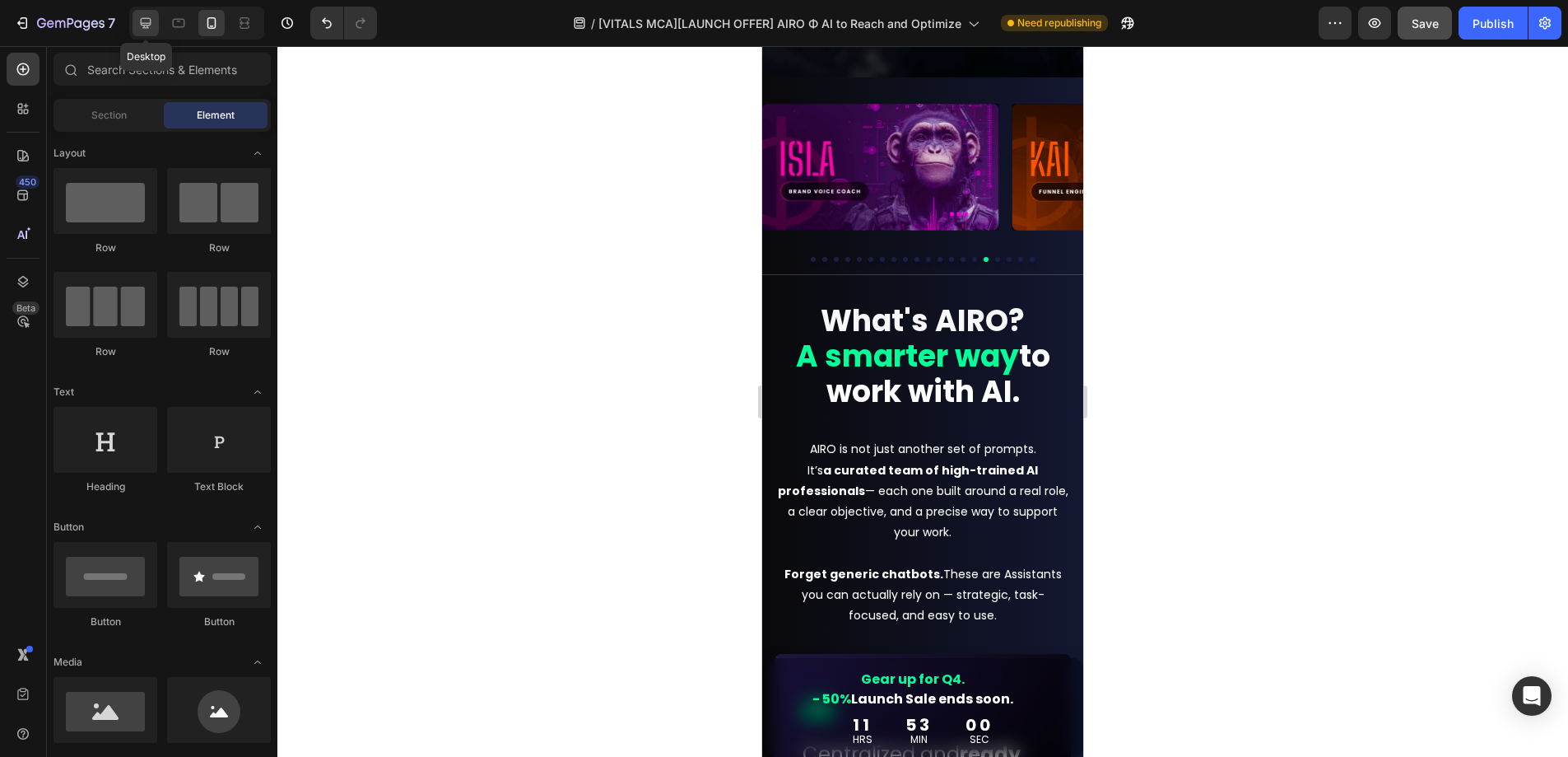
click at [149, 32] on div at bounding box center [146, 23] width 26 height 26
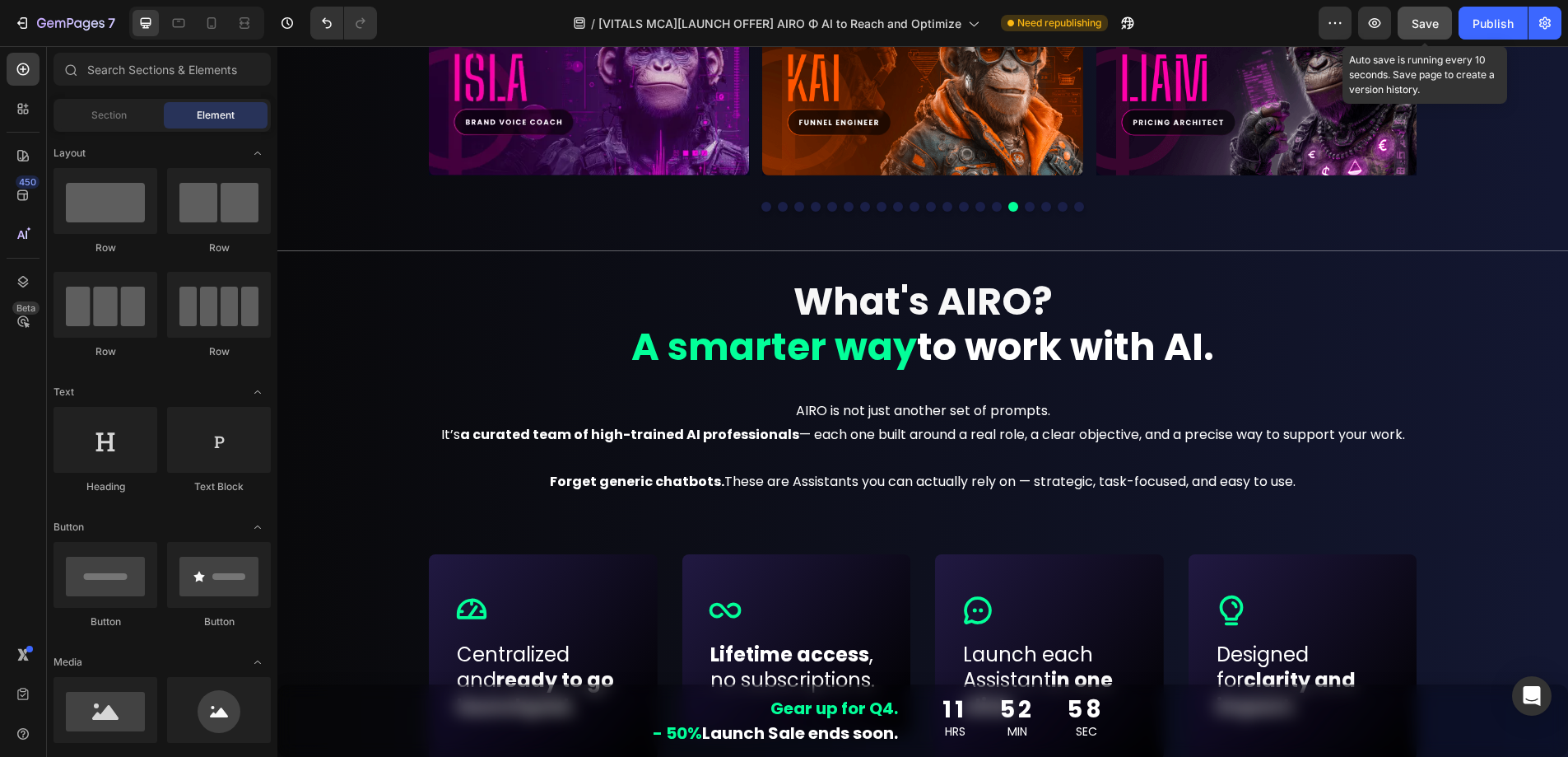
click at [1442, 22] on button "Save" at bounding box center [1426, 23] width 55 height 33
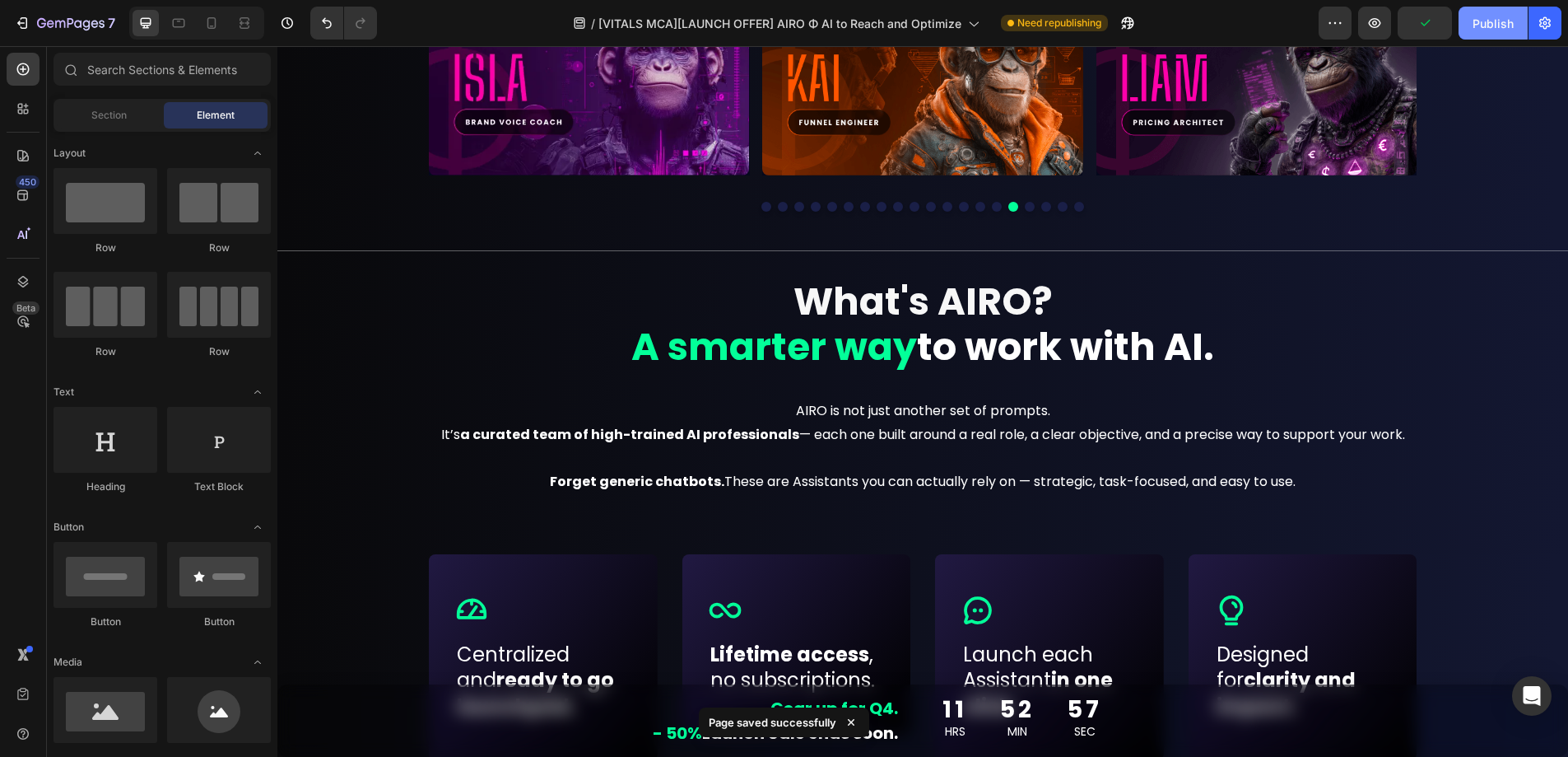
click at [1496, 25] on div "Publish" at bounding box center [1493, 24] width 42 height 17
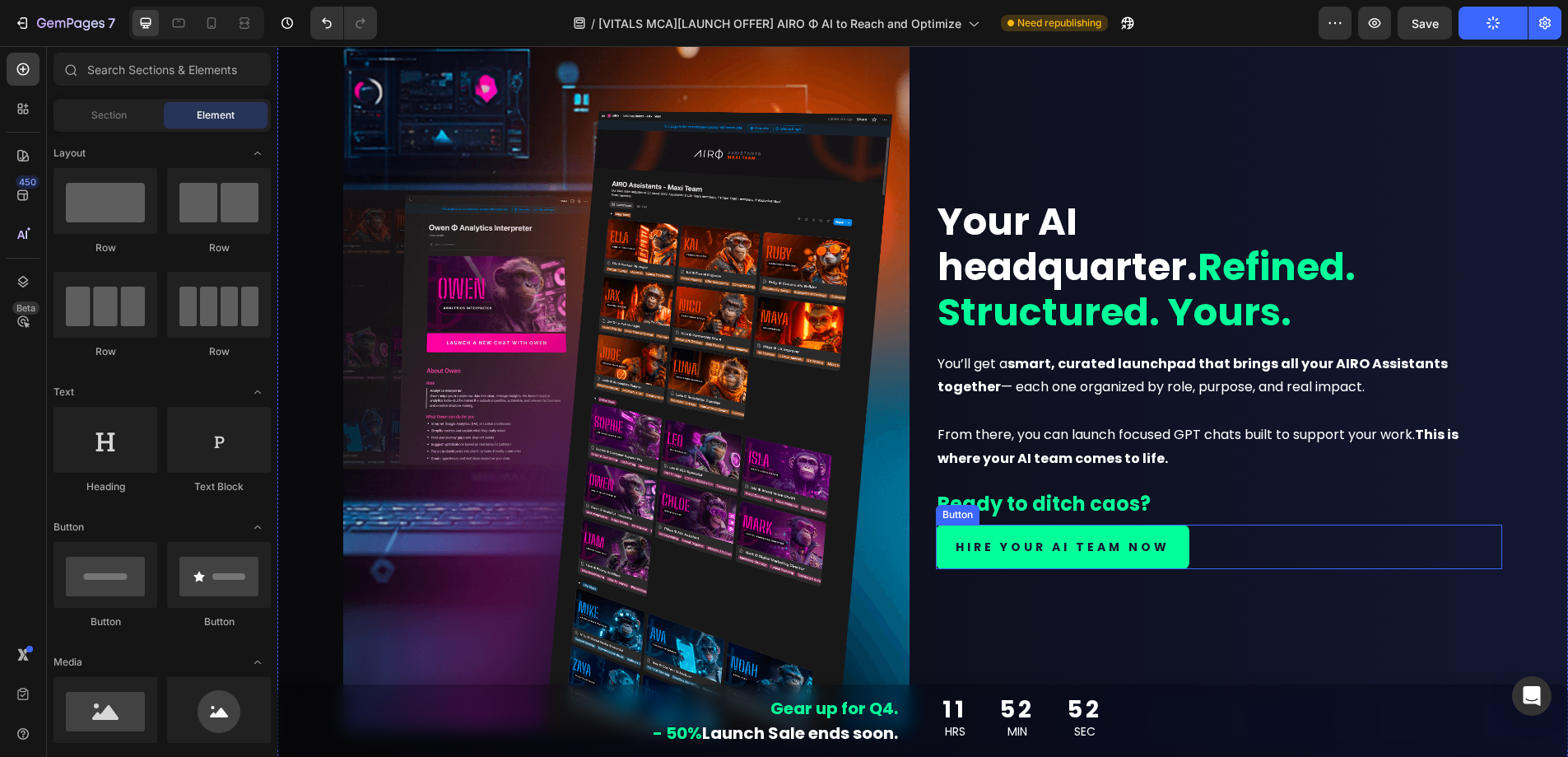
scroll to position [1570, 0]
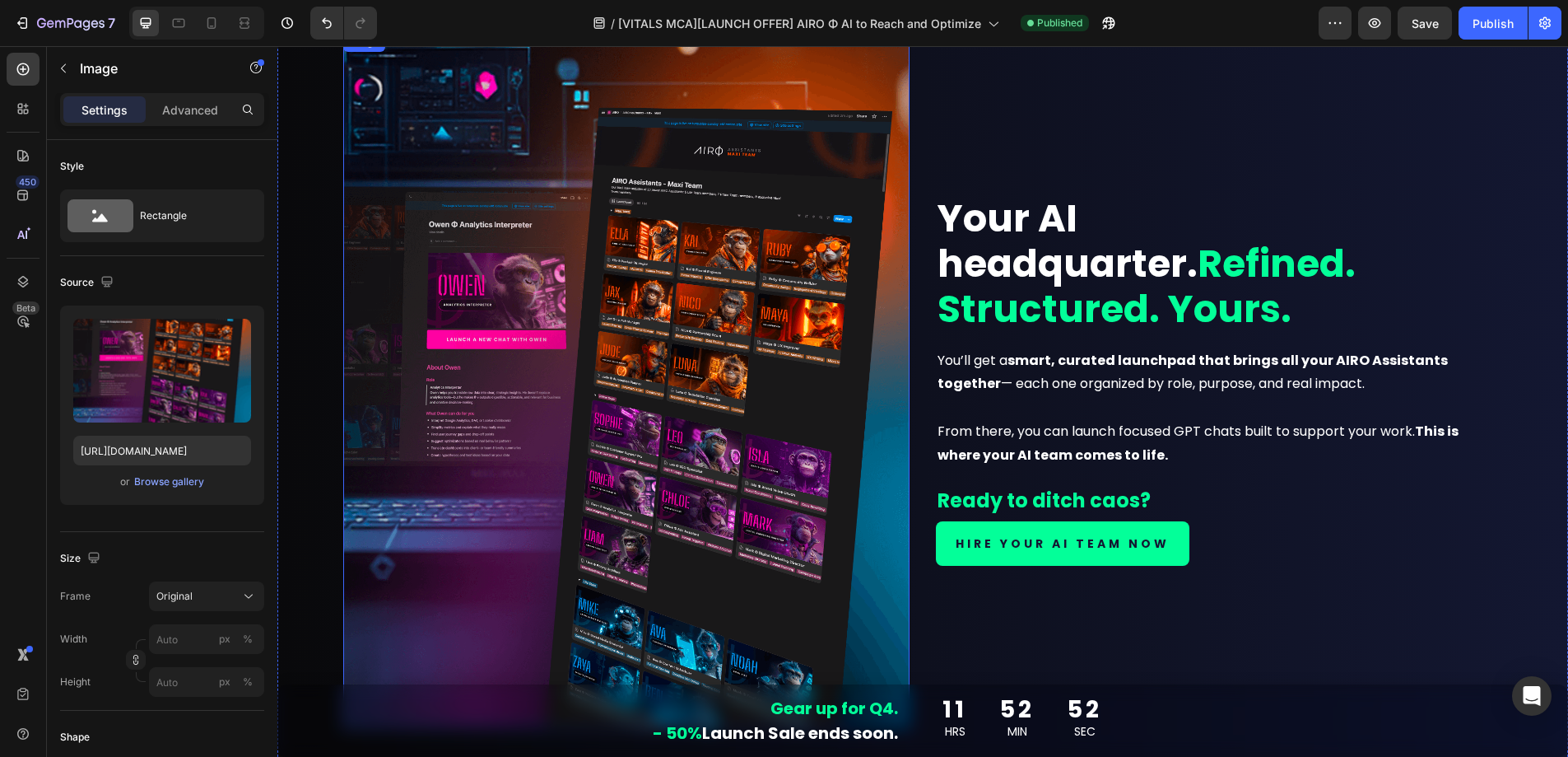
click at [730, 380] on img at bounding box center [626, 379] width 566 height 696
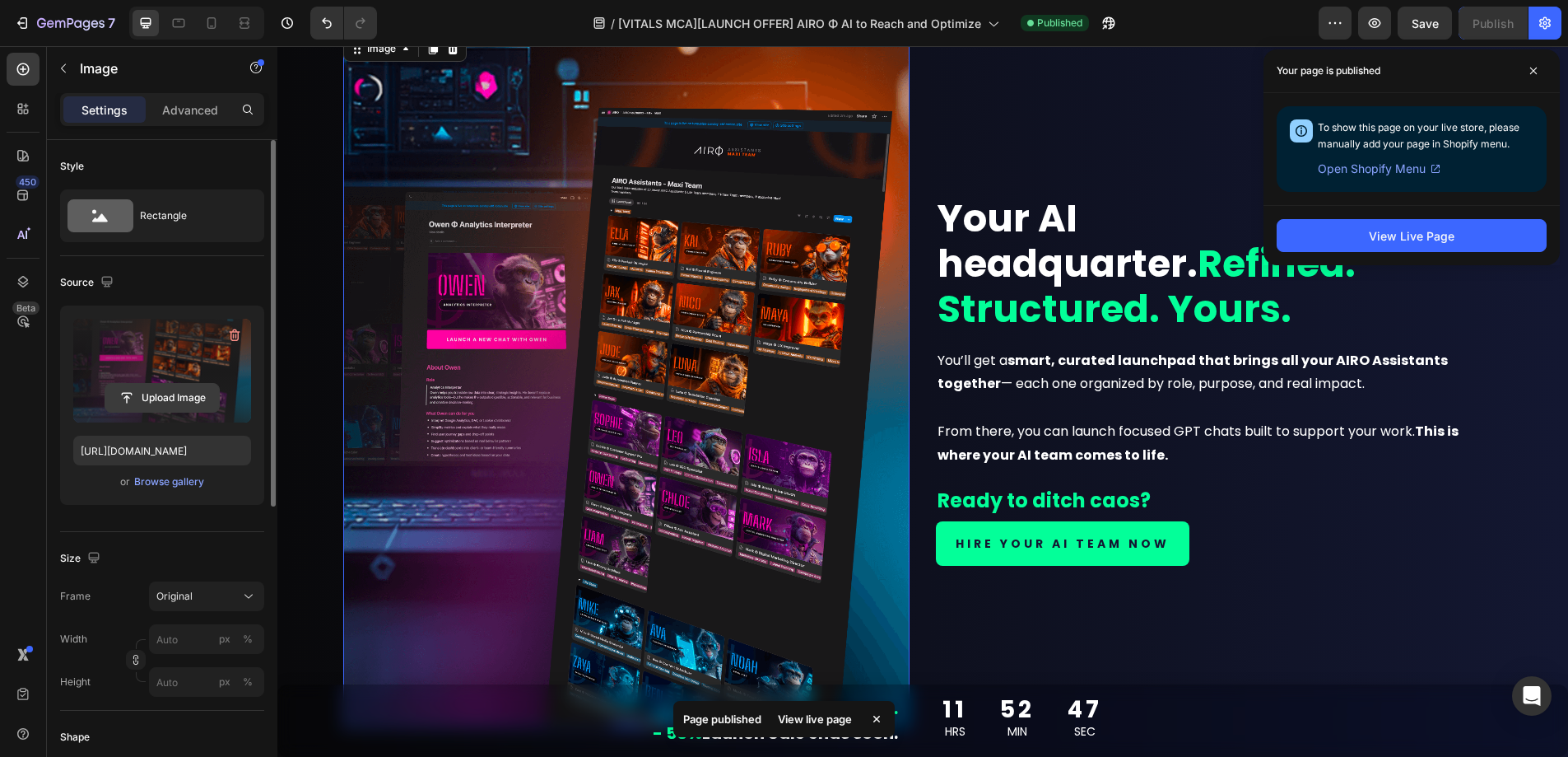
click at [167, 388] on input "file" at bounding box center [162, 398] width 113 height 28
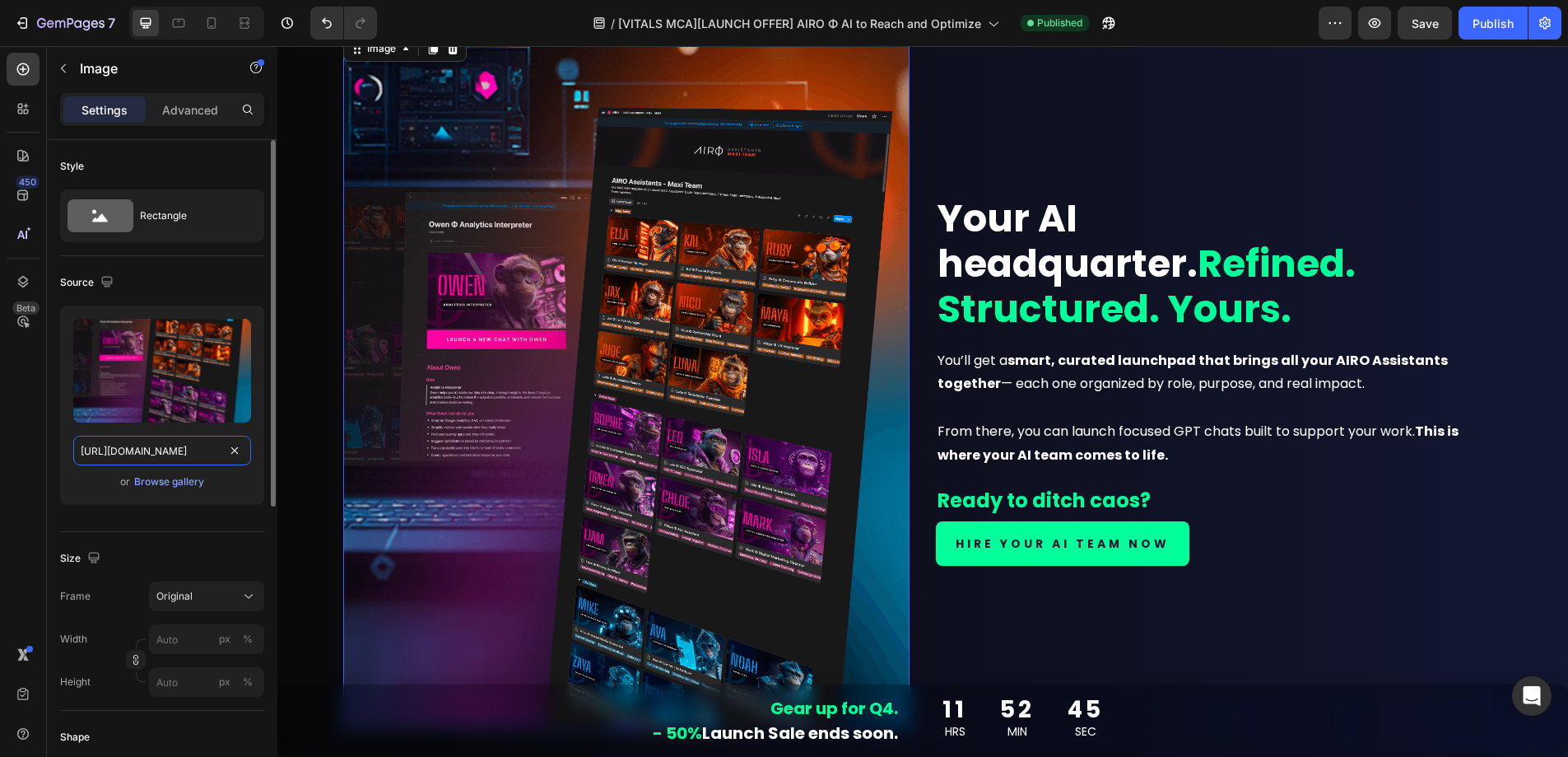
click at [139, 451] on input "https://cdn.shopify.com/s/files/1/0924/1975/2313/files/gempages_574669605969068…" at bounding box center [162, 450] width 178 height 29
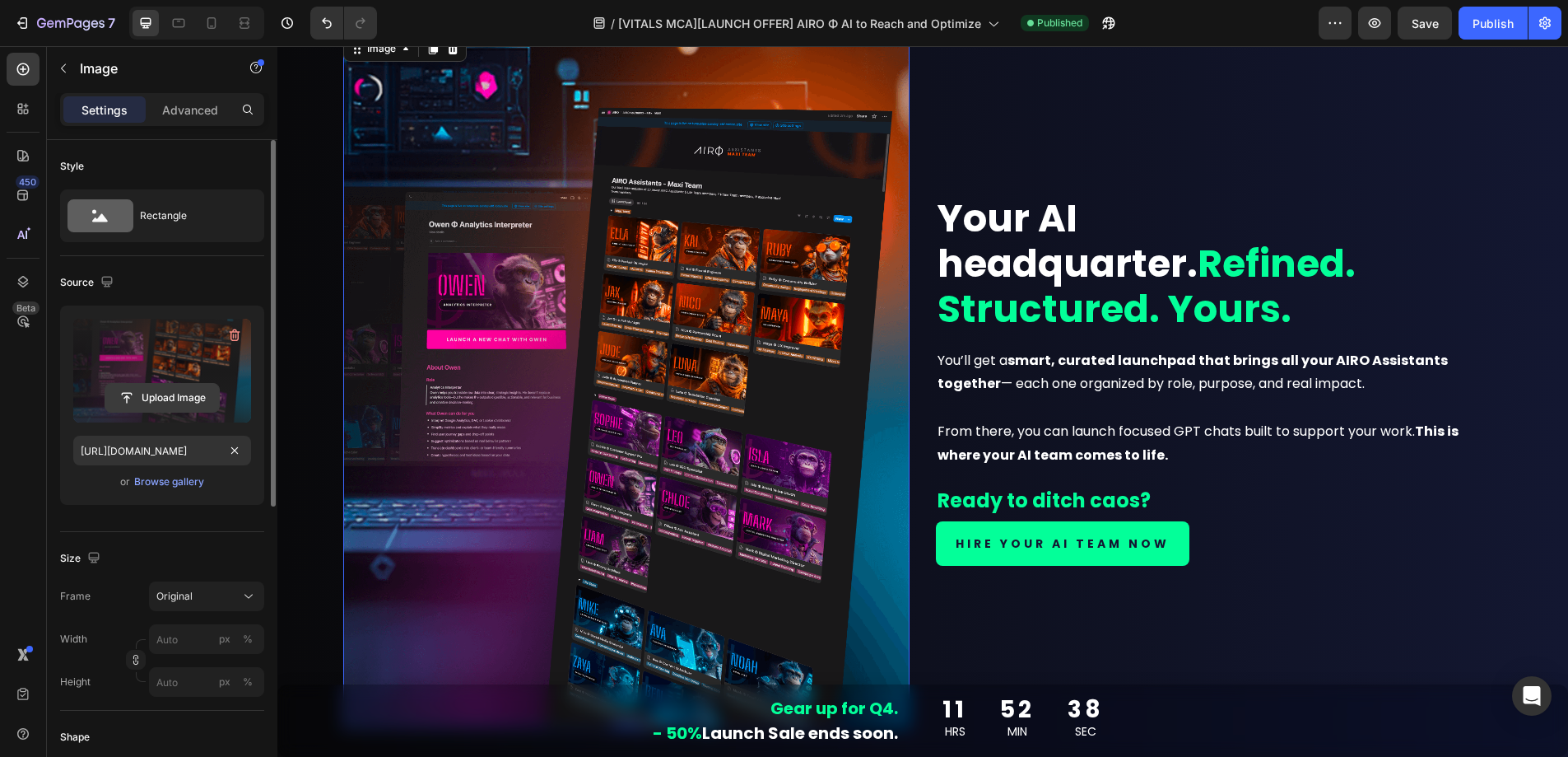
click at [158, 400] on input "file" at bounding box center [162, 398] width 113 height 28
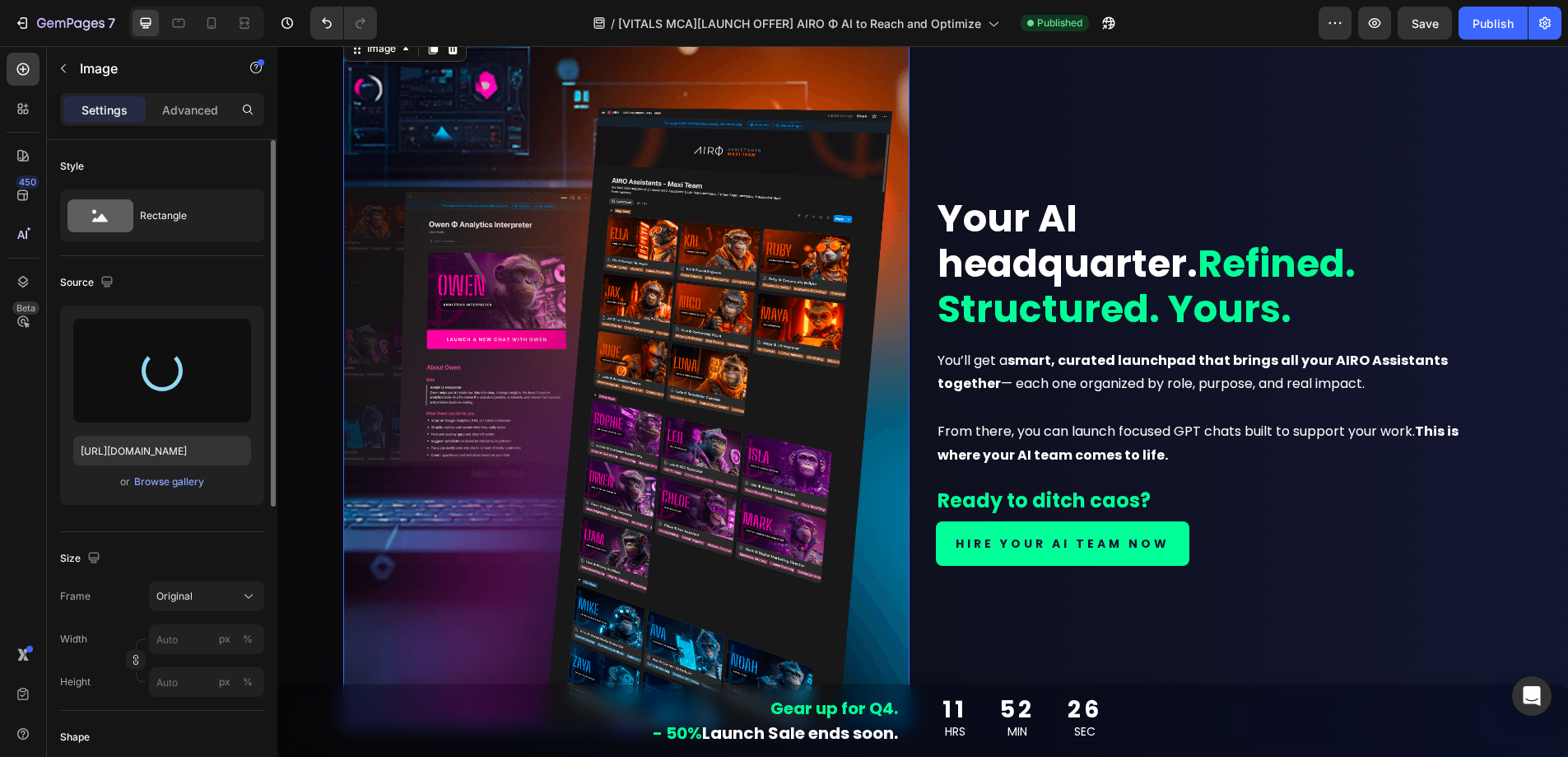
type input "https://cdn.shopify.com/s/files/1/0924/1975/2313/files/gempages_574669605969068…"
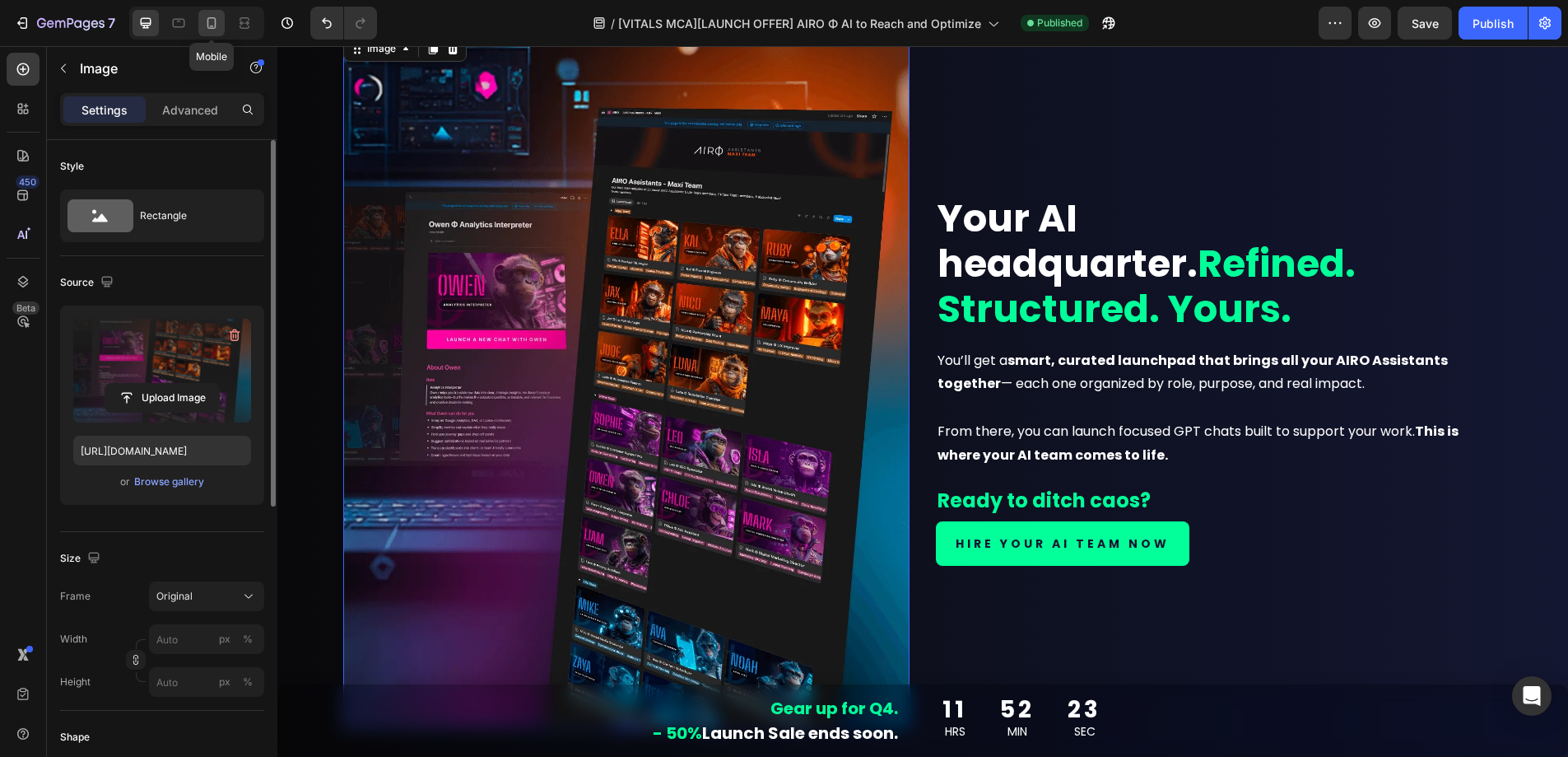
click at [217, 27] on icon at bounding box center [211, 23] width 16 height 16
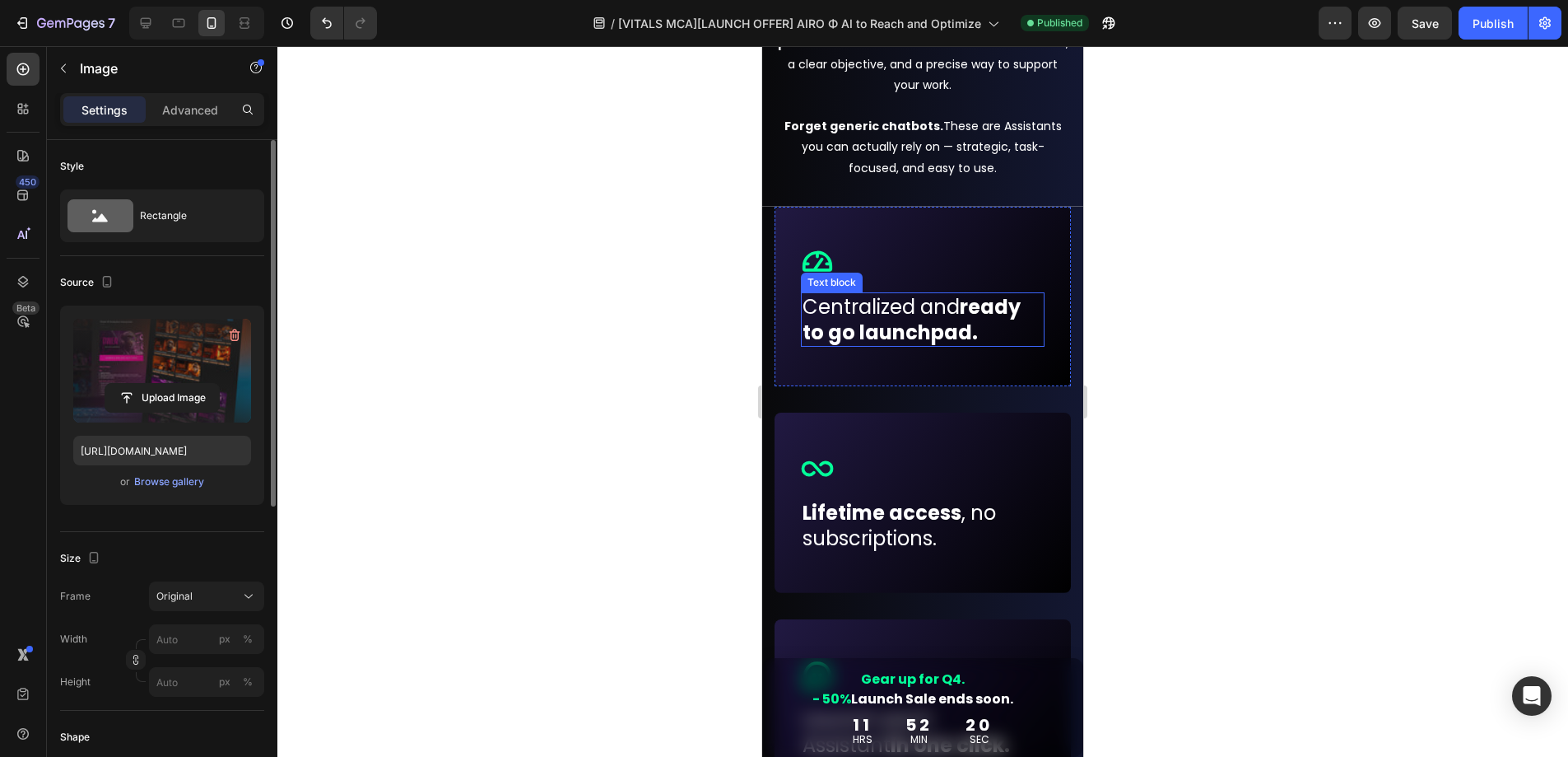
scroll to position [714, 0]
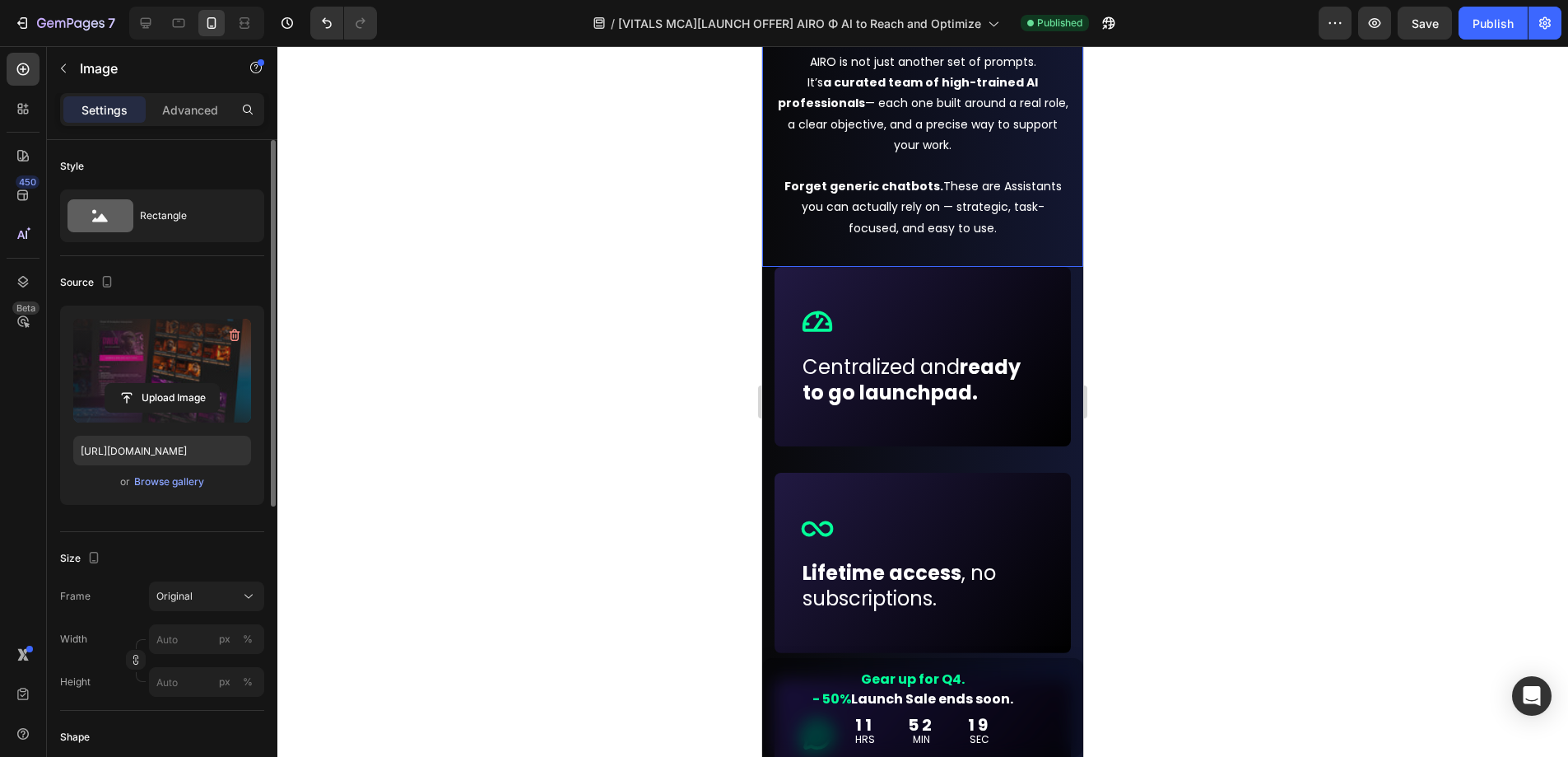
click at [915, 362] on p "Centralized and ready to go launchpad." at bounding box center [923, 379] width 241 height 51
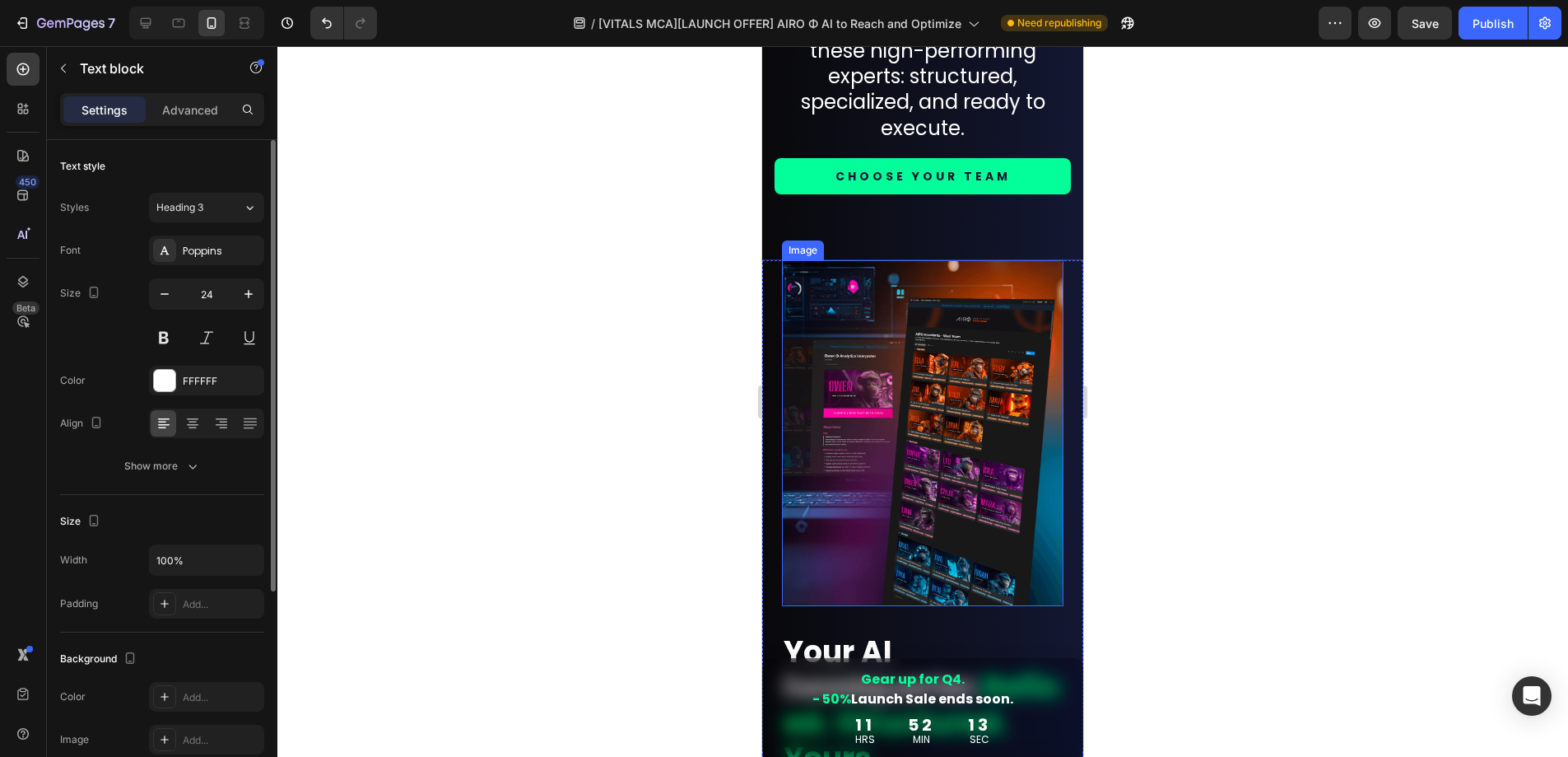
scroll to position [2124, 0]
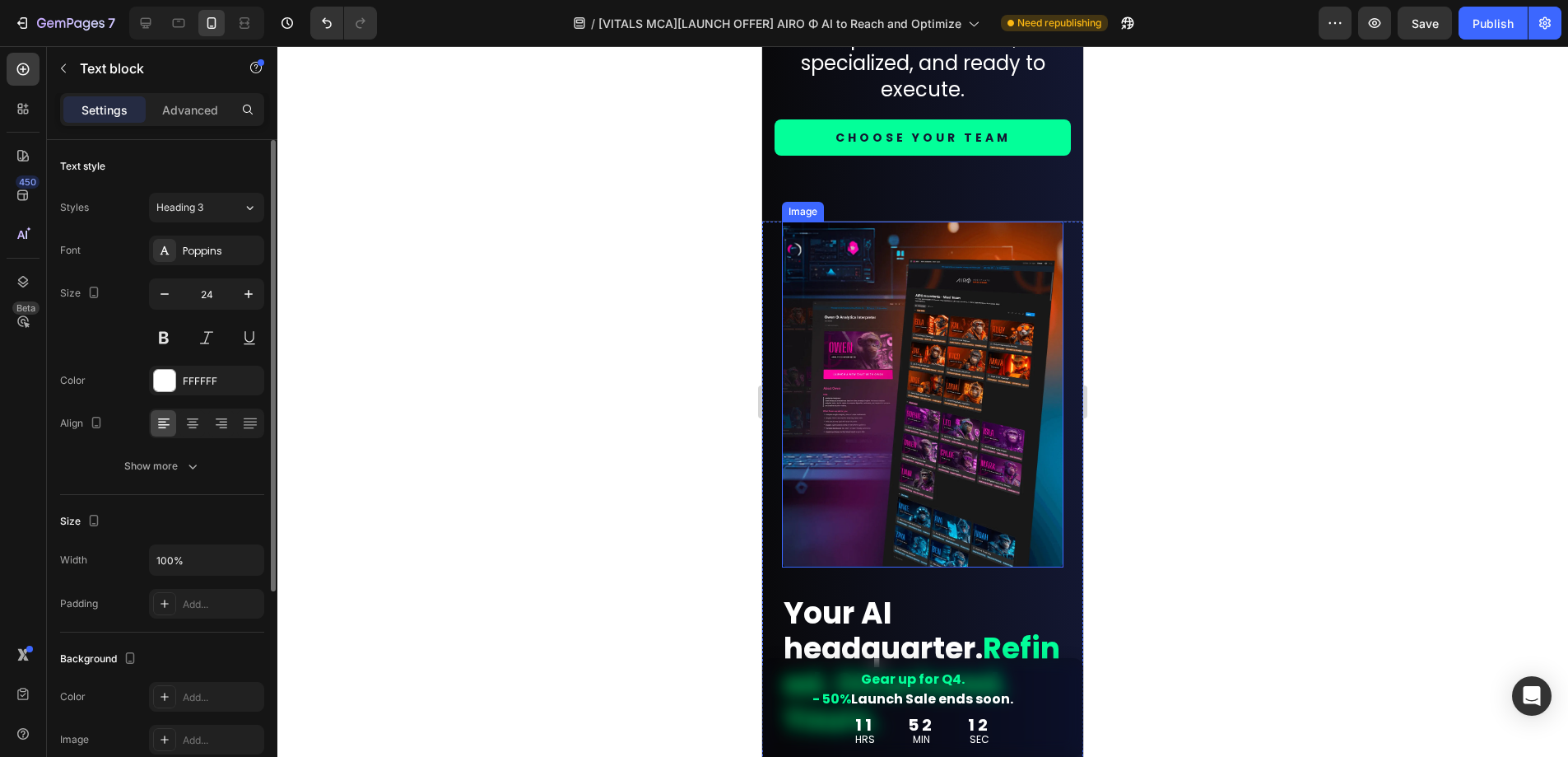
click at [977, 432] on img at bounding box center [923, 395] width 281 height 346
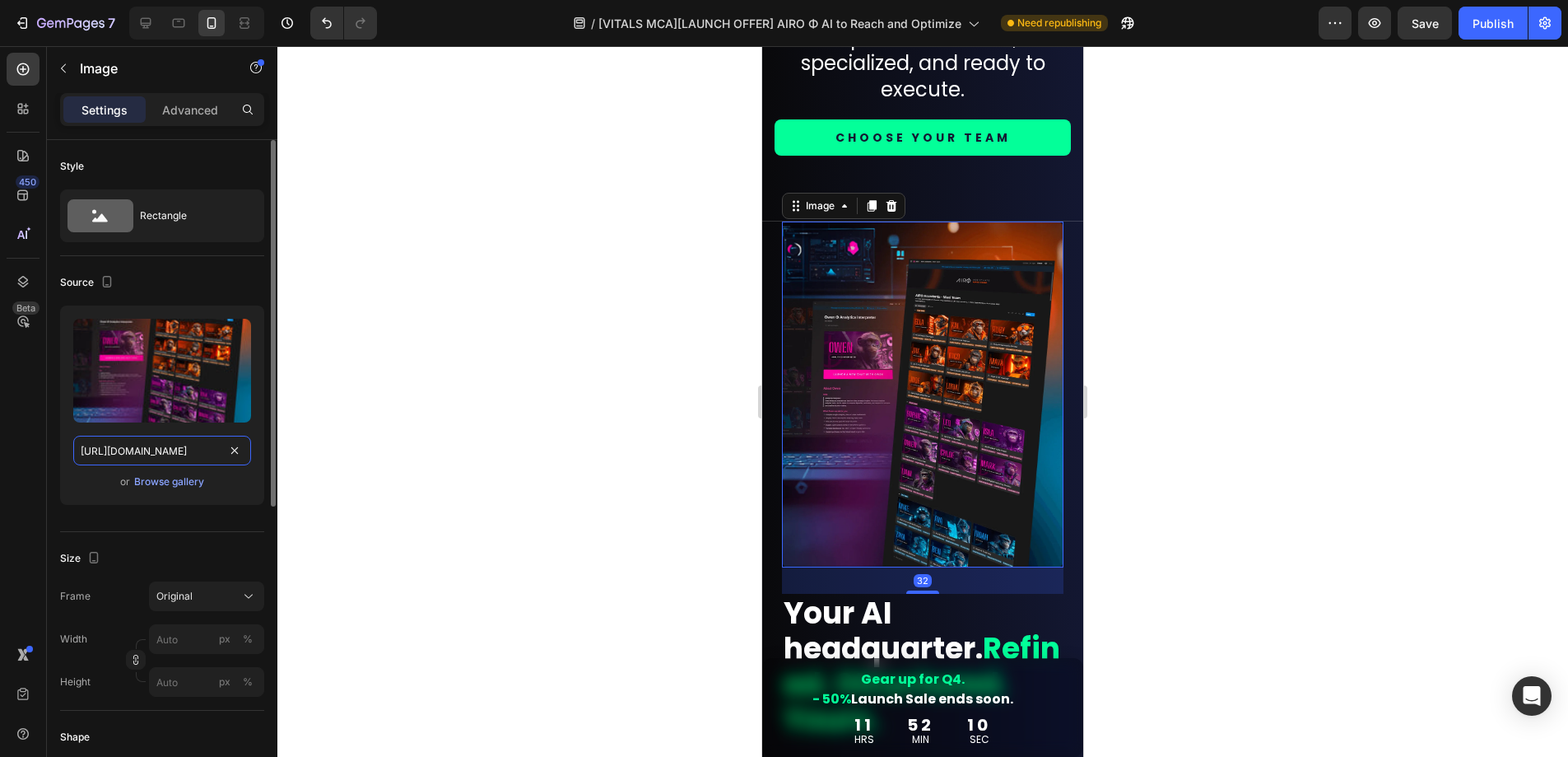
click at [167, 454] on input "https://cdn.shopify.com/s/files/1/0924/1975/2313/files/gempages_574669605969068…" at bounding box center [162, 450] width 178 height 29
click at [142, 23] on icon at bounding box center [145, 23] width 16 height 16
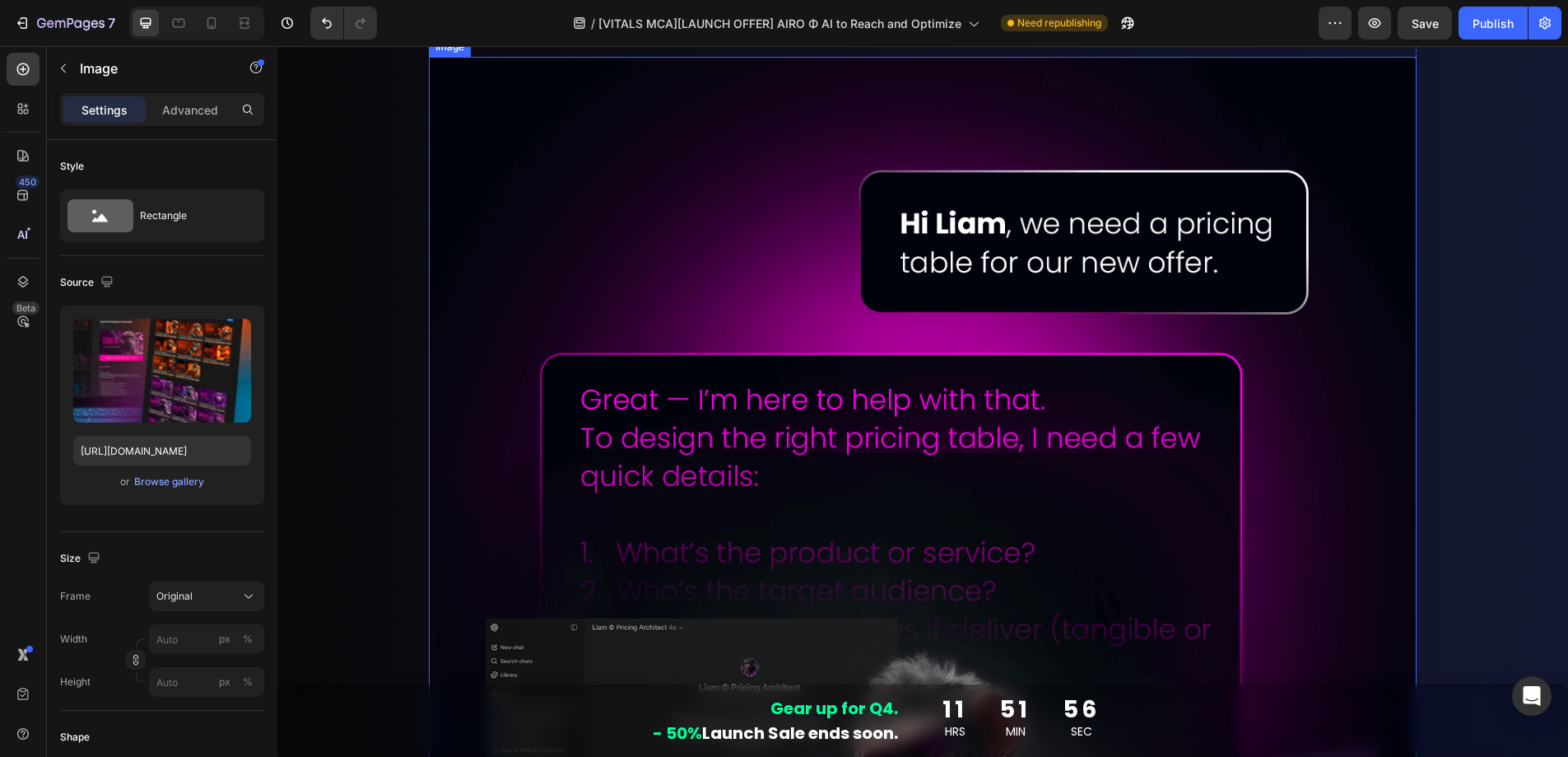
scroll to position [5251, 0]
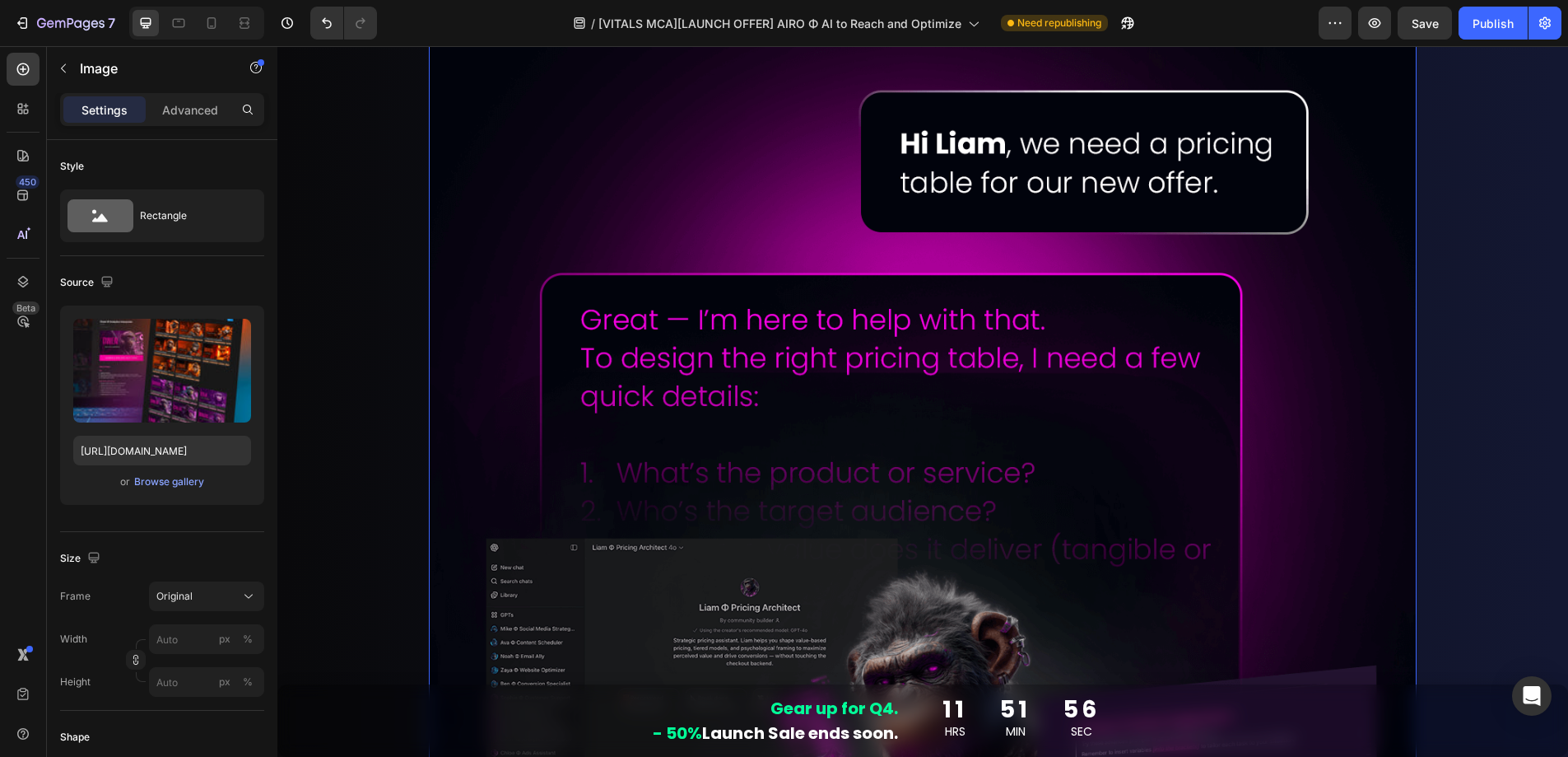
click at [770, 395] on img at bounding box center [923, 532] width 988 height 1110
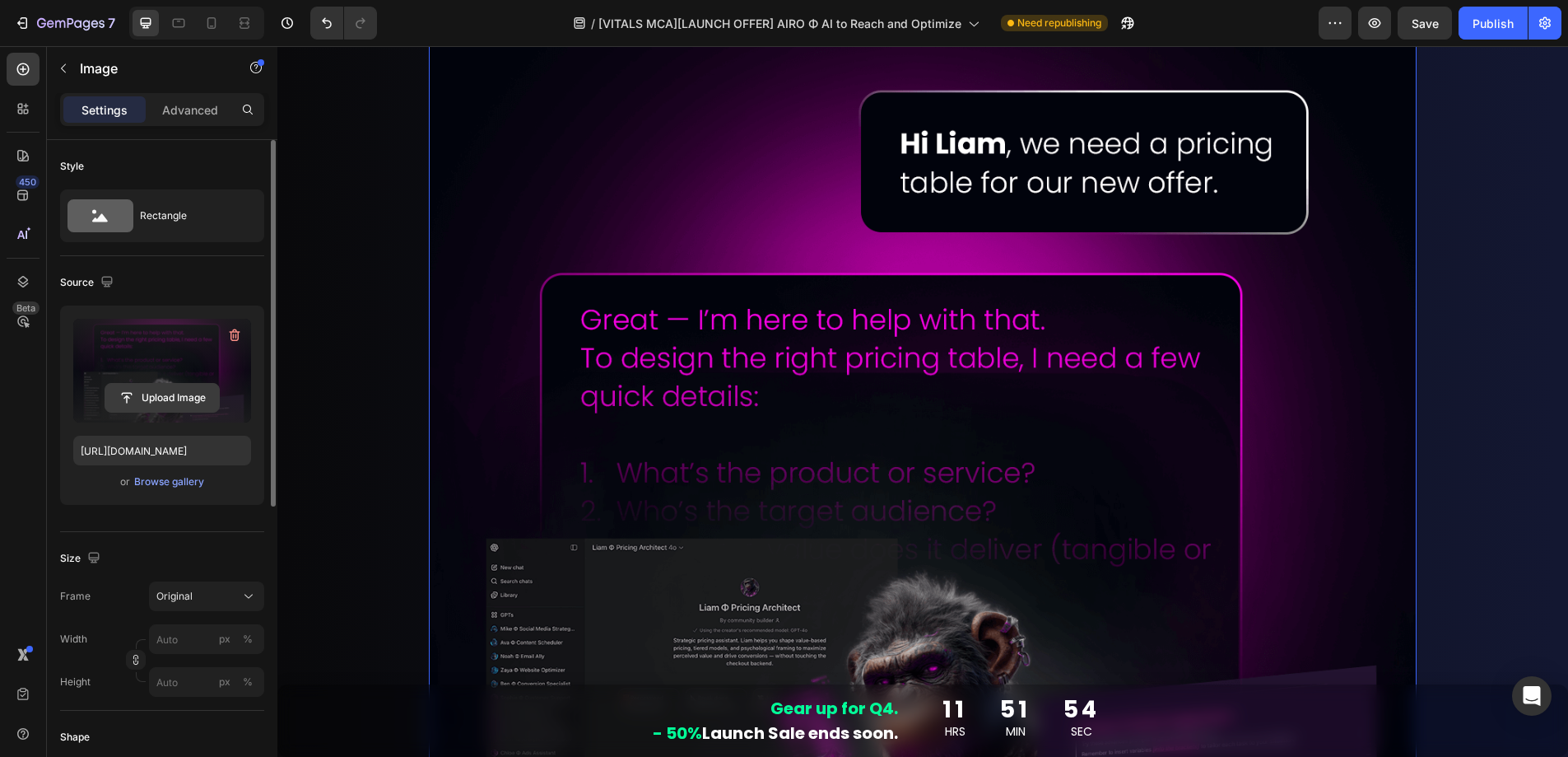
click at [158, 394] on input "file" at bounding box center [162, 398] width 113 height 28
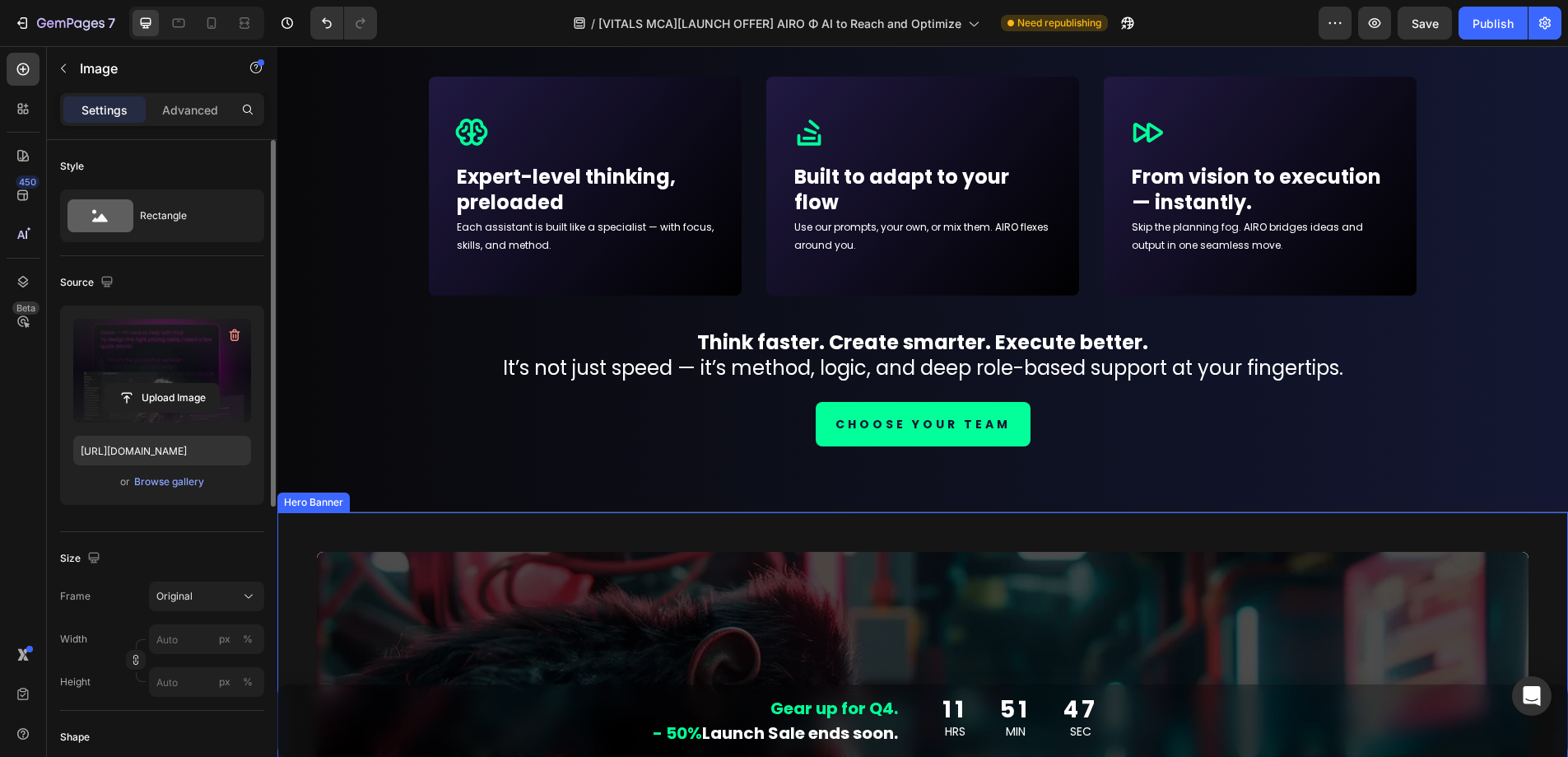
type input "https://cdn.shopify.com/s/files/1/0924/1975/2313/files/gempages_574669605969068…"
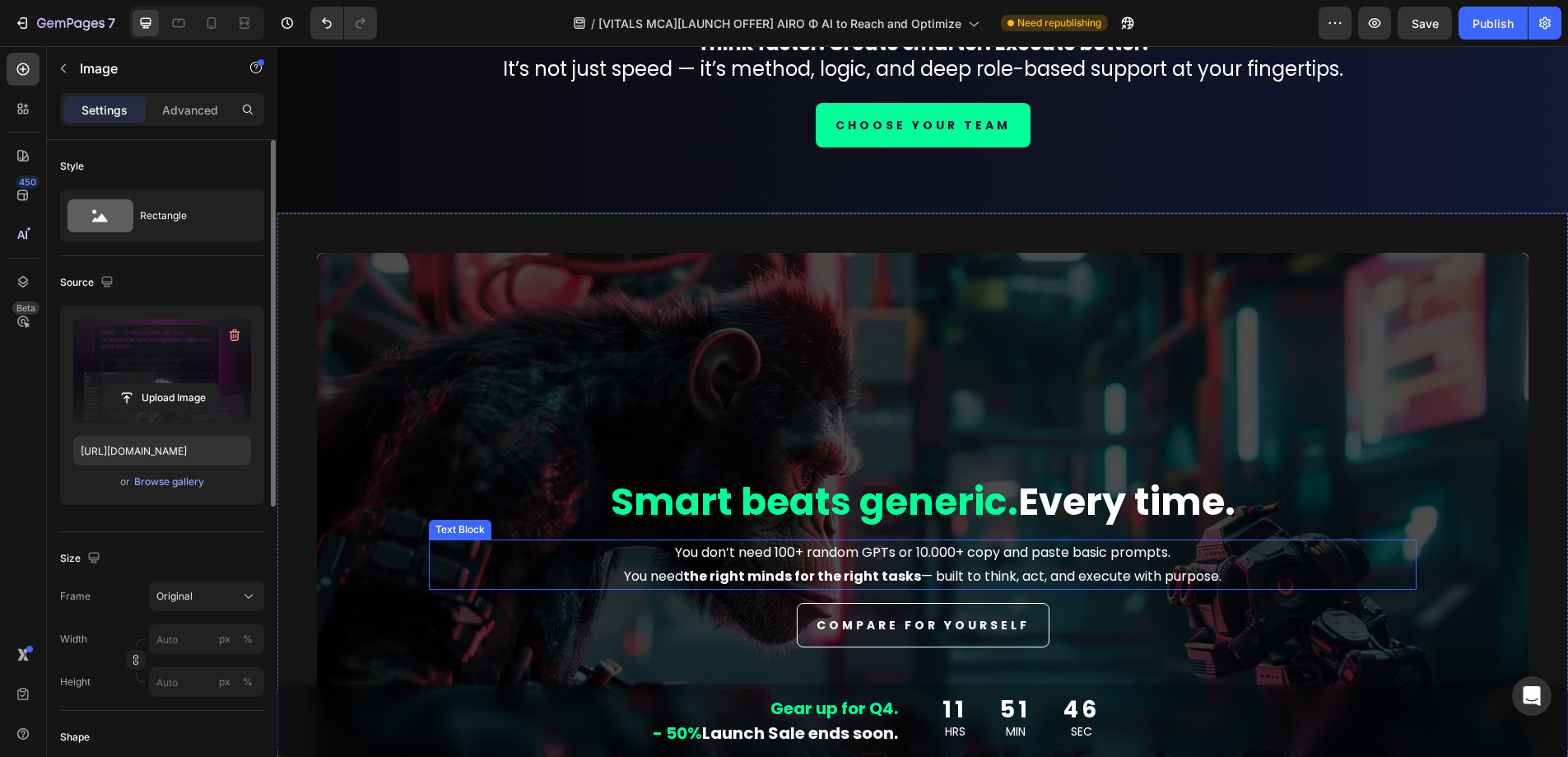
scroll to position [6933, 0]
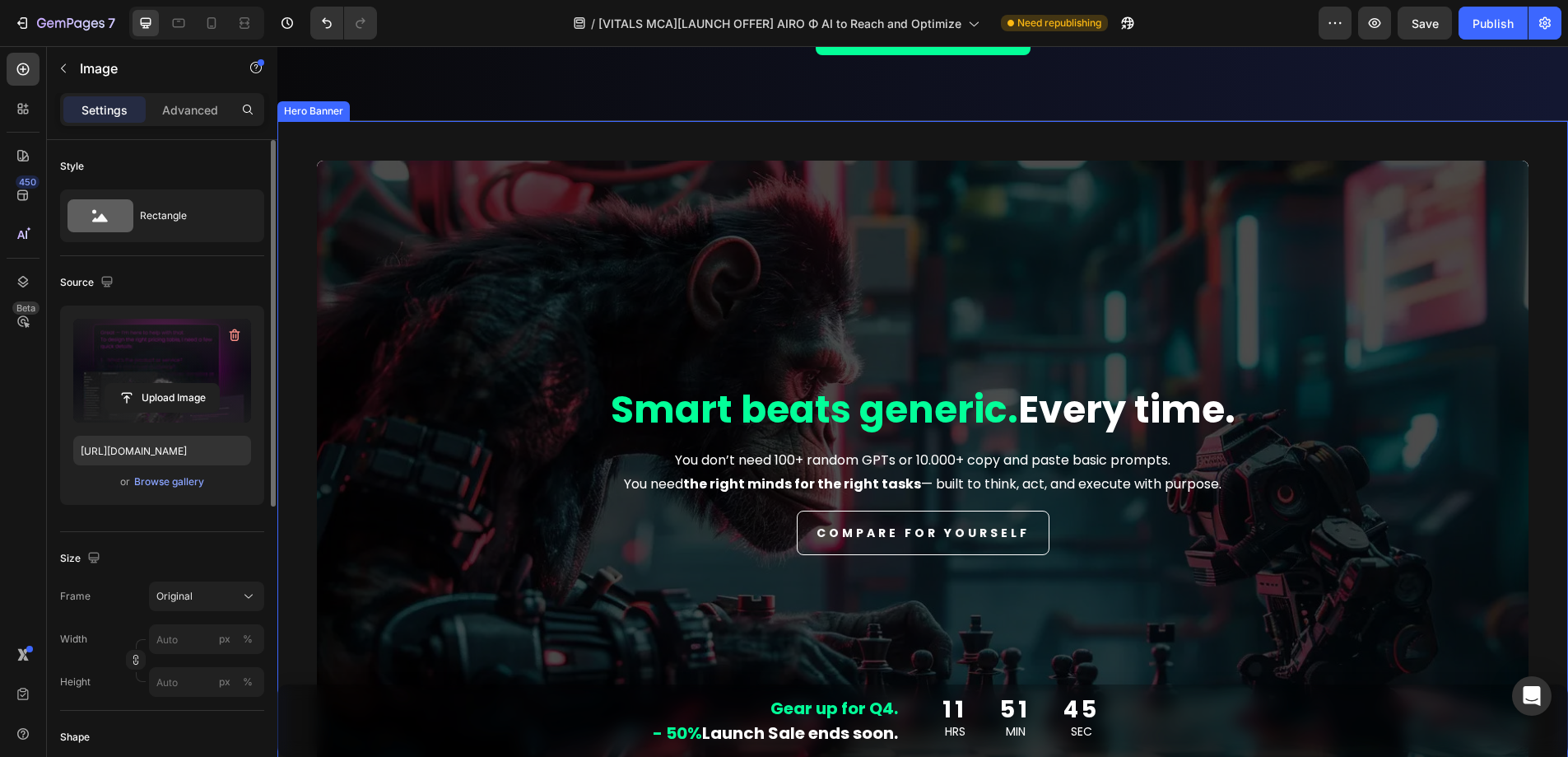
click at [551, 323] on div "Overlay" at bounding box center [923, 495] width 1212 height 669
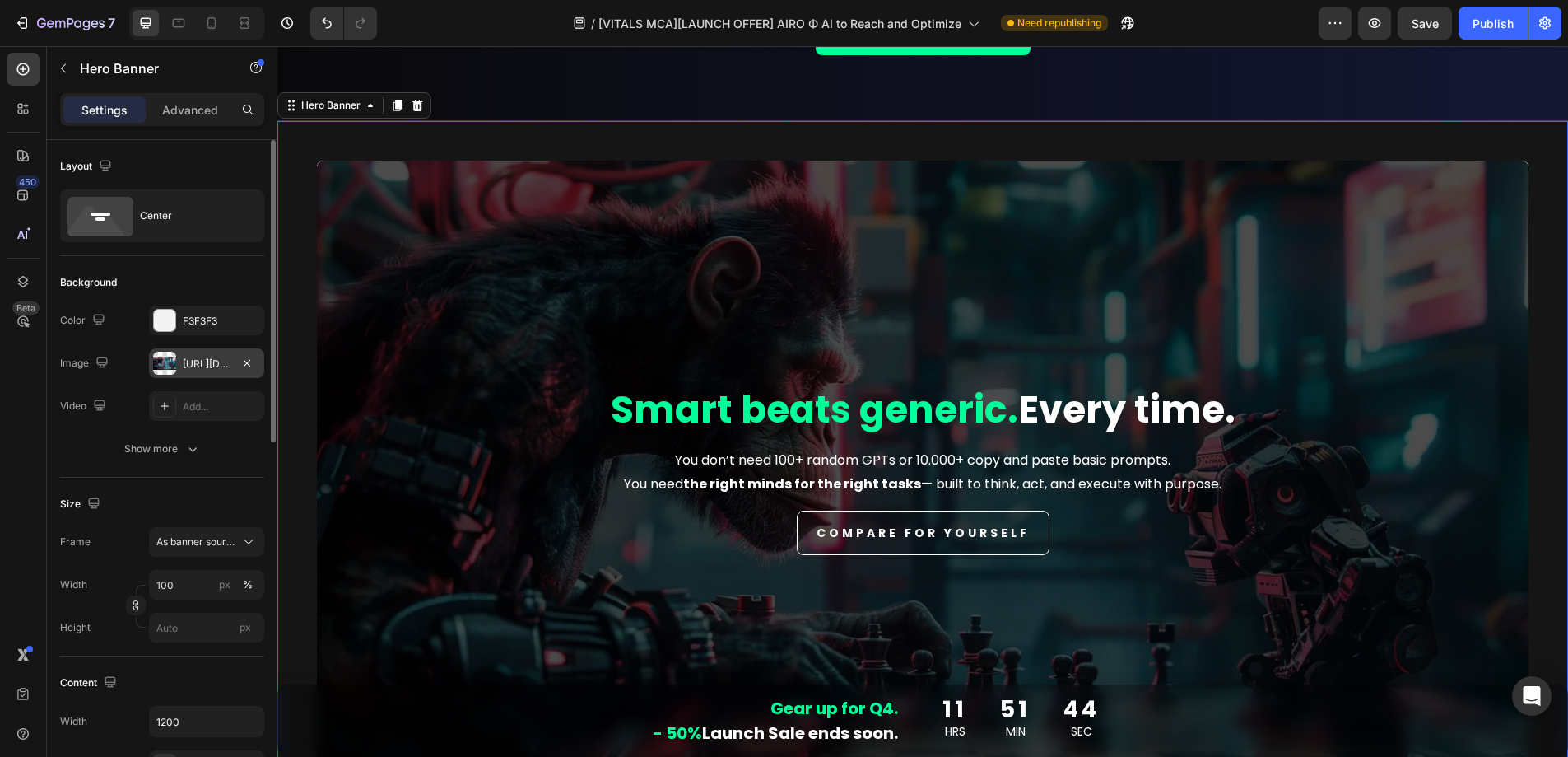
click at [160, 363] on div at bounding box center [164, 363] width 23 height 23
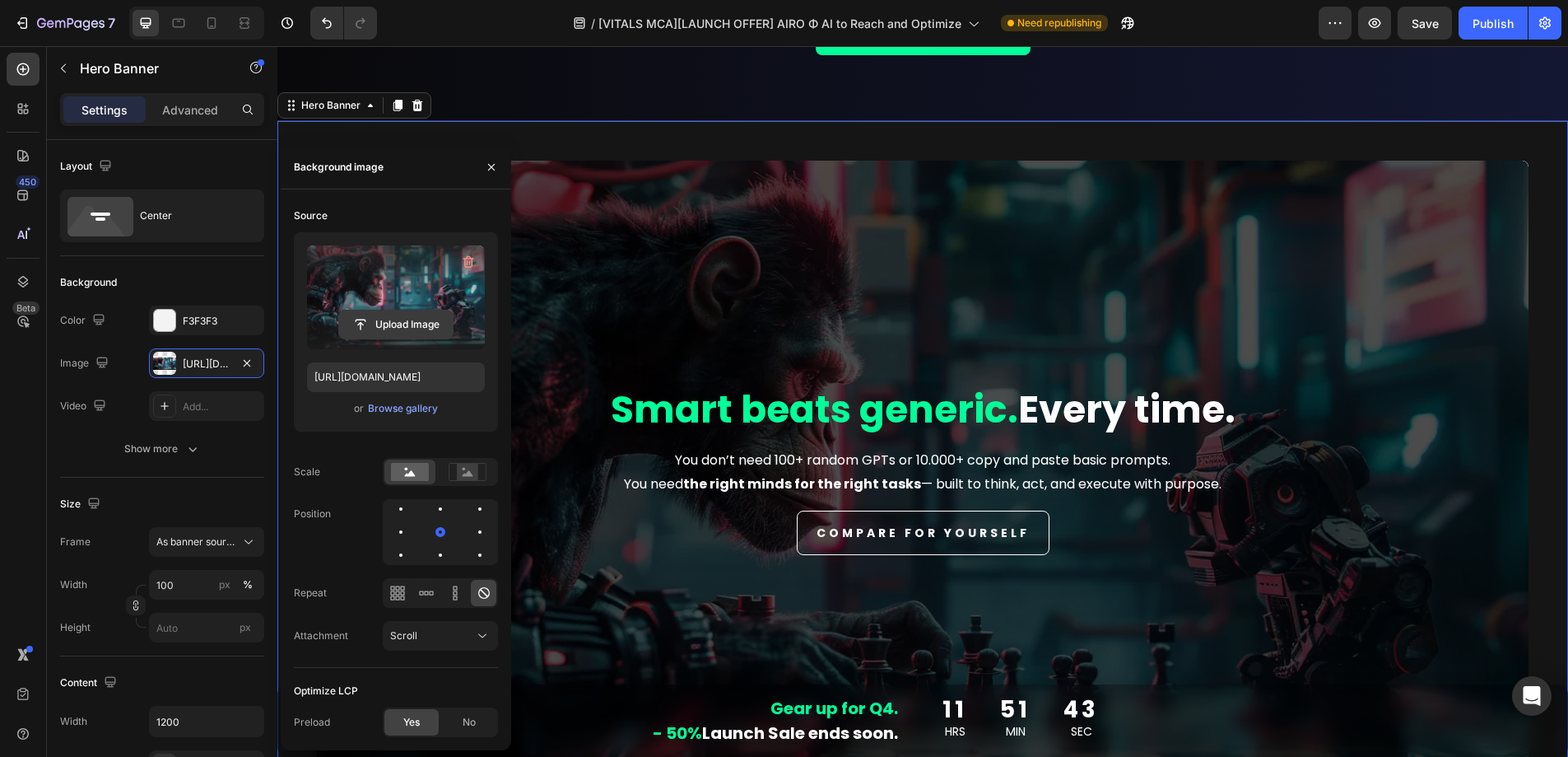
click at [376, 326] on input "file" at bounding box center [396, 325] width 113 height 28
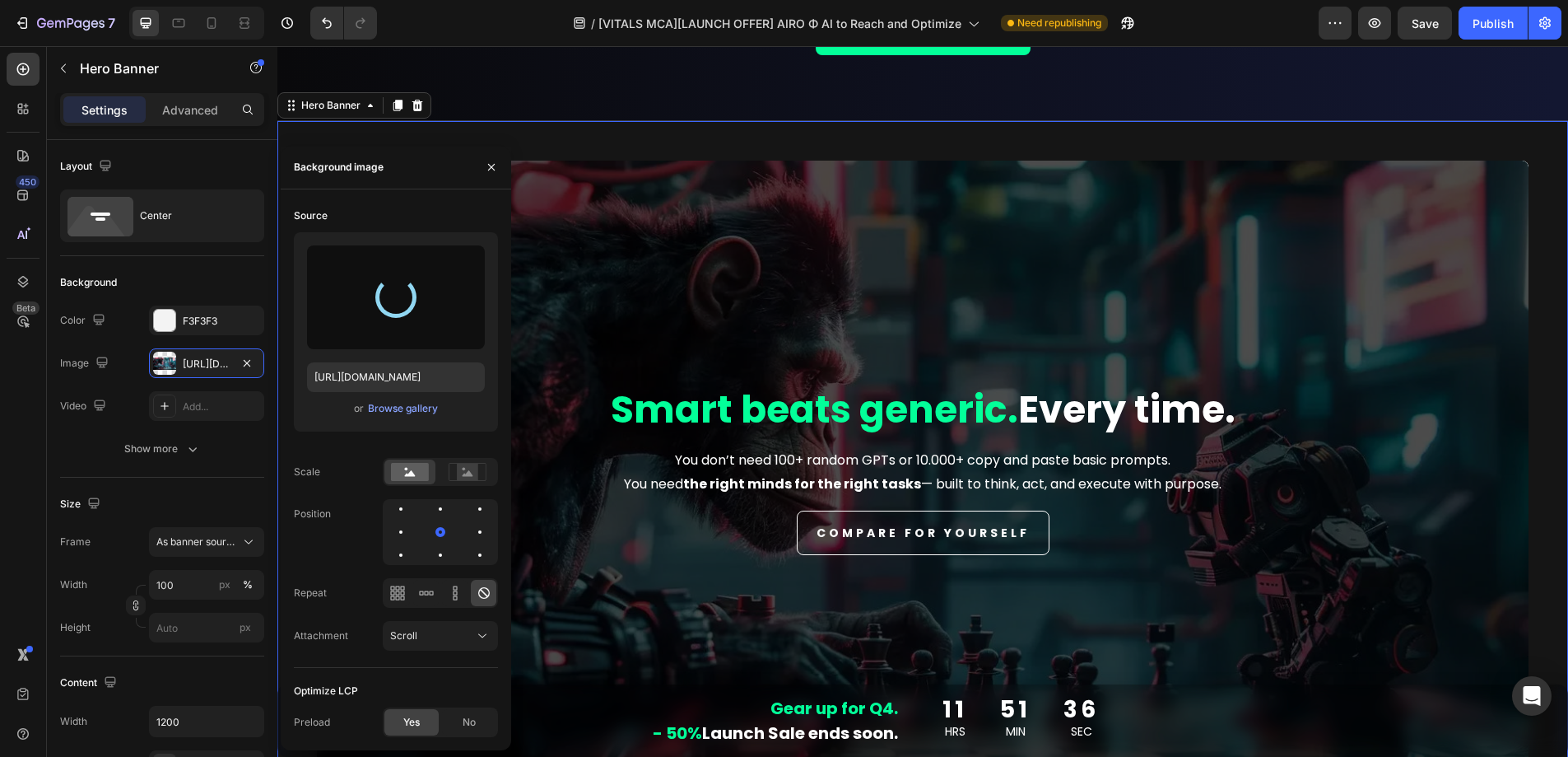
type input "https://cdn.shopify.com/s/files/1/0924/1975/2313/files/gempages_574669605969068…"
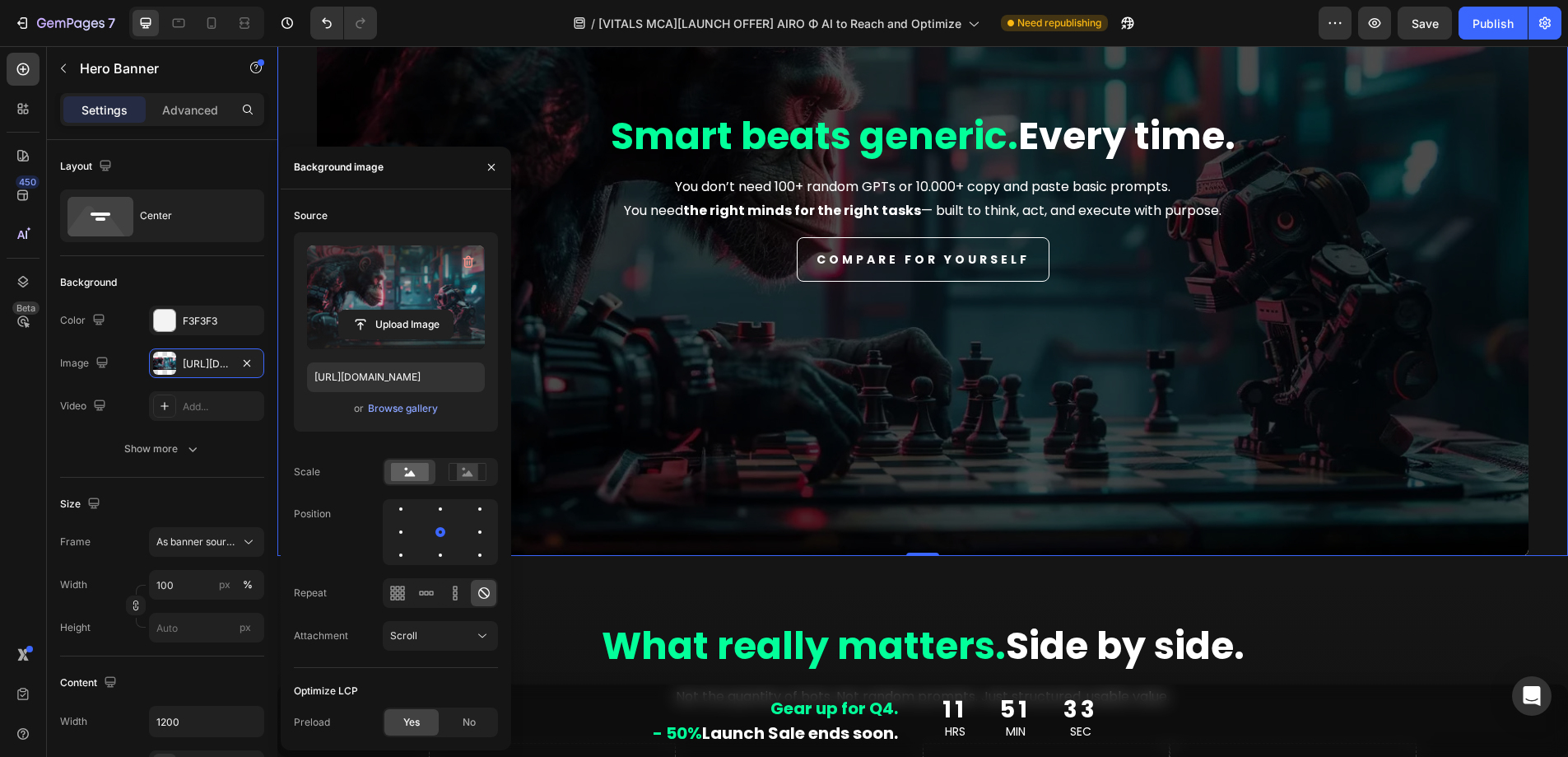
scroll to position [7207, 0]
click at [1496, 29] on div "Publish" at bounding box center [1493, 24] width 42 height 17
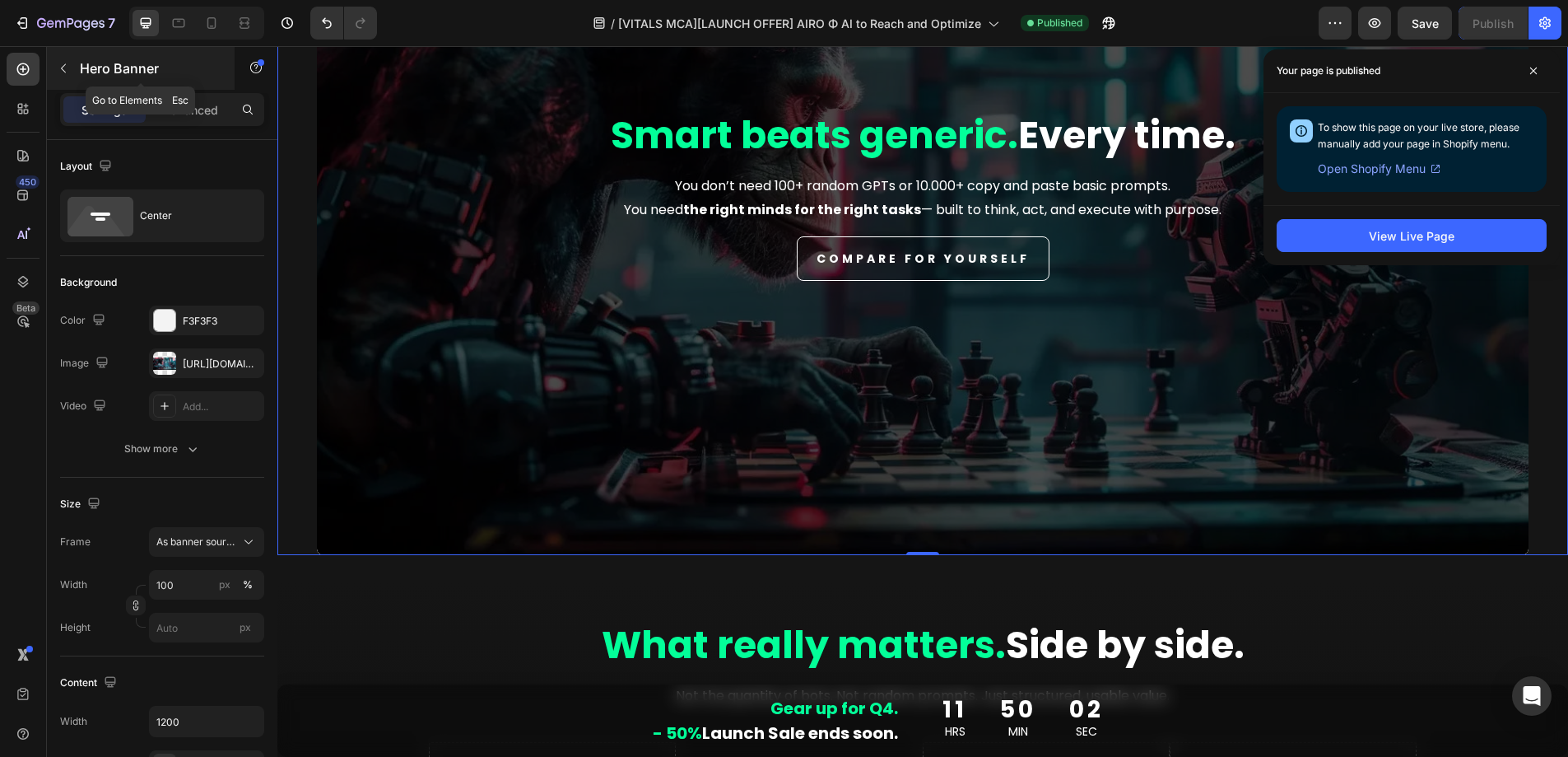
click at [62, 75] on icon "button" at bounding box center [63, 68] width 13 height 13
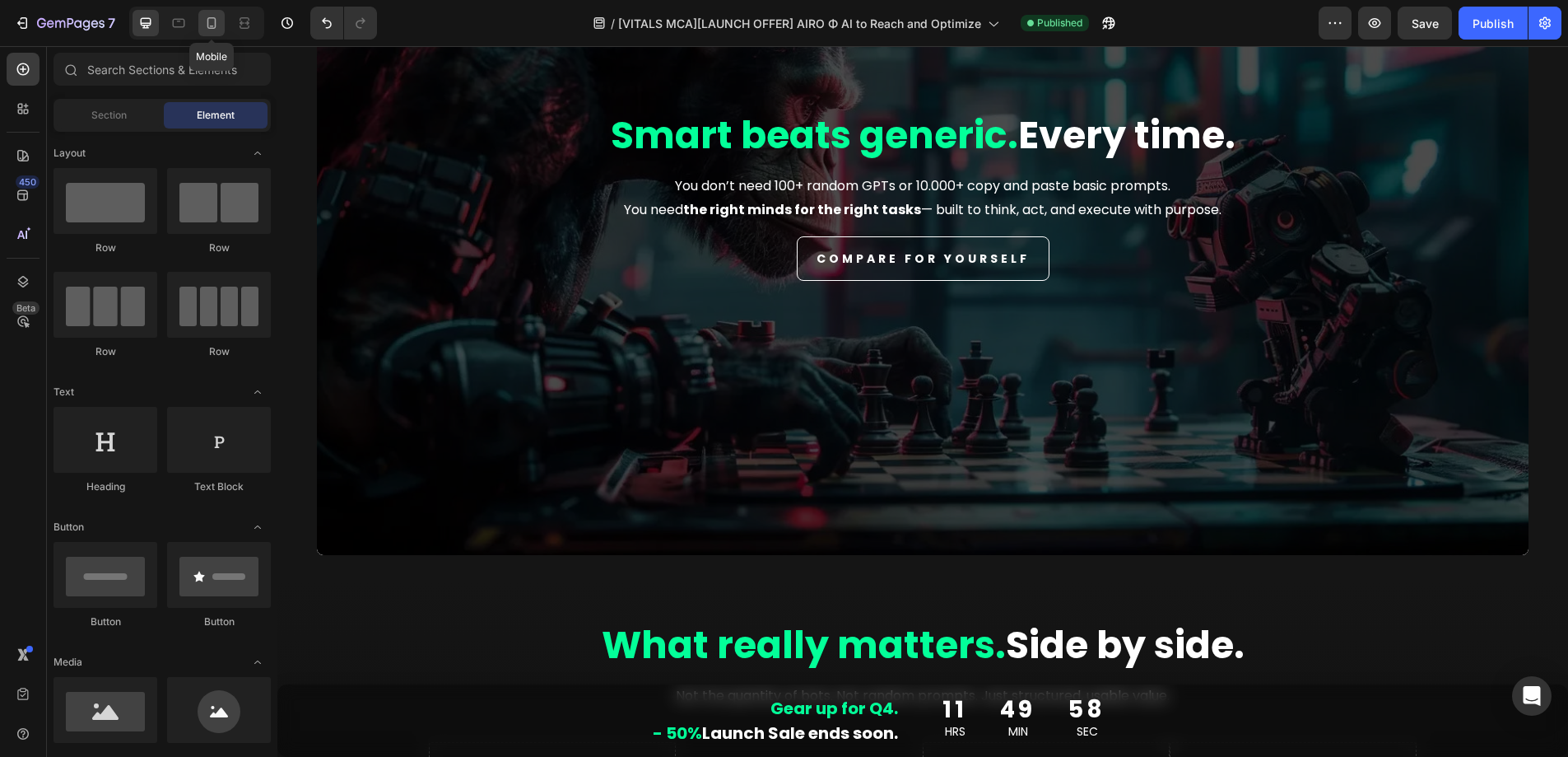
click at [217, 17] on icon at bounding box center [211, 23] width 16 height 16
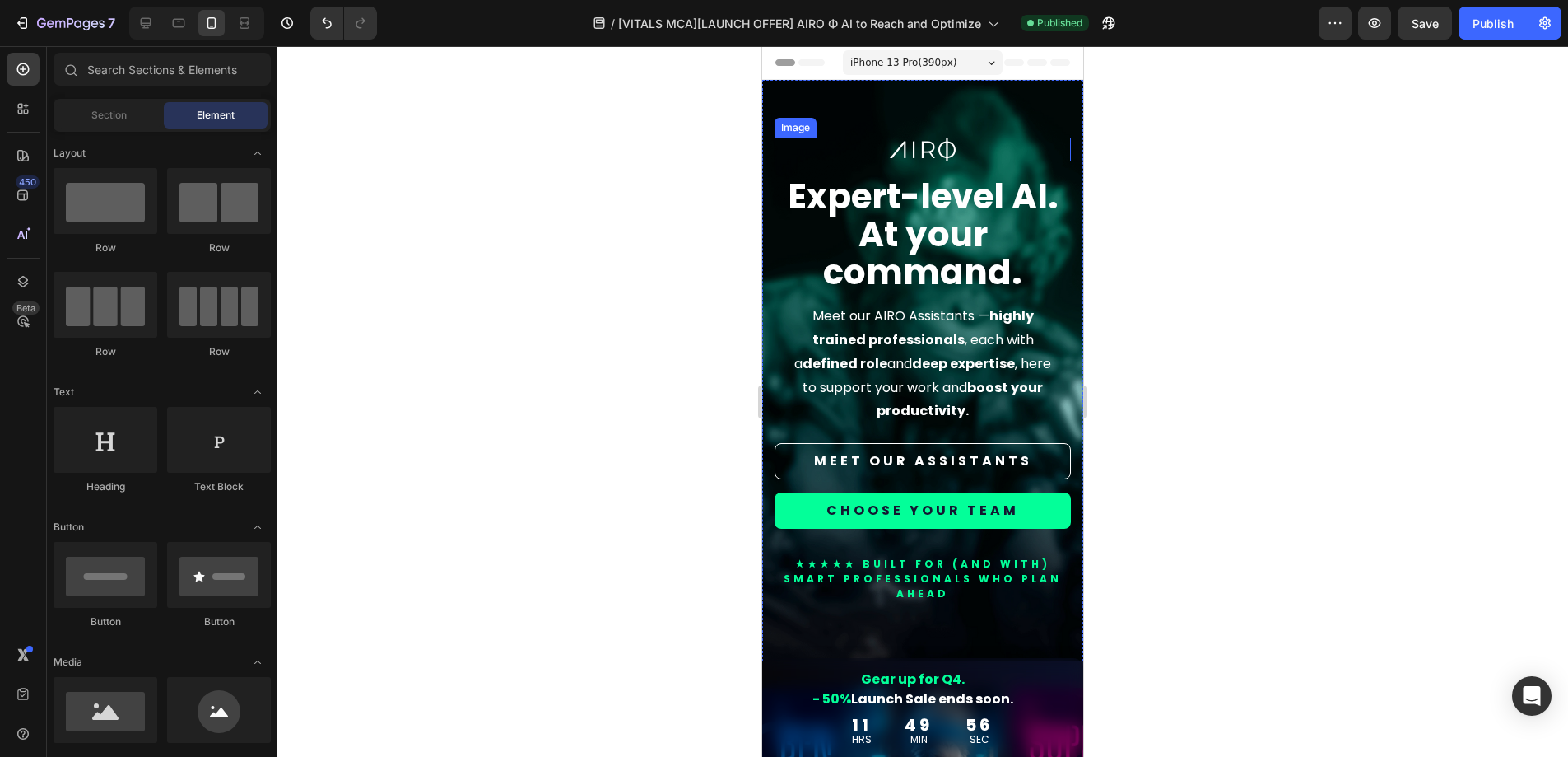
click at [1022, 139] on div at bounding box center [923, 149] width 296 height 24
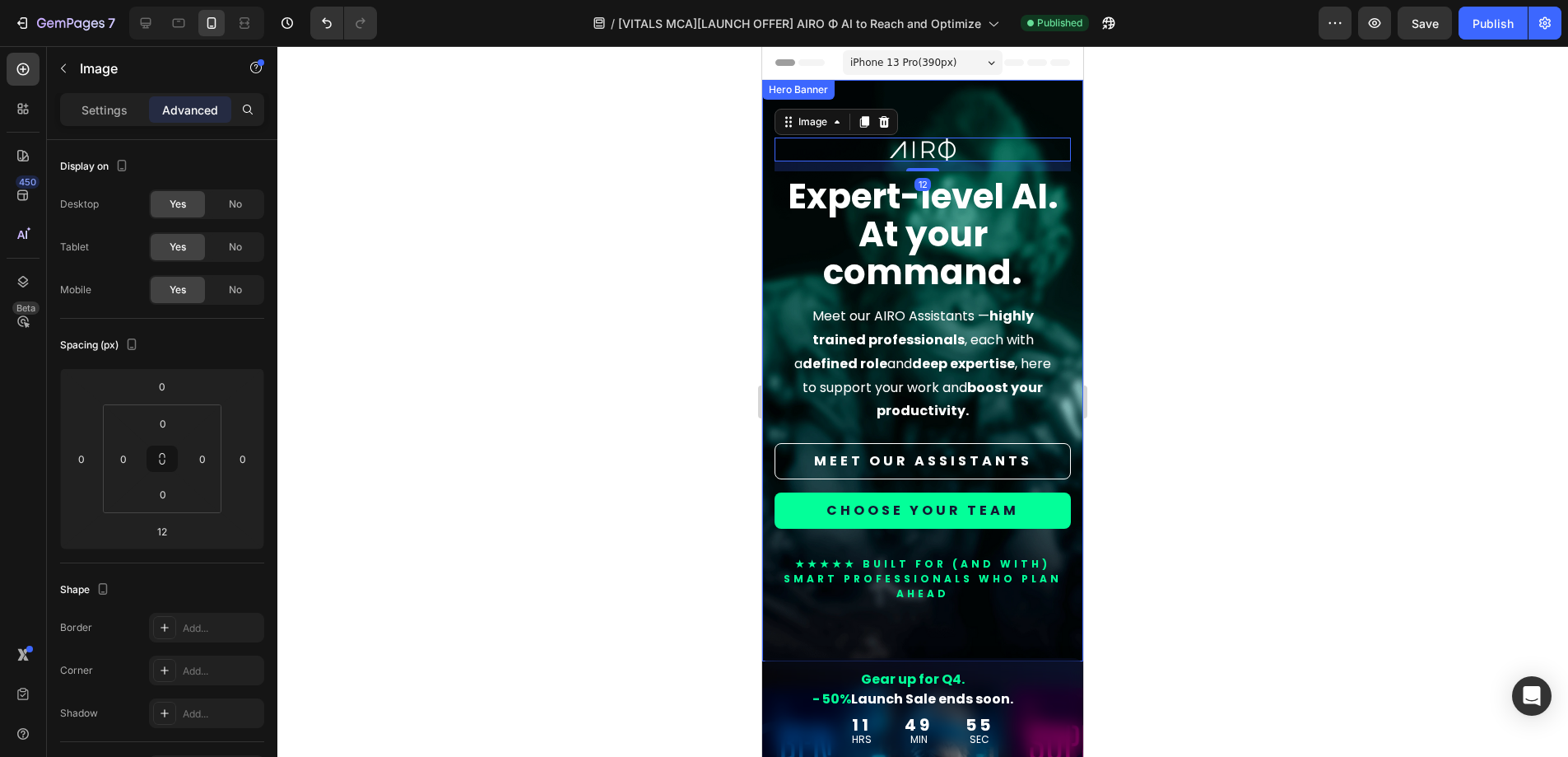
click at [1029, 118] on div "Image 12 Expert-level AI. At your command. Heading Meet our AIRO Assistants — h…" at bounding box center [923, 371] width 321 height 581
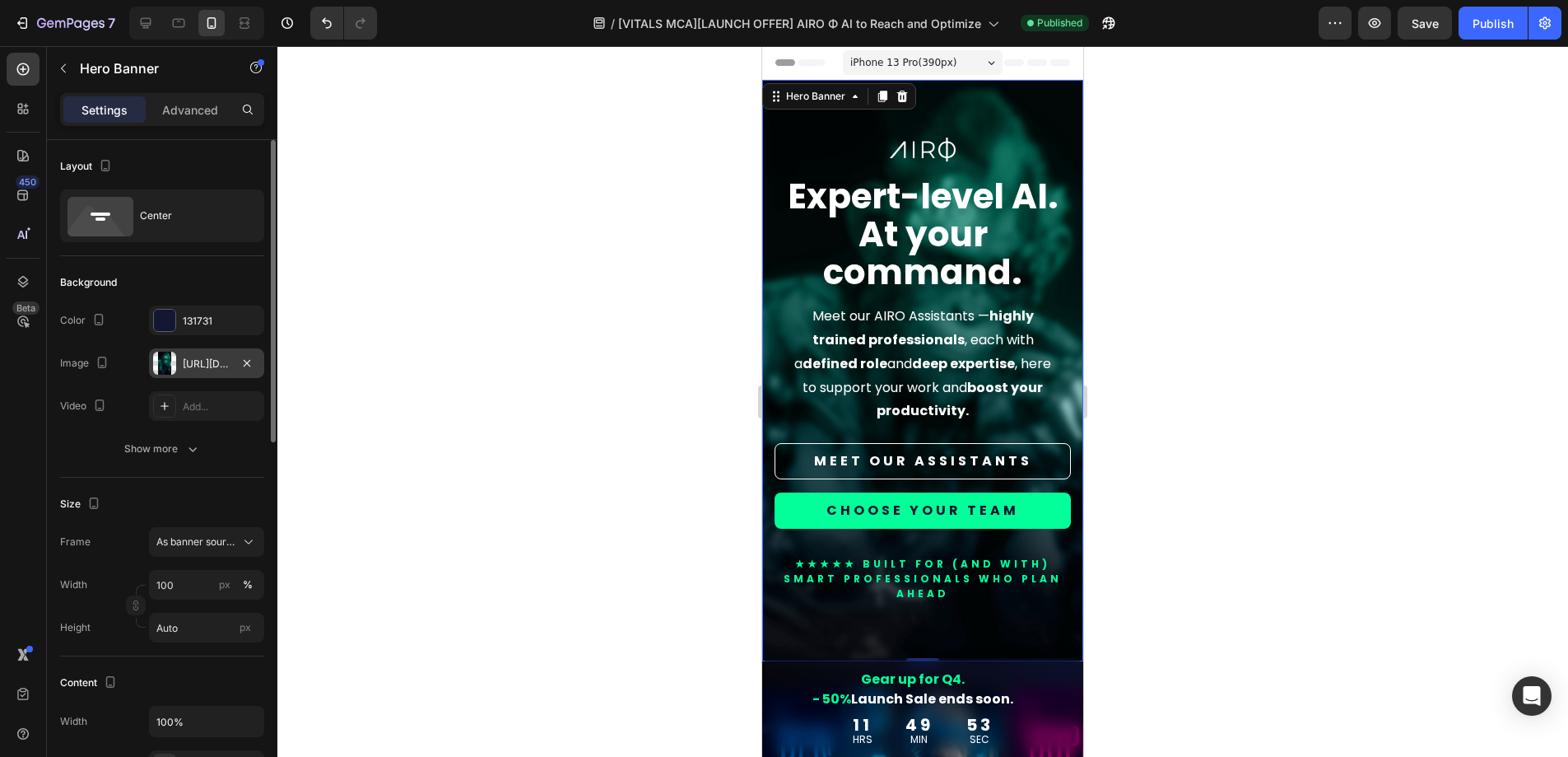
click at [167, 361] on div at bounding box center [164, 363] width 23 height 23
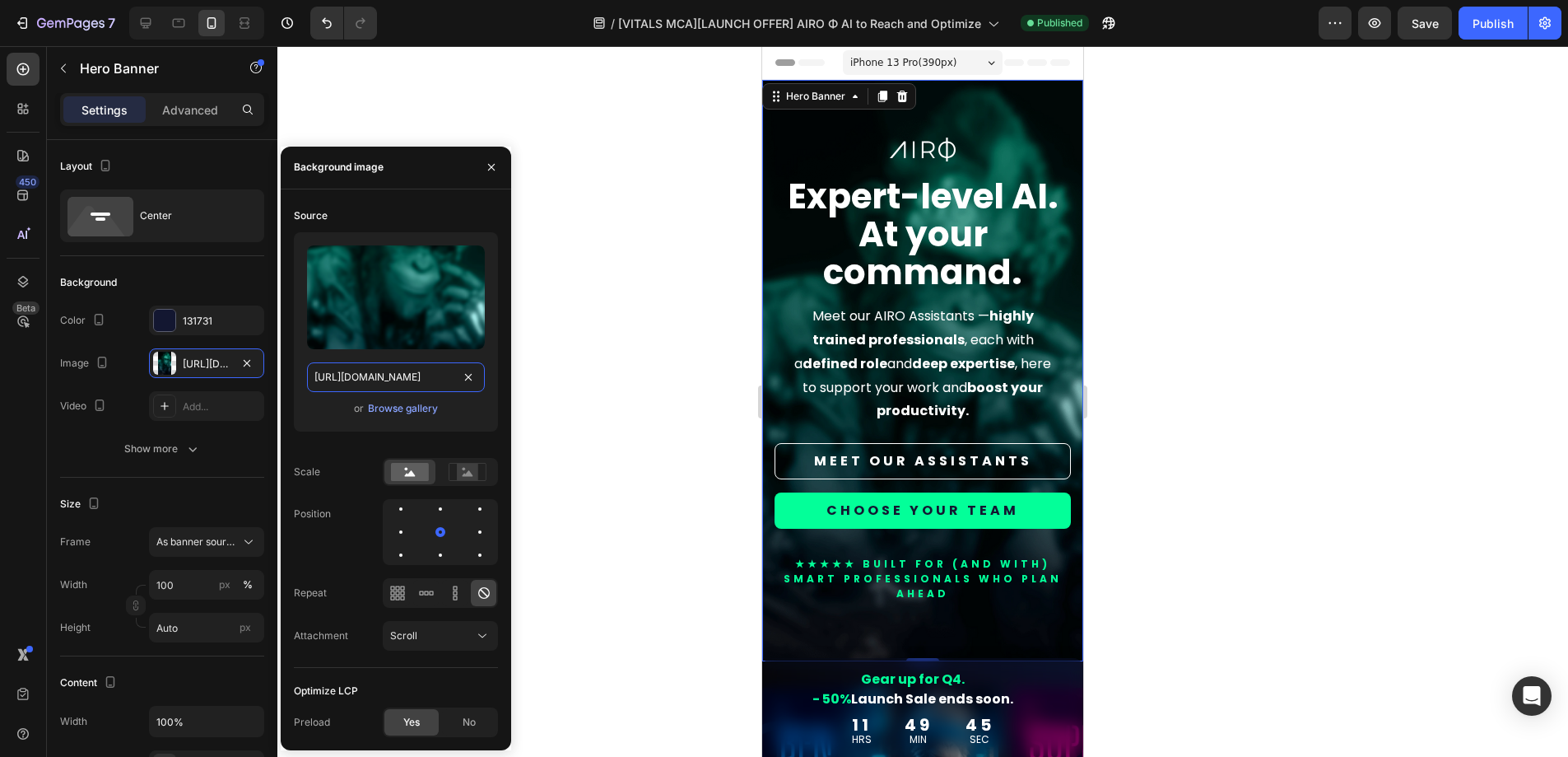
click at [350, 377] on input "[URL][DOMAIN_NAME]" at bounding box center [396, 377] width 178 height 29
click at [146, 28] on icon at bounding box center [145, 23] width 16 height 16
type input "1200"
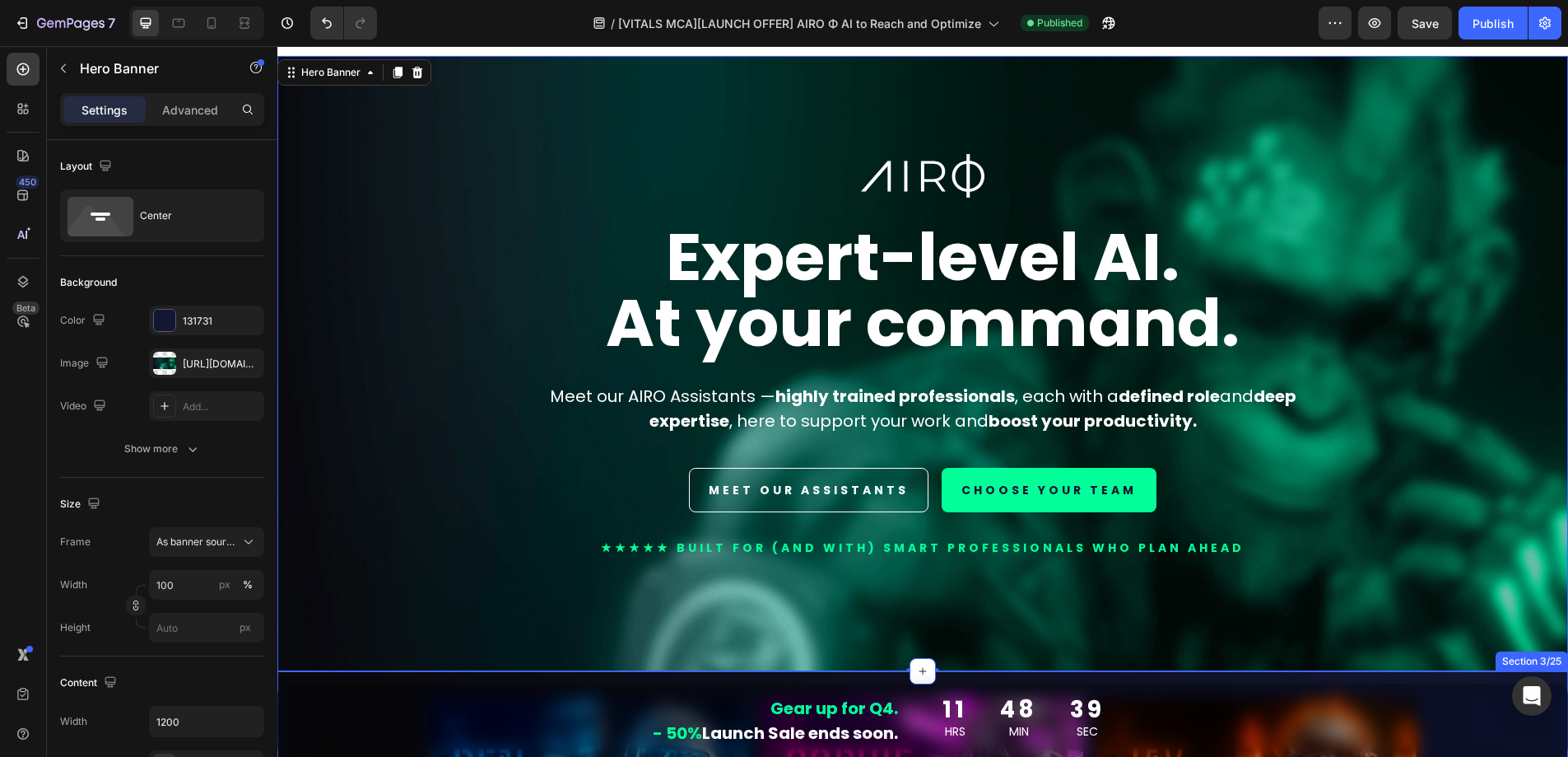
scroll to position [411, 0]
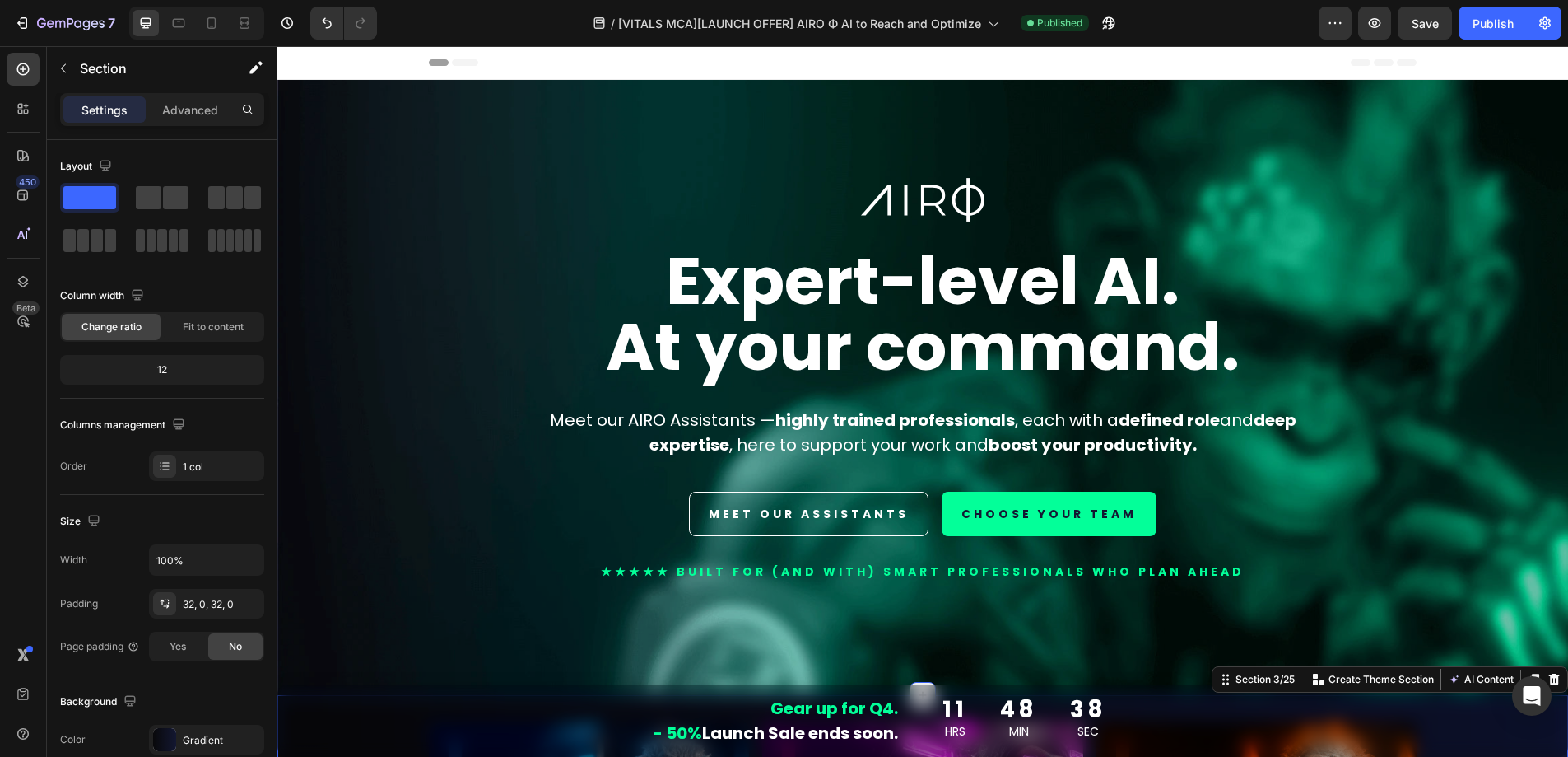
scroll to position [411, 0]
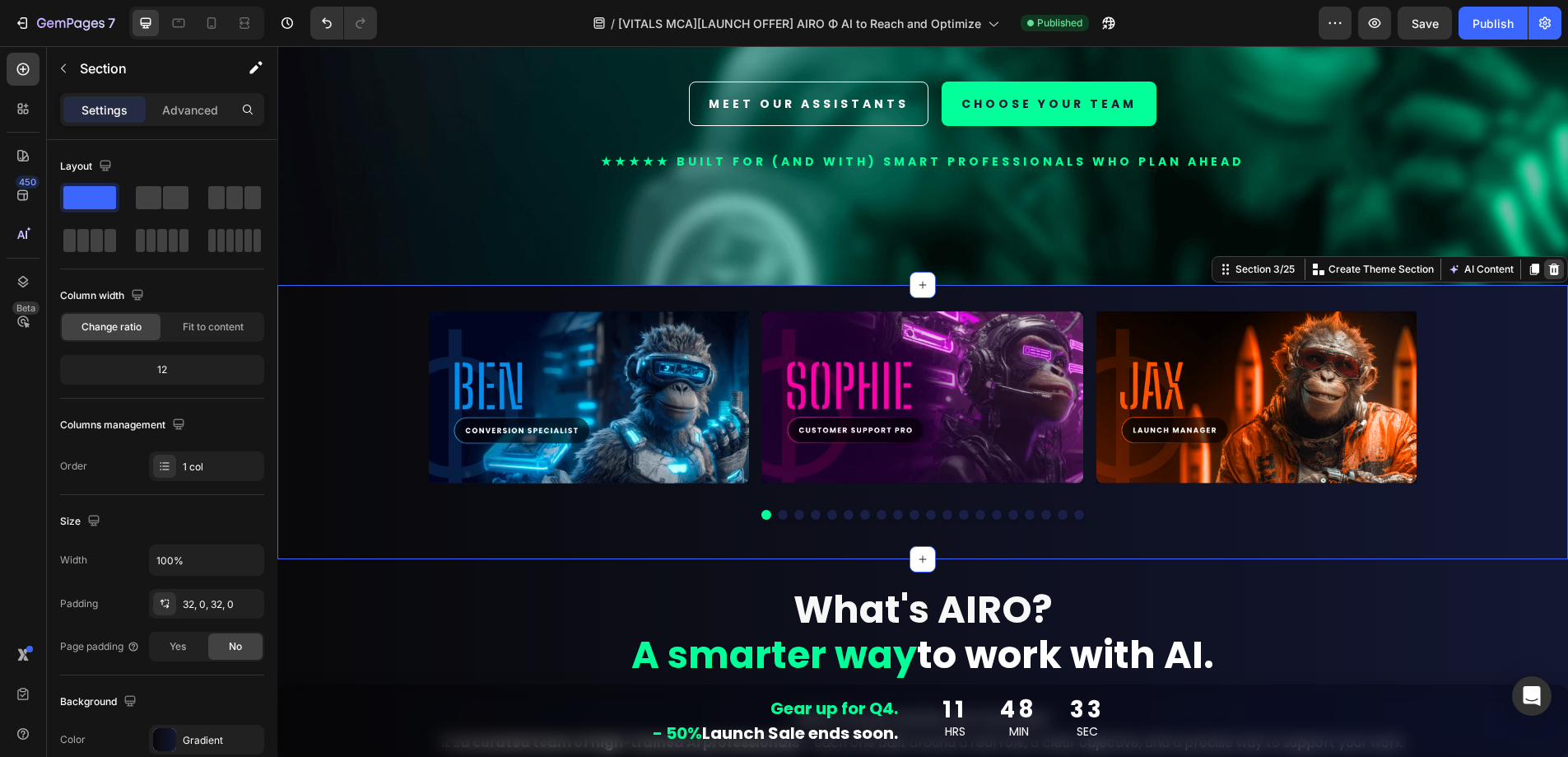
click at [1549, 266] on icon at bounding box center [1554, 269] width 10 height 11
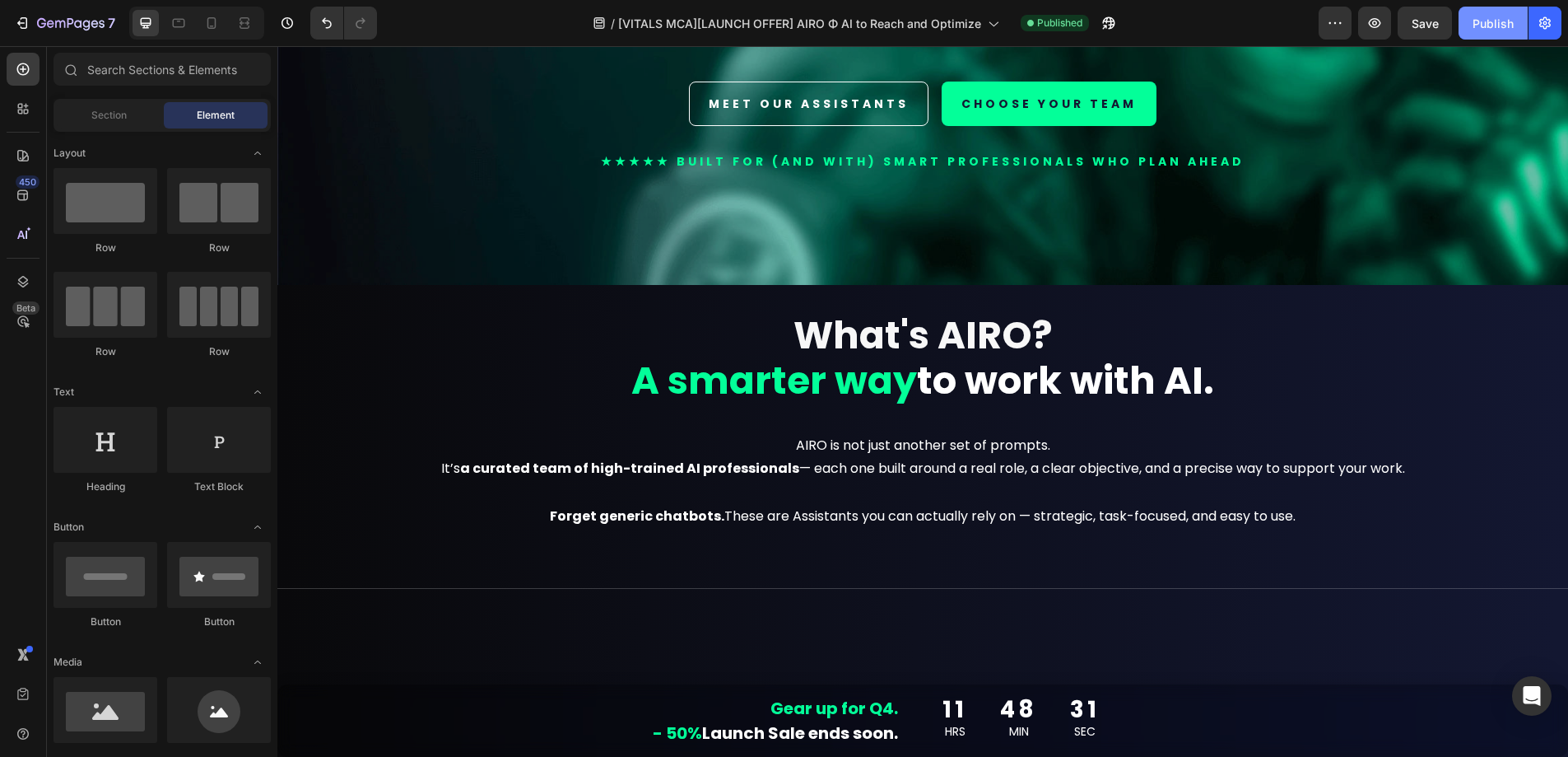
click at [1504, 28] on div "Publish" at bounding box center [1493, 24] width 42 height 17
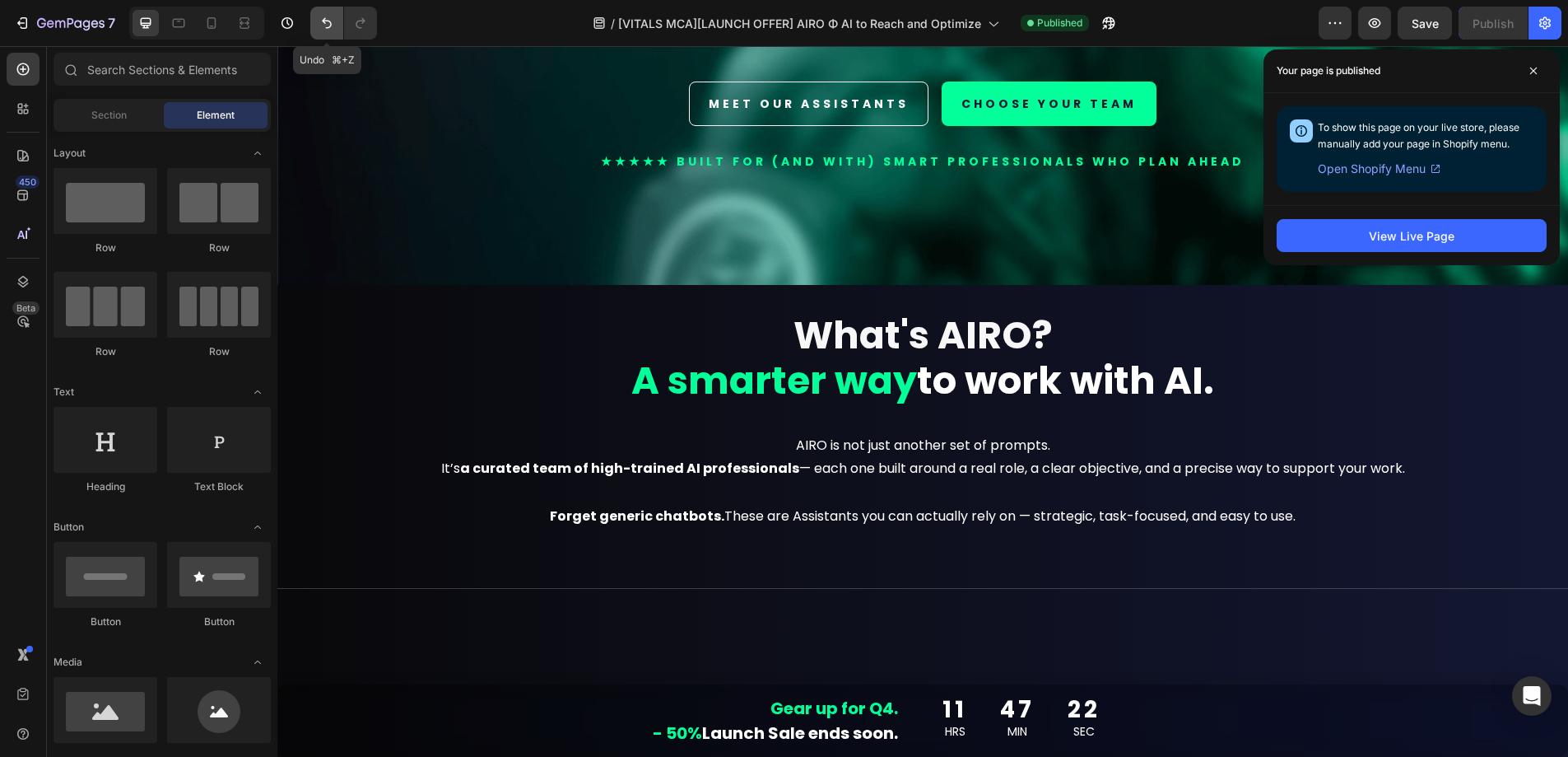
click at [330, 25] on icon "Undo/Redo" at bounding box center [326, 23] width 9 height 10
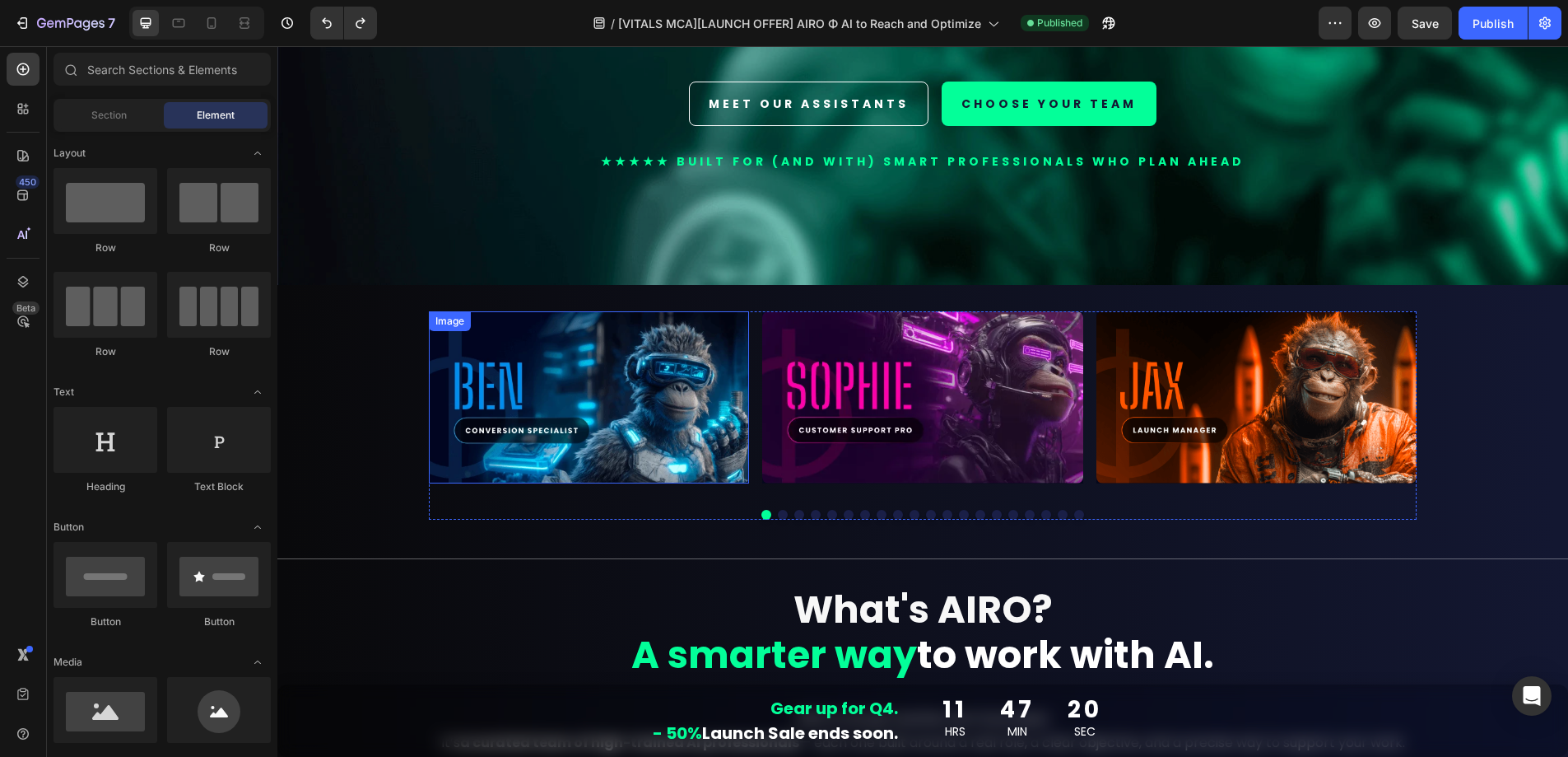
click at [679, 409] on img at bounding box center [589, 397] width 320 height 172
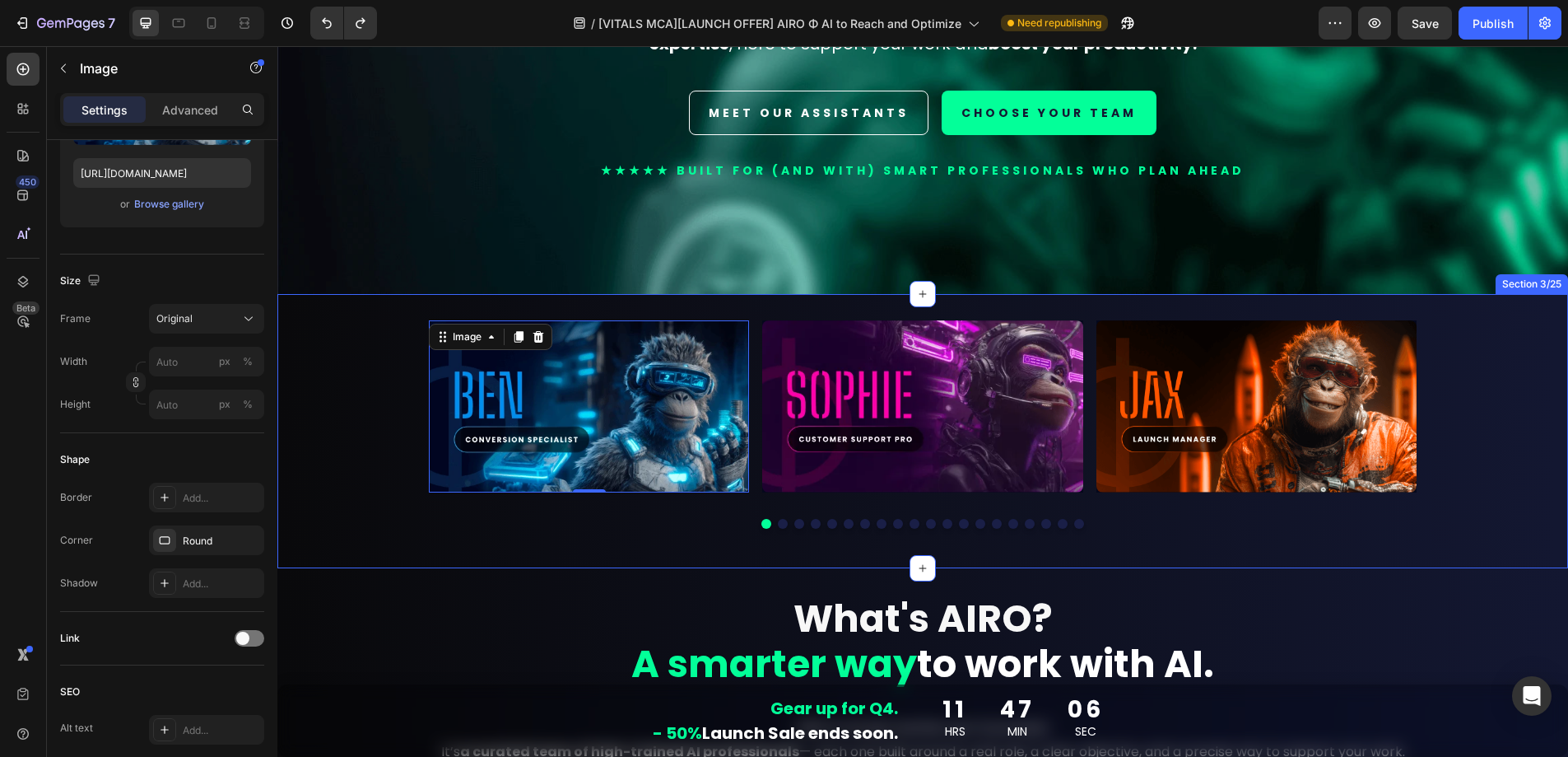
scroll to position [402, 0]
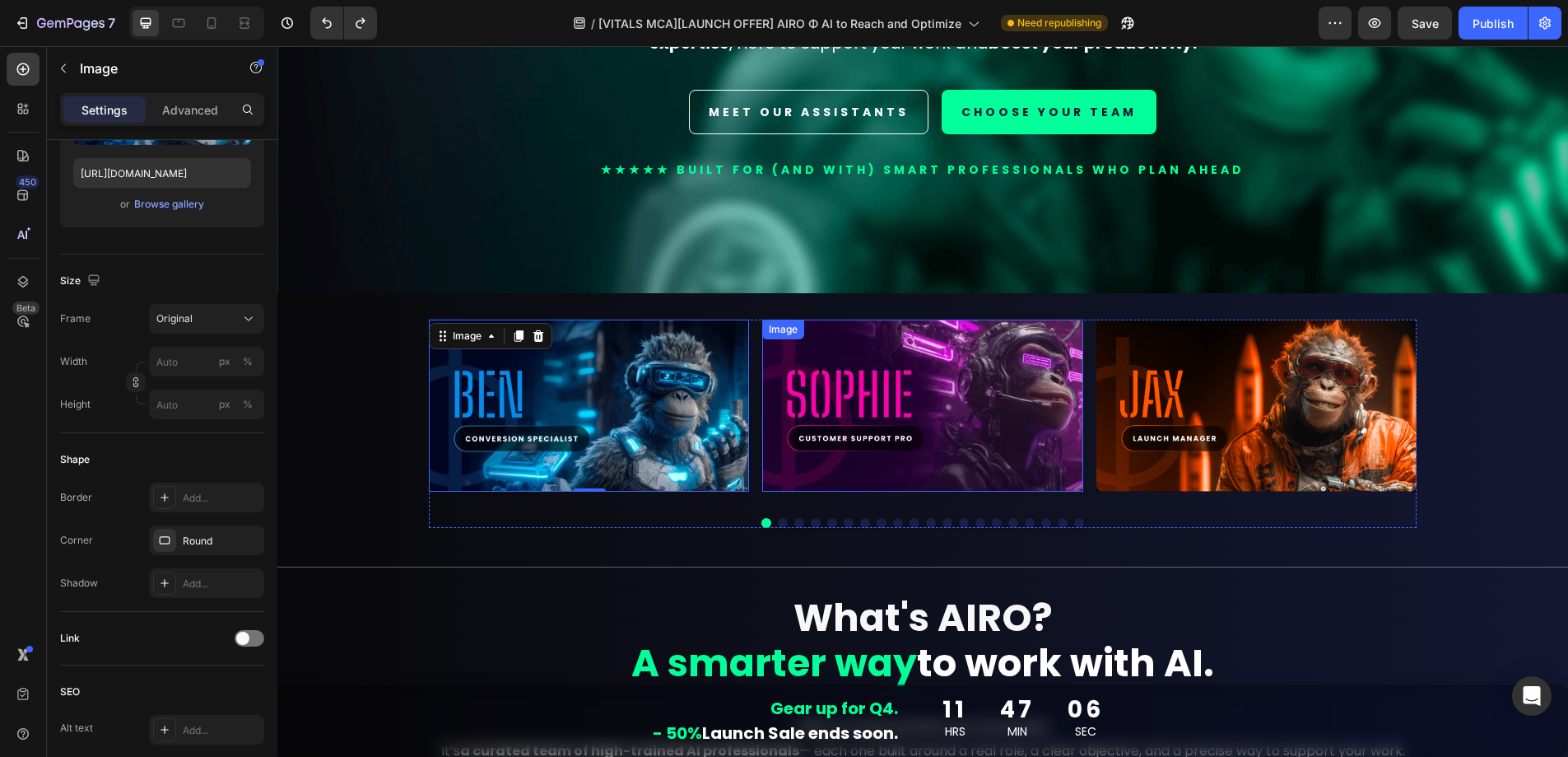
click at [935, 449] on img at bounding box center [922, 406] width 320 height 172
click at [628, 404] on img at bounding box center [589, 406] width 320 height 172
click at [953, 411] on img at bounding box center [922, 406] width 320 height 172
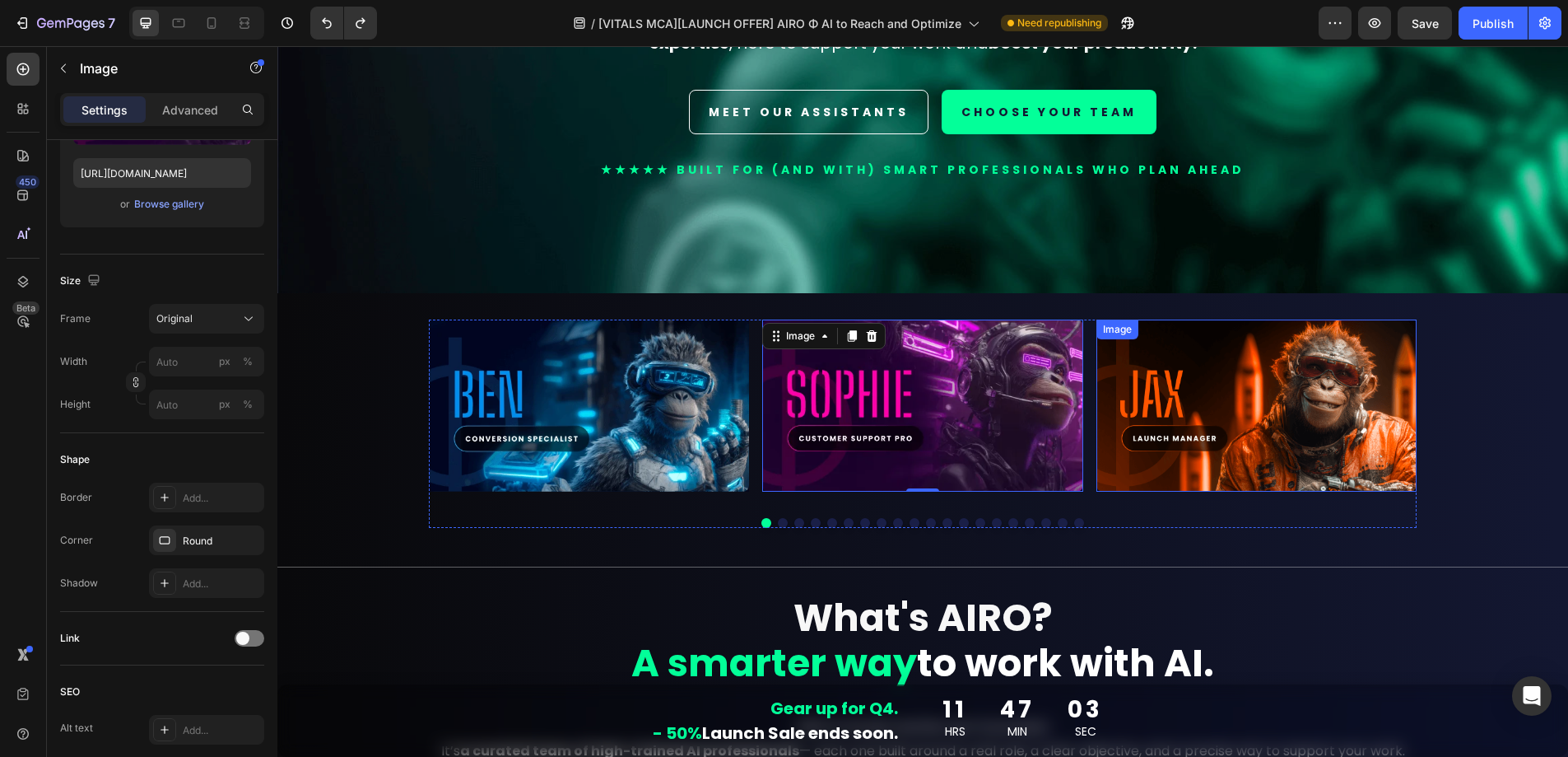
click at [1226, 396] on img at bounding box center [1256, 406] width 320 height 172
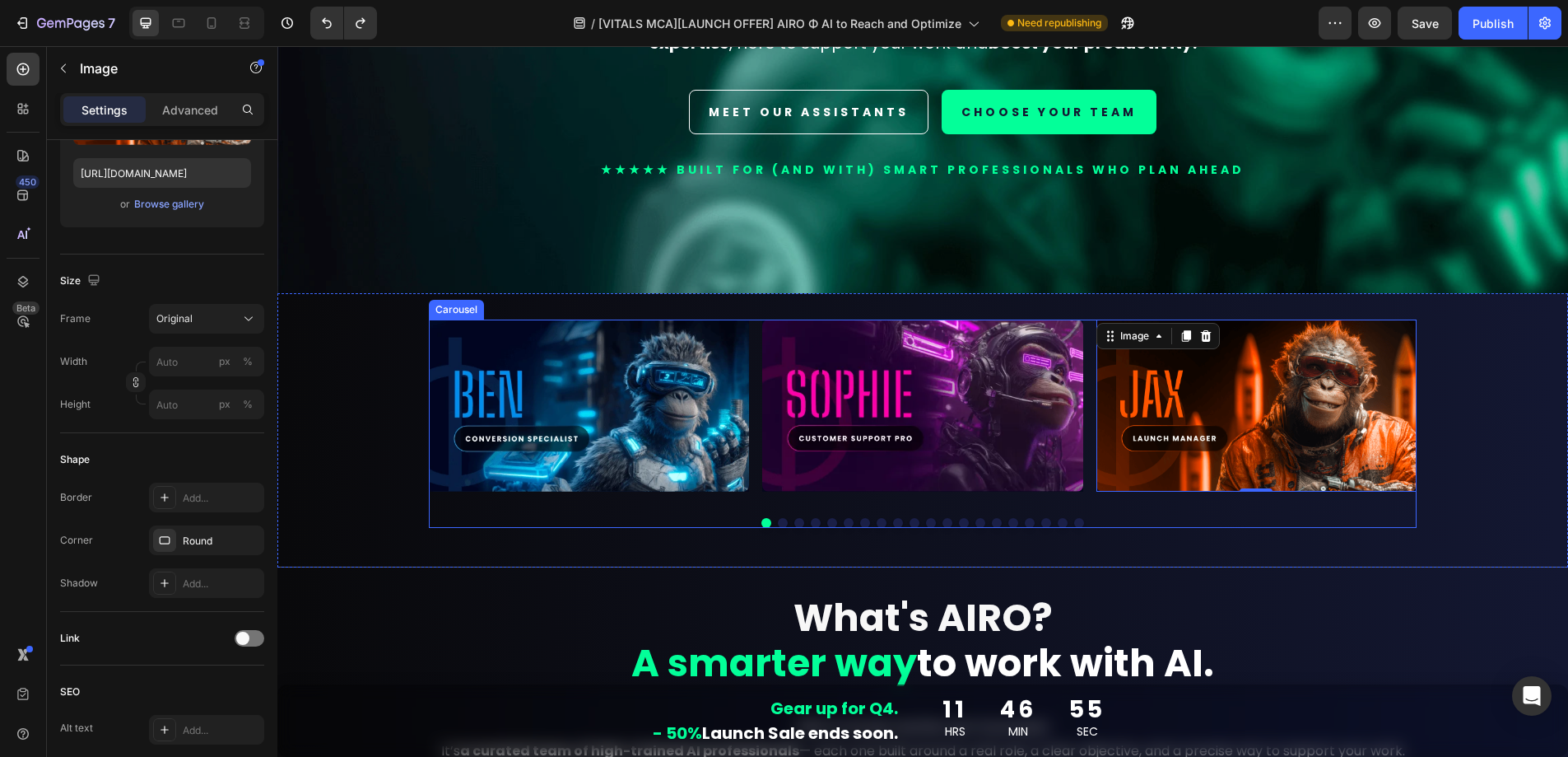
scroll to position [0, 0]
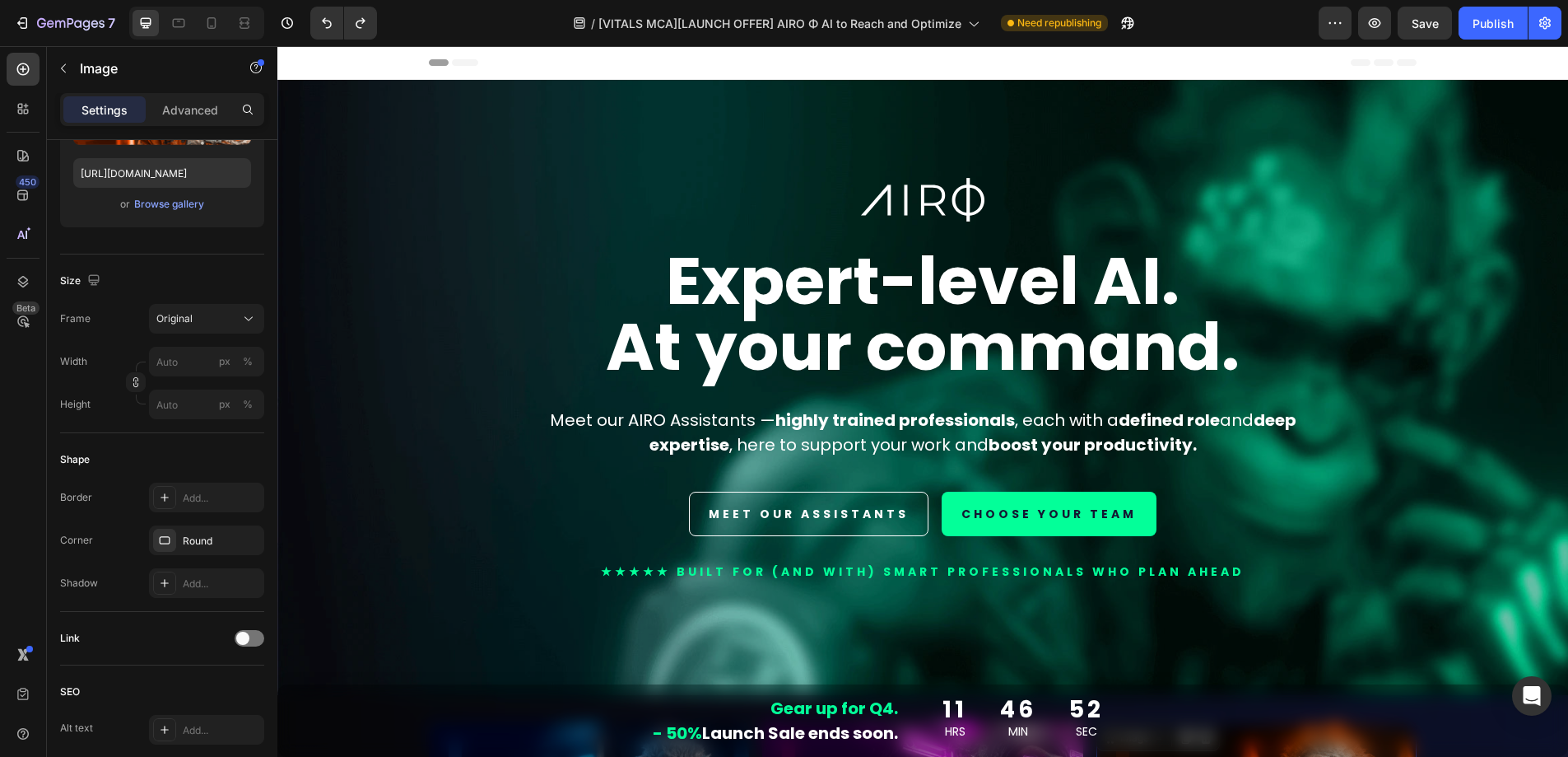
click at [1465, 691] on div "Gear up for Q4. - 50% Launch Sale ends soon. Text Block 11 HRS 46 MIN 52 SEC Co…" at bounding box center [923, 720] width 1291 height 73
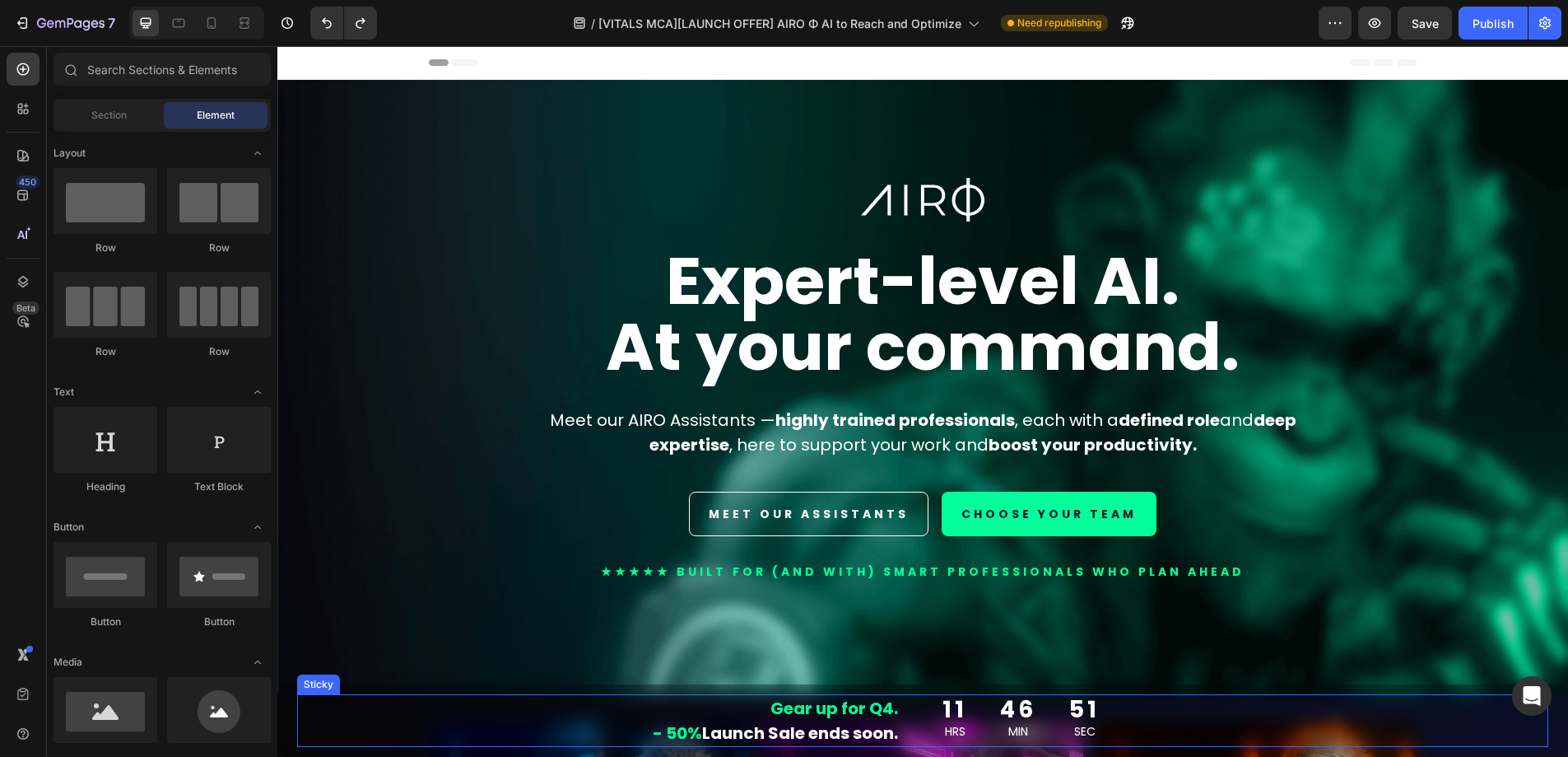
click at [317, 683] on div "Sticky" at bounding box center [319, 684] width 36 height 15
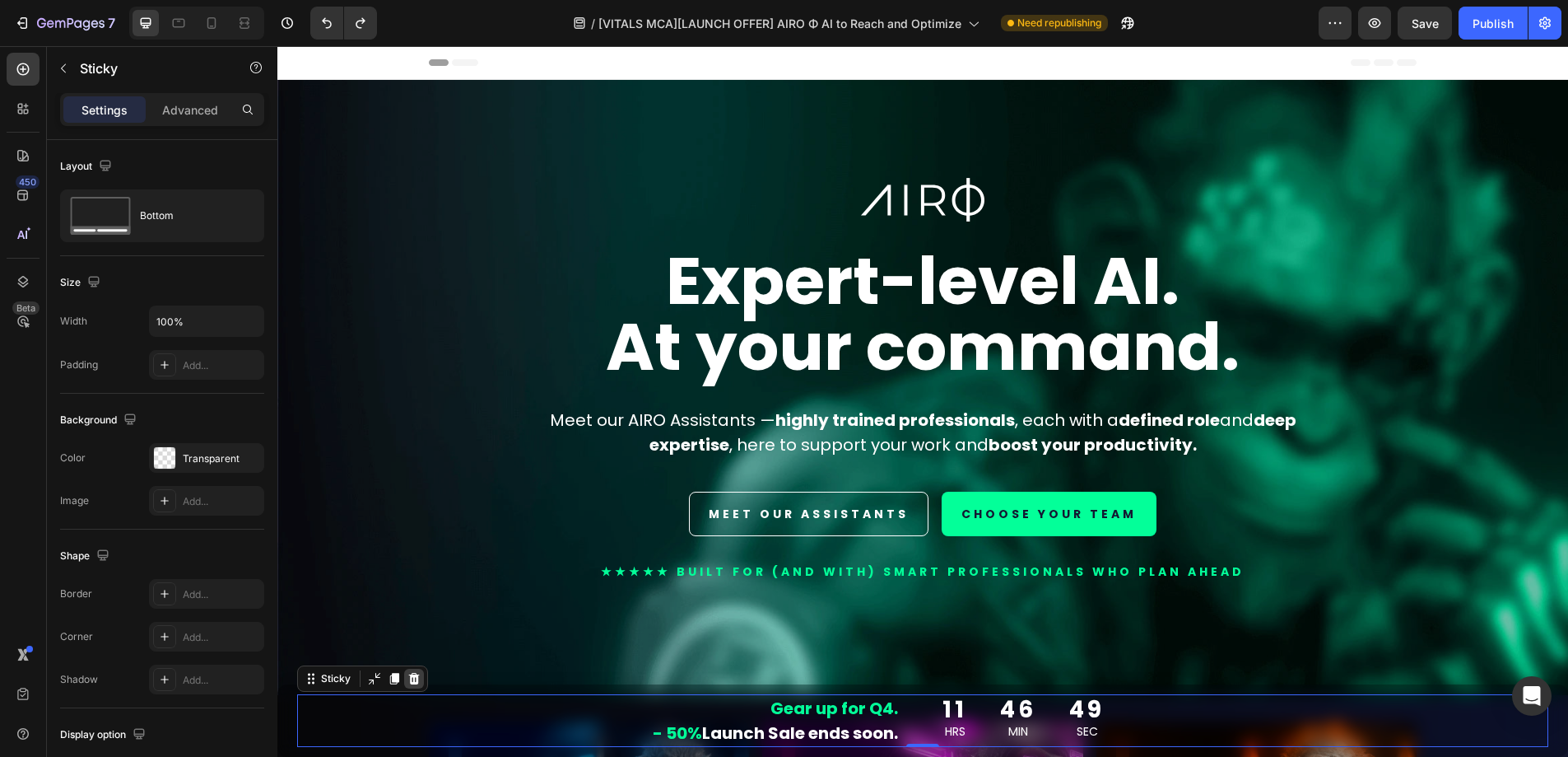
click at [409, 681] on icon at bounding box center [414, 679] width 13 height 13
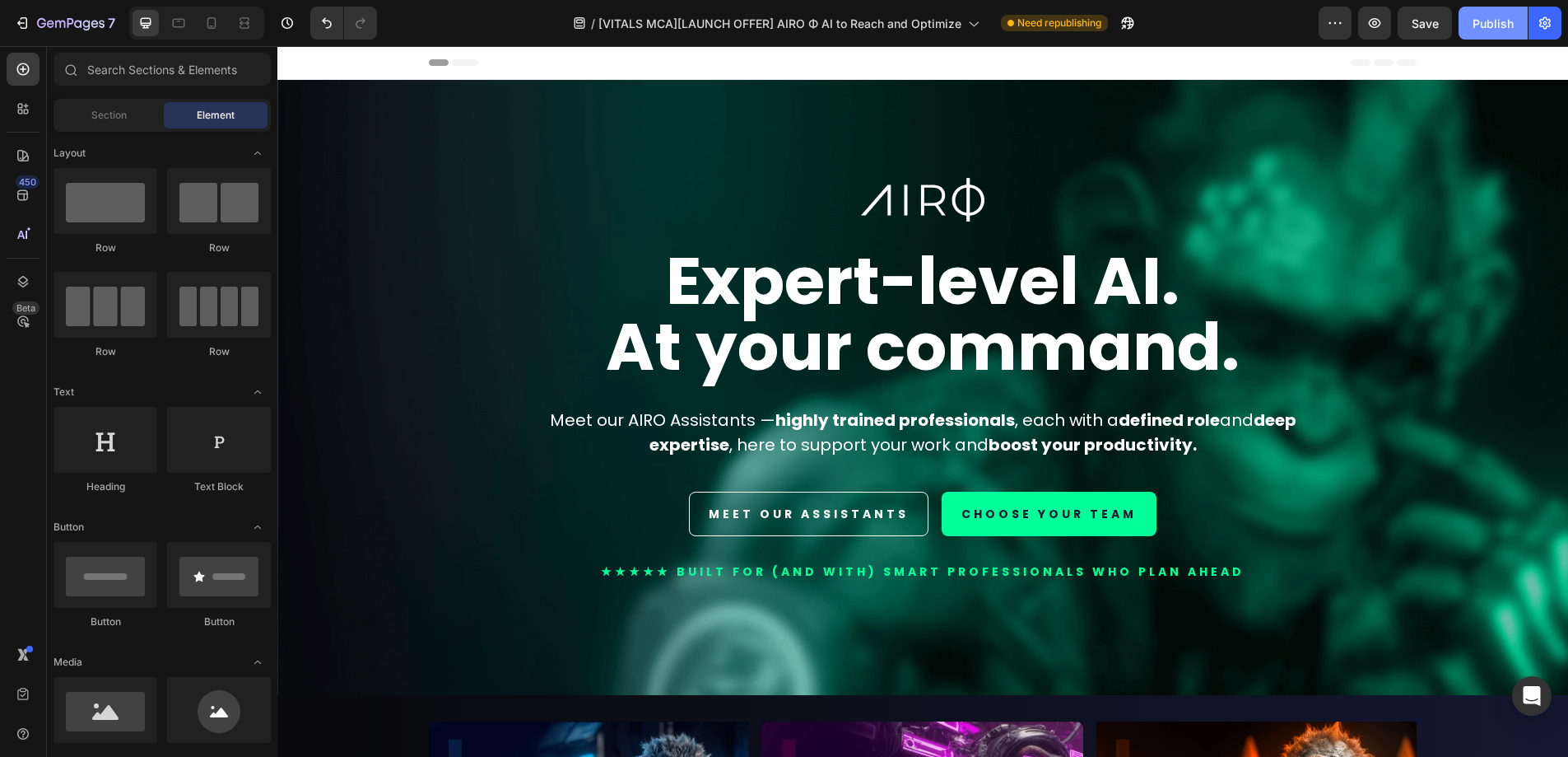
click at [1494, 27] on div "Publish" at bounding box center [1493, 24] width 42 height 17
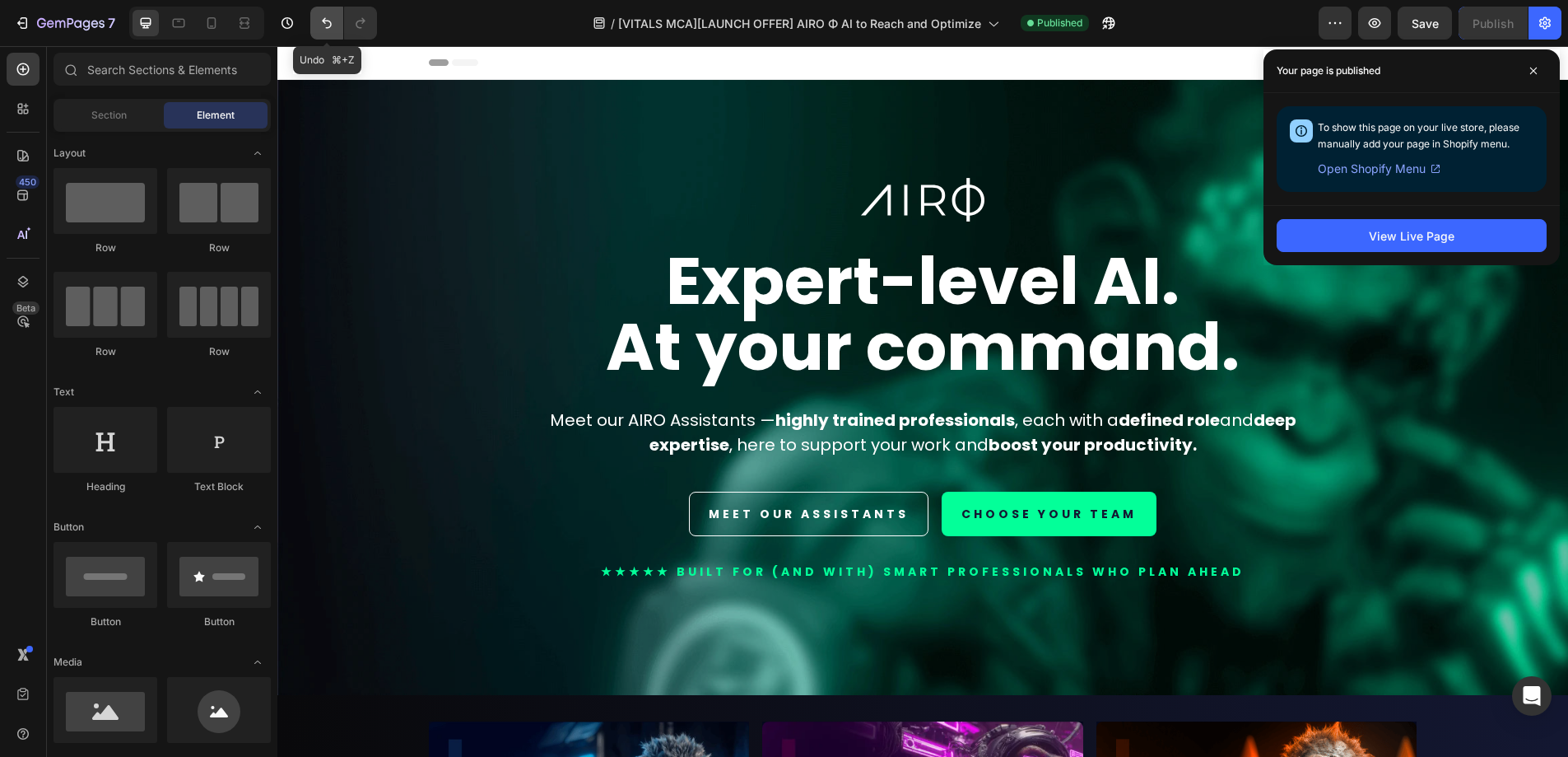
click at [314, 27] on button "Undo/Redo" at bounding box center [326, 23] width 33 height 33
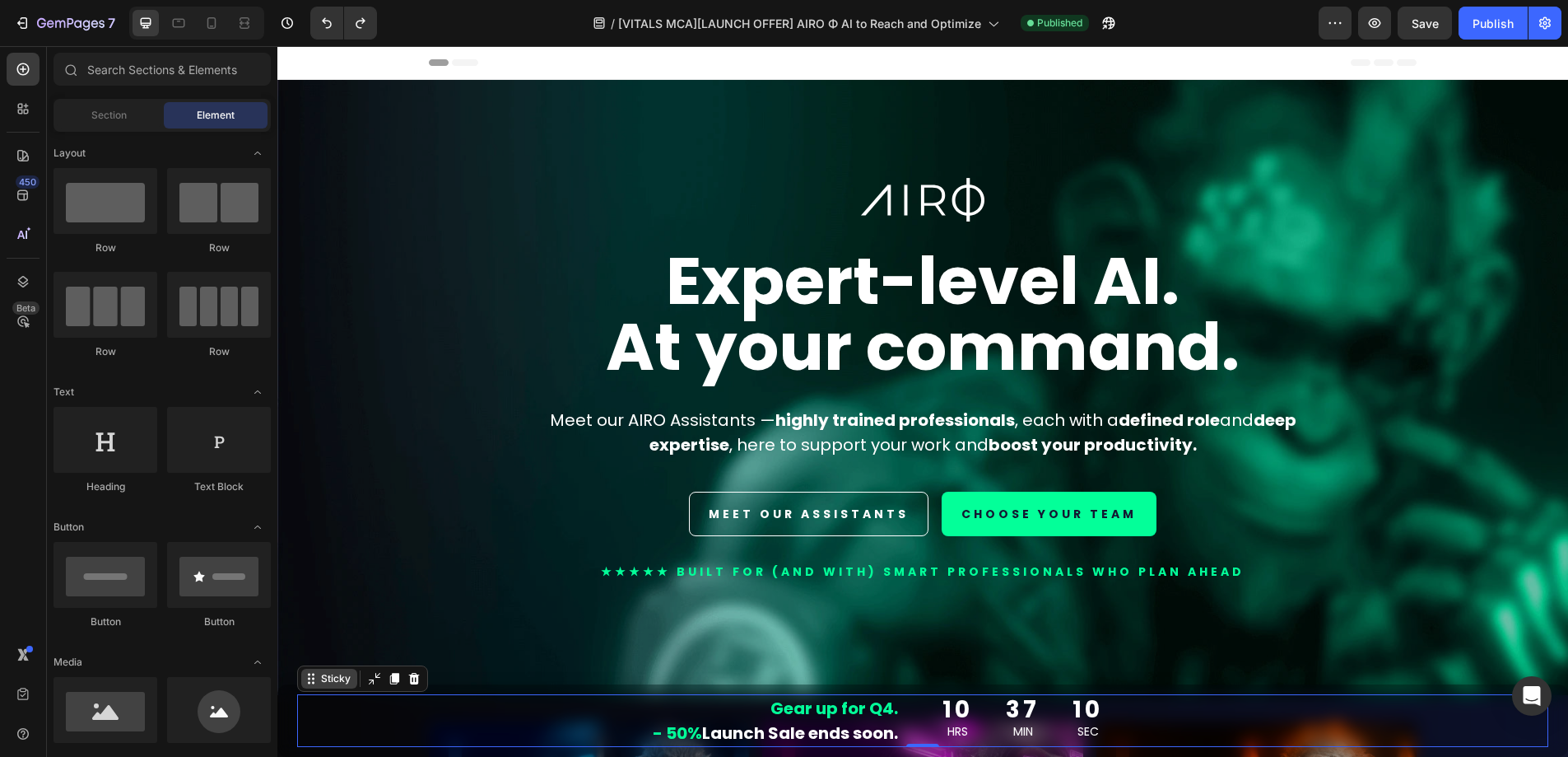
click at [307, 688] on div "Sticky" at bounding box center [328, 679] width 56 height 20
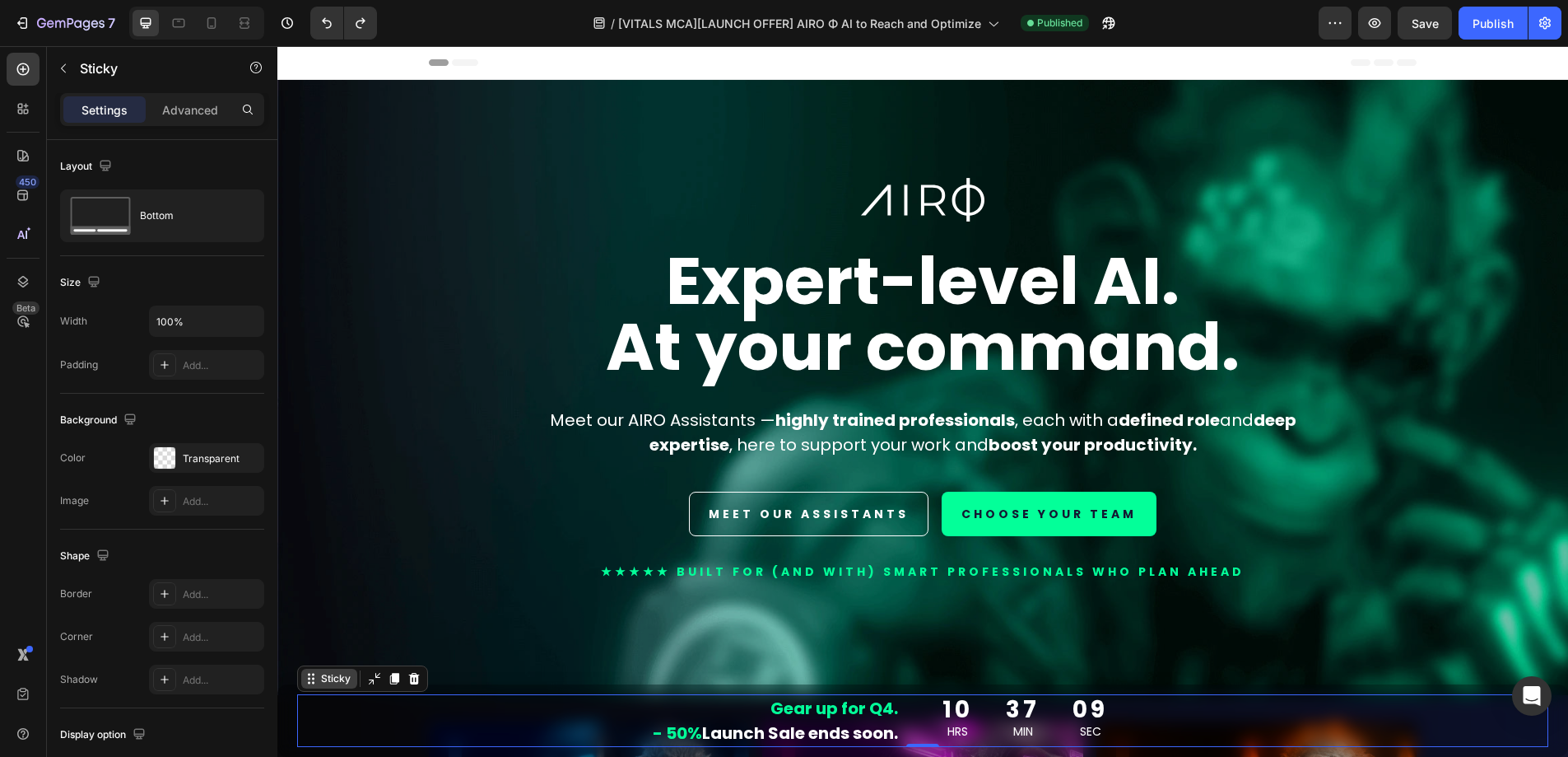
click at [312, 685] on div "Sticky" at bounding box center [328, 679] width 56 height 20
click at [315, 683] on icon at bounding box center [311, 679] width 13 height 13
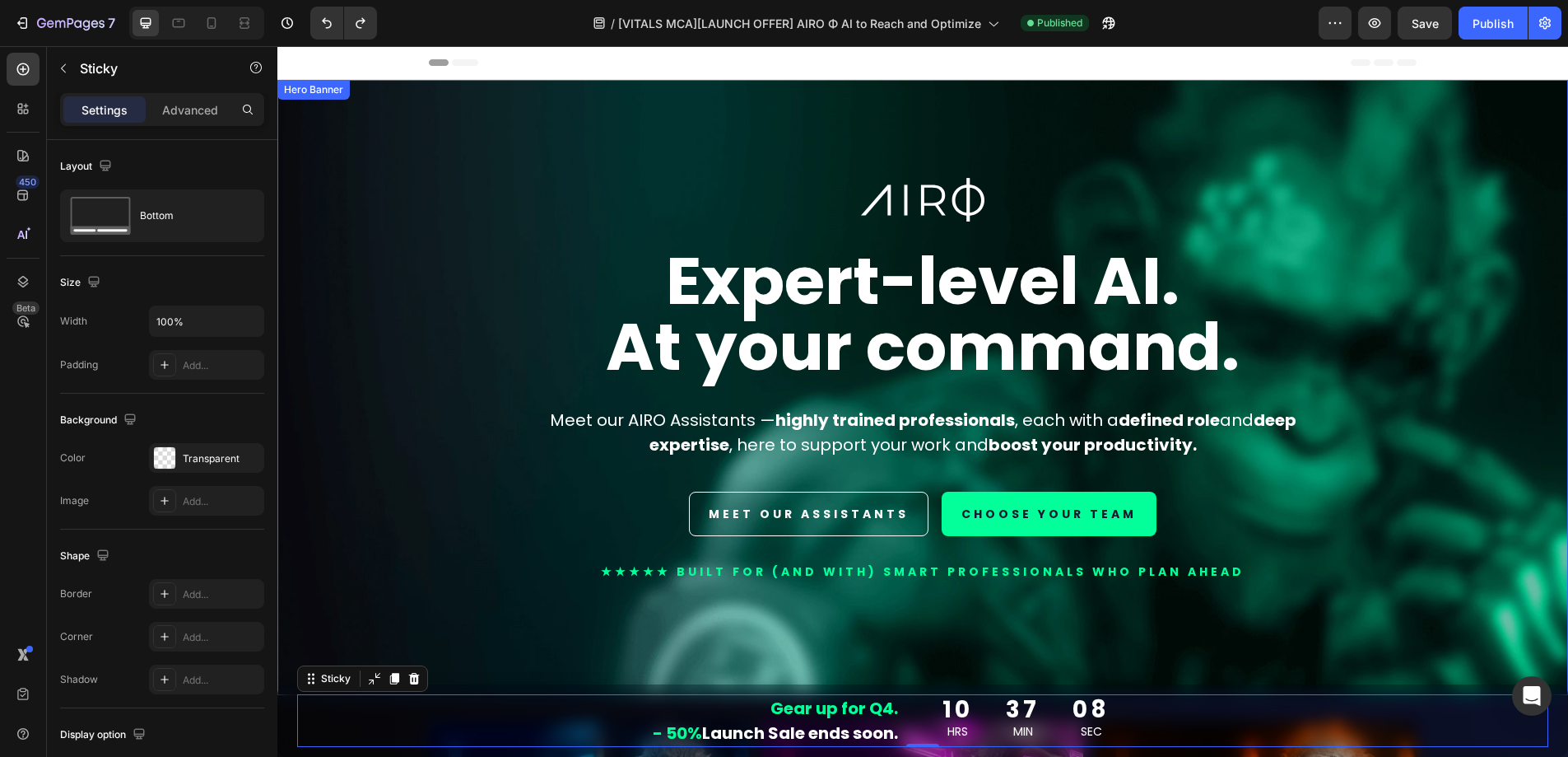
click at [449, 605] on div "Image Expert-level AI. At your command. Heading Meet our AIRO Assistants — high…" at bounding box center [923, 403] width 963 height 449
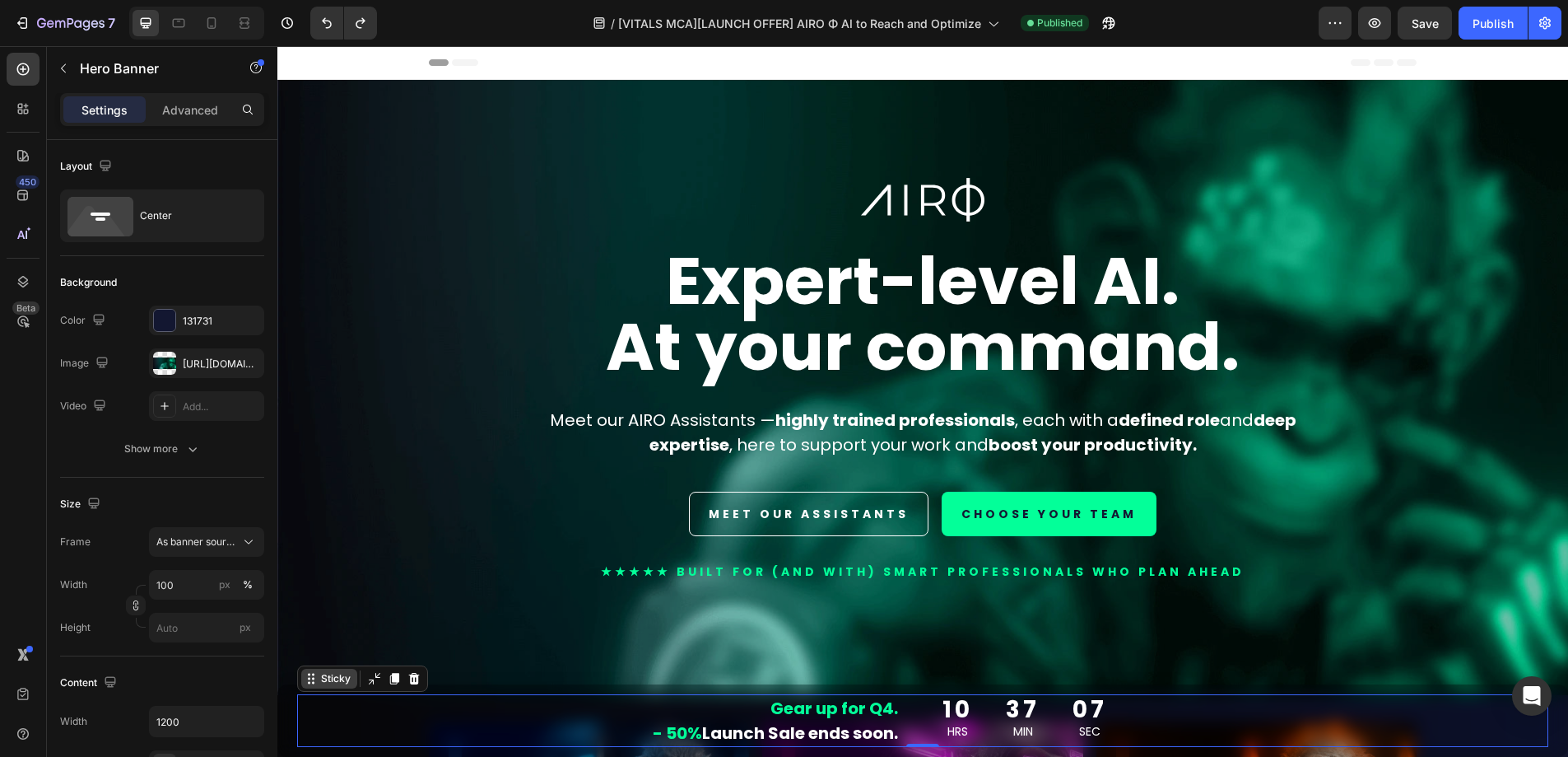
click at [325, 683] on div "Sticky" at bounding box center [336, 679] width 36 height 15
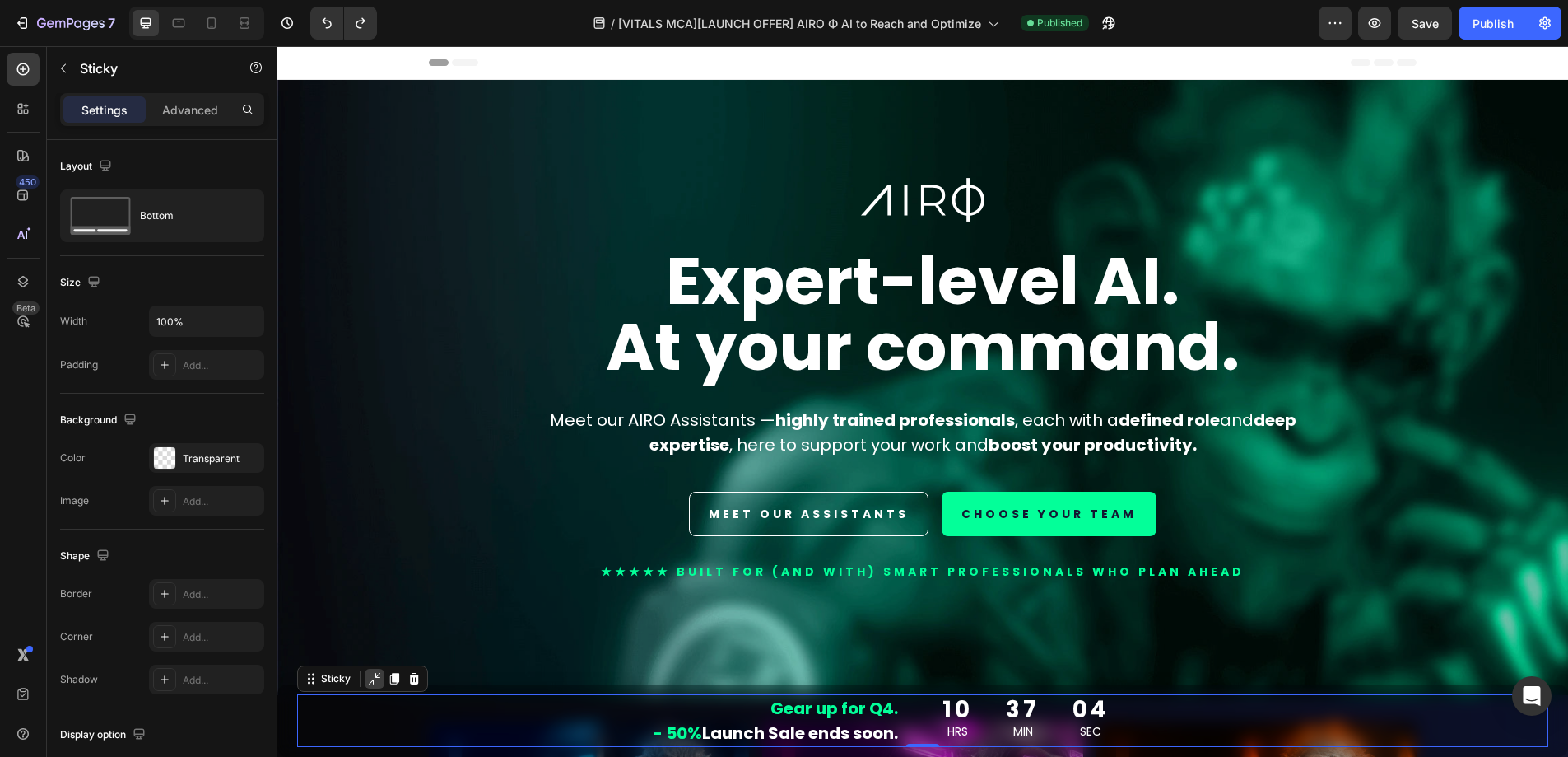
click at [377, 681] on icon at bounding box center [375, 679] width 13 height 13
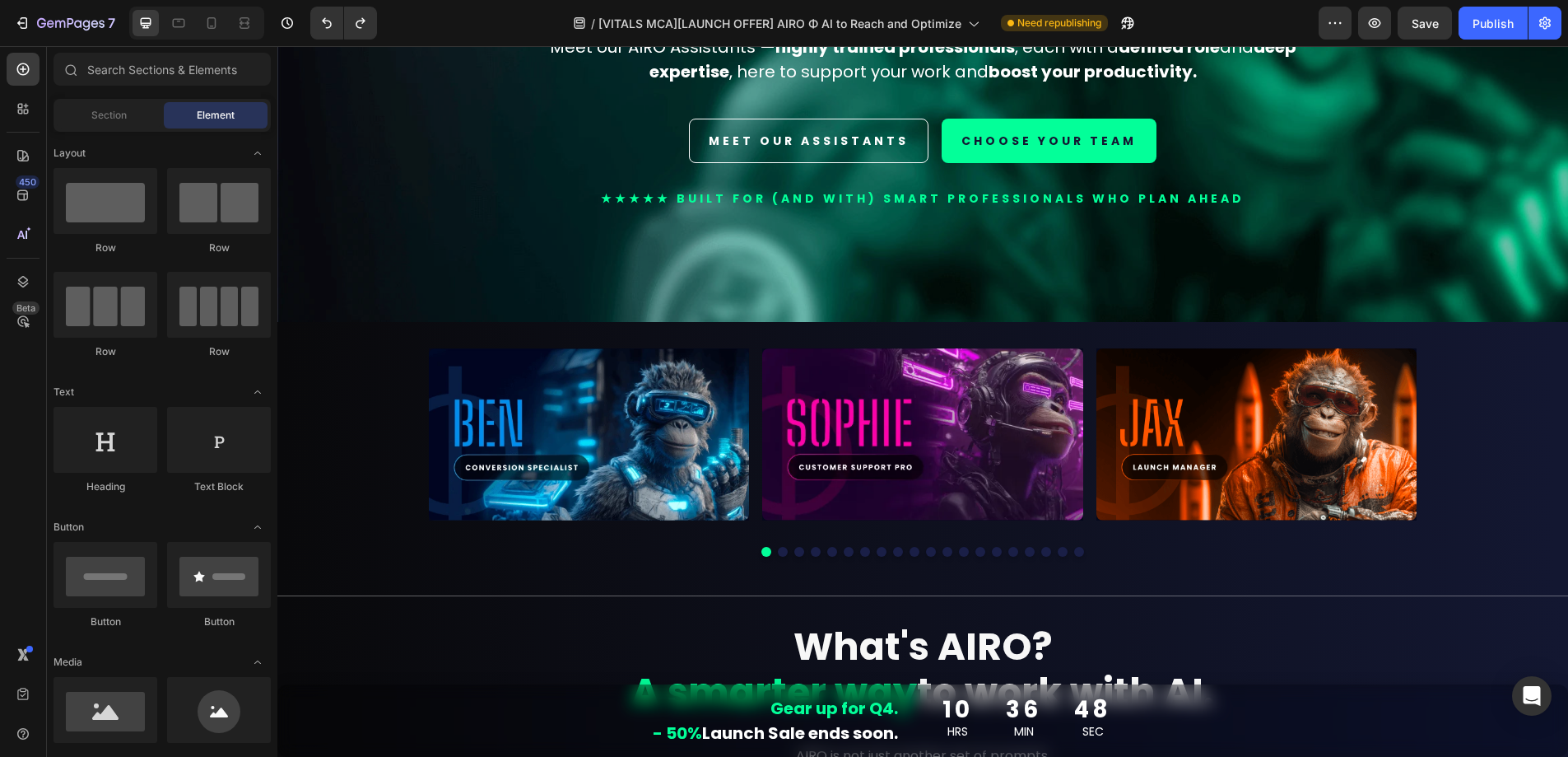
scroll to position [381, 0]
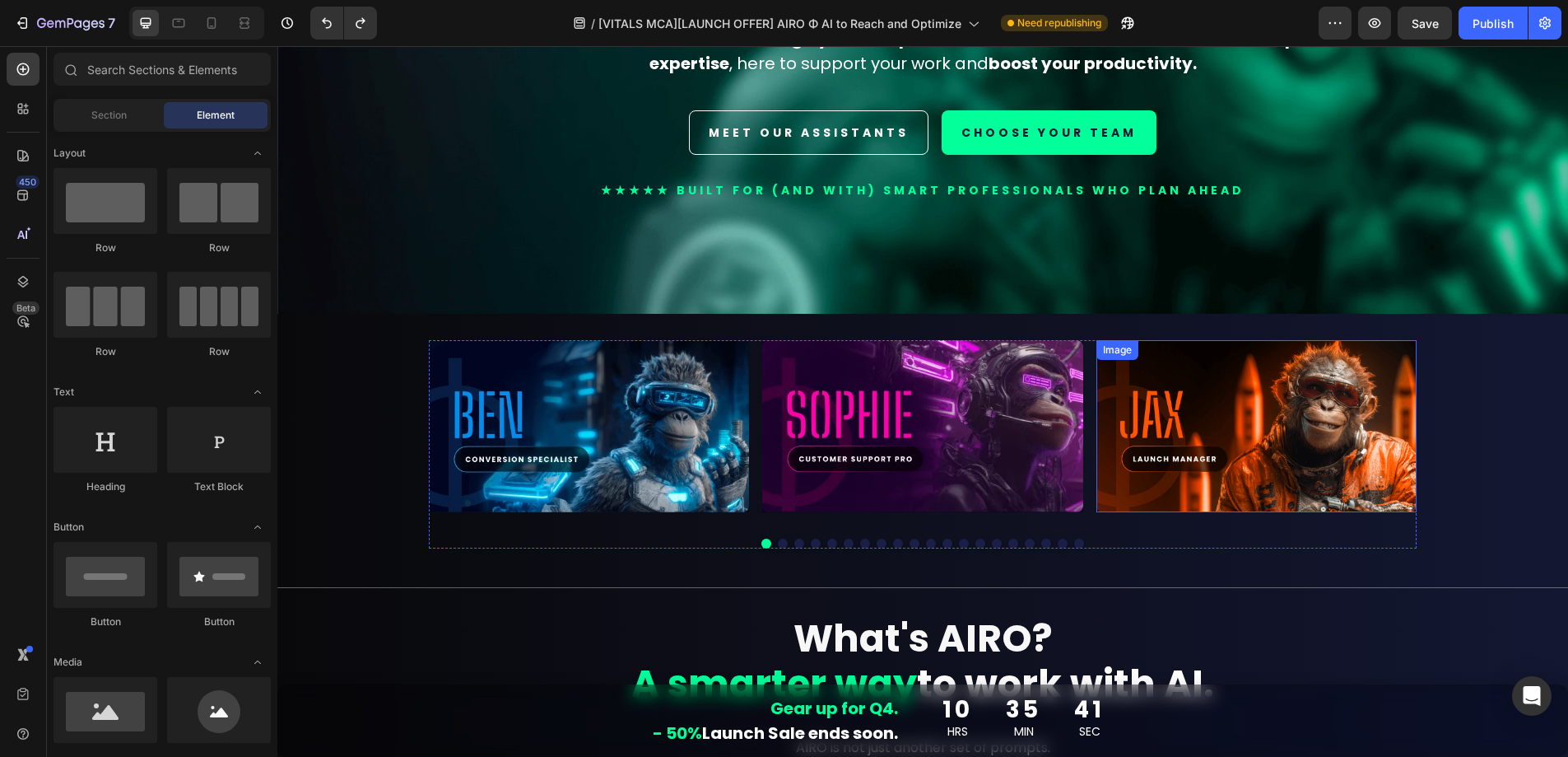
click at [1244, 453] on img at bounding box center [1256, 426] width 320 height 172
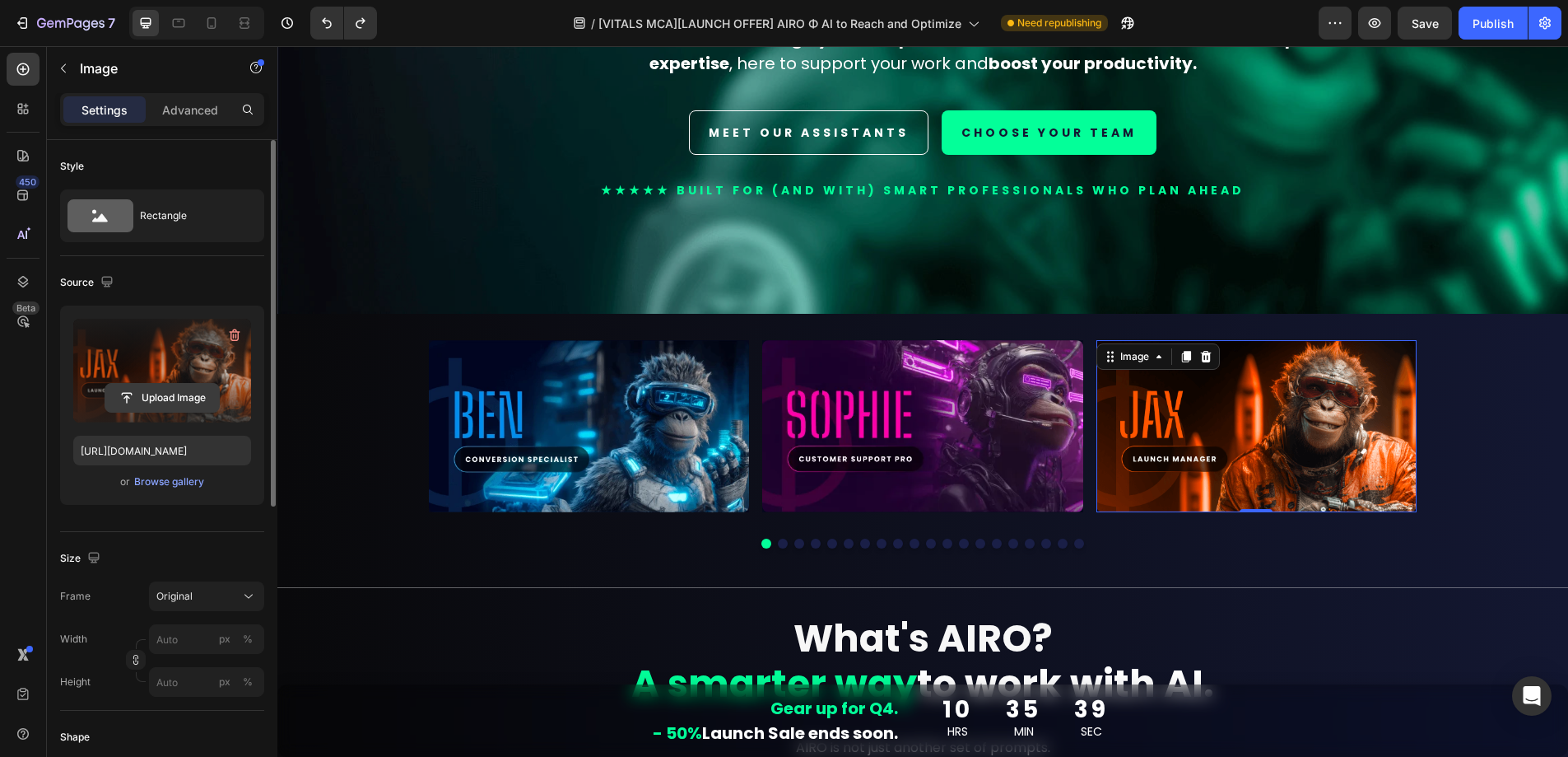
click at [173, 395] on input "file" at bounding box center [162, 398] width 113 height 28
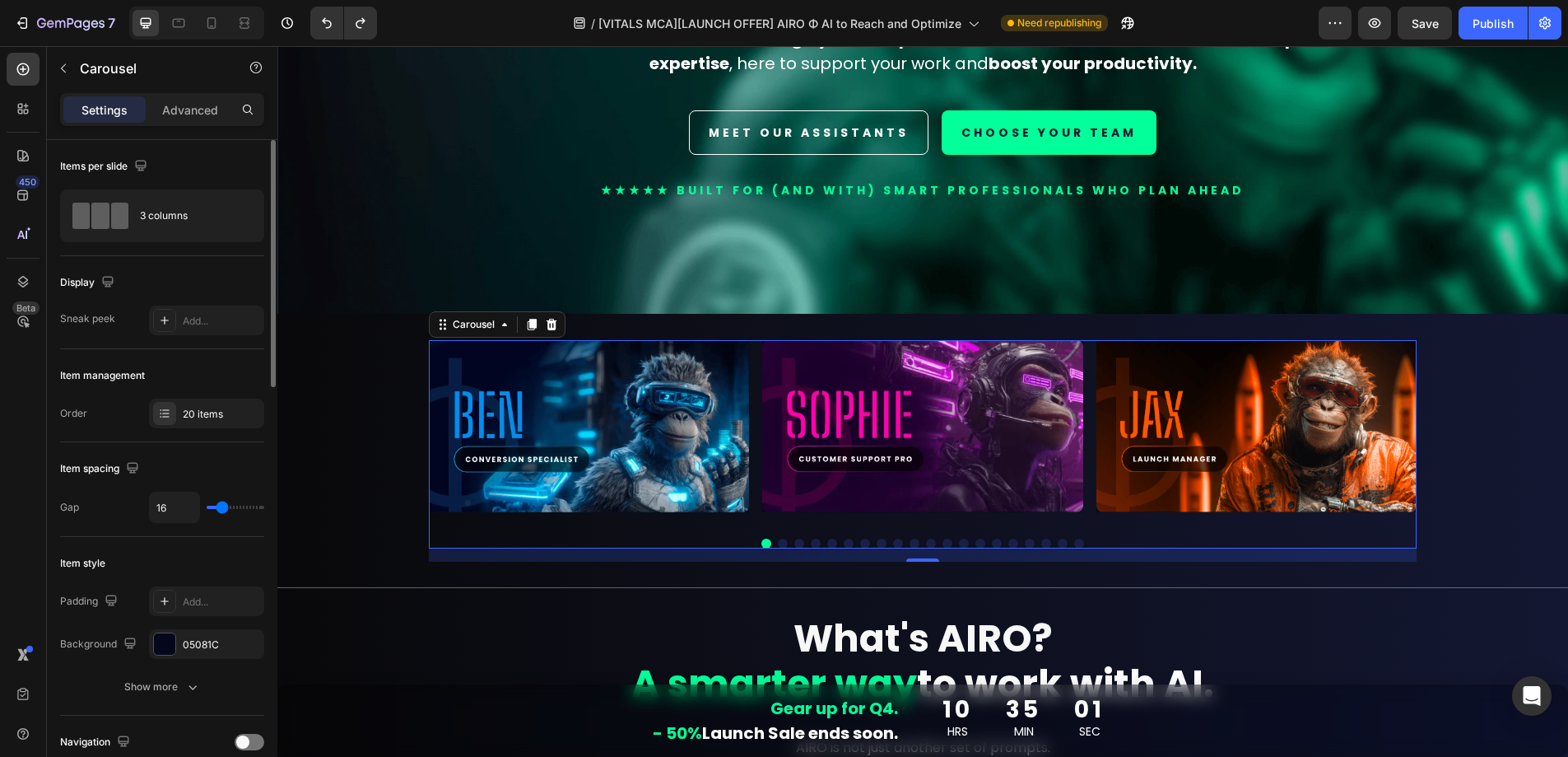
click at [779, 539] on button "Dot" at bounding box center [783, 544] width 9 height 9
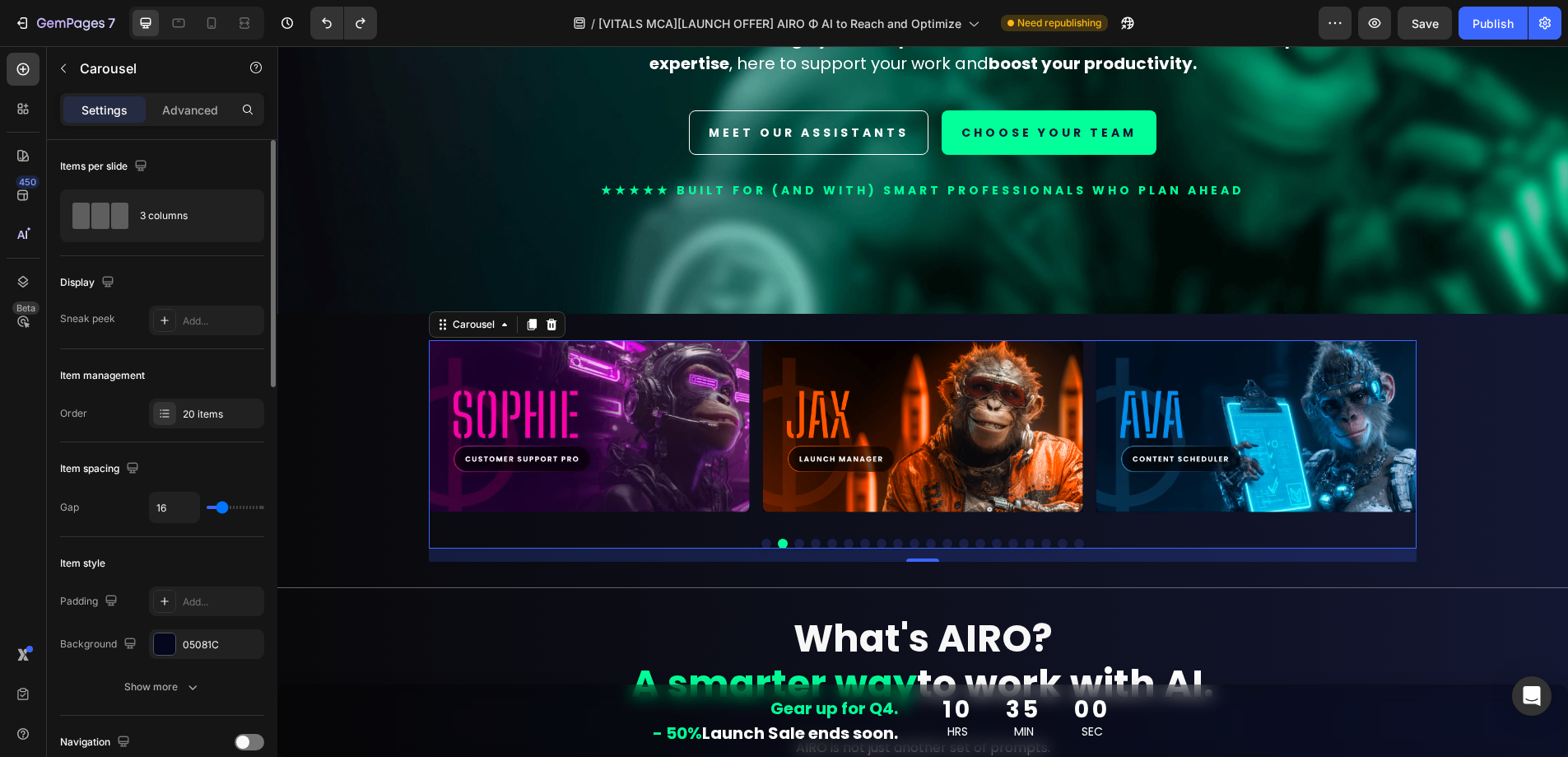
click at [794, 539] on button "Dot" at bounding box center [799, 544] width 9 height 9
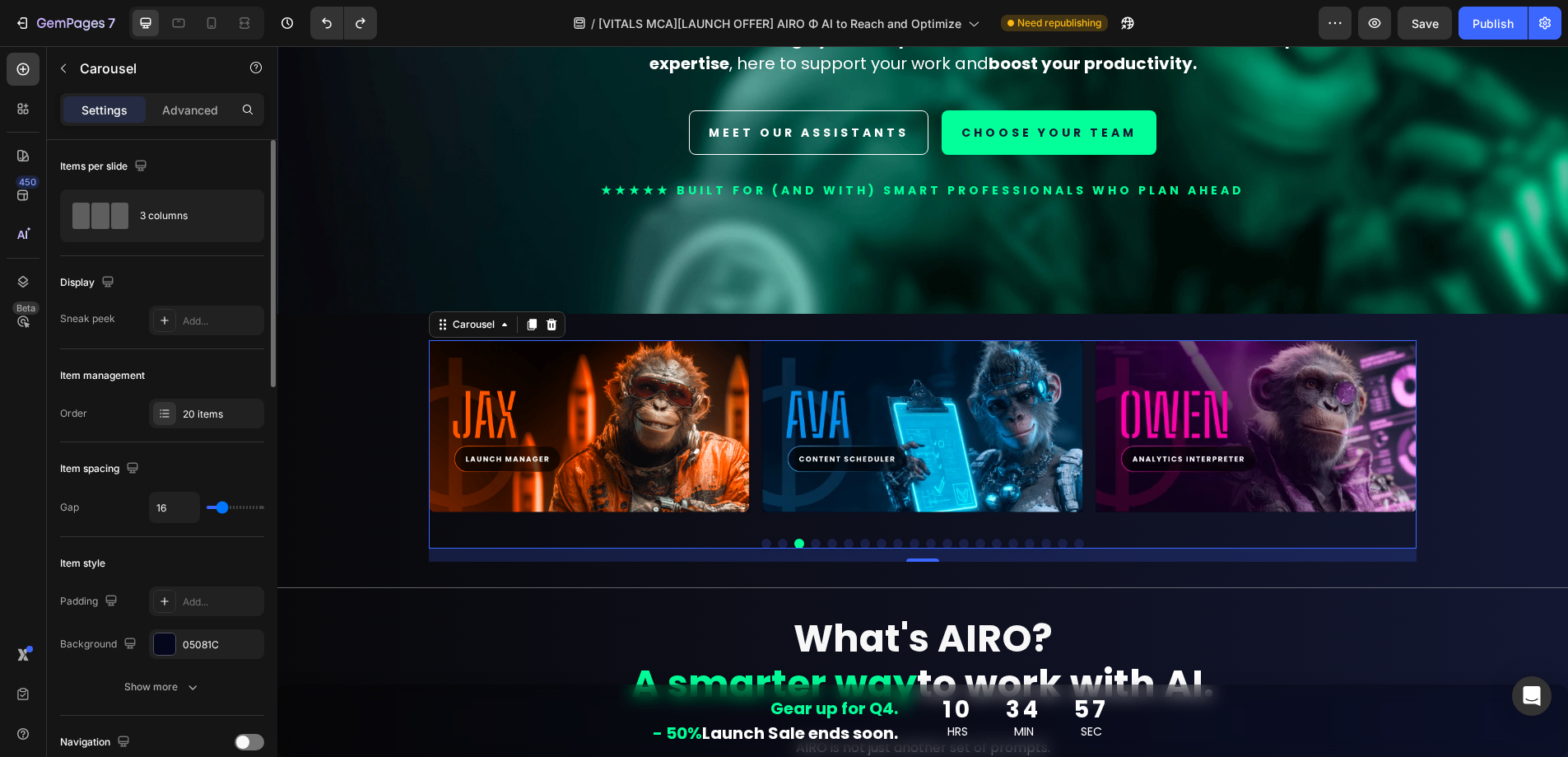
click at [811, 539] on button "Dot" at bounding box center [816, 544] width 9 height 9
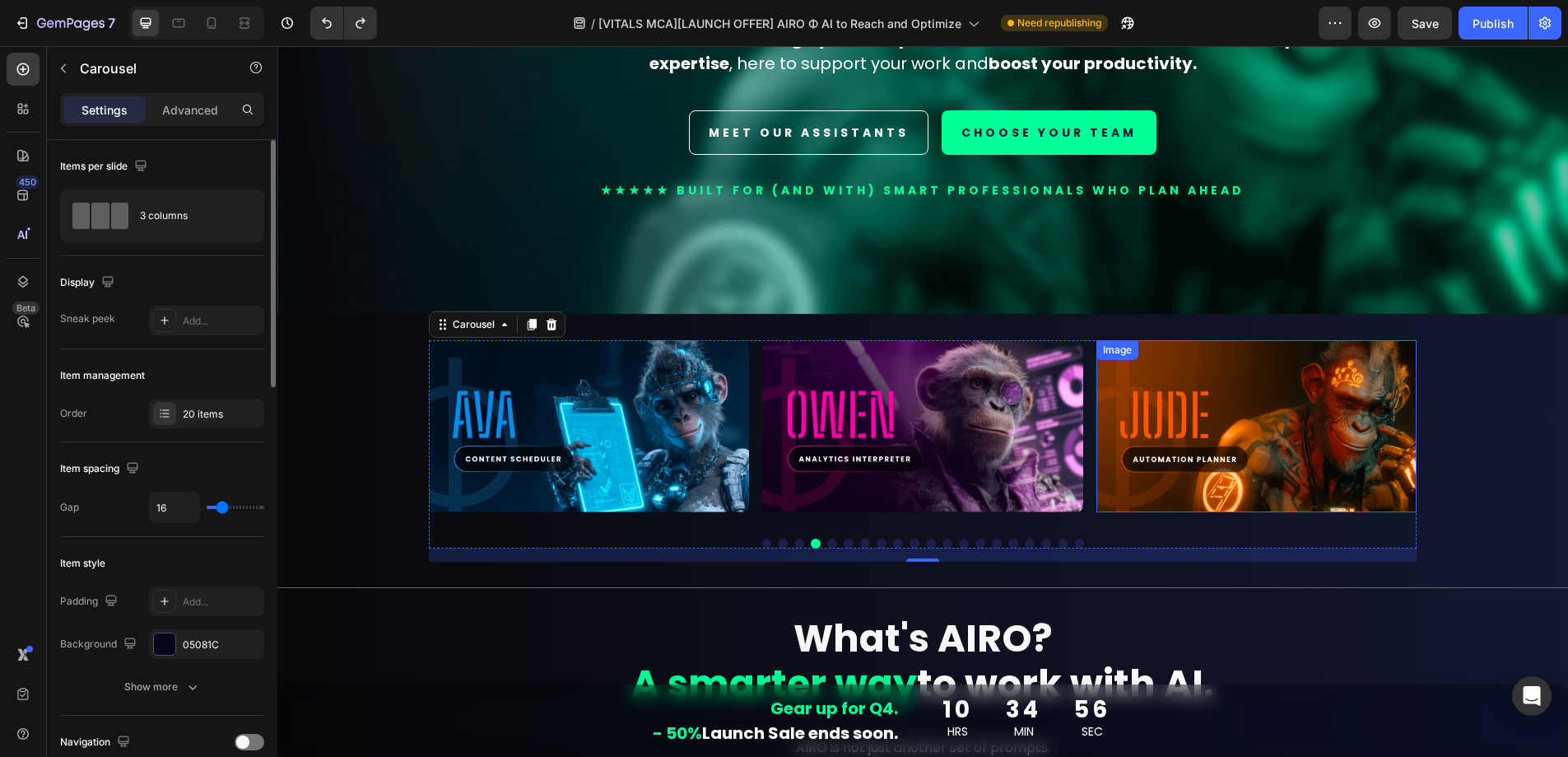
click at [1268, 444] on img at bounding box center [1256, 426] width 320 height 172
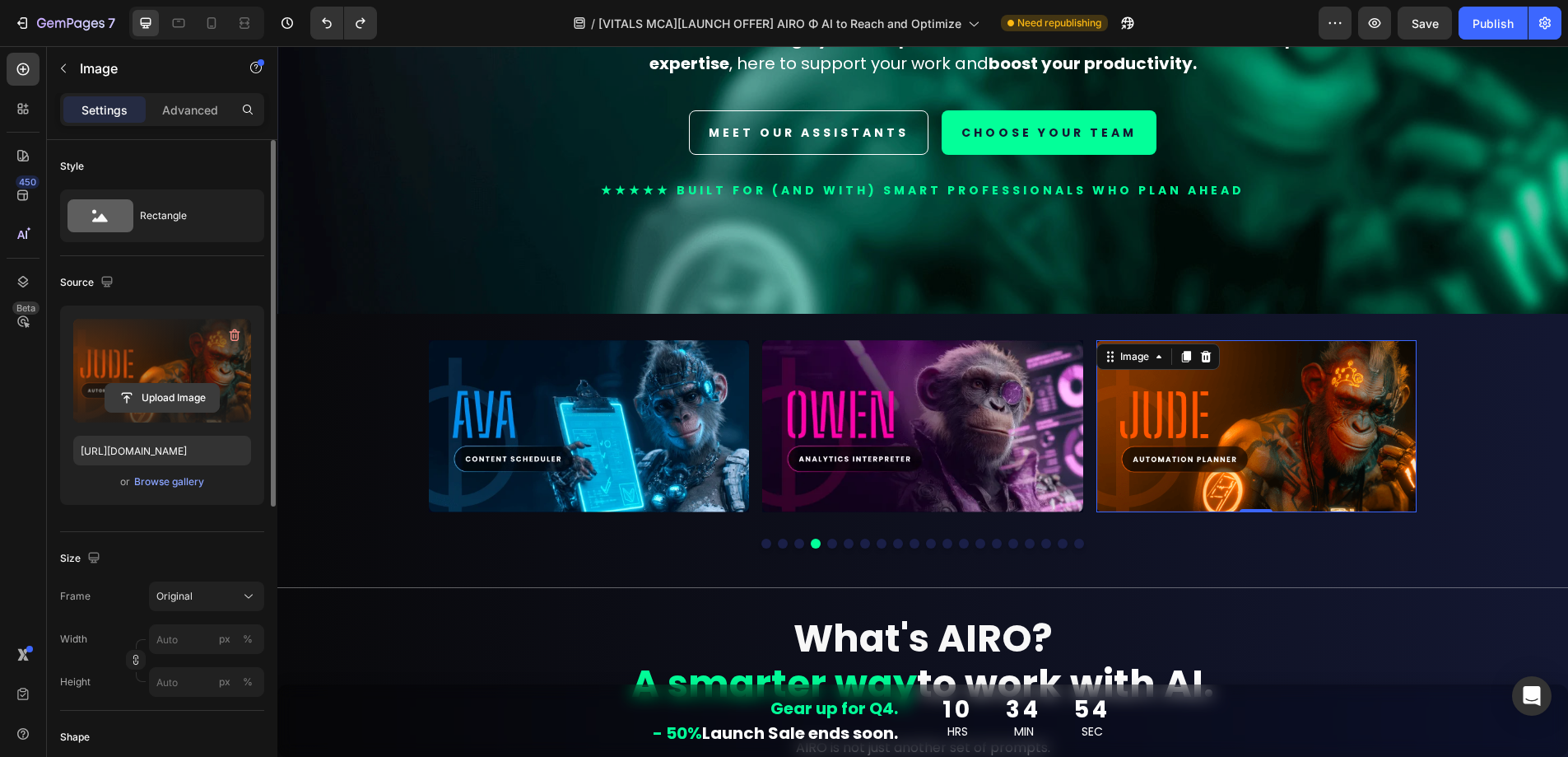
click at [131, 387] on input "file" at bounding box center [162, 398] width 113 height 28
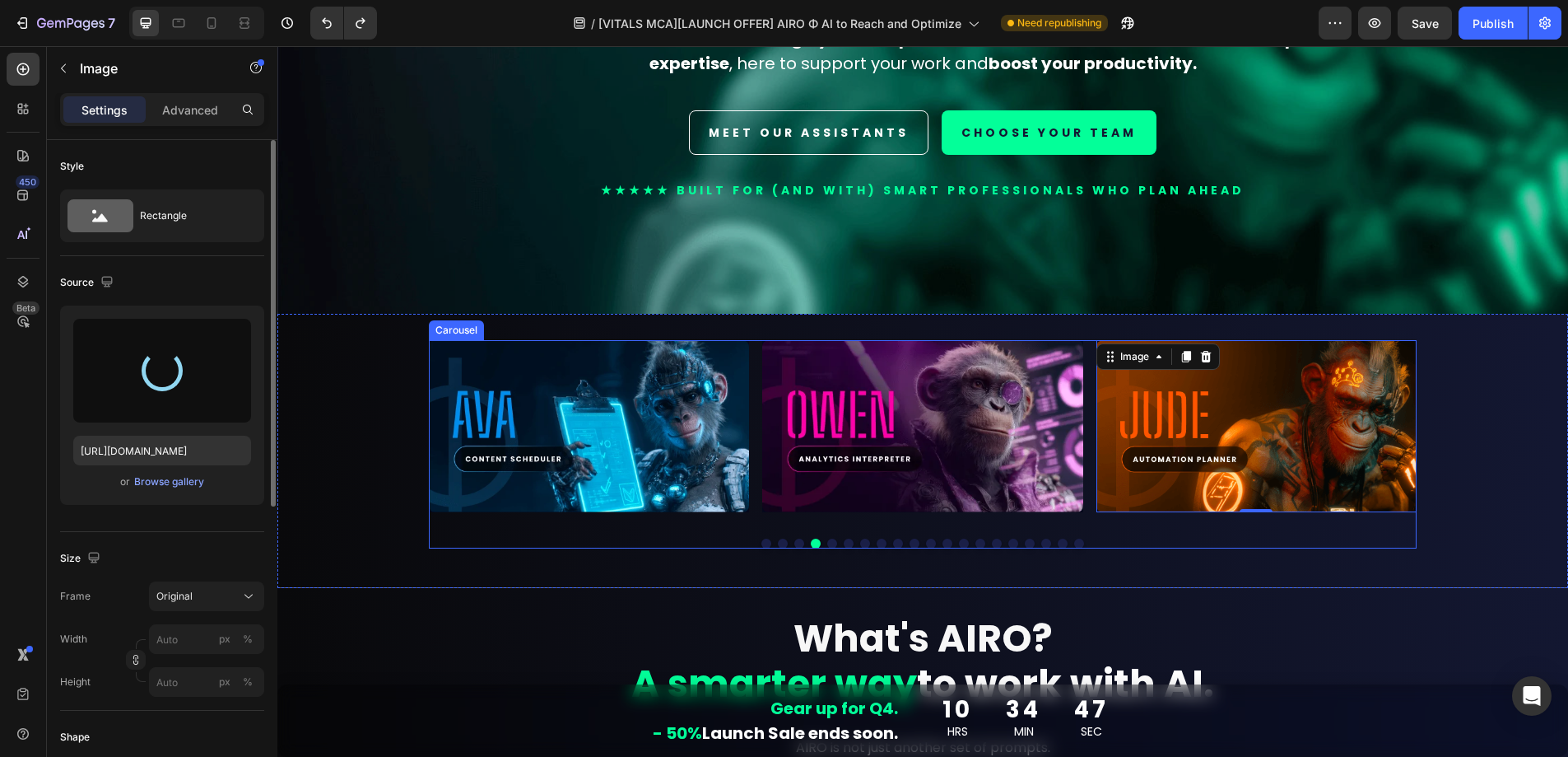
type input "[URL][DOMAIN_NAME]"
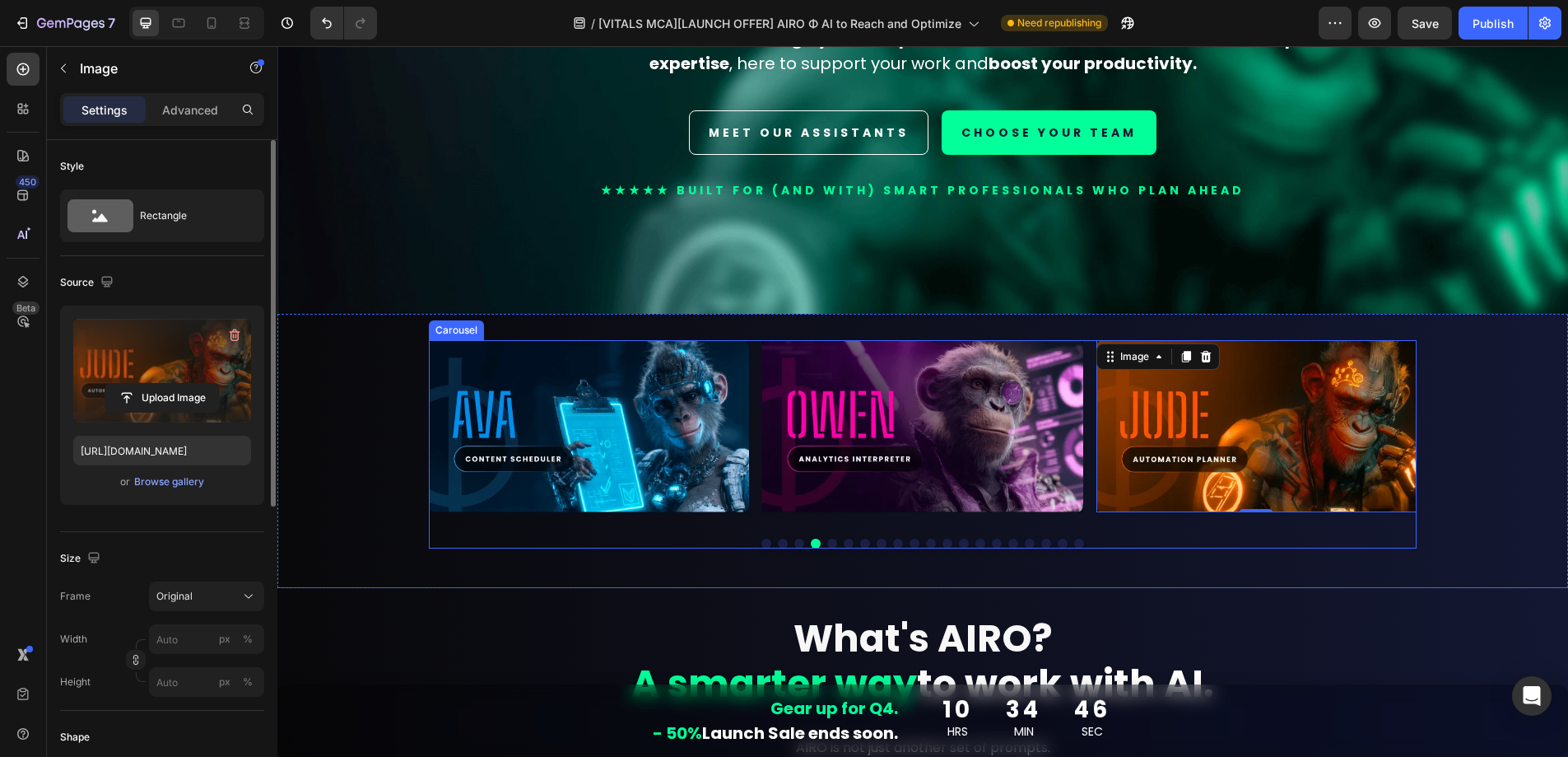
click at [827, 539] on button "Dot" at bounding box center [832, 544] width 9 height 9
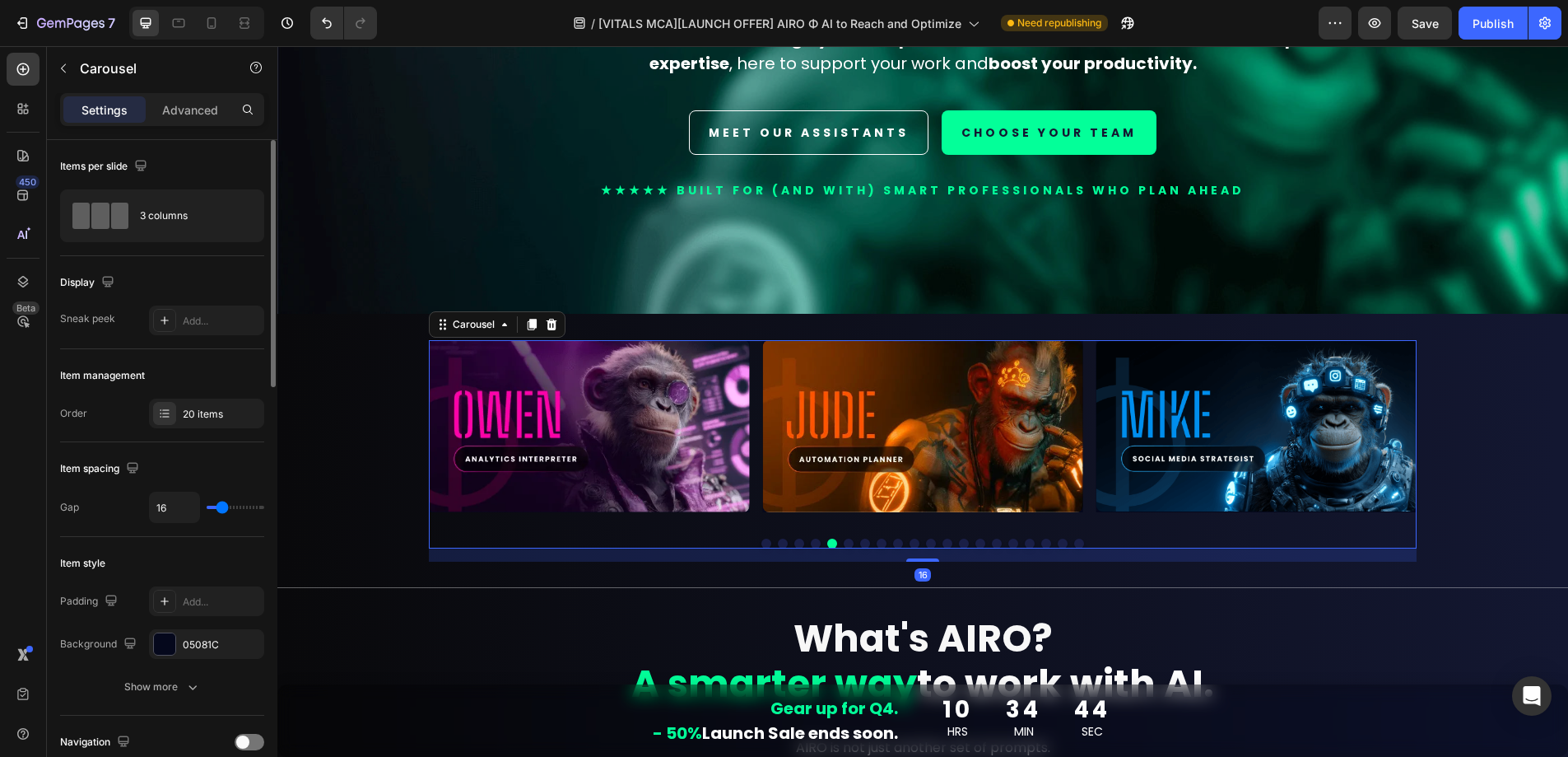
click at [844, 540] on button "Dot" at bounding box center [849, 544] width 9 height 9
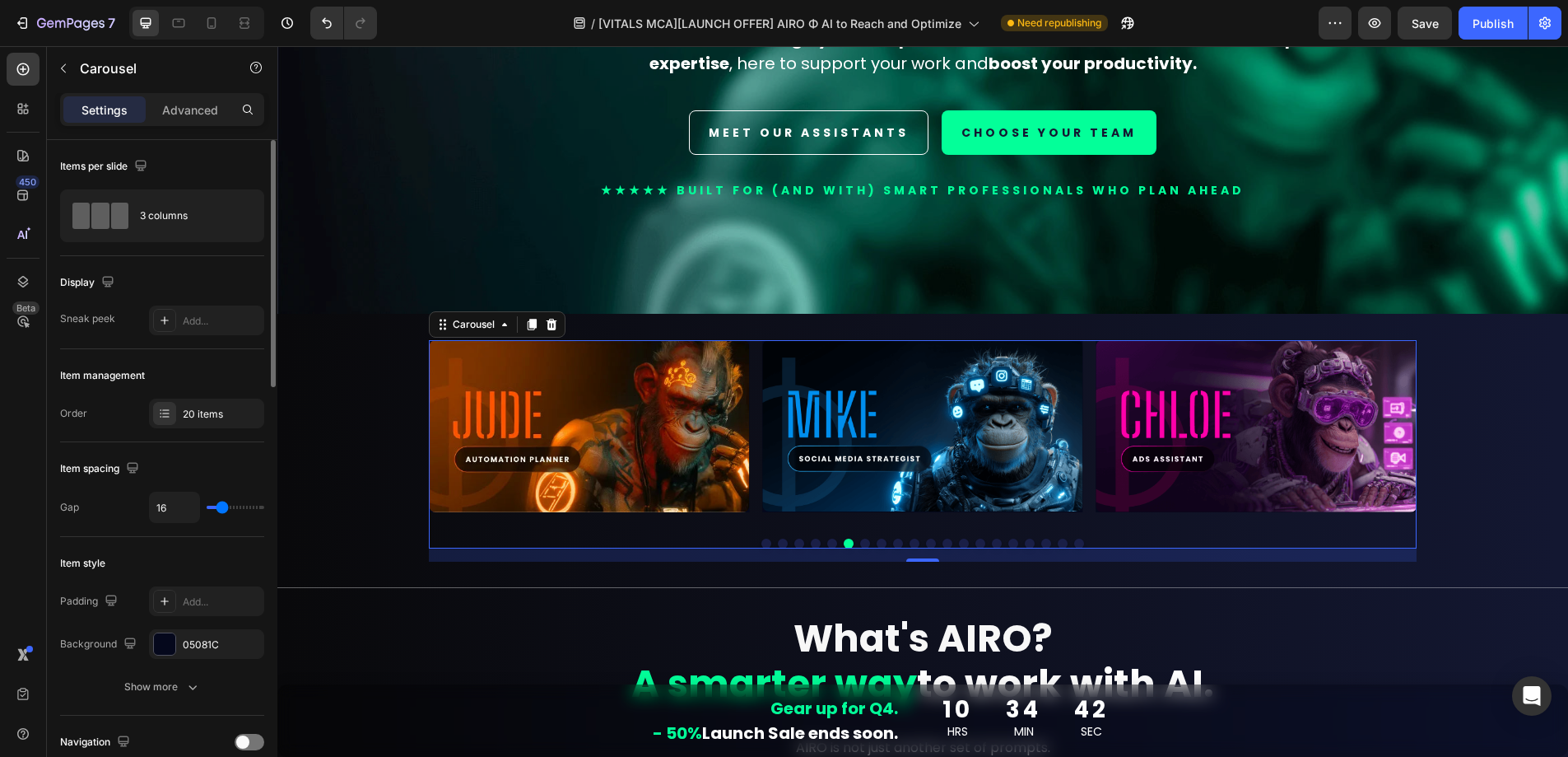
click at [862, 539] on button "Dot" at bounding box center [865, 544] width 9 height 9
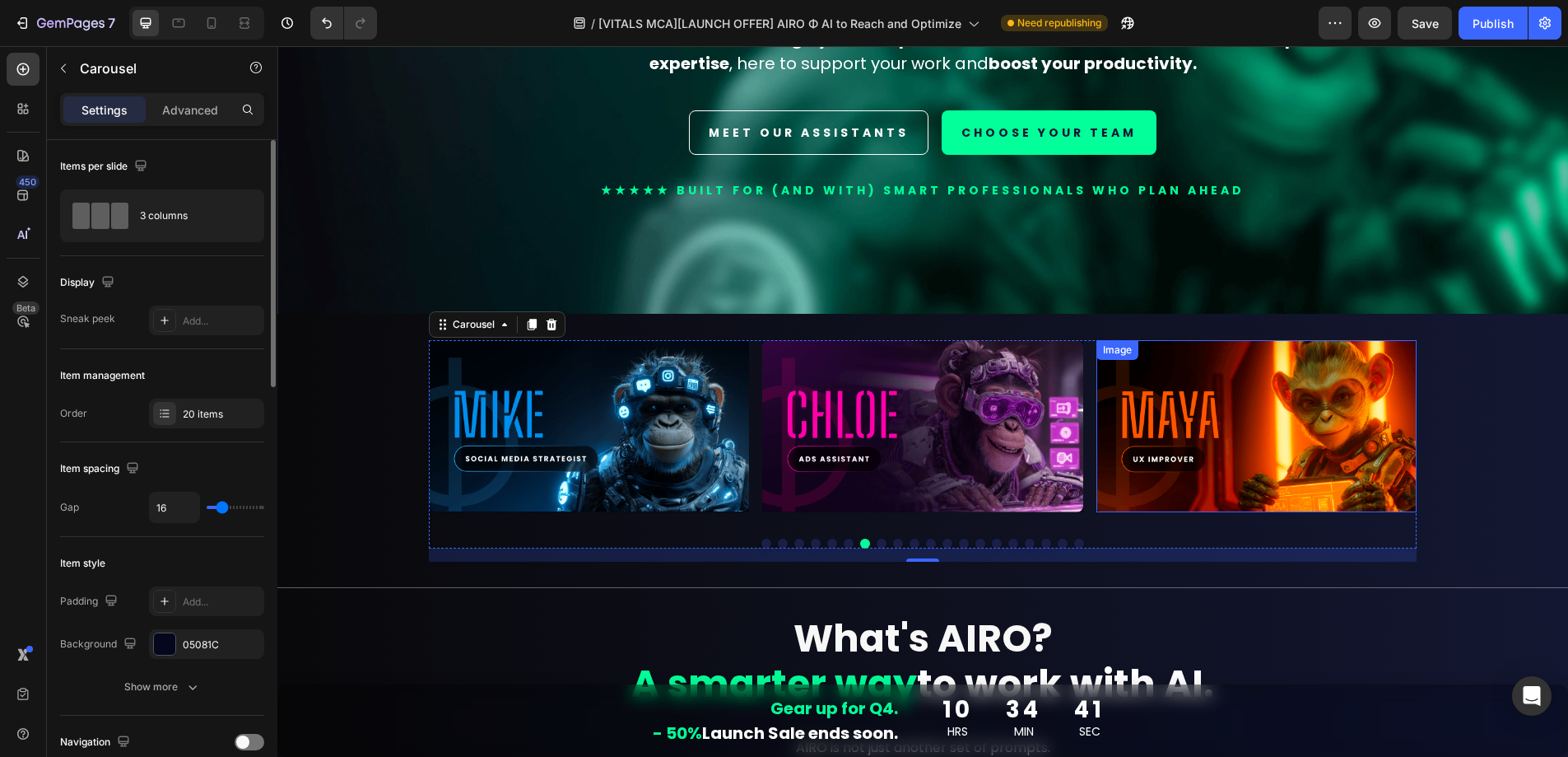
click at [1332, 422] on img at bounding box center [1256, 426] width 320 height 172
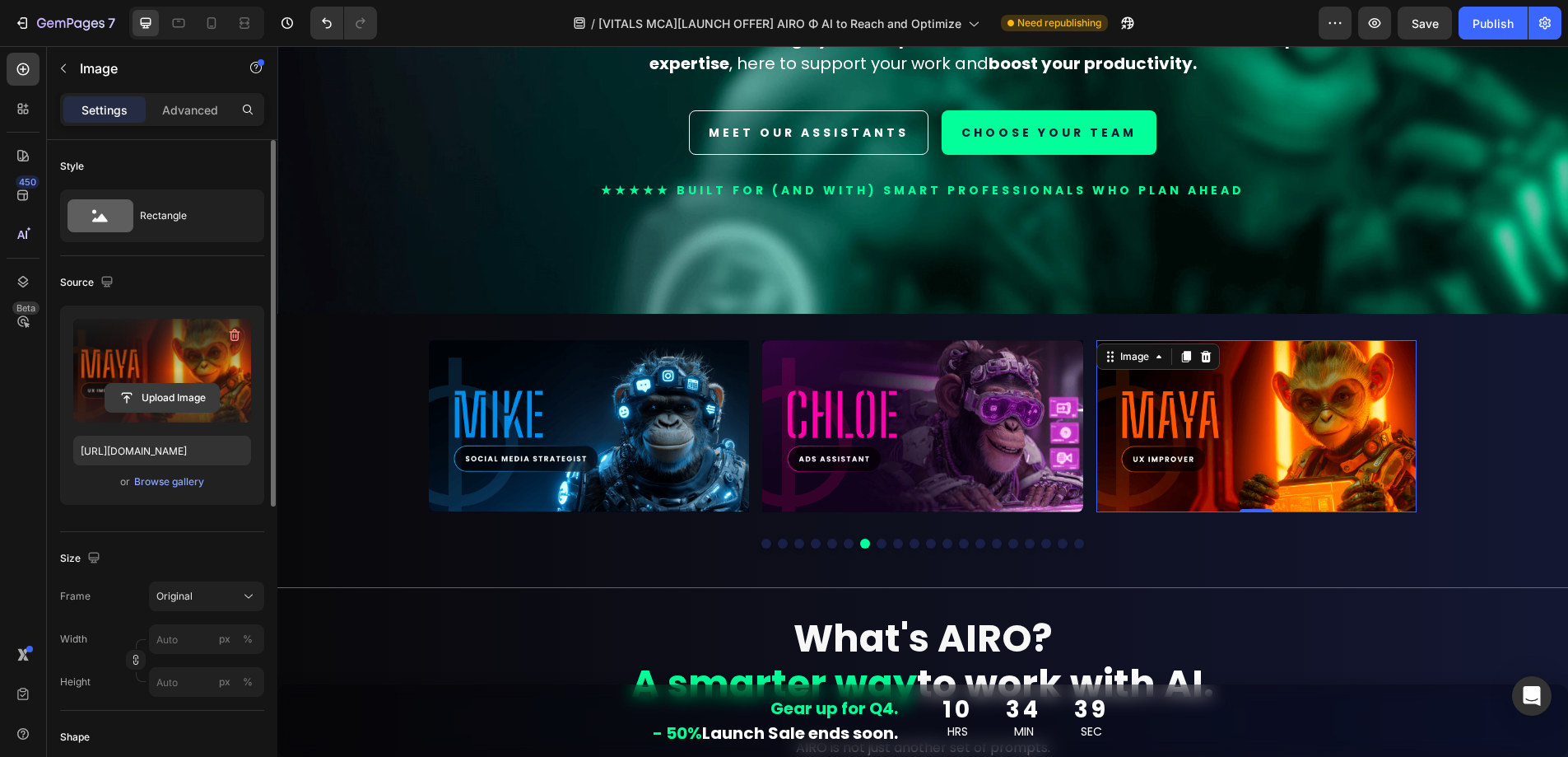
click at [178, 395] on input "file" at bounding box center [162, 398] width 113 height 28
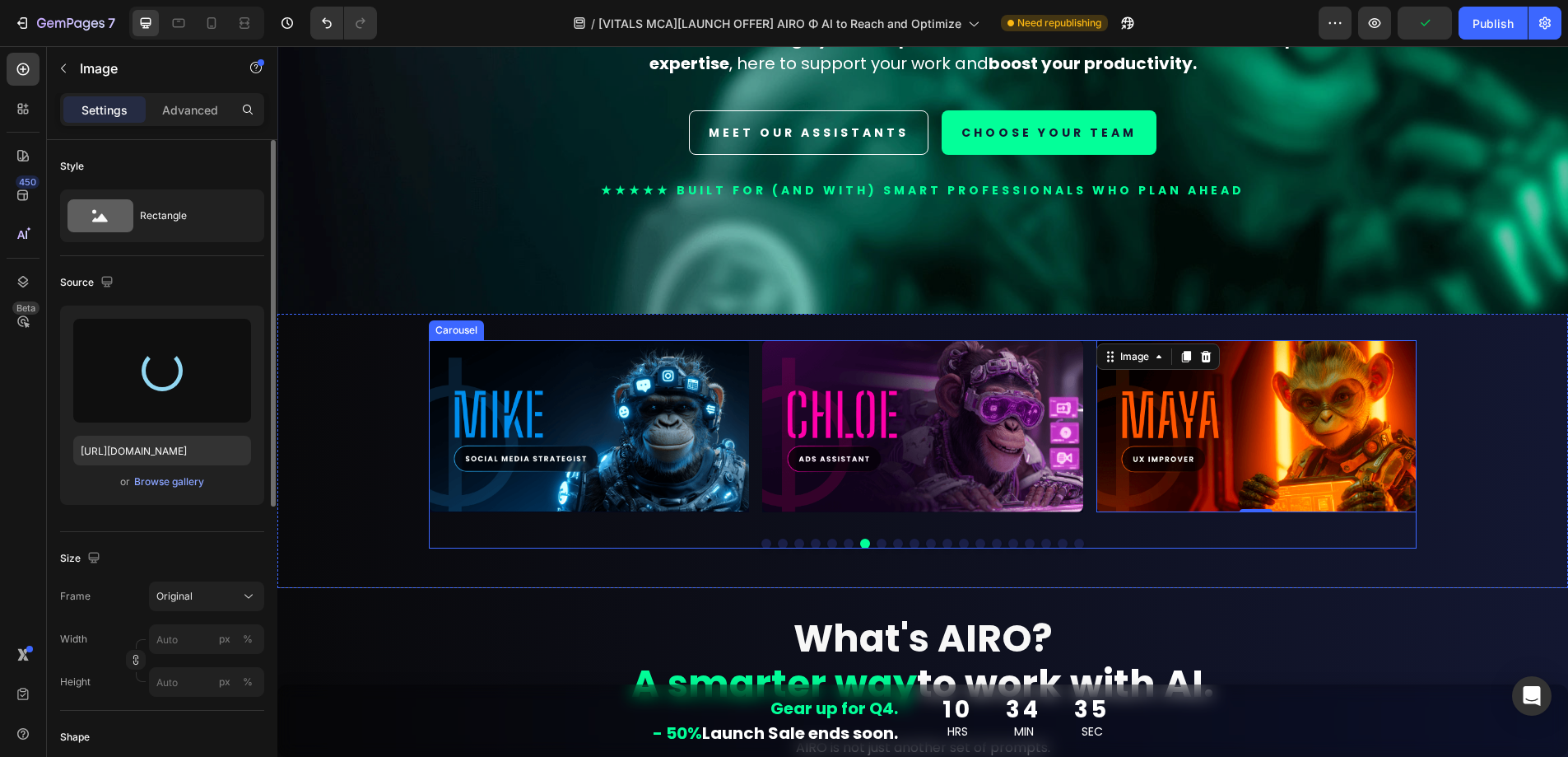
click at [876, 539] on button "Dot" at bounding box center [881, 544] width 9 height 9
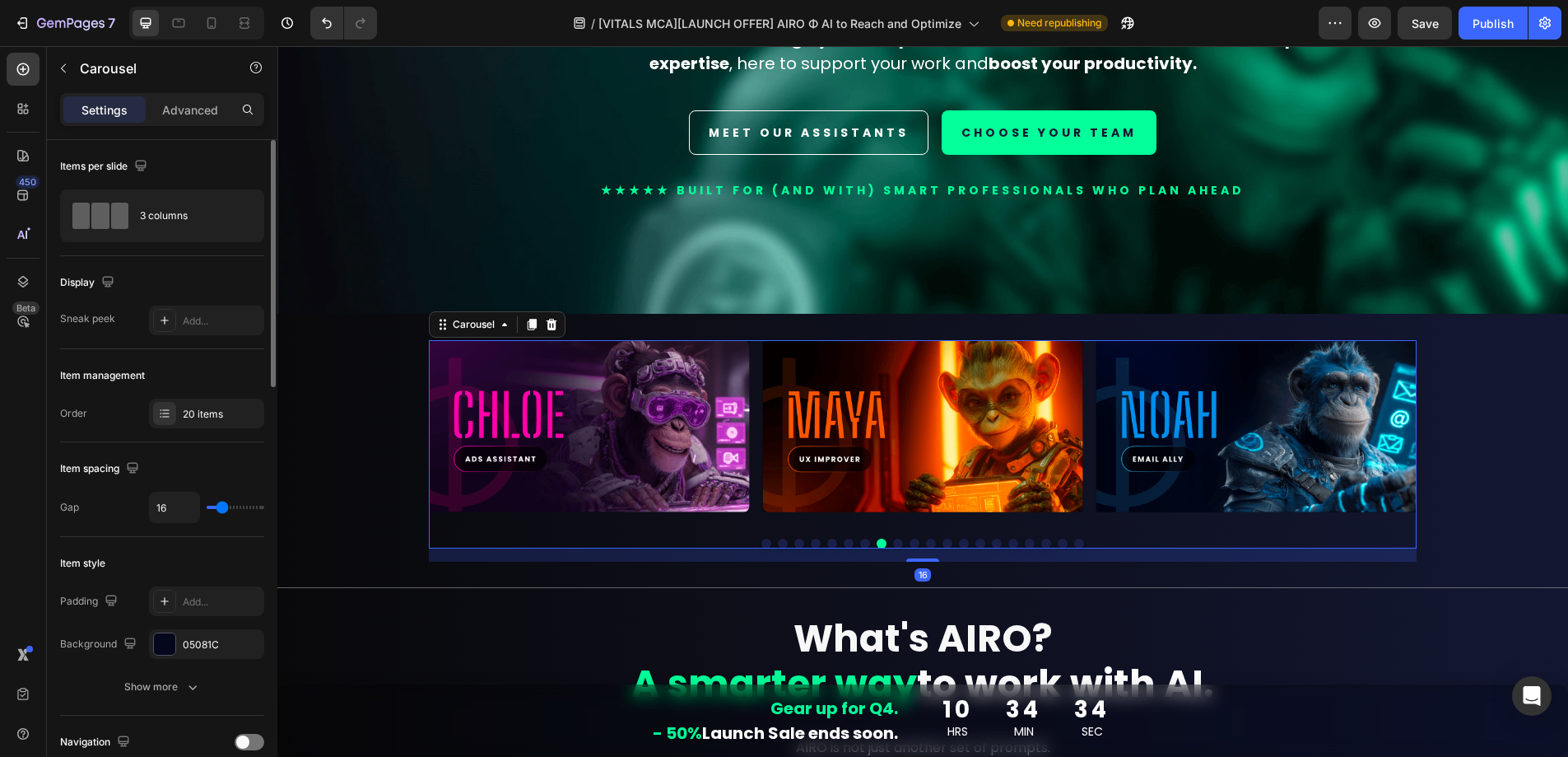
click at [894, 539] on button "Dot" at bounding box center [898, 544] width 9 height 9
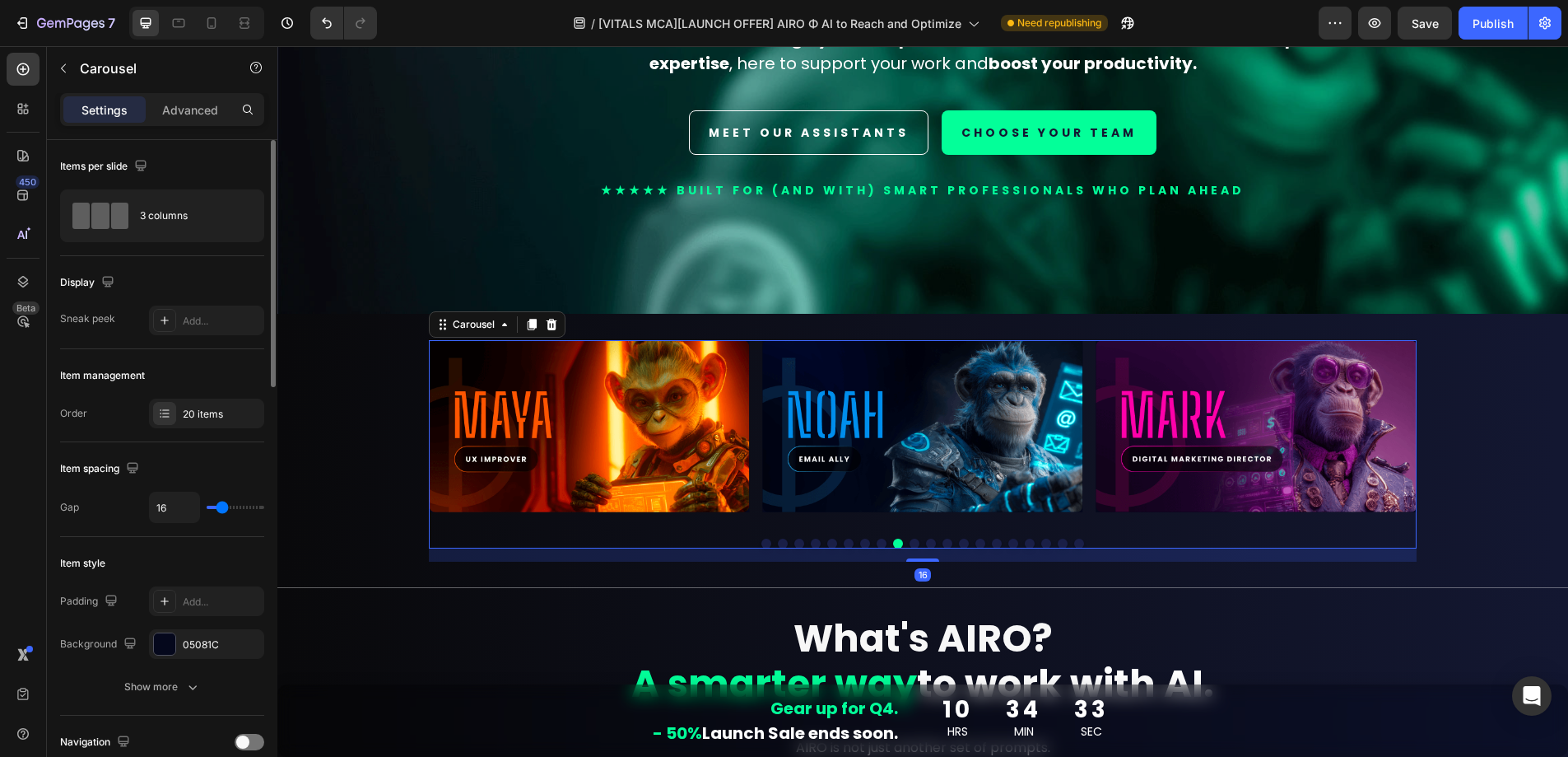
click at [911, 539] on button "Dot" at bounding box center [914, 544] width 9 height 9
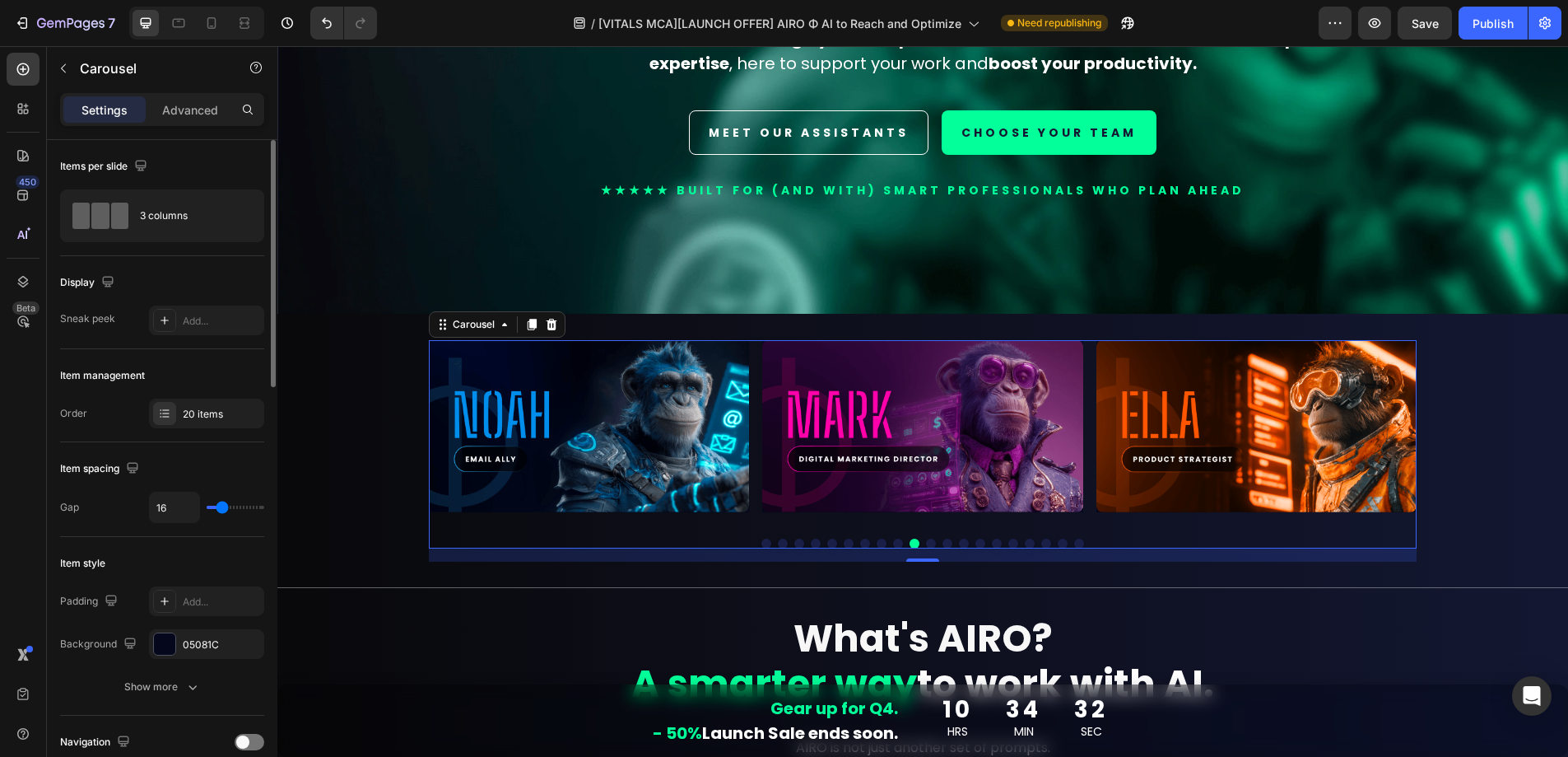
click at [927, 540] on button "Dot" at bounding box center [931, 544] width 9 height 9
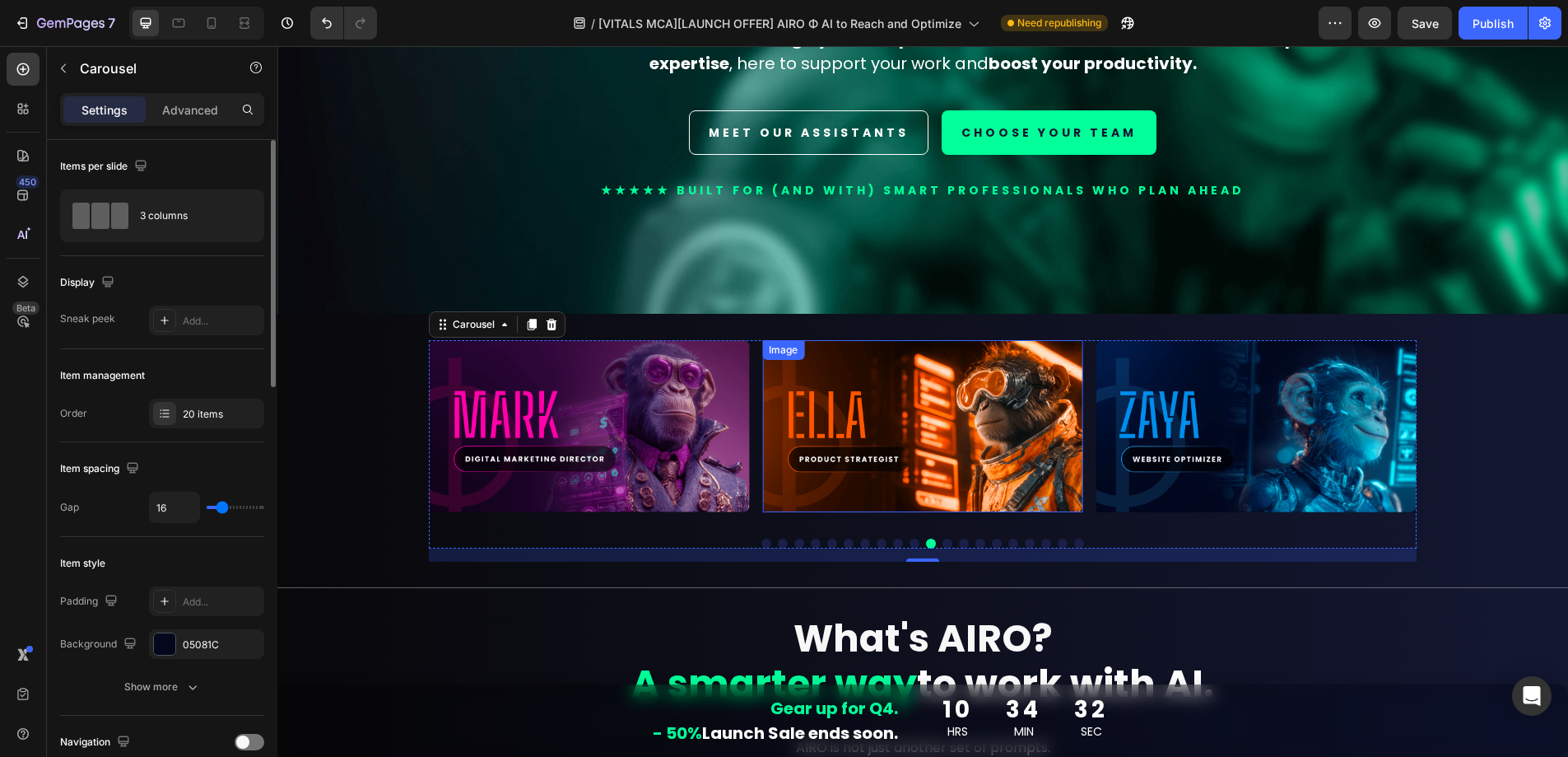
click at [1017, 430] on img at bounding box center [922, 426] width 320 height 172
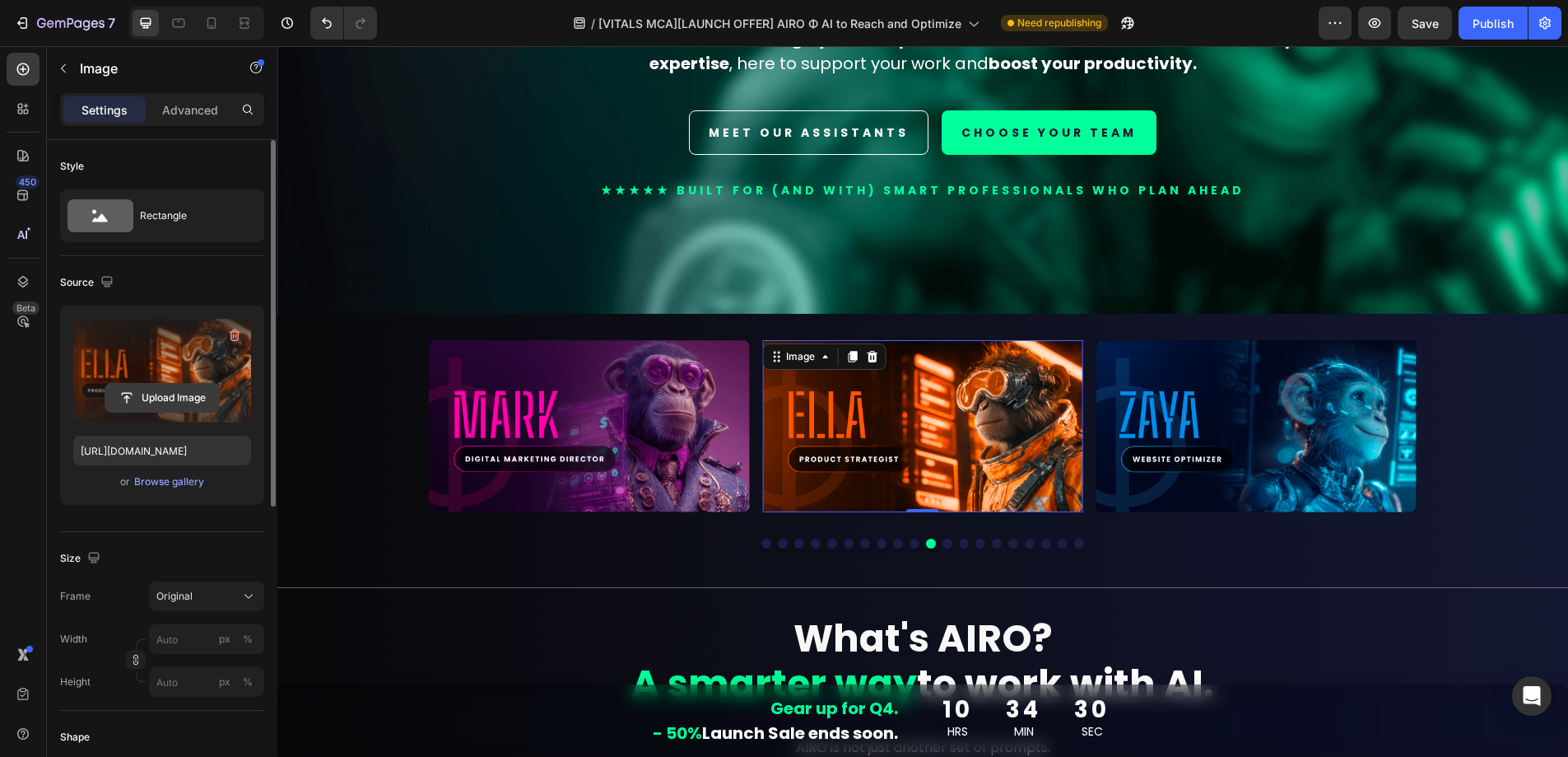
click at [162, 394] on input "file" at bounding box center [162, 398] width 113 height 28
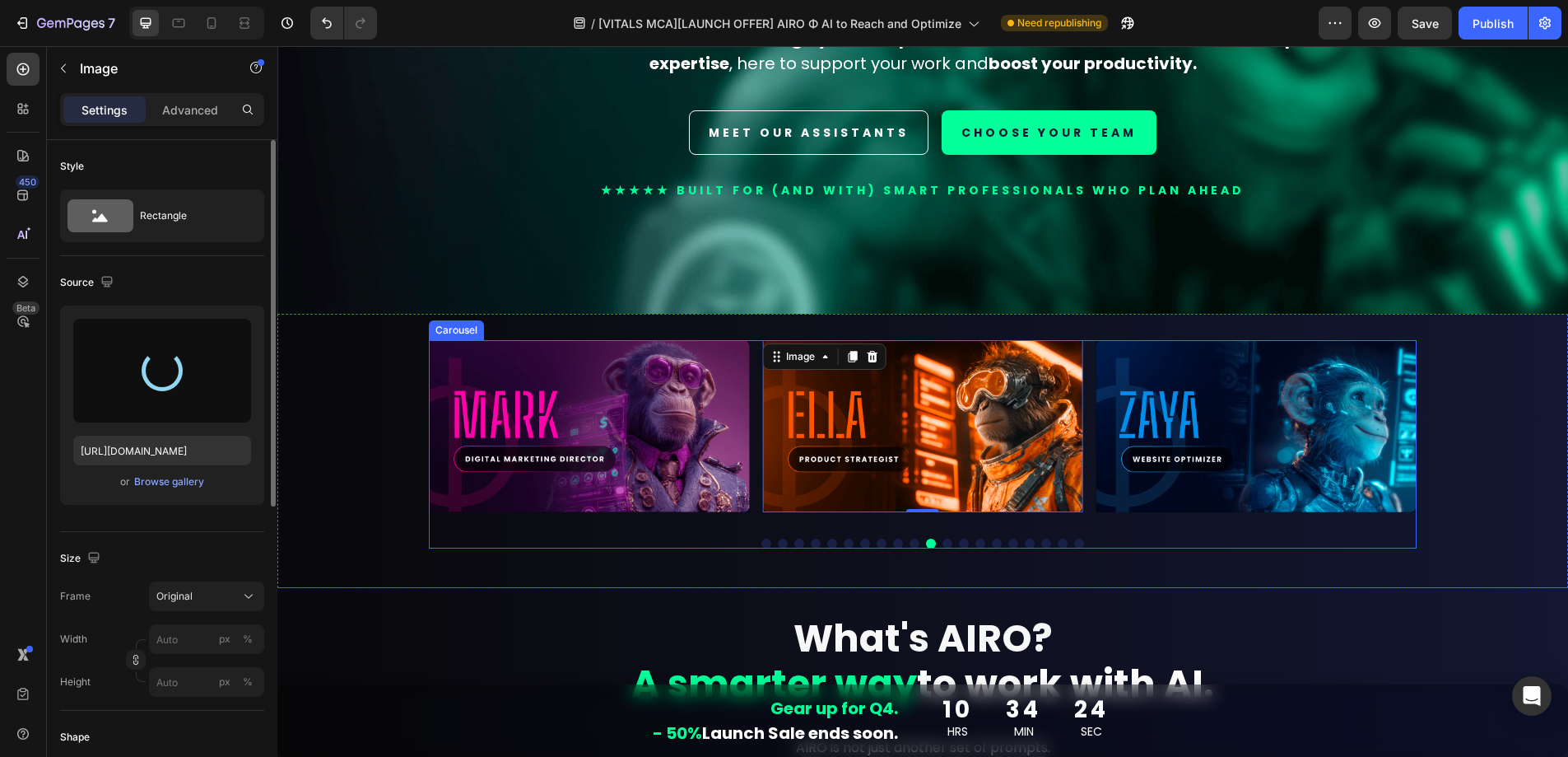
type input "[URL][DOMAIN_NAME]"
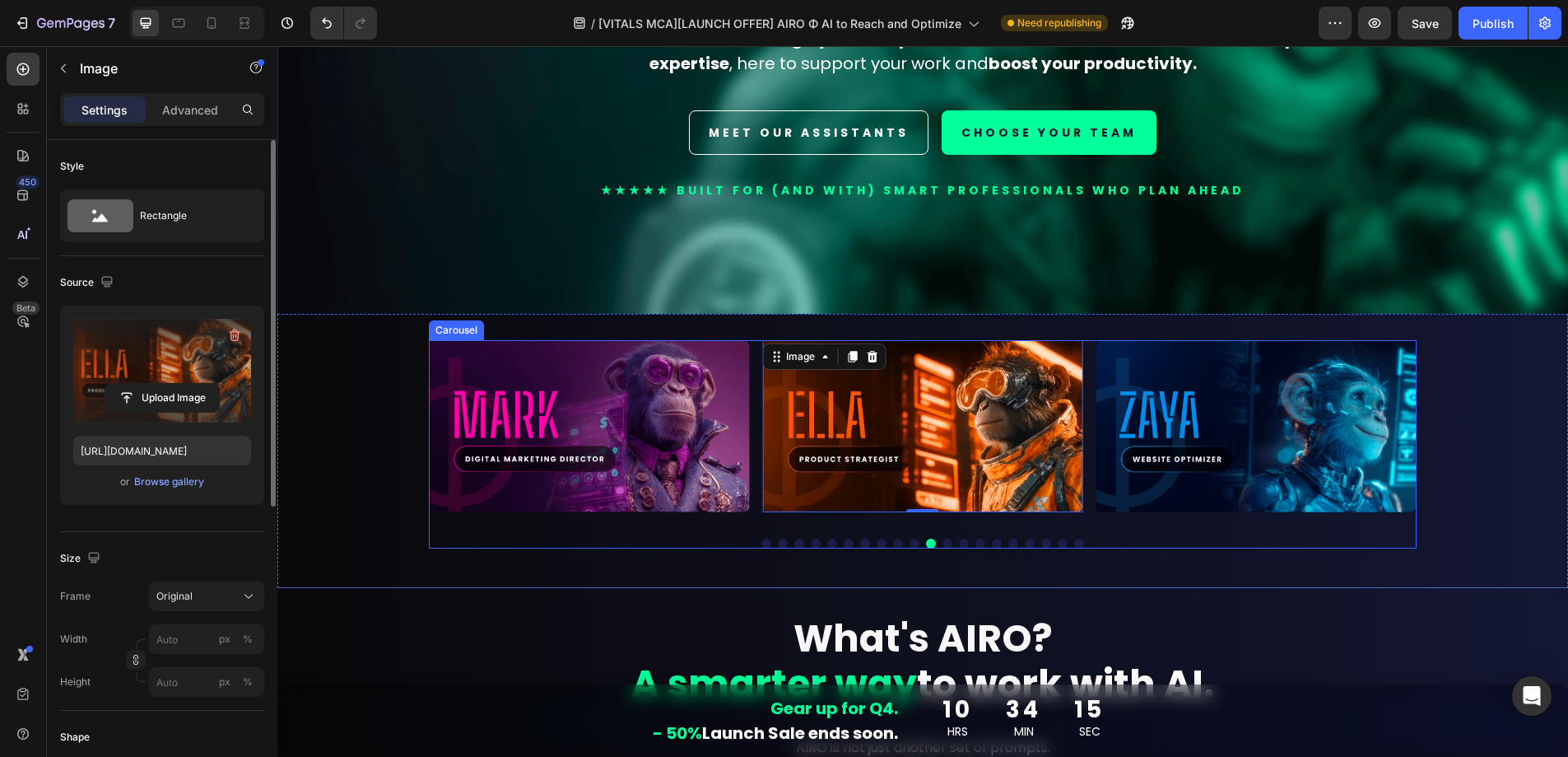
click at [943, 539] on button "Dot" at bounding box center [947, 544] width 9 height 9
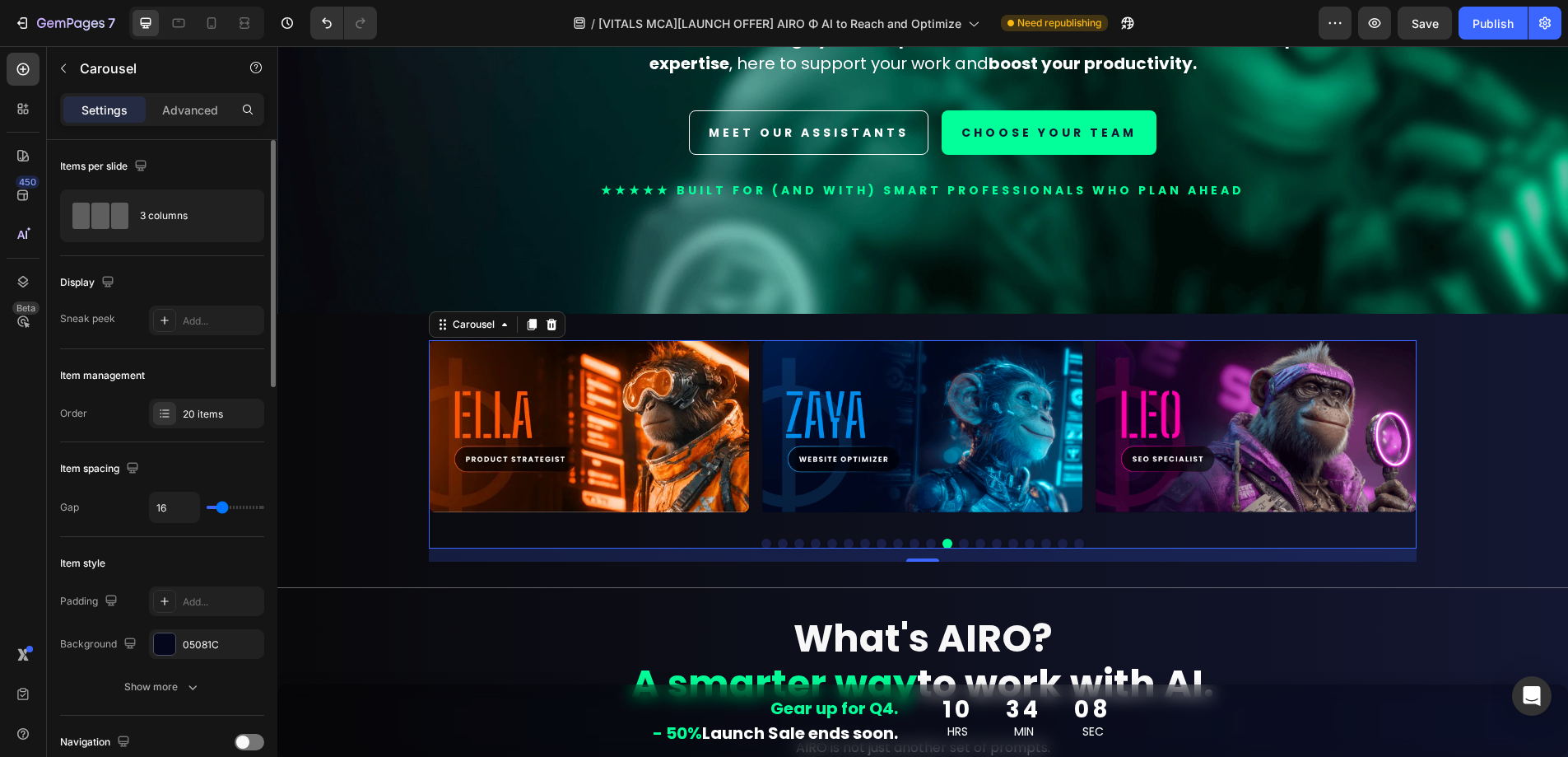
click at [961, 539] on button "Dot" at bounding box center [964, 544] width 9 height 9
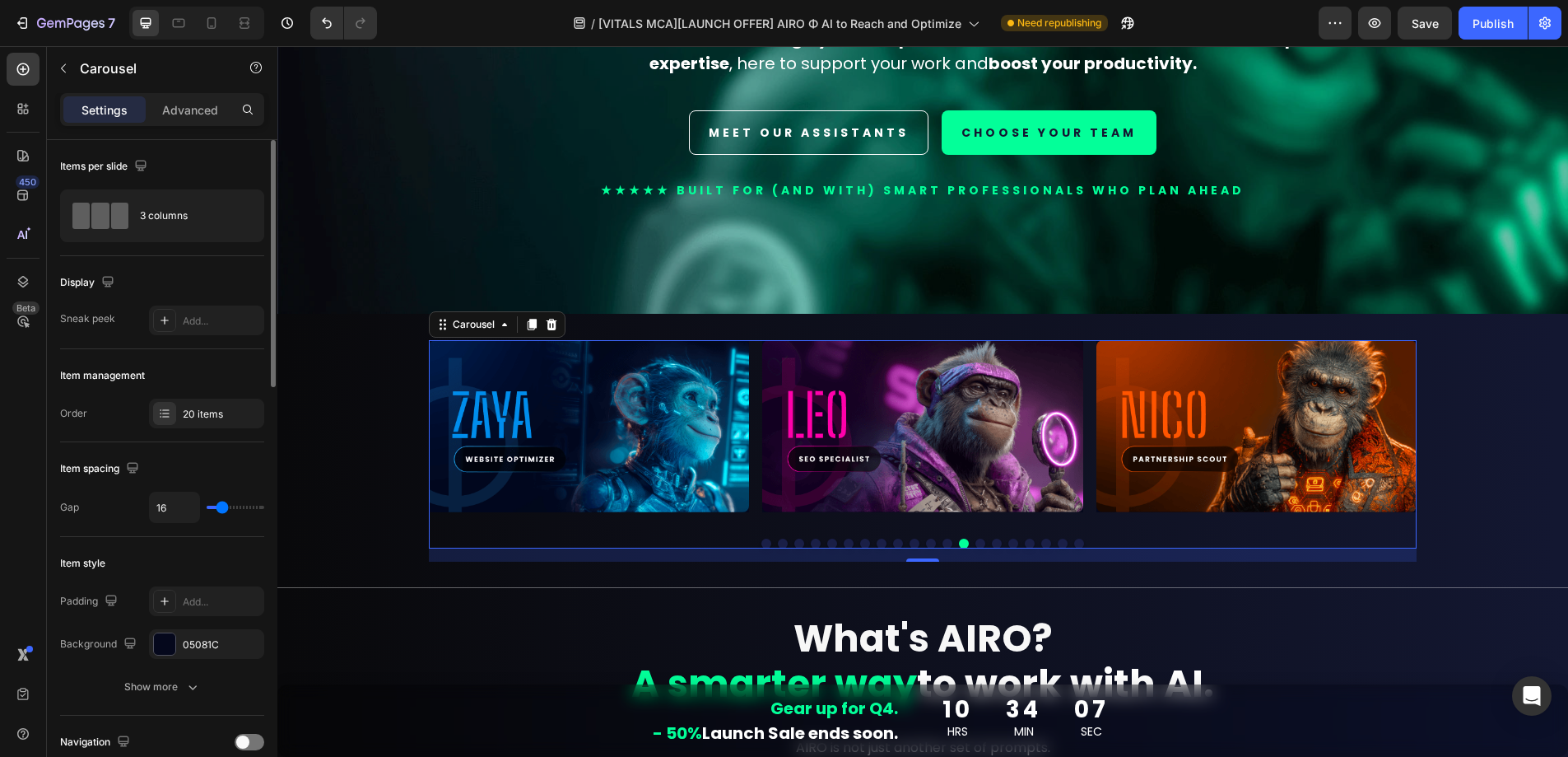
click at [977, 539] on button "Dot" at bounding box center [980, 544] width 9 height 9
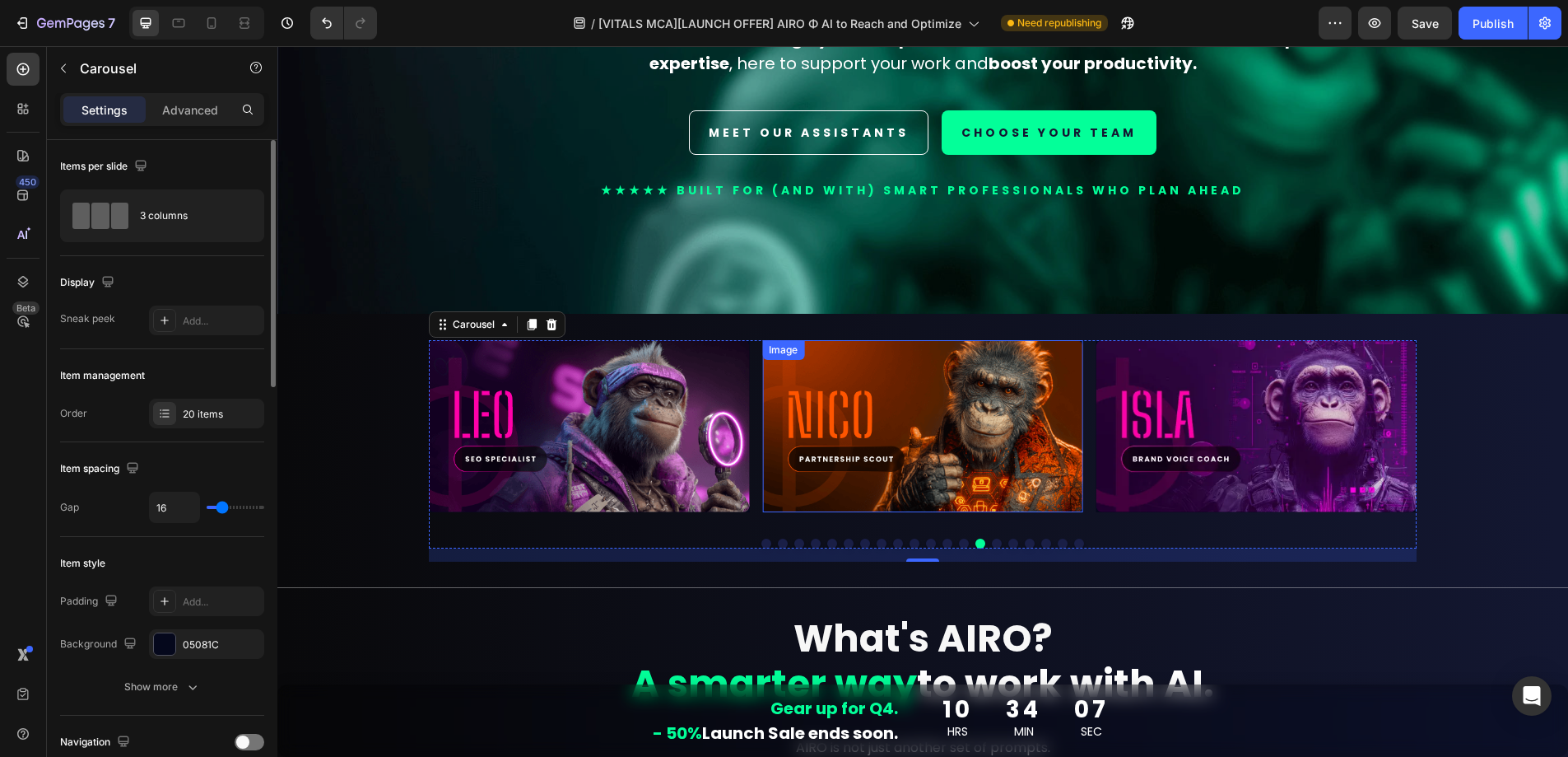
click at [974, 449] on img at bounding box center [922, 426] width 320 height 172
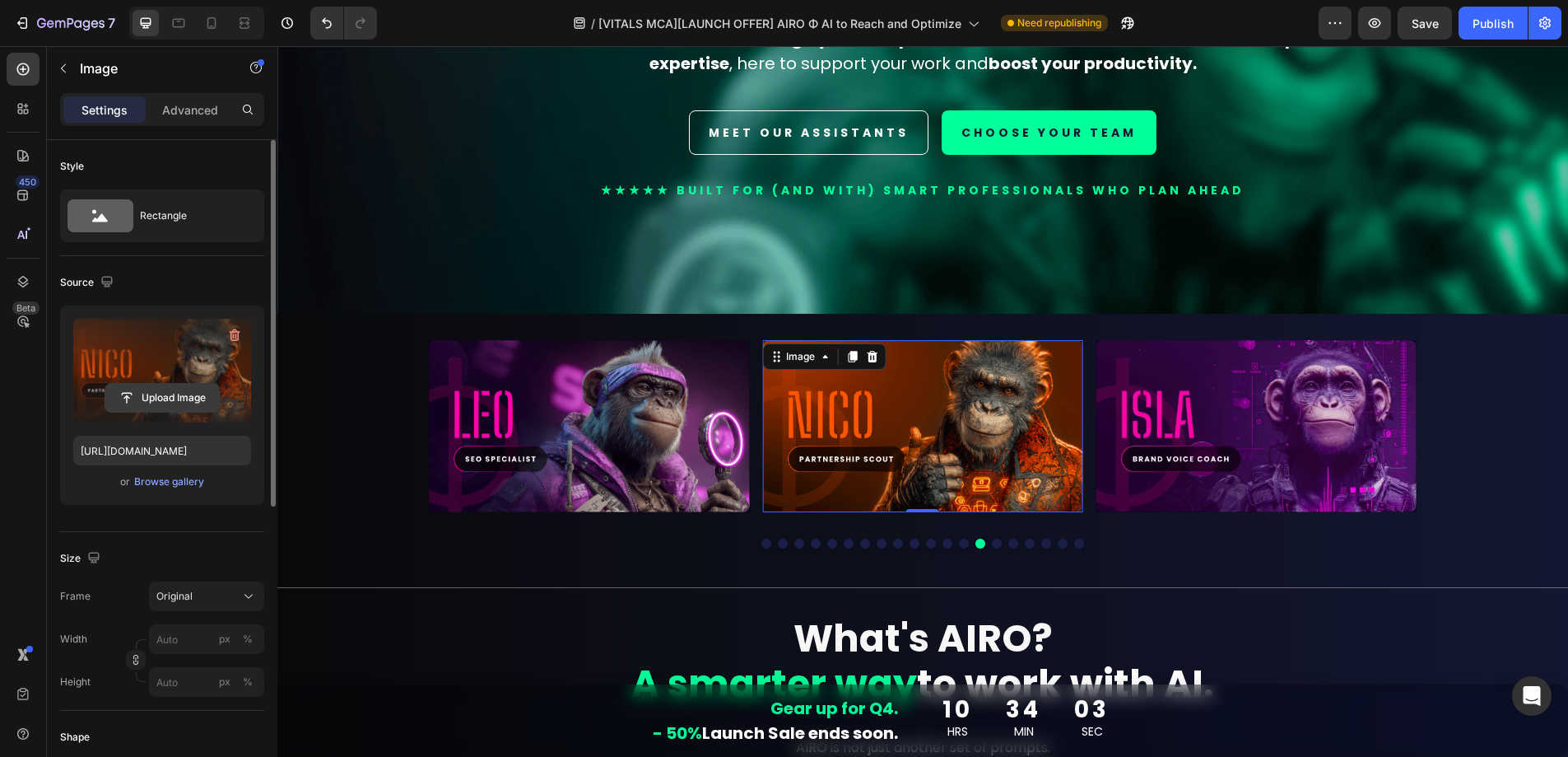
click at [180, 403] on input "file" at bounding box center [162, 398] width 113 height 28
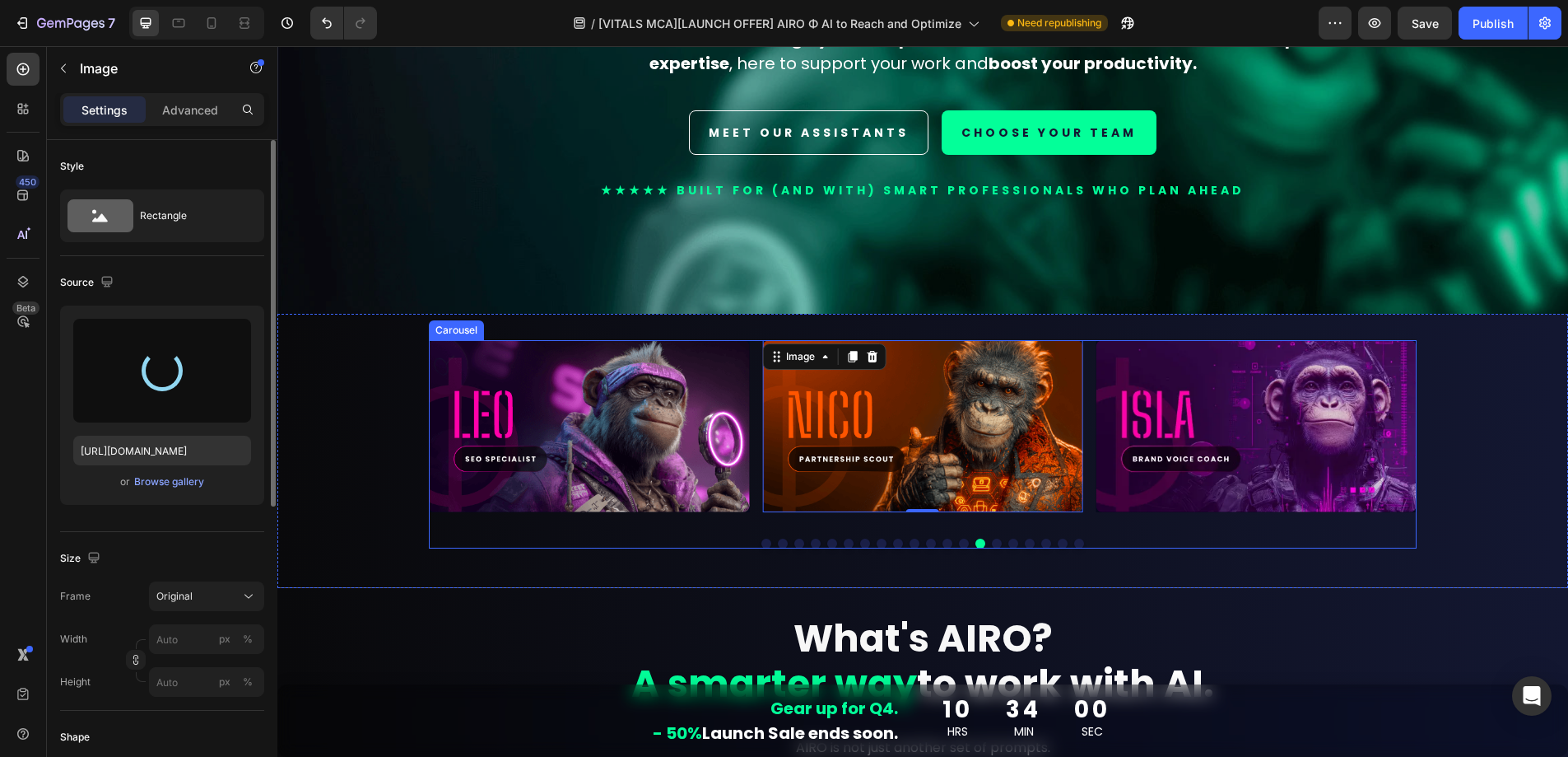
click at [993, 539] on button "Dot" at bounding box center [997, 544] width 9 height 9
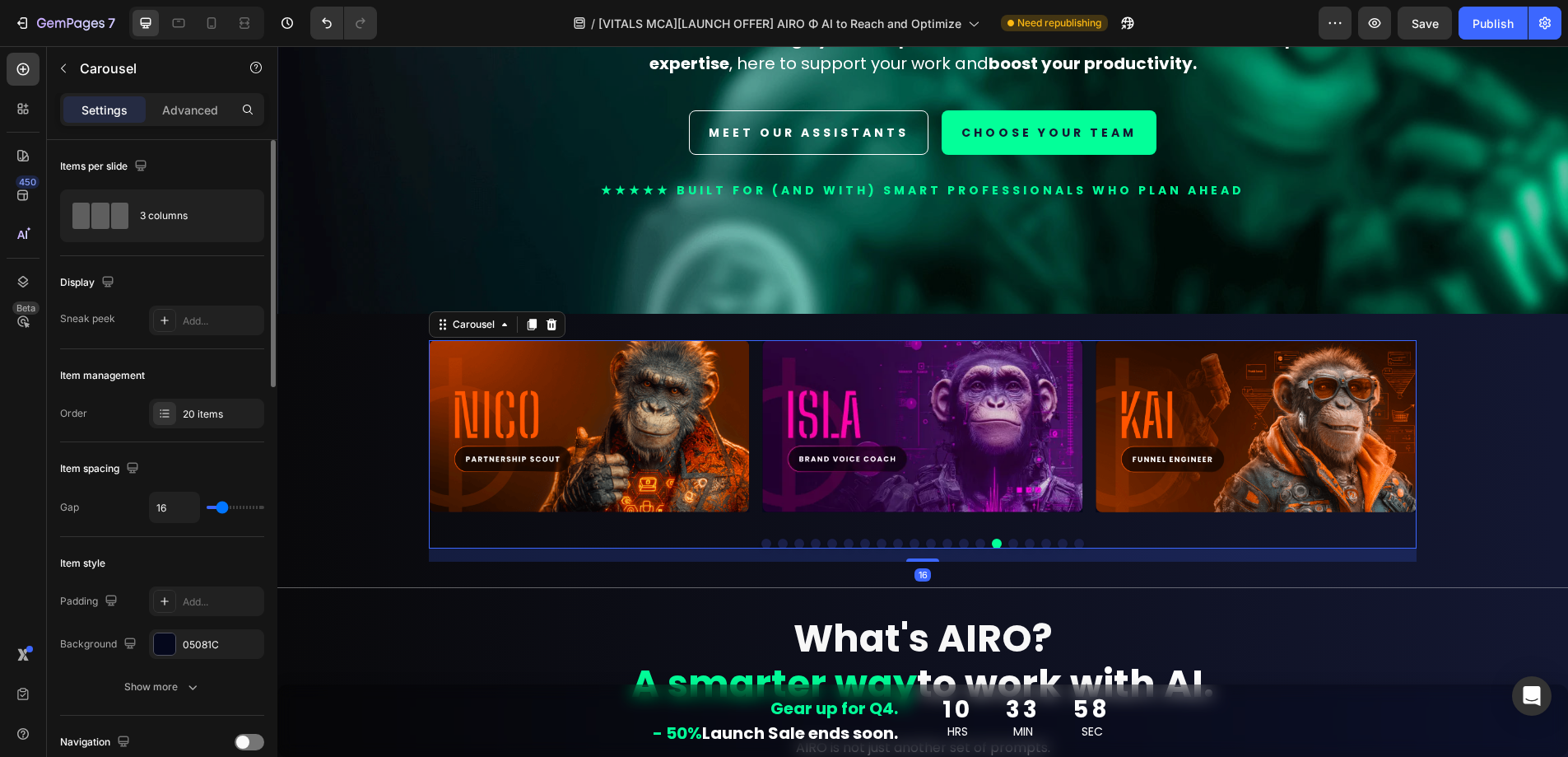
click at [1009, 539] on button "Dot" at bounding box center [1013, 544] width 9 height 9
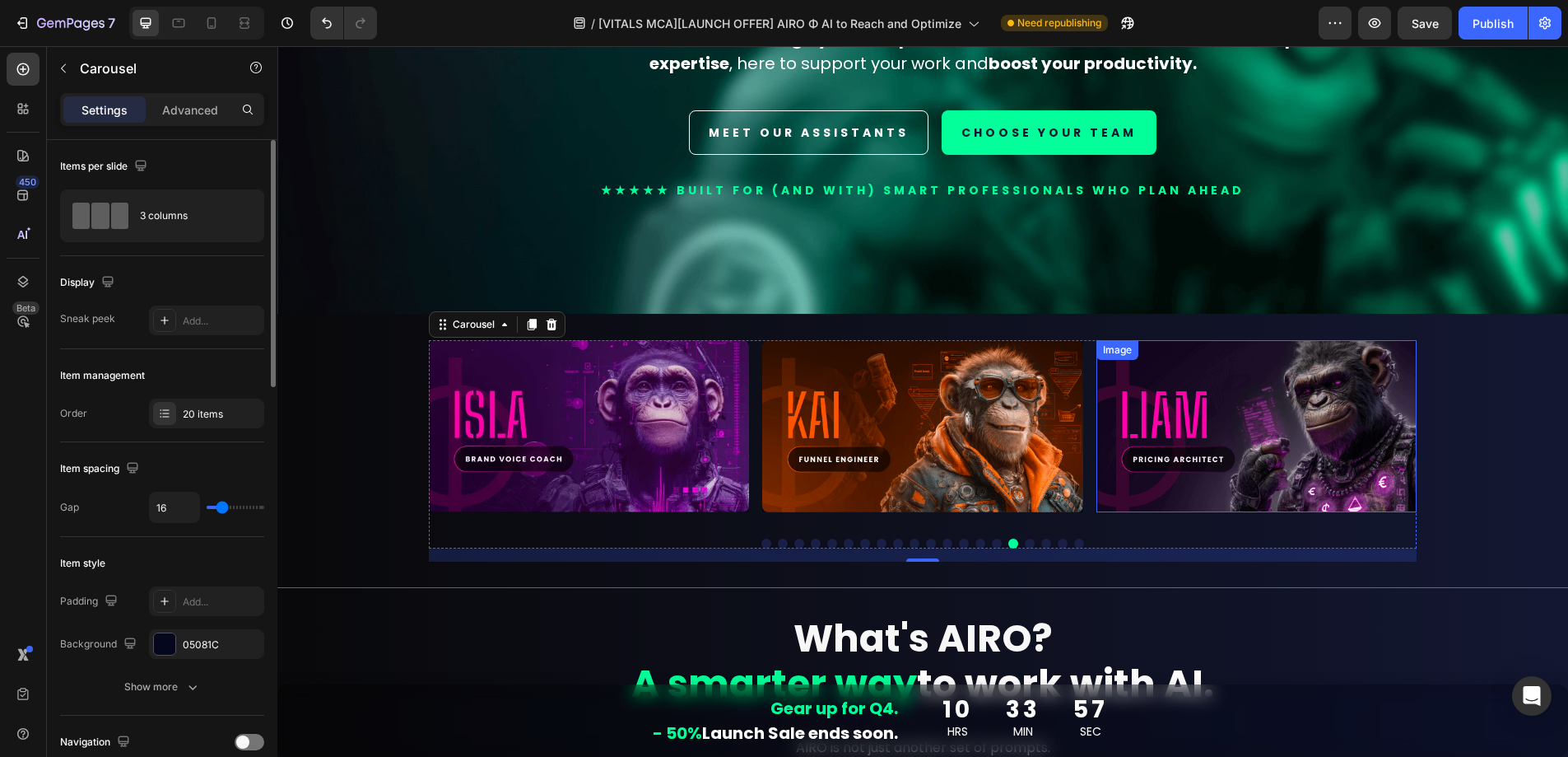
click at [1136, 452] on img at bounding box center [1256, 426] width 320 height 172
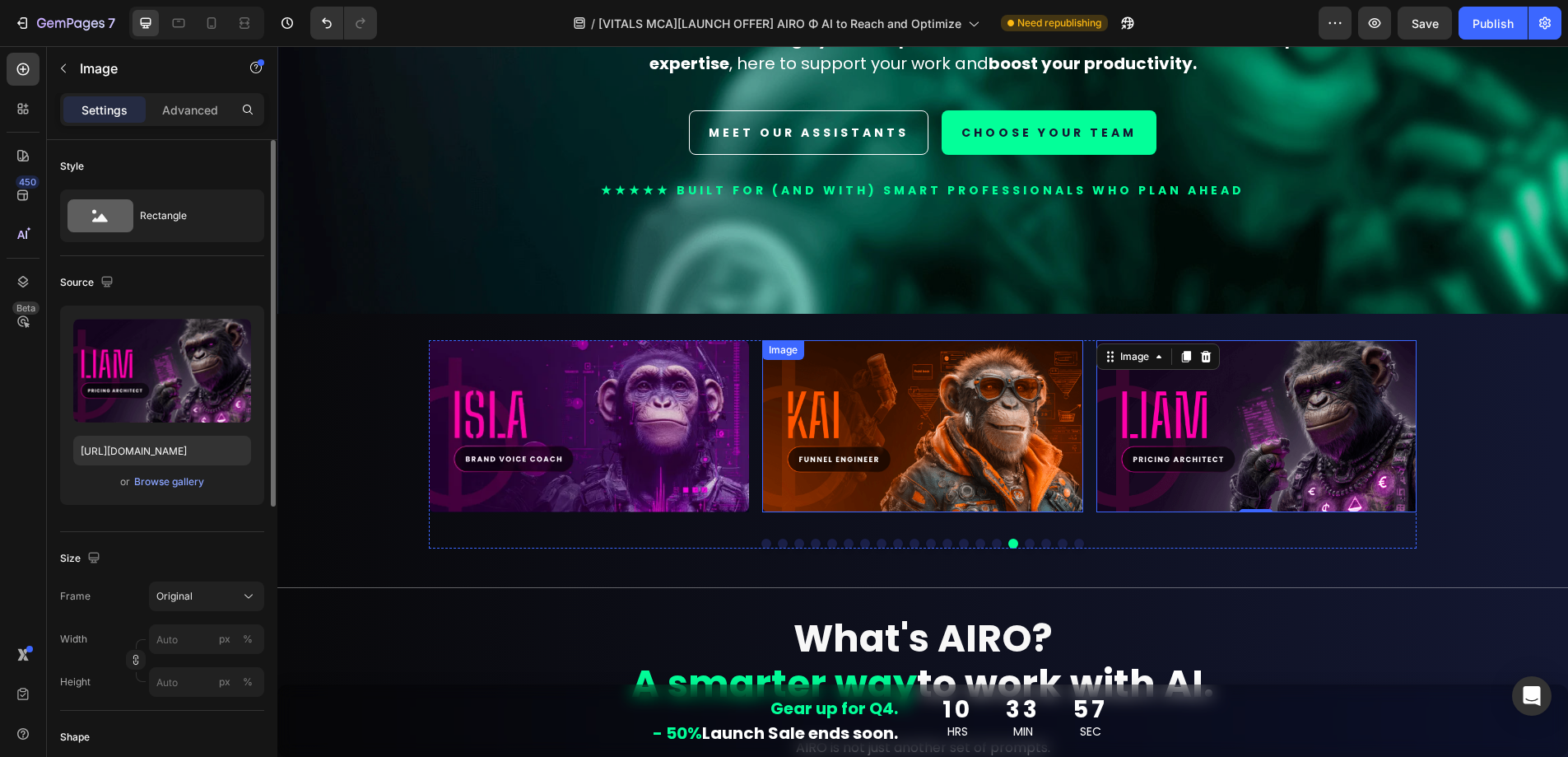
click at [1012, 457] on img at bounding box center [922, 426] width 320 height 172
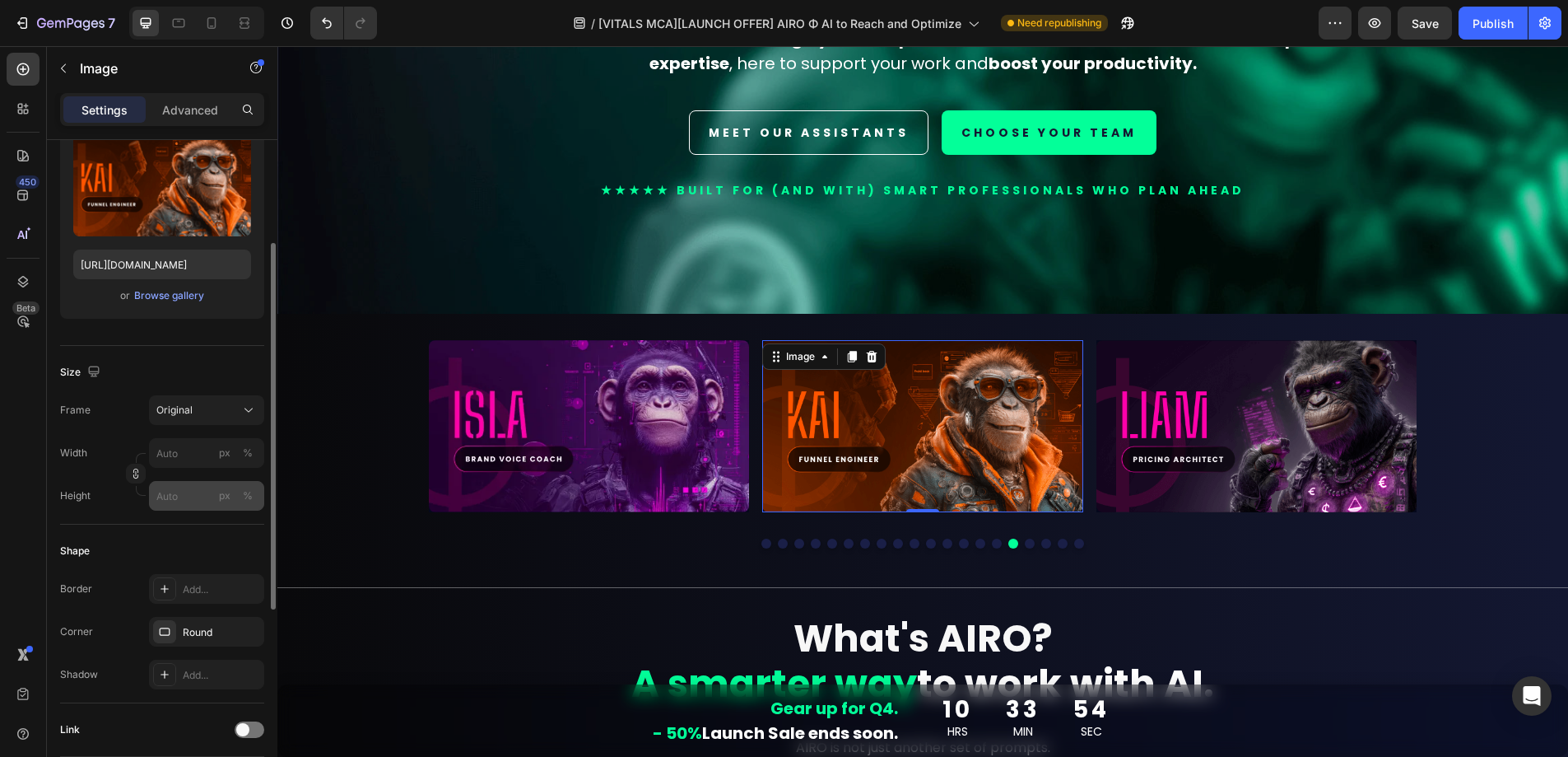
scroll to position [6, 0]
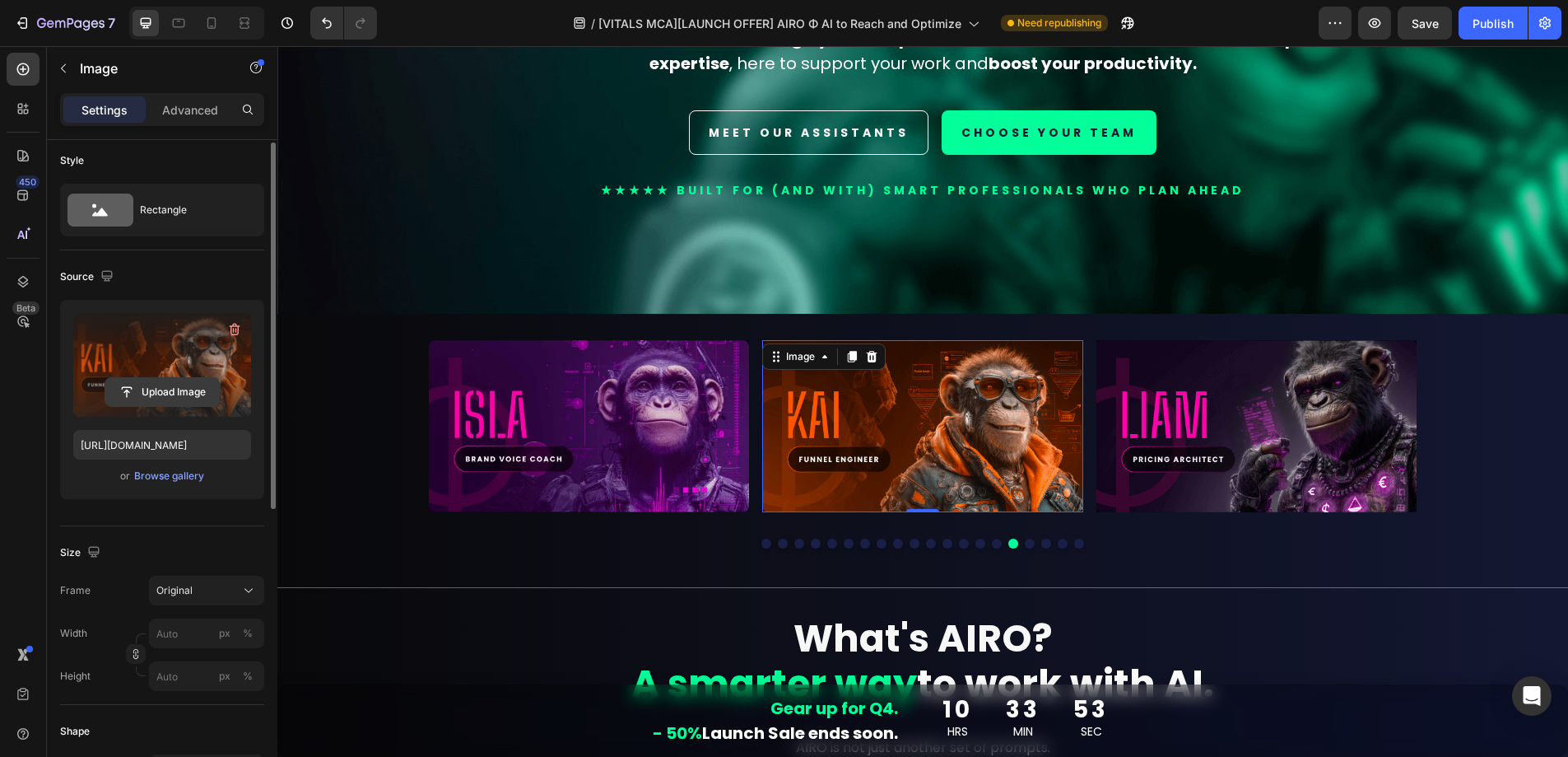
click at [174, 393] on input "file" at bounding box center [162, 393] width 113 height 28
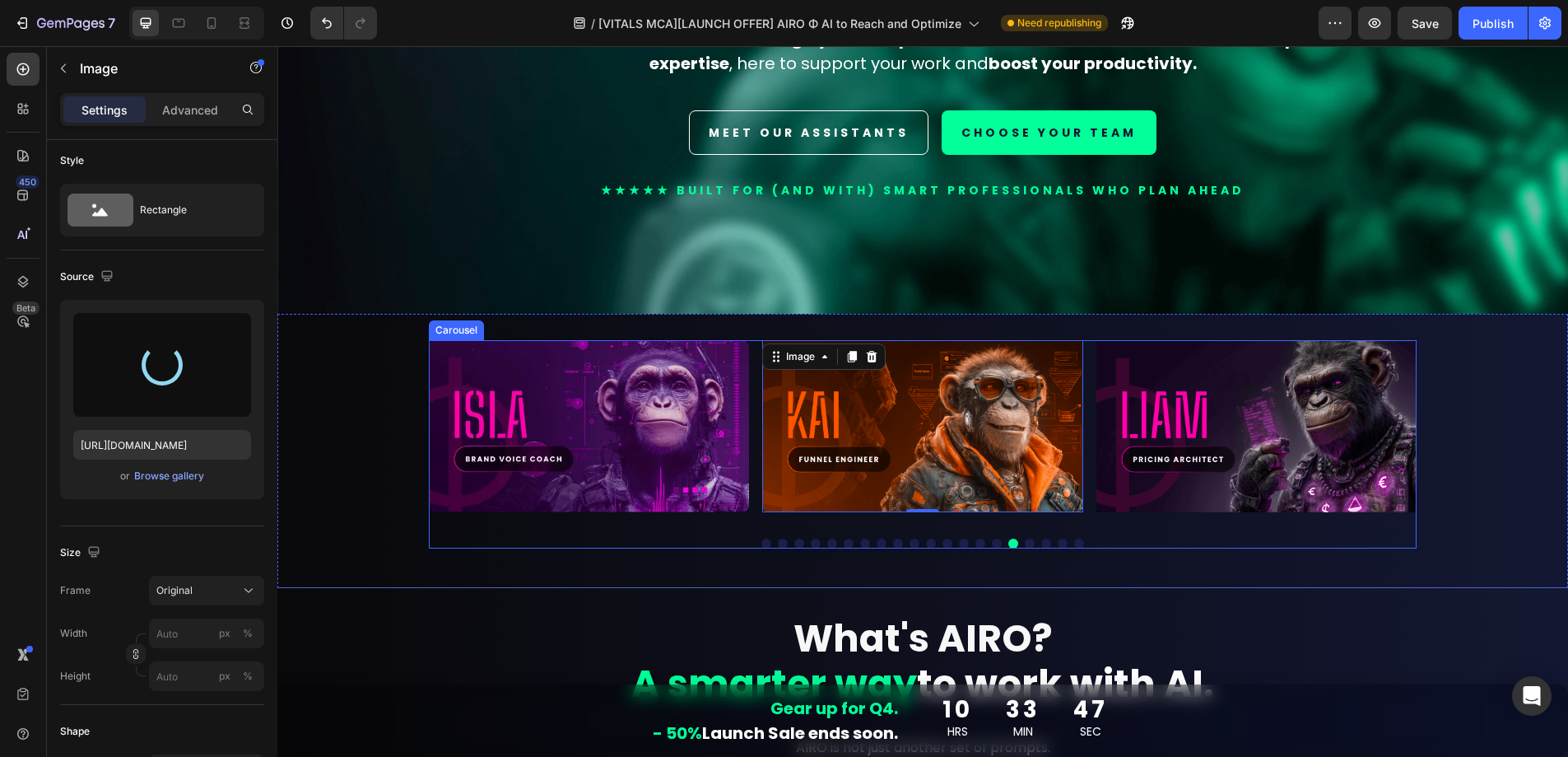
click at [1025, 539] on button "Dot" at bounding box center [1029, 544] width 9 height 9
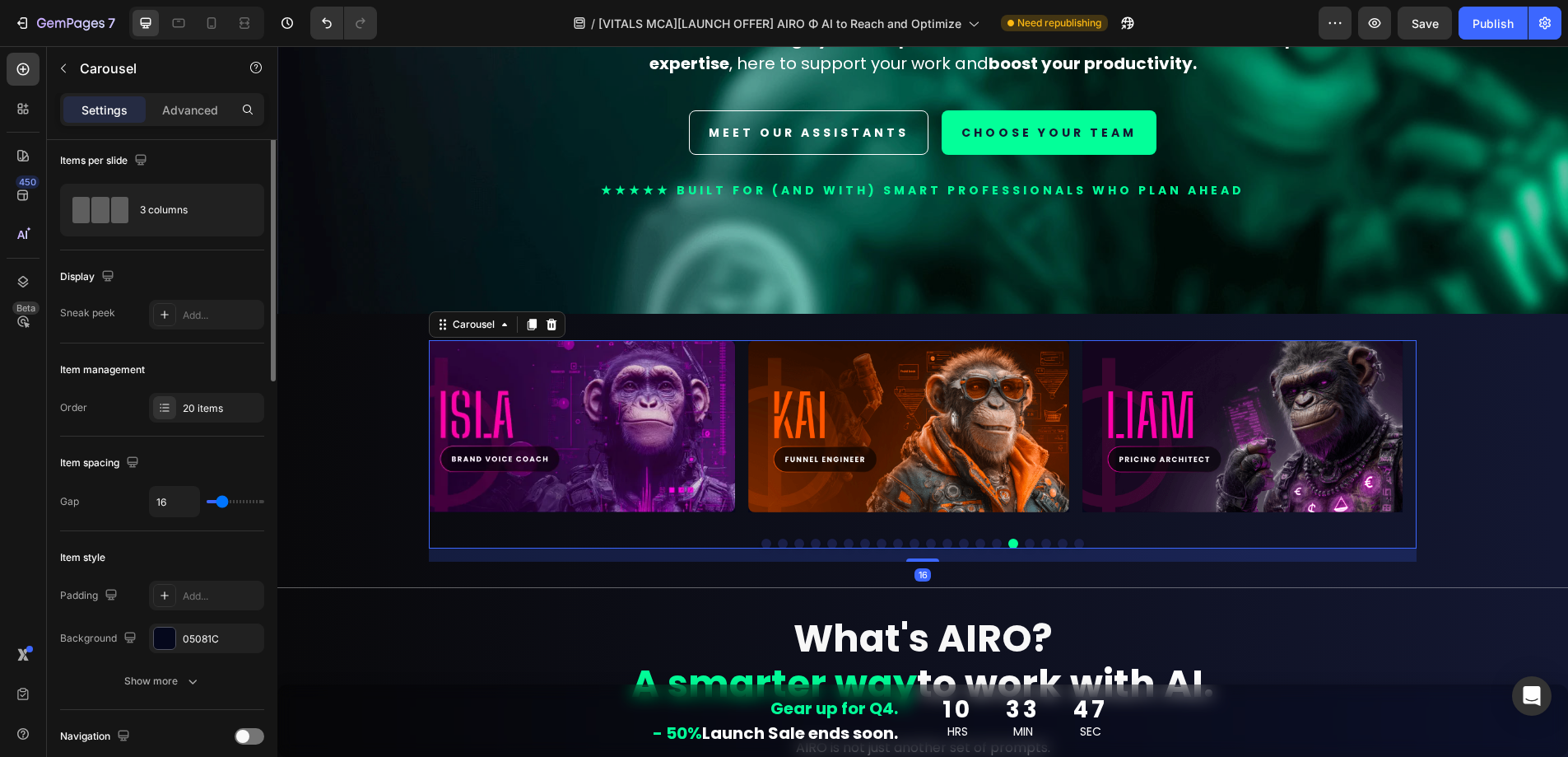
scroll to position [0, 0]
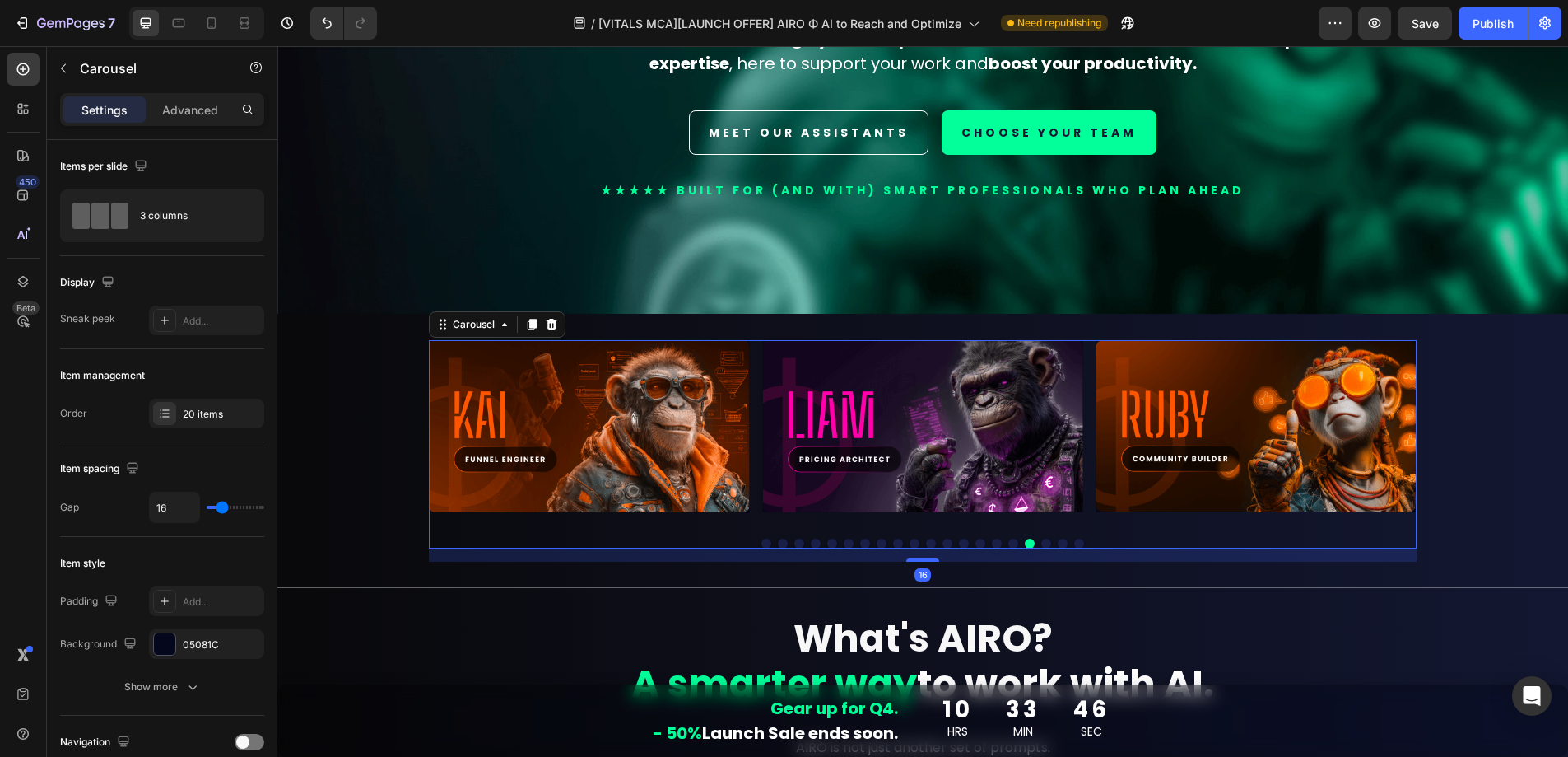
click at [1252, 444] on img at bounding box center [1256, 426] width 320 height 172
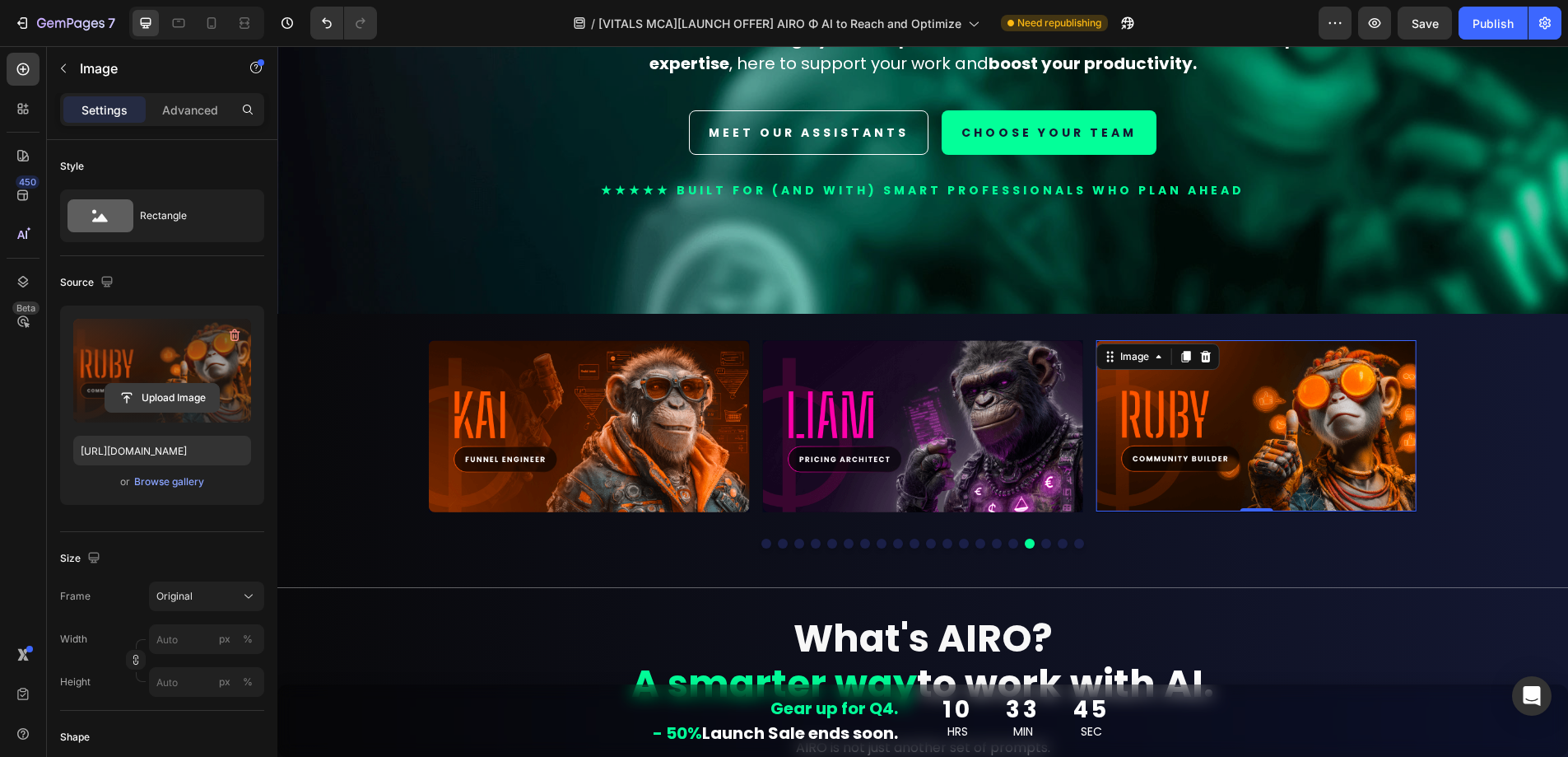
click at [172, 397] on input "file" at bounding box center [162, 398] width 113 height 28
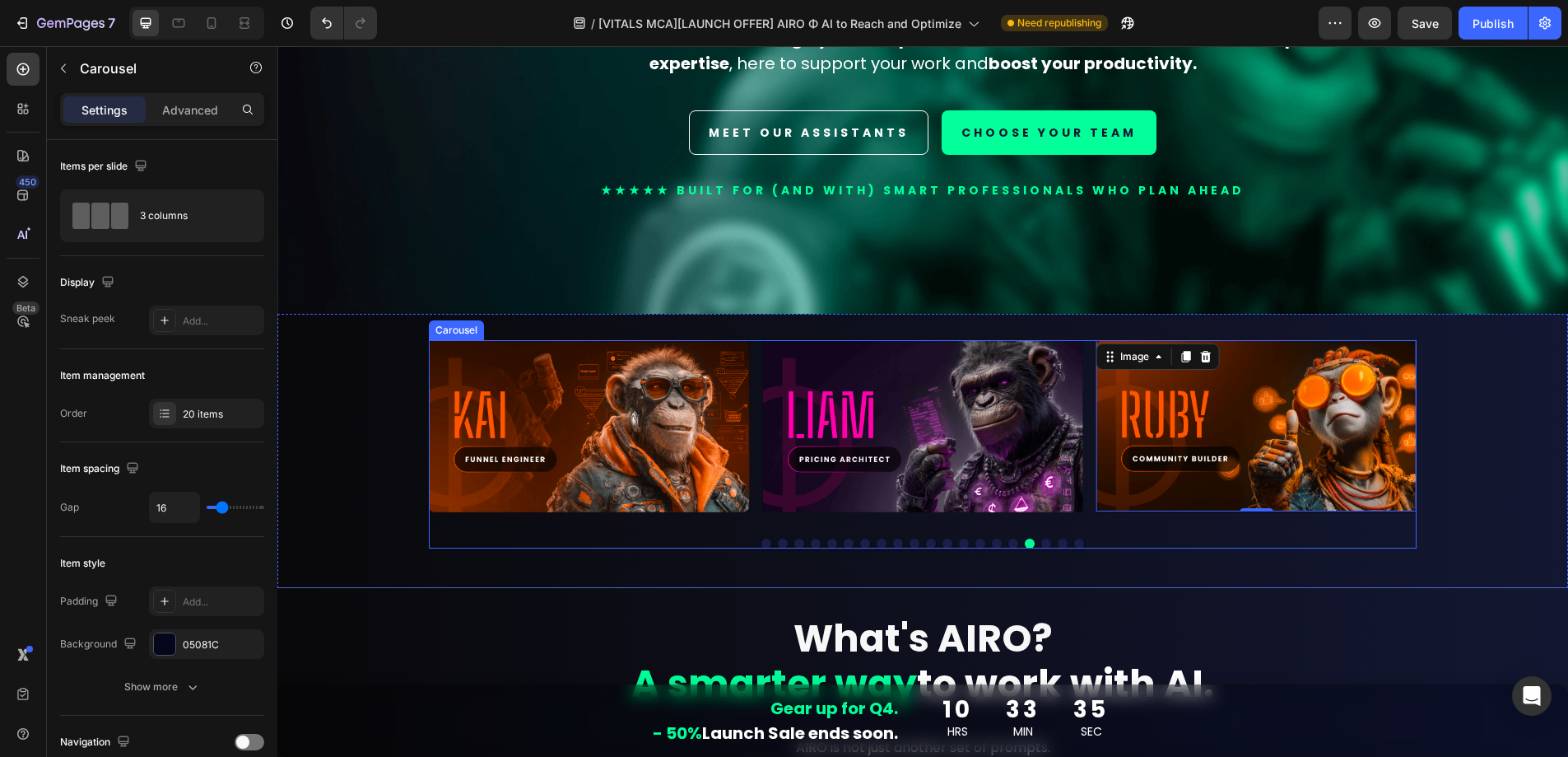
click at [1043, 539] on button "Dot" at bounding box center [1046, 544] width 9 height 9
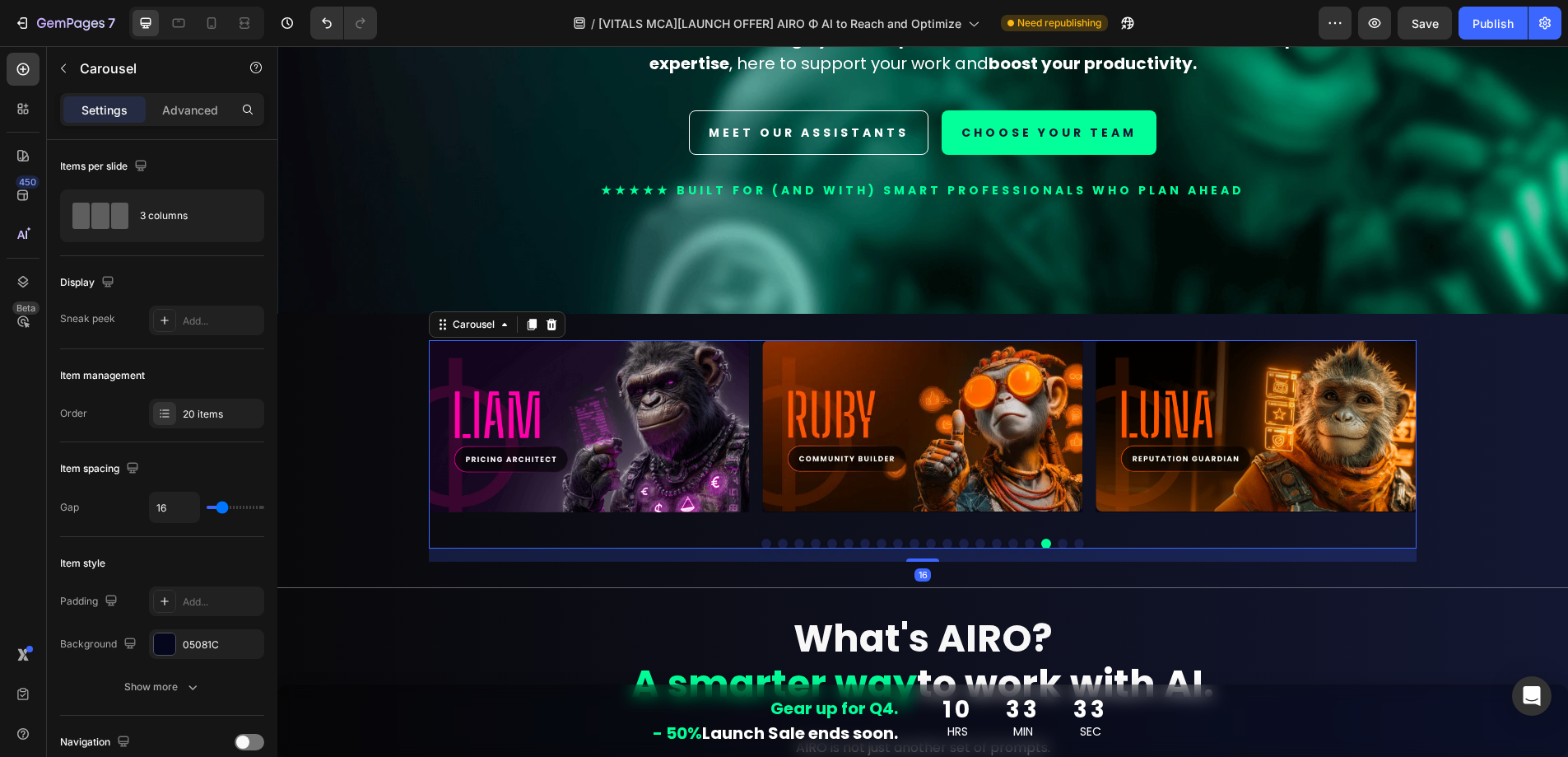
click at [1058, 539] on button "Dot" at bounding box center [1062, 544] width 9 height 9
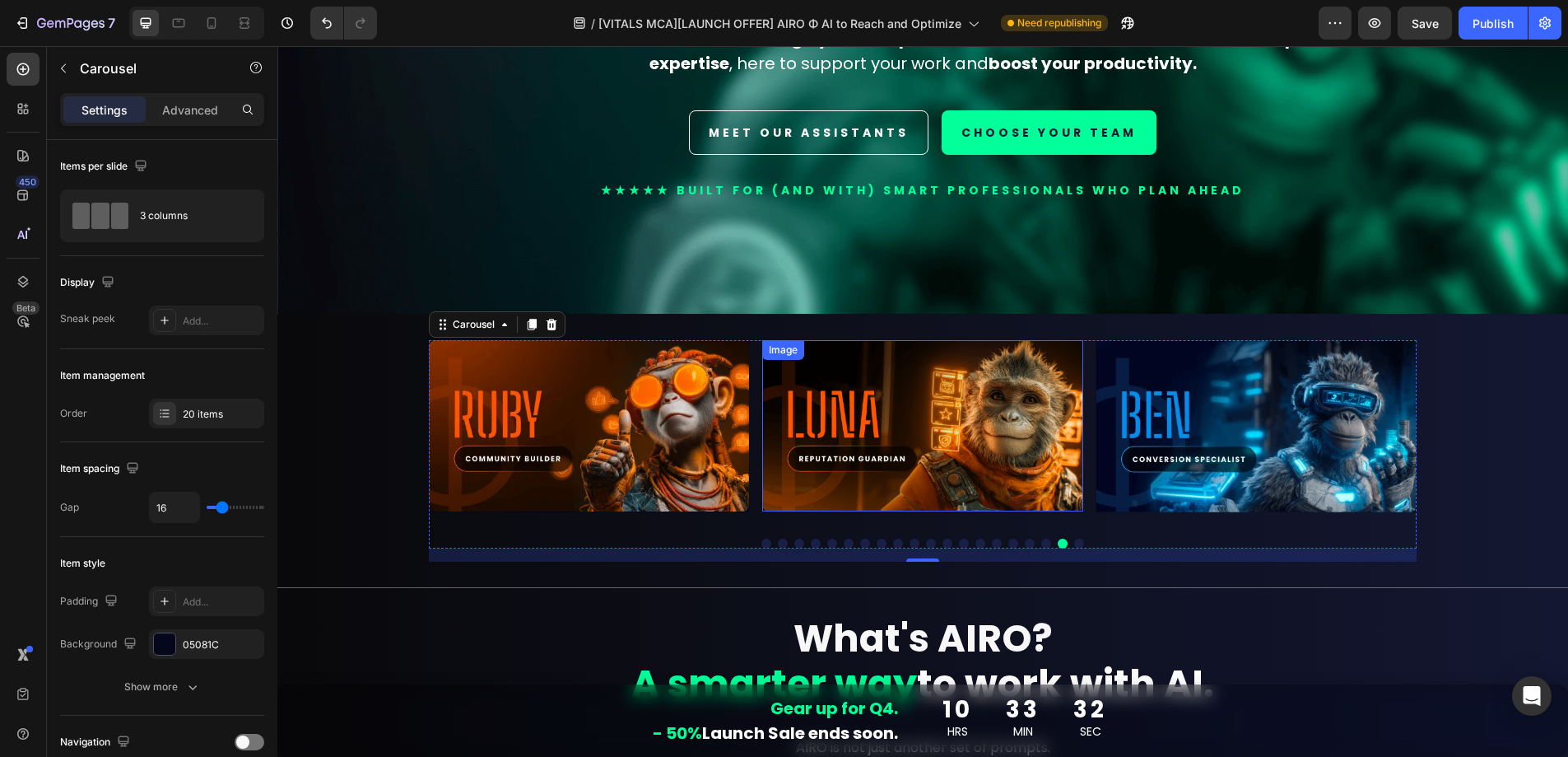
click at [1009, 439] on img at bounding box center [922, 426] width 320 height 172
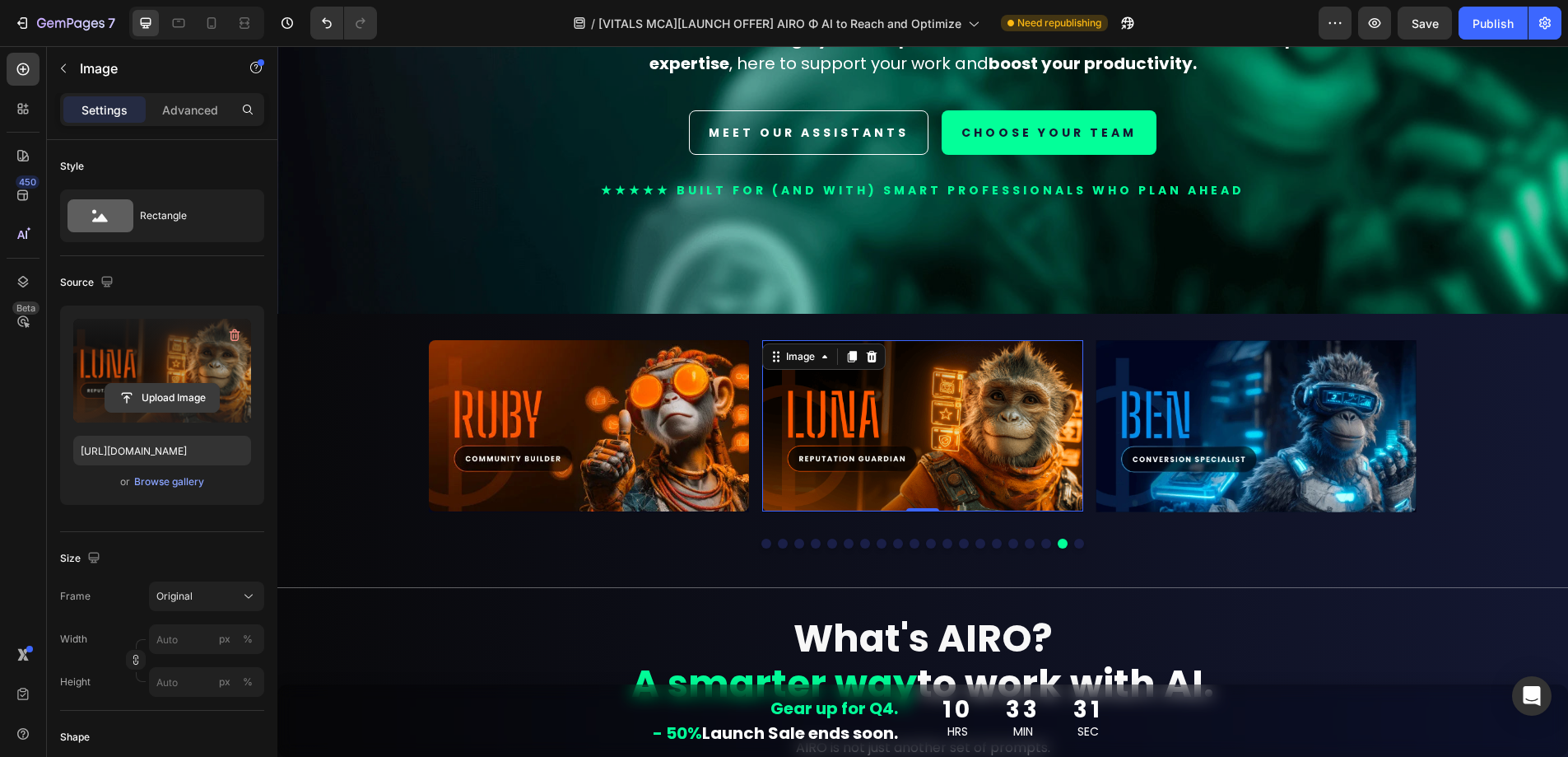
click at [174, 395] on input "file" at bounding box center [162, 398] width 113 height 28
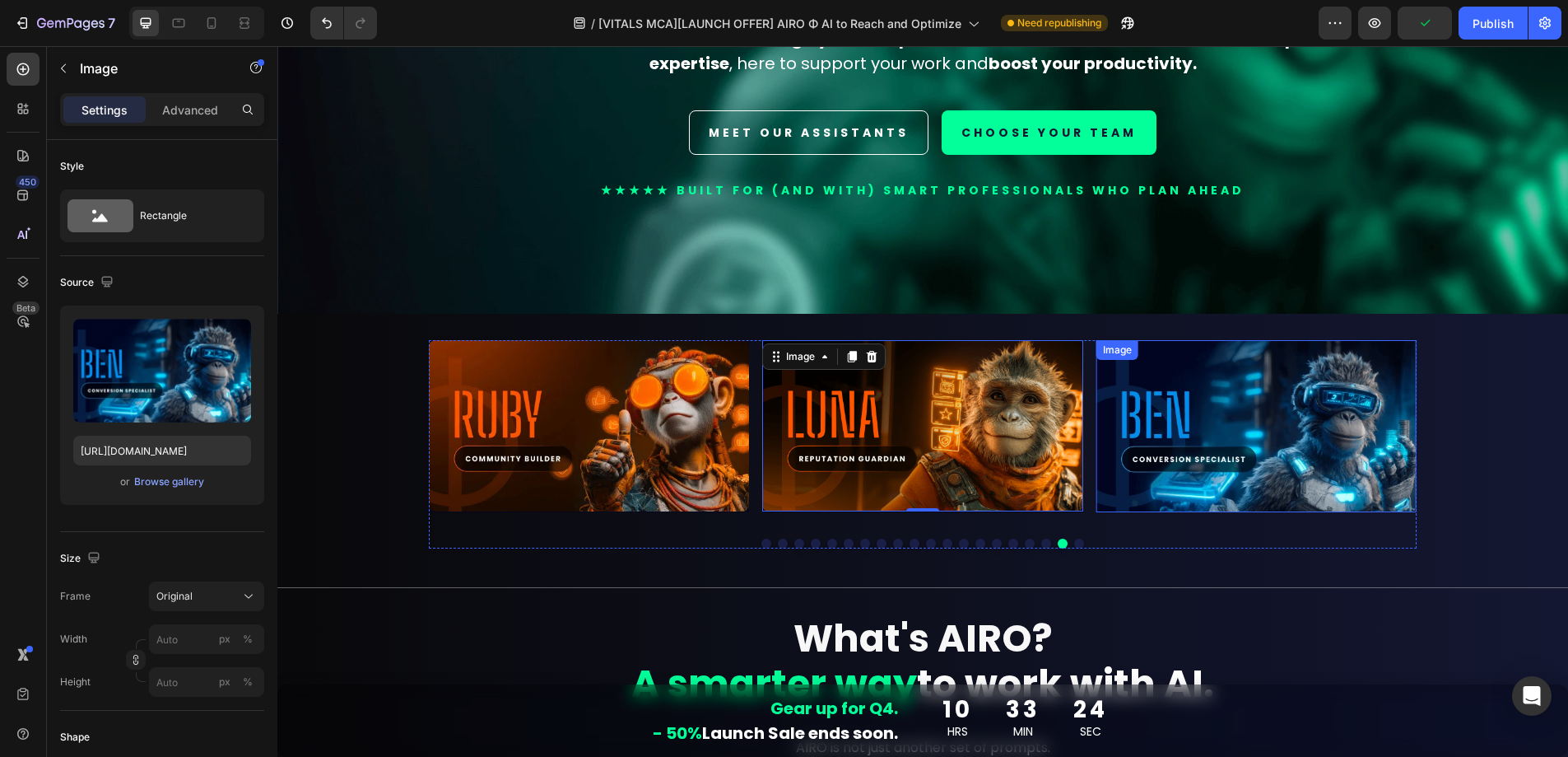
click at [1204, 446] on img at bounding box center [1256, 426] width 320 height 172
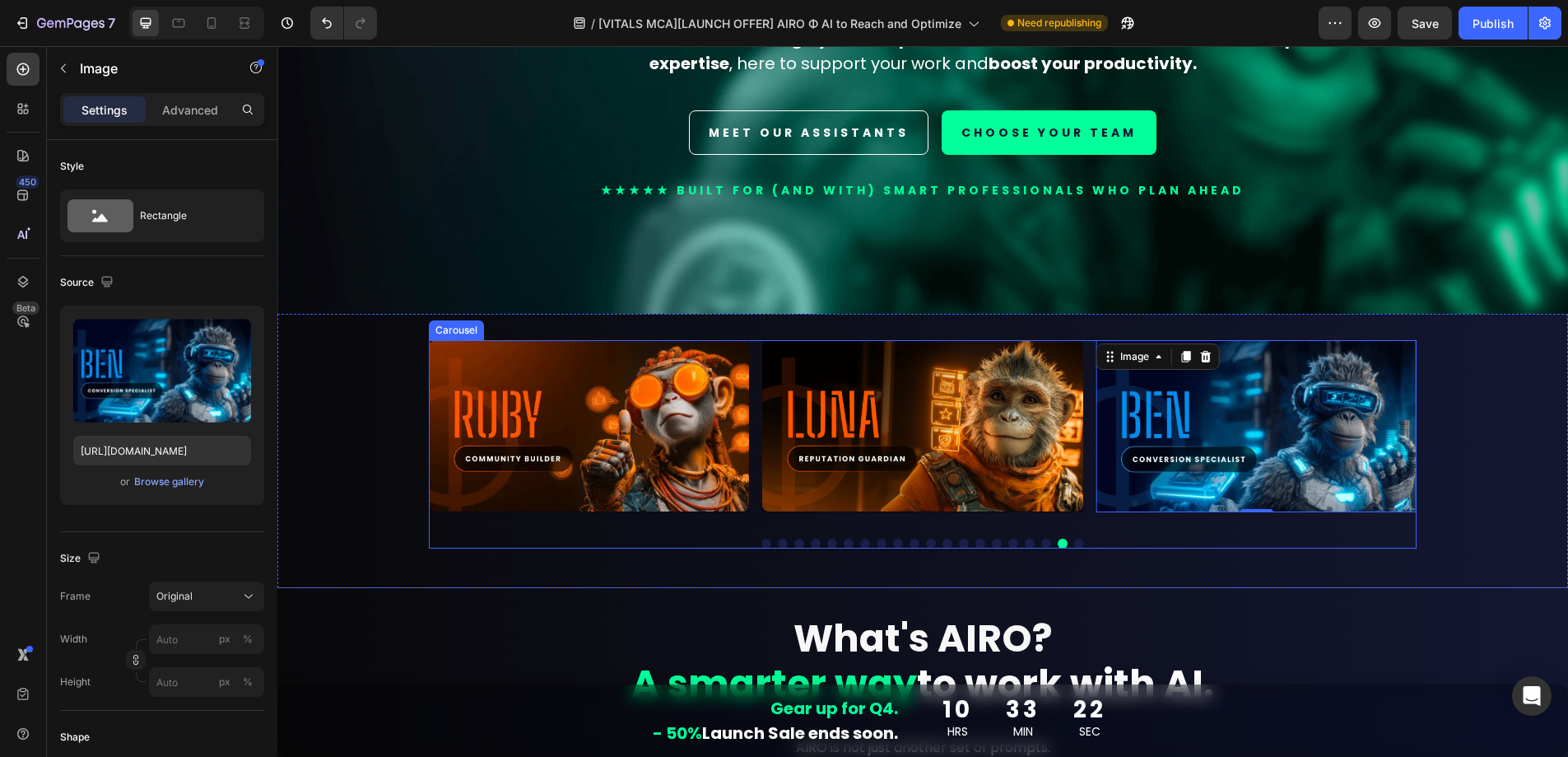
click at [1075, 539] on button "Dot" at bounding box center [1079, 544] width 9 height 9
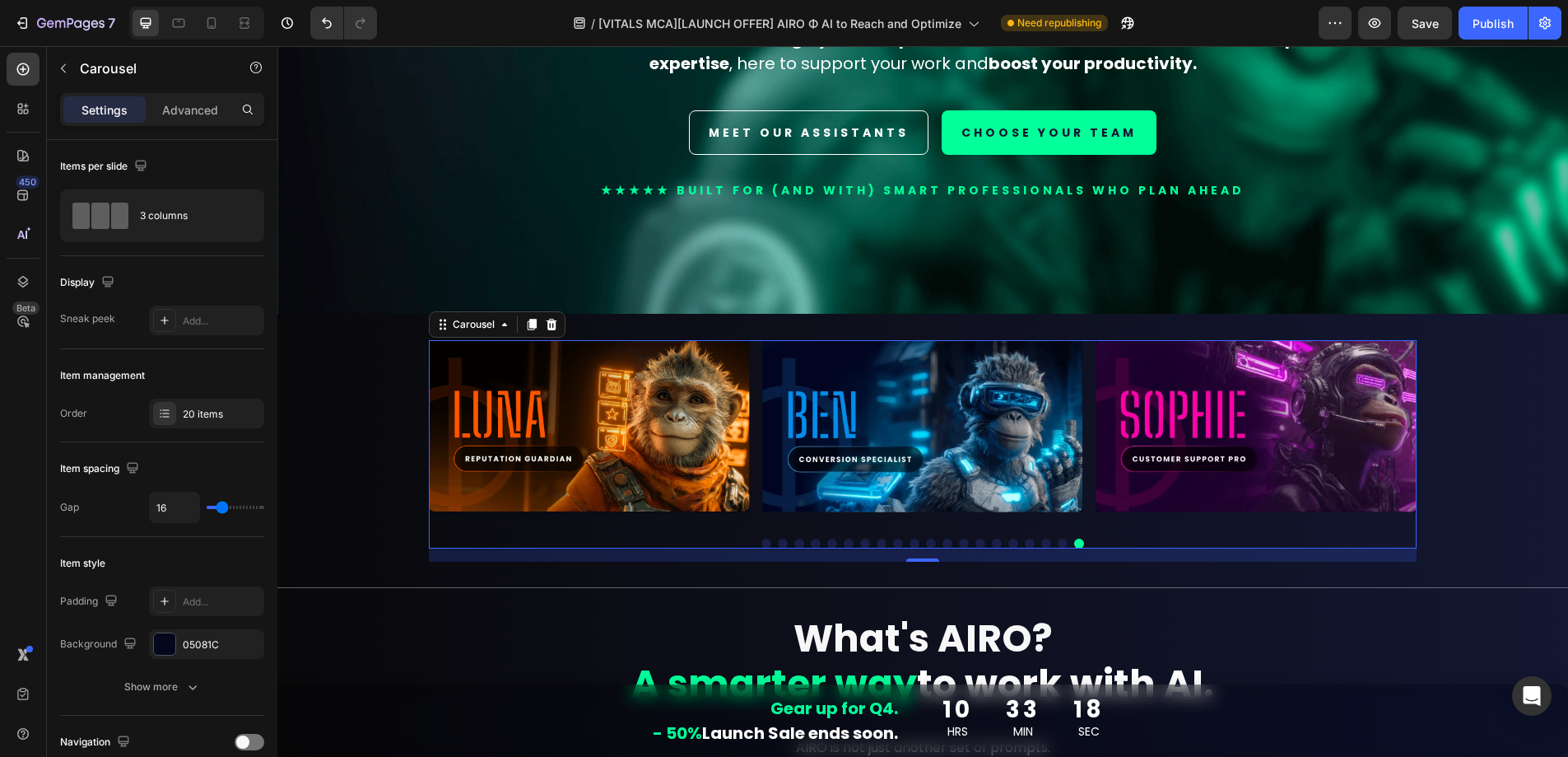
click at [761, 539] on button "Dot" at bounding box center [766, 544] width 9 height 9
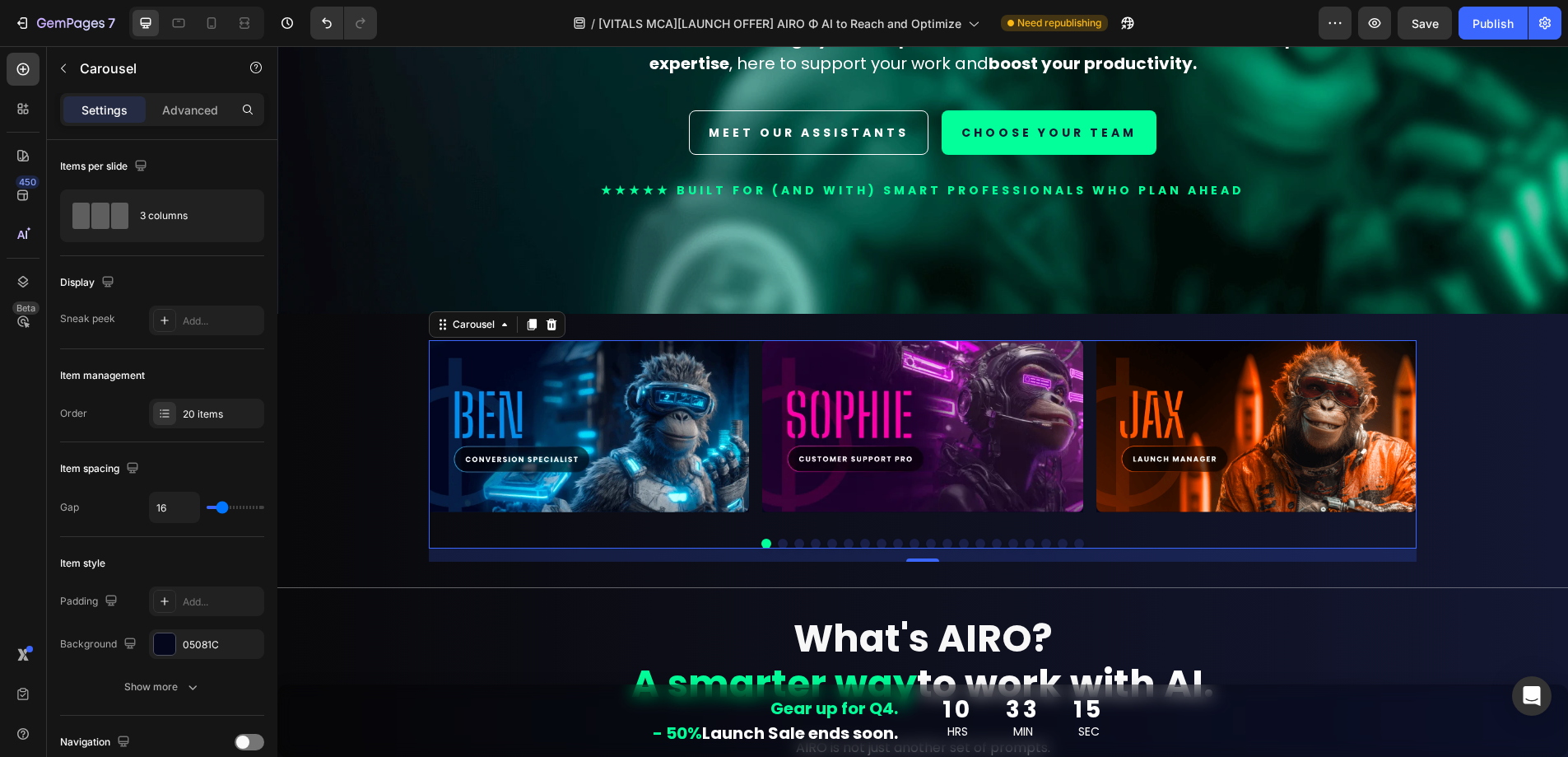
click at [1075, 539] on button "Dot" at bounding box center [1079, 544] width 9 height 9
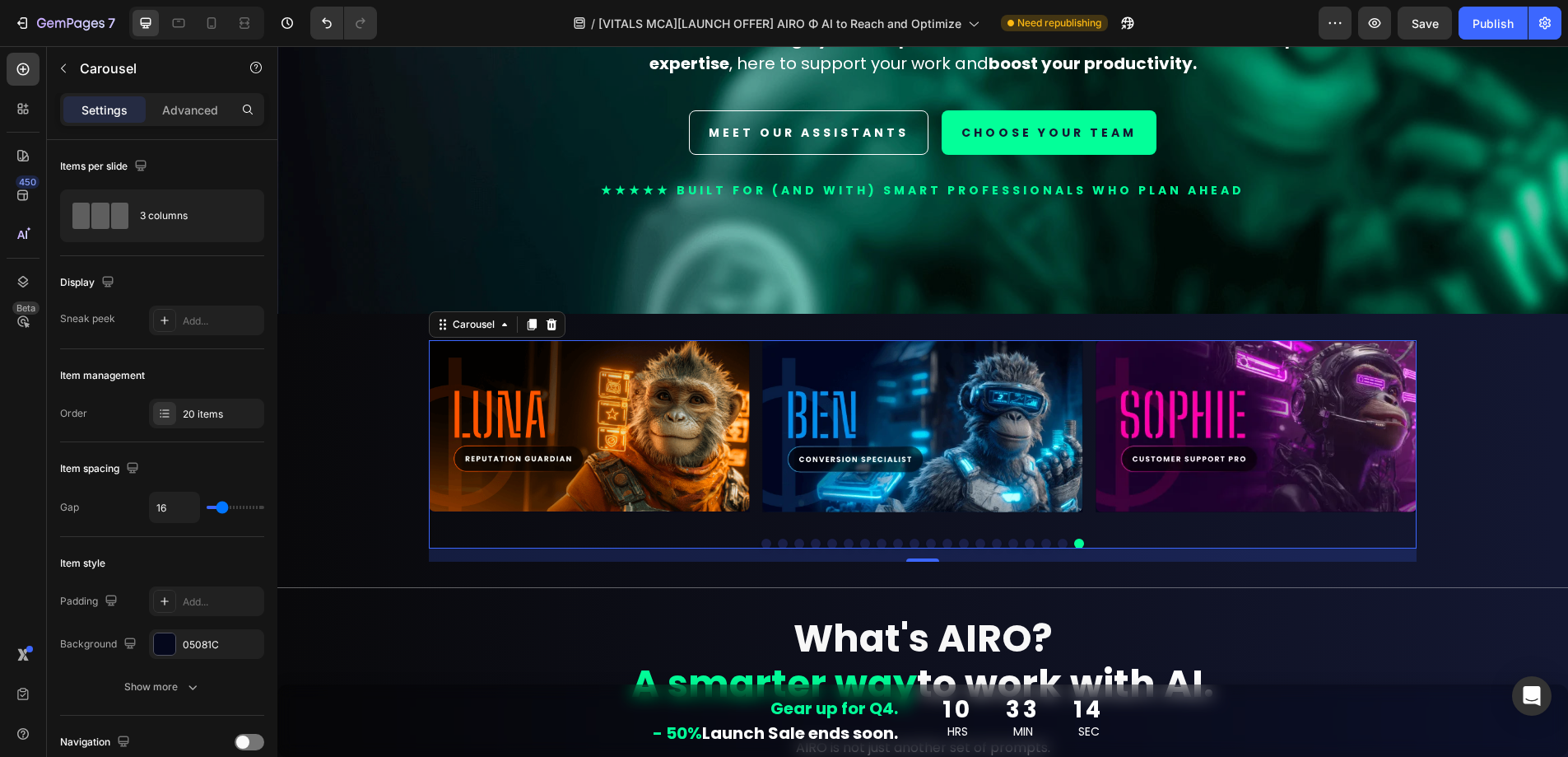
click at [1058, 539] on button "Dot" at bounding box center [1062, 544] width 9 height 9
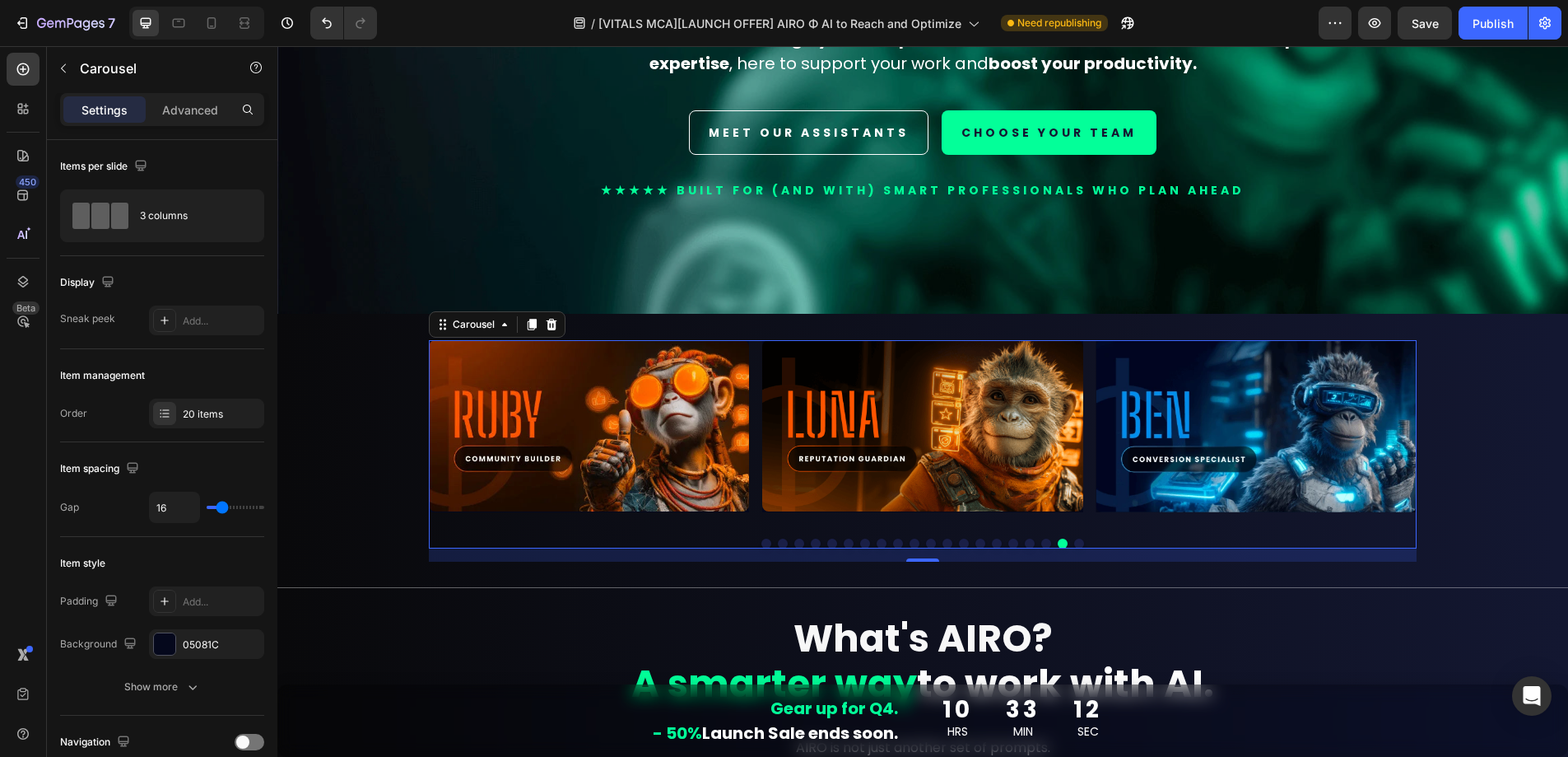
click at [762, 539] on button "Dot" at bounding box center [766, 544] width 9 height 9
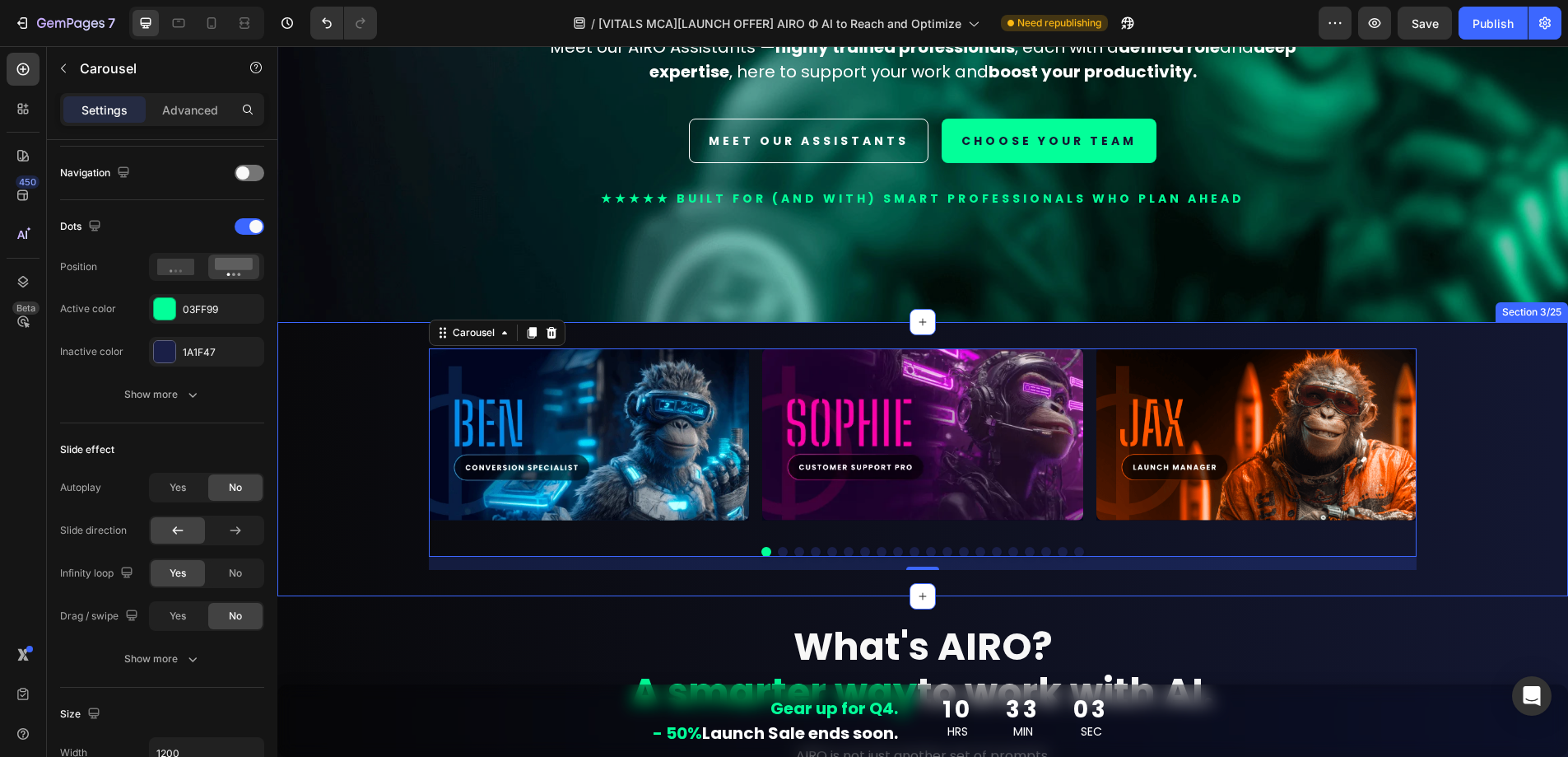
scroll to position [376, 0]
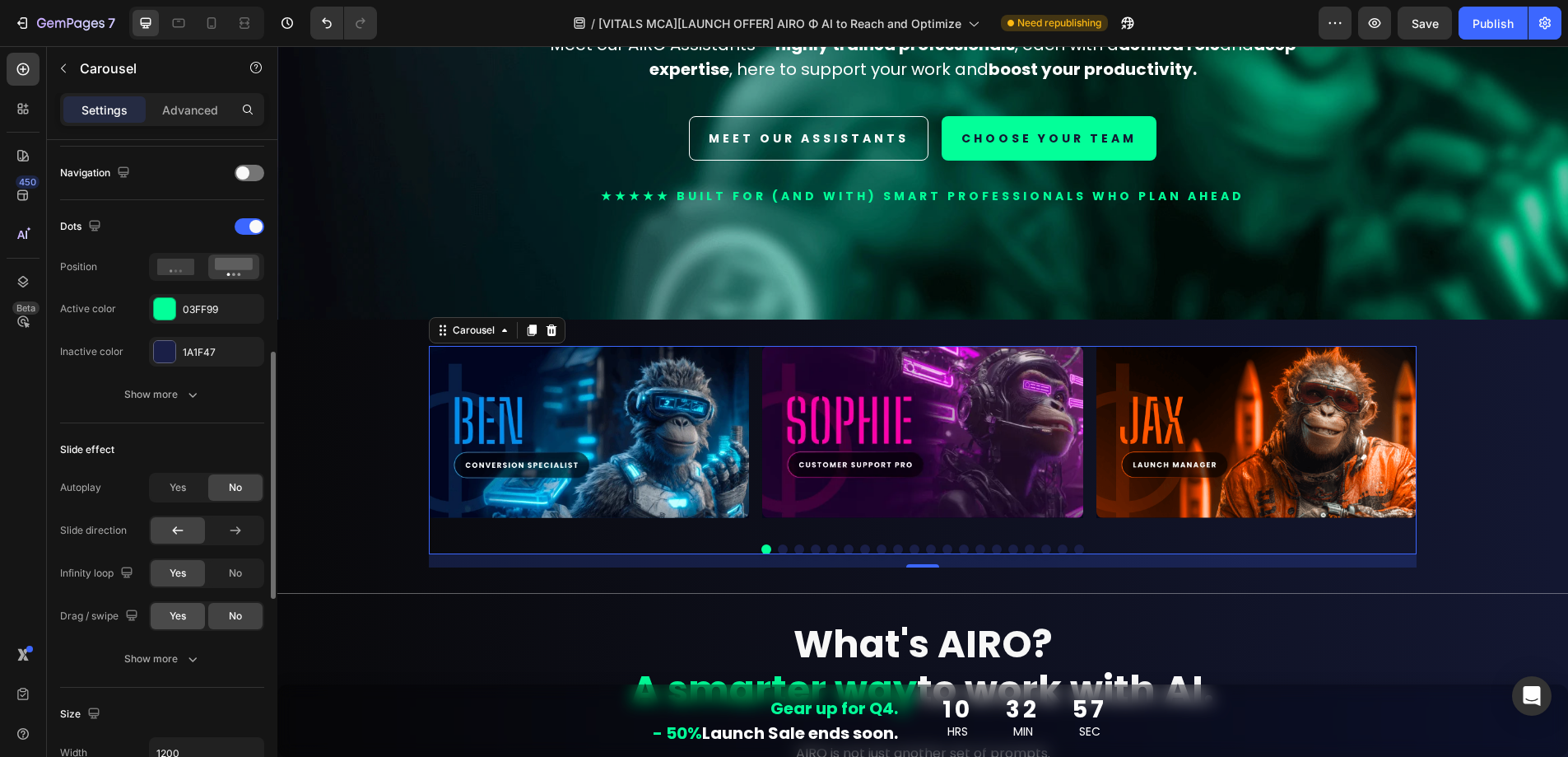
click at [183, 618] on span "Yes" at bounding box center [177, 616] width 16 height 15
click at [205, 664] on button "Show more" at bounding box center [162, 658] width 204 height 29
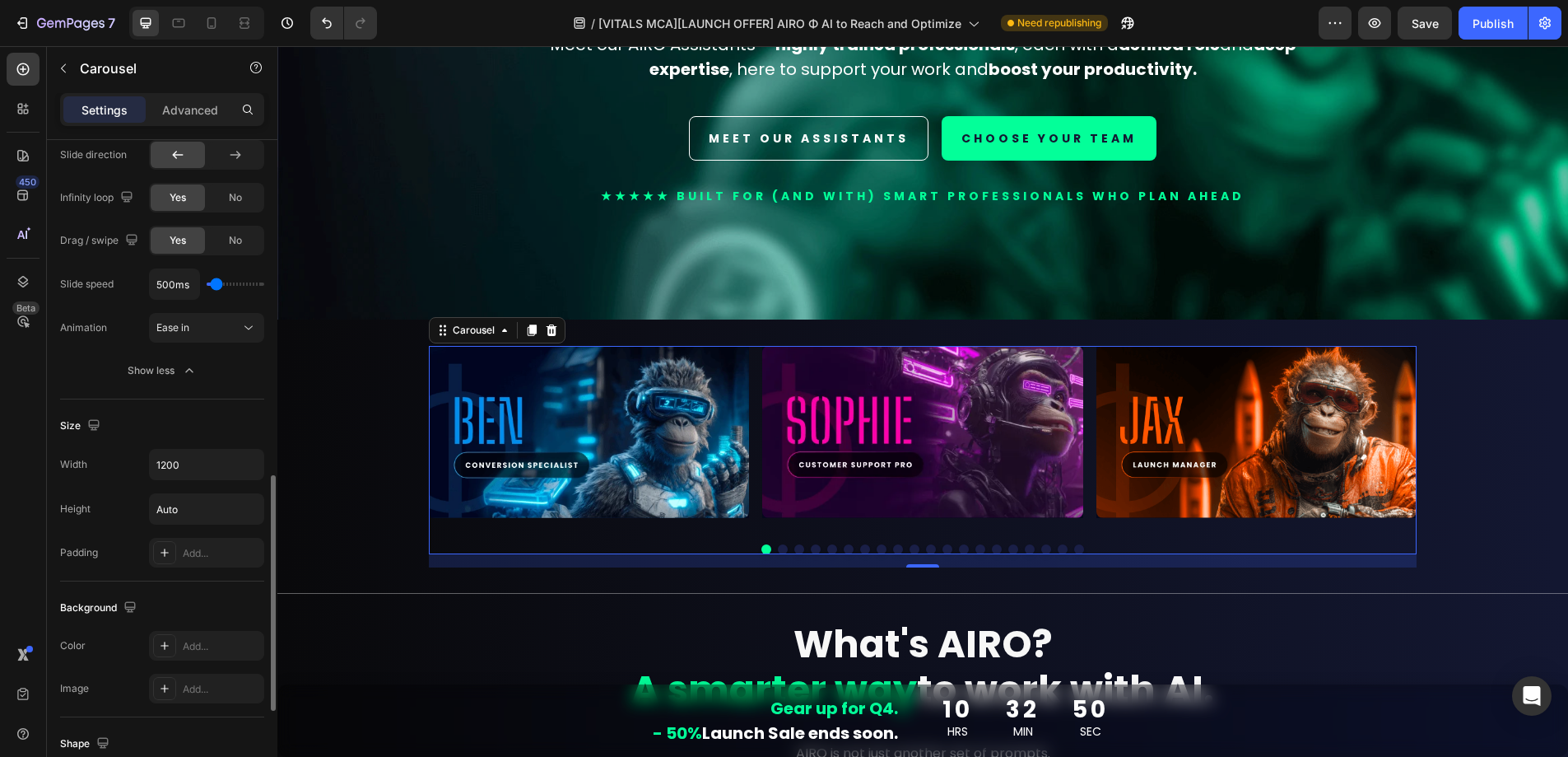
scroll to position [975, 0]
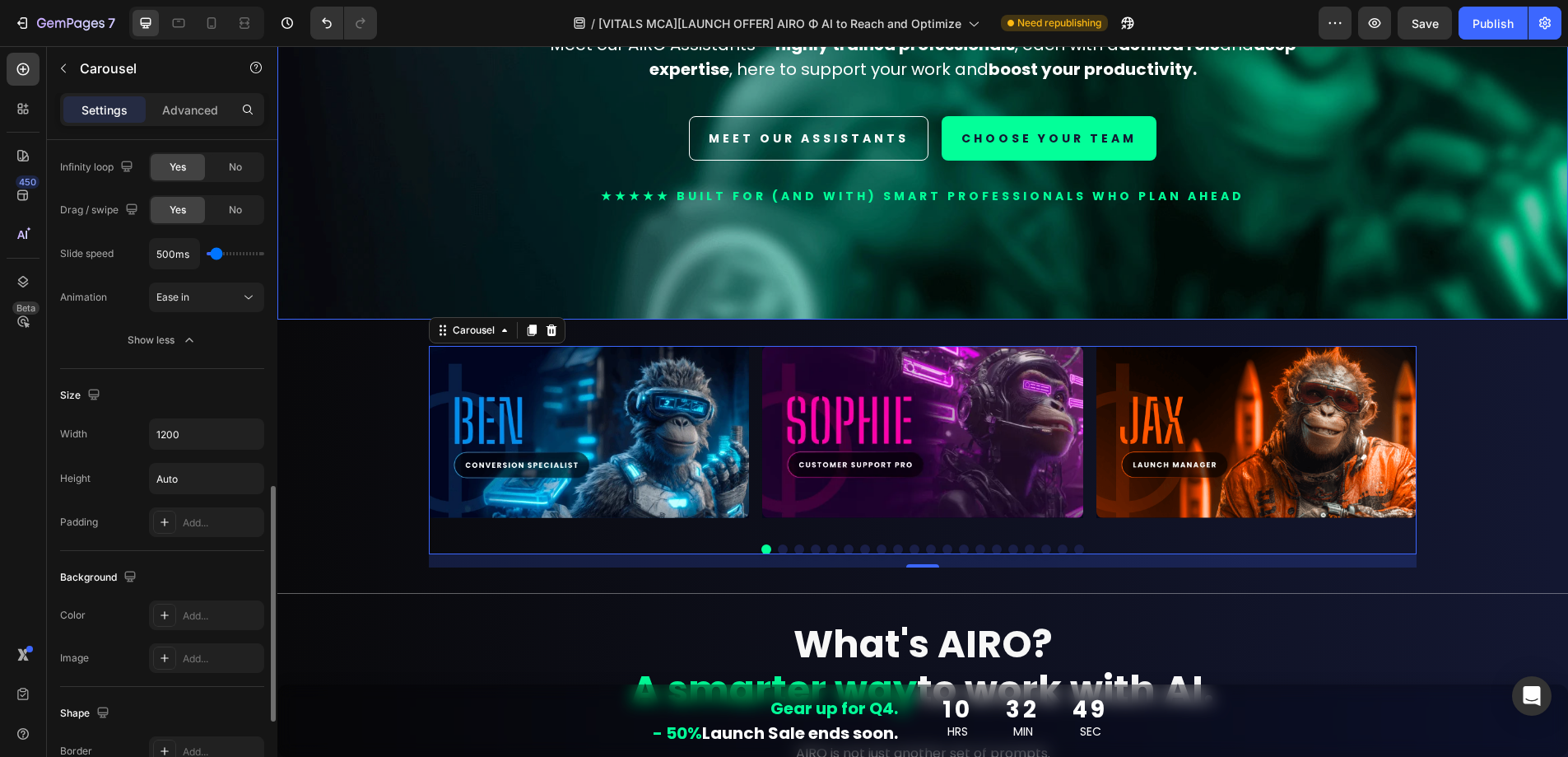
click at [487, 249] on div "Image Expert-level AI. At your command. Heading Meet our AIRO Assistants — high…" at bounding box center [923, 12] width 988 height 530
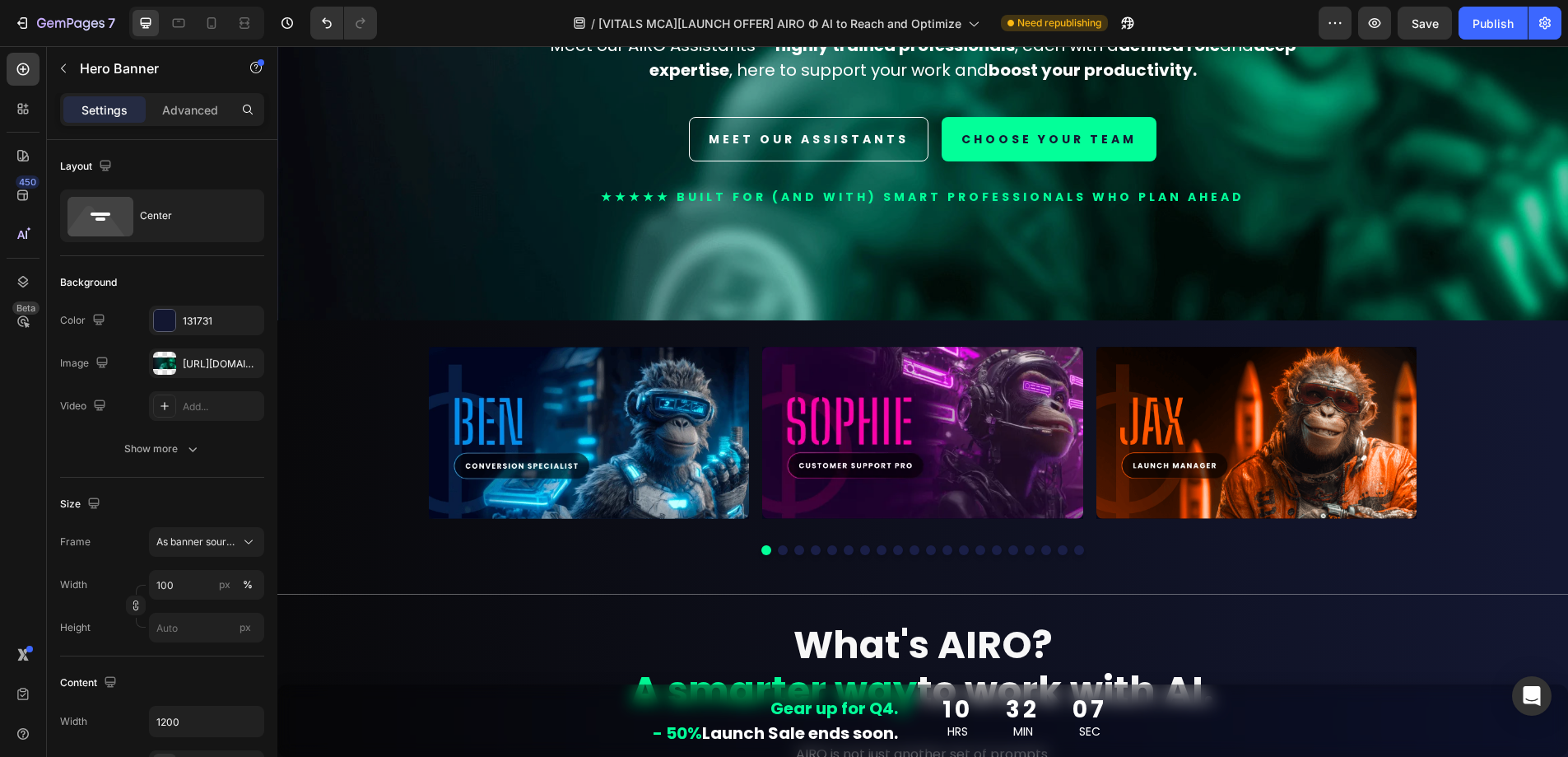
scroll to position [355, 0]
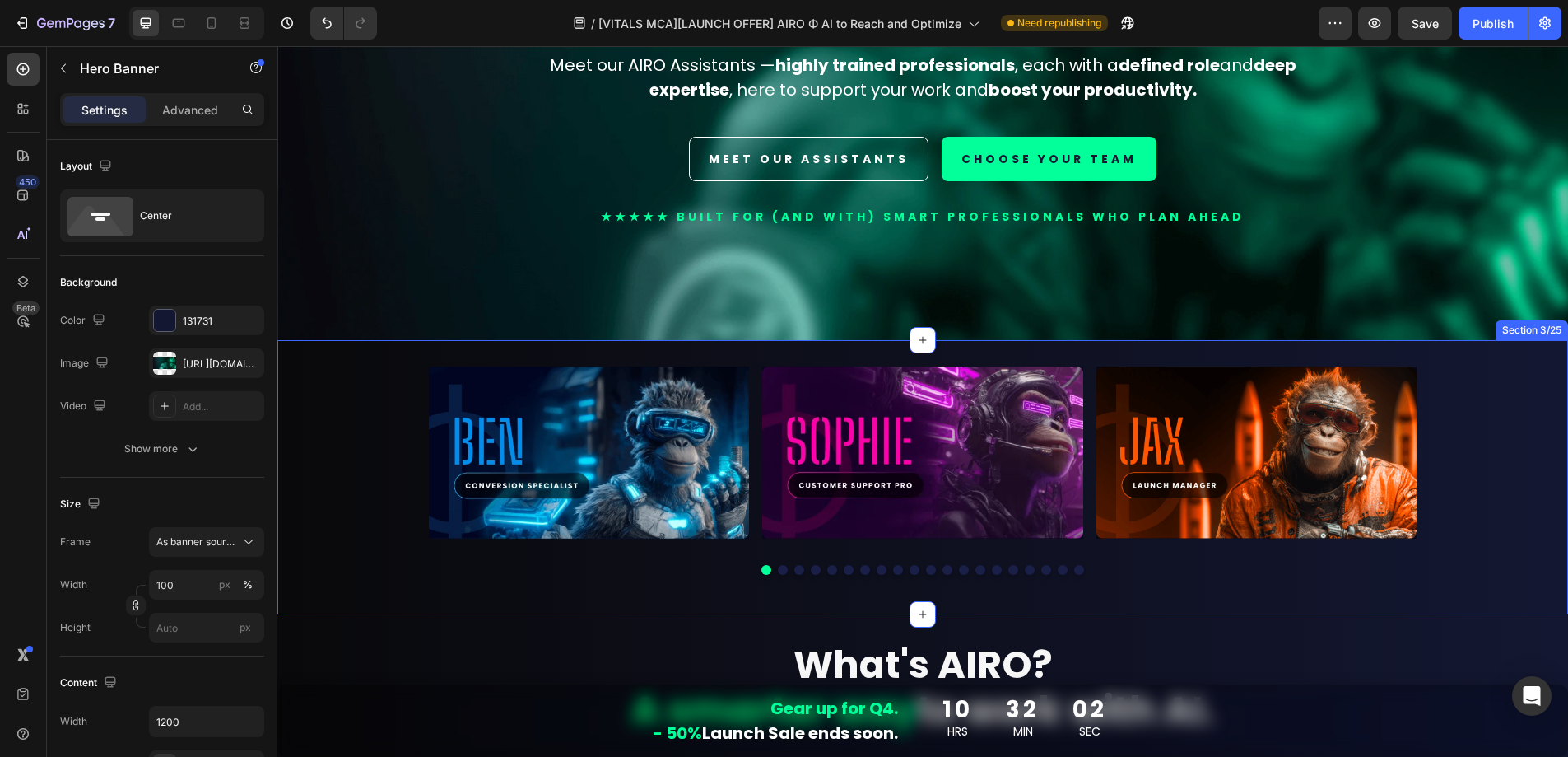
click at [345, 400] on div "Image Image Image Image Image Image Image Image Image Image Image Image Image I…" at bounding box center [923, 477] width 1291 height 221
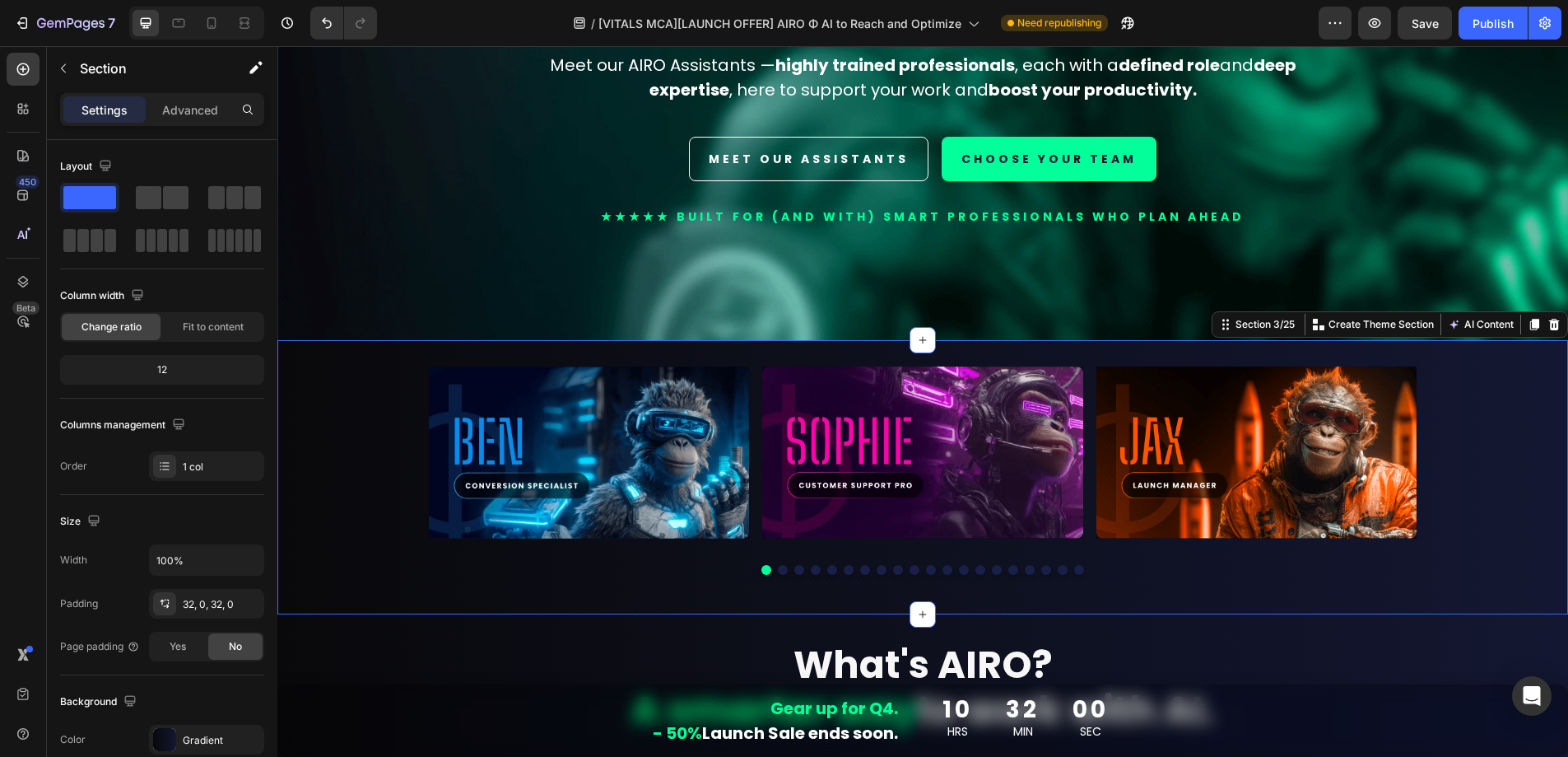
drag, startPoint x: 1543, startPoint y: 319, endPoint x: 1486, endPoint y: 376, distance: 80.6
click at [1549, 319] on icon at bounding box center [1554, 325] width 10 height 11
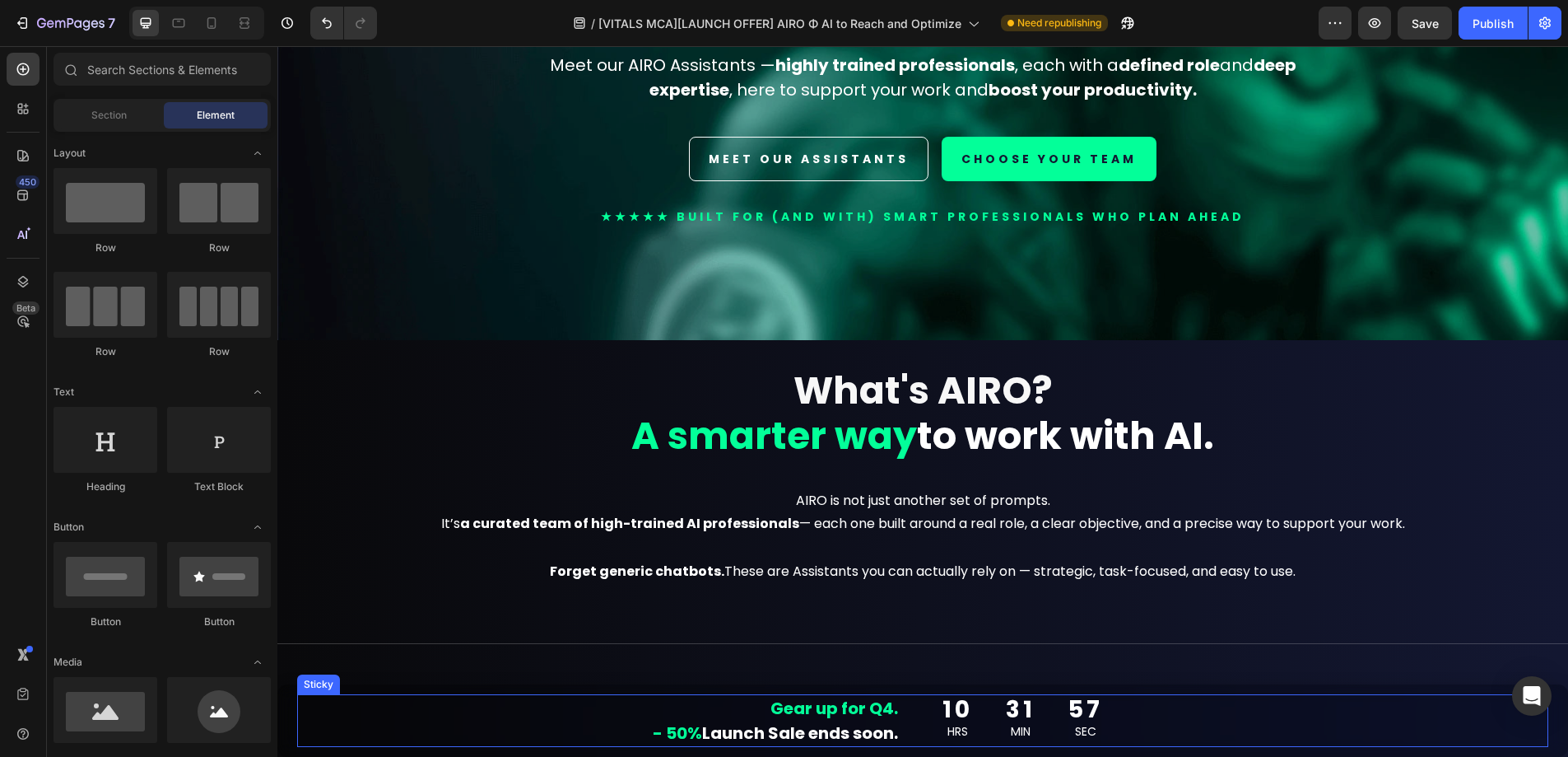
click at [325, 688] on div "Sticky" at bounding box center [319, 684] width 36 height 15
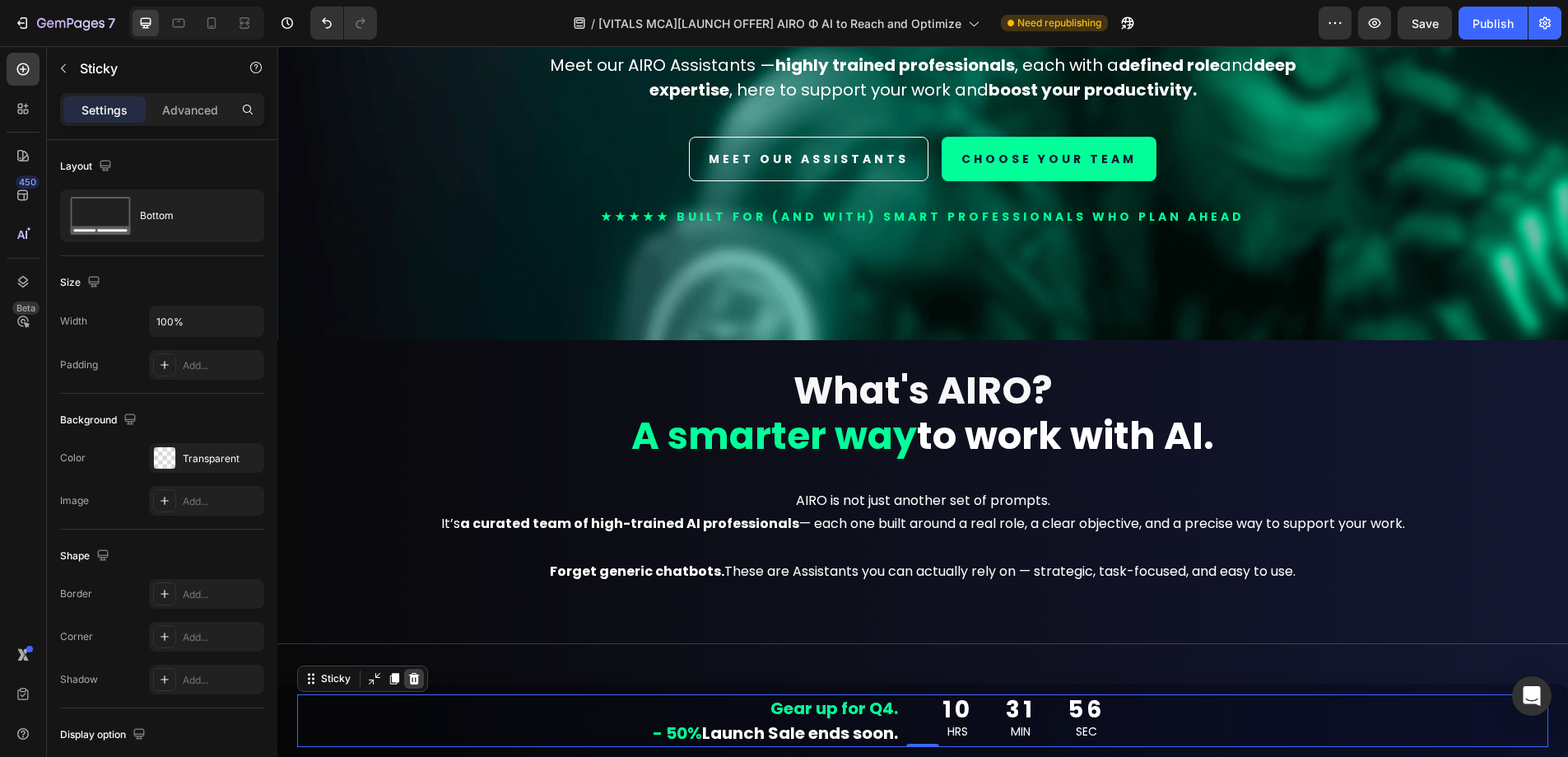
click at [418, 681] on icon at bounding box center [414, 679] width 13 height 13
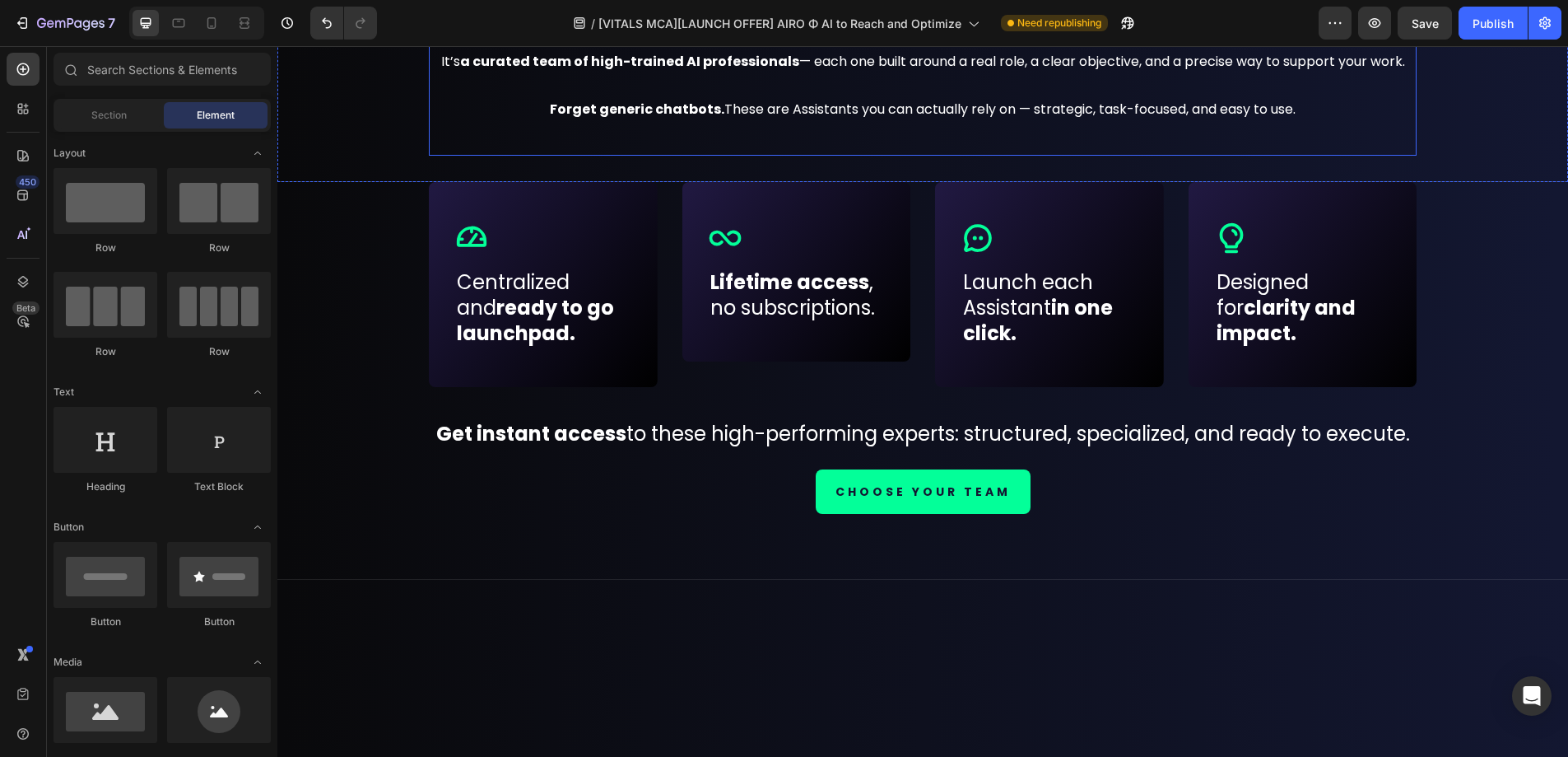
scroll to position [0, 0]
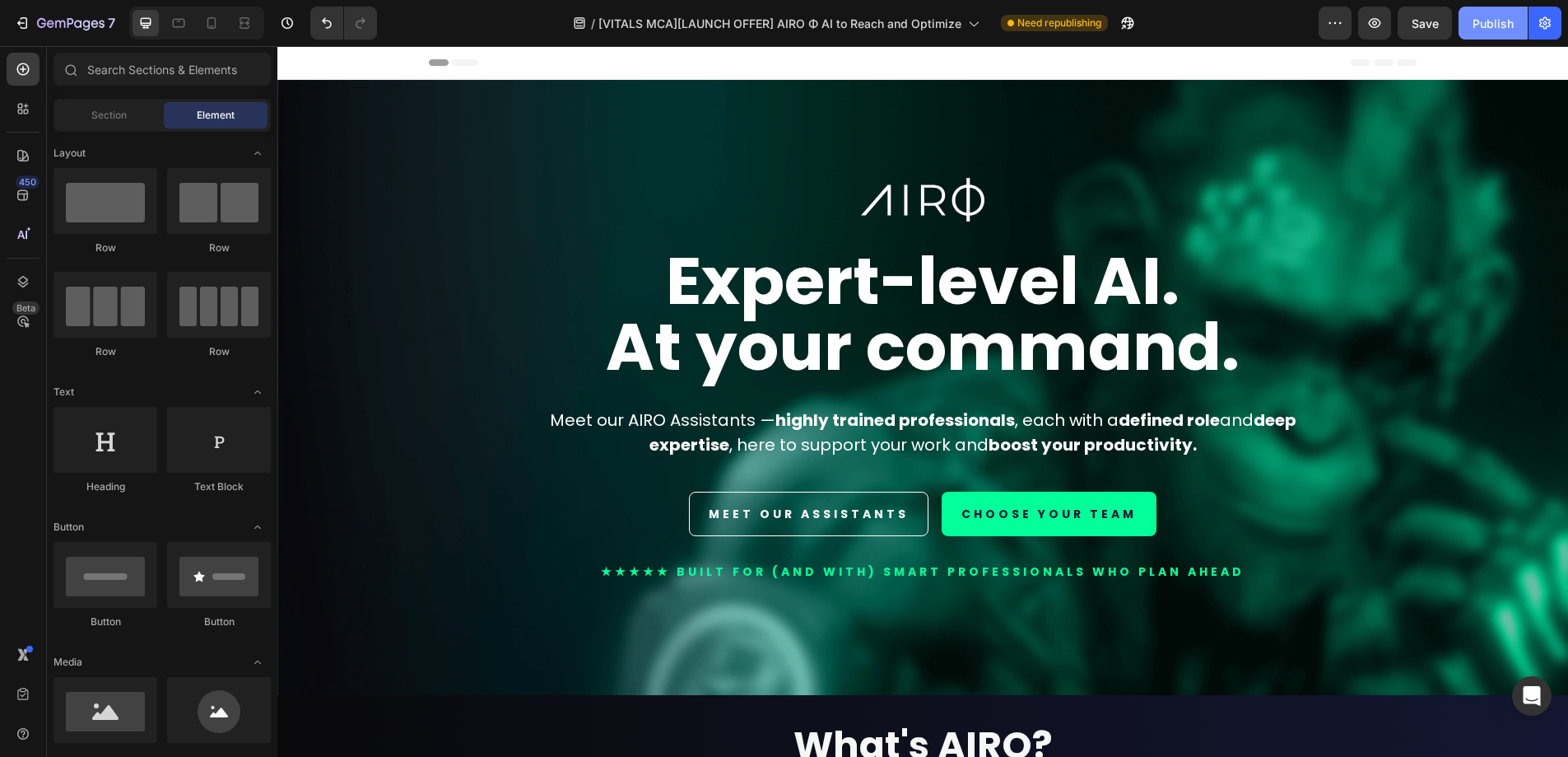
click at [1482, 21] on div "Publish" at bounding box center [1493, 24] width 42 height 17
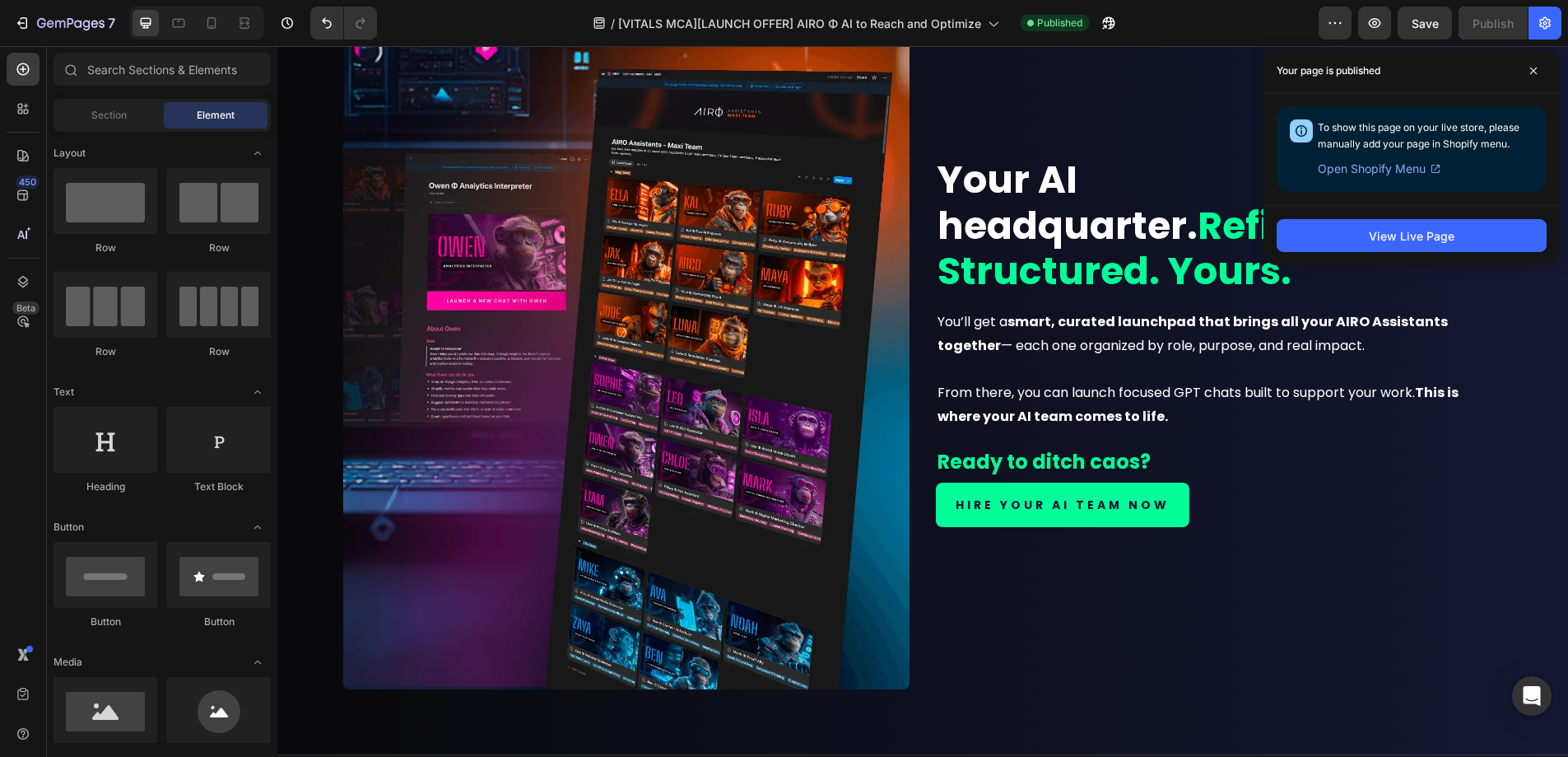
scroll to position [2351, 0]
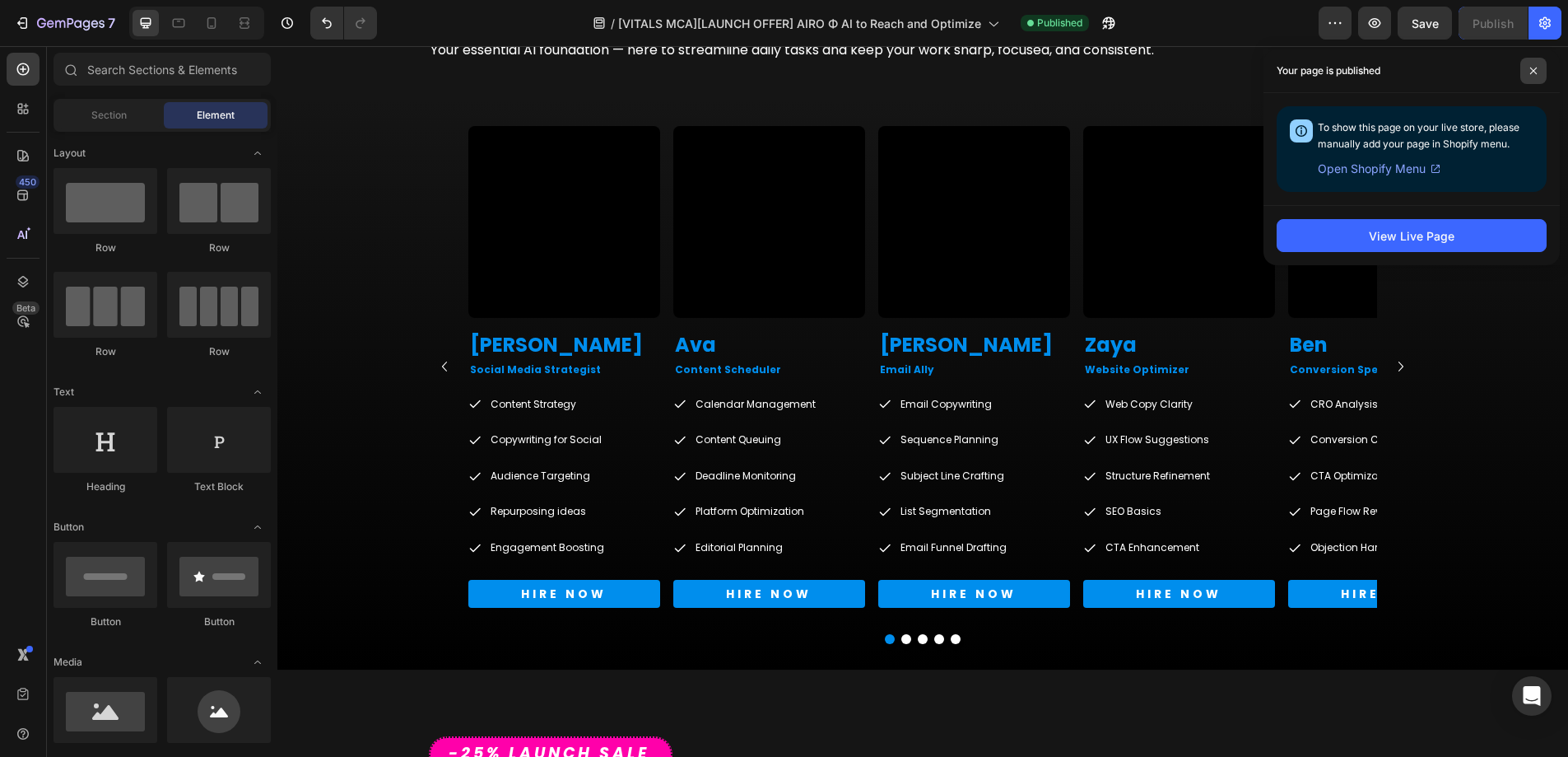
click at [1534, 68] on icon at bounding box center [1533, 71] width 8 height 8
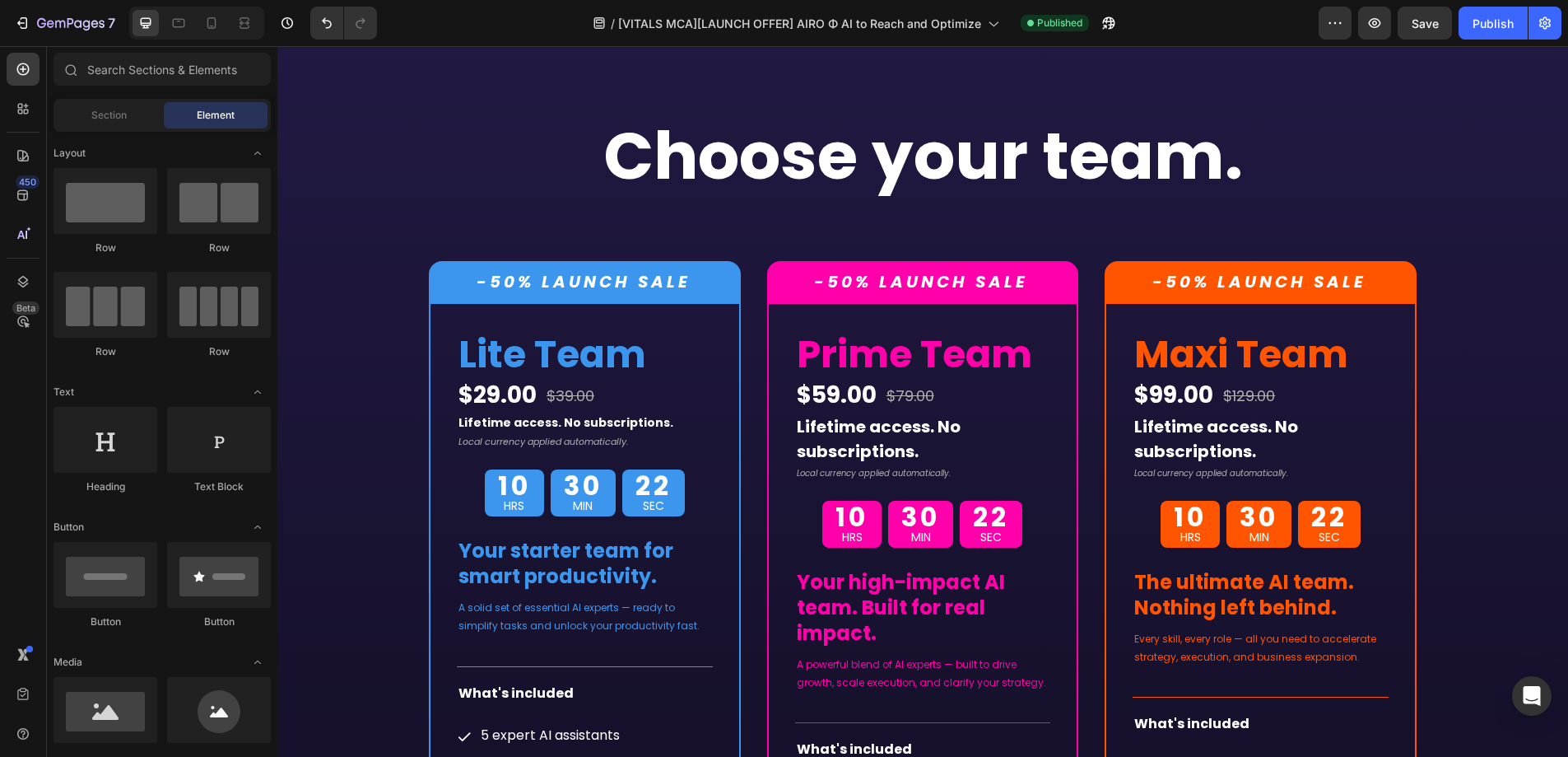
scroll to position [9744, 0]
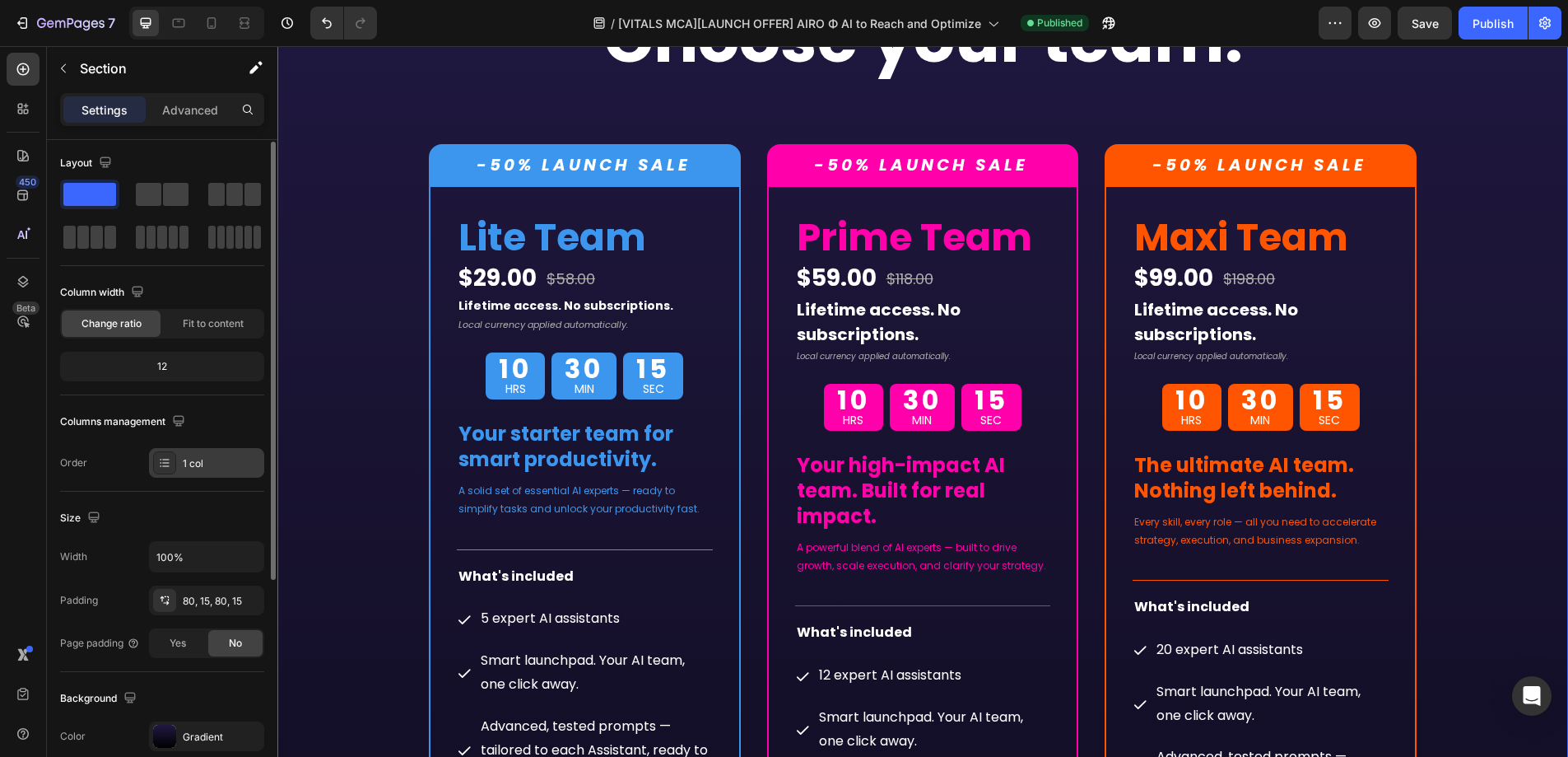
scroll to position [0, 0]
click at [189, 123] on div "Settings Advanced" at bounding box center [162, 109] width 204 height 33
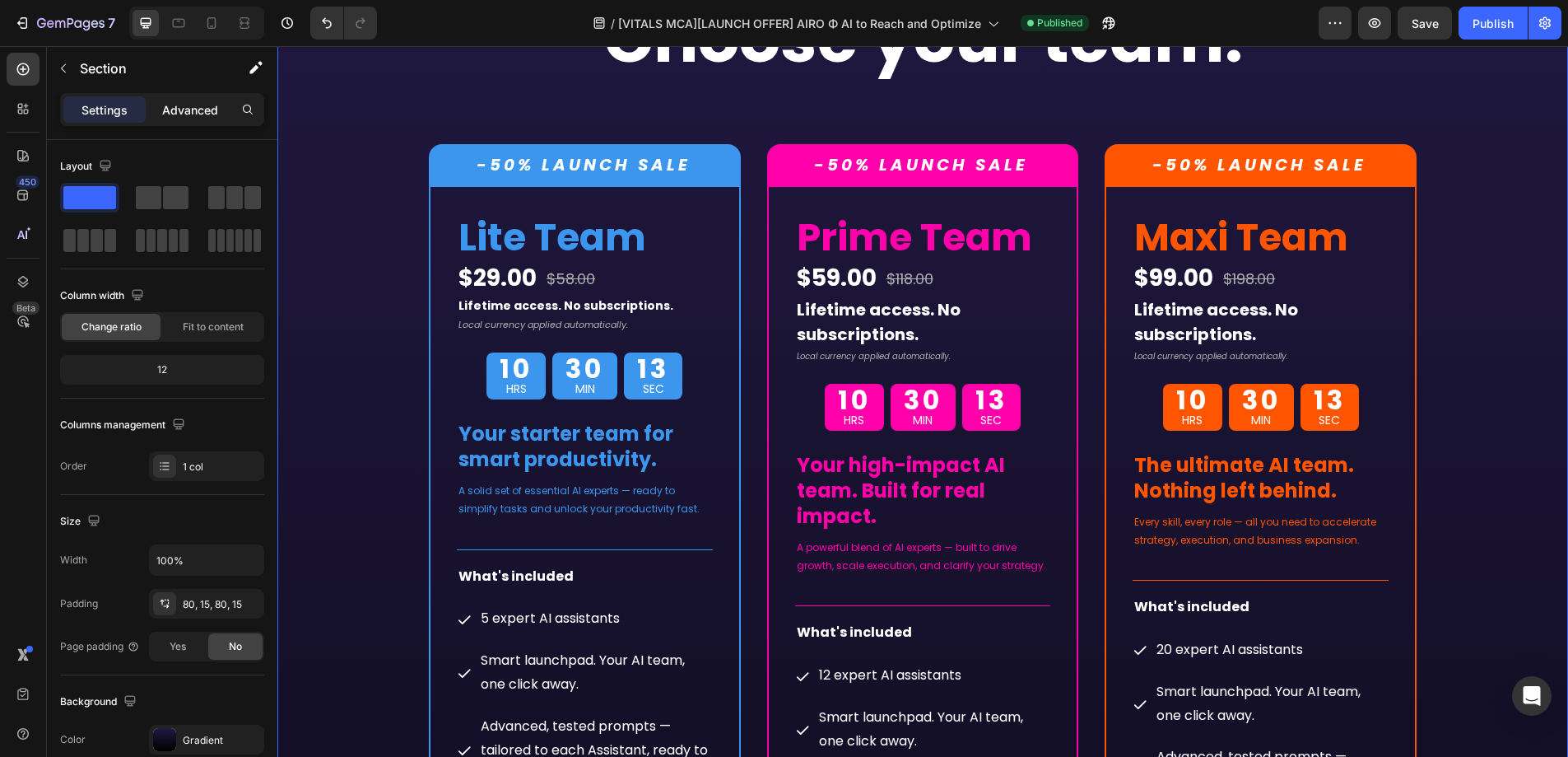
click at [187, 117] on p "Advanced" at bounding box center [190, 109] width 56 height 17
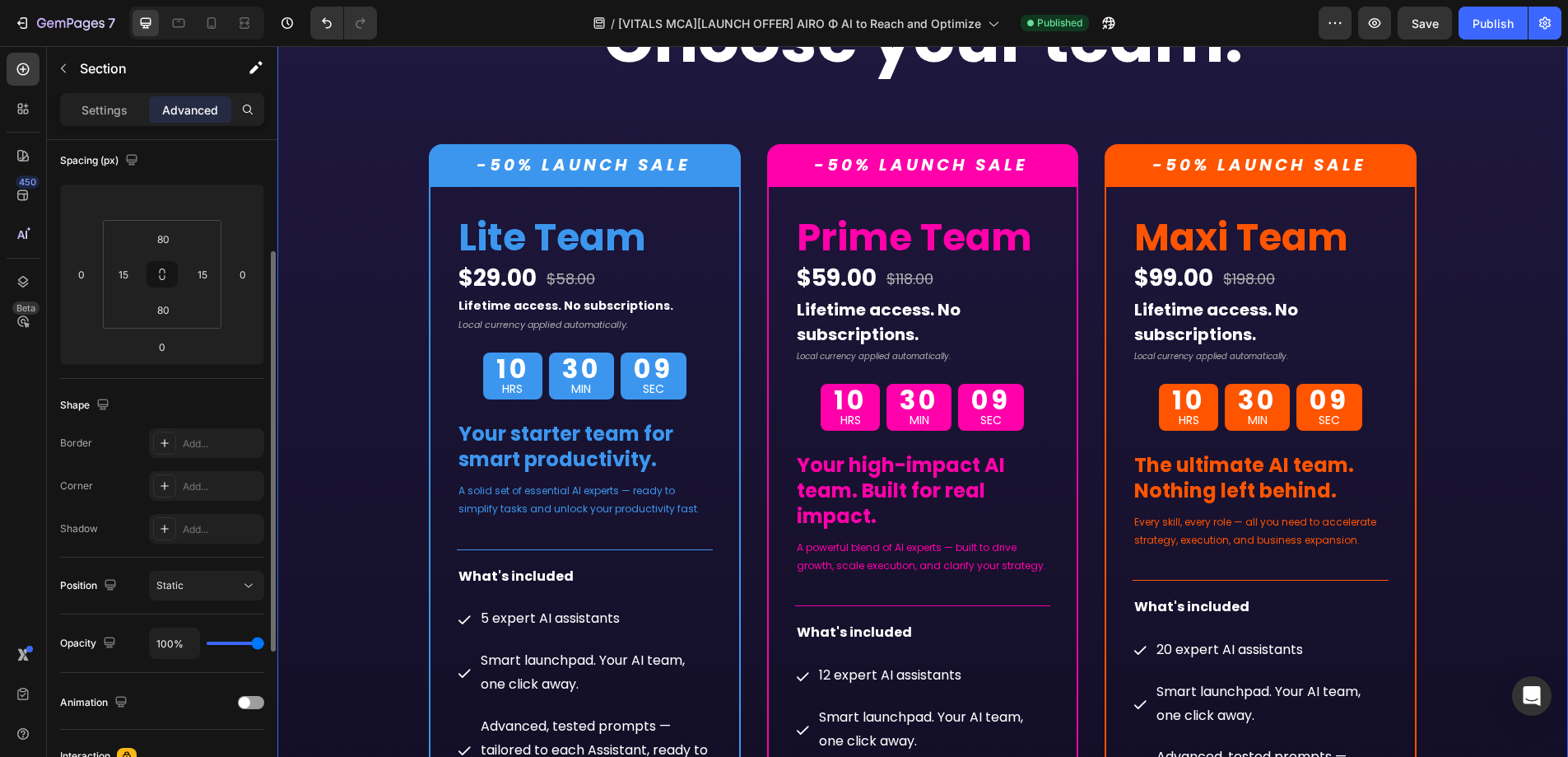
scroll to position [79, 0]
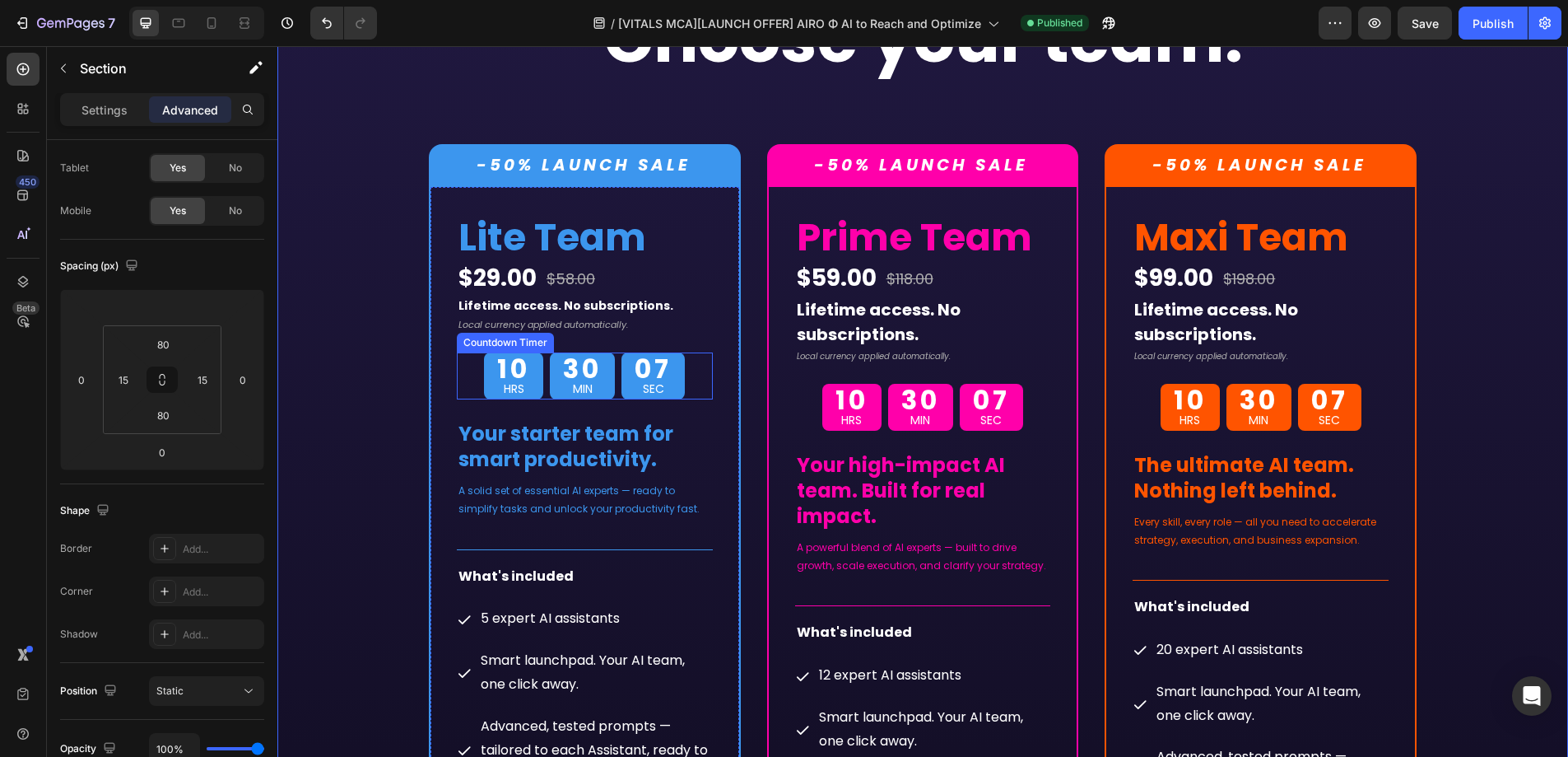
click at [475, 385] on div "10 HRS 30 MIN 07 SEC" at bounding box center [584, 377] width 256 height 47
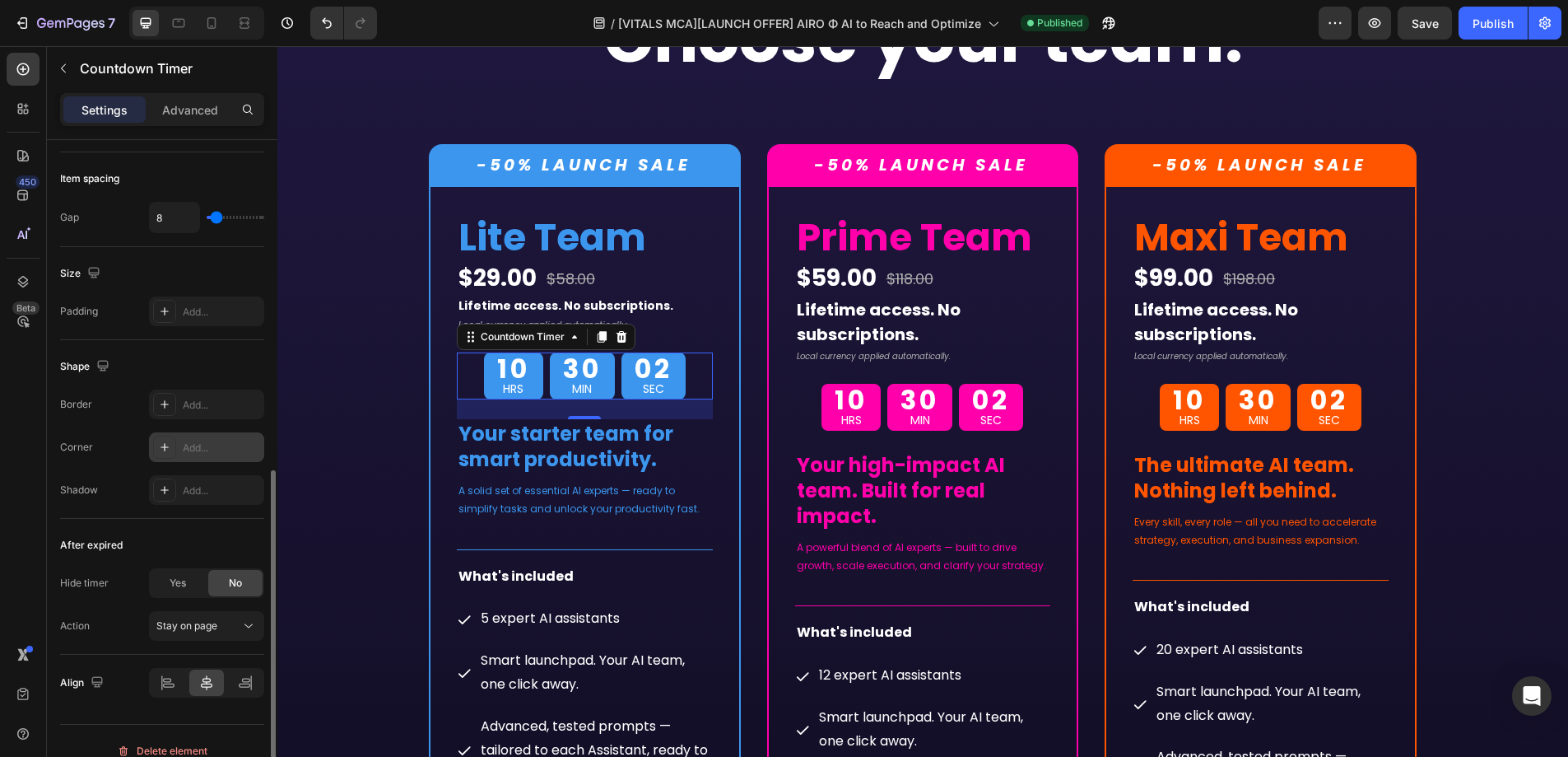
scroll to position [716, 0]
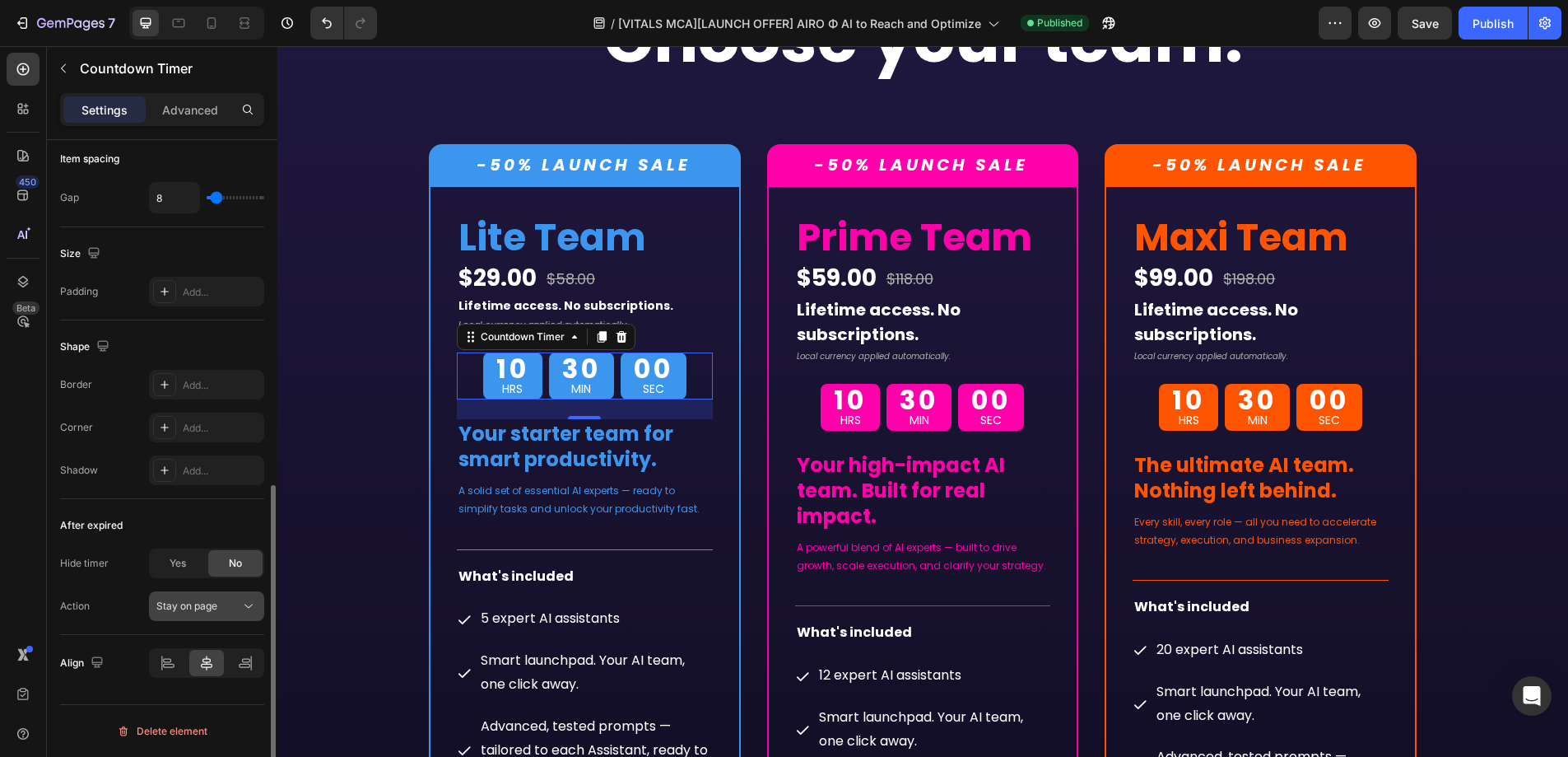
click at [184, 614] on button "Stay on page" at bounding box center [207, 606] width 115 height 29
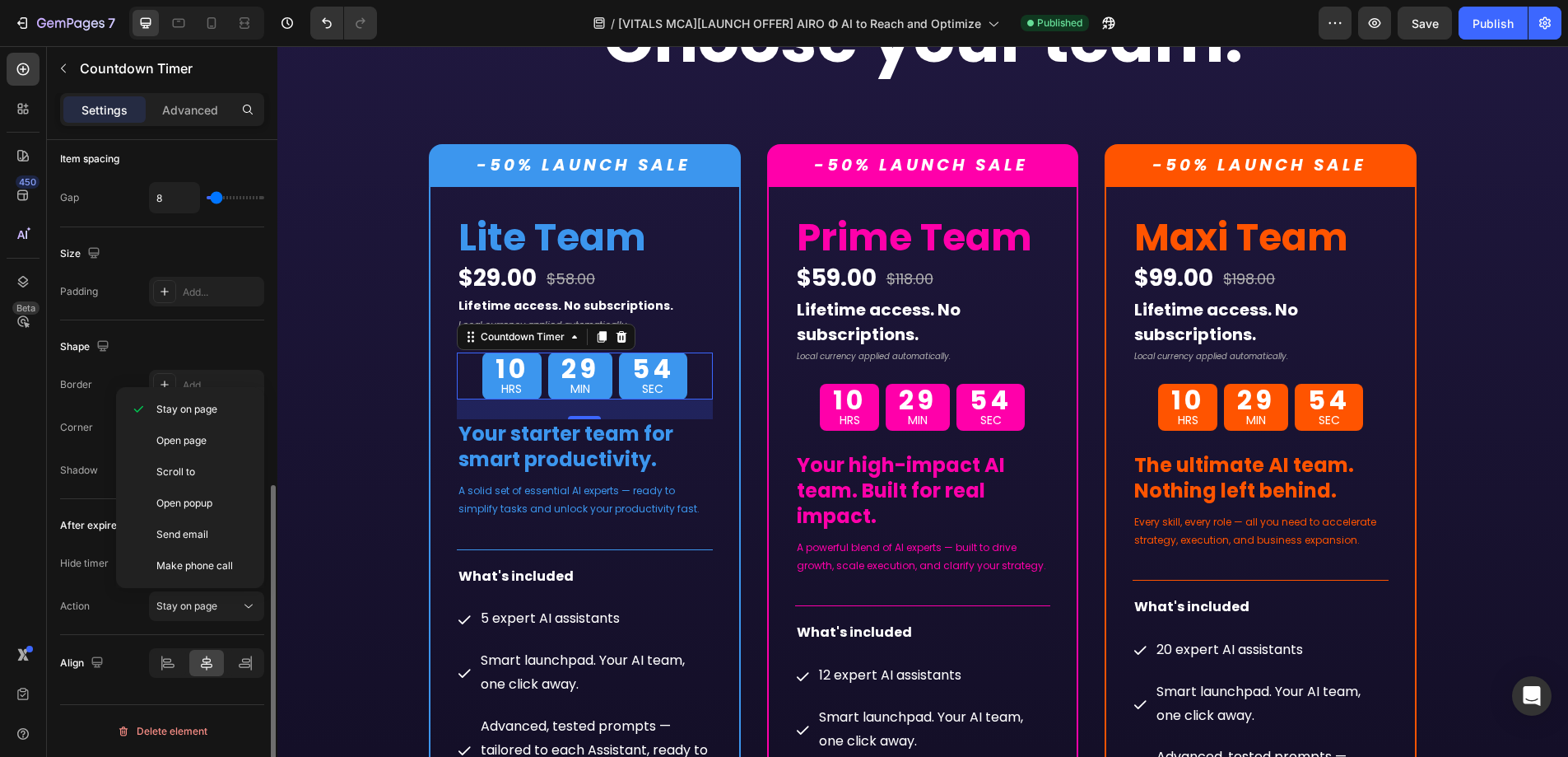
click at [130, 605] on div "Action Stay on page" at bounding box center [162, 606] width 204 height 29
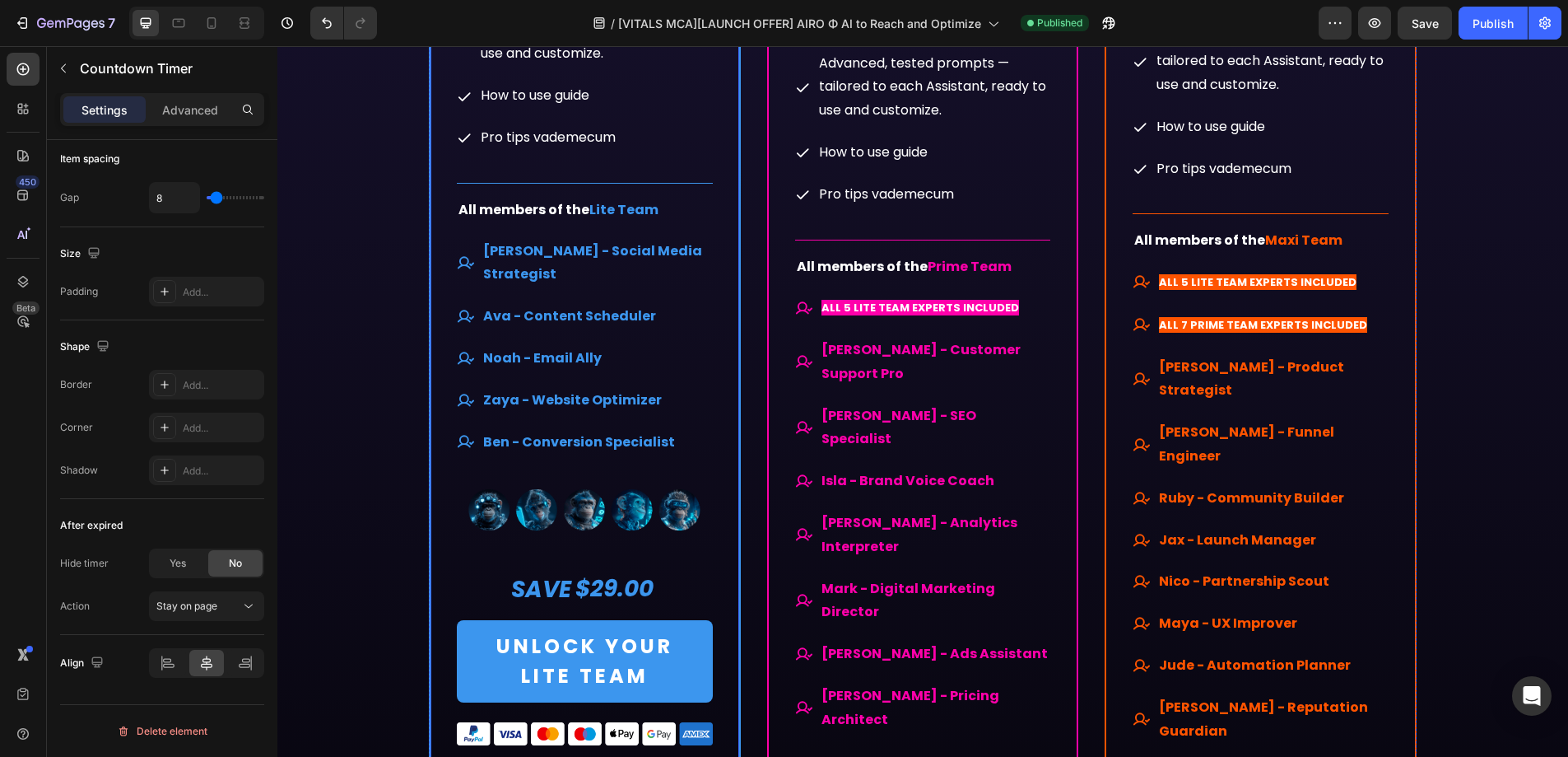
scroll to position [10472, 0]
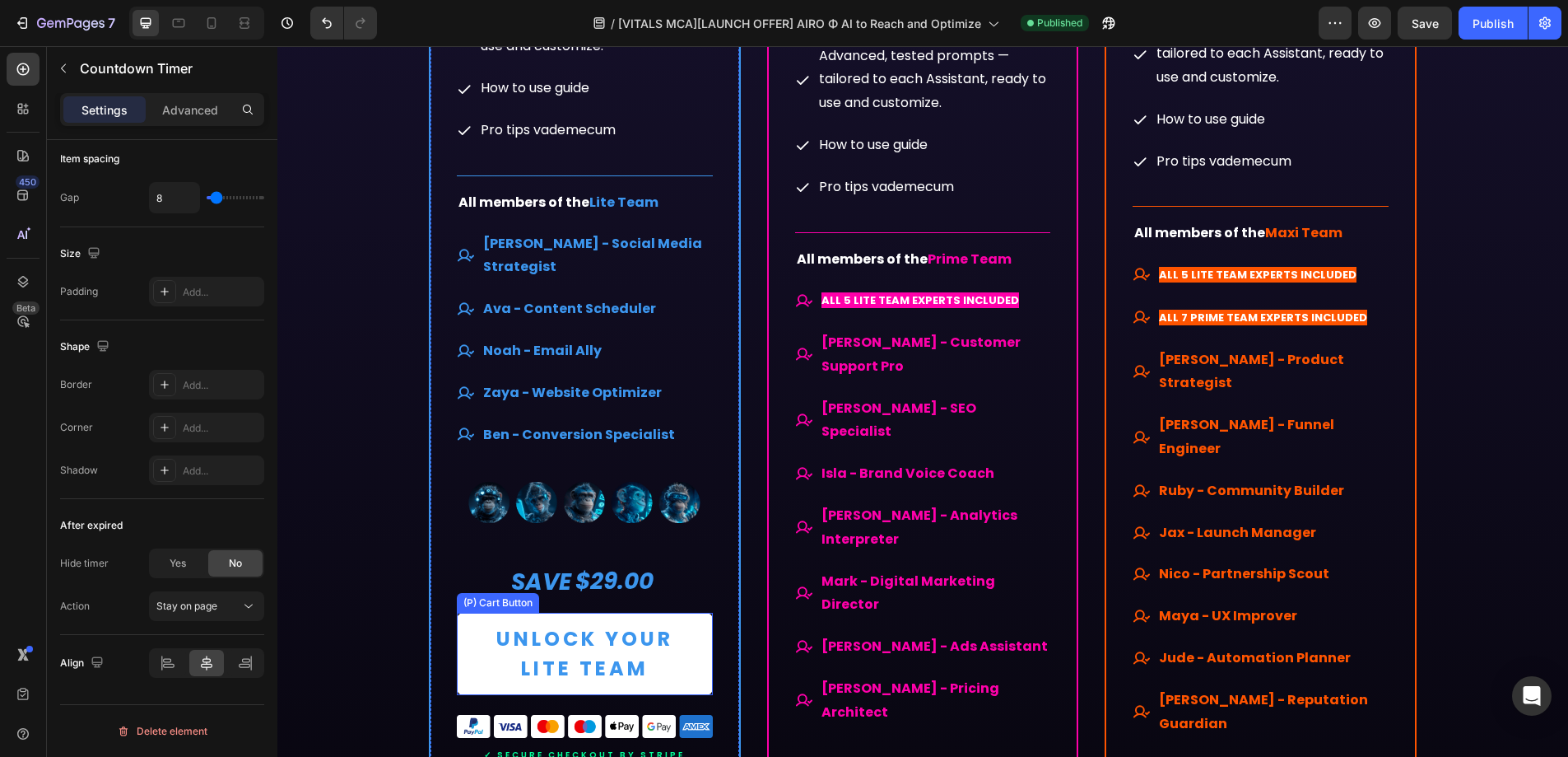
click at [702, 613] on button "UNLOCK YOUR LITE TEAM" at bounding box center [584, 653] width 256 height 82
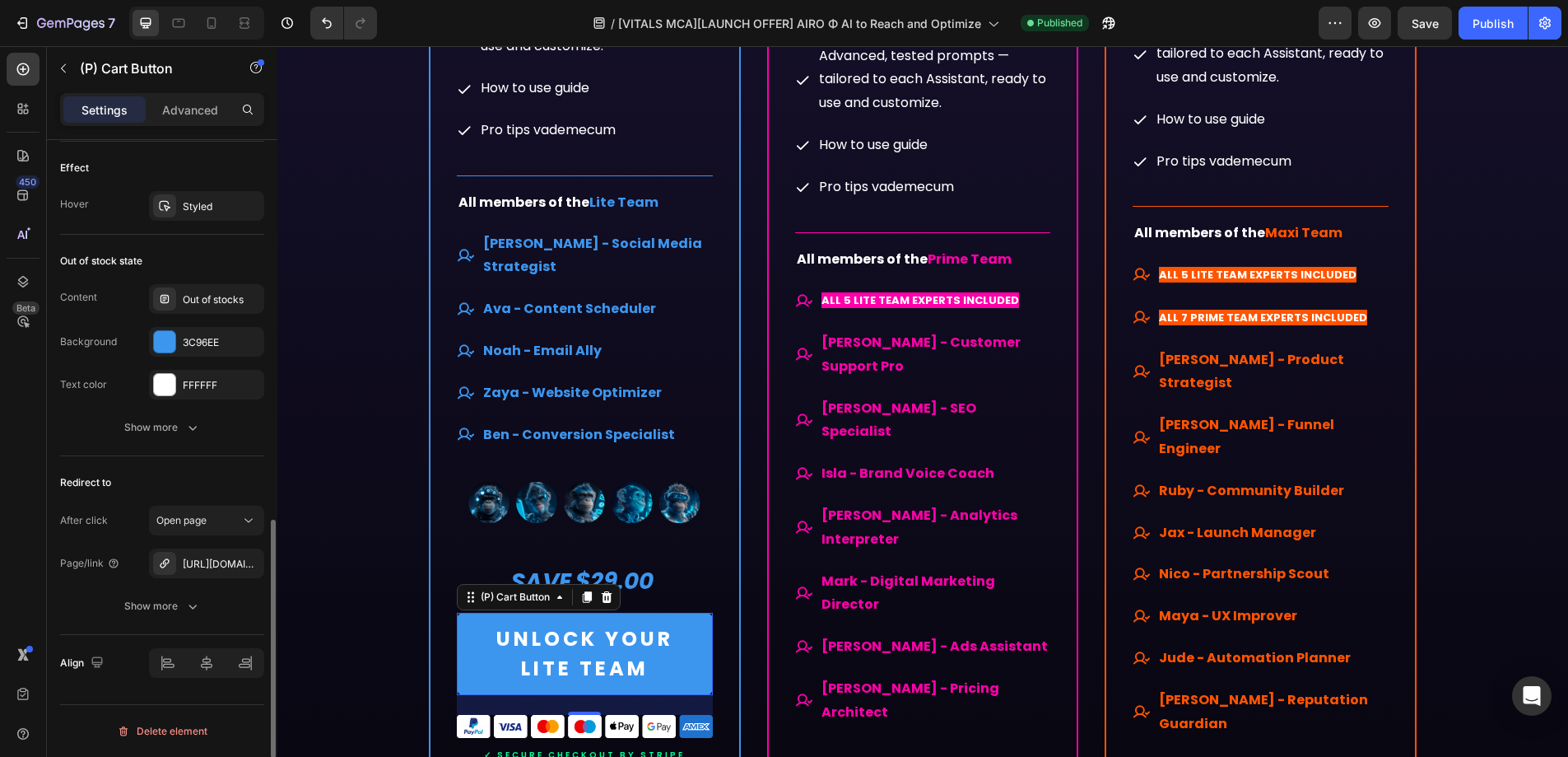
scroll to position [0, 0]
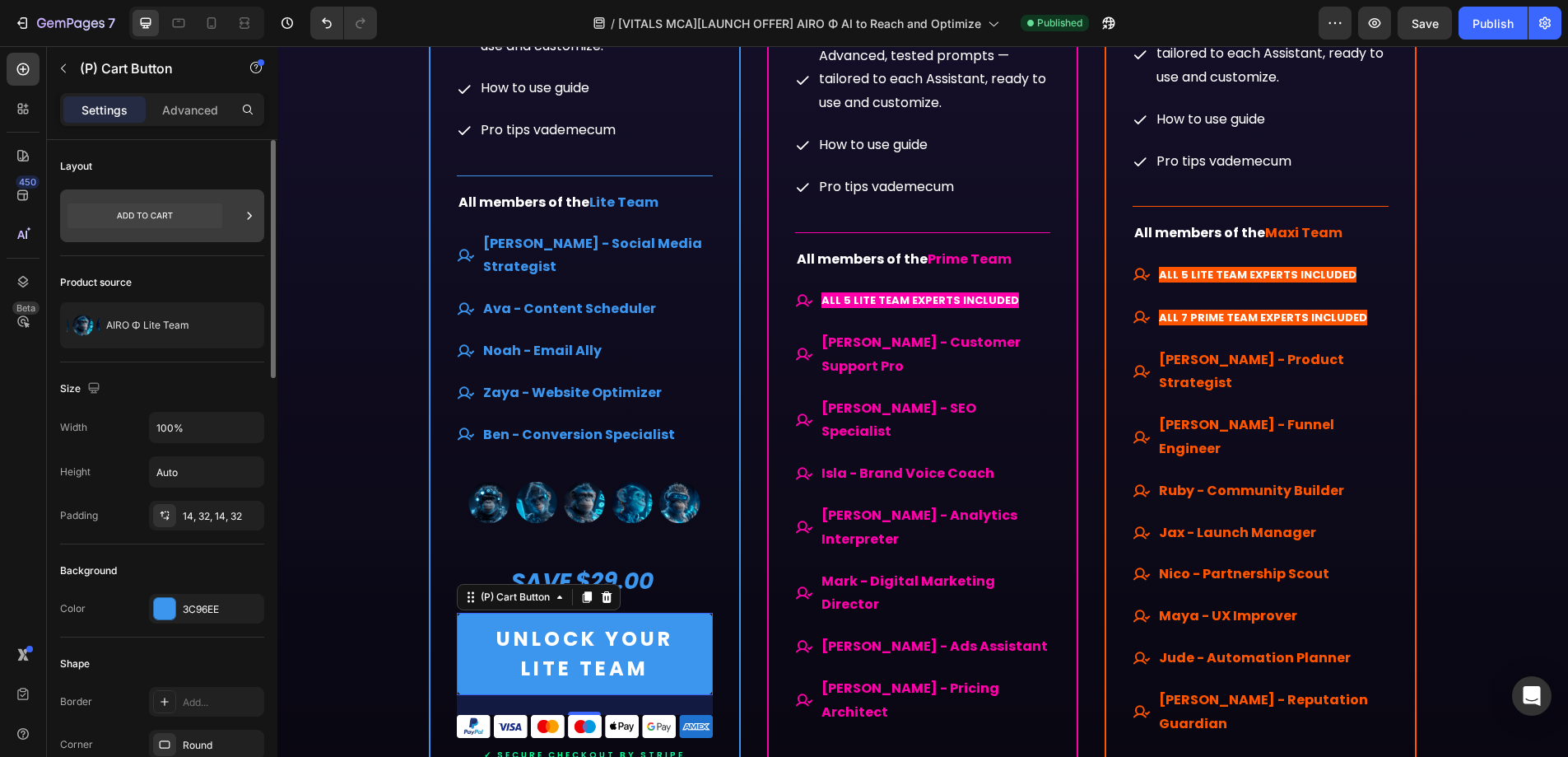
click at [251, 217] on icon at bounding box center [249, 215] width 16 height 16
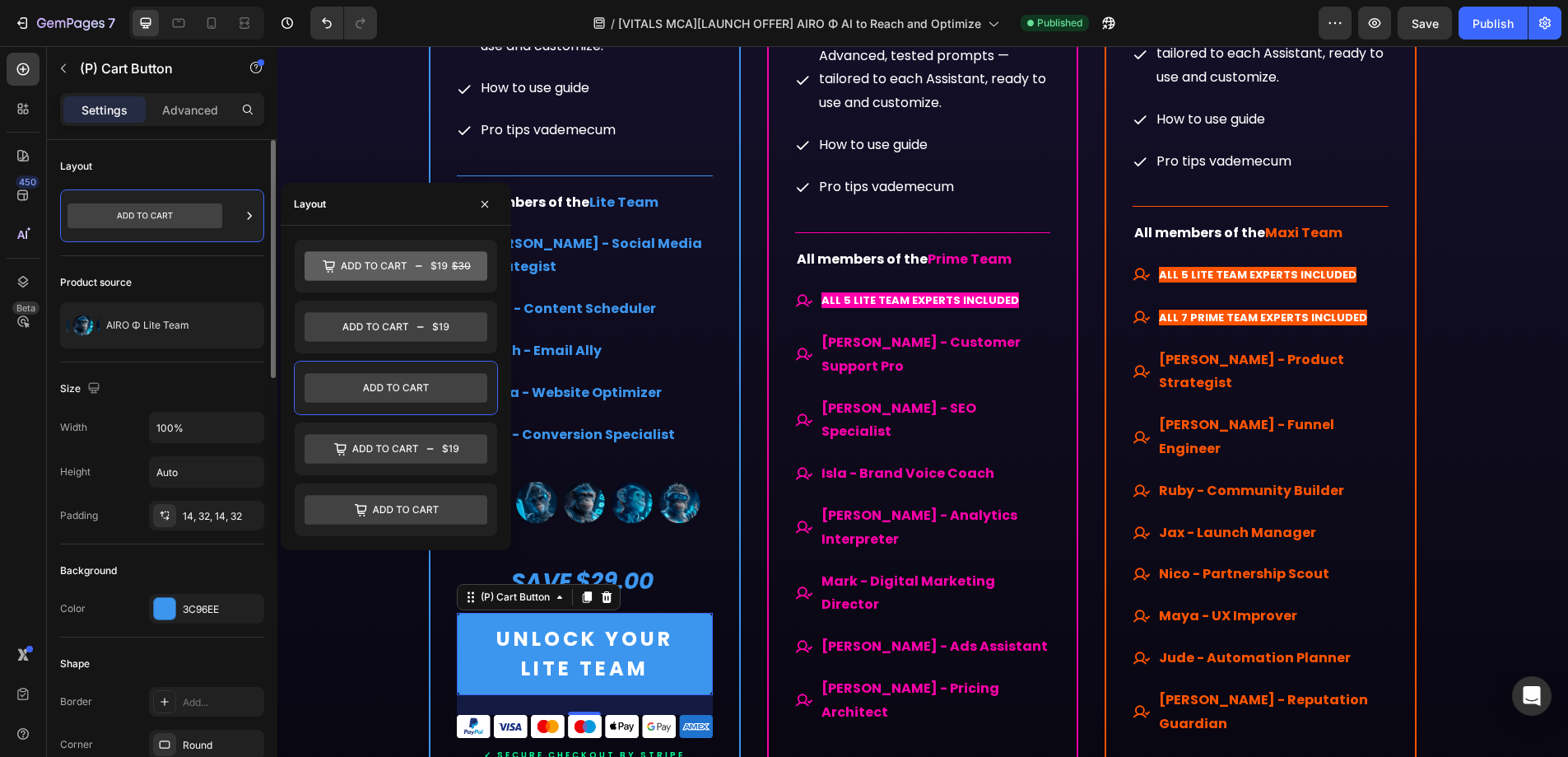
click at [226, 174] on div "Layout" at bounding box center [162, 166] width 204 height 26
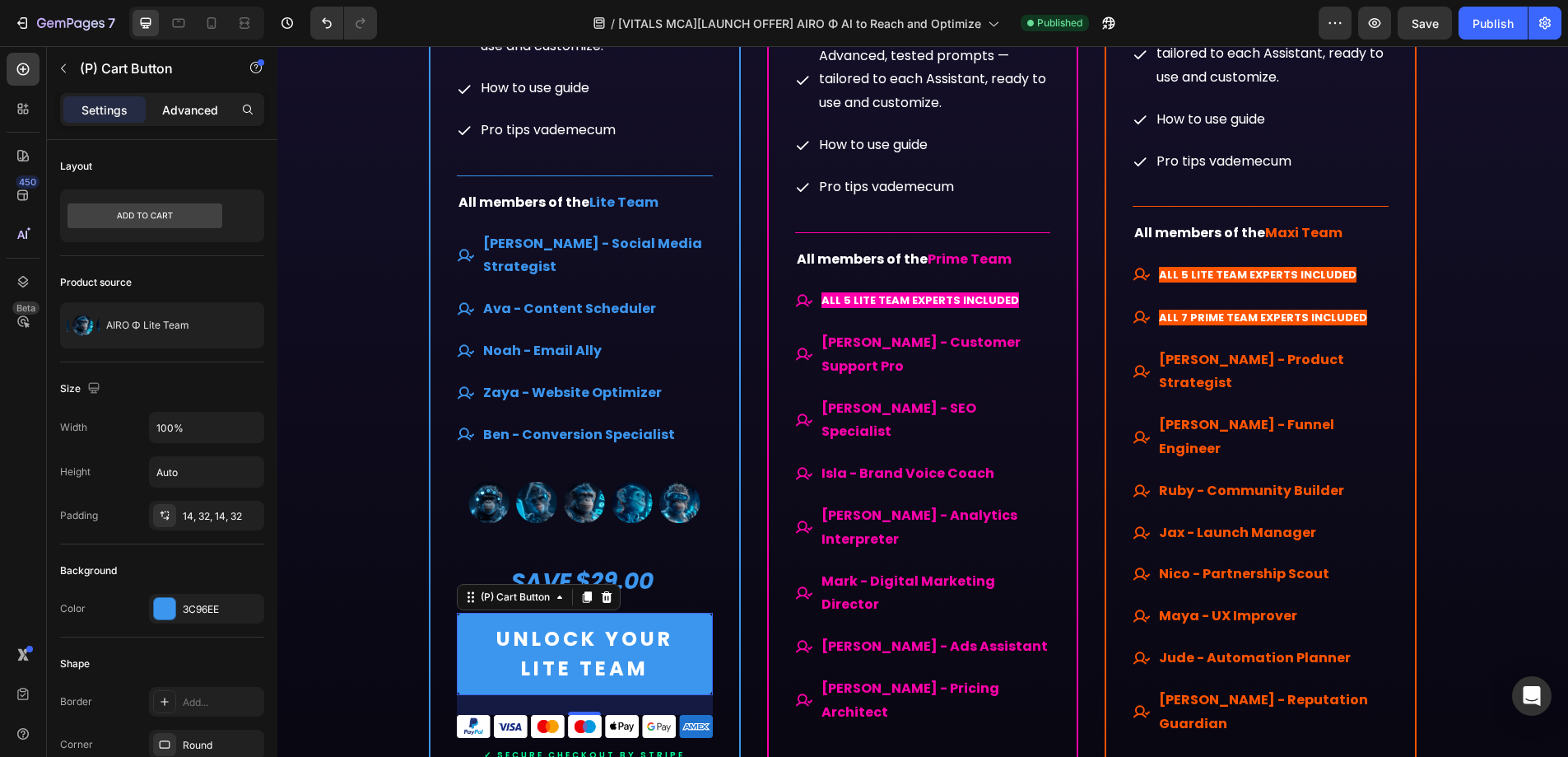
click at [201, 107] on p "Advanced" at bounding box center [190, 109] width 56 height 17
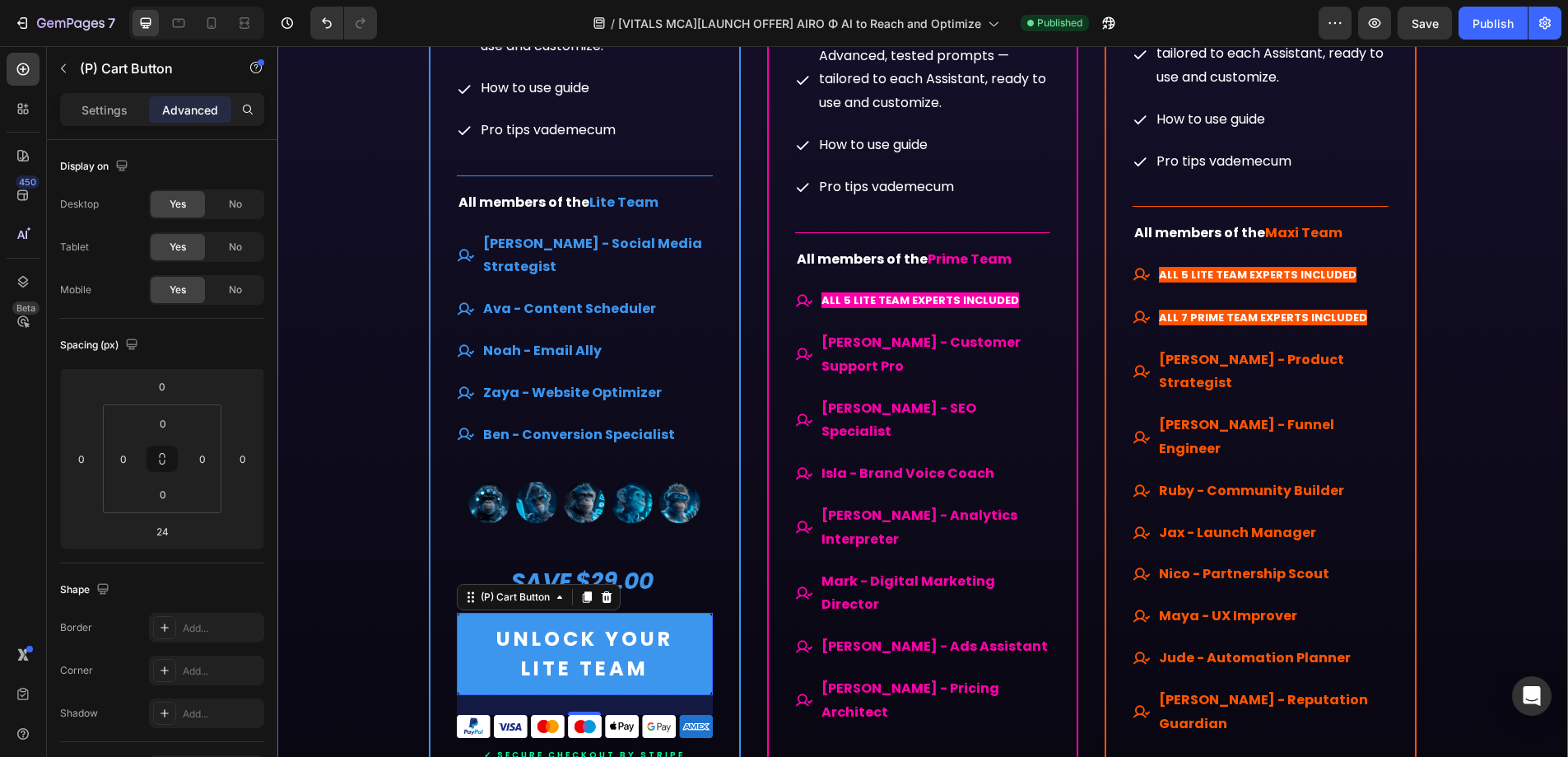
click at [388, 603] on div "Choose your team. Heading Row -50% LAUNCH SALE Button Row Row -50% LAUNCH SALE …" at bounding box center [923, 257] width 1266 height 2010
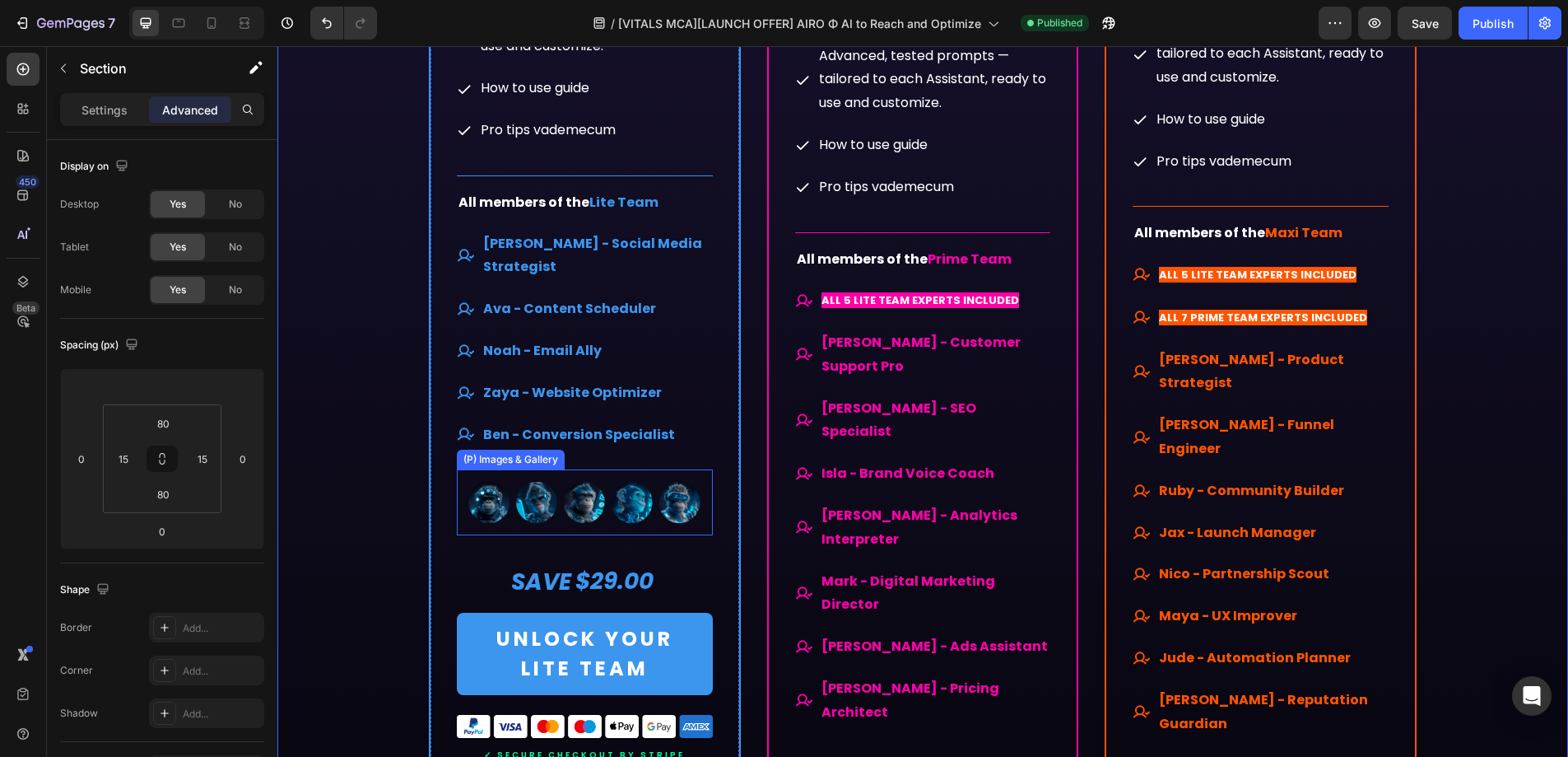
click at [663, 485] on img at bounding box center [584, 501] width 256 height 65
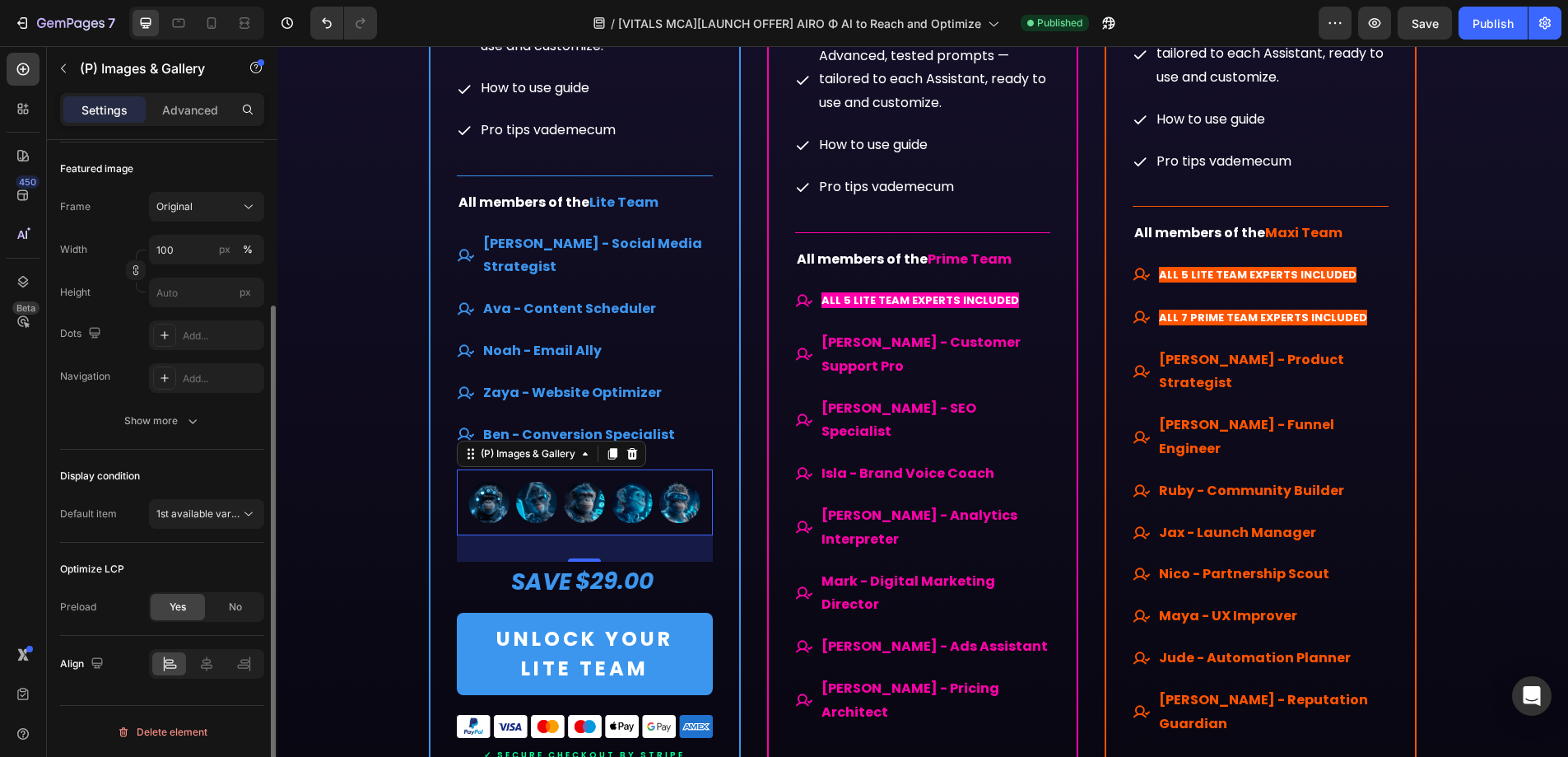
scroll to position [221, 0]
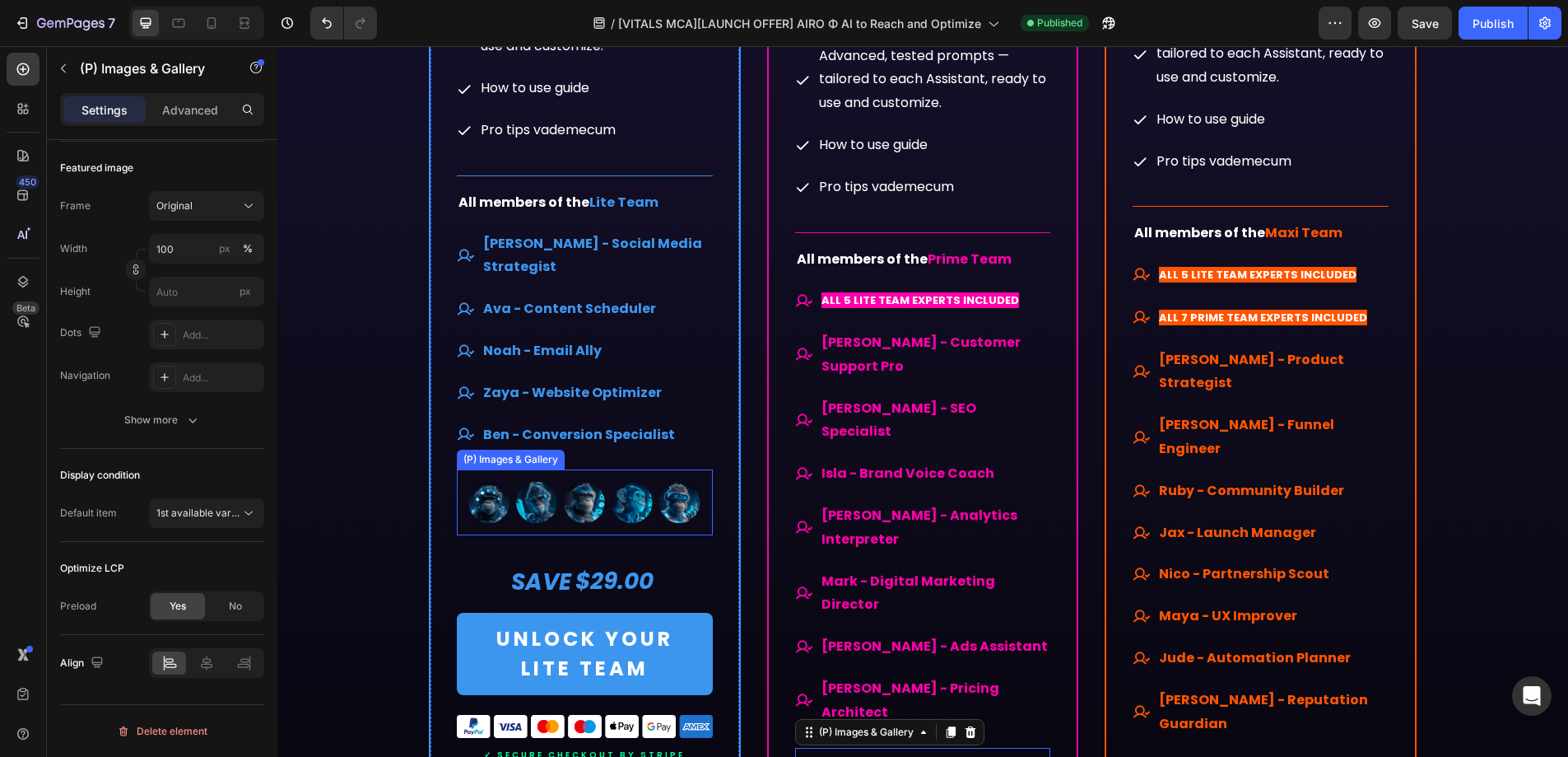
click at [595, 489] on img at bounding box center [584, 501] width 256 height 65
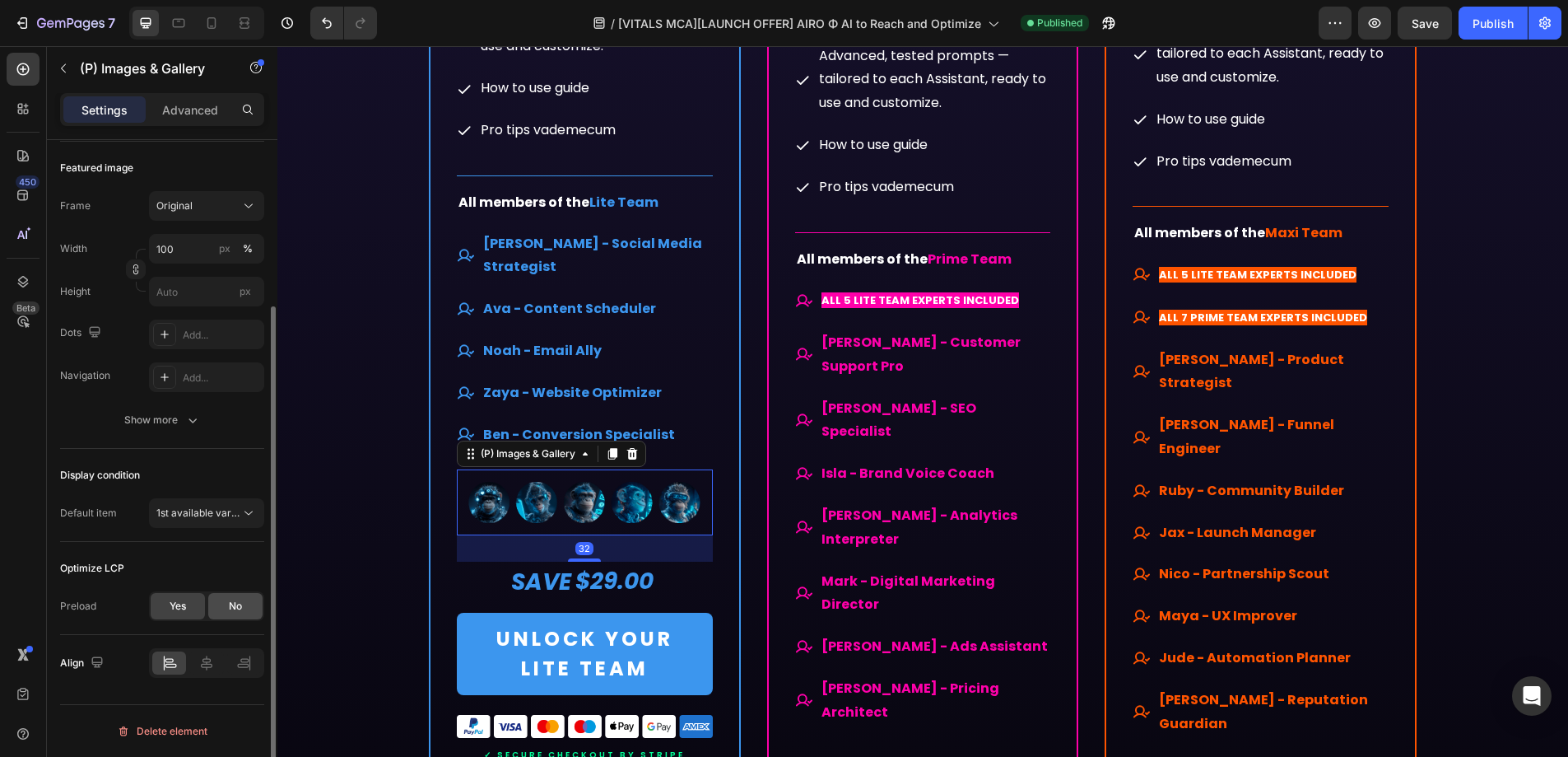
click at [236, 608] on span "No" at bounding box center [236, 606] width 13 height 15
click at [173, 657] on button "High" at bounding box center [207, 648] width 115 height 29
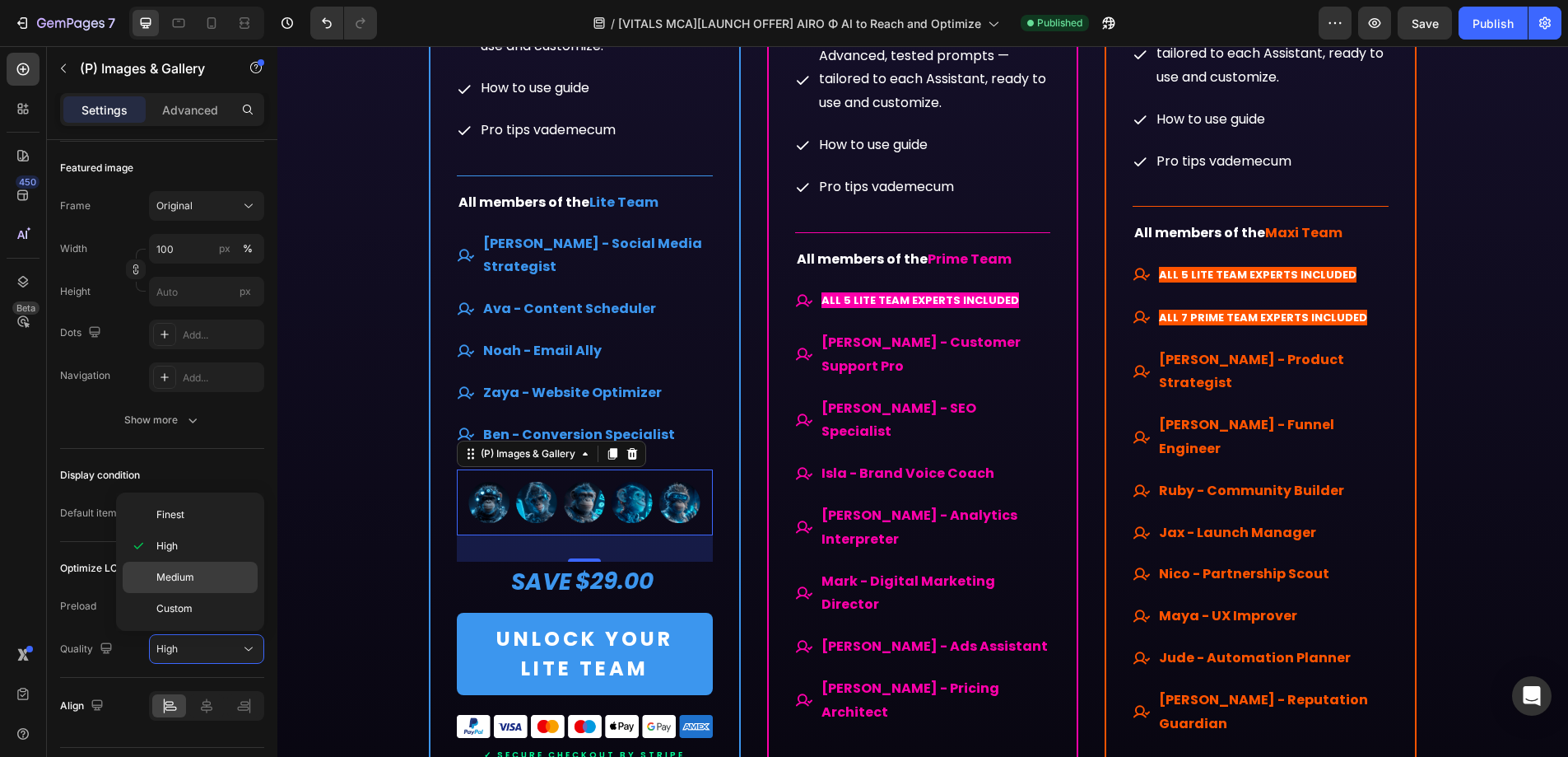
click at [176, 580] on span "Medium" at bounding box center [175, 578] width 38 height 15
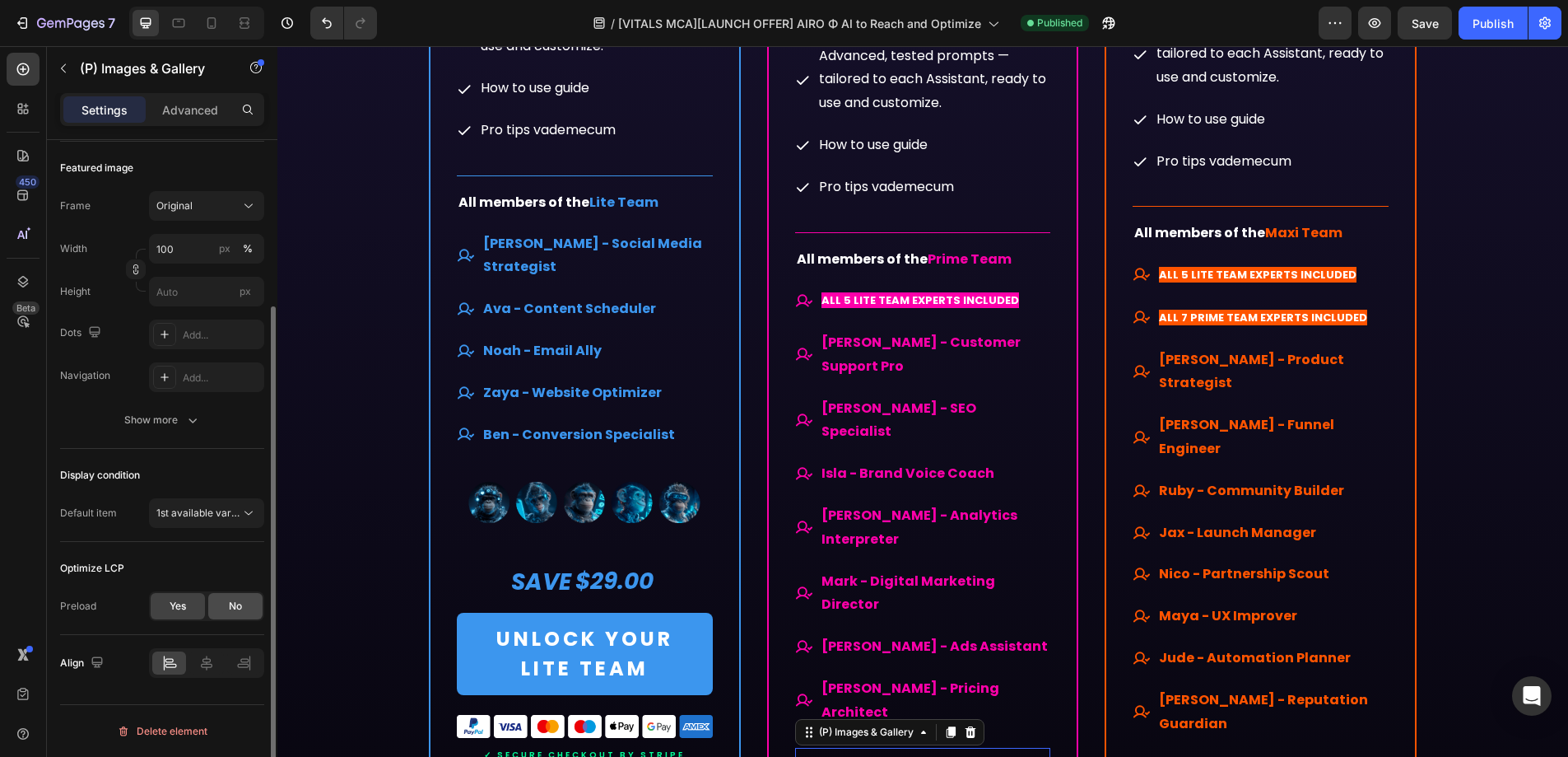
click at [235, 605] on span "No" at bounding box center [236, 606] width 13 height 15
click at [190, 645] on div "High" at bounding box center [198, 649] width 84 height 15
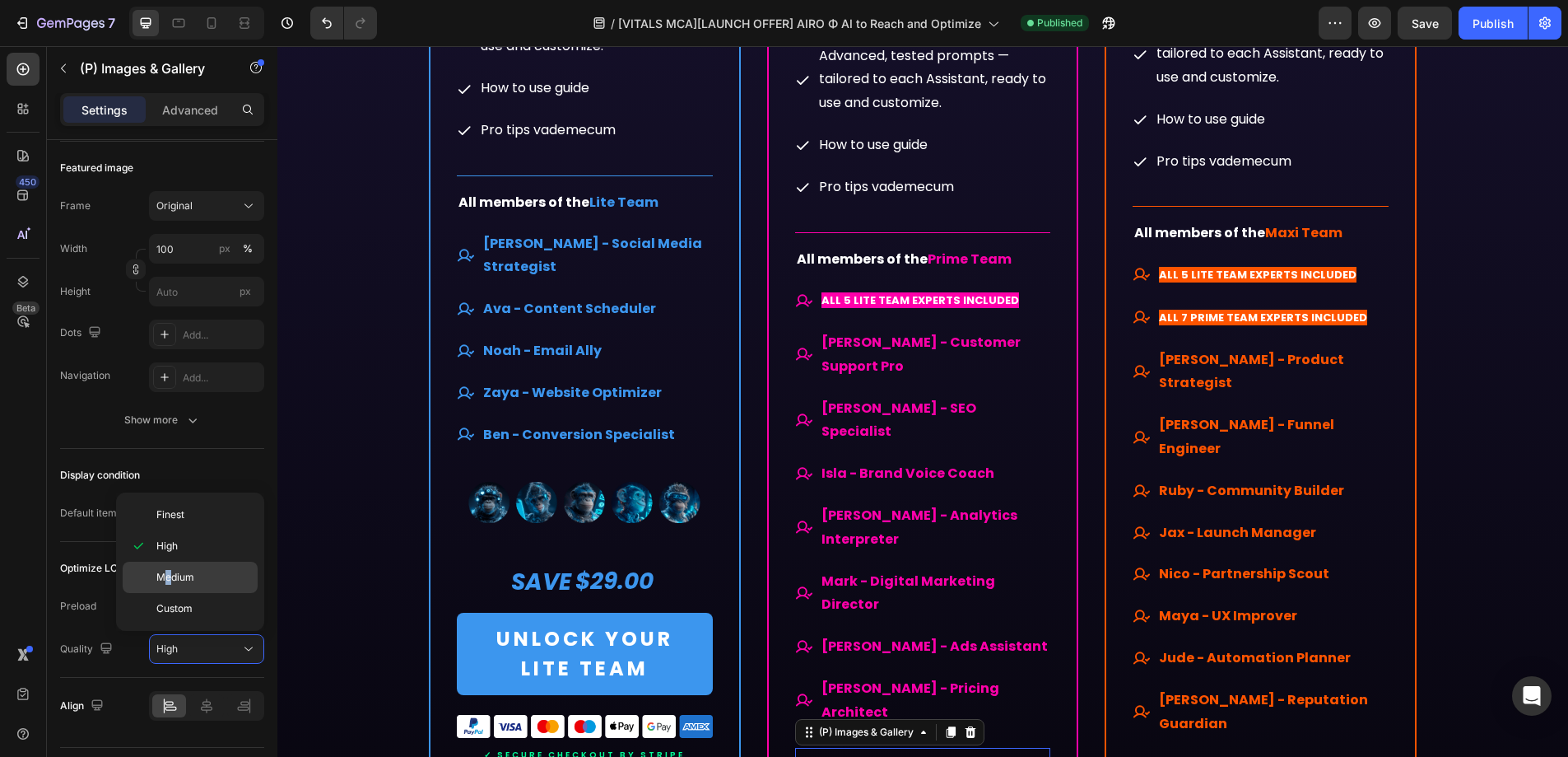
click at [168, 580] on span "Medium" at bounding box center [175, 578] width 38 height 15
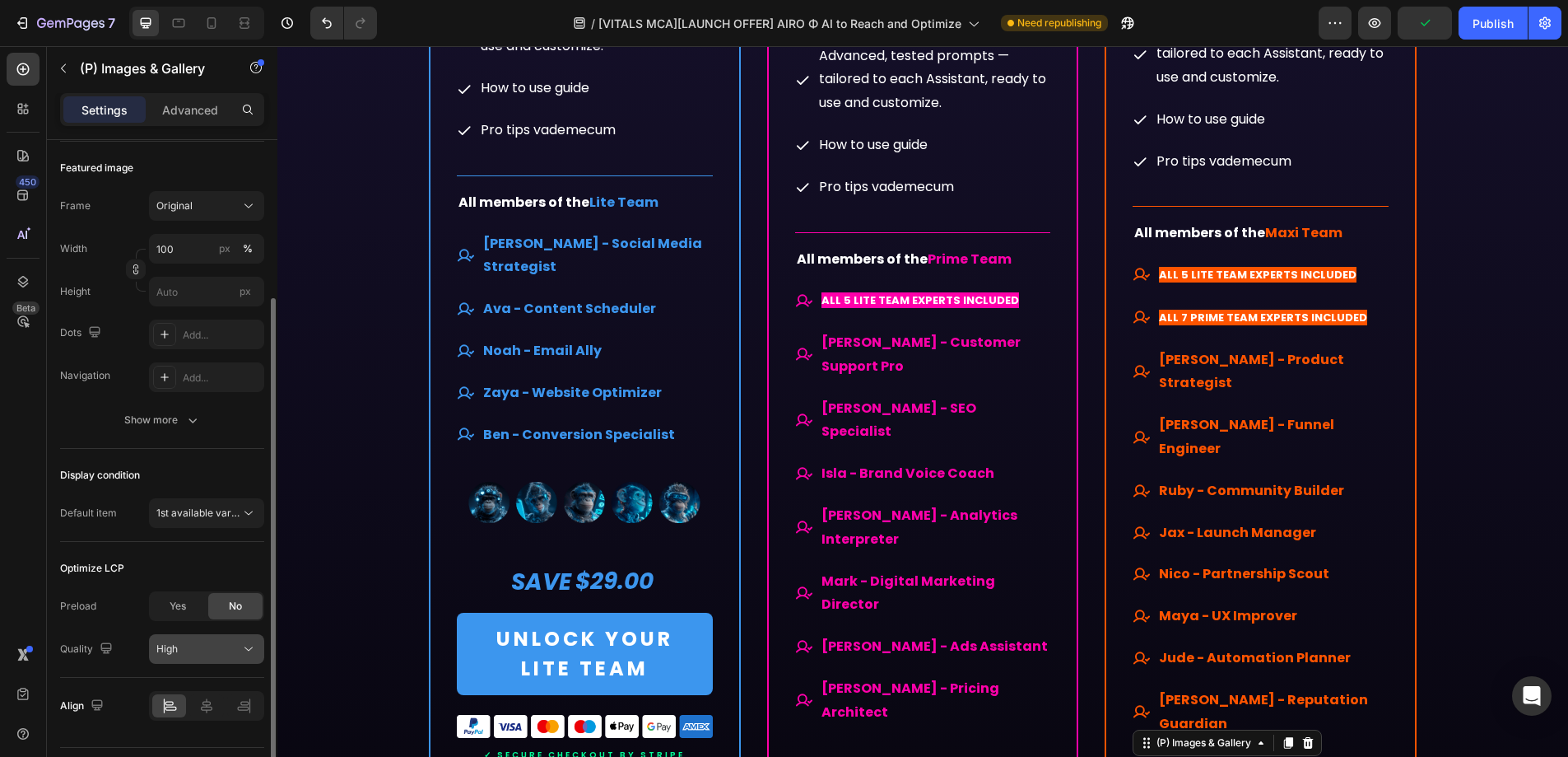
click at [178, 647] on div "High" at bounding box center [198, 649] width 84 height 15
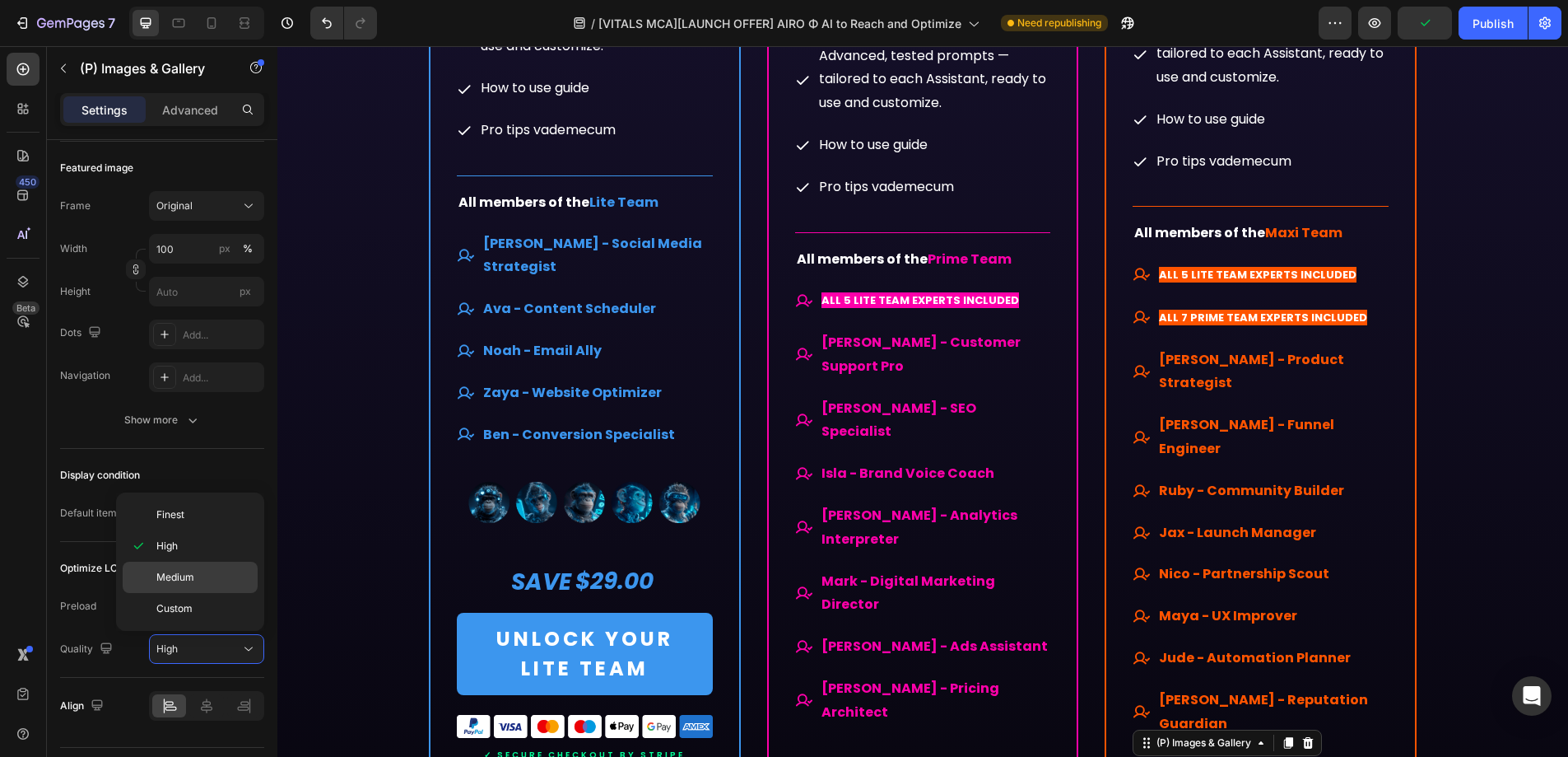
click at [170, 582] on span "Medium" at bounding box center [175, 578] width 38 height 15
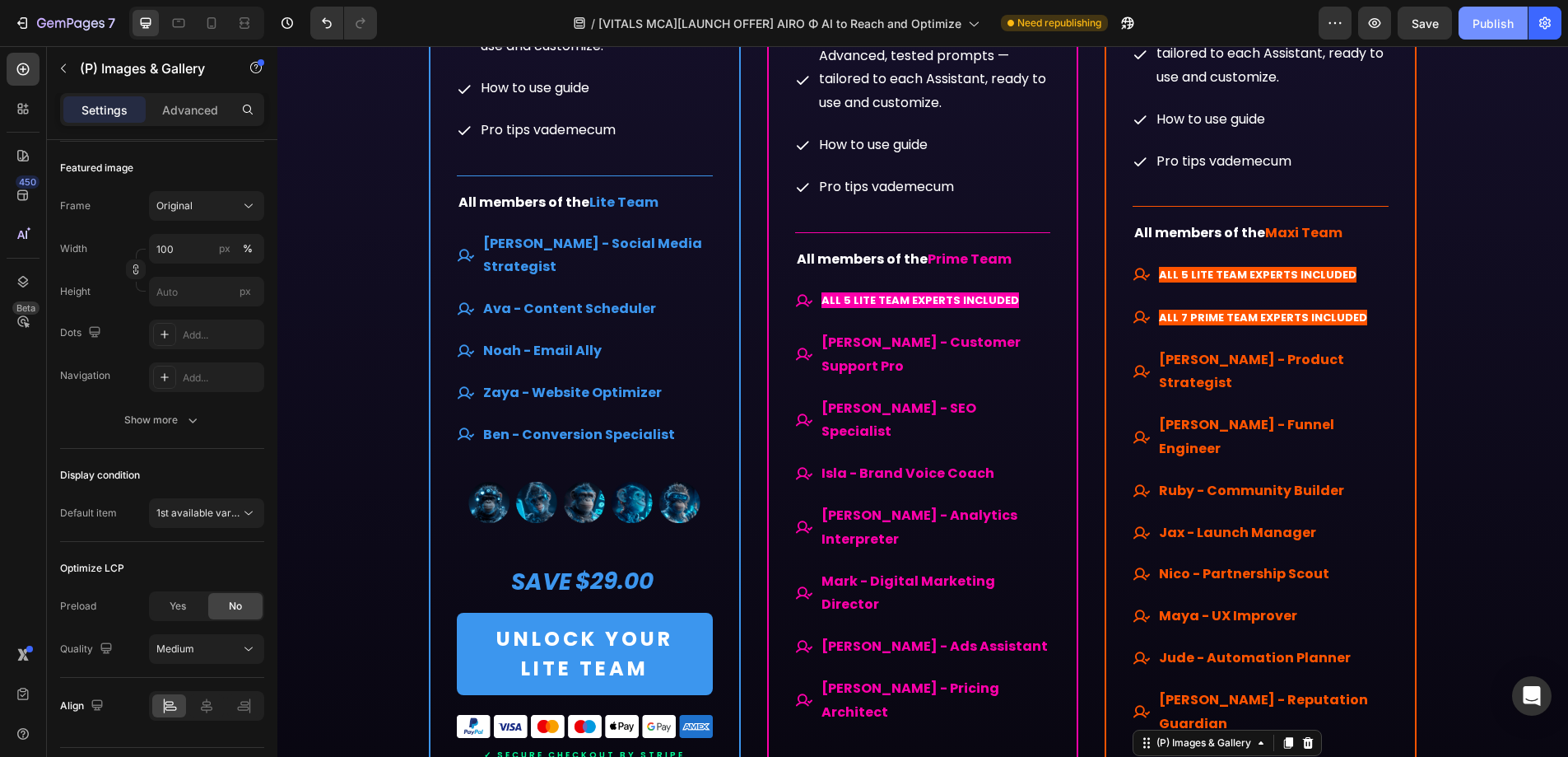
click at [1477, 29] on div "Publish" at bounding box center [1493, 24] width 42 height 17
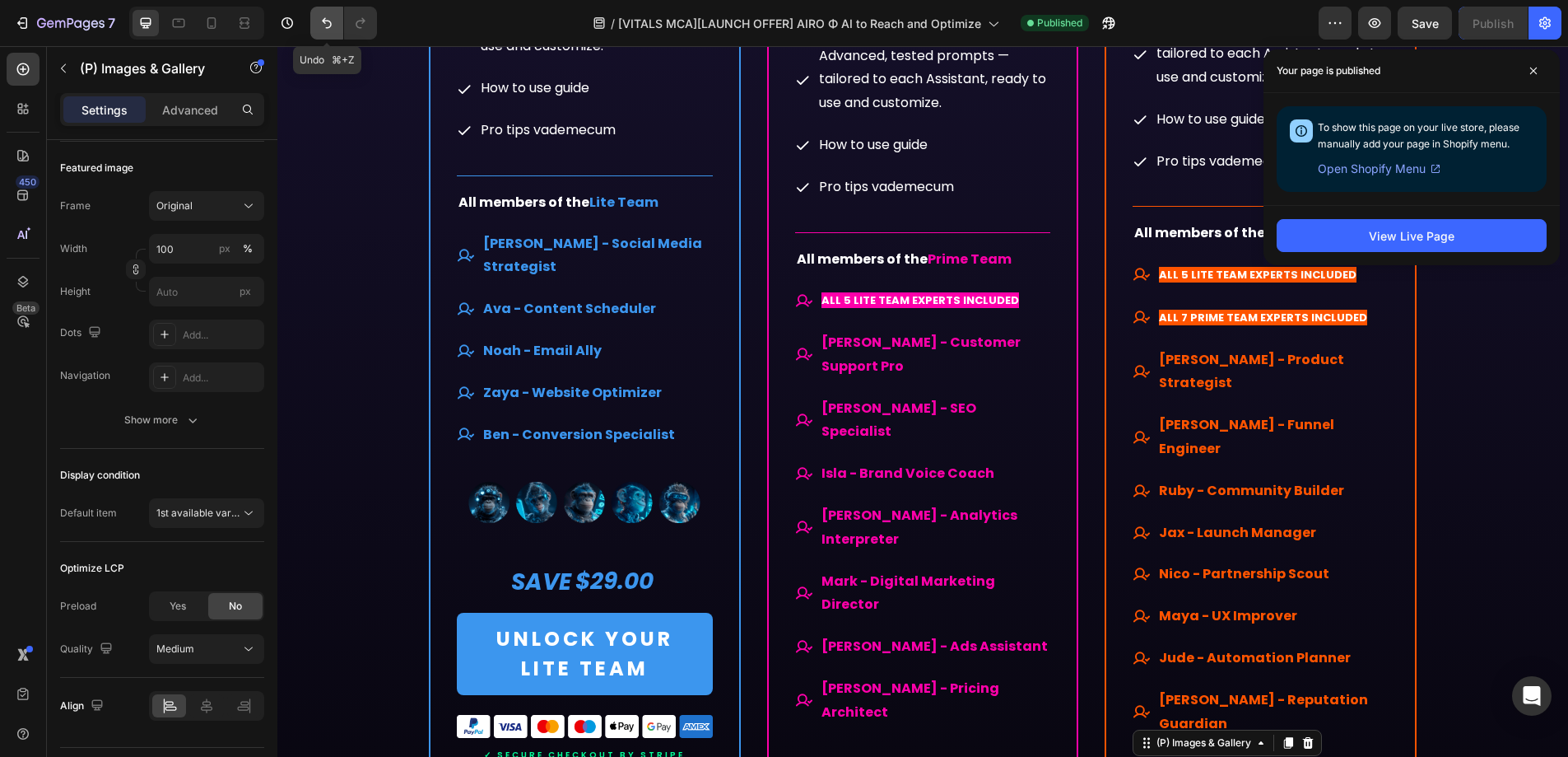
click at [333, 21] on icon "Undo/Redo" at bounding box center [326, 23] width 16 height 16
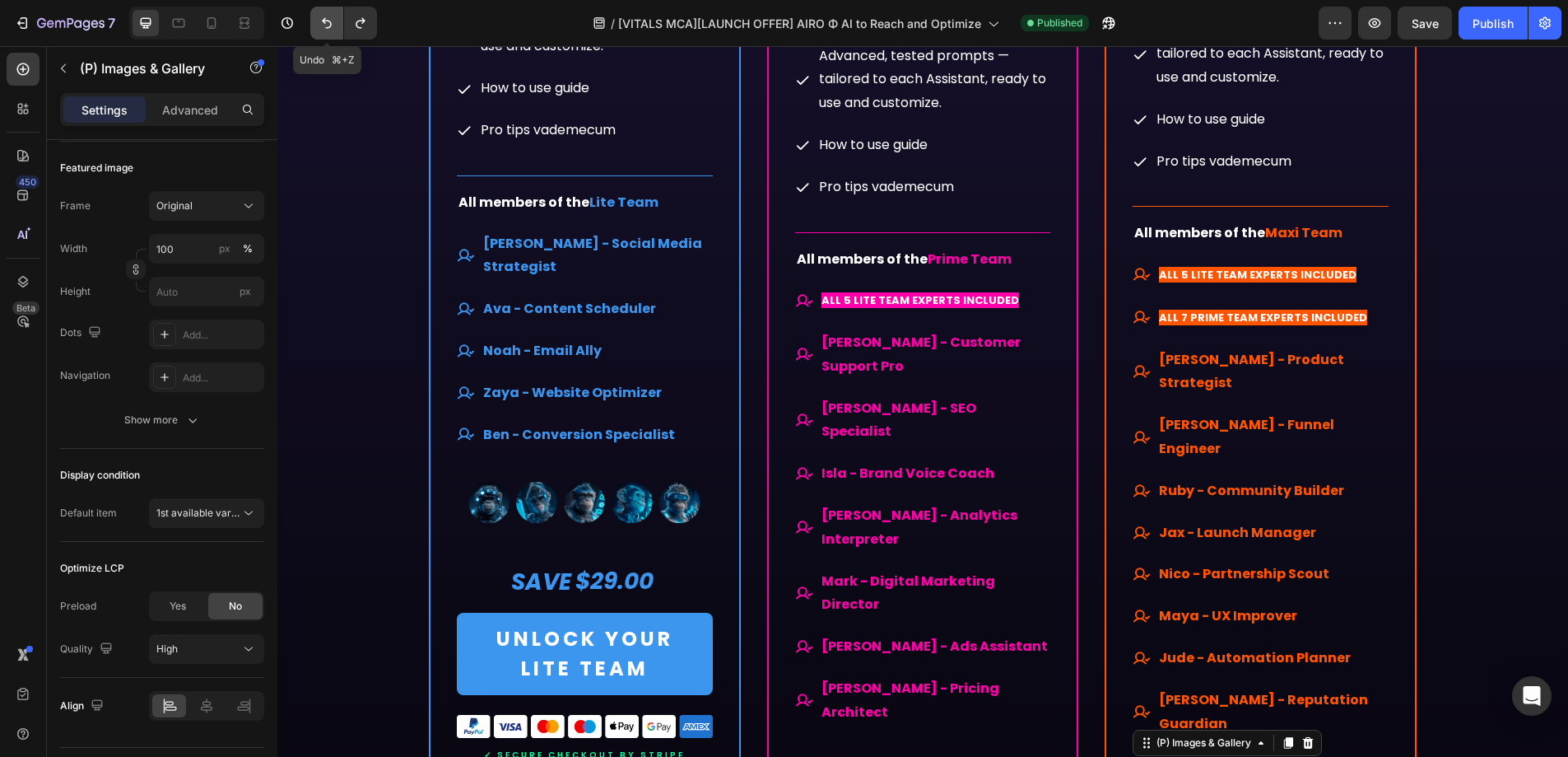
click at [331, 21] on icon "Undo/Redo" at bounding box center [326, 23] width 16 height 16
click at [330, 24] on icon "Undo/Redo" at bounding box center [326, 23] width 16 height 16
click at [329, 23] on icon "Undo/Redo" at bounding box center [326, 23] width 16 height 16
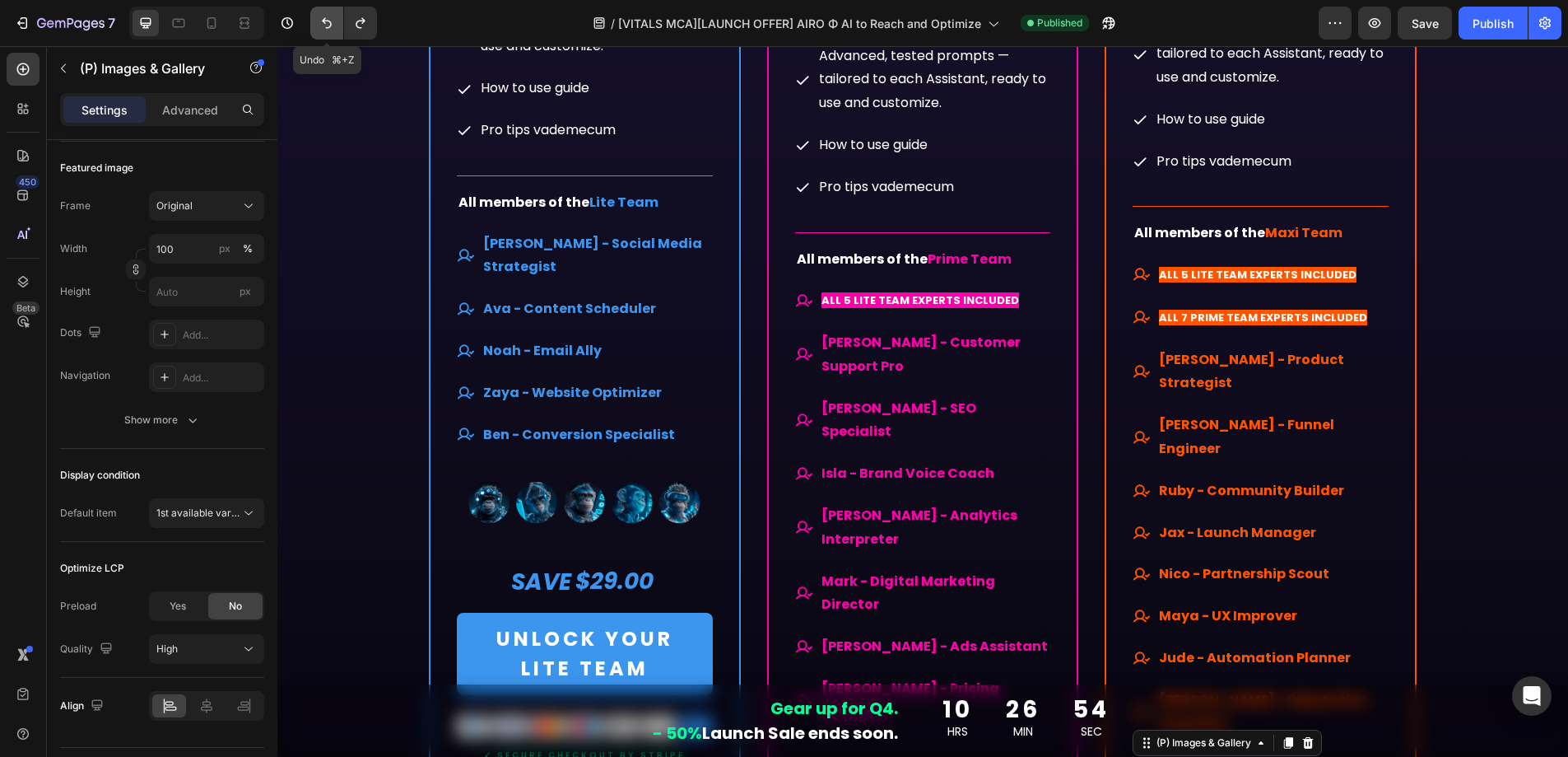
click at [329, 23] on icon "Undo/Redo" at bounding box center [326, 23] width 16 height 16
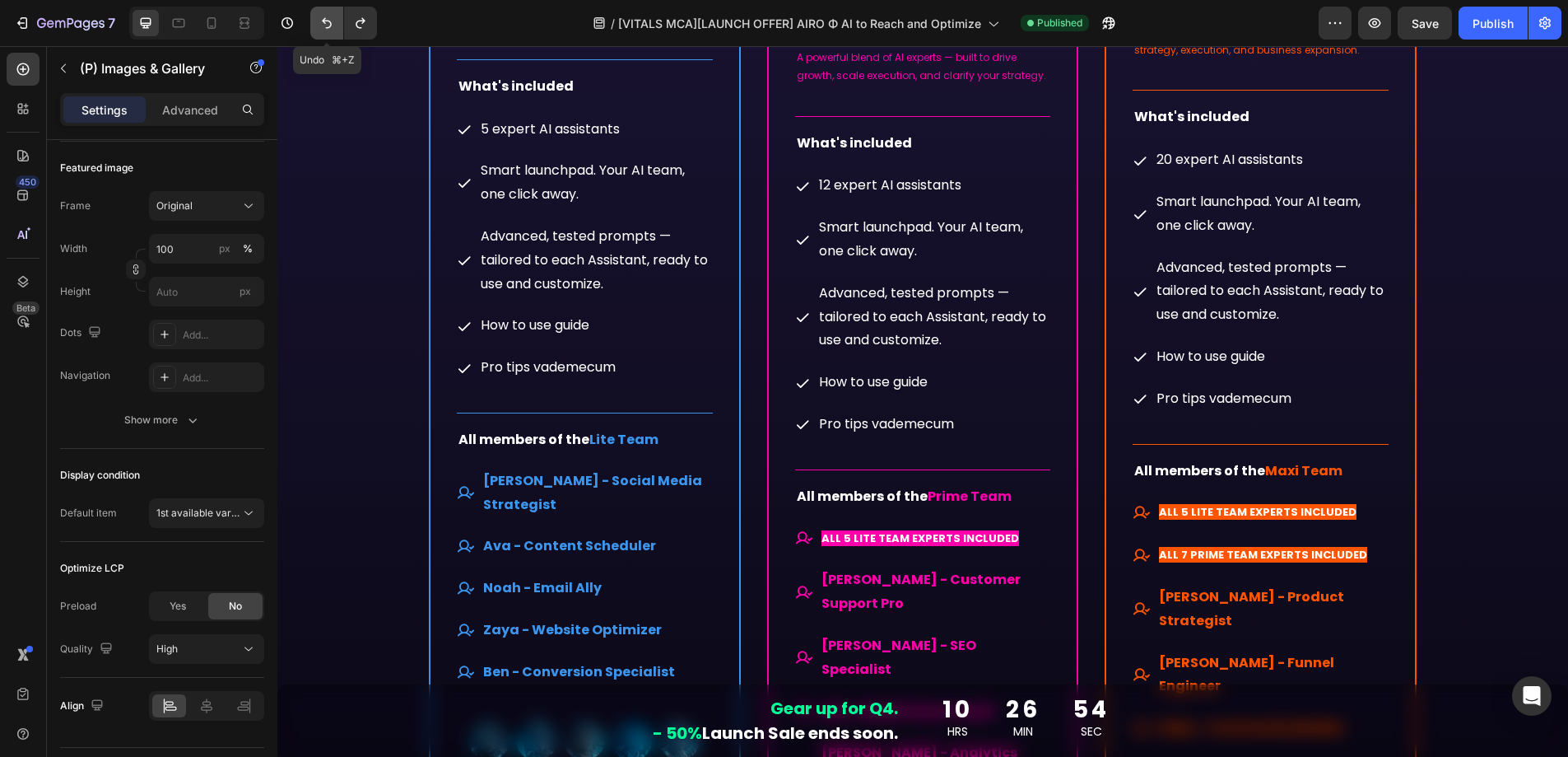
scroll to position [10708, 0]
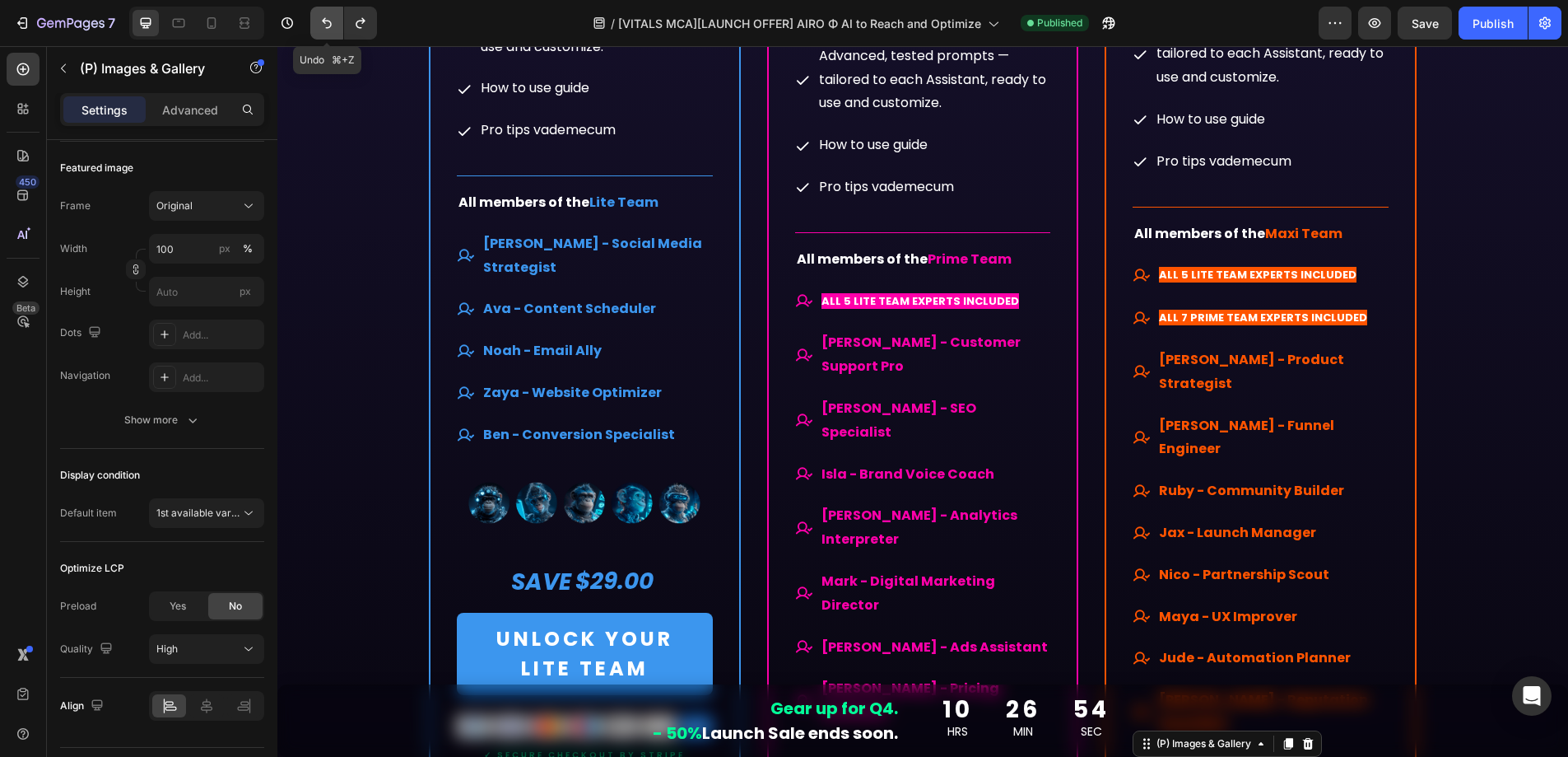
click at [329, 23] on icon "Undo/Redo" at bounding box center [326, 23] width 16 height 16
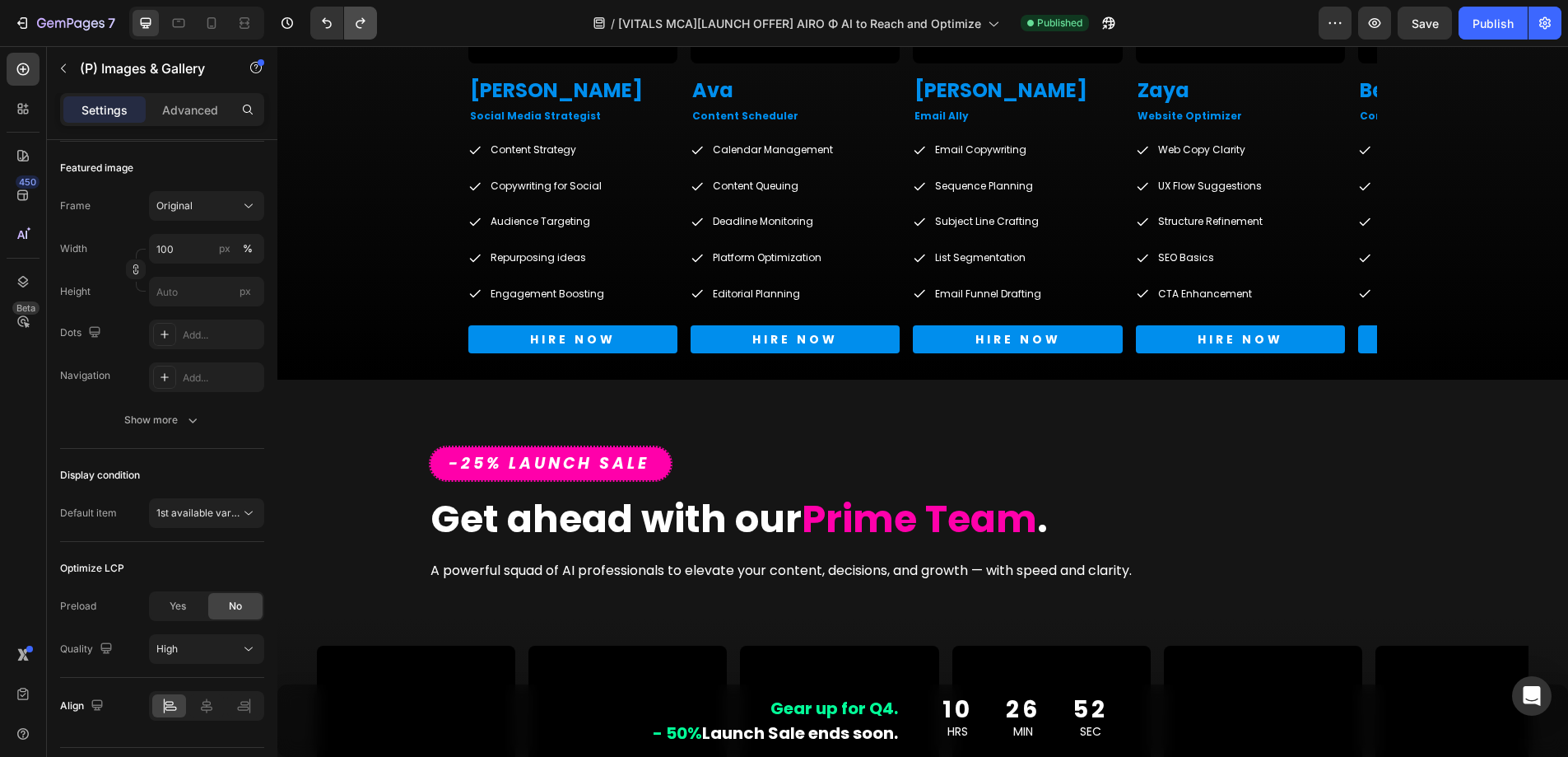
click at [359, 18] on icon "Undo/Redo" at bounding box center [360, 23] width 16 height 16
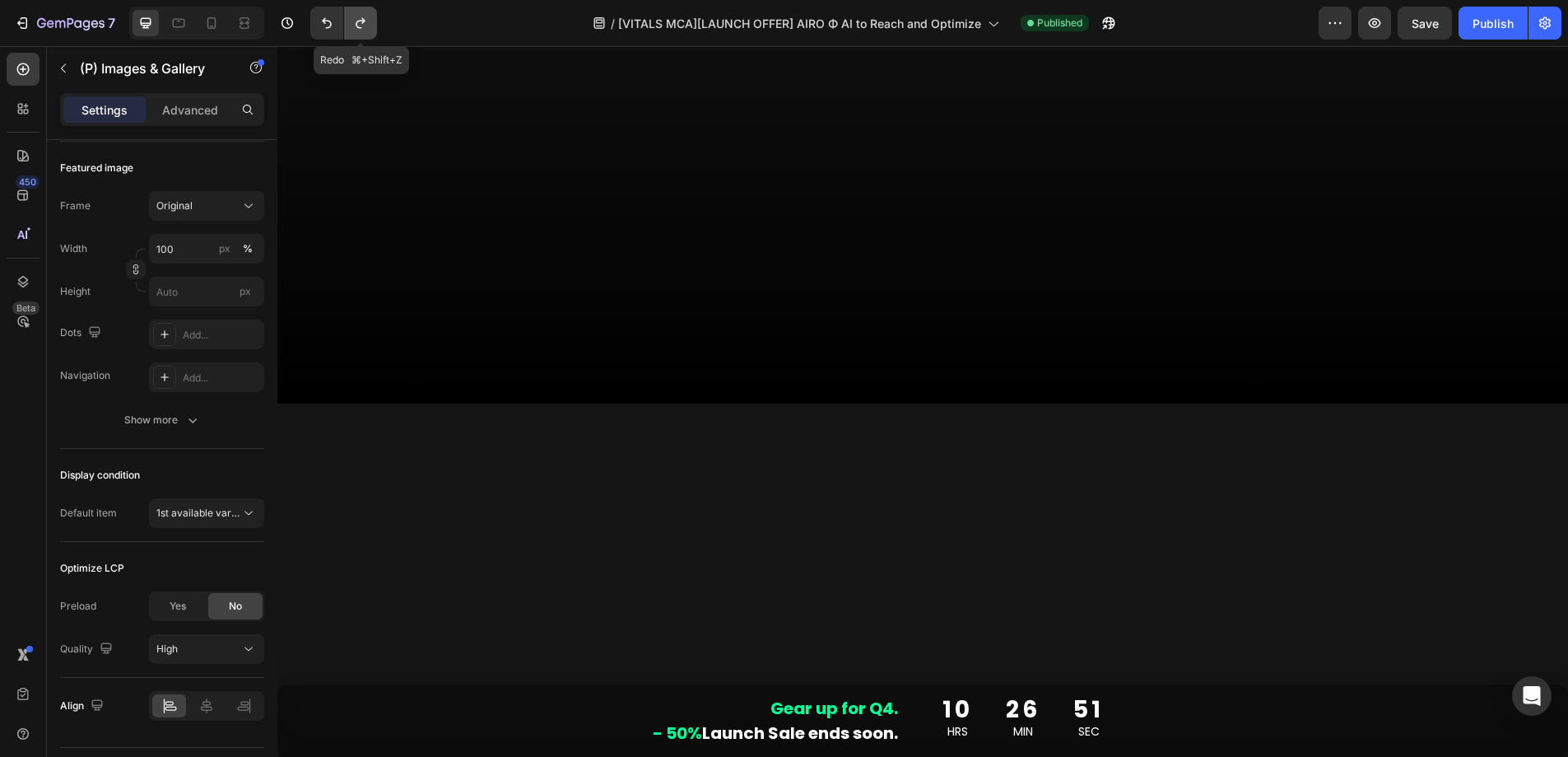
scroll to position [8, 0]
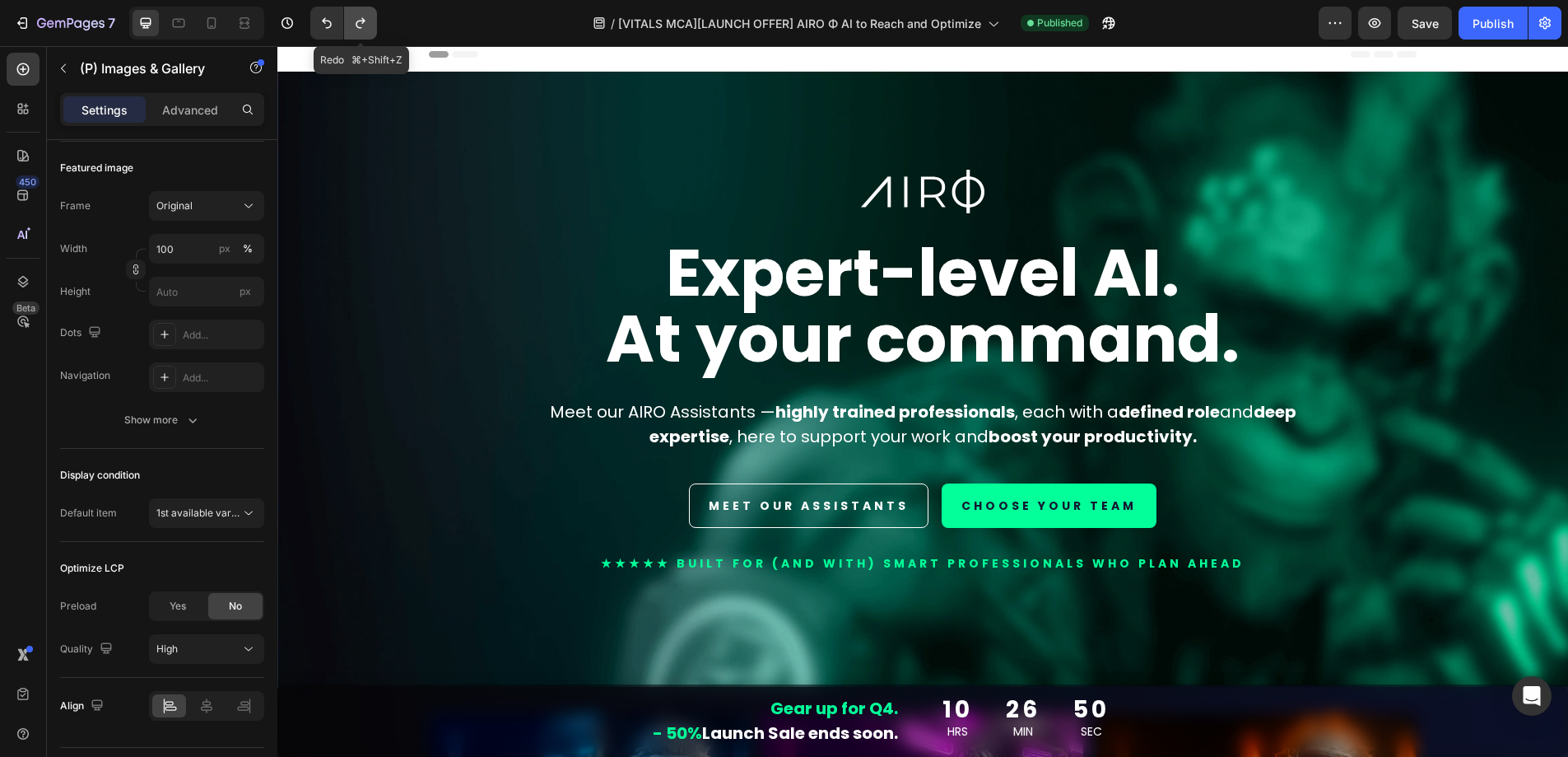
click at [360, 20] on icon "Undo/Redo" at bounding box center [360, 23] width 16 height 16
click at [360, 22] on icon "Undo/Redo" at bounding box center [360, 23] width 16 height 16
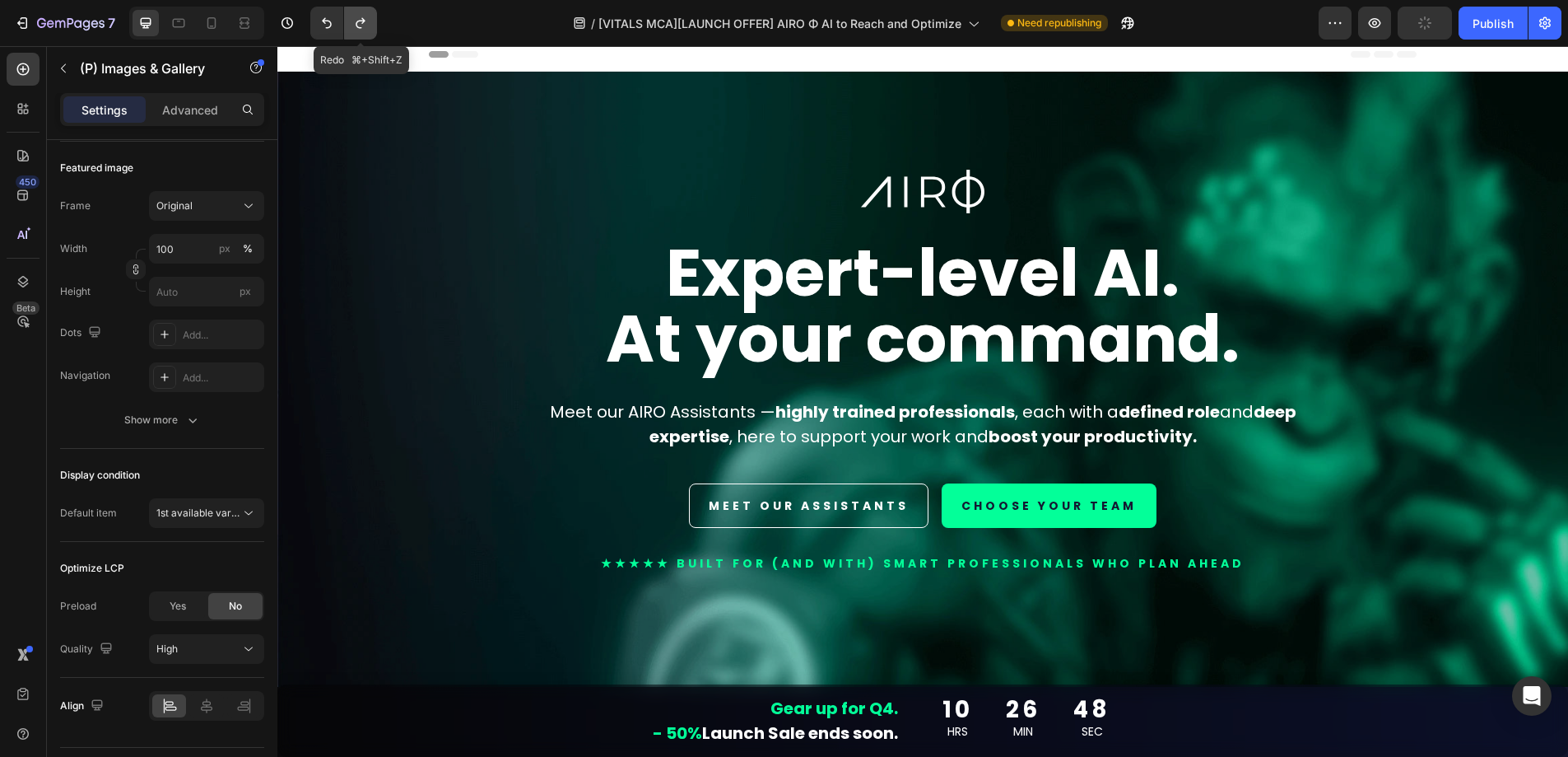
click at [360, 22] on icon "Undo/Redo" at bounding box center [360, 23] width 16 height 16
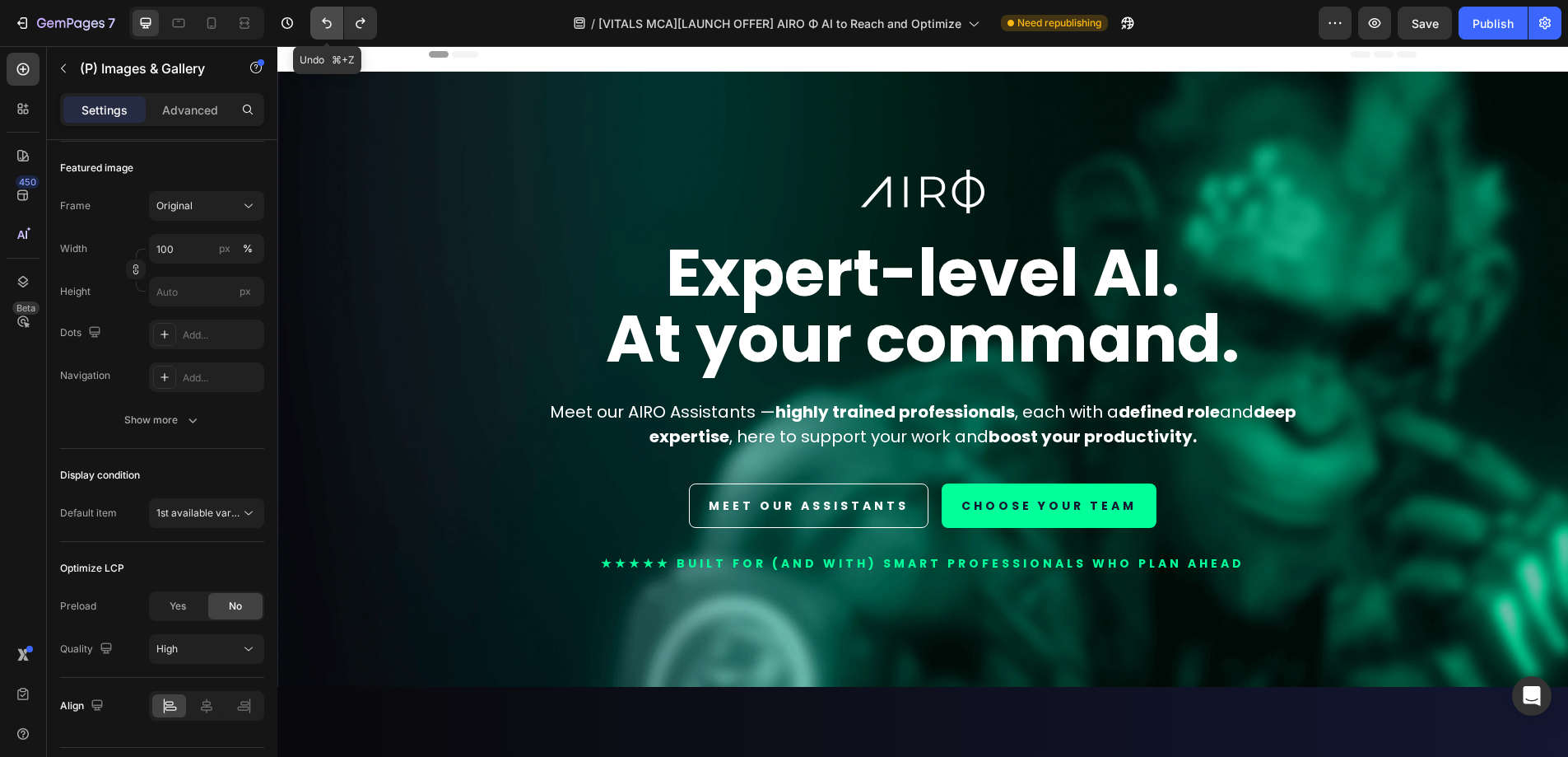
click at [325, 23] on icon "Undo/Redo" at bounding box center [326, 23] width 9 height 10
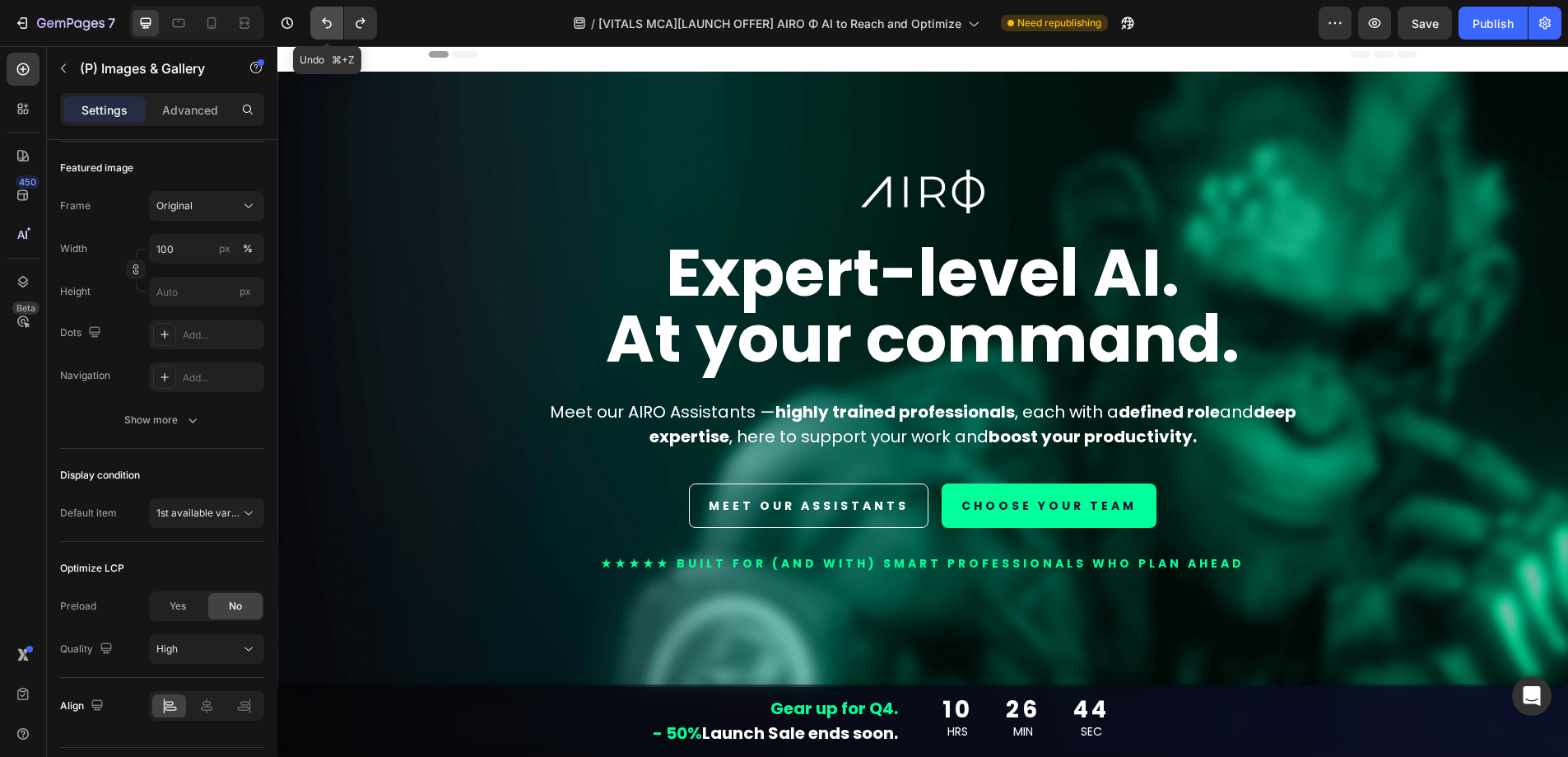
click at [325, 23] on icon "Undo/Redo" at bounding box center [326, 23] width 9 height 10
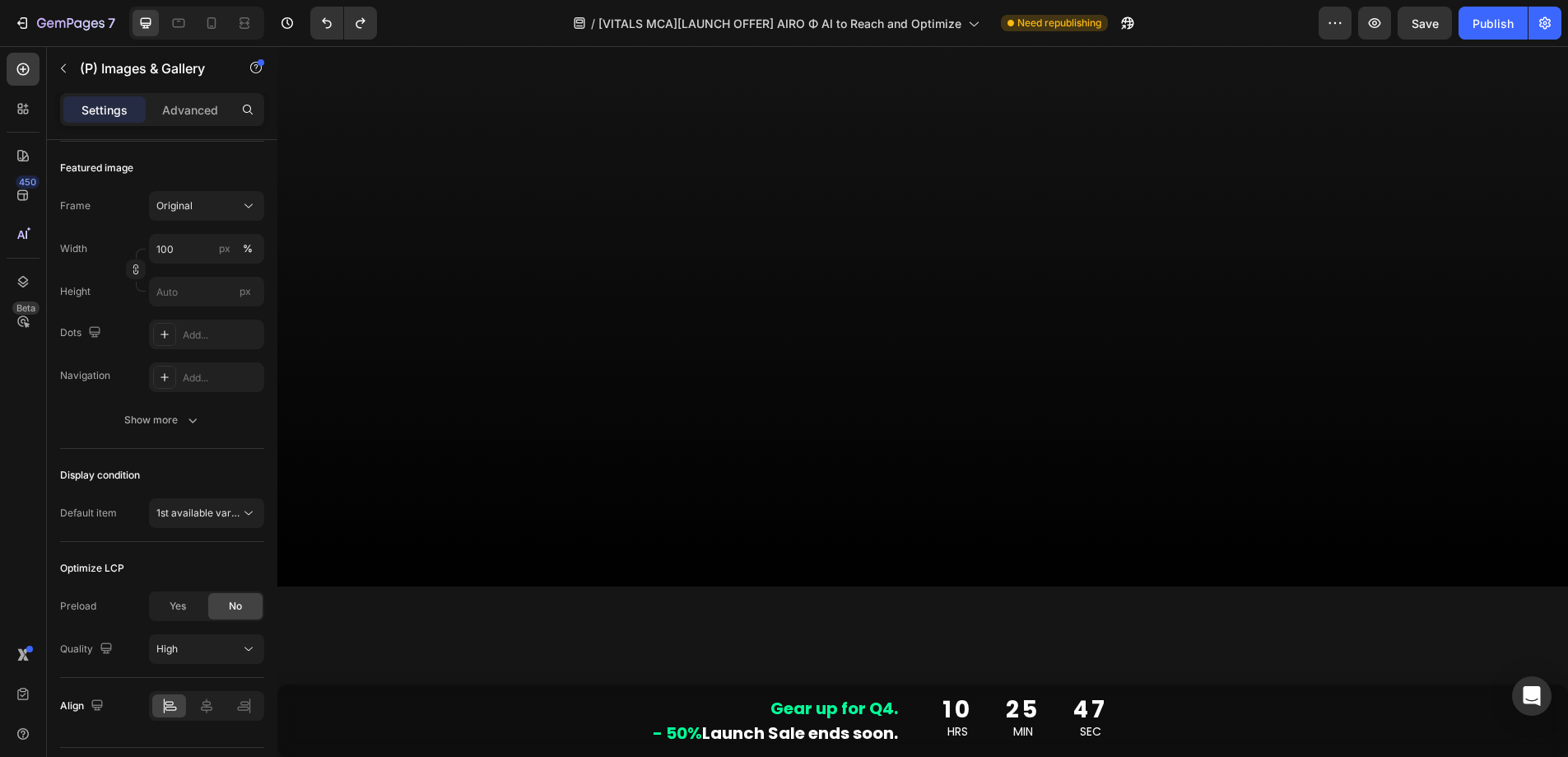
scroll to position [3497, 0]
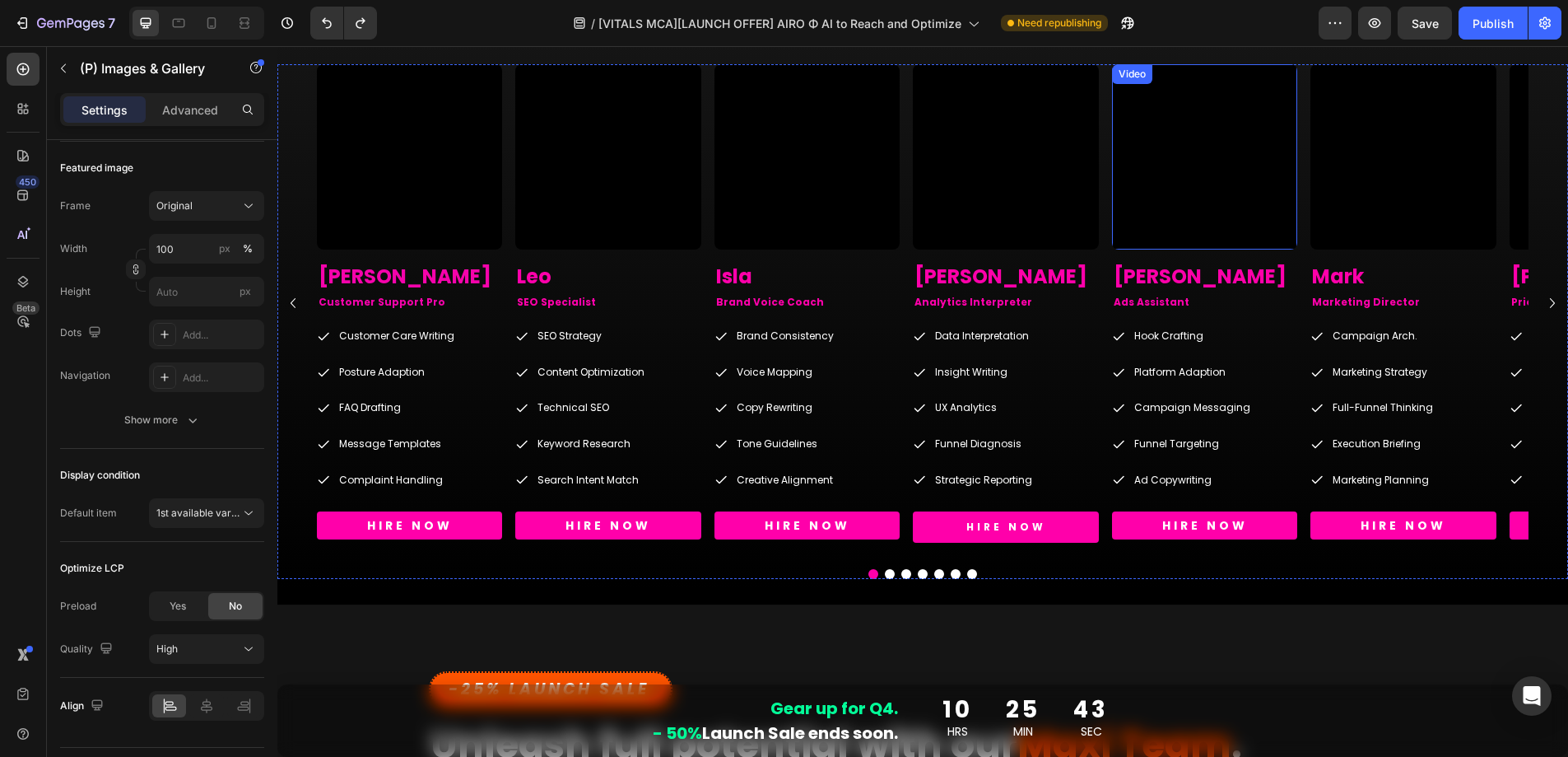
click at [1214, 164] on video at bounding box center [1205, 157] width 185 height 185
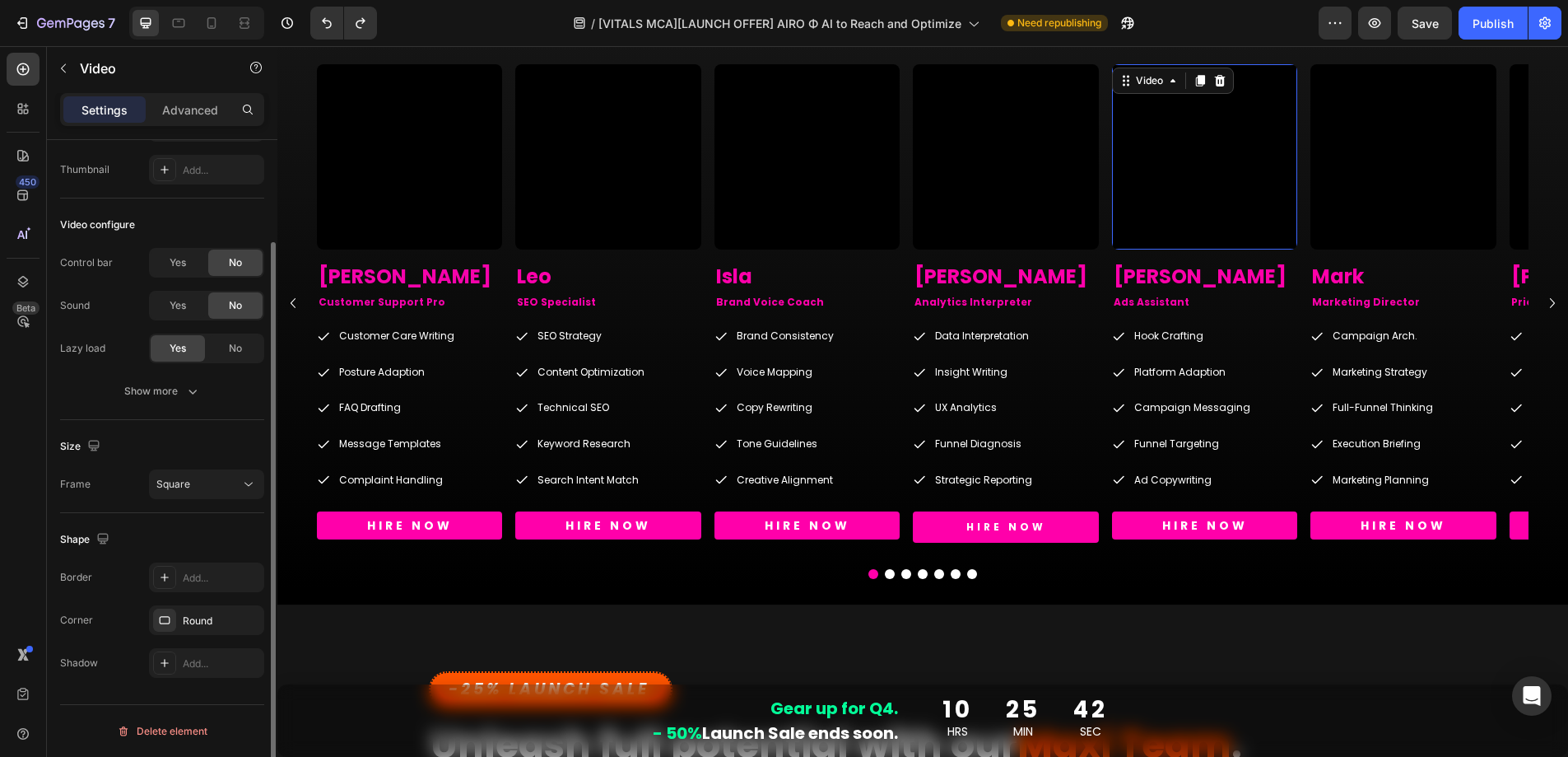
scroll to position [0, 0]
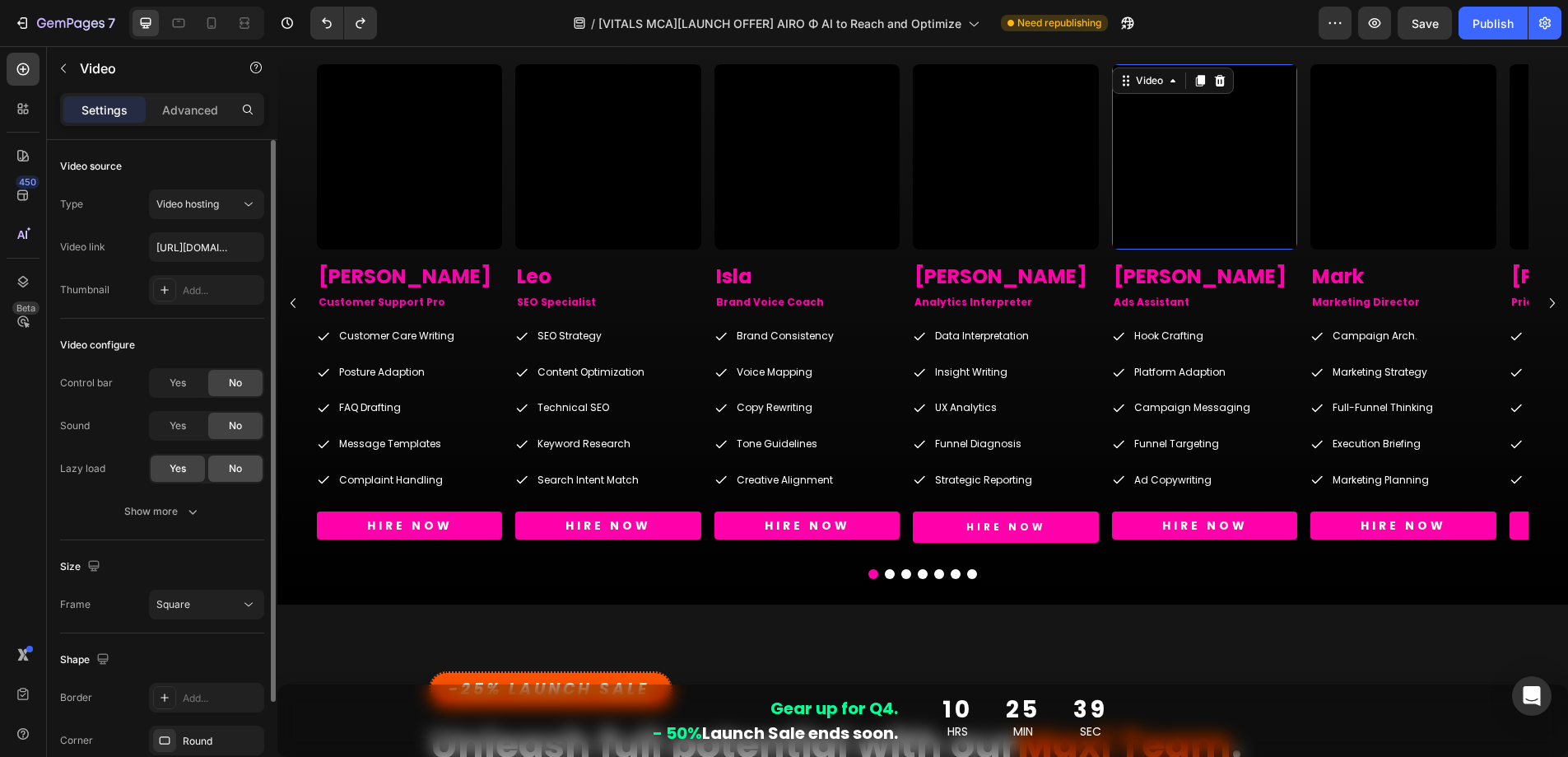
click at [225, 469] on div "No" at bounding box center [236, 469] width 55 height 26
click at [180, 478] on div "Yes" at bounding box center [178, 469] width 55 height 26
click at [181, 508] on div "Show more" at bounding box center [162, 511] width 76 height 16
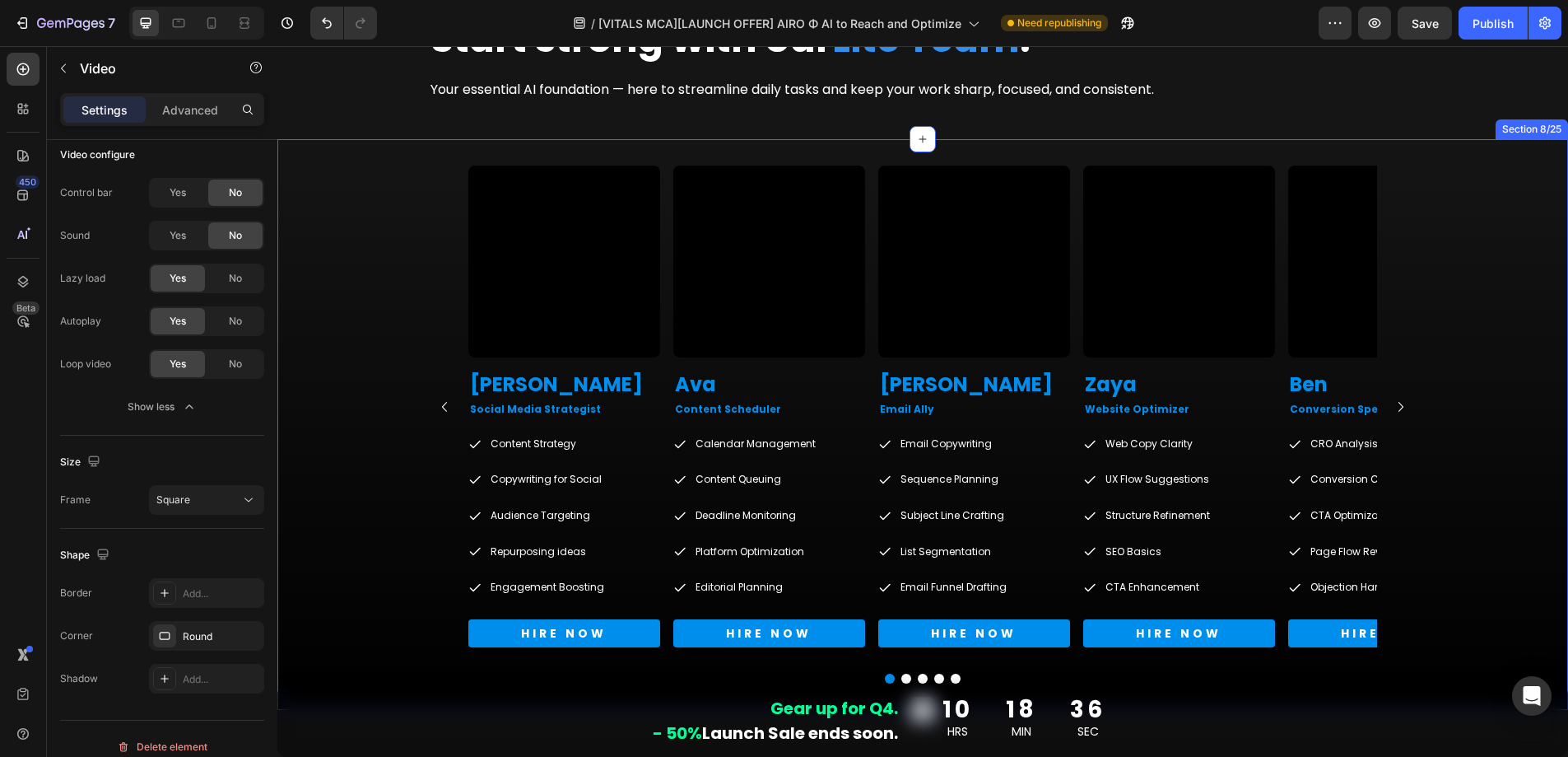
scroll to position [2578, 0]
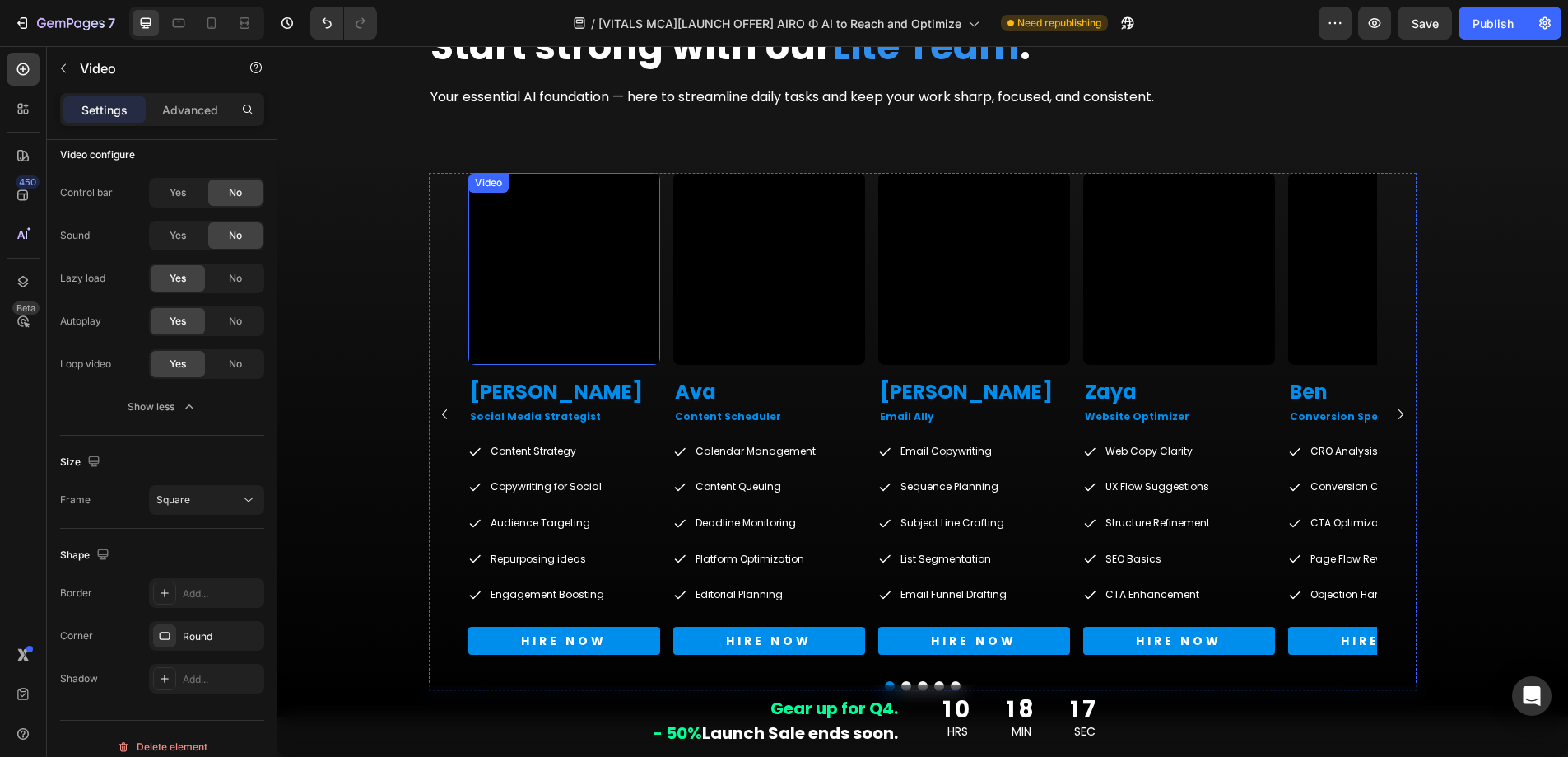
click at [570, 272] on video at bounding box center [564, 268] width 192 height 192
drag, startPoint x: 556, startPoint y: 308, endPoint x: 482, endPoint y: 193, distance: 136.8
click at [556, 308] on video at bounding box center [564, 268] width 192 height 192
click at [115, 110] on p "Settings" at bounding box center [104, 109] width 46 height 17
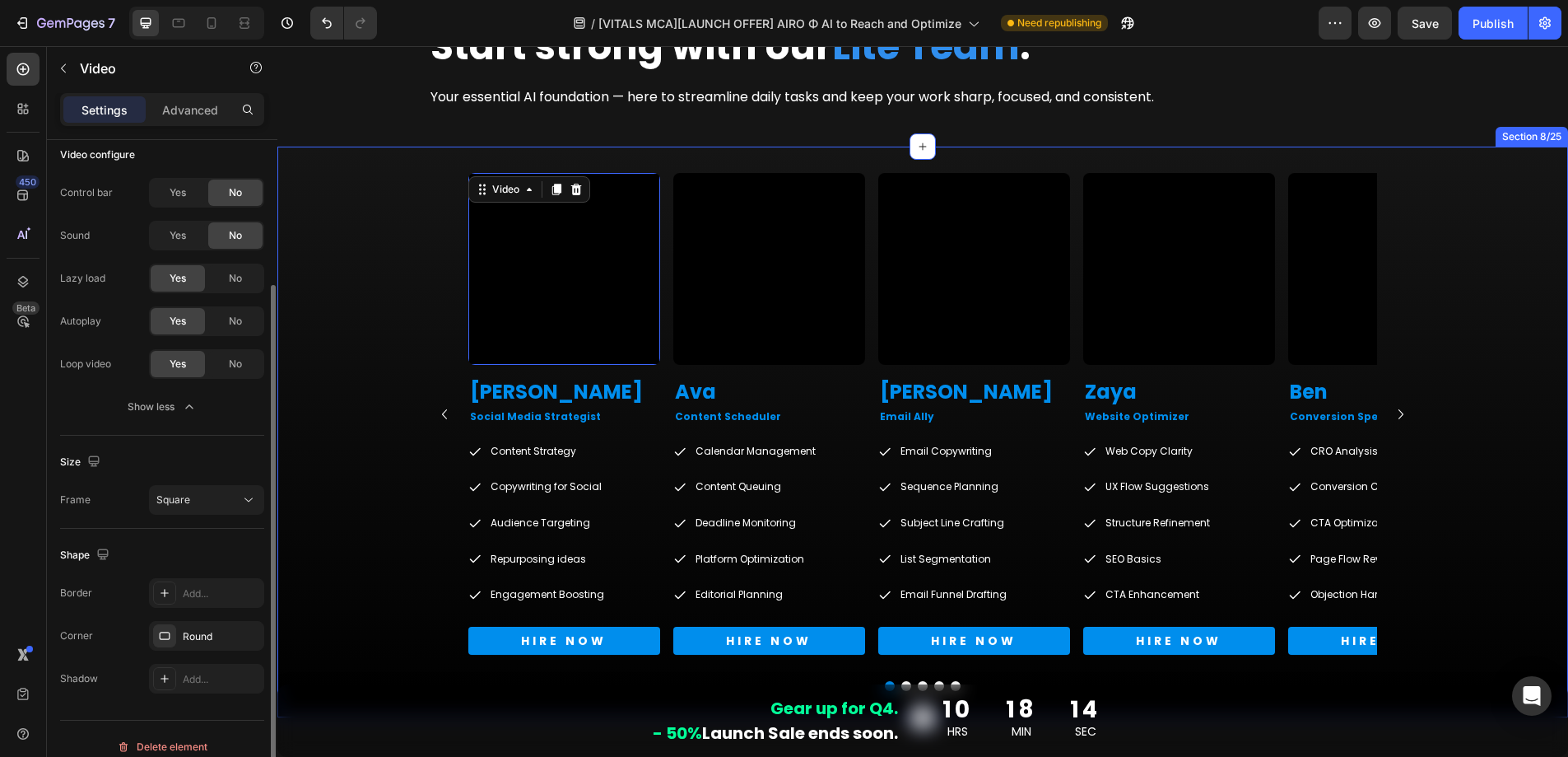
scroll to position [0, 0]
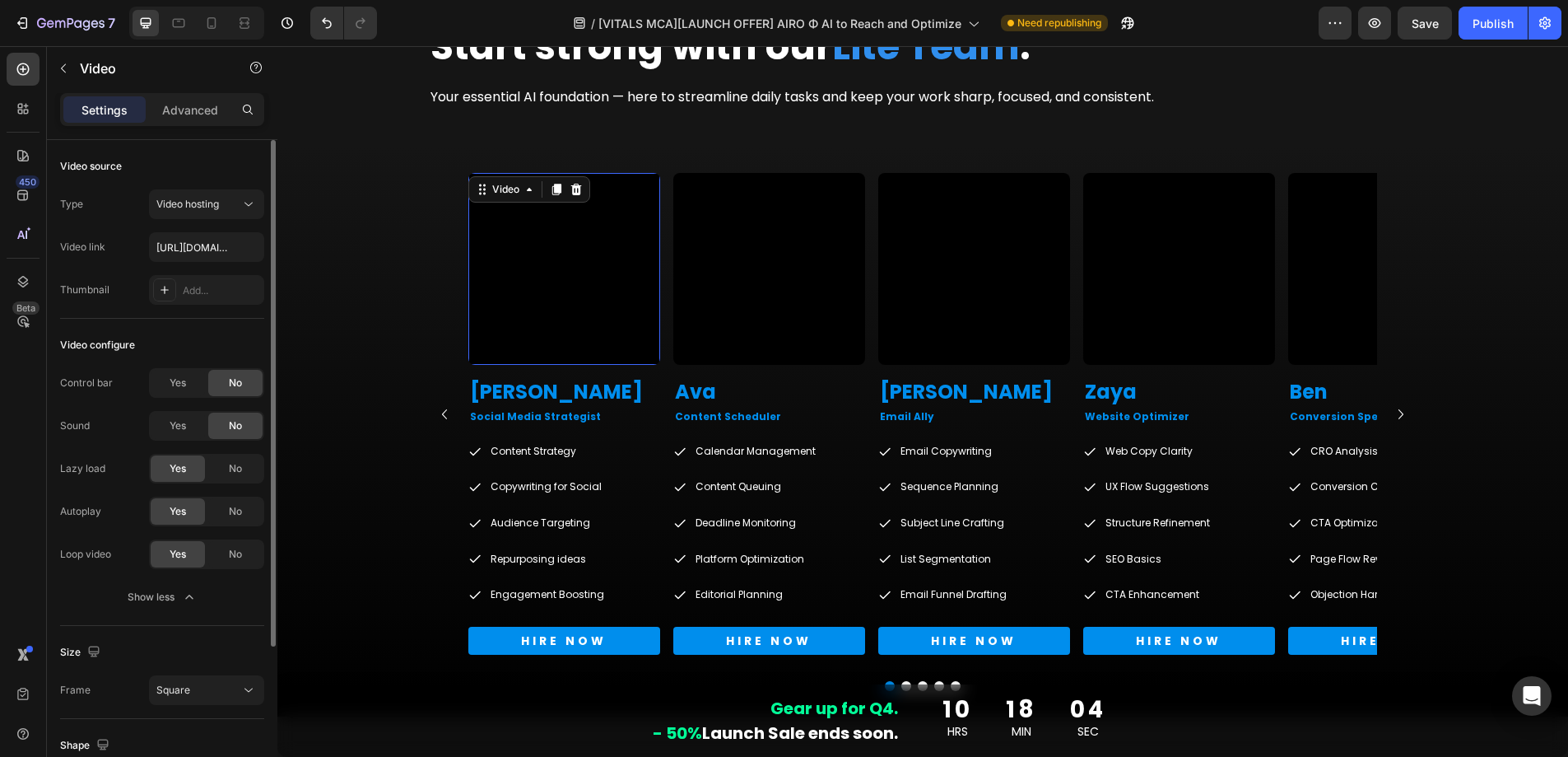
click at [104, 245] on div "Video link" at bounding box center [83, 247] width 45 height 15
click at [178, 244] on input "[URL][DOMAIN_NAME]" at bounding box center [207, 246] width 115 height 29
click at [832, 246] on video at bounding box center [769, 268] width 192 height 192
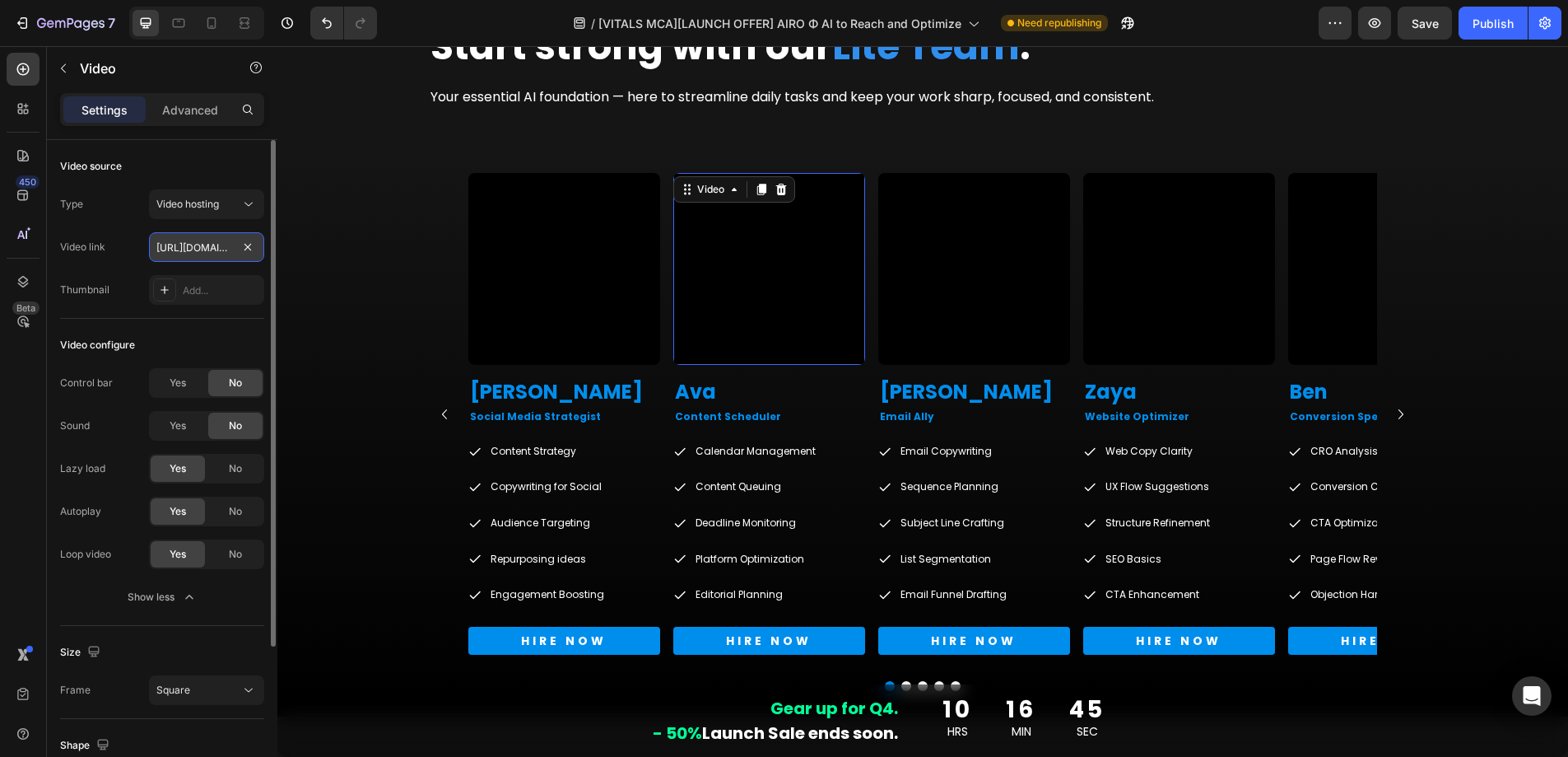
click at [192, 248] on input "https://cdn.shopify.com/videos/c/o/v/7c509ad510f34ab98b5382a4f12b2676.mp4" at bounding box center [207, 246] width 115 height 29
paste input "9a9823e5db734feda1a92262e569899d"
type input "https://cdn.shopify.com/videos/c/o/v/9a9823e5db734feda1a92262e569899d.mp4"
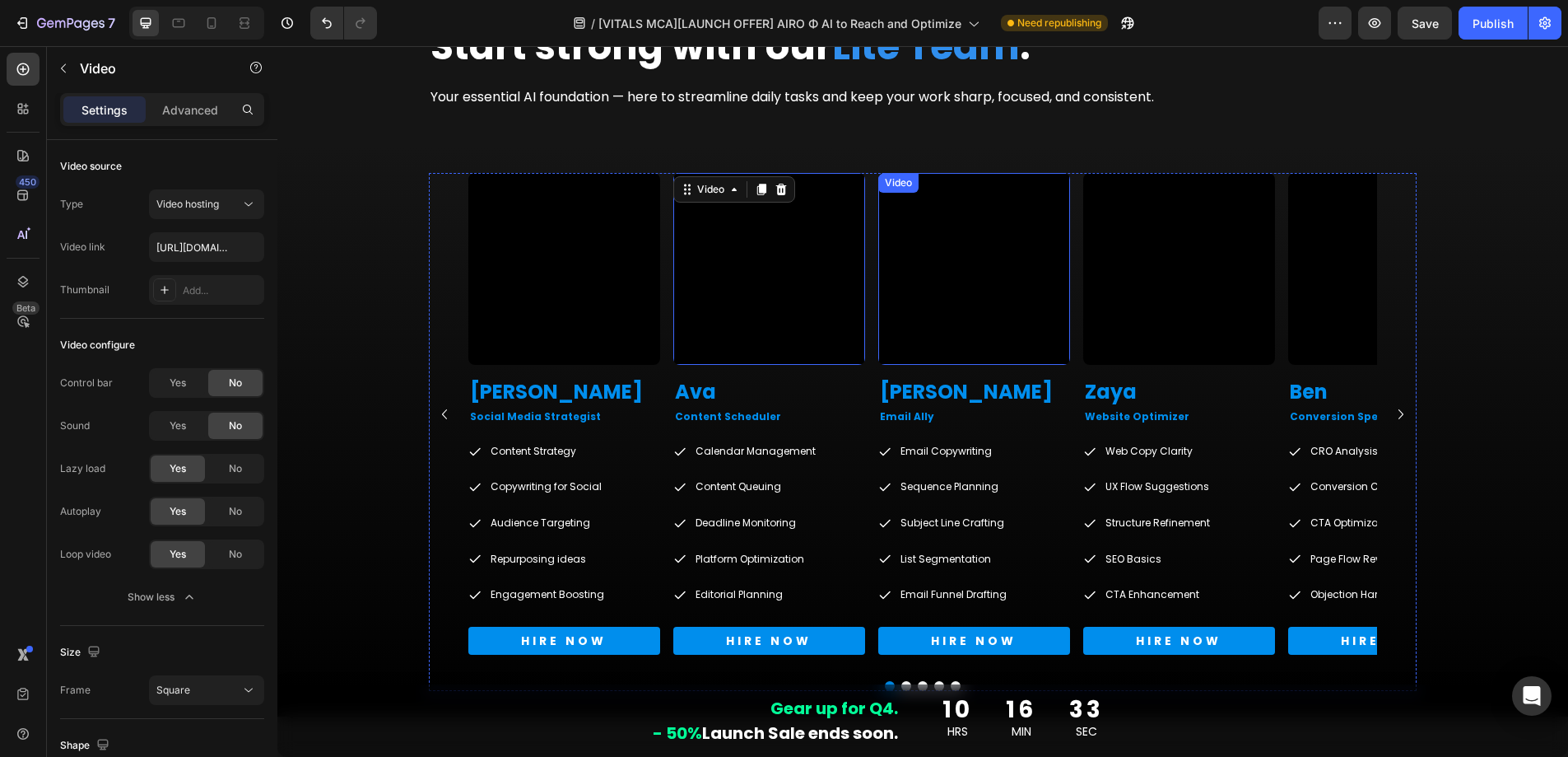
click at [942, 331] on video at bounding box center [974, 268] width 192 height 192
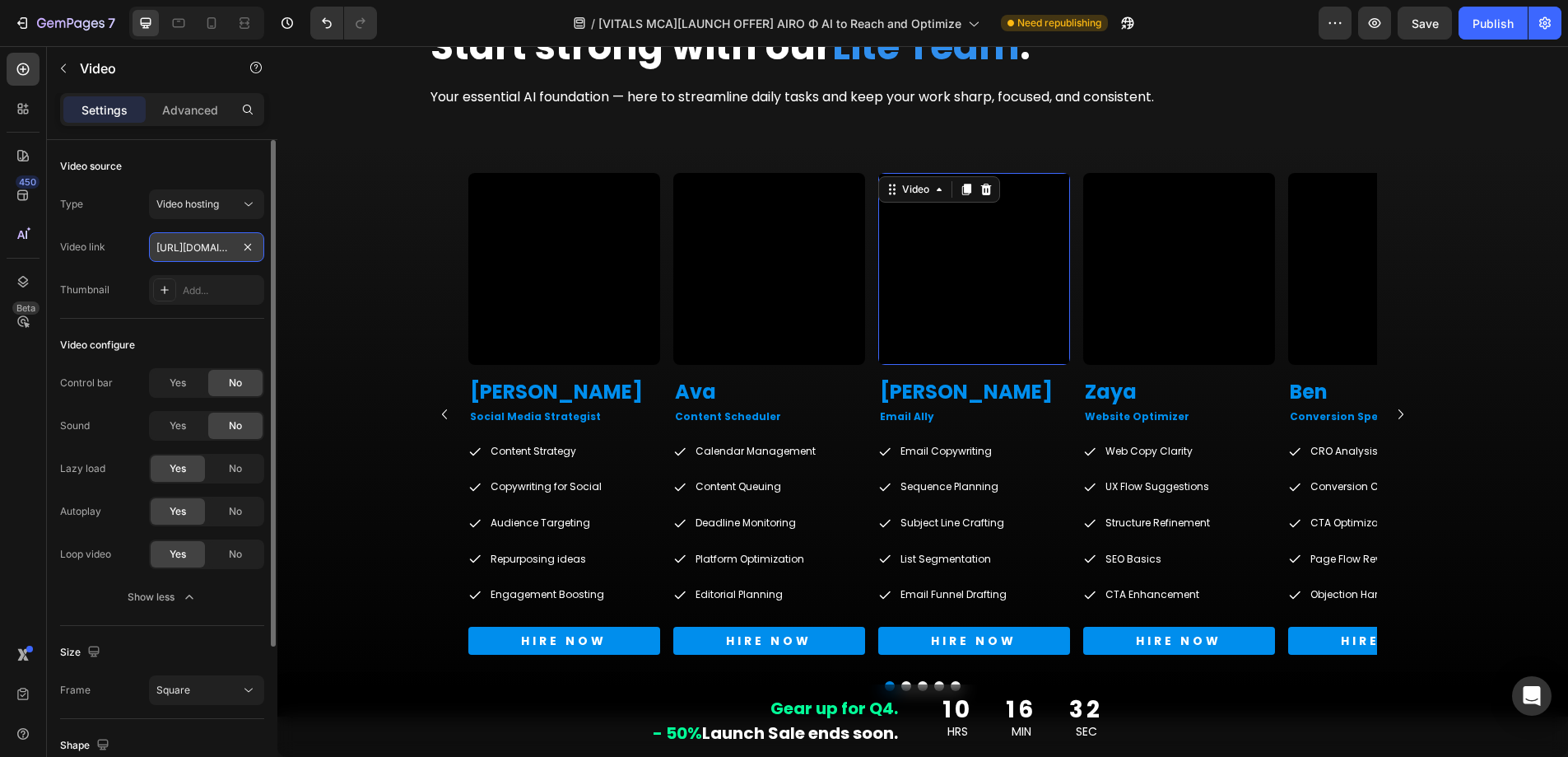
click at [218, 252] on input "https://cdn.shopify.com/videos/c/o/v/744c43ef73c64df99159965c185e027a.mp4" at bounding box center [207, 246] width 115 height 29
paste input "ed76ba909912498ba957461c9c3fb926"
type input "https://cdn.shopify.com/videos/c/o/v/ed76ba909912498ba957461c9c3fb926.mp4"
click at [259, 350] on div "Video configure" at bounding box center [162, 345] width 204 height 26
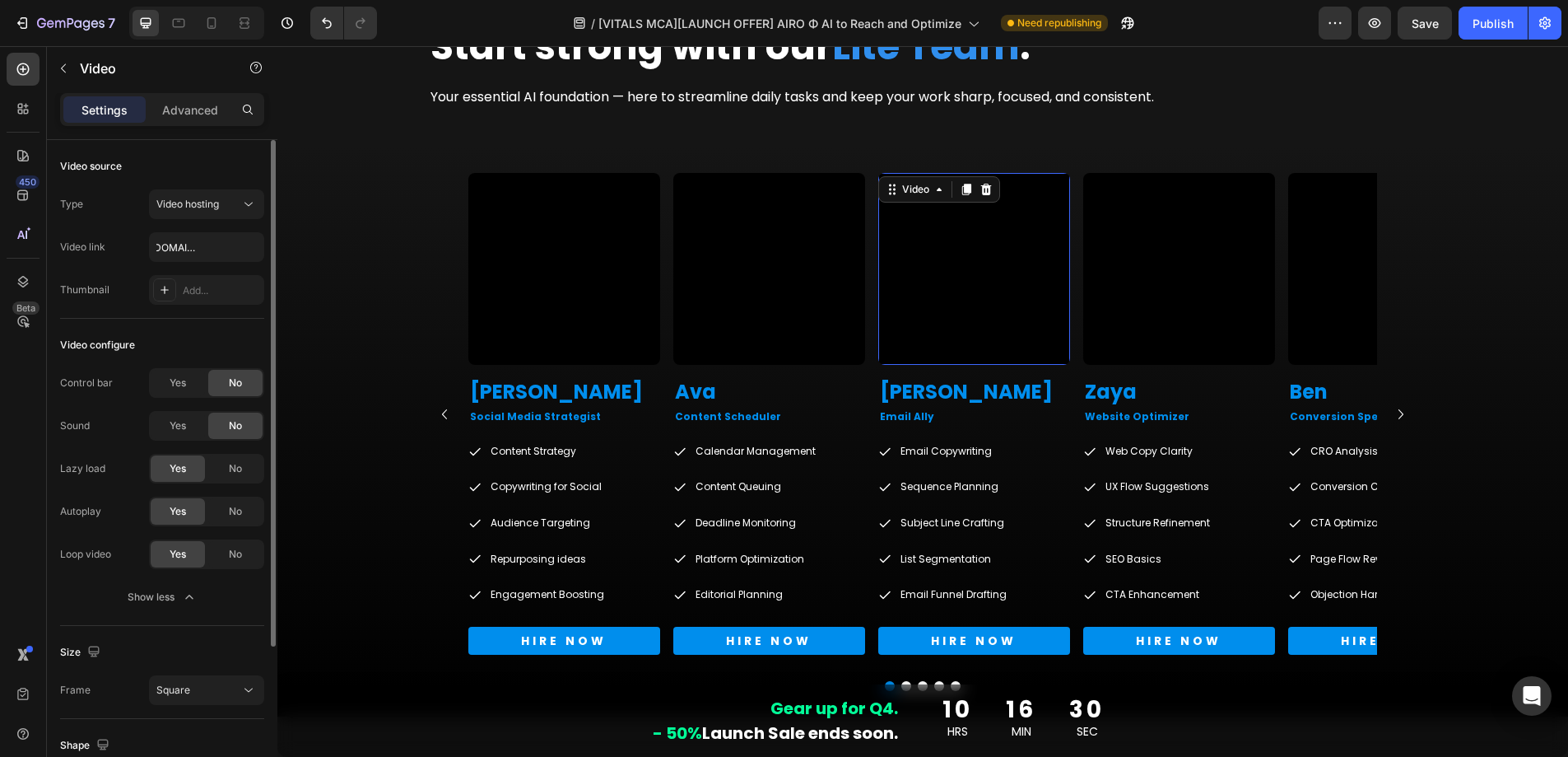
scroll to position [0, 0]
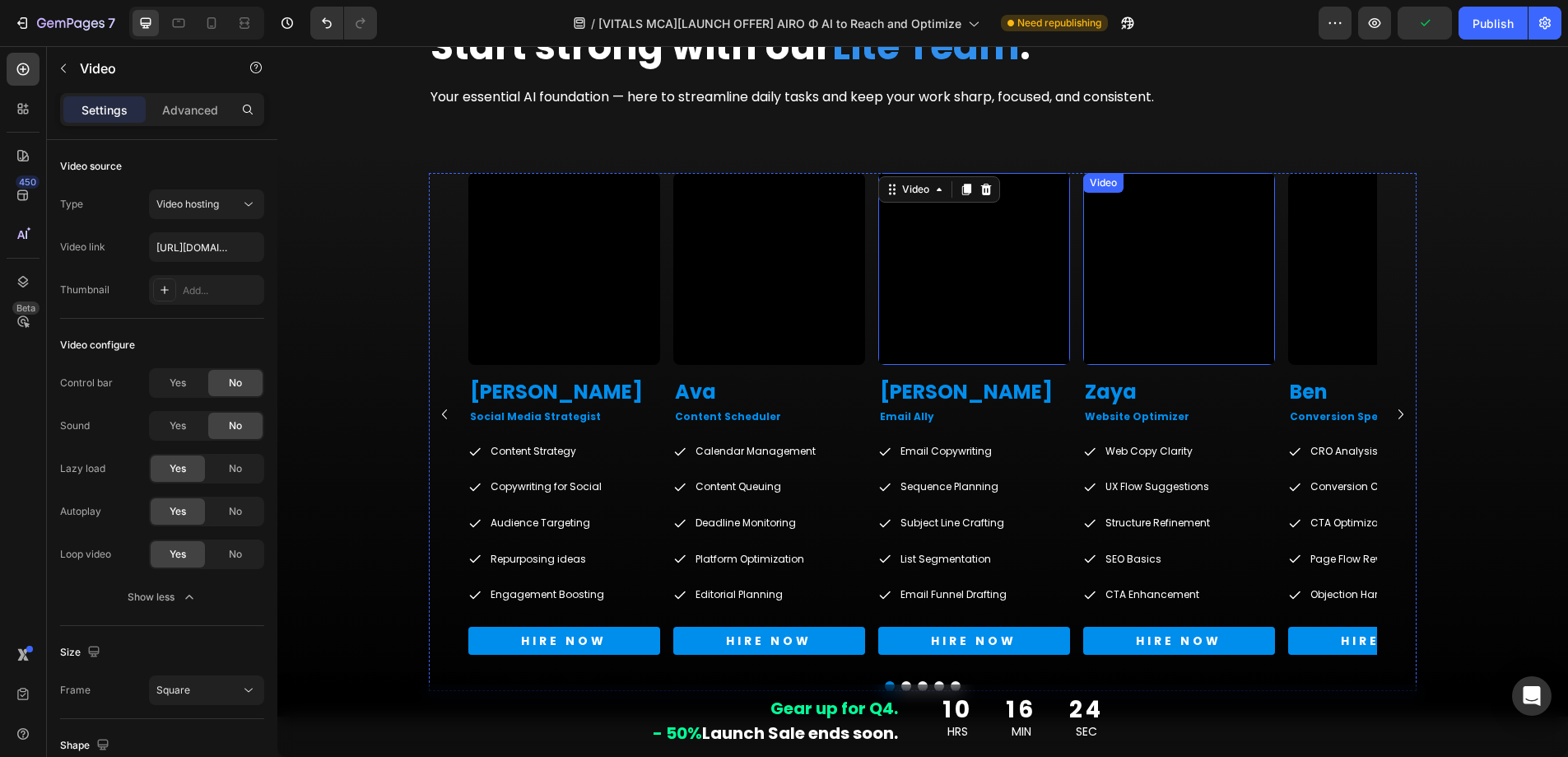
click at [1114, 301] on video at bounding box center [1178, 268] width 192 height 192
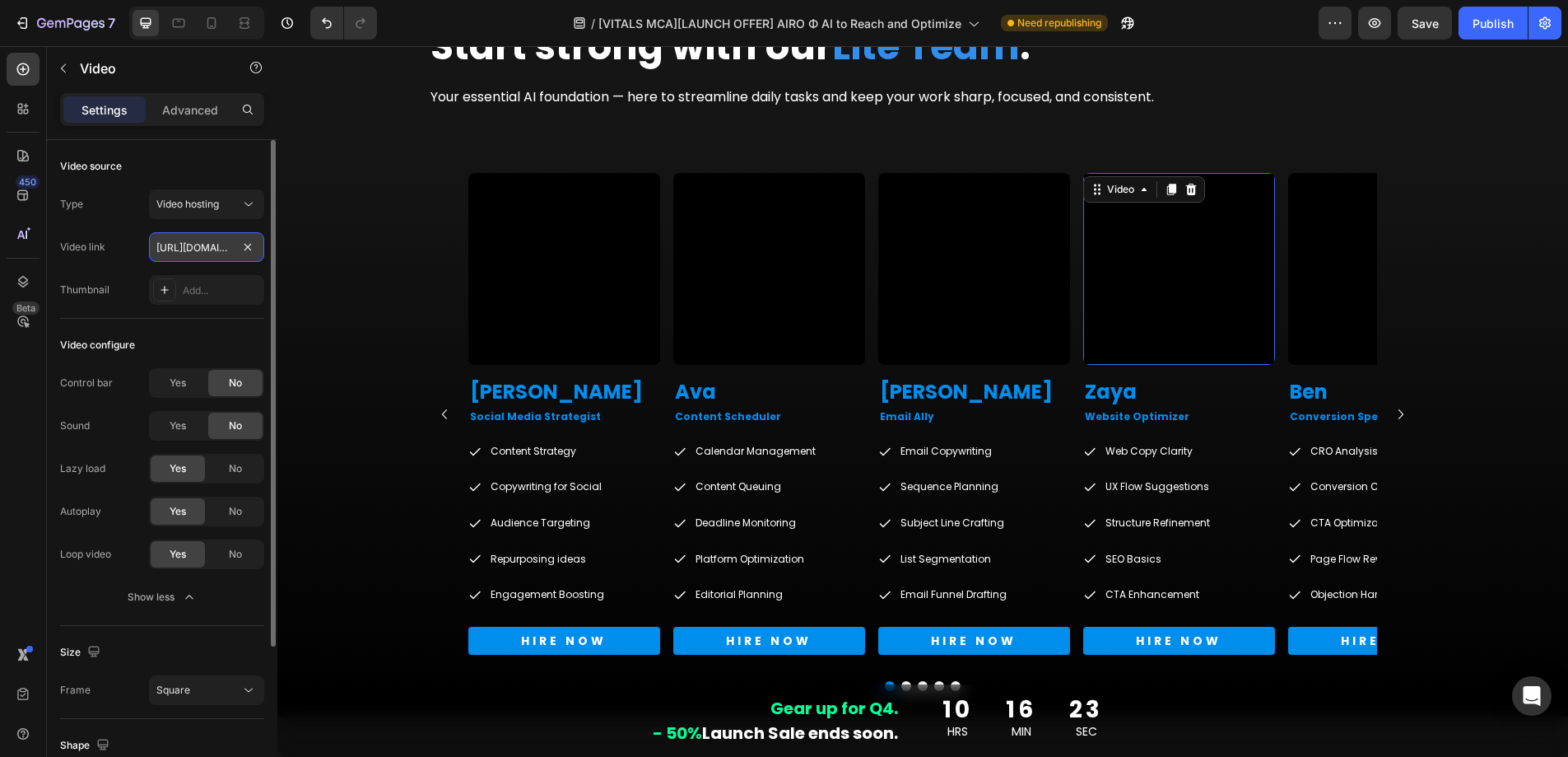
click at [216, 253] on input "https://cdn.shopify.com/videos/c/o/v/10b141dd537e4e01807c64510a919491.mp4" at bounding box center [207, 246] width 115 height 29
paste input "5fb253fb25294735b1bc5cc6e4e04f39"
type input "https://cdn.shopify.com/videos/c/o/v/5fb253fb25294735b1bc5cc6e4e04f39.mp4"
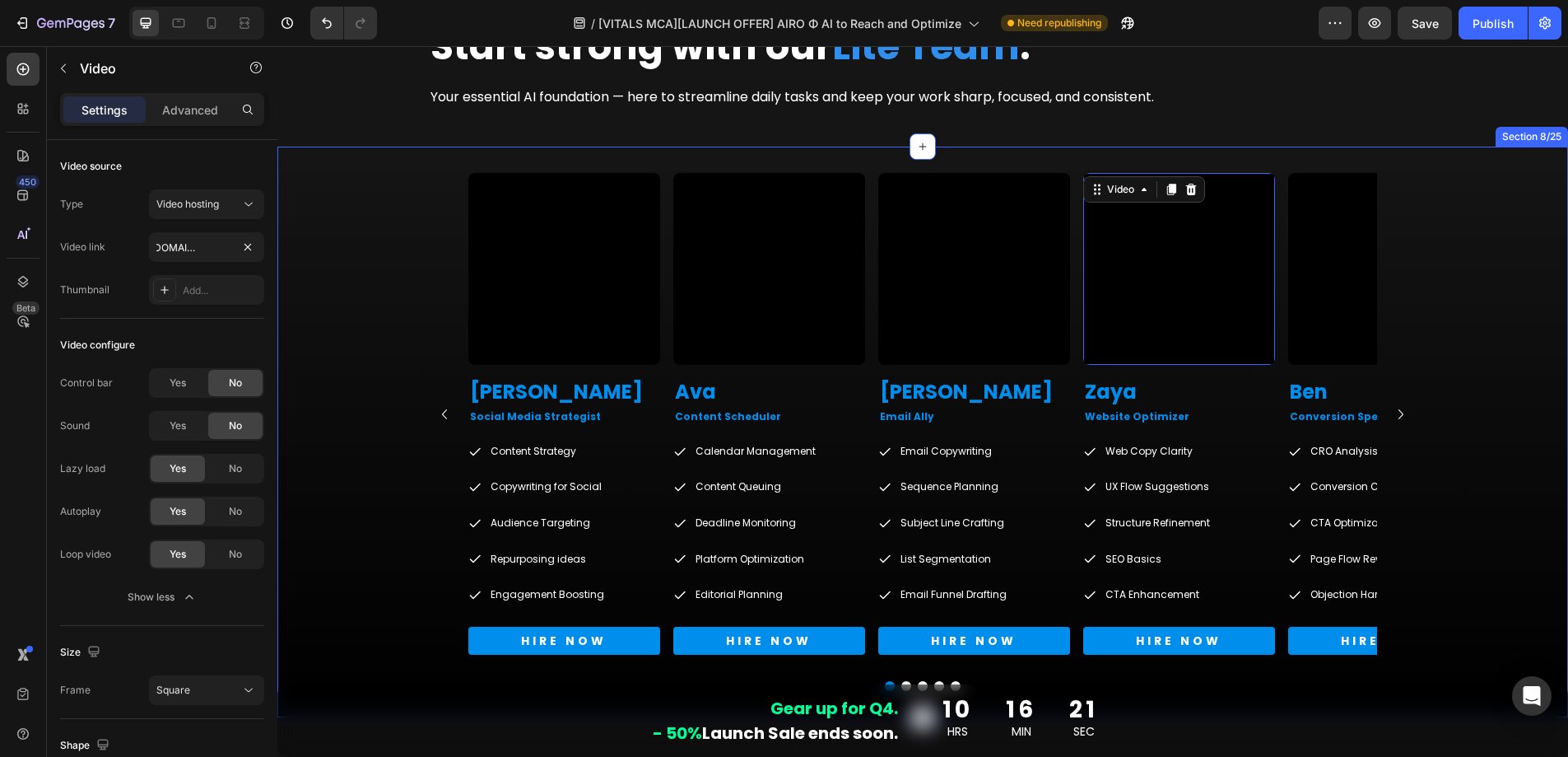
click at [1427, 334] on div "Video Mike Heading Social Media Strategist Text Block Content Strategy Copywrit…" at bounding box center [923, 431] width 1291 height 518
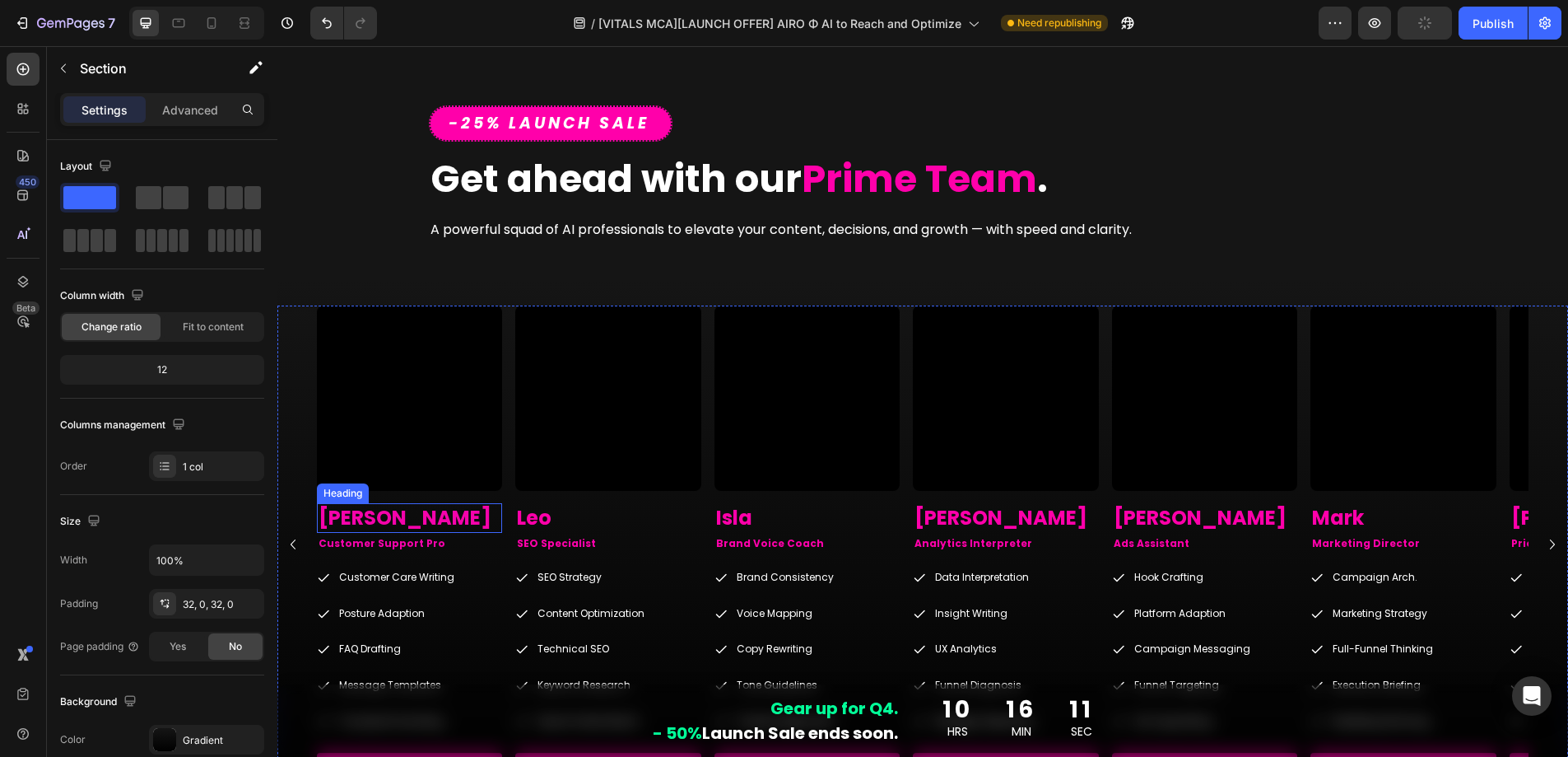
scroll to position [3428, 0]
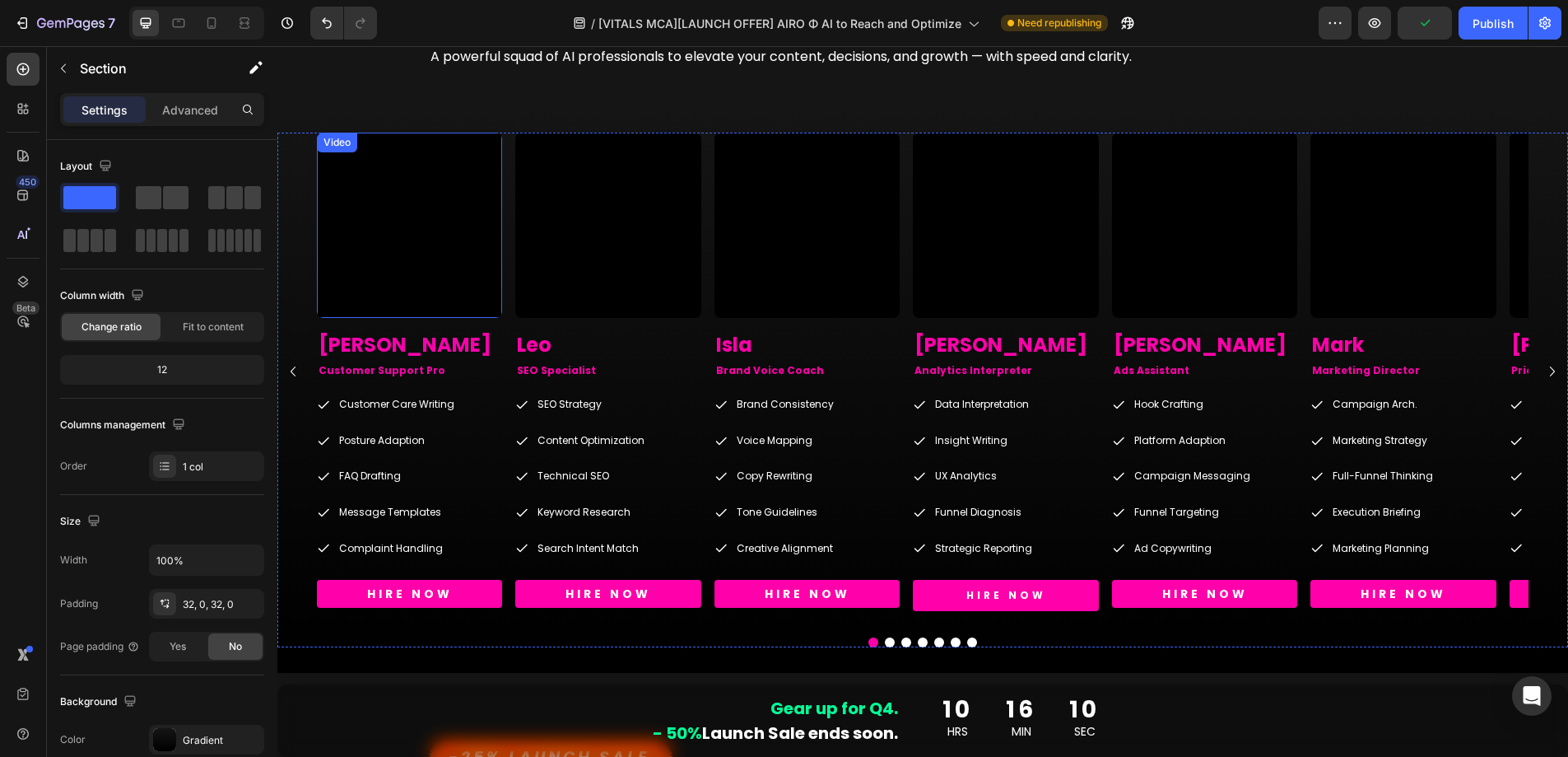
click at [405, 248] on video at bounding box center [409, 226] width 185 height 185
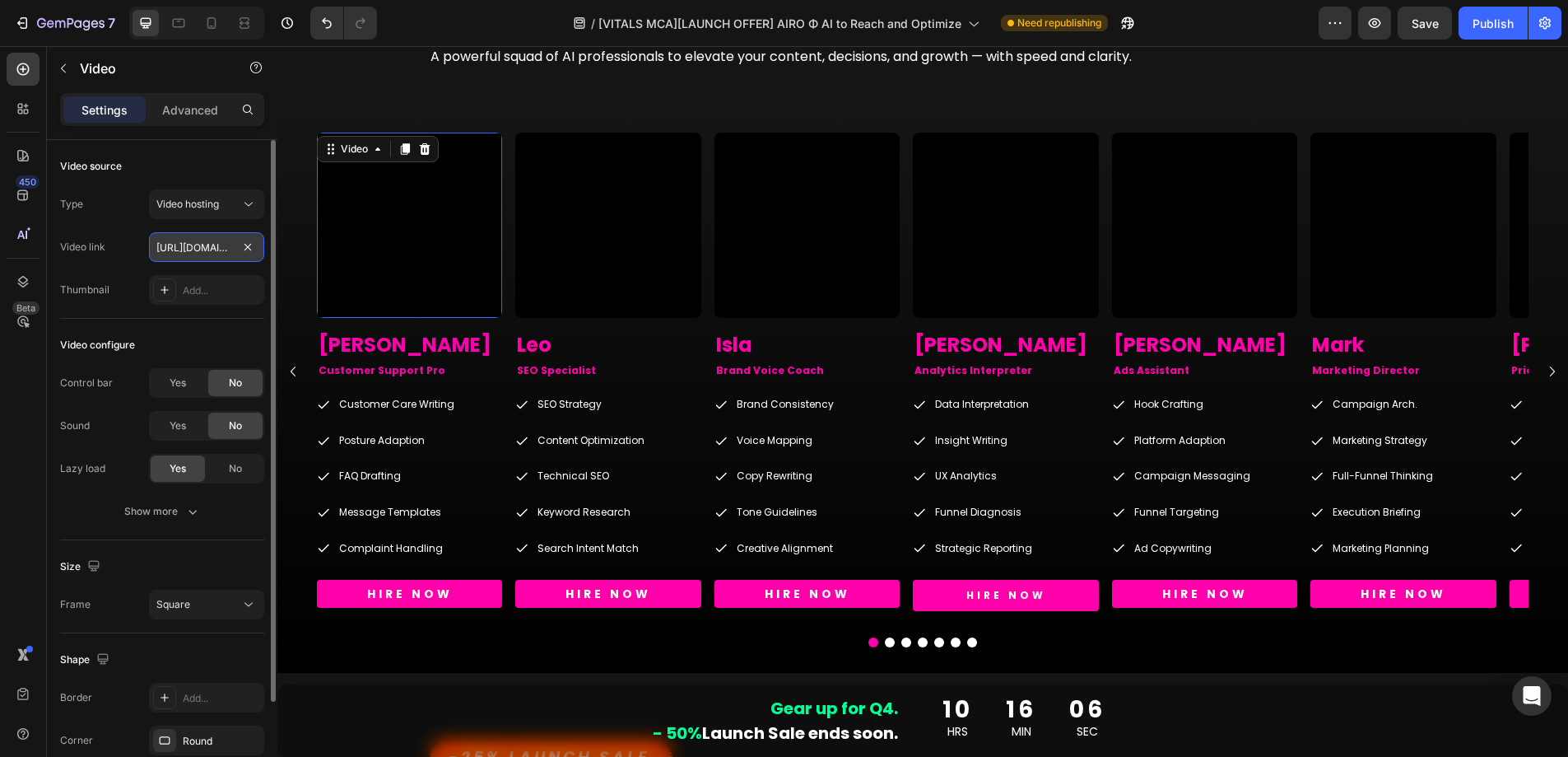
click at [212, 251] on input "https://cdn.shopify.com/videos/c/o/v/1b309084250845f68e87c93c05fcffd3.mp4" at bounding box center [207, 246] width 115 height 29
paste input "b2bc3ed129bb400d83f8bb983fbb9b04"
type input "https://cdn.shopify.com/videos/c/o/v/b2bc3ed129bb400d83f8bb983fbb9b04.mp4"
click at [208, 163] on div "Video source" at bounding box center [162, 166] width 204 height 26
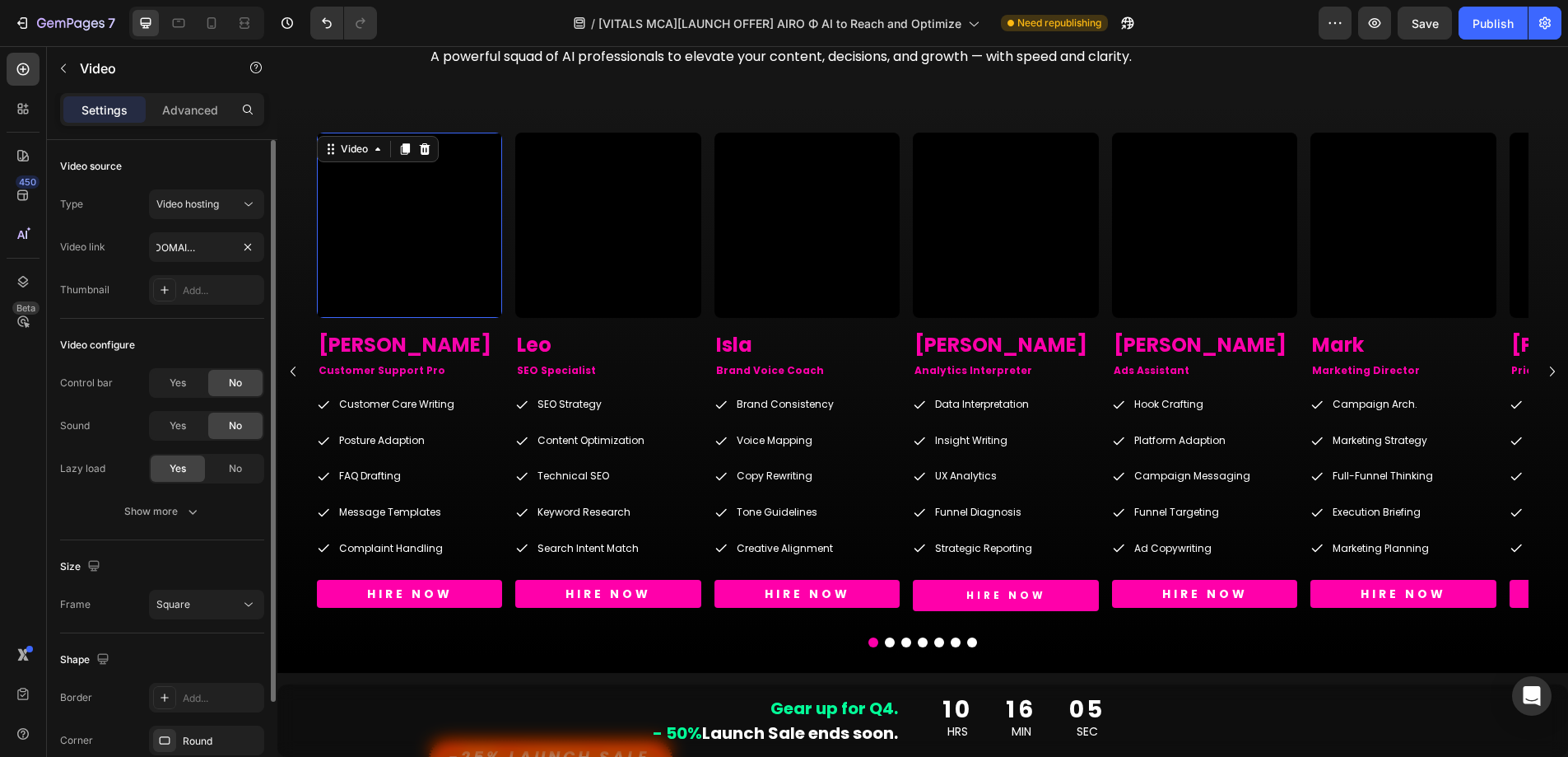
scroll to position [0, 0]
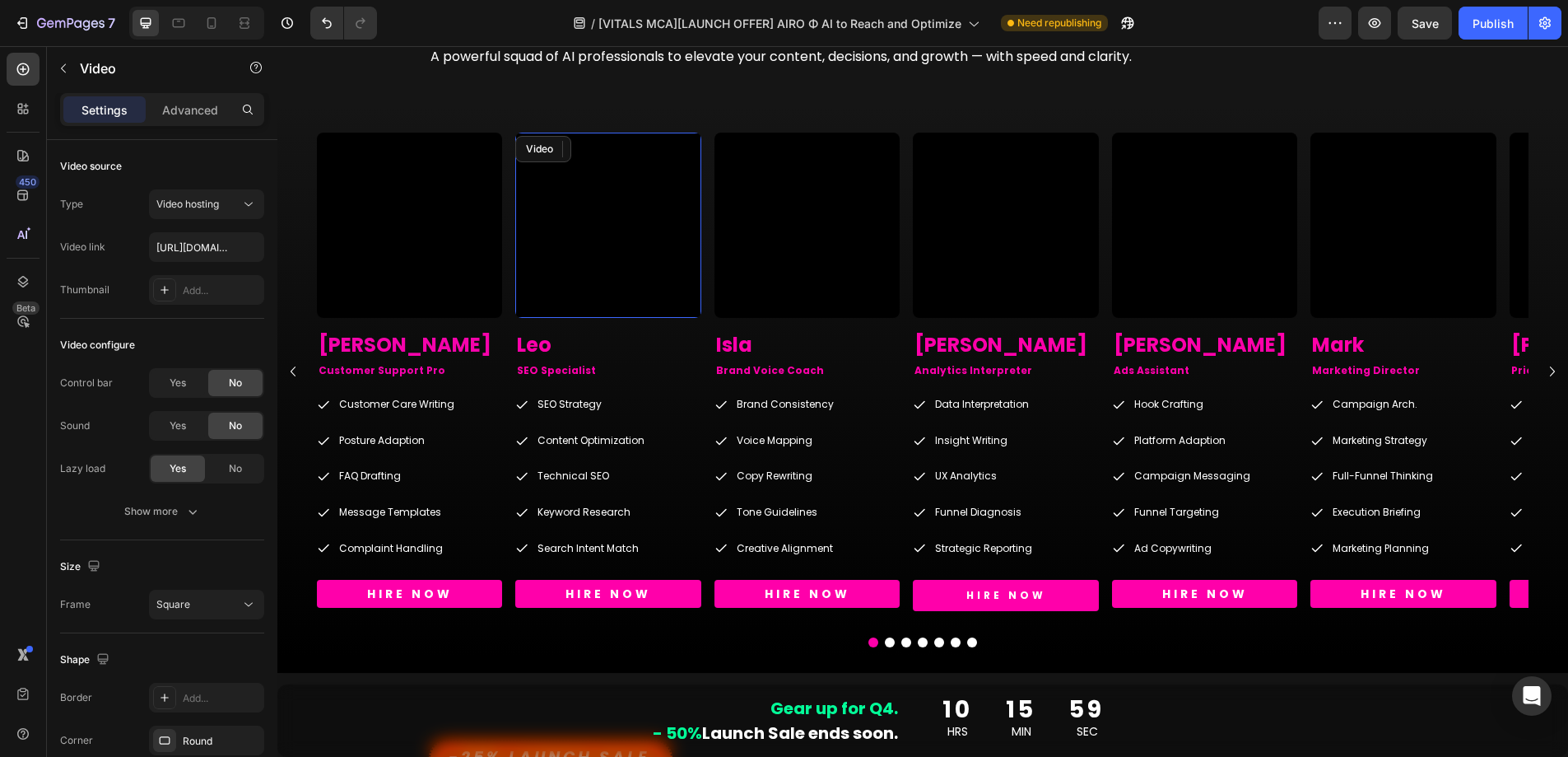
click at [580, 283] on video at bounding box center [608, 226] width 185 height 185
click at [220, 256] on input "https://cdn.shopify.com/videos/c/o/v/e90c1eb52efd484b9ff3f45a46953caa.mp4" at bounding box center [207, 246] width 115 height 29
paste input "673f48753a214604870bdd91ae594f8d"
type input "https://cdn.shopify.com/videos/c/o/v/673f48753a214604870bdd91ae594f8d.mp4"
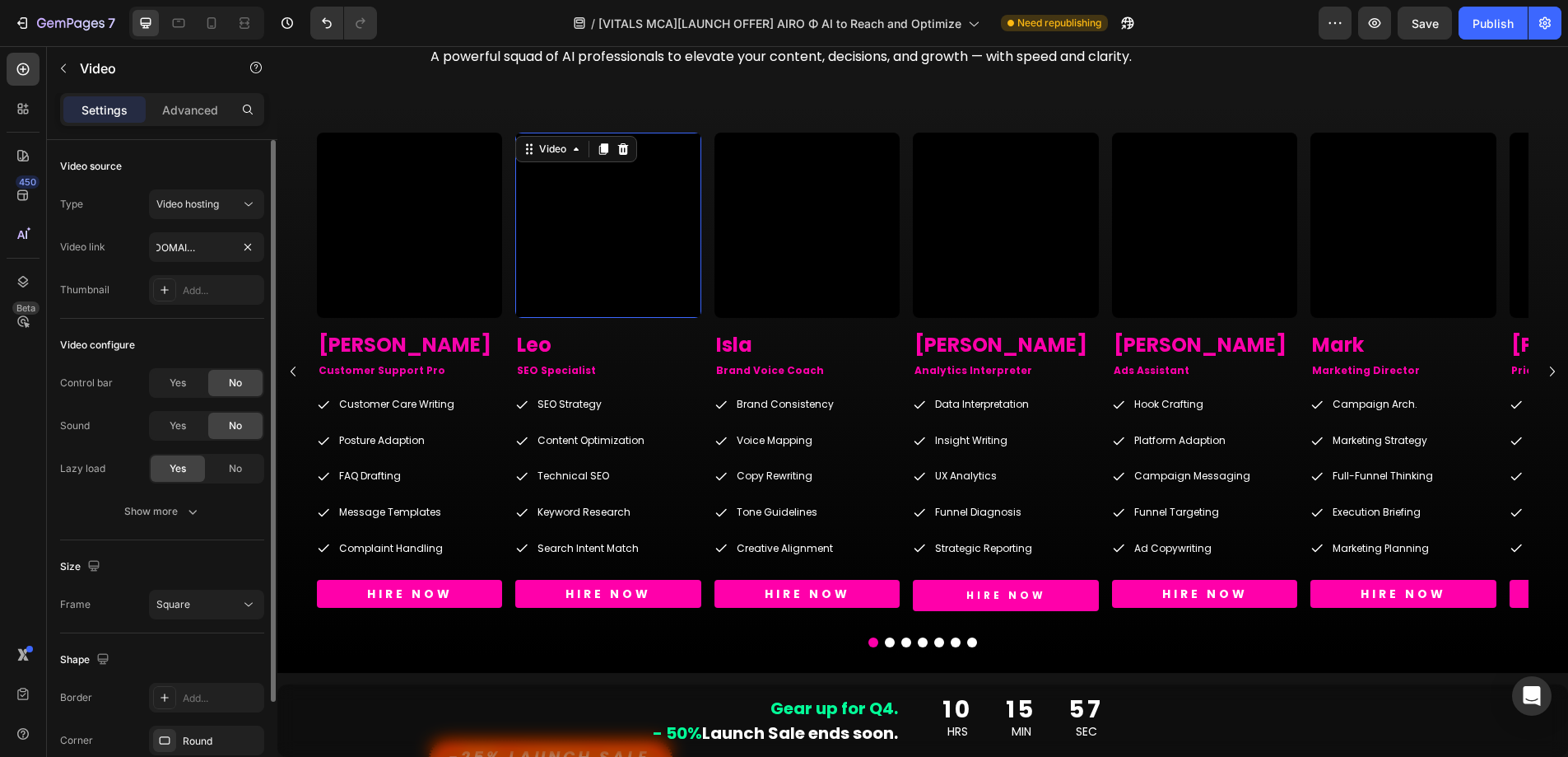
click at [225, 161] on div "Video source" at bounding box center [162, 166] width 204 height 26
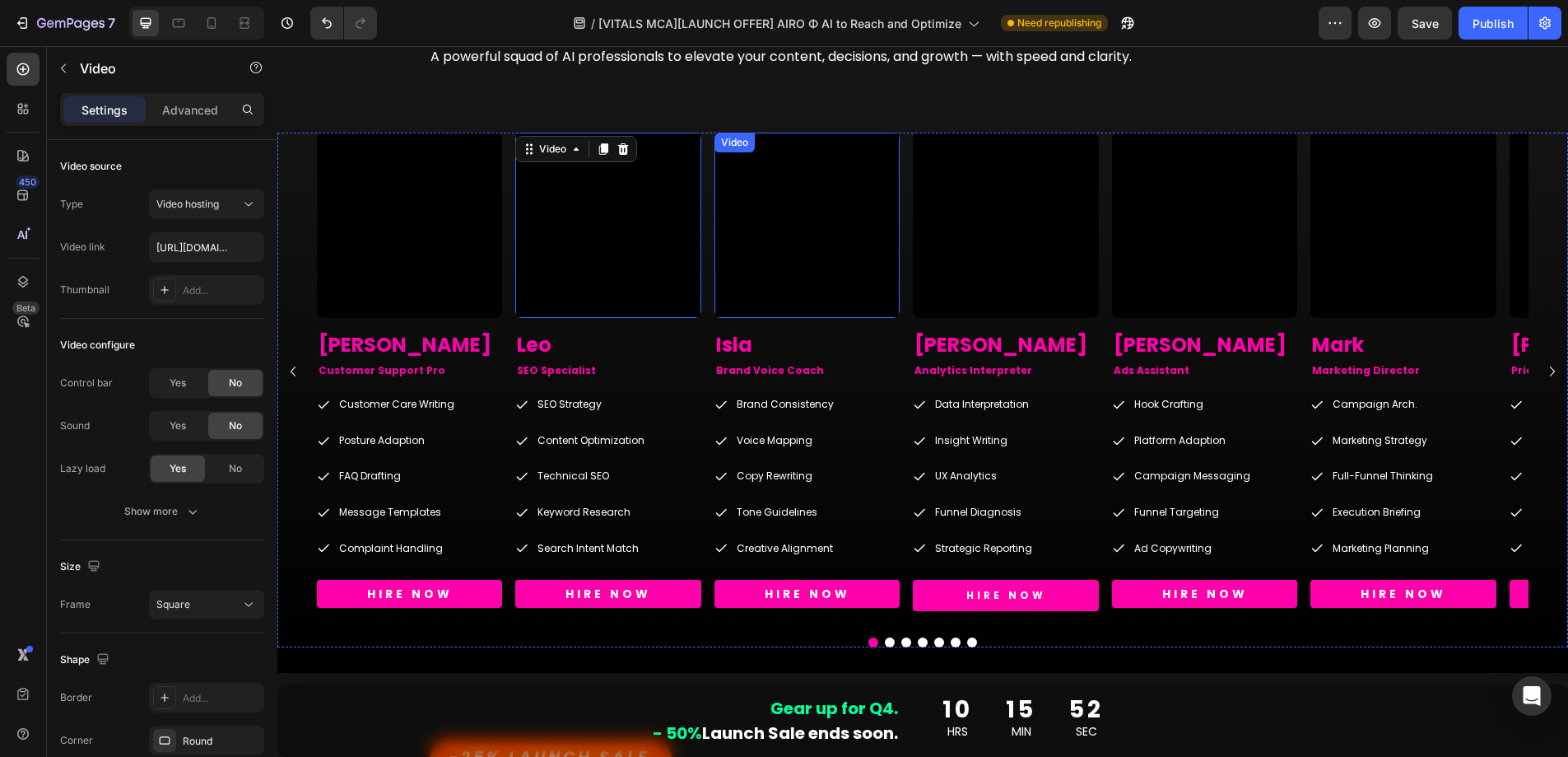
click at [760, 251] on video at bounding box center [807, 226] width 185 height 185
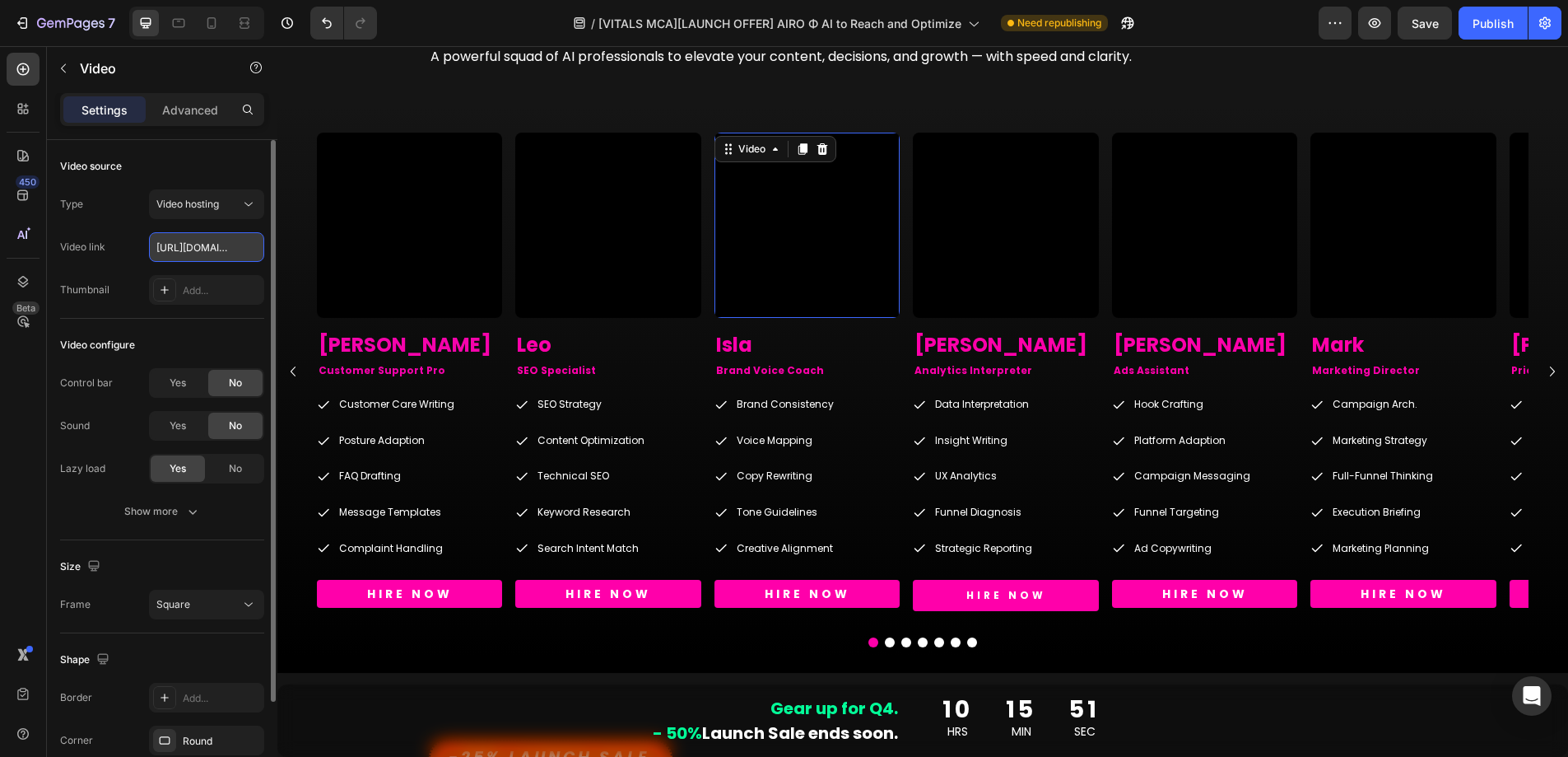
click at [179, 252] on input "https://cdn.shopify.com/videos/c/o/v/b9d13804998543bc80317a38522aaab0.mp4" at bounding box center [207, 246] width 115 height 29
paste input "e96fd4238ee7430db5f4c1b3bf5dbaa5"
type input "https://cdn.shopify.com/videos/c/o/v/e96fd4238ee7430db5f4c1b3bf5dbaa5.mp4"
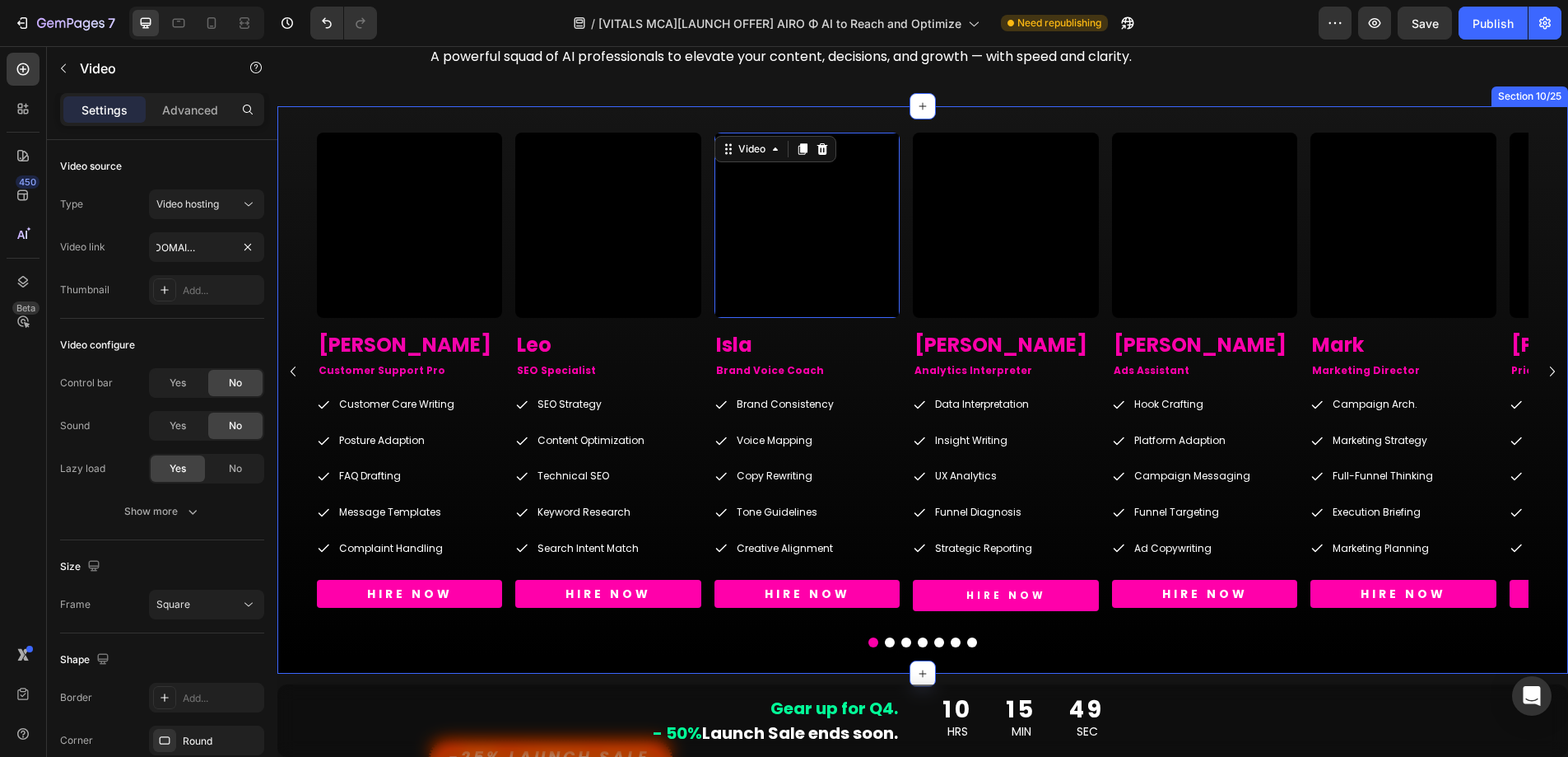
click at [618, 107] on div "Video Sophie Heading Customer Support Pro Text Block Customer Care Writing Post…" at bounding box center [923, 390] width 1291 height 567
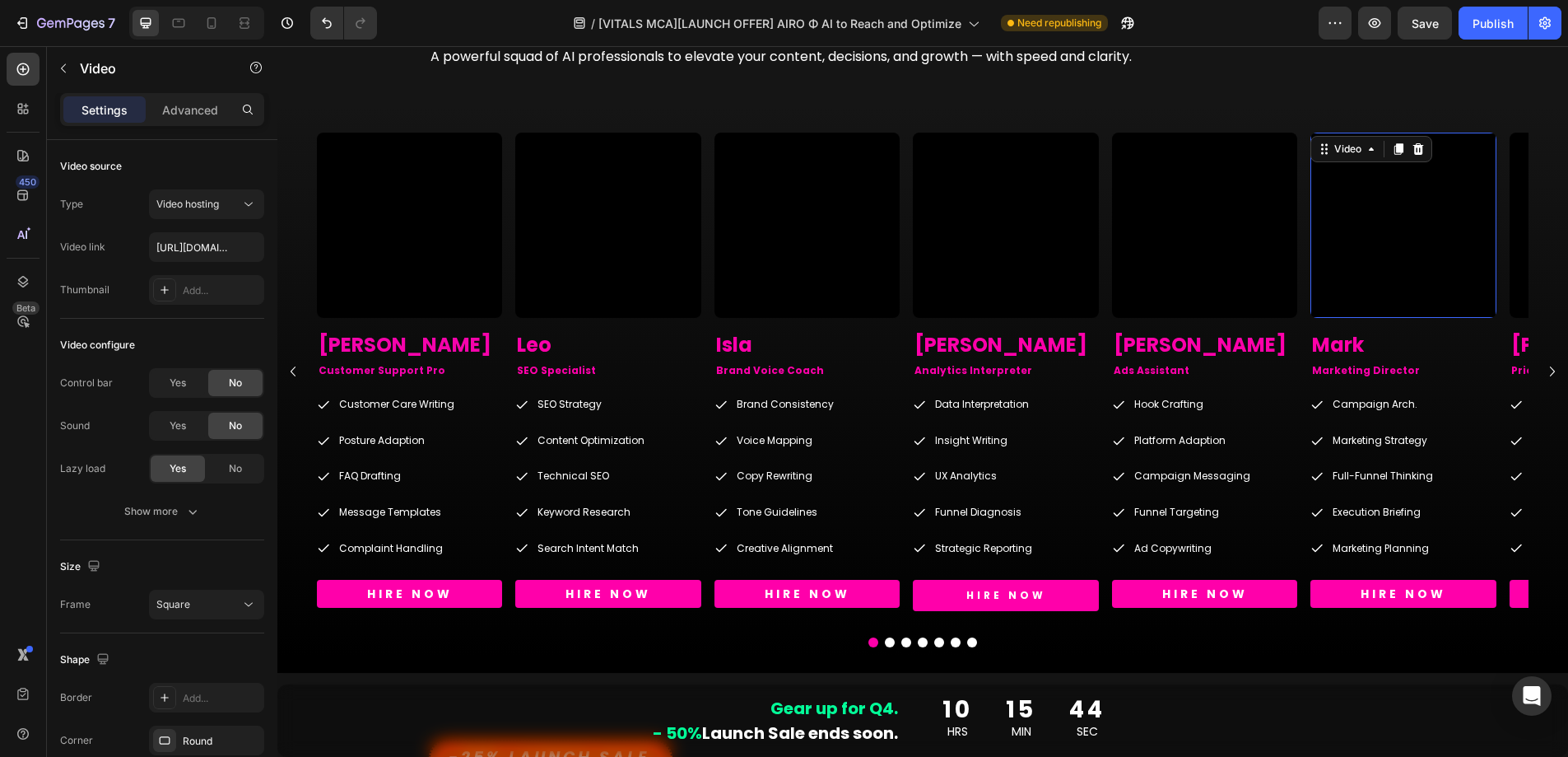
click at [1393, 227] on video at bounding box center [1403, 226] width 185 height 185
click at [205, 257] on input "https://cdn.shopify.com/videos/c/o/v/4f043a7856744041b59730592979d4a2.mp4" at bounding box center [207, 246] width 115 height 29
paste input "5e1b688519d24e3f8d110b4f45546065"
type input "https://cdn.shopify.com/videos/c/o/v/5e1b688519d24e3f8d110b4f45546065.mp4"
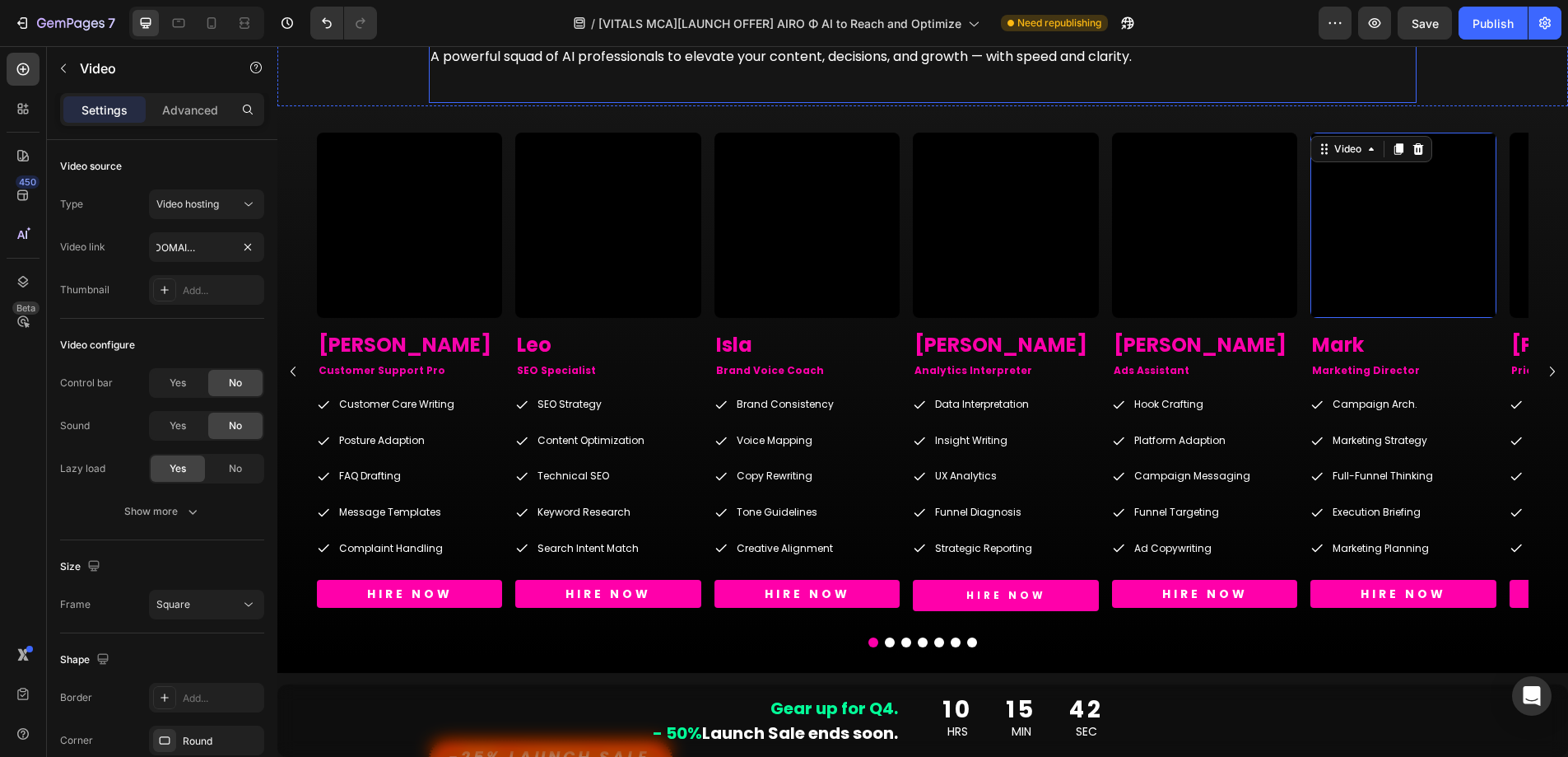
click at [693, 98] on div "-25% Launch SALE Button Get ahead with our Prime Team . Heading Row A powerful …" at bounding box center [923, 17] width 988 height 171
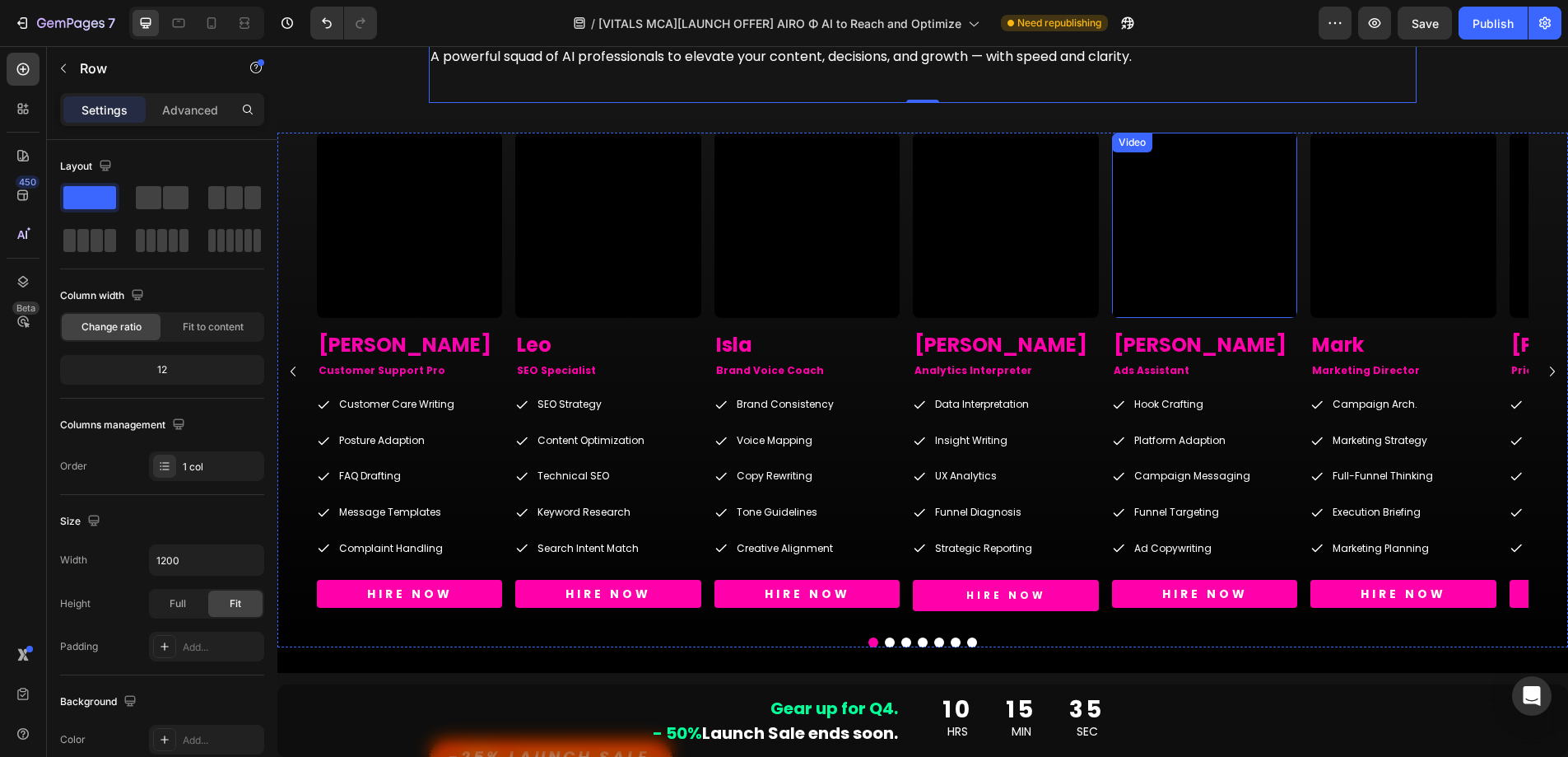
click at [1208, 261] on video at bounding box center [1205, 226] width 185 height 185
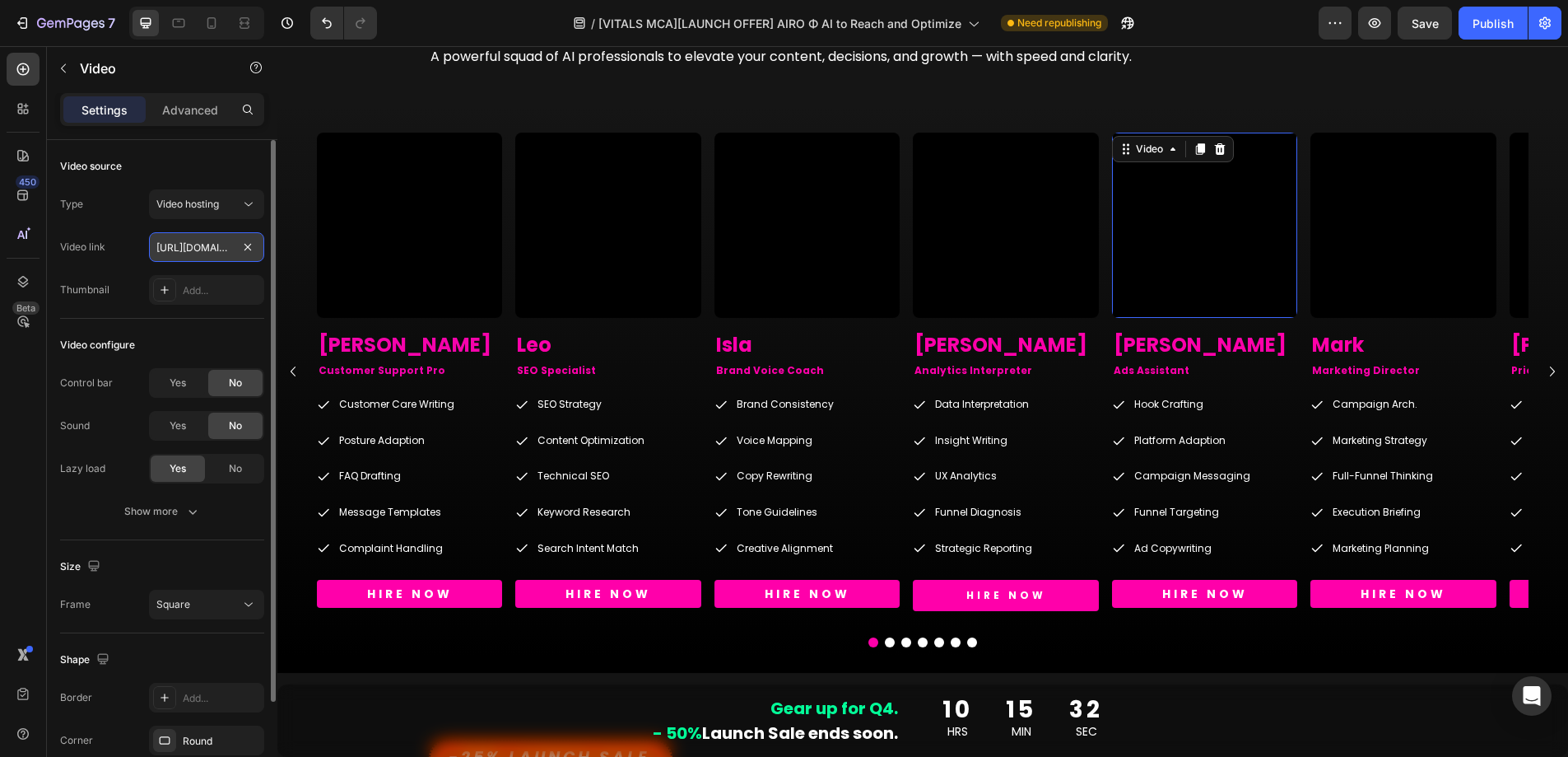
click at [210, 256] on input "https://cdn.shopify.com/videos/c/o/v/ef05661e82424746ad6b31b0bb13f7c7.mp4" at bounding box center [207, 246] width 115 height 29
paste input "18219b47ca7541e78542528cdf9f90b1"
type input "https://cdn.shopify.com/videos/c/o/v/18219b47ca7541e78542528cdf9f90b1.mp4"
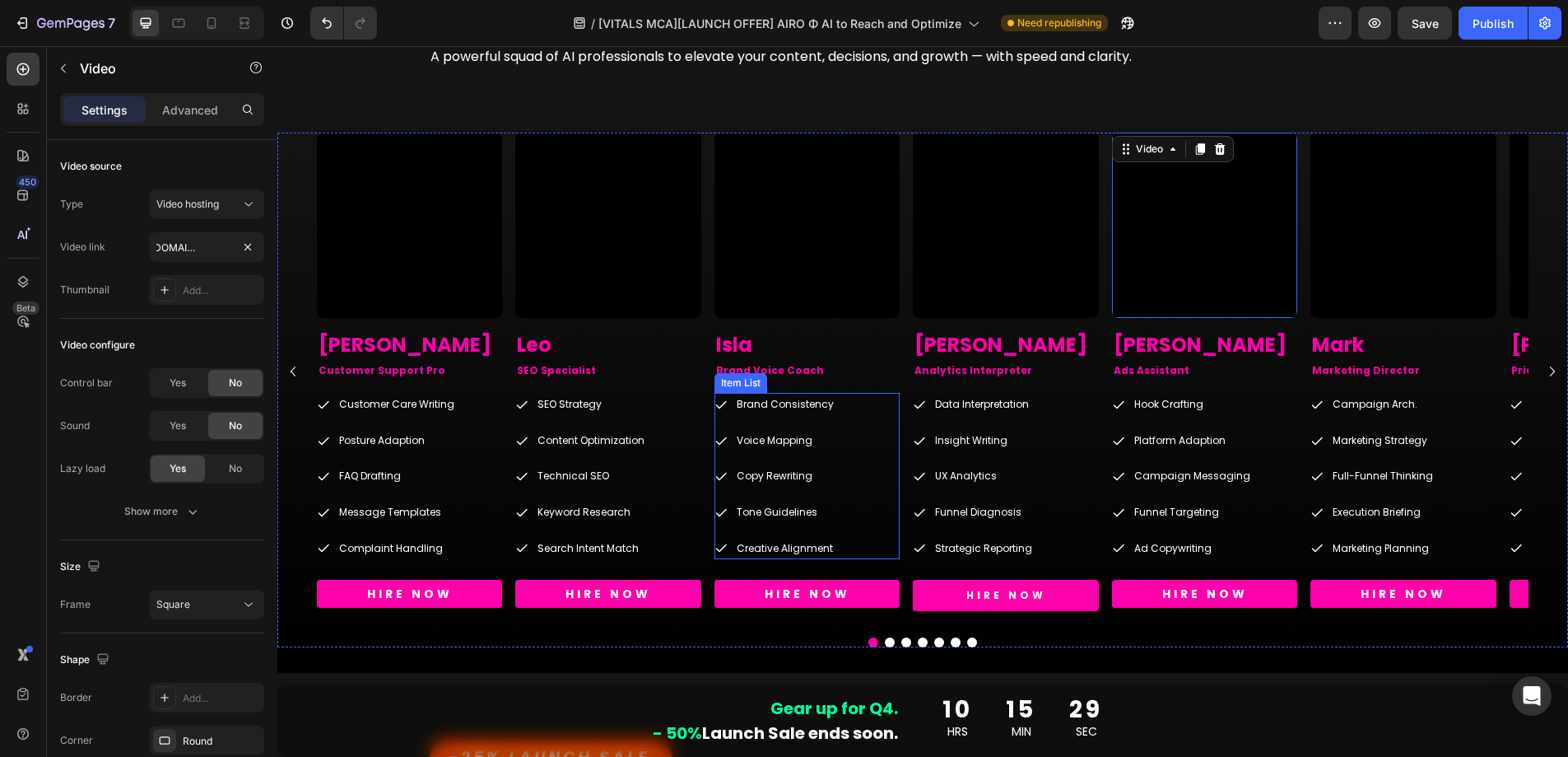
click at [859, 456] on div "Brand Consistency Voice Mapping Copy Rewriting Tone Guidelines Creative Alignme…" at bounding box center [807, 476] width 185 height 166
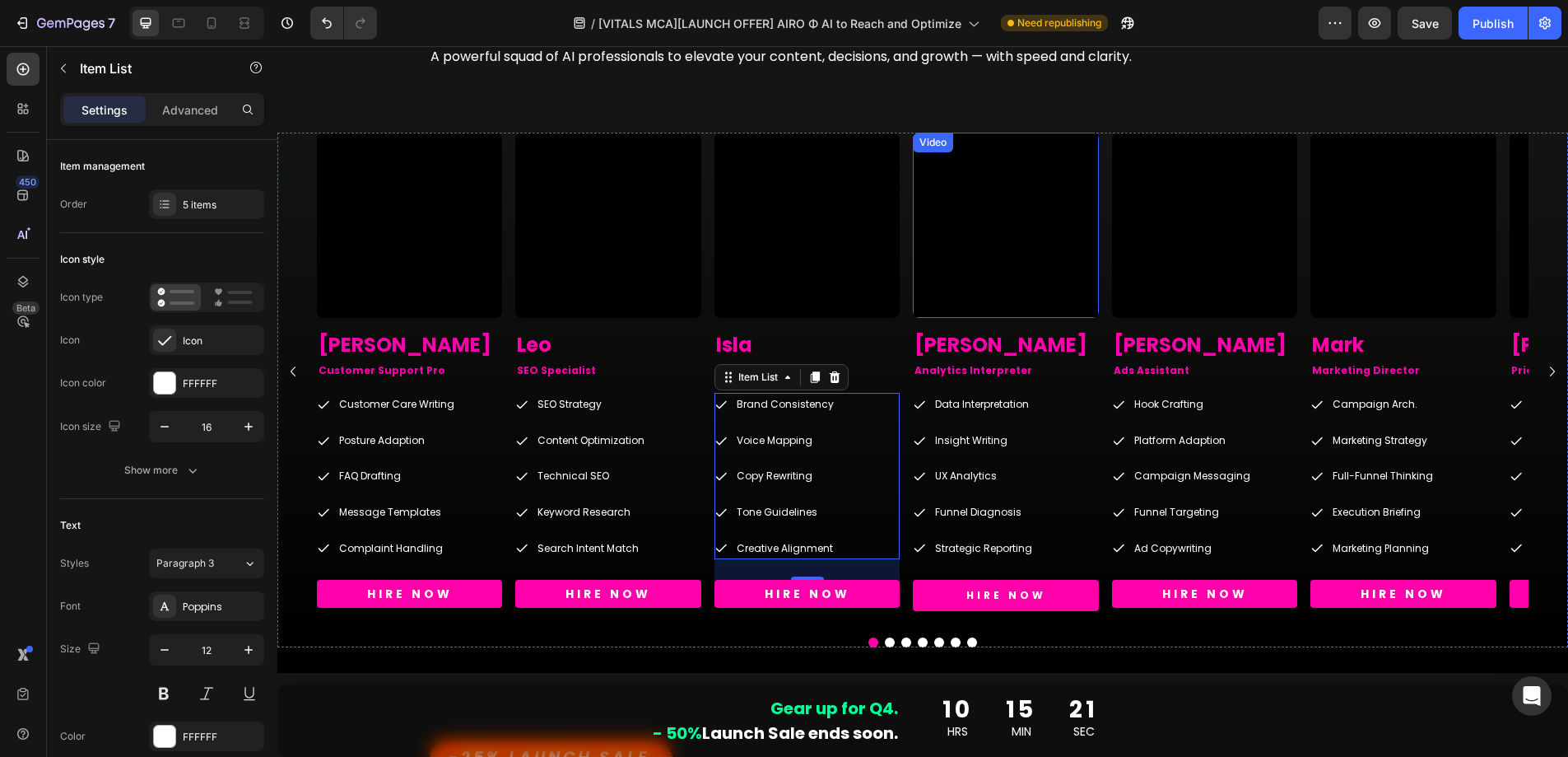
click at [941, 214] on video at bounding box center [1006, 226] width 185 height 185
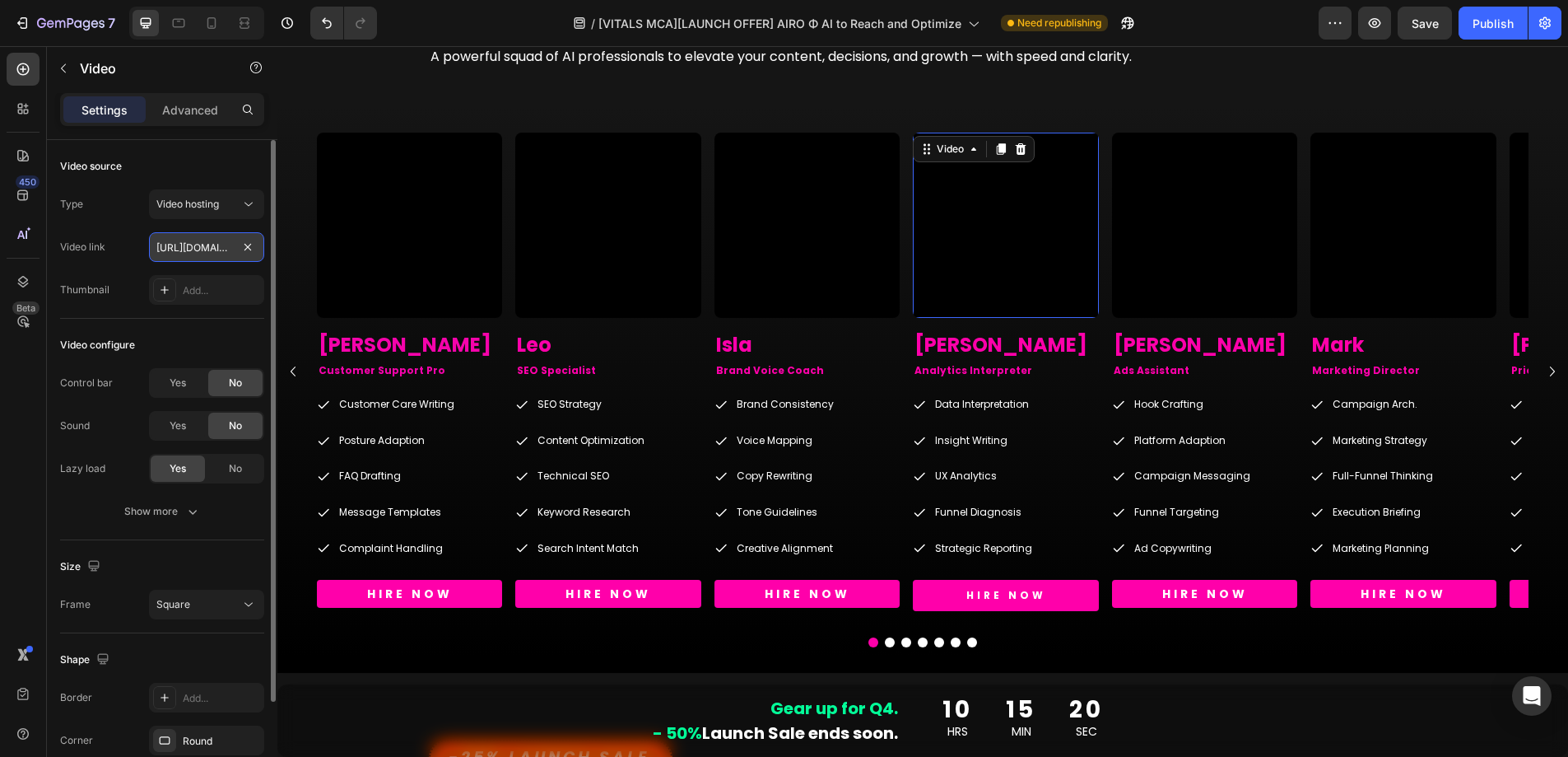
click at [204, 243] on input "https://cdn.shopify.com/videos/c/o/v/ee143ec89683419e802cce4651635650.mp4" at bounding box center [207, 246] width 115 height 29
paste input "4c28ce9c1bd5417b9c2947f303e93e9"
type input "https://cdn.shopify.com/videos/c/o/v/4c28ce9c1bd5417b9c2947f303e93e90.mp4"
click at [231, 160] on div "Video source" at bounding box center [162, 166] width 204 height 26
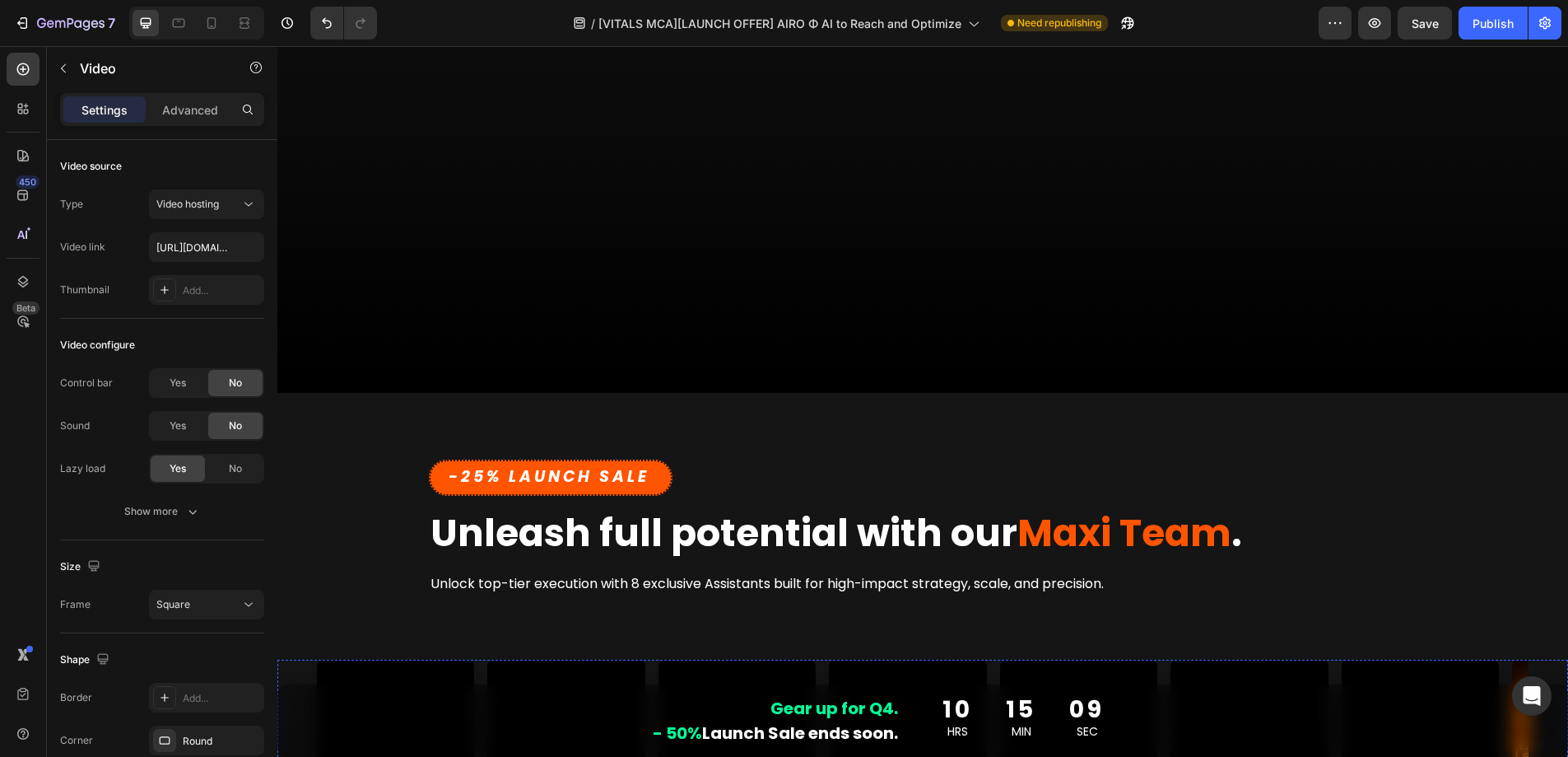
scroll to position [4264, 0]
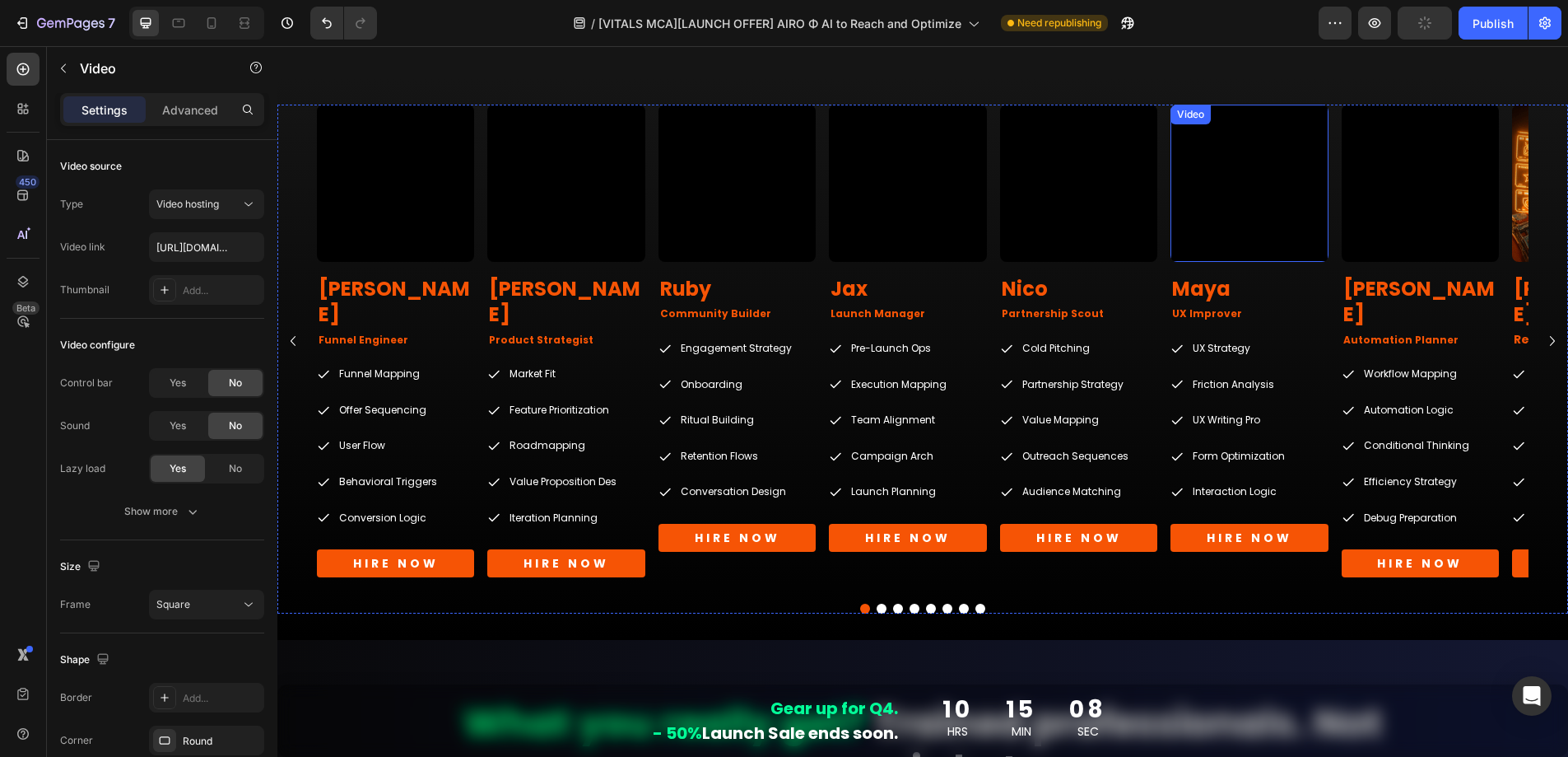
click at [1239, 177] on video at bounding box center [1249, 183] width 158 height 158
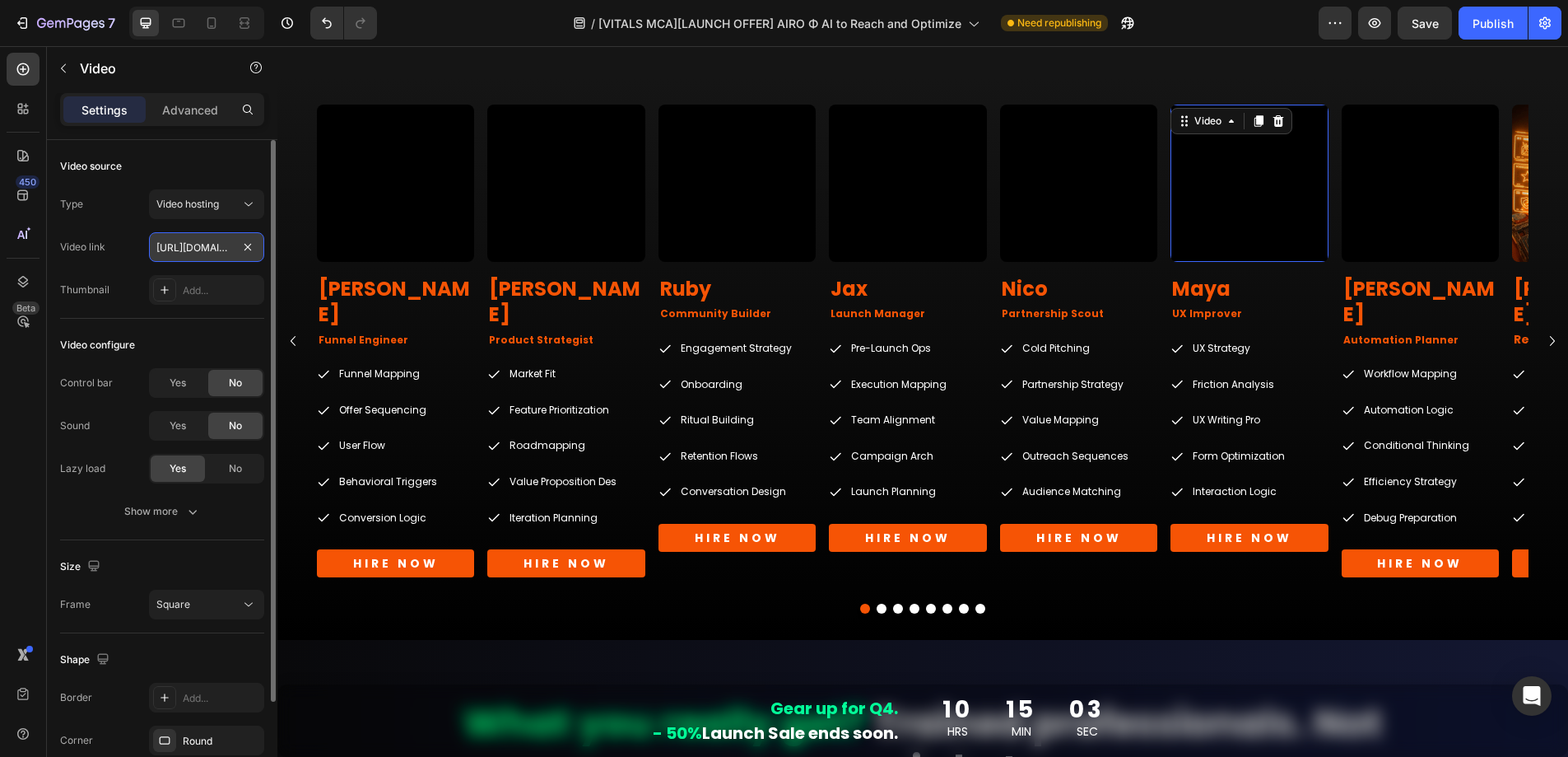
click at [194, 242] on input "https://cdn.shopify.com/videos/c/o/v/590a0b10eb014859948dab436f0ae011.mp4" at bounding box center [207, 246] width 115 height 29
paste input "d2bf1f4832fc4d389a3ce56bbb6c8dd"
type input "https://cdn.shopify.com/videos/c/o/v/d2bf1f4832fc4d389a3ce56bbb6c8dd1.mp4"
click at [210, 163] on div "Video source" at bounding box center [162, 166] width 204 height 26
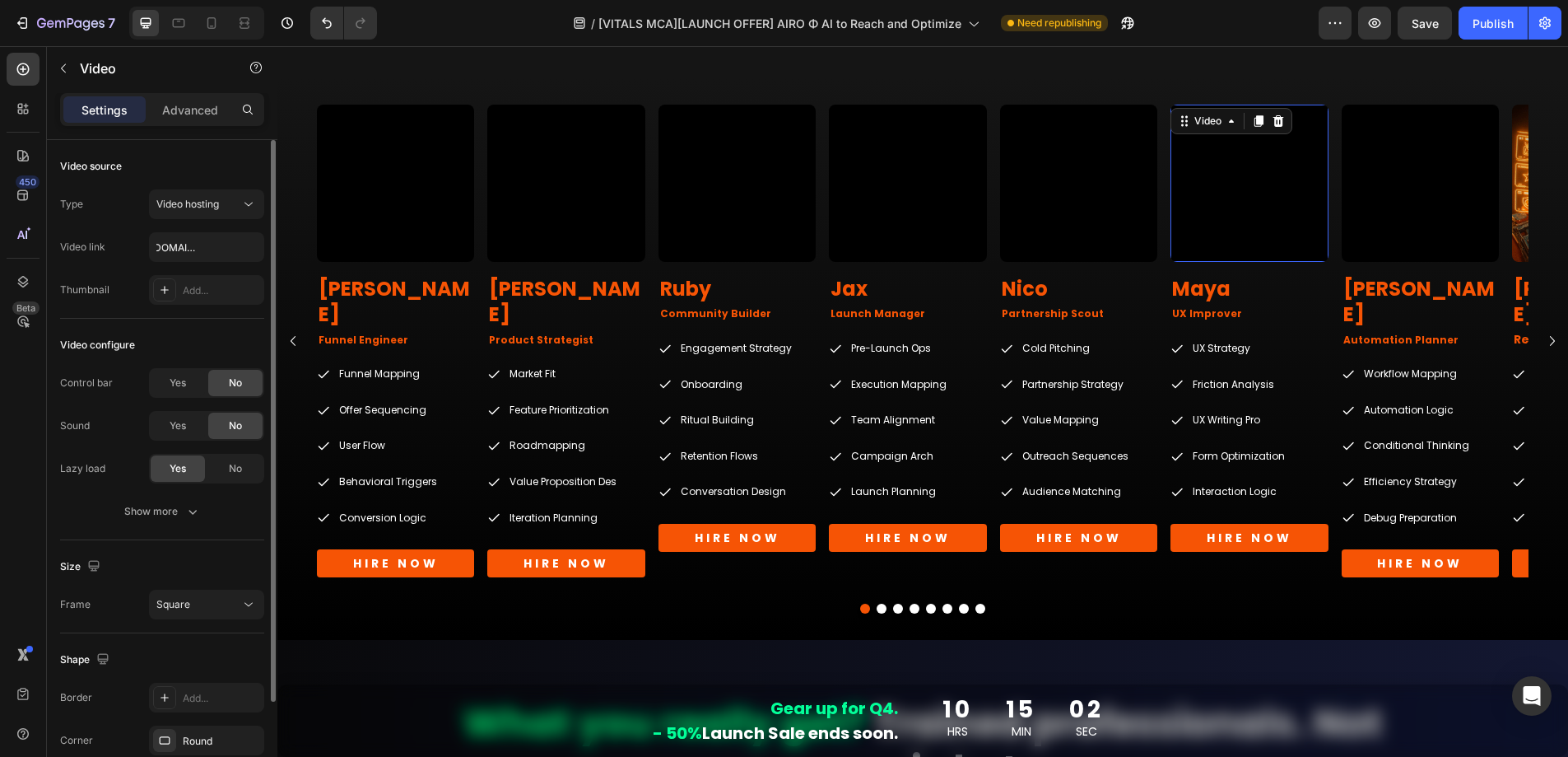
scroll to position [0, 0]
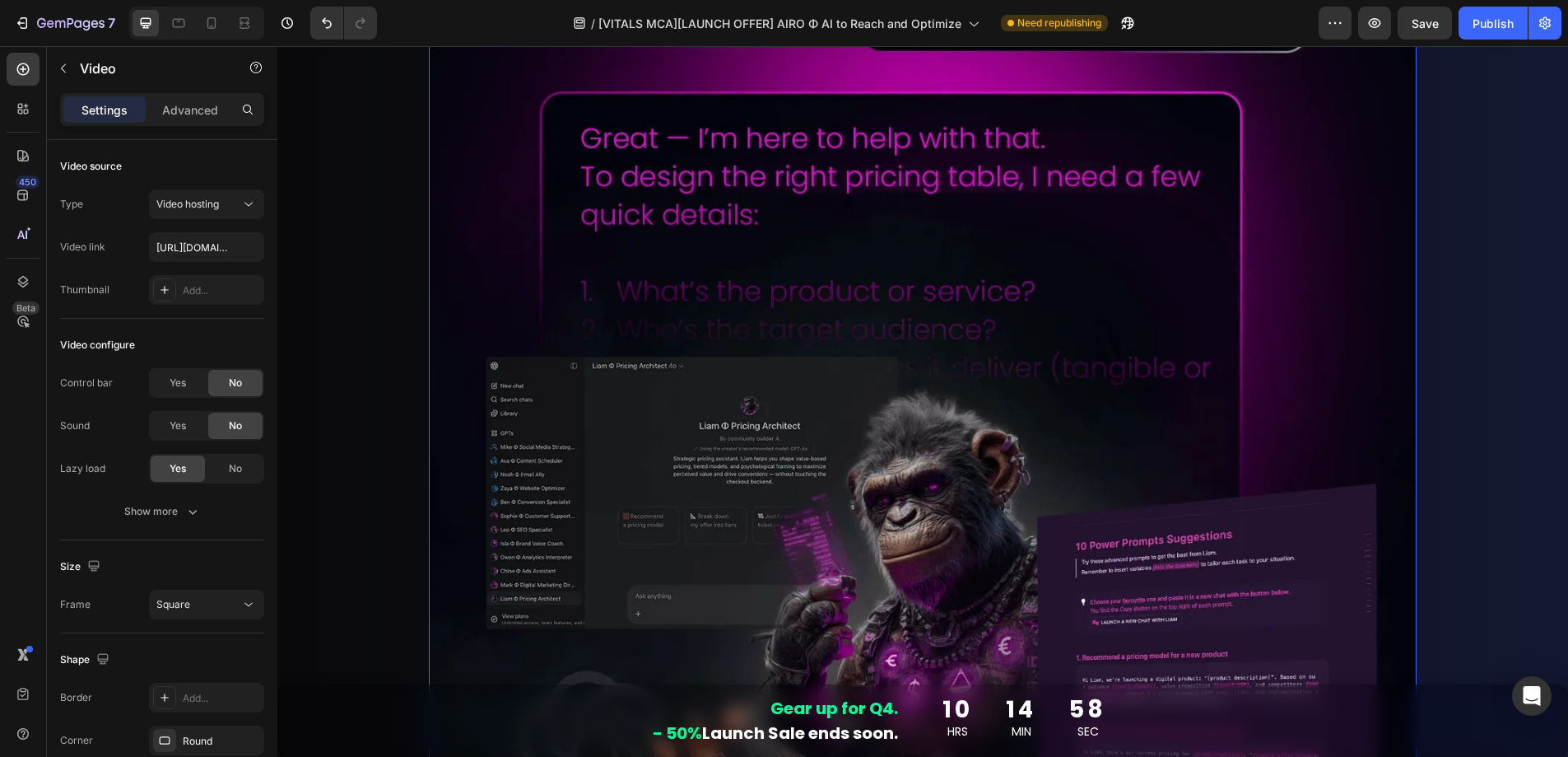
click at [842, 291] on img at bounding box center [923, 351] width 988 height 1110
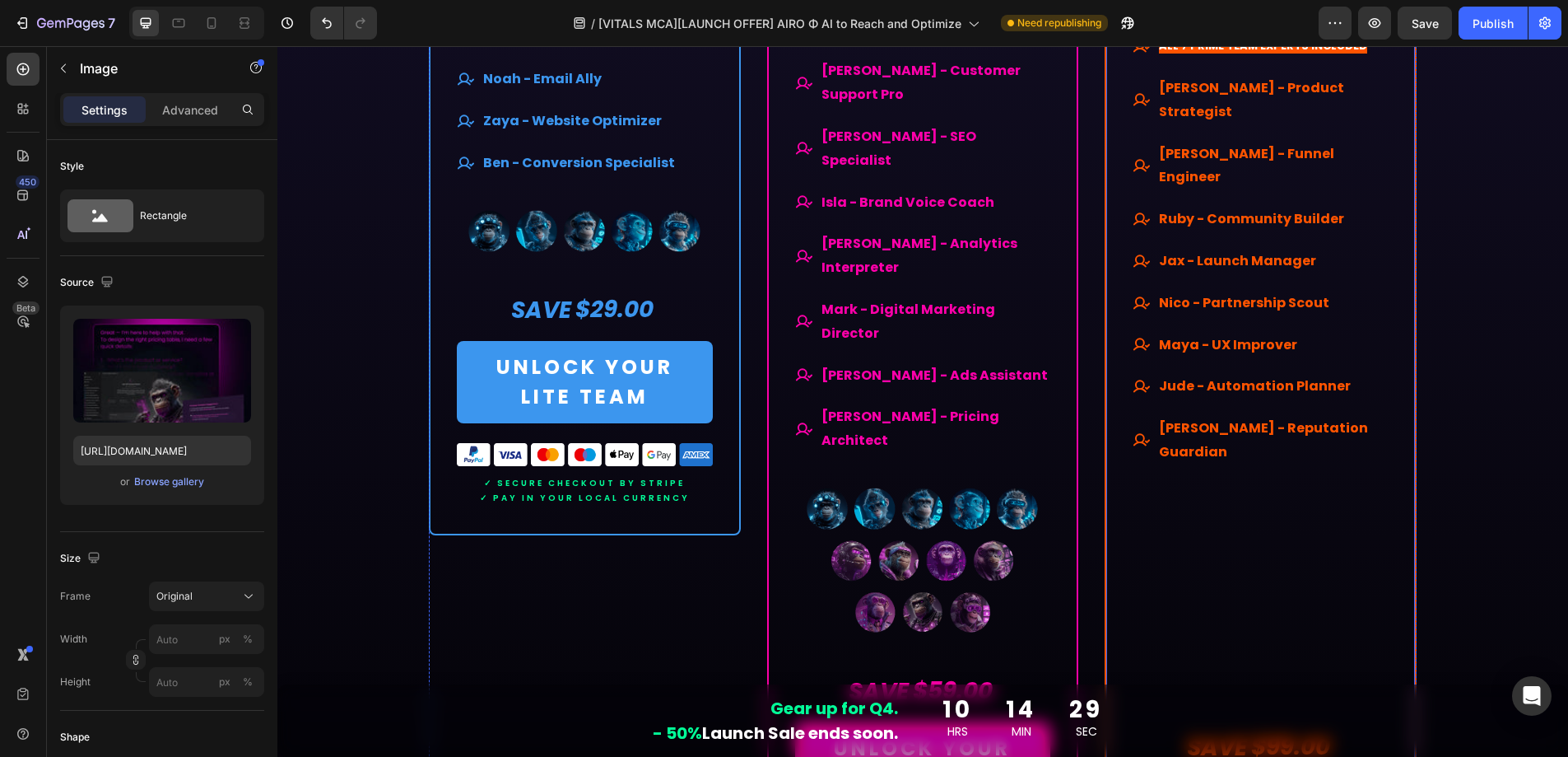
scroll to position [11087, 0]
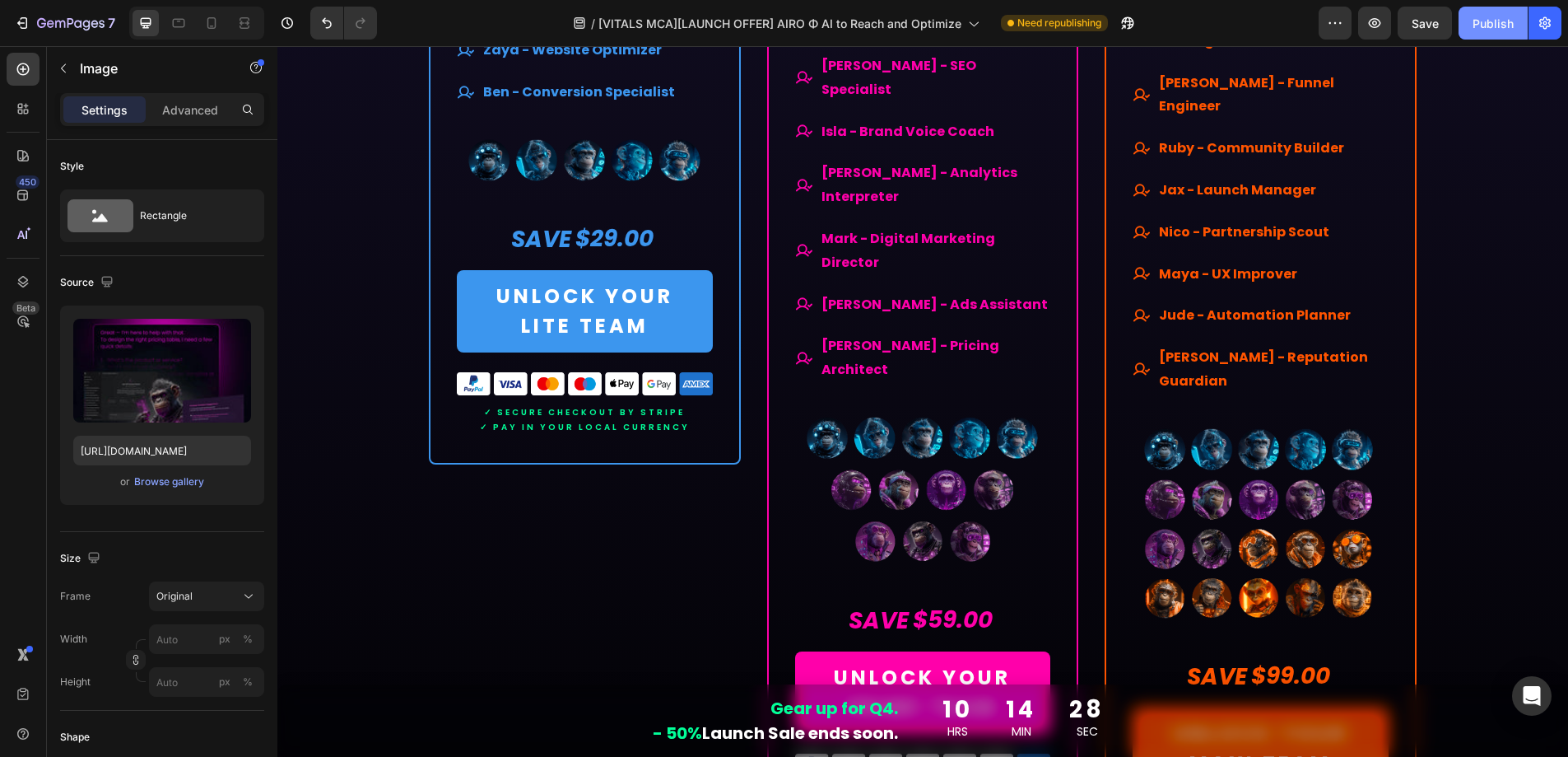
click at [1487, 31] on button "Publish" at bounding box center [1493, 23] width 69 height 33
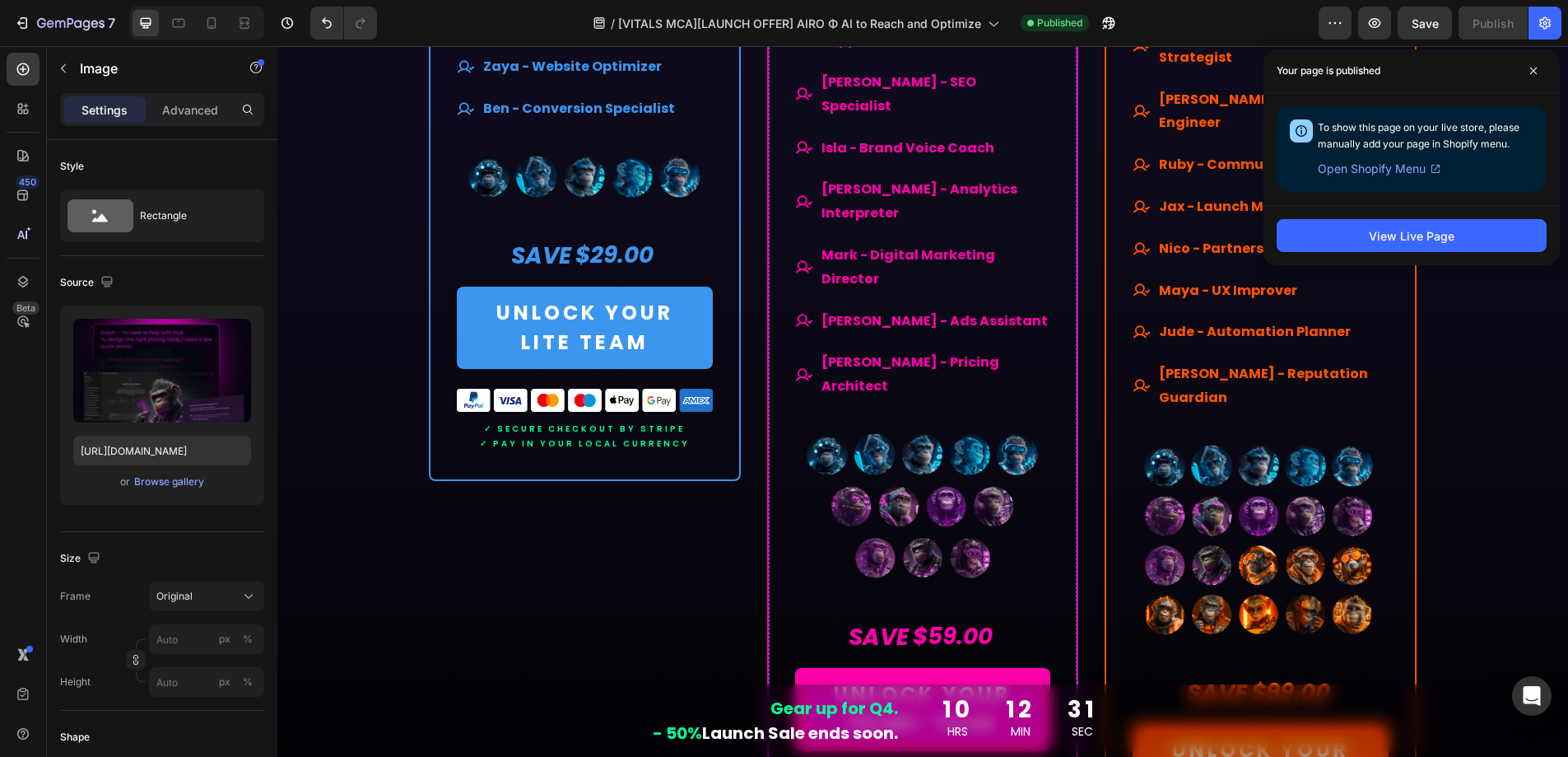
scroll to position [11080, 0]
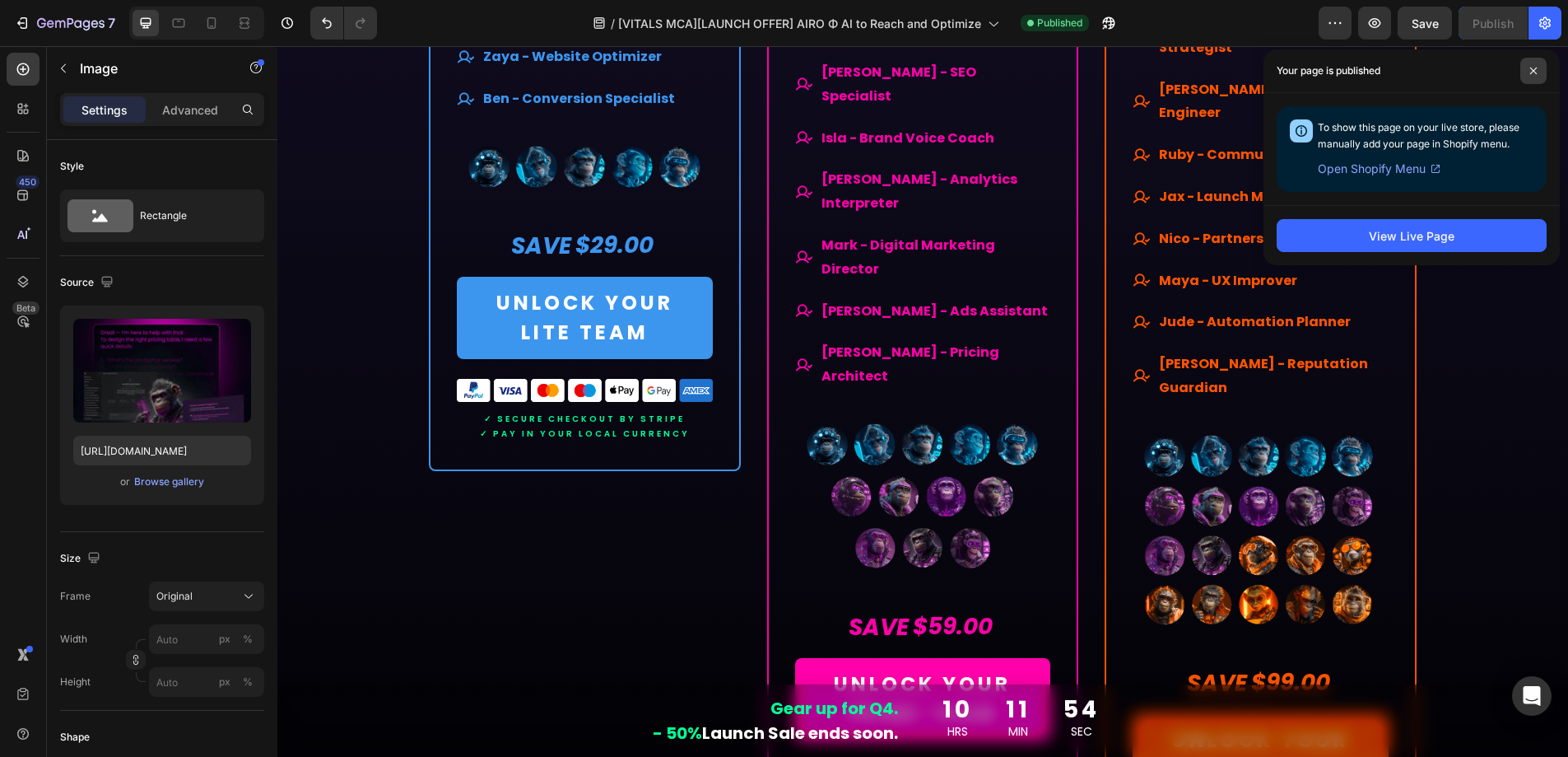
click at [1539, 70] on span at bounding box center [1534, 71] width 26 height 26
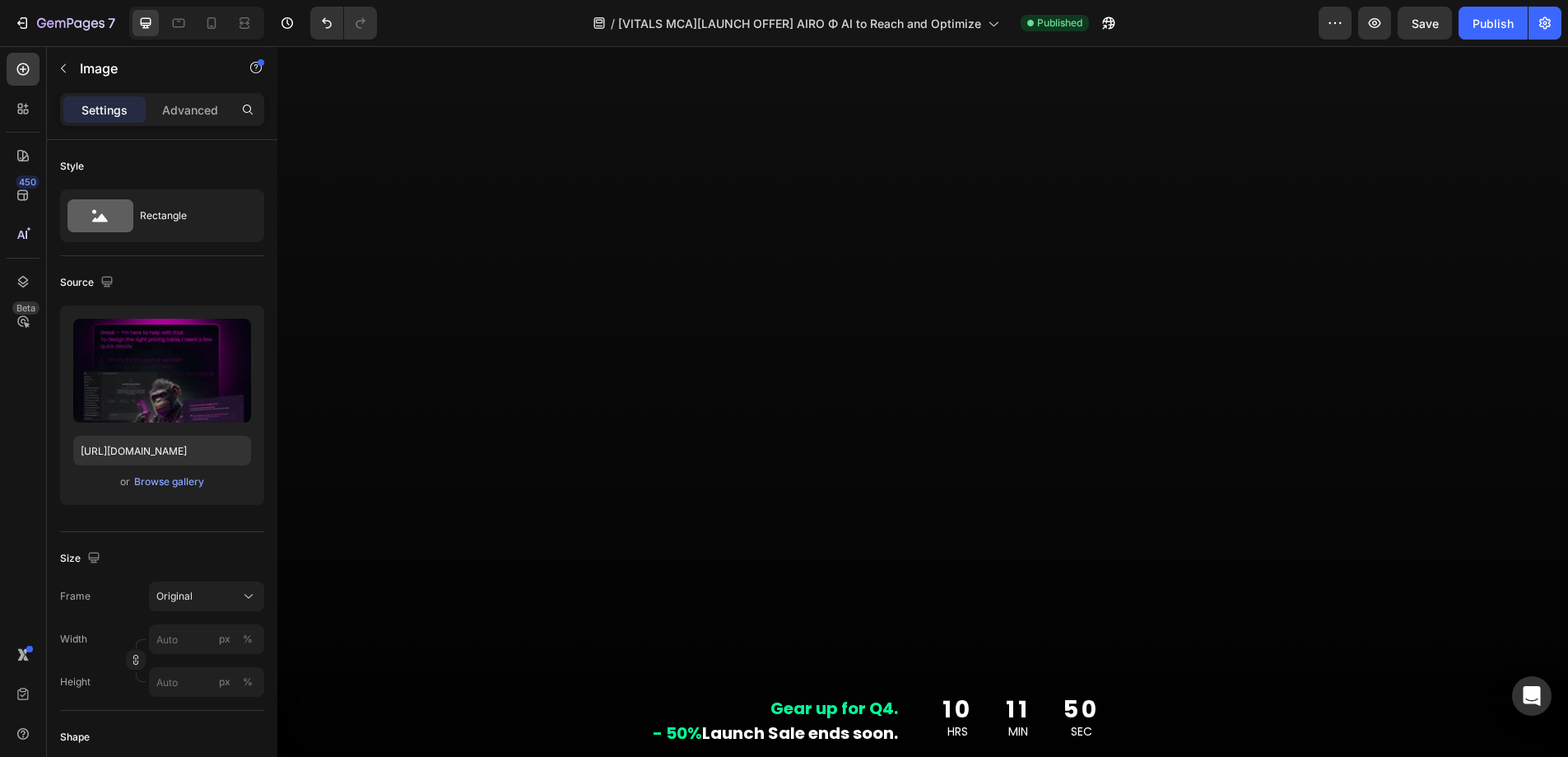
scroll to position [9746, 0]
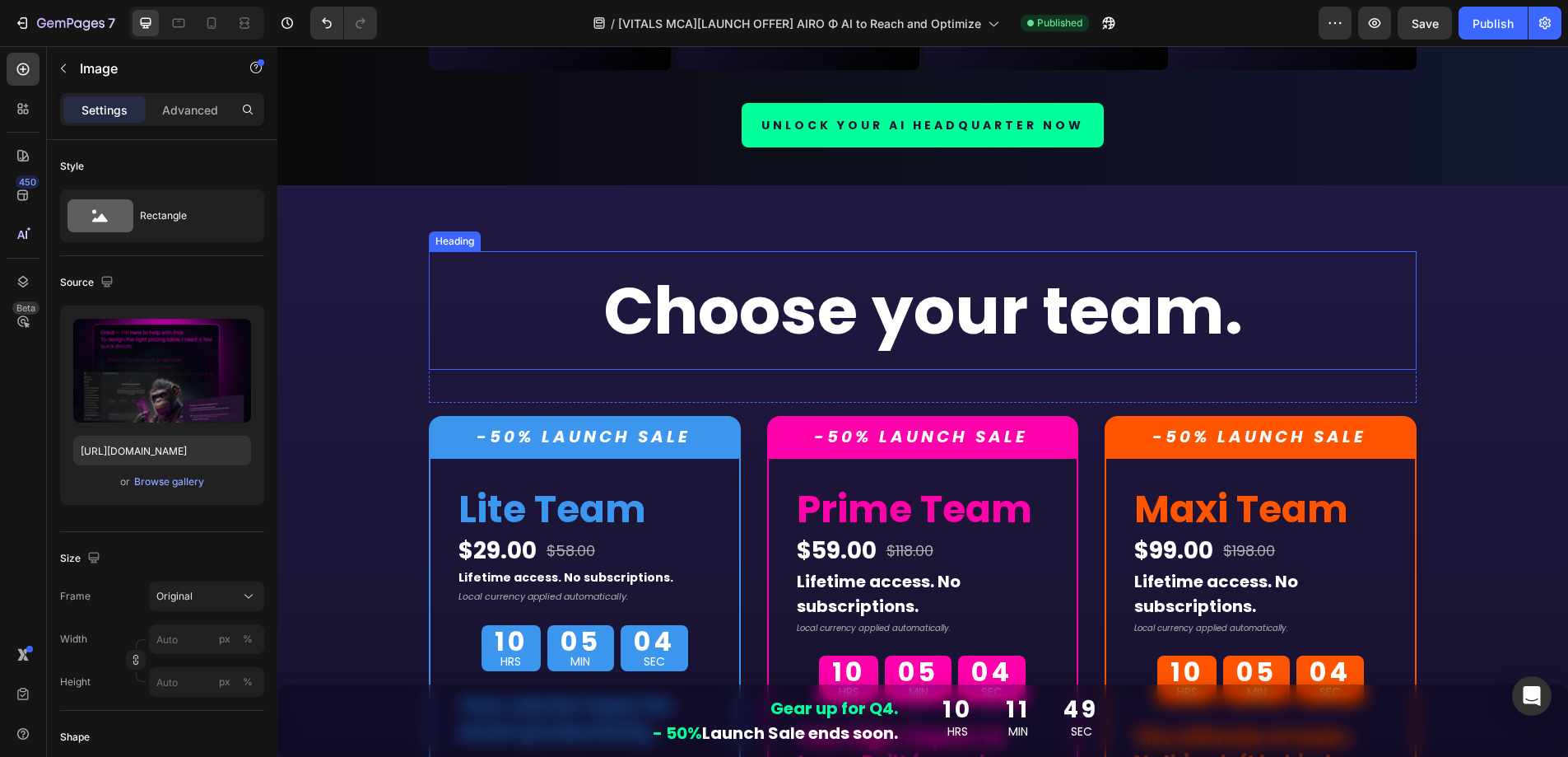
click at [1091, 333] on h2 "Choose your team." at bounding box center [923, 311] width 988 height 119
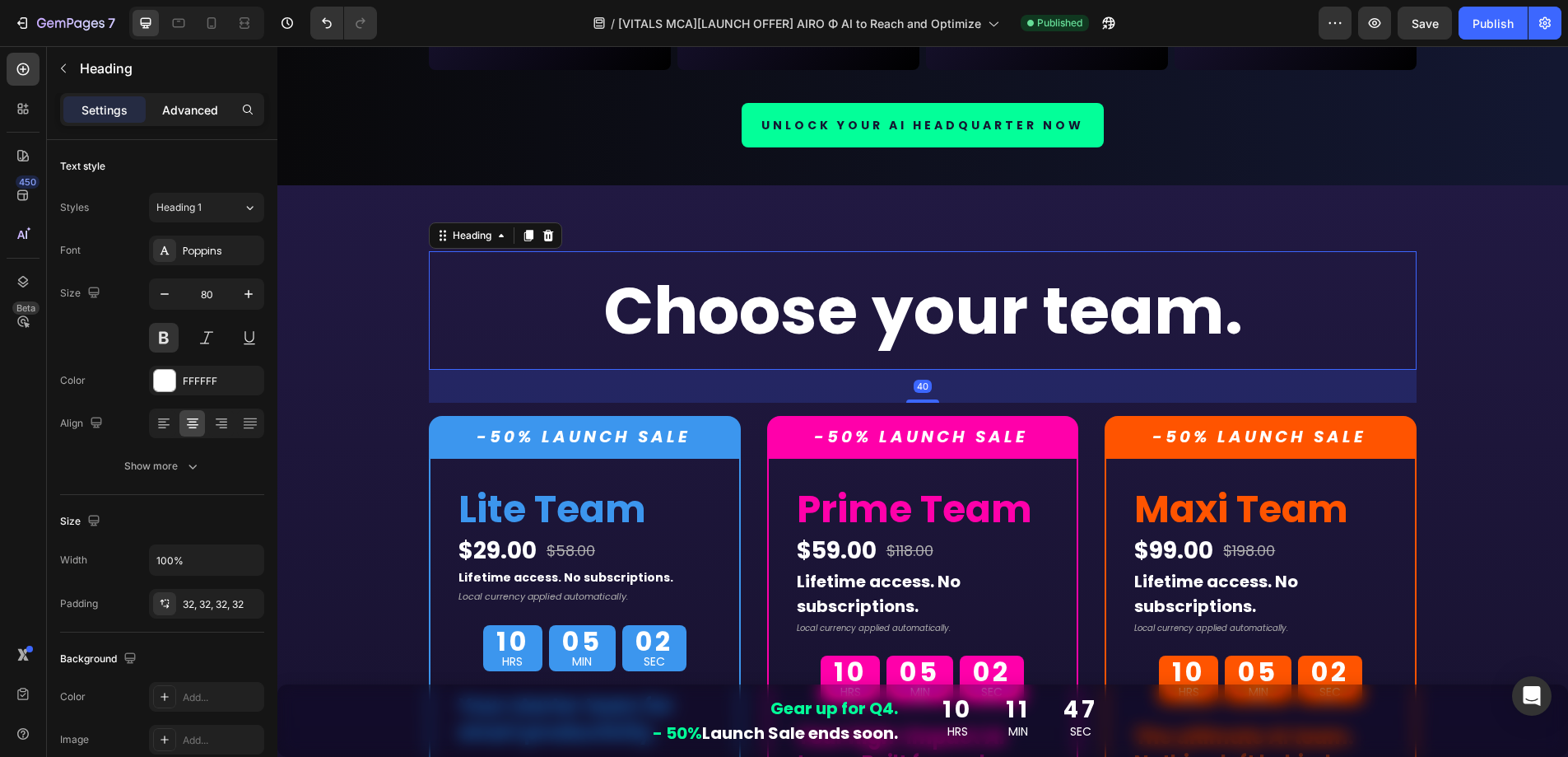
click at [193, 112] on p "Advanced" at bounding box center [190, 109] width 56 height 17
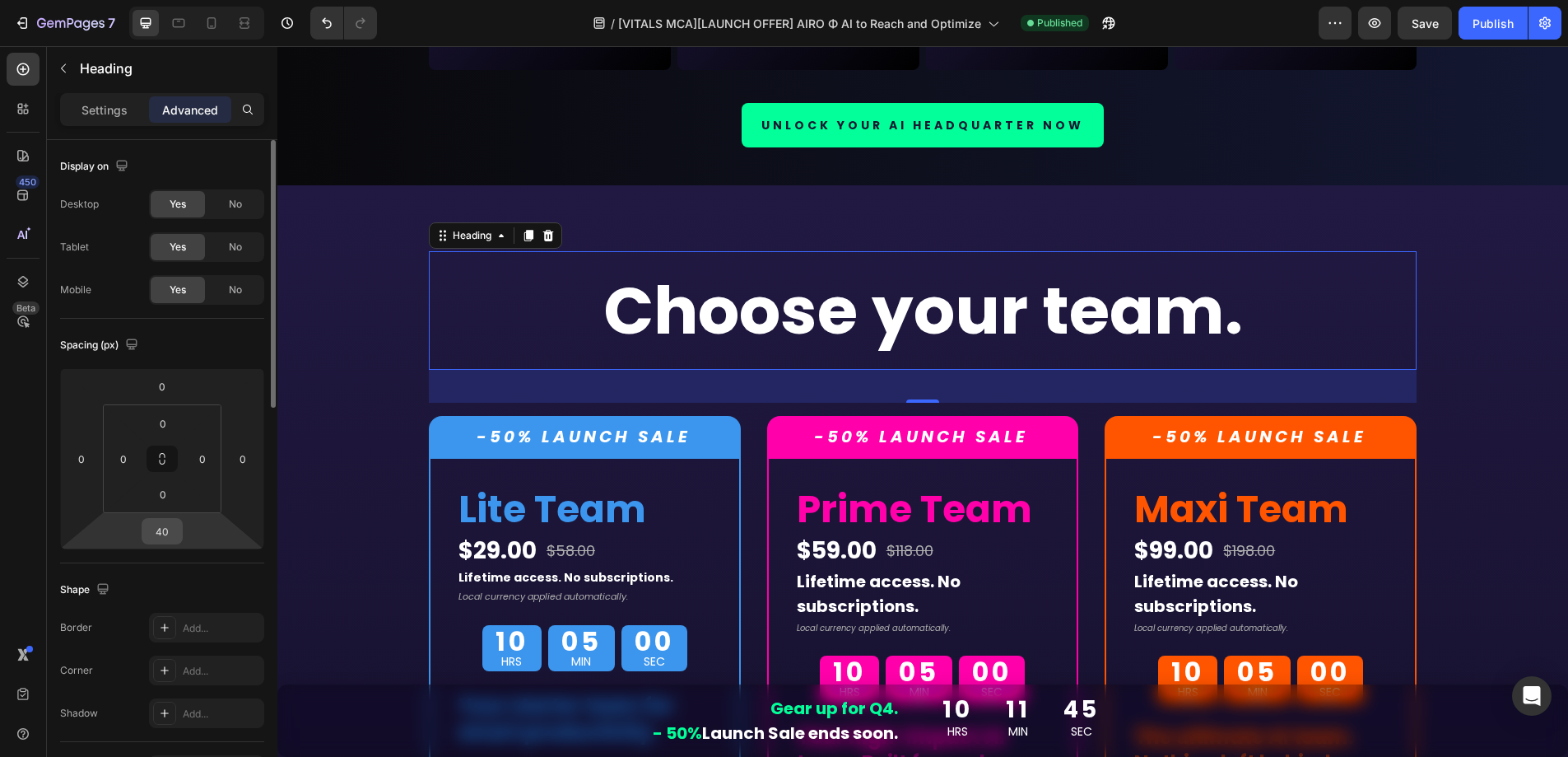
click at [169, 530] on input "40" at bounding box center [161, 531] width 33 height 25
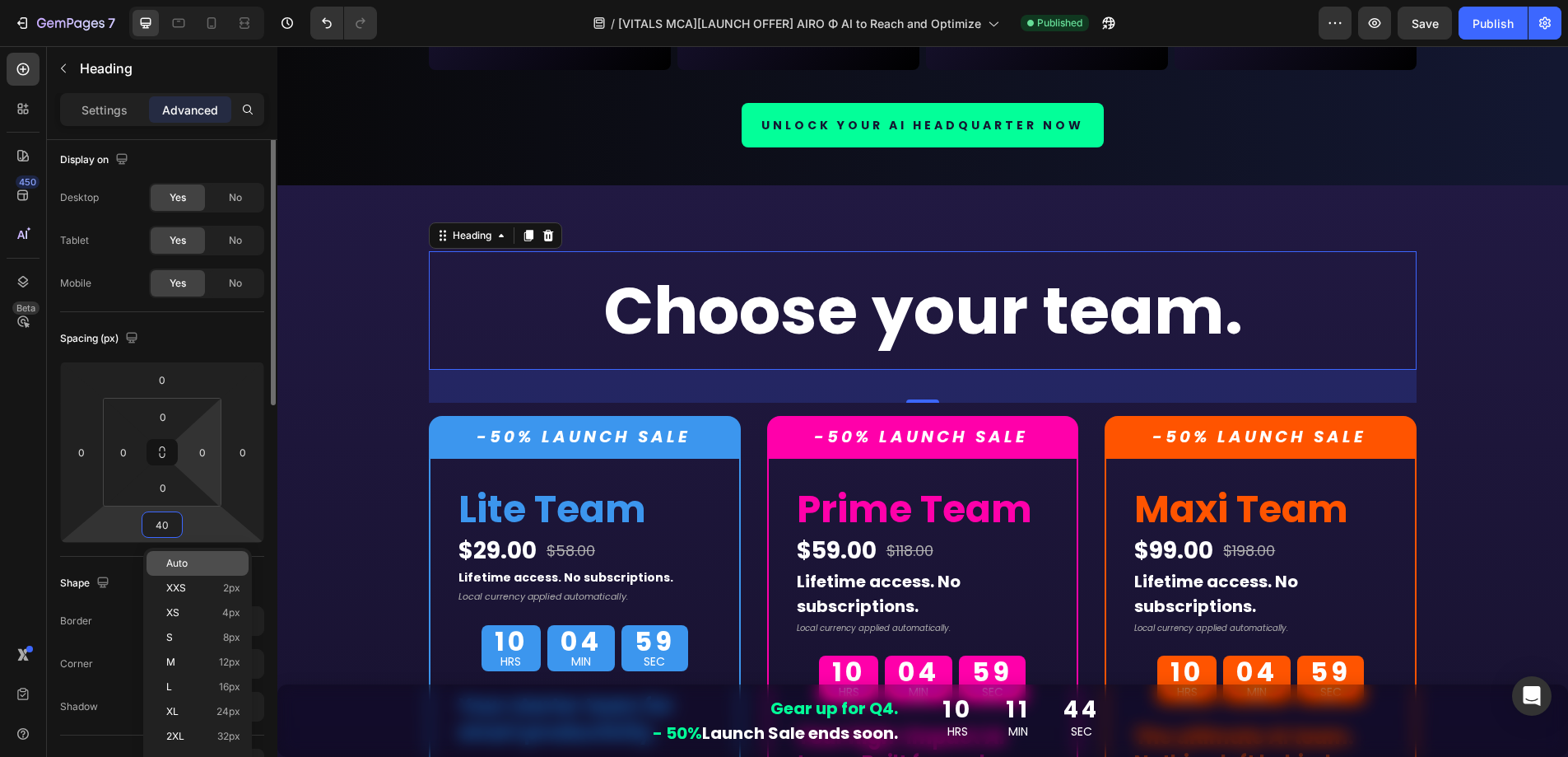
scroll to position [110, 0]
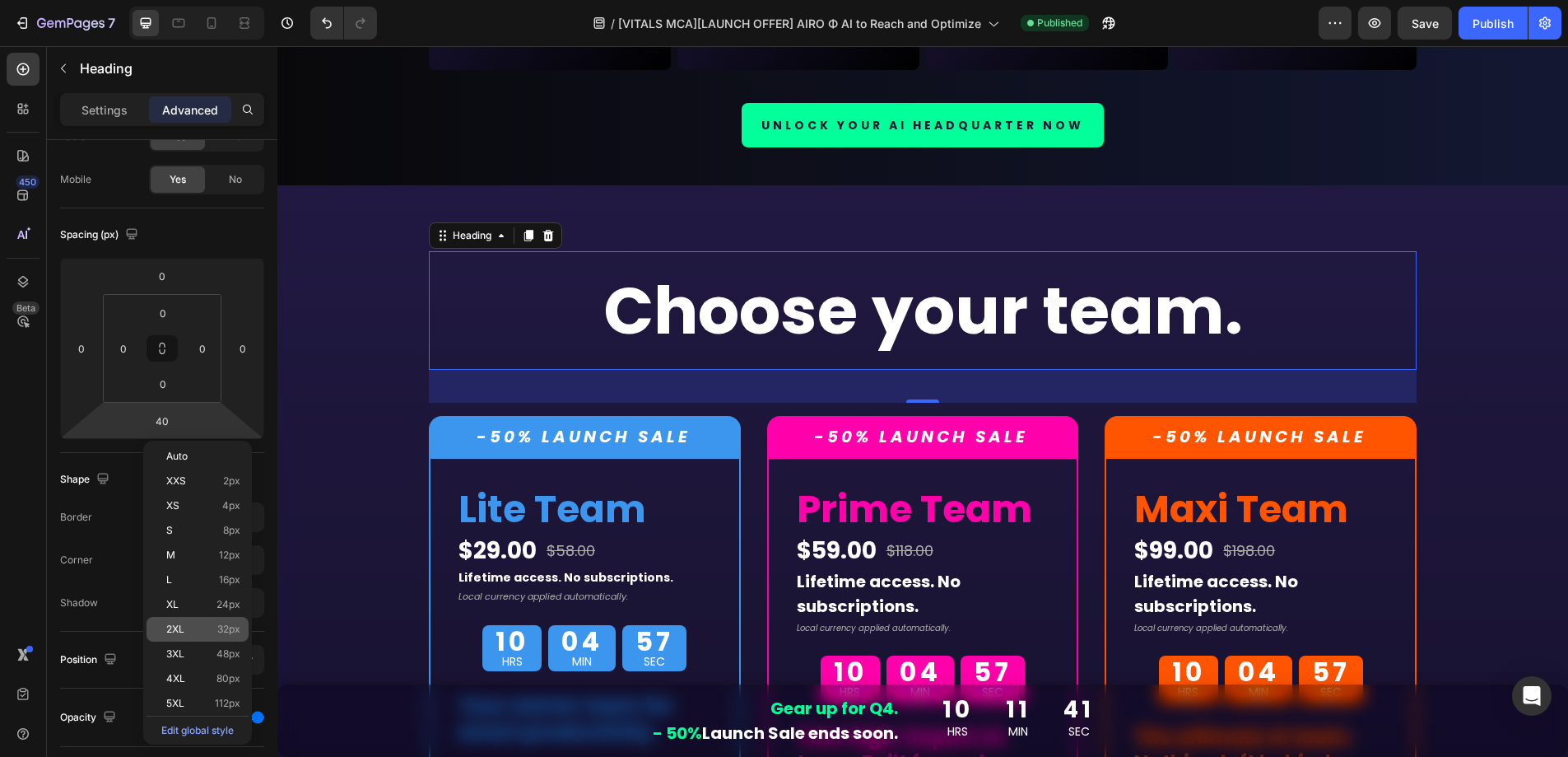
click at [189, 631] on p "2XL 32px" at bounding box center [203, 630] width 75 height 11
type input "32"
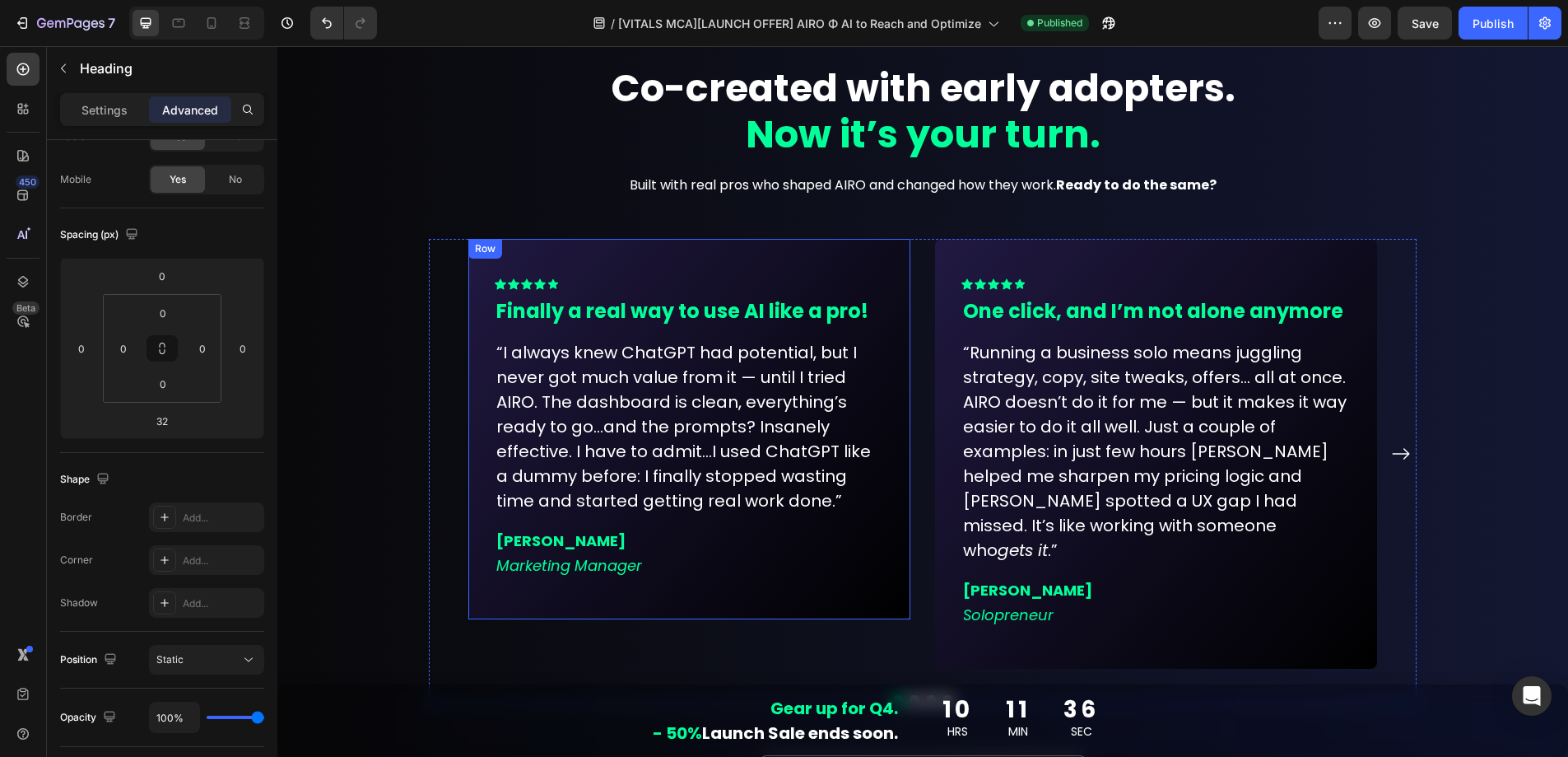
scroll to position [11958, 0]
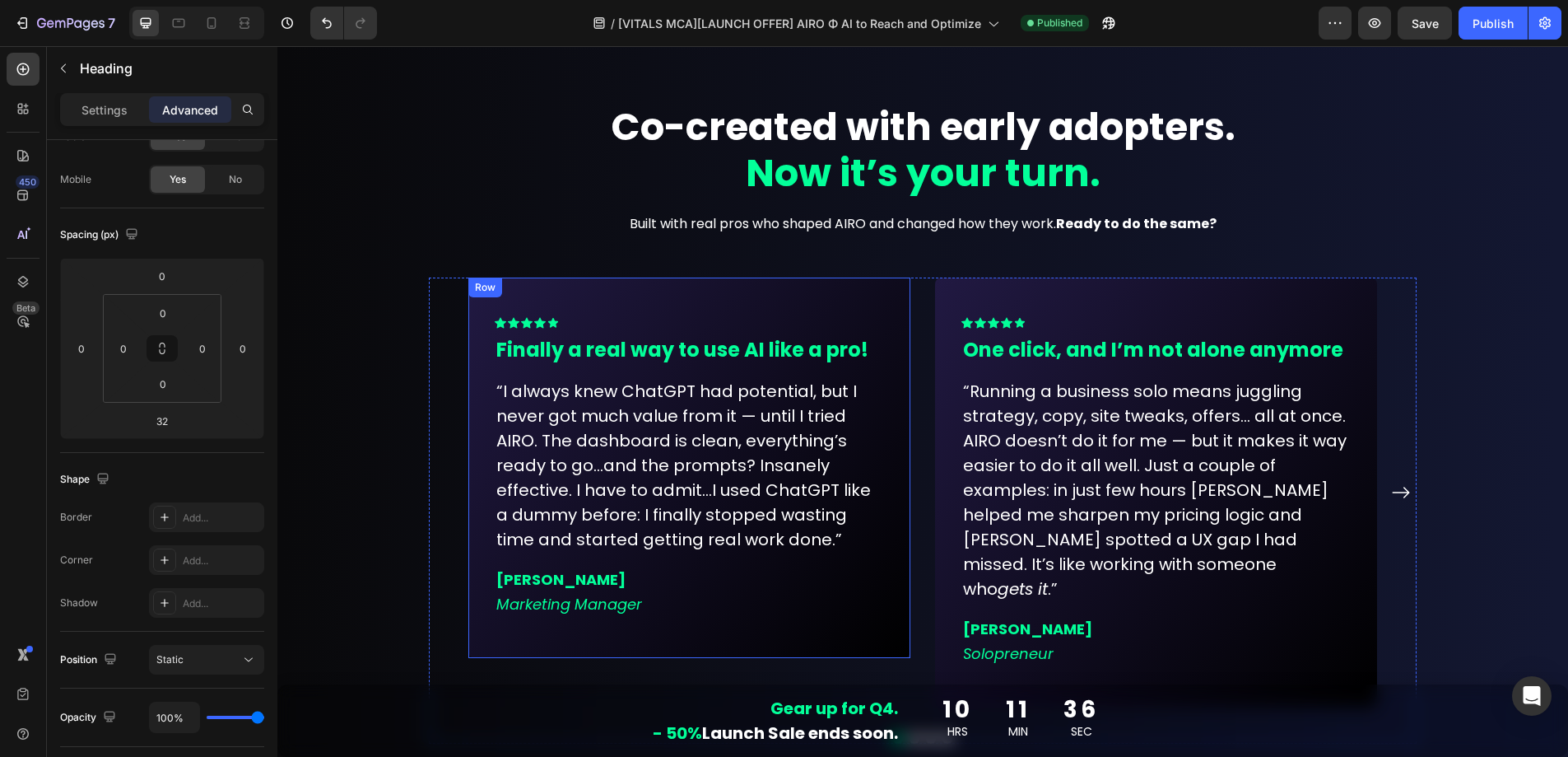
click at [888, 194] on strong "Now it’s your turn." at bounding box center [924, 173] width 355 height 53
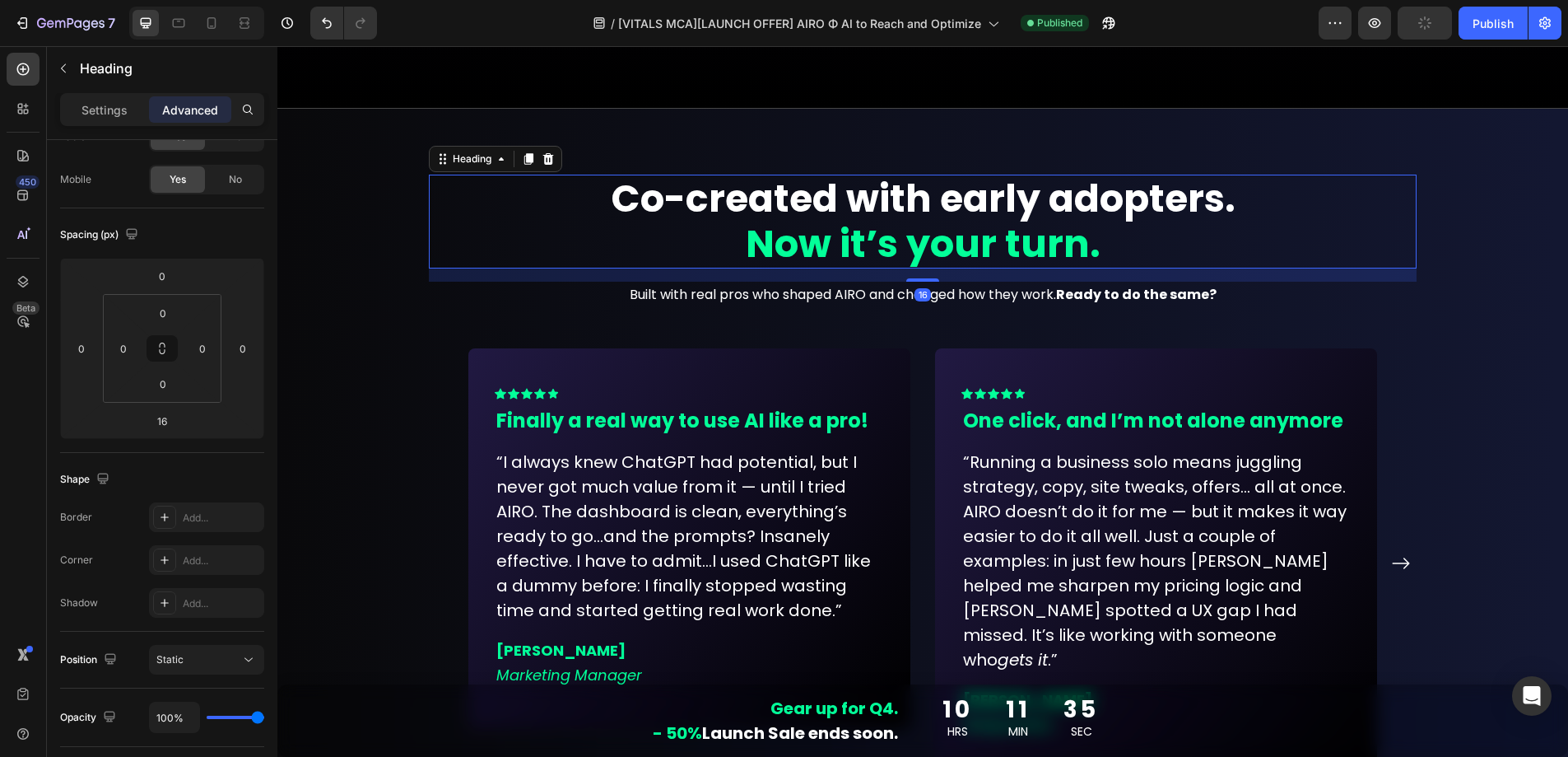
scroll to position [11909, 0]
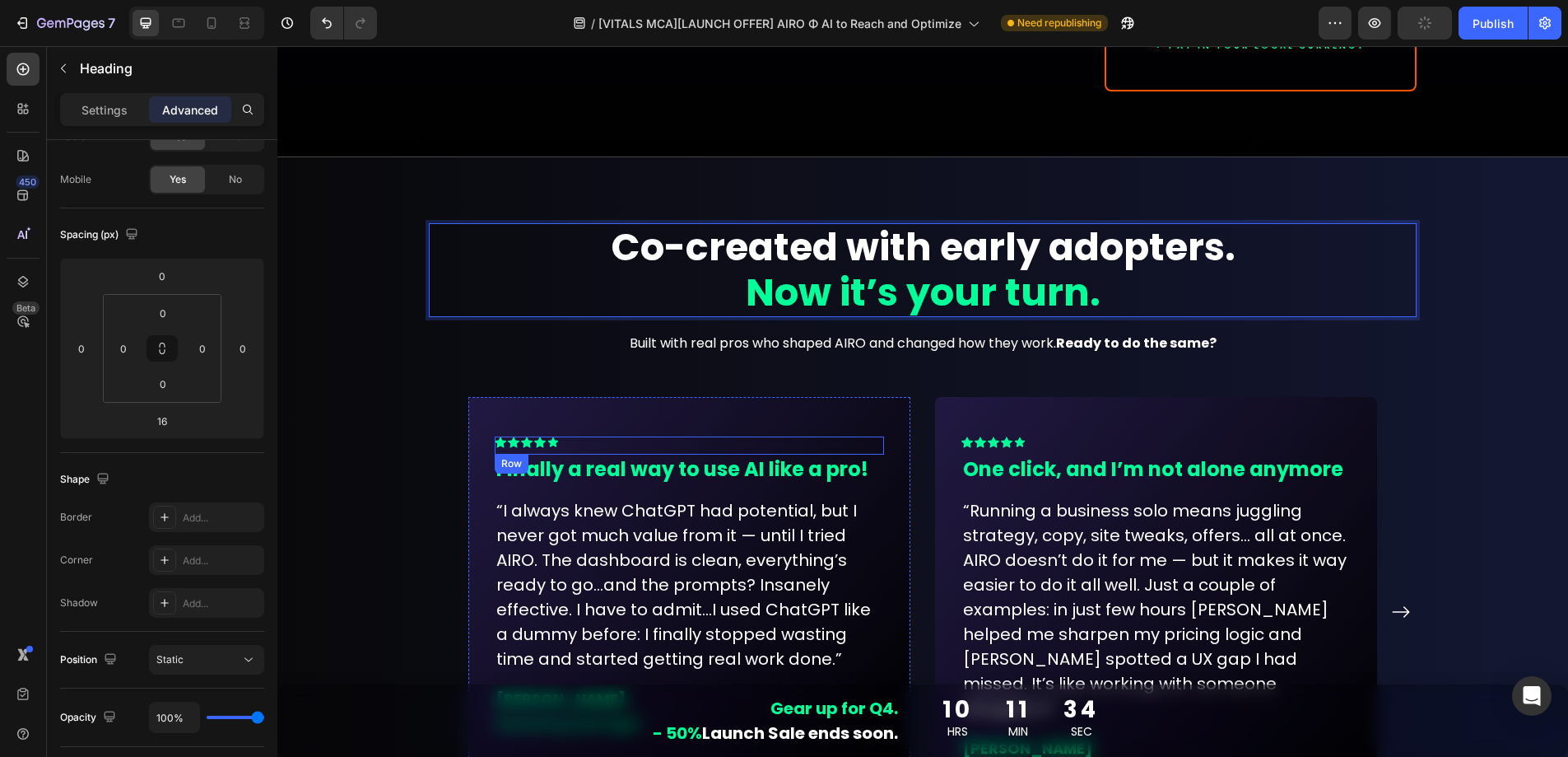
click at [762, 437] on div "Icon Icon Icon Icon Icon Row" at bounding box center [689, 446] width 390 height 18
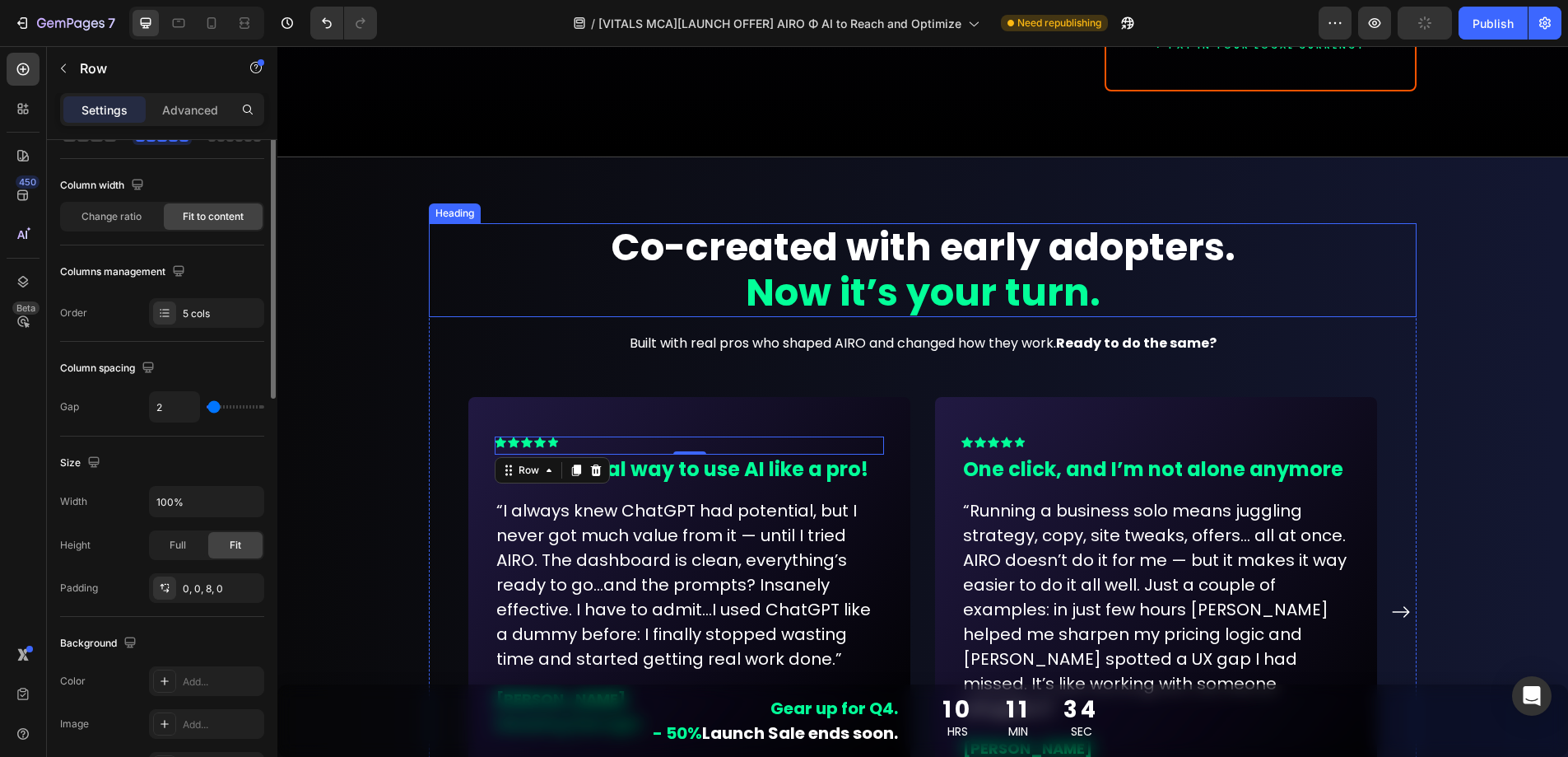
scroll to position [0, 0]
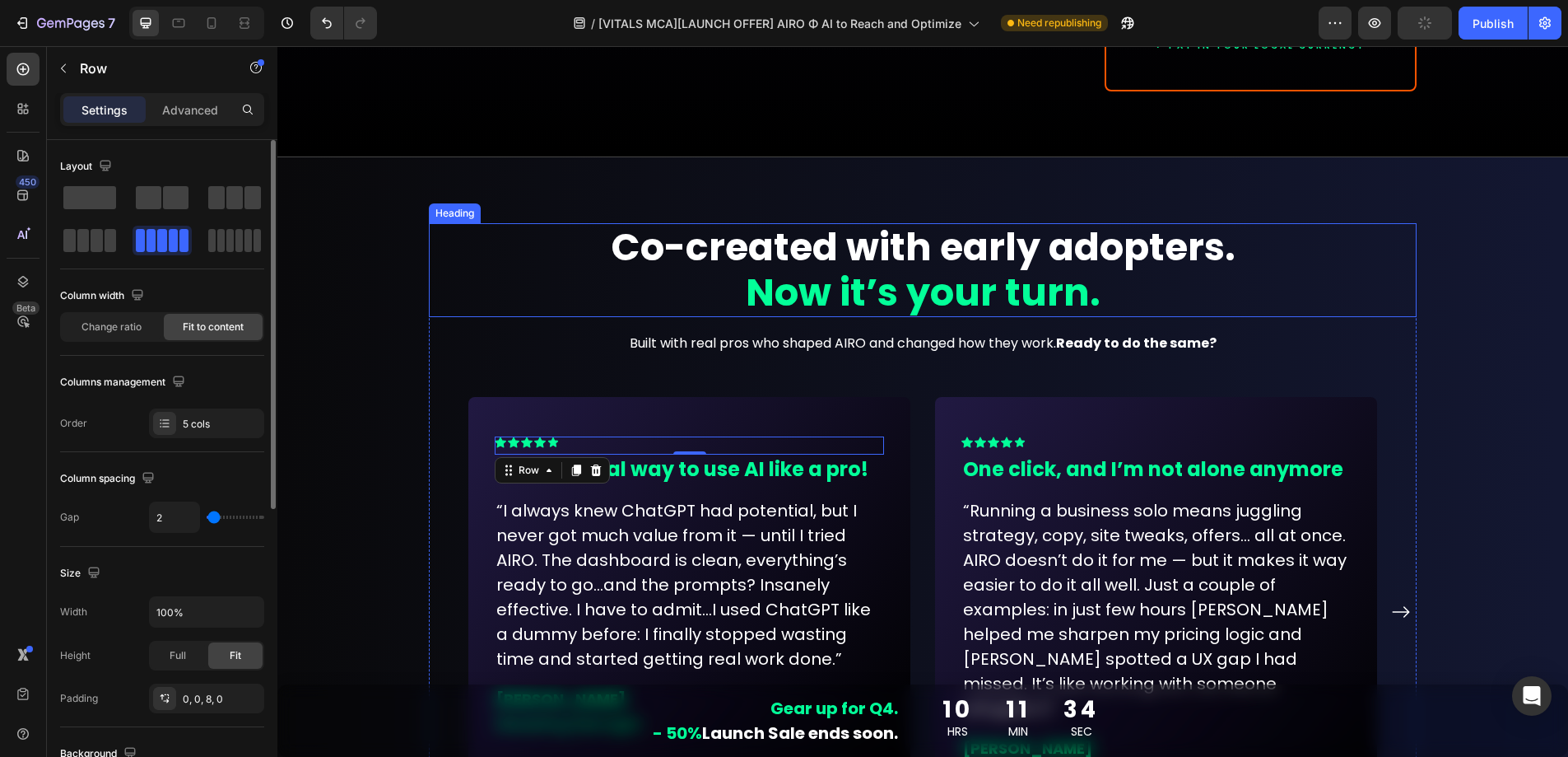
click at [800, 266] on strong "Now it’s your turn." at bounding box center [924, 293] width 355 height 53
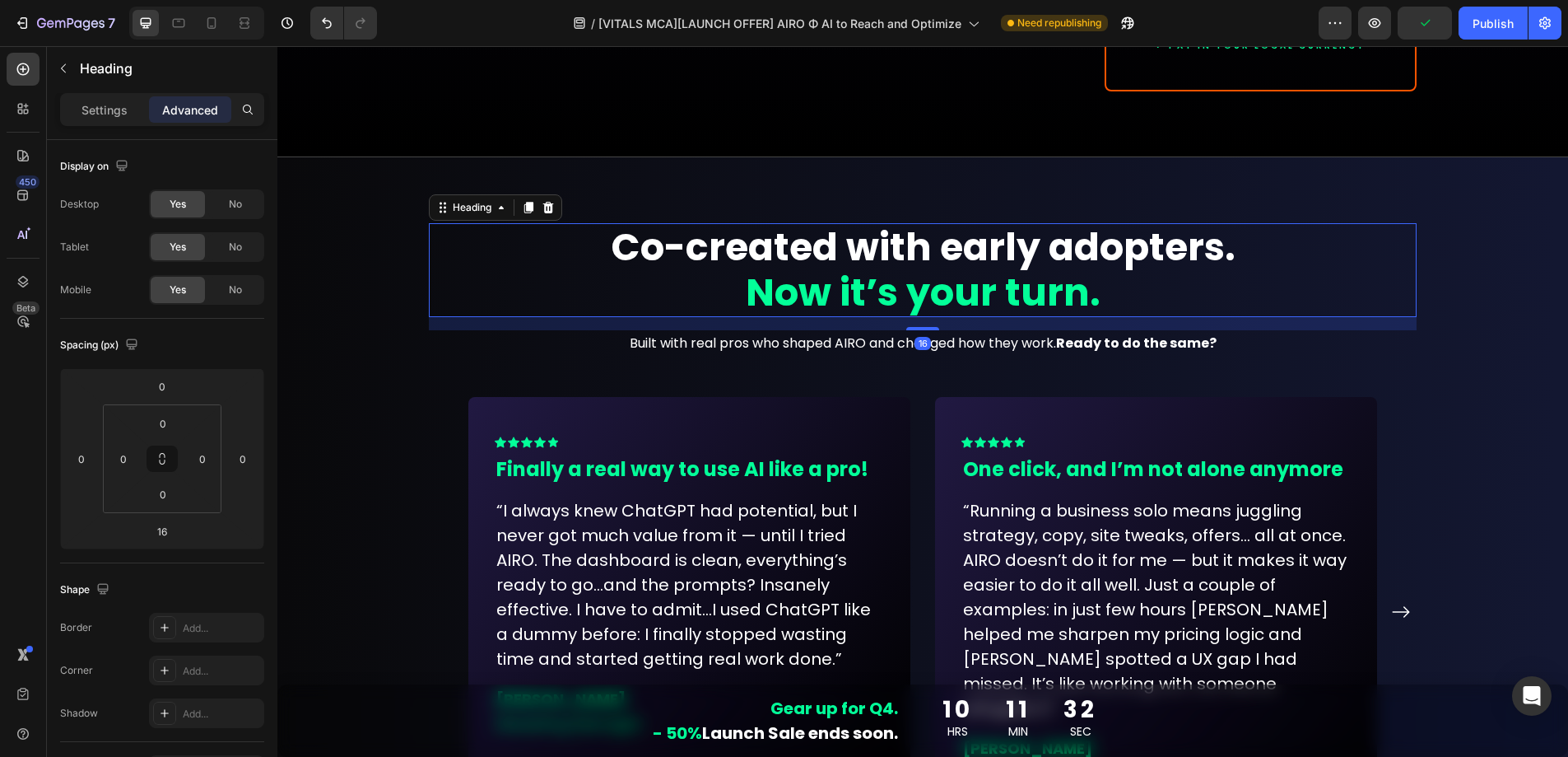
click at [192, 109] on p "Advanced" at bounding box center [190, 109] width 56 height 17
click at [170, 537] on input "16" at bounding box center [161, 531] width 33 height 25
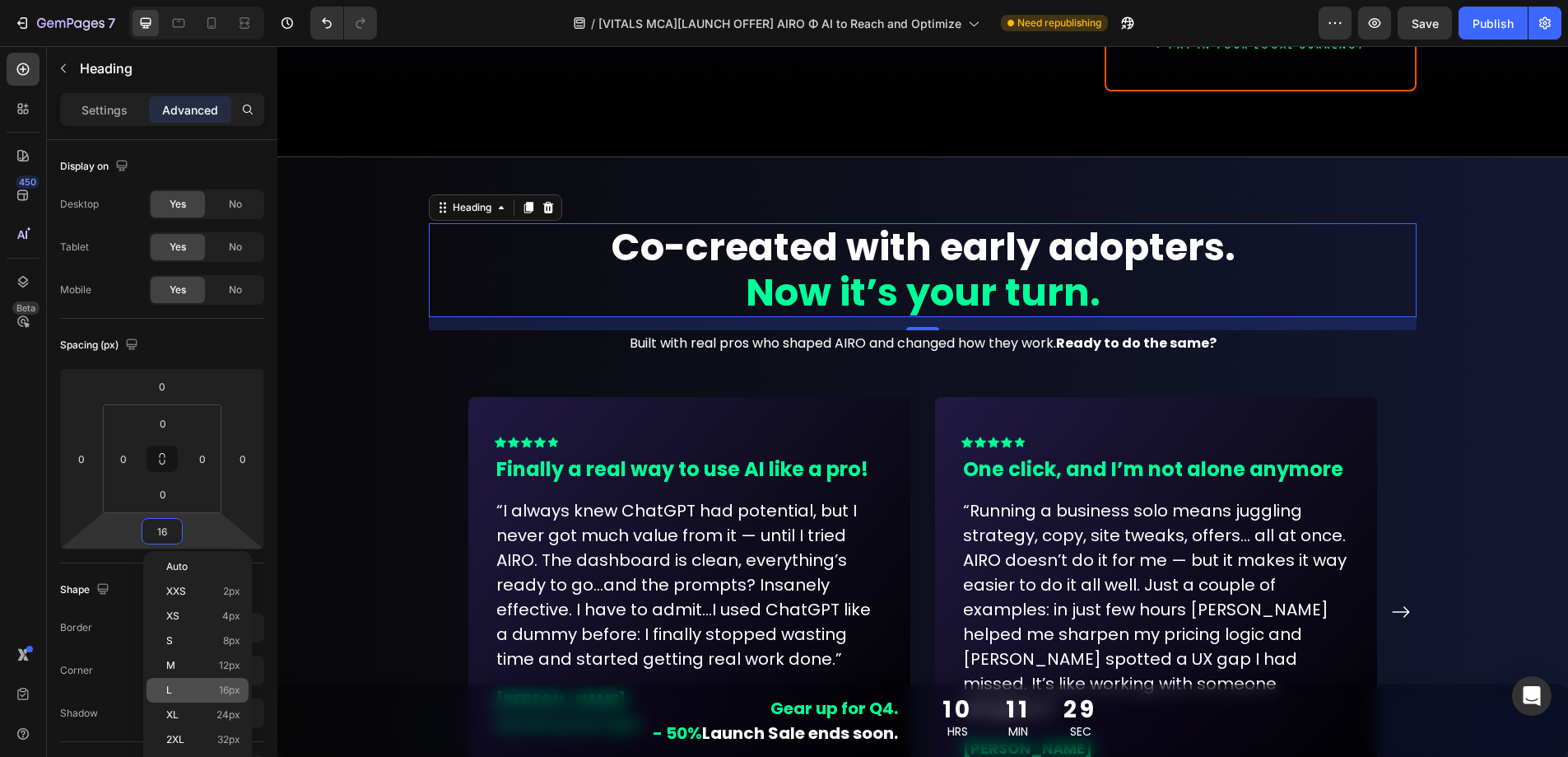
click at [185, 682] on div "L 16px" at bounding box center [197, 690] width 102 height 25
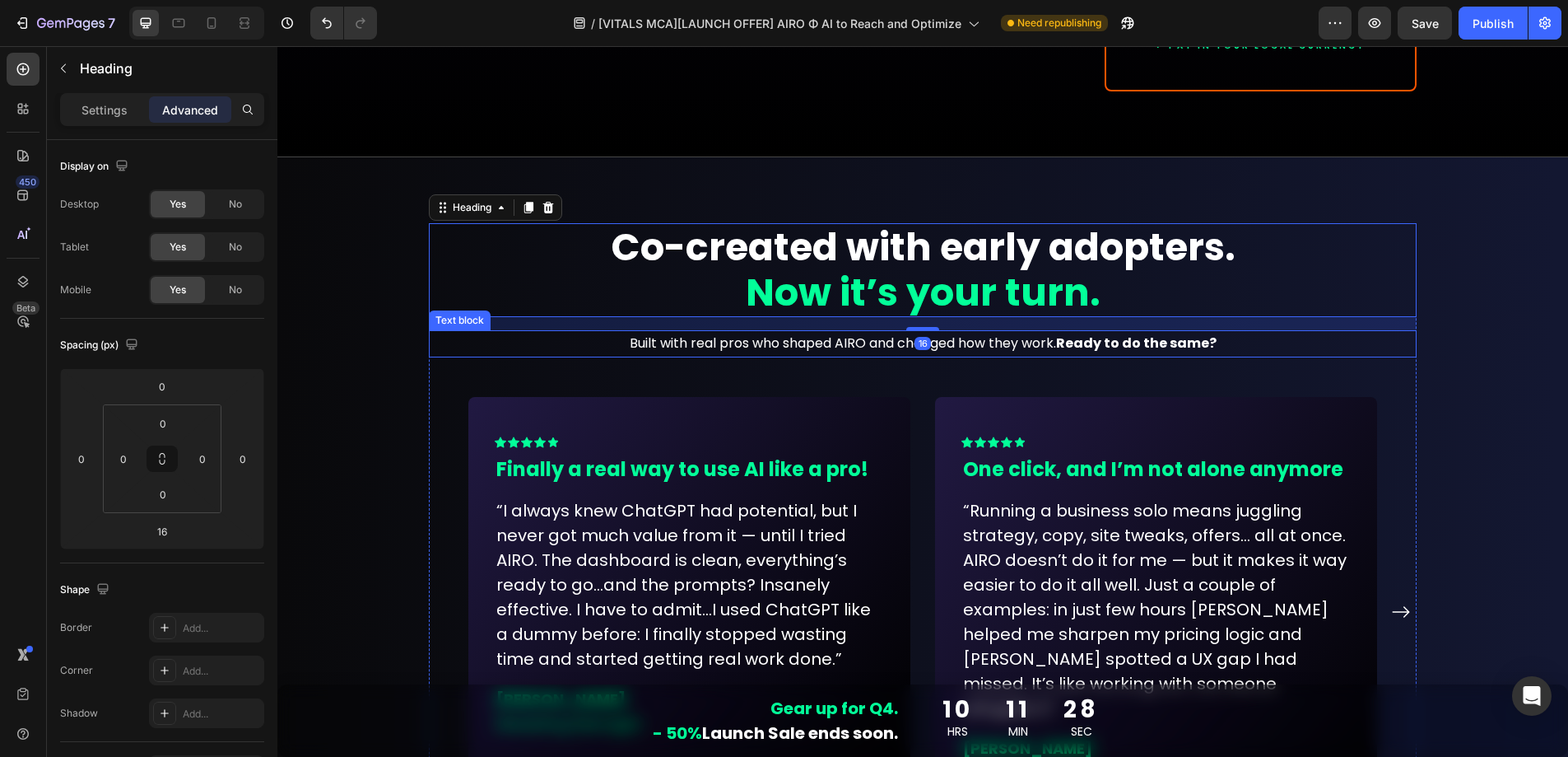
click at [666, 332] on p "Built with real pros who shaped AIRO and changed how they work. Ready to do the…" at bounding box center [923, 344] width 985 height 24
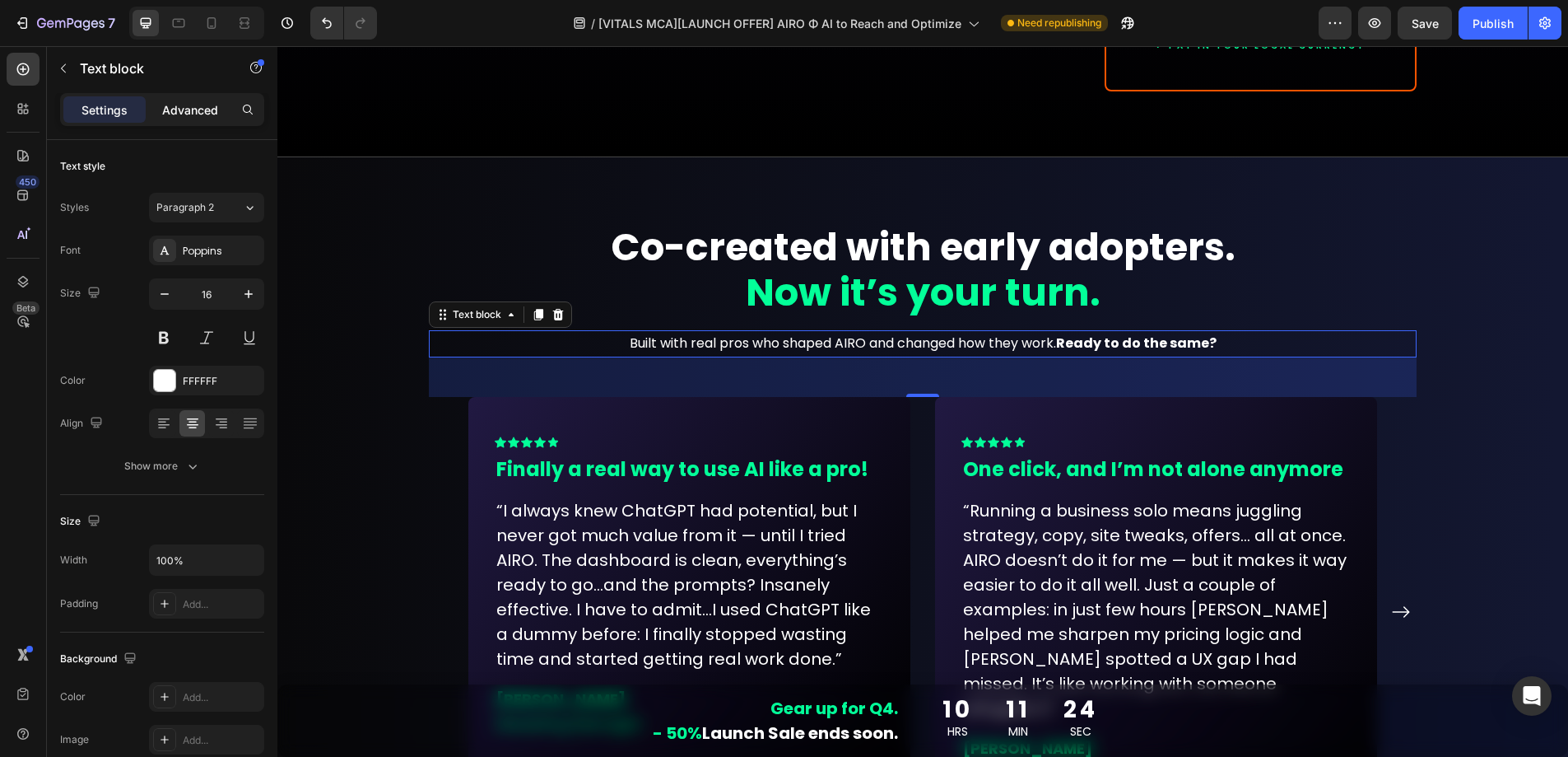
click at [167, 103] on p "Advanced" at bounding box center [190, 109] width 56 height 17
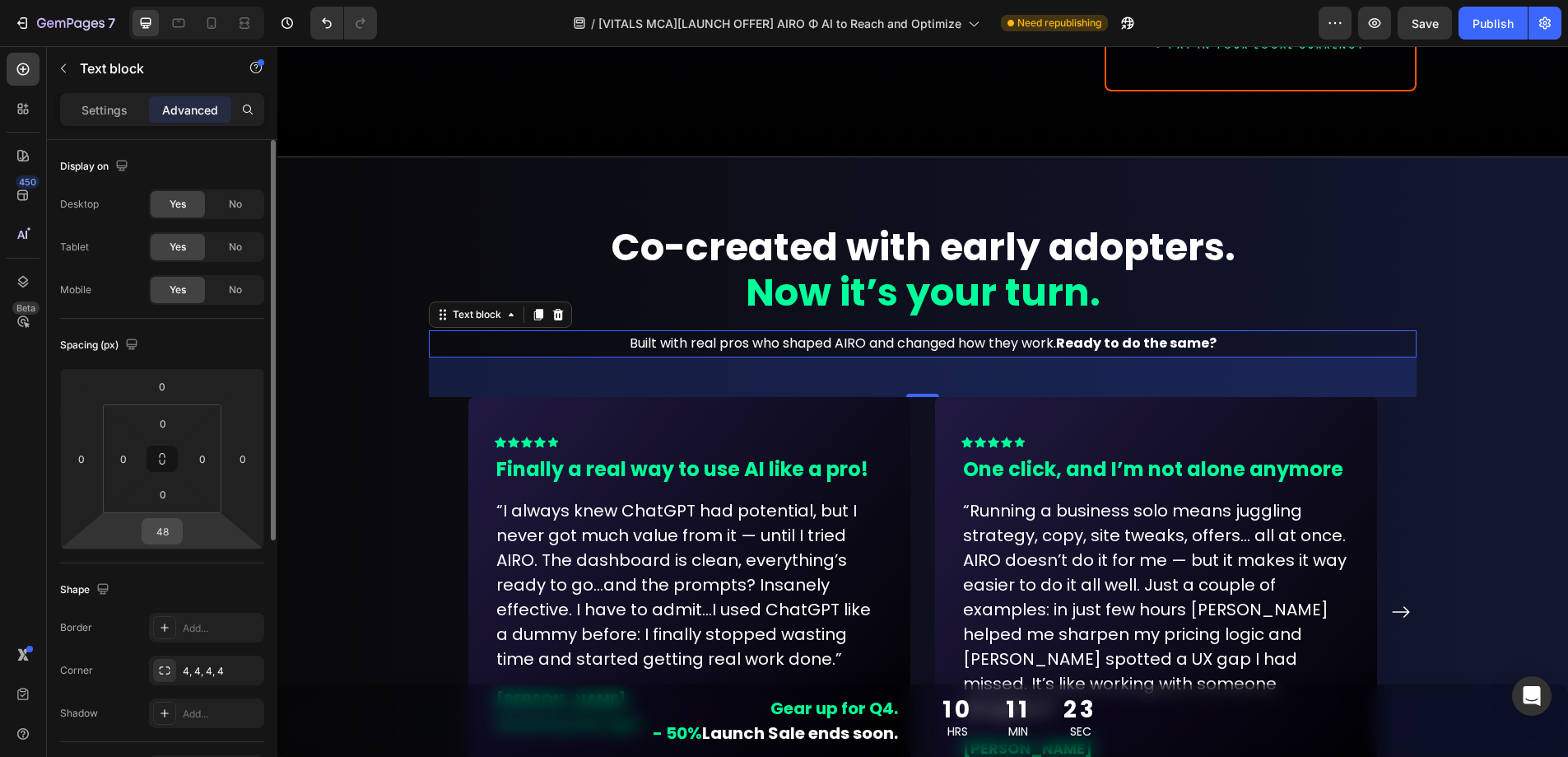
click at [174, 534] on input "48" at bounding box center [161, 531] width 33 height 25
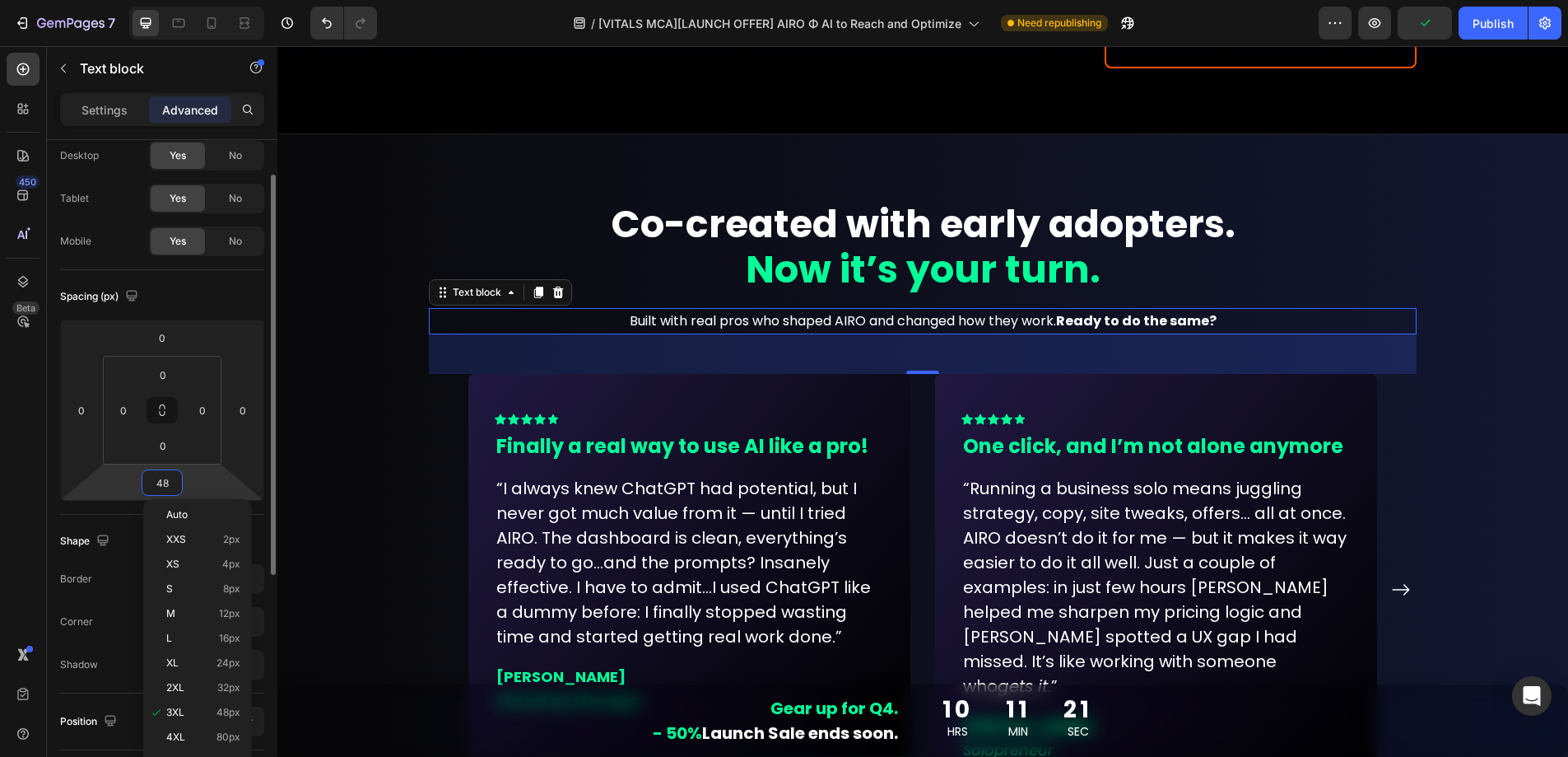
scroll to position [52, 0]
click at [183, 717] on span "3XL" at bounding box center [175, 713] width 18 height 11
type input "48"
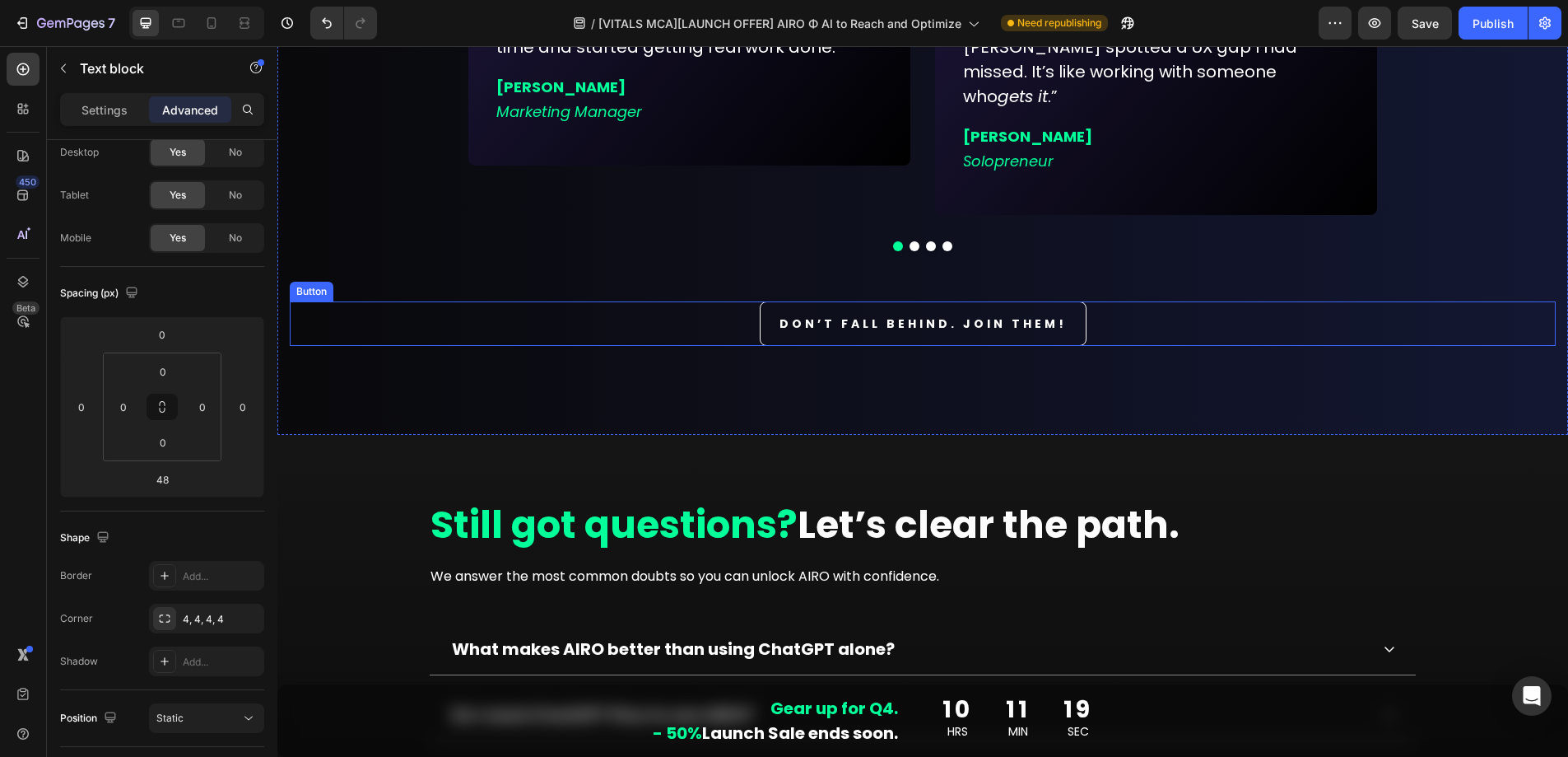
scroll to position [12444, 0]
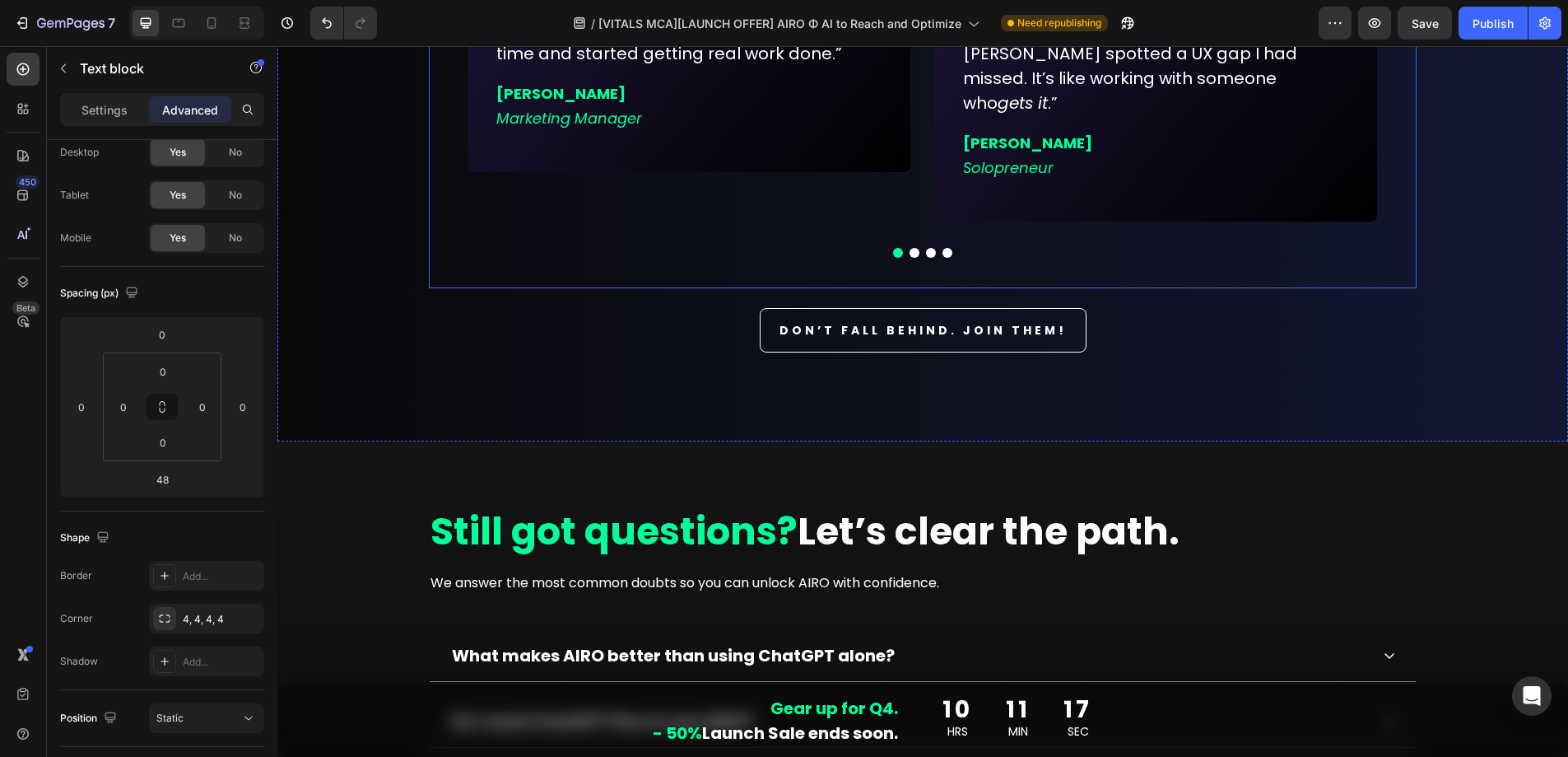
click at [959, 236] on div "Icon Icon Icon Icon Icon Row Finally a real way to use AI like a pro! Text bloc…" at bounding box center [923, 40] width 988 height 497
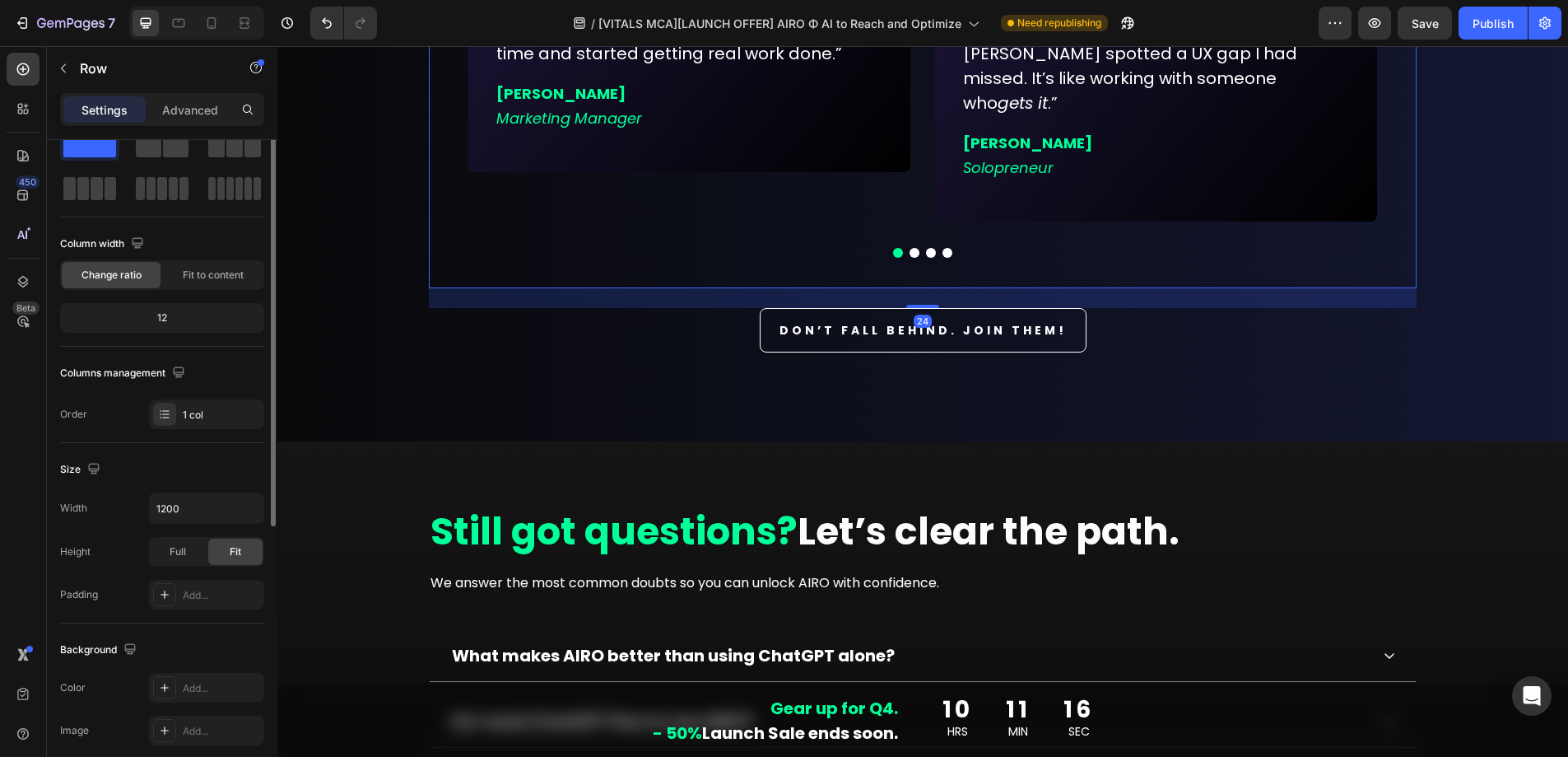
scroll to position [0, 0]
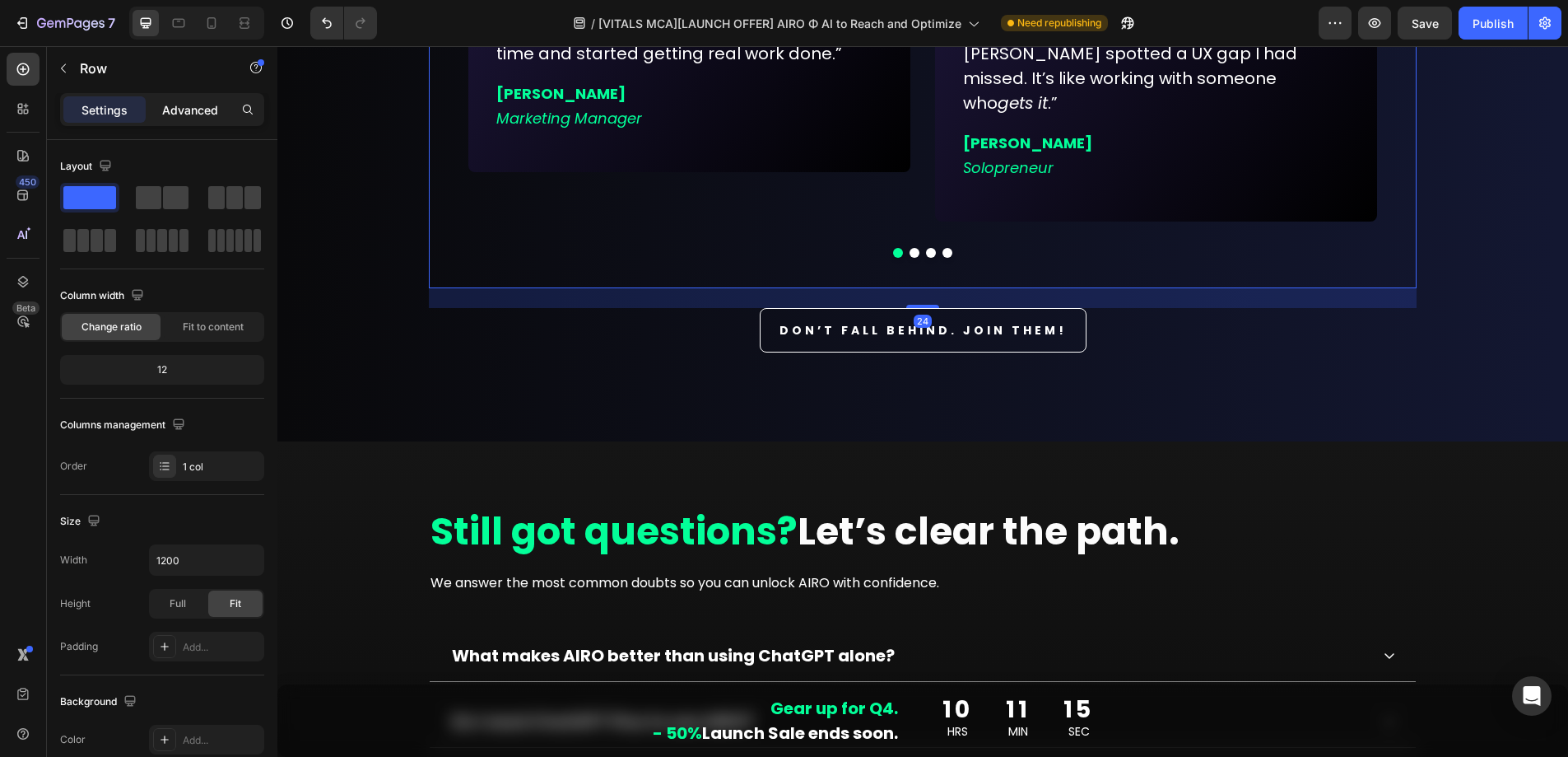
click at [199, 106] on p "Advanced" at bounding box center [190, 109] width 56 height 17
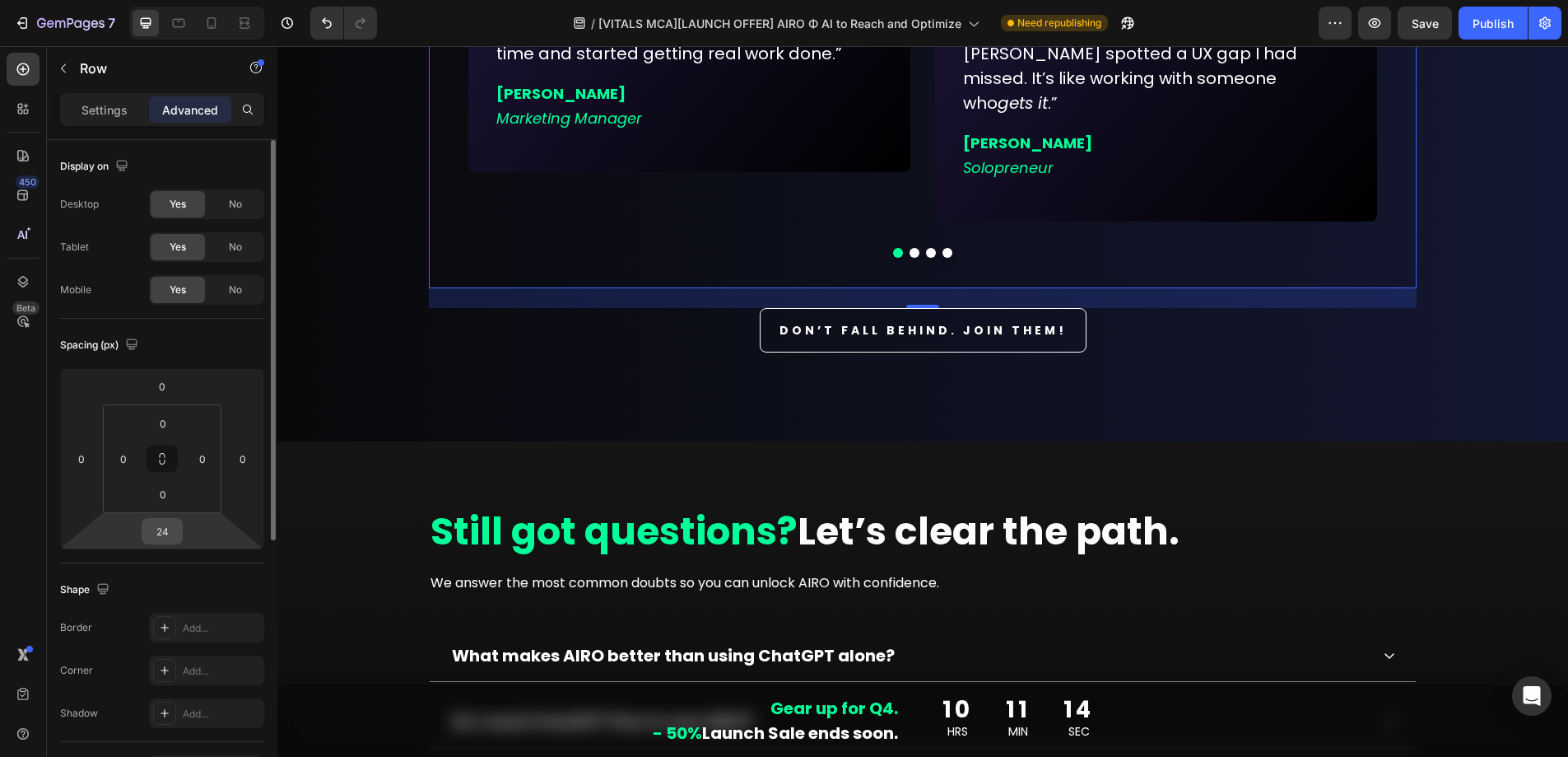
click at [159, 535] on input "24" at bounding box center [161, 531] width 33 height 25
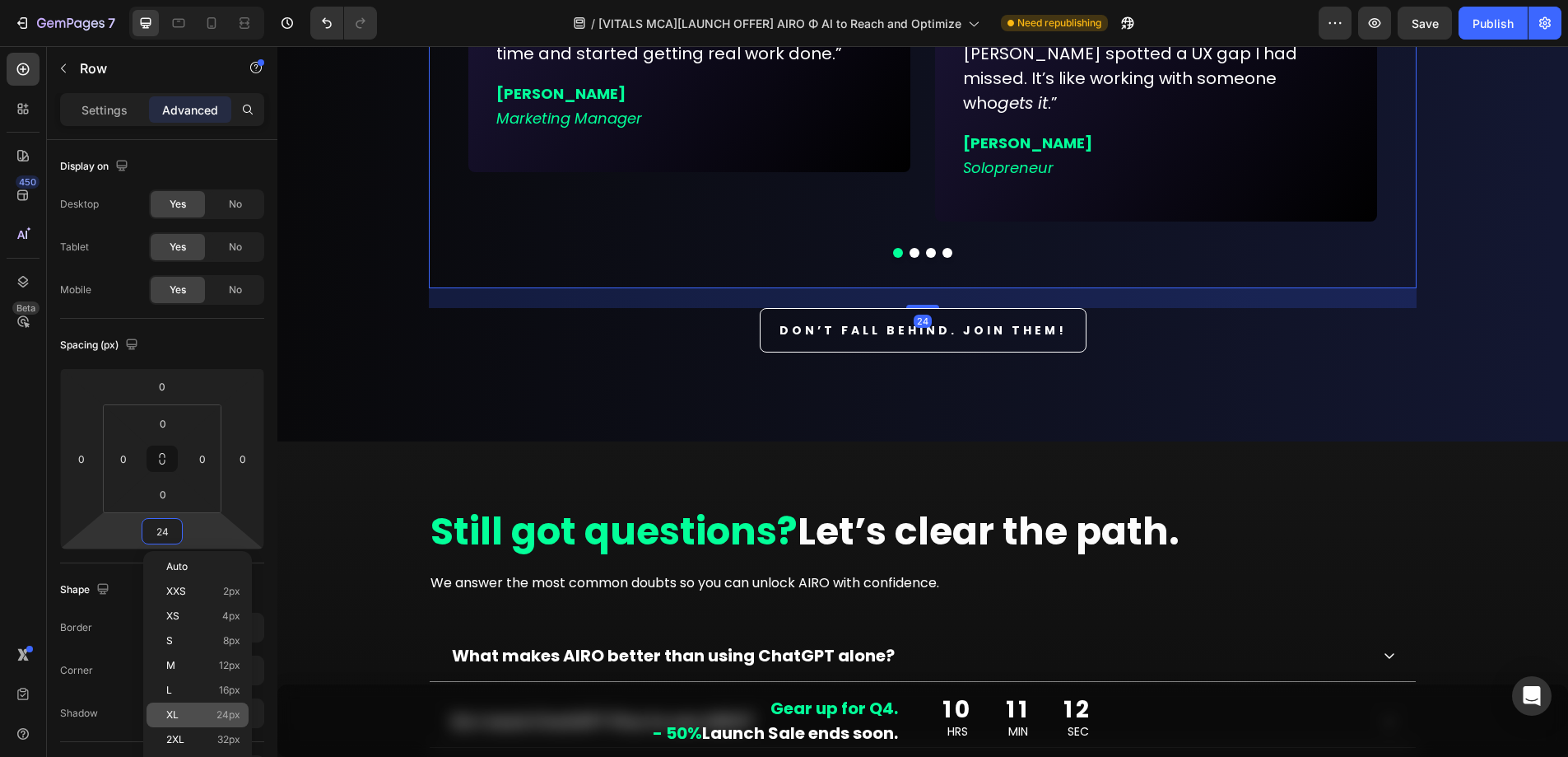
click at [171, 708] on div "XL 24px" at bounding box center [197, 715] width 102 height 25
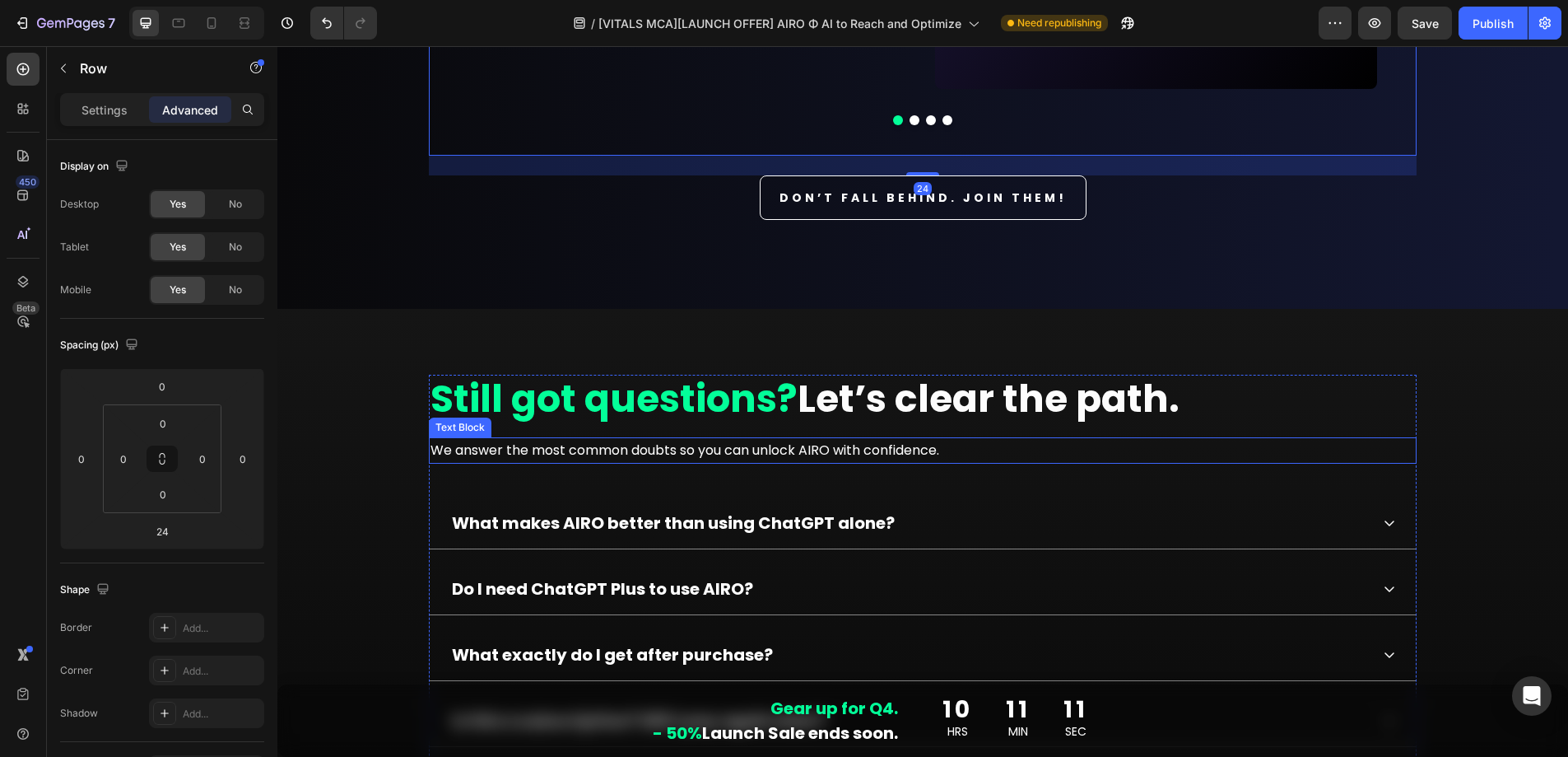
scroll to position [12606, 0]
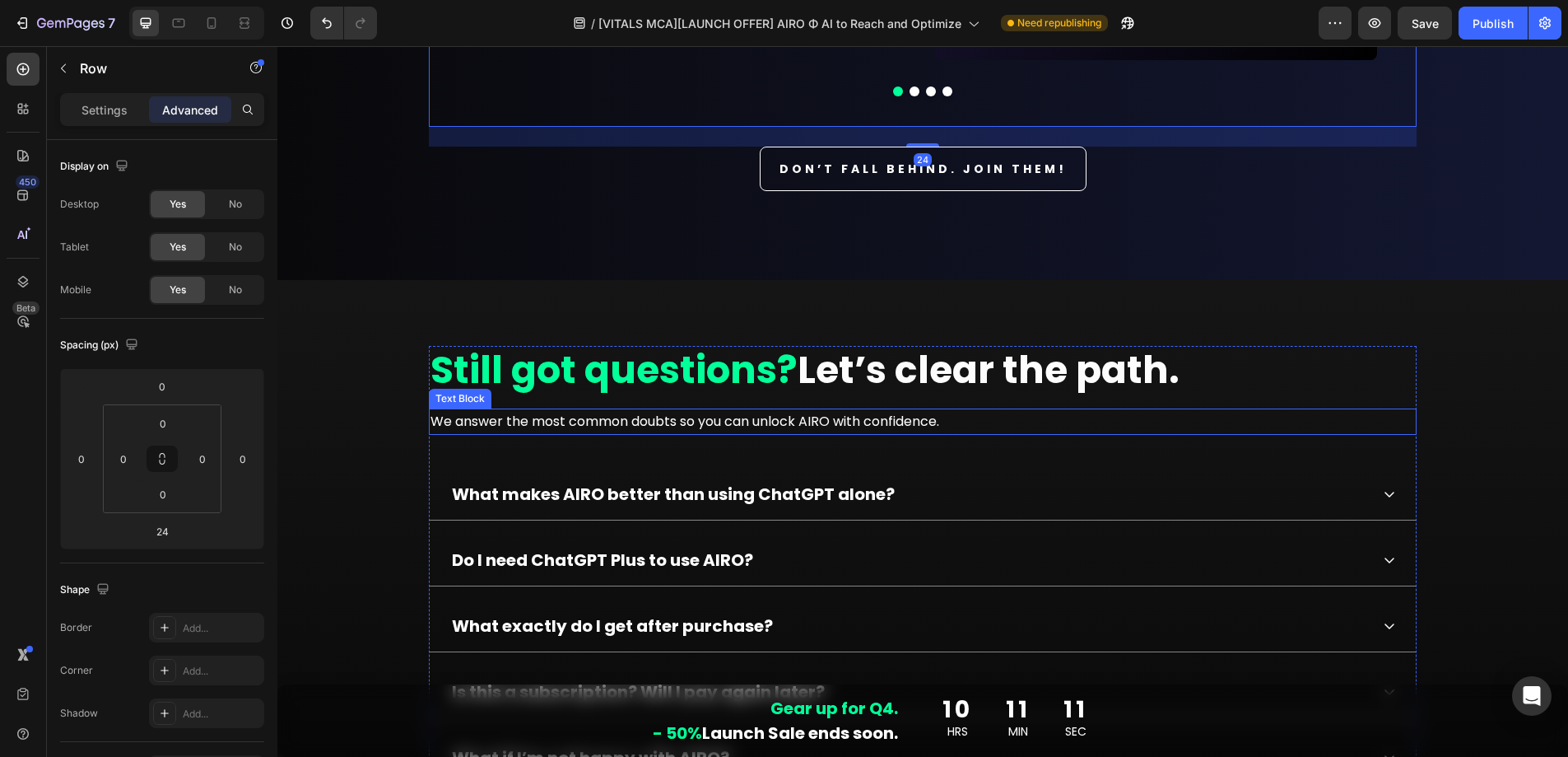
click at [630, 344] on span "Still got questions?" at bounding box center [613, 370] width 367 height 53
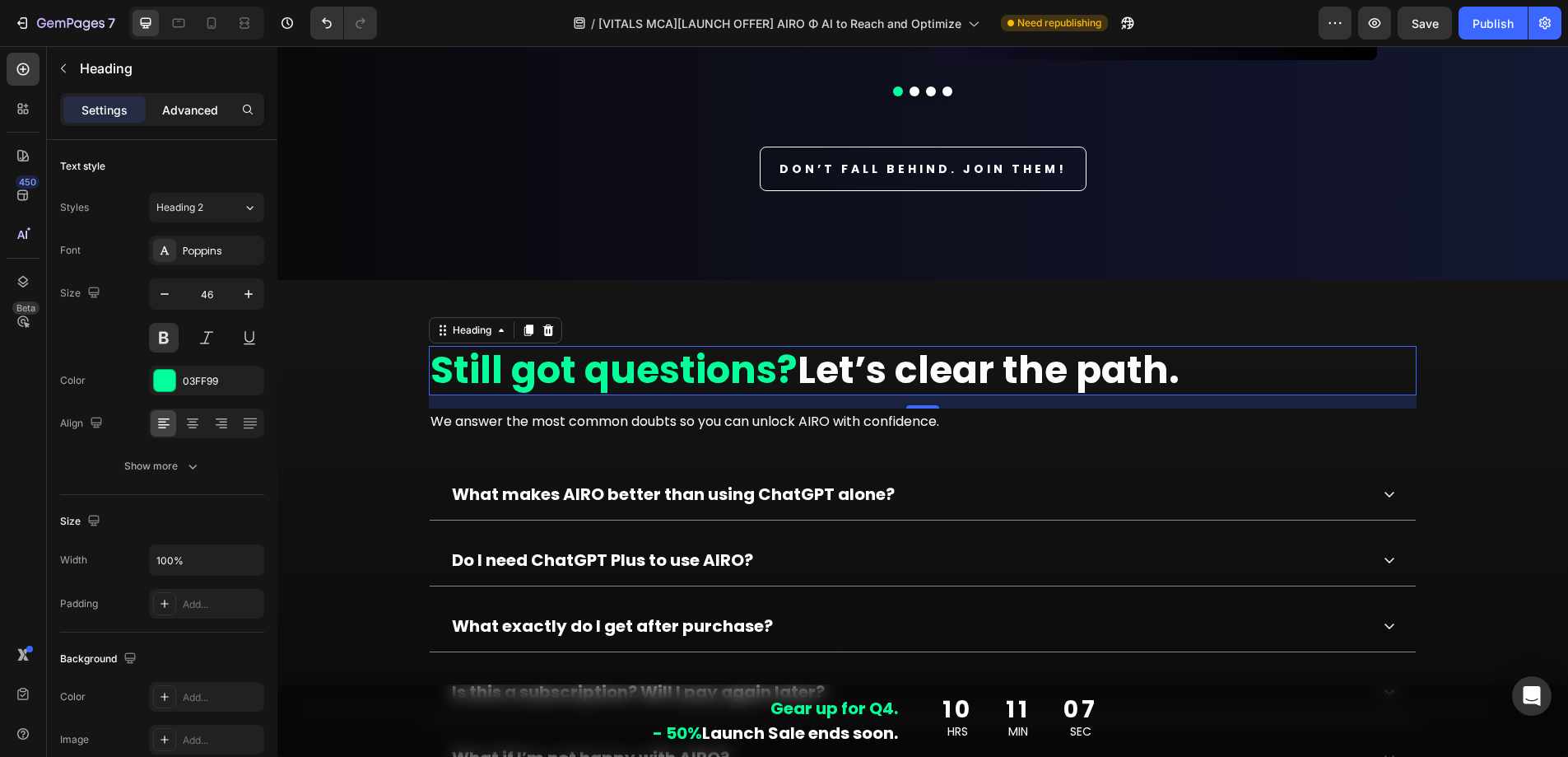
click at [181, 117] on p "Advanced" at bounding box center [190, 109] width 56 height 17
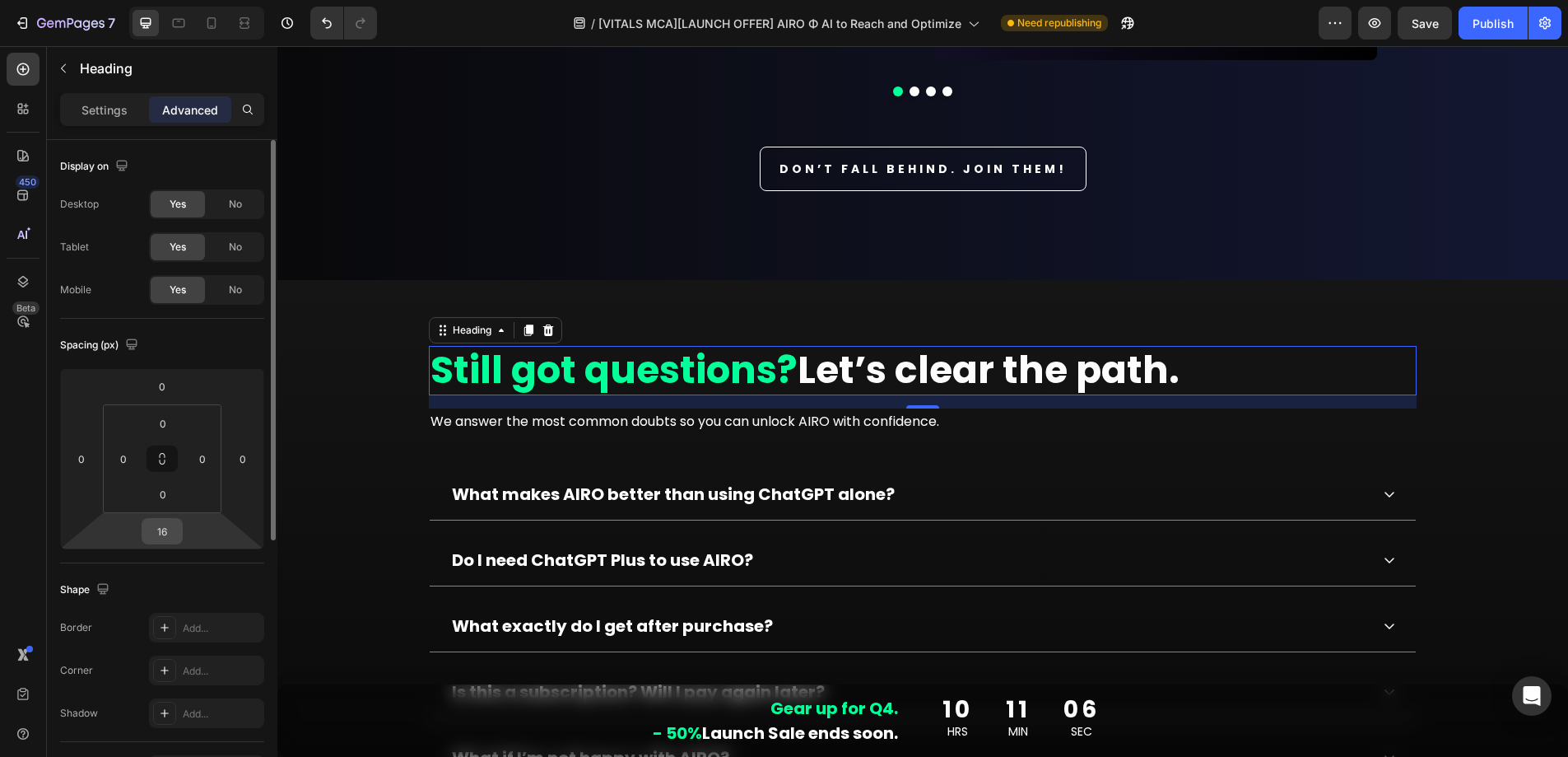
click at [165, 531] on input "16" at bounding box center [161, 531] width 33 height 25
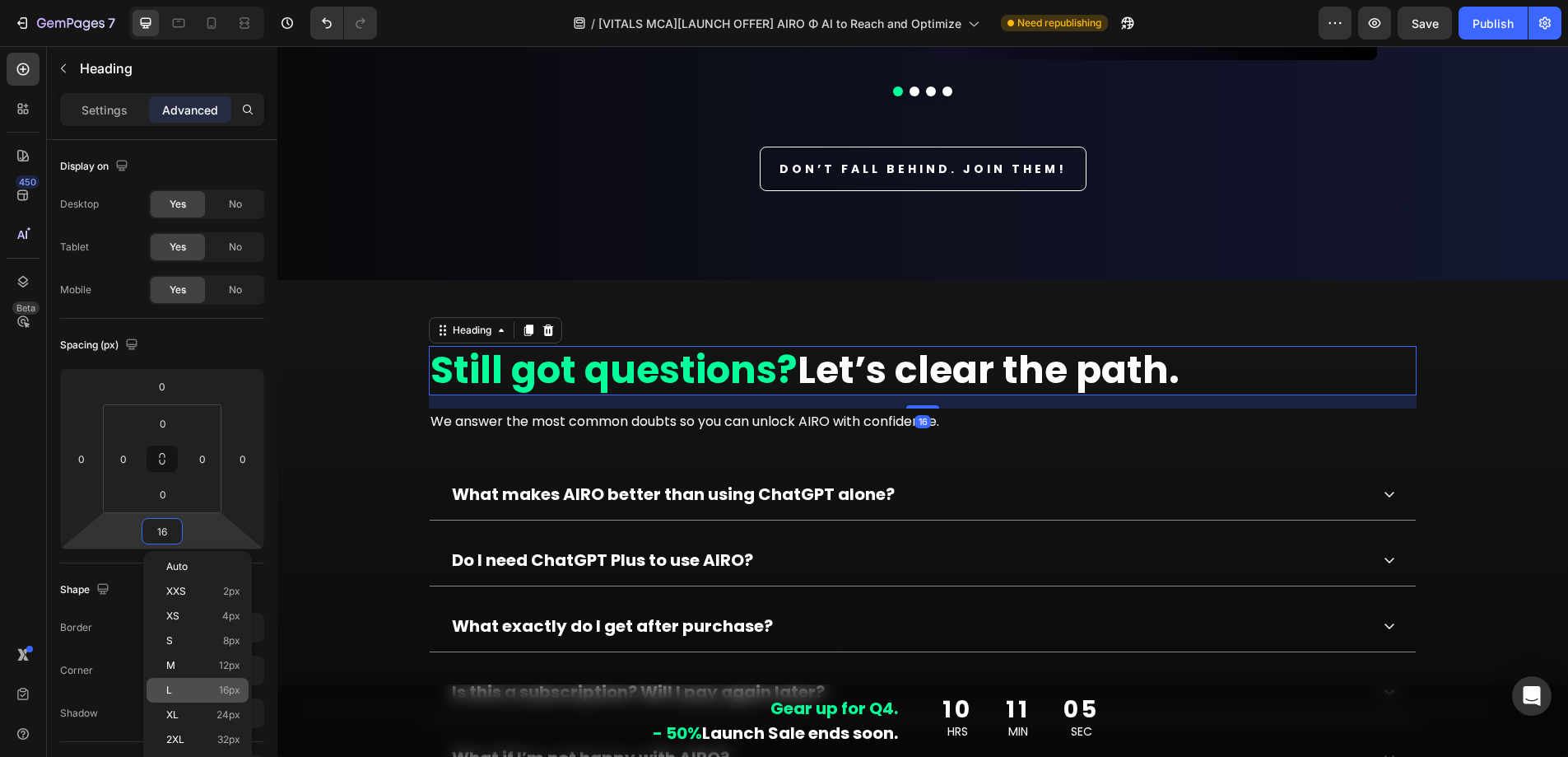
click at [194, 692] on p "L 16px" at bounding box center [203, 690] width 75 height 11
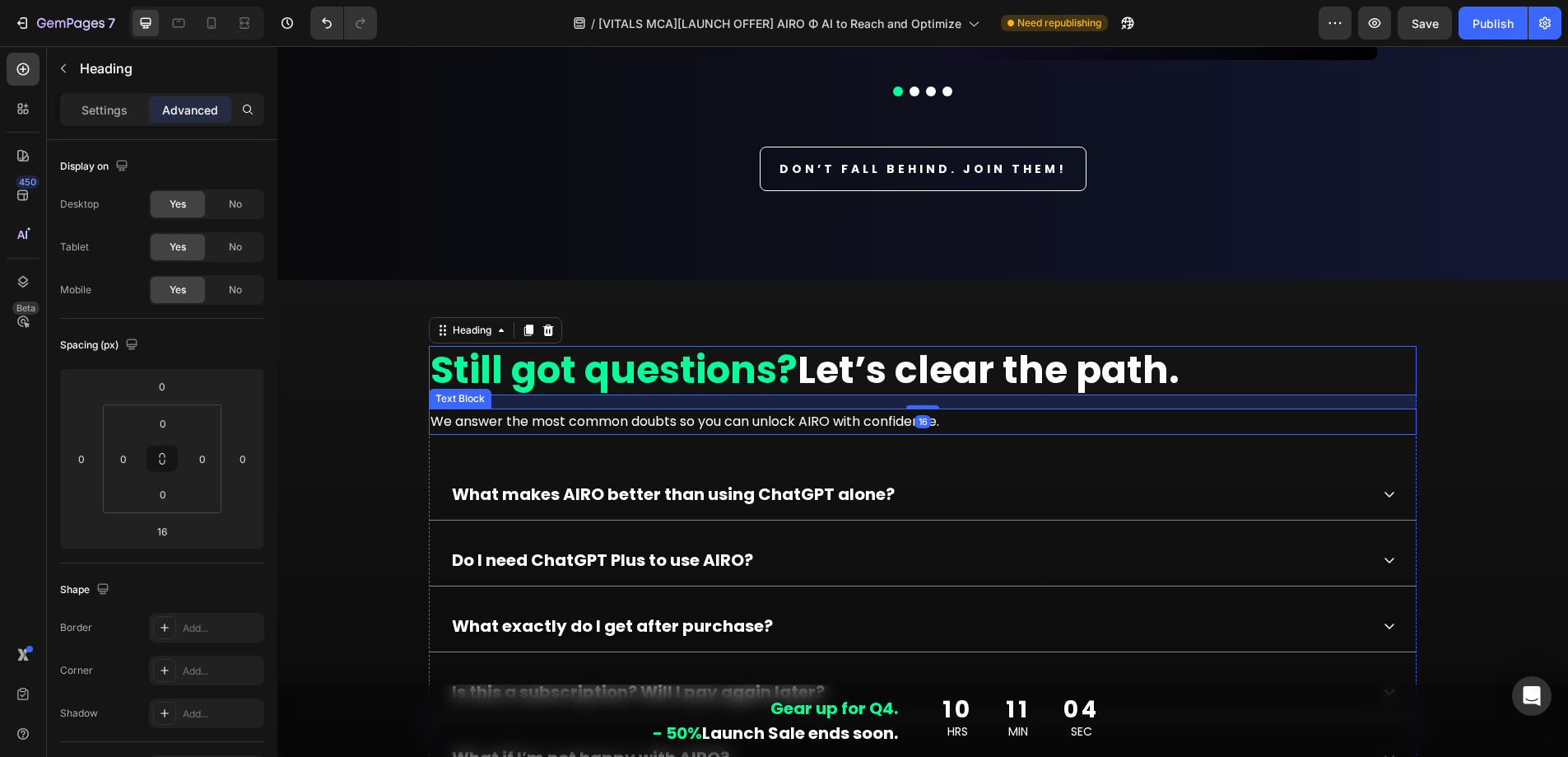
click at [467, 411] on p "We answer the most common doubts so you can unlock AIRO with confidence." at bounding box center [923, 422] width 985 height 24
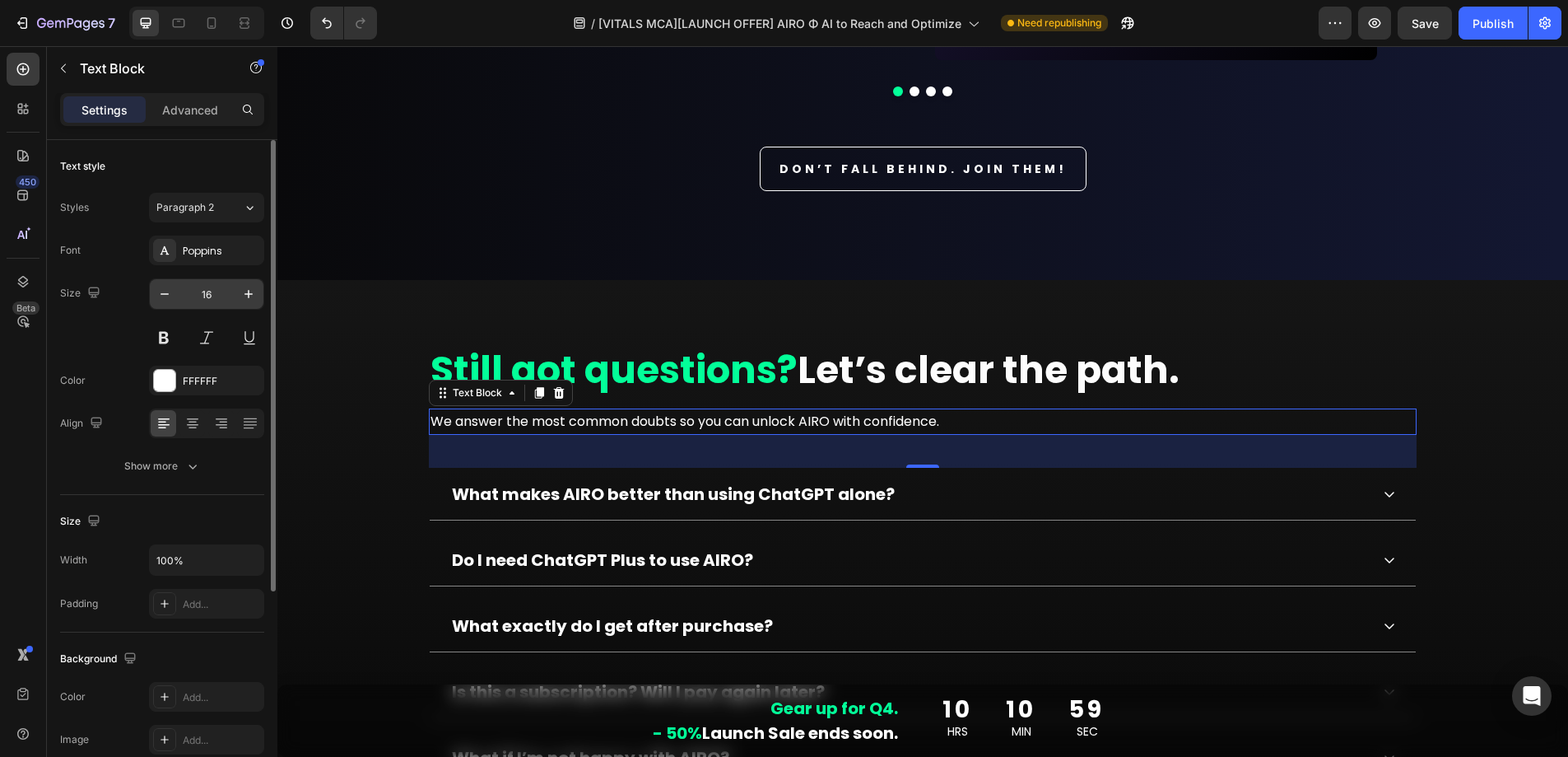
click at [210, 294] on input "16" at bounding box center [207, 294] width 55 height 29
click at [196, 107] on p "Advanced" at bounding box center [190, 109] width 56 height 17
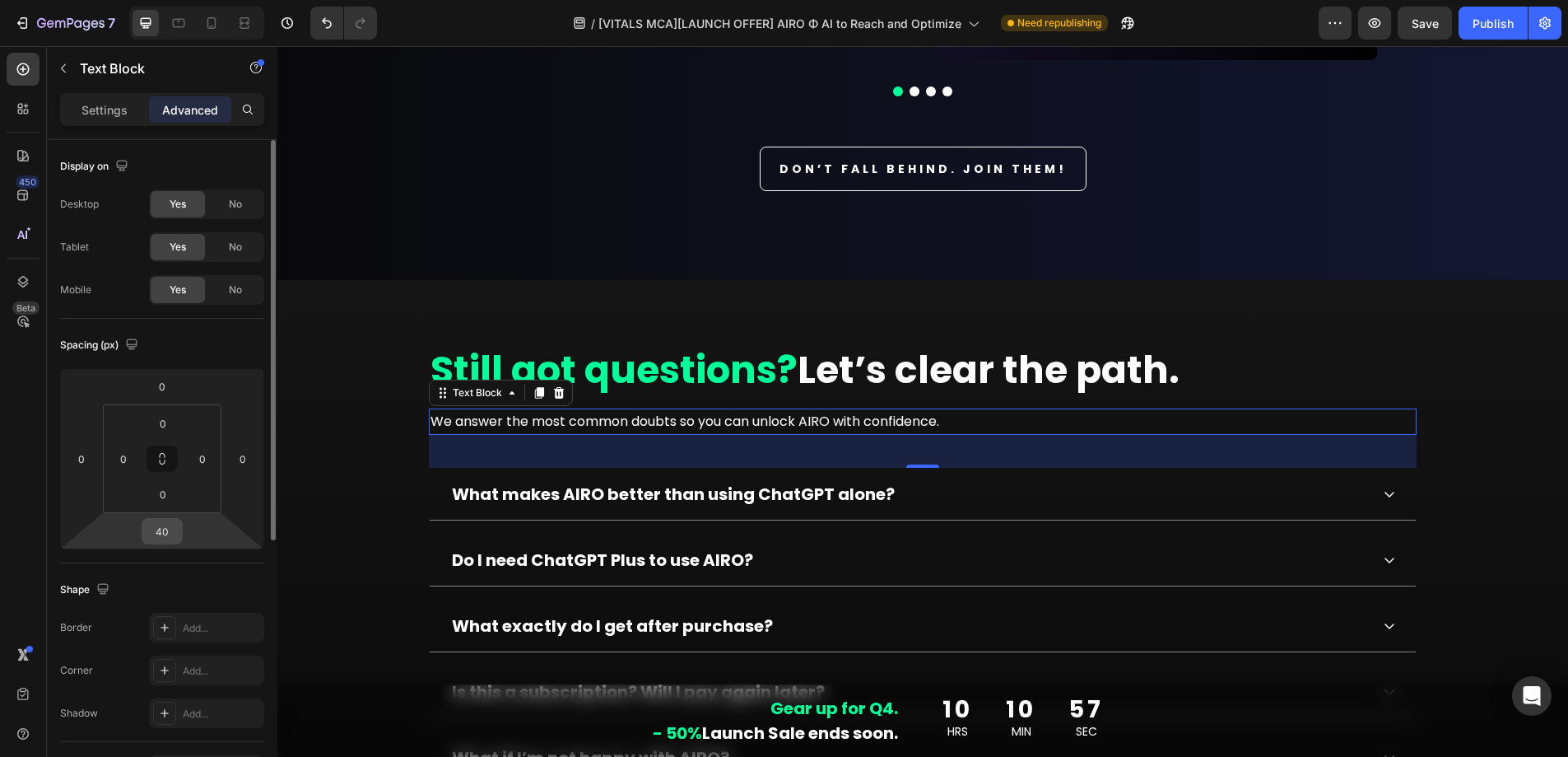
click at [158, 530] on input "40" at bounding box center [161, 531] width 33 height 25
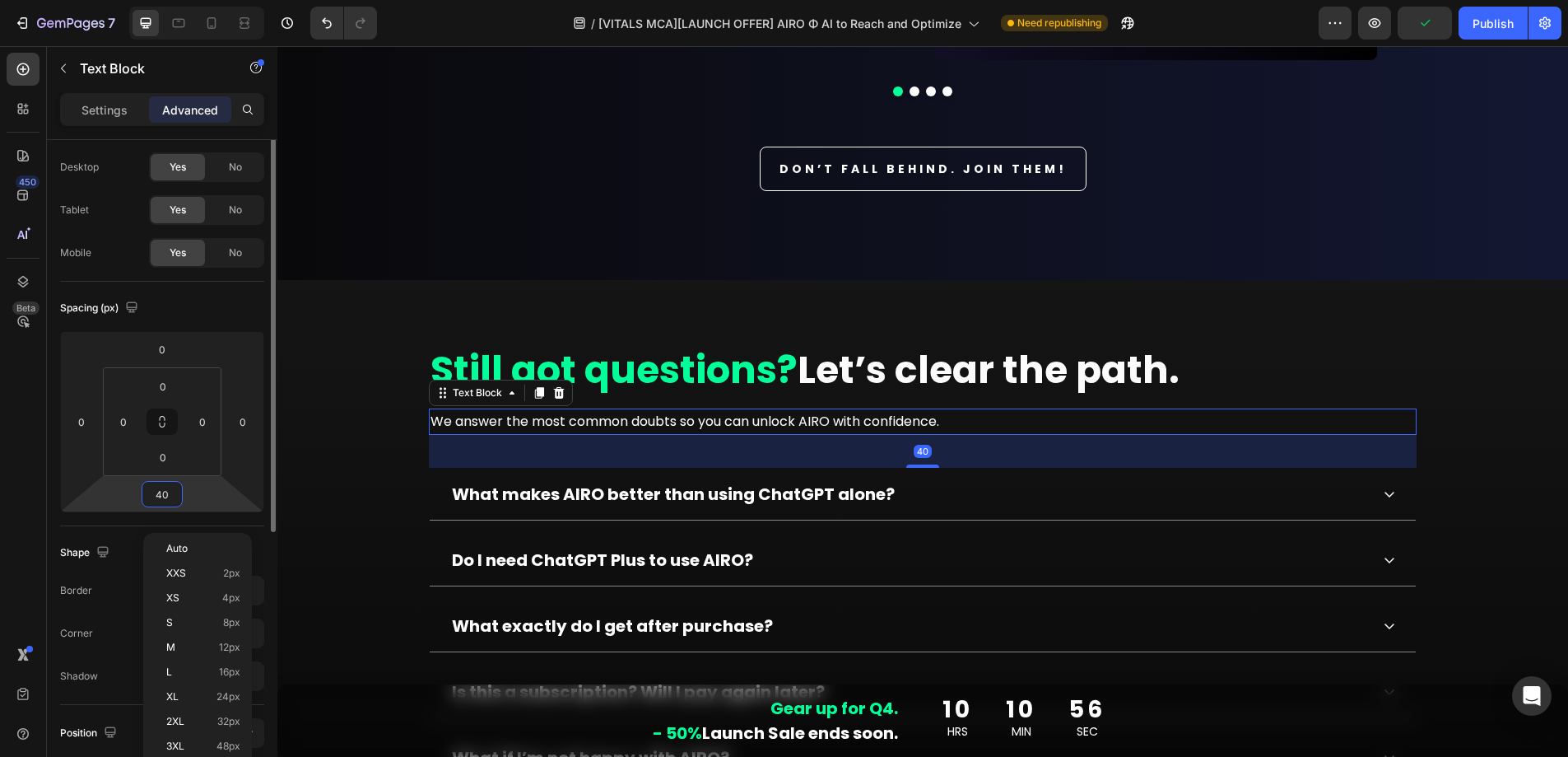
scroll to position [93, 0]
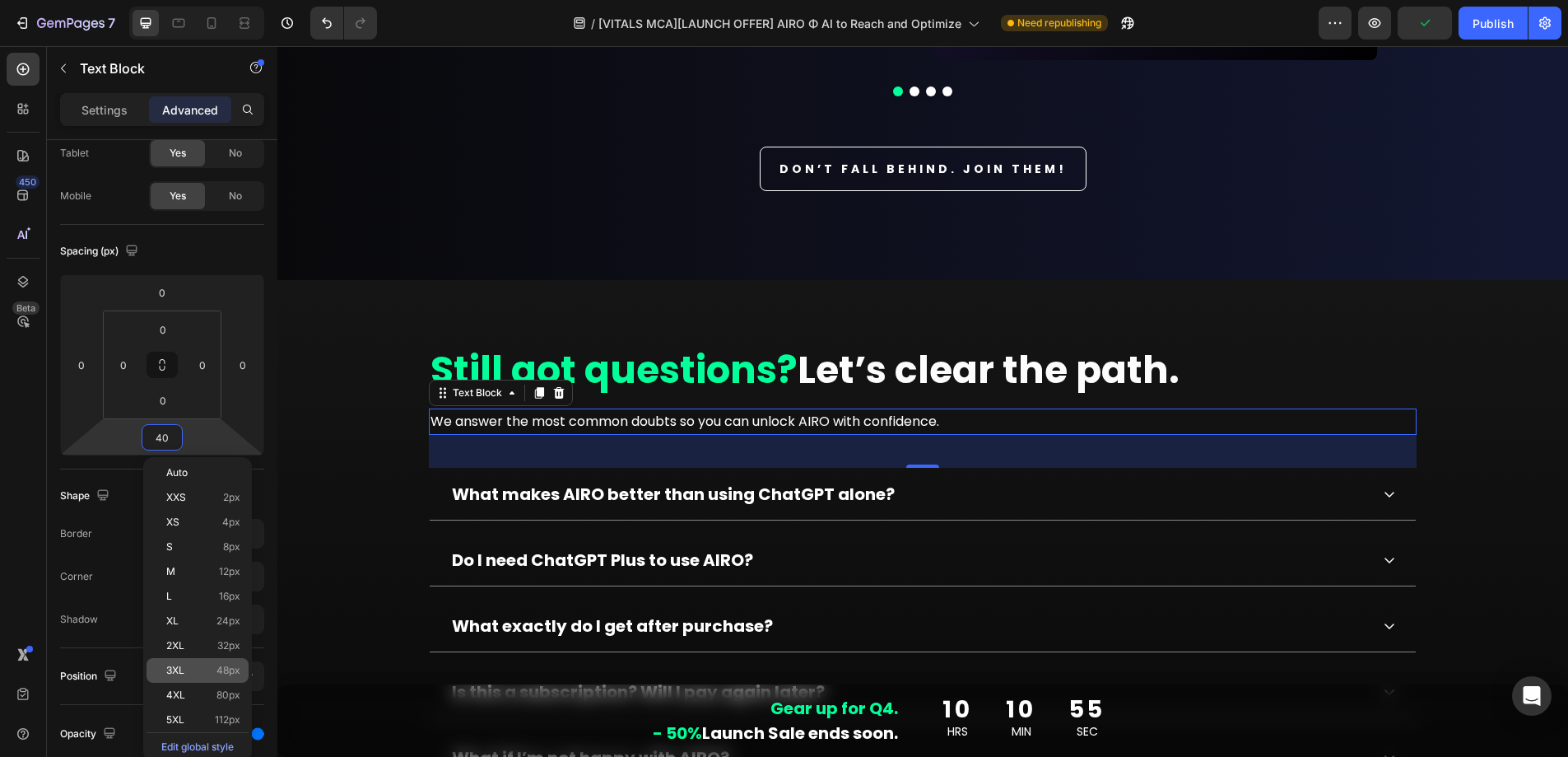
click at [229, 676] on div "3XL 48px" at bounding box center [197, 670] width 102 height 25
type input "48"
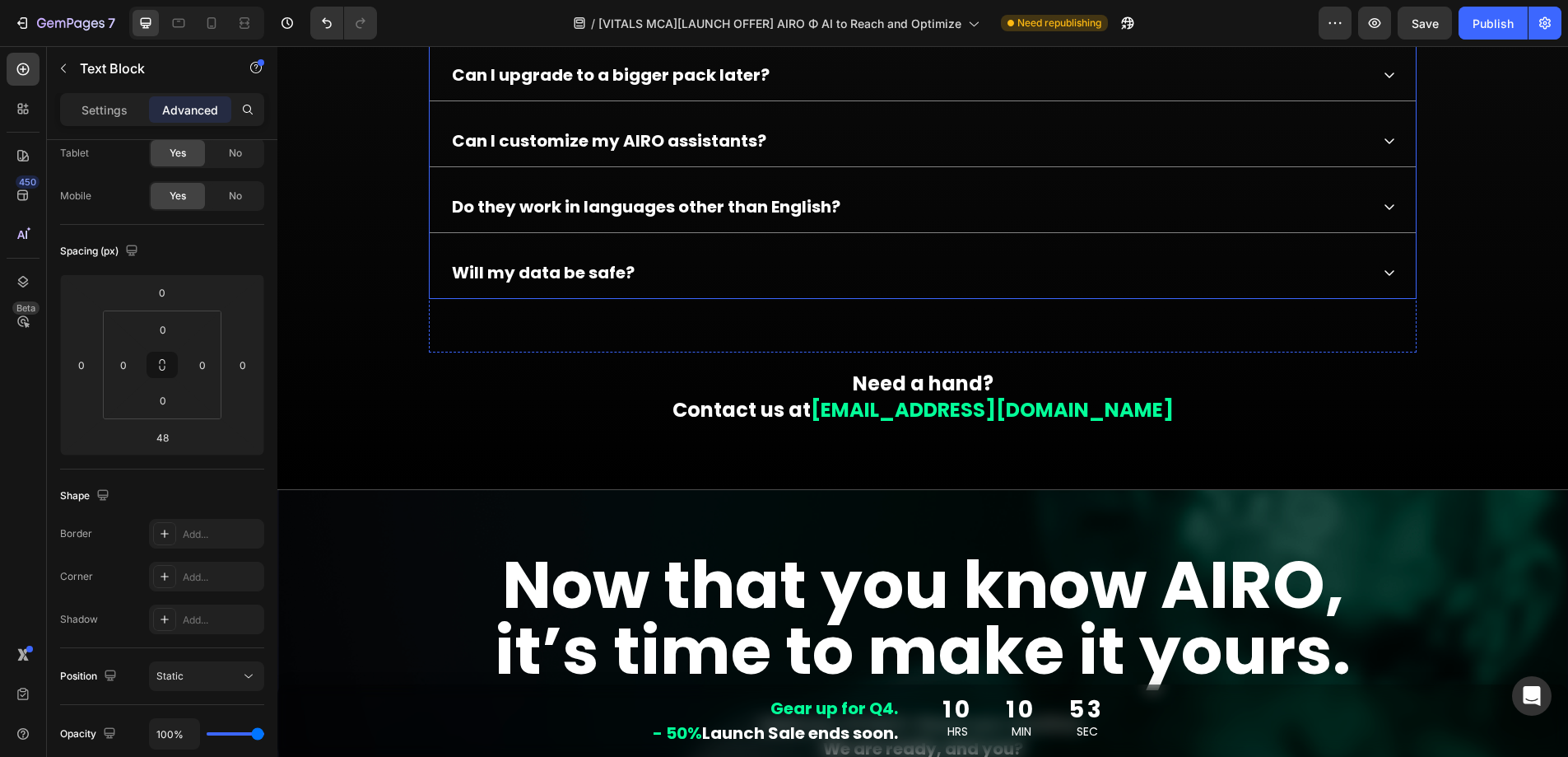
scroll to position [13358, 0]
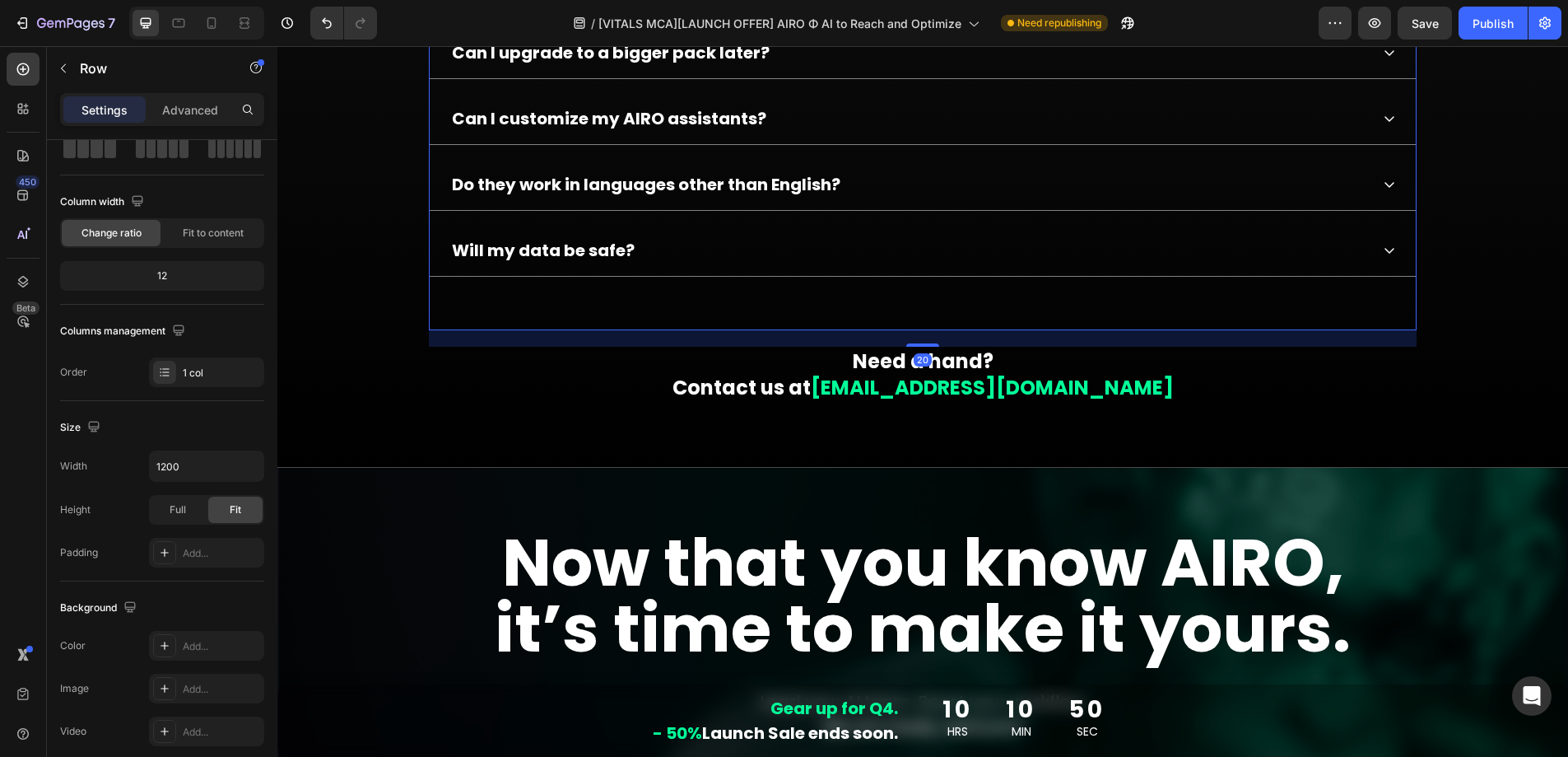
scroll to position [0, 0]
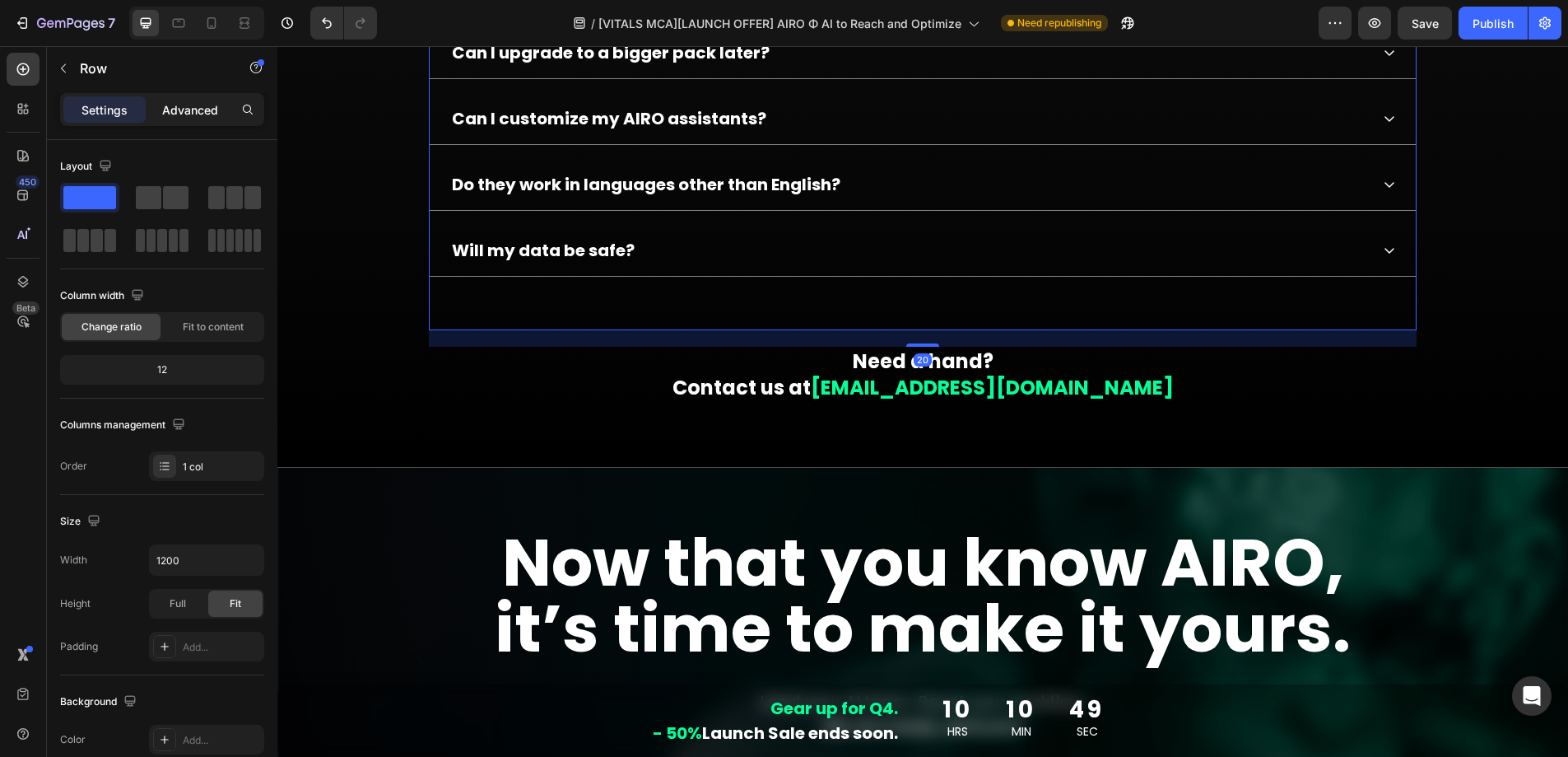
click at [197, 112] on p "Advanced" at bounding box center [190, 109] width 56 height 17
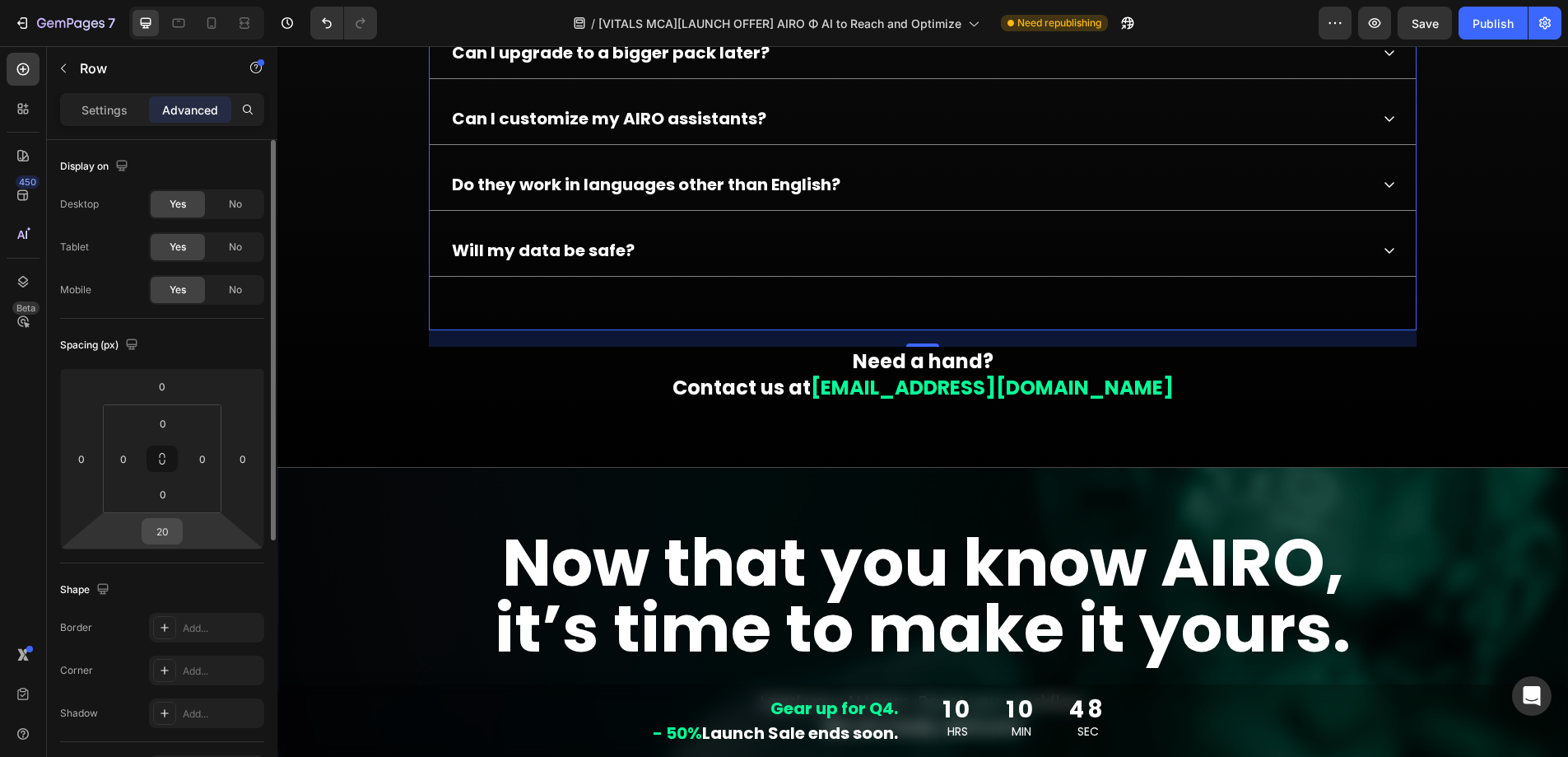
click at [169, 537] on input "20" at bounding box center [161, 531] width 33 height 25
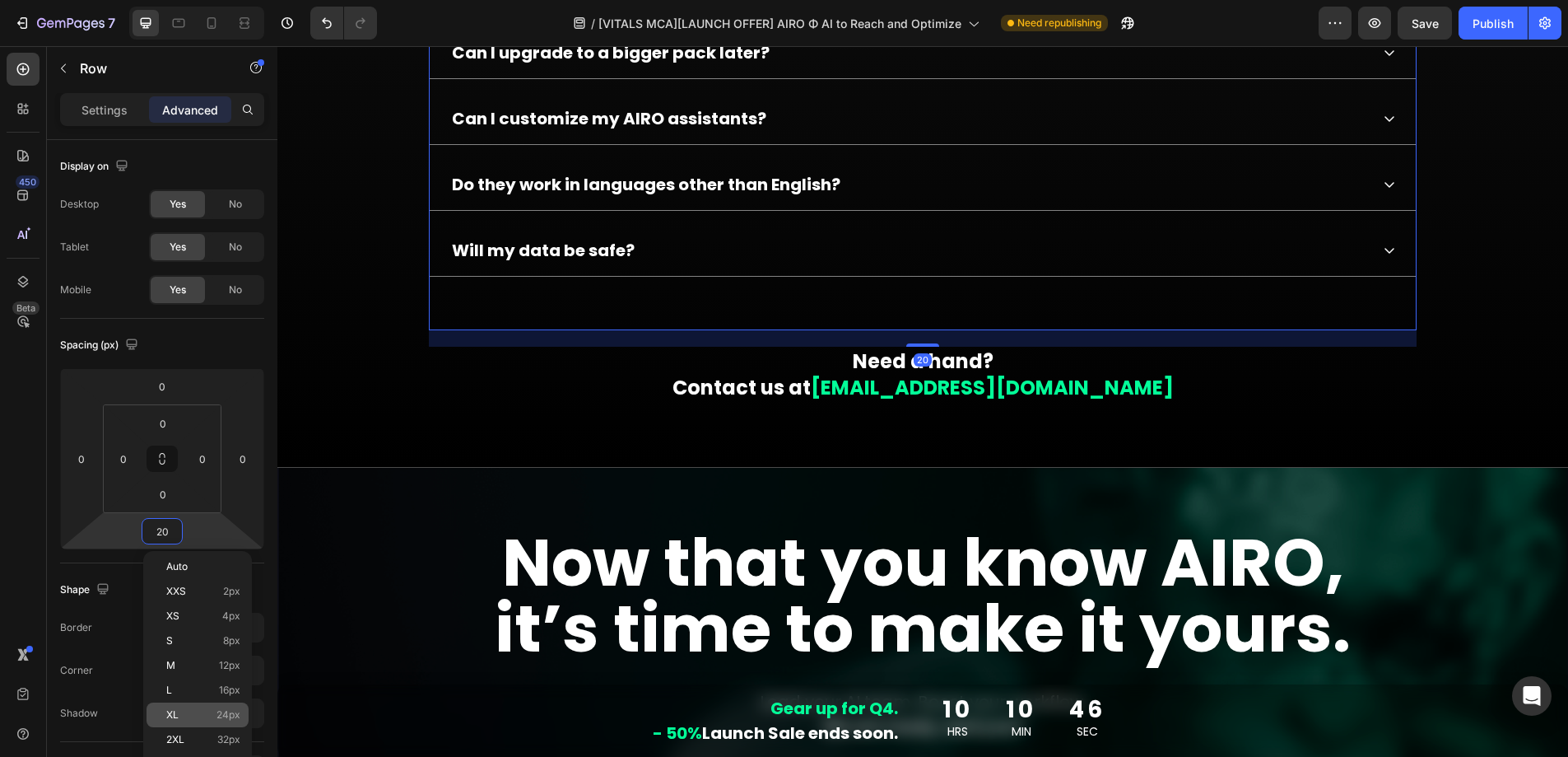
click at [194, 719] on p "XL 24px" at bounding box center [203, 715] width 75 height 11
type input "24"
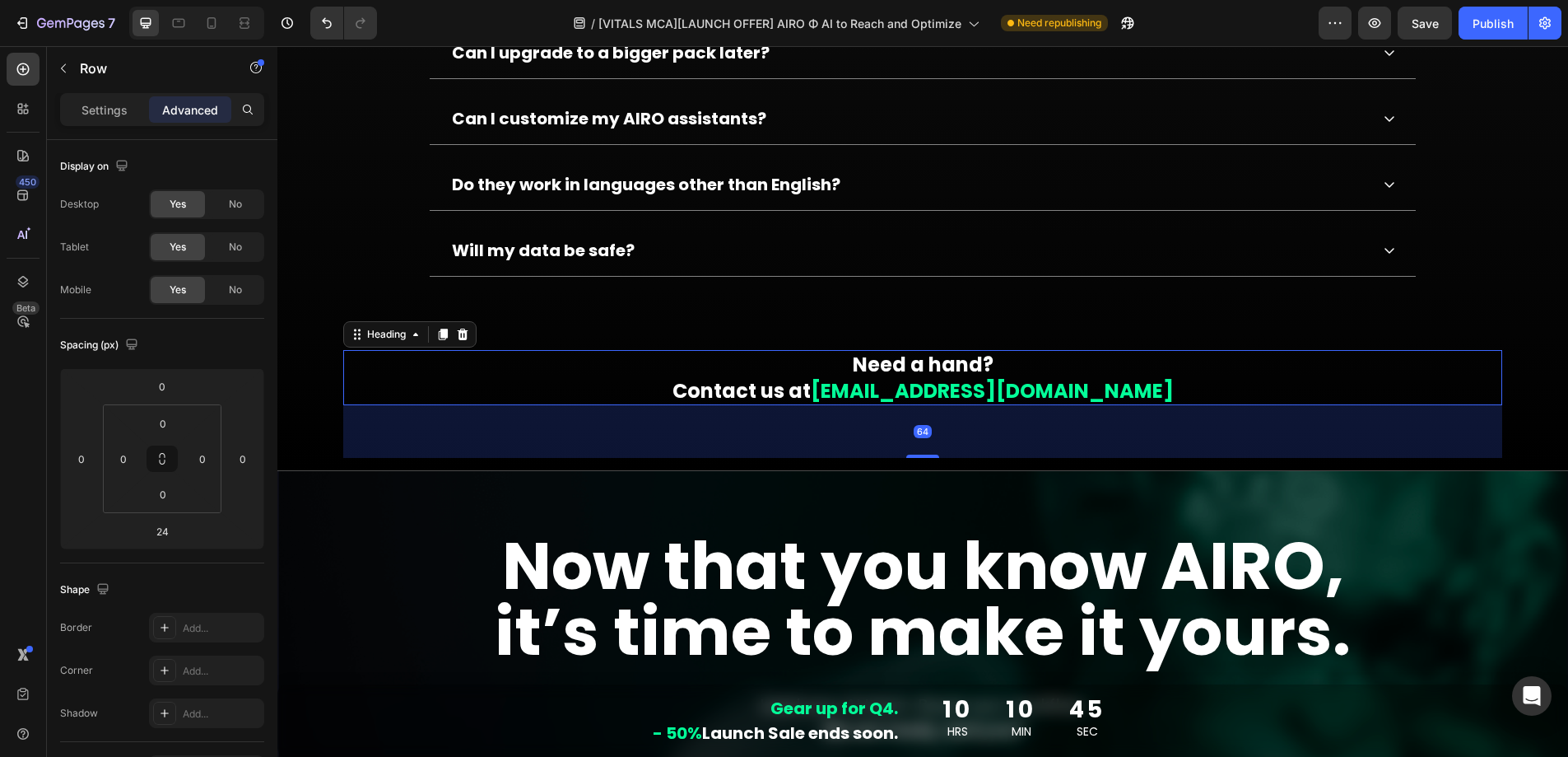
click at [786, 400] on strong "Contact us at" at bounding box center [742, 391] width 139 height 27
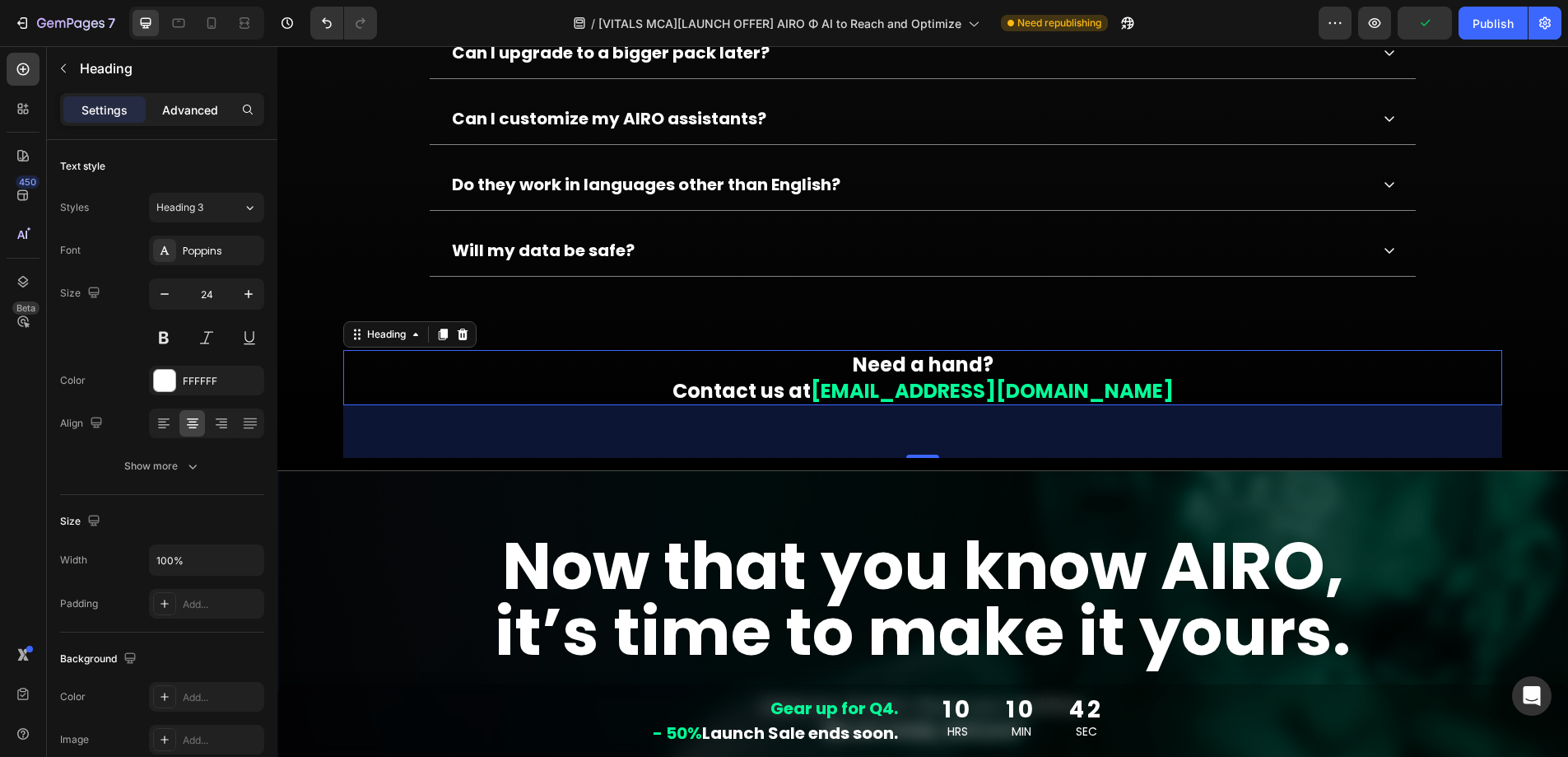
click at [188, 115] on p "Advanced" at bounding box center [190, 109] width 56 height 17
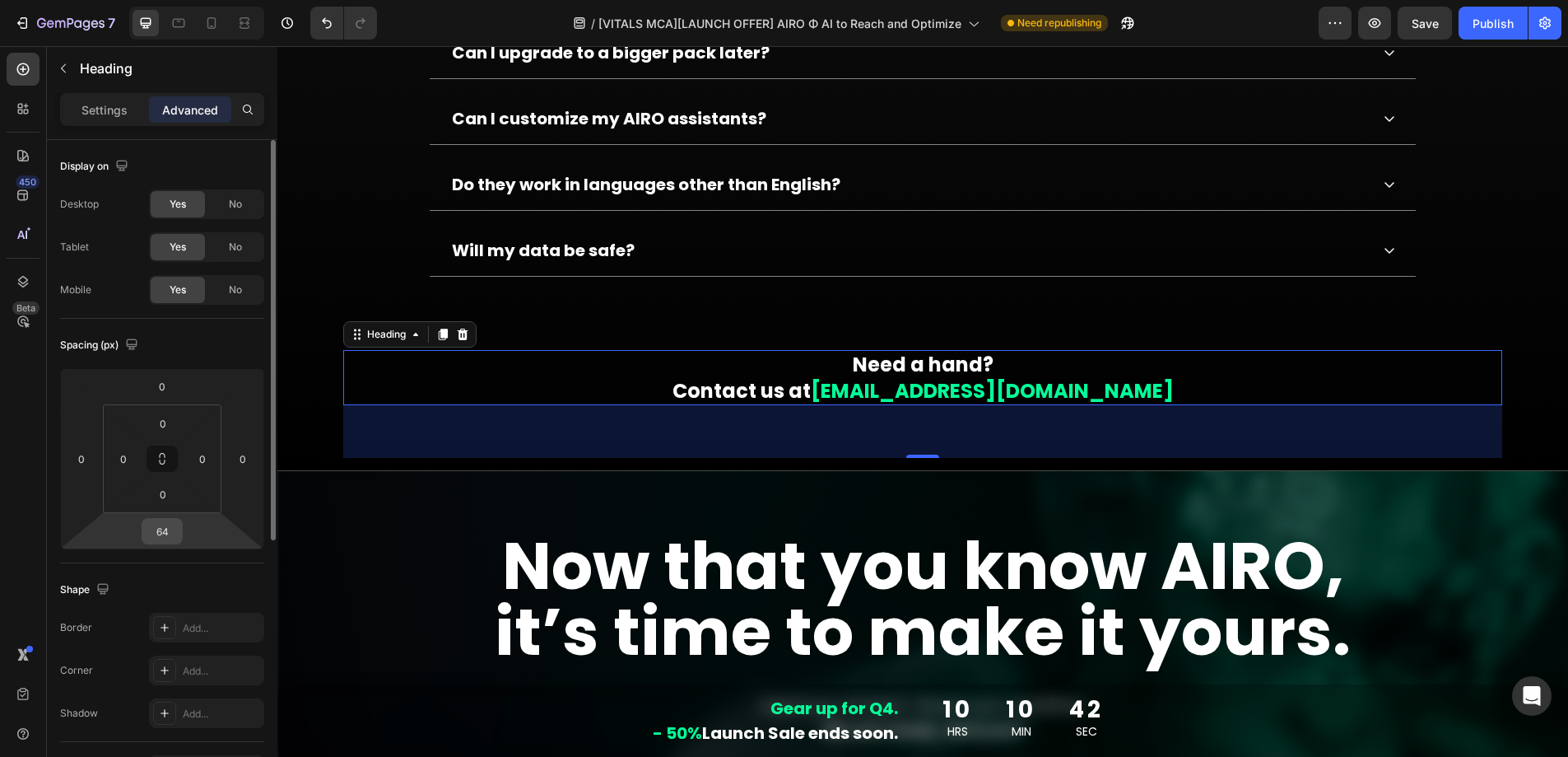
click at [168, 530] on input "64" at bounding box center [161, 531] width 33 height 25
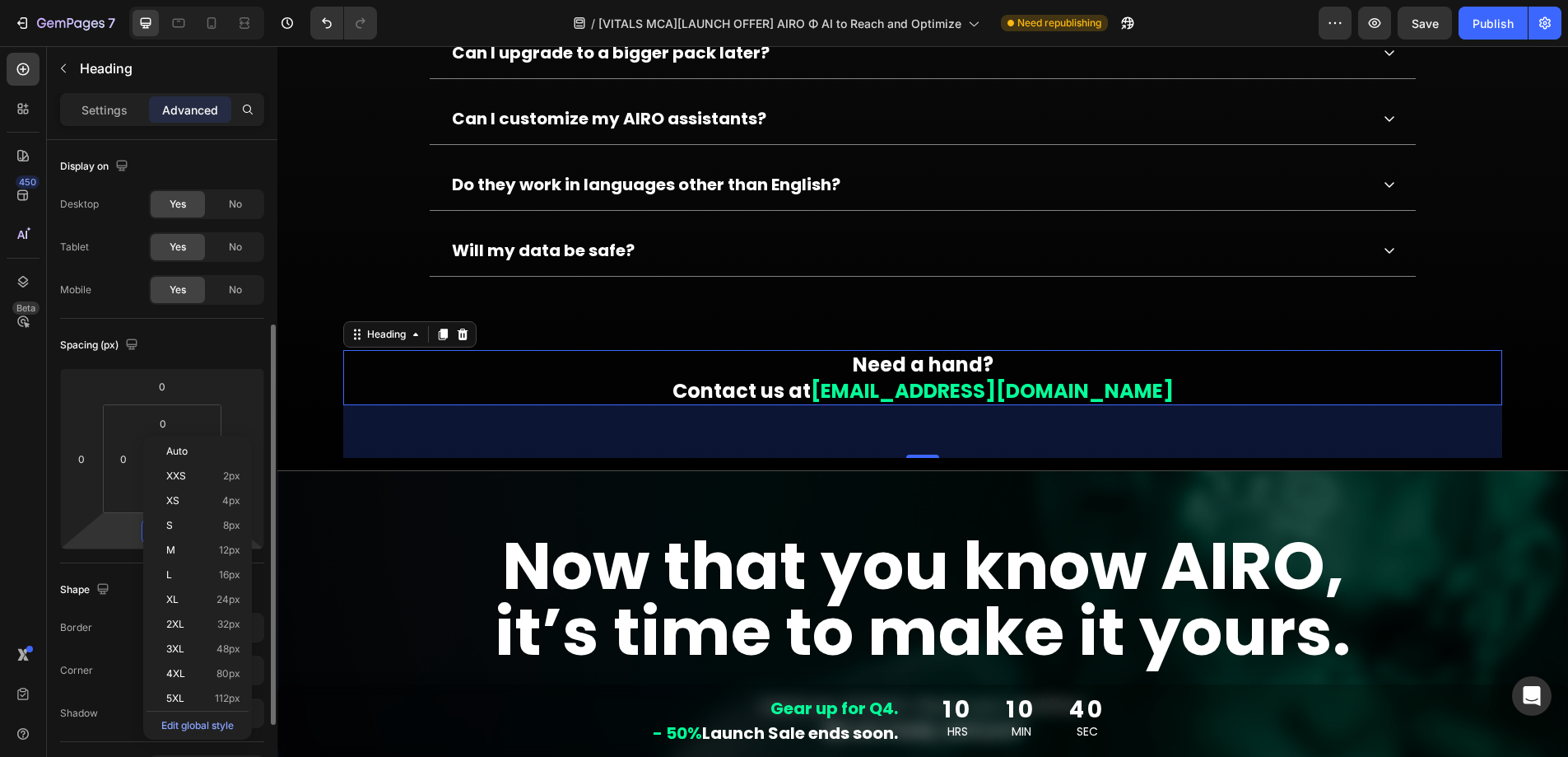
scroll to position [234, 0]
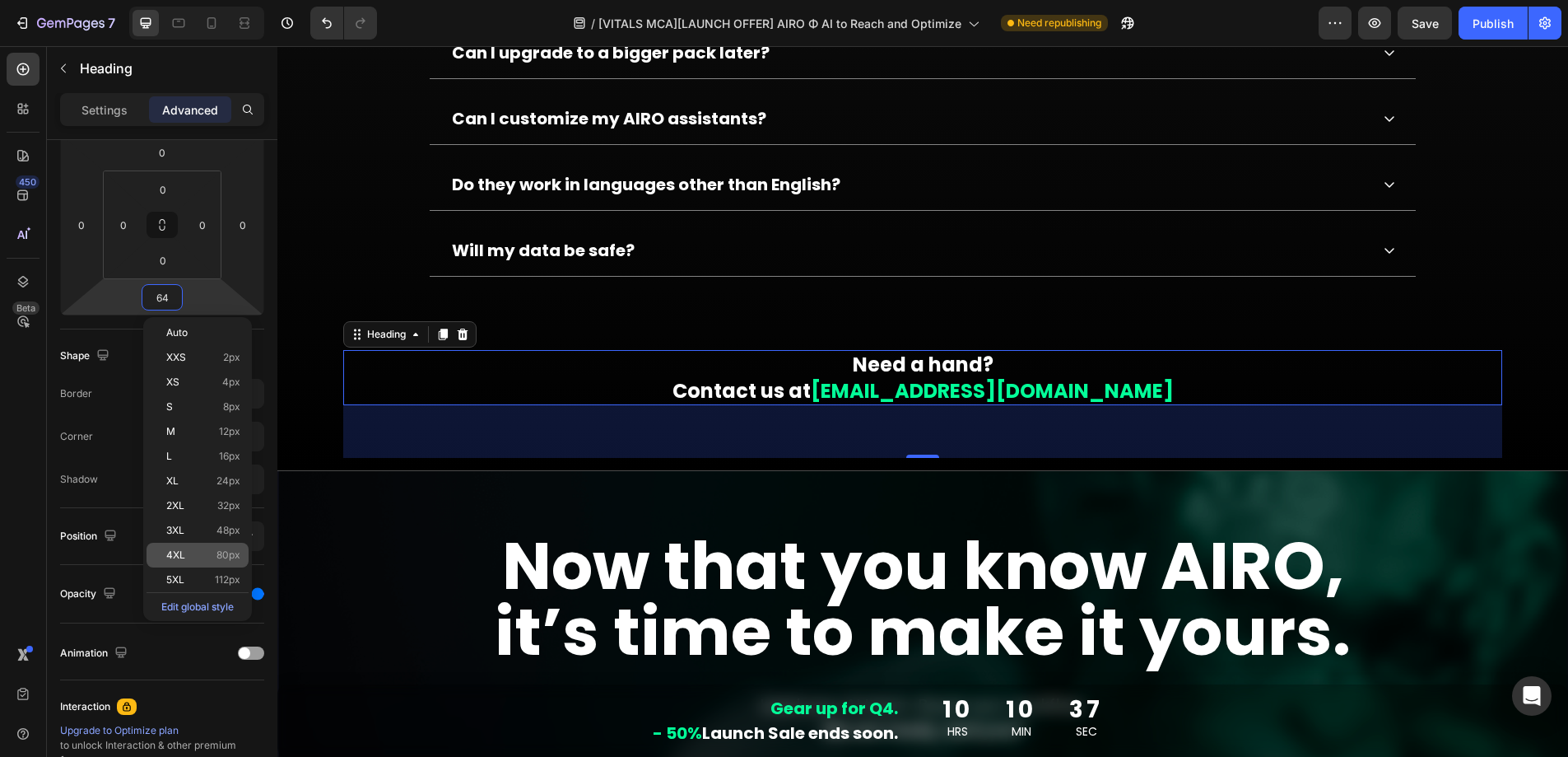
click at [199, 552] on p "4XL 80px" at bounding box center [203, 555] width 75 height 11
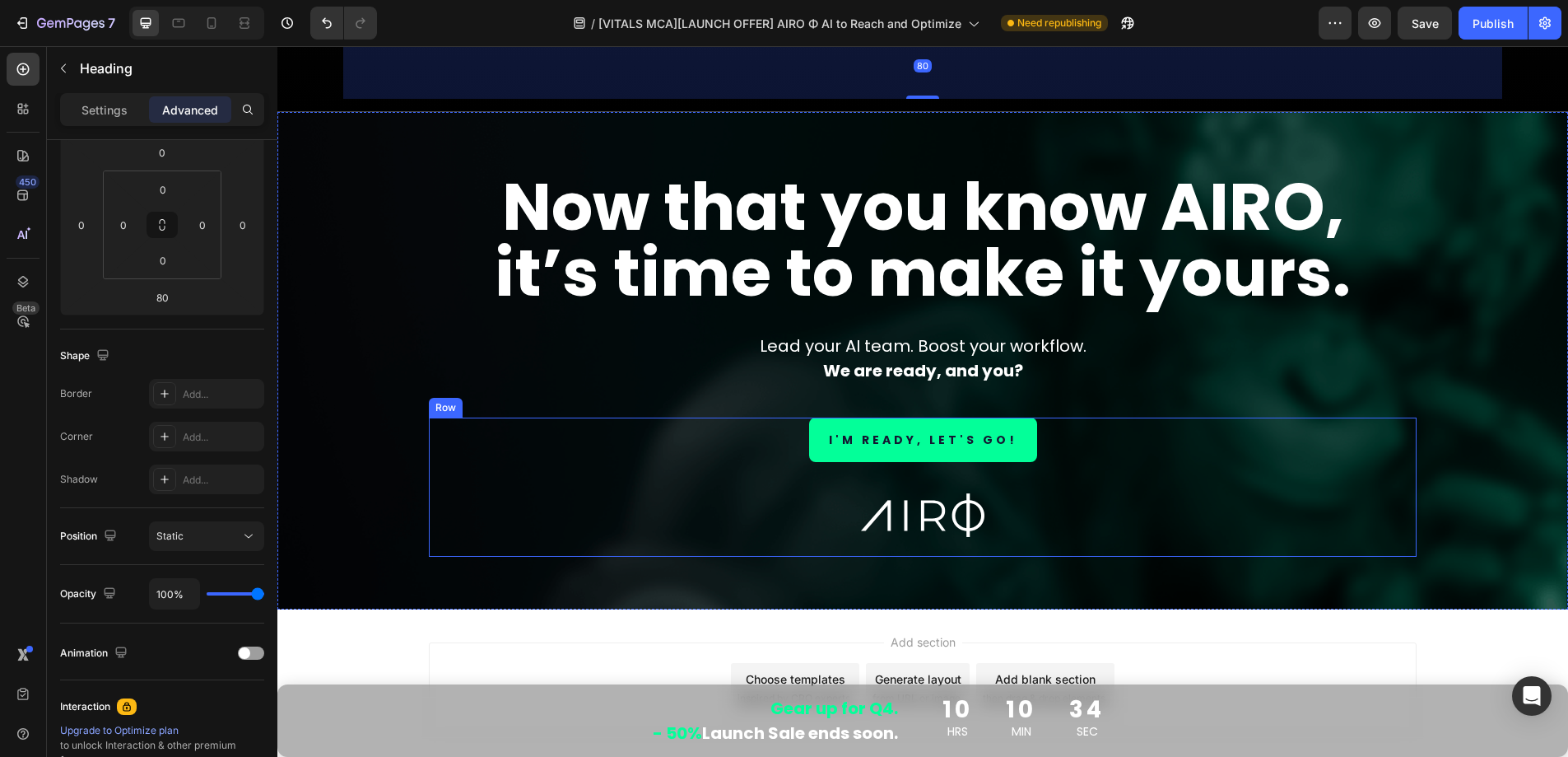
scroll to position [13738, 0]
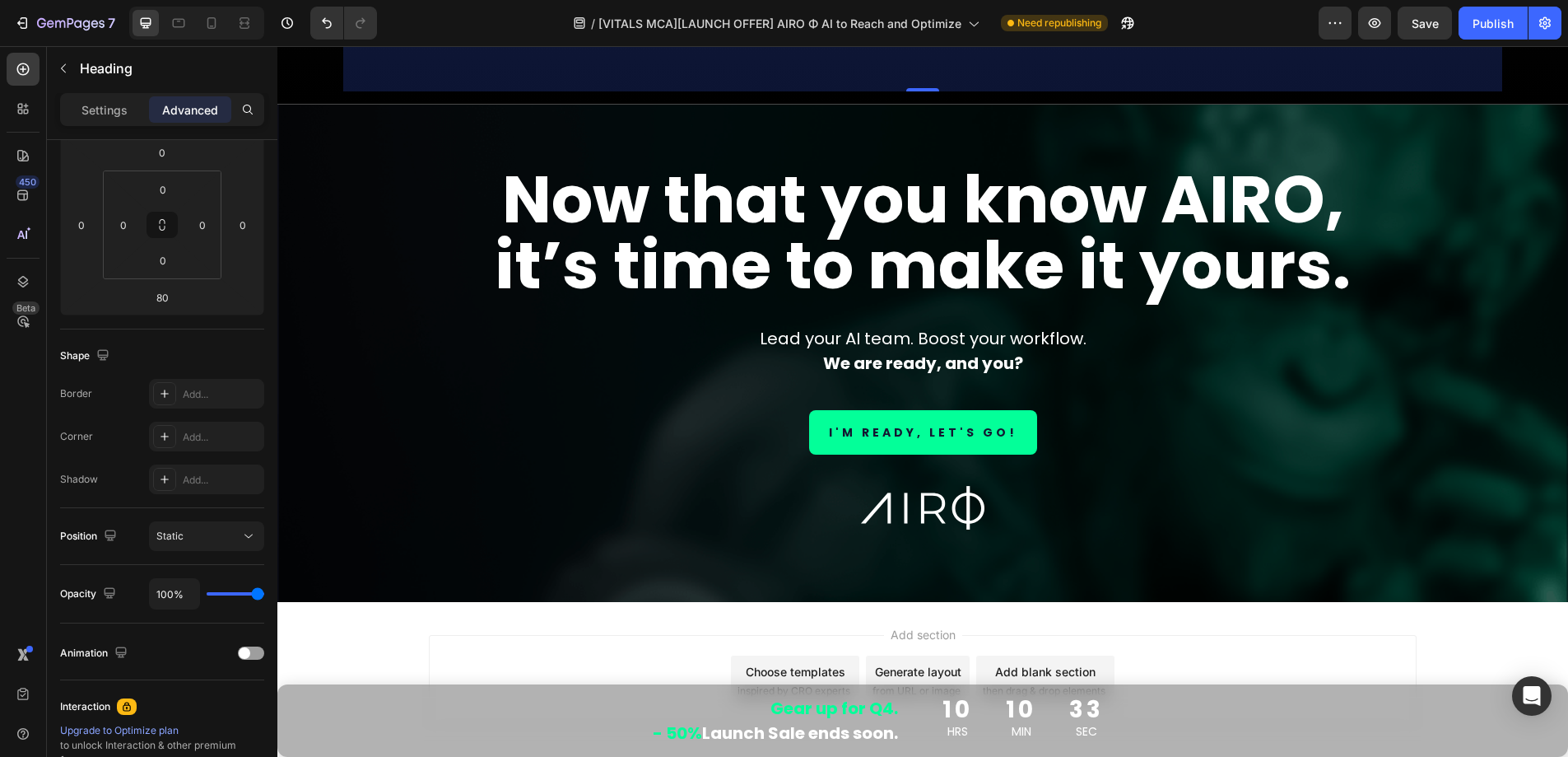
click at [197, 24] on div at bounding box center [196, 23] width 135 height 33
click at [204, 23] on icon at bounding box center [211, 23] width 16 height 16
type input "45"
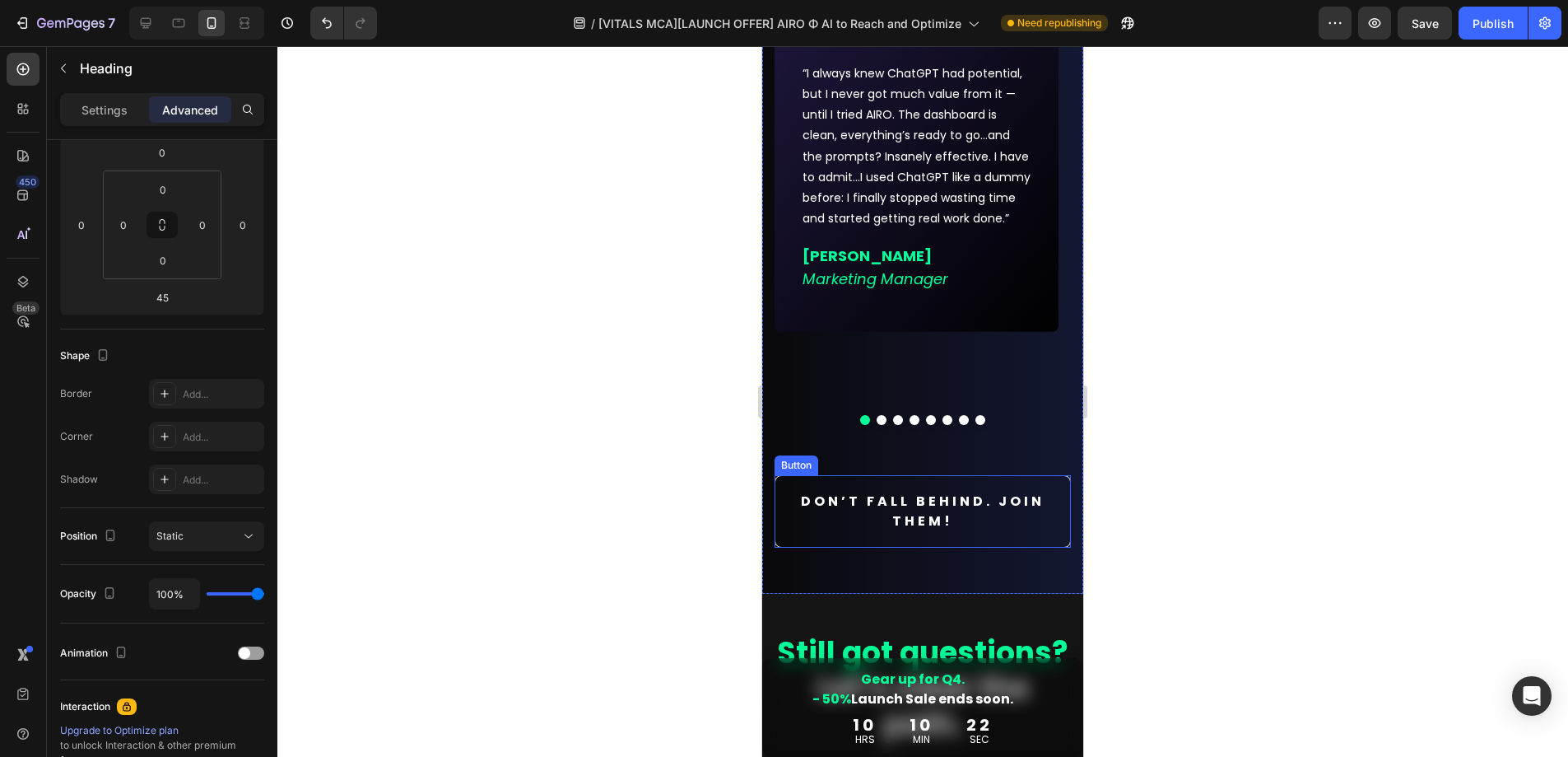
scroll to position [11816, 0]
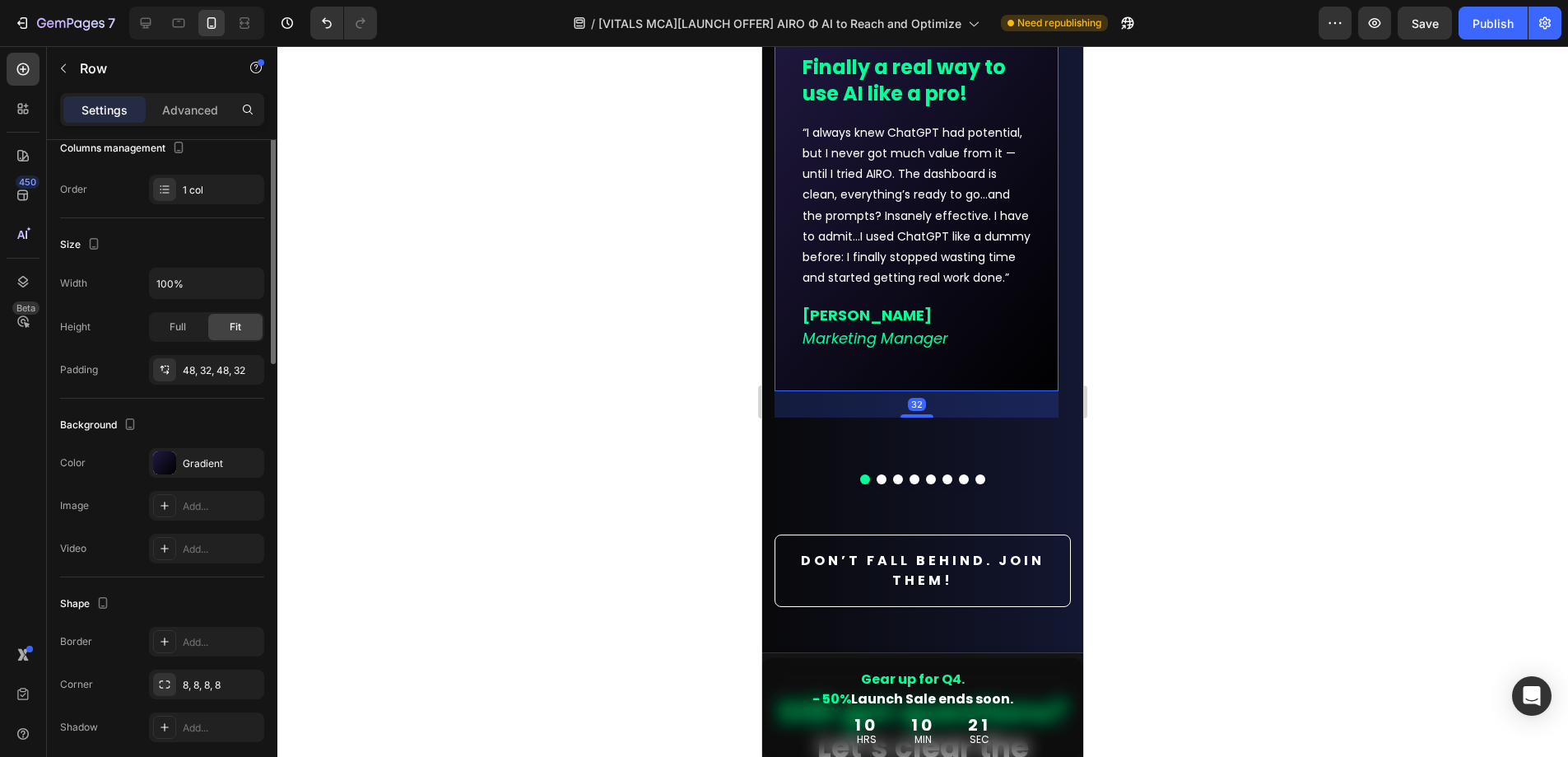
click at [935, 380] on div "Icon Icon Icon Icon Icon Row Finally a real way to use AI like a pro! Text bloc…" at bounding box center [916, 193] width 284 height 395
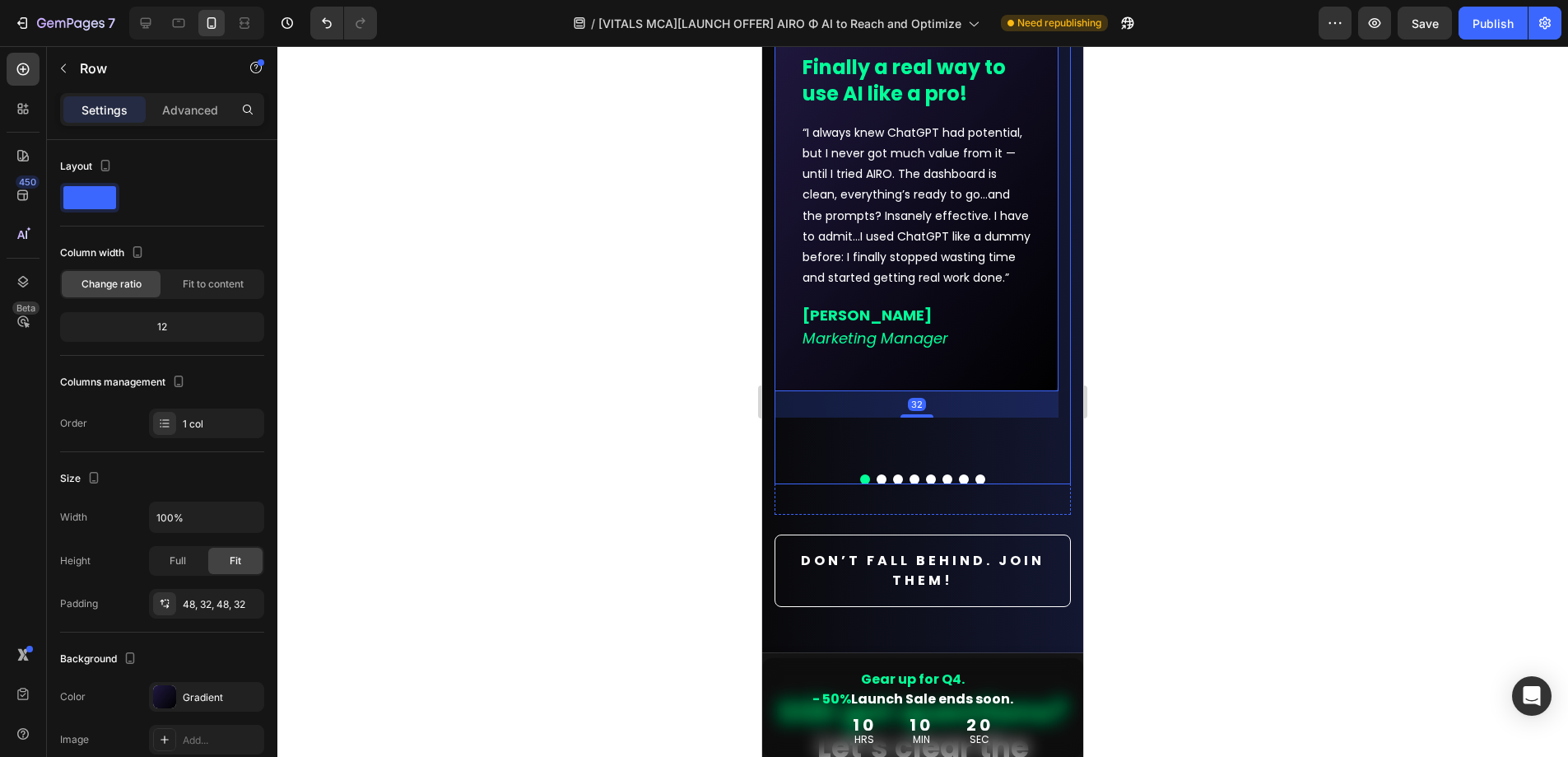
click at [915, 452] on div "Icon Icon Icon Icon Icon Row Finally a real way to use AI like a pro! Text bloc…" at bounding box center [923, 240] width 296 height 489
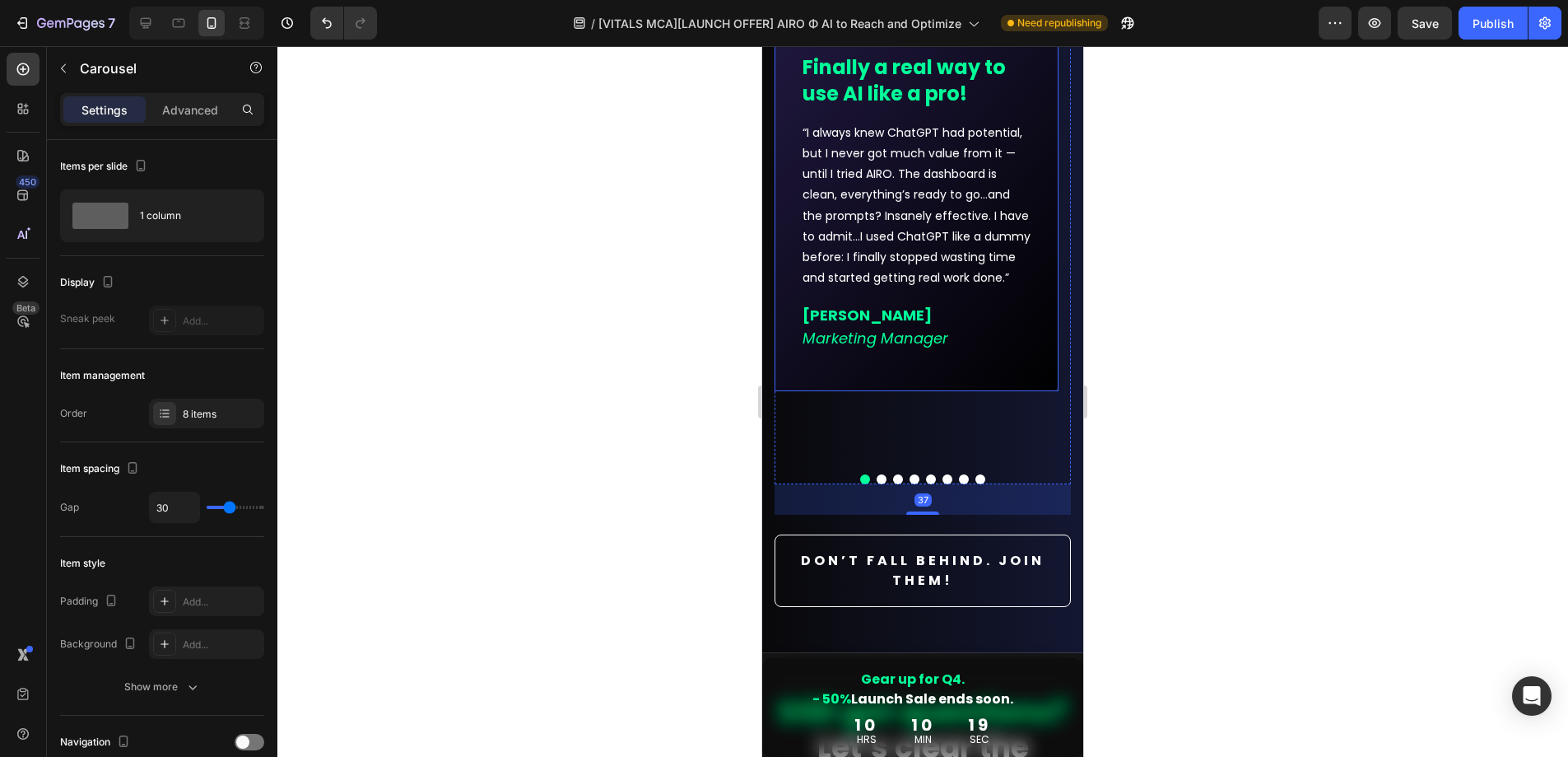
click at [938, 357] on div "Icon Icon Icon Icon Icon Row Finally a real way to use AI like a pro! Text bloc…" at bounding box center [916, 193] width 284 height 395
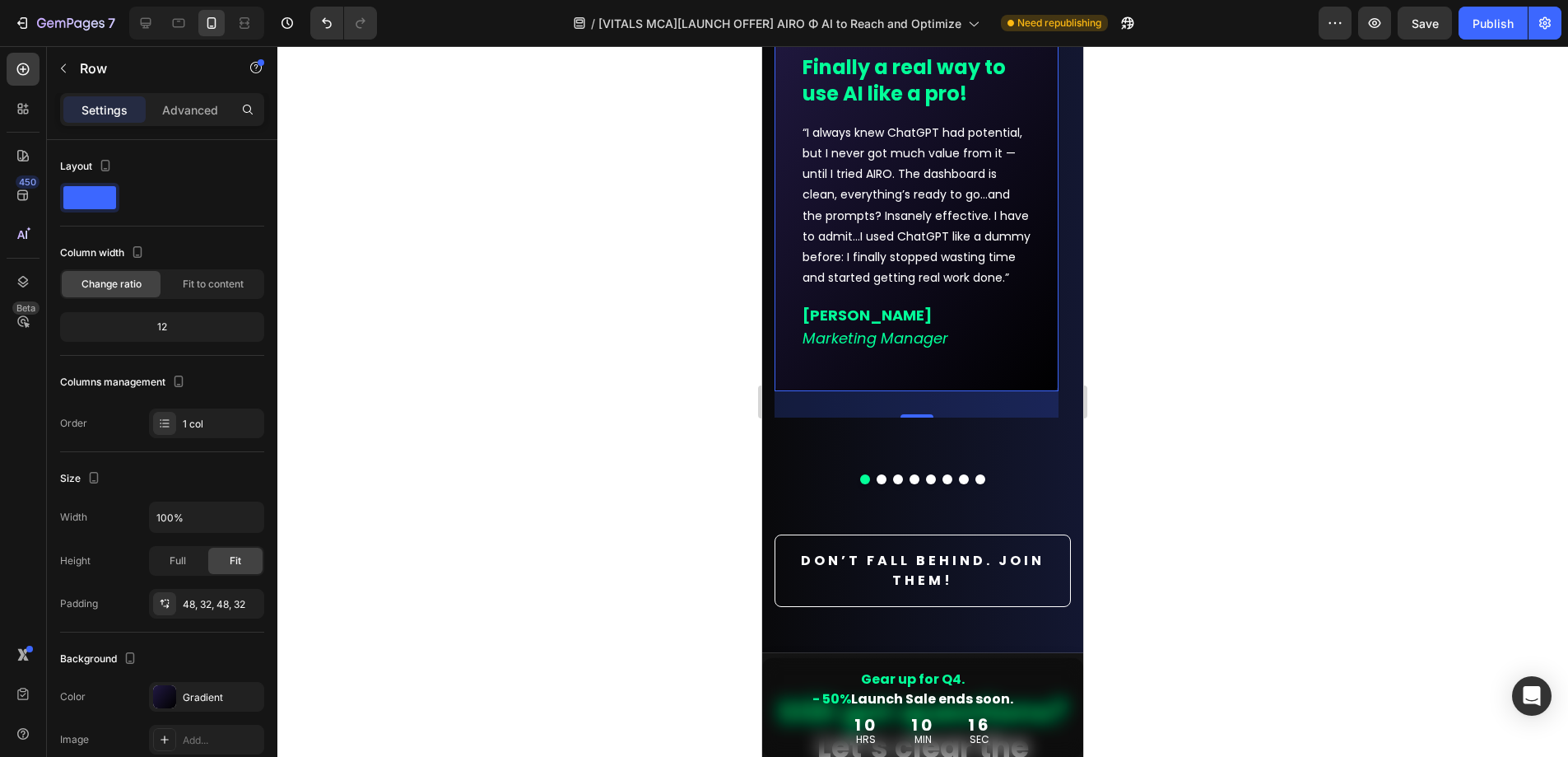
drag, startPoint x: 184, startPoint y: 100, endPoint x: 185, endPoint y: 123, distance: 23.0
click at [184, 101] on p "Advanced" at bounding box center [190, 109] width 56 height 17
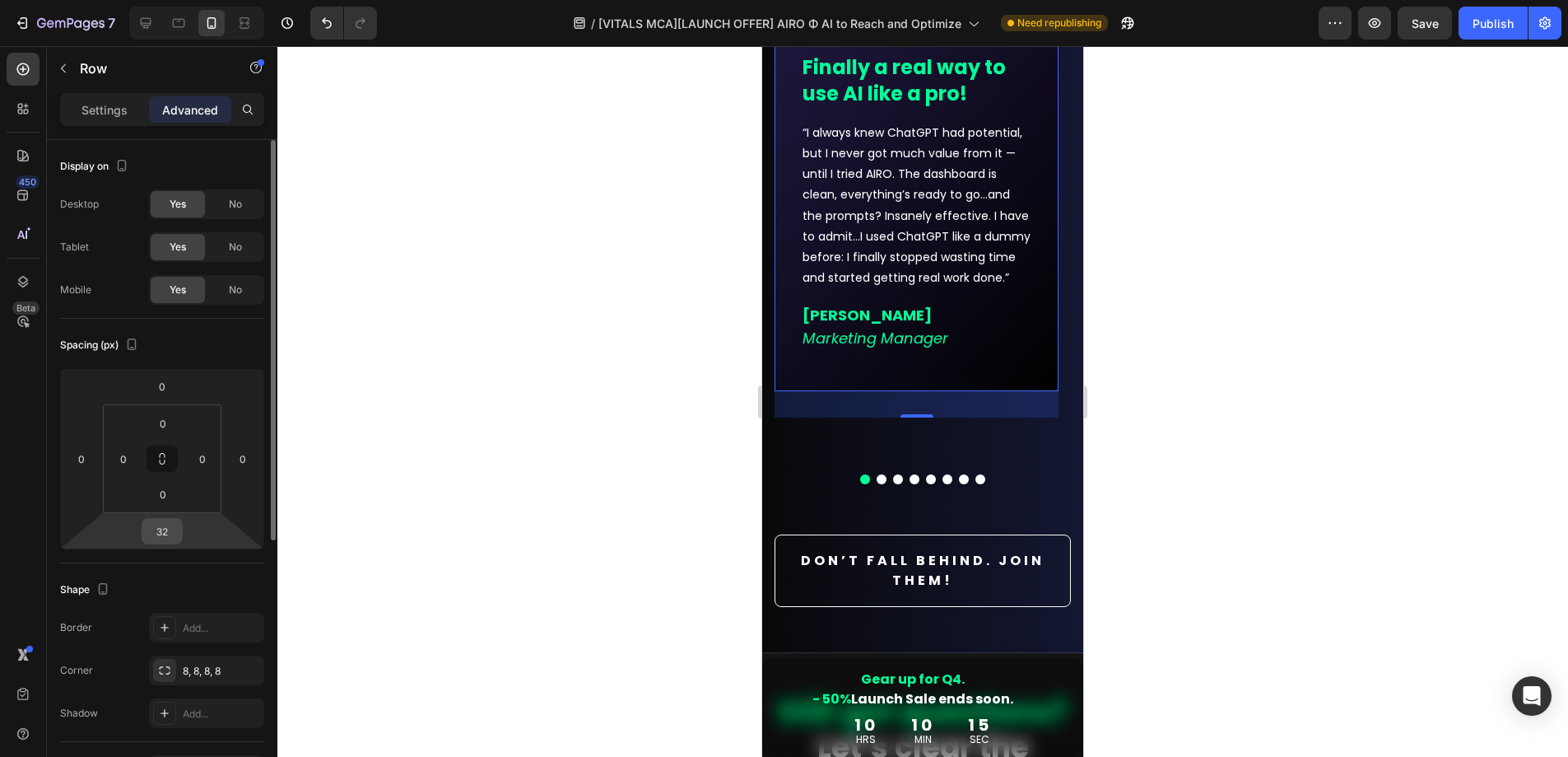
click at [168, 525] on input "32" at bounding box center [161, 531] width 33 height 25
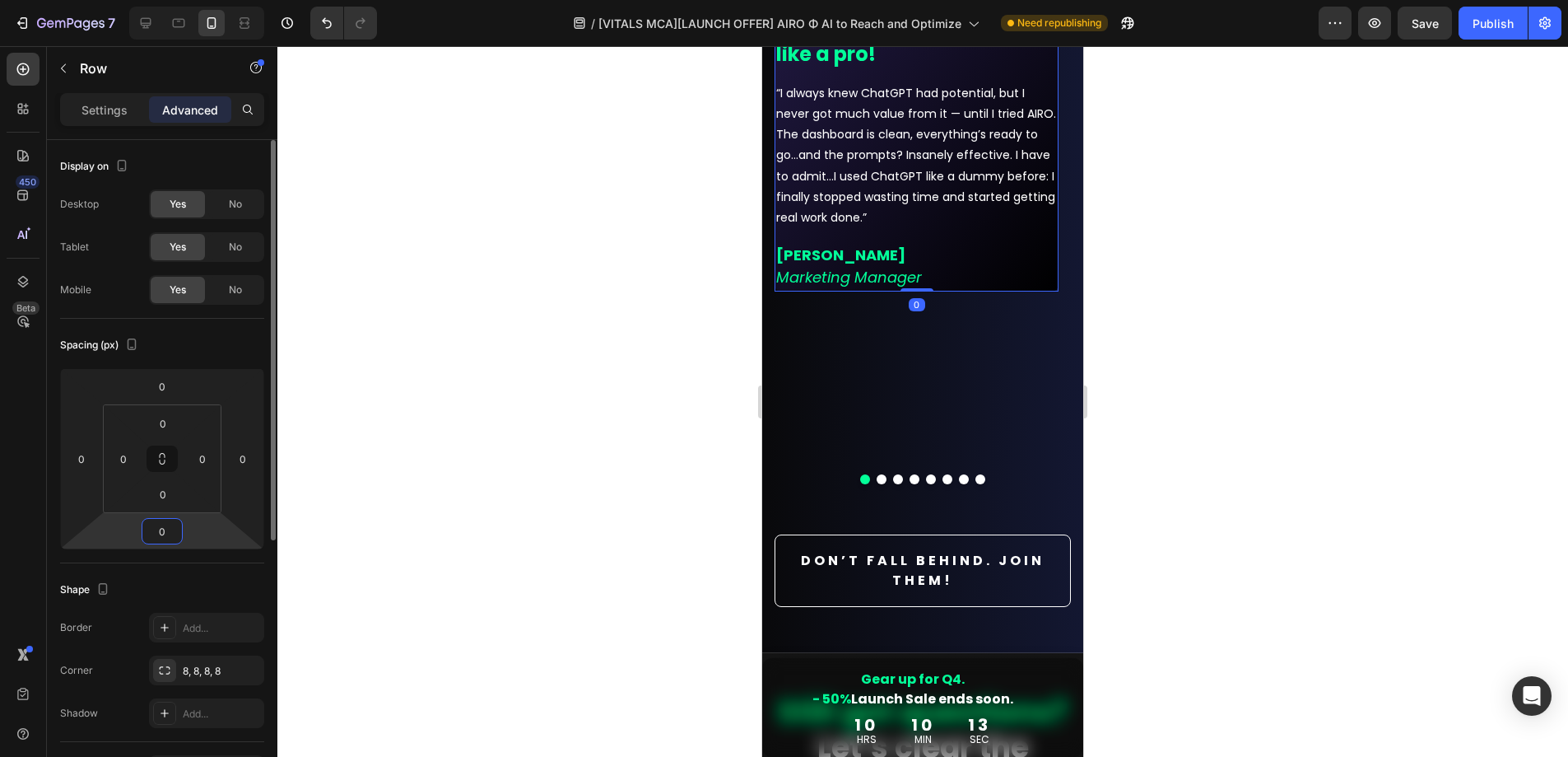
type input "0"
click at [588, 398] on div at bounding box center [923, 401] width 1291 height 711
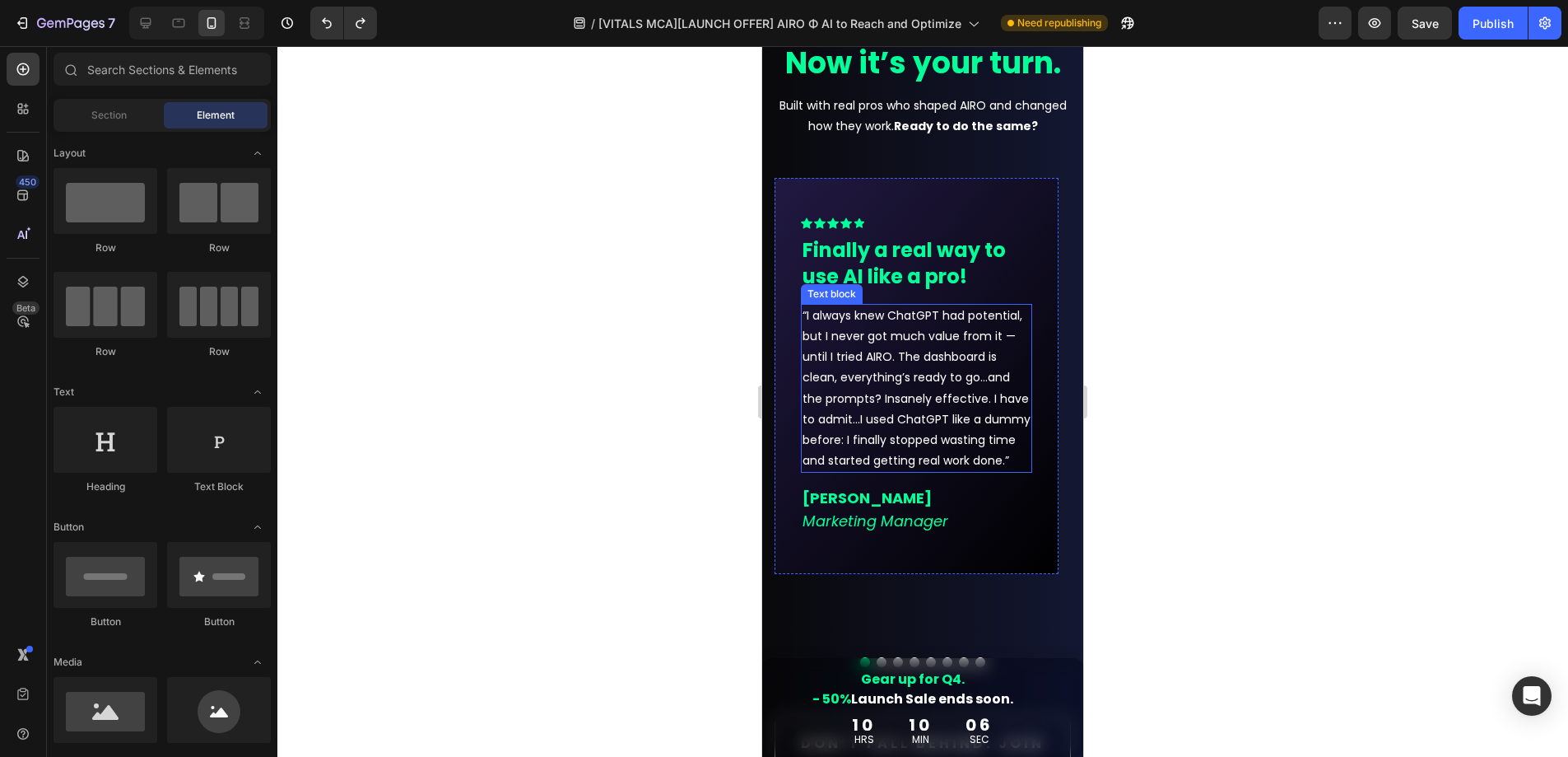
scroll to position [11620, 0]
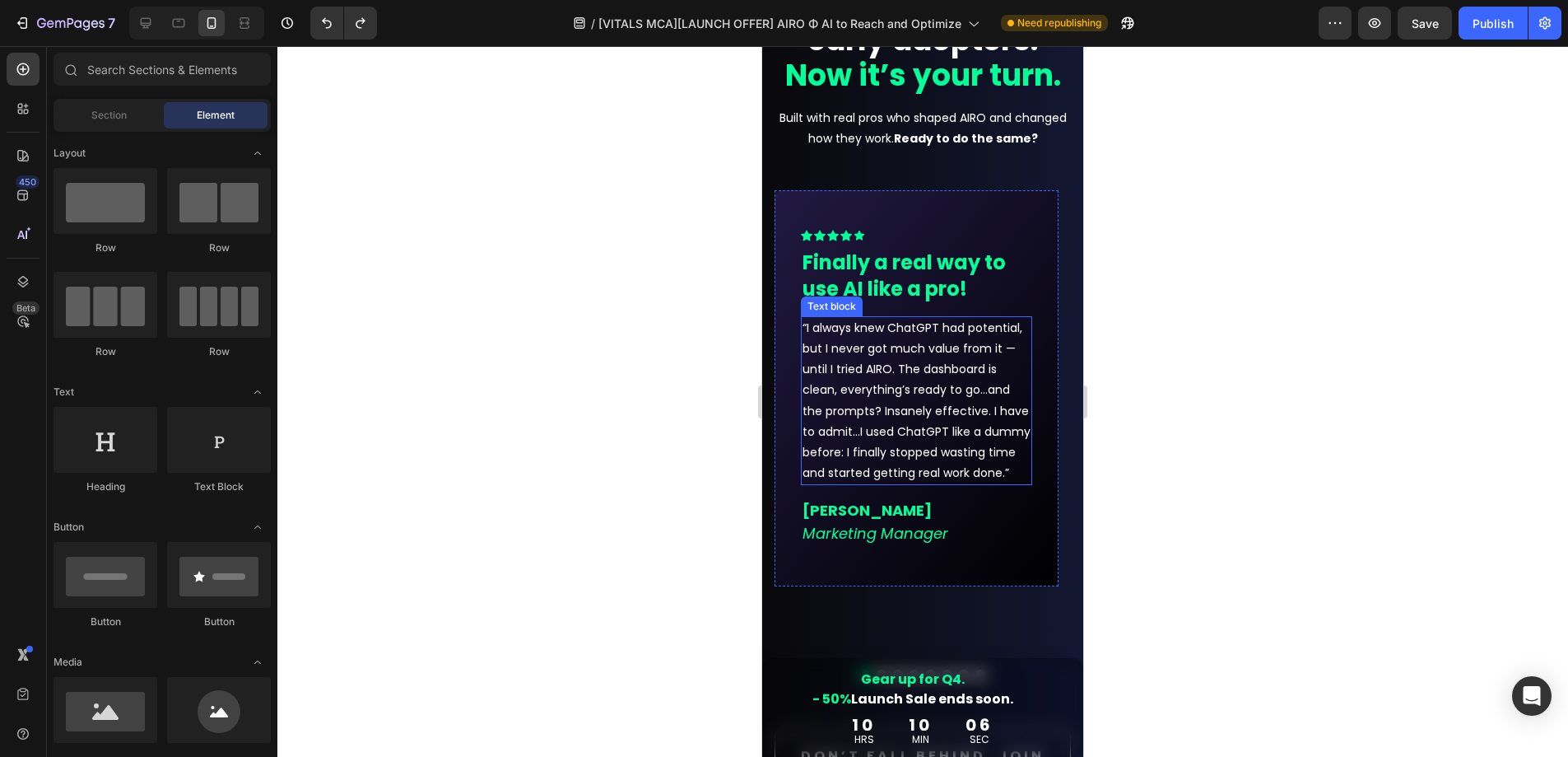
click at [1192, 447] on div at bounding box center [923, 401] width 1291 height 711
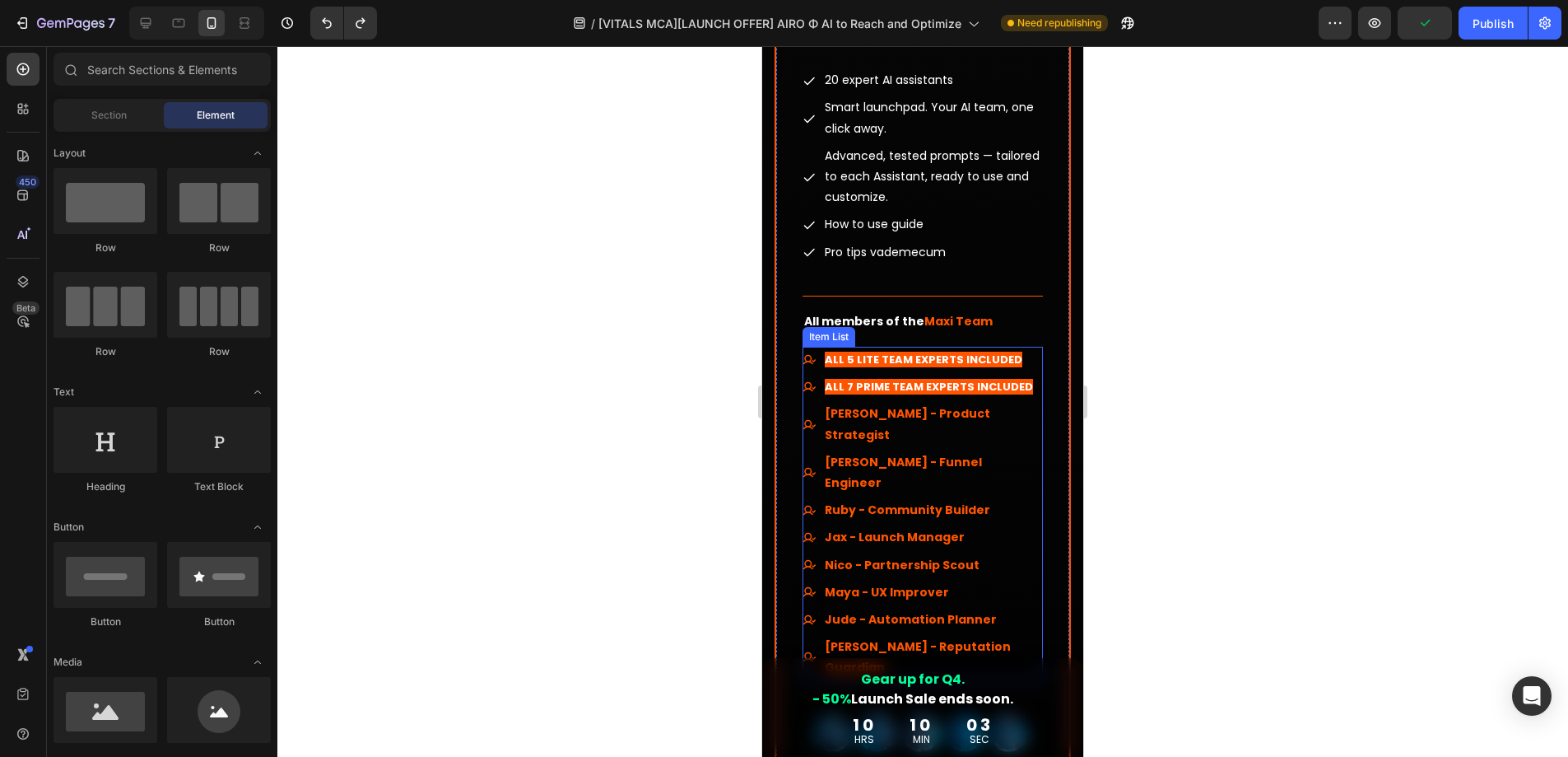
scroll to position [13163, 0]
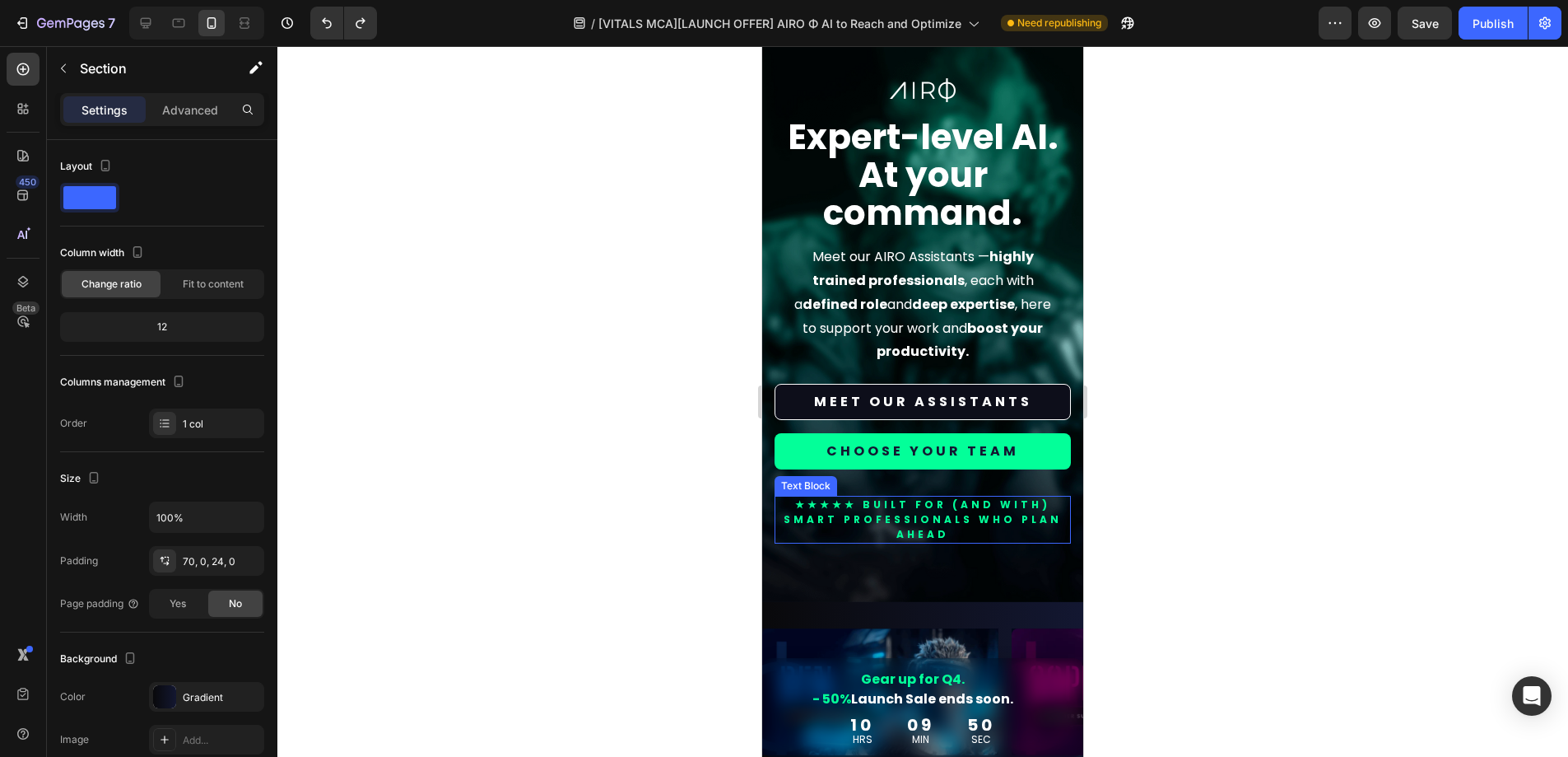
scroll to position [0, 0]
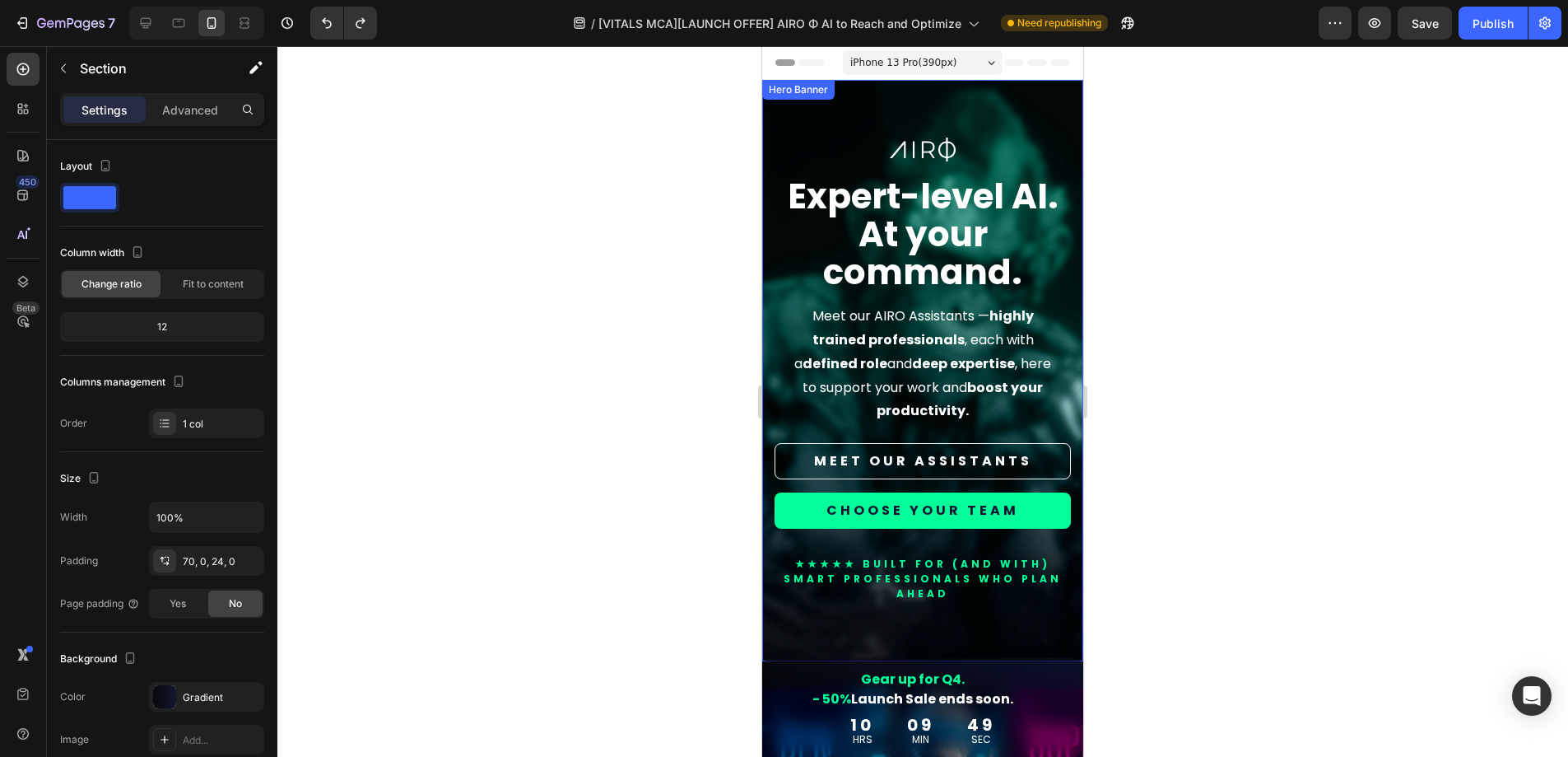
click at [1059, 269] on div "Image Expert-level AI. At your command. Heading Meet our AIRO Assistants — high…" at bounding box center [923, 371] width 321 height 581
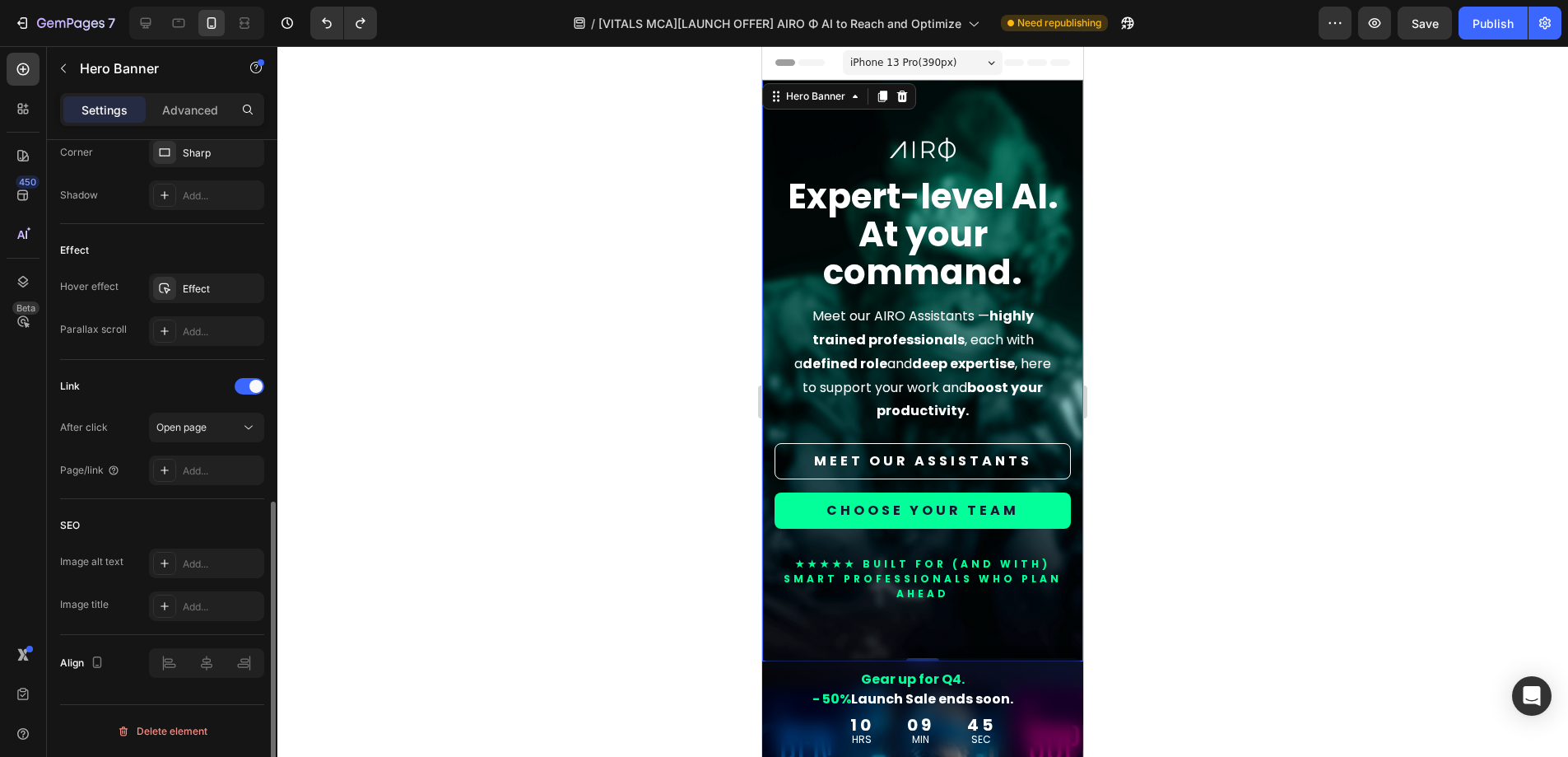
scroll to position [788, 0]
click at [197, 279] on div "Effect" at bounding box center [207, 291] width 115 height 29
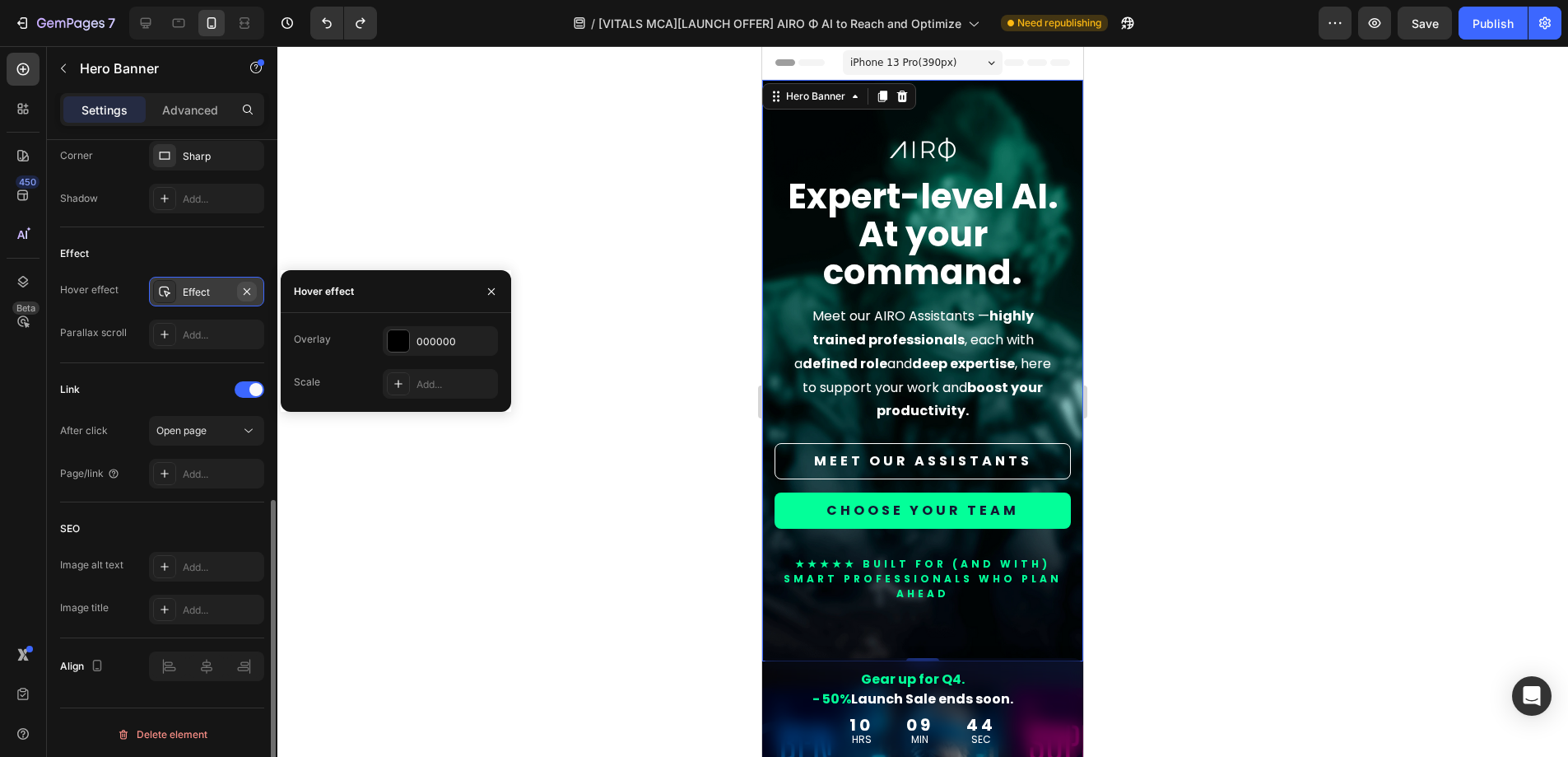
click at [249, 288] on icon "button" at bounding box center [247, 292] width 13 height 13
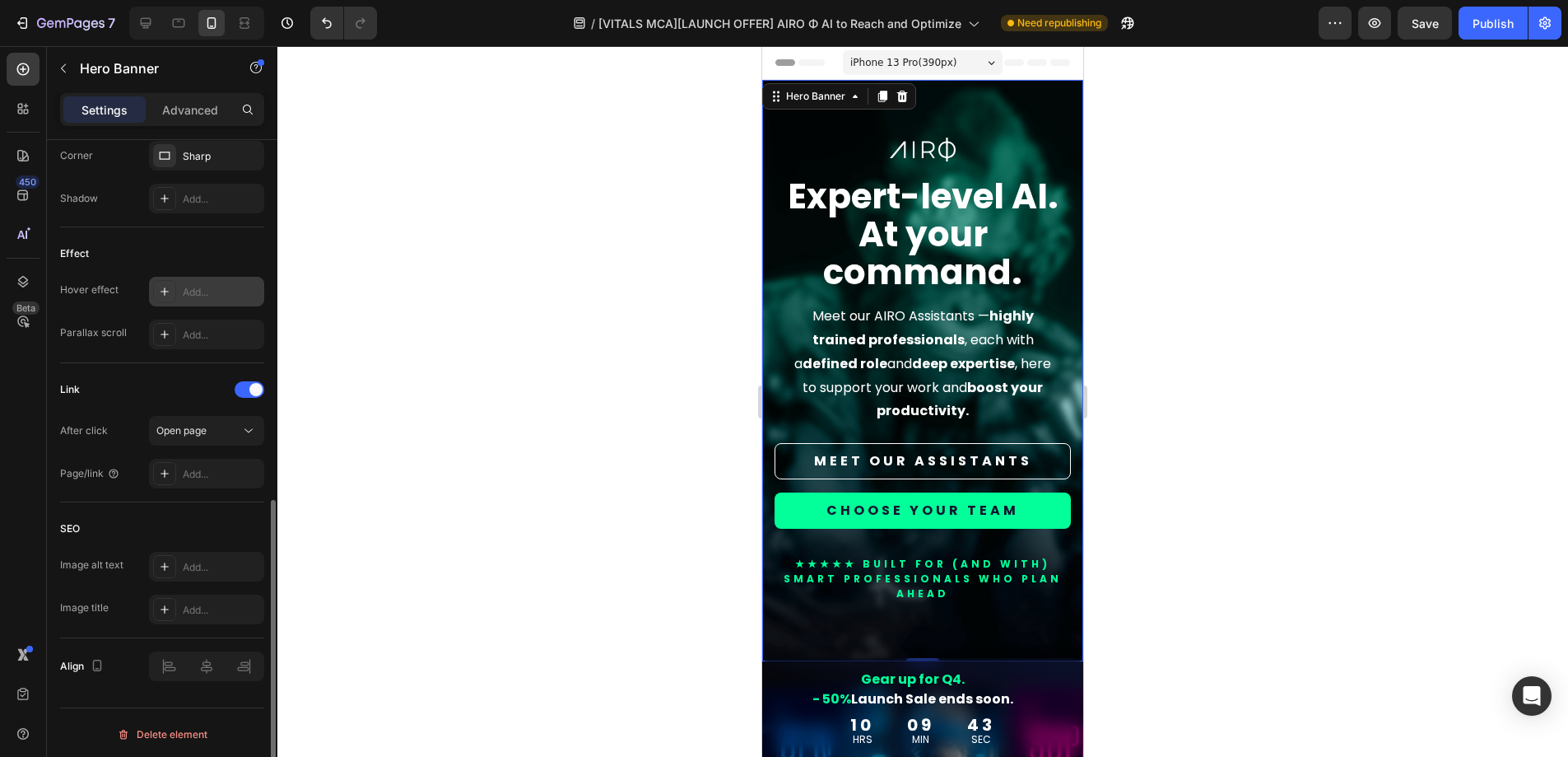
click at [643, 362] on div at bounding box center [923, 401] width 1291 height 711
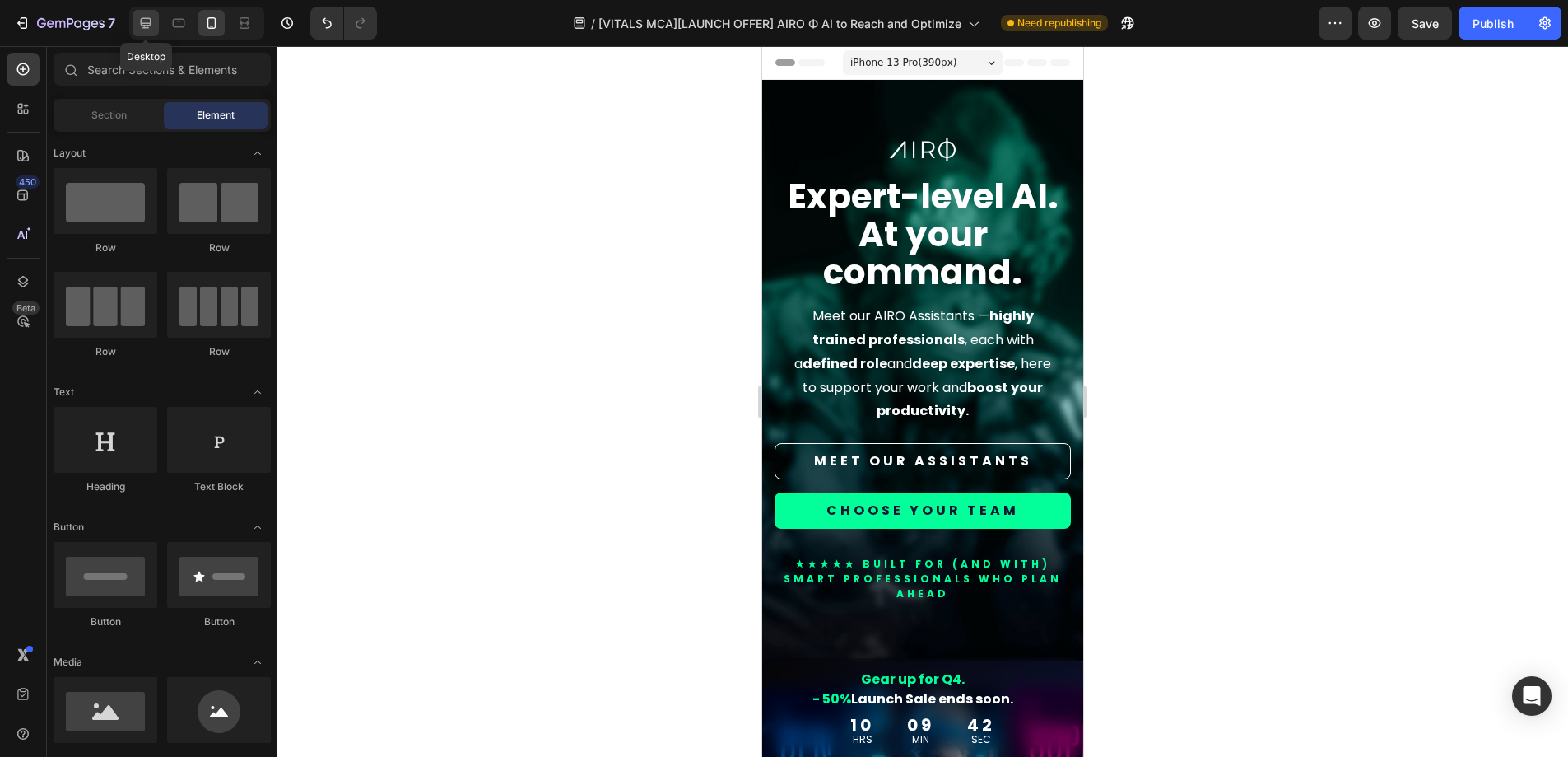
click at [149, 26] on icon at bounding box center [145, 23] width 16 height 16
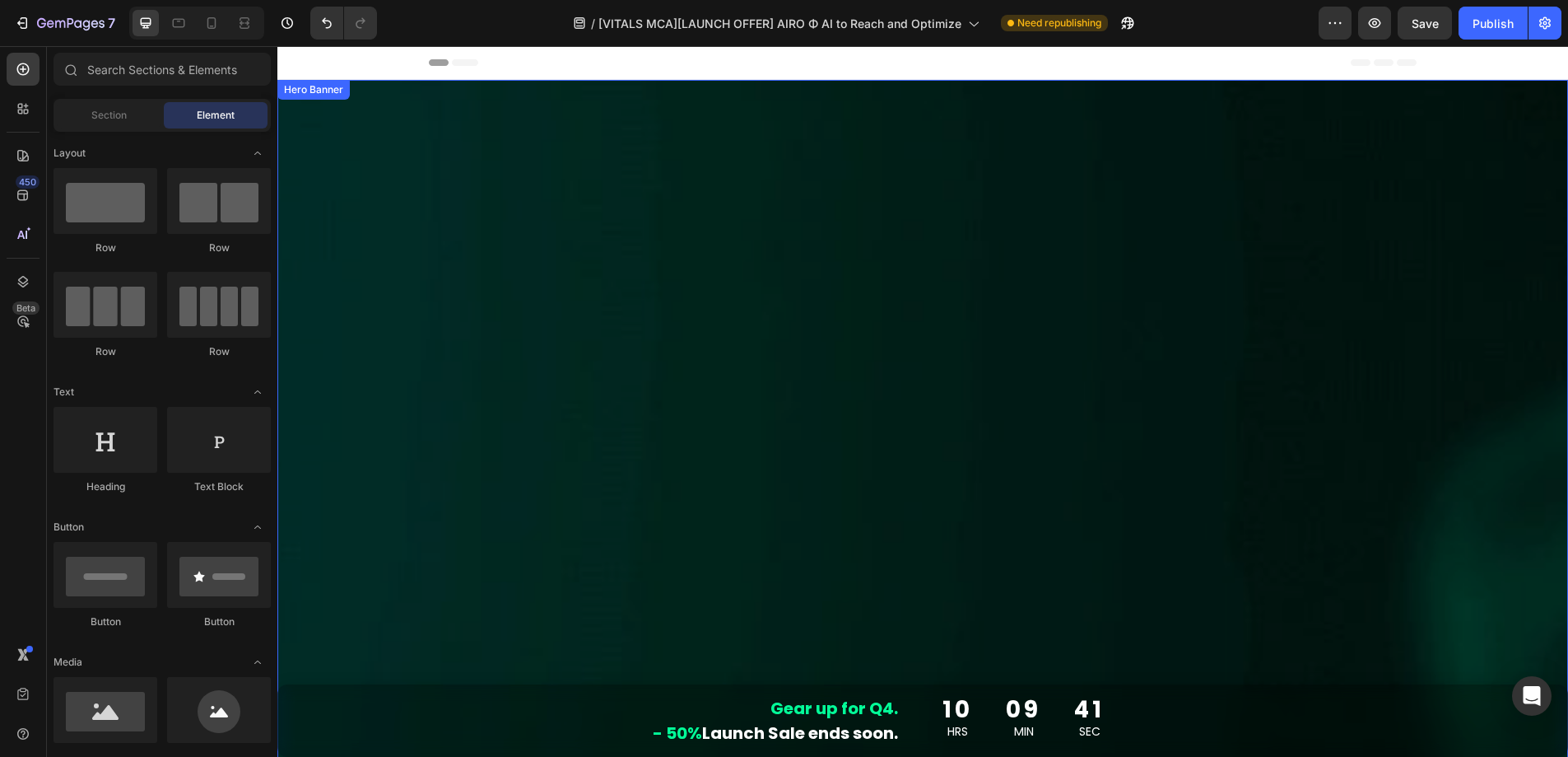
click at [525, 160] on div "Image Expert-level AI. At your command. Heading Meet our AIRO Assistants — high…" at bounding box center [923, 388] width 988 height 530
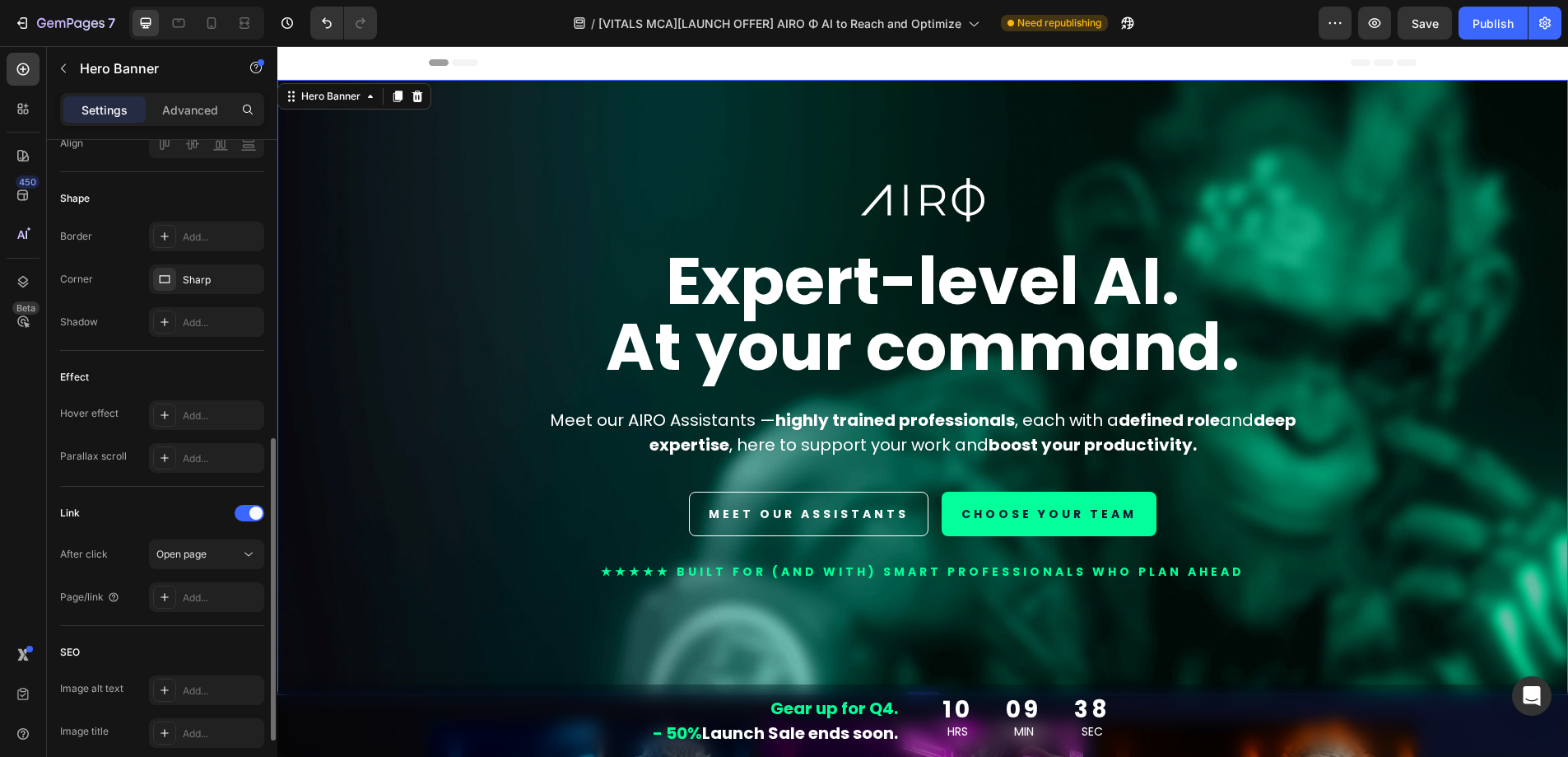
scroll to position [555, 0]
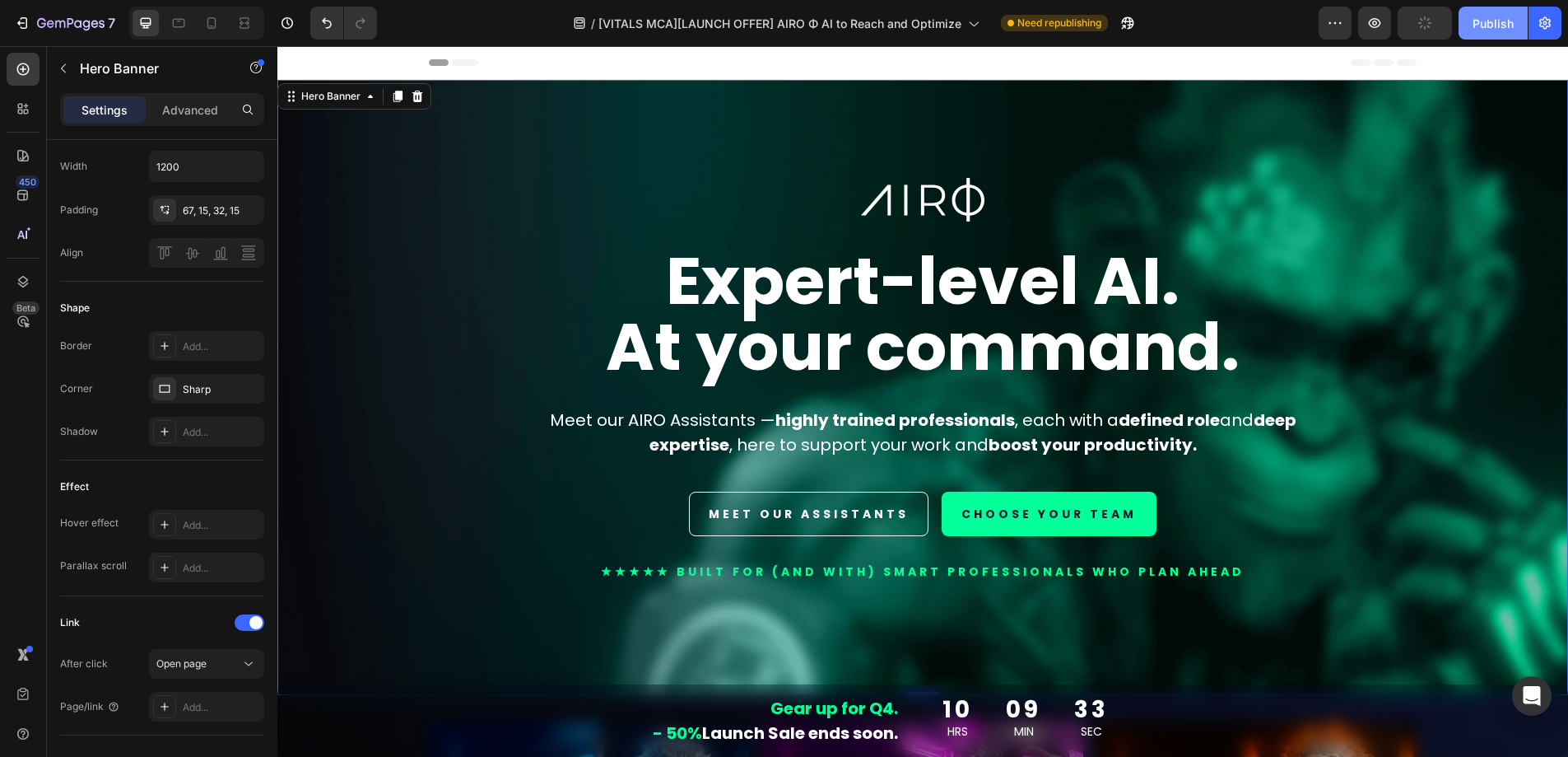
click at [1489, 22] on div "Publish" at bounding box center [1493, 24] width 42 height 17
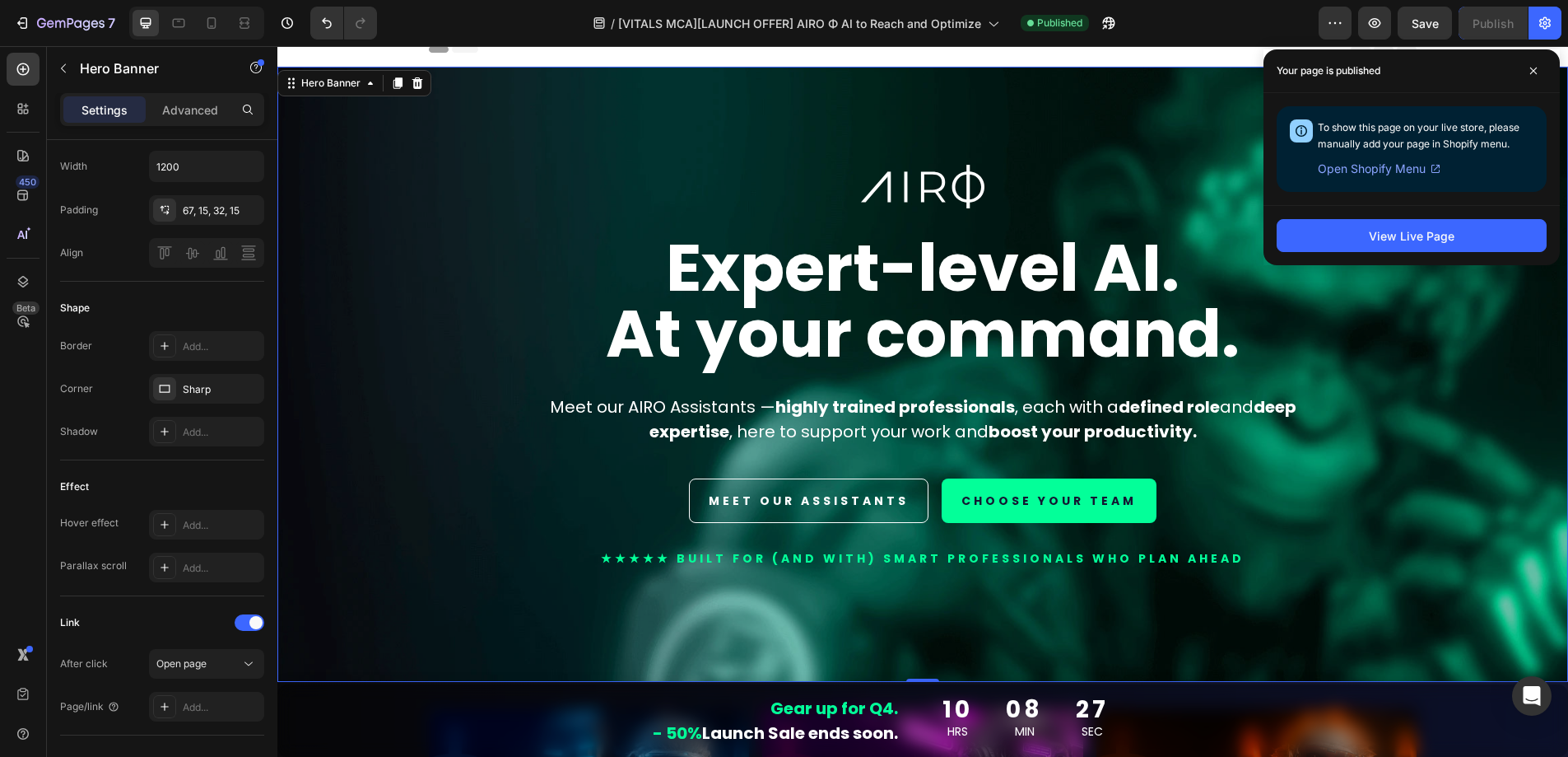
scroll to position [16, 0]
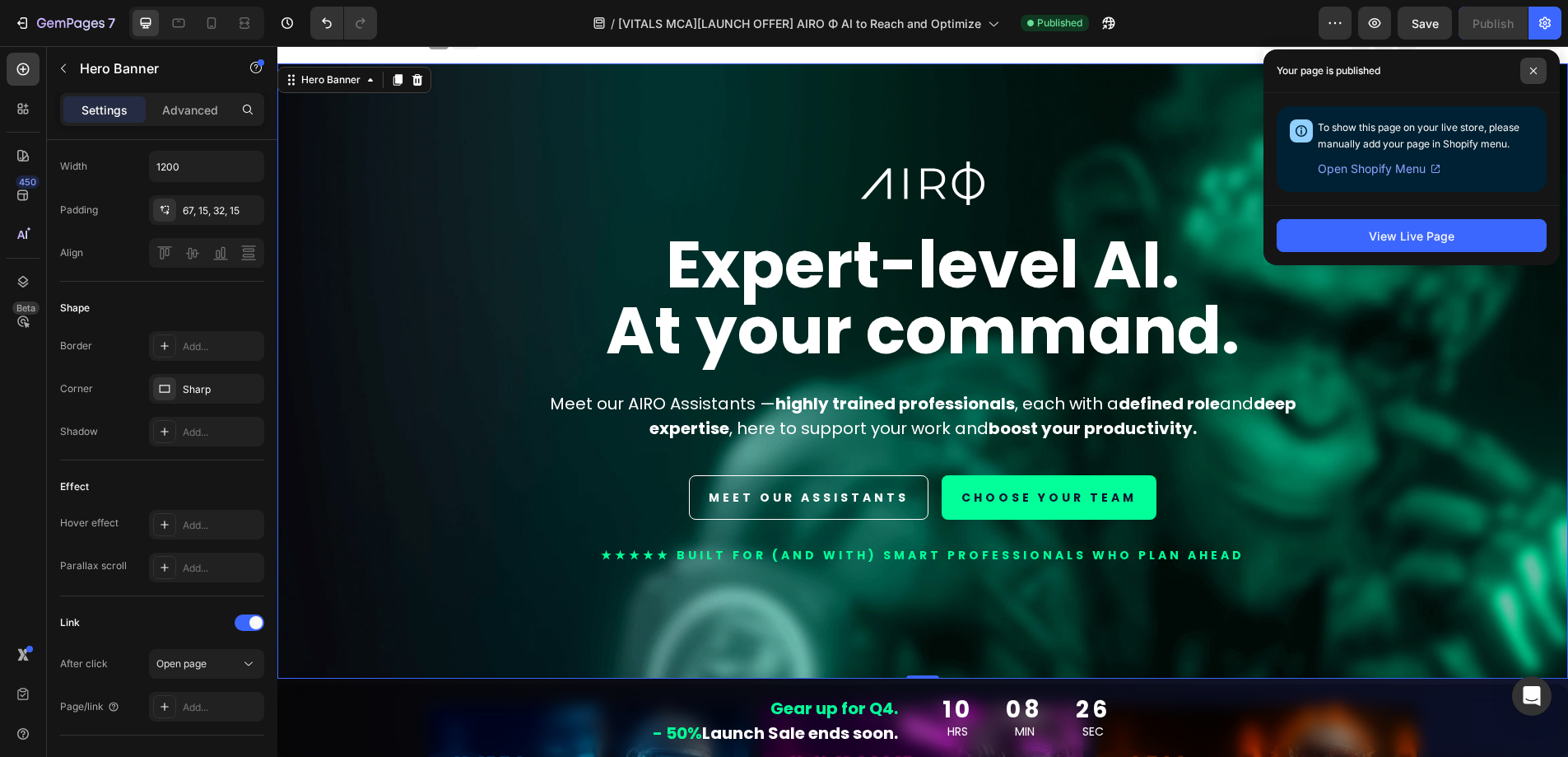
click at [1529, 81] on span at bounding box center [1534, 71] width 26 height 26
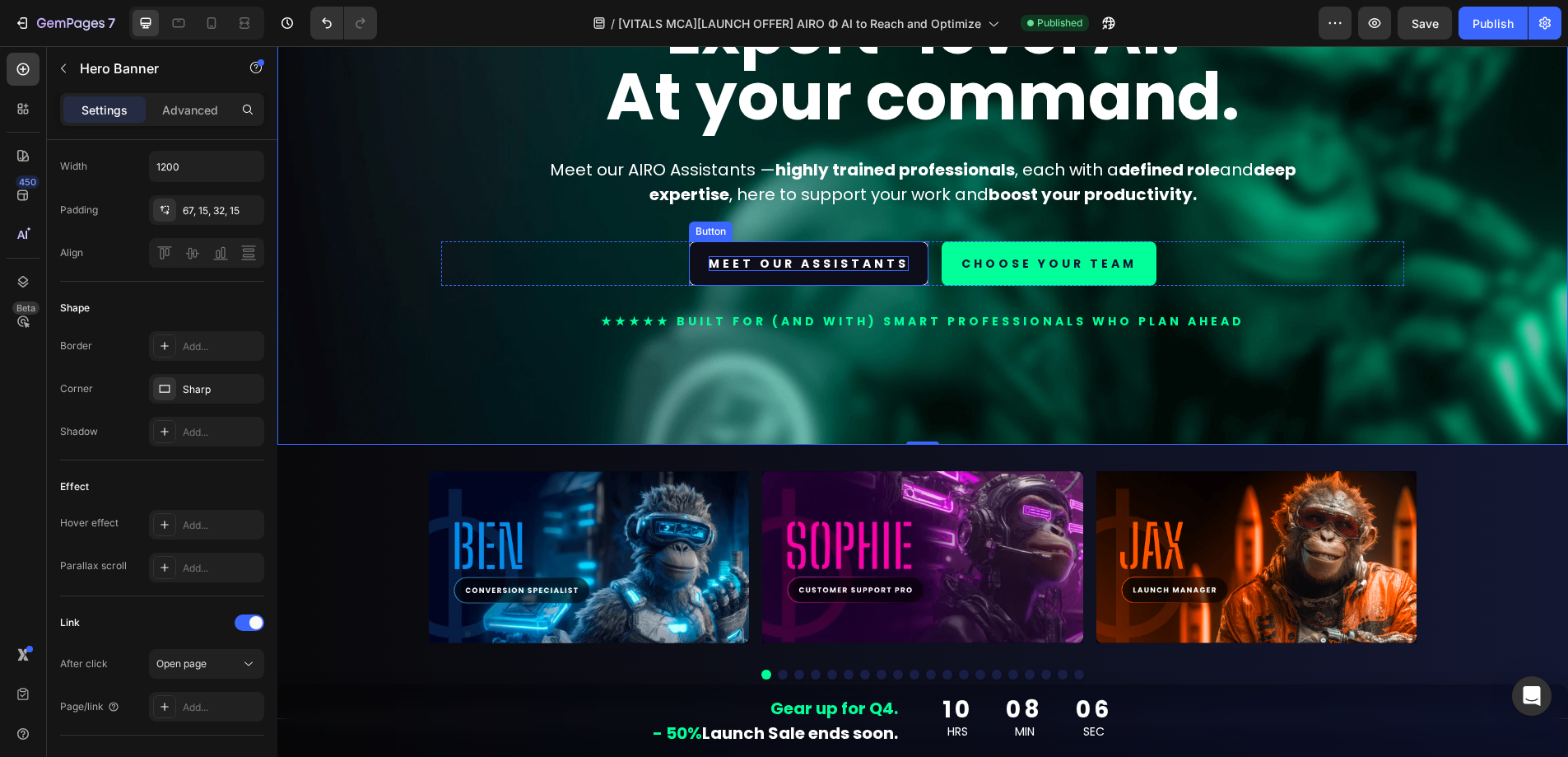
scroll to position [0, 0]
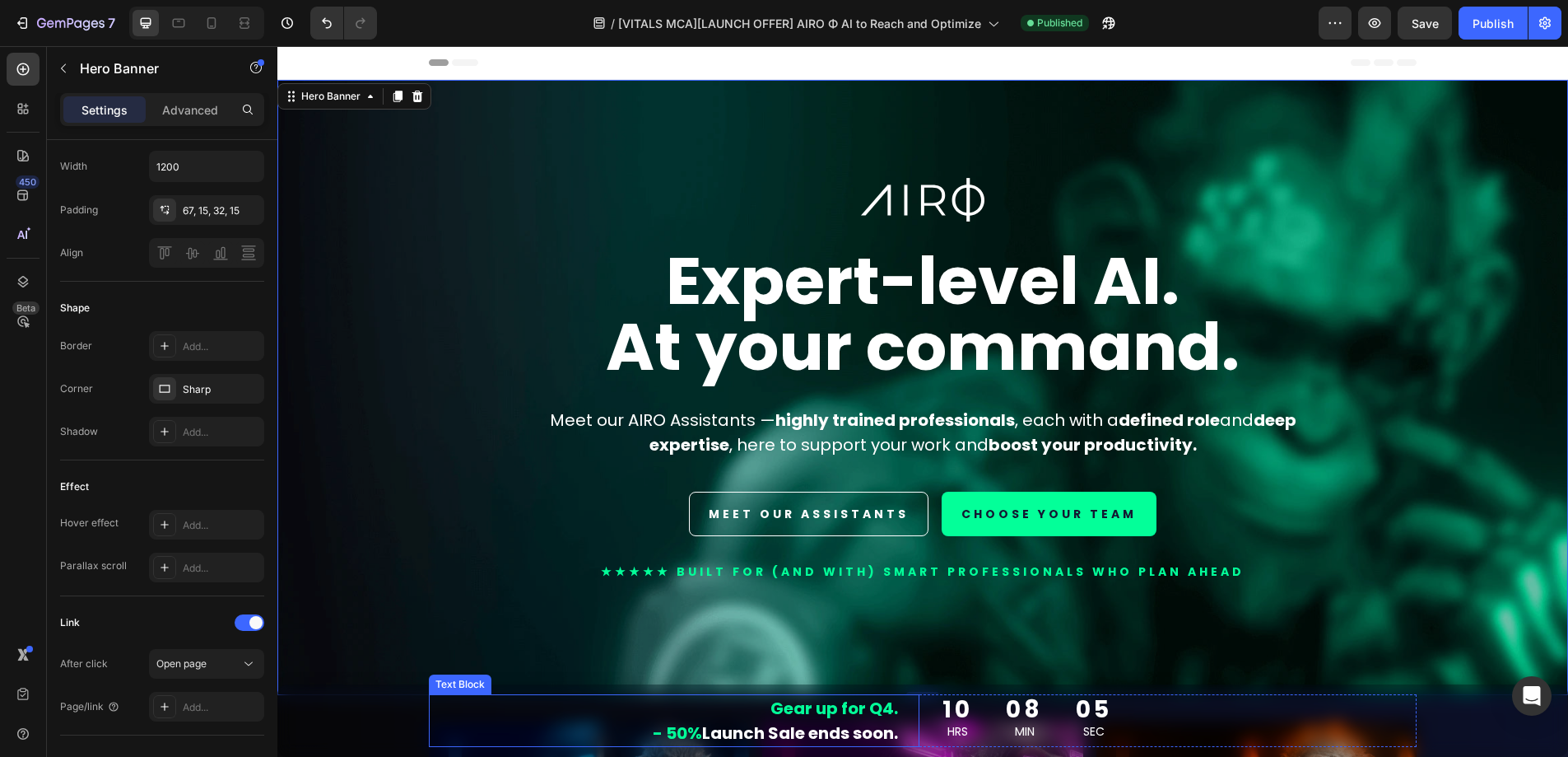
click at [504, 707] on p "Gear up for Q4. - 50% Launch Sale ends soon." at bounding box center [664, 720] width 468 height 49
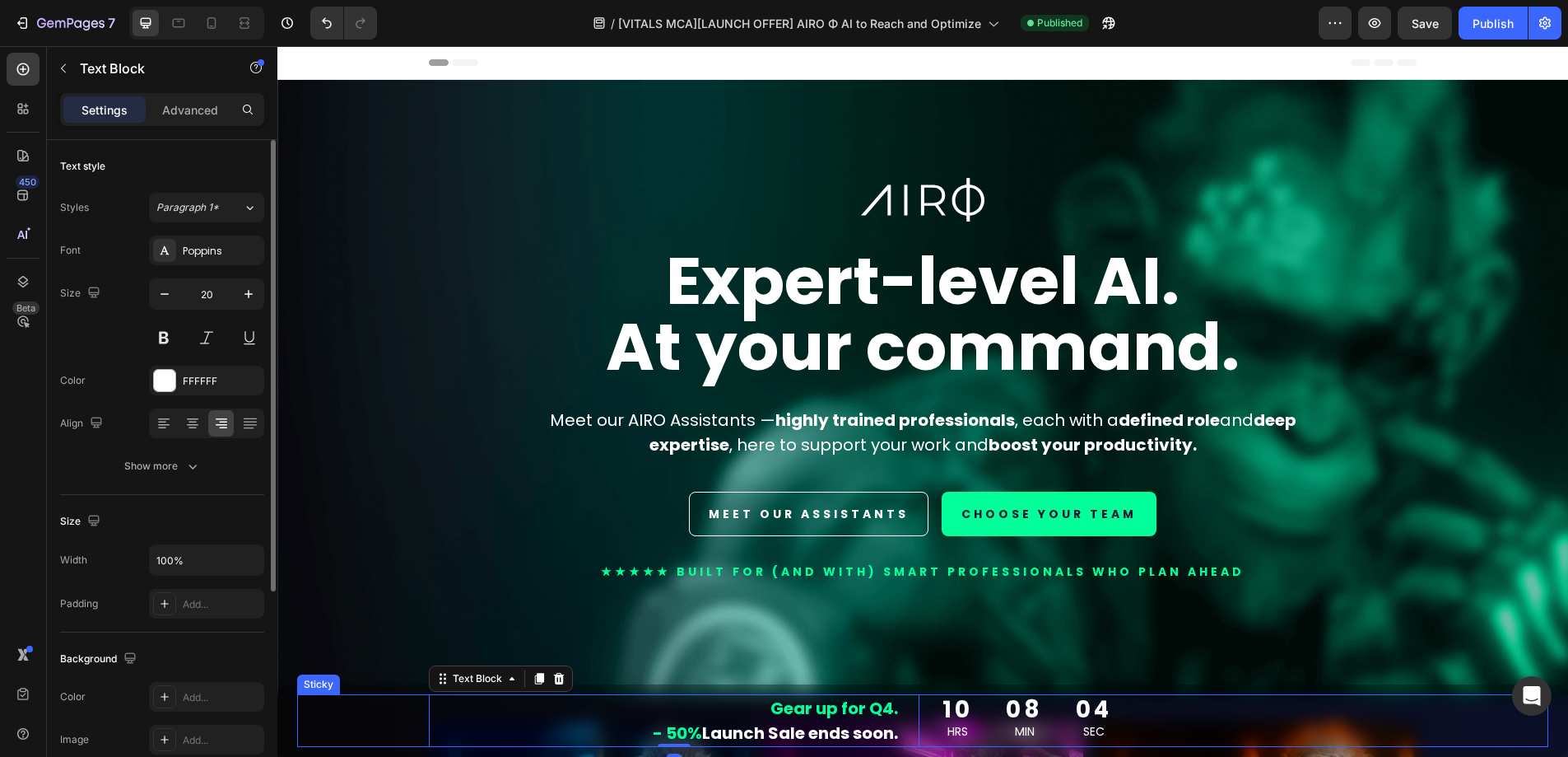
click at [391, 710] on div "Gear up for Q4. - 50% Launch Sale ends soon. Text Block 0 10 HRS 08 MIN 04 SEC …" at bounding box center [923, 721] width 1251 height 53
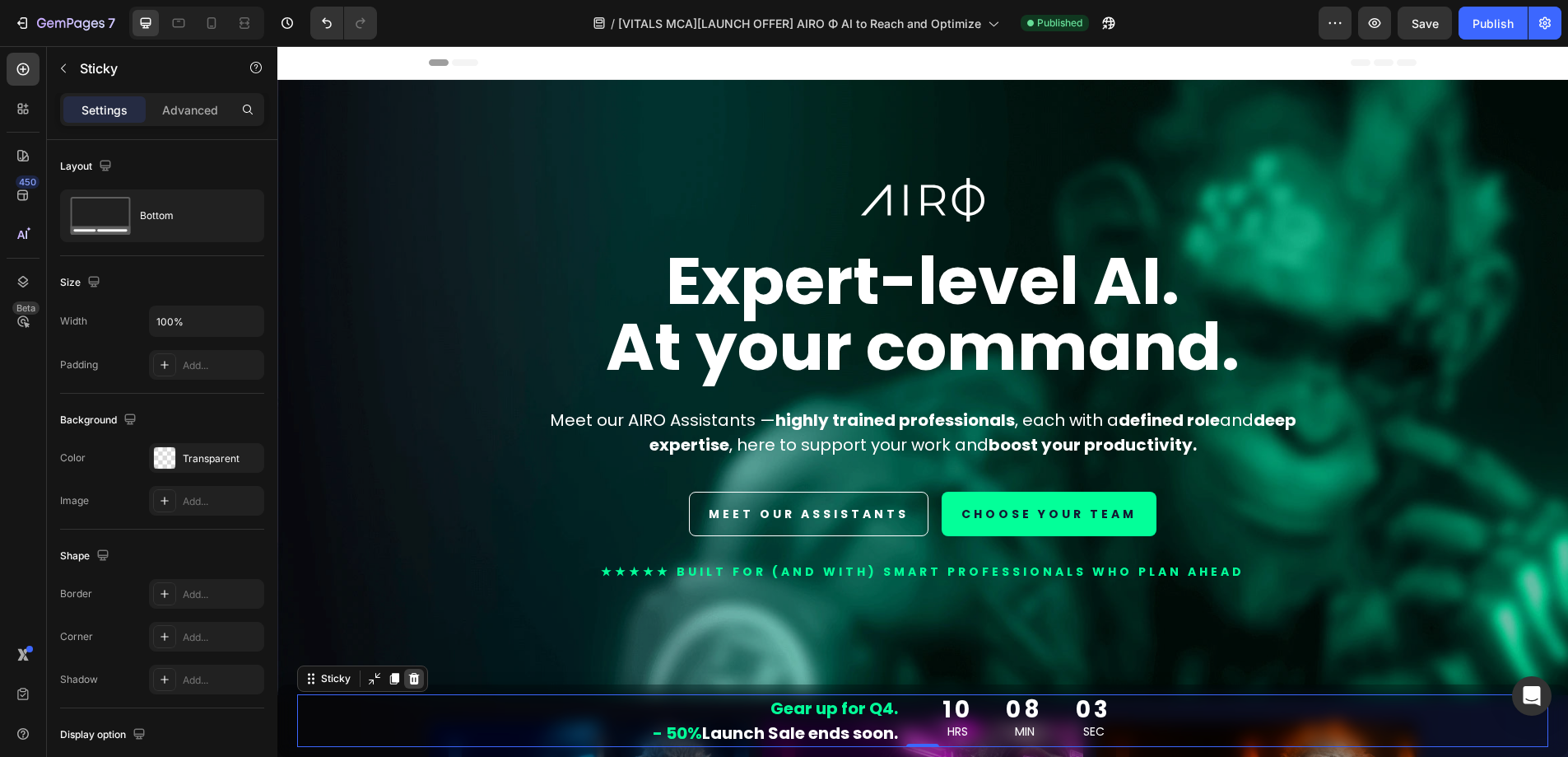
click at [418, 682] on icon at bounding box center [414, 679] width 13 height 13
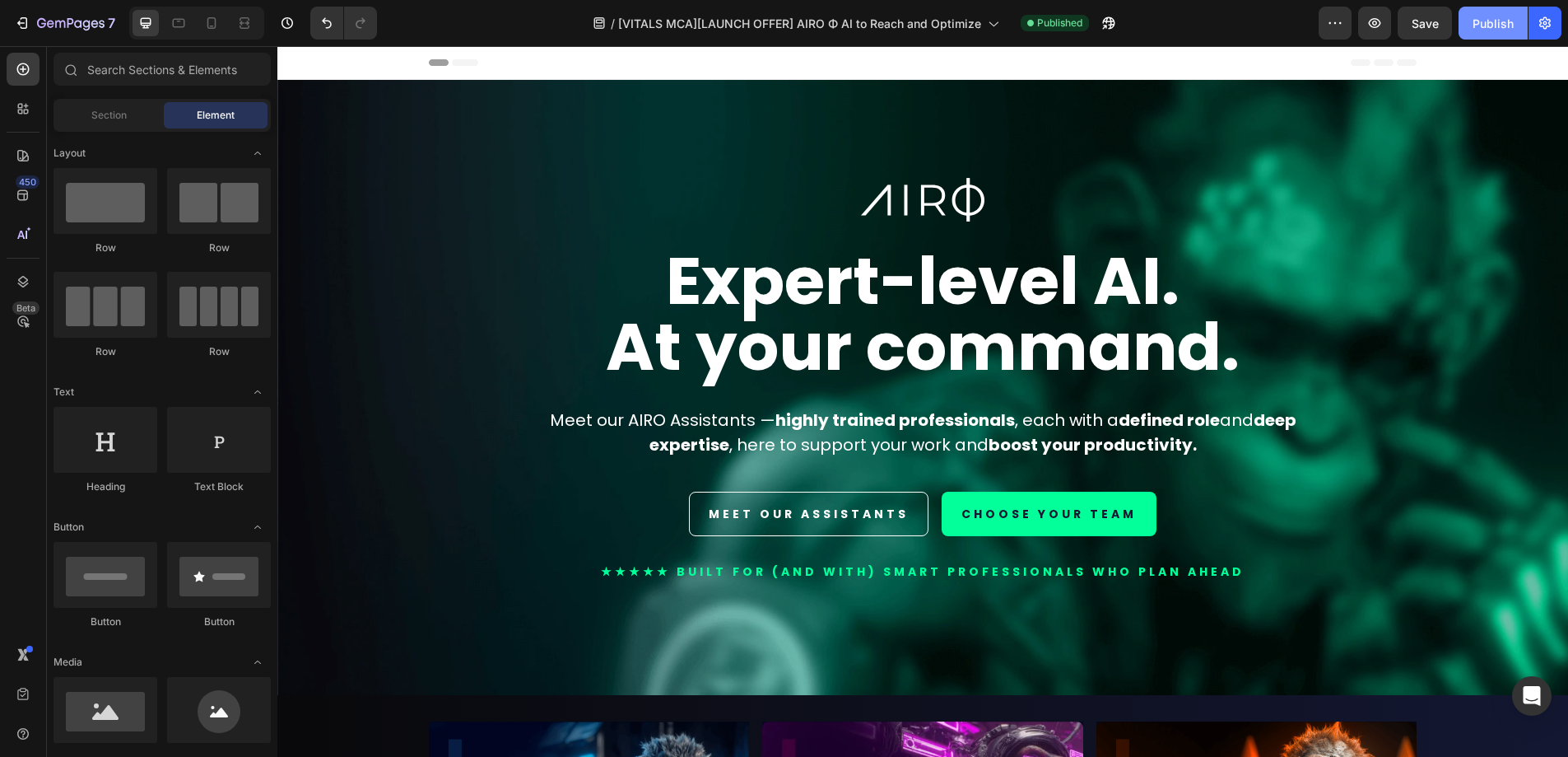
click at [1490, 26] on div "Publish" at bounding box center [1493, 24] width 42 height 17
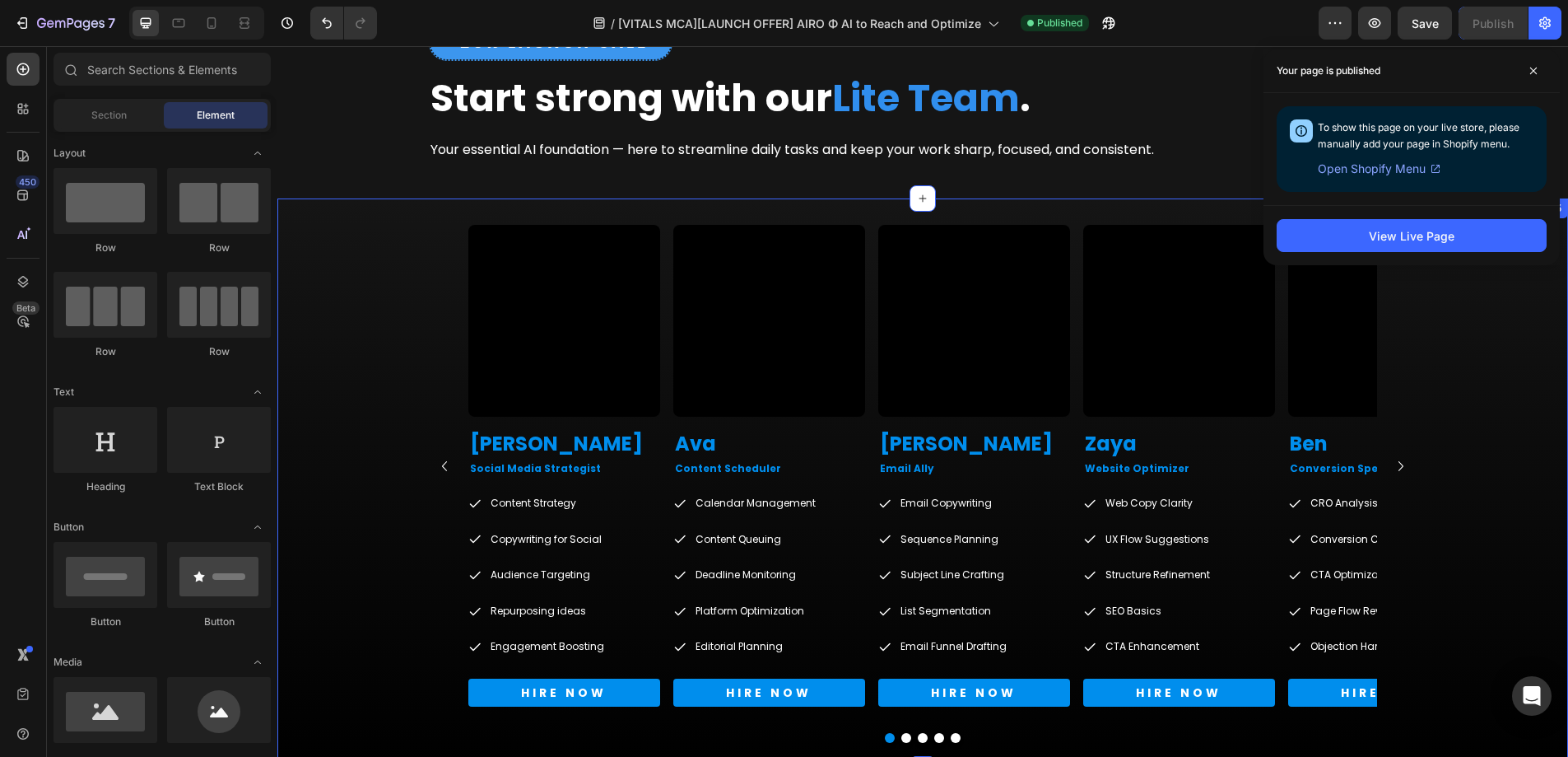
scroll to position [2218, 0]
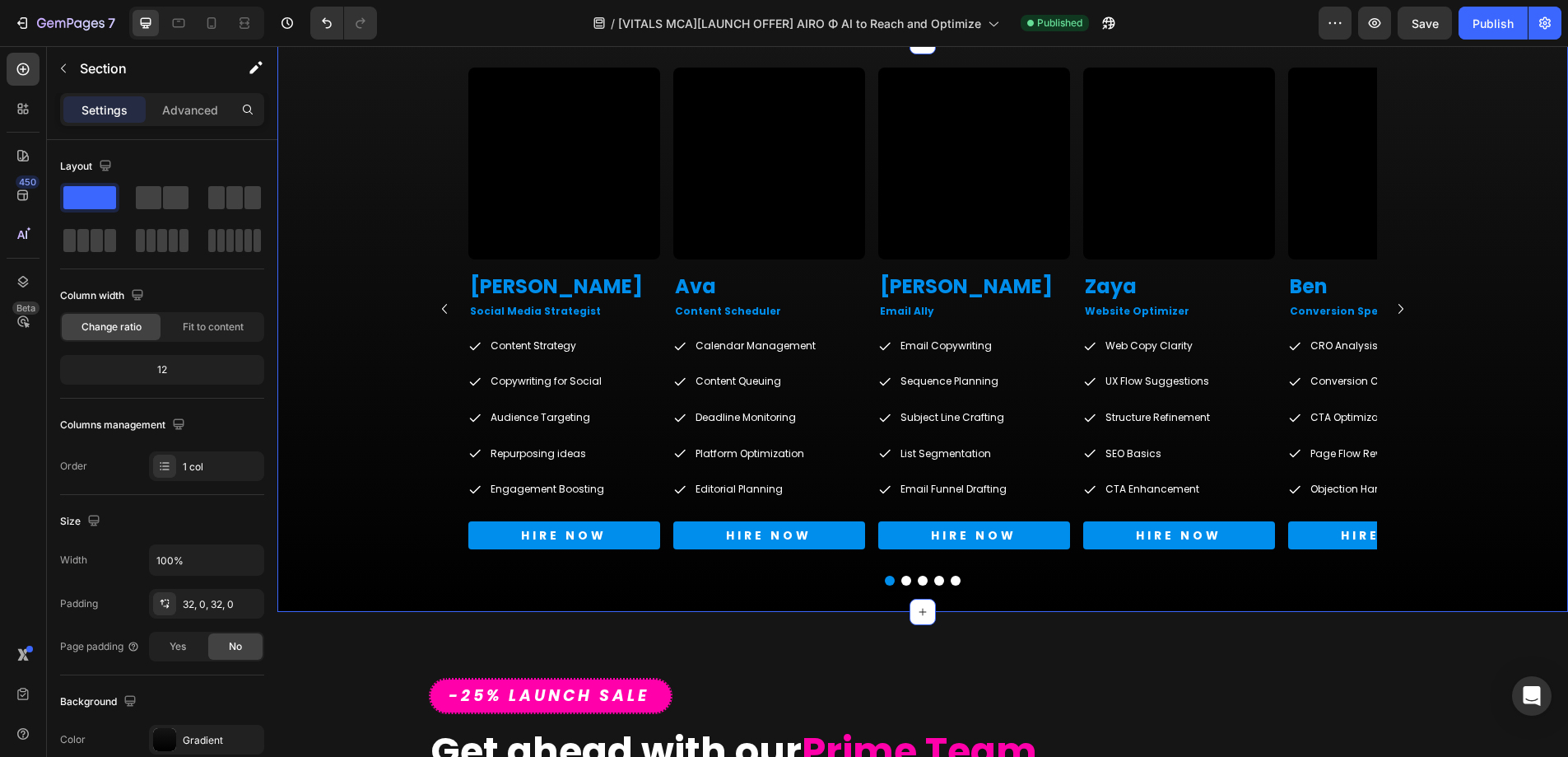
scroll to position [2341, 0]
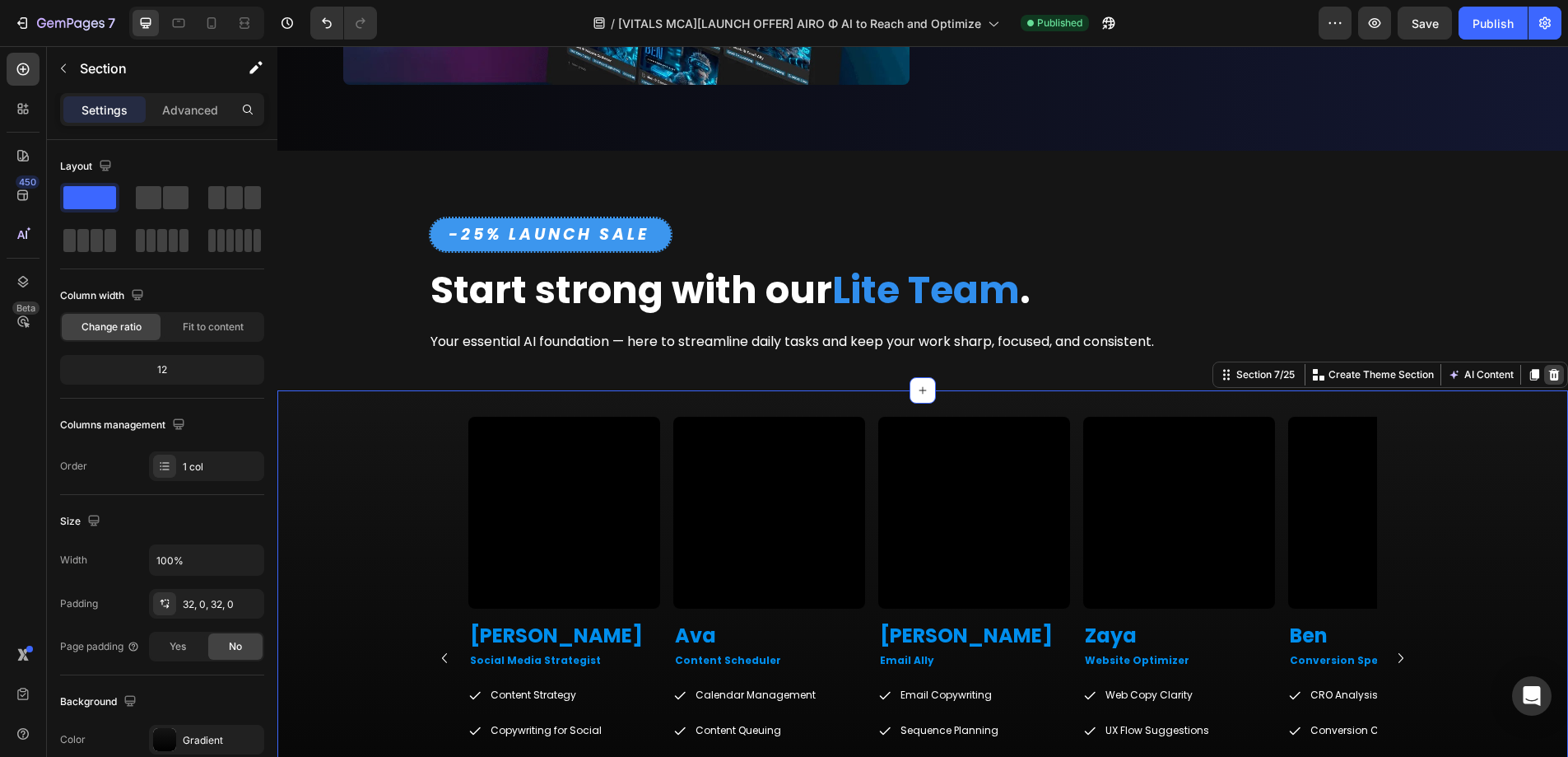
click at [1549, 369] on icon at bounding box center [1554, 375] width 10 height 11
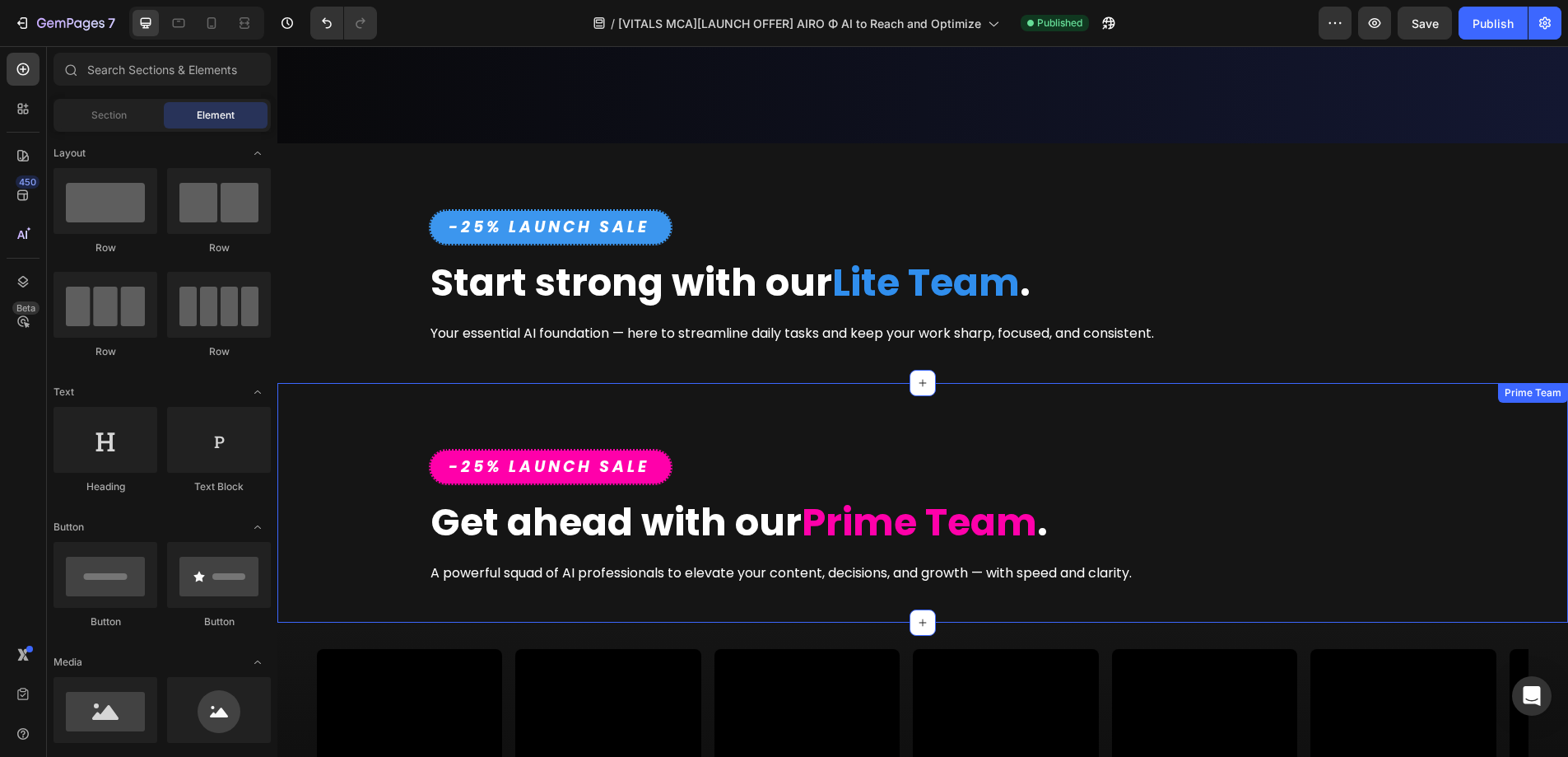
scroll to position [2647, 0]
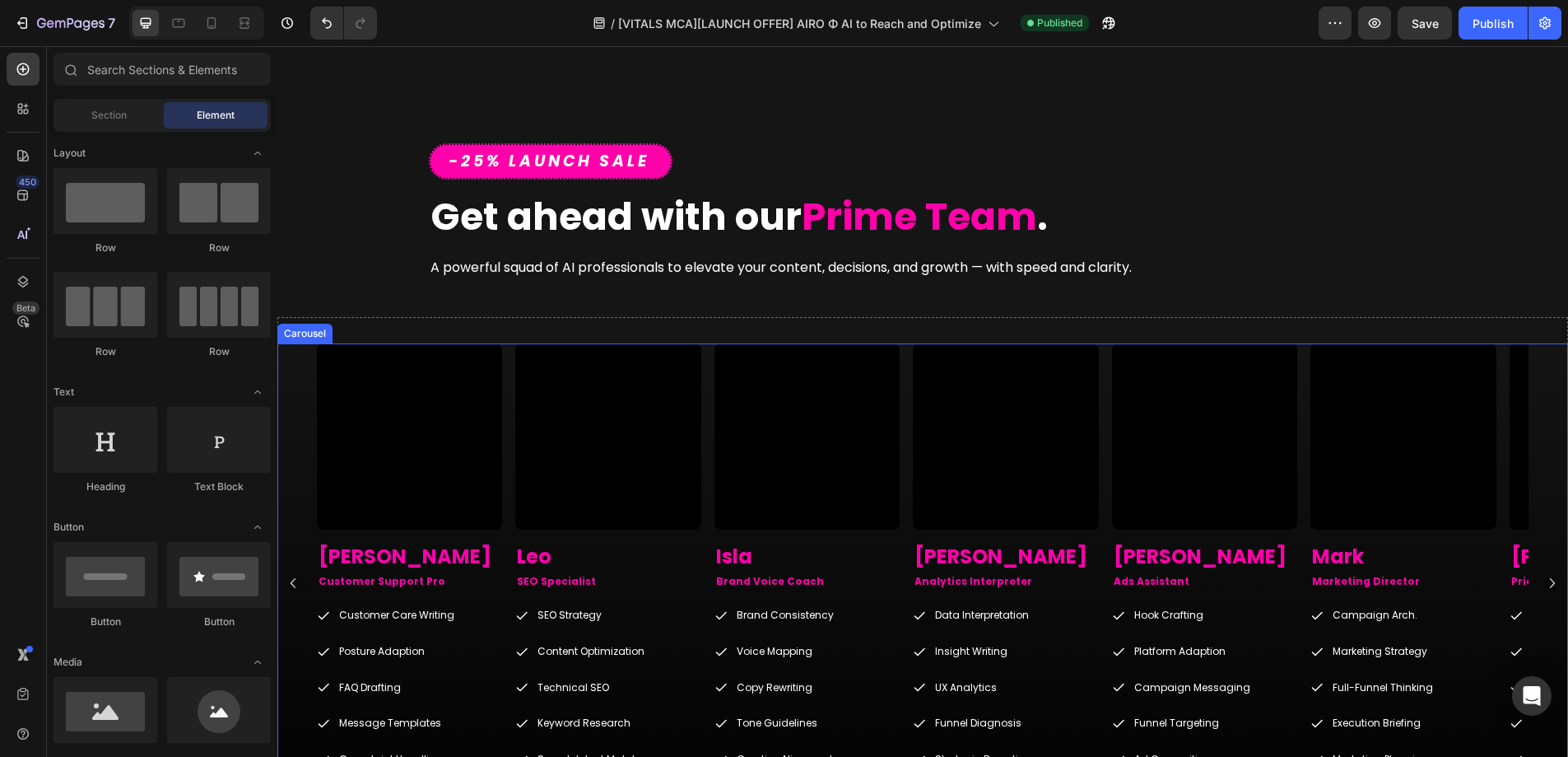
click at [300, 356] on div "Video Sophie Heading Customer Support Pro Text Block Customer Care Writing Post…" at bounding box center [923, 582] width 1291 height 479
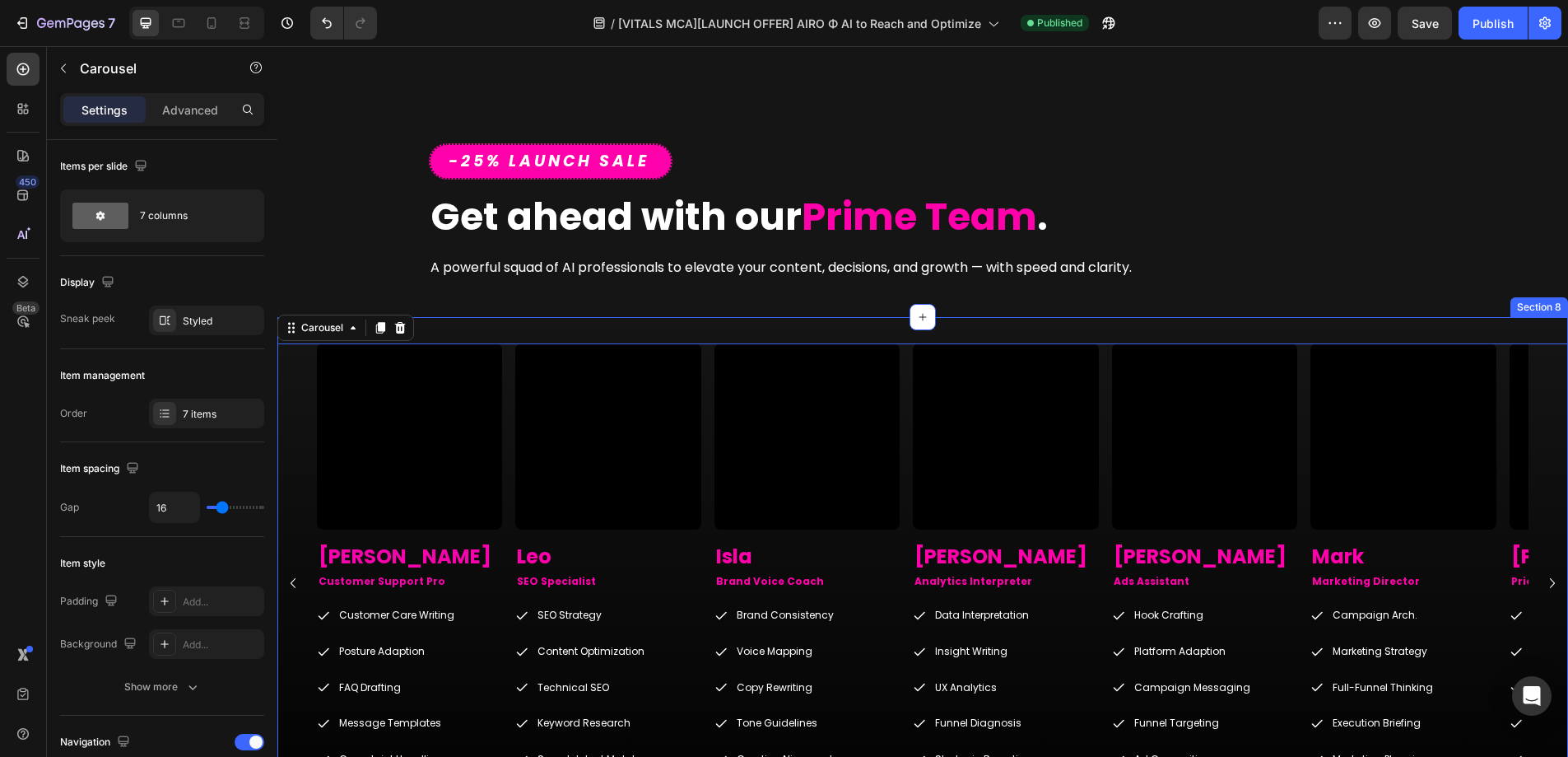
click at [494, 333] on div "Video Sophie Heading Customer Support Pro Text Block Customer Care Writing Post…" at bounding box center [923, 600] width 1291 height 567
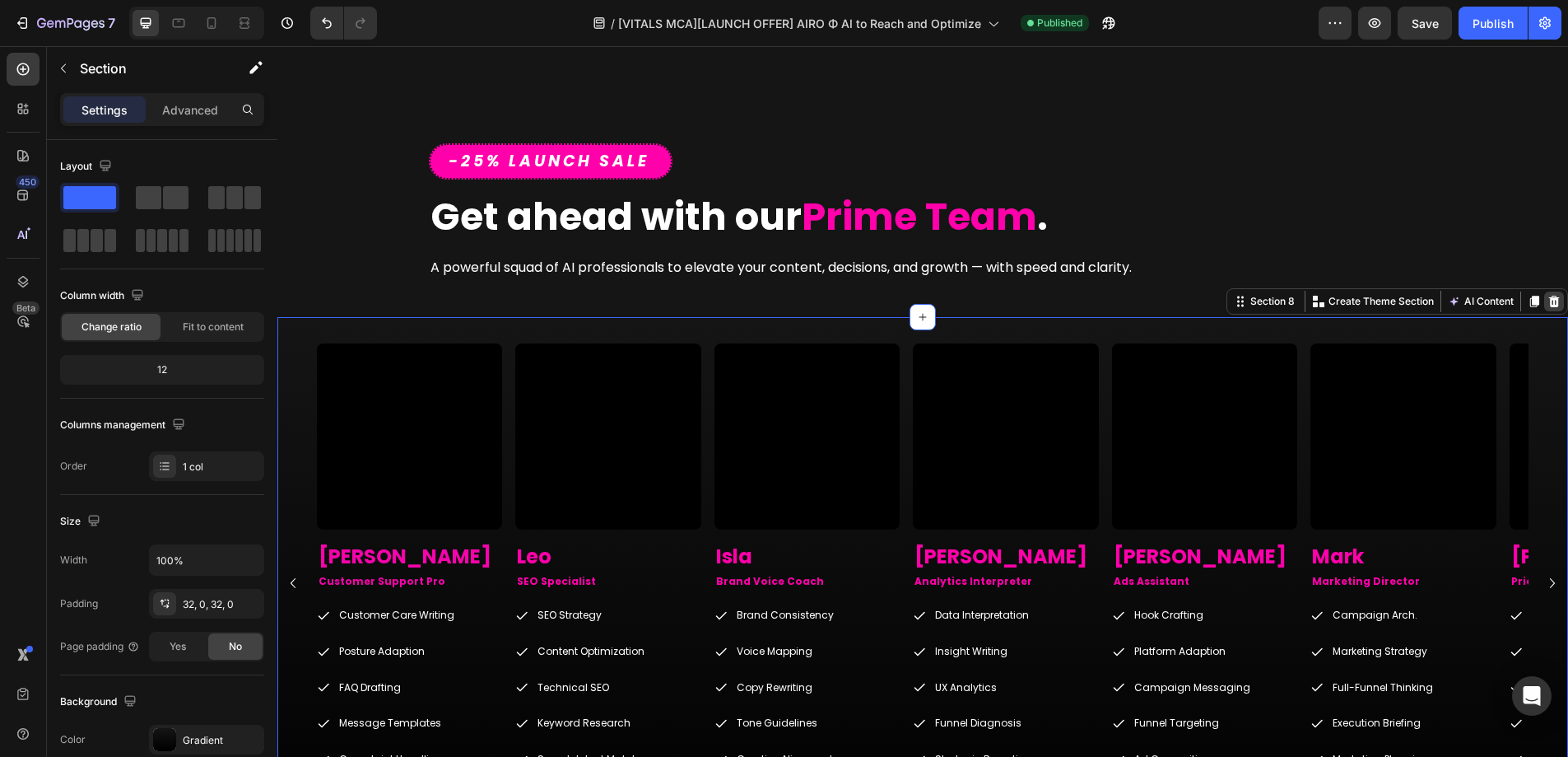
click at [1549, 302] on icon at bounding box center [1554, 301] width 10 height 11
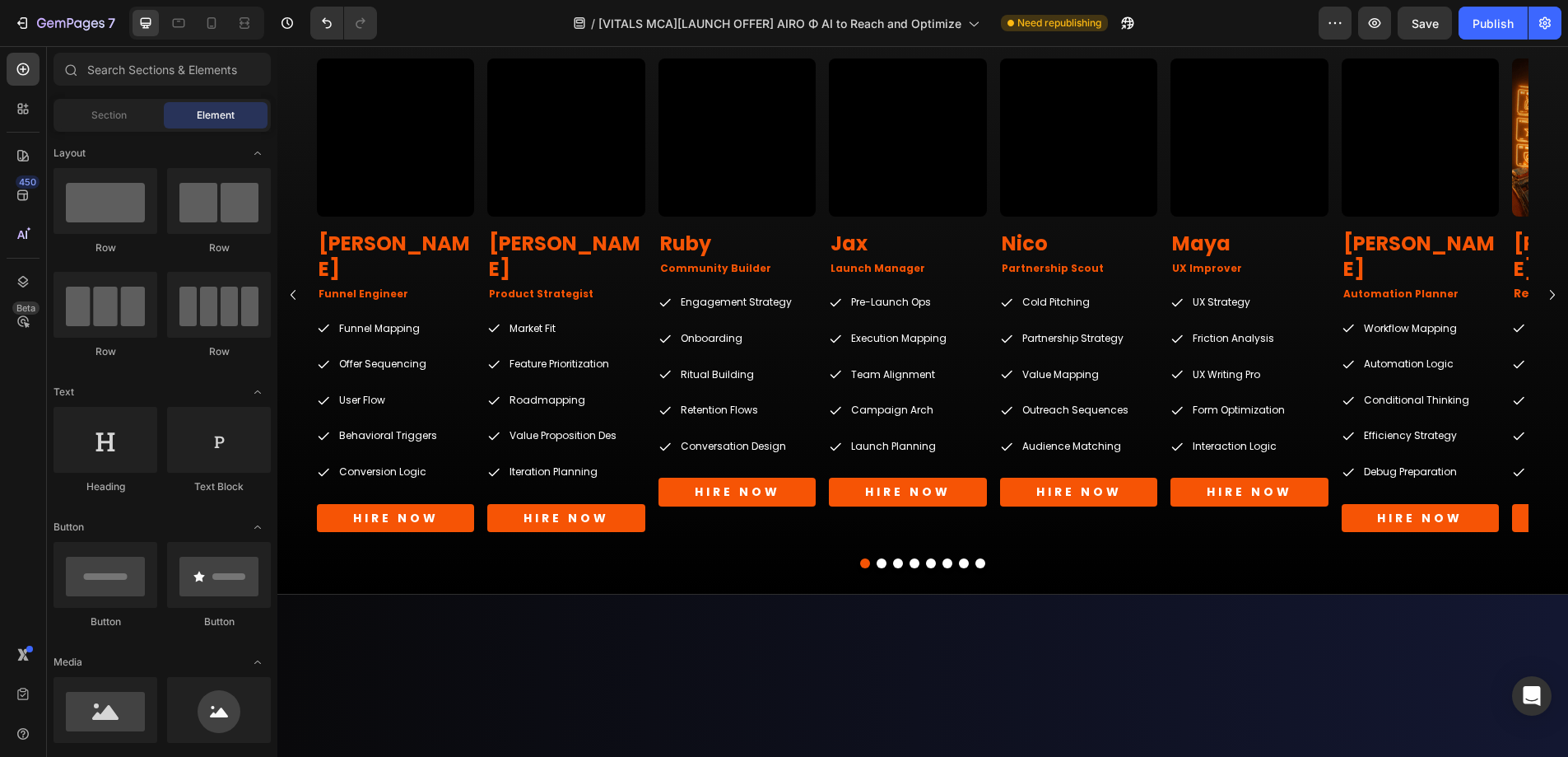
scroll to position [2774, 0]
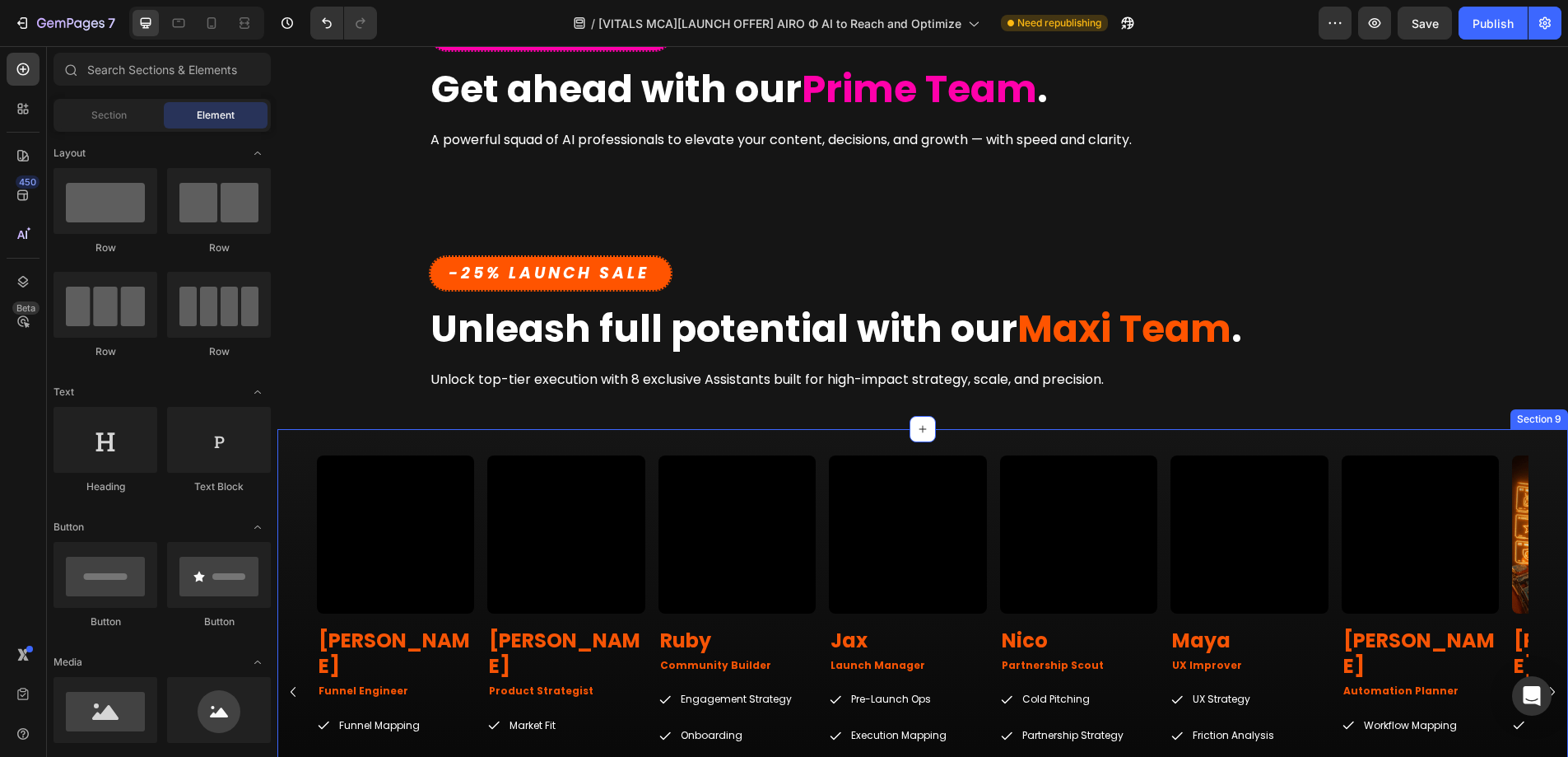
click at [306, 438] on div "Video Kai Heading Funnel Engineer Text Block Funnel Mapping Offer Sequencing Us…" at bounding box center [923, 711] width 1291 height 563
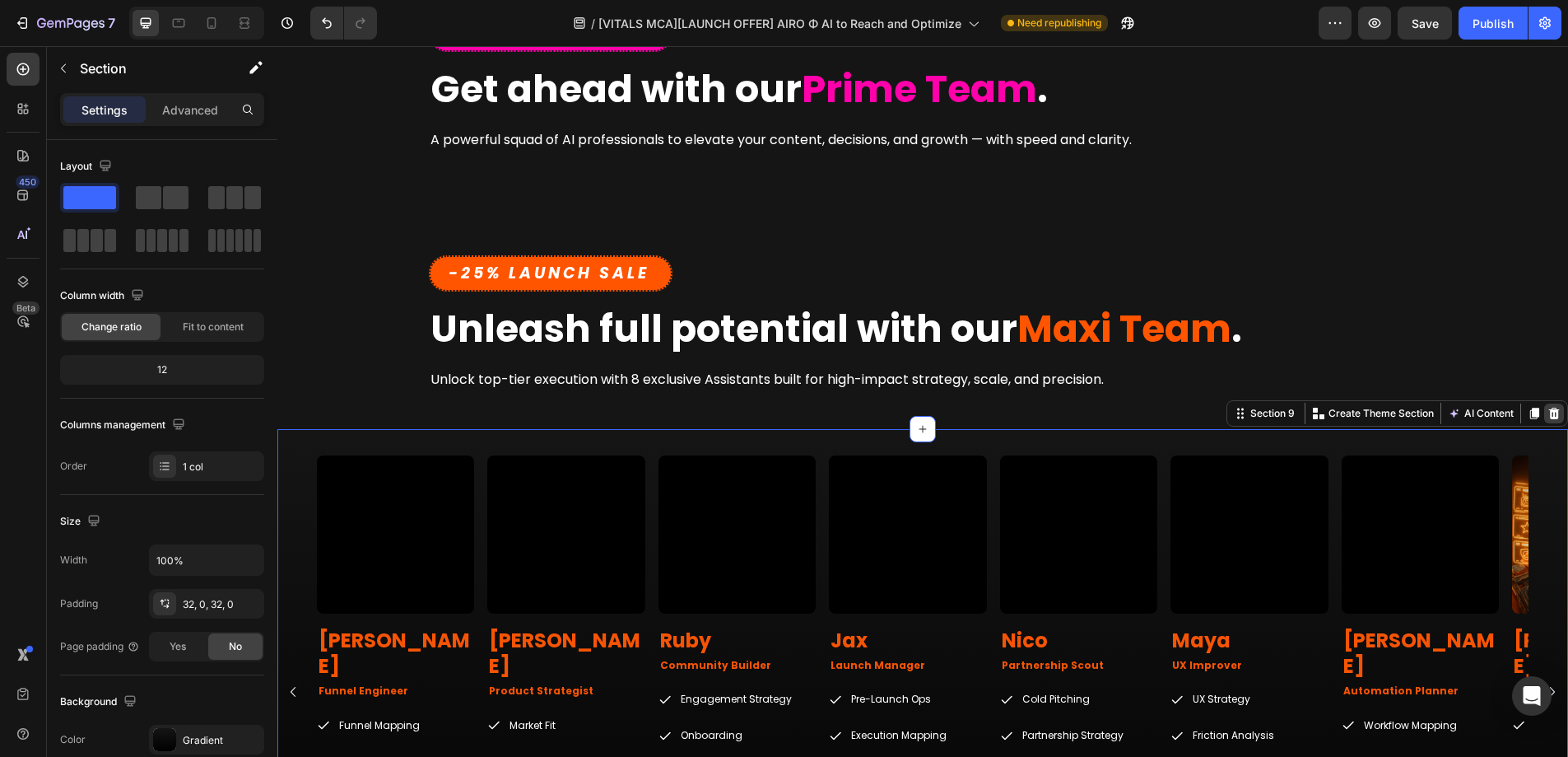
click at [1549, 418] on icon at bounding box center [1554, 413] width 10 height 11
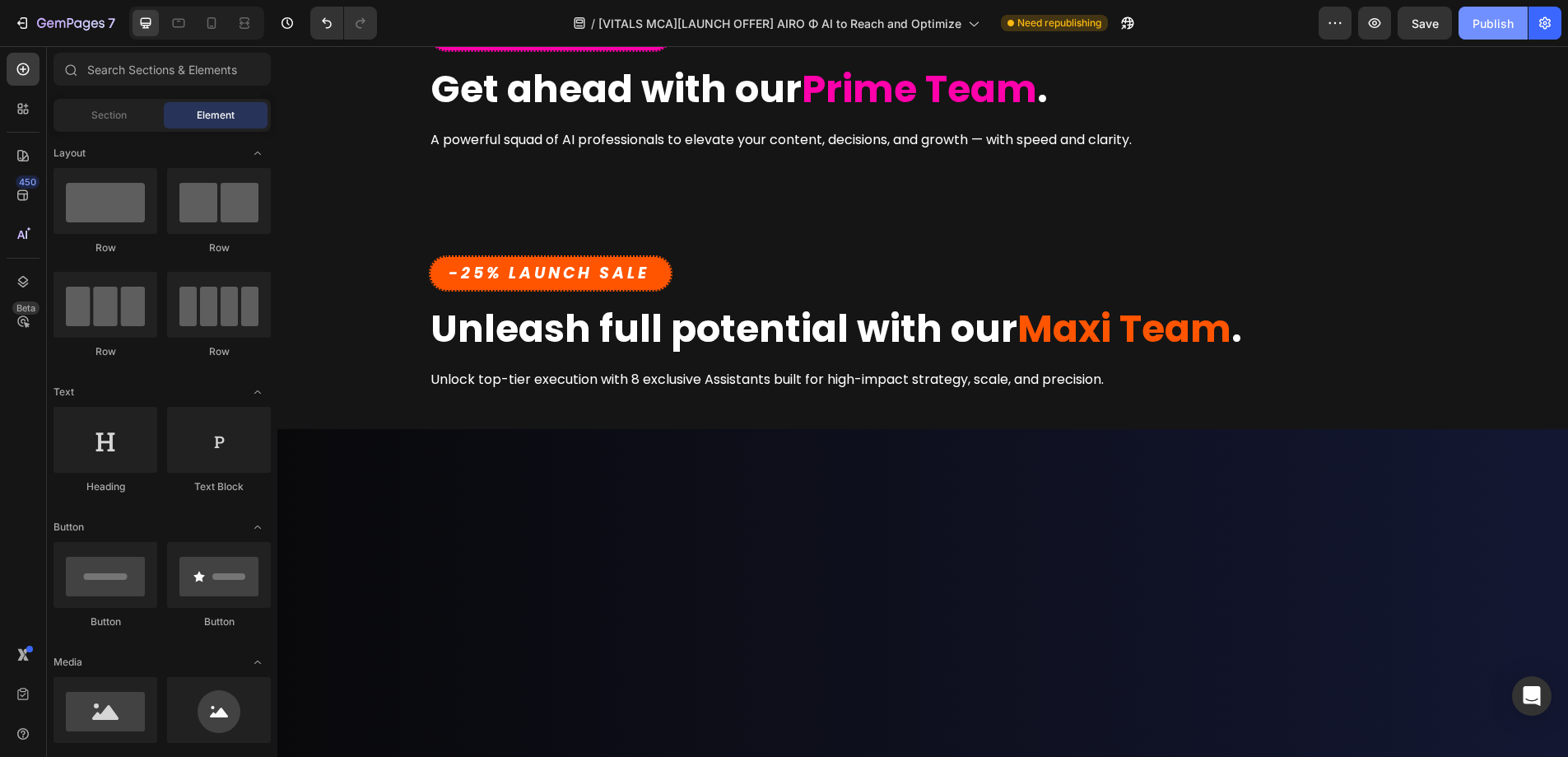
click at [1496, 29] on div "Publish" at bounding box center [1493, 24] width 42 height 17
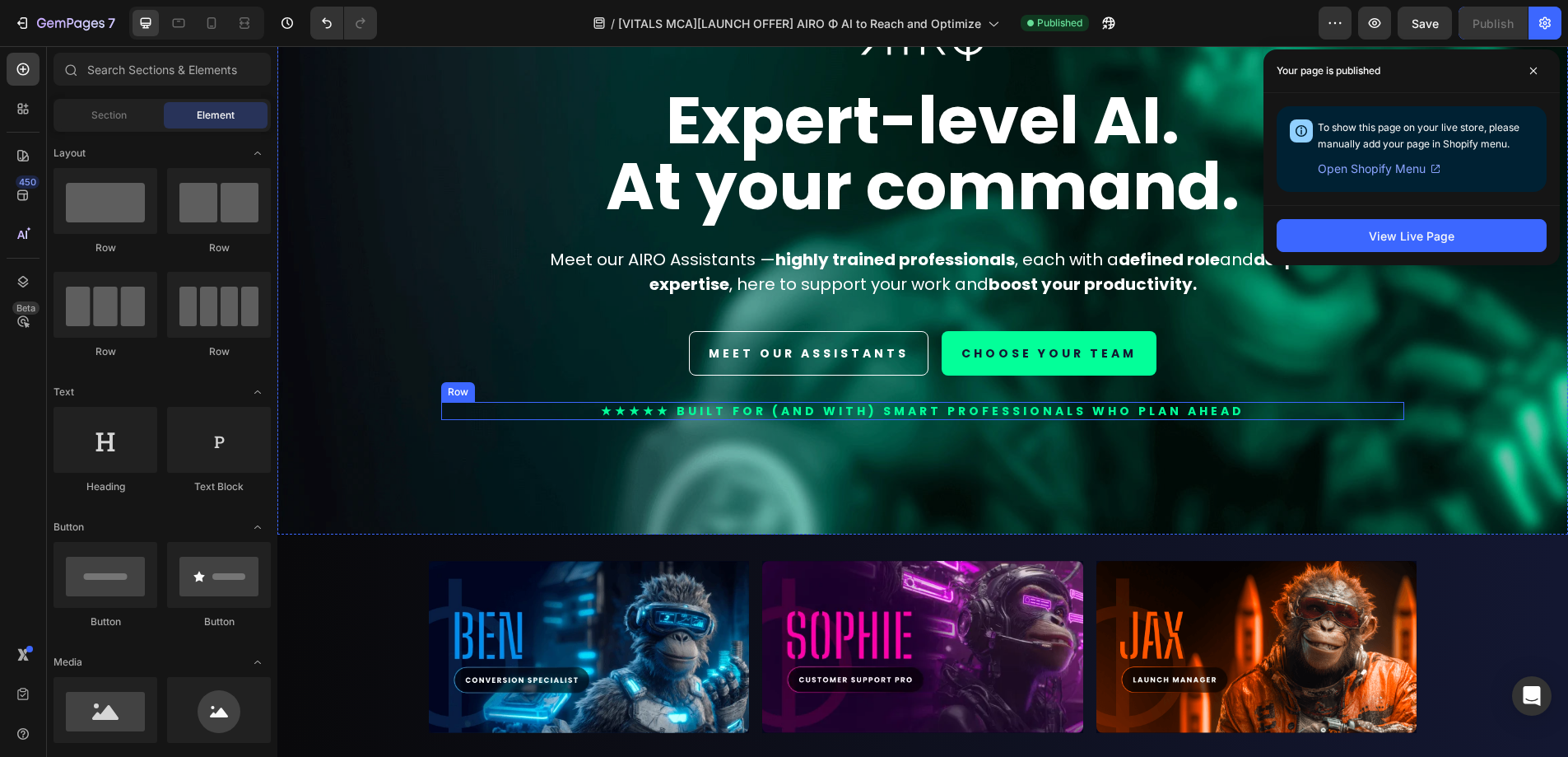
scroll to position [541, 0]
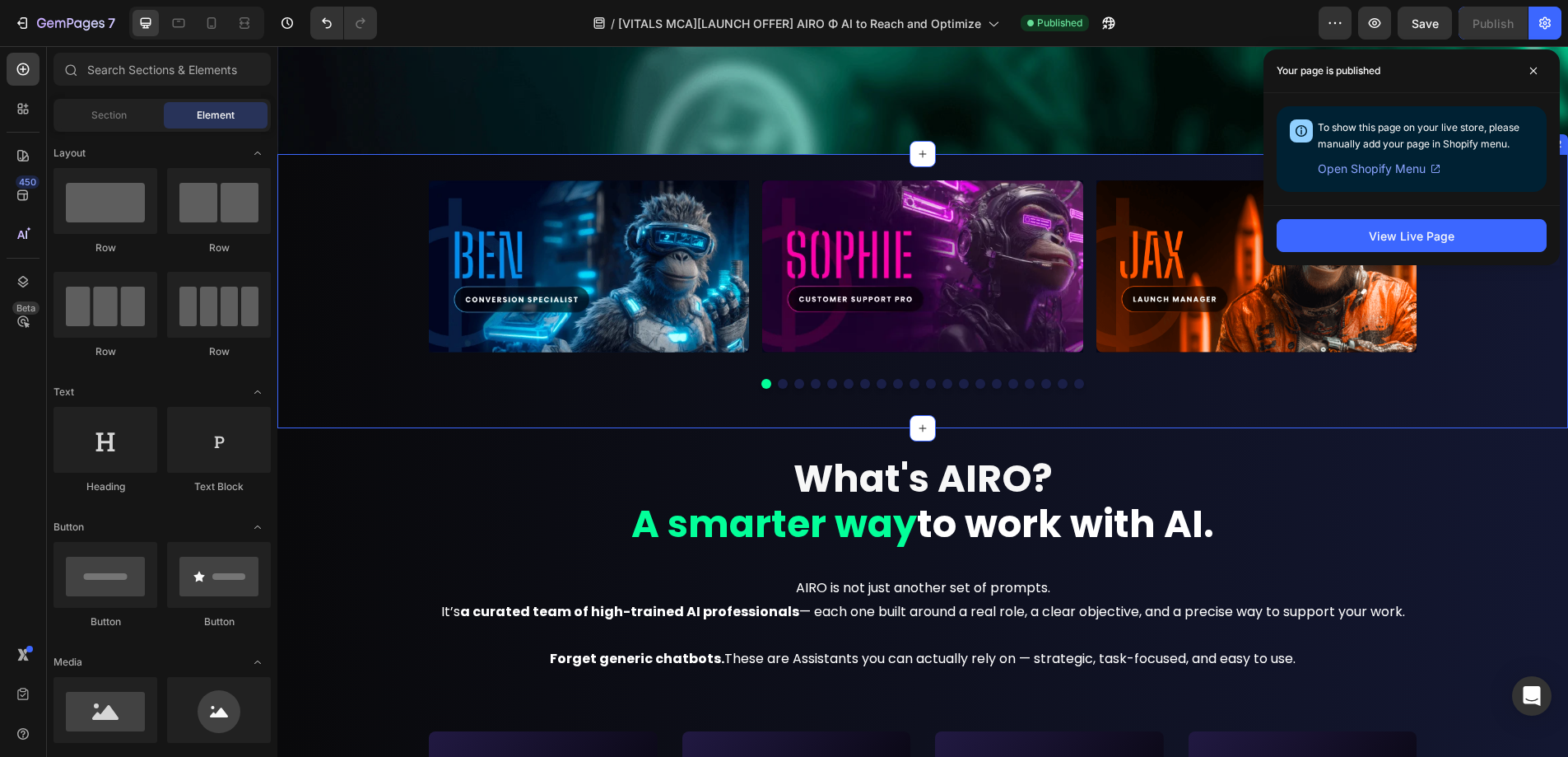
click at [309, 190] on div "Image Image Image Image Image Image Image Image Image Image Image Image Image I…" at bounding box center [923, 291] width 1291 height 221
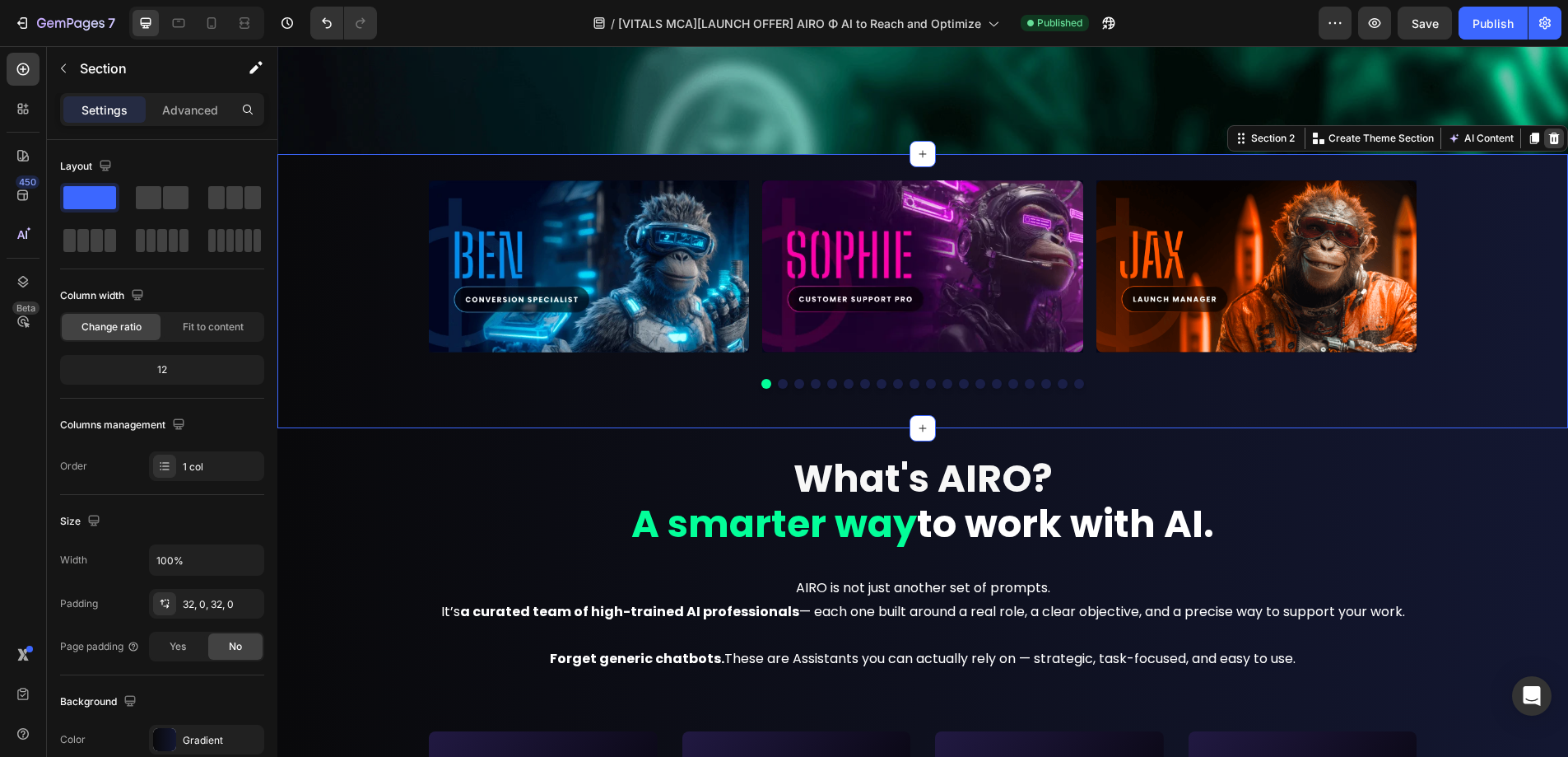
click at [1548, 132] on icon at bounding box center [1555, 139] width 13 height 13
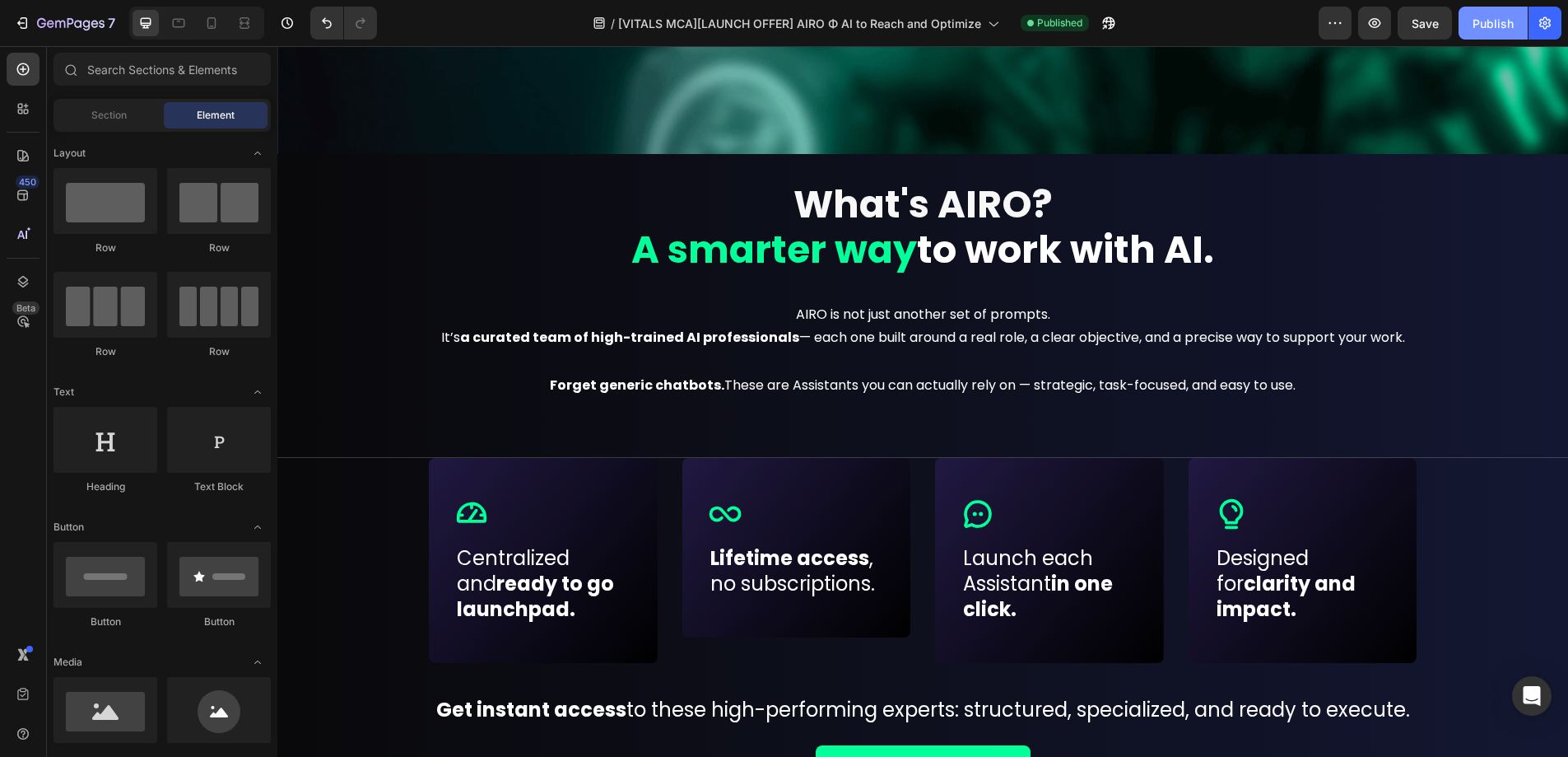
click at [1484, 23] on div "Publish" at bounding box center [1493, 24] width 42 height 17
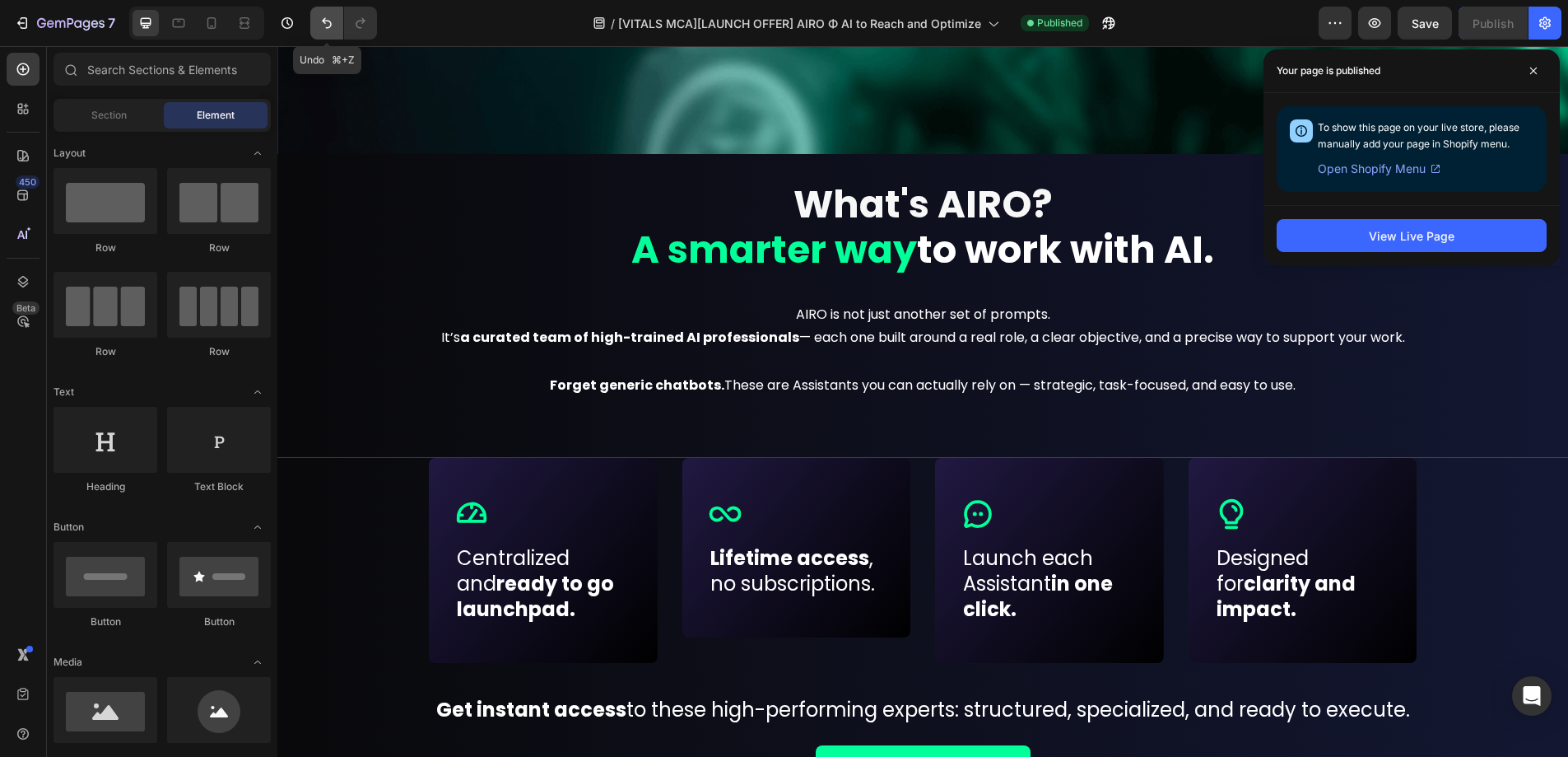
click at [333, 23] on icon "Undo/Redo" at bounding box center [326, 23] width 16 height 16
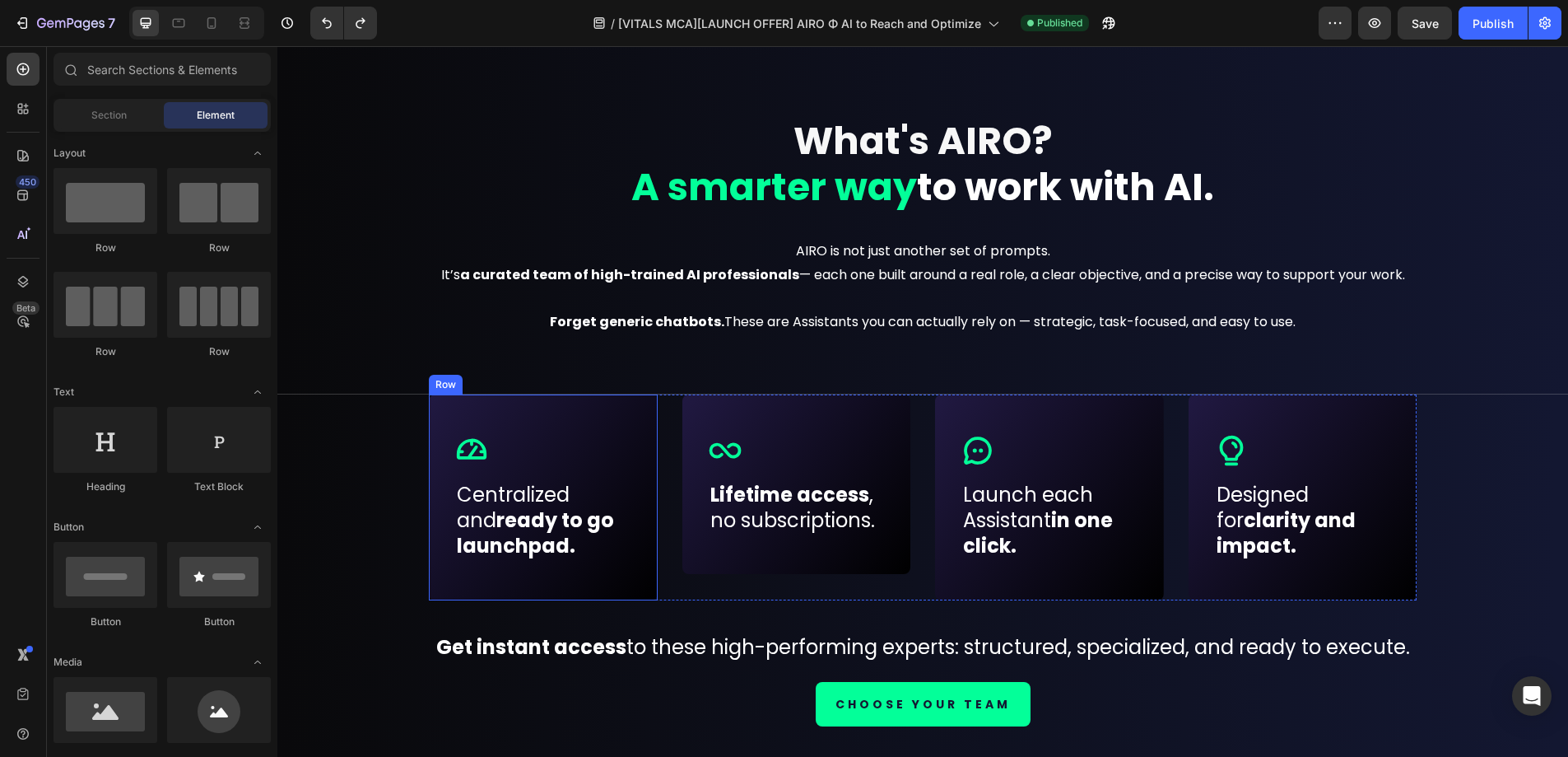
scroll to position [1274, 0]
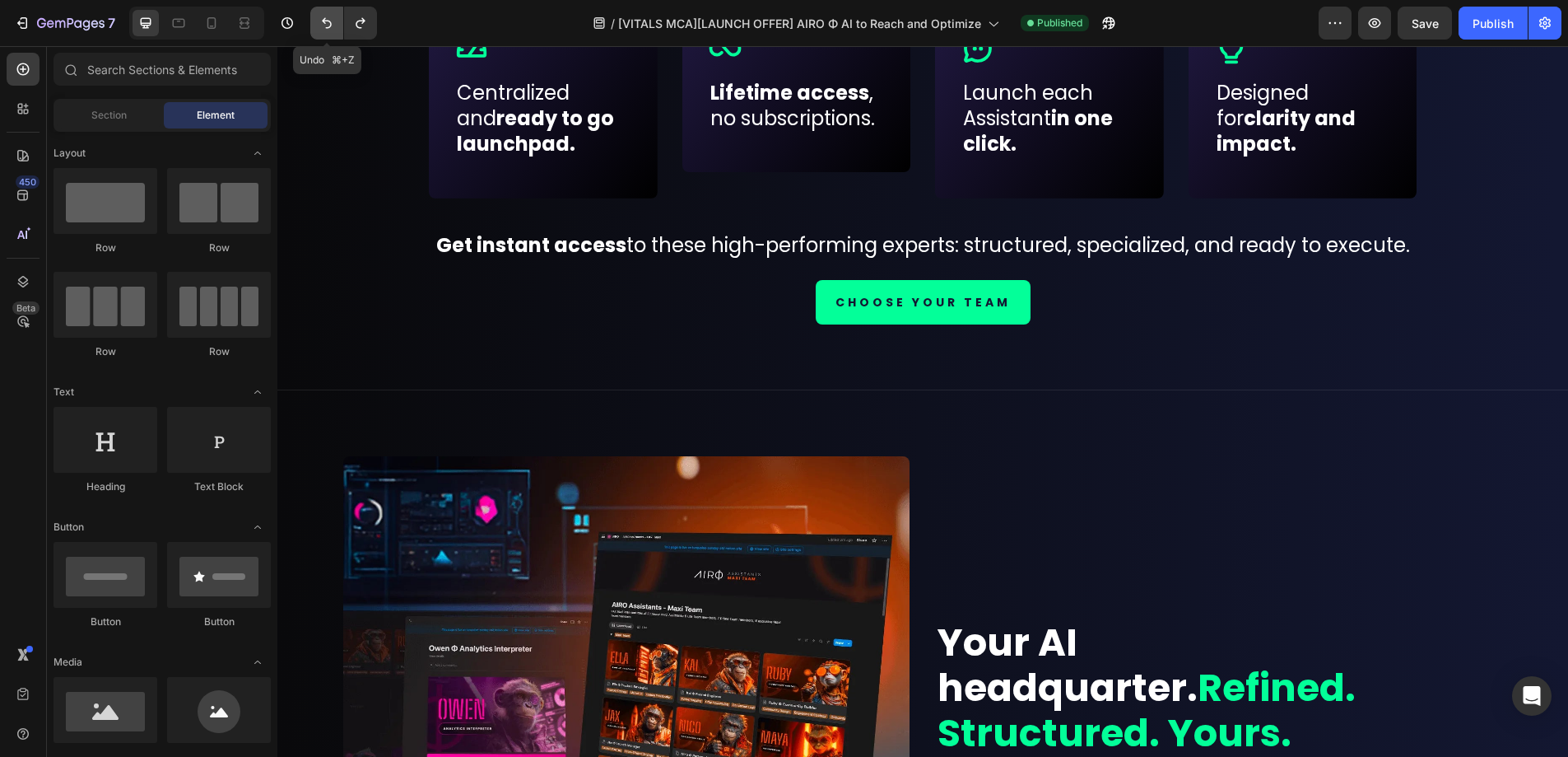
drag, startPoint x: 332, startPoint y: 23, endPoint x: 371, endPoint y: 281, distance: 260.9
click at [332, 23] on icon "Undo/Redo" at bounding box center [326, 23] width 16 height 16
click at [330, 23] on icon "Undo/Redo" at bounding box center [326, 23] width 16 height 16
click at [328, 23] on icon "Undo/Redo" at bounding box center [326, 23] width 16 height 16
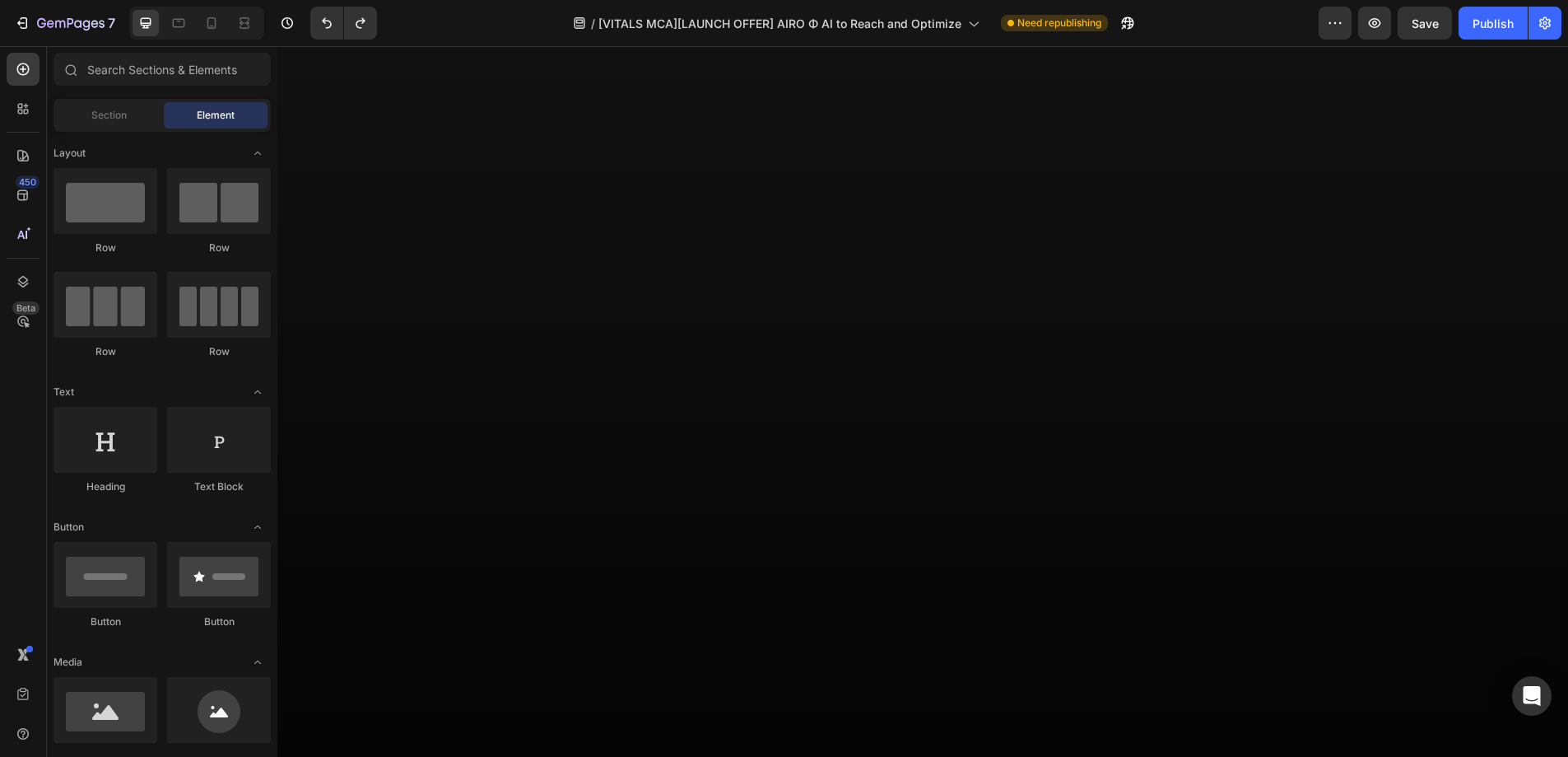
scroll to position [0, 0]
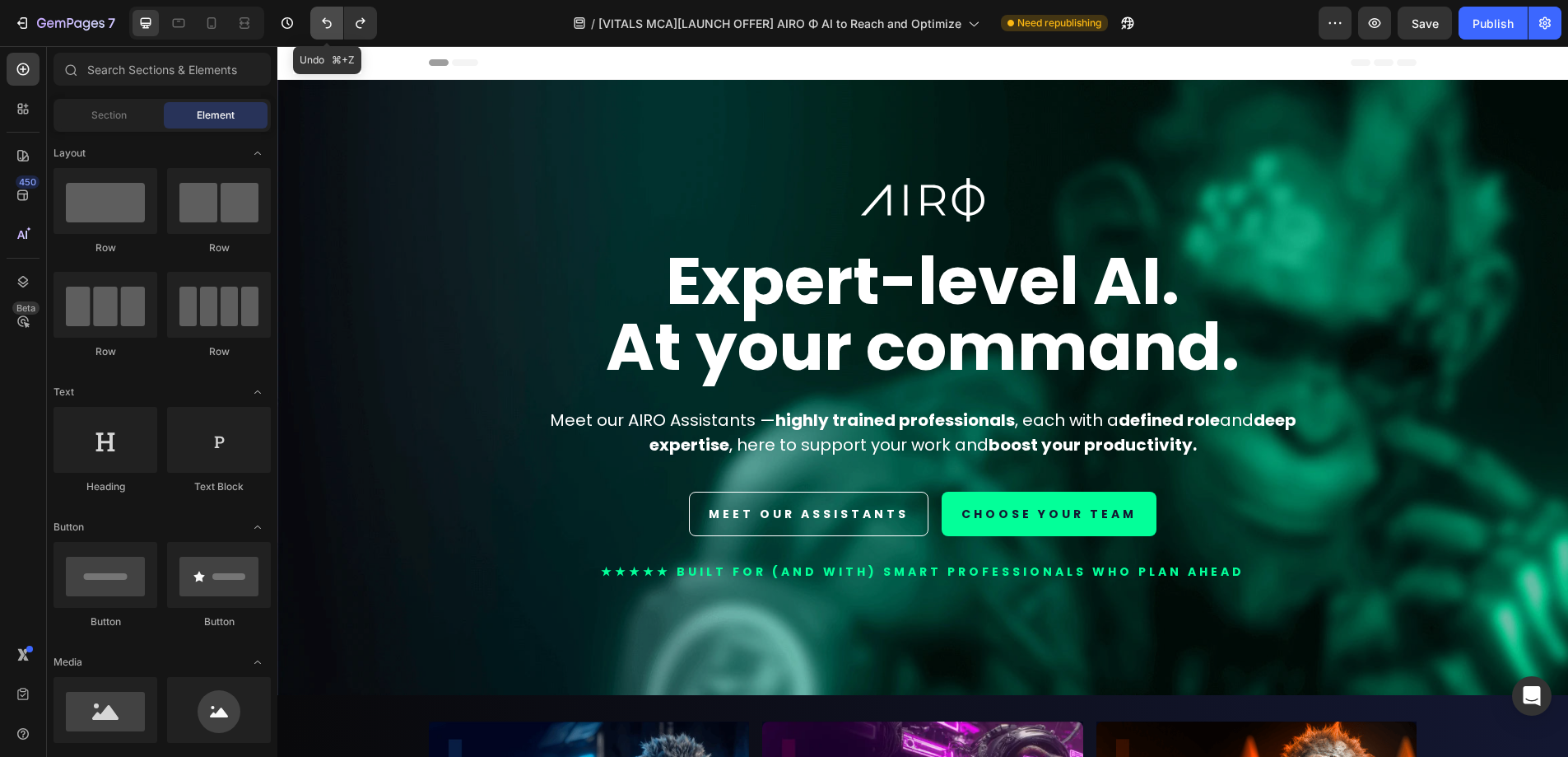
click at [327, 29] on icon "Undo/Redo" at bounding box center [326, 23] width 16 height 16
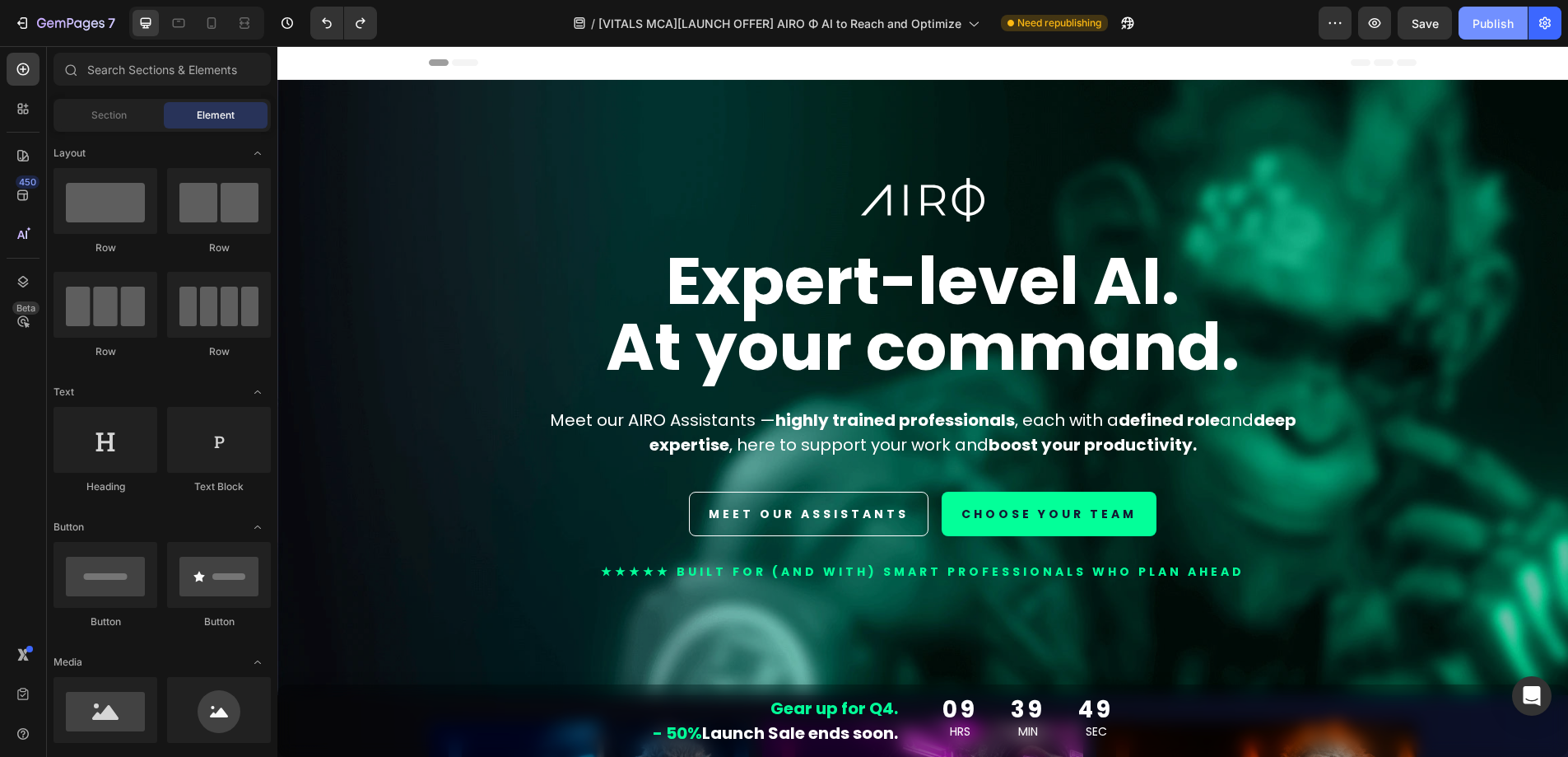
click at [1482, 22] on div "Publish" at bounding box center [1493, 24] width 42 height 17
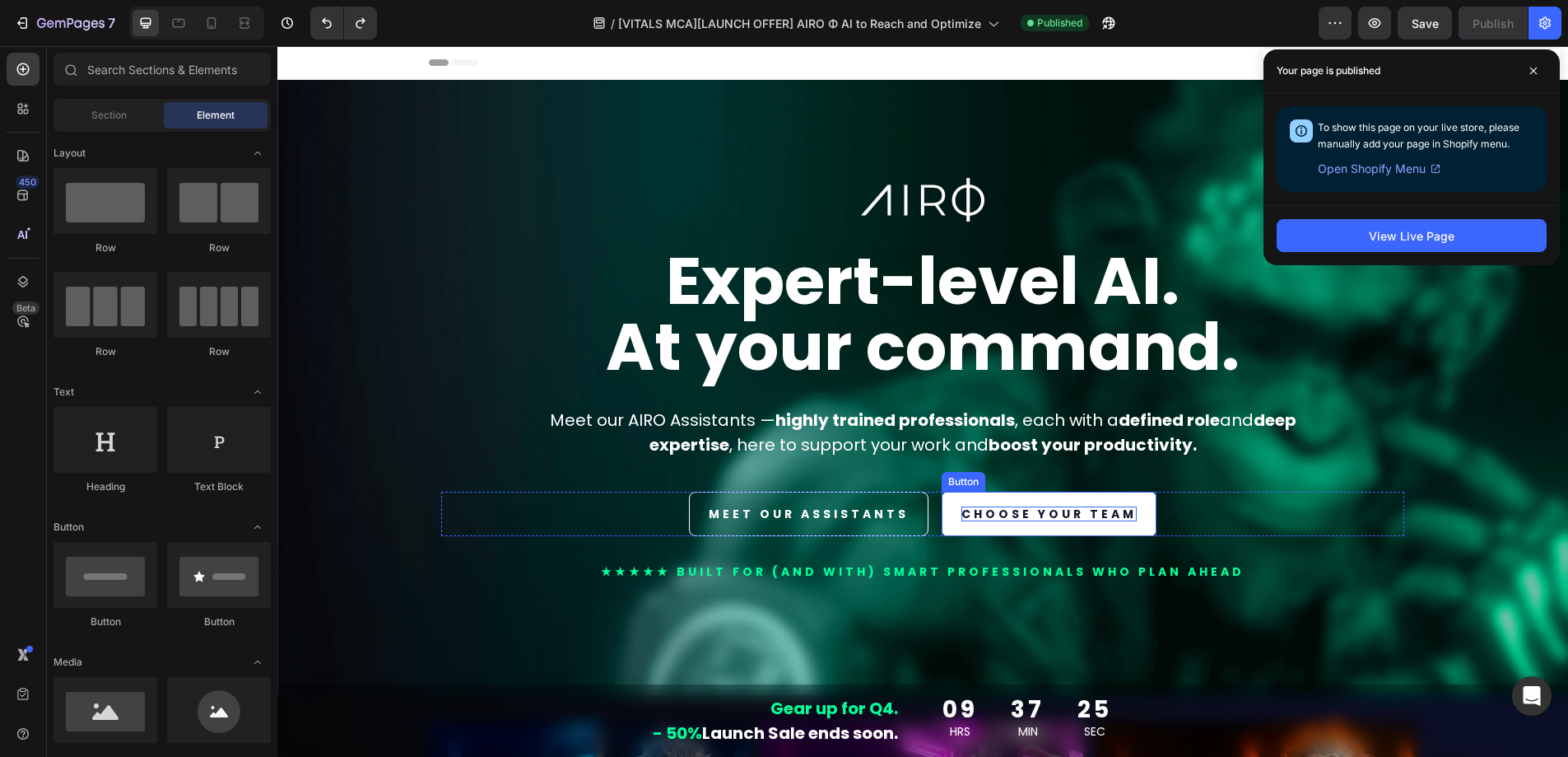
click at [1074, 508] on p "CHOOSE YOUR TEAM" at bounding box center [1049, 514] width 175 height 15
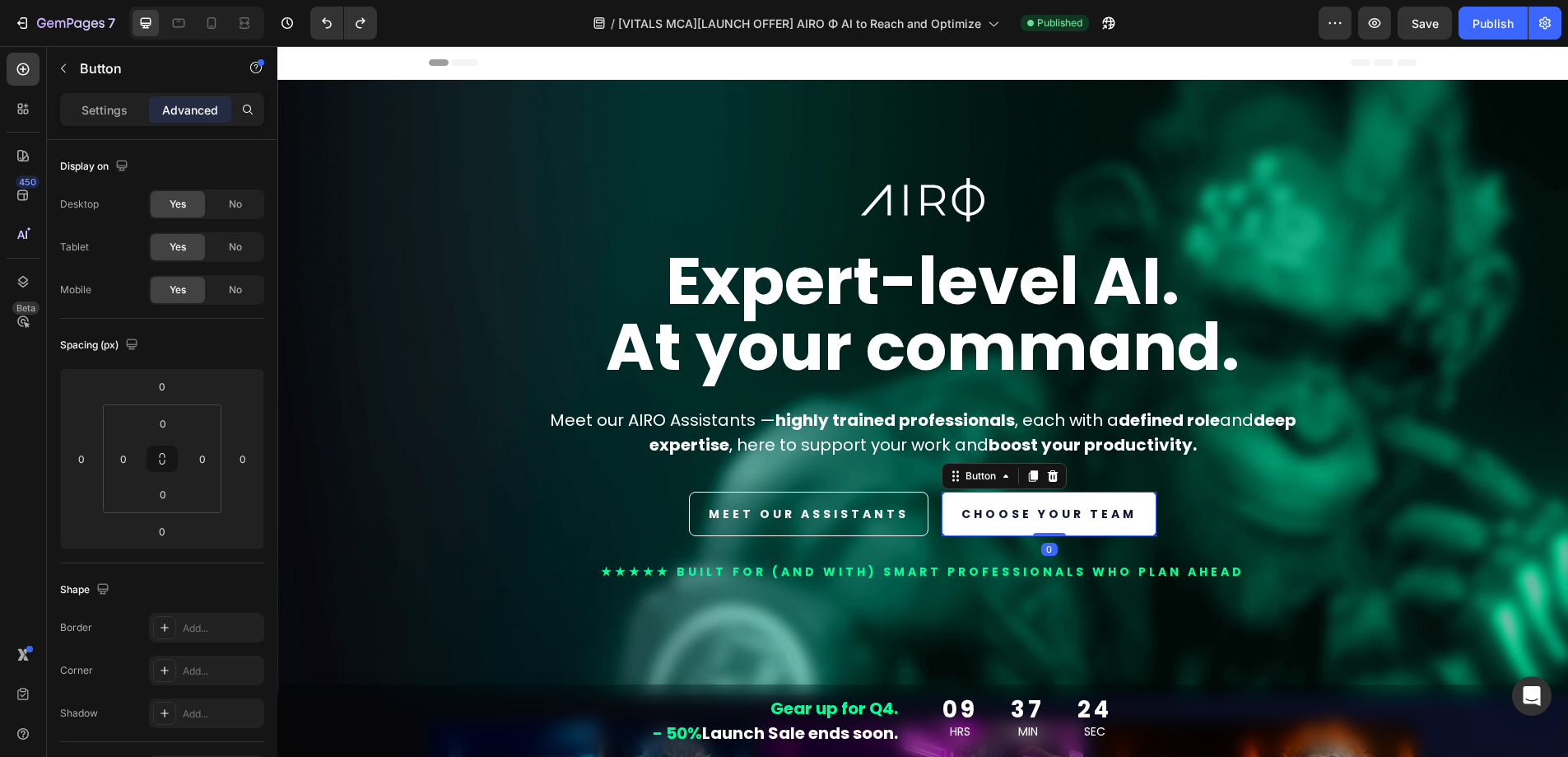
click at [1109, 525] on link "CHOOSE YOUR TEAM" at bounding box center [1049, 513] width 215 height 44
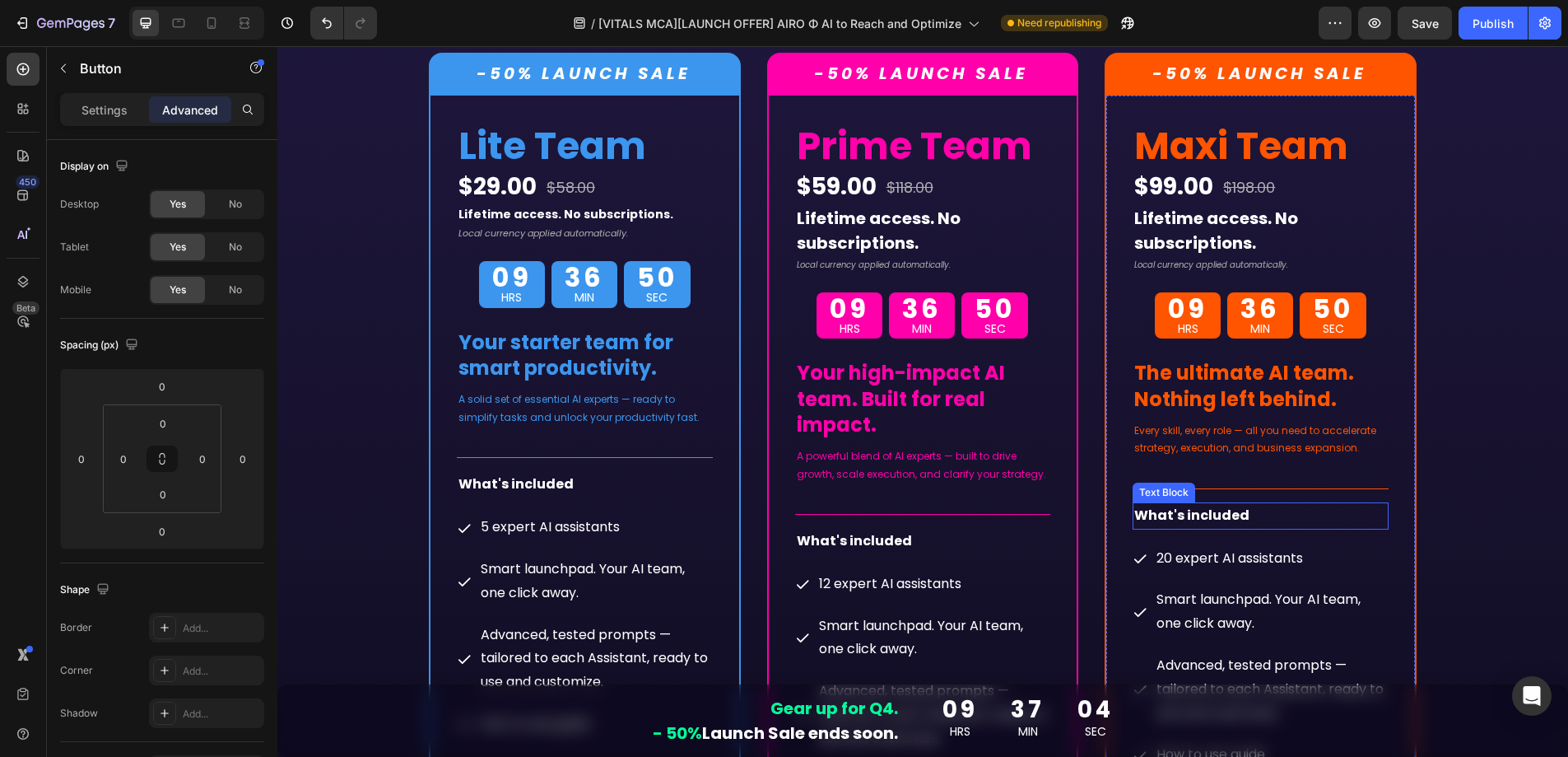
scroll to position [8575, 0]
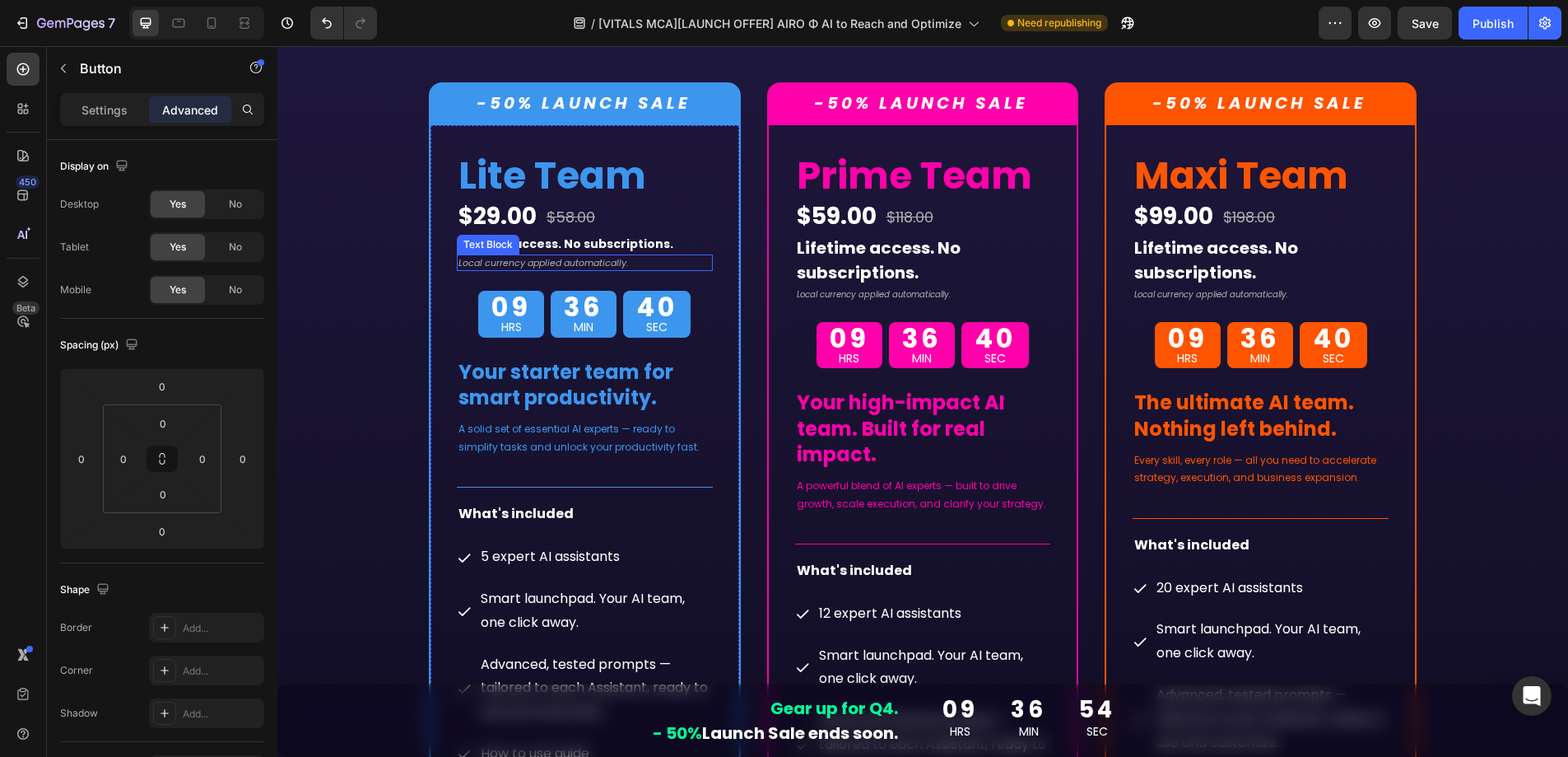
click at [600, 243] on span "Lifetime access. No subscriptions." at bounding box center [566, 244] width 215 height 16
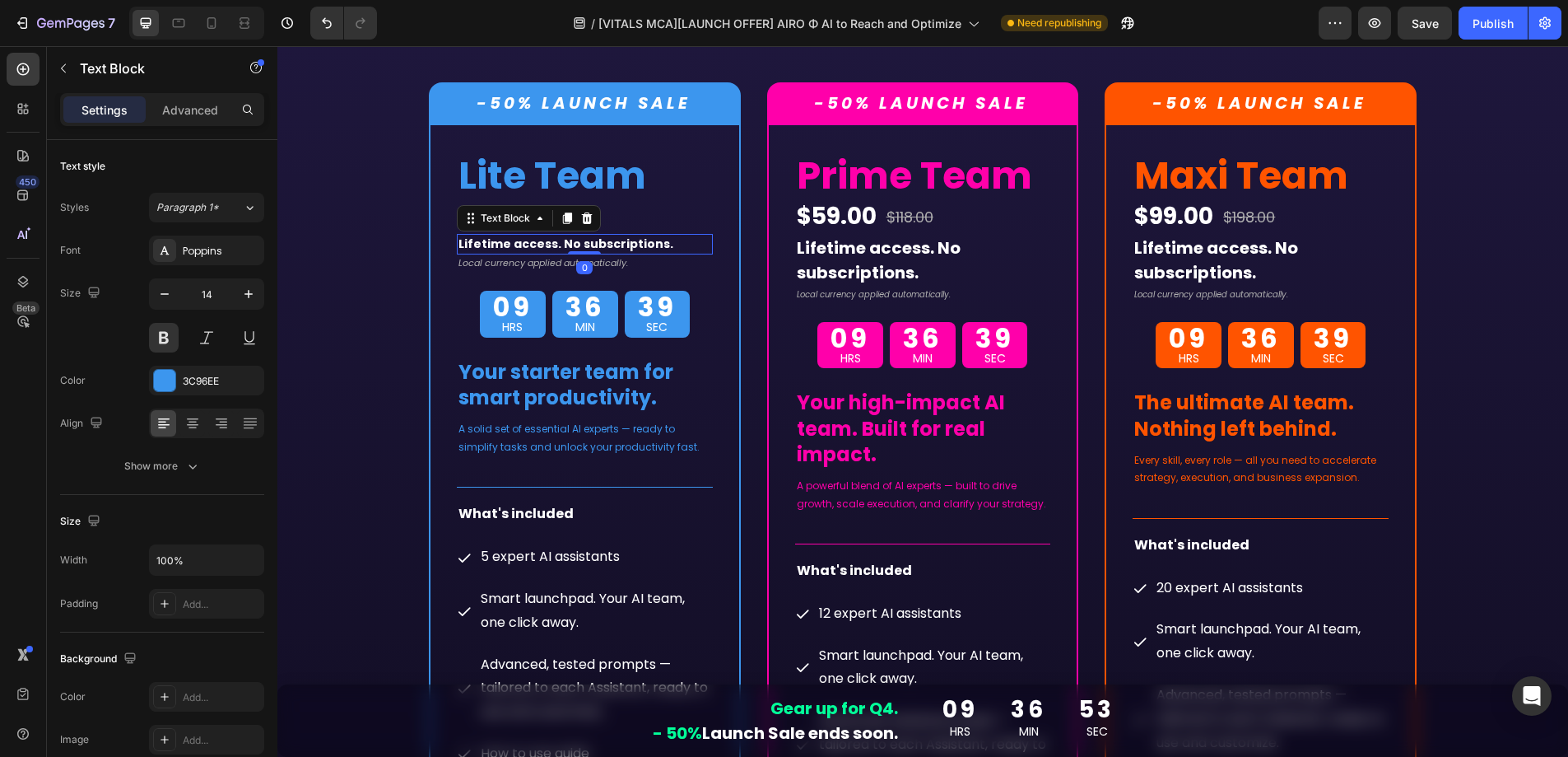
click at [597, 244] on span "Lifetime access. No subscriptions." at bounding box center [566, 244] width 215 height 16
click at [609, 261] on span "Local currency applied automatically." at bounding box center [543, 262] width 170 height 13
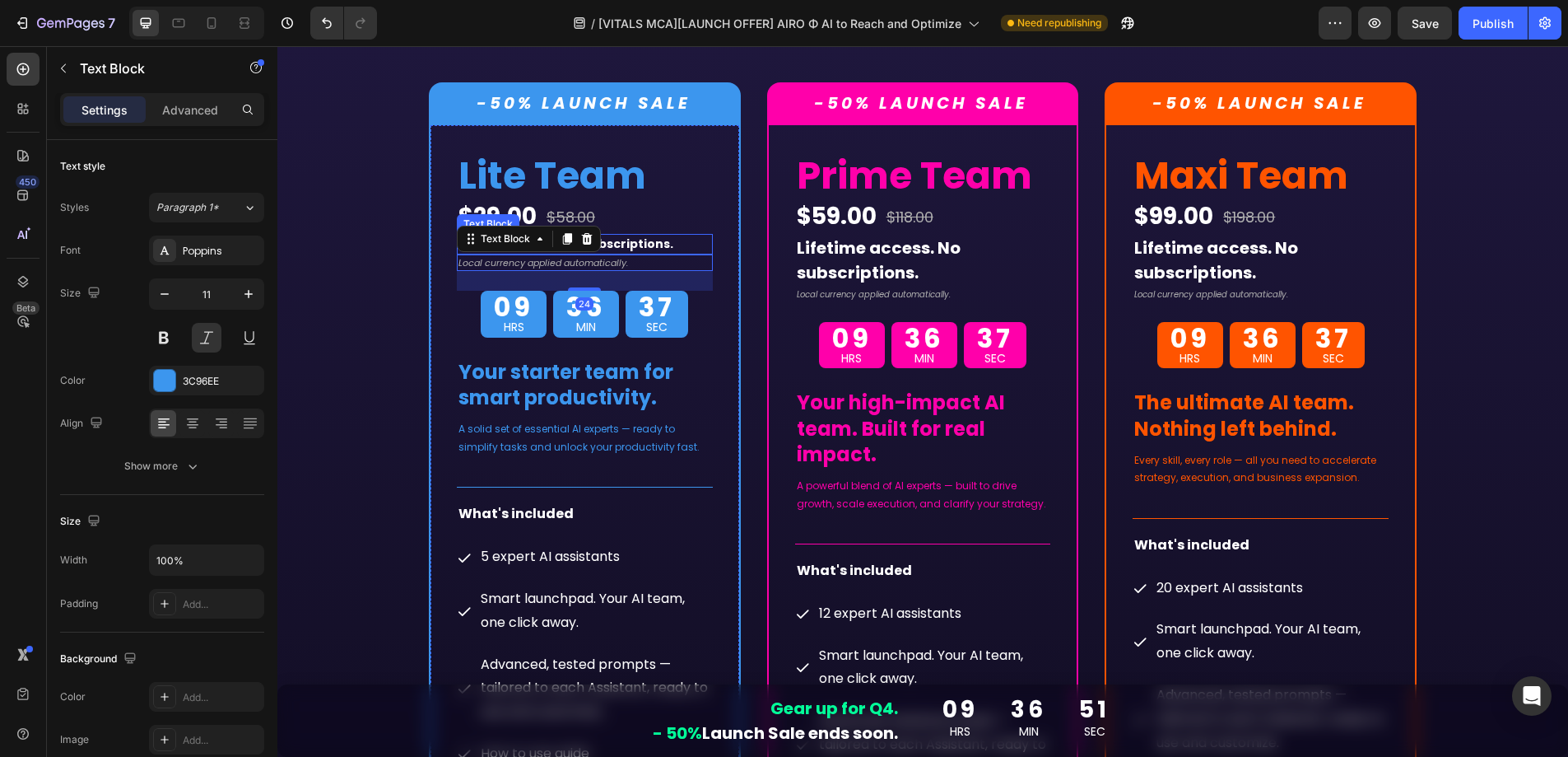
click at [637, 249] on span "Lifetime access. No subscriptions." at bounding box center [566, 244] width 215 height 16
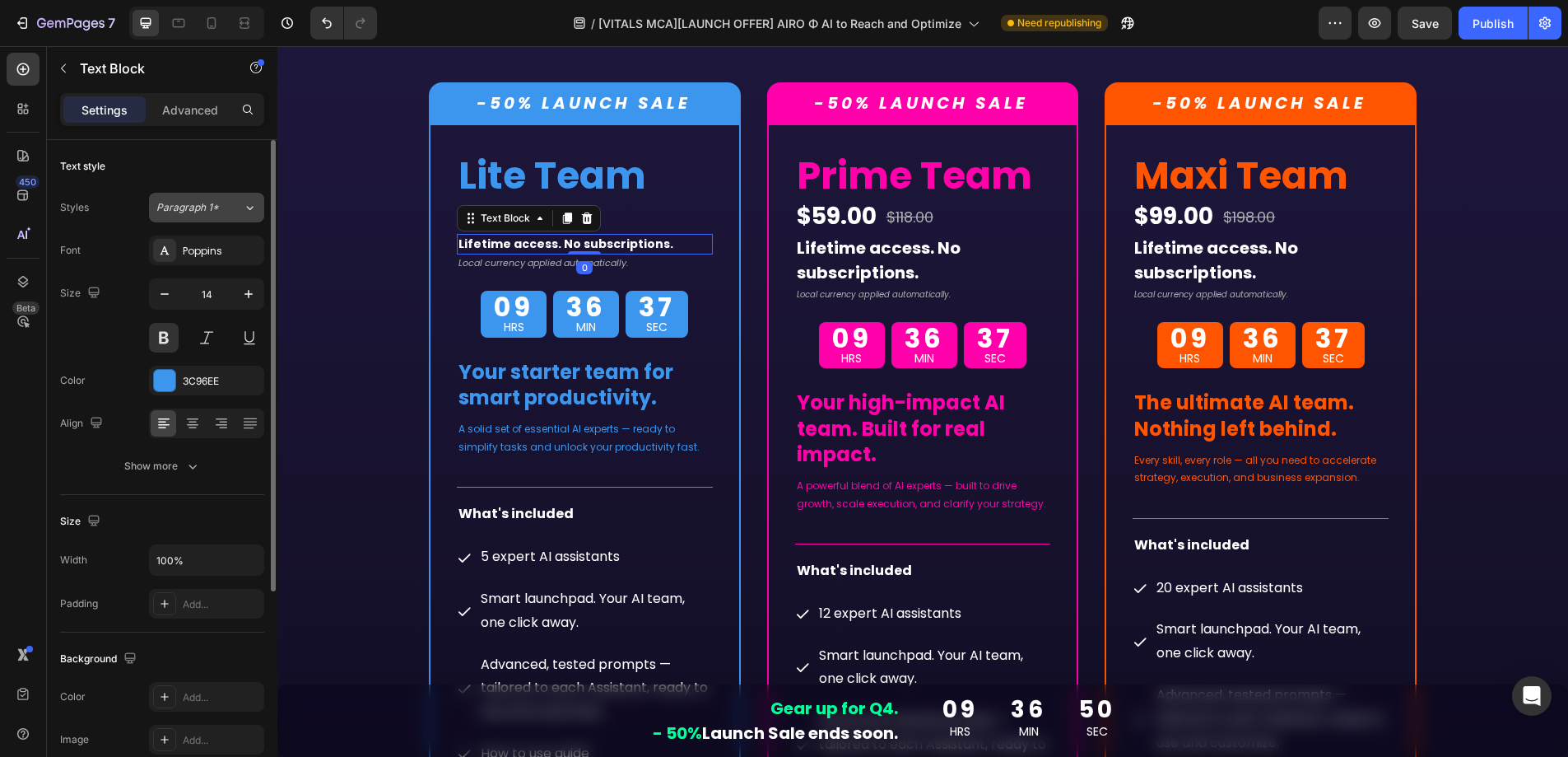
click at [206, 213] on span "Paragraph 1*" at bounding box center [188, 208] width 62 height 15
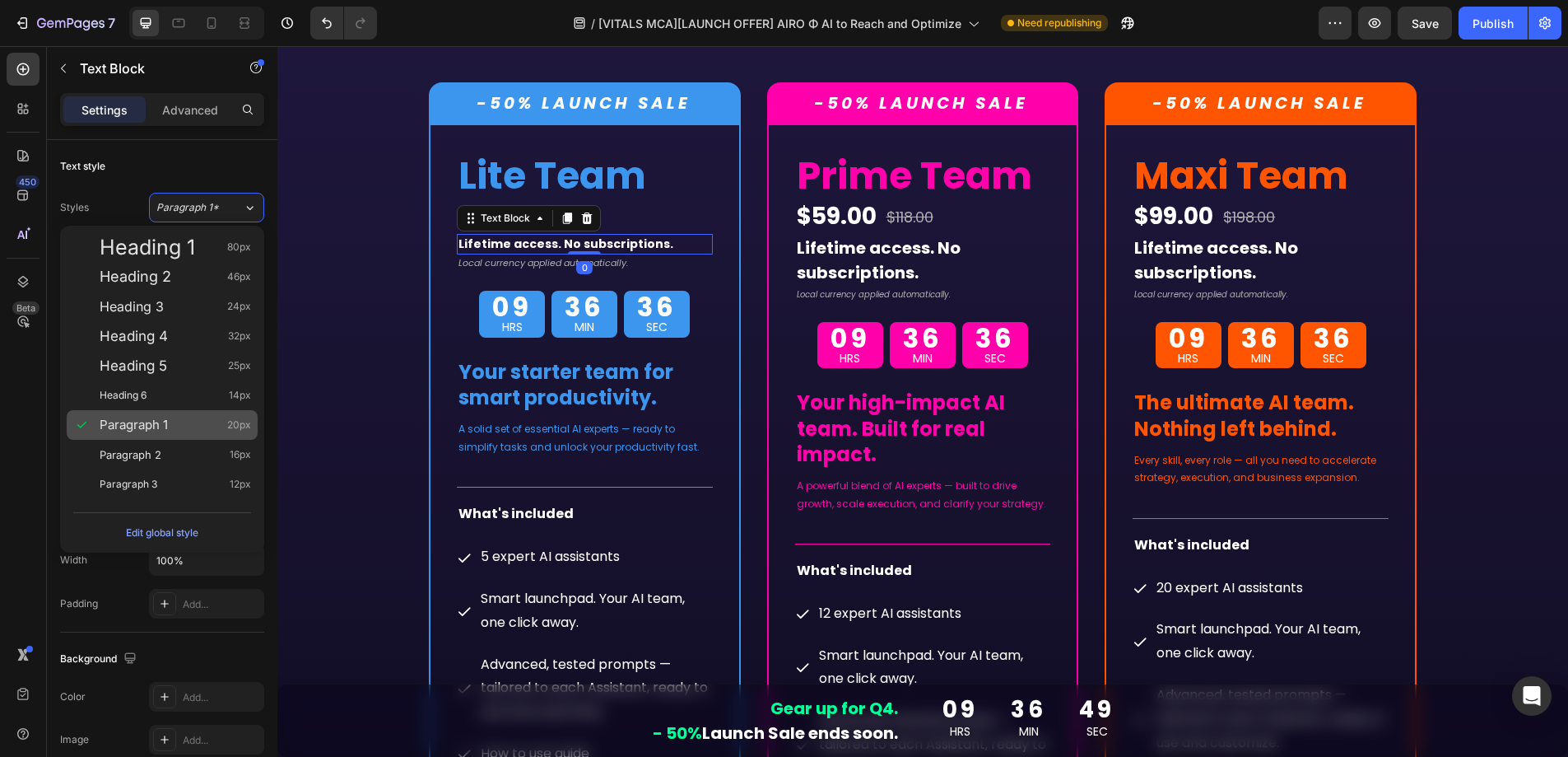
click at [142, 365] on span "Heading 5" at bounding box center [134, 365] width 68 height 16
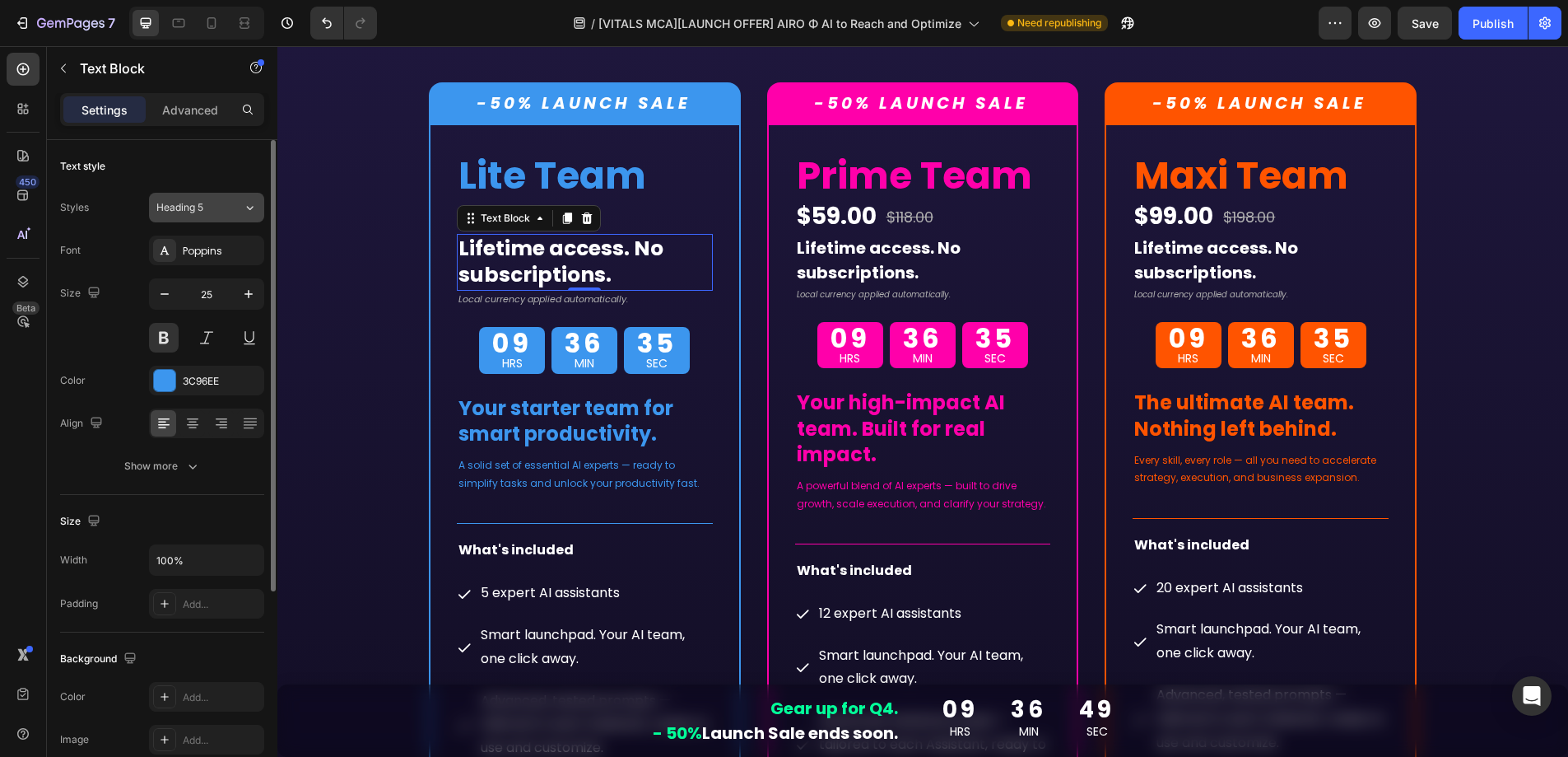
click at [209, 209] on div "Heading 5" at bounding box center [190, 208] width 67 height 15
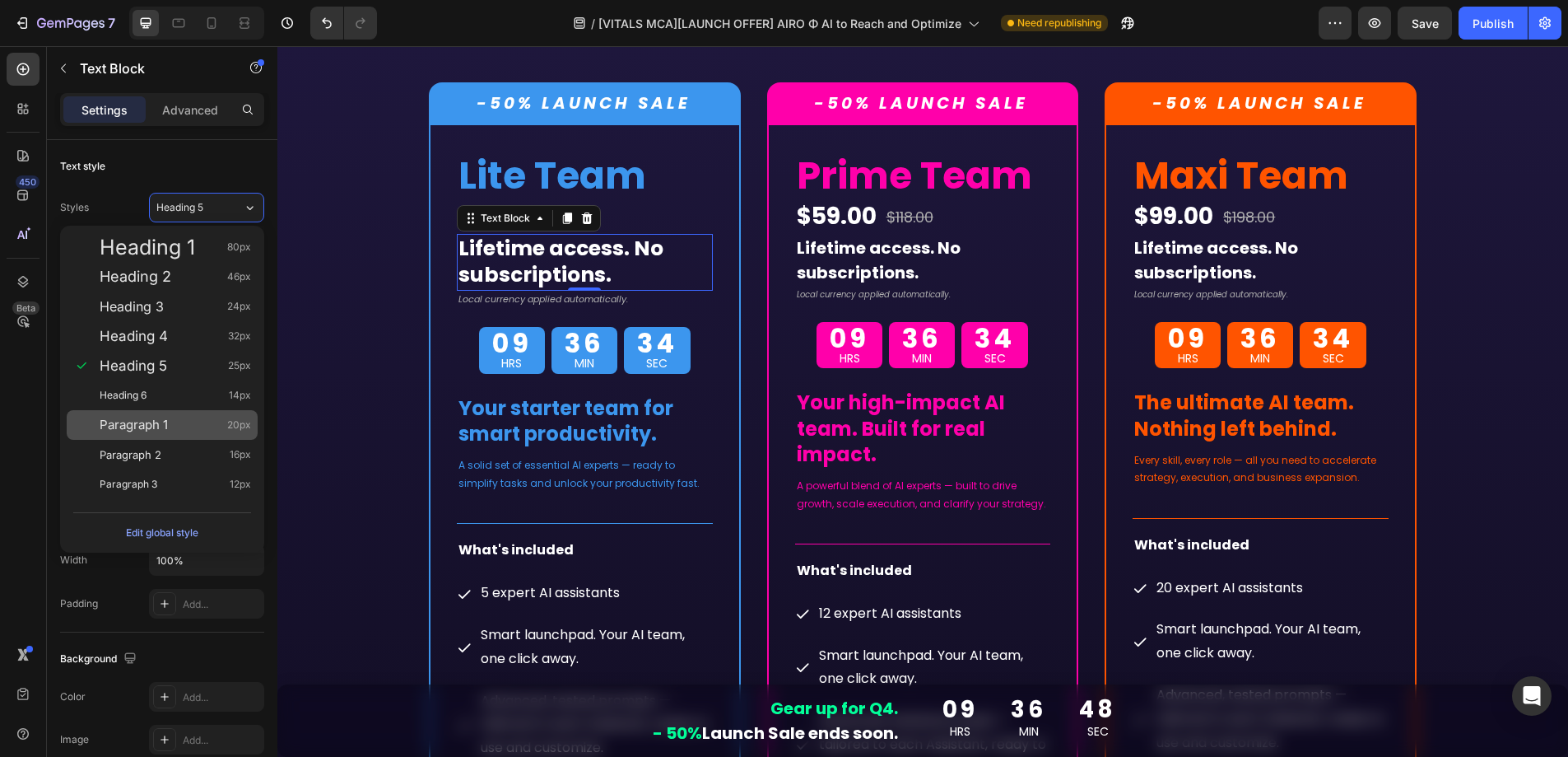
click at [144, 435] on div "Paragraph 1 20px" at bounding box center [162, 425] width 191 height 29
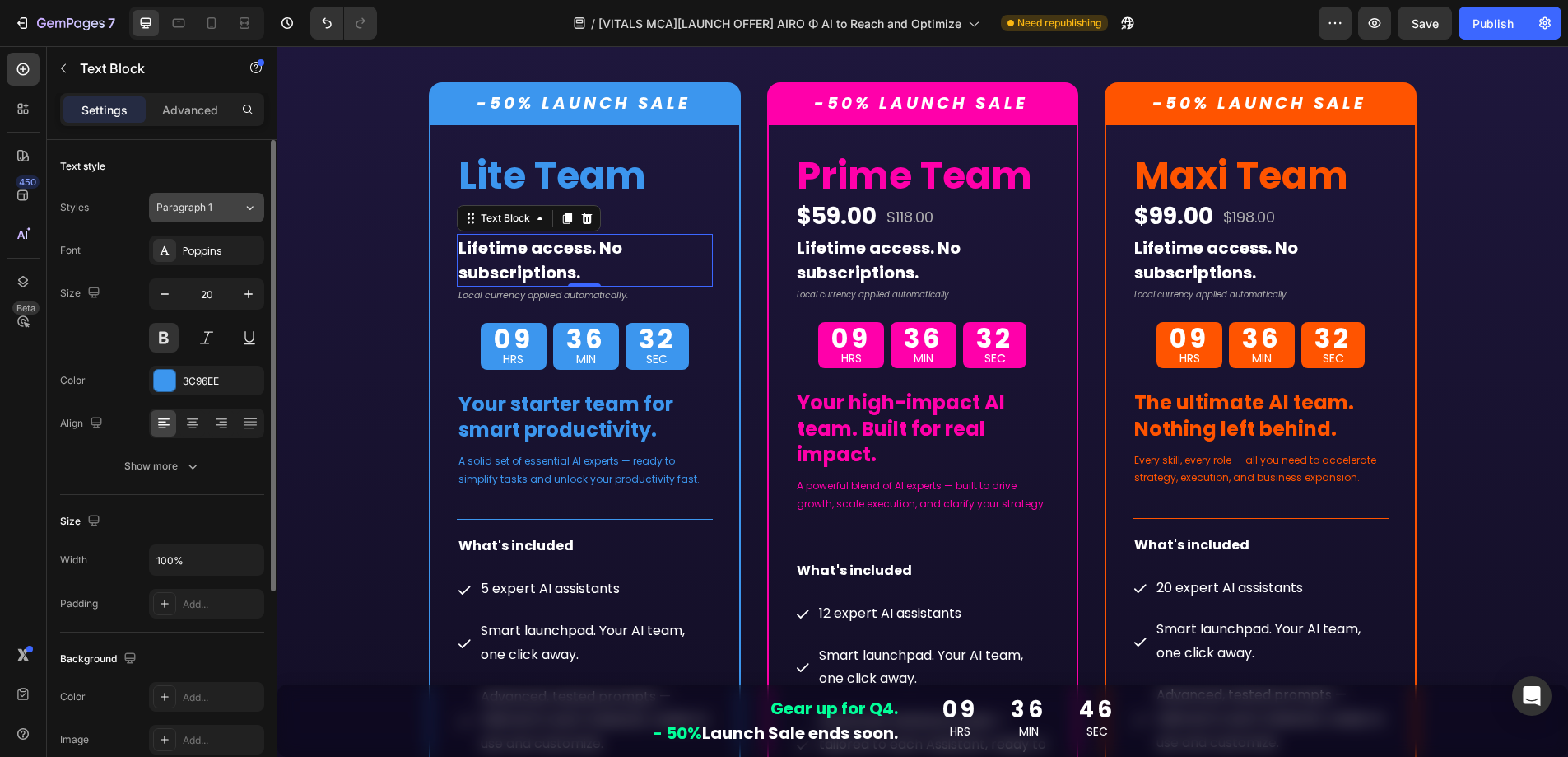
click at [228, 210] on div "Paragraph 1" at bounding box center [200, 208] width 87 height 15
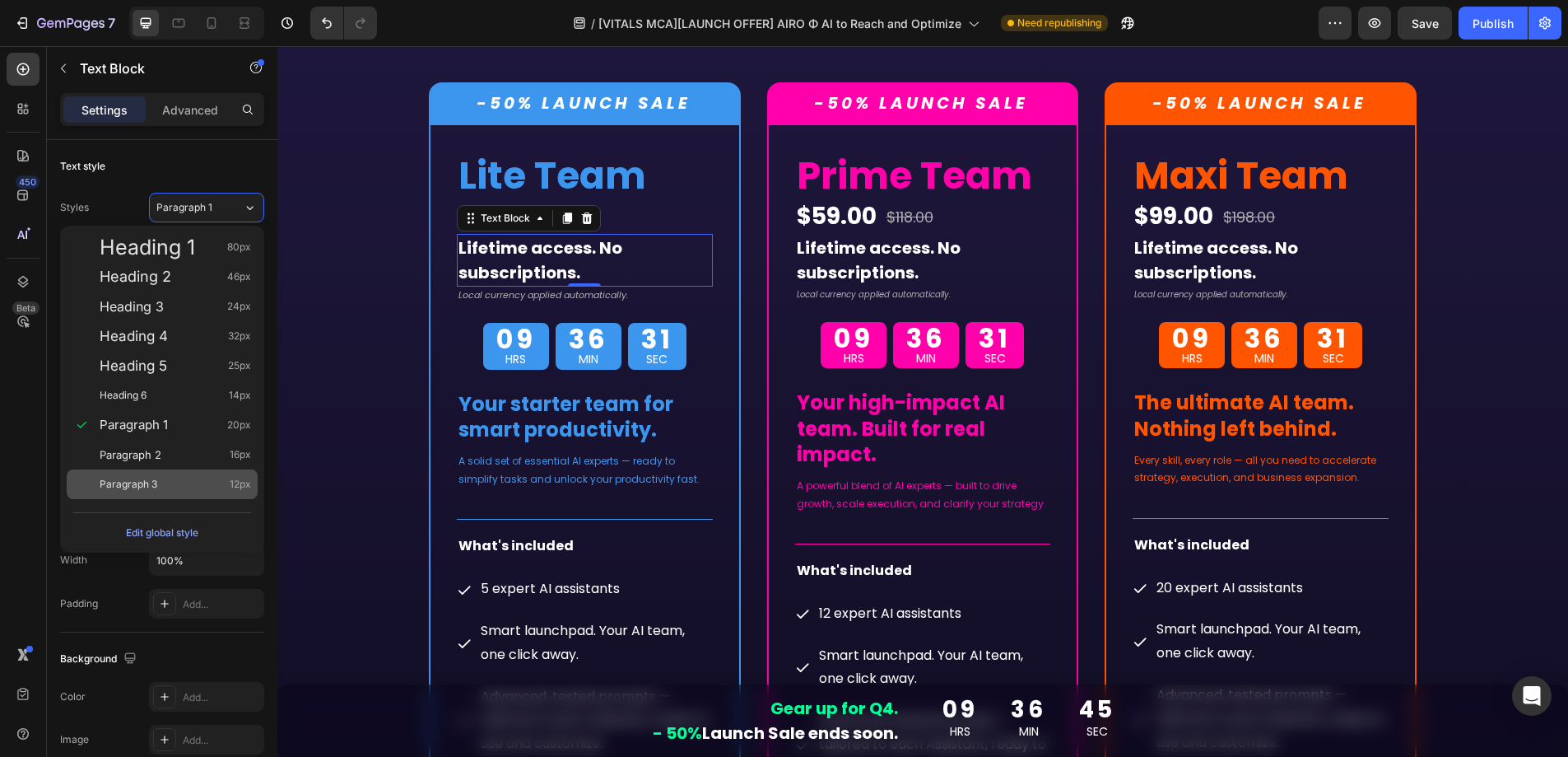
click at [161, 477] on div "Paragraph 3 12px" at bounding box center [175, 483] width 152 height 16
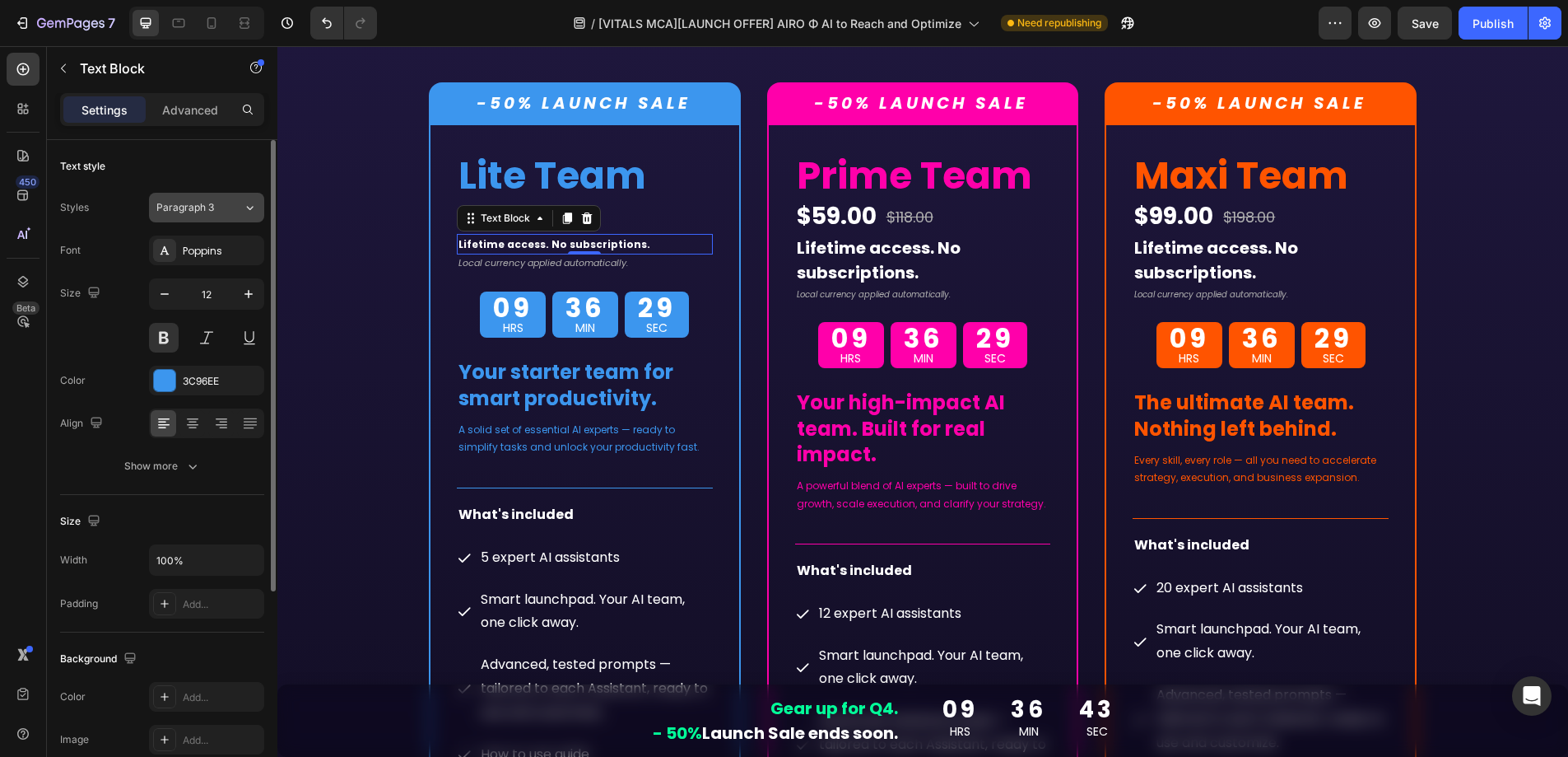
click at [210, 212] on span "Paragraph 3" at bounding box center [185, 208] width 58 height 15
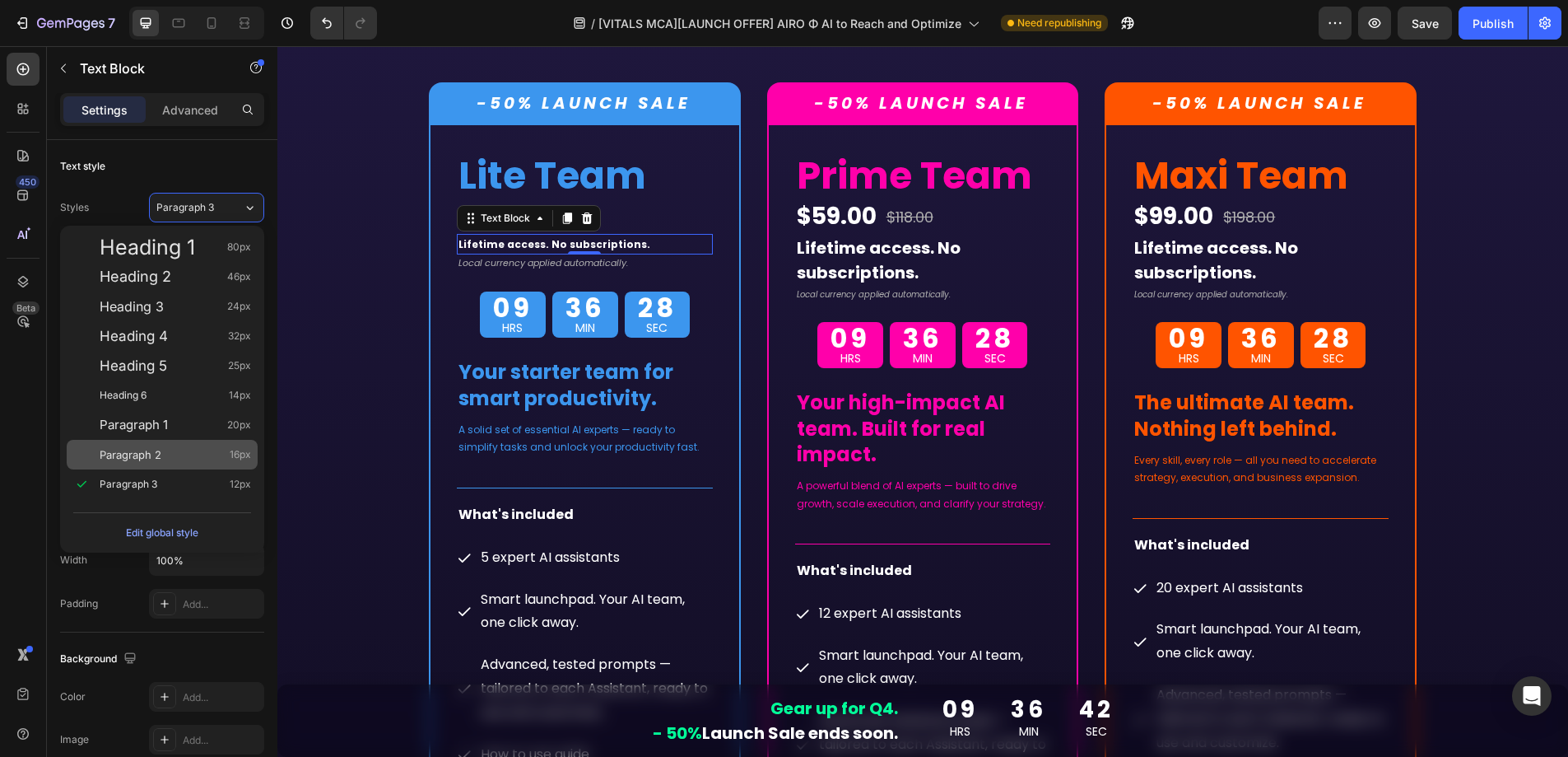
click at [166, 450] on div "Paragraph 2 16px" at bounding box center [175, 454] width 152 height 16
type input "16"
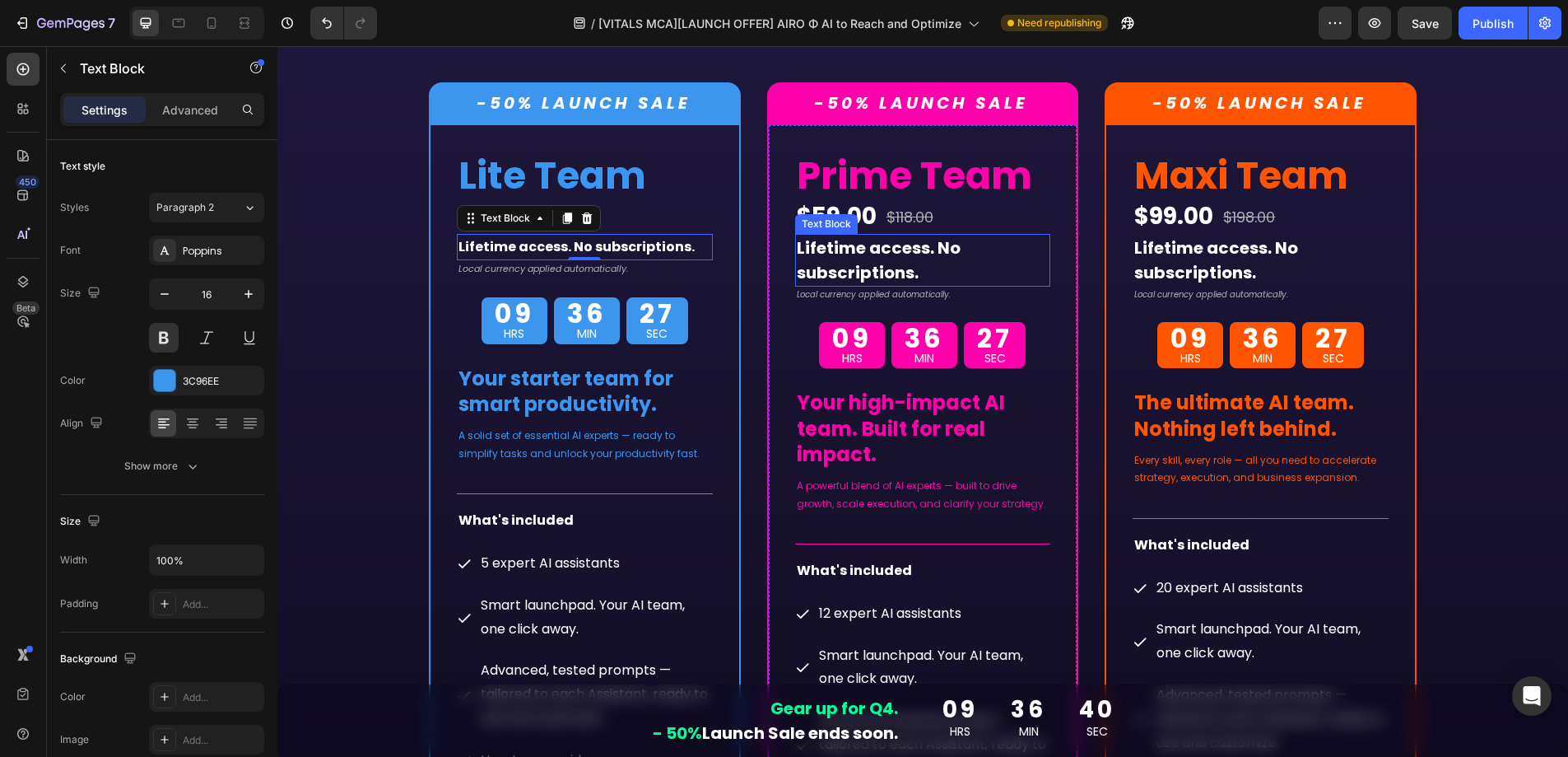
click at [883, 262] on span "Lifetime access. No subscriptions." at bounding box center [879, 260] width 164 height 48
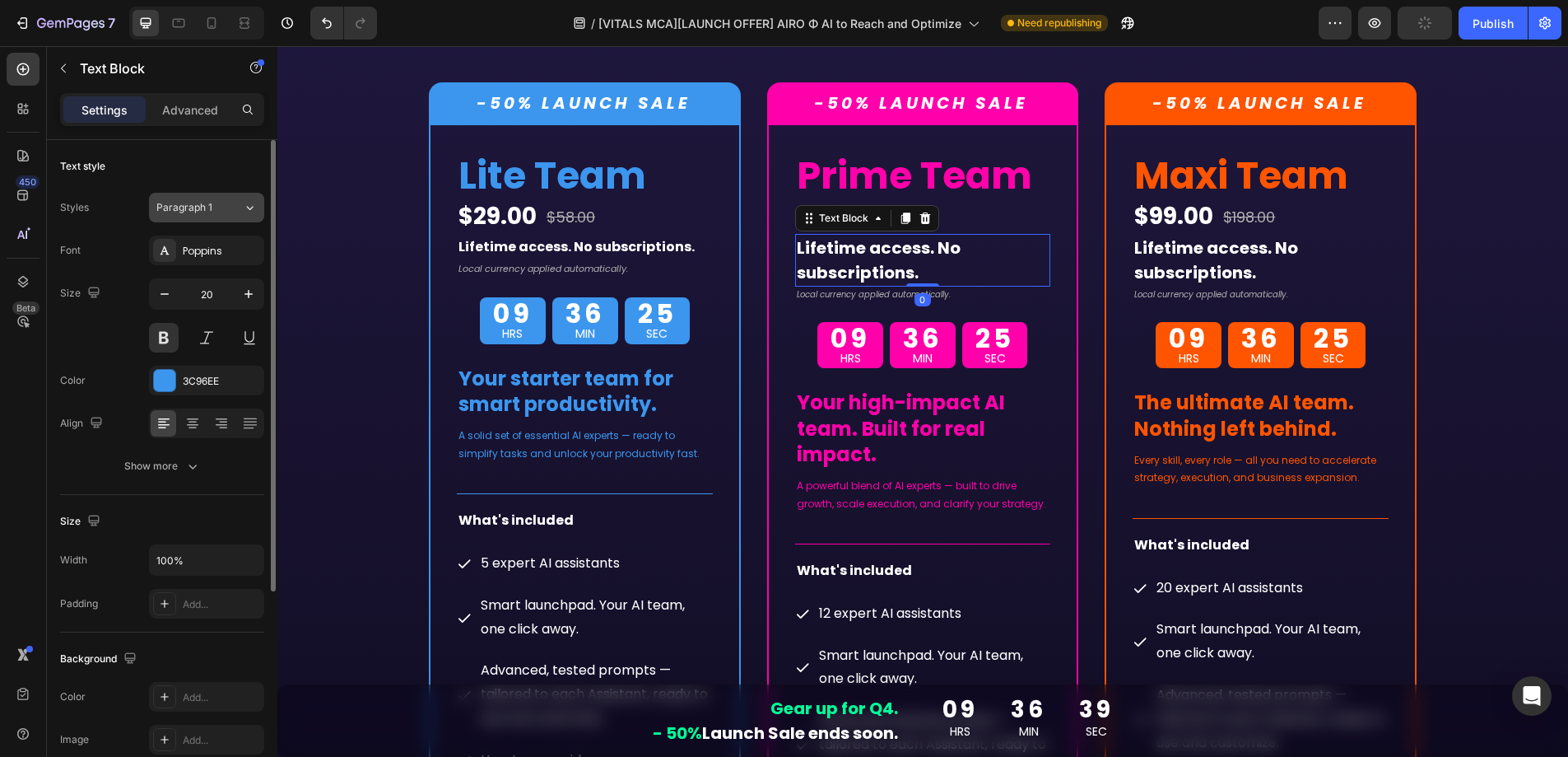
click at [211, 210] on div "Paragraph 1" at bounding box center [190, 208] width 67 height 15
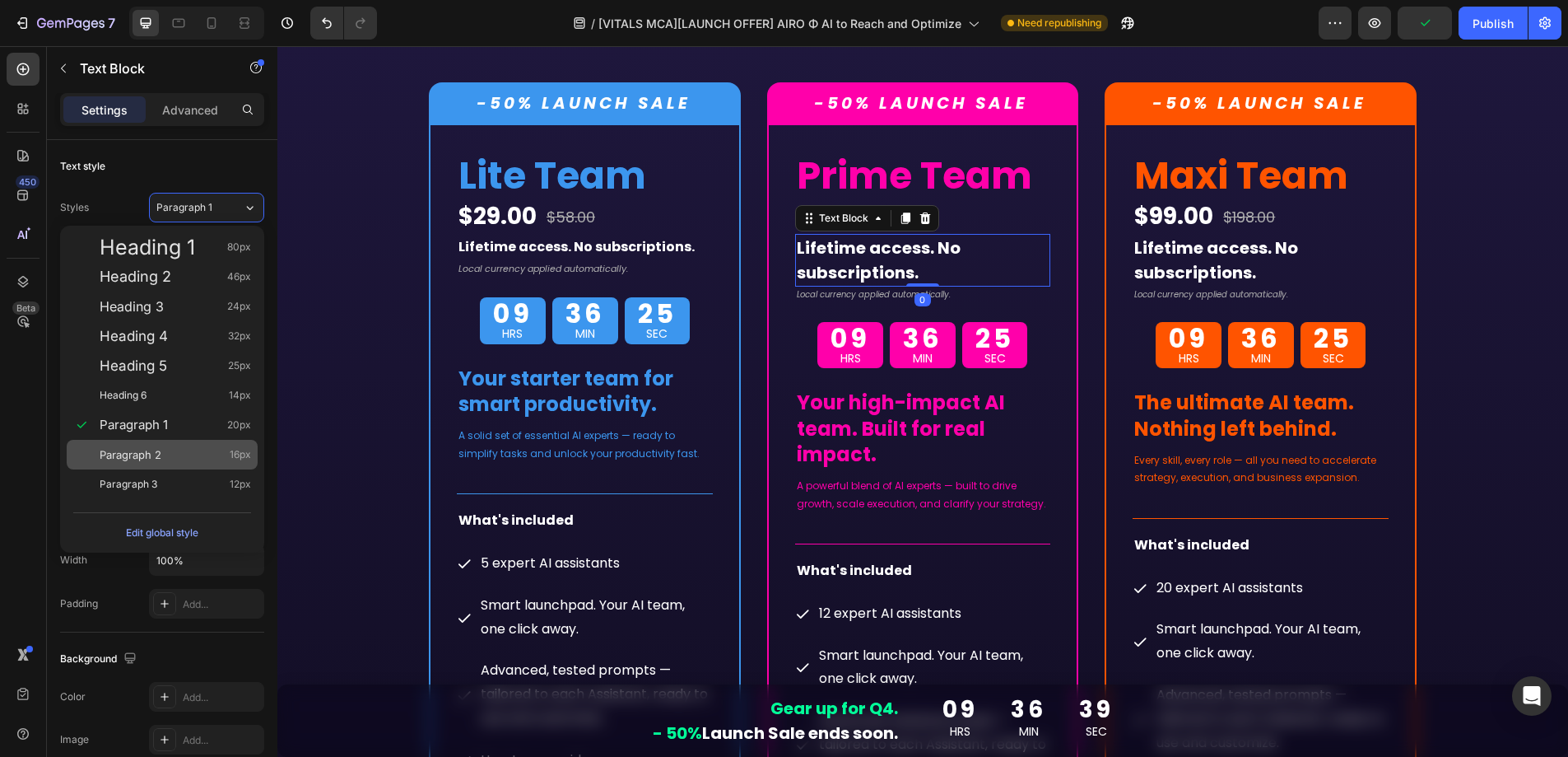
click at [159, 456] on span "Paragraph 2" at bounding box center [130, 454] width 61 height 16
type input "16"
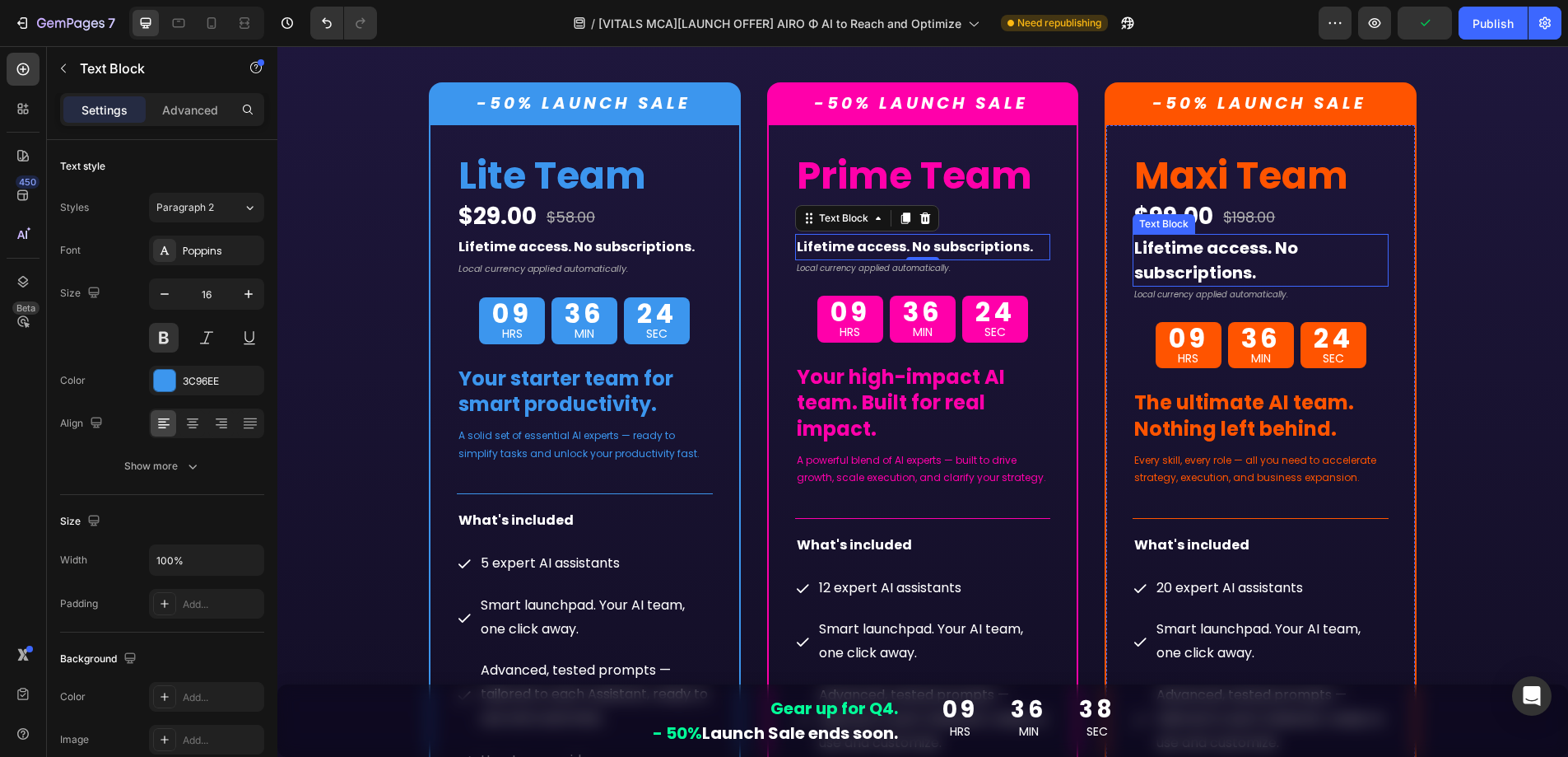
click at [1271, 250] on span "Lifetime access. No subscriptions." at bounding box center [1217, 260] width 164 height 48
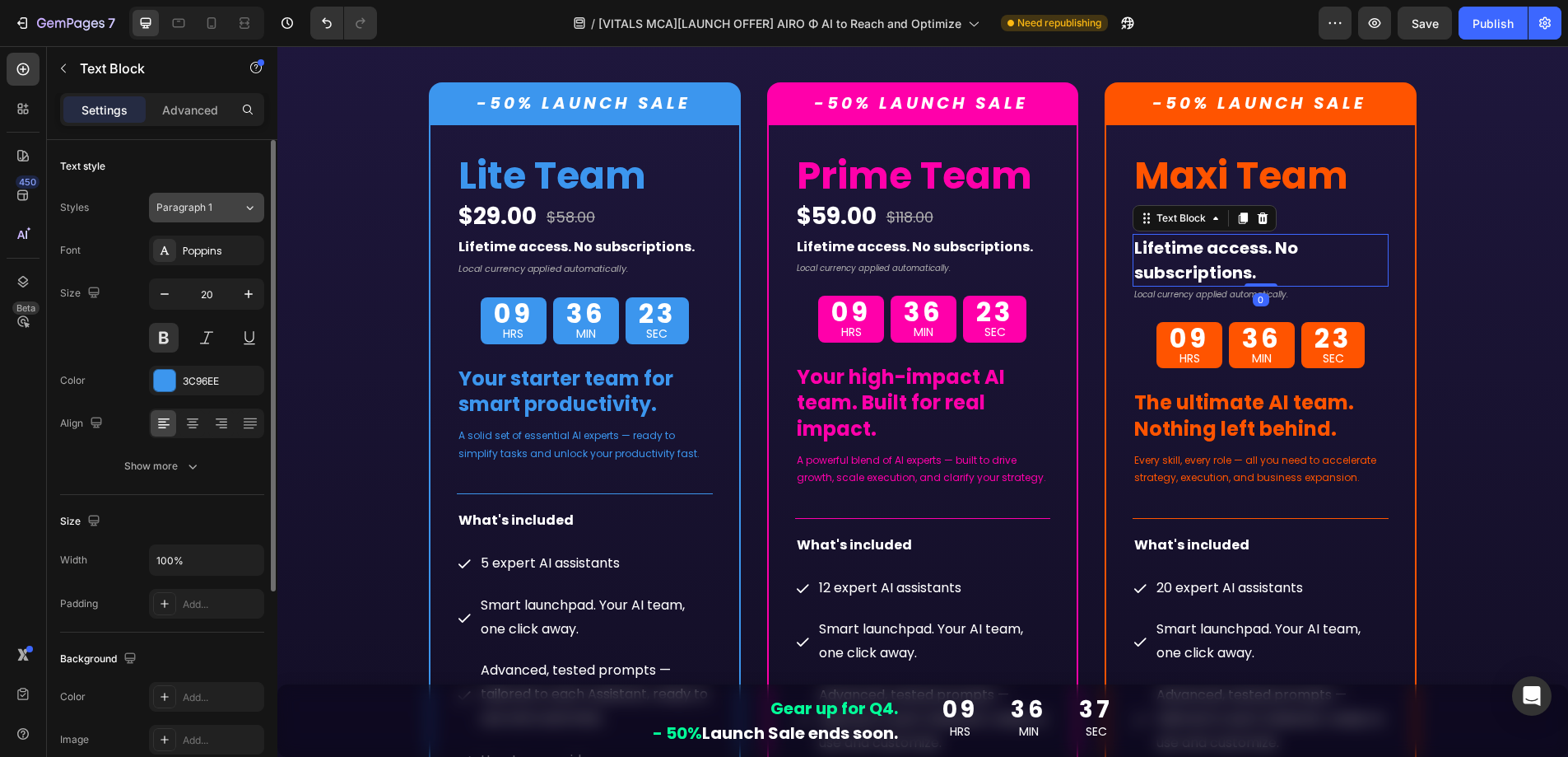
click at [187, 207] on span "Paragraph 1" at bounding box center [184, 208] width 56 height 15
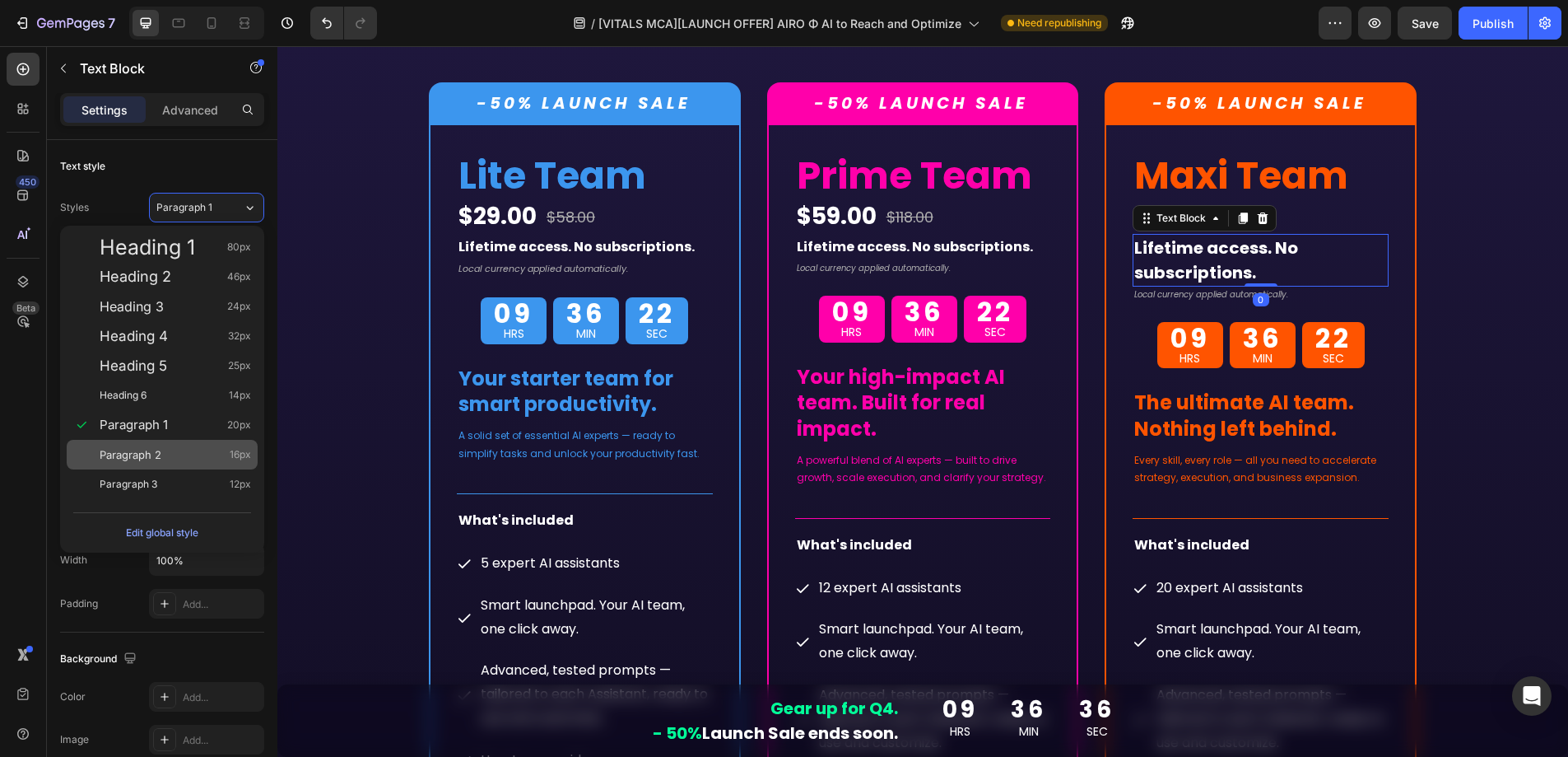
click at [150, 457] on span "Paragraph 2" at bounding box center [130, 454] width 61 height 16
type input "16"
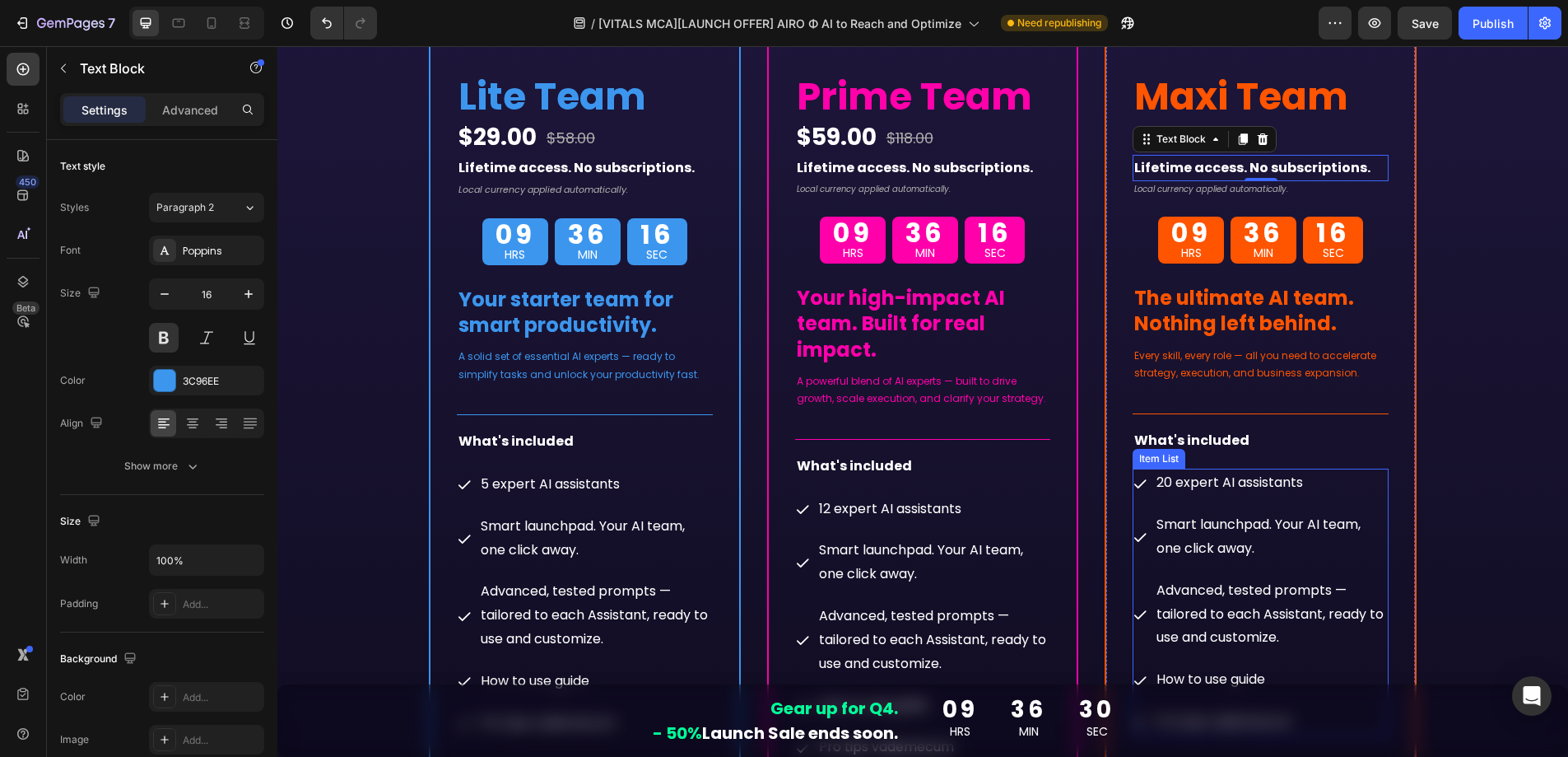
scroll to position [8641, 0]
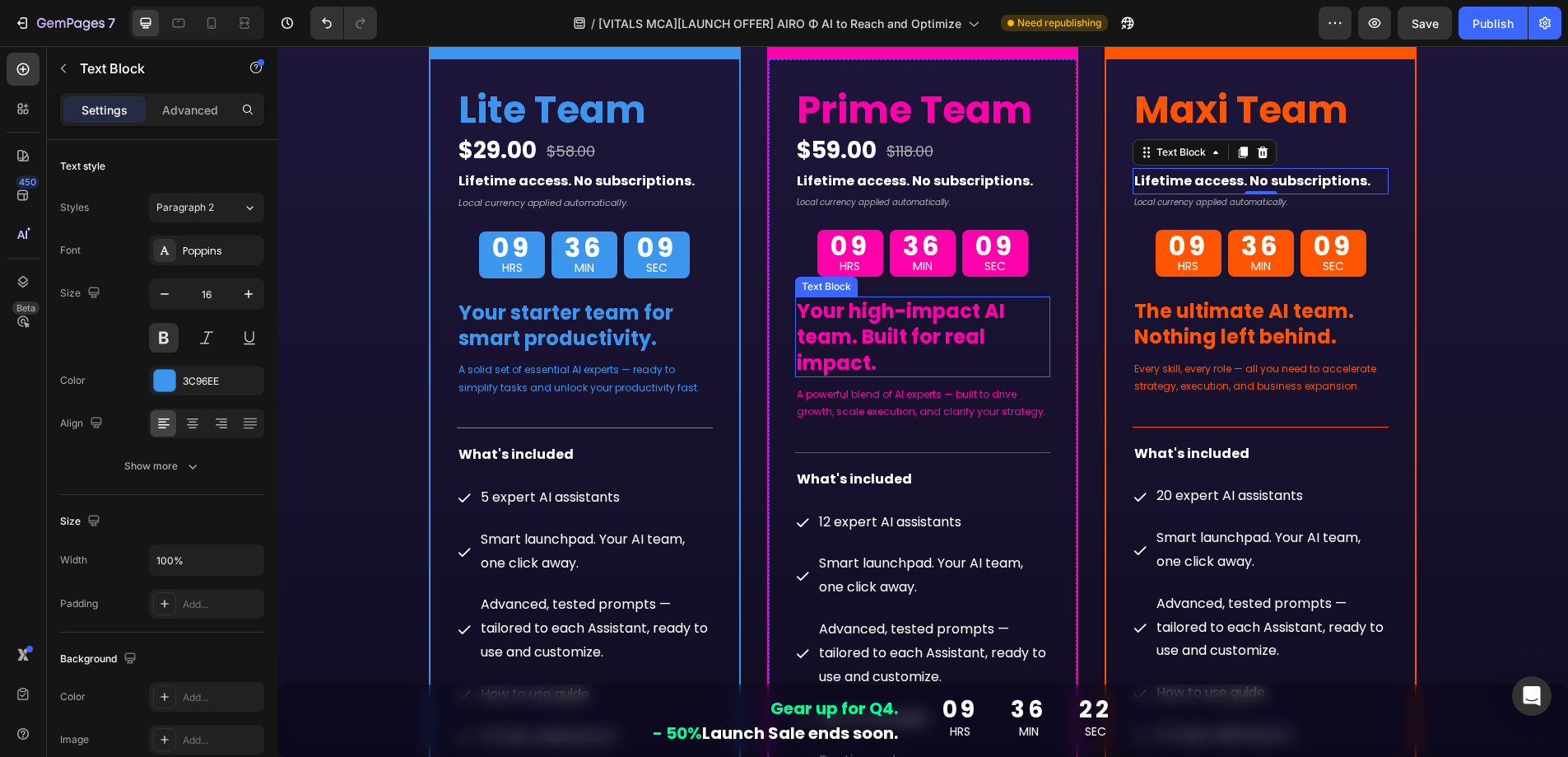
click at [936, 340] on strong "Your high-impact AI team. Built for real impact." at bounding box center [901, 336] width 209 height 78
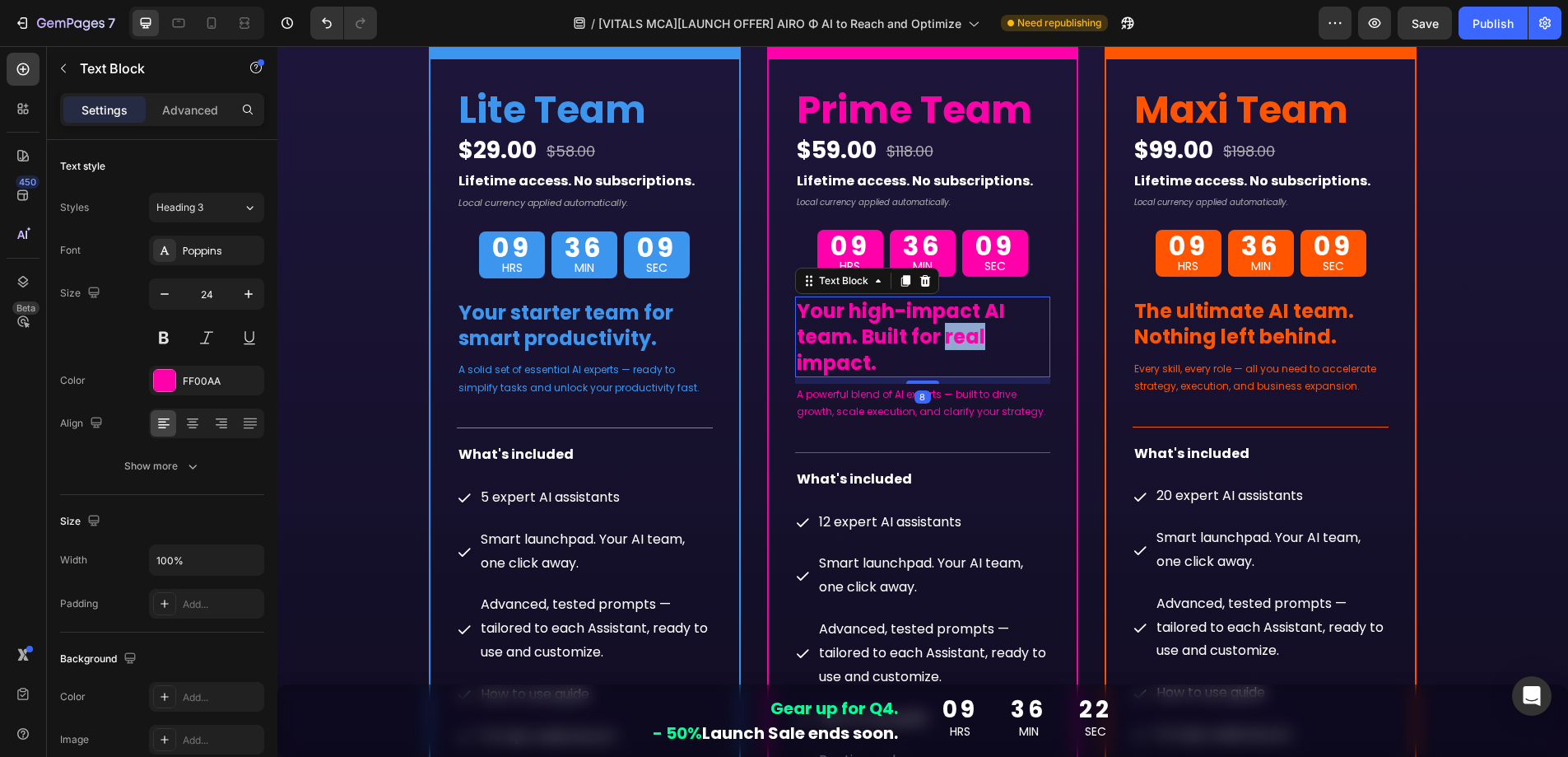
click at [936, 340] on strong "Your high-impact AI team. Built for real impact." at bounding box center [901, 336] width 209 height 78
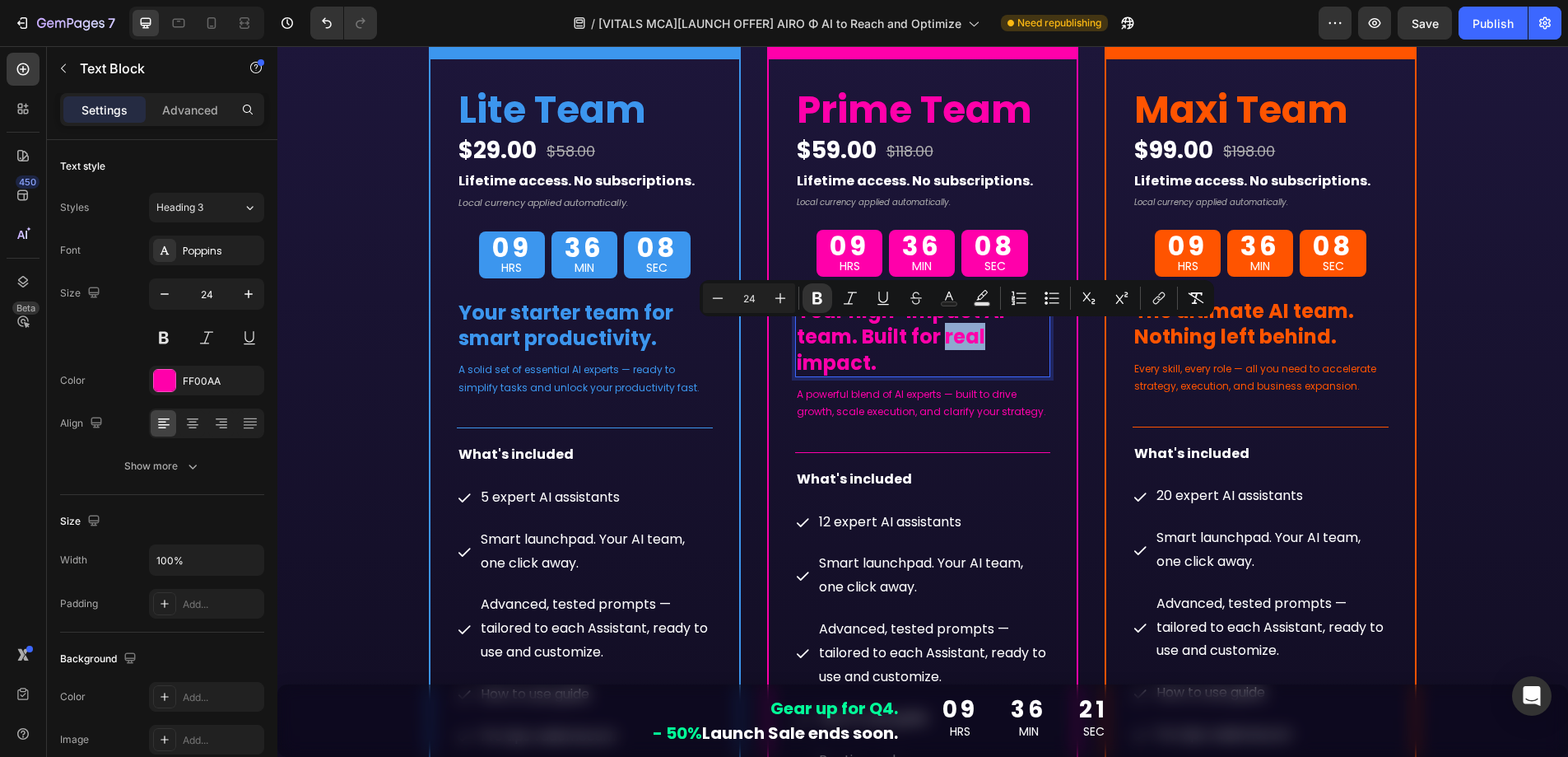
click at [859, 319] on strong "Your high-impact AI team. Built for real impact." at bounding box center [901, 336] width 209 height 78
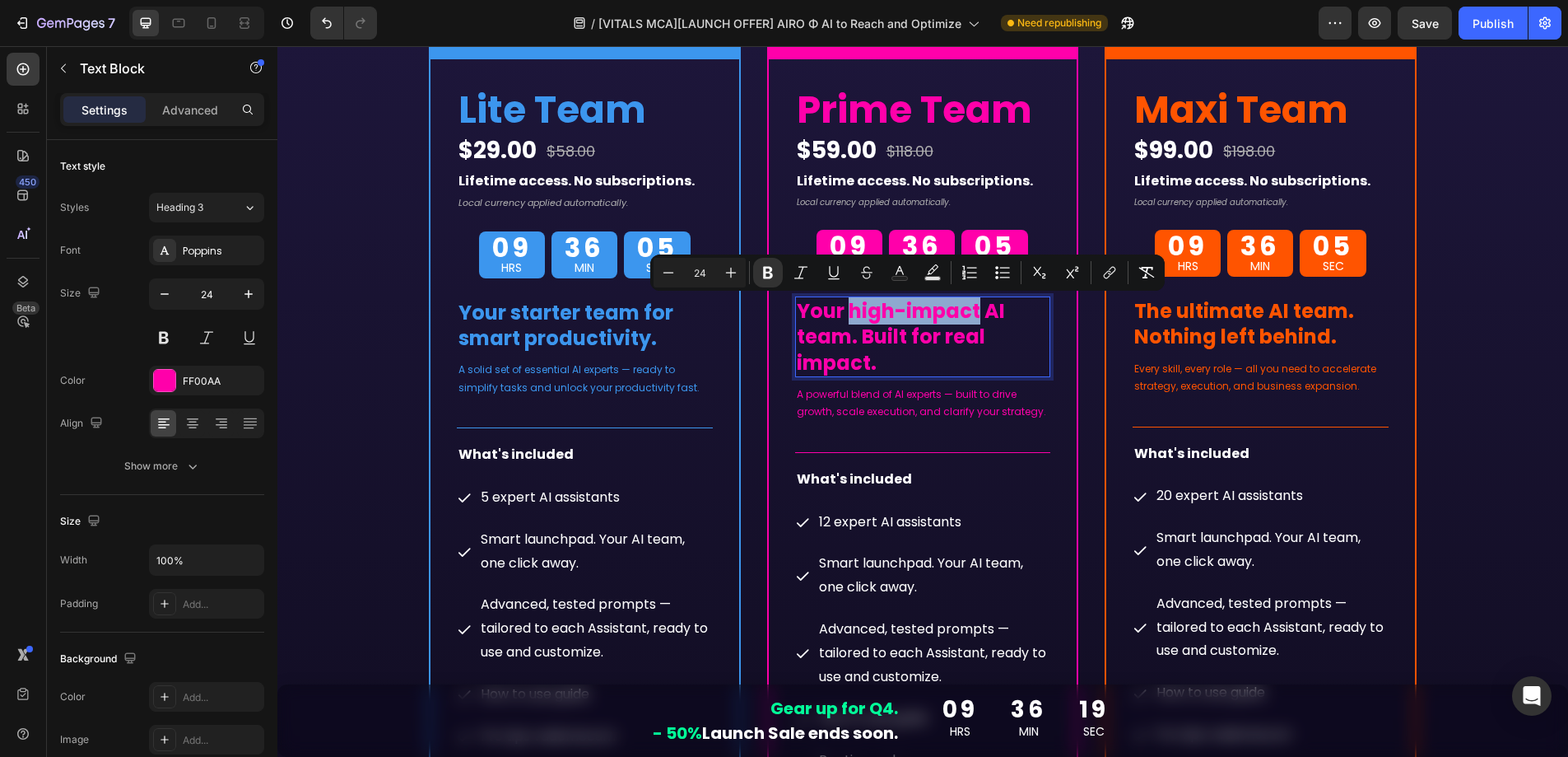
drag, startPoint x: 844, startPoint y: 316, endPoint x: 973, endPoint y: 323, distance: 129.2
click at [973, 323] on strong "Your high-impact AI team. Built for real impact." at bounding box center [901, 336] width 209 height 78
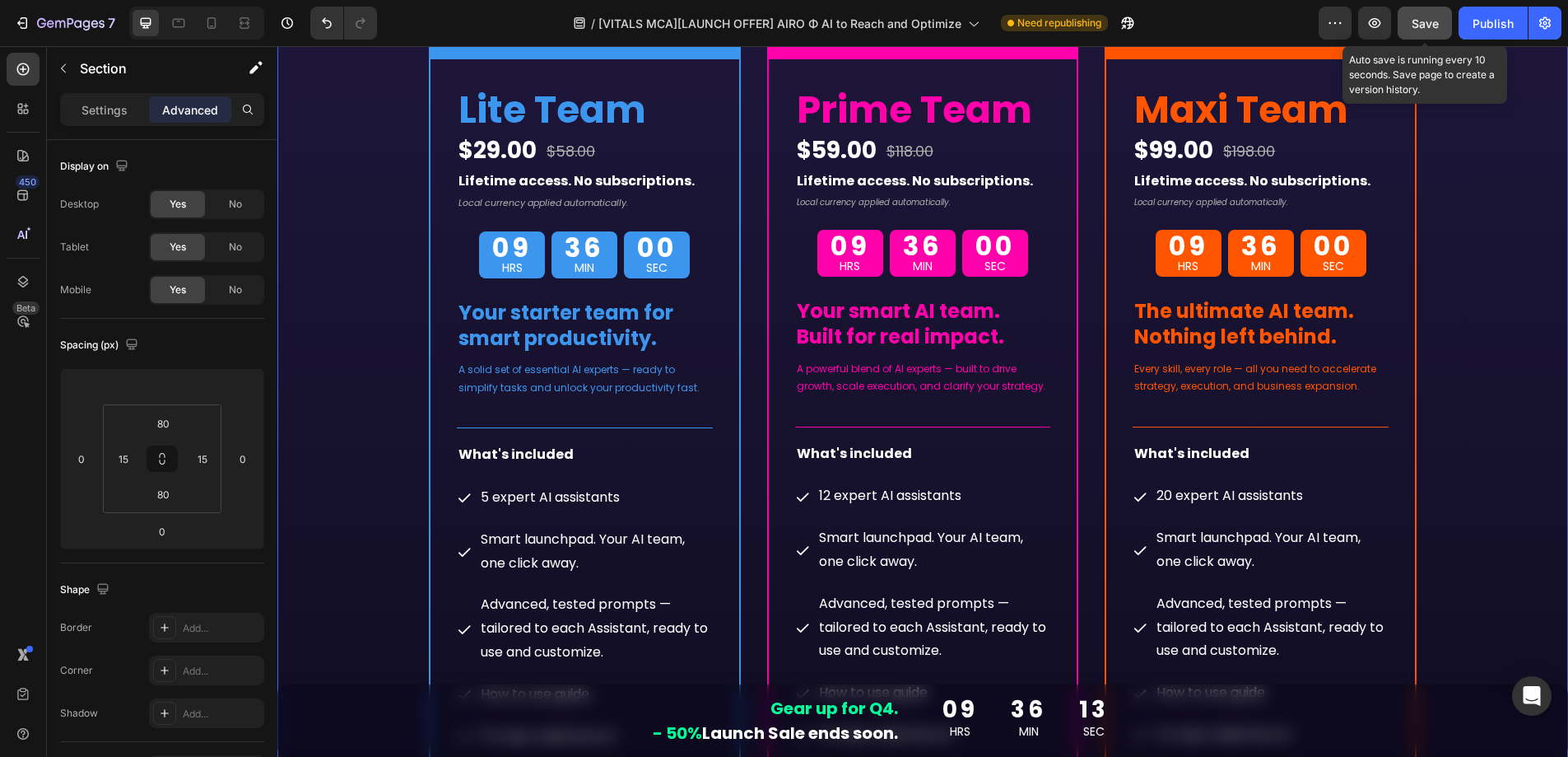
click at [1440, 24] on button "Save" at bounding box center [1426, 23] width 55 height 33
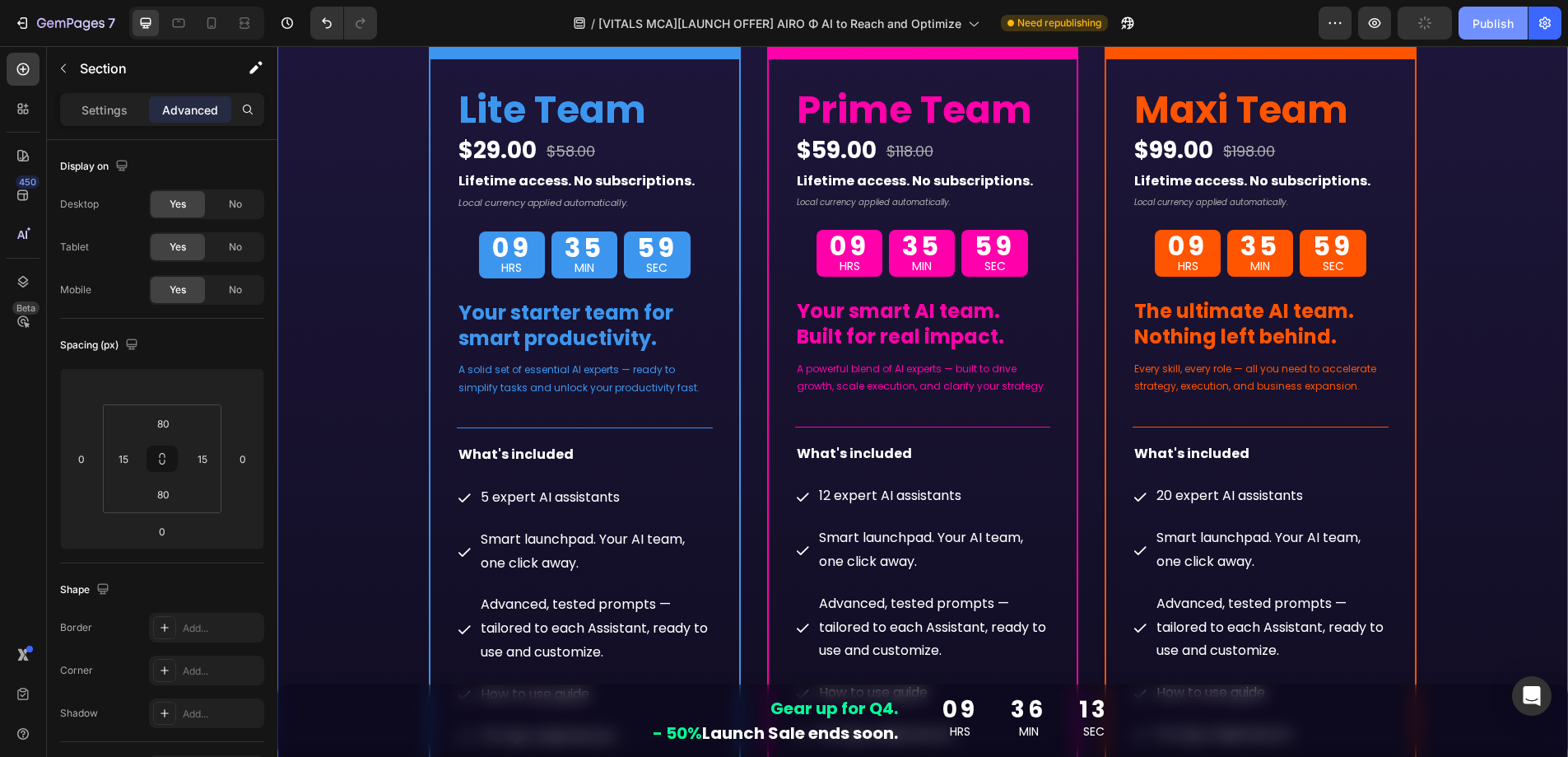
click at [1471, 23] on button "Publish" at bounding box center [1493, 23] width 69 height 33
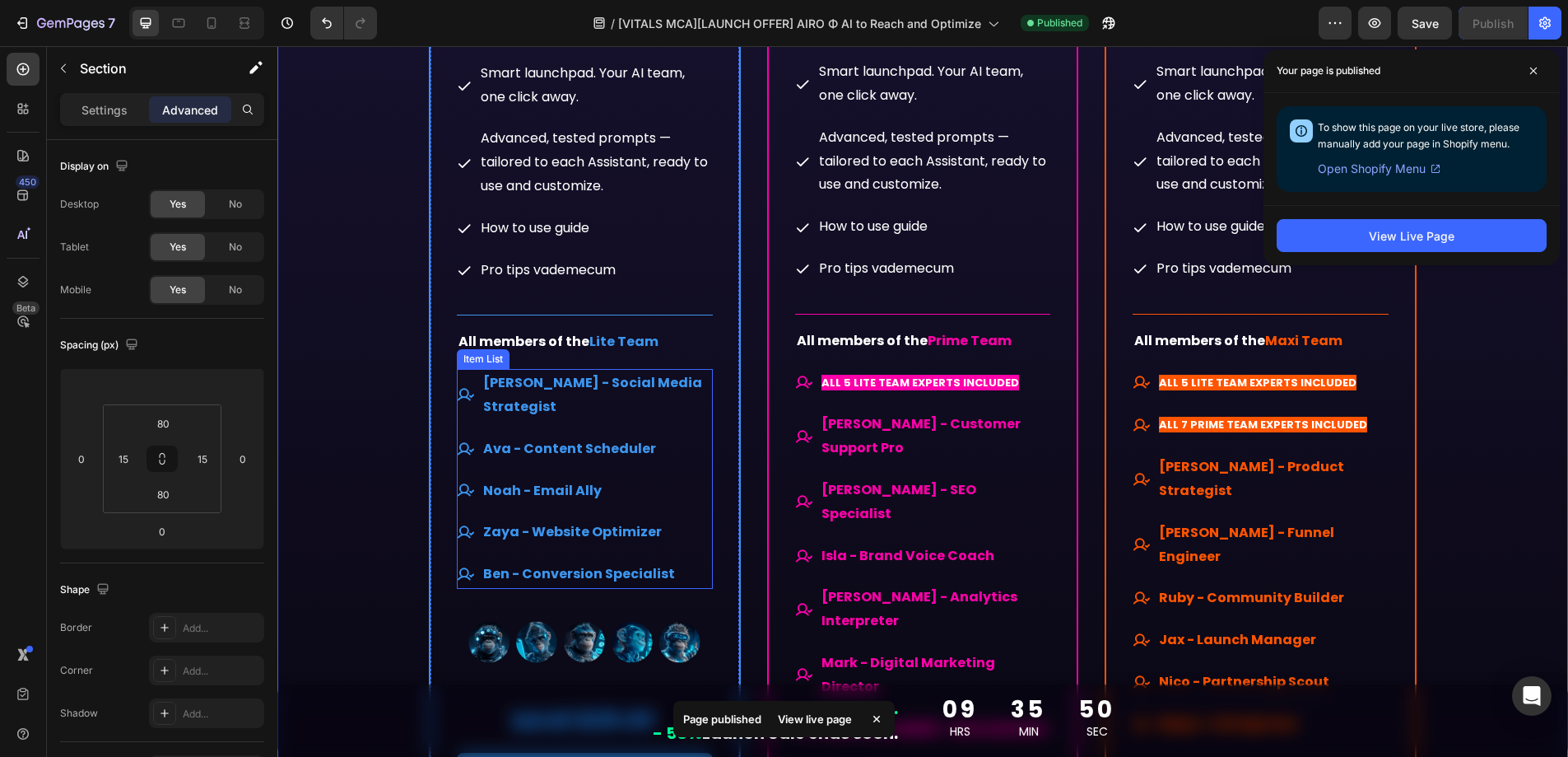
scroll to position [9102, 0]
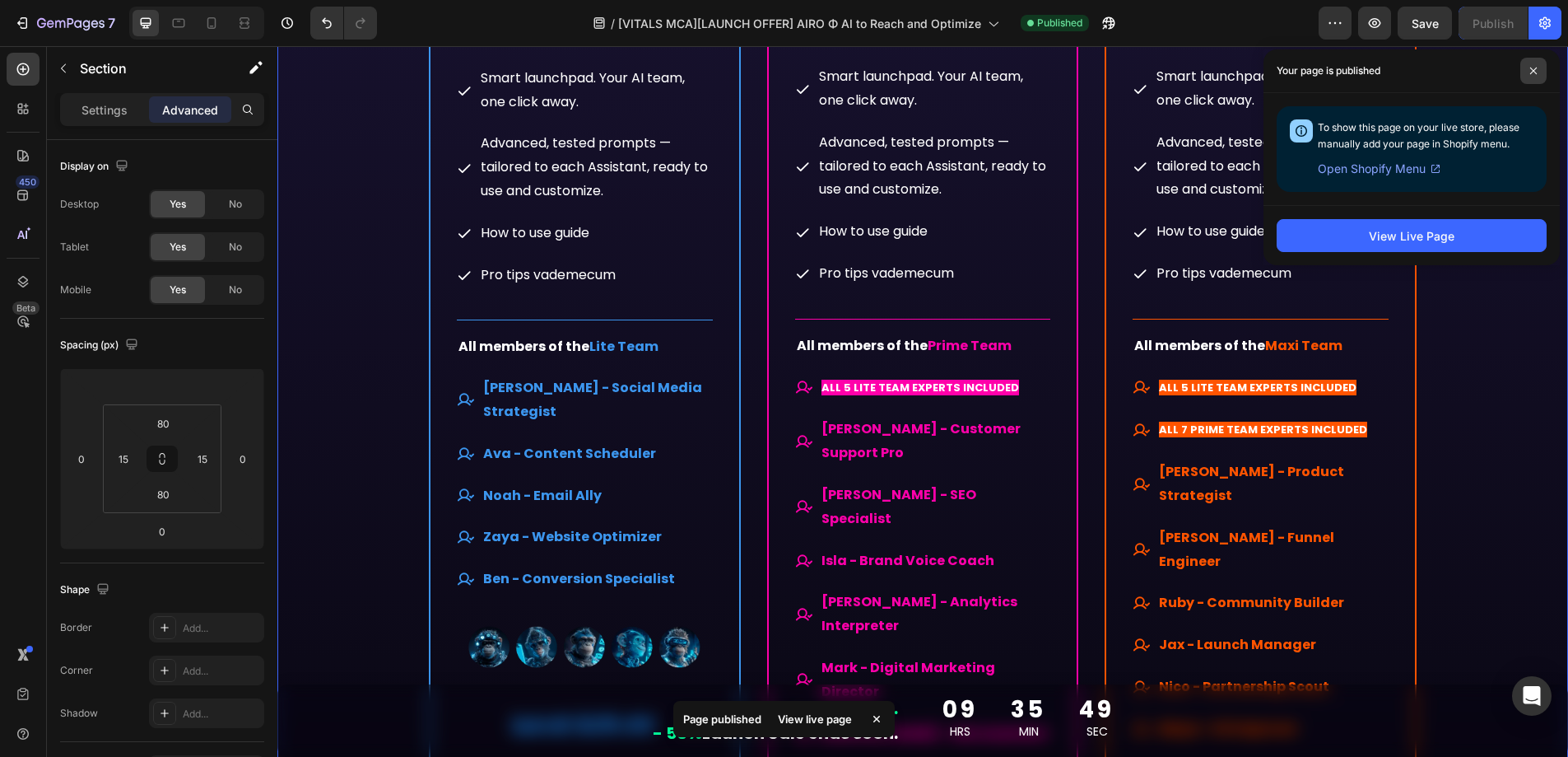
click at [1543, 68] on span at bounding box center [1534, 71] width 26 height 26
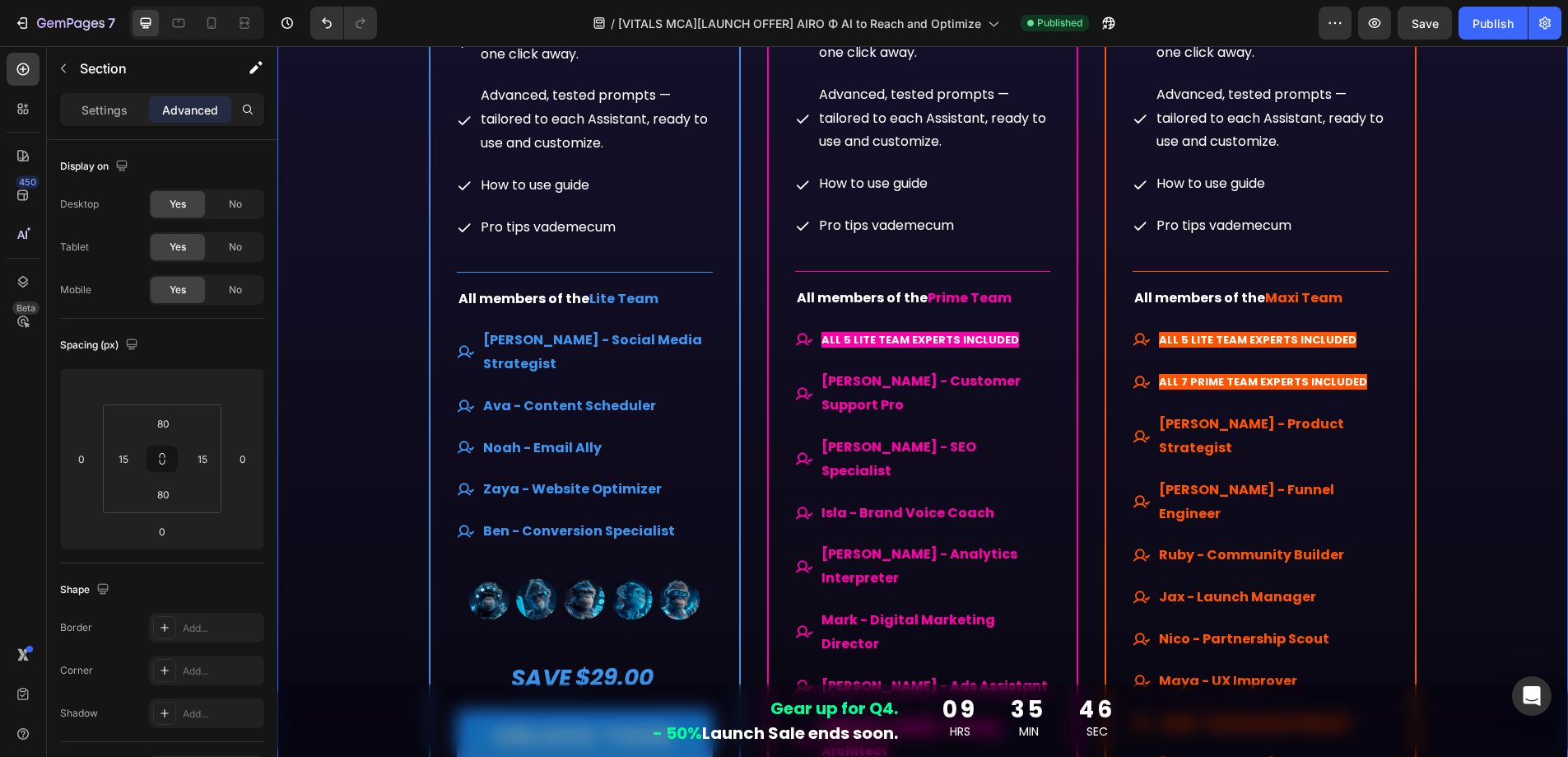
scroll to position [8959, 0]
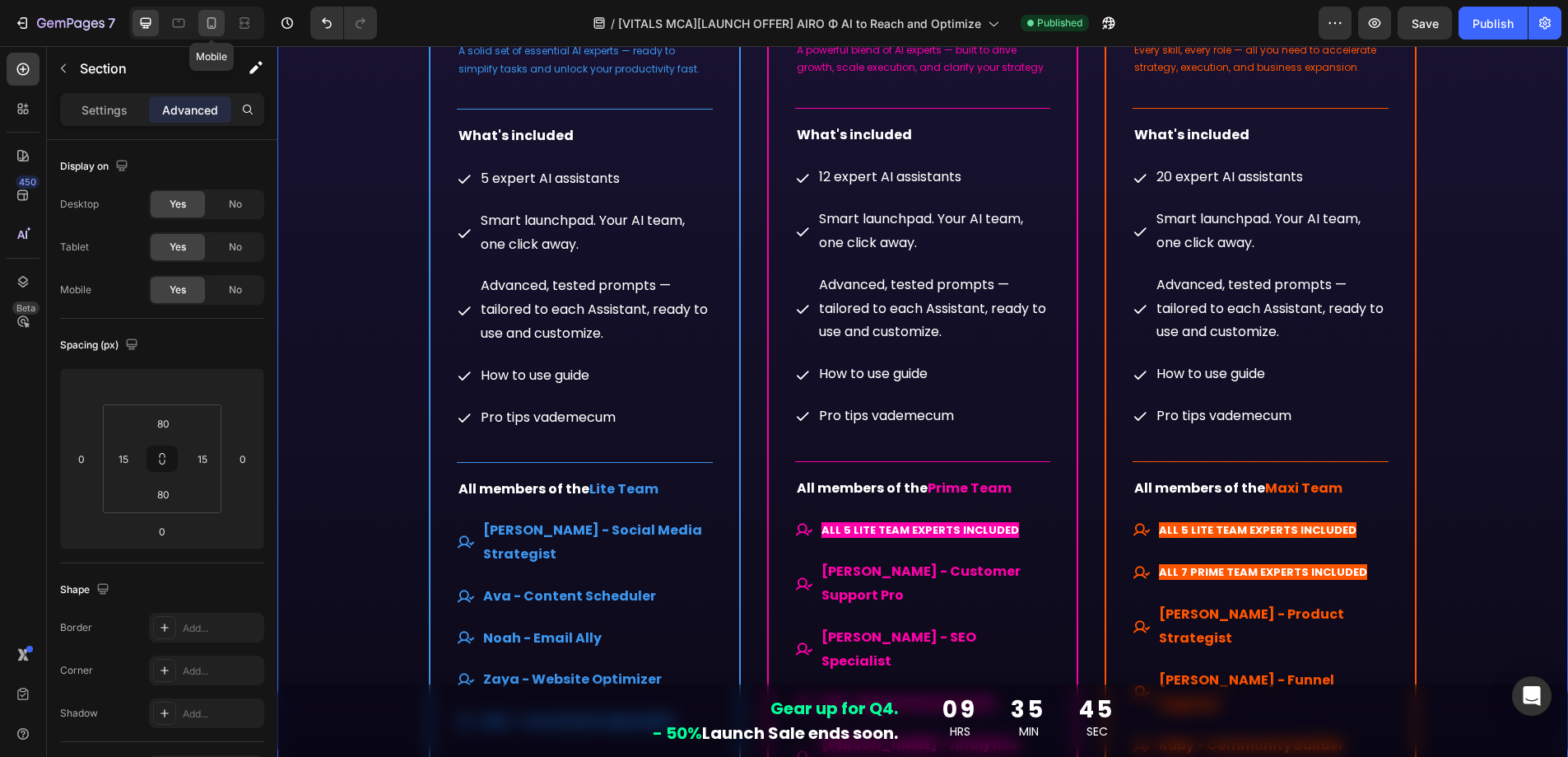
drag, startPoint x: 214, startPoint y: 23, endPoint x: 8, endPoint y: 28, distance: 206.1
click at [214, 23] on icon at bounding box center [211, 23] width 16 height 16
type input "0"
type input "24"
type input "4"
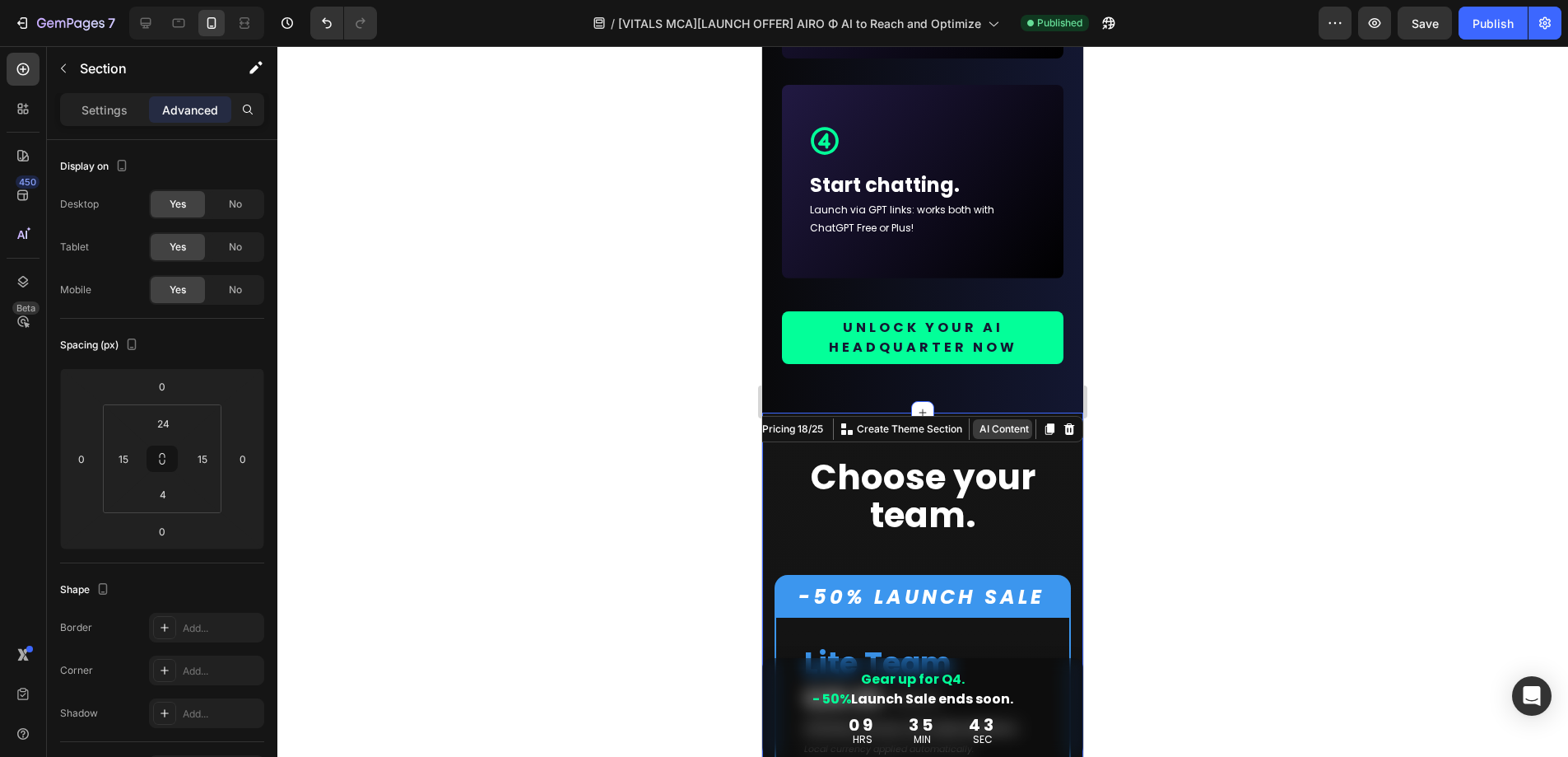
scroll to position [8062, 0]
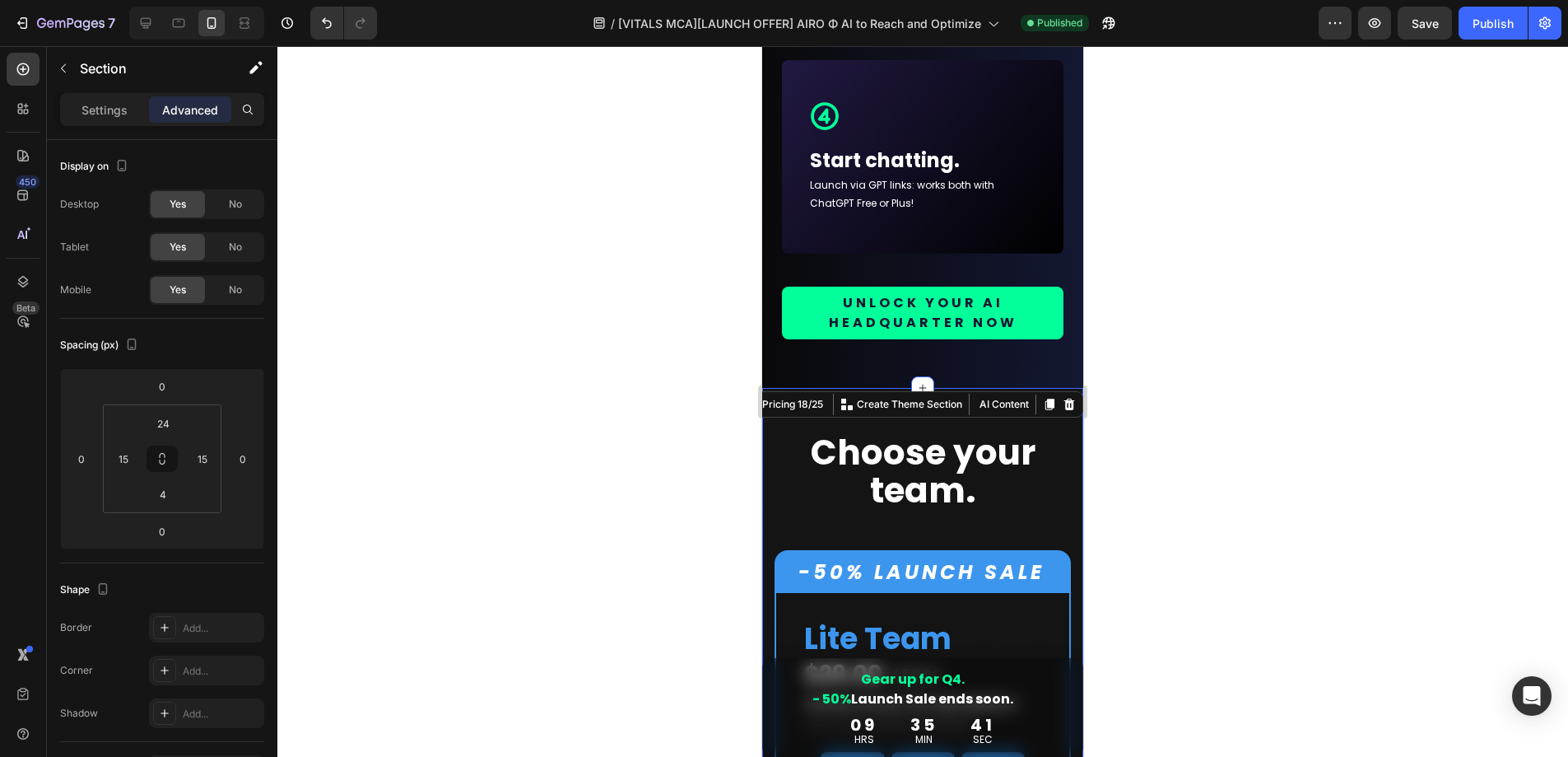
click at [1276, 401] on div at bounding box center [923, 401] width 1291 height 711
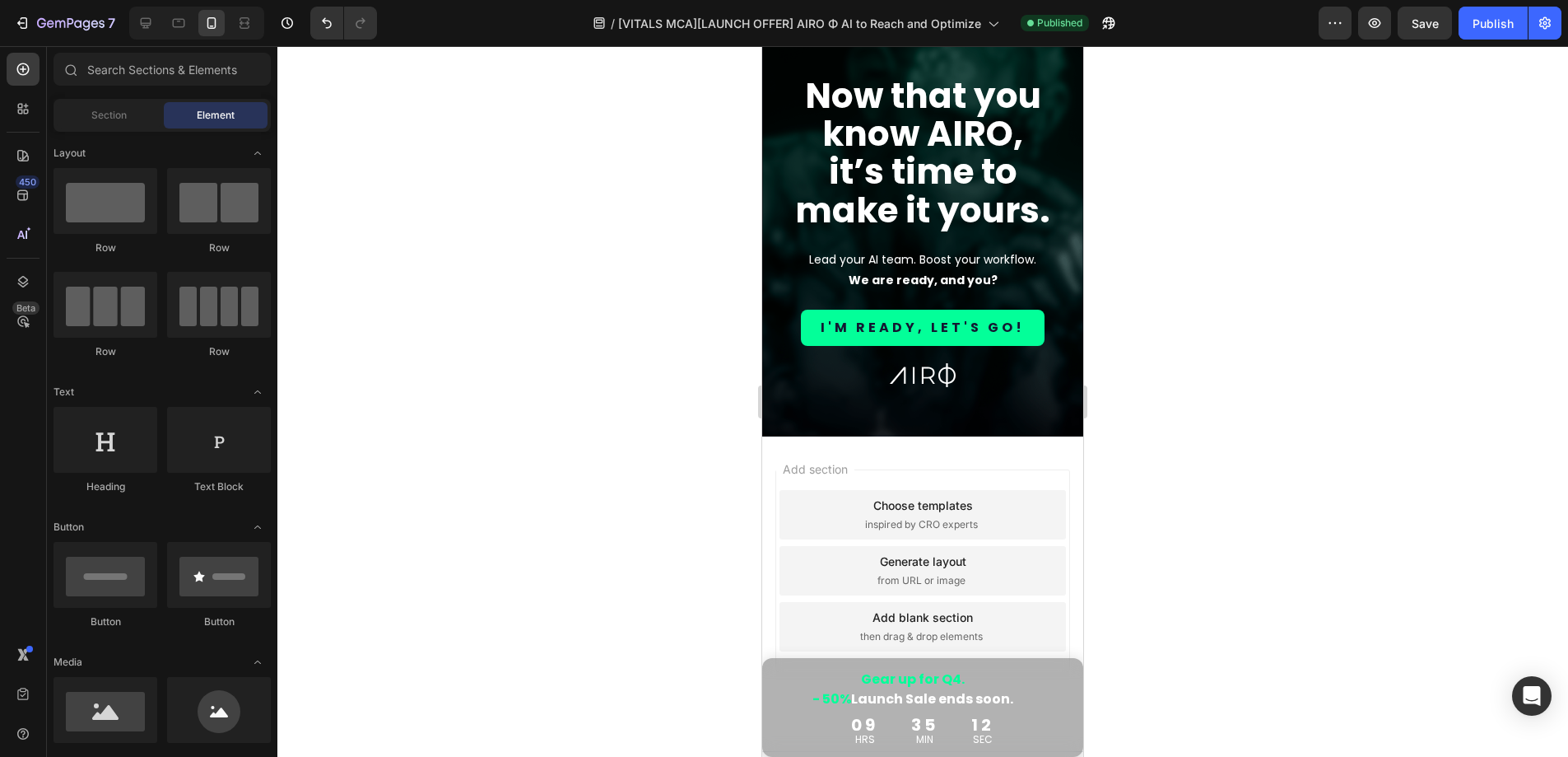
scroll to position [14702, 0]
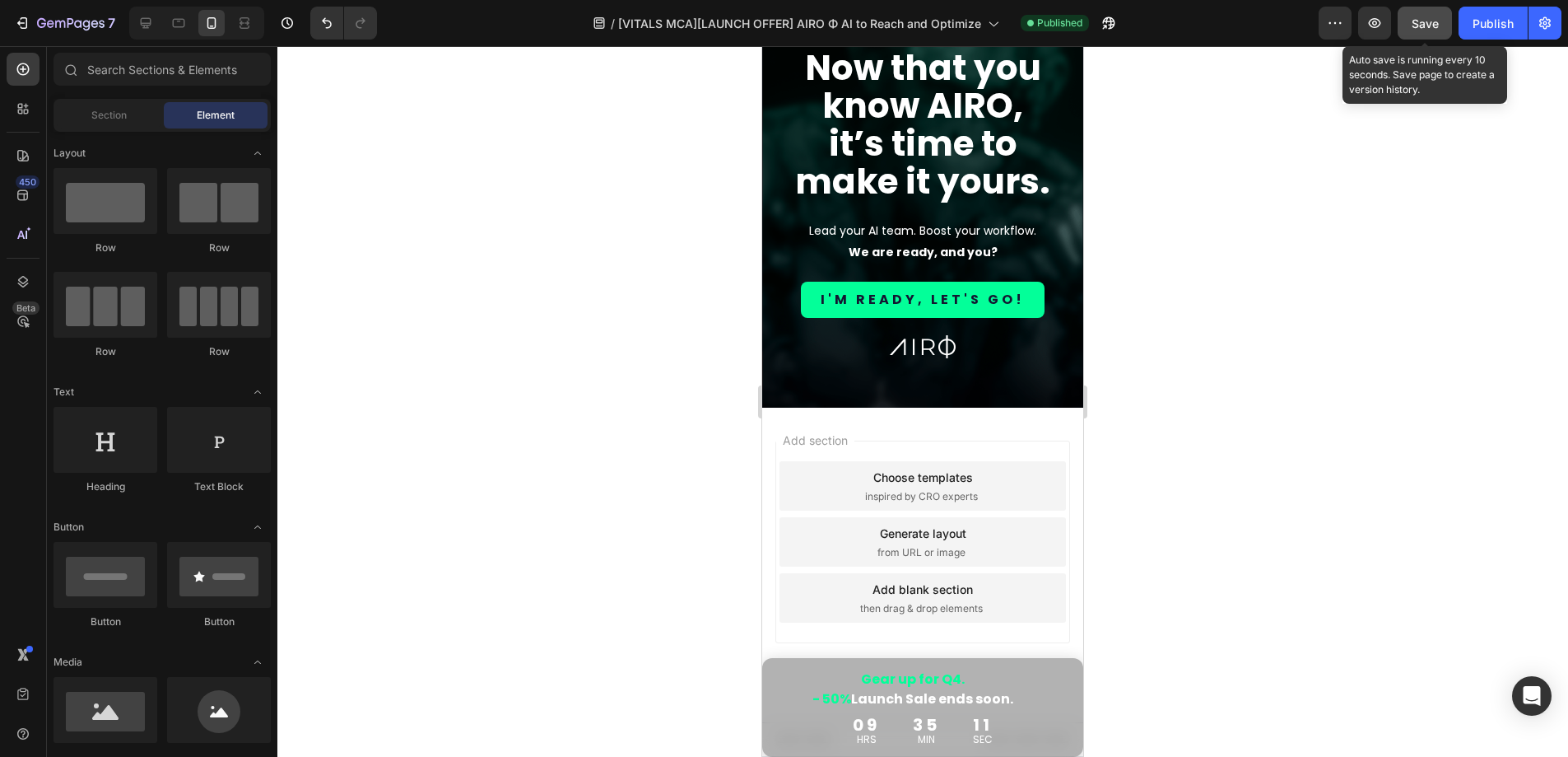
click at [1420, 12] on button "Save" at bounding box center [1426, 23] width 55 height 33
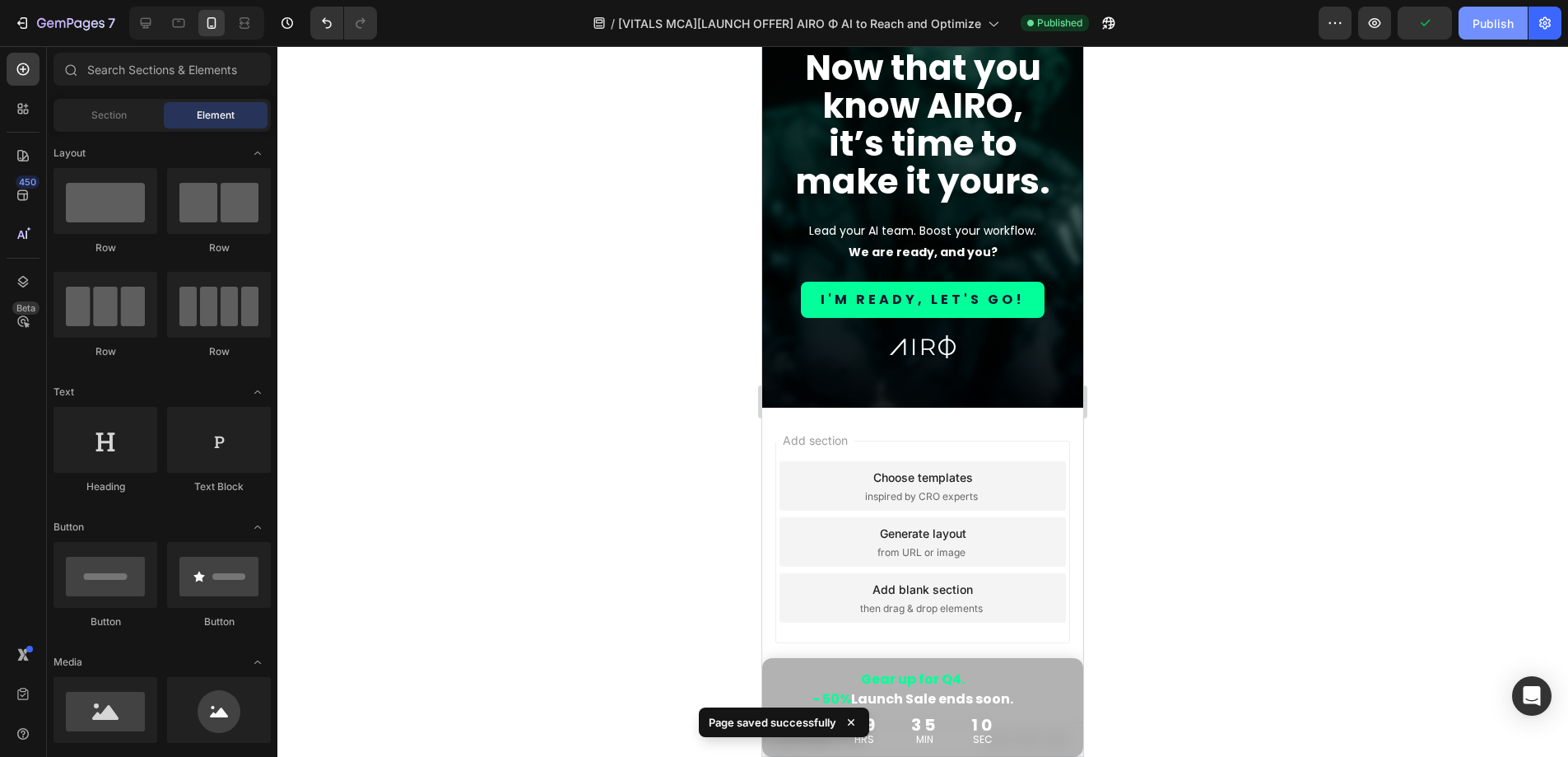
click at [1485, 24] on div "Publish" at bounding box center [1493, 24] width 42 height 17
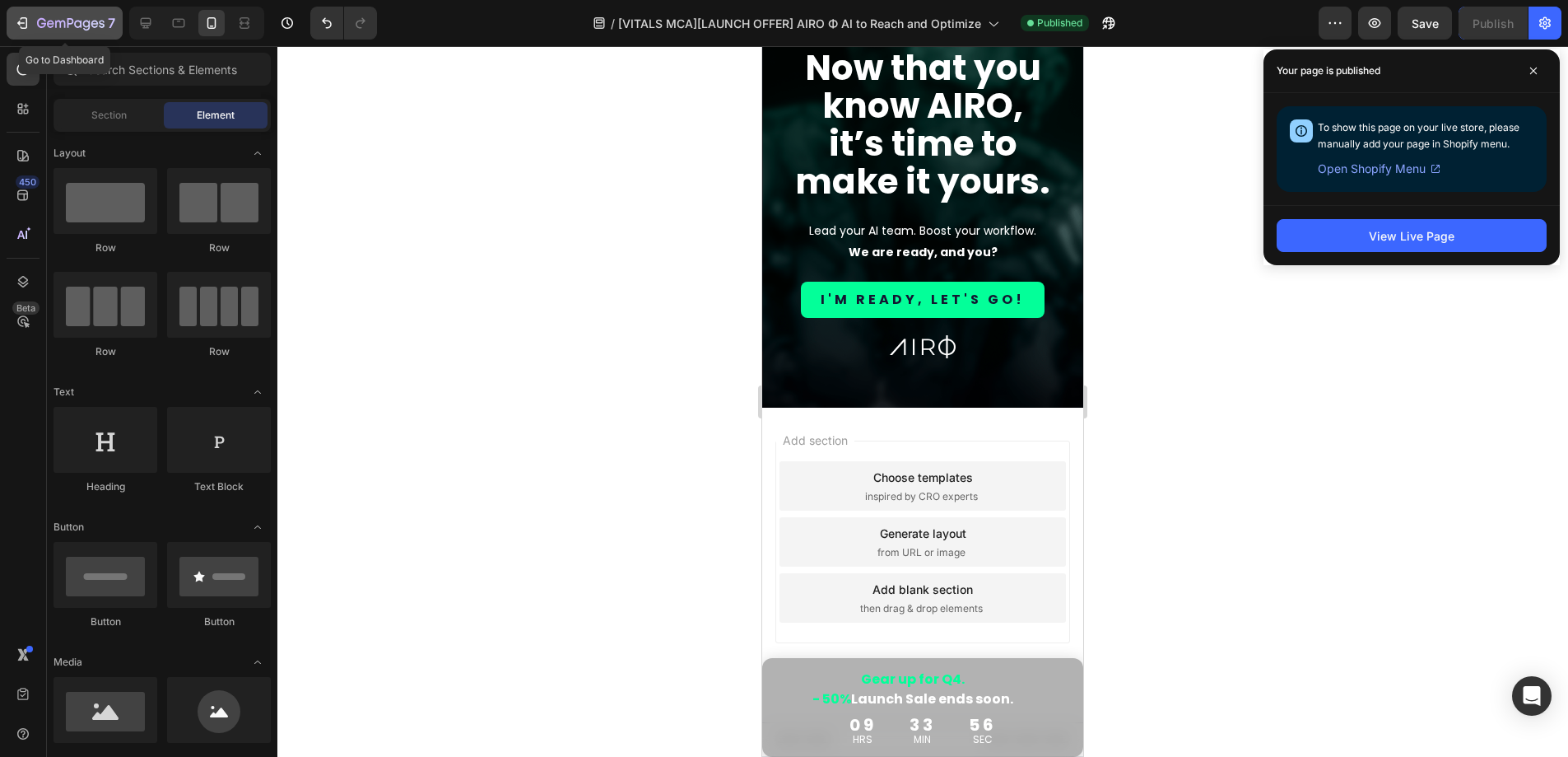
click at [81, 20] on icon "button" at bounding box center [71, 24] width 68 height 14
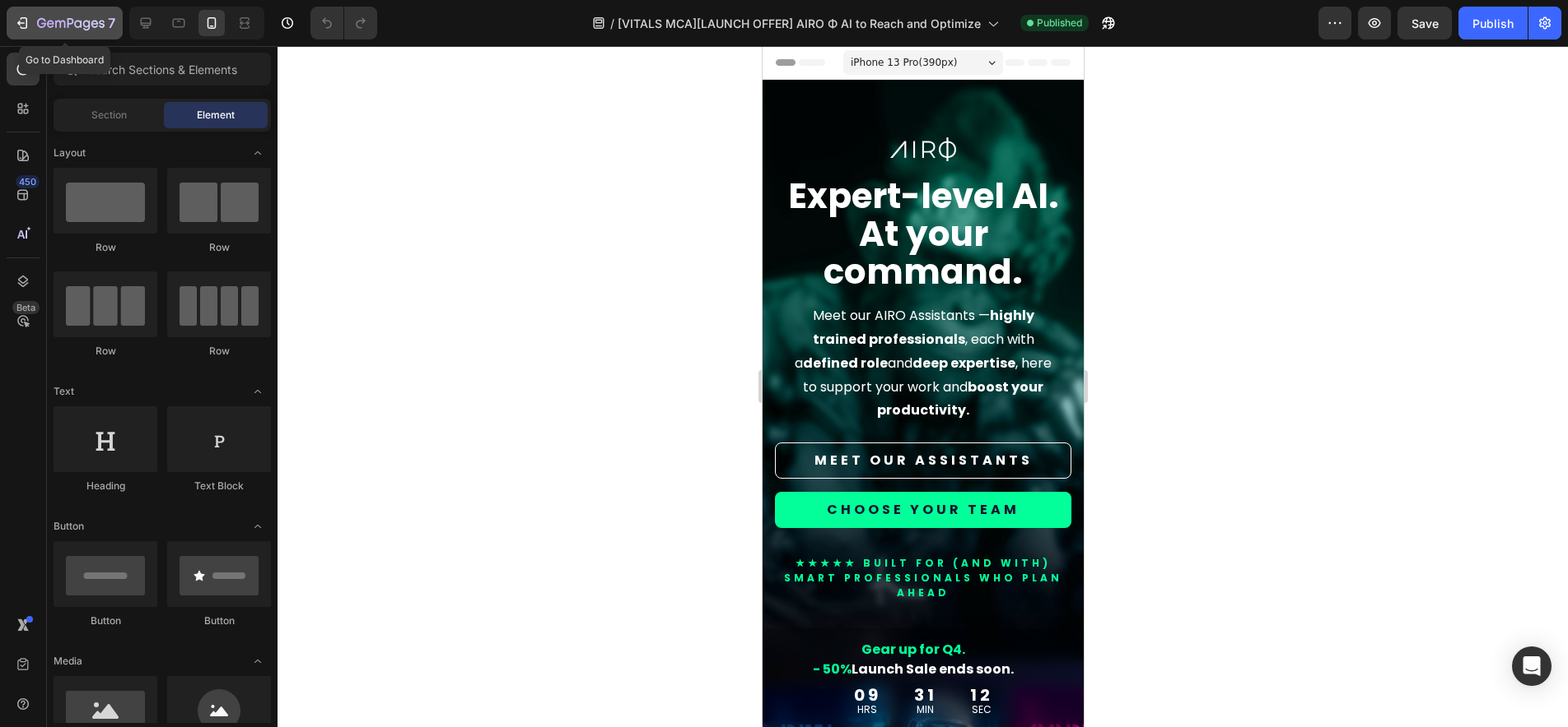
click at [81, 17] on icon "button" at bounding box center [71, 24] width 68 height 14
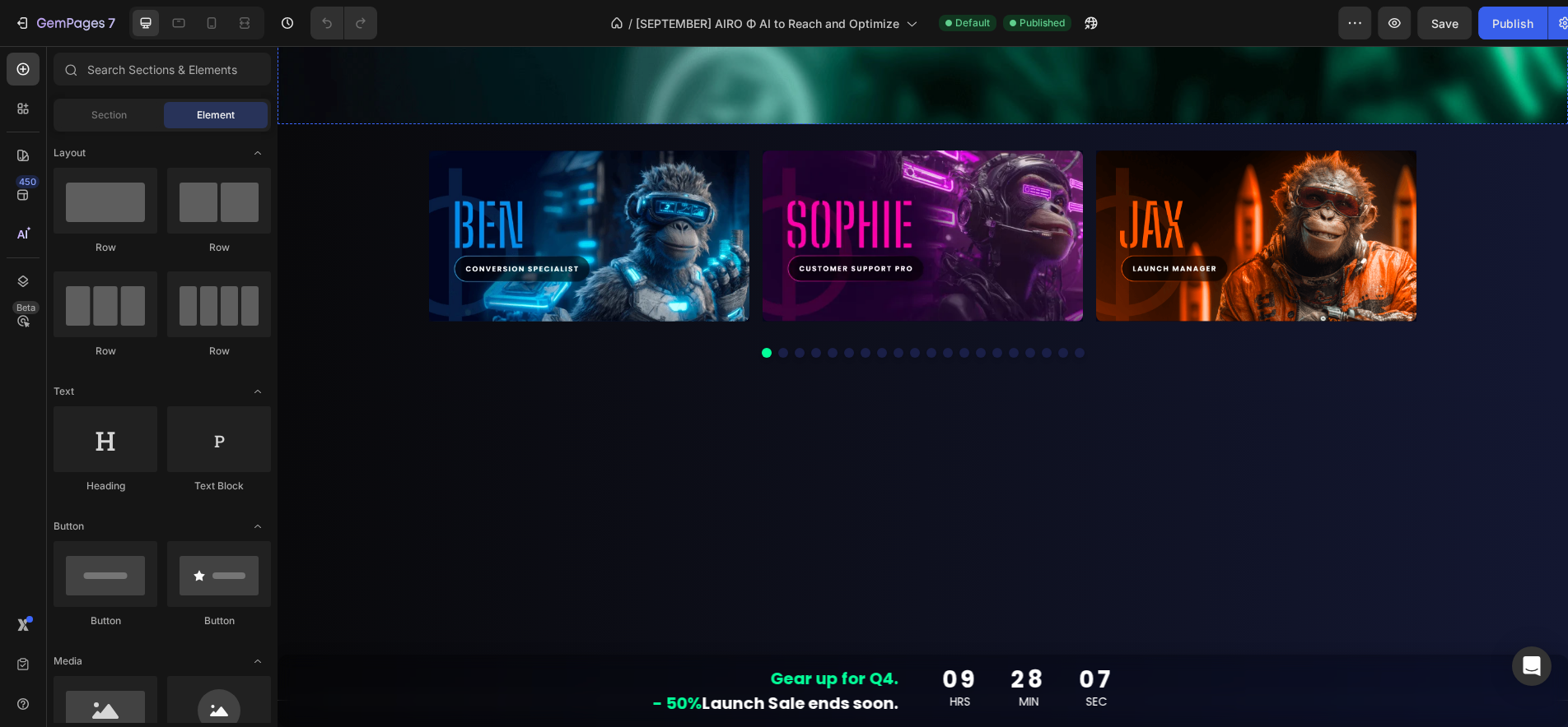
scroll to position [595, 0]
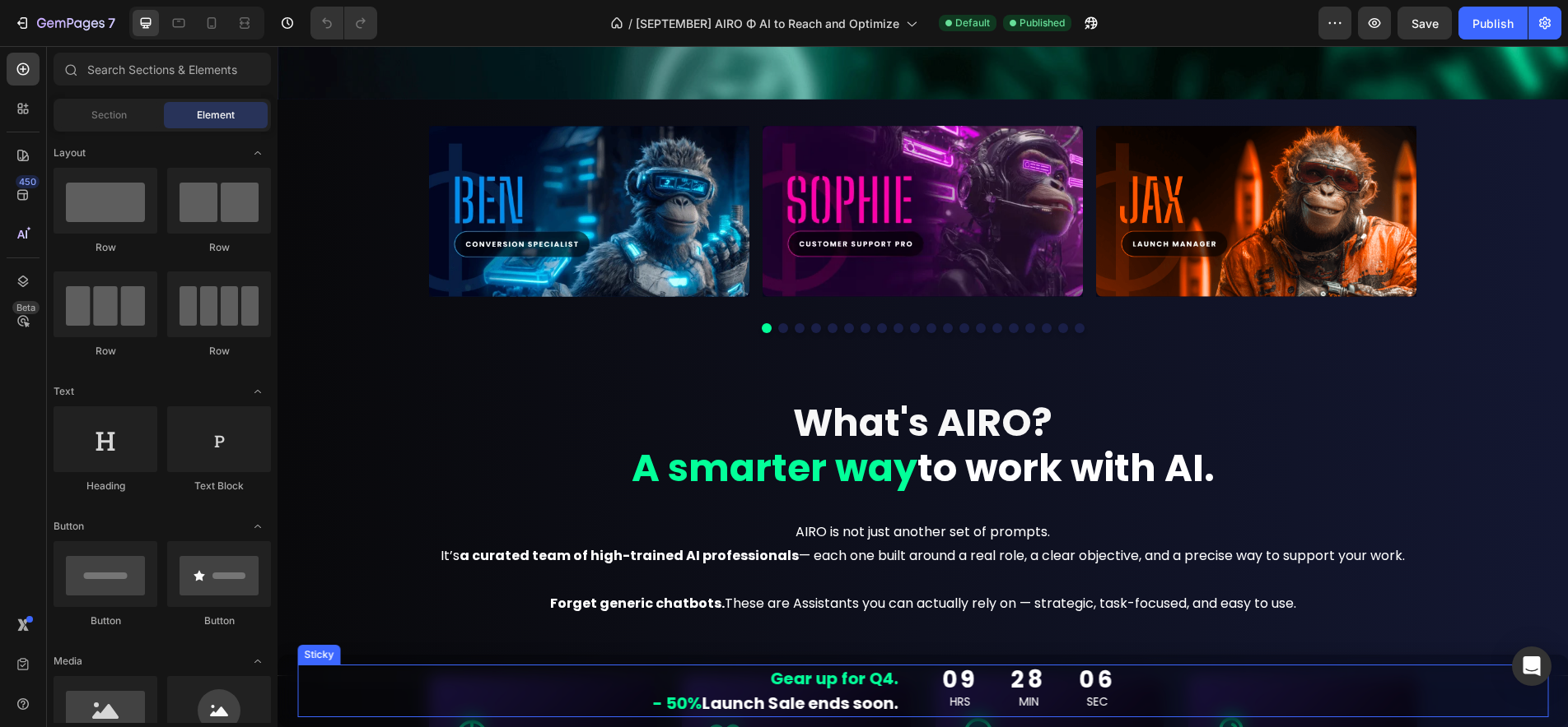
click at [314, 658] on div "Sticky" at bounding box center [319, 655] width 36 height 15
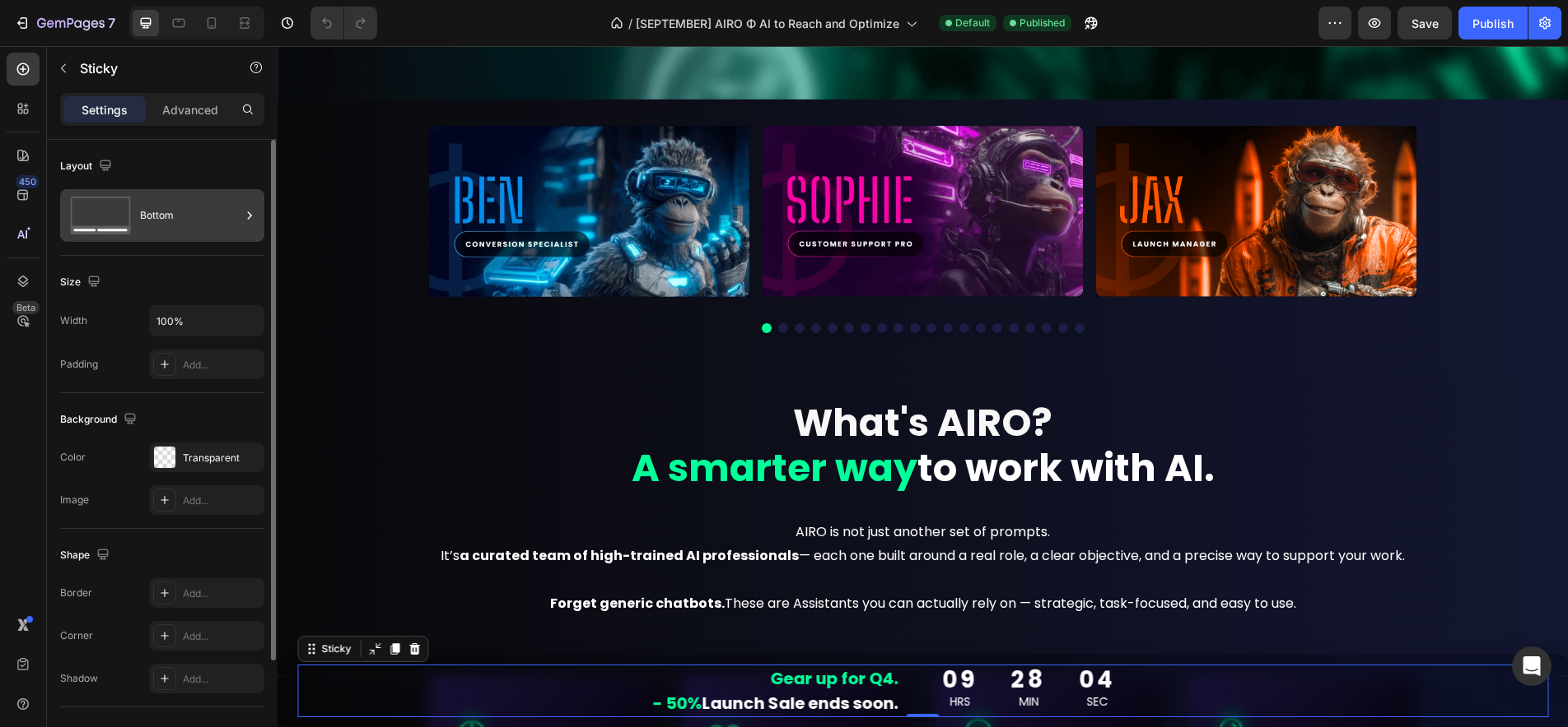
click at [215, 226] on div "Bottom" at bounding box center [190, 216] width 100 height 38
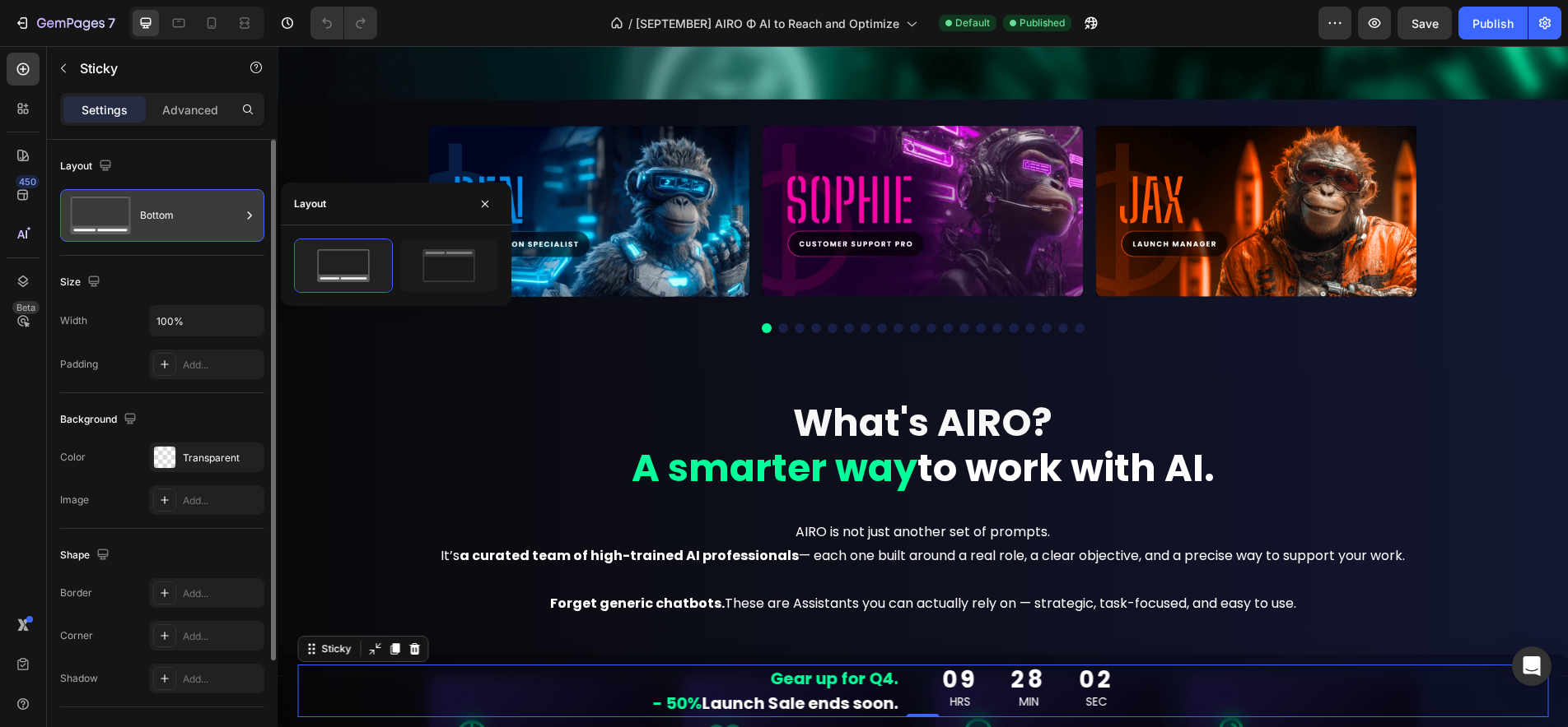
click at [217, 223] on div "Bottom" at bounding box center [190, 216] width 100 height 38
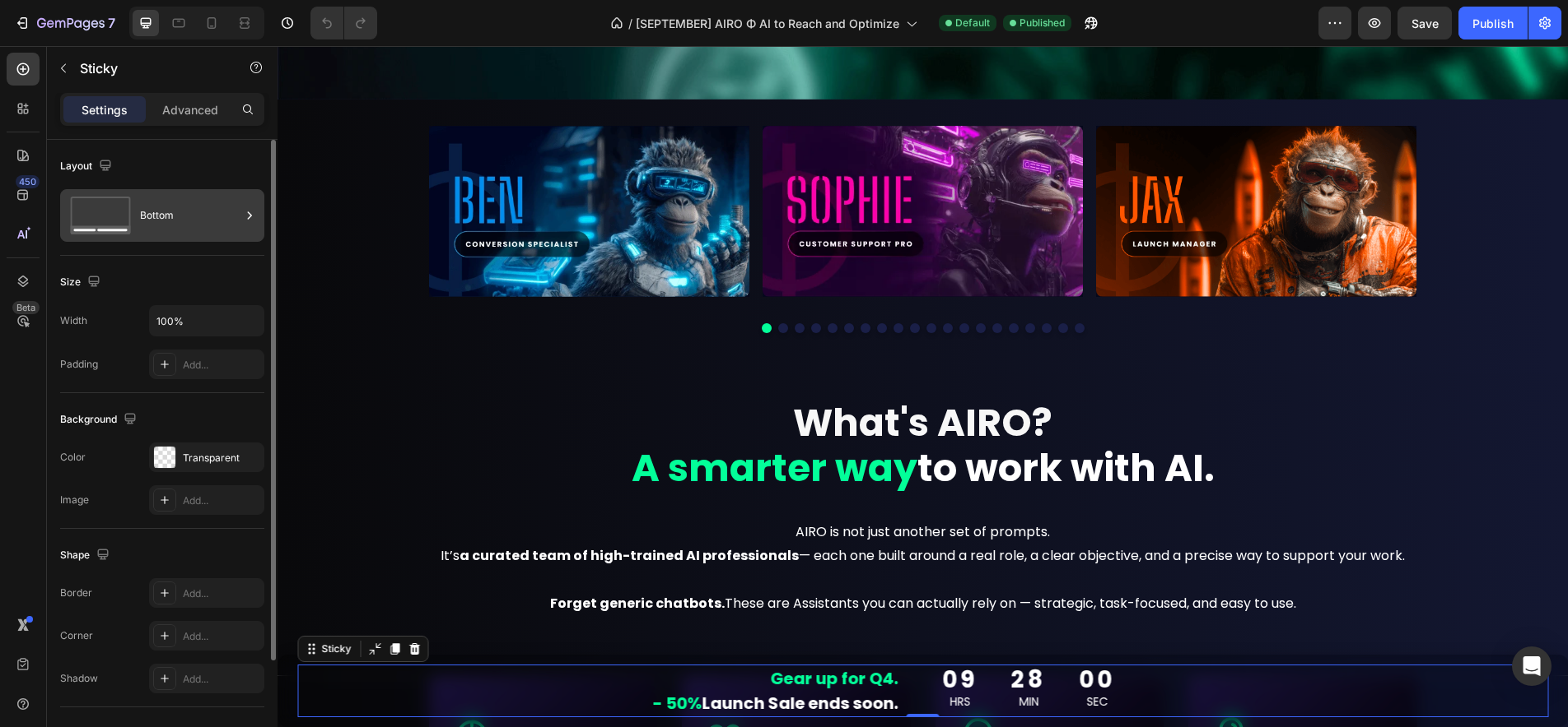
click at [217, 223] on div "Bottom" at bounding box center [190, 216] width 100 height 38
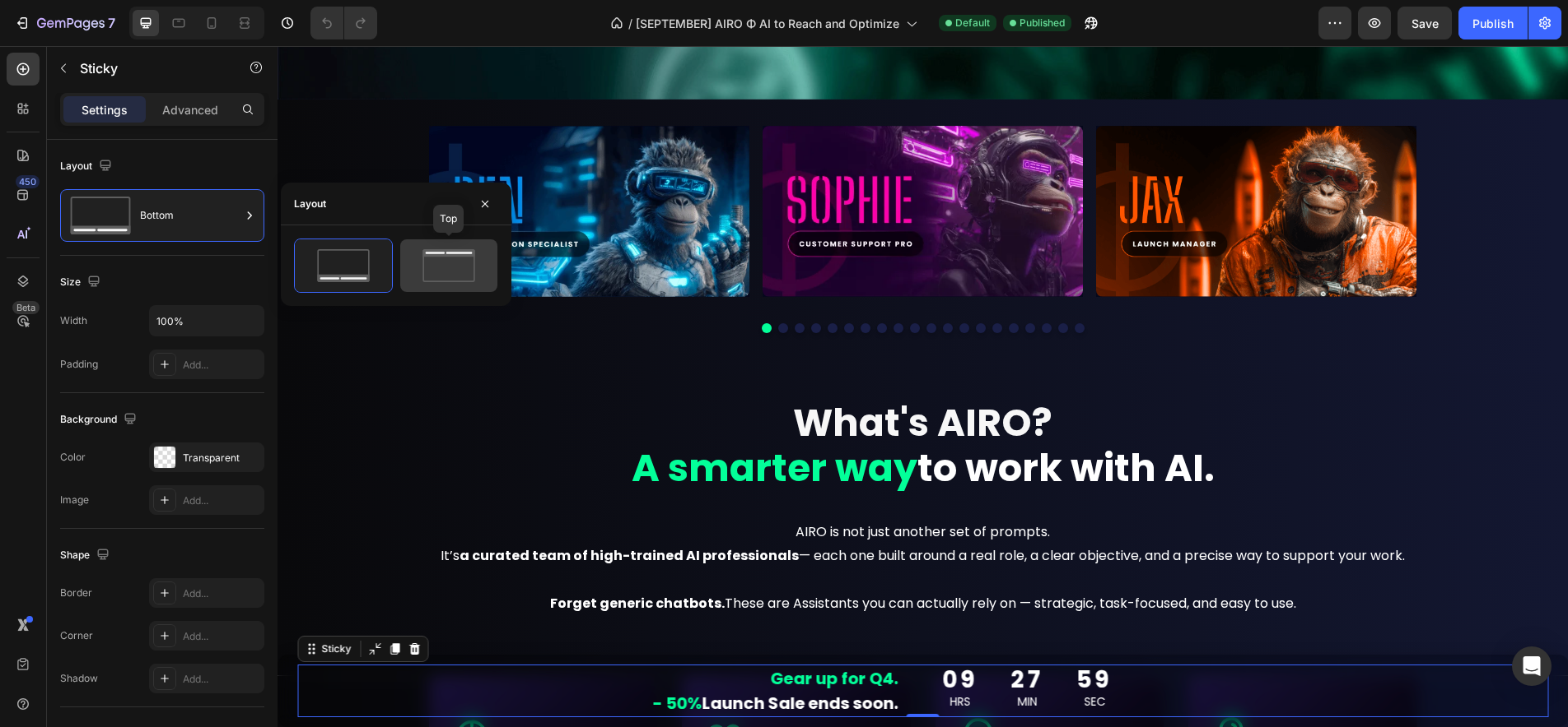
click at [456, 268] on icon at bounding box center [449, 265] width 77 height 33
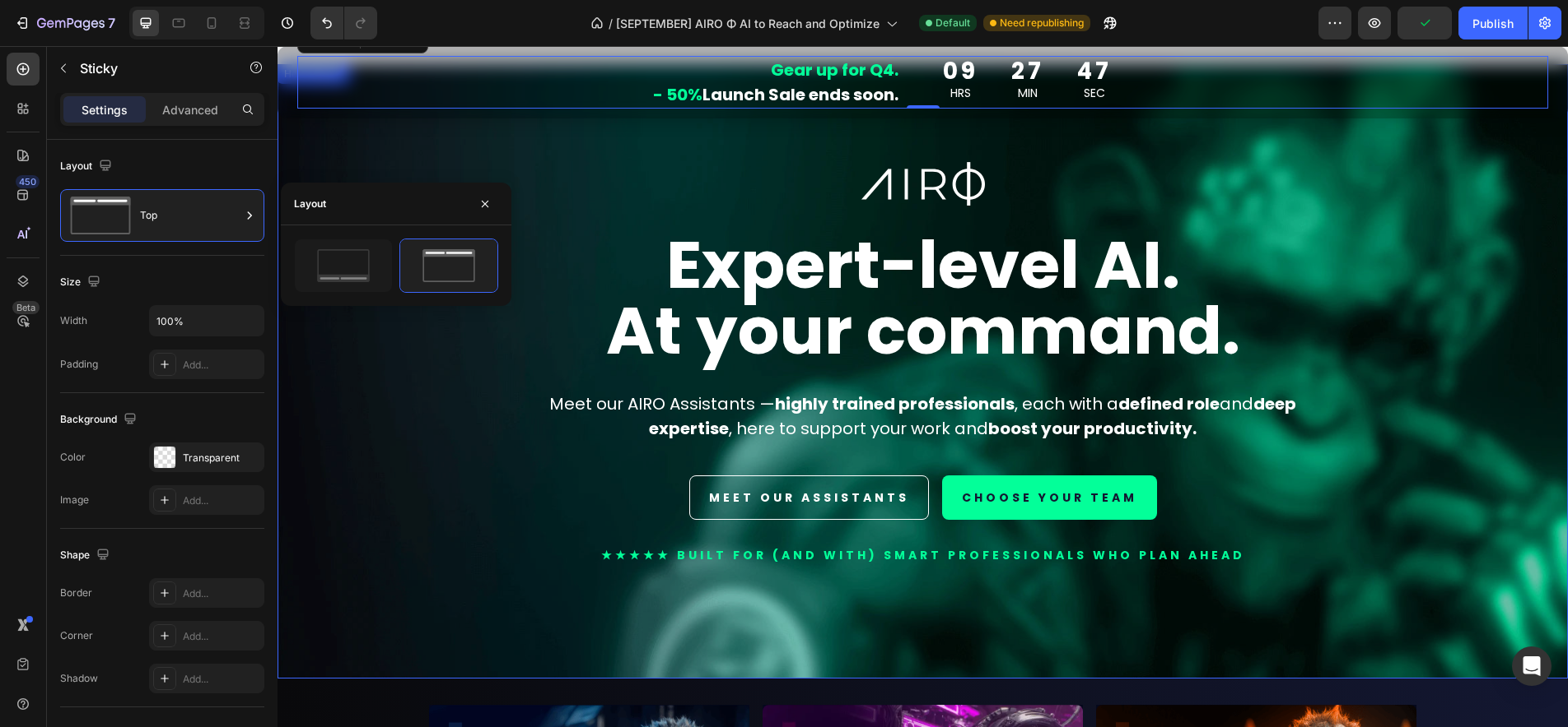
scroll to position [0, 0]
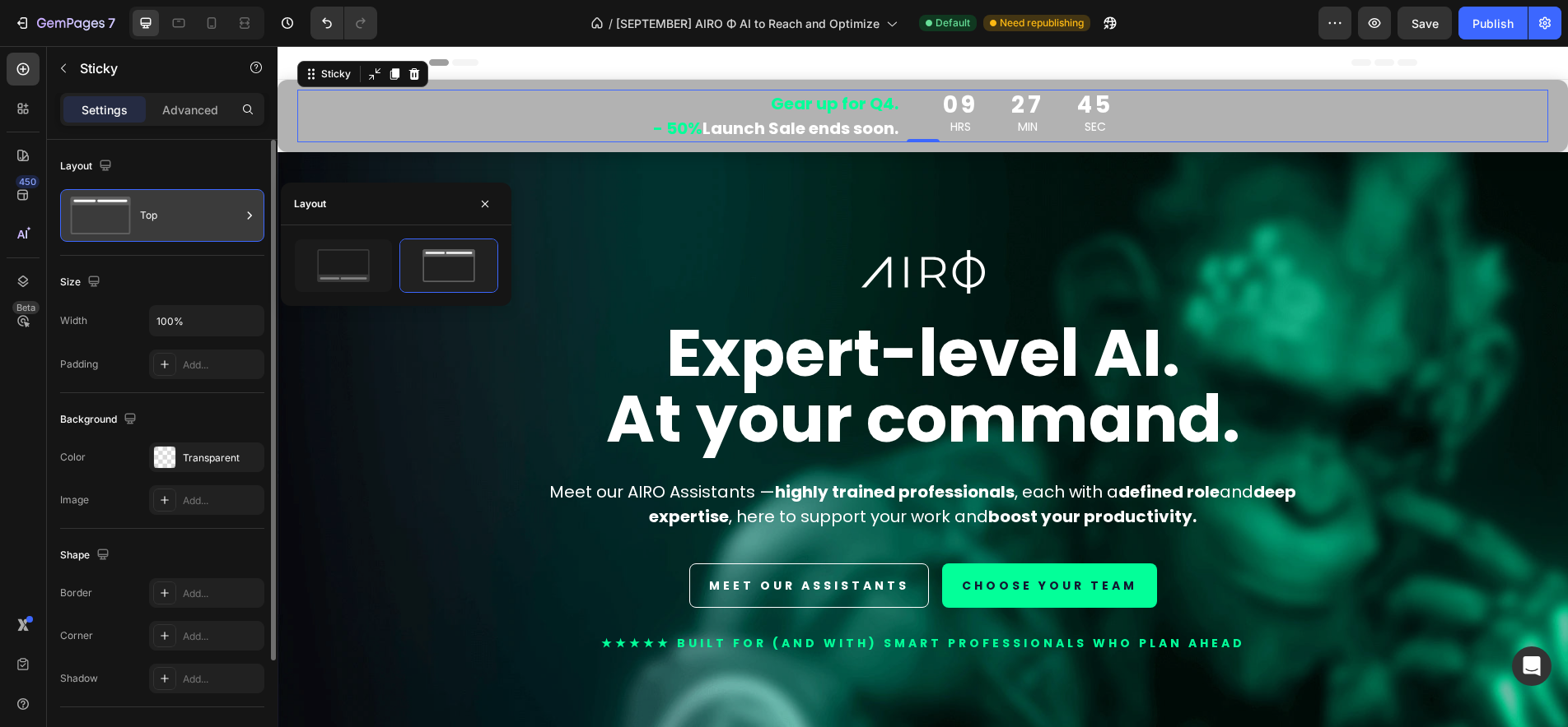
click at [142, 225] on div "Top" at bounding box center [190, 216] width 100 height 38
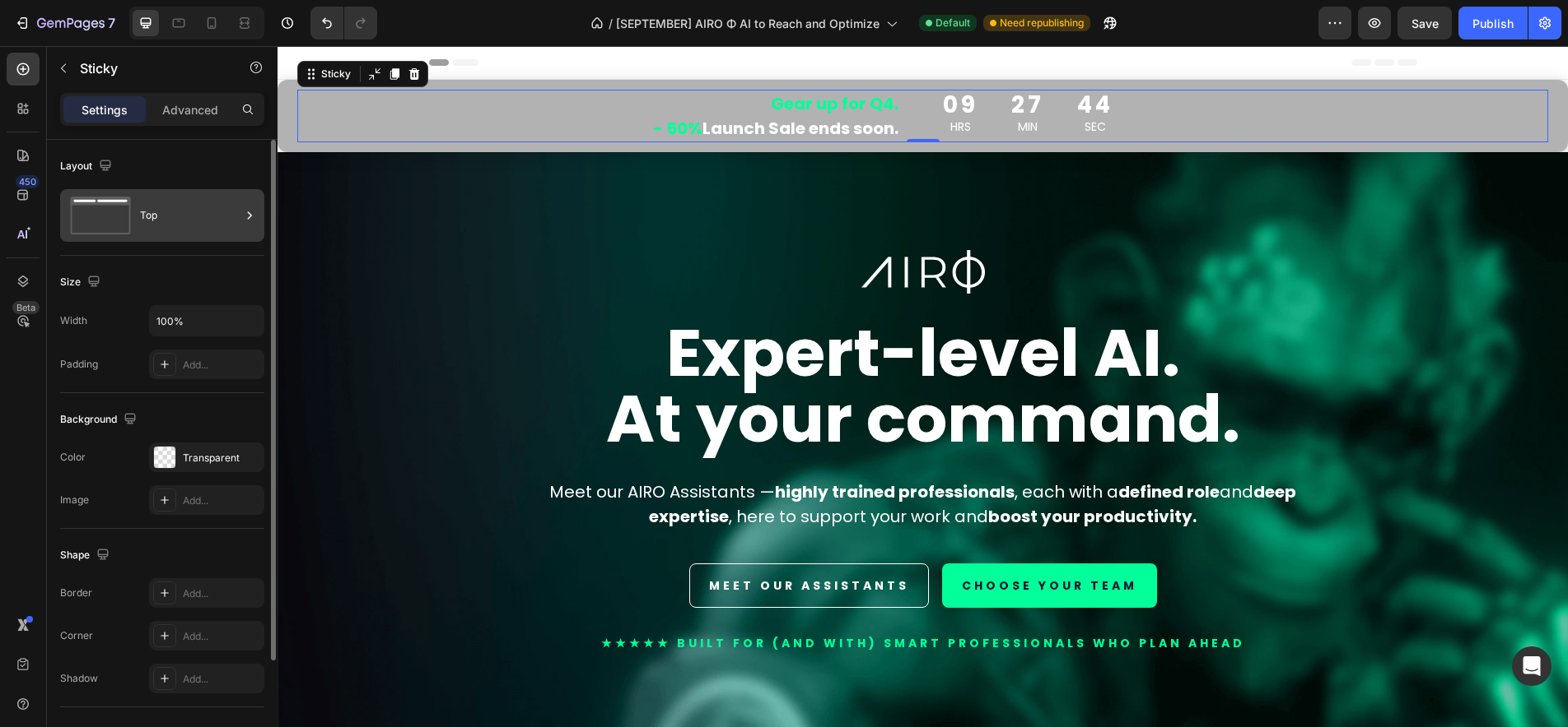
click at [176, 206] on div "Top" at bounding box center [190, 216] width 100 height 38
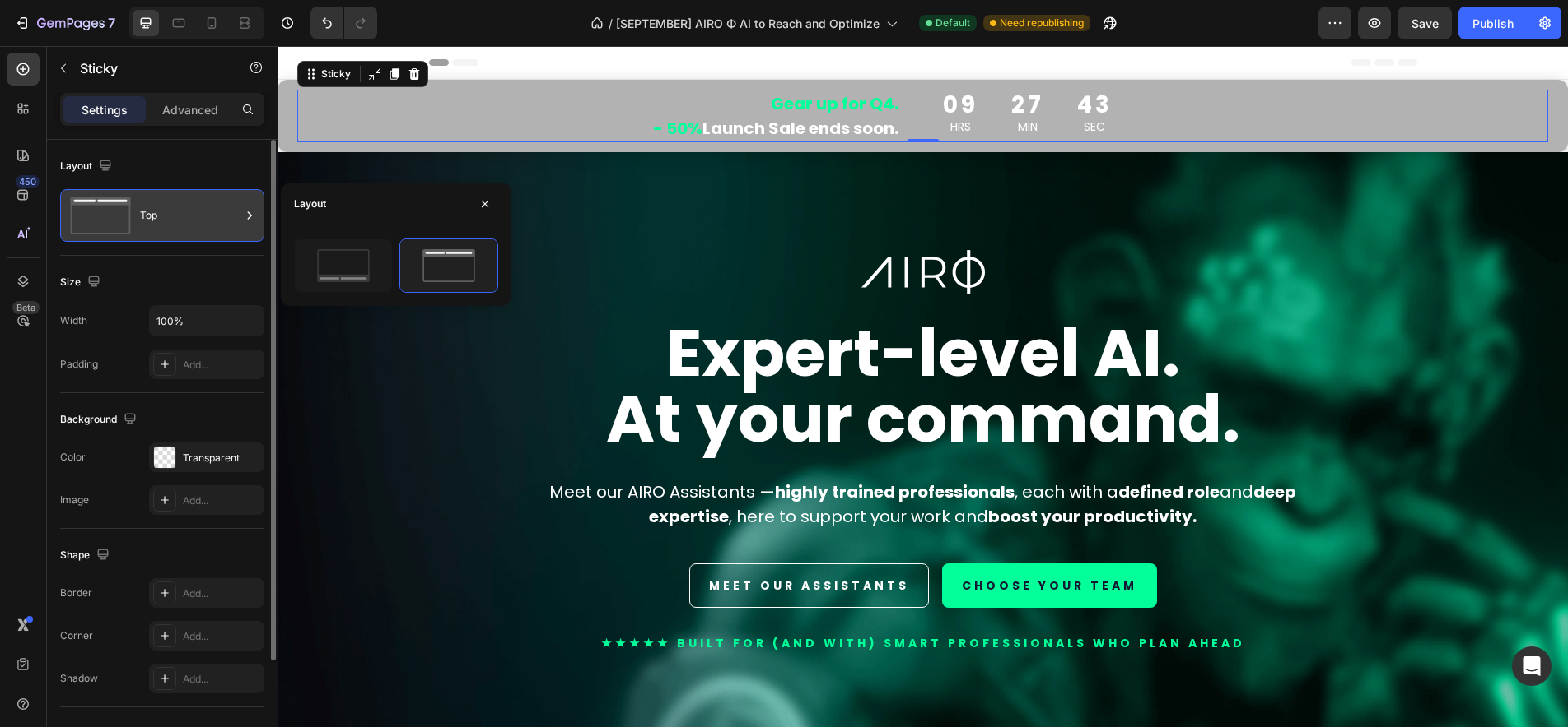
click at [250, 222] on icon at bounding box center [249, 215] width 16 height 16
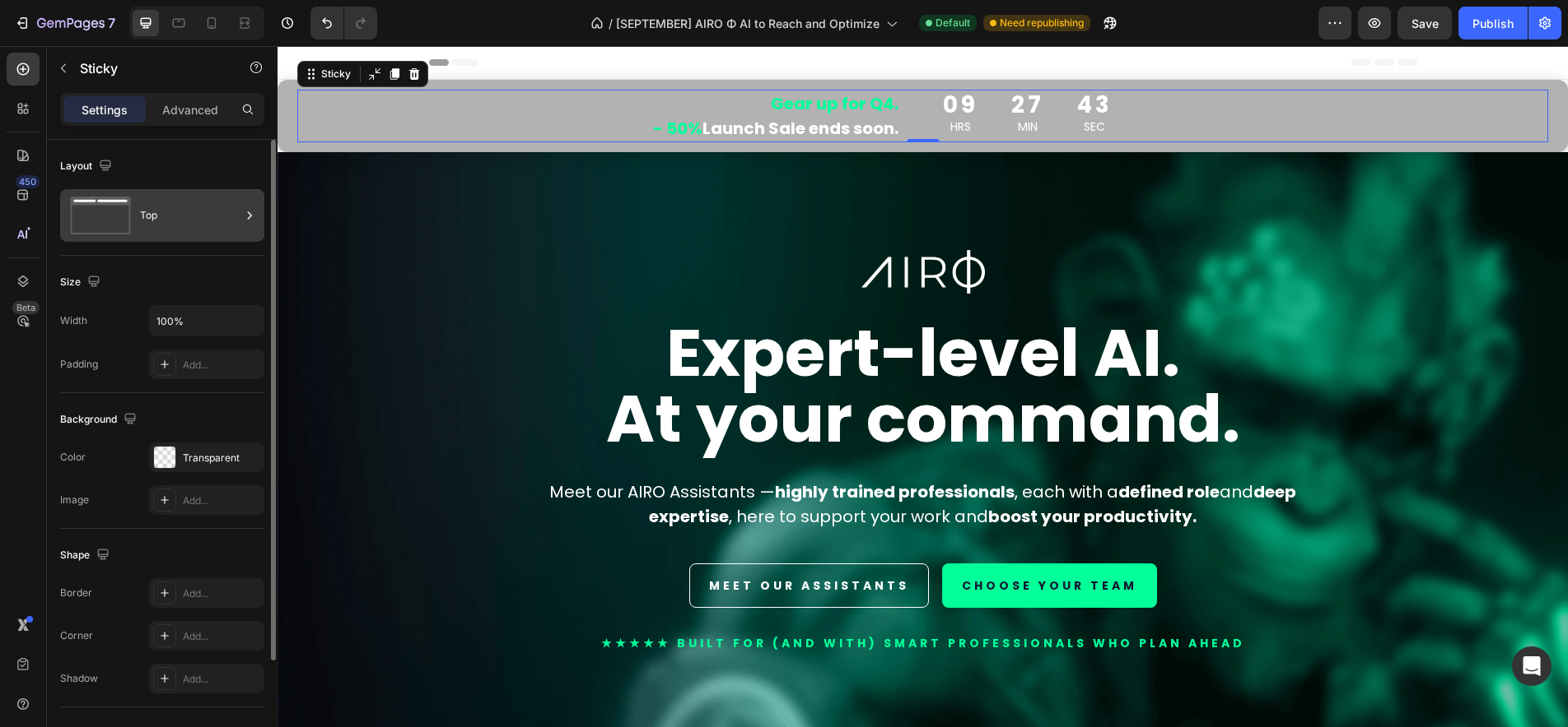
click at [245, 217] on icon at bounding box center [249, 215] width 16 height 16
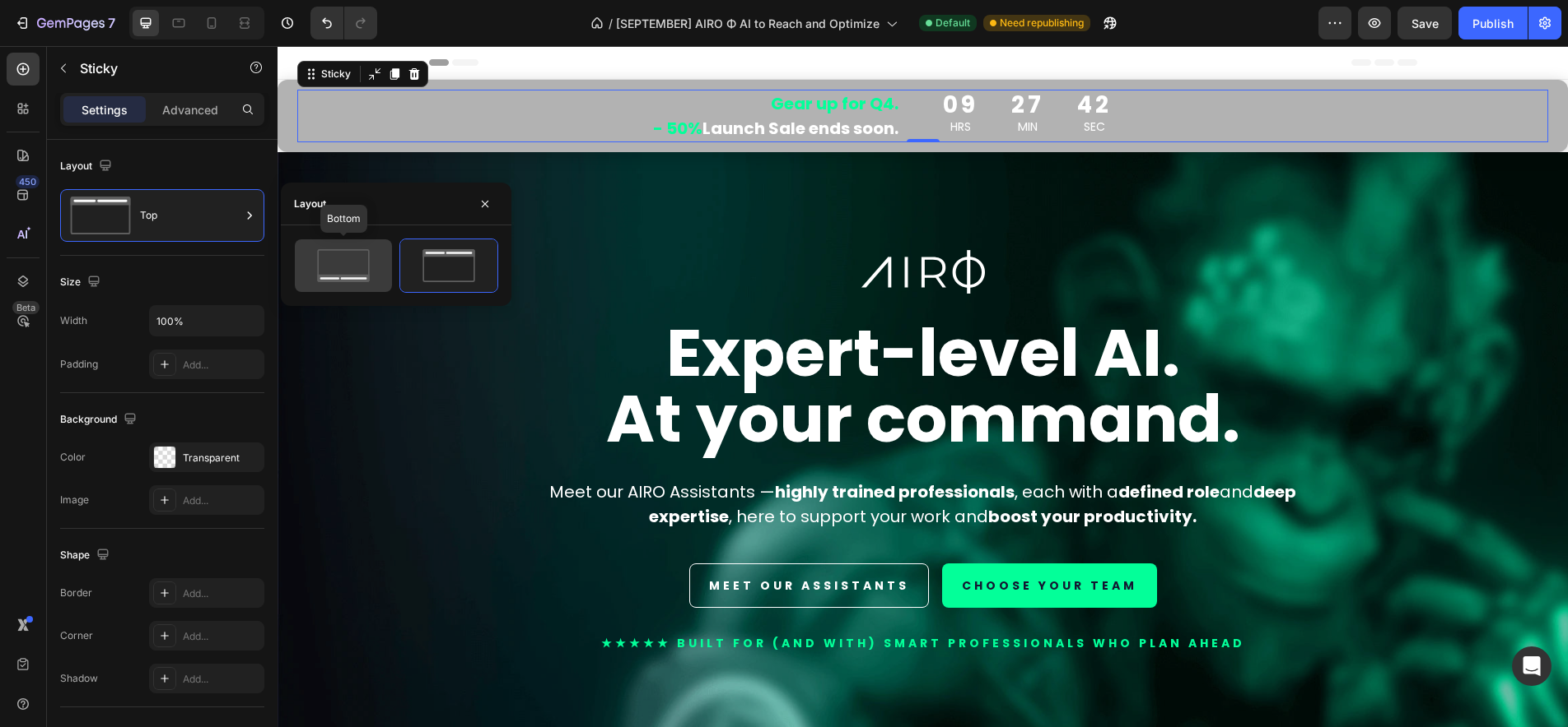
click at [313, 267] on icon at bounding box center [343, 265] width 77 height 33
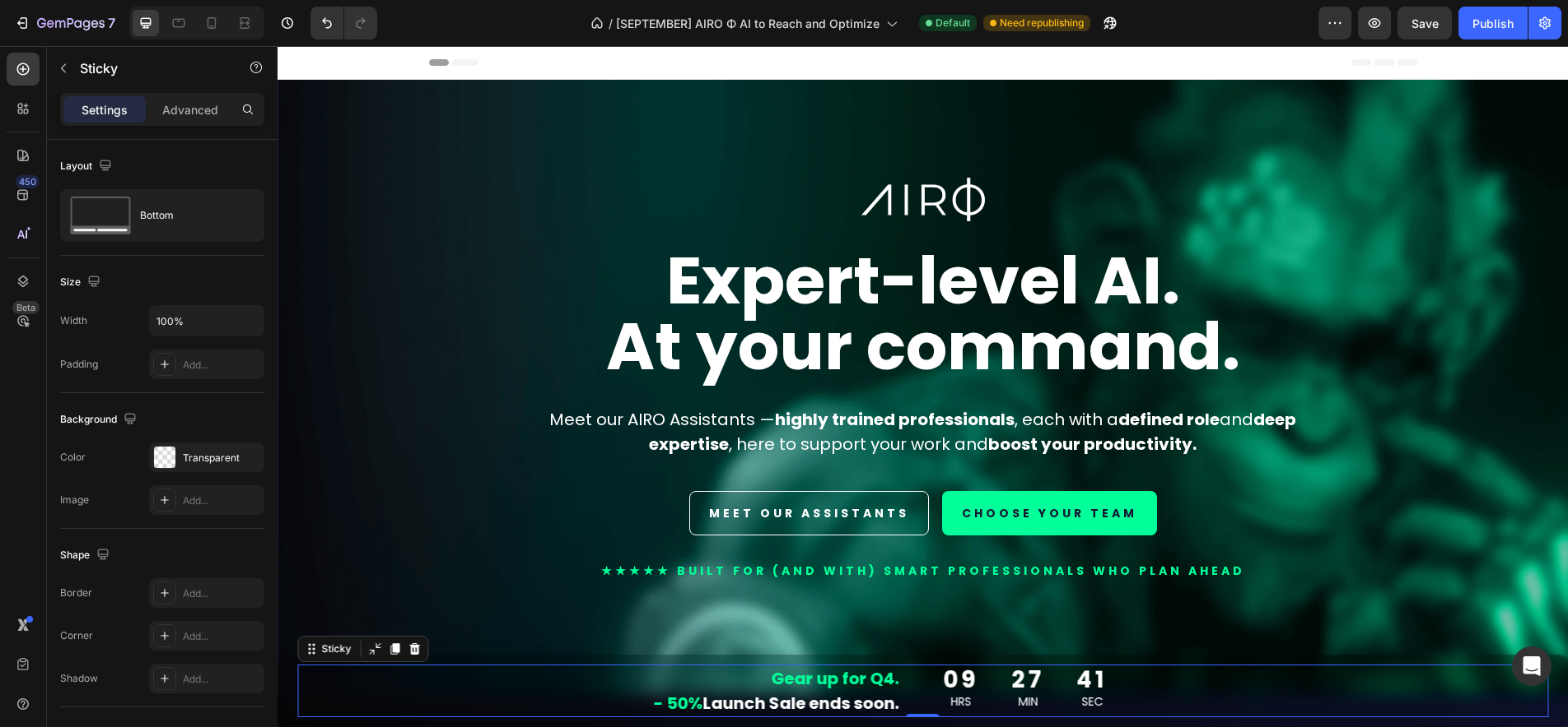
click at [187, 123] on div "Settings Advanced" at bounding box center [162, 109] width 204 height 33
click at [189, 113] on p "Advanced" at bounding box center [190, 109] width 56 height 17
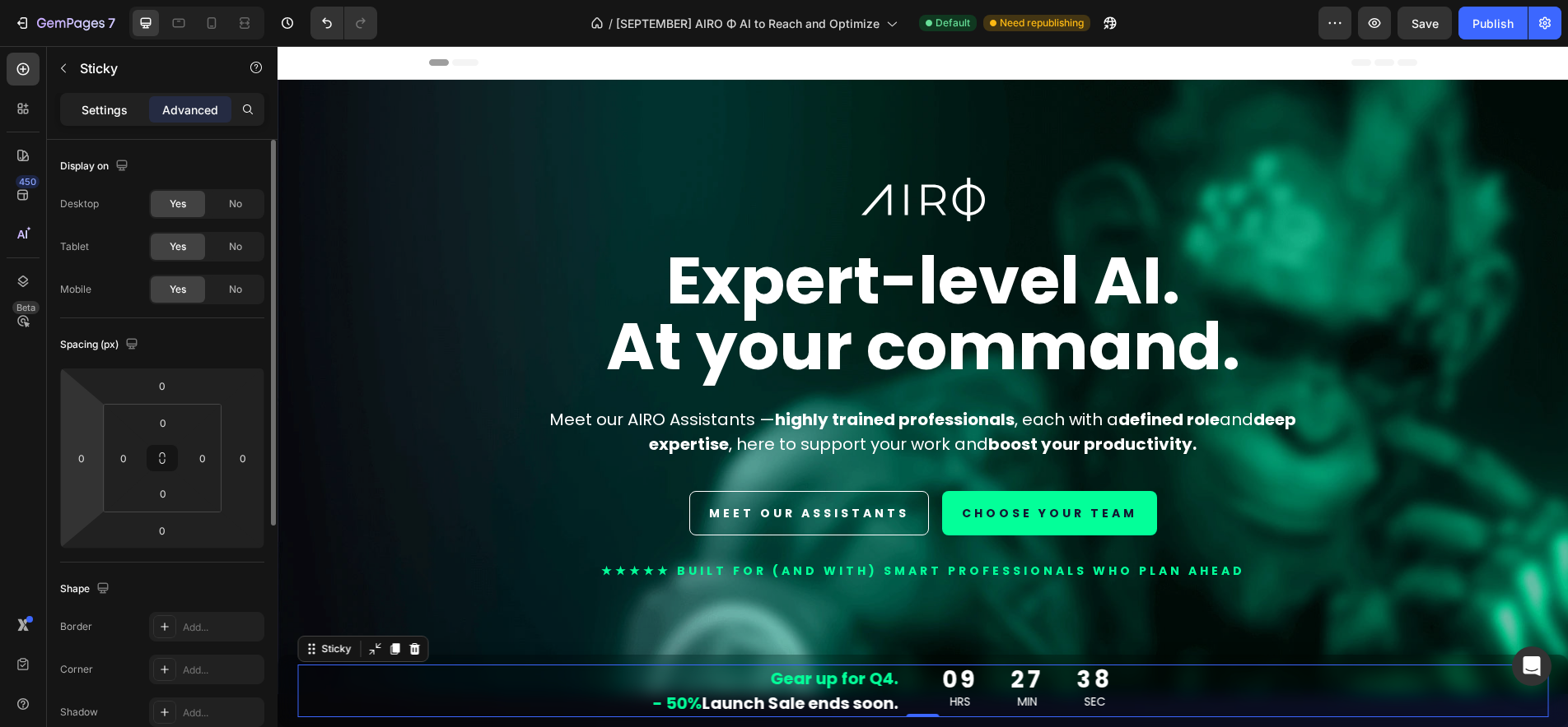
click at [92, 113] on p "Settings" at bounding box center [104, 109] width 46 height 17
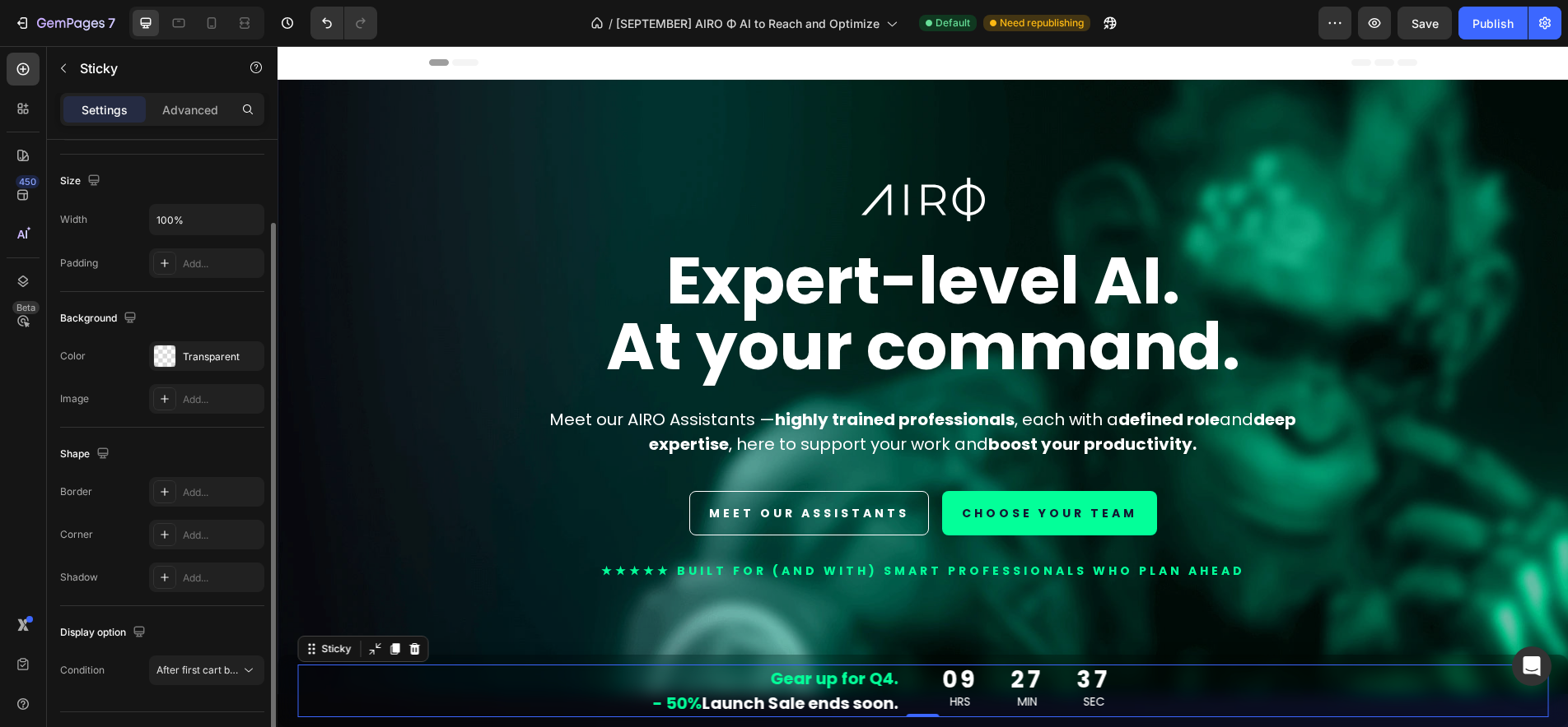
scroll to position [139, 0]
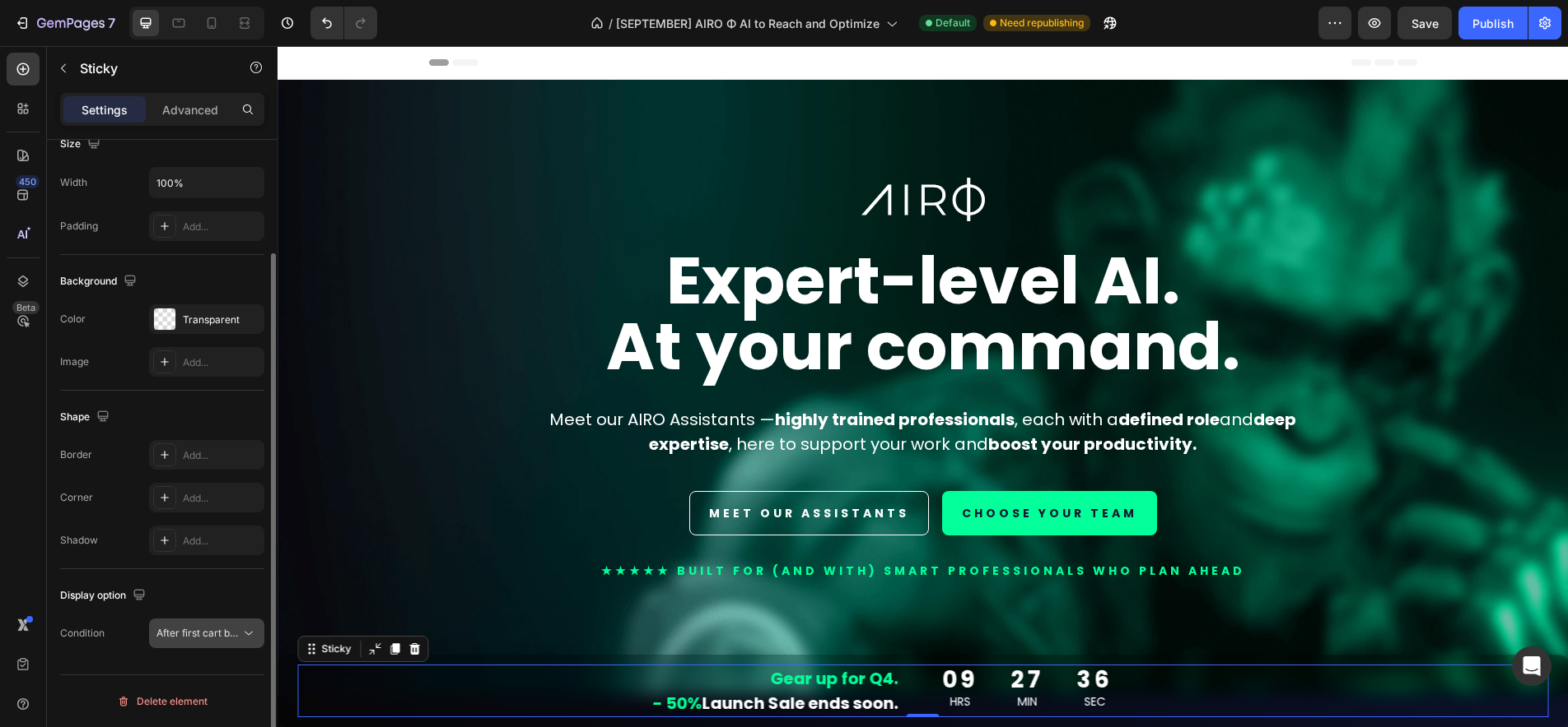
click at [217, 635] on span "After first cart button" at bounding box center [205, 633] width 97 height 12
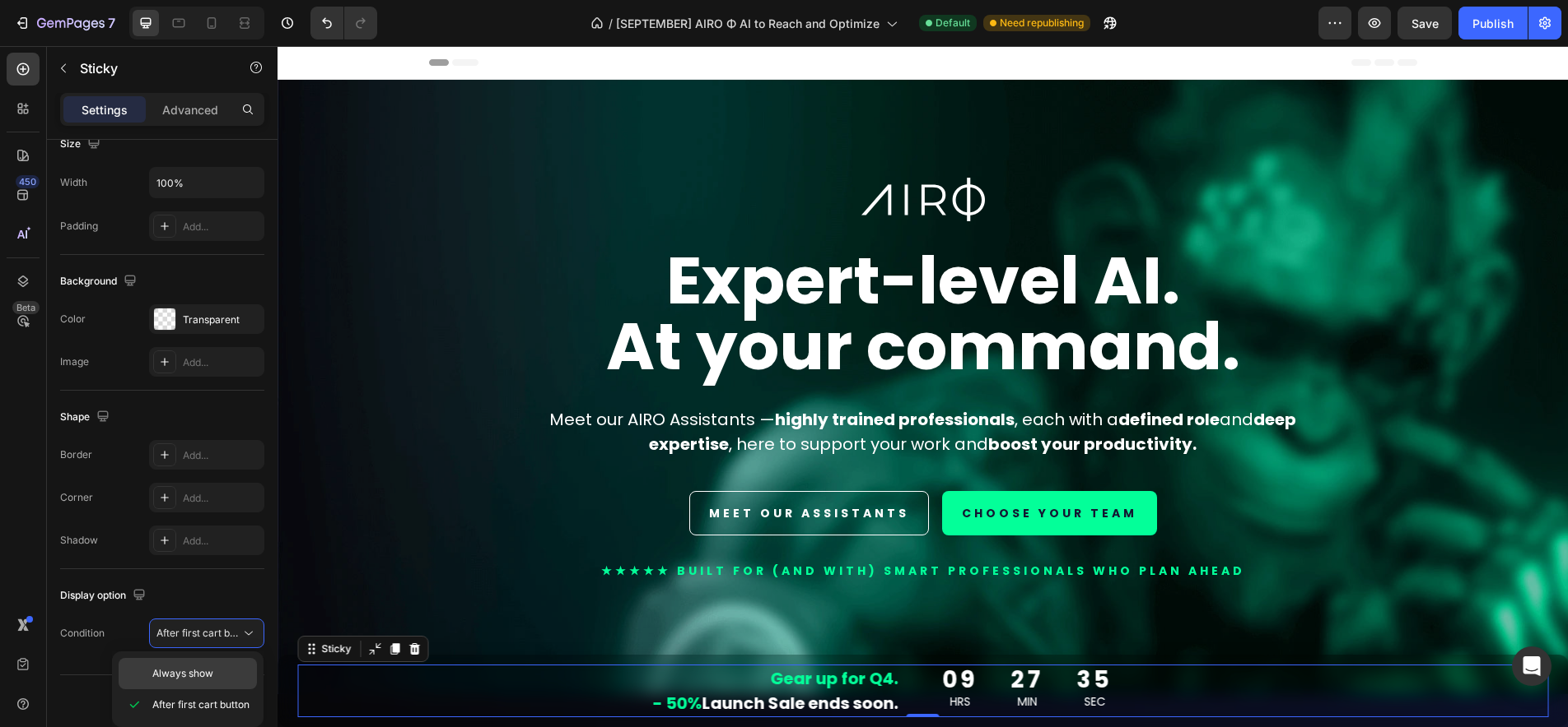
click at [198, 677] on span "Always show" at bounding box center [182, 674] width 61 height 15
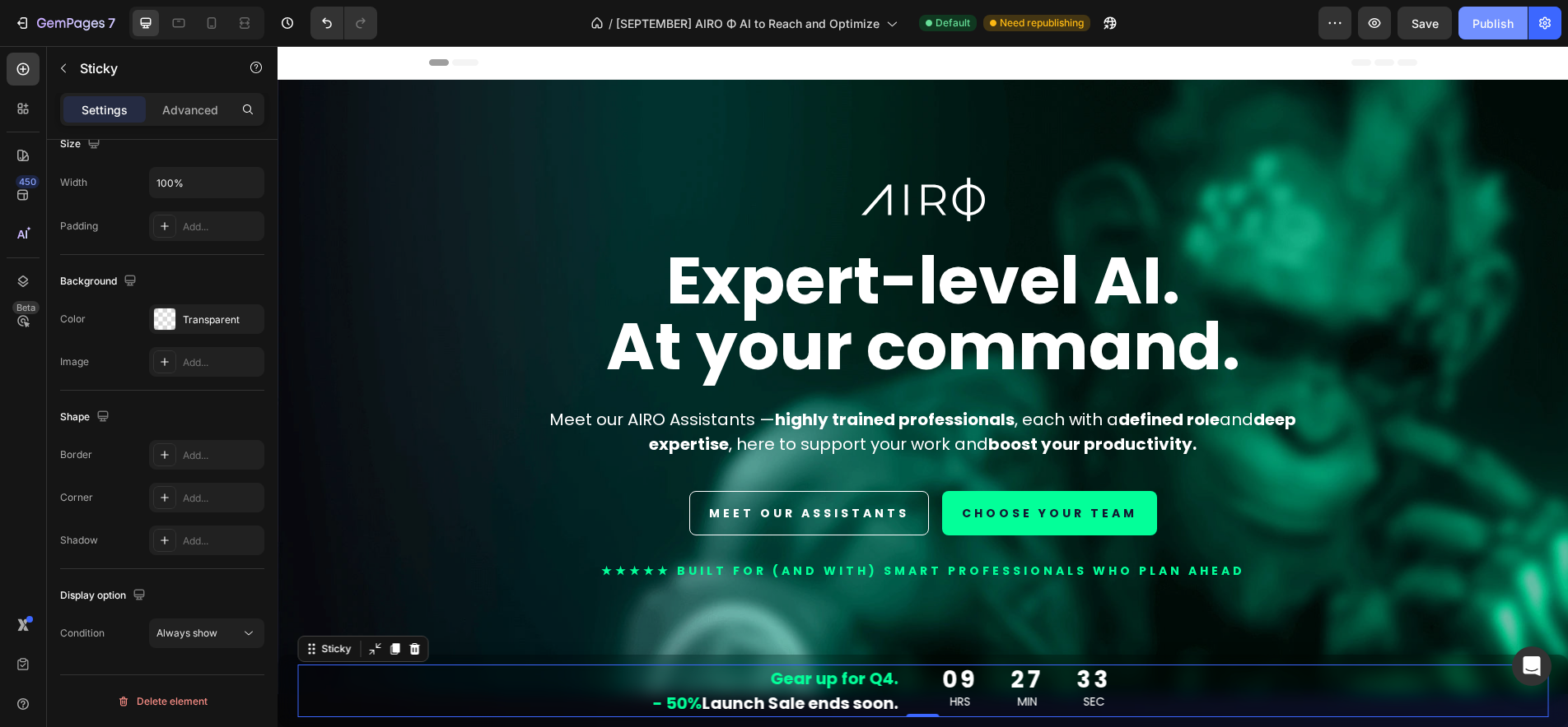
click at [1492, 25] on div "Publish" at bounding box center [1493, 24] width 42 height 17
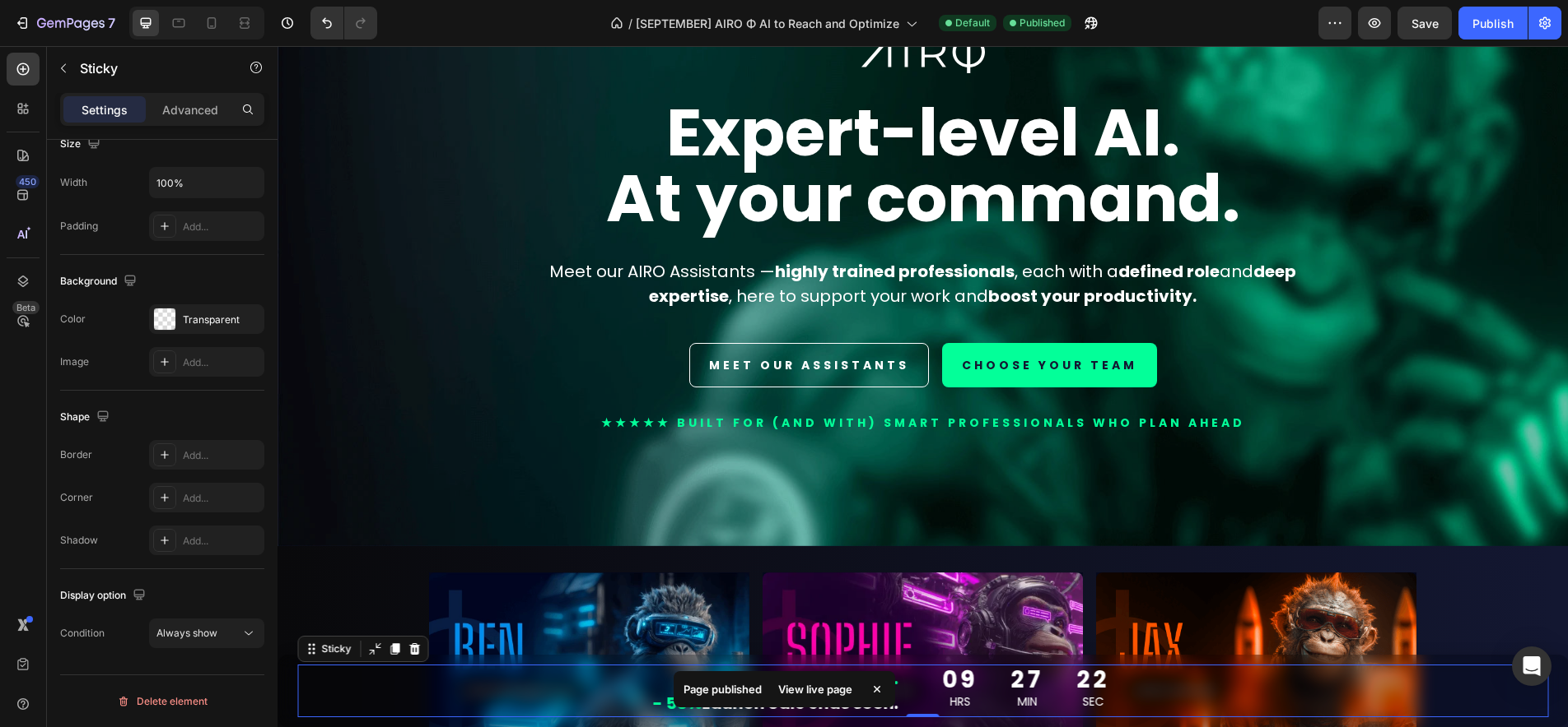
scroll to position [0, 0]
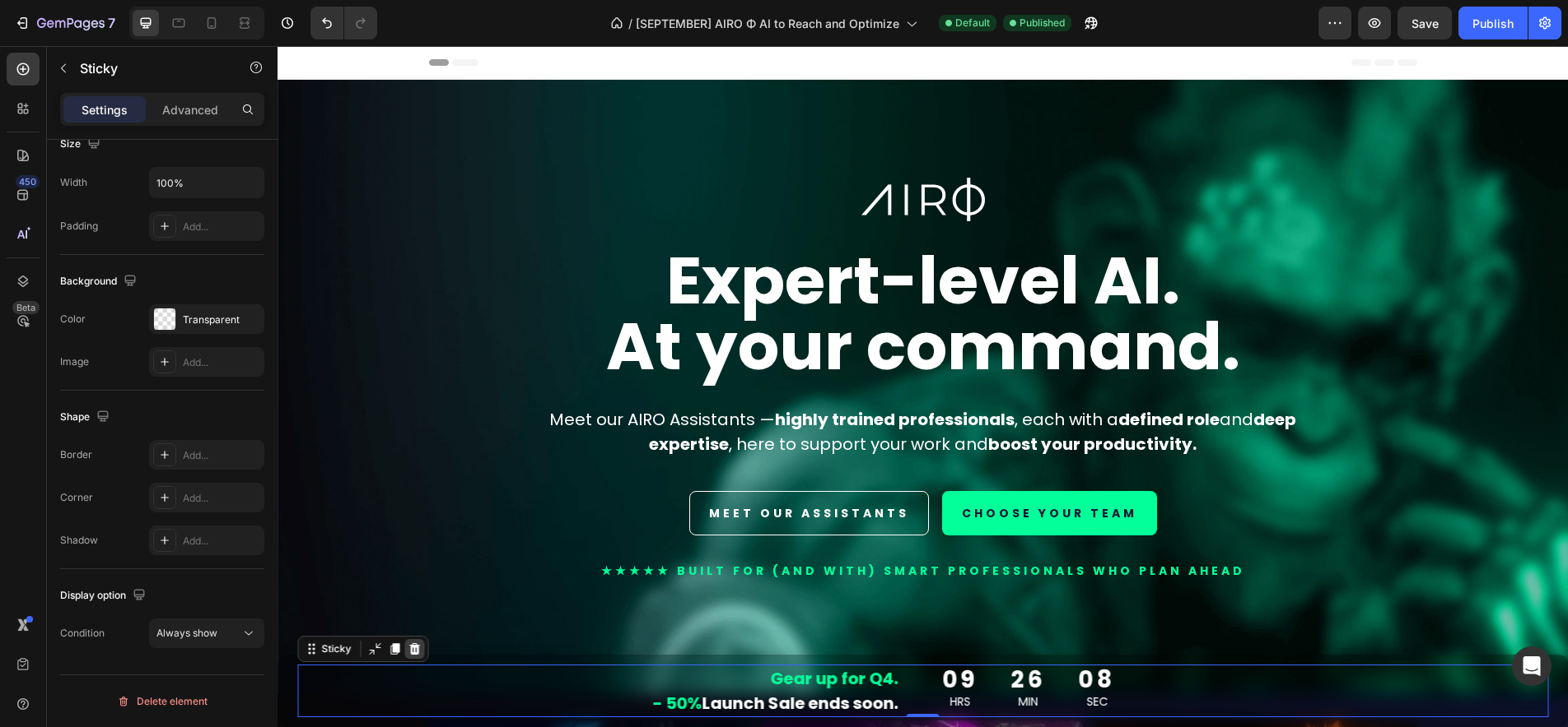
click at [408, 649] on icon at bounding box center [414, 650] width 13 height 13
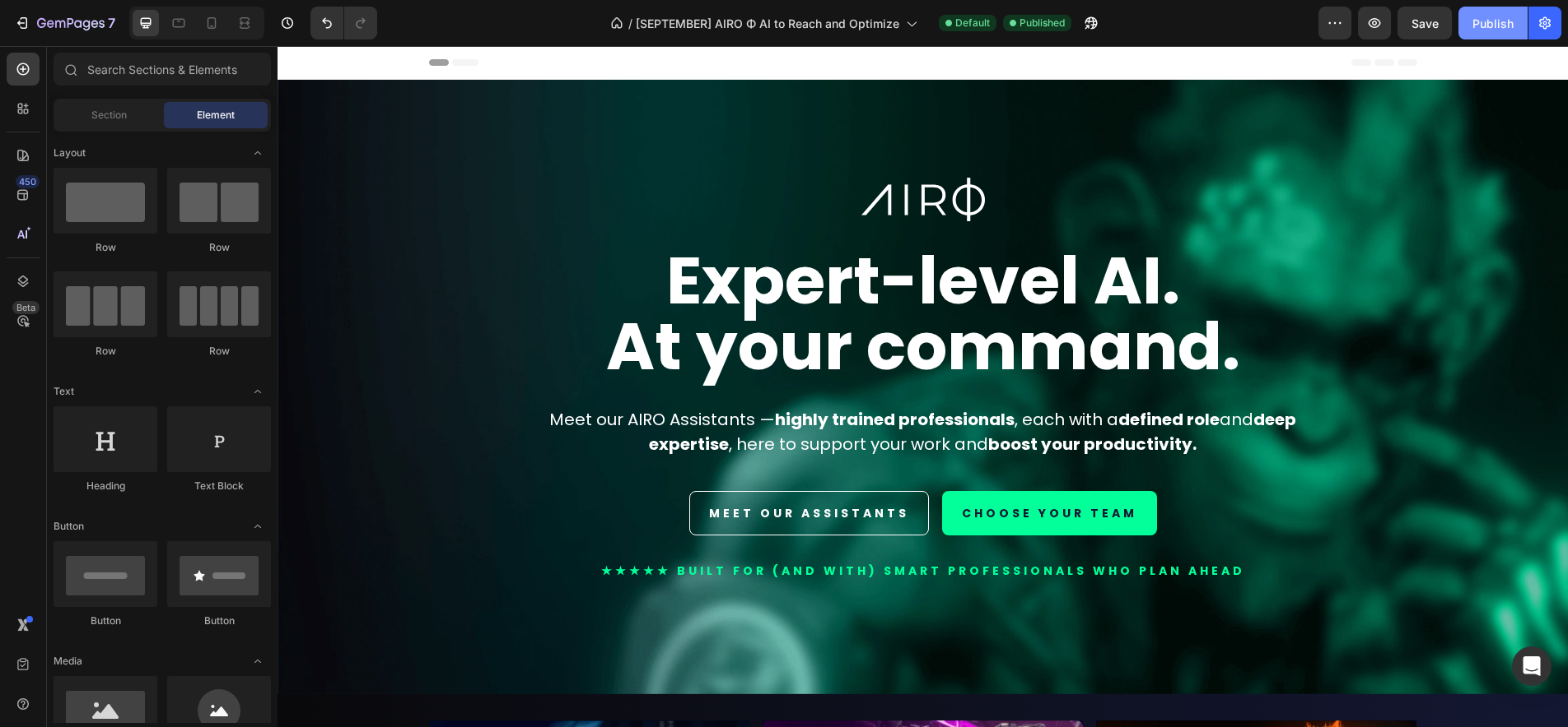
click at [1493, 19] on div "Publish" at bounding box center [1493, 24] width 42 height 17
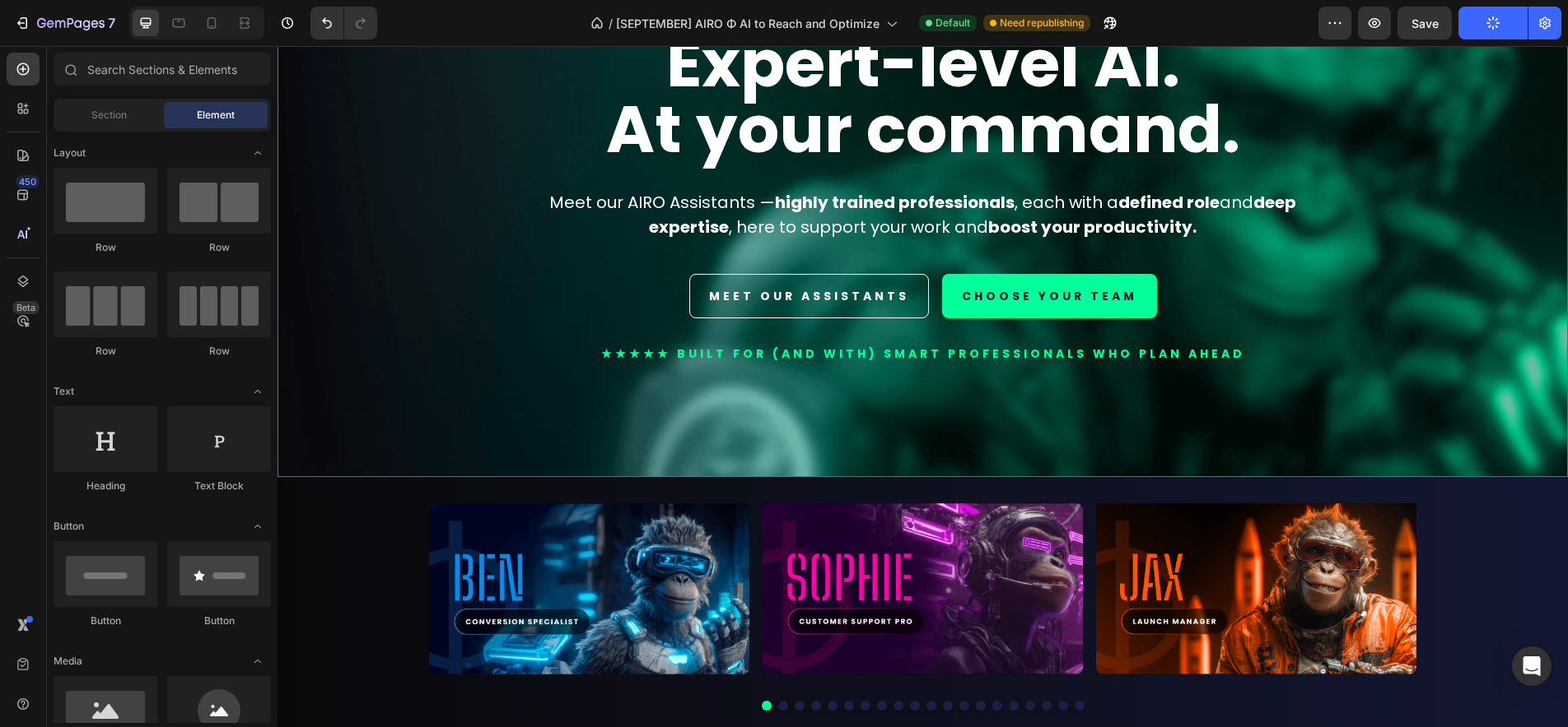
scroll to position [218, 0]
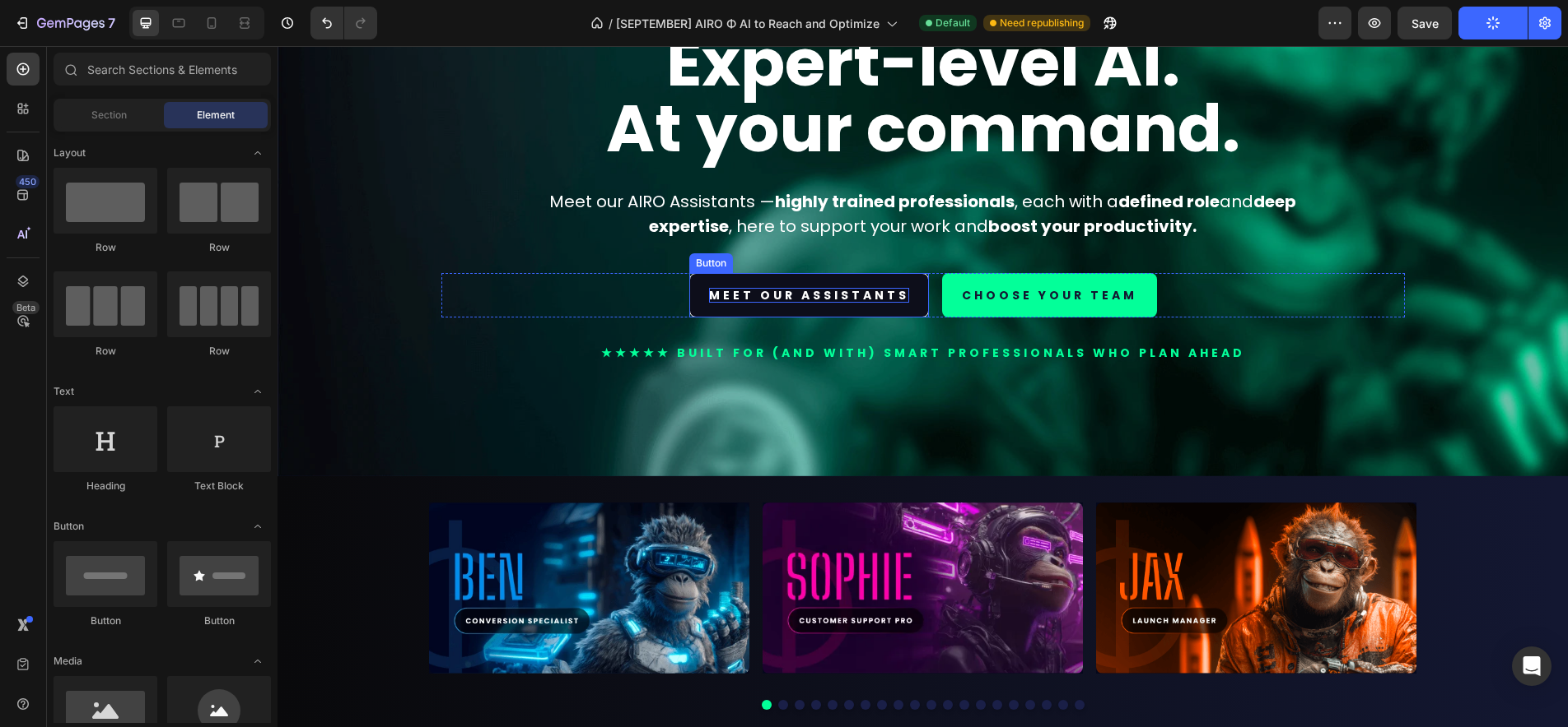
click at [868, 293] on p "MEET OUR ASSISTANTS" at bounding box center [809, 295] width 200 height 15
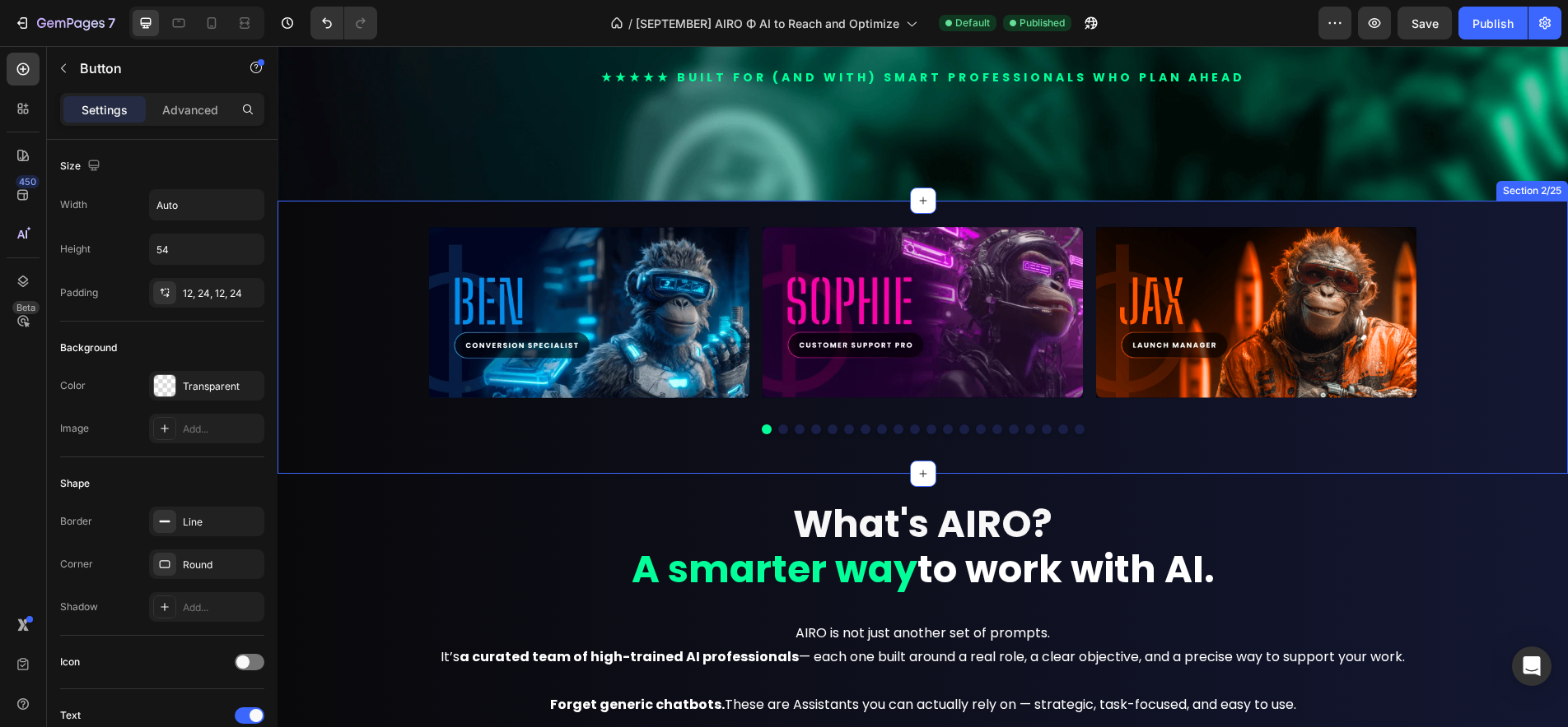
scroll to position [515, 0]
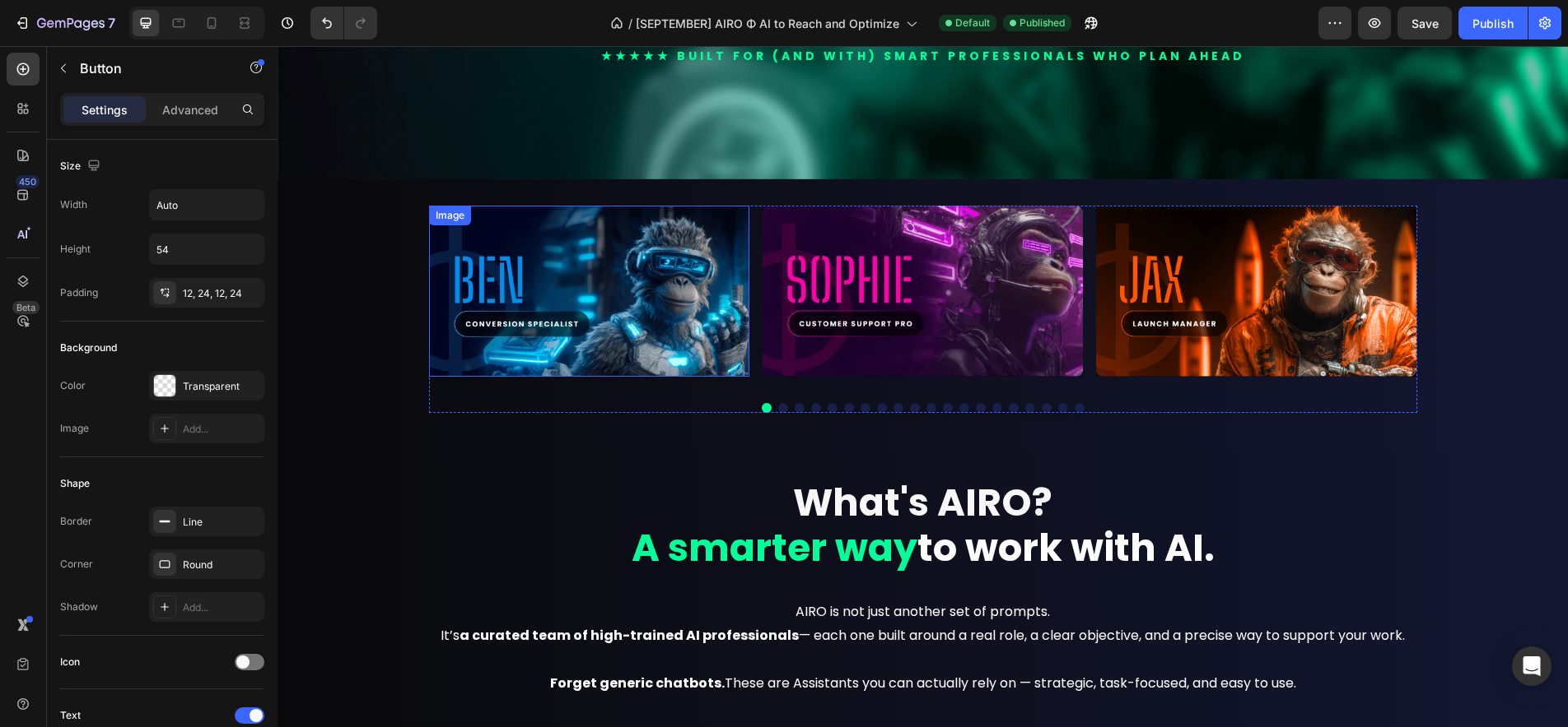
click at [625, 322] on img at bounding box center [589, 291] width 320 height 172
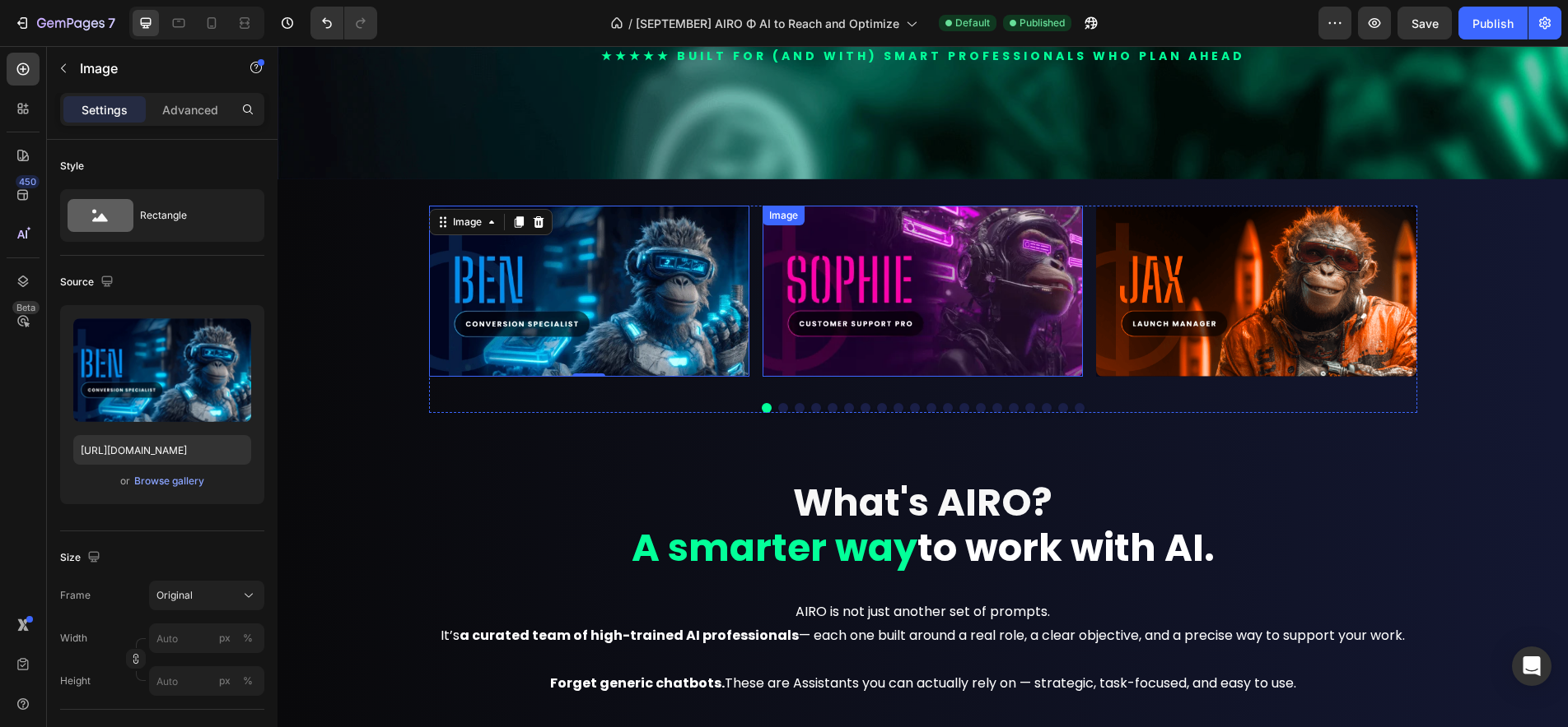
click at [906, 274] on img at bounding box center [922, 291] width 320 height 172
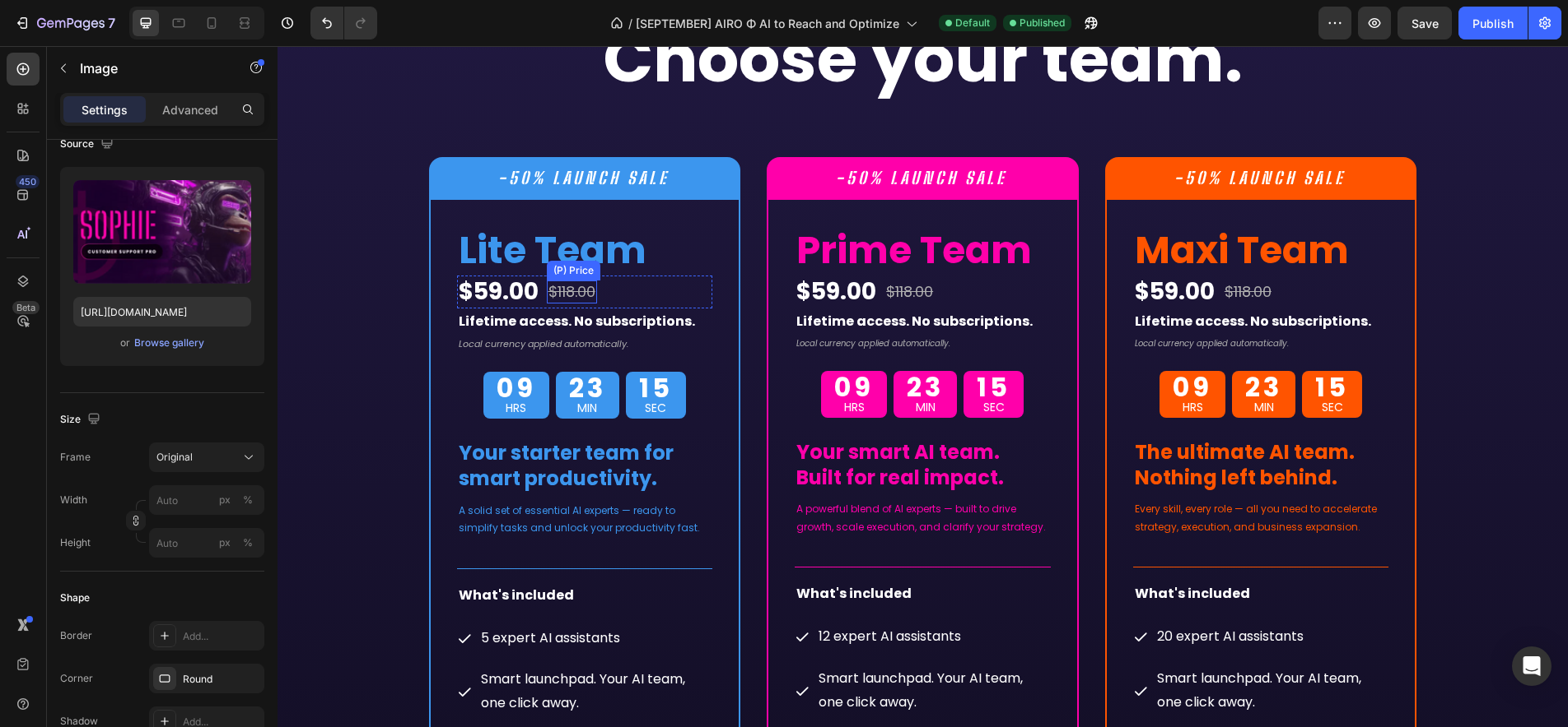
scroll to position [9324, 0]
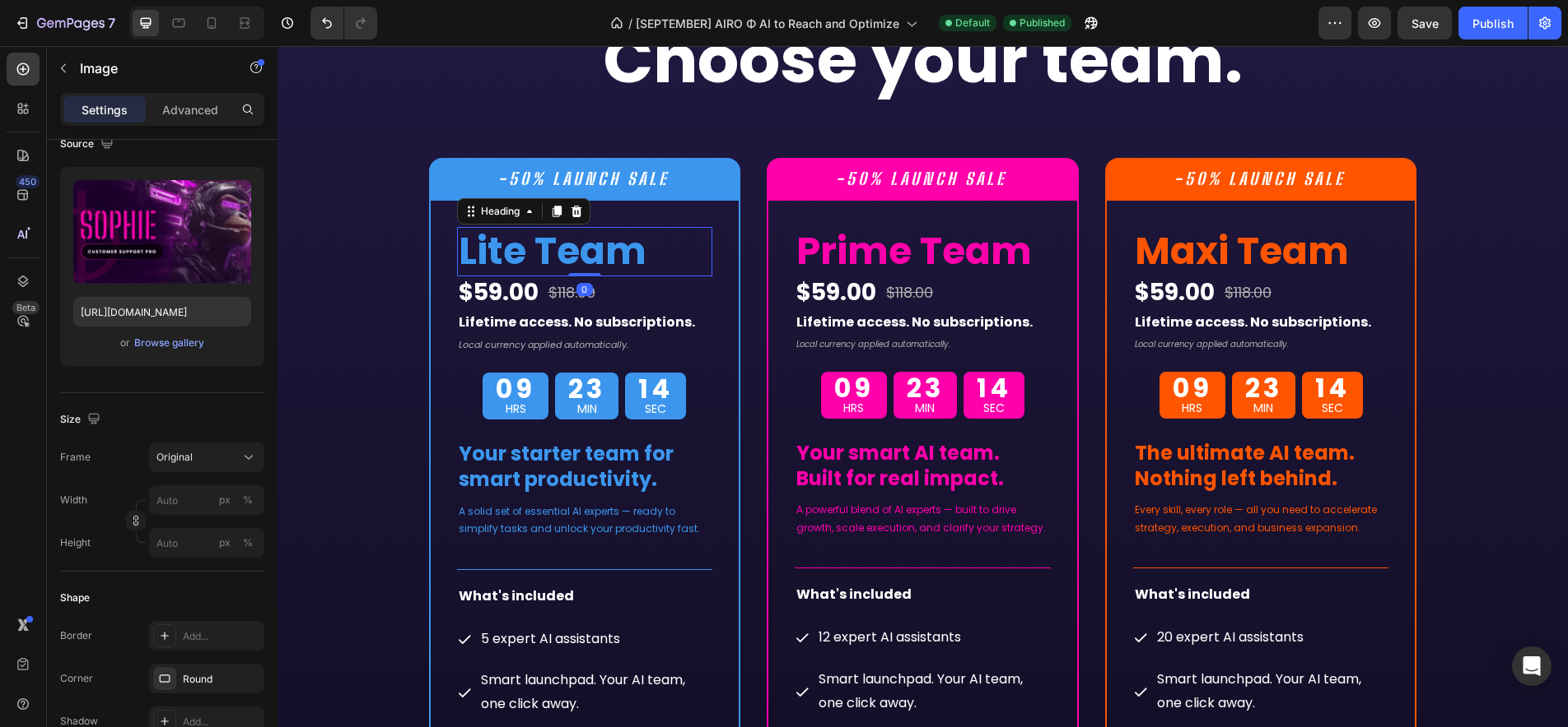
click at [696, 229] on h2 "Lite Team" at bounding box center [584, 251] width 256 height 48
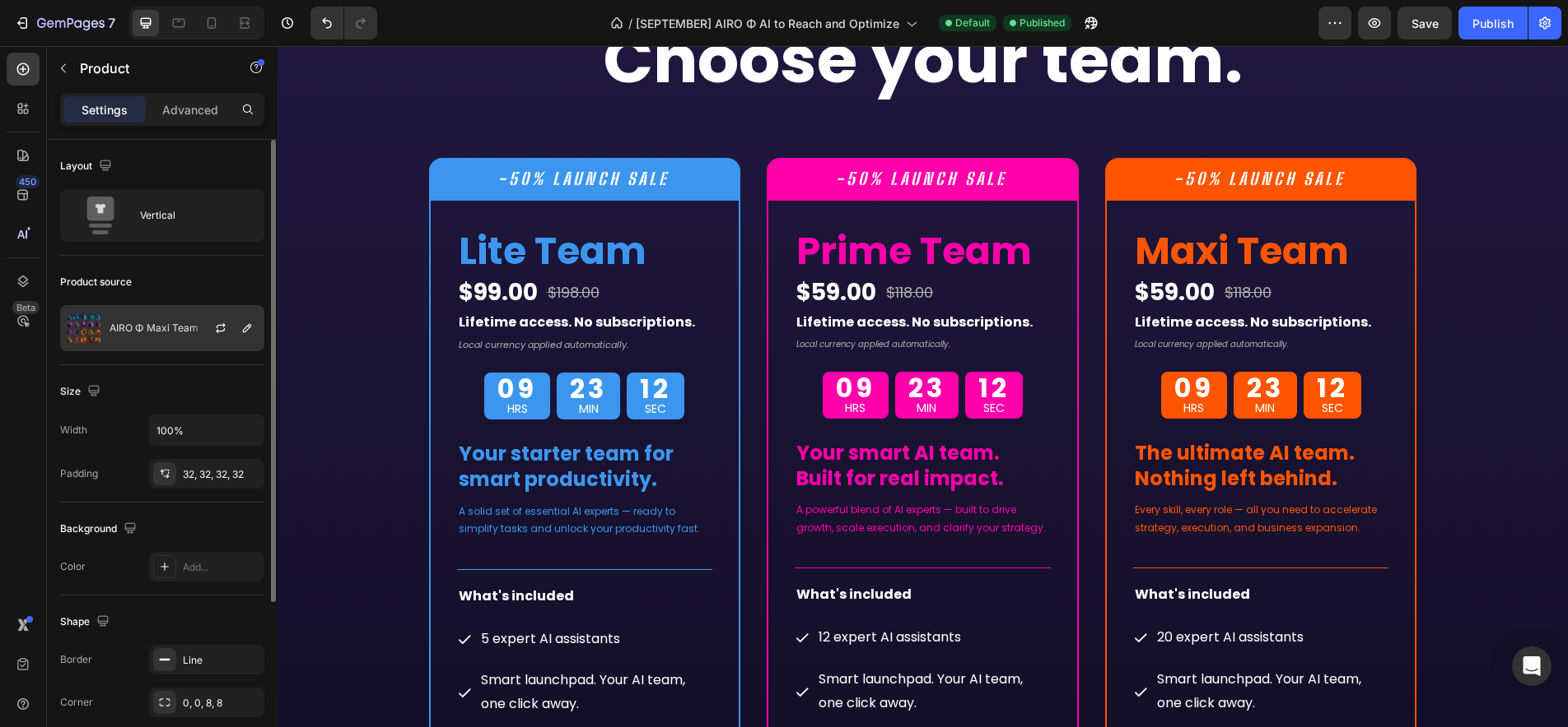
click at [127, 319] on div "AIRO Φ Maxi Team" at bounding box center [162, 328] width 204 height 46
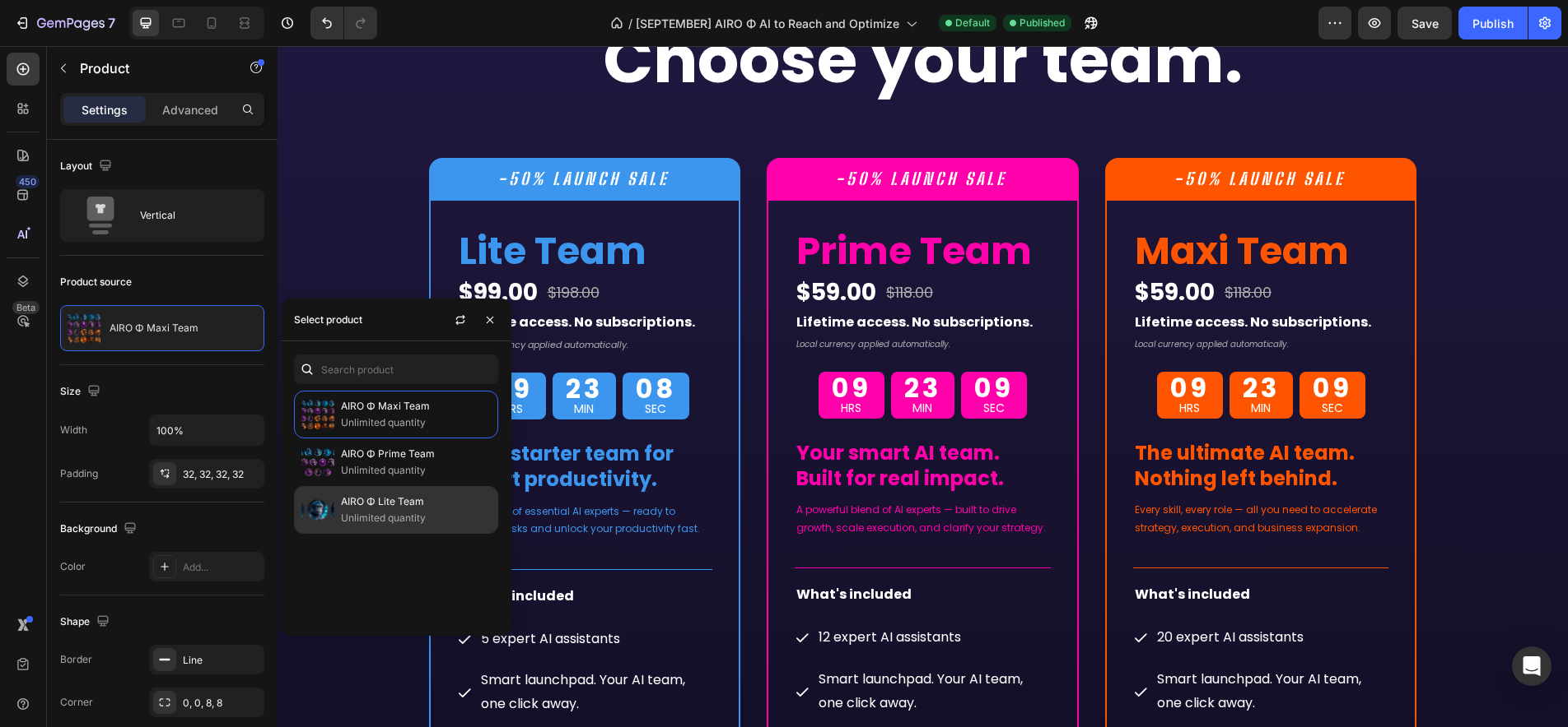
click at [373, 508] on p "AIRO Φ Lite Team" at bounding box center [415, 502] width 150 height 16
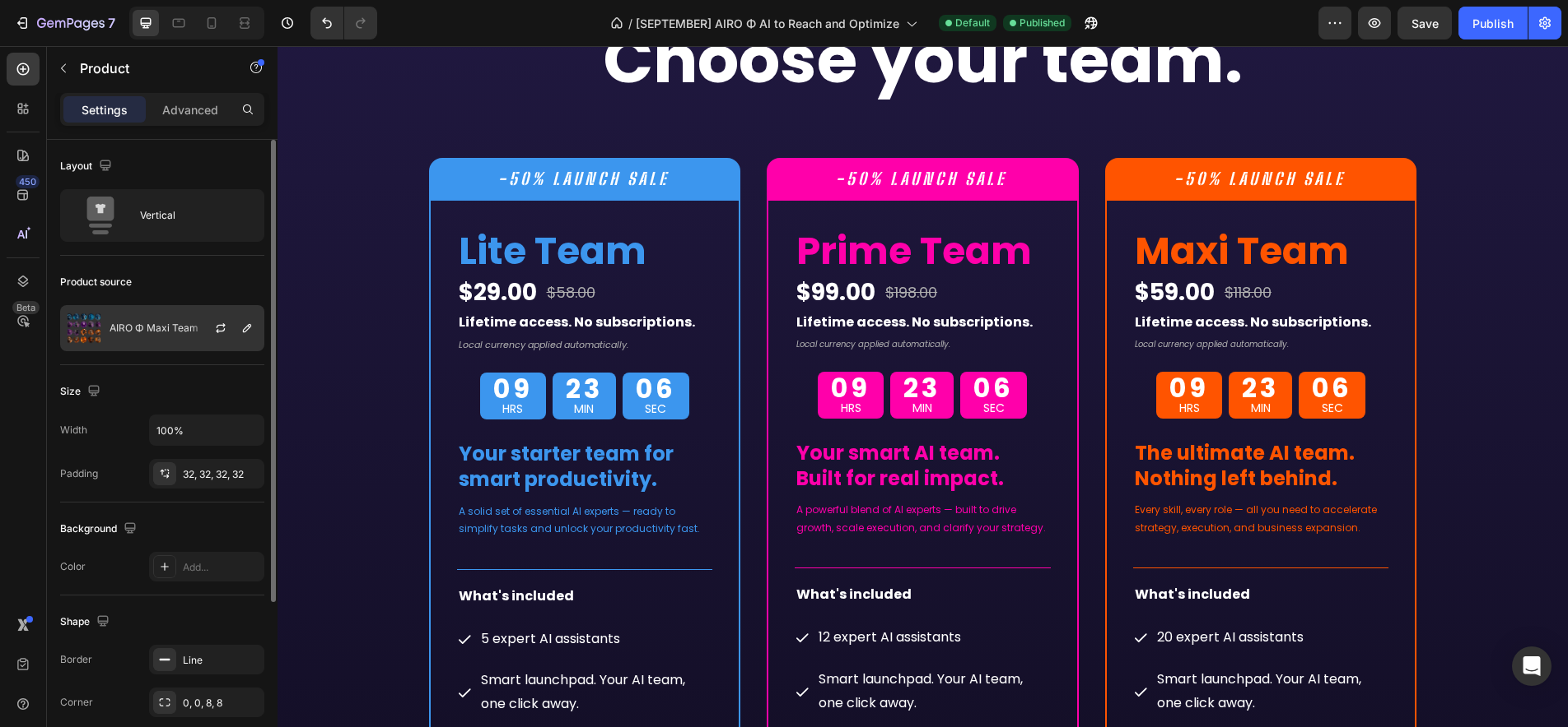
click at [139, 339] on div "AIRO Φ Maxi Team" at bounding box center [162, 328] width 204 height 46
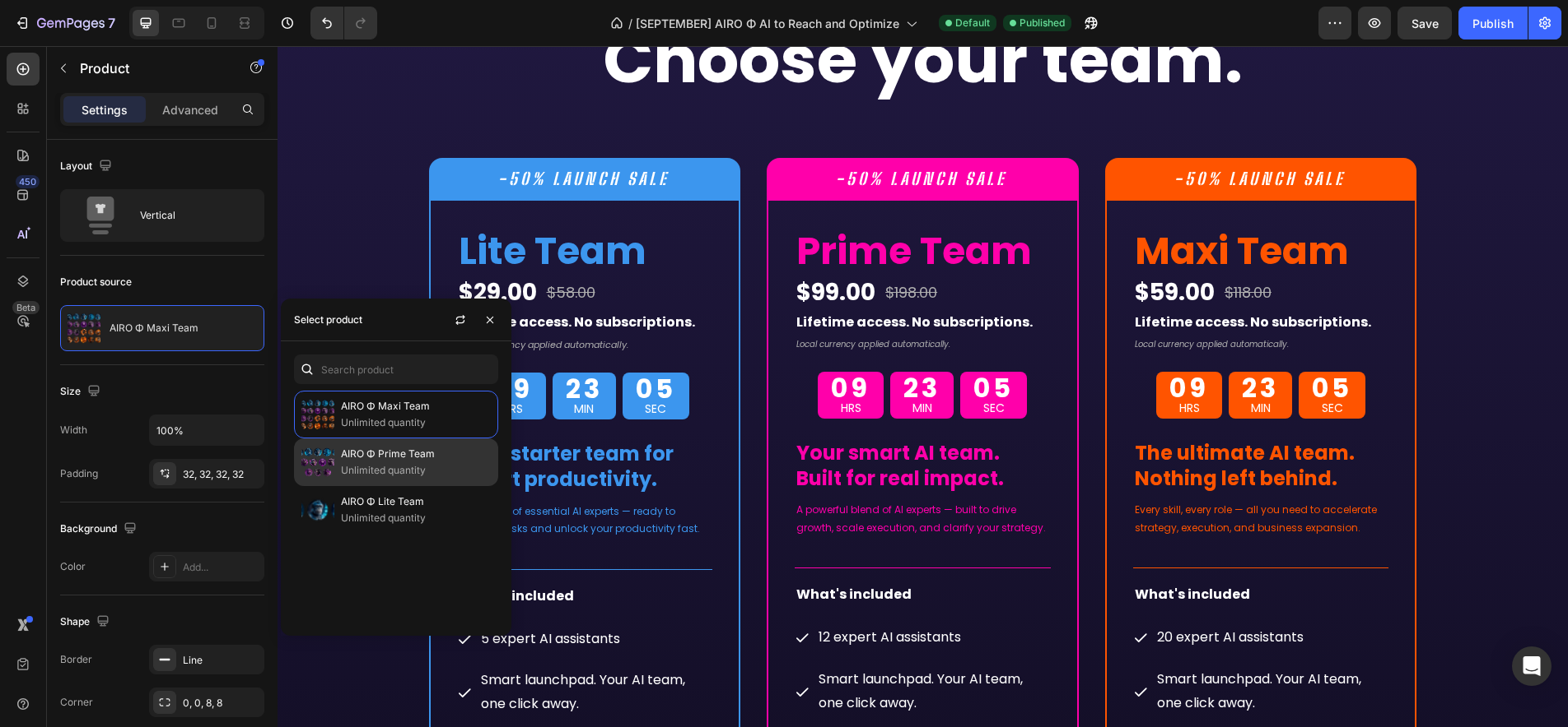
click at [364, 462] on p "Unlimited quantity" at bounding box center [415, 470] width 150 height 16
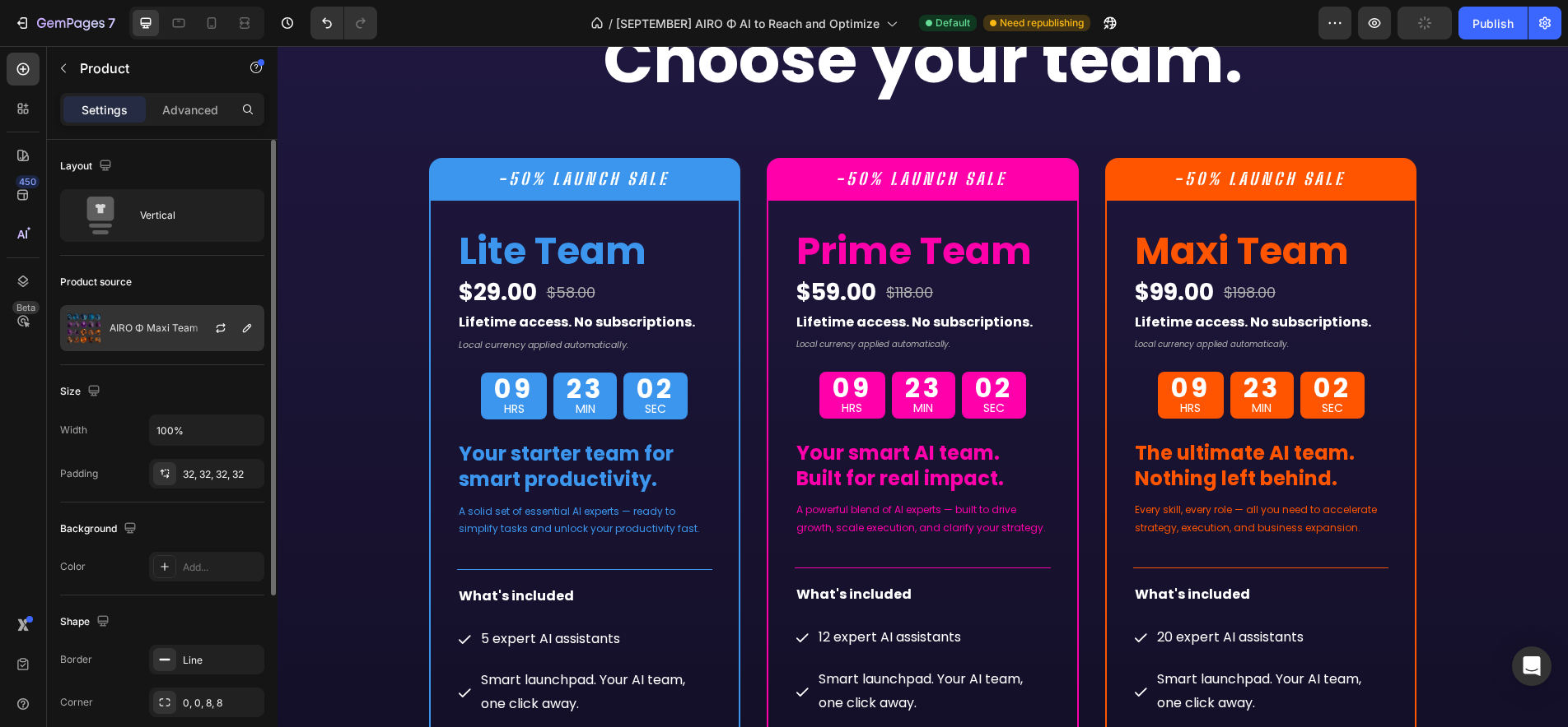
click at [93, 331] on img at bounding box center [84, 328] width 33 height 33
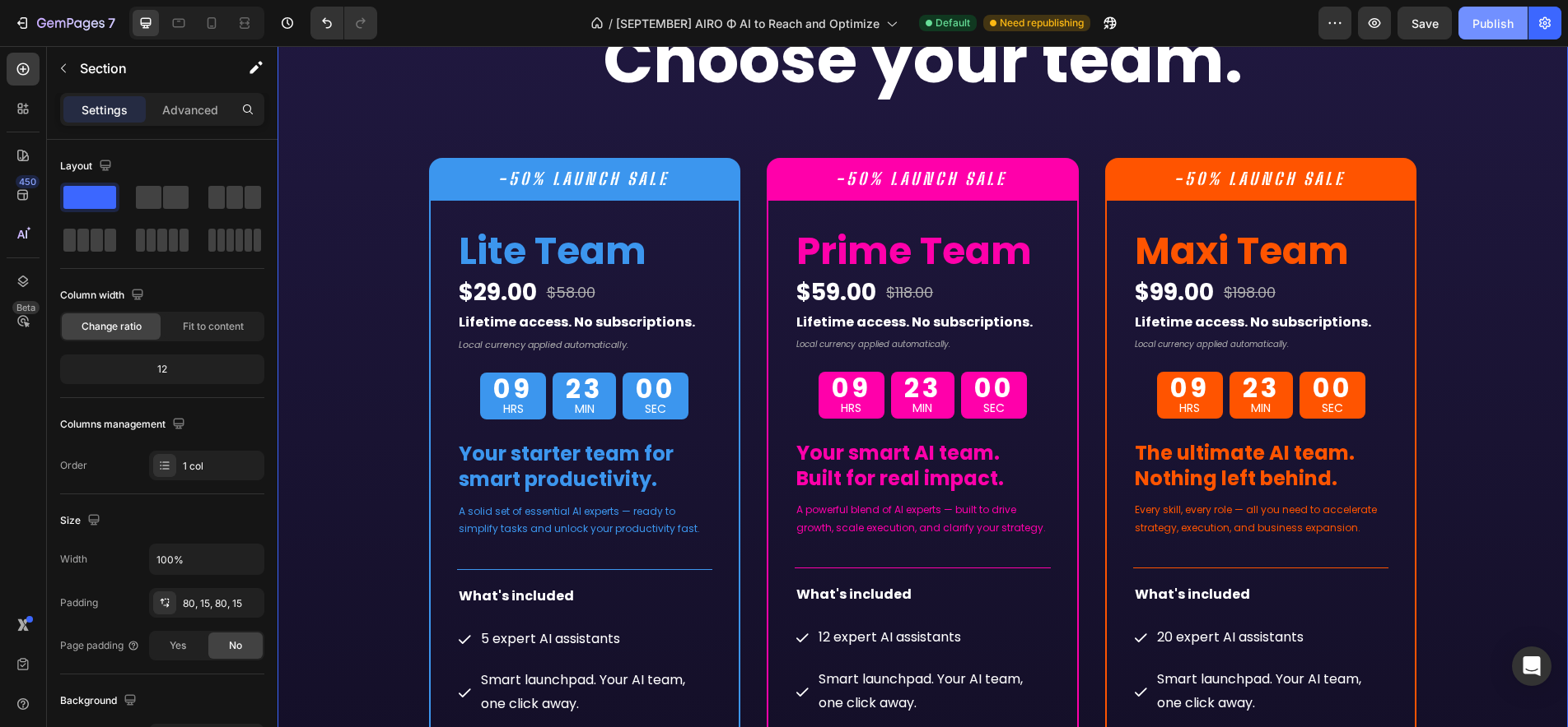
click at [1482, 23] on div "Publish" at bounding box center [1493, 24] width 42 height 17
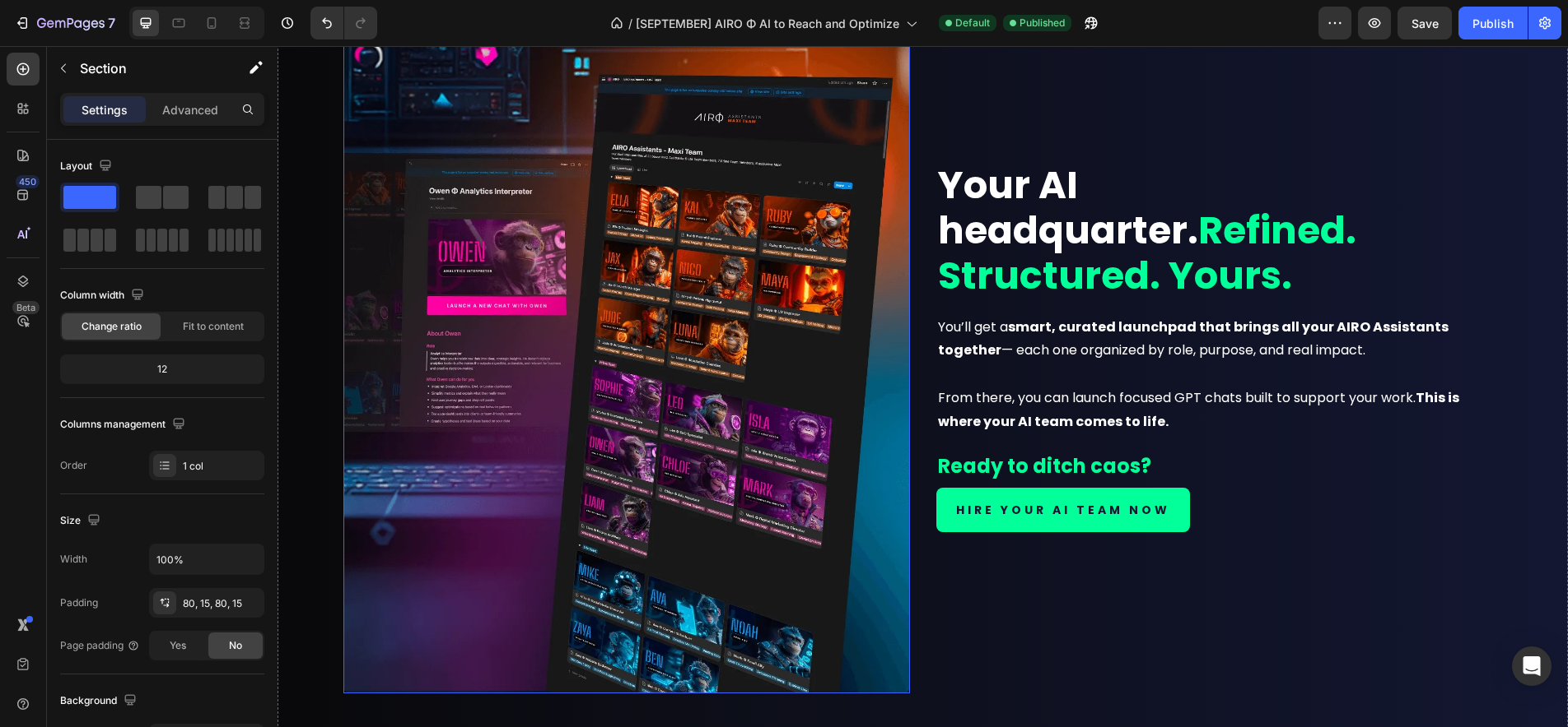
scroll to position [1849, 0]
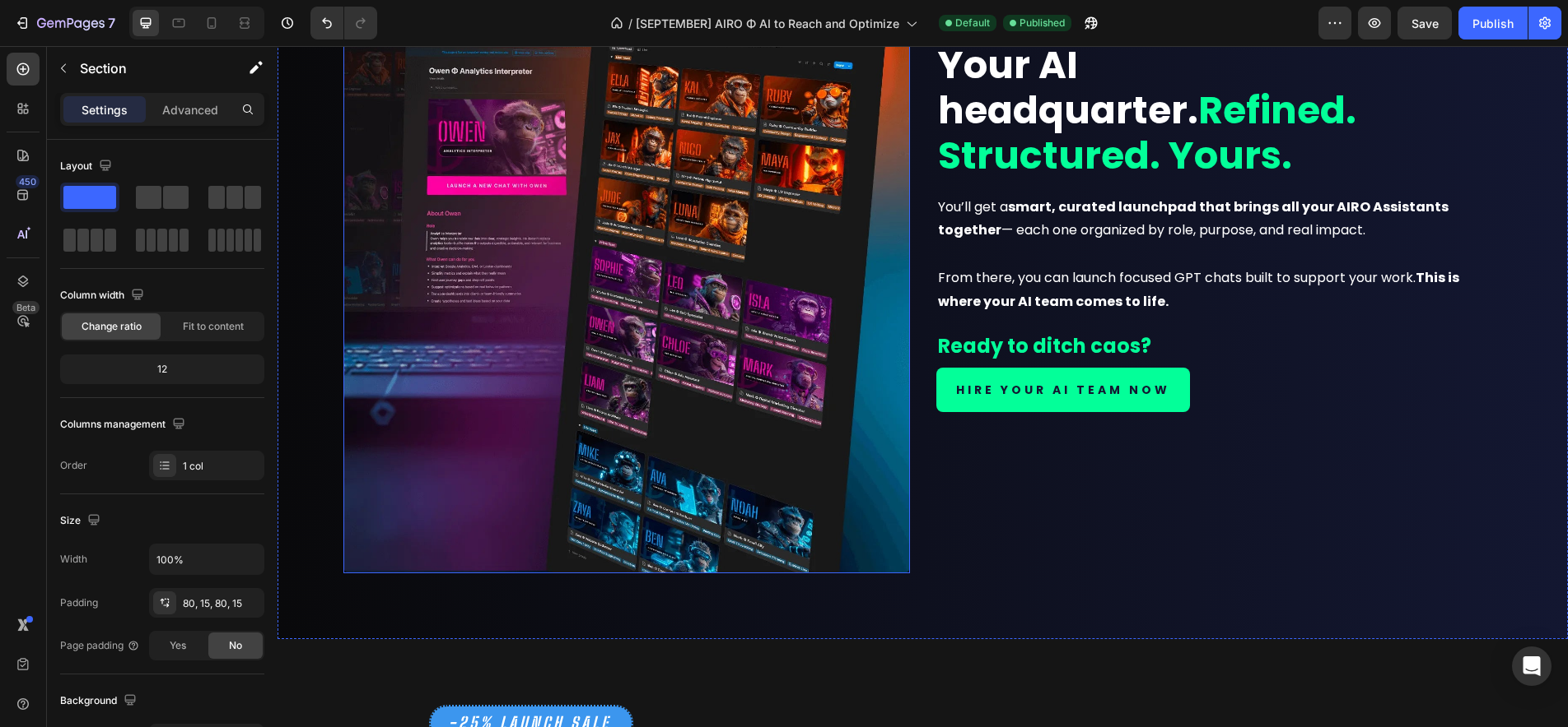
click at [717, 368] on img at bounding box center [626, 226] width 566 height 695
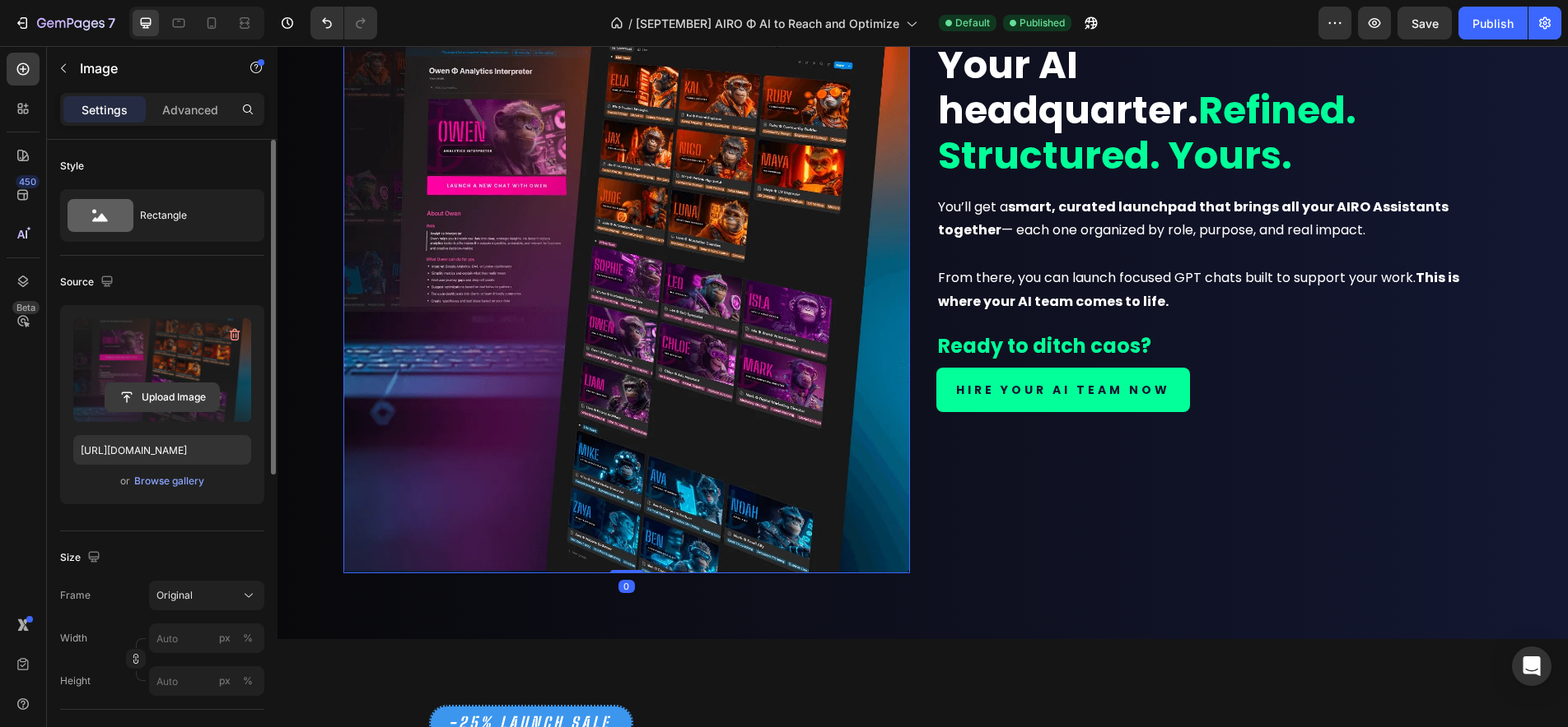
click at [180, 389] on input "file" at bounding box center [162, 398] width 113 height 28
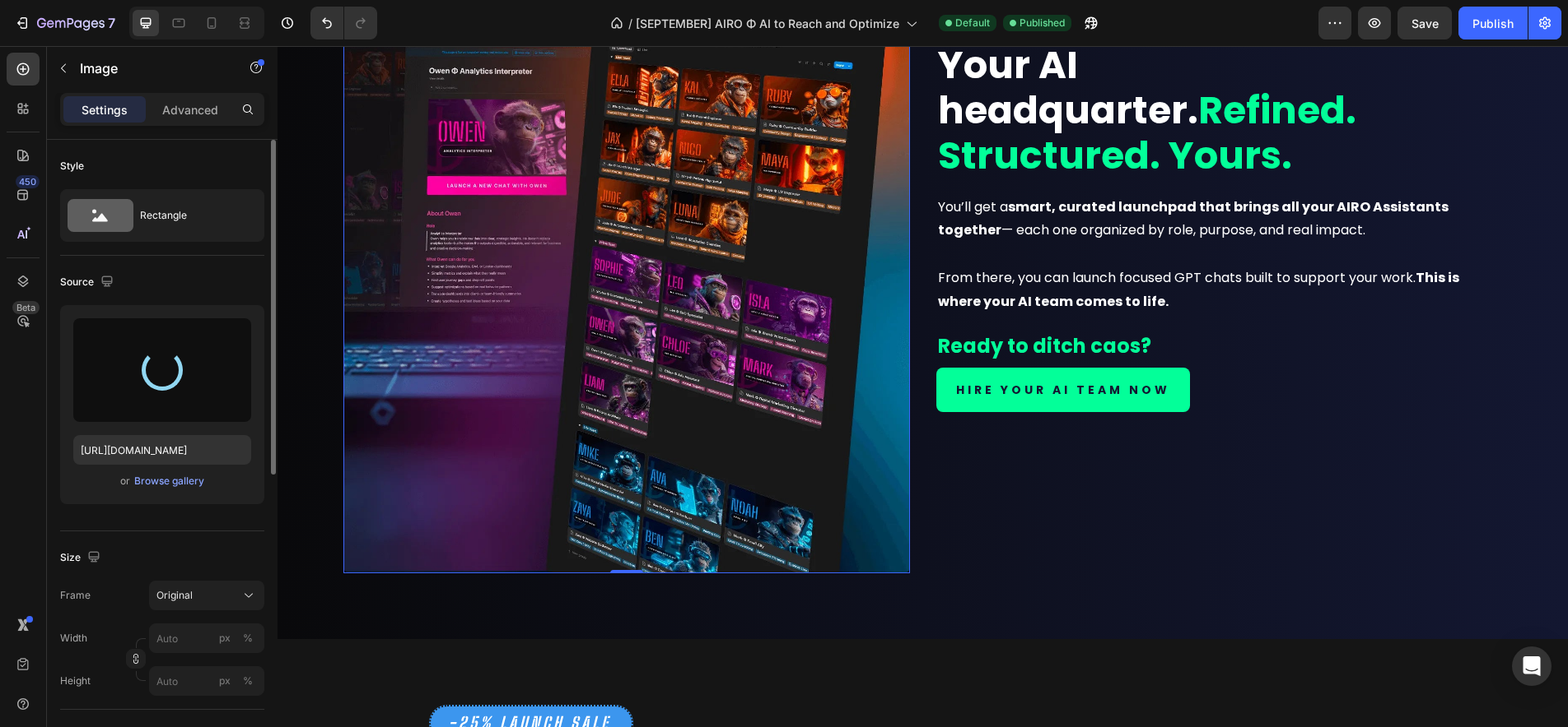
type input "https://cdn.shopify.com/s/files/1/0924/1975/2313/files/gempages_574669605969068…"
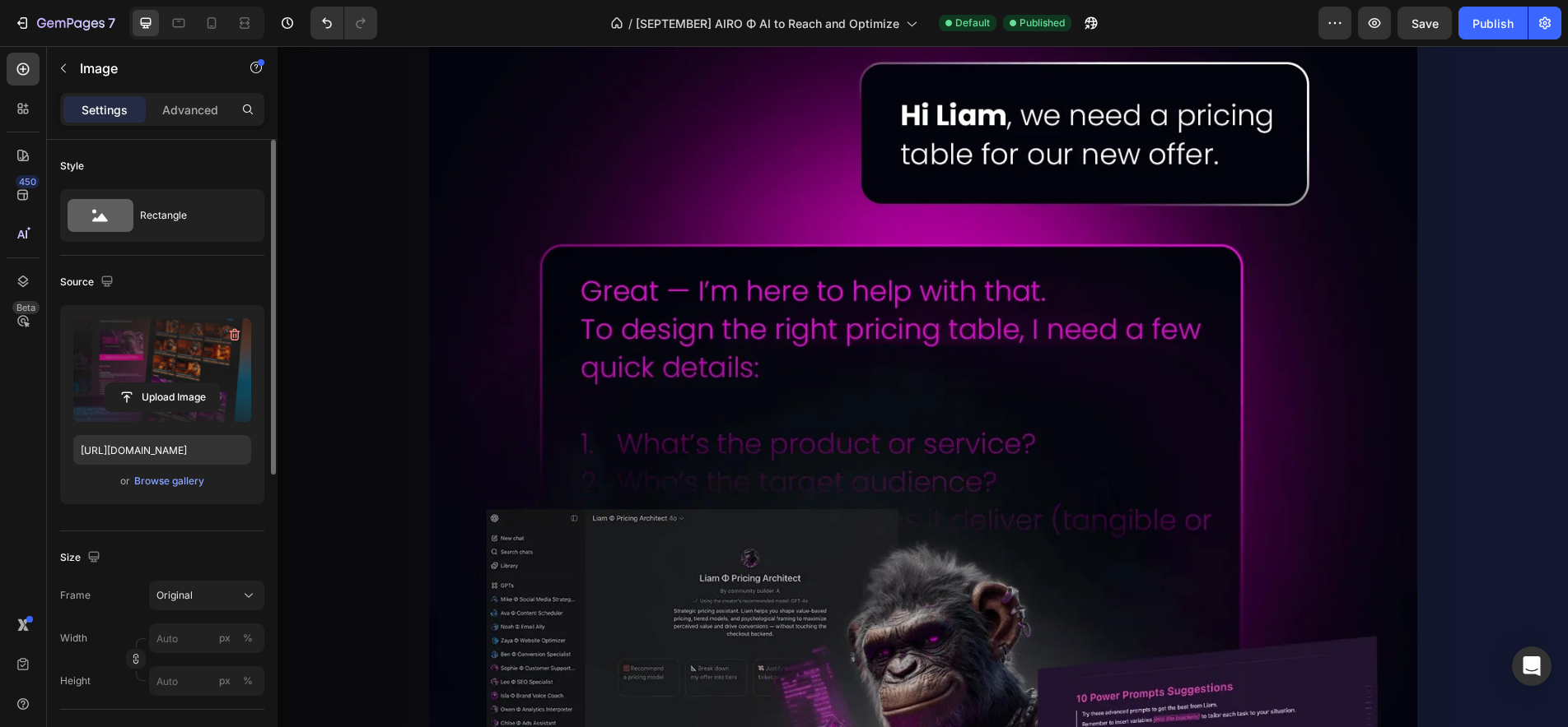
scroll to position [5147, 0]
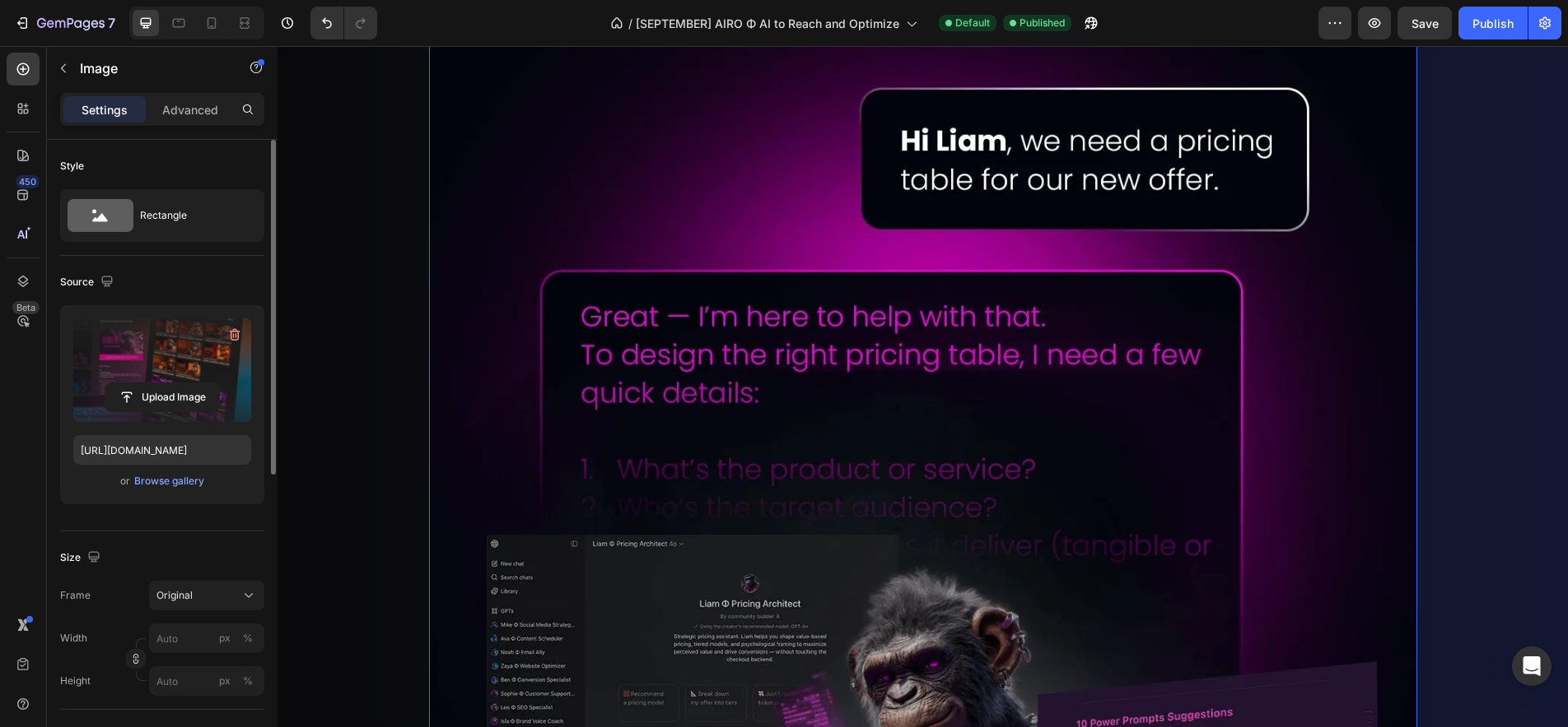
click at [979, 549] on img at bounding box center [923, 529] width 988 height 1109
click at [158, 398] on input "file" at bounding box center [162, 398] width 113 height 28
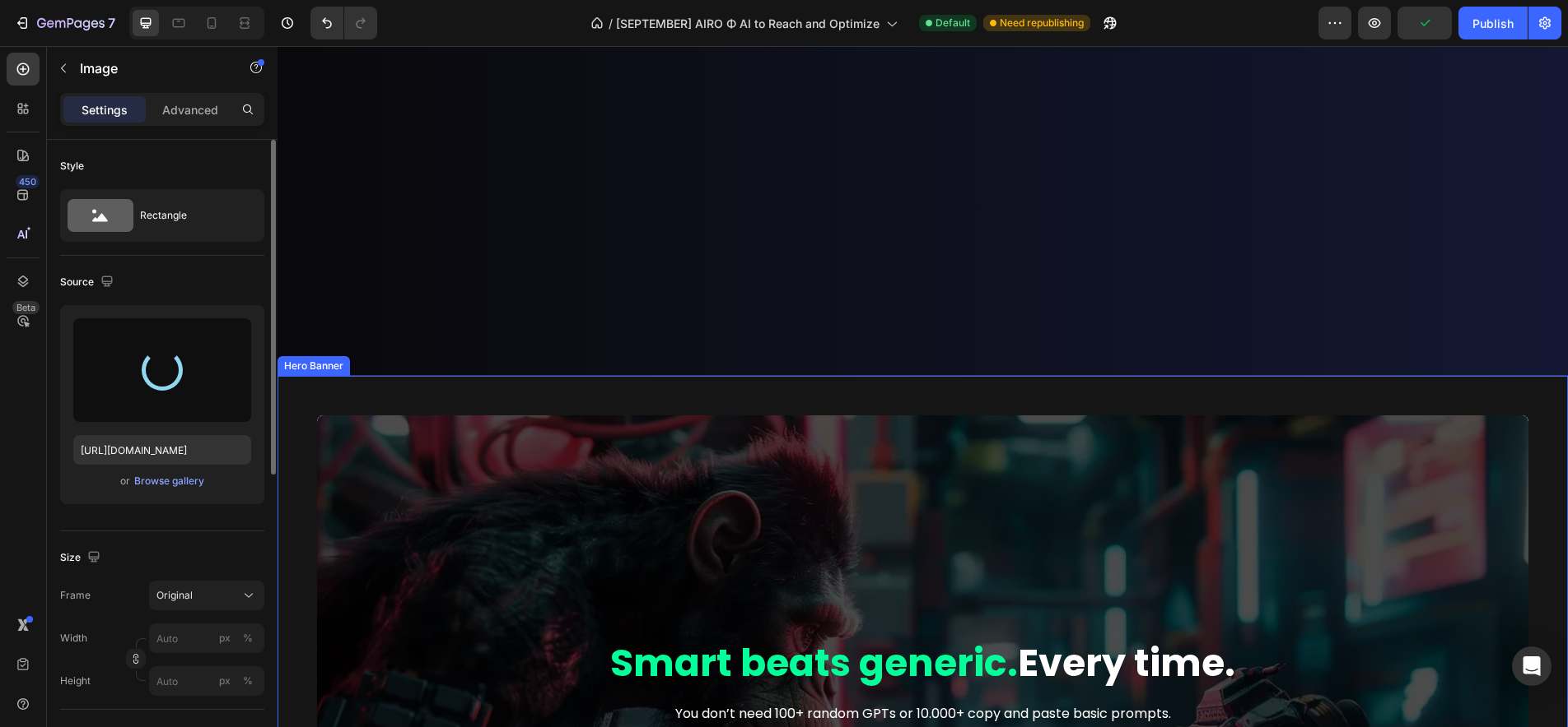
scroll to position [6940, 0]
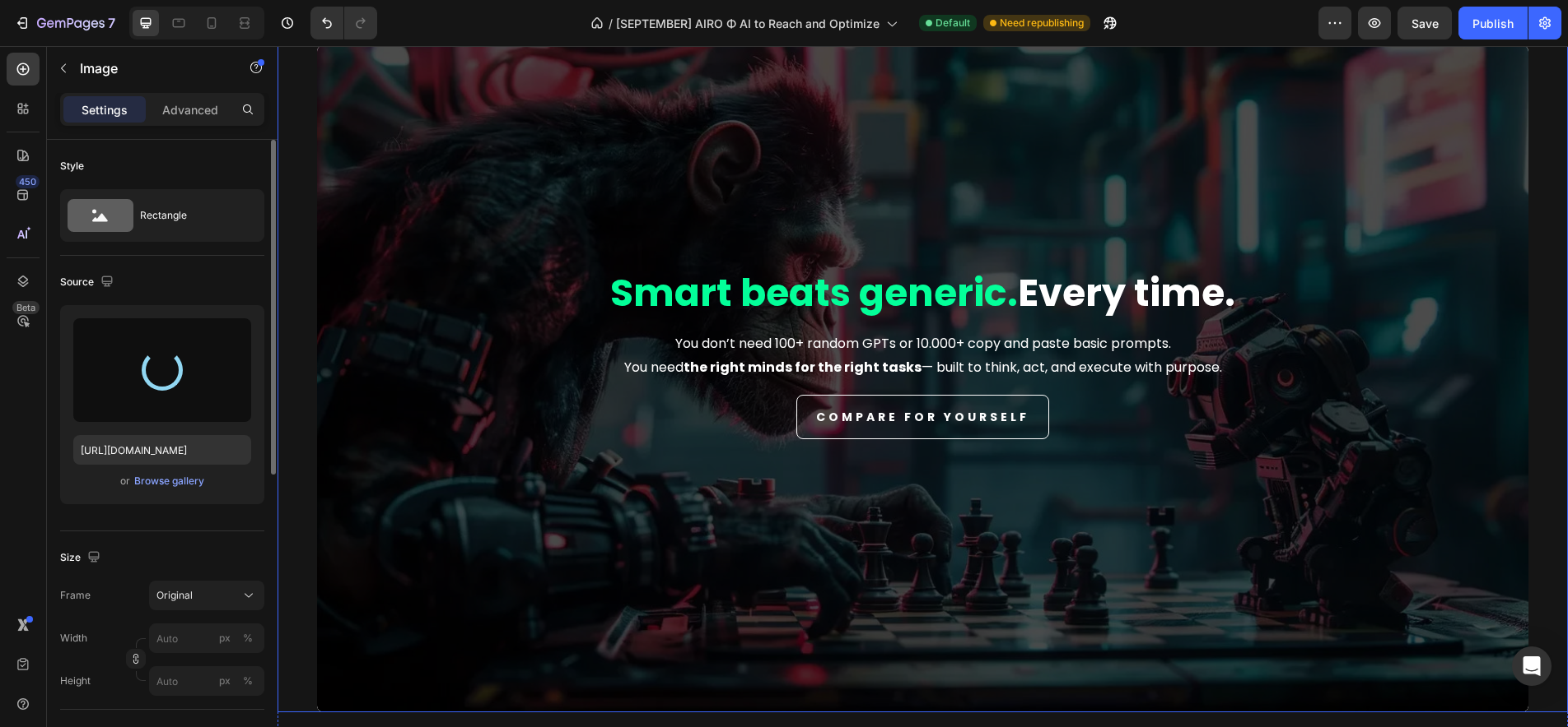
type input "https://cdn.shopify.com/s/files/1/0924/1975/2313/files/gempages_574669605969068…"
click at [354, 210] on div "Overlay" at bounding box center [923, 379] width 1211 height 668
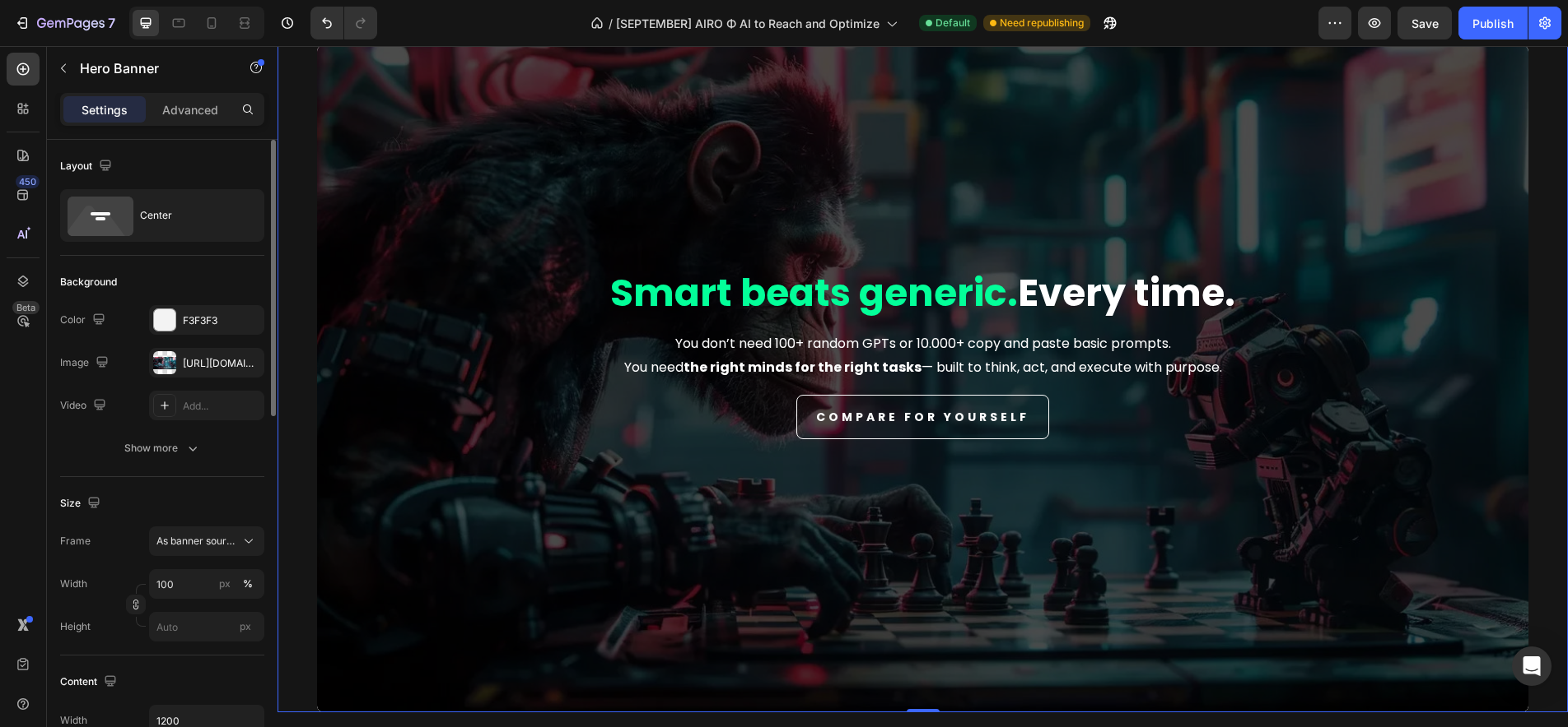
click at [470, 165] on div "Overlay" at bounding box center [923, 379] width 1211 height 668
click at [205, 368] on div "https://cdn.shopify.com/s/files/1/0924/1975/2313/files/gempages_574669605969068…" at bounding box center [207, 364] width 48 height 15
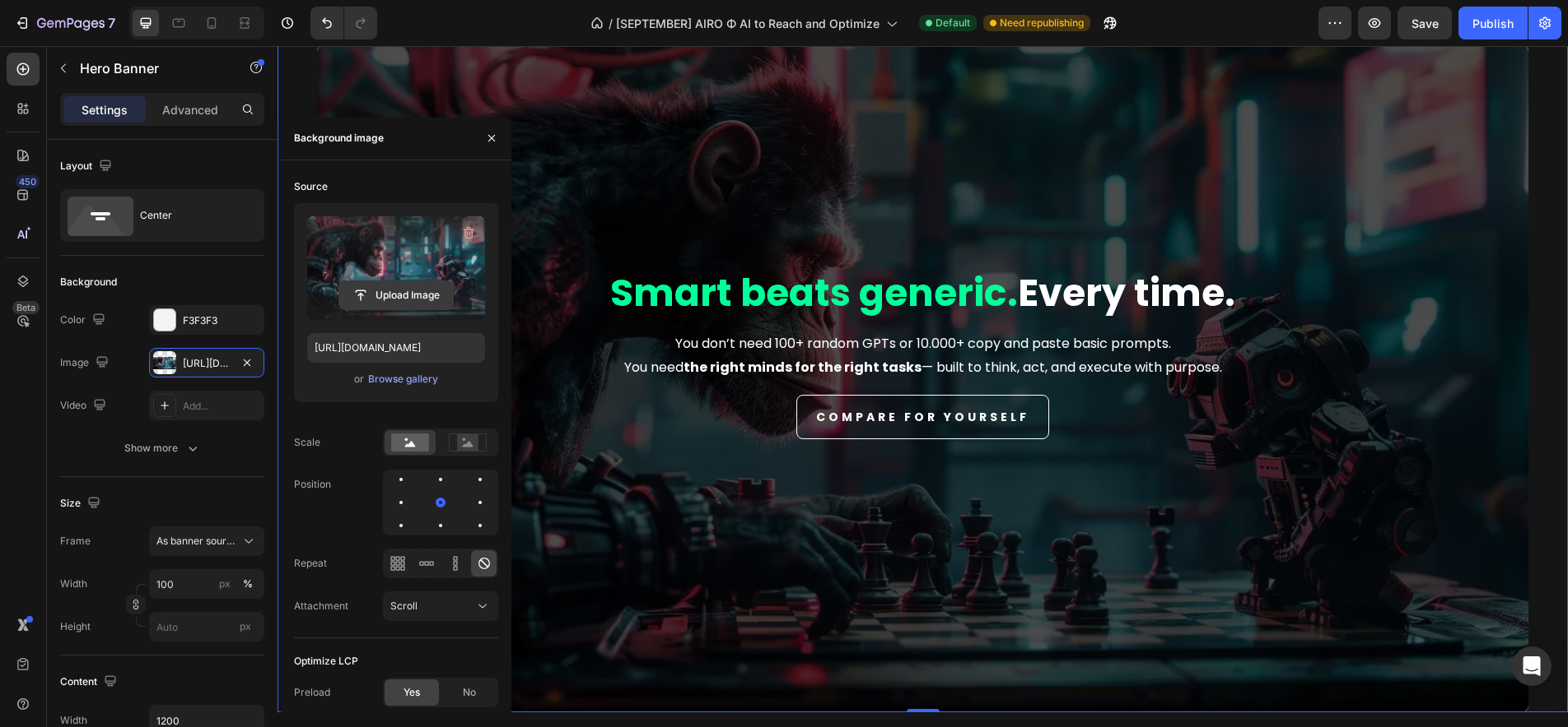
click at [369, 300] on input "file" at bounding box center [396, 295] width 113 height 28
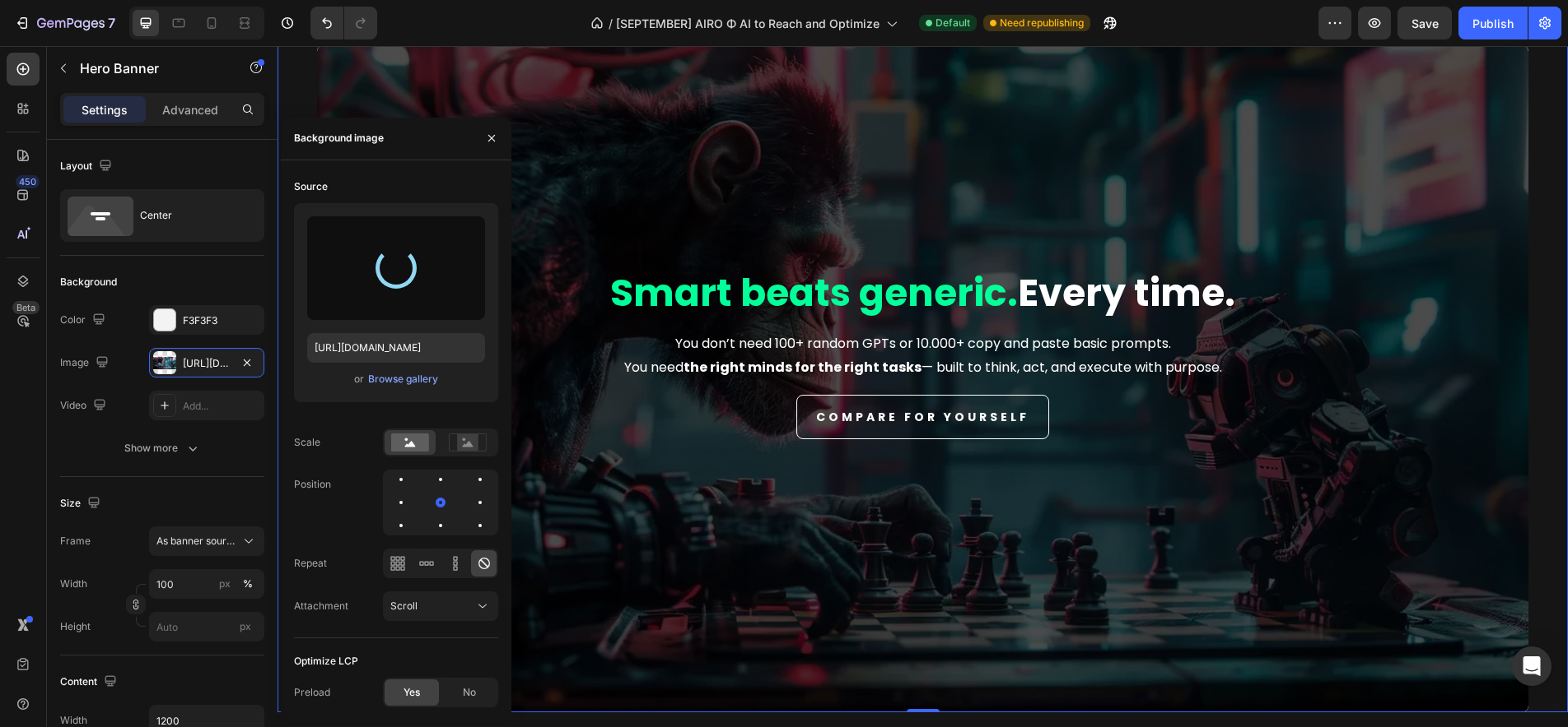
type input "https://cdn.shopify.com/s/files/1/0924/1975/2313/files/gempages_574669605969068…"
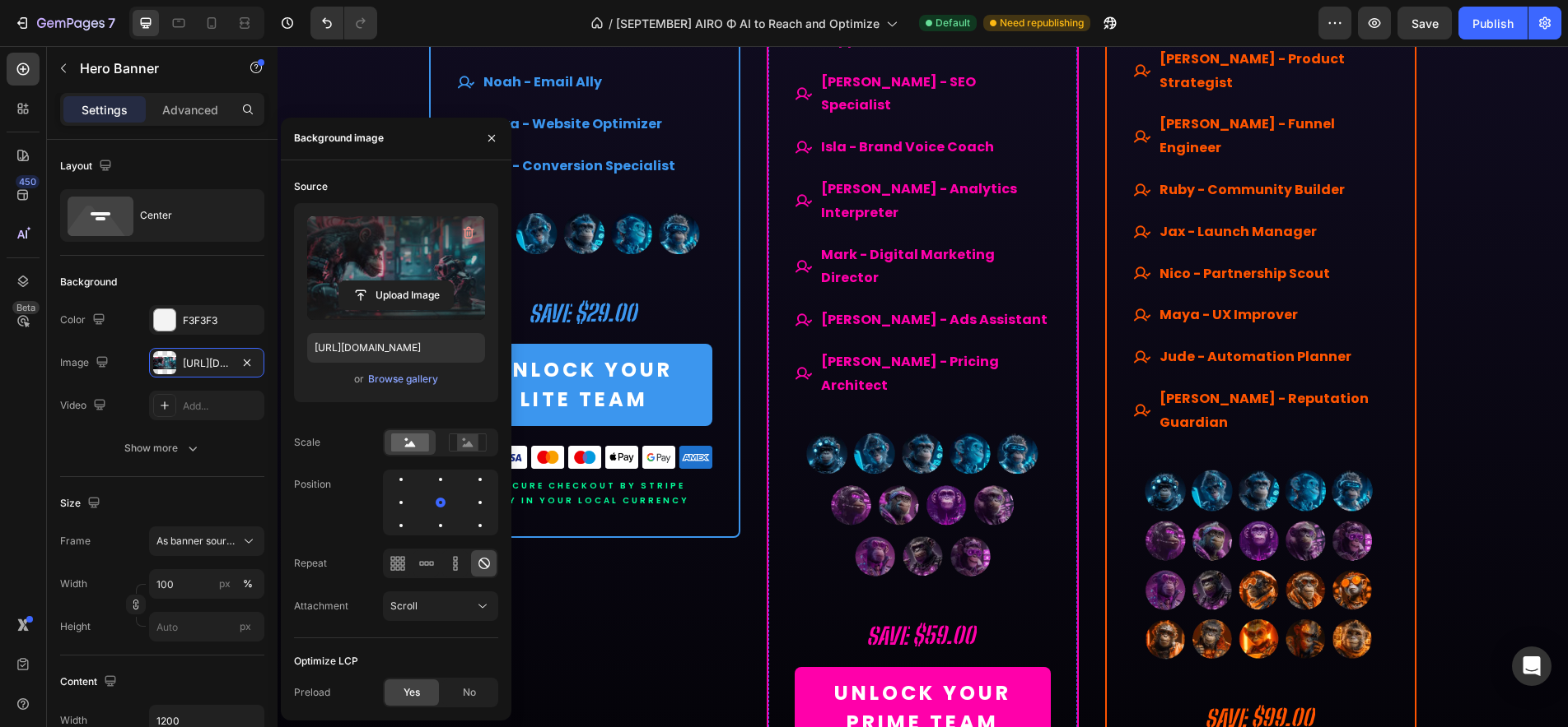
scroll to position [11071, 0]
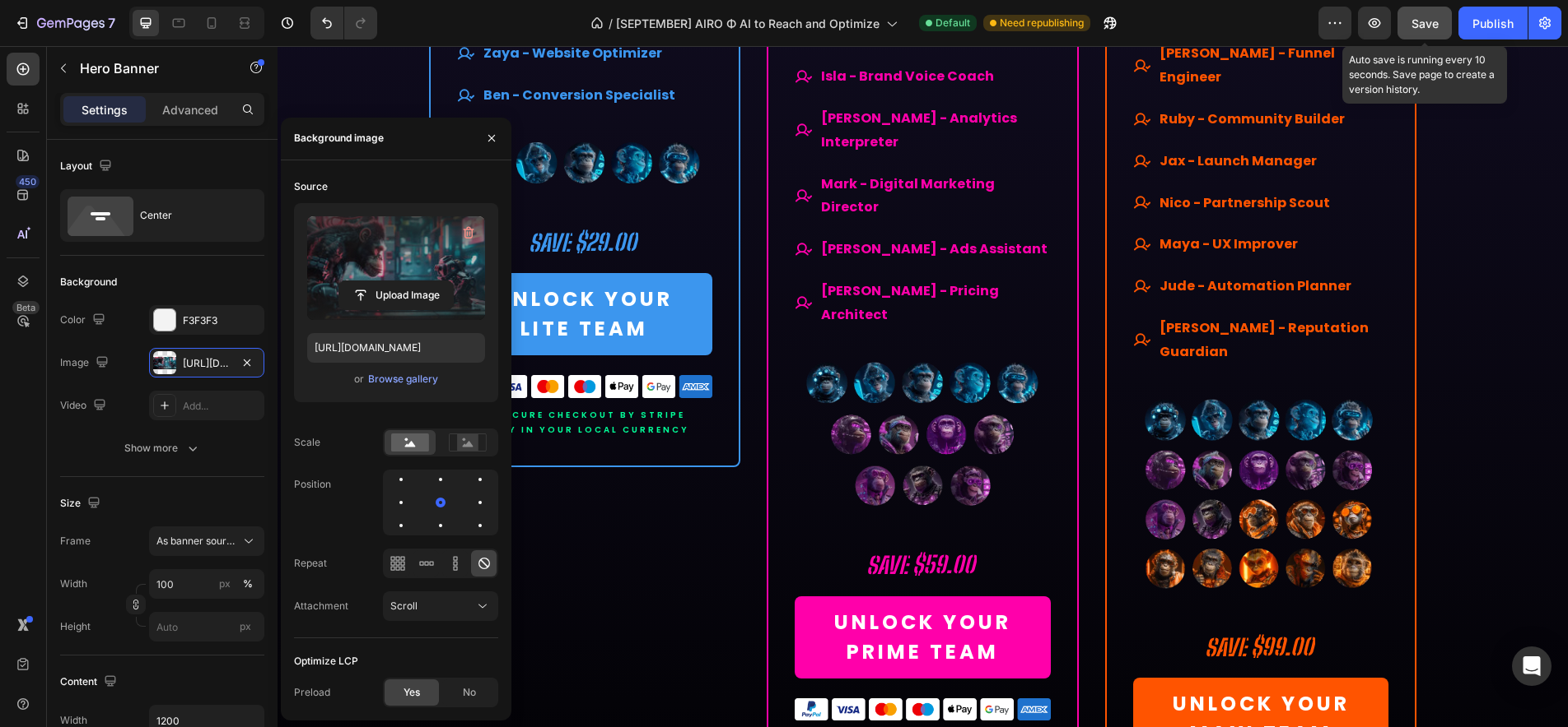
click at [1426, 32] on button "Save" at bounding box center [1425, 23] width 55 height 33
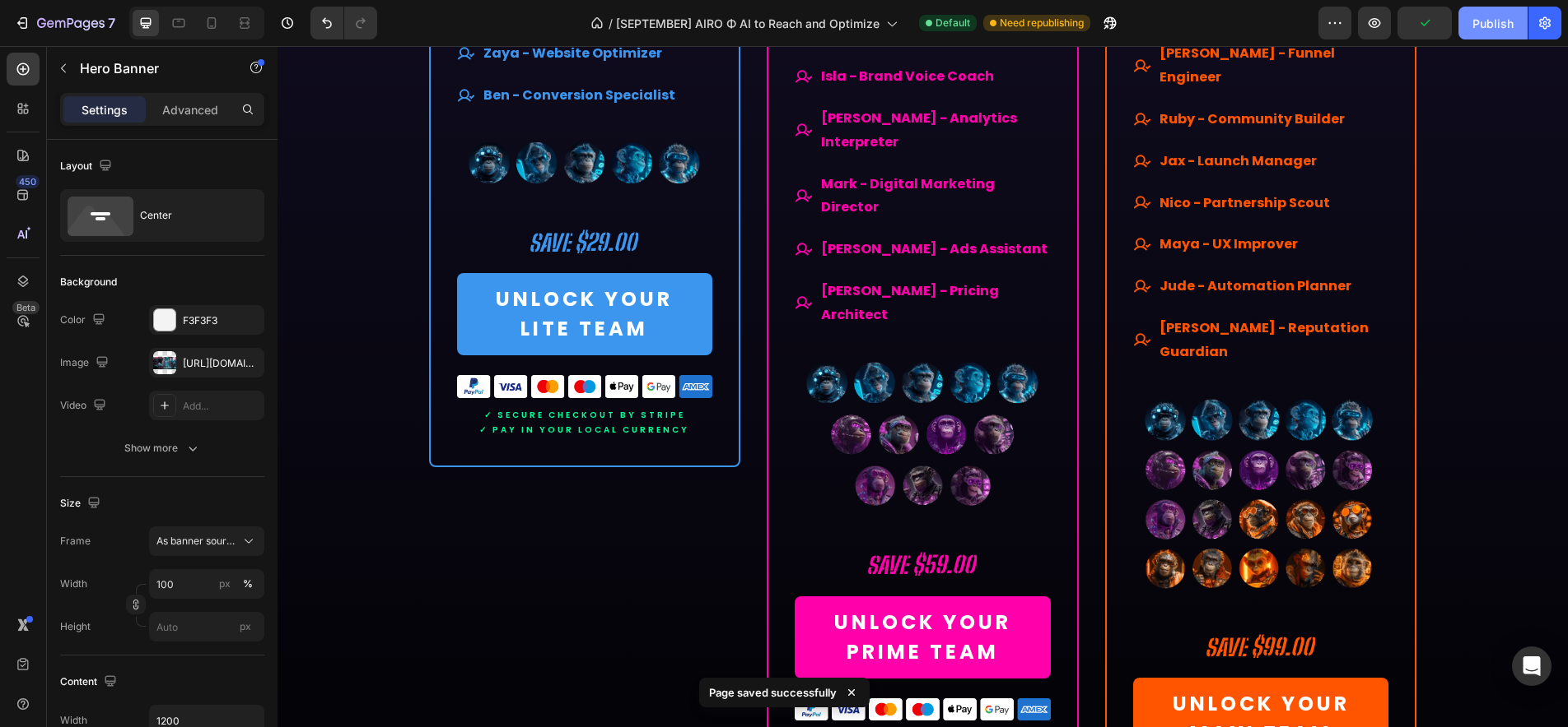
click at [1488, 28] on div "Publish" at bounding box center [1493, 24] width 42 height 17
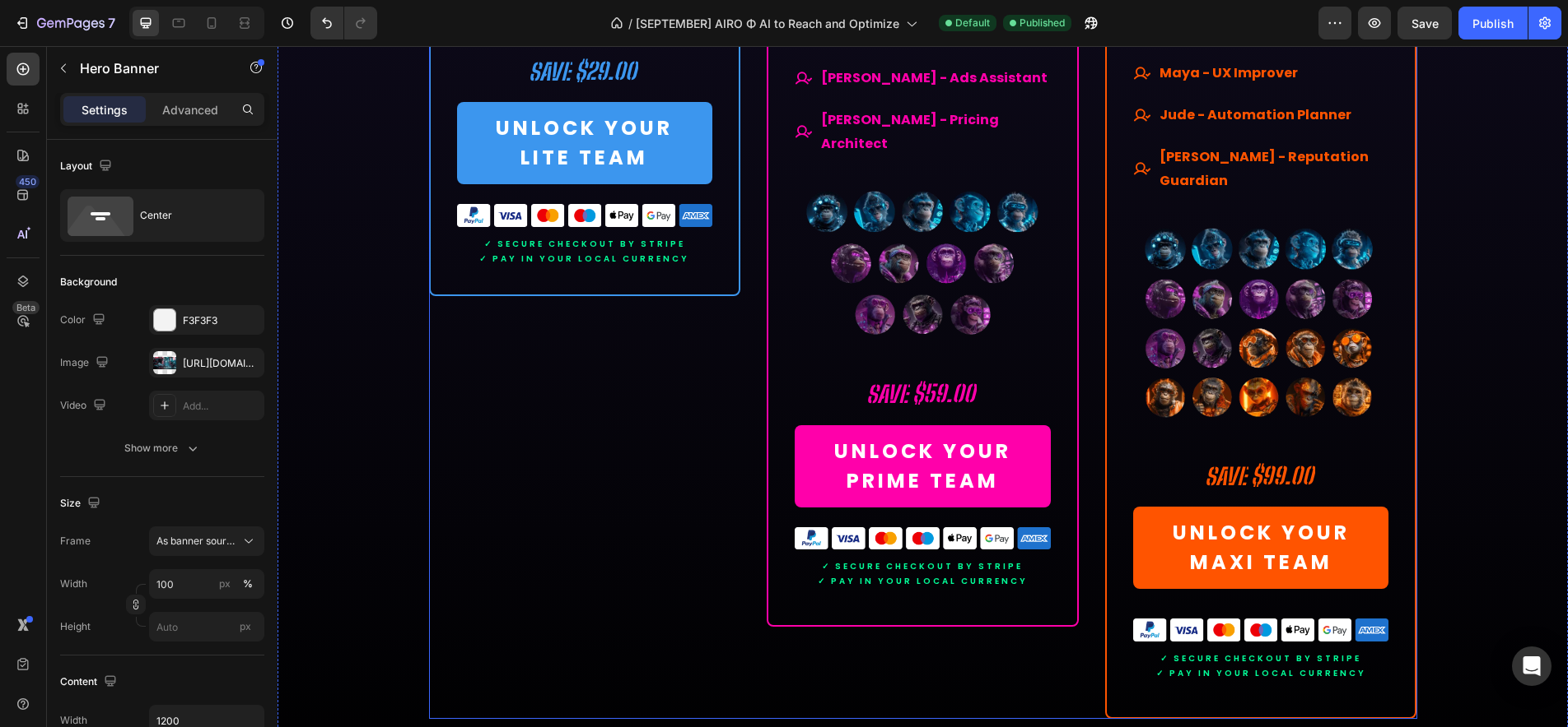
scroll to position [11443, 0]
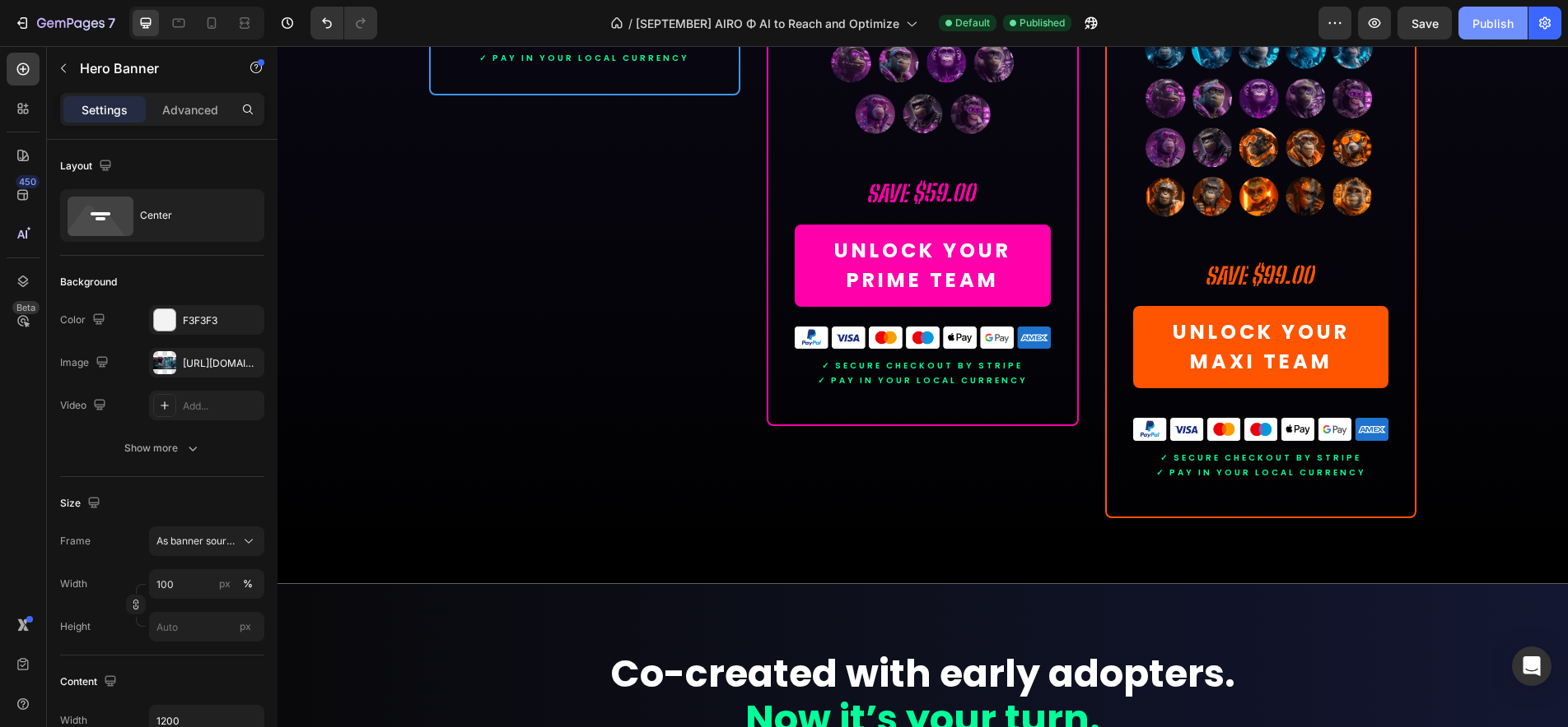
click at [1494, 36] on button "Publish" at bounding box center [1493, 23] width 69 height 33
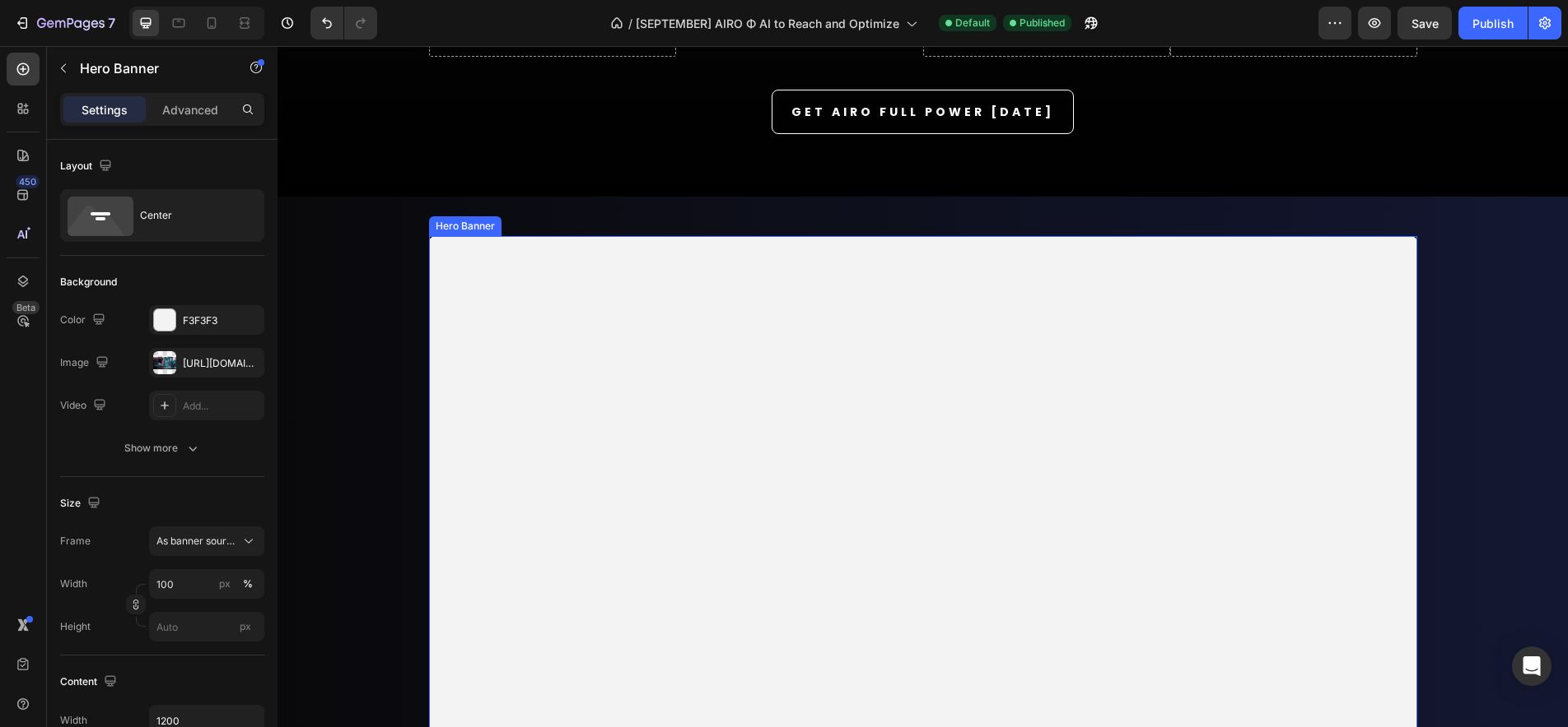
scroll to position [8988, 0]
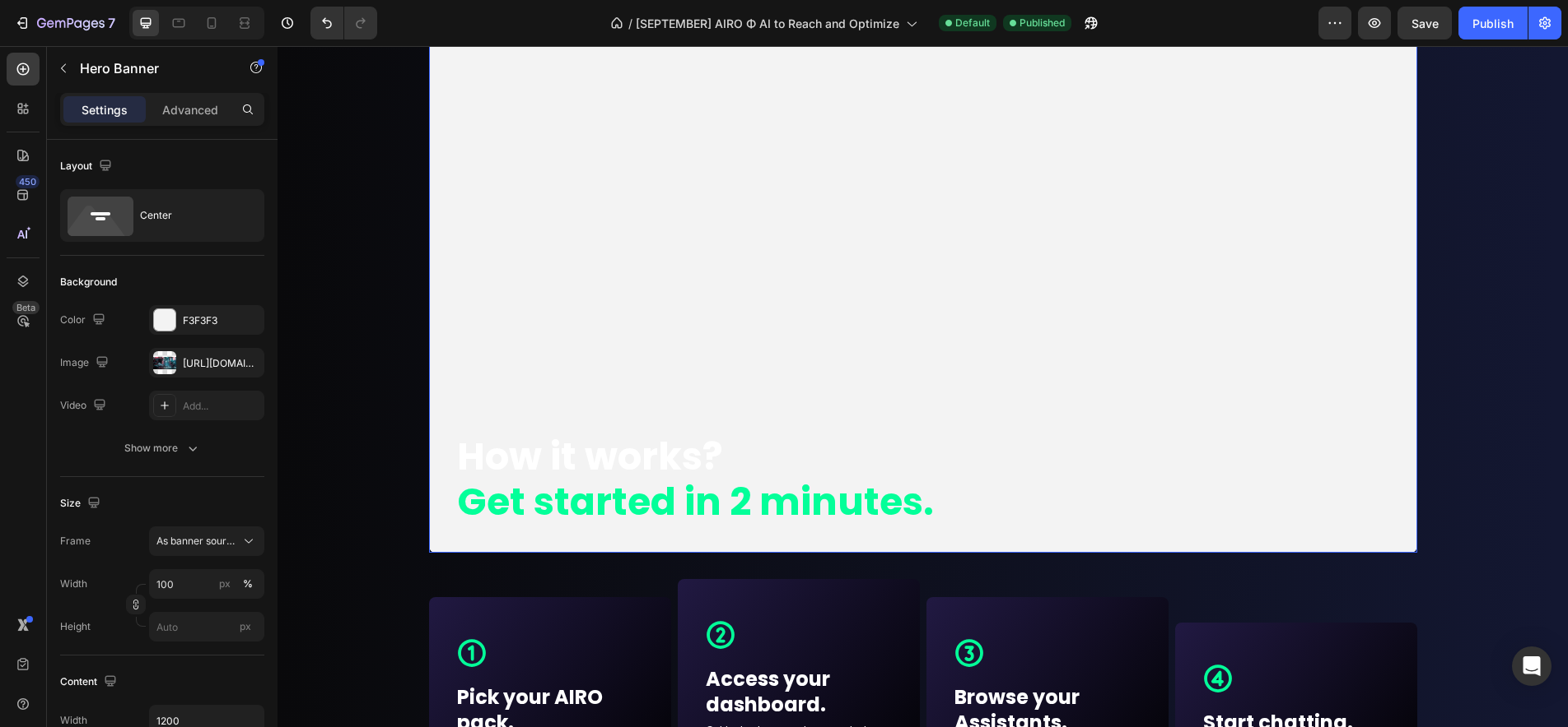
click at [449, 233] on video "Background Image" at bounding box center [923, 223] width 988 height 658
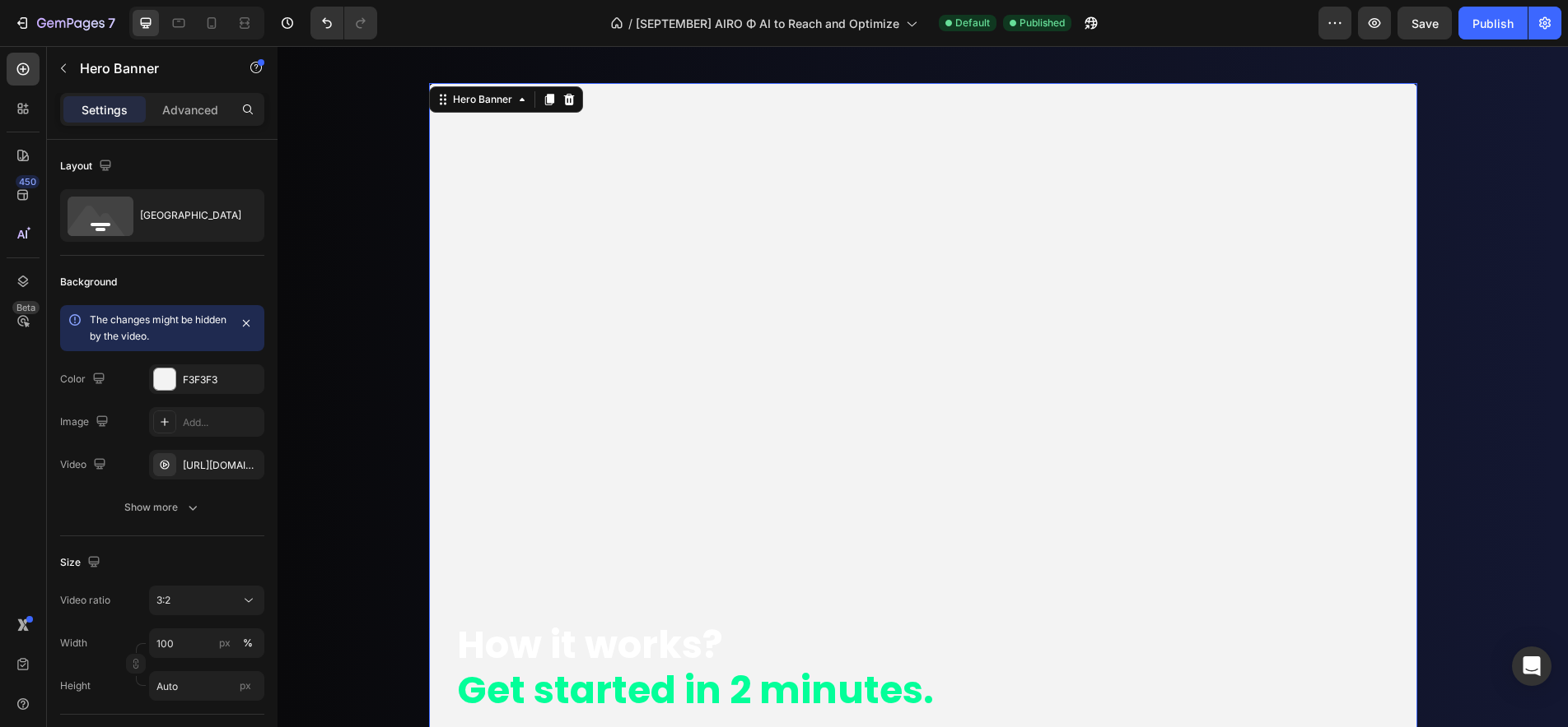
scroll to position [8657, 0]
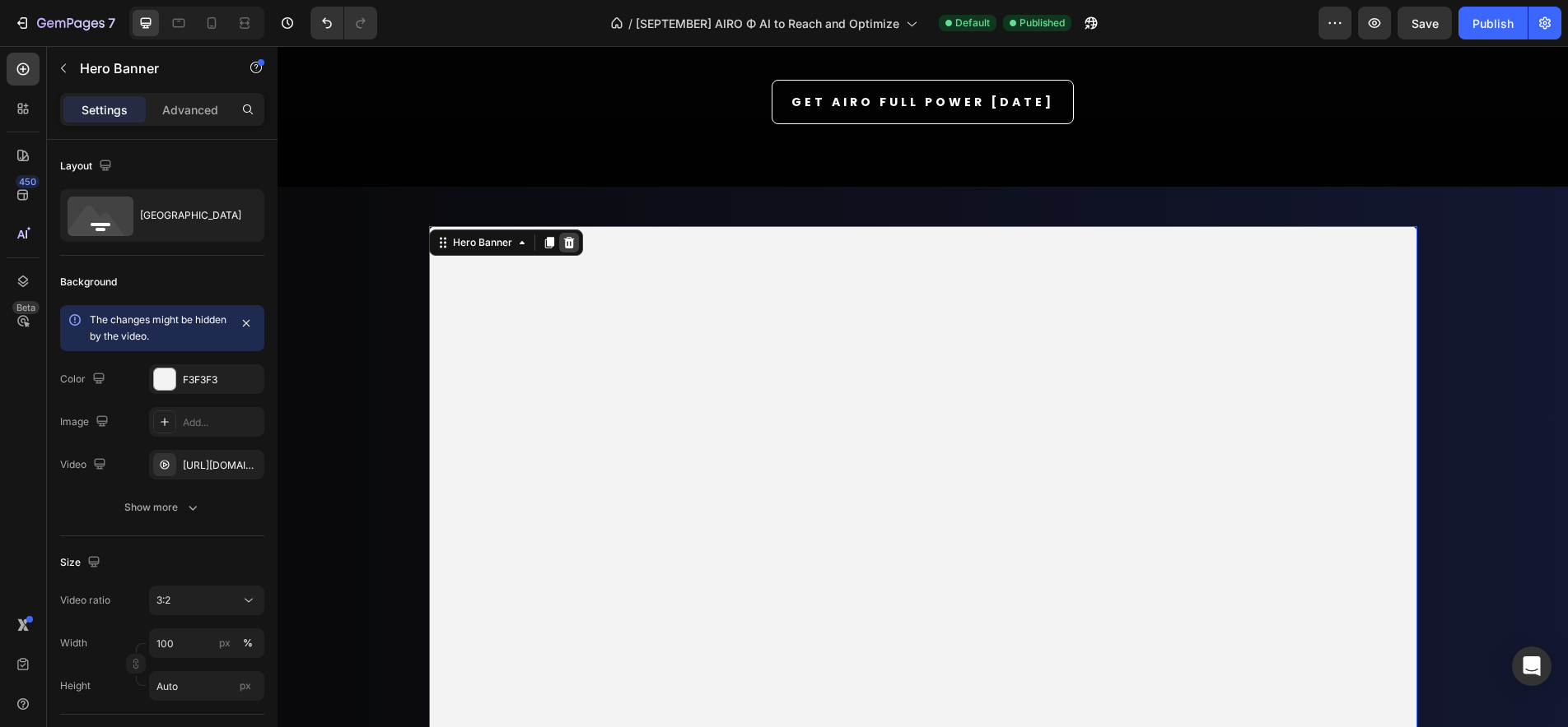
click at [564, 241] on icon at bounding box center [568, 242] width 10 height 11
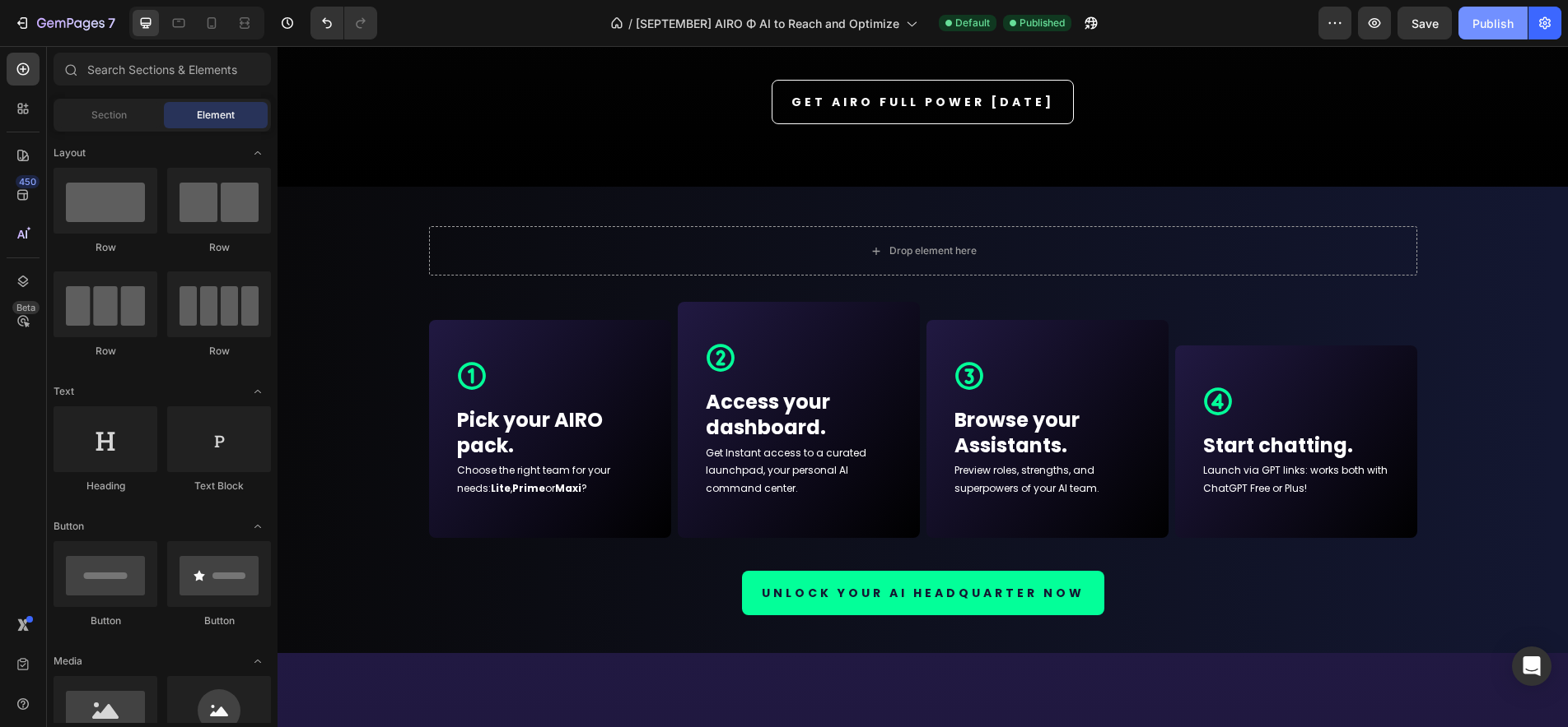
click at [1502, 24] on div "Publish" at bounding box center [1493, 24] width 42 height 17
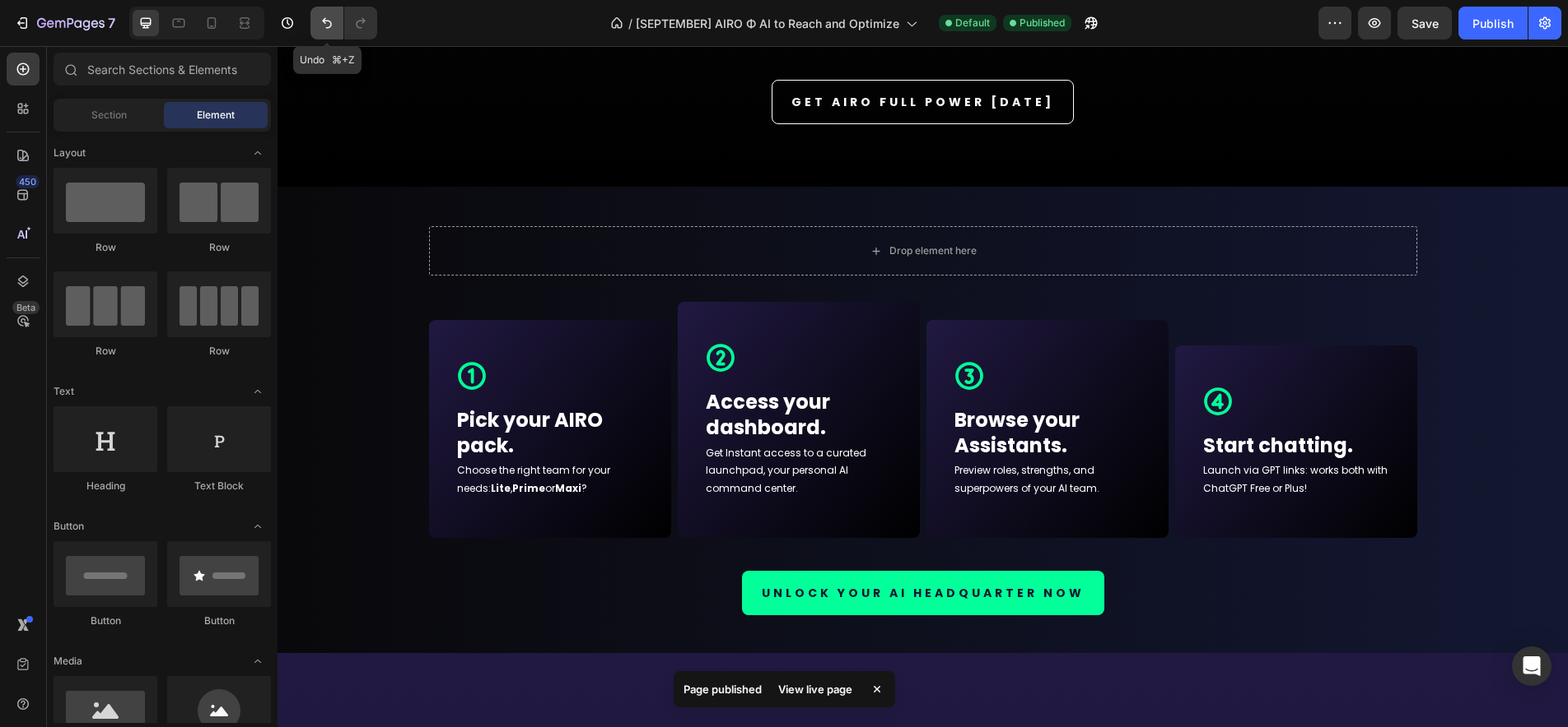
click at [323, 24] on icon "Undo/Redo" at bounding box center [326, 23] width 16 height 16
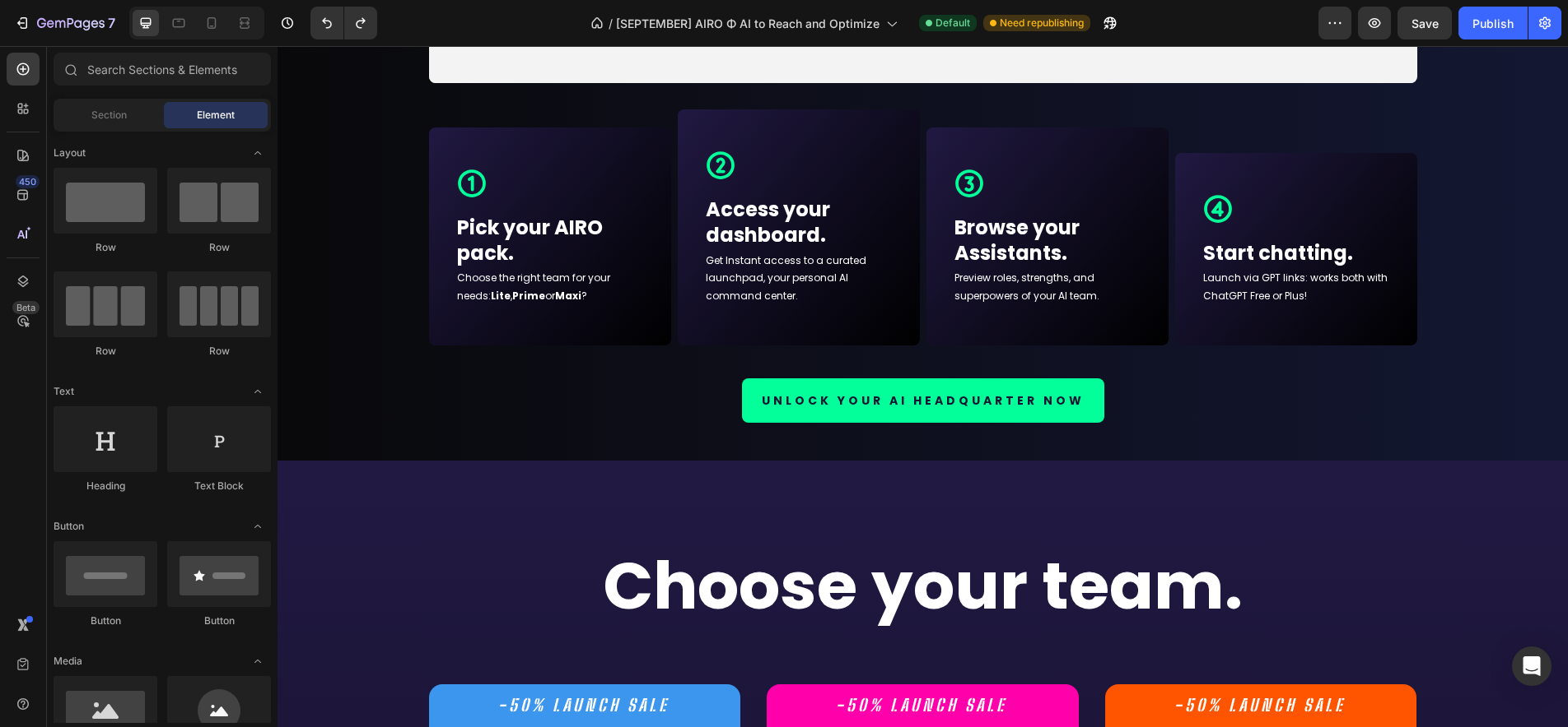
scroll to position [9492, 0]
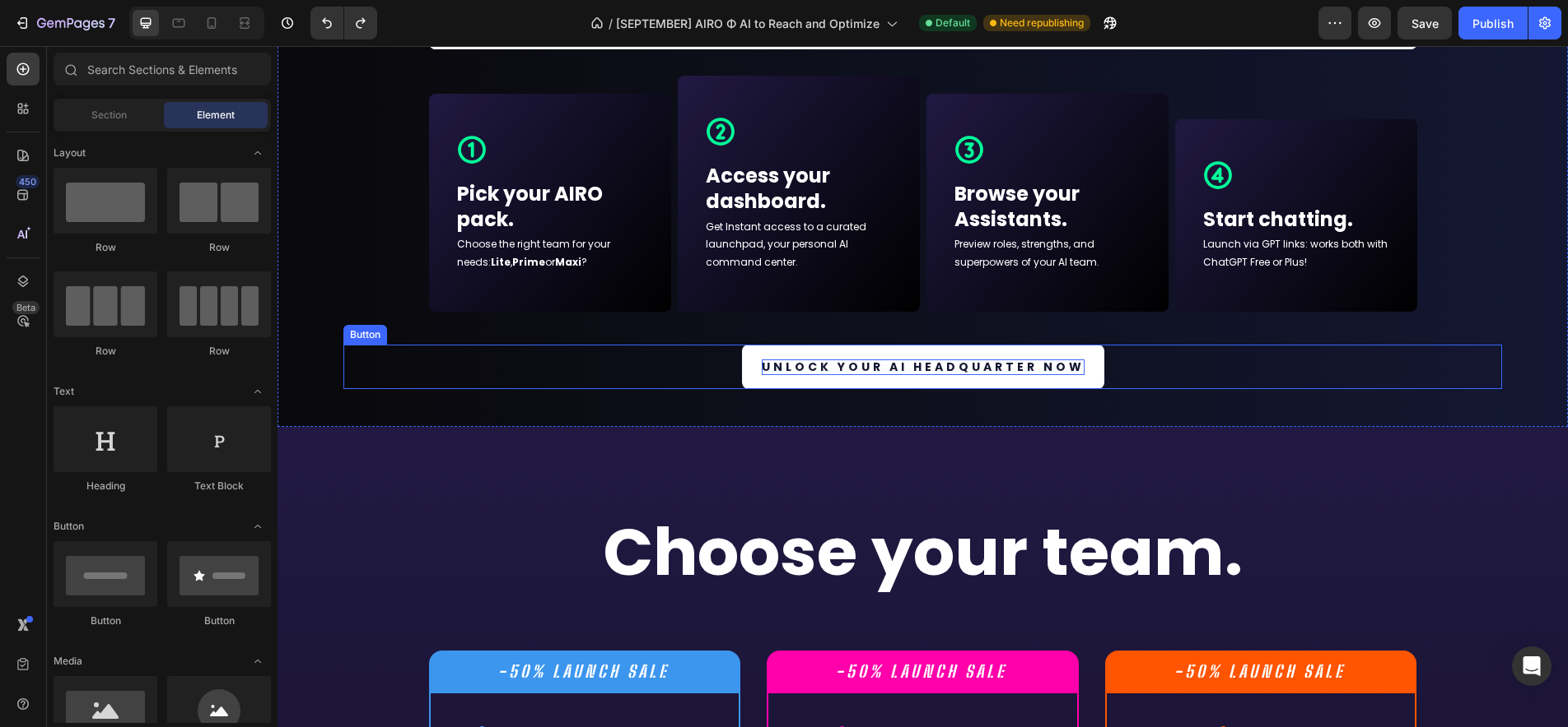
click at [1031, 371] on p "Unlock your AI HEADQUARTER now" at bounding box center [923, 367] width 323 height 15
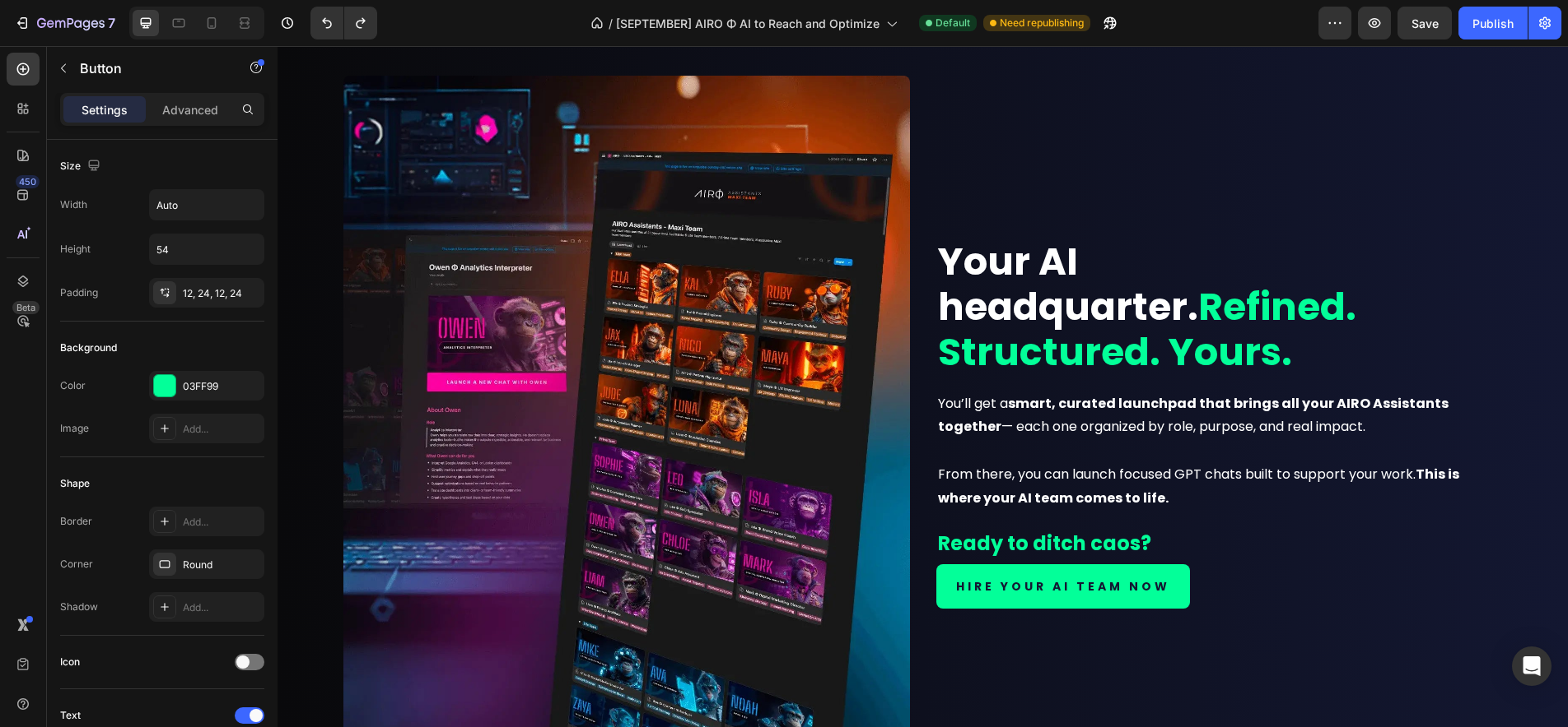
scroll to position [0, 0]
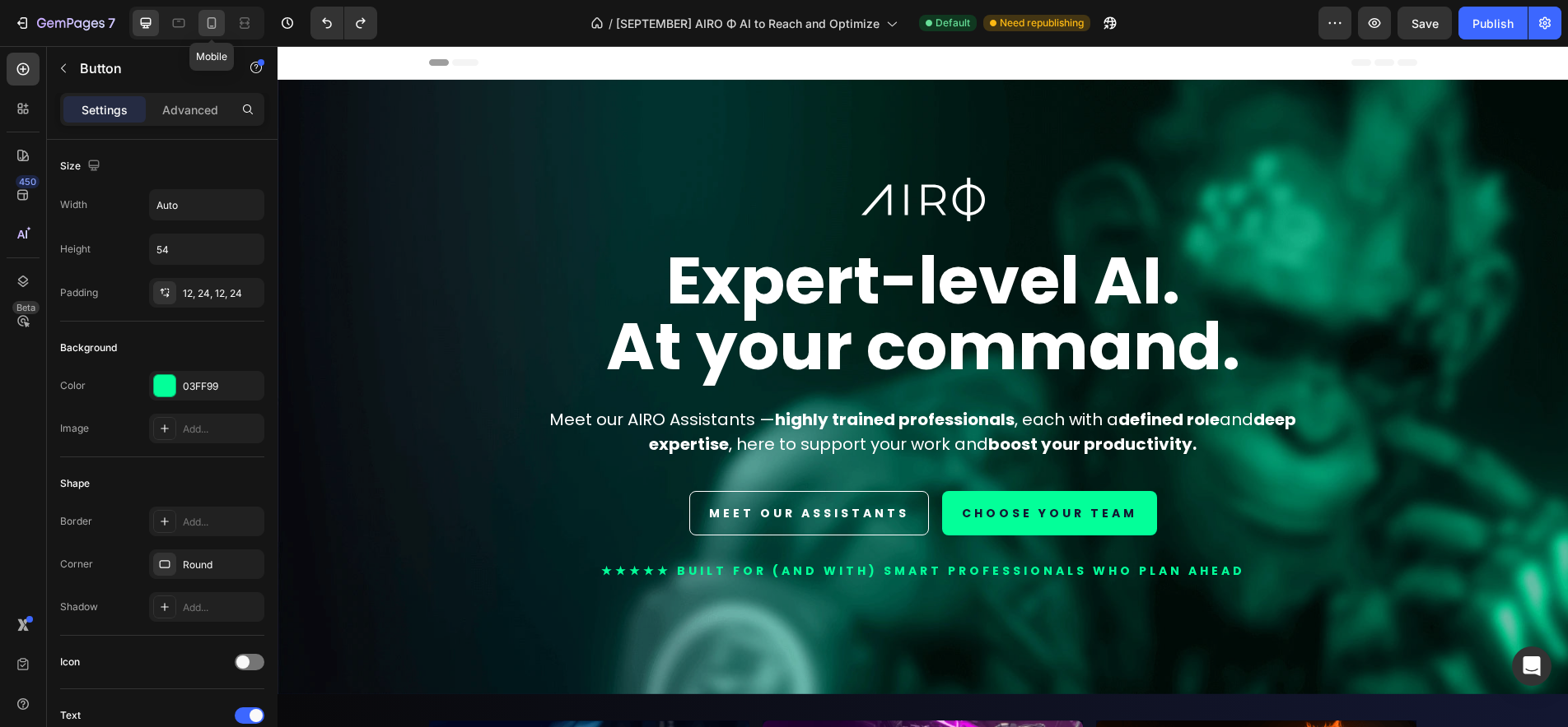
click at [216, 28] on icon at bounding box center [211, 23] width 16 height 16
type input "100%"
type input "64"
type input "16"
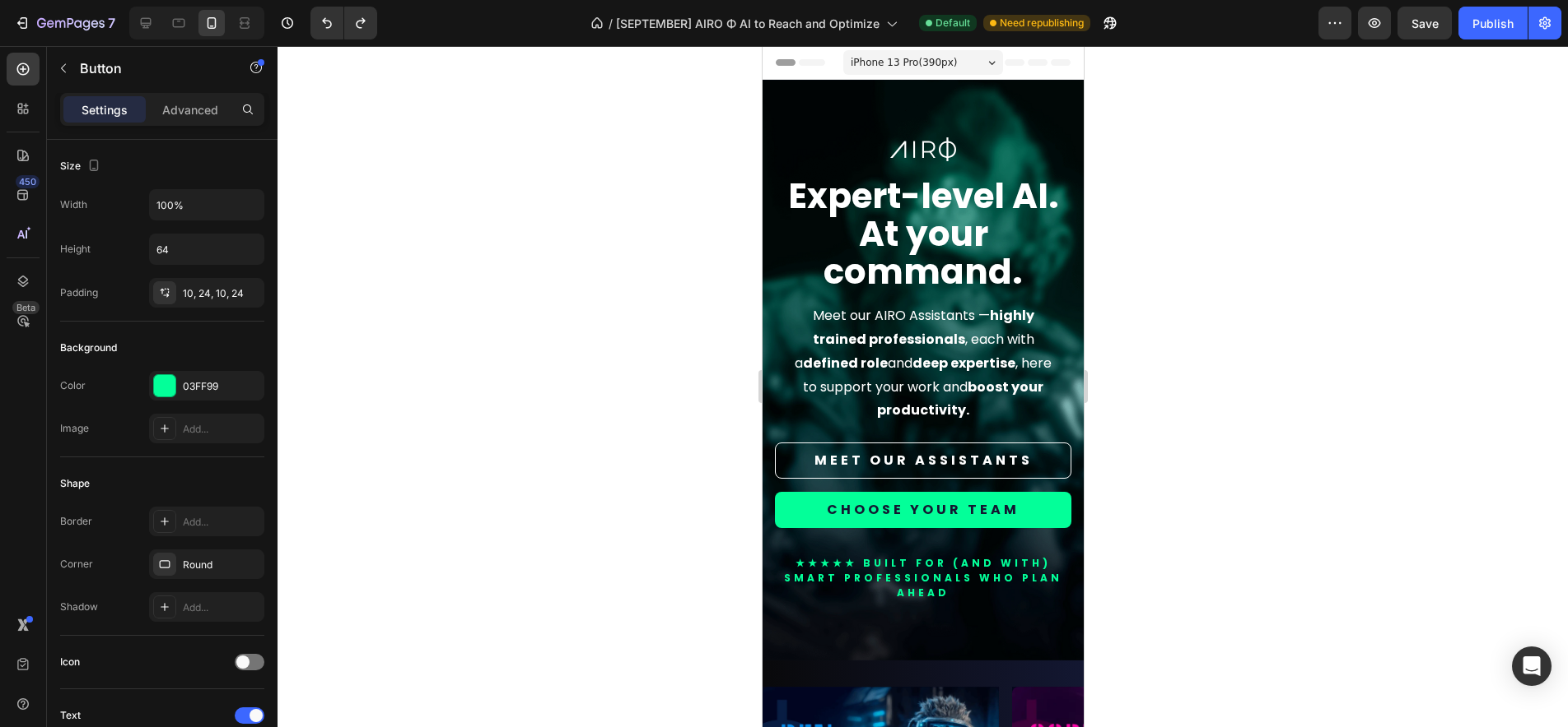
click at [782, 124] on div "Image Expert-level AI. At your command. Heading Meet our AIRO Assistants — high…" at bounding box center [922, 371] width 321 height 581
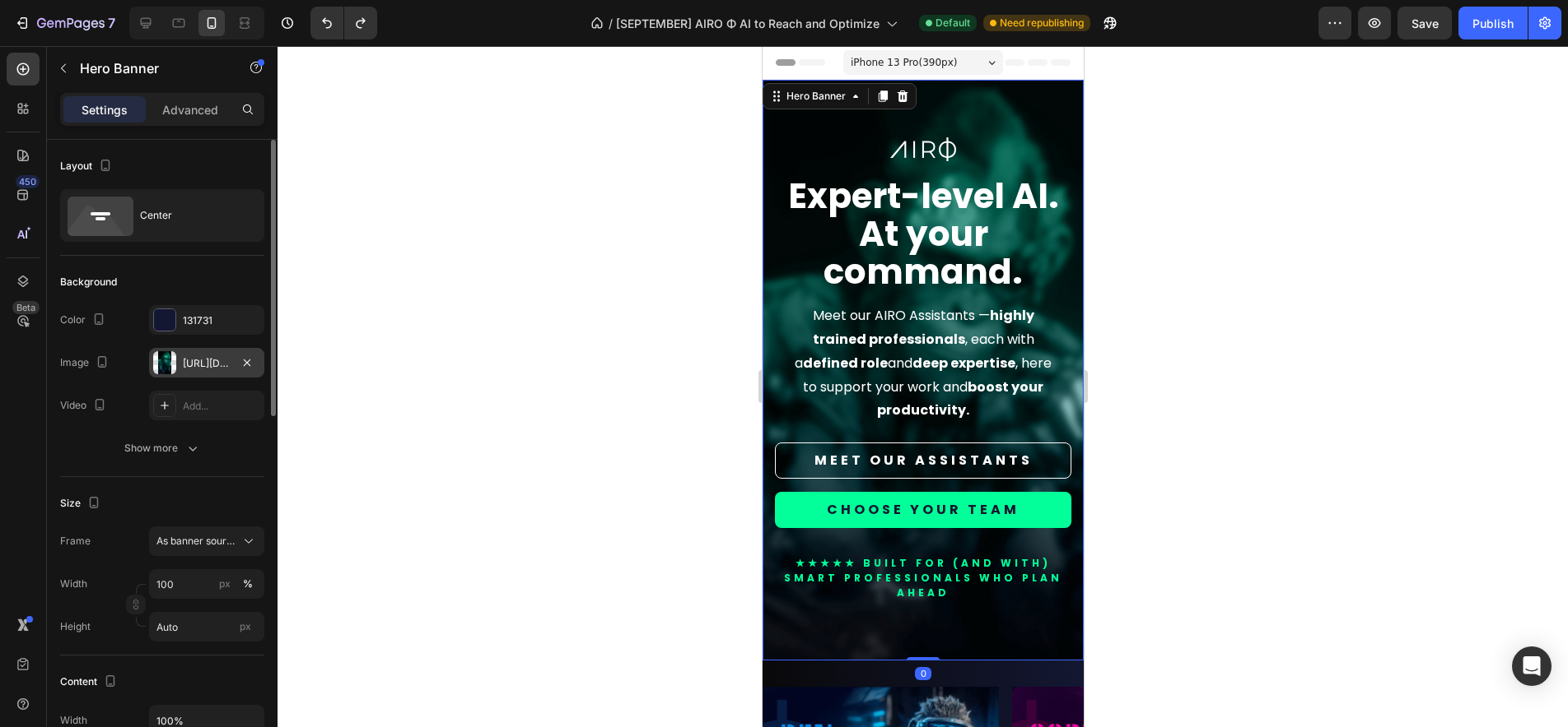
click at [211, 359] on div "[URL][DOMAIN_NAME]" at bounding box center [207, 364] width 48 height 15
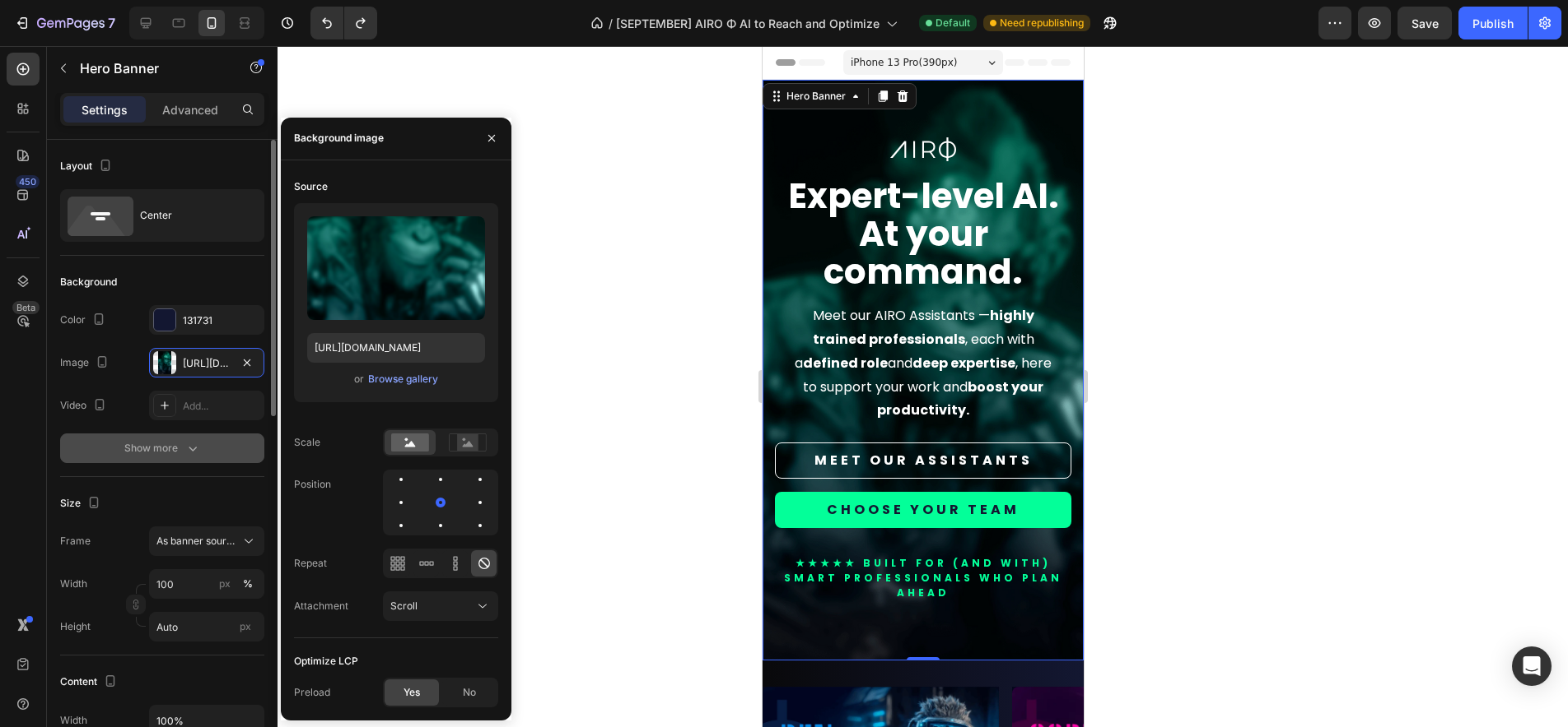
click at [74, 435] on button "Show more" at bounding box center [162, 448] width 204 height 29
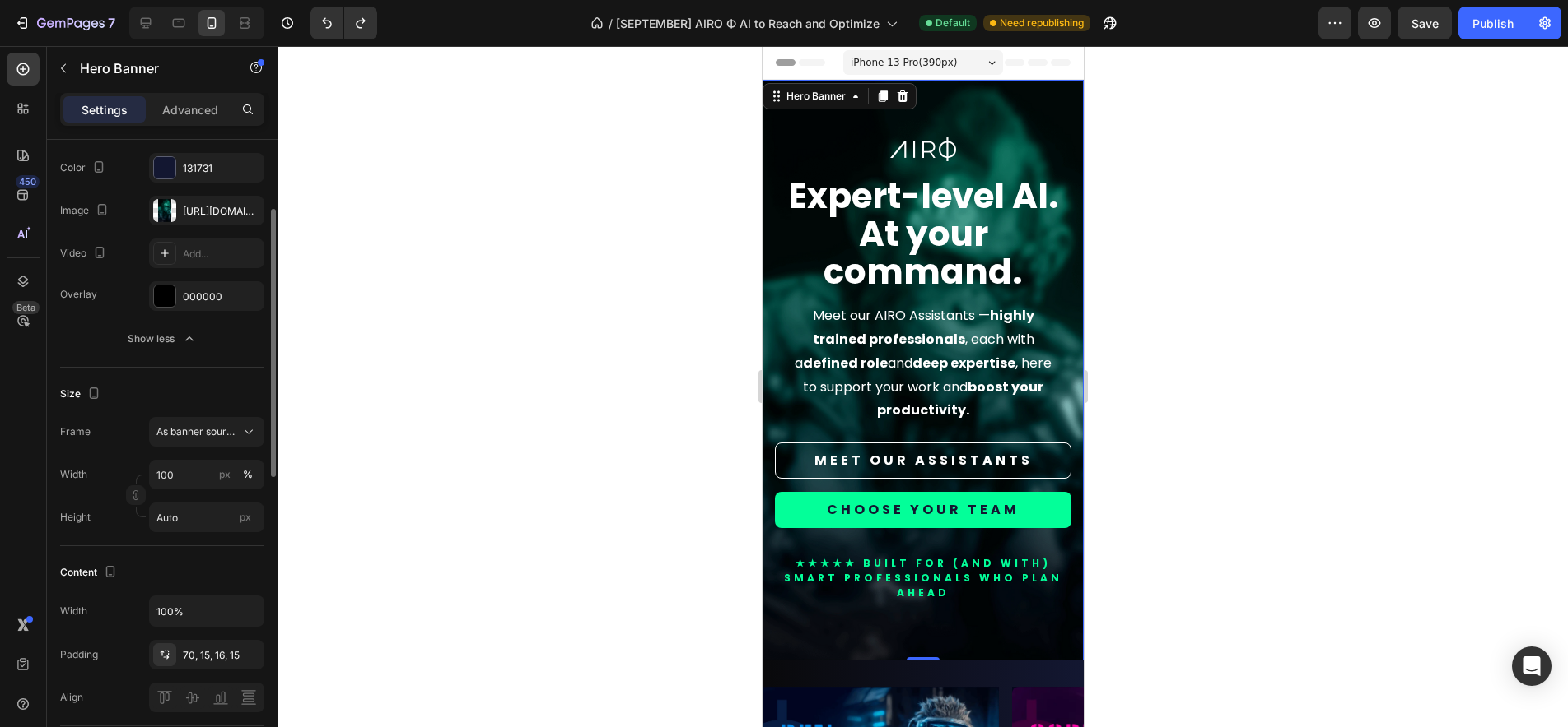
scroll to position [156, 0]
click at [199, 430] on span "As banner source" at bounding box center [197, 429] width 81 height 15
click at [182, 491] on span "Custom" at bounding box center [174, 498] width 36 height 15
type input "1080"
click at [172, 513] on input "Auto" at bounding box center [207, 514] width 115 height 29
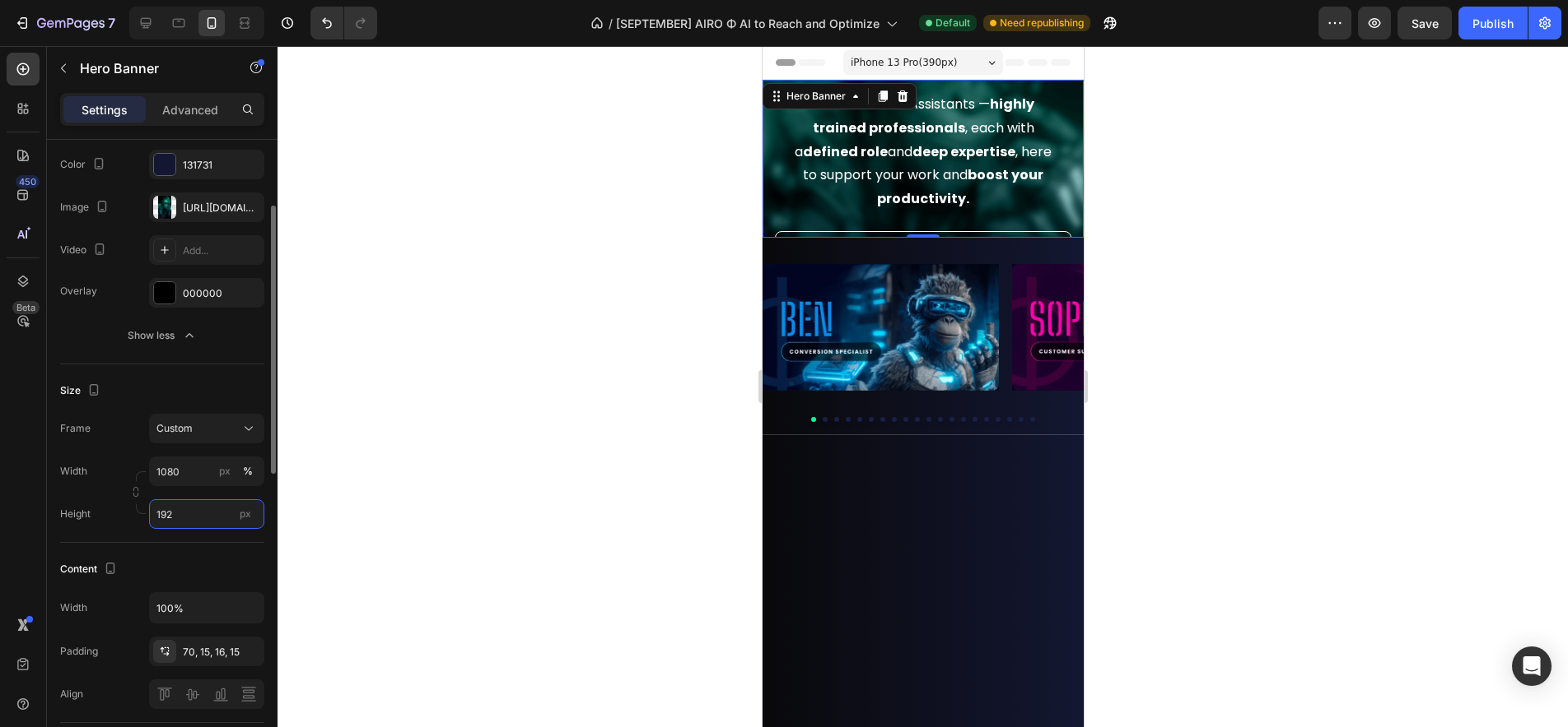
type input "1920"
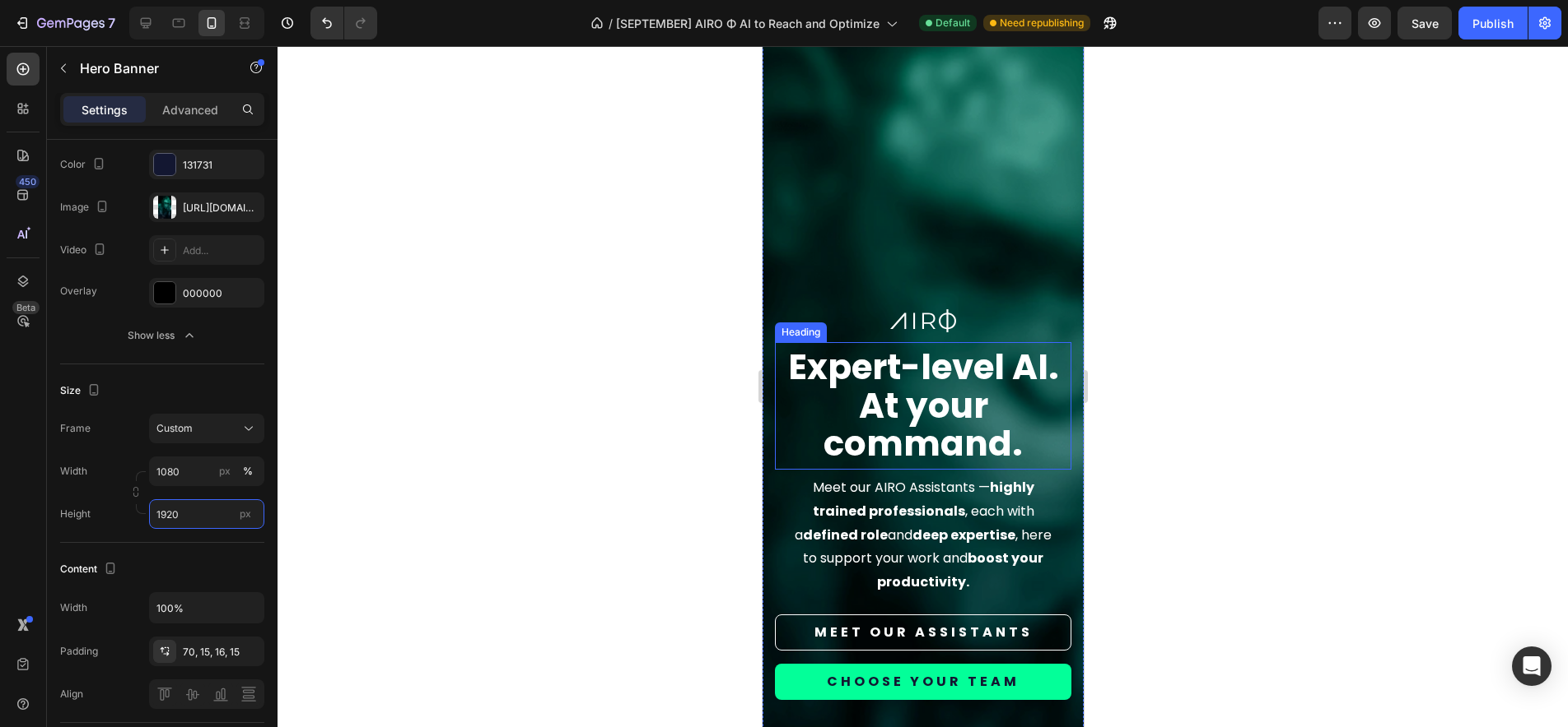
scroll to position [0, 0]
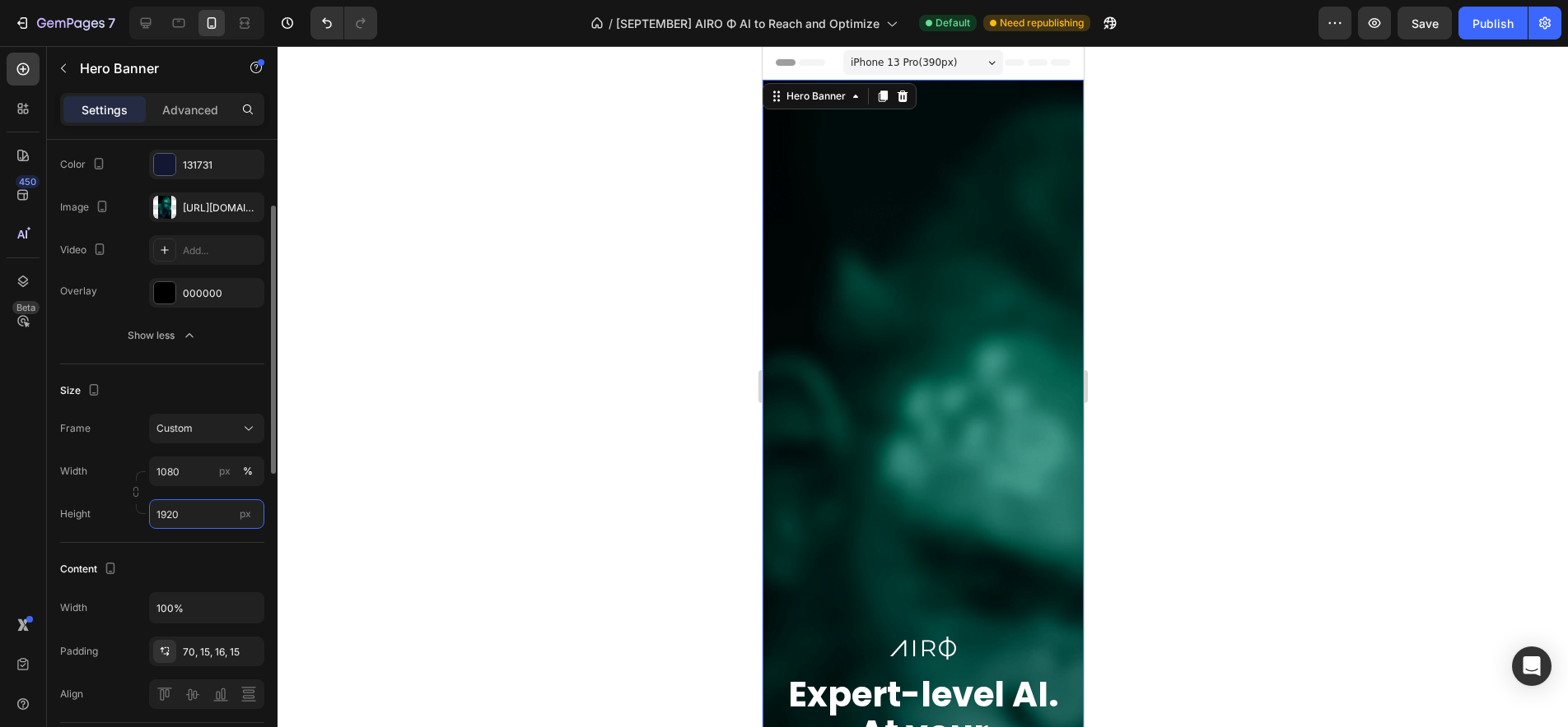
drag, startPoint x: 194, startPoint y: 521, endPoint x: 72, endPoint y: 502, distance: 123.5
click at [72, 502] on div "Height 1920 px" at bounding box center [162, 514] width 204 height 29
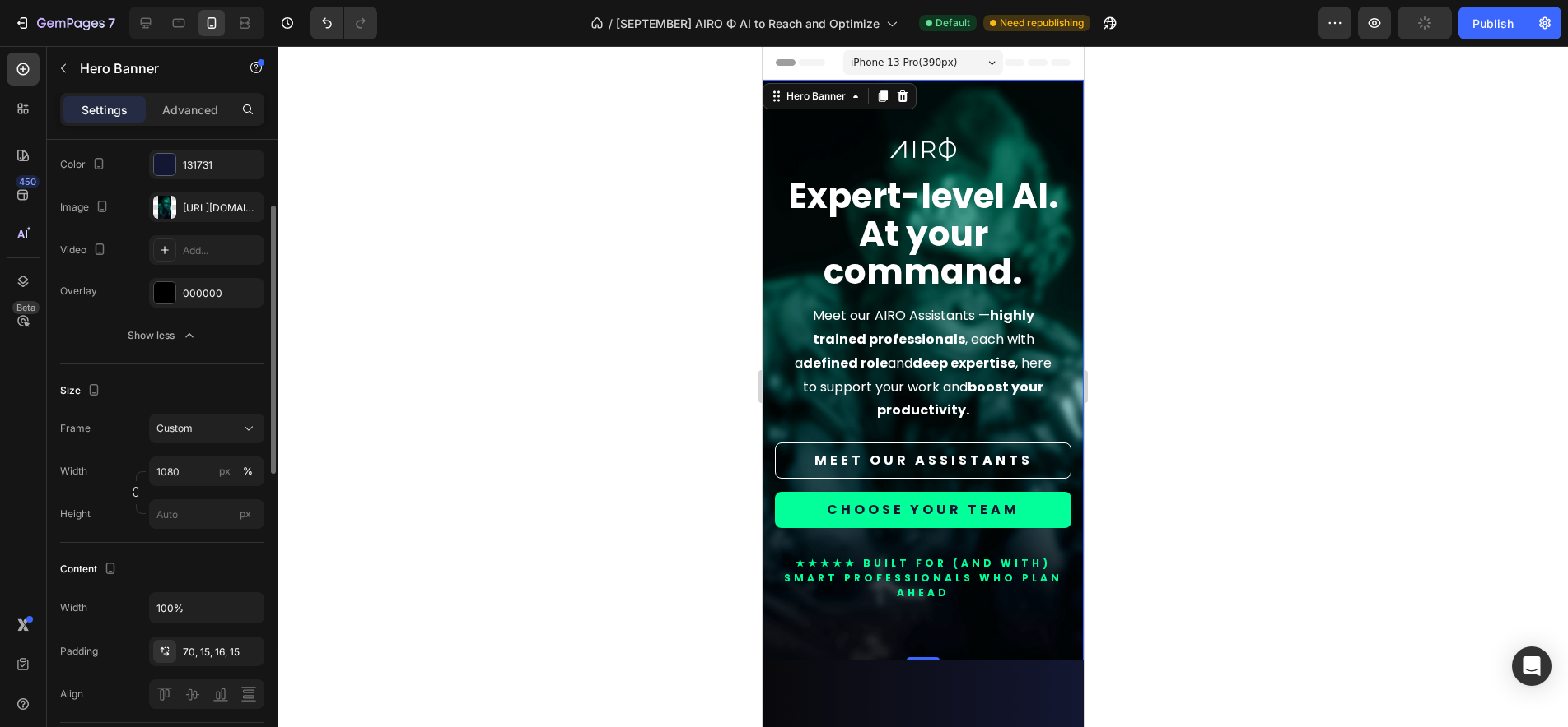
click at [194, 537] on div "Size Frame Custom Width 1080 px % Height px" at bounding box center [162, 454] width 204 height 178
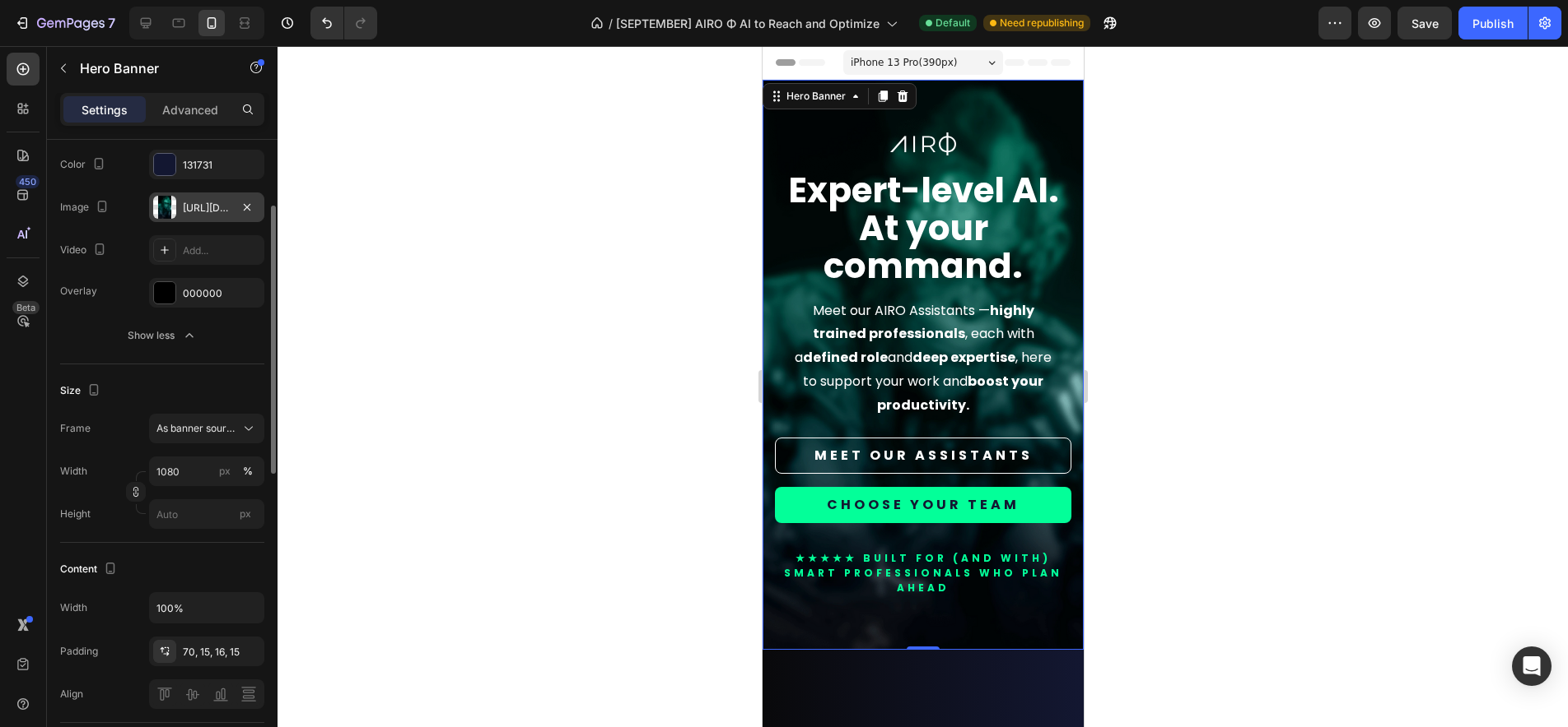
scroll to position [152, 0]
click at [147, 28] on icon at bounding box center [145, 23] width 10 height 10
type input "100"
type input "1200"
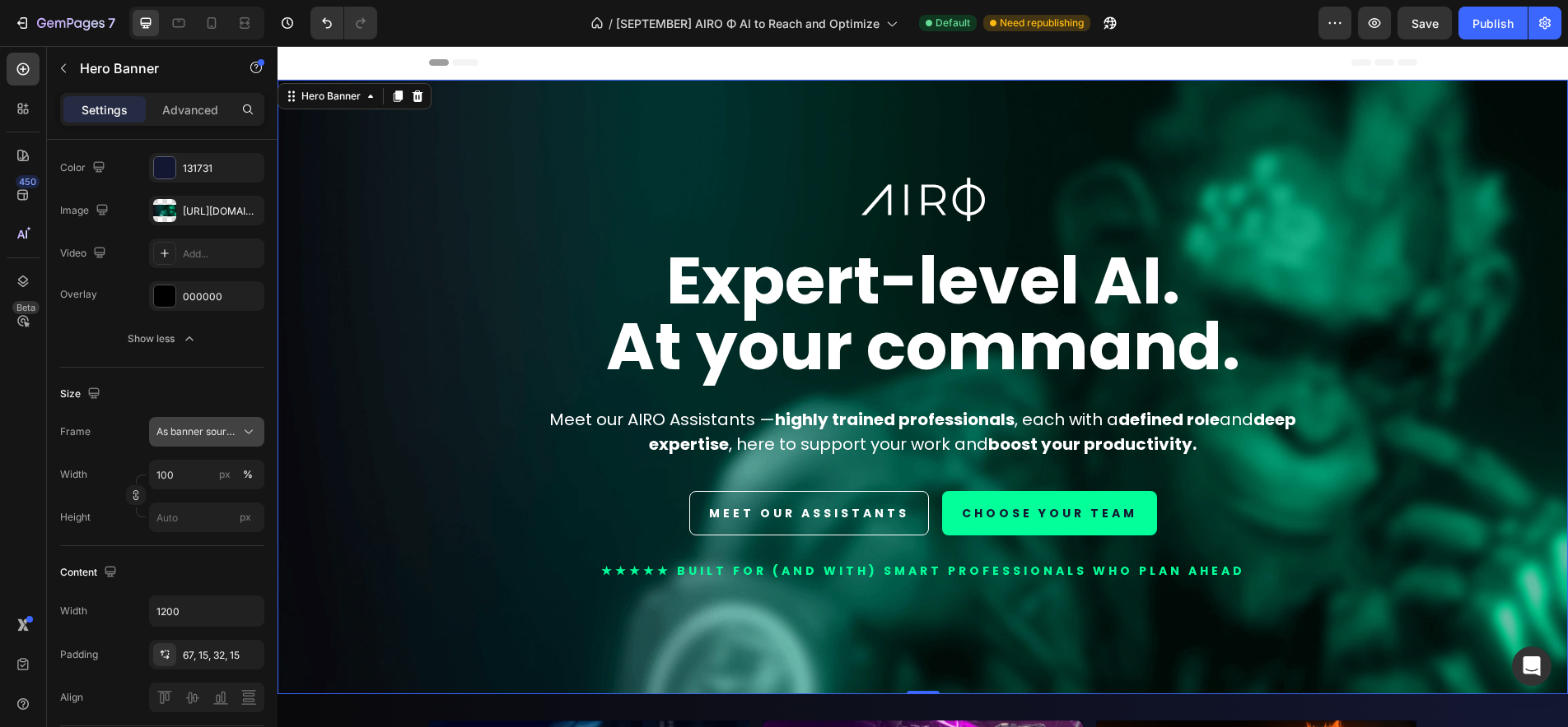
click at [193, 438] on span "As banner source" at bounding box center [197, 432] width 81 height 15
click at [191, 504] on div "Custom" at bounding box center [203, 502] width 95 height 15
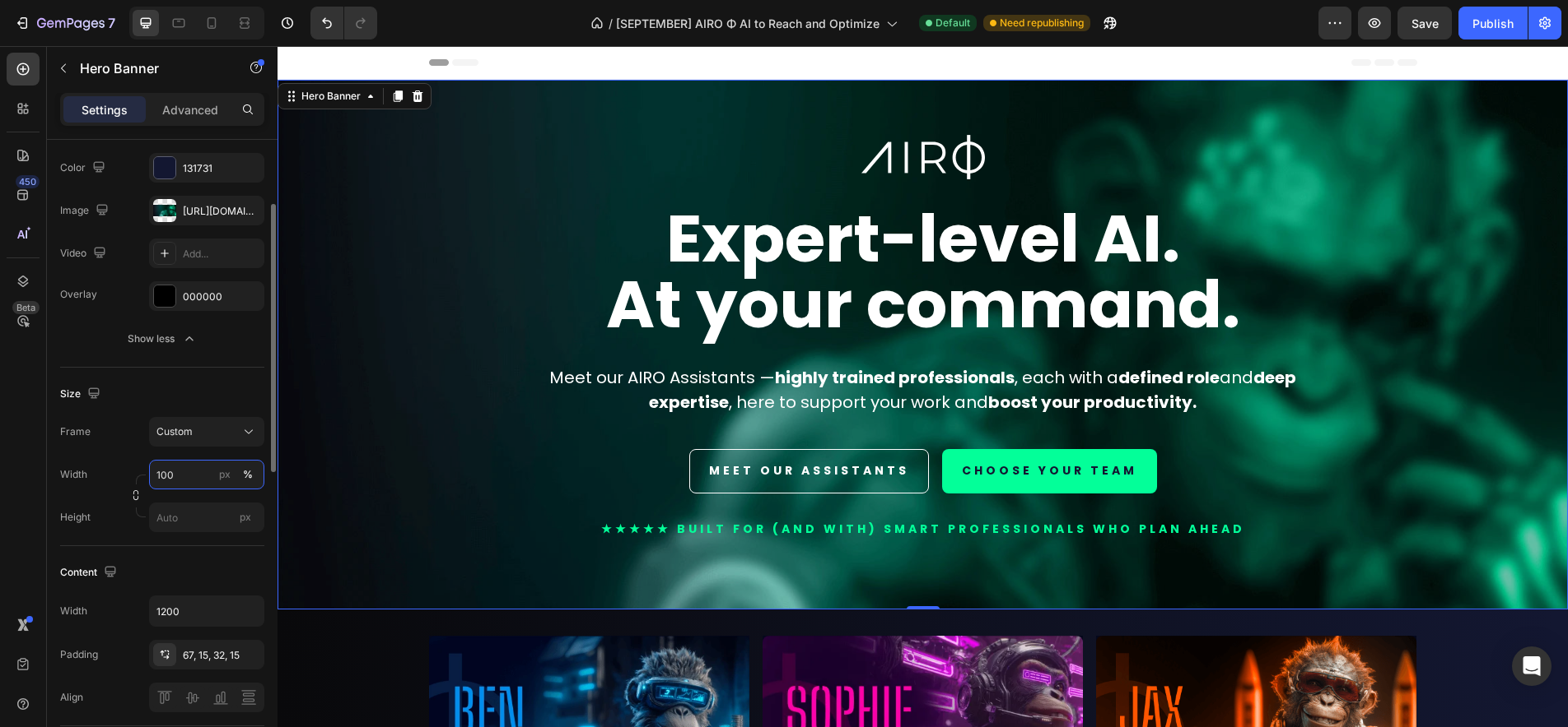
click at [187, 479] on input "100" at bounding box center [207, 474] width 115 height 29
type input "1920"
click at [224, 483] on button "px" at bounding box center [225, 474] width 20 height 20
click at [207, 525] on input "px" at bounding box center [207, 517] width 115 height 29
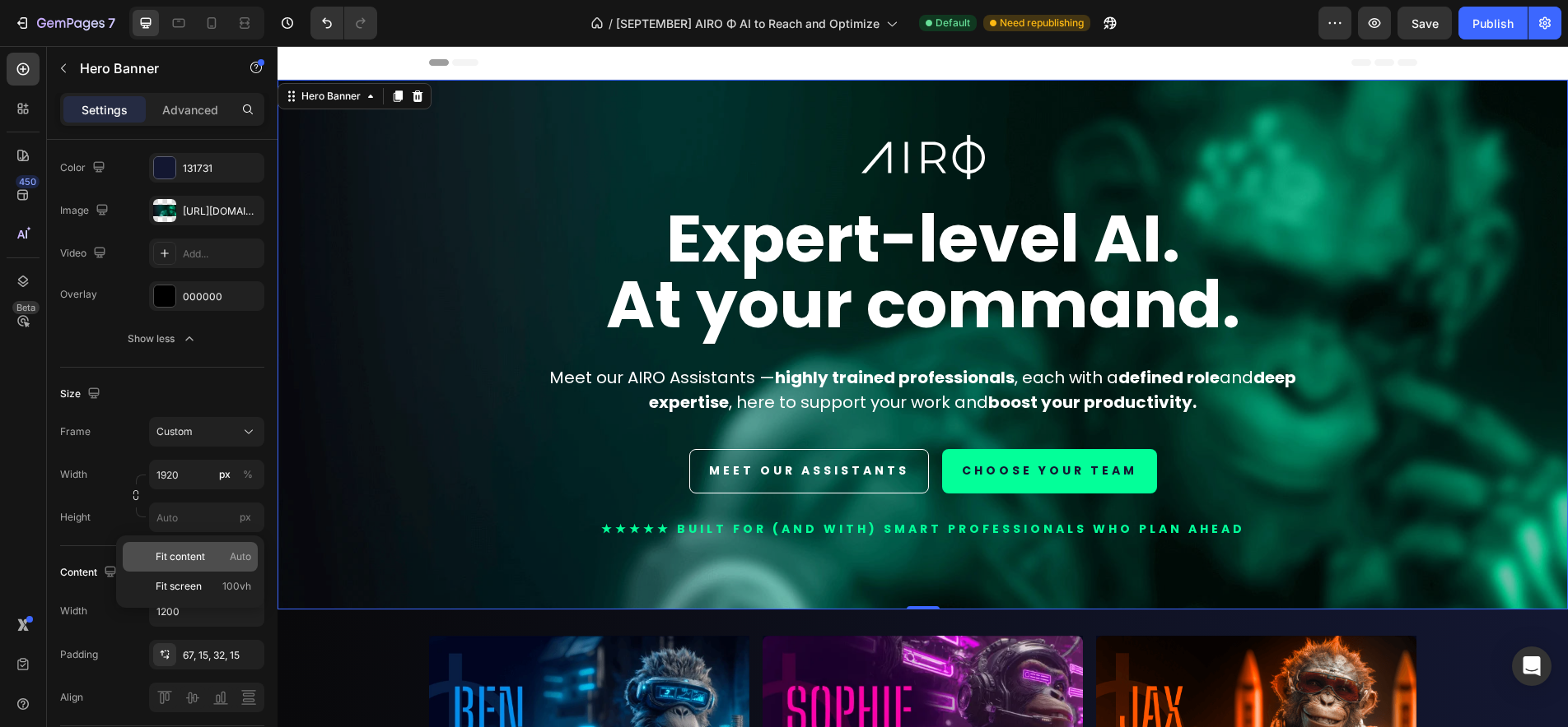
click at [201, 553] on span "Fit content" at bounding box center [180, 557] width 49 height 15
type input "Auto"
click at [217, 23] on icon at bounding box center [211, 23] width 16 height 16
type input "1080"
type input "100%"
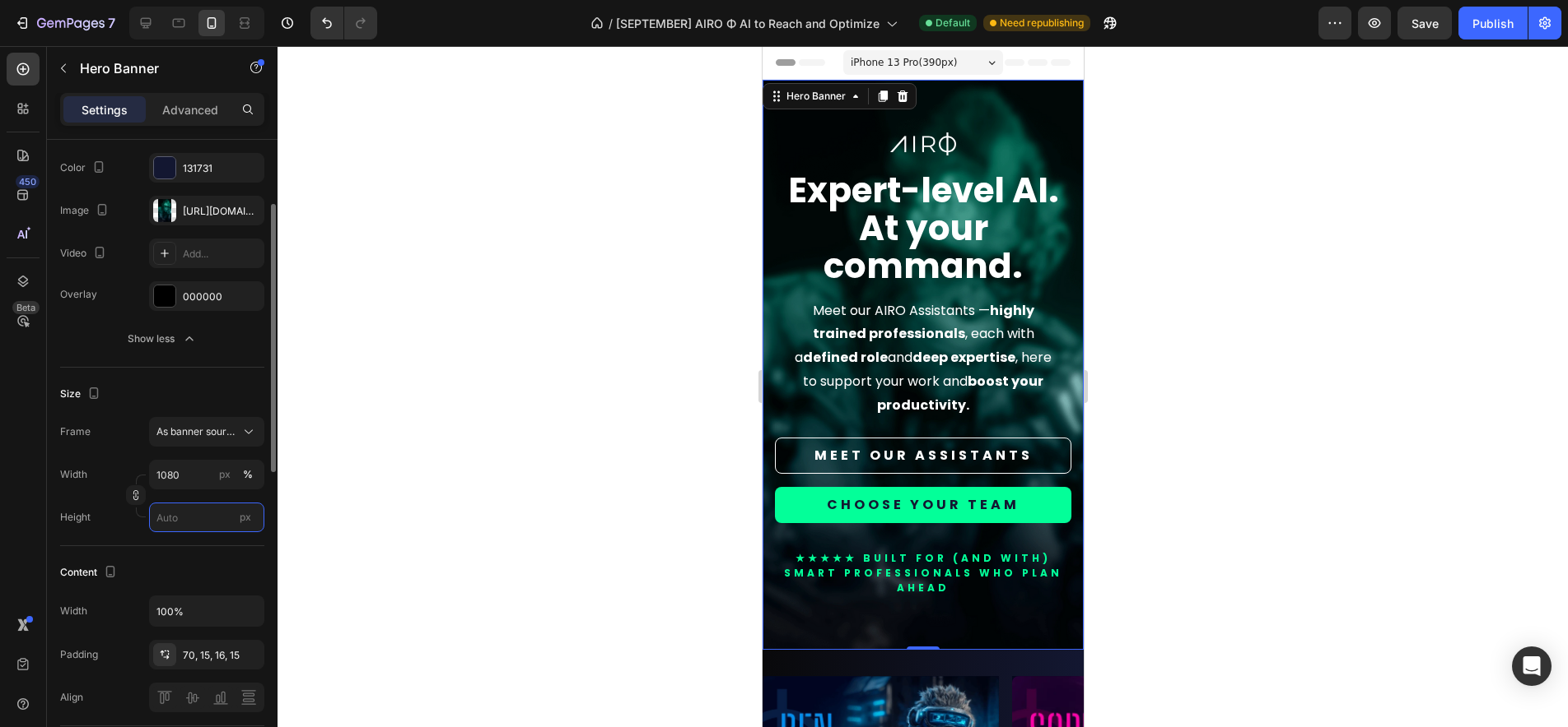
click at [189, 519] on input "px" at bounding box center [207, 517] width 115 height 29
click at [197, 555] on span "Fit content" at bounding box center [180, 557] width 49 height 15
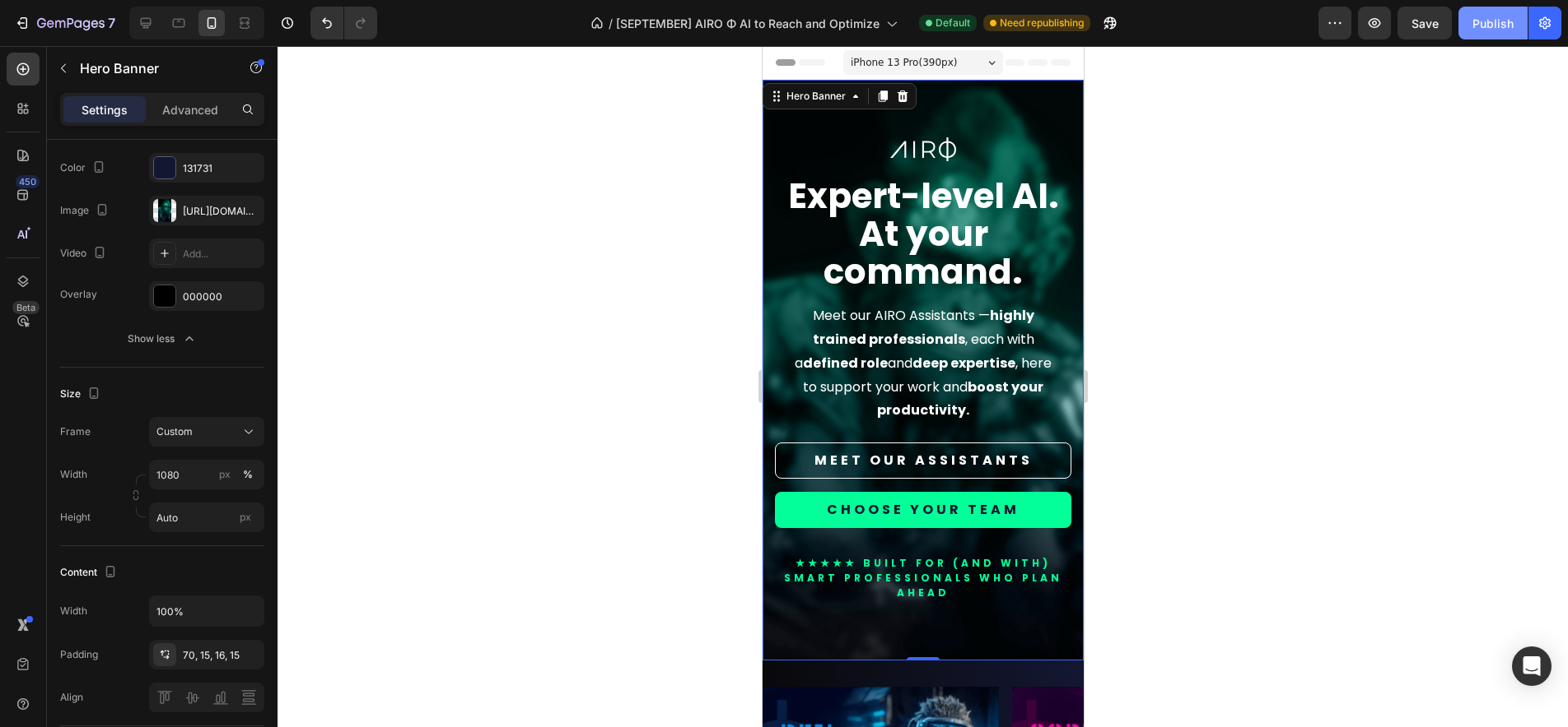
click at [1473, 24] on div "Publish" at bounding box center [1493, 24] width 42 height 17
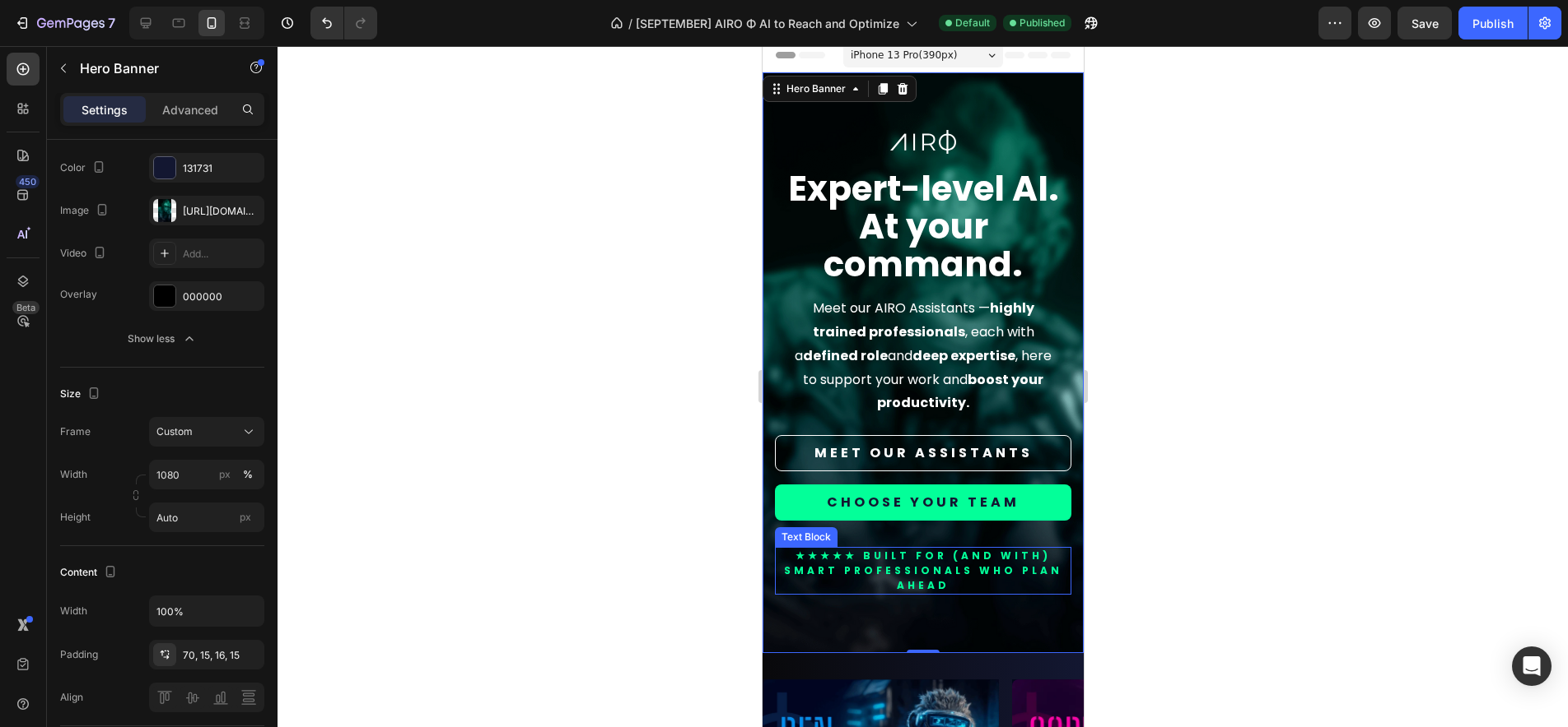
scroll to position [9, 0]
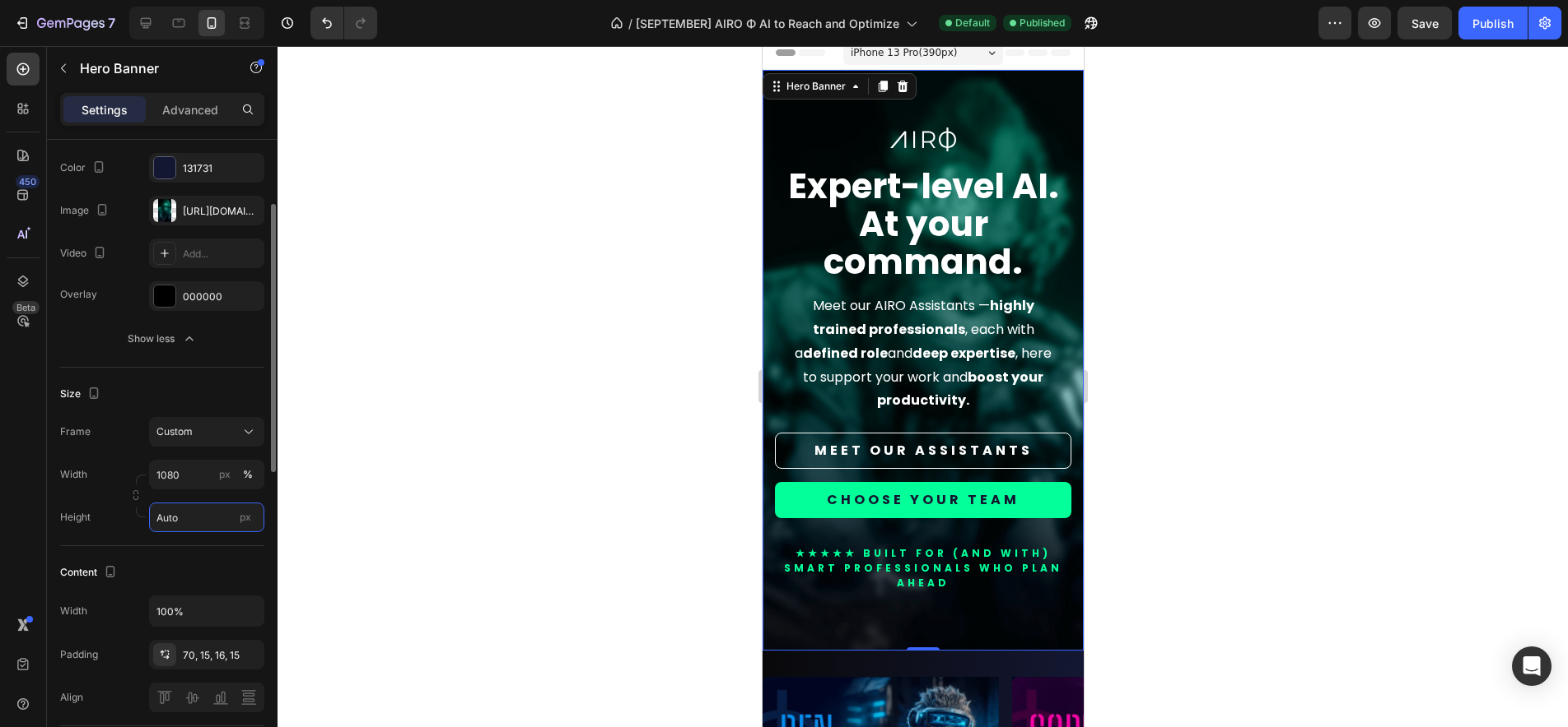
click at [209, 520] on input "Auto" at bounding box center [207, 517] width 115 height 29
click at [184, 581] on span "Fit screen" at bounding box center [178, 587] width 46 height 15
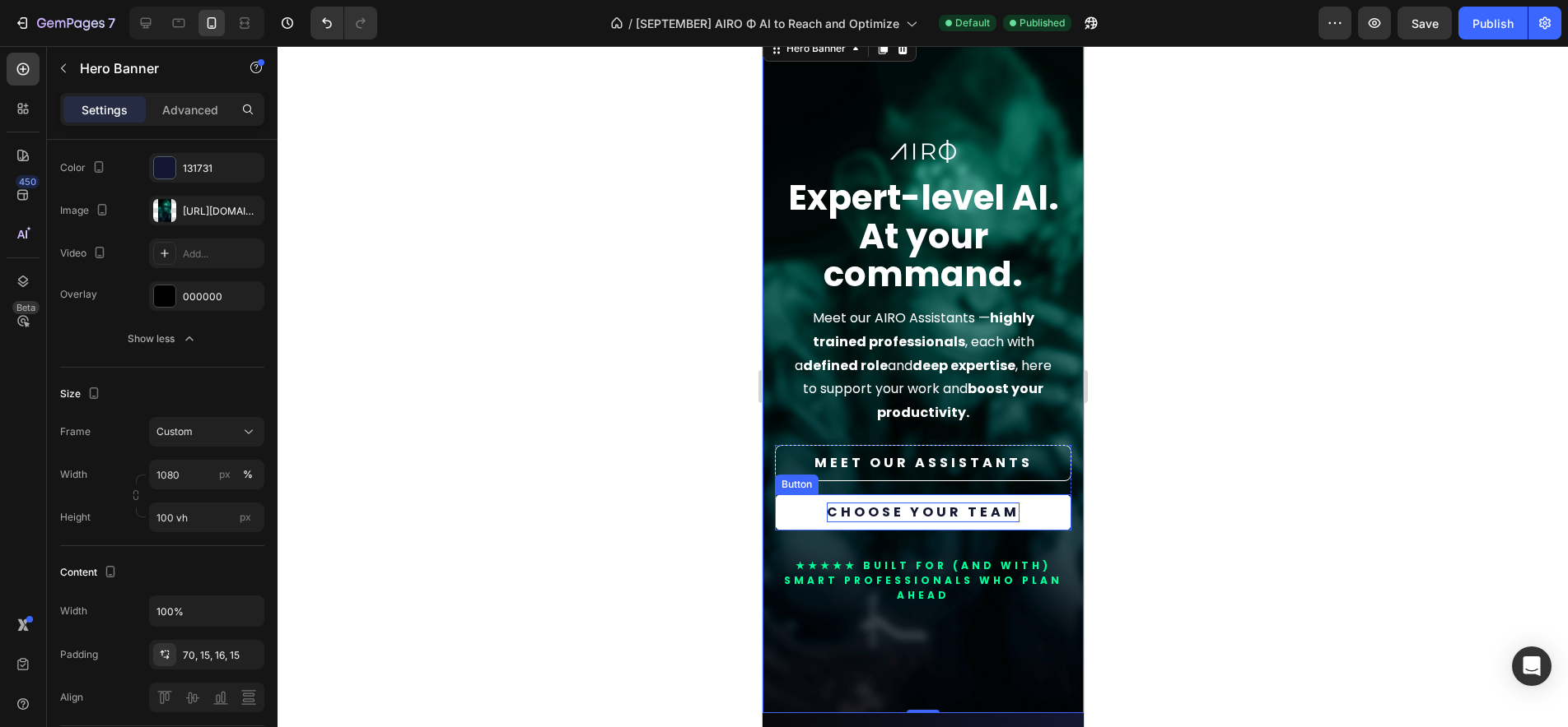
scroll to position [51, 0]
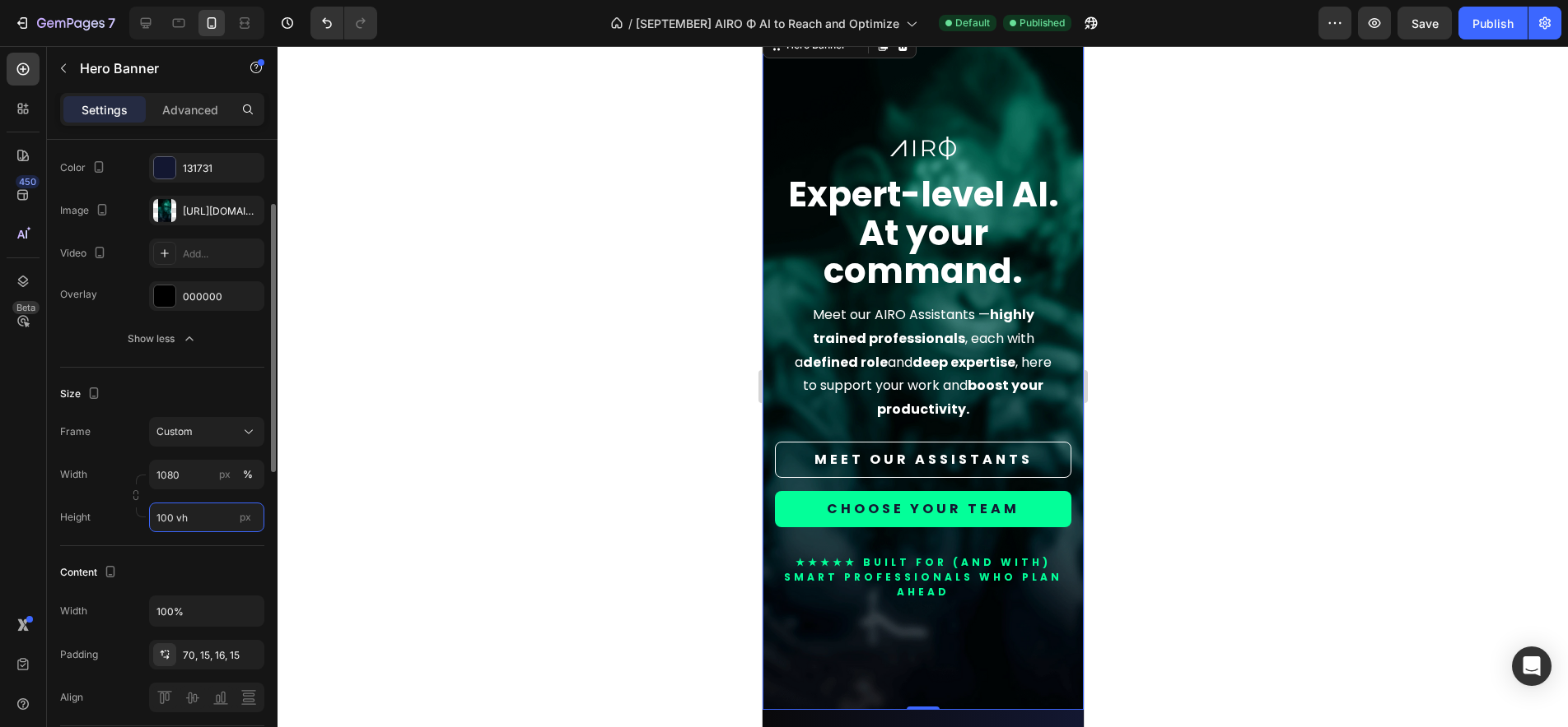
click at [204, 510] on input "100 vh" at bounding box center [207, 517] width 115 height 29
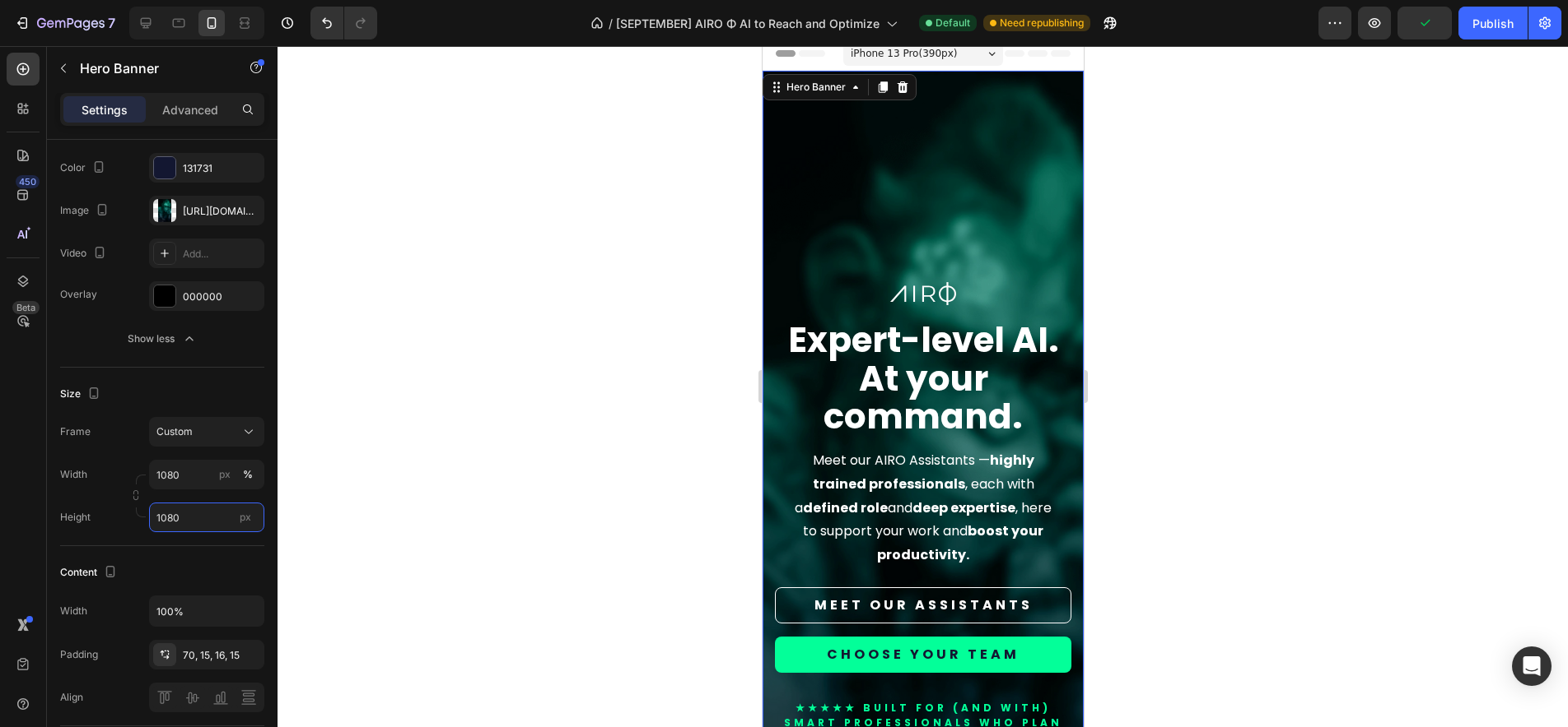
scroll to position [0, 0]
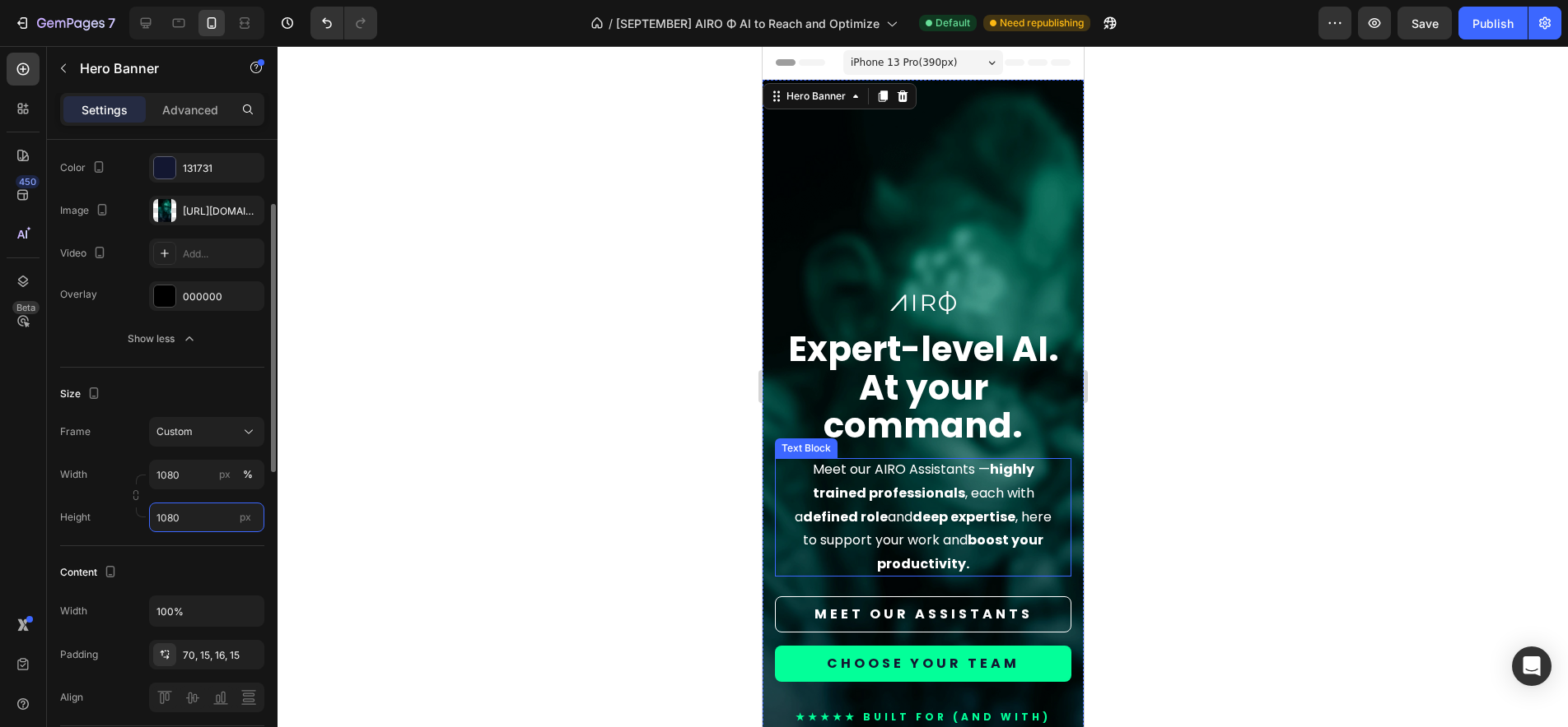
click at [177, 514] on input "1080" at bounding box center [207, 517] width 115 height 29
click at [236, 580] on span "100vh" at bounding box center [237, 587] width 29 height 15
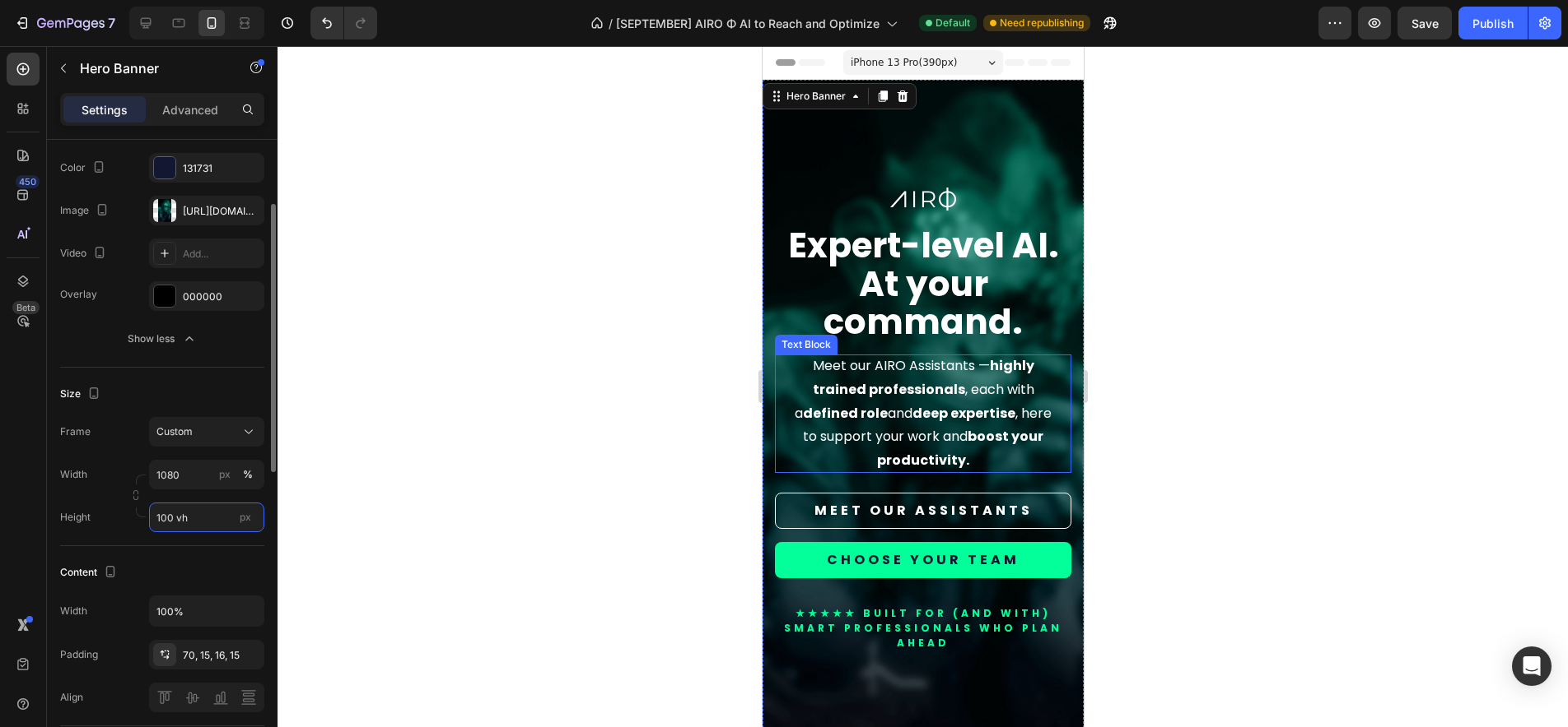
click at [195, 520] on input "100 vh" at bounding box center [207, 517] width 115 height 29
click at [202, 554] on span "Fit content" at bounding box center [180, 557] width 49 height 15
type input "Auto"
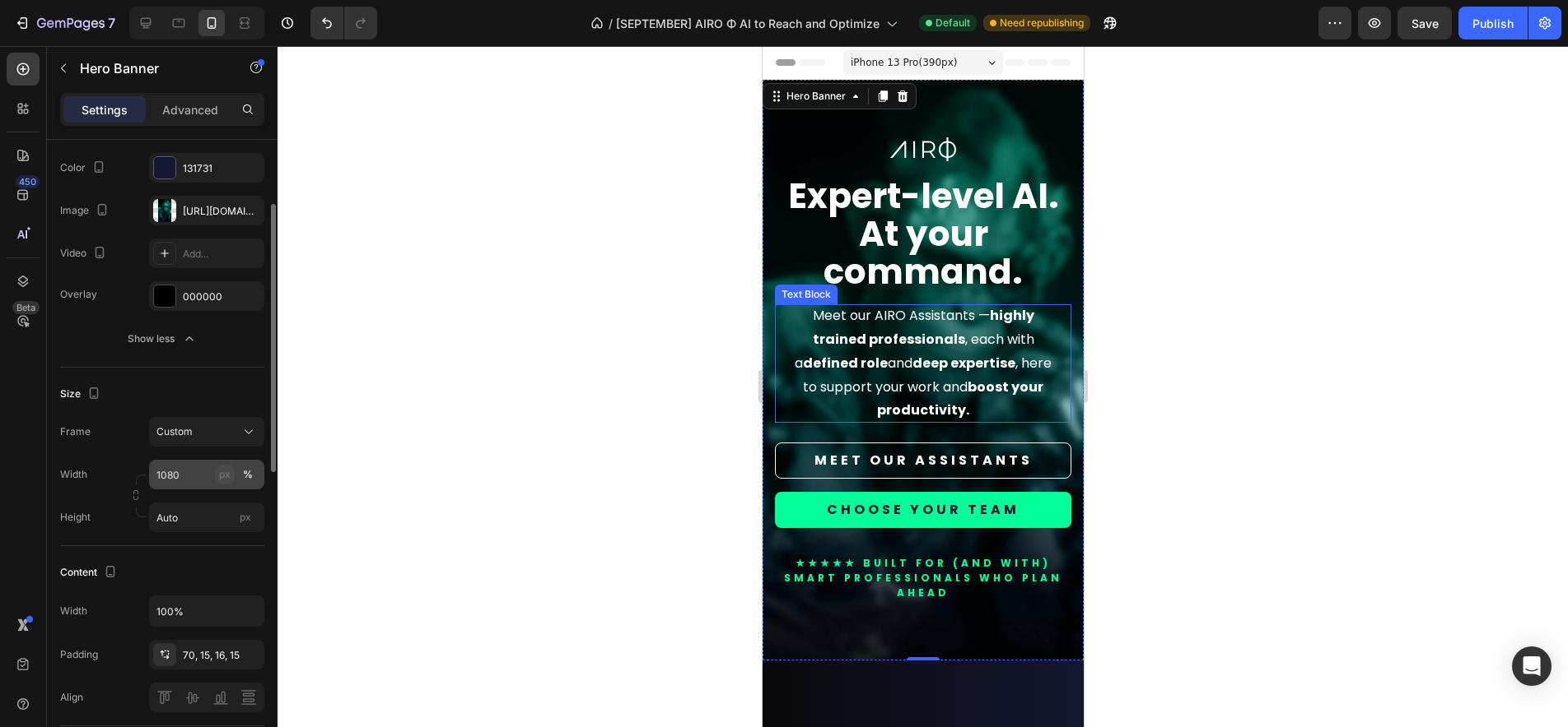
click at [229, 476] on div "px" at bounding box center [225, 475] width 11 height 15
click at [430, 501] on div at bounding box center [923, 387] width 1291 height 682
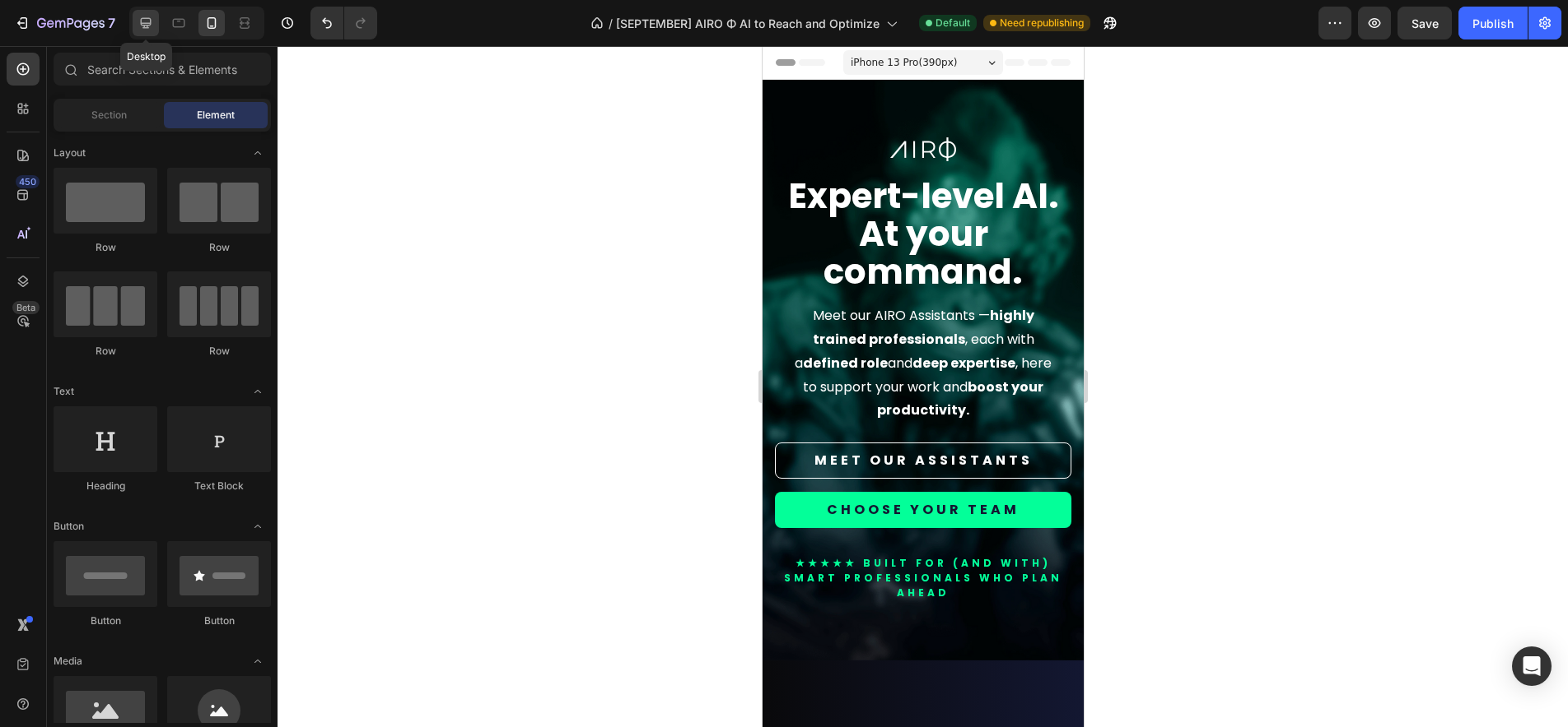
click at [136, 30] on div at bounding box center [146, 23] width 26 height 26
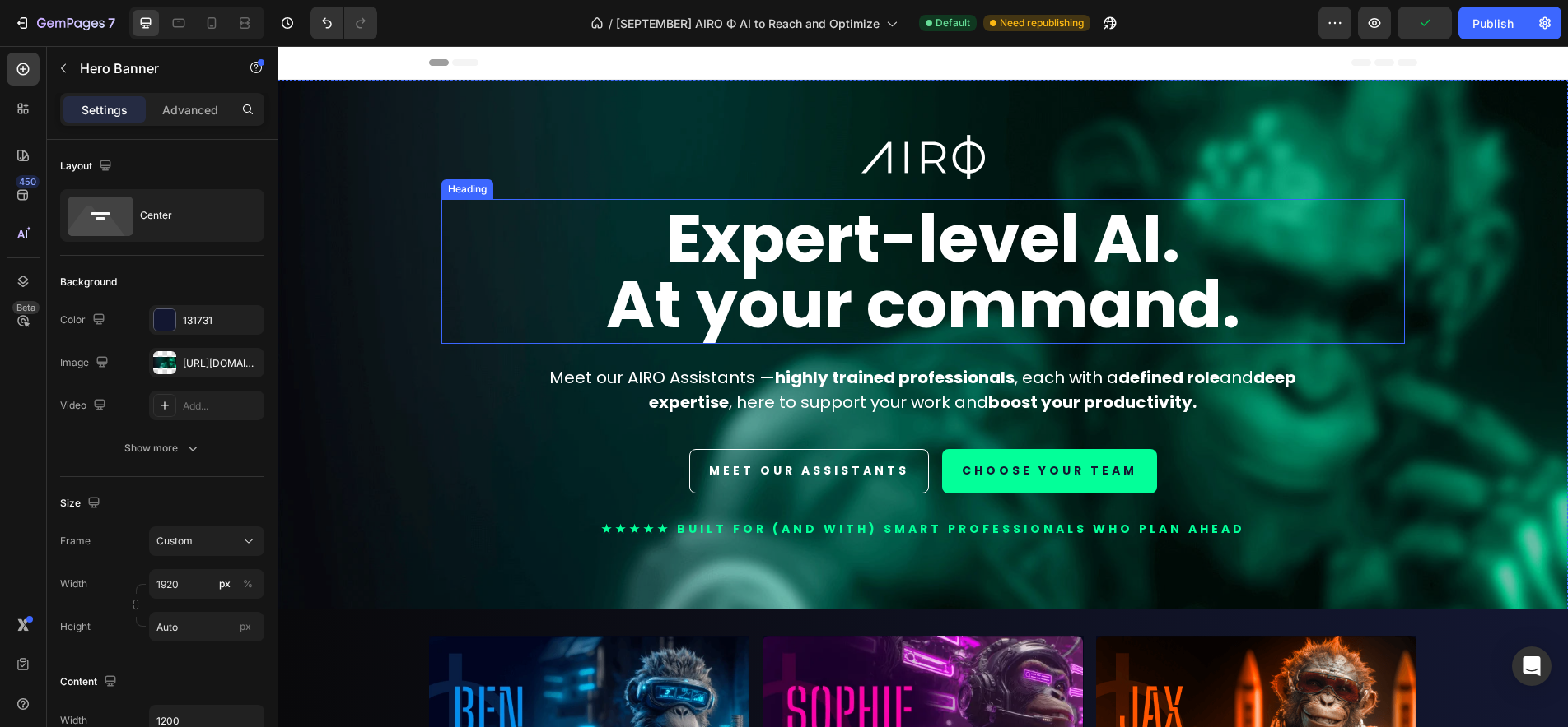
click at [429, 195] on div "Image Expert-level AI. At your command. Heading Meet our AIRO Assistants — high…" at bounding box center [923, 345] width 988 height 530
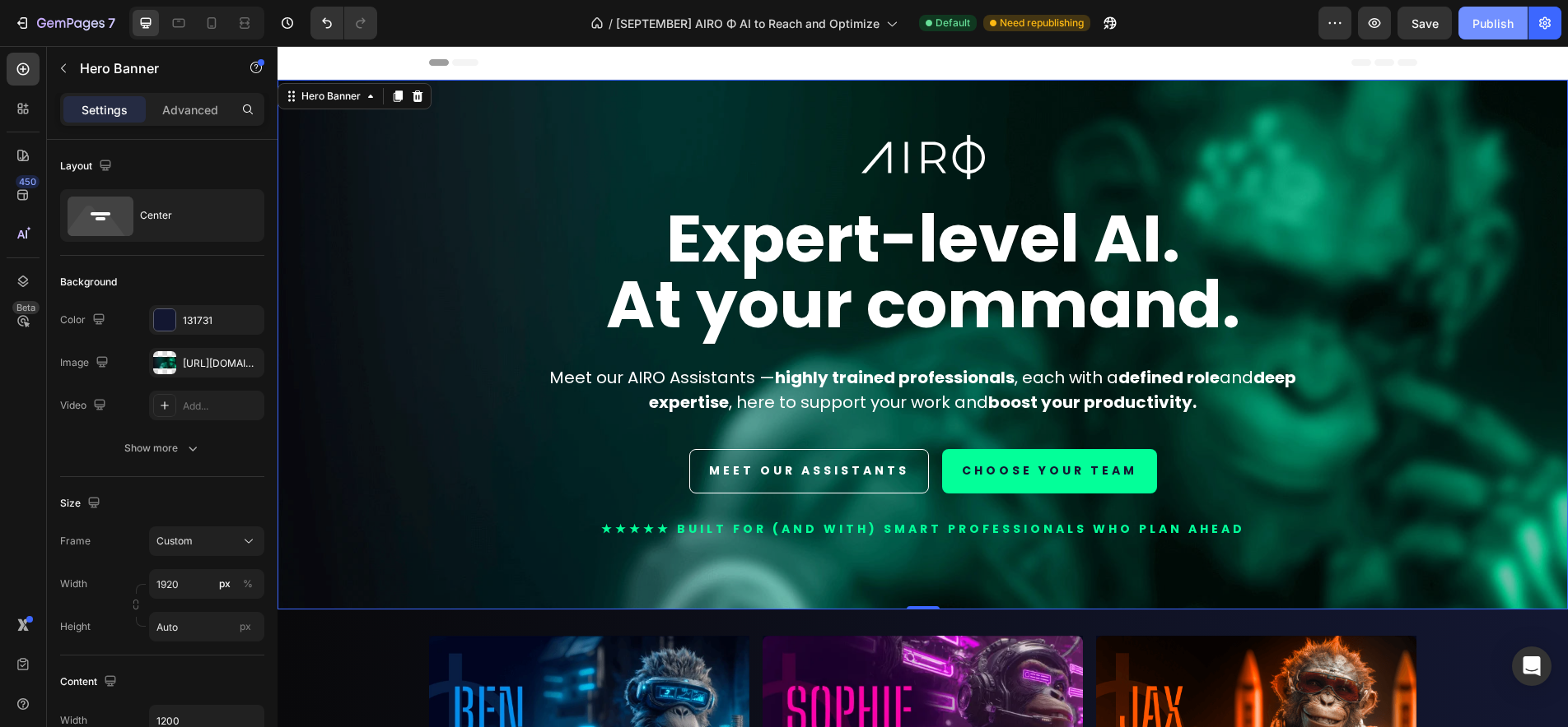
click at [1504, 22] on div "Publish" at bounding box center [1493, 24] width 42 height 17
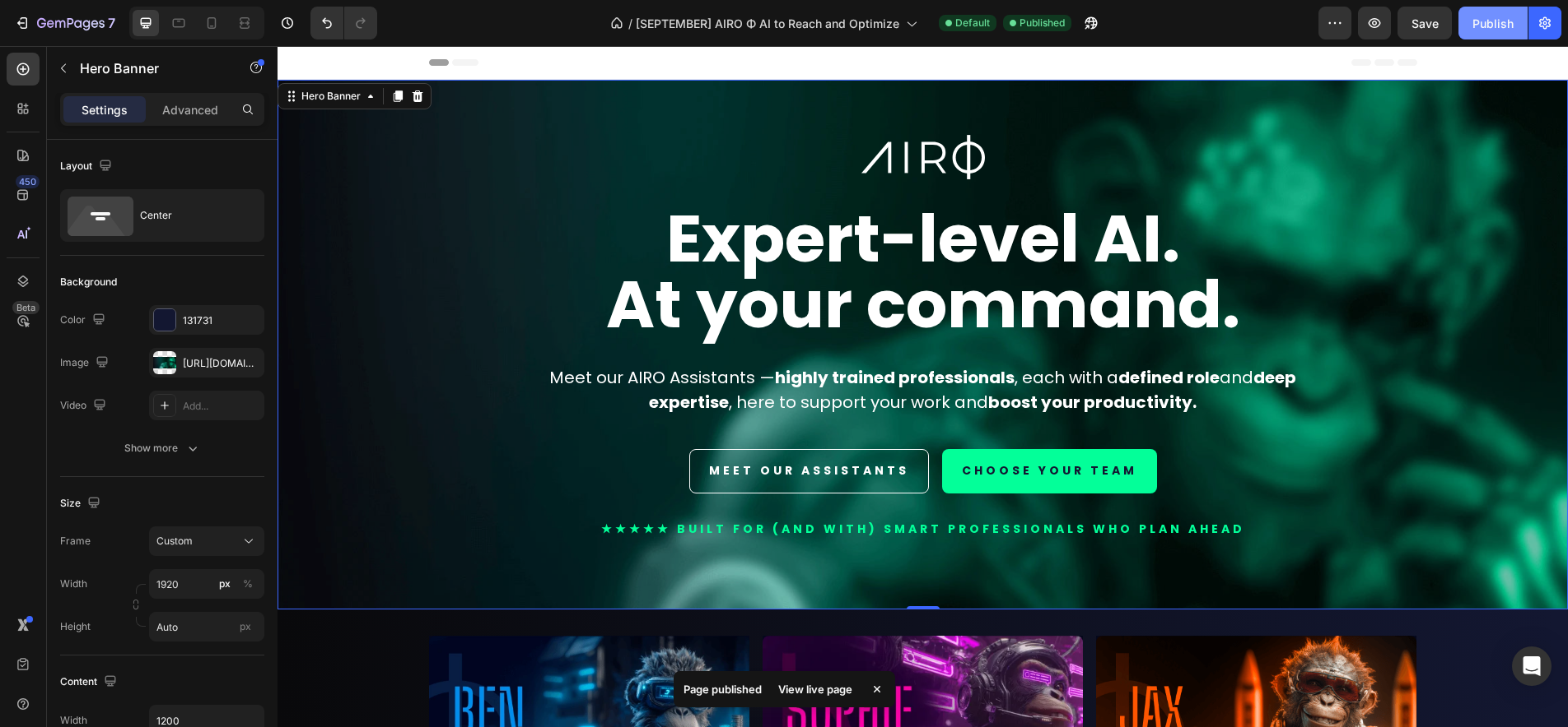
click at [1484, 23] on div "Publish" at bounding box center [1493, 24] width 42 height 17
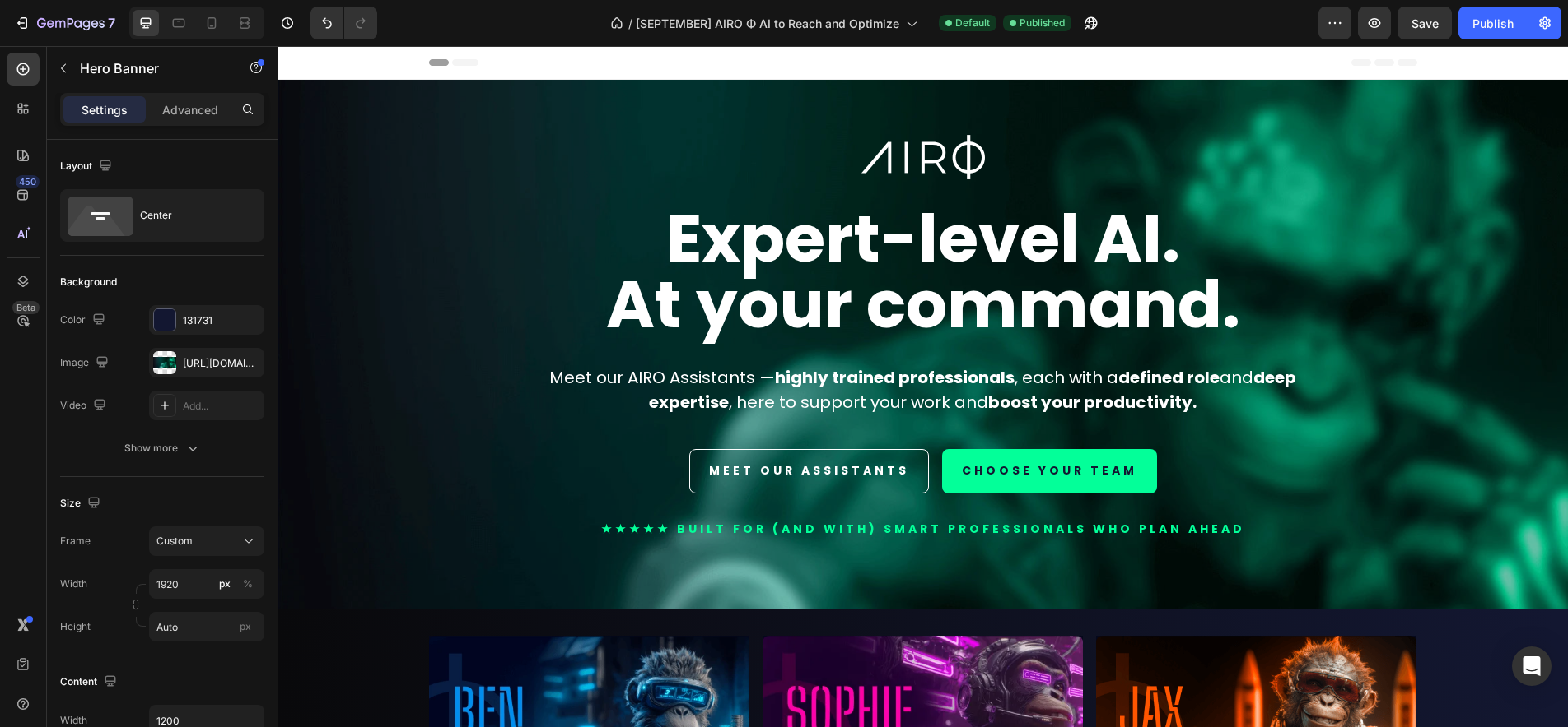
click at [326, 275] on div "Overlay" at bounding box center [923, 345] width 1291 height 530
click at [406, 377] on div "Overlay" at bounding box center [923, 345] width 1291 height 530
click at [348, 535] on div "Overlay" at bounding box center [923, 345] width 1291 height 530
click at [809, 582] on div "Image Expert-level AI. At your command. Heading Meet our AIRO Assistants — high…" at bounding box center [923, 359] width 963 height 449
click at [706, 100] on div "Image Expert-level AI. At your command. Heading Meet our AIRO Assistants — high…" at bounding box center [923, 345] width 988 height 530
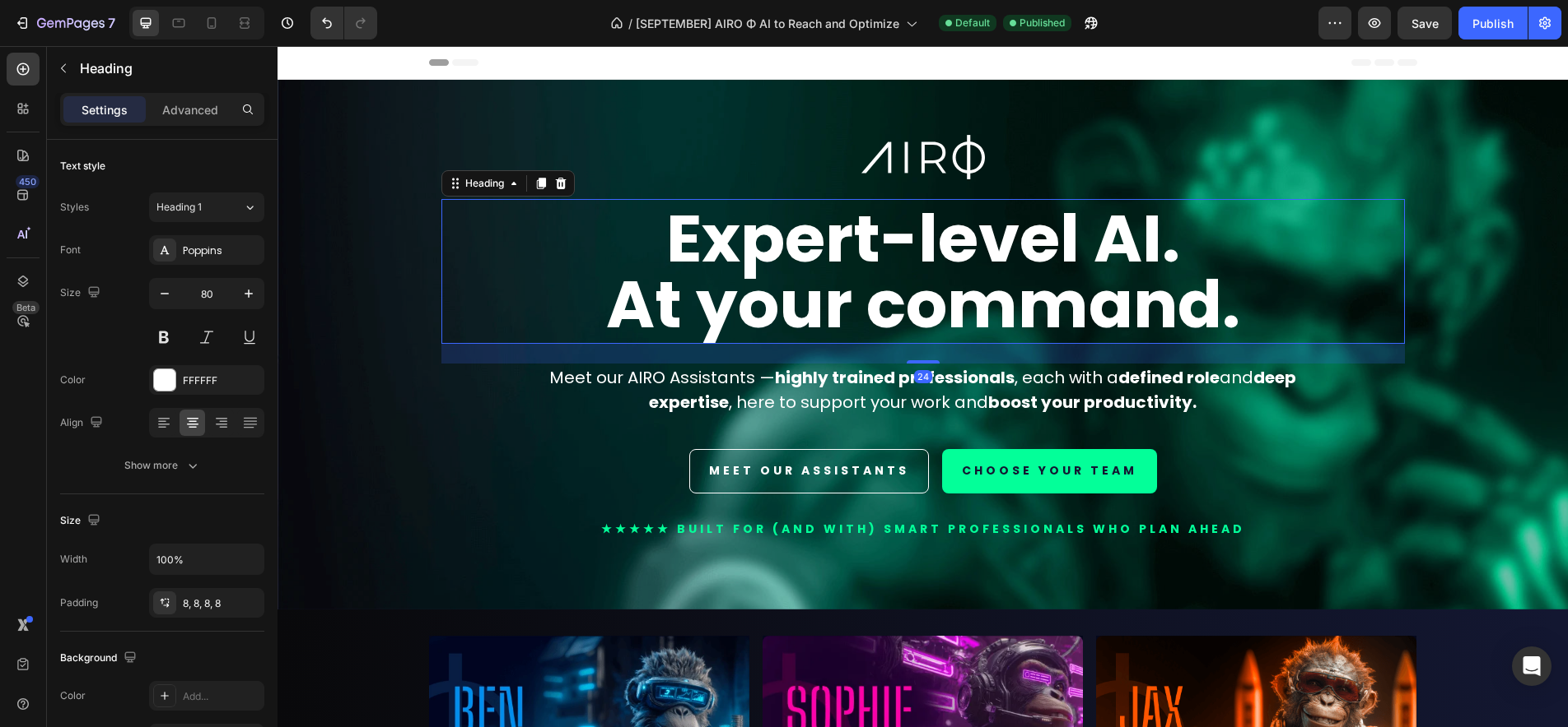
click at [666, 244] on strong "Expert-level AI." at bounding box center [923, 239] width 514 height 92
click at [677, 355] on div "24" at bounding box center [923, 354] width 963 height 20
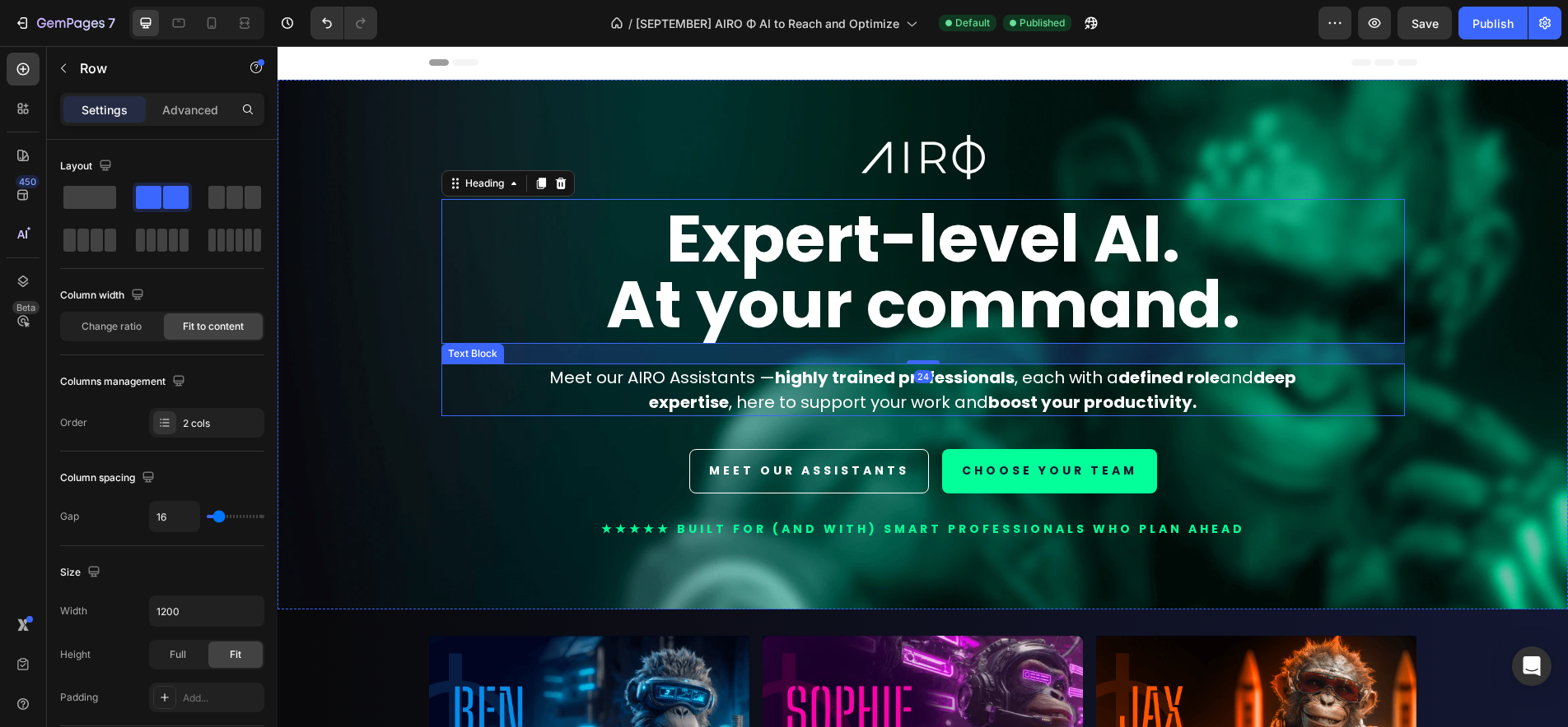
click at [633, 478] on div "MEET OUR ASSISTANTS Button CHOOSE YOUR TEAM Button Row" at bounding box center [923, 471] width 963 height 44
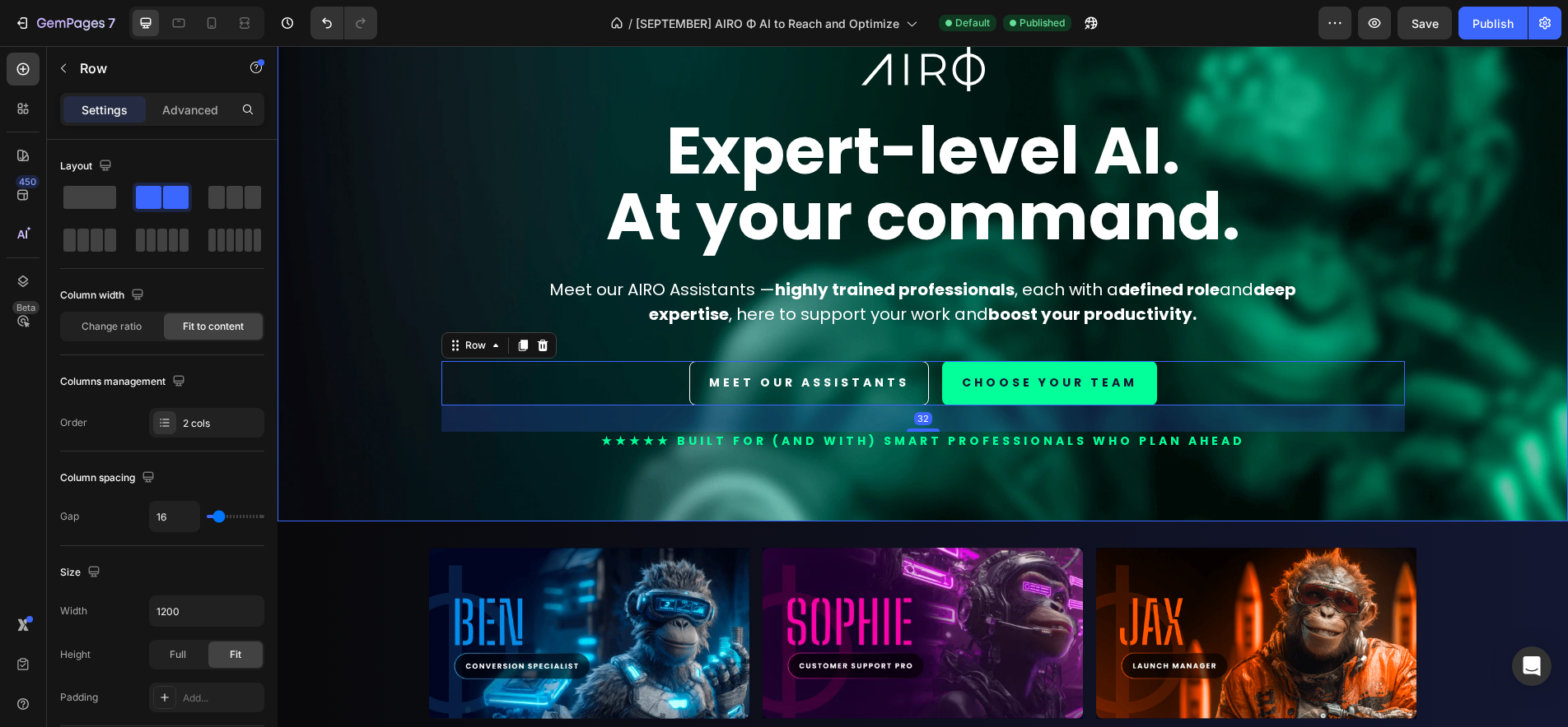
scroll to position [326, 0]
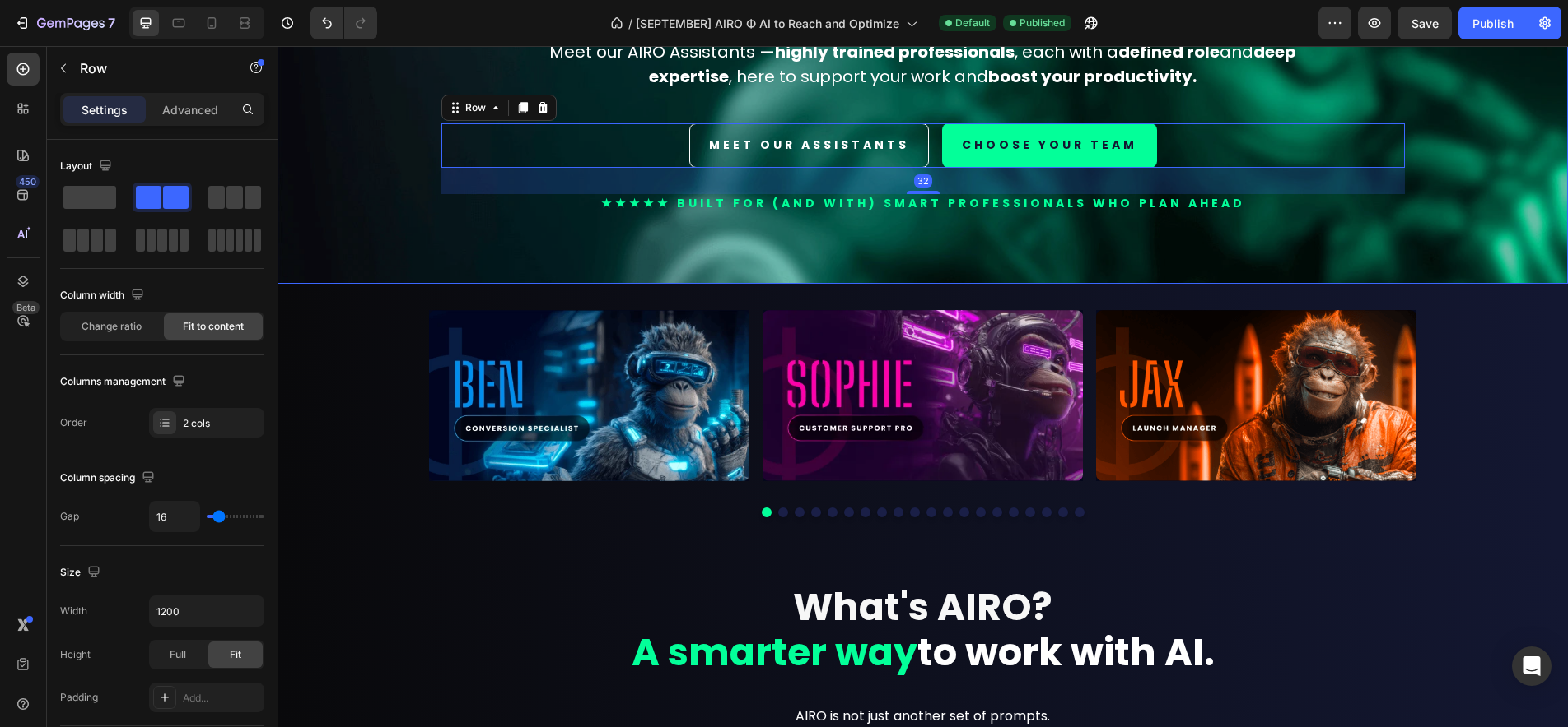
click at [1432, 207] on div "Overlay" at bounding box center [923, 19] width 1291 height 530
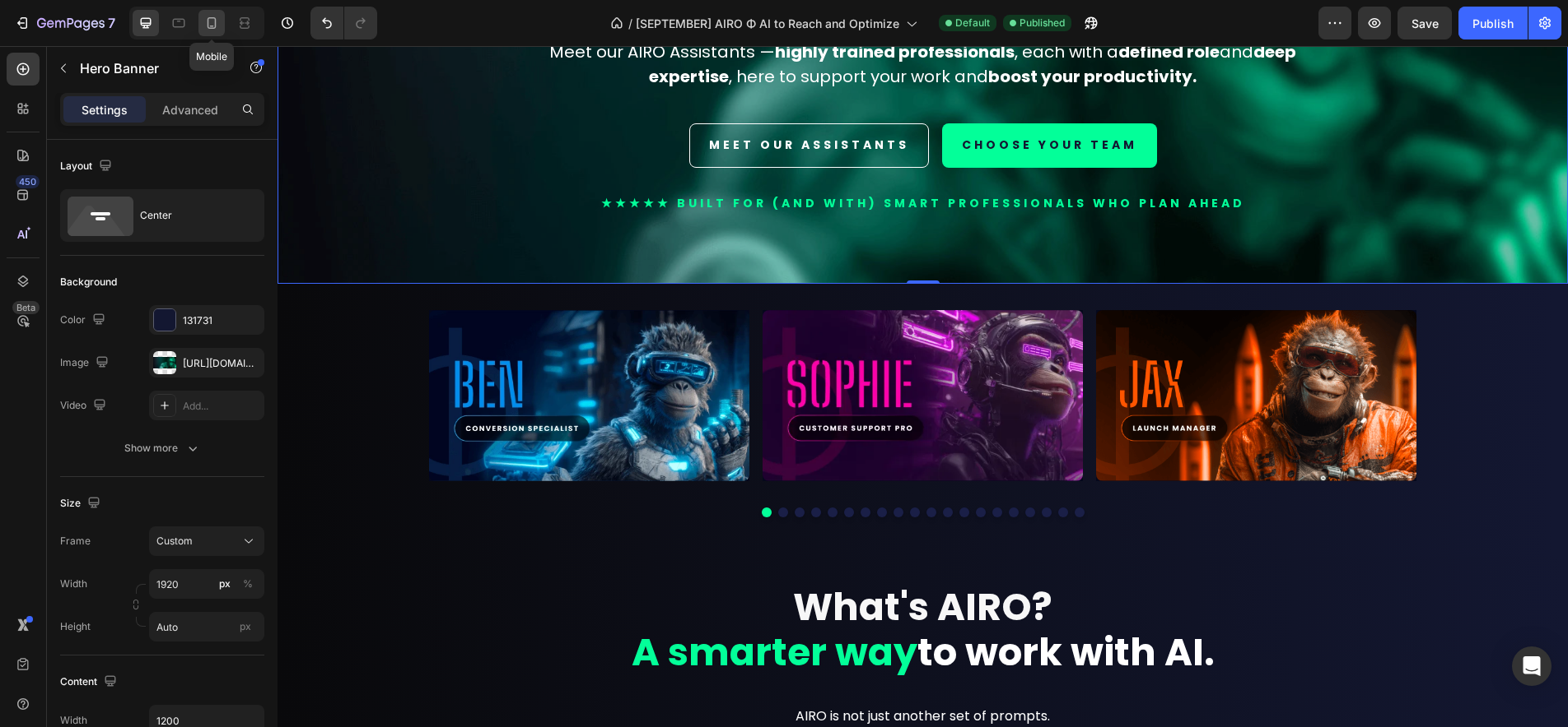
click at [211, 24] on icon at bounding box center [211, 23] width 16 height 16
type input "1080"
type input "100%"
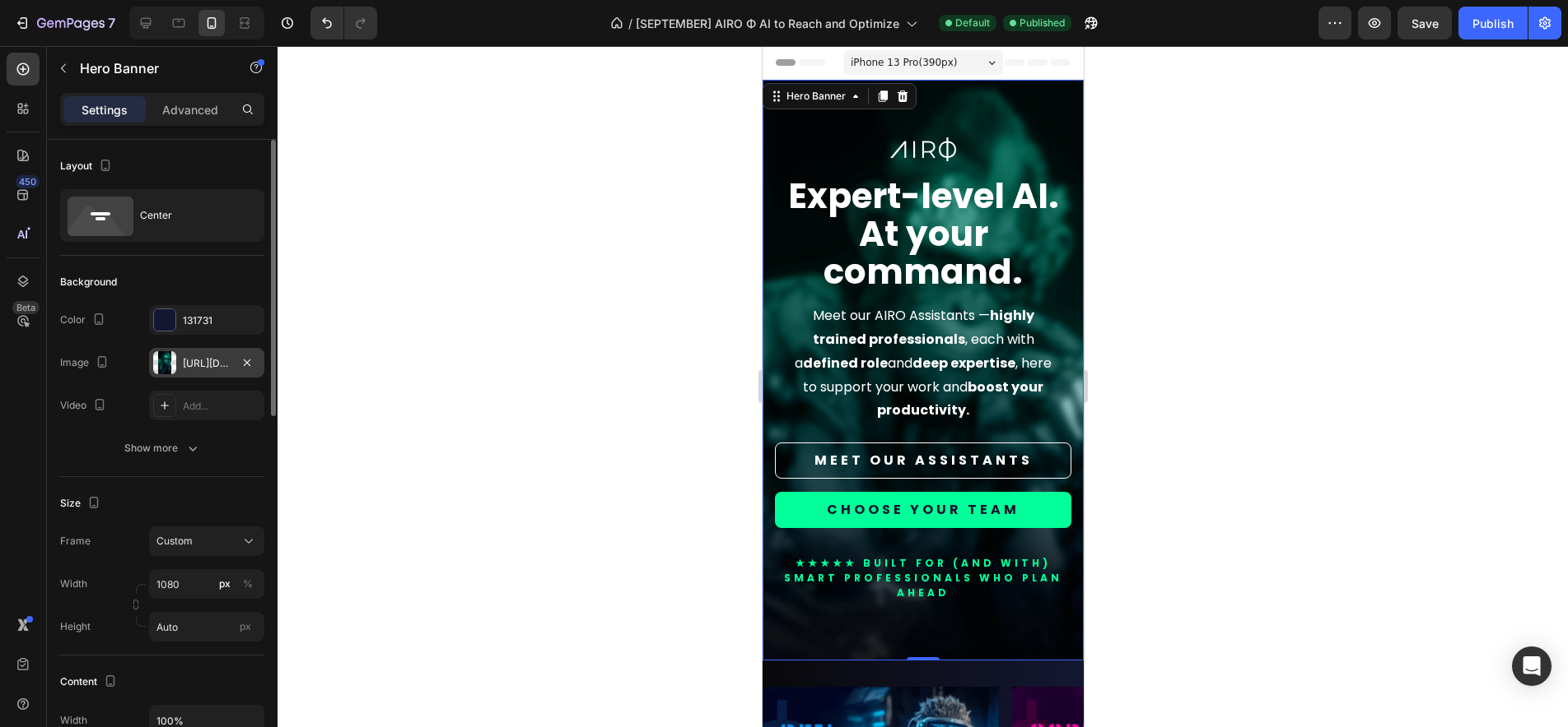
click at [225, 365] on div "[URL][DOMAIN_NAME]" at bounding box center [207, 364] width 48 height 15
click at [624, 392] on div at bounding box center [923, 387] width 1291 height 682
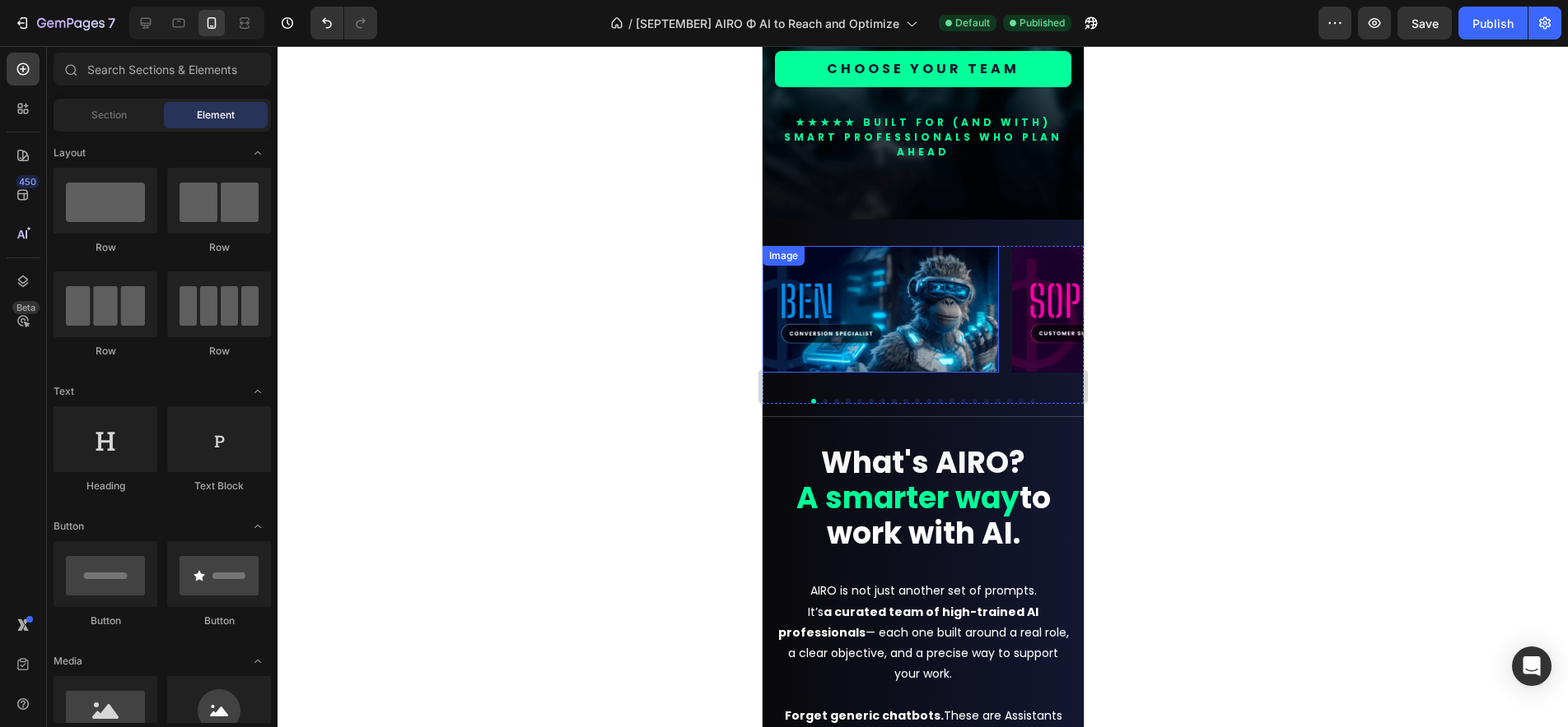
scroll to position [442, 0]
click at [920, 322] on img at bounding box center [879, 308] width 236 height 126
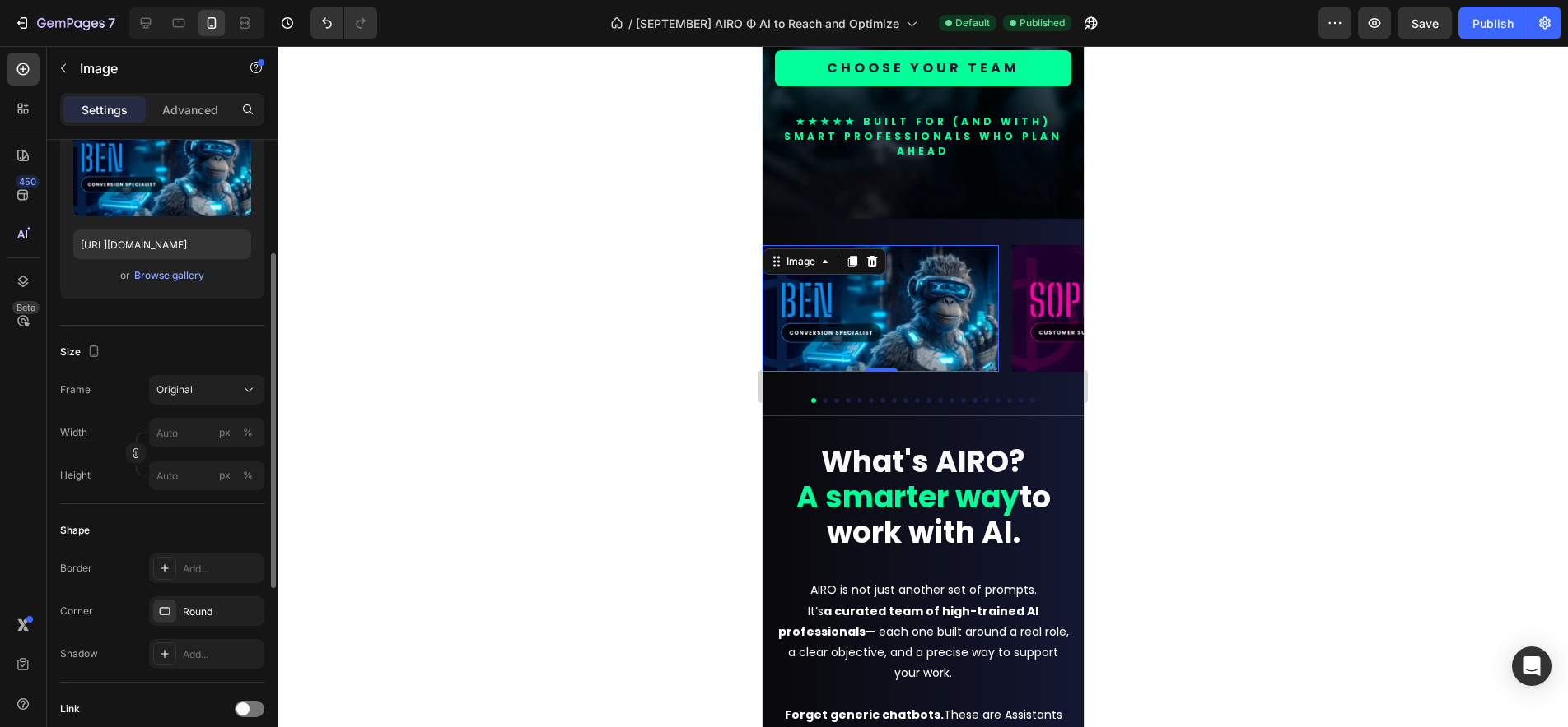
scroll to position [209, 0]
click at [188, 396] on button "Original" at bounding box center [207, 386] width 115 height 29
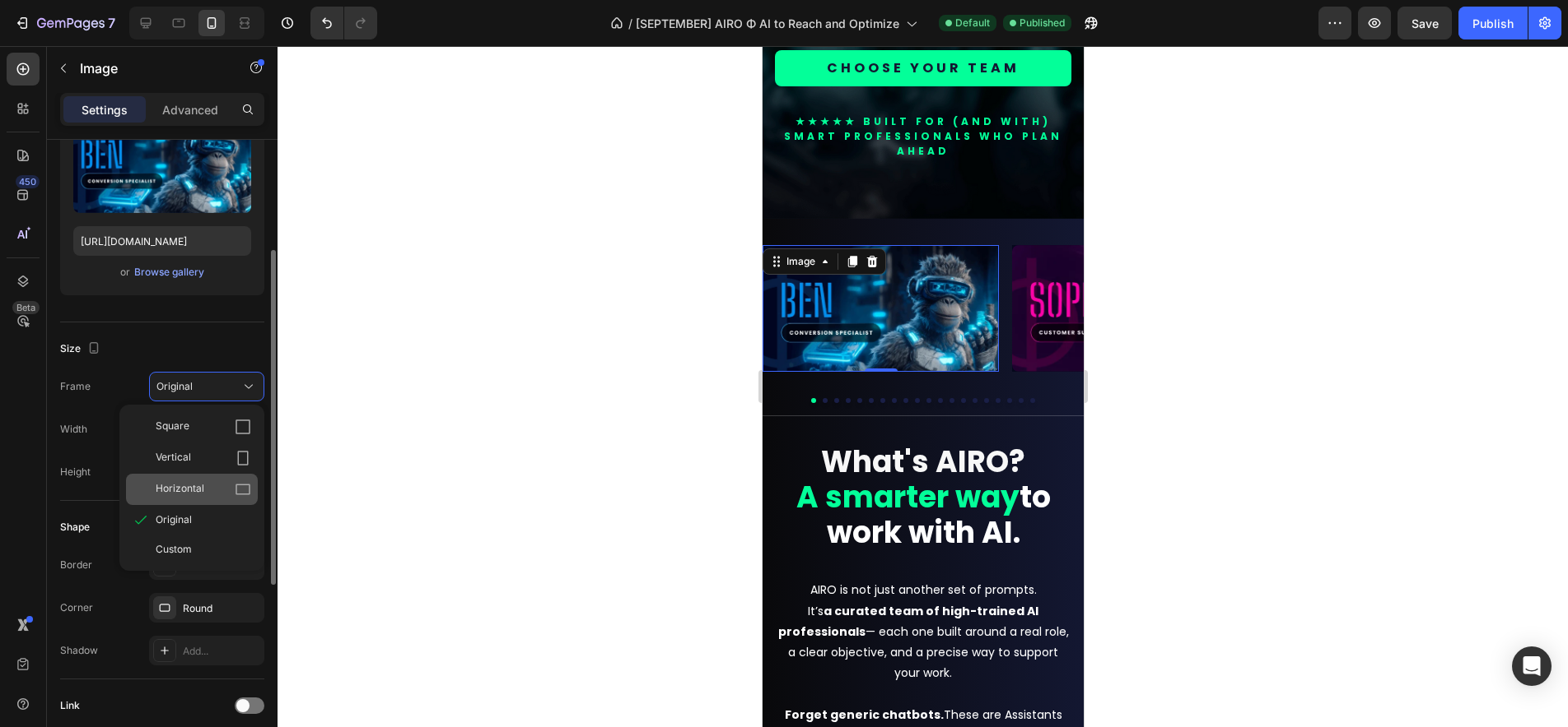
click at [192, 488] on span "Horizontal" at bounding box center [179, 489] width 48 height 16
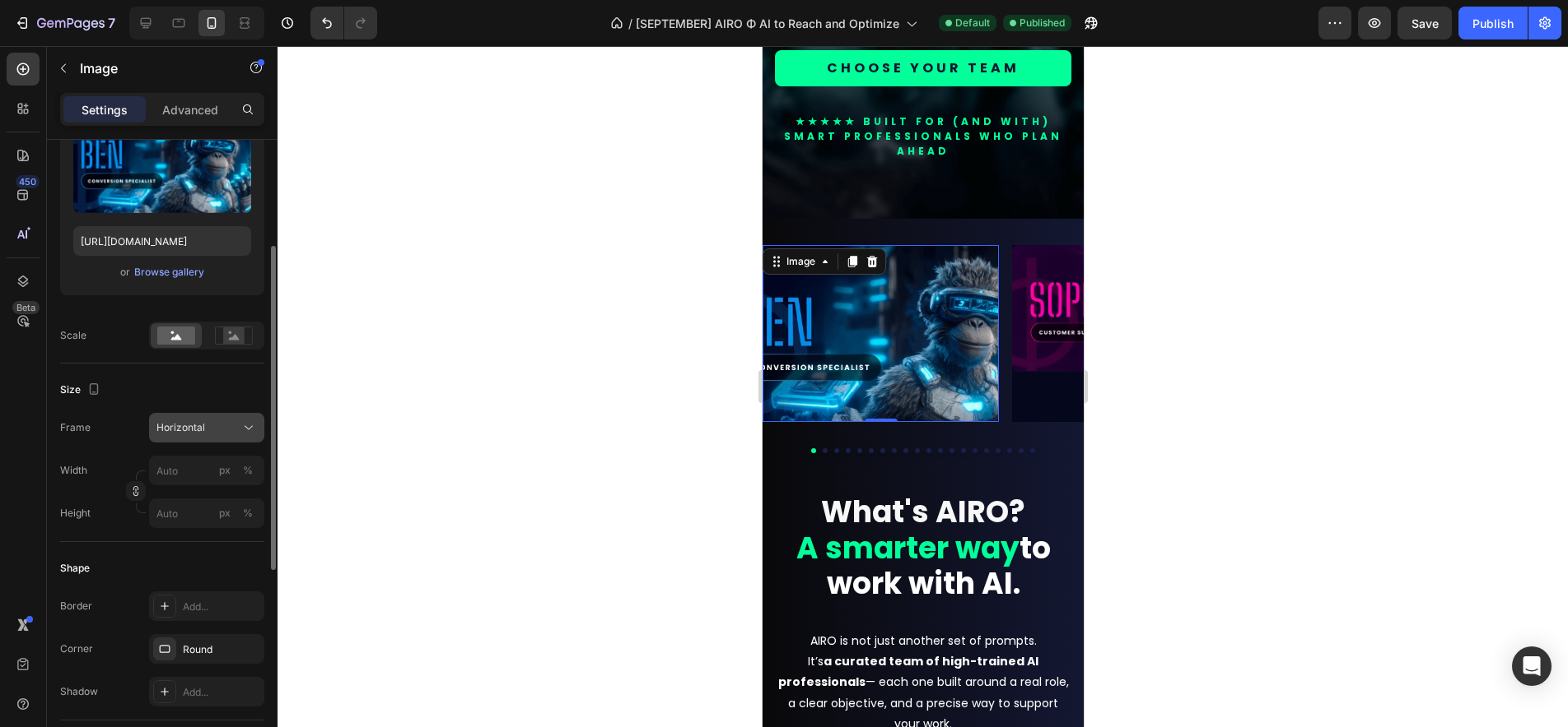
click at [184, 427] on span "Horizontal" at bounding box center [180, 428] width 48 height 15
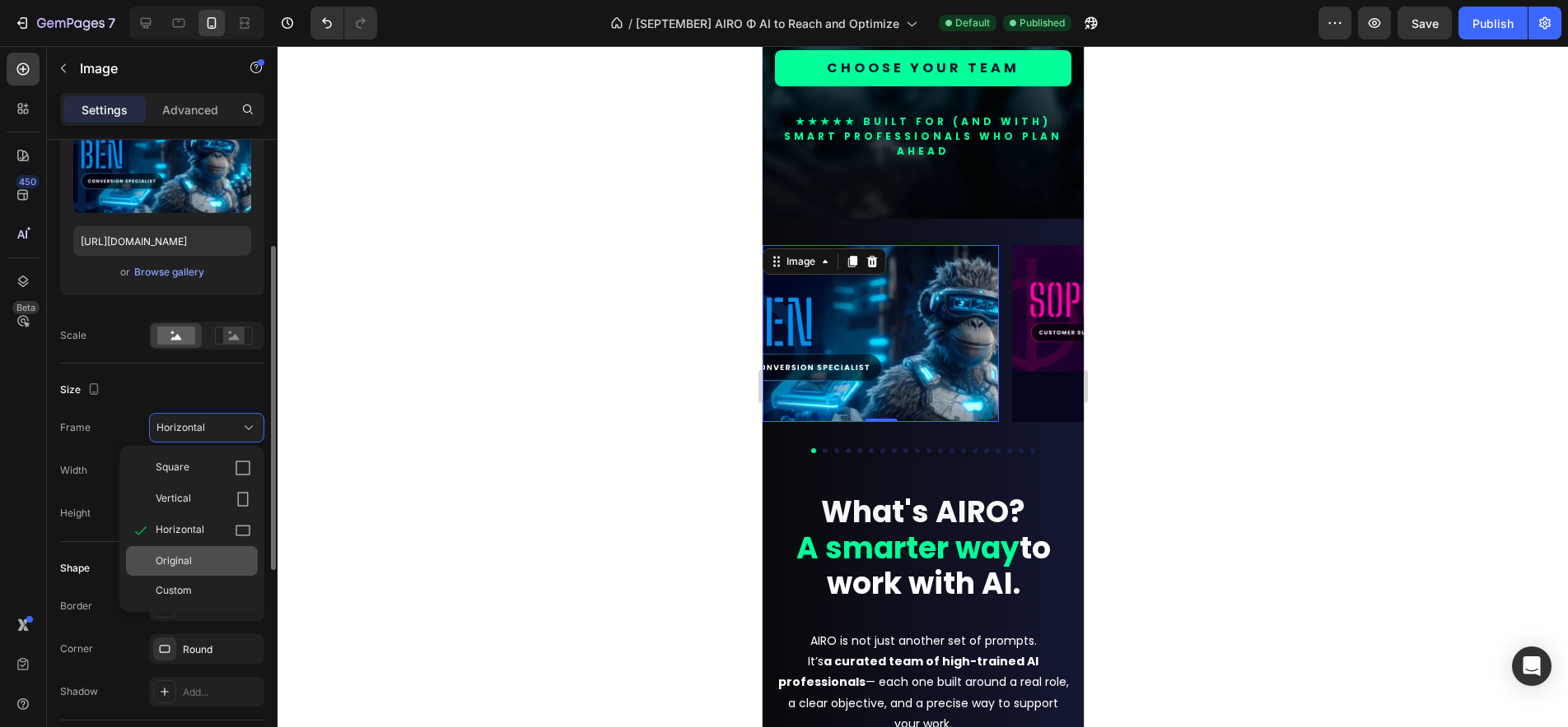
click at [185, 563] on span "Original" at bounding box center [174, 561] width 36 height 15
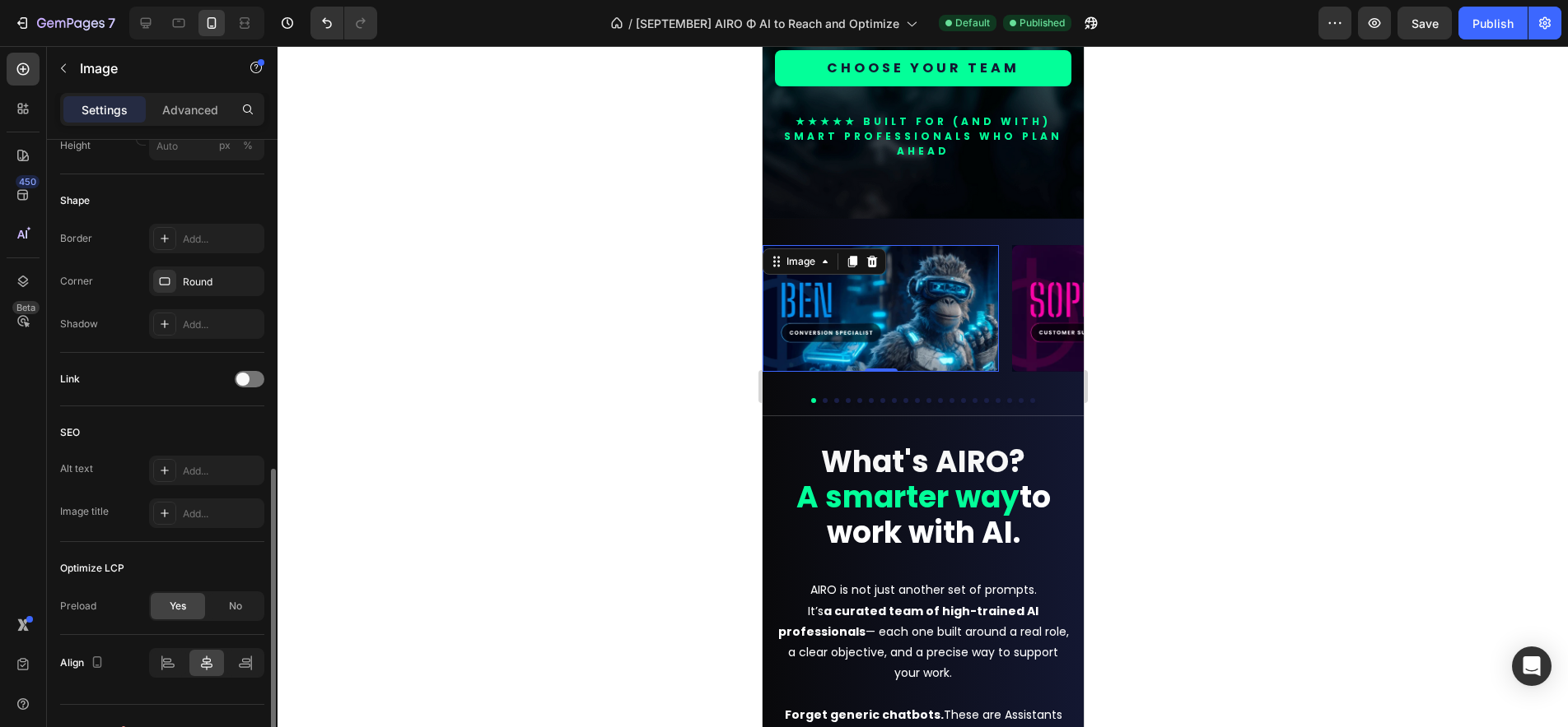
scroll to position [566, 0]
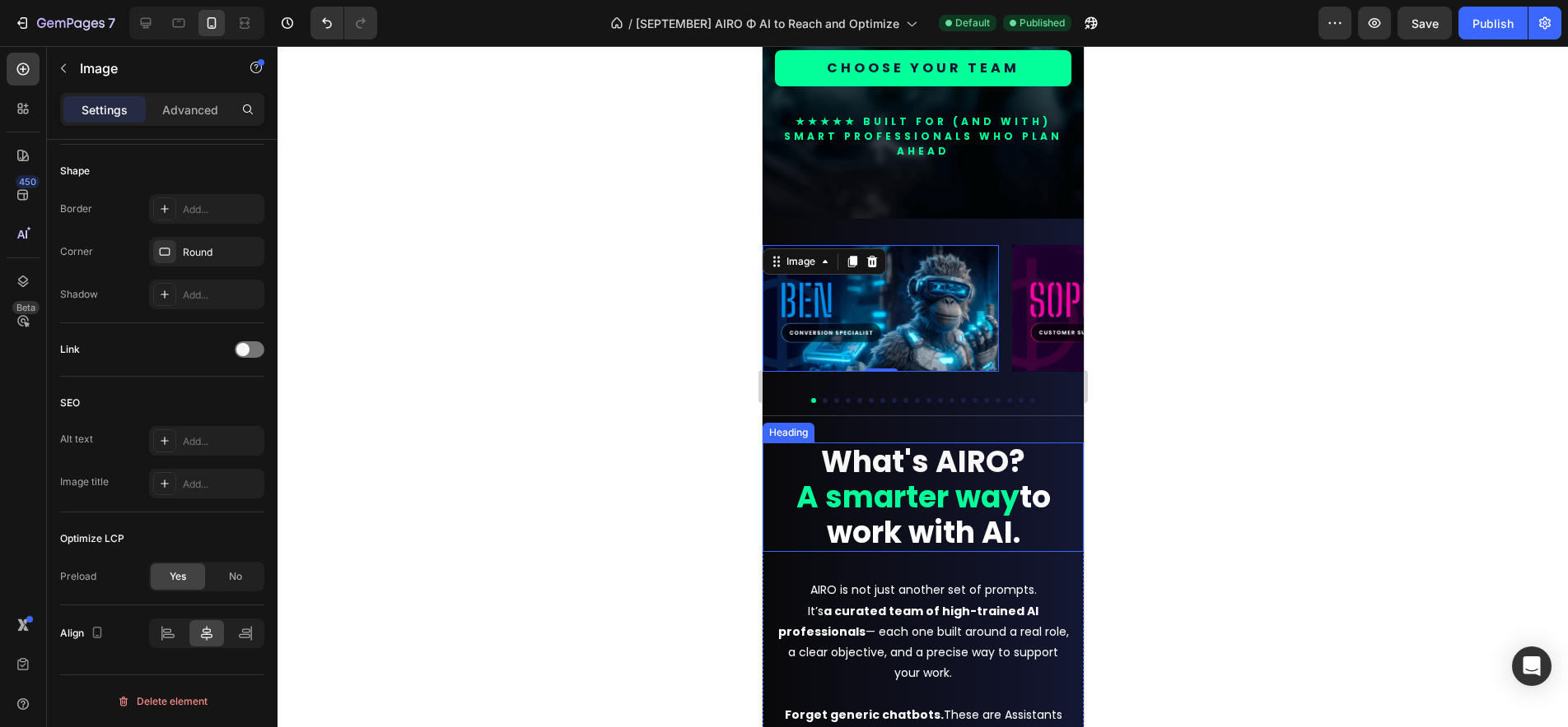
click at [969, 520] on strong "to work with AI." at bounding box center [937, 515] width 224 height 77
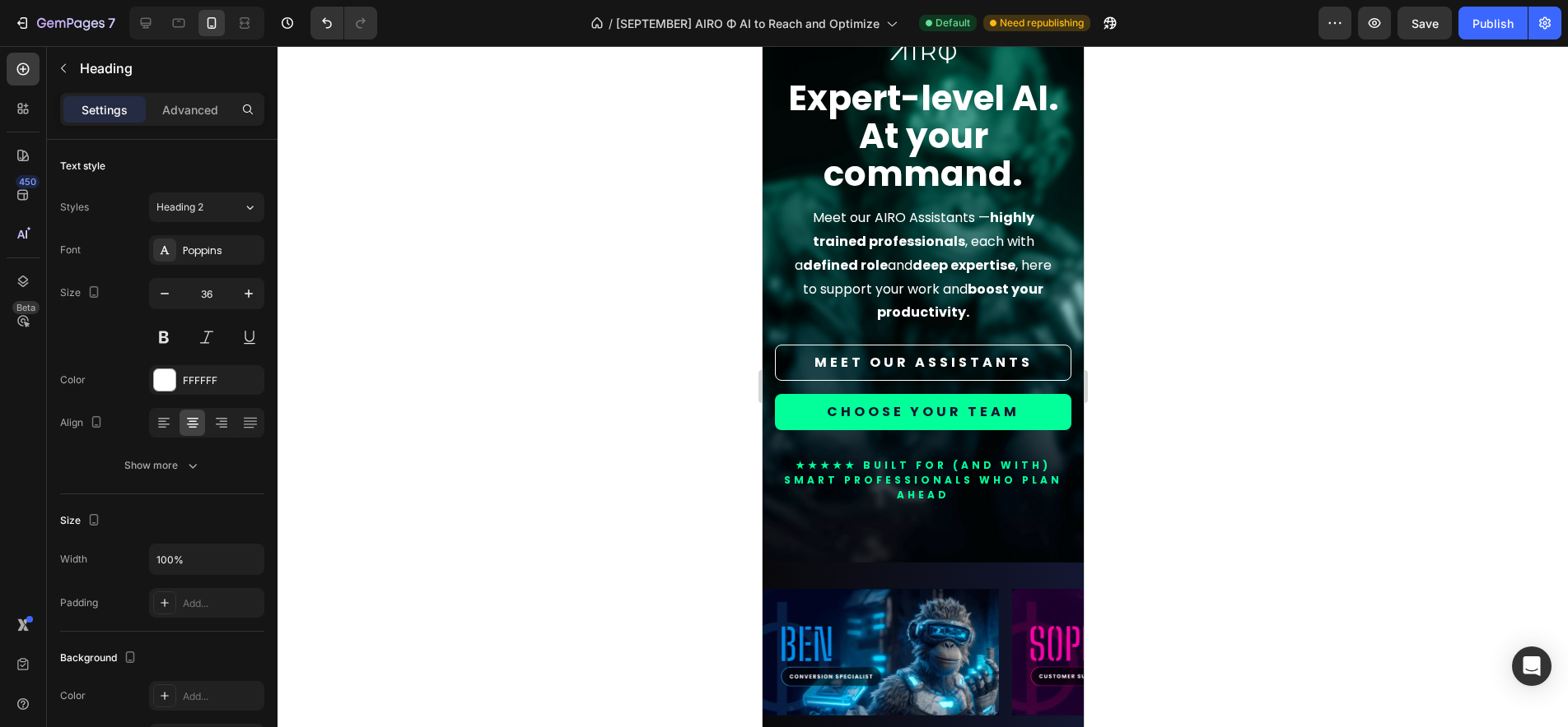
scroll to position [0, 0]
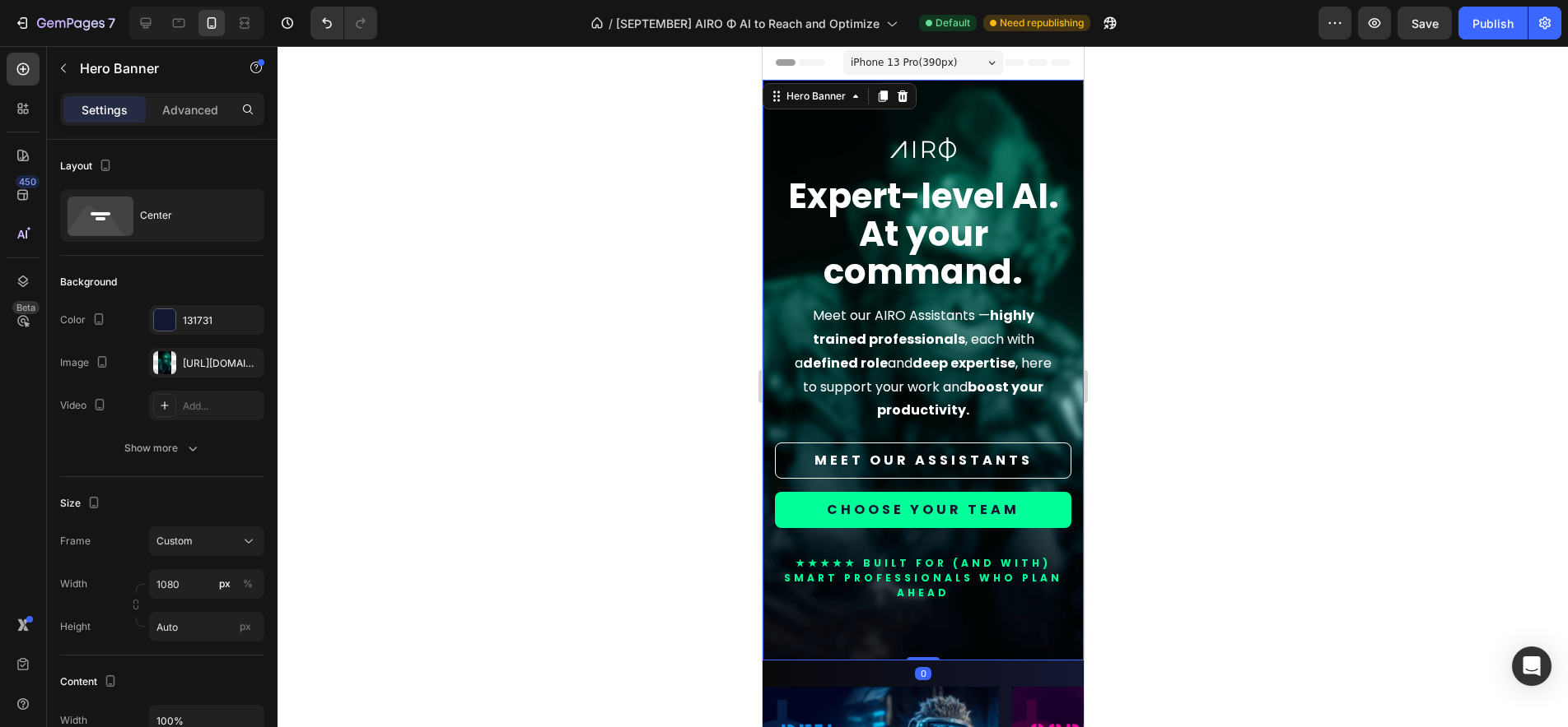
click at [943, 630] on div "Image Expert-level AI. At your command. Heading Meet our AIRO Assistants — high…" at bounding box center [922, 392] width 296 height 510
click at [905, 591] on p "★★★★★ BUILT FOR (AND WITH) smart professionals who plan ahead" at bounding box center [922, 578] width 293 height 44
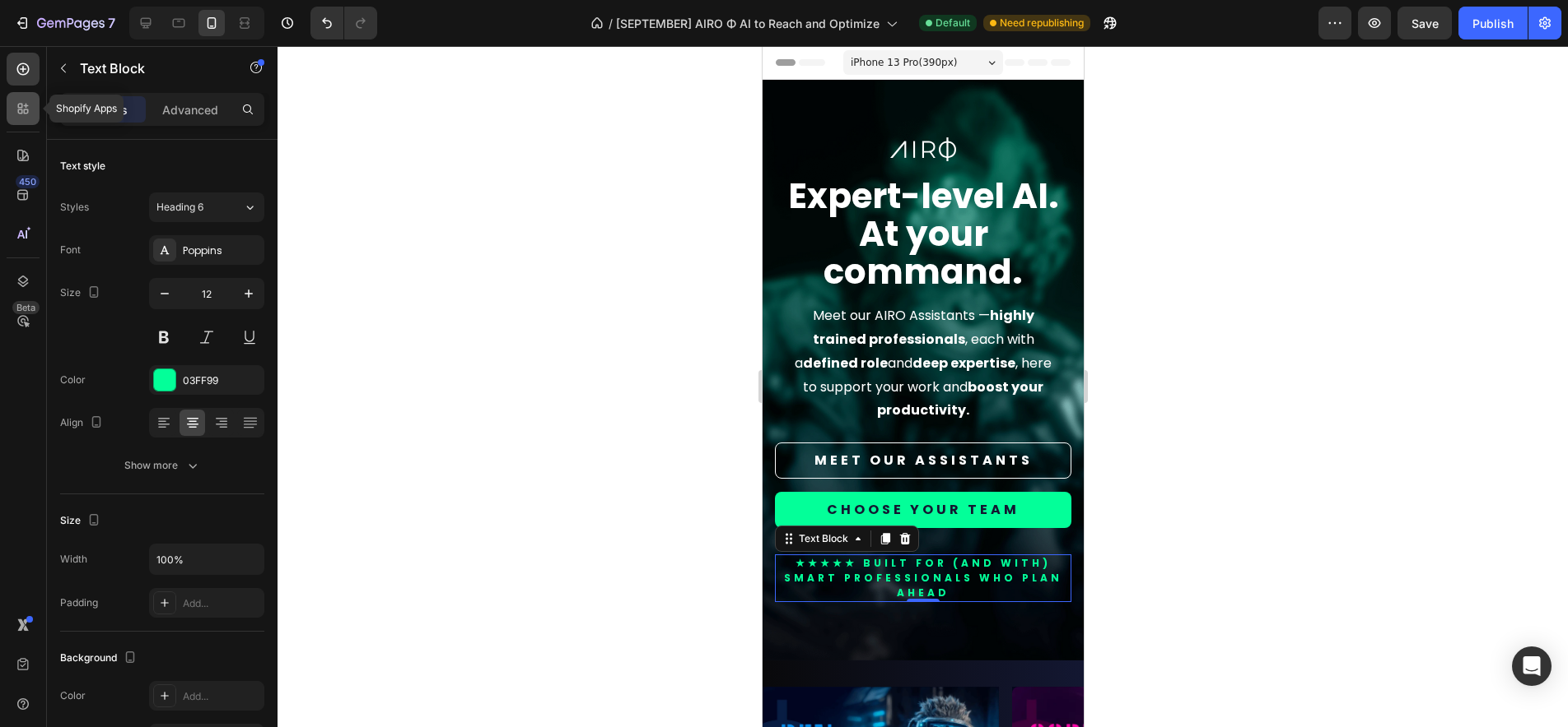
click at [20, 117] on div at bounding box center [23, 108] width 33 height 33
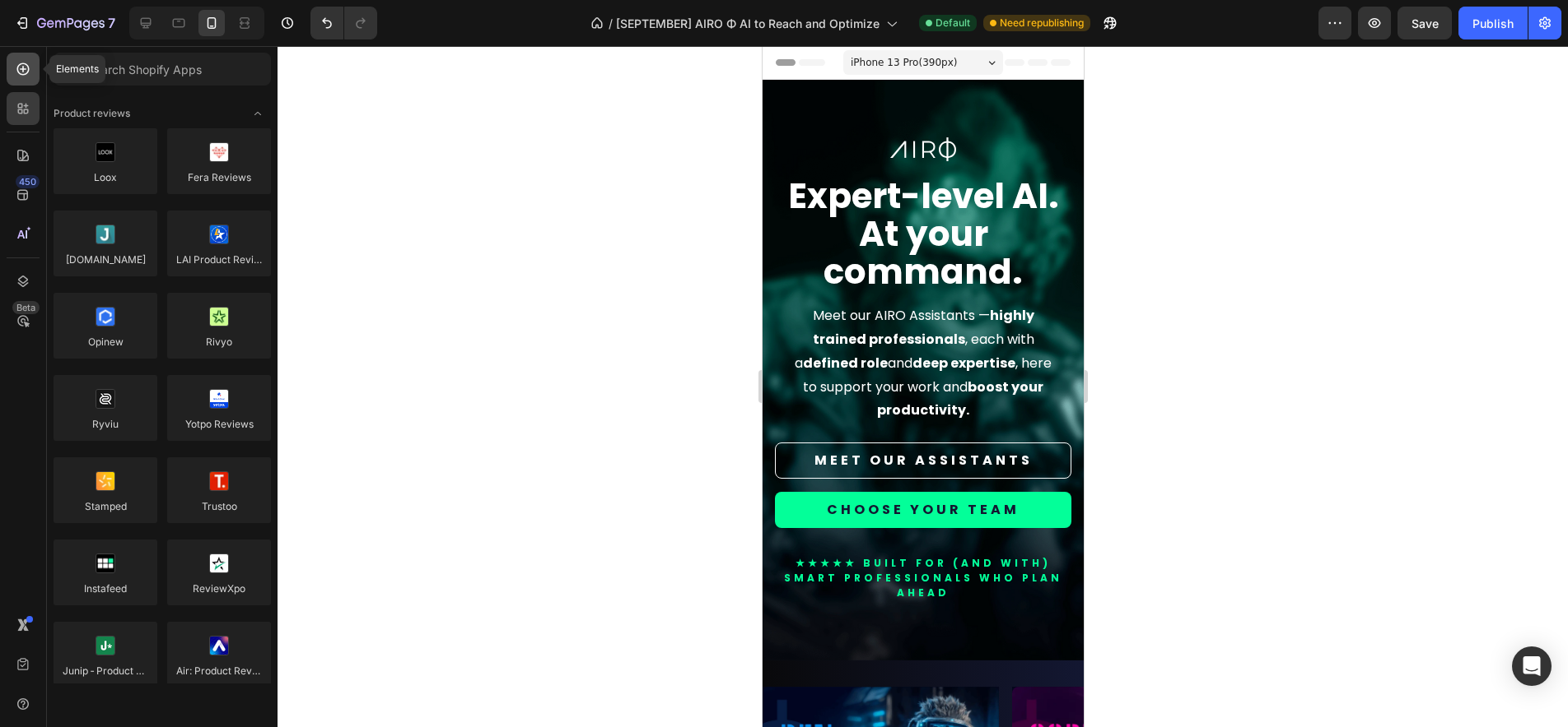
click at [33, 70] on div at bounding box center [23, 69] width 33 height 33
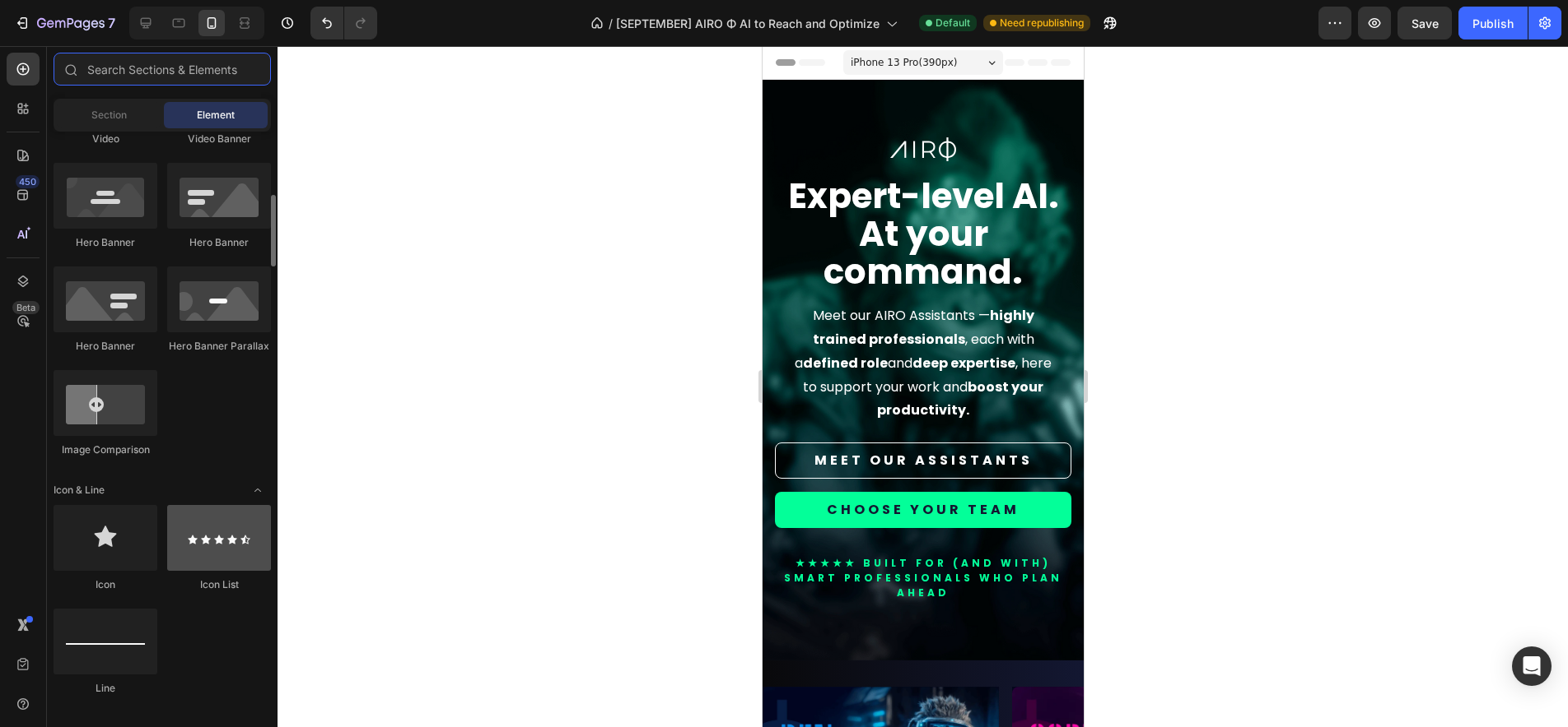
scroll to position [753, 0]
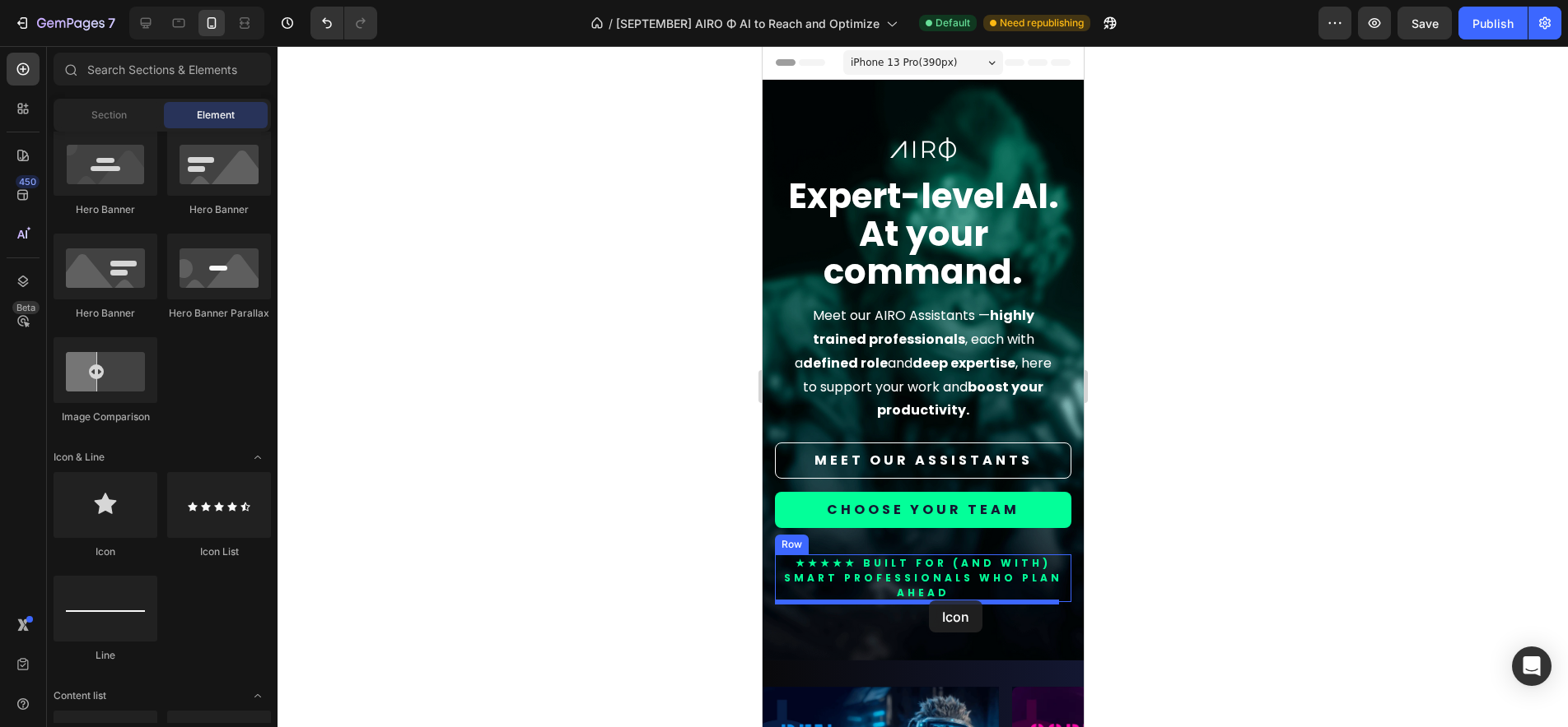
drag, startPoint x: 869, startPoint y: 559, endPoint x: 928, endPoint y: 601, distance: 72.4
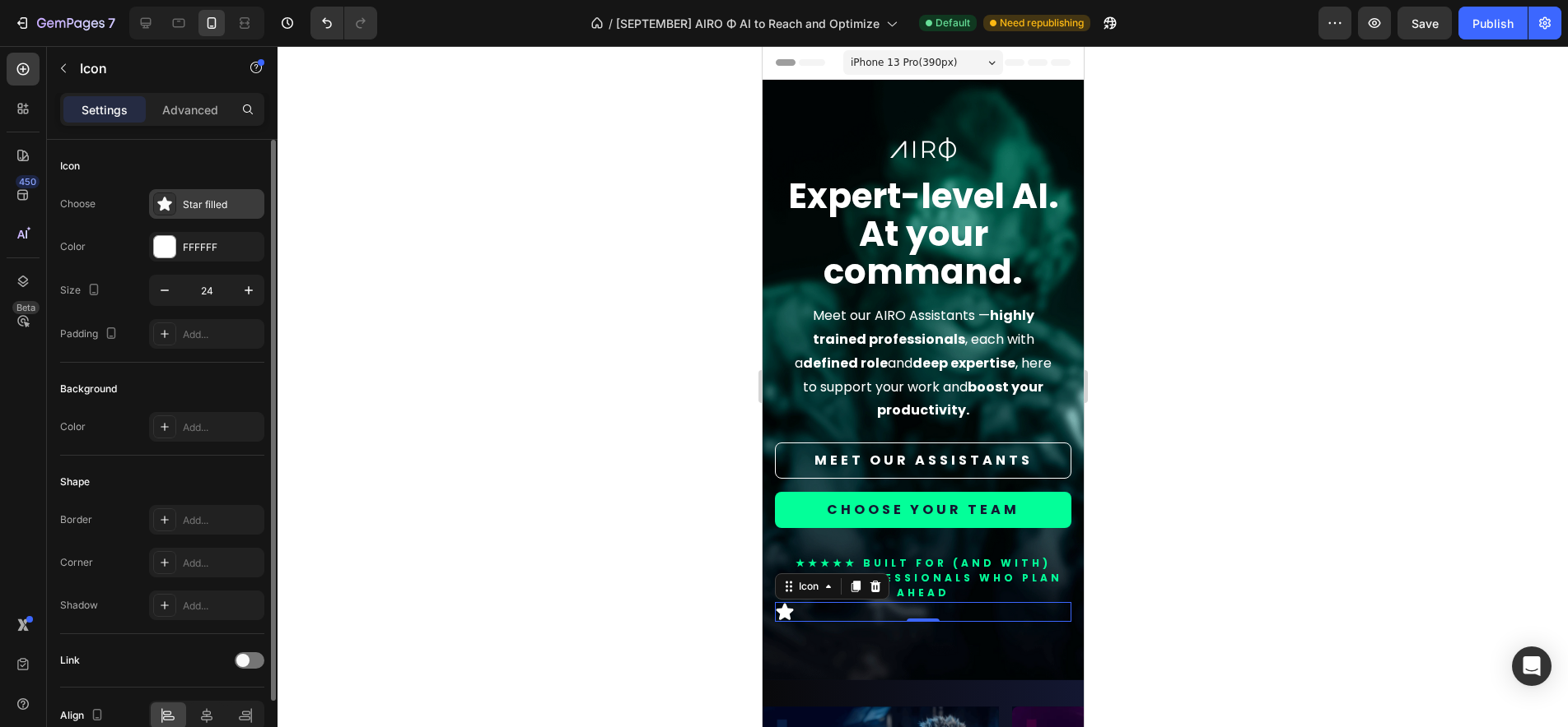
click at [161, 204] on icon at bounding box center [164, 204] width 14 height 14
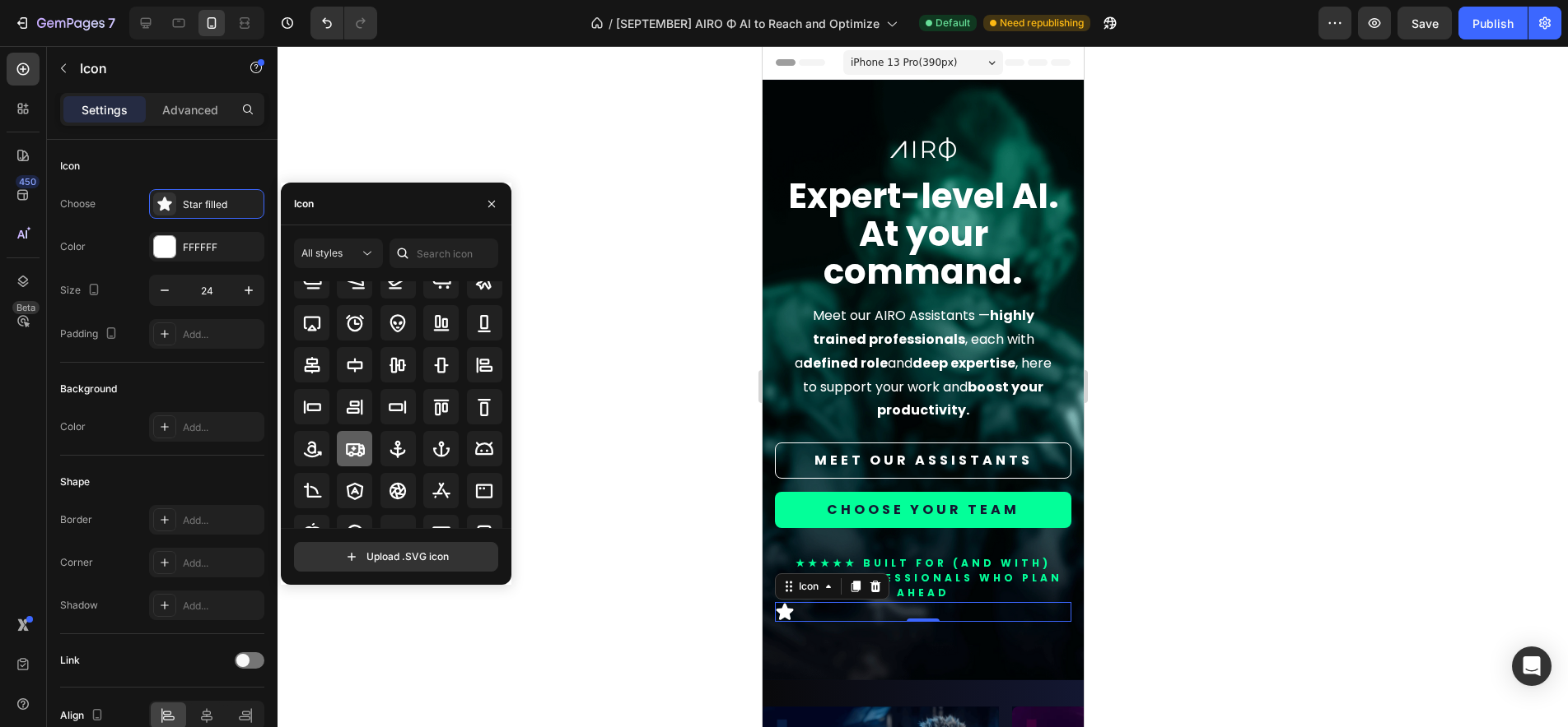
scroll to position [85, 0]
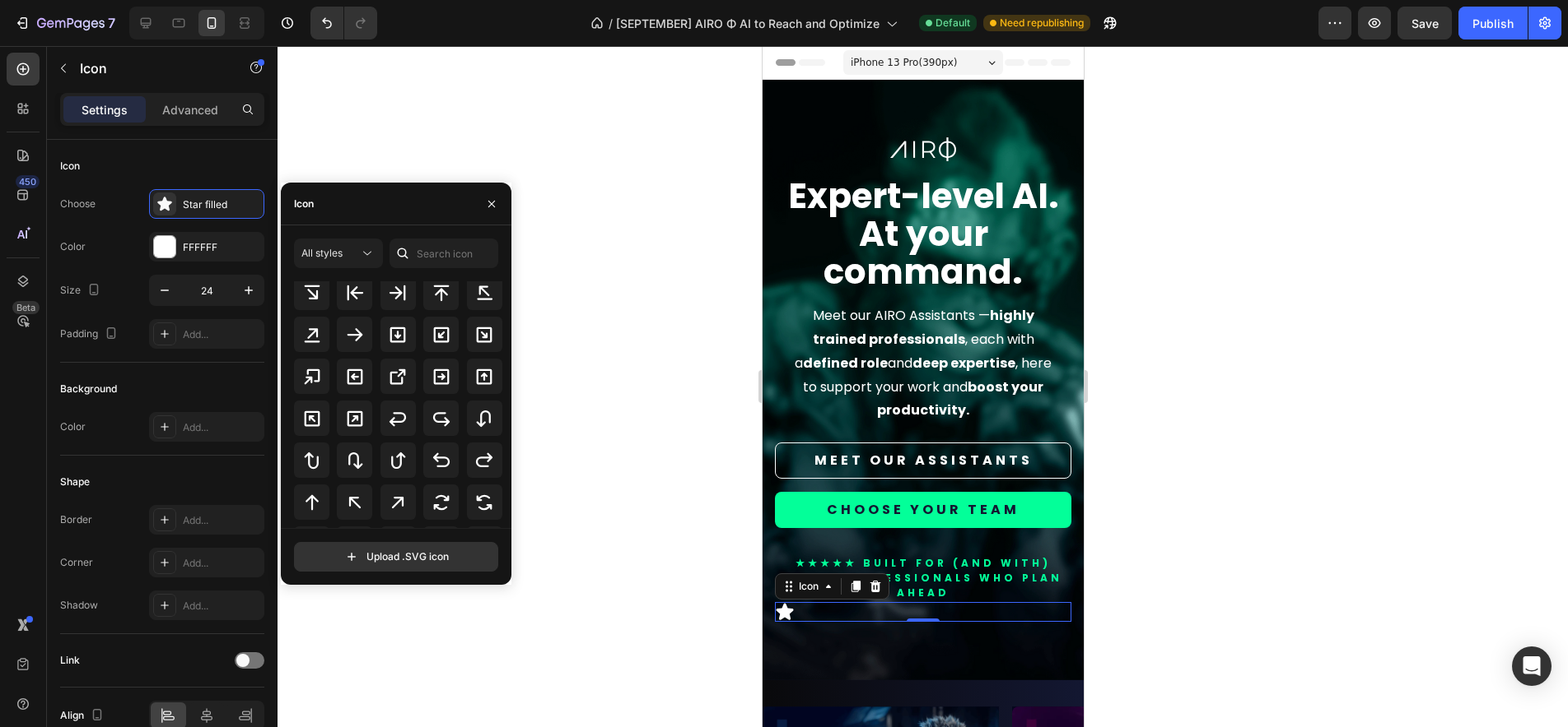
scroll to position [293, 0]
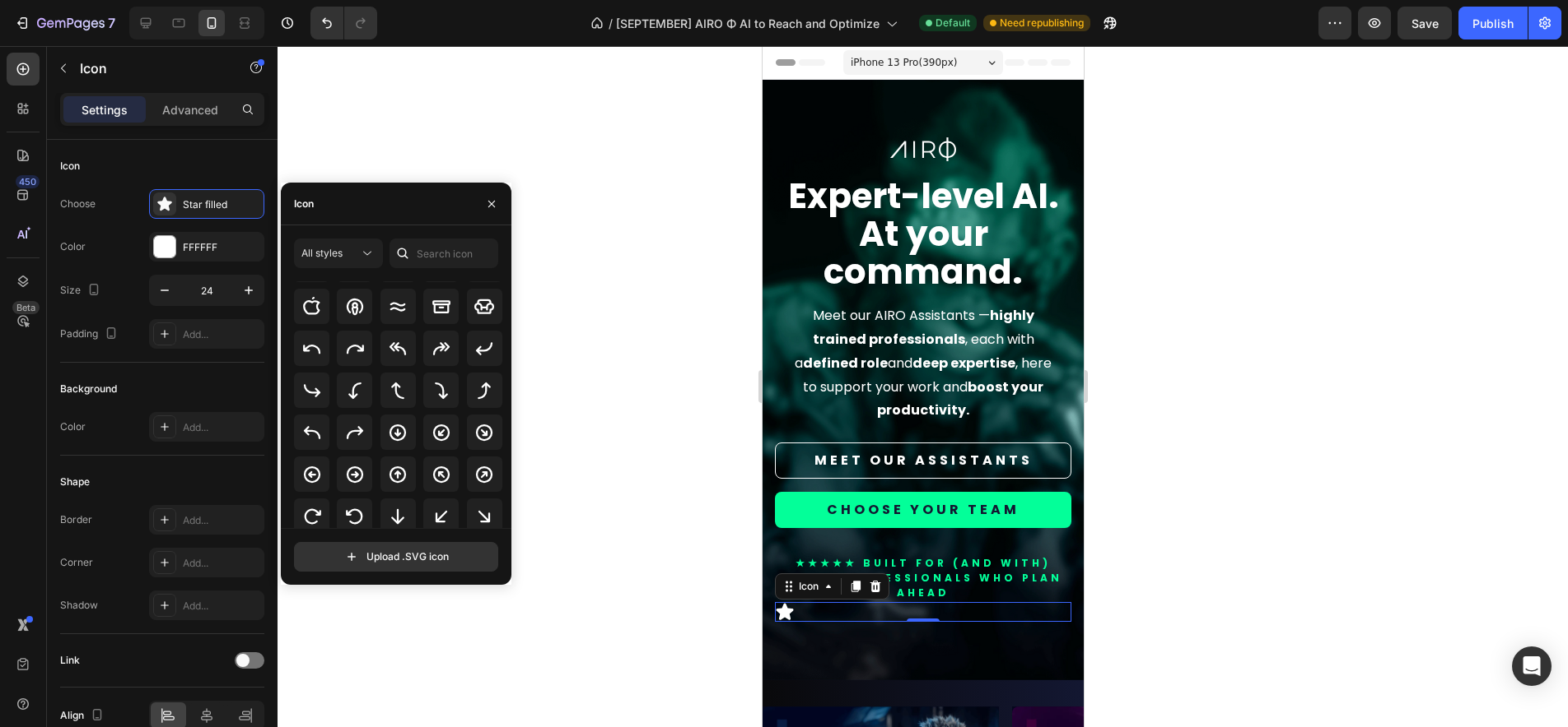
click at [361, 210] on div "Icon" at bounding box center [396, 204] width 230 height 42
click at [446, 247] on input "text" at bounding box center [443, 253] width 108 height 29
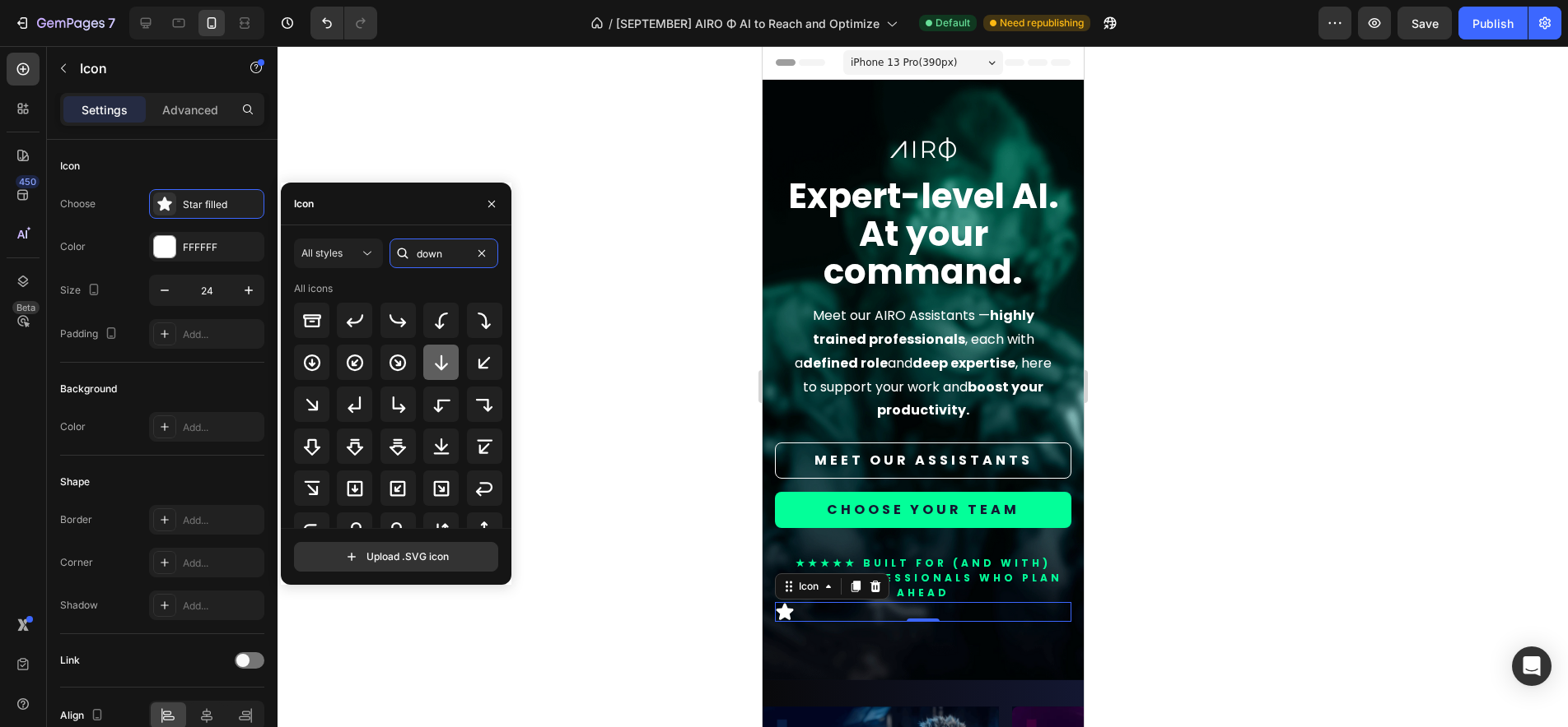
type input "down"
click at [435, 359] on icon at bounding box center [441, 362] width 20 height 20
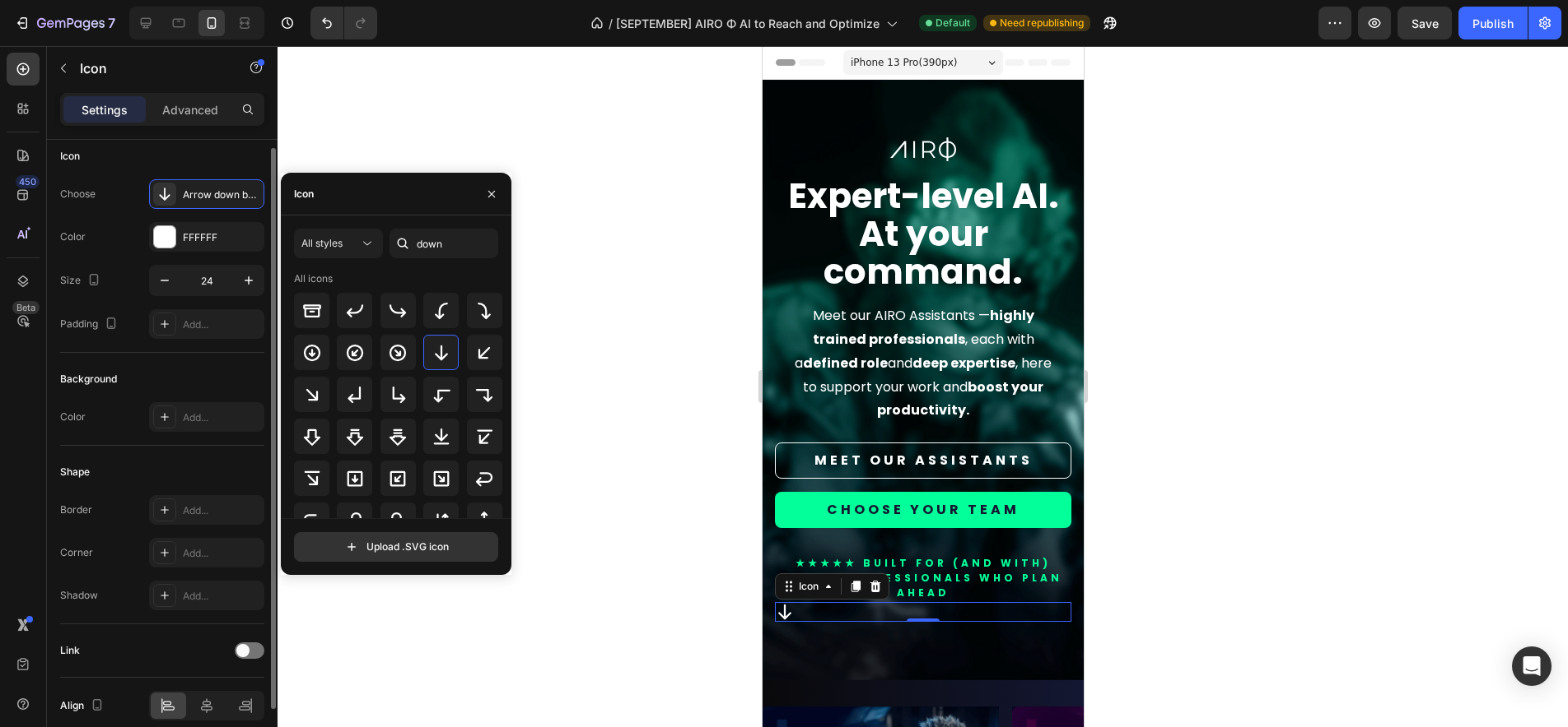
scroll to position [13, 0]
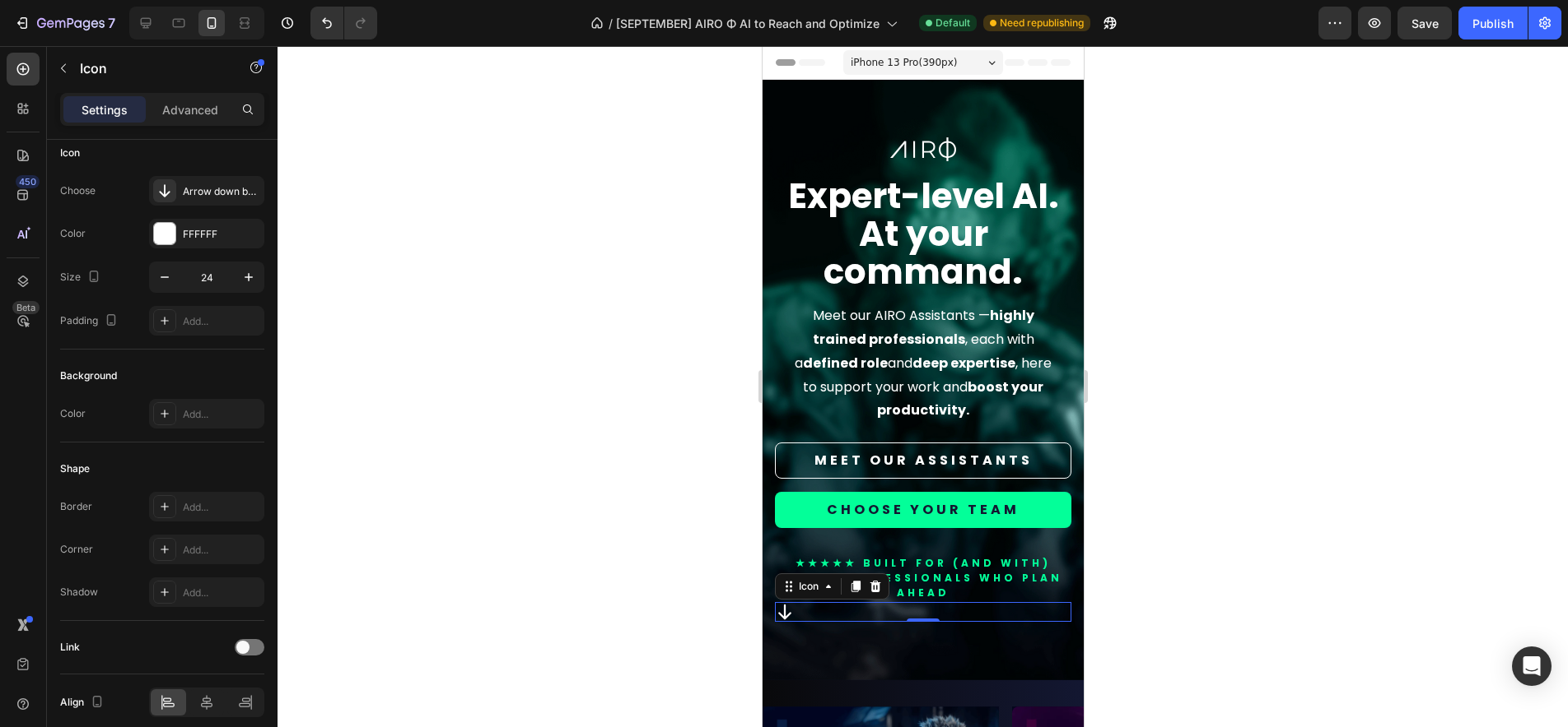
click at [1163, 553] on div at bounding box center [923, 387] width 1291 height 682
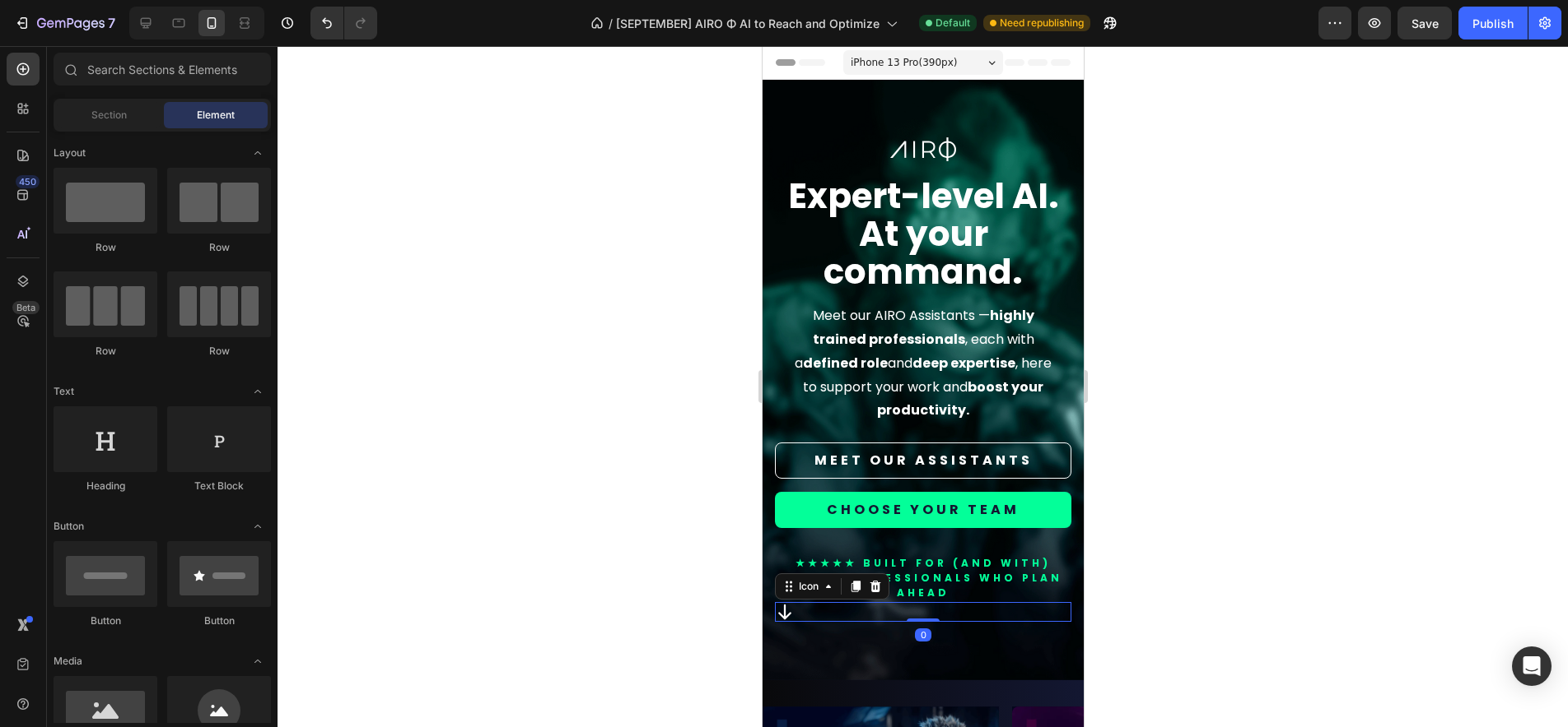
drag, startPoint x: 830, startPoint y: 614, endPoint x: 1493, endPoint y: 660, distance: 664.6
click at [830, 614] on div "Icon 0" at bounding box center [922, 612] width 296 height 20
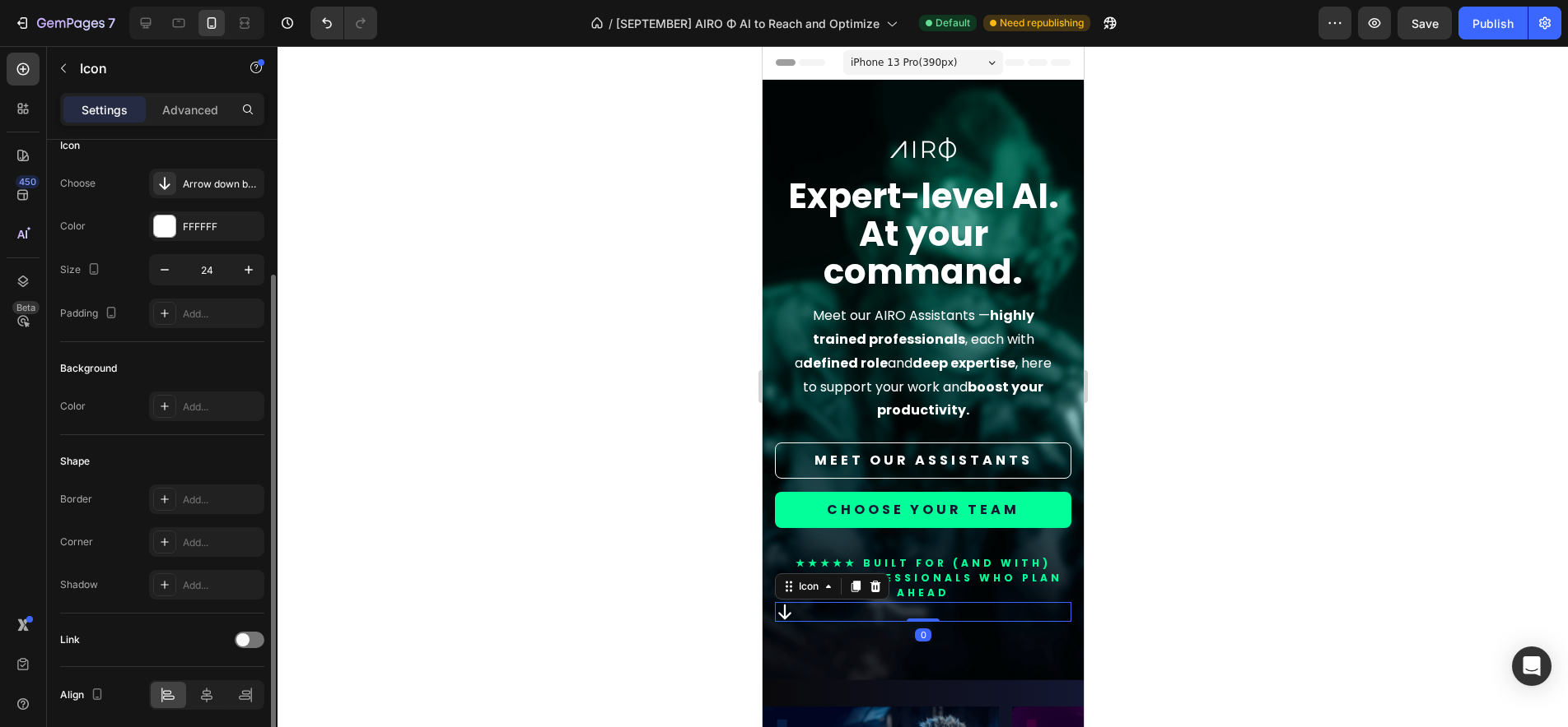
scroll to position [82, 0]
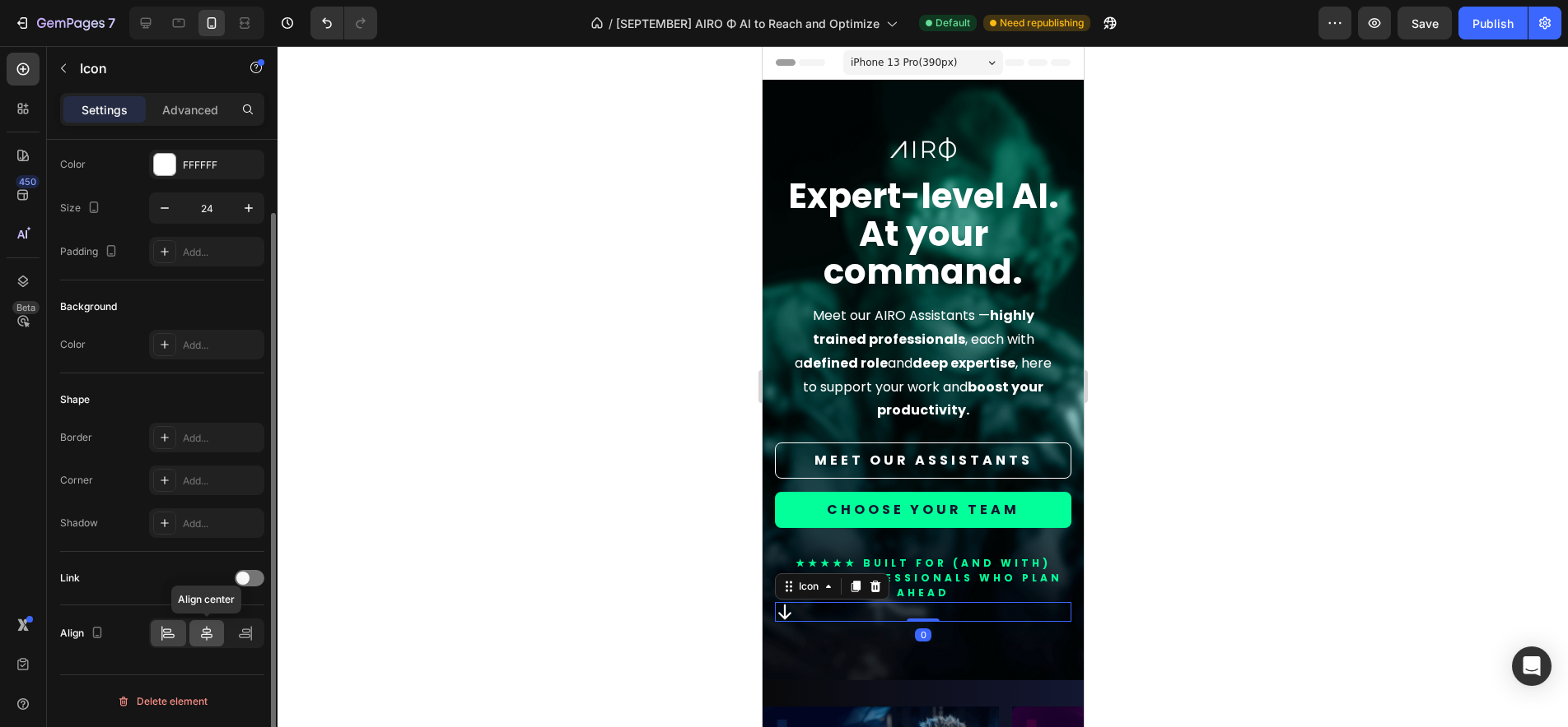
click at [207, 636] on icon at bounding box center [206, 633] width 16 height 16
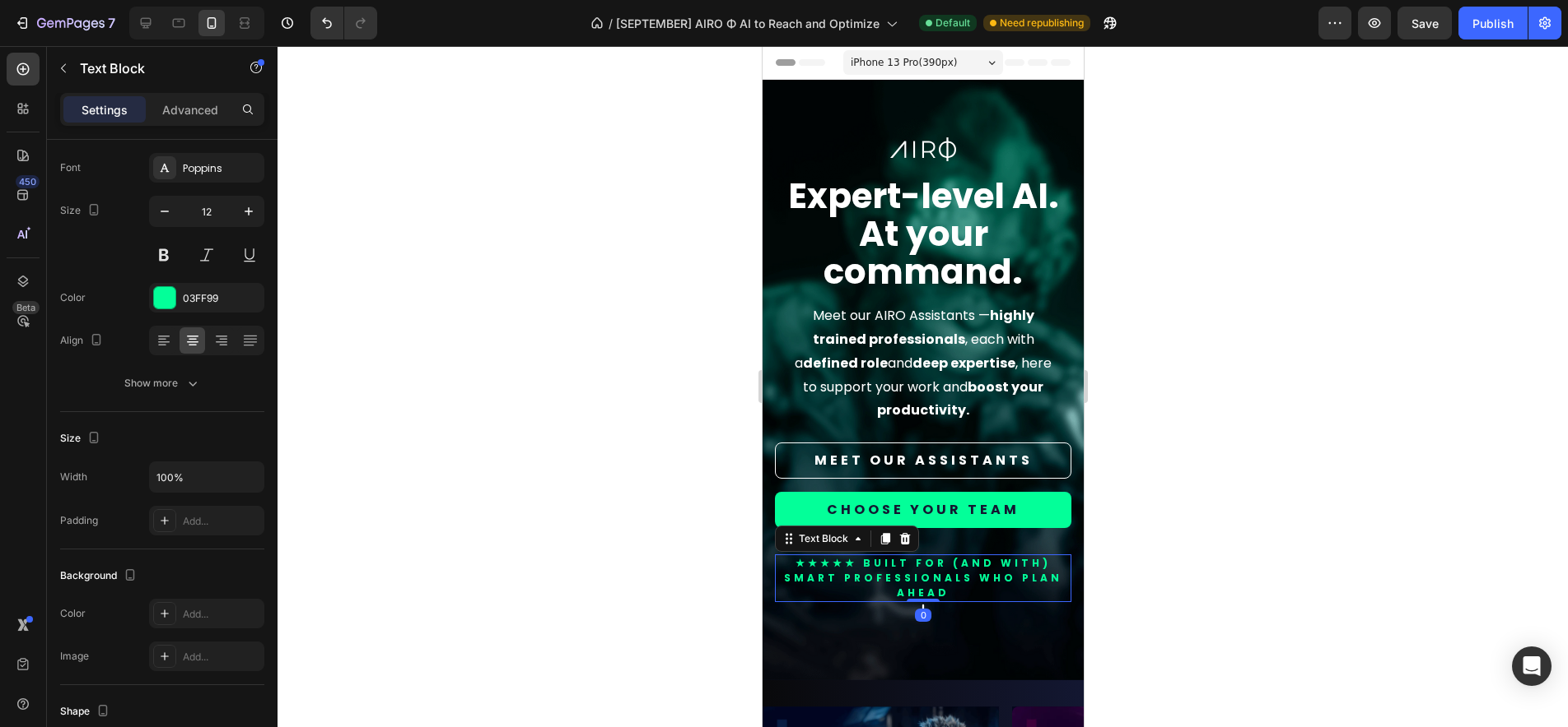
click at [1014, 586] on p "★★★★★ BUILT FOR (AND WITH) smart professionals who plan ahead" at bounding box center [922, 578] width 293 height 44
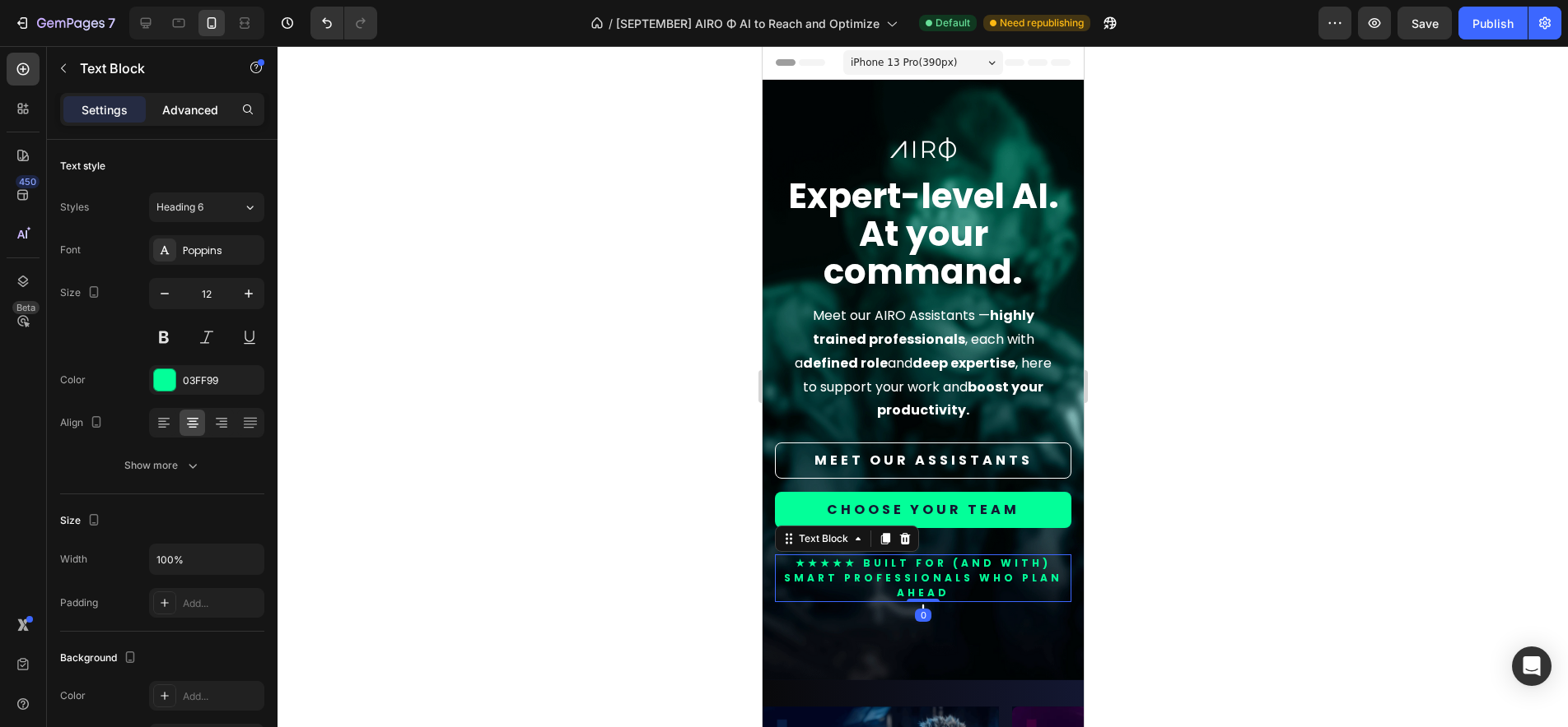
click at [191, 108] on p "Advanced" at bounding box center [190, 109] width 56 height 17
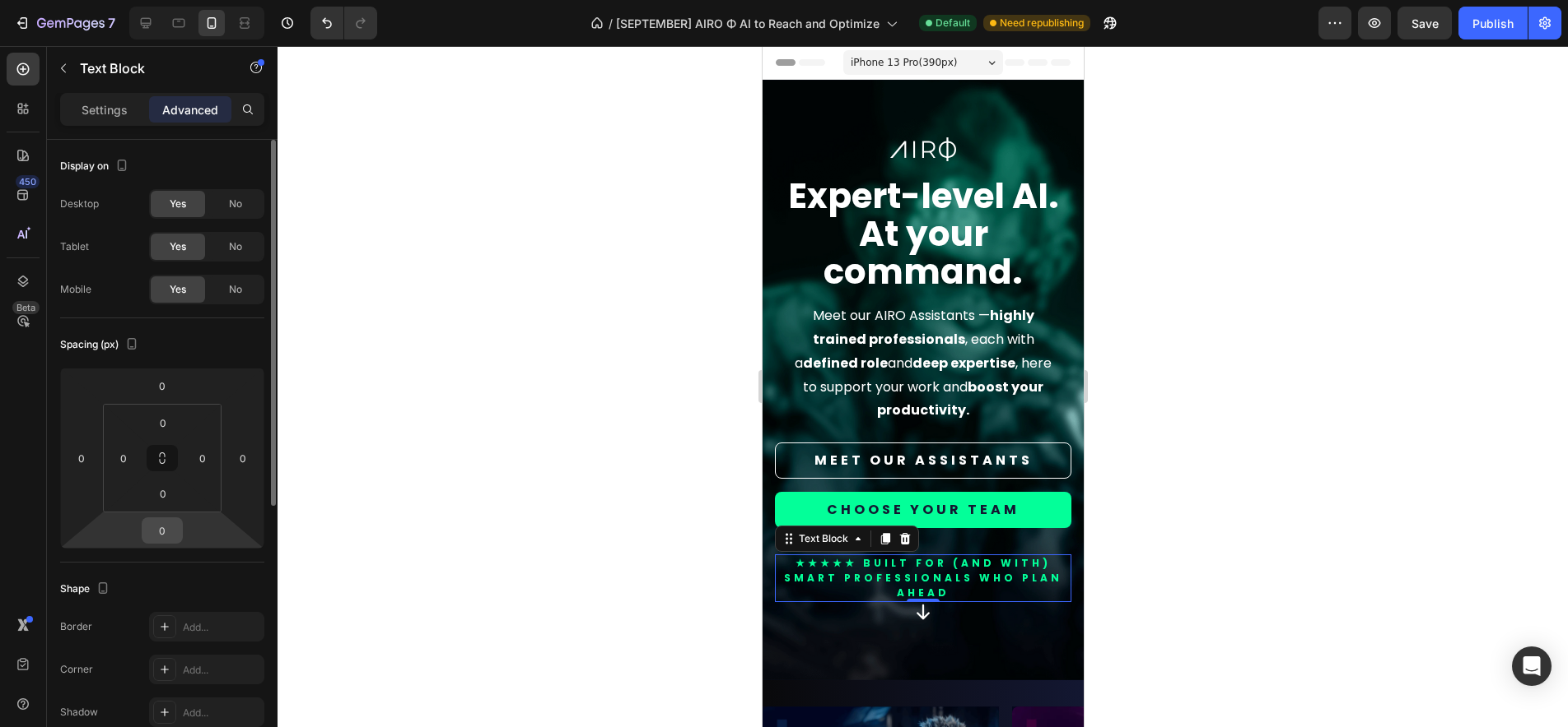
click at [168, 531] on input "0" at bounding box center [161, 531] width 33 height 25
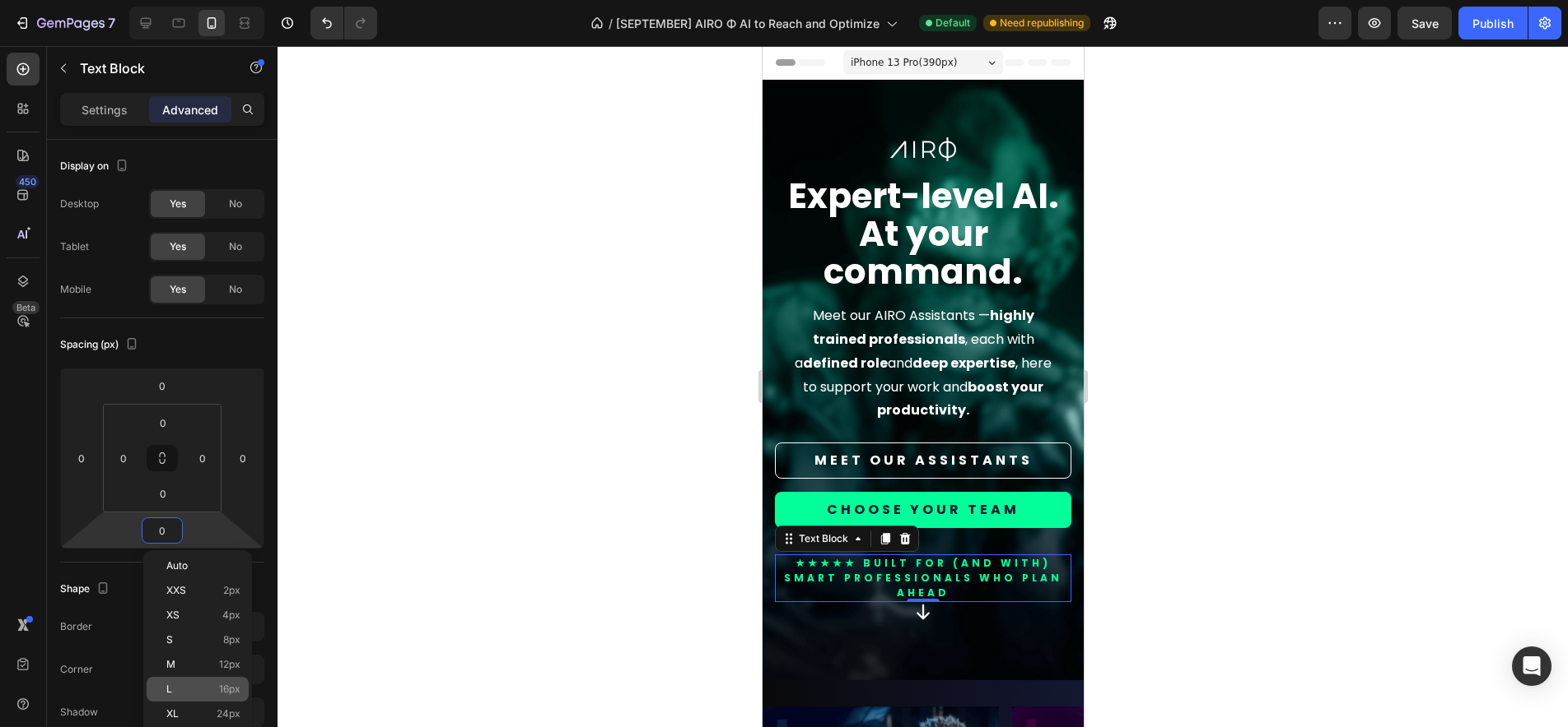
click at [207, 694] on p "L 16px" at bounding box center [203, 689] width 75 height 11
type input "16"
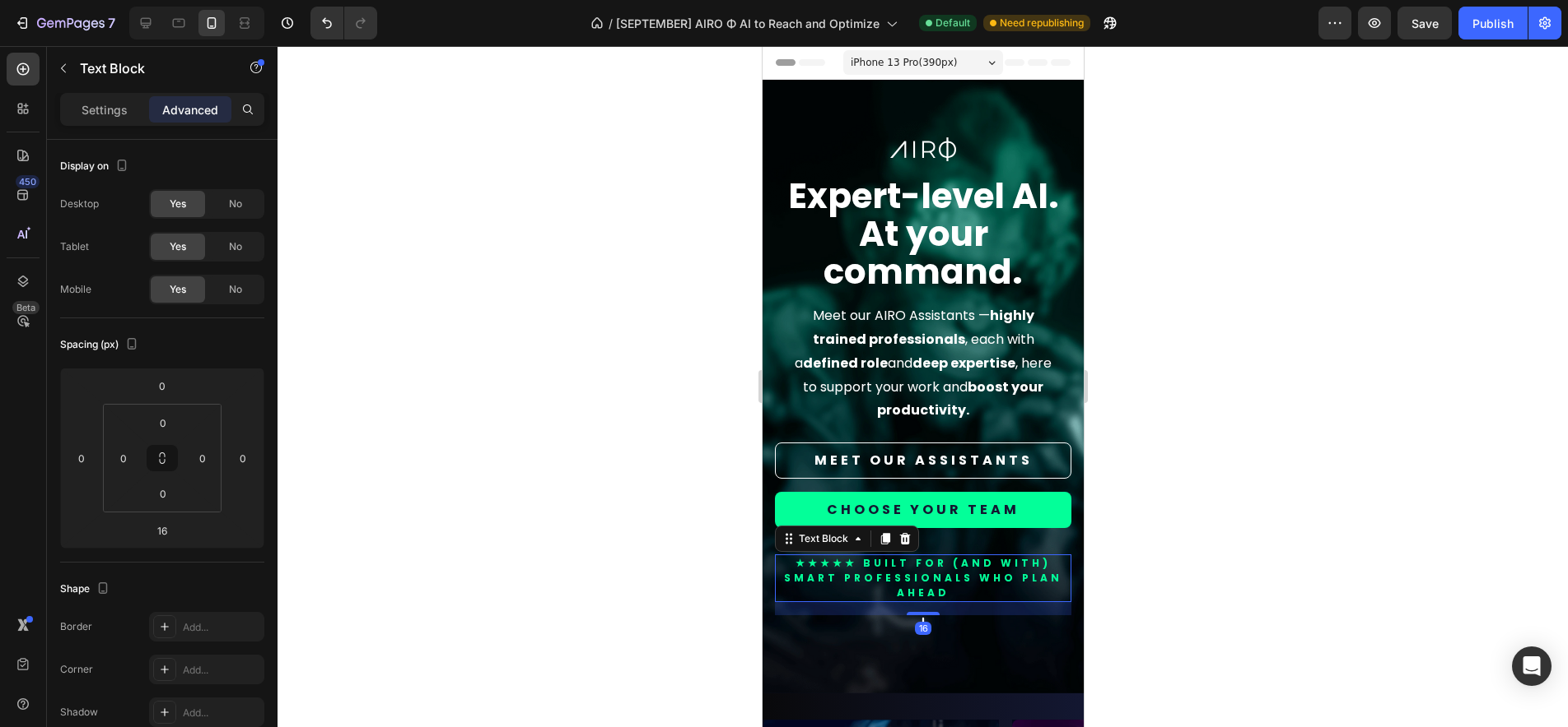
click at [1141, 559] on div at bounding box center [923, 387] width 1291 height 682
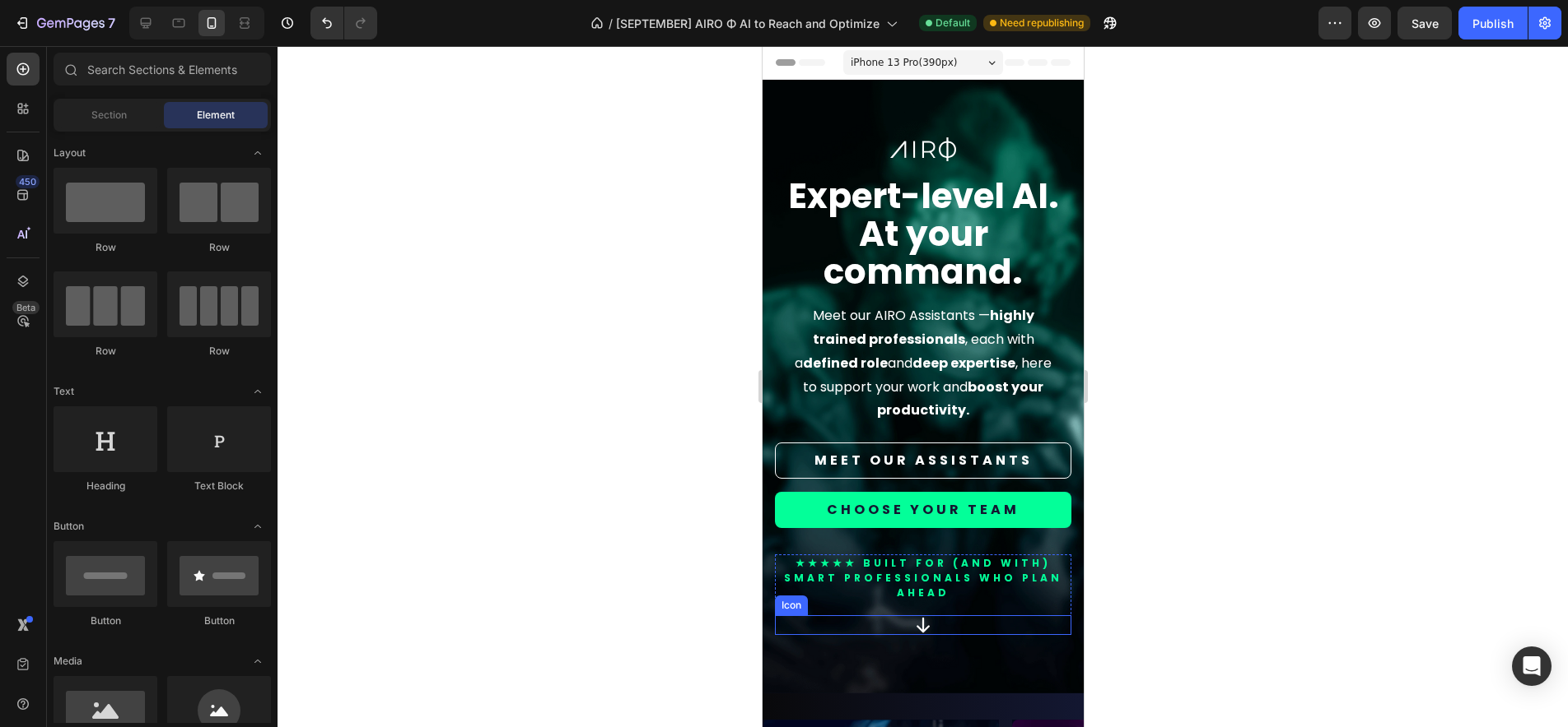
click at [947, 627] on div "Icon" at bounding box center [922, 625] width 296 height 20
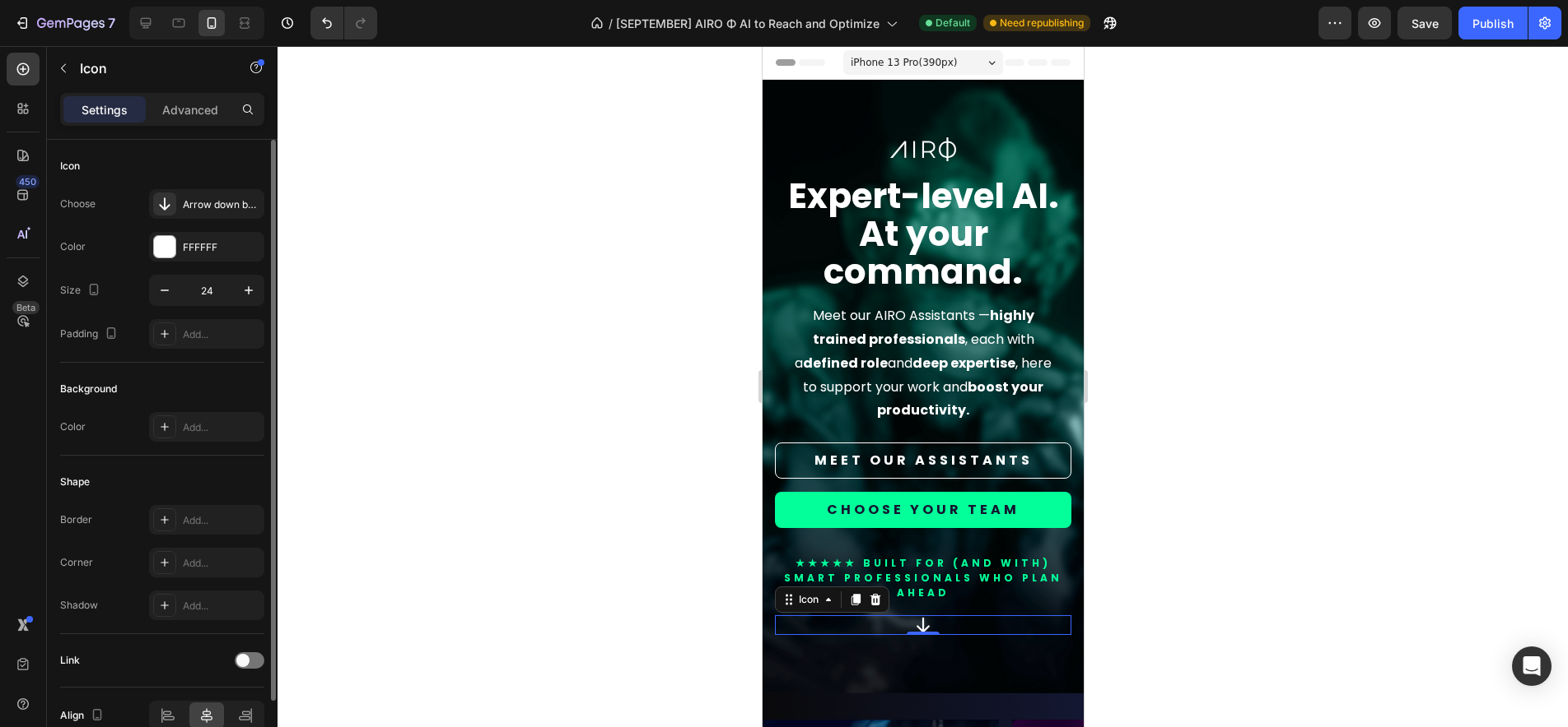
scroll to position [23, 0]
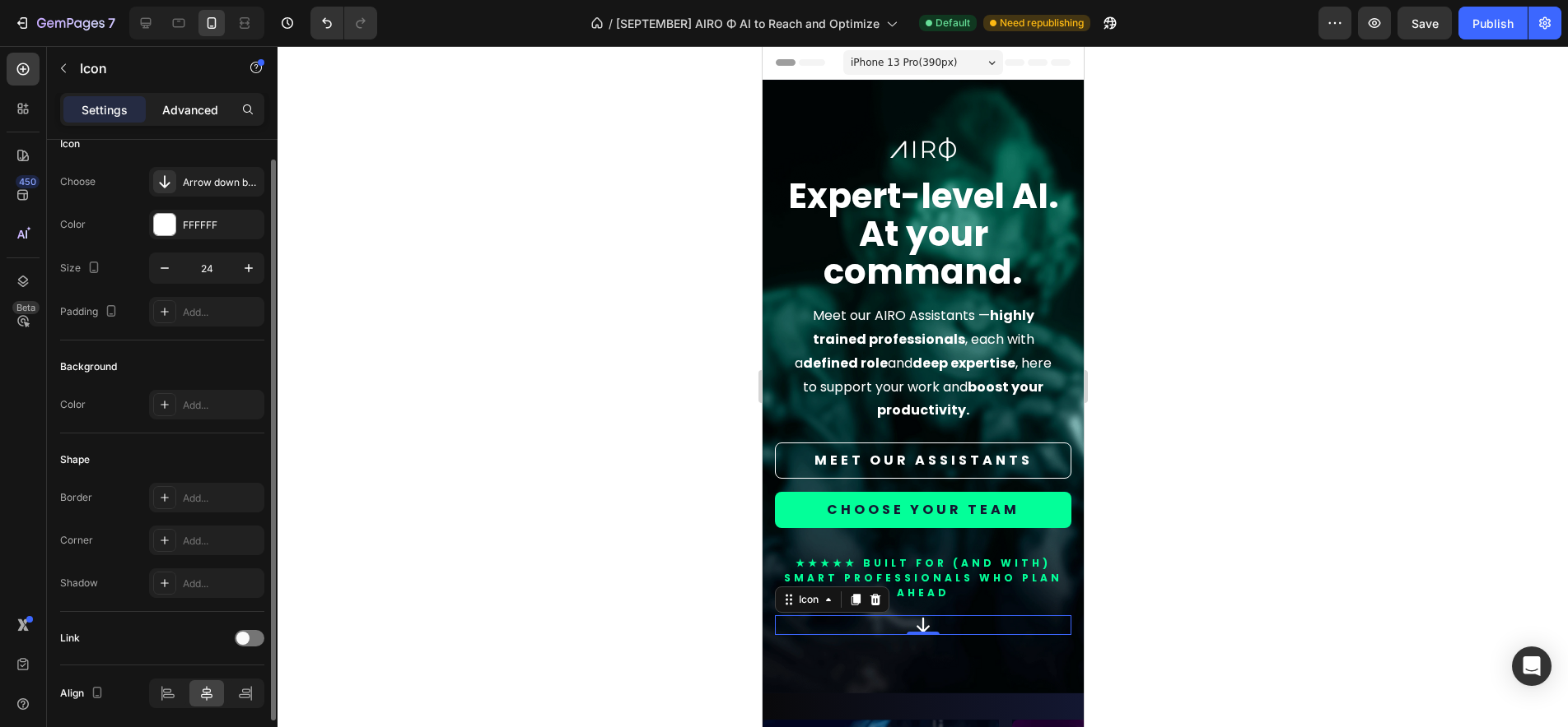
click at [197, 97] on div "Advanced" at bounding box center [190, 109] width 82 height 26
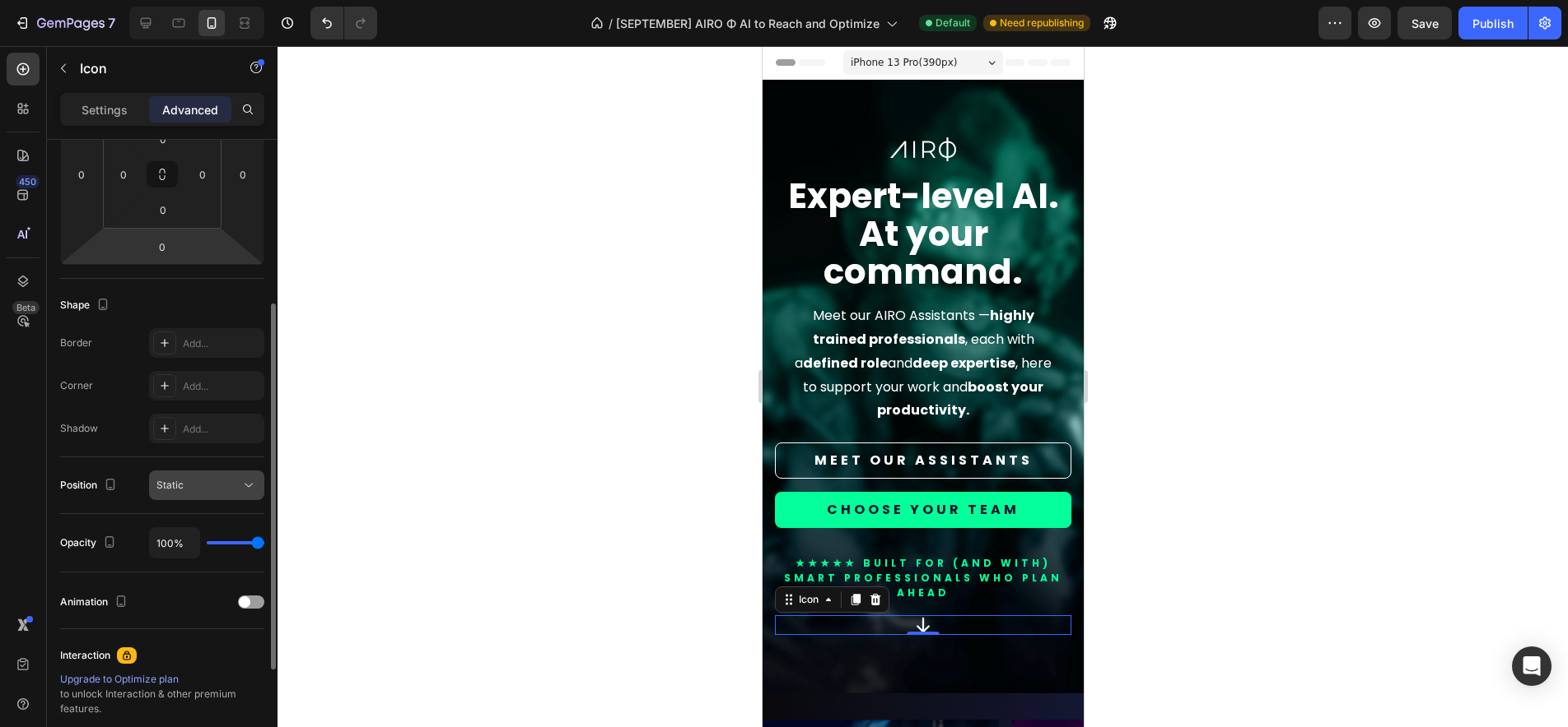
scroll to position [0, 0]
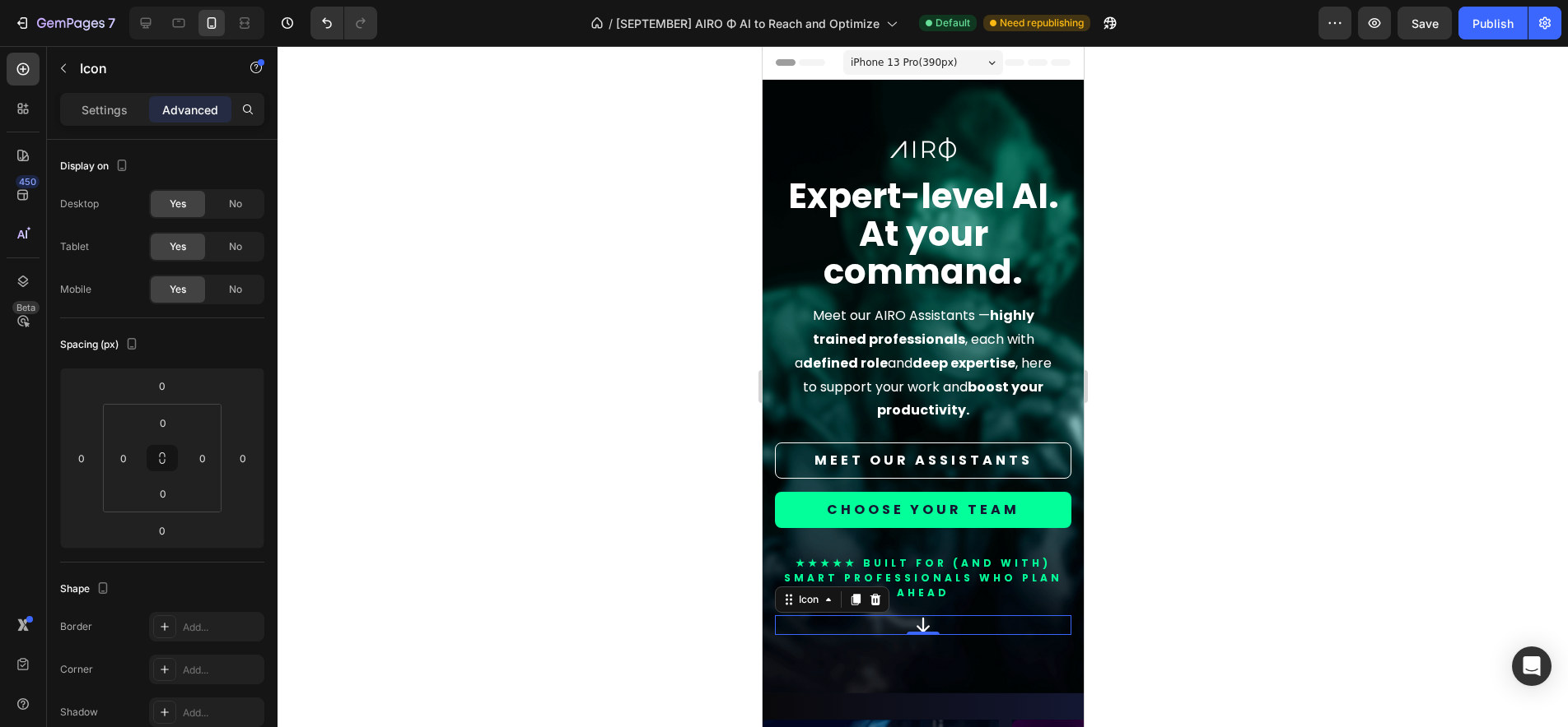
click at [400, 135] on div at bounding box center [923, 387] width 1291 height 682
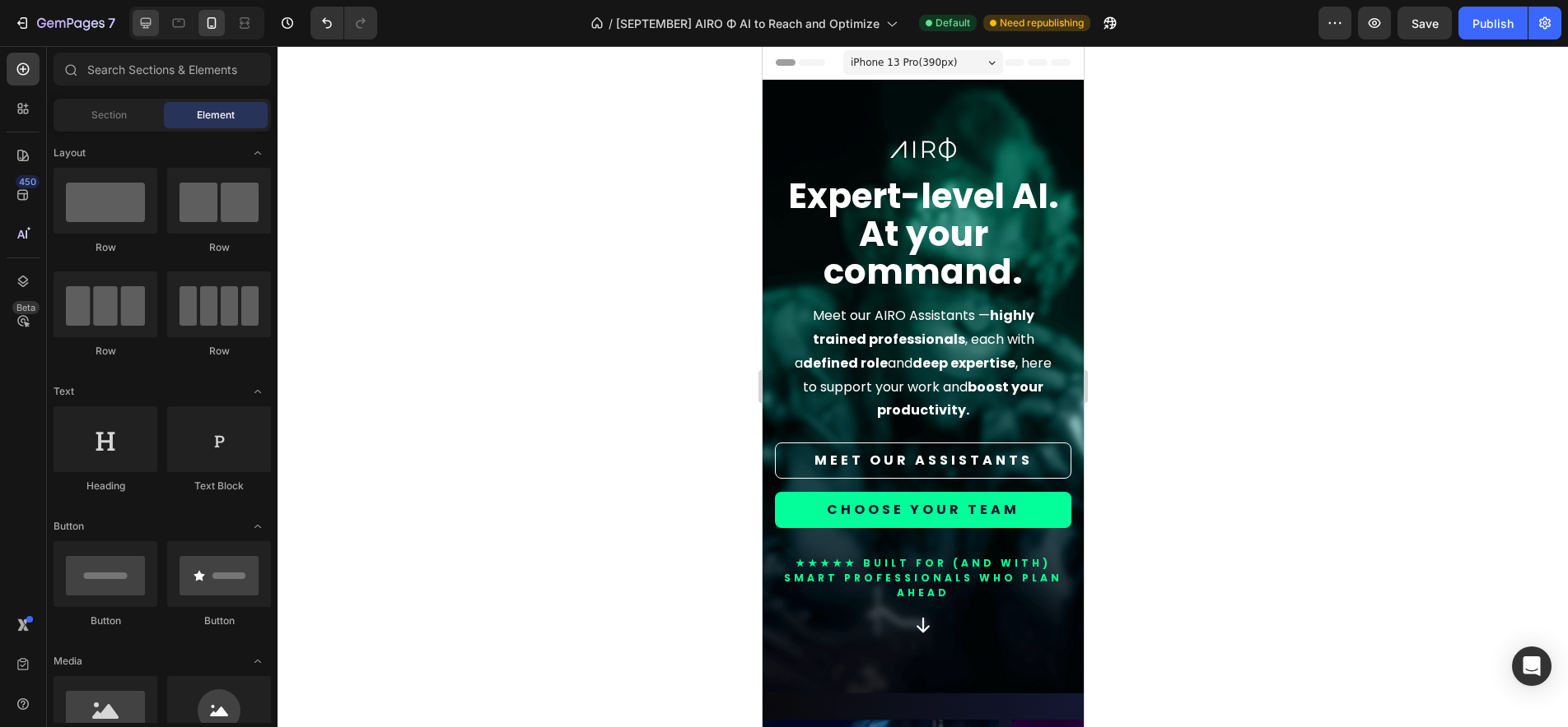
click at [143, 23] on icon at bounding box center [145, 23] width 10 height 10
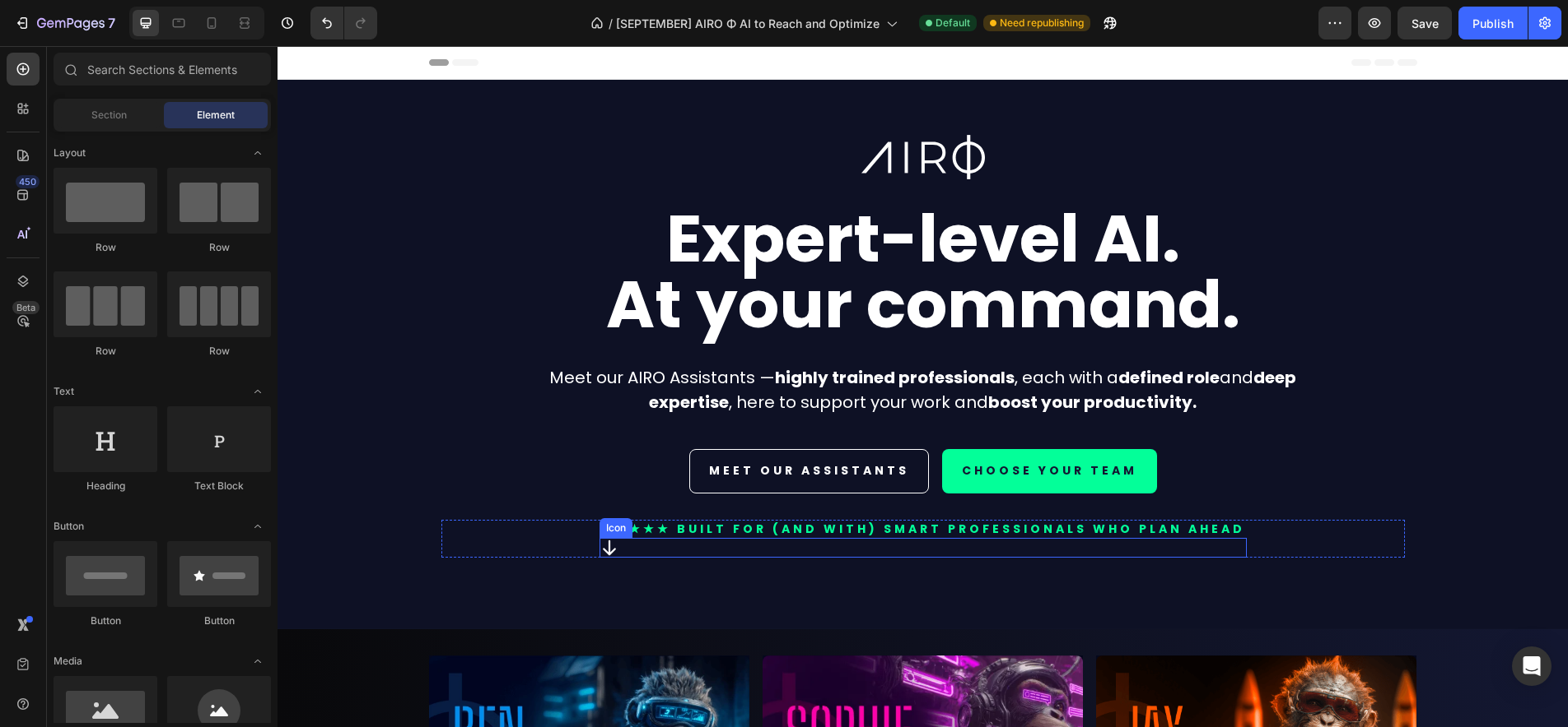
click at [638, 546] on div "Icon" at bounding box center [923, 548] width 647 height 20
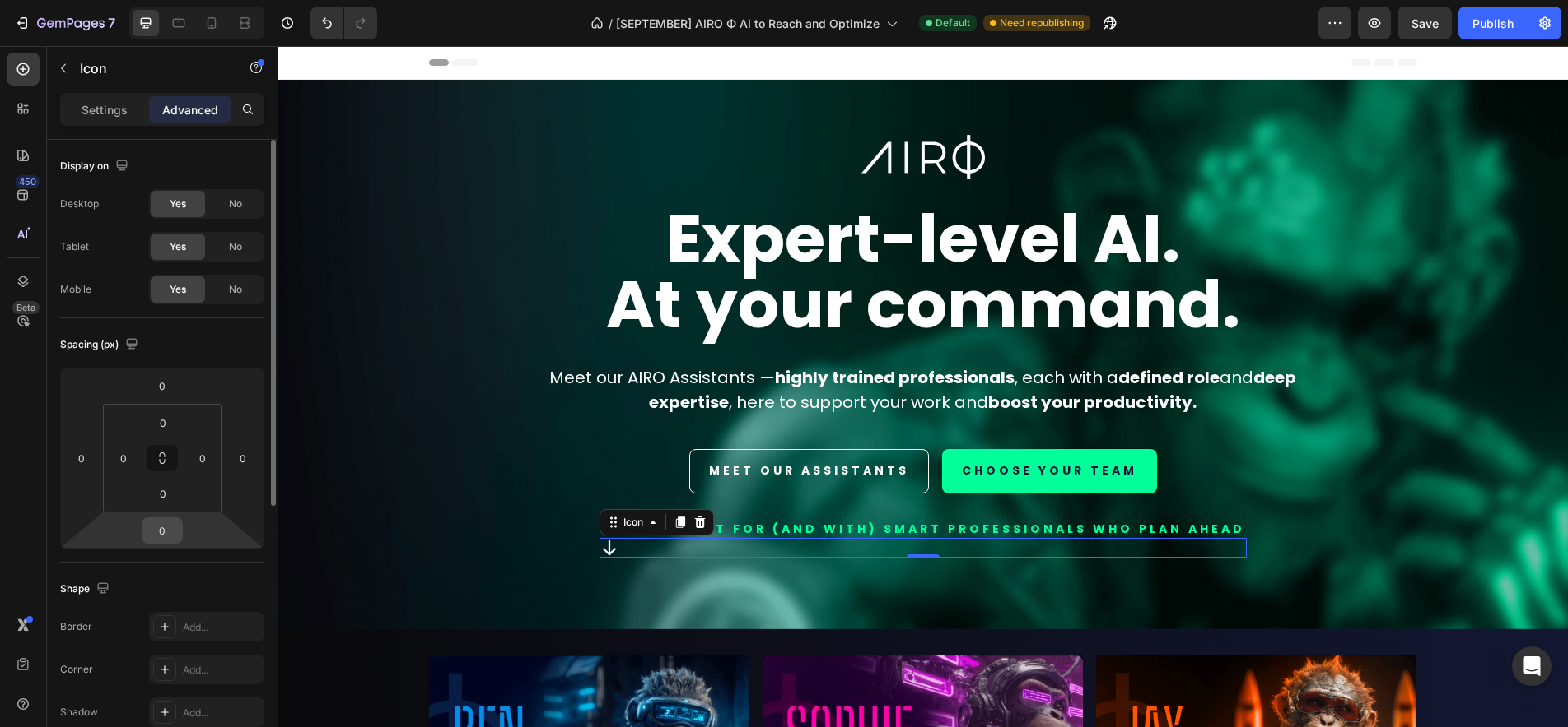
click at [179, 535] on div "0" at bounding box center [162, 531] width 42 height 26
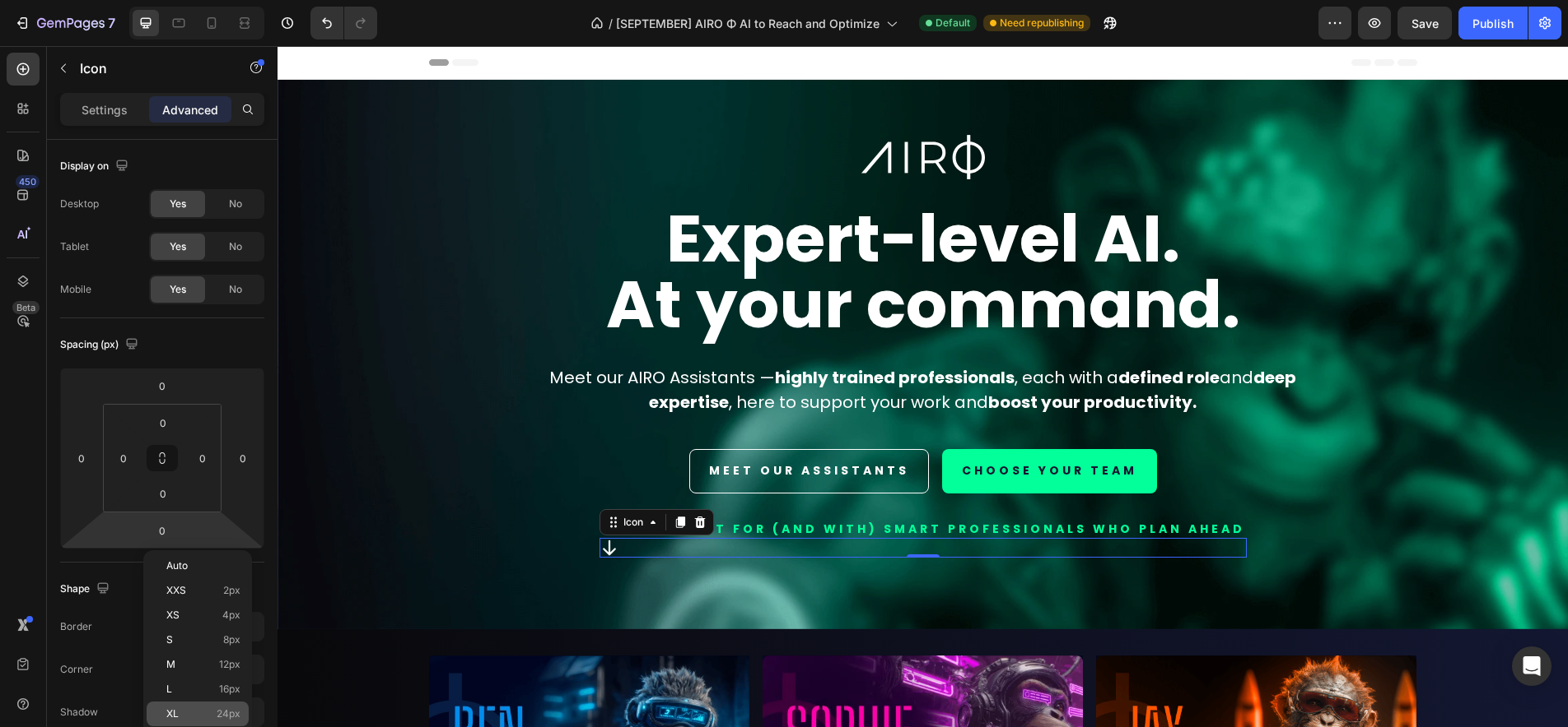
click at [203, 716] on p "XL 24px" at bounding box center [203, 714] width 75 height 11
type input "24"
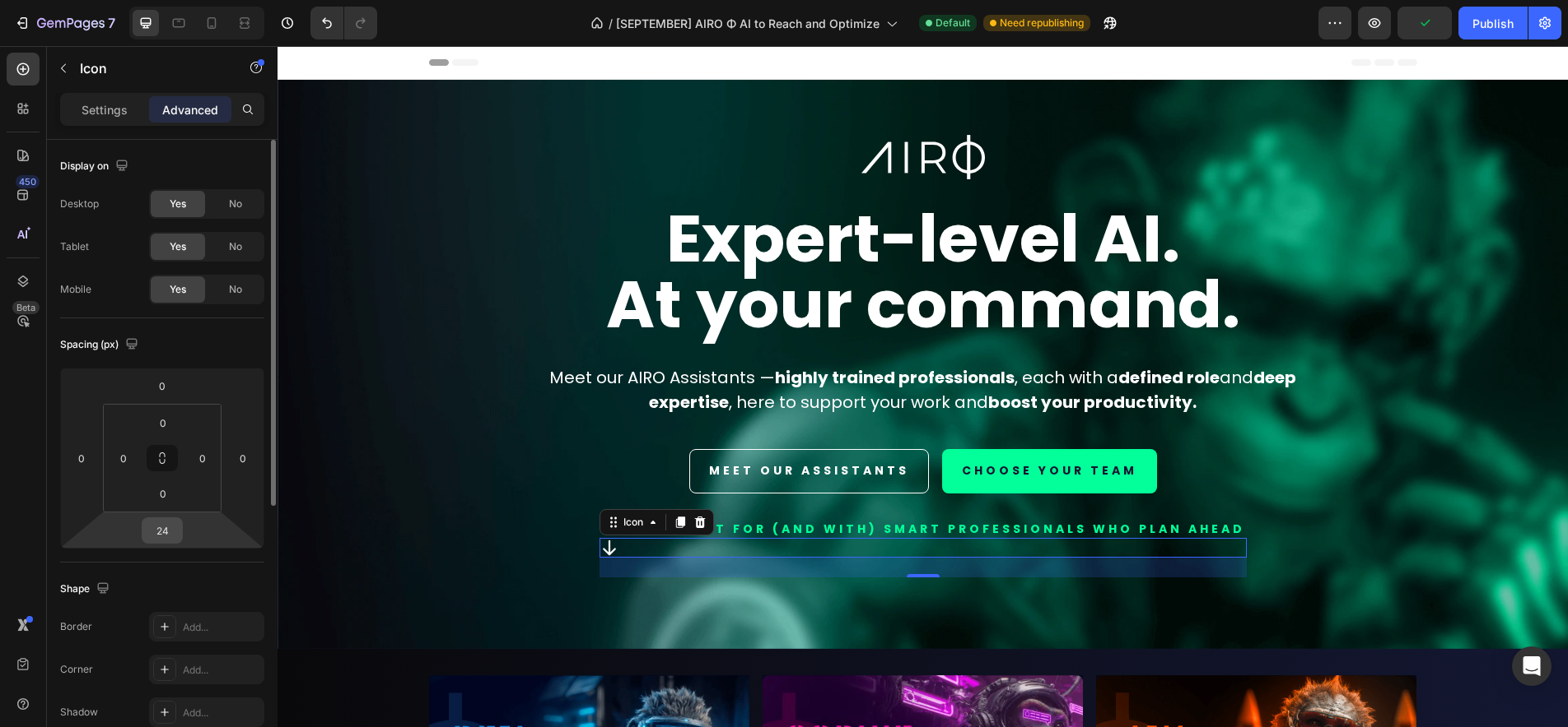
click at [169, 538] on input "24" at bounding box center [161, 531] width 33 height 25
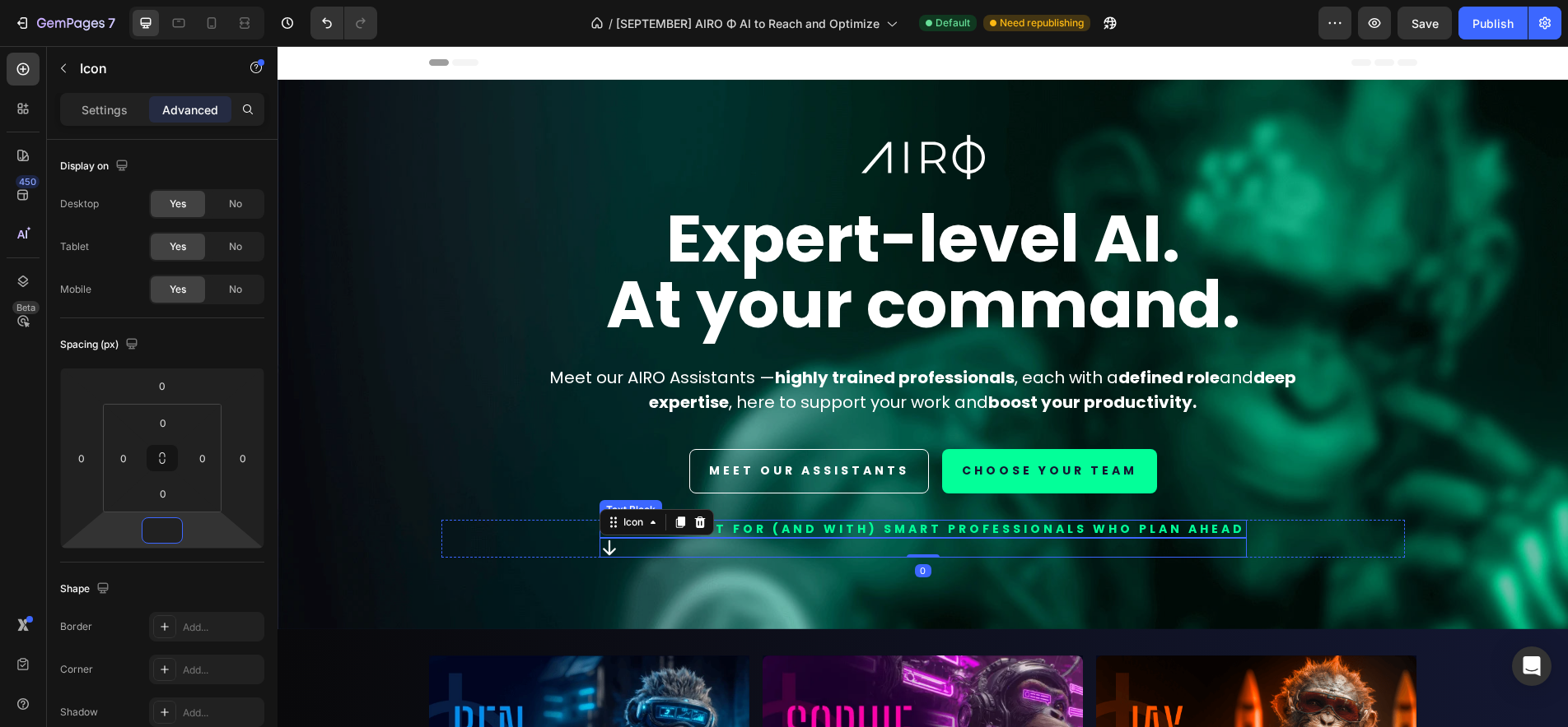
click at [1090, 527] on p "★★★★★ BUILT FOR (AND WITH) smart professionals who plan ahead" at bounding box center [923, 529] width 643 height 15
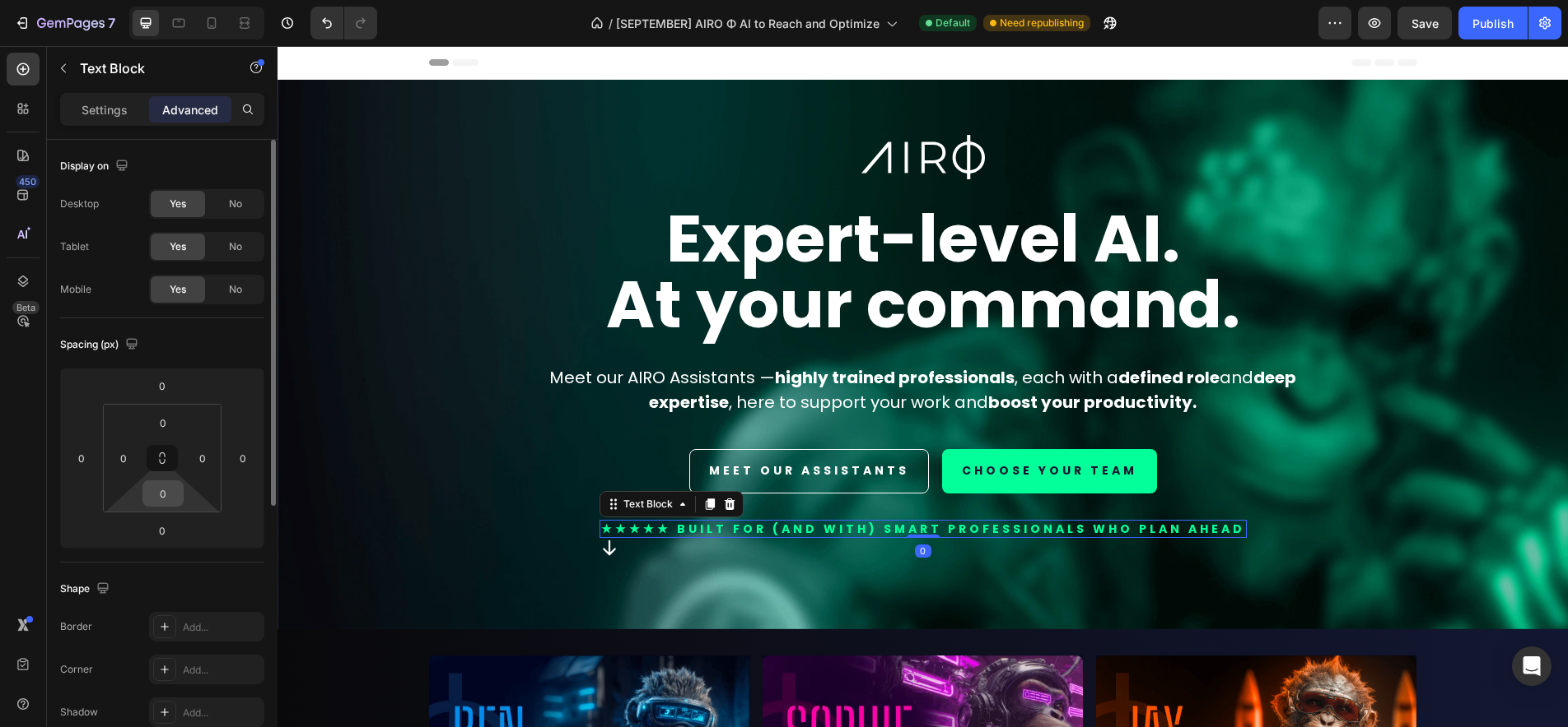
click at [158, 498] on input "0" at bounding box center [162, 494] width 33 height 25
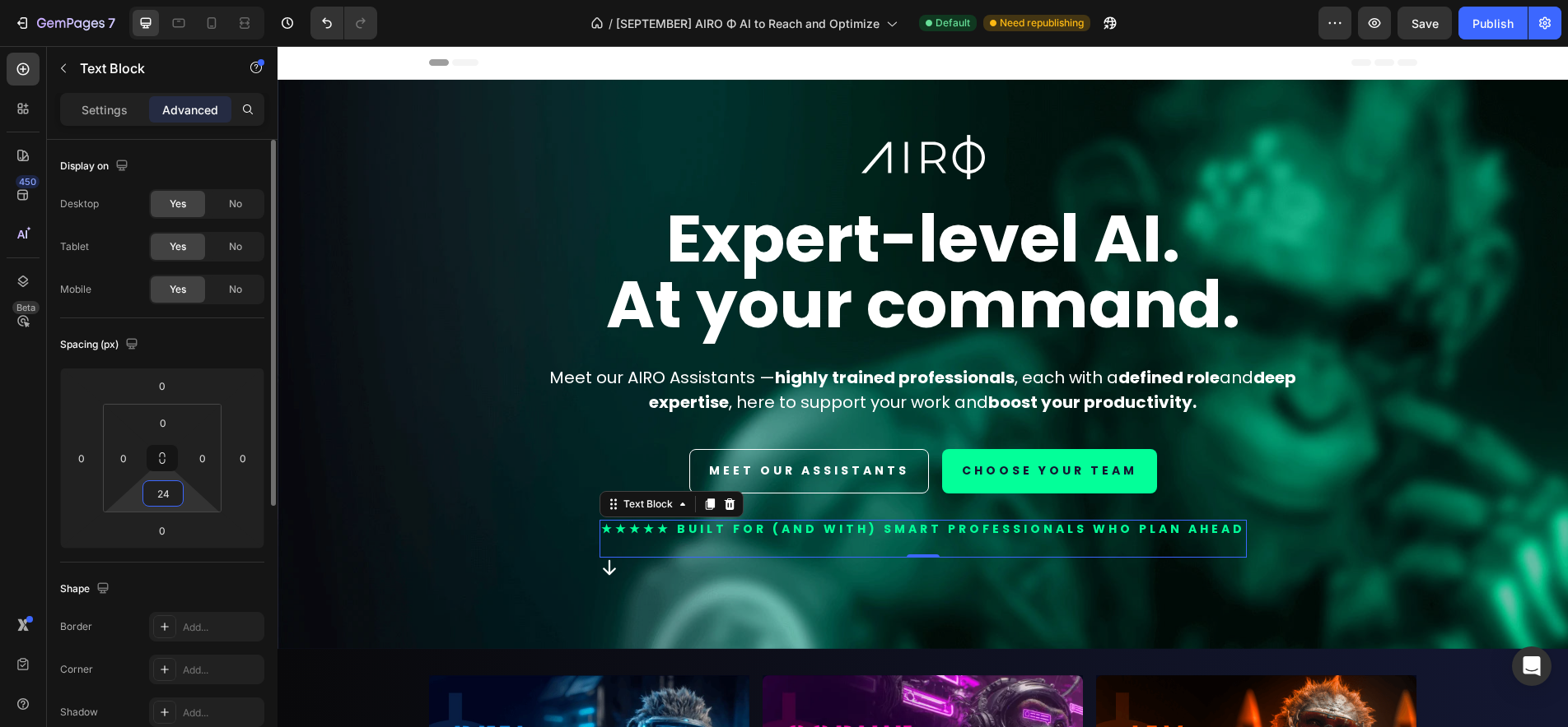
type input "2"
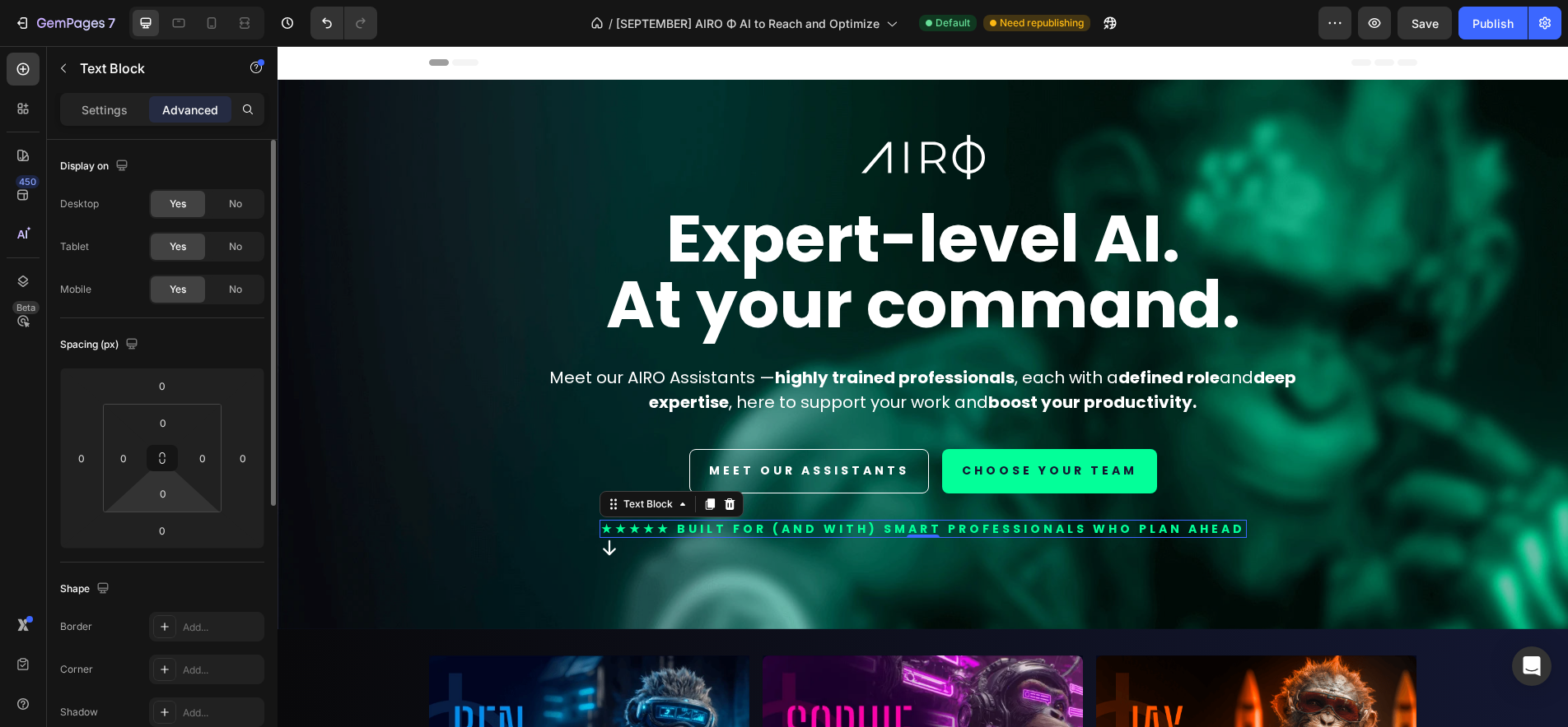
click at [0, 0] on div "Spacing (px) 0 0 0 0 0 0 0 0" at bounding box center [0, 0] width 0 height 0
click at [164, 504] on input "0" at bounding box center [162, 494] width 33 height 25
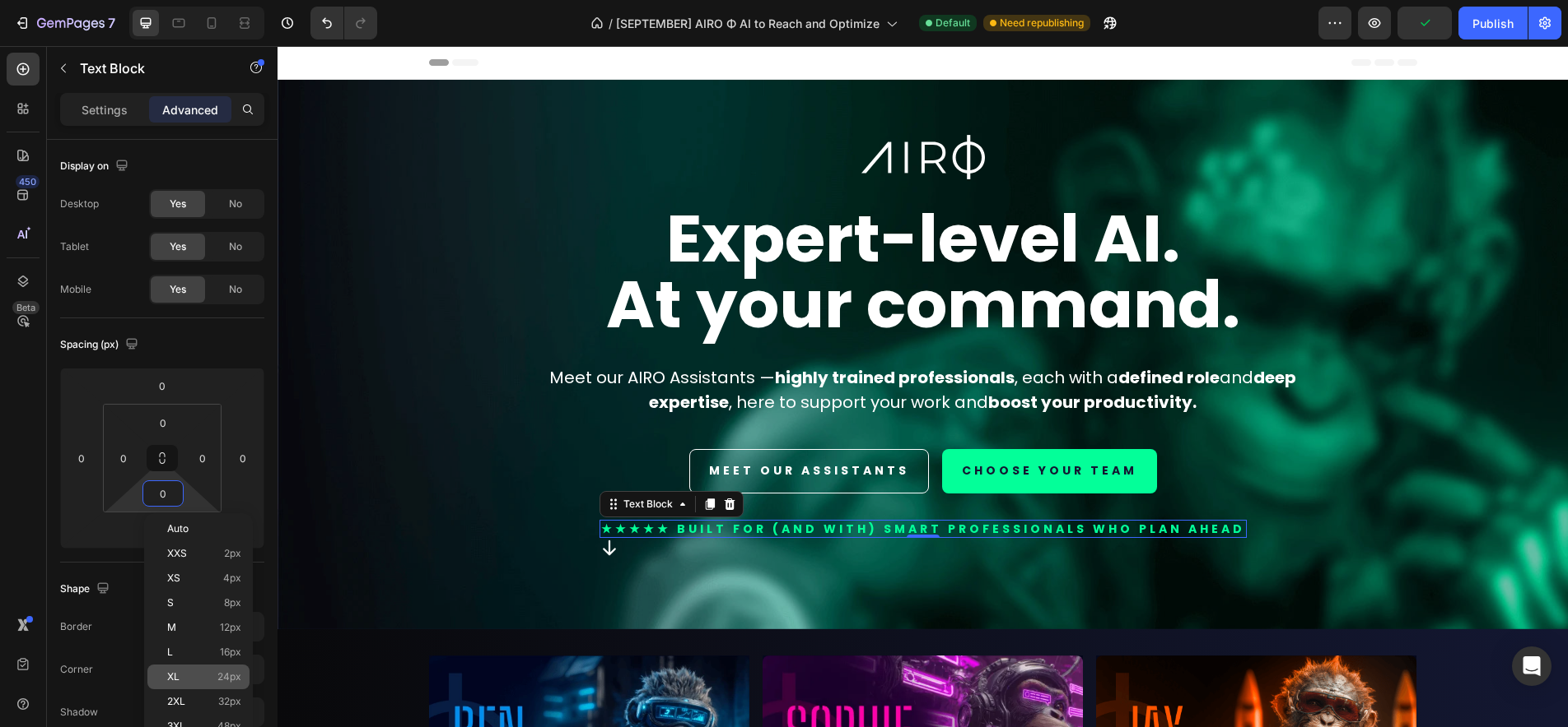
click at [194, 671] on p "XL 24px" at bounding box center [204, 677] width 75 height 11
type input "24"
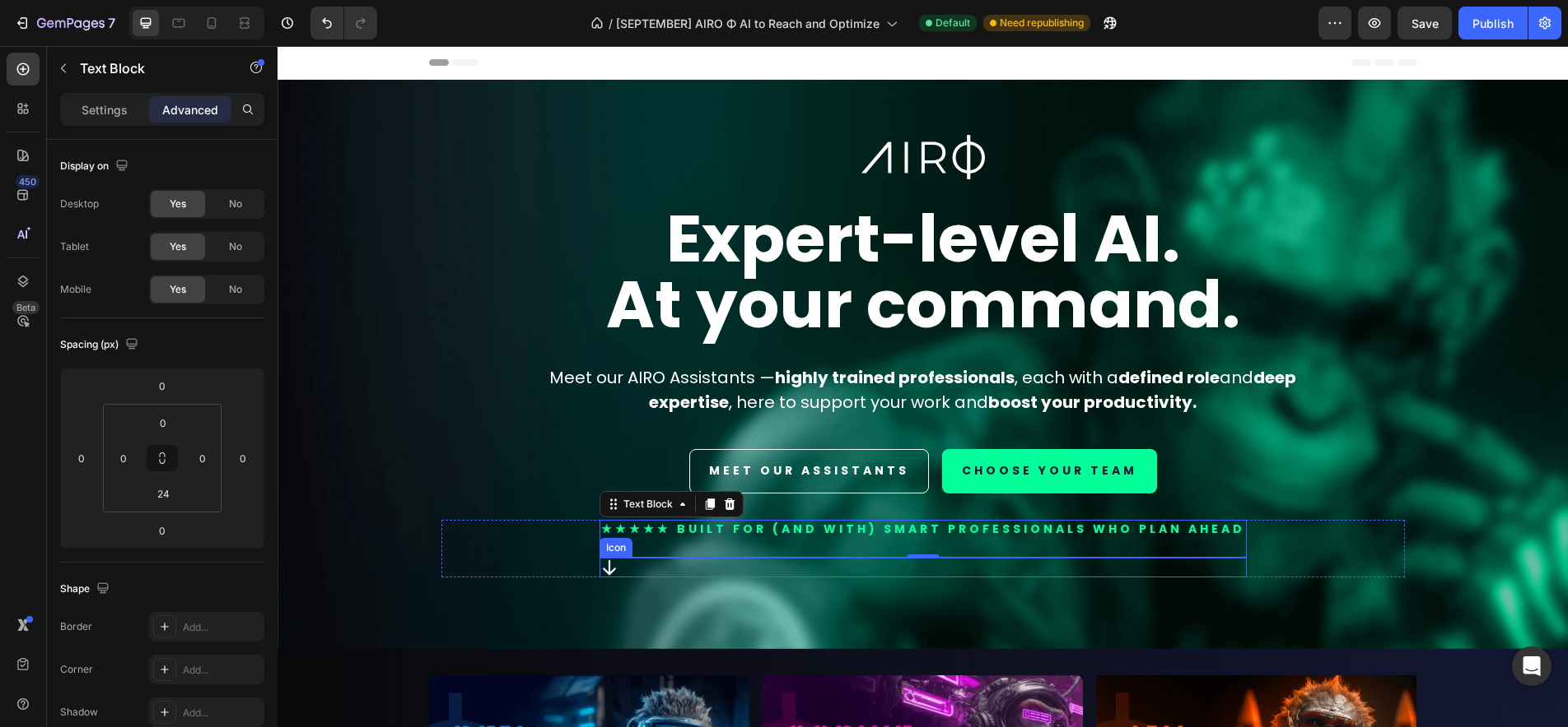
click at [645, 572] on div "Icon" at bounding box center [923, 568] width 647 height 20
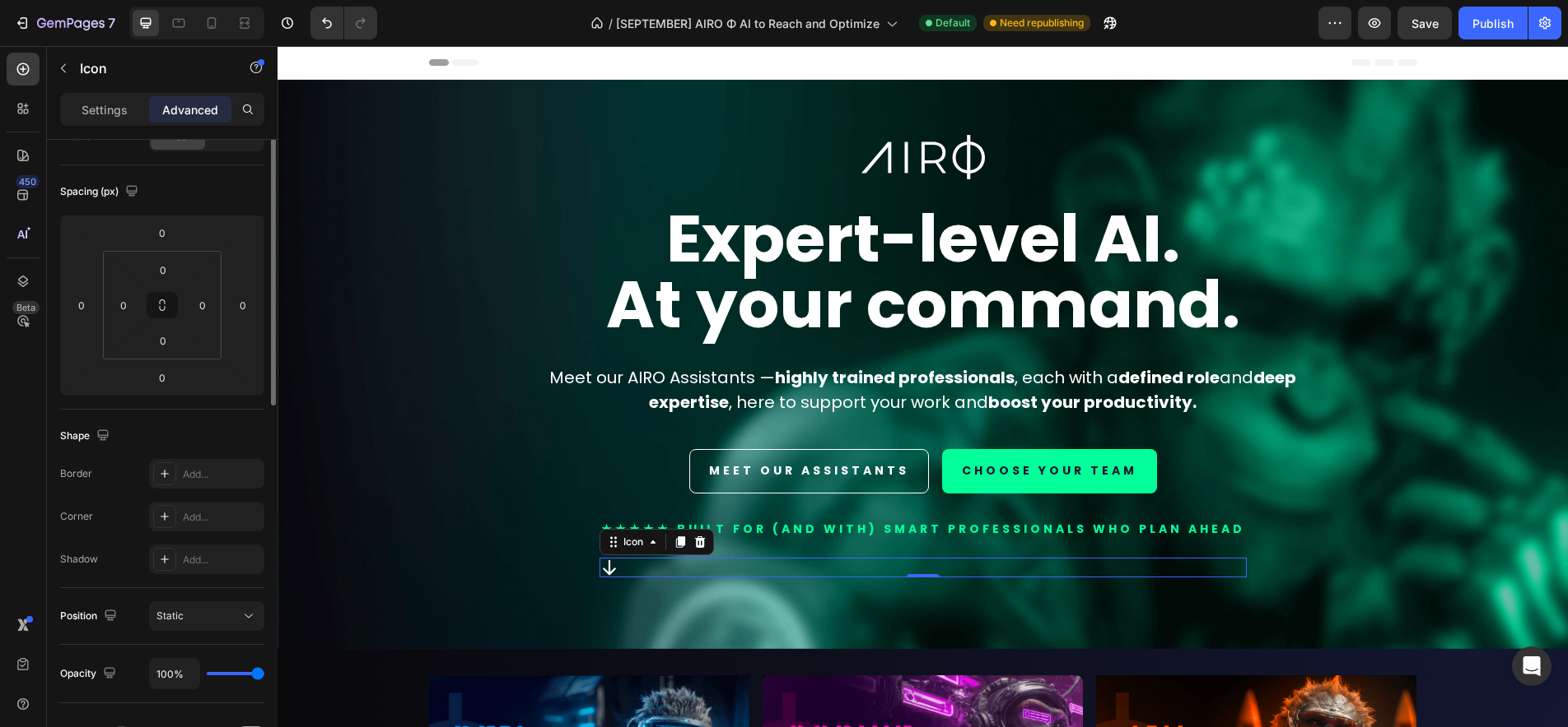
scroll to position [463, 0]
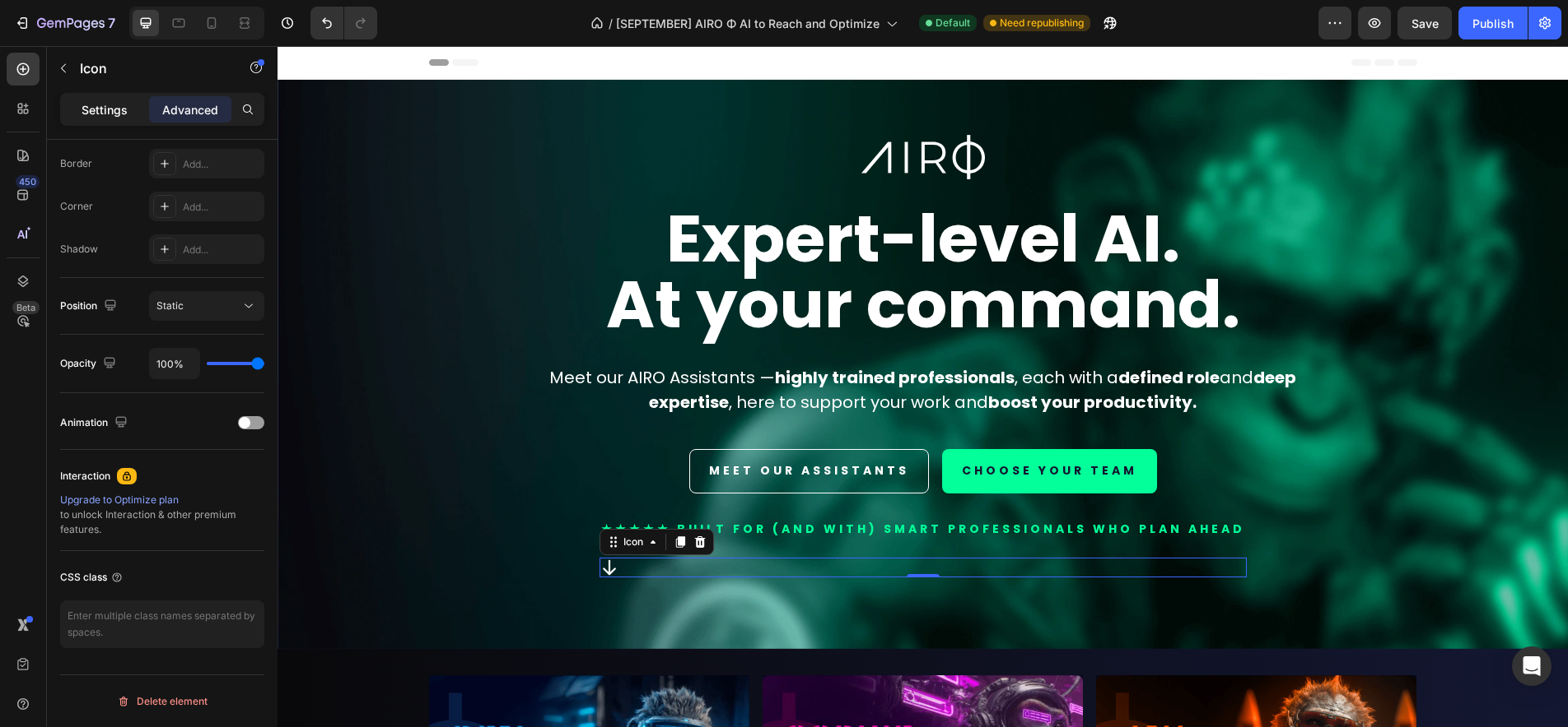
click at [111, 115] on p "Settings" at bounding box center [104, 109] width 46 height 17
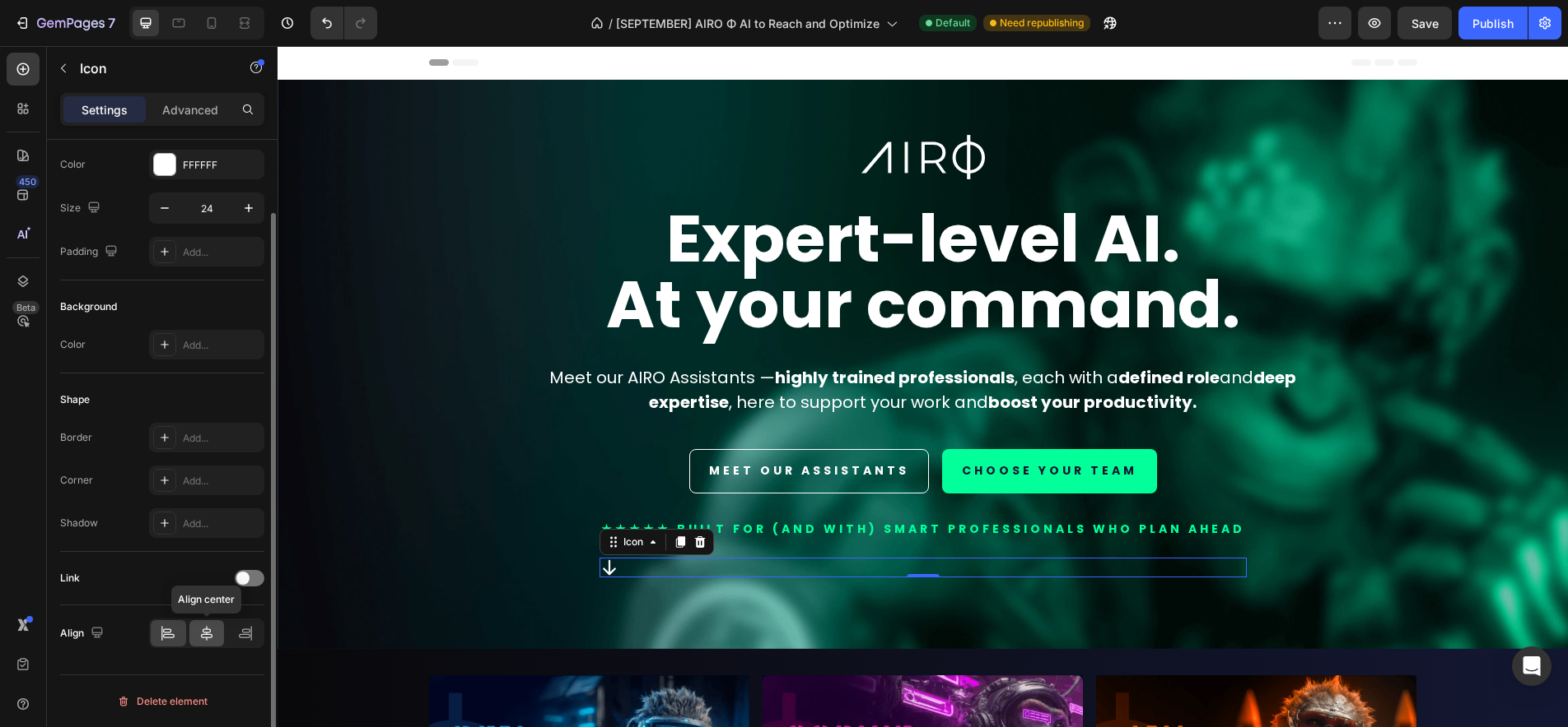
click at [210, 630] on icon at bounding box center [207, 634] width 11 height 15
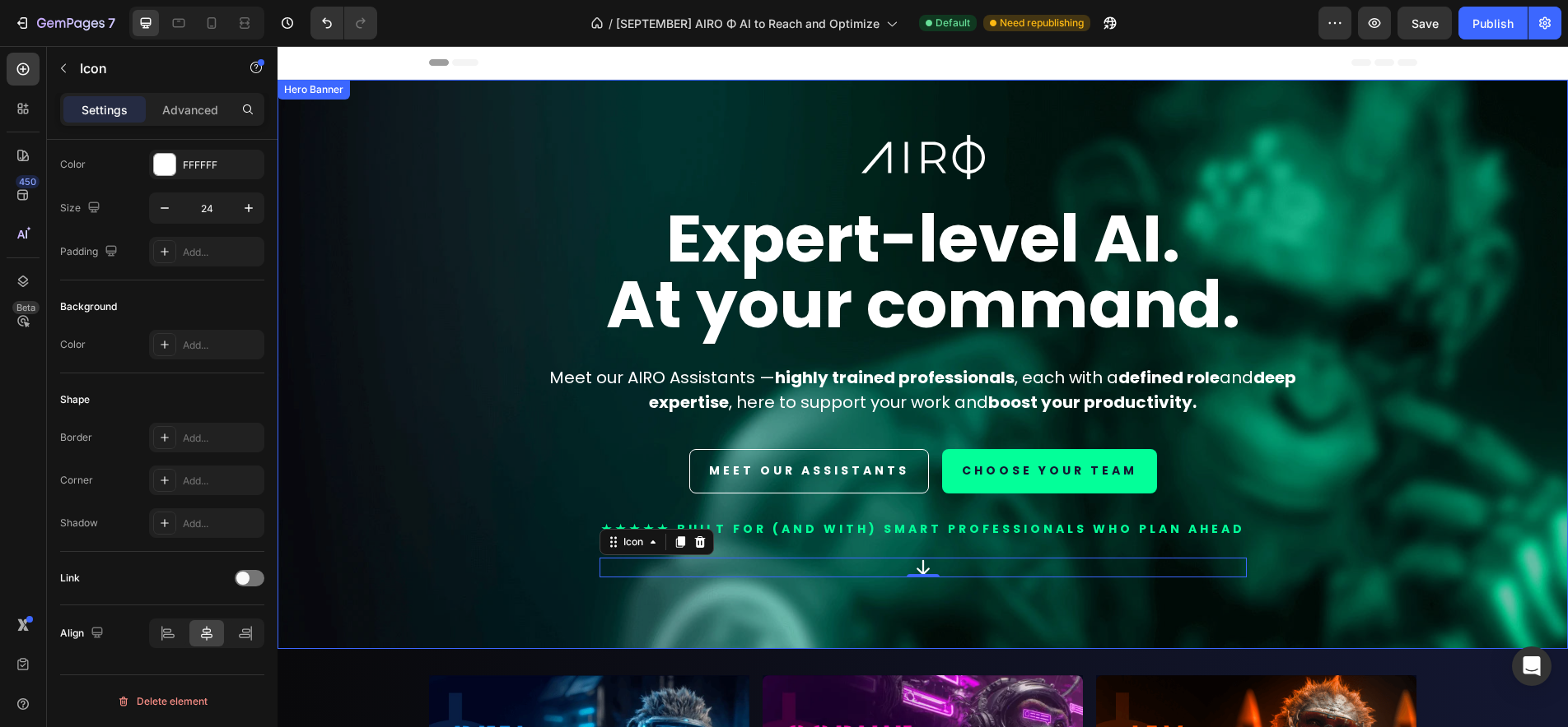
click at [1426, 528] on div "Overlay" at bounding box center [923, 365] width 1291 height 570
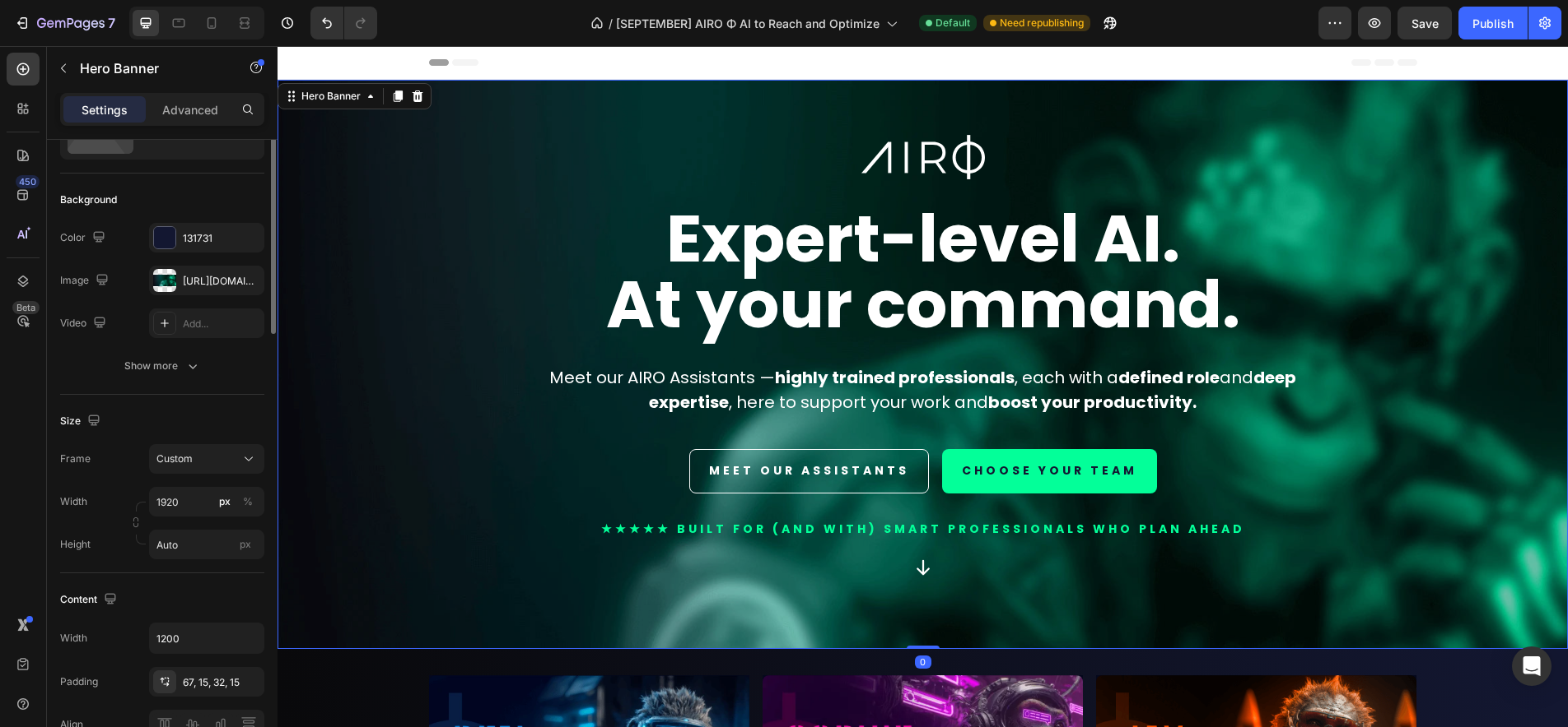
scroll to position [0, 0]
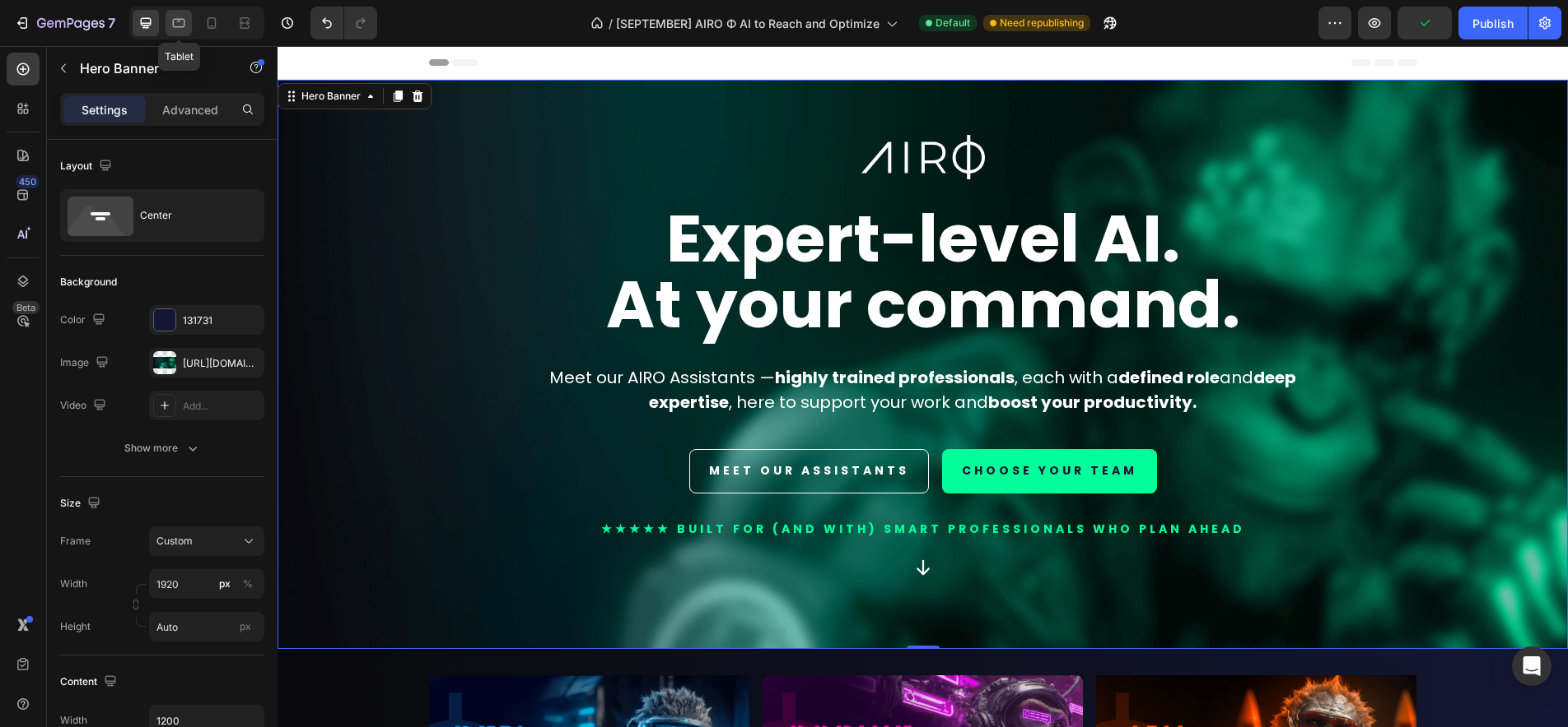
click at [181, 24] on icon at bounding box center [178, 23] width 16 height 16
type input "100"
type input "100%"
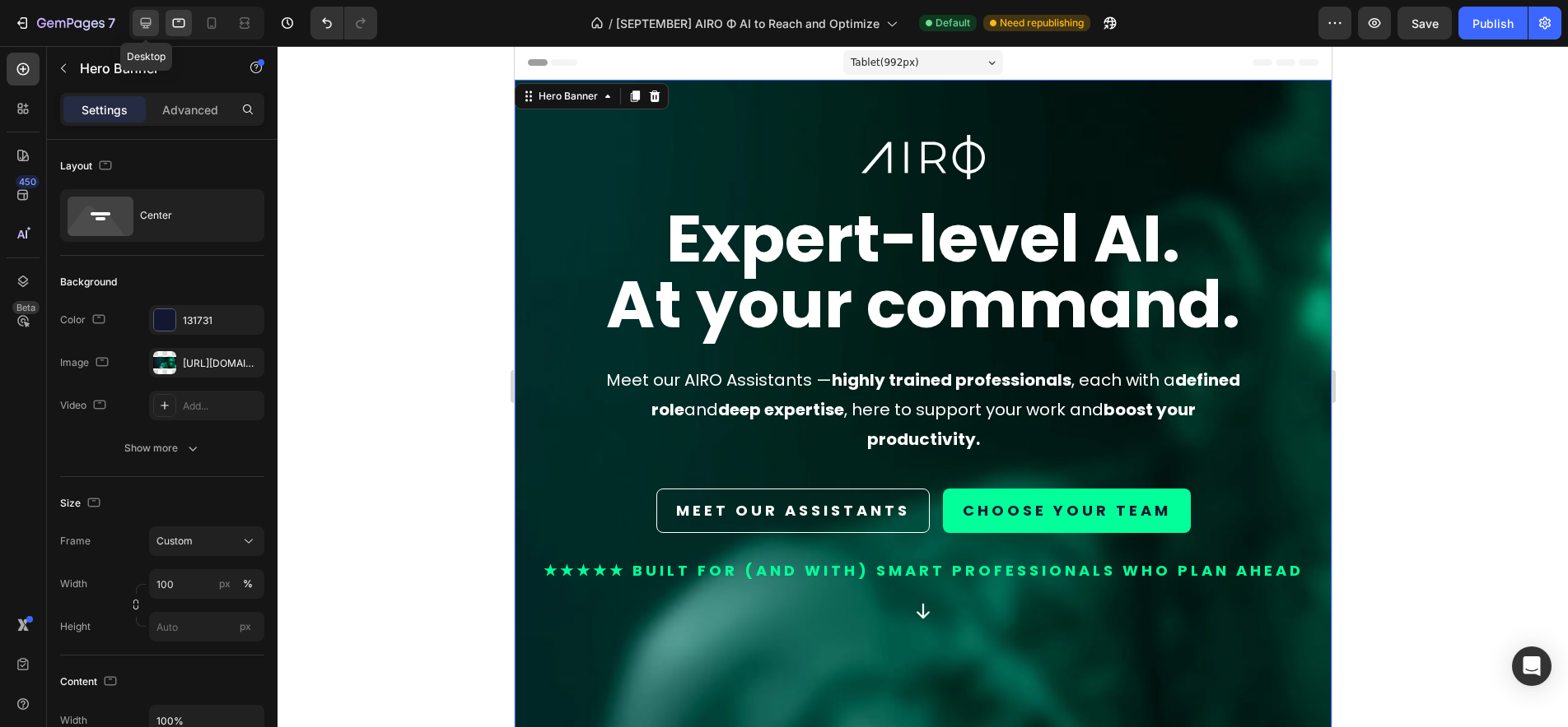
click at [141, 22] on icon at bounding box center [145, 23] width 10 height 10
type input "1920"
type input "Auto"
type input "1200"
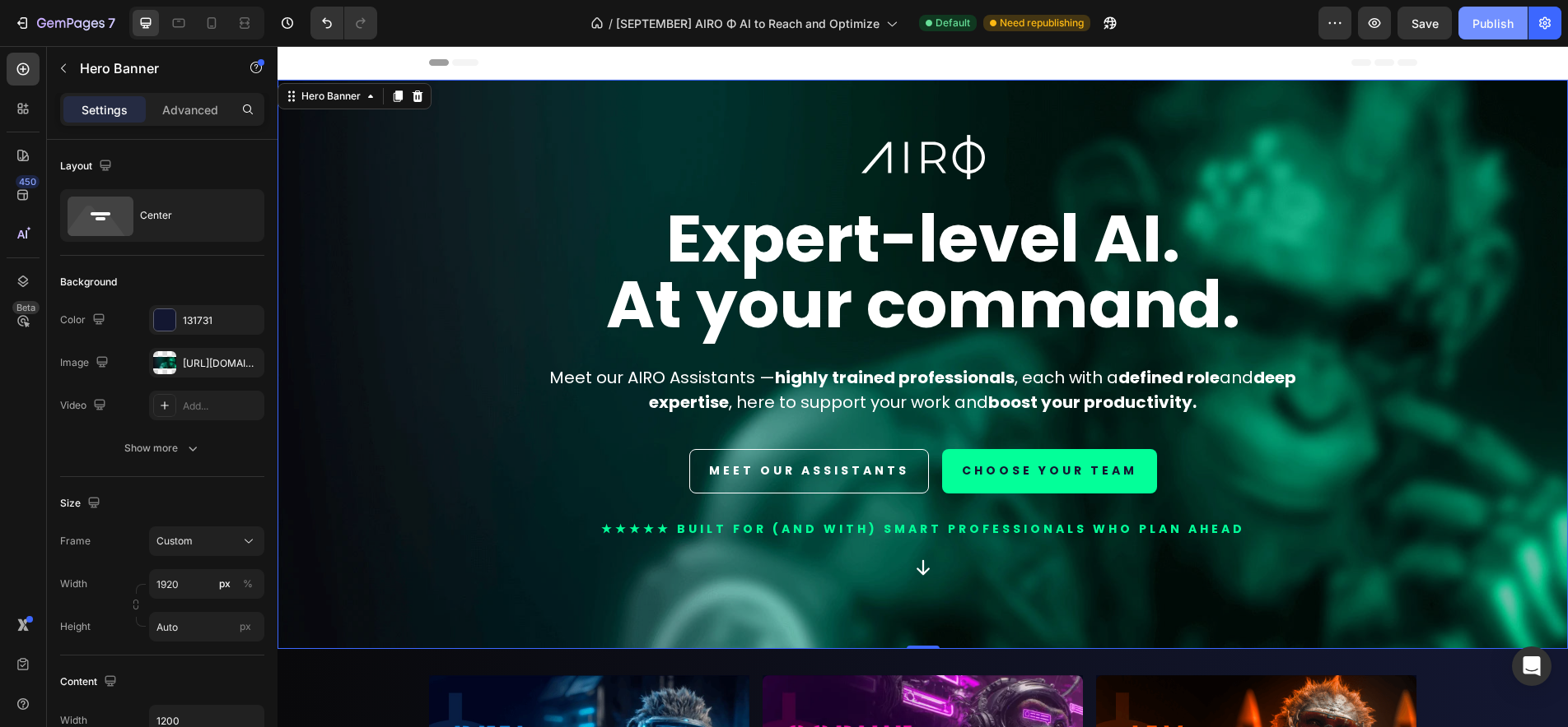
click at [1472, 26] on div "Publish" at bounding box center [1493, 24] width 42 height 17
click at [217, 23] on icon at bounding box center [211, 23] width 16 height 16
type input "1080"
type input "100%"
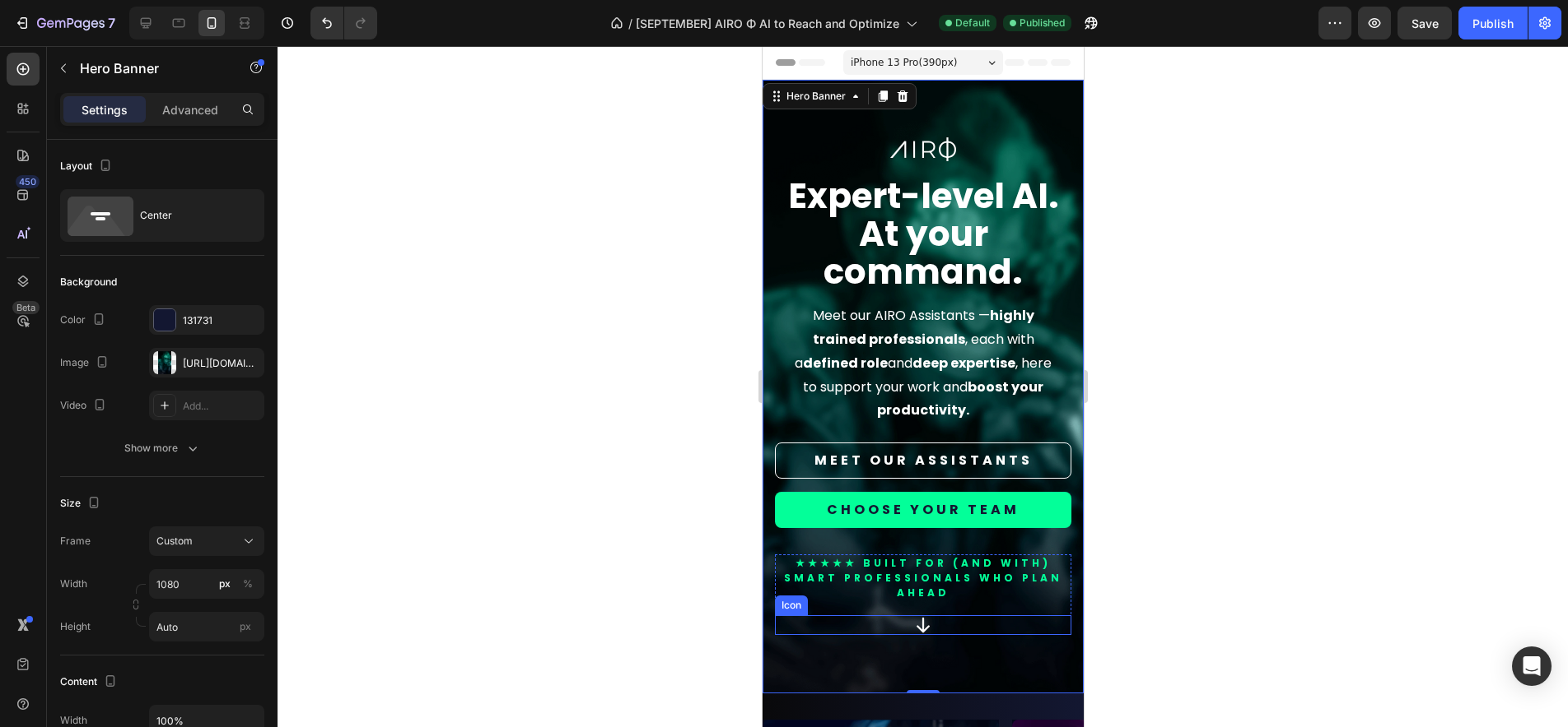
click at [912, 623] on icon at bounding box center [922, 625] width 20 height 20
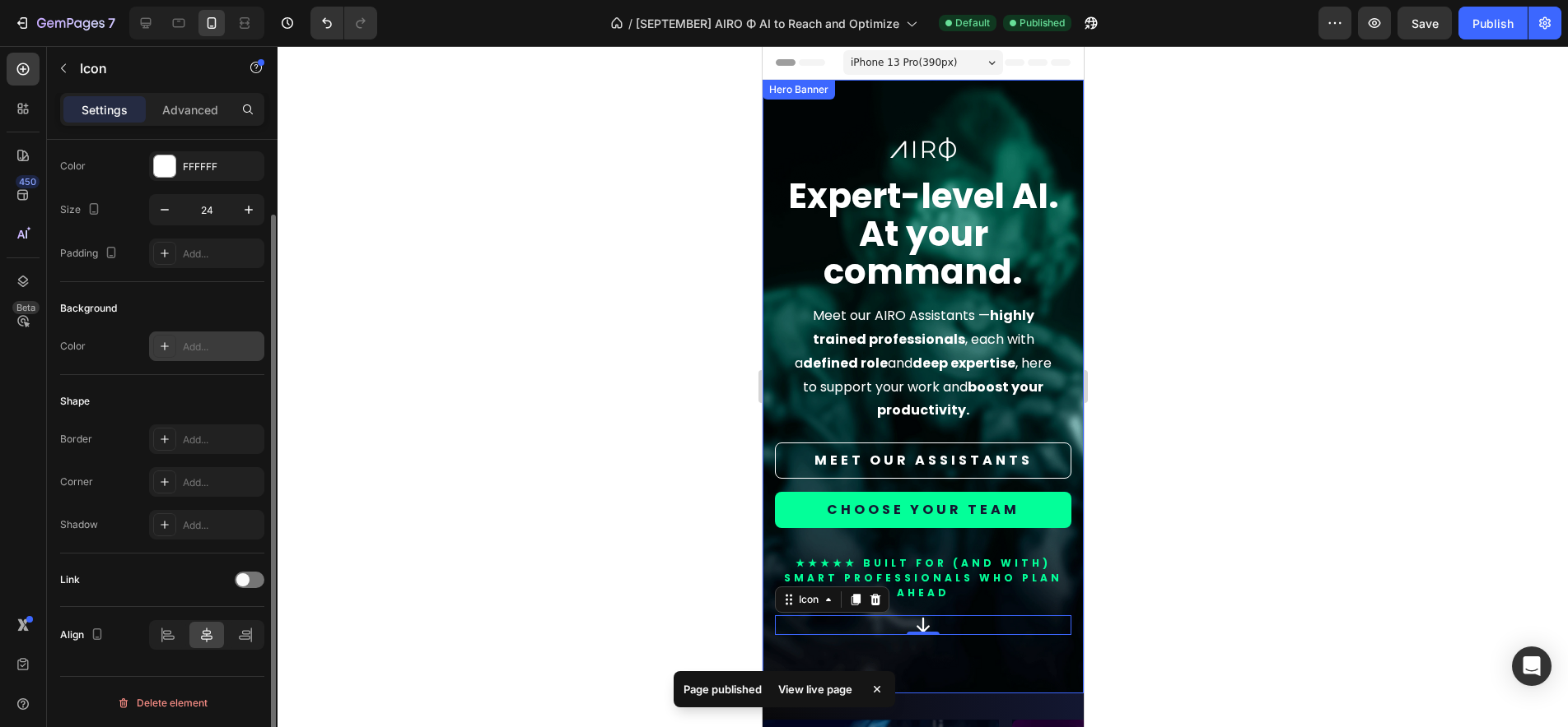
scroll to position [82, 0]
click at [249, 582] on div at bounding box center [249, 578] width 29 height 16
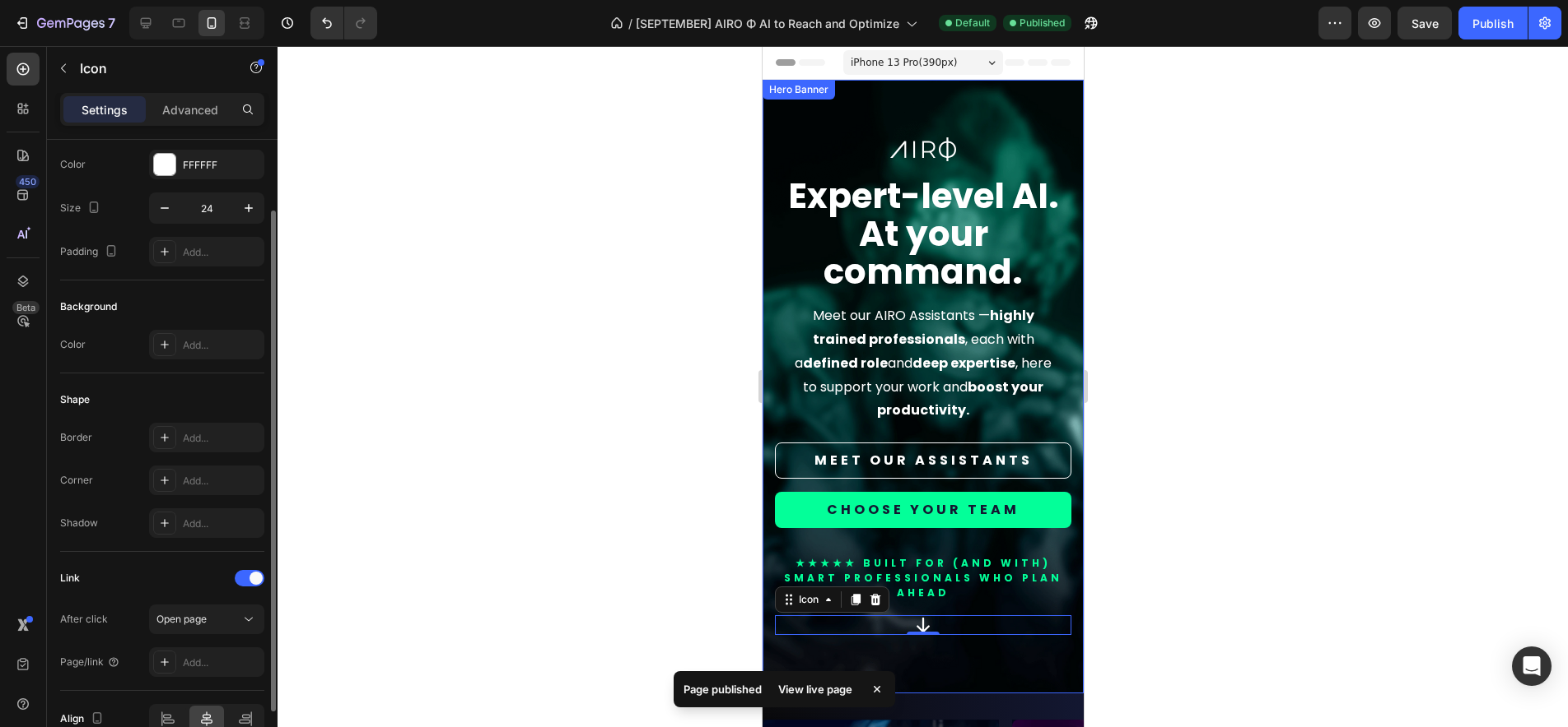
scroll to position [109, 0]
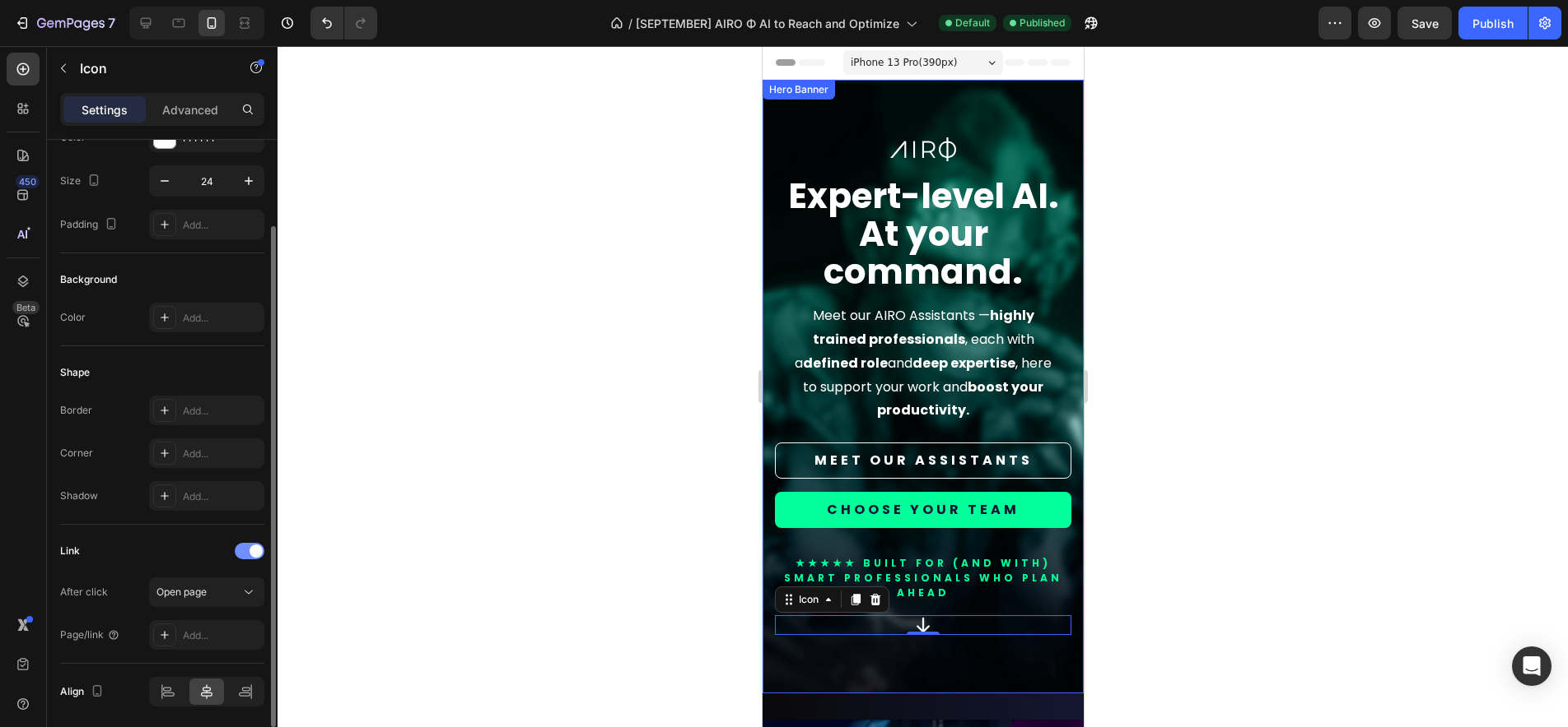
click at [241, 549] on div at bounding box center [249, 551] width 29 height 16
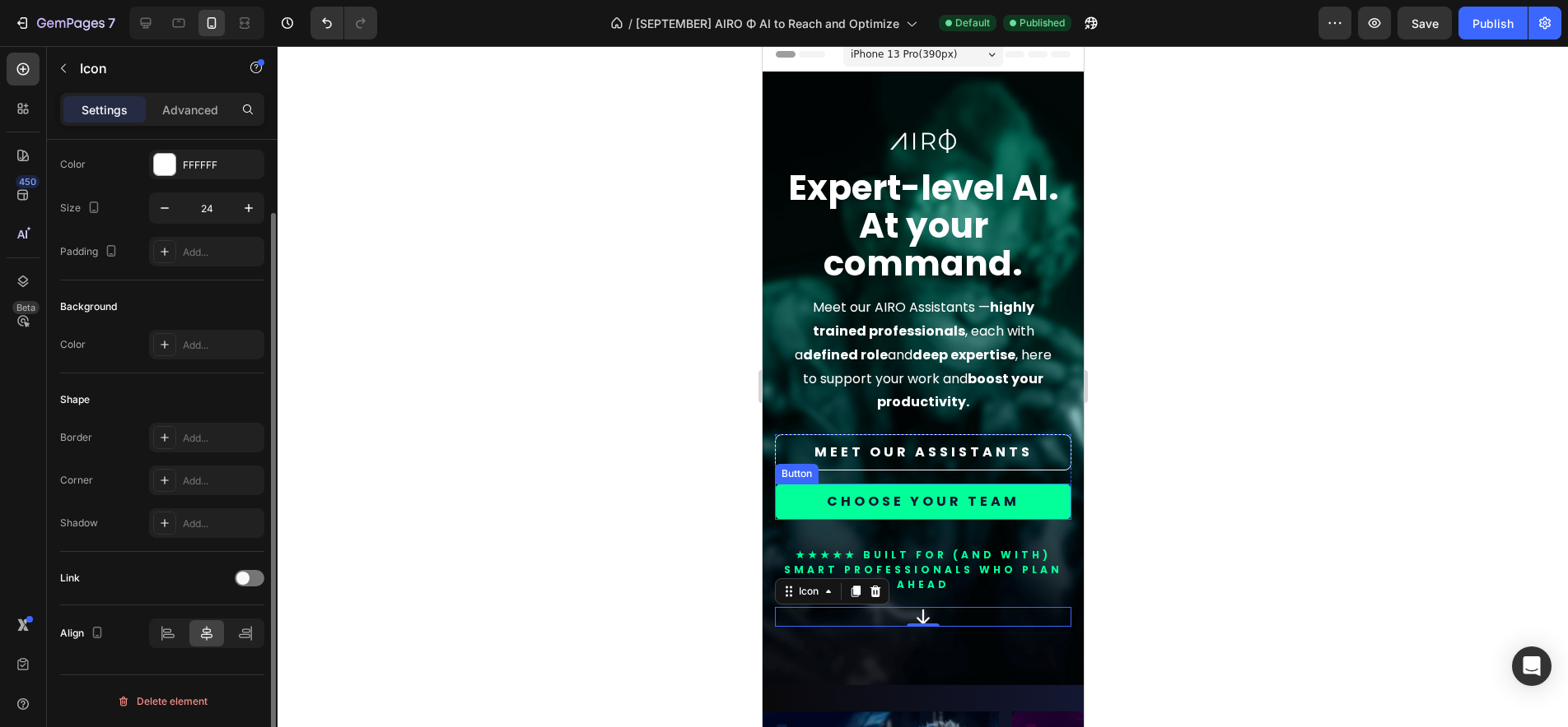
scroll to position [21, 0]
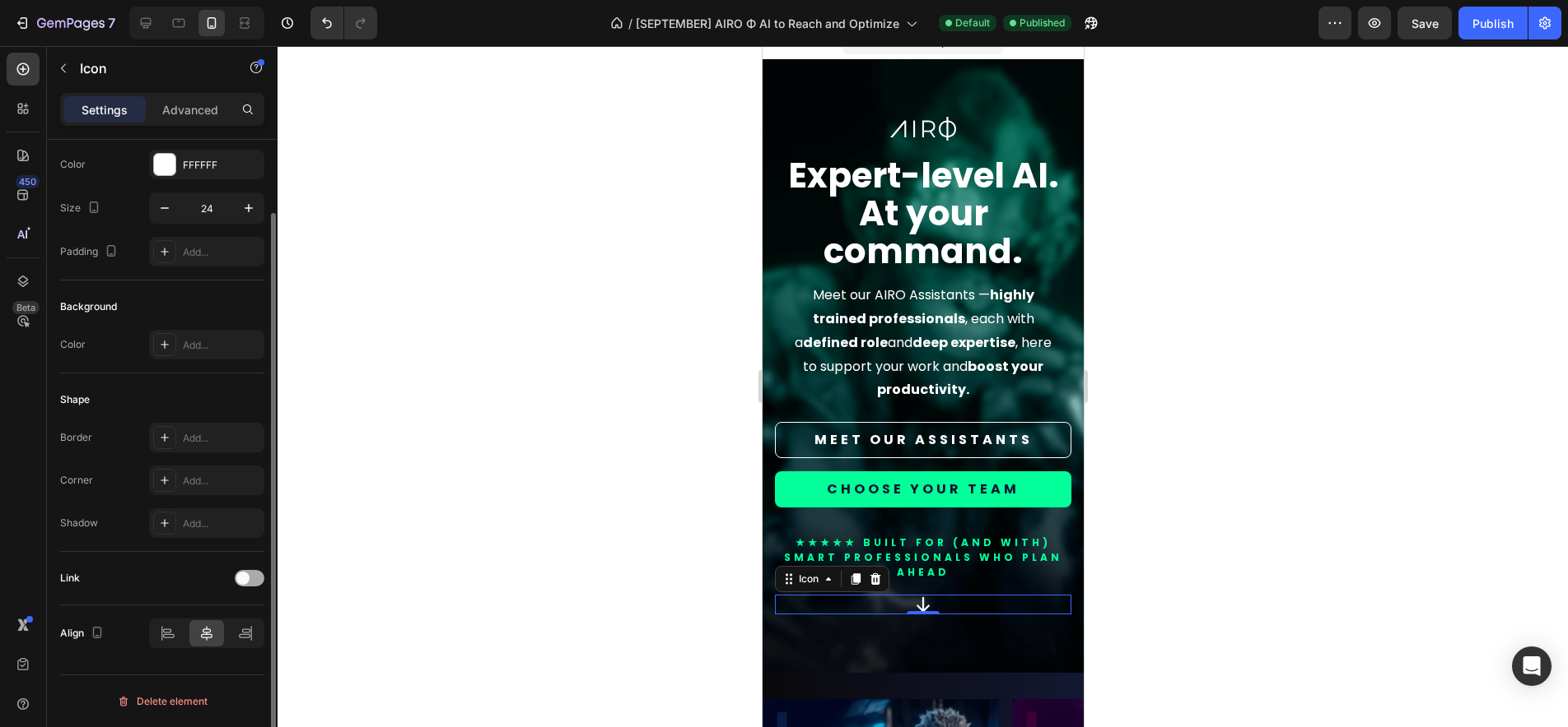
click at [243, 579] on span at bounding box center [242, 579] width 13 height 13
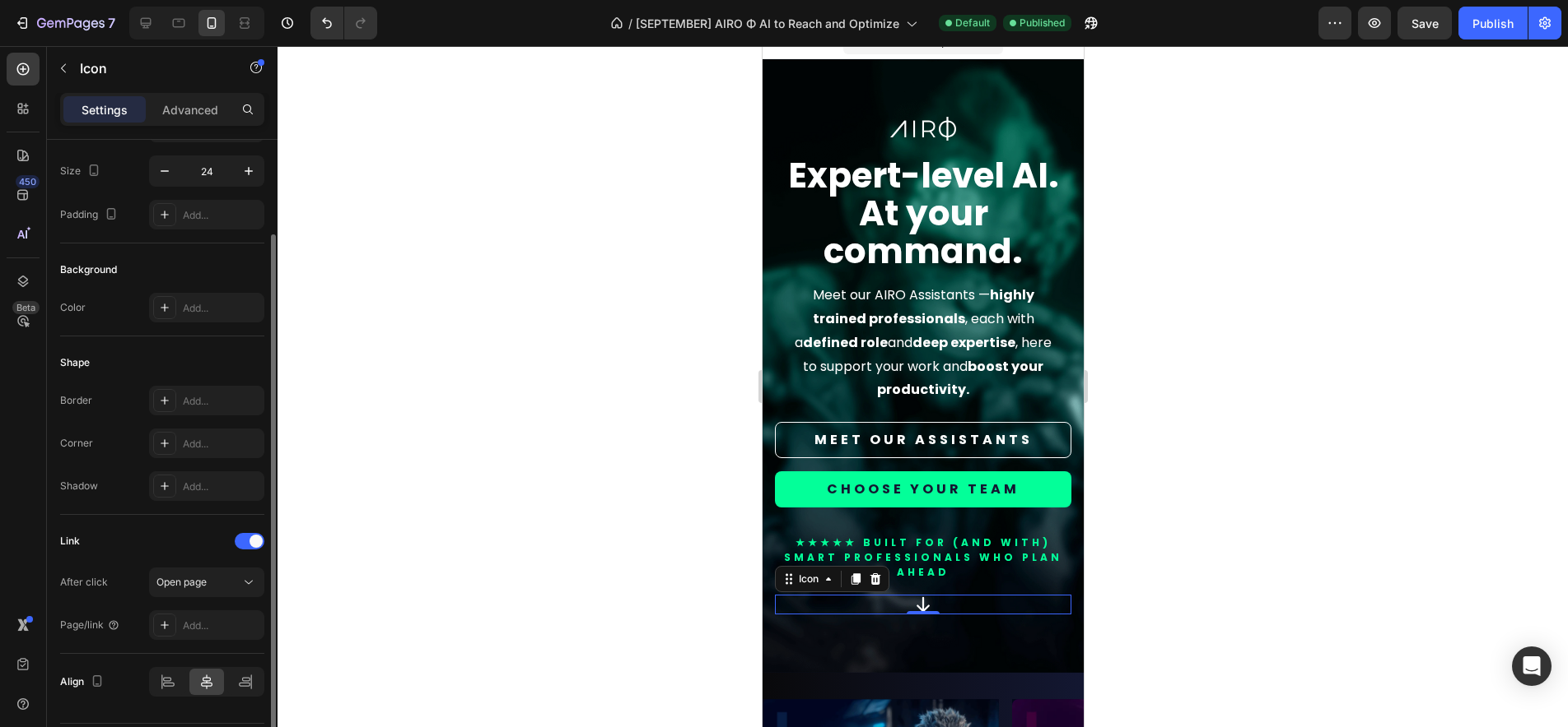
scroll to position [168, 0]
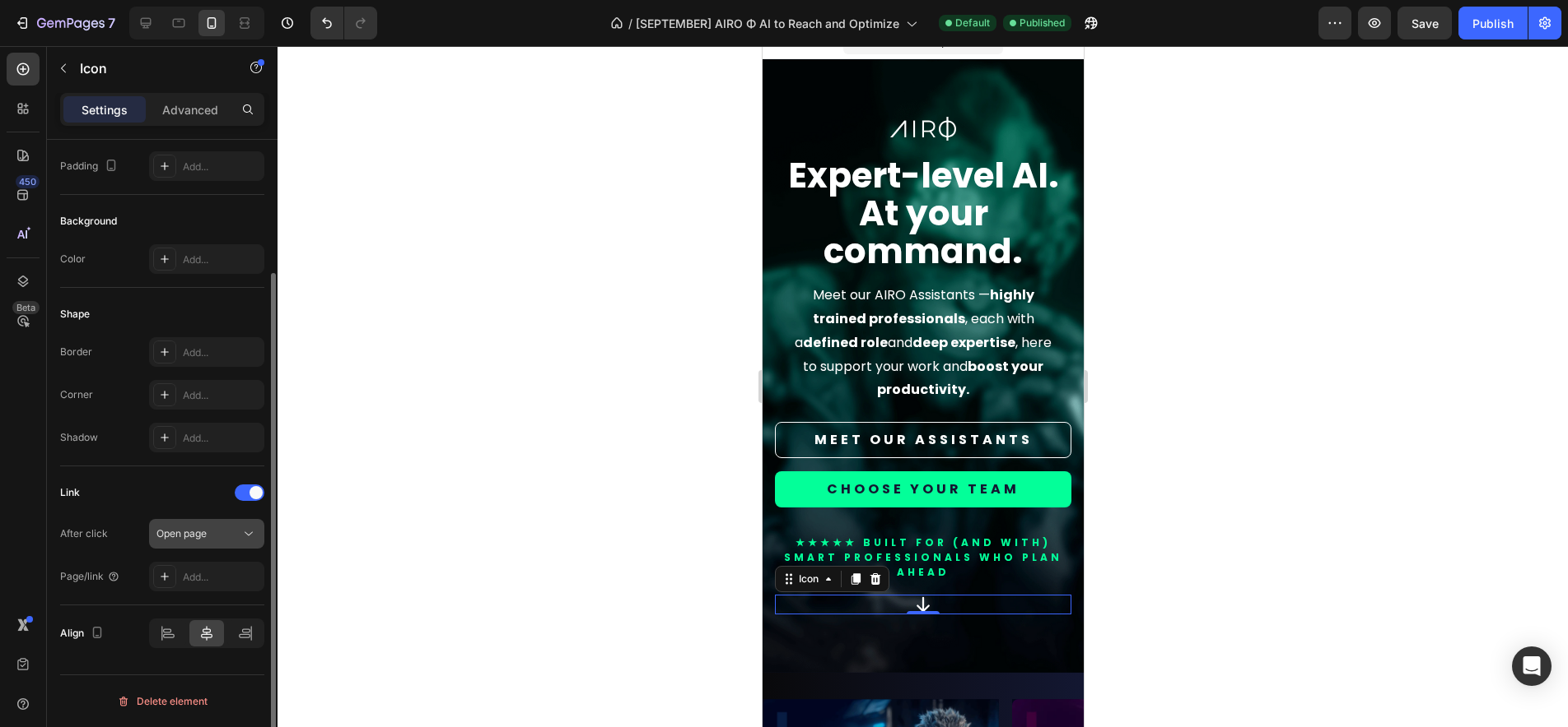
click at [199, 537] on span "Open page" at bounding box center [181, 533] width 50 height 12
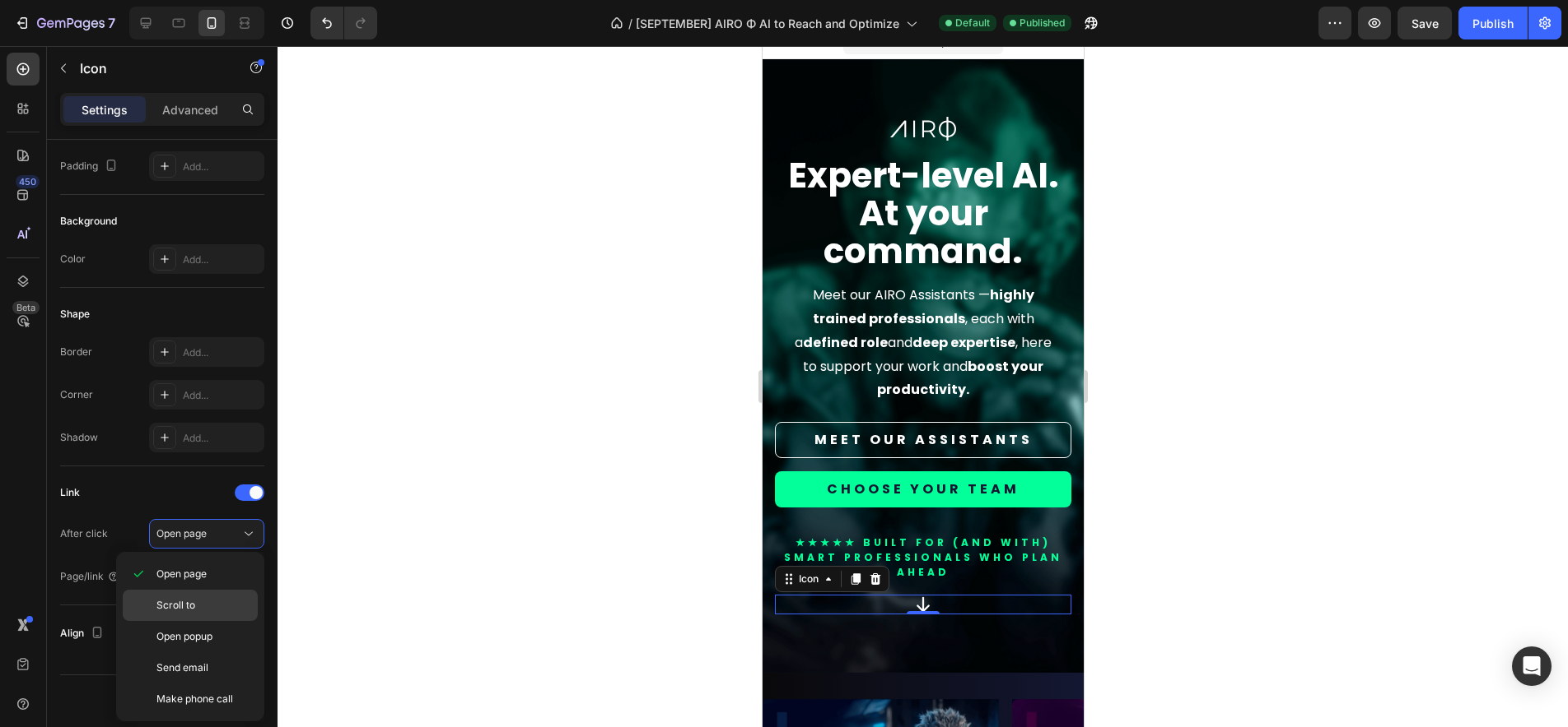
click at [197, 605] on p "Scroll to" at bounding box center [203, 605] width 93 height 15
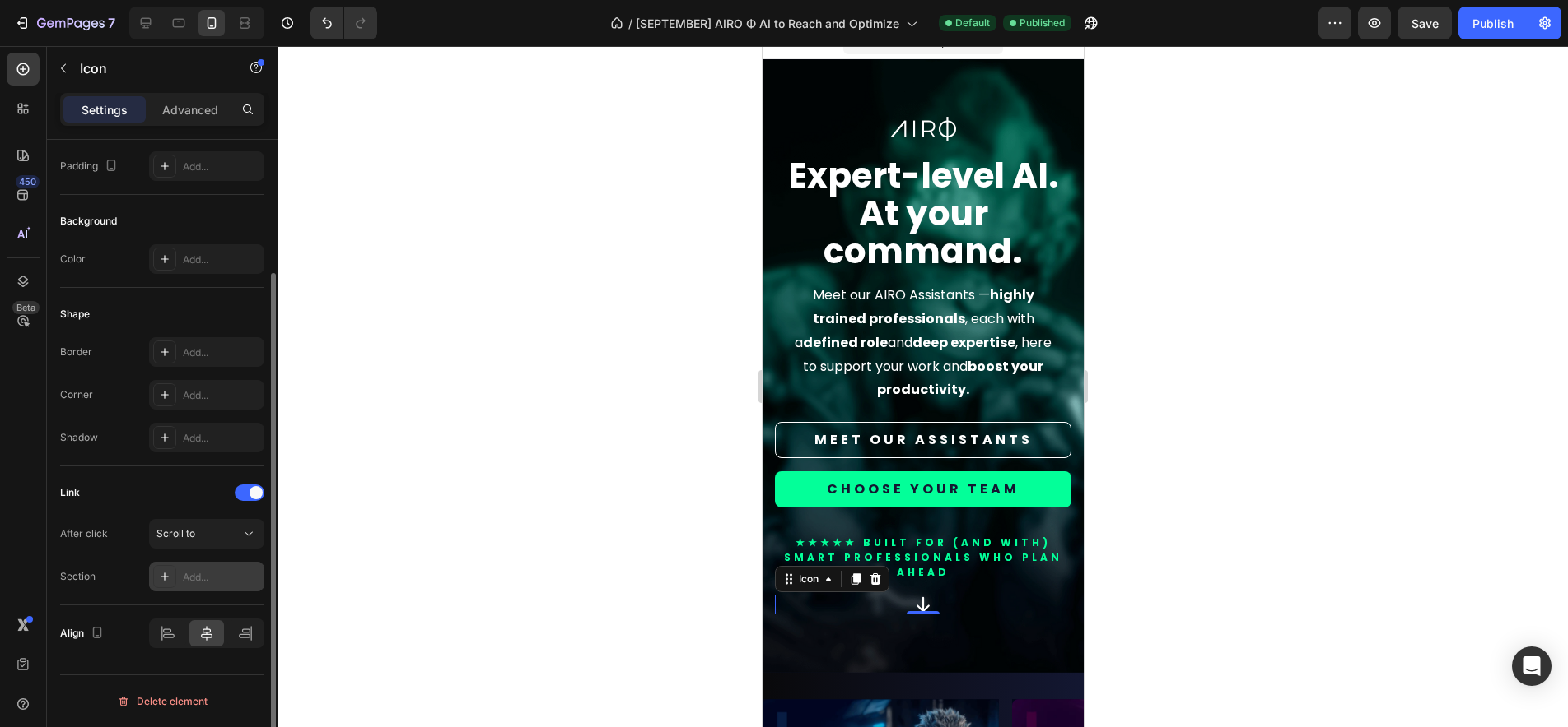
click at [198, 579] on div "Add..." at bounding box center [222, 578] width 77 height 15
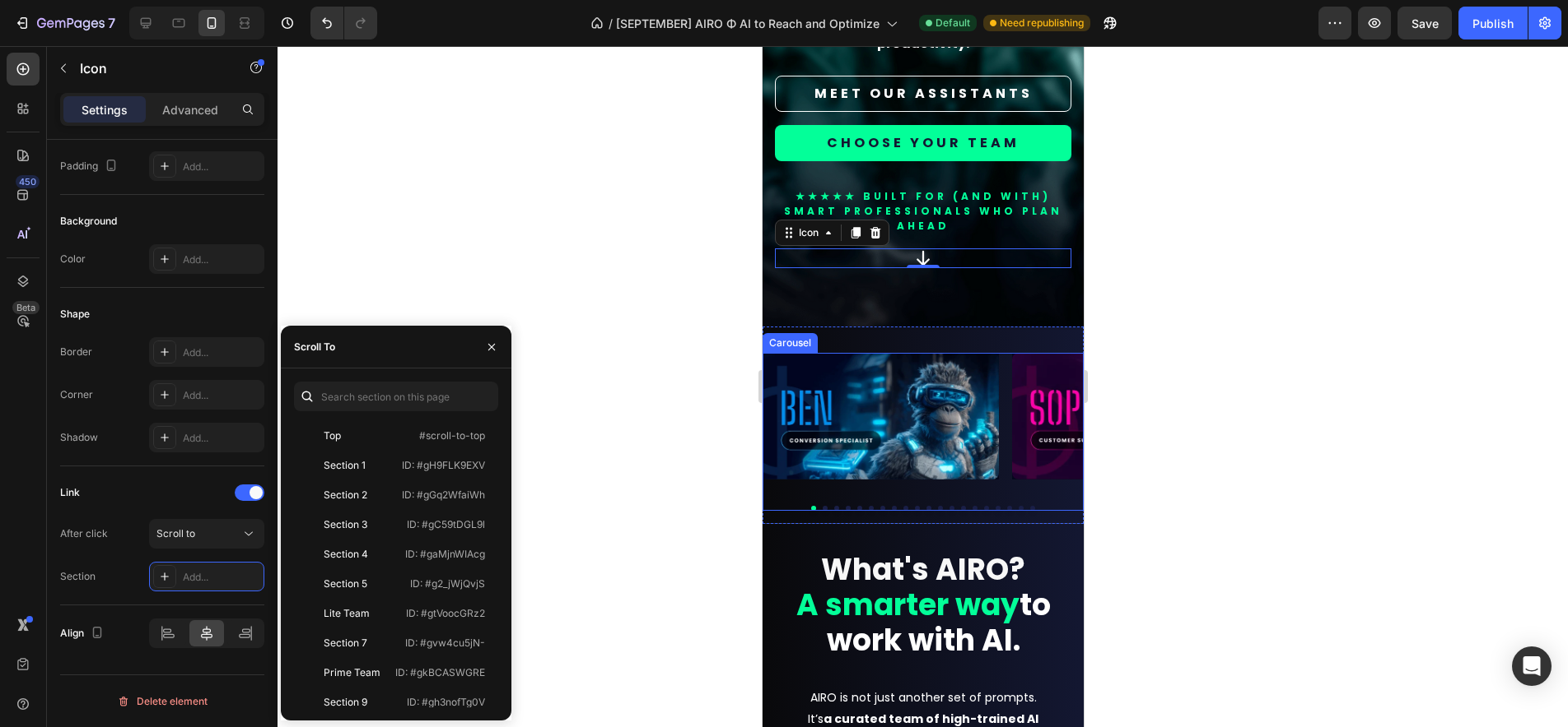
scroll to position [382, 0]
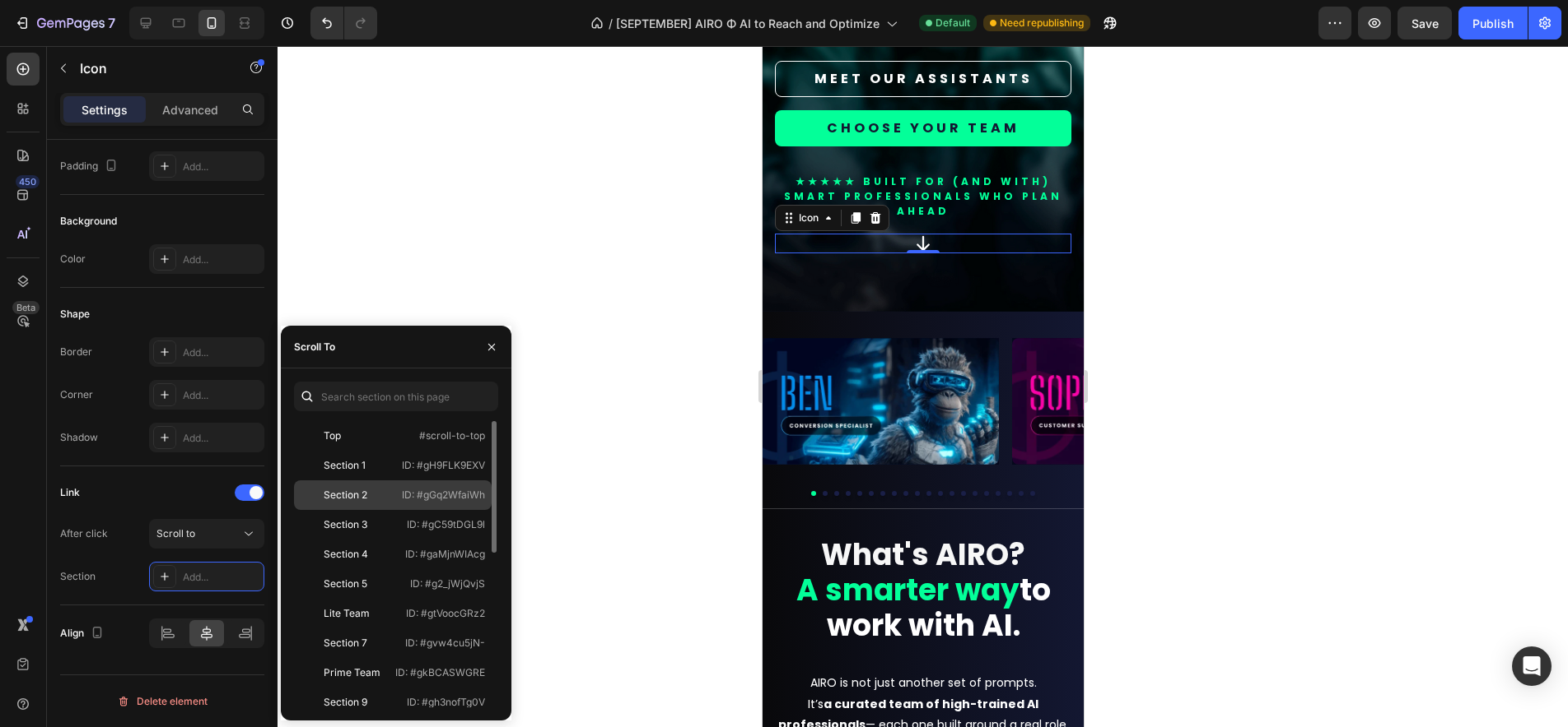
click at [385, 493] on div "Section 2" at bounding box center [348, 496] width 94 height 15
click at [492, 345] on icon "button" at bounding box center [492, 347] width 13 height 13
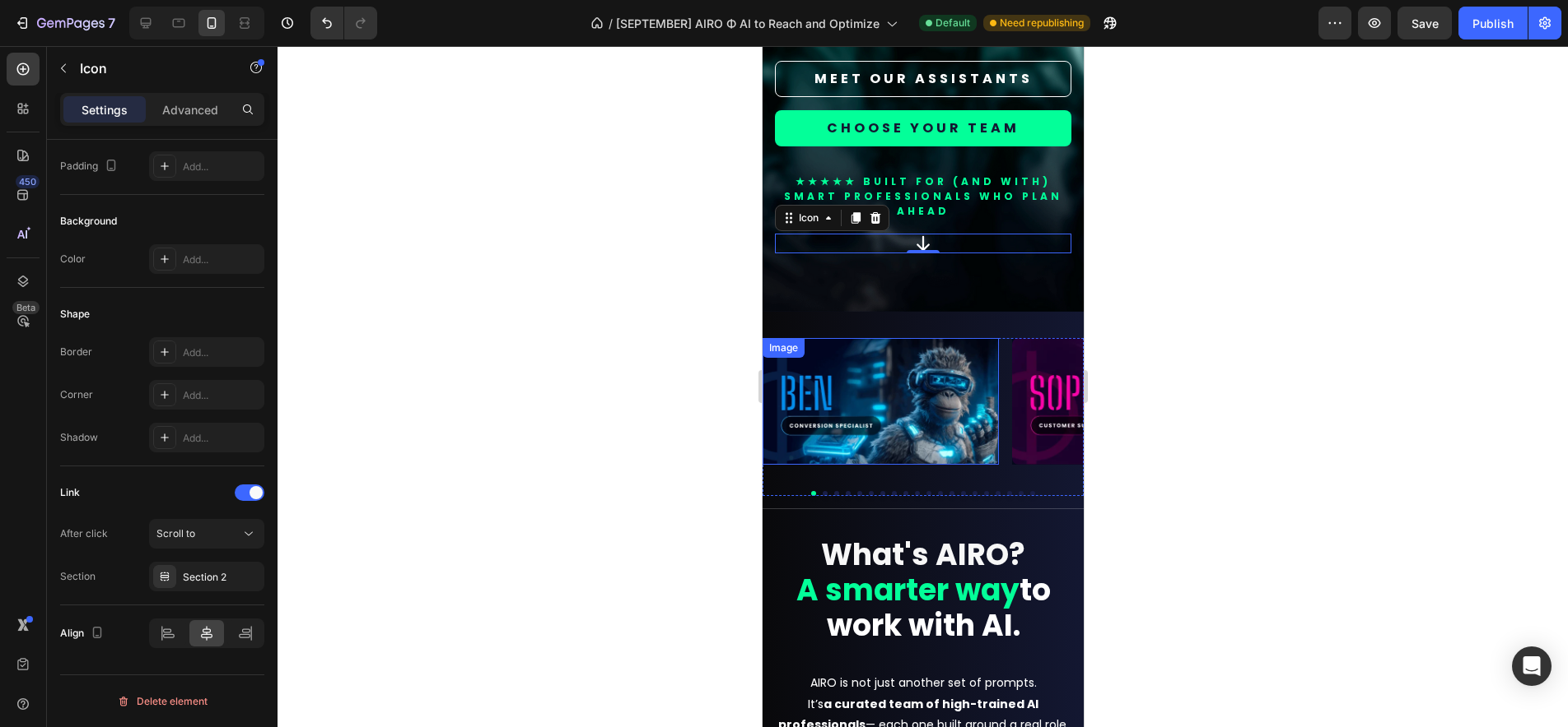
scroll to position [0, 0]
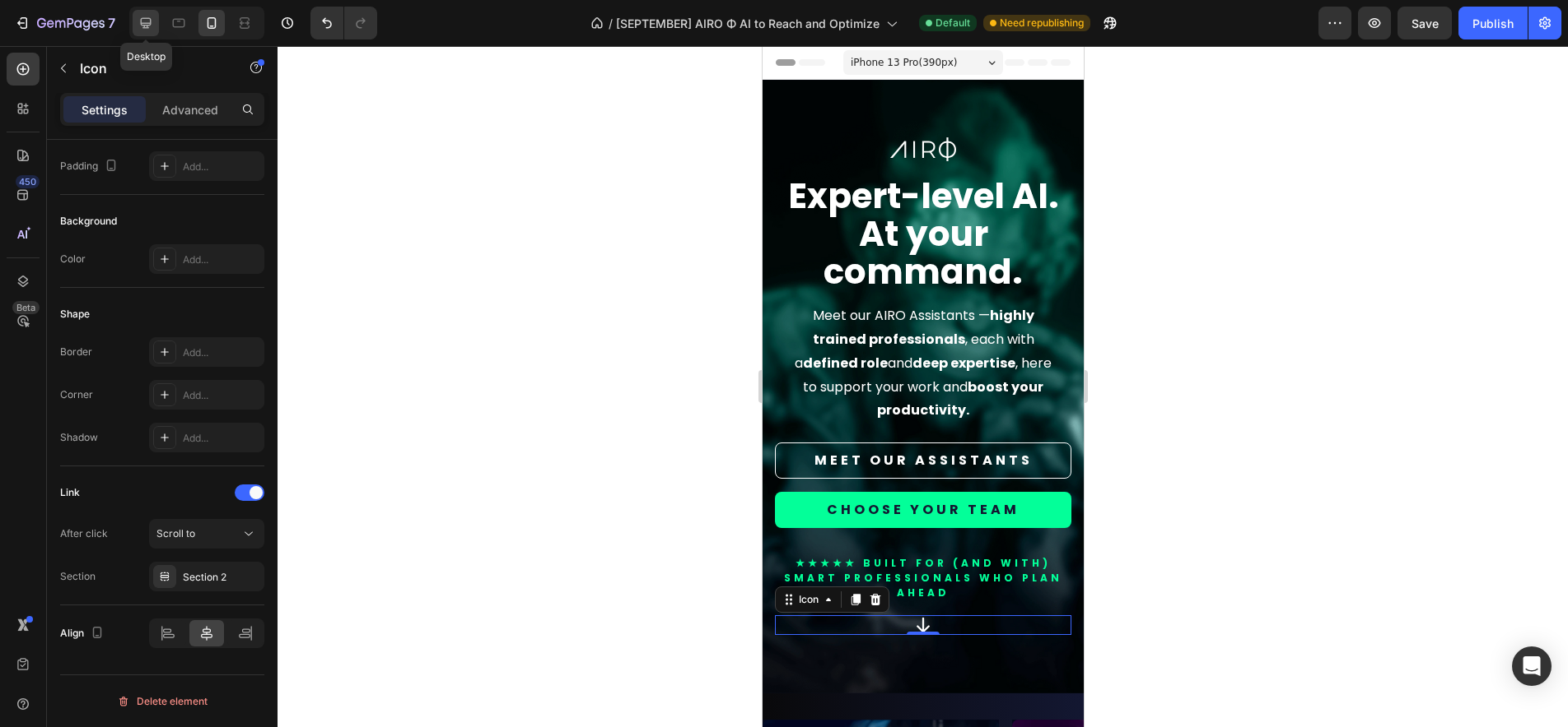
click at [138, 25] on icon at bounding box center [145, 23] width 16 height 16
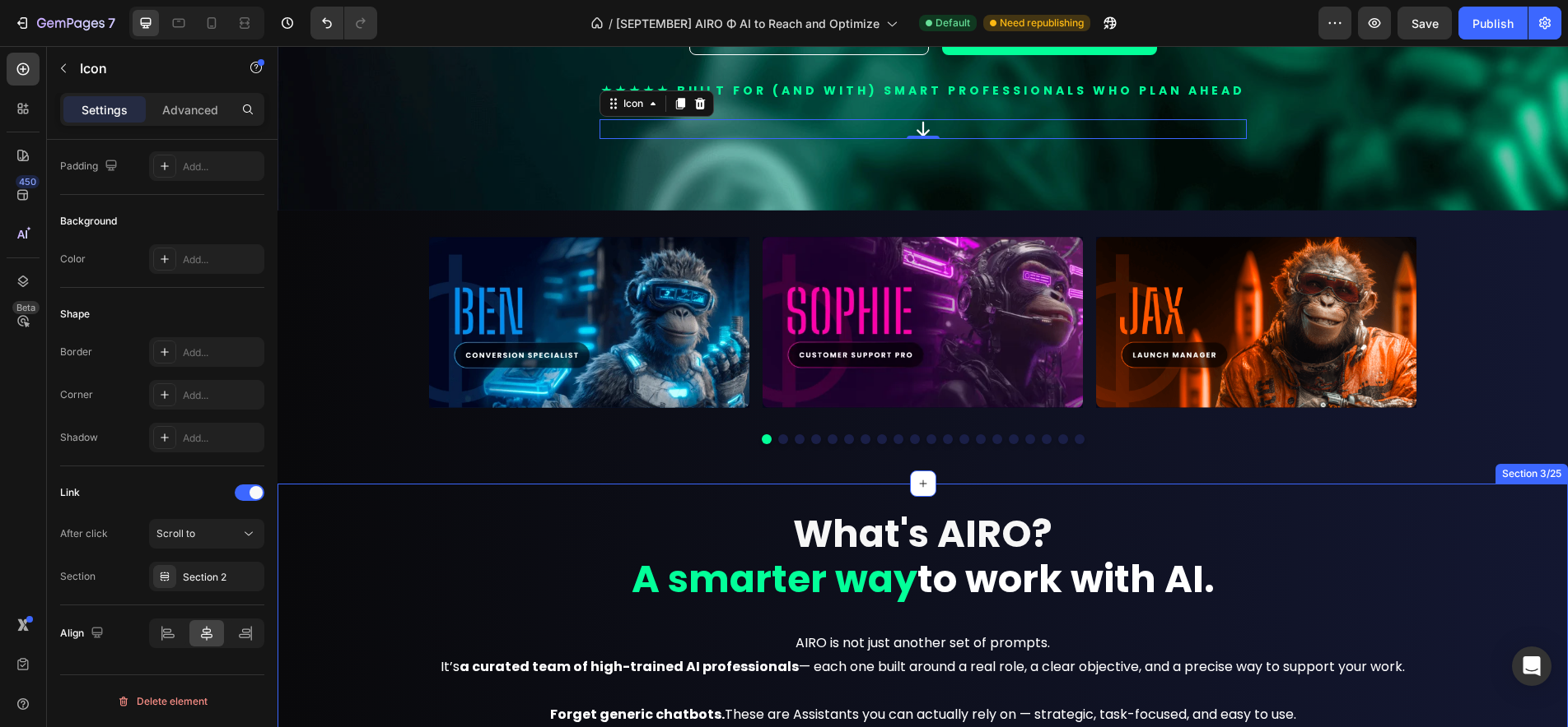
scroll to position [454, 0]
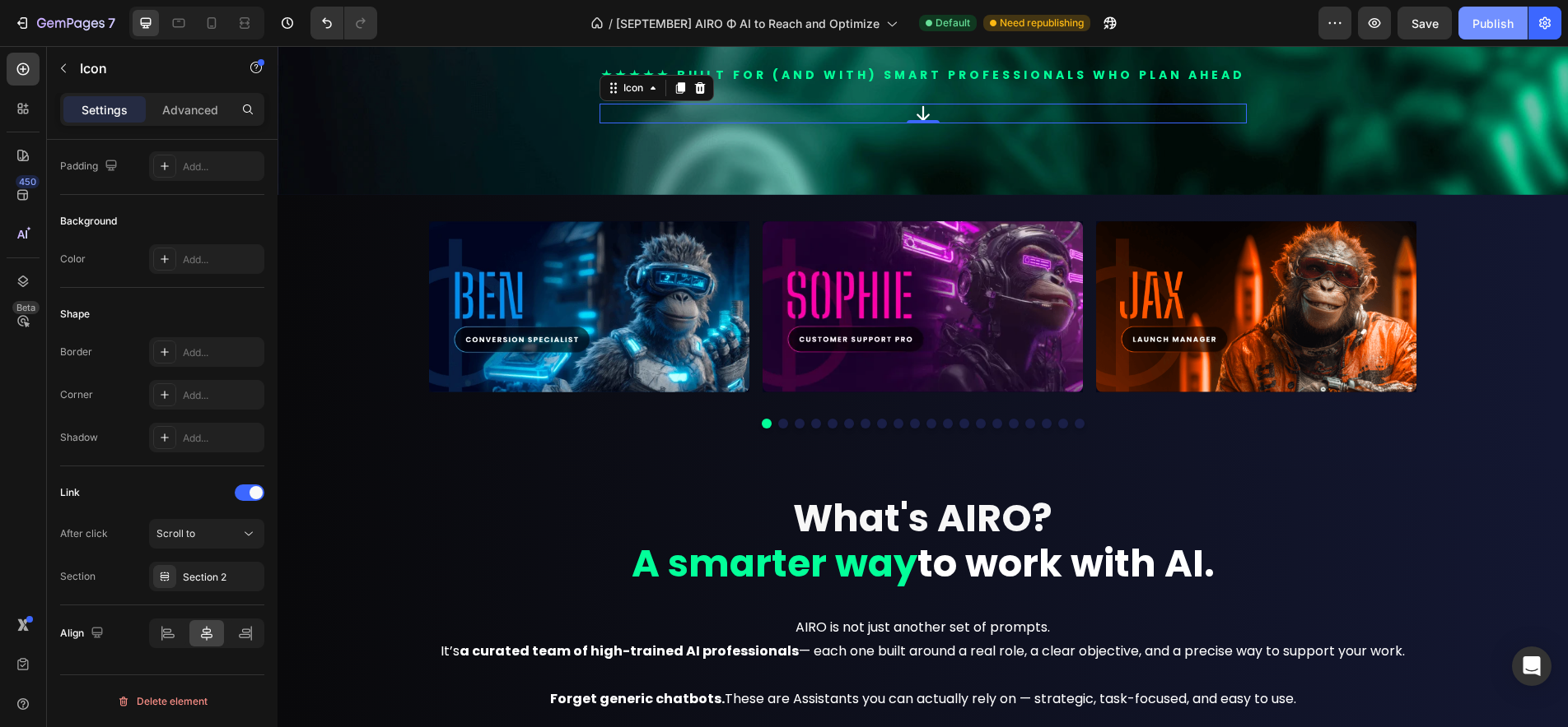
click at [1479, 26] on div "Publish" at bounding box center [1493, 24] width 42 height 17
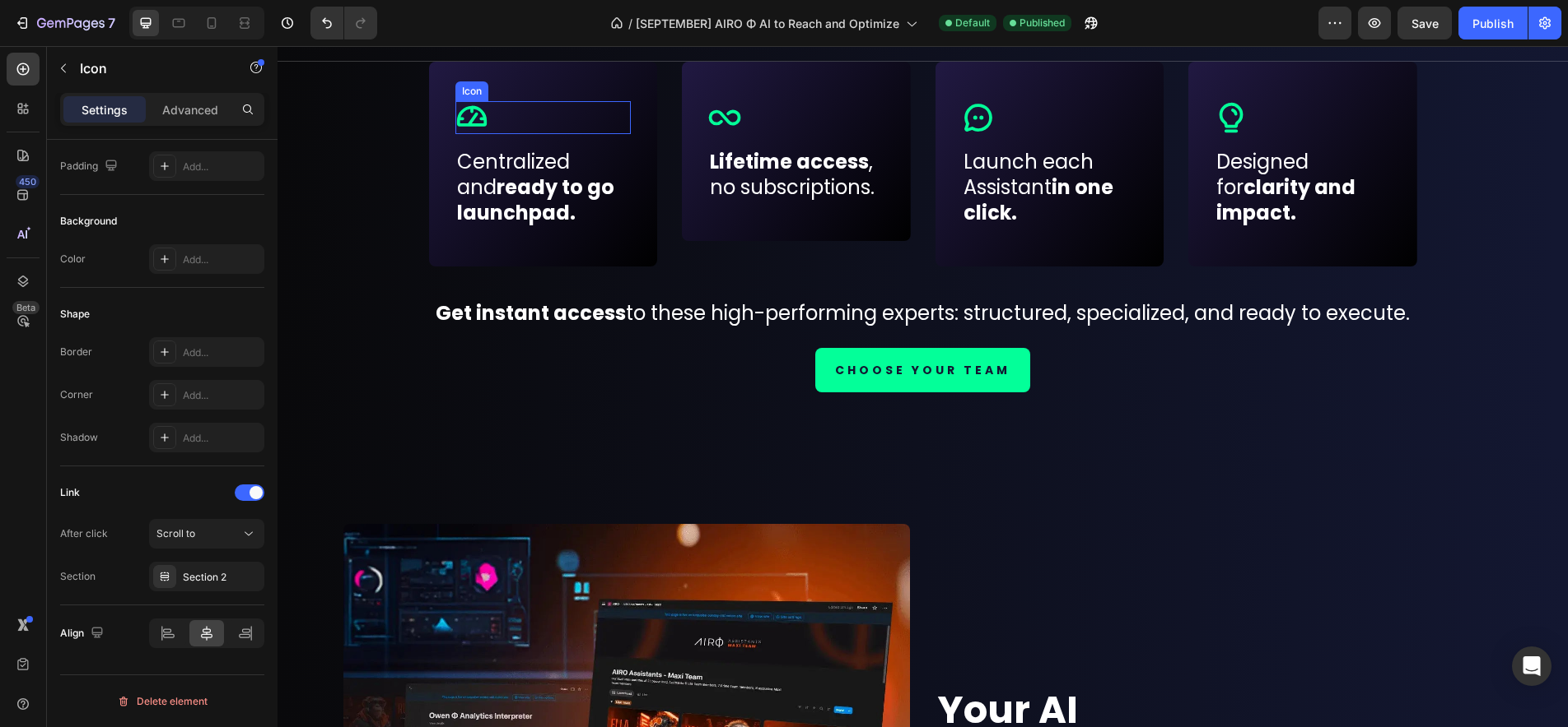
scroll to position [1165, 0]
click at [212, 27] on icon at bounding box center [211, 23] width 16 height 16
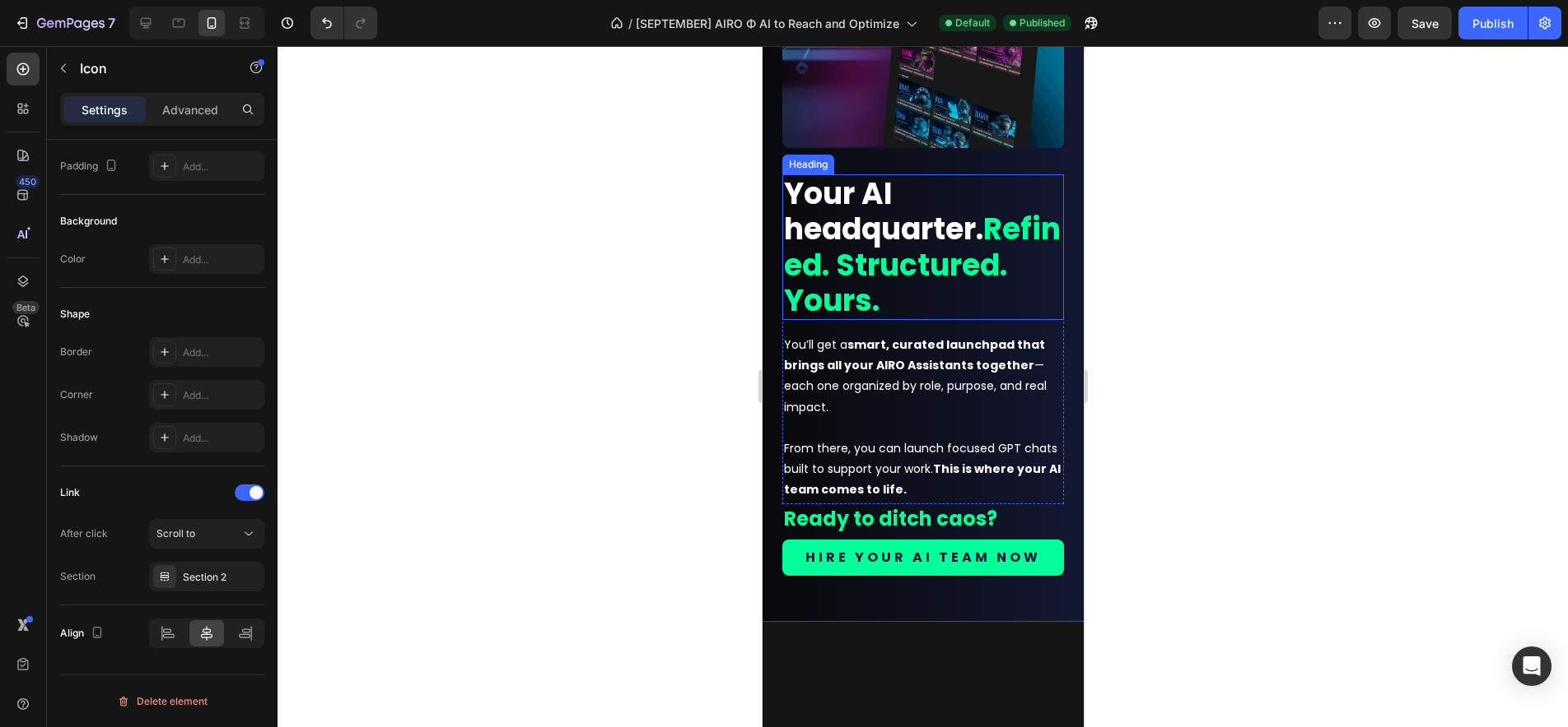
scroll to position [2531, 0]
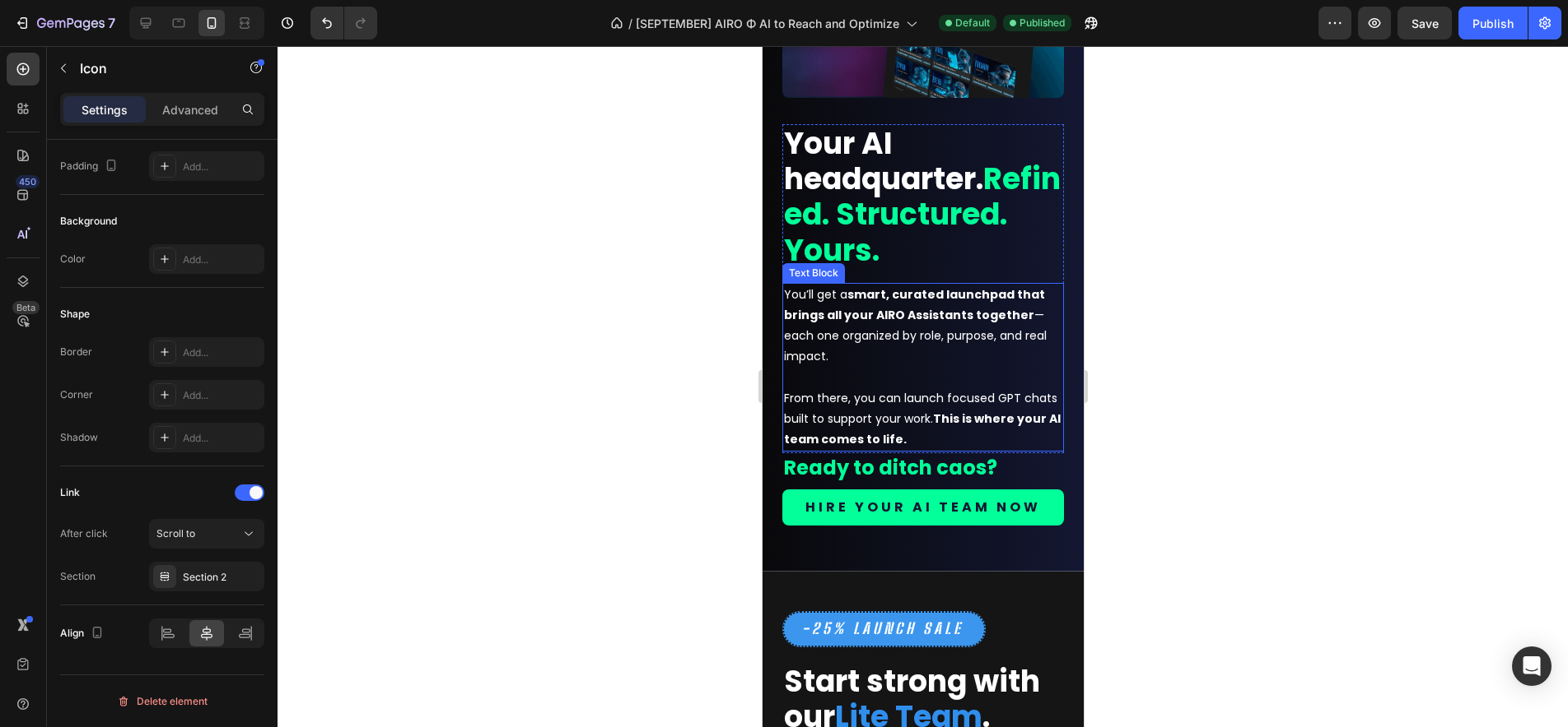
click at [921, 447] on p "You’ll get a smart, curated launchpad that brings all your AIRO Assistants toge…" at bounding box center [922, 368] width 278 height 166
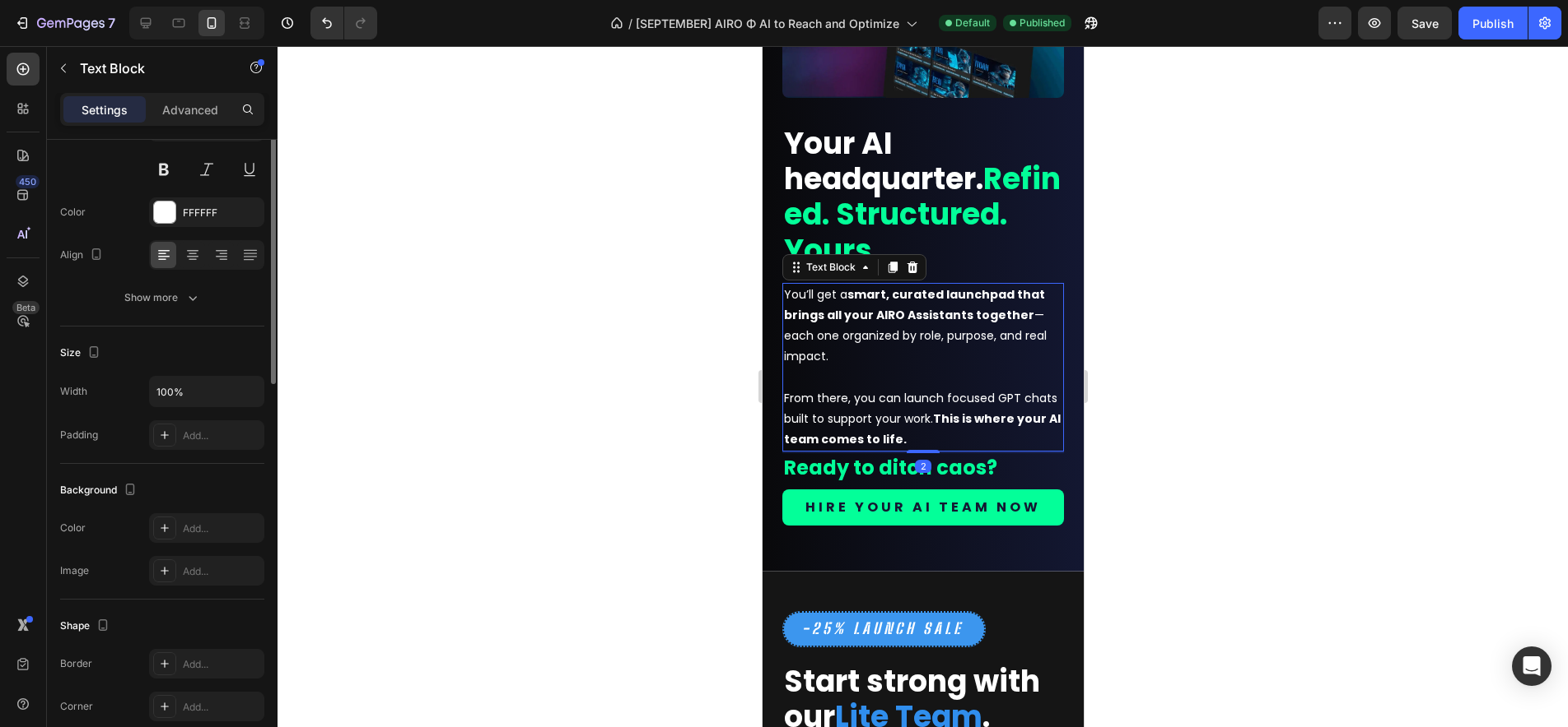
scroll to position [0, 0]
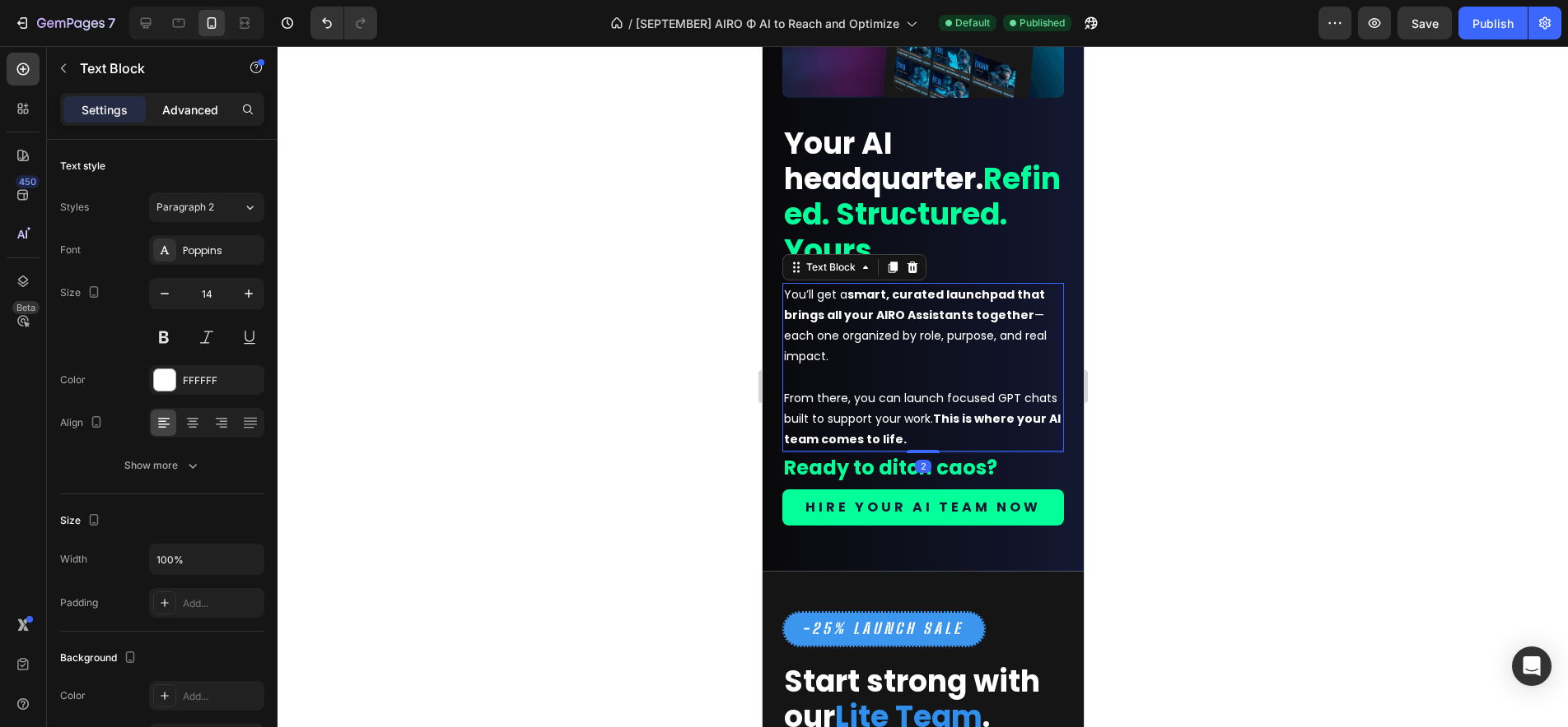
click at [187, 111] on p "Advanced" at bounding box center [190, 109] width 56 height 17
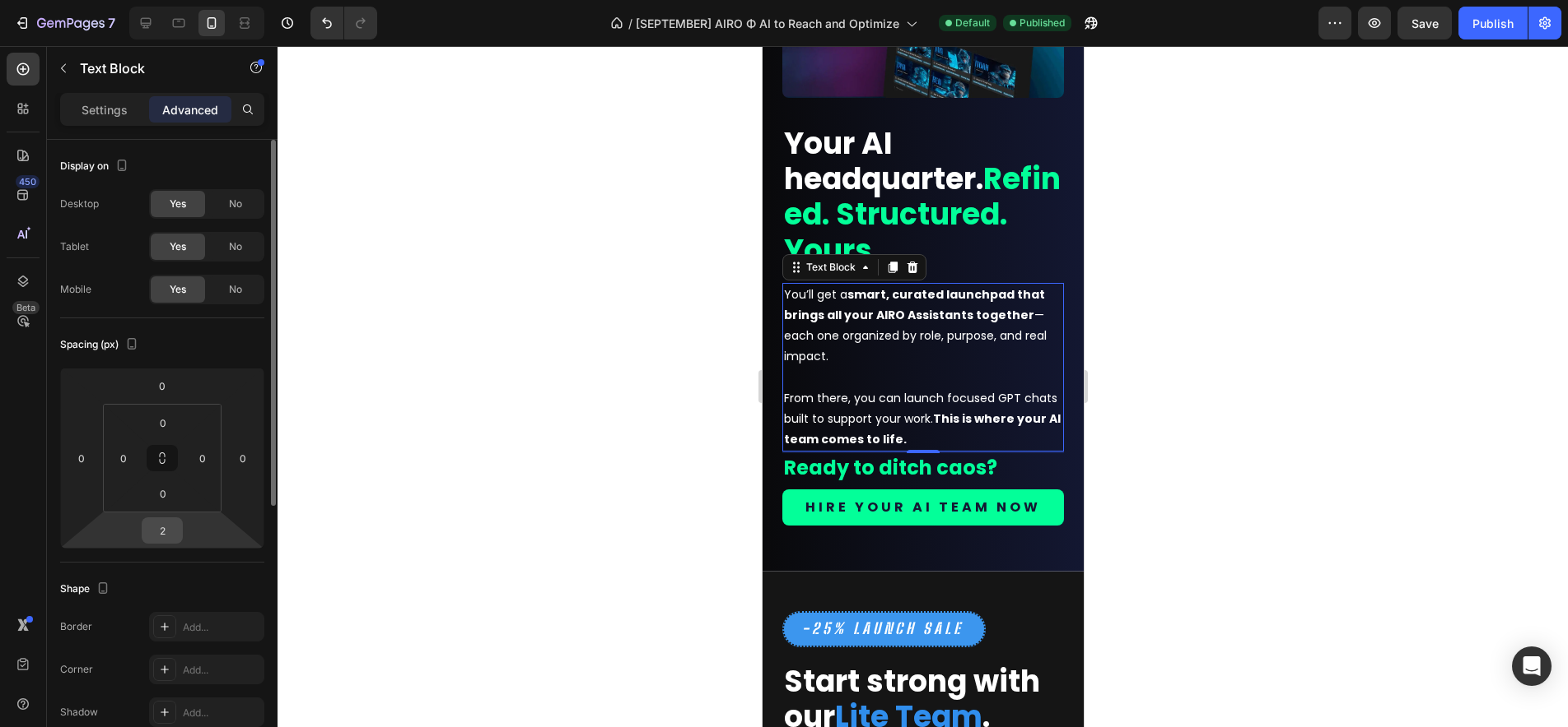
click at [169, 534] on input "2" at bounding box center [161, 531] width 33 height 25
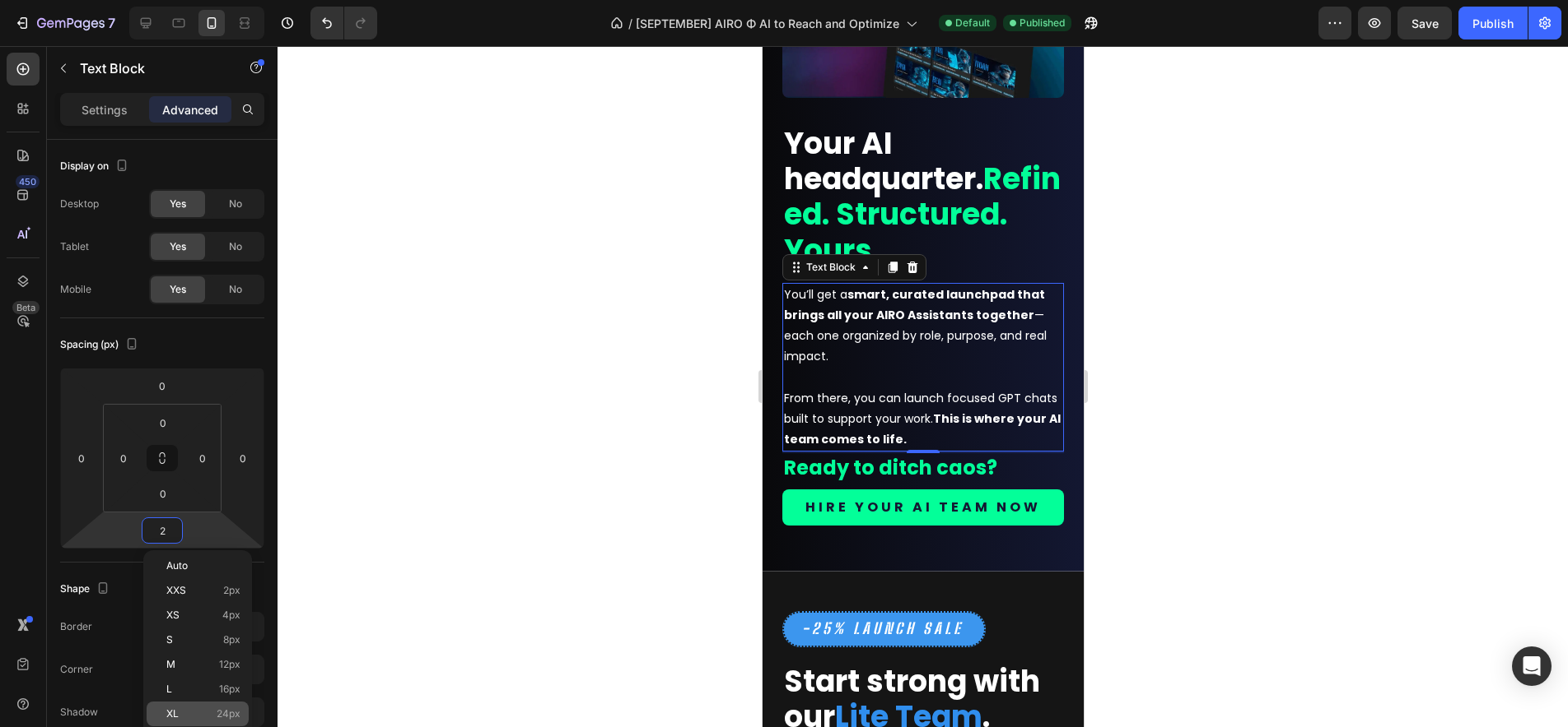
click at [191, 705] on div "XL 24px" at bounding box center [197, 714] width 102 height 25
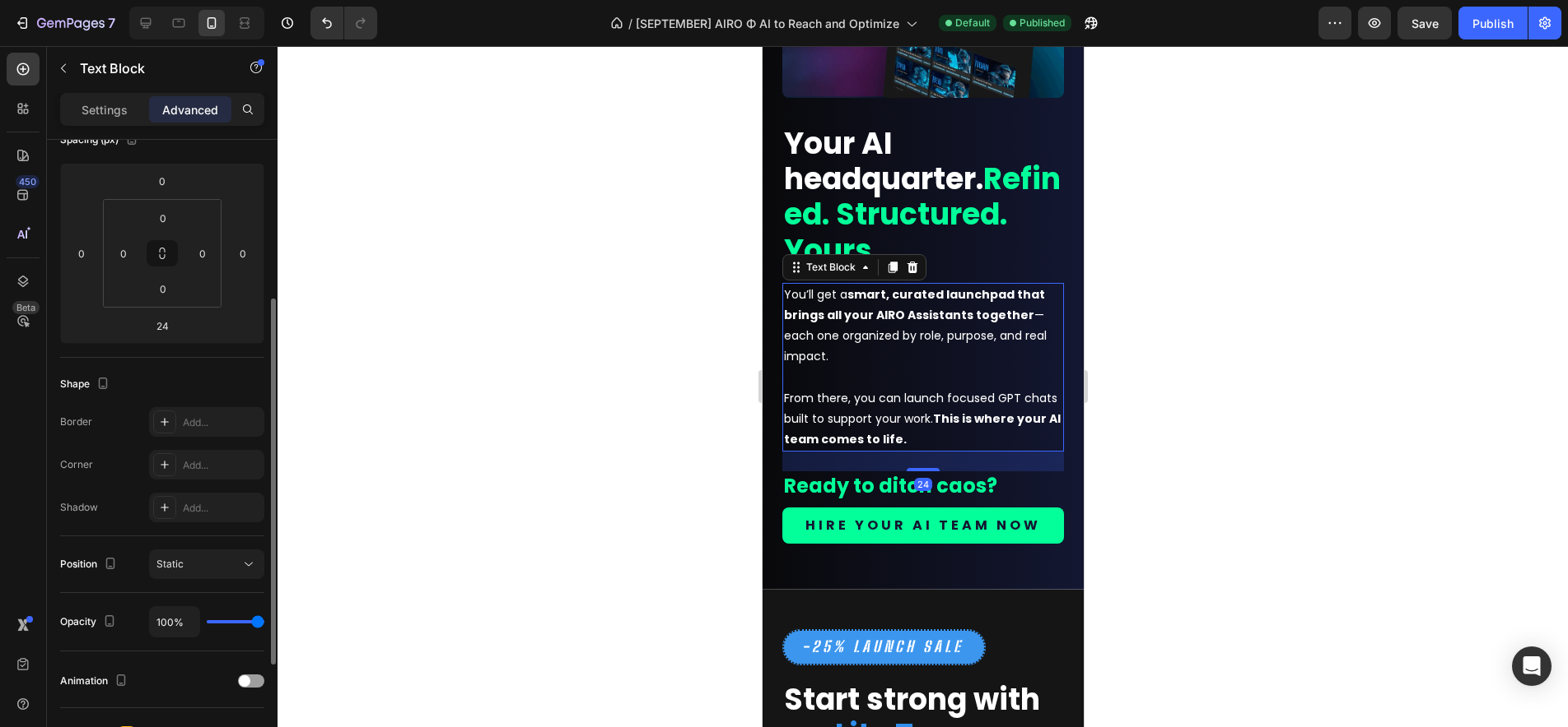
scroll to position [108, 0]
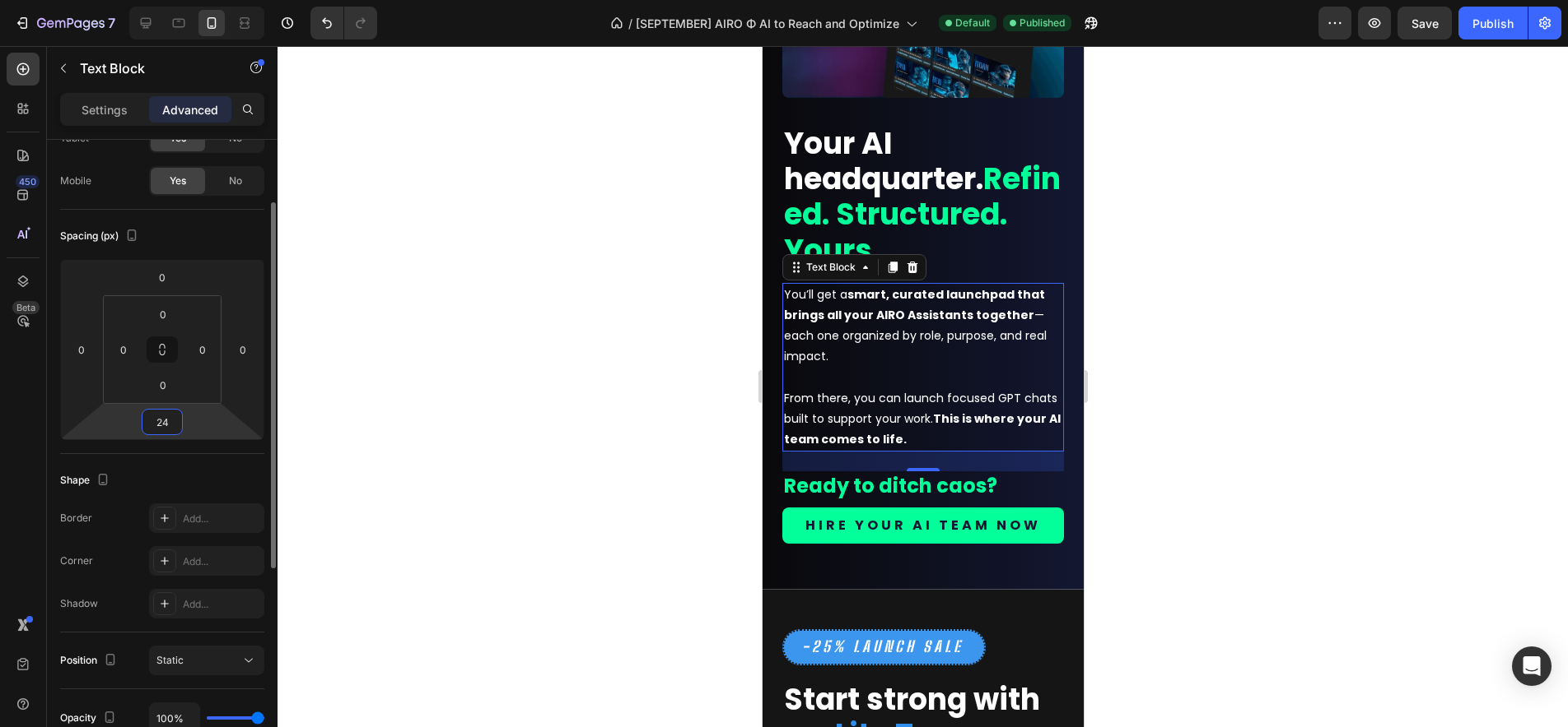
click at [167, 426] on input "24" at bounding box center [161, 422] width 33 height 25
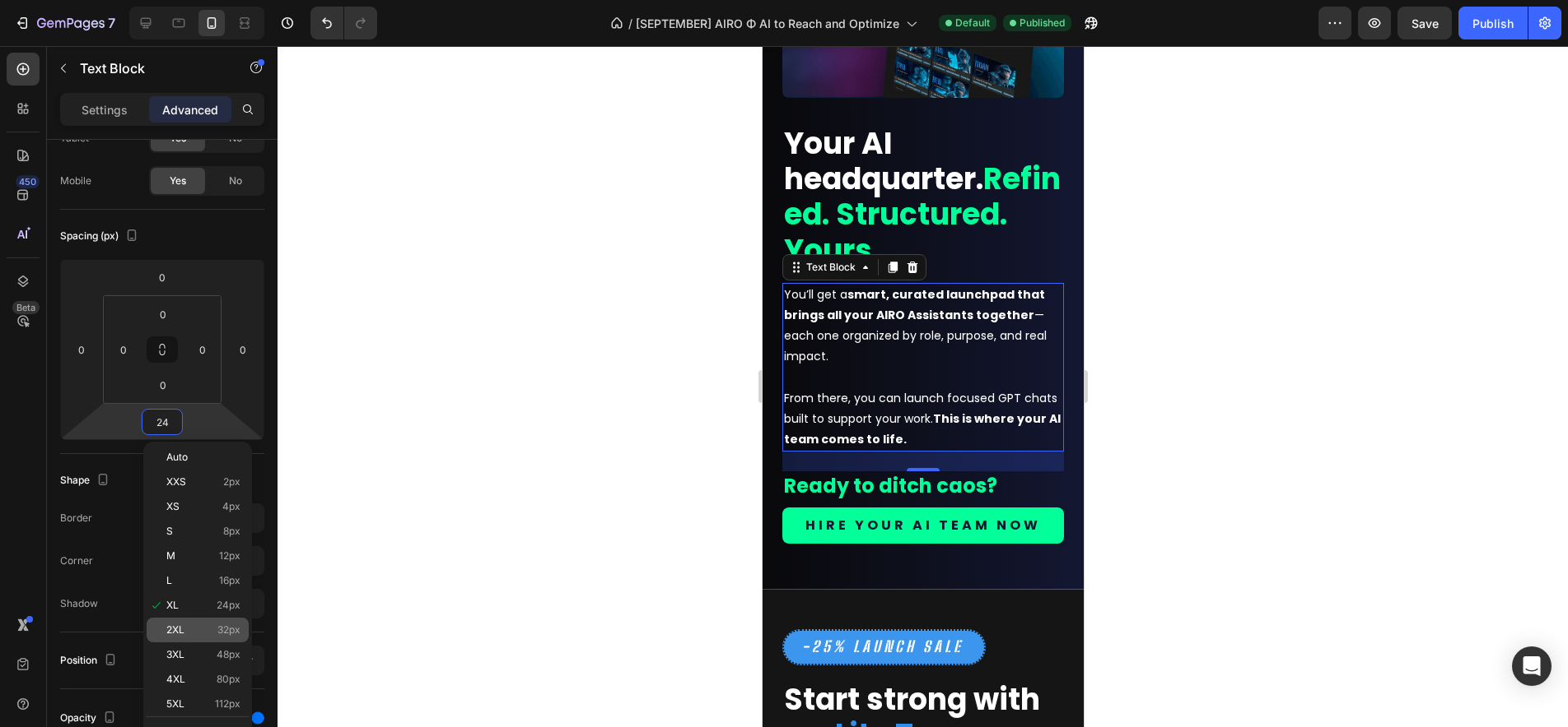
click at [201, 626] on p "2XL 32px" at bounding box center [203, 630] width 75 height 11
type input "32"
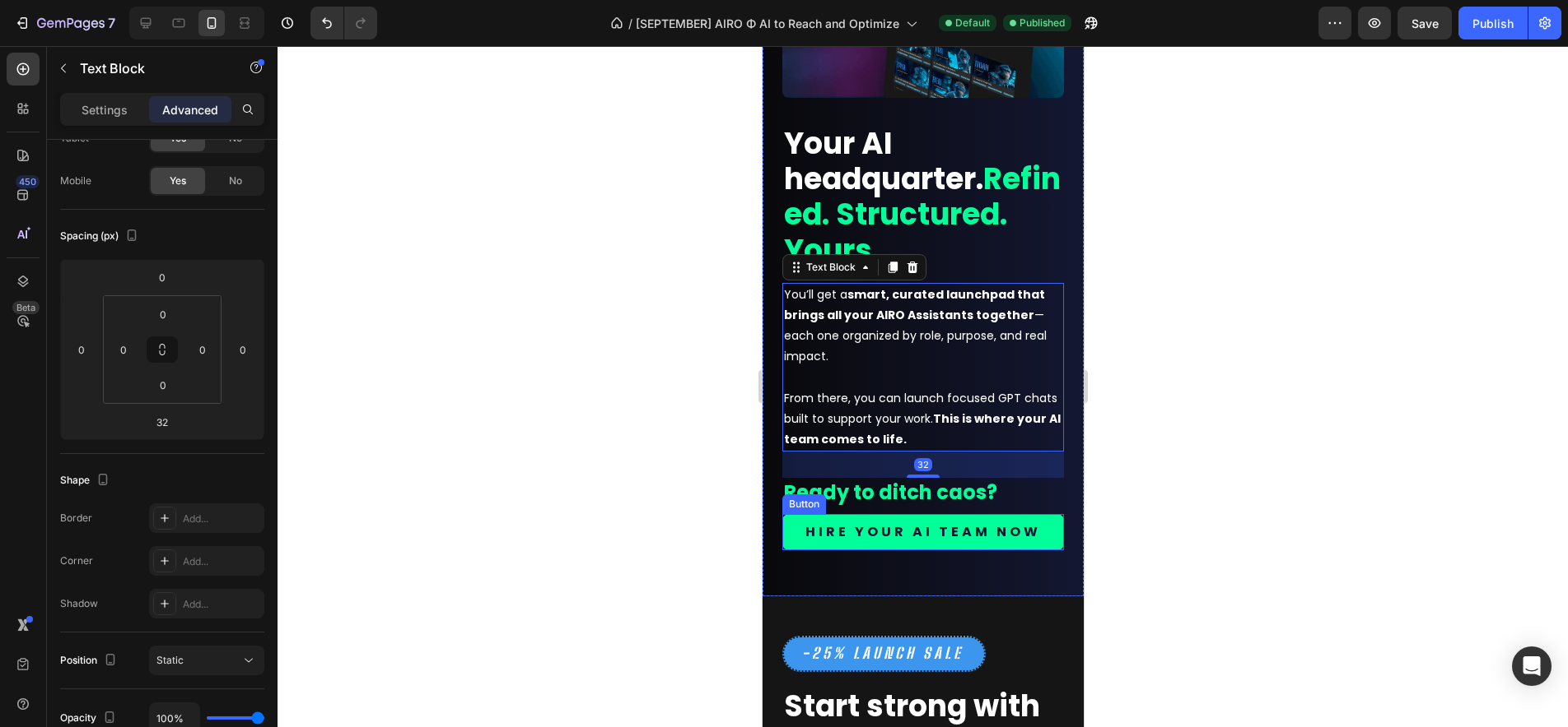
click at [1261, 520] on div at bounding box center [923, 387] width 1291 height 682
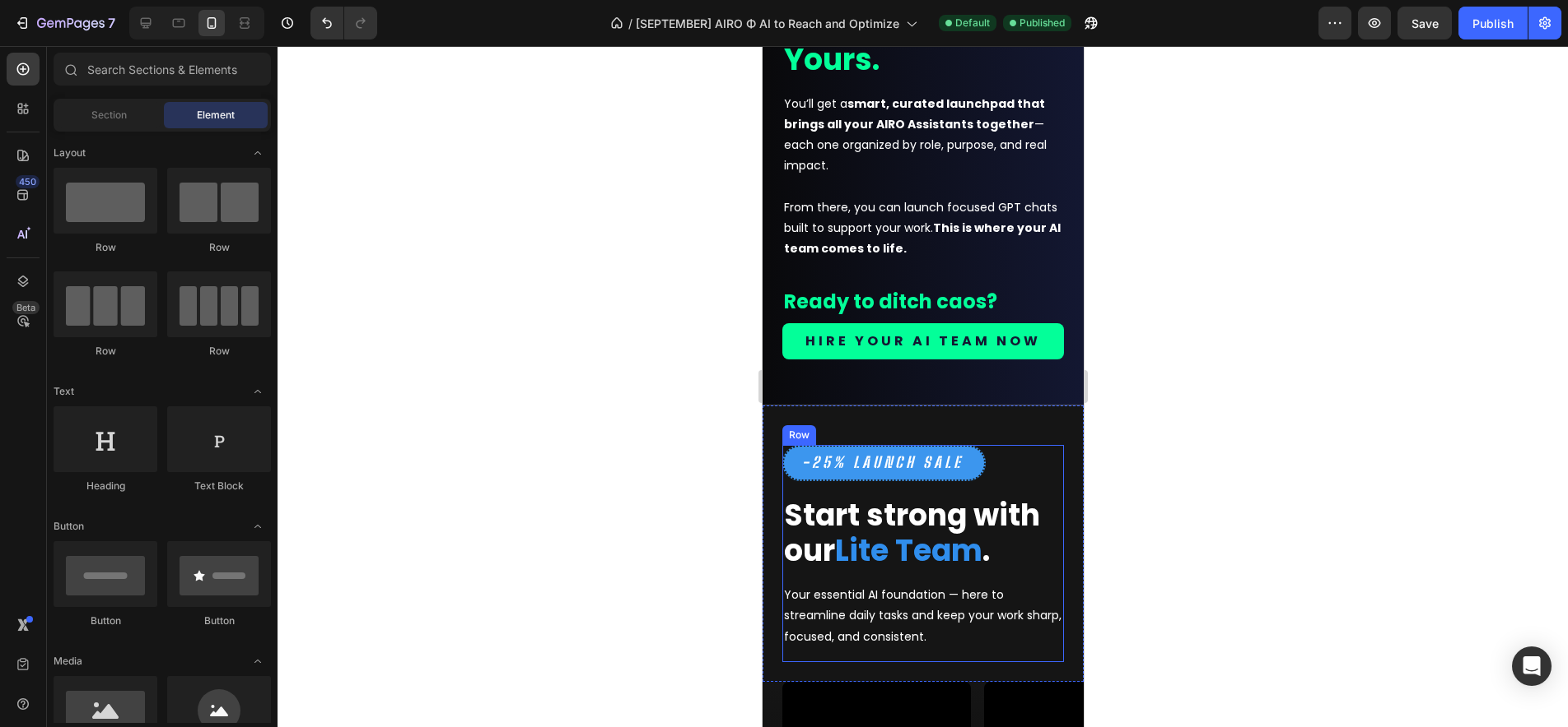
scroll to position [2806, 0]
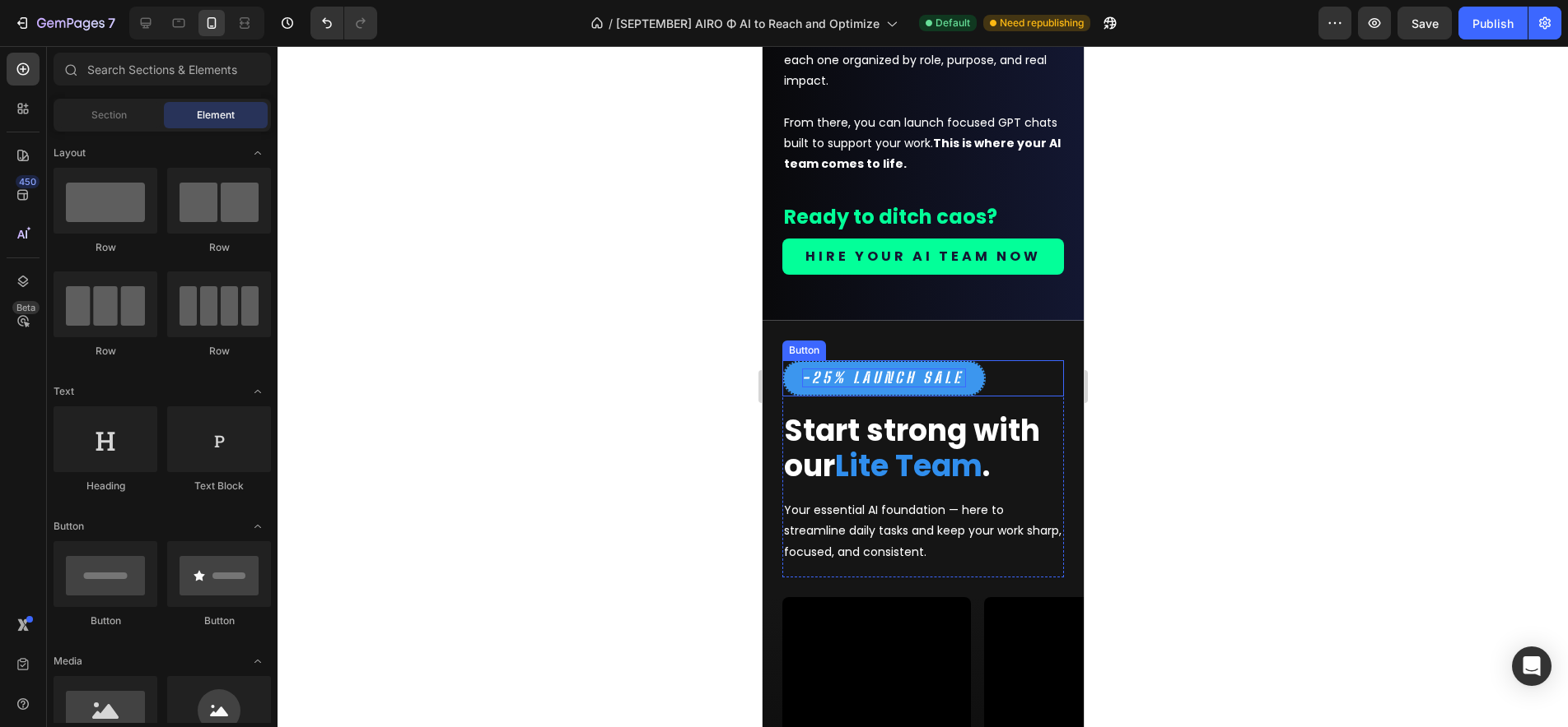
click at [824, 388] on p "-25% Launch SALE" at bounding box center [883, 378] width 164 height 19
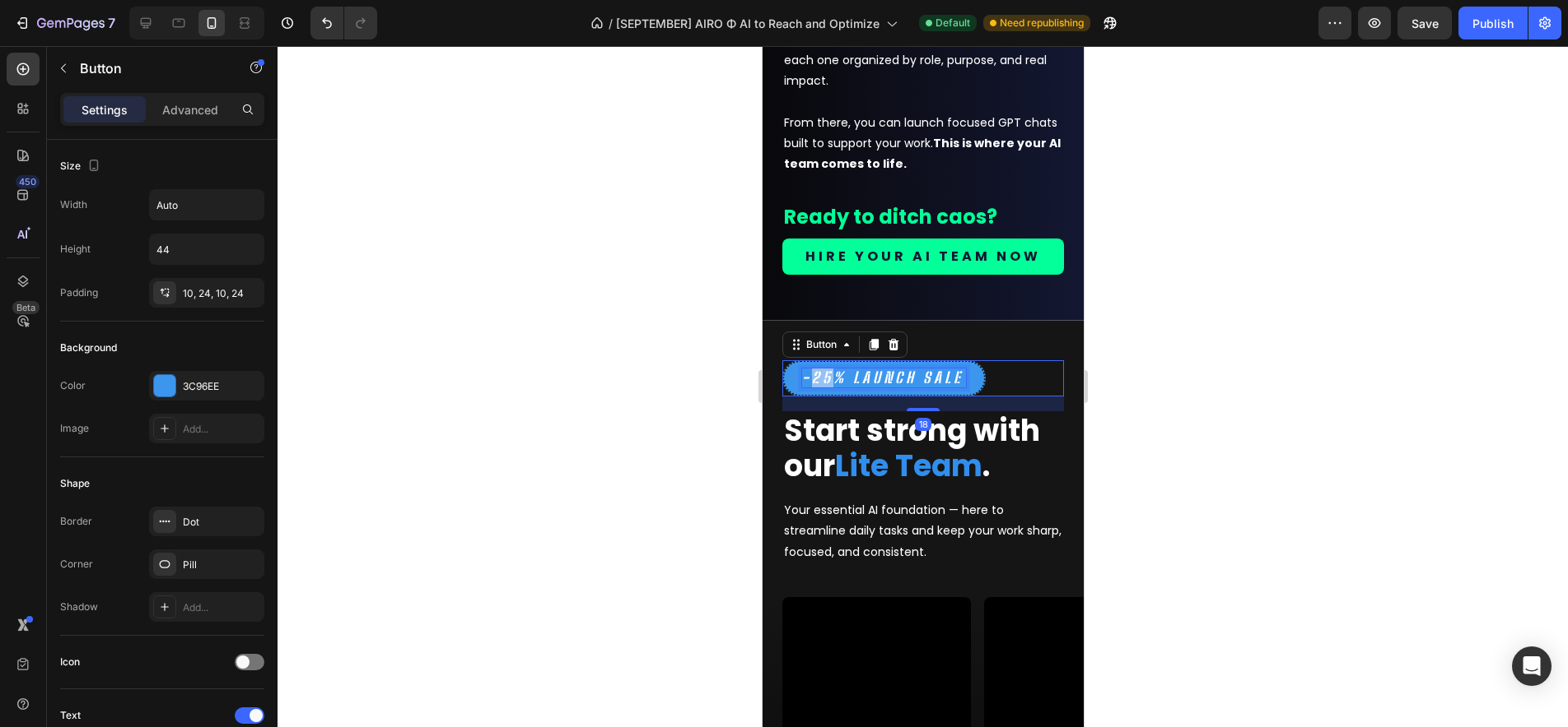
click at [824, 388] on p "-25% Launch SALE" at bounding box center [883, 378] width 164 height 19
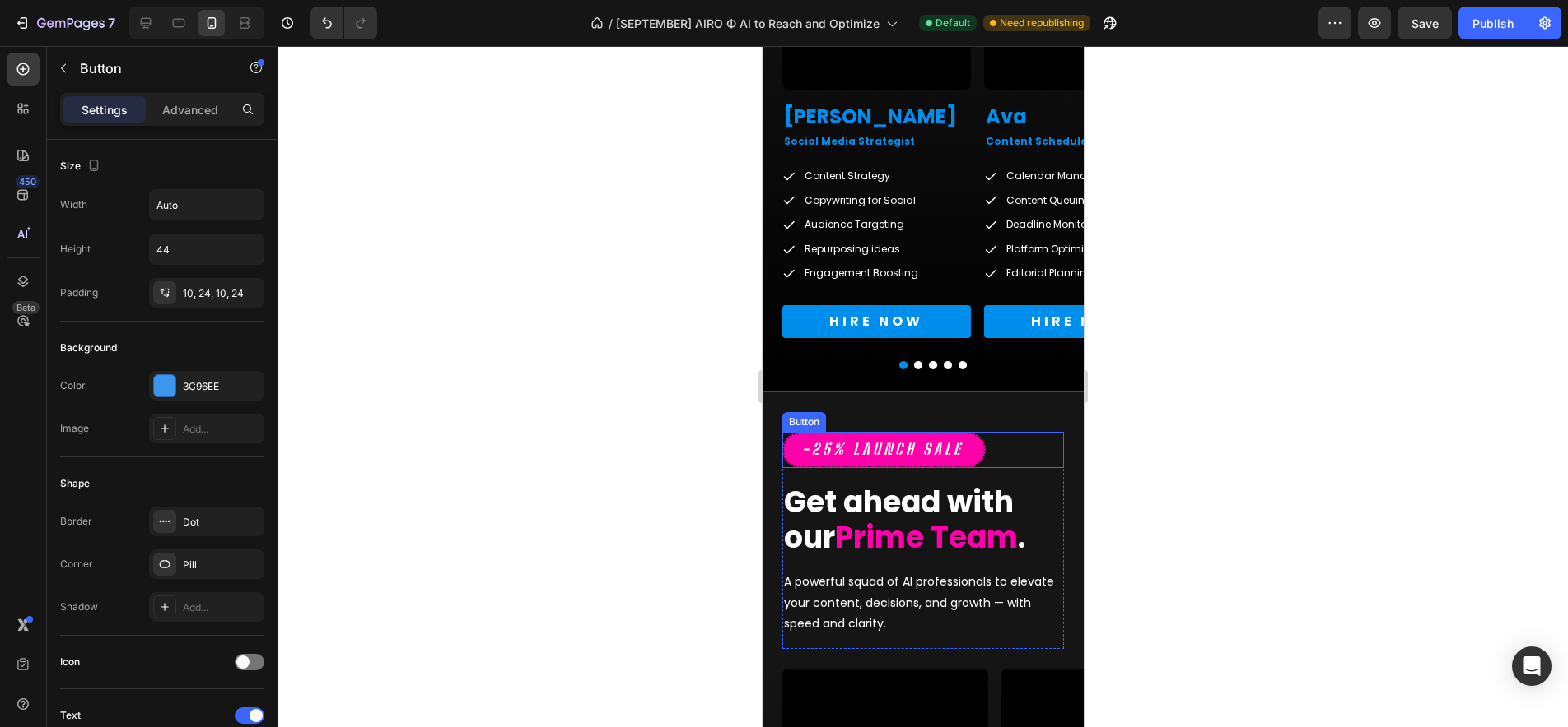
scroll to position [3660, 0]
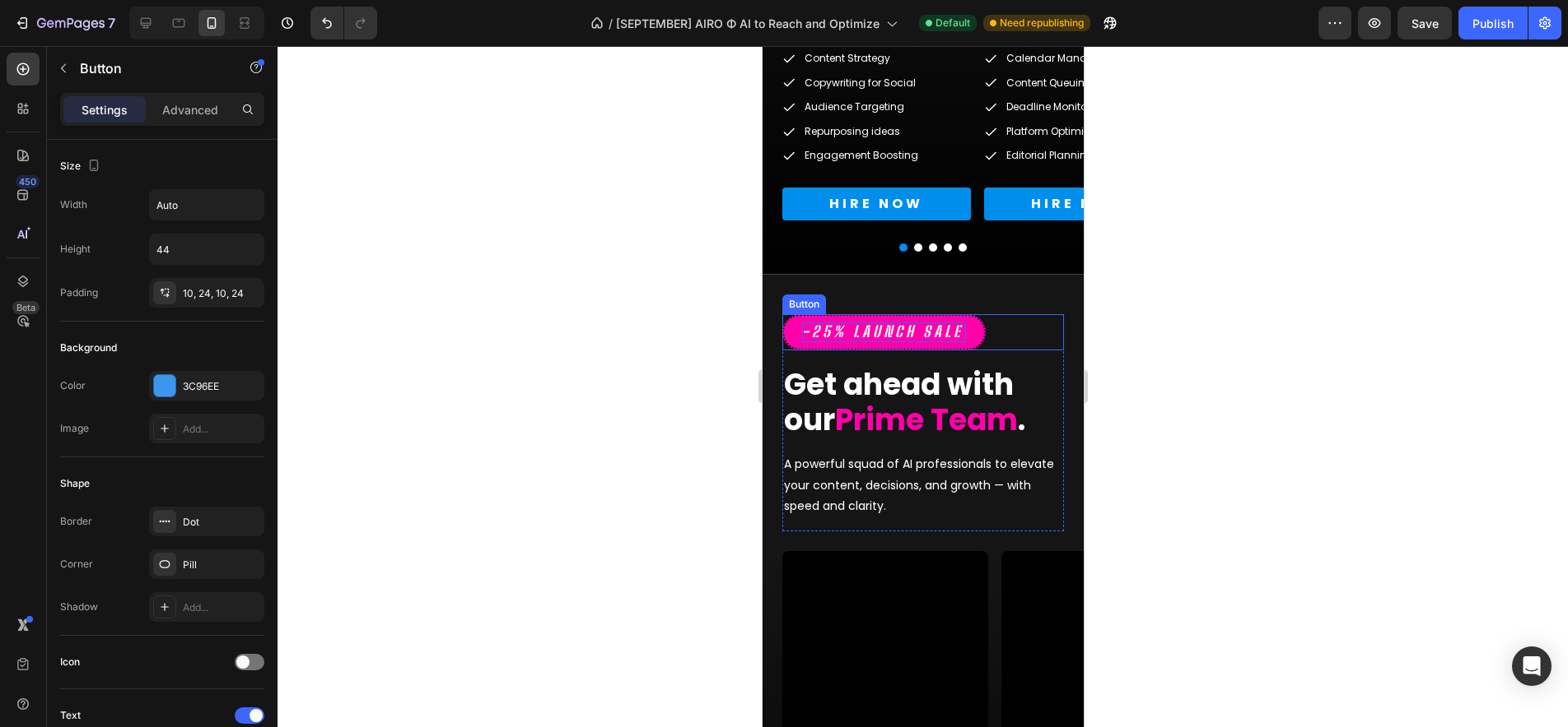
click at [824, 329] on p "-25% Launch SALE" at bounding box center [883, 332] width 164 height 19
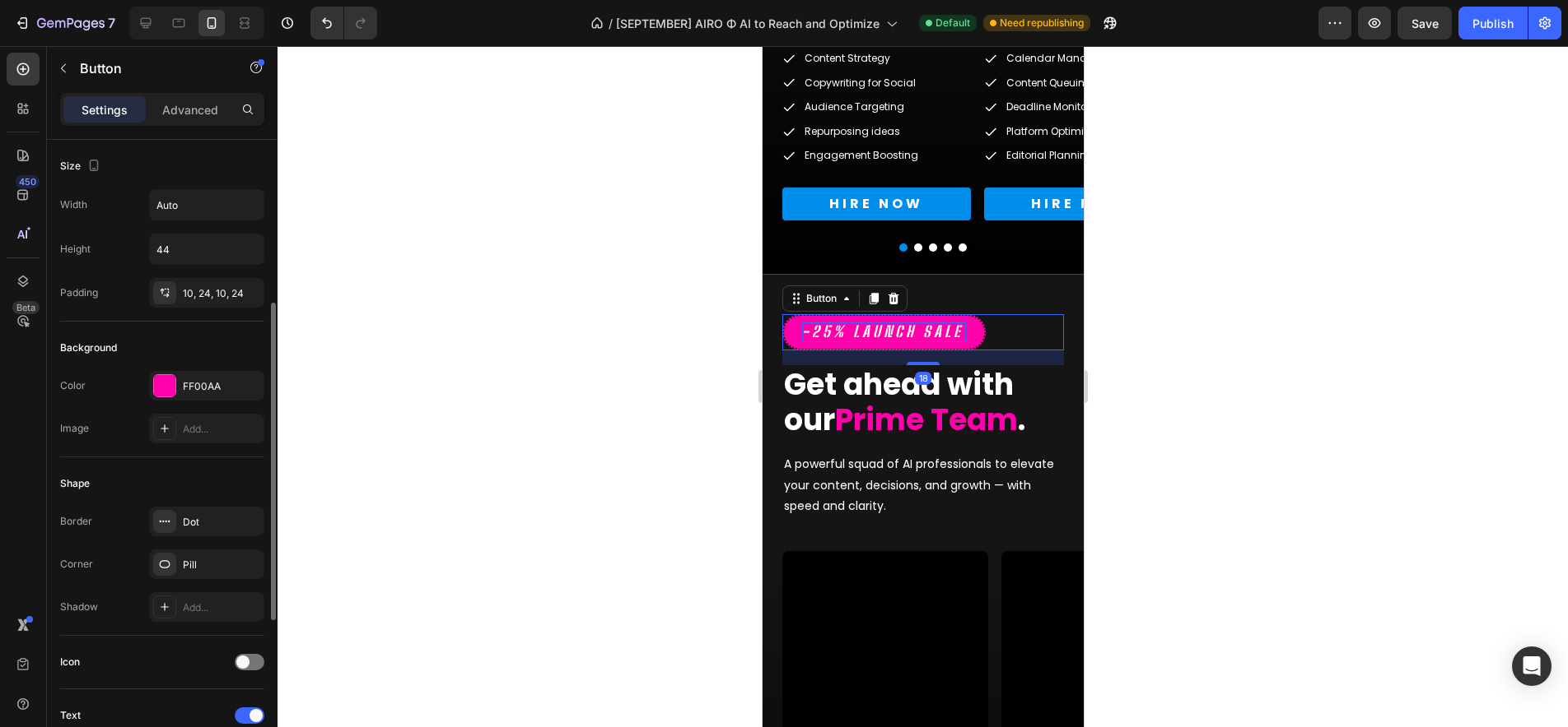
scroll to position [108, 0]
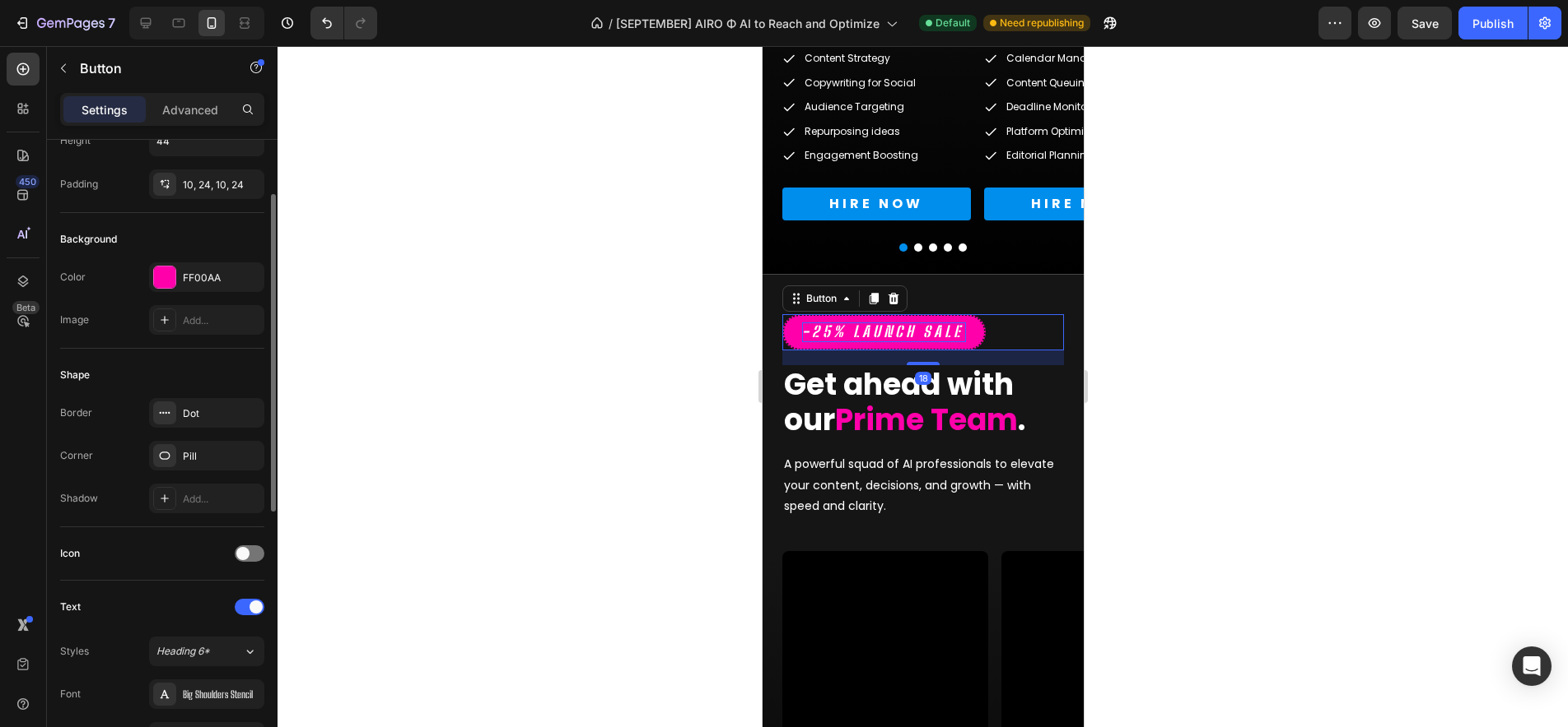
click at [824, 329] on p "-25% Launch SALE" at bounding box center [883, 332] width 164 height 19
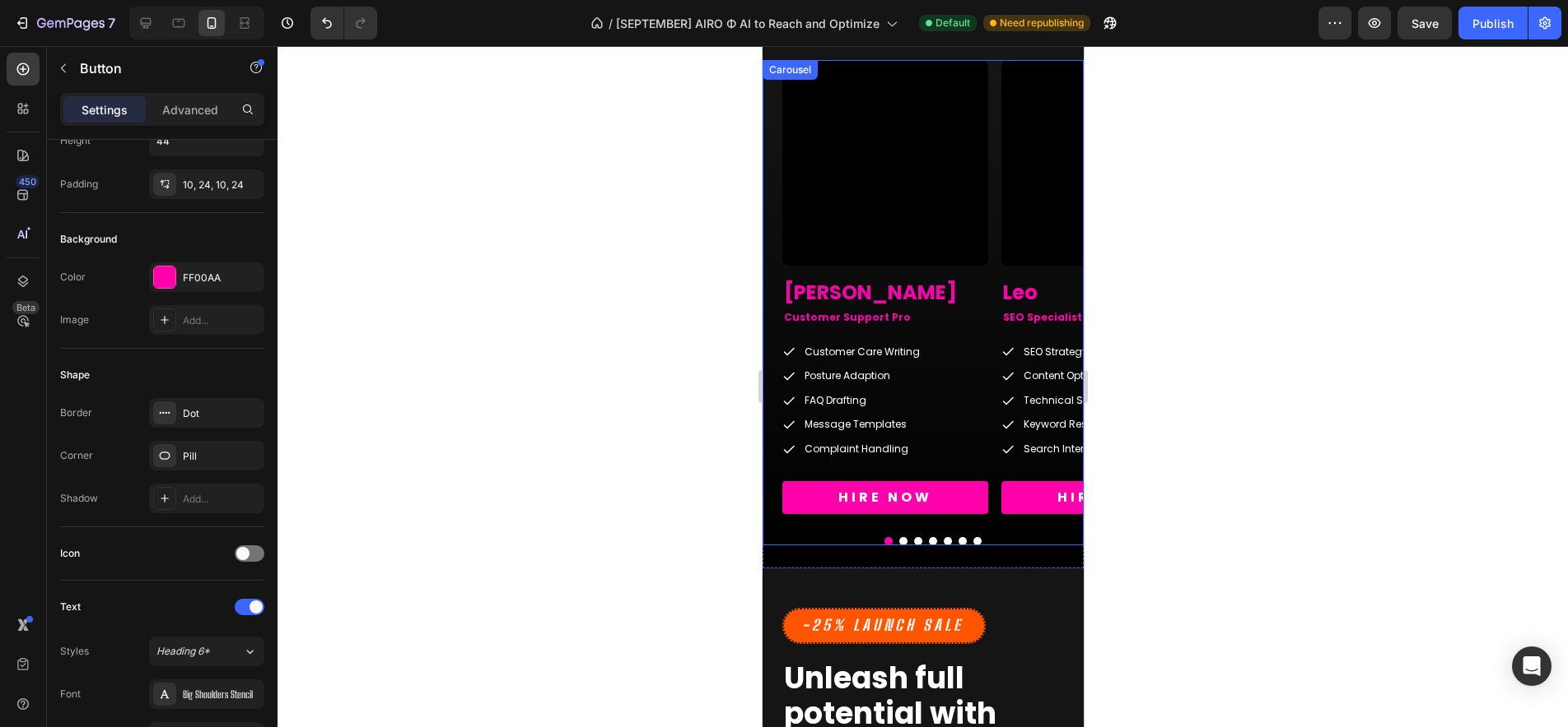
scroll to position [4246, 0]
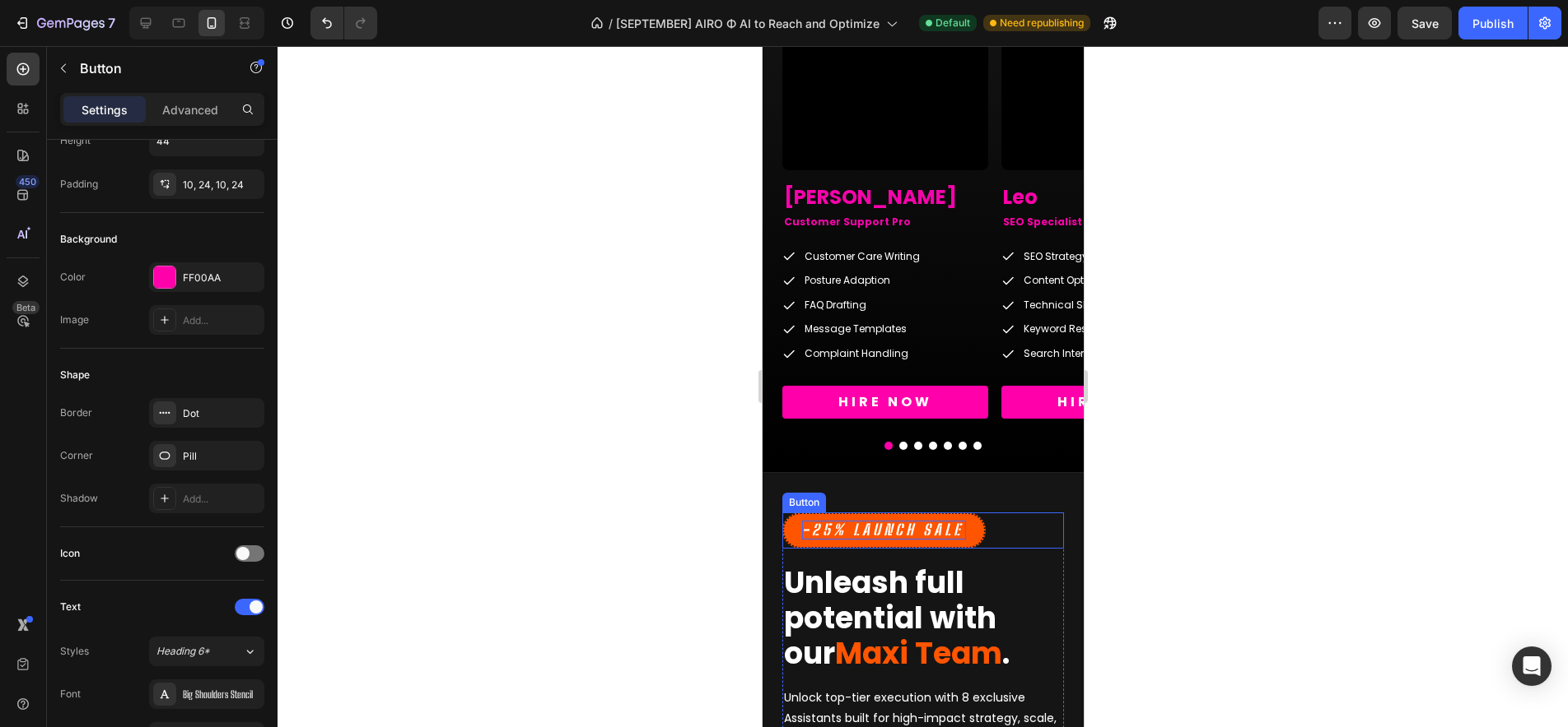
click at [826, 528] on p "-25% Launch SALE" at bounding box center [883, 530] width 164 height 19
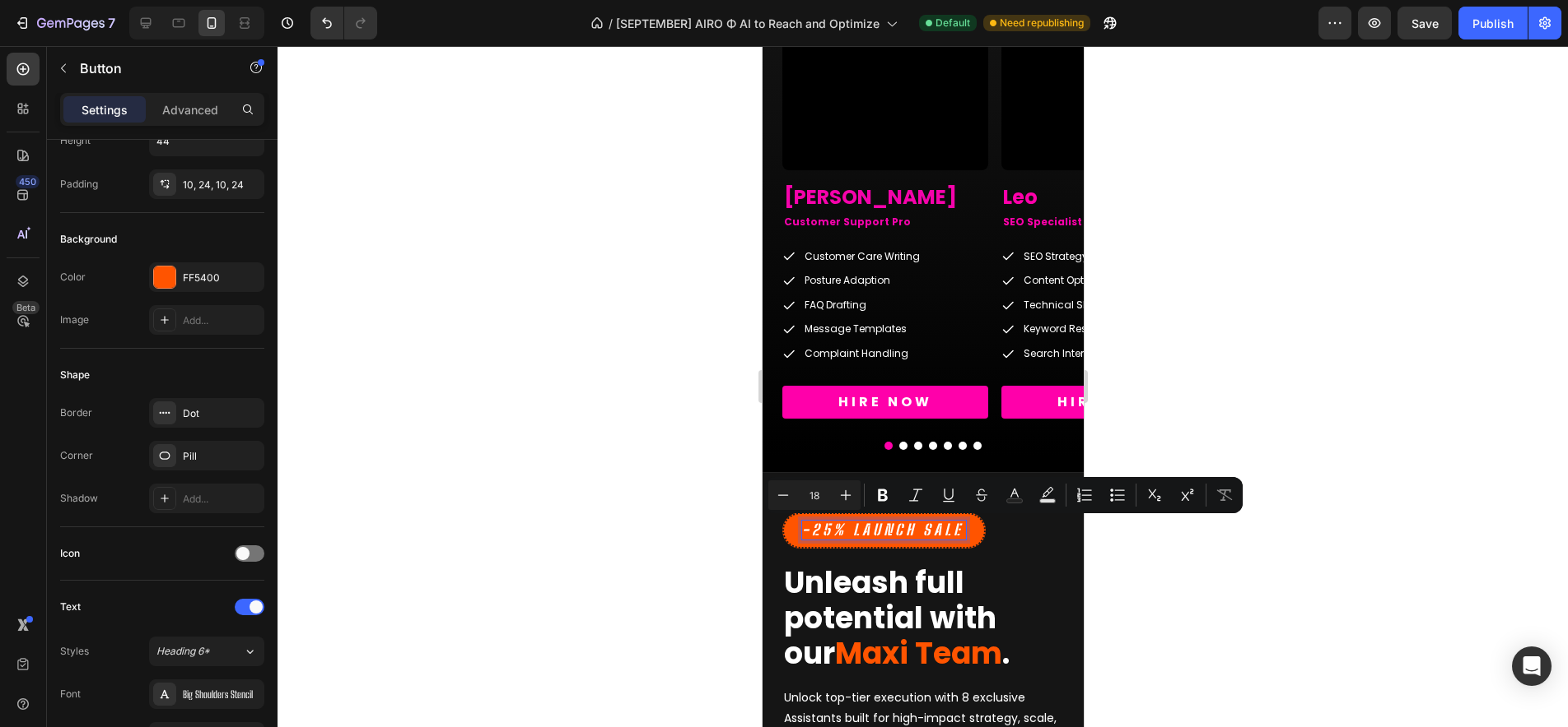
click at [819, 529] on p "-25% Launch SALE" at bounding box center [883, 530] width 164 height 19
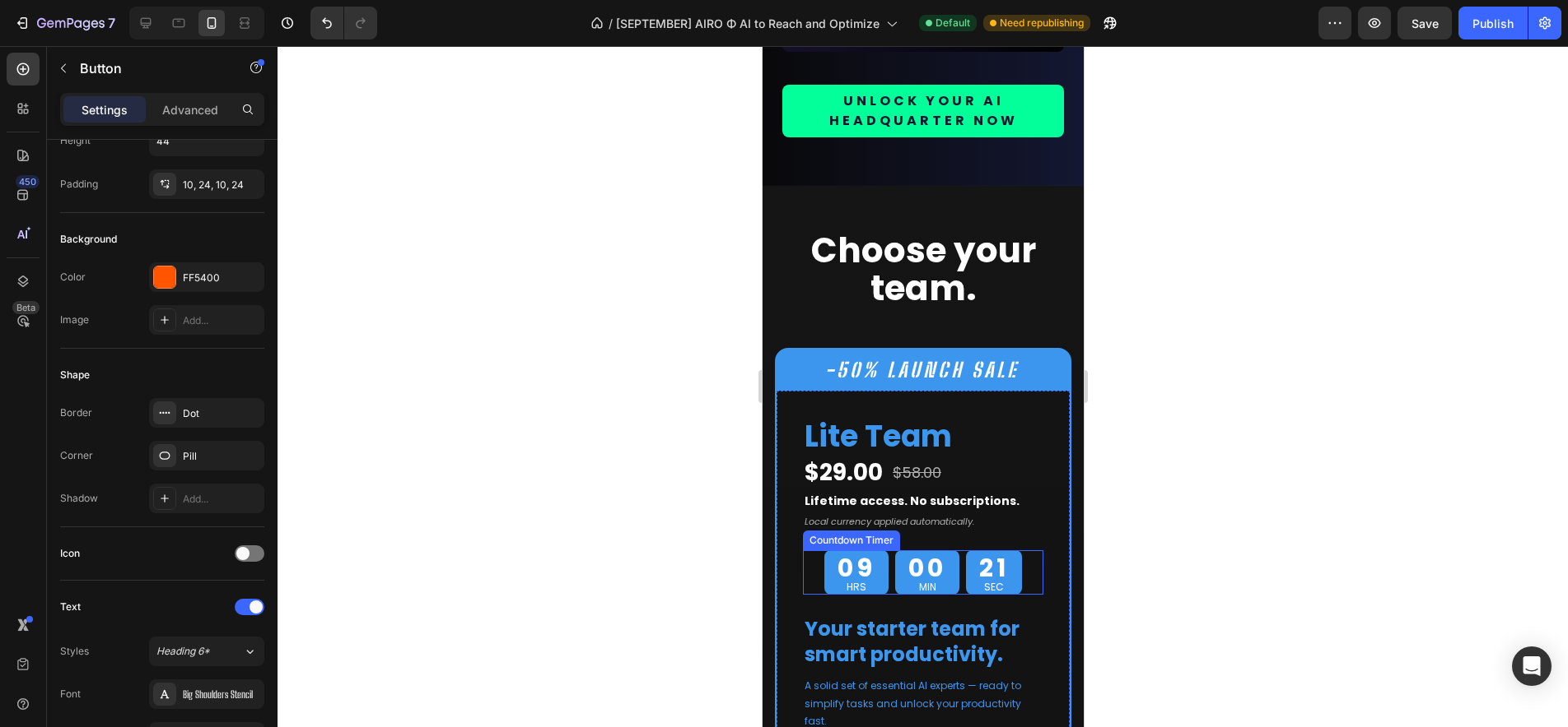
scroll to position [10905, 0]
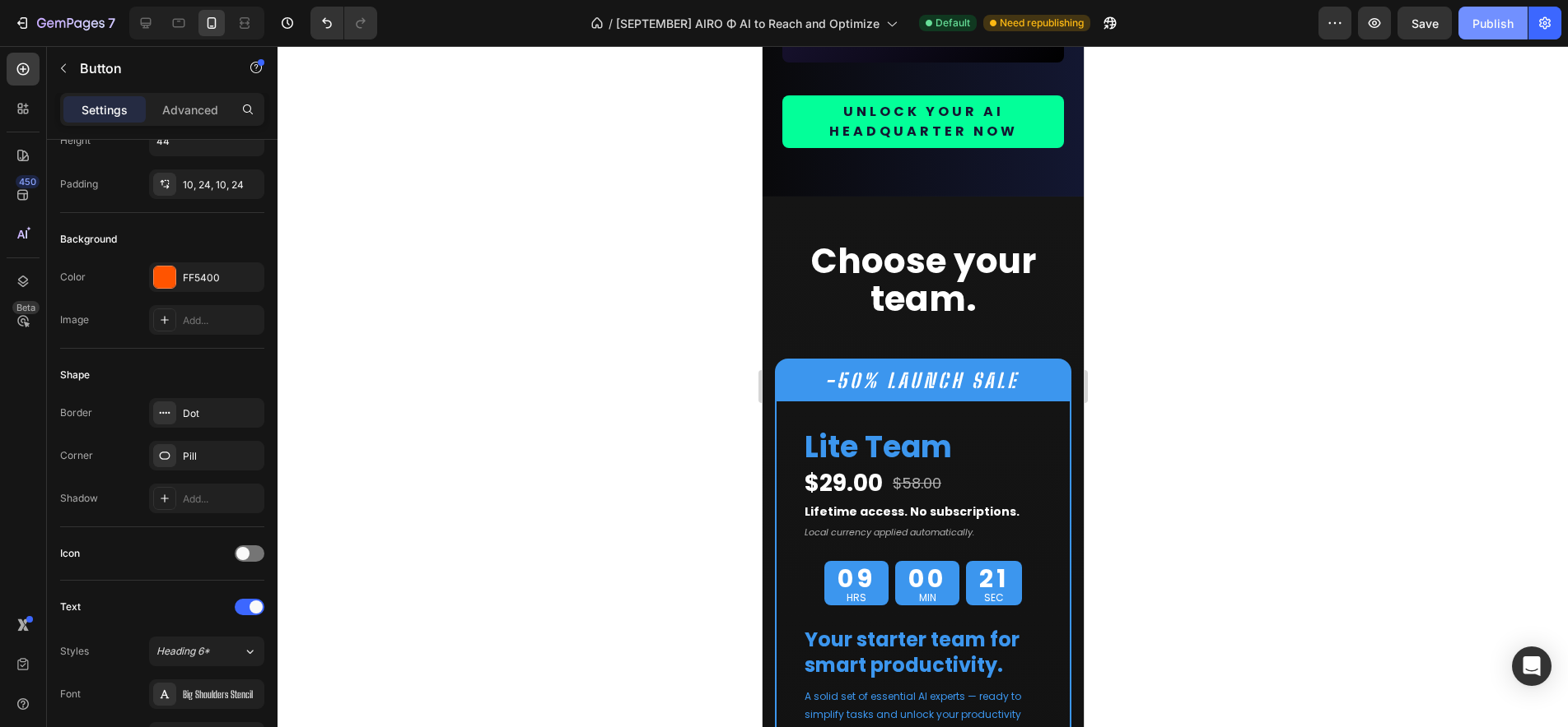
click at [1483, 22] on div "Publish" at bounding box center [1493, 24] width 42 height 17
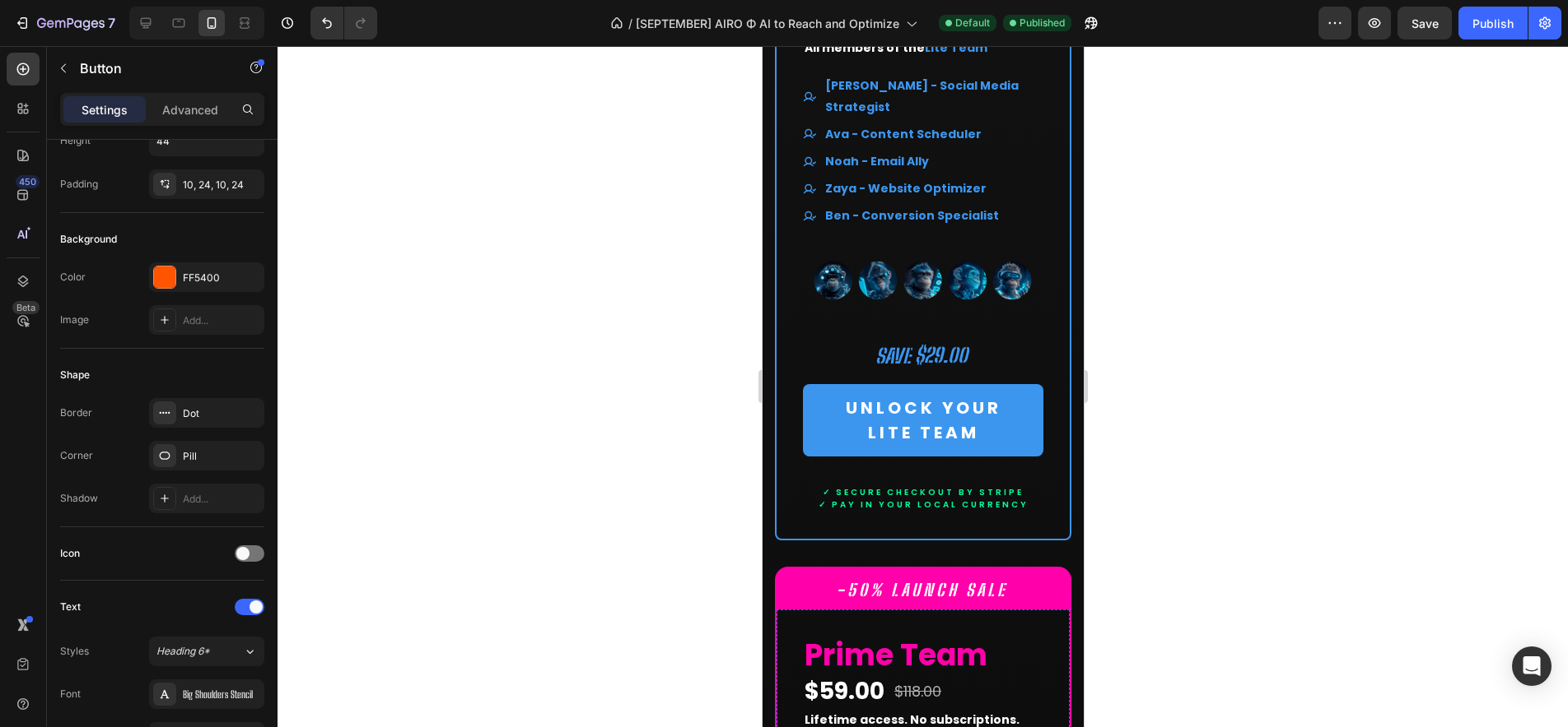
scroll to position [11923, 0]
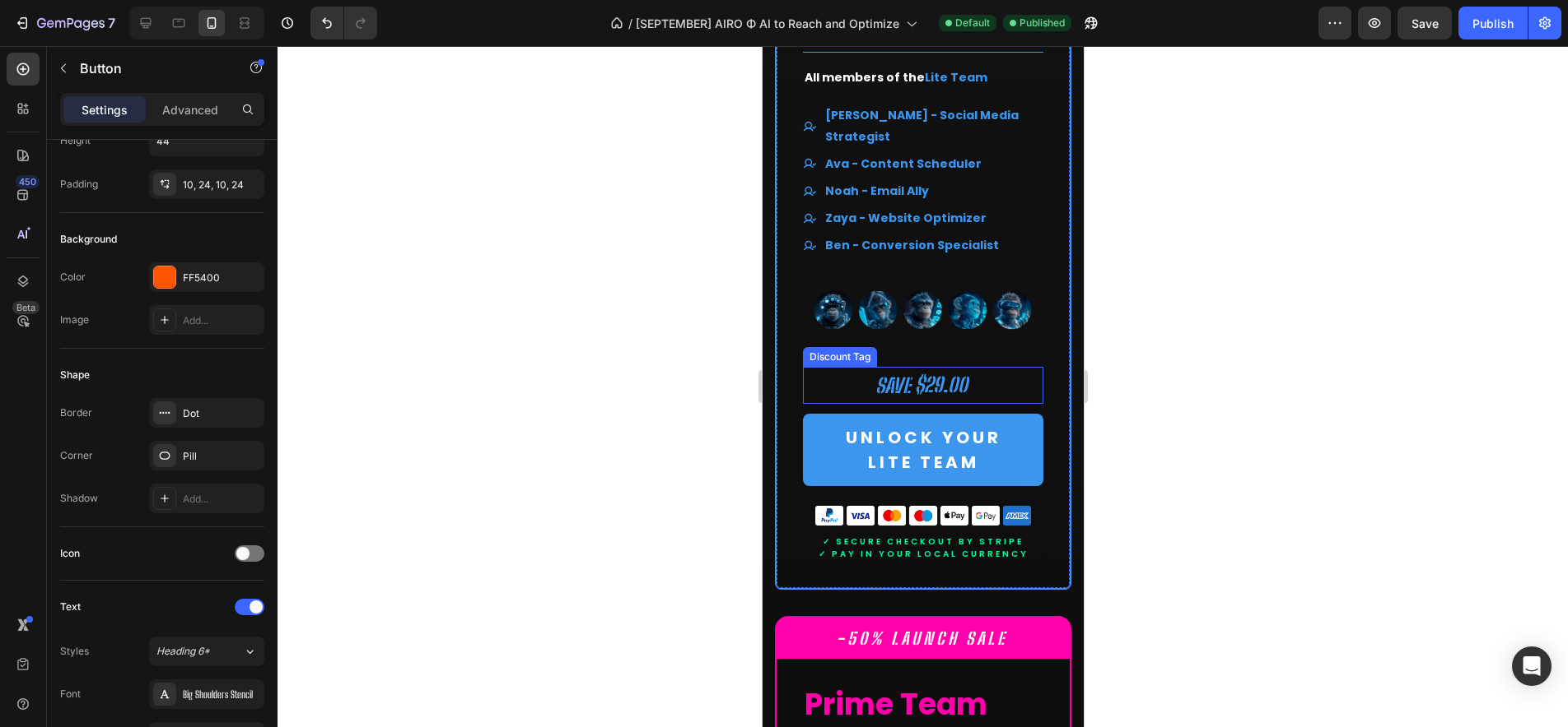
click at [920, 371] on div "$29.00" at bounding box center [940, 385] width 56 height 29
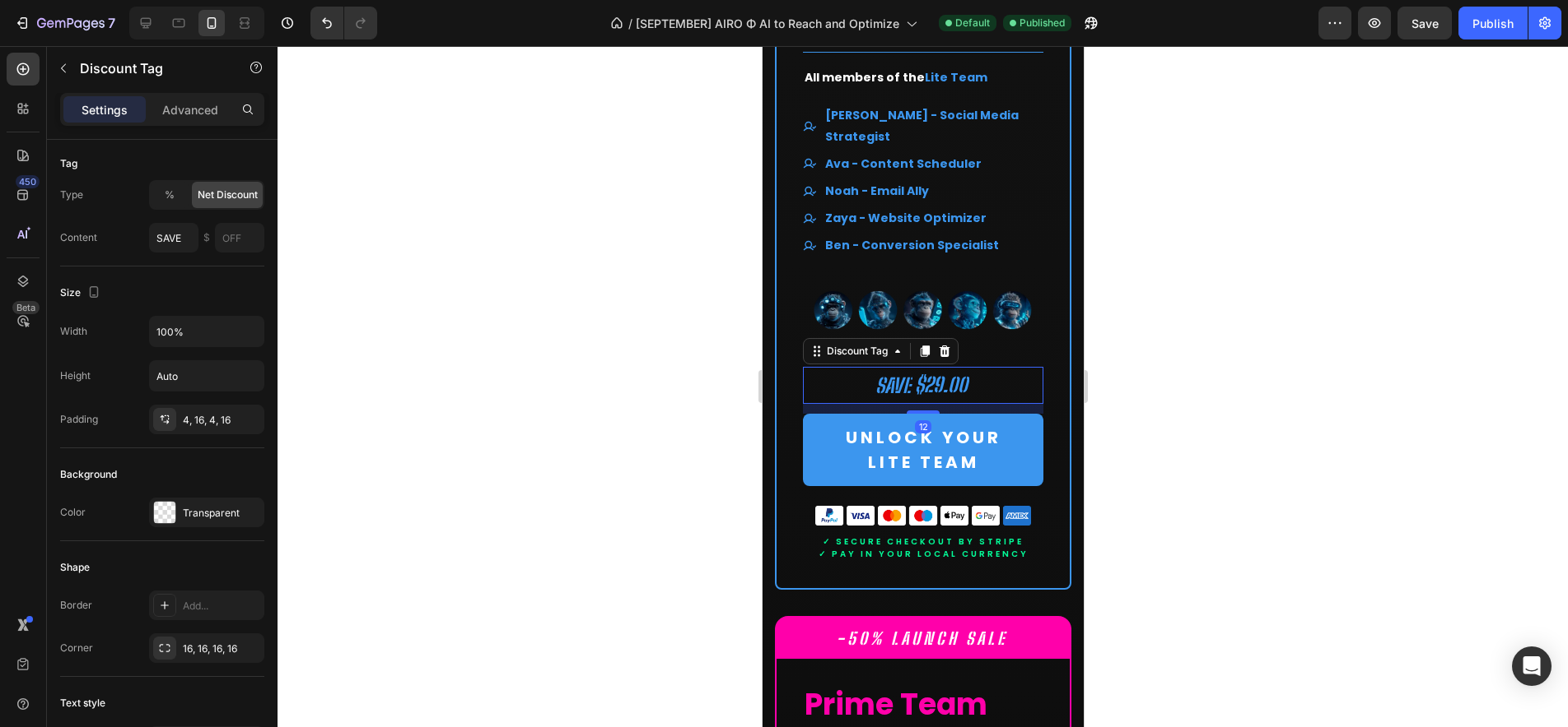
scroll to position [0, 0]
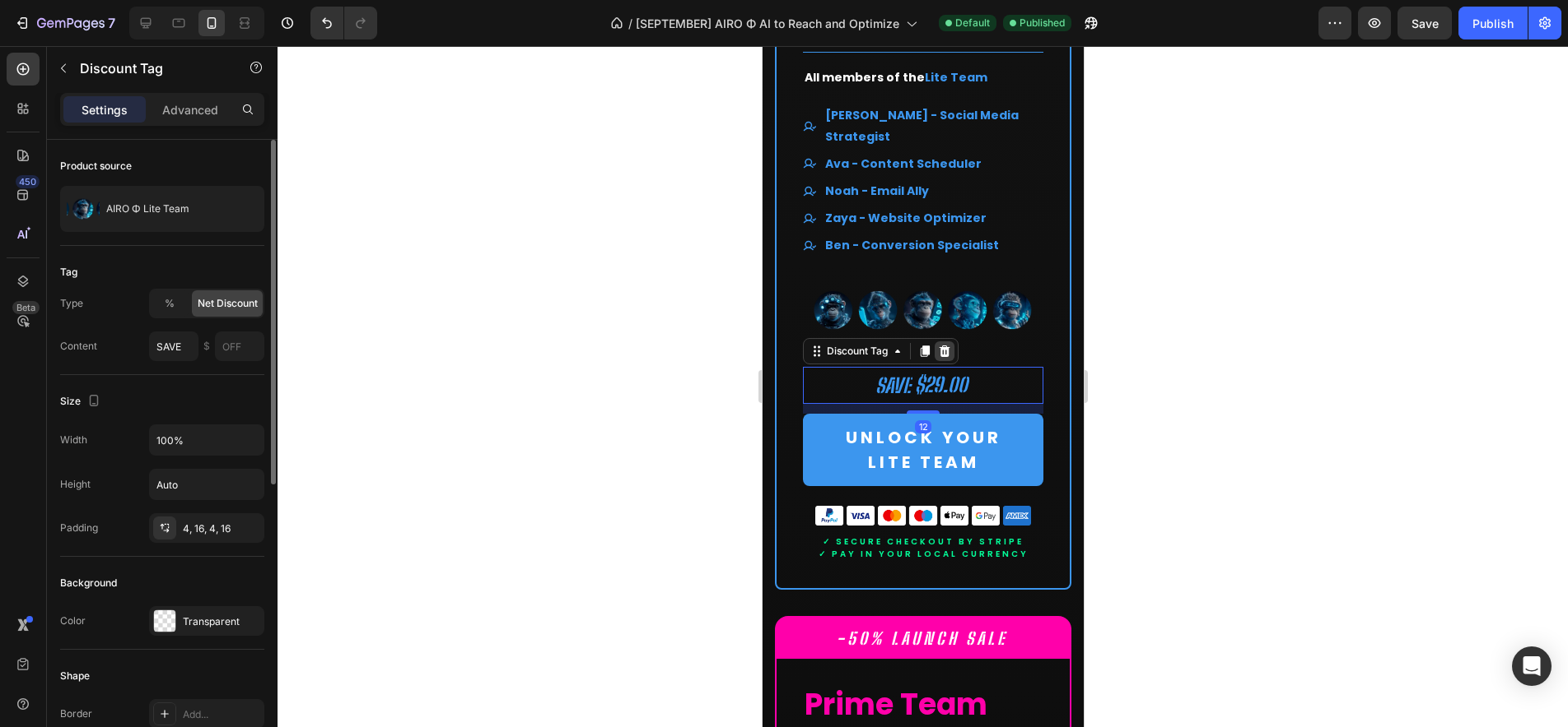
click at [945, 346] on icon at bounding box center [943, 352] width 10 height 11
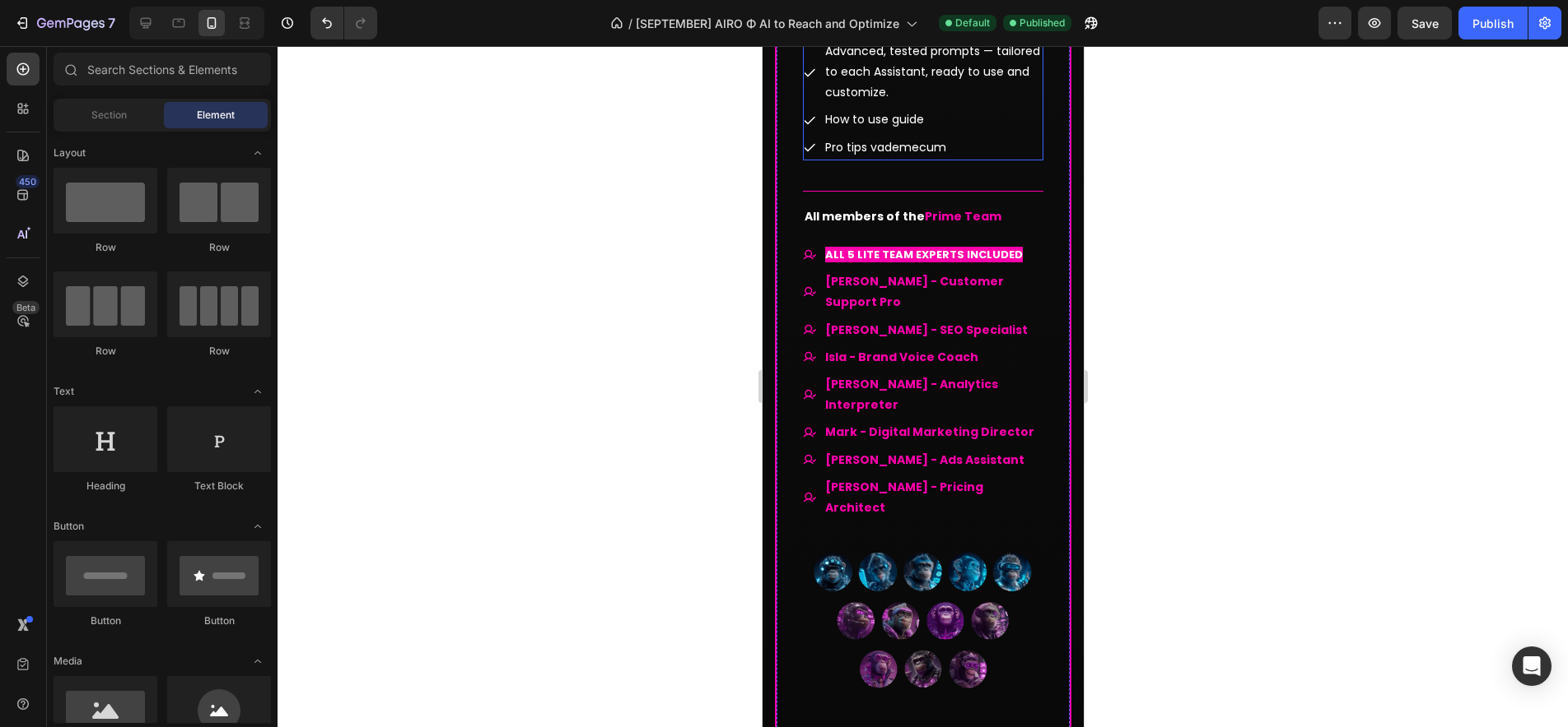
scroll to position [13121, 0]
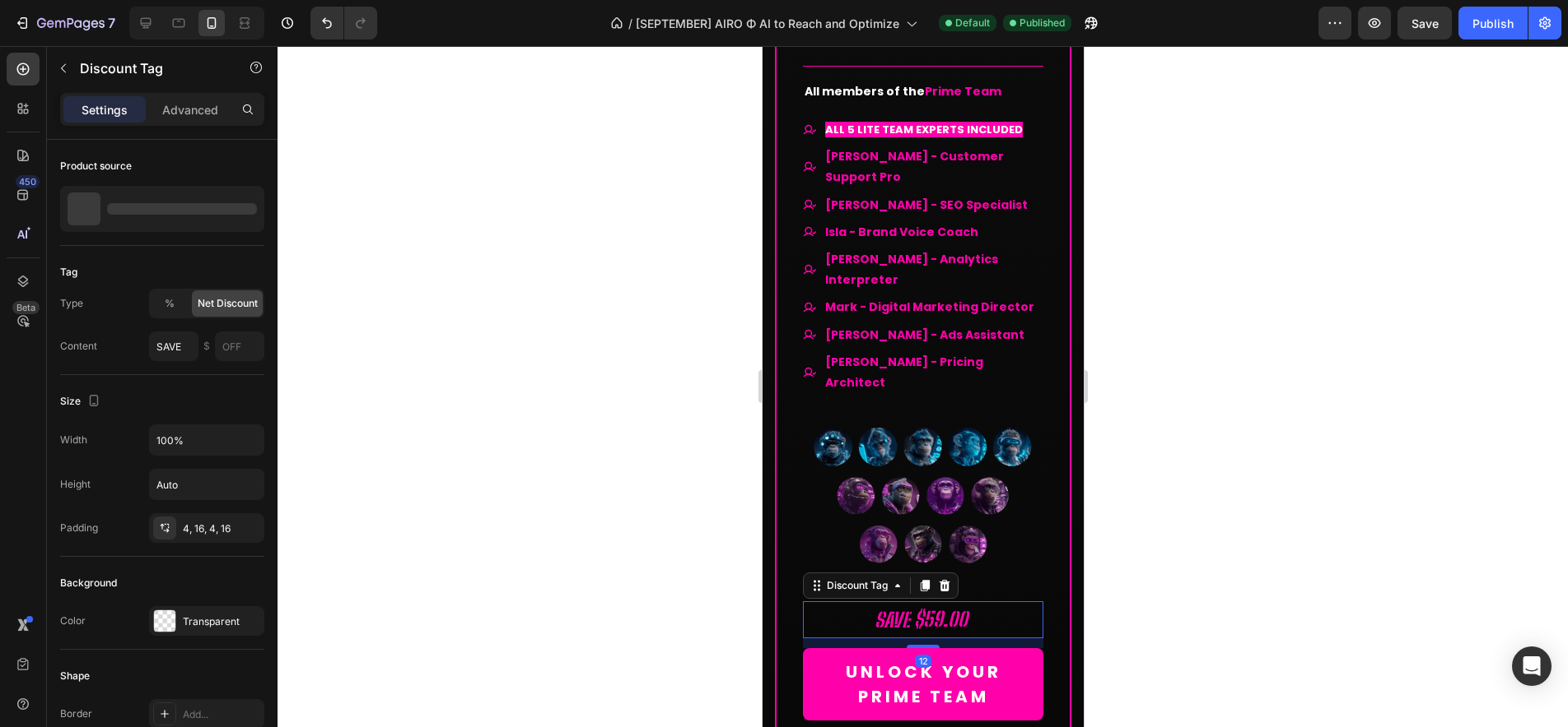
click at [973, 602] on div "SAVE $59.00" at bounding box center [922, 620] width 241 height 37
click at [948, 579] on icon at bounding box center [943, 586] width 13 height 13
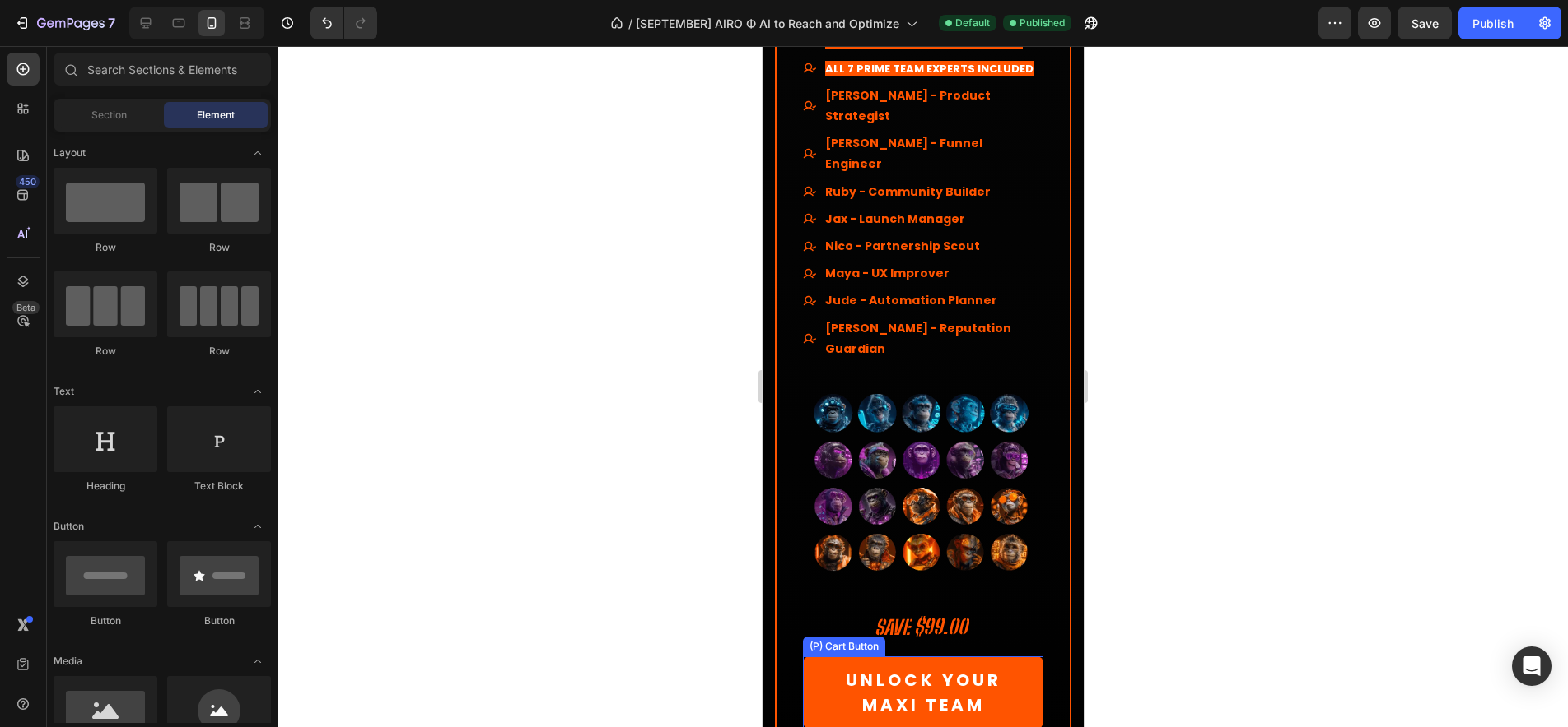
scroll to position [14657, 0]
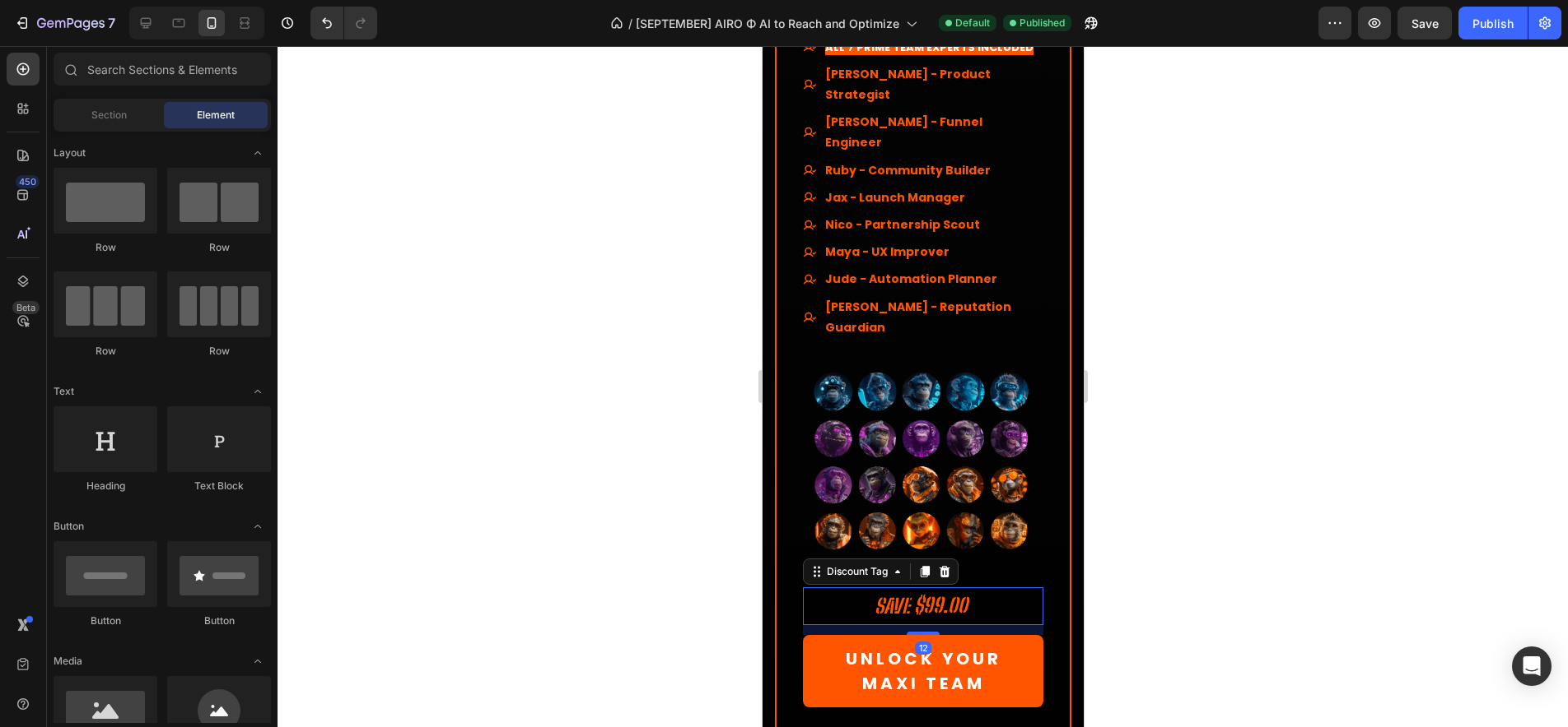
click at [986, 587] on div "SAVE $99.00" at bounding box center [922, 605] width 241 height 37
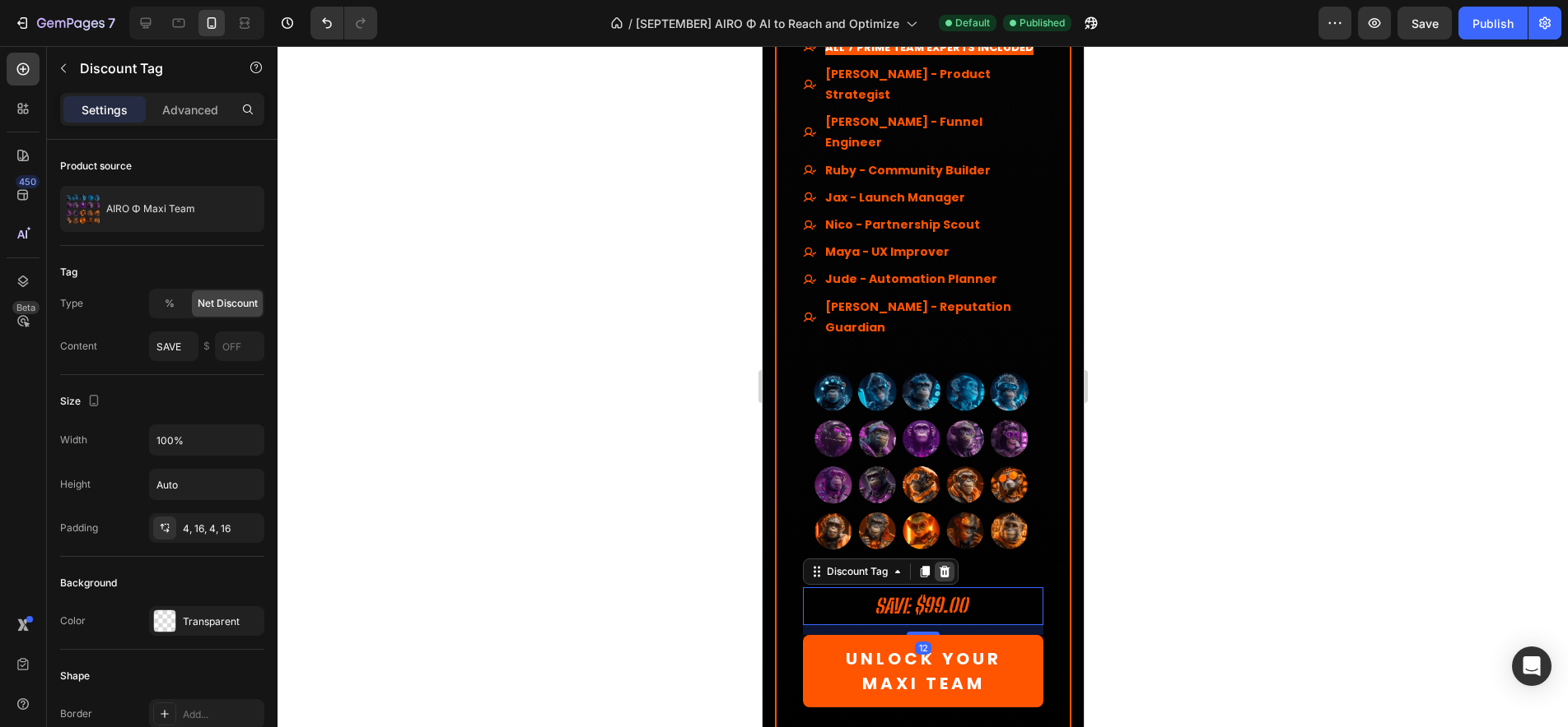
click at [944, 566] on icon at bounding box center [943, 571] width 10 height 11
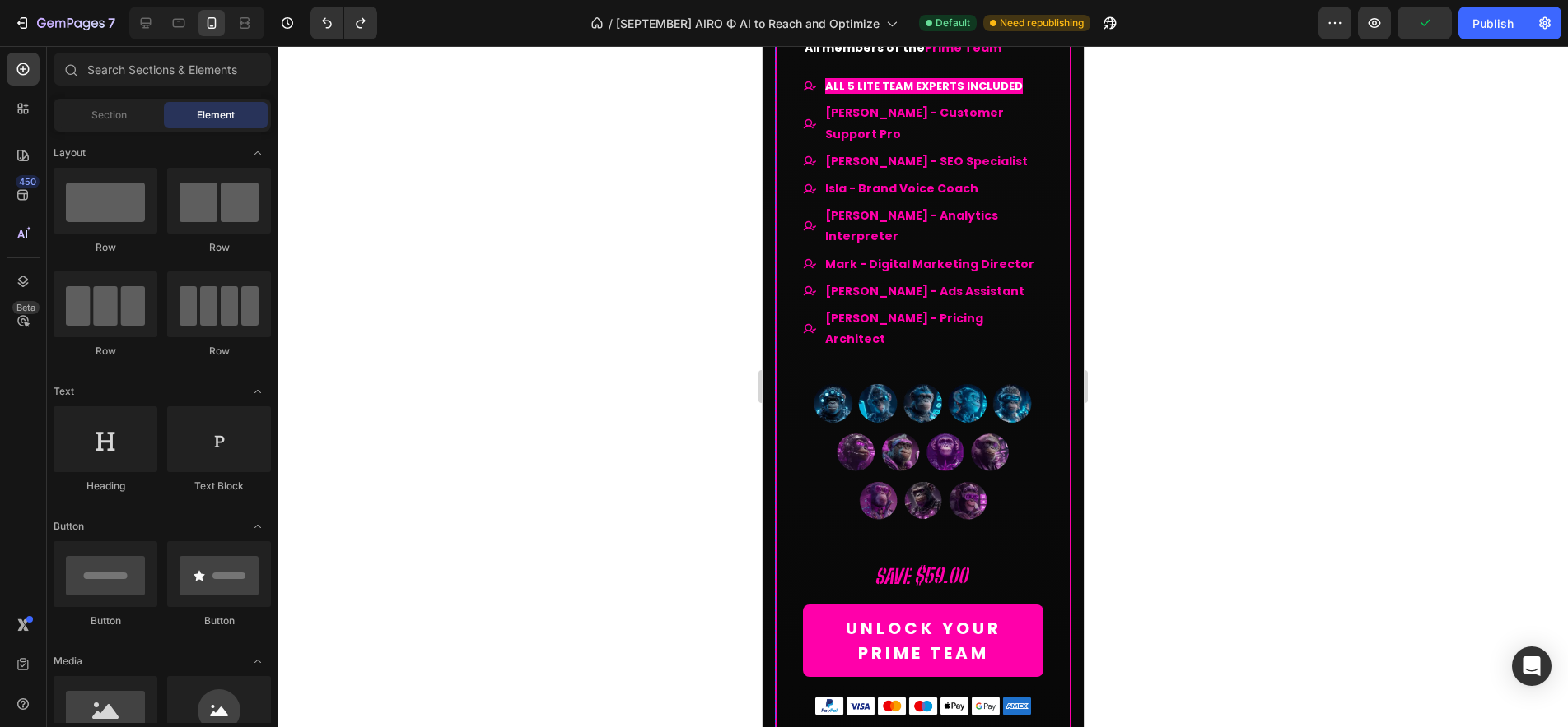
scroll to position [13214, 0]
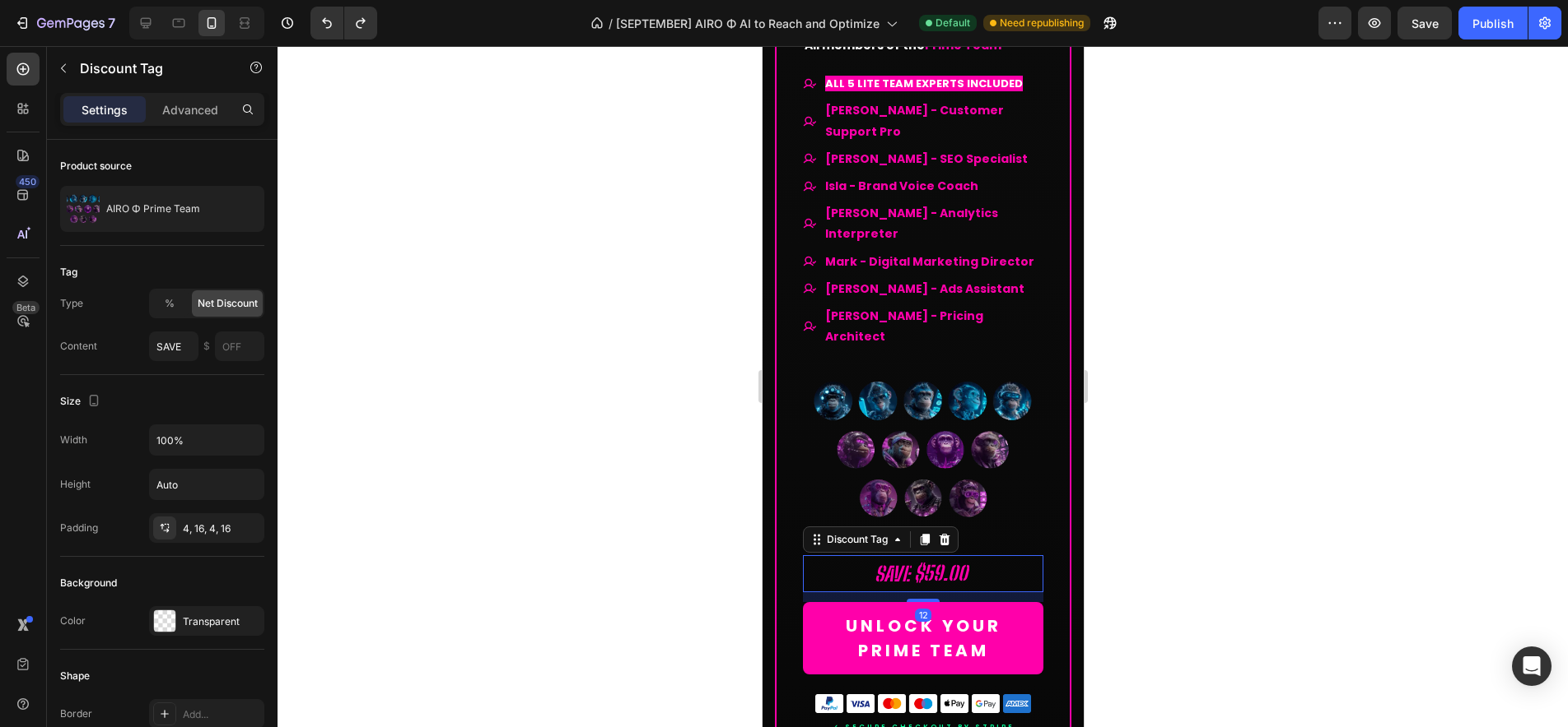
click at [892, 559] on div "SAVE" at bounding box center [891, 574] width 41 height 30
click at [883, 559] on div "SAVE" at bounding box center [891, 574] width 41 height 30
click at [882, 561] on p "SAVE" at bounding box center [892, 573] width 36 height 25
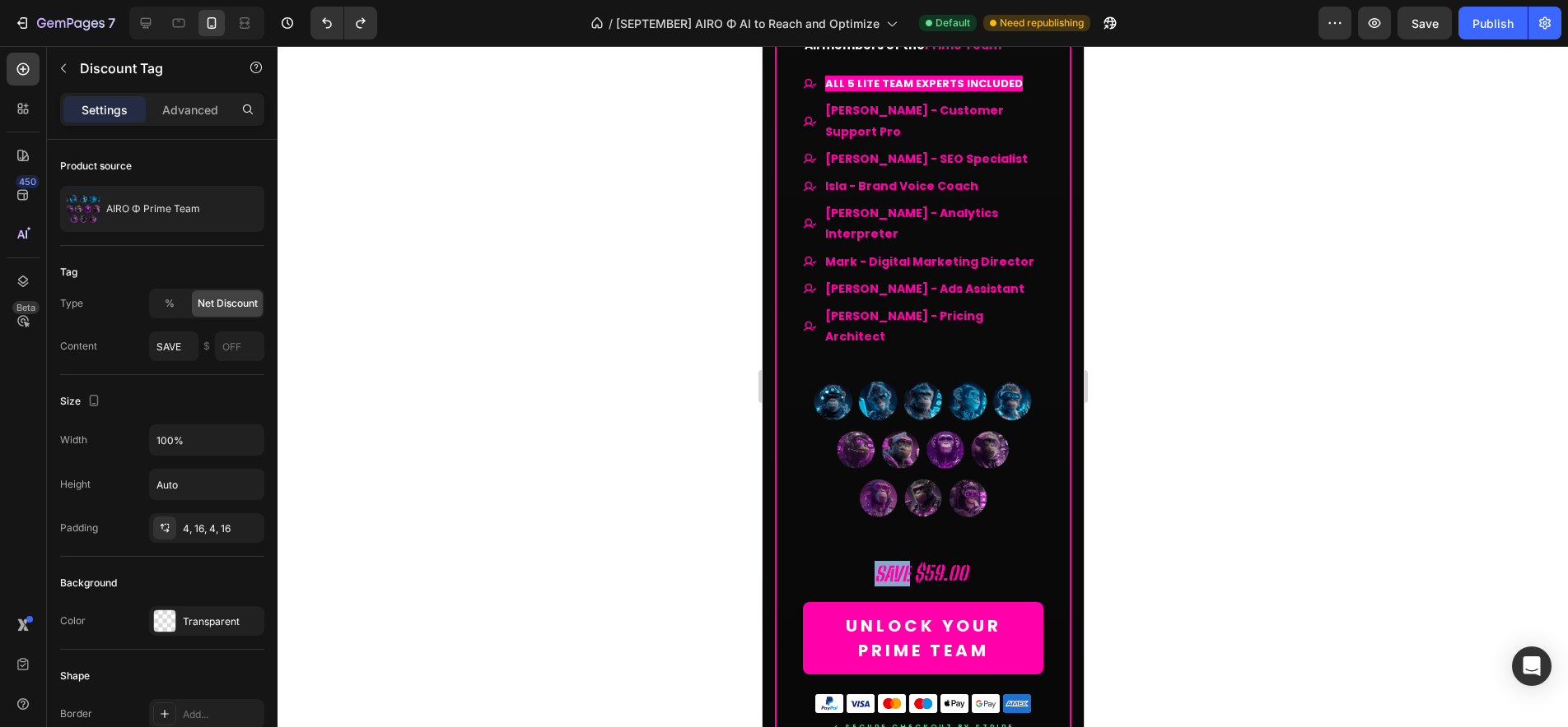
click at [934, 559] on div "$59.00" at bounding box center [940, 573] width 57 height 29
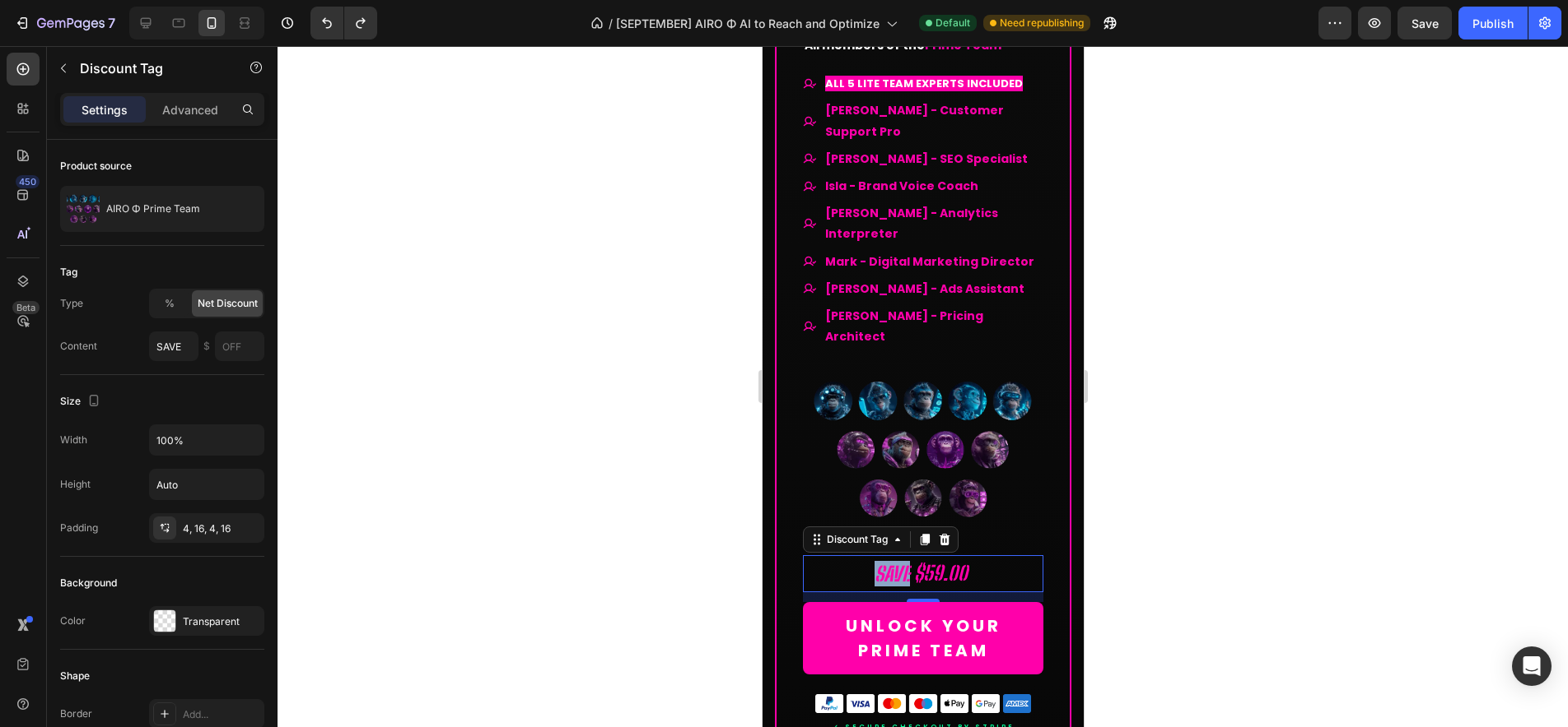
click at [968, 559] on div at bounding box center [970, 574] width 5 height 30
click at [169, 303] on span "%" at bounding box center [170, 304] width 9 height 15
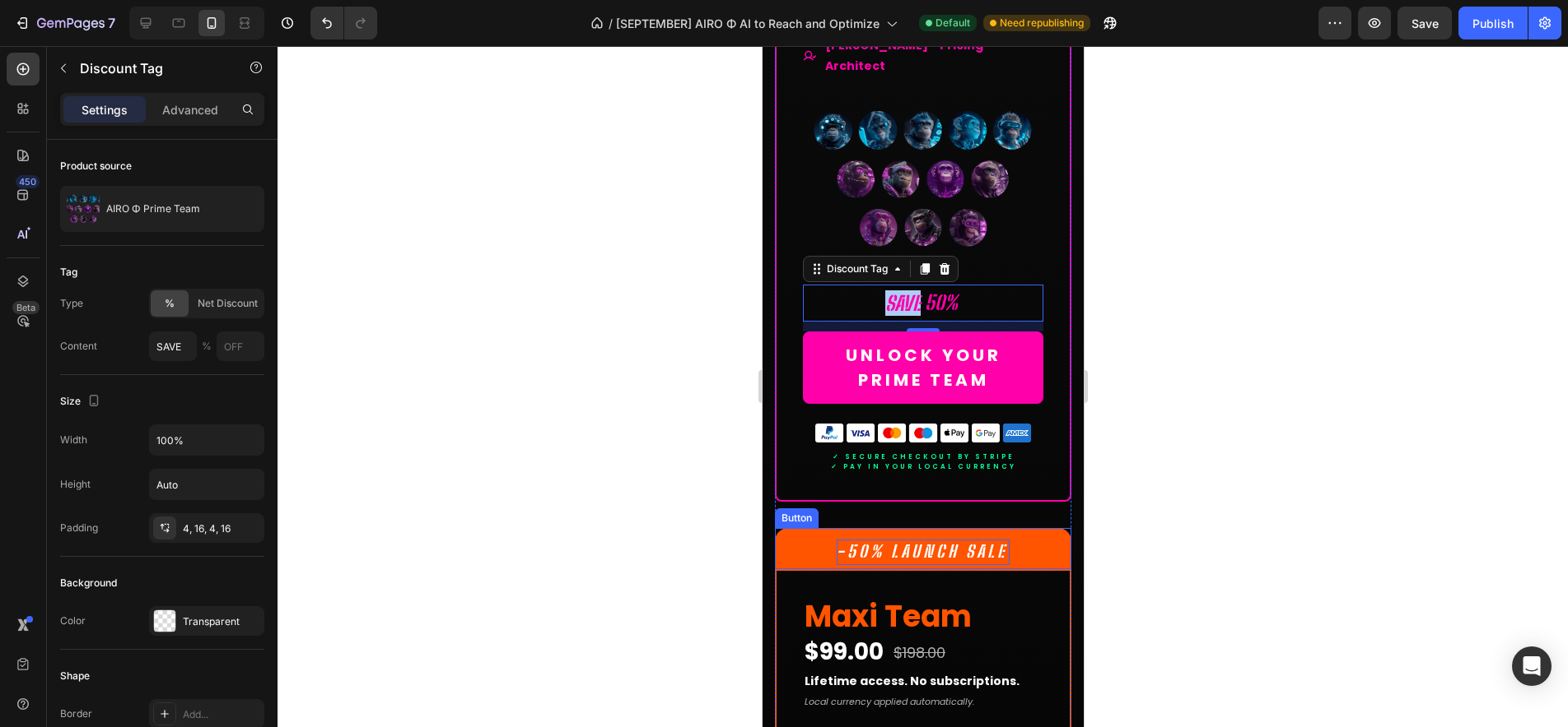
scroll to position [13509, 0]
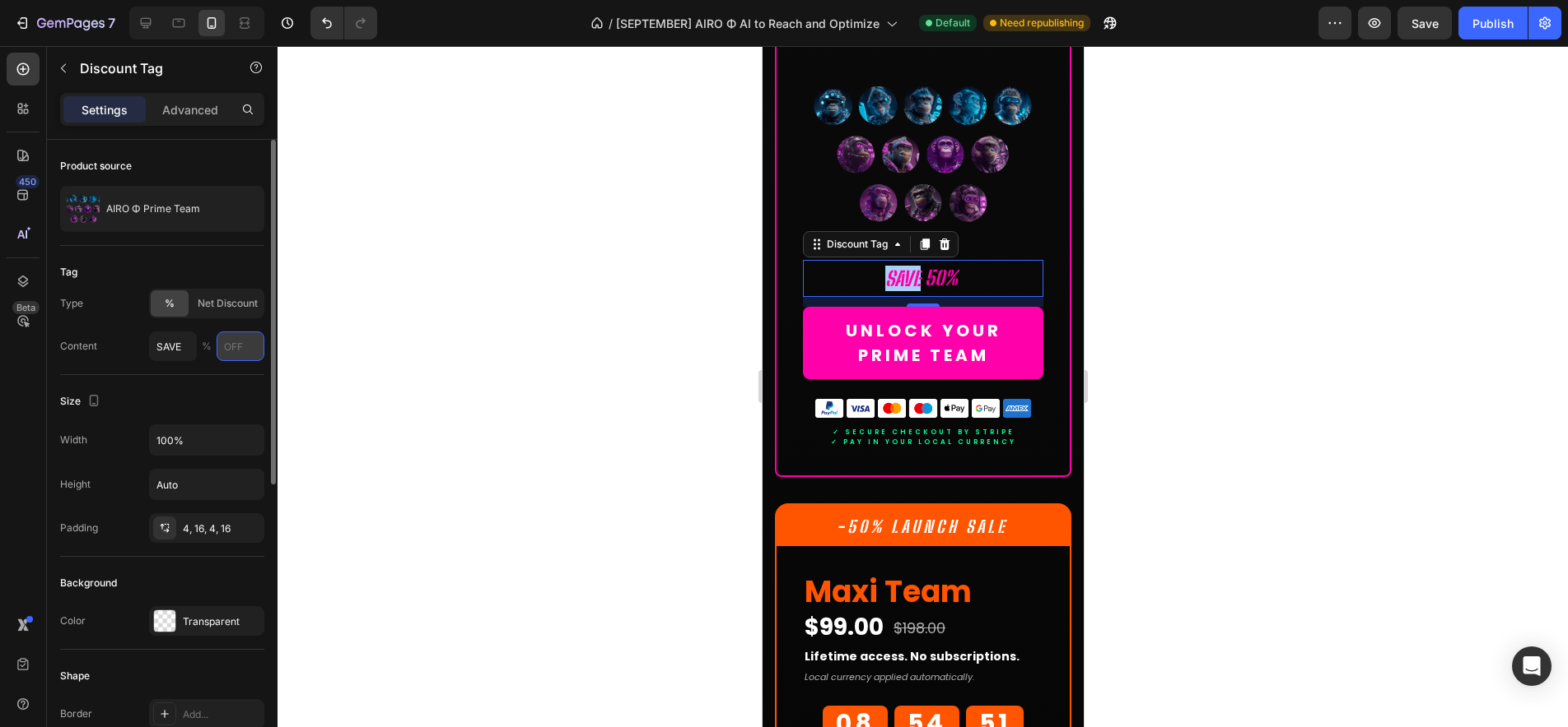
click at [242, 349] on input "text" at bounding box center [241, 346] width 48 height 29
drag, startPoint x: 186, startPoint y: 348, endPoint x: 120, endPoint y: 347, distance: 66.0
click at [120, 347] on div "Content SAVE %" at bounding box center [162, 346] width 204 height 29
type input "GET"
click at [240, 344] on input "text" at bounding box center [241, 346] width 48 height 29
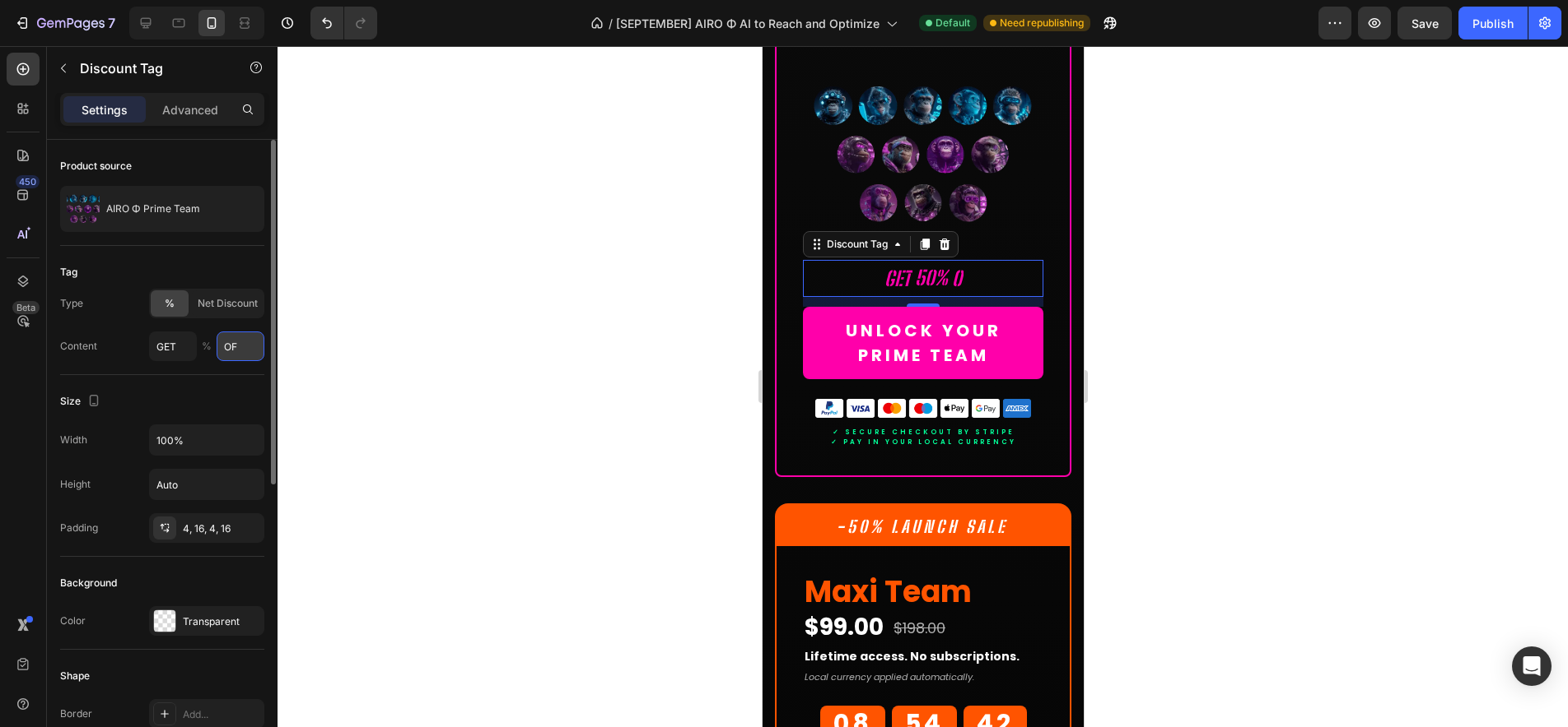
type input "OFF"
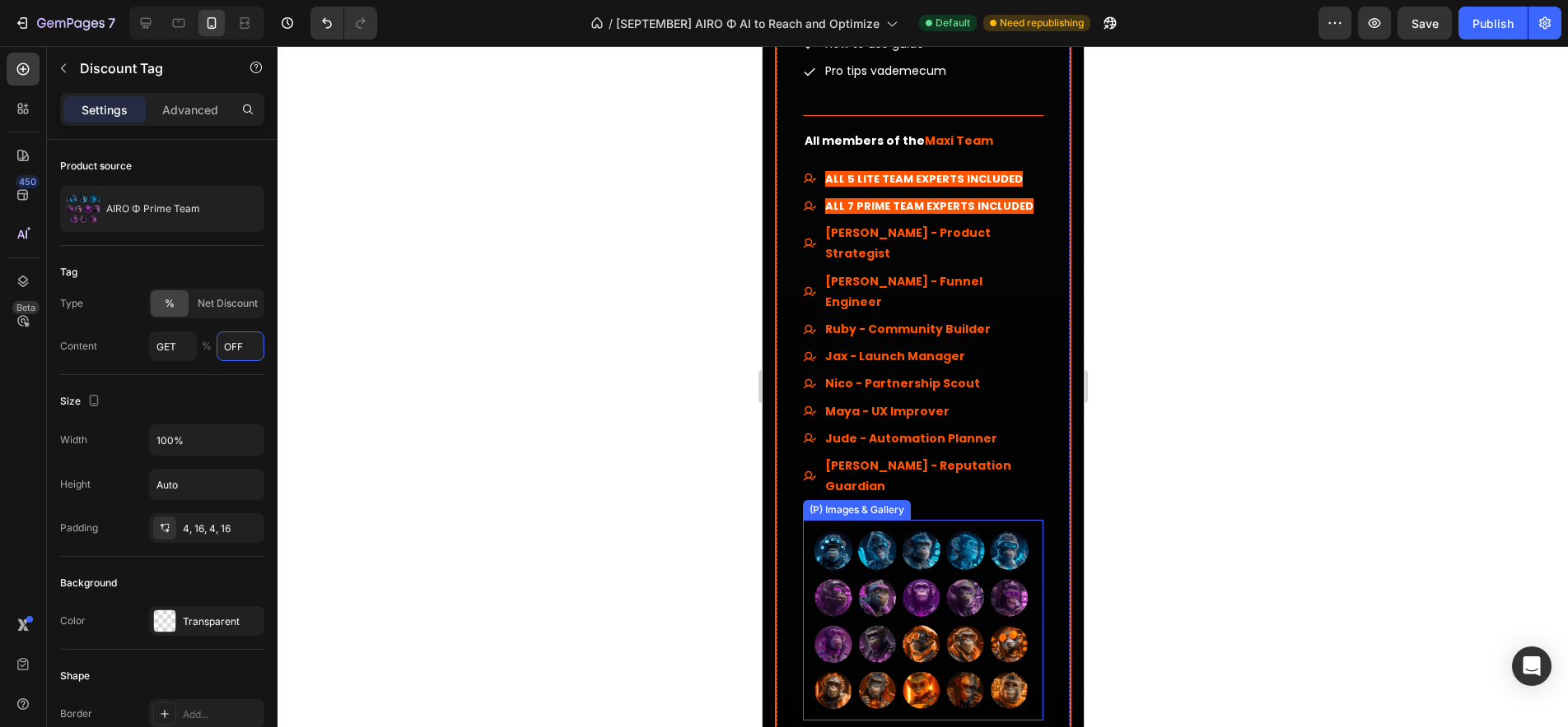
scroll to position [14610, 0]
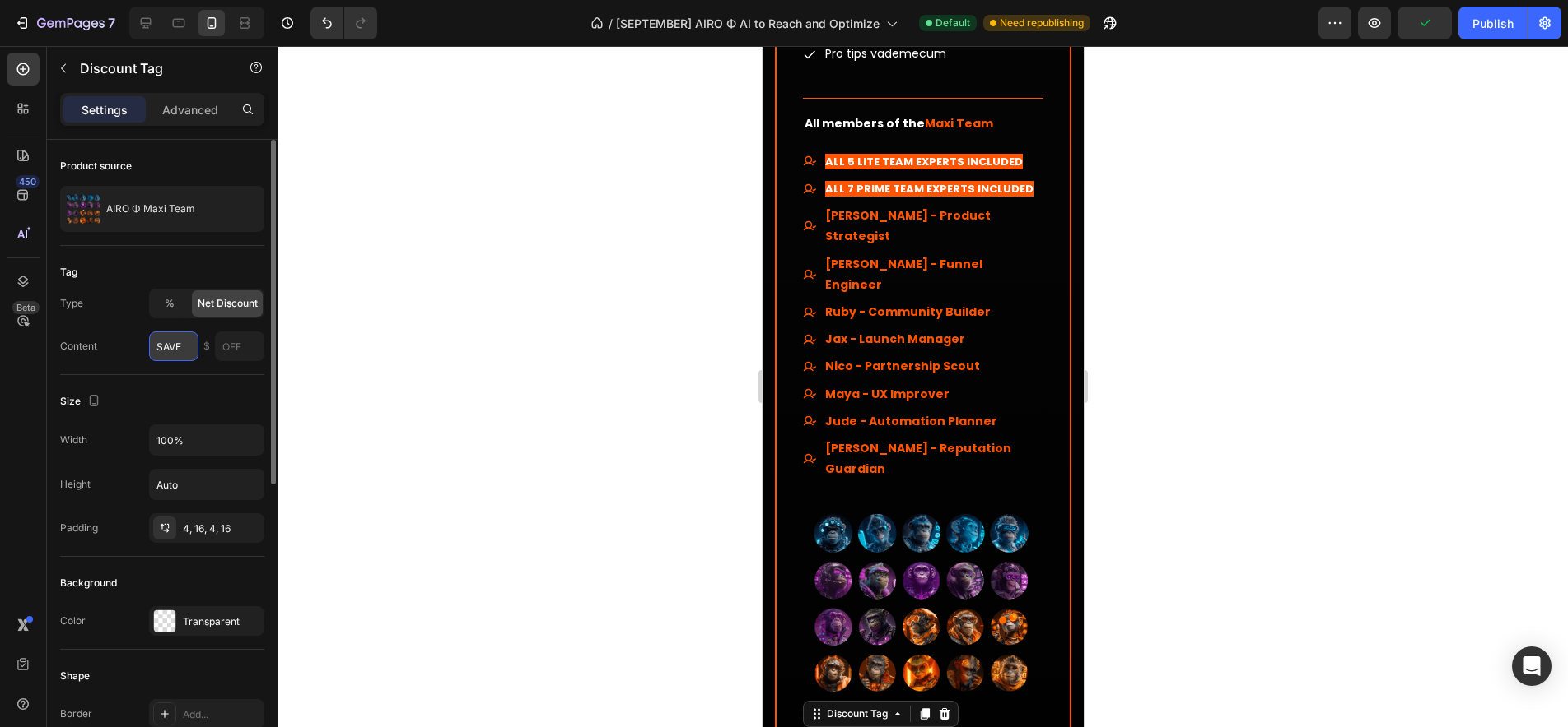
click at [186, 346] on input "SAVE" at bounding box center [174, 346] width 49 height 29
drag, startPoint x: 172, startPoint y: 346, endPoint x: 150, endPoint y: 346, distance: 22.0
click at [151, 346] on input "SAVE" at bounding box center [174, 346] width 49 height 29
type input "GET"
click at [247, 345] on input "text" at bounding box center [240, 346] width 49 height 29
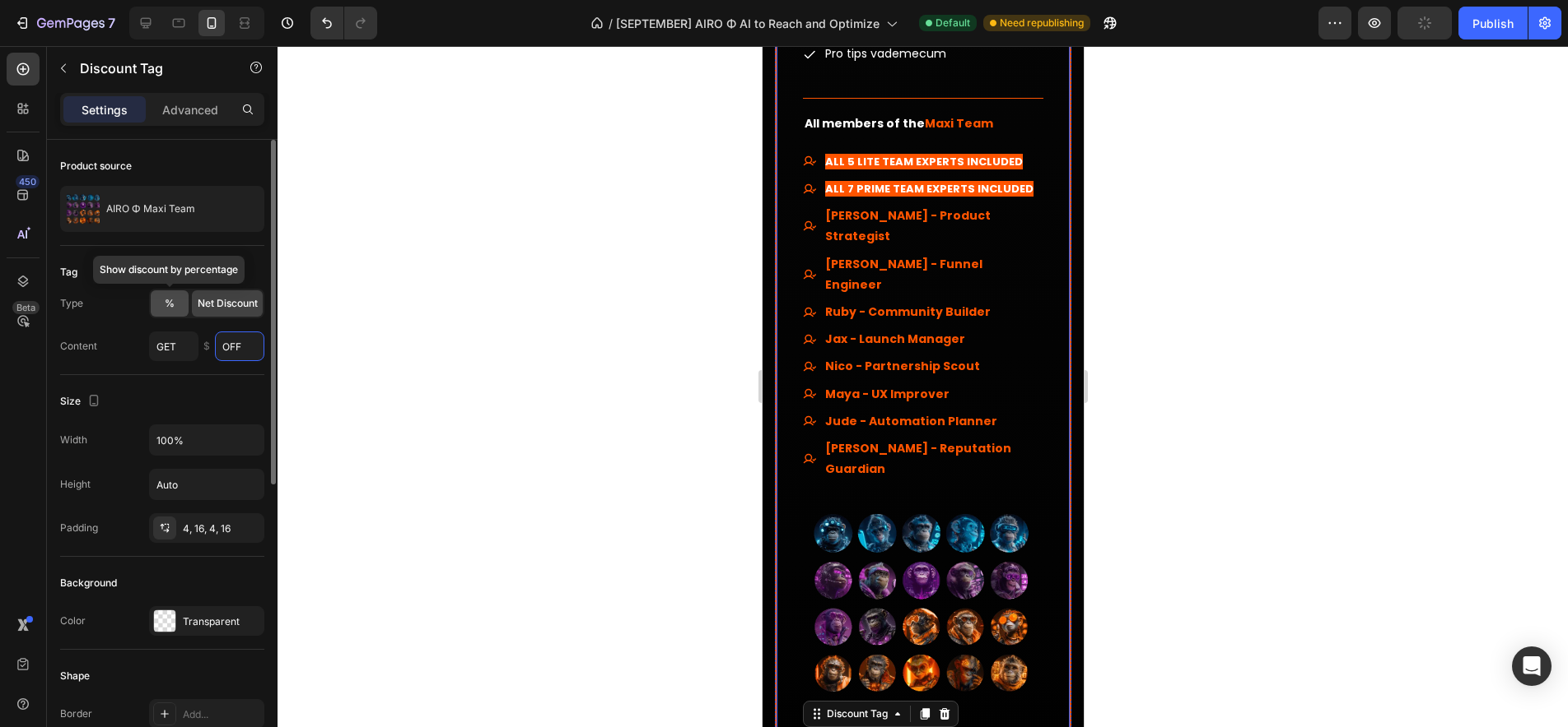
type input "OFF"
click at [166, 300] on span "%" at bounding box center [170, 304] width 9 height 15
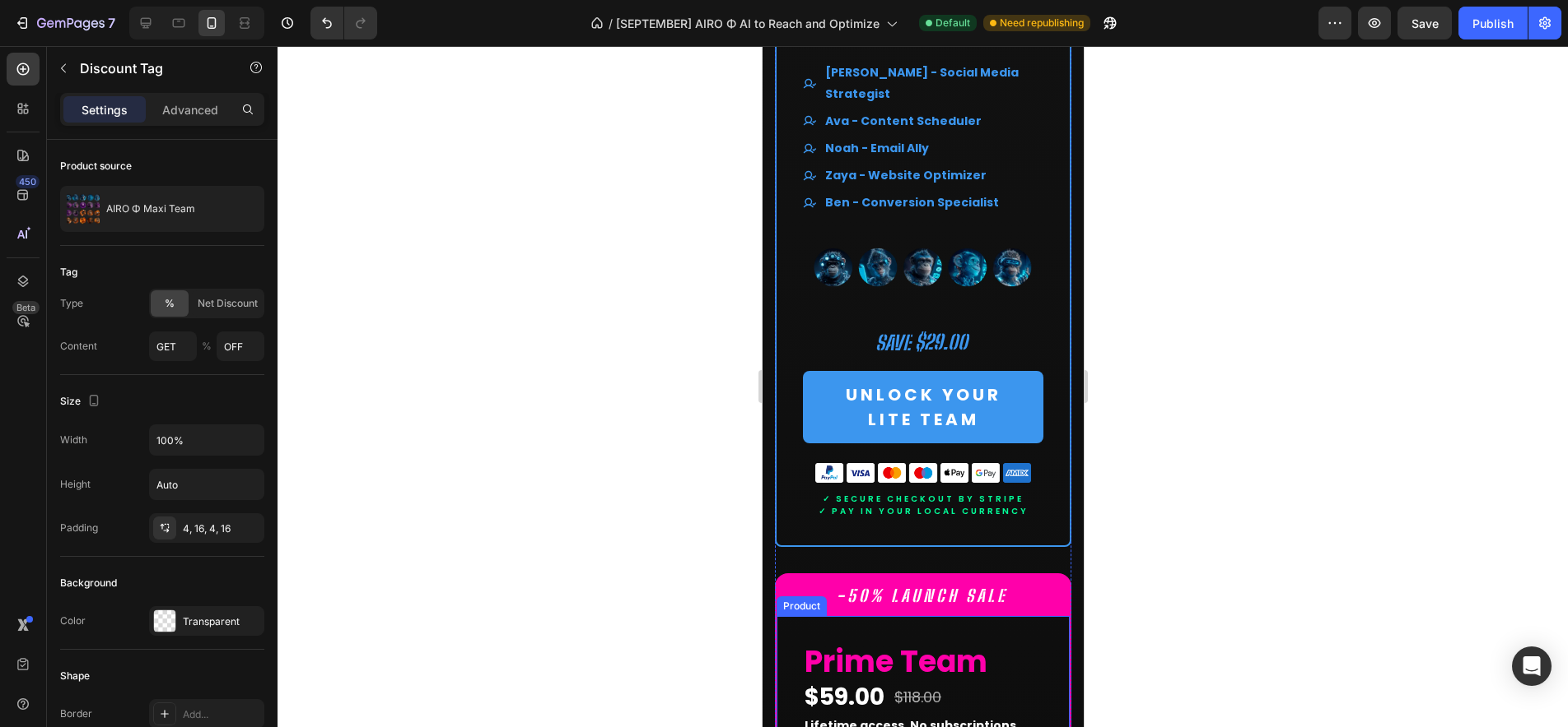
scroll to position [11957, 0]
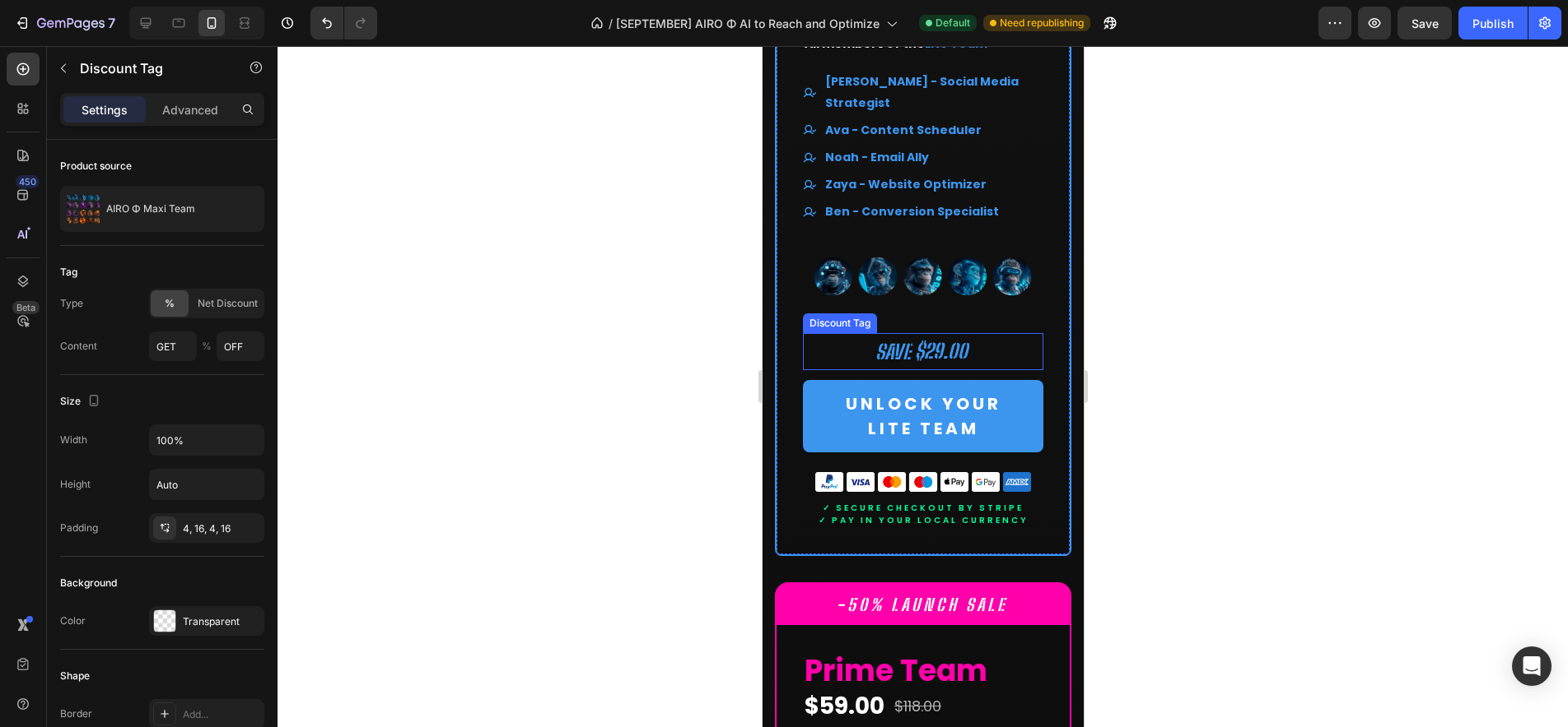
click at [894, 337] on div "SAVE" at bounding box center [892, 352] width 41 height 30
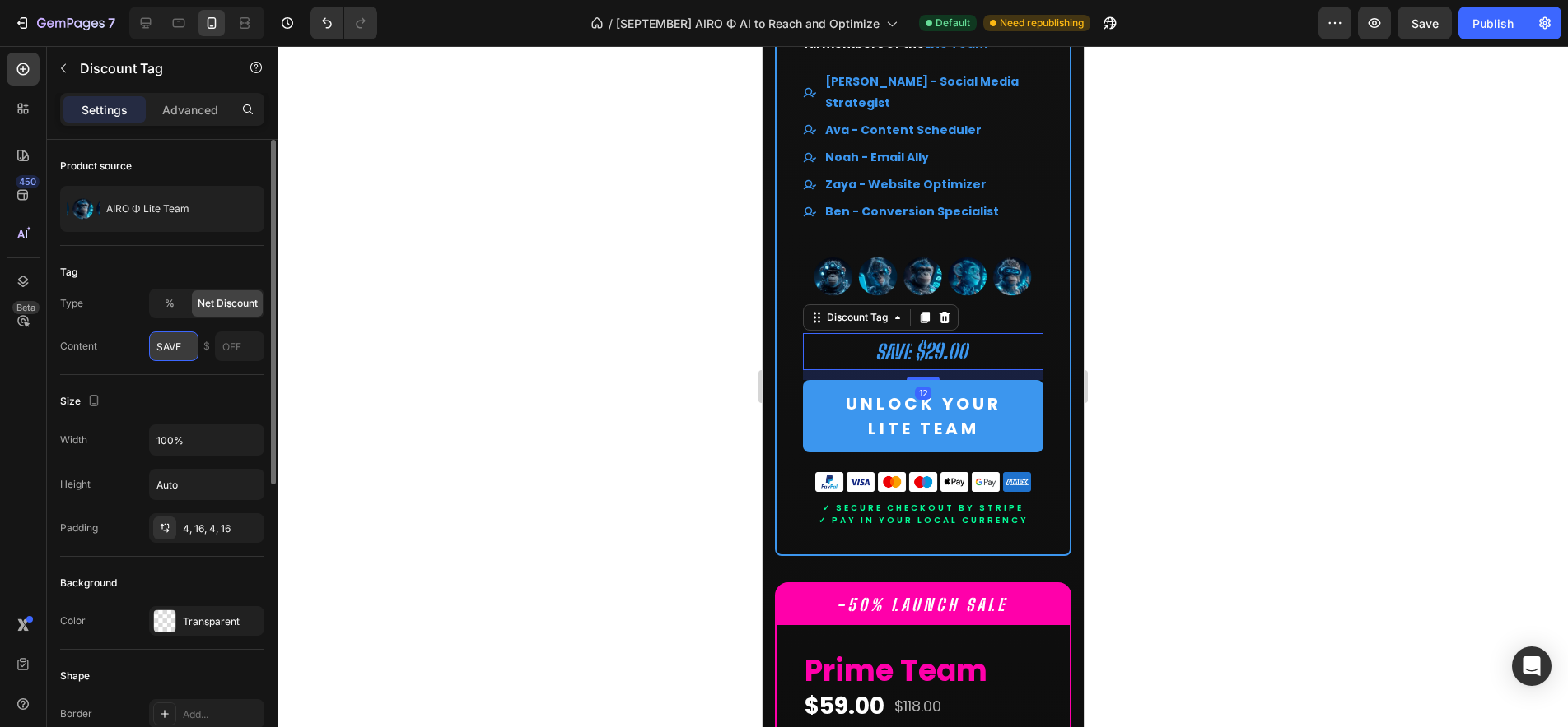
click at [174, 345] on input "SAVE" at bounding box center [174, 346] width 49 height 29
type input "GET"
drag, startPoint x: 175, startPoint y: 305, endPoint x: 188, endPoint y: 307, distance: 13.2
click at [175, 305] on div "%" at bounding box center [170, 304] width 38 height 26
click at [230, 346] on input "text" at bounding box center [241, 346] width 48 height 29
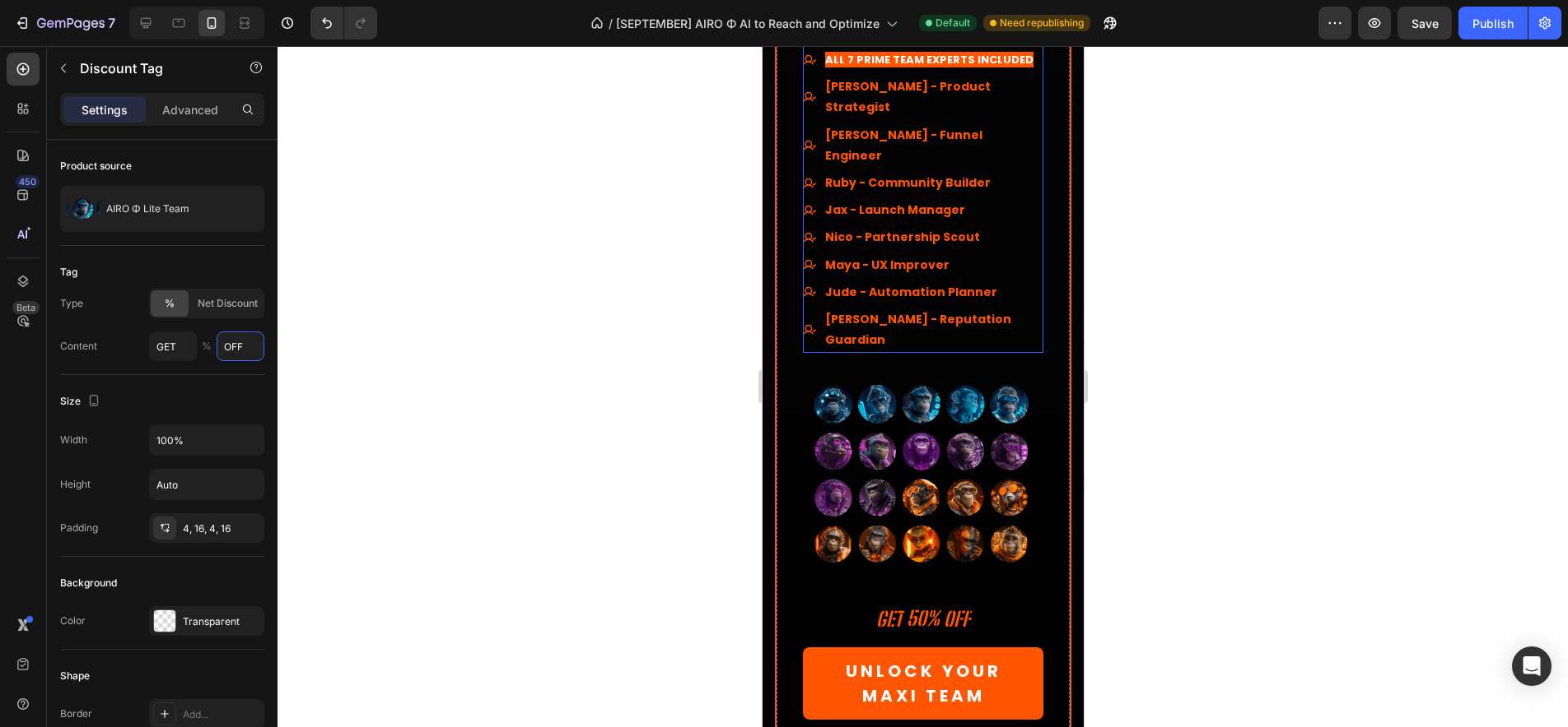
scroll to position [14826, 0]
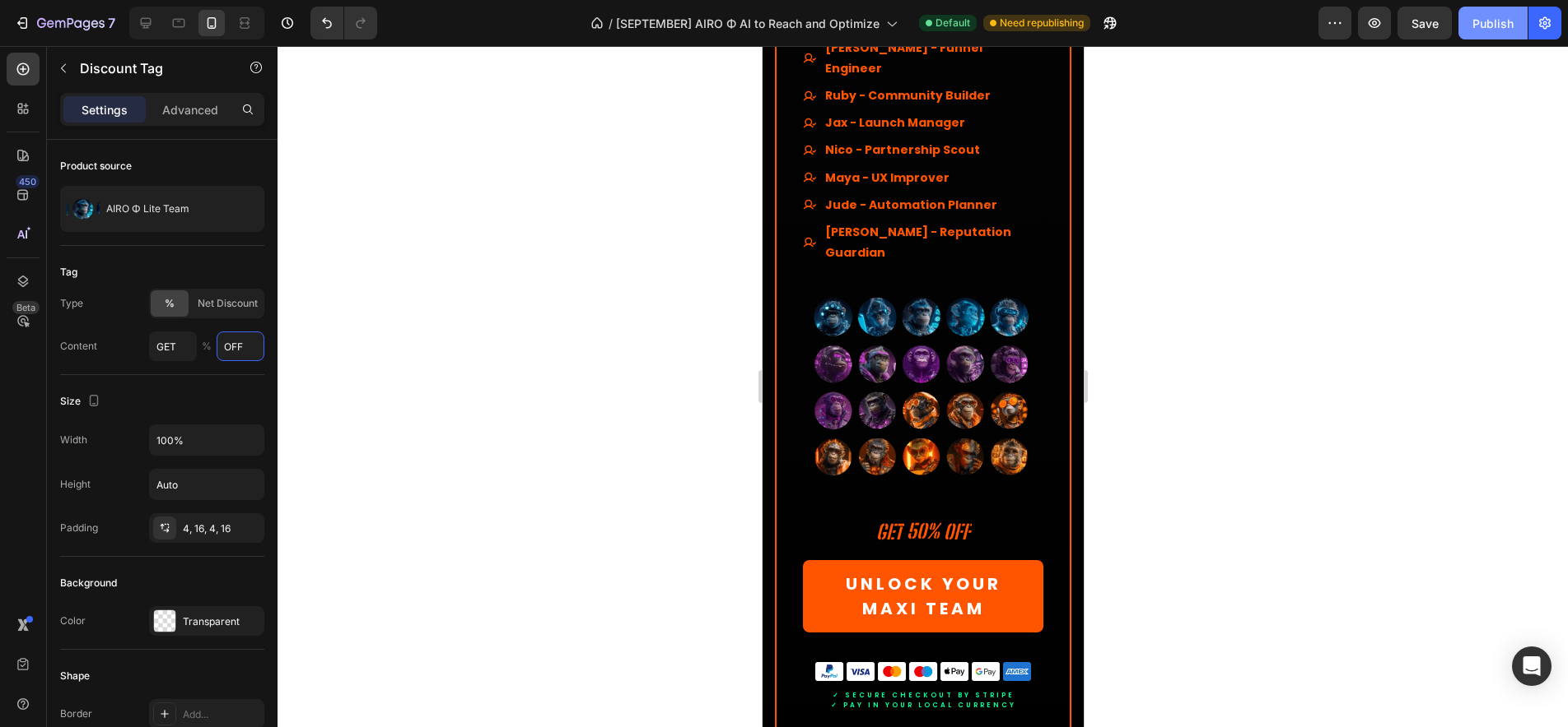
type input "OFF"
click at [1485, 26] on div "Publish" at bounding box center [1493, 24] width 42 height 17
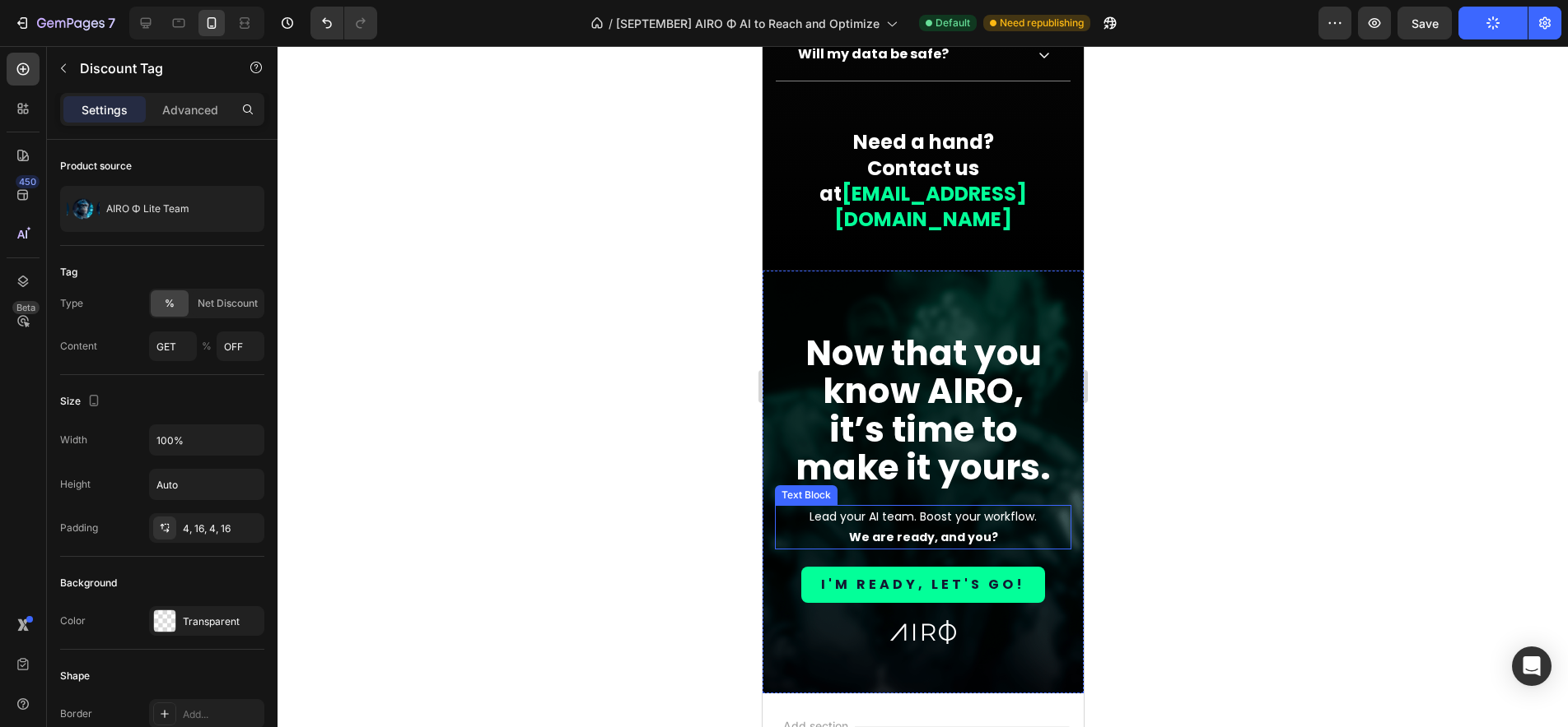
scroll to position [17110, 0]
